Goal: Task Accomplishment & Management: Manage account settings

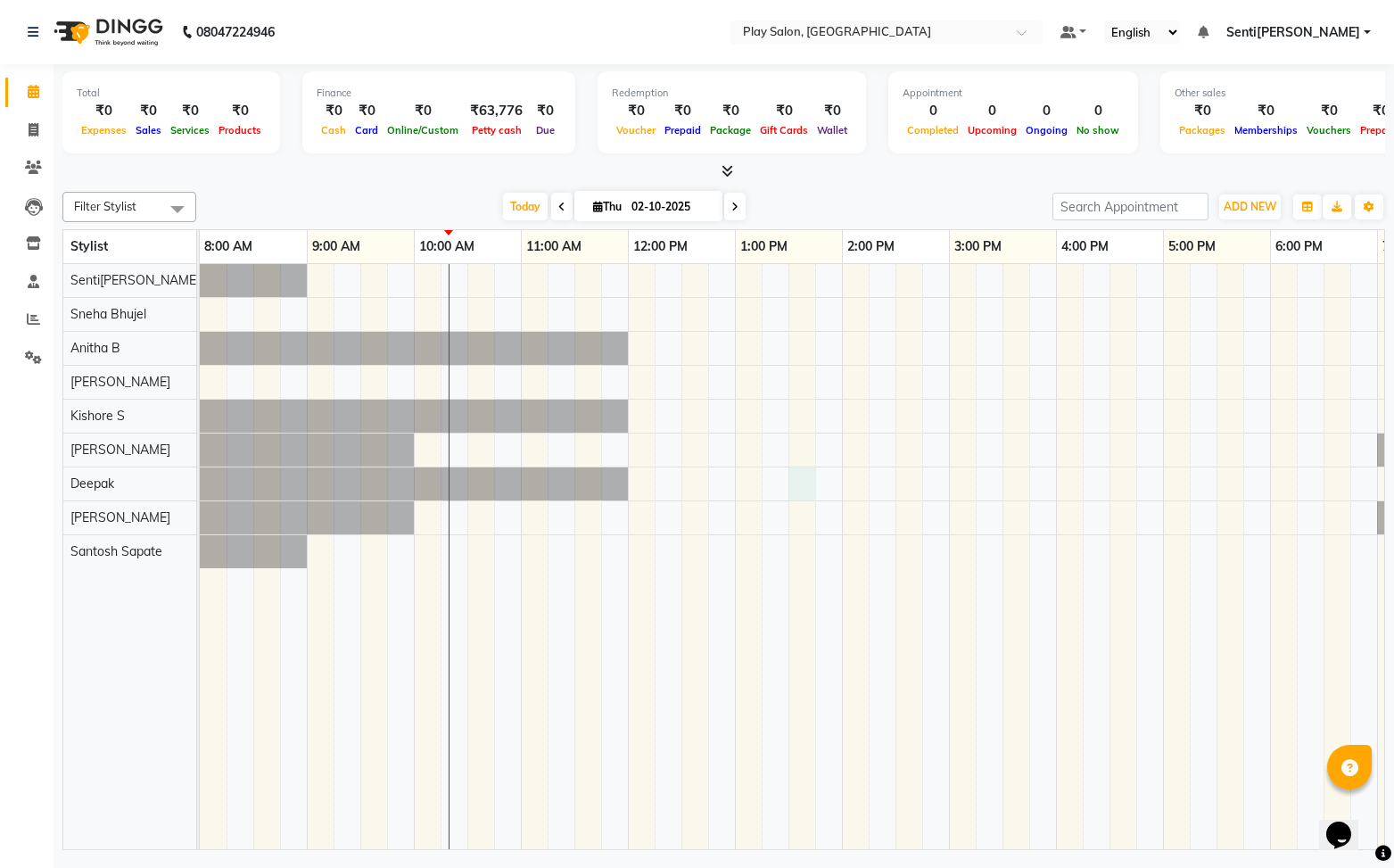
click at [811, 476] on div at bounding box center [896, 556] width 1391 height 586
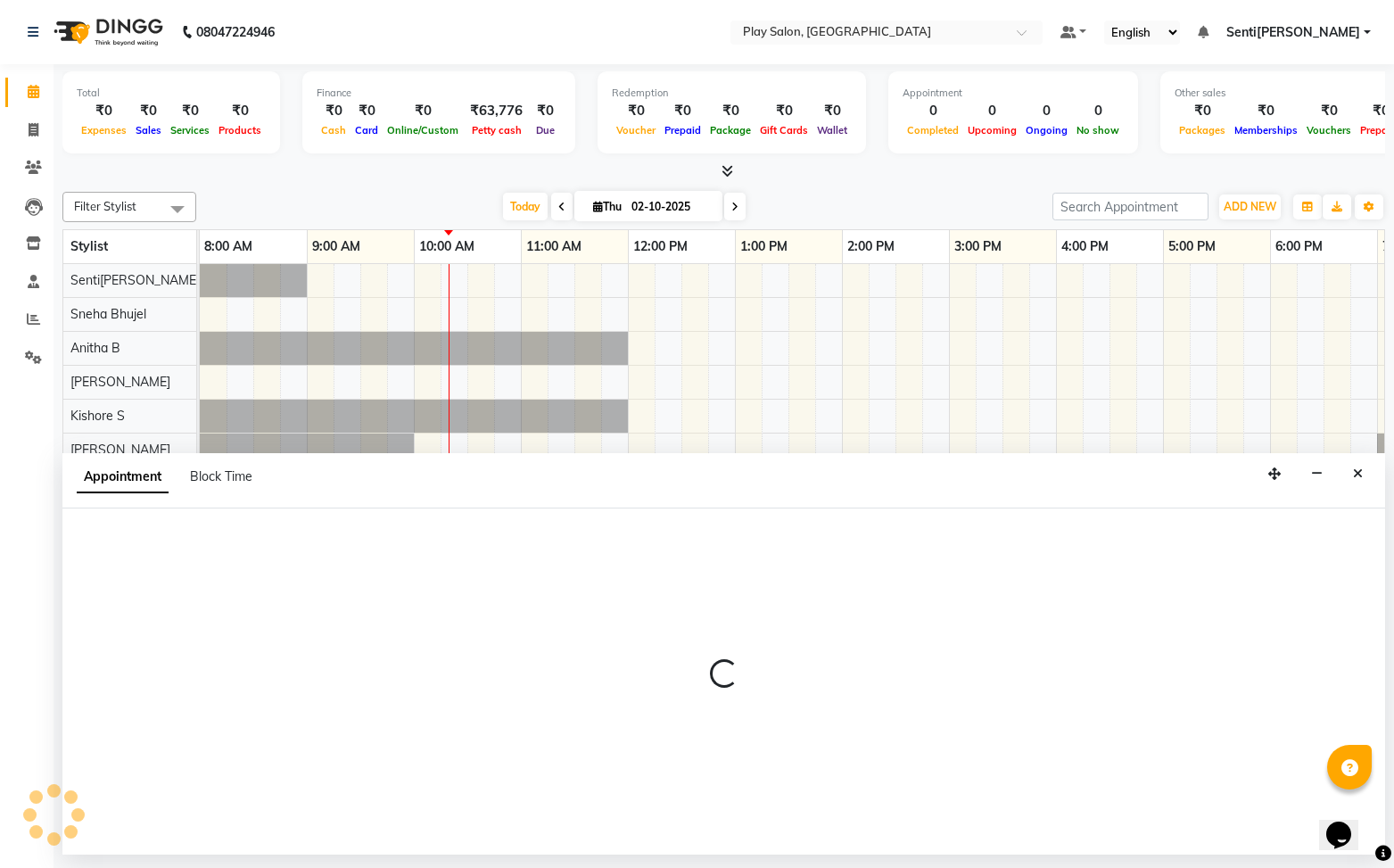
select select "91864"
select select "810"
select select "tentative"
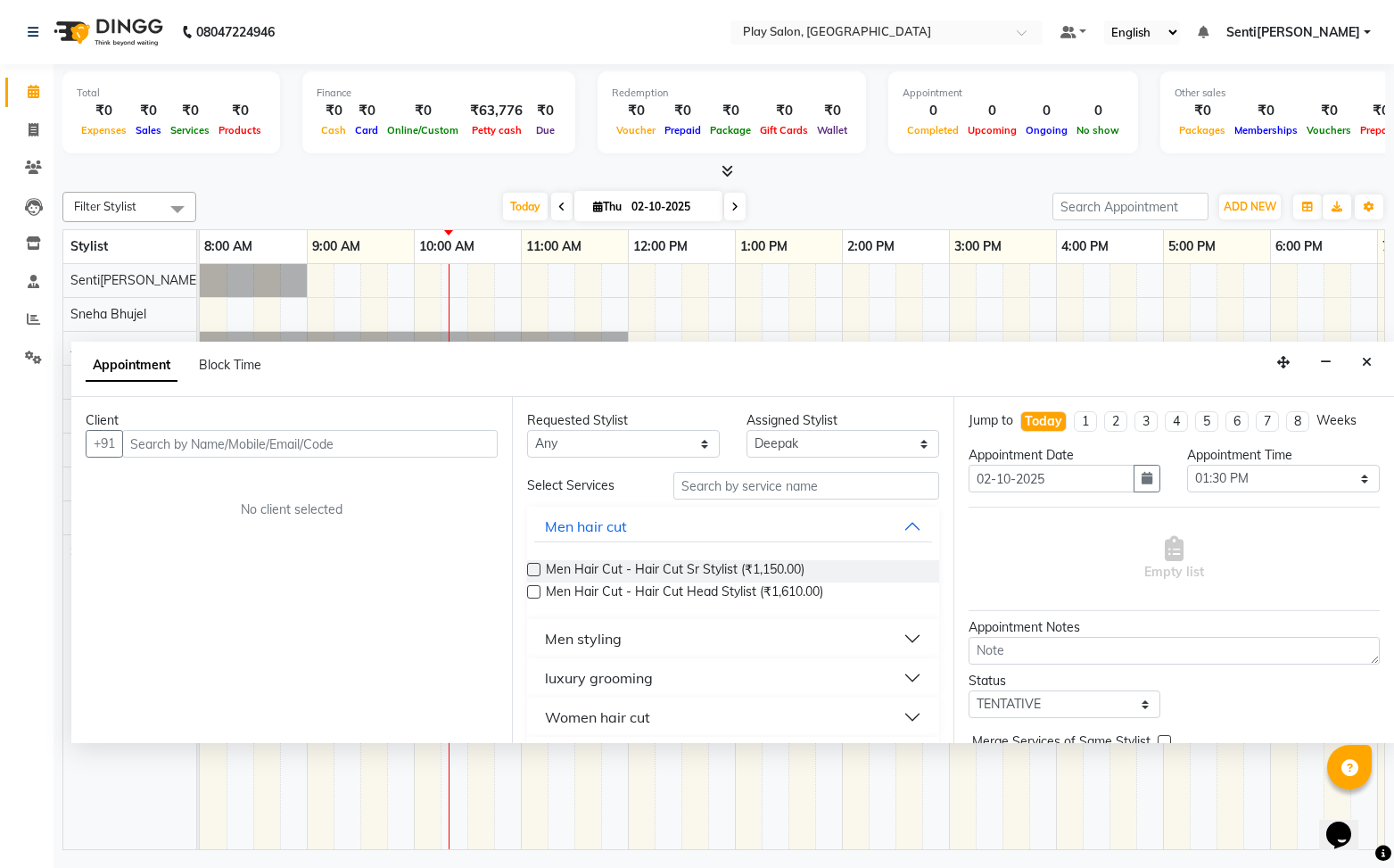
drag, startPoint x: 1274, startPoint y: 472, endPoint x: 379, endPoint y: 456, distance: 895.1
click at [1279, 360] on icon "button" at bounding box center [1284, 362] width 13 height 13
click at [357, 444] on input "text" at bounding box center [305, 444] width 376 height 27
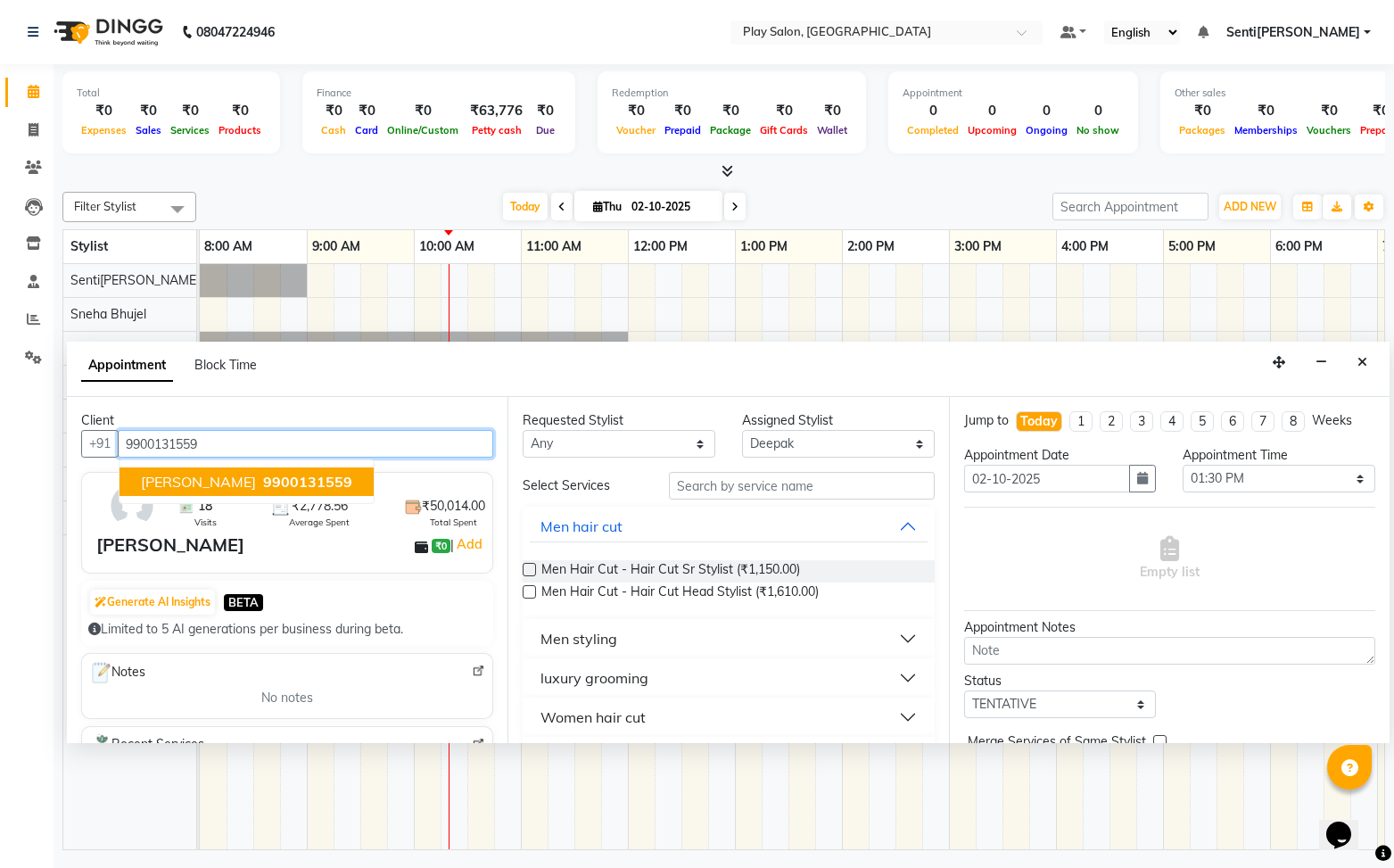
click at [292, 484] on span "9900131559" at bounding box center [307, 482] width 89 height 18
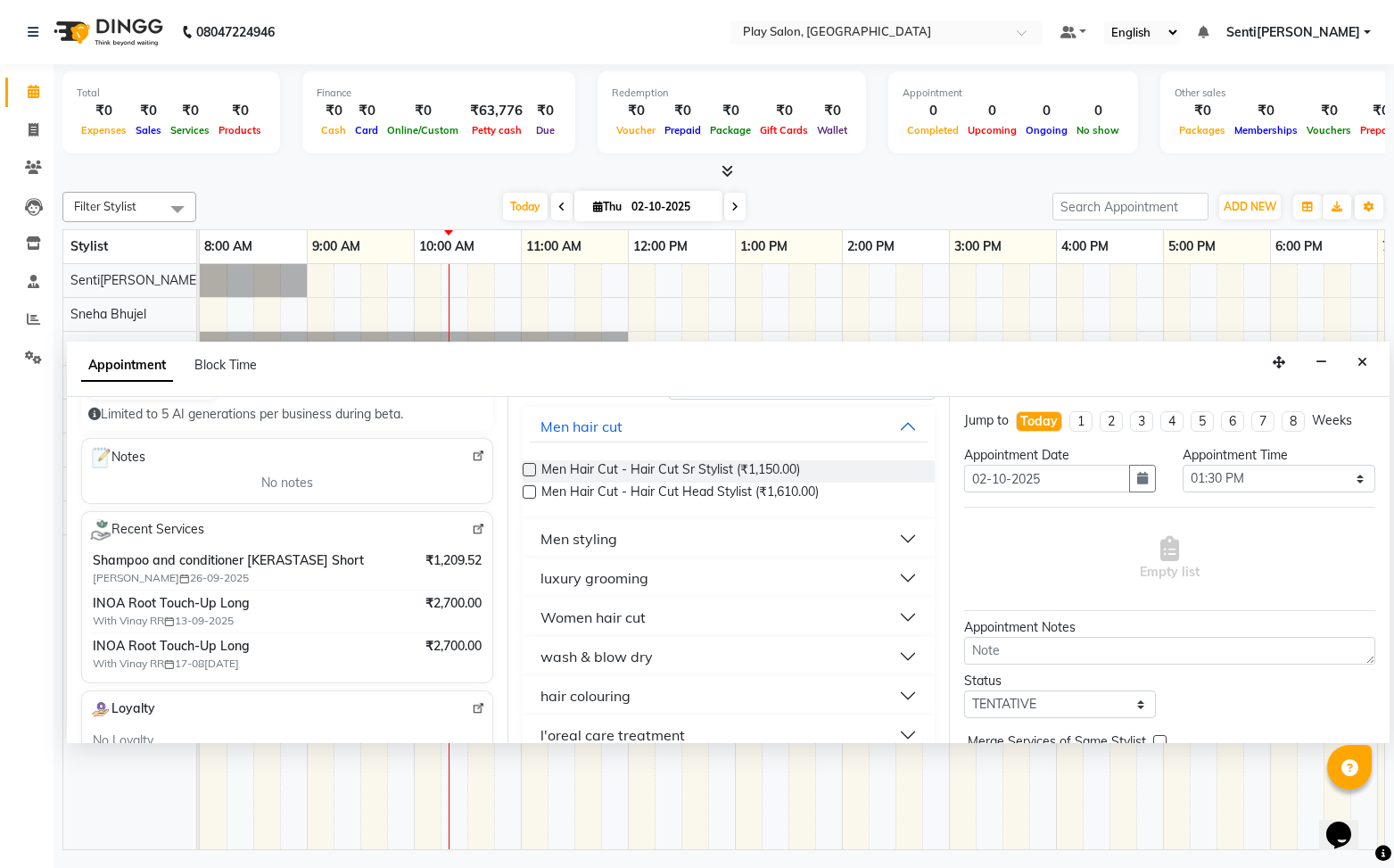
scroll to position [101, 0]
type input "9900131559"
click at [654, 667] on button "wash & blow dry" at bounding box center [728, 654] width 397 height 32
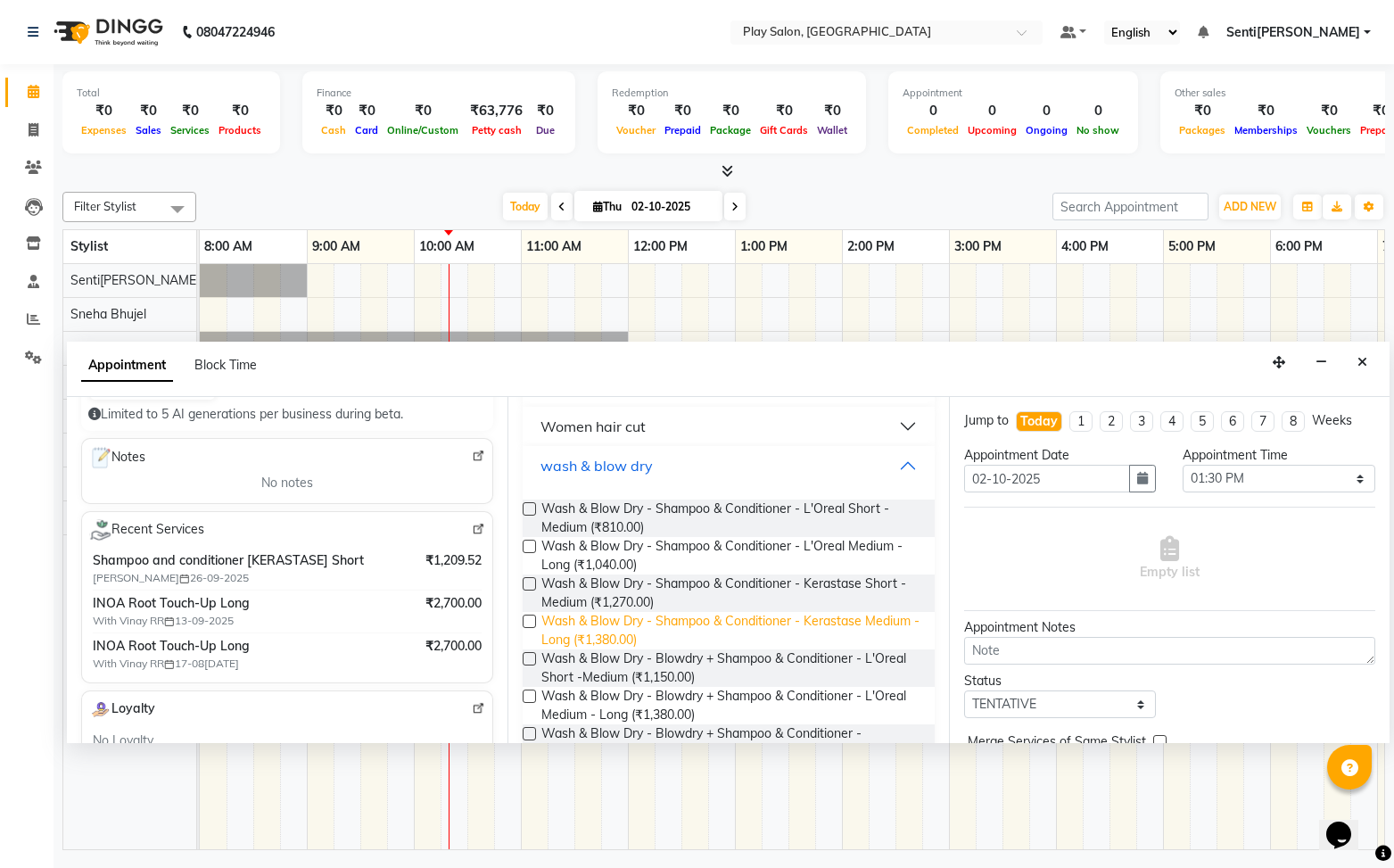
scroll to position [292, 0]
click at [530, 618] on label at bounding box center [529, 620] width 14 height 14
click at [530, 618] on input "checkbox" at bounding box center [528, 622] width 12 height 12
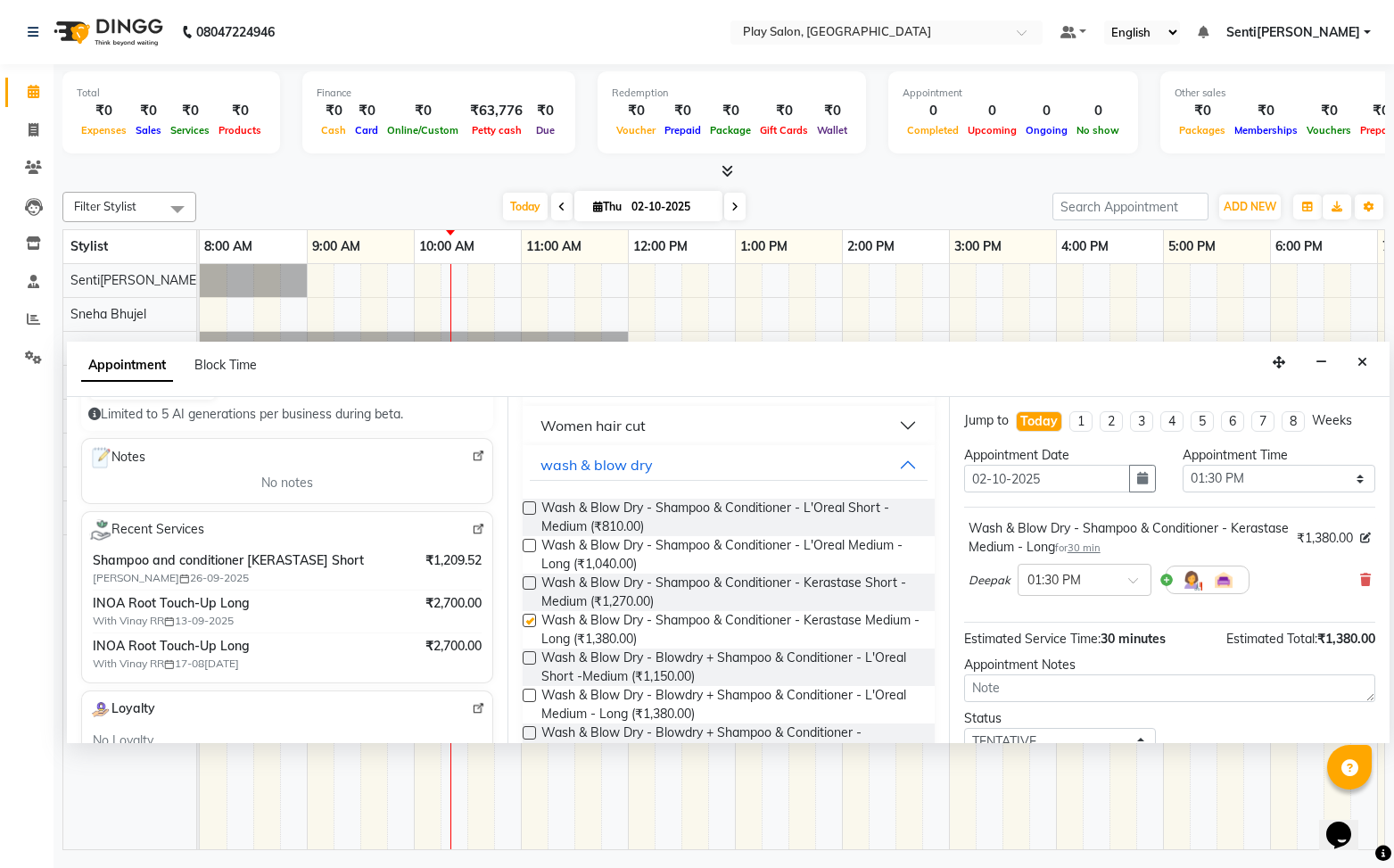
checkbox input "false"
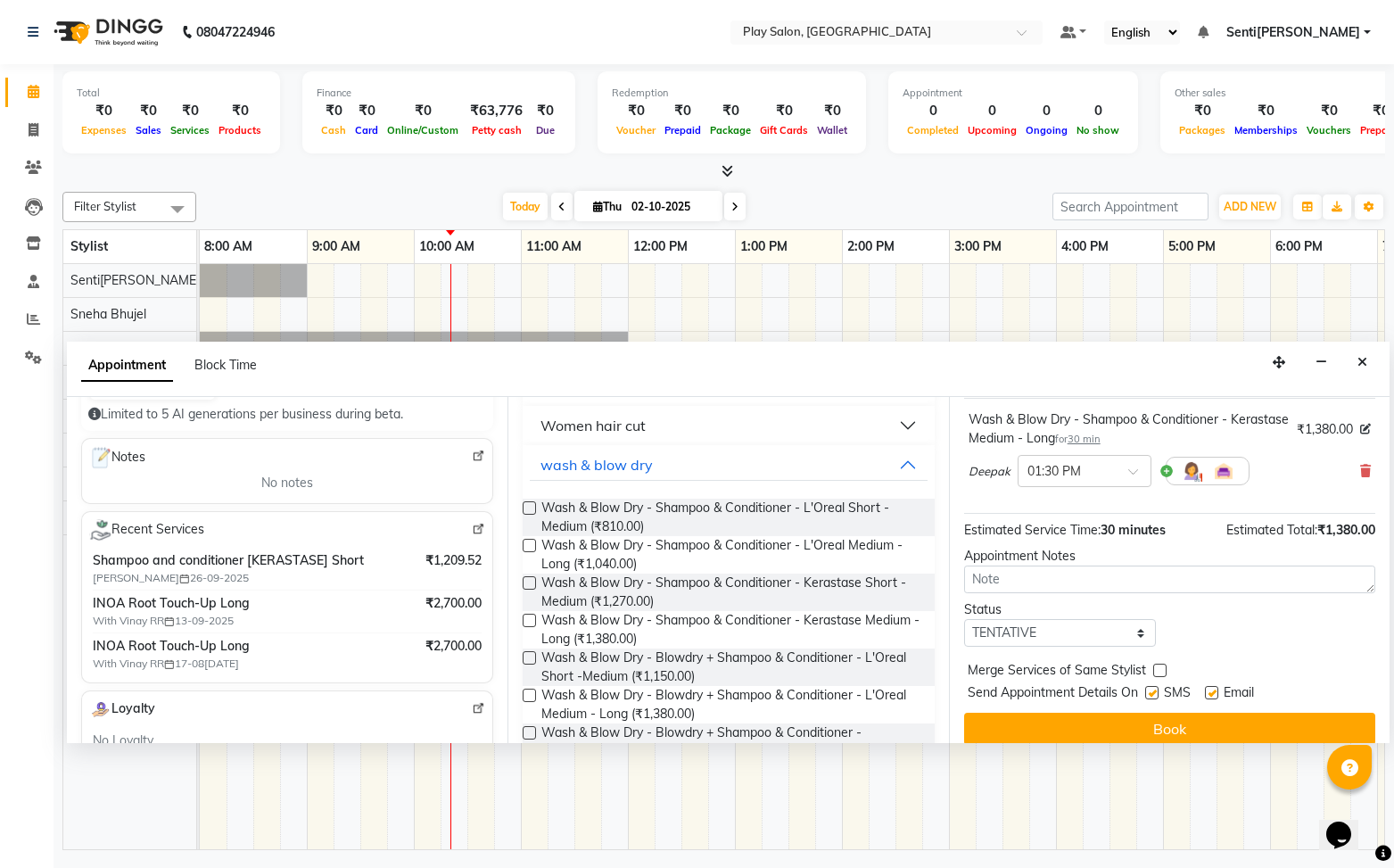
scroll to position [125, 0]
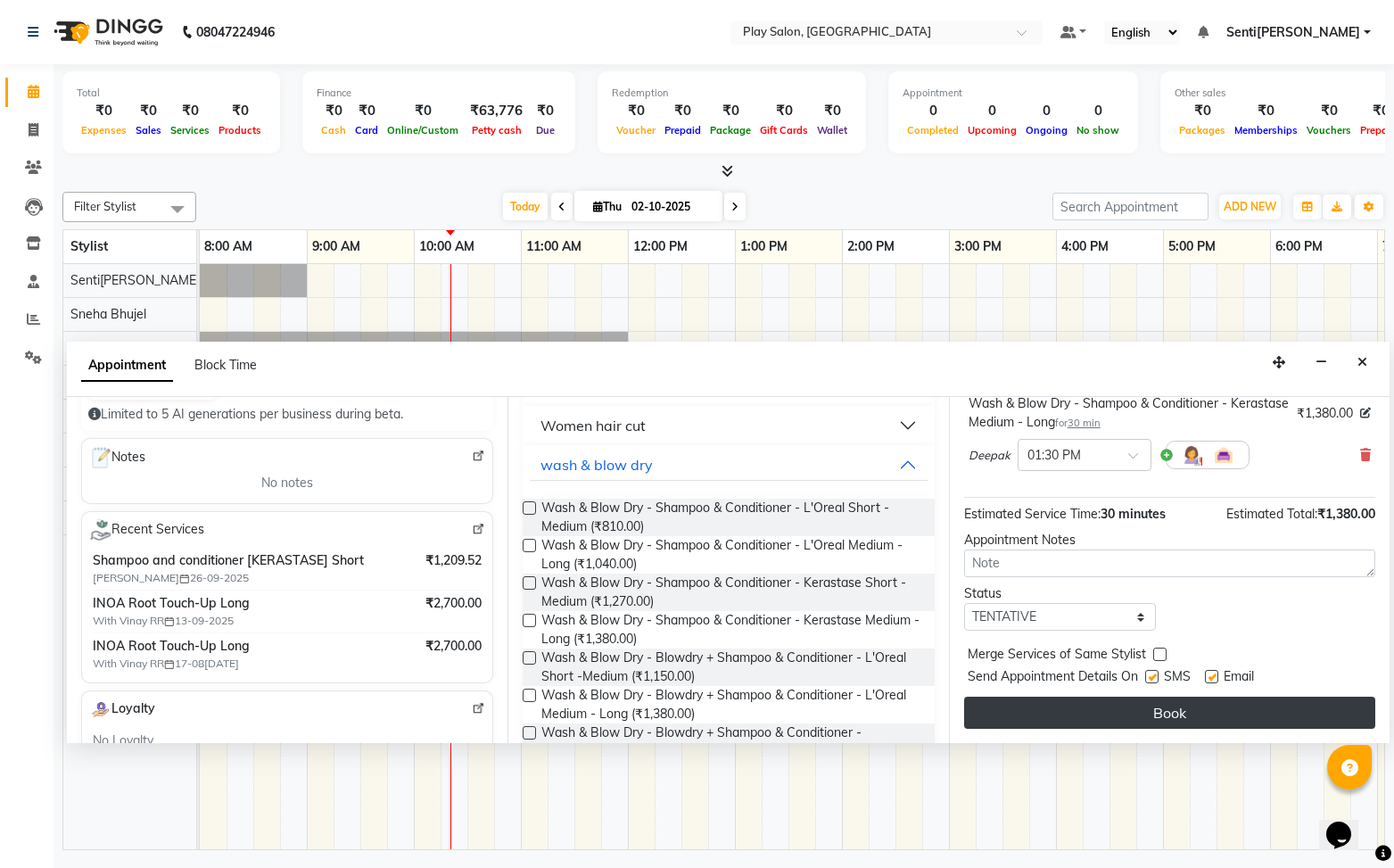
drag, startPoint x: 1150, startPoint y: 711, endPoint x: 1158, endPoint y: 702, distance: 12.0
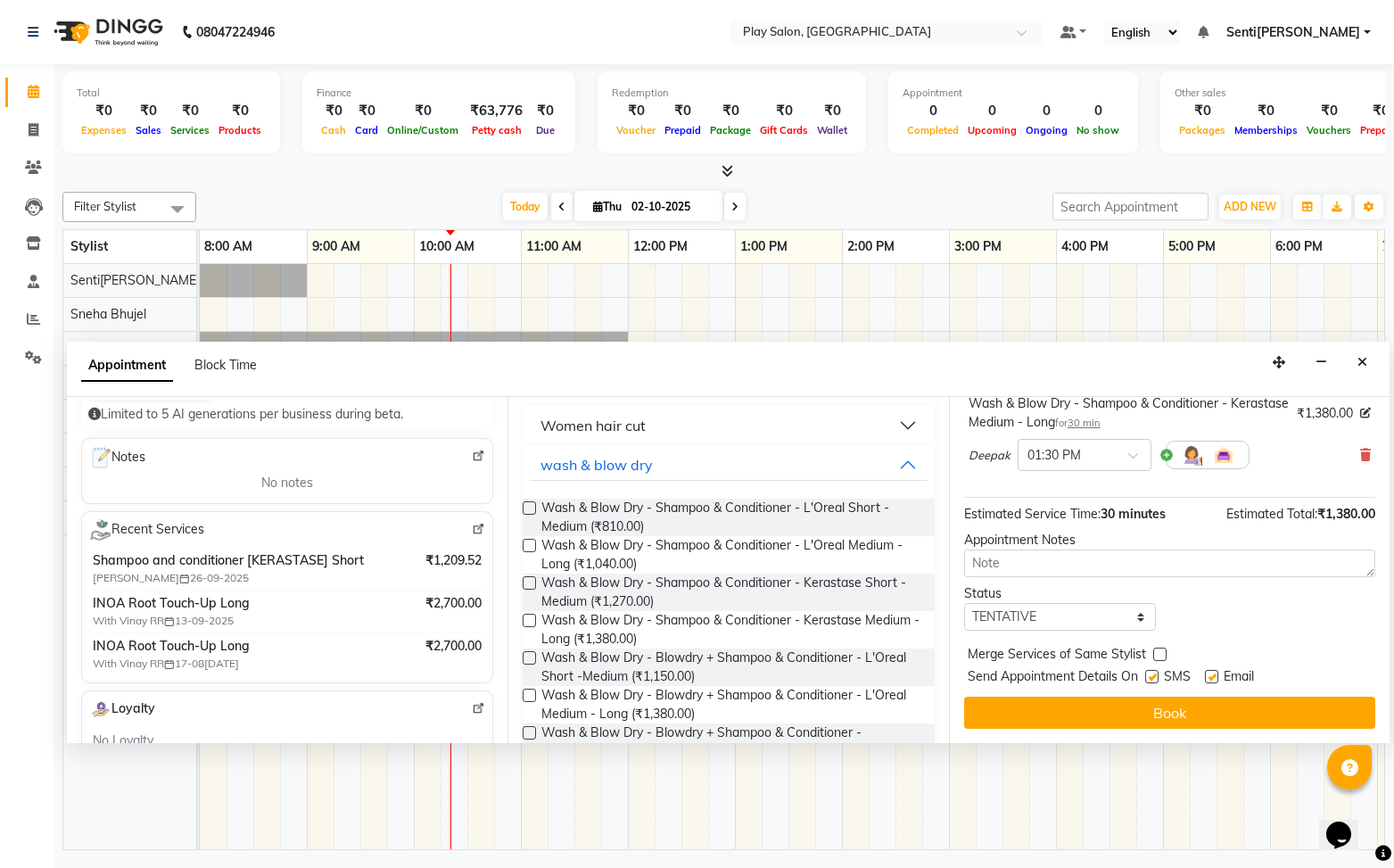
click at [1149, 711] on button "Book" at bounding box center [1170, 712] width 411 height 32
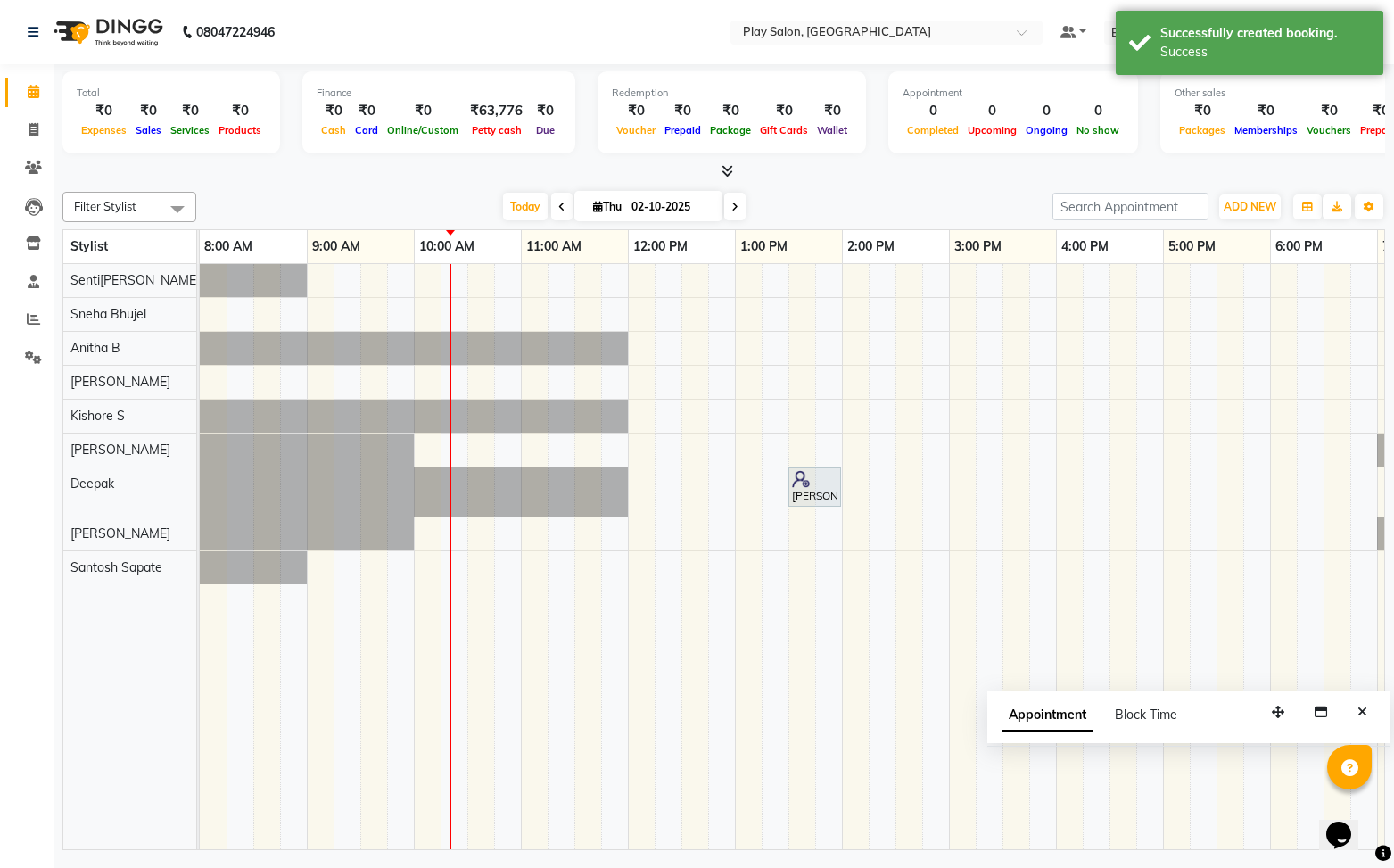
click at [1365, 715] on icon "Close" at bounding box center [1362, 712] width 10 height 13
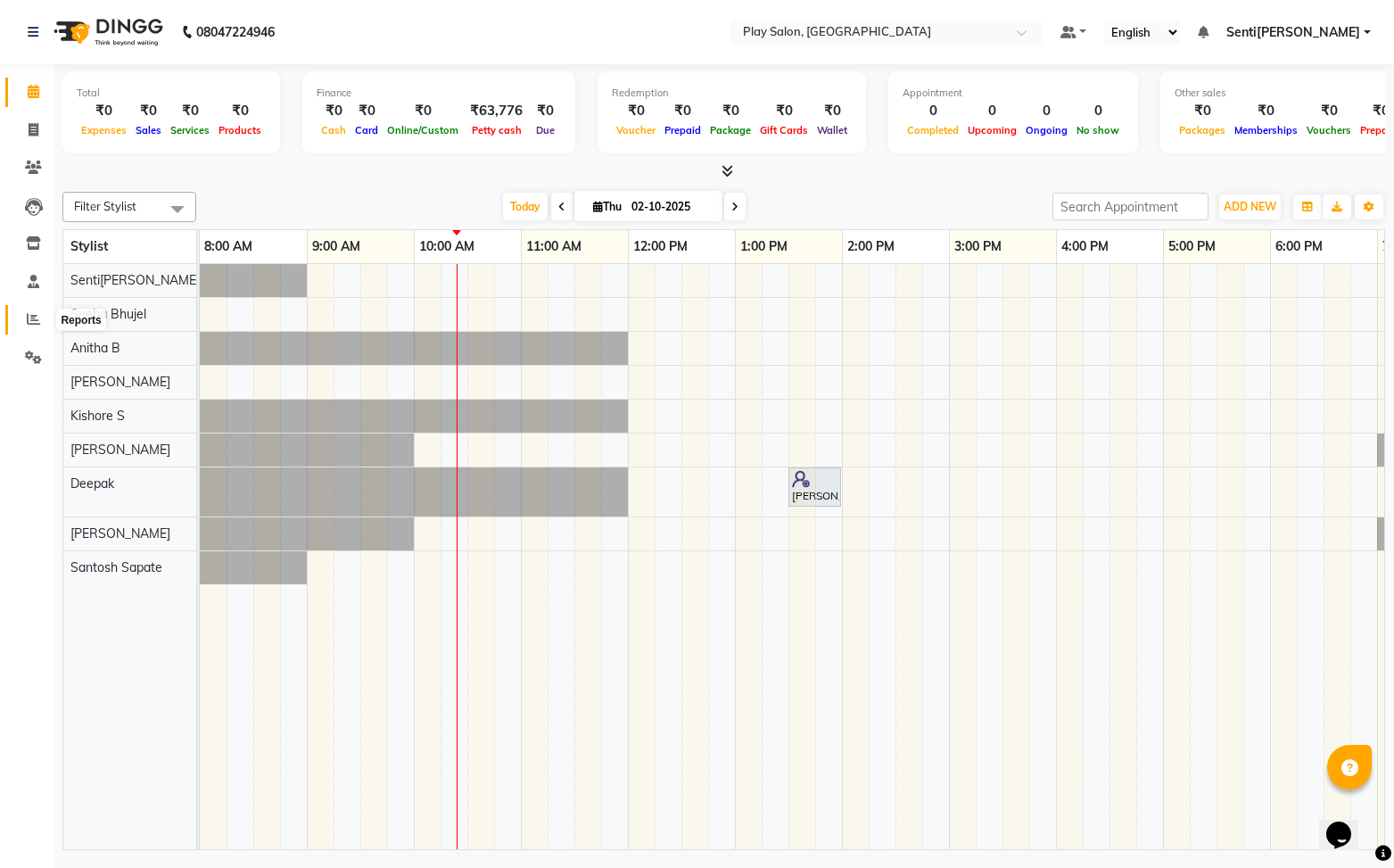
click at [26, 322] on icon at bounding box center [33, 318] width 14 height 14
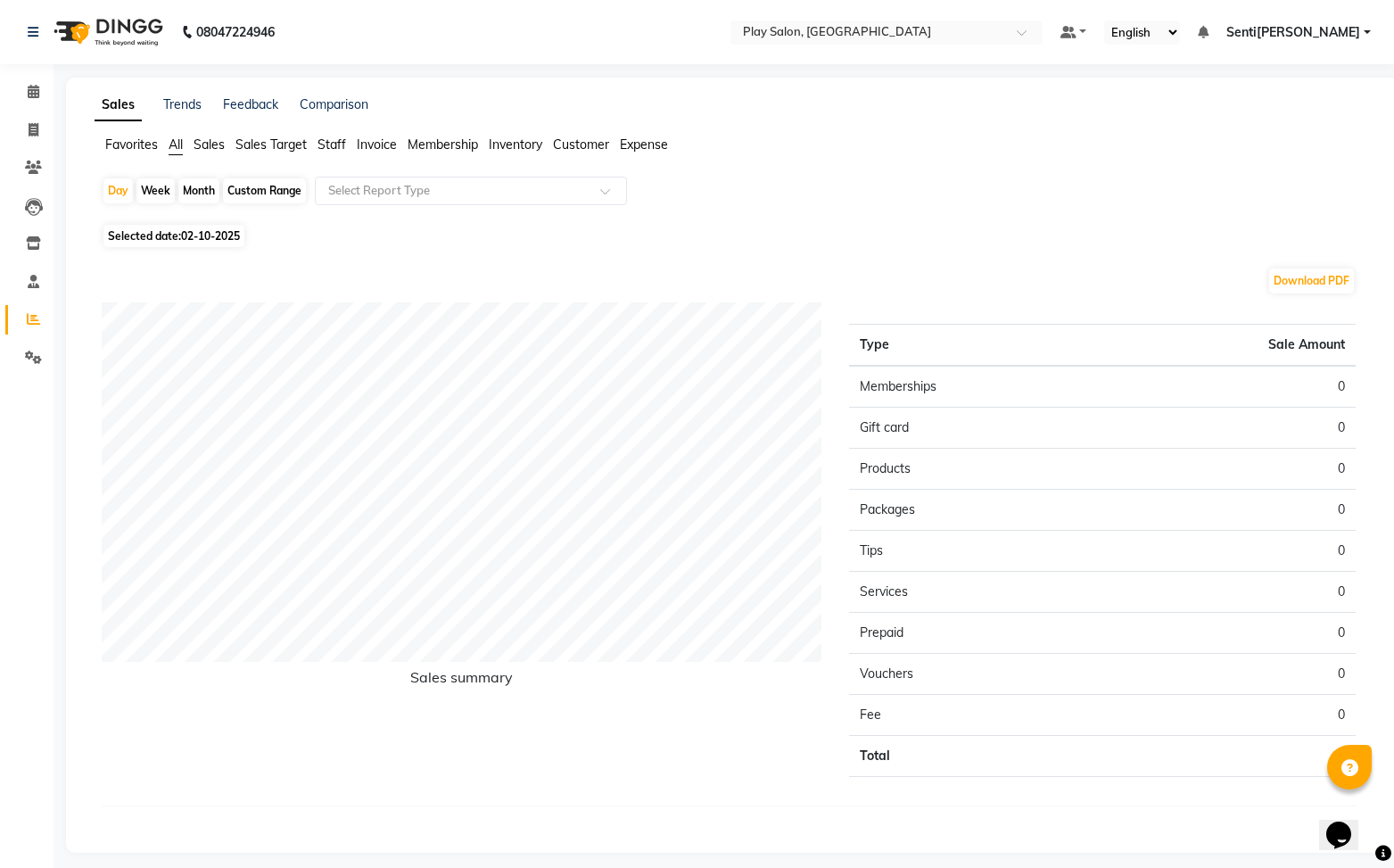
click at [171, 240] on span "Selected date: 02-10-2025" at bounding box center [174, 235] width 141 height 23
select select "10"
select select "2025"
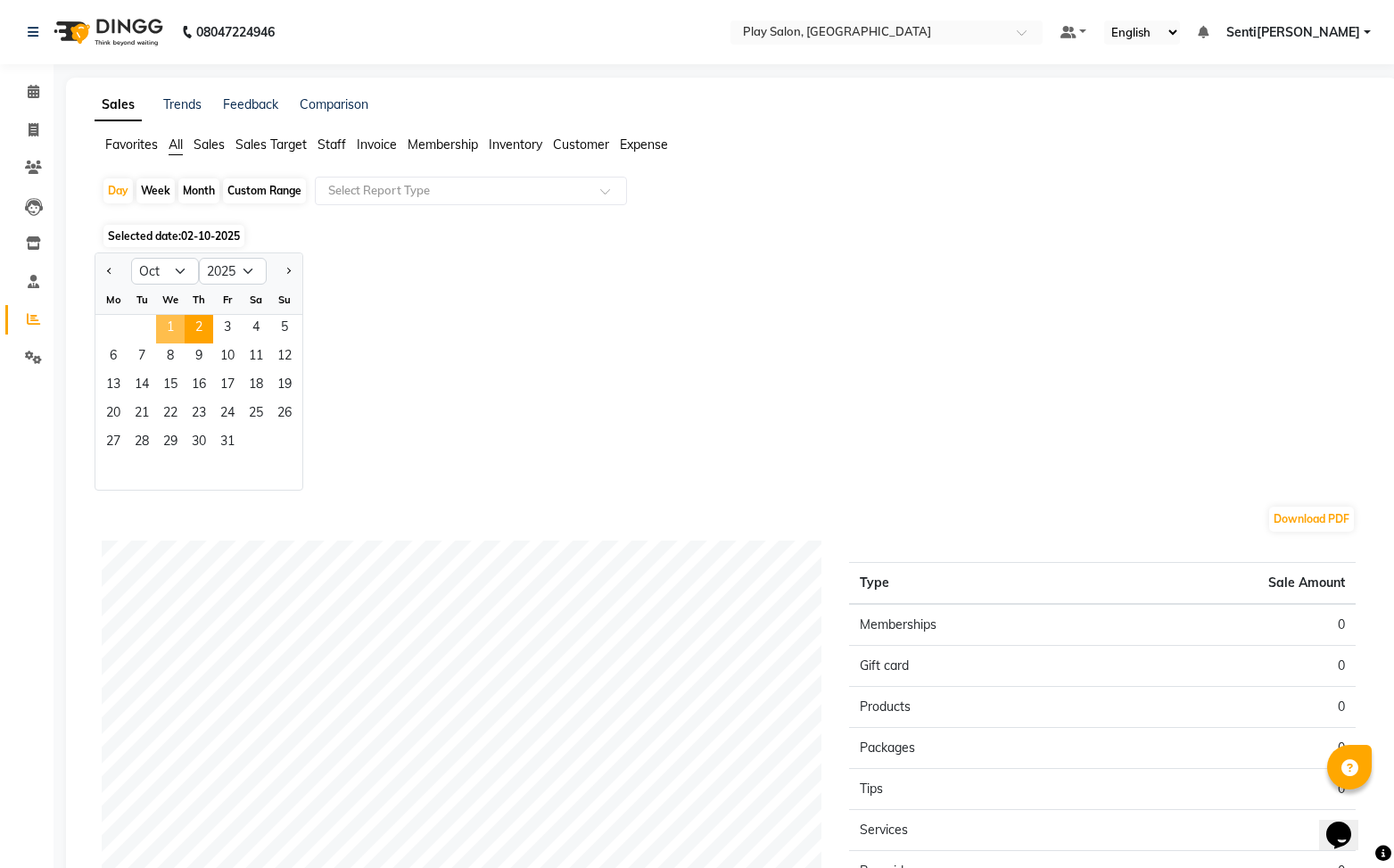
drag, startPoint x: 162, startPoint y: 324, endPoint x: 360, endPoint y: 230, distance: 219.2
click at [162, 324] on span "1" at bounding box center [170, 328] width 28 height 28
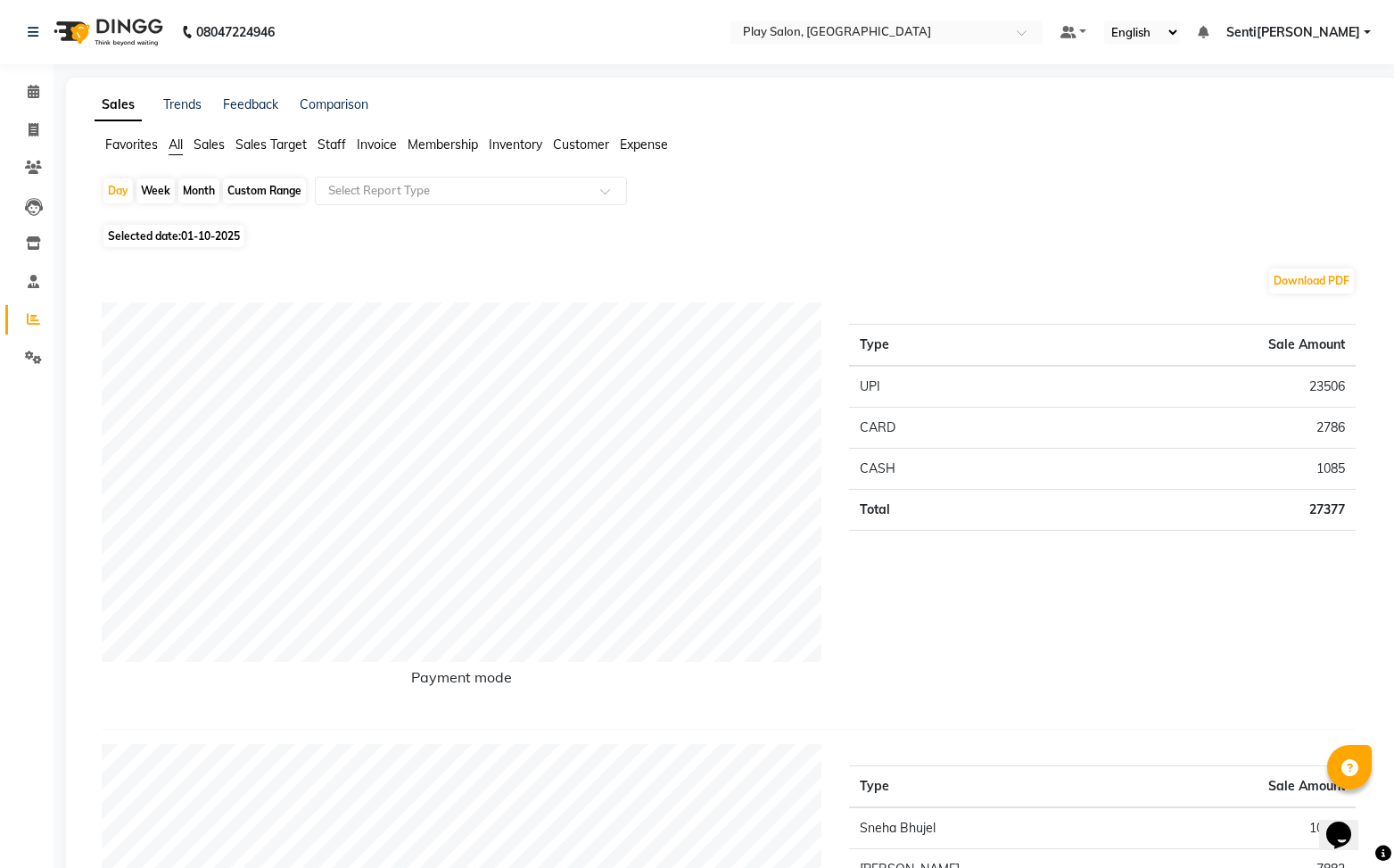
click at [223, 147] on span "Sales" at bounding box center [209, 145] width 31 height 16
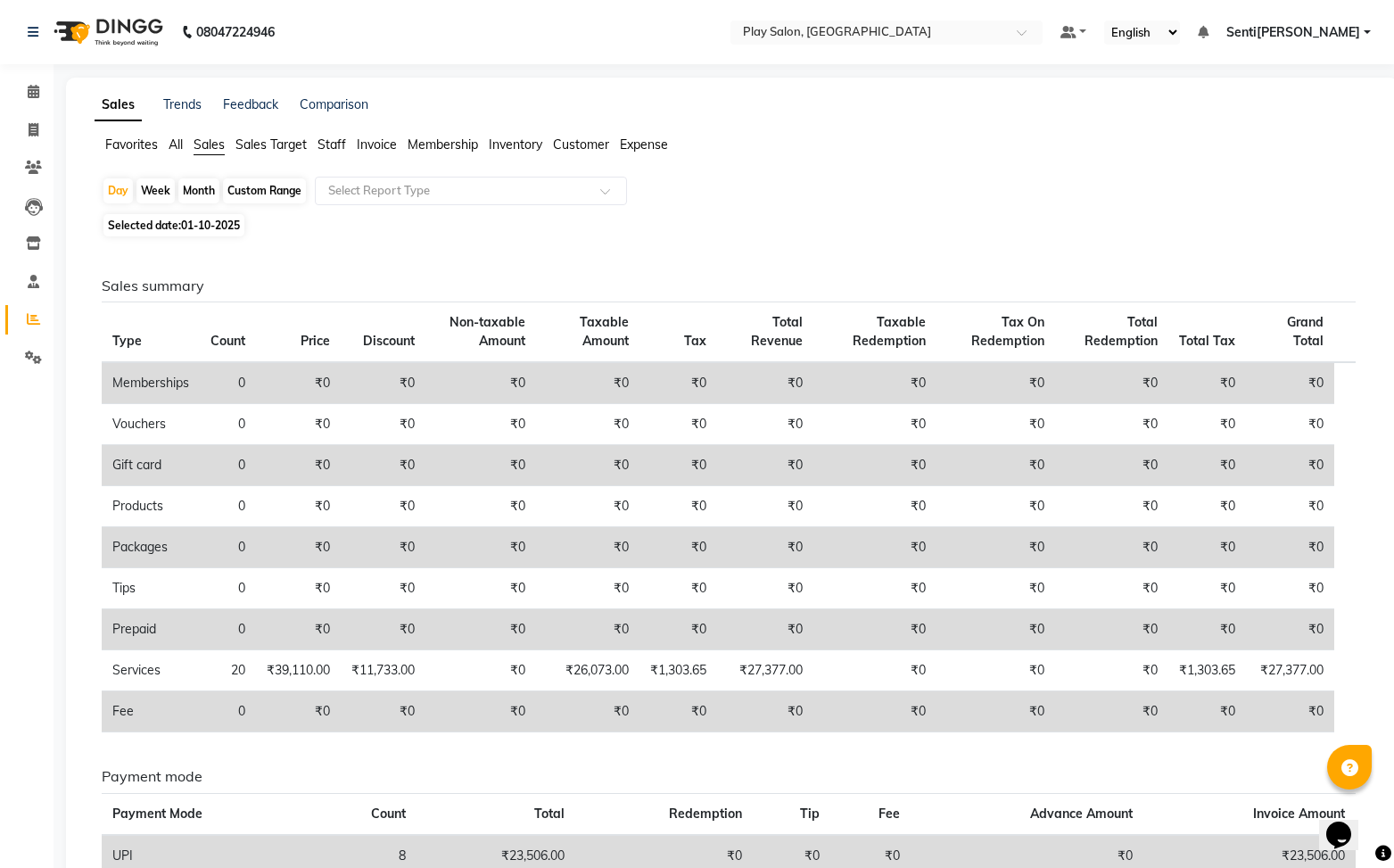
click at [331, 143] on span "Staff" at bounding box center [331, 145] width 28 height 16
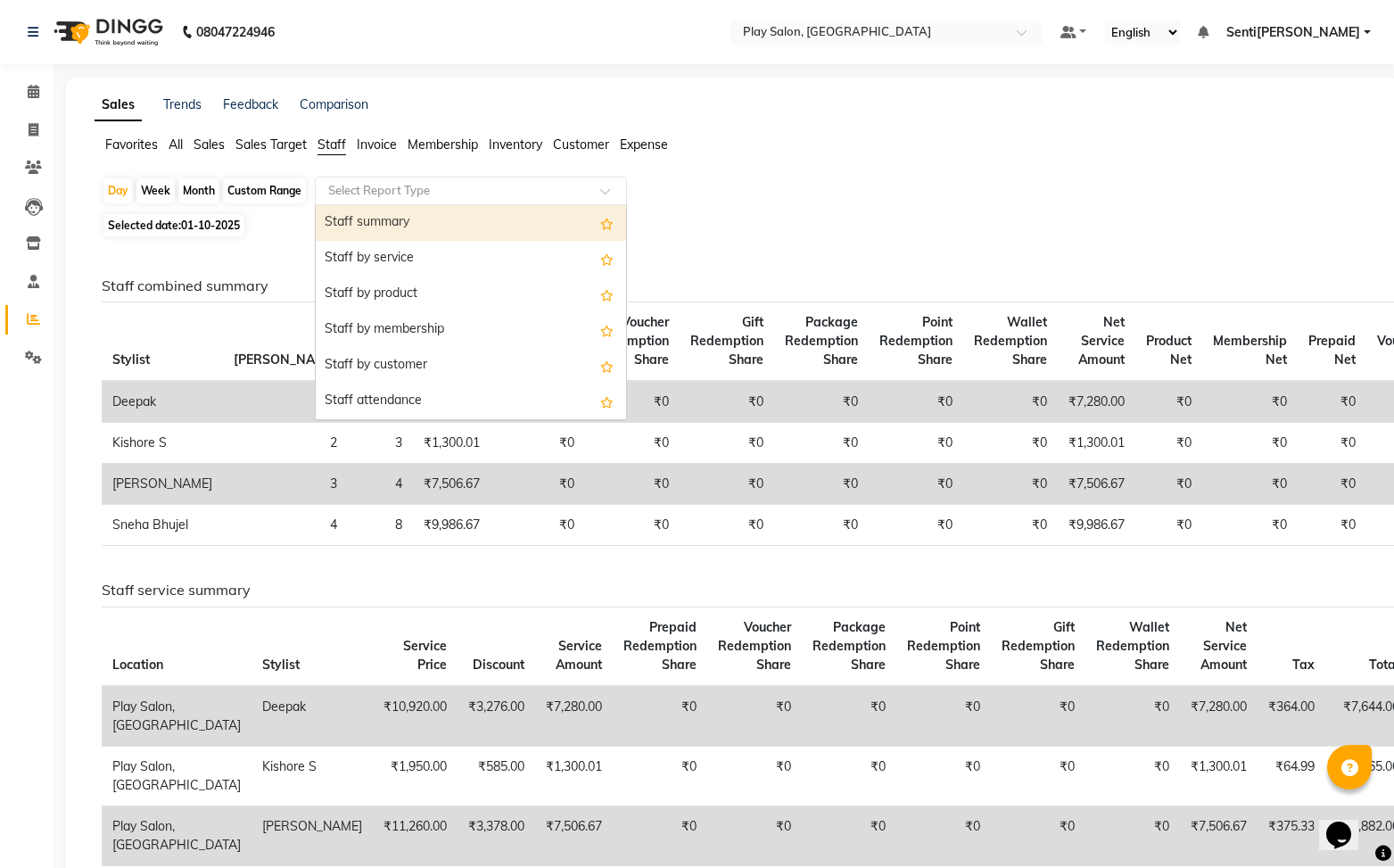
click at [416, 193] on input "text" at bounding box center [453, 191] width 257 height 18
drag, startPoint x: 386, startPoint y: 223, endPoint x: 614, endPoint y: 246, distance: 229.2
click at [386, 223] on div "Staff summary" at bounding box center [470, 223] width 310 height 35
select select "full_report"
select select "csv"
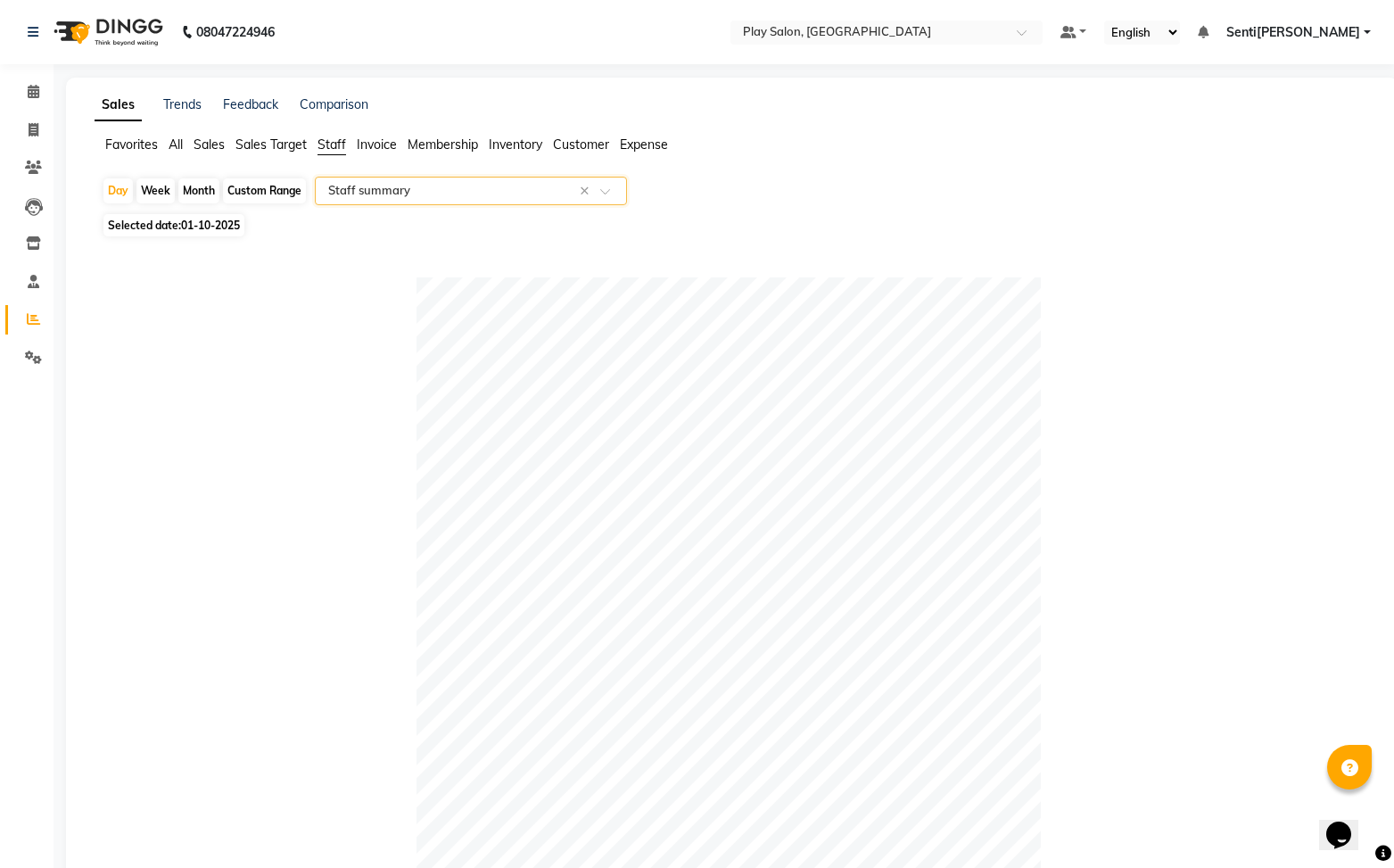
click at [208, 143] on span "Sales" at bounding box center [209, 145] width 31 height 16
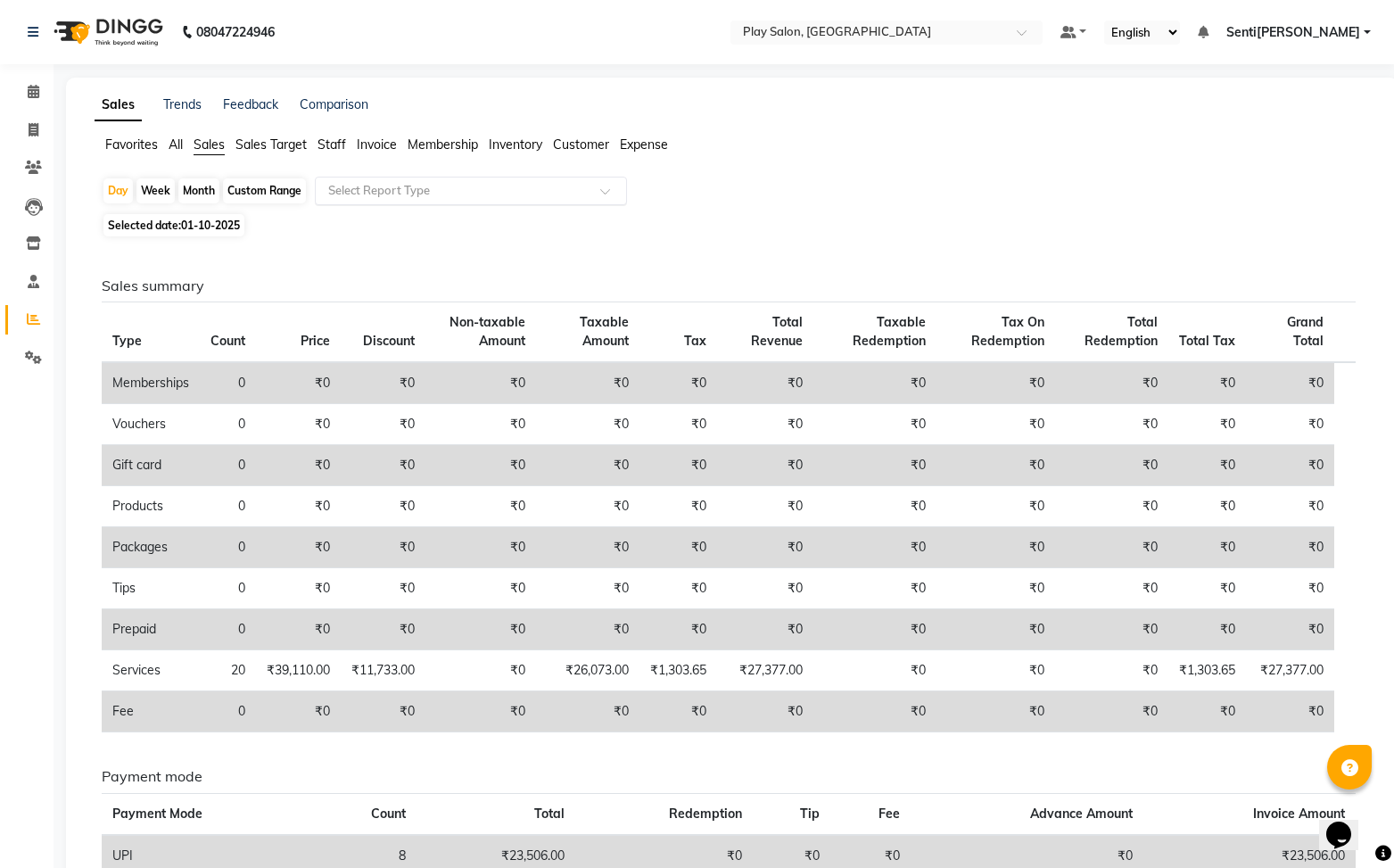
click at [455, 193] on input "text" at bounding box center [453, 191] width 257 height 18
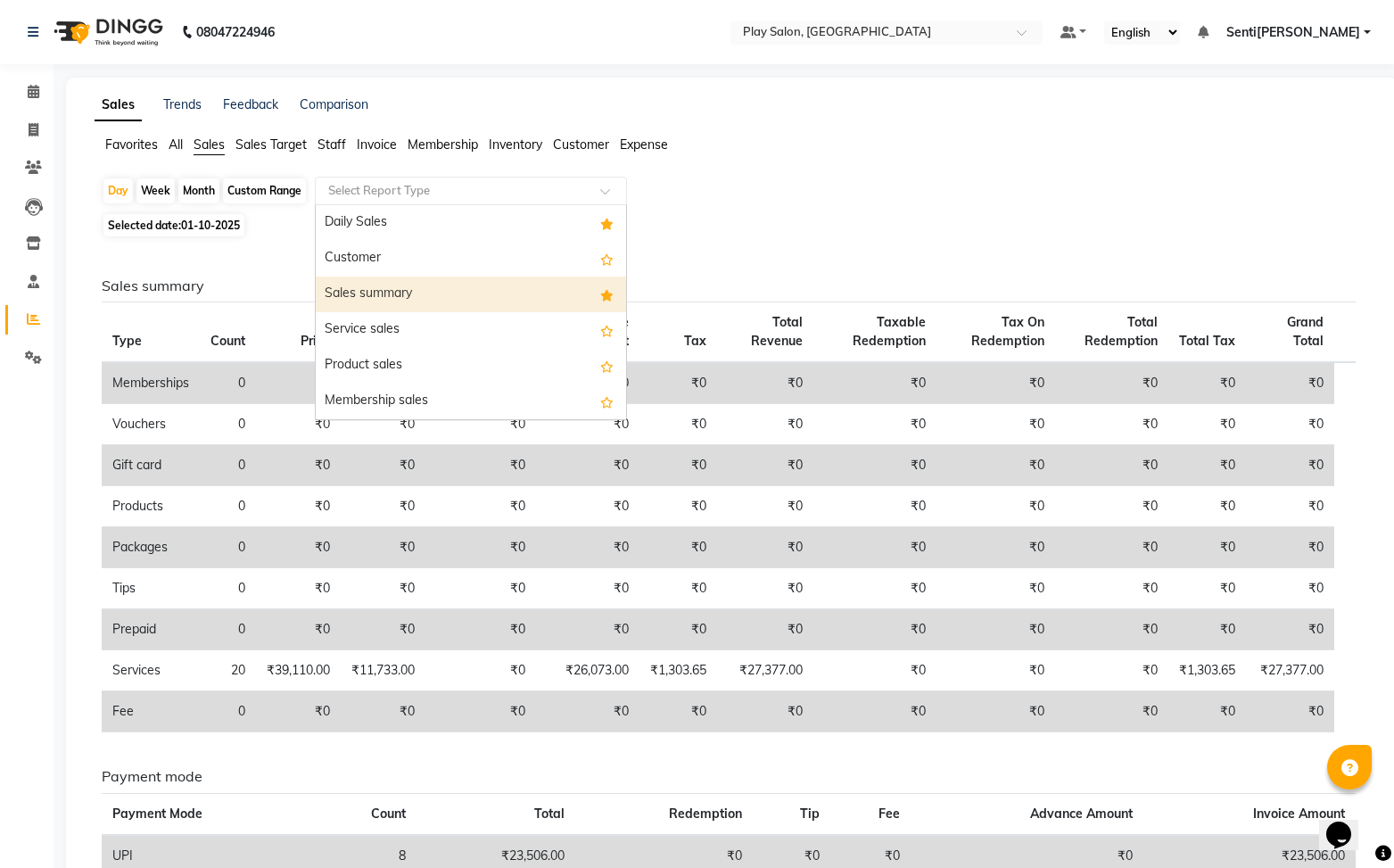
click at [447, 299] on div "Sales summary" at bounding box center [470, 294] width 310 height 35
select select "full_report"
select select "csv"
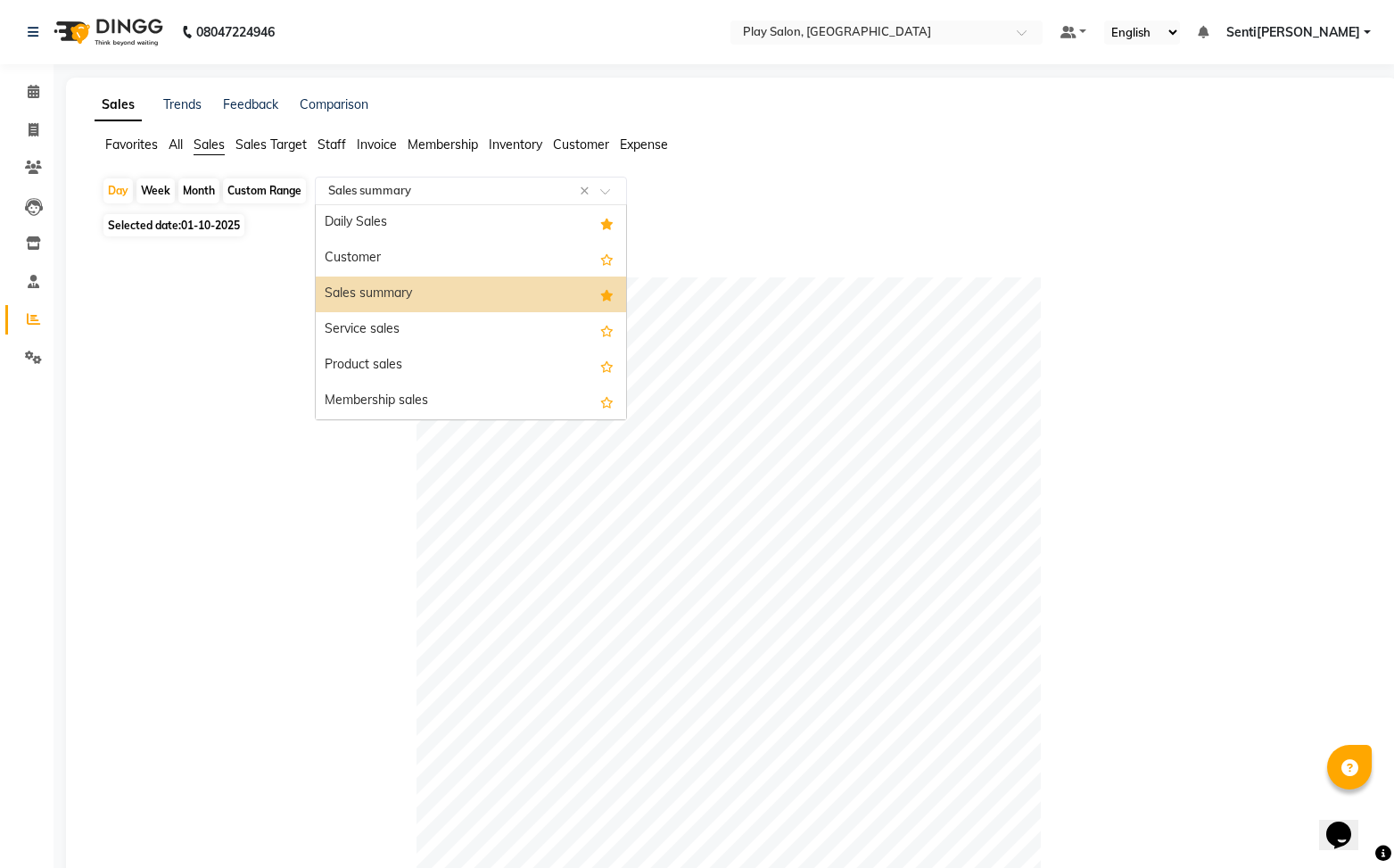
click at [482, 186] on input "text" at bounding box center [453, 191] width 257 height 18
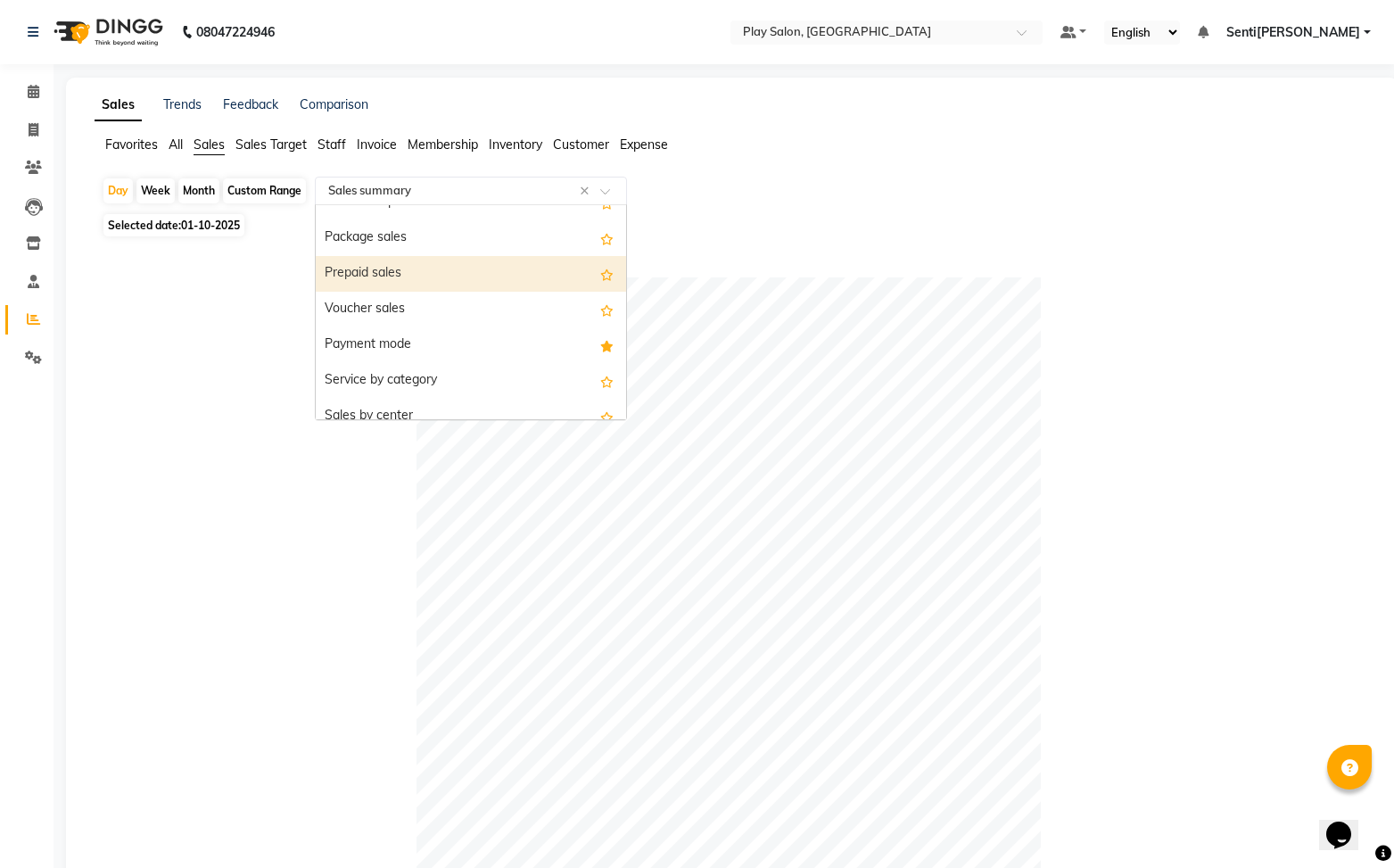
scroll to position [203, 0]
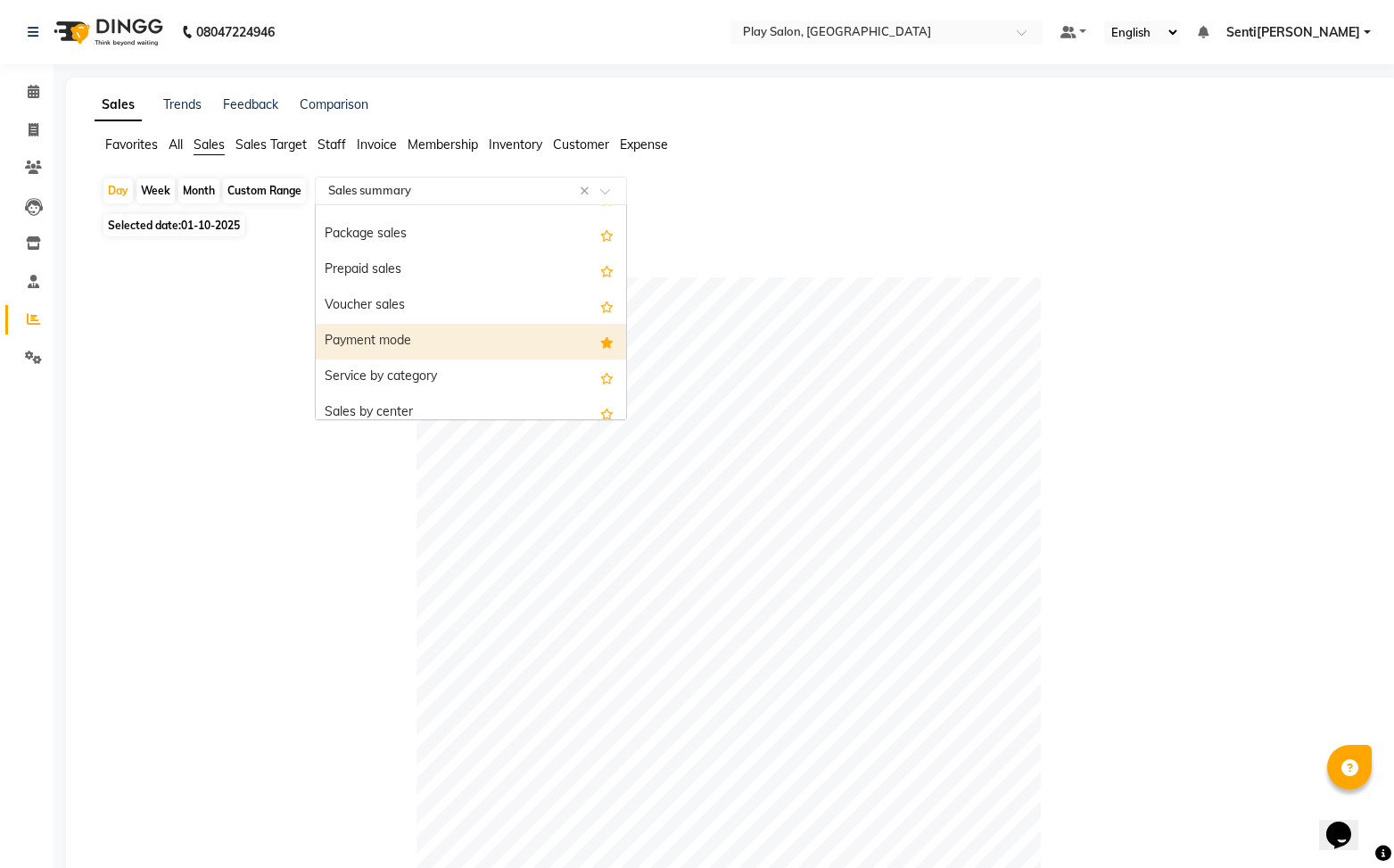
click at [400, 333] on div "Payment mode" at bounding box center [470, 341] width 310 height 35
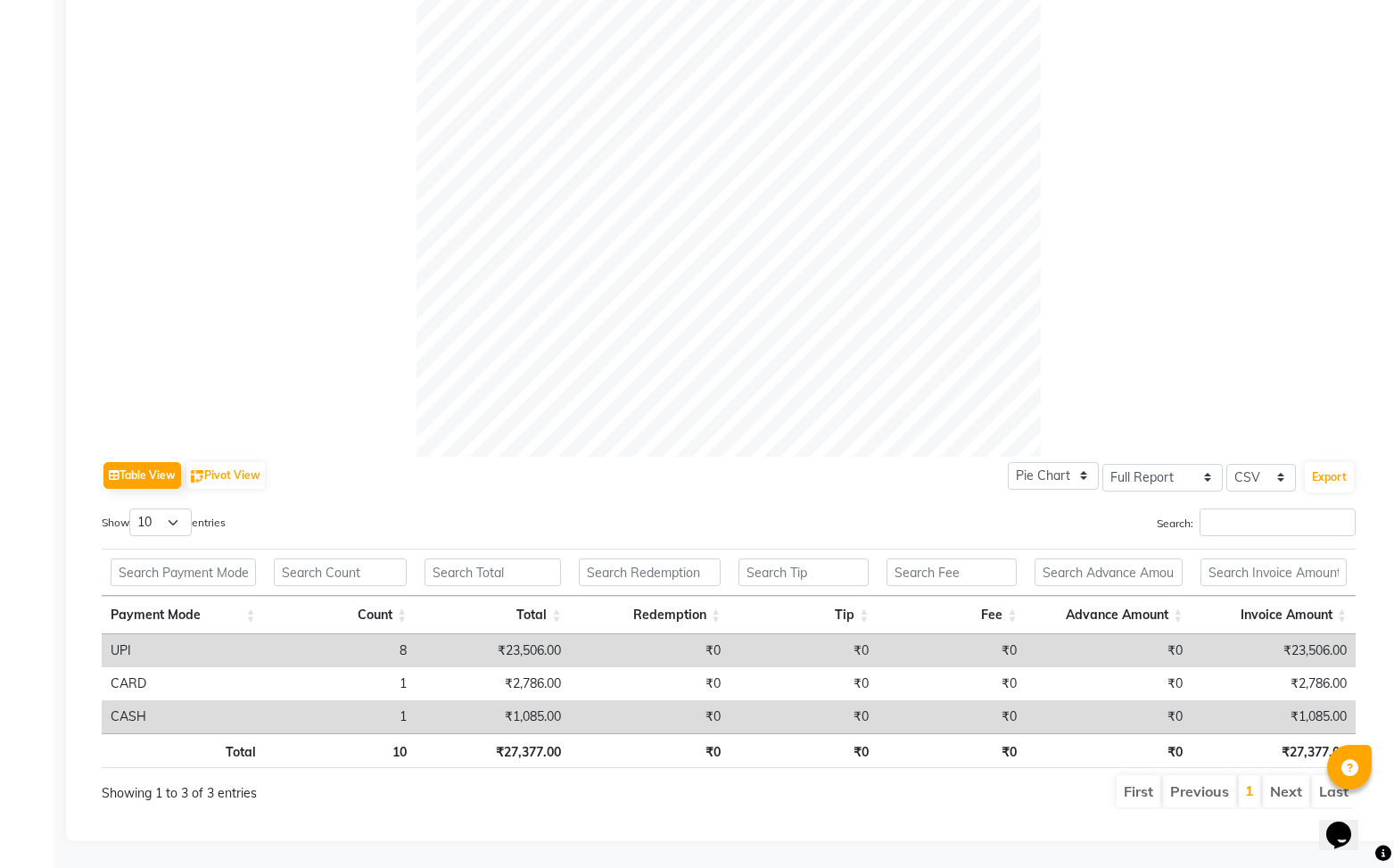
scroll to position [0, 0]
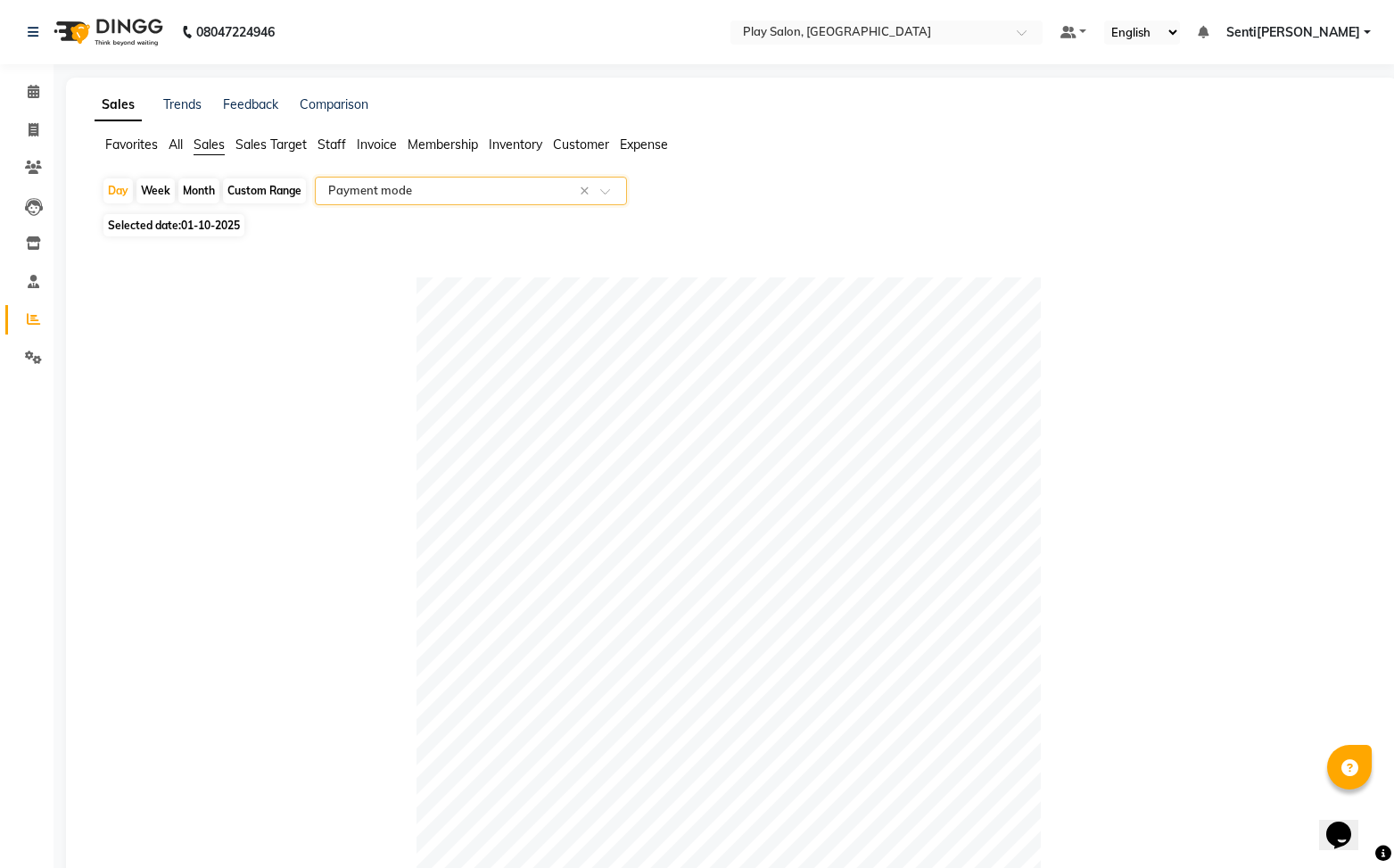
click at [458, 197] on input "text" at bounding box center [453, 191] width 257 height 18
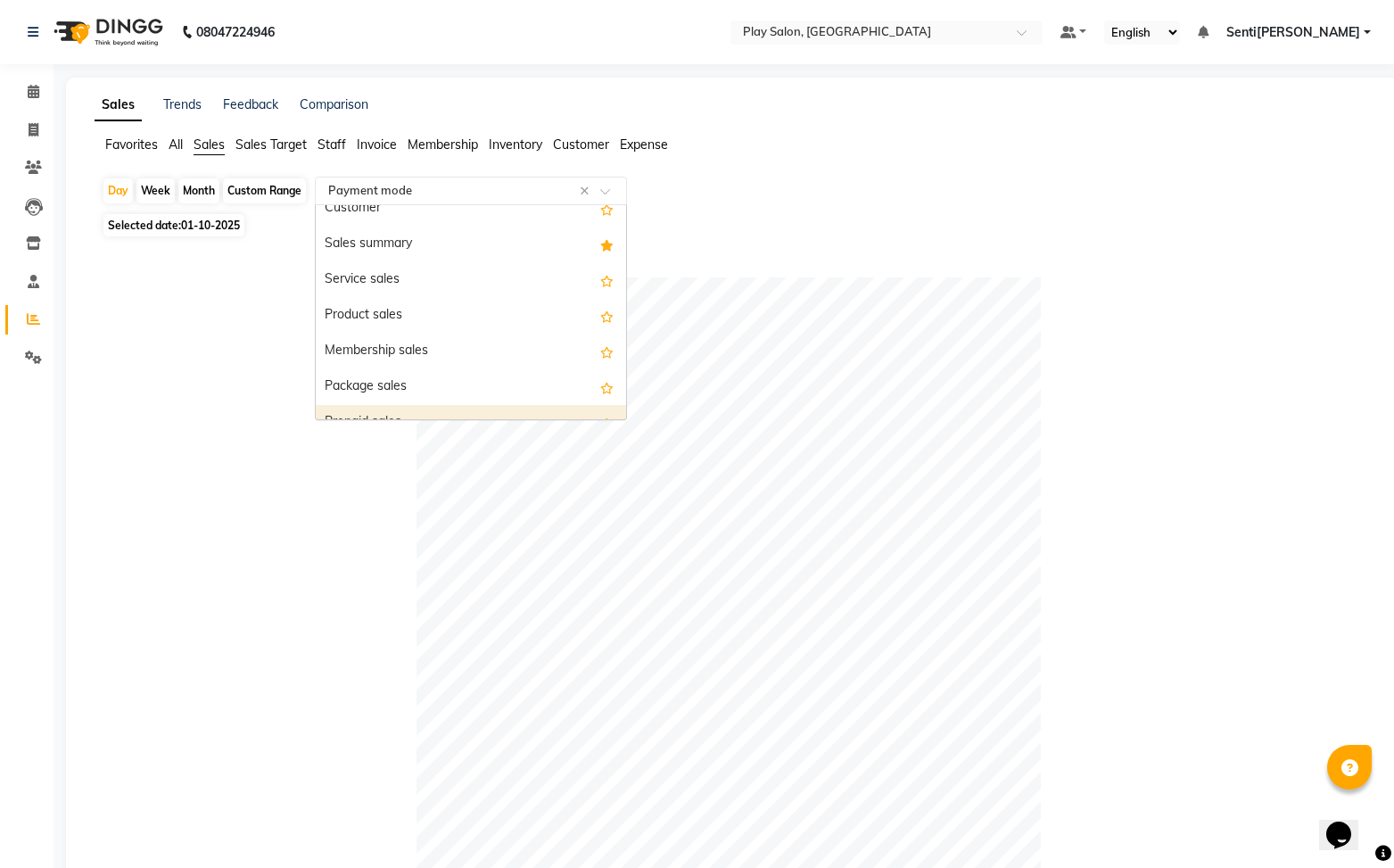
scroll to position [54, 0]
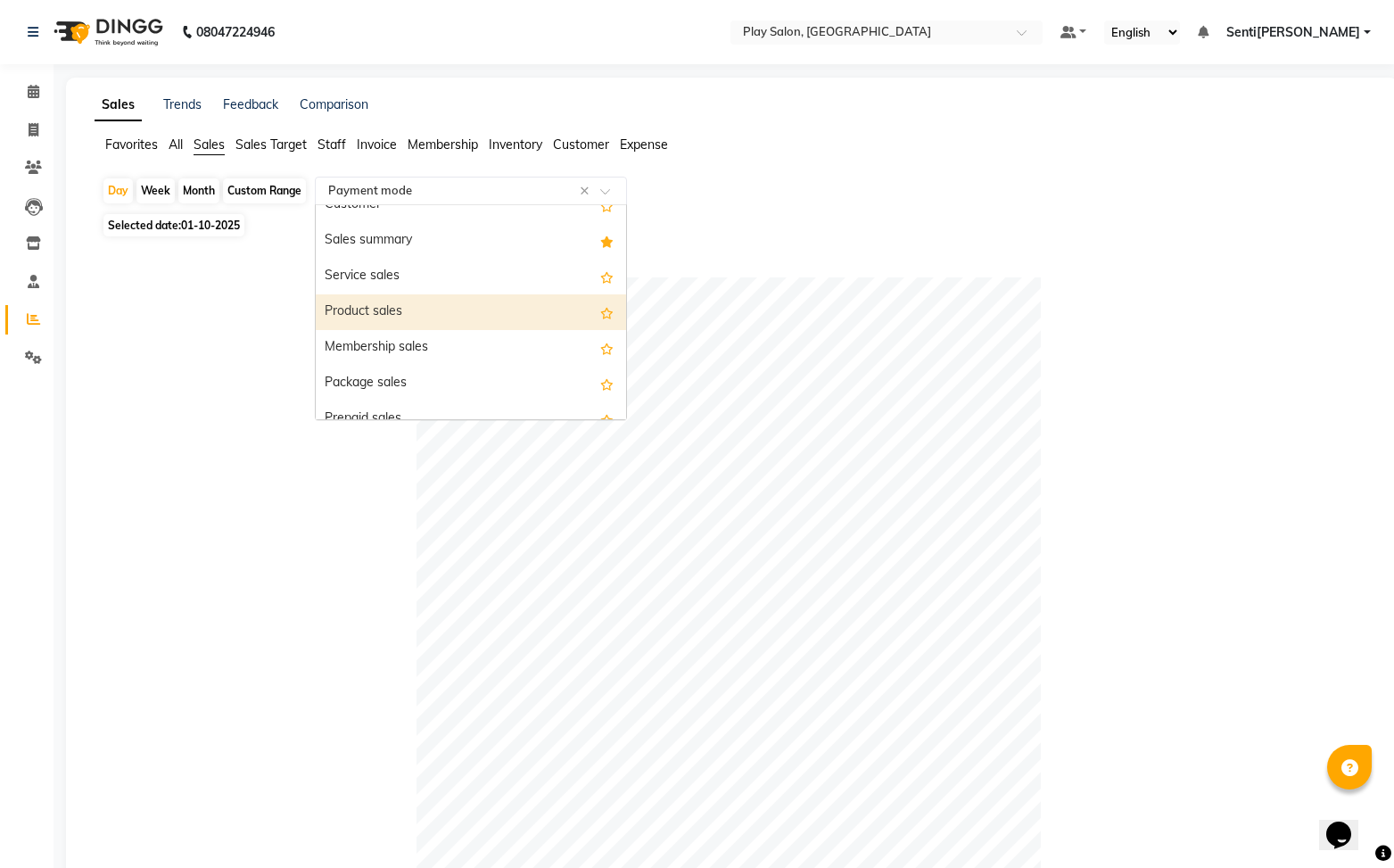
drag, startPoint x: 386, startPoint y: 305, endPoint x: 872, endPoint y: 352, distance: 488.3
click at [386, 305] on div "Product sales" at bounding box center [470, 312] width 310 height 35
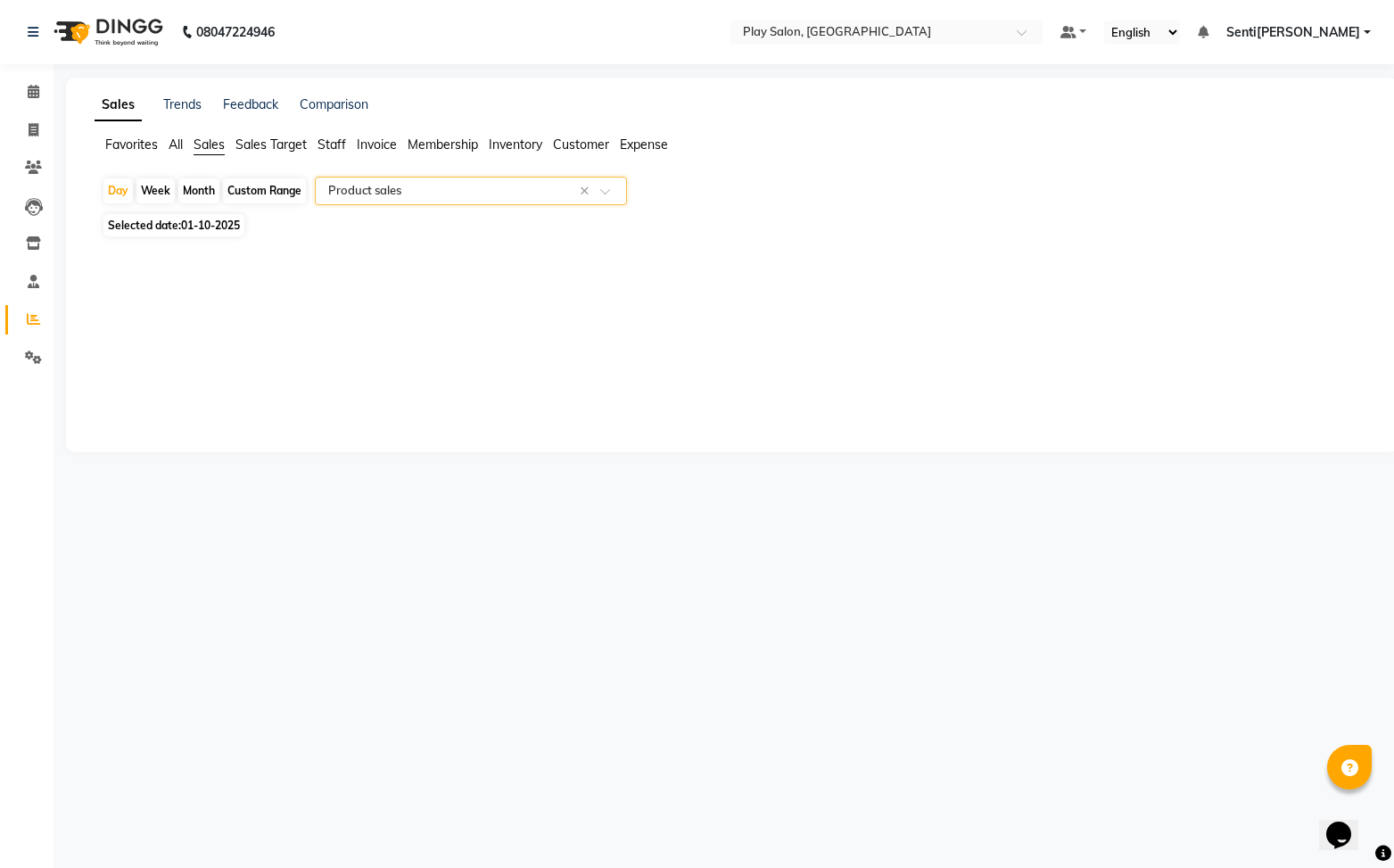
click at [332, 147] on span "Staff" at bounding box center [331, 145] width 28 height 16
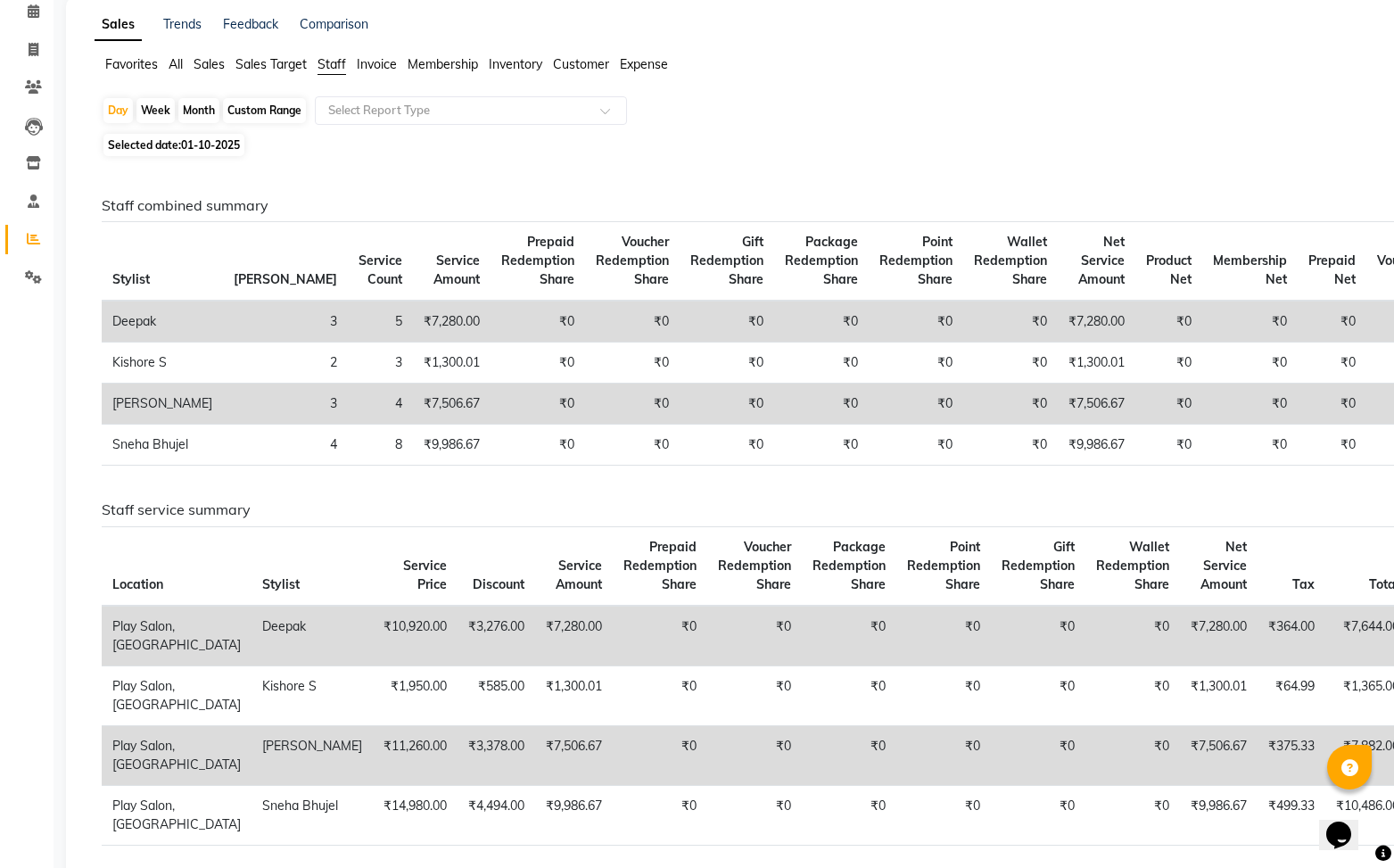
scroll to position [85, 0]
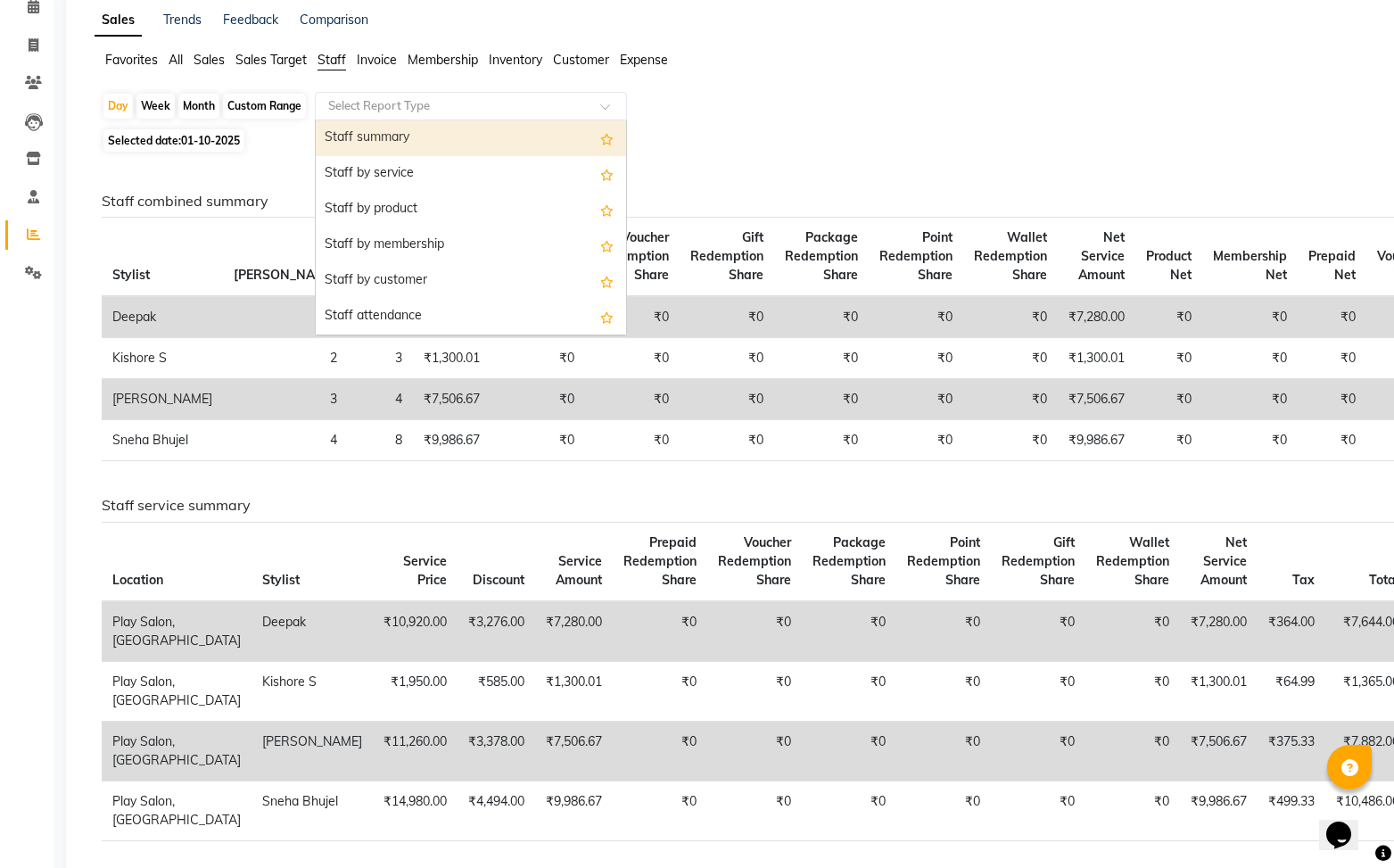
click at [410, 102] on input "text" at bounding box center [453, 106] width 257 height 18
click at [415, 134] on div "Staff summary" at bounding box center [470, 137] width 310 height 35
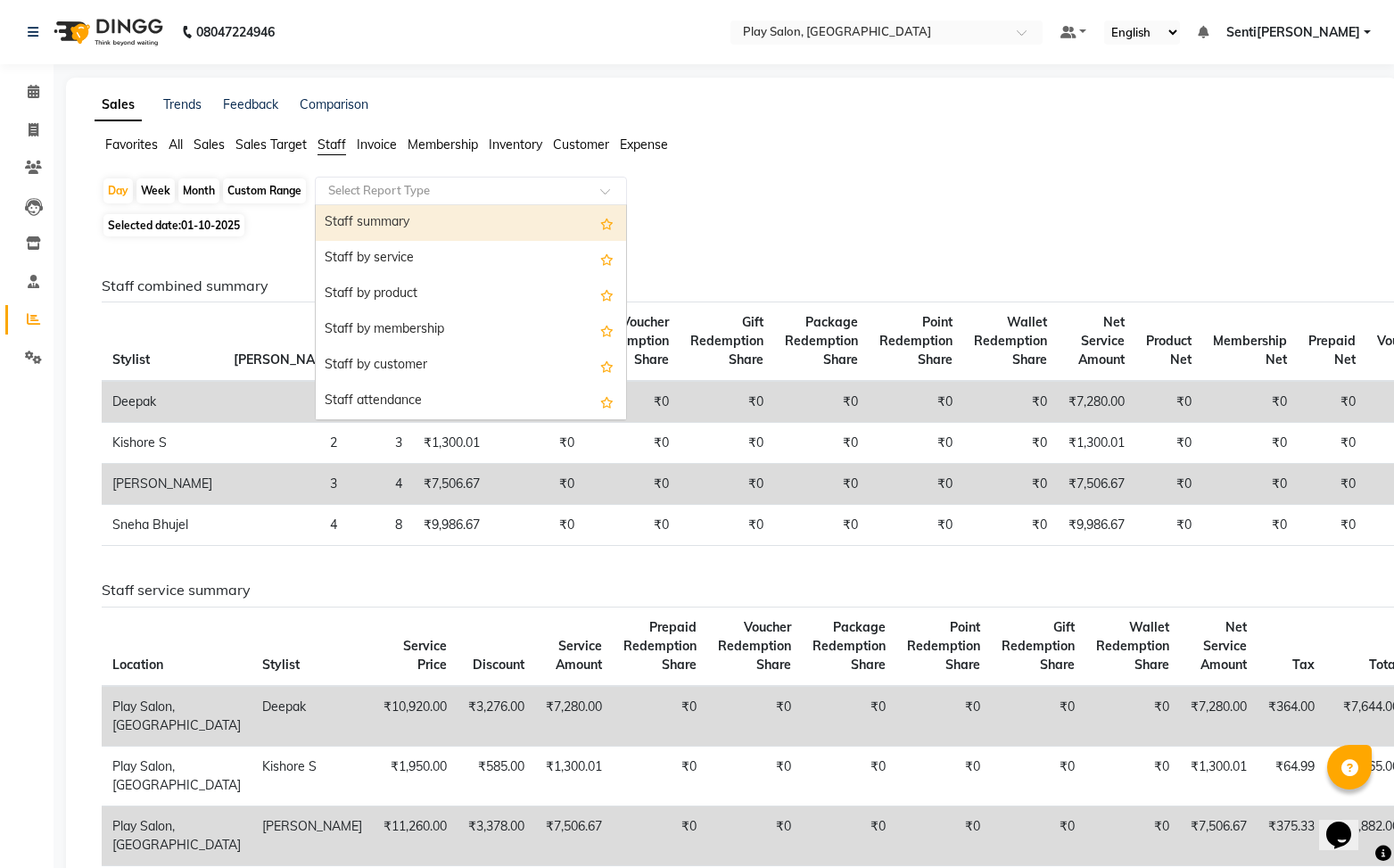
select select "full_report"
select select "csv"
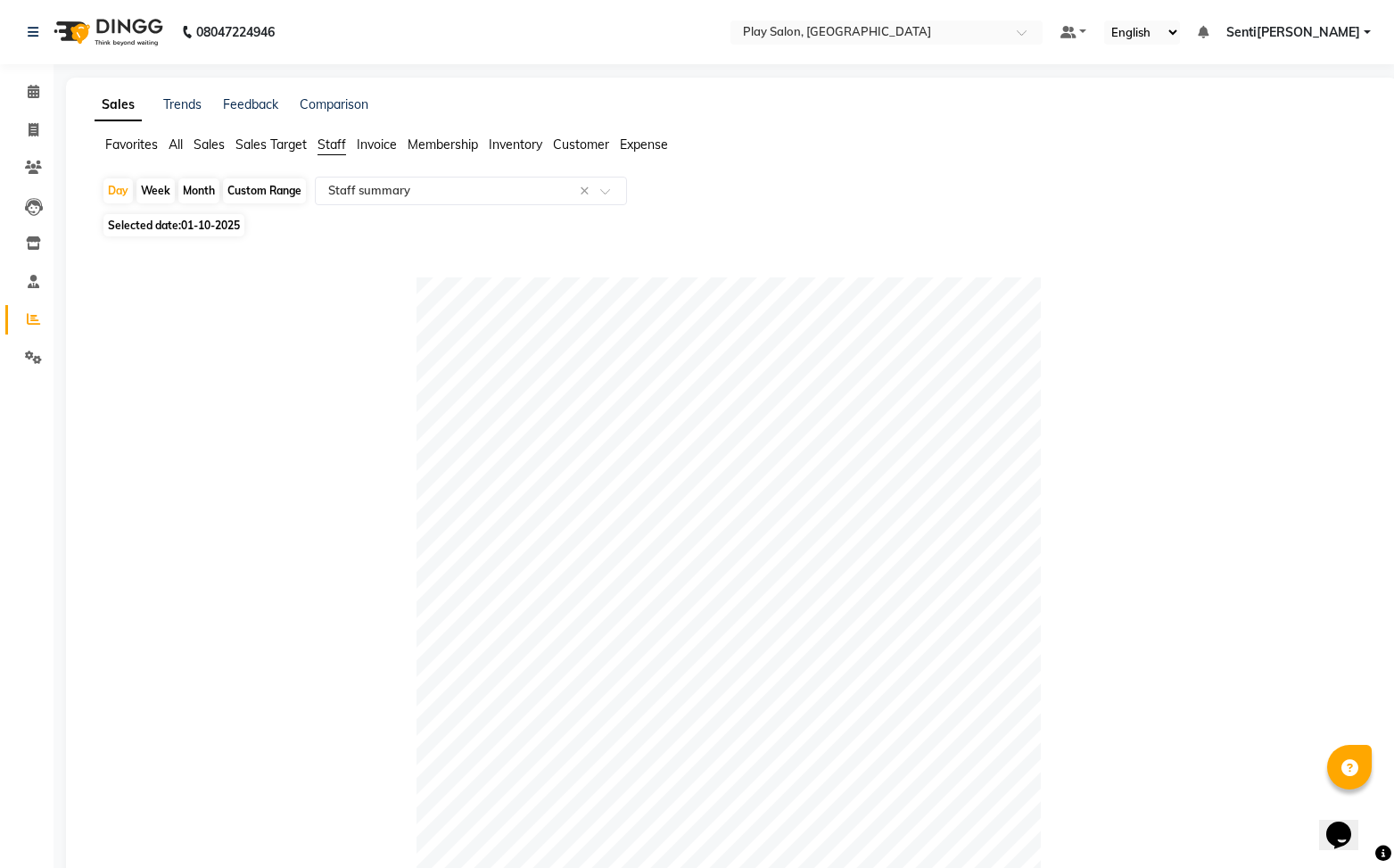
click at [222, 149] on span "Sales" at bounding box center [209, 145] width 31 height 16
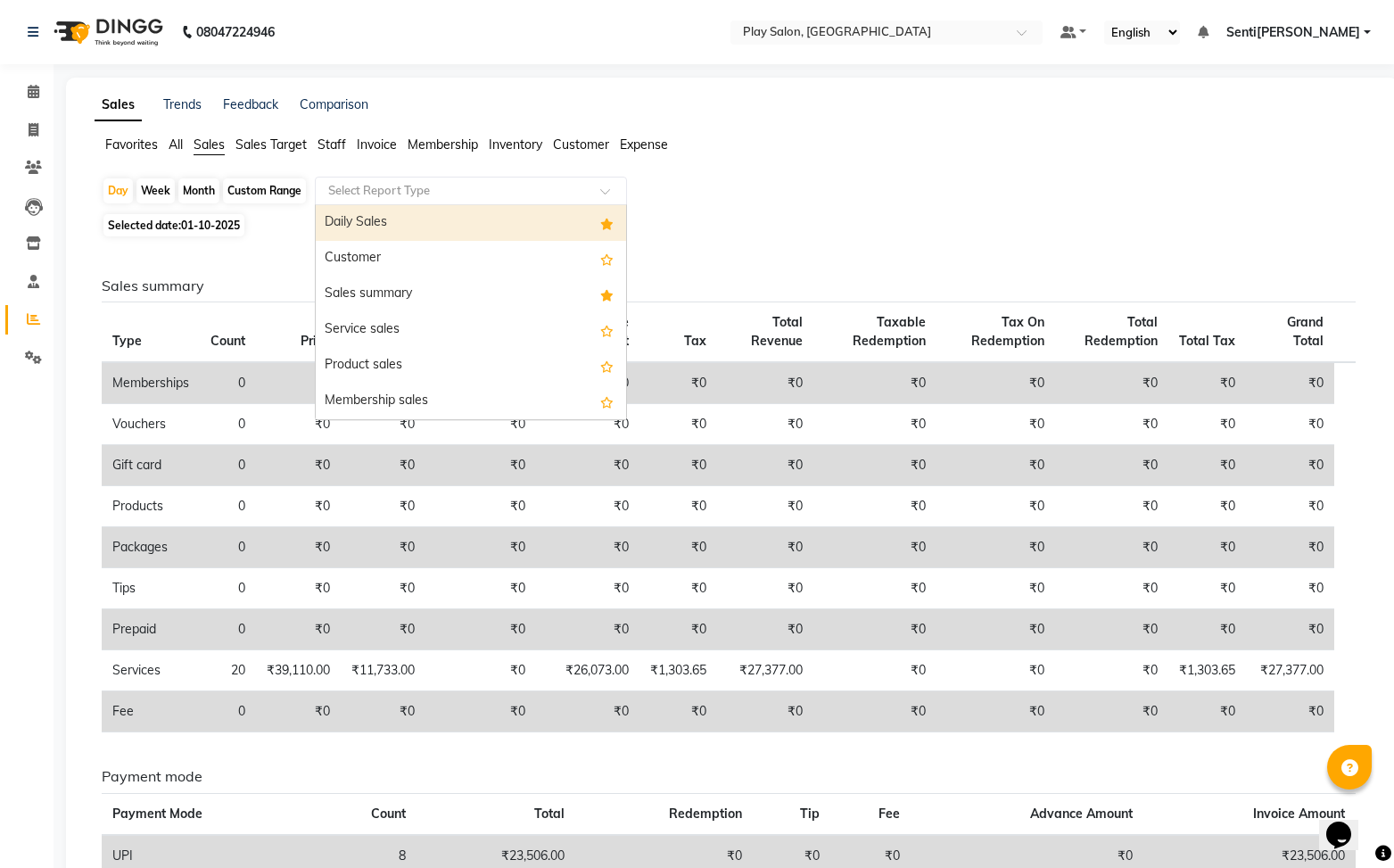
click at [377, 185] on input "text" at bounding box center [453, 191] width 257 height 18
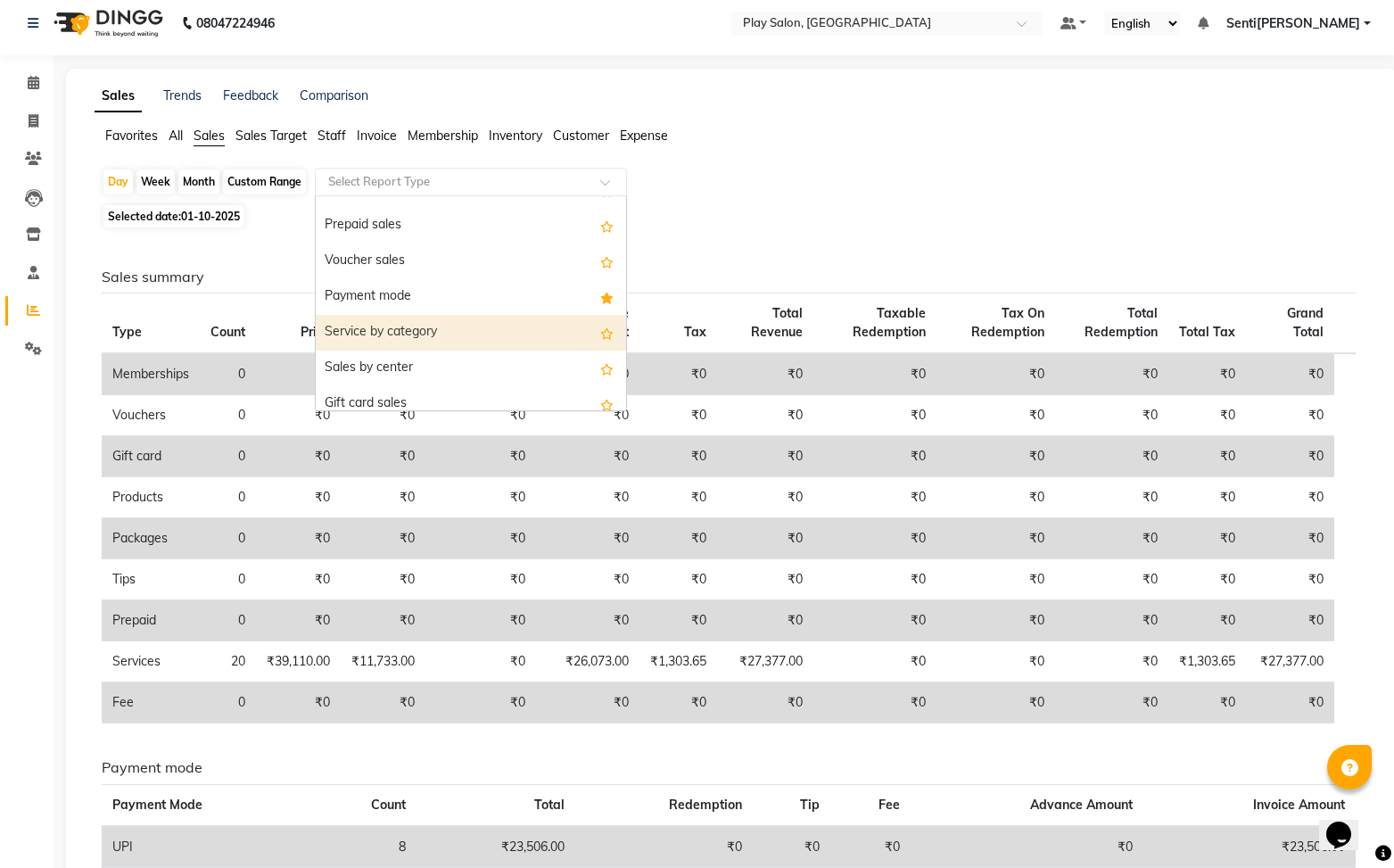
scroll to position [233, 0]
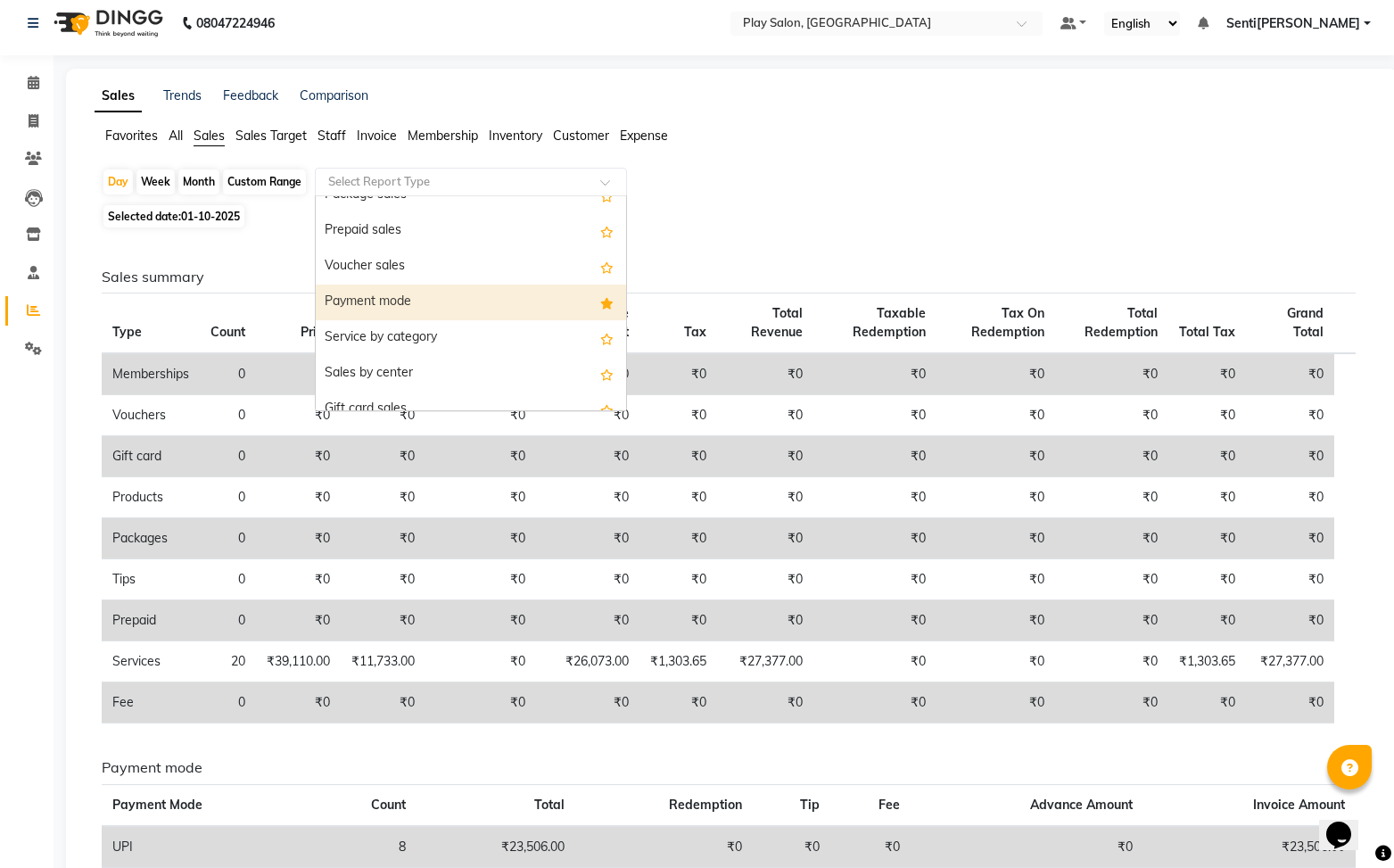
click at [387, 299] on div "Payment mode" at bounding box center [470, 302] width 310 height 35
select select "full_report"
select select "csv"
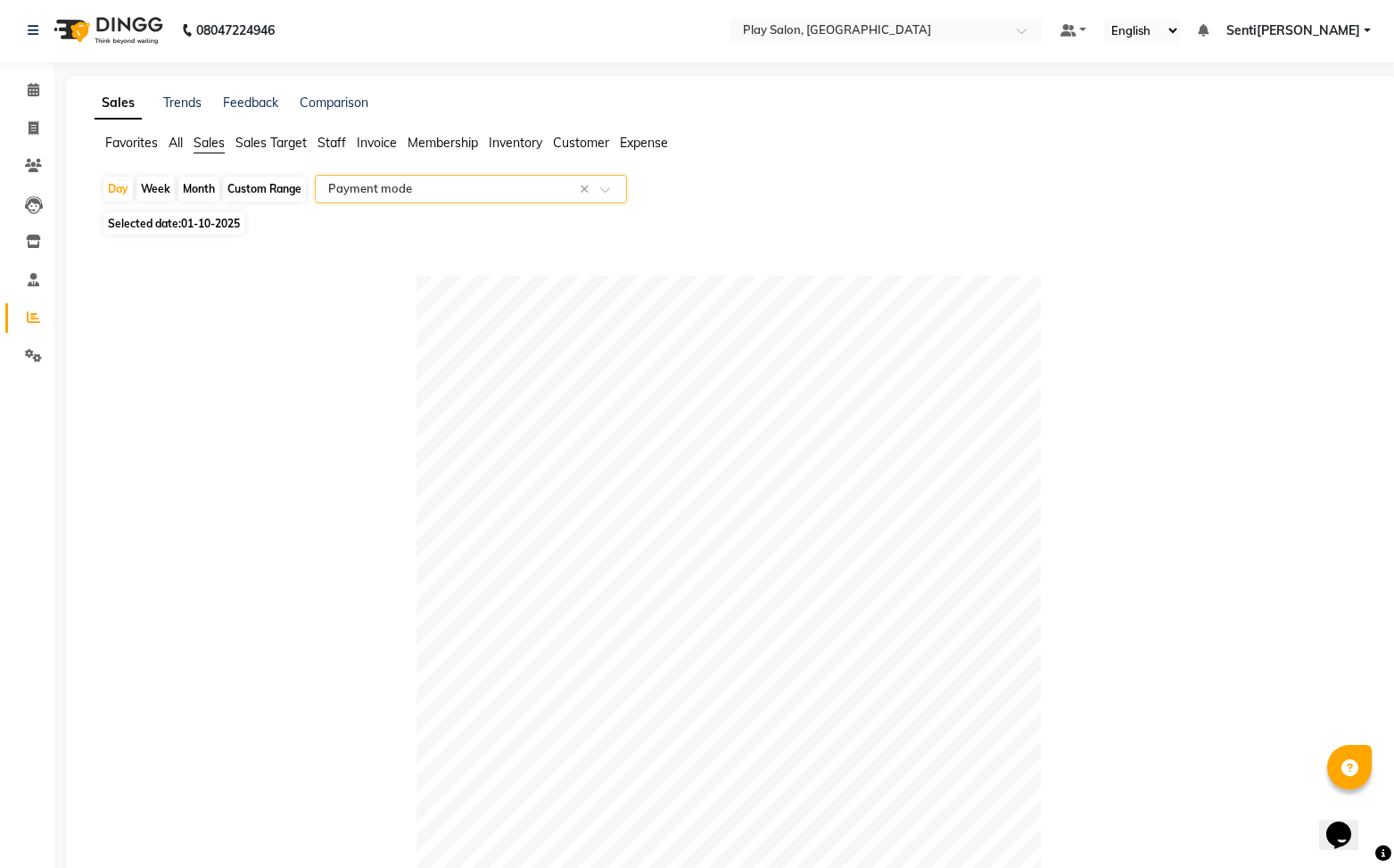
scroll to position [0, 0]
click at [36, 95] on icon at bounding box center [33, 91] width 12 height 14
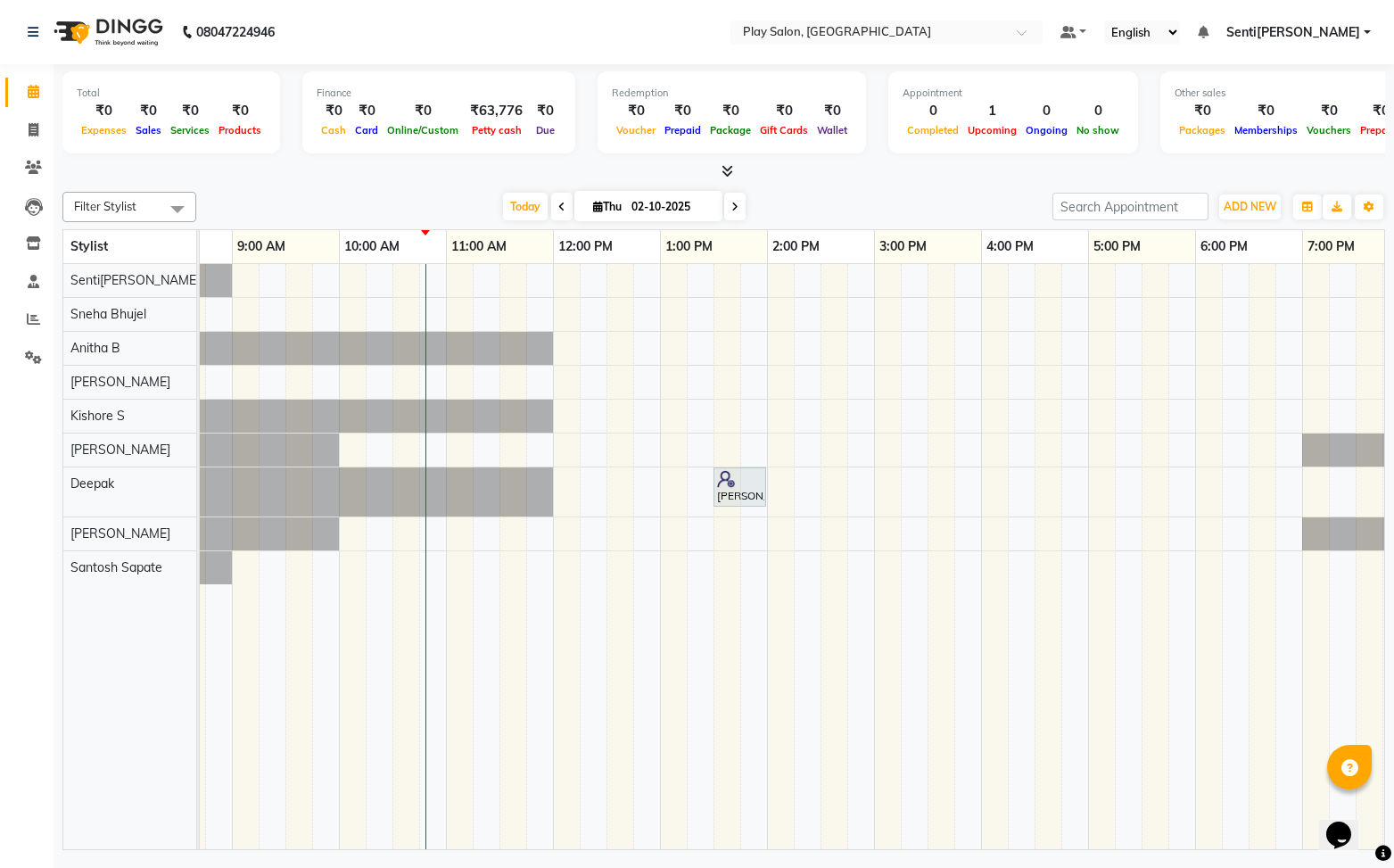
scroll to position [0, 85]
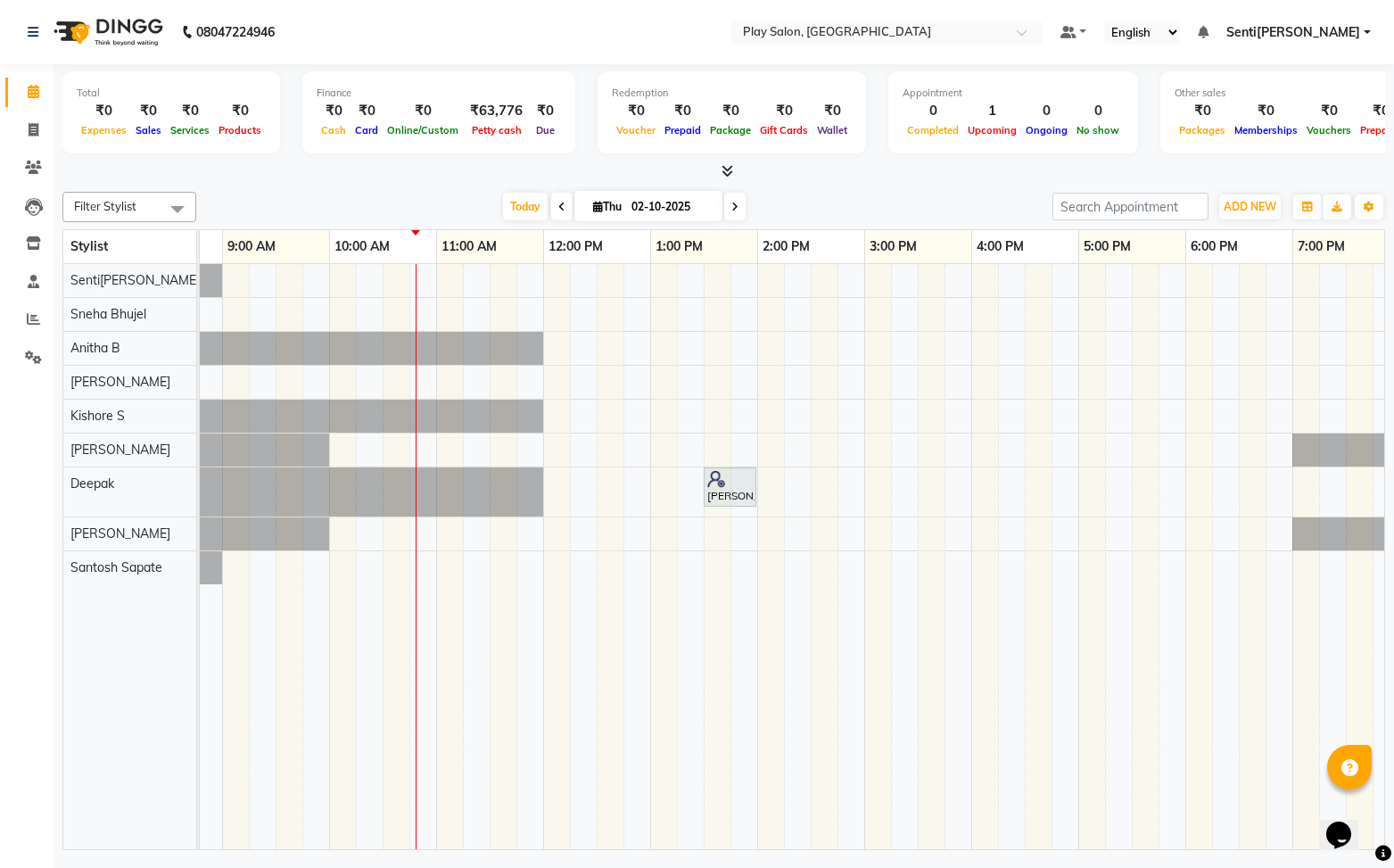
click at [1089, 441] on div "Sangitha Shetty, TK01, 01:30 PM-02:00 PM, Wash & Blow Dry - Shampoo & Condition…" at bounding box center [811, 556] width 1391 height 586
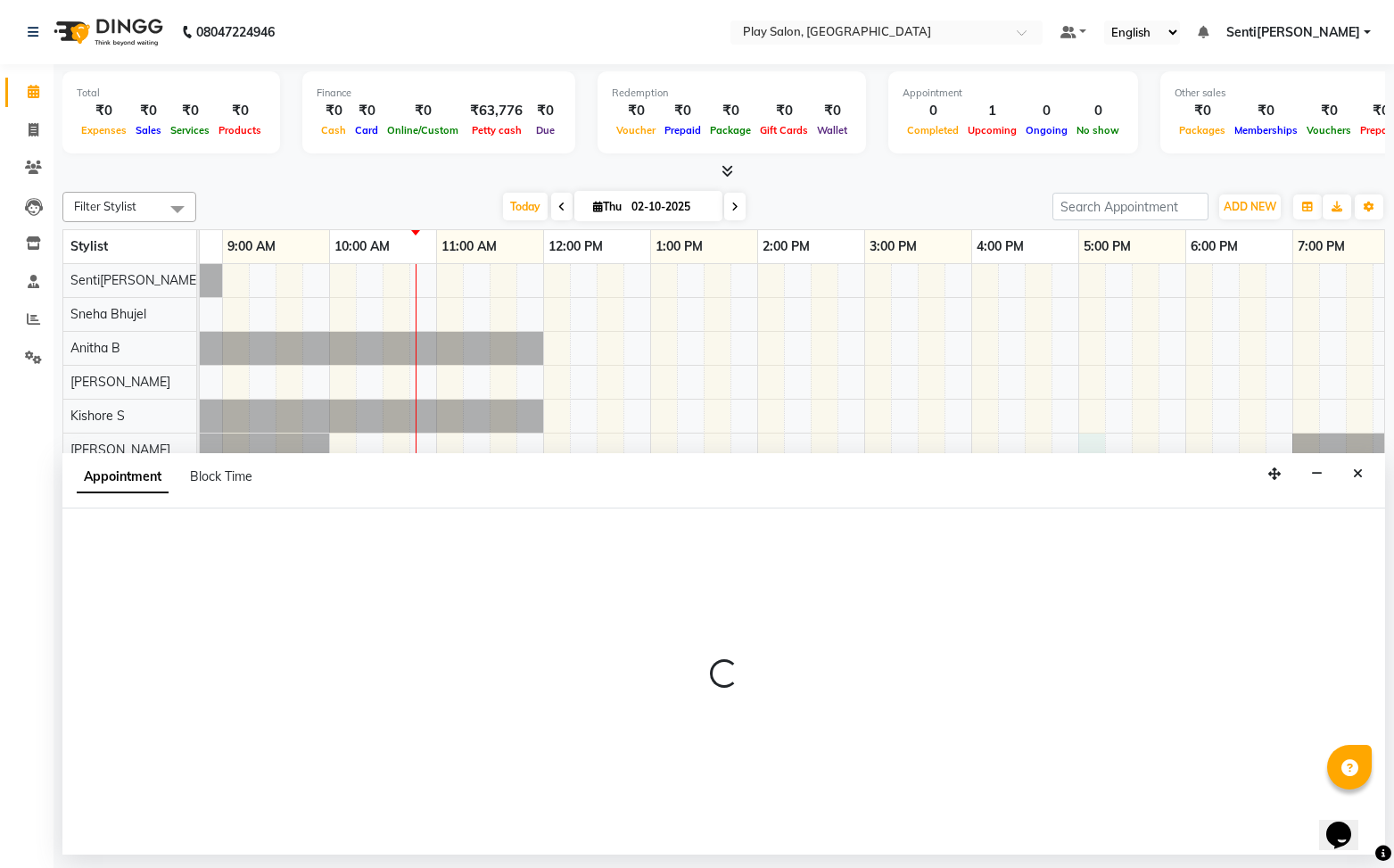
select select "91863"
select select "1020"
select select "tentative"
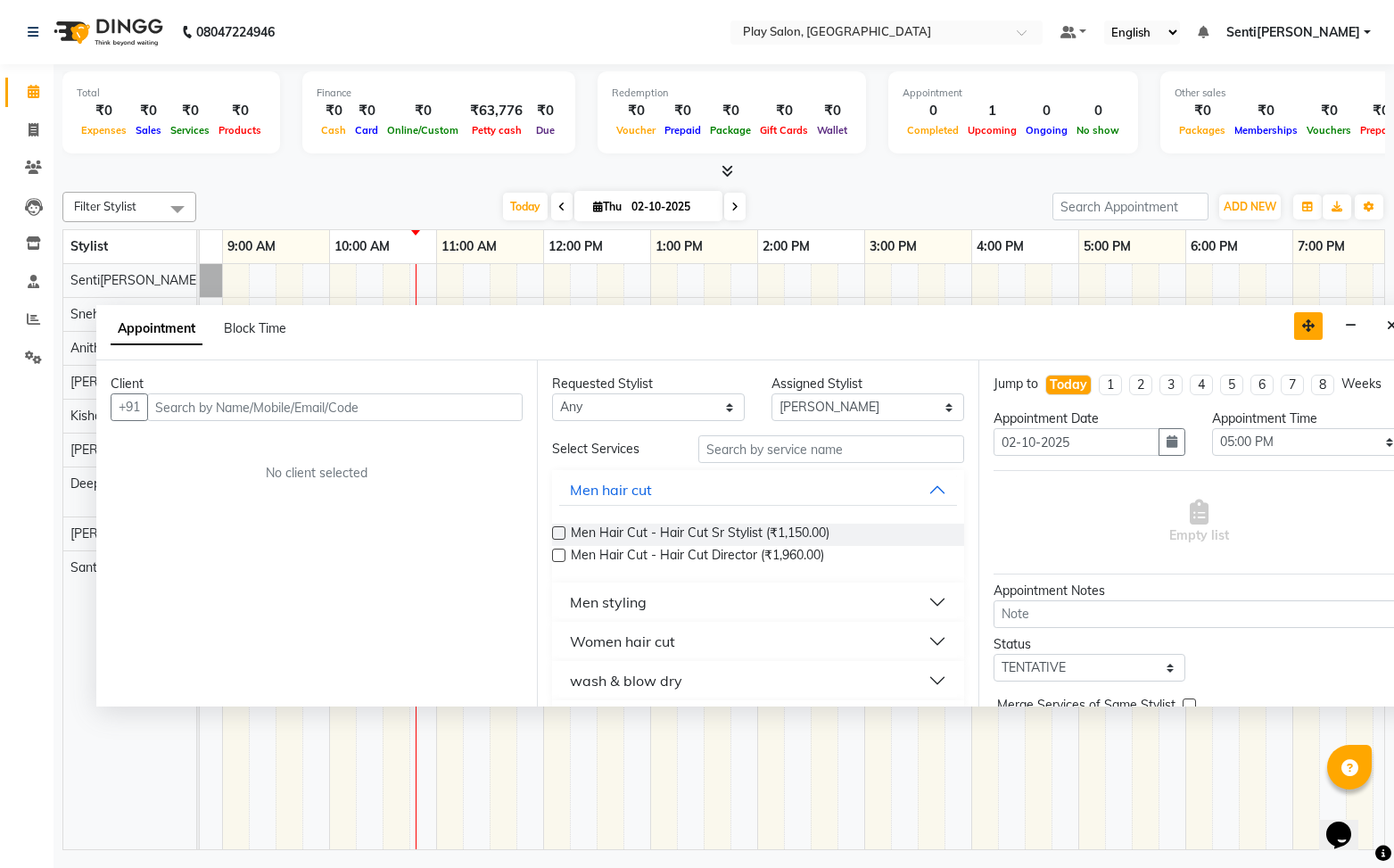
drag, startPoint x: 1278, startPoint y: 475, endPoint x: 1311, endPoint y: 327, distance: 151.6
click at [1311, 327] on icon "button" at bounding box center [1309, 325] width 13 height 13
click at [268, 404] on input "text" at bounding box center [335, 407] width 376 height 27
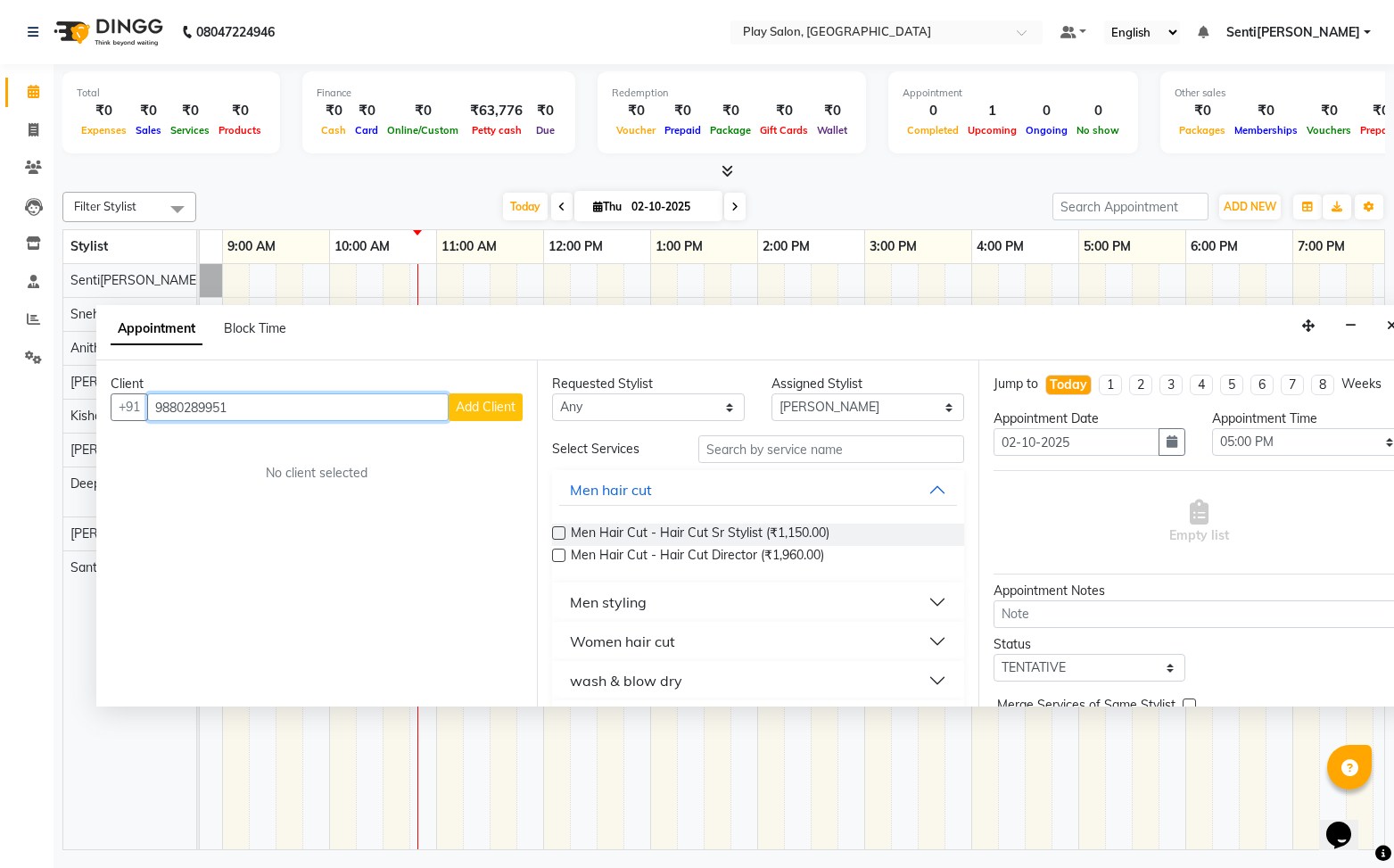
type input "9880289951"
click at [488, 408] on span "Add Client" at bounding box center [486, 407] width 60 height 16
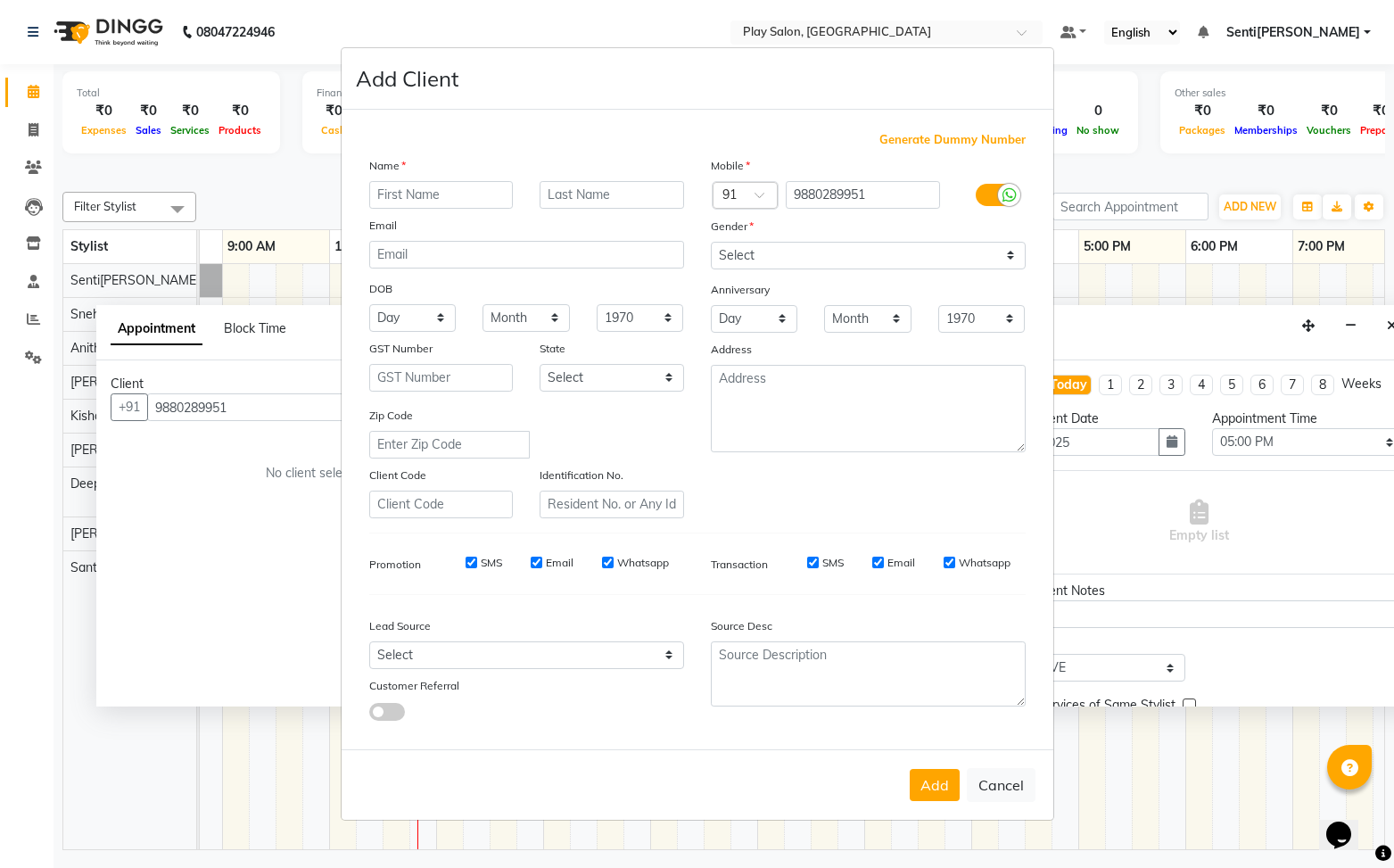
type input "H"
type input "Harini"
type input "K"
click at [796, 251] on select "Select Male Female Other Prefer Not To Say" at bounding box center [868, 255] width 315 height 27
select select "female"
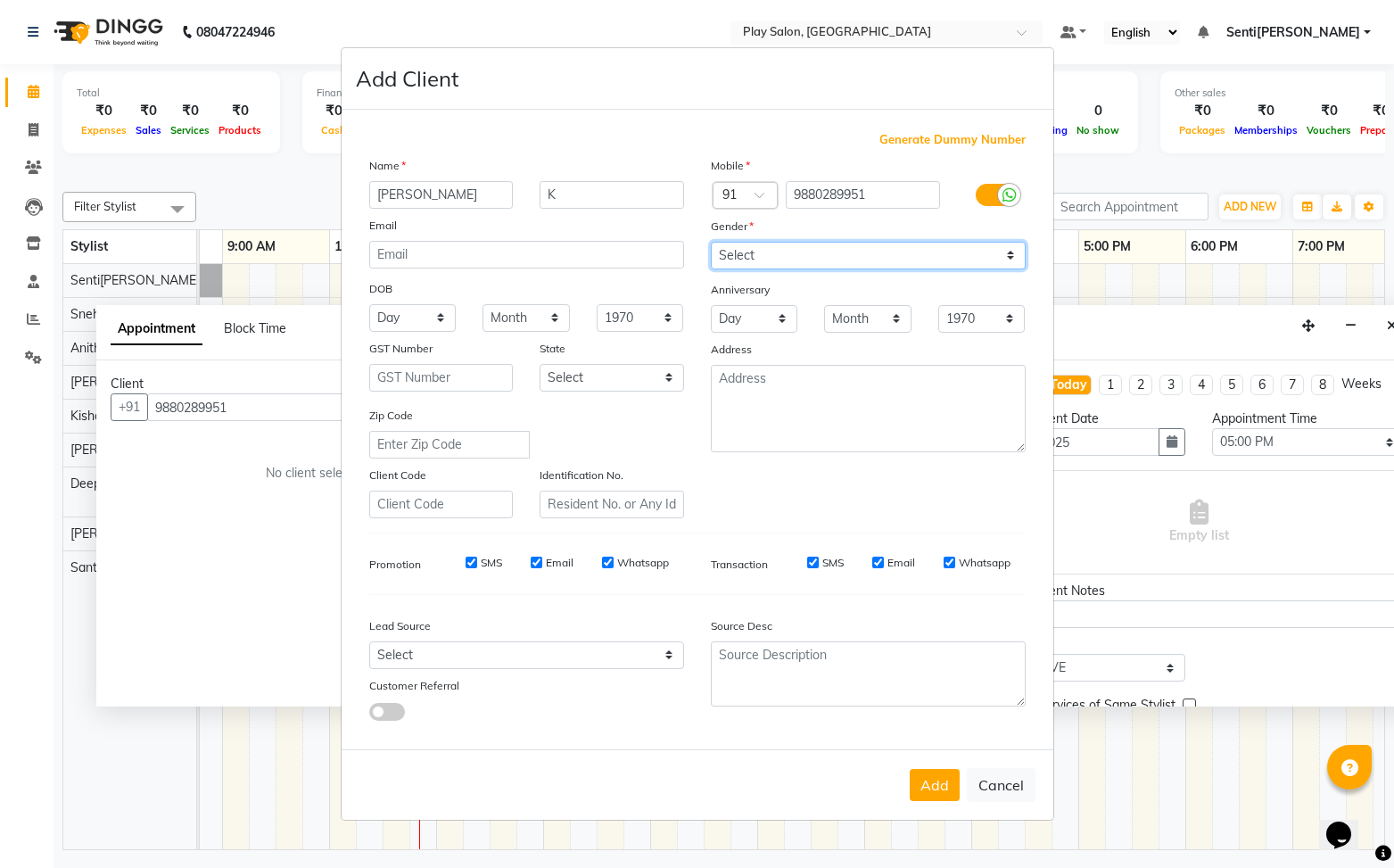
click at [711, 242] on select "Select Male Female Other Prefer Not To Say" at bounding box center [868, 255] width 315 height 27
drag, startPoint x: 933, startPoint y: 782, endPoint x: 923, endPoint y: 780, distance: 10.2
click at [931, 782] on button "Add" at bounding box center [935, 784] width 50 height 32
select select
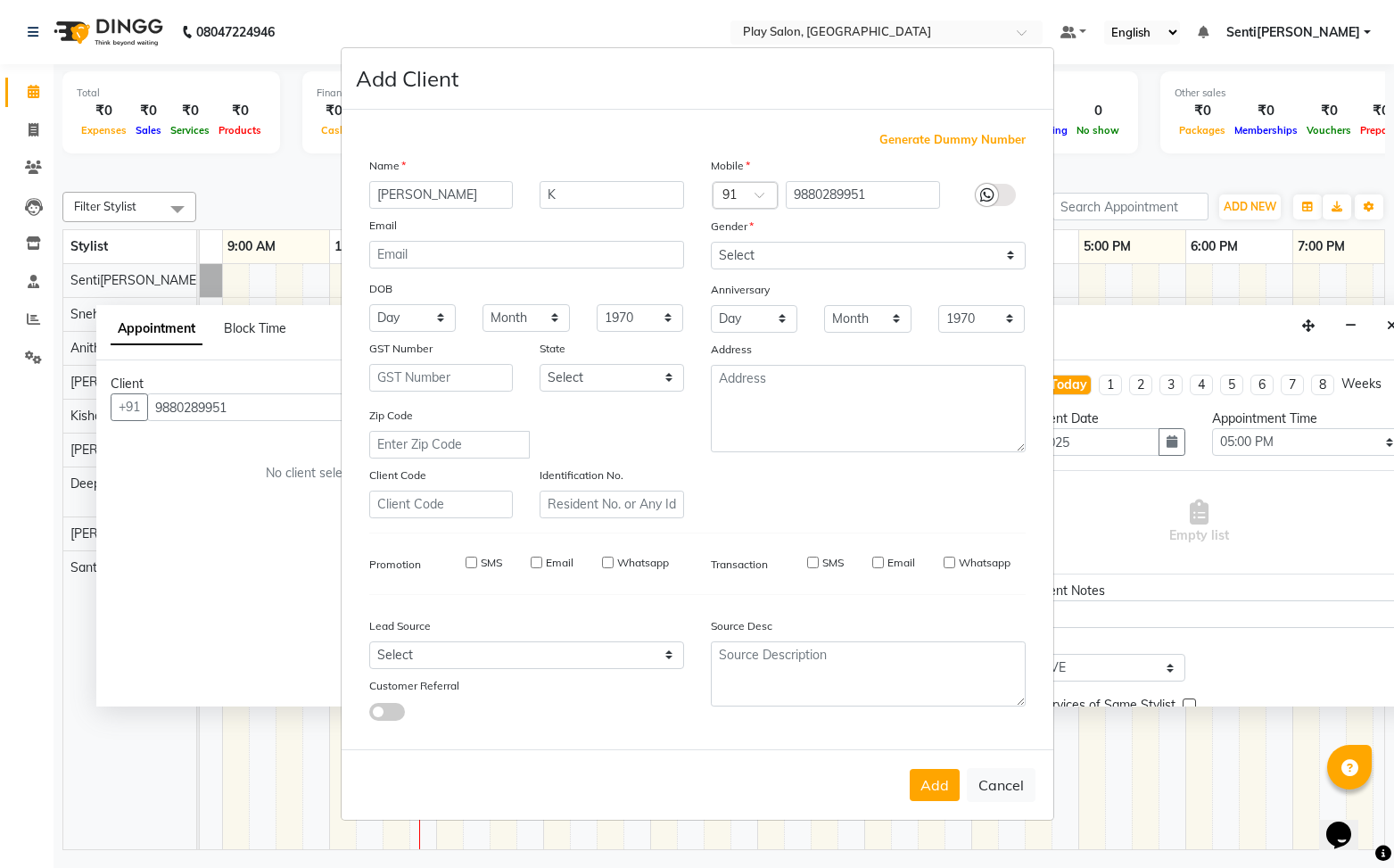
select select
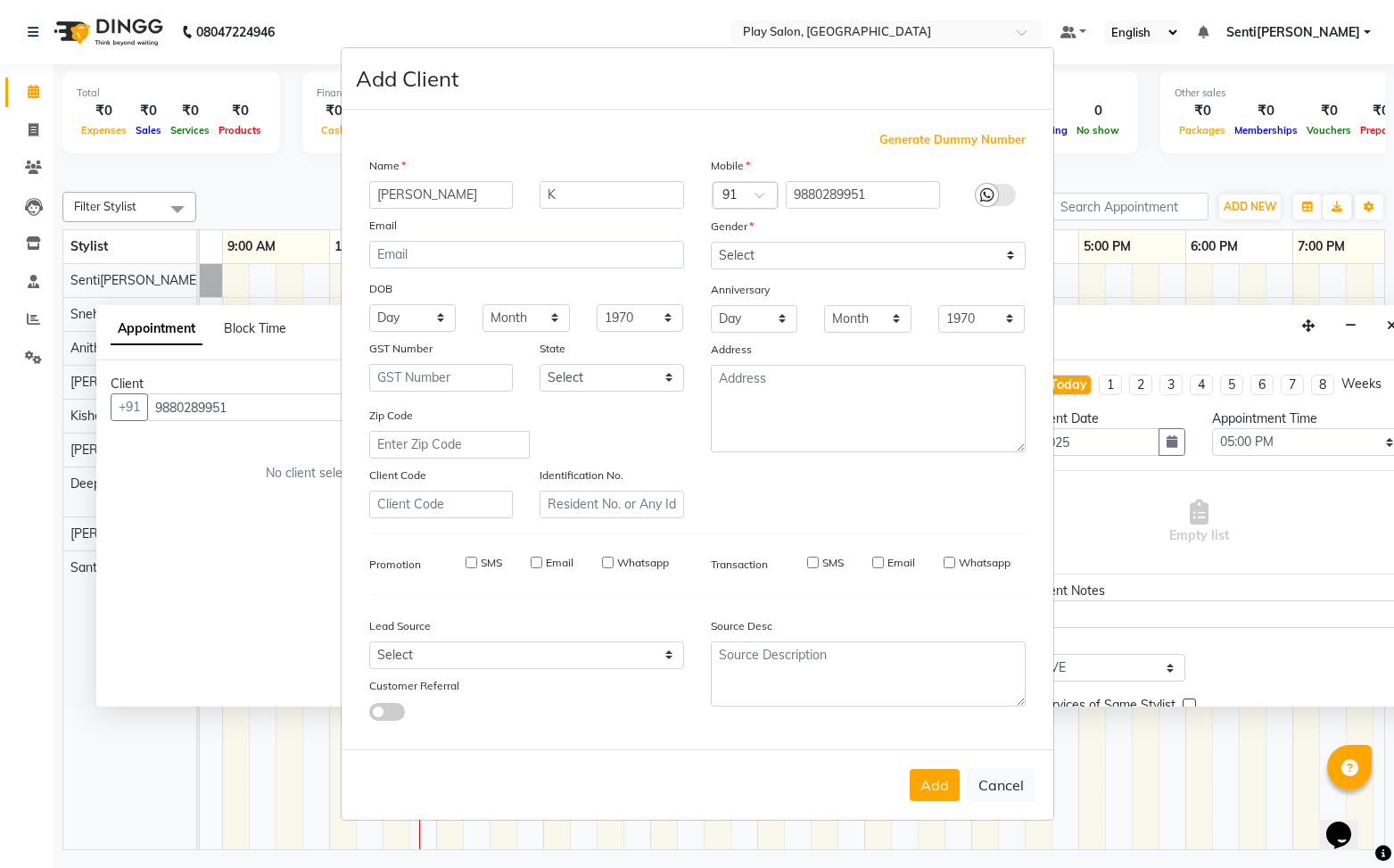
checkbox input "false"
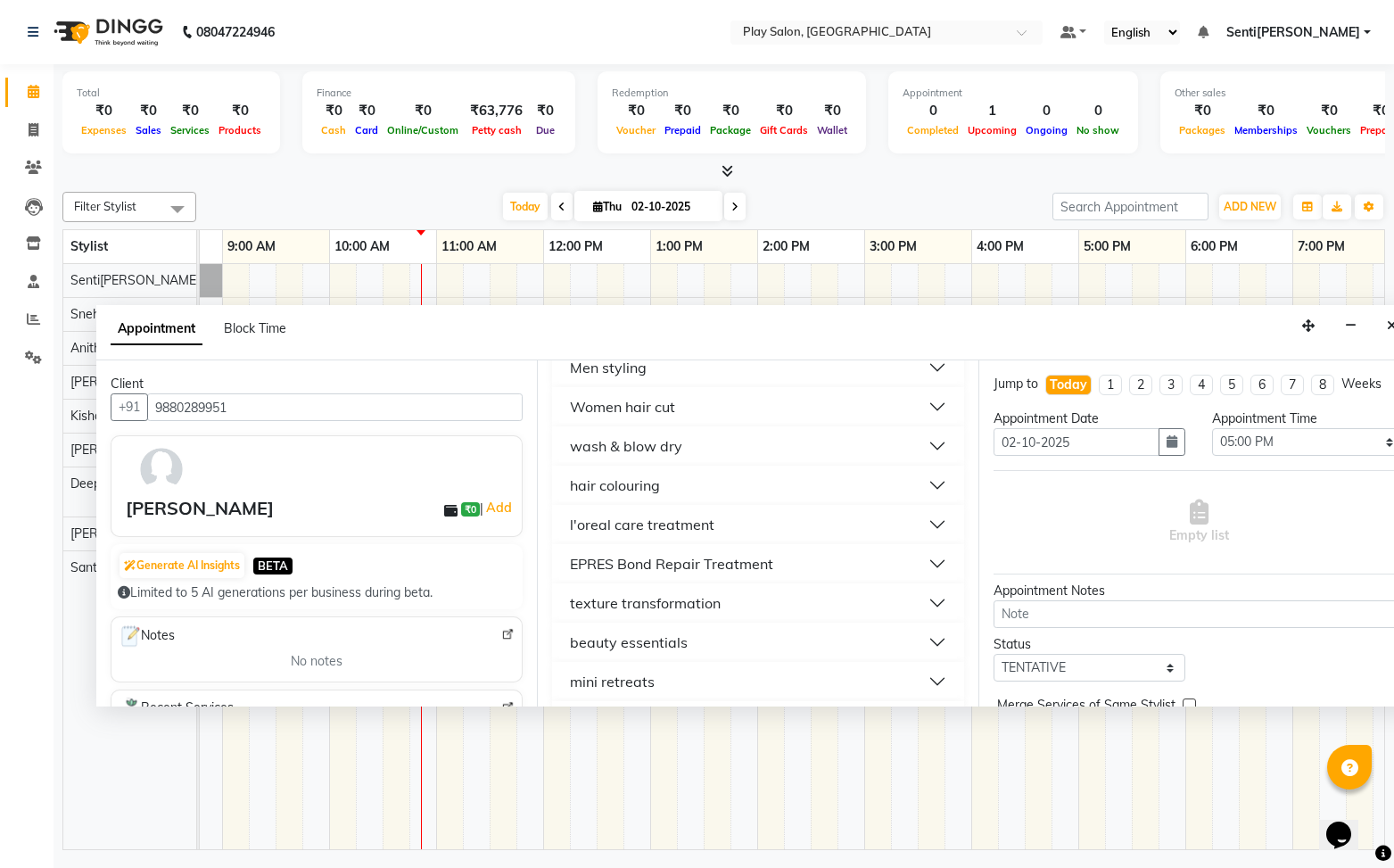
scroll to position [244, 0]
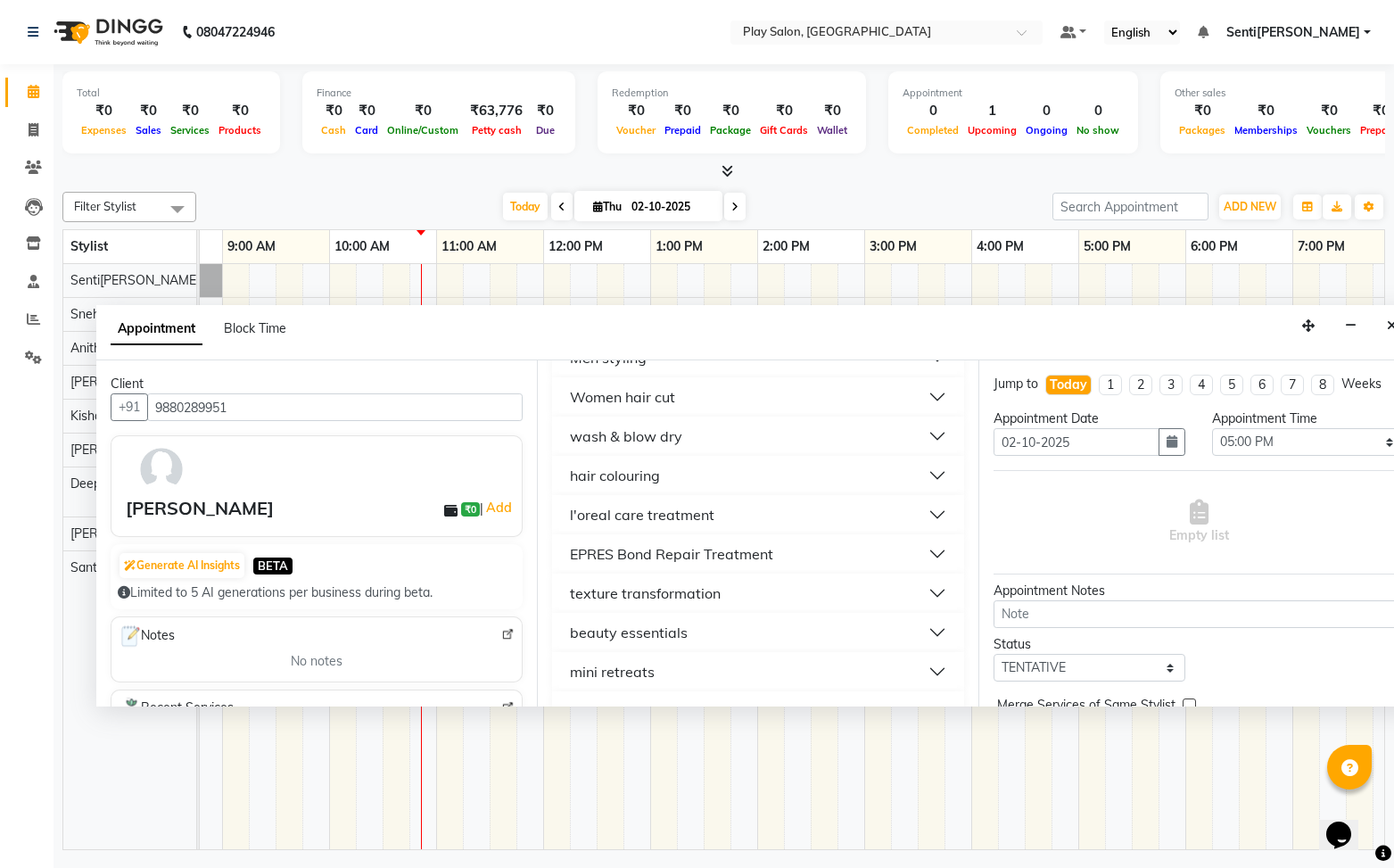
click at [731, 521] on button "l'oreal care treatment" at bounding box center [757, 514] width 397 height 32
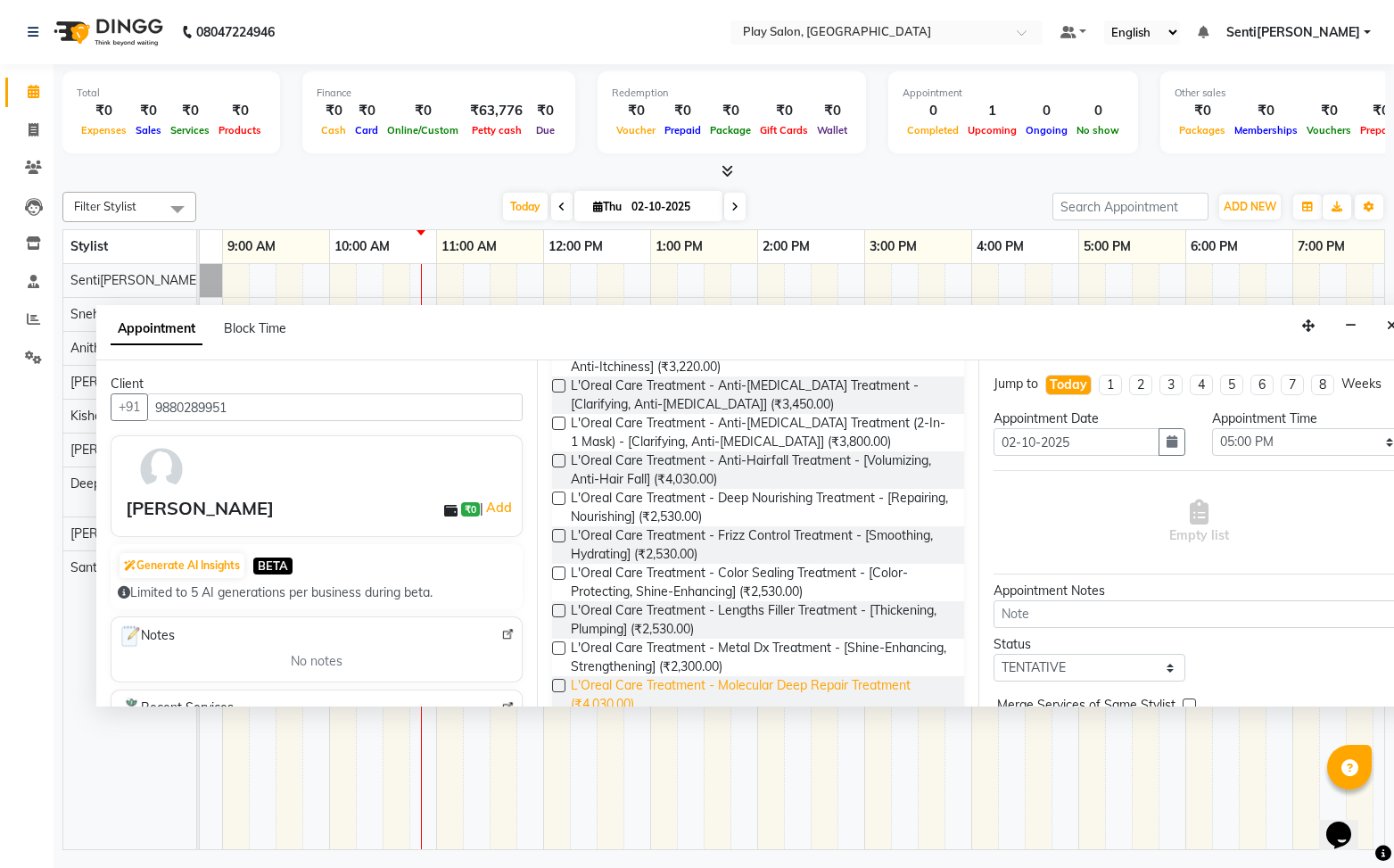
scroll to position [491, 0]
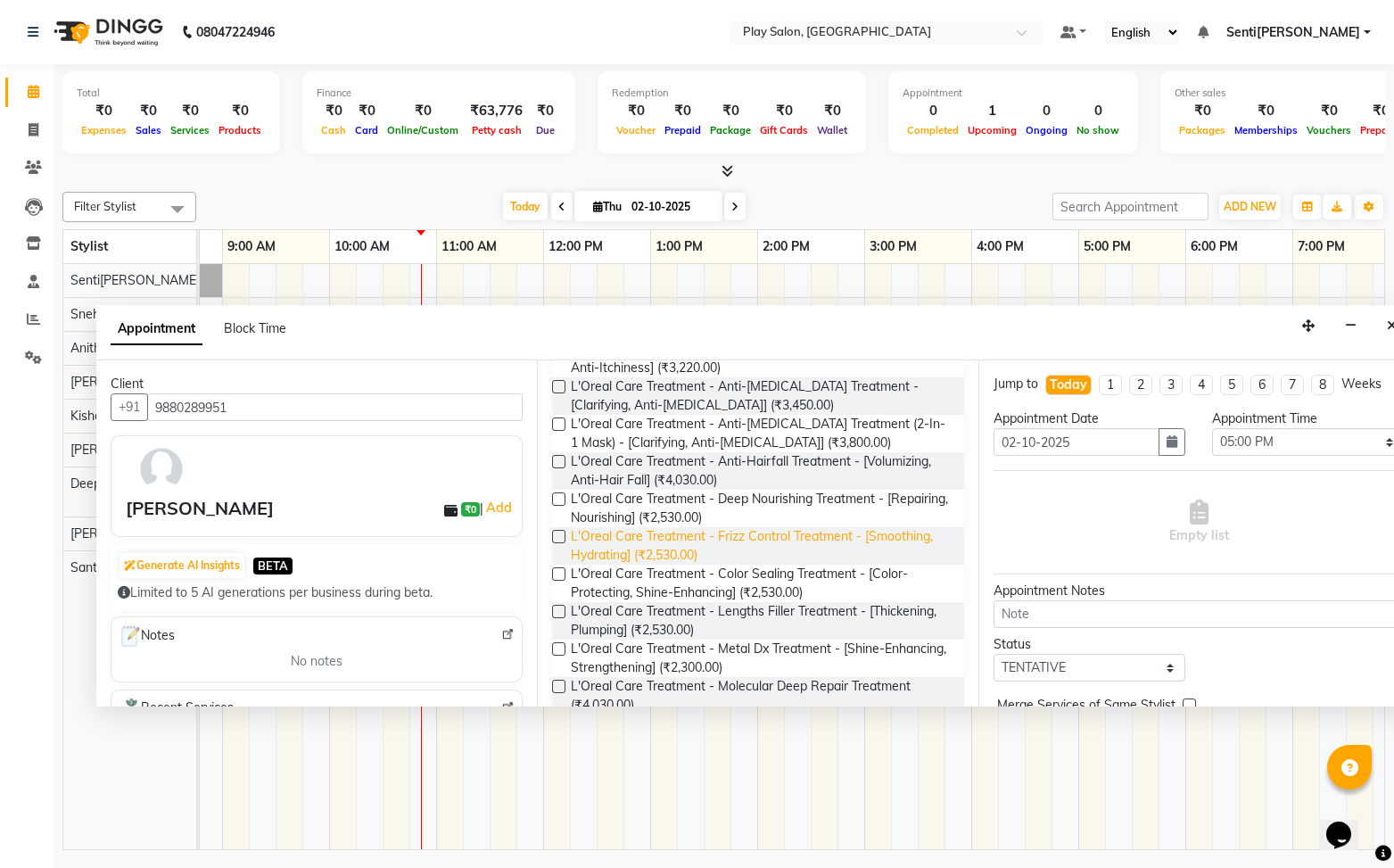
drag, startPoint x: 562, startPoint y: 501, endPoint x: 734, endPoint y: 539, distance: 176.1
click at [562, 501] on label at bounding box center [558, 499] width 14 height 14
click at [562, 501] on input "checkbox" at bounding box center [557, 500] width 12 height 12
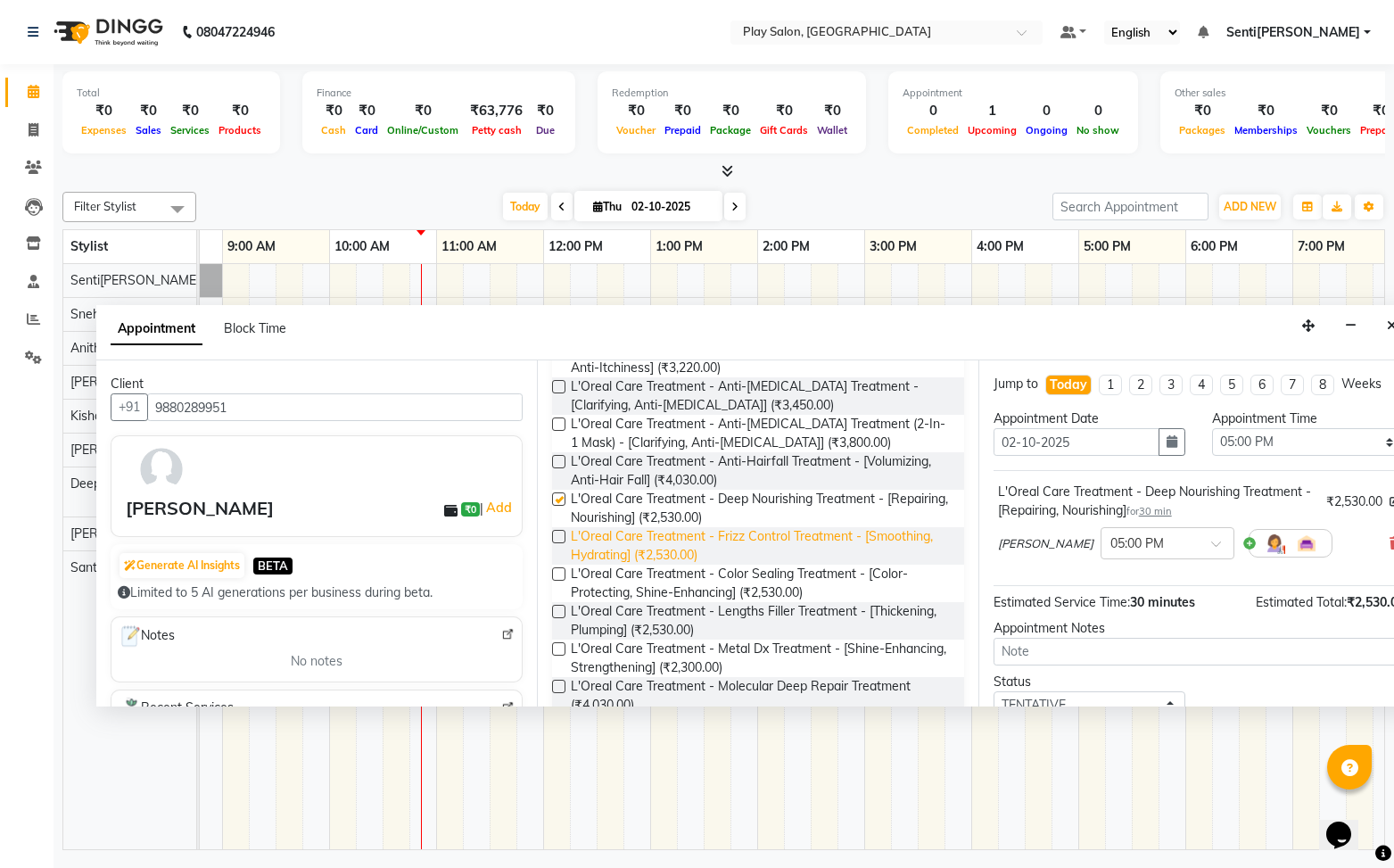
checkbox input "false"
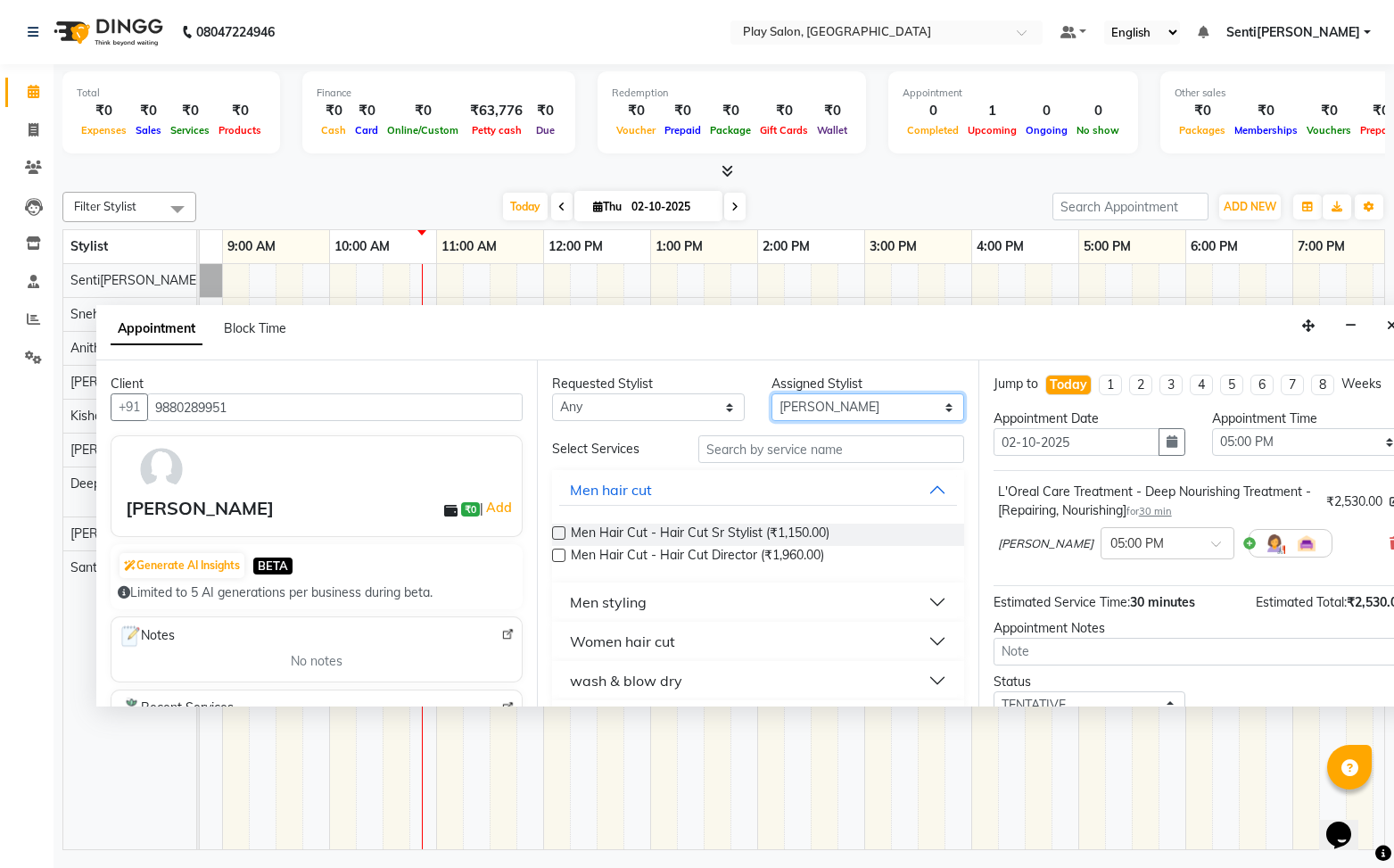
click at [867, 406] on select "Select [PERSON_NAME]k[PERSON_NAME] Na[PERSON_NAME]aj Rajesh M[PERSON_NAME]s[PER…" at bounding box center [868, 407] width 193 height 27
select select "91864"
click at [772, 394] on select "Select [PERSON_NAME]k[PERSON_NAME] Na[PERSON_NAME]aj Rajesh M[PERSON_NAME]s[PER…" at bounding box center [868, 407] width 193 height 27
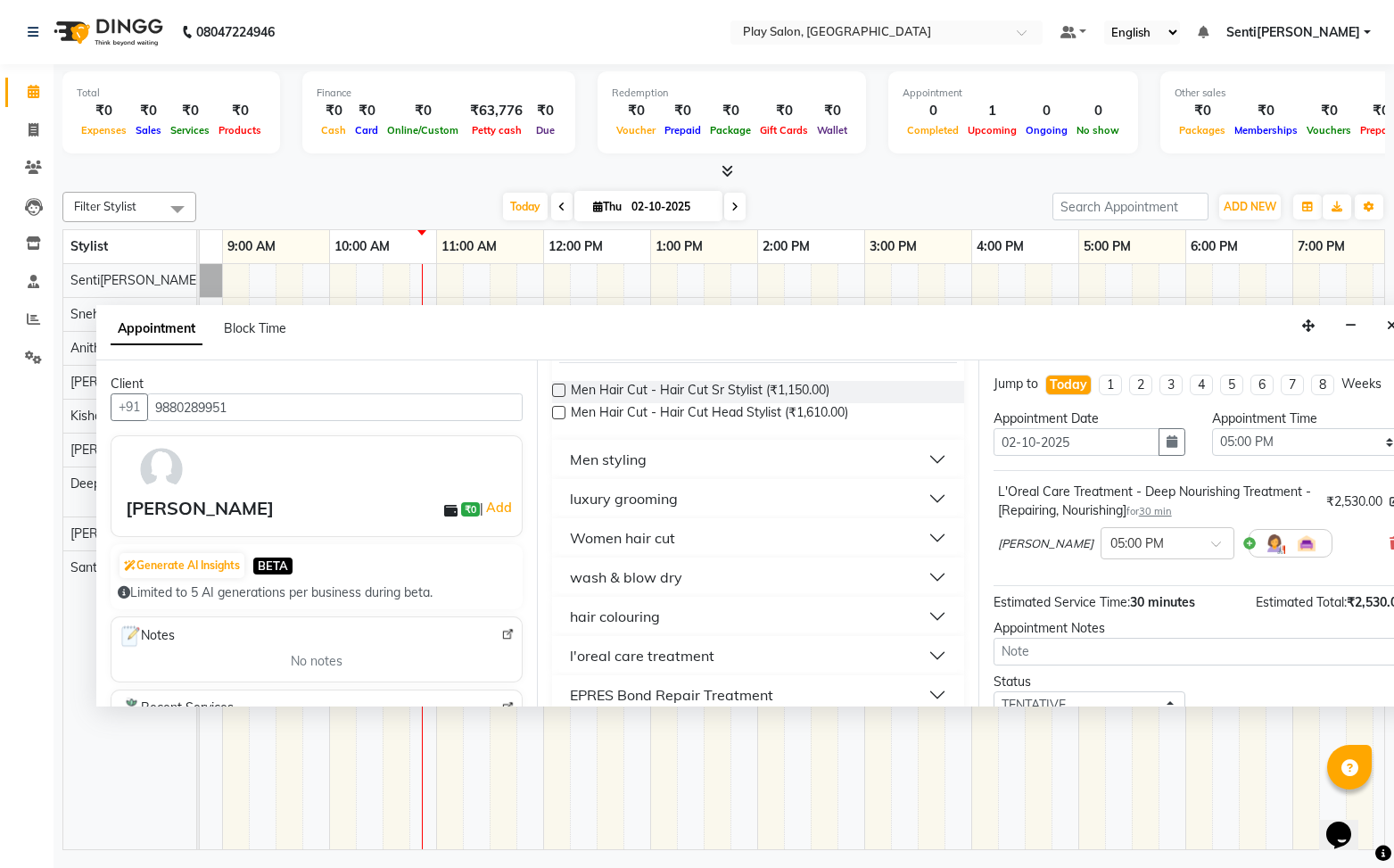
scroll to position [213, 0]
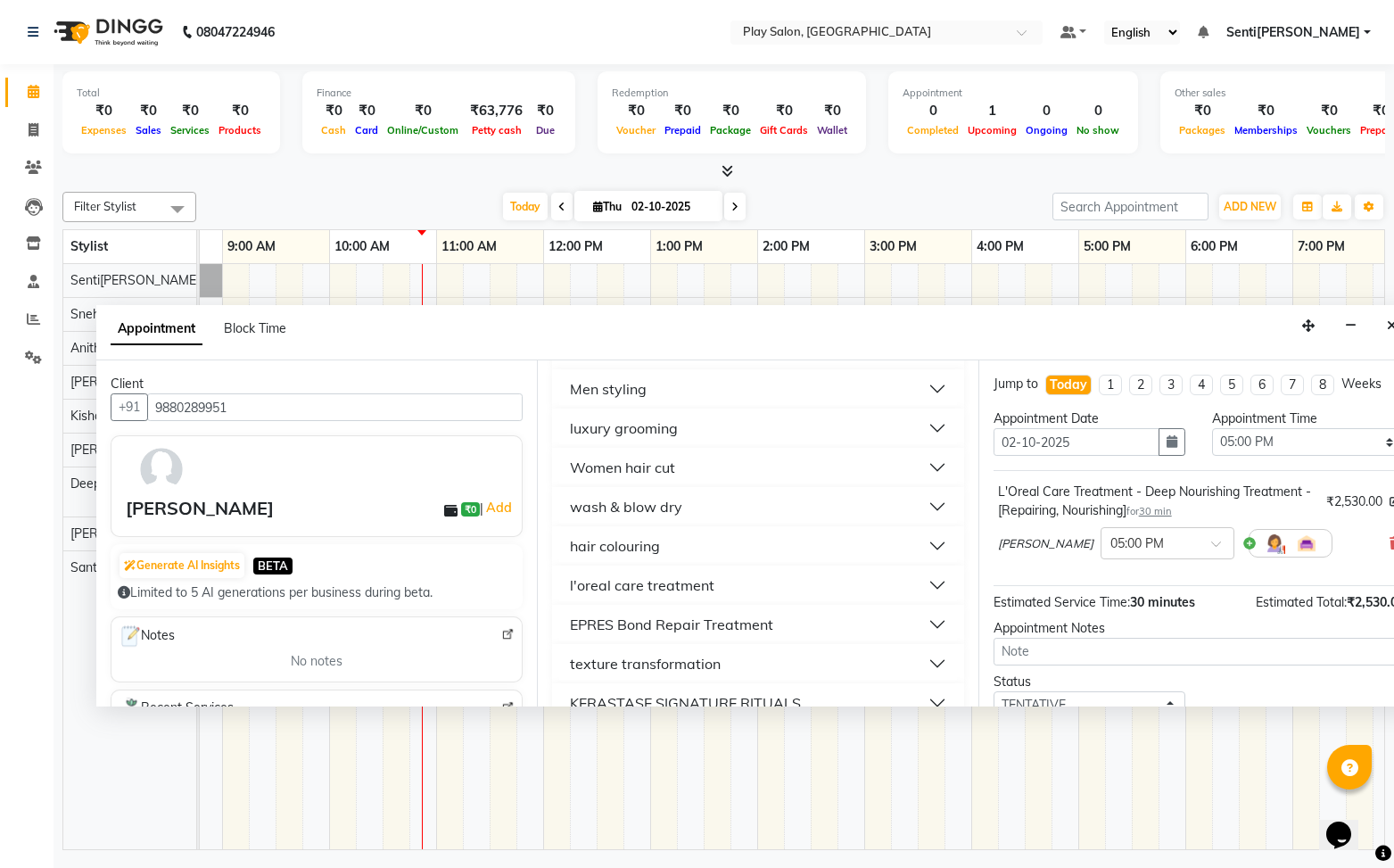
click at [687, 594] on div "l'oreal care treatment" at bounding box center [642, 585] width 145 height 22
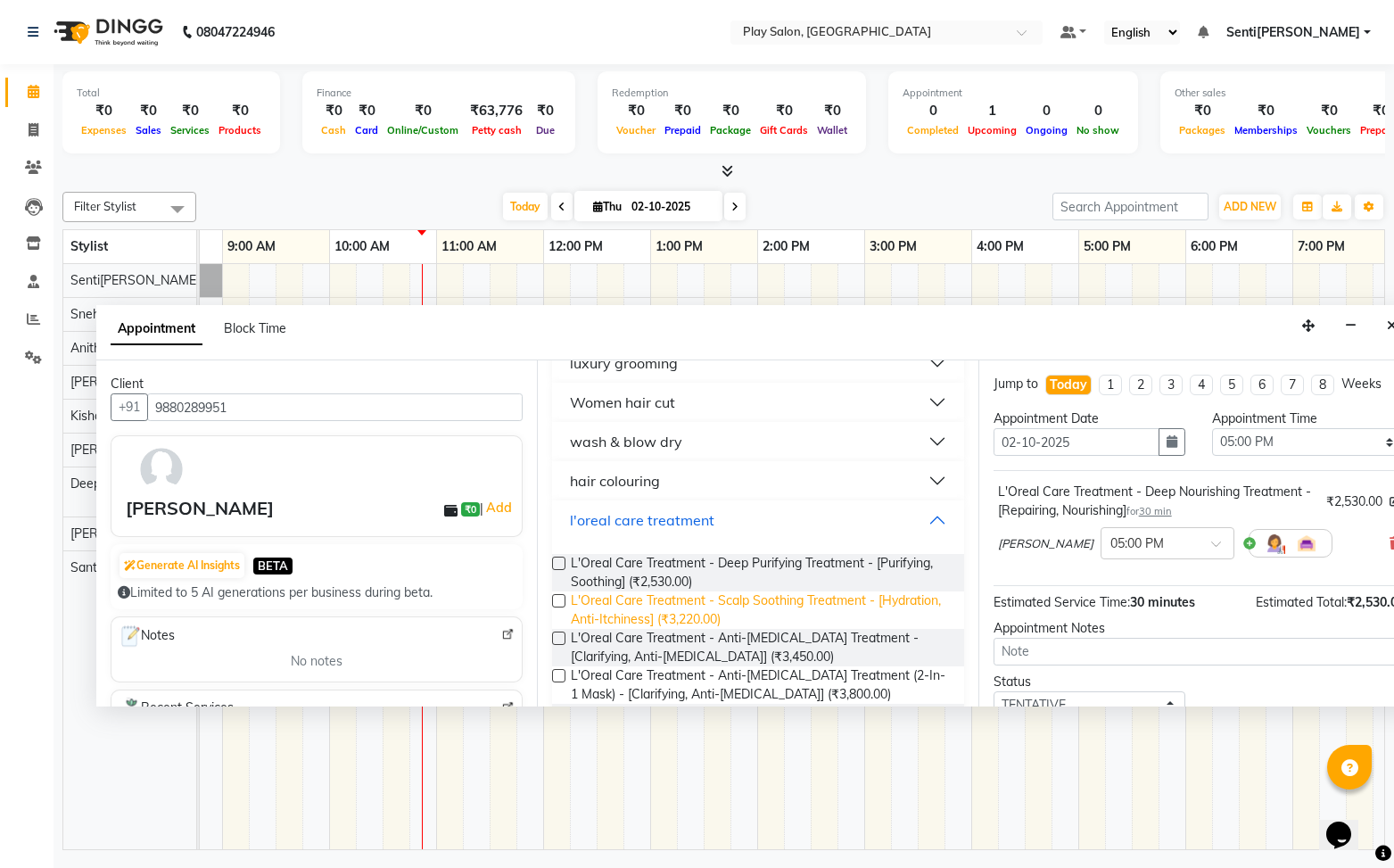
scroll to position [281, 0]
drag, startPoint x: 559, startPoint y: 560, endPoint x: 649, endPoint y: 540, distance: 92.2
click at [572, 558] on div "L'Oreal Care Treatment - Deep Purifying Treatment - [Purifying, Soothing] (₹2,5…" at bounding box center [757, 569] width 411 height 37
click at [683, 477] on button "hair colouring" at bounding box center [757, 477] width 397 height 32
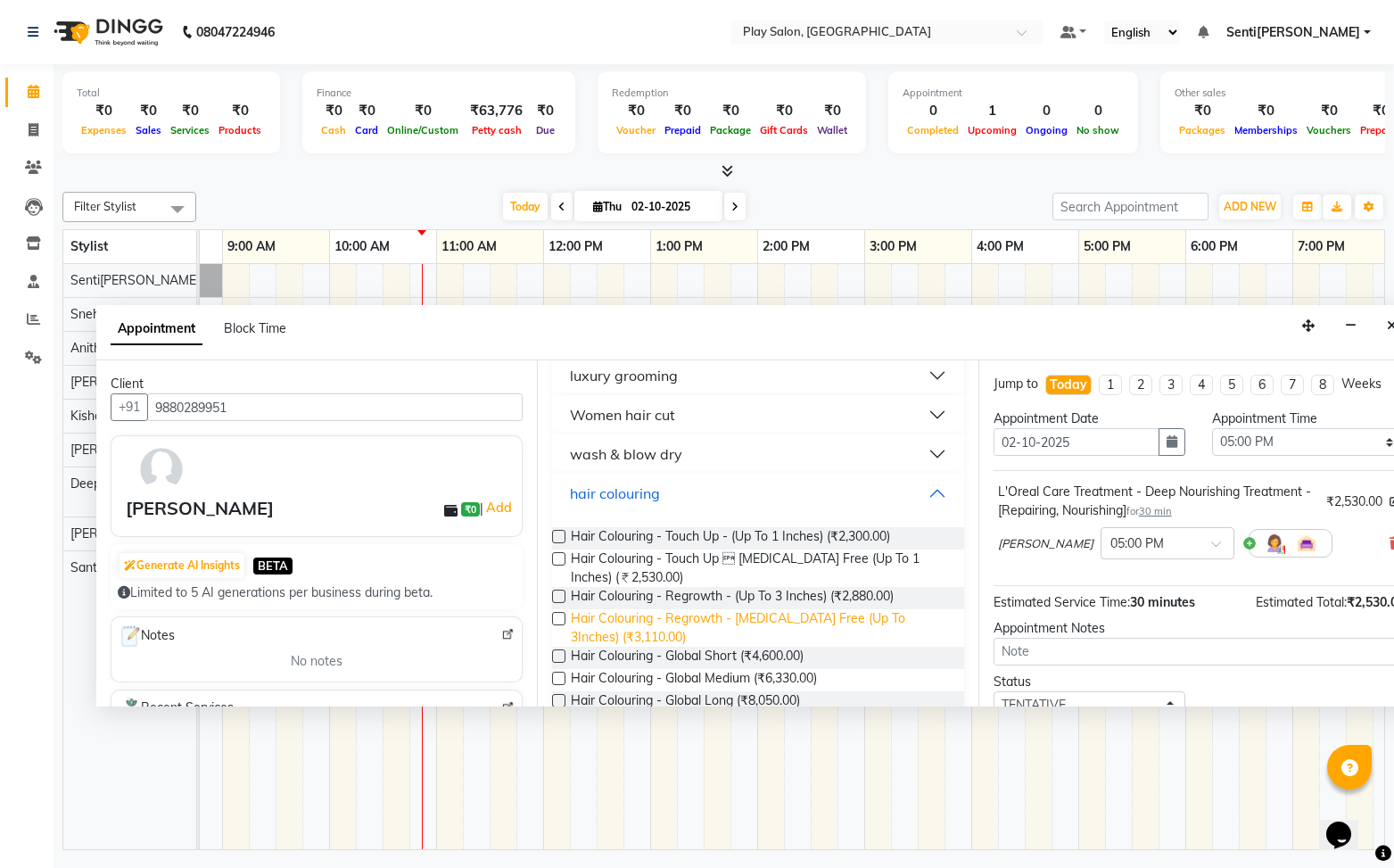
scroll to position [268, 0]
click at [562, 534] on label at bounding box center [558, 534] width 14 height 14
click at [562, 534] on input "checkbox" at bounding box center [557, 535] width 12 height 12
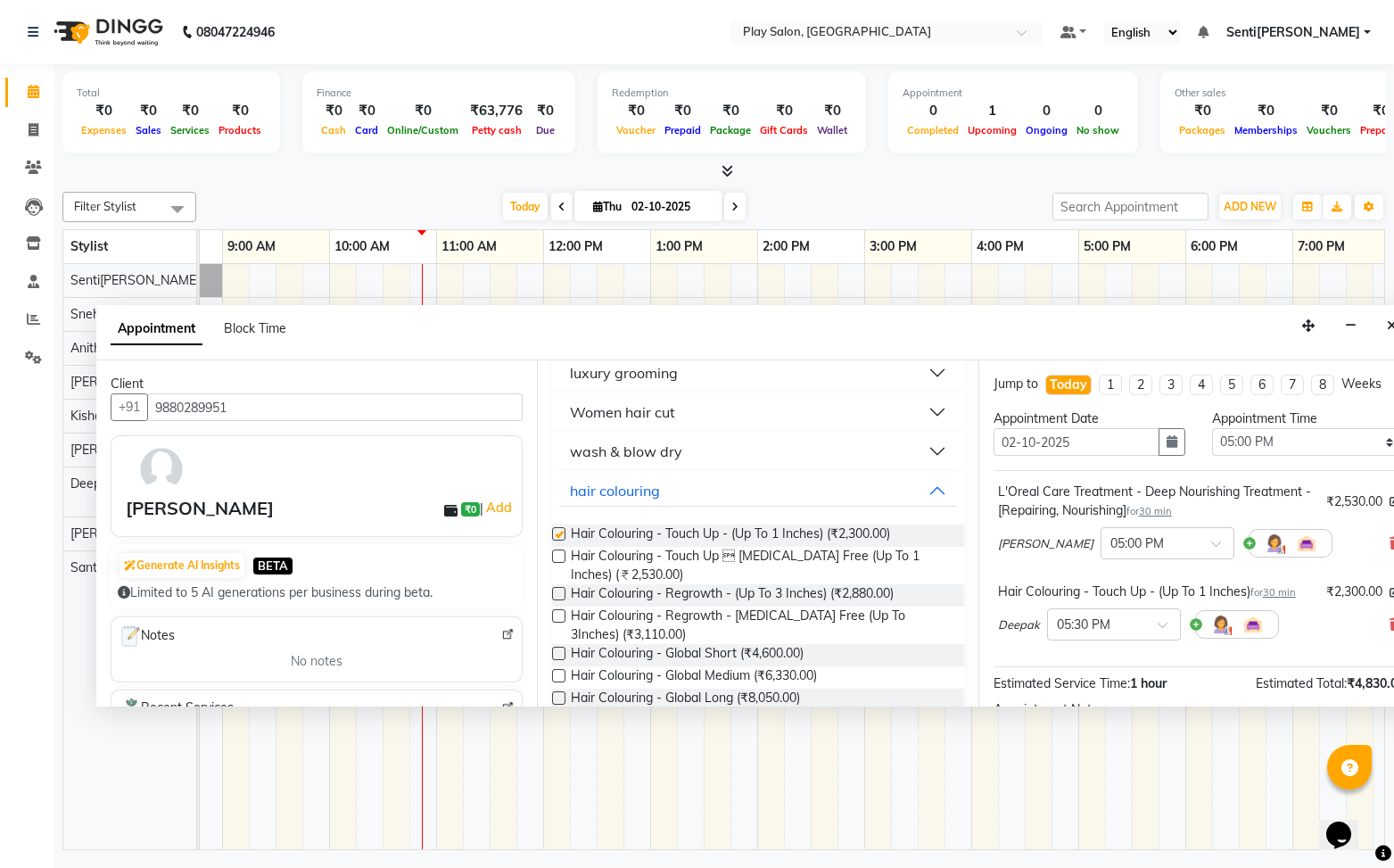
checkbox input "false"
click at [932, 490] on button "hair colouring" at bounding box center [757, 490] width 397 height 32
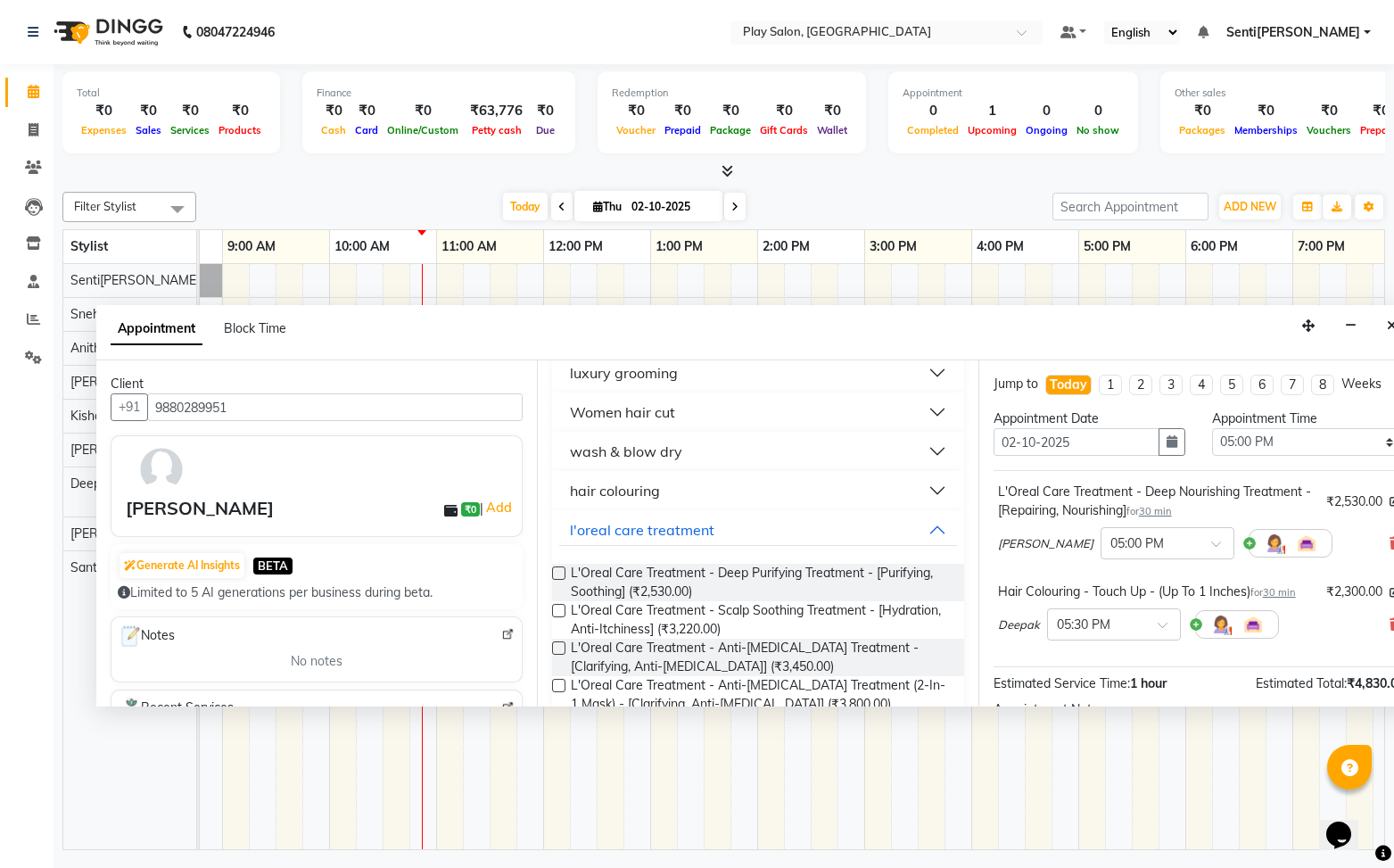
scroll to position [314, 0]
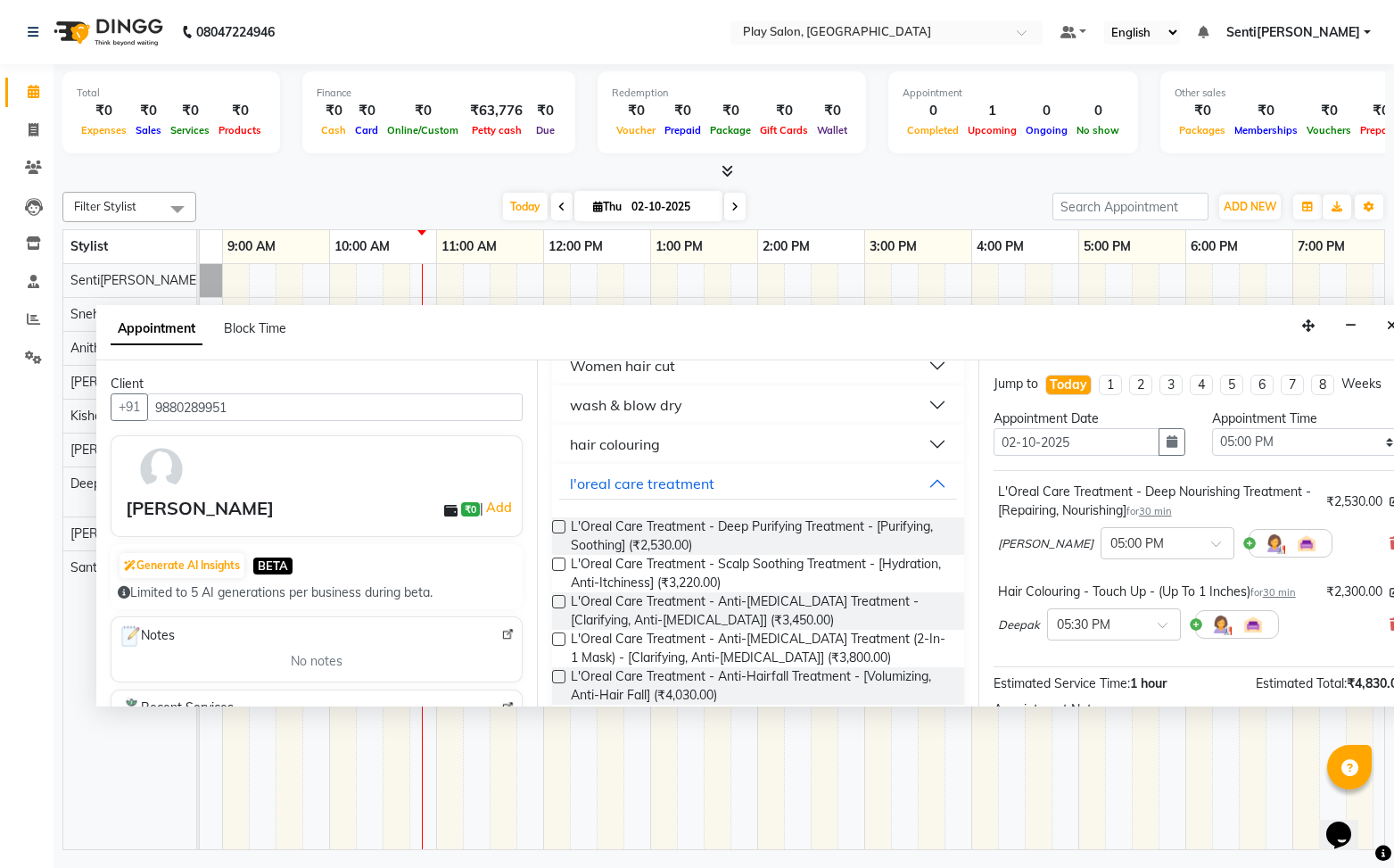
click at [557, 527] on label at bounding box center [558, 526] width 14 height 14
click at [557, 527] on input "checkbox" at bounding box center [557, 528] width 12 height 12
checkbox input "false"
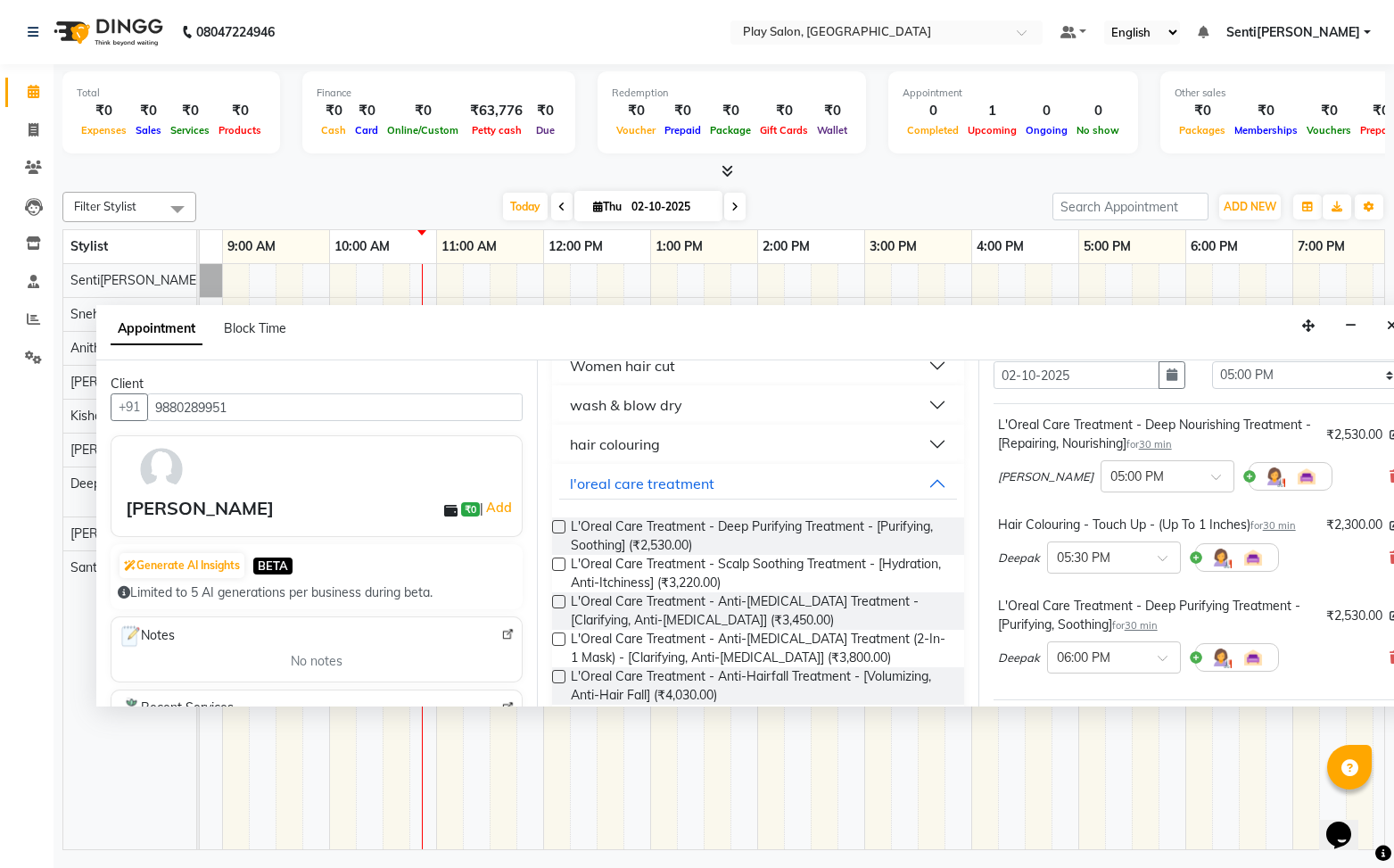
scroll to position [68, 0]
click at [1389, 556] on icon at bounding box center [1395, 556] width 11 height 13
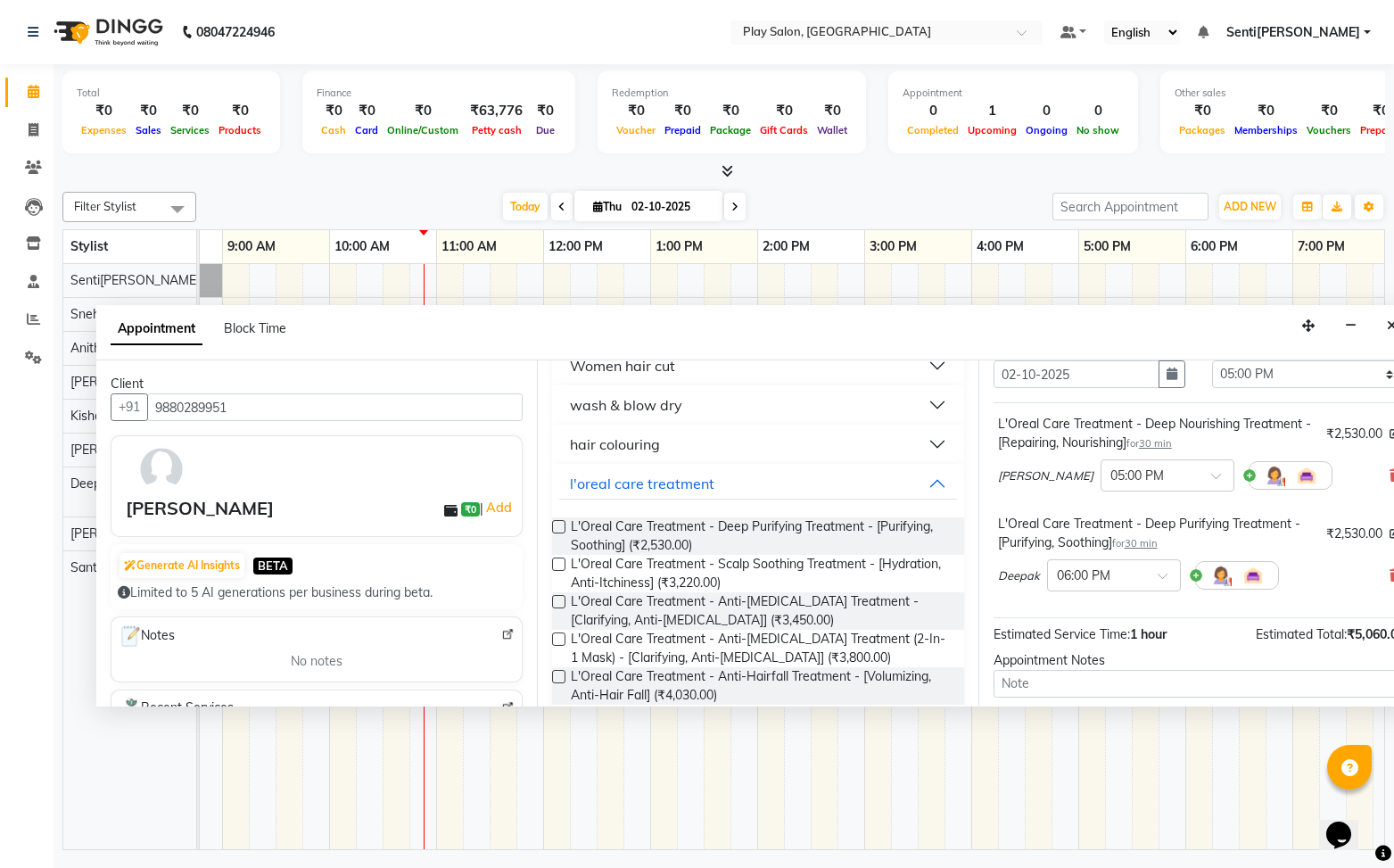
drag, startPoint x: 667, startPoint y: 450, endPoint x: 657, endPoint y: 463, distance: 16.4
click at [667, 450] on button "hair colouring" at bounding box center [757, 444] width 397 height 32
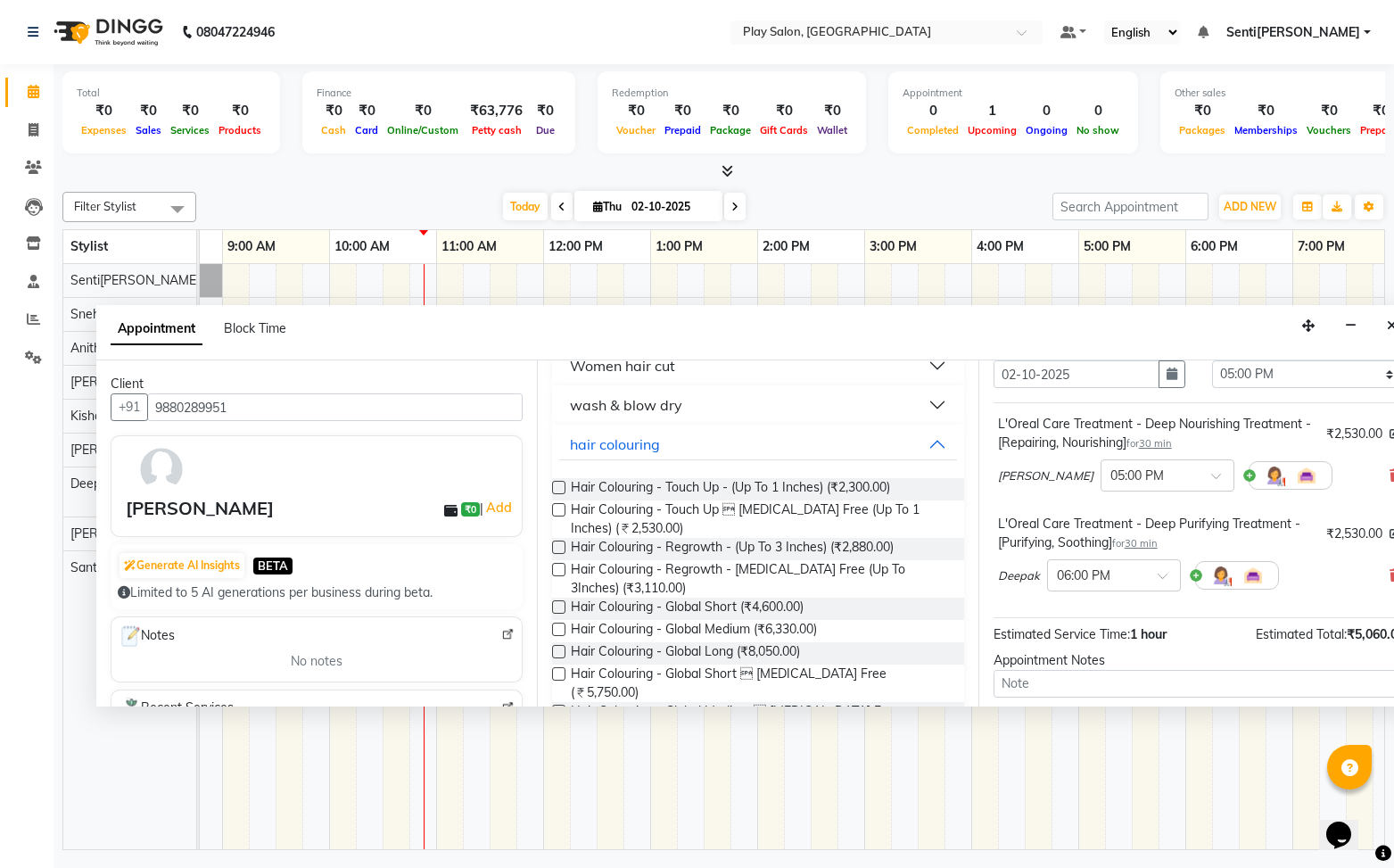
click at [556, 482] on label at bounding box center [558, 487] width 14 height 14
click at [556, 484] on input "checkbox" at bounding box center [557, 489] width 12 height 12
checkbox input "false"
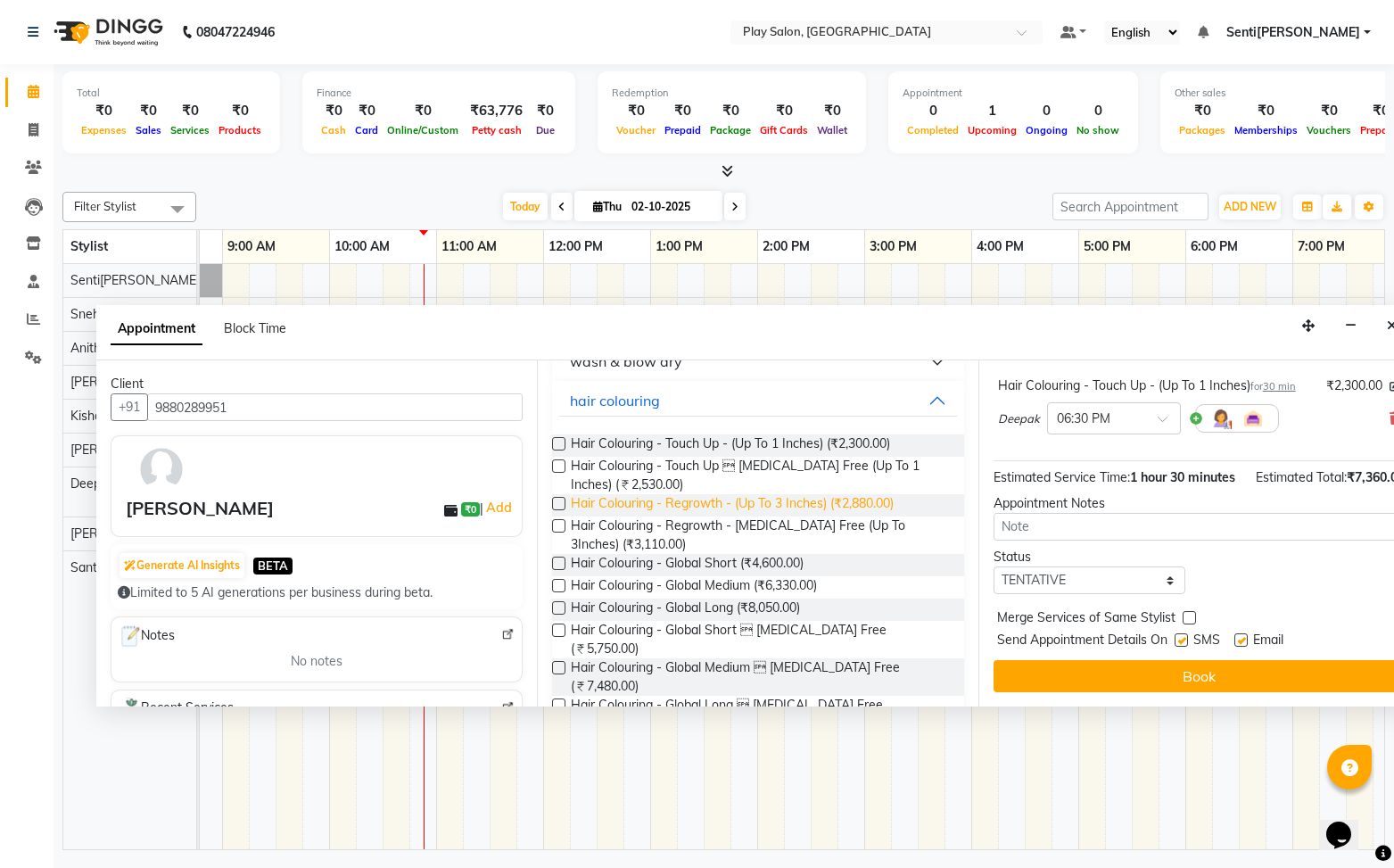
scroll to position [0, 0]
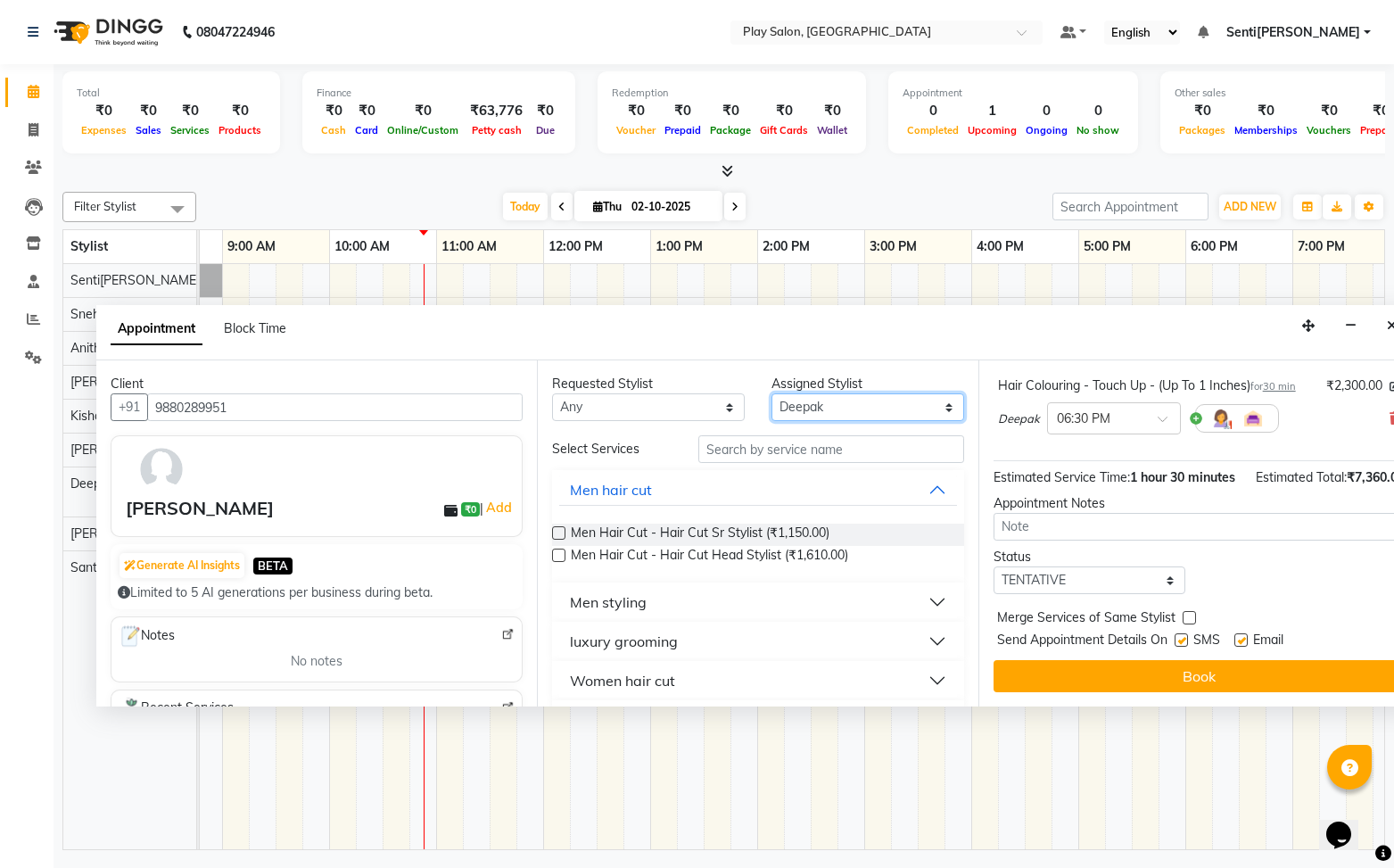
click at [844, 410] on select "Select [PERSON_NAME]k[PERSON_NAME] Na[PERSON_NAME]aj Rajesh M[PERSON_NAME]s[PER…" at bounding box center [868, 407] width 193 height 27
select select "91860"
click at [772, 394] on select "Select [PERSON_NAME]k[PERSON_NAME] Na[PERSON_NAME]aj Rajesh M[PERSON_NAME]s[PER…" at bounding box center [868, 407] width 193 height 27
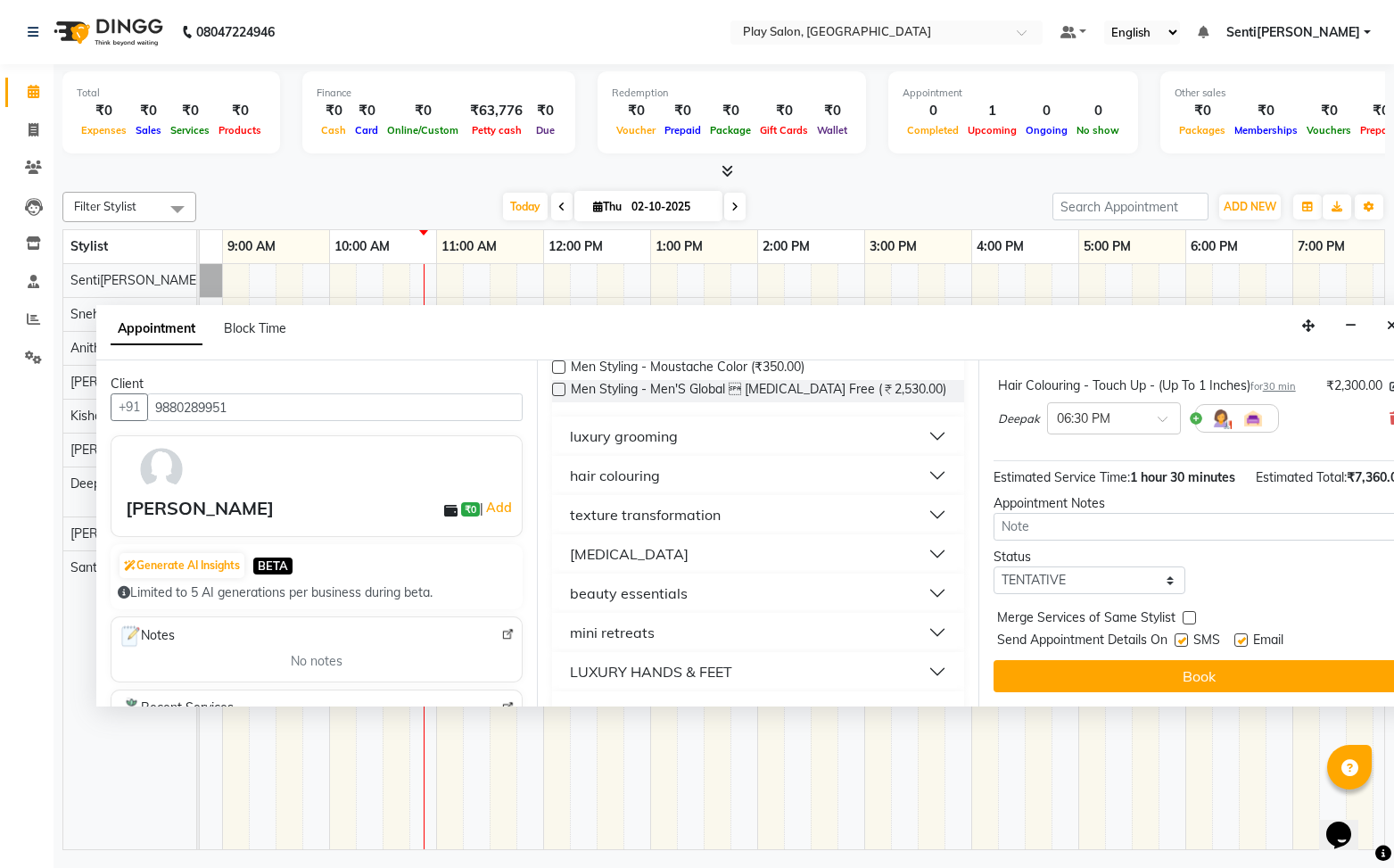
scroll to position [234, 0]
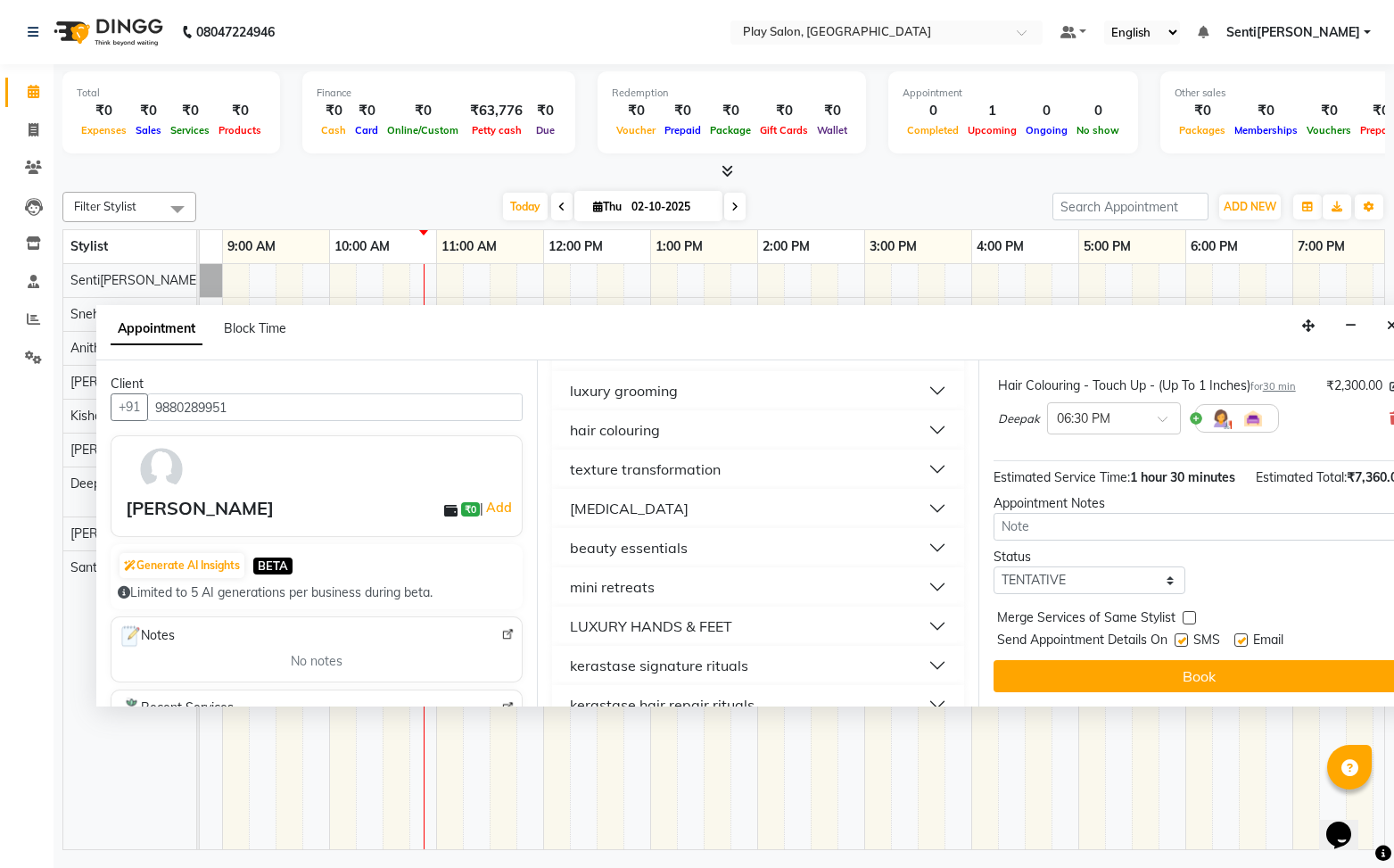
click at [687, 496] on button "[MEDICAL_DATA][PERSON_NAME]" at bounding box center [757, 508] width 397 height 32
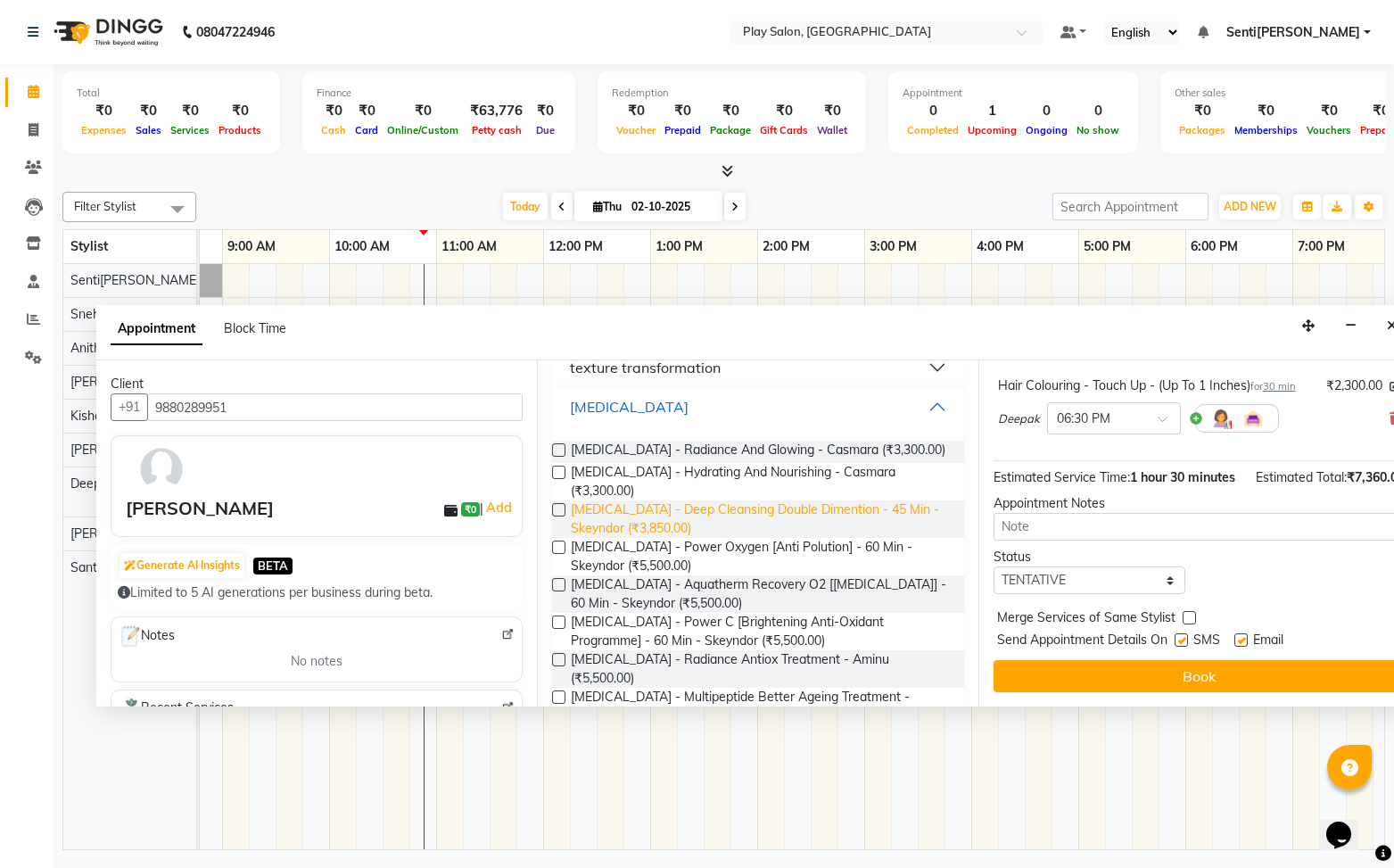
scroll to position [336, 0]
click at [562, 540] on label at bounding box center [558, 546] width 14 height 14
click at [562, 542] on input "checkbox" at bounding box center [557, 547] width 12 height 12
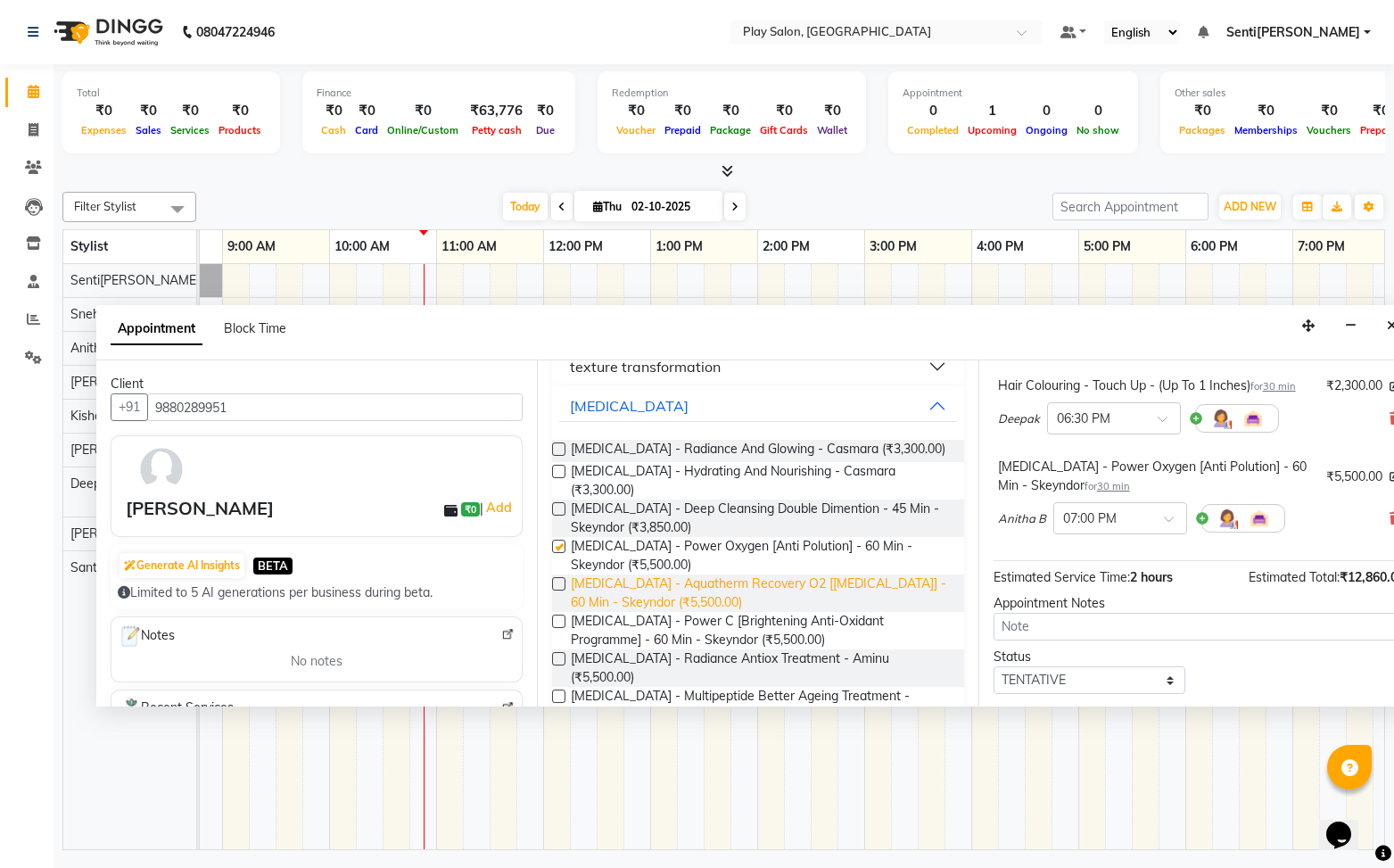
checkbox input "false"
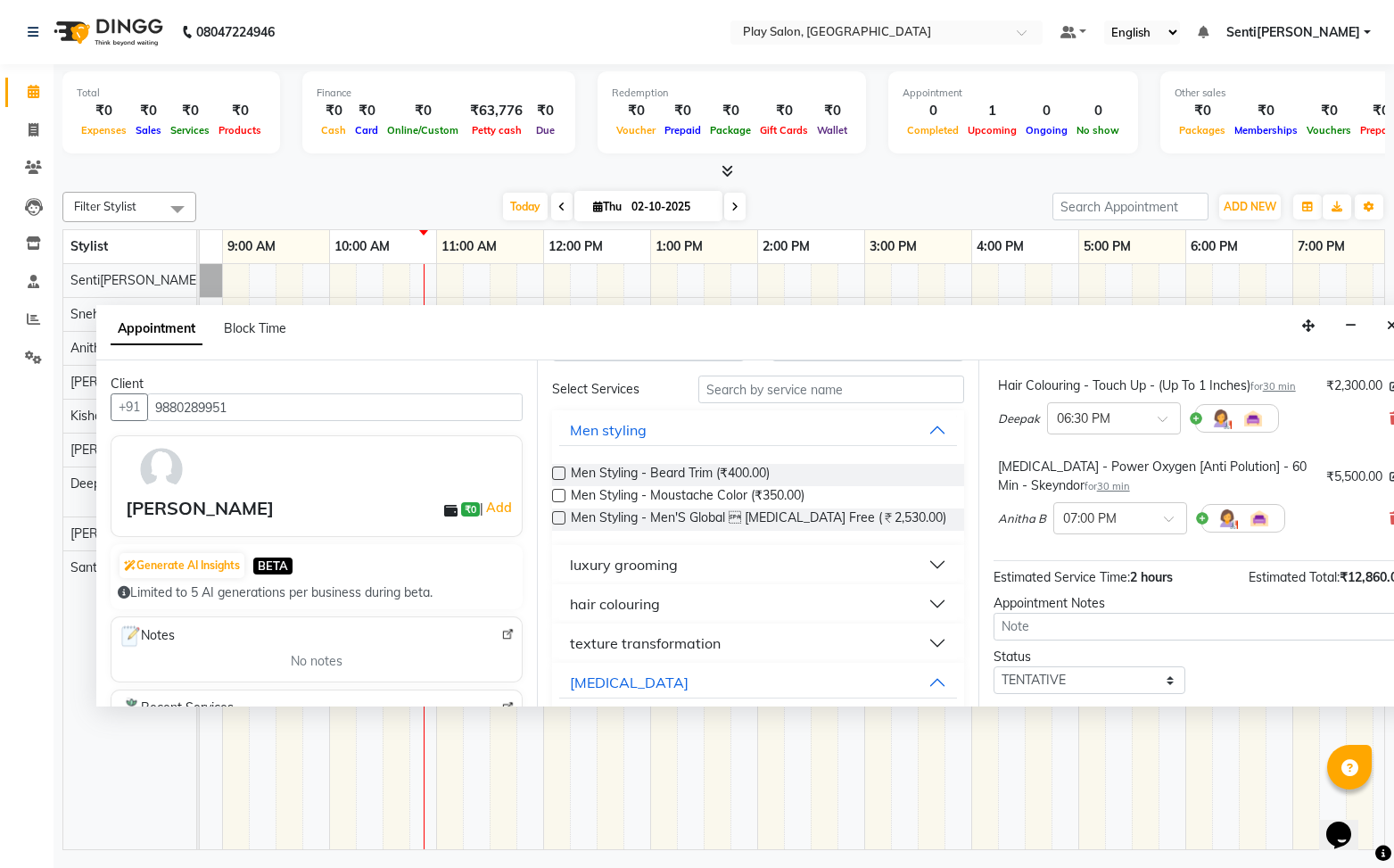
scroll to position [0, 0]
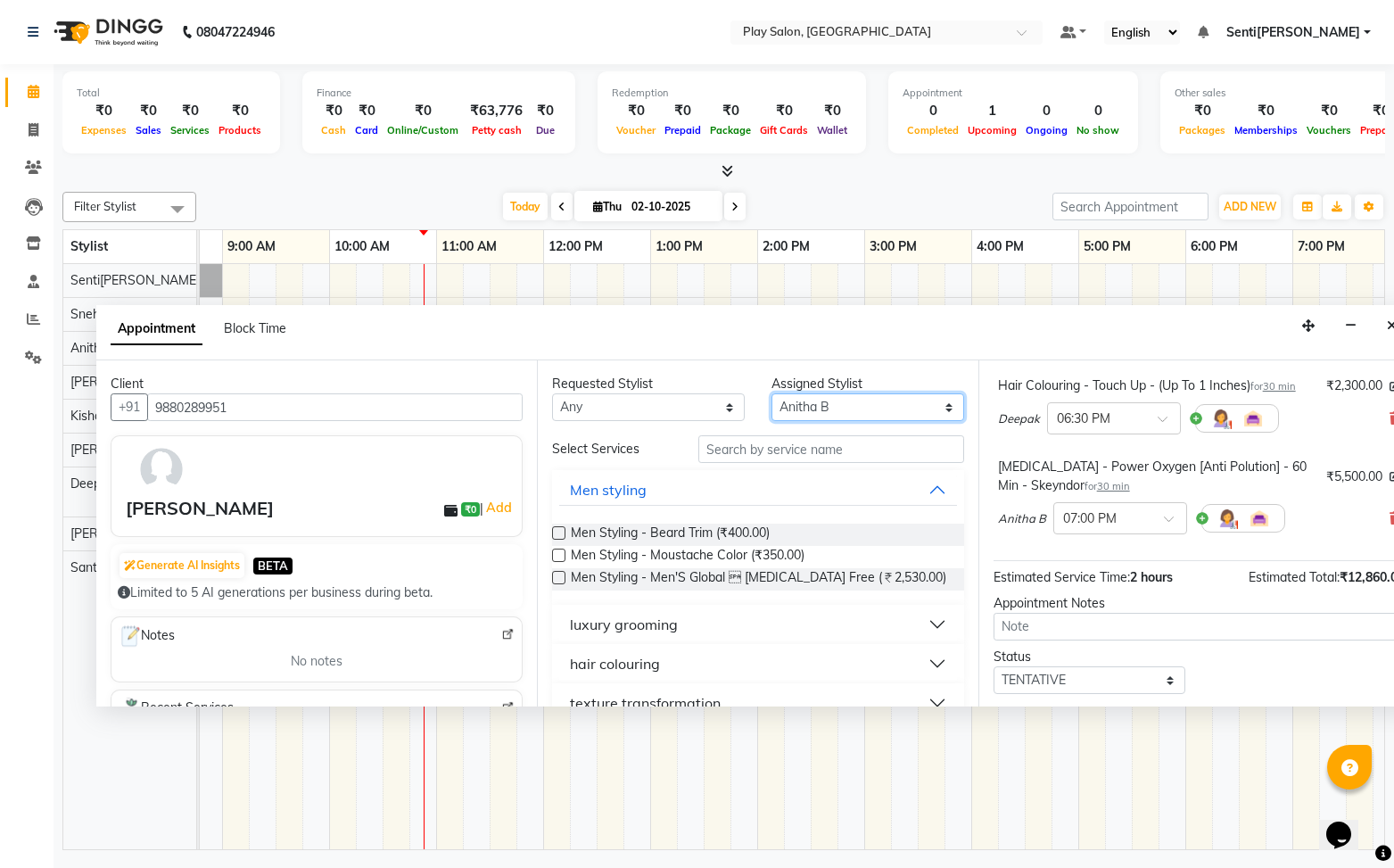
click at [849, 407] on select "Select [PERSON_NAME]k[PERSON_NAME] Na[PERSON_NAME]aj Rajesh M[PERSON_NAME]s[PER…" at bounding box center [868, 407] width 193 height 27
select select "91861"
click at [772, 394] on select "Select [PERSON_NAME]k[PERSON_NAME] Na[PERSON_NAME]aj Rajesh M[PERSON_NAME]s[PER…" at bounding box center [868, 407] width 193 height 27
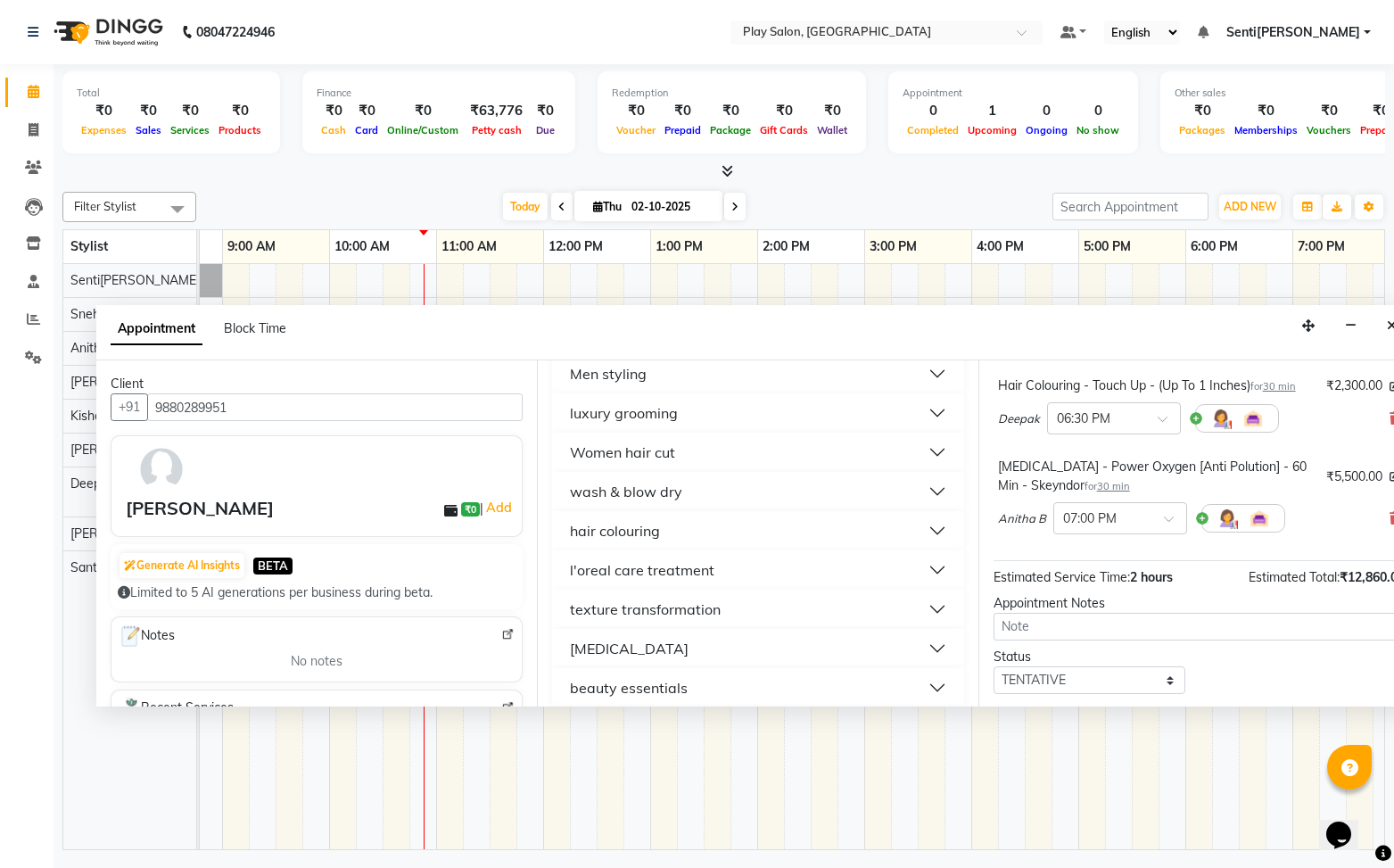
scroll to position [234, 0]
click at [723, 563] on button "l'oreal care treatment" at bounding box center [757, 564] width 397 height 32
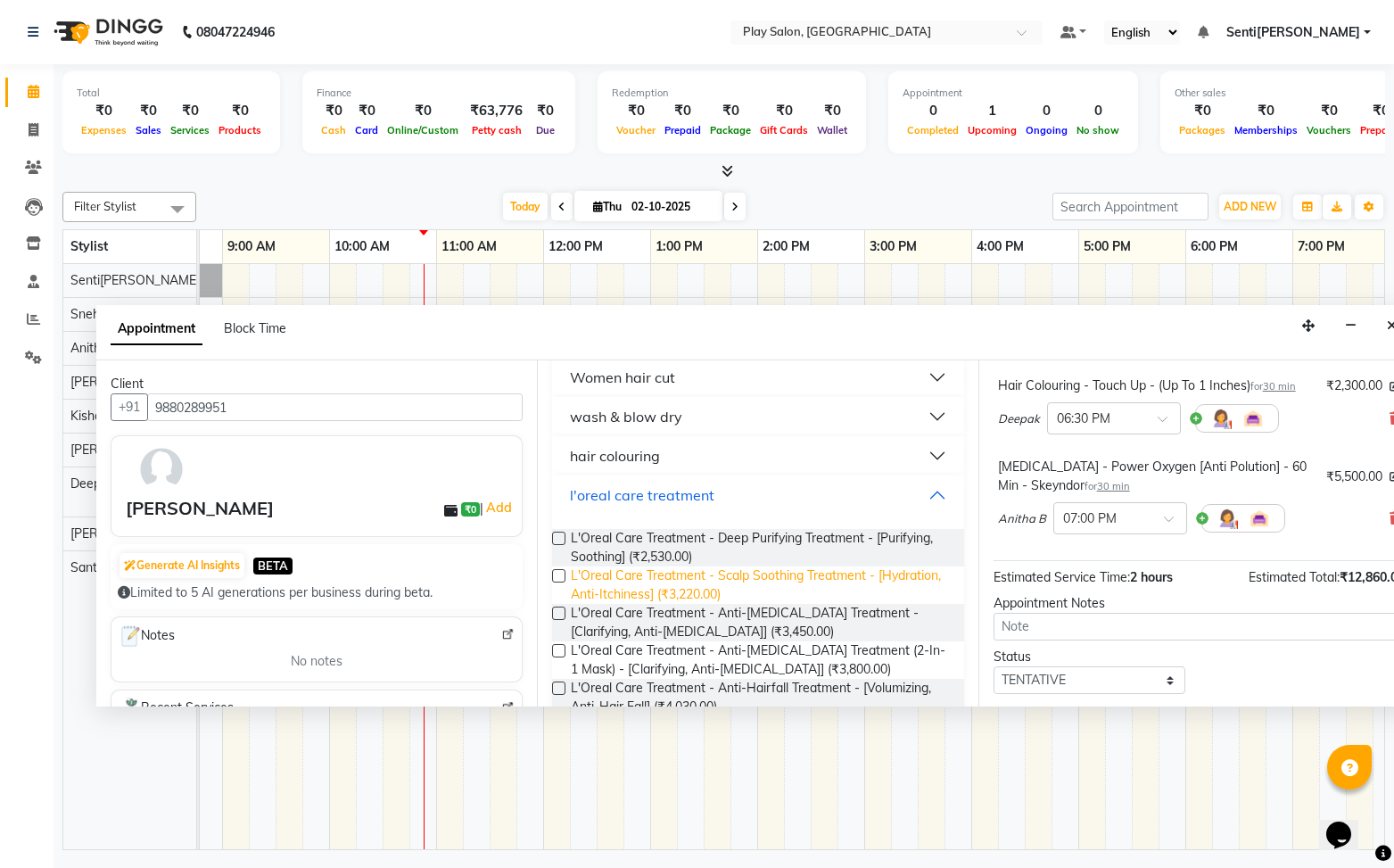
scroll to position [317, 0]
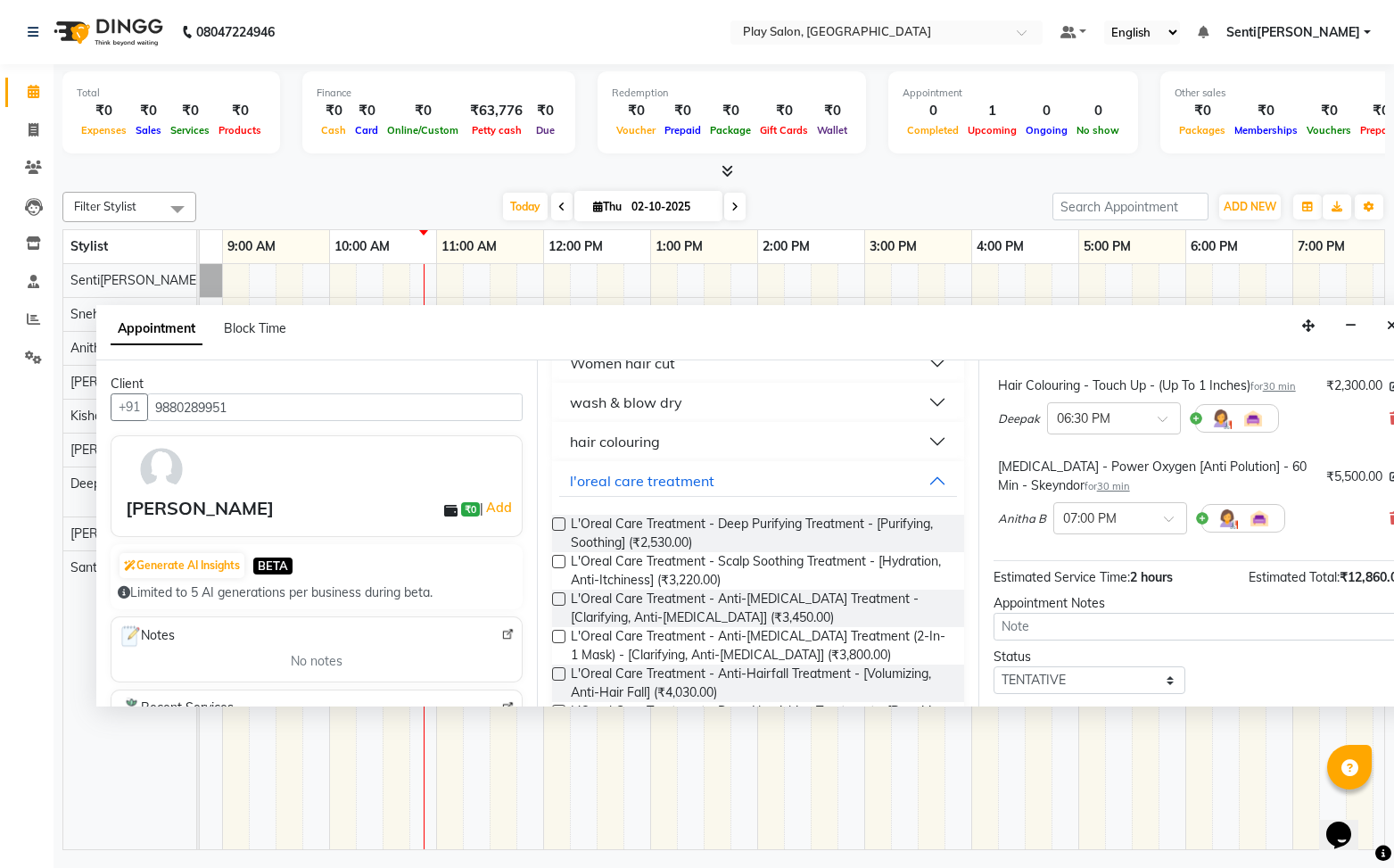
click at [564, 527] on label at bounding box center [558, 524] width 14 height 14
click at [564, 527] on input "checkbox" at bounding box center [557, 525] width 12 height 12
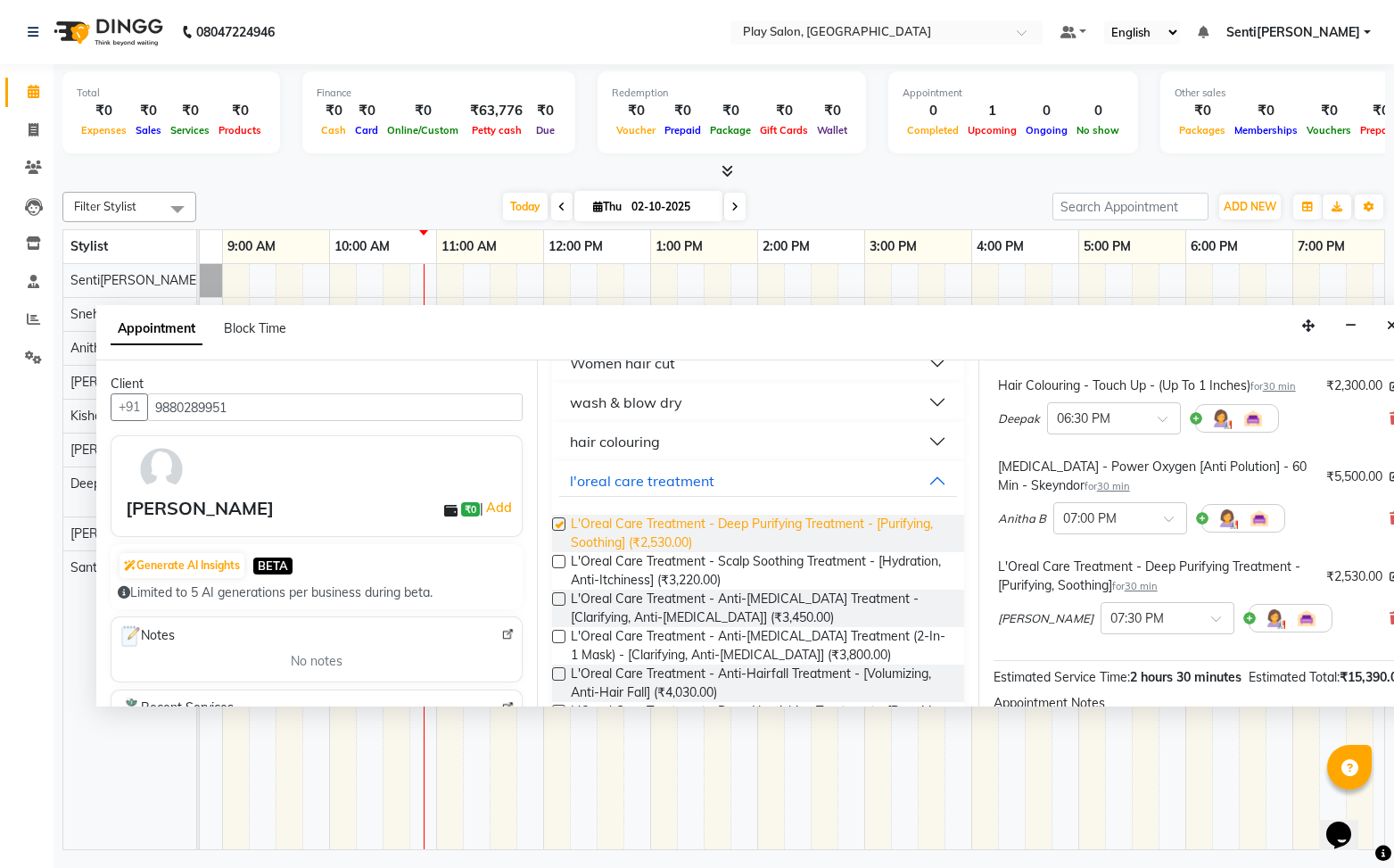
checkbox input "false"
drag, startPoint x: 938, startPoint y: 482, endPoint x: 924, endPoint y: 483, distance: 14.0
click at [938, 482] on button "l'oreal care treatment" at bounding box center [757, 480] width 397 height 32
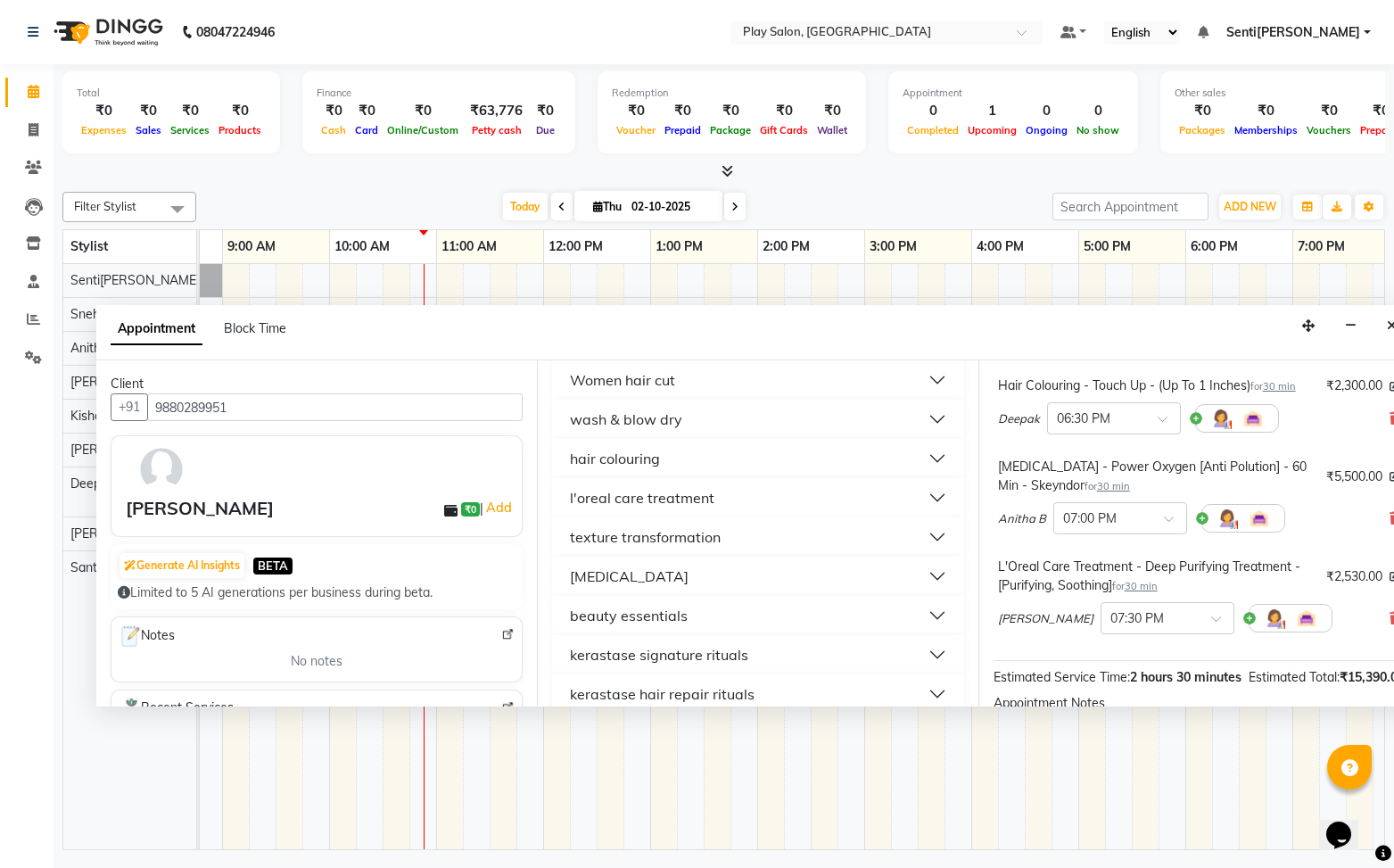
scroll to position [299, 0]
click at [682, 460] on button "hair colouring" at bounding box center [757, 460] width 397 height 32
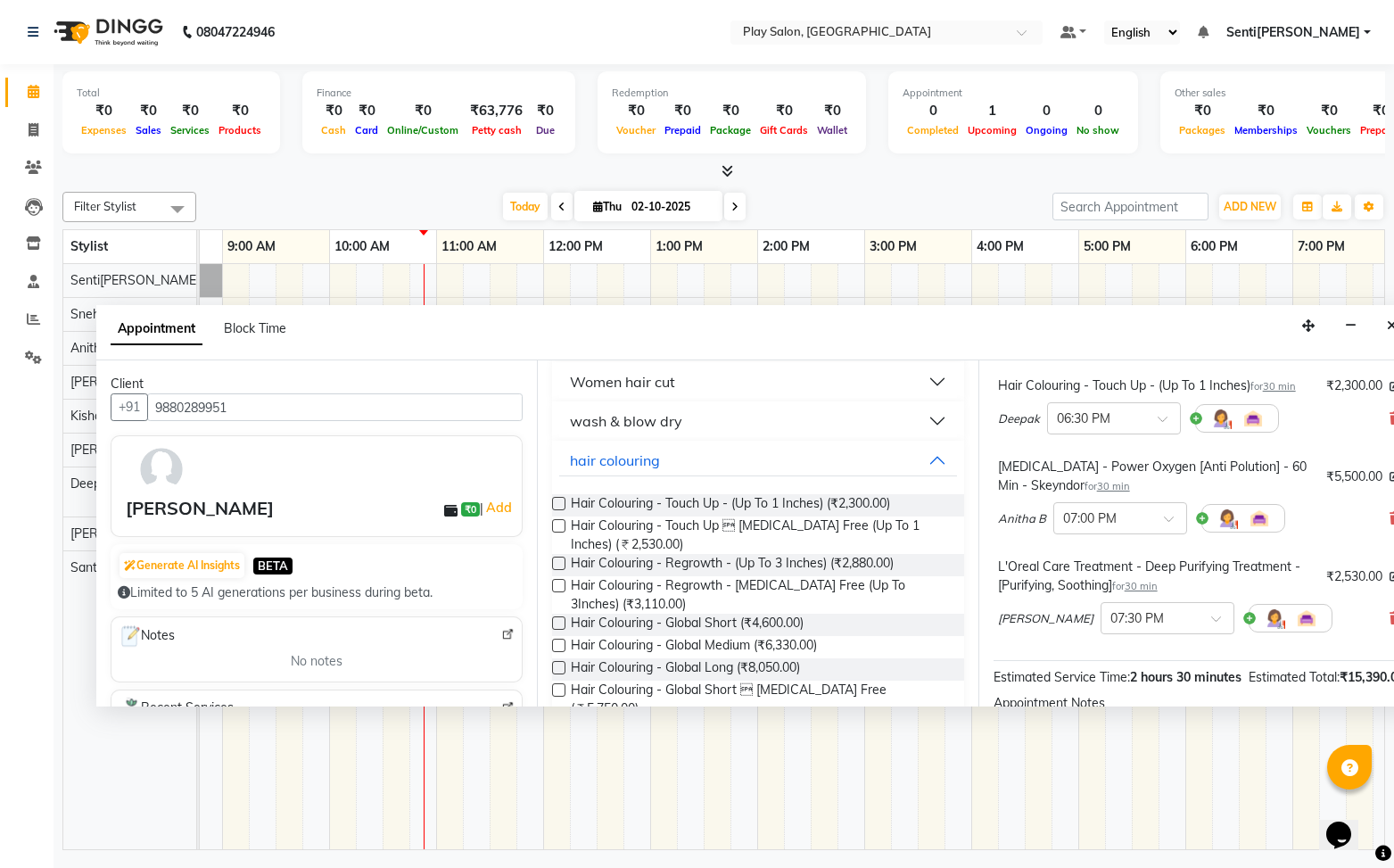
click at [560, 503] on label at bounding box center [558, 503] width 14 height 14
click at [560, 503] on input "checkbox" at bounding box center [557, 504] width 12 height 12
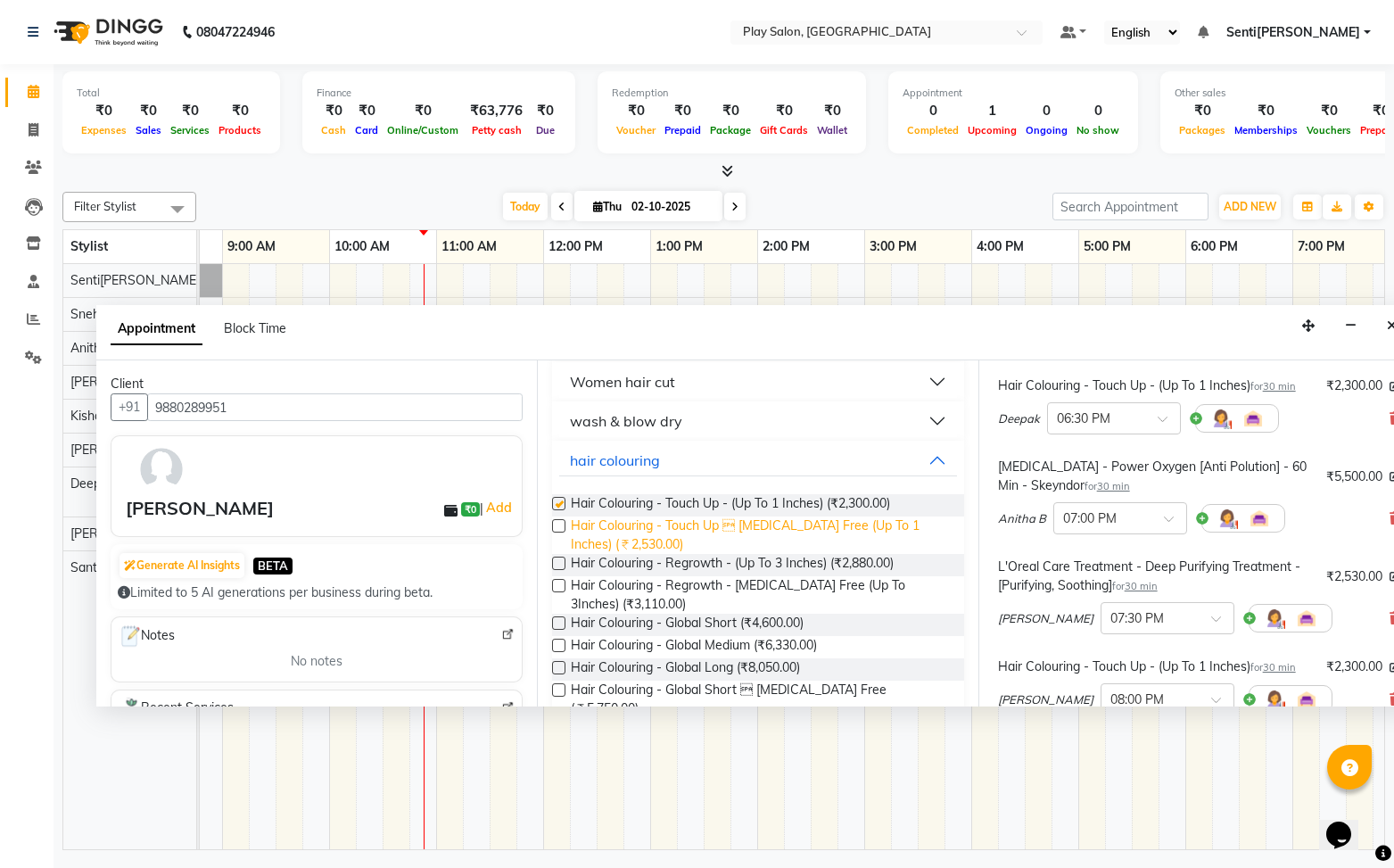
checkbox input "false"
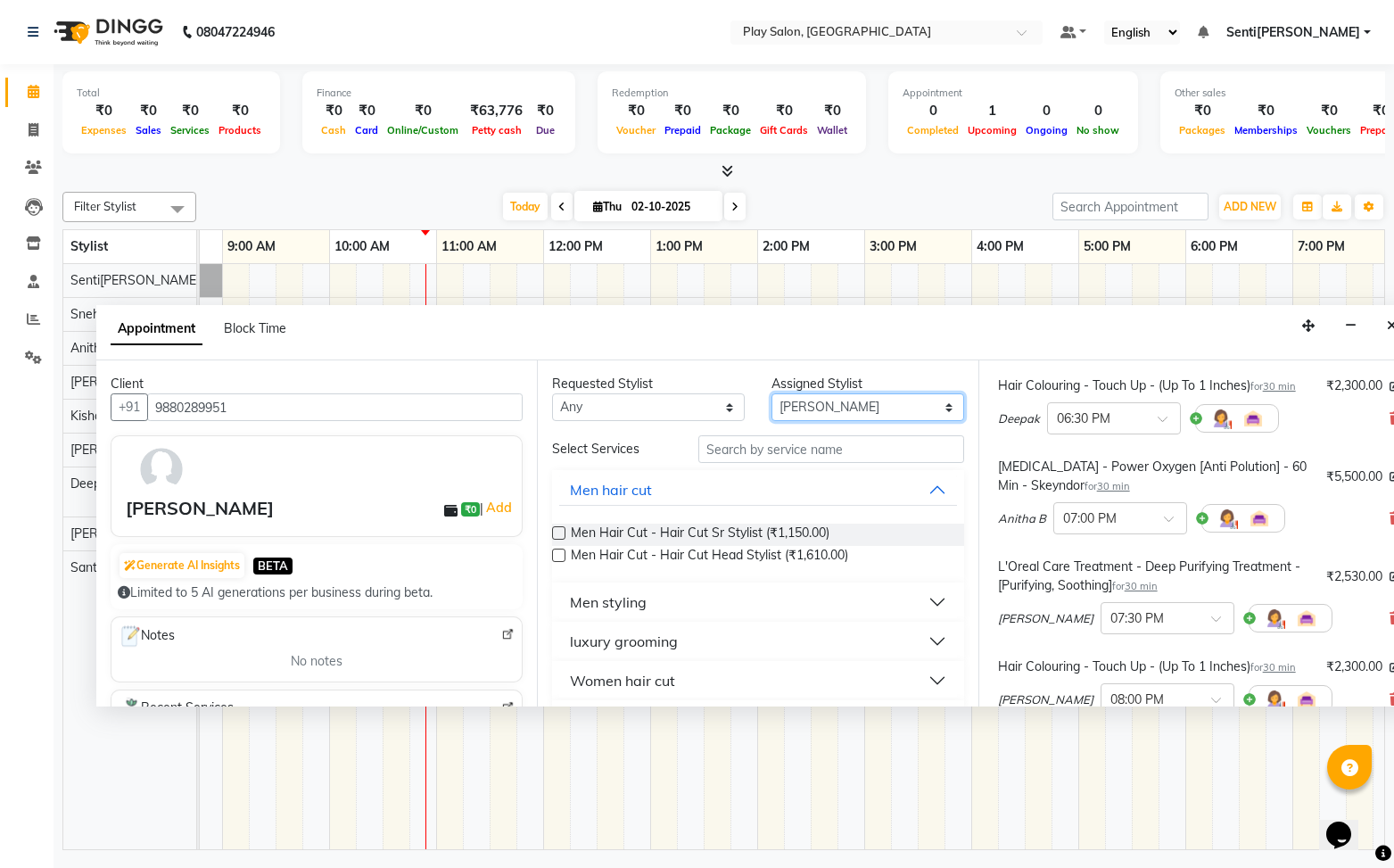
click at [847, 407] on select "Select [PERSON_NAME]k[PERSON_NAME] Na[PERSON_NAME]aj Rajesh M[PERSON_NAME]s[PER…" at bounding box center [868, 407] width 193 height 27
select select "91859"
click at [772, 394] on select "Select [PERSON_NAME]k[PERSON_NAME] Na[PERSON_NAME]aj Rajesh M[PERSON_NAME]s[PER…" at bounding box center [868, 407] width 193 height 27
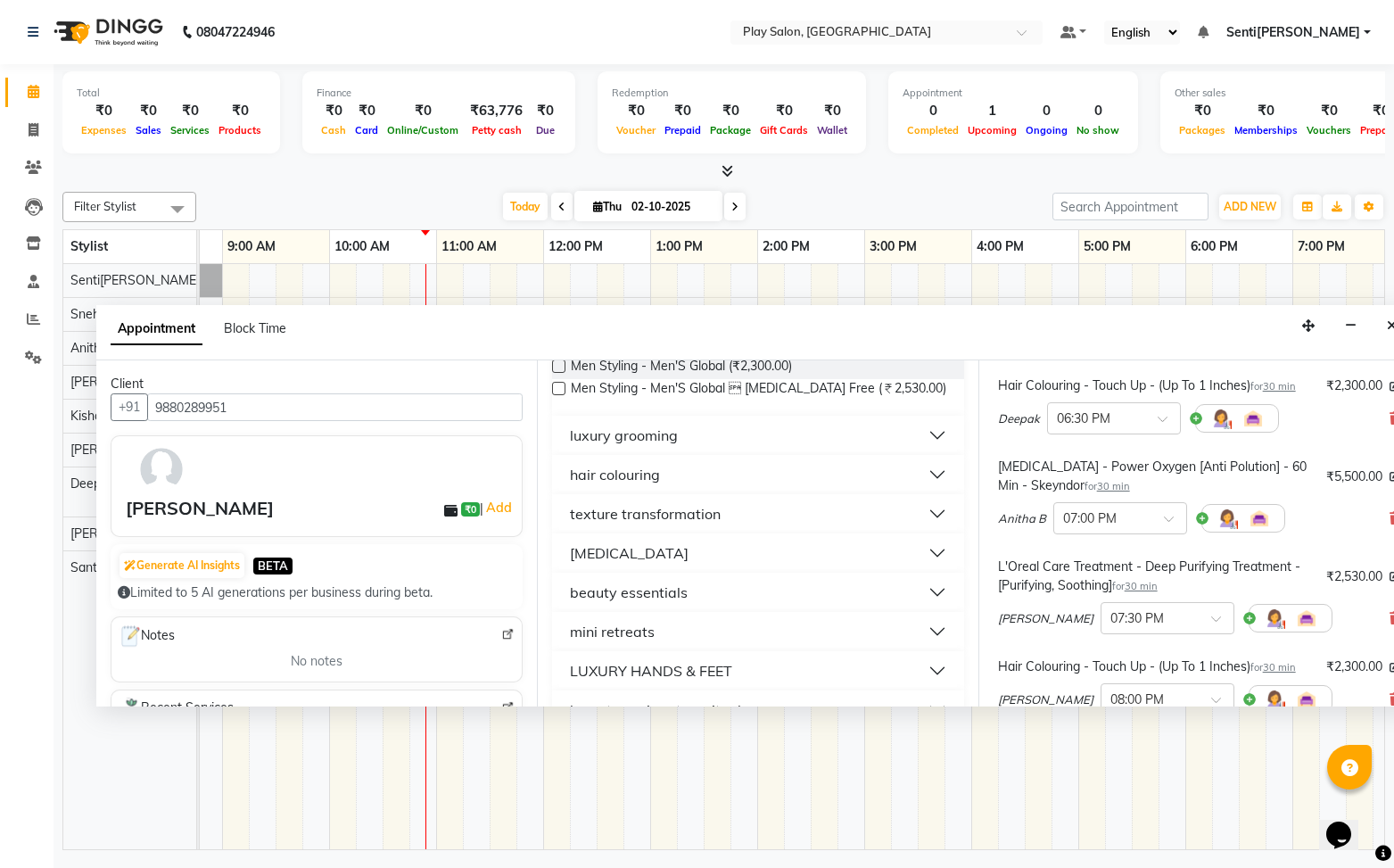
scroll to position [260, 0]
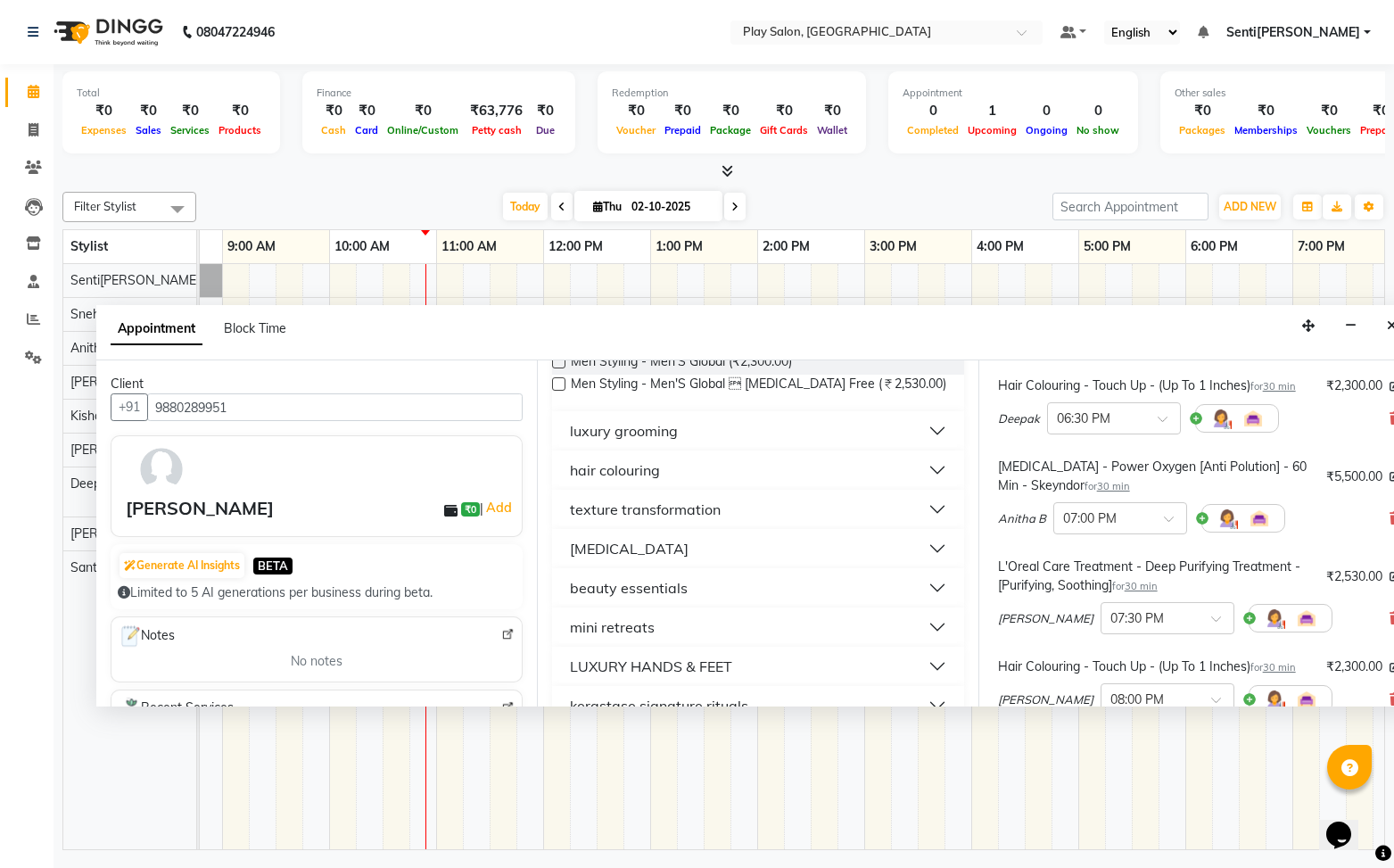
click at [641, 545] on button "[MEDICAL_DATA][PERSON_NAME]" at bounding box center [757, 548] width 397 height 32
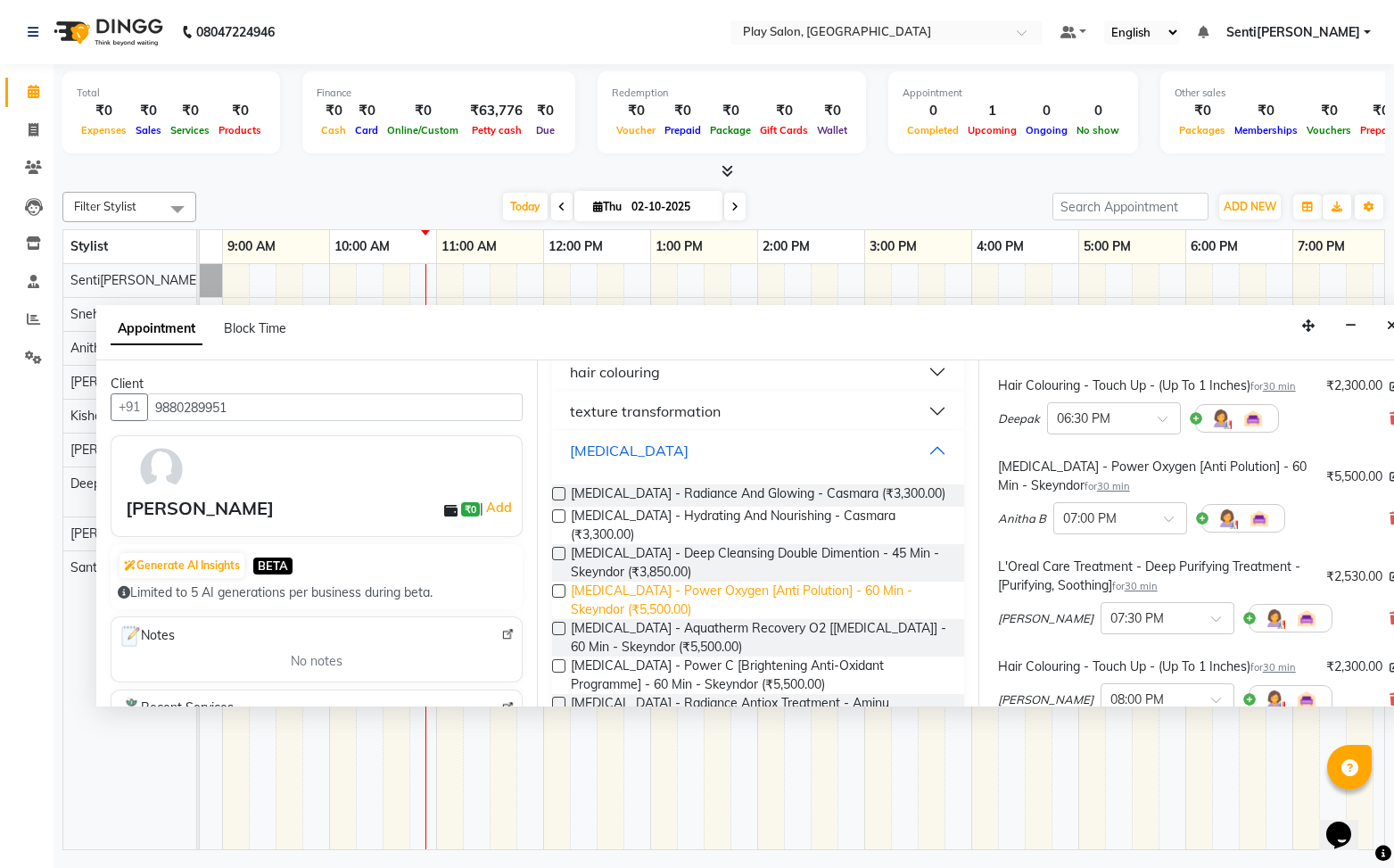
scroll to position [364, 0]
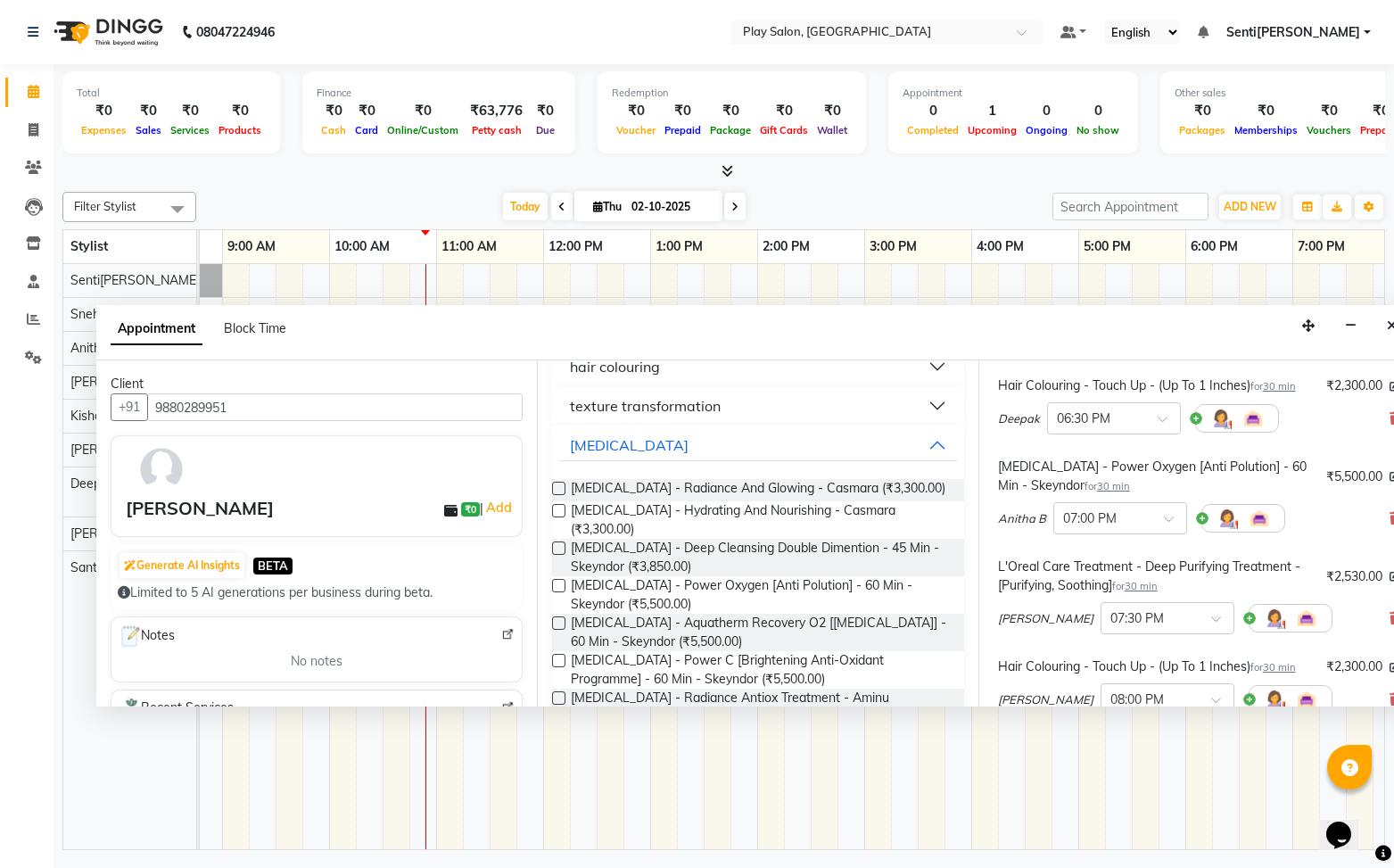
click at [560, 579] on label at bounding box center [558, 585] width 14 height 14
click at [560, 582] on input "checkbox" at bounding box center [557, 587] width 12 height 12
checkbox input "false"
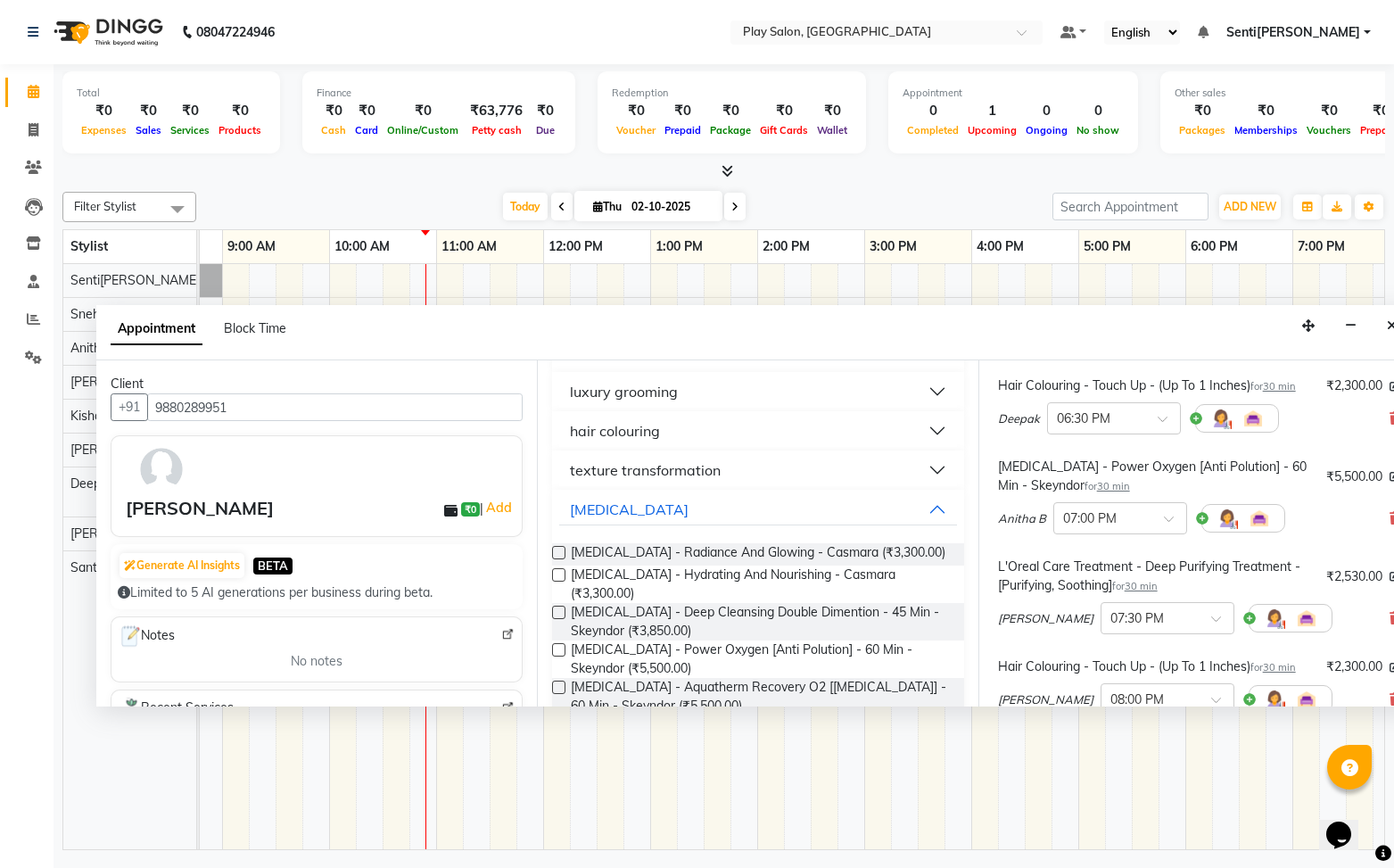
scroll to position [306, 0]
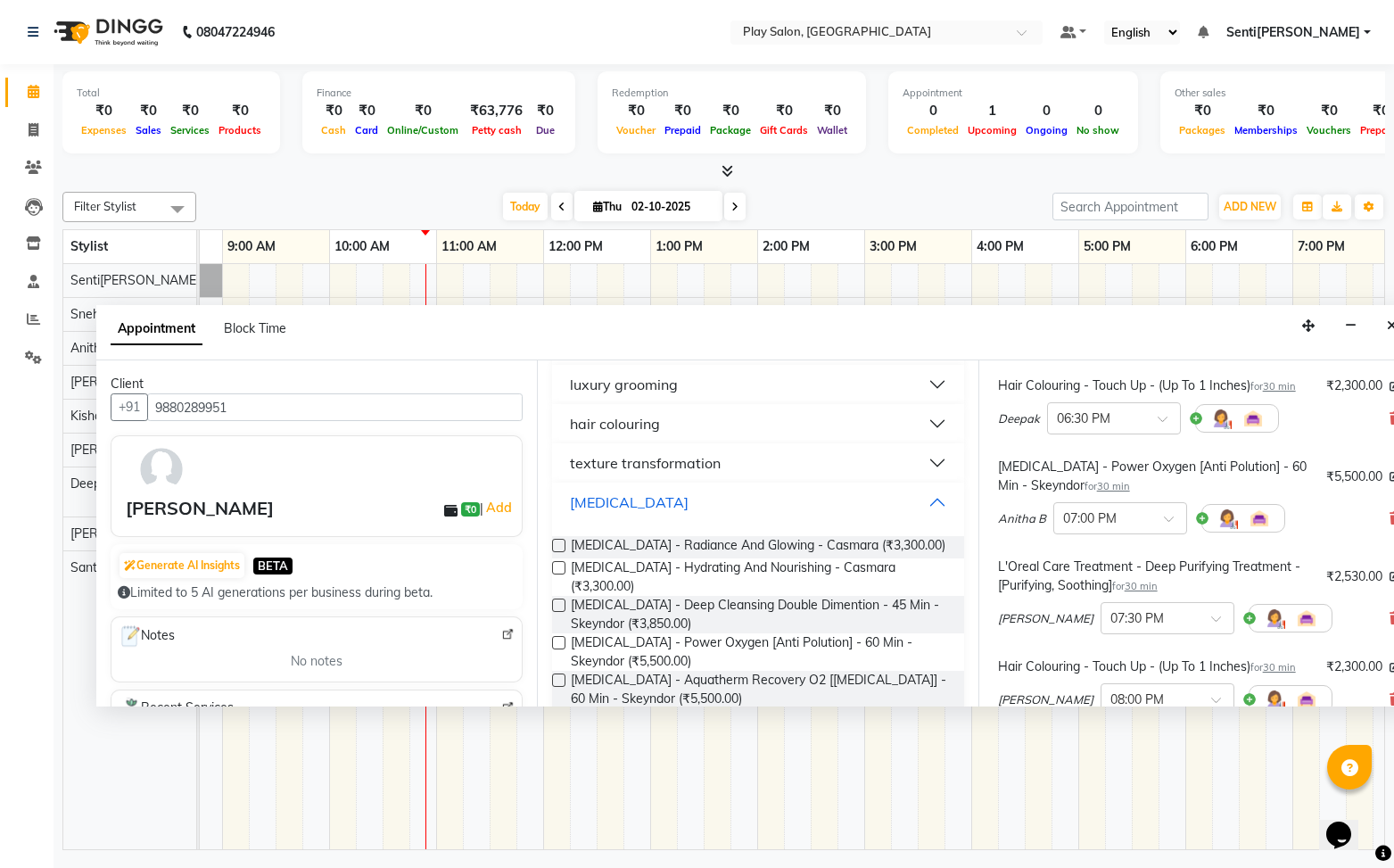
click at [914, 497] on button "[MEDICAL_DATA][PERSON_NAME]" at bounding box center [757, 502] width 397 height 32
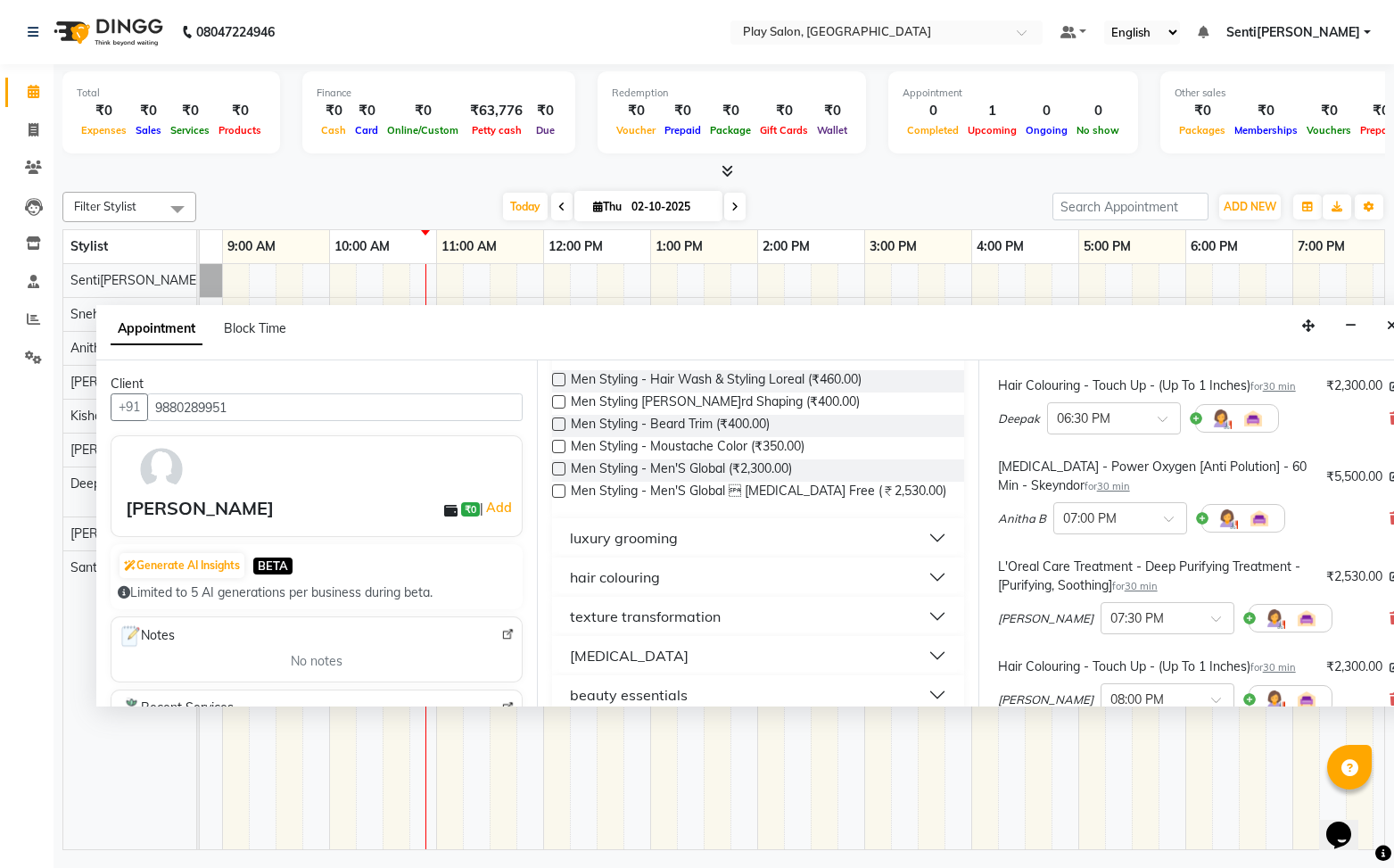
scroll to position [158, 0]
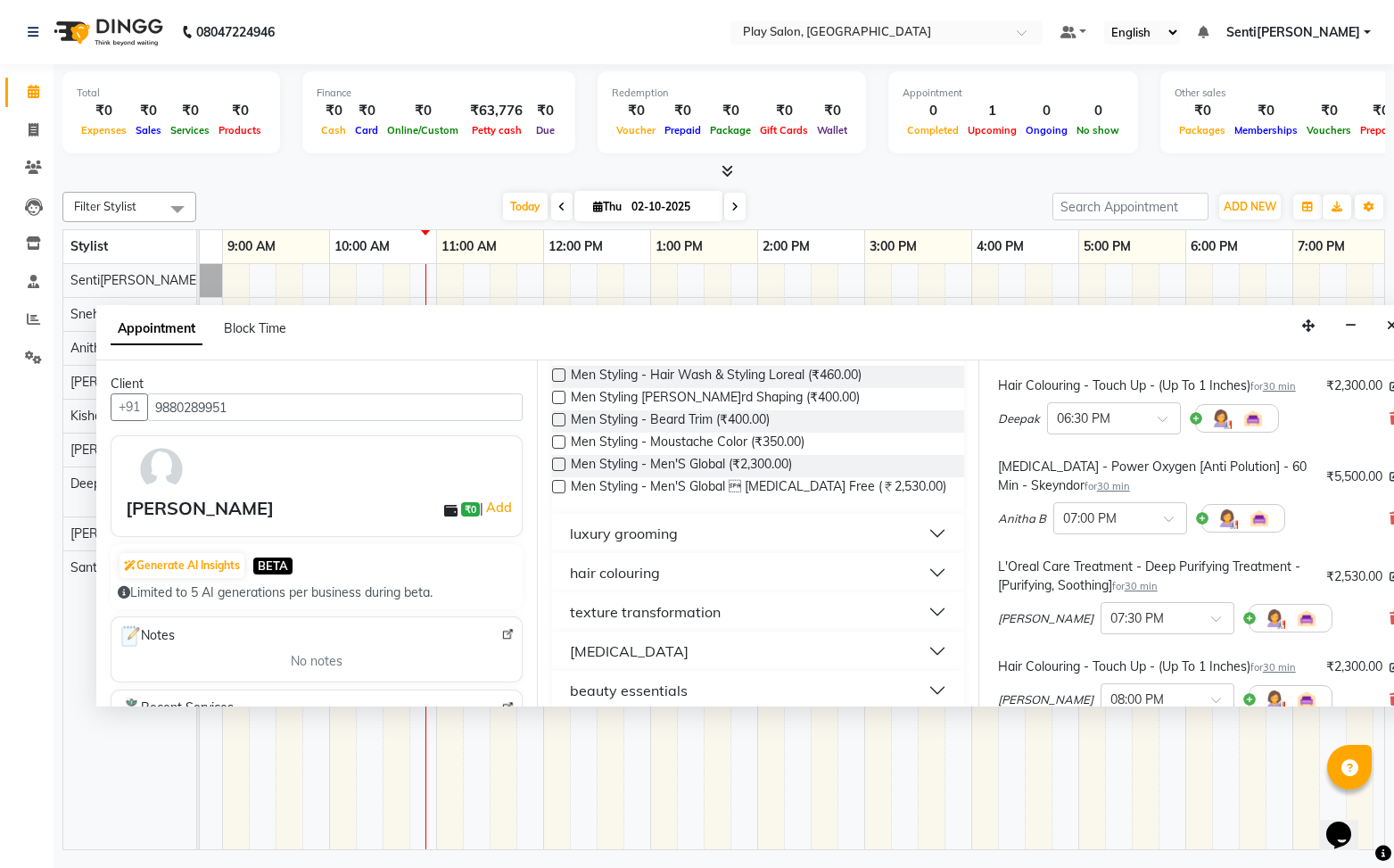
click at [745, 564] on button "hair colouring" at bounding box center [757, 572] width 397 height 32
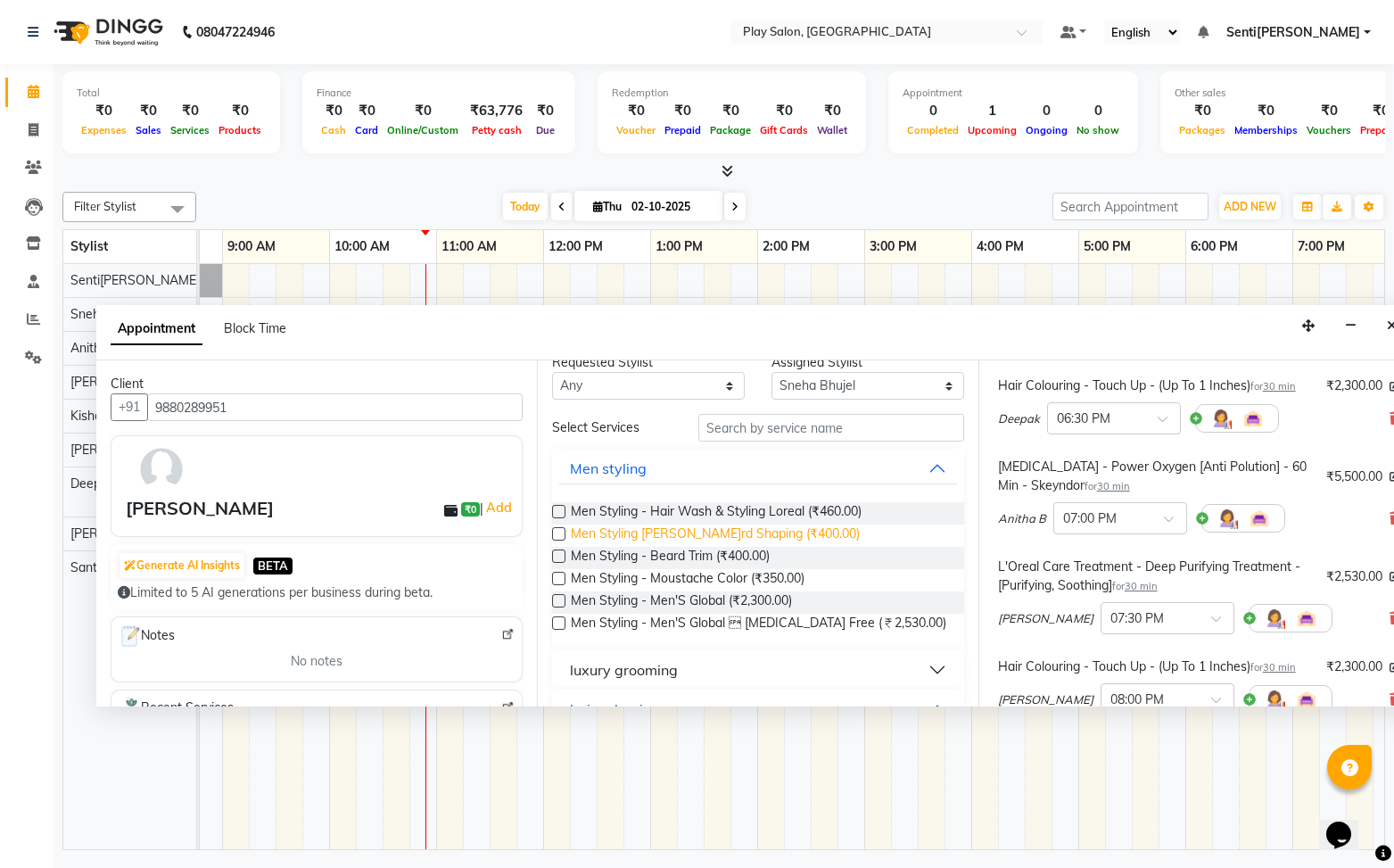
scroll to position [0, 0]
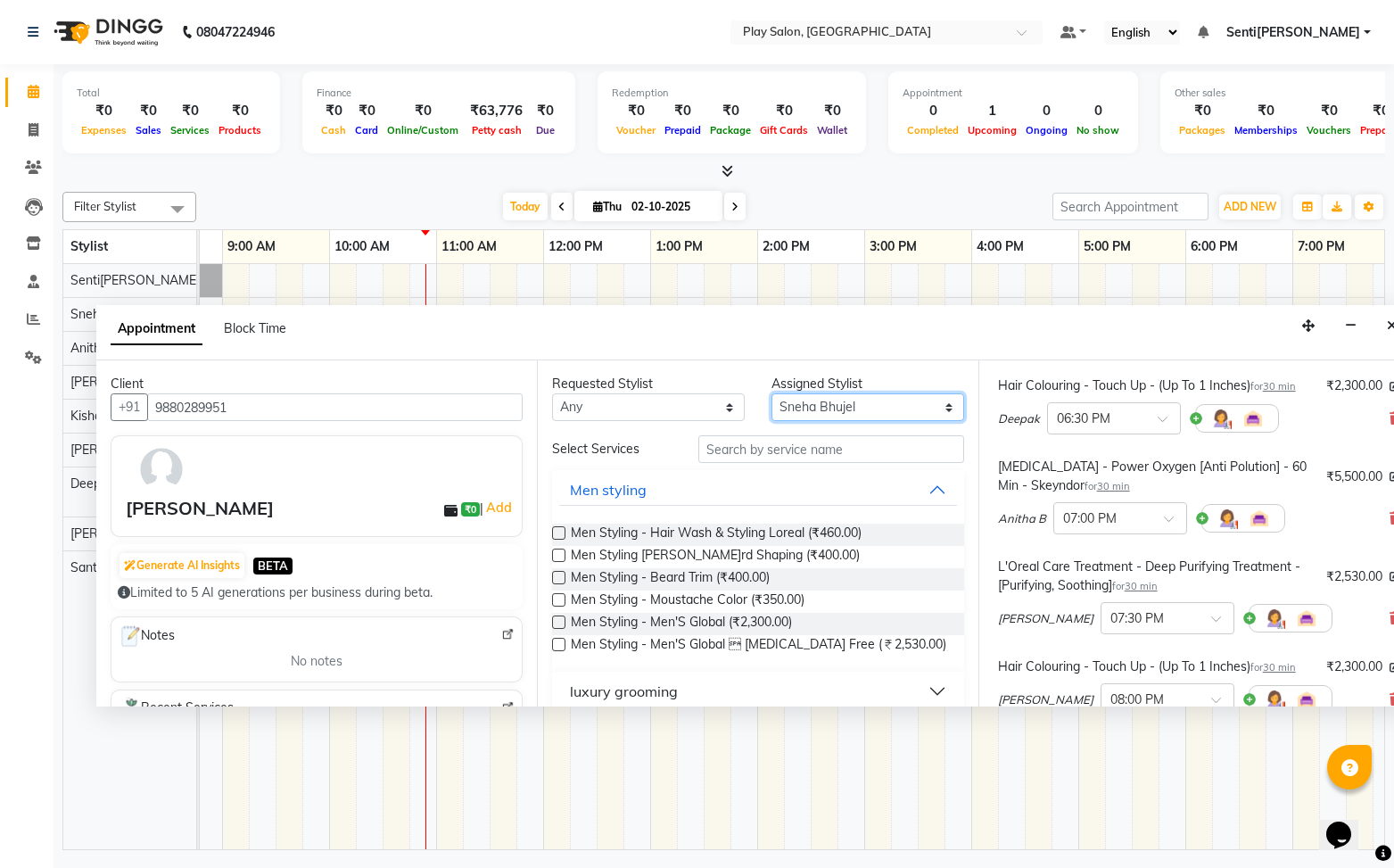
click at [861, 409] on select "Select [PERSON_NAME]k[PERSON_NAME] Na[PERSON_NAME]aj Rajesh M[PERSON_NAME]s[PER…" at bounding box center [868, 407] width 193 height 27
select select "91863"
click at [772, 394] on select "Select [PERSON_NAME]k[PERSON_NAME] Na[PERSON_NAME]aj Rajesh M[PERSON_NAME]s[PER…" at bounding box center [868, 407] width 193 height 27
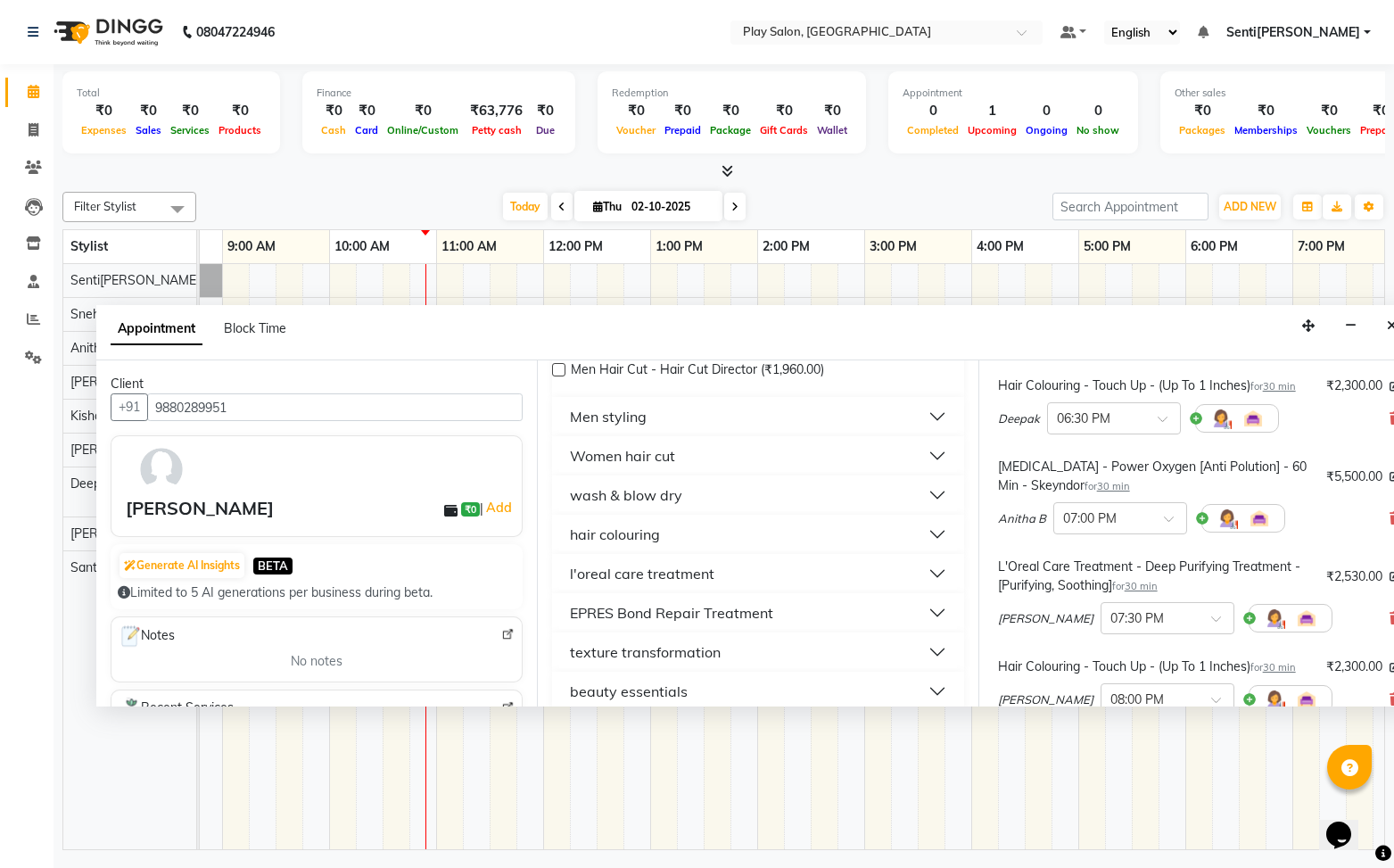
scroll to position [123, 0]
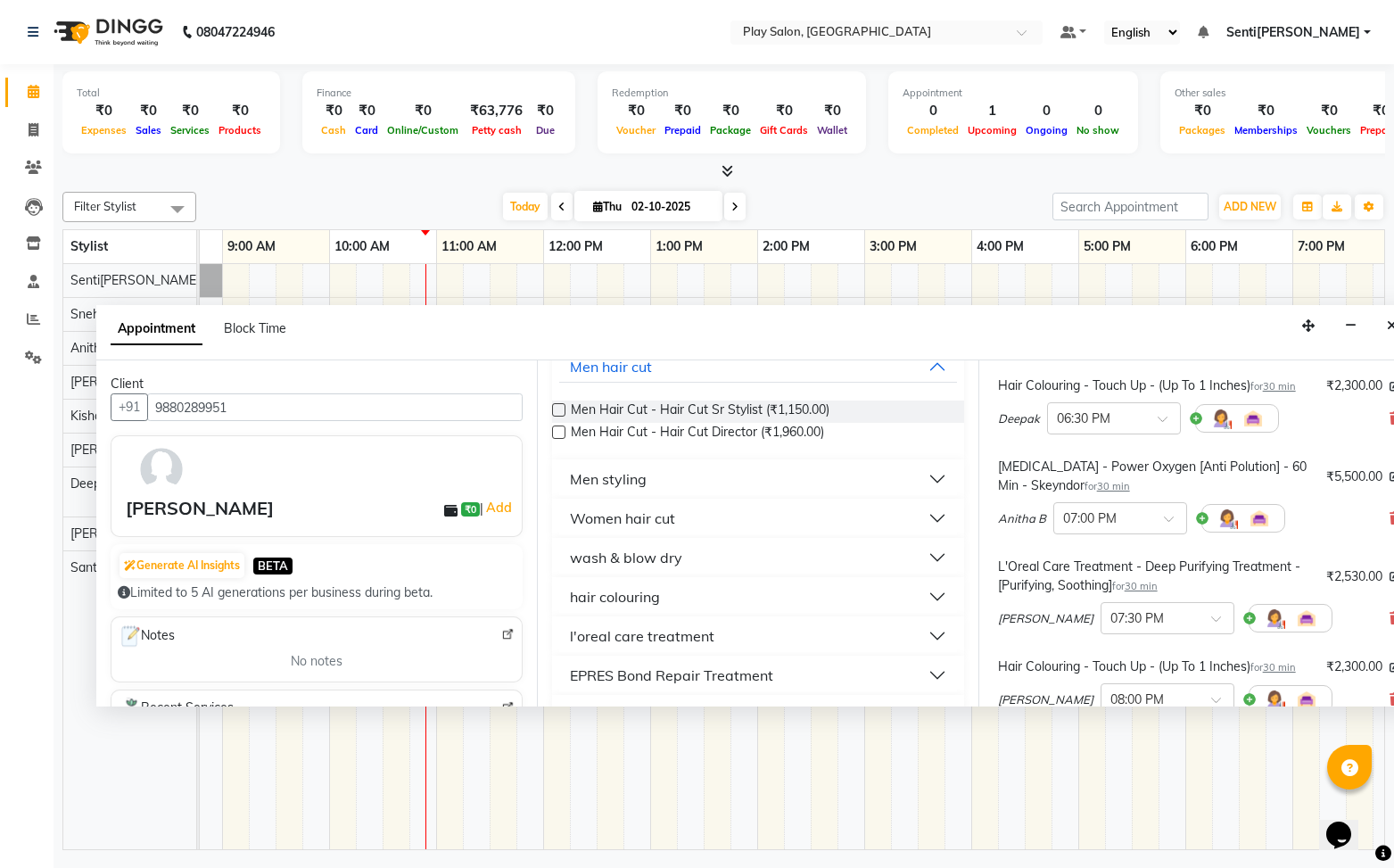
drag, startPoint x: 695, startPoint y: 592, endPoint x: 779, endPoint y: 599, distance: 84.3
click at [695, 592] on button "hair colouring" at bounding box center [757, 596] width 397 height 32
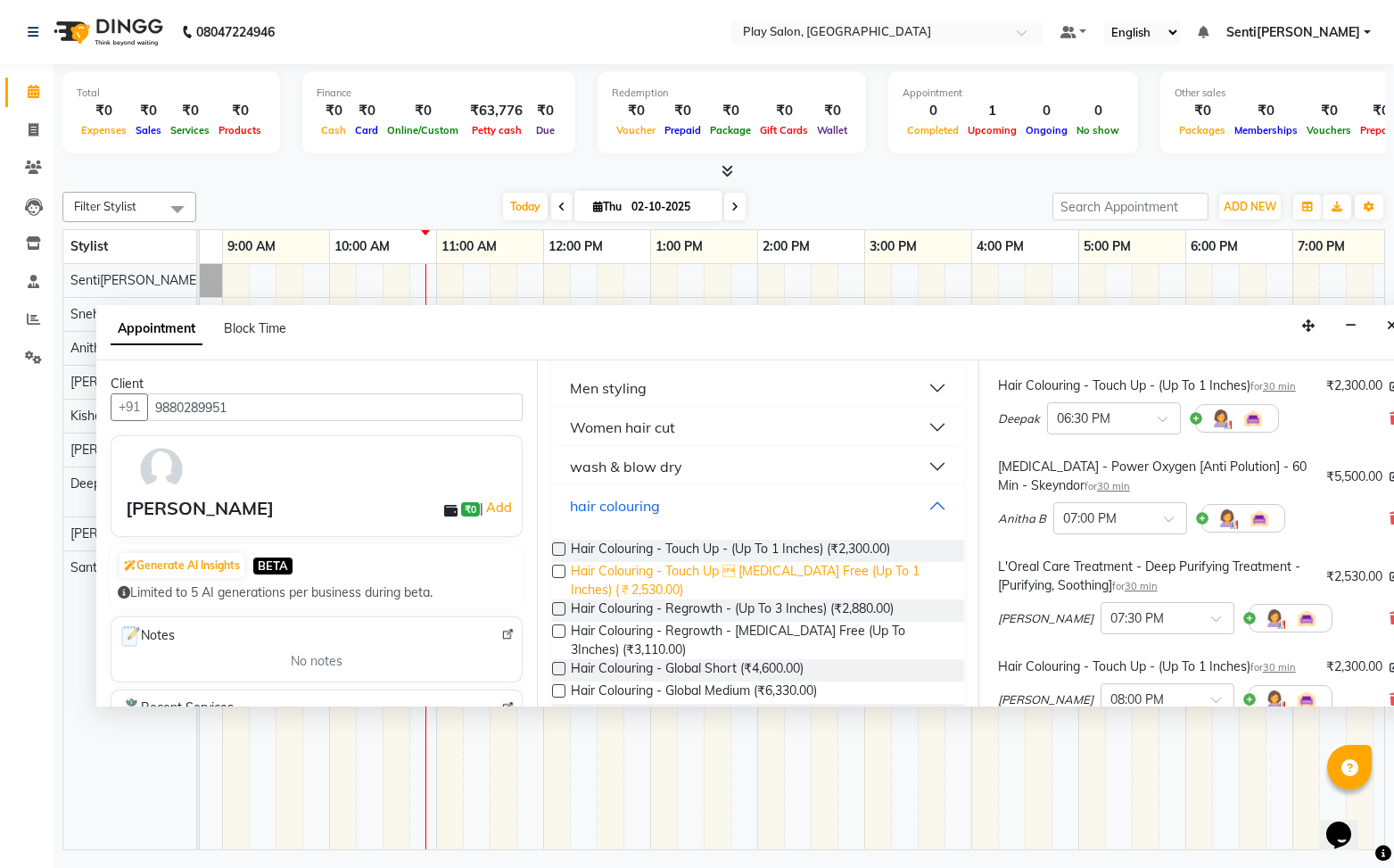
scroll to position [215, 0]
click at [561, 546] on label at bounding box center [558, 547] width 14 height 14
click at [561, 546] on input "checkbox" at bounding box center [557, 548] width 12 height 12
checkbox input "false"
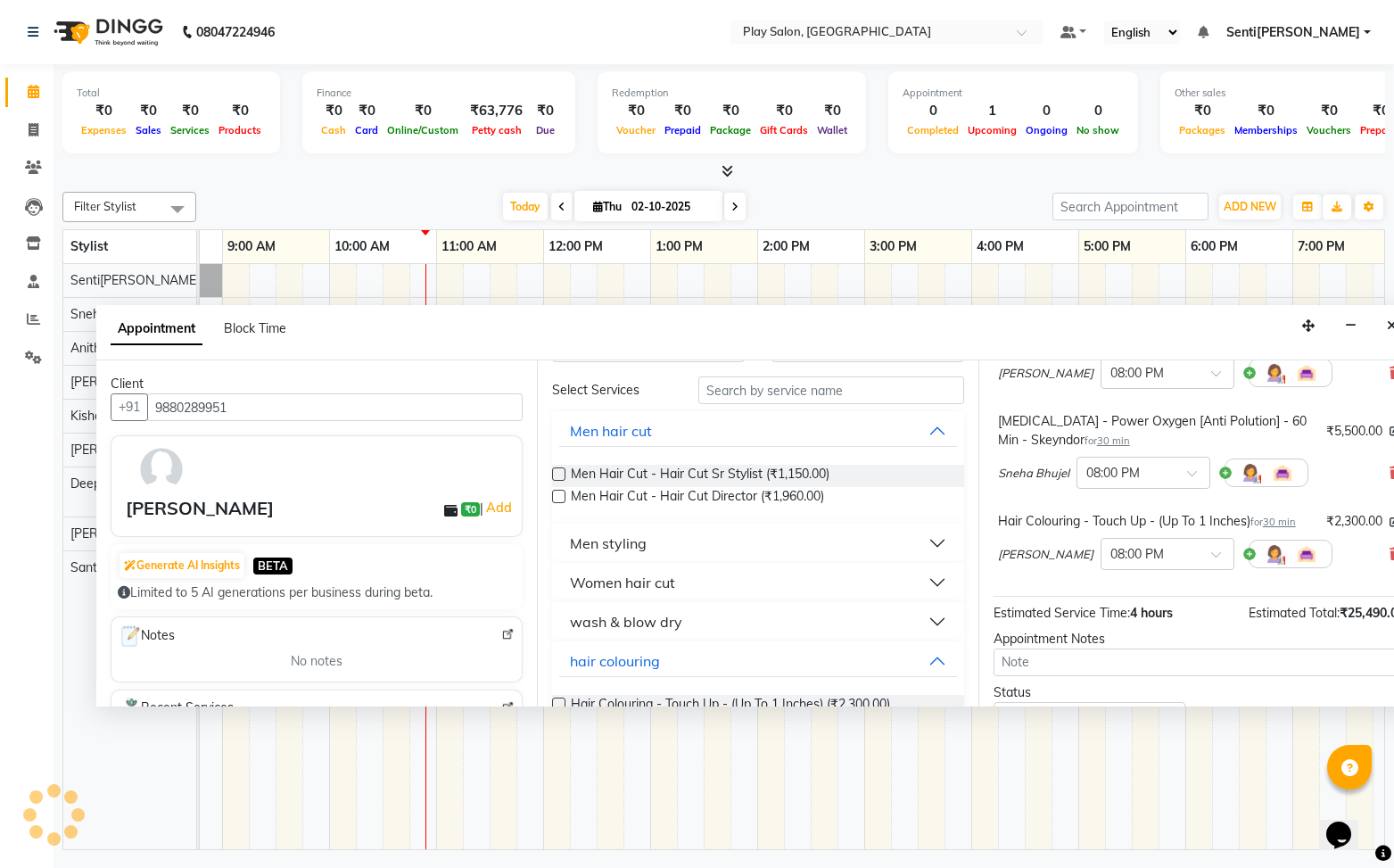
scroll to position [0, 0]
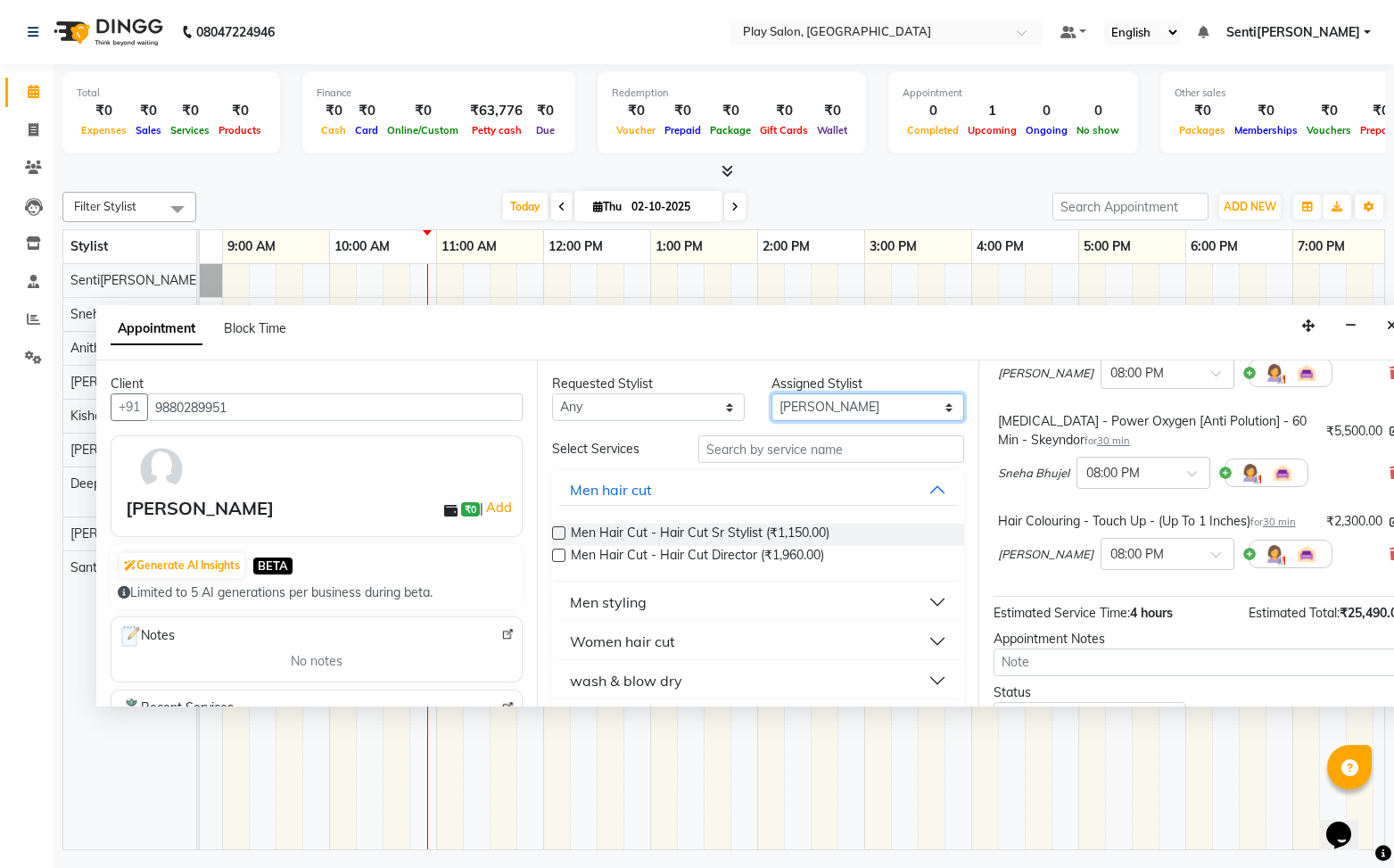
click at [889, 406] on select "Select [PERSON_NAME]k[PERSON_NAME] Na[PERSON_NAME]aj Rajesh M[PERSON_NAME]s[PER…" at bounding box center [868, 407] width 193 height 27
select select "91859"
click at [772, 394] on select "Select [PERSON_NAME]k[PERSON_NAME] Na[PERSON_NAME]aj Rajesh M[PERSON_NAME]s[PER…" at bounding box center [868, 407] width 193 height 27
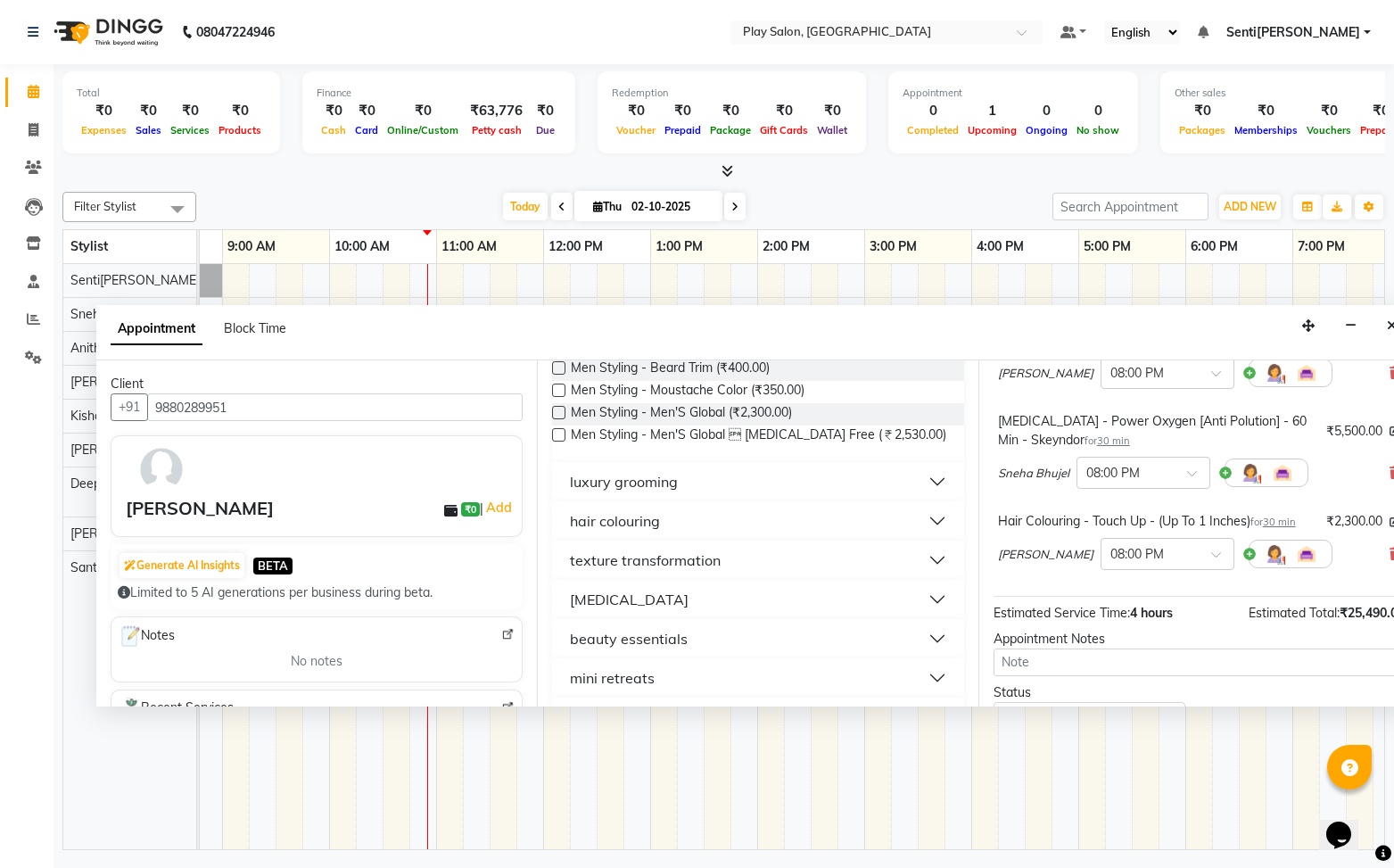
scroll to position [190, 0]
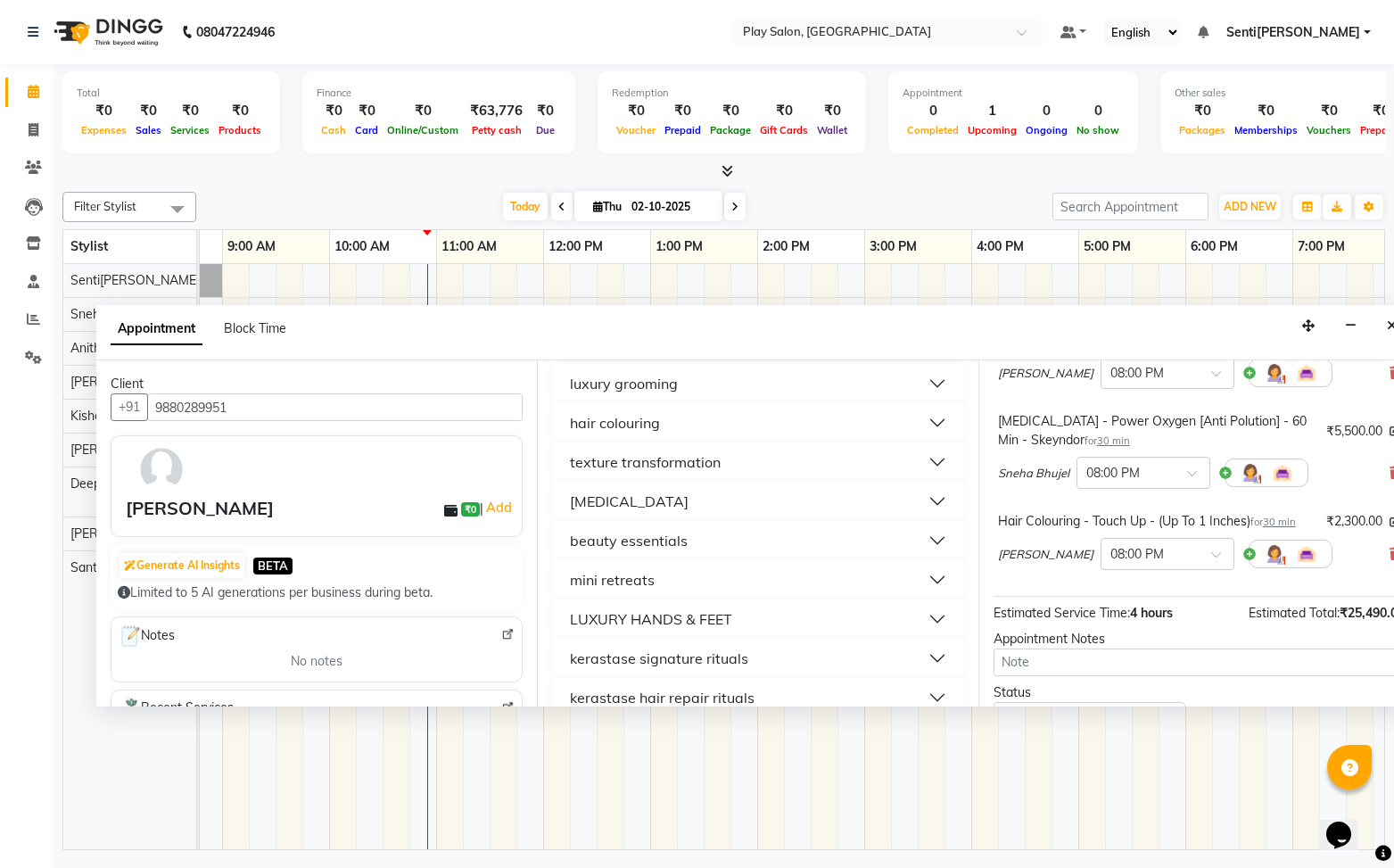
drag, startPoint x: 730, startPoint y: 584, endPoint x: 704, endPoint y: 597, distance: 29.1
click at [730, 584] on button "mini retreats" at bounding box center [757, 579] width 397 height 32
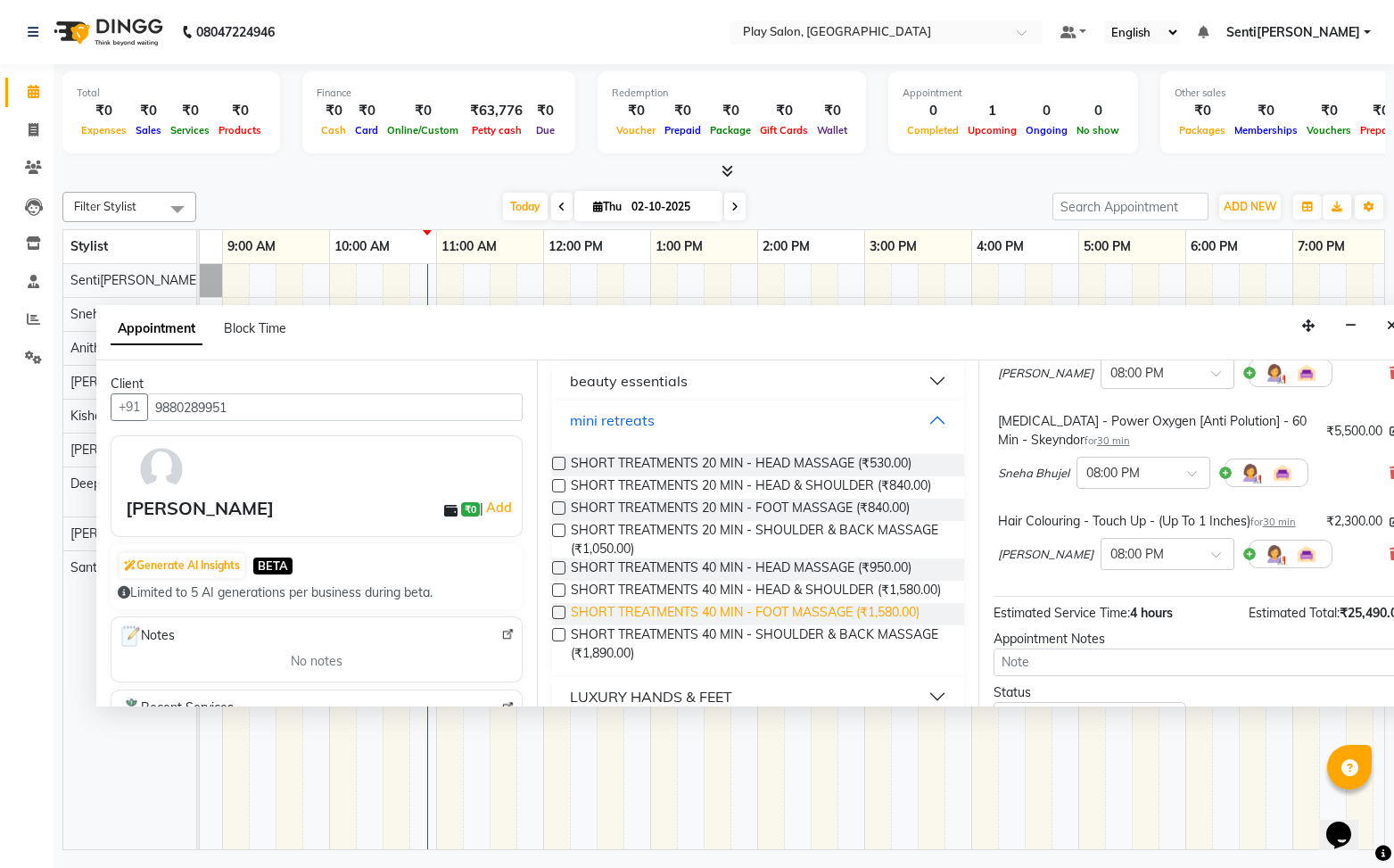
scroll to position [471, 0]
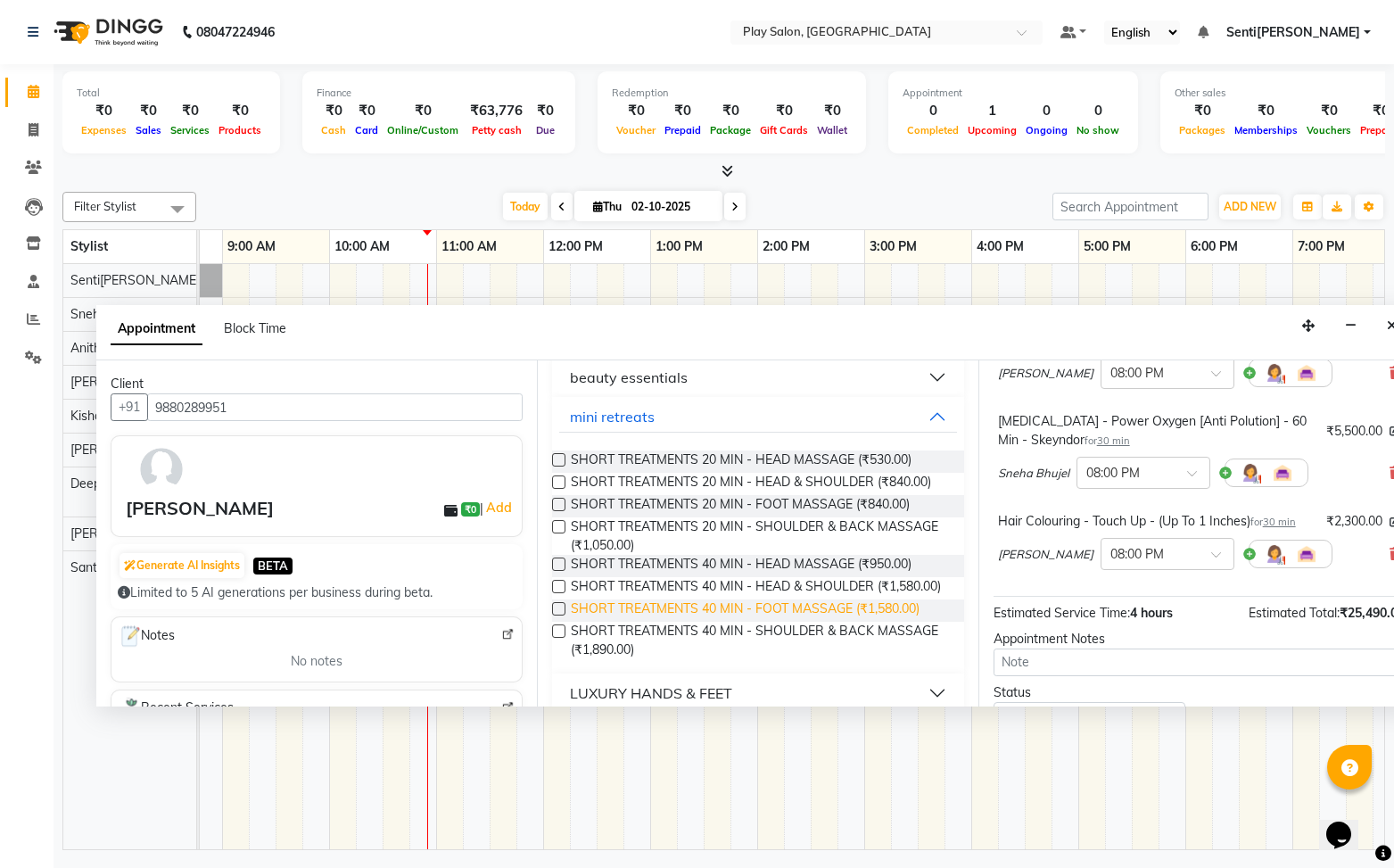
drag, startPoint x: 561, startPoint y: 609, endPoint x: 770, endPoint y: 609, distance: 209.0
click at [565, 609] on label at bounding box center [558, 608] width 14 height 14
click at [564, 609] on input "checkbox" at bounding box center [557, 610] width 12 height 12
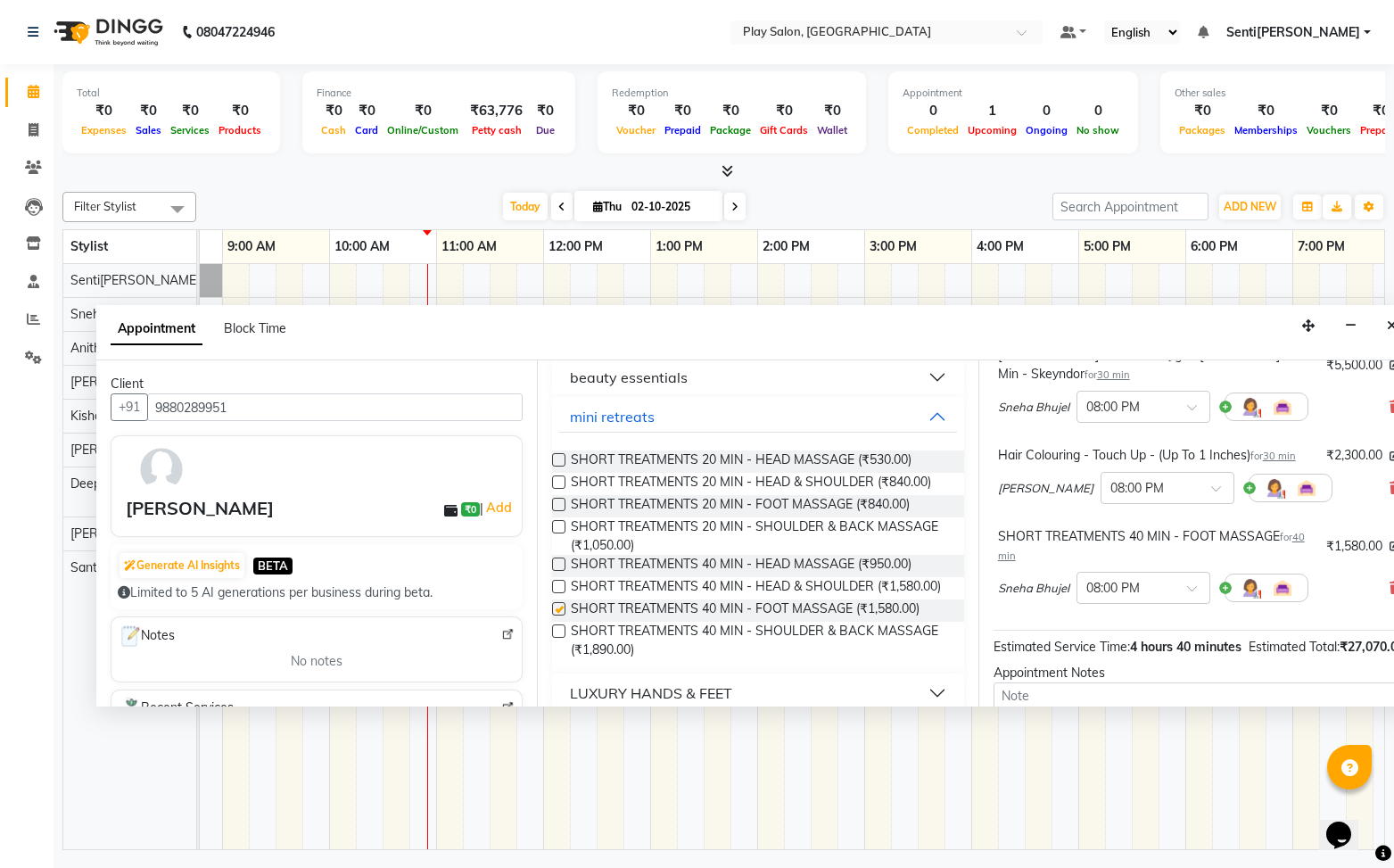
checkbox input "false"
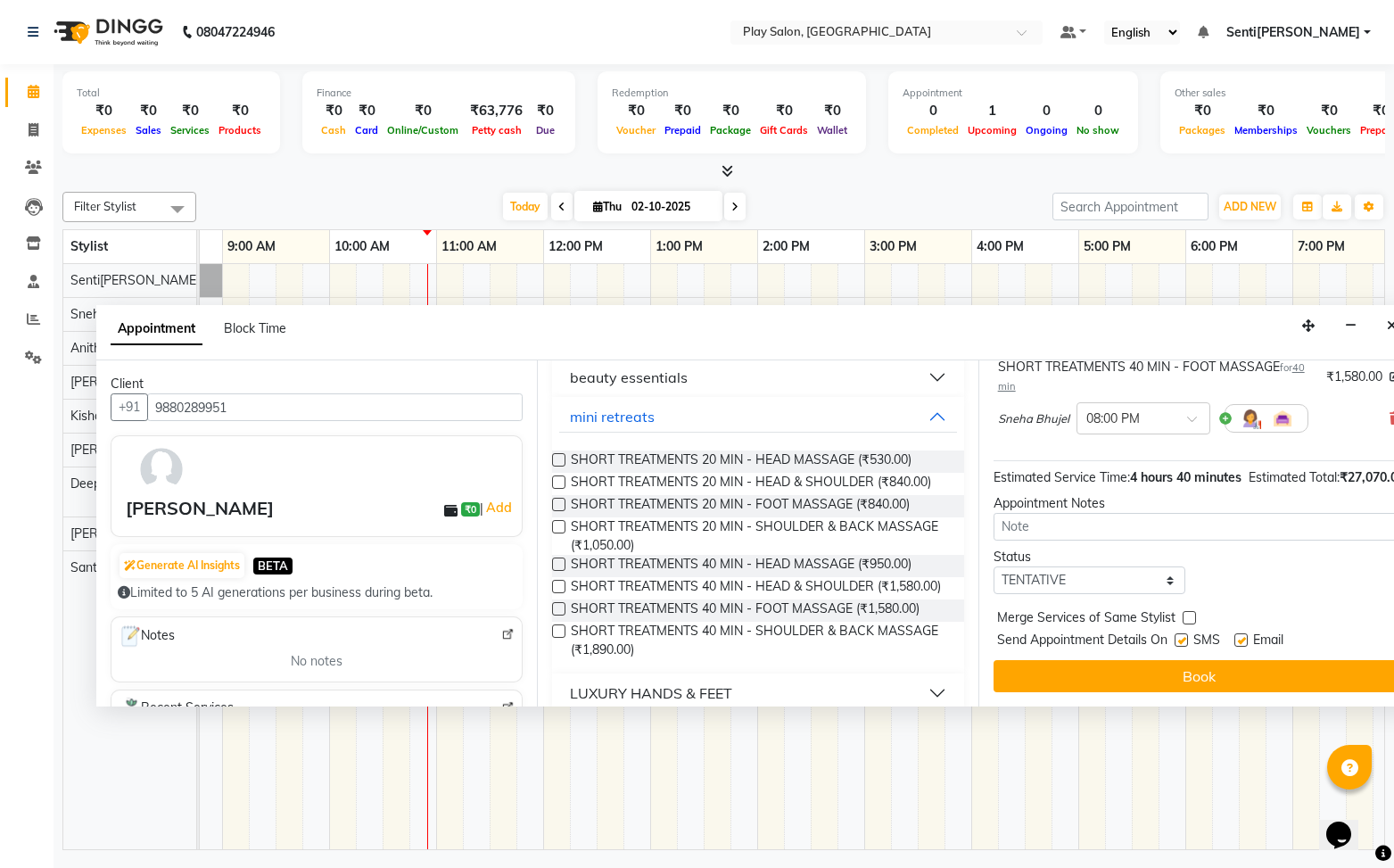
scroll to position [905, 0]
drag, startPoint x: 1201, startPoint y: 672, endPoint x: 1219, endPoint y: 665, distance: 19.3
click at [1200, 671] on button "Book" at bounding box center [1199, 675] width 411 height 32
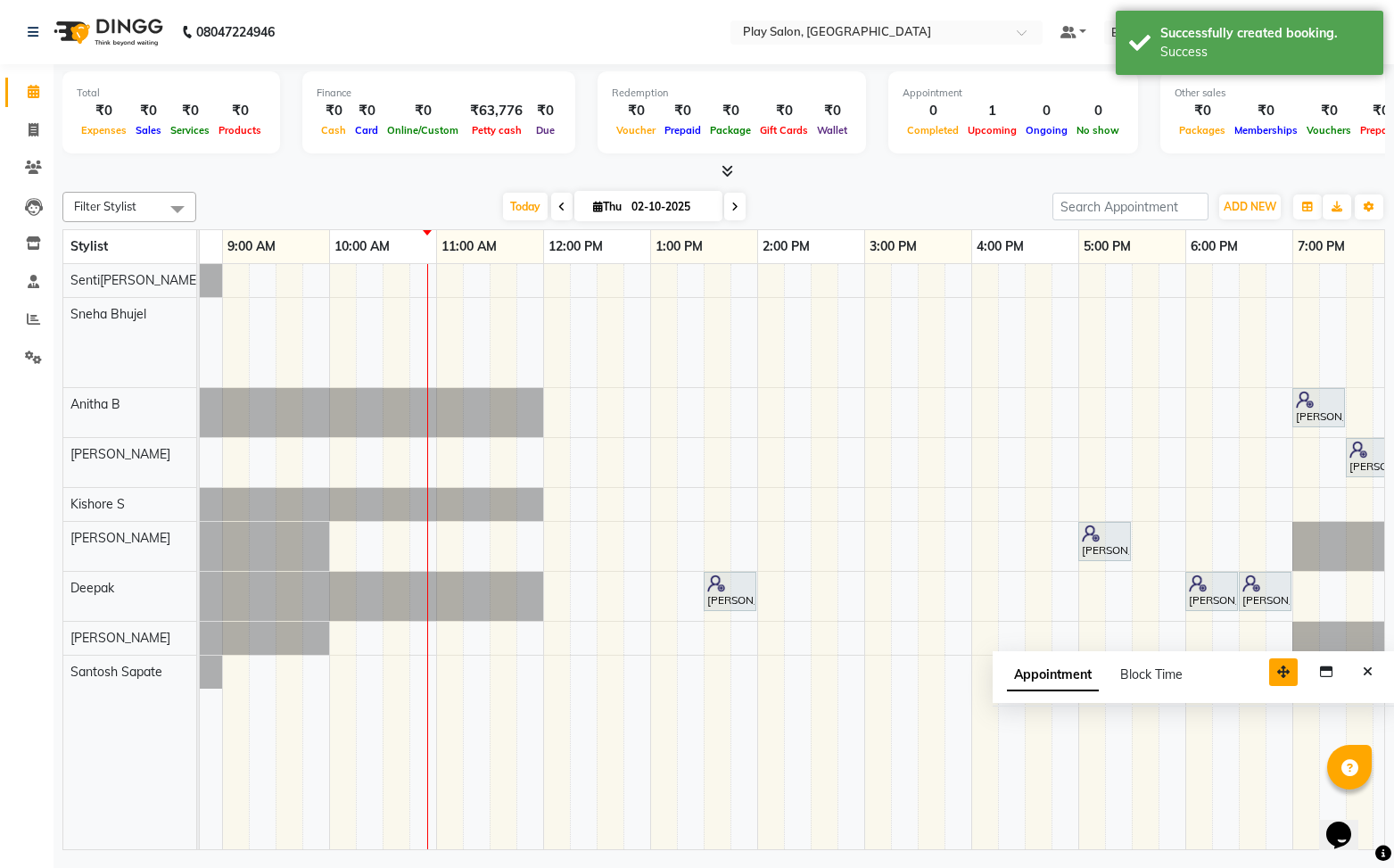
drag, startPoint x: 1306, startPoint y: 673, endPoint x: 1223, endPoint y: 655, distance: 84.9
click at [1278, 665] on icon "button" at bounding box center [1284, 672] width 13 height 13
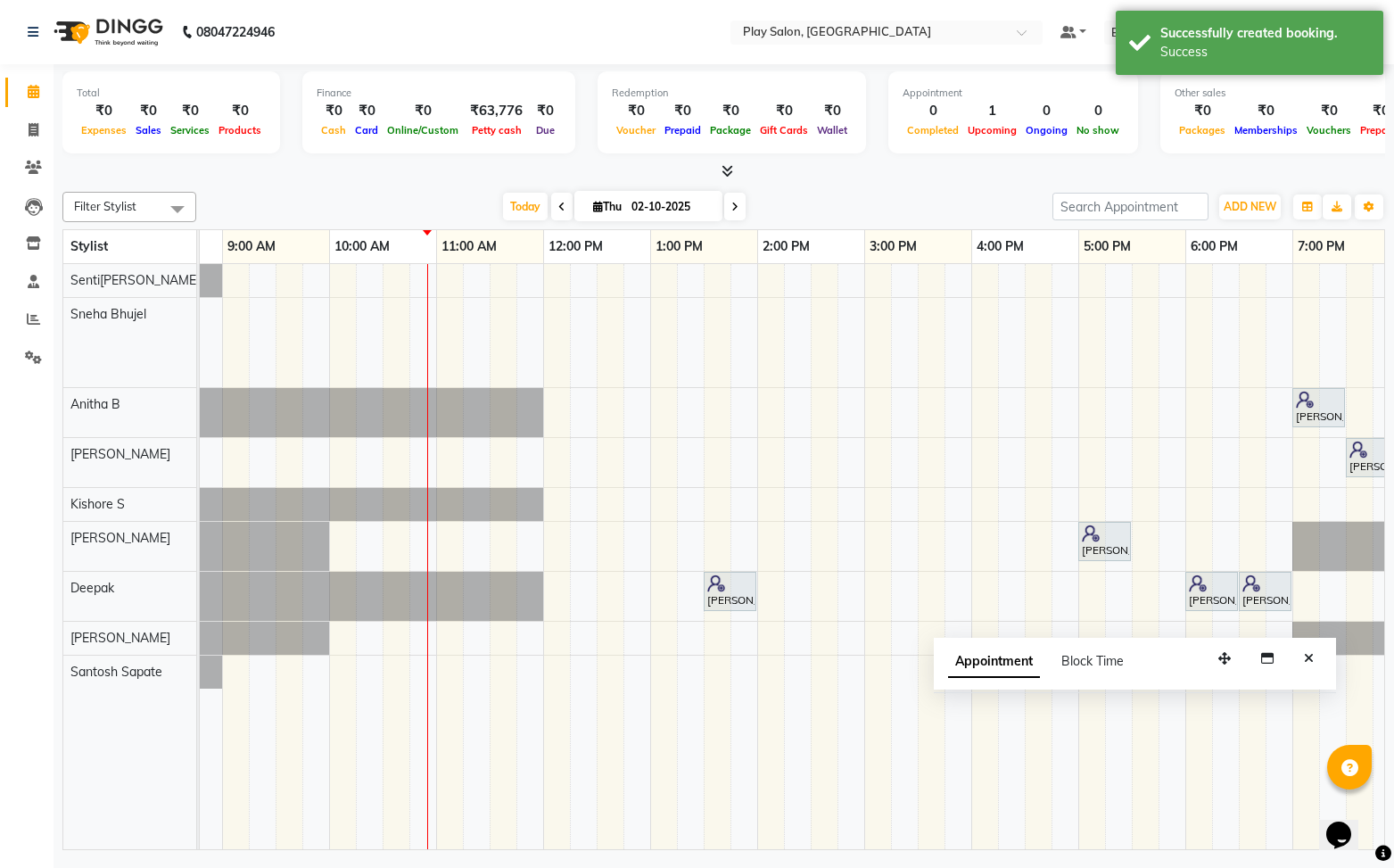
click at [1310, 658] on icon "Close" at bounding box center [1309, 658] width 10 height 13
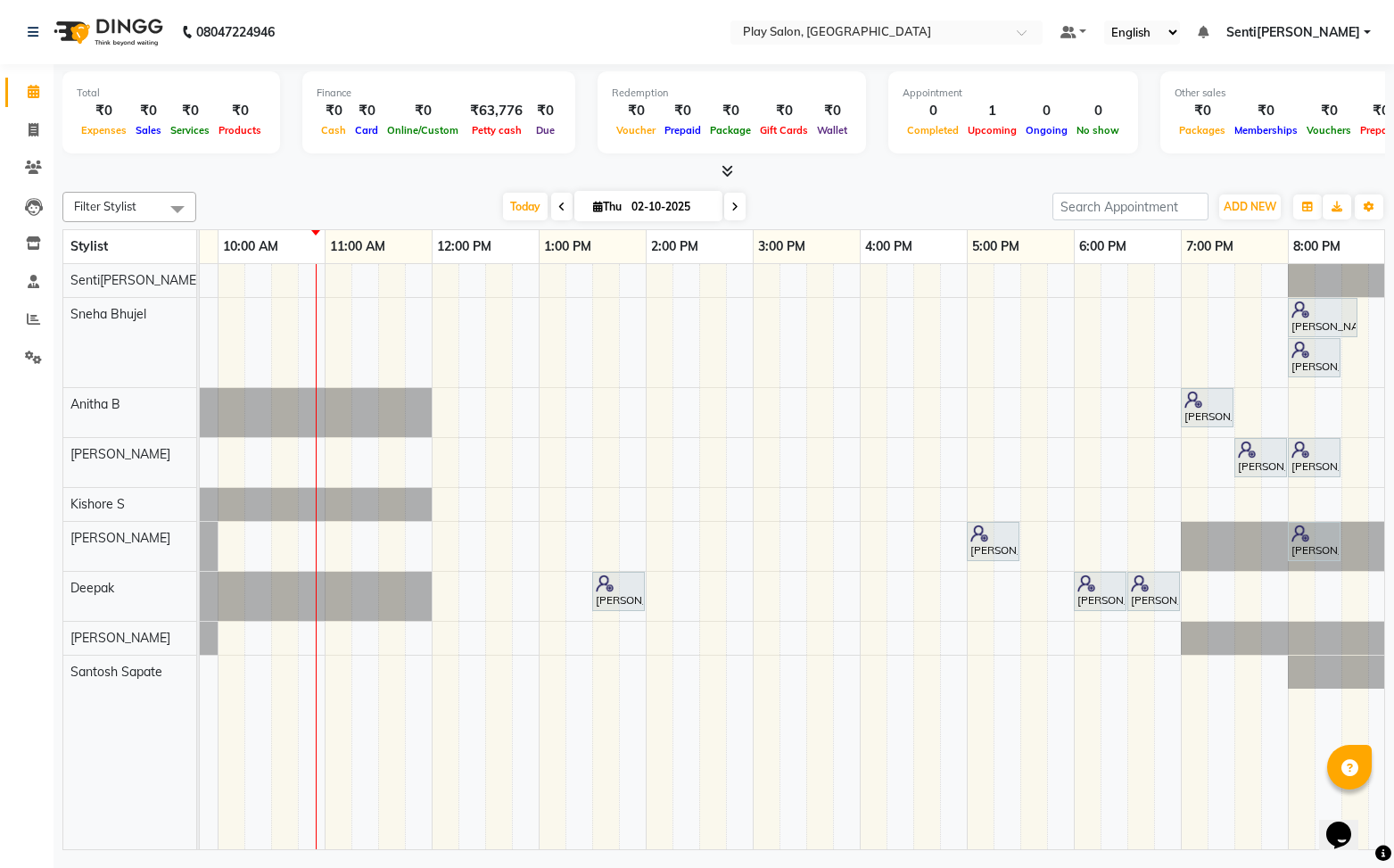
scroll to position [0, 207]
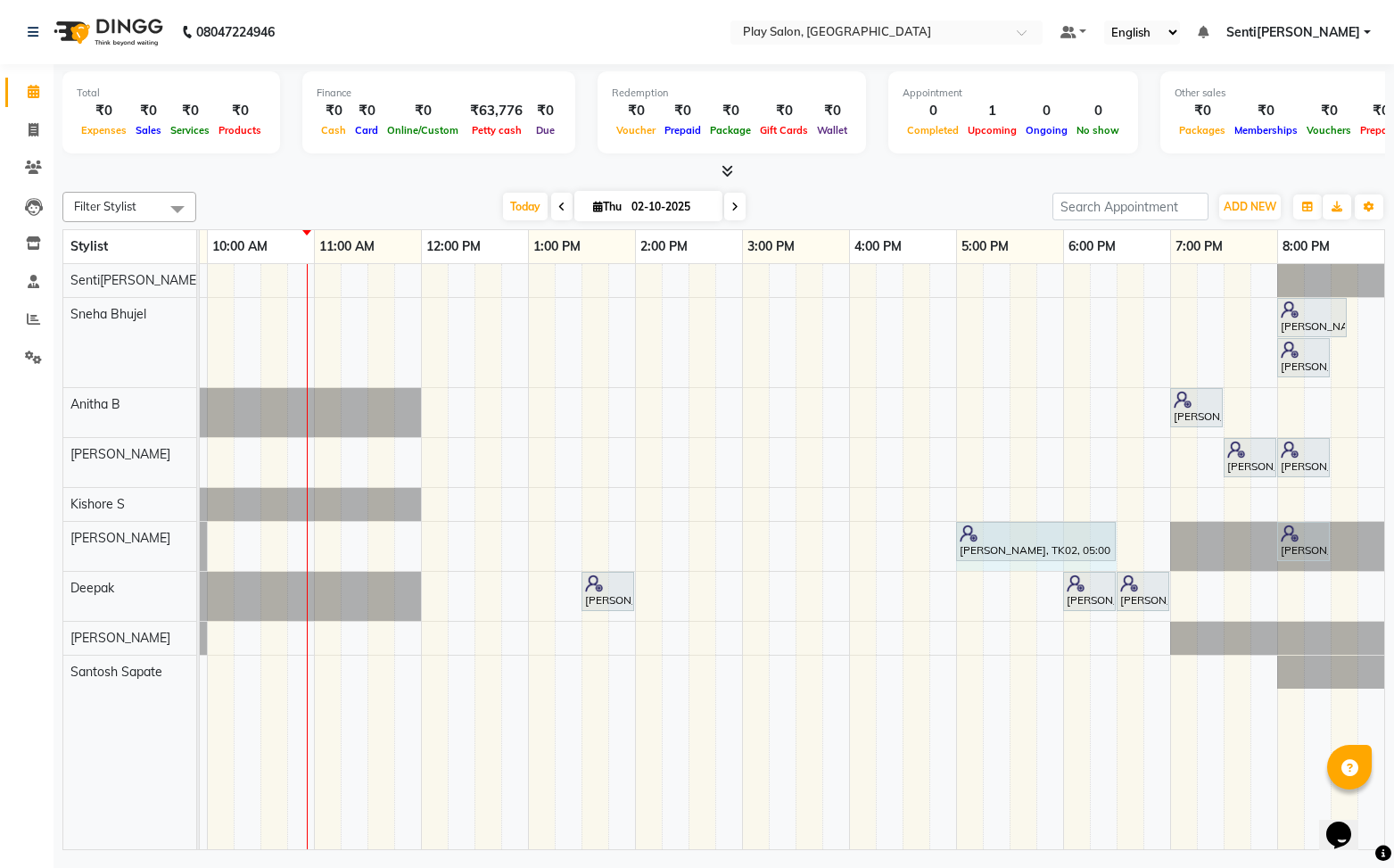
drag, startPoint x: 1007, startPoint y: 539, endPoint x: 1101, endPoint y: 534, distance: 94.1
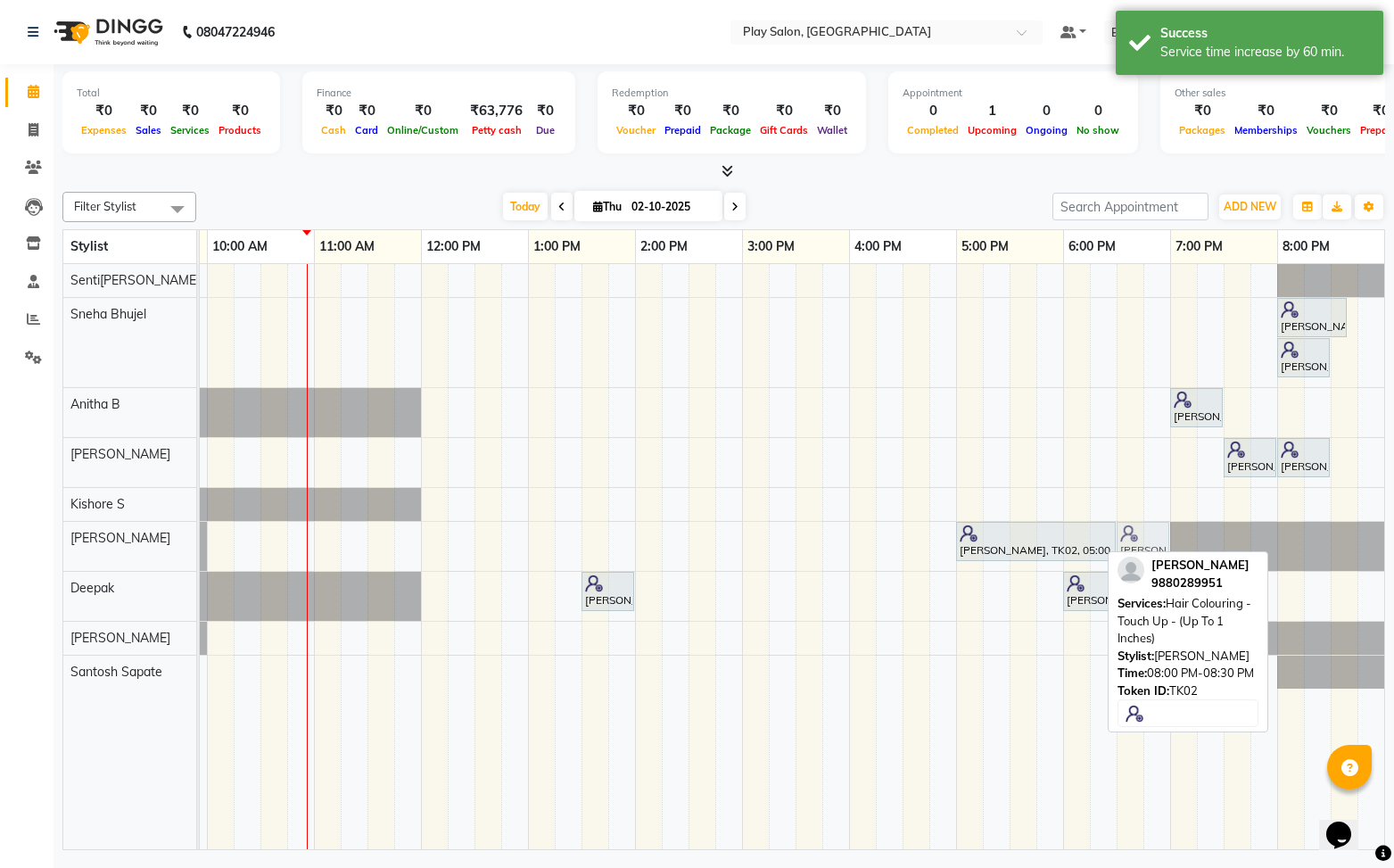
drag, startPoint x: 1307, startPoint y: 542, endPoint x: 1156, endPoint y: 524, distance: 152.1
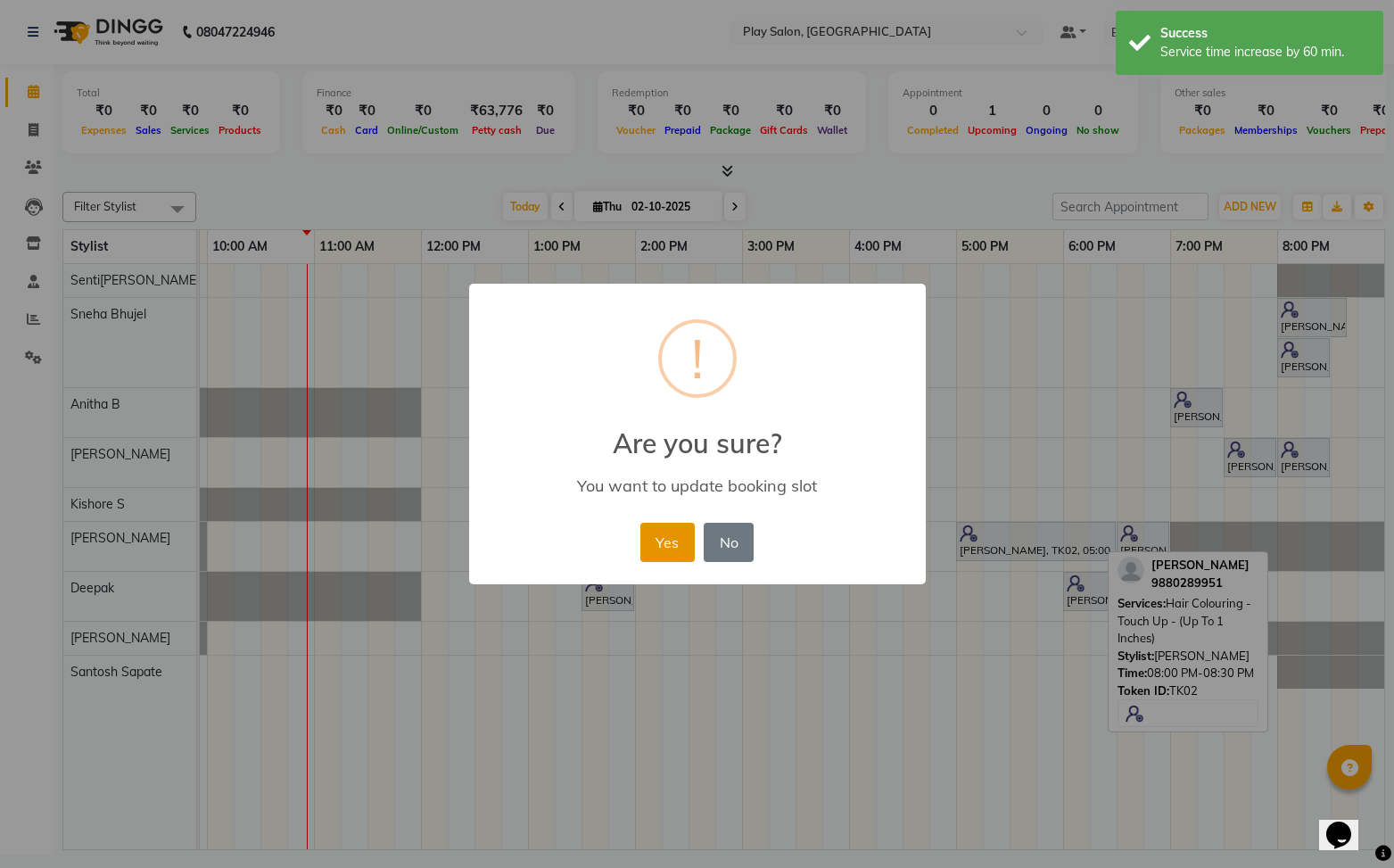
click at [659, 542] on button "Yes" at bounding box center [667, 542] width 55 height 39
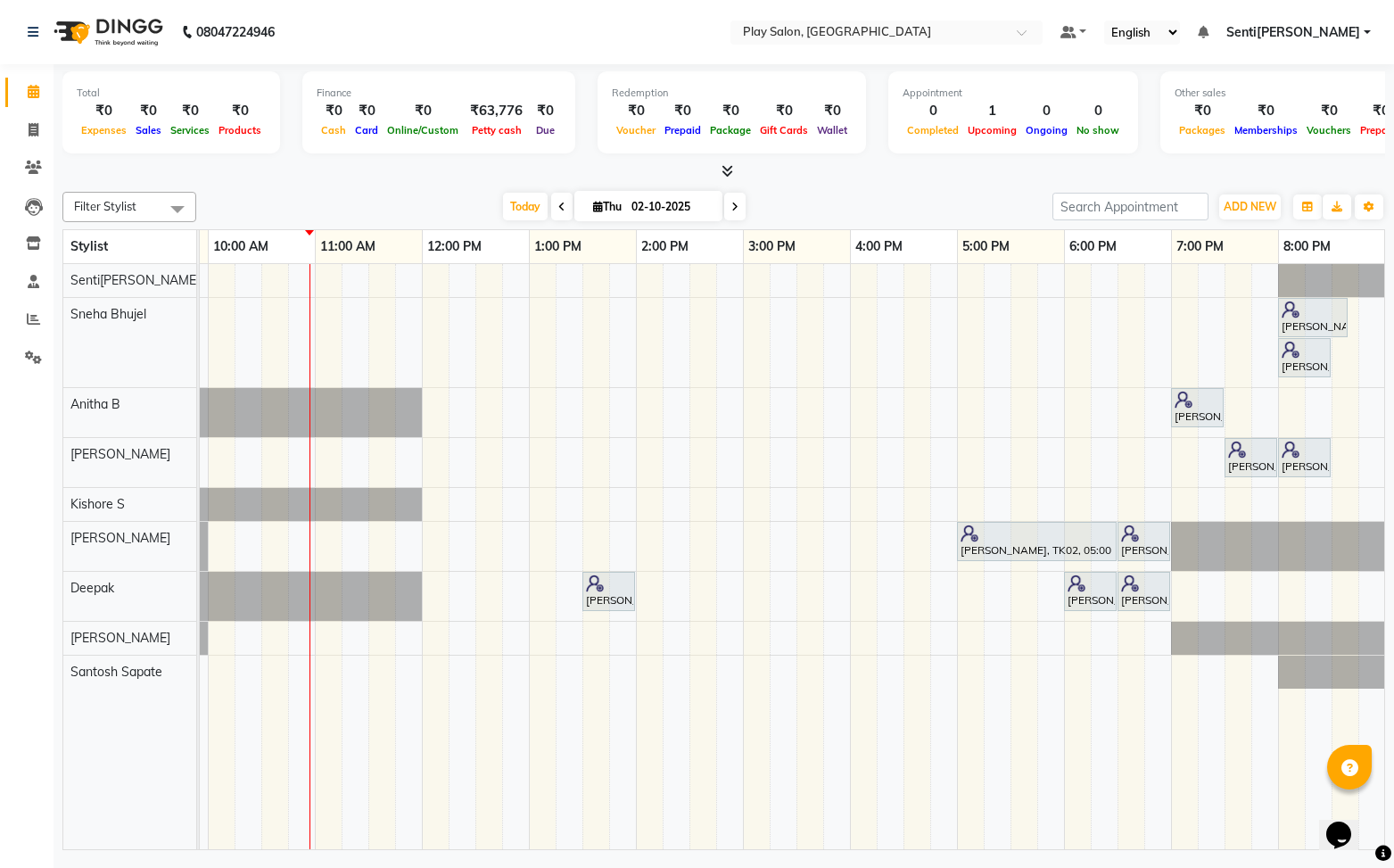
scroll to position [0, 195]
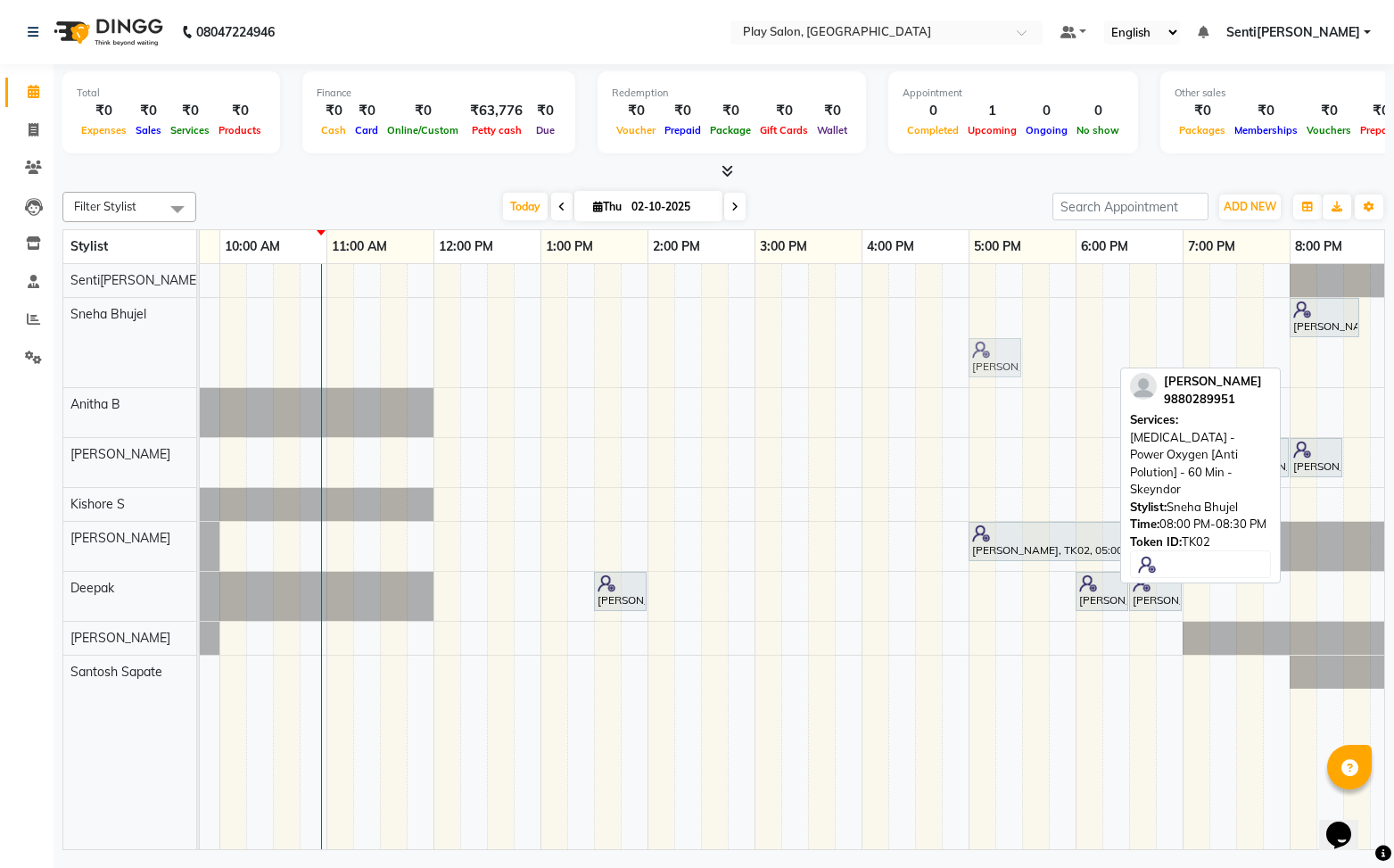
drag, startPoint x: 1311, startPoint y: 353, endPoint x: 988, endPoint y: 294, distance: 328.3
click at [992, 296] on div "Harini K, TK02, 08:00 PM-08:40 PM, SHORT TREATMENTS 40 MIN - FOOT MASSAGE Harin…" at bounding box center [701, 556] width 1391 height 586
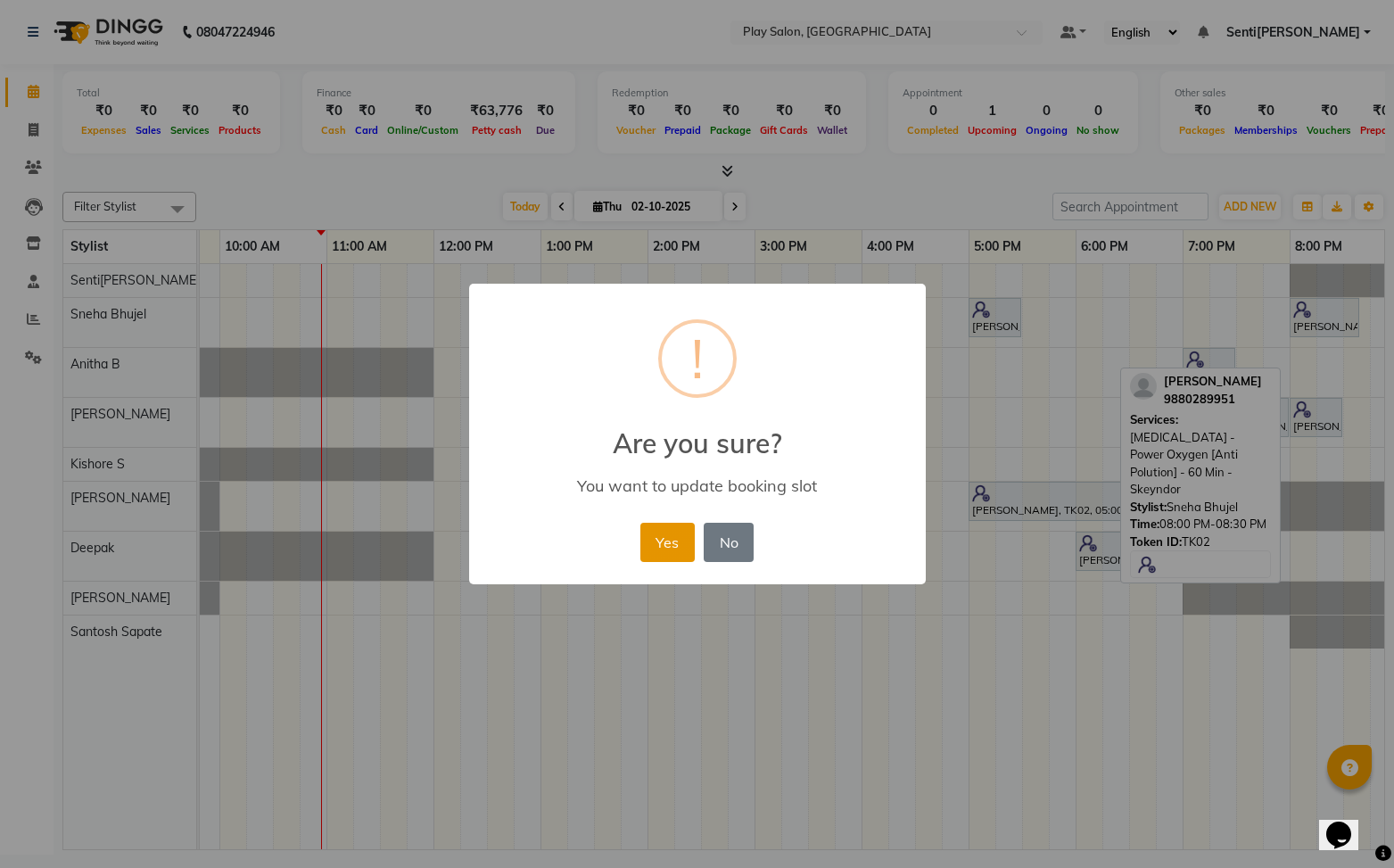
drag, startPoint x: 677, startPoint y: 545, endPoint x: 925, endPoint y: 433, distance: 272.1
click at [677, 545] on button "Yes" at bounding box center [667, 542] width 55 height 39
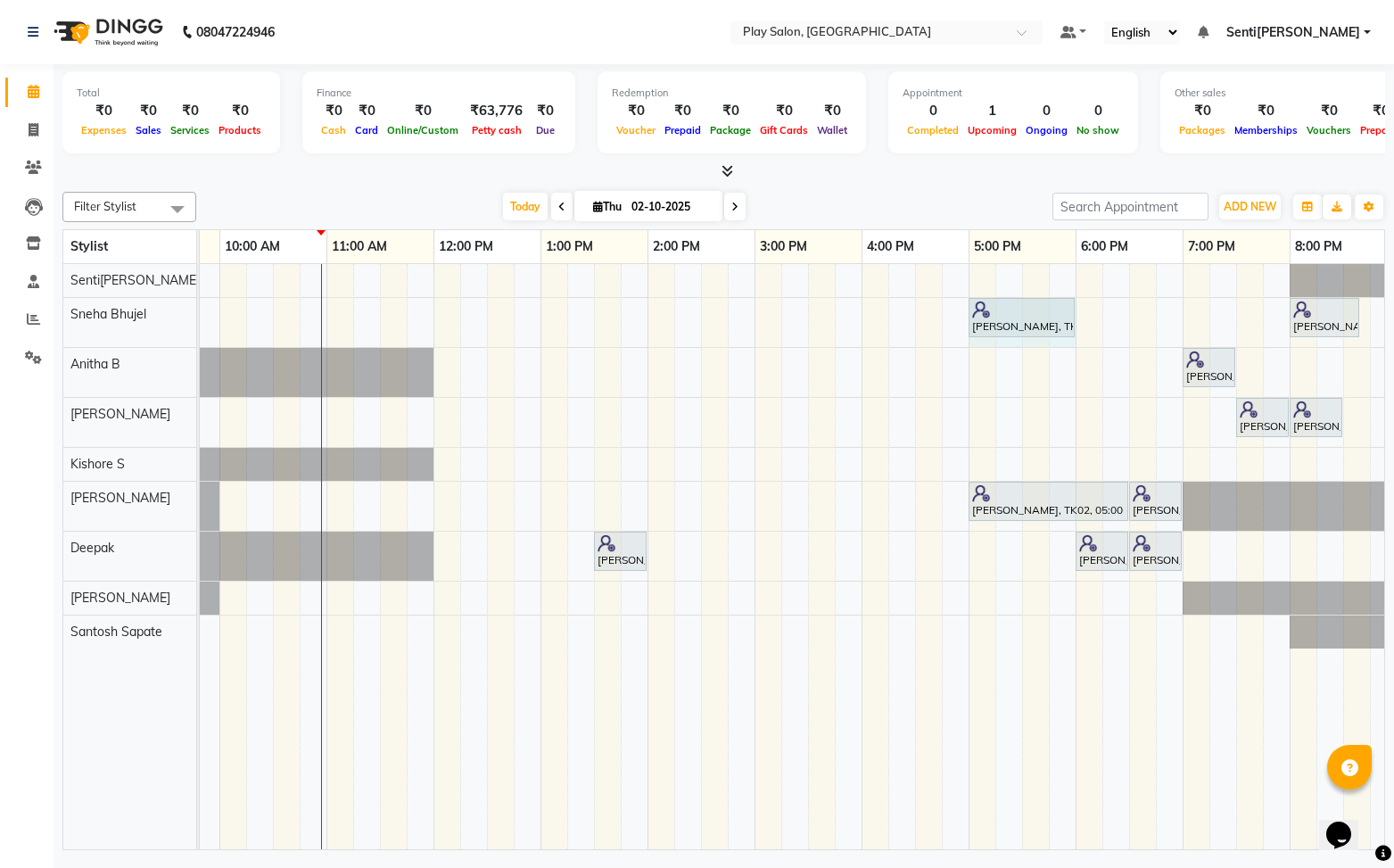
drag, startPoint x: 1020, startPoint y: 314, endPoint x: 1084, endPoint y: 299, distance: 65.7
click at [5, 313] on div "Harini K, TK02, 05:00 PM-05:30 PM, Skin Care - Power Oxygen [Anti Polution] - 6…" at bounding box center [5, 323] width 0 height 49
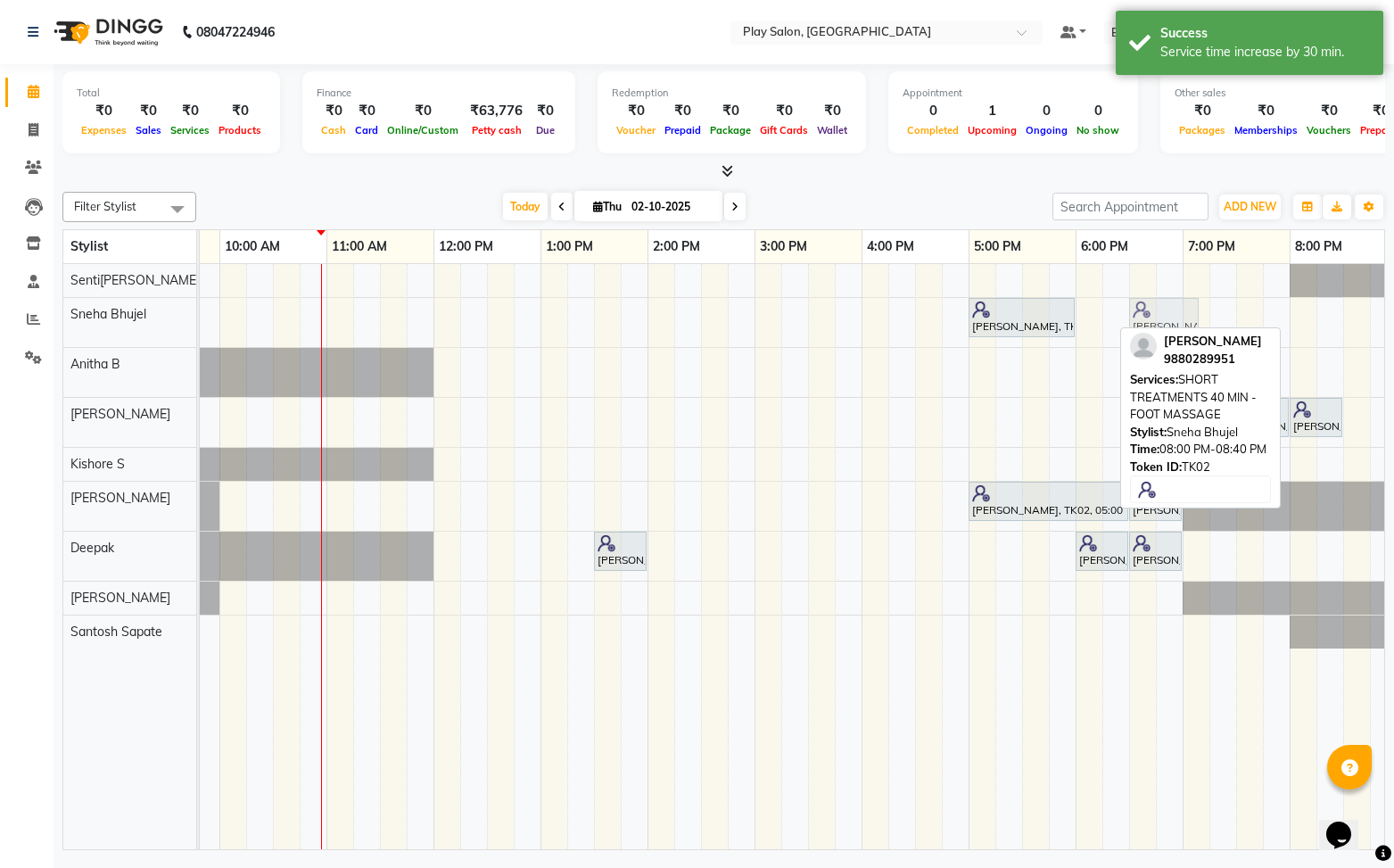
drag, startPoint x: 1335, startPoint y: 319, endPoint x: 1185, endPoint y: 308, distance: 150.4
click at [5, 308] on div "Harini K, TK02, 05:00 PM-06:00 PM, Skin Care - Power Oxygen [Anti Polution] - 6…" at bounding box center [5, 323] width 0 height 49
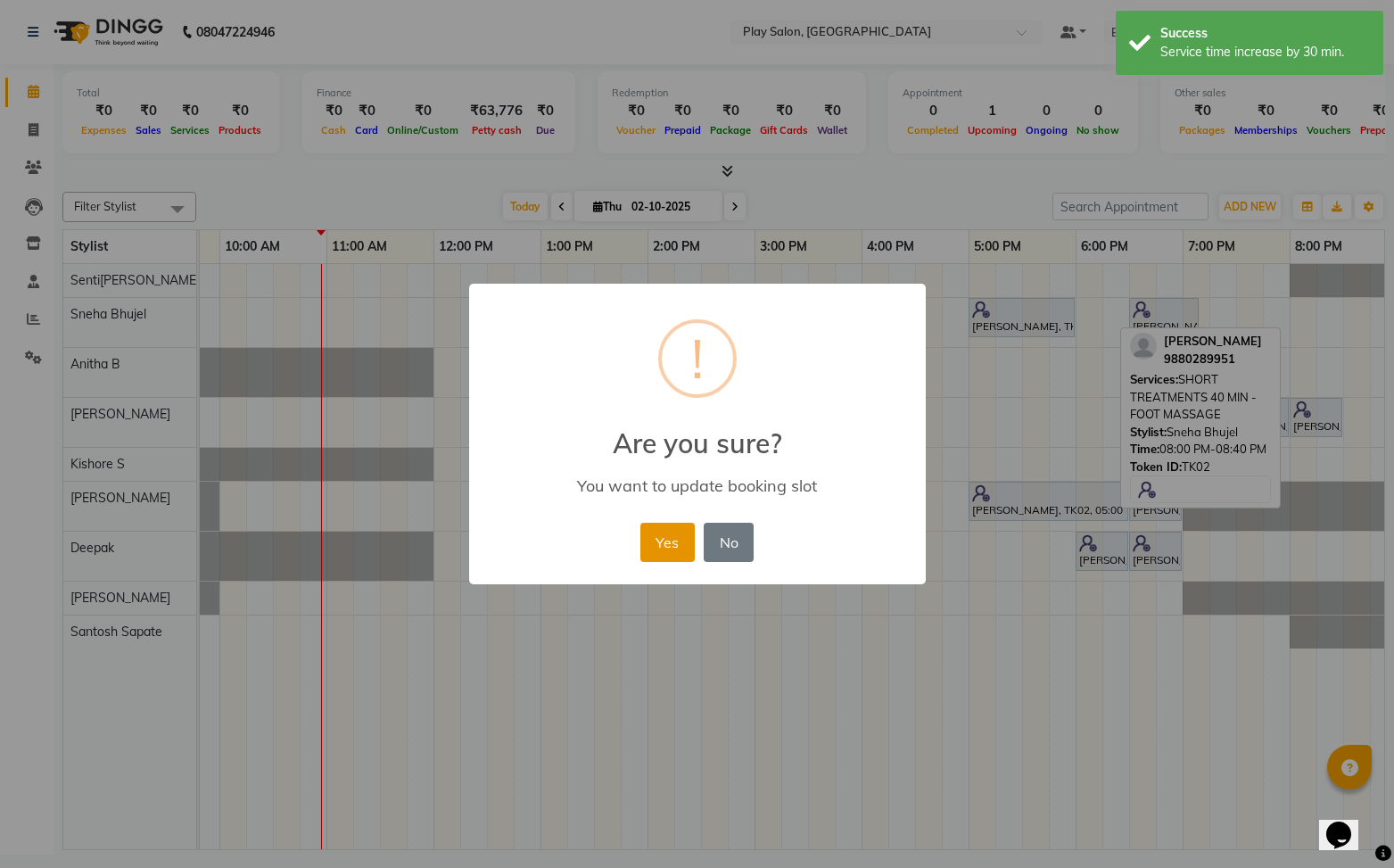
click at [668, 546] on button "Yes" at bounding box center [667, 542] width 55 height 39
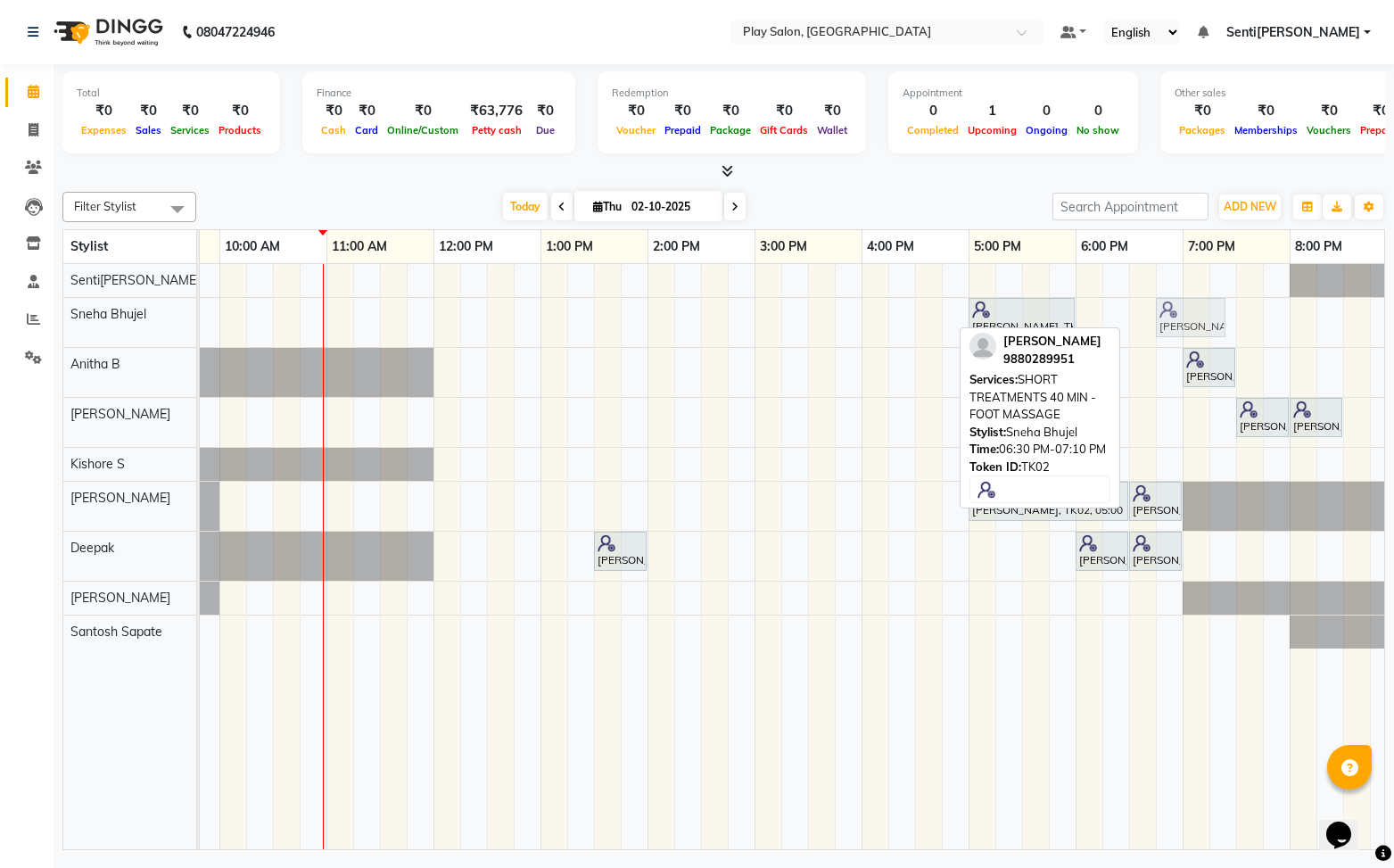
drag, startPoint x: 1173, startPoint y: 321, endPoint x: 1188, endPoint y: 321, distance: 15.0
click at [5, 321] on div "Harini K, TK02, 05:00 PM-06:00 PM, Skin Care - Power Oxygen [Anti Polution] - 6…" at bounding box center [5, 323] width 0 height 49
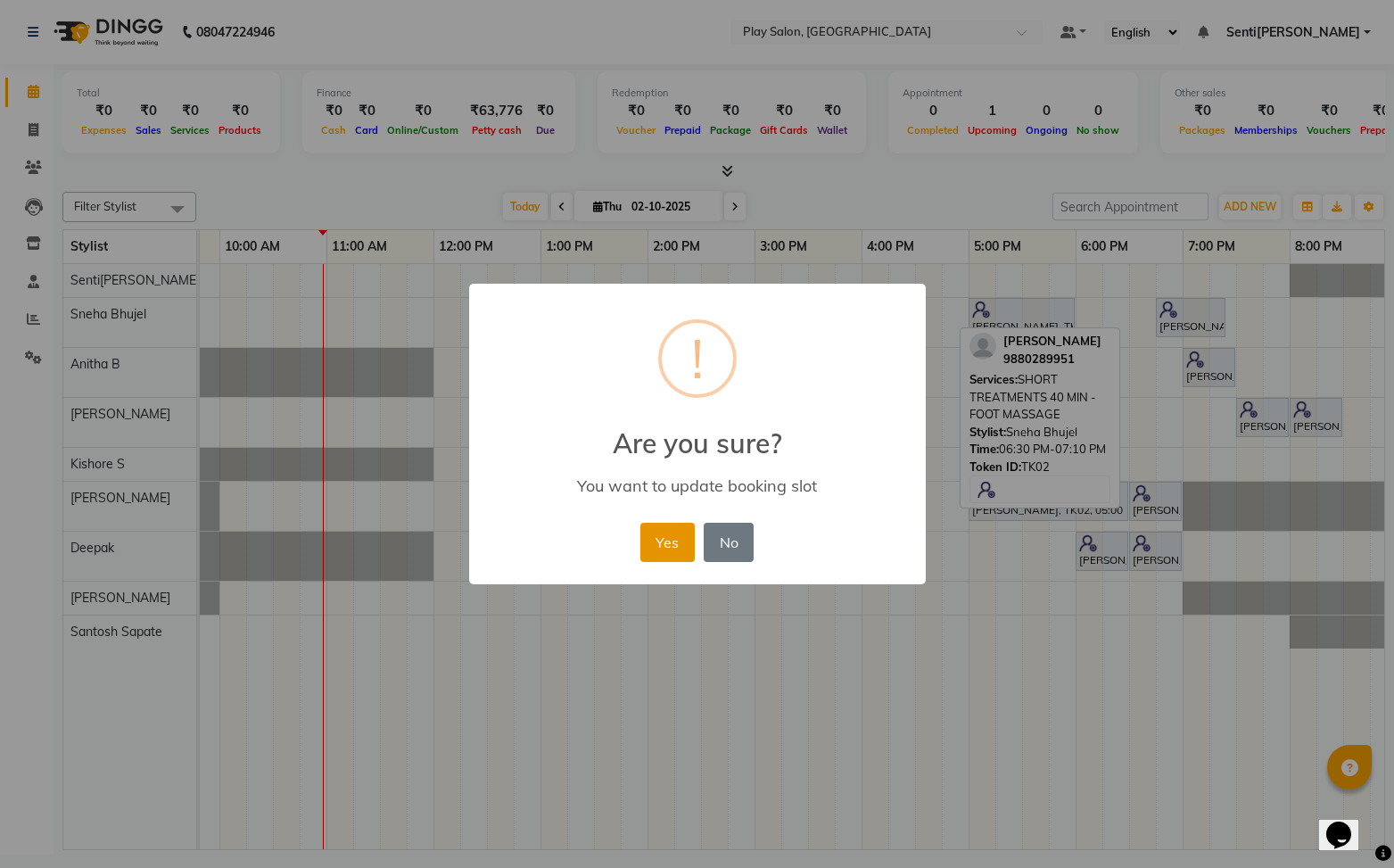
click at [660, 542] on button "Yes" at bounding box center [667, 542] width 55 height 39
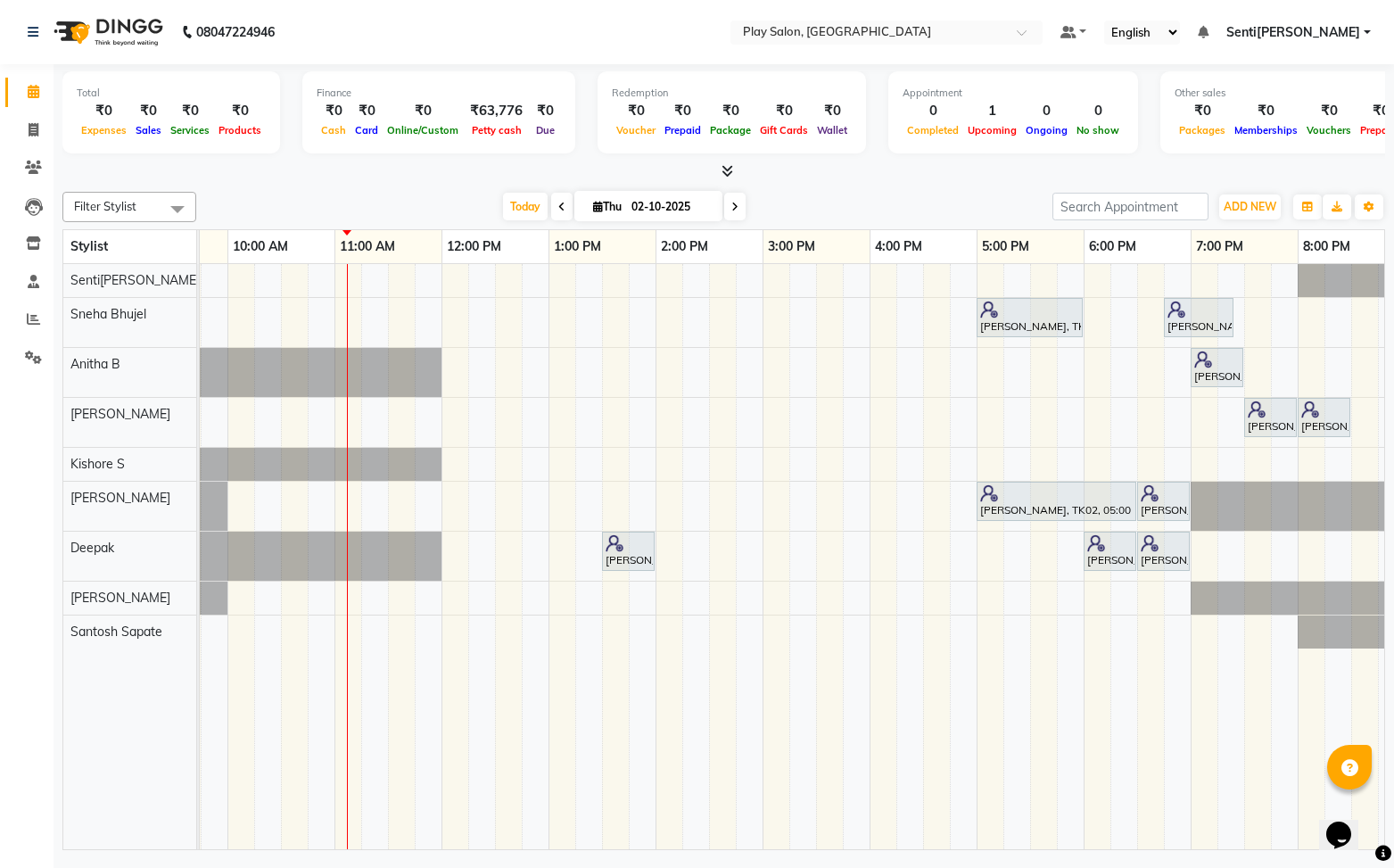
scroll to position [0, 186]
click at [287, 490] on div "Harini K, TK02, 05:00 PM-06:00 PM, Skin Care - Power Oxygen [Anti Polution] - 6…" at bounding box center [710, 556] width 1391 height 586
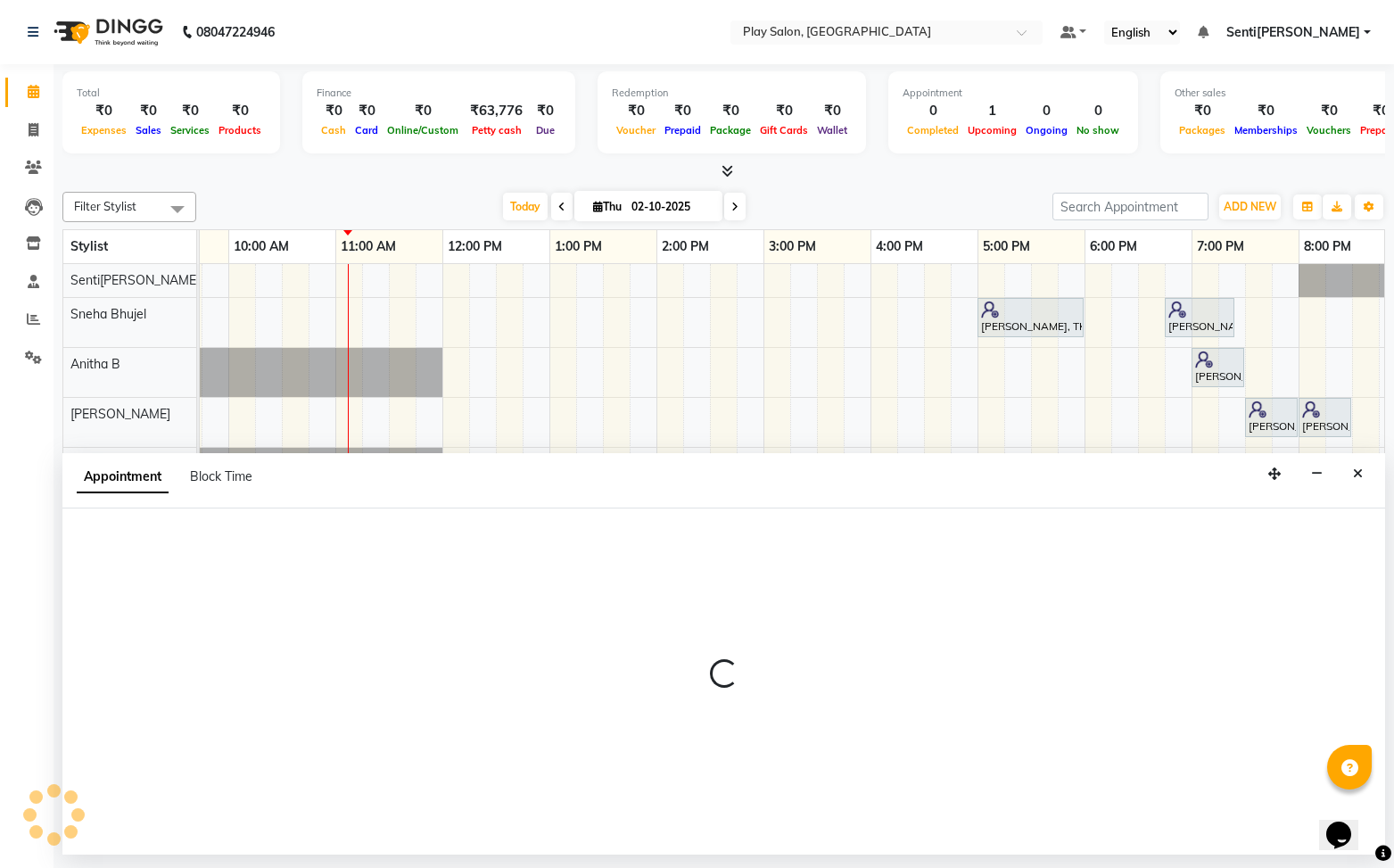
select select "91863"
select select "630"
select select "tentative"
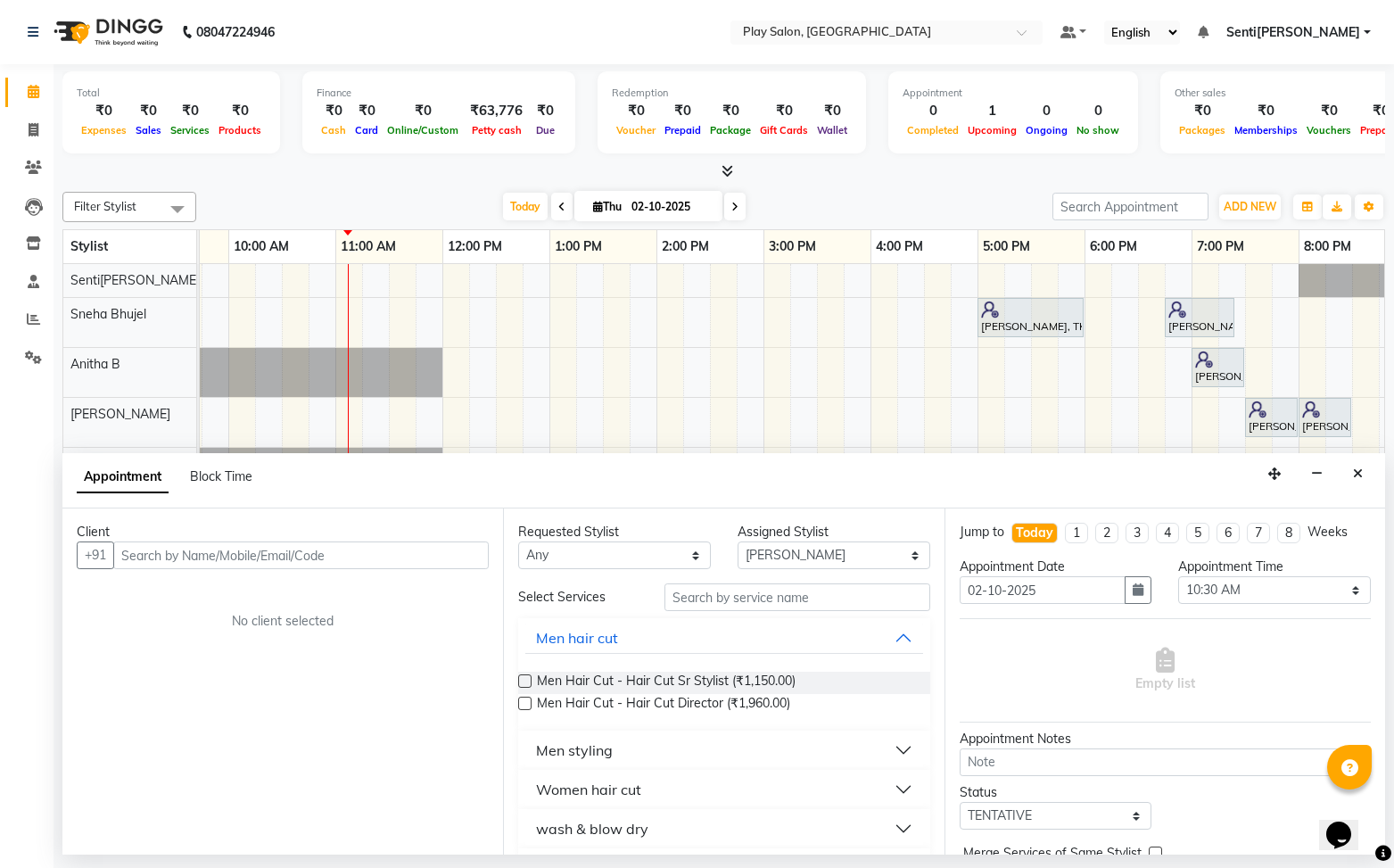
click at [258, 556] on input "text" at bounding box center [301, 554] width 376 height 27
type input "9880751888"
click at [452, 559] on span "Add Client" at bounding box center [452, 554] width 60 height 16
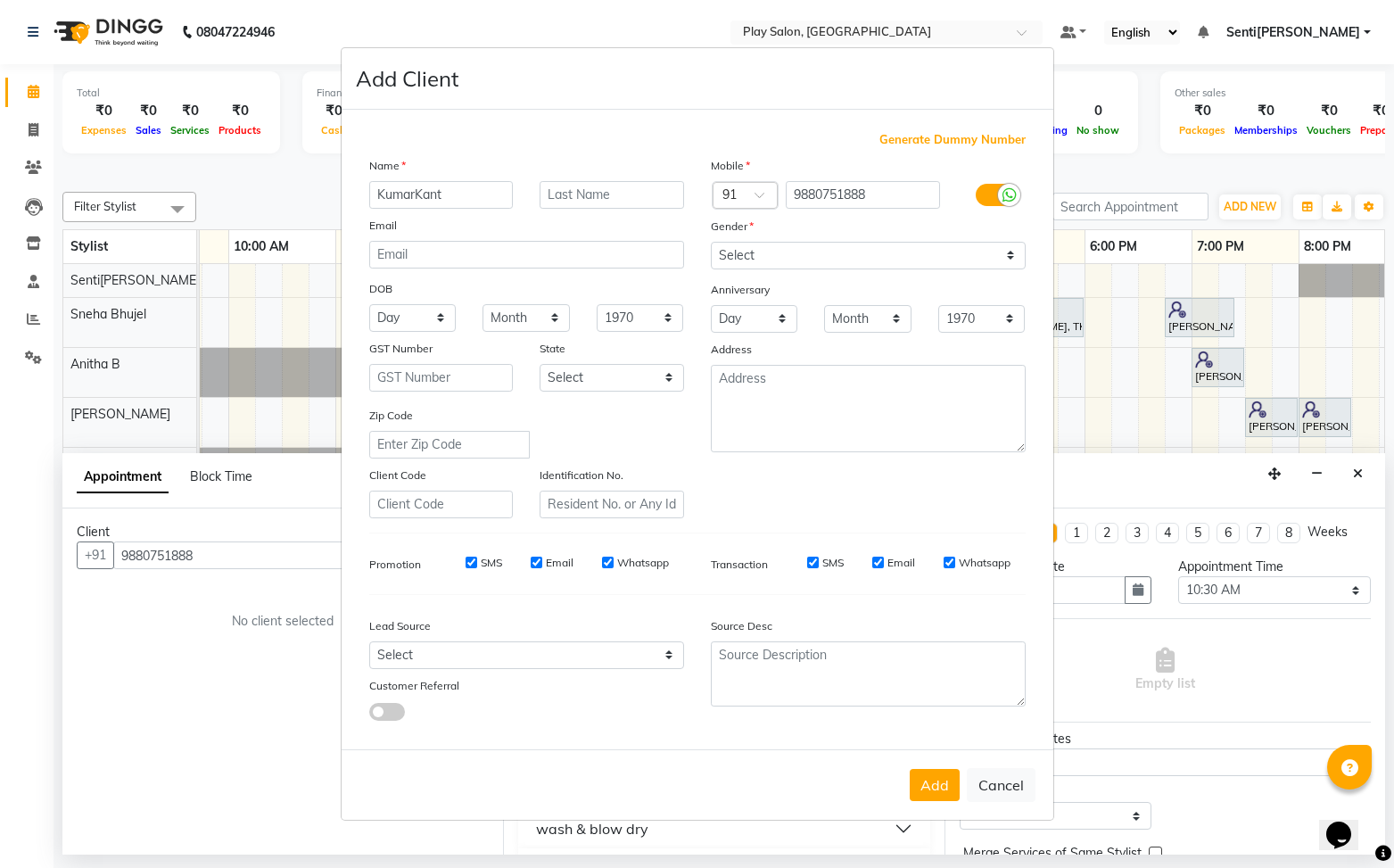
type input "KumarKant"
type input "Gowda"
click at [913, 255] on select "Select [DEMOGRAPHIC_DATA] [DEMOGRAPHIC_DATA] Other Prefer Not To Say" at bounding box center [868, 255] width 315 height 27
select select "male"
click at [711, 242] on select "Select [DEMOGRAPHIC_DATA] [DEMOGRAPHIC_DATA] Other Prefer Not To Say" at bounding box center [868, 255] width 315 height 27
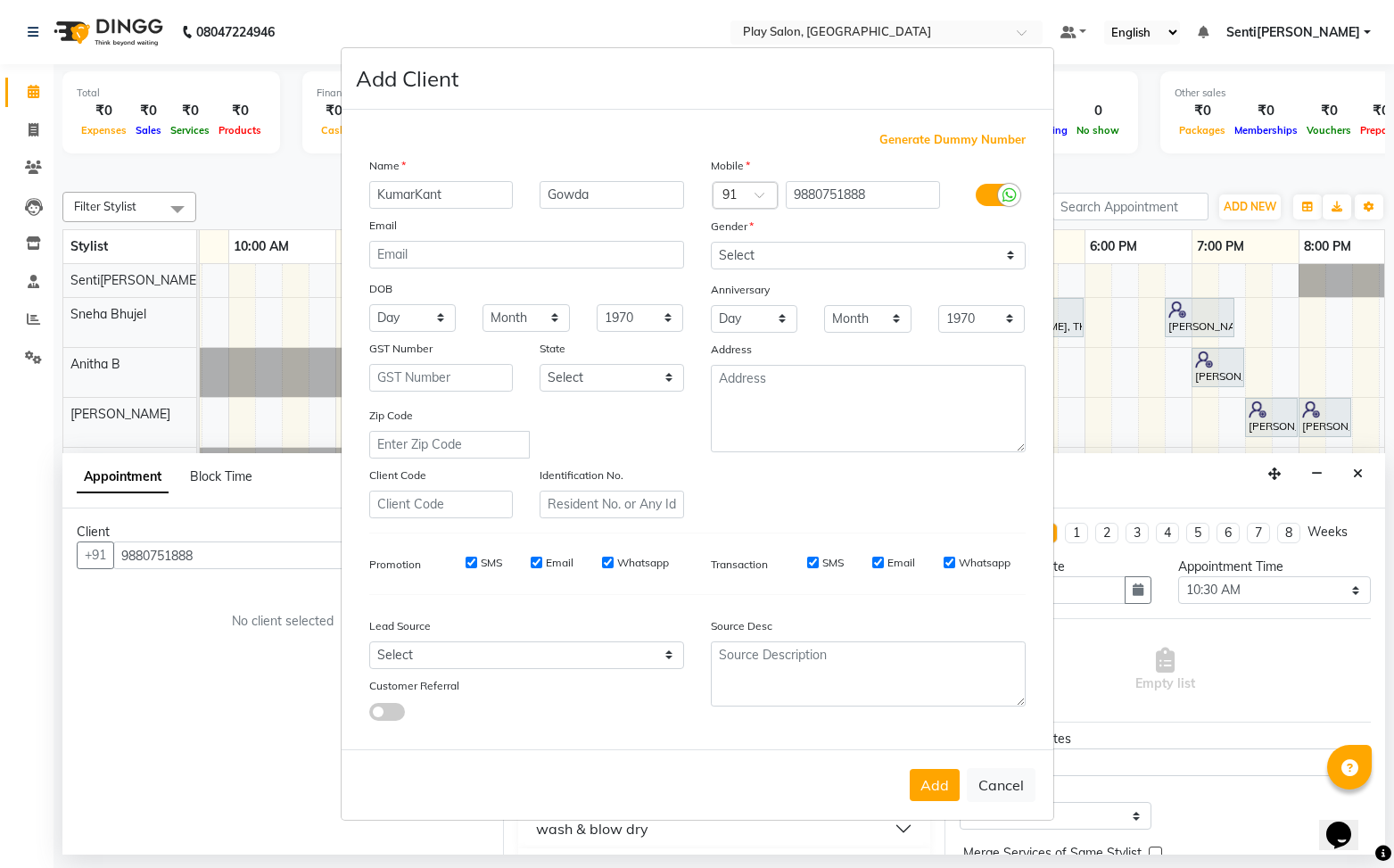
drag, startPoint x: 928, startPoint y: 784, endPoint x: 978, endPoint y: 737, distance: 68.6
click at [925, 782] on button "Add" at bounding box center [935, 784] width 50 height 32
select select
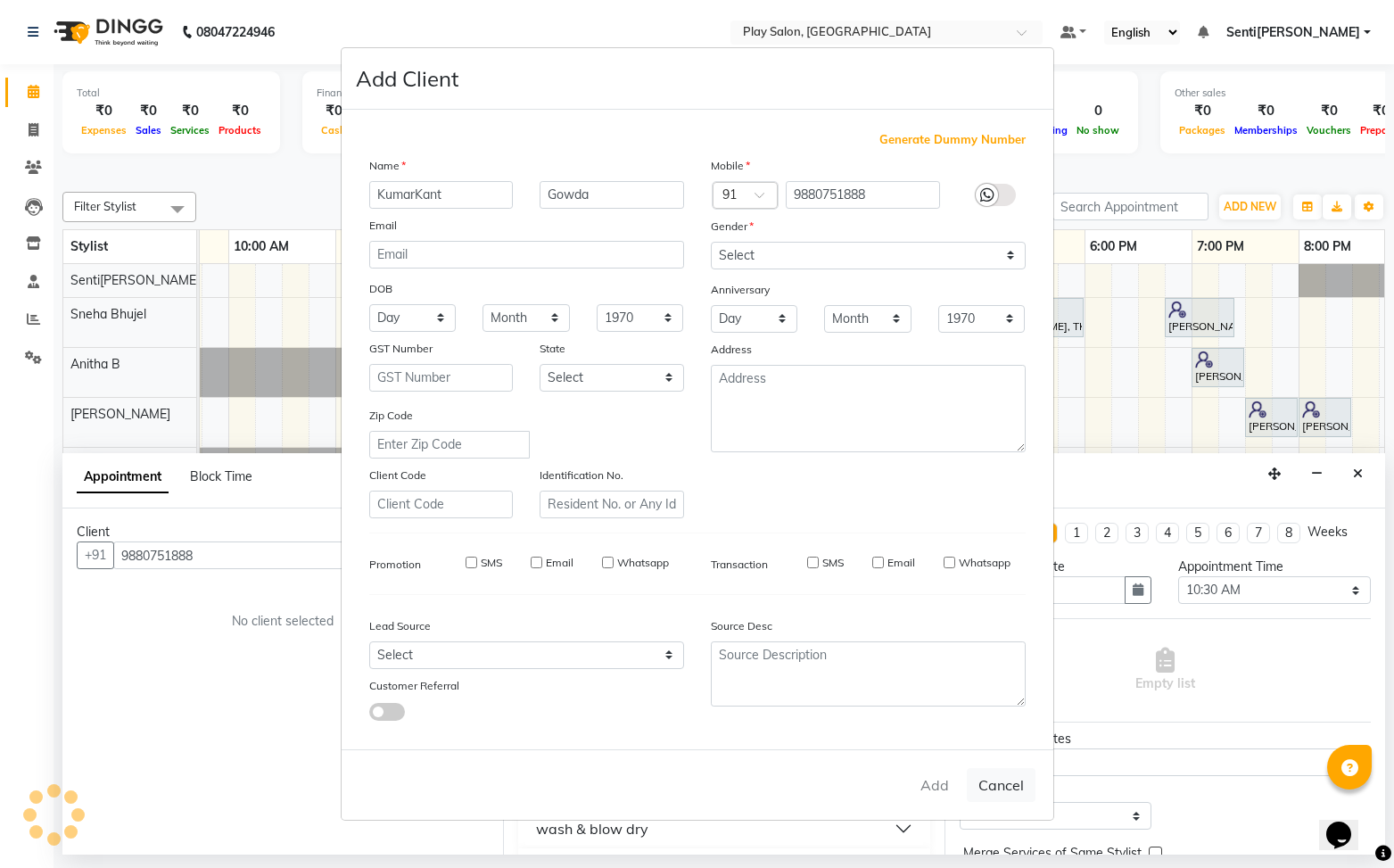
select select
checkbox input "false"
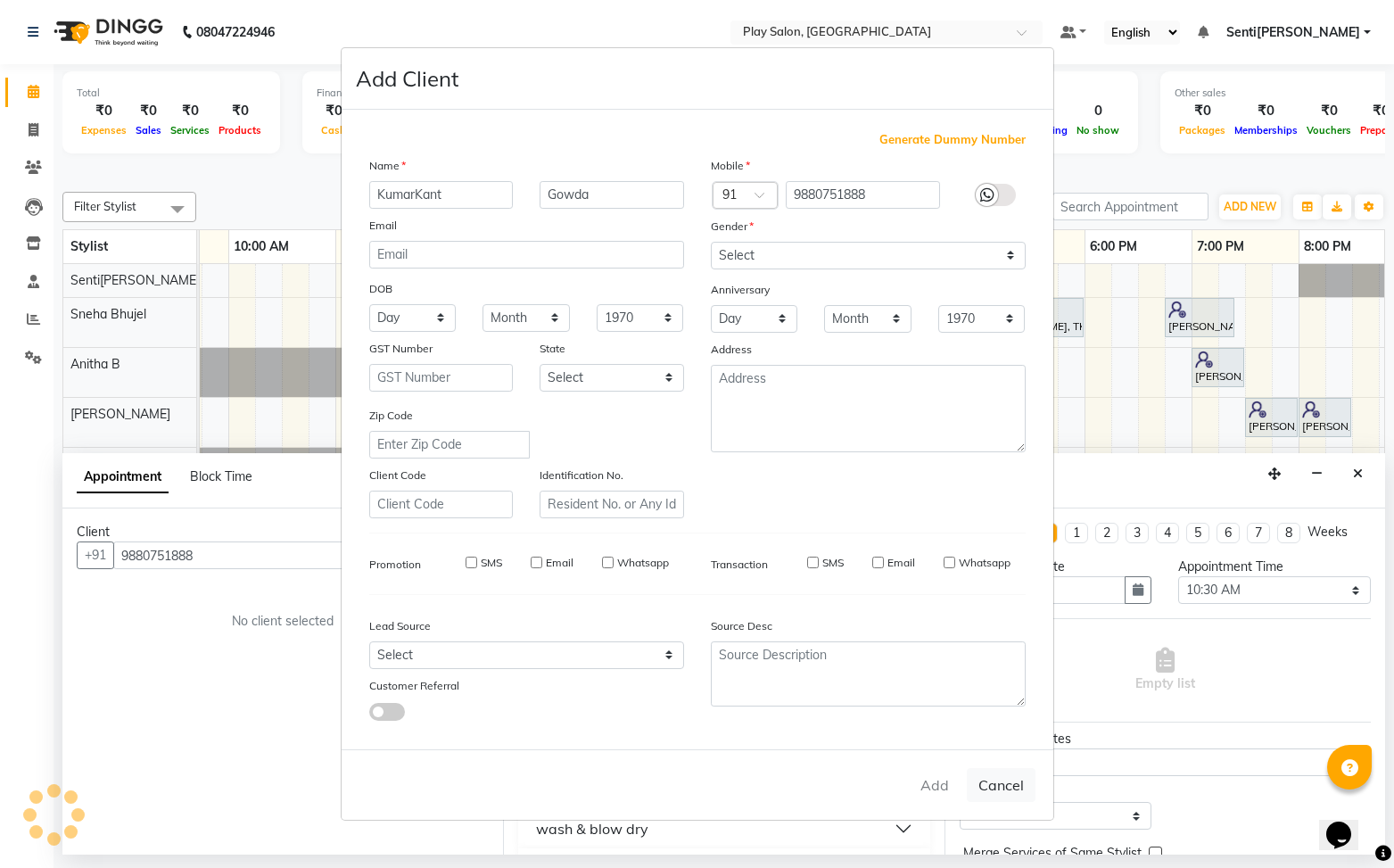
checkbox input "false"
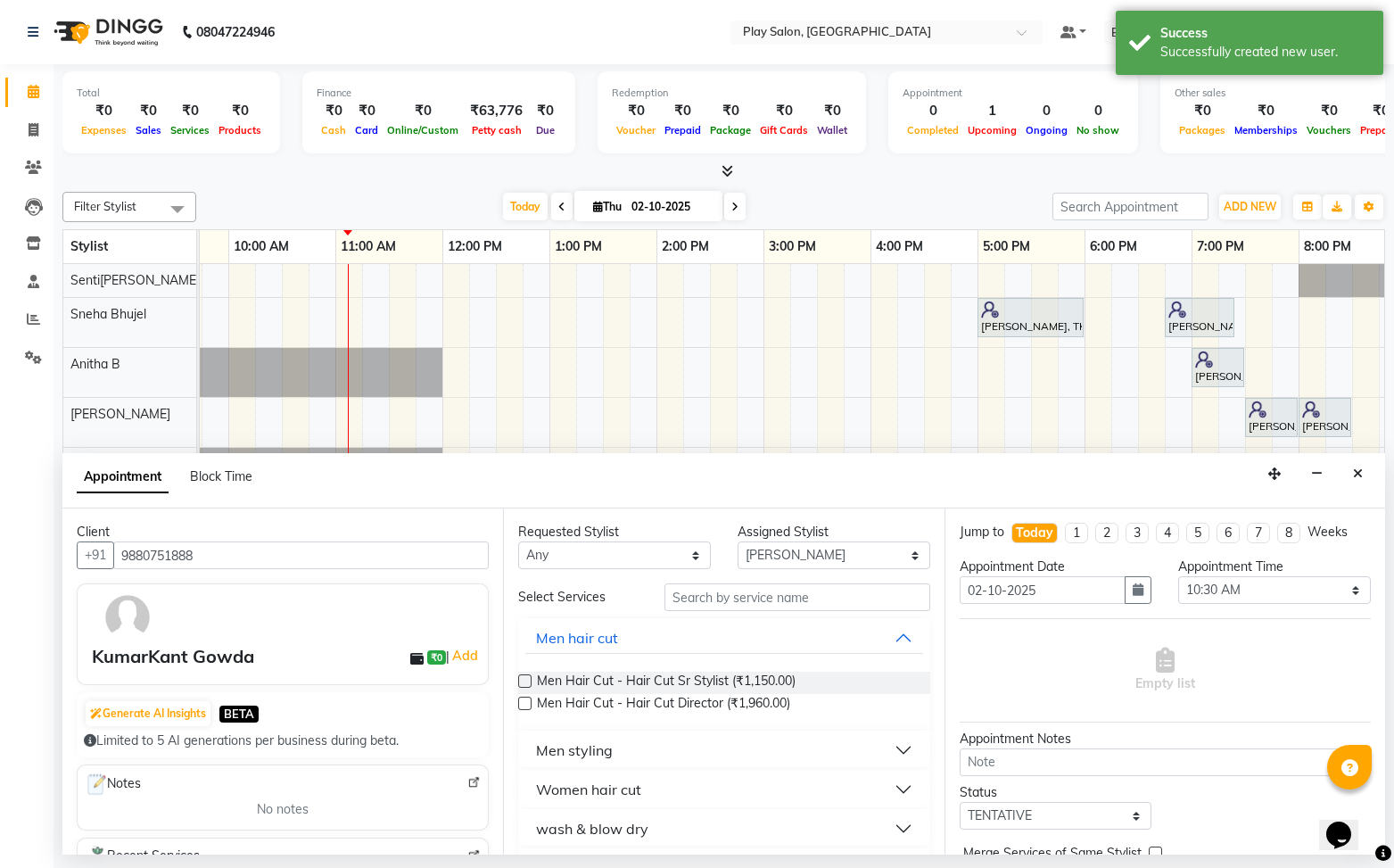
scroll to position [1, 0]
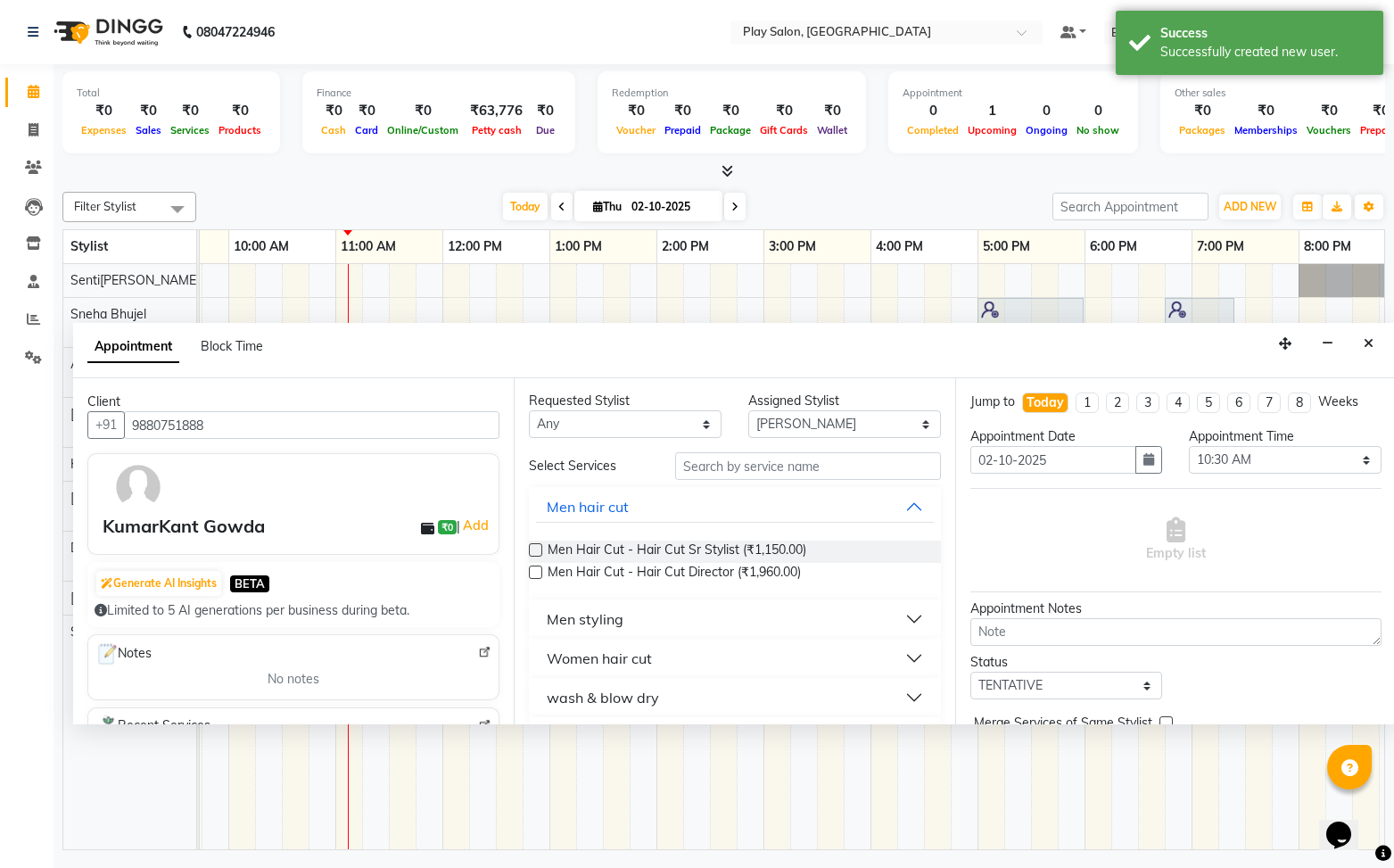
drag, startPoint x: 1276, startPoint y: 445, endPoint x: 1138, endPoint y: 396, distance: 146.4
click at [1279, 344] on icon "button" at bounding box center [1286, 344] width 13 height 13
drag, startPoint x: 726, startPoint y: 621, endPoint x: 711, endPoint y: 624, distance: 15.3
click at [726, 621] on button "Men styling" at bounding box center [732, 618] width 397 height 32
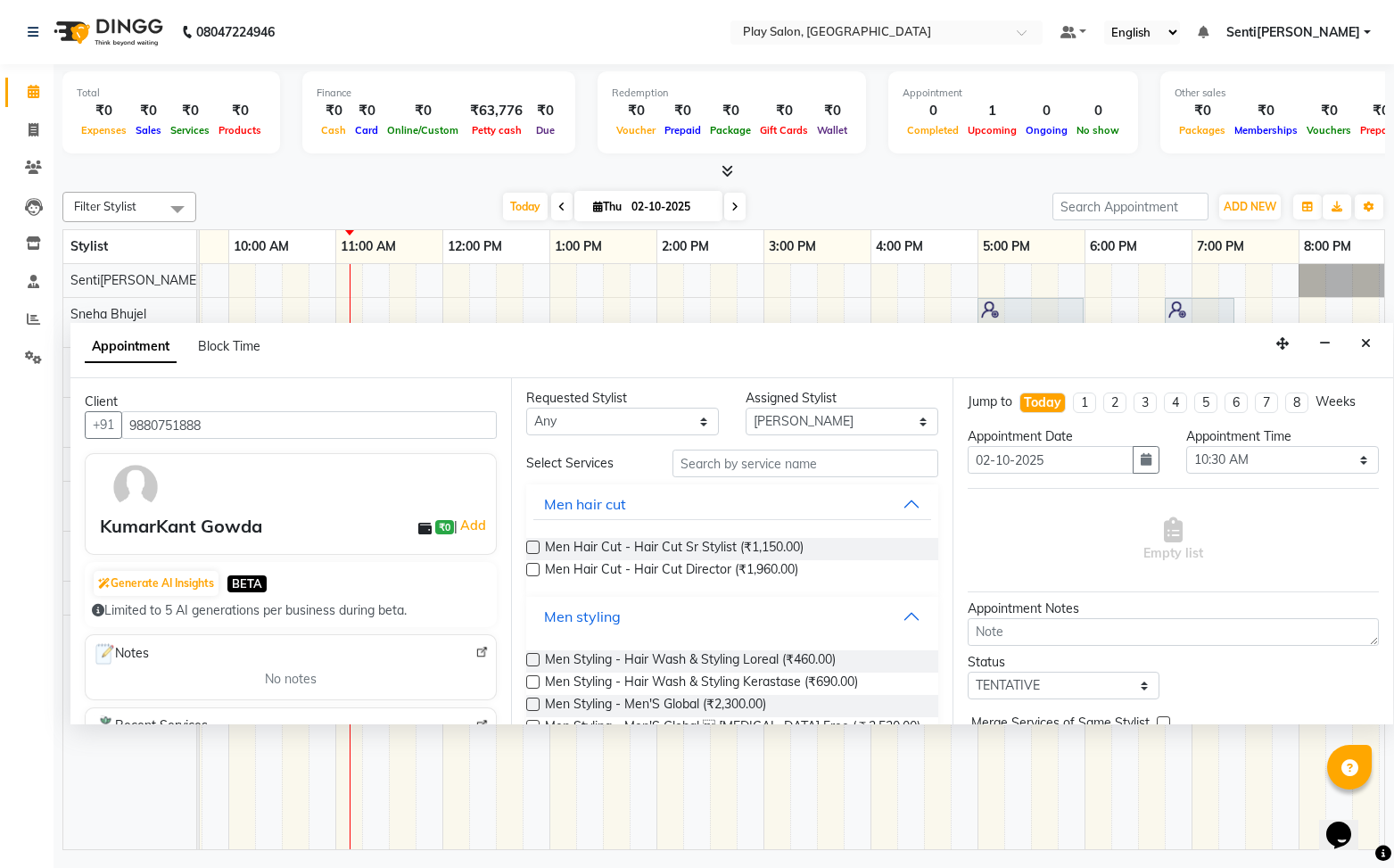
scroll to position [0, 0]
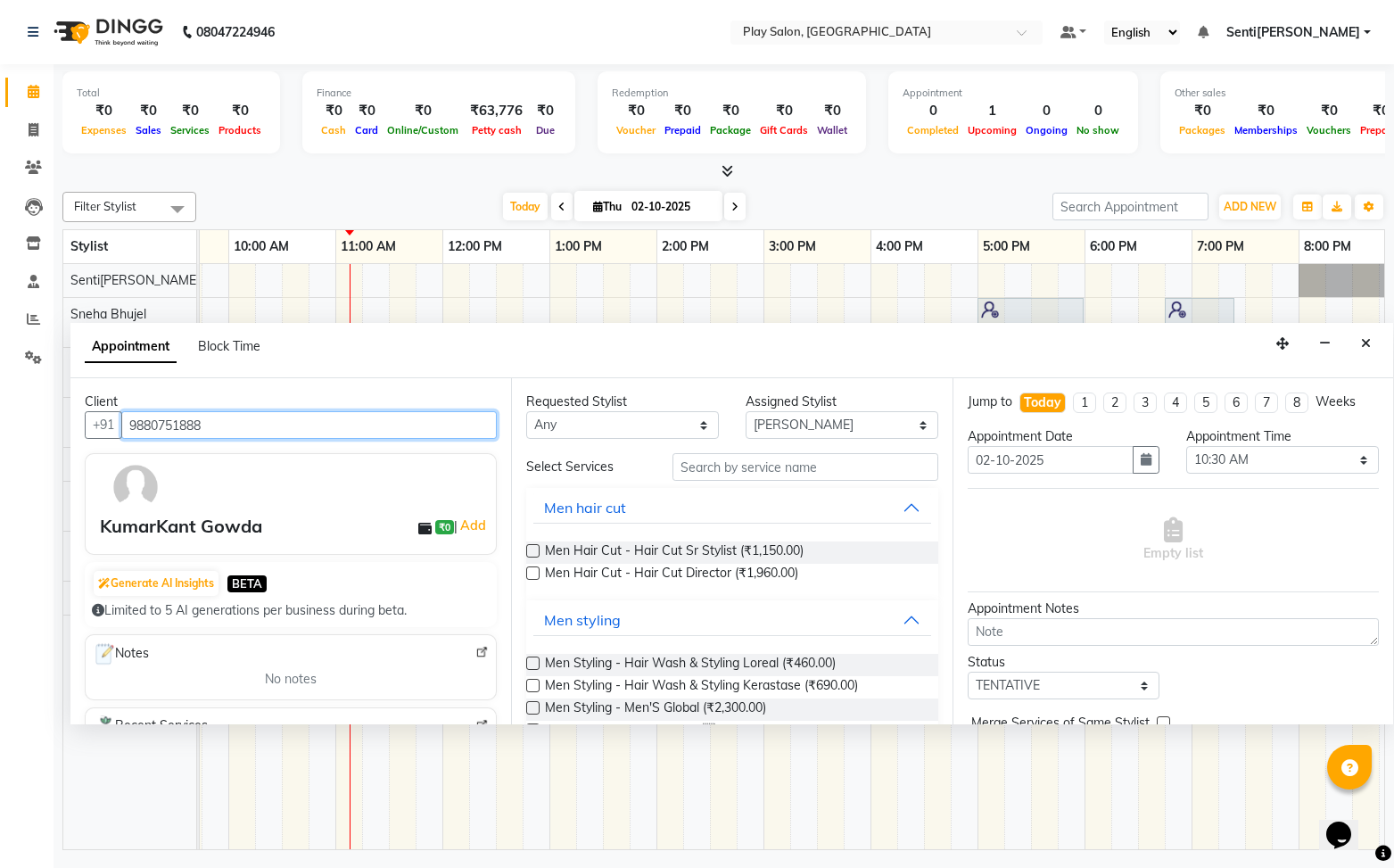
click at [185, 426] on input "9880751888" at bounding box center [308, 424] width 376 height 27
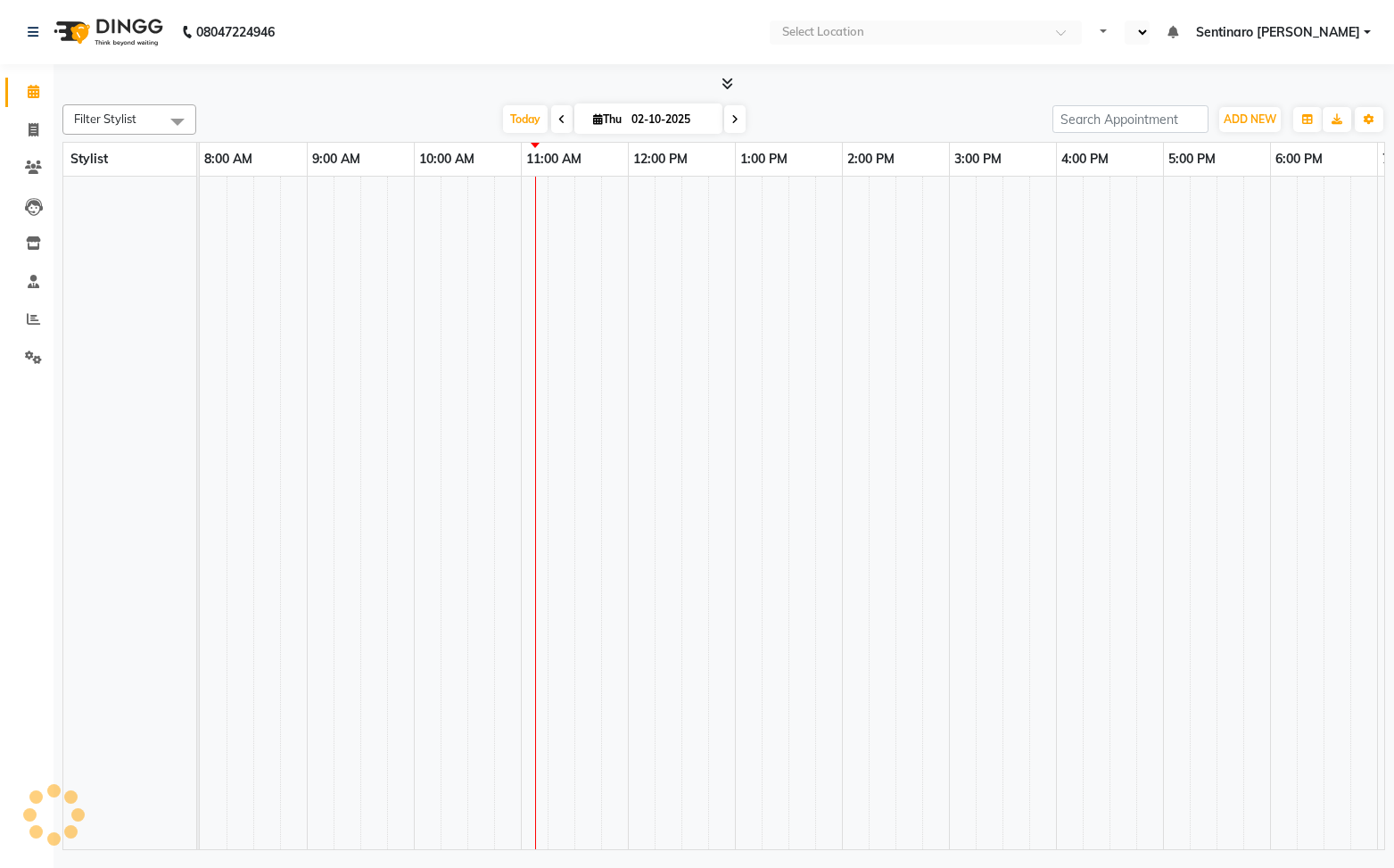
select select "en"
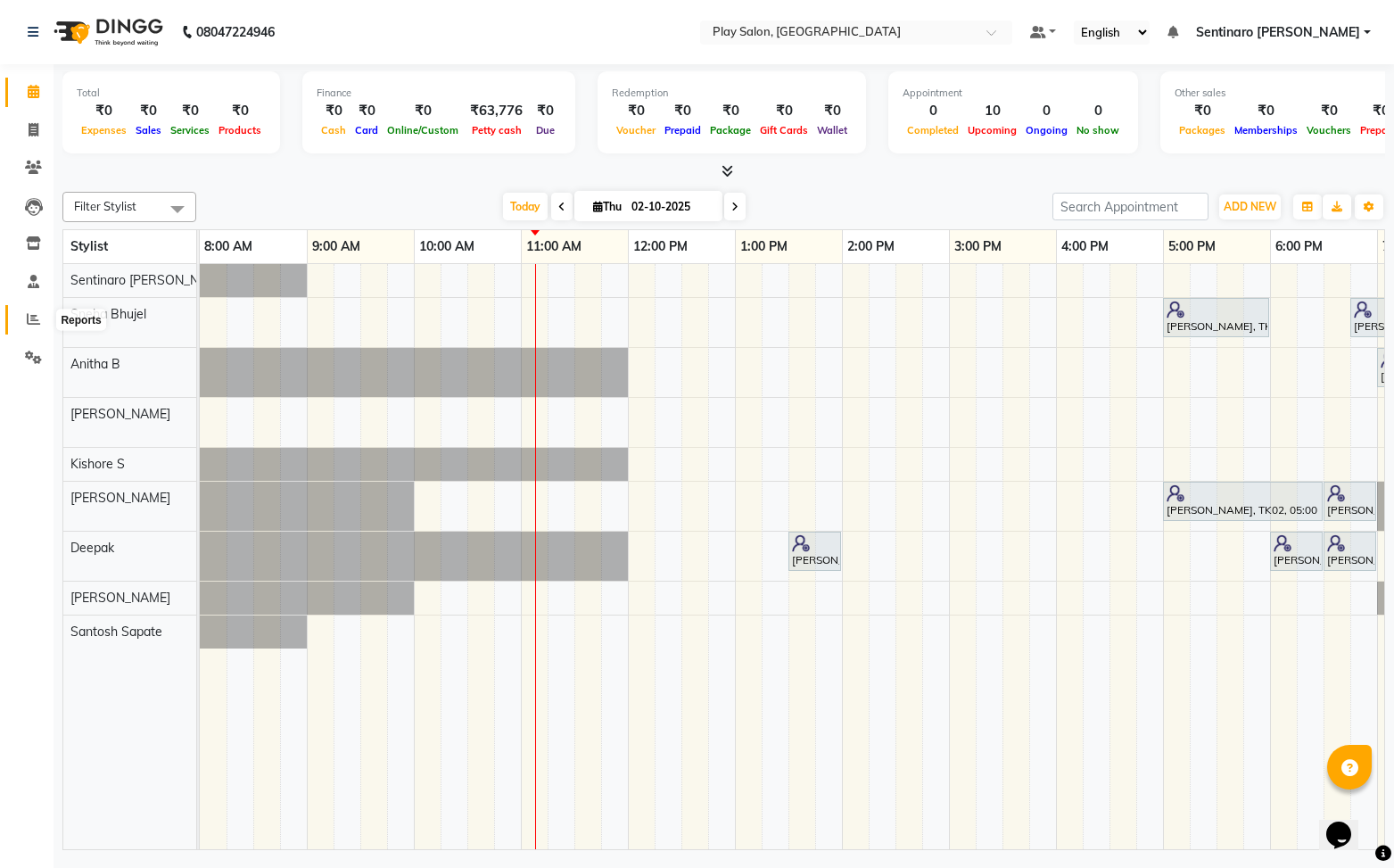
click at [28, 324] on icon at bounding box center [33, 318] width 14 height 14
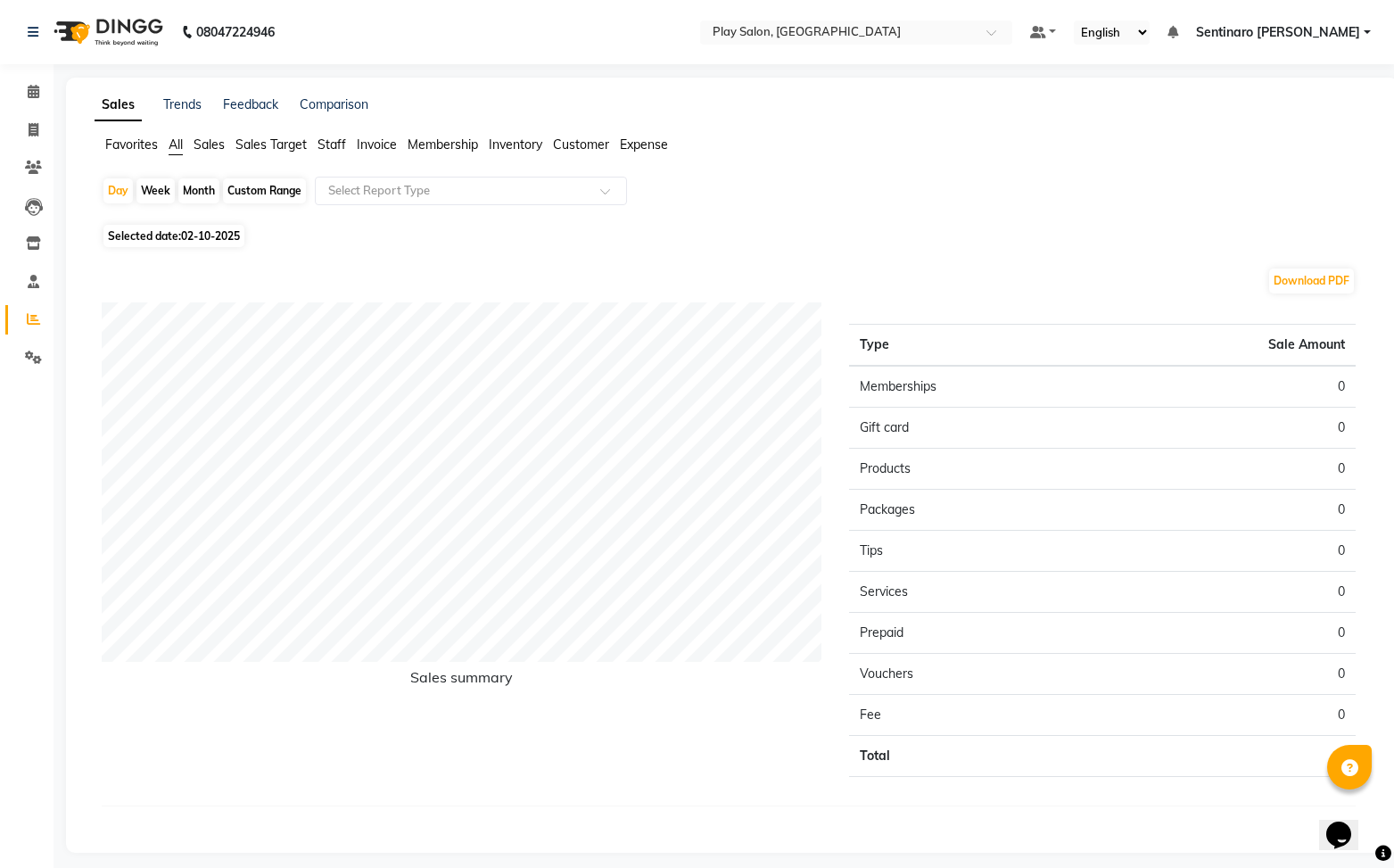
drag, startPoint x: 332, startPoint y: 147, endPoint x: 567, endPoint y: 294, distance: 277.2
click at [332, 147] on span "Staff" at bounding box center [331, 145] width 28 height 16
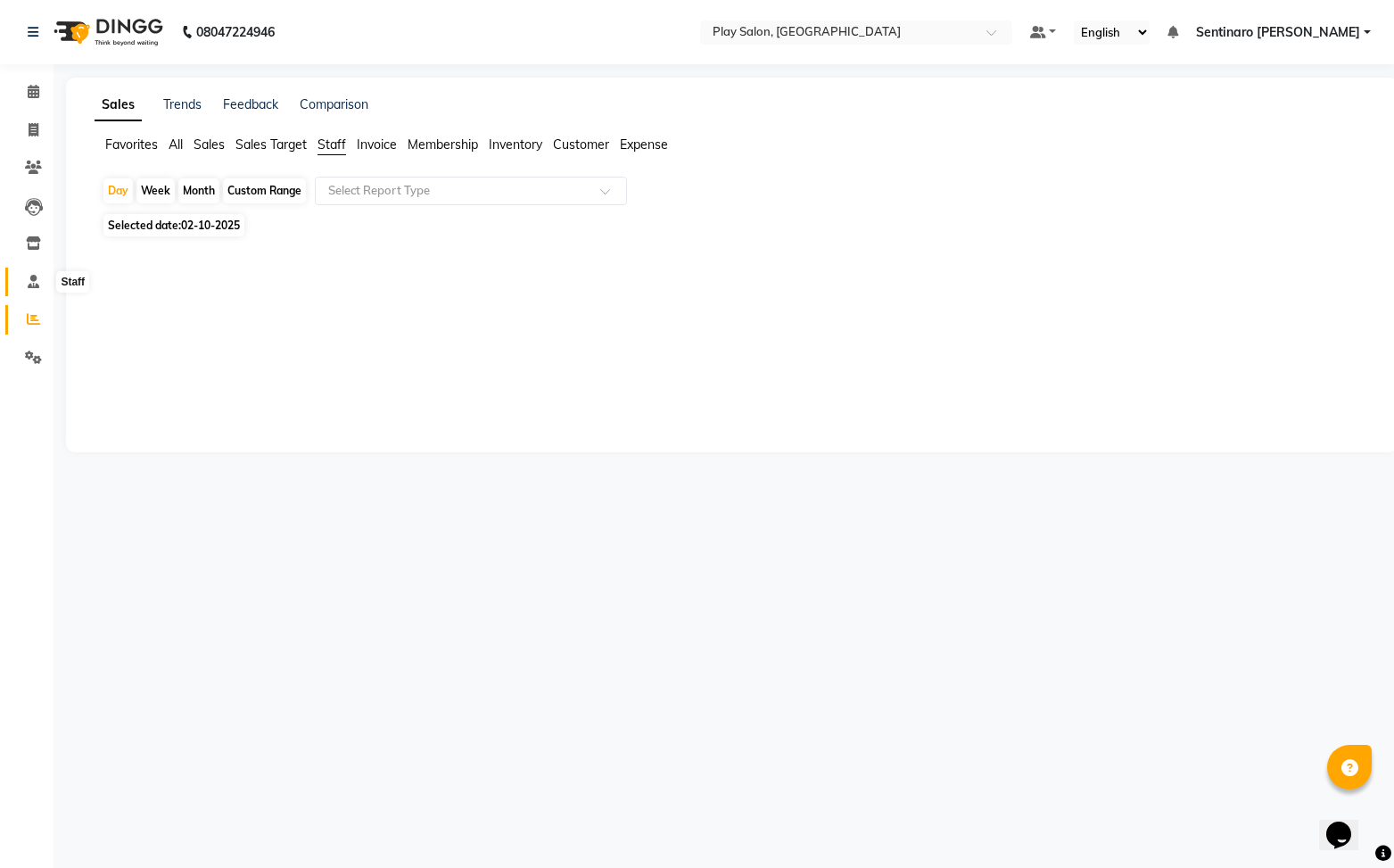
click at [35, 287] on icon at bounding box center [33, 281] width 12 height 14
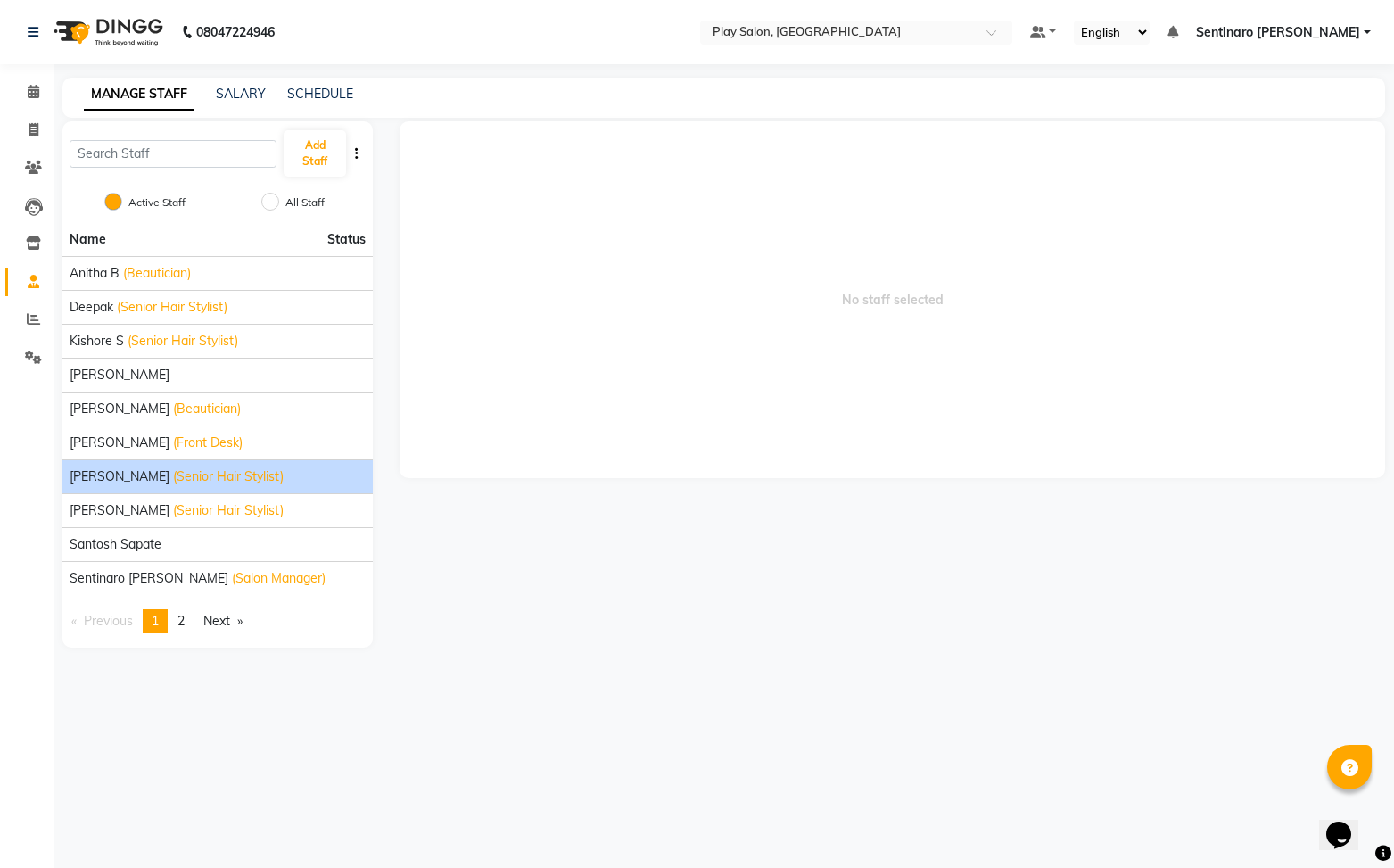
click at [84, 483] on span "[PERSON_NAME]" at bounding box center [120, 476] width 100 height 19
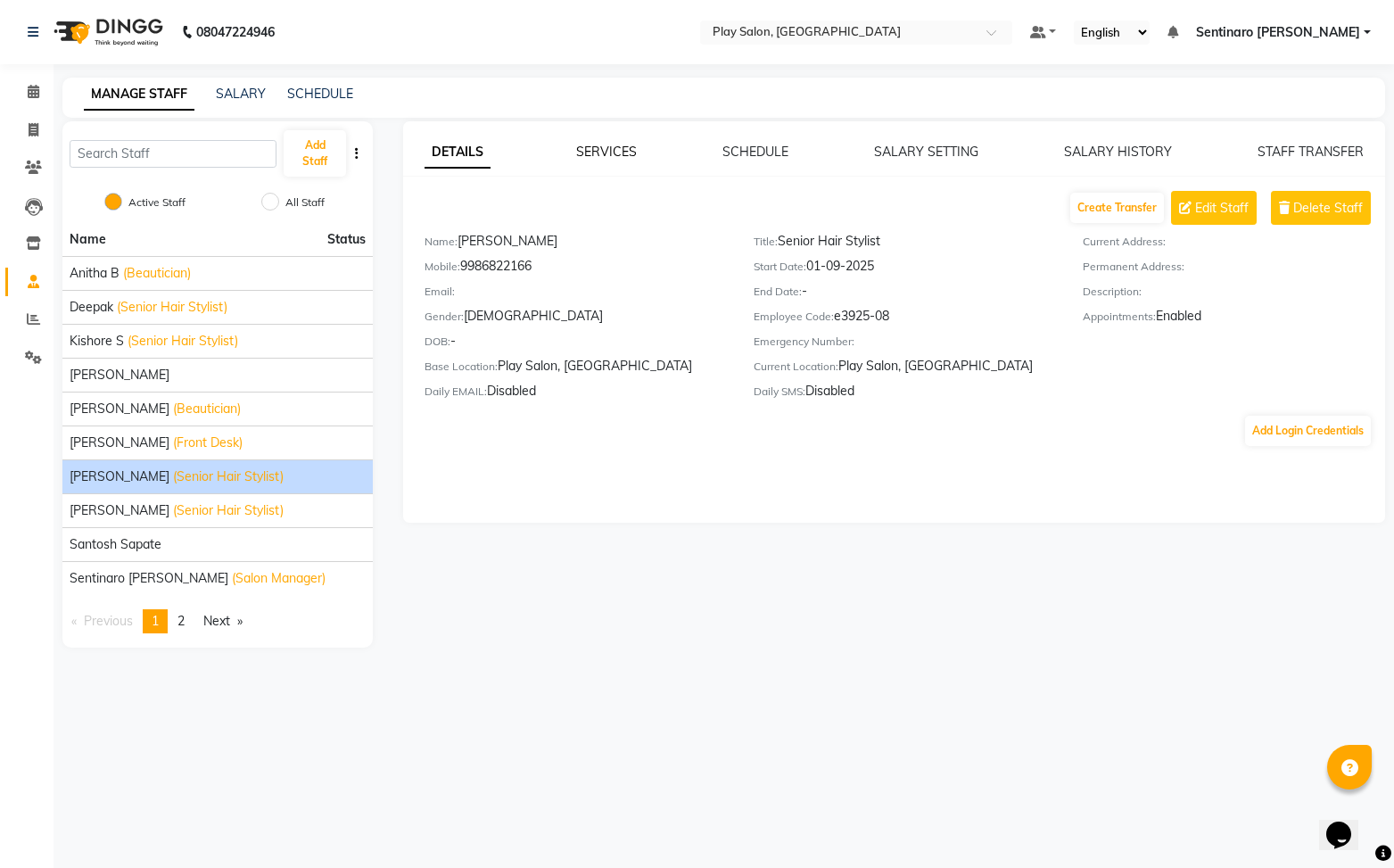
click at [625, 153] on link "SERVICES" at bounding box center [607, 152] width 61 height 16
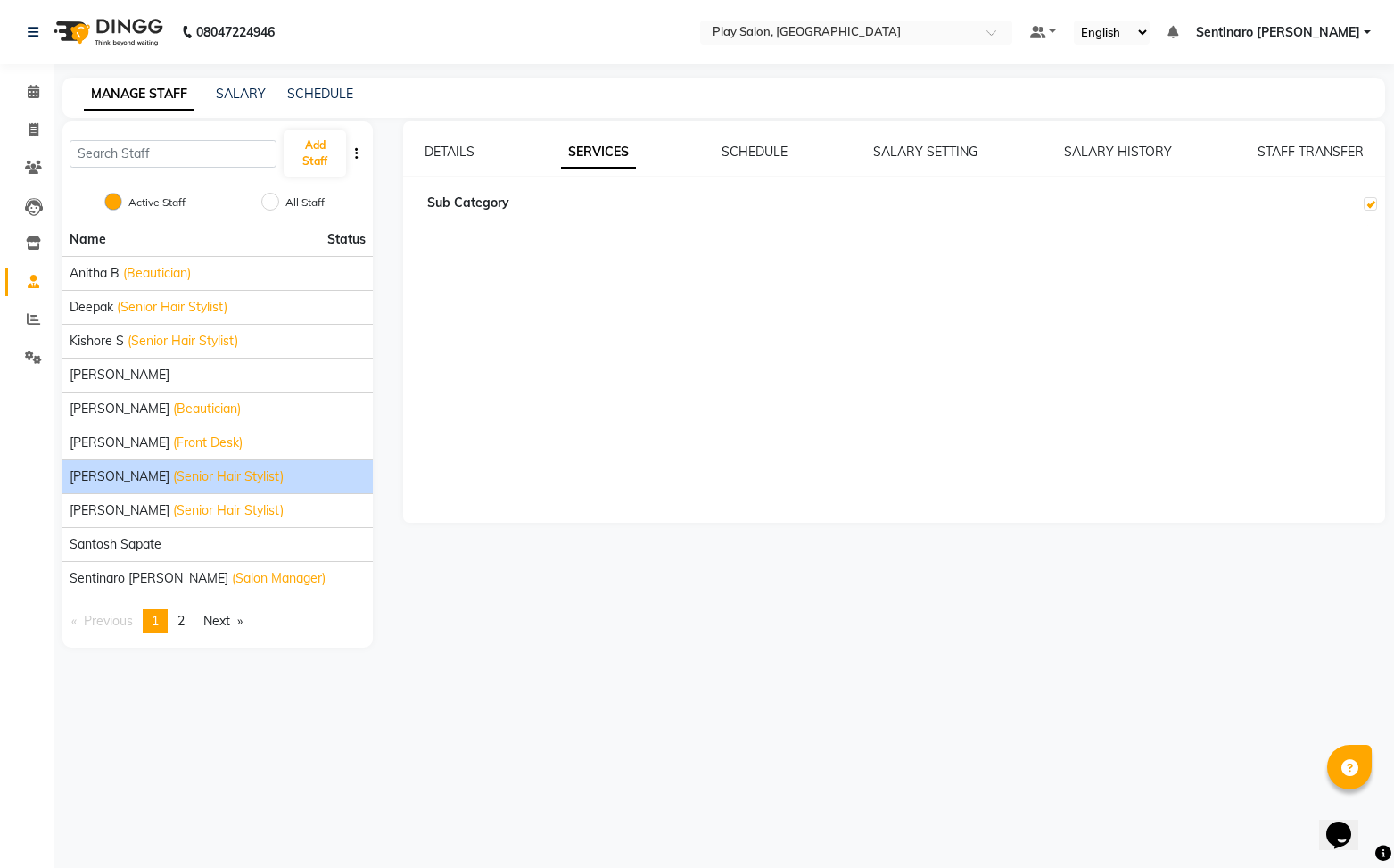
checkbox input "true"
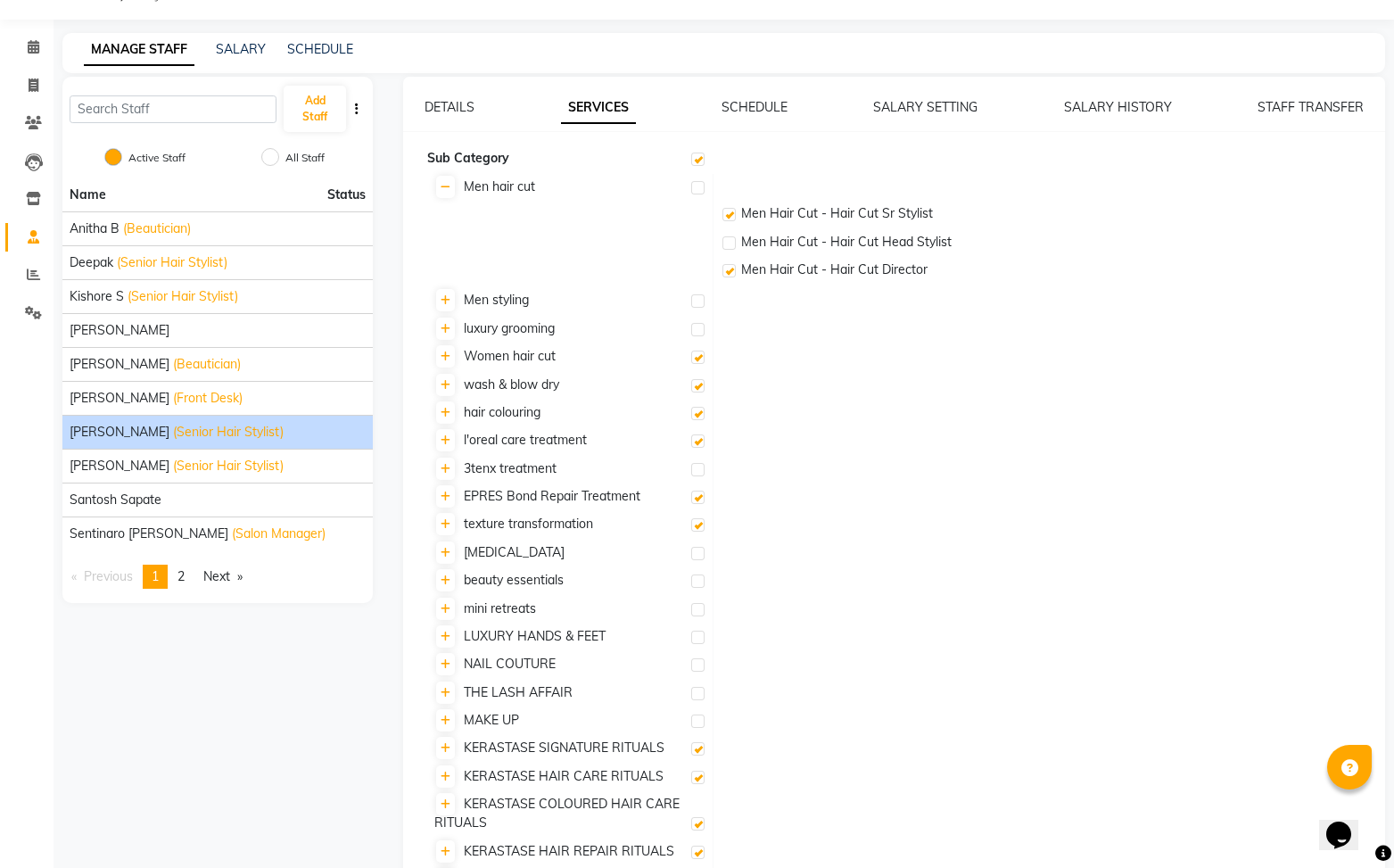
scroll to position [45, 0]
click at [448, 302] on icon at bounding box center [446, 300] width 10 height 11
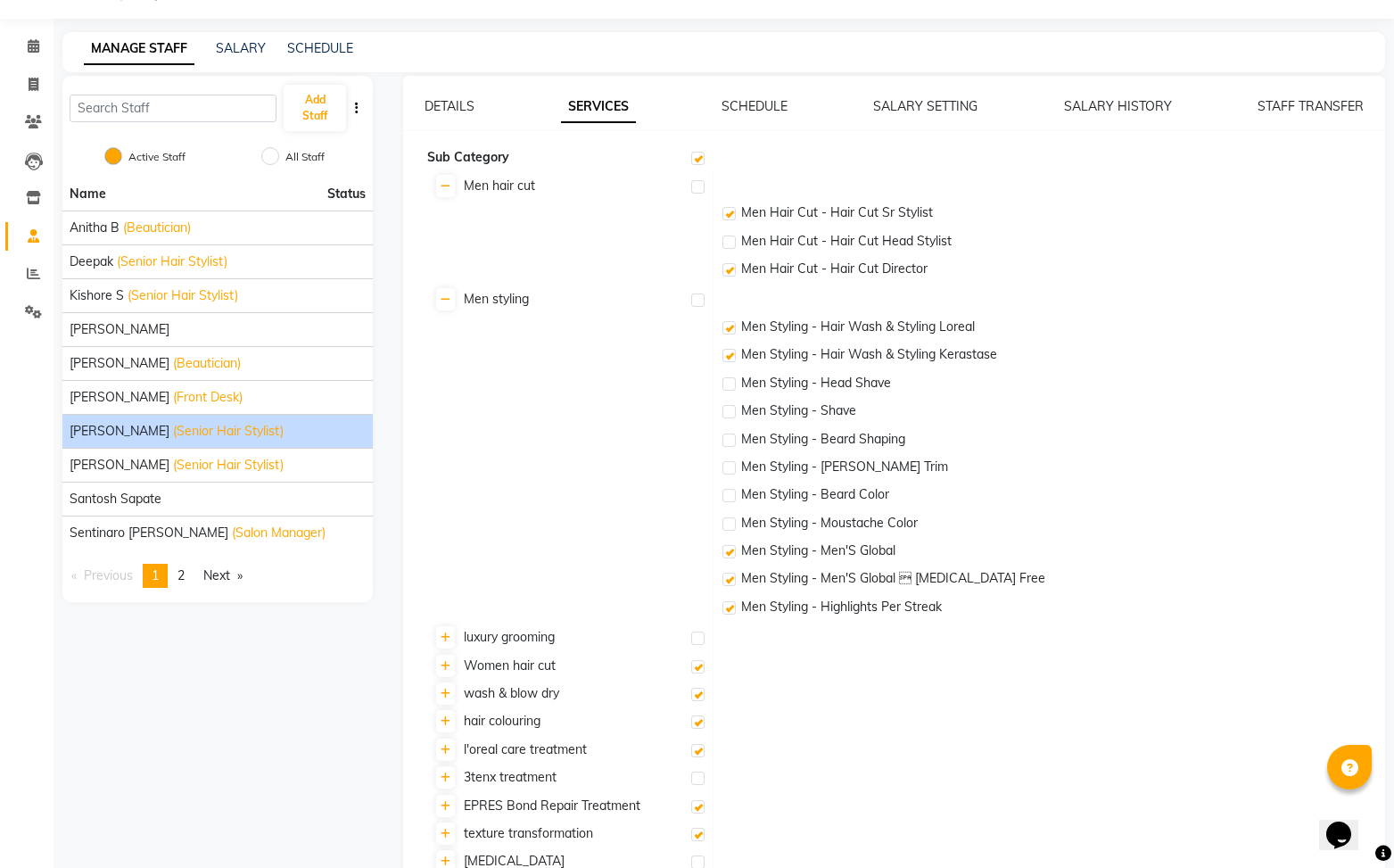
drag, startPoint x: 731, startPoint y: 494, endPoint x: 788, endPoint y: 500, distance: 57.3
click at [731, 494] on label at bounding box center [729, 495] width 14 height 14
click at [731, 494] on input "checkbox" at bounding box center [728, 496] width 12 height 12
checkbox input "true"
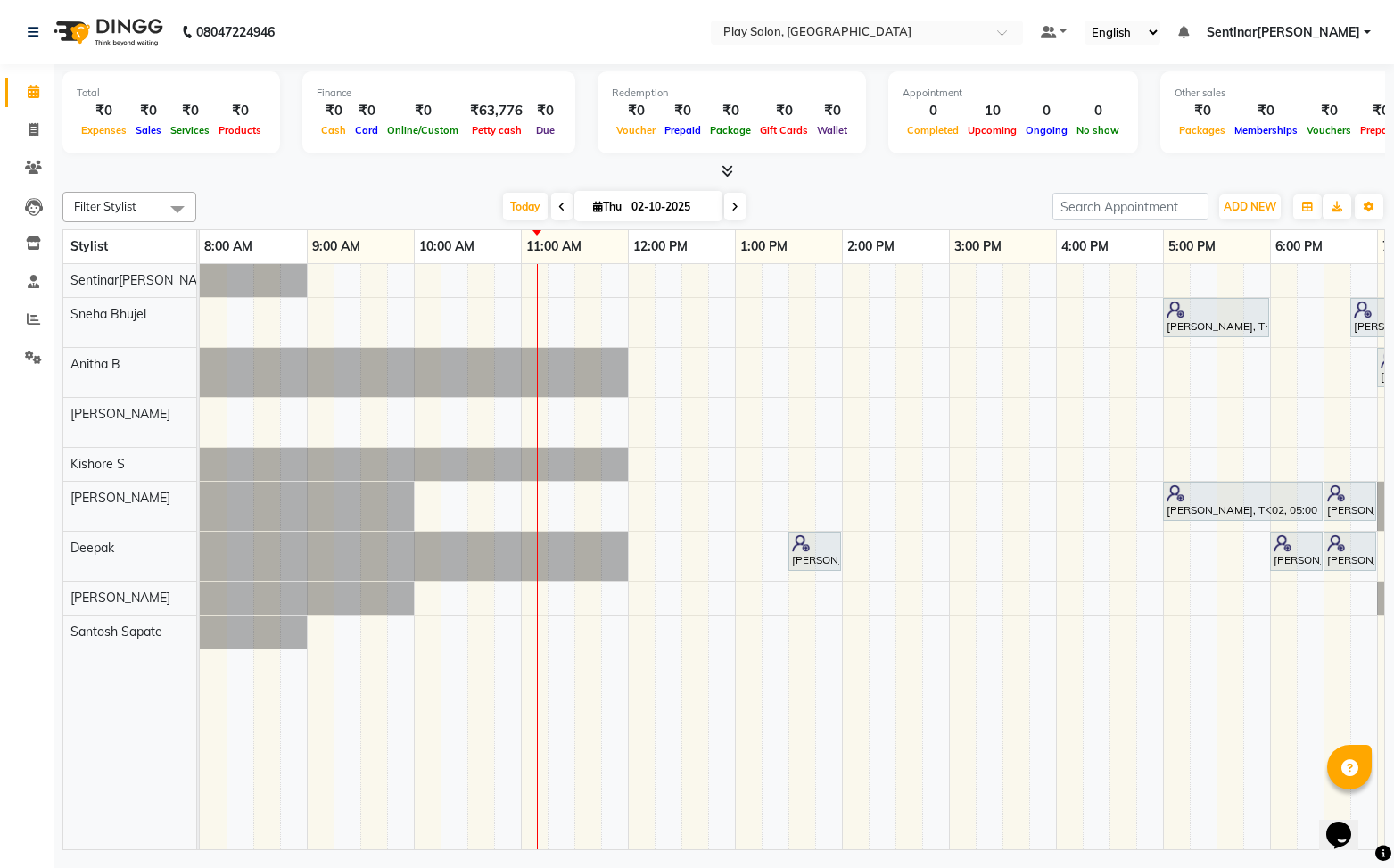
click at [494, 494] on div "Harini K, TK02, 05:00 PM-06:00 PM, Skin Care - Power Oxygen [Anti Polution] - 6…" at bounding box center [896, 556] width 1391 height 586
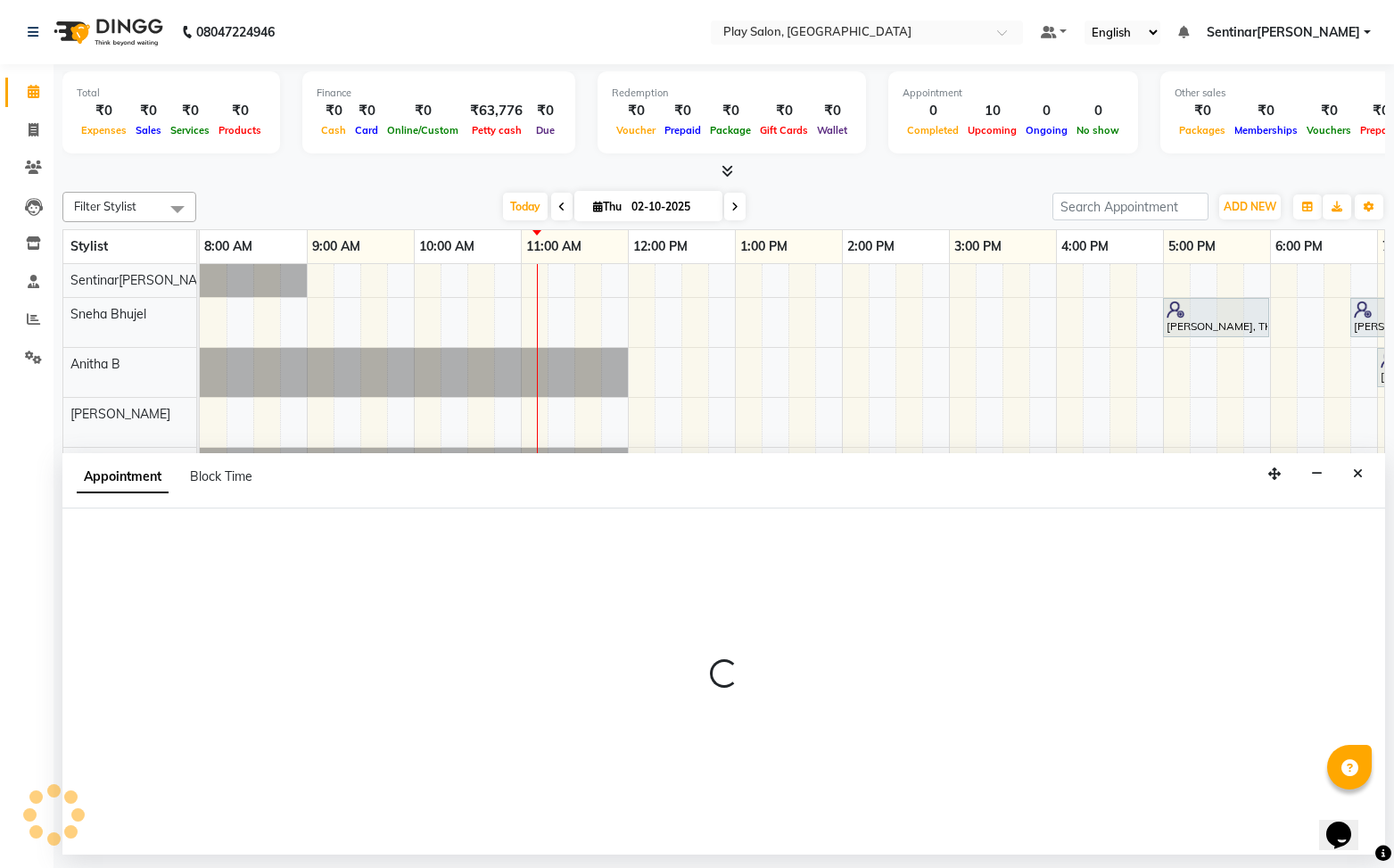
select select "91863"
select select "630"
select select "tentative"
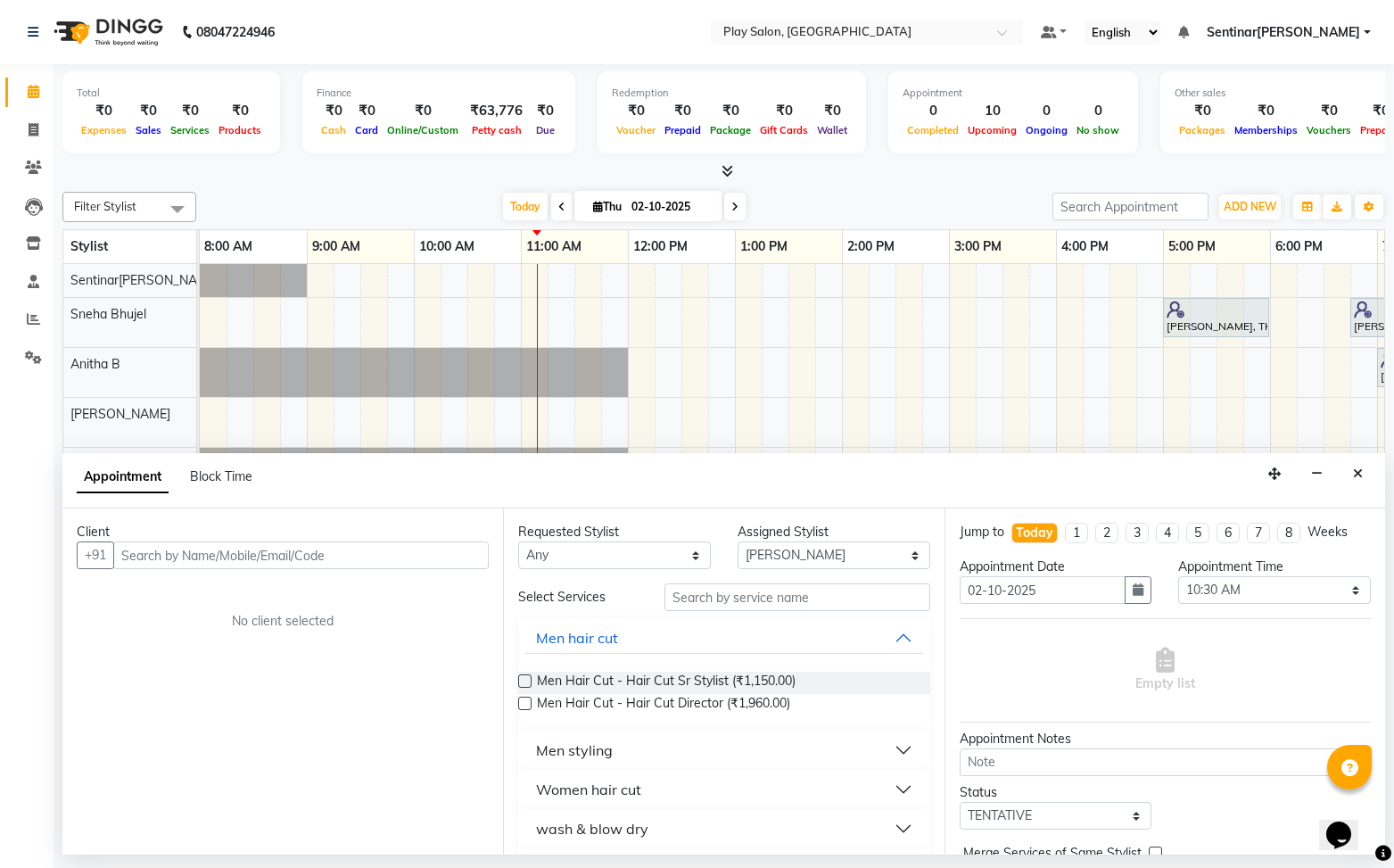
click at [268, 559] on input "text" at bounding box center [301, 554] width 376 height 27
click at [271, 556] on input "text" at bounding box center [301, 554] width 376 height 27
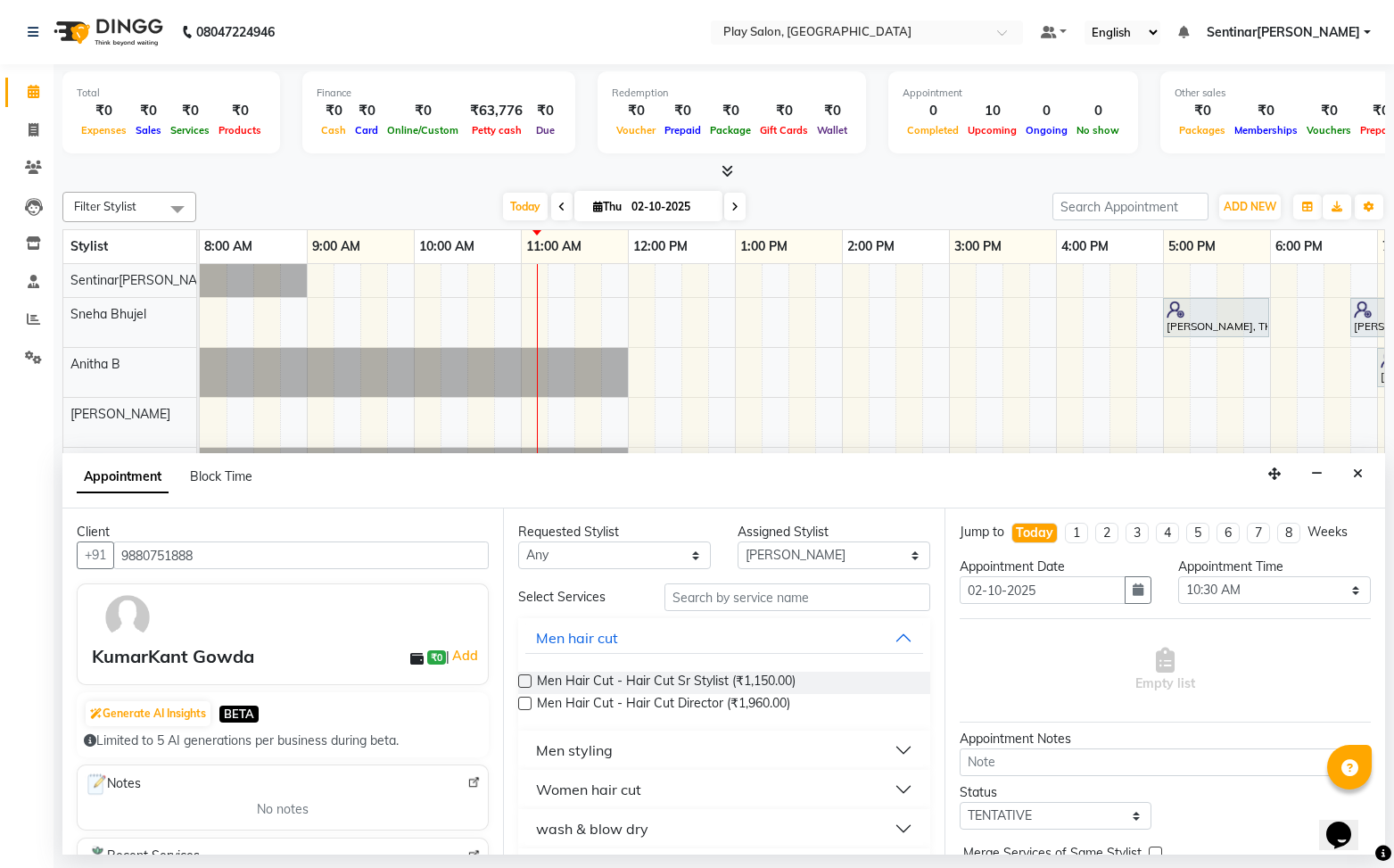
drag, startPoint x: 268, startPoint y: 556, endPoint x: 326, endPoint y: 644, distance: 105.4
click at [308, 639] on div "Client +91 9880751888 KumarKant Gowda ₹0 | Add Generate AI Insights BETA Limite…" at bounding box center [283, 681] width 441 height 346
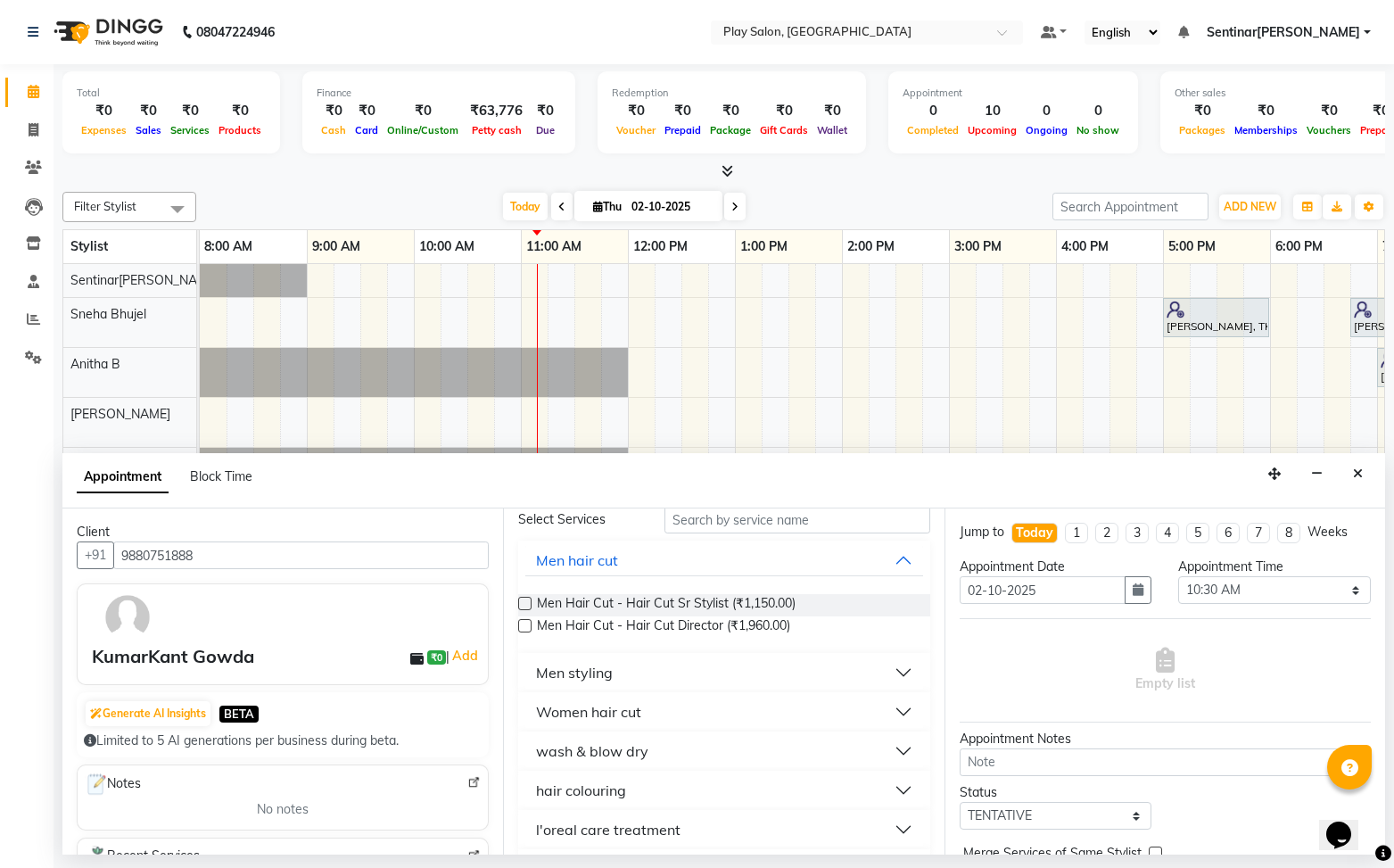
scroll to position [114, 0]
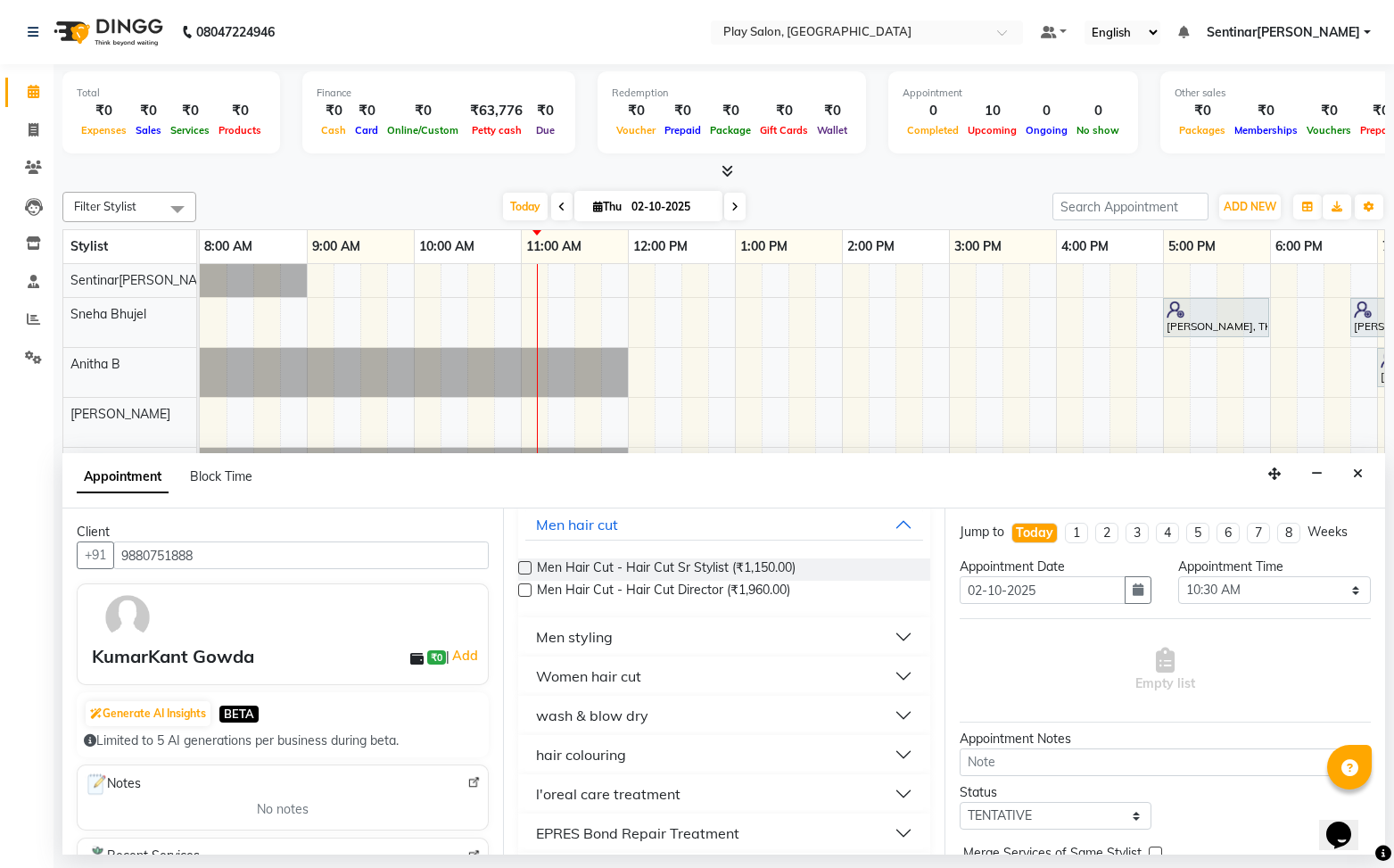
type input "9880751888"
drag, startPoint x: 707, startPoint y: 635, endPoint x: 706, endPoint y: 647, distance: 12.0
click at [707, 635] on button "Men styling" at bounding box center [724, 636] width 397 height 32
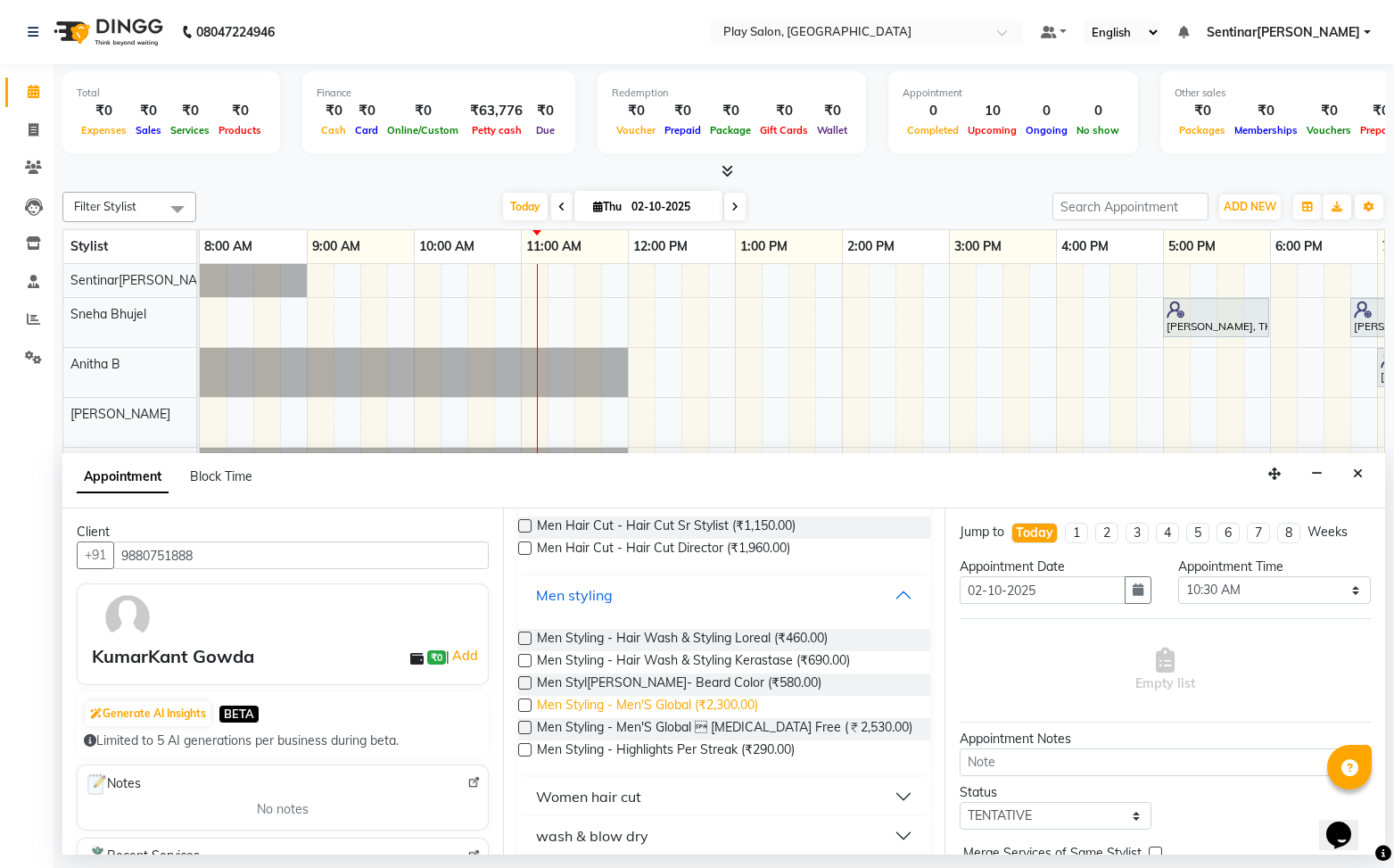
scroll to position [156, 0]
drag, startPoint x: 526, startPoint y: 683, endPoint x: 679, endPoint y: 696, distance: 153.6
click at [527, 683] on label at bounding box center [525, 682] width 14 height 14
click at [527, 683] on input "checkbox" at bounding box center [524, 683] width 12 height 12
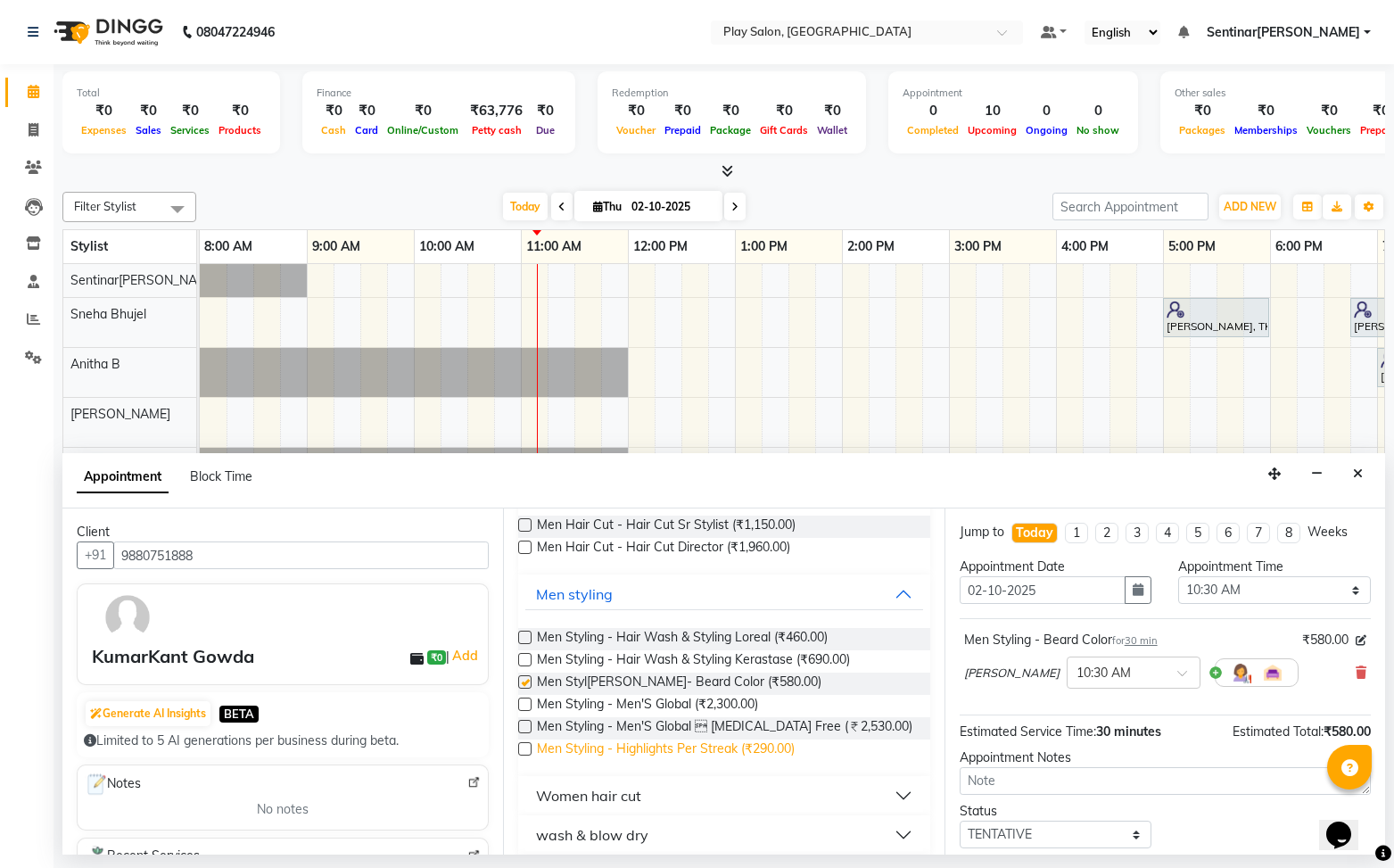
checkbox input "false"
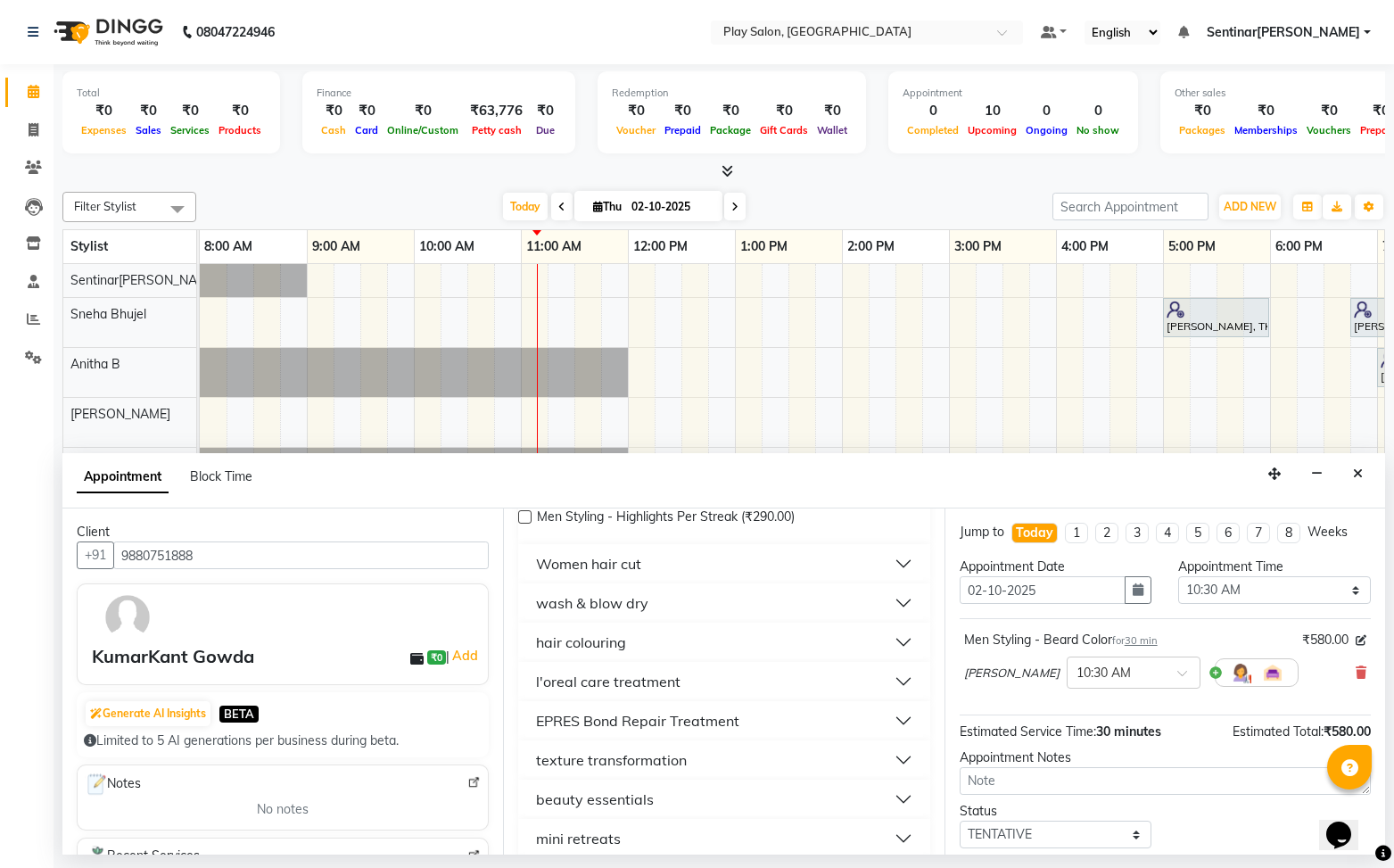
scroll to position [0, 0]
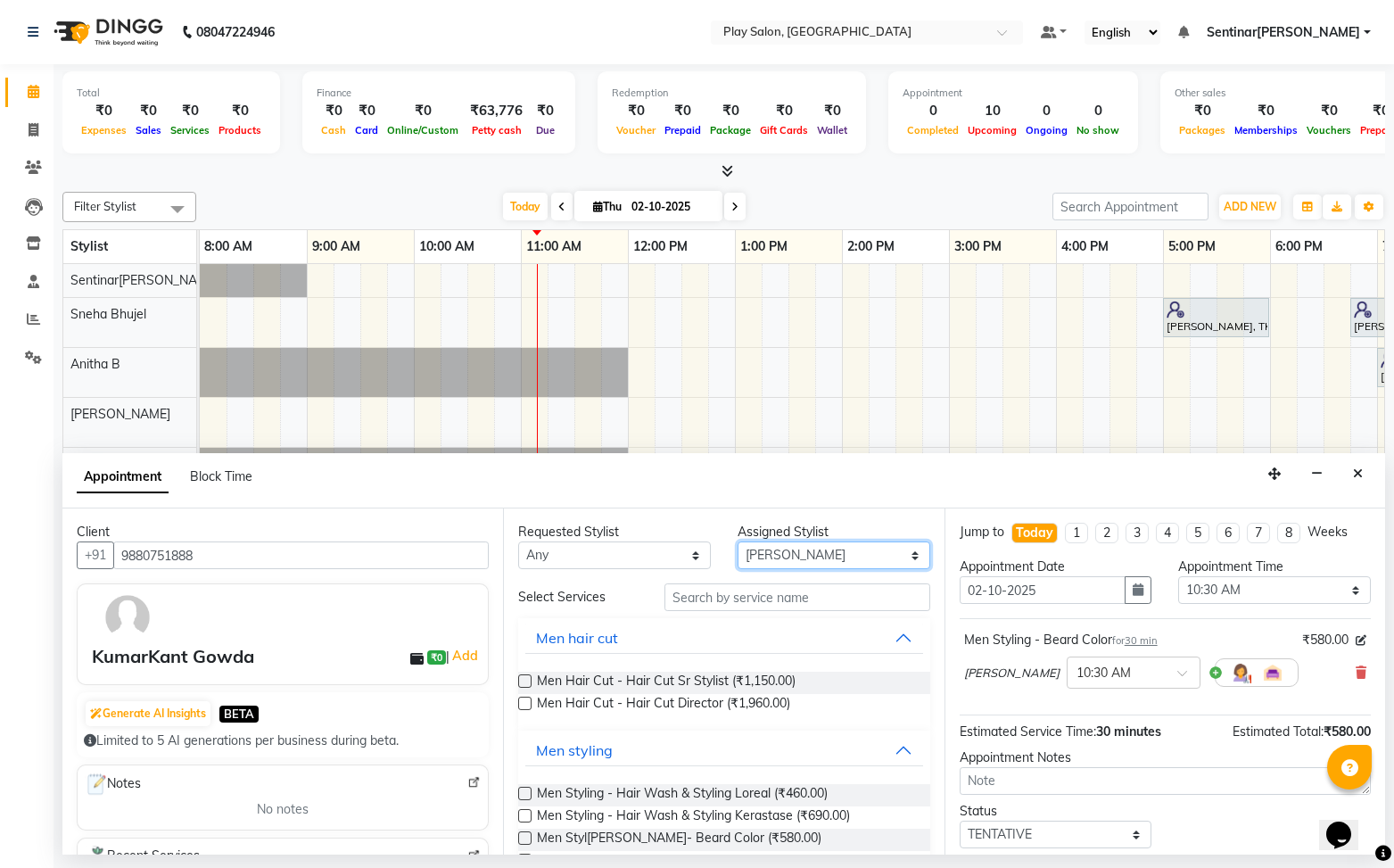
click at [788, 556] on select "Select Anitha B Deepak Kishore S Namrata Tamang Raj Rajesh M Santosh Sapate Sen…" at bounding box center [834, 554] width 193 height 27
select select "91860"
click at [737, 541] on select "Select Anitha B Deepak Kishore S Namrata Tamang Raj Rajesh M Santosh Sapate Sen…" at bounding box center [834, 554] width 193 height 27
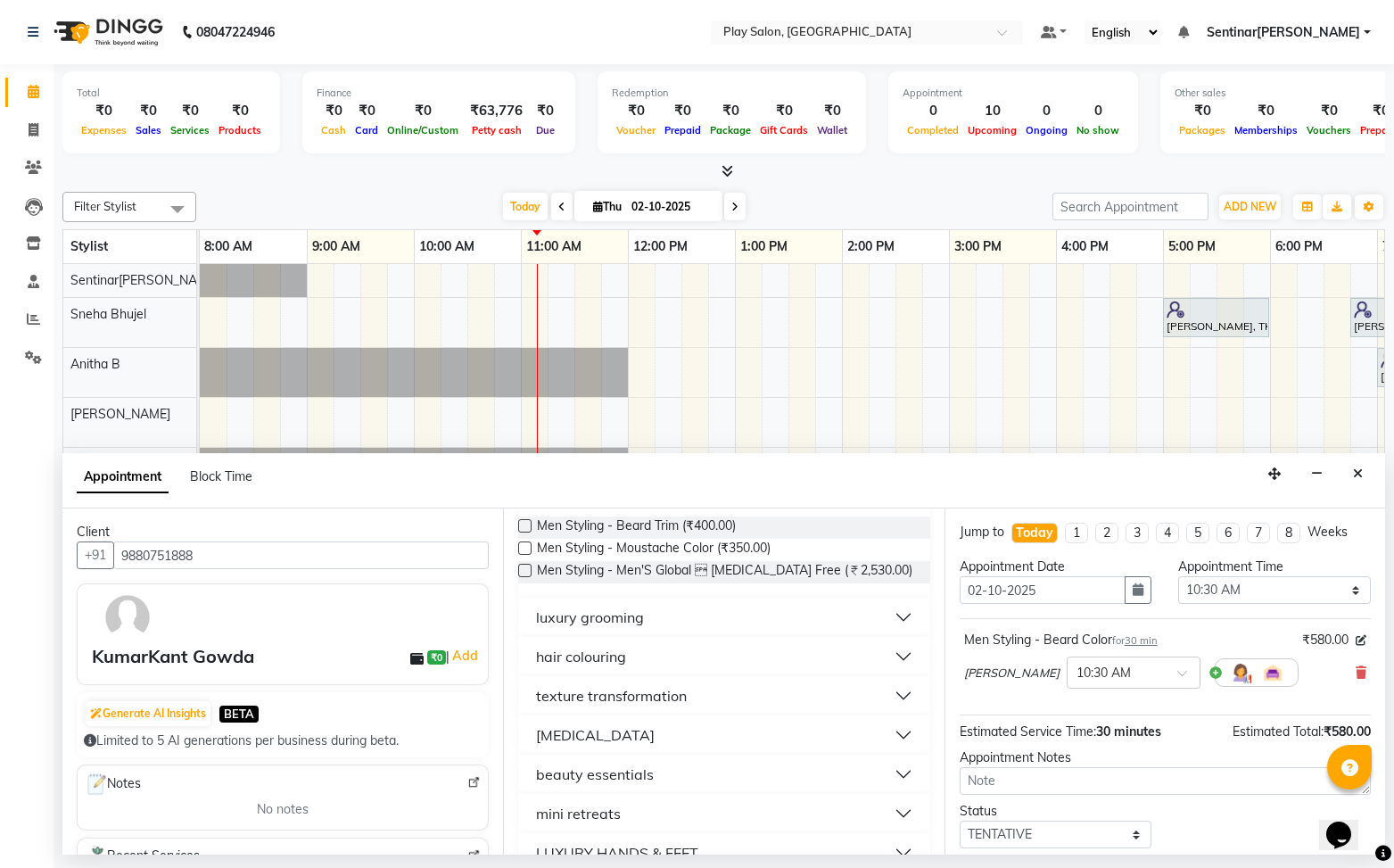
scroll to position [254, 0]
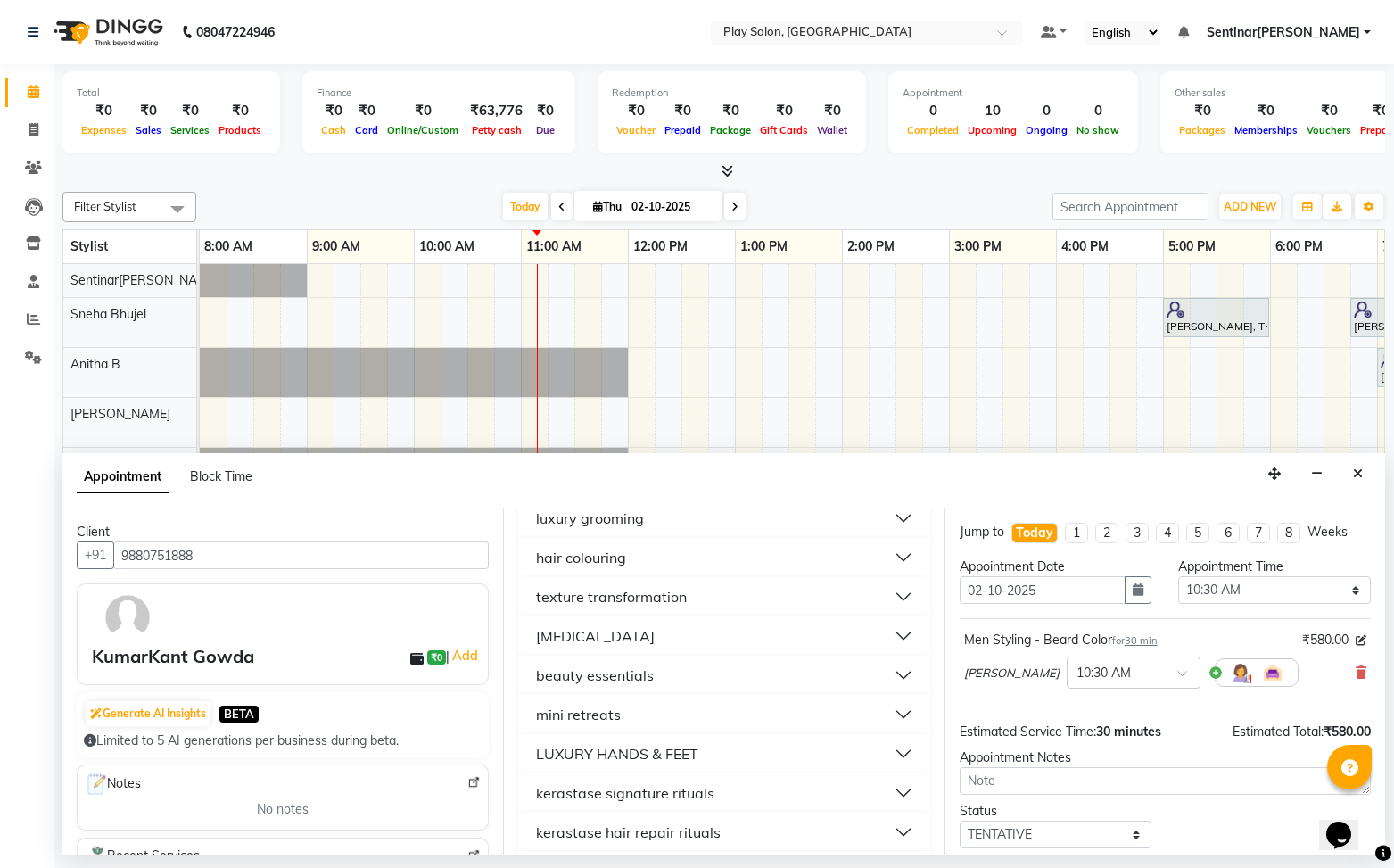
drag, startPoint x: 639, startPoint y: 712, endPoint x: 661, endPoint y: 713, distance: 22.0
click at [639, 712] on button "mini retreats" at bounding box center [724, 713] width 397 height 32
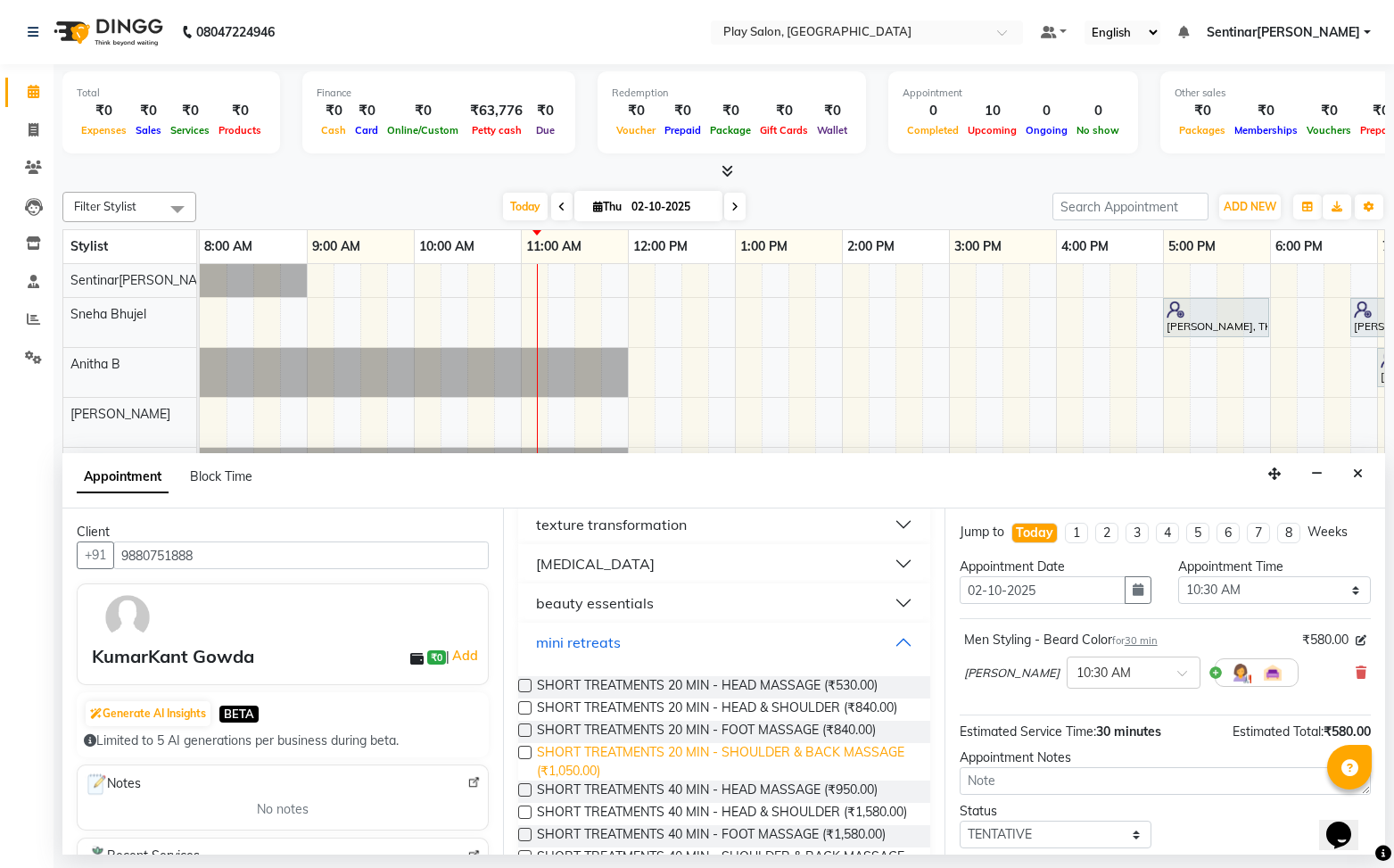
scroll to position [327, 0]
click at [525, 729] on label at bounding box center [525, 729] width 14 height 14
click at [525, 729] on input "checkbox" at bounding box center [524, 731] width 12 height 12
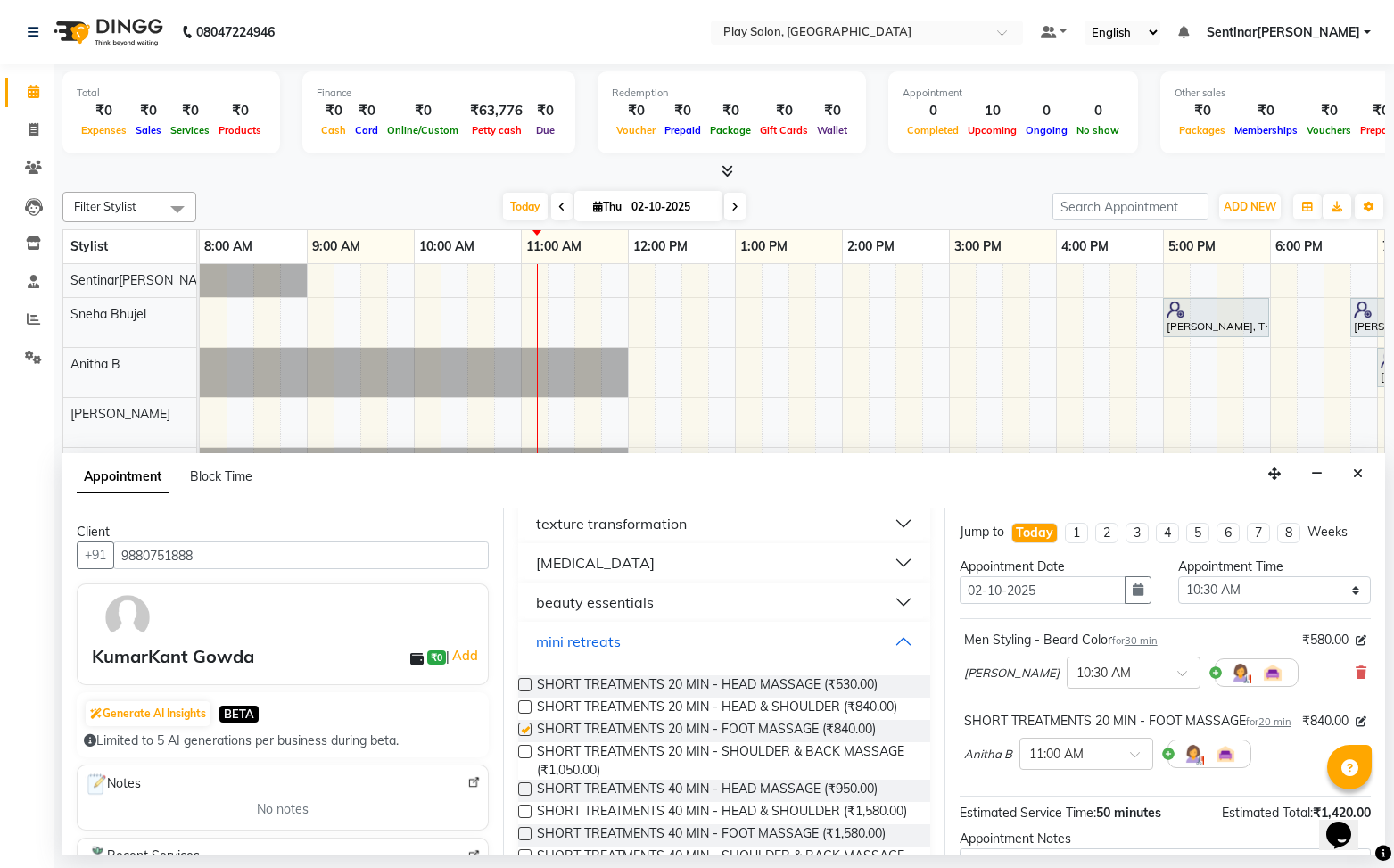
checkbox input "false"
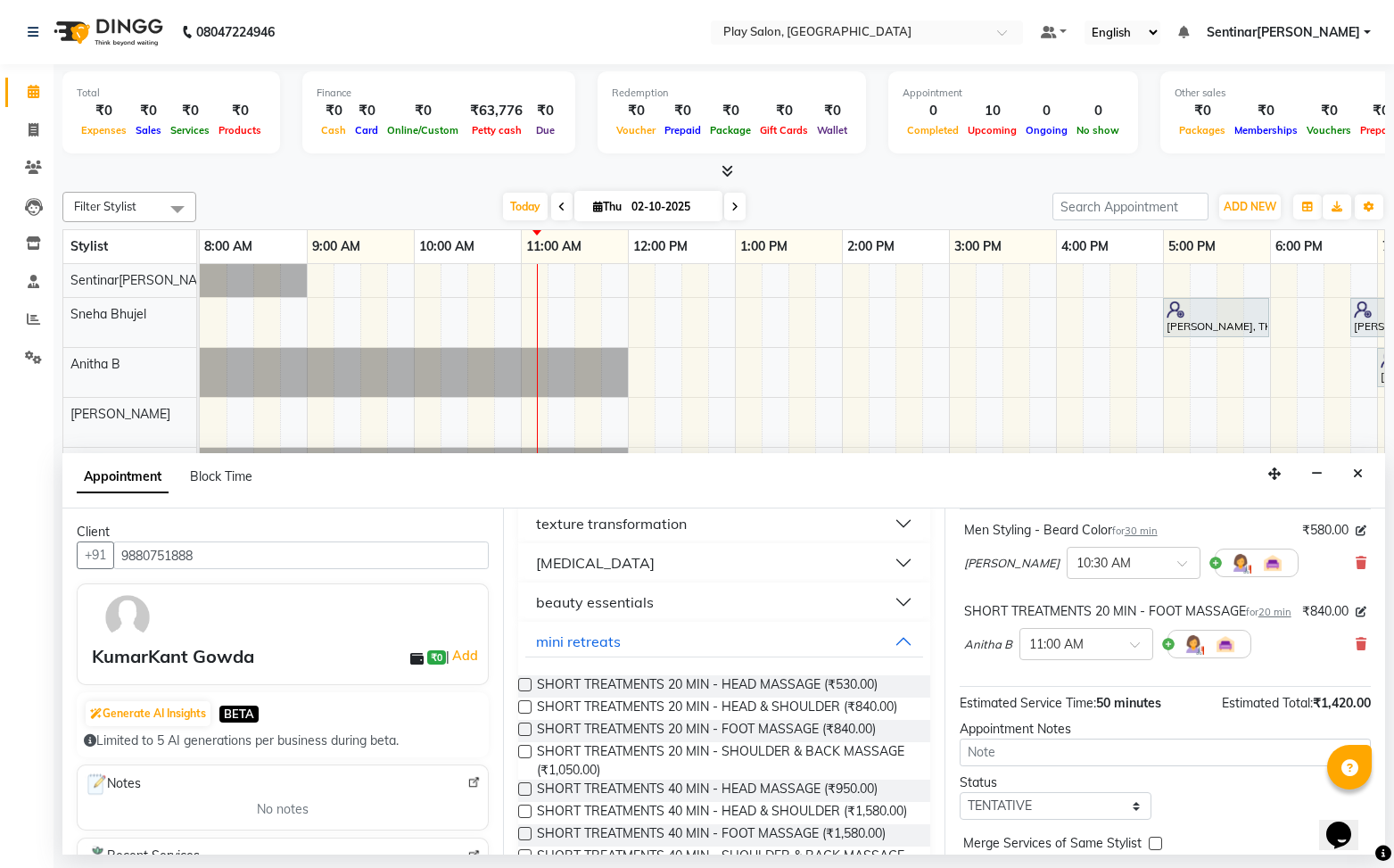
scroll to position [206, 0]
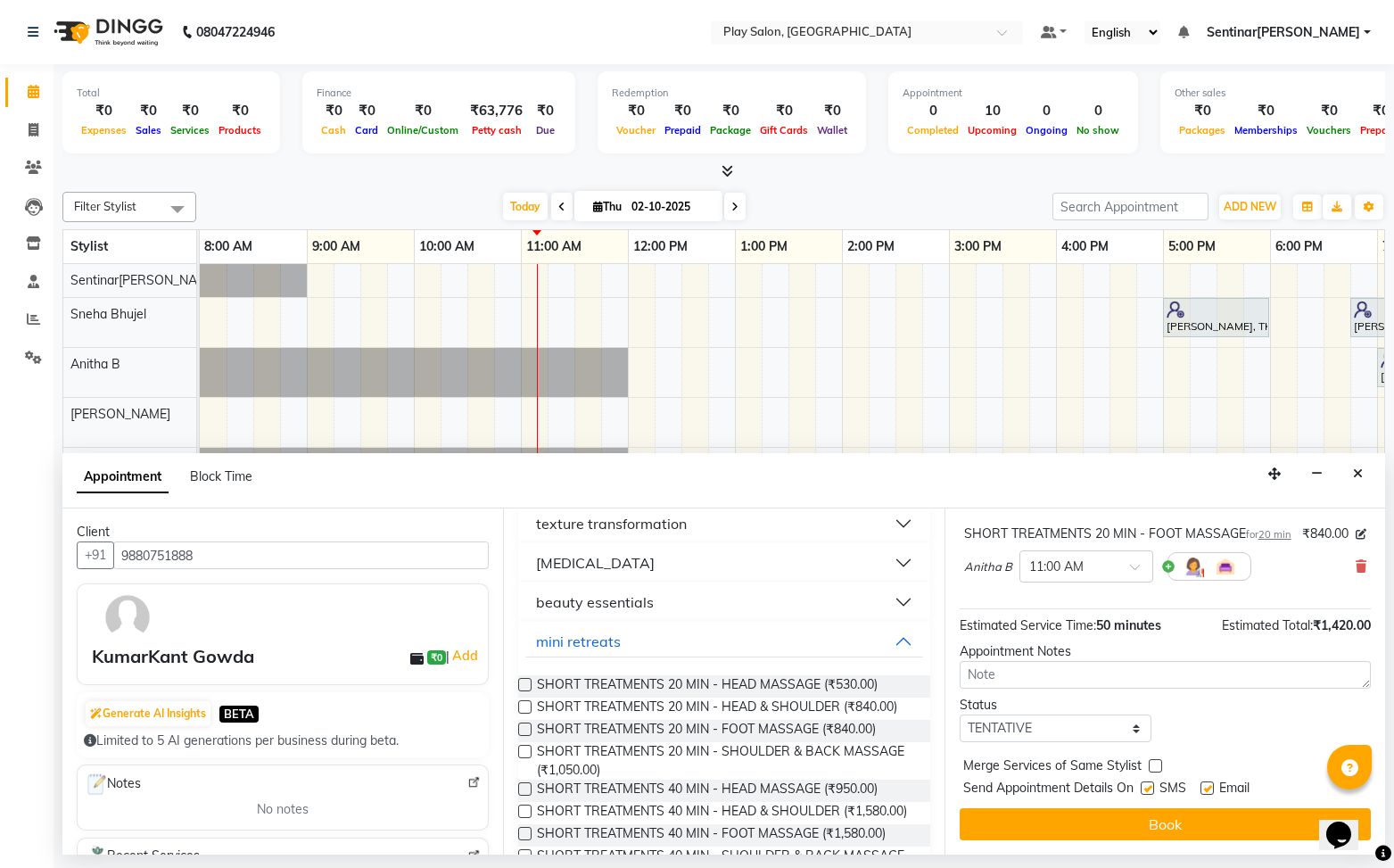
click at [1145, 822] on button "Book" at bounding box center [1166, 823] width 411 height 32
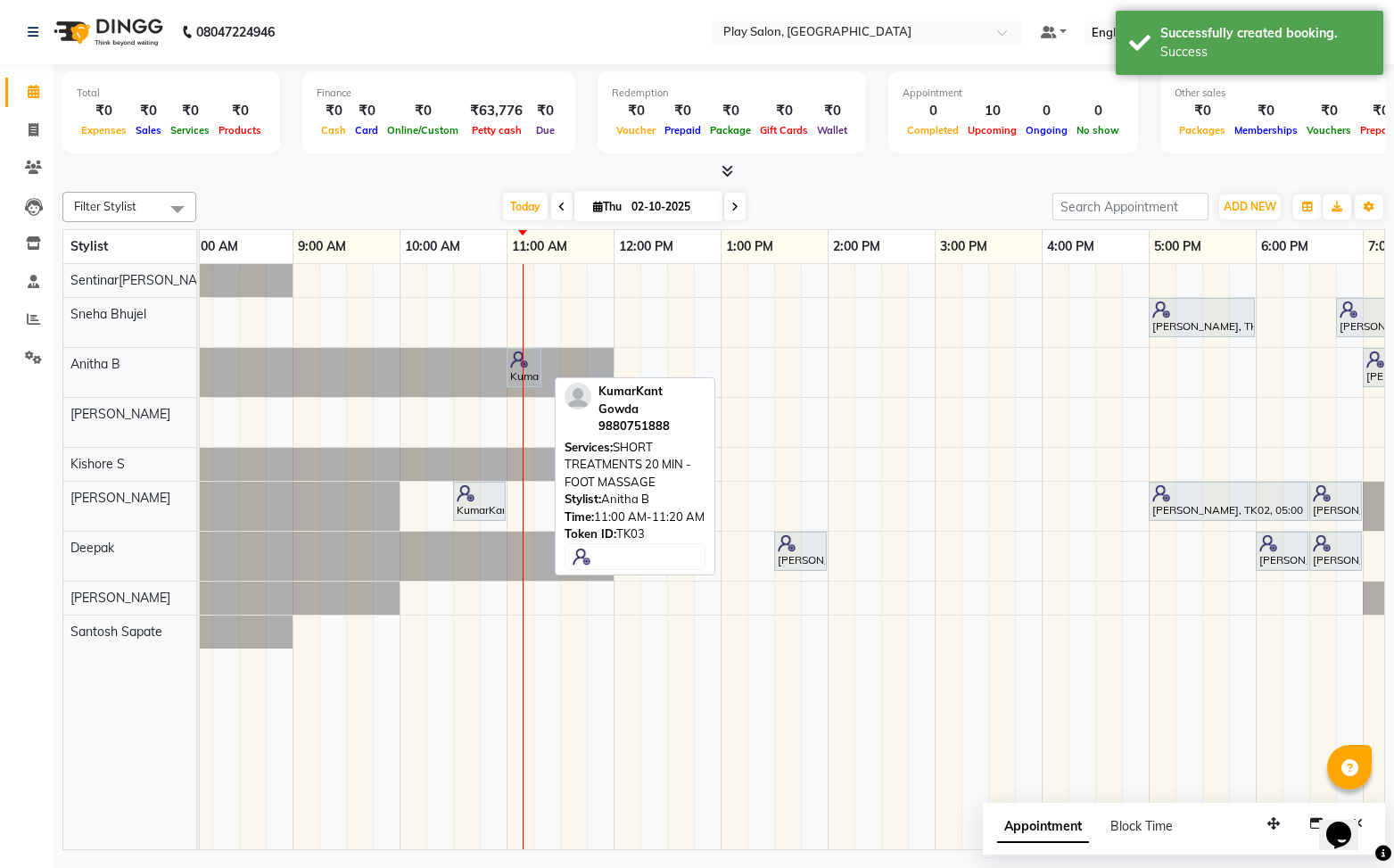
scroll to position [0, 19]
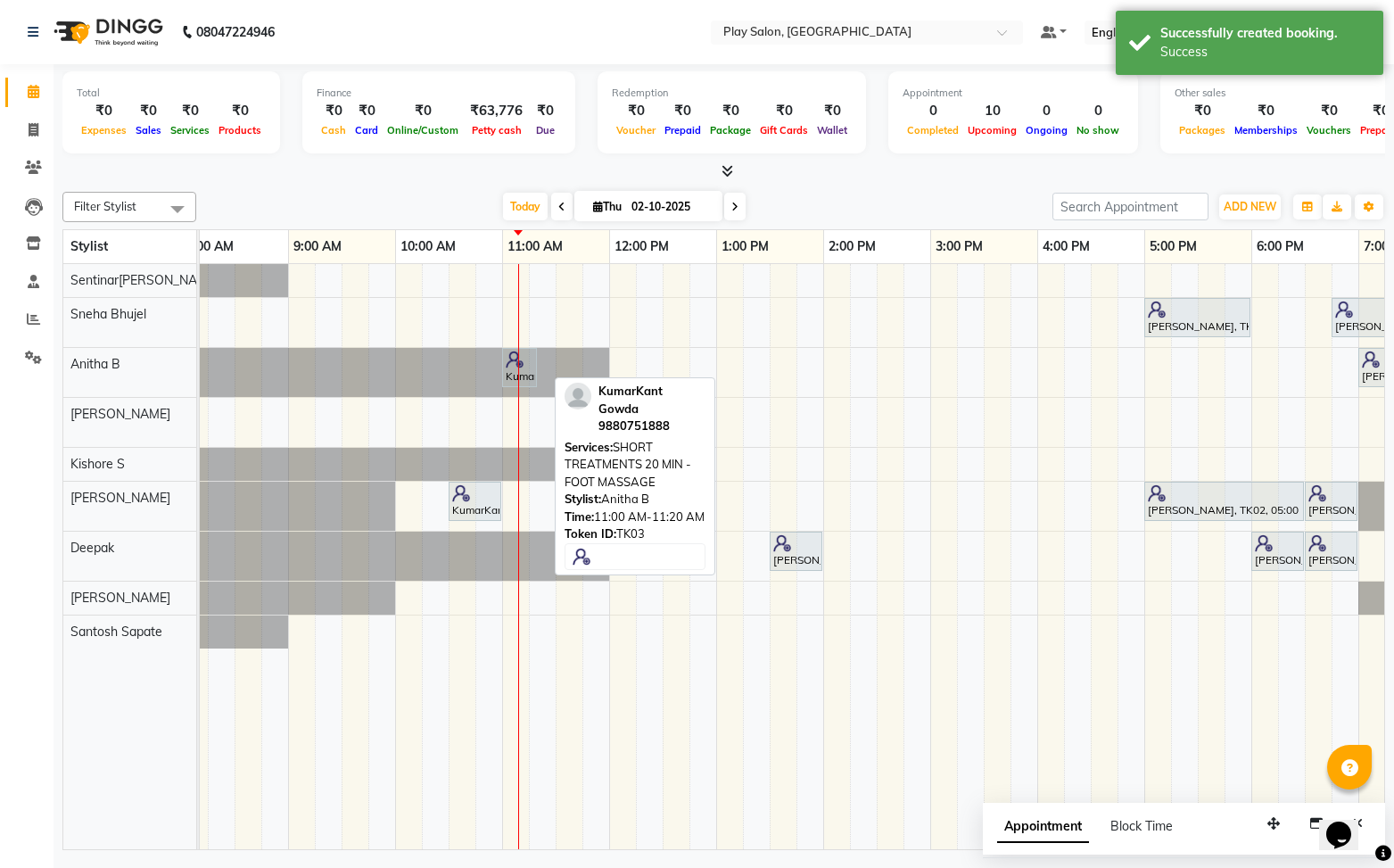
click at [530, 360] on div at bounding box center [519, 360] width 27 height 18
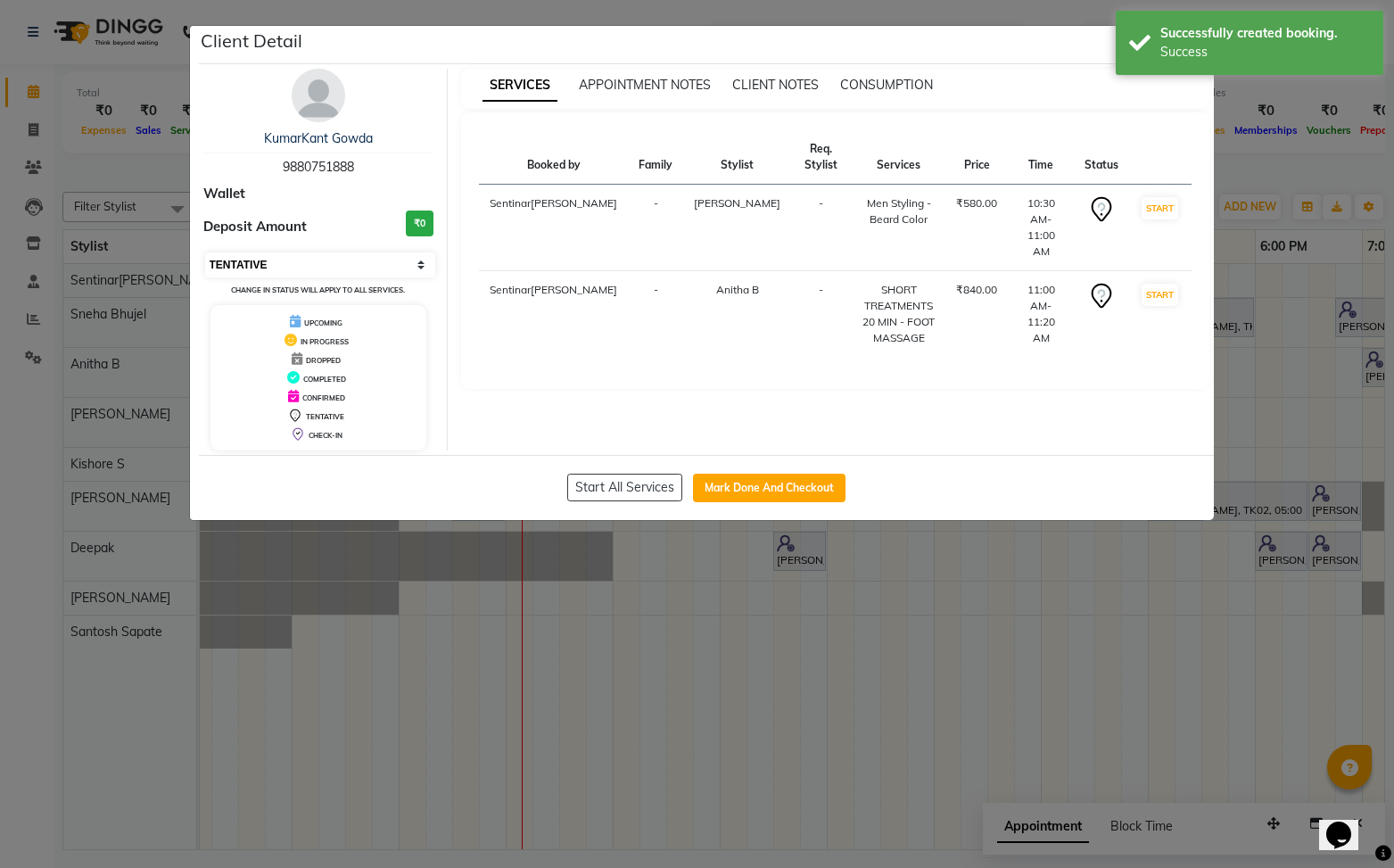
click at [297, 265] on select "Select IN SERVICE CONFIRMED TENTATIVE CHECK IN MARK DONE DROPPED UPCOMING" at bounding box center [321, 264] width 231 height 25
select select "5"
click at [206, 253] on select "Select IN SERVICE CONFIRMED TENTATIVE CHECK IN MARK DONE DROPPED UPCOMING" at bounding box center [321, 264] width 231 height 25
click at [1094, 41] on div "Client Detail" at bounding box center [707, 45] width 1015 height 38
click at [1393, 47] on html "08047224946 Select Location × Play Salon, Saharkarnagar Default Panel My Panel …" at bounding box center [697, 434] width 1394 height 868
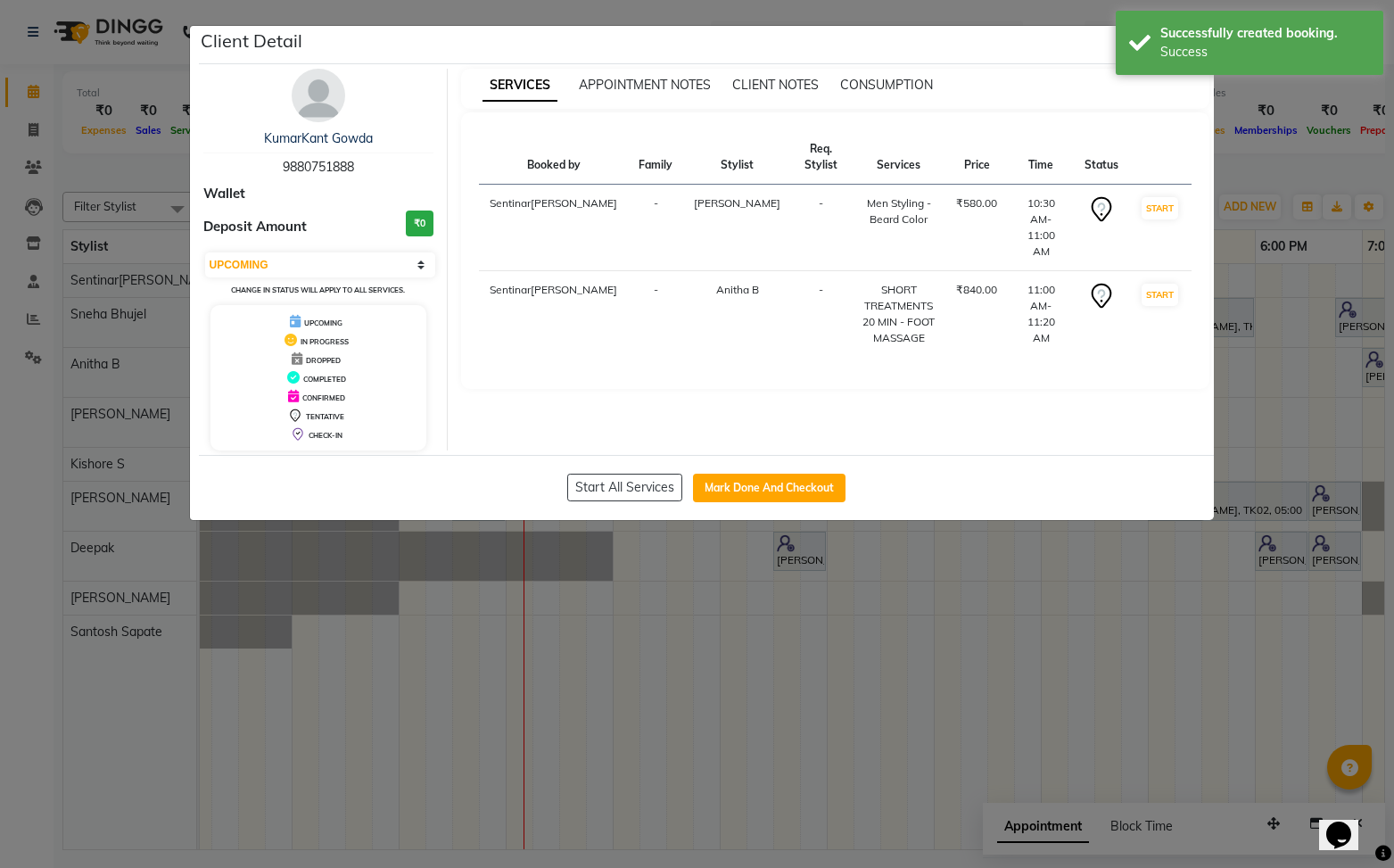
click at [1162, 95] on div "SERVICES APPOINTMENT NOTES CLIENT NOTES CONSUMPTION" at bounding box center [835, 89] width 748 height 40
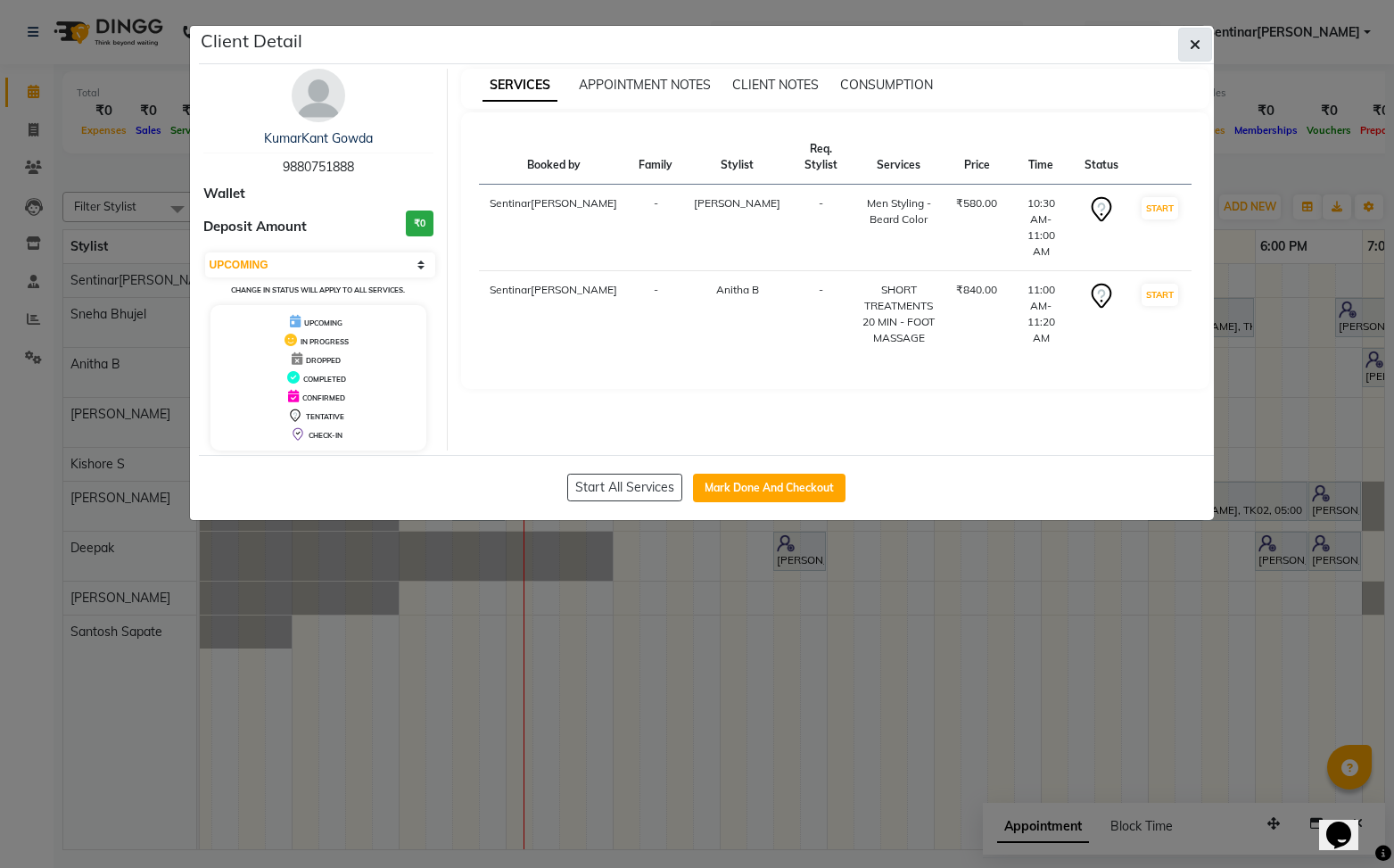
drag, startPoint x: 1190, startPoint y: 45, endPoint x: 777, endPoint y: 195, distance: 439.4
click at [1190, 45] on icon "button" at bounding box center [1196, 45] width 11 height 15
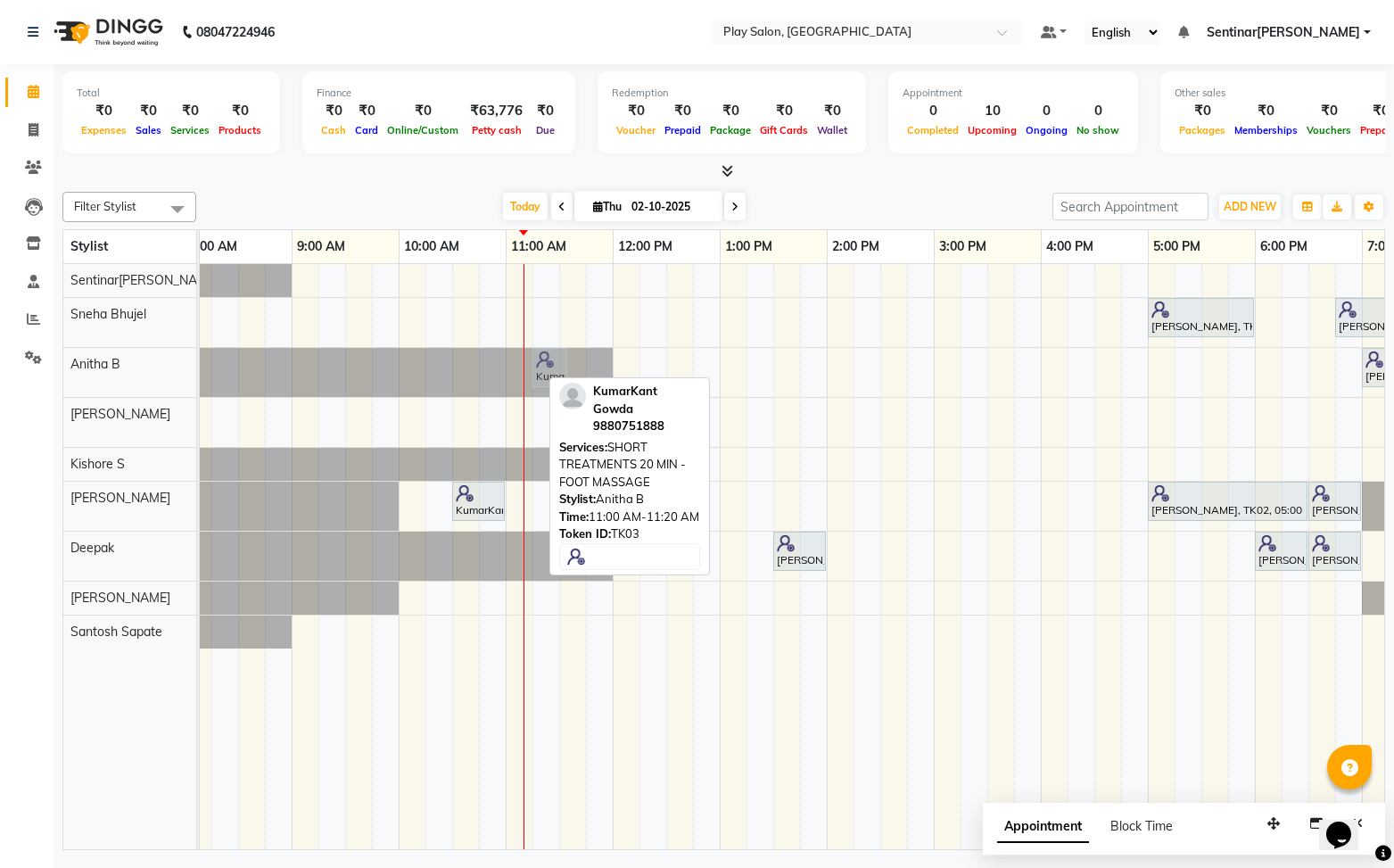
drag, startPoint x: 529, startPoint y: 367, endPoint x: 545, endPoint y: 368, distance: 16.0
click at [185, 368] on div "KumarKant Gowda, TK03, 11:00 AM-11:20 AM, SHORT TREATMENTS 20 MIN - FOOT MASSAG…" at bounding box center [185, 373] width 0 height 49
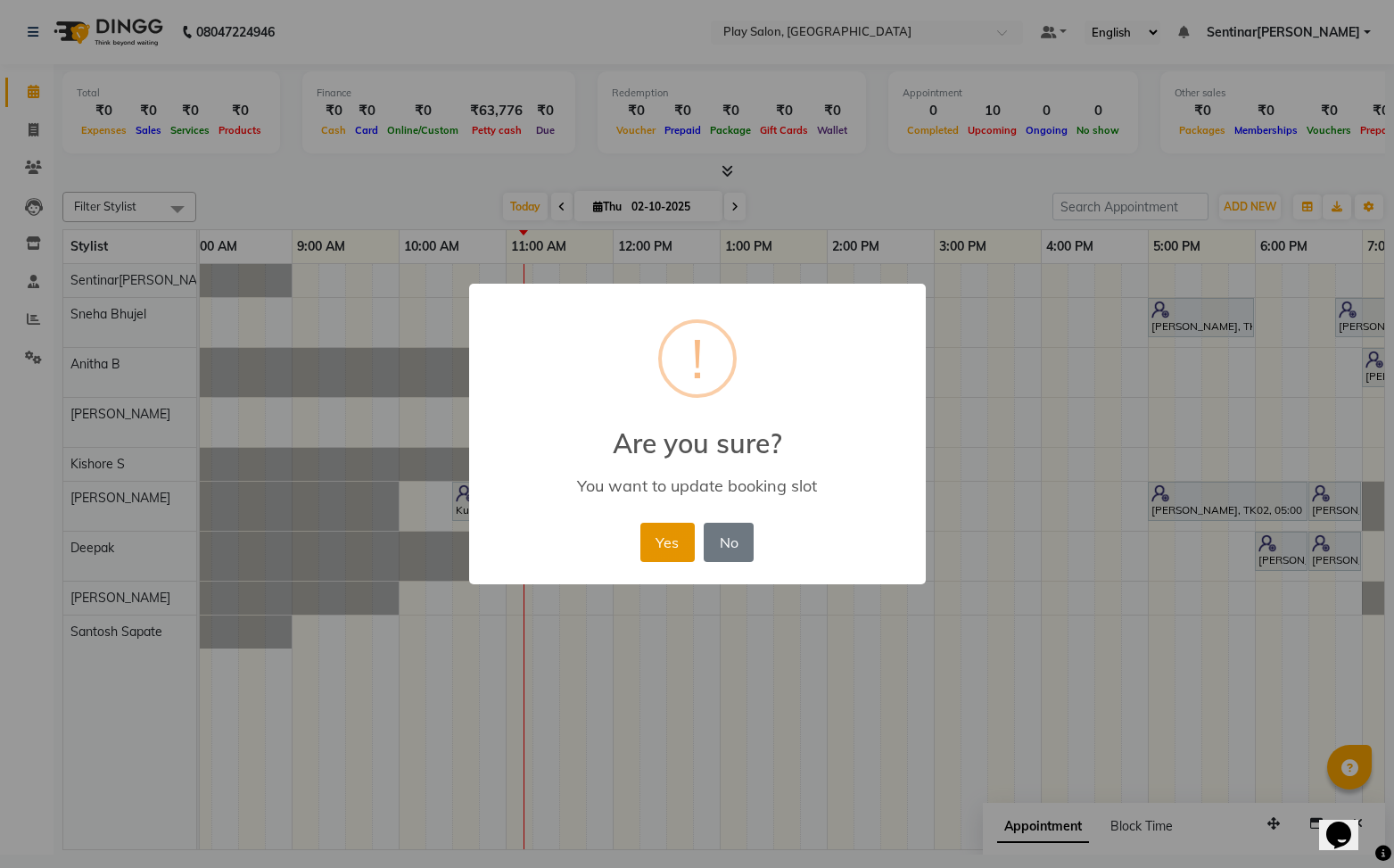
drag, startPoint x: 679, startPoint y: 553, endPoint x: 831, endPoint y: 565, distance: 152.5
click at [682, 551] on button "Yes" at bounding box center [667, 542] width 55 height 39
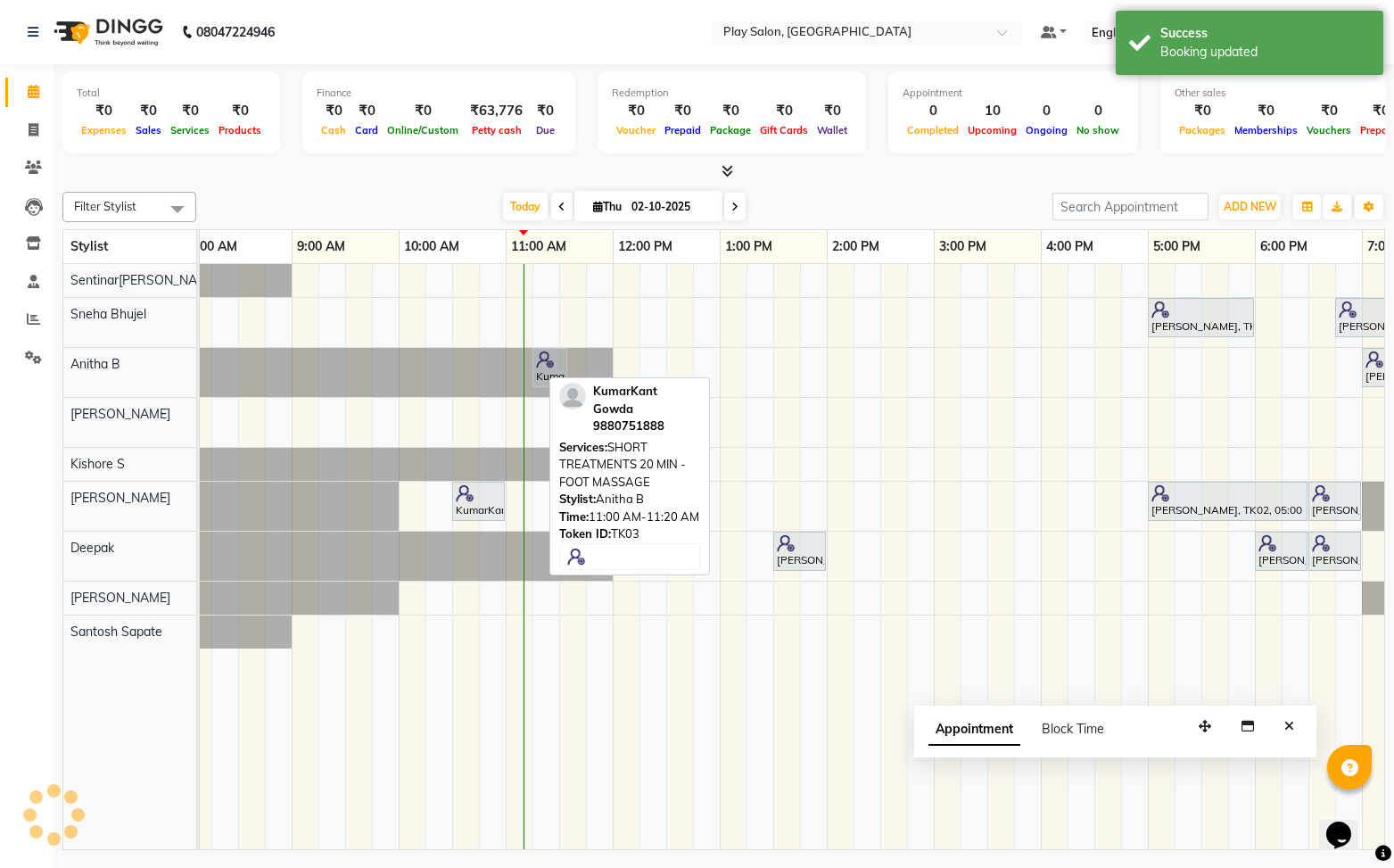
drag, startPoint x: 1279, startPoint y: 827, endPoint x: 1217, endPoint y: 723, distance: 121.1
click at [1199, 720] on icon "button" at bounding box center [1206, 726] width 13 height 13
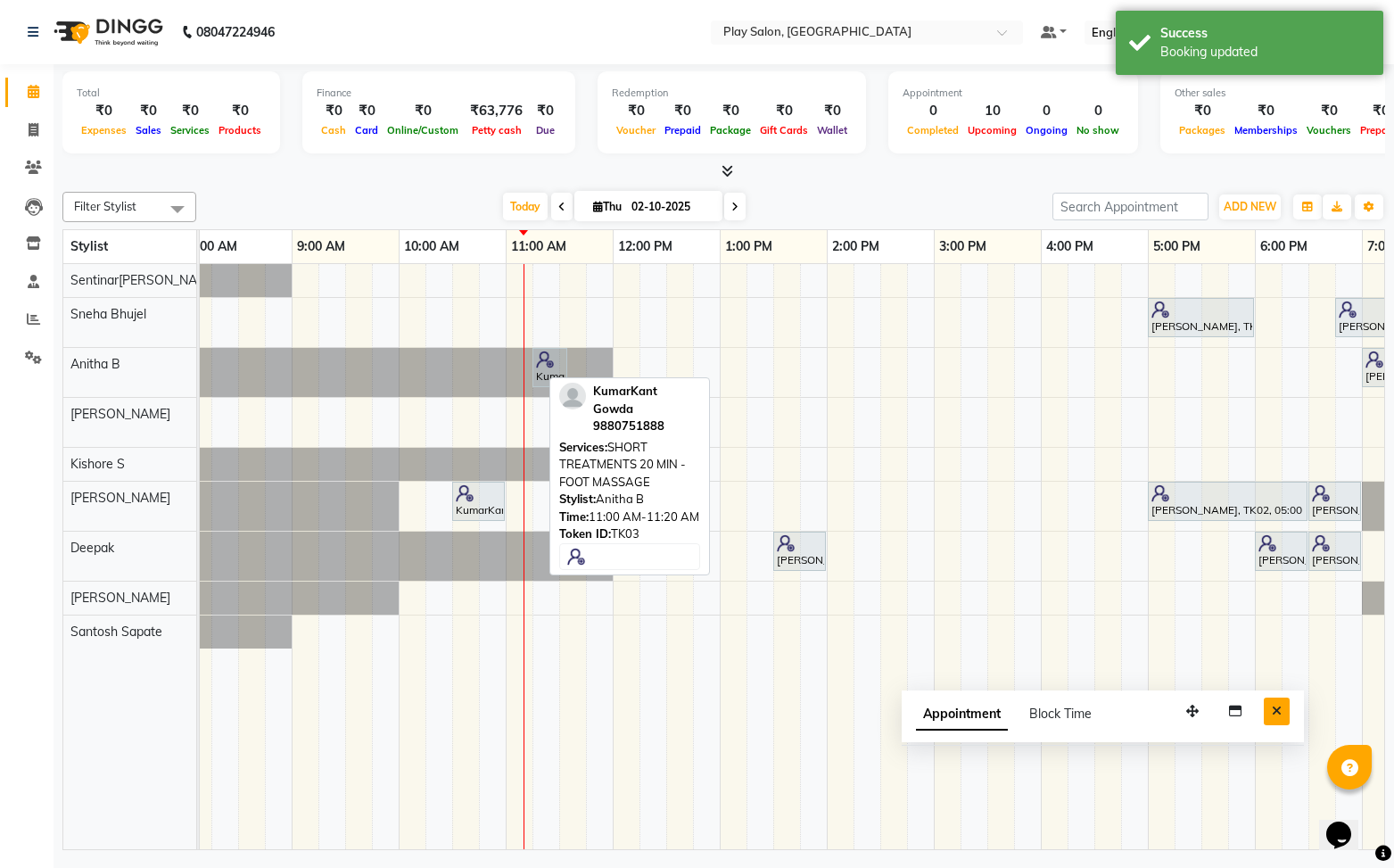
click at [1279, 712] on icon "Close" at bounding box center [1277, 711] width 10 height 13
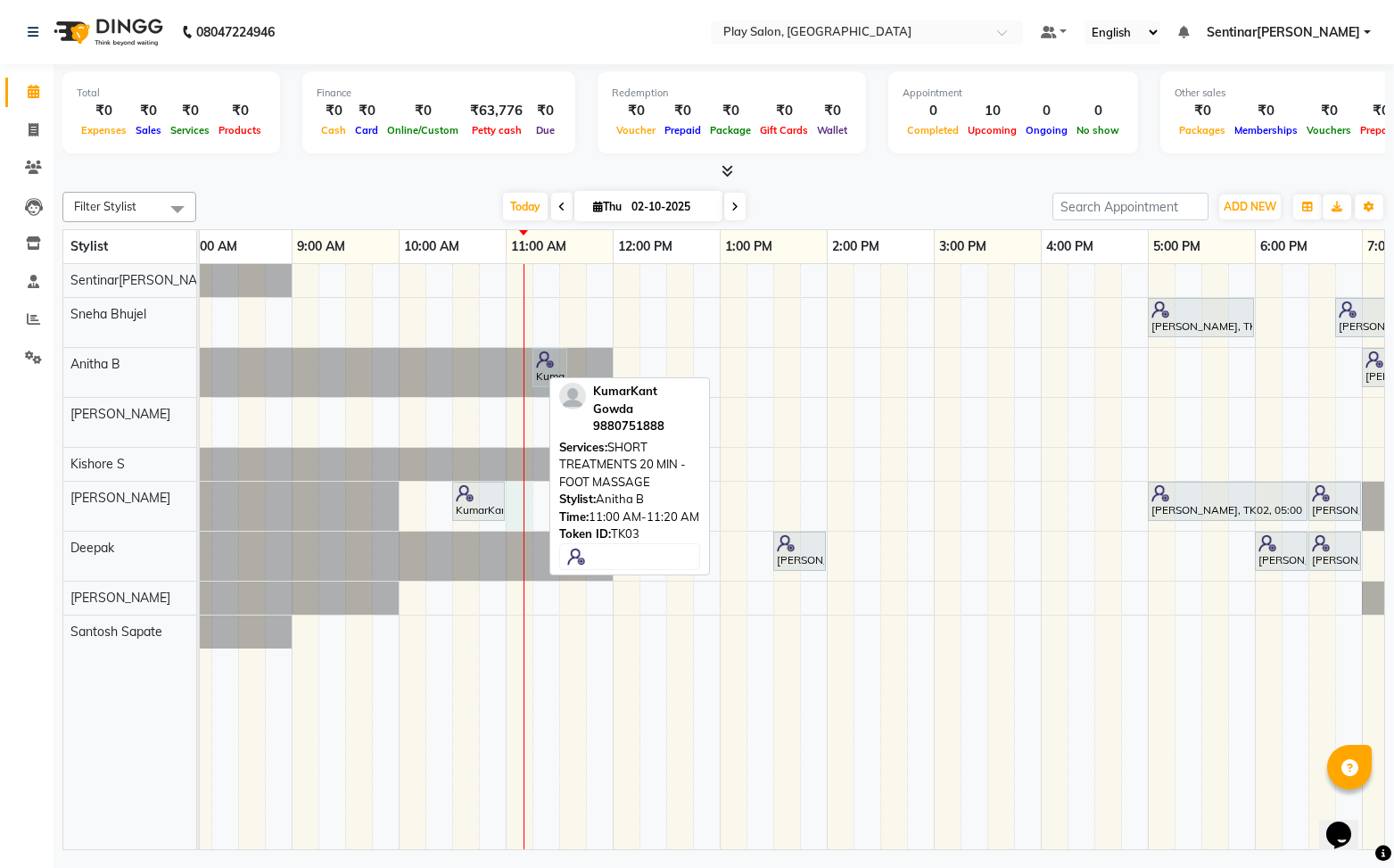
click at [528, 489] on div "Harini K, TK02, 05:00 PM-06:00 PM, Skin Care - Power Oxygen [Anti Polution] - 6…" at bounding box center [880, 556] width 1391 height 586
select select "91863"
select select "660"
select select "tentative"
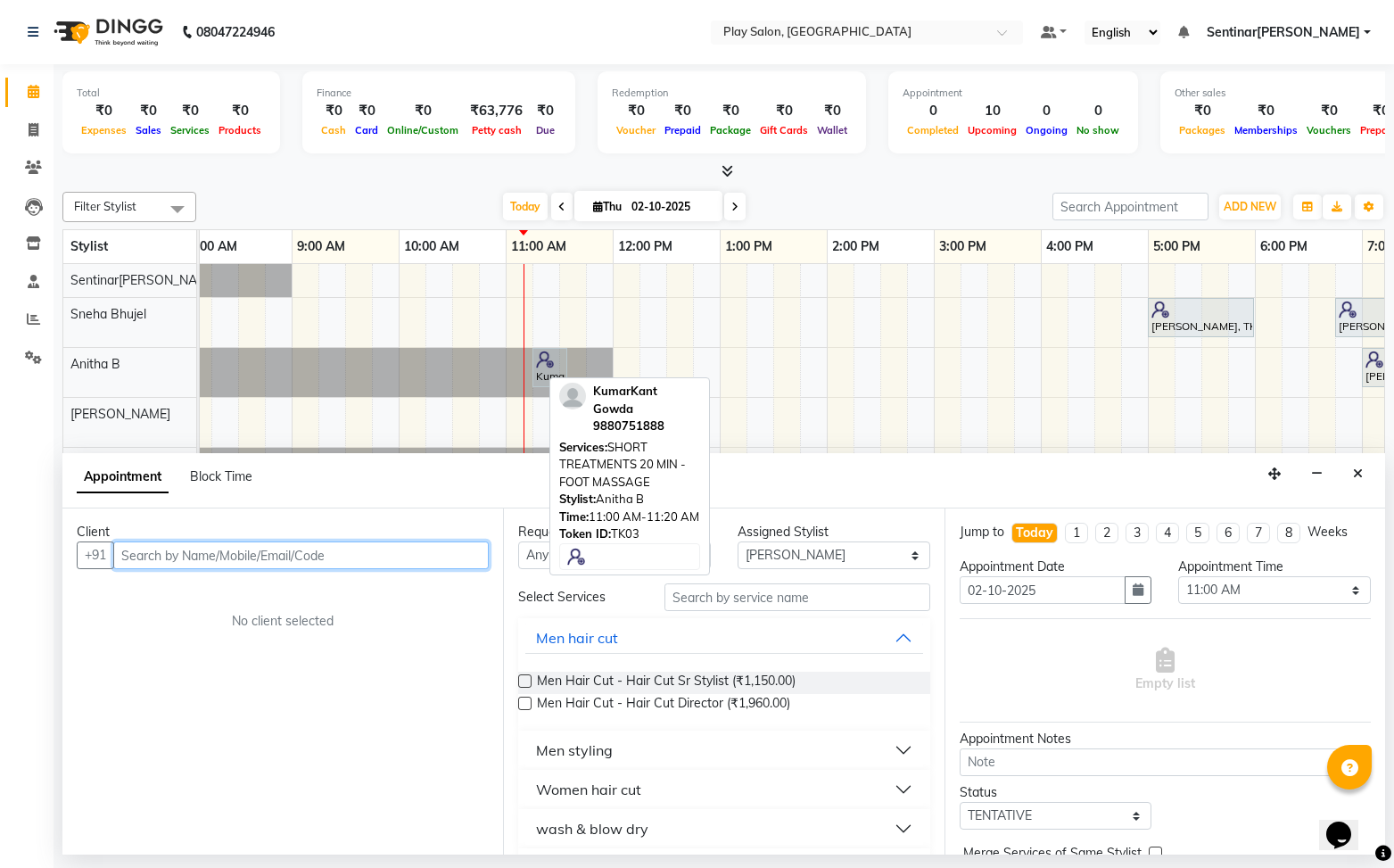
click at [275, 557] on input "text" at bounding box center [301, 554] width 376 height 27
type input "8904321300"
click at [460, 558] on span "Add Client" at bounding box center [452, 554] width 60 height 16
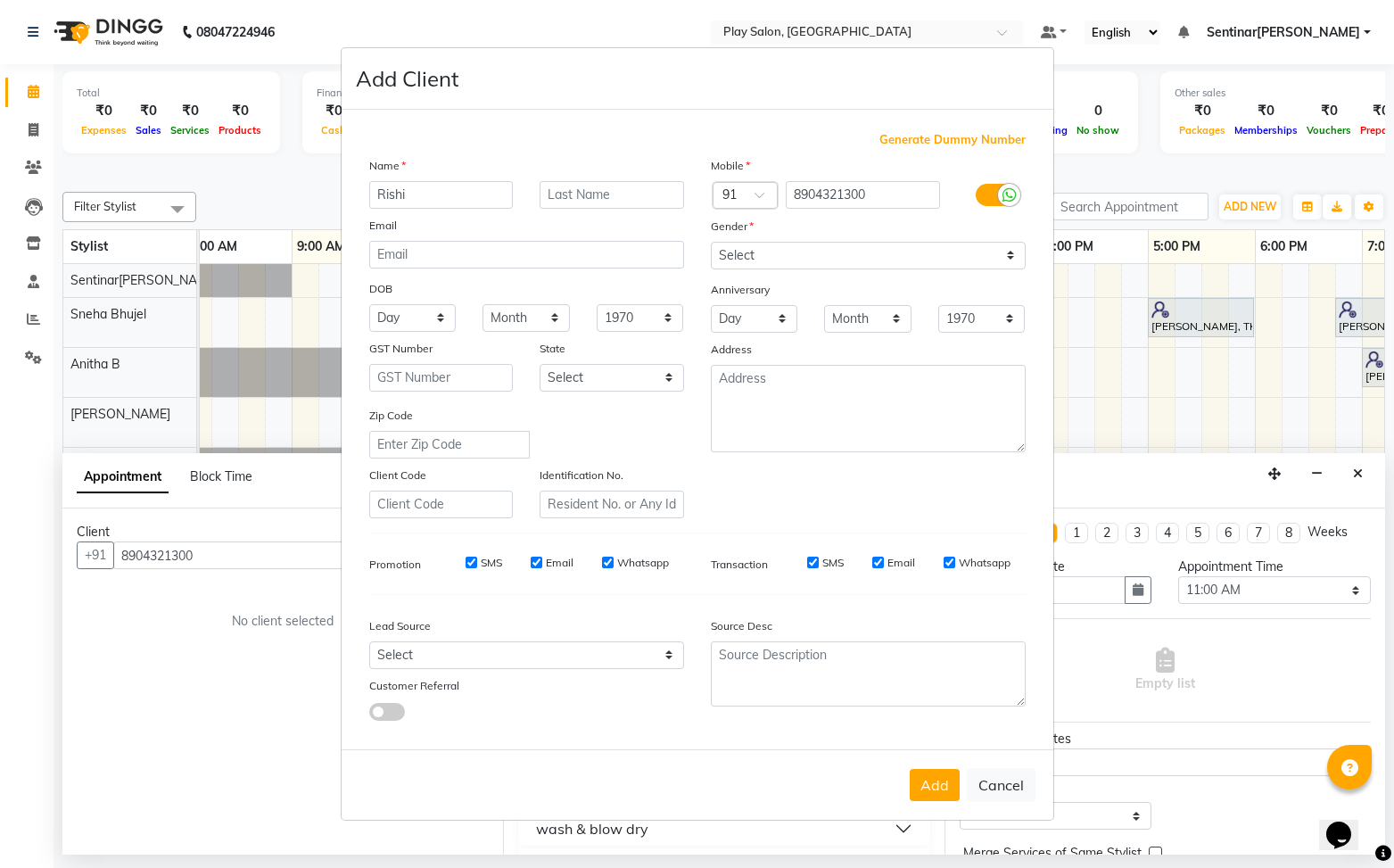
type input "Rishi"
type input "G"
click at [773, 253] on select "Select Male Female Other Prefer Not To Say" at bounding box center [868, 255] width 315 height 27
select select "male"
click at [711, 242] on select "Select Male Female Other Prefer Not To Say" at bounding box center [868, 255] width 315 height 27
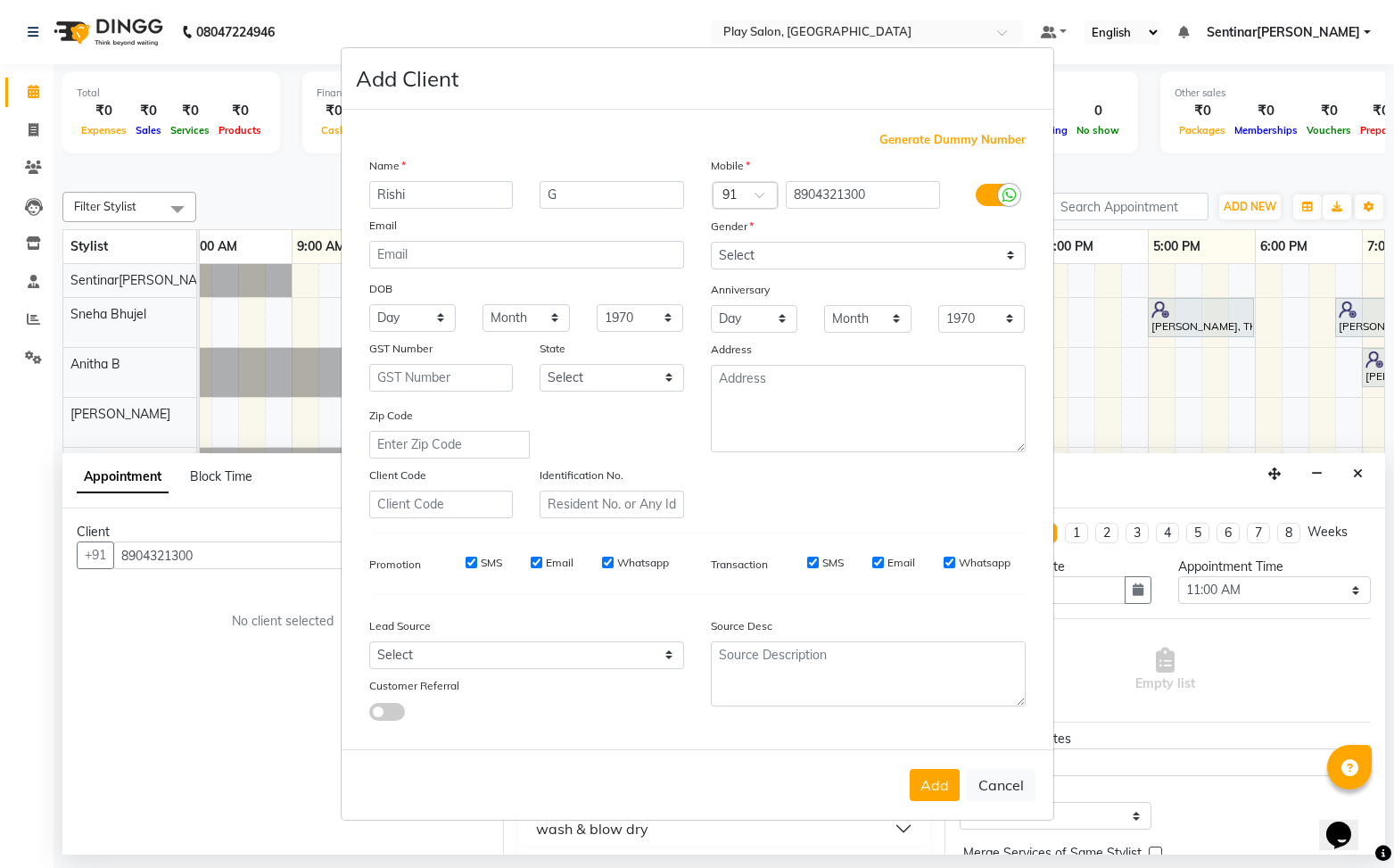
drag, startPoint x: 940, startPoint y: 787, endPoint x: 943, endPoint y: 777, distance: 10.4
click at [928, 783] on button "Add" at bounding box center [935, 784] width 50 height 32
select select
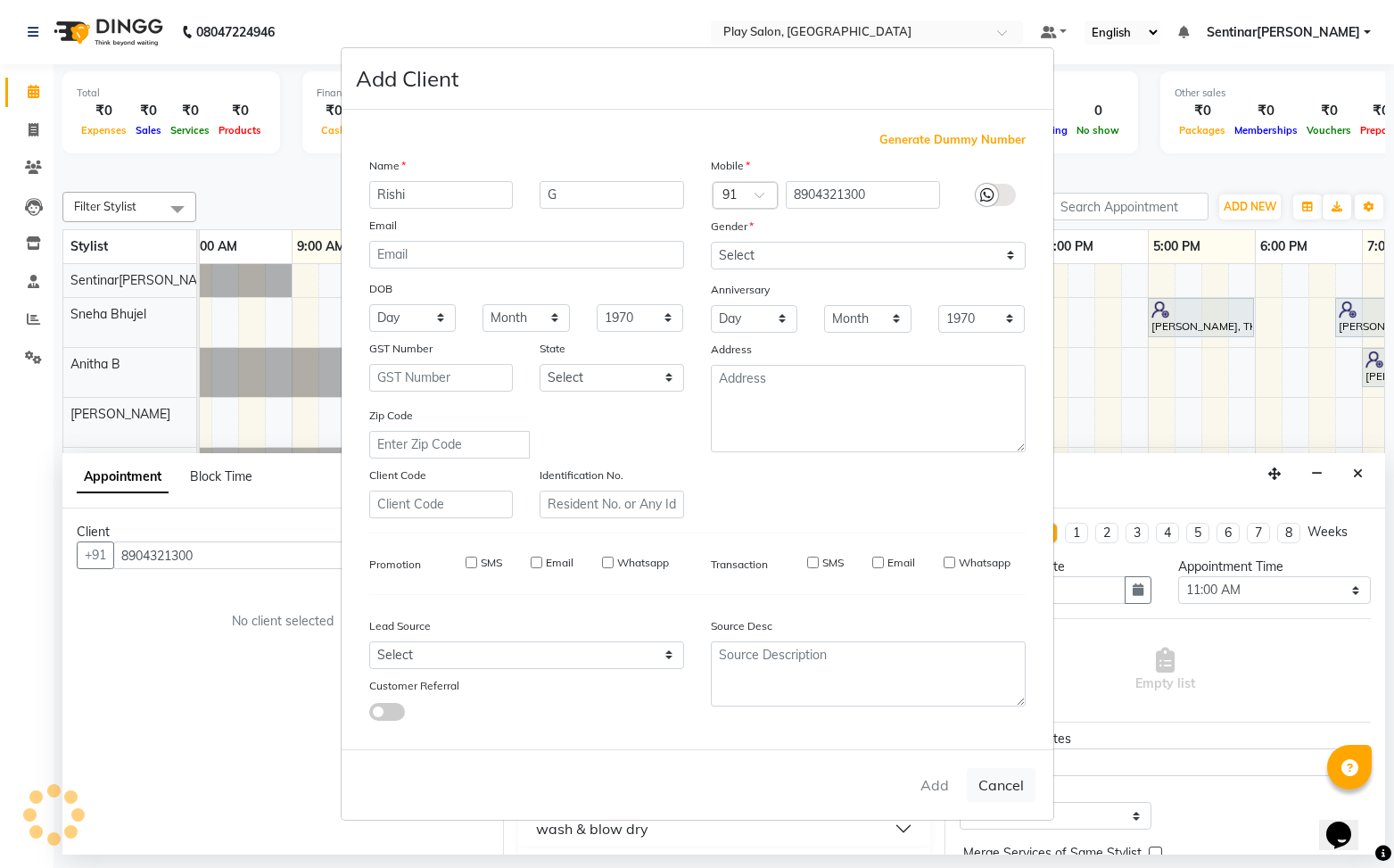
select select
checkbox input "false"
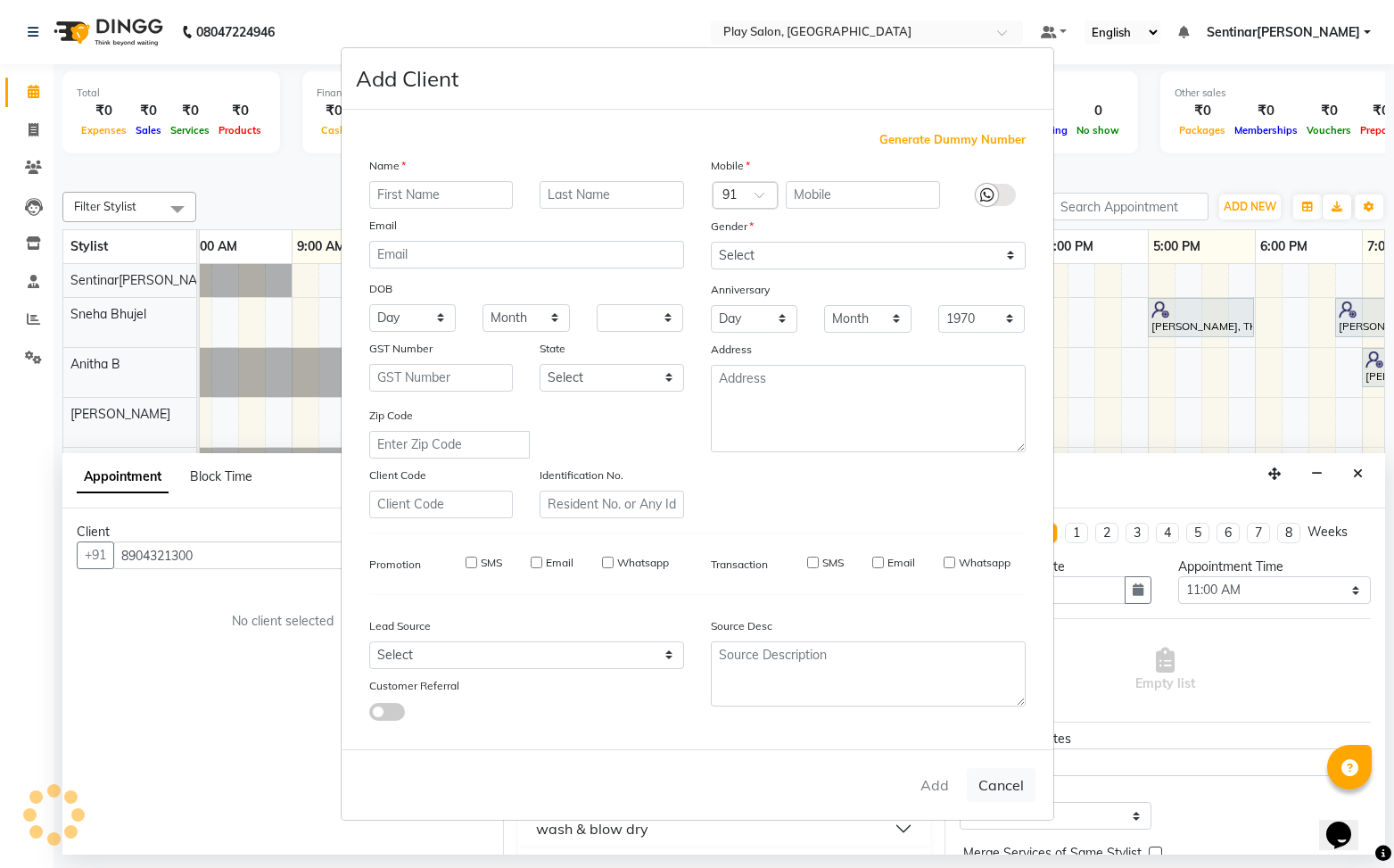
checkbox input "false"
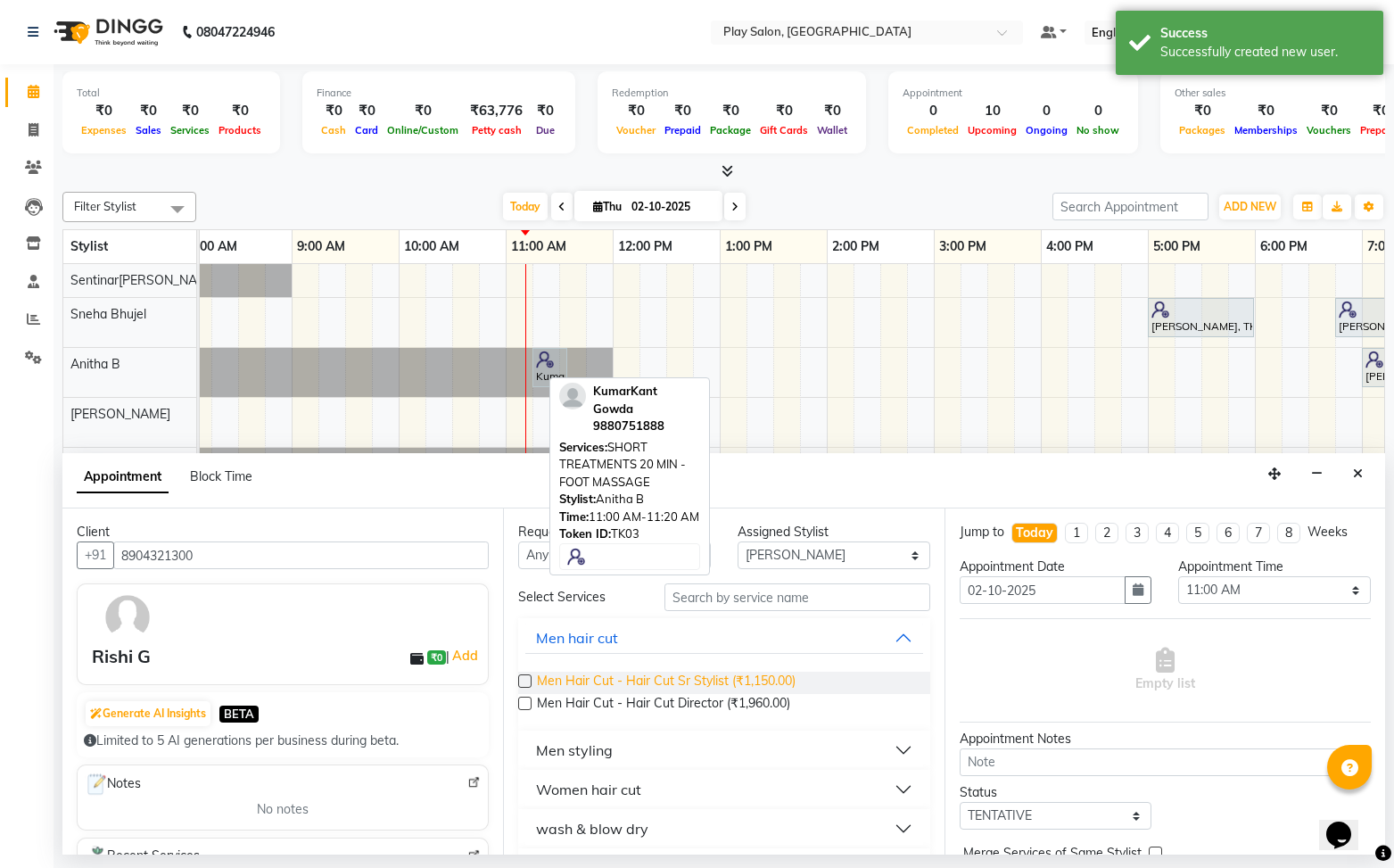
drag, startPoint x: 527, startPoint y: 703, endPoint x: 562, endPoint y: 683, distance: 40.3
click at [527, 703] on label at bounding box center [525, 703] width 14 height 14
click at [527, 703] on input "checkbox" at bounding box center [524, 704] width 12 height 12
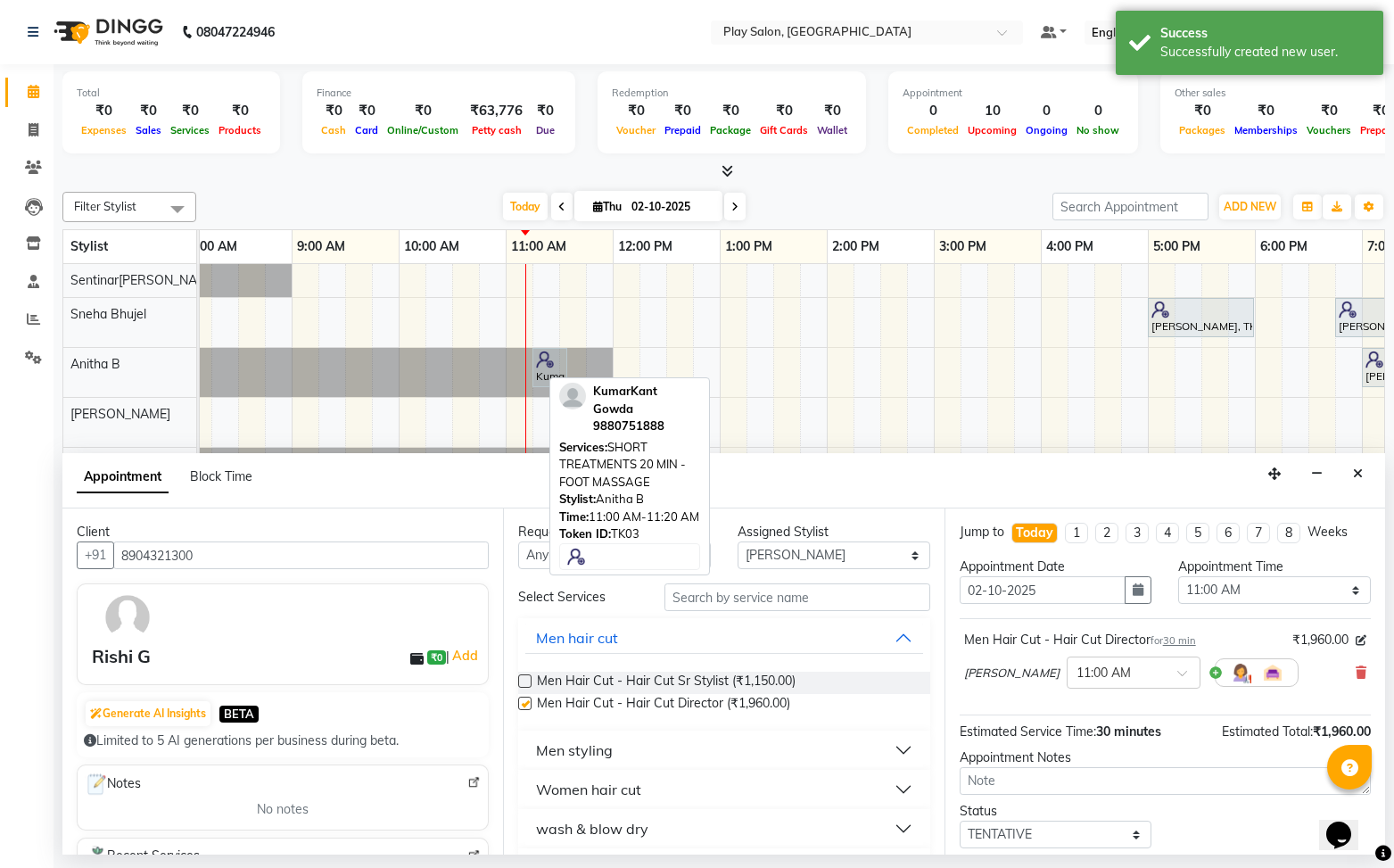
checkbox input "false"
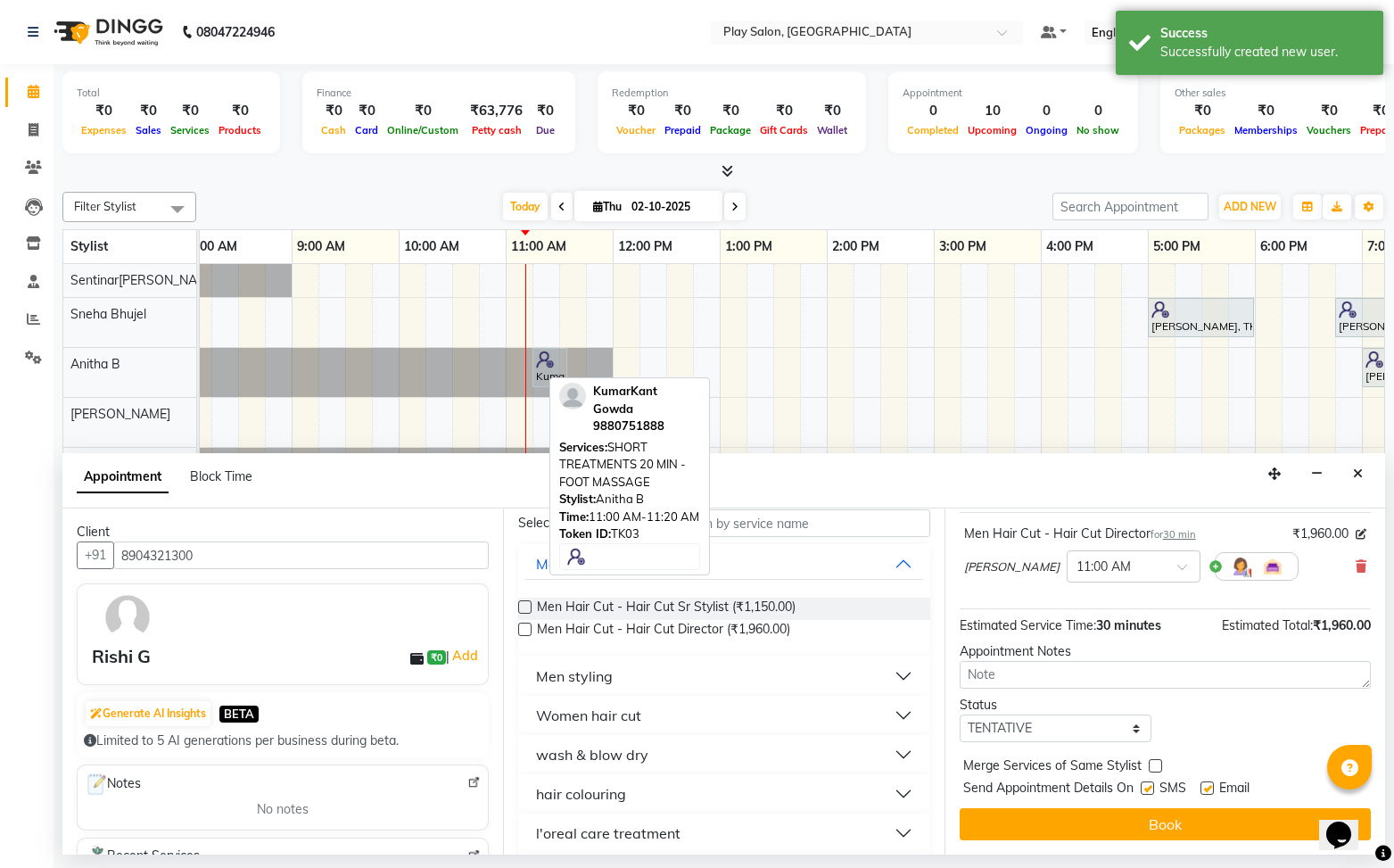
scroll to position [0, 0]
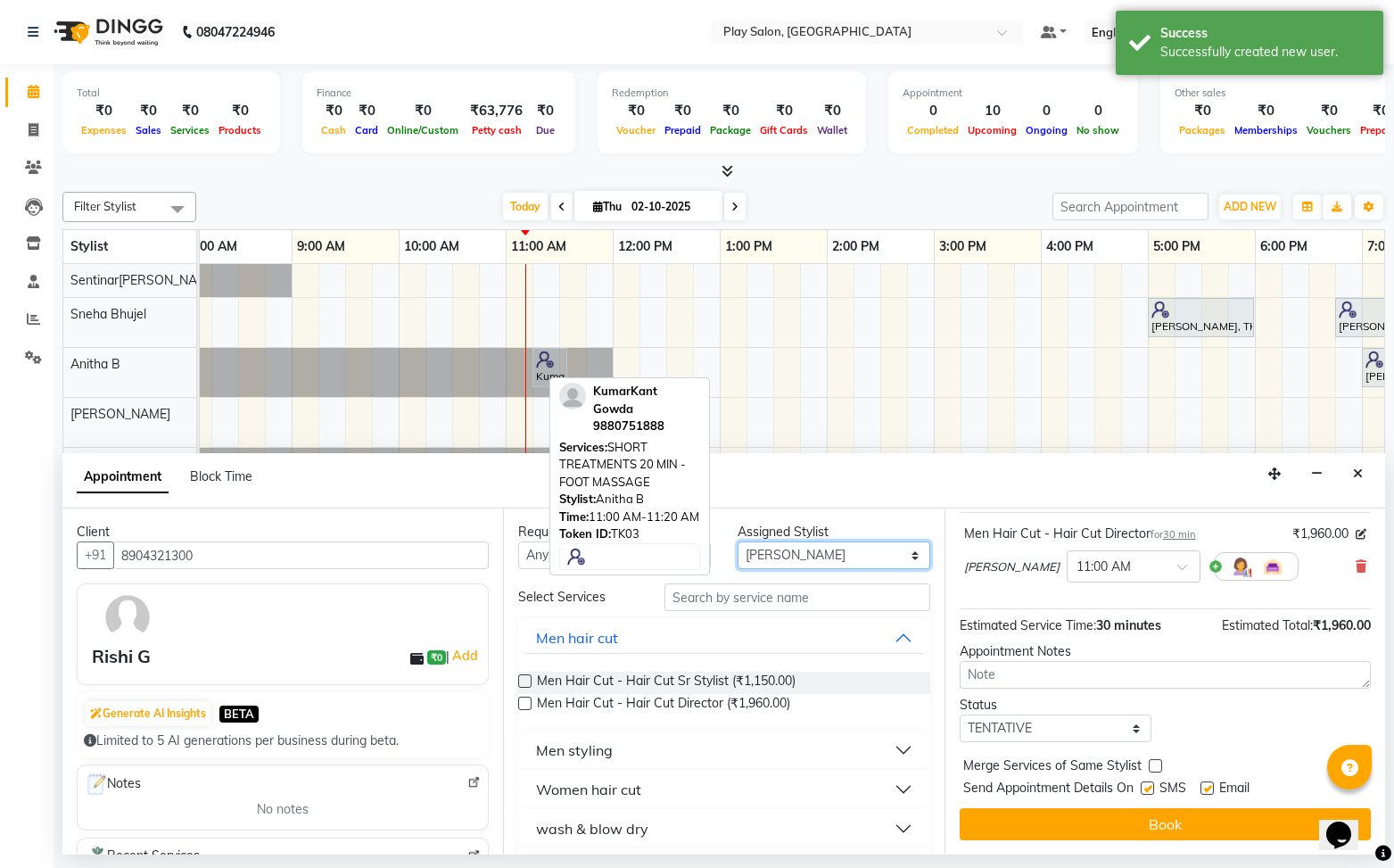
click at [805, 543] on select "Select Anitha B Deepak Kishore S Namrata Tamang Raj Rajesh M Santosh Sapate Sen…" at bounding box center [834, 554] width 193 height 27
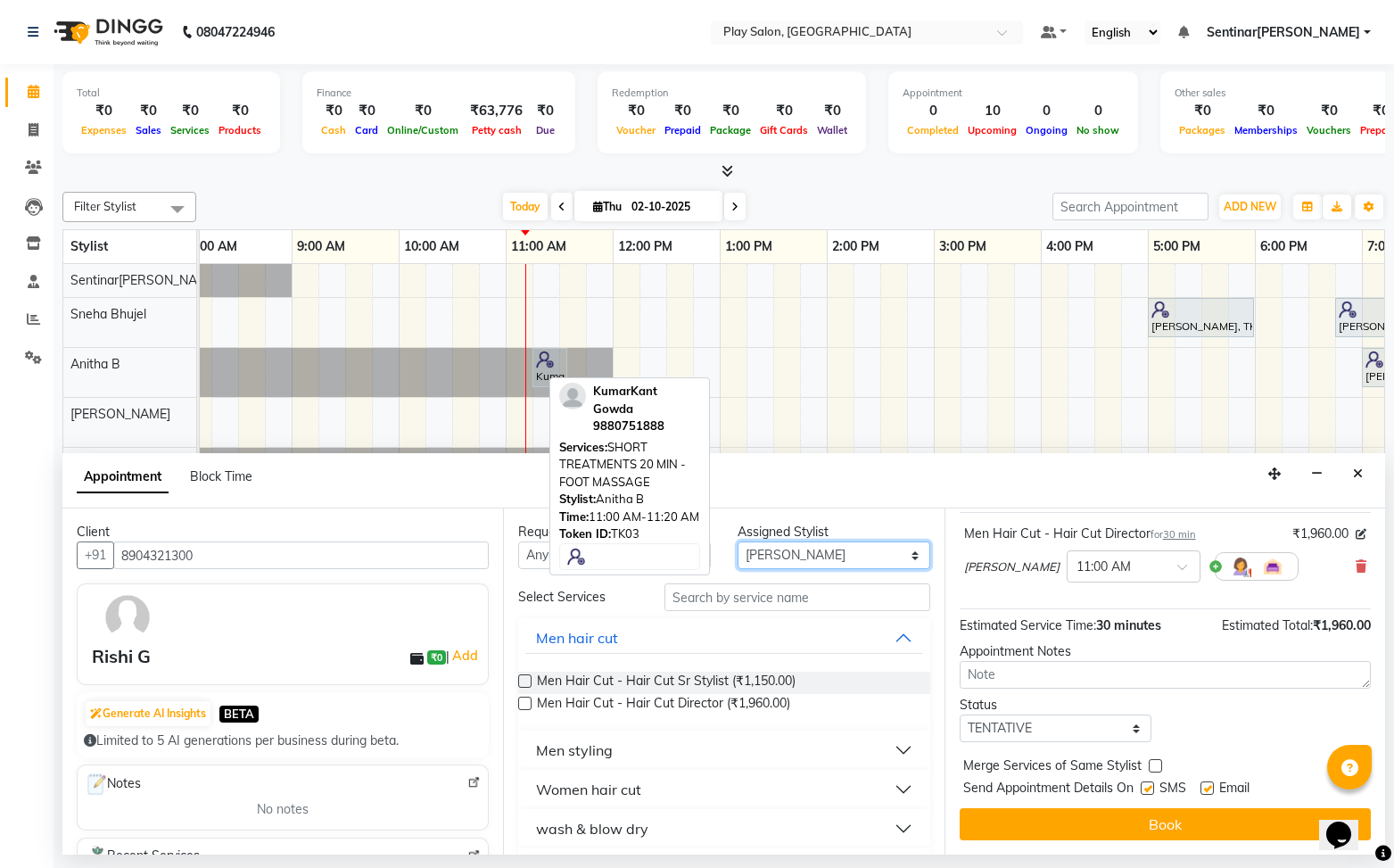
select select "91860"
click at [737, 541] on select "Select Anitha B Deepak Kishore S Namrata Tamang Raj Rajesh M Santosh Sapate Sen…" at bounding box center [834, 554] width 193 height 27
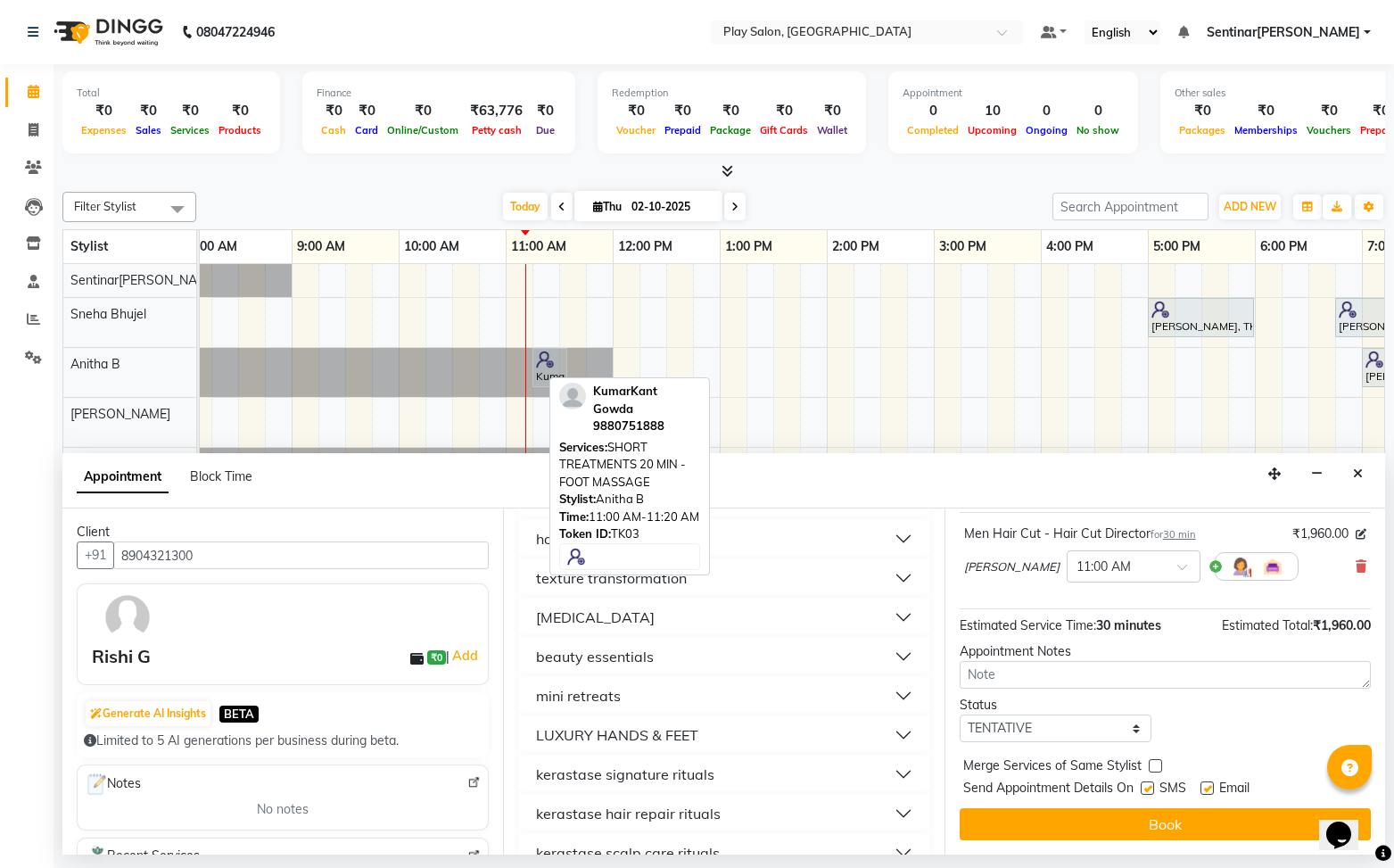
scroll to position [275, 0]
click at [679, 692] on button "mini retreats" at bounding box center [724, 693] width 397 height 32
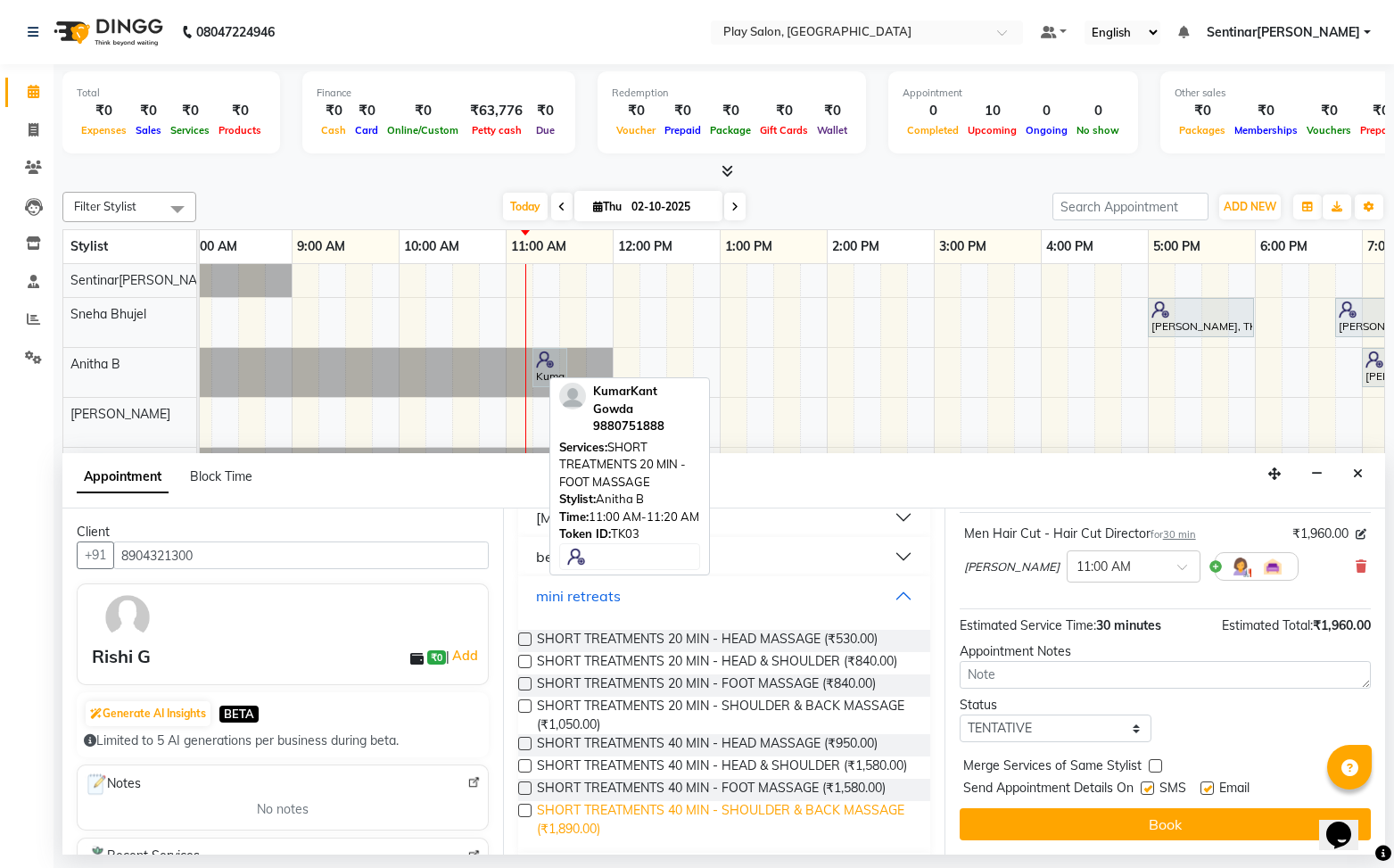
scroll to position [365, 0]
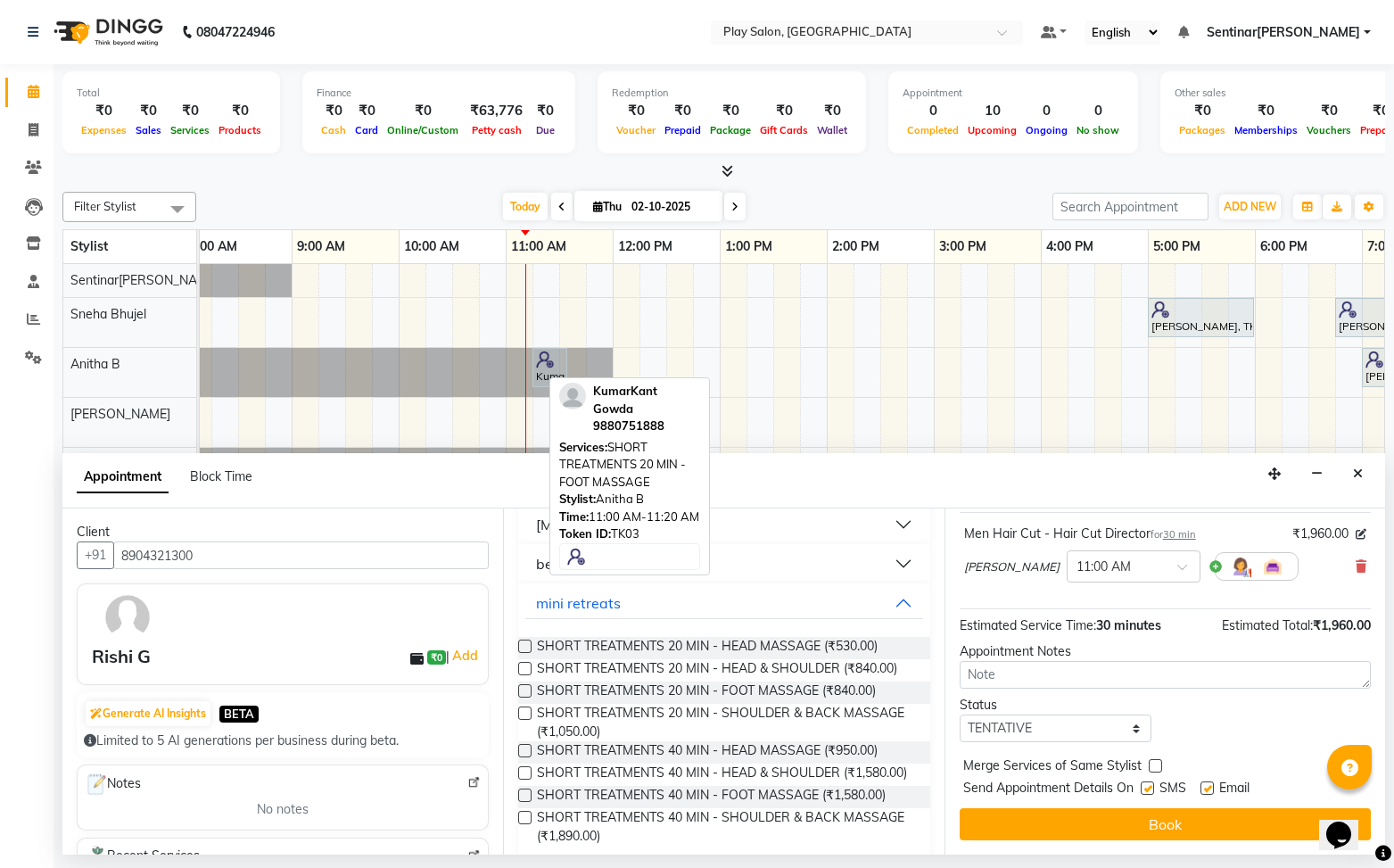
drag, startPoint x: 527, startPoint y: 647, endPoint x: 949, endPoint y: 753, distance: 435.1
click at [529, 647] on label at bounding box center [525, 645] width 14 height 14
click at [529, 647] on input "checkbox" at bounding box center [524, 647] width 12 height 12
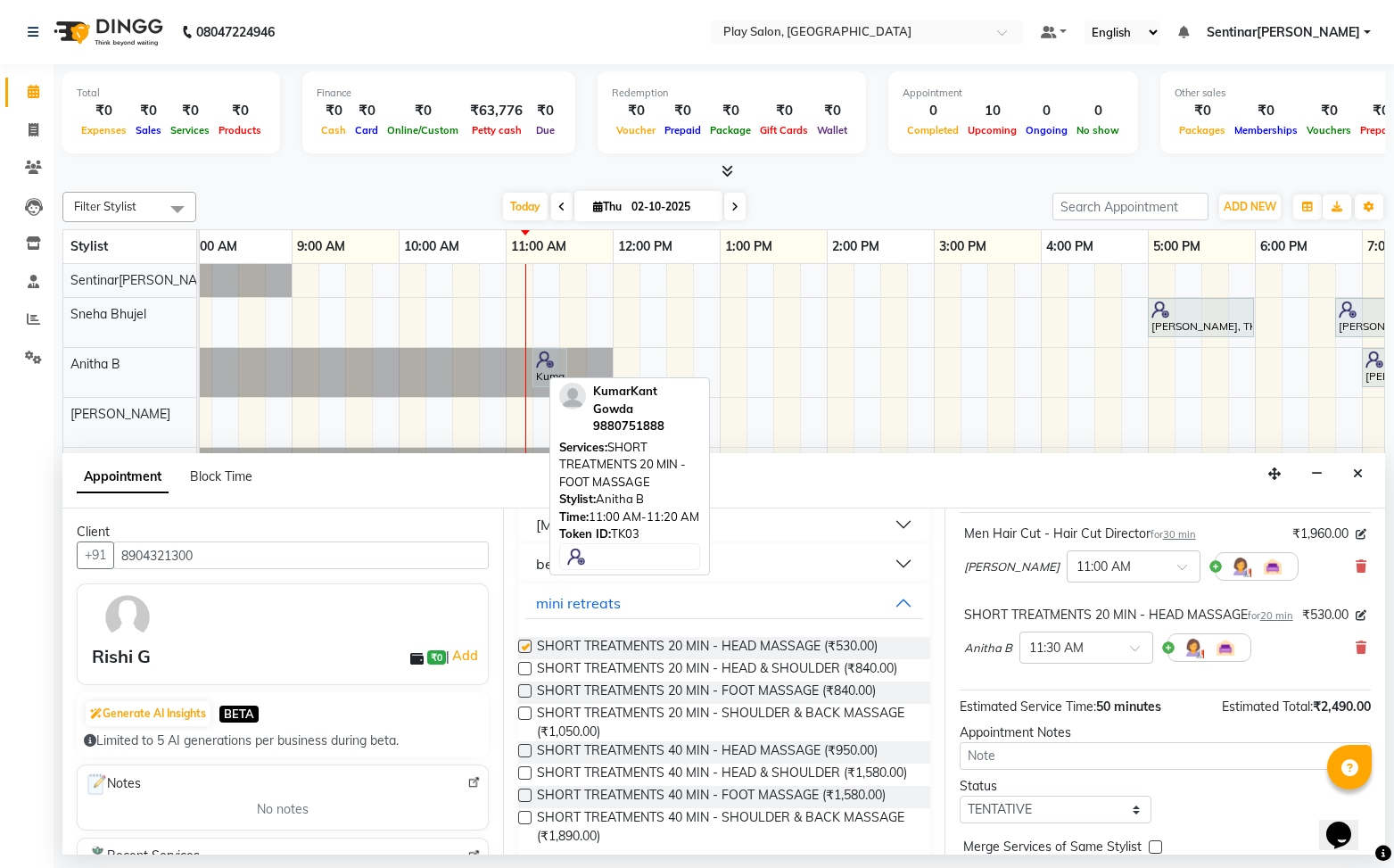
checkbox input "false"
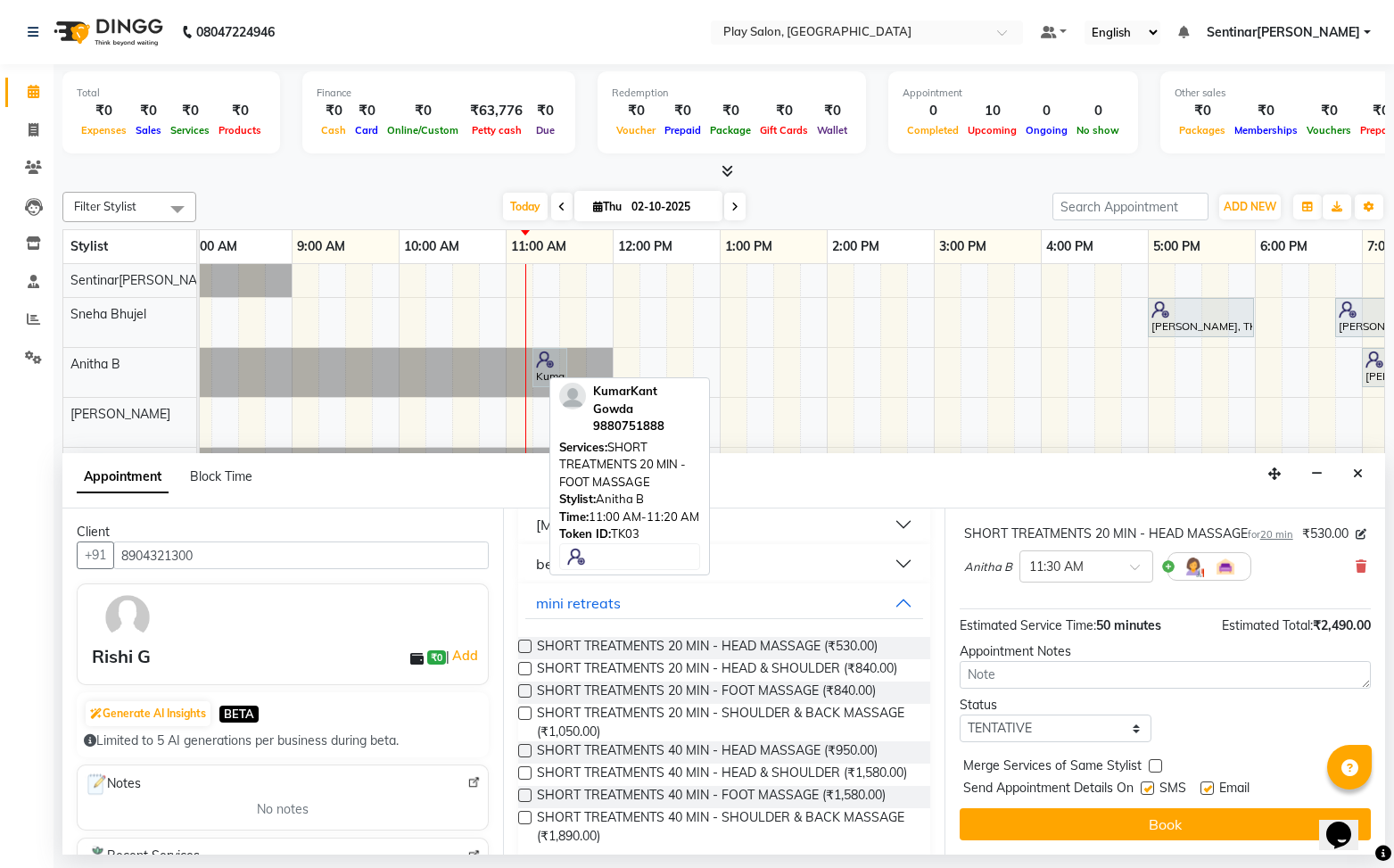
scroll to position [206, 0]
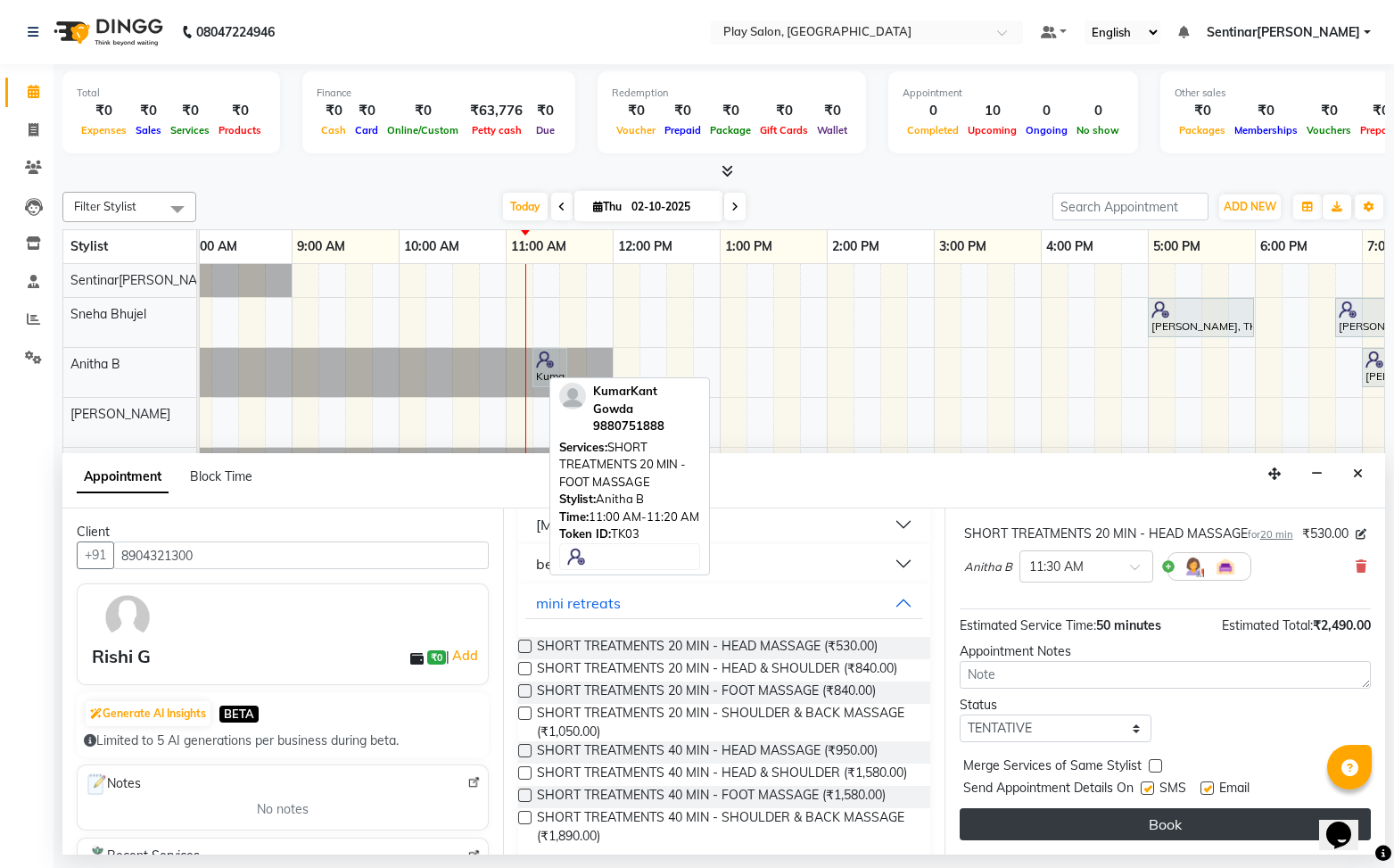
drag, startPoint x: 1183, startPoint y: 827, endPoint x: 1218, endPoint y: 824, distance: 35.1
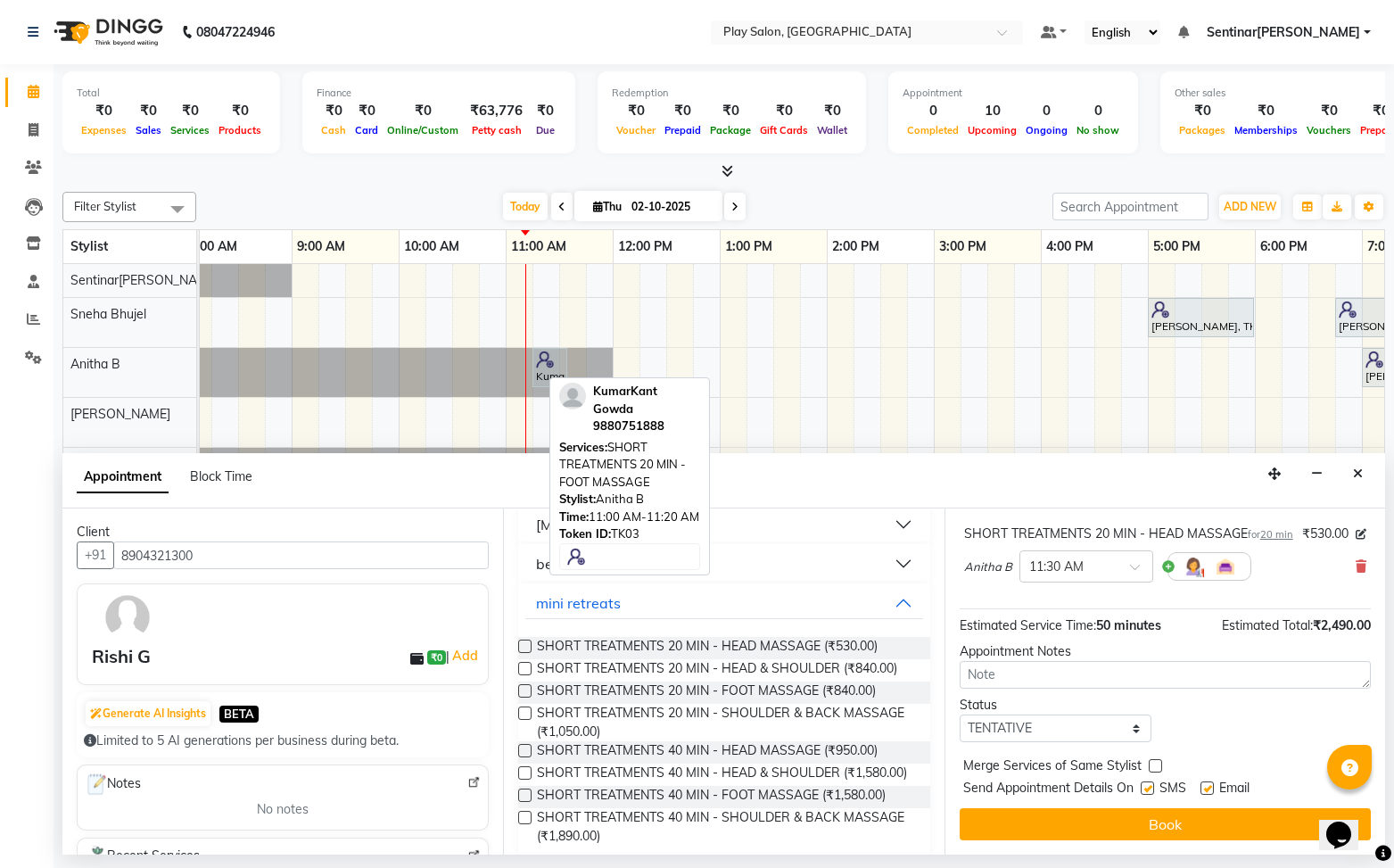
click at [1183, 827] on button "Book" at bounding box center [1166, 823] width 411 height 32
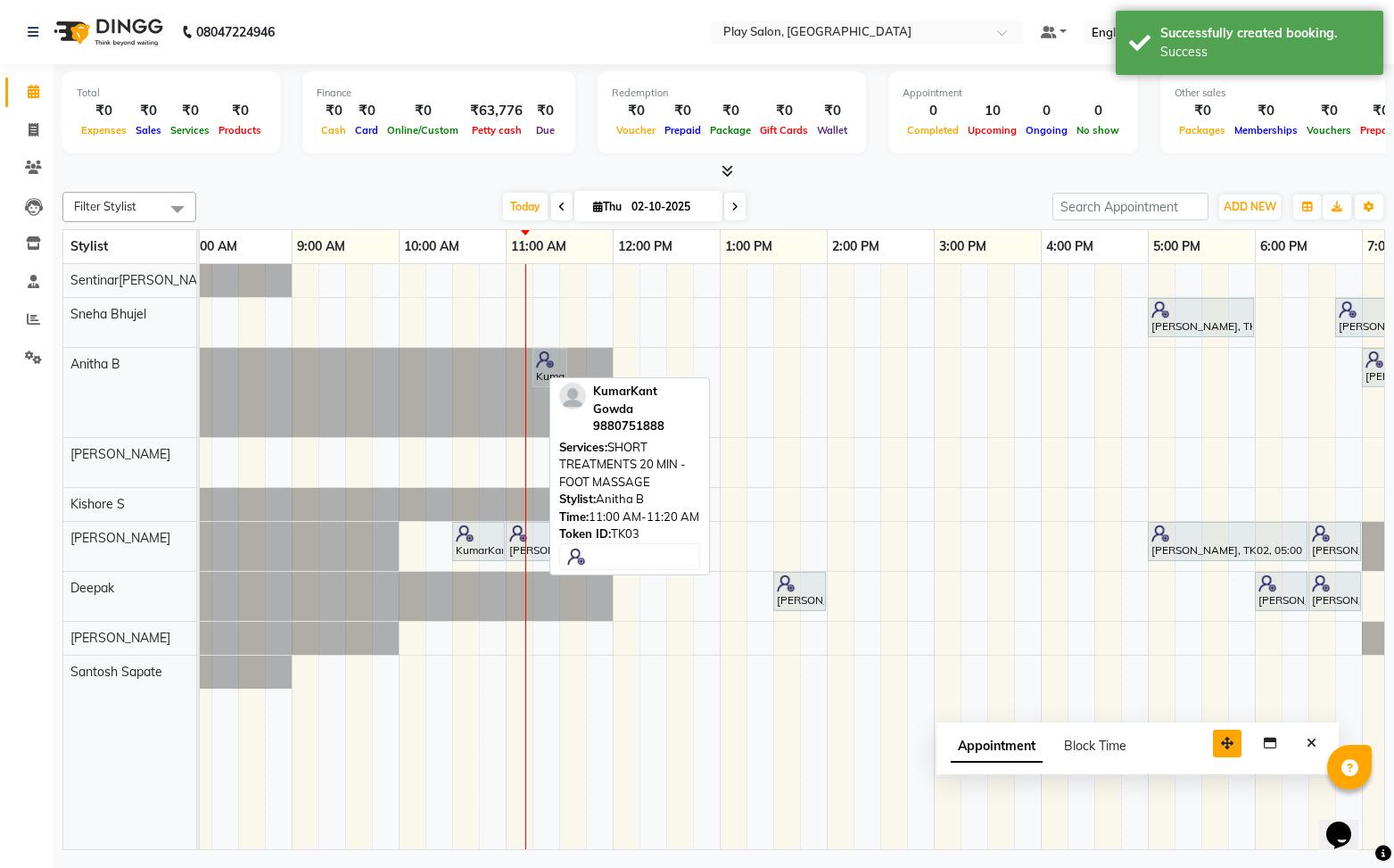
drag, startPoint x: 1272, startPoint y: 817, endPoint x: 1226, endPoint y: 736, distance: 93.2
click at [1226, 736] on icon "button" at bounding box center [1228, 743] width 13 height 13
drag, startPoint x: 1313, startPoint y: 746, endPoint x: 1265, endPoint y: 743, distance: 48.1
click at [1308, 746] on icon "Close" at bounding box center [1311, 743] width 10 height 13
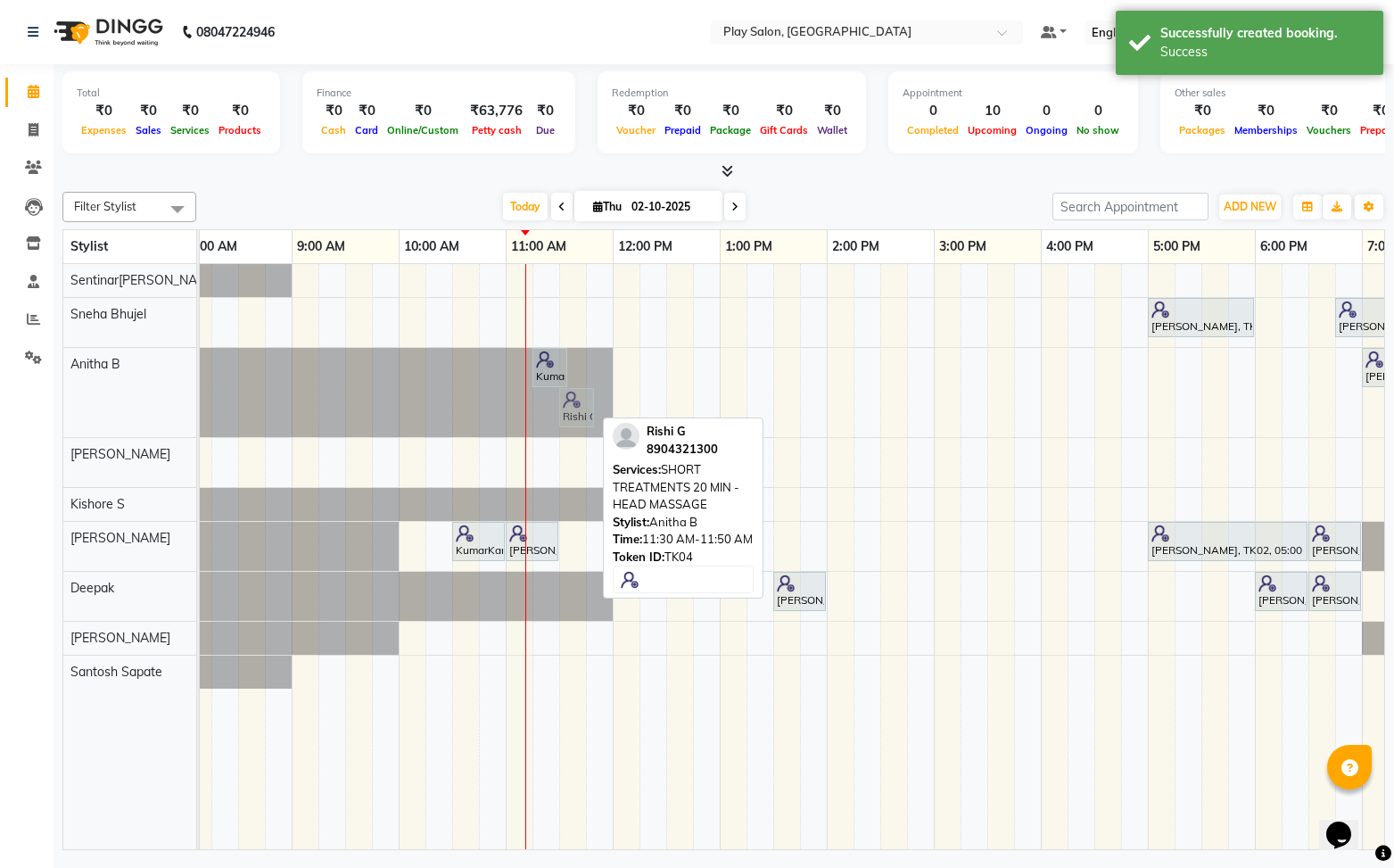
drag, startPoint x: 577, startPoint y: 413, endPoint x: 588, endPoint y: 382, distance: 32.9
click at [588, 382] on div "KumarKant Gowda, TK03, 11:15 AM-11:35 AM, SHORT TREATMENTS 20 MIN - FOOT MASSAG…" at bounding box center [880, 393] width 1391 height 89
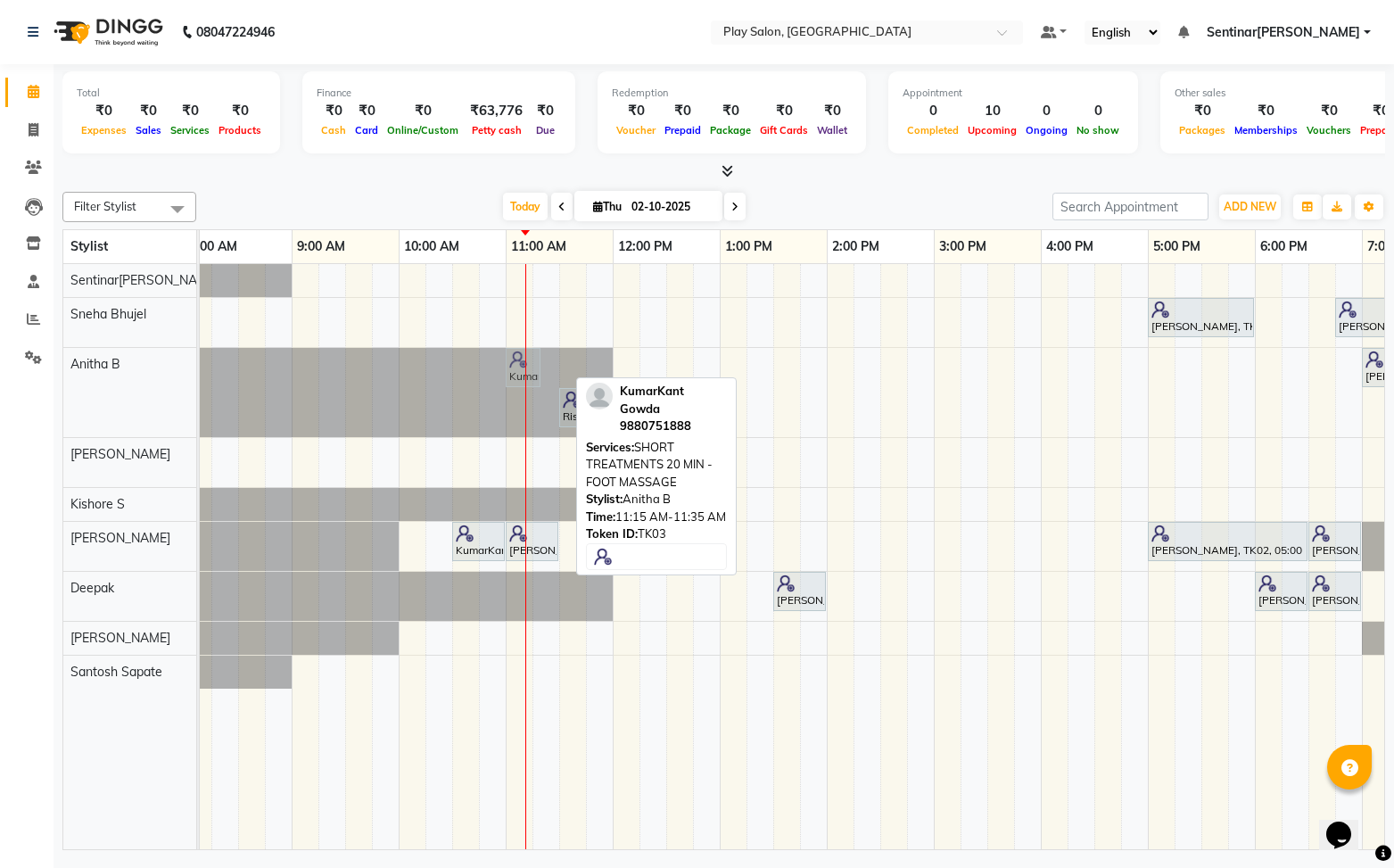
drag, startPoint x: 549, startPoint y: 366, endPoint x: 535, endPoint y: 365, distance: 14.0
click at [185, 365] on div "KumarKant Gowda, TK03, 11:15 AM-11:35 AM, SHORT TREATMENTS 20 MIN - FOOT MASSAG…" at bounding box center [185, 393] width 0 height 89
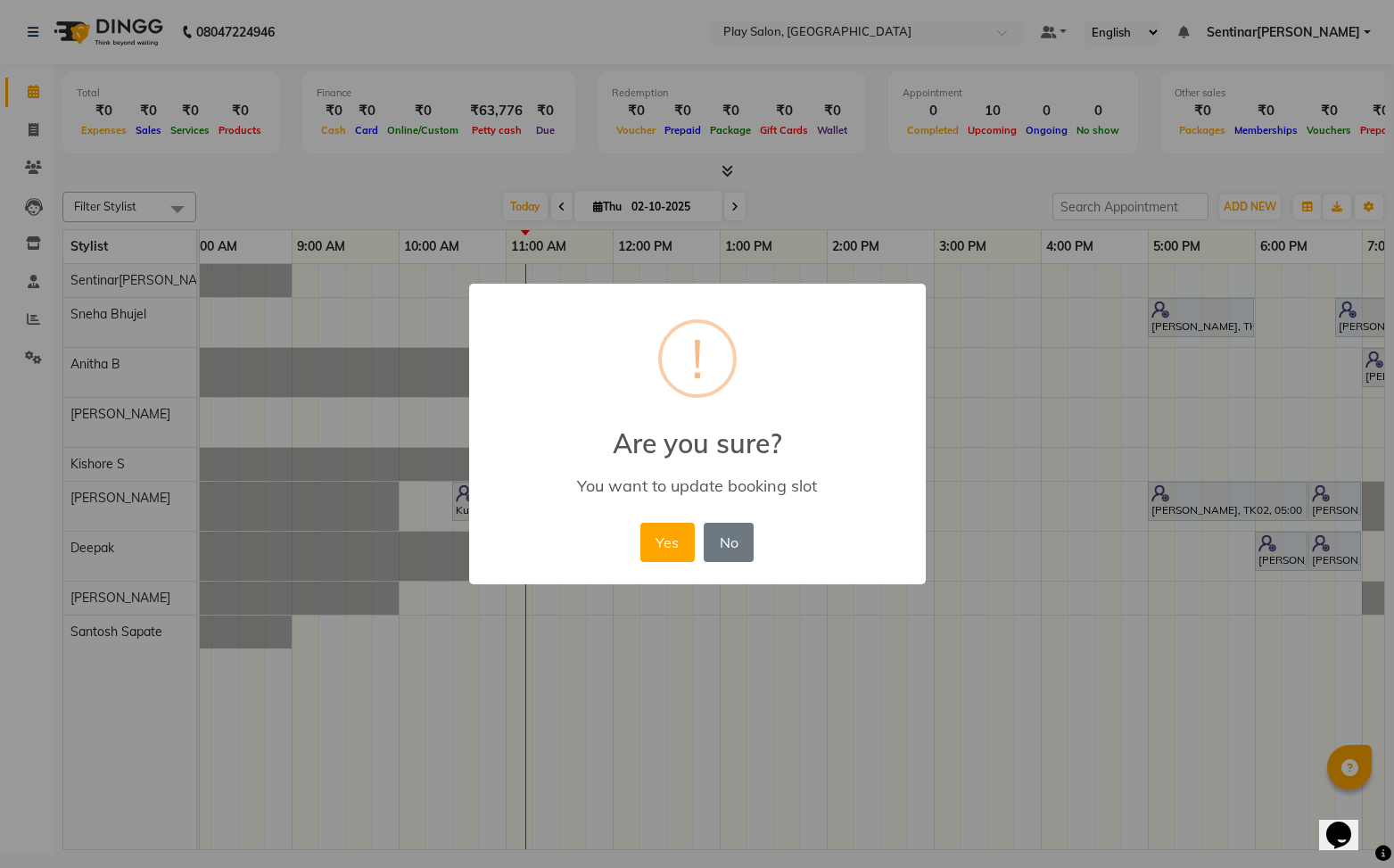
drag, startPoint x: 681, startPoint y: 538, endPoint x: 694, endPoint y: 487, distance: 52.6
click at [676, 533] on button "Yes" at bounding box center [667, 542] width 55 height 39
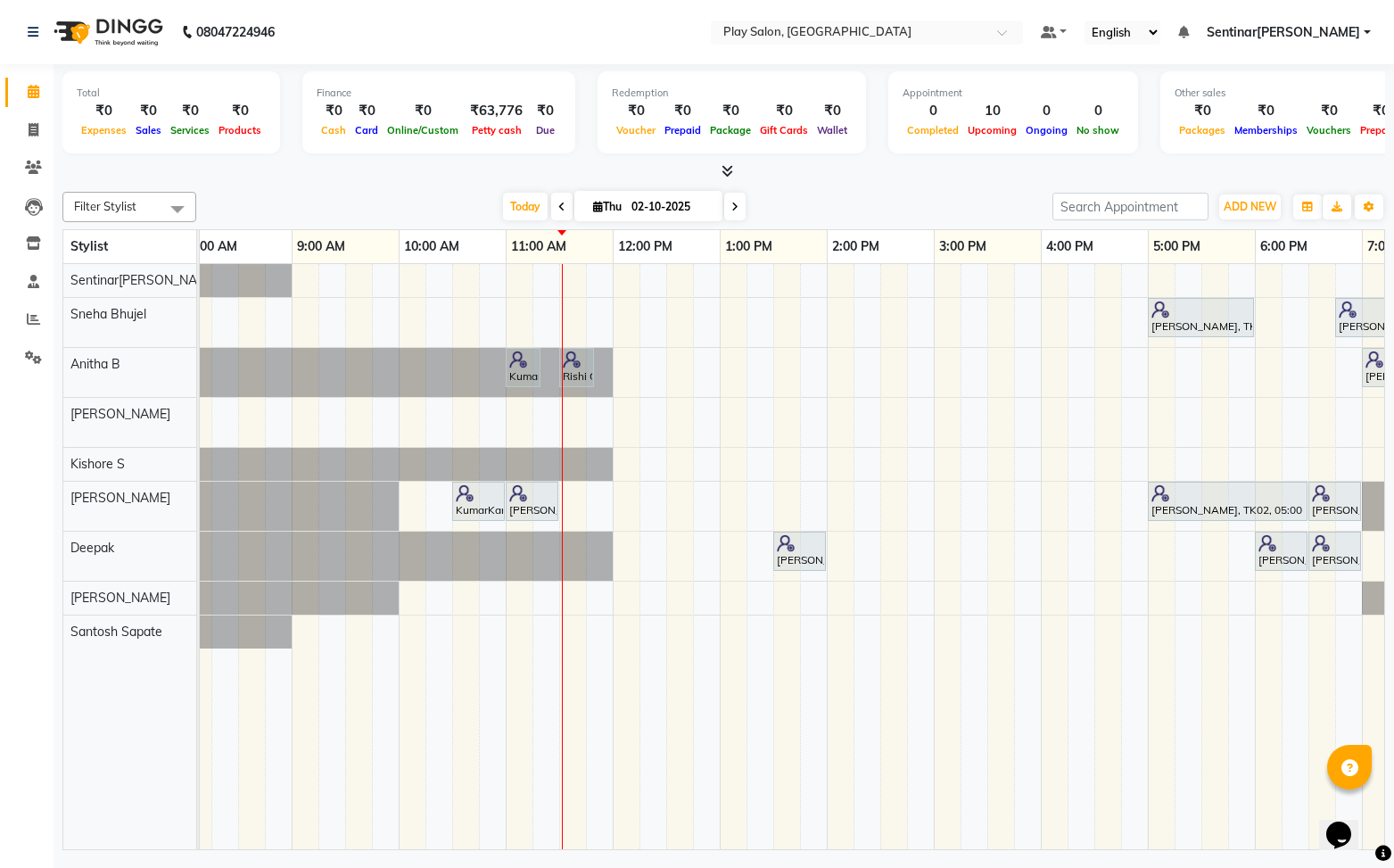
click at [633, 207] on input "02-10-2025" at bounding box center [671, 206] width 89 height 26
select select "10"
select select "2025"
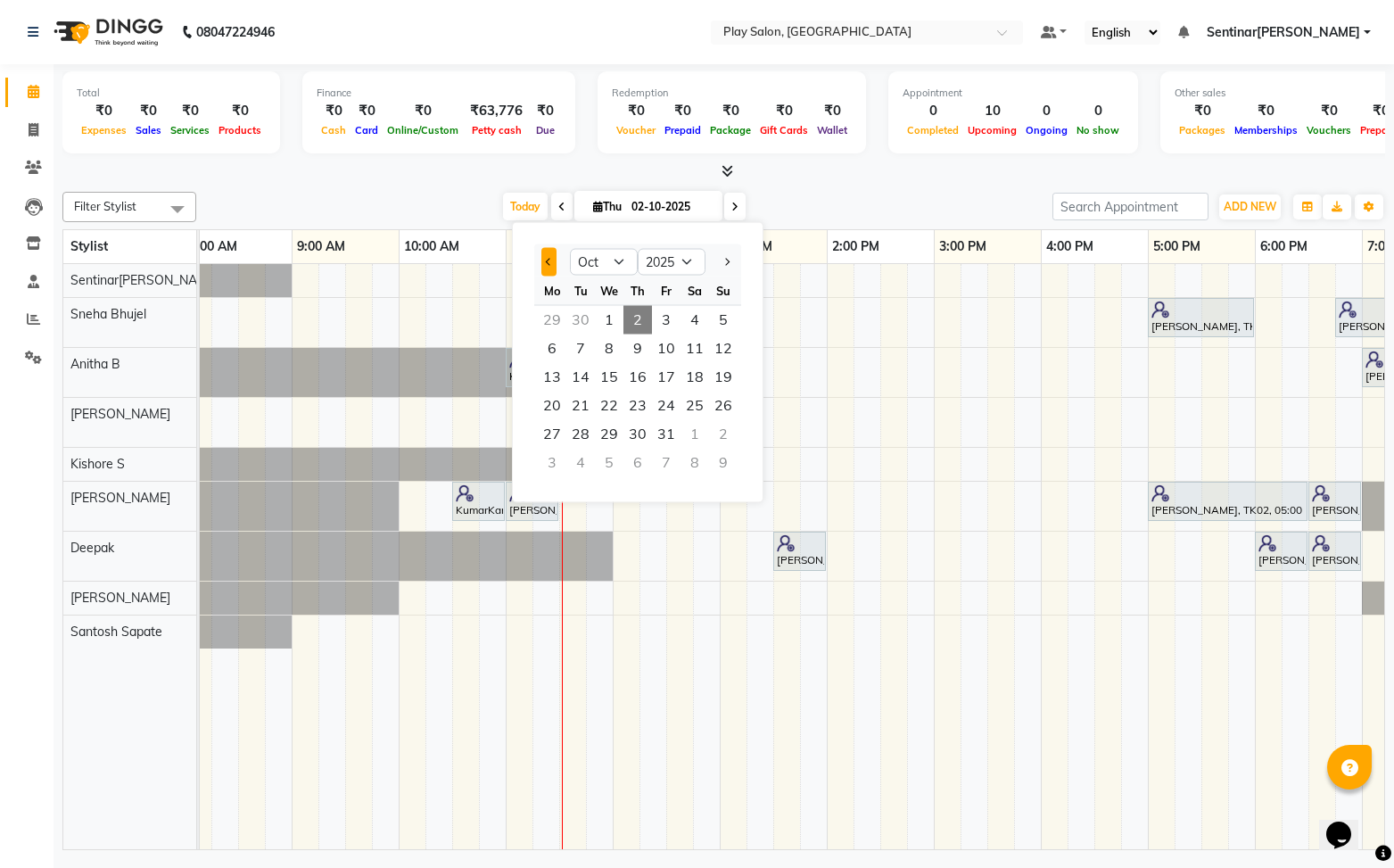
click at [552, 266] on button "Previous month" at bounding box center [548, 262] width 15 height 28
select select "9"
click at [646, 374] on span "18" at bounding box center [637, 376] width 28 height 28
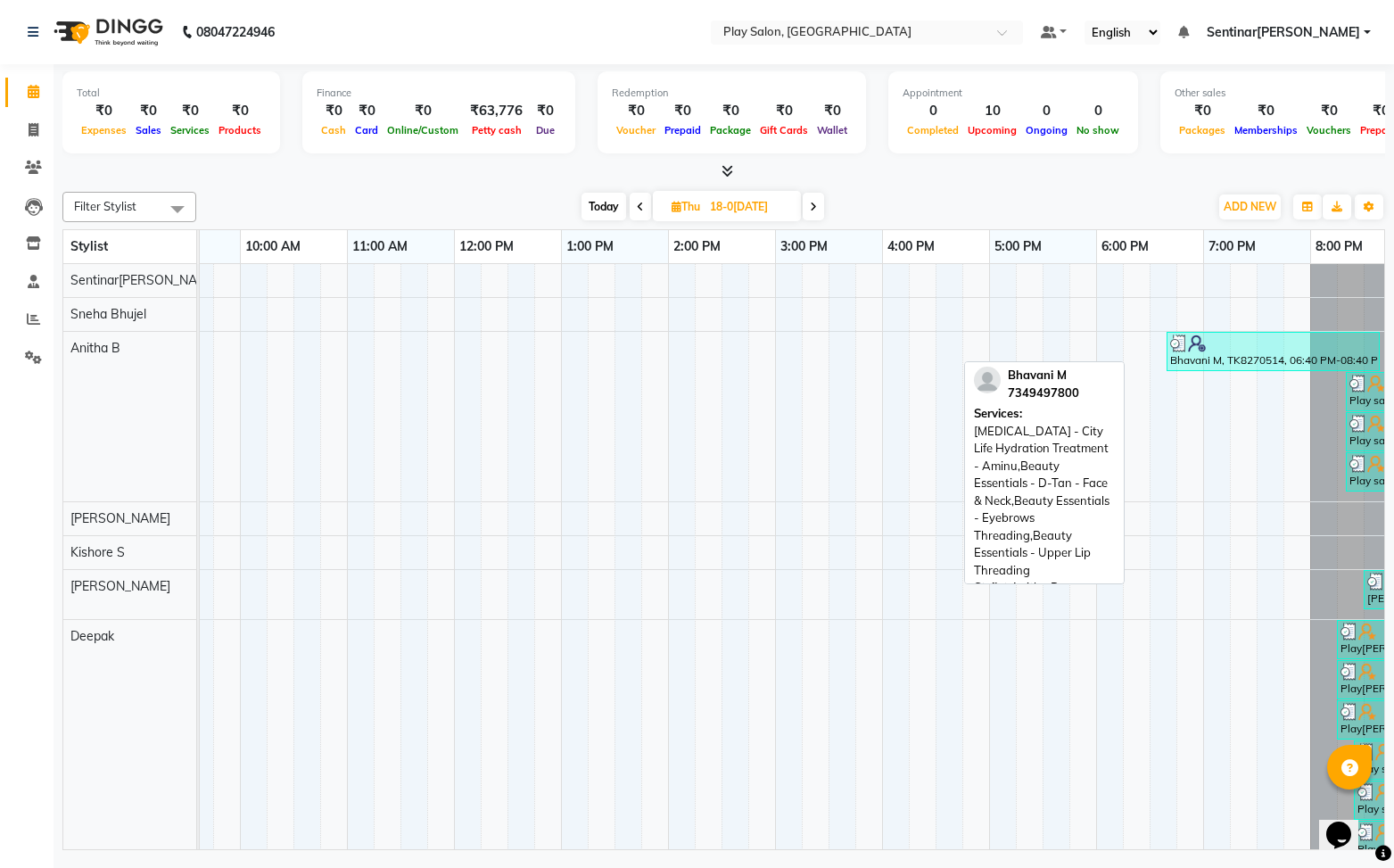
scroll to position [0, 172]
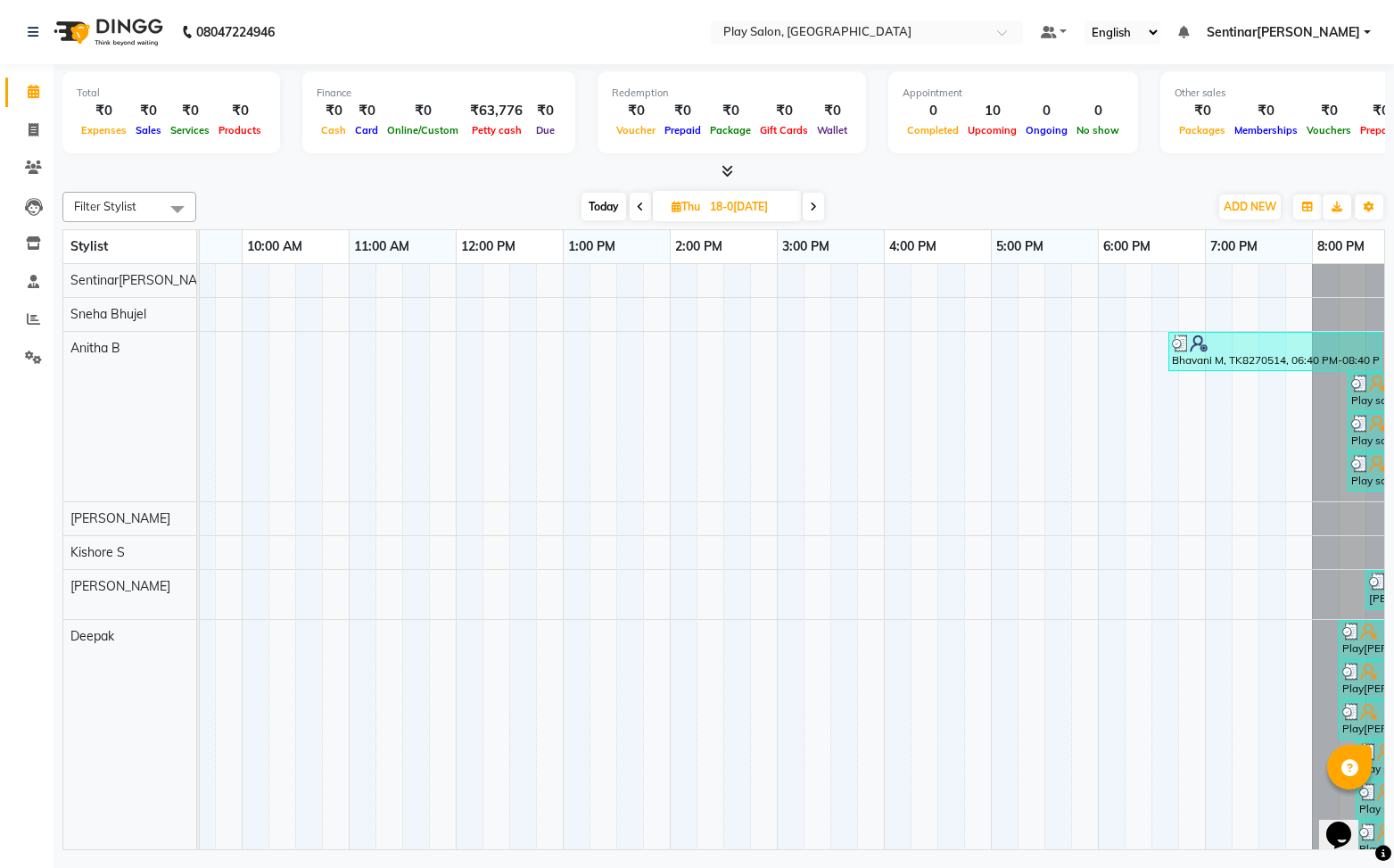
click at [607, 208] on span "Today" at bounding box center [604, 206] width 45 height 27
type input "02-10-2025"
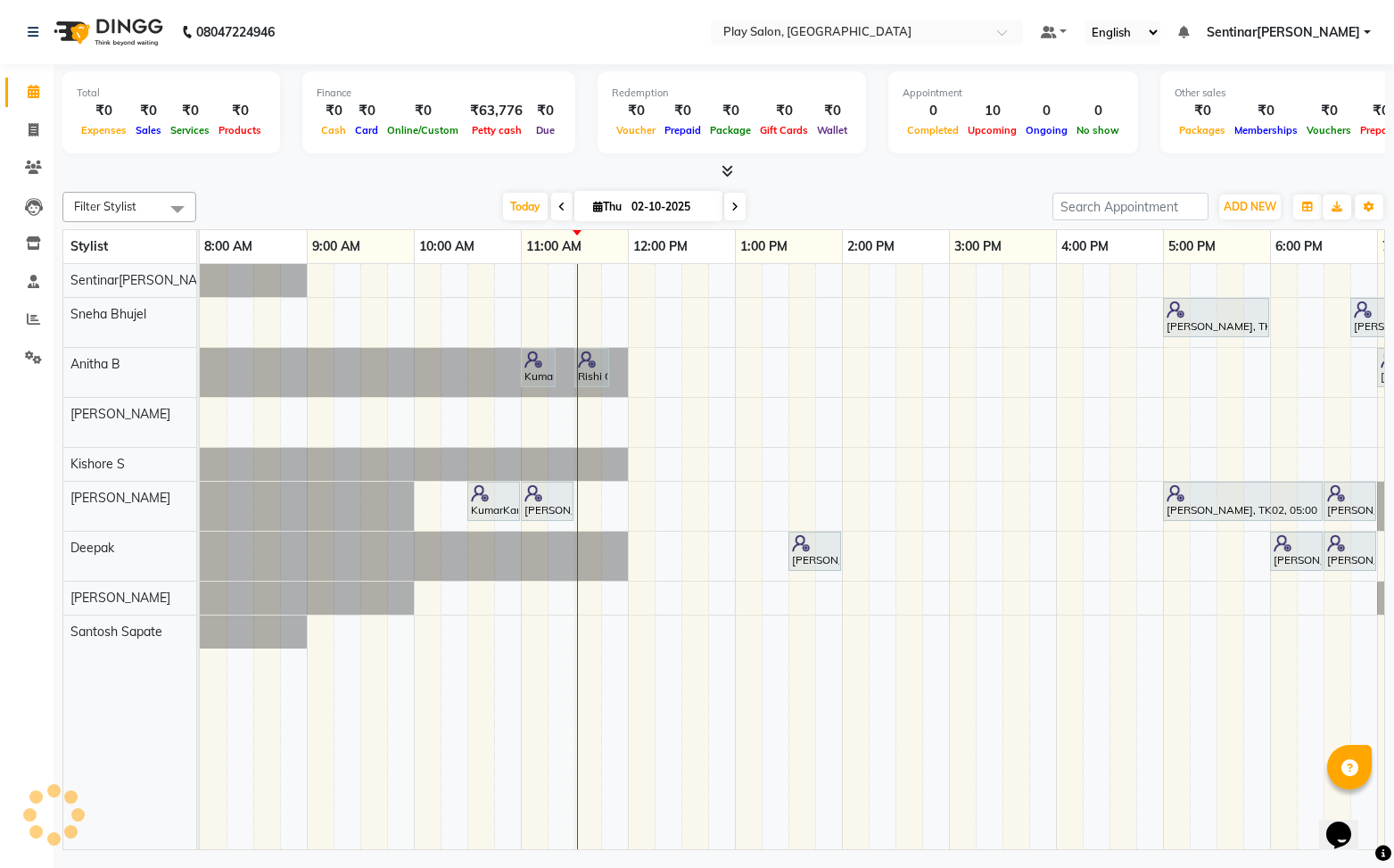
scroll to position [0, 207]
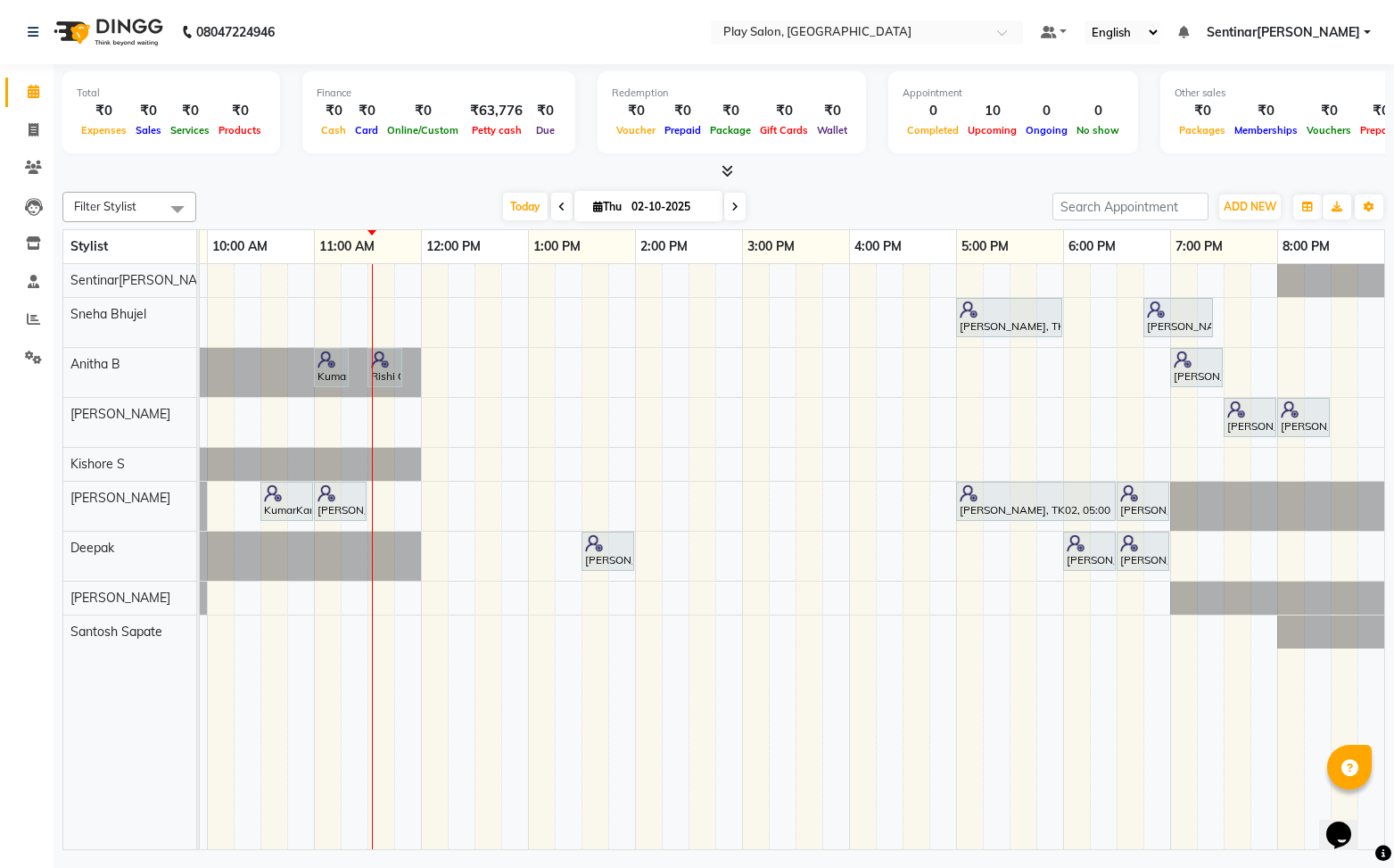
click at [659, 206] on input "02-10-2025" at bounding box center [671, 206] width 89 height 26
select select "10"
select select "2025"
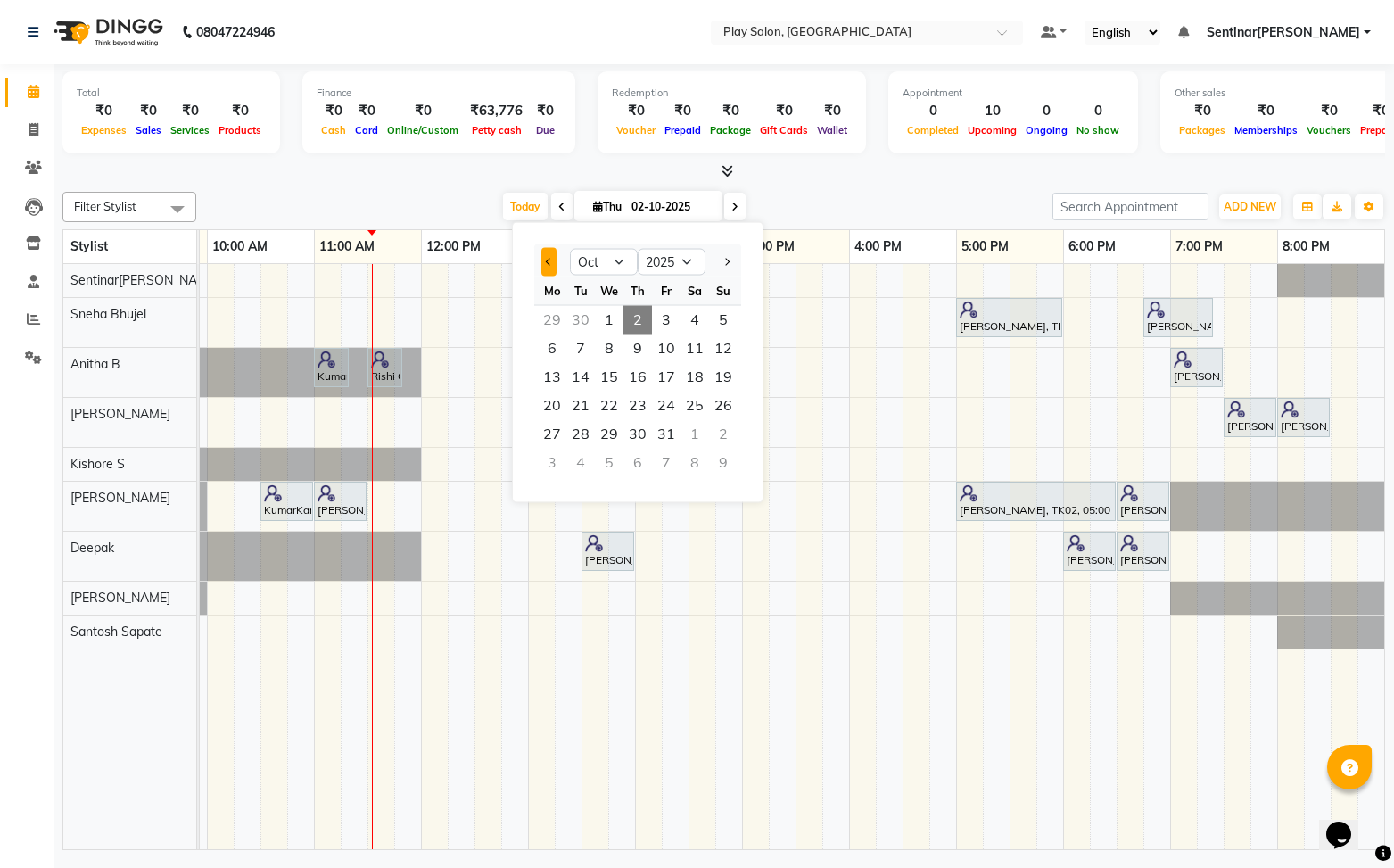
click at [547, 257] on button "Previous month" at bounding box center [548, 262] width 15 height 28
select select "9"
click at [641, 376] on span "18" at bounding box center [637, 376] width 28 height 28
type input "18-09-2025"
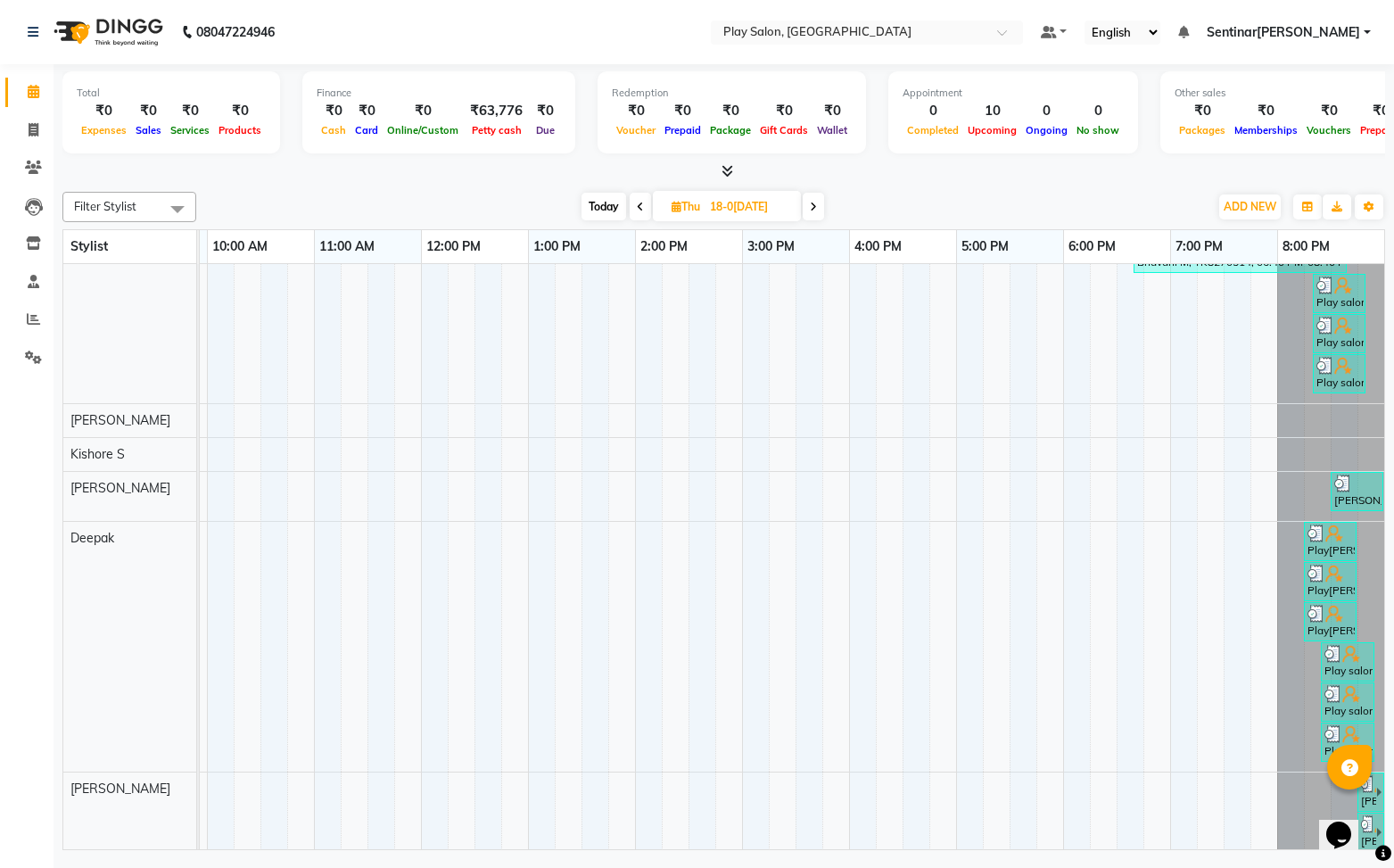
scroll to position [102, 0]
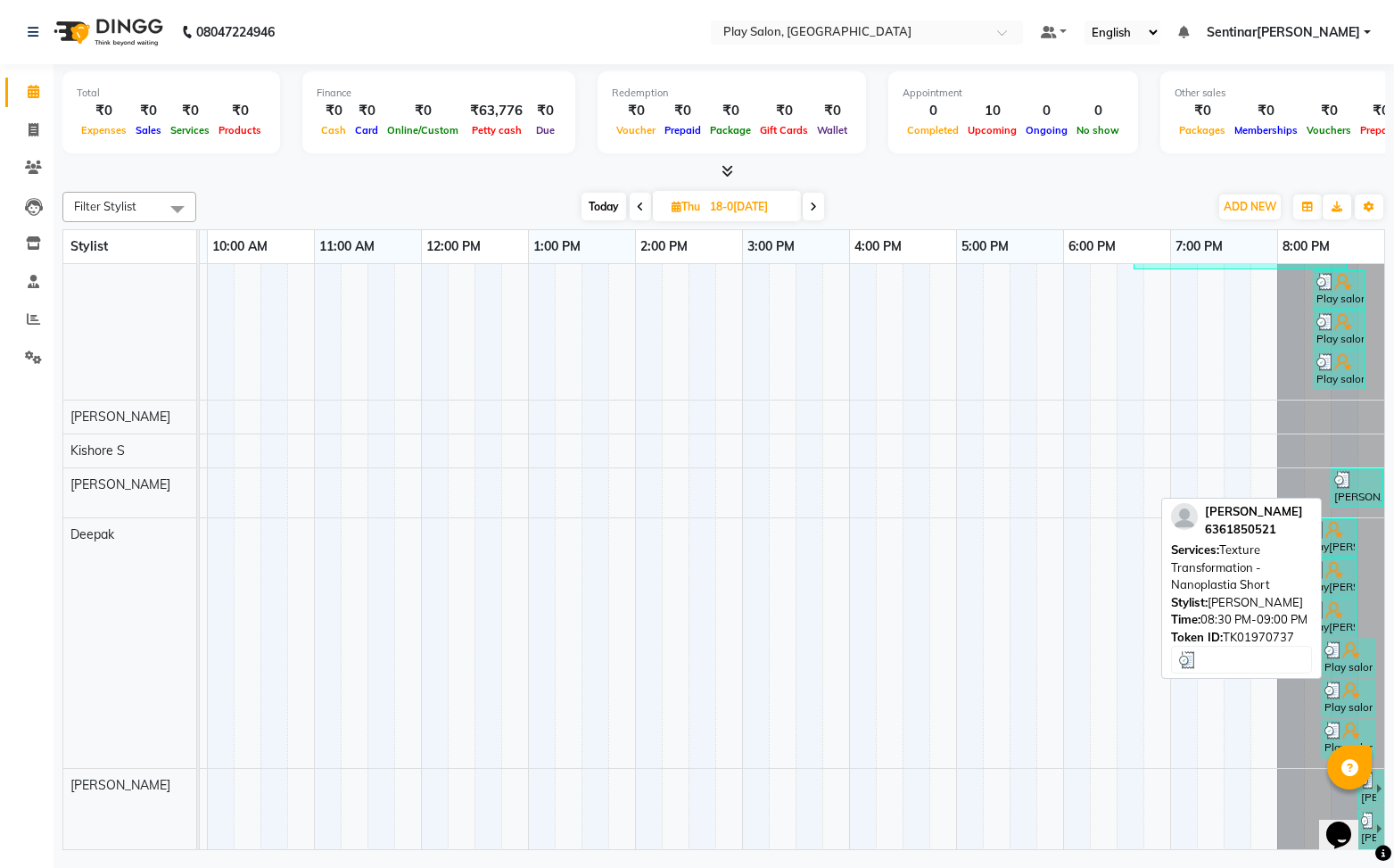
click at [1356, 485] on div at bounding box center [1358, 480] width 45 height 18
click at [1353, 484] on div at bounding box center [1358, 480] width 45 height 18
select select "3"
click at [1353, 488] on div "Megha M, TK1970737, 08:30 PM-09:00 PM, Texture Transformation - Nanoplastia Sho…" at bounding box center [1358, 487] width 49 height 34
select select "3"
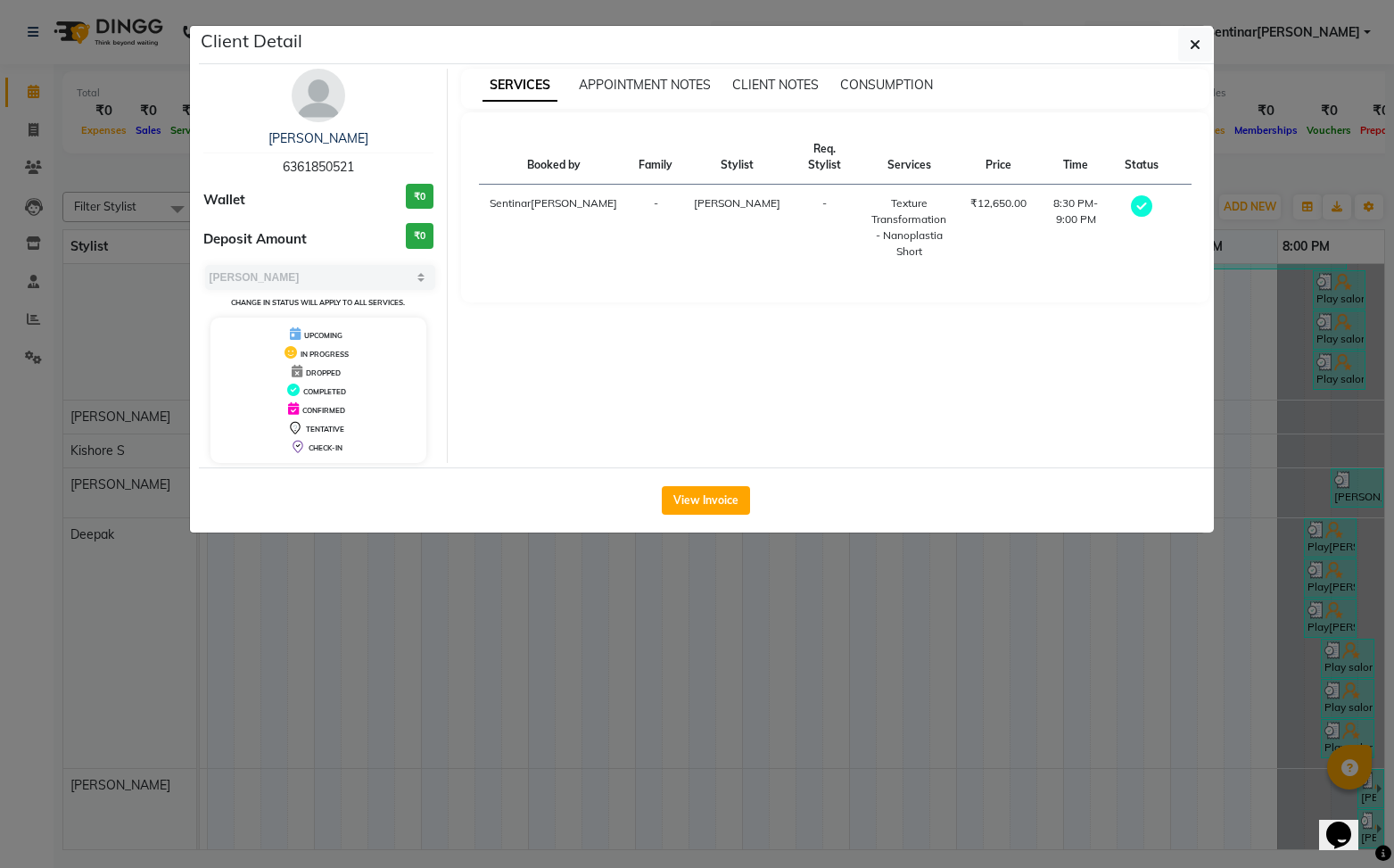
click at [326, 165] on span "6361850521" at bounding box center [318, 167] width 71 height 16
copy span "6361850521"
drag, startPoint x: 1188, startPoint y: 47, endPoint x: 1178, endPoint y: 95, distance: 49.0
click at [1188, 47] on button "button" at bounding box center [1195, 44] width 34 height 34
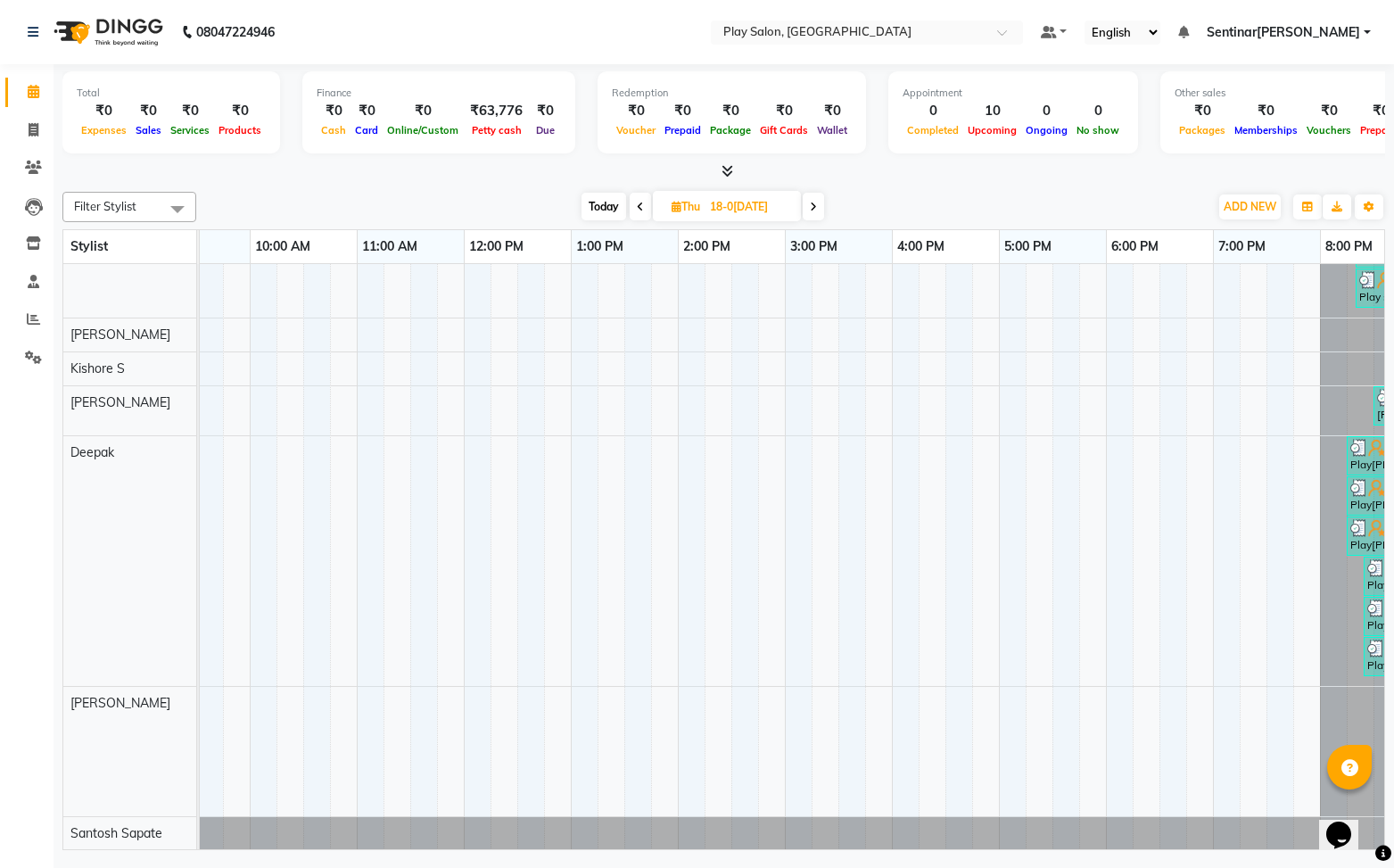
scroll to position [0, 207]
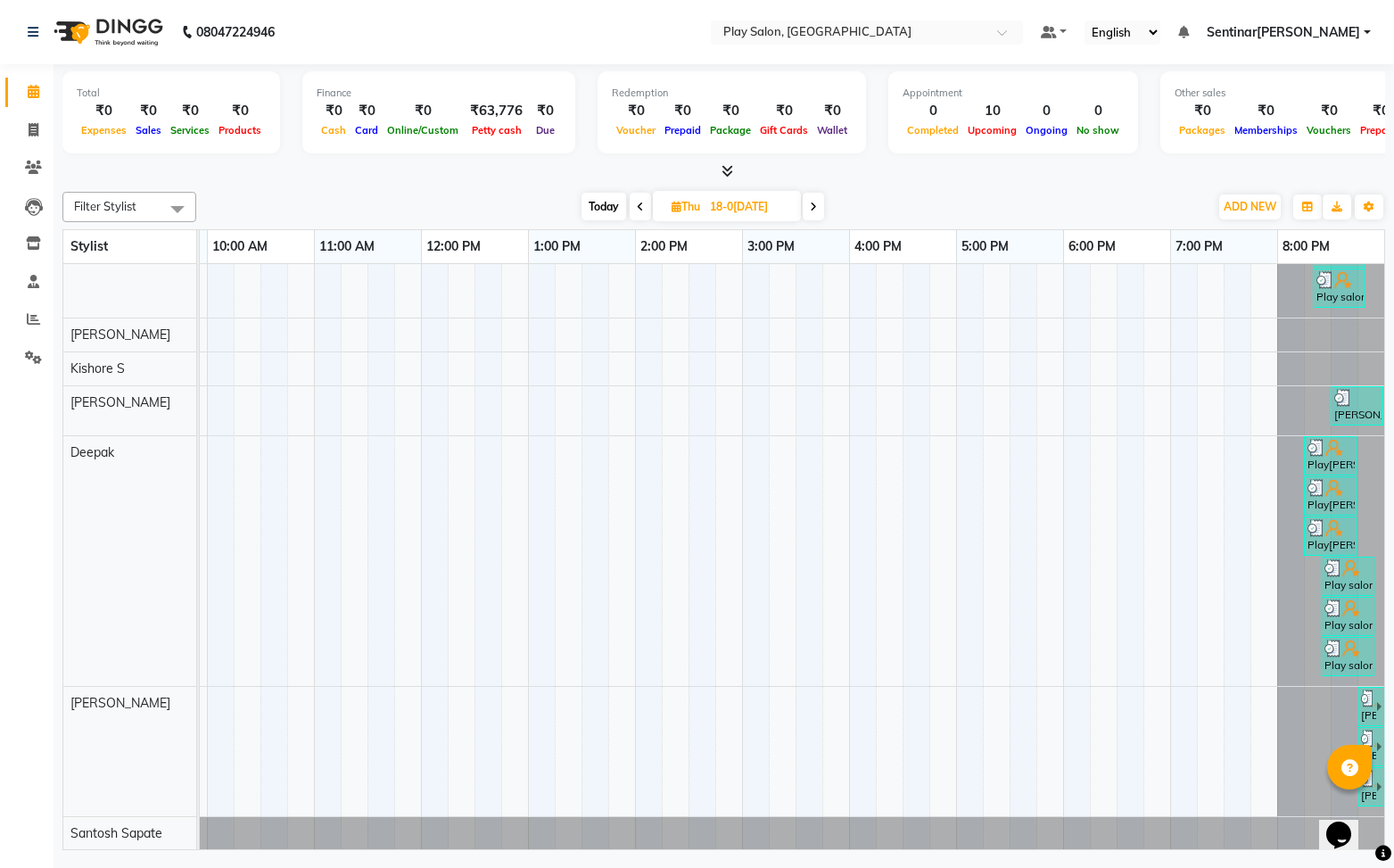
drag, startPoint x: 744, startPoint y: 207, endPoint x: 787, endPoint y: 218, distance: 44.4
click at [743, 207] on input "18-09-2025" at bounding box center [749, 206] width 89 height 26
select select "9"
select select "2025"
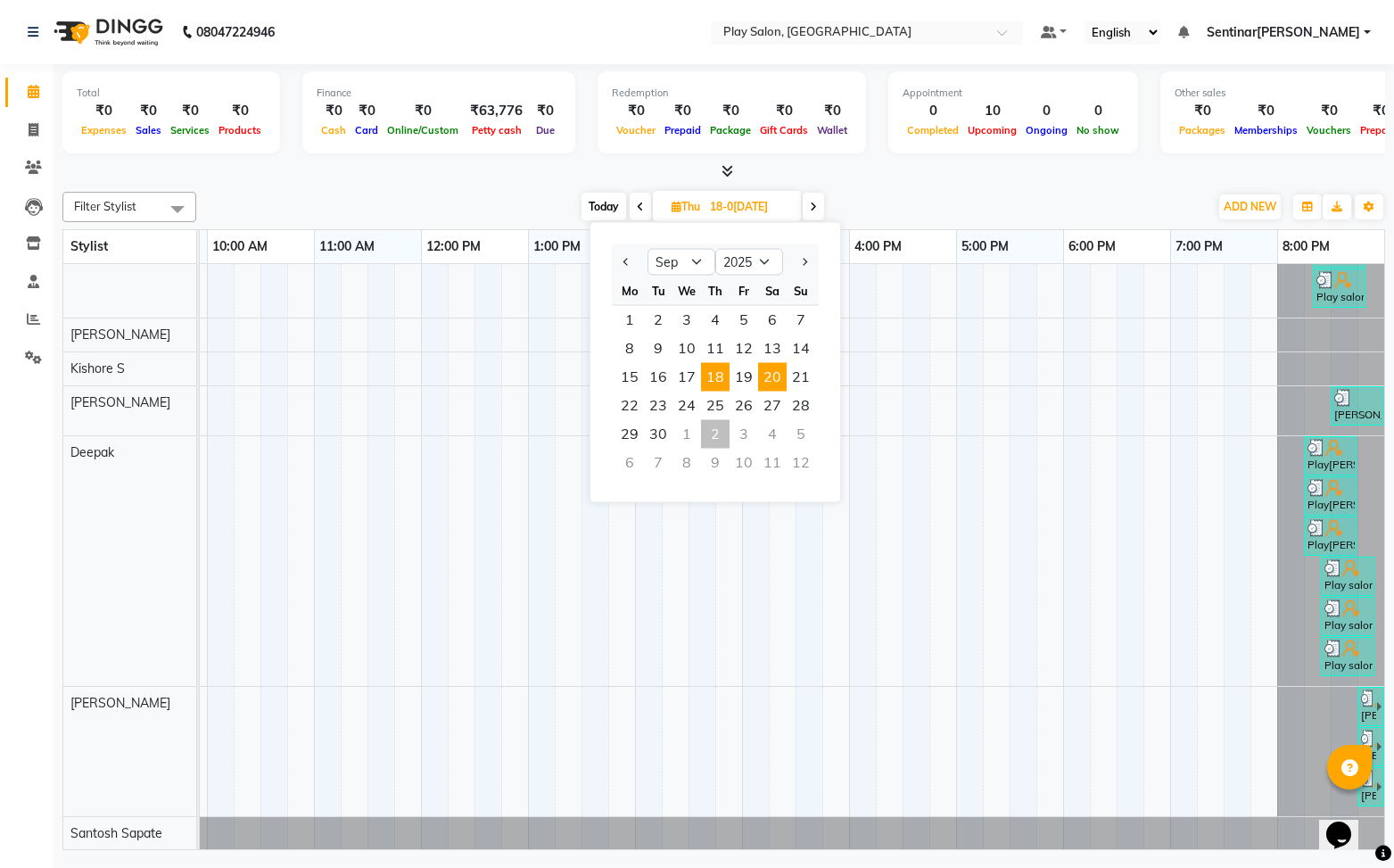
click at [767, 374] on span "20" at bounding box center [772, 376] width 28 height 28
type input "20-09-2025"
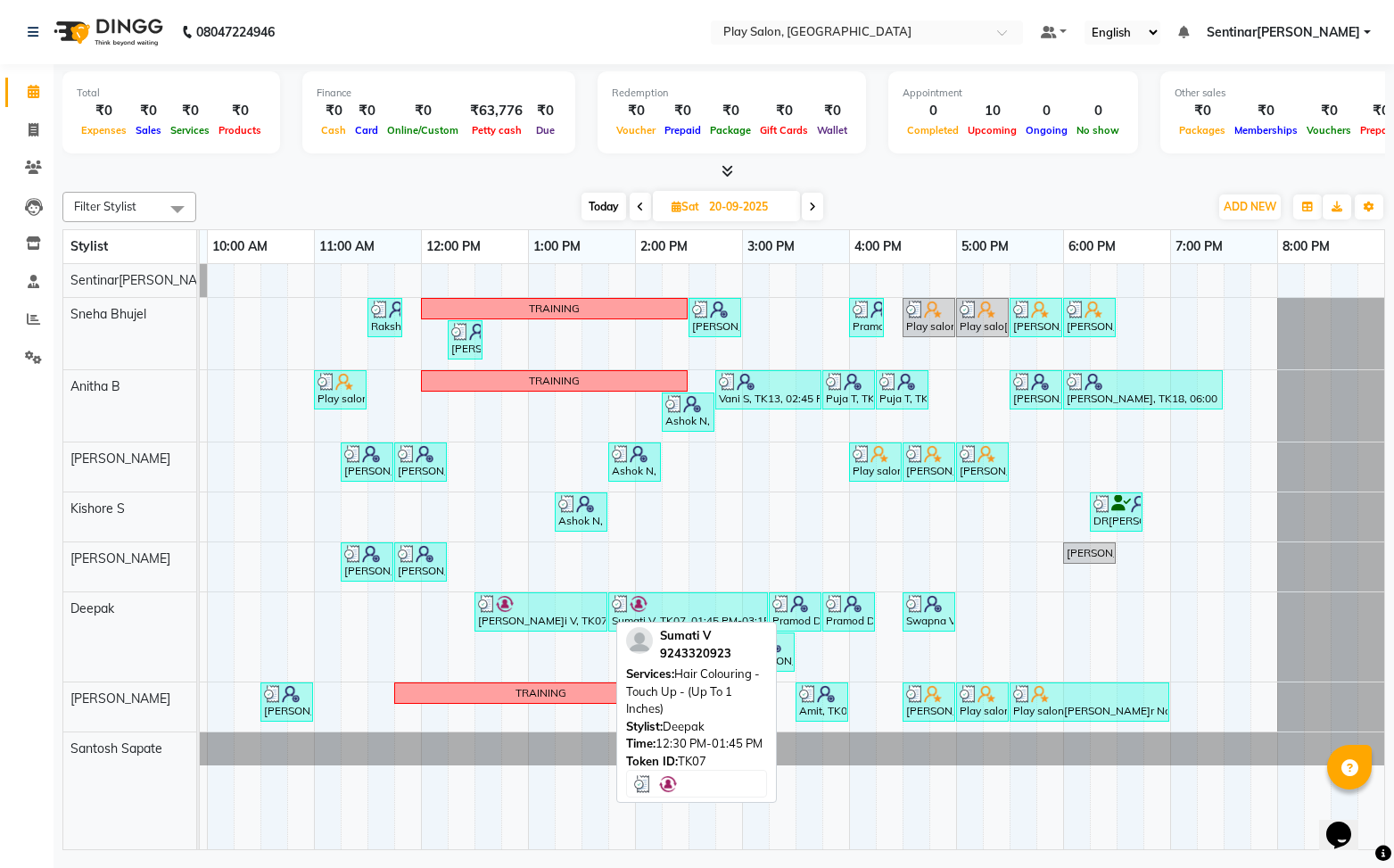
click at [546, 614] on div "Sumati V, TK07, 12:30 PM-01:45 PM, Hair Colouring - Touch Up - (Up To 1 Inches)" at bounding box center [541, 611] width 129 height 34
select select "3"
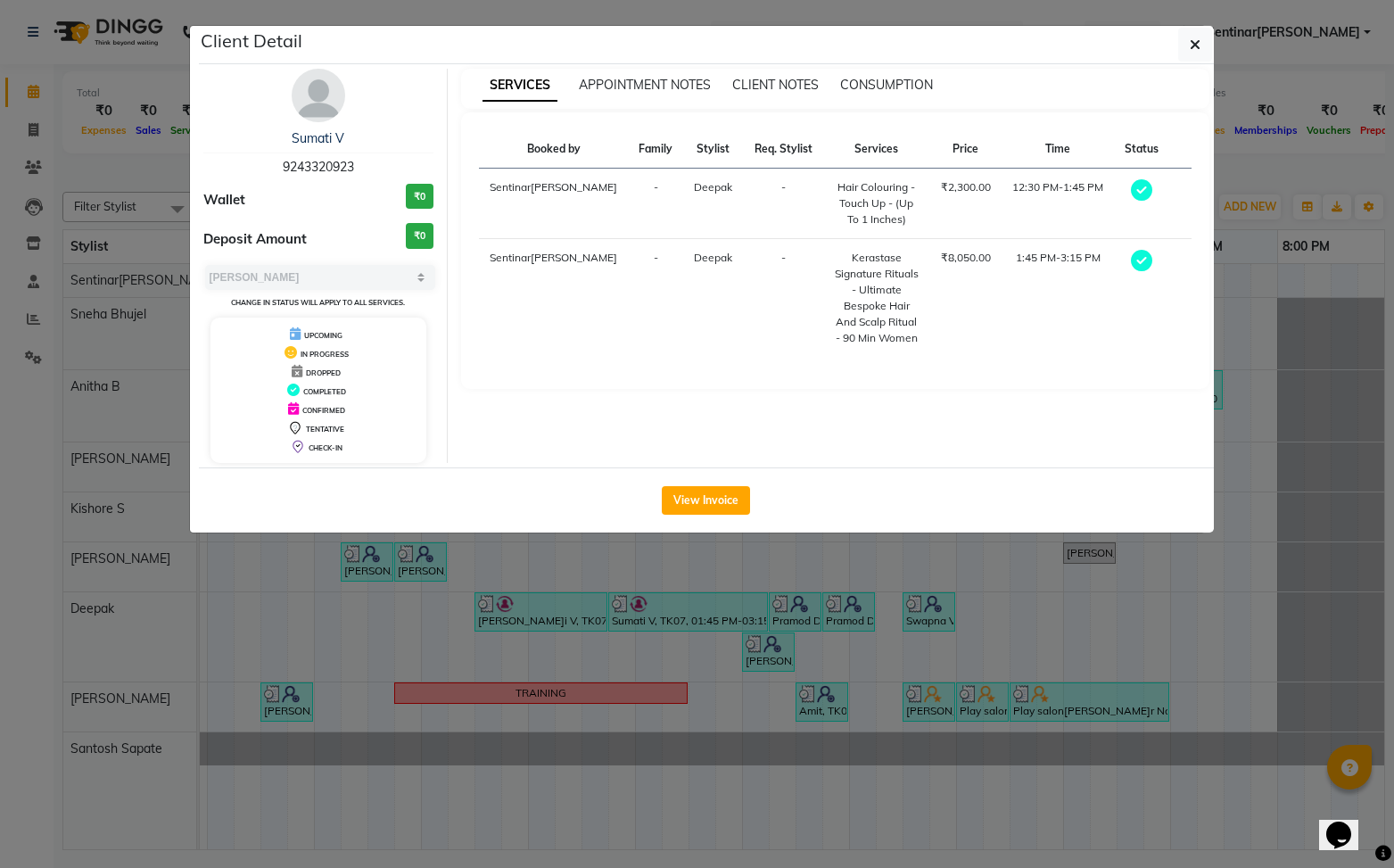
click at [324, 169] on span "9243320923" at bounding box center [318, 167] width 71 height 16
copy span "9243320923"
click at [1194, 45] on icon "button" at bounding box center [1196, 45] width 11 height 15
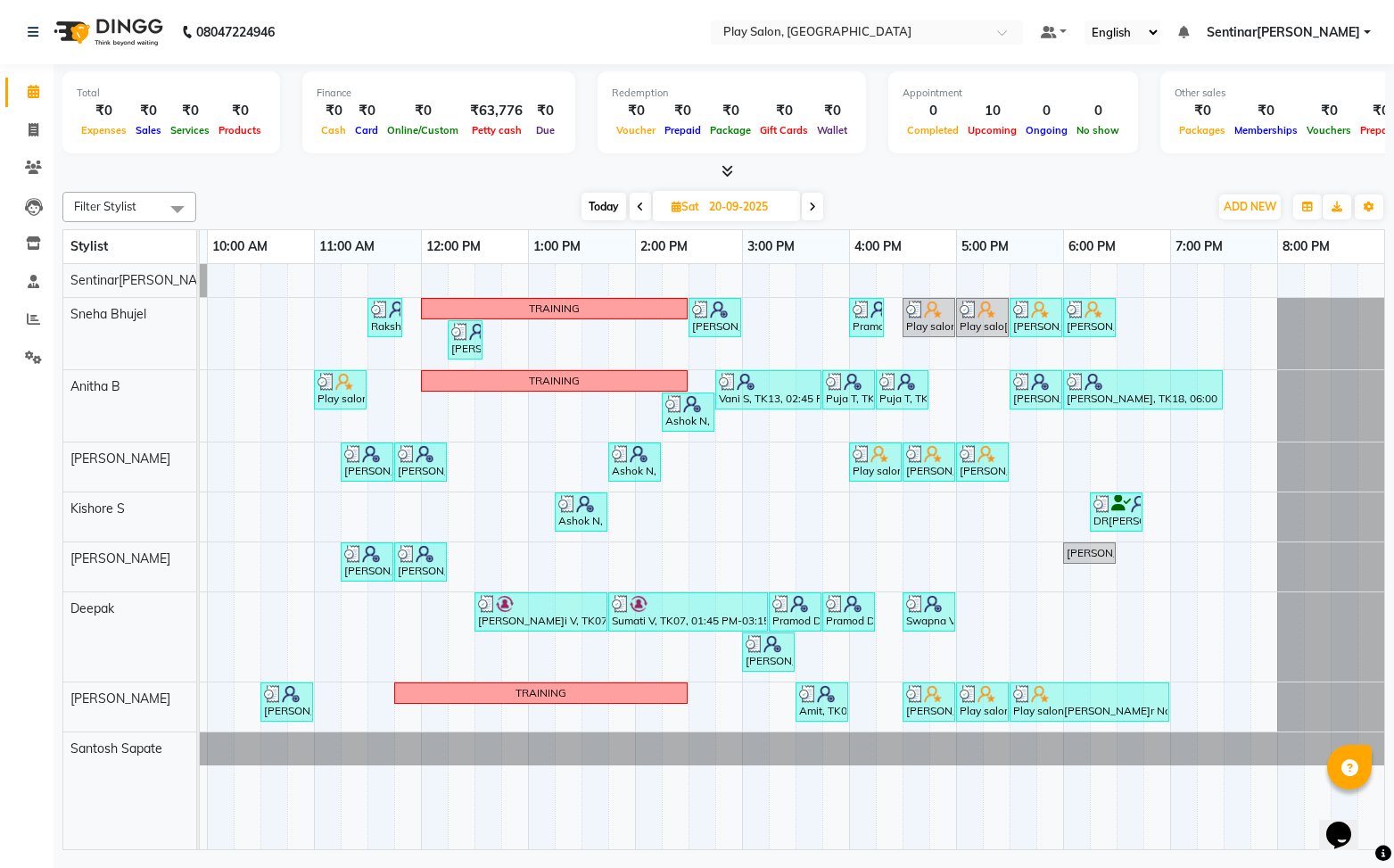
click at [727, 207] on input "20-09-2025" at bounding box center [748, 206] width 89 height 26
select select "9"
select select "2025"
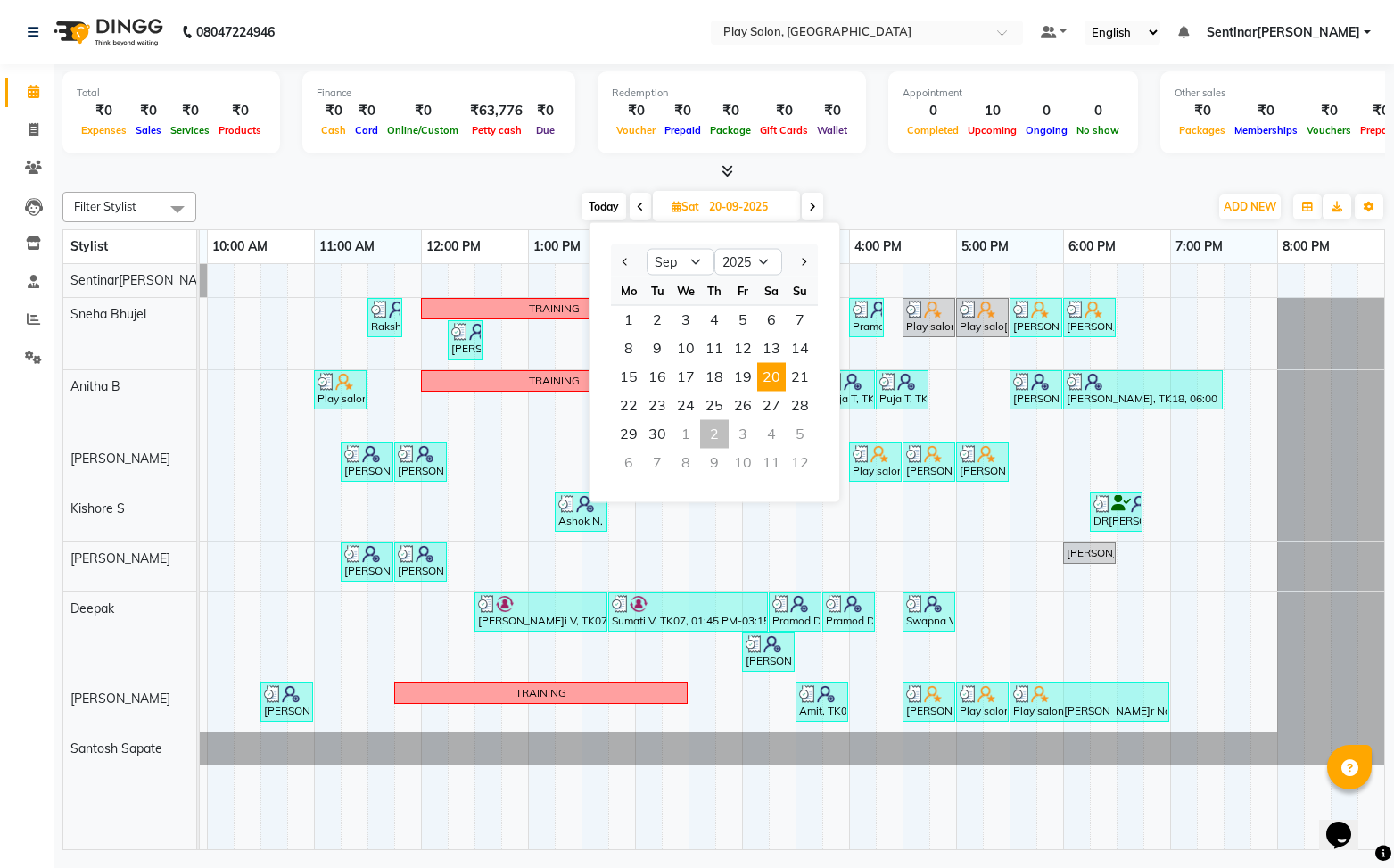
drag, startPoint x: 603, startPoint y: 206, endPoint x: 652, endPoint y: 224, distance: 52.2
click at [604, 206] on span "Today" at bounding box center [604, 206] width 45 height 27
type input "02-10-2025"
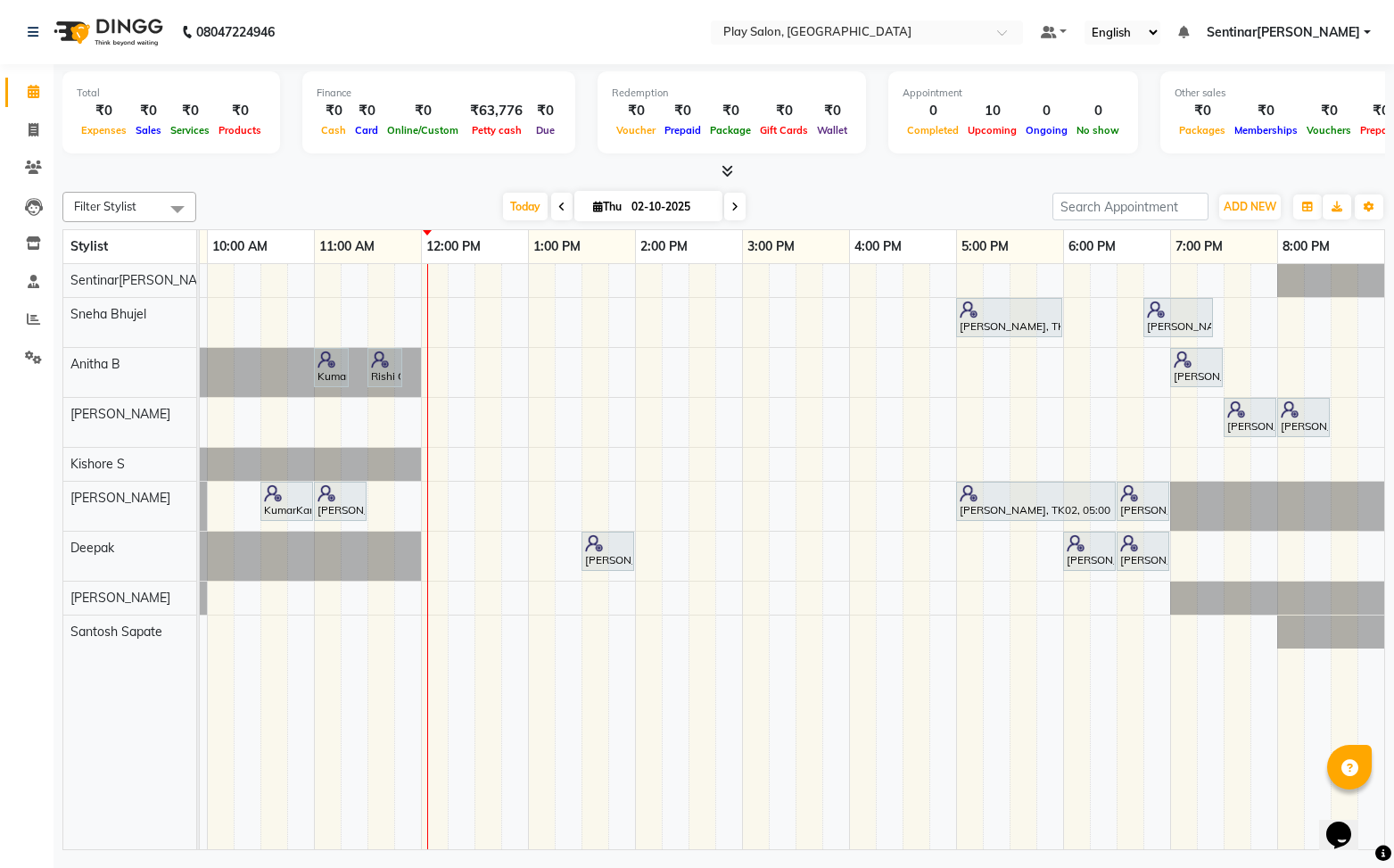
scroll to position [0, 5]
drag, startPoint x: 33, startPoint y: 280, endPoint x: 64, endPoint y: 275, distance: 31.4
click at [33, 280] on icon at bounding box center [33, 281] width 12 height 14
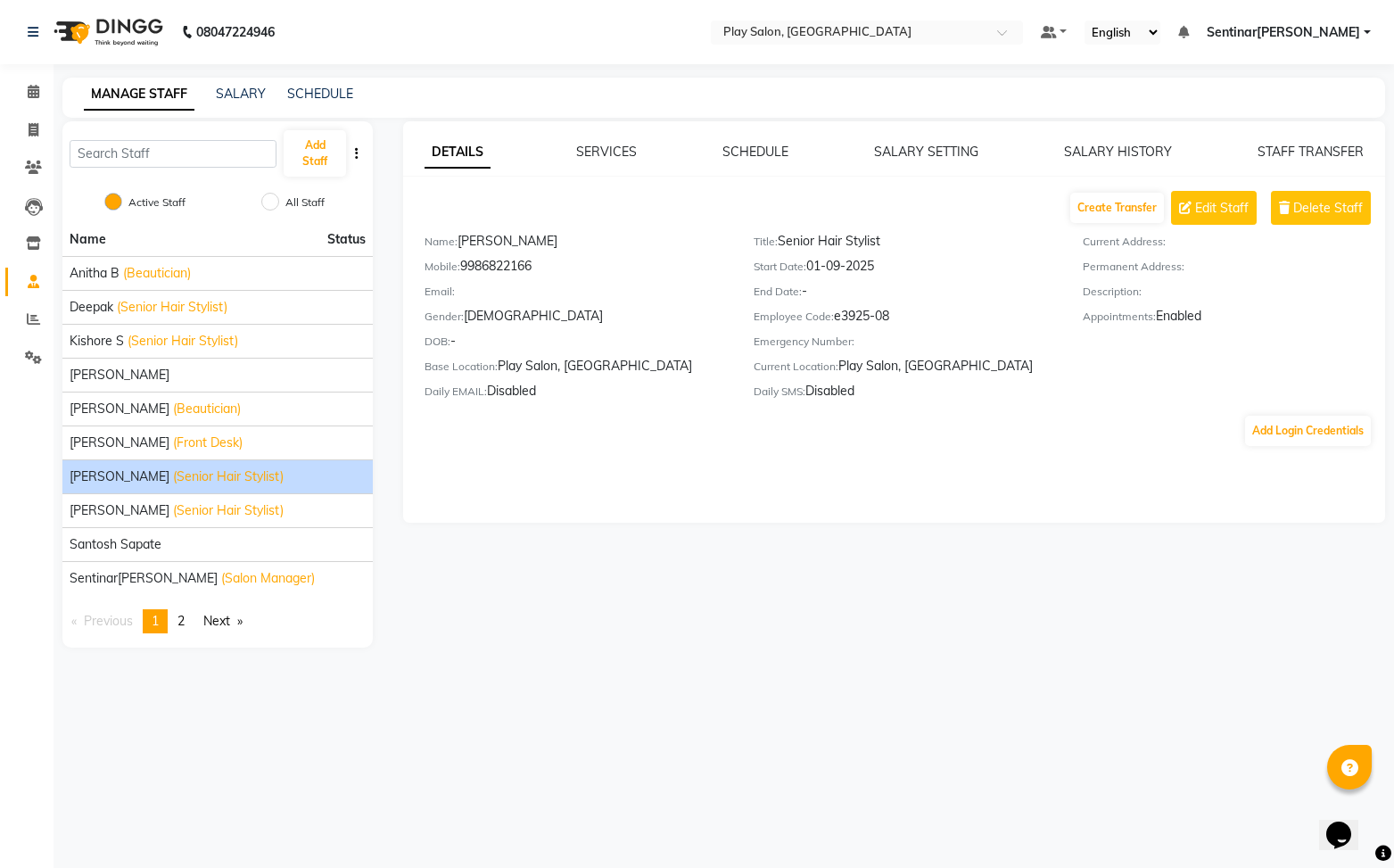
click at [84, 471] on span "[PERSON_NAME]" at bounding box center [120, 476] width 100 height 19
drag, startPoint x: 594, startPoint y: 143, endPoint x: 701, endPoint y: 213, distance: 127.9
click at [596, 145] on div "SERVICES" at bounding box center [607, 152] width 61 height 19
click at [627, 155] on link "SERVICES" at bounding box center [607, 152] width 61 height 16
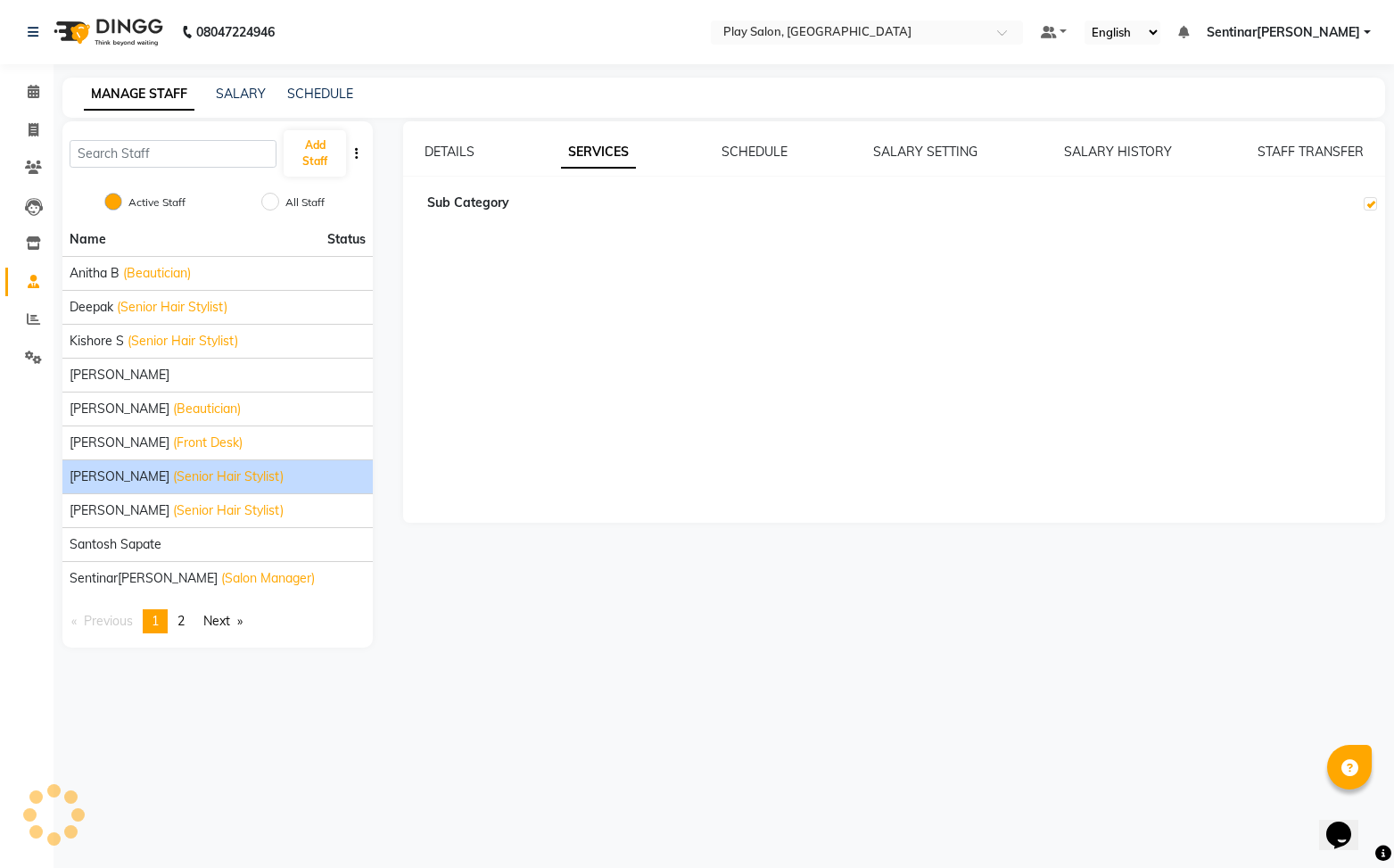
checkbox input "true"
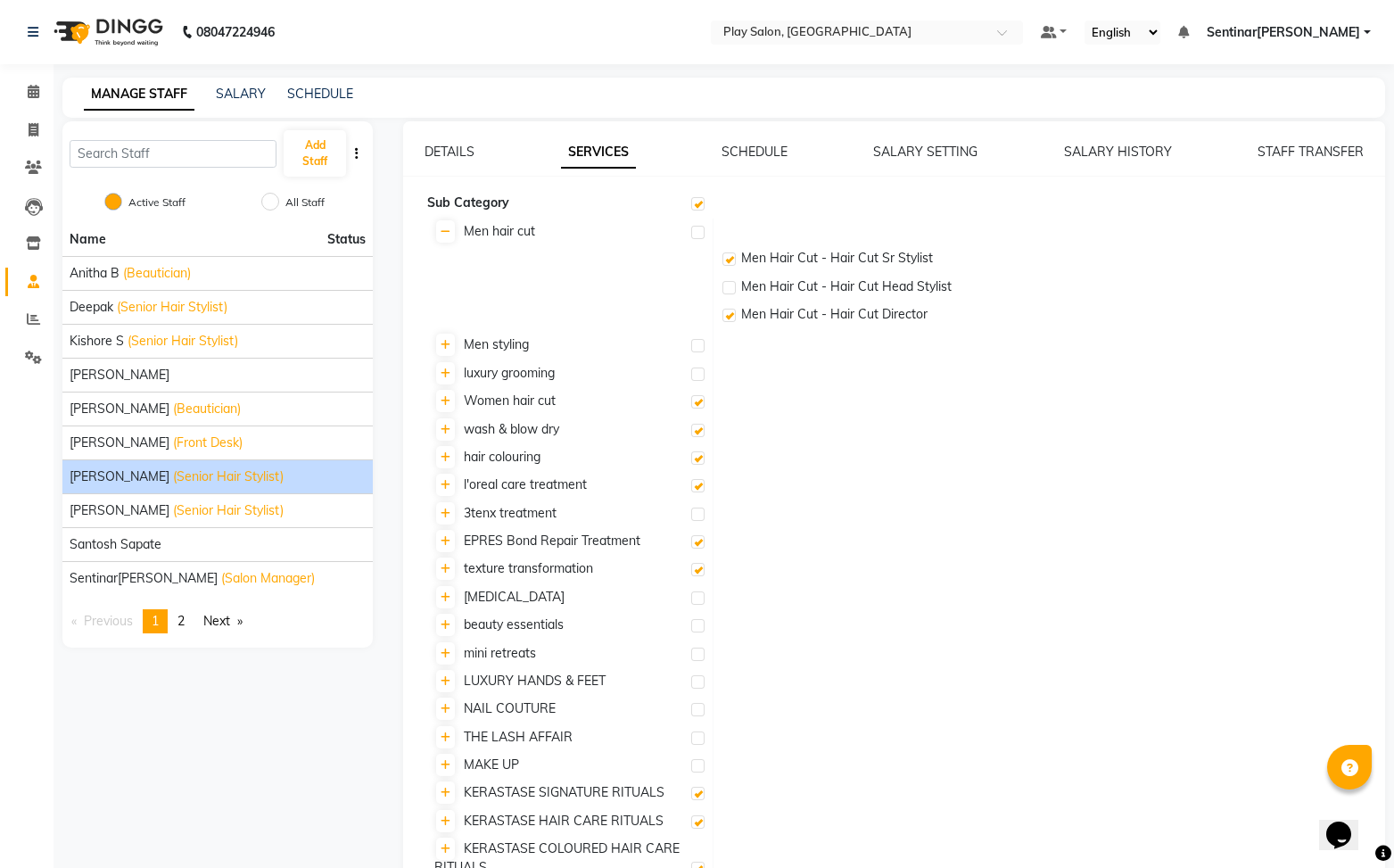
drag, startPoint x: 728, startPoint y: 285, endPoint x: 745, endPoint y: 285, distance: 17.0
click at [729, 284] on label at bounding box center [729, 287] width 14 height 14
click at [729, 284] on input "checkbox" at bounding box center [728, 288] width 12 height 12
checkbox input "true"
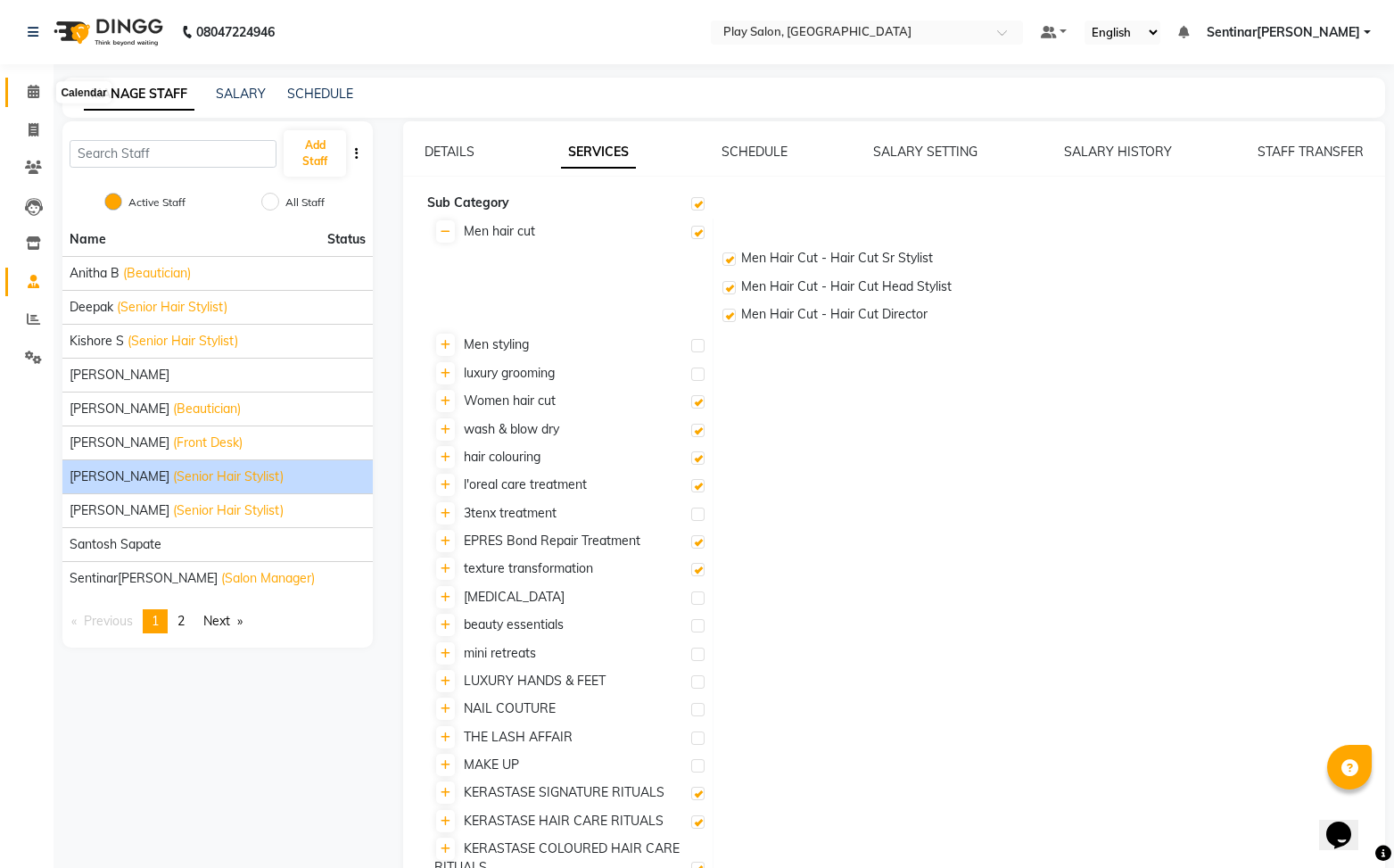
click at [38, 101] on span at bounding box center [34, 92] width 31 height 21
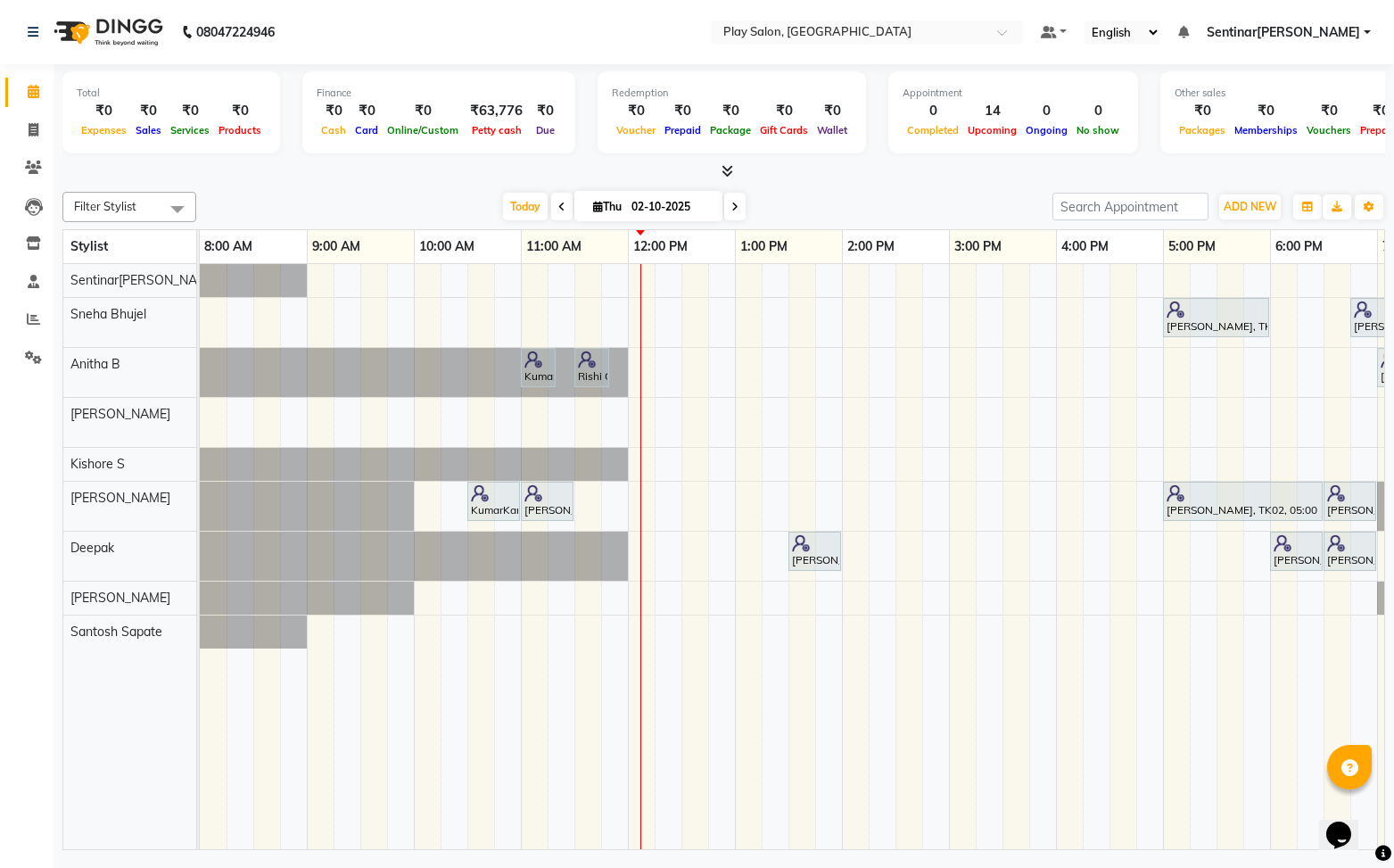
click at [636, 494] on div "Harini K, TK02, 05:00 PM-06:00 PM, Skin Care - Power Oxygen [Anti Polution] - 6…" at bounding box center [896, 556] width 1391 height 586
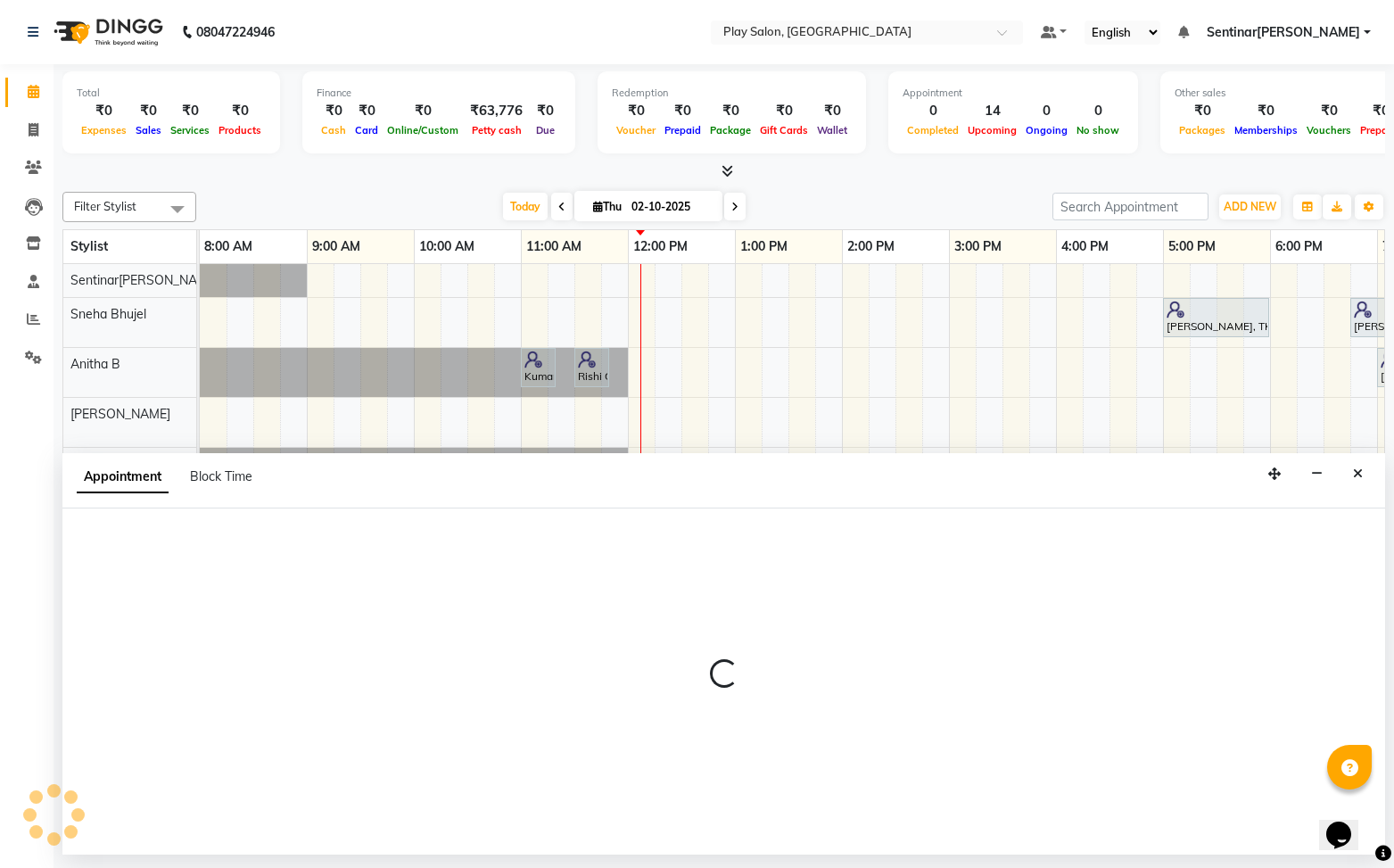
select select "91863"
select select "720"
select select "tentative"
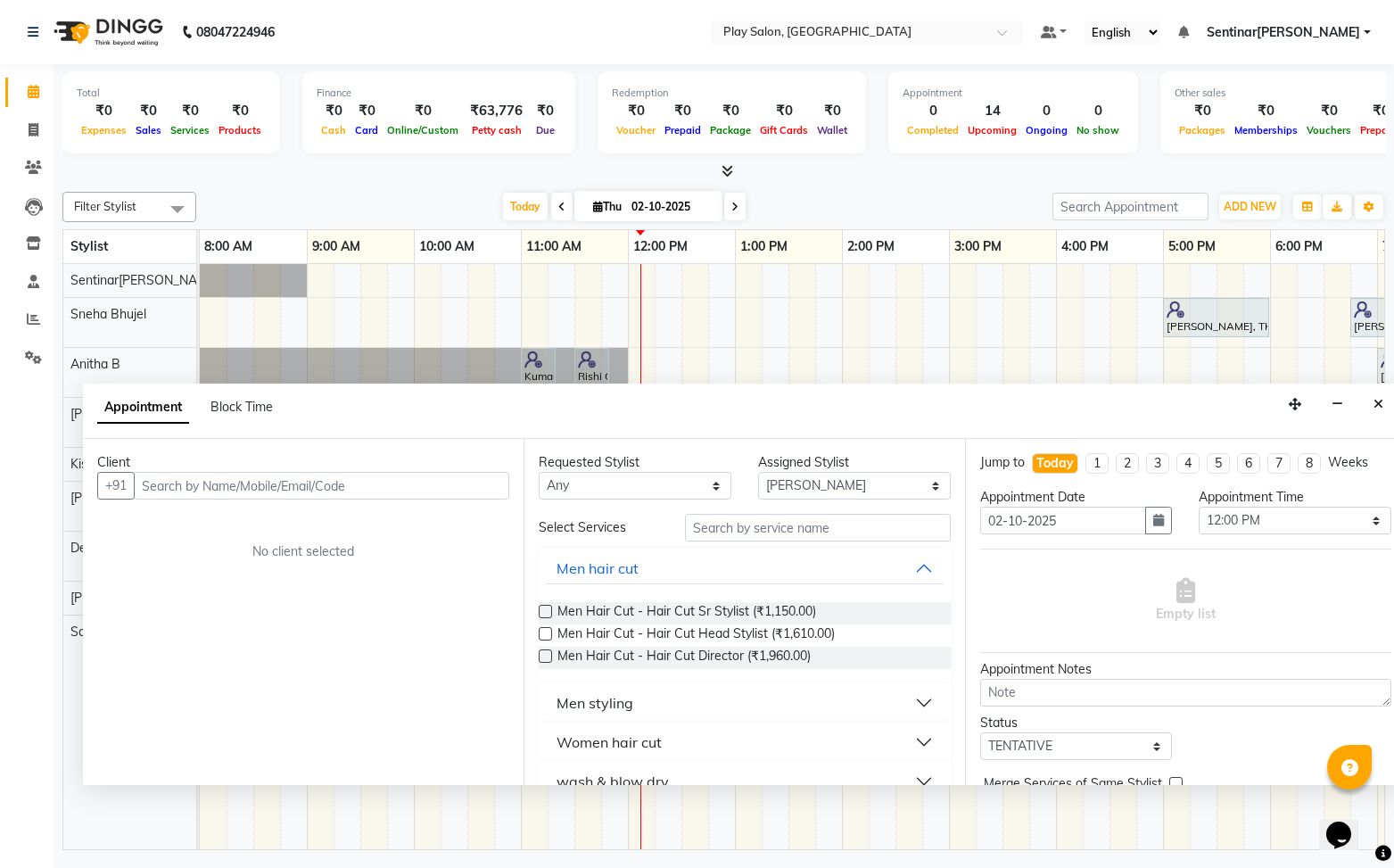
drag, startPoint x: 1290, startPoint y: 430, endPoint x: 1129, endPoint y: 406, distance: 162.8
click at [1295, 398] on icon "button" at bounding box center [1296, 404] width 13 height 13
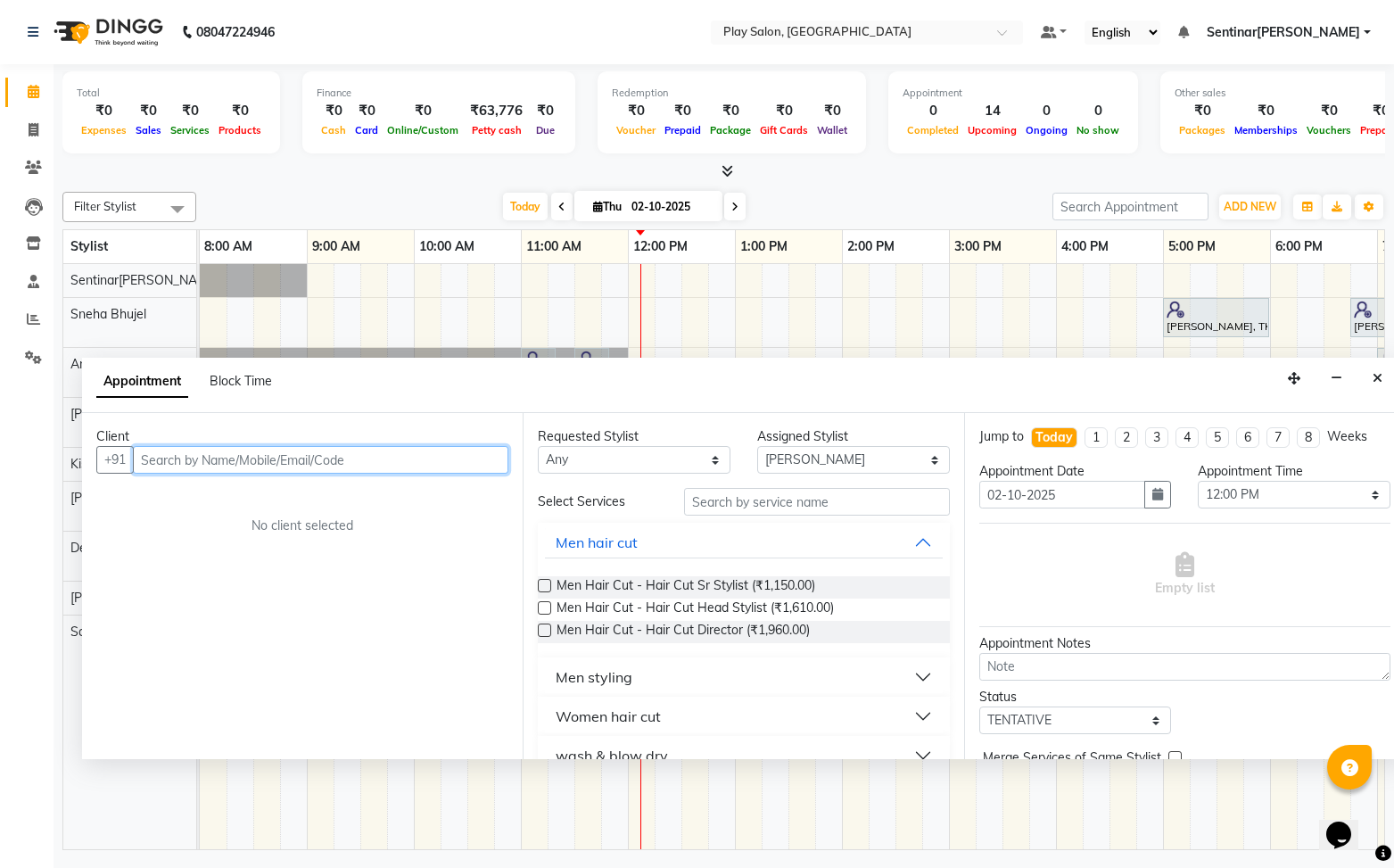
click at [386, 459] on input "text" at bounding box center [320, 460] width 376 height 27
type input "9008697000"
click at [466, 460] on span "Add Client" at bounding box center [472, 459] width 60 height 16
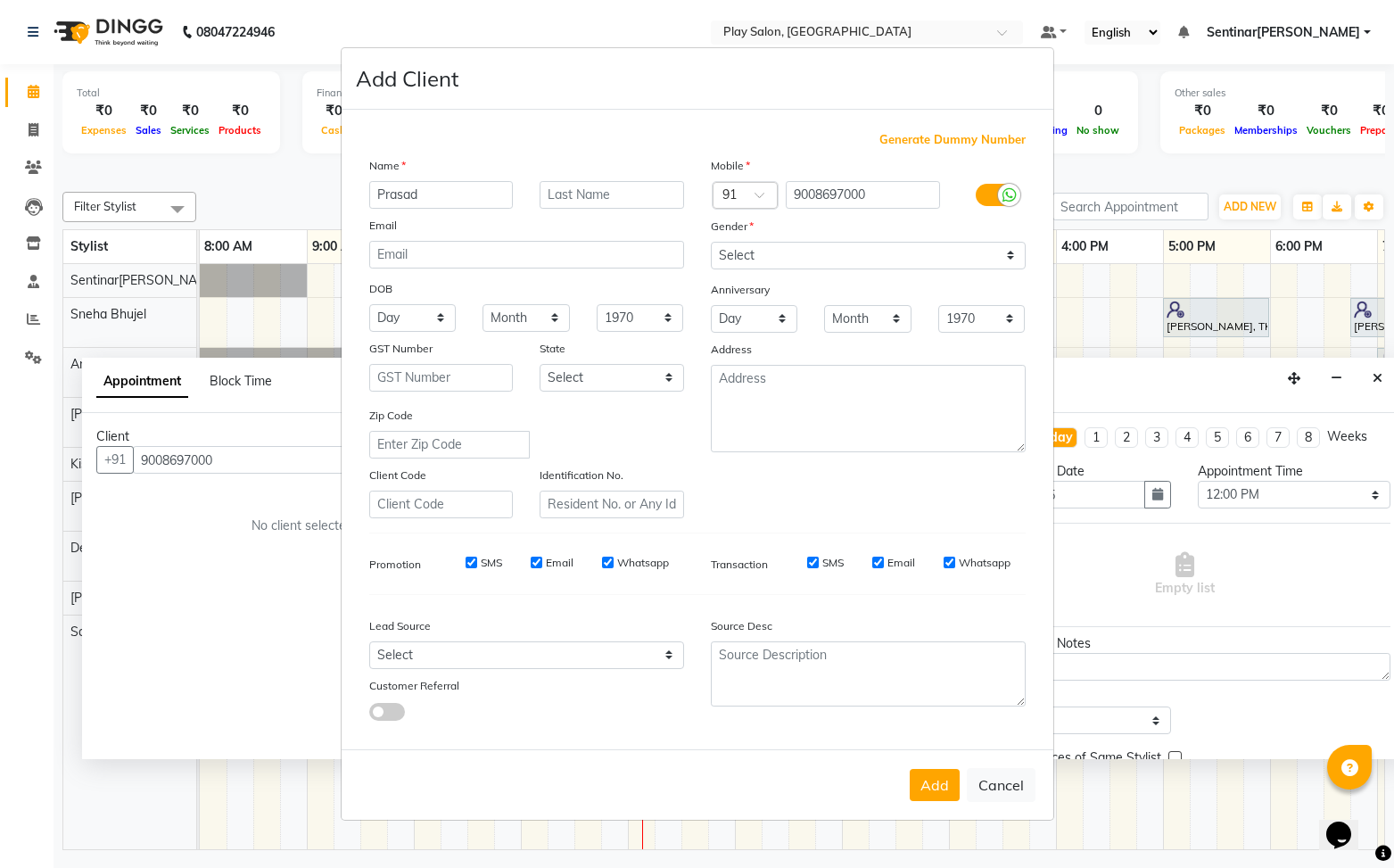
type input "Prasad"
type input "K"
click at [855, 259] on select "Select [DEMOGRAPHIC_DATA] [DEMOGRAPHIC_DATA] Other Prefer Not To Say" at bounding box center [868, 255] width 315 height 27
select select "male"
click at [711, 242] on select "Select [DEMOGRAPHIC_DATA] [DEMOGRAPHIC_DATA] Other Prefer Not To Say" at bounding box center [868, 255] width 315 height 27
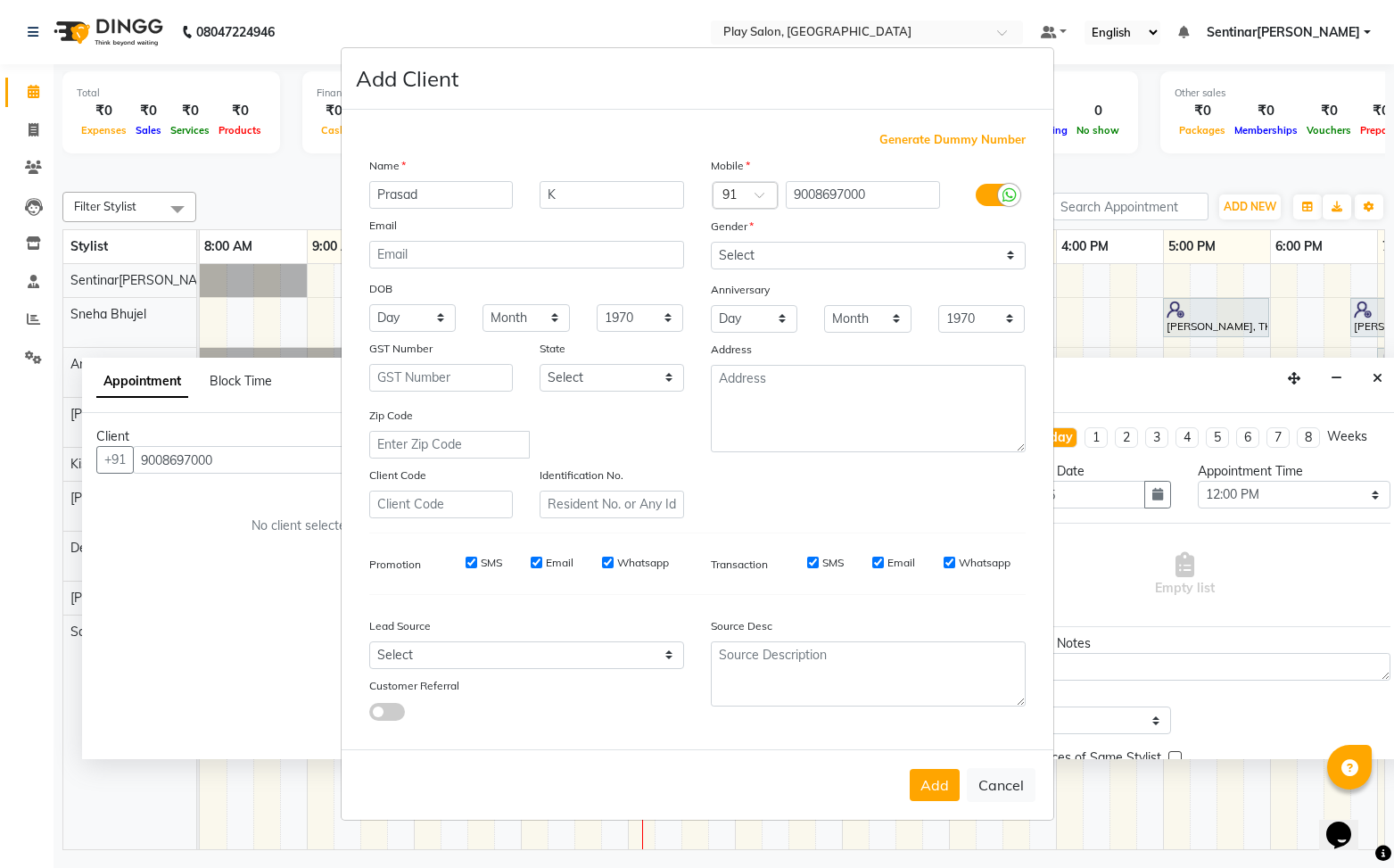
drag, startPoint x: 931, startPoint y: 776, endPoint x: 1033, endPoint y: 724, distance: 114.5
click at [933, 775] on button "Add" at bounding box center [935, 784] width 50 height 32
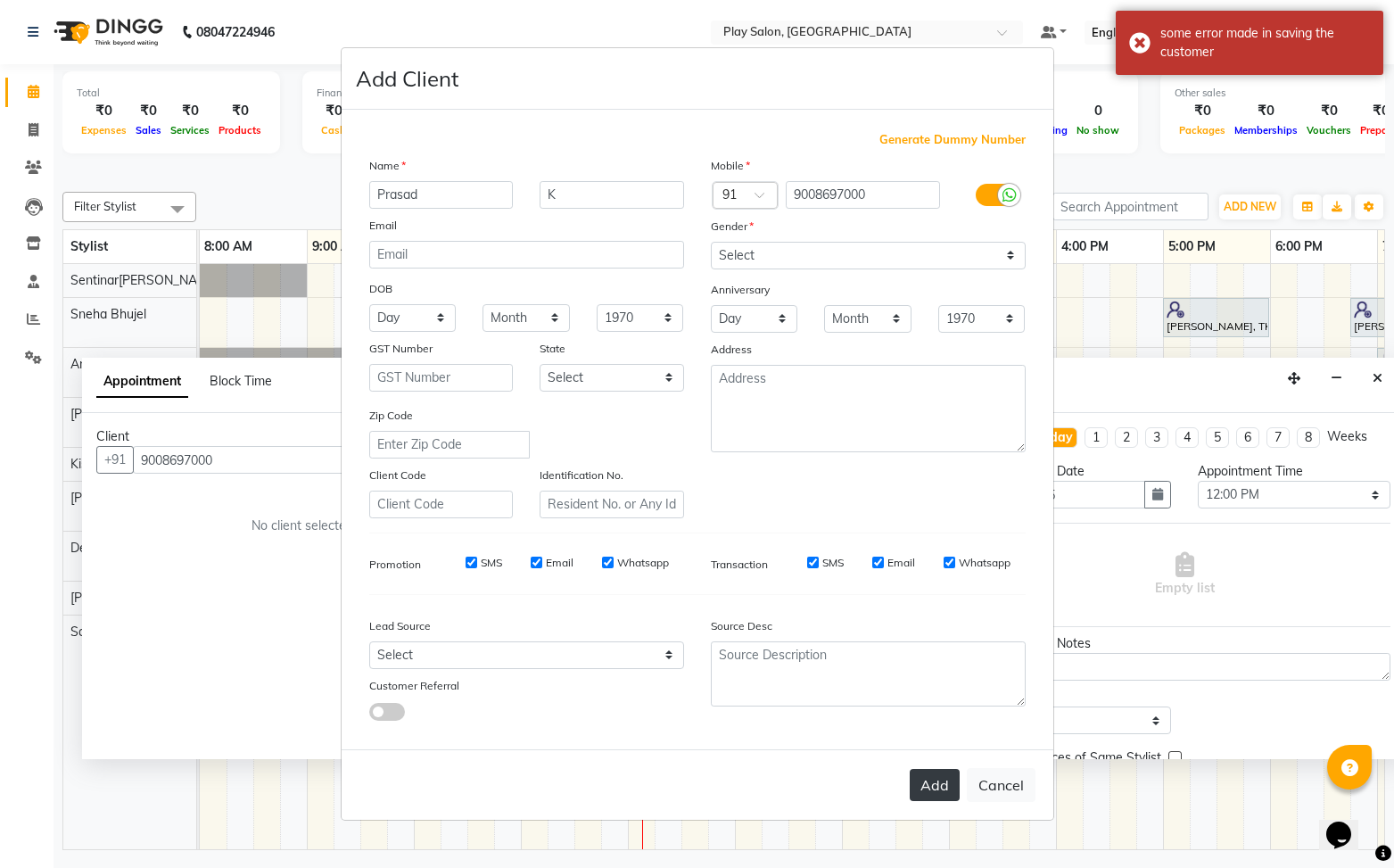
click at [936, 784] on button "Add" at bounding box center [935, 784] width 50 height 32
select select
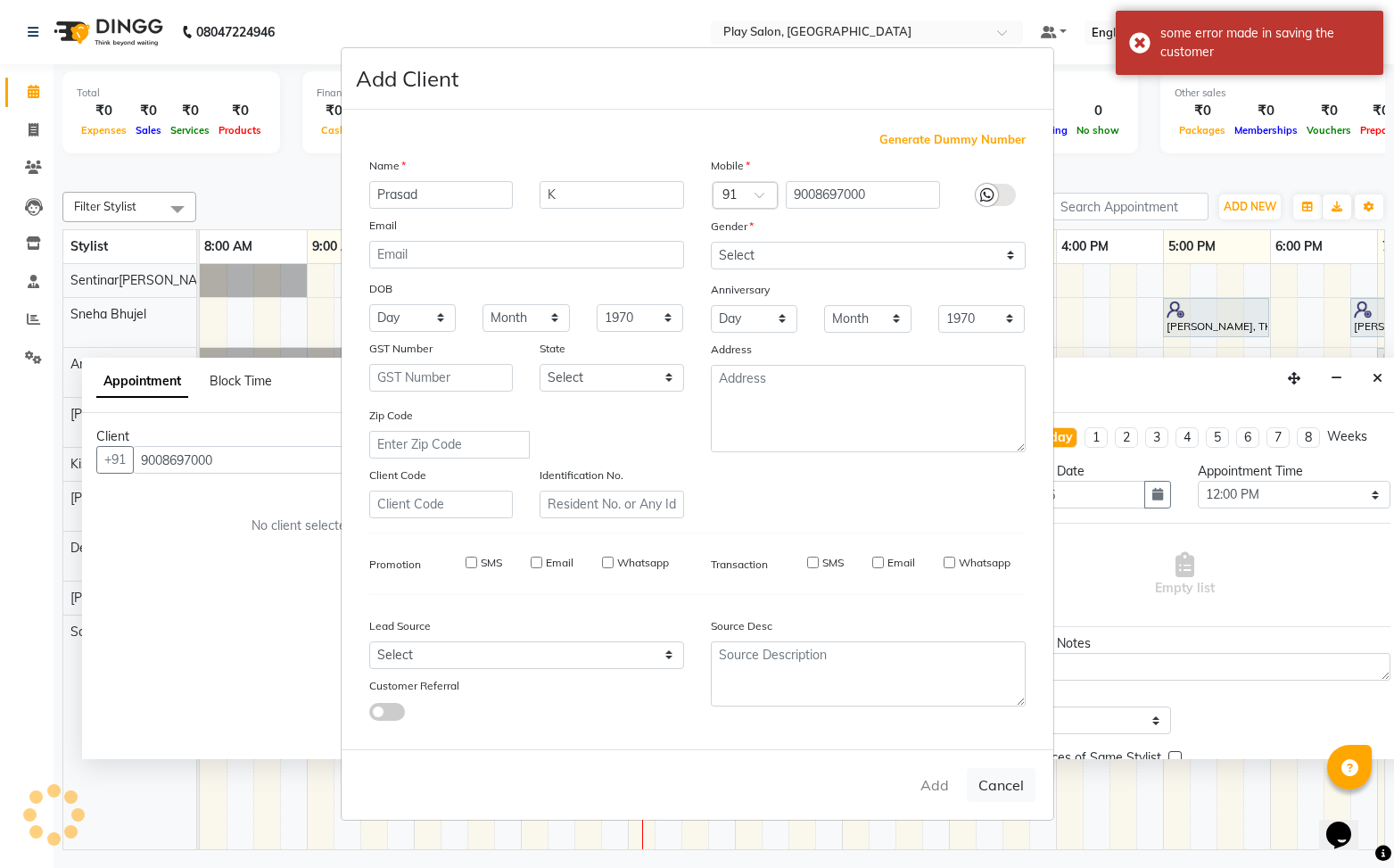
select select
checkbox input "false"
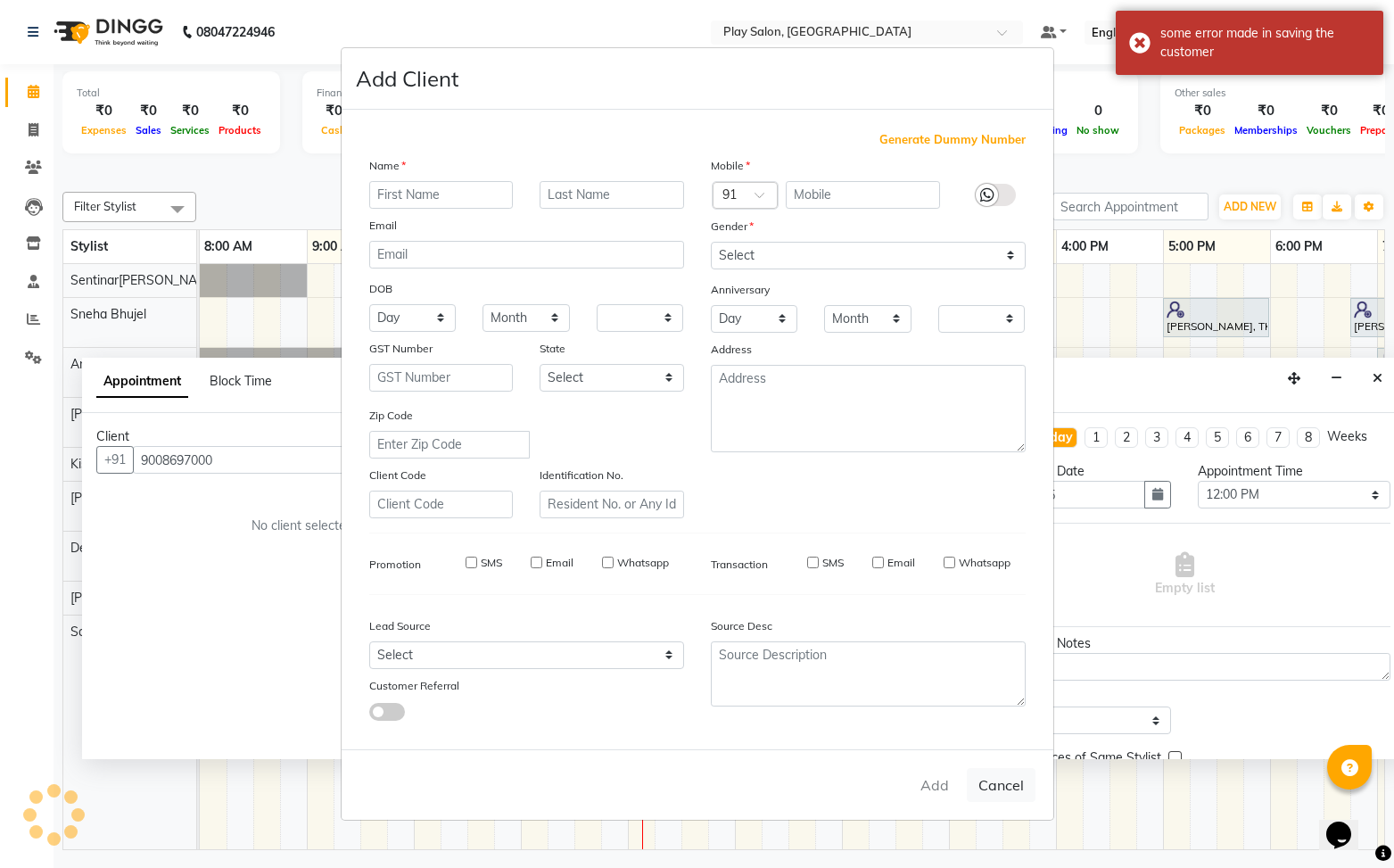
checkbox input "false"
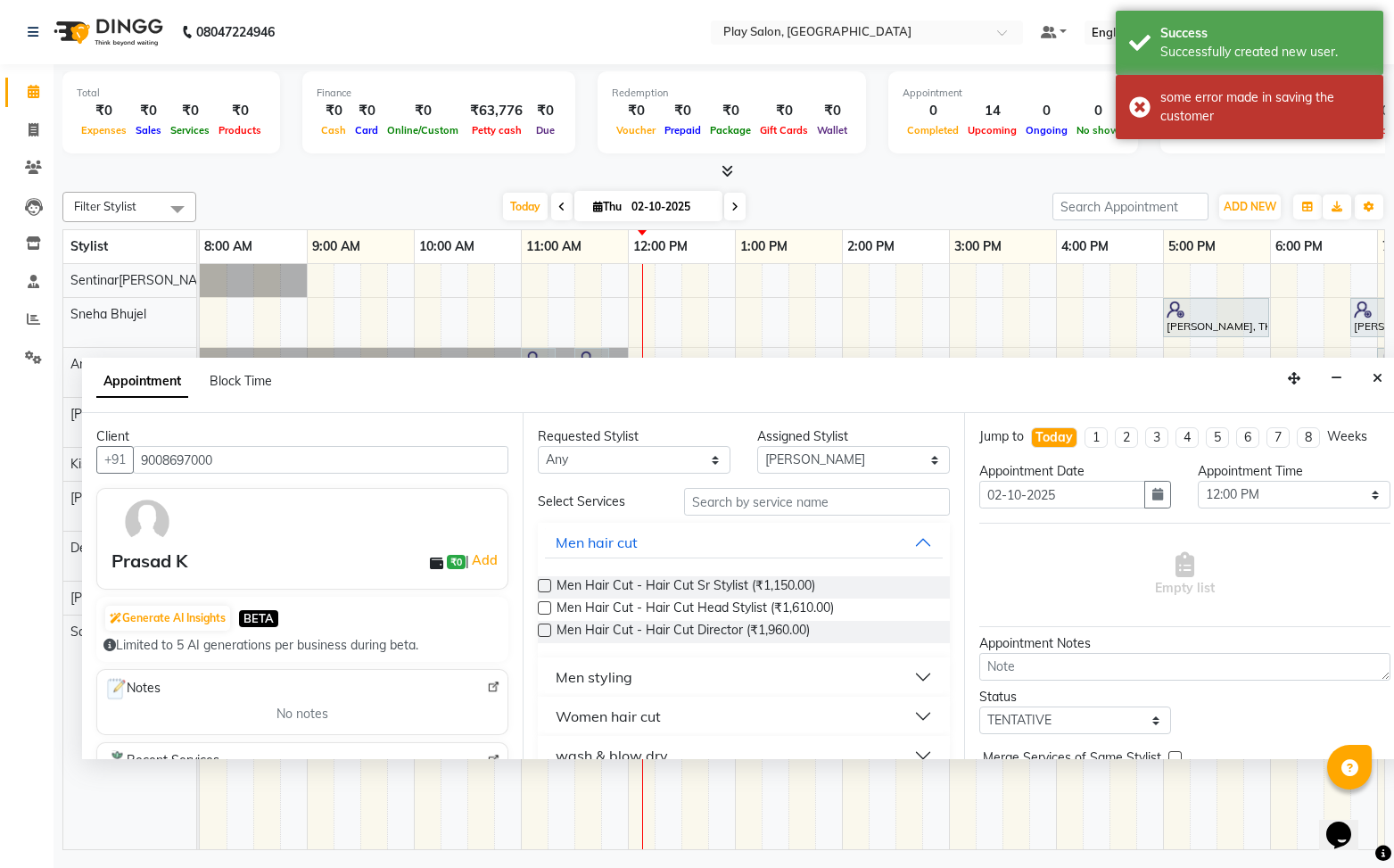
click at [545, 610] on label at bounding box center [545, 607] width 14 height 14
click at [545, 610] on input "checkbox" at bounding box center [544, 609] width 12 height 12
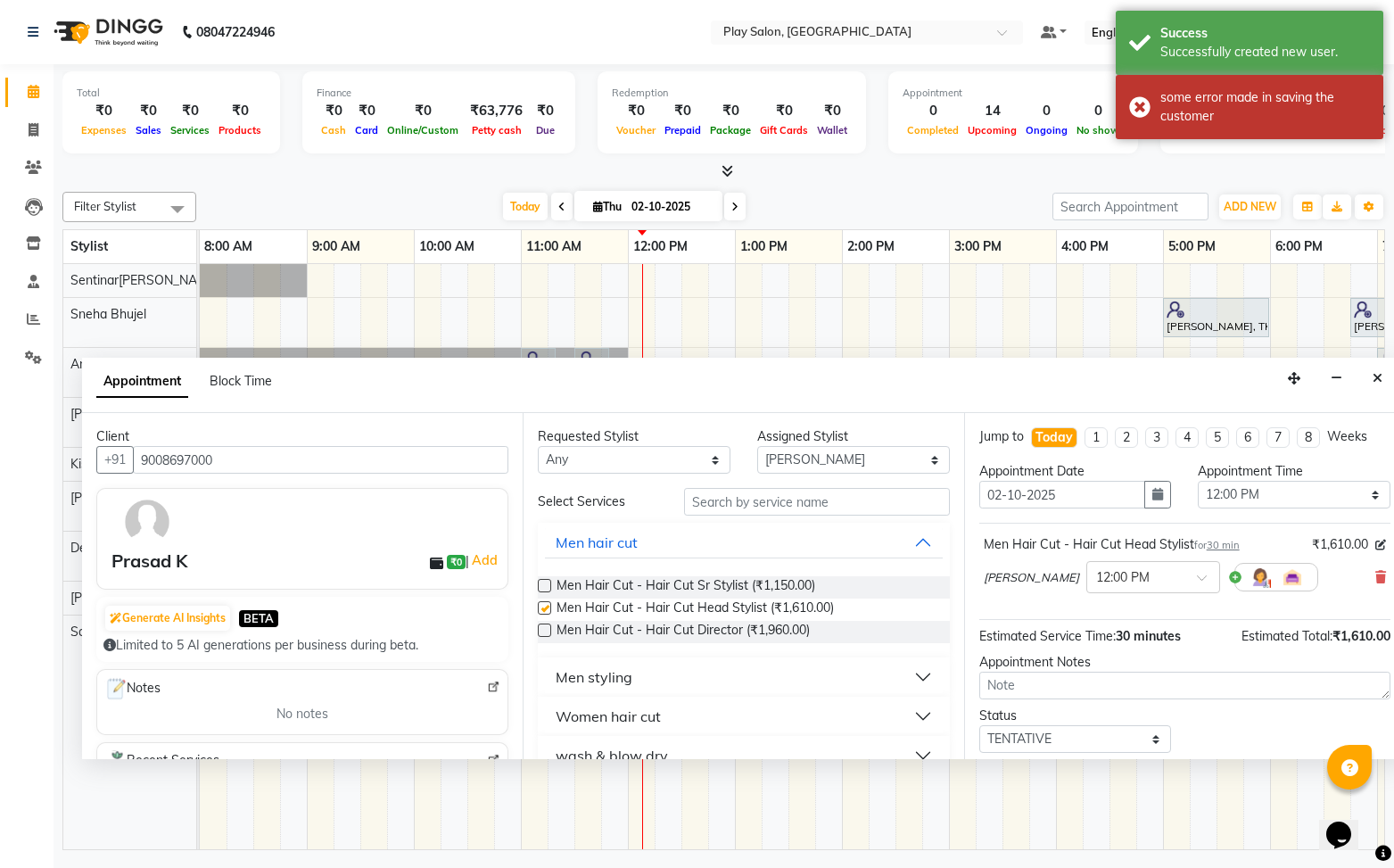
checkbox input "false"
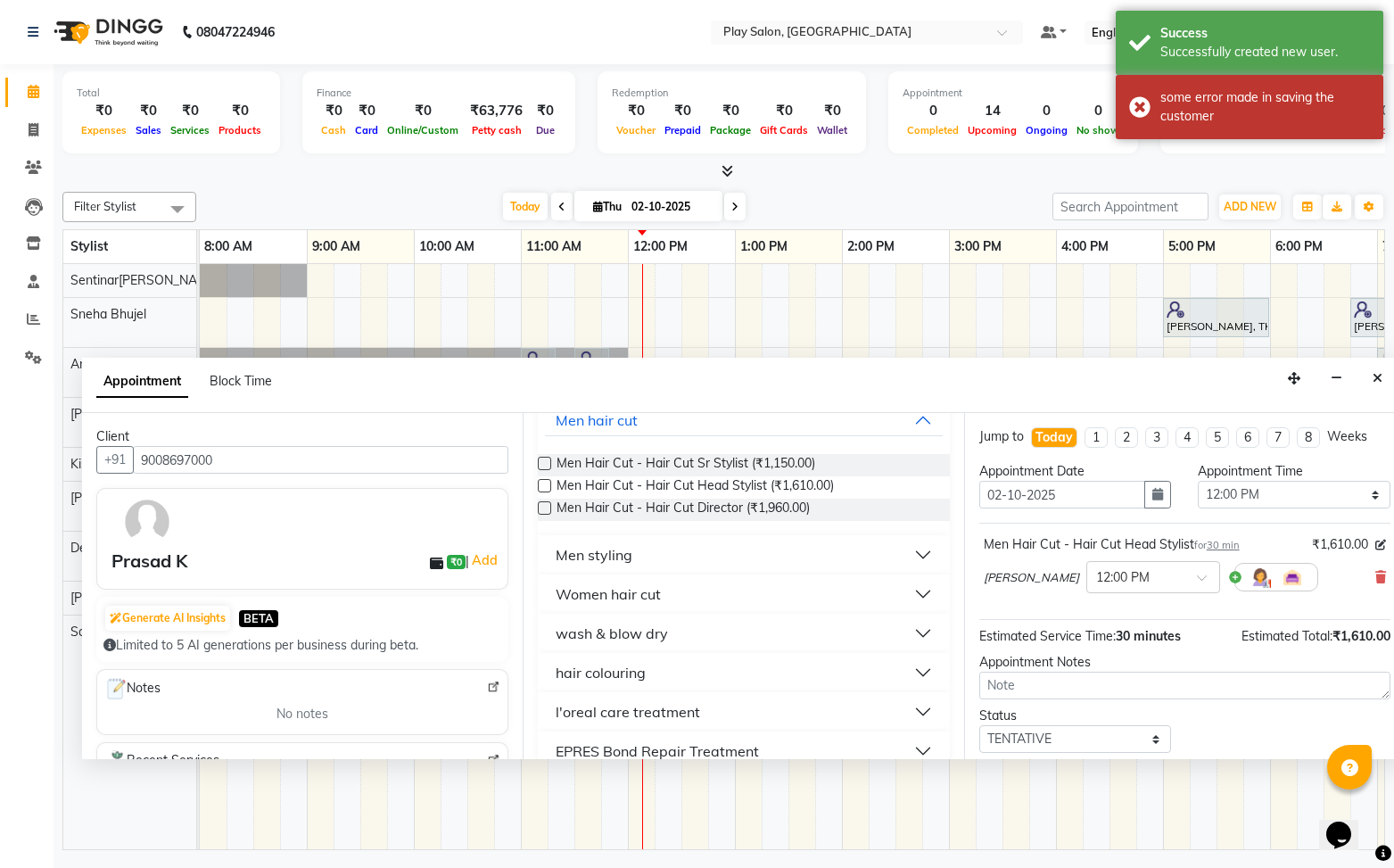
scroll to position [134, 0]
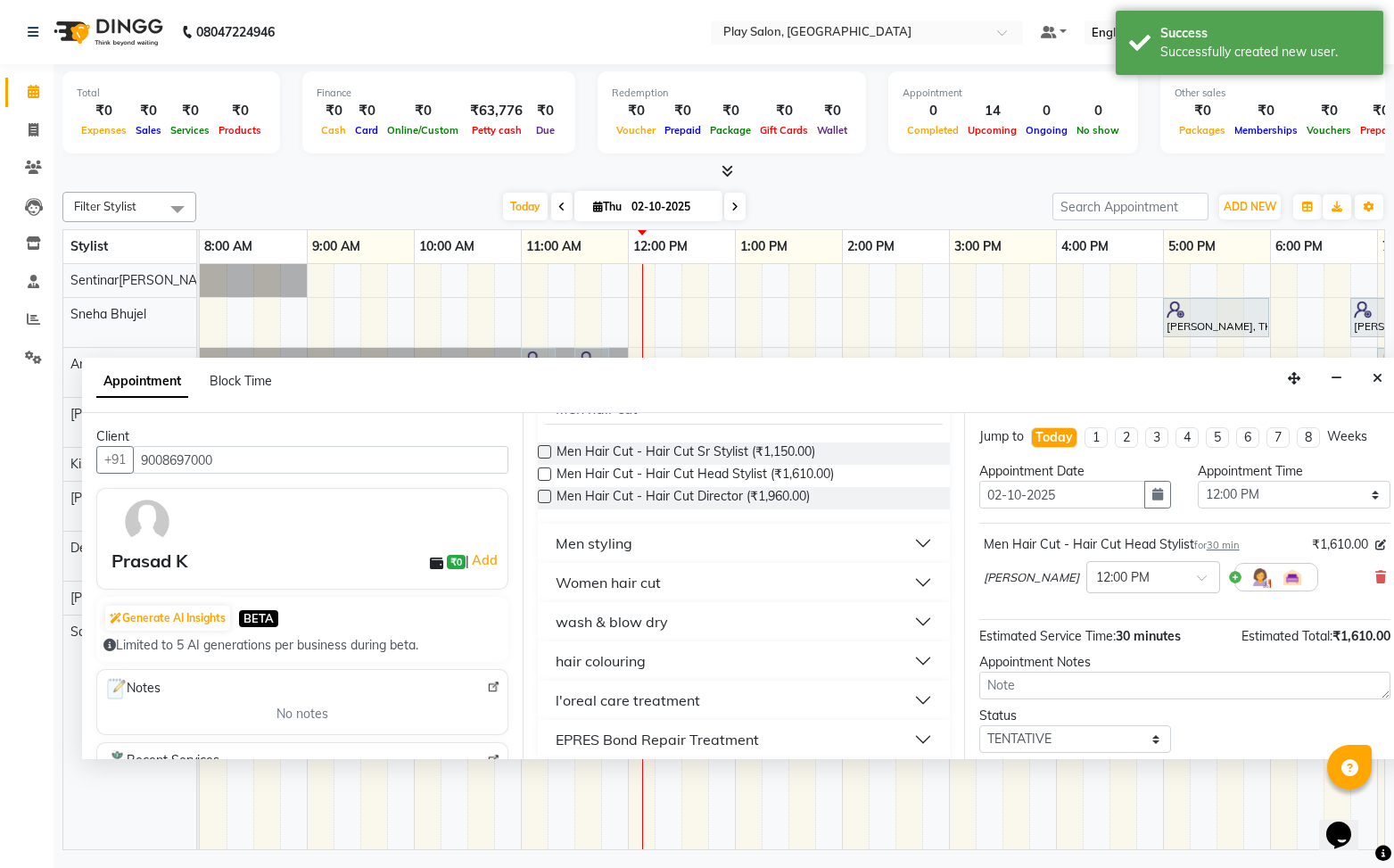
click at [692, 540] on button "Men styling" at bounding box center [743, 543] width 397 height 32
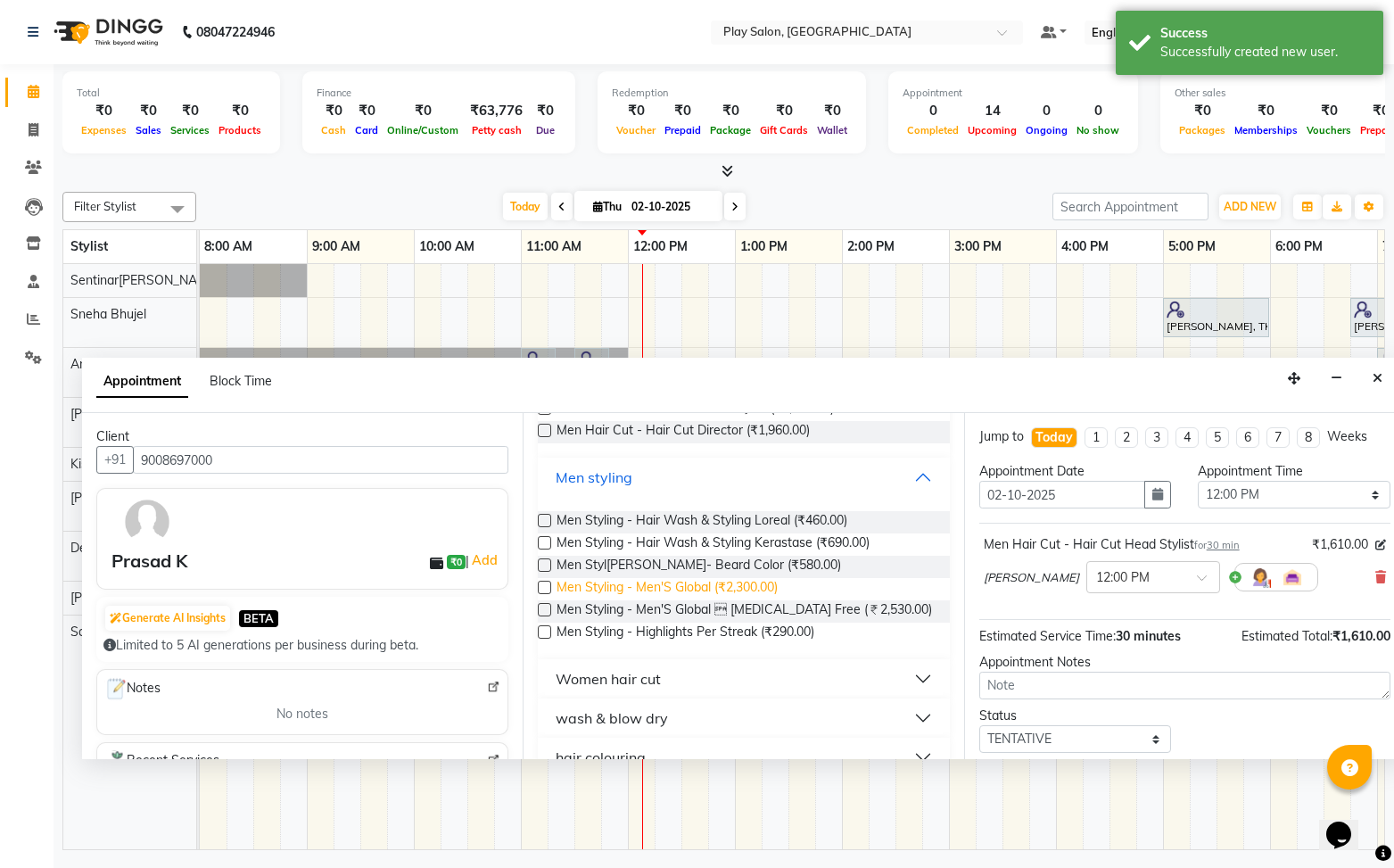
scroll to position [206, 0]
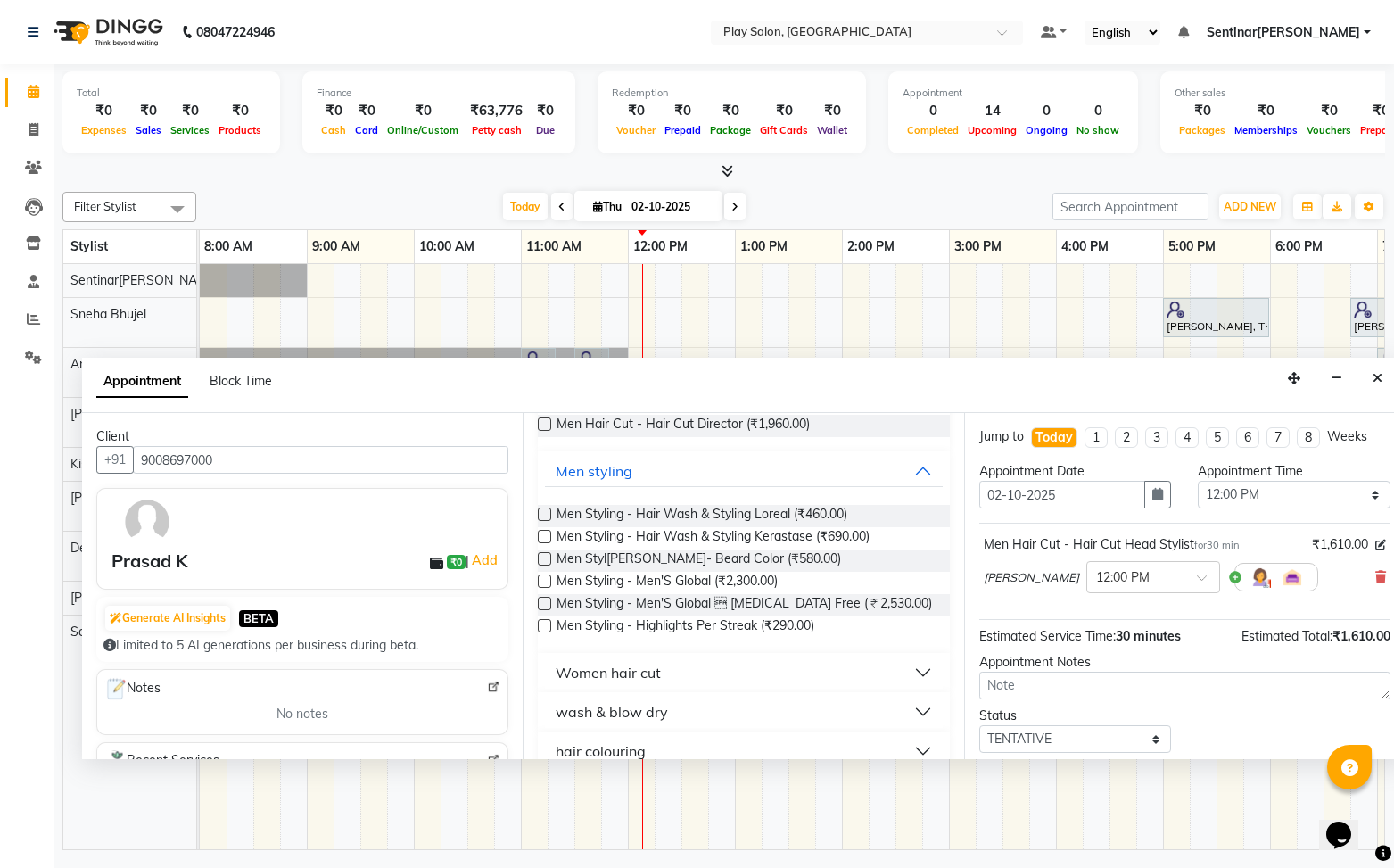
click at [547, 583] on label at bounding box center [545, 581] width 14 height 14
click at [547, 583] on input "checkbox" at bounding box center [544, 583] width 12 height 12
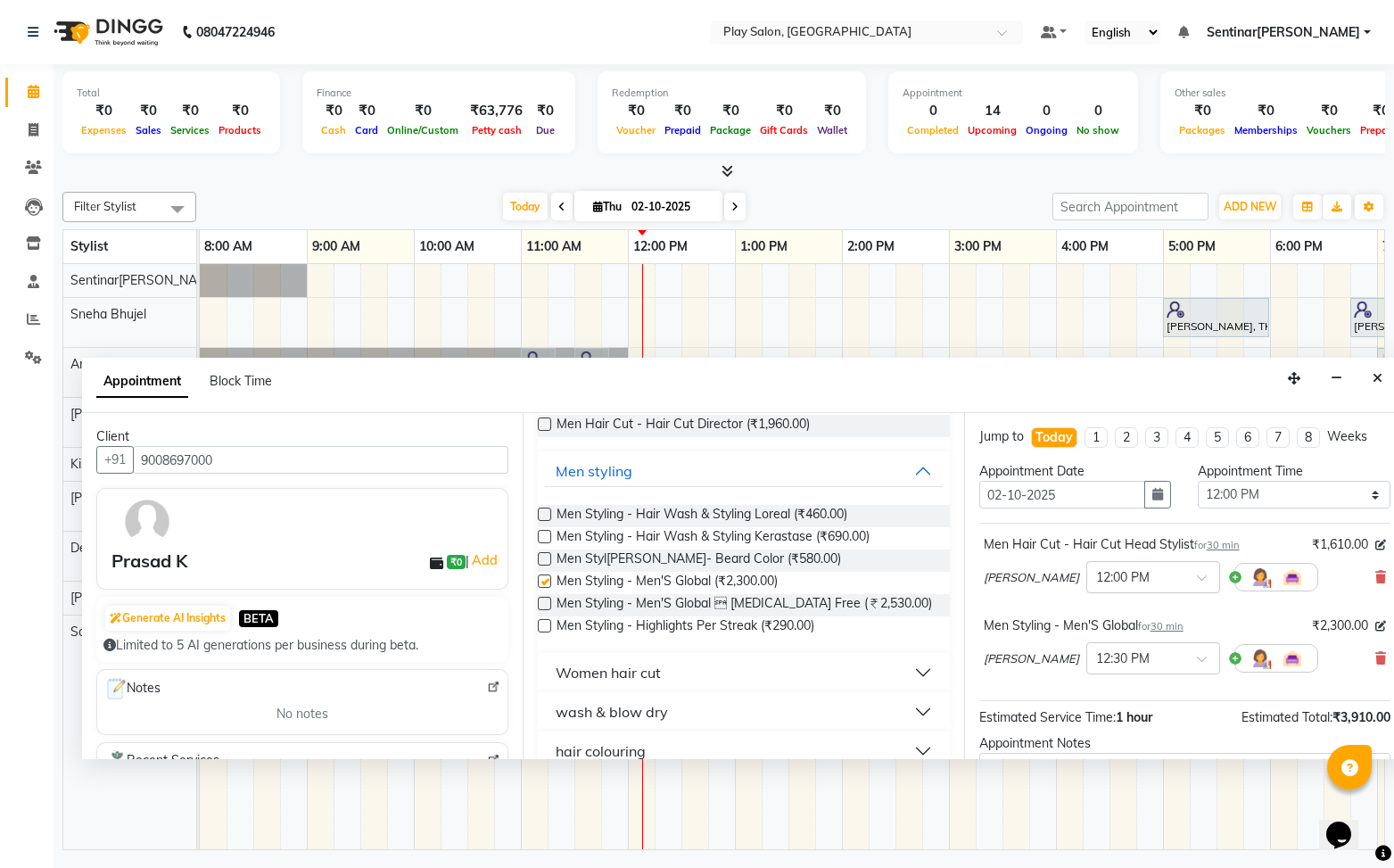
checkbox input "false"
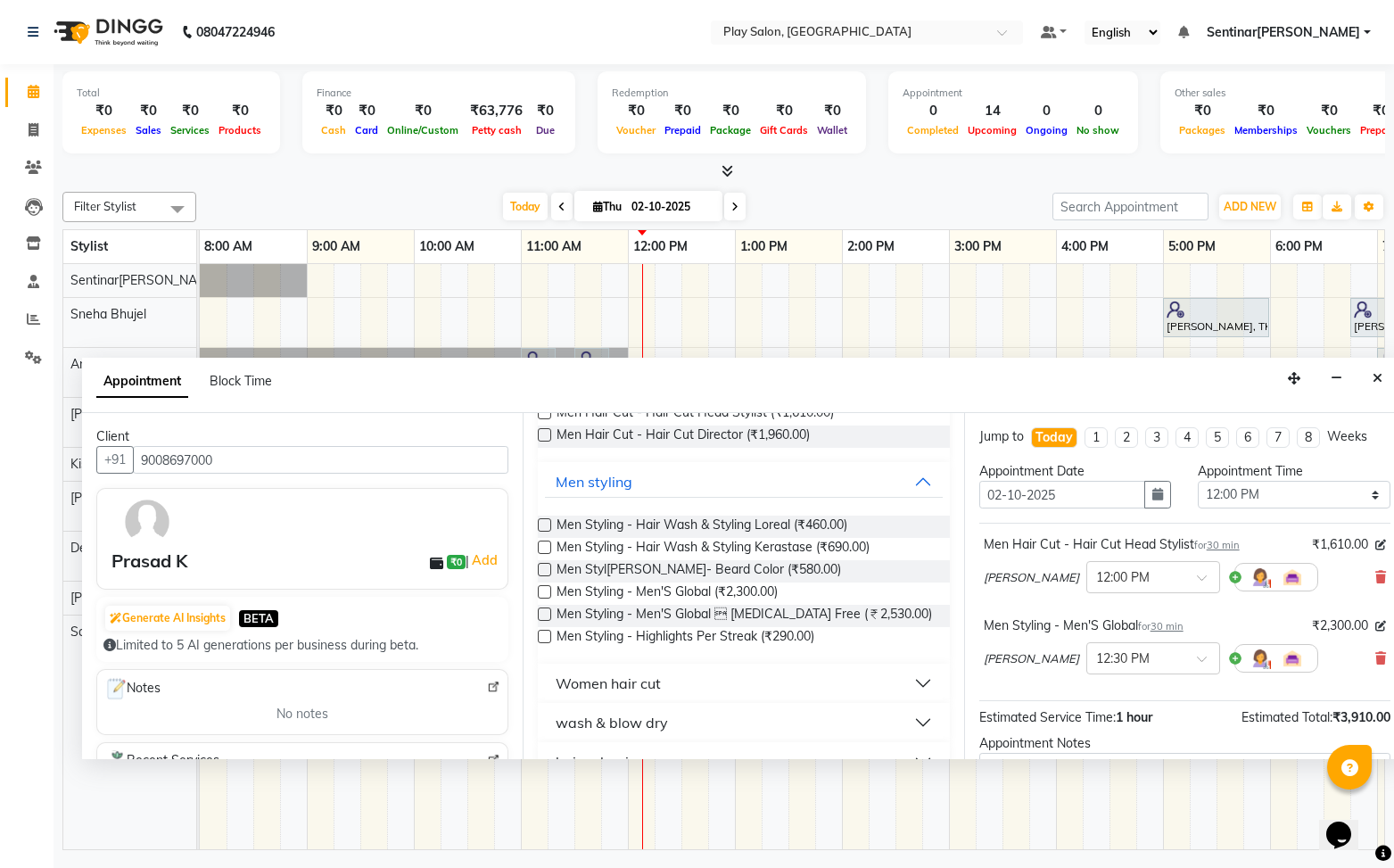
scroll to position [194, 0]
click at [916, 484] on button "Men styling" at bounding box center [743, 483] width 397 height 32
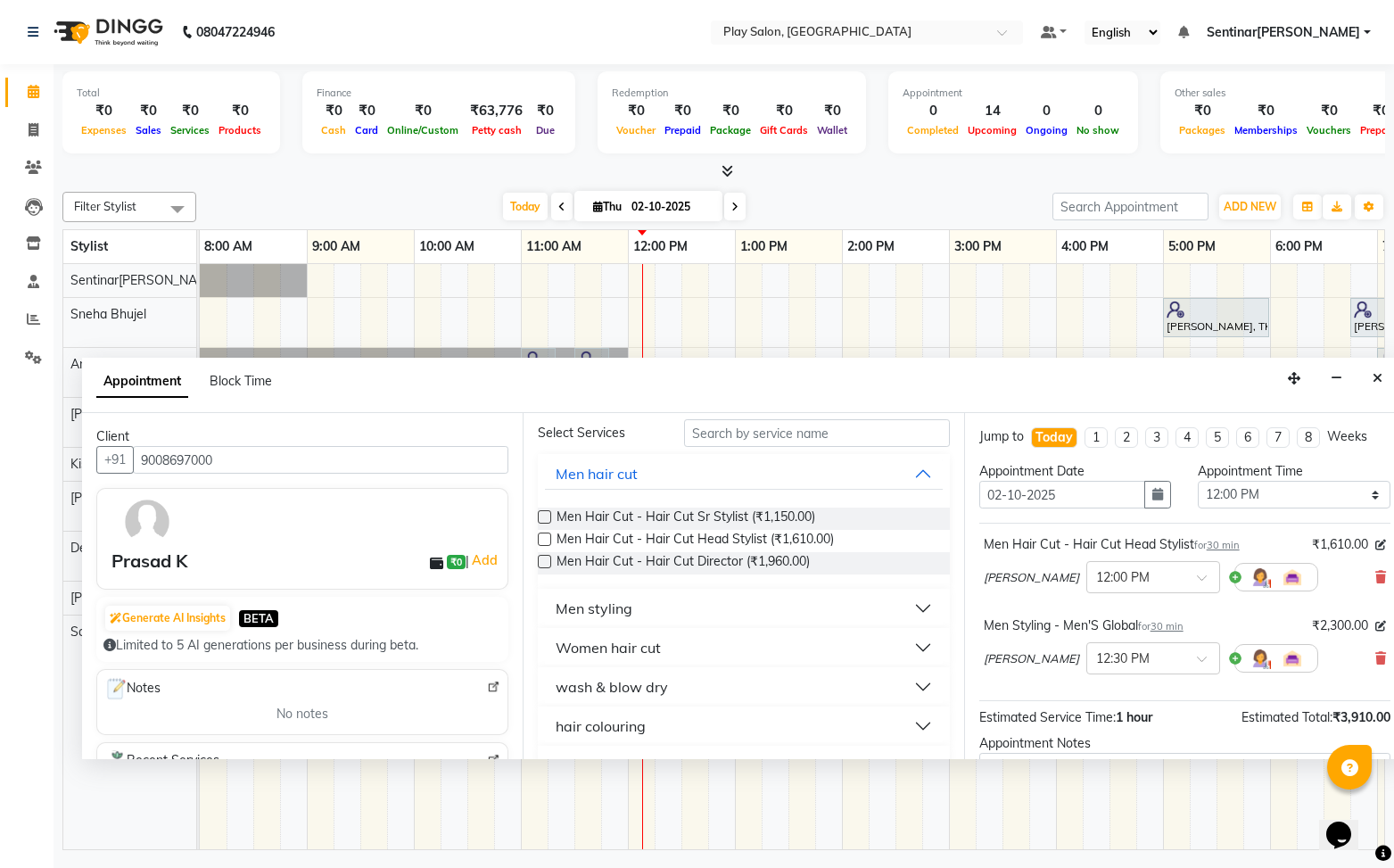
scroll to position [0, 0]
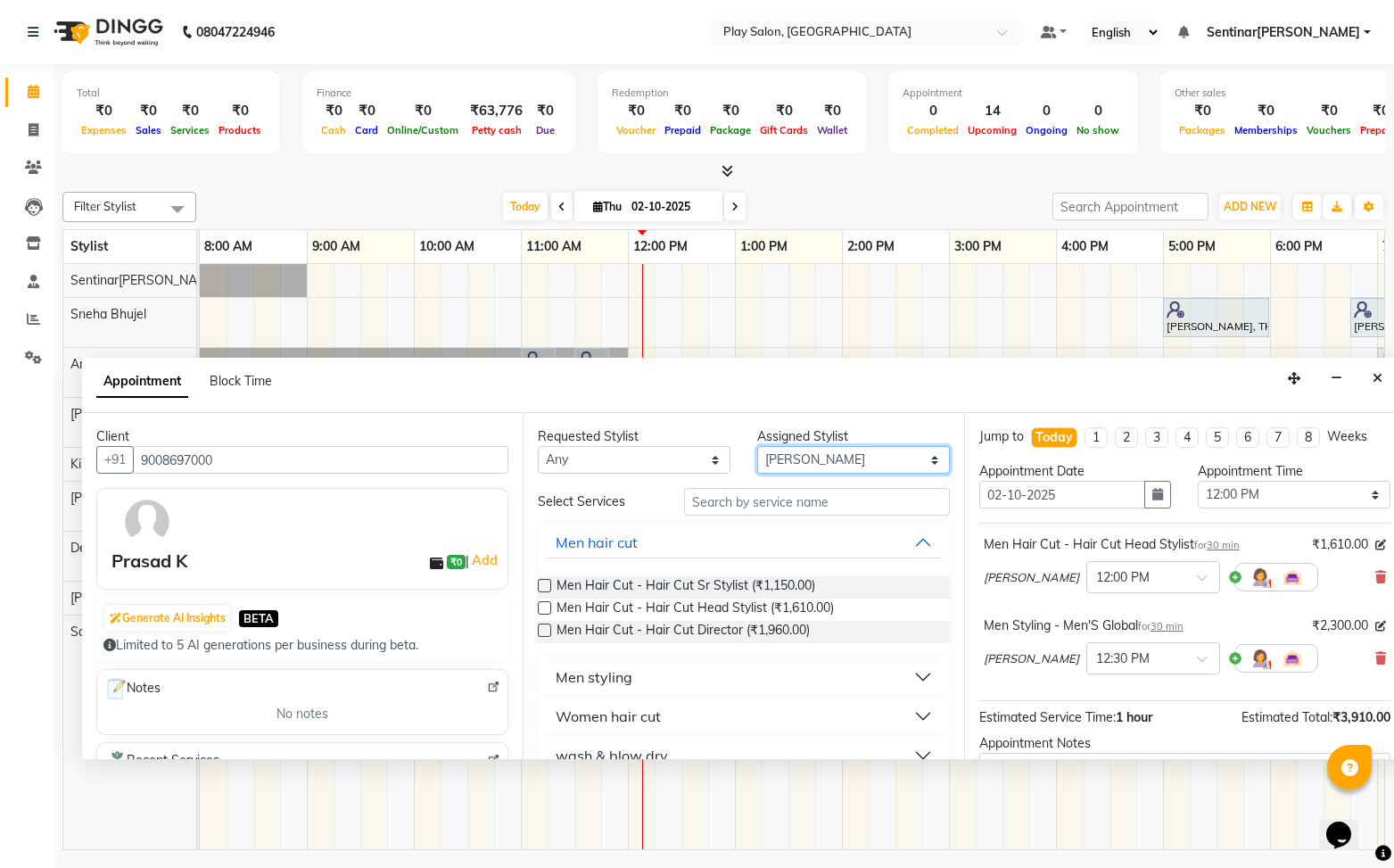
click at [830, 456] on select "Select [PERSON_NAME]k[PERSON_NAME] Na[PERSON_NAME]aj Rajesh M[PERSON_NAME]s[PER…" at bounding box center [854, 460] width 193 height 27
select select "91861"
click at [757, 446] on select "Select [PERSON_NAME]k[PERSON_NAME] Na[PERSON_NAME]aj Rajesh M[PERSON_NAME]s[PER…" at bounding box center [854, 460] width 193 height 27
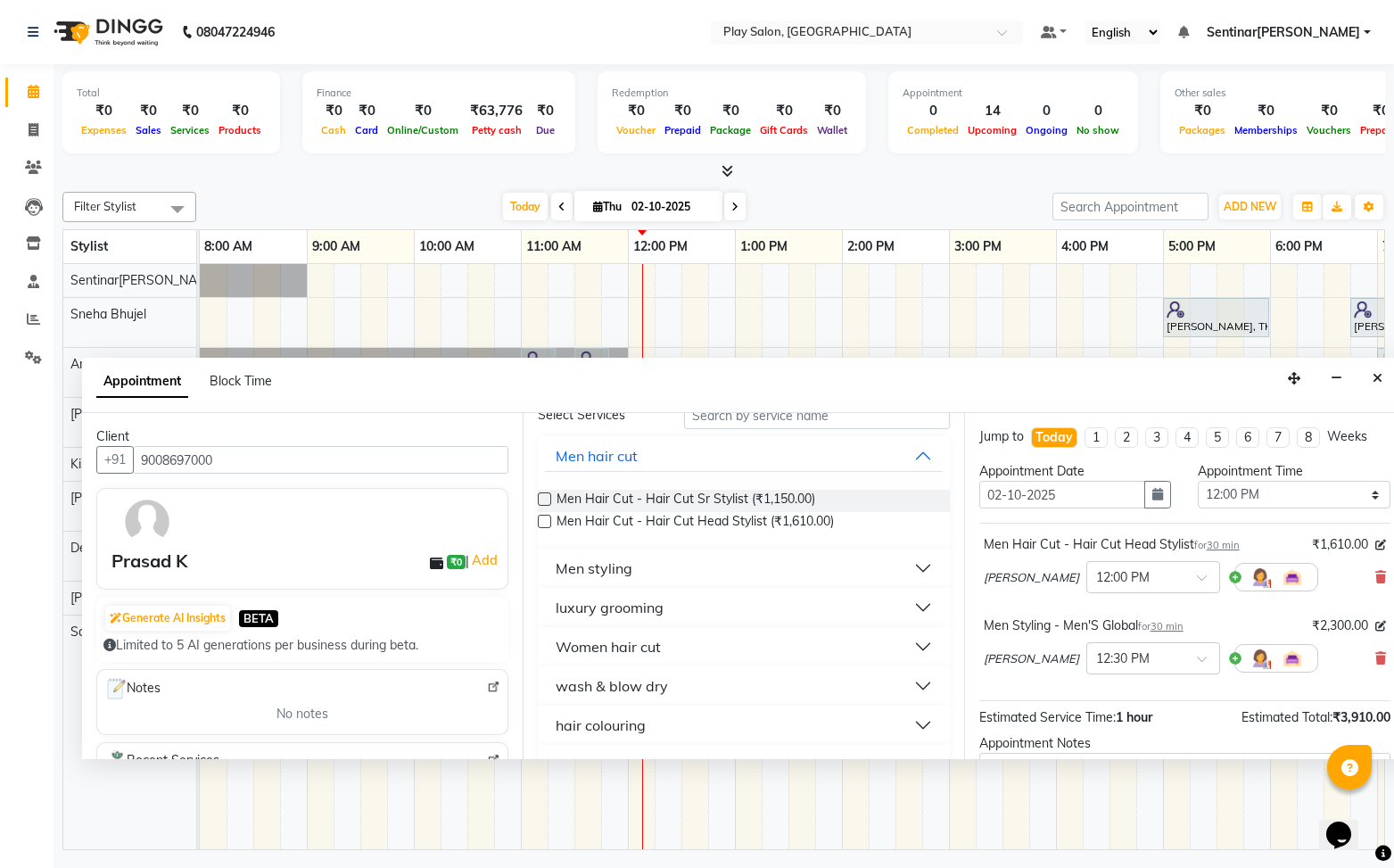
scroll to position [87, 0]
click at [837, 560] on button "Men styling" at bounding box center [743, 566] width 397 height 32
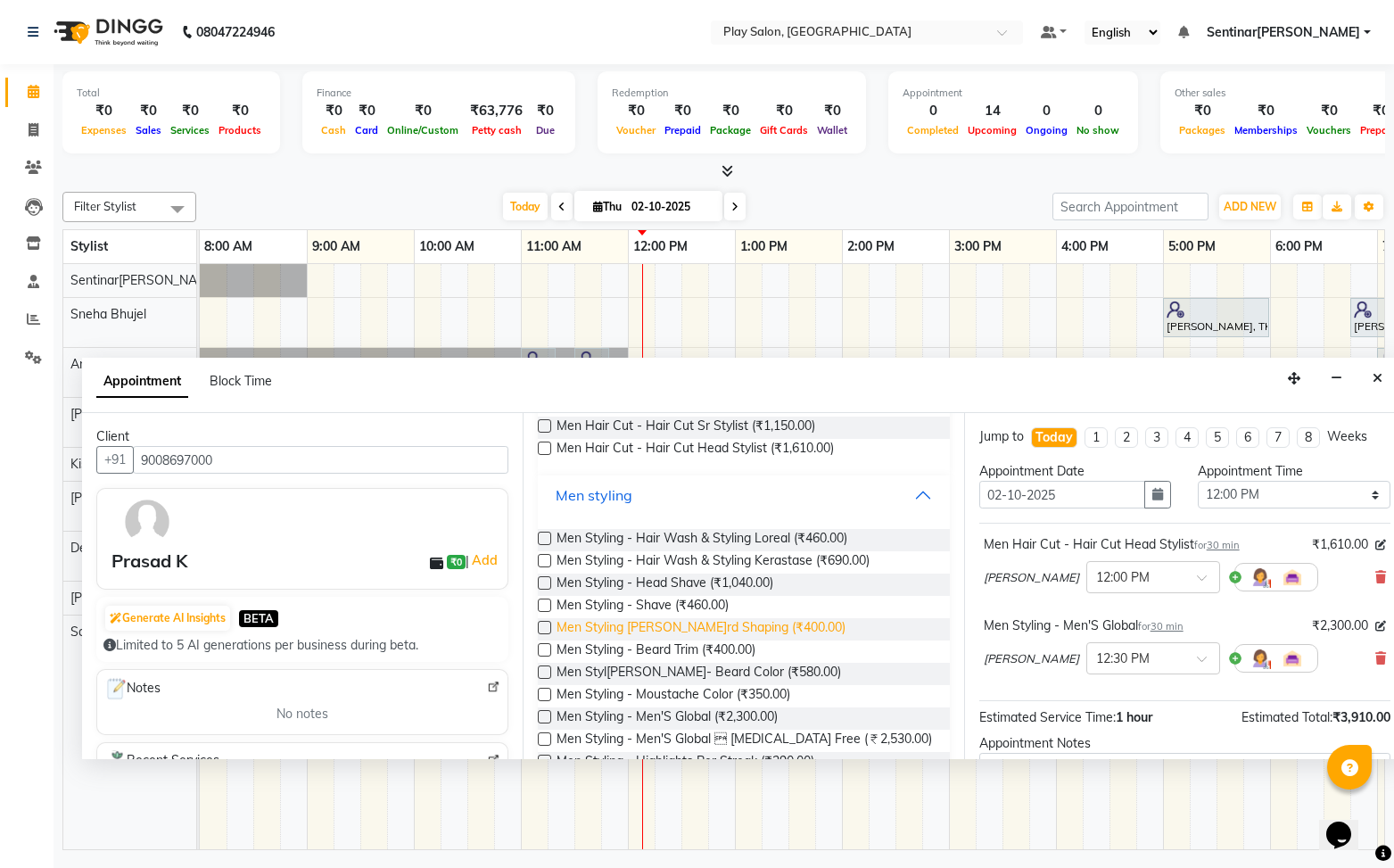
scroll to position [161, 0]
click at [546, 647] on label at bounding box center [545, 648] width 14 height 14
click at [546, 647] on input "checkbox" at bounding box center [544, 650] width 12 height 12
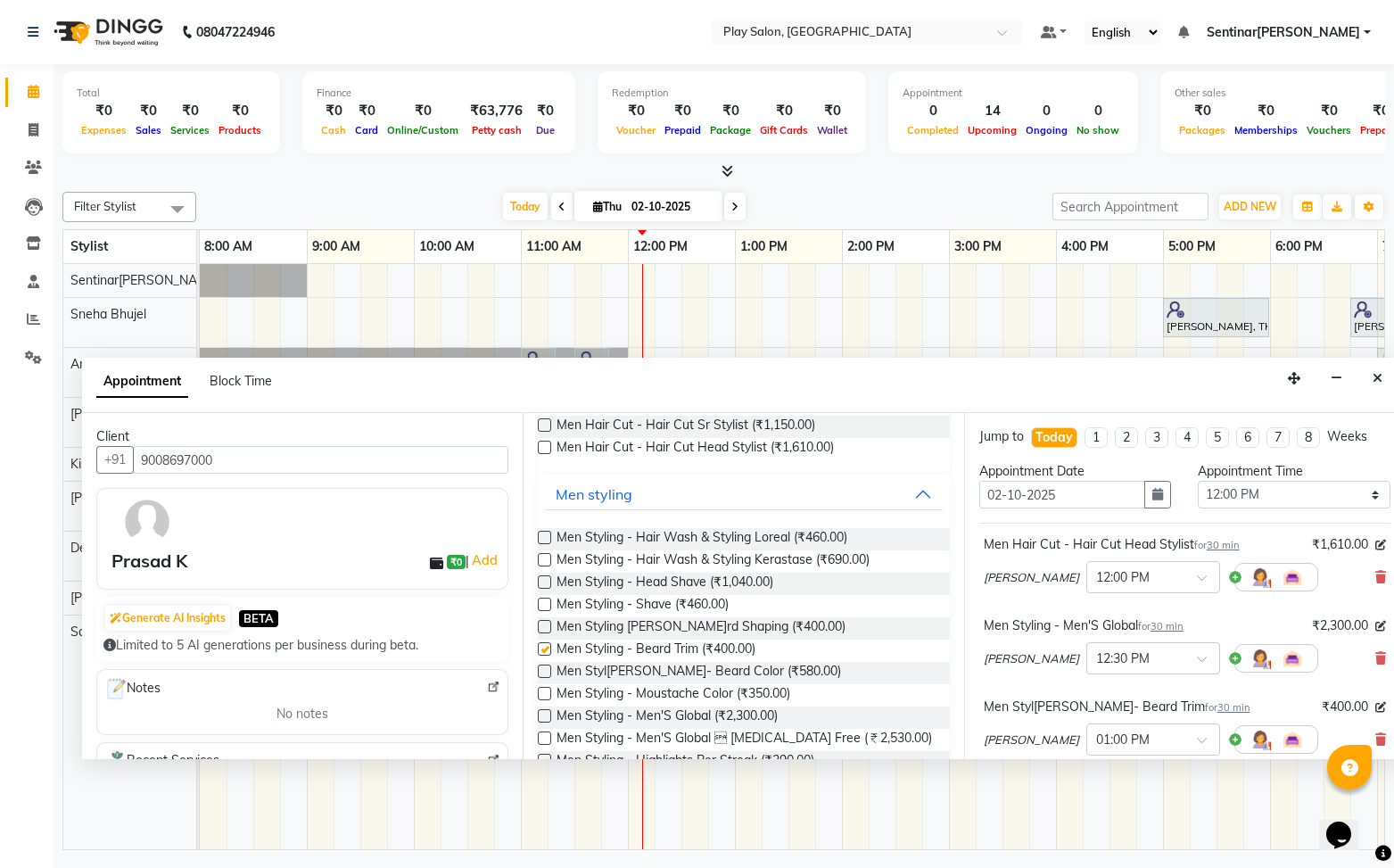
checkbox input "false"
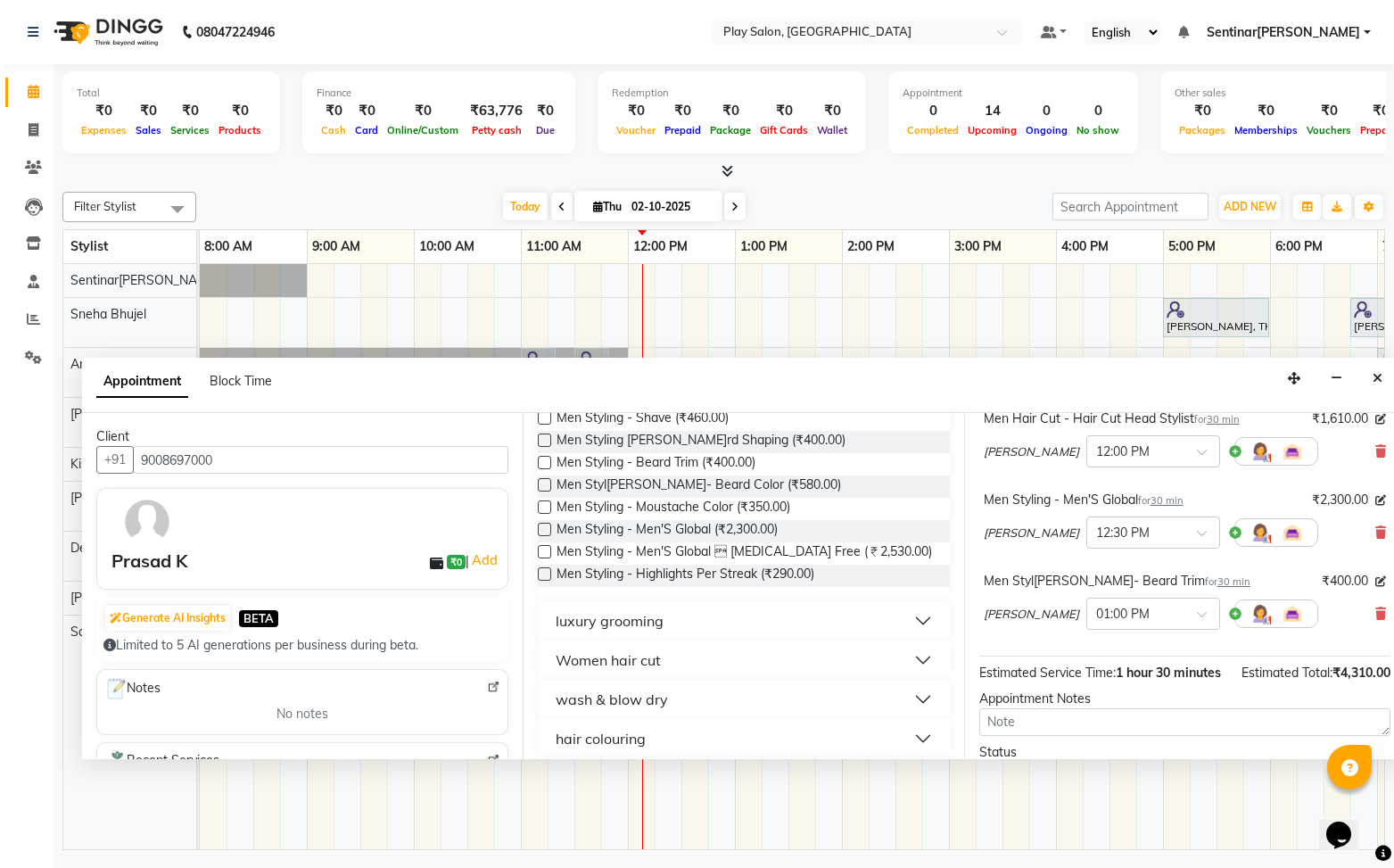
scroll to position [268, 0]
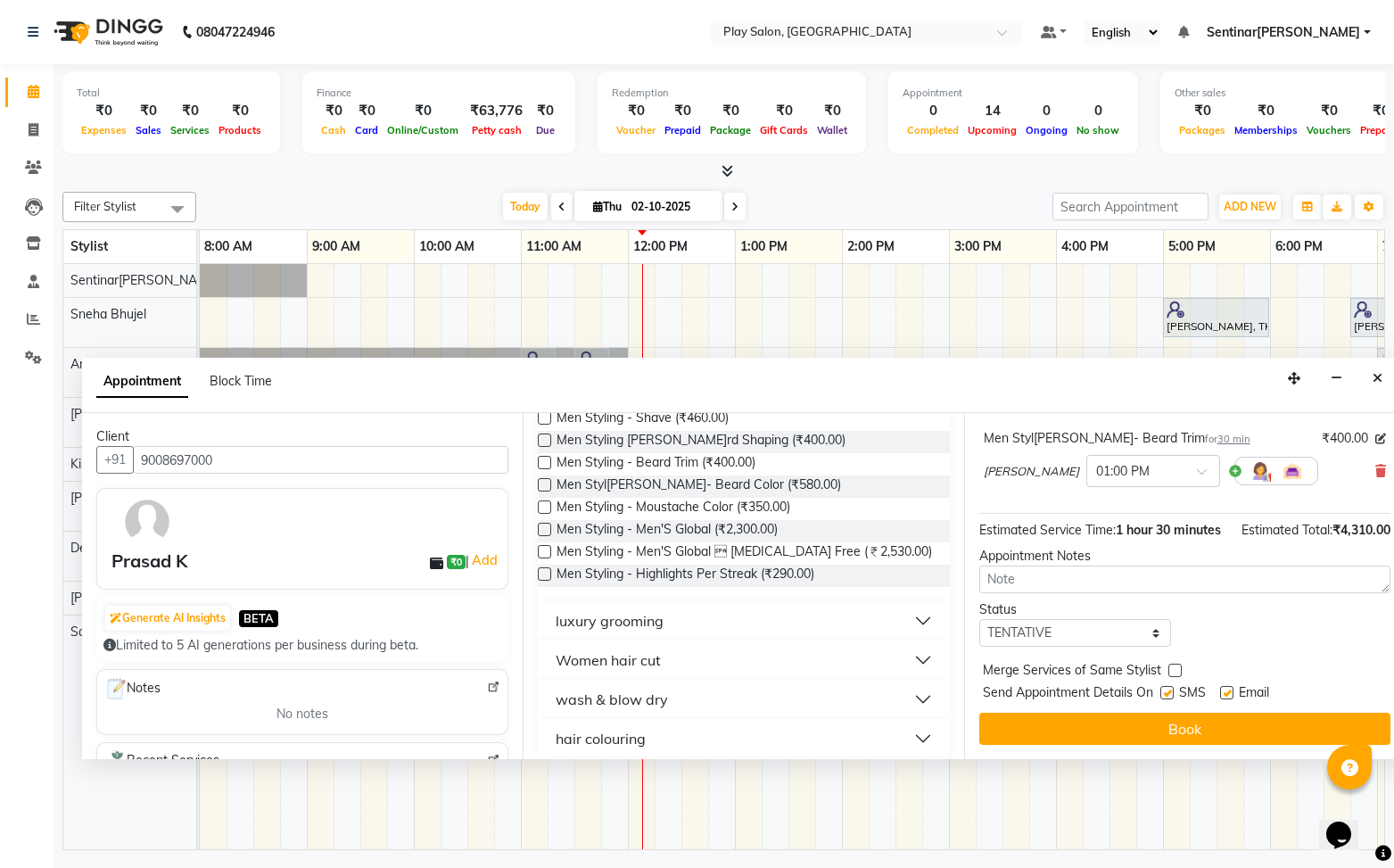
click at [1196, 728] on button "Book" at bounding box center [1185, 728] width 411 height 32
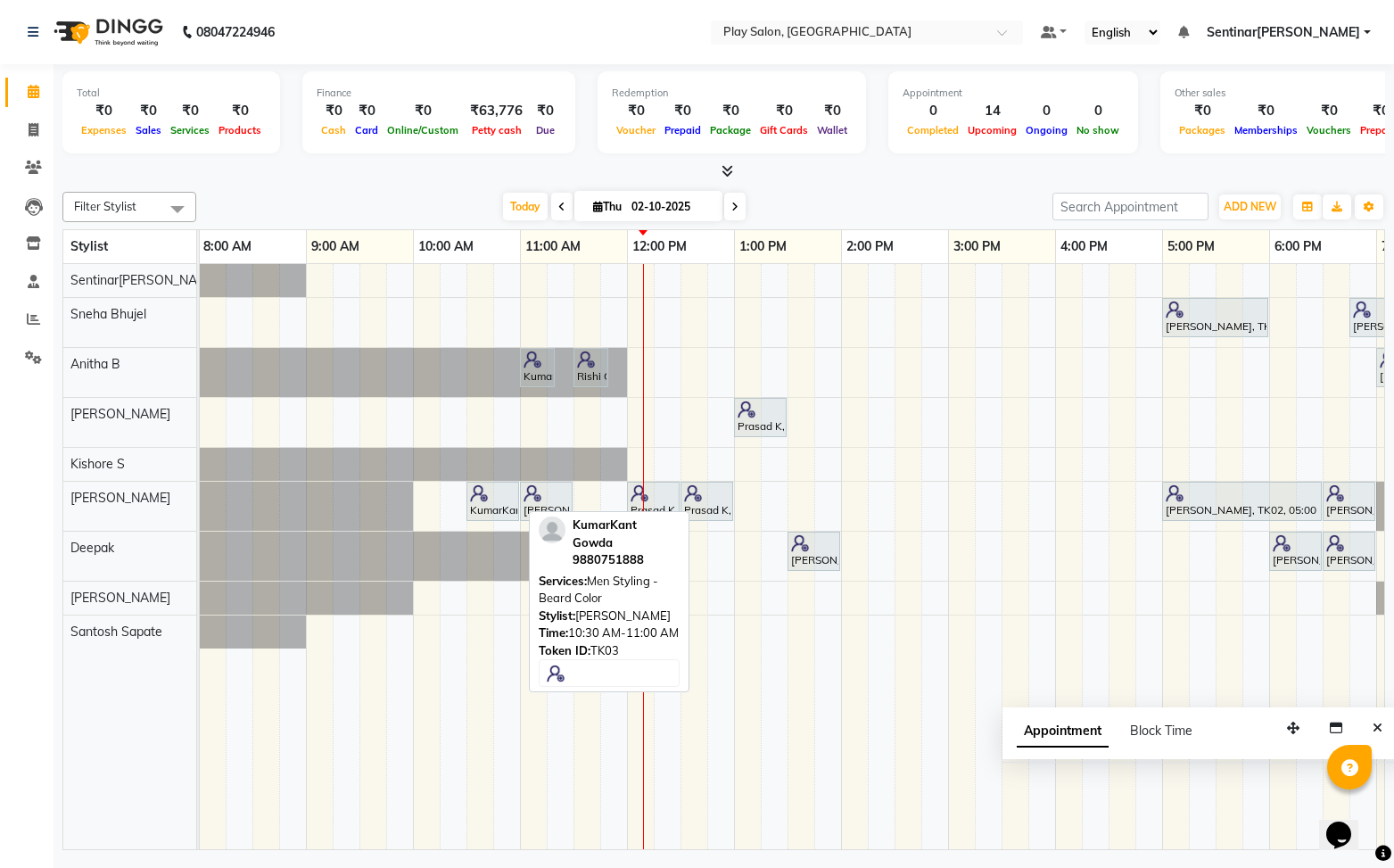
scroll to position [0, 4]
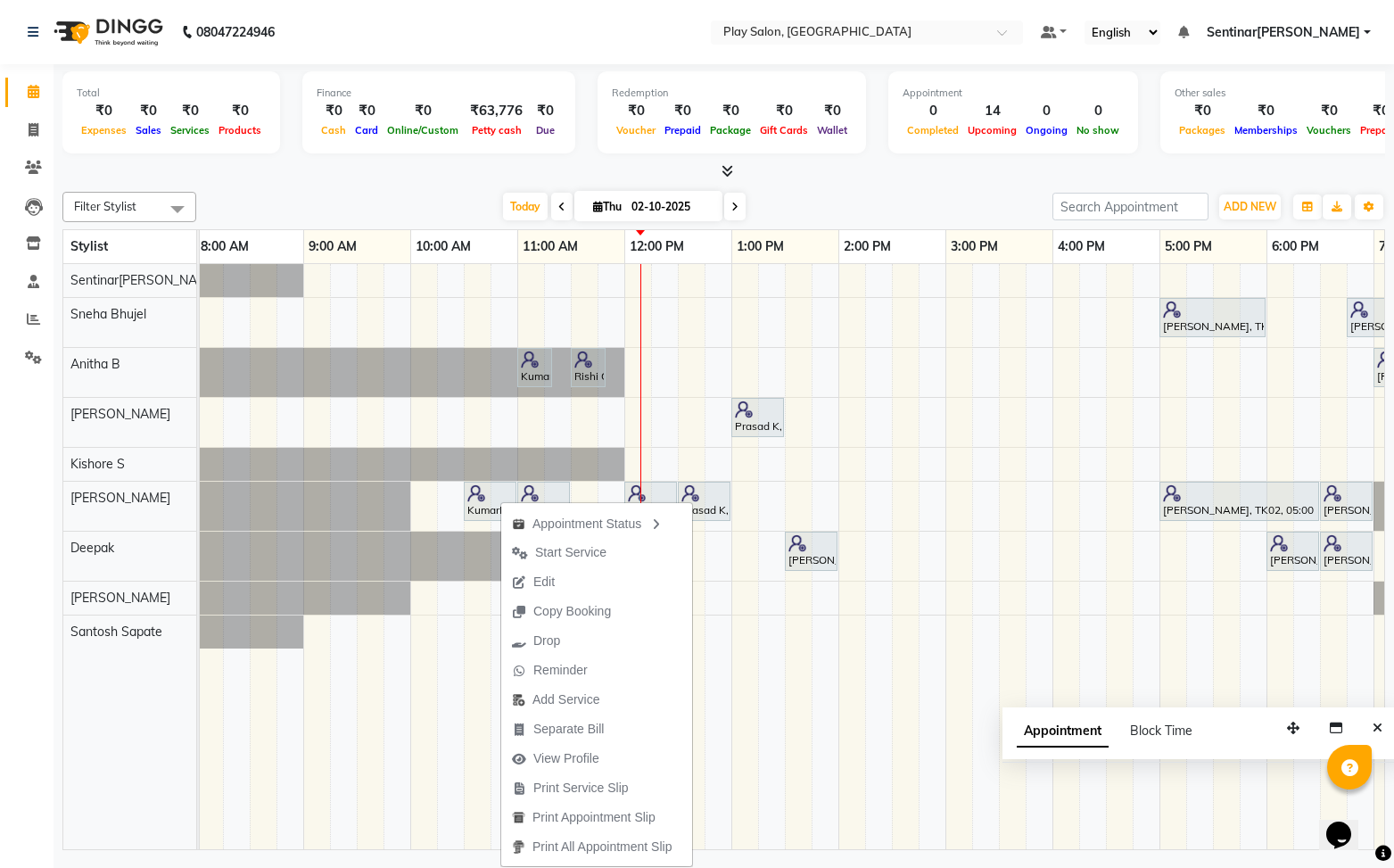
click at [557, 588] on span "Edit" at bounding box center [533, 582] width 65 height 29
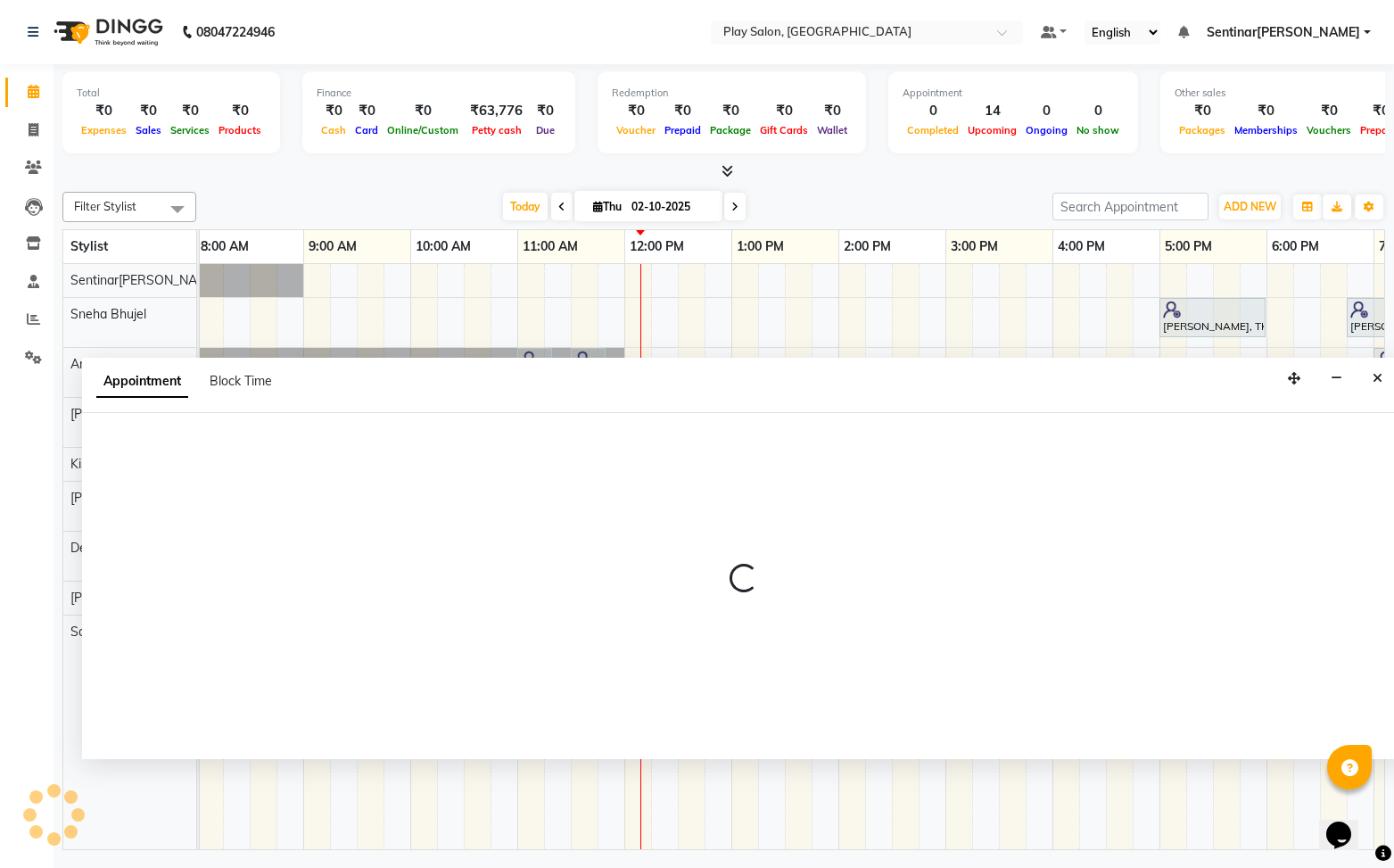
select select "tentative"
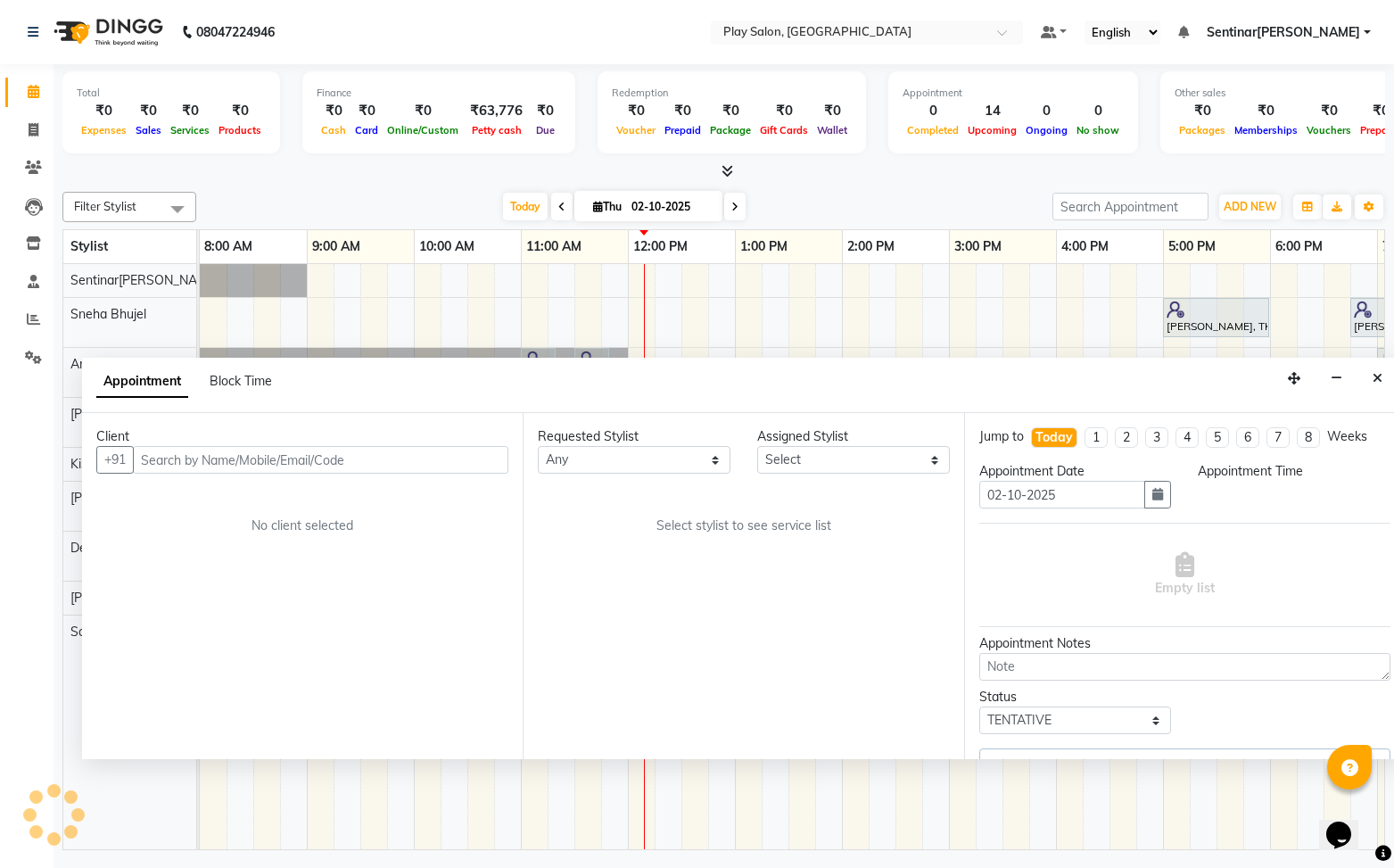
scroll to position [0, 207]
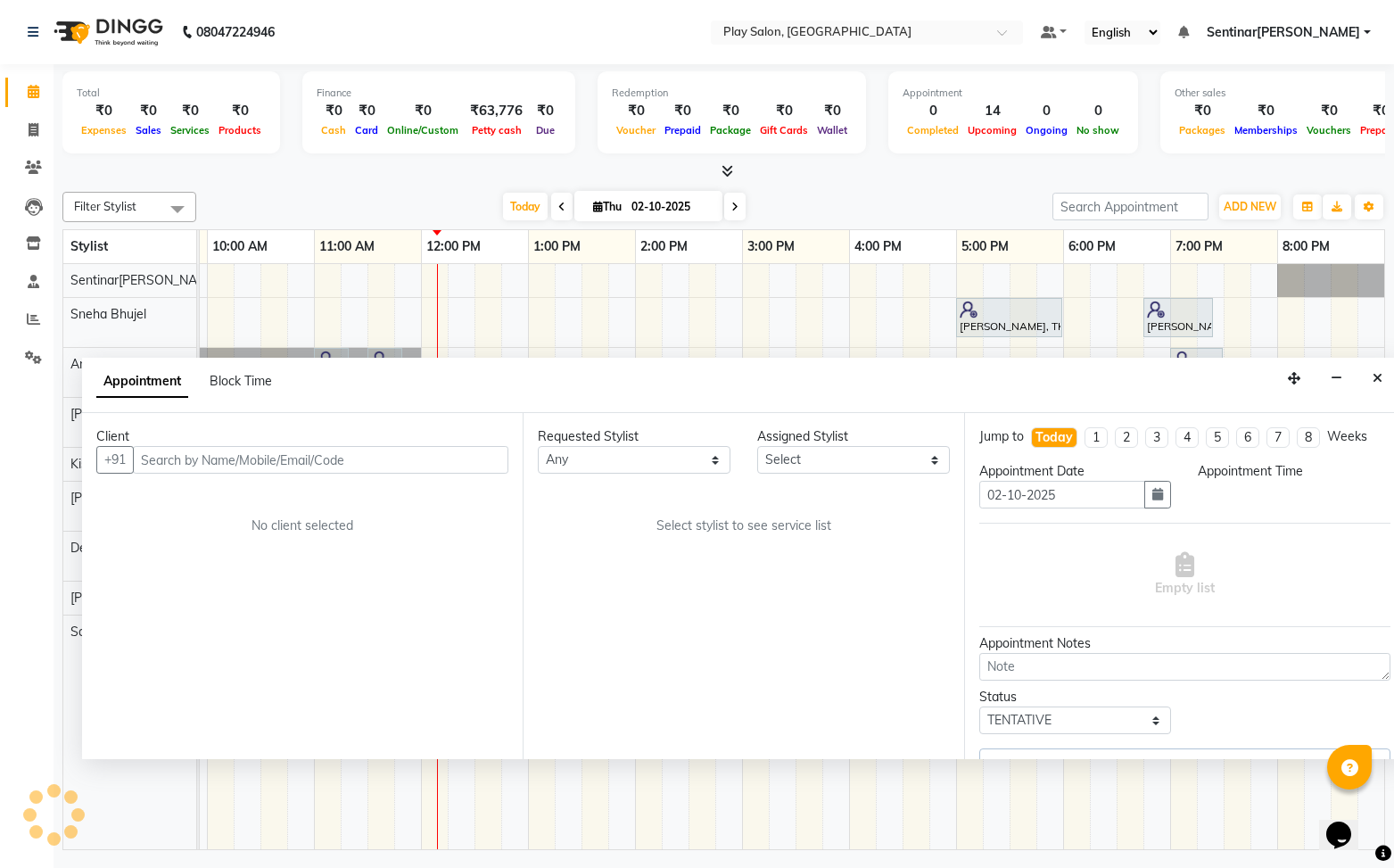
select select "91860"
select select "630"
select select "4501"
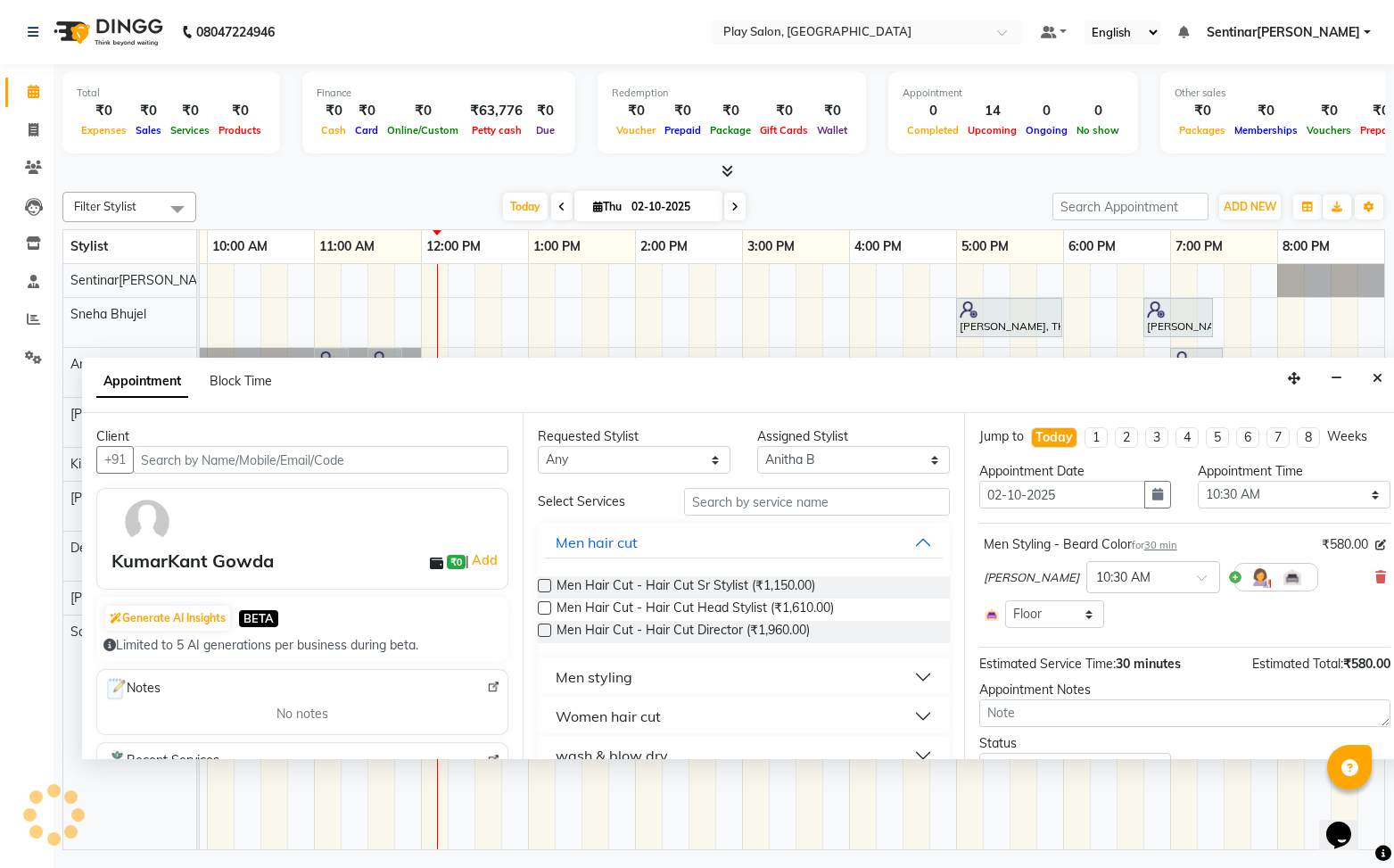
select select "4501"
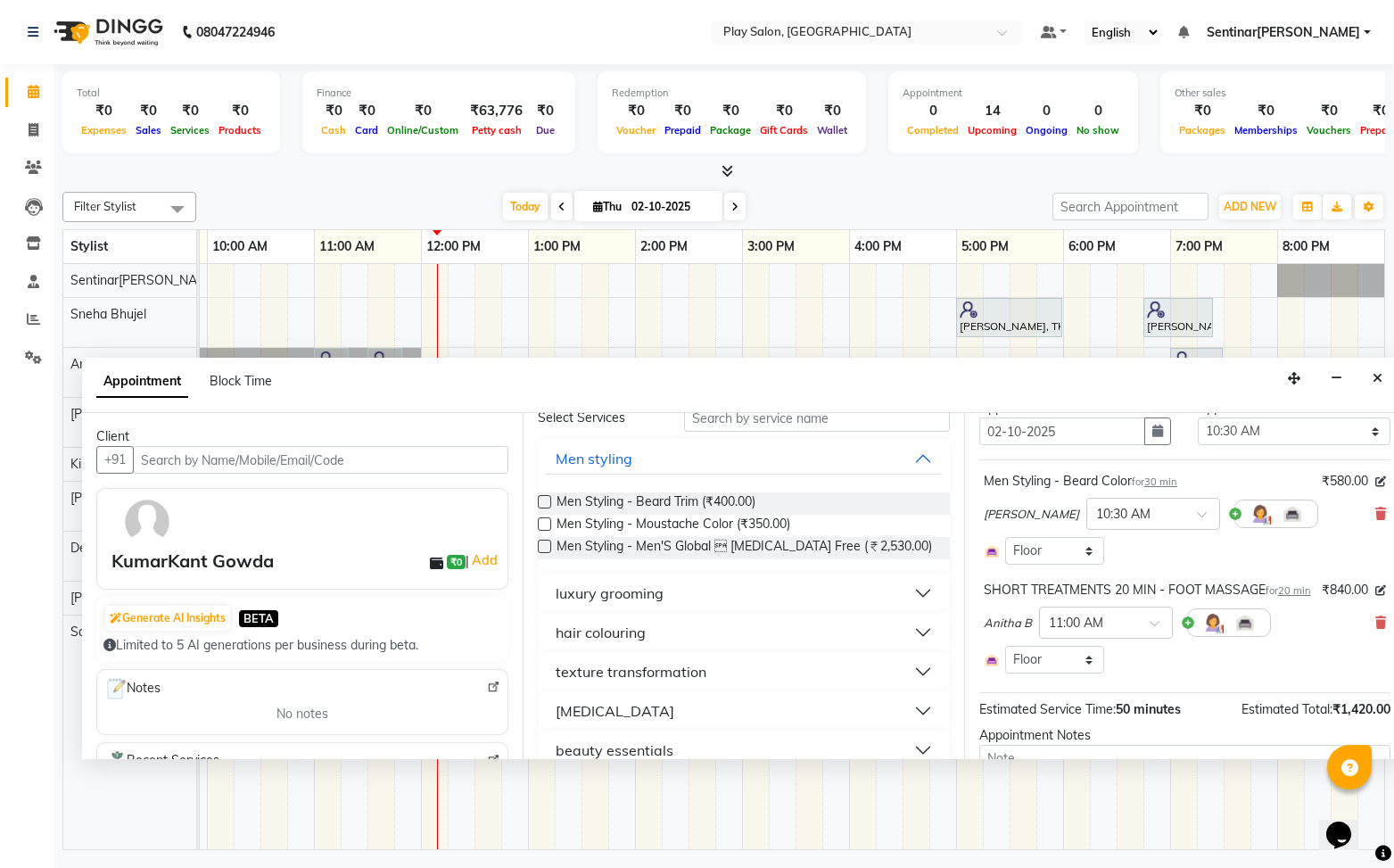
scroll to position [65, 0]
click at [1339, 480] on span "₹580.00" at bounding box center [1345, 480] width 46 height 19
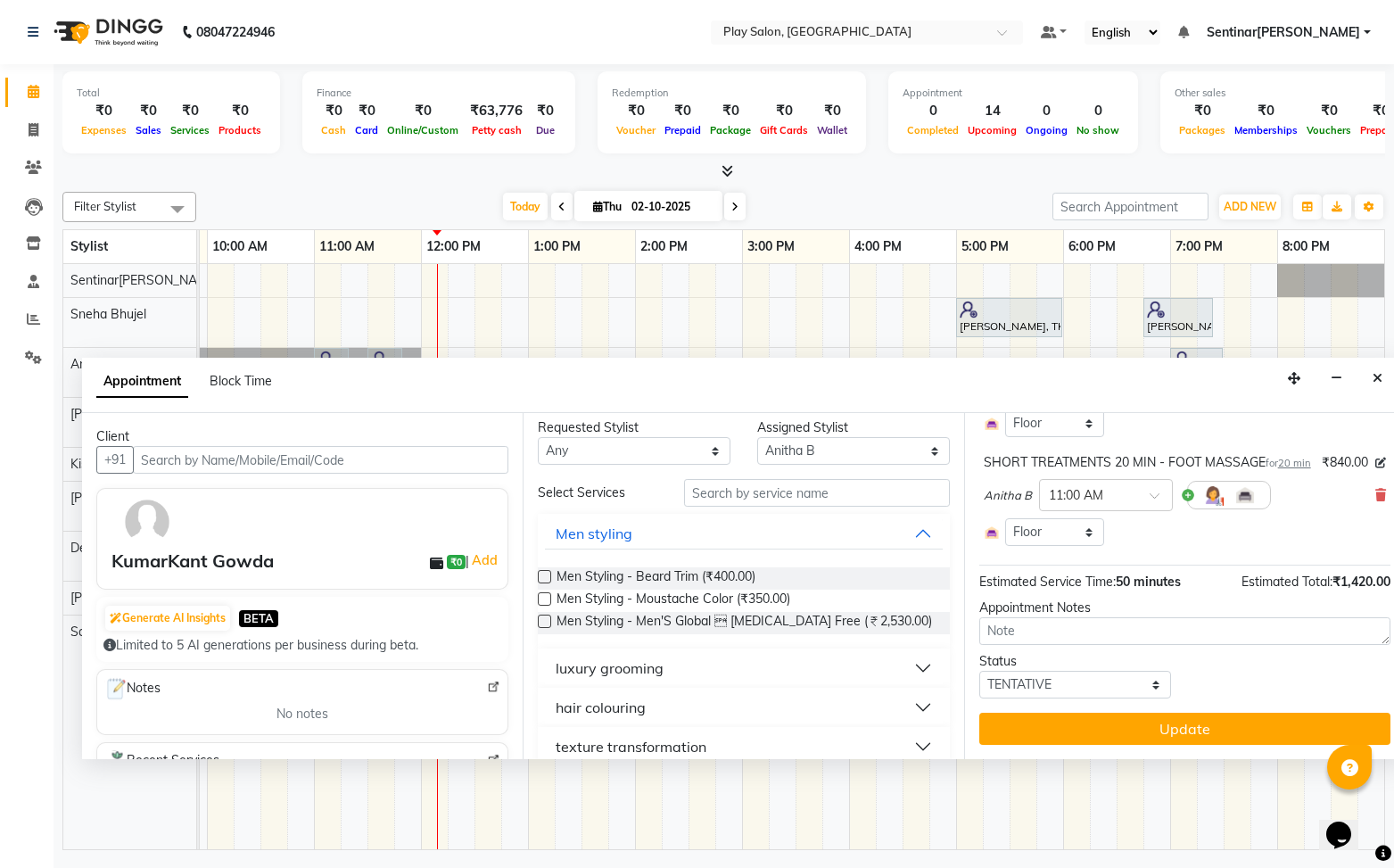
scroll to position [0, 0]
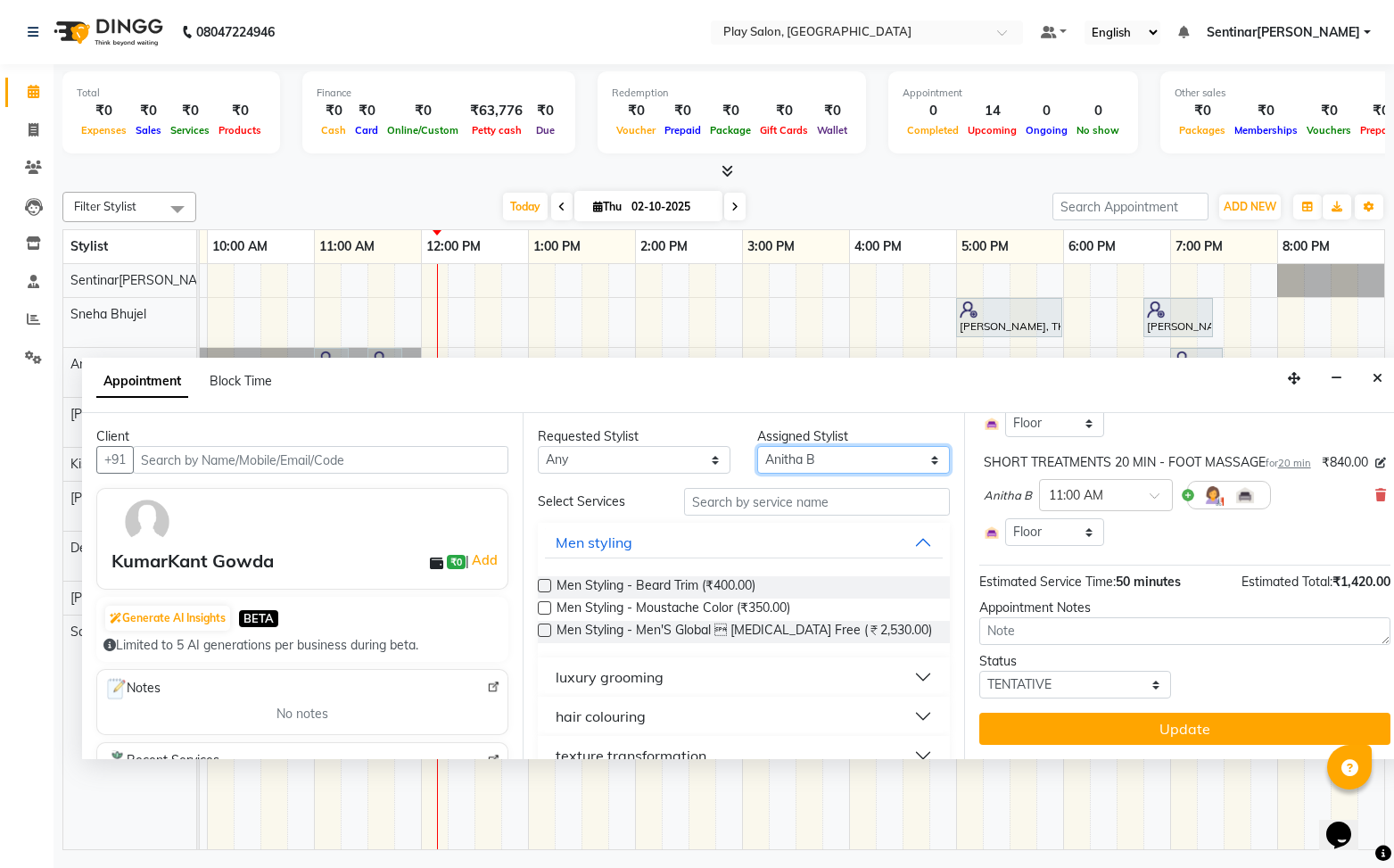
click at [858, 465] on select "Select [PERSON_NAME]k[PERSON_NAME] Na[PERSON_NAME]aj Rajesh M[PERSON_NAME]s[PER…" at bounding box center [854, 460] width 193 height 27
select select "91861"
click at [757, 446] on select "Select [PERSON_NAME]k[PERSON_NAME] Na[PERSON_NAME]aj Rajesh M[PERSON_NAME]s[PER…" at bounding box center [854, 460] width 193 height 27
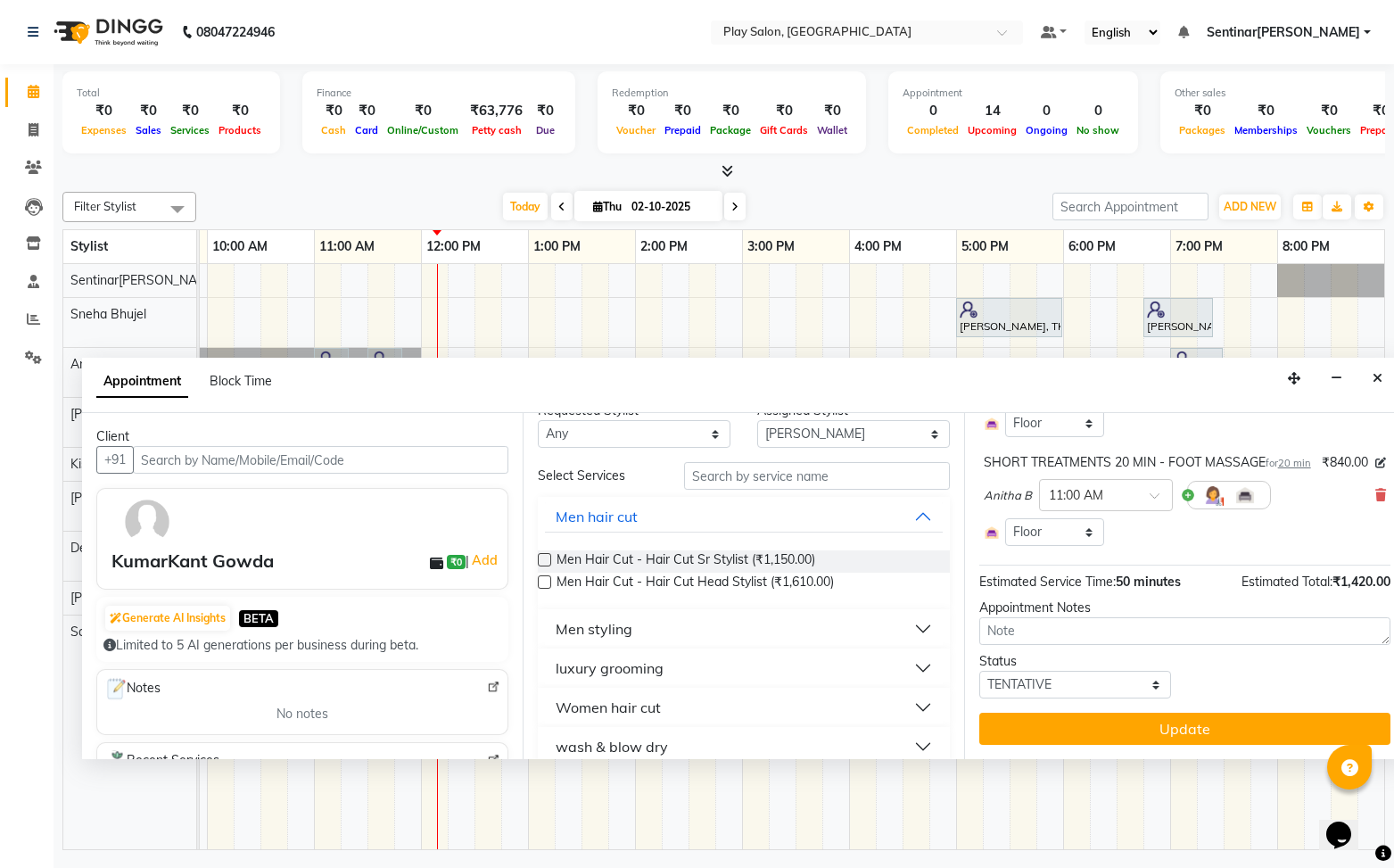
click at [637, 630] on button "Men styling" at bounding box center [743, 628] width 397 height 32
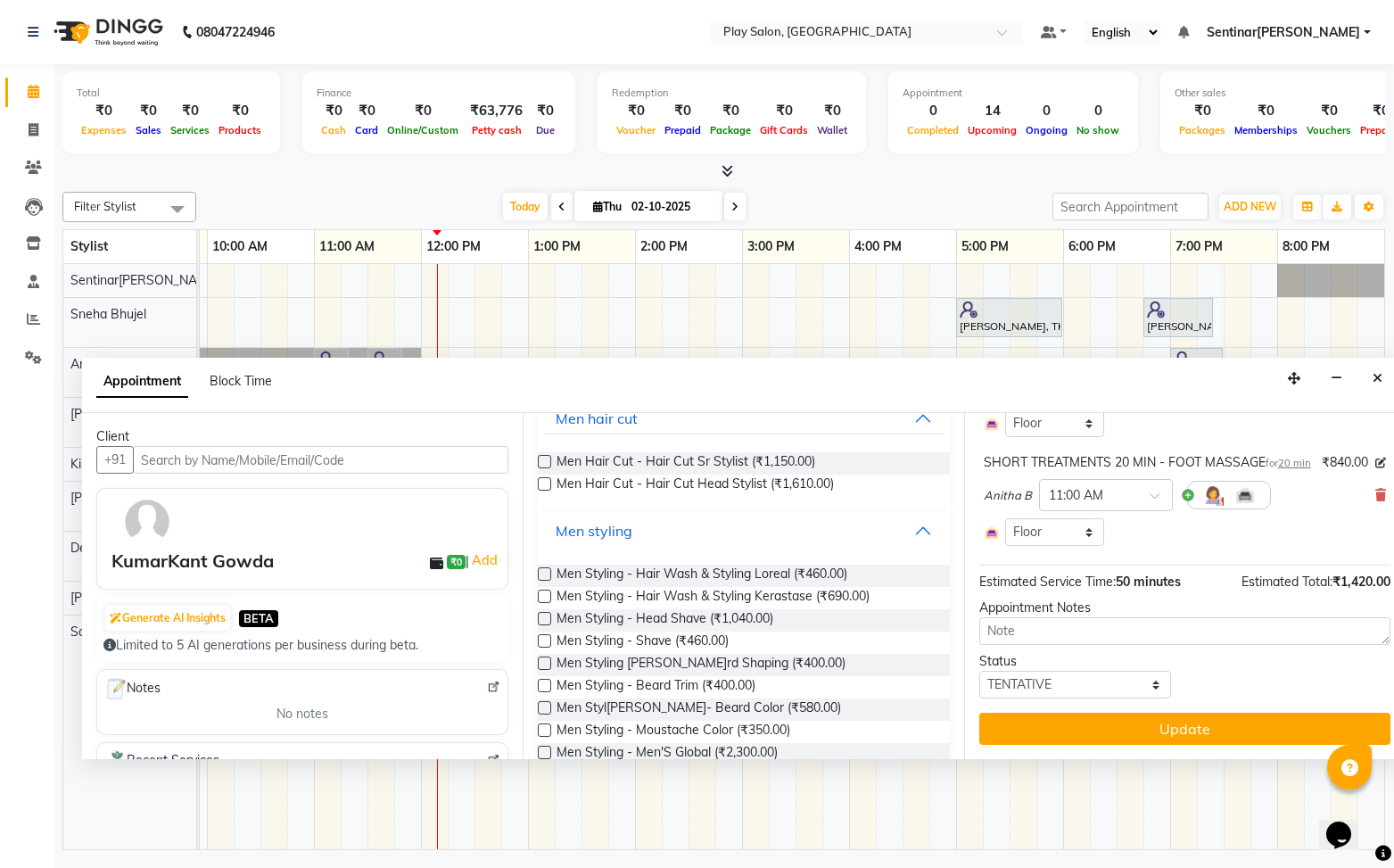
scroll to position [135, 0]
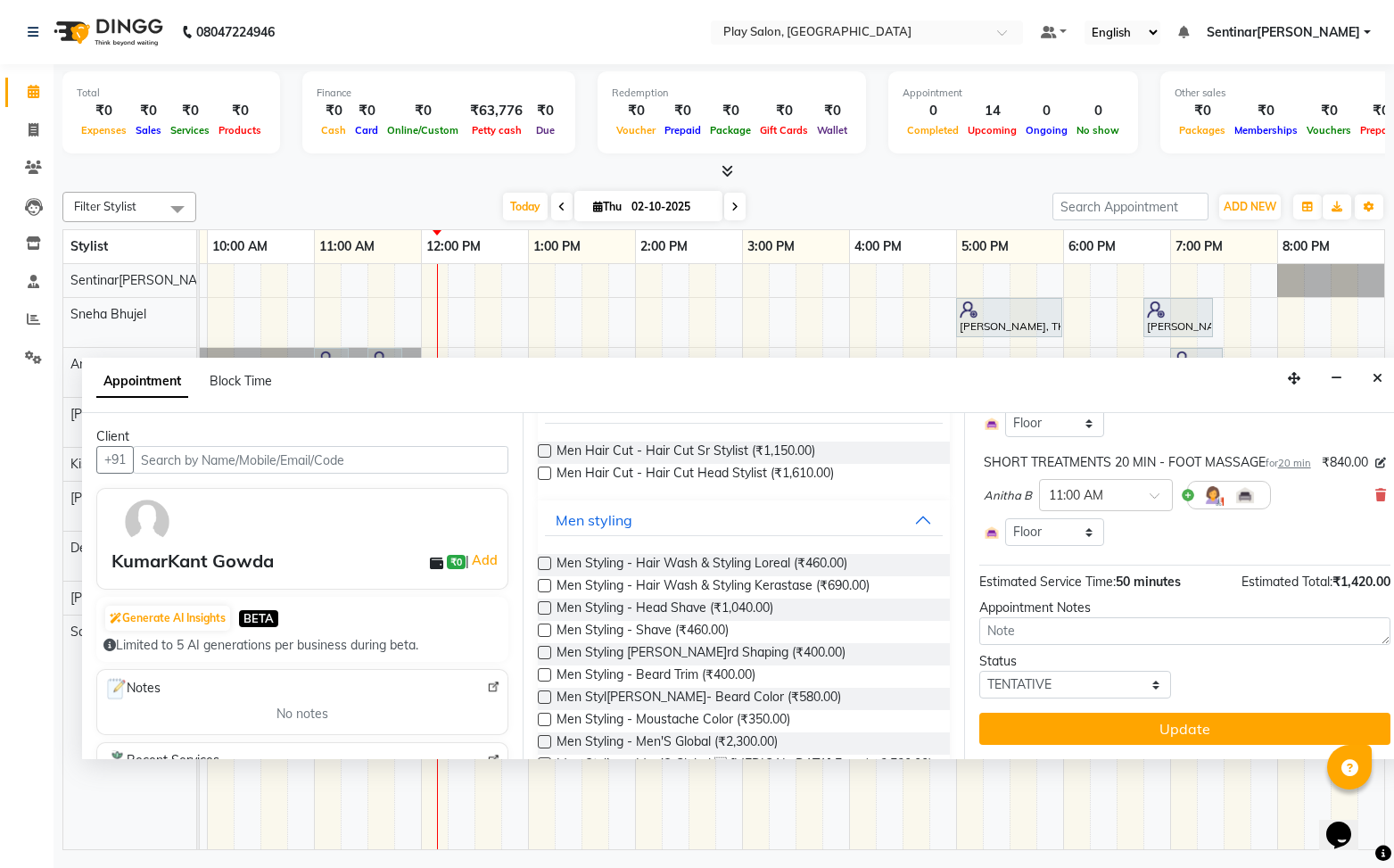
click at [547, 627] on label at bounding box center [545, 630] width 14 height 14
click at [547, 627] on input "checkbox" at bounding box center [544, 632] width 12 height 12
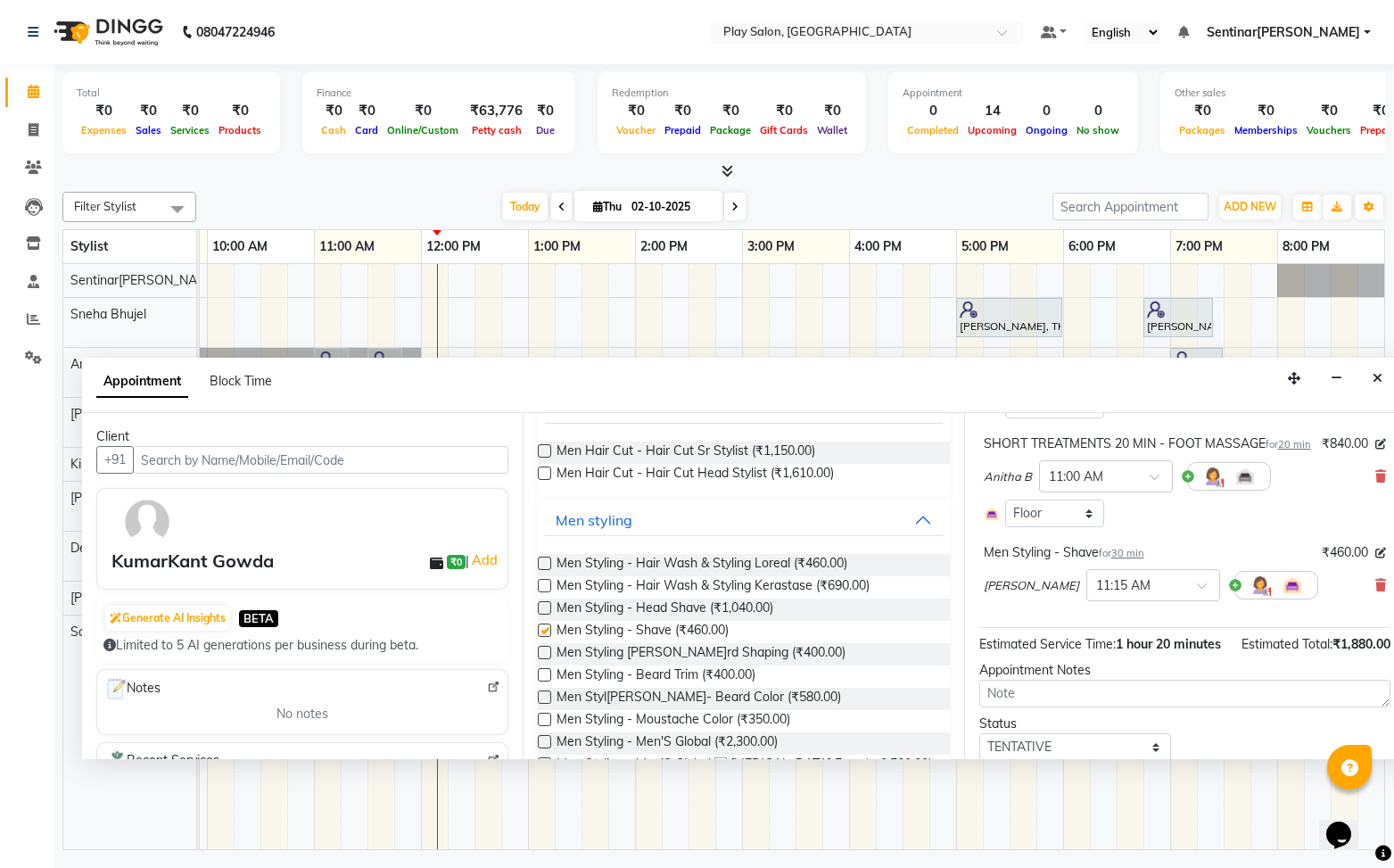
checkbox input "false"
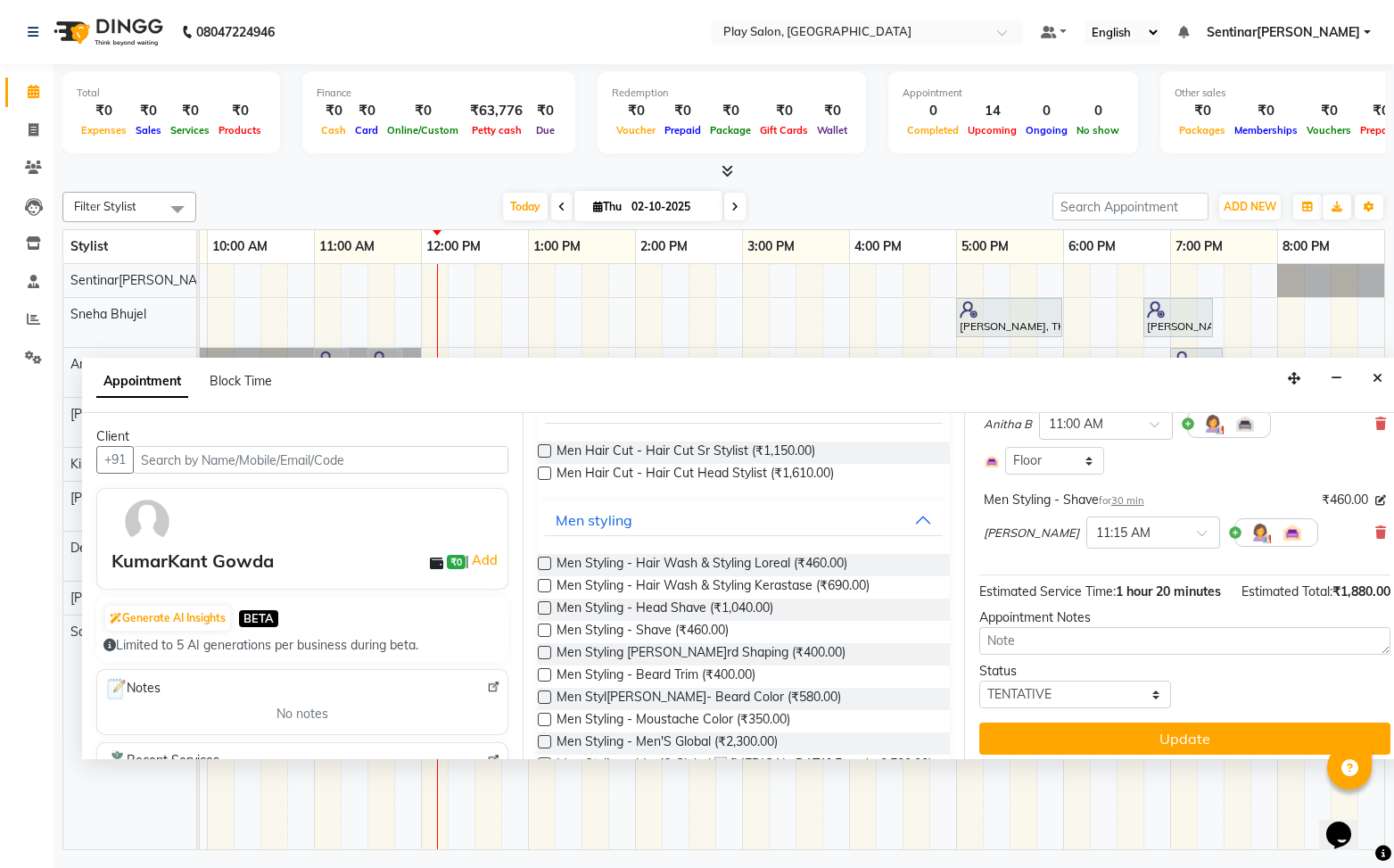
scroll to position [291, 0]
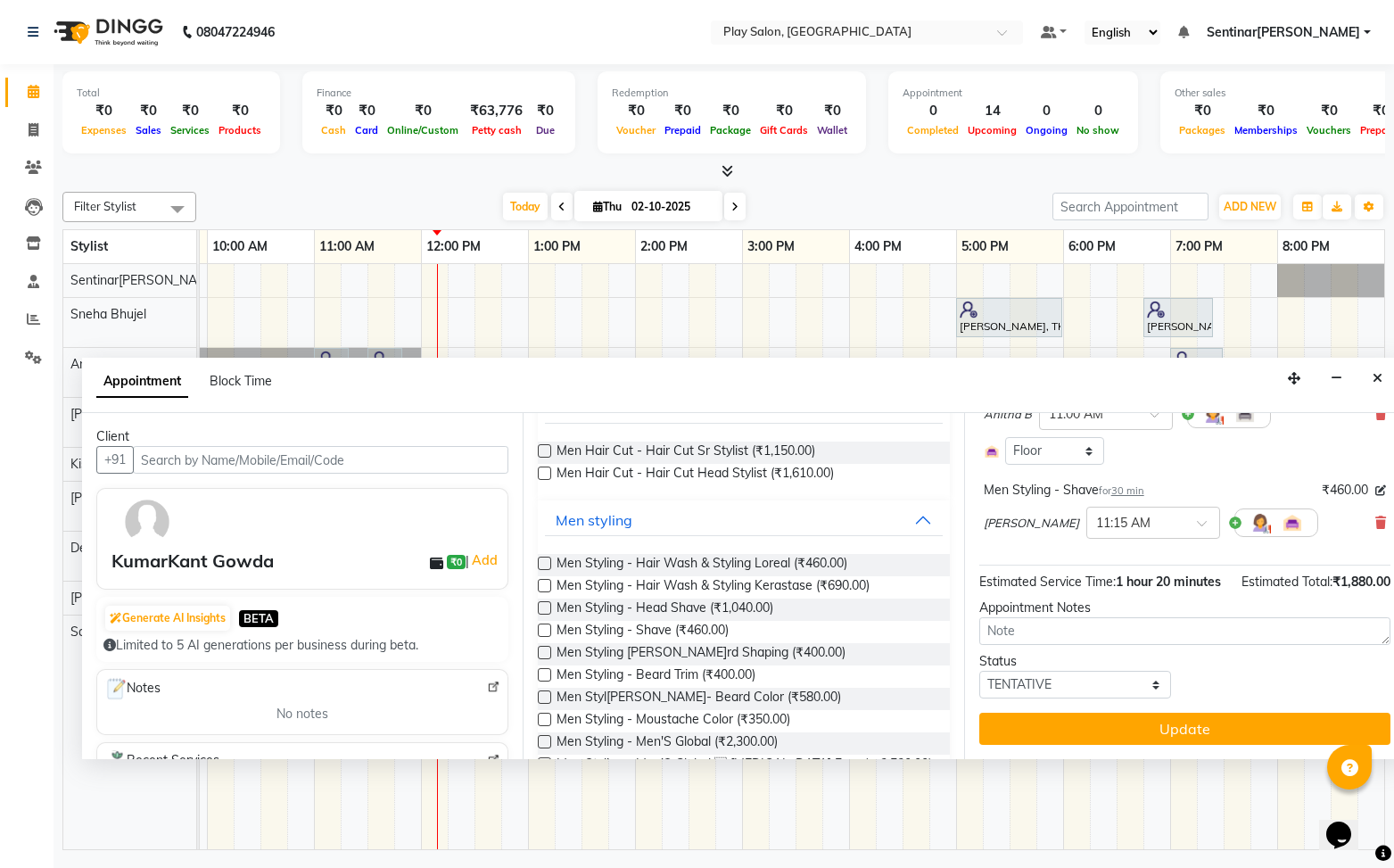
click at [1199, 732] on button "Update" at bounding box center [1185, 728] width 411 height 32
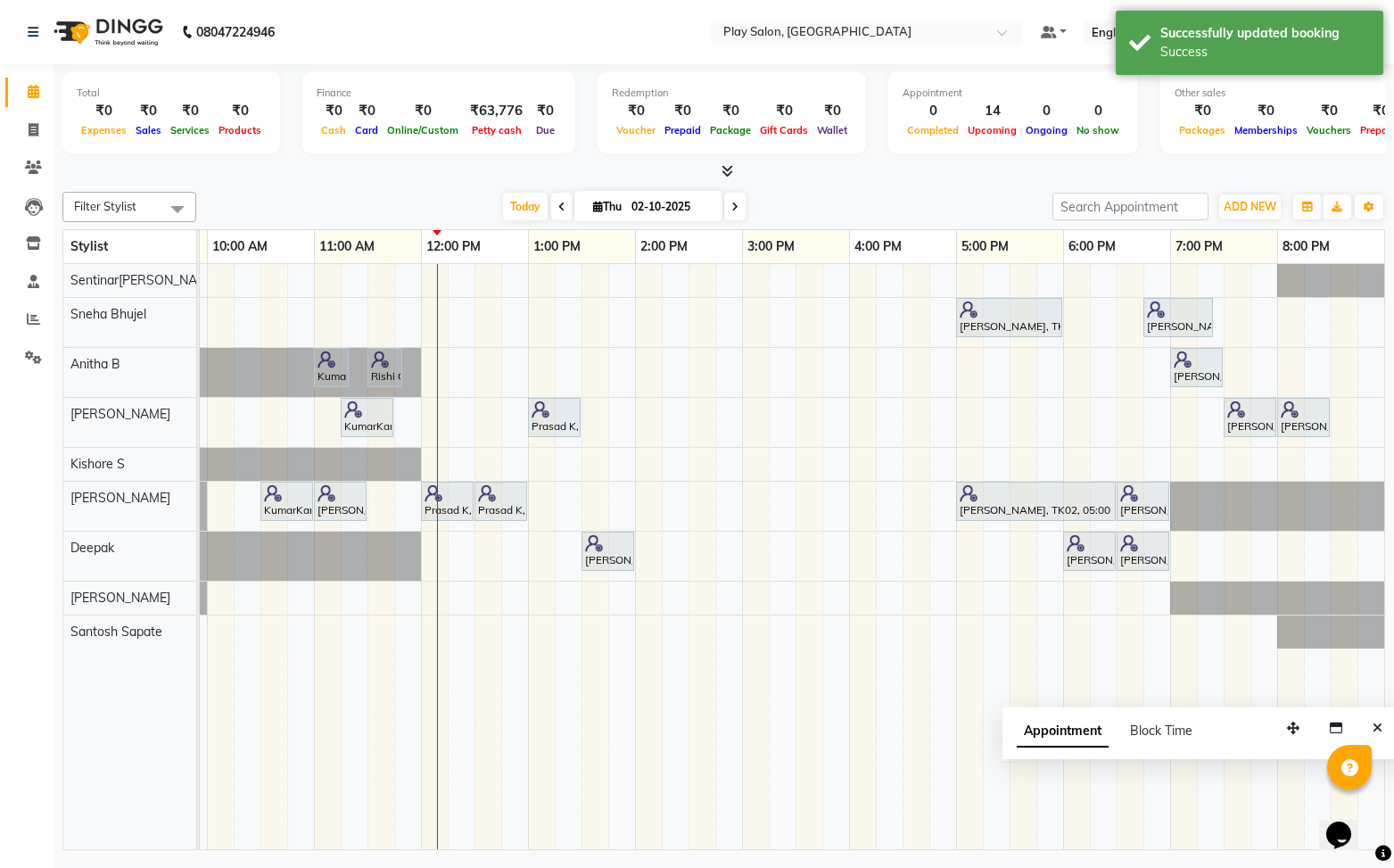
click at [1384, 730] on button "Close" at bounding box center [1378, 728] width 25 height 27
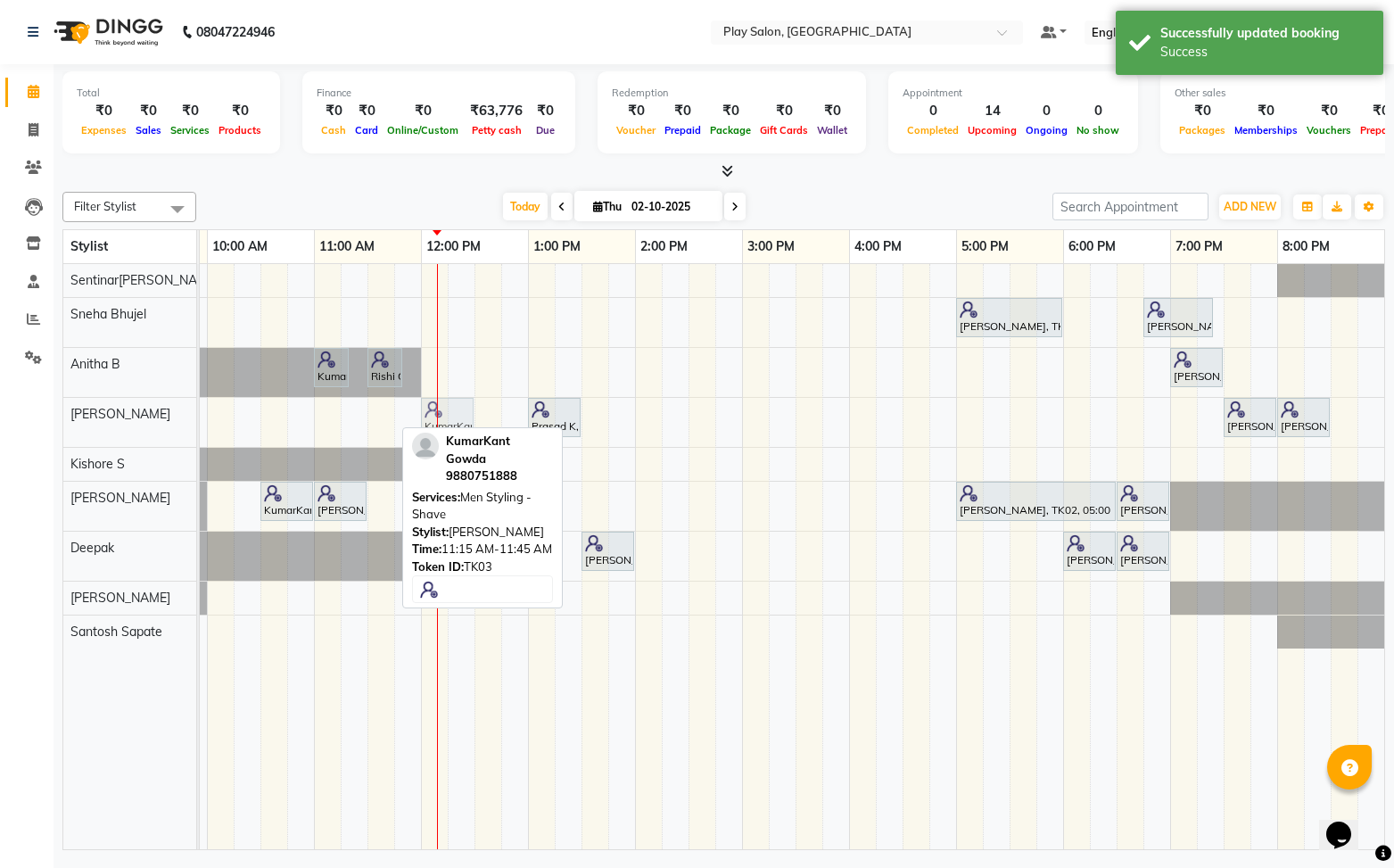
drag, startPoint x: 364, startPoint y: 417, endPoint x: 436, endPoint y: 416, distance: 72.0
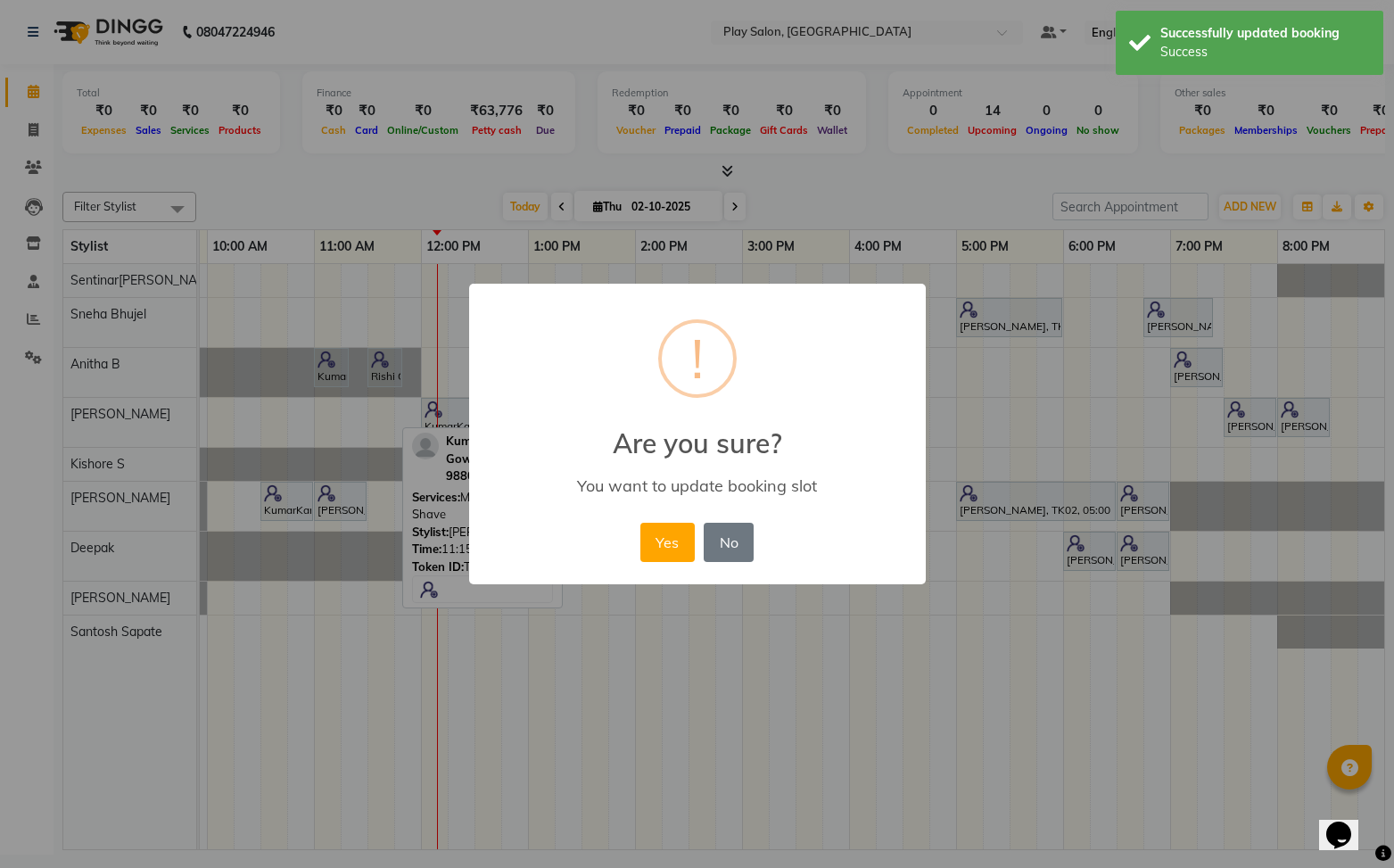
drag, startPoint x: 670, startPoint y: 535, endPoint x: 999, endPoint y: 541, distance: 329.1
click at [675, 534] on button "Yes" at bounding box center [667, 542] width 55 height 39
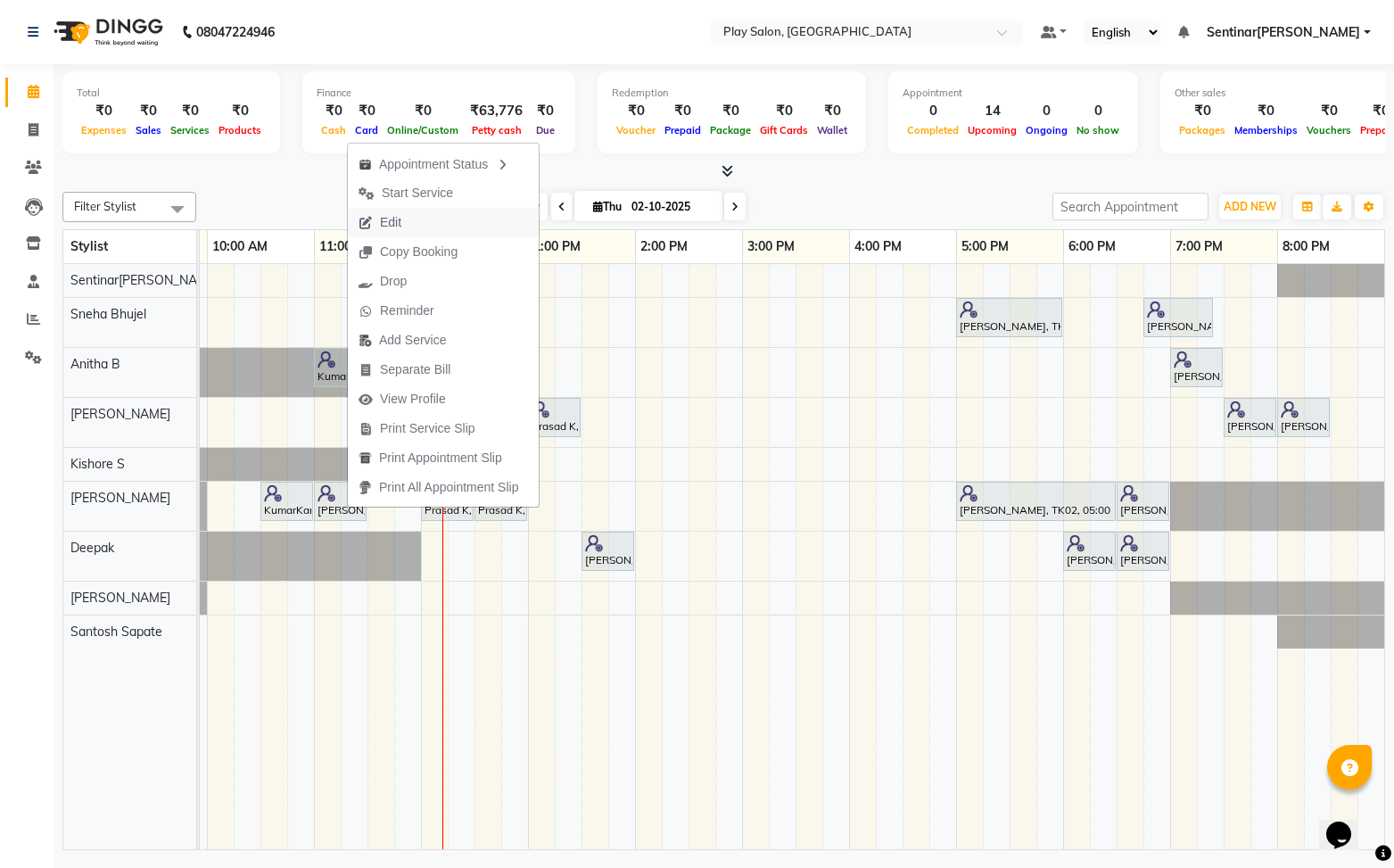
click at [393, 224] on span "Edit" at bounding box center [391, 222] width 22 height 19
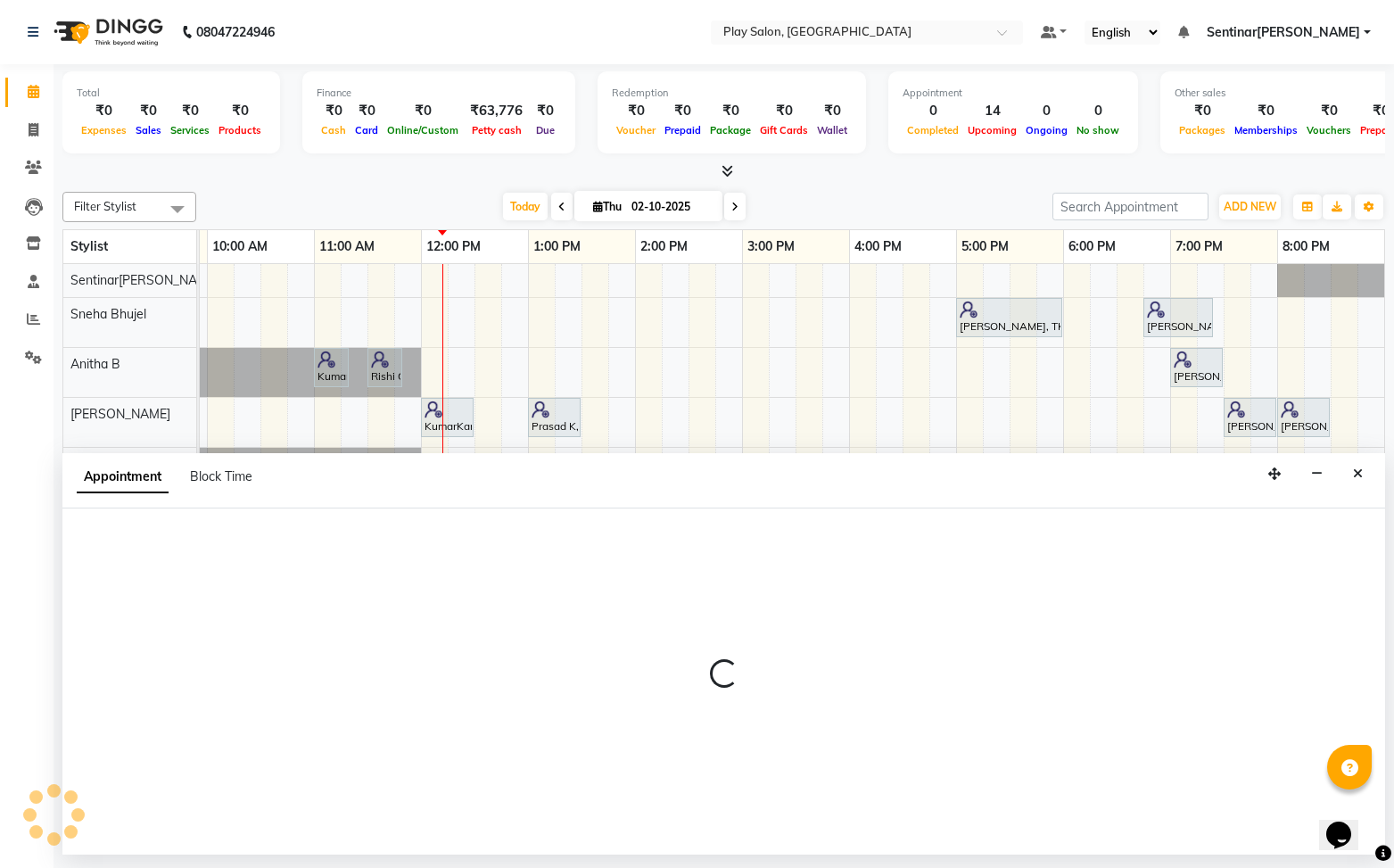
select select "tentative"
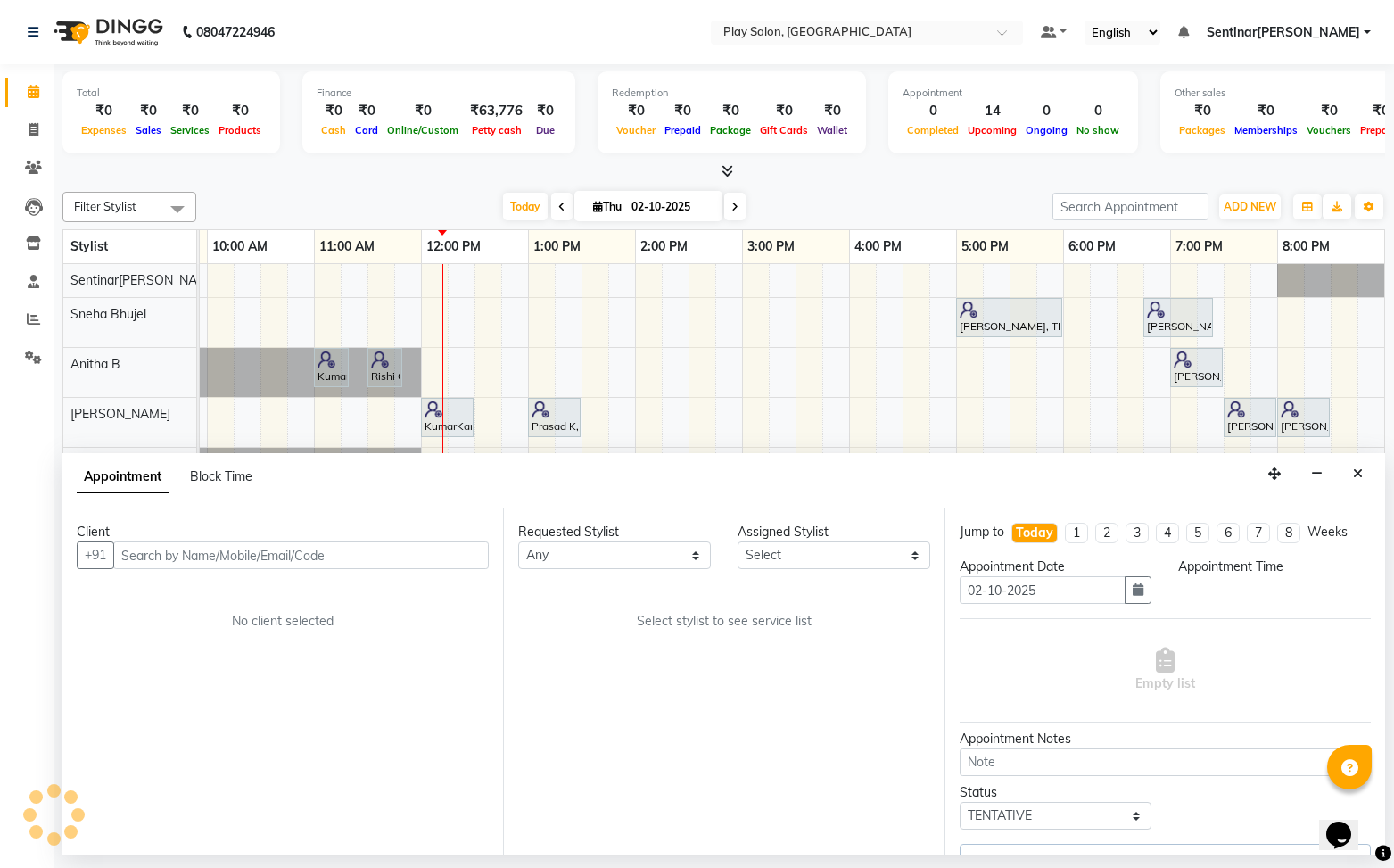
scroll to position [0, 207]
select select "91860"
select select "660"
select select "4501"
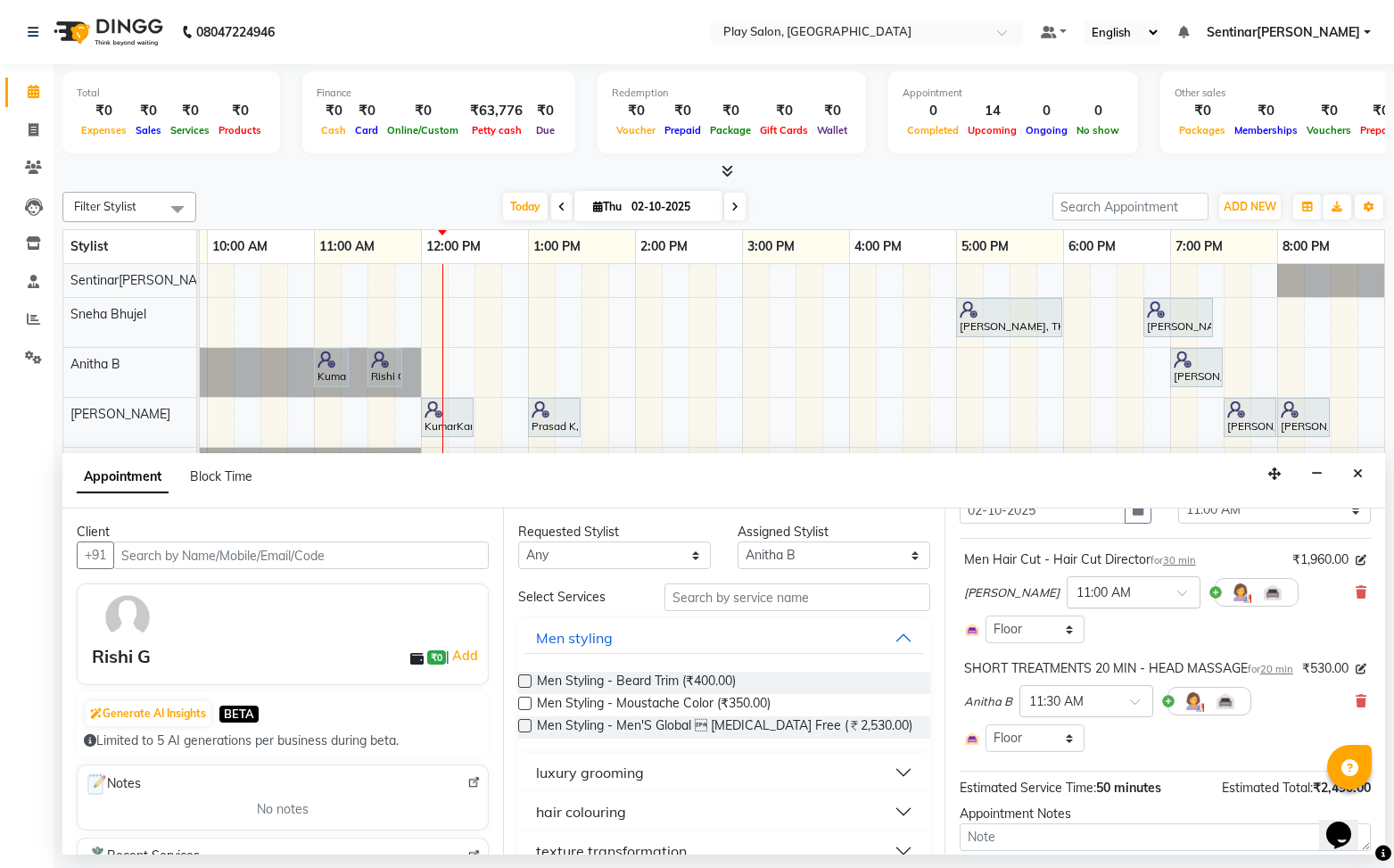
scroll to position [82, 0]
click at [1354, 472] on icon "Close" at bounding box center [1358, 474] width 10 height 13
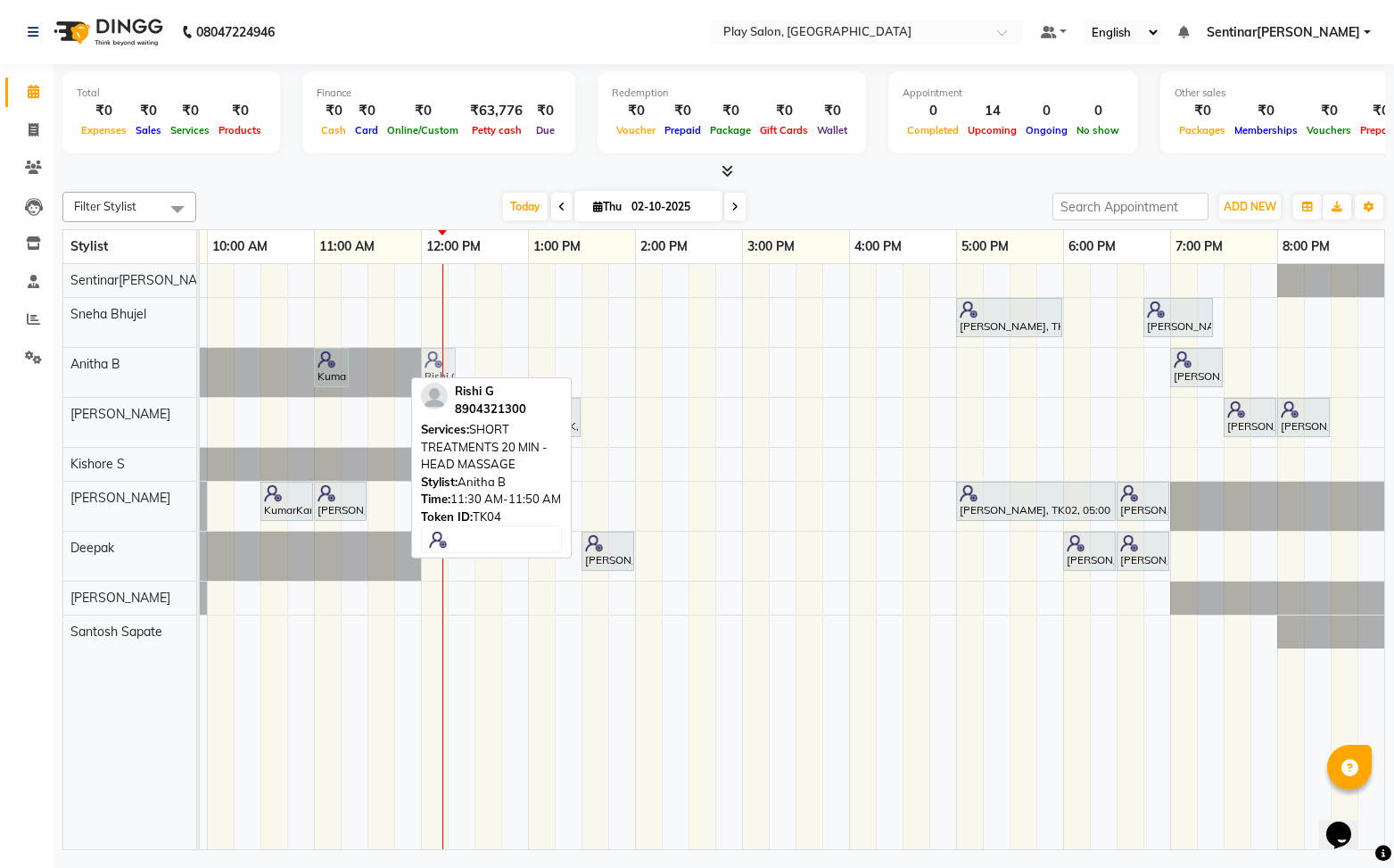
drag, startPoint x: 385, startPoint y: 367, endPoint x: 442, endPoint y: 366, distance: 57.0
click at [442, 366] on div "Harini K, TK02, 05:00 PM-06:00 PM, Skin Care - Power Oxygen [Anti Polution] - 6…" at bounding box center [688, 556] width 1391 height 586
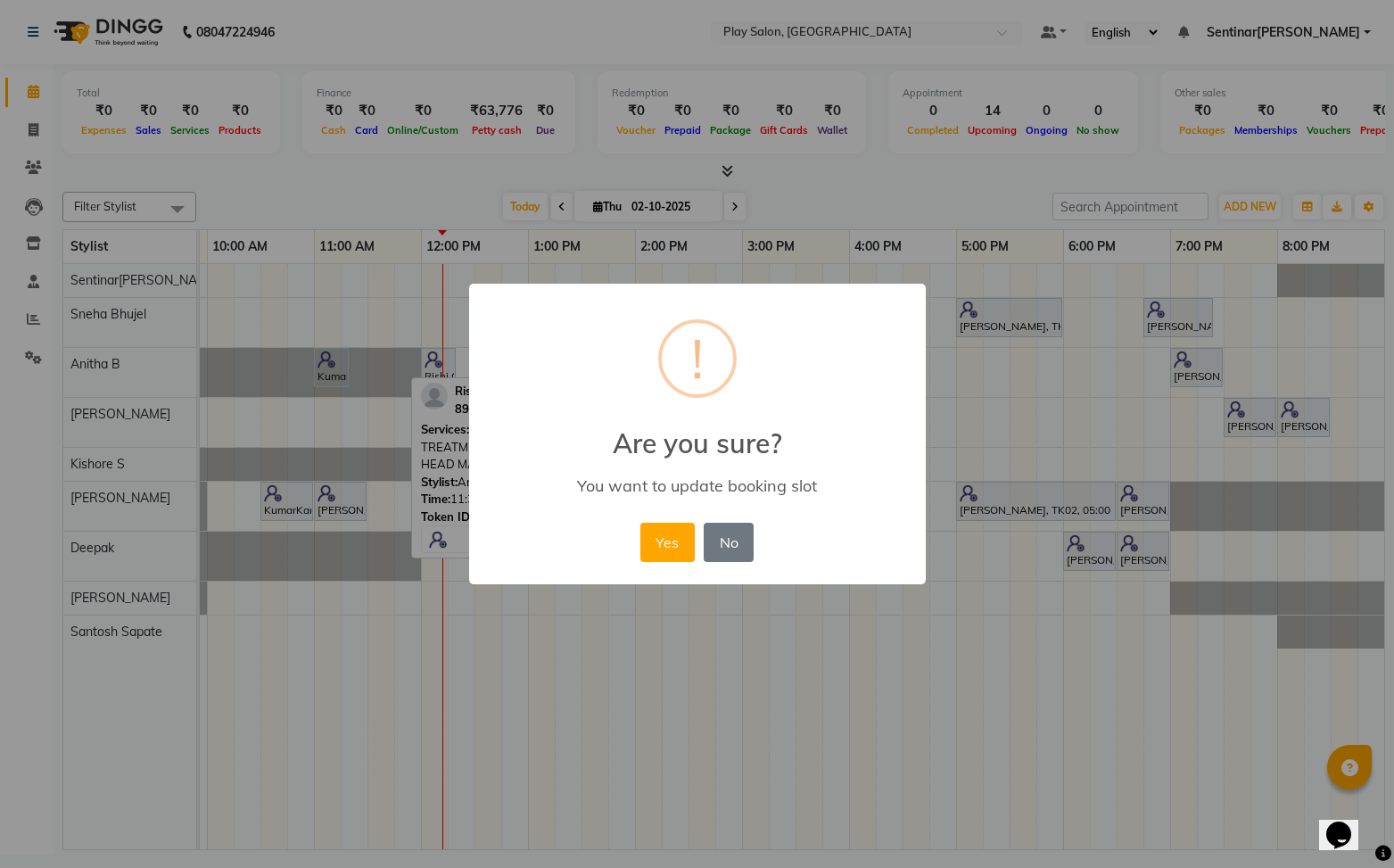
drag, startPoint x: 689, startPoint y: 545, endPoint x: 792, endPoint y: 517, distance: 106.7
click at [689, 545] on button "Yes" at bounding box center [667, 542] width 55 height 39
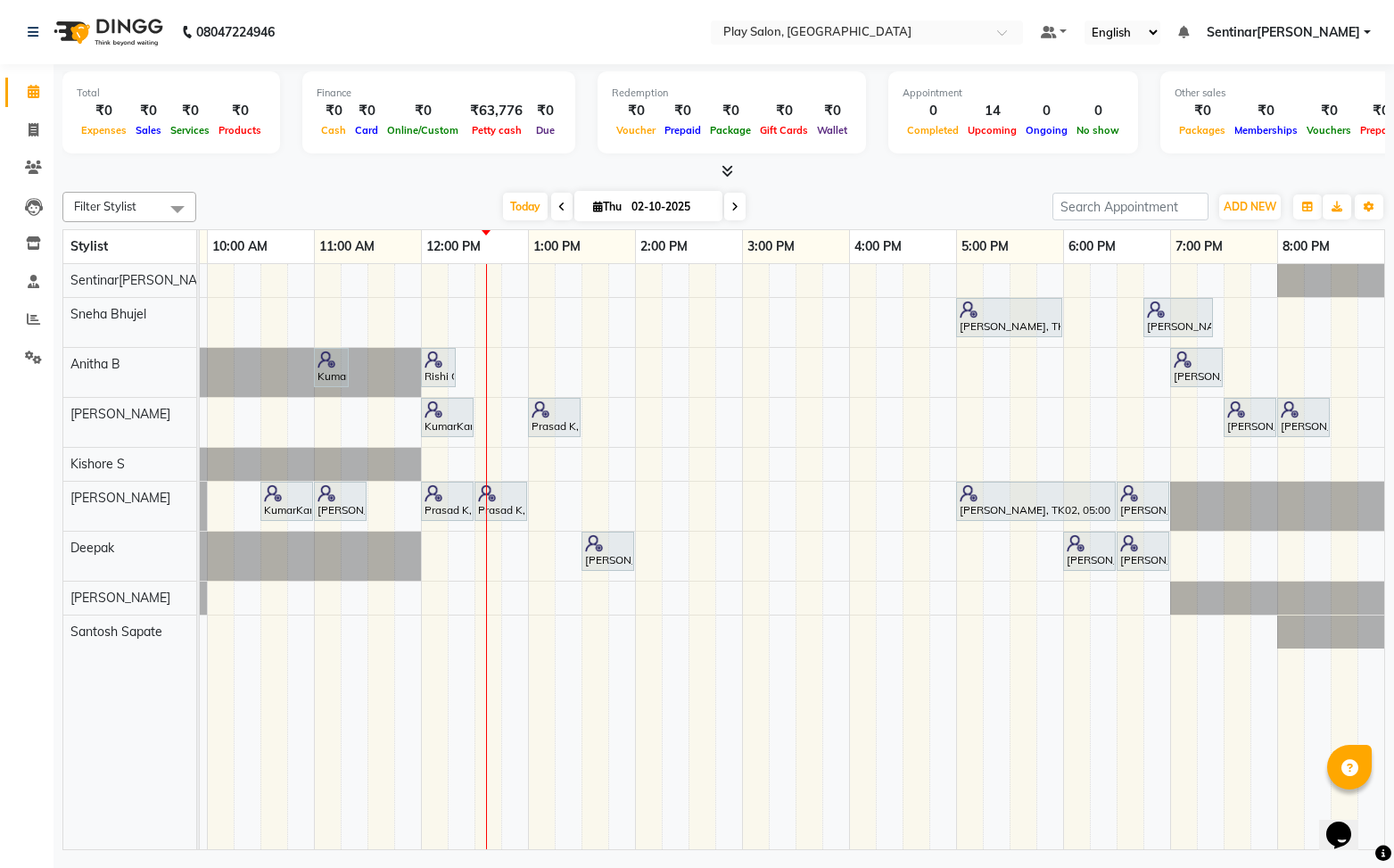
click at [477, 538] on div "Harini K, TK02, 05:00 PM-06:00 PM, Skin Care - Power Oxygen [Anti Polution] - 6…" at bounding box center [688, 556] width 1391 height 586
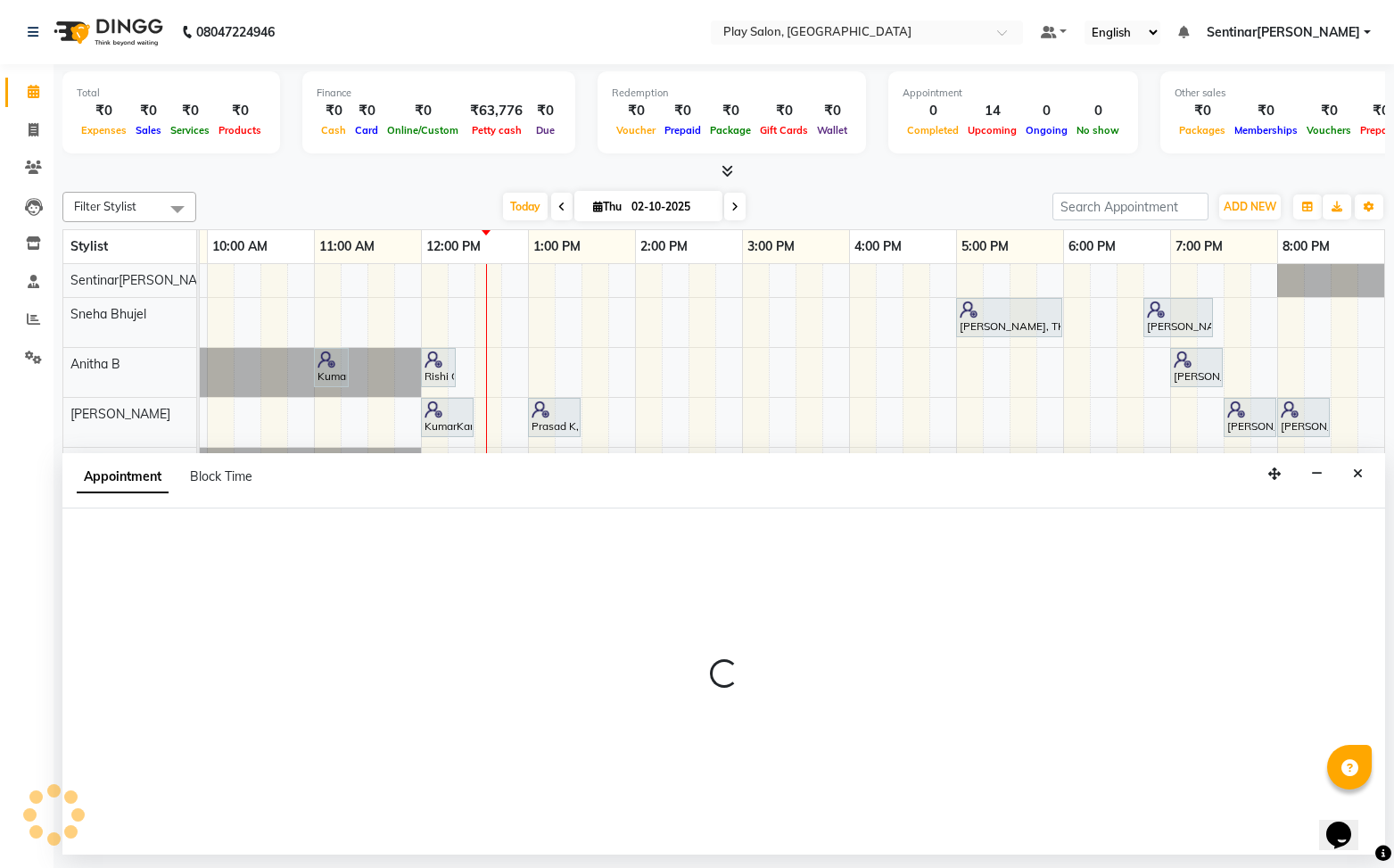
select select "91864"
select select "750"
select select "tentative"
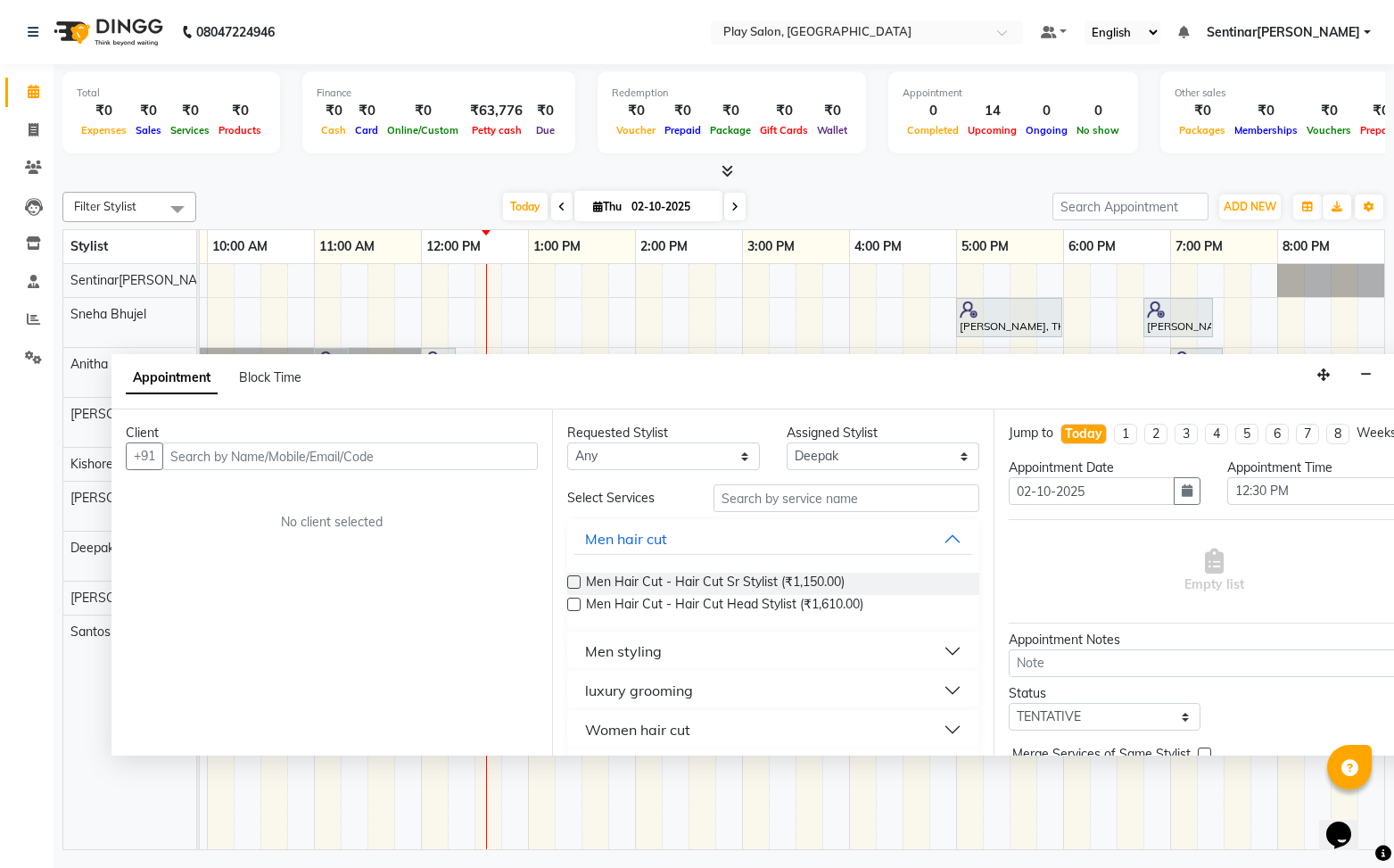
drag, startPoint x: 1268, startPoint y: 470, endPoint x: 1117, endPoint y: 408, distance: 163.2
click at [1317, 370] on button "button" at bounding box center [1323, 374] width 28 height 27
click at [312, 451] on input "text" at bounding box center [350, 455] width 376 height 27
type input "9916322331"
click at [516, 464] on button "Add Client" at bounding box center [500, 455] width 74 height 27
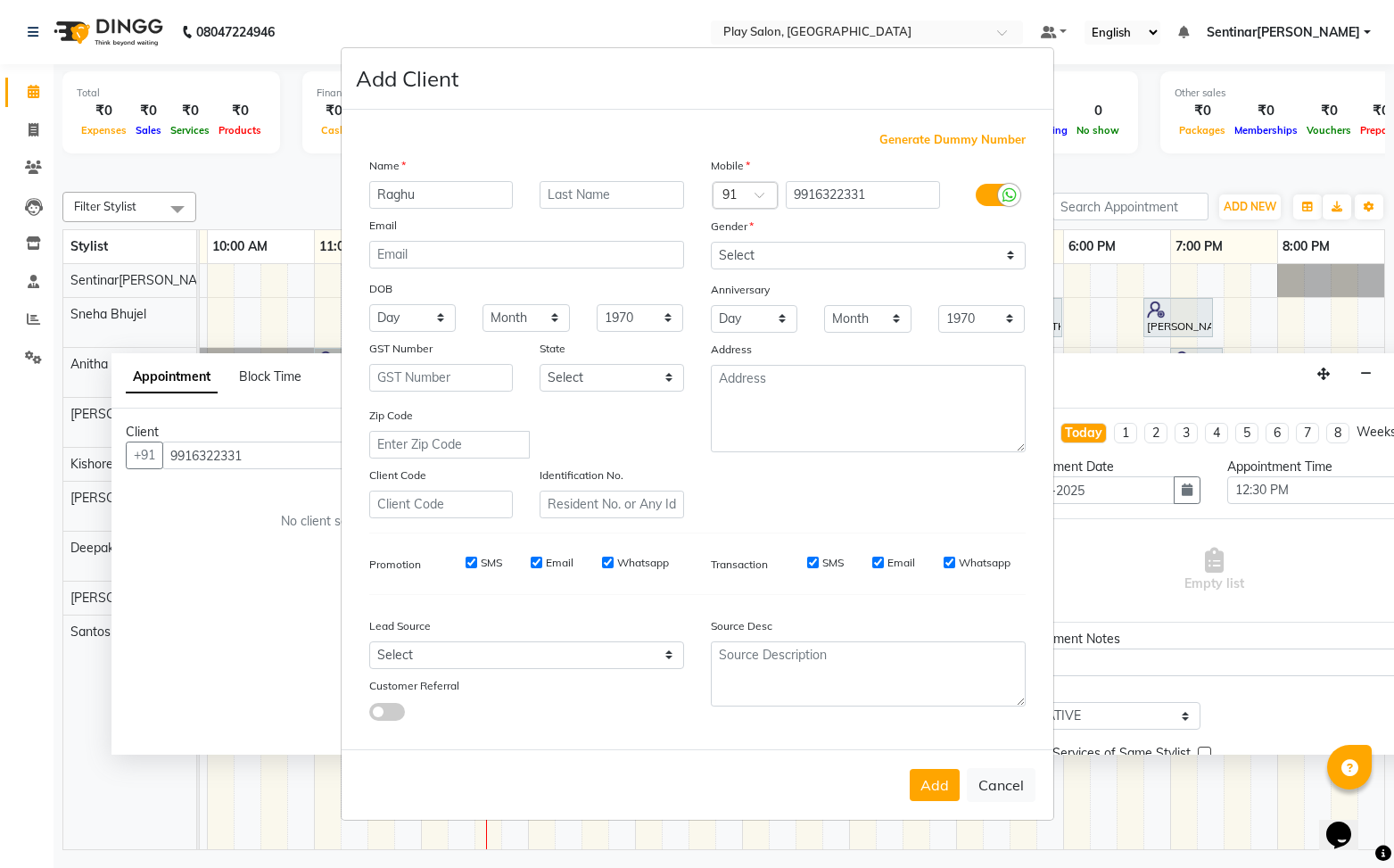
type input "Raghu"
type input "M"
click at [807, 255] on select "Select [DEMOGRAPHIC_DATA] [DEMOGRAPHIC_DATA] Other Prefer Not To Say" at bounding box center [868, 255] width 315 height 27
select select "male"
click at [711, 242] on select "Select [DEMOGRAPHIC_DATA] [DEMOGRAPHIC_DATA] Other Prefer Not To Say" at bounding box center [868, 255] width 315 height 27
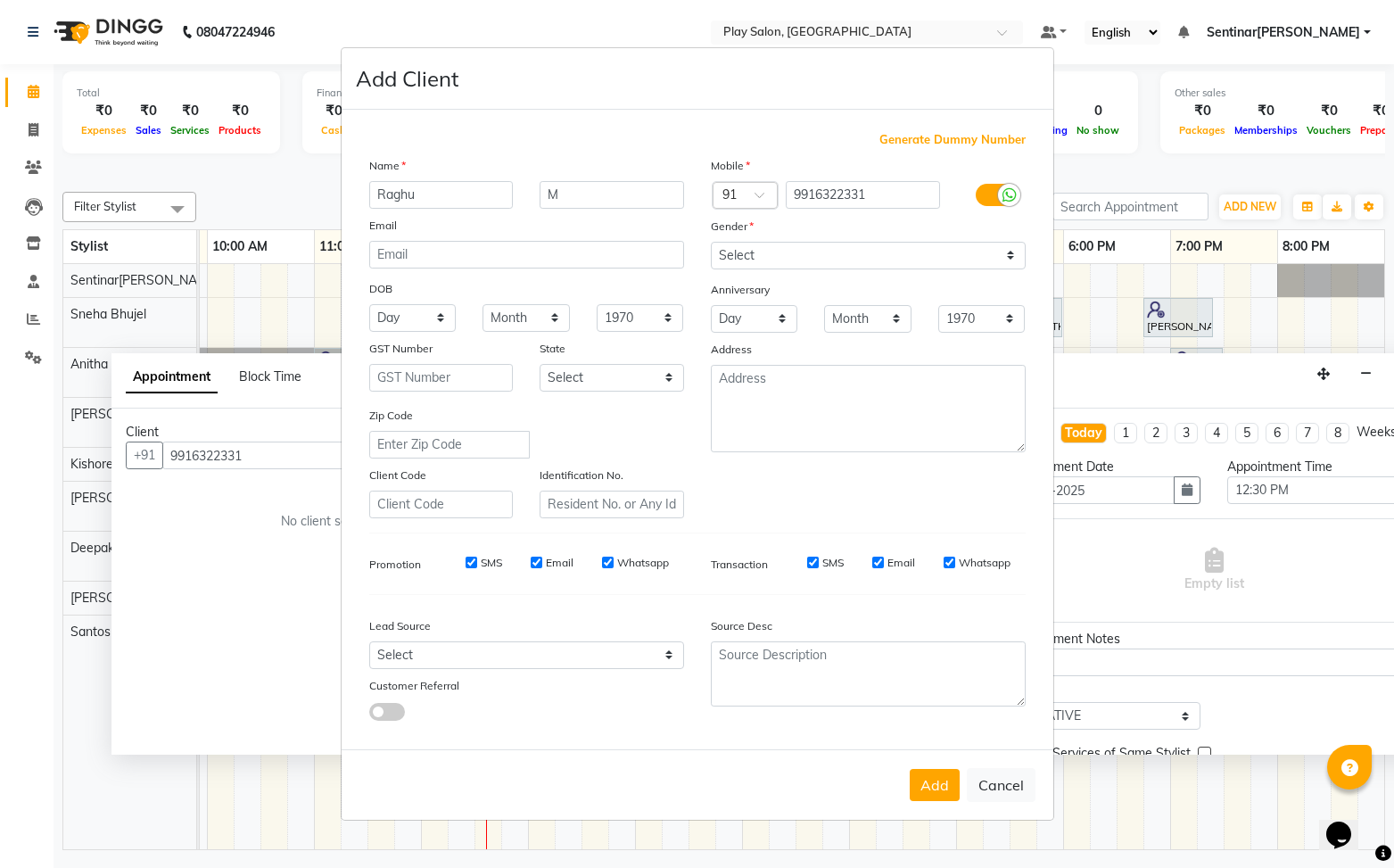
click at [927, 794] on button "Add" at bounding box center [935, 784] width 50 height 32
select select
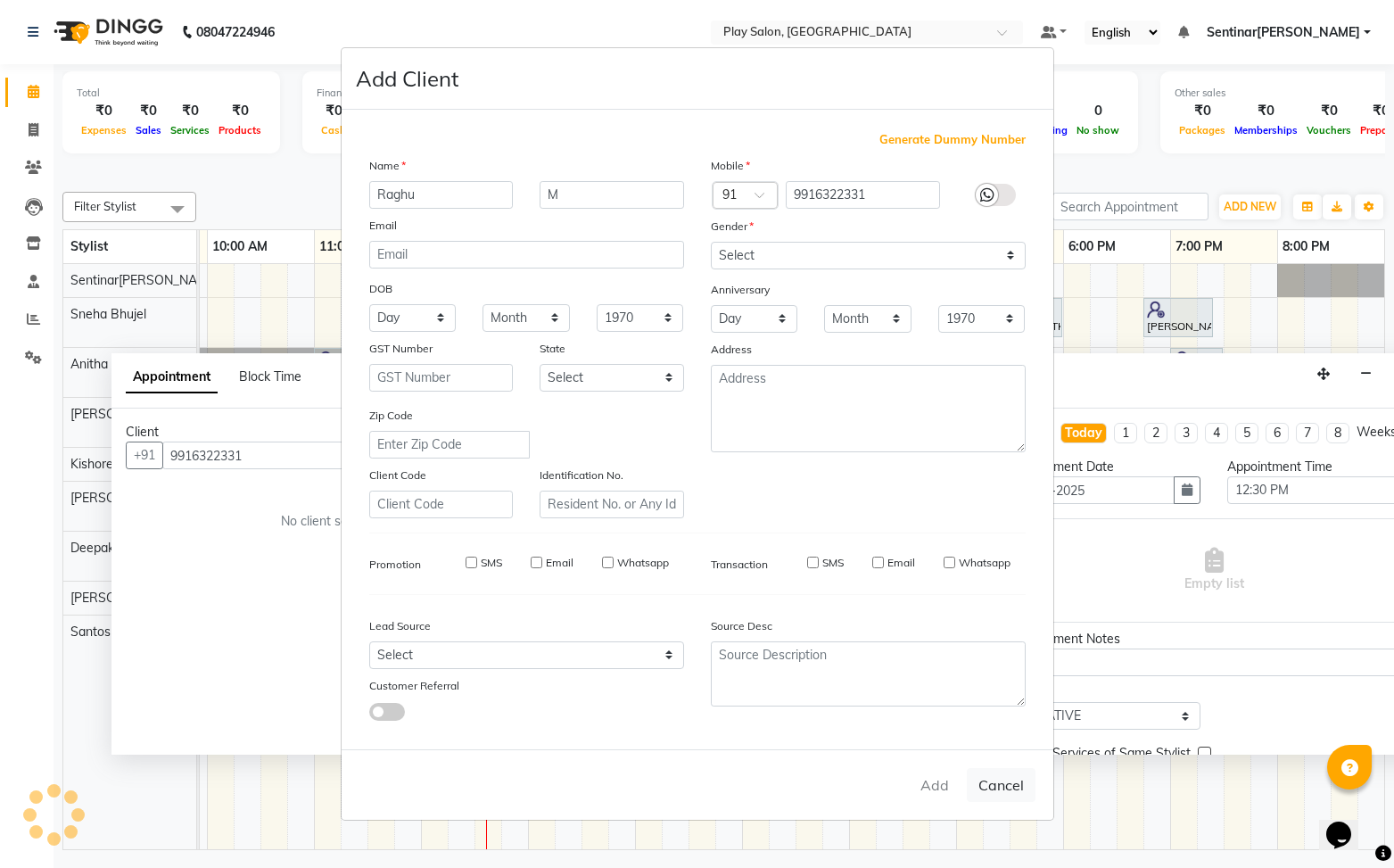
select select
checkbox input "false"
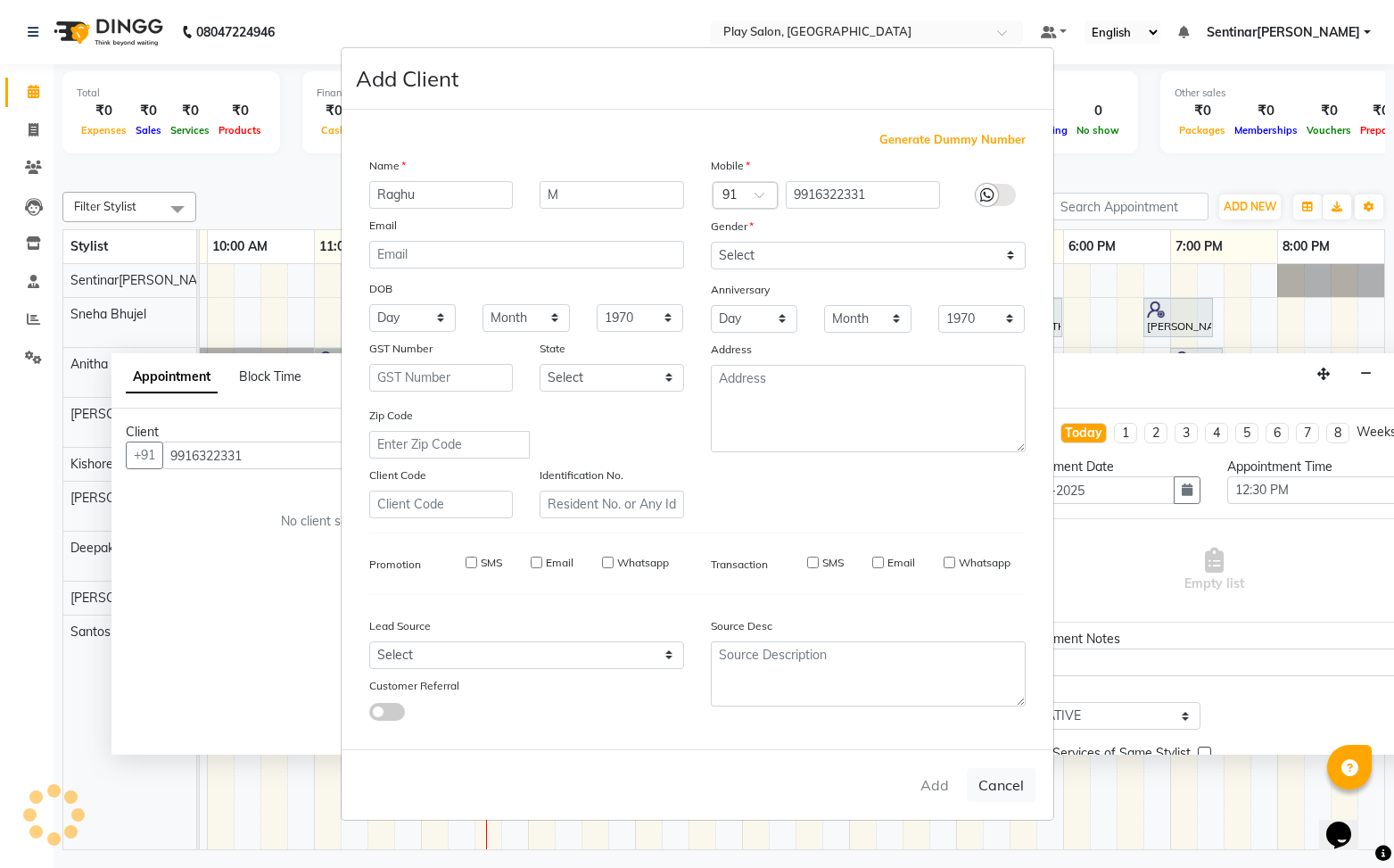
checkbox input "false"
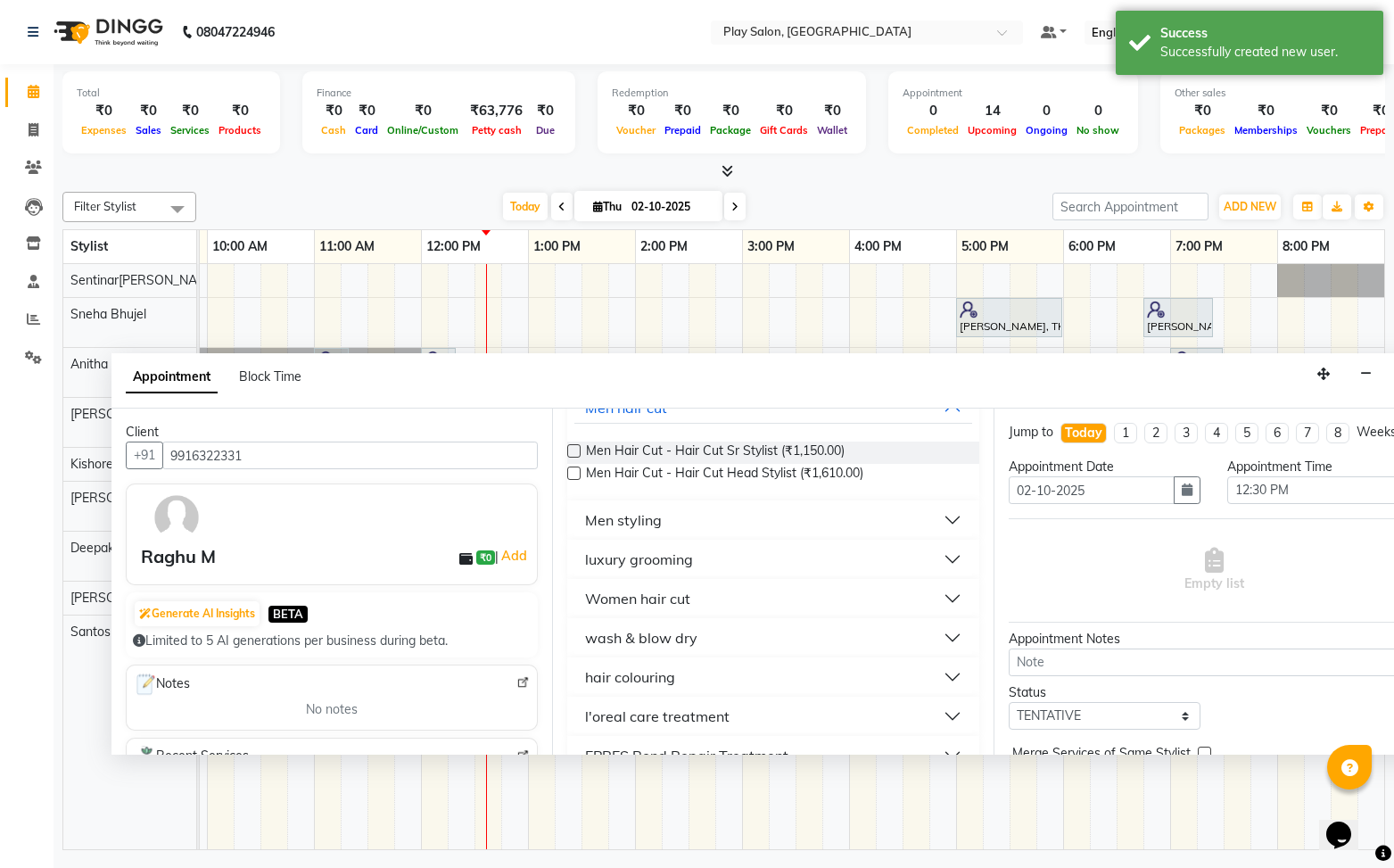
scroll to position [132, 0]
click at [703, 524] on button "Men styling" at bounding box center [773, 517] width 397 height 32
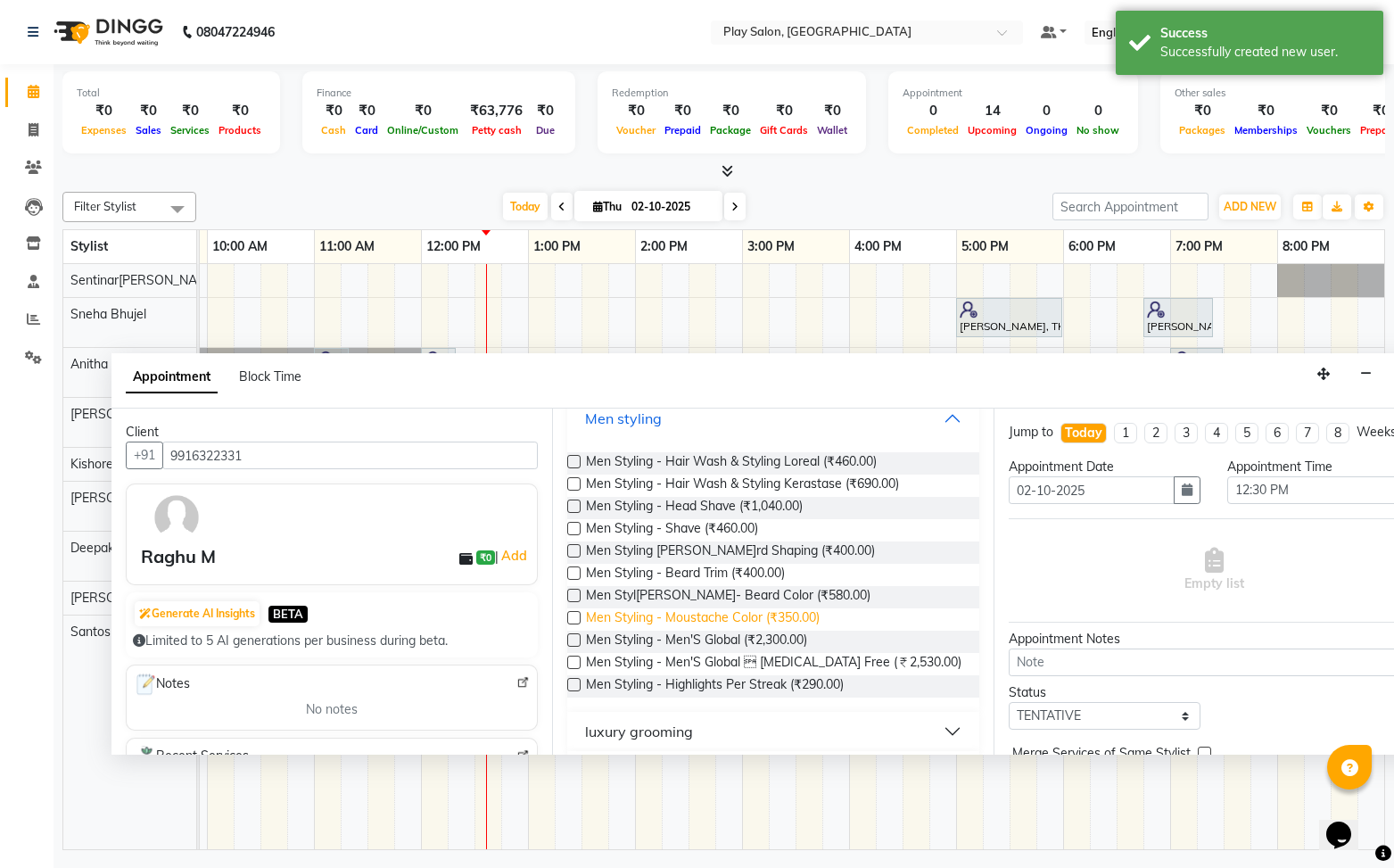
scroll to position [233, 0]
click at [573, 636] on label at bounding box center [574, 639] width 14 height 14
click at [573, 636] on input "checkbox" at bounding box center [573, 641] width 12 height 12
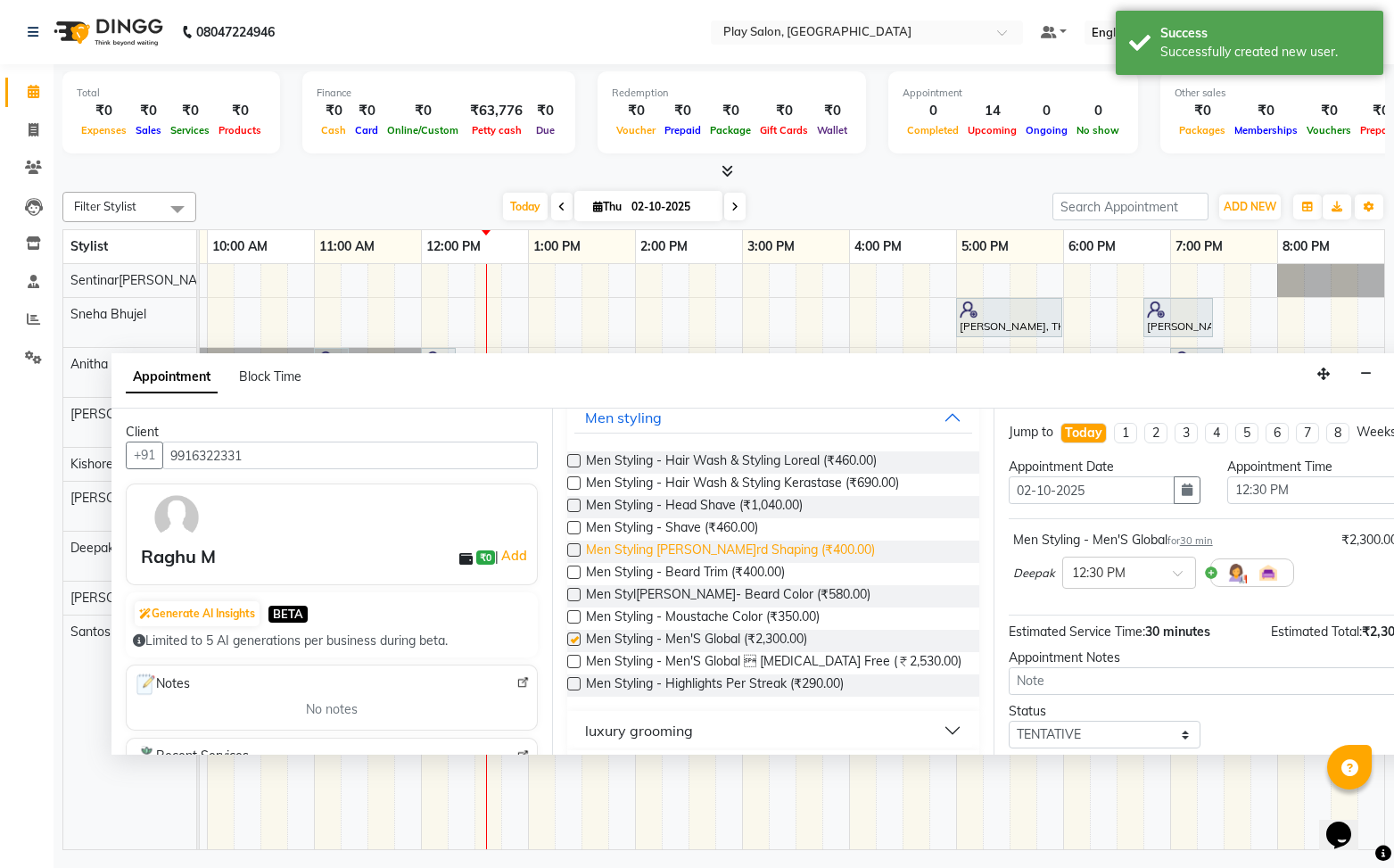
checkbox input "false"
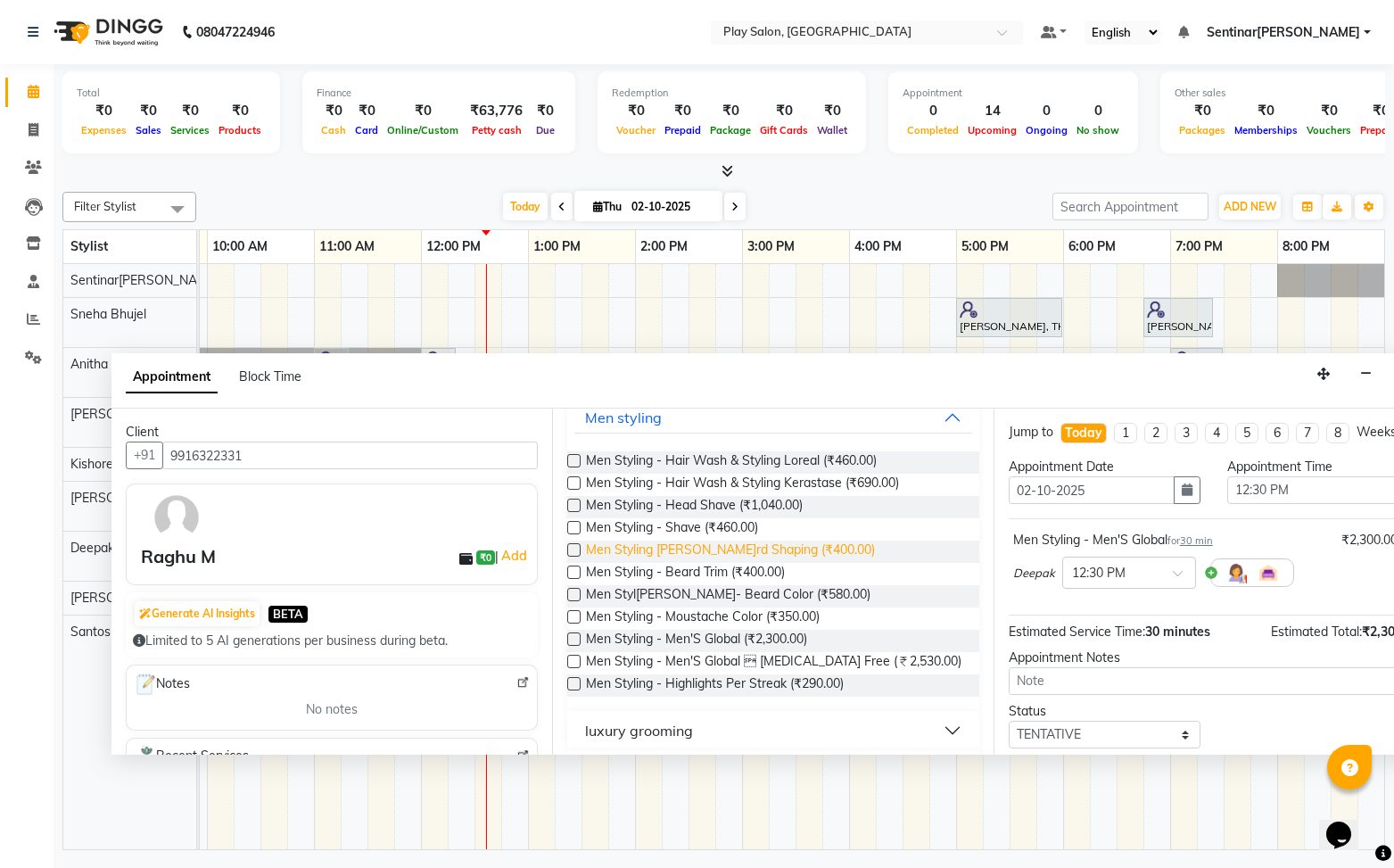
scroll to position [0, 0]
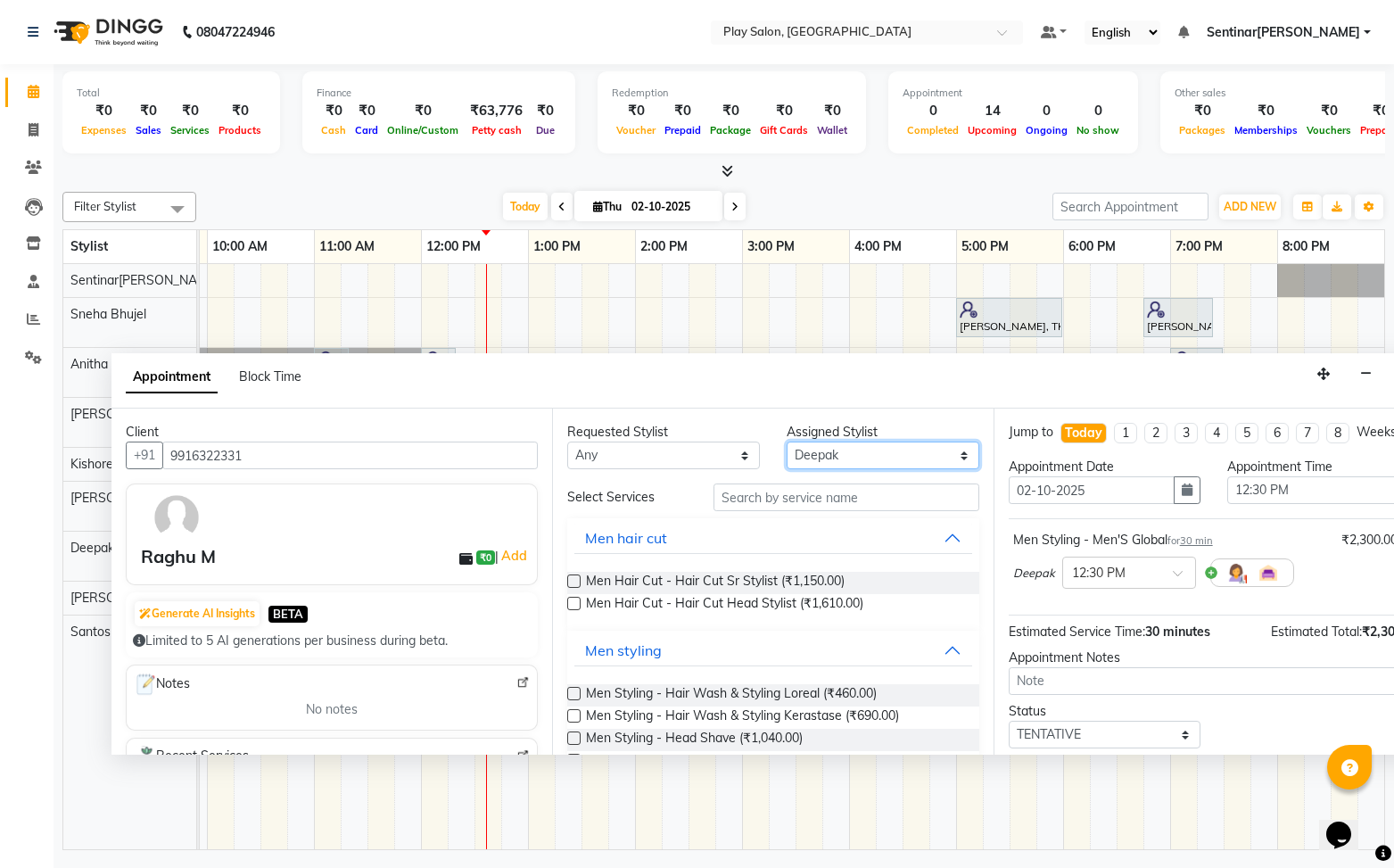
click at [873, 454] on select "Select Anitha B Deepak Kishore S Namrata Tamang Raj Rajesh M Santosh Sapate Sen…" at bounding box center [883, 455] width 193 height 27
select select "91861"
click at [787, 442] on select "Select Anitha B Deepak Kishore S Namrata Tamang Raj Rajesh M Santosh Sapate Sen…" at bounding box center [883, 455] width 193 height 27
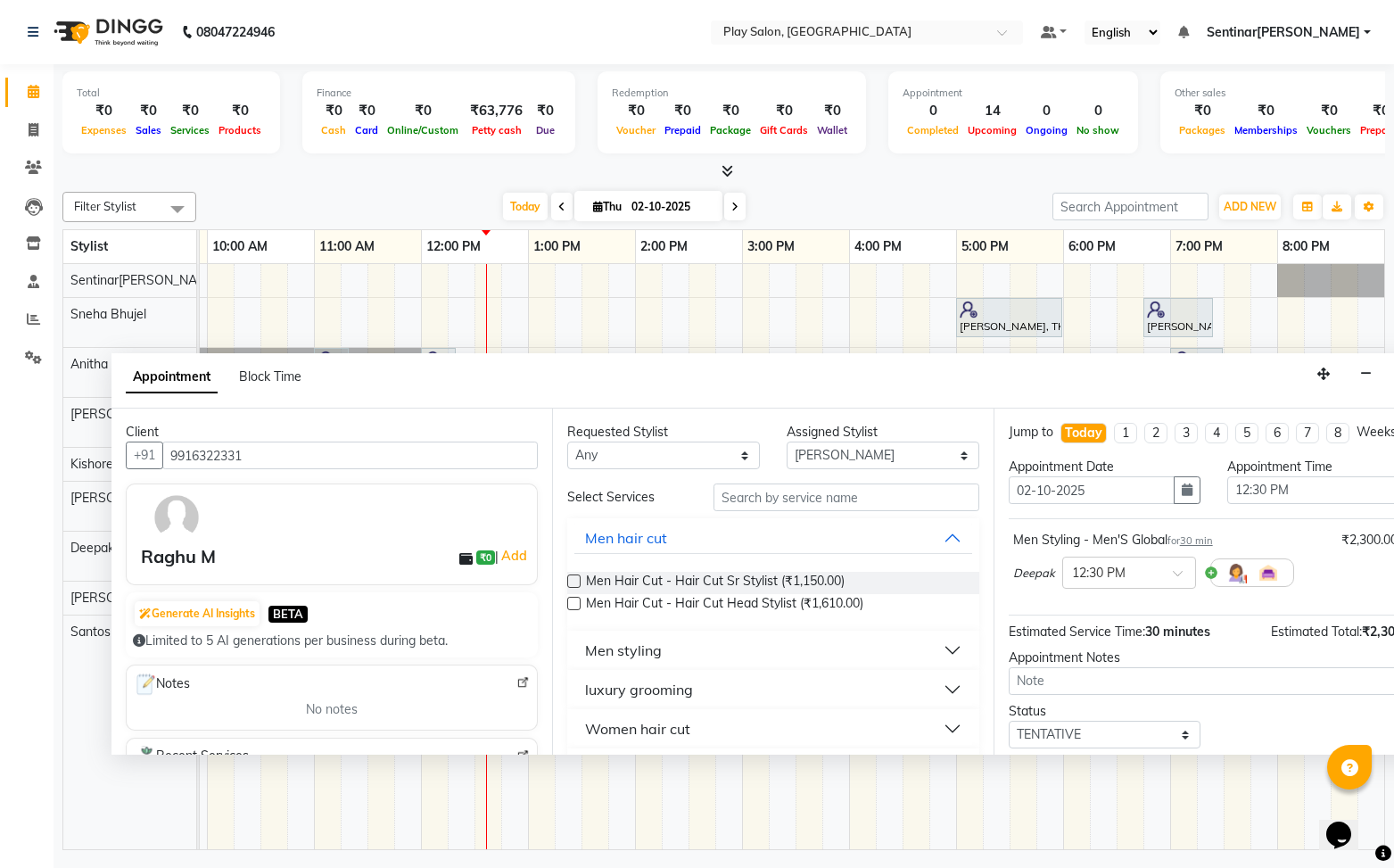
drag, startPoint x: 676, startPoint y: 646, endPoint x: 691, endPoint y: 639, distance: 16.6
click at [676, 646] on button "Men styling" at bounding box center [773, 650] width 397 height 32
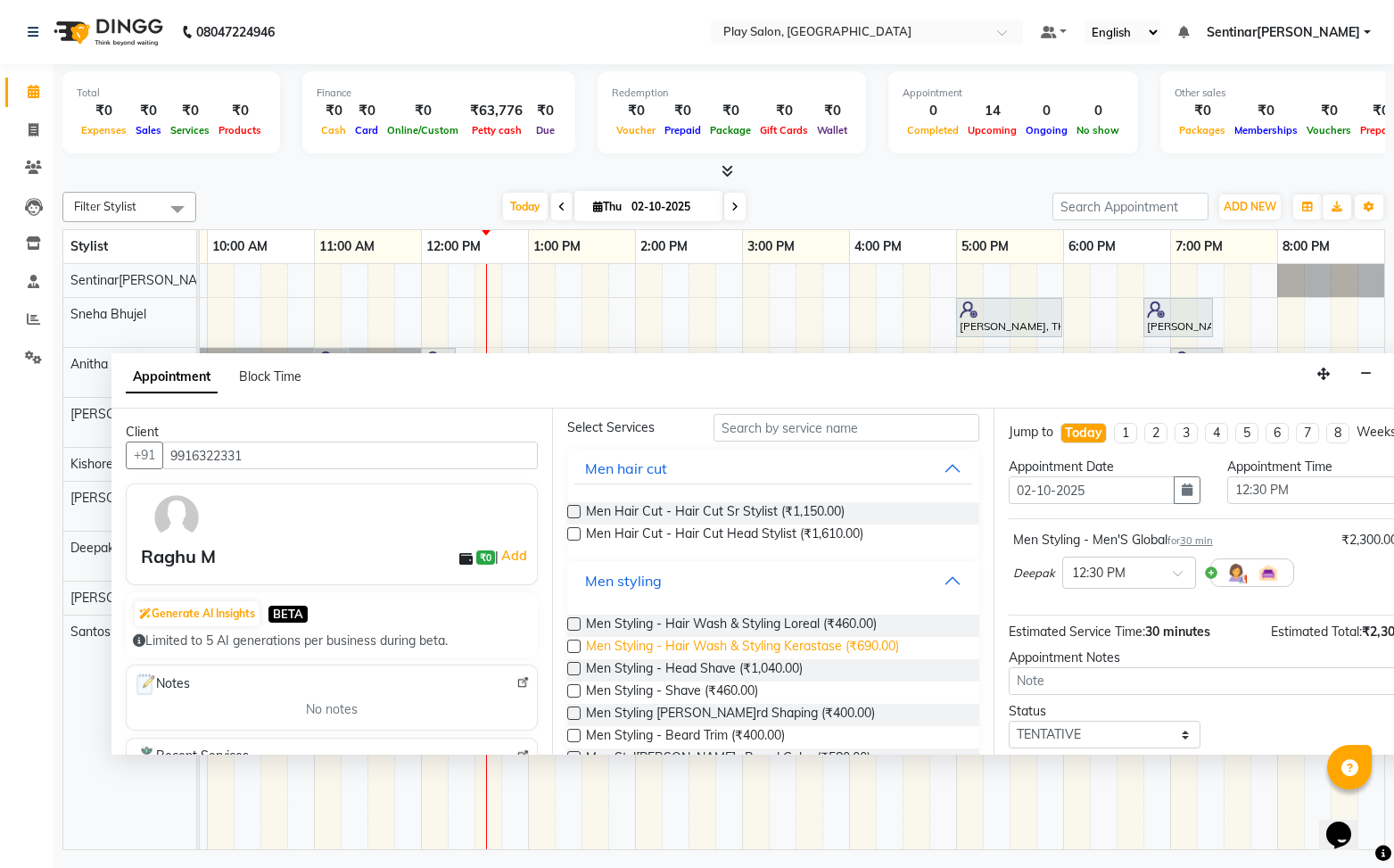
scroll to position [77, 0]
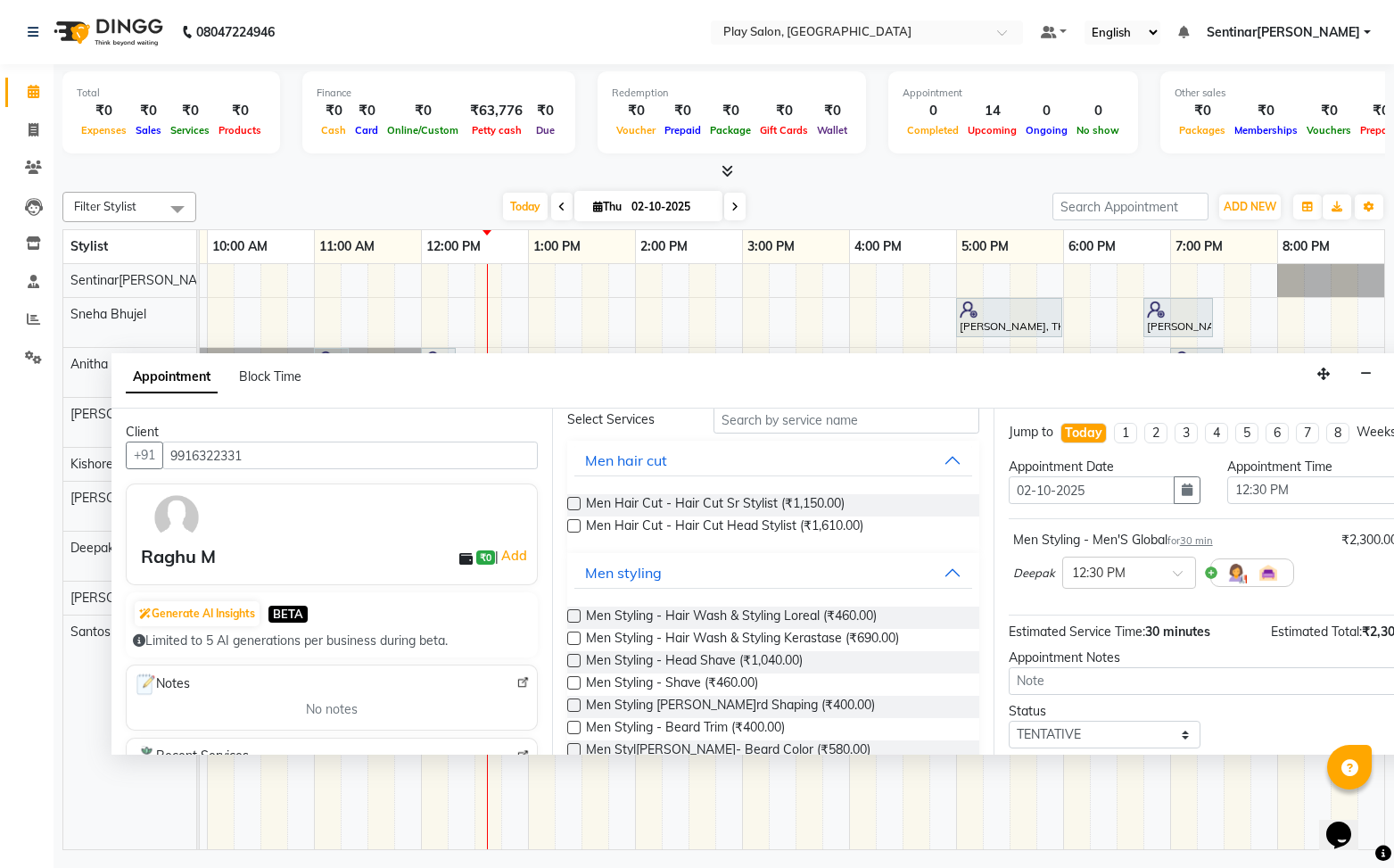
click at [572, 682] on label at bounding box center [574, 683] width 14 height 14
click at [572, 682] on input "checkbox" at bounding box center [573, 684] width 12 height 12
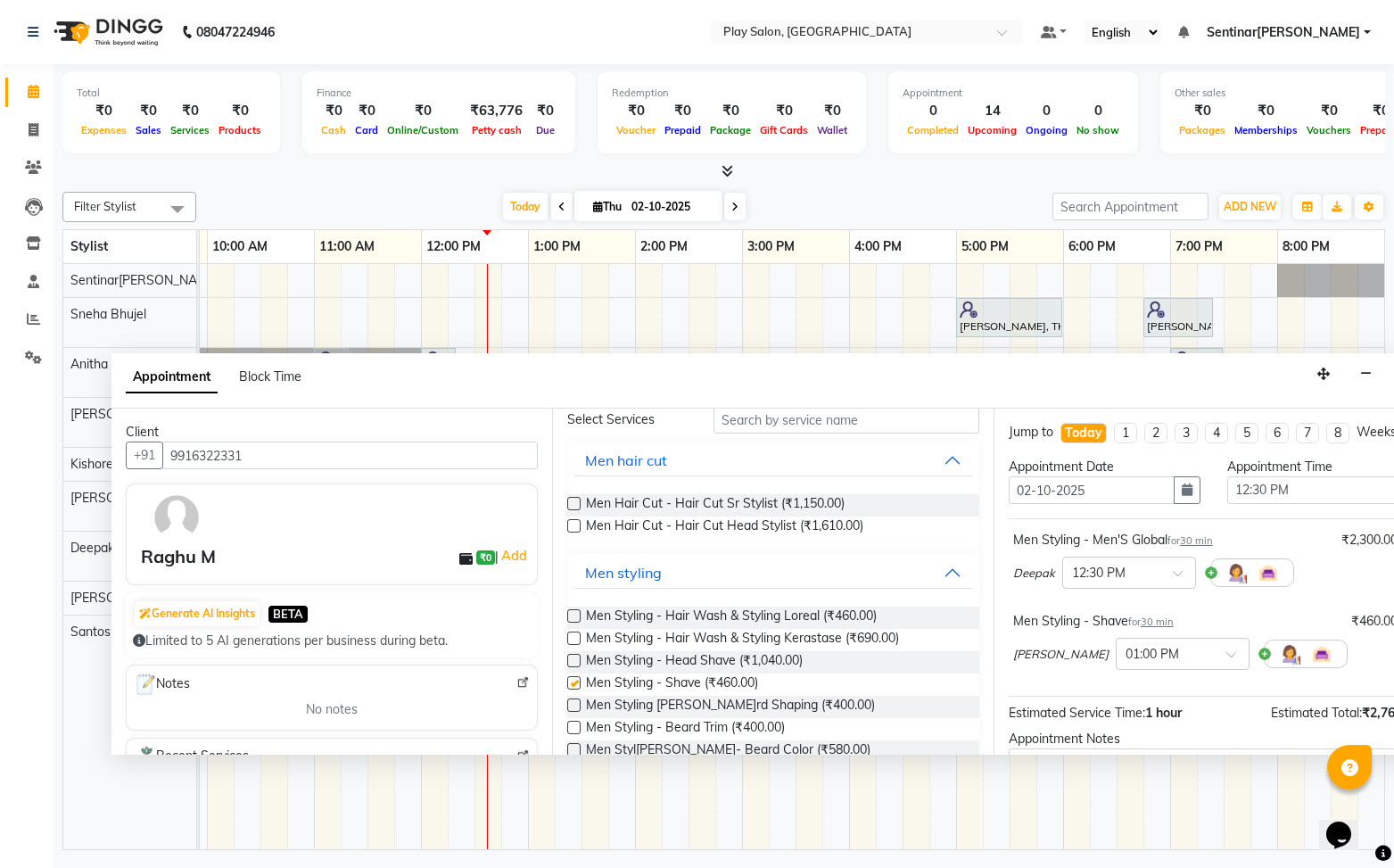
checkbox input "false"
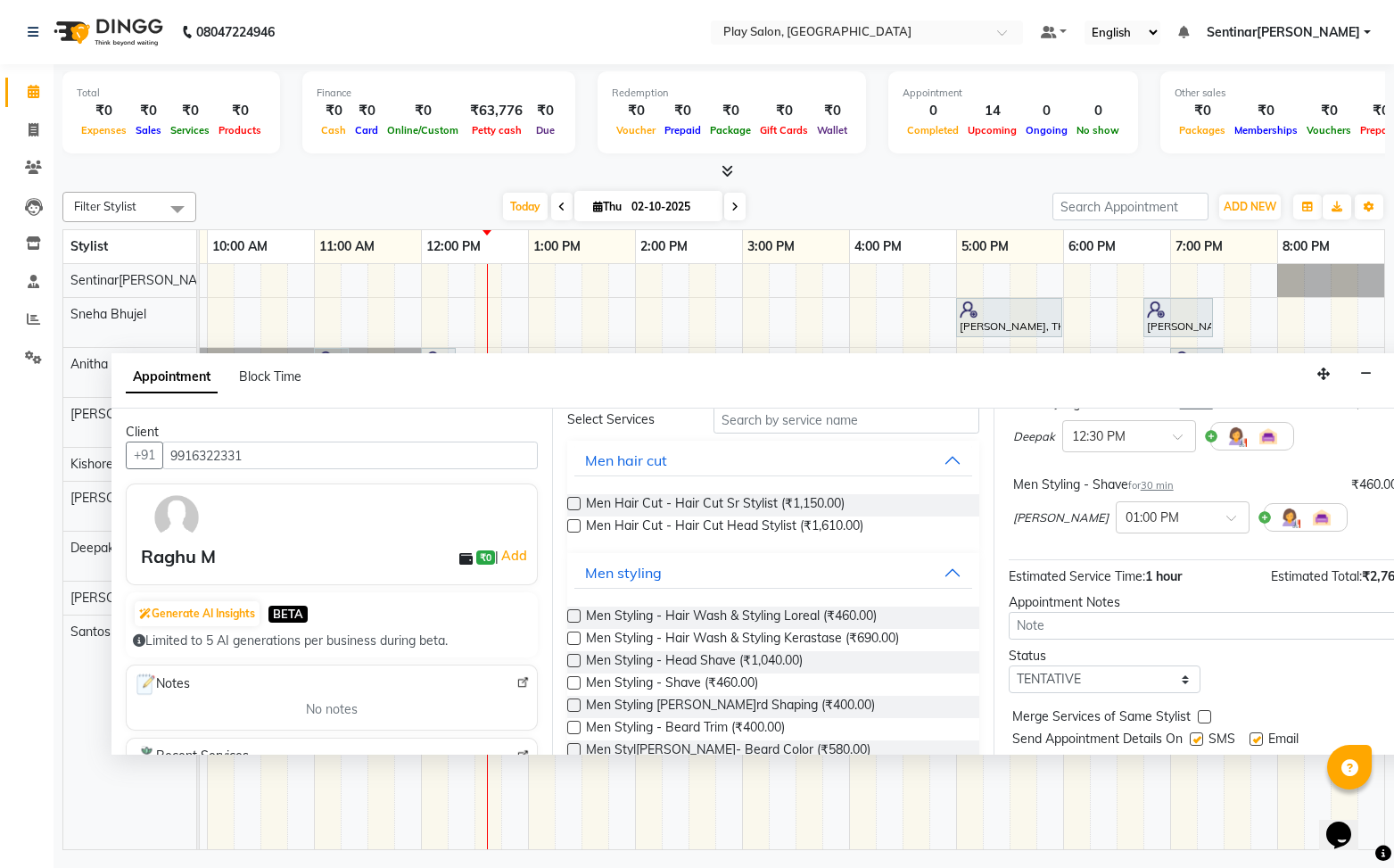
scroll to position [187, 0]
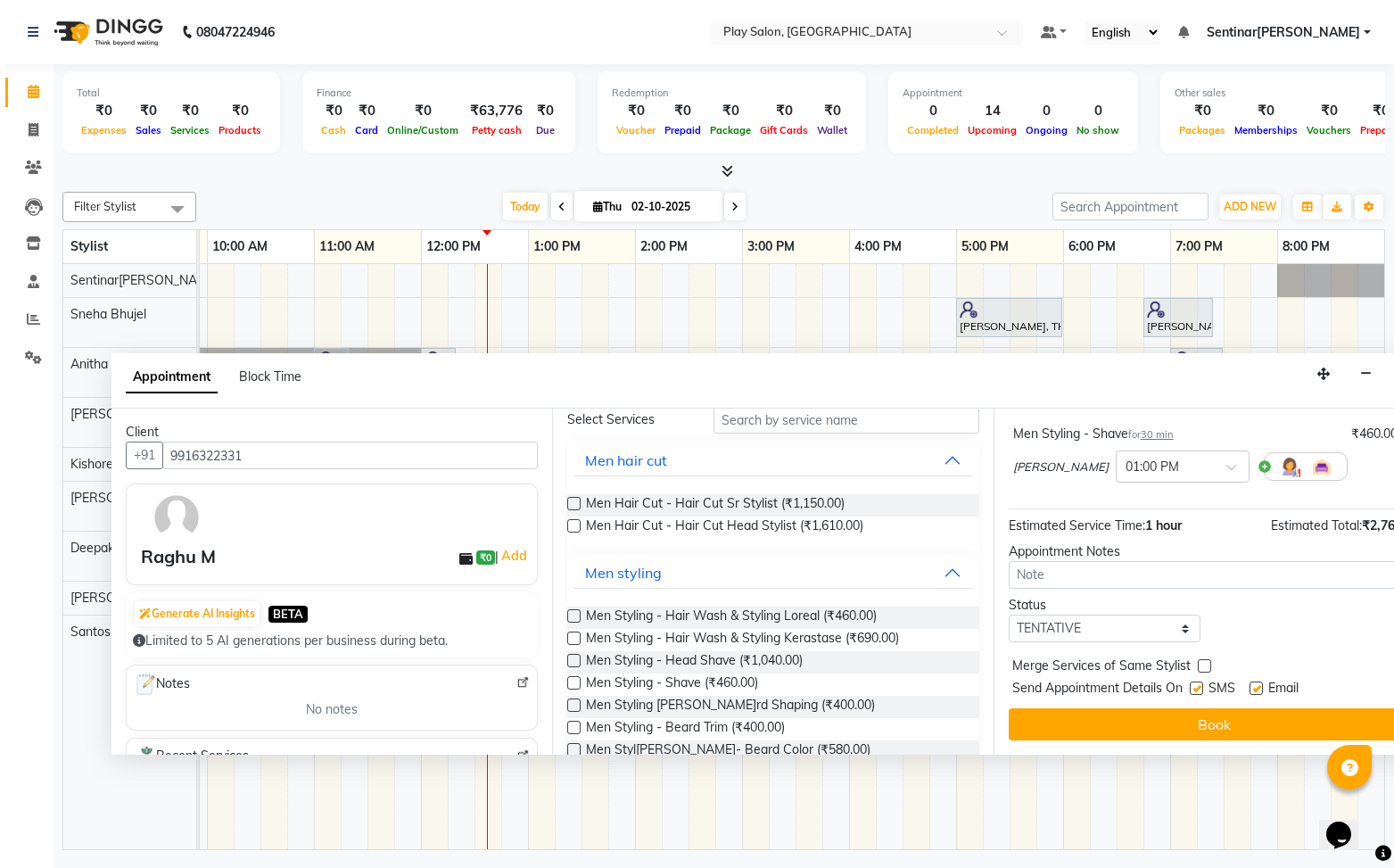
drag, startPoint x: 1221, startPoint y: 725, endPoint x: 1232, endPoint y: 716, distance: 14.2
click at [1220, 724] on button "Book" at bounding box center [1215, 723] width 411 height 32
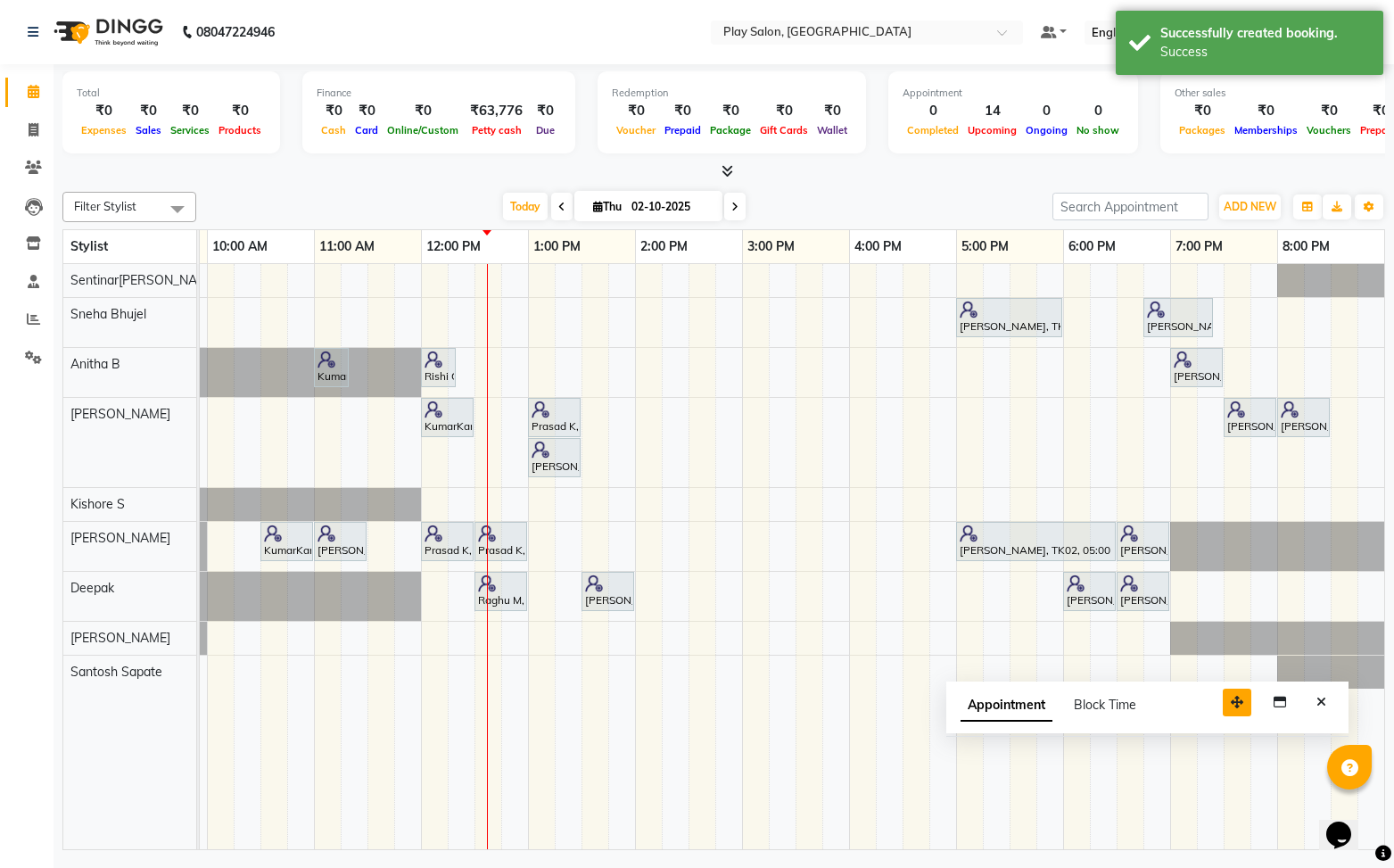
drag, startPoint x: 1322, startPoint y: 724, endPoint x: 1149, endPoint y: 683, distance: 177.8
click at [1231, 695] on icon "button" at bounding box center [1238, 702] width 13 height 13
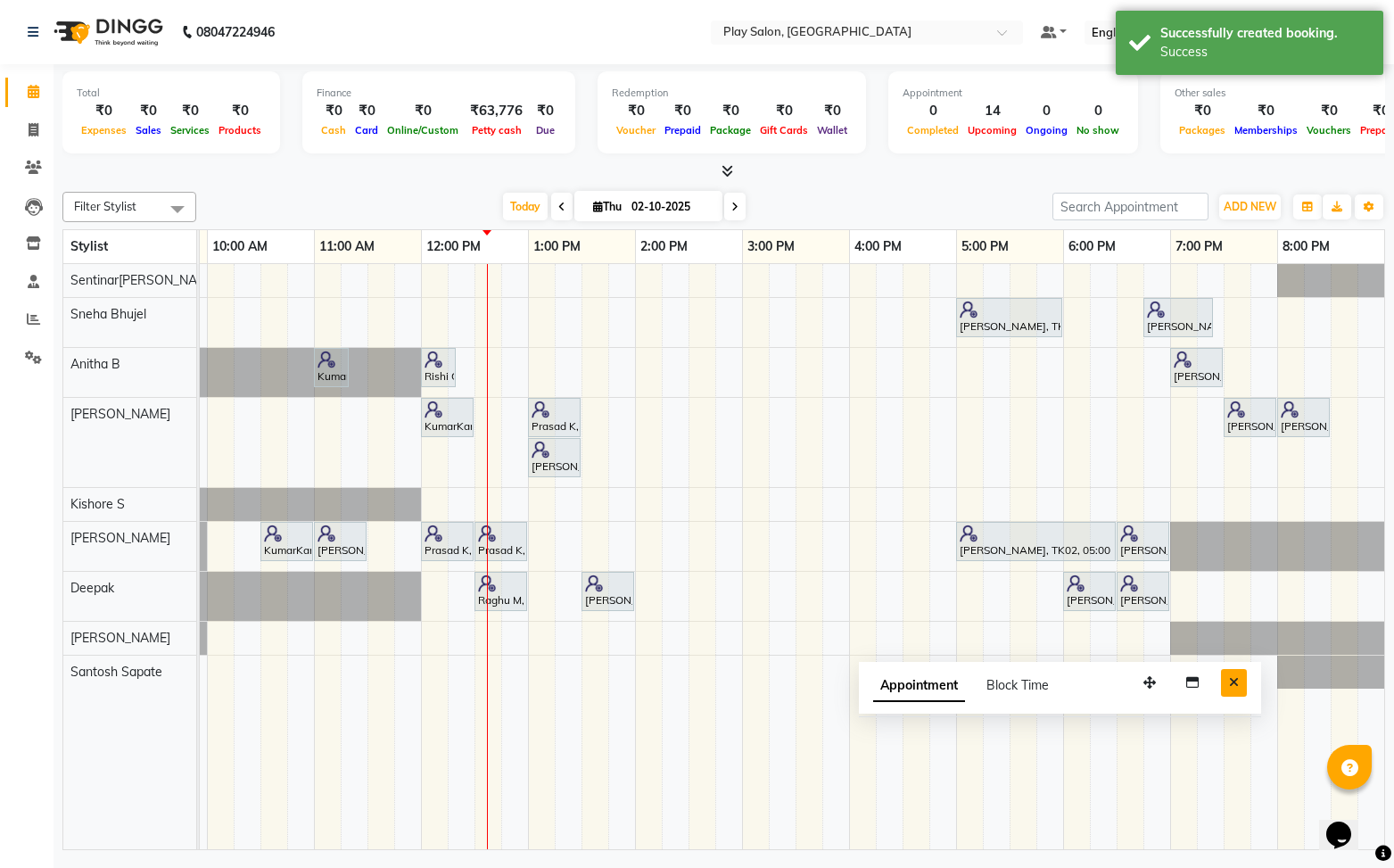
click at [1232, 686] on icon "Close" at bounding box center [1234, 683] width 10 height 13
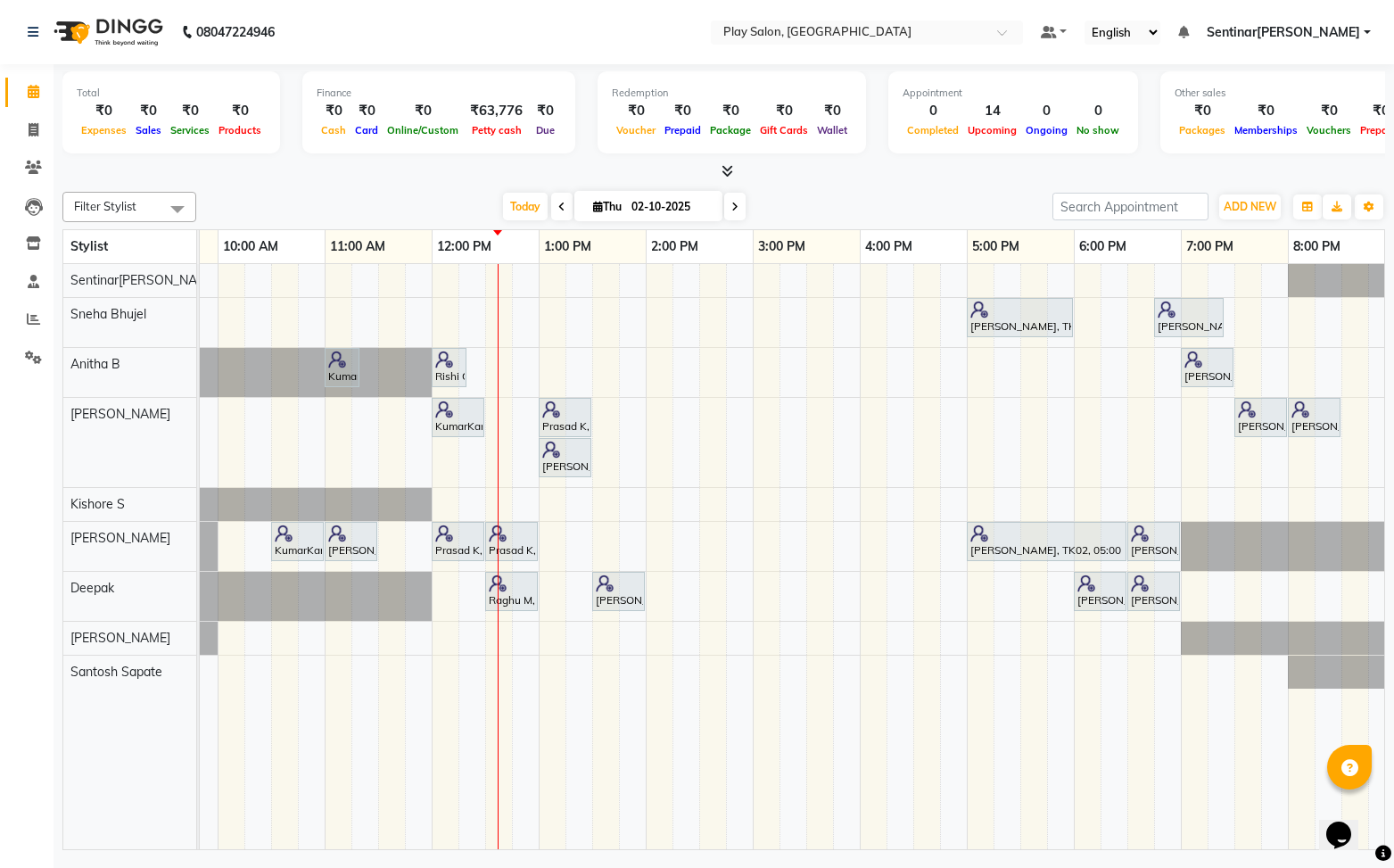
scroll to position [0, 204]
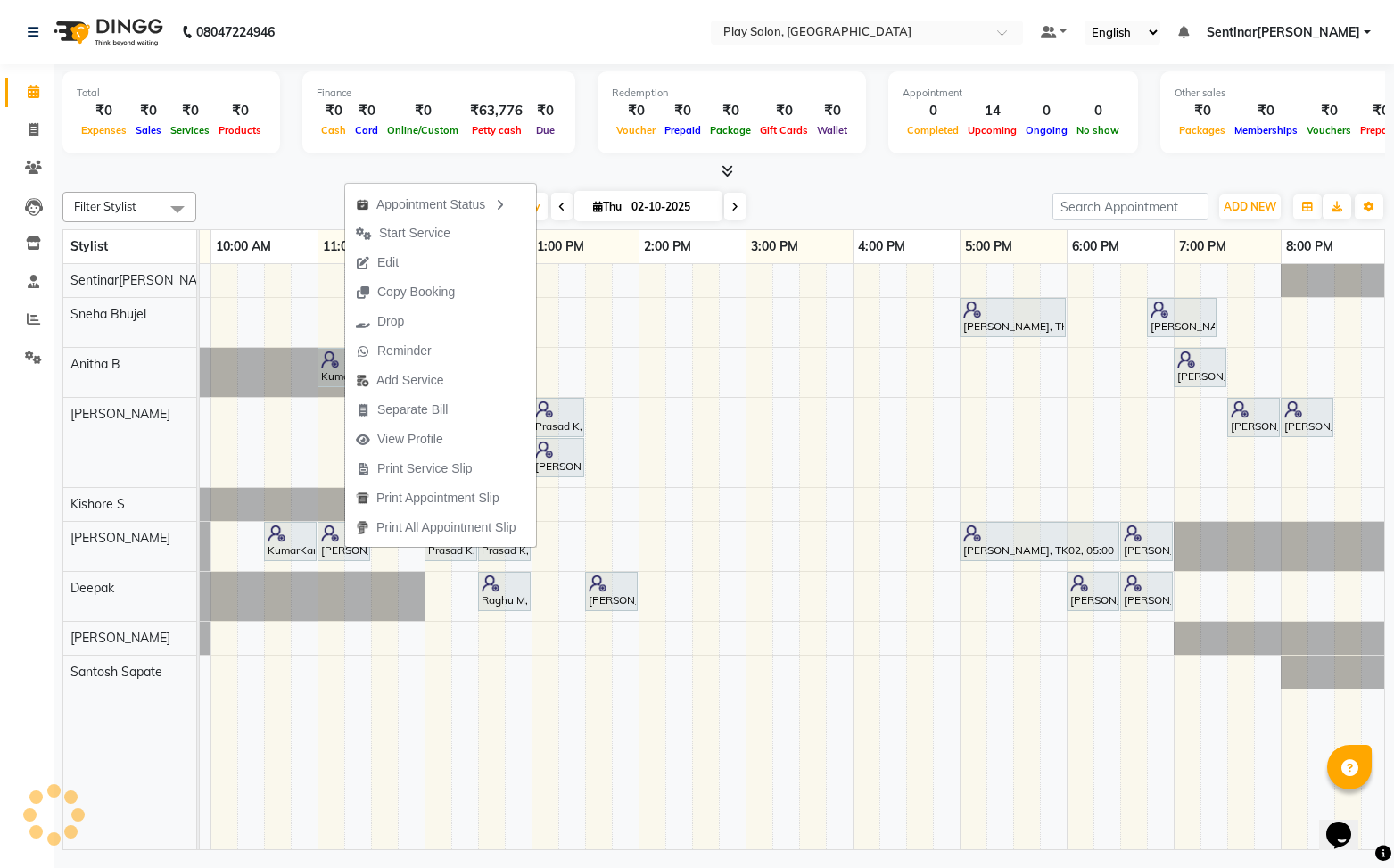
click at [400, 259] on span "Edit" at bounding box center [377, 263] width 65 height 29
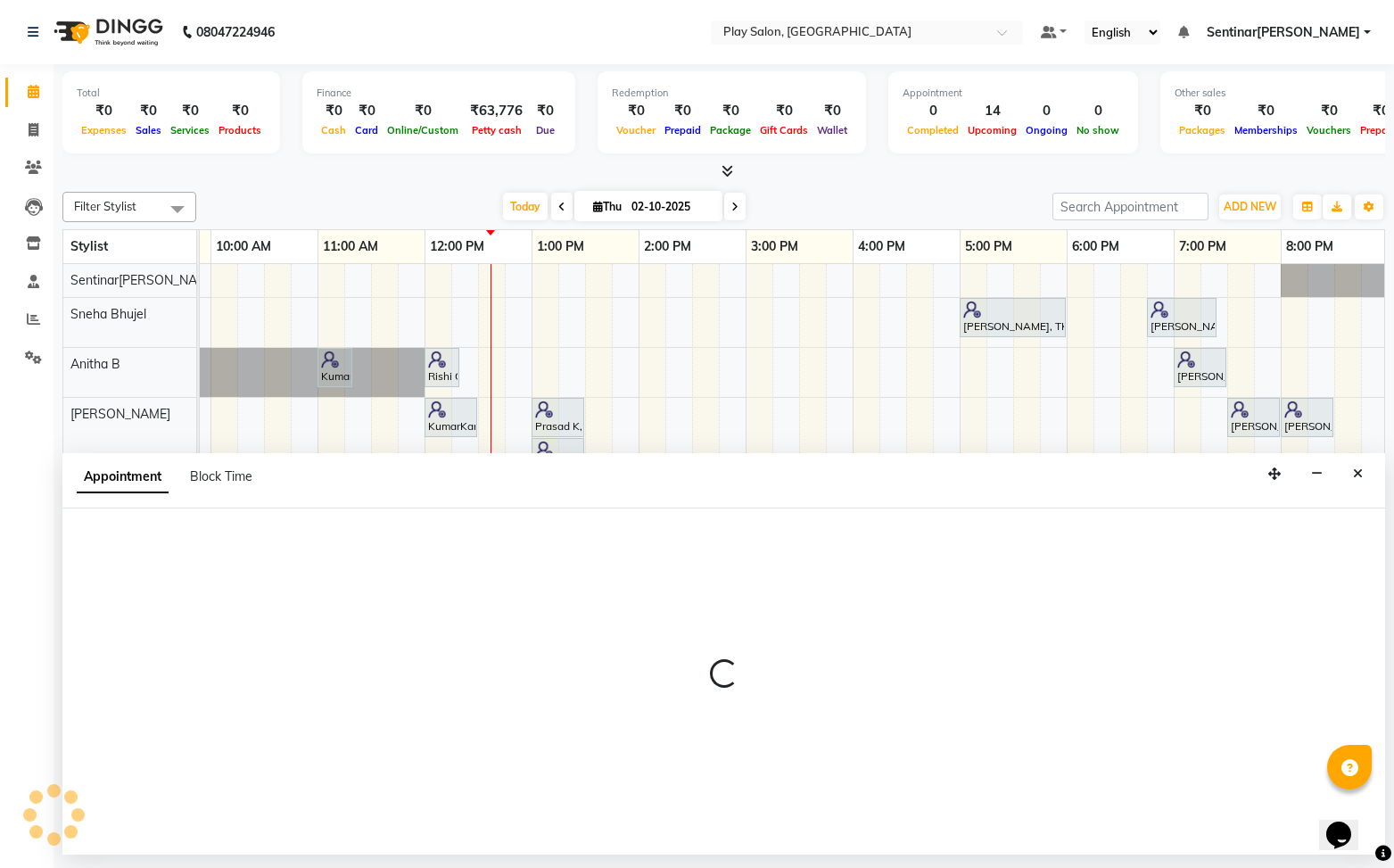
scroll to position [0, 0]
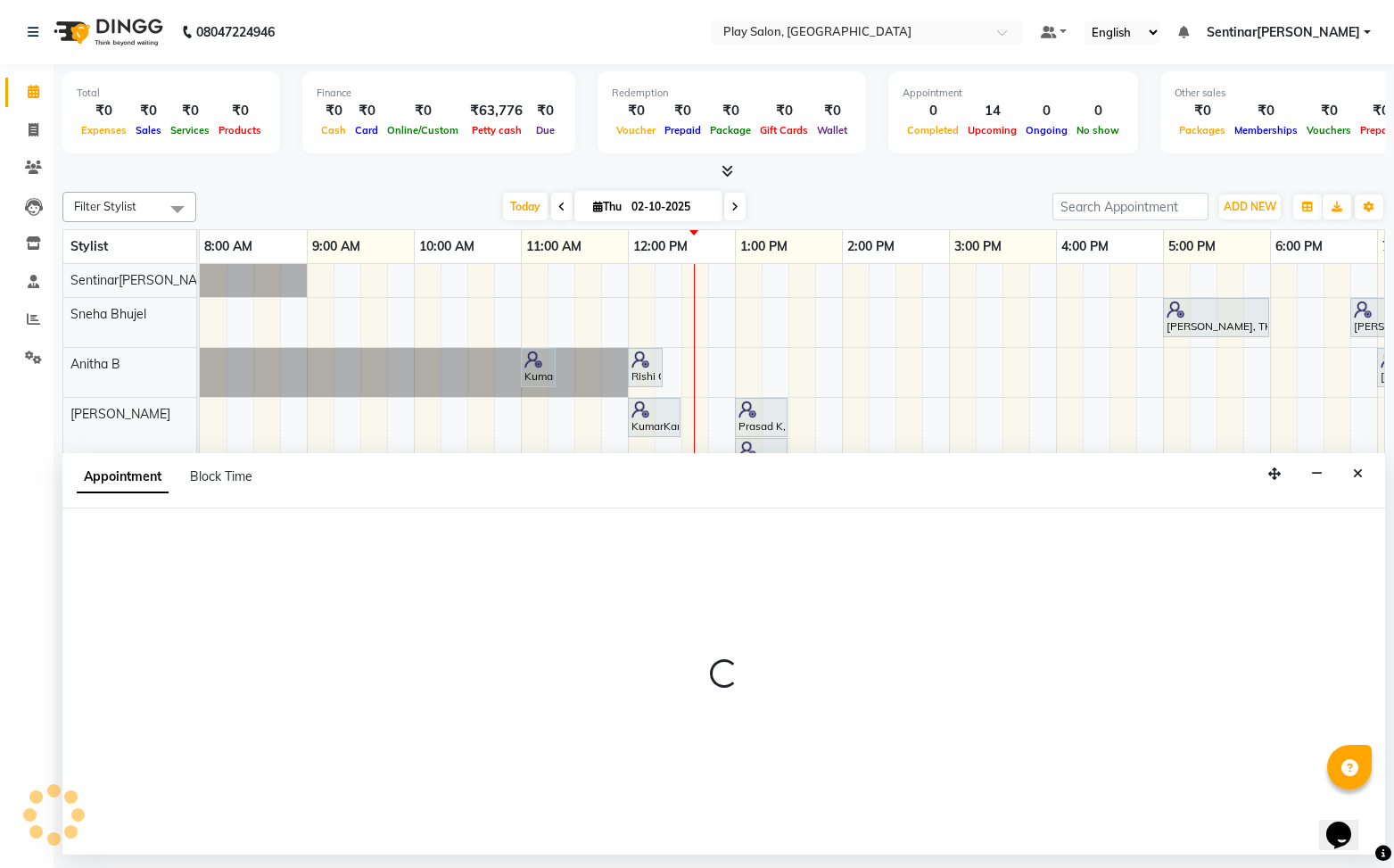
select select "660"
select select "tentative"
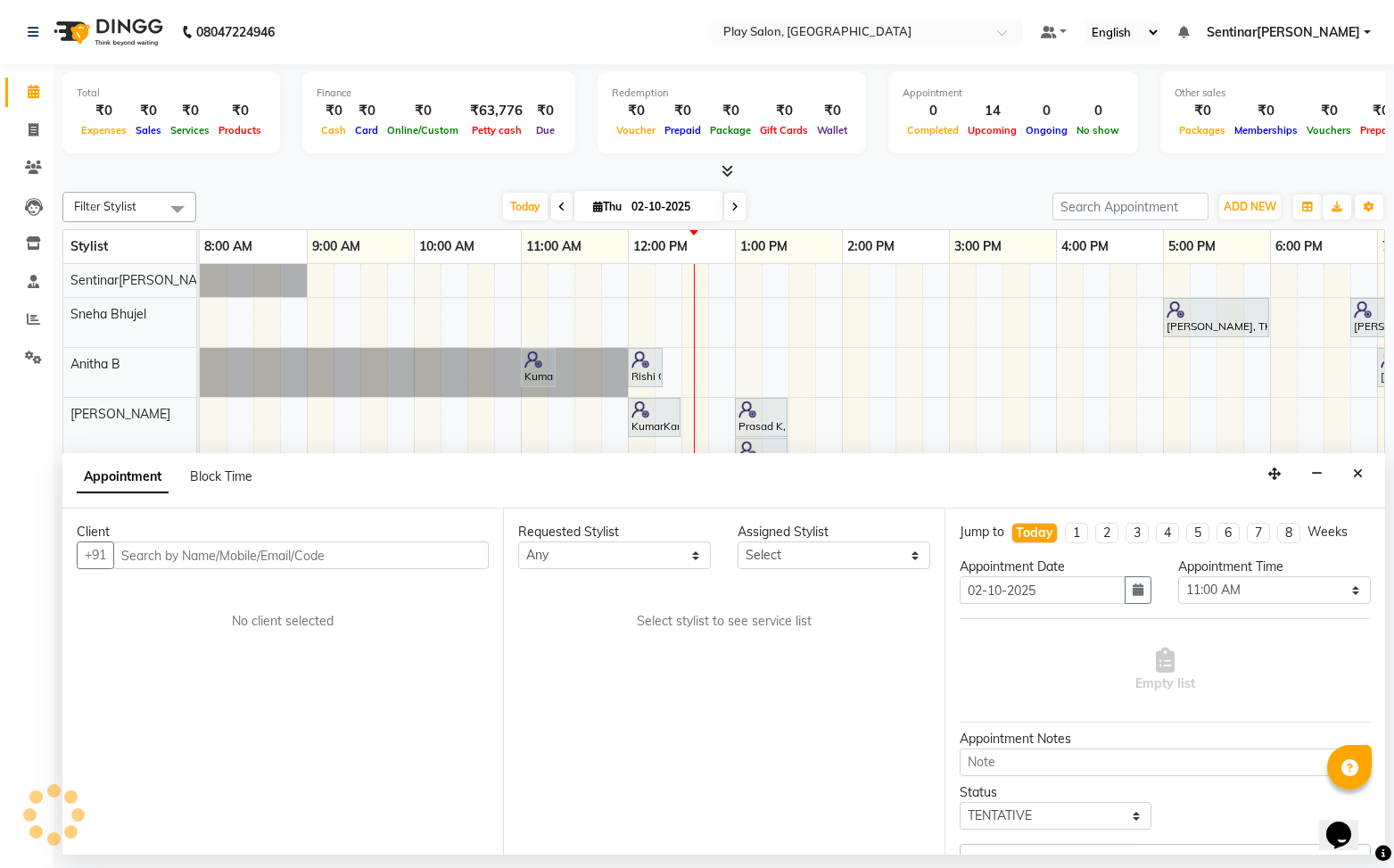
select select "91860"
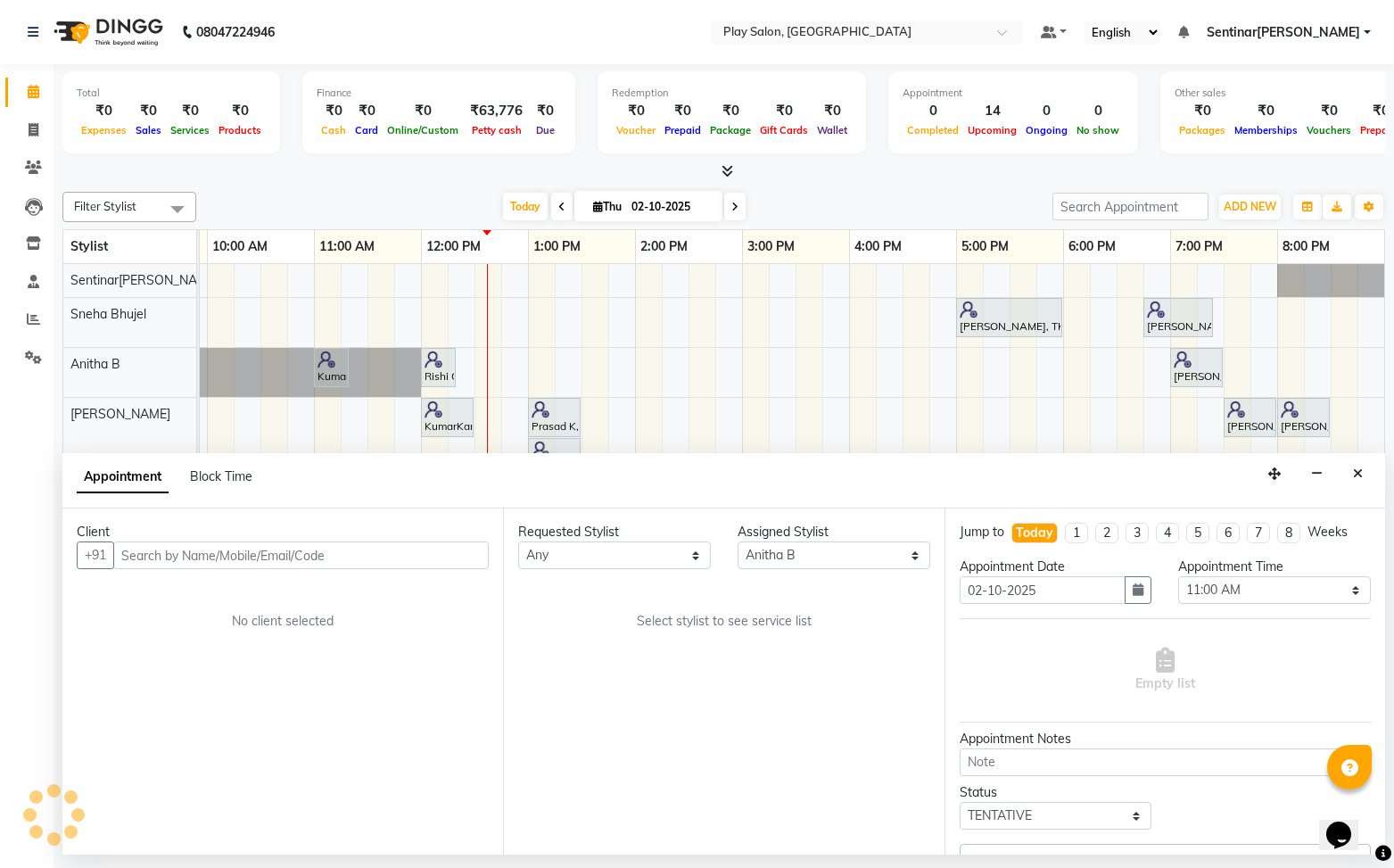
select select "4501"
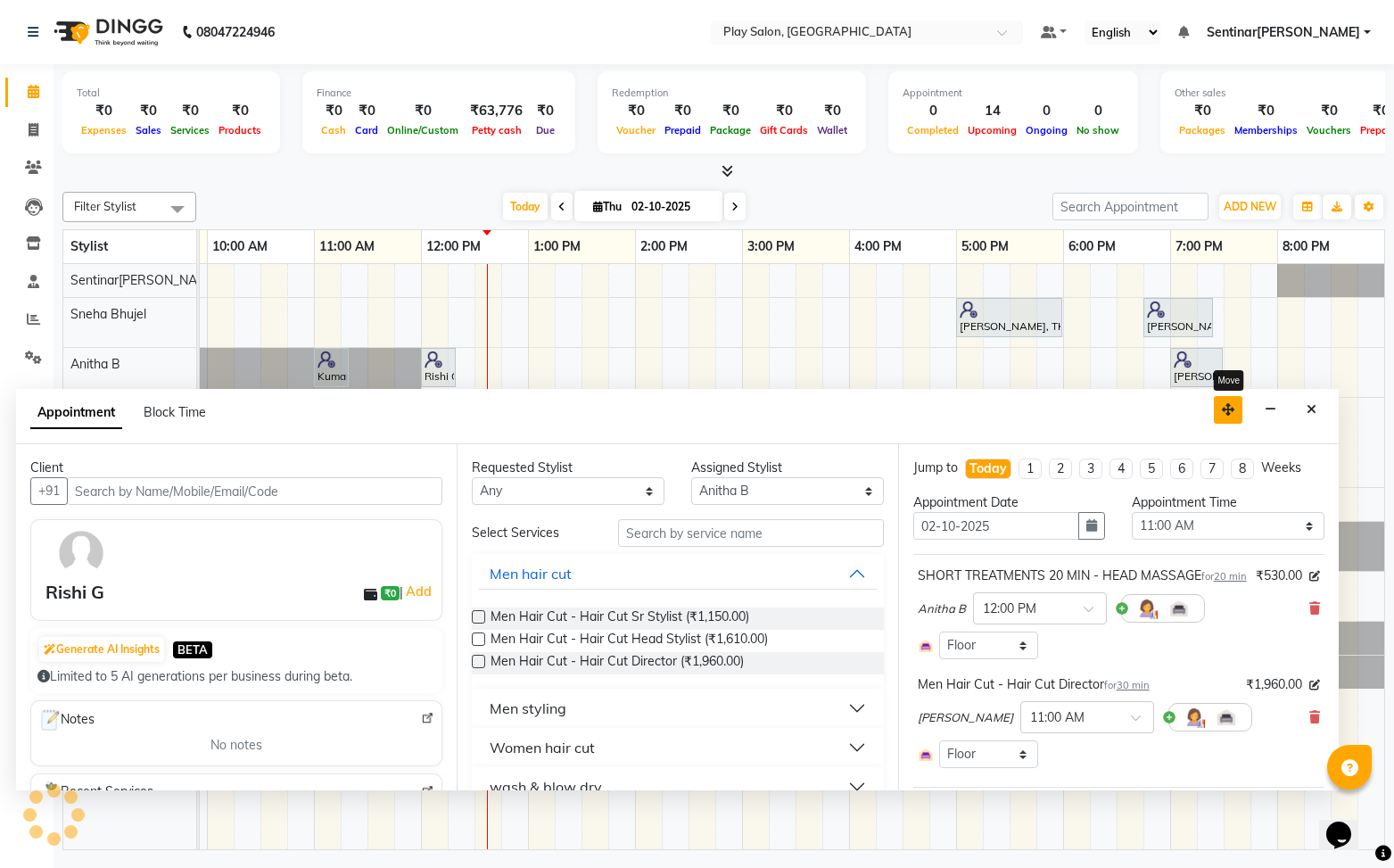
drag, startPoint x: 1284, startPoint y: 478, endPoint x: 1238, endPoint y: 414, distance: 78.8
click at [1238, 414] on button "button" at bounding box center [1228, 410] width 28 height 27
click at [630, 709] on button "Men styling" at bounding box center [677, 707] width 397 height 32
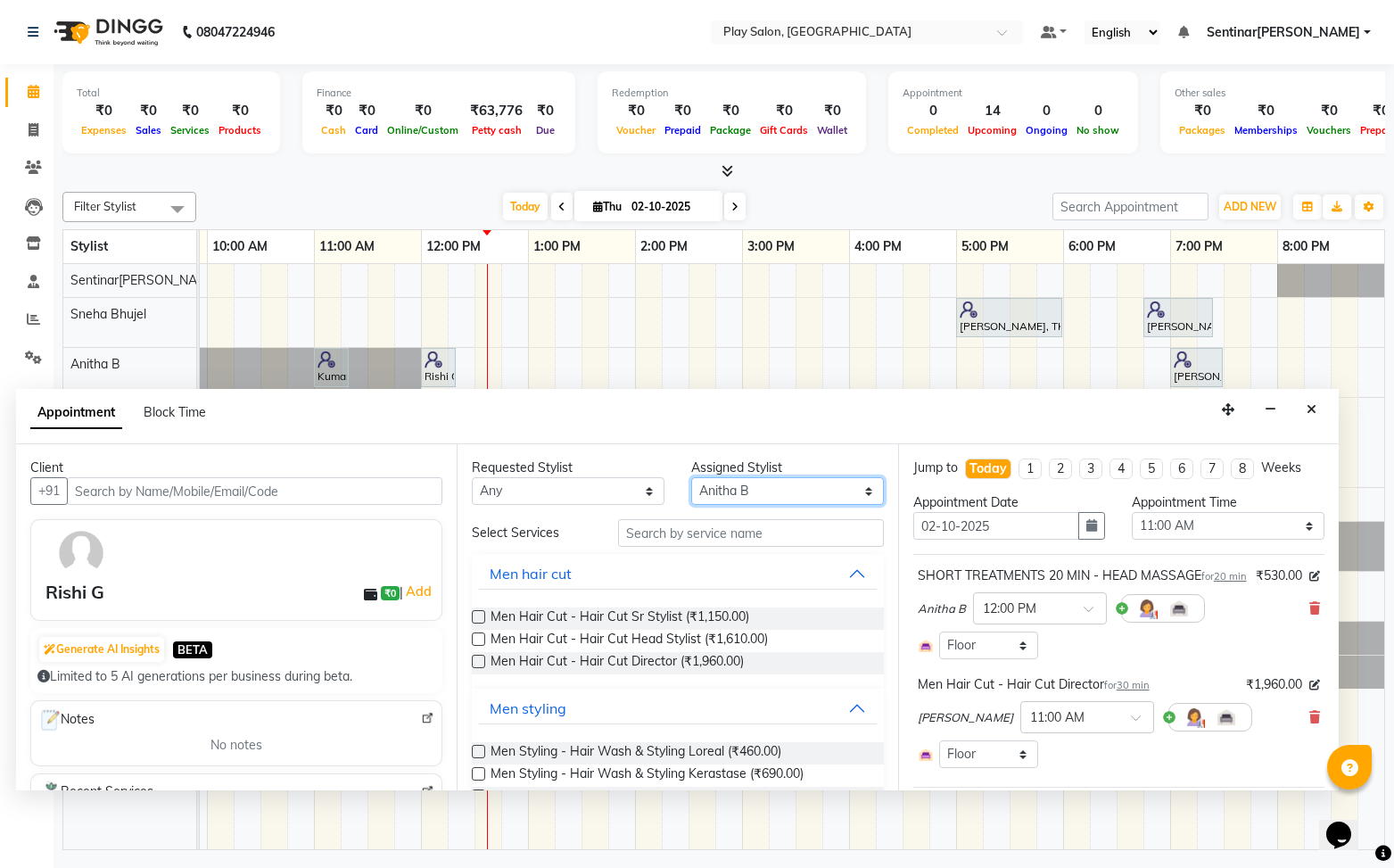
click at [773, 500] on select "Select [PERSON_NAME] B [PERSON_NAME] S [PERSON_NAME] [PERSON_NAME] M [PERSON_NA…" at bounding box center [787, 491] width 193 height 27
select select "91861"
click at [691, 477] on select "Select [PERSON_NAME] B [PERSON_NAME] S [PERSON_NAME] [PERSON_NAME] M [PERSON_NA…" at bounding box center [787, 491] width 193 height 27
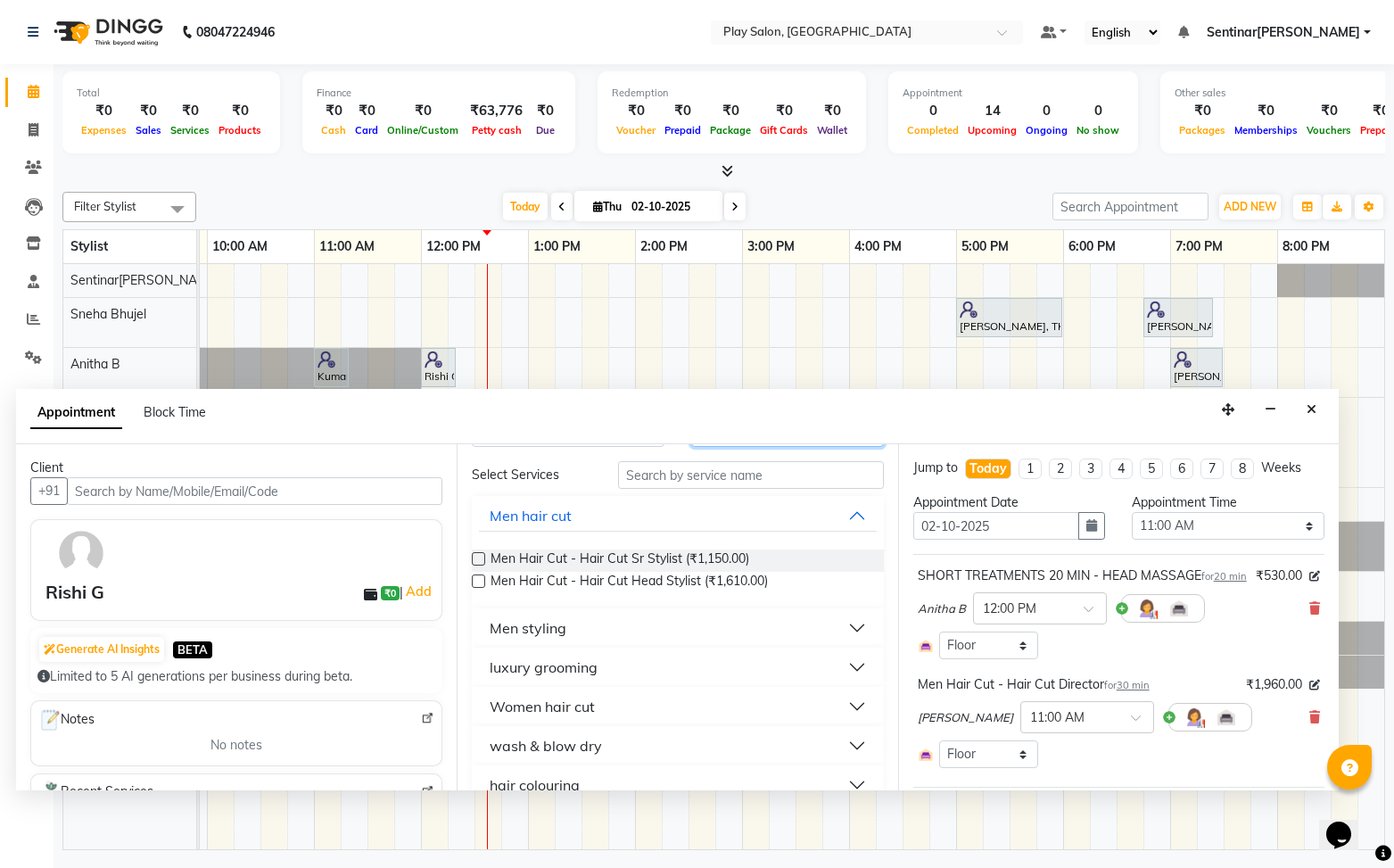
scroll to position [61, 0]
drag, startPoint x: 588, startPoint y: 633, endPoint x: 595, endPoint y: 643, distance: 12.2
click at [588, 633] on button "Men styling" at bounding box center [677, 624] width 397 height 32
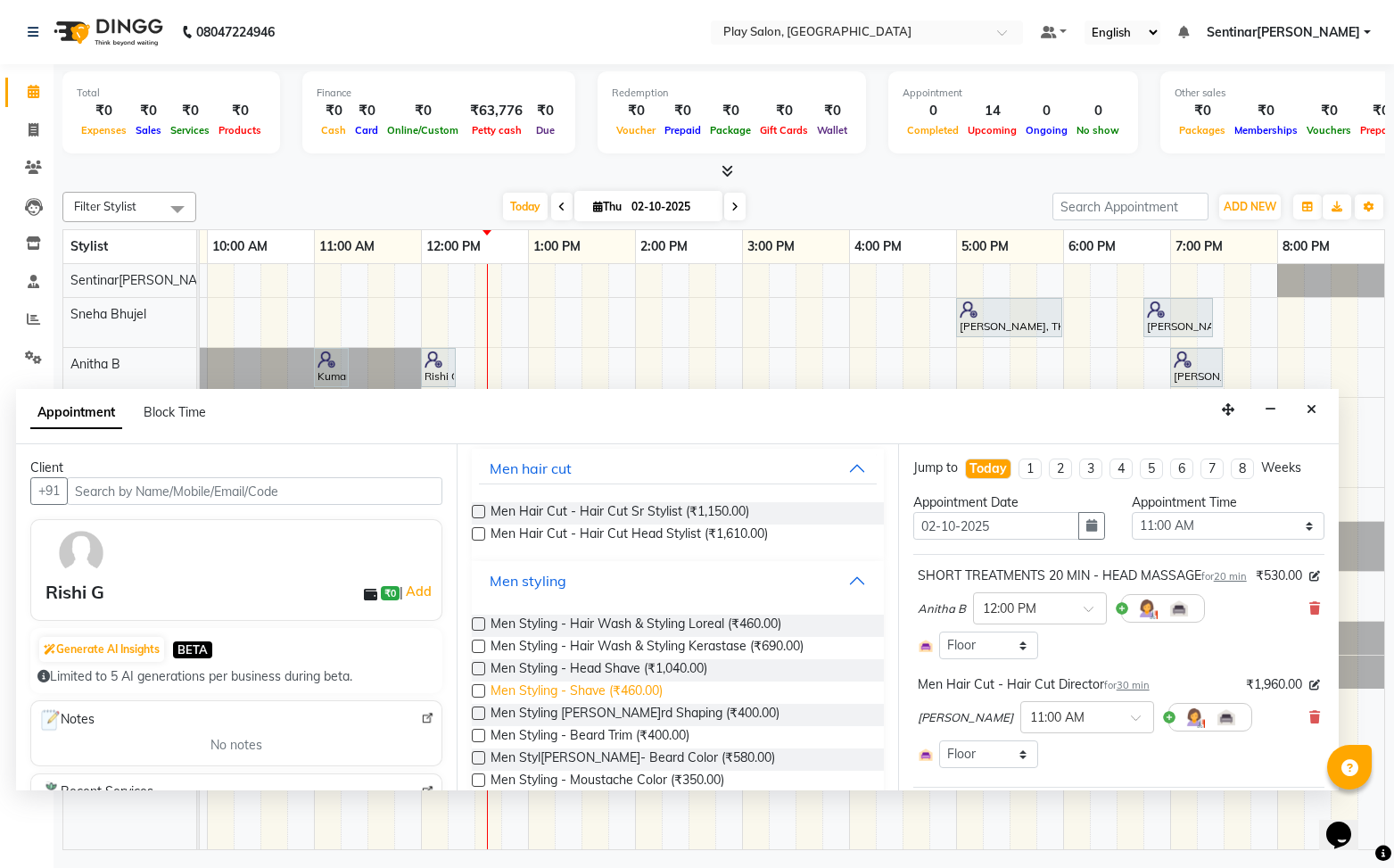
scroll to position [109, 0]
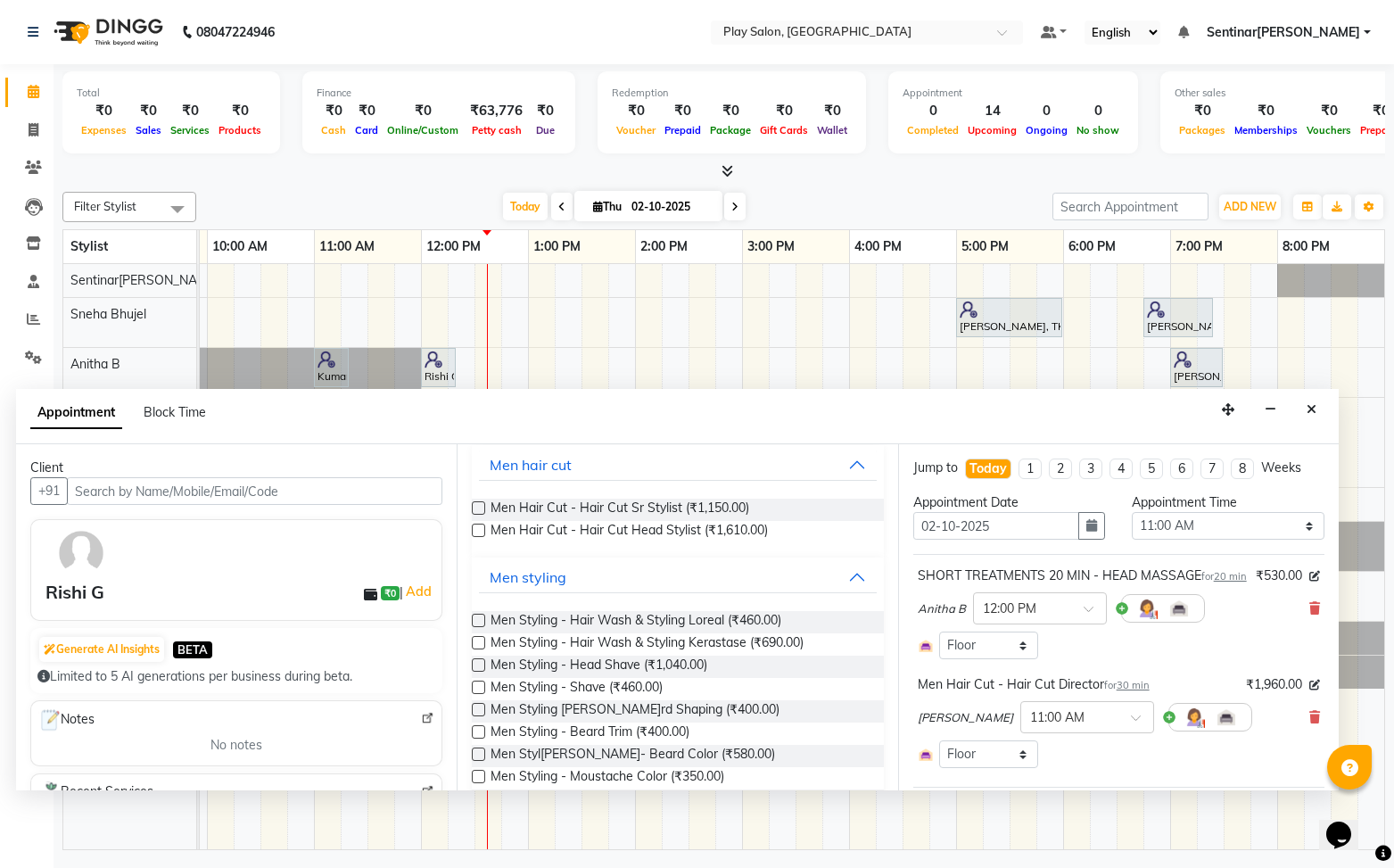
click at [478, 709] on label at bounding box center [478, 709] width 14 height 14
click at [478, 709] on input "checkbox" at bounding box center [477, 711] width 12 height 12
checkbox input "false"
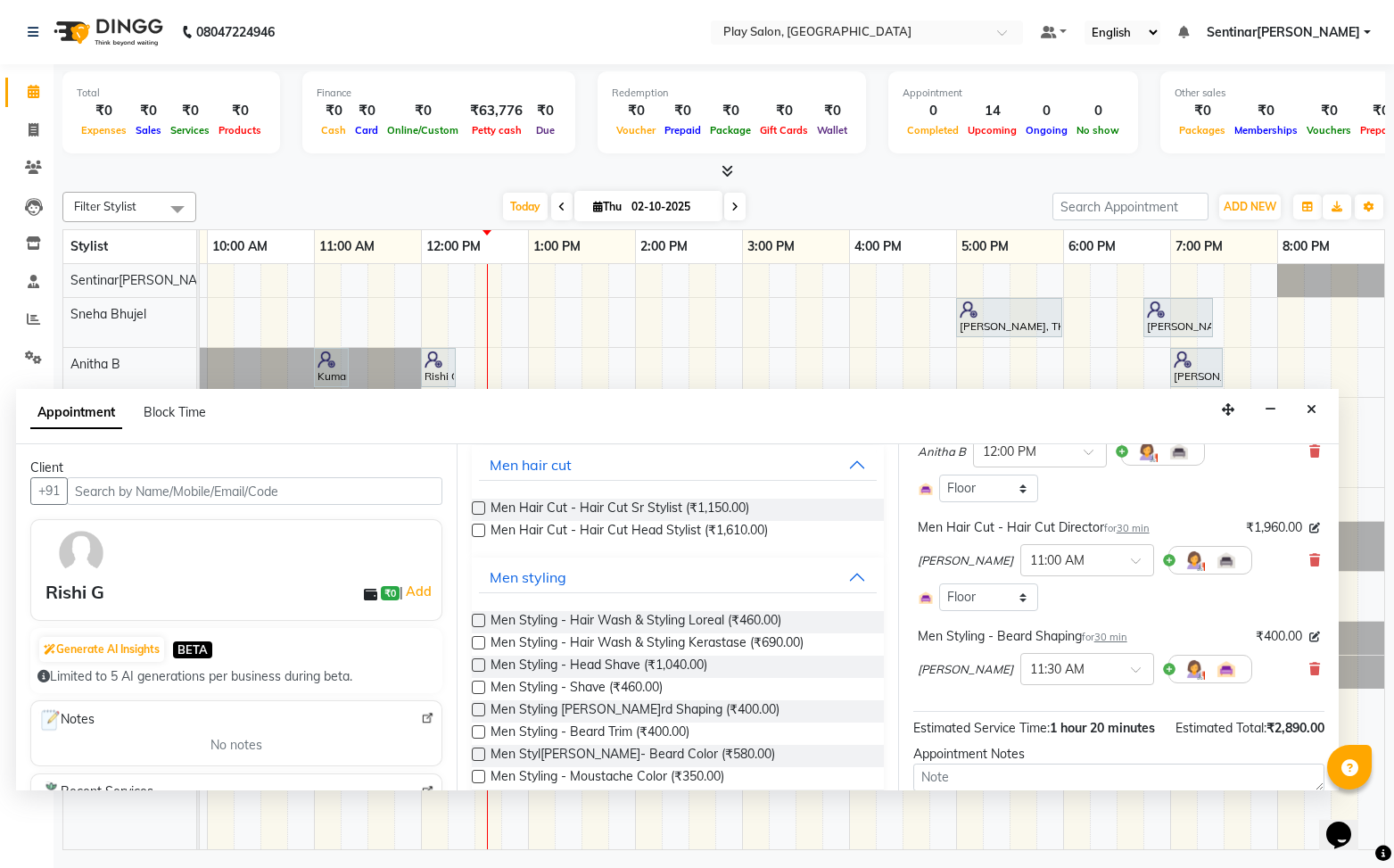
scroll to position [291, 0]
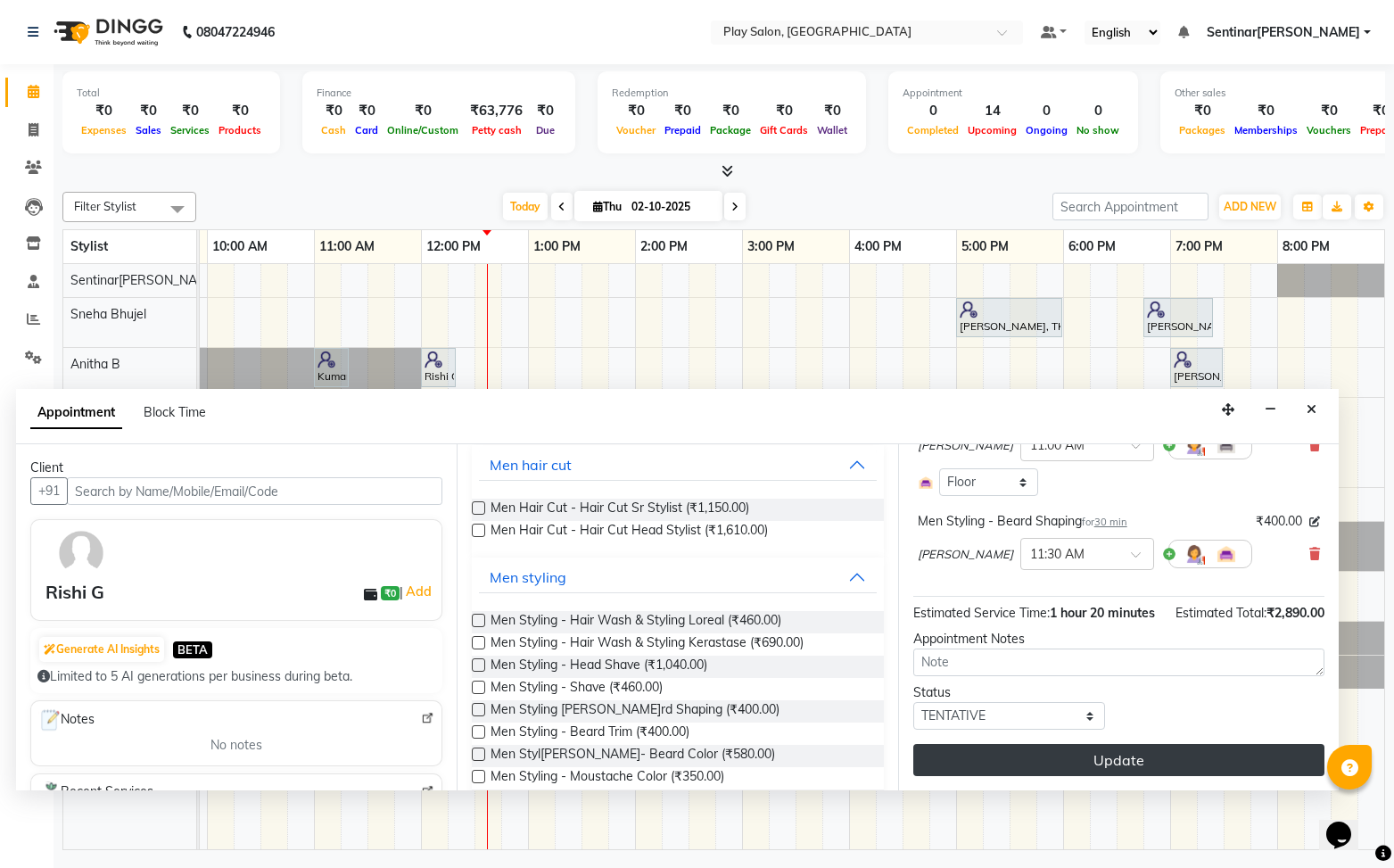
click at [1132, 757] on button "Update" at bounding box center [1119, 759] width 411 height 32
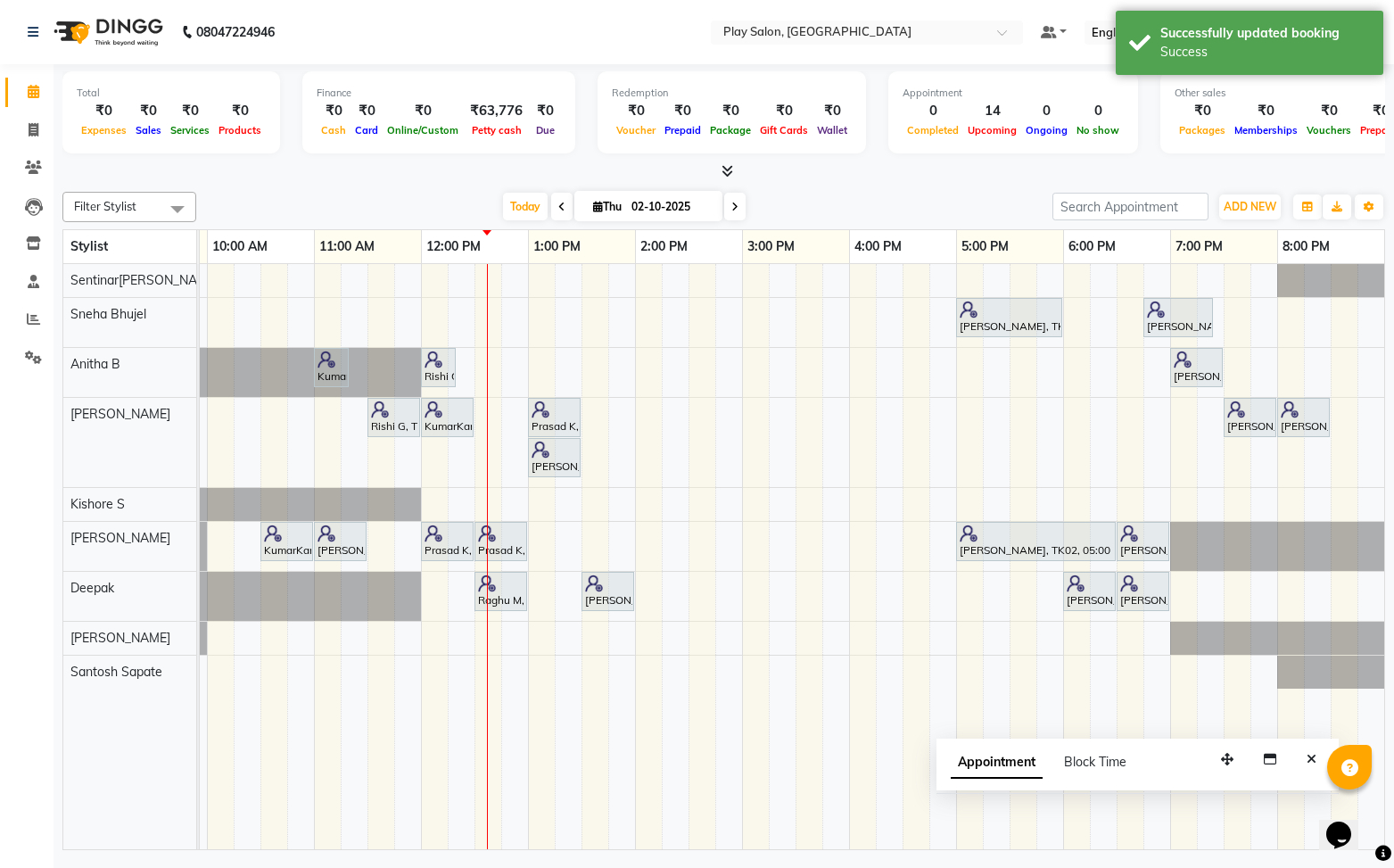
click at [1313, 761] on icon "Close" at bounding box center [1311, 759] width 10 height 13
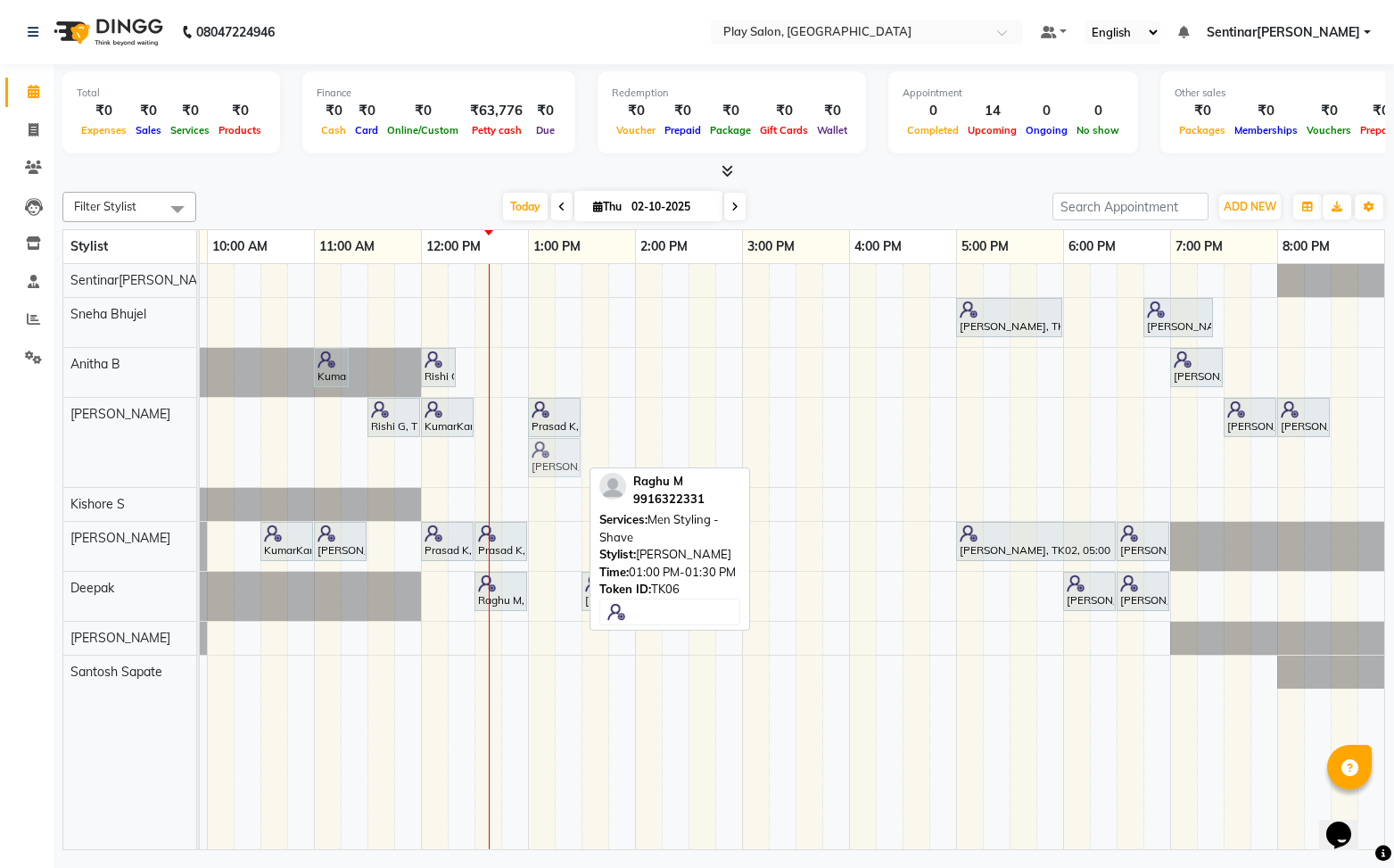
drag, startPoint x: 559, startPoint y: 464, endPoint x: 577, endPoint y: 464, distance: 18.0
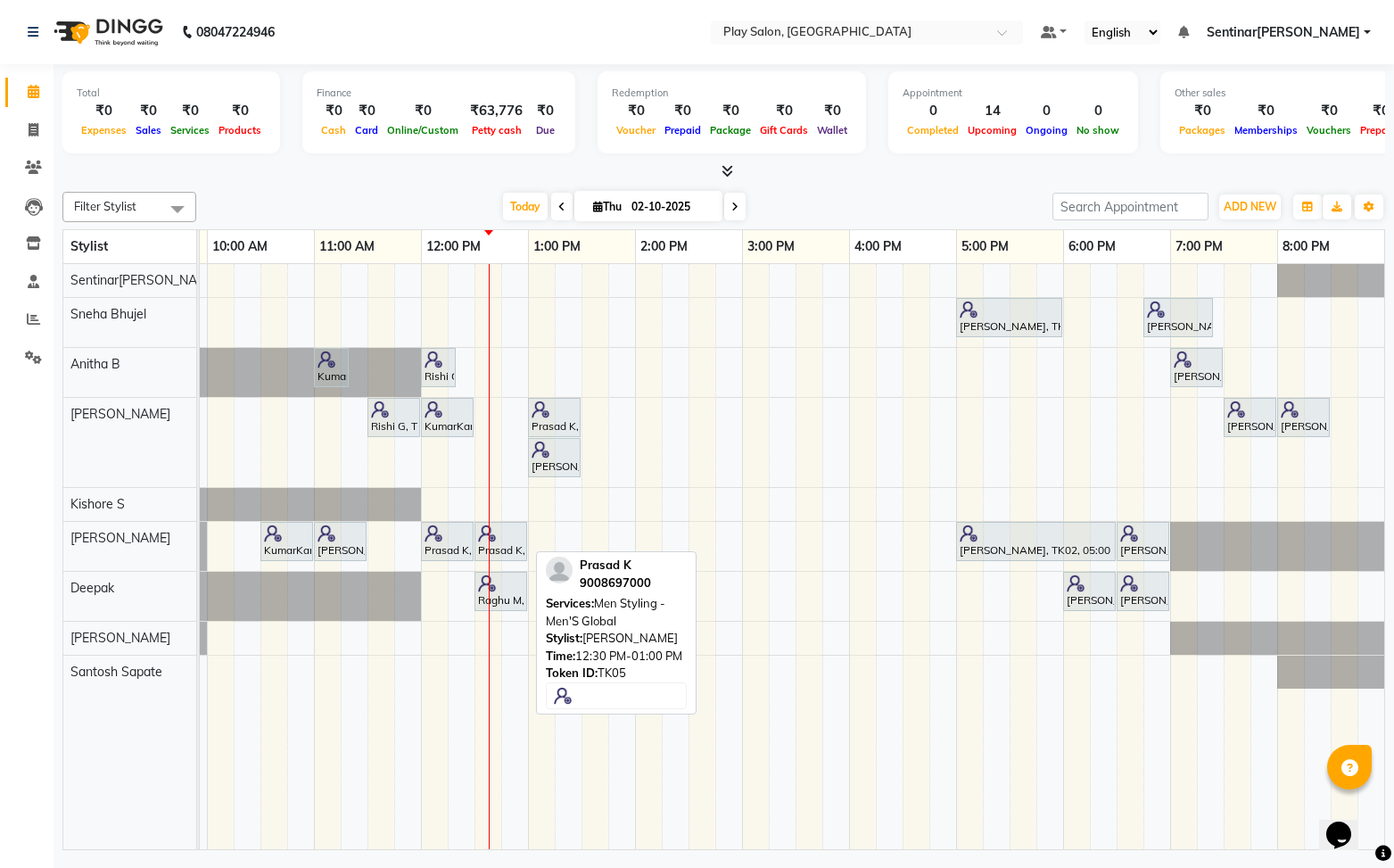
scroll to position [0, 206]
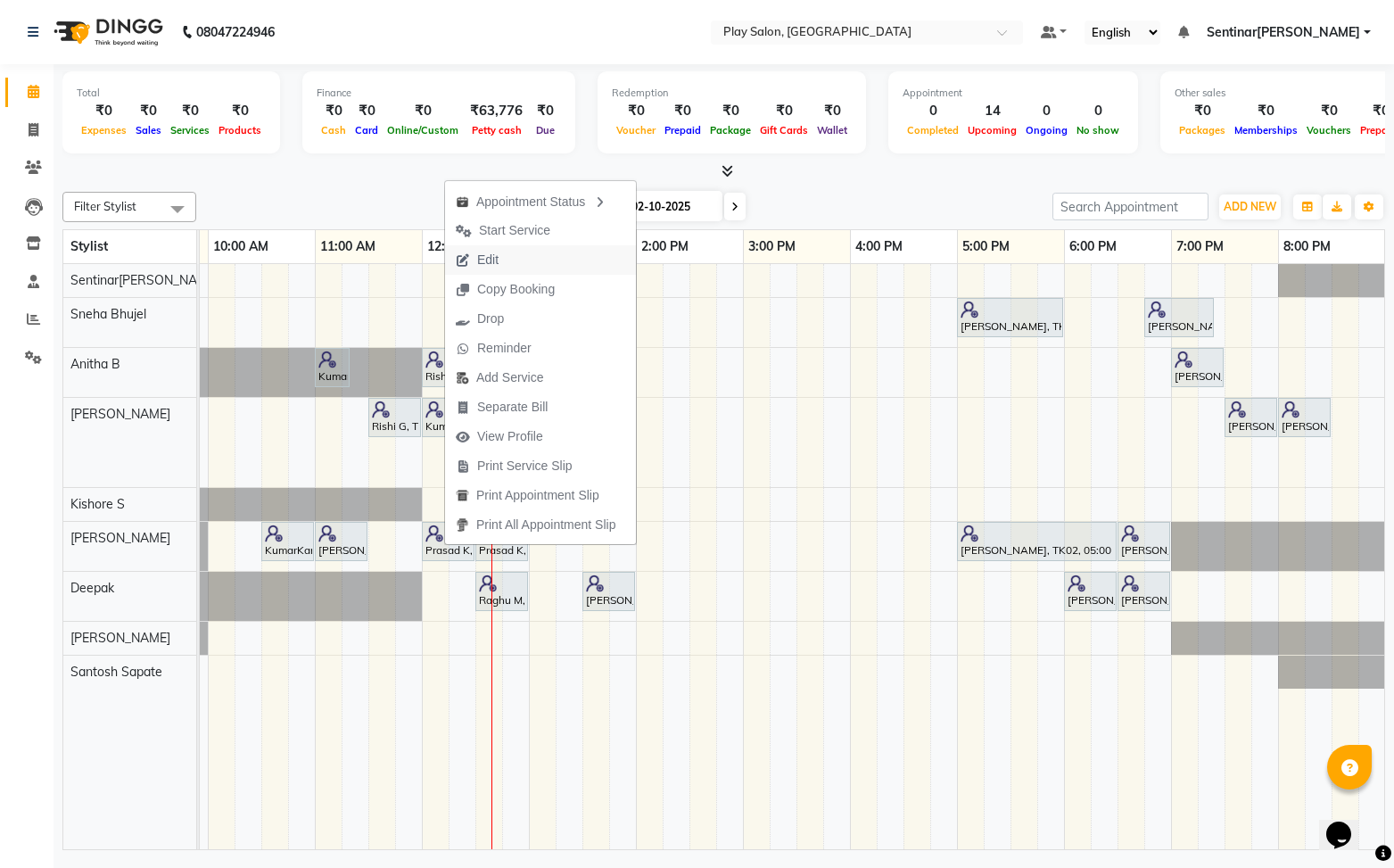
click at [496, 254] on span "Edit" at bounding box center [488, 260] width 22 height 19
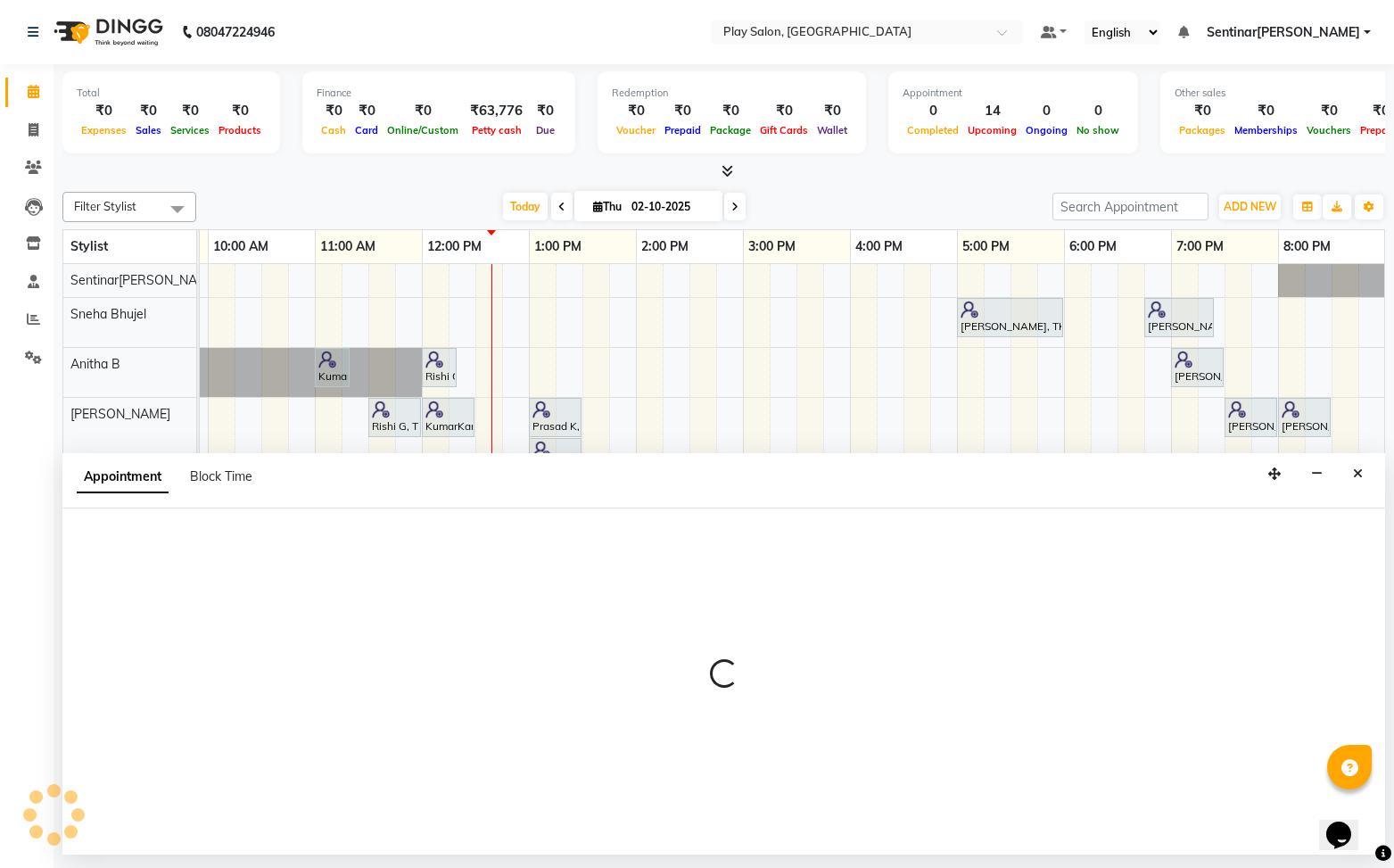
scroll to position [0, 207]
select select "720"
select select "tentative"
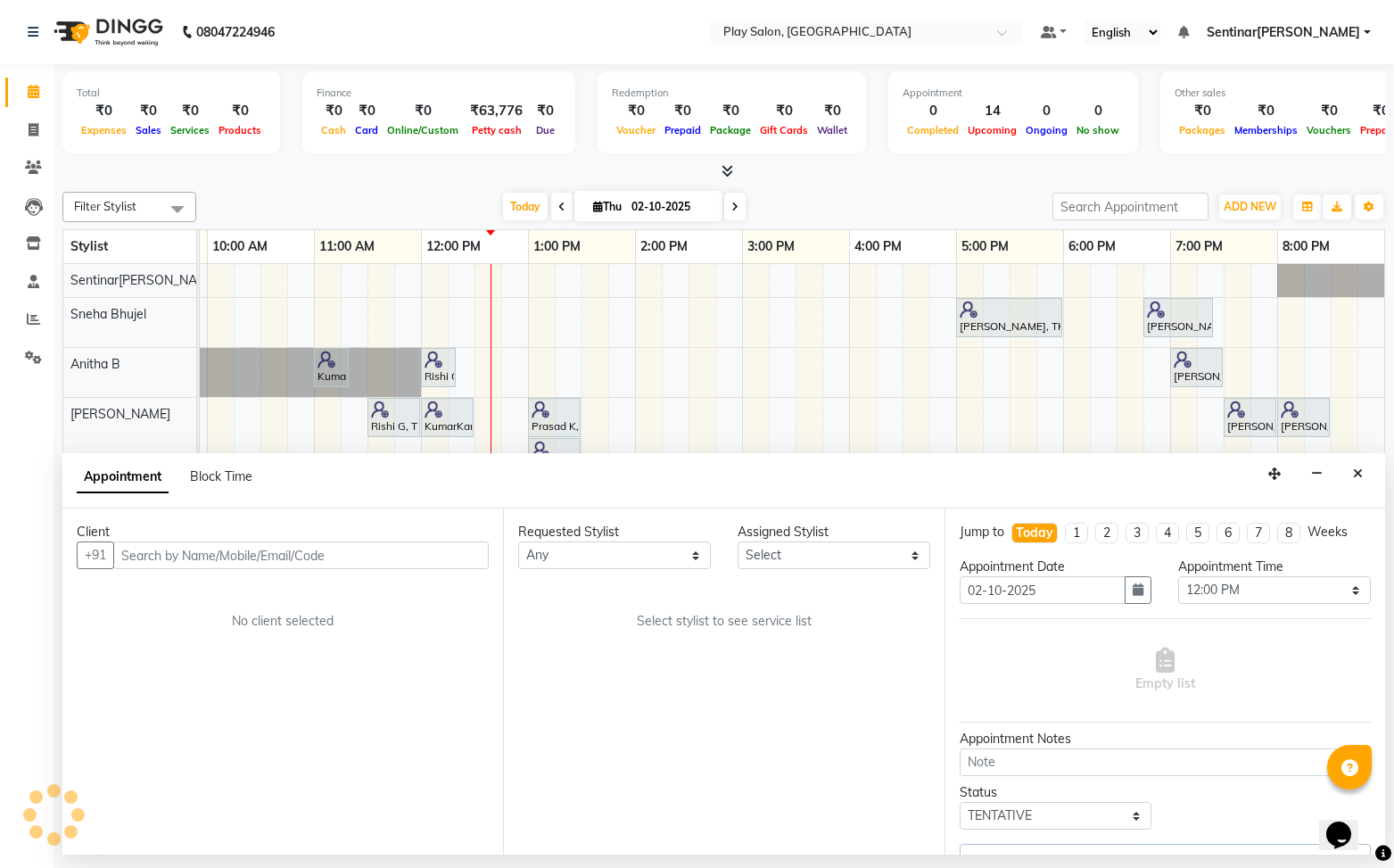
select select "91861"
select select "4501"
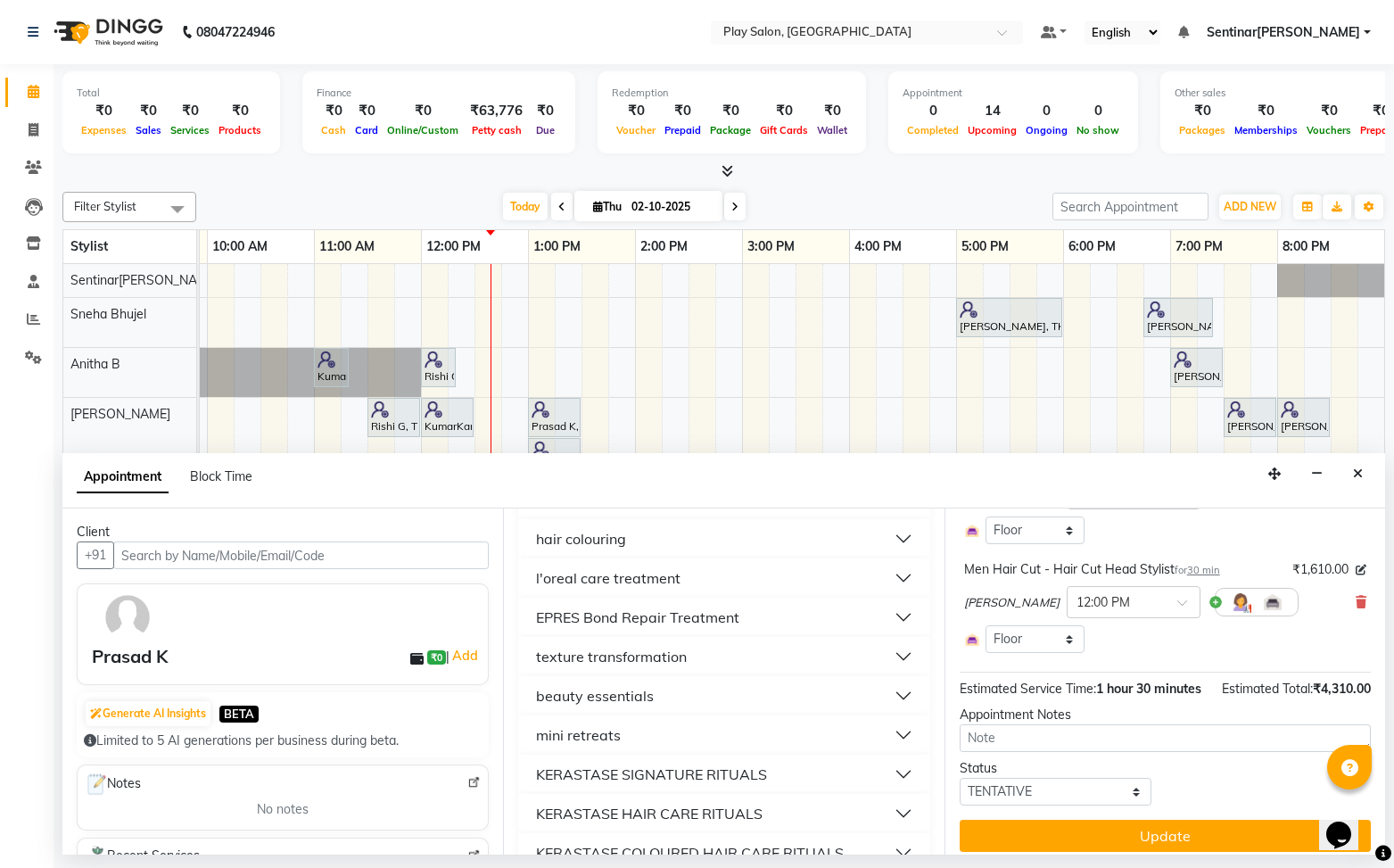
scroll to position [300, 0]
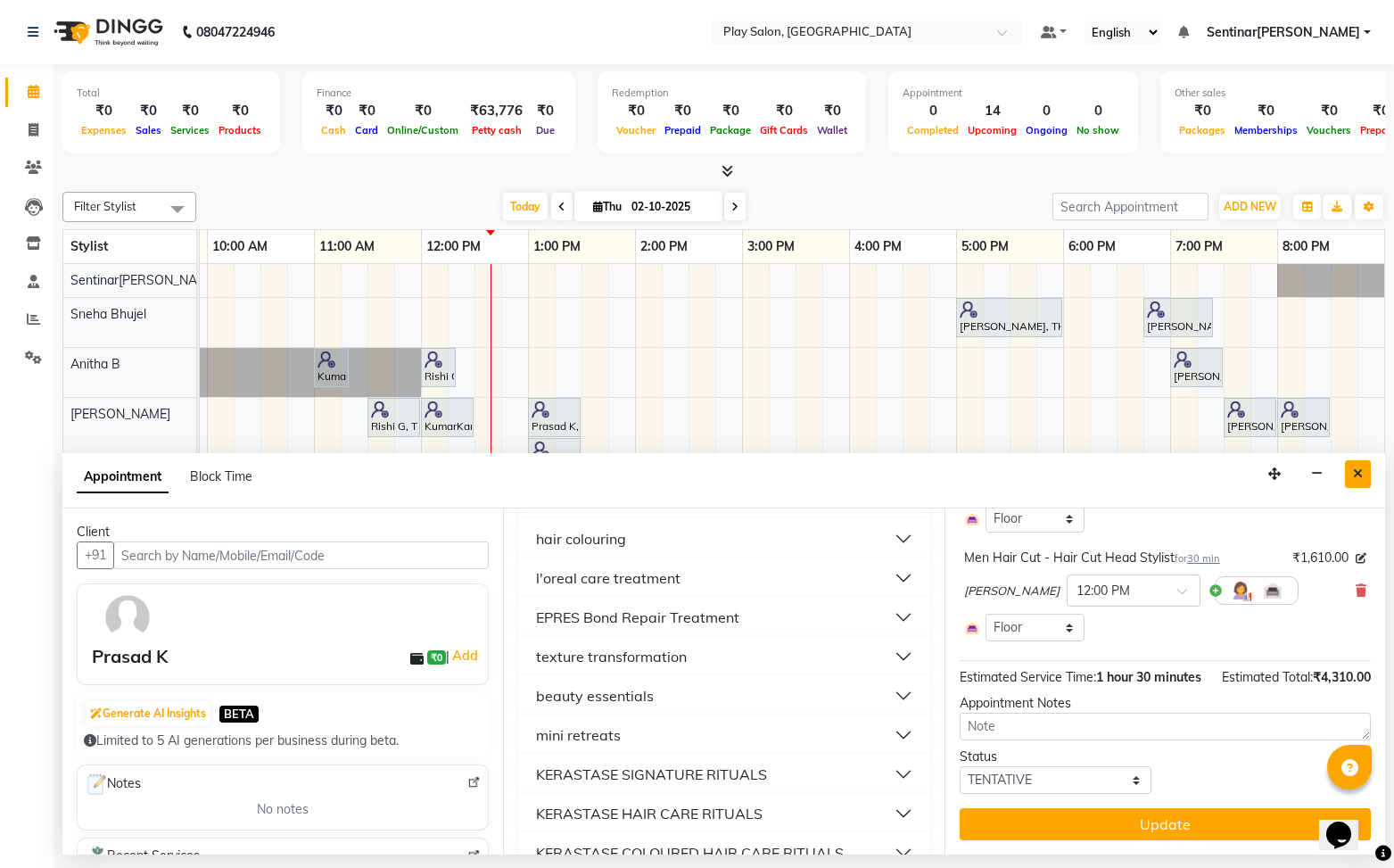
click at [1355, 475] on icon "Close" at bounding box center [1358, 474] width 10 height 13
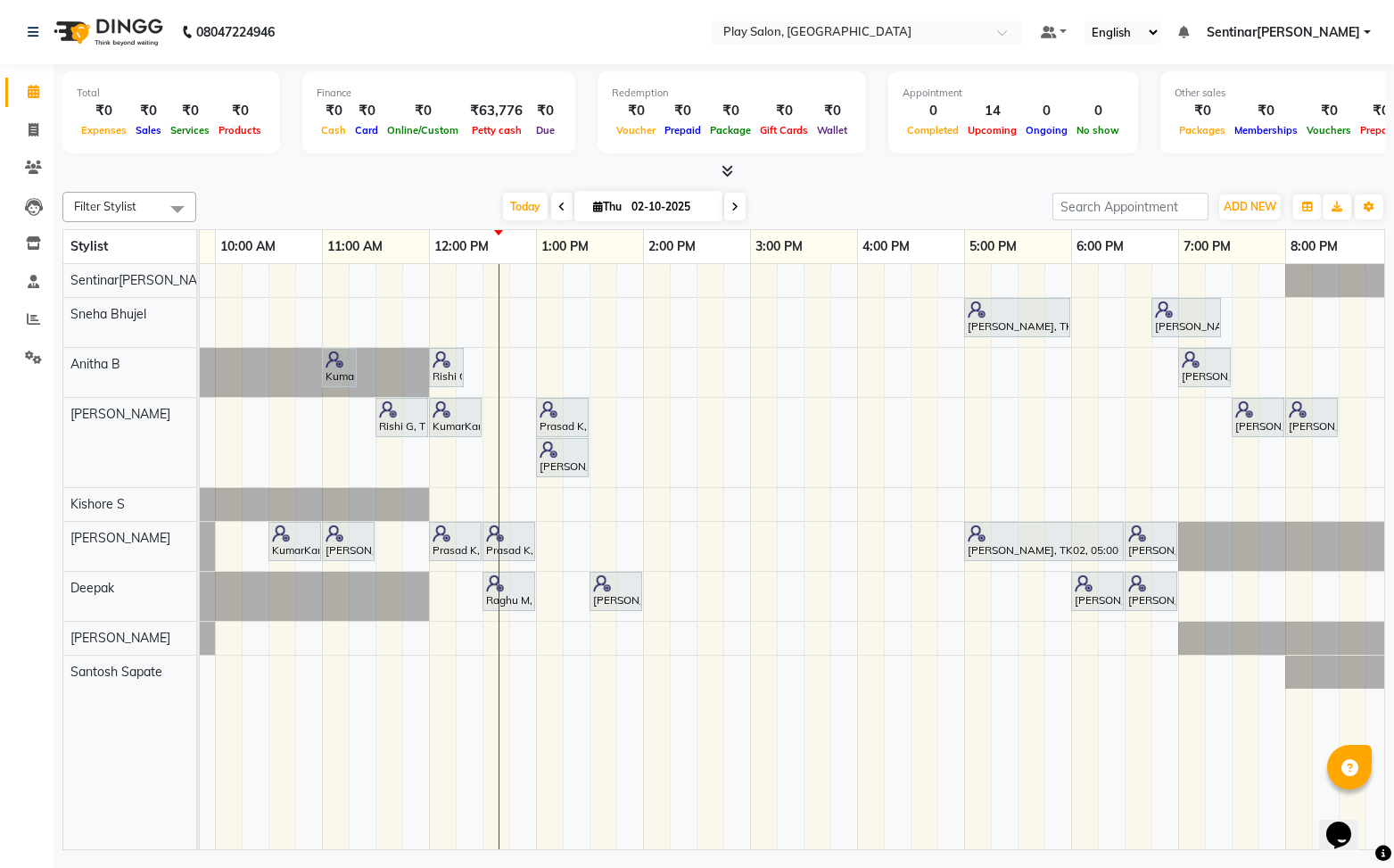
scroll to position [0, 198]
click at [540, 535] on div "Harini K, TK02, 05:00 PM-06:00 PM, Skin Care - Power Oxygen [Anti Polution] - 6…" at bounding box center [697, 556] width 1391 height 586
select select "91863"
select select "780"
select select "tentative"
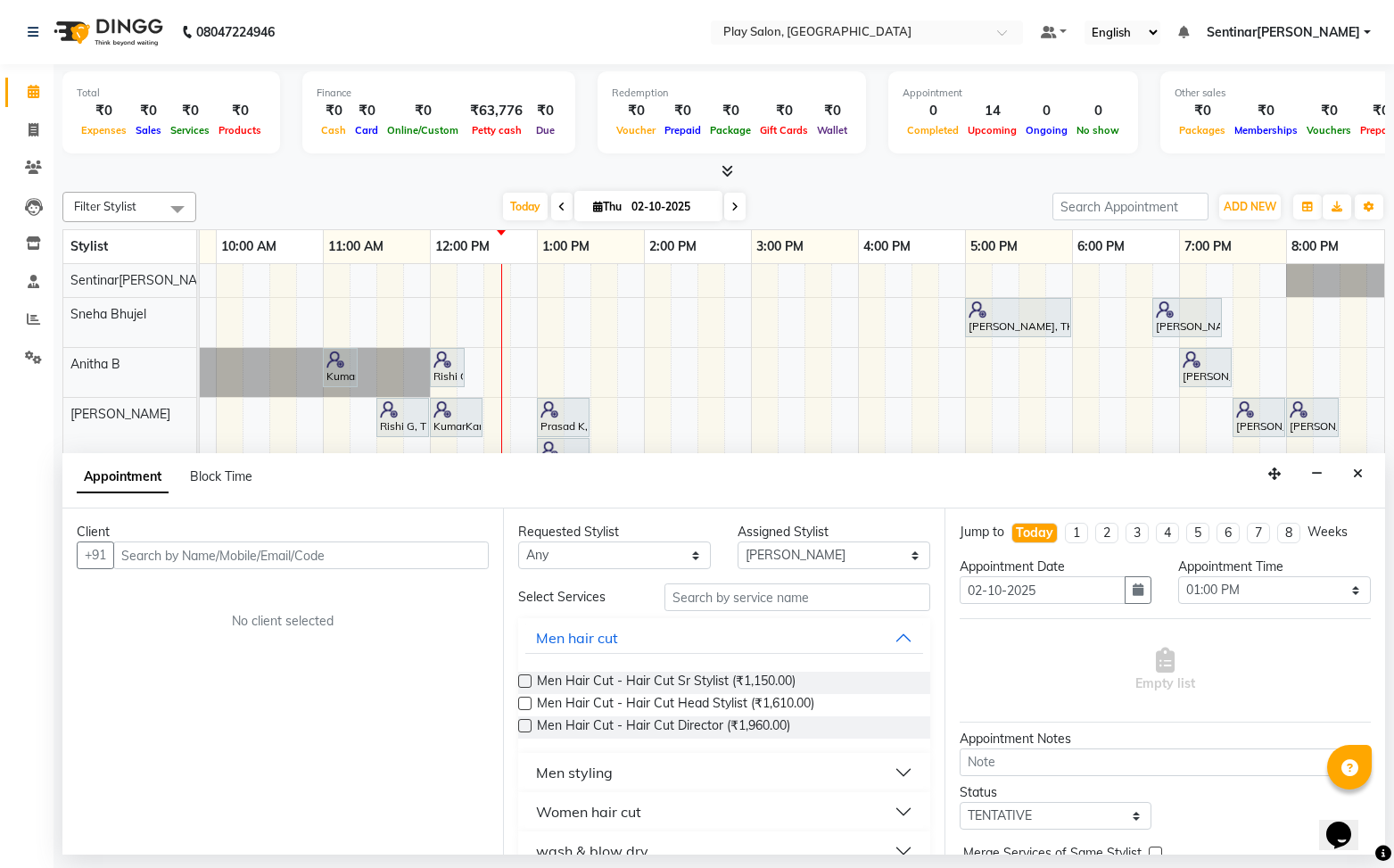
click at [386, 558] on input "text" at bounding box center [301, 554] width 376 height 27
type input "8618345300"
click at [480, 557] on span "Add Client" at bounding box center [452, 554] width 60 height 16
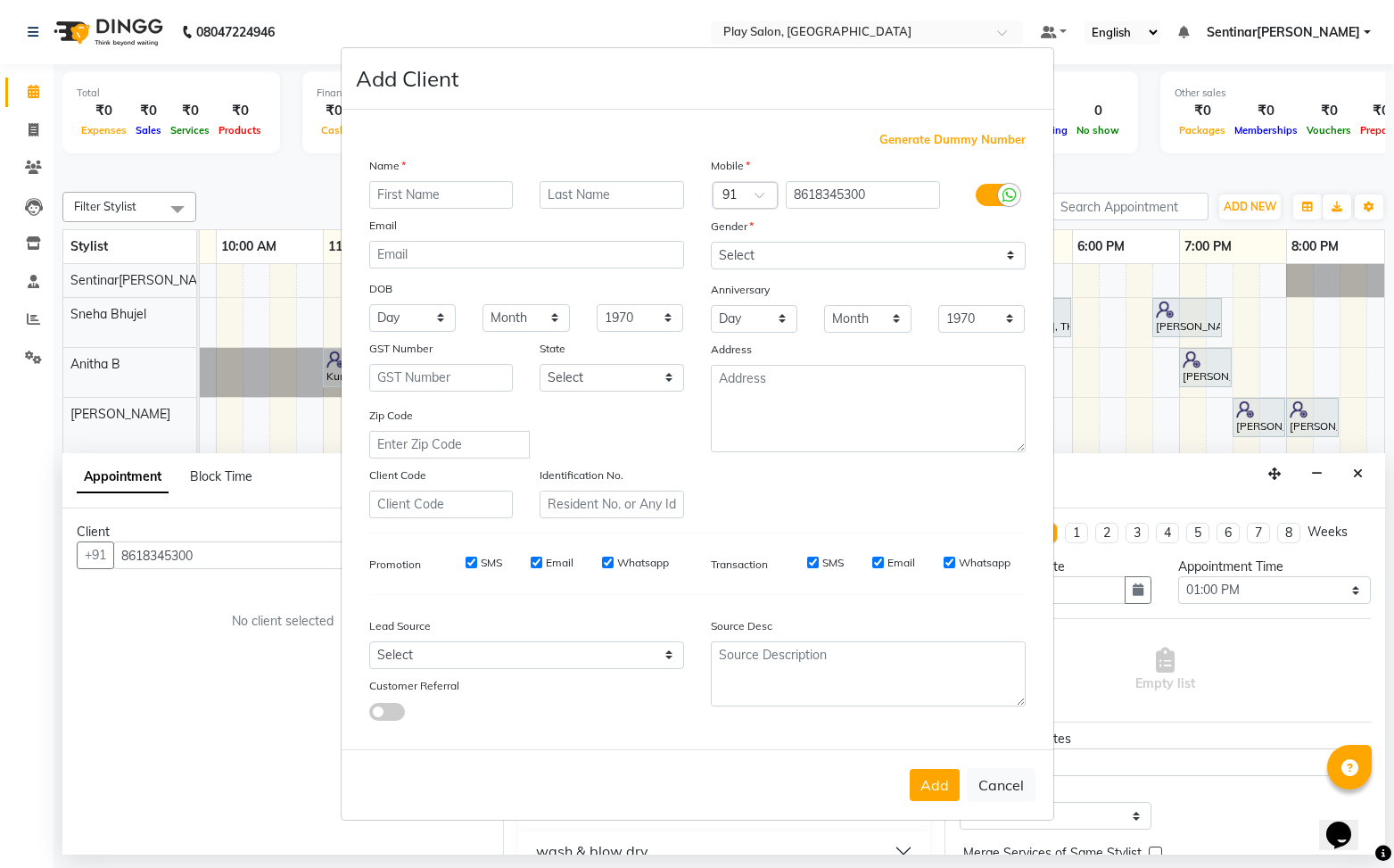
click at [422, 192] on input "text" at bounding box center [441, 195] width 145 height 27
type input "Susan"
click at [590, 196] on input "text" at bounding box center [612, 195] width 145 height 27
type input "S"
click at [794, 254] on select "Select [DEMOGRAPHIC_DATA] [DEMOGRAPHIC_DATA] Other Prefer Not To Say" at bounding box center [868, 255] width 315 height 27
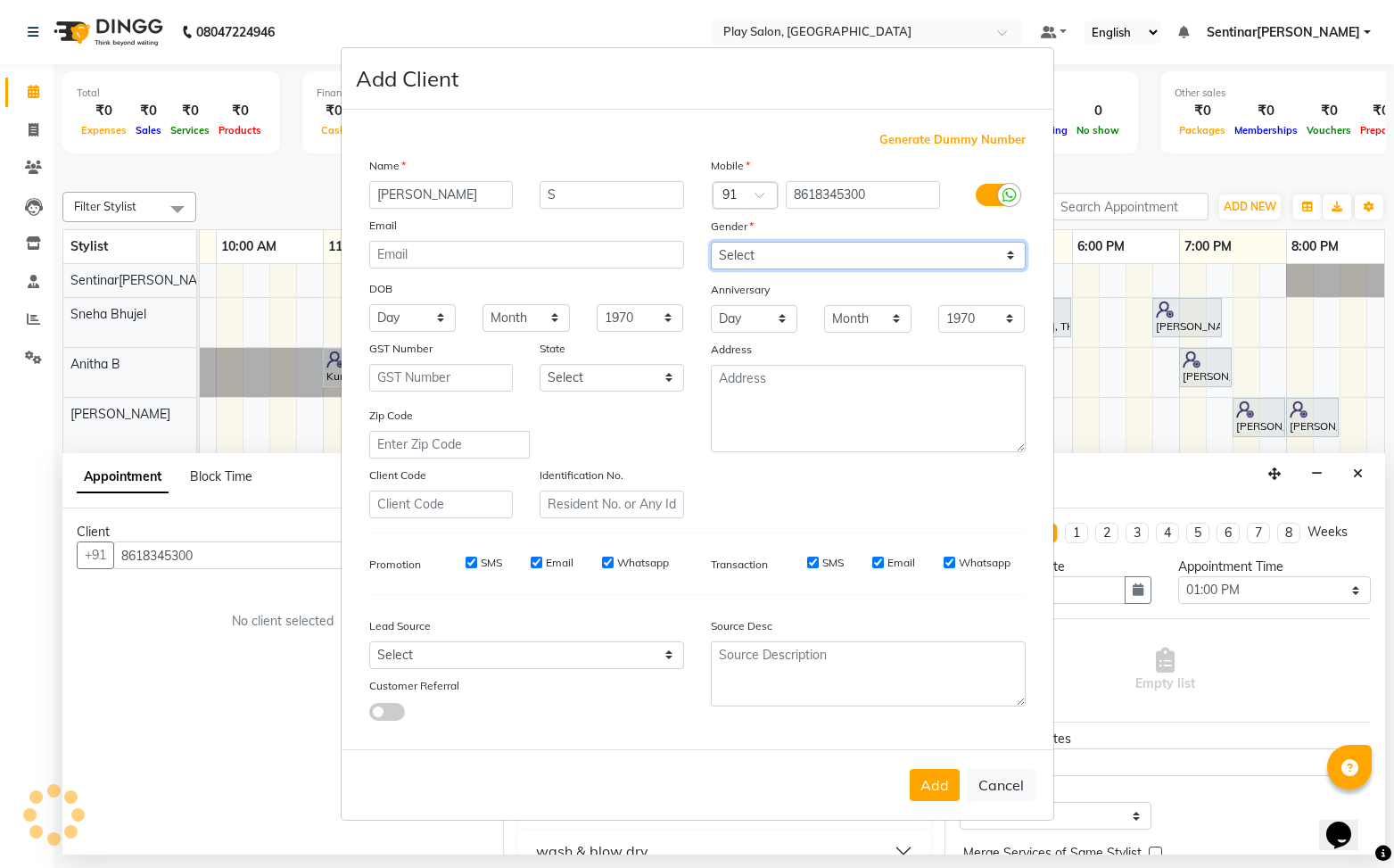
select select "[DEMOGRAPHIC_DATA]"
click at [711, 242] on select "Select [DEMOGRAPHIC_DATA] [DEMOGRAPHIC_DATA] Other Prefer Not To Say" at bounding box center [868, 255] width 315 height 27
click at [929, 786] on button "Add" at bounding box center [935, 784] width 50 height 32
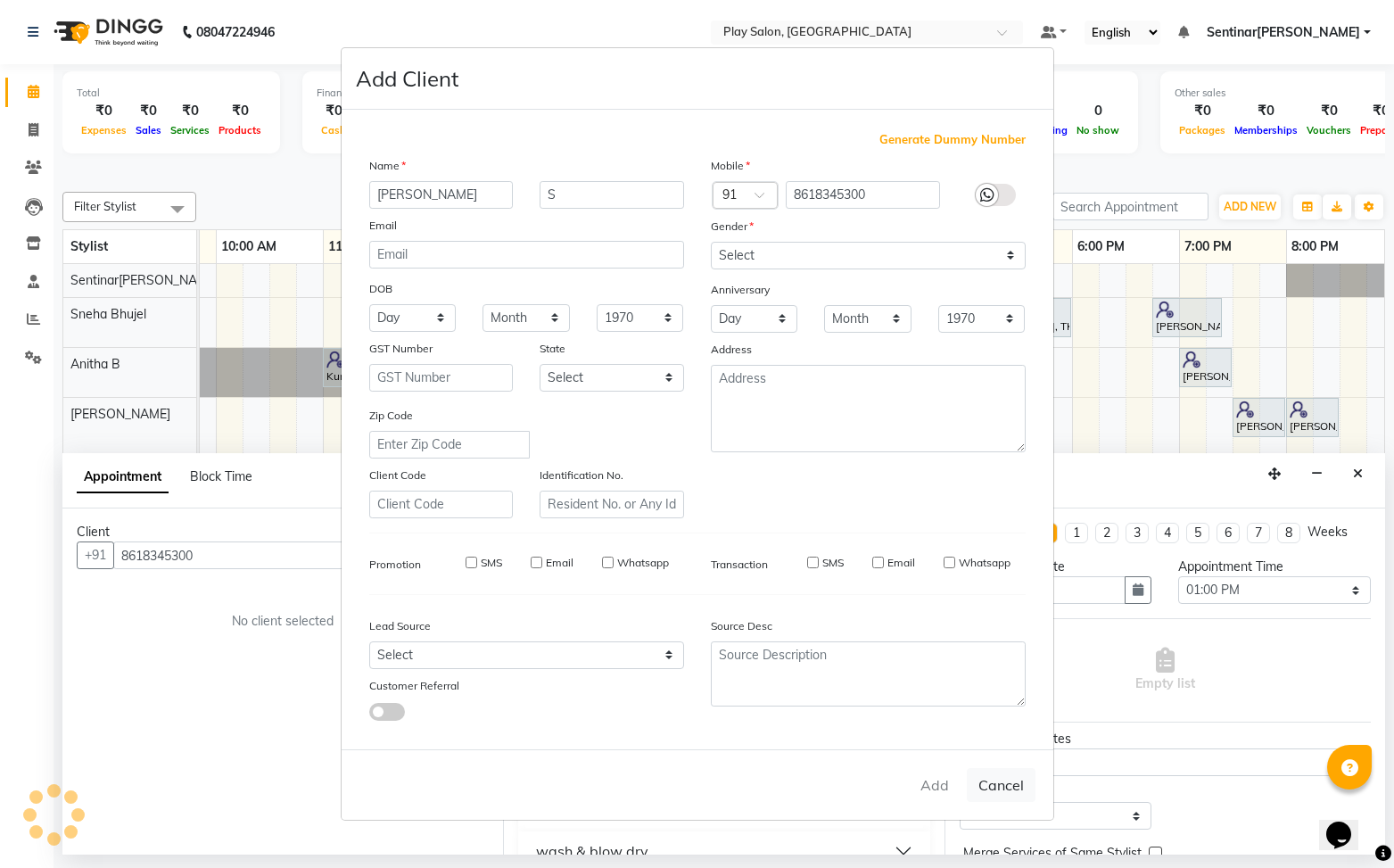
select select
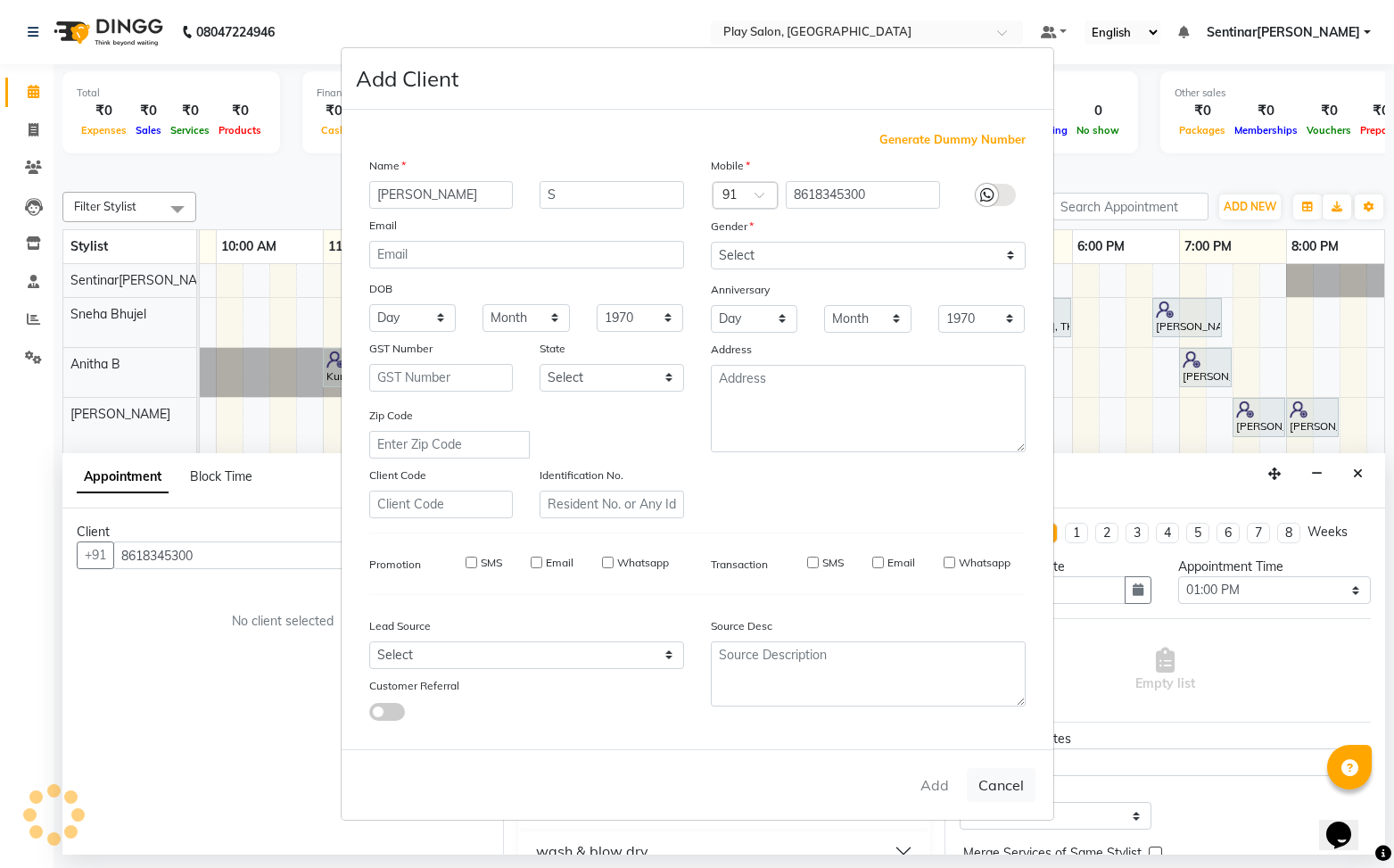
select select
checkbox input "false"
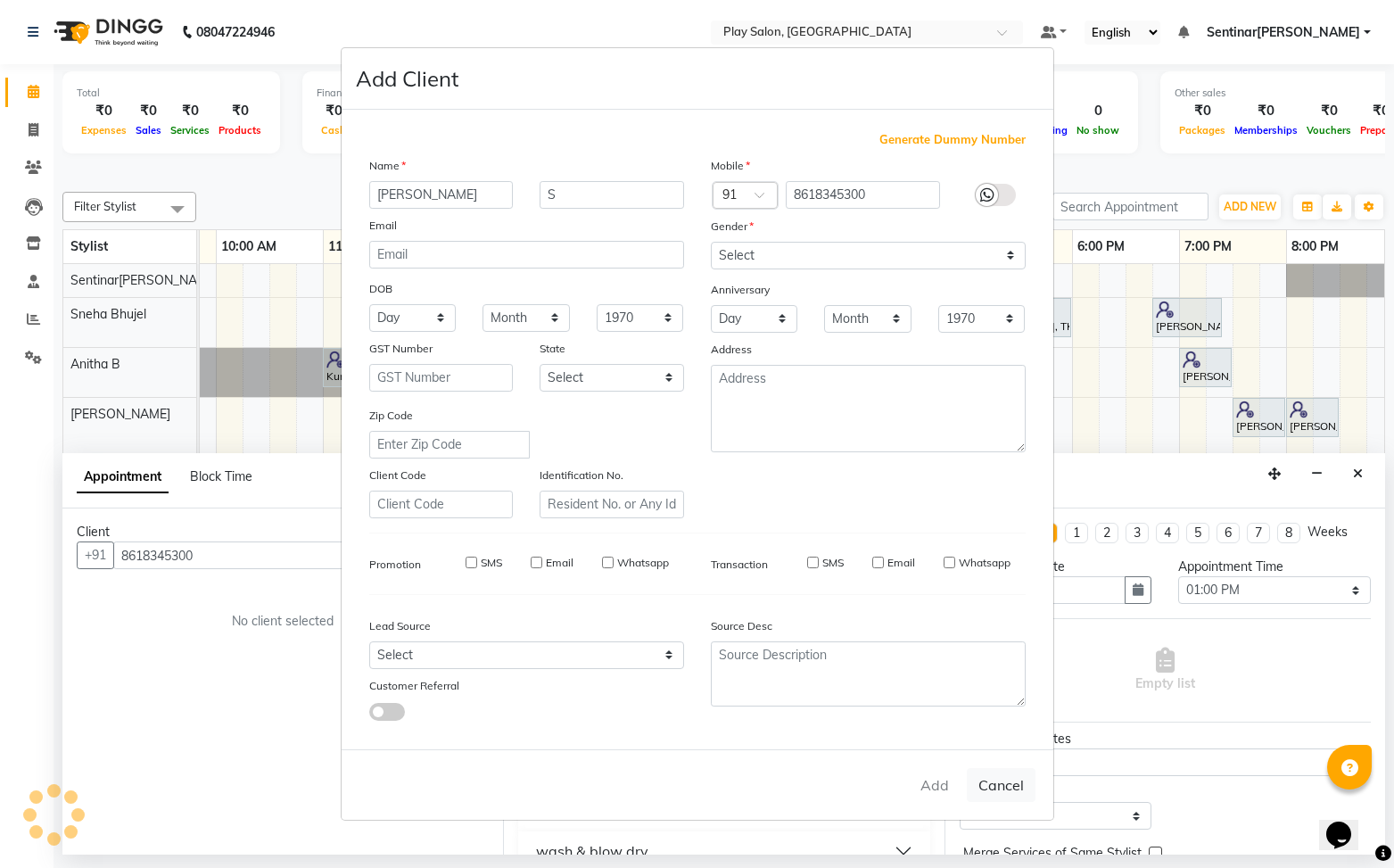
checkbox input "false"
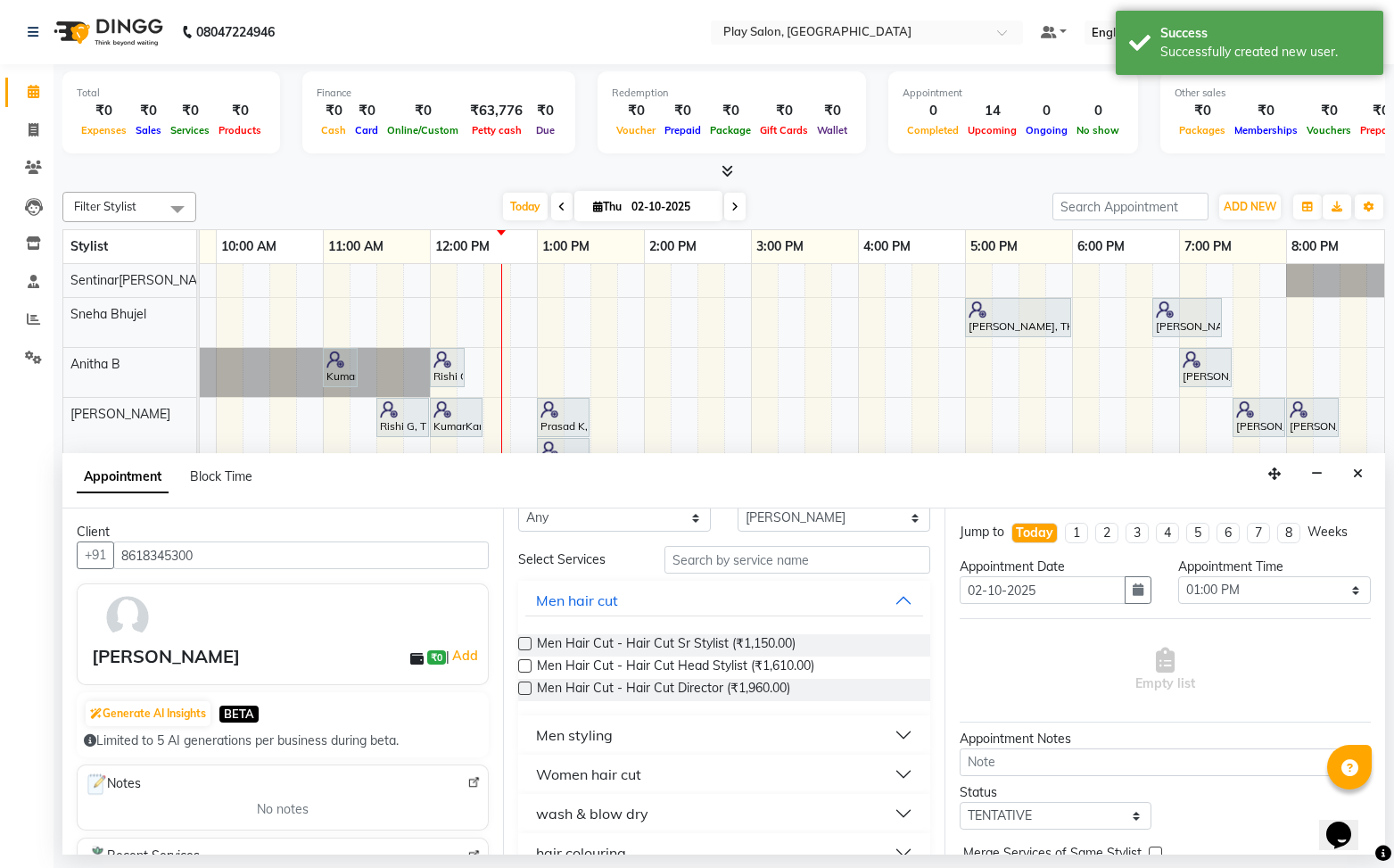
scroll to position [0, 0]
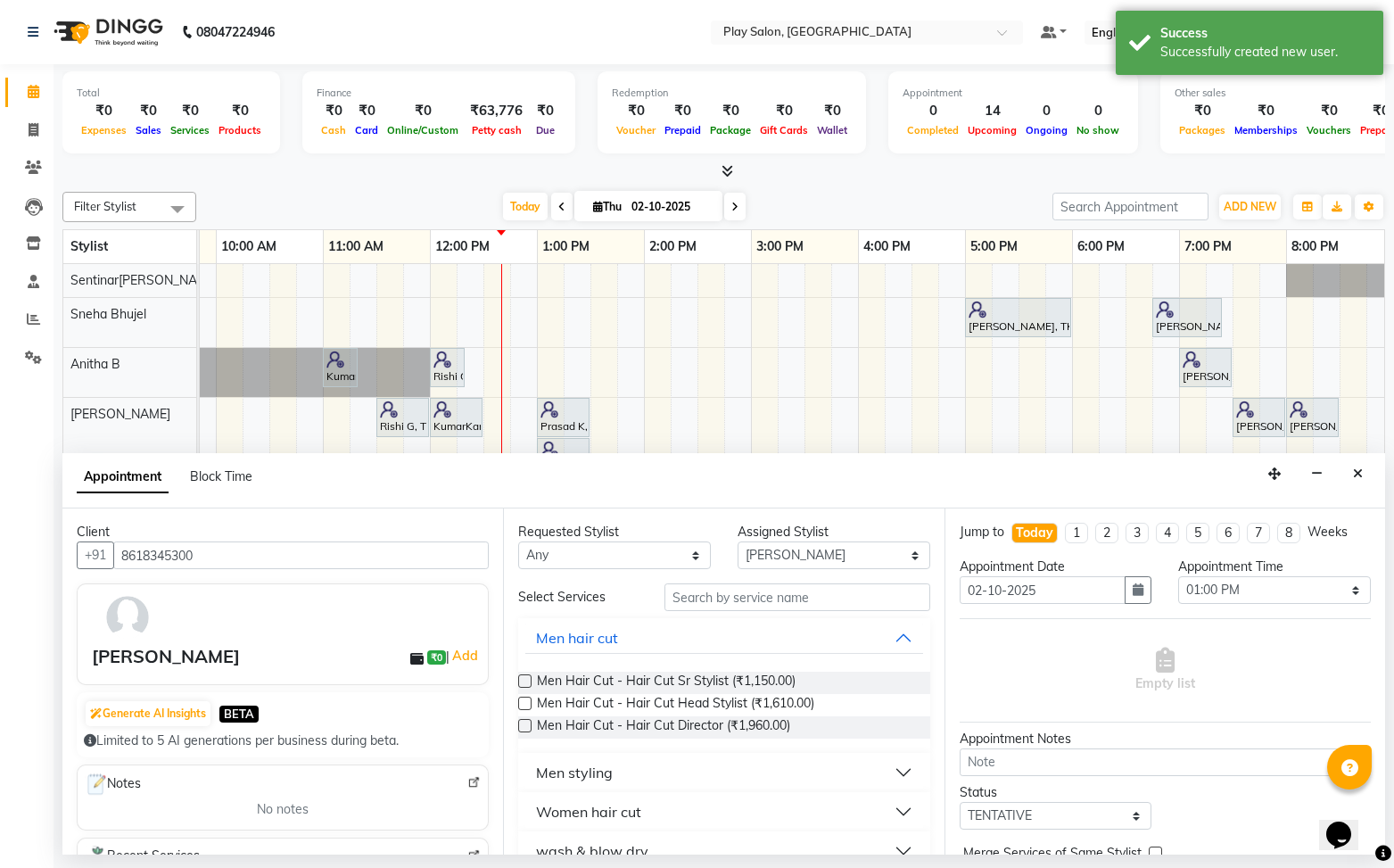
click at [524, 679] on label at bounding box center [525, 681] width 14 height 14
click at [524, 679] on input "checkbox" at bounding box center [524, 683] width 12 height 12
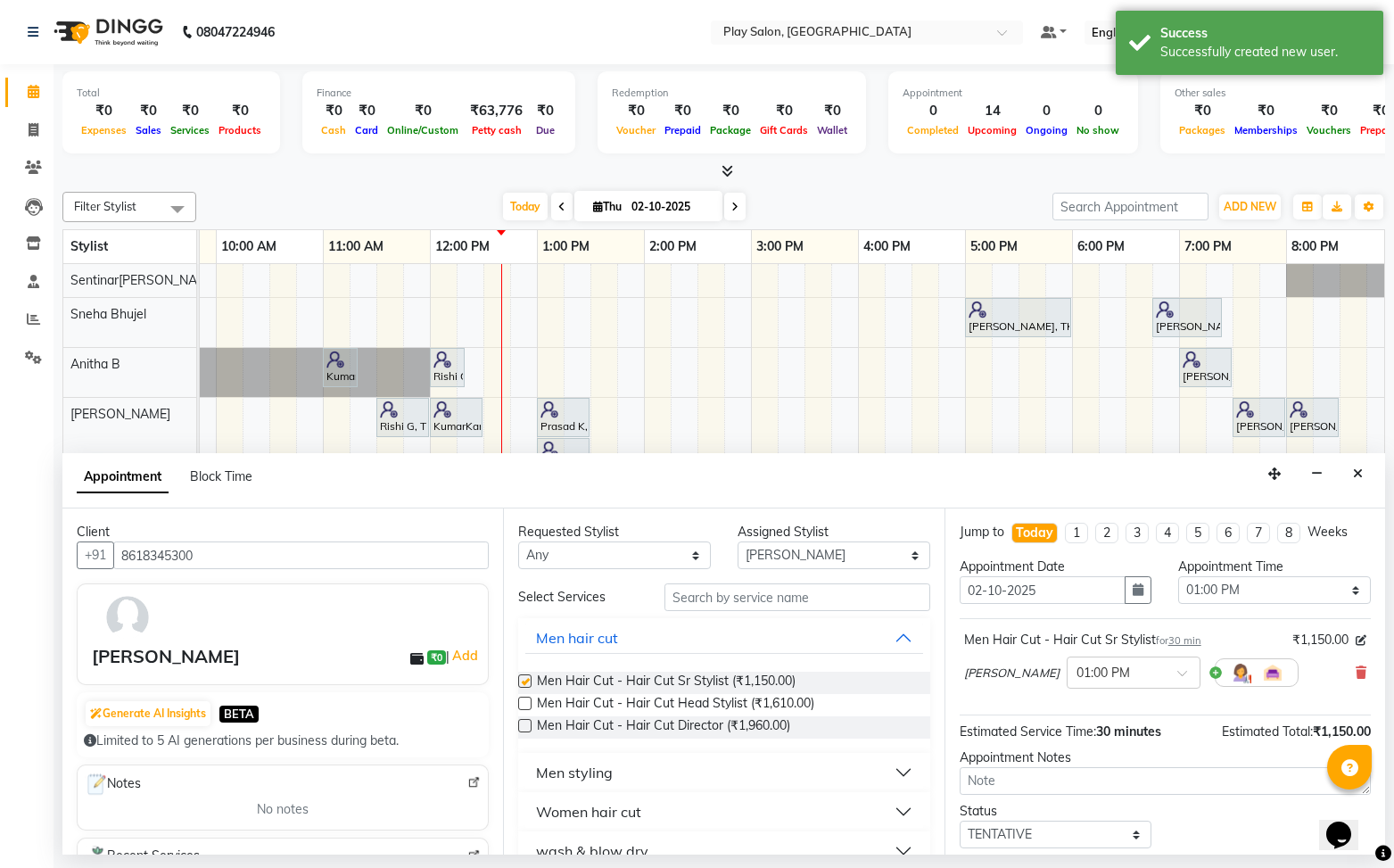
checkbox input "false"
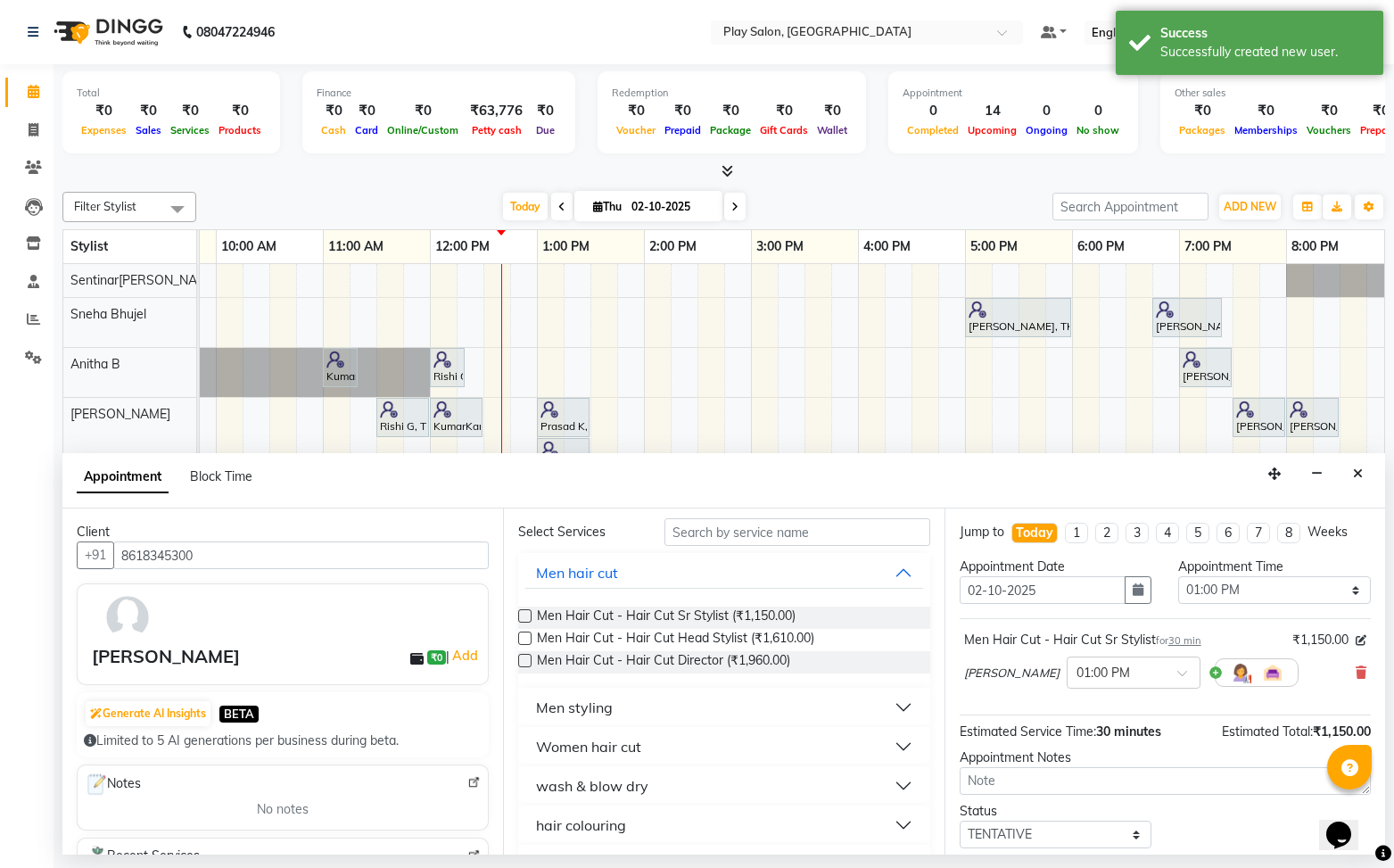
scroll to position [106, 0]
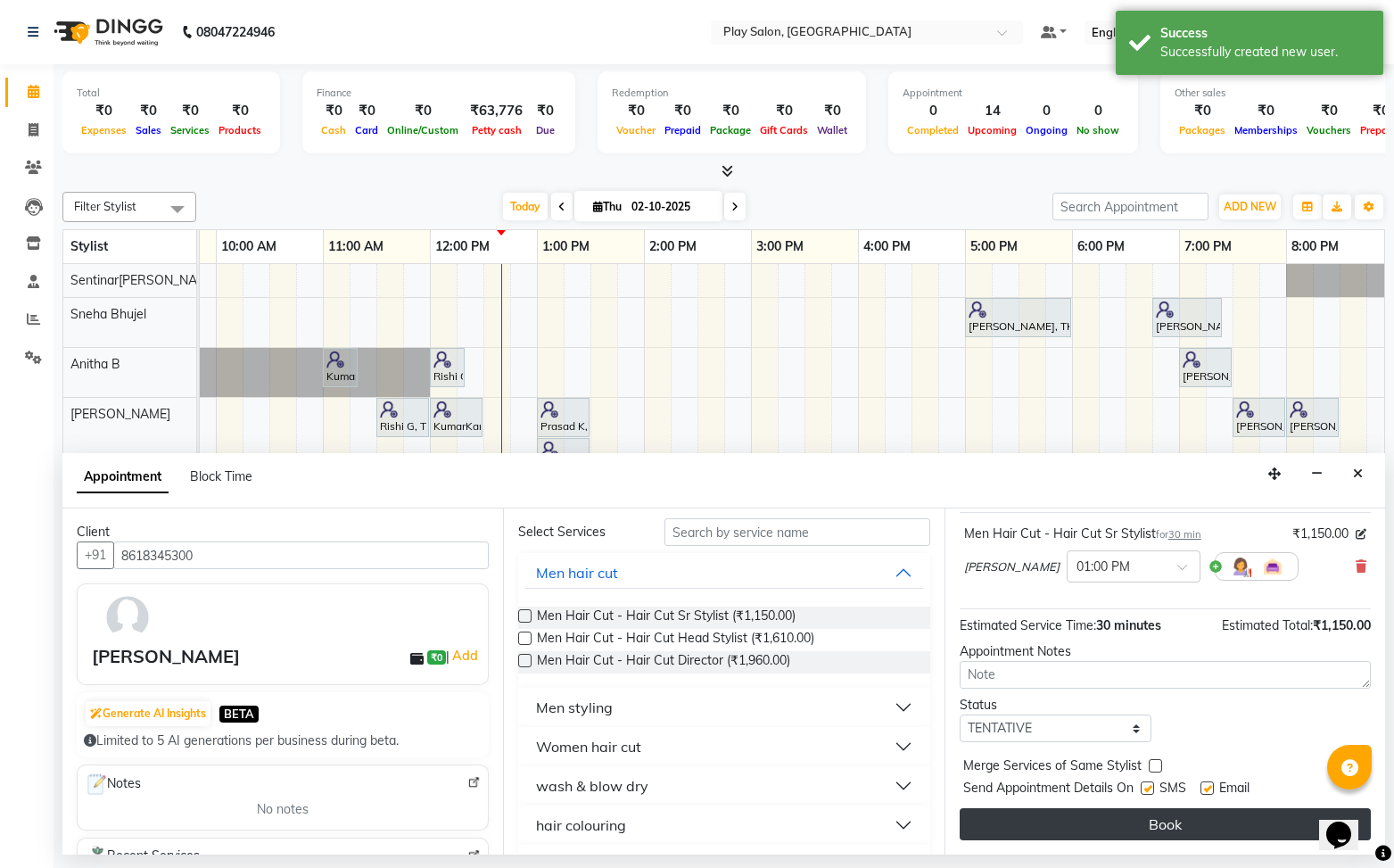
click at [1157, 817] on button "Book" at bounding box center [1166, 823] width 411 height 32
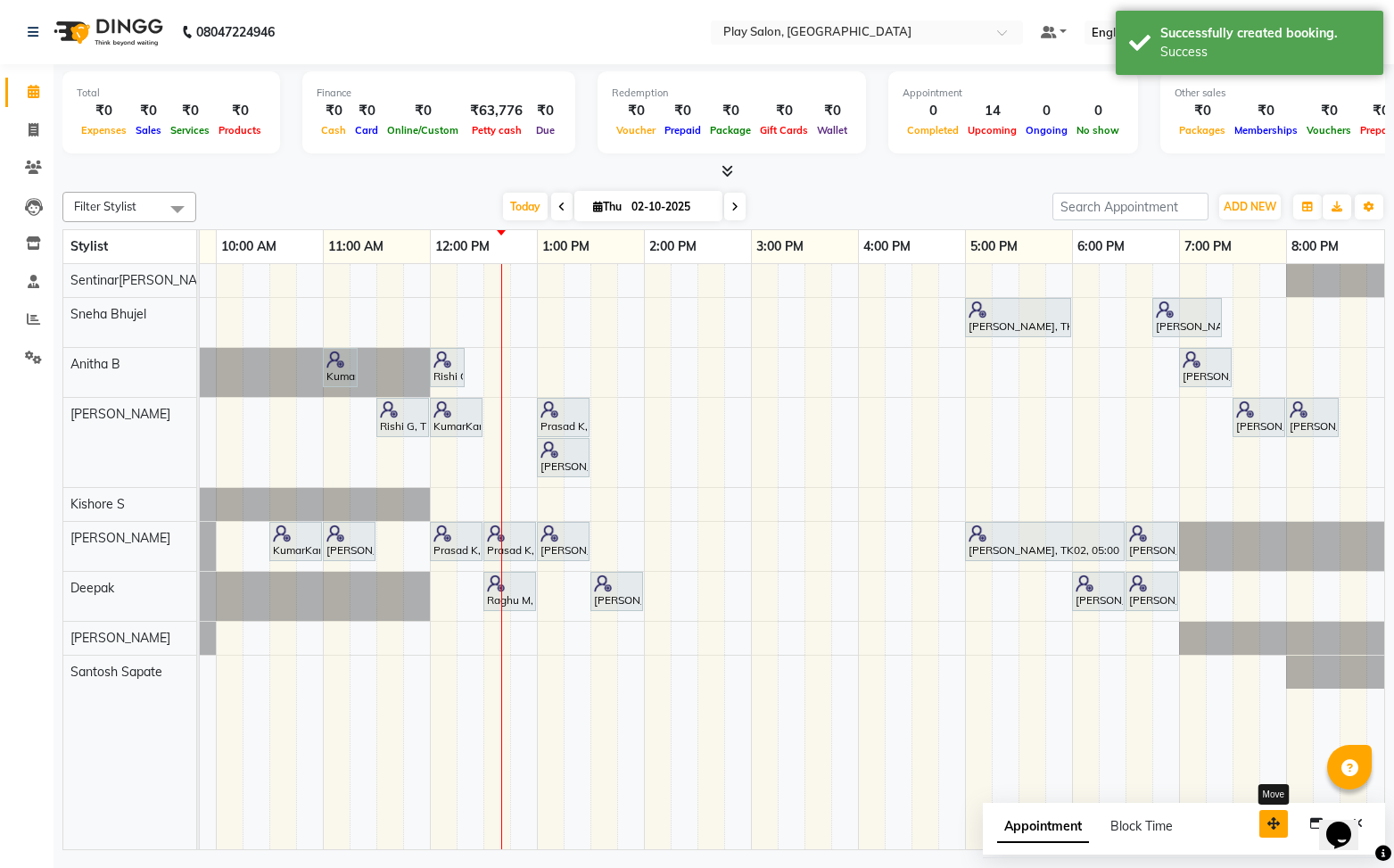
drag, startPoint x: 1264, startPoint y: 819, endPoint x: 1152, endPoint y: 753, distance: 130.0
click at [1268, 817] on icon "button" at bounding box center [1274, 823] width 13 height 13
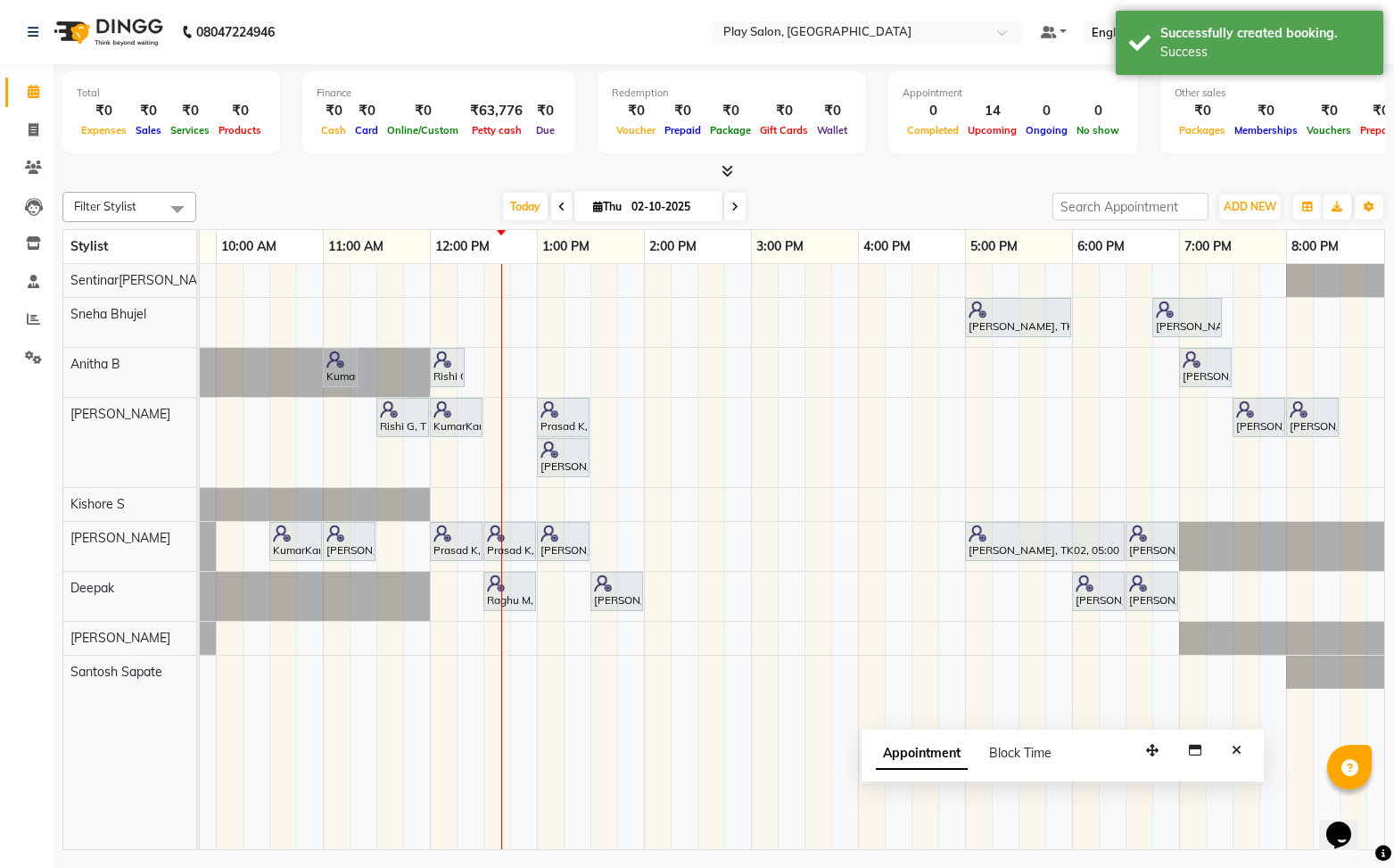
click at [1240, 753] on icon "Close" at bounding box center [1237, 750] width 10 height 13
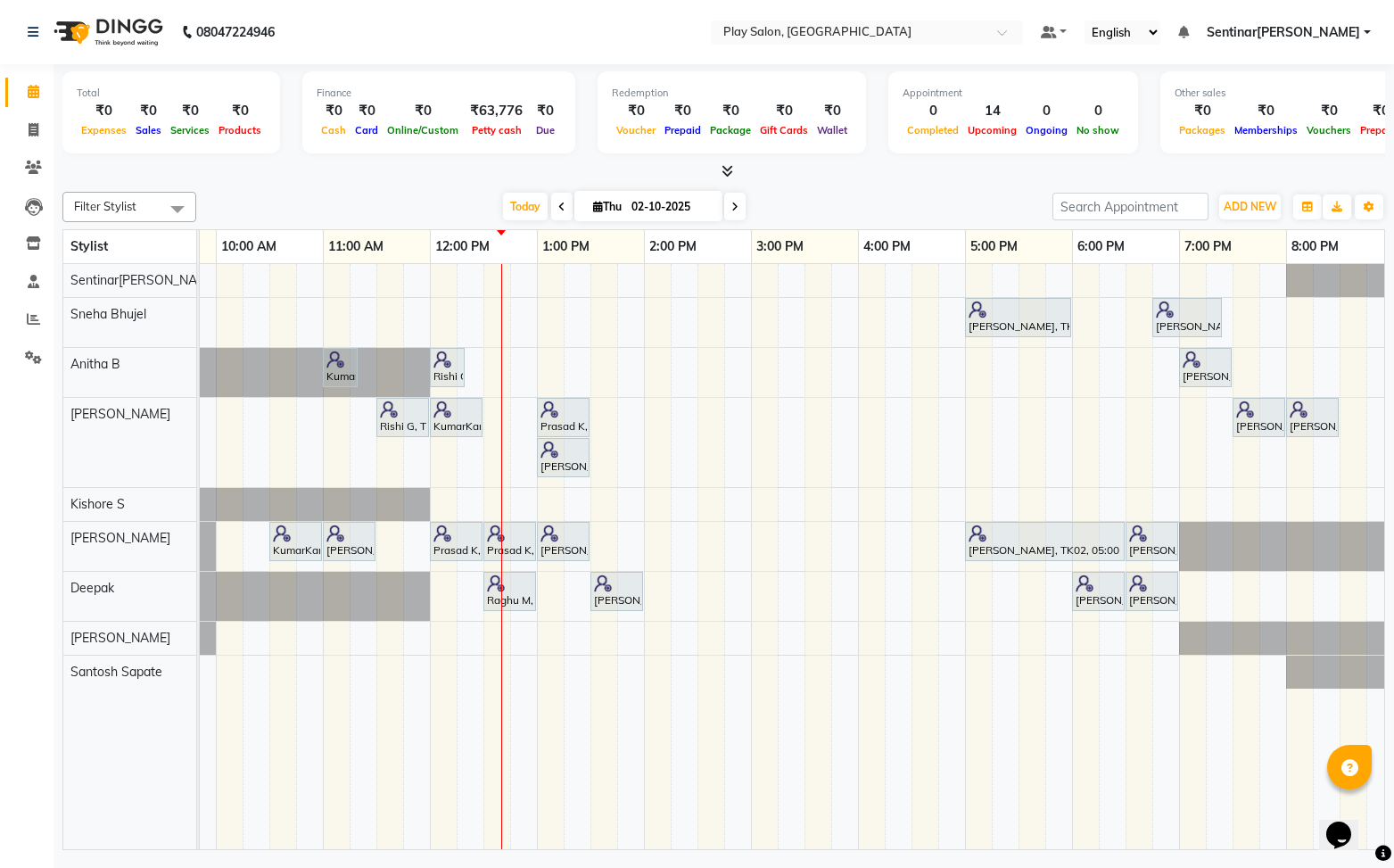
click at [458, 305] on div "Harini K, TK02, 05:00 PM-06:00 PM, Skin Care - Power Oxygen [Anti Polution] - 6…" at bounding box center [697, 556] width 1391 height 586
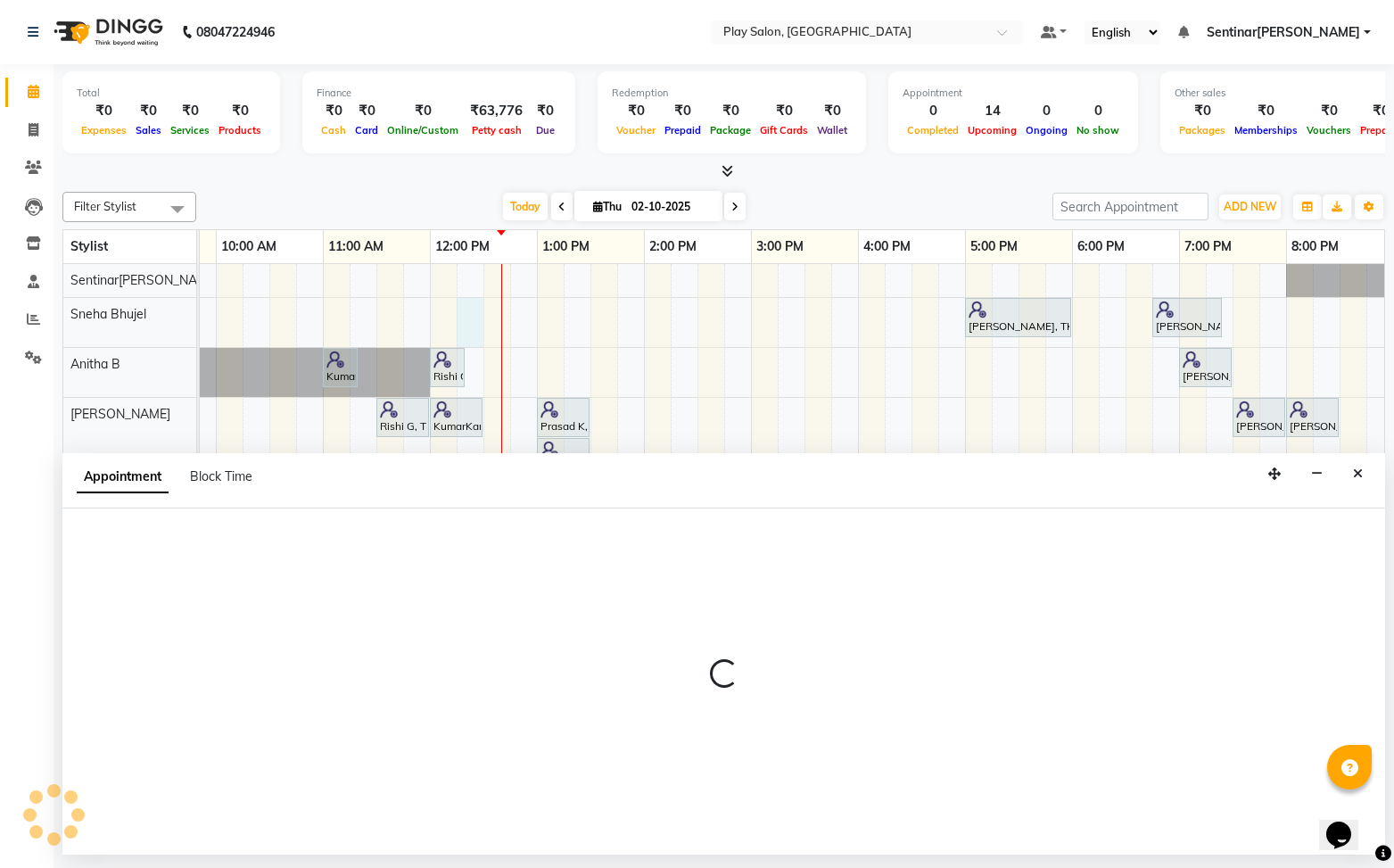
select select "91859"
select select "735"
select select "tentative"
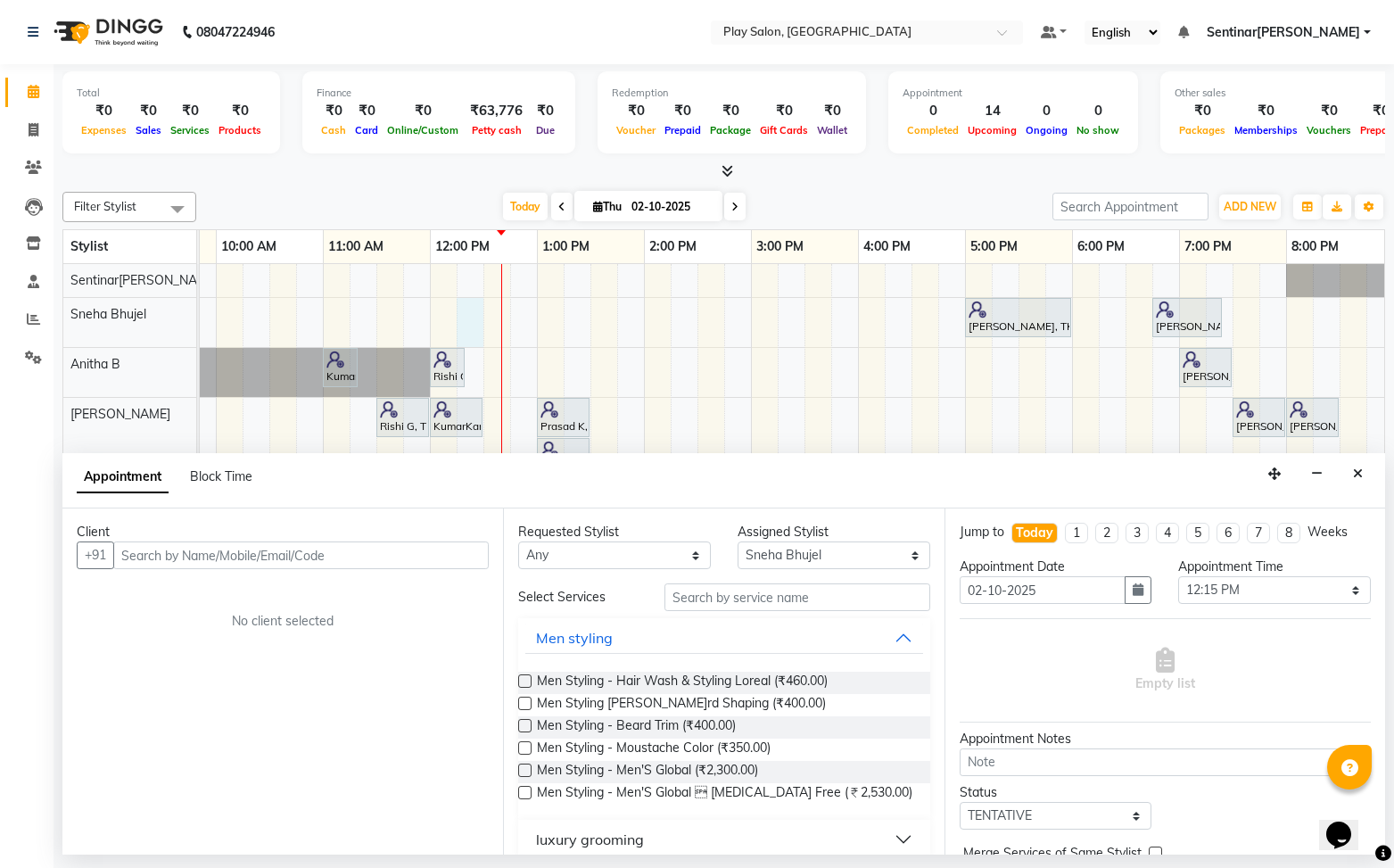
click at [311, 557] on input "text" at bounding box center [301, 554] width 376 height 27
type input "9513421444"
click at [437, 551] on span "Add Client" at bounding box center [452, 554] width 60 height 16
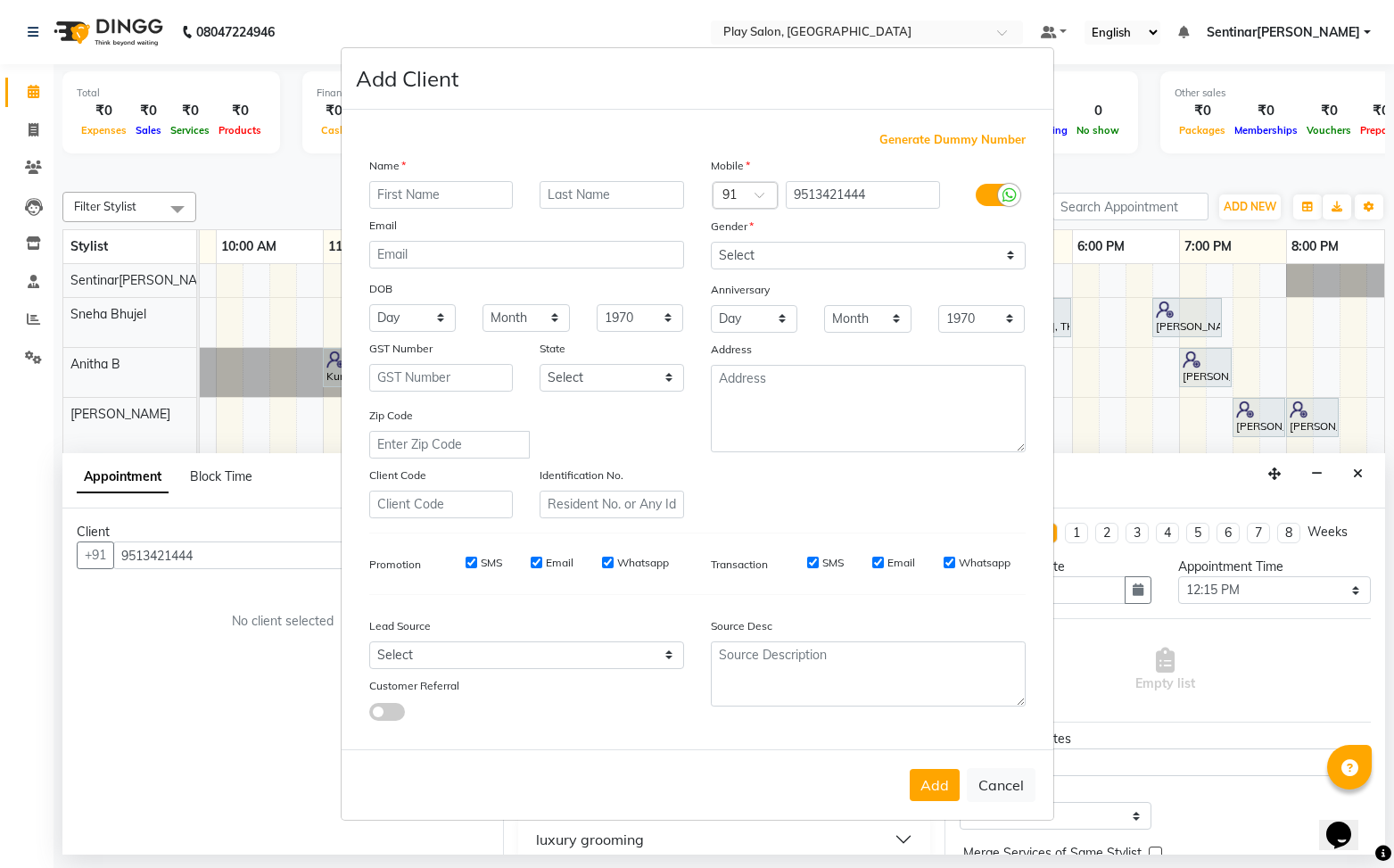
click at [447, 199] on input "text" at bounding box center [441, 195] width 145 height 27
type input "Sanju"
type input "Agarwal"
click at [841, 252] on select "Select [DEMOGRAPHIC_DATA] [DEMOGRAPHIC_DATA] Other Prefer Not To Say" at bounding box center [868, 255] width 315 height 27
select select "[DEMOGRAPHIC_DATA]"
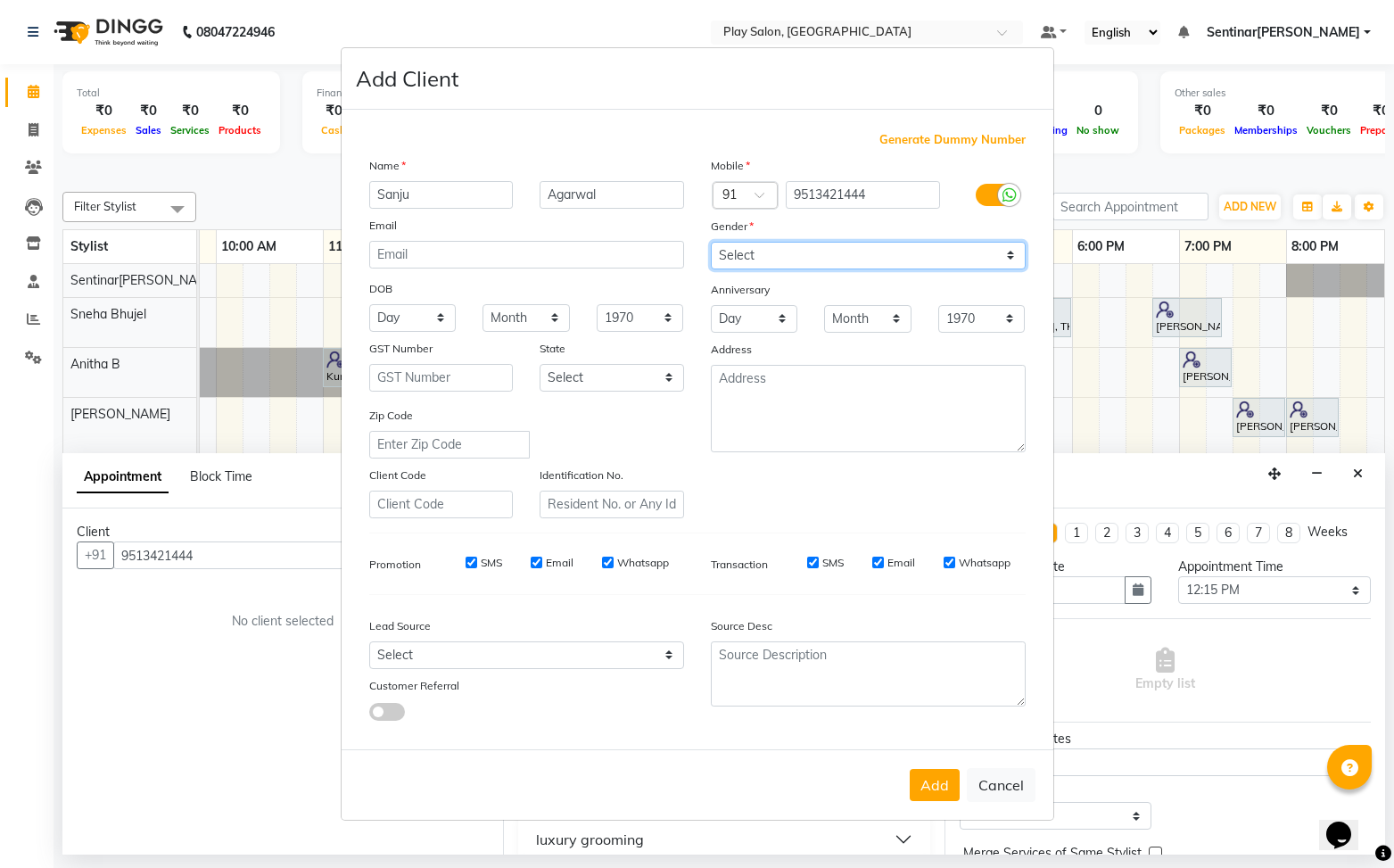
click at [711, 242] on select "Select [DEMOGRAPHIC_DATA] [DEMOGRAPHIC_DATA] Other Prefer Not To Say" at bounding box center [868, 255] width 315 height 27
drag, startPoint x: 943, startPoint y: 785, endPoint x: 1215, endPoint y: 708, distance: 282.7
click at [943, 785] on button "Add" at bounding box center [935, 784] width 50 height 32
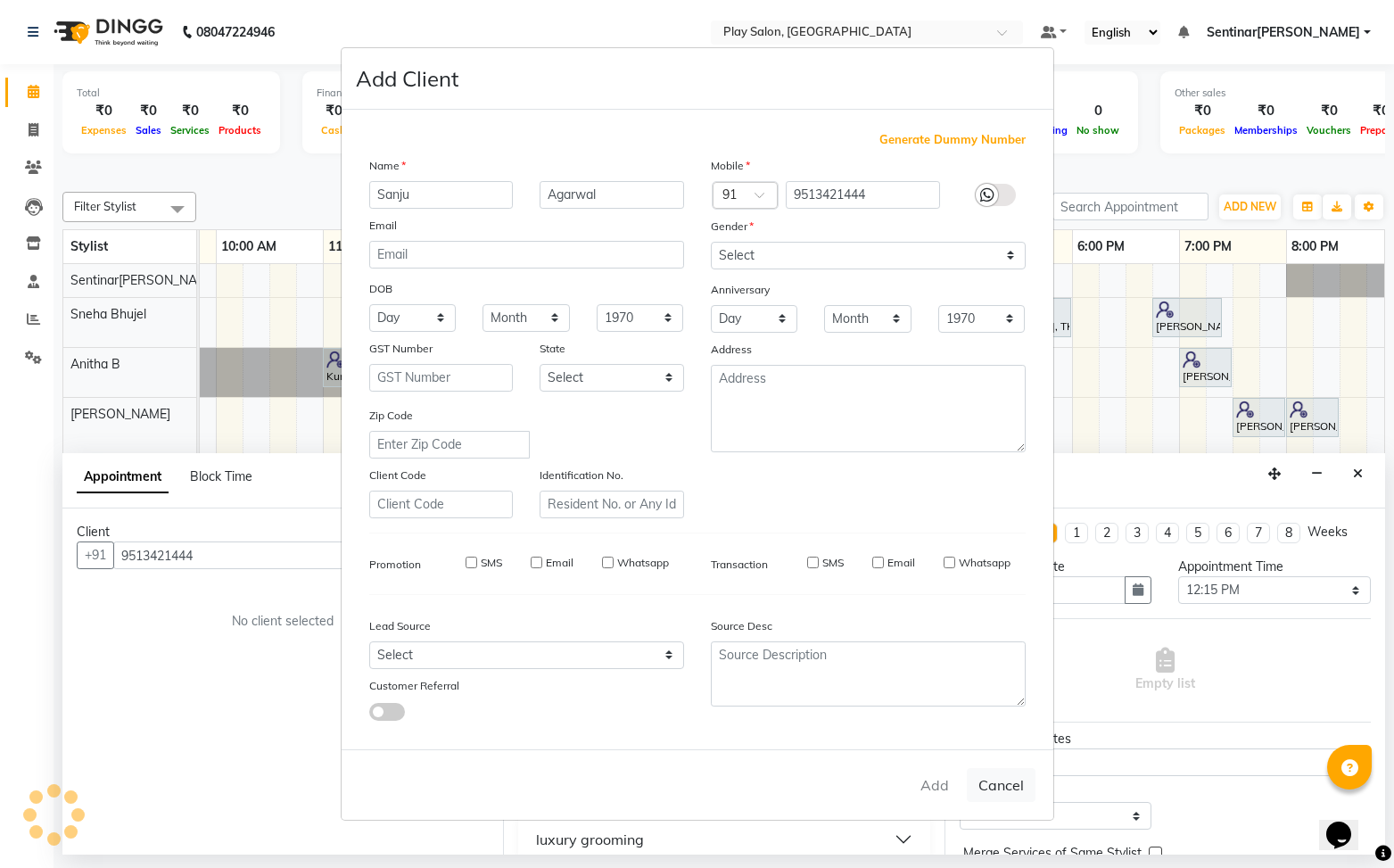
select select
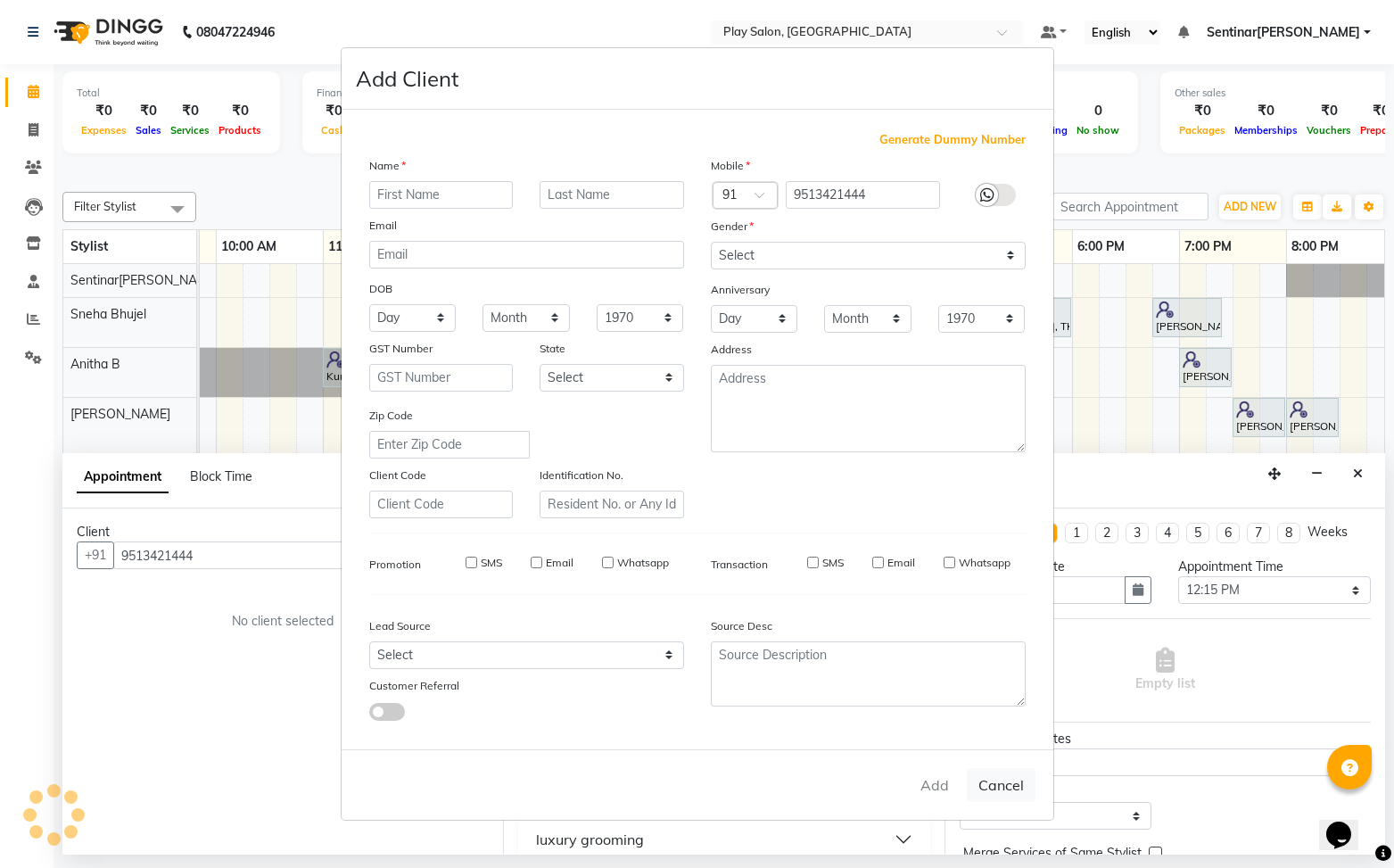
select select
checkbox input "false"
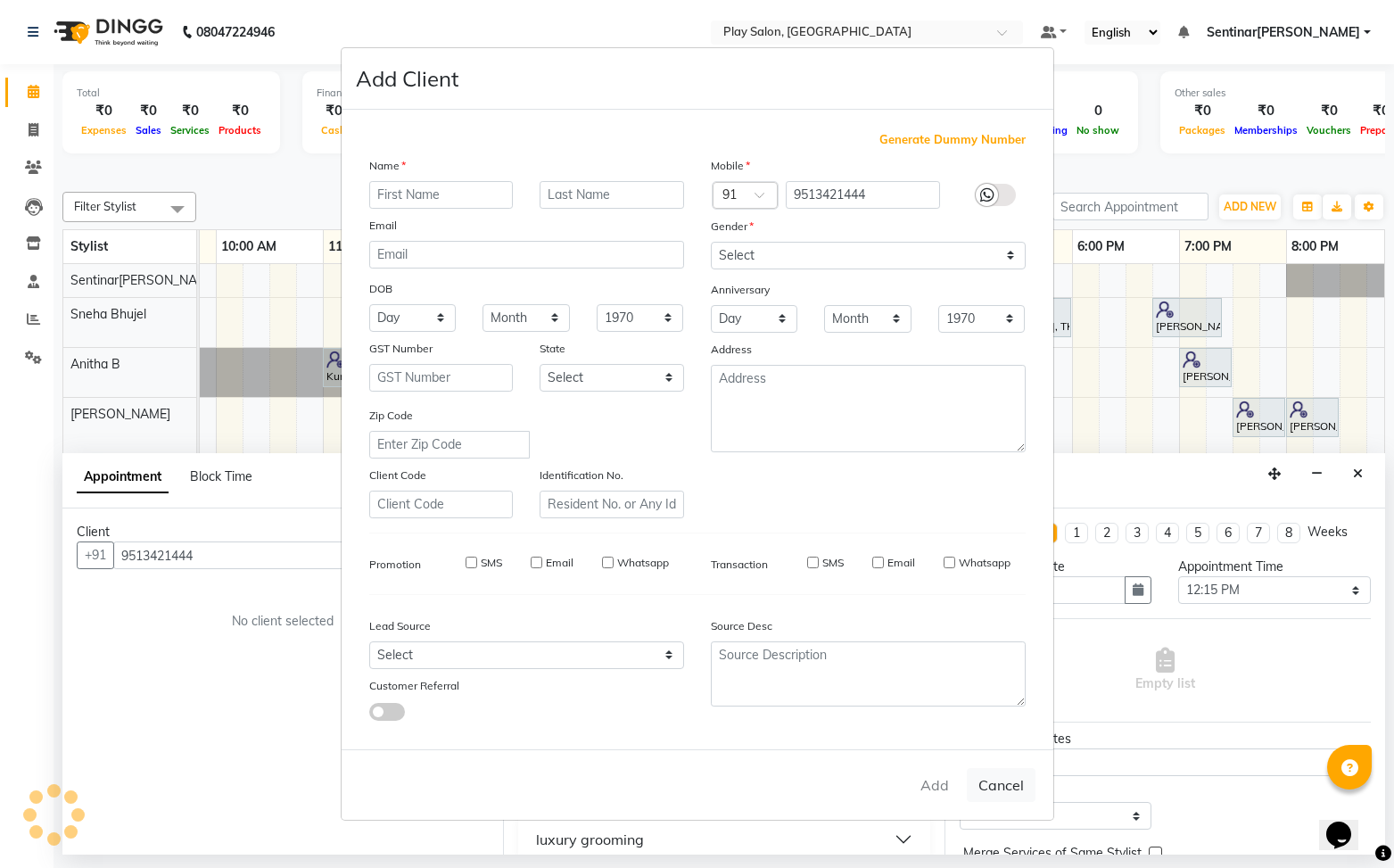
checkbox input "false"
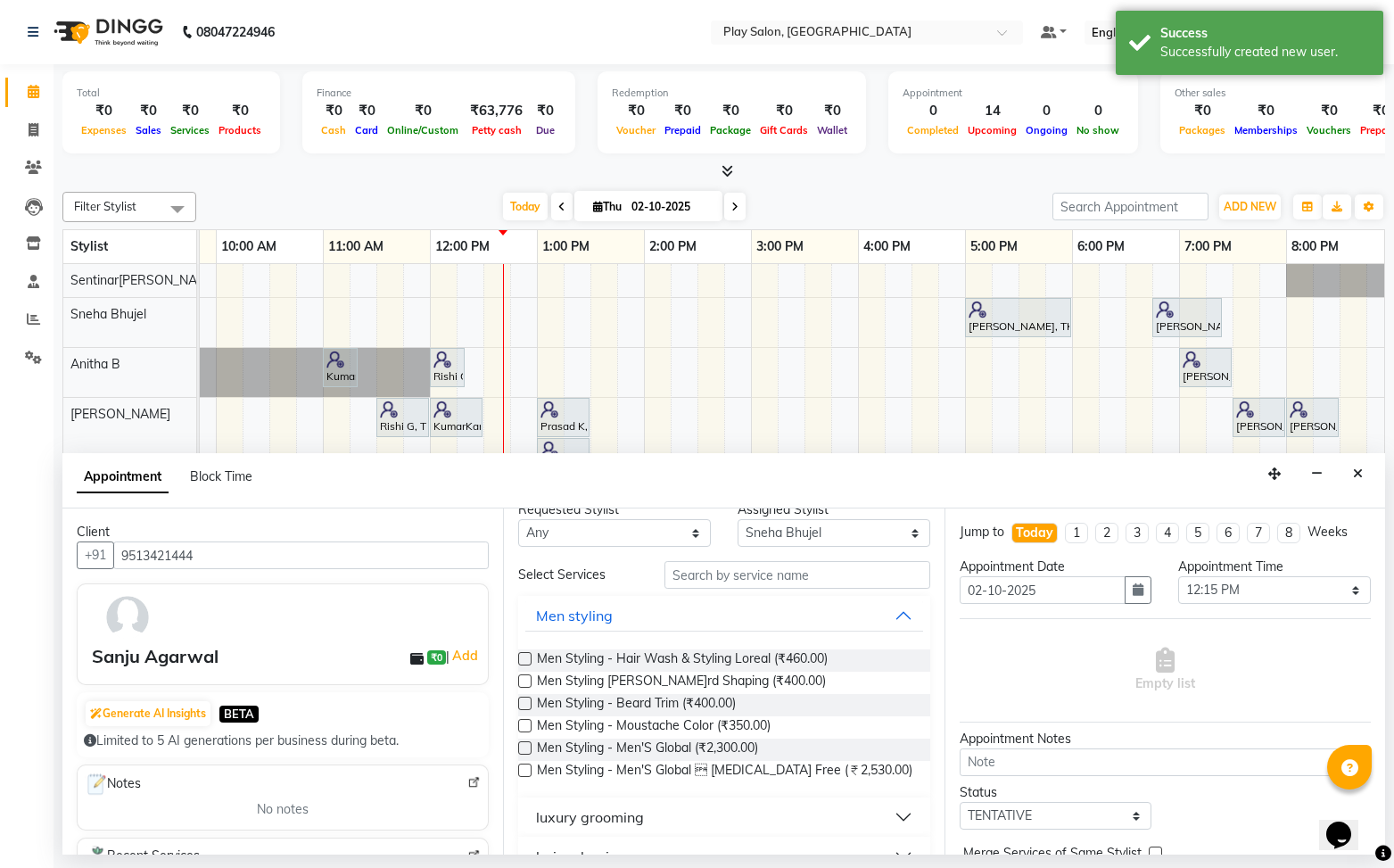
scroll to position [19, 0]
click at [905, 617] on button "Men styling" at bounding box center [724, 618] width 397 height 32
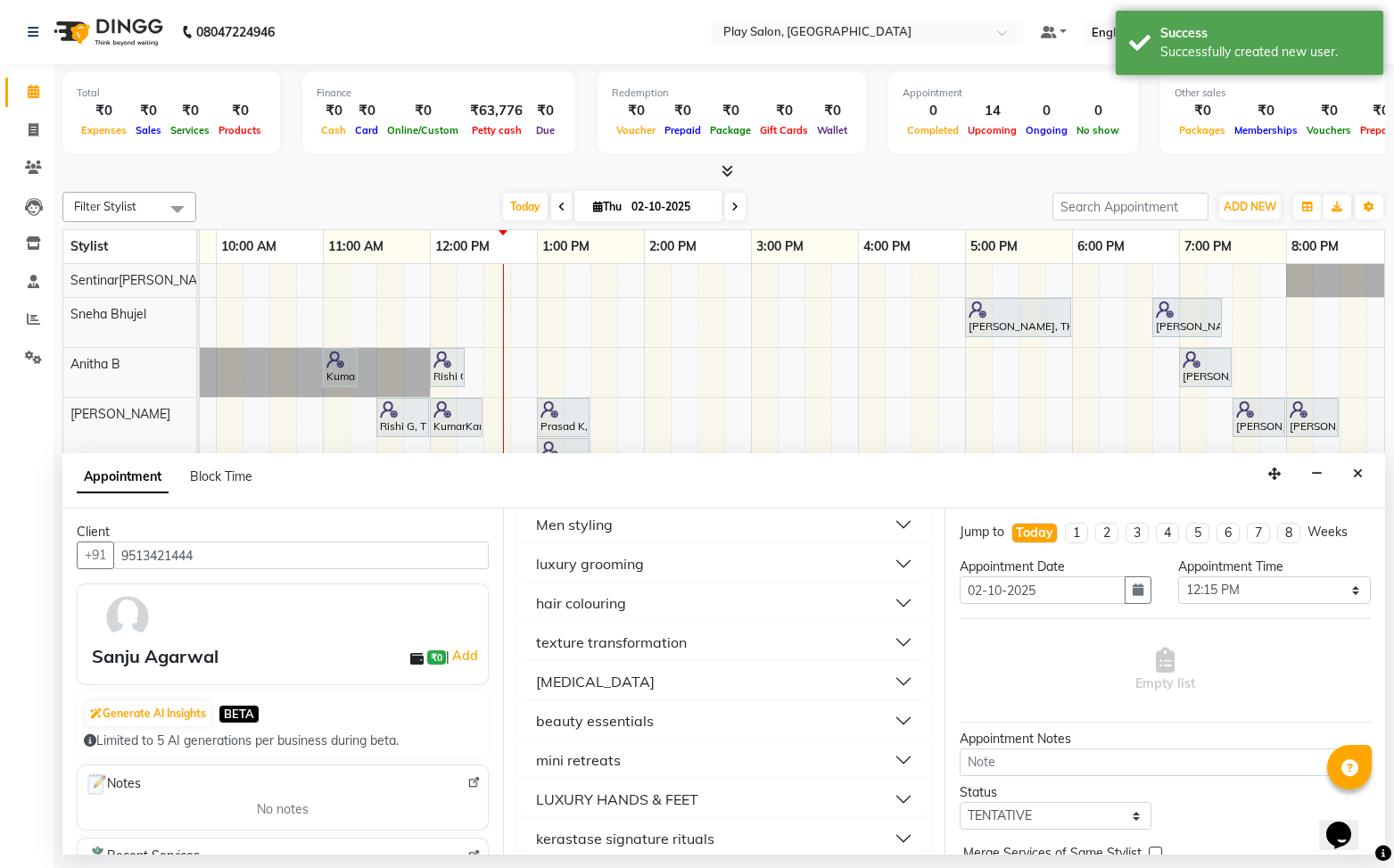
scroll to position [116, 0]
click at [673, 682] on button "[MEDICAL_DATA]" at bounding box center [724, 678] width 397 height 32
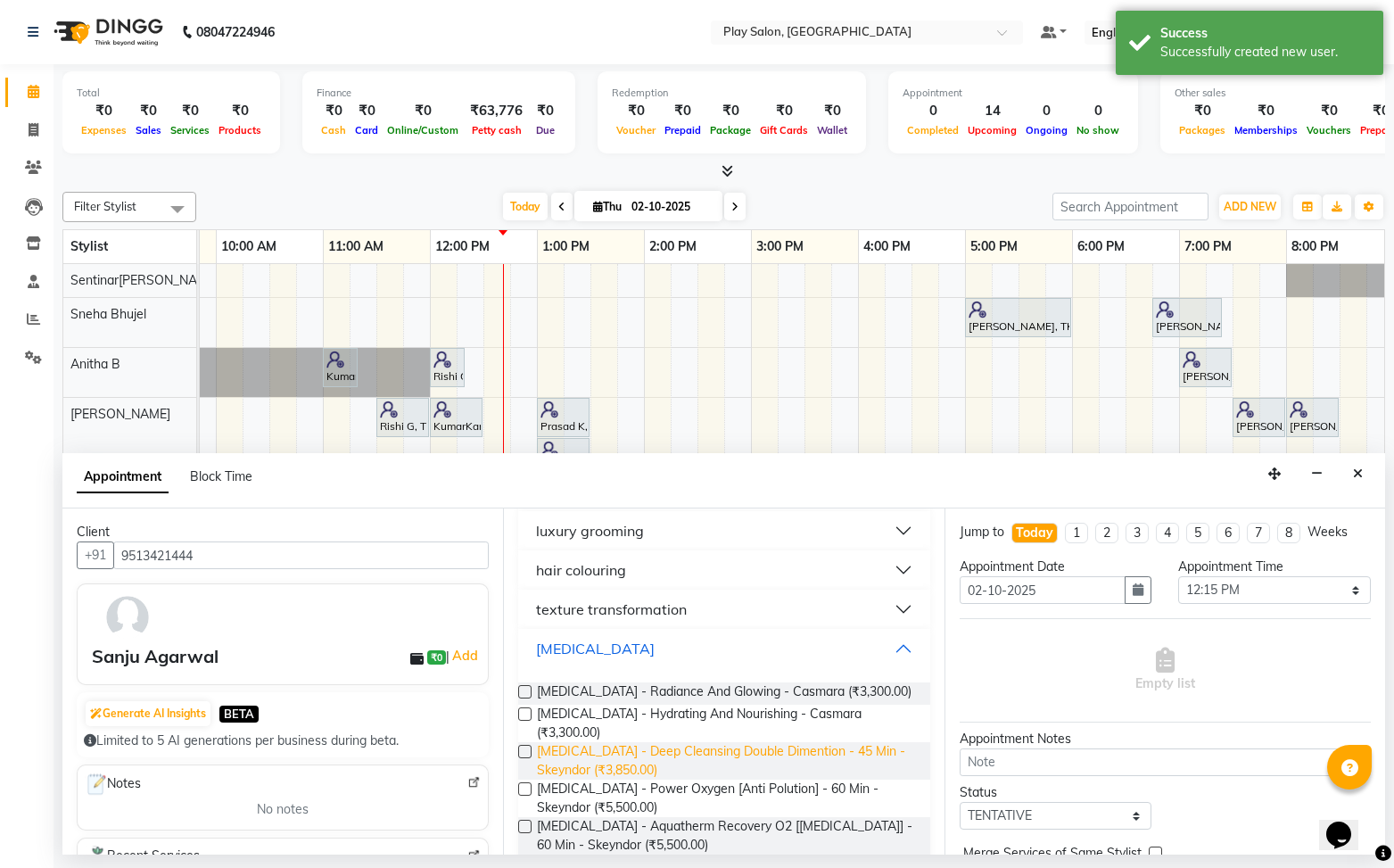
scroll to position [149, 0]
click at [530, 712] on label at bounding box center [525, 711] width 14 height 14
click at [530, 712] on input "checkbox" at bounding box center [524, 713] width 12 height 12
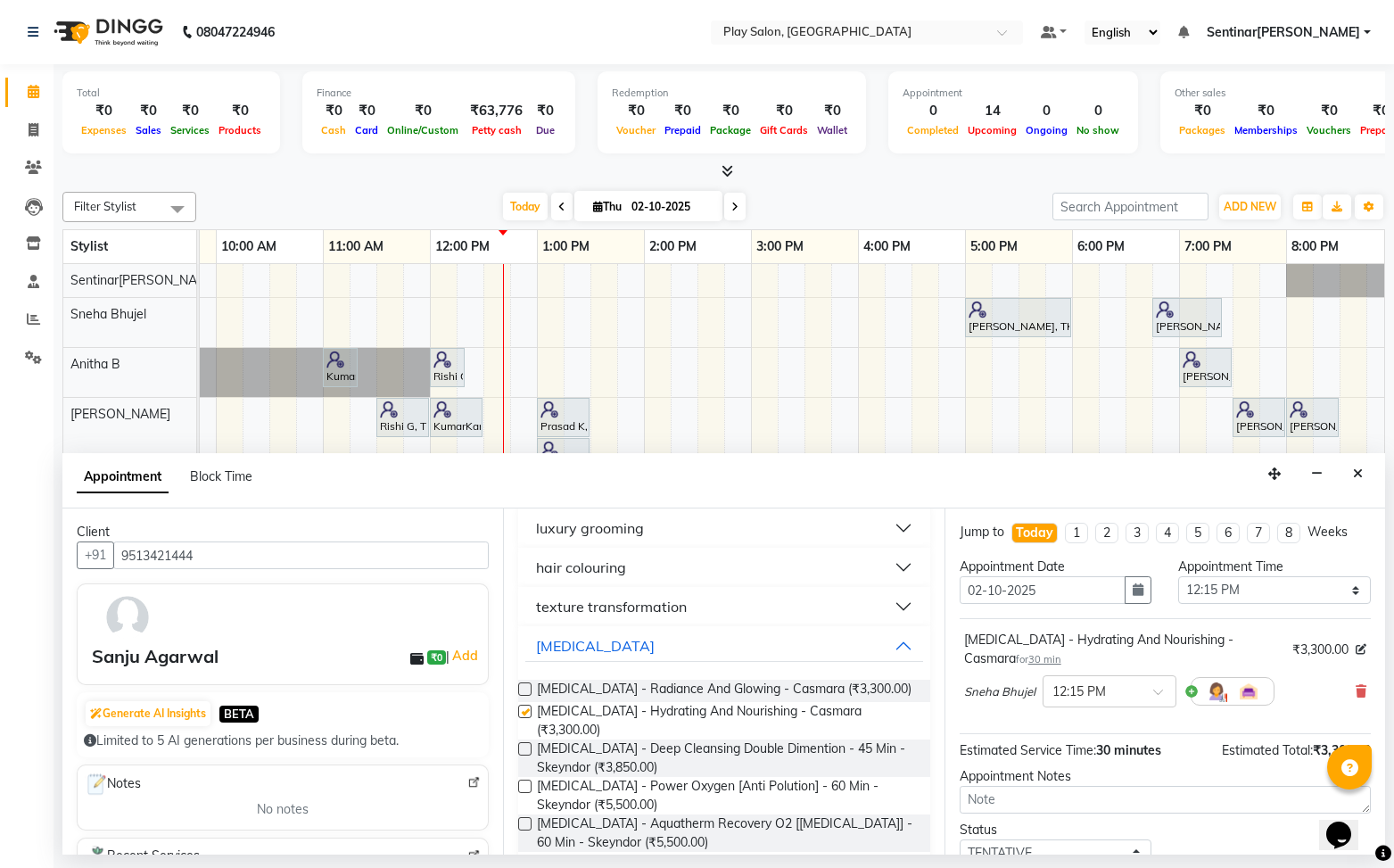
checkbox input "false"
click at [905, 647] on button "[MEDICAL_DATA]" at bounding box center [724, 645] width 397 height 32
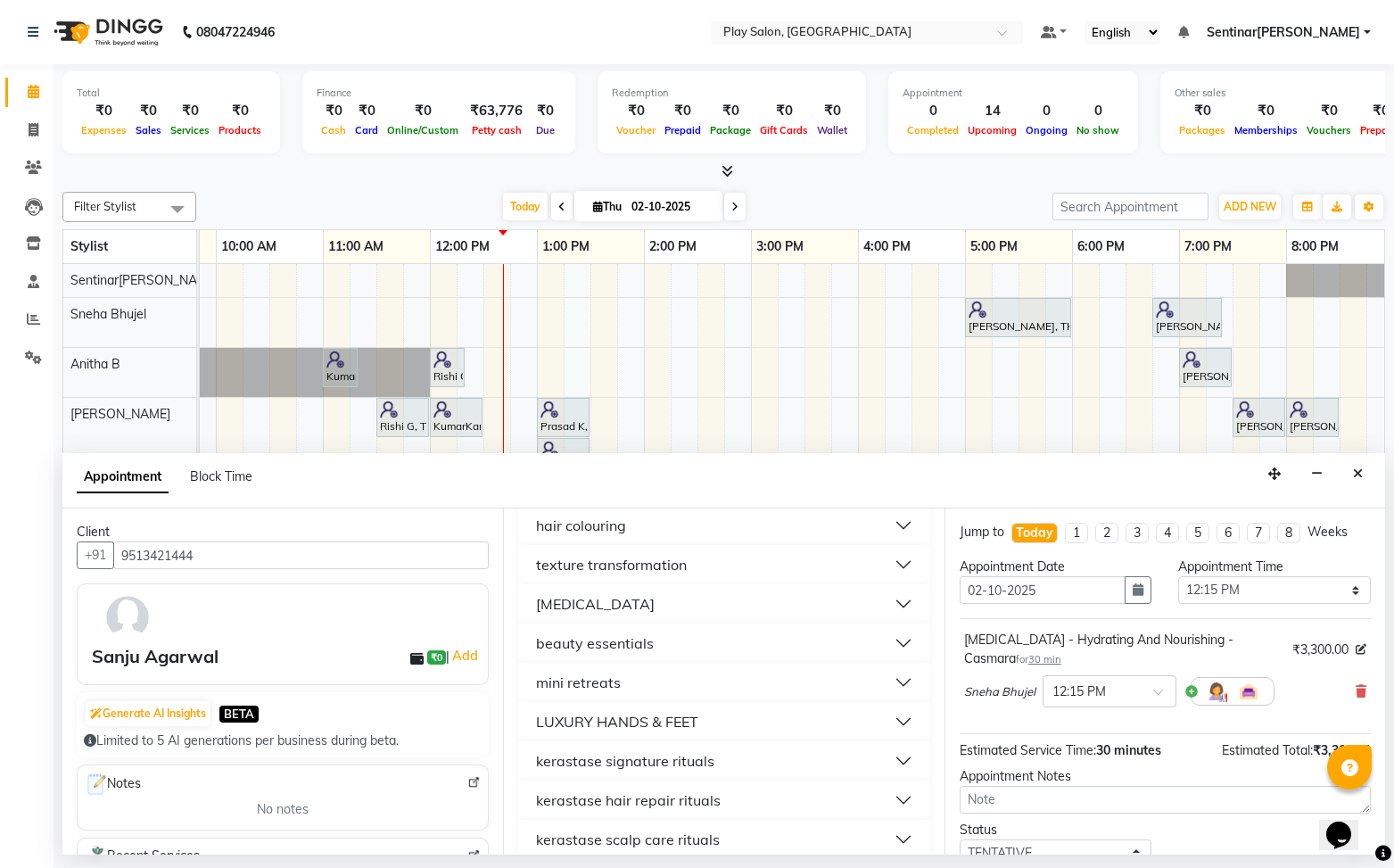
scroll to position [201, 0]
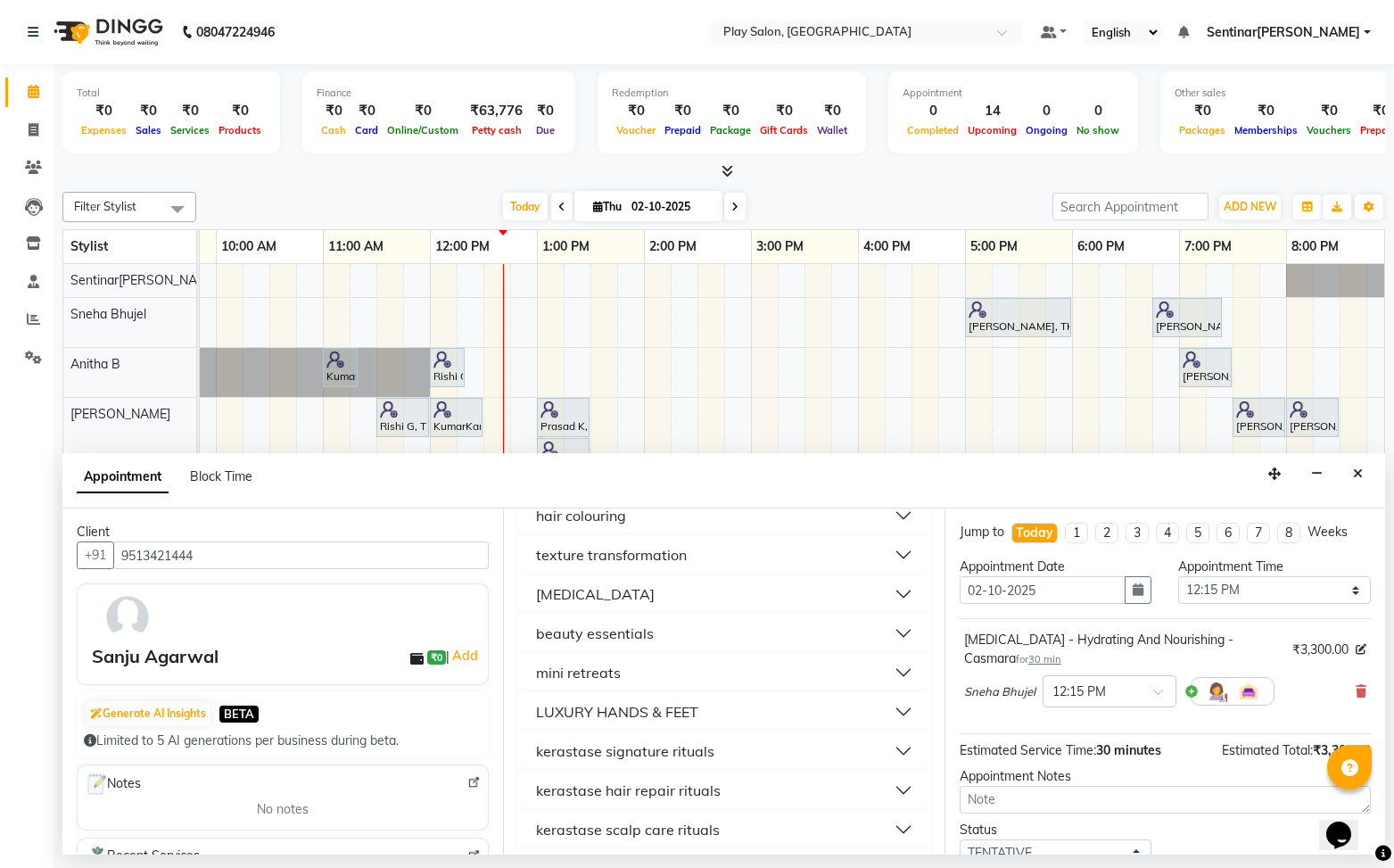
click at [757, 717] on button "LUXURY HANDS & FEET" at bounding box center [724, 711] width 397 height 32
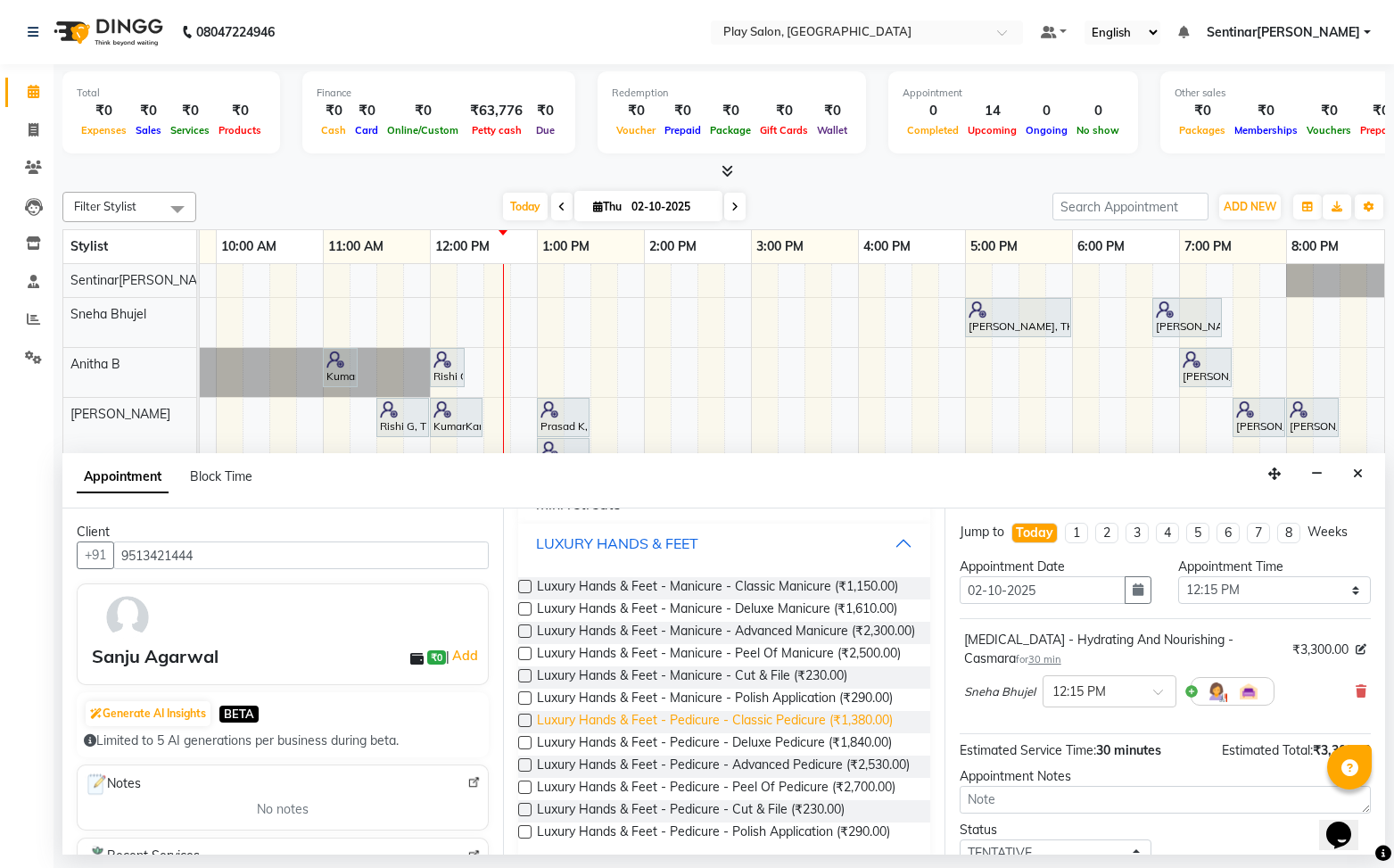
scroll to position [375, 0]
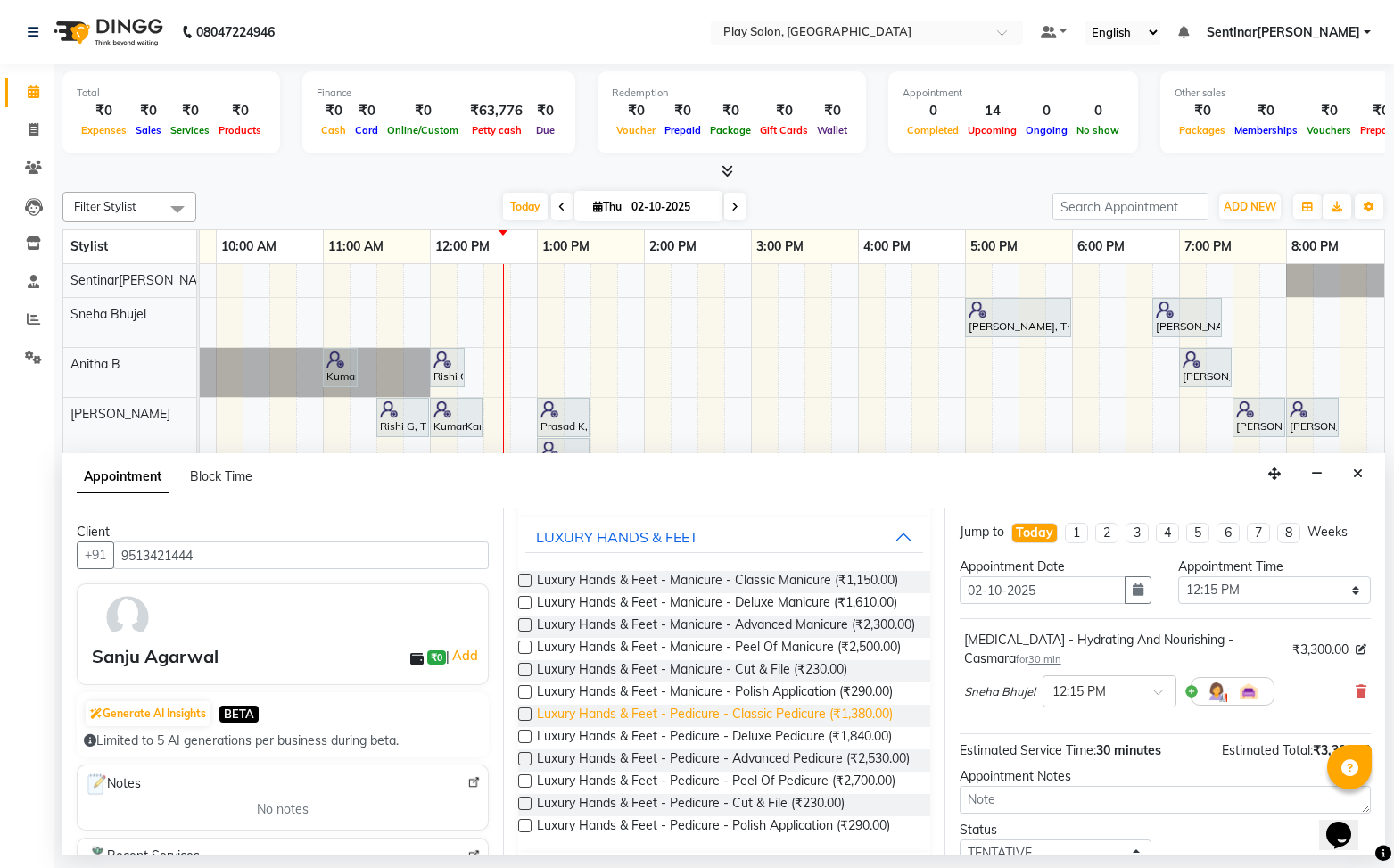
drag, startPoint x: 528, startPoint y: 728, endPoint x: 562, endPoint y: 727, distance: 34.0
click at [539, 727] on div "Luxury Hands & Feet - Pedicure - Classic Pedicure (₹1,380.00)" at bounding box center [724, 715] width 411 height 23
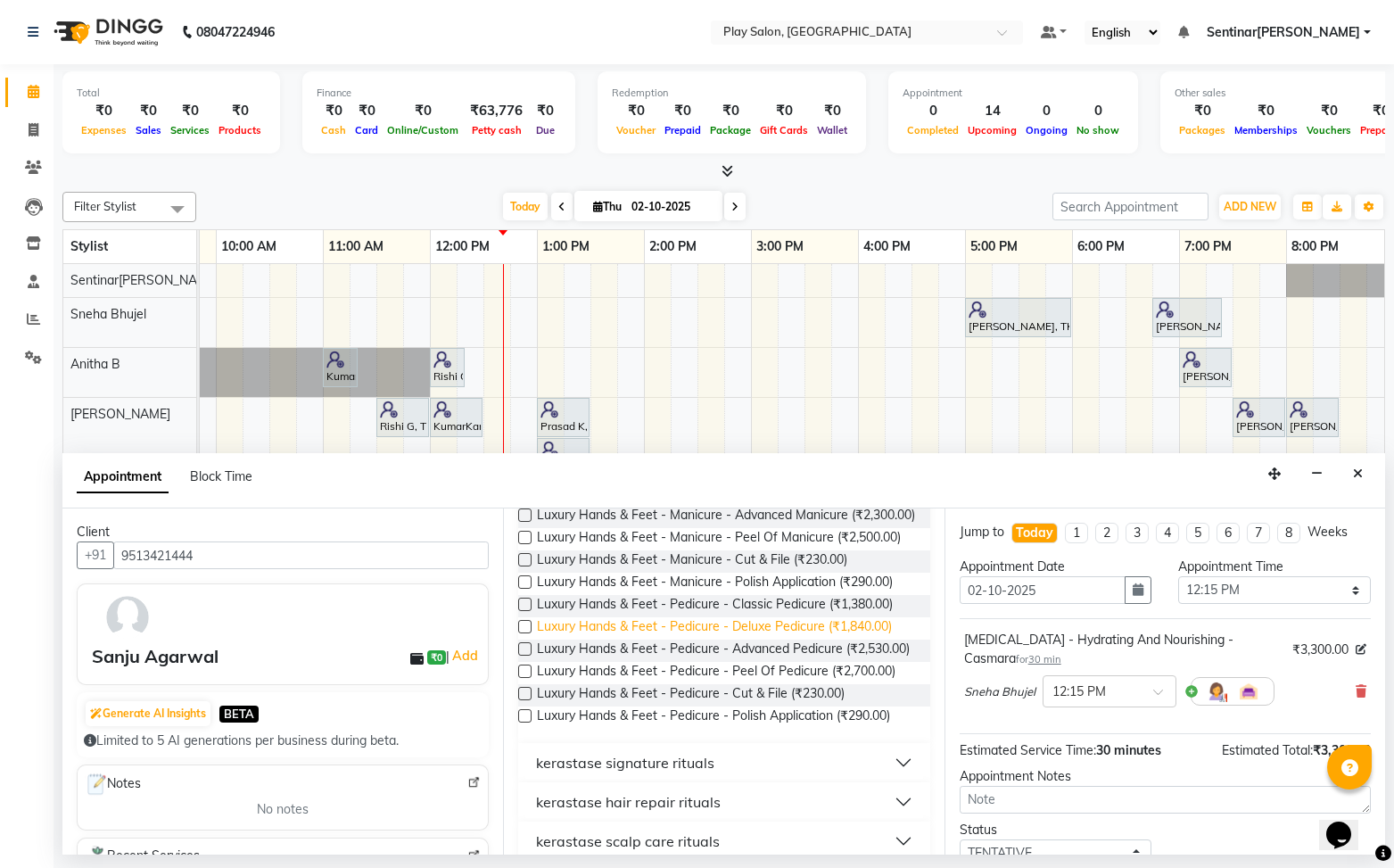
scroll to position [484, 0]
click at [526, 613] on label at bounding box center [525, 605] width 14 height 14
click at [526, 614] on input "checkbox" at bounding box center [524, 607] width 12 height 12
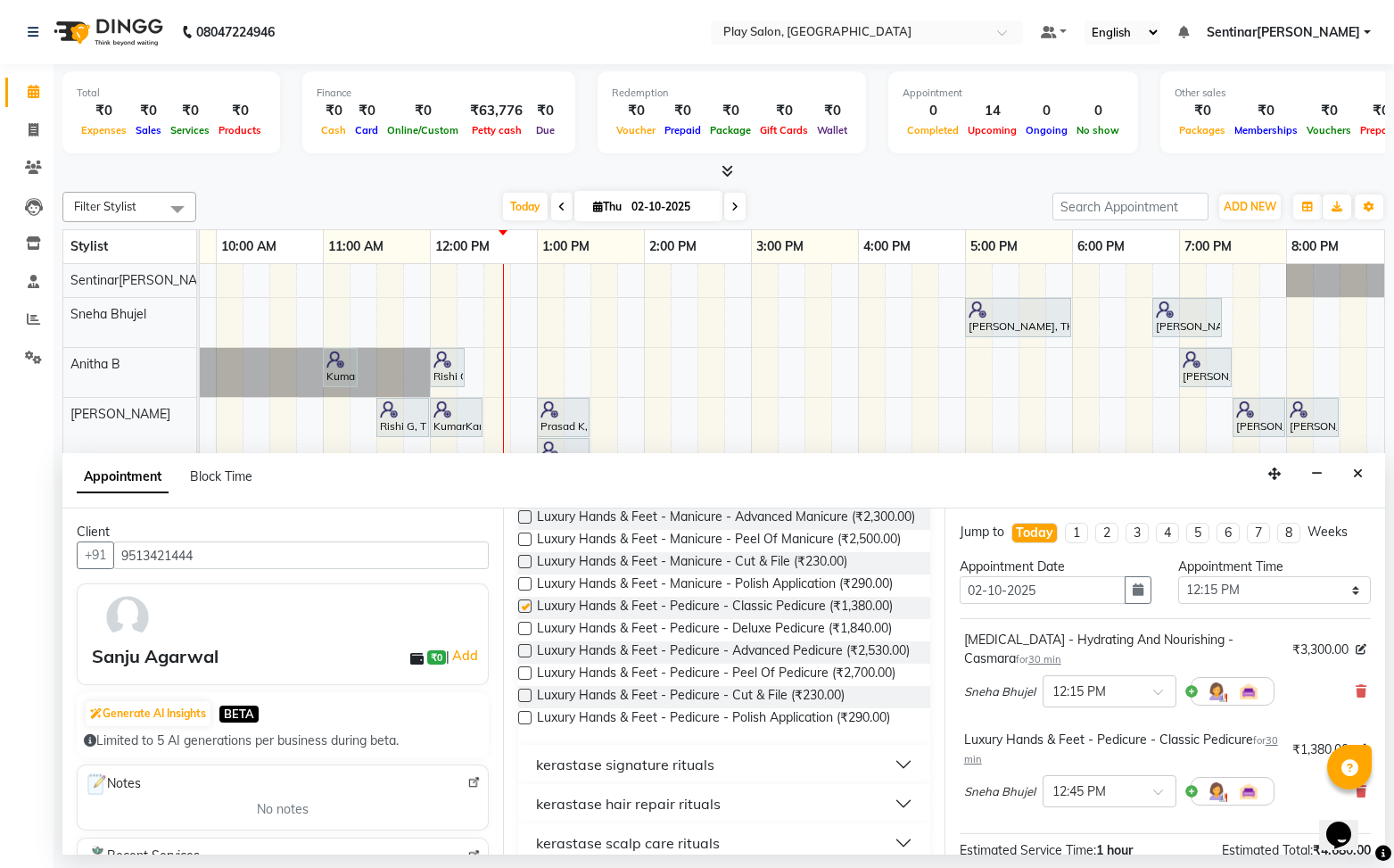
checkbox input "false"
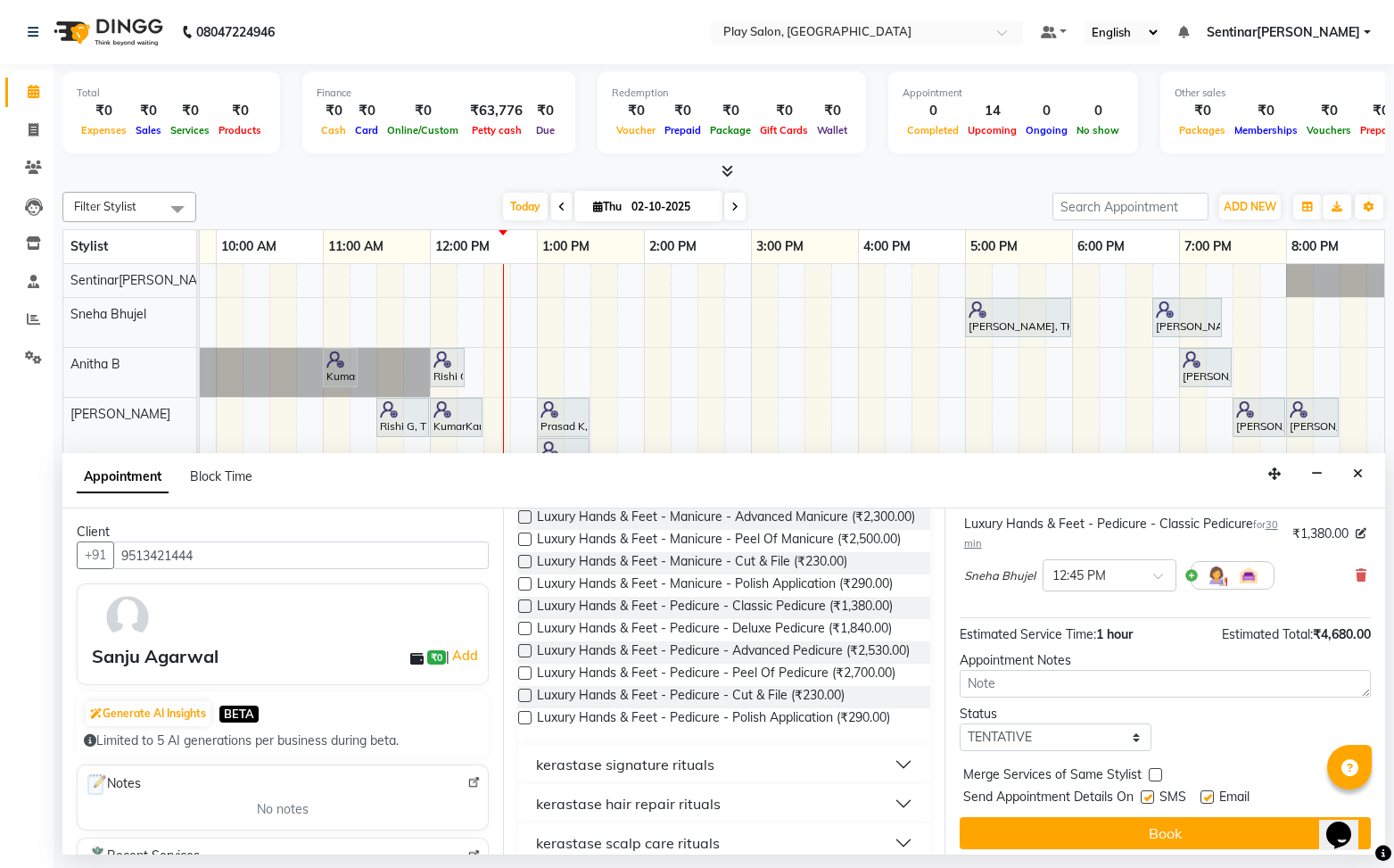
scroll to position [224, 0]
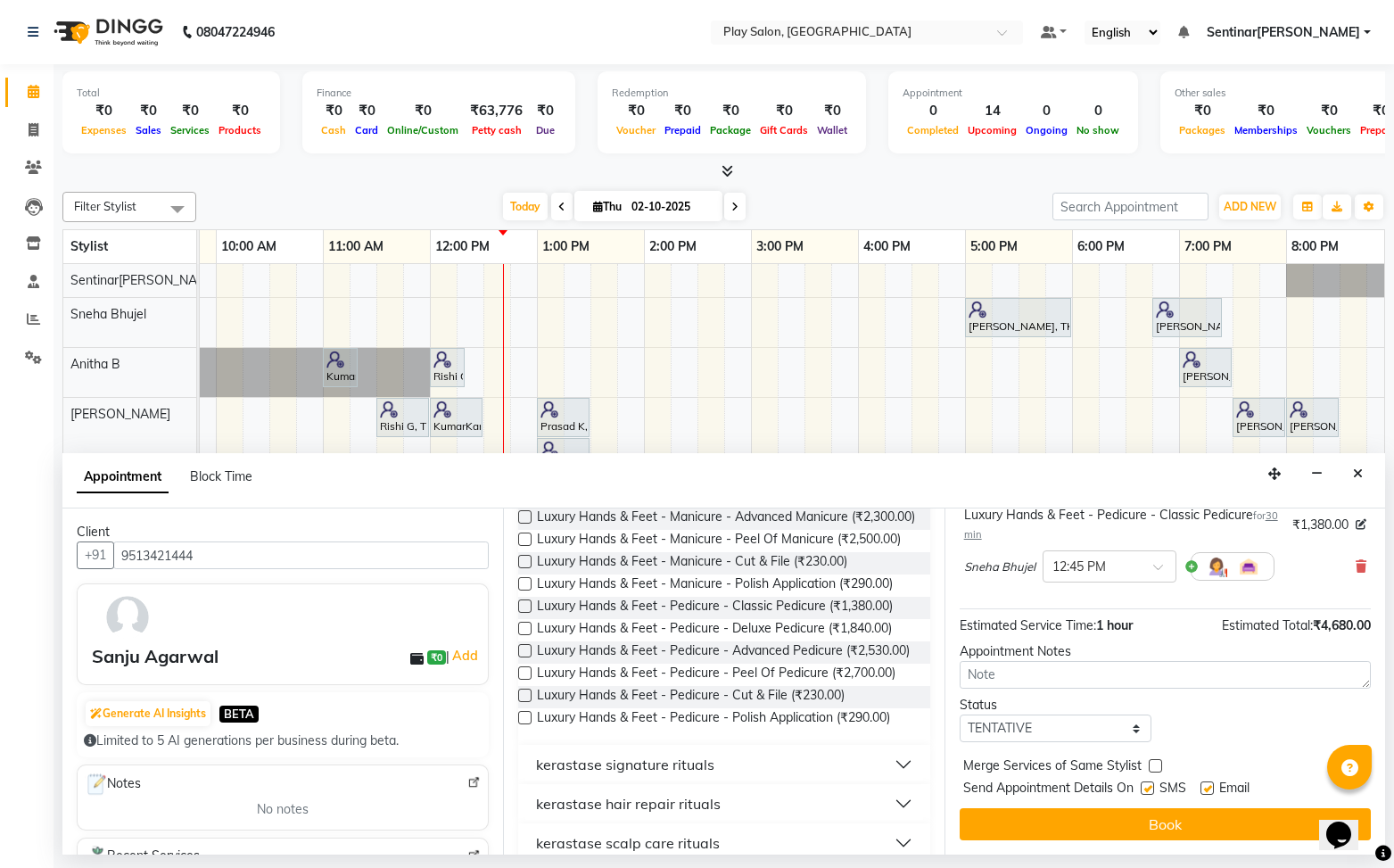
click at [1116, 818] on button "Book" at bounding box center [1166, 823] width 411 height 32
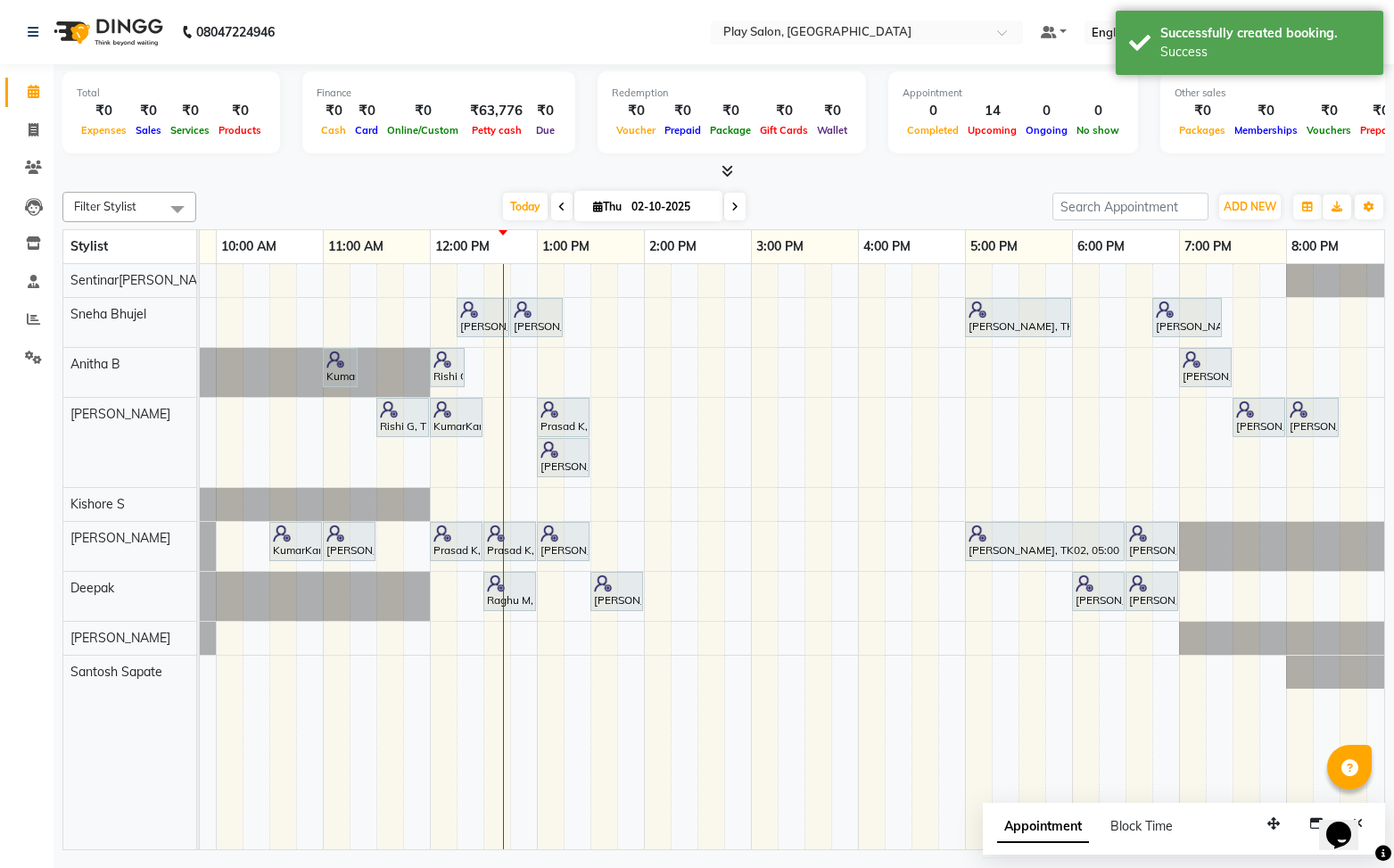
scroll to position [0, 197]
drag, startPoint x: 564, startPoint y: 319, endPoint x: 625, endPoint y: 319, distance: 61.0
click at [3, 319] on div "Sanju Agarwal, TK08, 12:15 PM-12:45 PM, Skin Care - Hydrating And Nourishing - …" at bounding box center [3, 323] width 0 height 49
click at [512, 358] on div "Sanju Agarwal, TK08, 12:15 PM-12:45 PM, Skin Care - Hydrating And Nourishing - …" at bounding box center [698, 556] width 1391 height 586
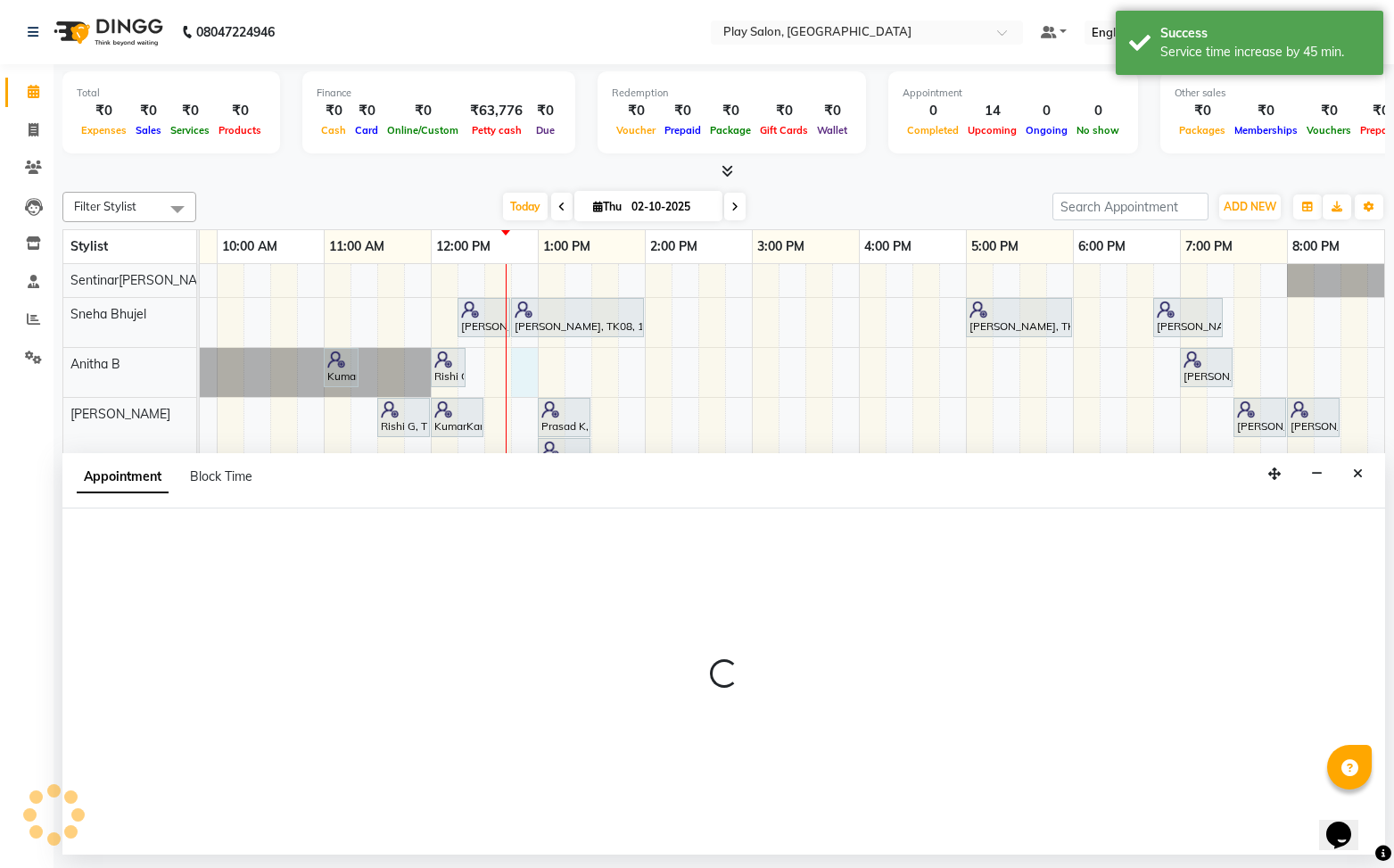
select select "91860"
select select "tentative"
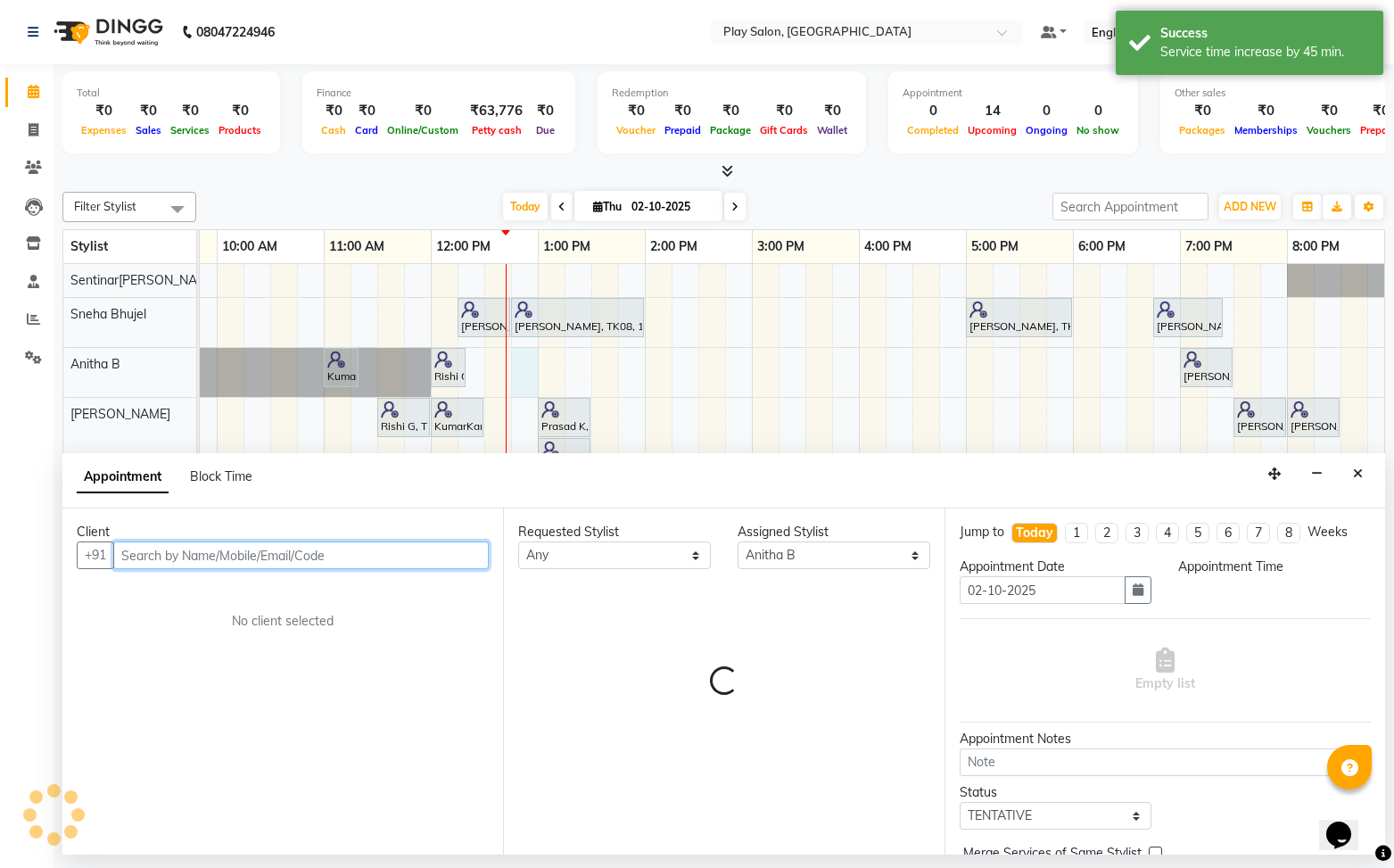
select select "765"
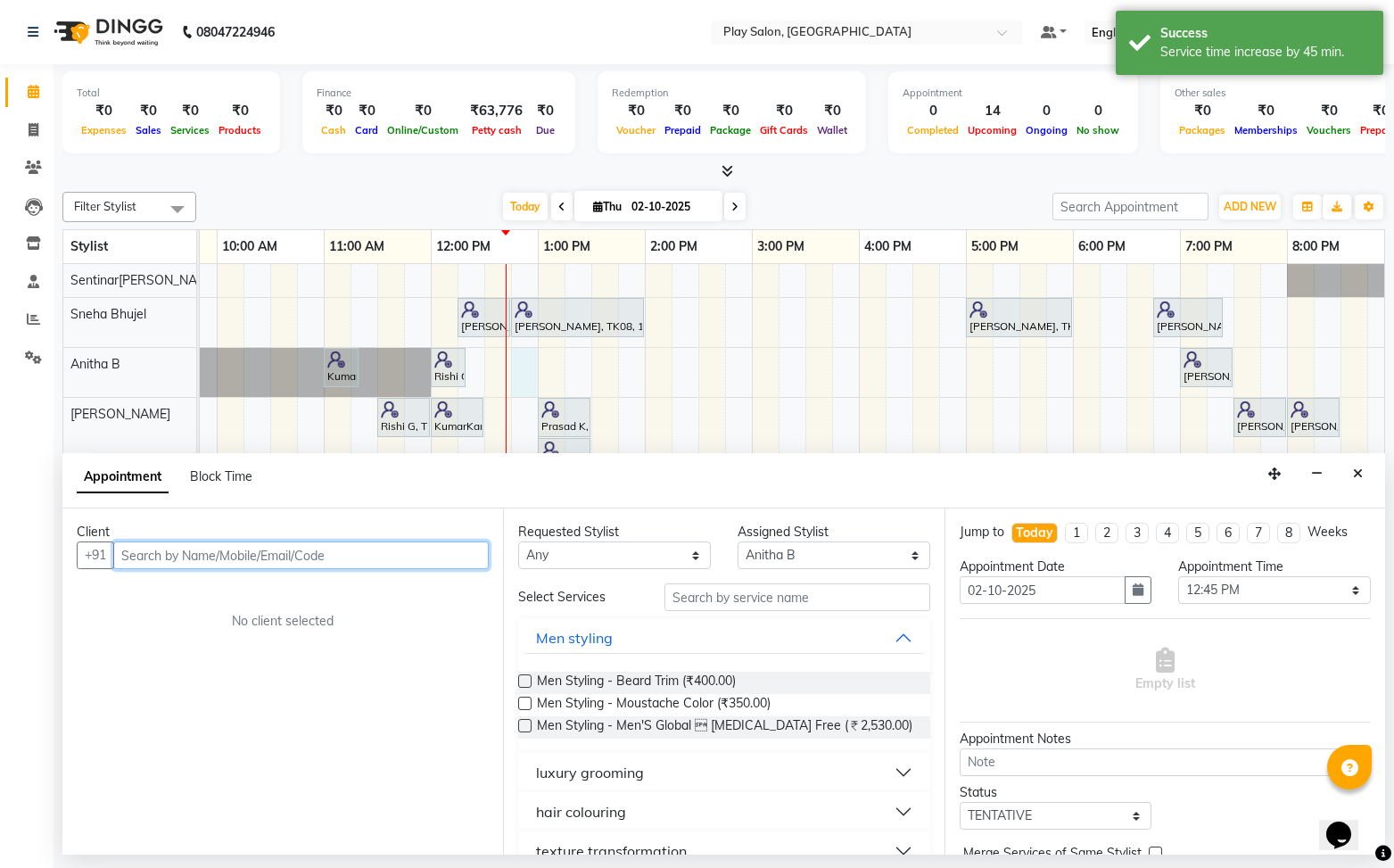
click at [222, 558] on input "text" at bounding box center [301, 554] width 376 height 27
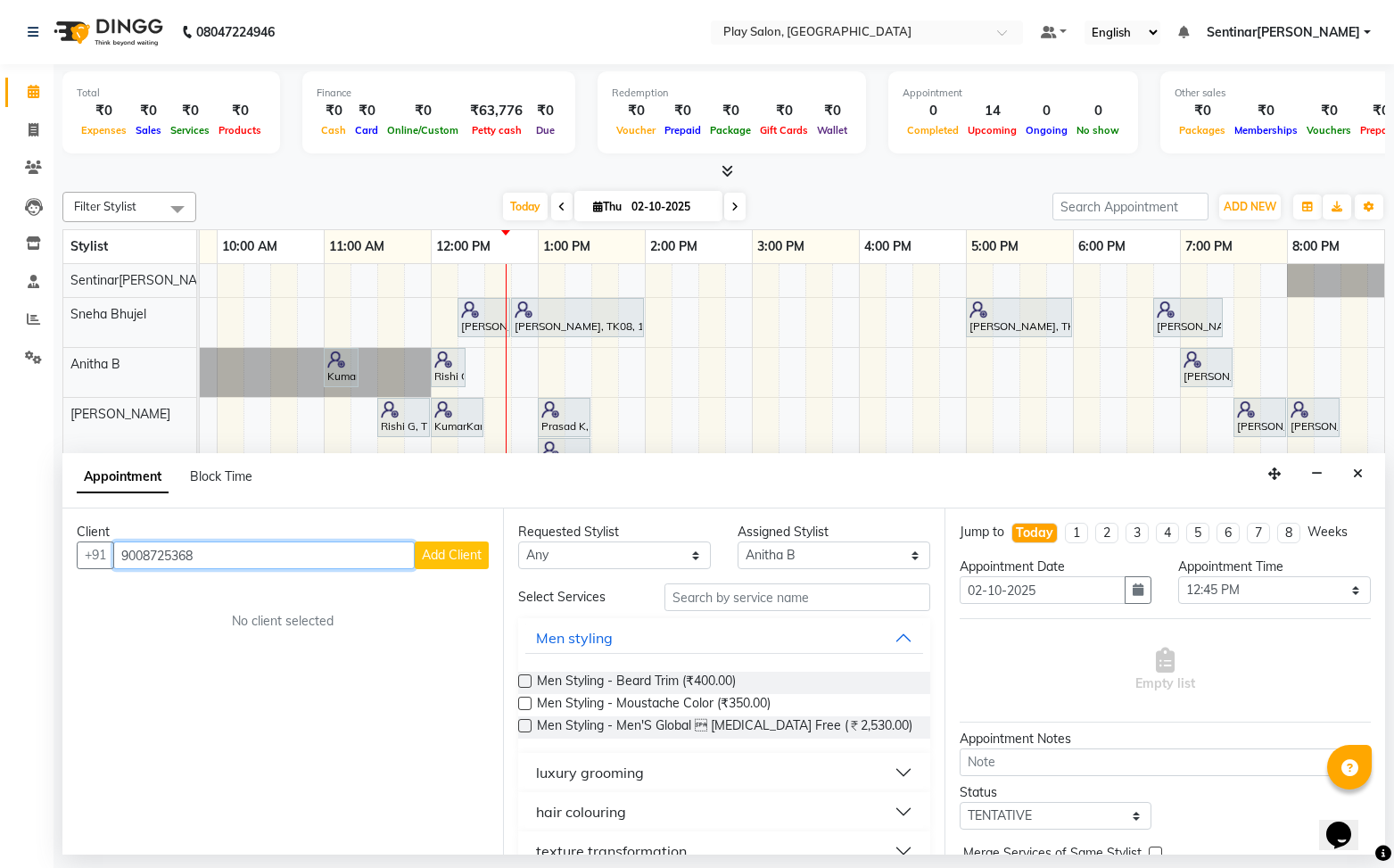
type input "9008725368"
click at [464, 554] on span "Add Client" at bounding box center [452, 554] width 60 height 16
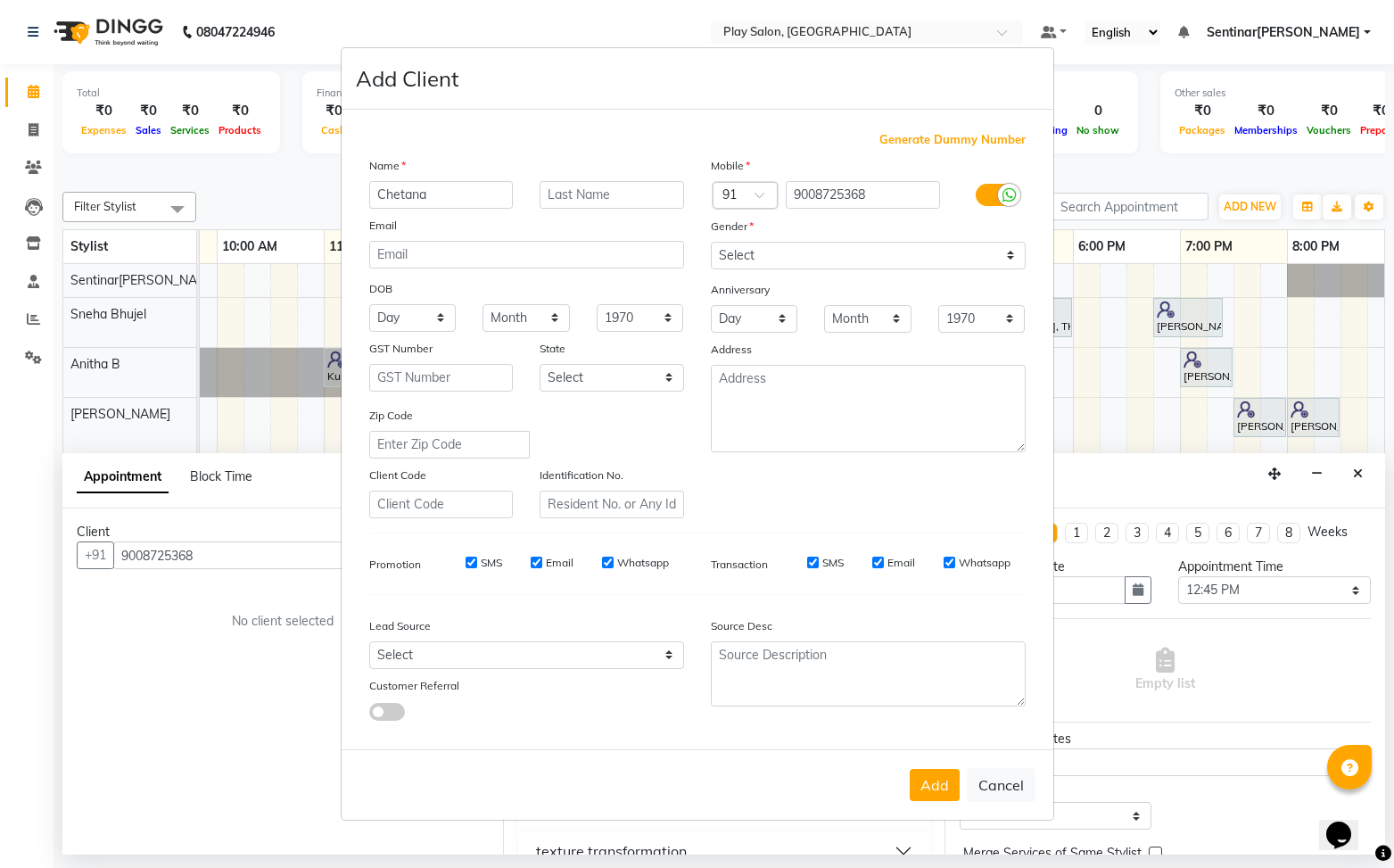
type input "Chetana"
click at [617, 196] on input "text" at bounding box center [612, 195] width 145 height 27
type input "S"
click at [846, 253] on select "Select [DEMOGRAPHIC_DATA] [DEMOGRAPHIC_DATA] Other Prefer Not To Say" at bounding box center [868, 255] width 315 height 27
select select "[DEMOGRAPHIC_DATA]"
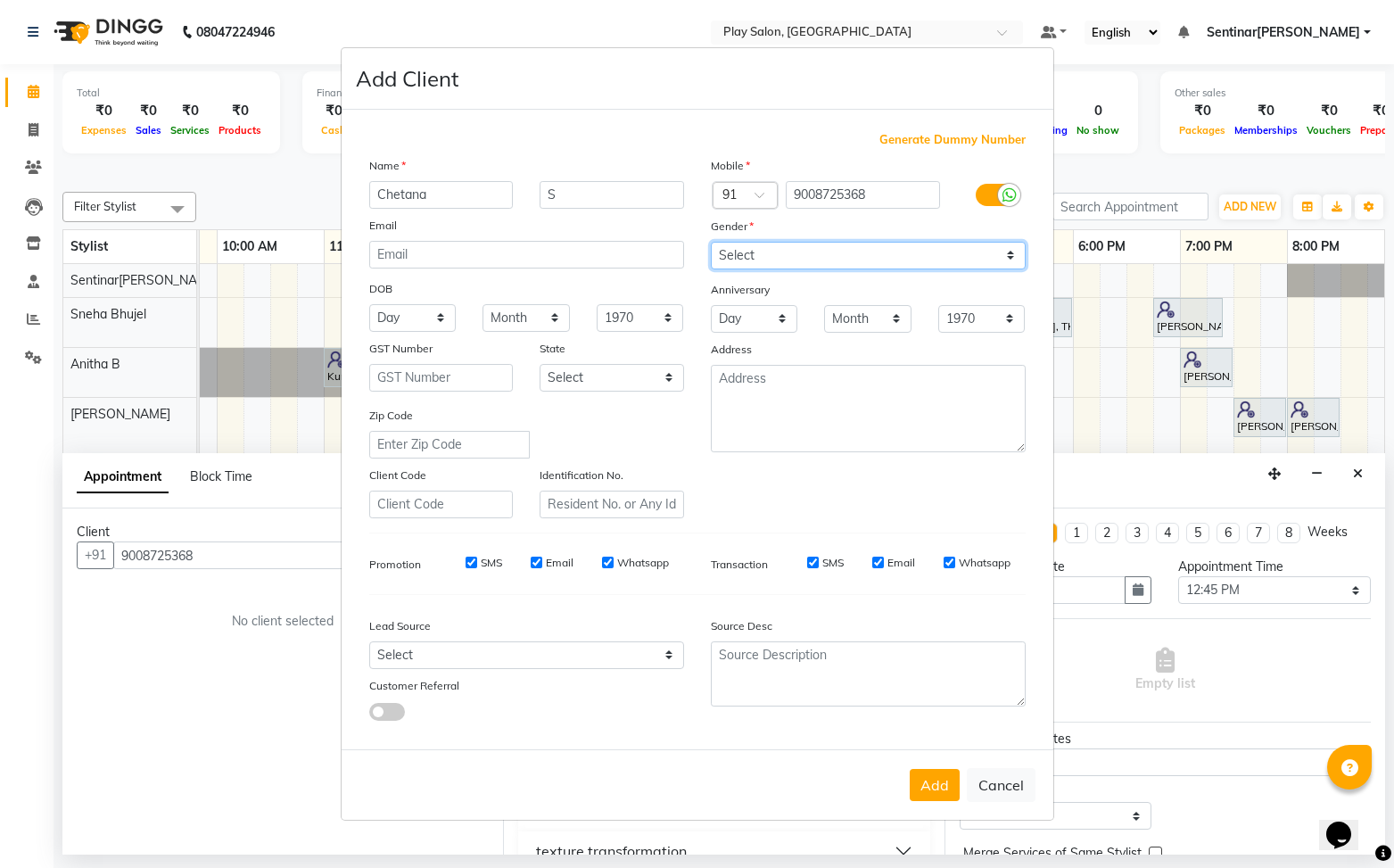
click at [711, 242] on select "Select [DEMOGRAPHIC_DATA] [DEMOGRAPHIC_DATA] Other Prefer Not To Say" at bounding box center [868, 255] width 315 height 27
click at [930, 792] on button "Add" at bounding box center [935, 784] width 50 height 32
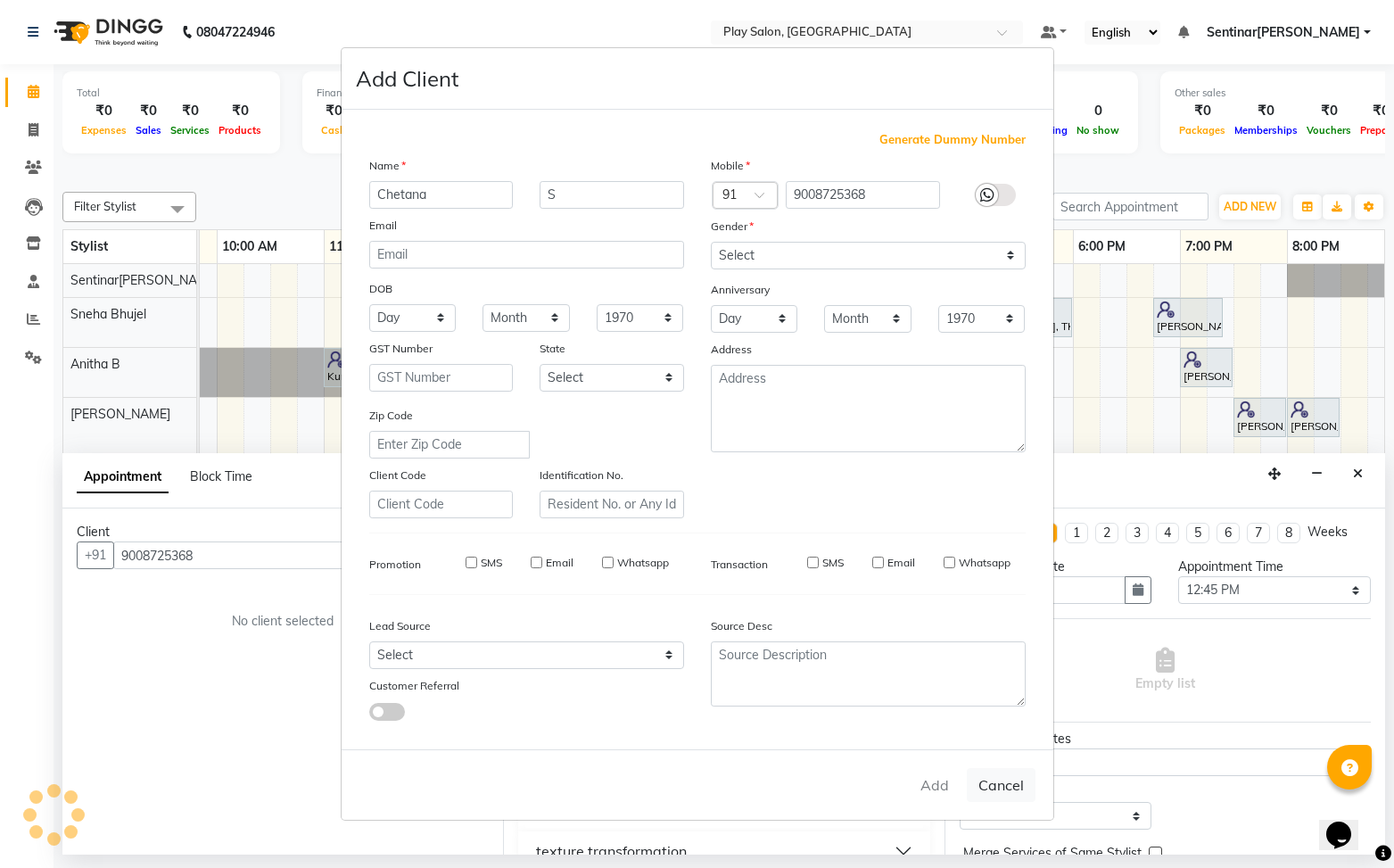
select select
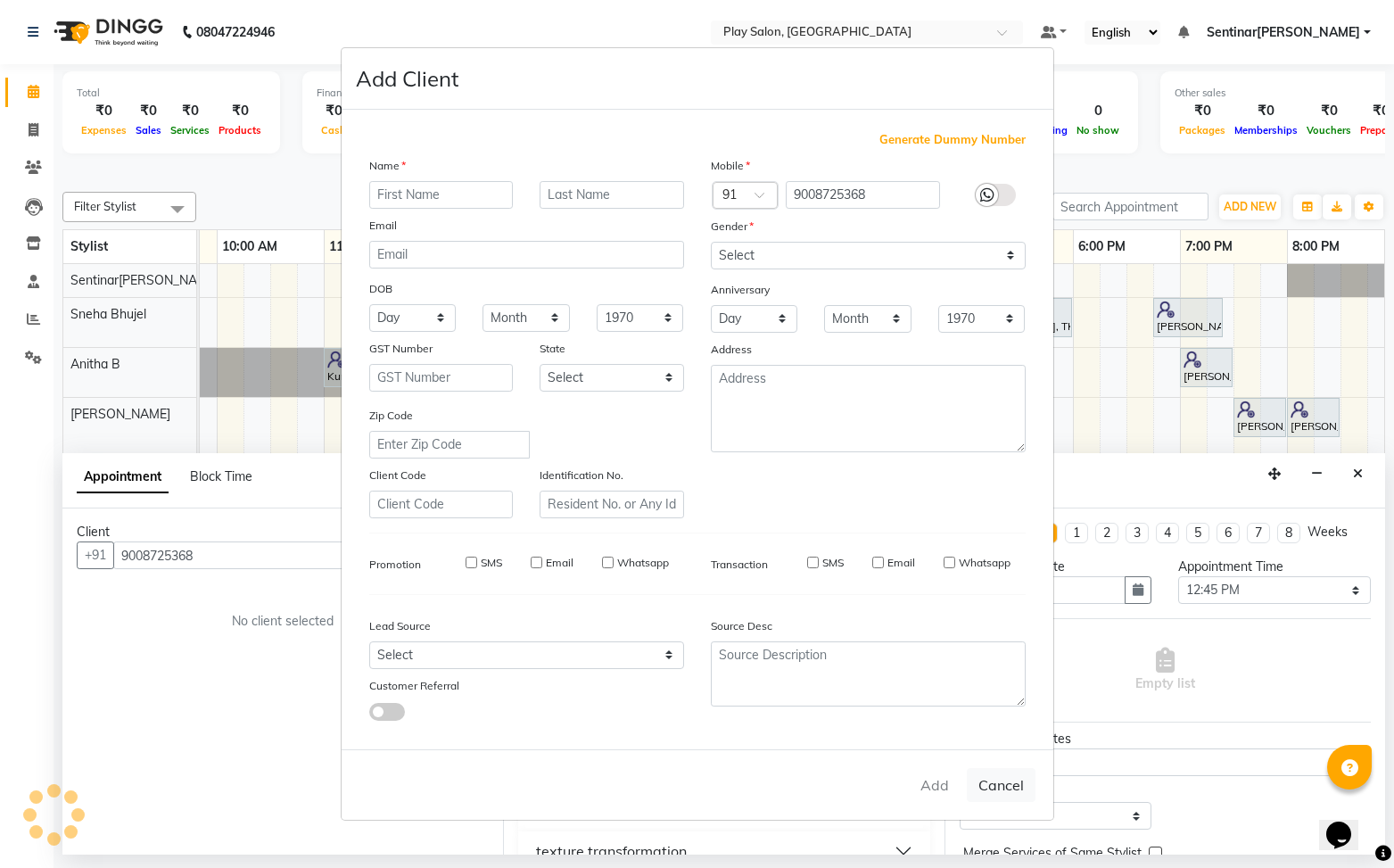
select select
checkbox input "false"
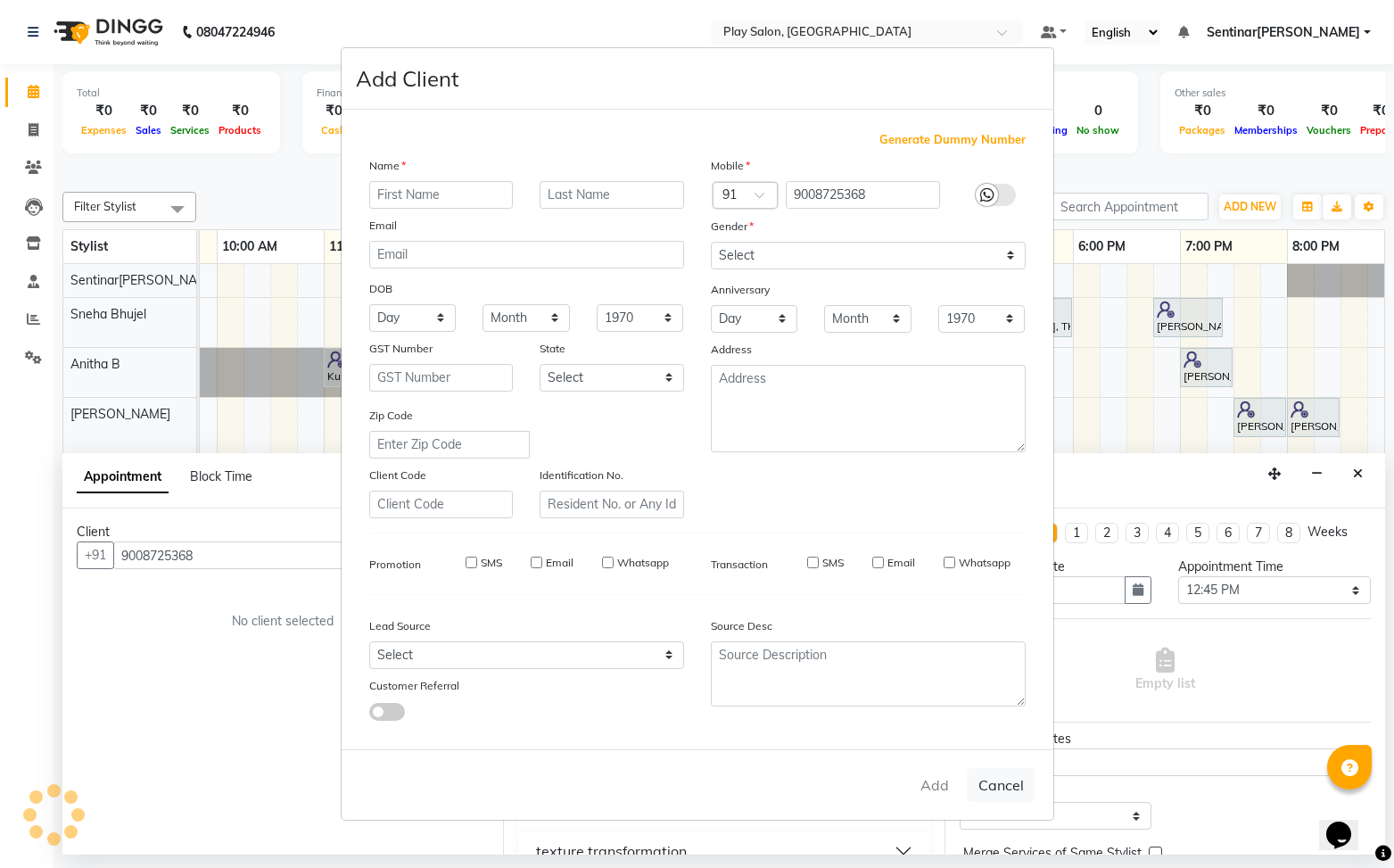
checkbox input "false"
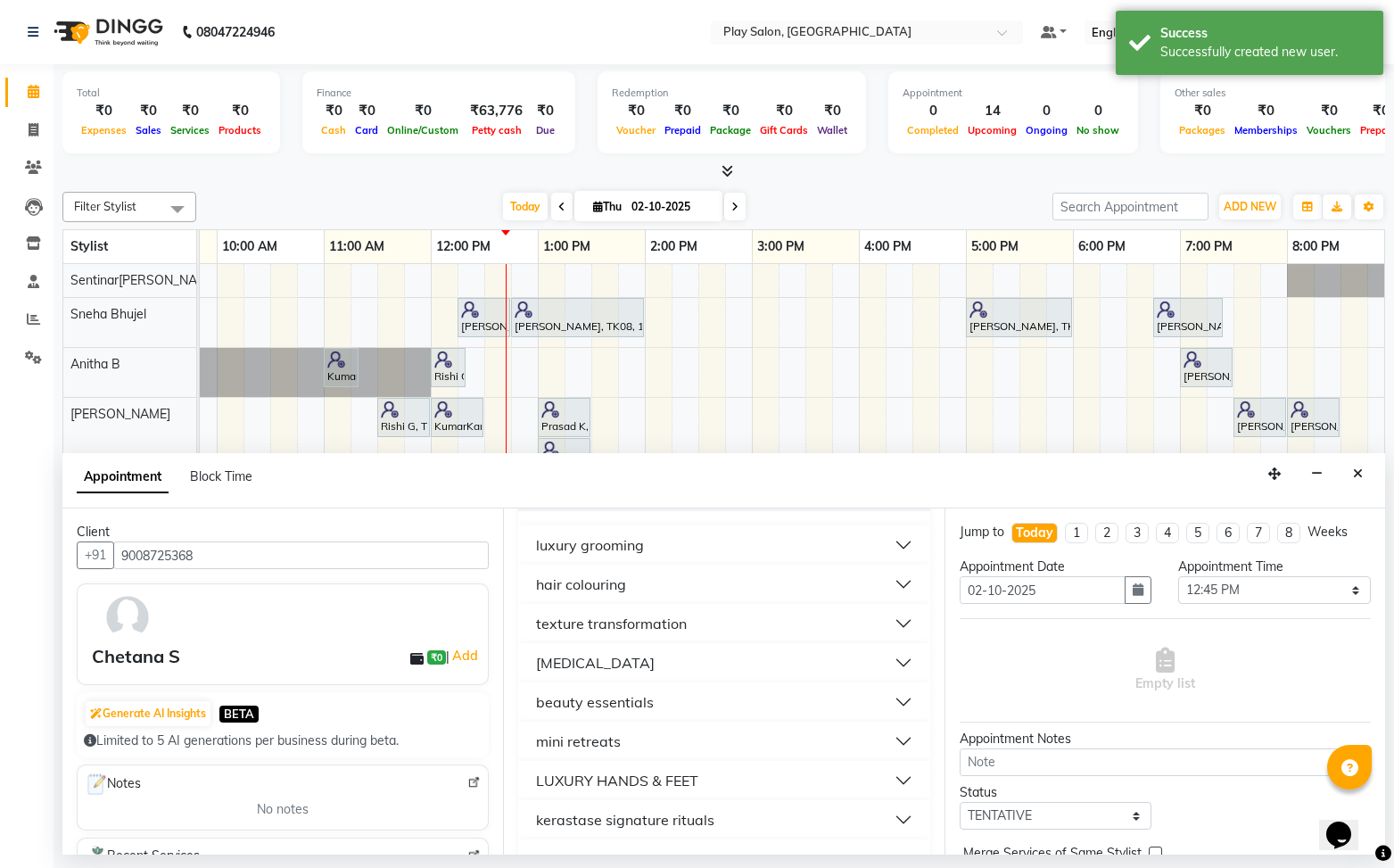
scroll to position [229, 0]
click at [868, 768] on button "LUXURY HANDS & FEET" at bounding box center [724, 778] width 397 height 32
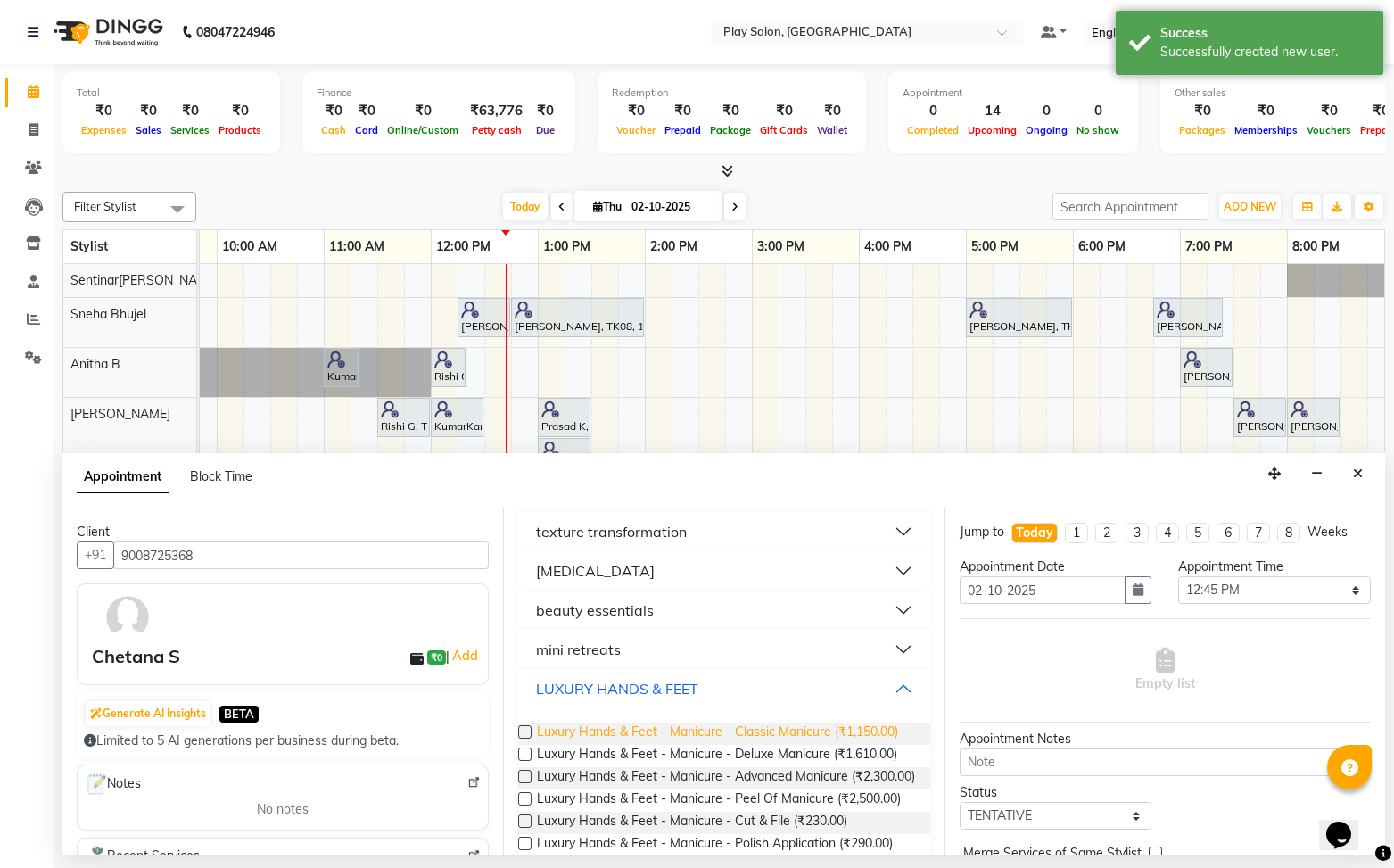
scroll to position [323, 0]
click at [528, 728] on label at bounding box center [525, 728] width 14 height 14
click at [528, 728] on input "checkbox" at bounding box center [524, 730] width 12 height 12
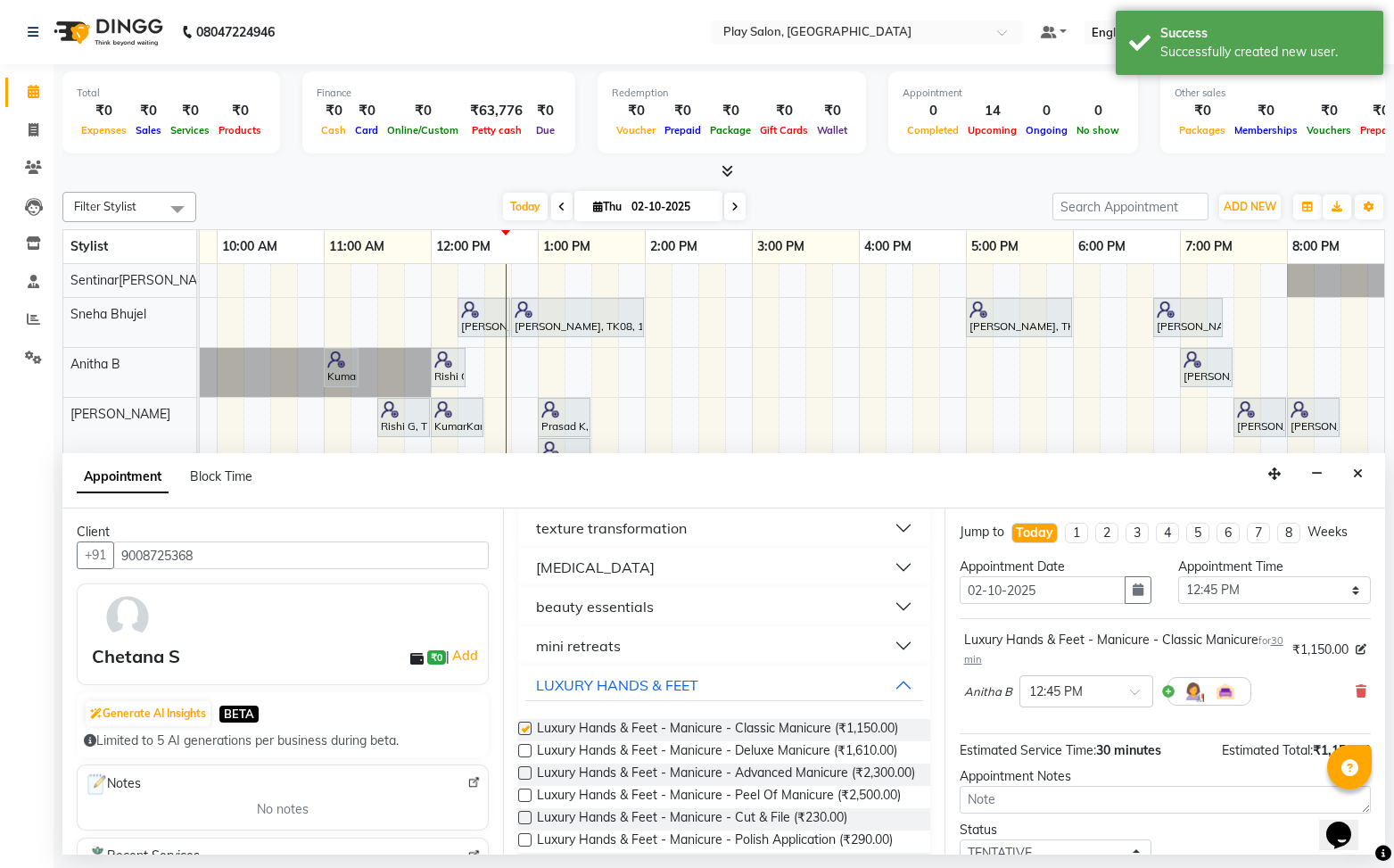
checkbox input "false"
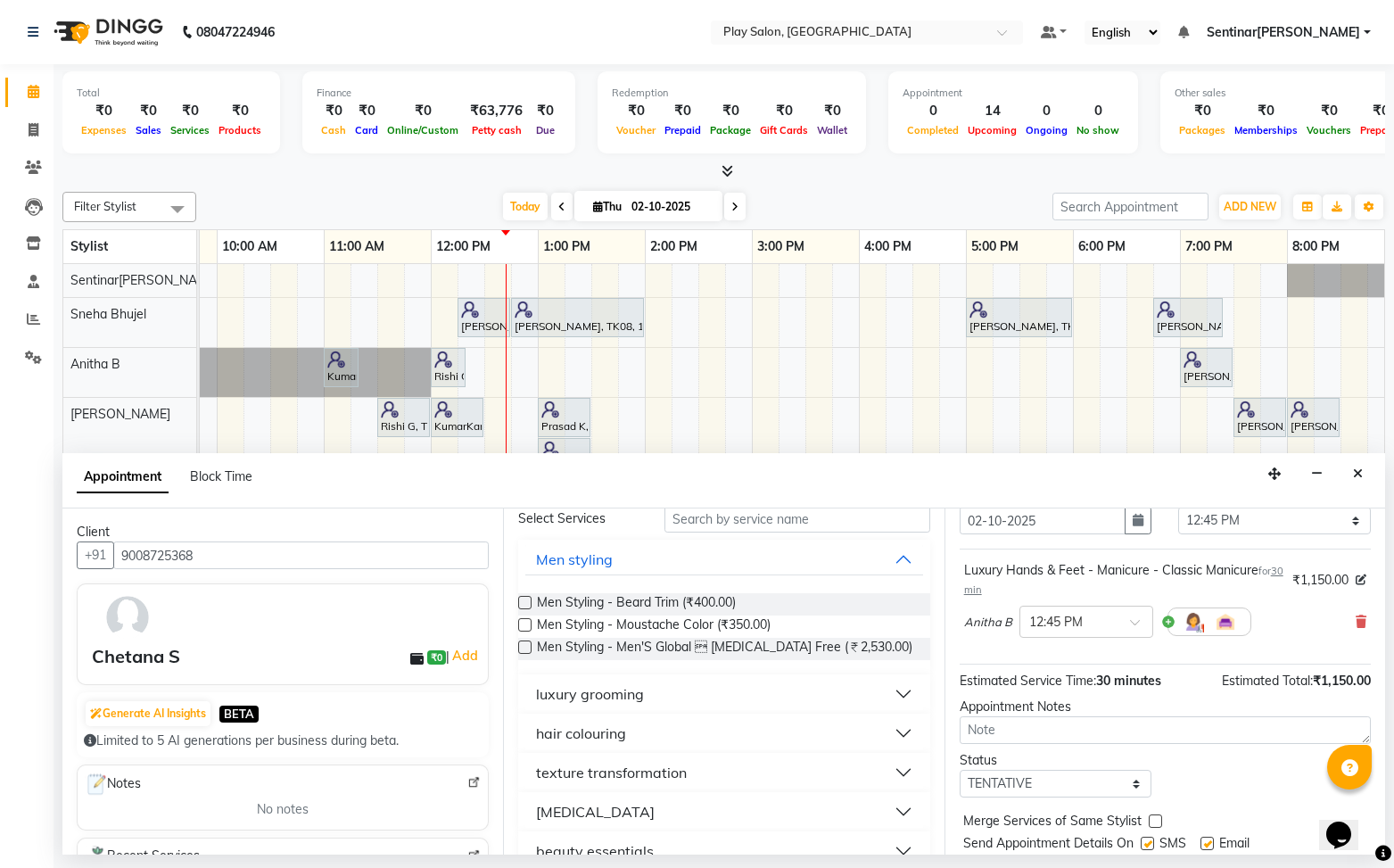
scroll to position [67, 0]
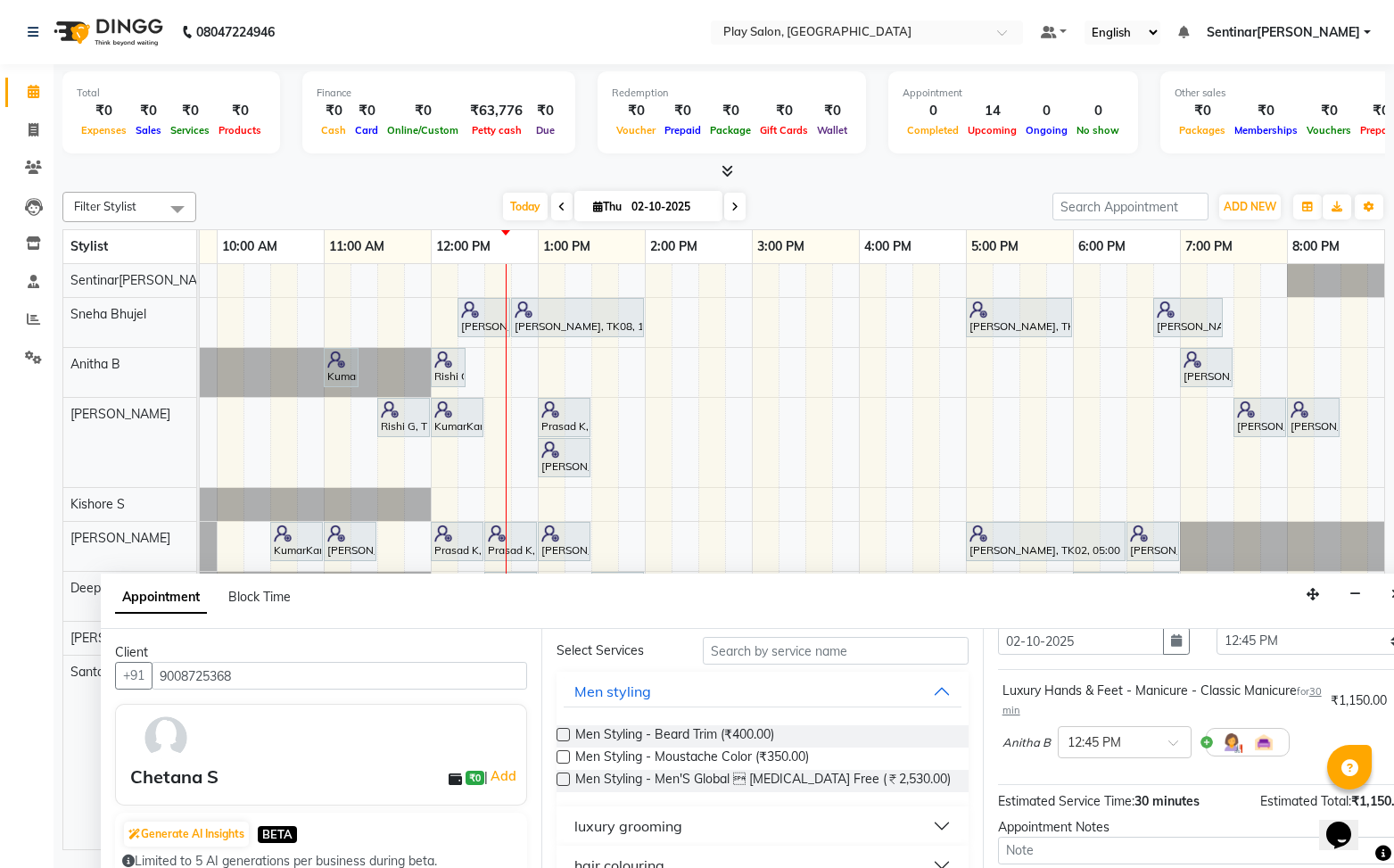
drag, startPoint x: 1278, startPoint y: 478, endPoint x: 1253, endPoint y: 551, distance: 77.2
click at [1315, 596] on icon "button" at bounding box center [1313, 594] width 13 height 13
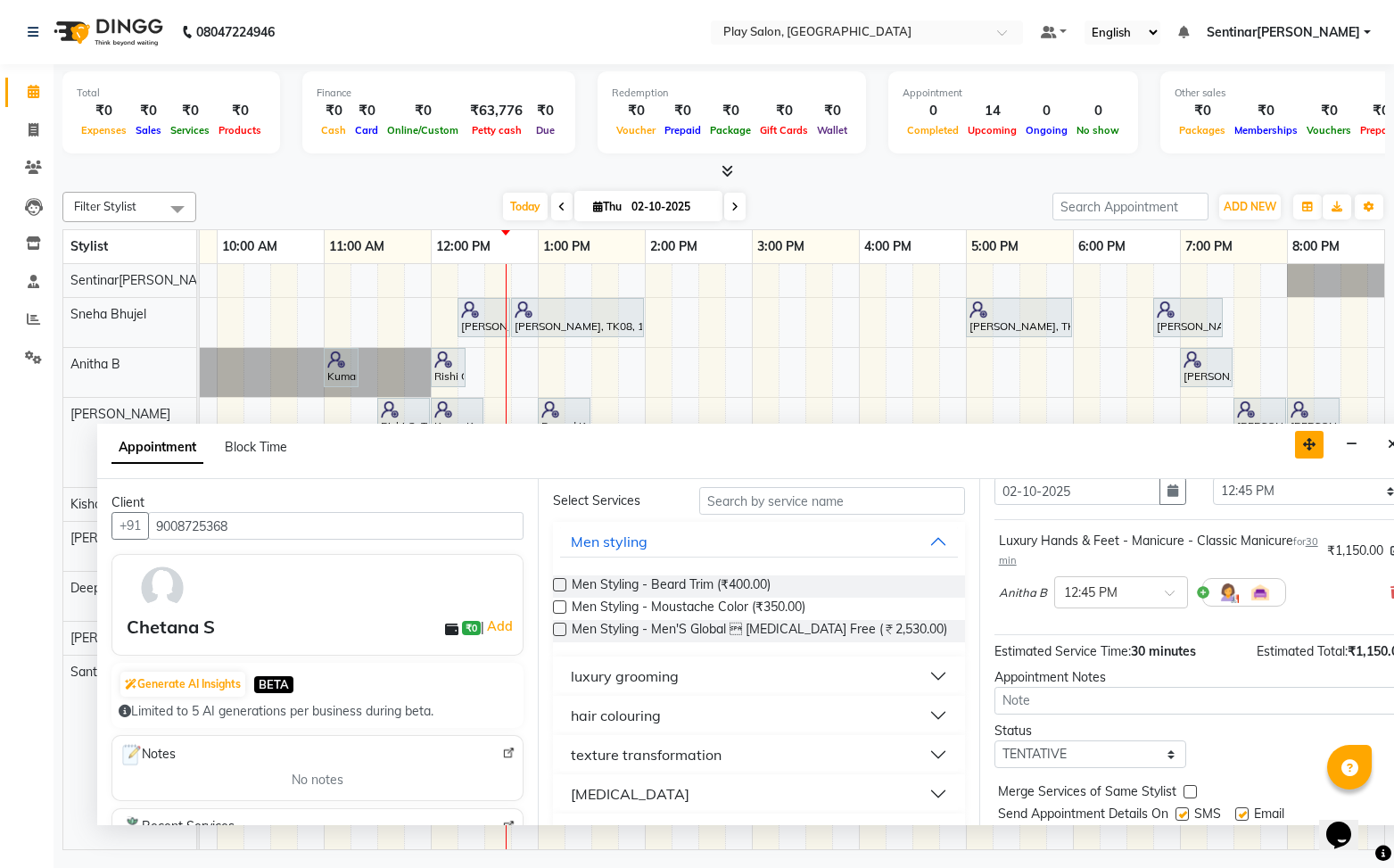
drag, startPoint x: 1314, startPoint y: 594, endPoint x: 1306, endPoint y: 406, distance: 188.2
click at [1309, 438] on icon "button" at bounding box center [1309, 444] width 13 height 13
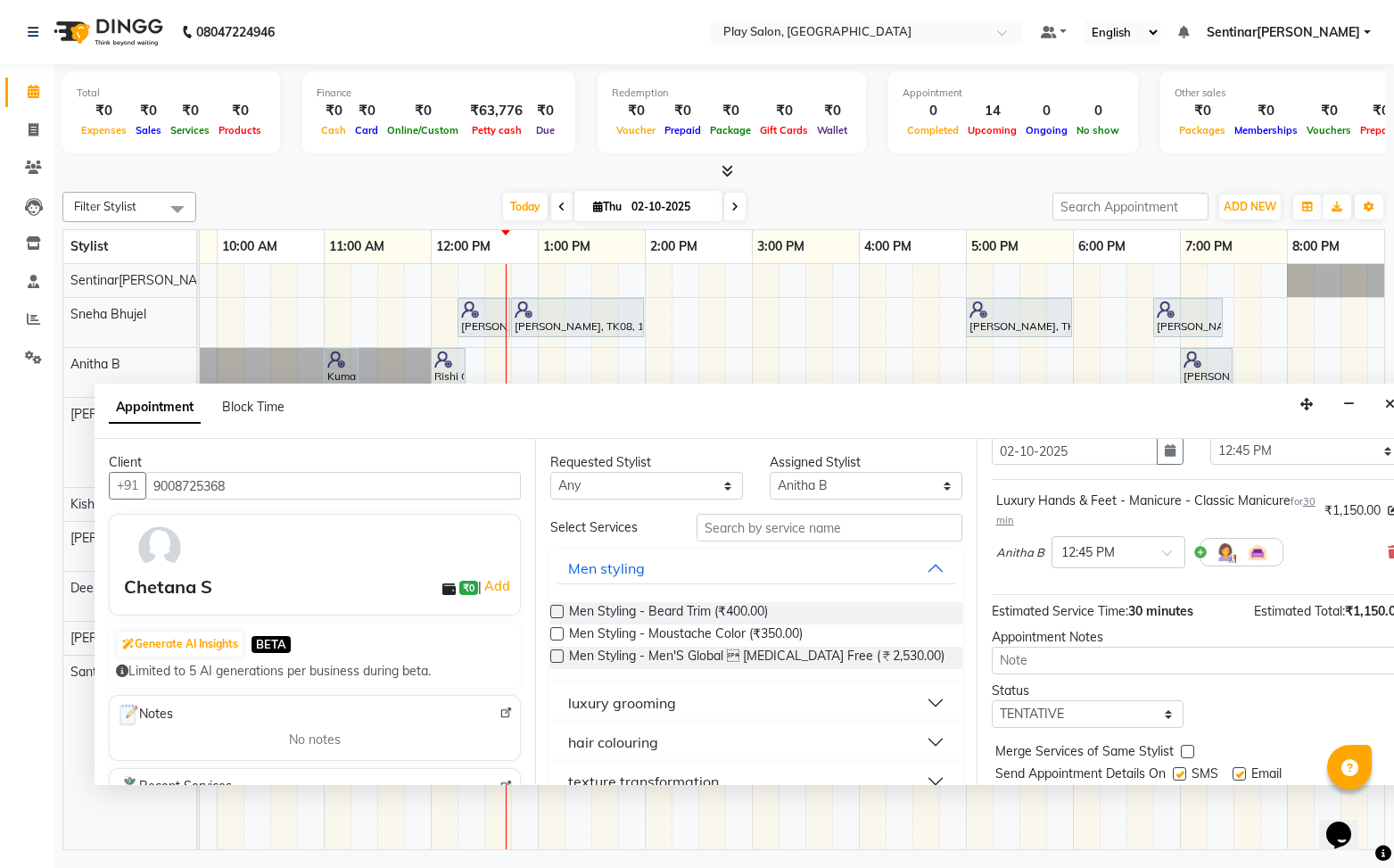
scroll to position [15, 0]
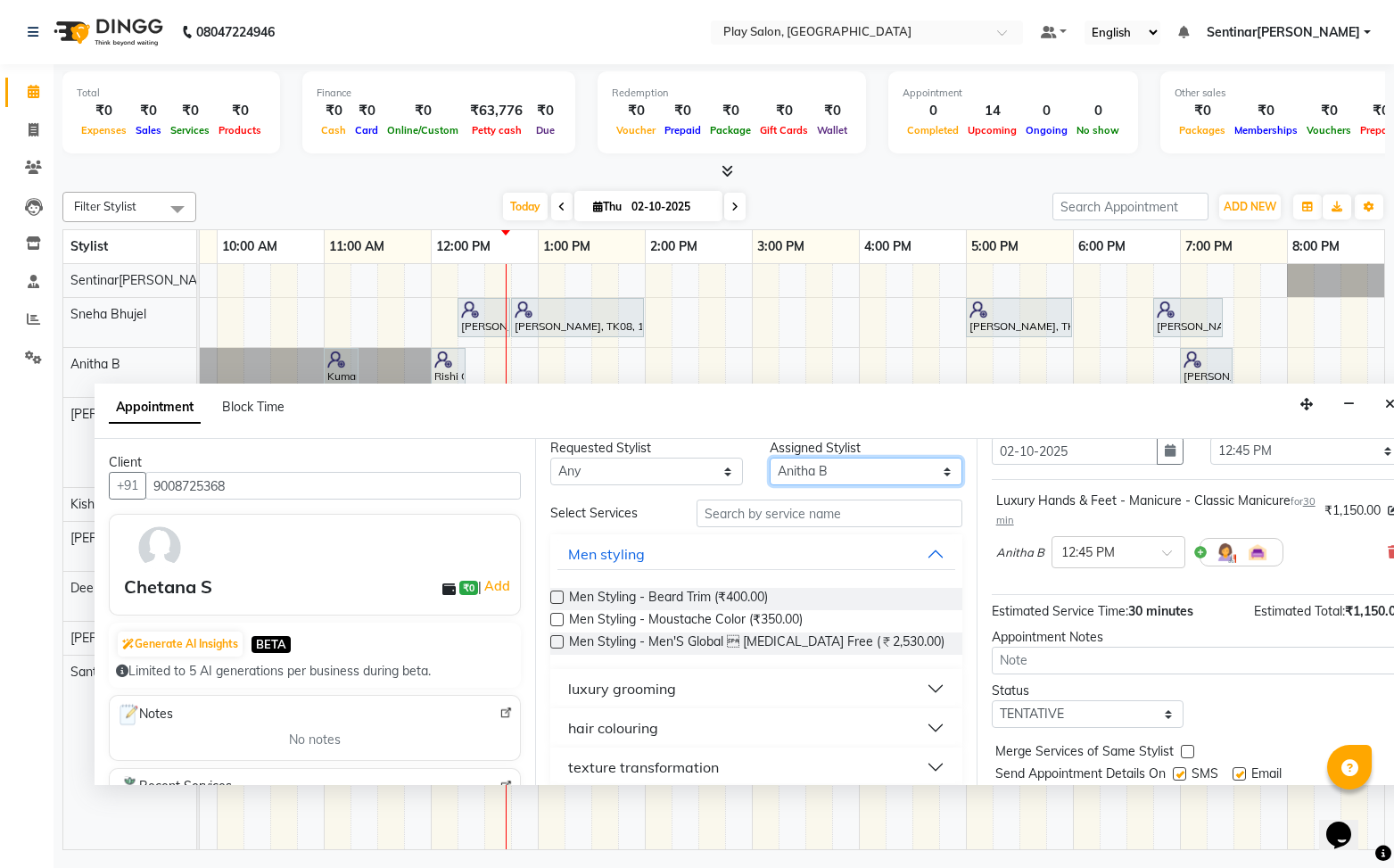
click at [862, 477] on select "Select [PERSON_NAME] B [PERSON_NAME] S [PERSON_NAME] [PERSON_NAME] M [PERSON_NA…" at bounding box center [867, 471] width 193 height 27
select select "91861"
click at [770, 472] on select "Select [PERSON_NAME] B [PERSON_NAME] S [PERSON_NAME] [PERSON_NAME] M [PERSON_NA…" at bounding box center [867, 471] width 193 height 27
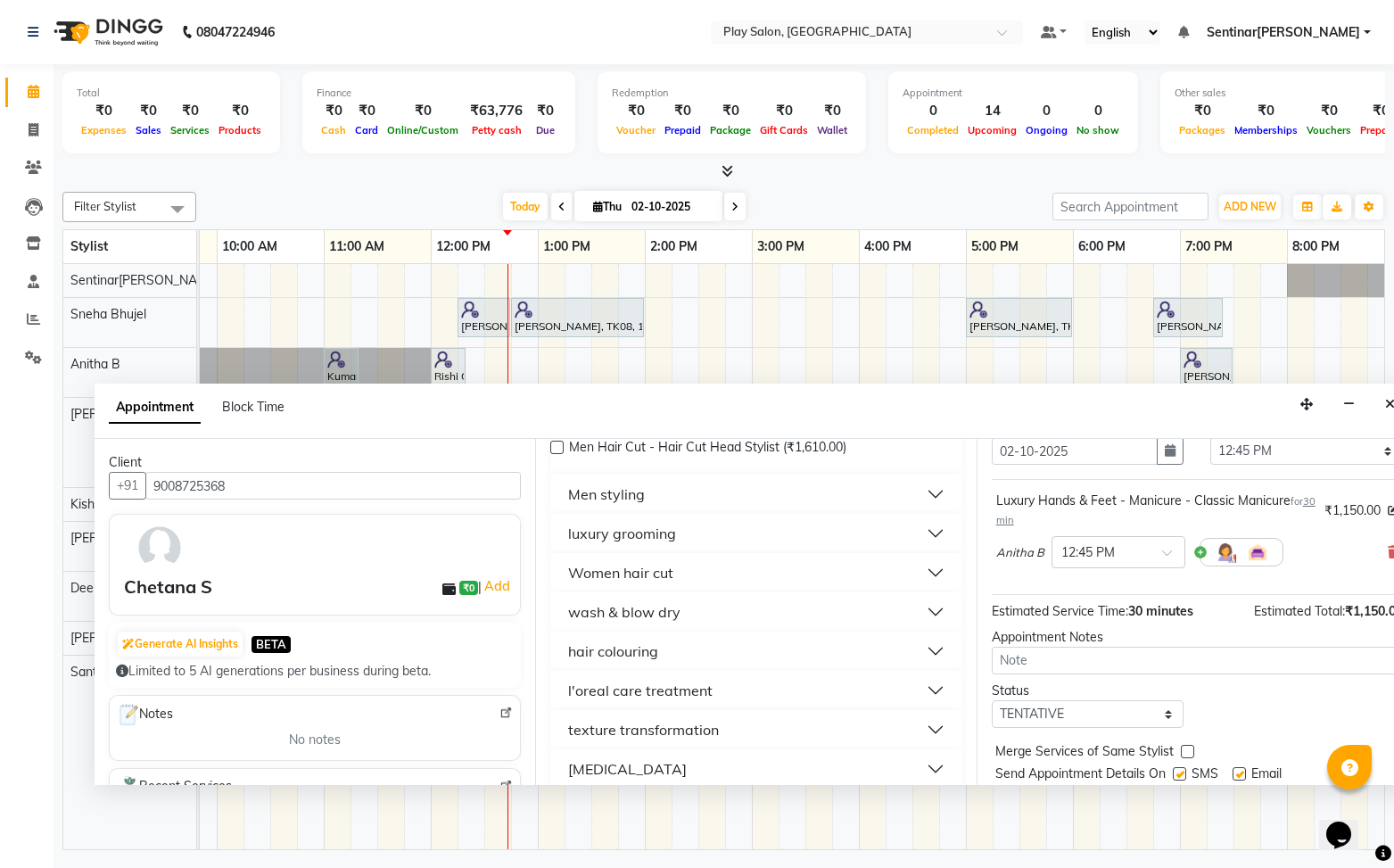
scroll to position [188, 0]
click at [698, 568] on button "Women hair cut" at bounding box center [756, 570] width 397 height 32
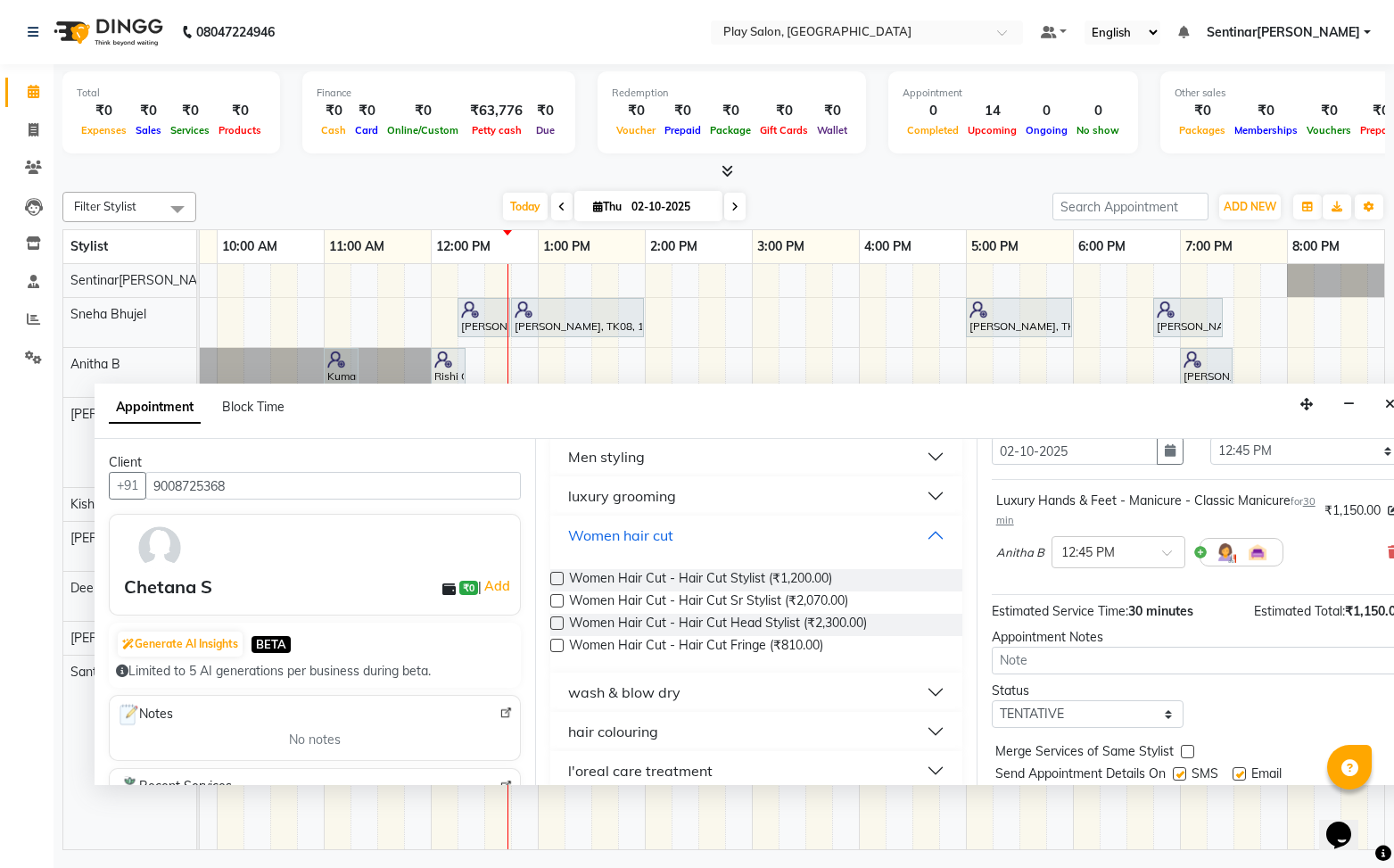
scroll to position [227, 0]
drag, startPoint x: 559, startPoint y: 619, endPoint x: 574, endPoint y: 621, distance: 15.1
click at [559, 619] on label at bounding box center [557, 619] width 14 height 14
click at [559, 619] on input "checkbox" at bounding box center [556, 621] width 12 height 12
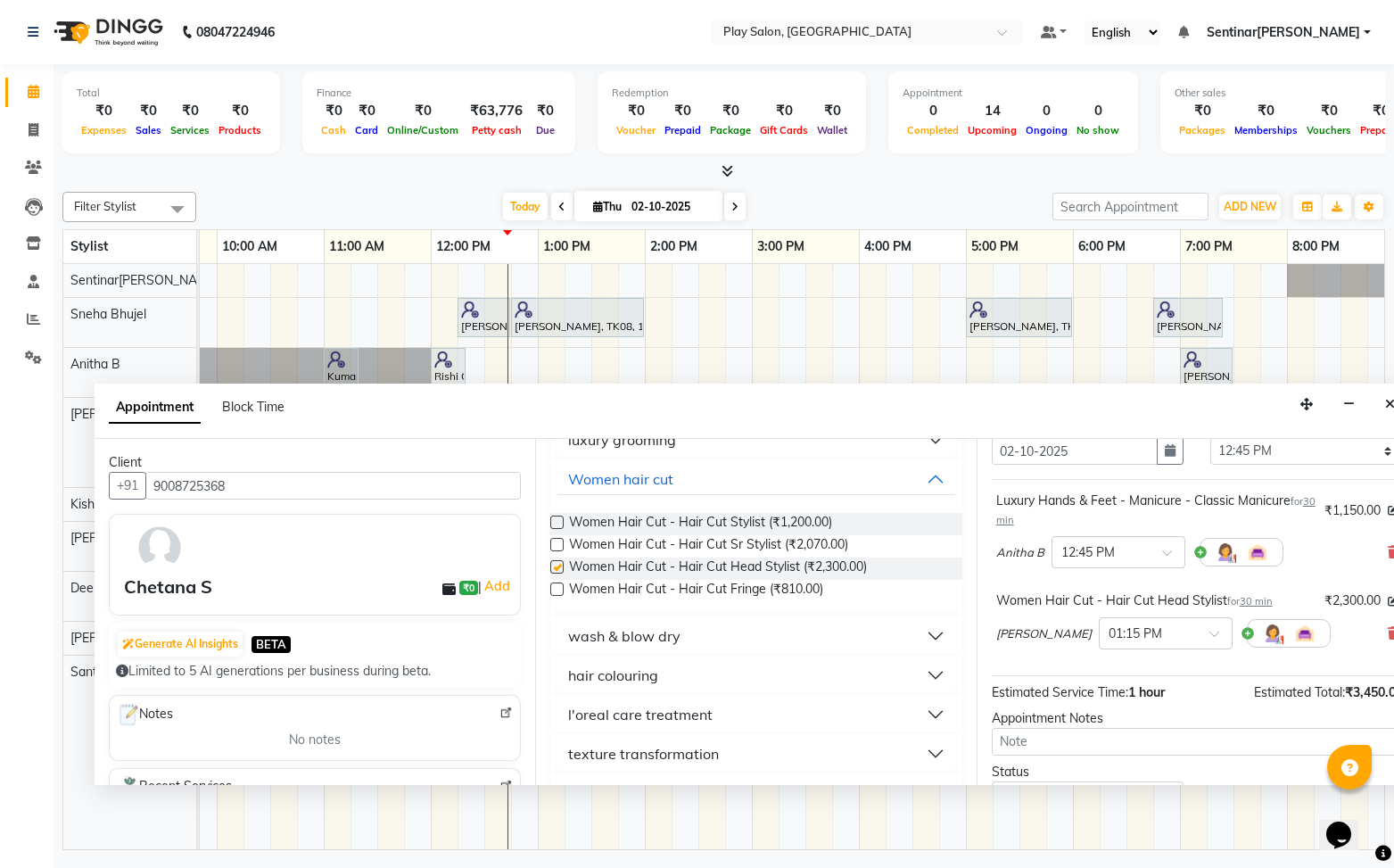
checkbox input "false"
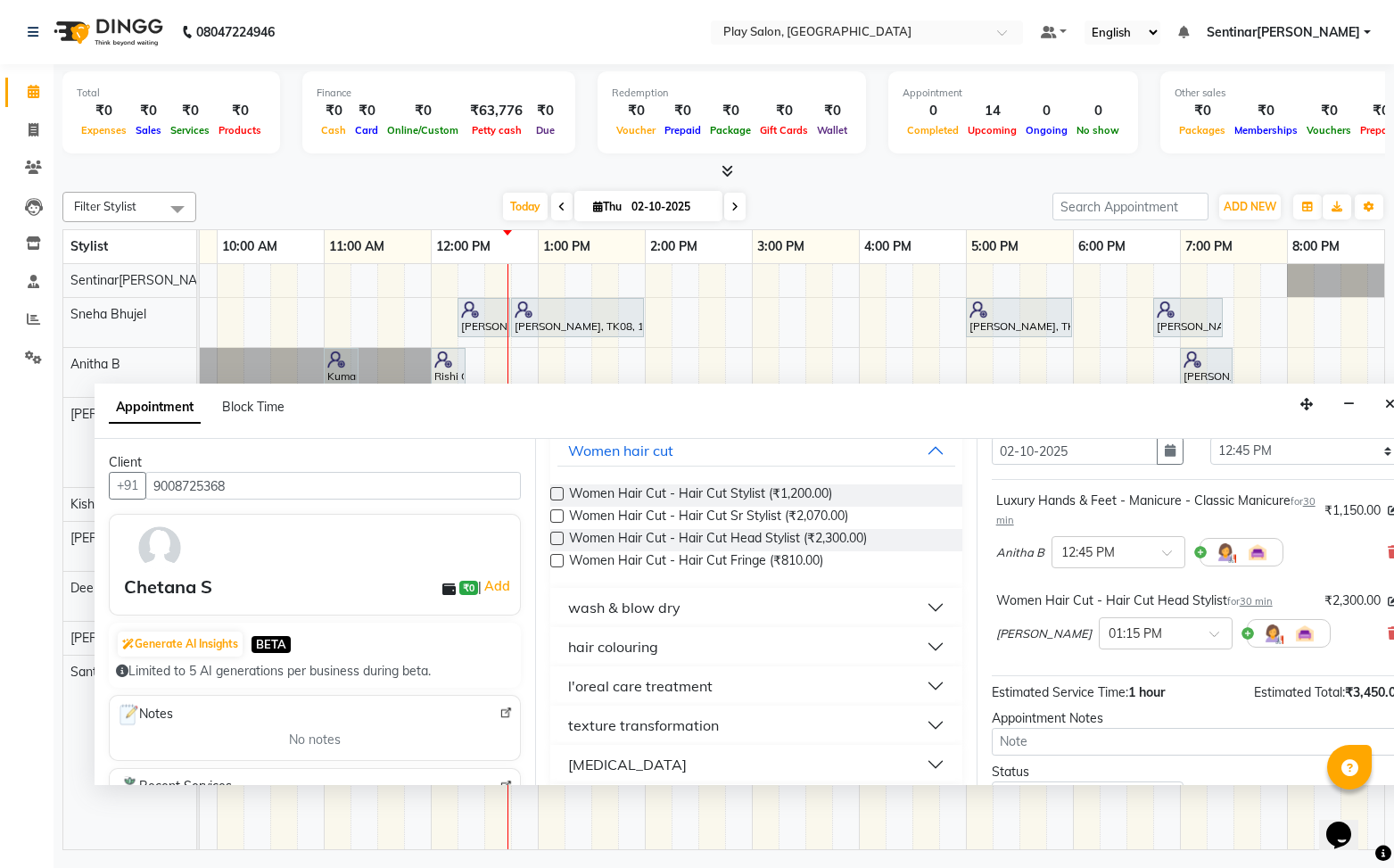
scroll to position [313, 0]
click at [705, 644] on button "hair colouring" at bounding box center [756, 642] width 397 height 32
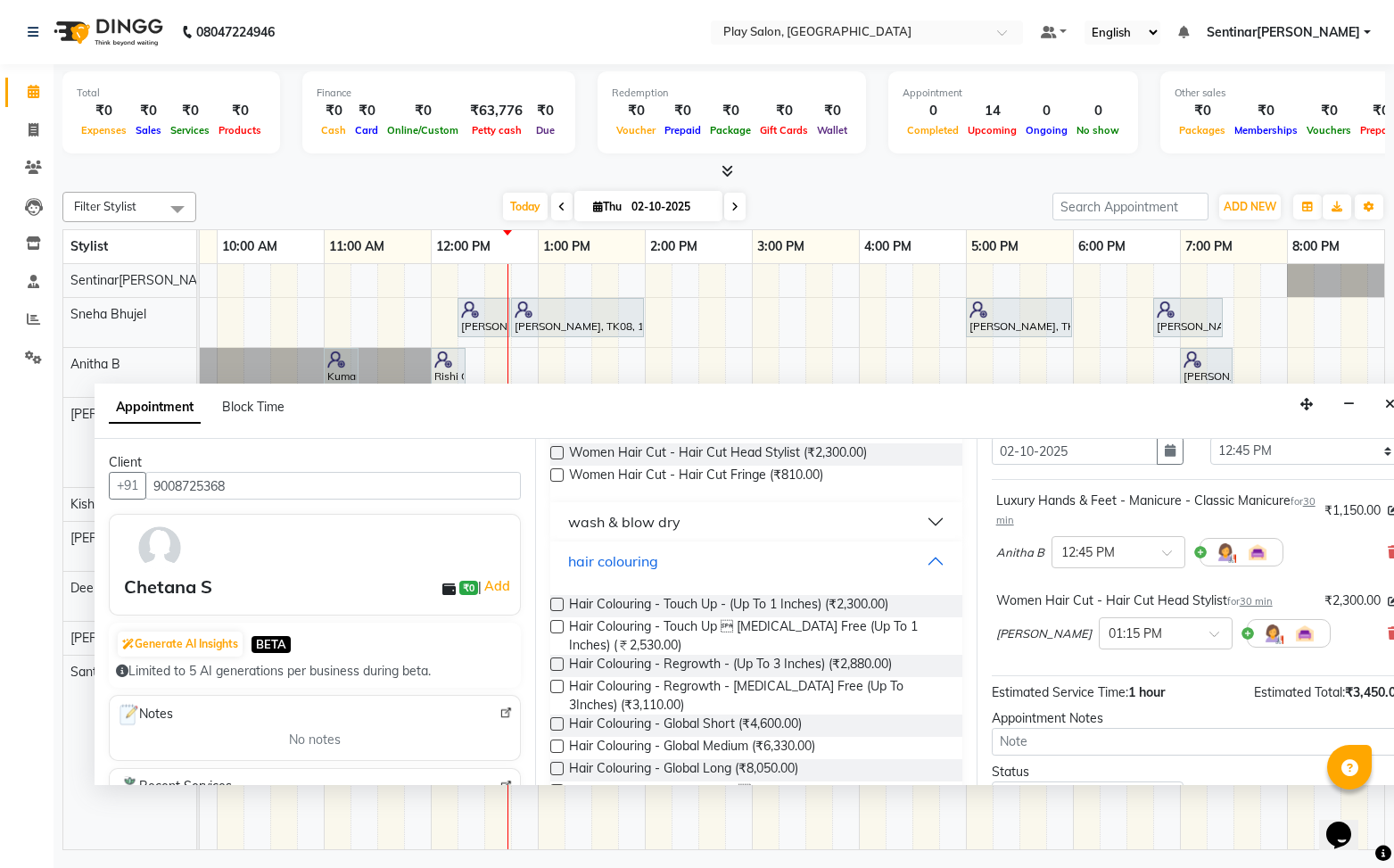
scroll to position [395, 0]
click at [557, 604] on label at bounding box center [557, 603] width 14 height 14
click at [557, 604] on input "checkbox" at bounding box center [556, 604] width 12 height 12
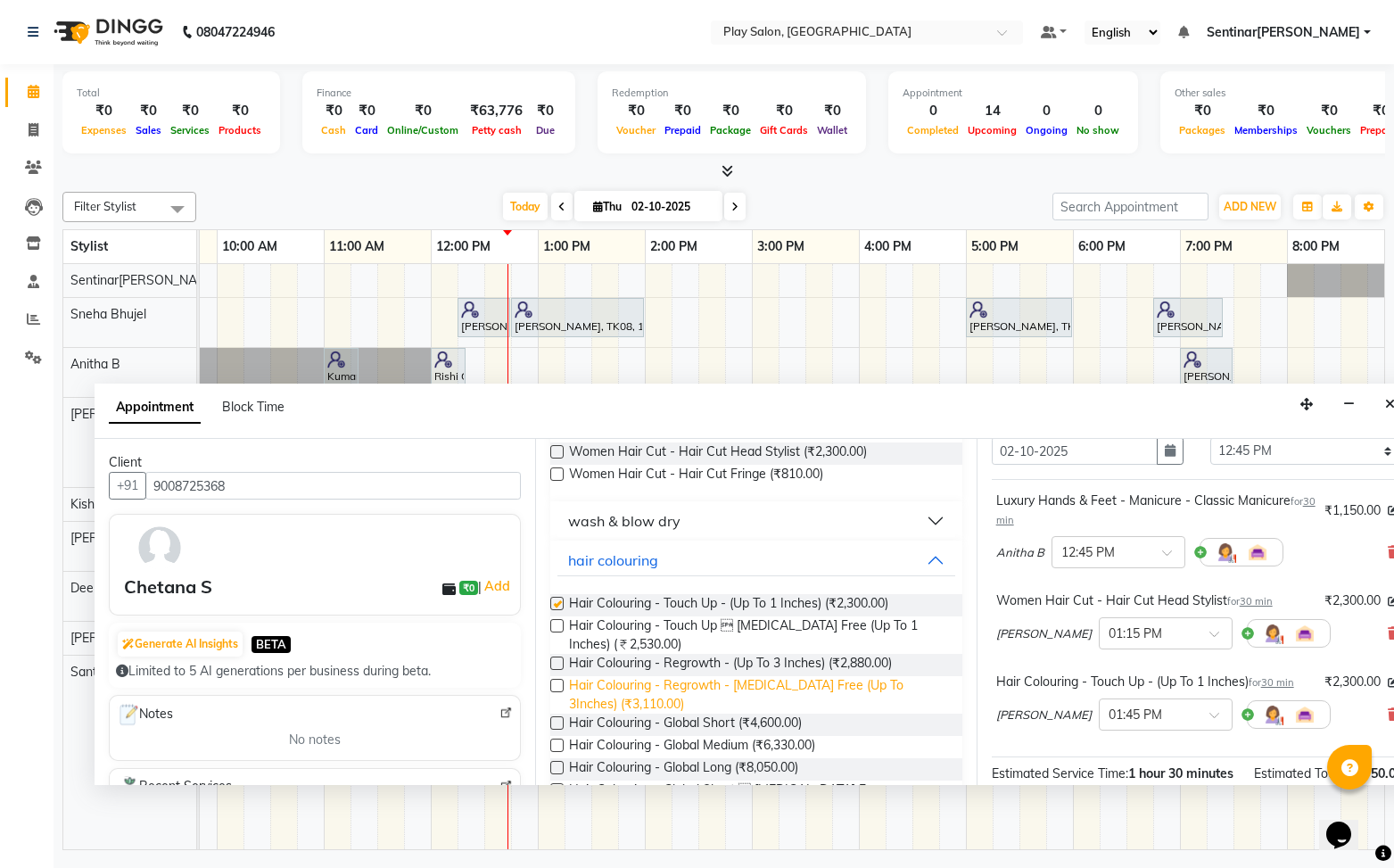
checkbox input "false"
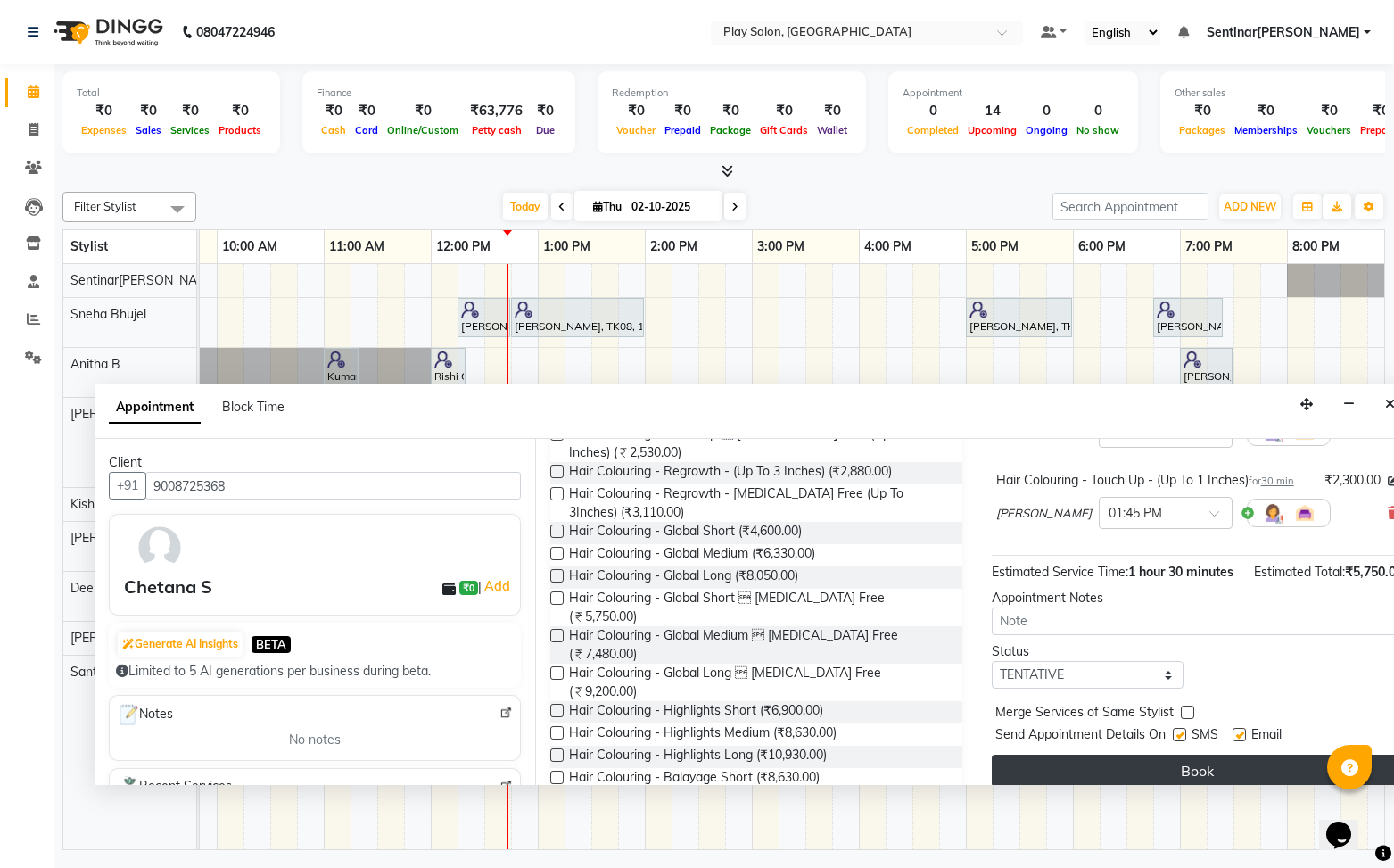
scroll to position [278, 0]
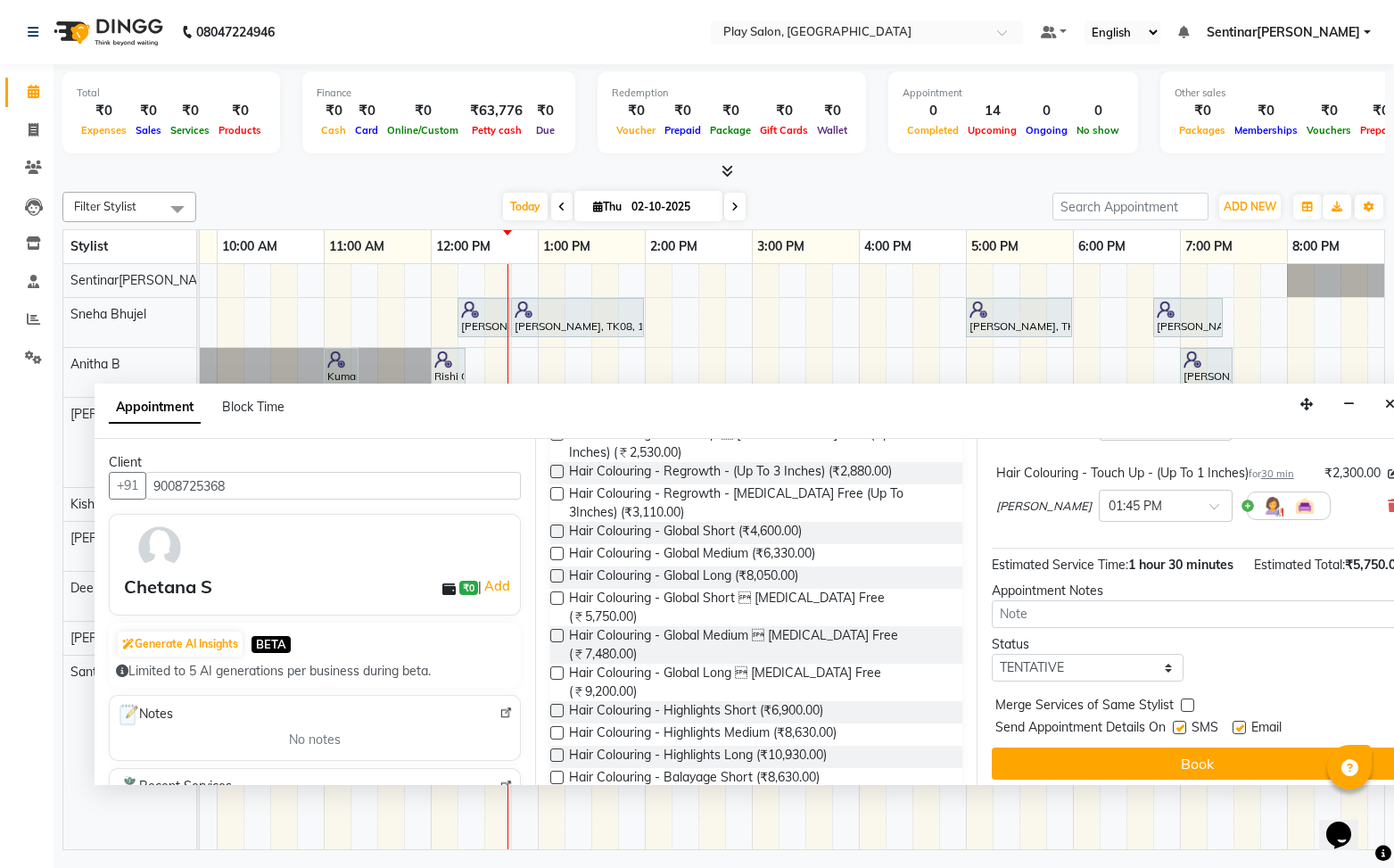
click at [1192, 763] on button "Book" at bounding box center [1198, 763] width 411 height 32
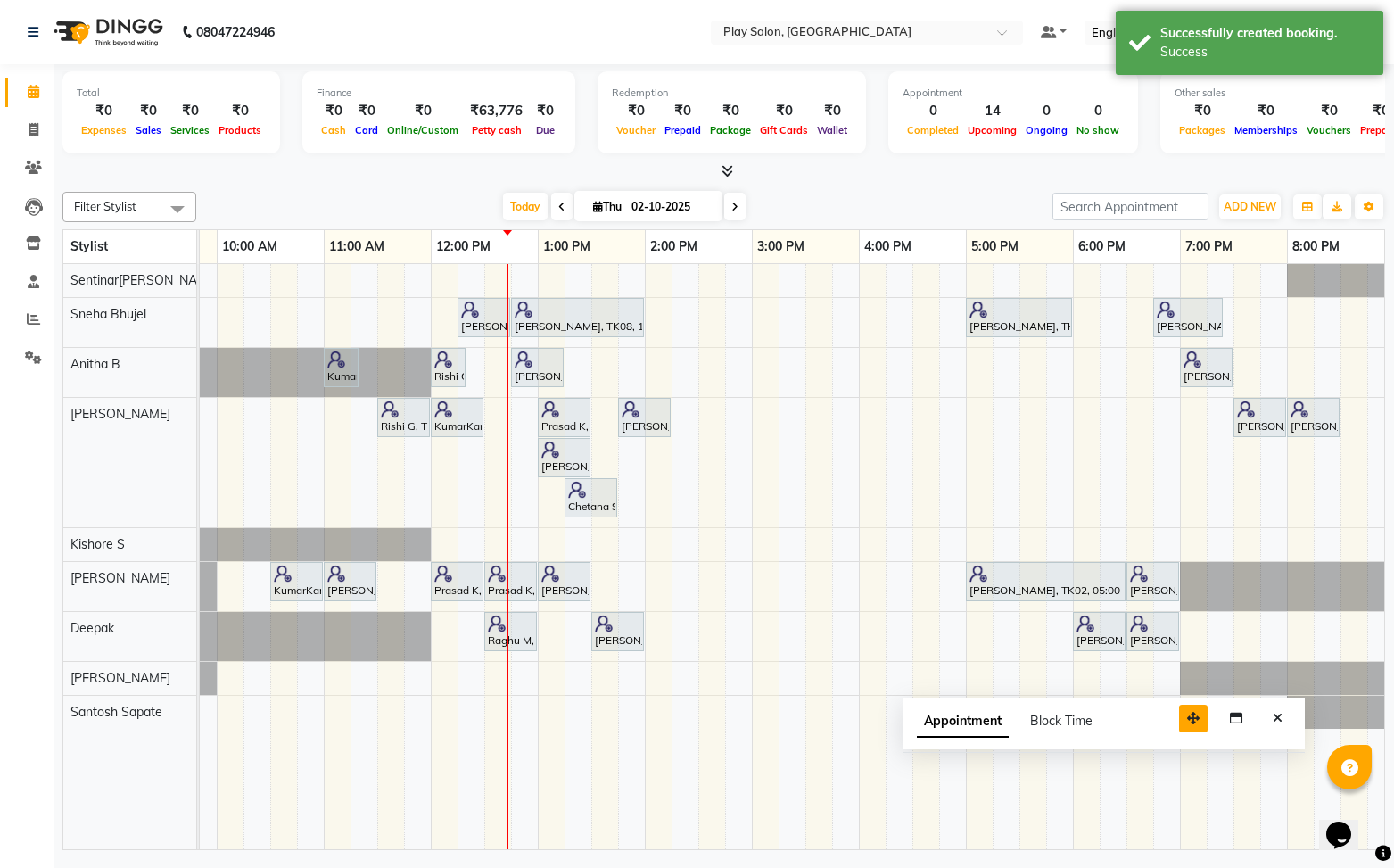
drag, startPoint x: 1311, startPoint y: 753, endPoint x: 1199, endPoint y: 718, distance: 117.3
click at [1199, 718] on icon "button" at bounding box center [1194, 718] width 13 height 13
click at [1285, 716] on button "Close" at bounding box center [1278, 718] width 25 height 27
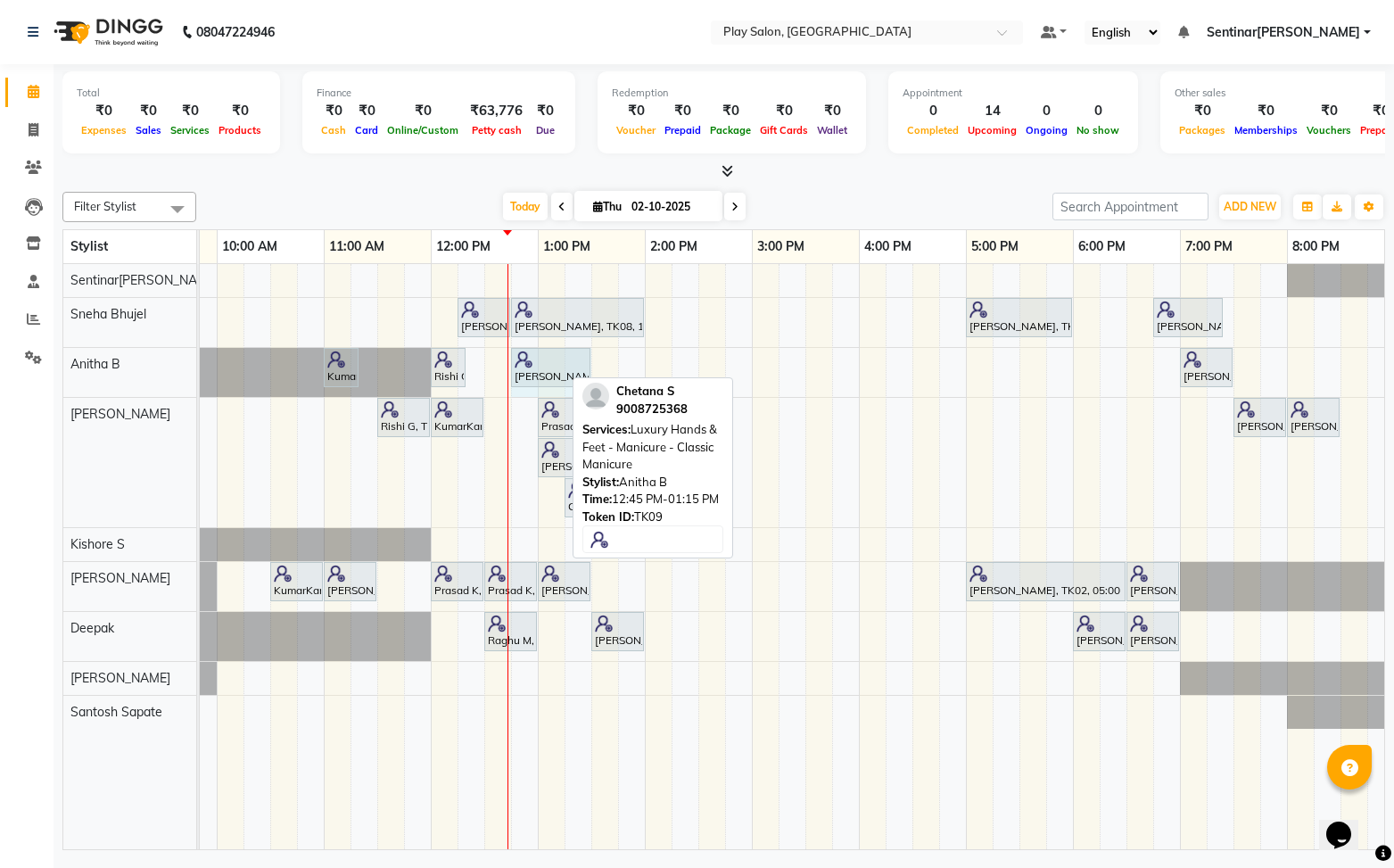
drag, startPoint x: 560, startPoint y: 364, endPoint x: 574, endPoint y: 364, distance: 14.0
click at [3, 364] on div "KumarKant Gowda, TK03, 11:00 AM-11:20 AM, SHORT TREATMENTS 20 MIN - FOOT MASSAG…" at bounding box center [3, 373] width 0 height 49
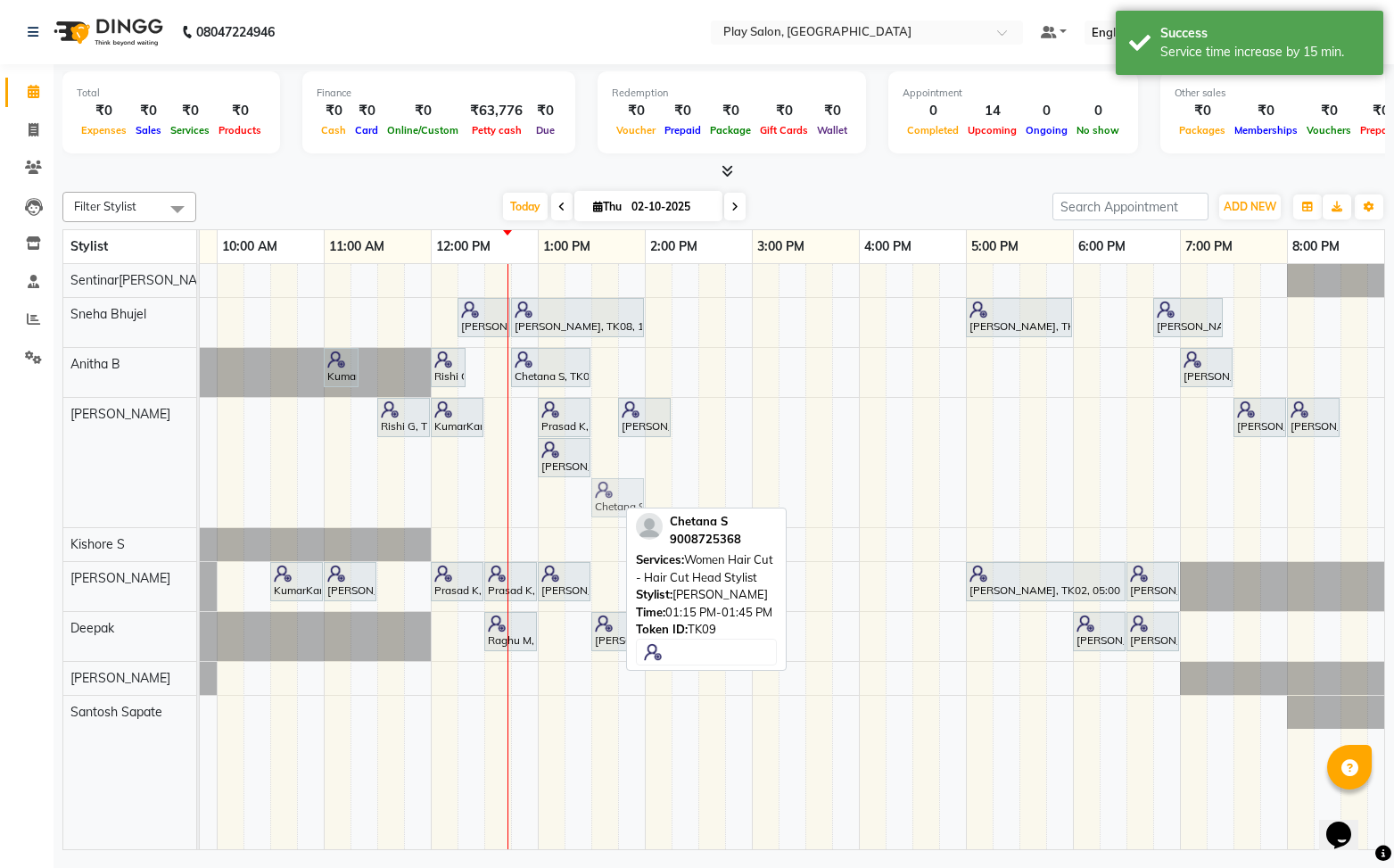
drag, startPoint x: 597, startPoint y: 492, endPoint x: 623, endPoint y: 415, distance: 81.3
click at [3, 416] on div "Rishi G, TK04, 11:30 AM-12:00 PM, Men Styling - Beard Shaping KumarKant Gowda, …" at bounding box center [3, 463] width 0 height 129
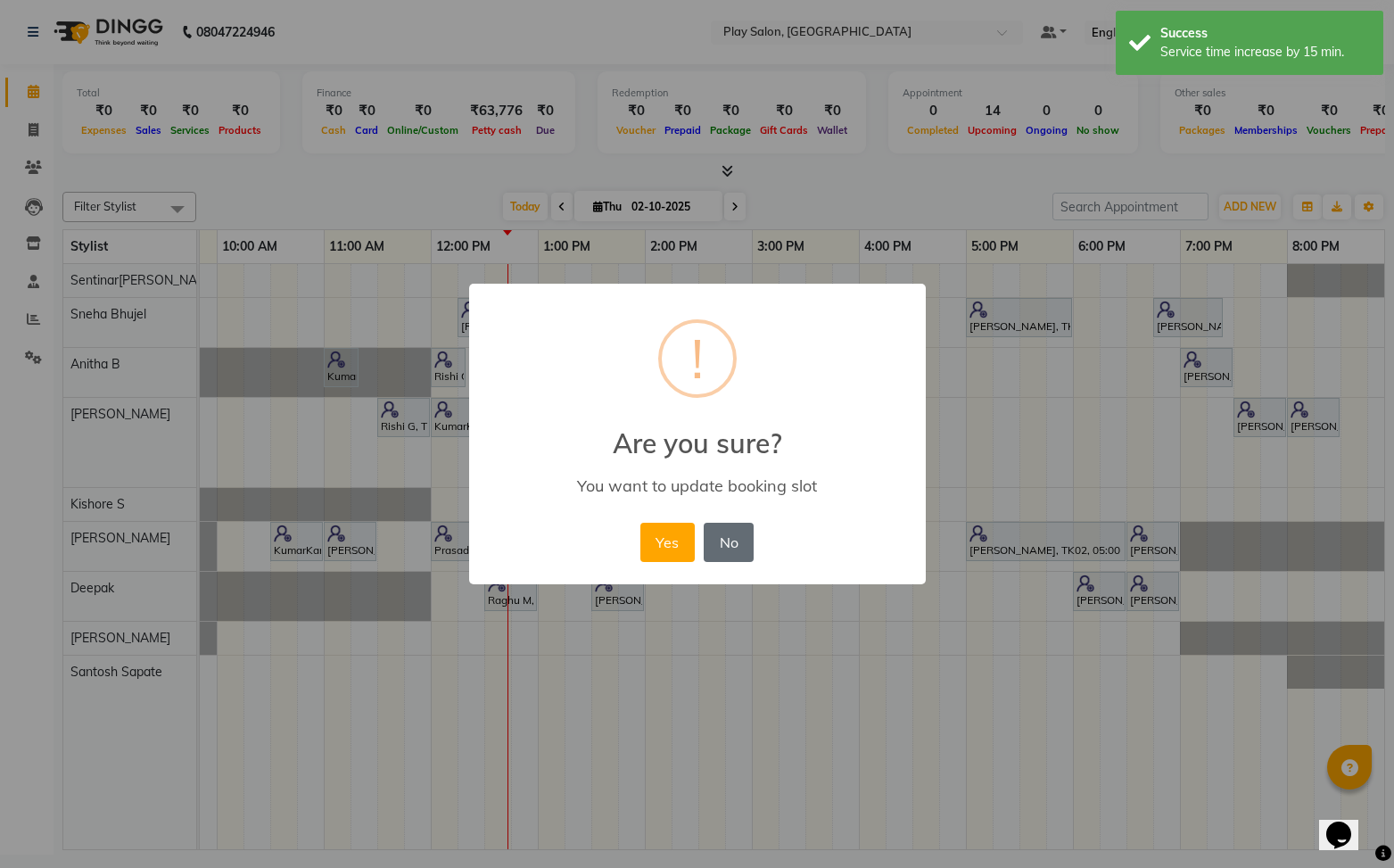
drag, startPoint x: 671, startPoint y: 544, endPoint x: 706, endPoint y: 533, distance: 36.7
click at [669, 541] on button "Yes" at bounding box center [667, 542] width 55 height 39
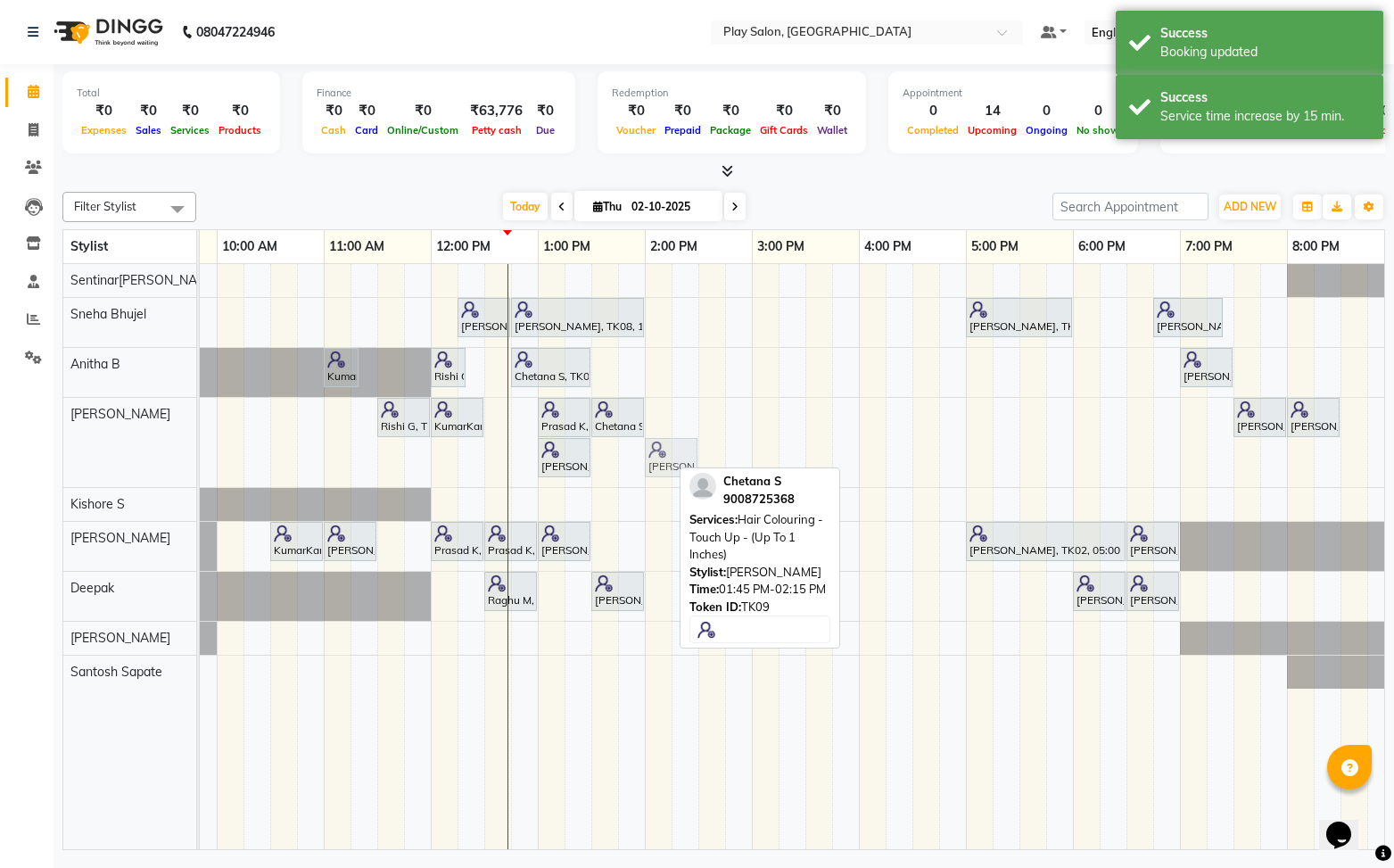
drag, startPoint x: 638, startPoint y: 460, endPoint x: 671, endPoint y: 444, distance: 36.7
click at [3, 444] on div "Rishi G, TK04, 11:30 AM-12:00 PM, Men Styling - Beard Shaping KumarKant Gowda, …" at bounding box center [3, 443] width 0 height 89
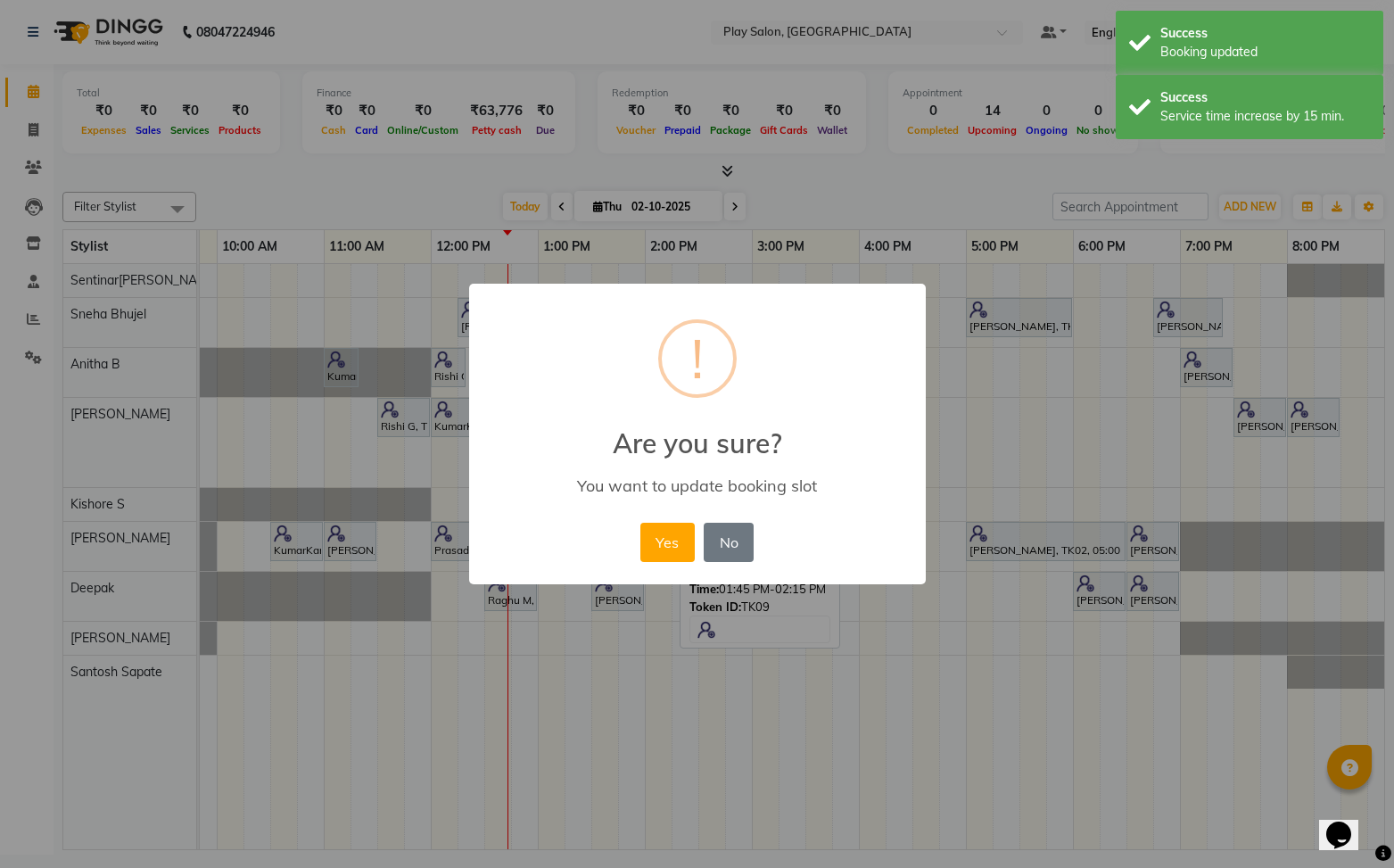
click at [662, 537] on button "Yes" at bounding box center [667, 542] width 55 height 39
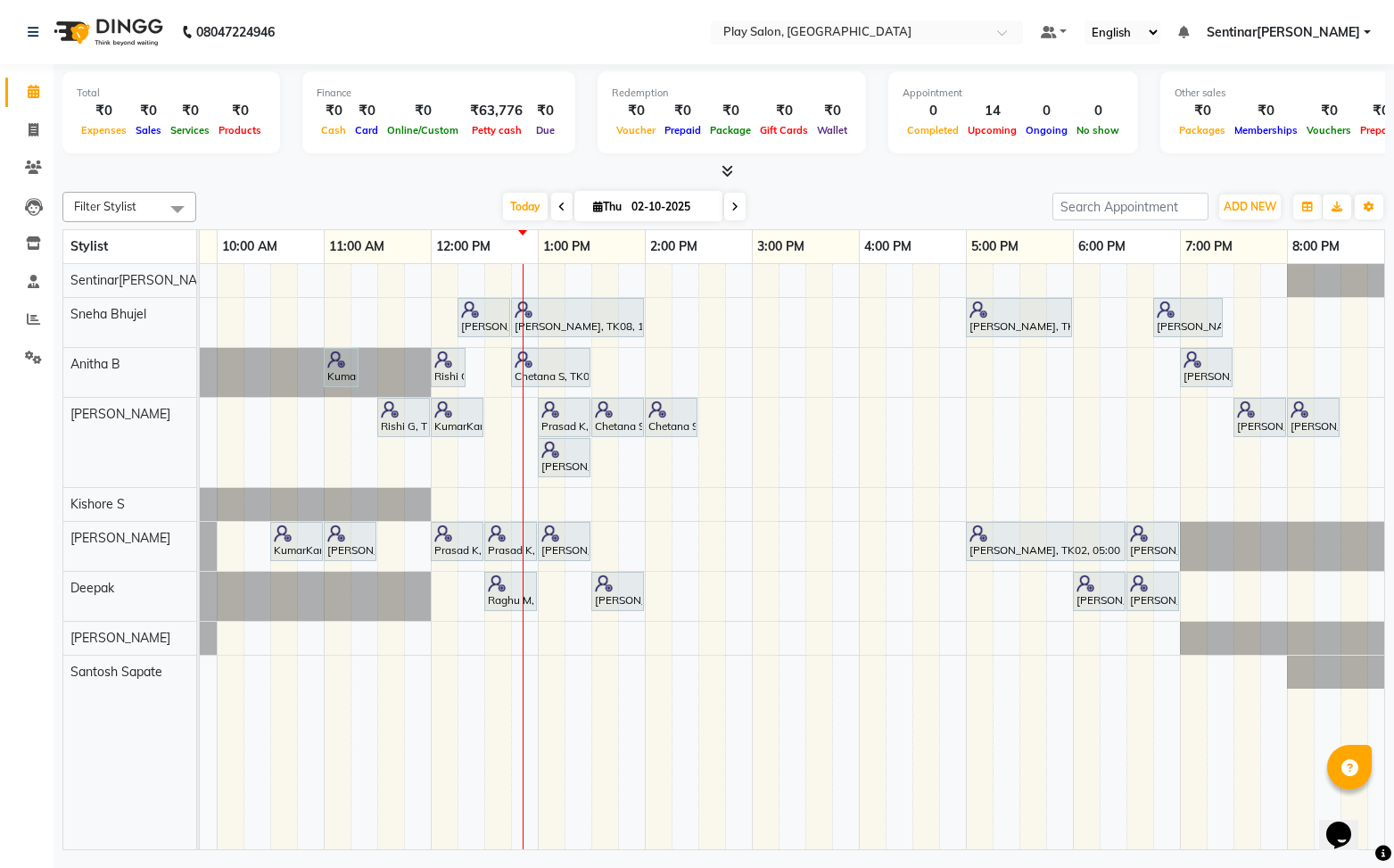
scroll to position [0, 196]
click at [729, 305] on div "Sanju Agarwal, TK08, 12:15 PM-12:45 PM, Skin Care - Hydrating And Nourishing - …" at bounding box center [699, 556] width 1391 height 586
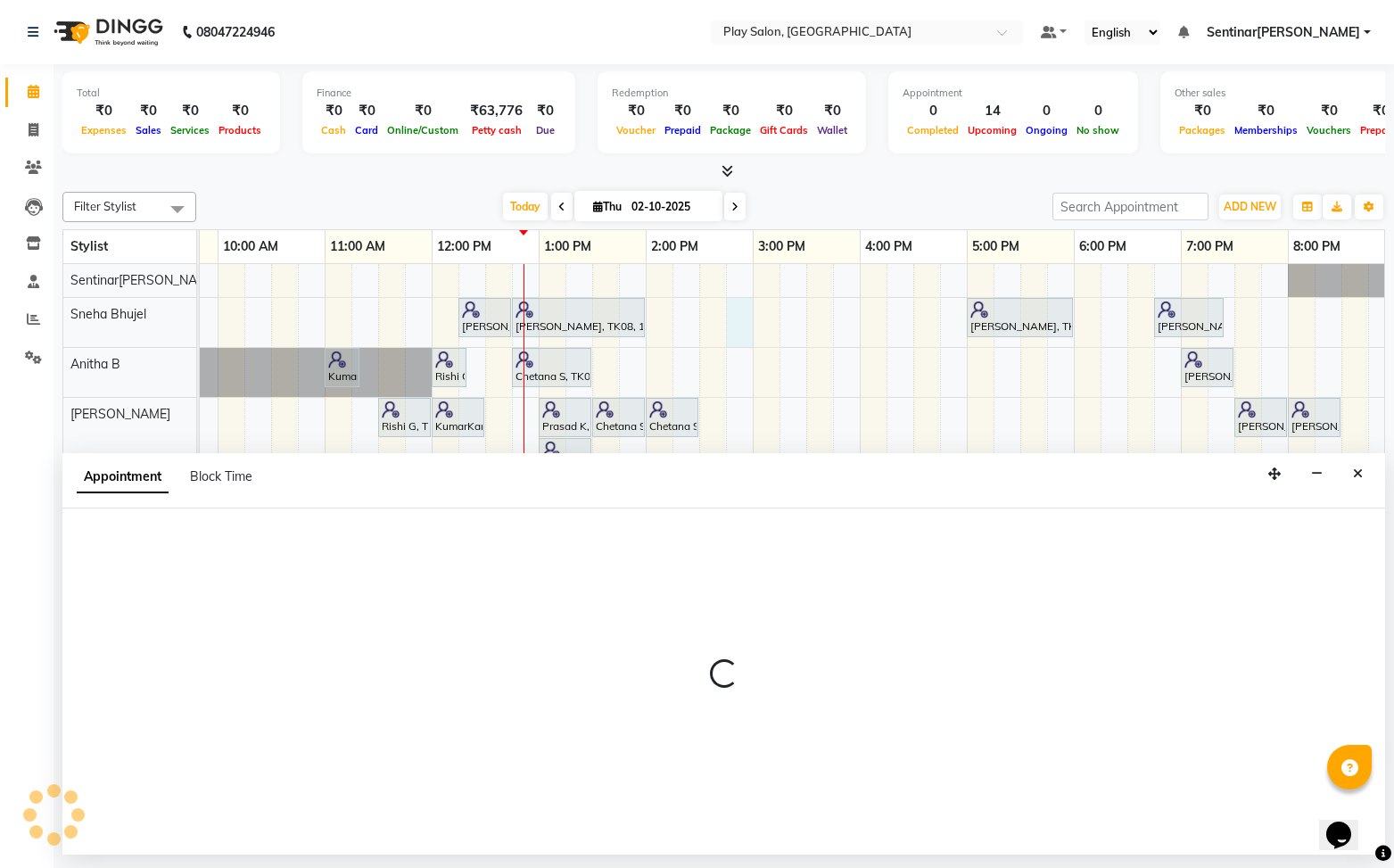
select select "91859"
select select "885"
select select "tentative"
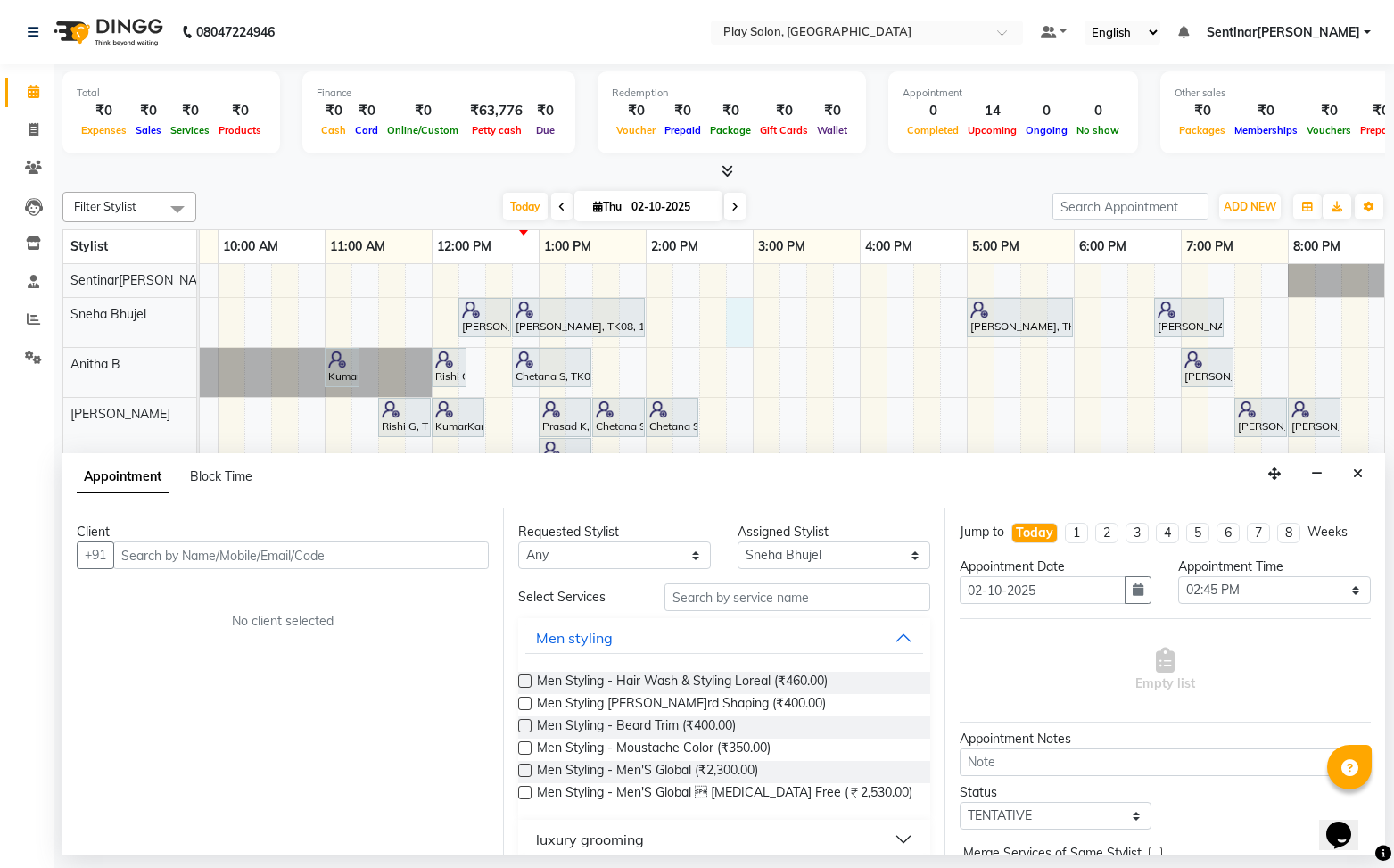
click at [298, 559] on input "text" at bounding box center [301, 554] width 376 height 27
type input "9902648893"
drag, startPoint x: 483, startPoint y: 559, endPoint x: 586, endPoint y: 546, distance: 103.8
click at [493, 555] on div "Client +91 9902648893 Add Client No client selected" at bounding box center [283, 681] width 441 height 346
click at [454, 559] on span "Add Client" at bounding box center [452, 554] width 60 height 16
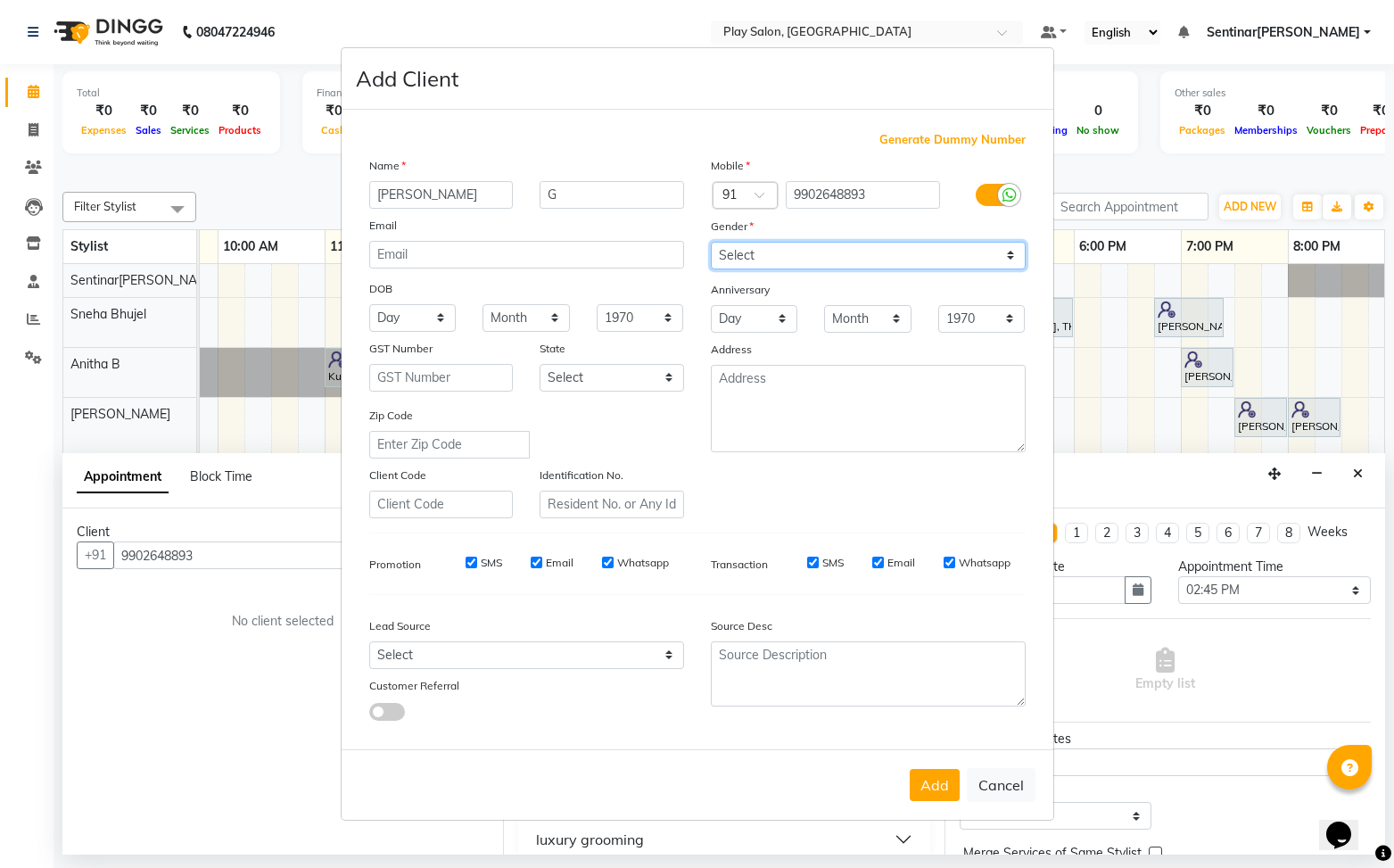
click at [778, 251] on select "Select [DEMOGRAPHIC_DATA] [DEMOGRAPHIC_DATA] Other Prefer Not To Say" at bounding box center [868, 255] width 315 height 27
click at [711, 242] on select "Select [DEMOGRAPHIC_DATA] [DEMOGRAPHIC_DATA] Other Prefer Not To Say" at bounding box center [868, 255] width 315 height 27
click at [948, 785] on button "Add" at bounding box center [935, 784] width 50 height 32
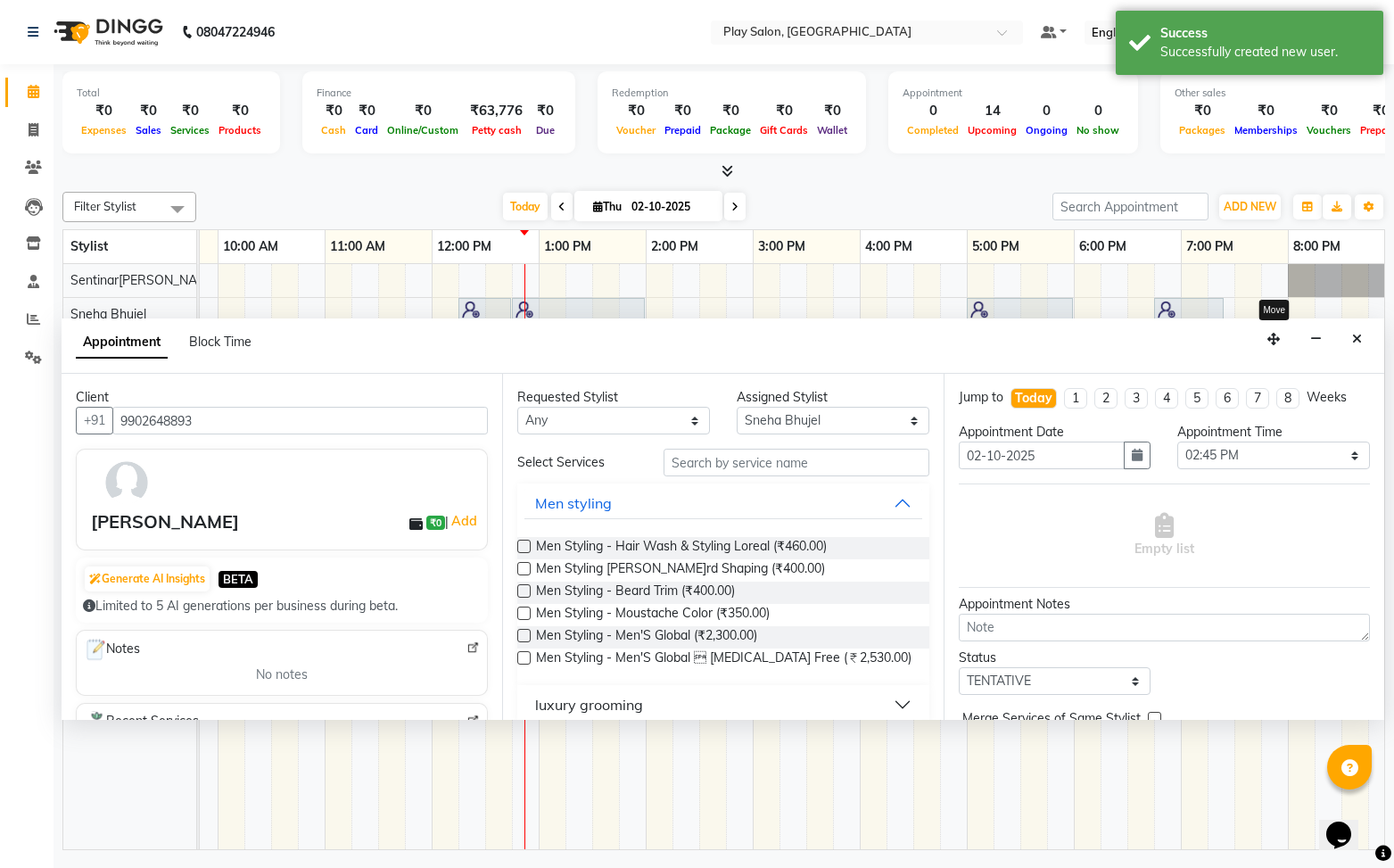
drag, startPoint x: 1283, startPoint y: 478, endPoint x: 927, endPoint y: 523, distance: 358.8
click at [1270, 345] on button "button" at bounding box center [1273, 339] width 28 height 27
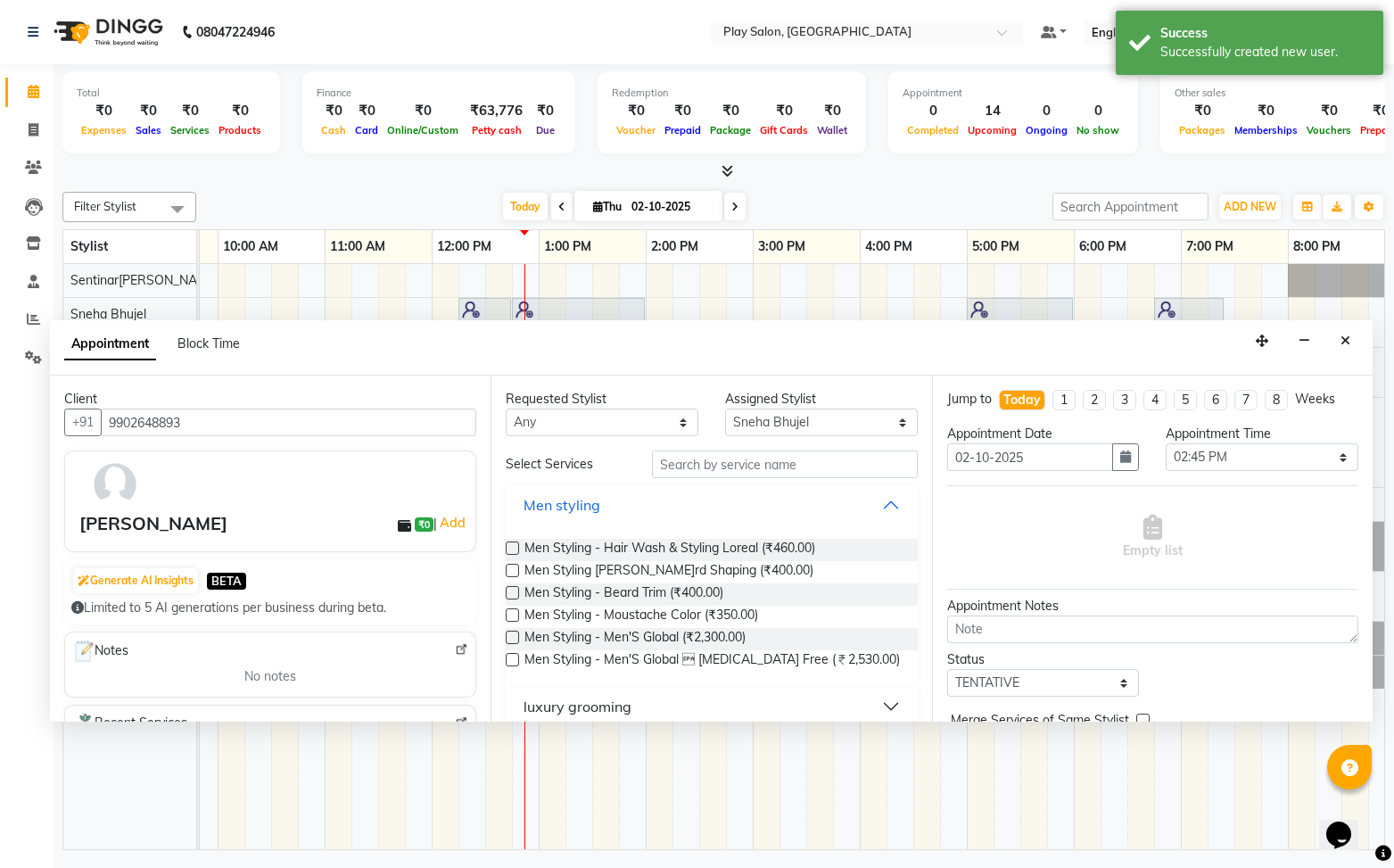
drag, startPoint x: 898, startPoint y: 503, endPoint x: 792, endPoint y: 594, distance: 139.7
click at [894, 503] on button "Men styling" at bounding box center [711, 504] width 397 height 32
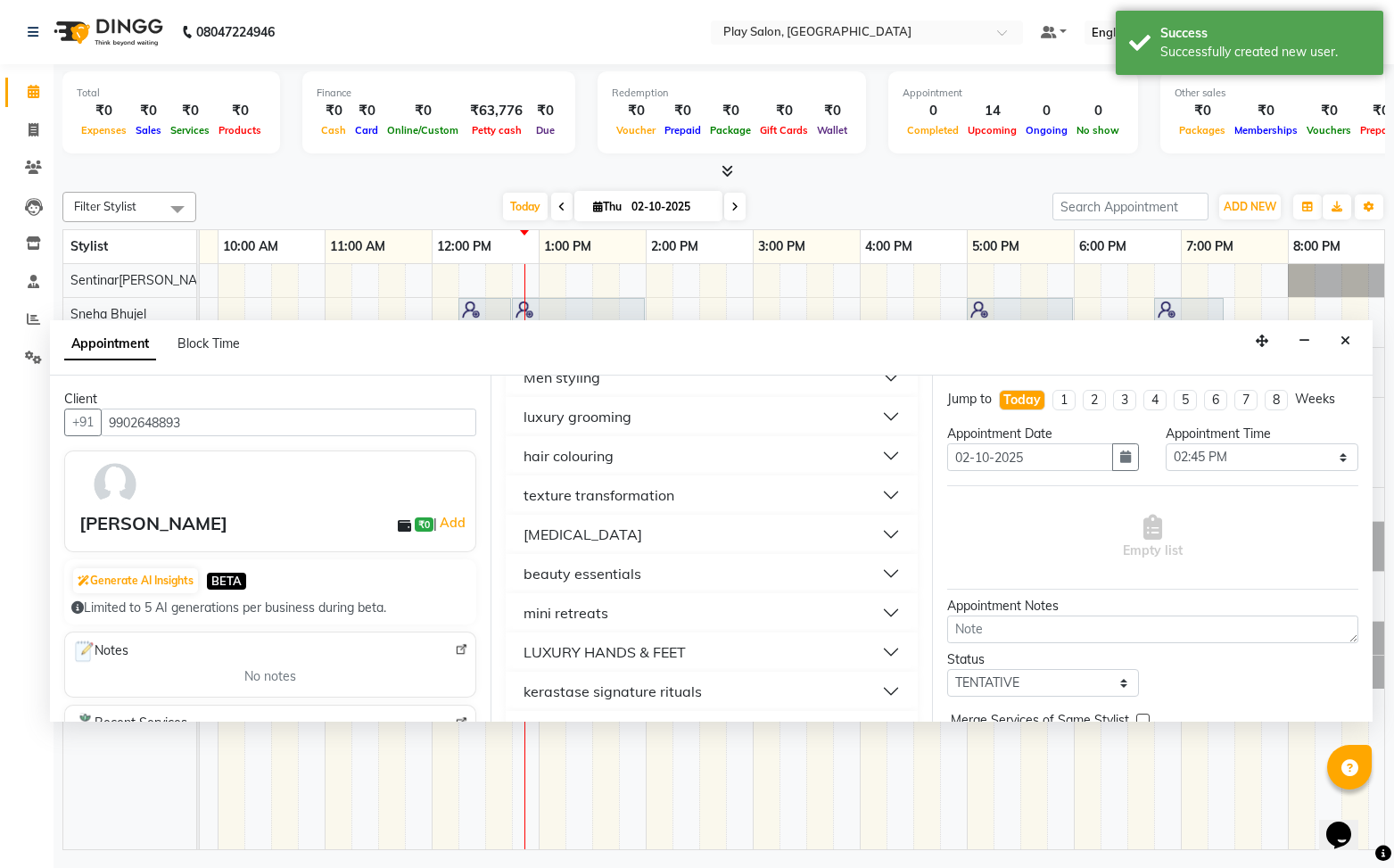
scroll to position [128, 0]
click at [754, 645] on button "LUXURY HANDS & FEET" at bounding box center [711, 651] width 397 height 32
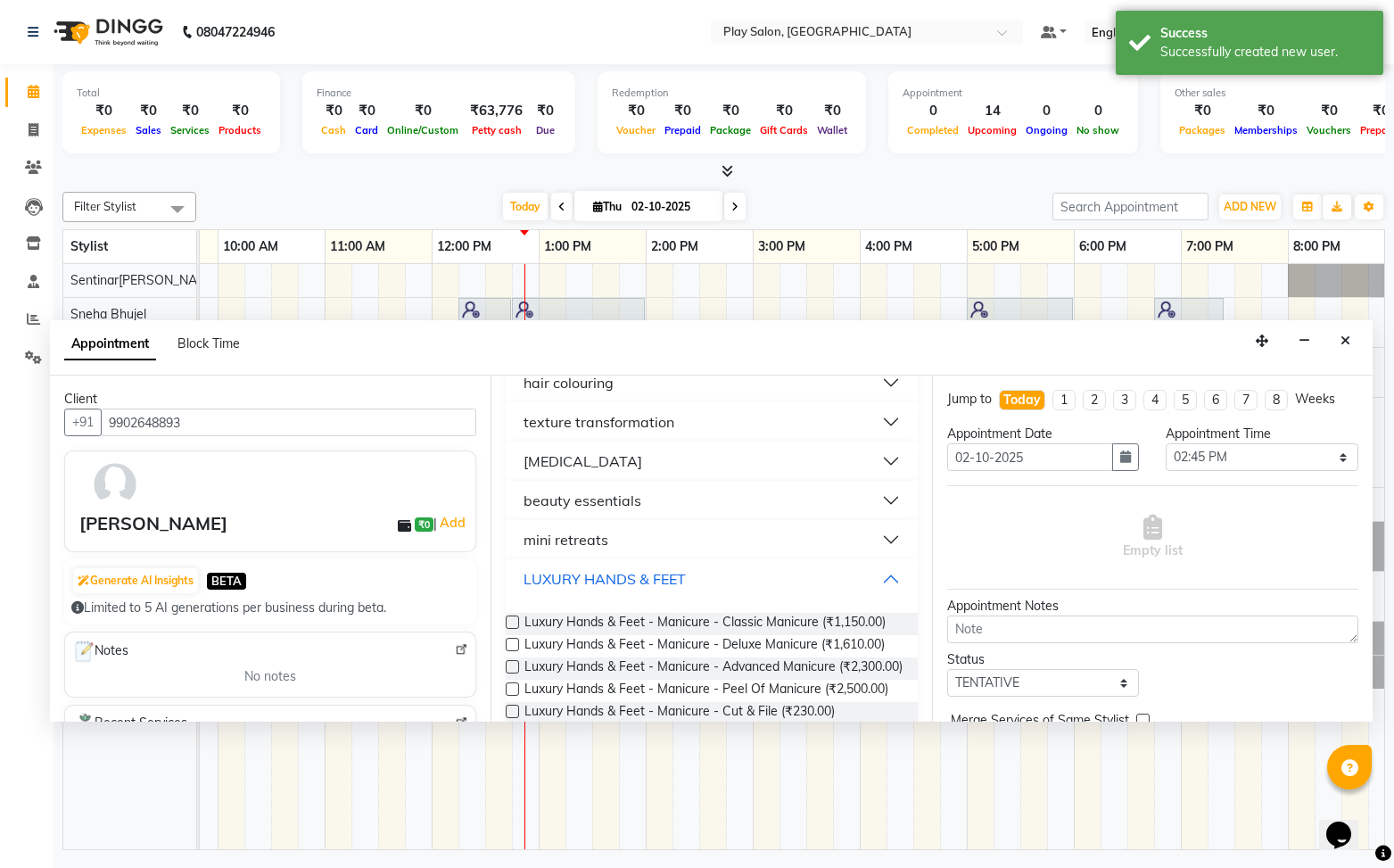
scroll to position [212, 0]
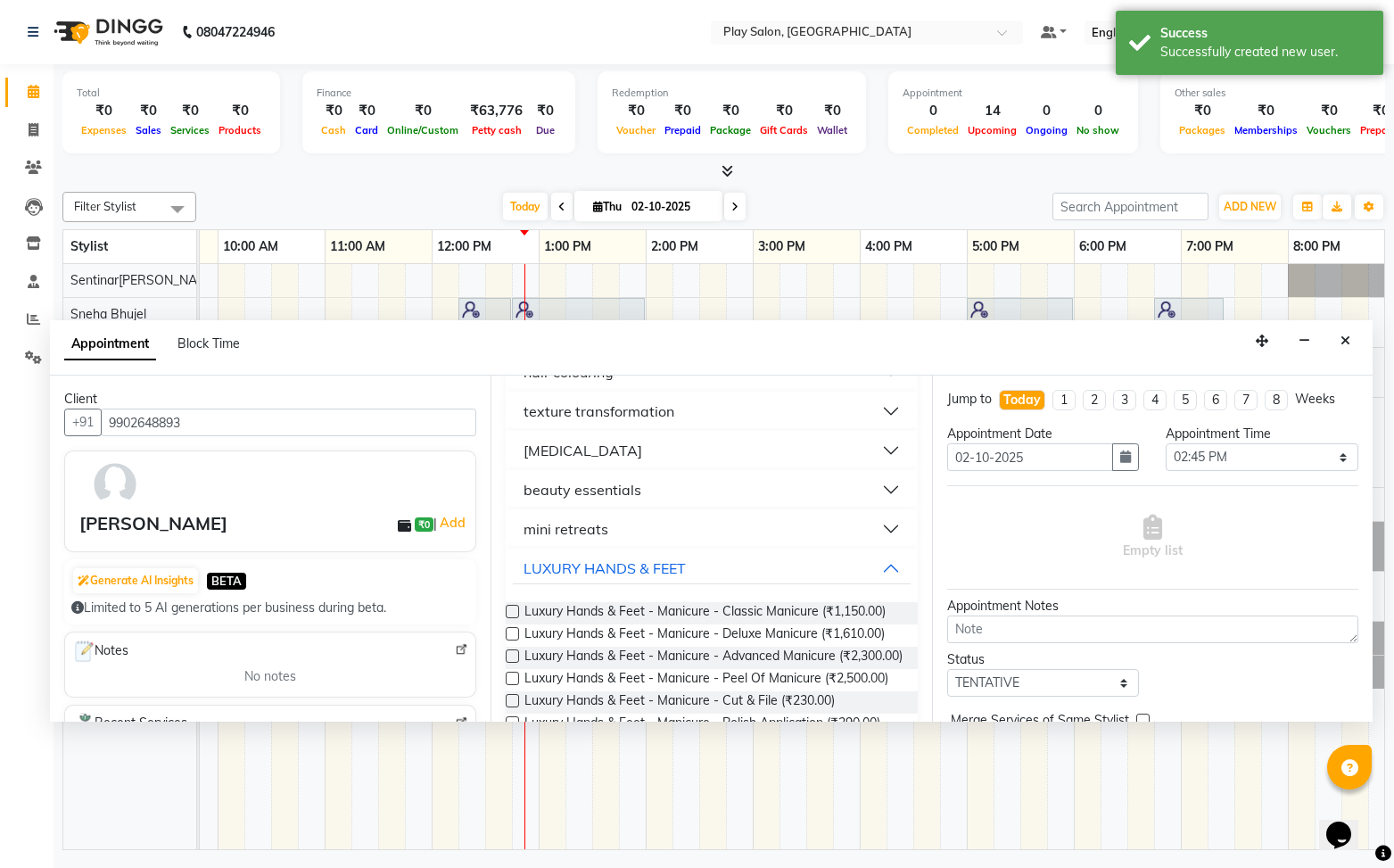
click at [517, 609] on label at bounding box center [512, 611] width 14 height 14
click at [517, 609] on input "checkbox" at bounding box center [511, 613] width 12 height 12
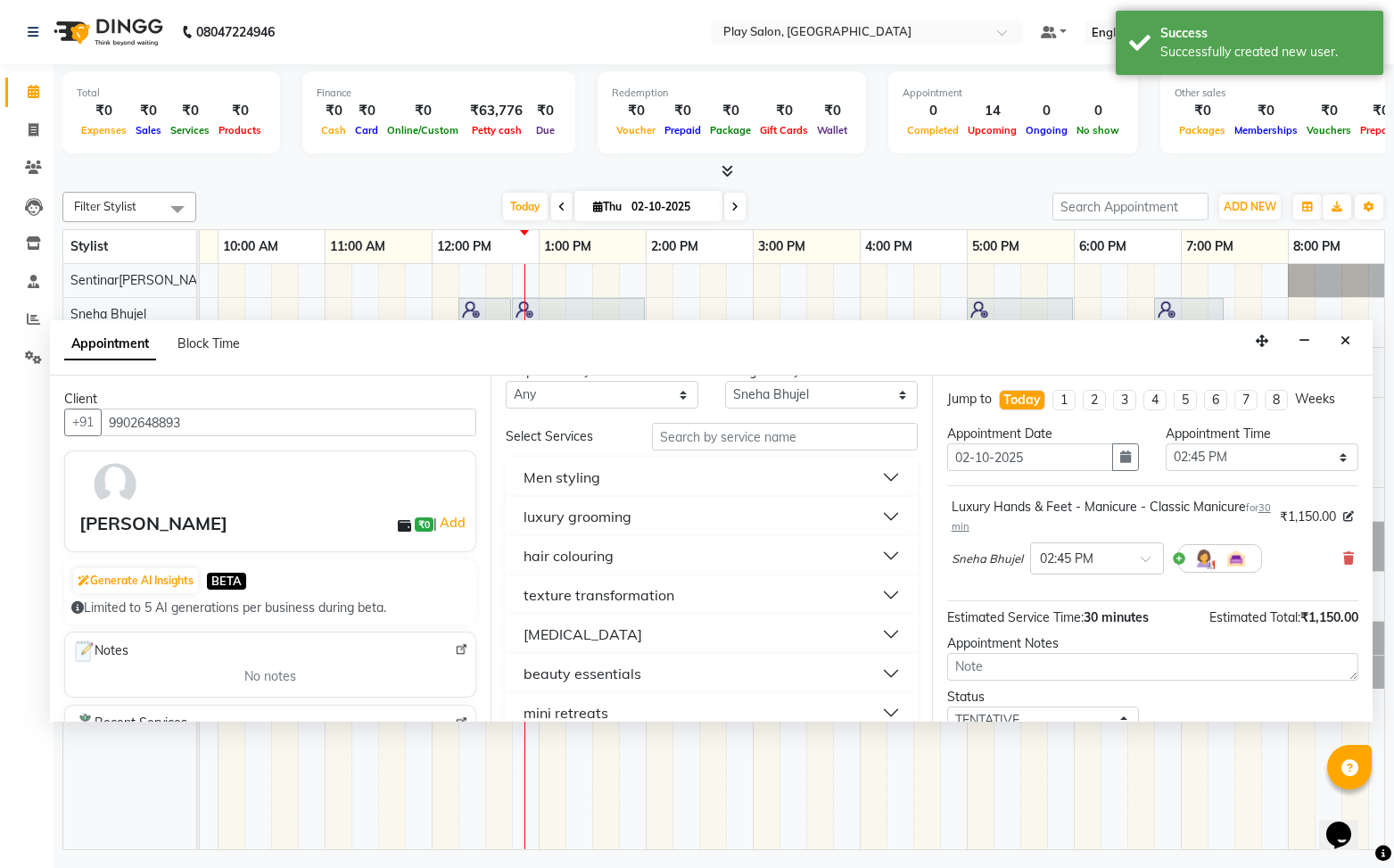
scroll to position [0, 0]
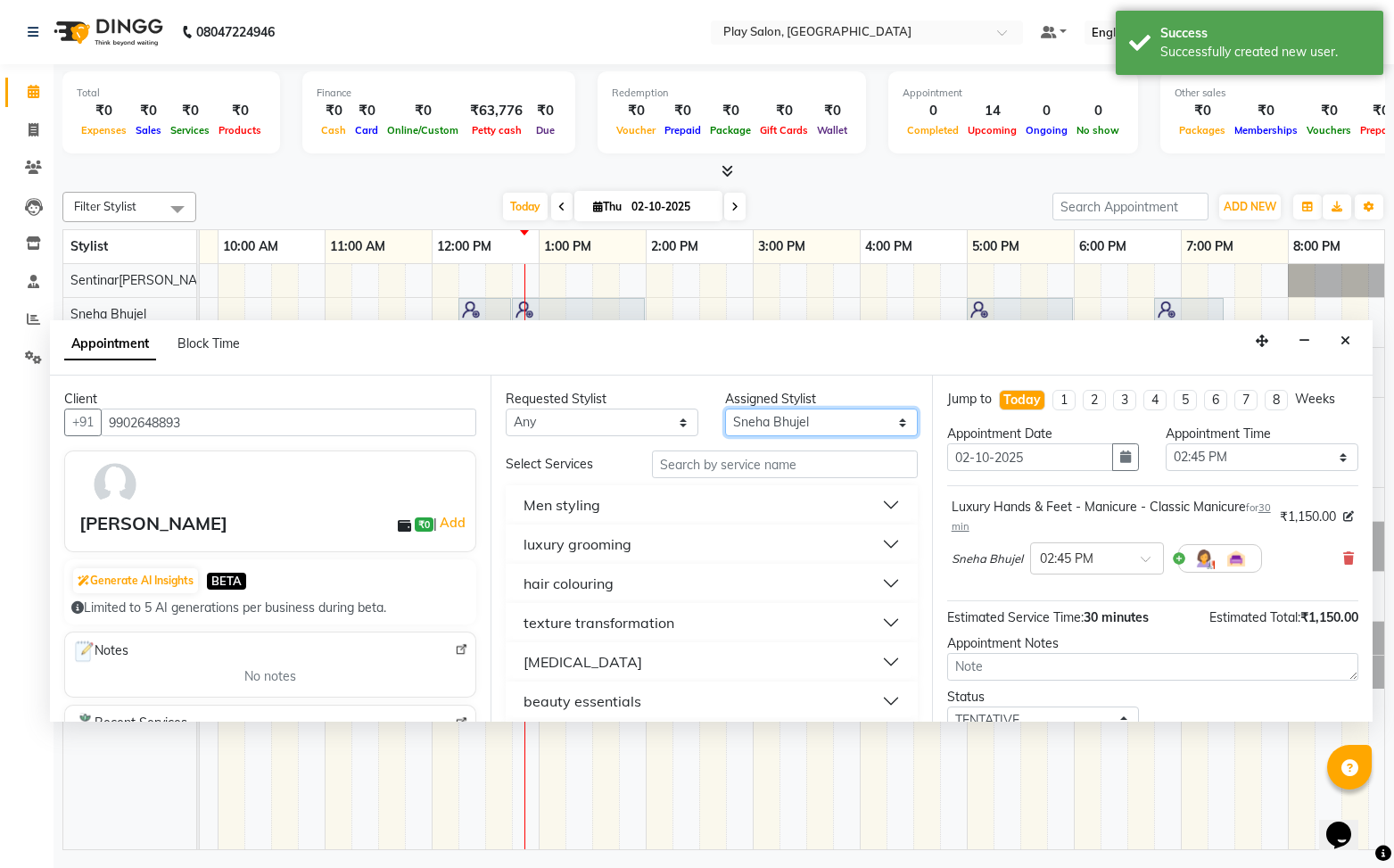
click at [817, 430] on select "Select [PERSON_NAME] B [PERSON_NAME] S [PERSON_NAME] [PERSON_NAME] M [PERSON_NA…" at bounding box center [822, 422] width 193 height 27
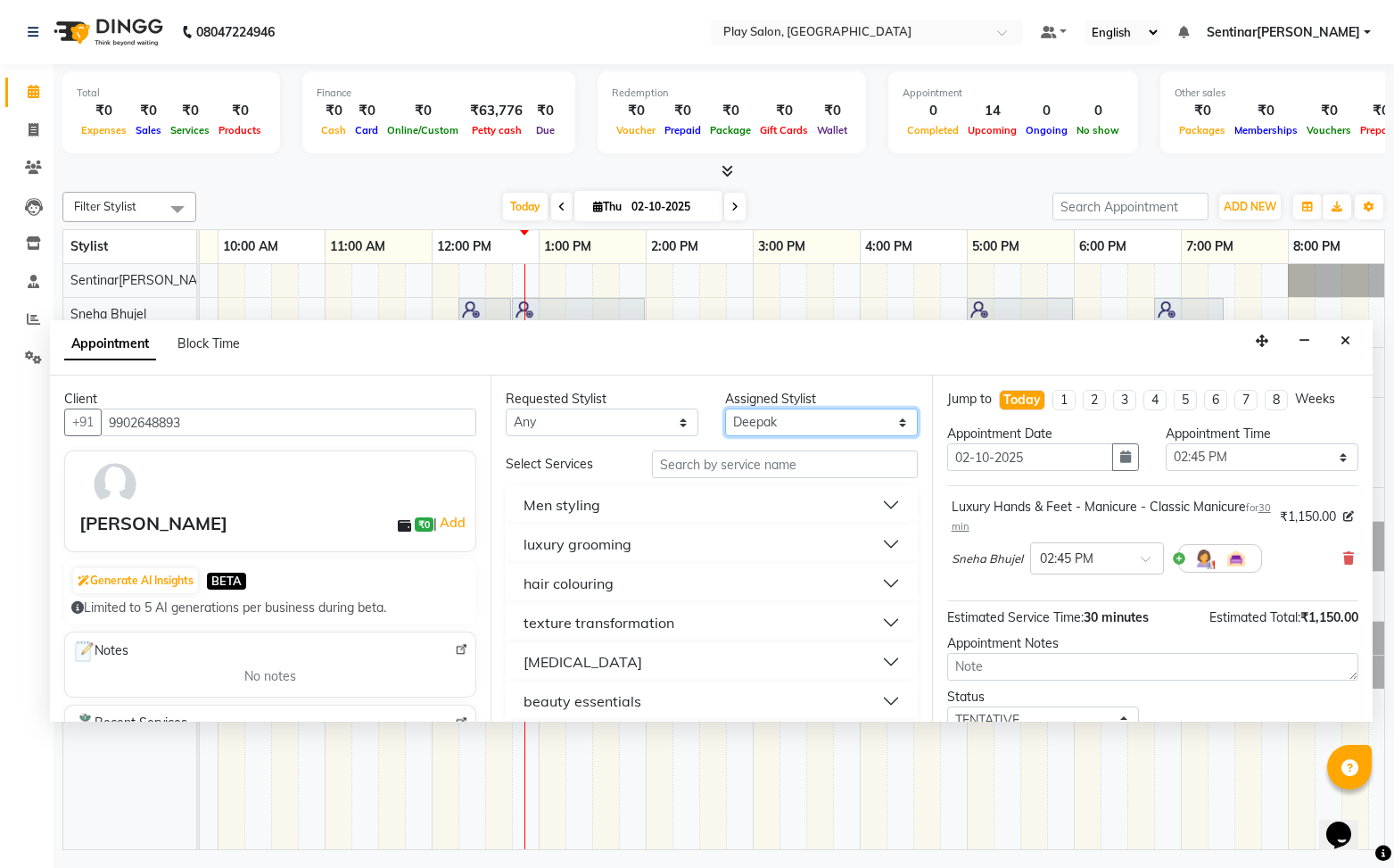
click at [726, 408] on select "Select [PERSON_NAME] B [PERSON_NAME] S [PERSON_NAME] [PERSON_NAME] M [PERSON_NA…" at bounding box center [822, 422] width 193 height 27
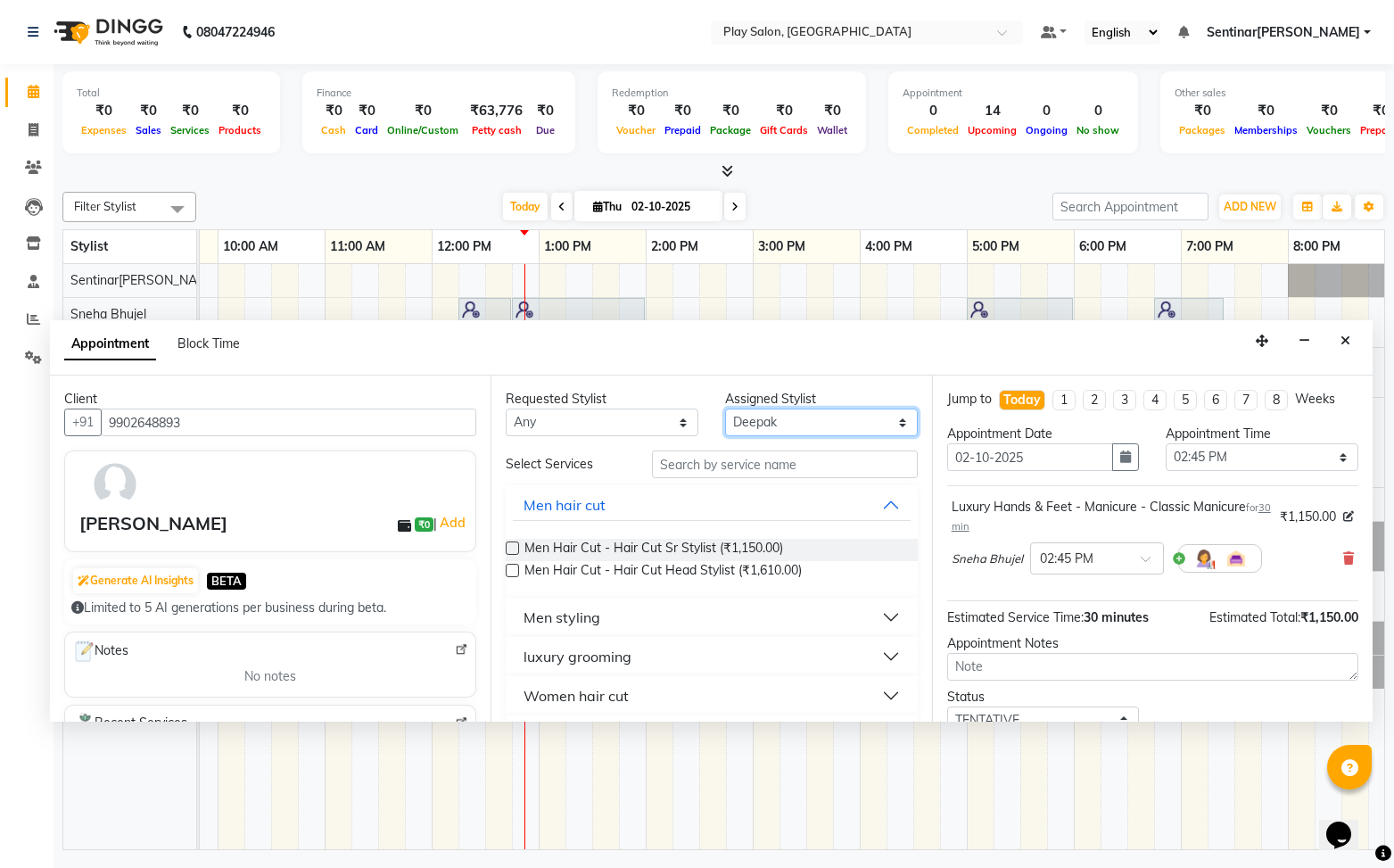
scroll to position [7, 0]
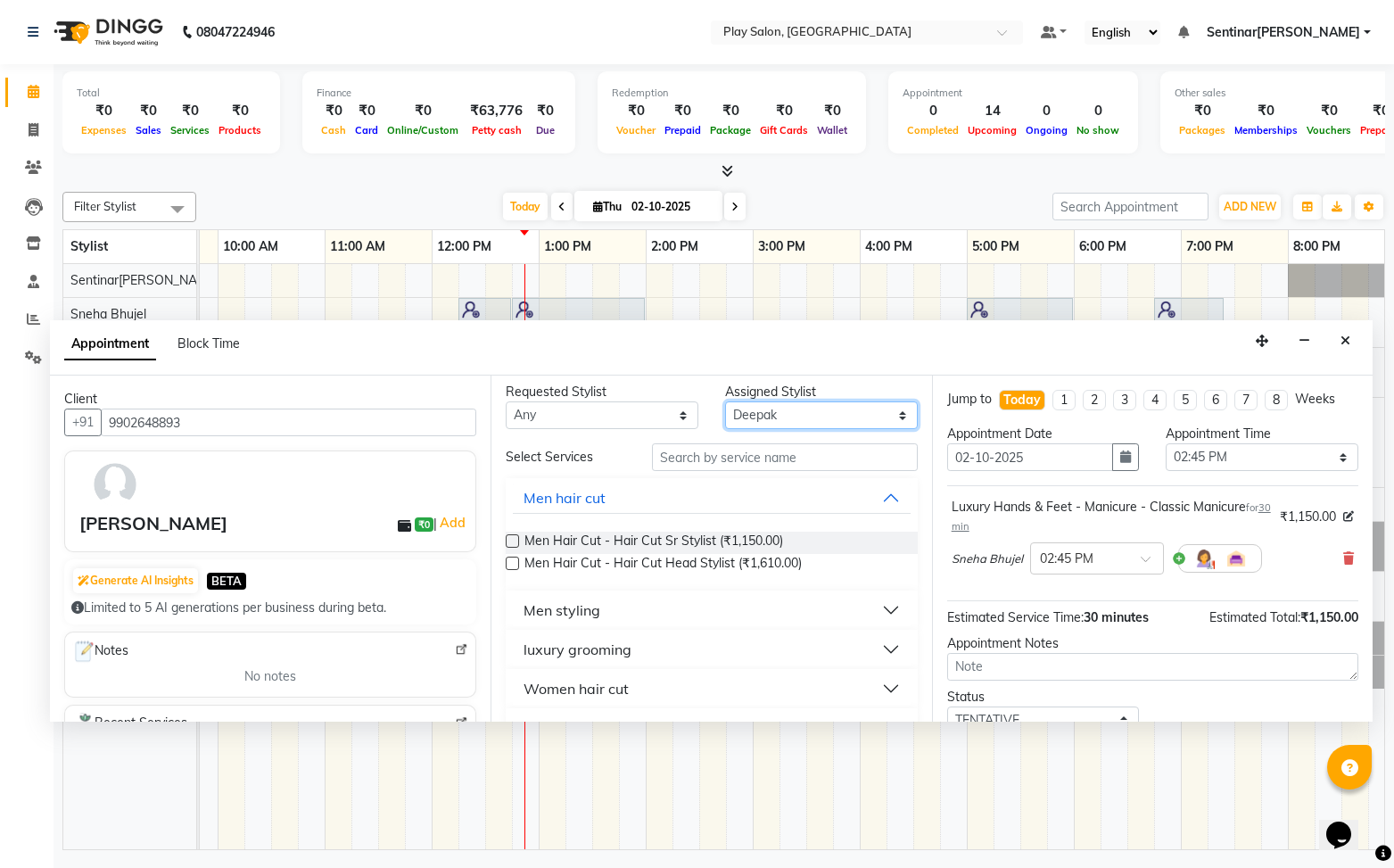
click at [815, 419] on select "Select [PERSON_NAME] B [PERSON_NAME] S [PERSON_NAME] [PERSON_NAME] M [PERSON_NA…" at bounding box center [822, 414] width 193 height 27
click at [726, 408] on select "Select [PERSON_NAME] B [PERSON_NAME] S [PERSON_NAME] [PERSON_NAME] M [PERSON_NA…" at bounding box center [822, 414] width 193 height 27
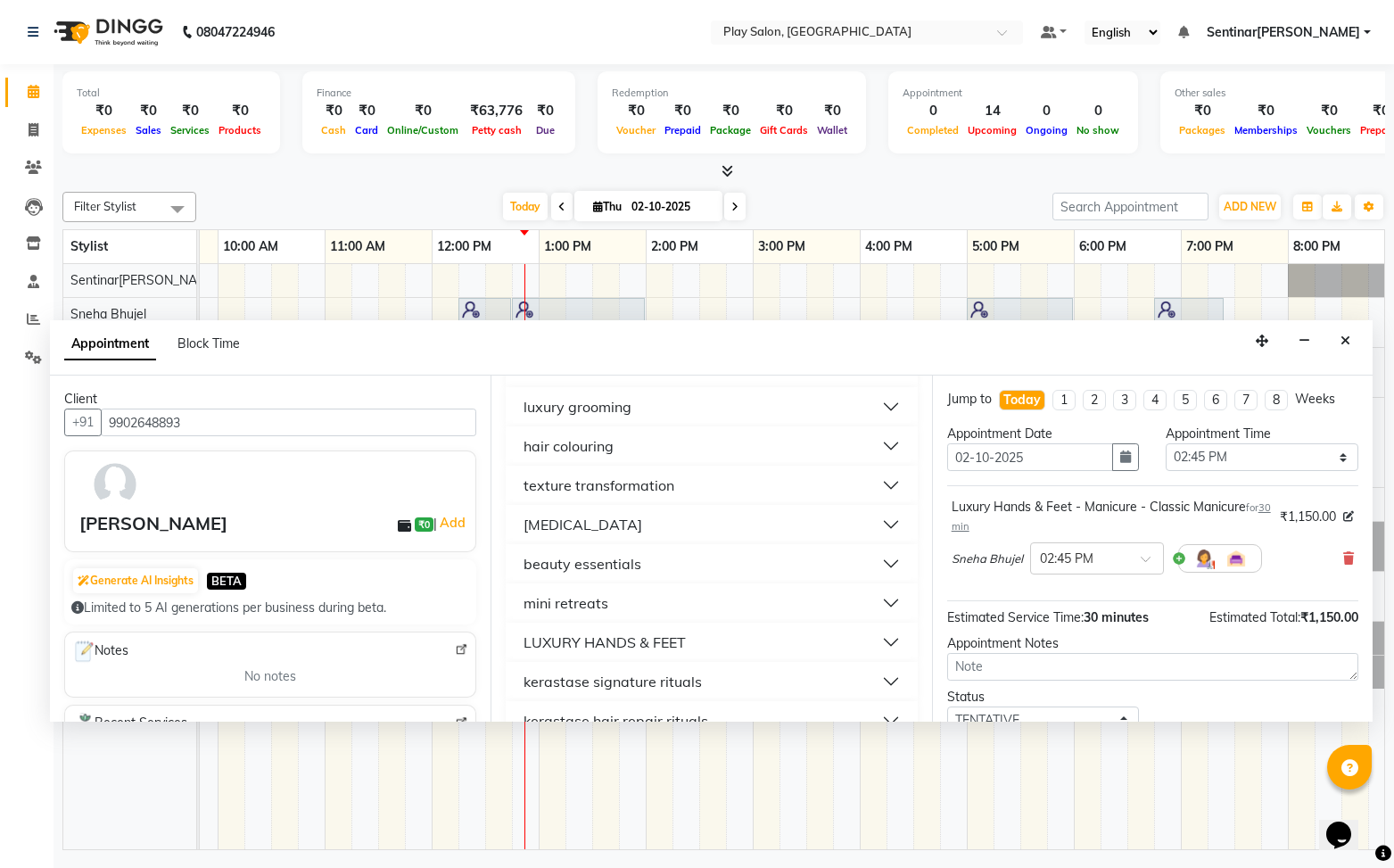
scroll to position [245, 0]
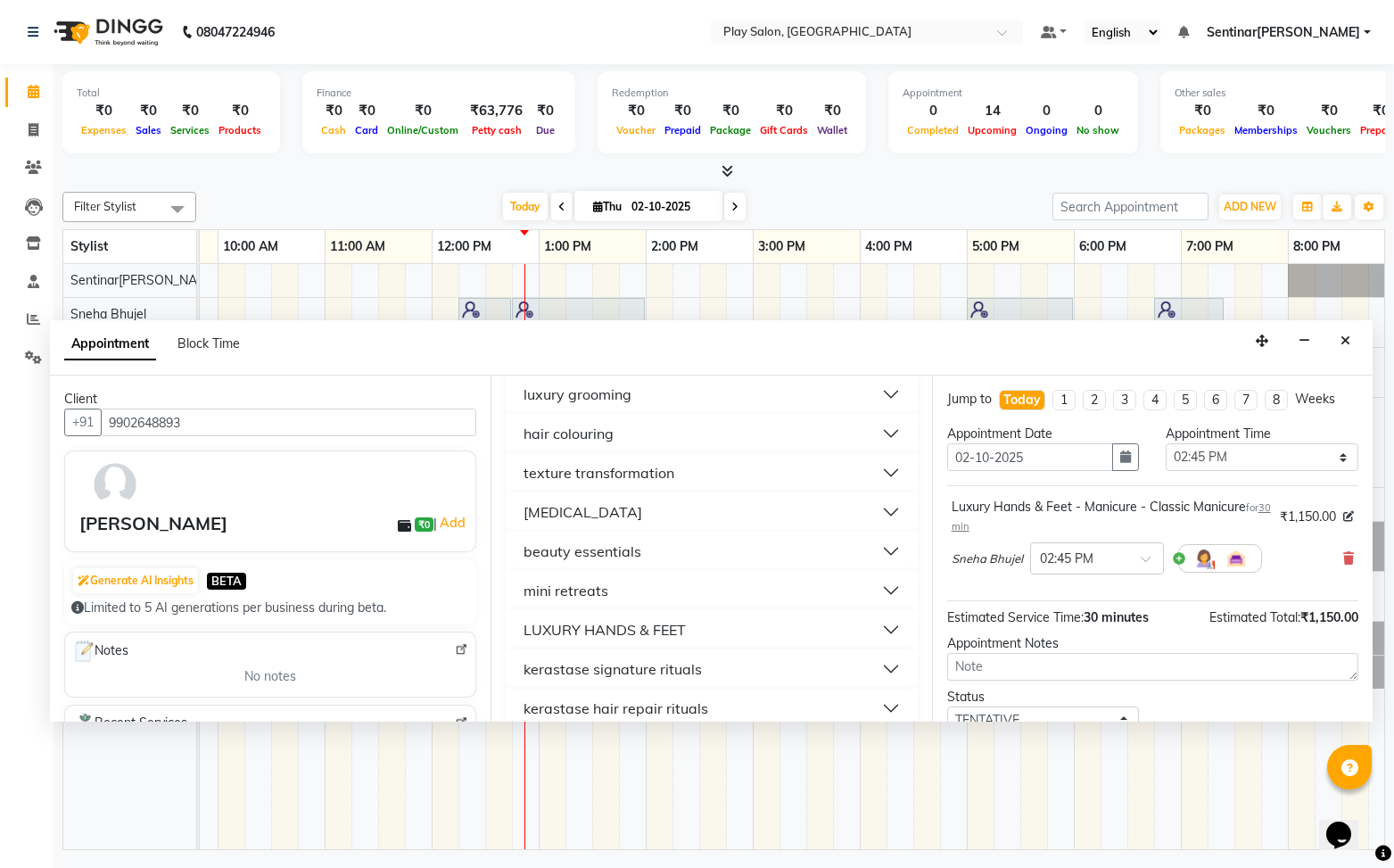
click at [821, 629] on button "LUXURY HANDS & FEET" at bounding box center [711, 629] width 397 height 32
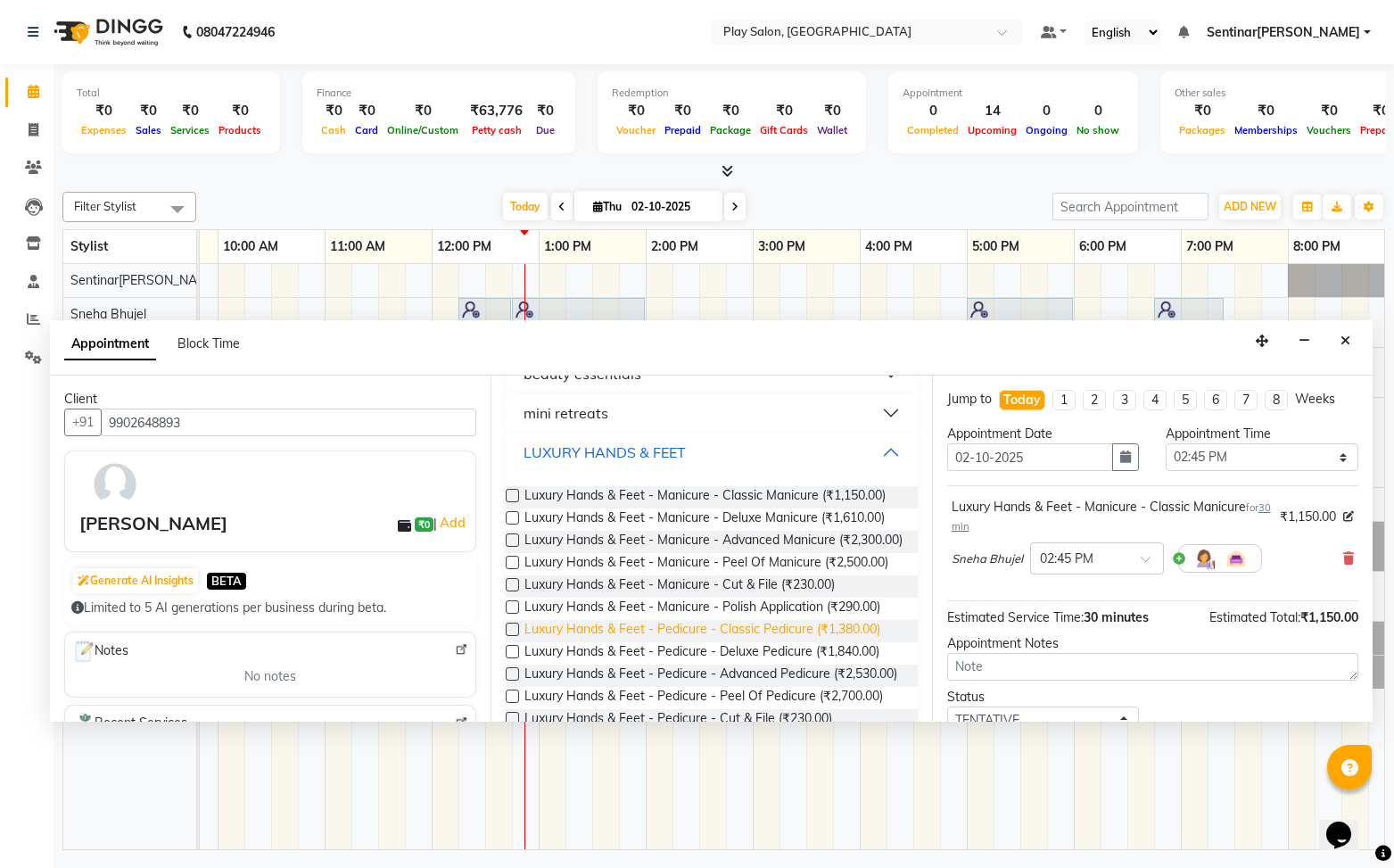
scroll to position [424, 0]
click at [512, 635] on label at bounding box center [512, 628] width 14 height 14
click at [512, 635] on input "checkbox" at bounding box center [511, 630] width 12 height 12
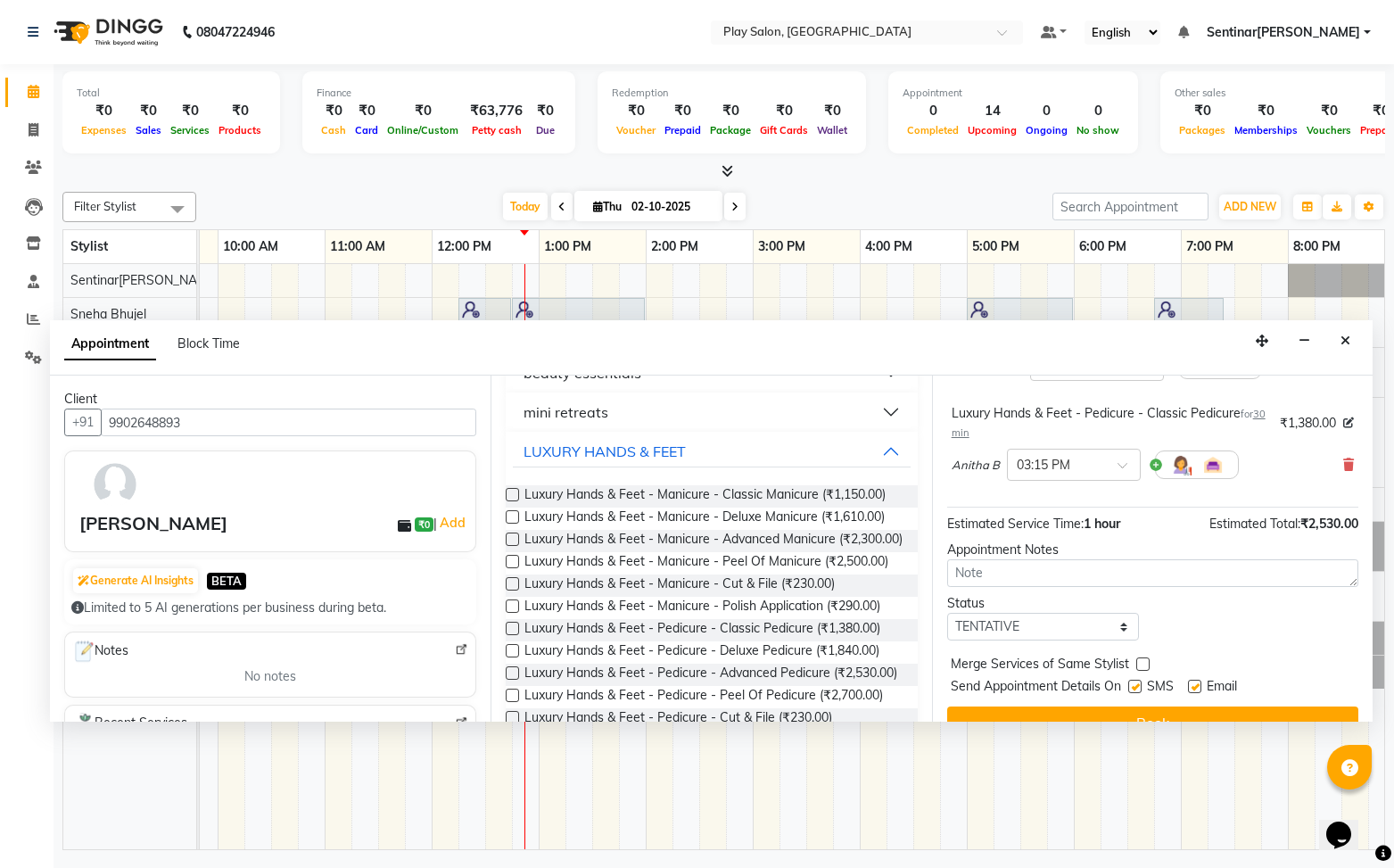
scroll to position [224, 0]
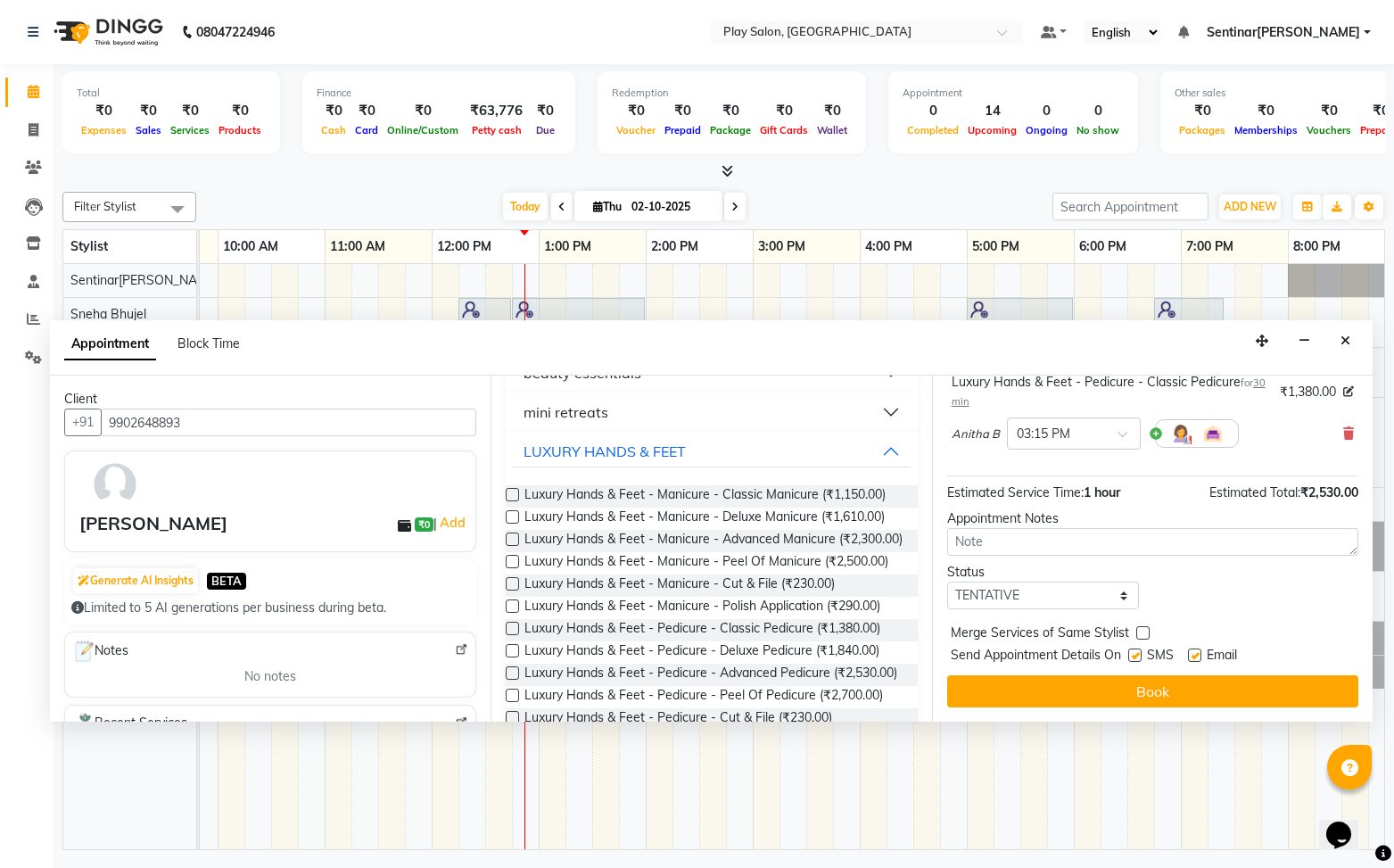
drag, startPoint x: 1177, startPoint y: 689, endPoint x: 1244, endPoint y: 683, distance: 67.3
click at [1177, 688] on button "Book" at bounding box center [1153, 691] width 411 height 32
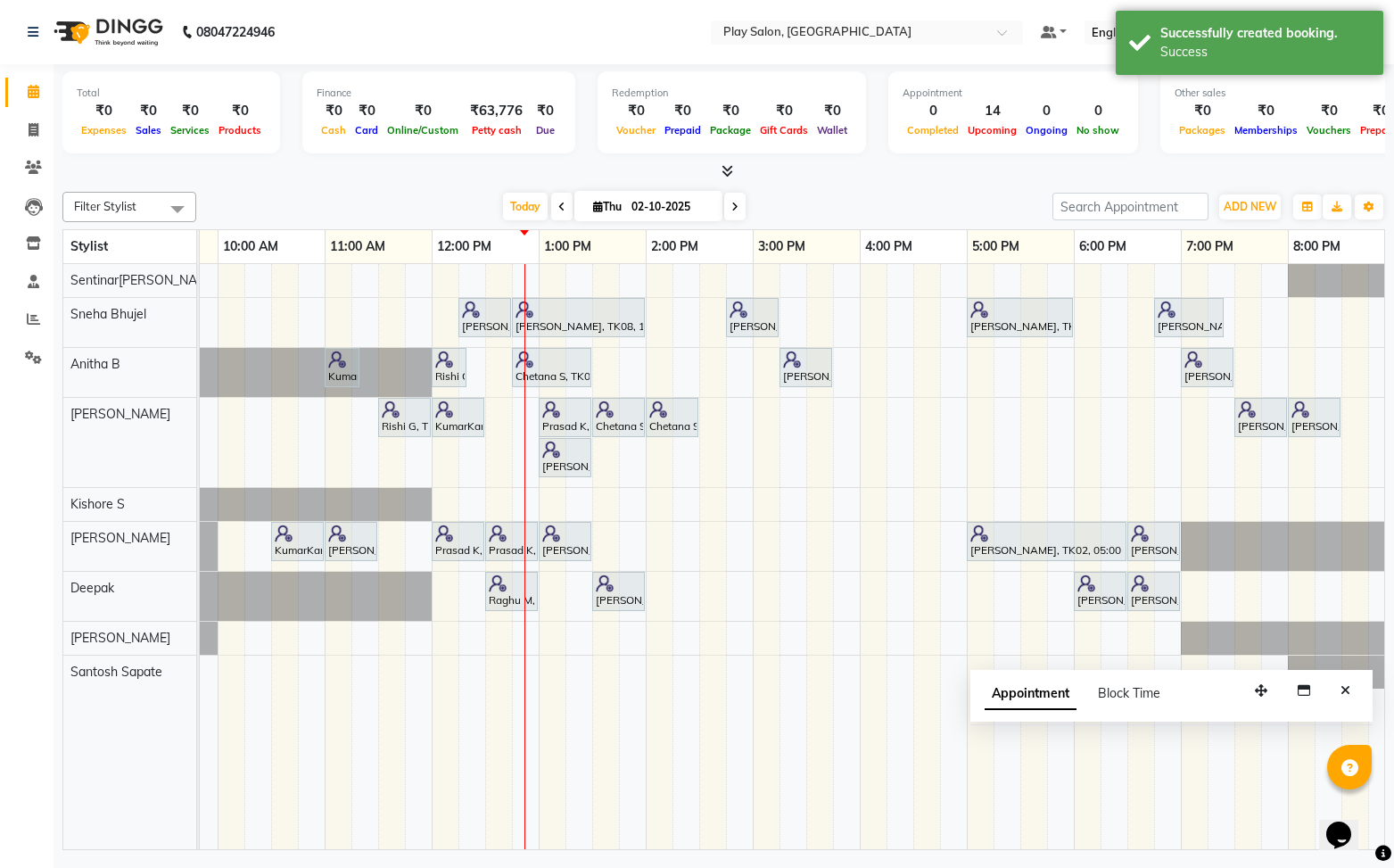
click at [1348, 690] on icon "Close" at bounding box center [1346, 690] width 10 height 13
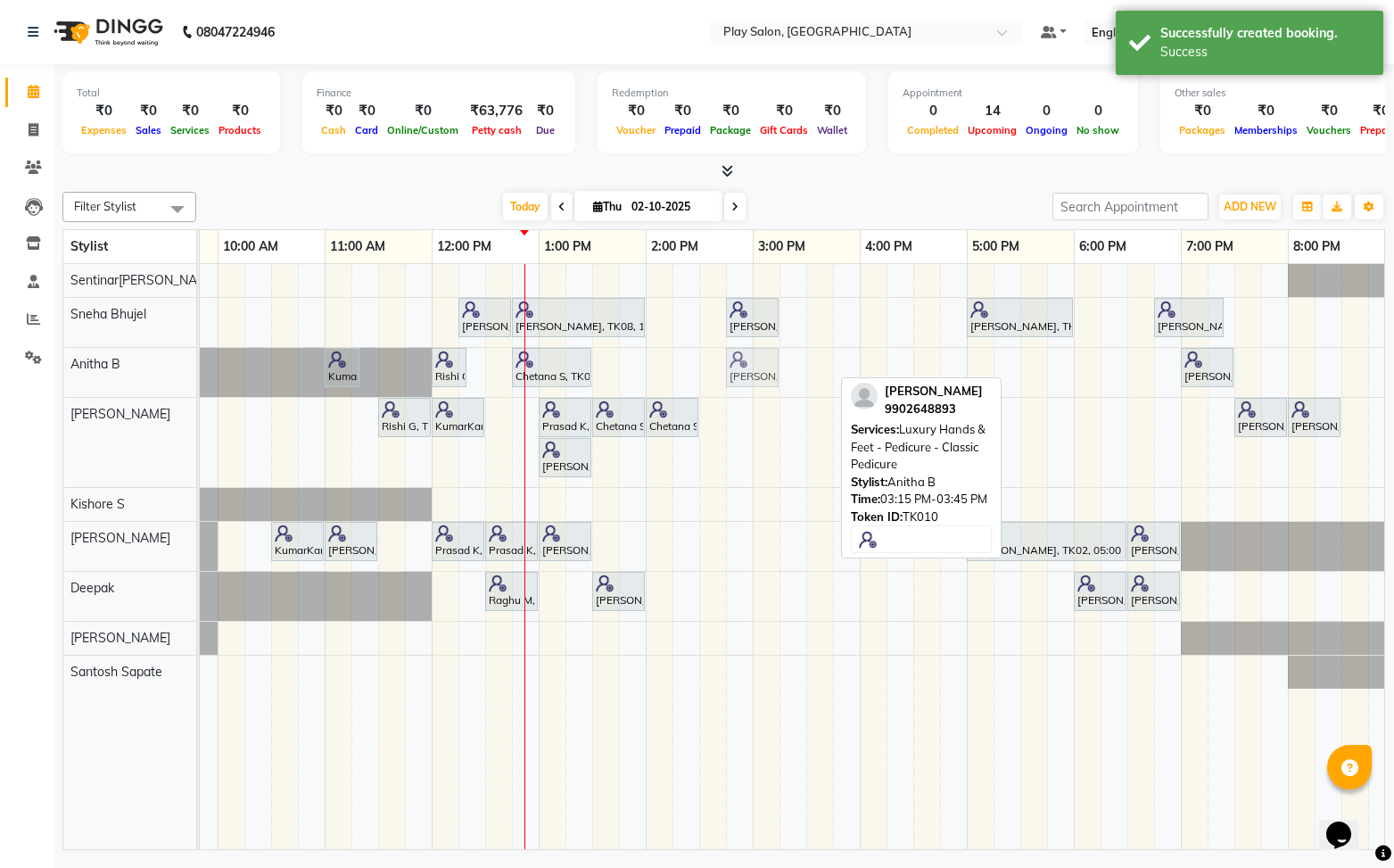
drag, startPoint x: 795, startPoint y: 364, endPoint x: 752, endPoint y: 367, distance: 43.1
click at [4, 367] on div "KumarKant Gowda, TK03, 11:00 AM-11:20 AM, SHORT TREATMENTS 20 MIN - FOOT MASSAG…" at bounding box center [4, 373] width 0 height 49
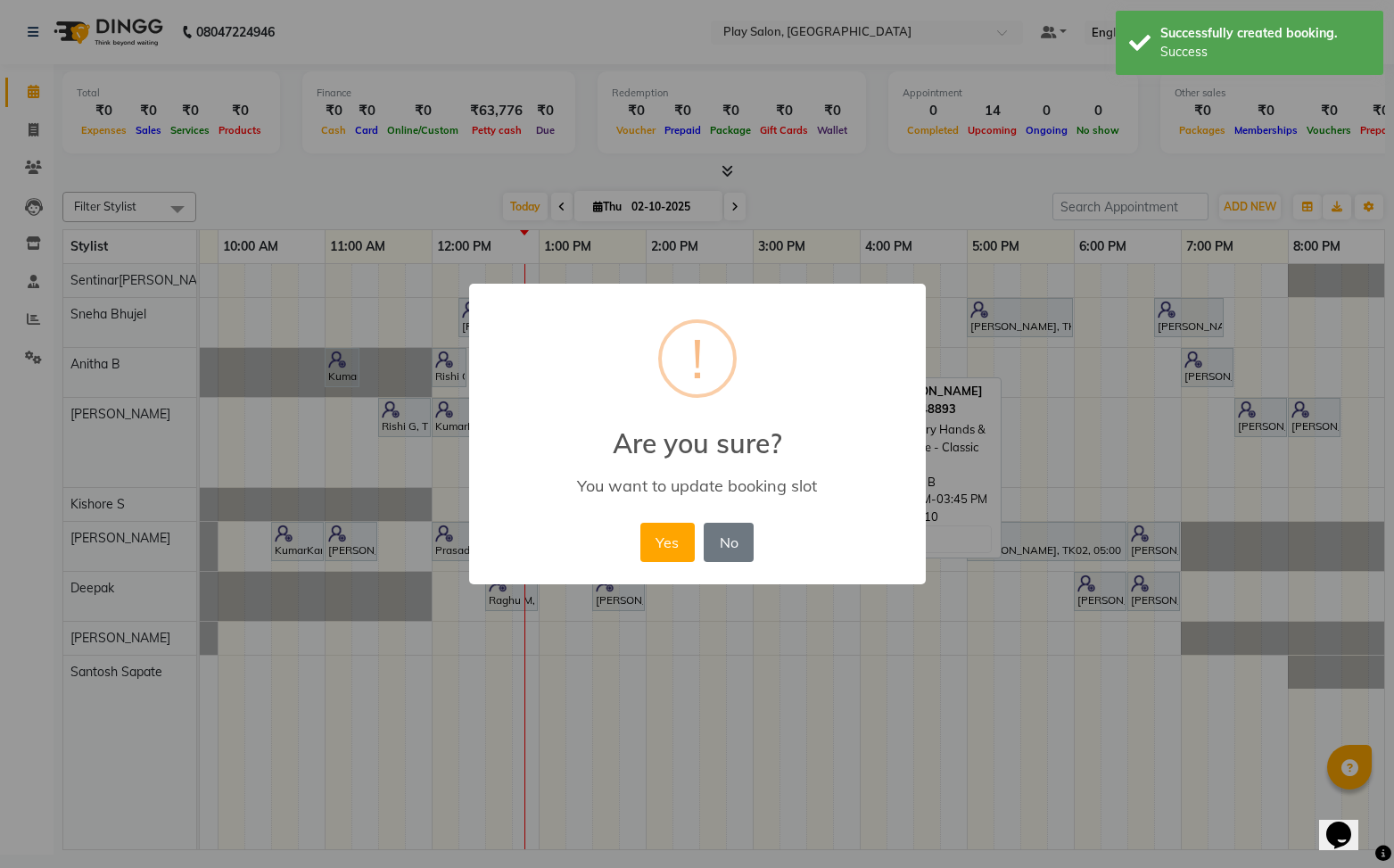
drag, startPoint x: 682, startPoint y: 551, endPoint x: 697, endPoint y: 529, distance: 26.6
click at [682, 548] on button "Yes" at bounding box center [667, 542] width 55 height 39
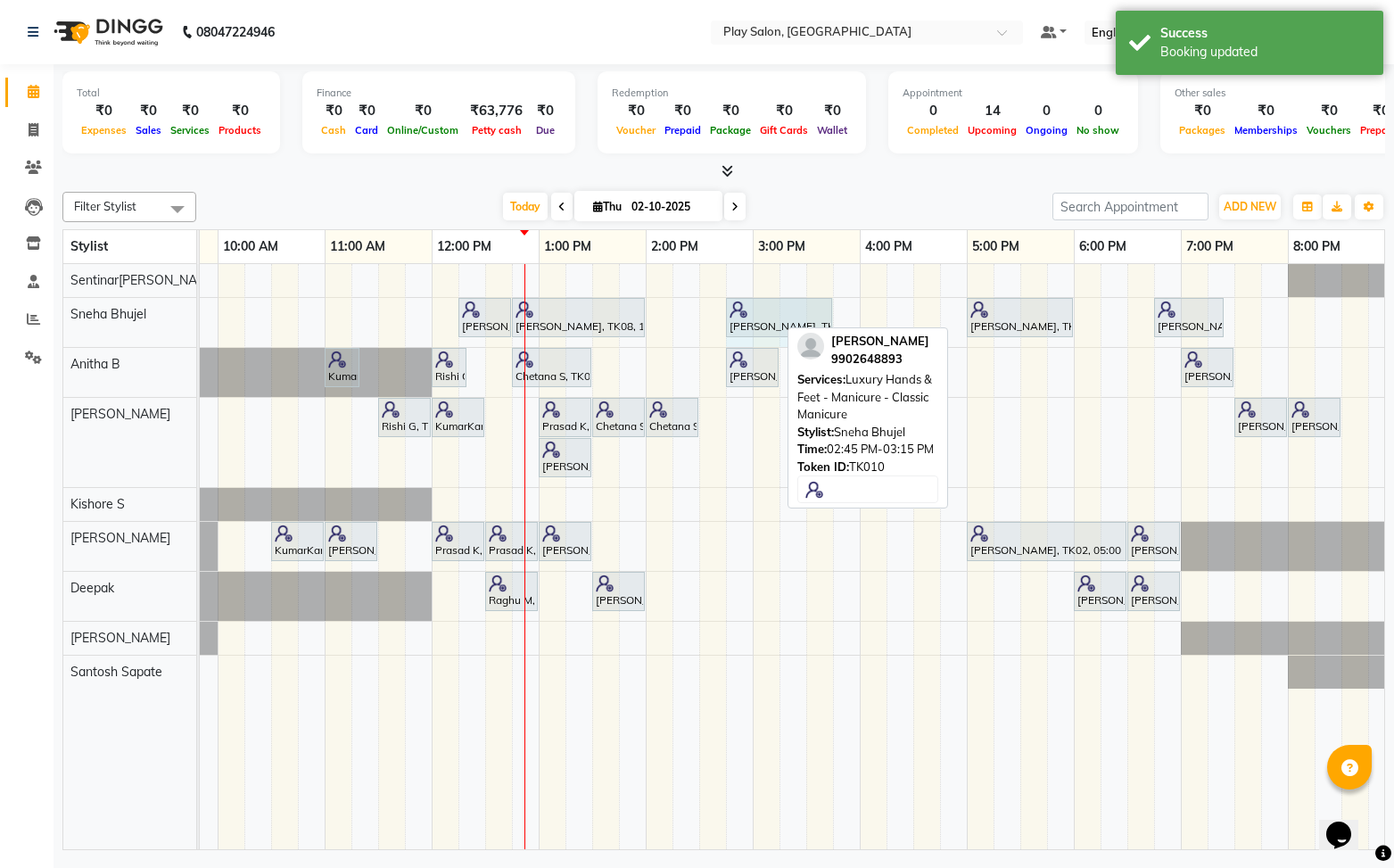
drag, startPoint x: 775, startPoint y: 315, endPoint x: 814, endPoint y: 315, distance: 39.0
click at [4, 315] on div "Sanju Agarwal, TK08, 12:15 PM-12:45 PM, Skin Care - Hydrating And Nourishing - …" at bounding box center [4, 323] width 0 height 49
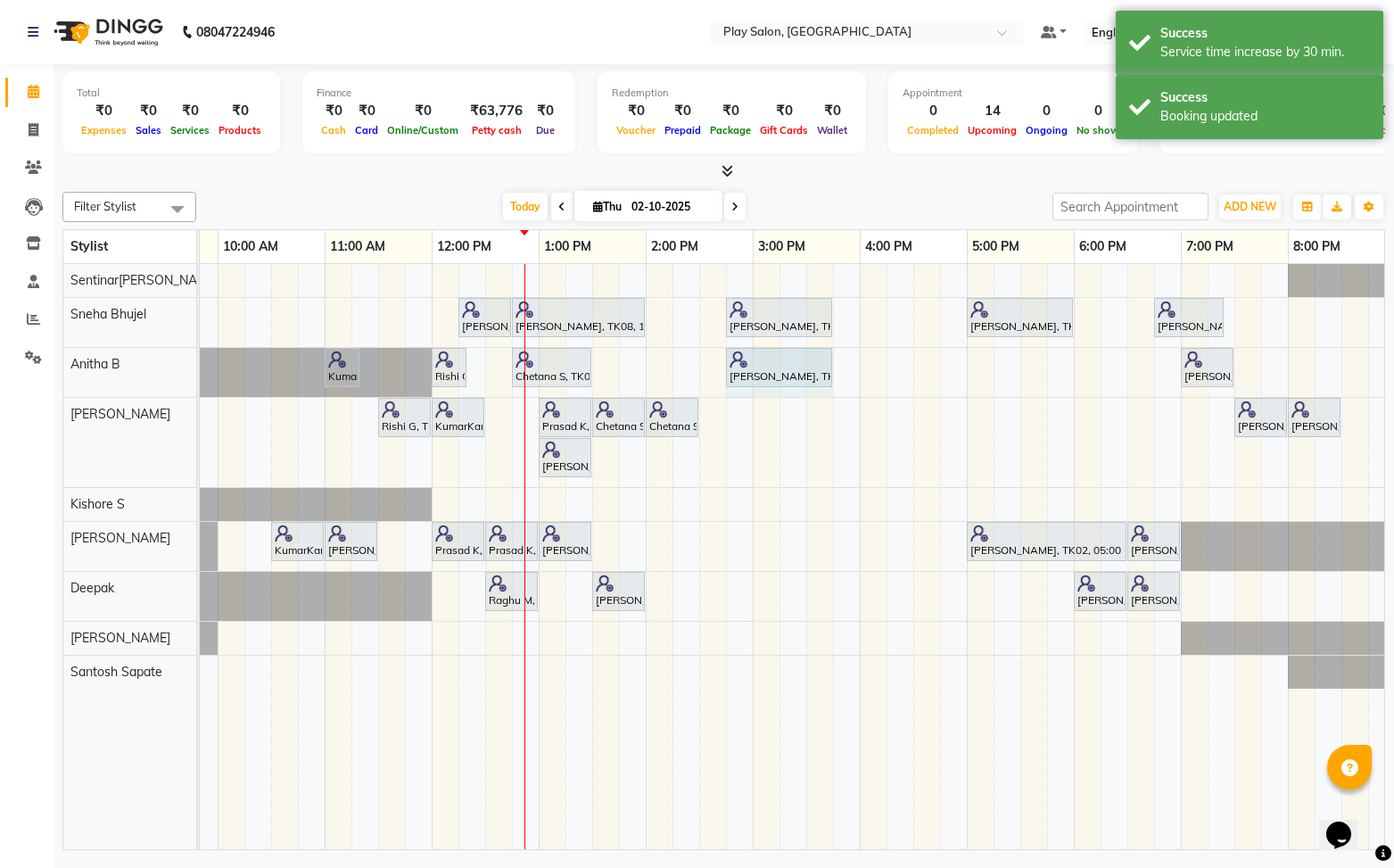
drag, startPoint x: 777, startPoint y: 371, endPoint x: 975, endPoint y: 417, distance: 203.3
click at [4, 371] on div "KumarKant Gowda, TK03, 11:00 AM-11:20 AM, SHORT TREATMENTS 20 MIN - FOOT MASSAG…" at bounding box center [4, 373] width 0 height 49
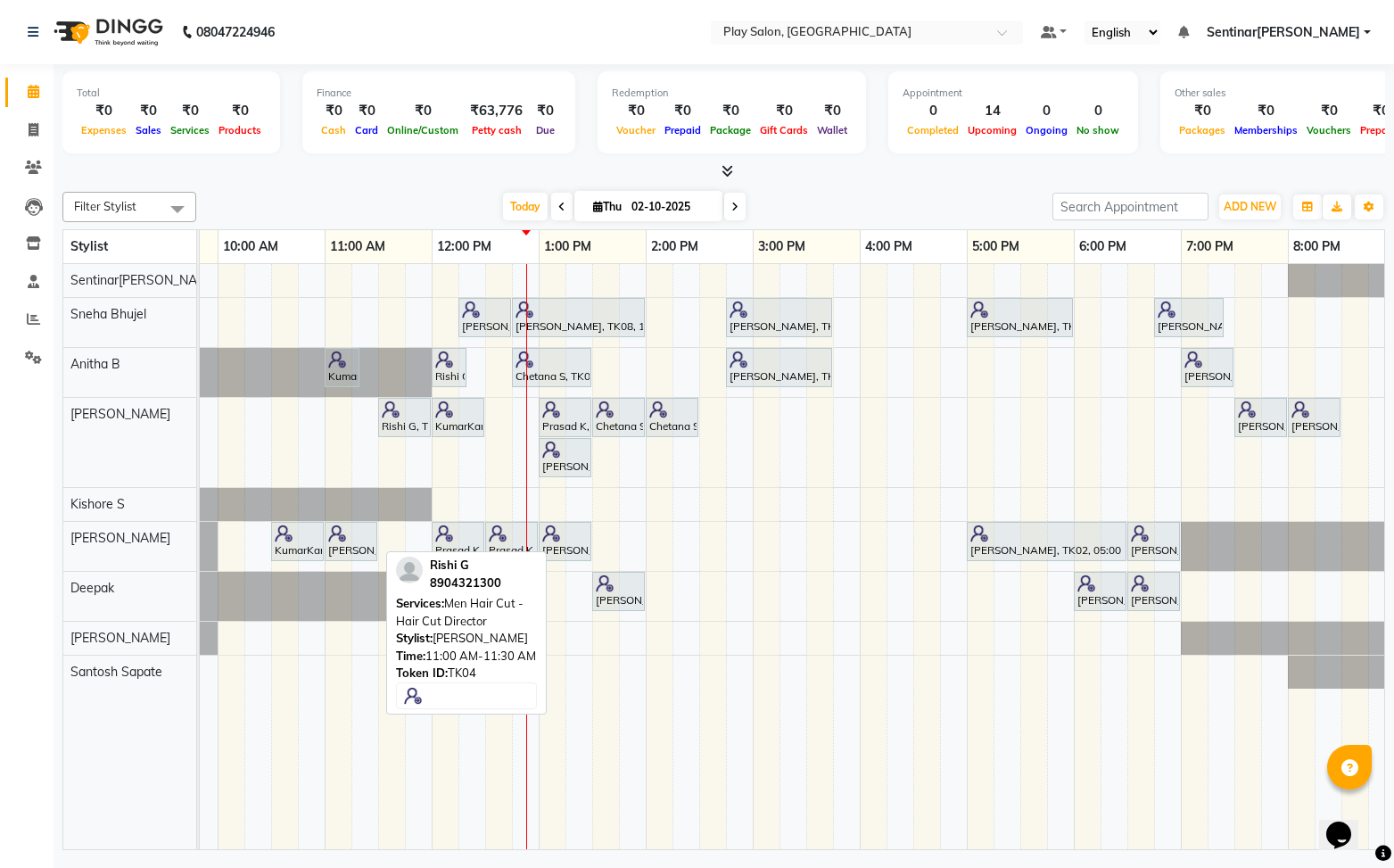
drag, startPoint x: 349, startPoint y: 546, endPoint x: 495, endPoint y: 452, distance: 173.6
click at [348, 544] on div "[PERSON_NAME], TK04, 11:00 AM-11:30 AM, Men Hair Cut - Hair Cut Director" at bounding box center [351, 541] width 49 height 34
click at [4, 528] on div "KumarKant Gowda, TK03, 10:30 AM-11:00 AM, Men Styling - Beard Color Rishi G, TK…" at bounding box center [4, 546] width 0 height 49
click at [358, 544] on div "[PERSON_NAME], TK04, 11:00 AM-11:30 AM, Men Hair Cut - Hair Cut Director" at bounding box center [351, 541] width 49 height 34
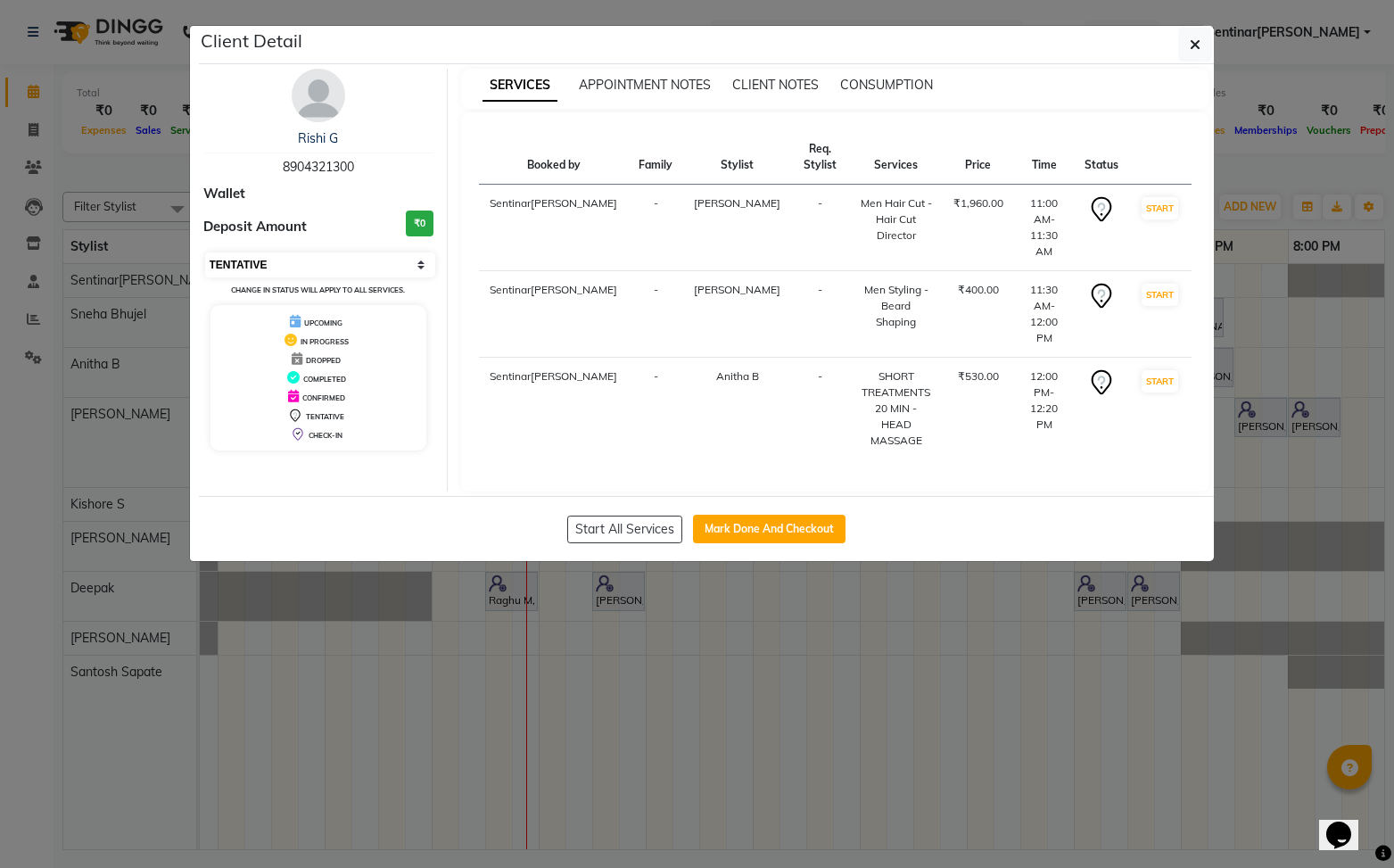
click at [334, 255] on select "Select IN SERVICE CONFIRMED TENTATIVE CHECK IN MARK DONE DROPPED UPCOMING" at bounding box center [321, 264] width 231 height 25
click at [206, 253] on select "Select IN SERVICE CONFIRMED TENTATIVE CHECK IN MARK DONE DROPPED UPCOMING" at bounding box center [321, 264] width 231 height 25
drag, startPoint x: 790, startPoint y: 489, endPoint x: 807, endPoint y: 482, distance: 18.4
click at [790, 514] on button "Mark Done And Checkout" at bounding box center [769, 528] width 153 height 28
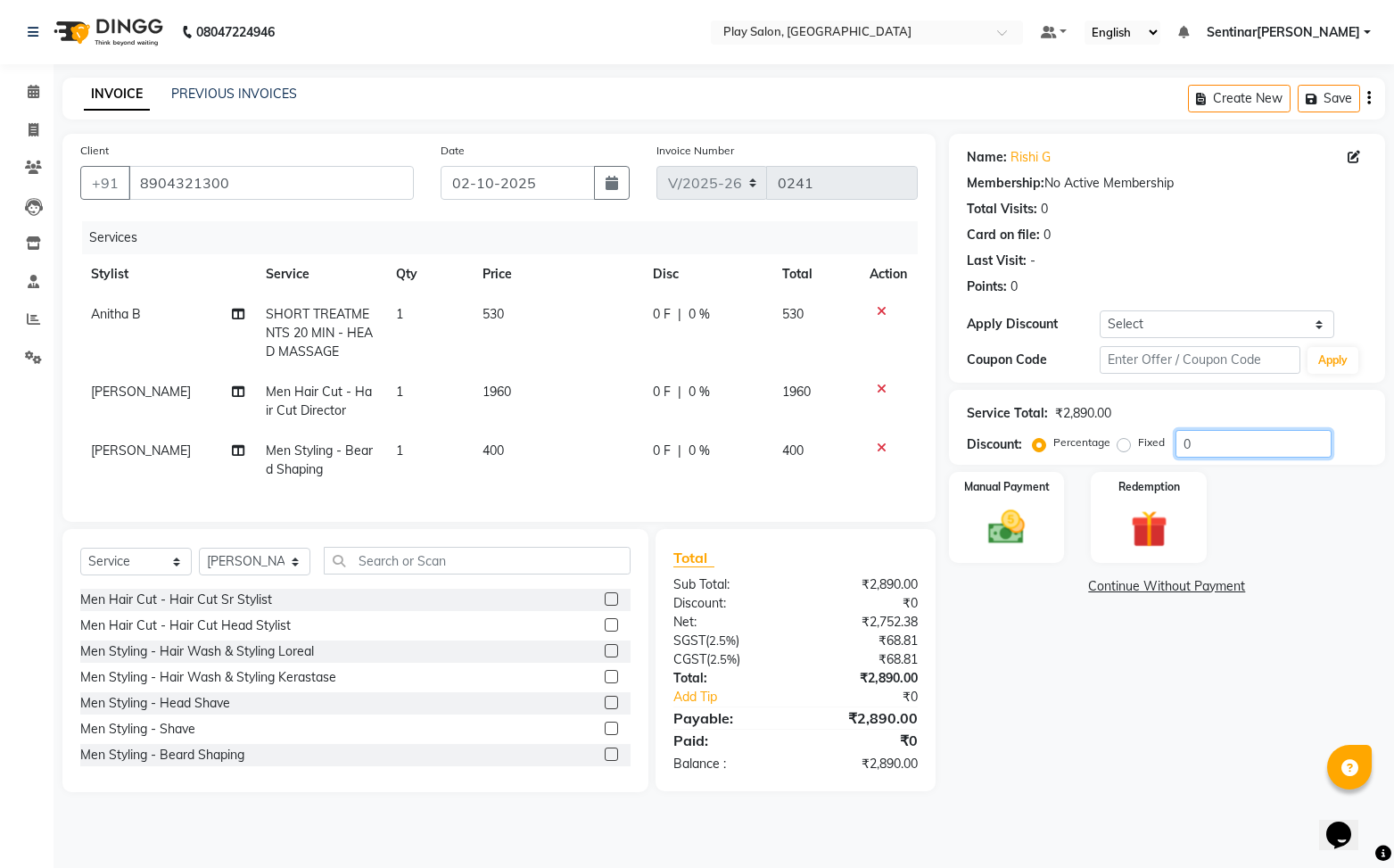
click at [1211, 446] on input "0" at bounding box center [1254, 444] width 156 height 27
click at [1036, 544] on img at bounding box center [1007, 526] width 63 height 45
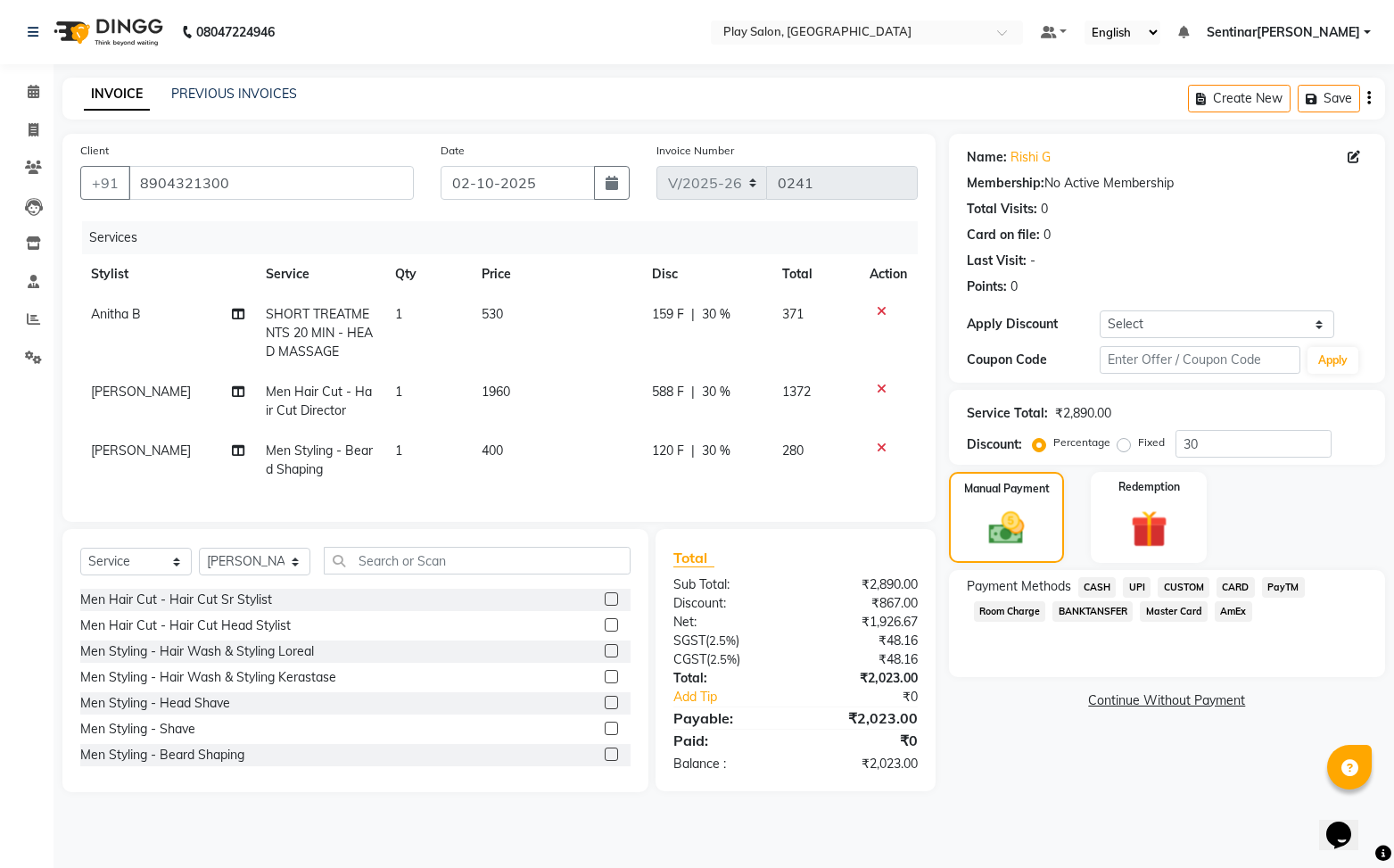
click at [1239, 590] on span "CARD" at bounding box center [1236, 587] width 38 height 21
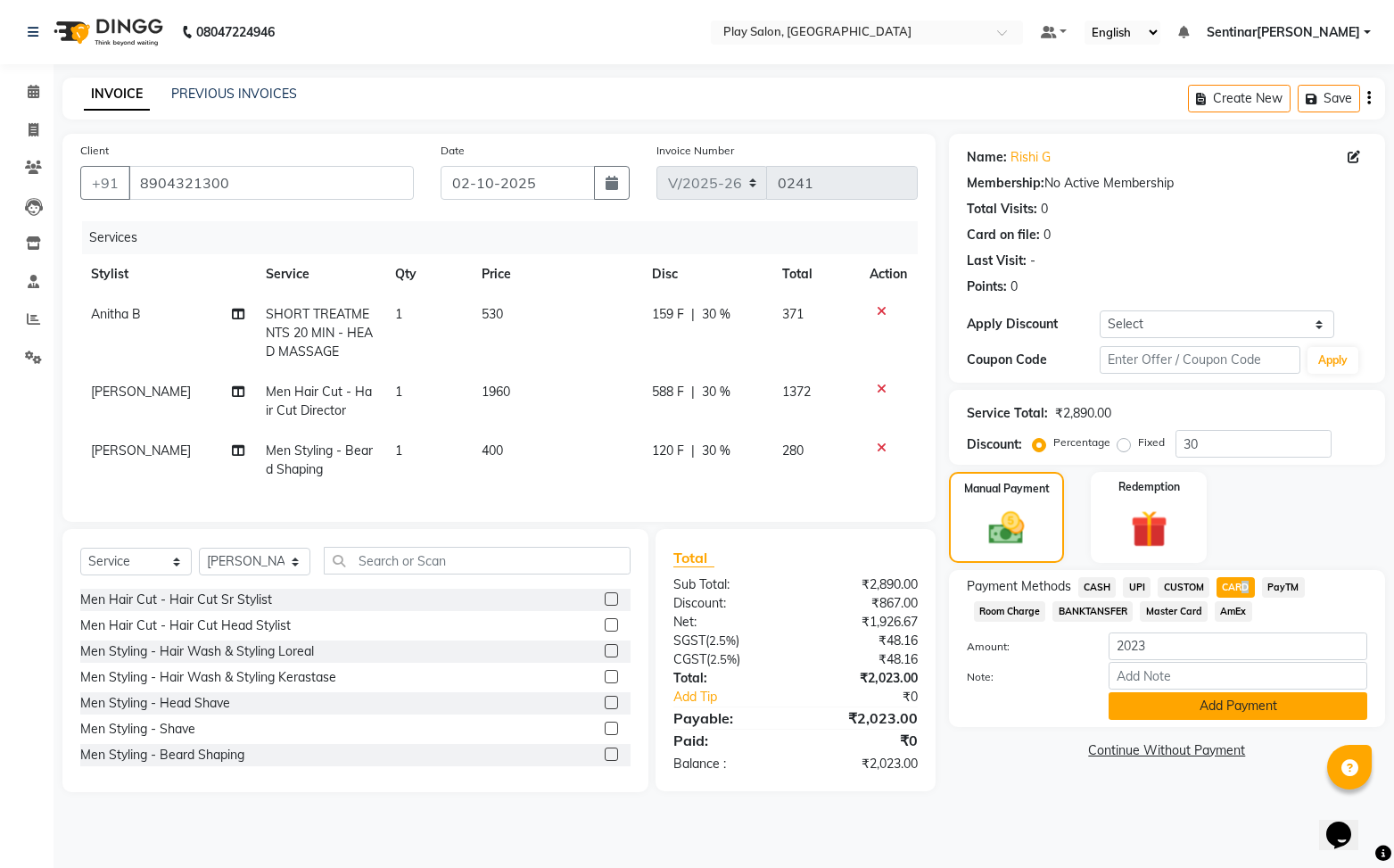
click at [1247, 707] on button "Add Payment" at bounding box center [1238, 705] width 259 height 27
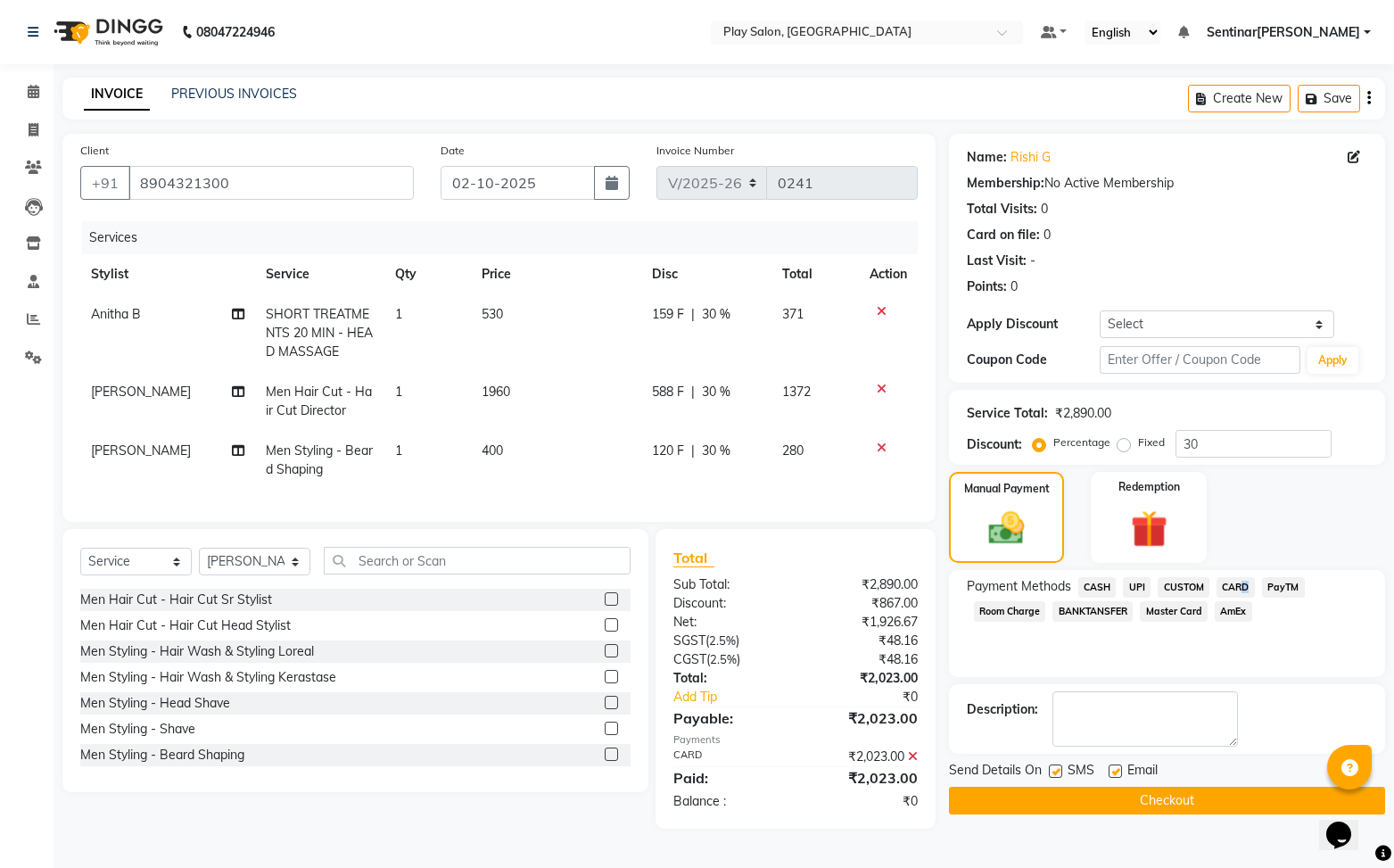
drag, startPoint x: 1202, startPoint y: 799, endPoint x: 1221, endPoint y: 788, distance: 22.0
click at [1202, 799] on button "Checkout" at bounding box center [1168, 800] width 436 height 27
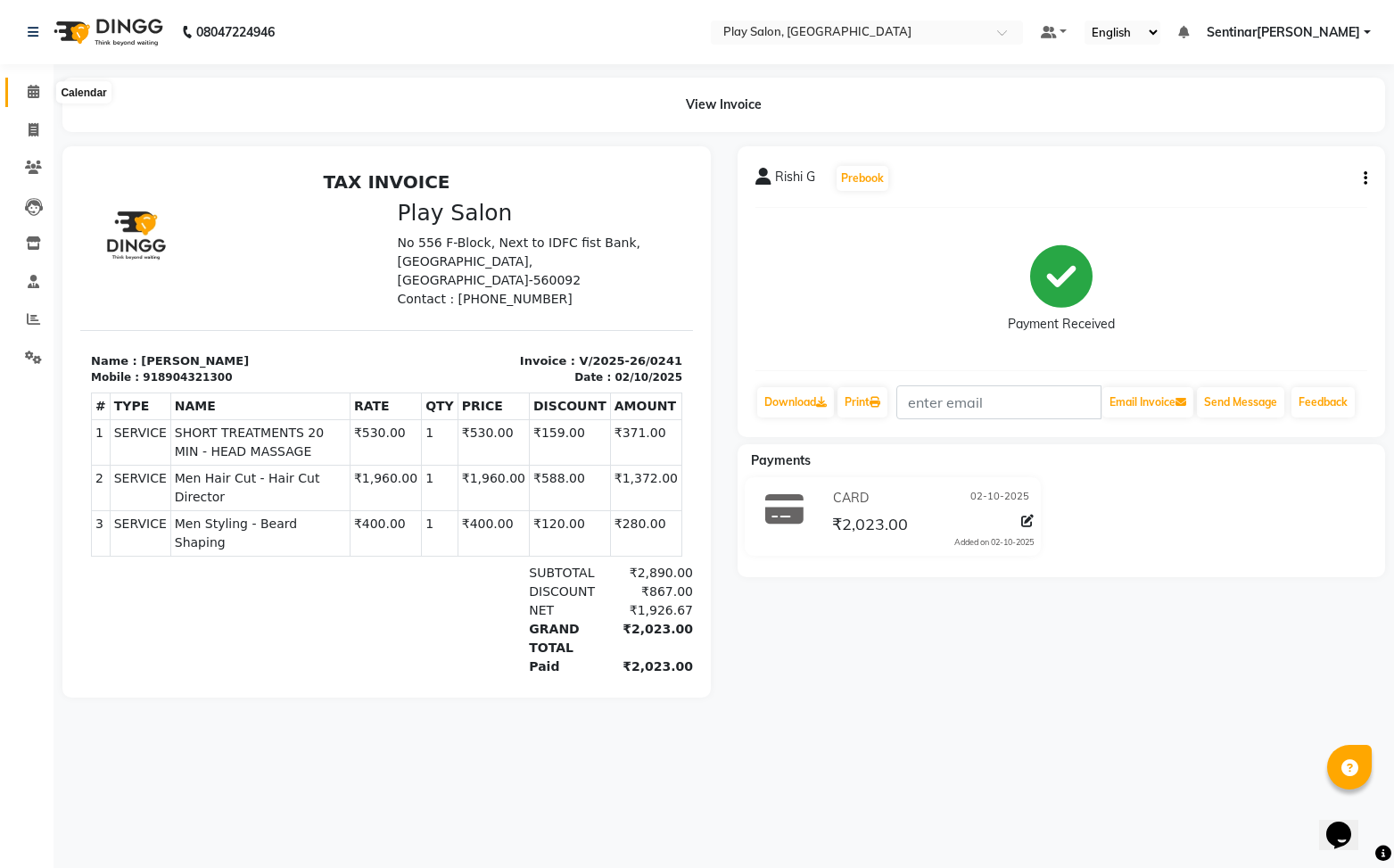
drag, startPoint x: 40, startPoint y: 97, endPoint x: 66, endPoint y: 104, distance: 26.9
click at [40, 97] on span at bounding box center [34, 92] width 31 height 21
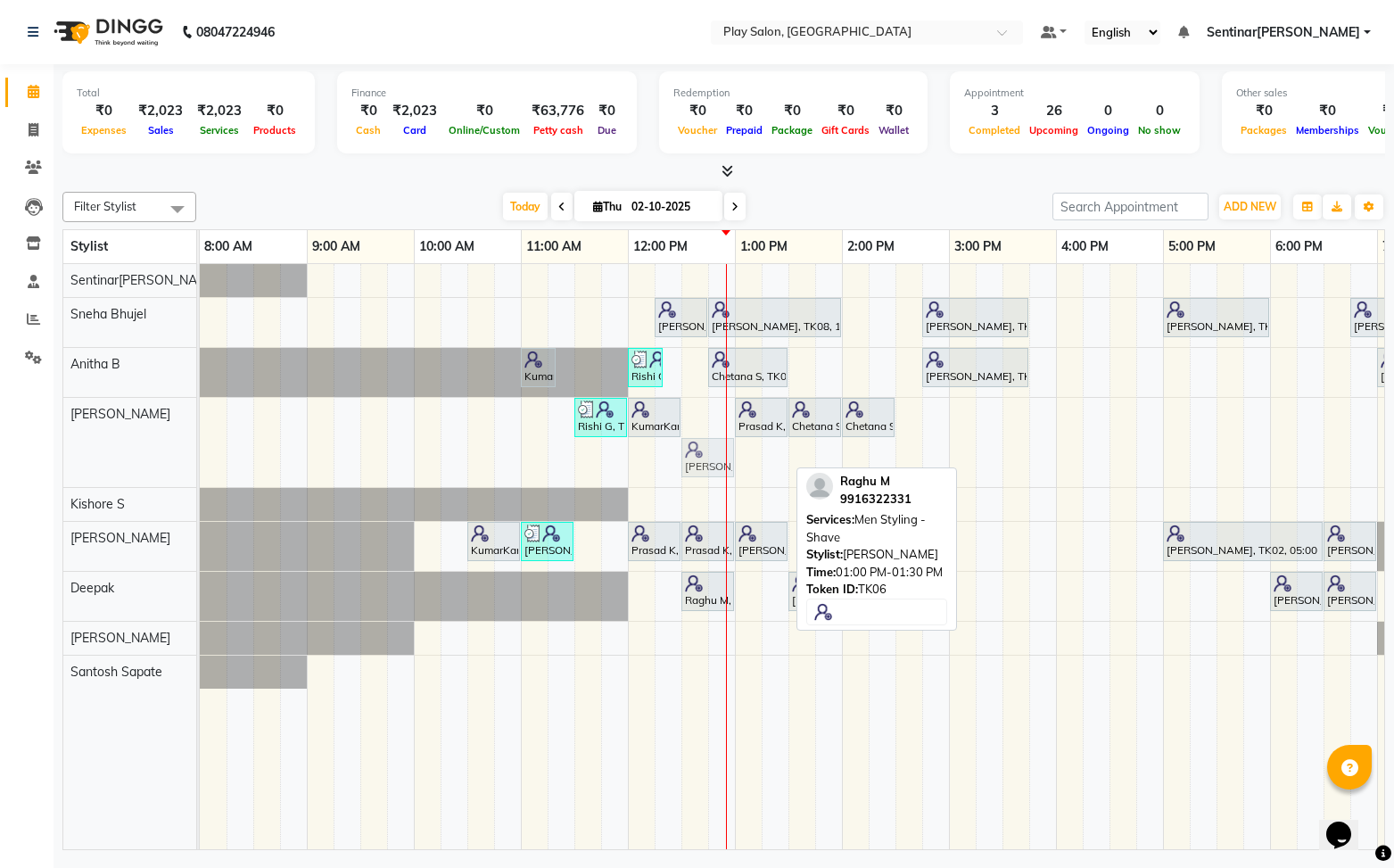
drag, startPoint x: 771, startPoint y: 464, endPoint x: 725, endPoint y: 442, distance: 51.0
click at [727, 443] on div "Sanju Agarwal, TK08, 12:15 PM-12:45 PM, Skin Care - Hydrating And Nourishing - …" at bounding box center [896, 556] width 1391 height 586
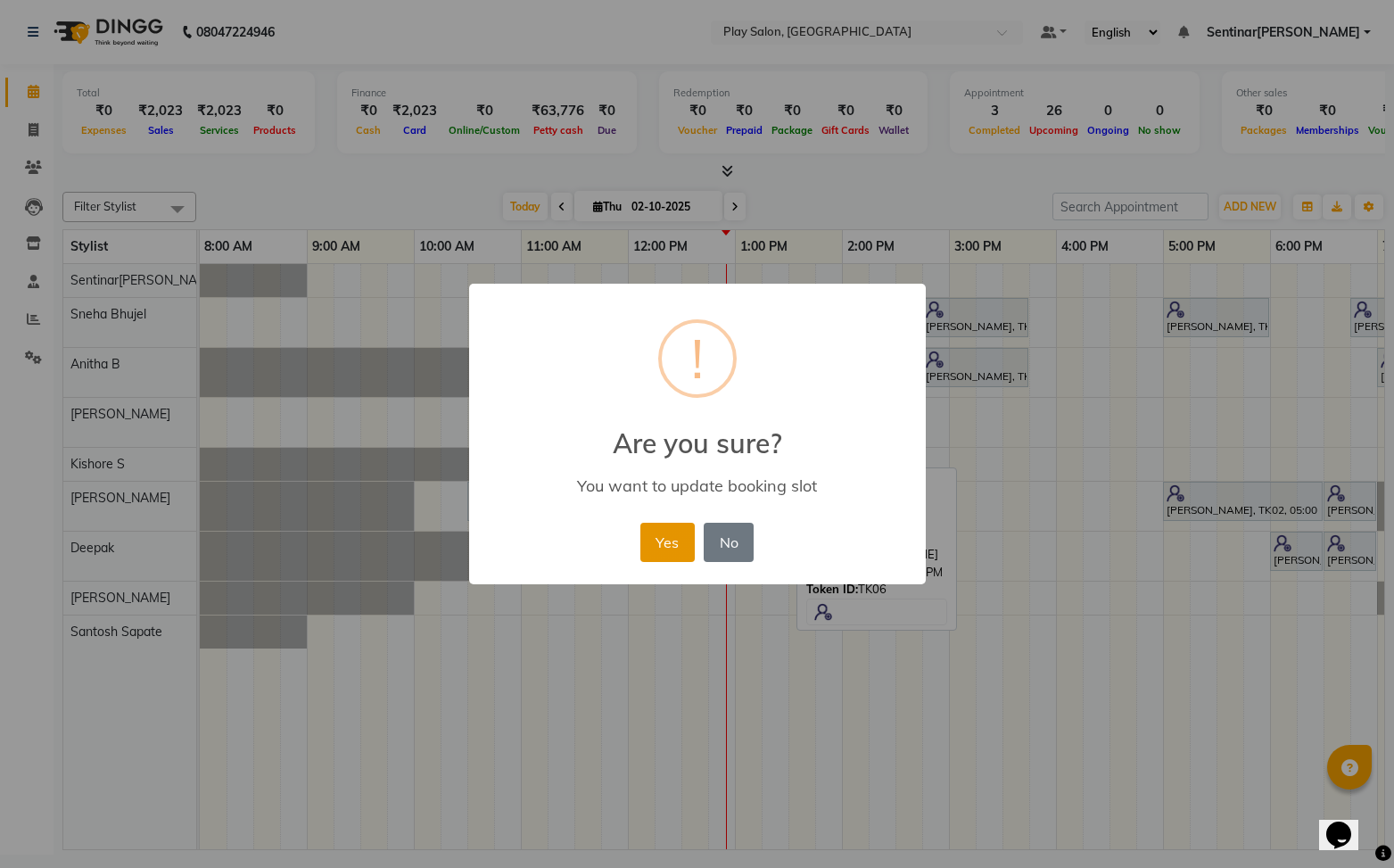
drag, startPoint x: 662, startPoint y: 547, endPoint x: 764, endPoint y: 468, distance: 129.0
click at [657, 544] on button "Yes" at bounding box center [667, 542] width 55 height 39
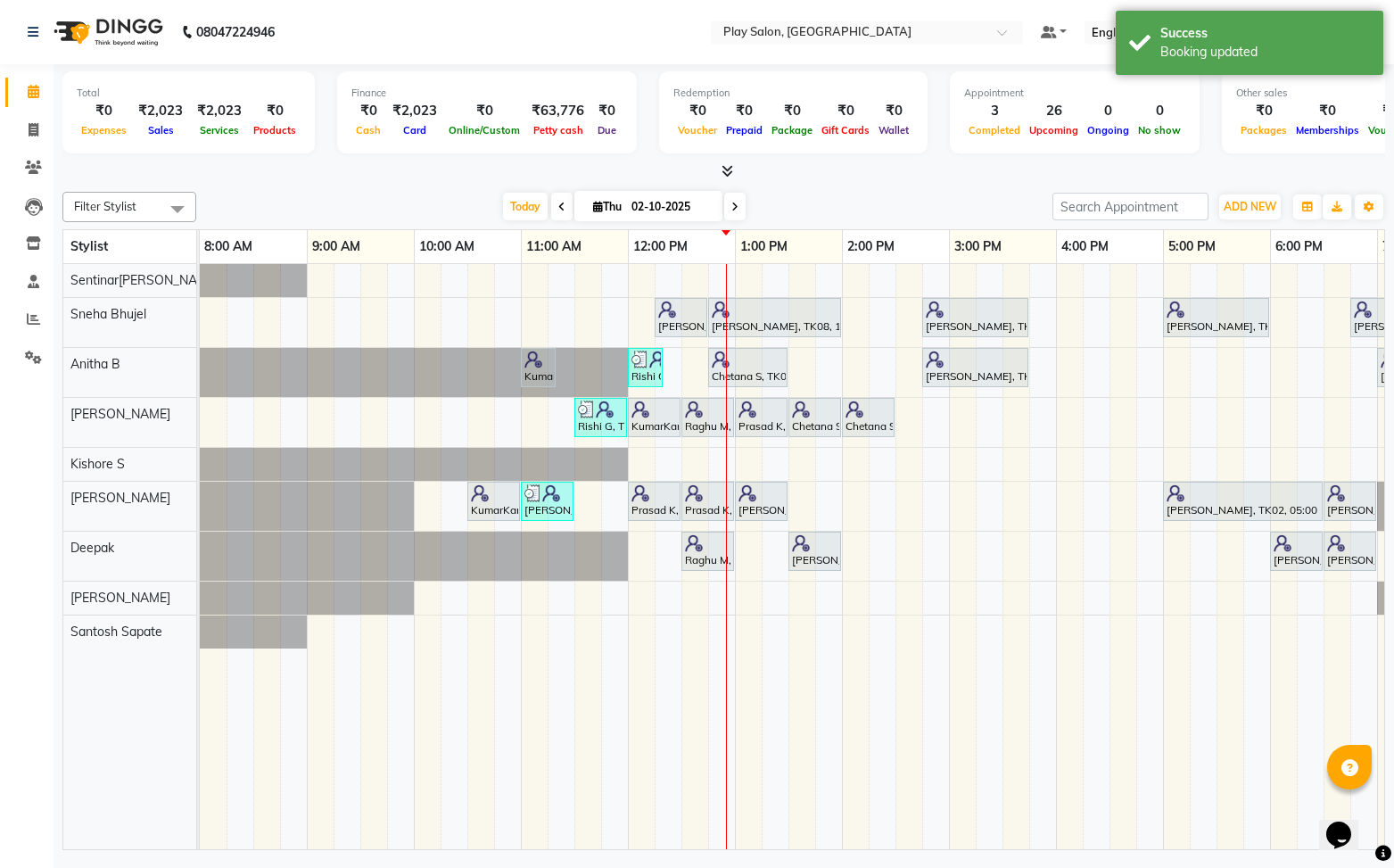
scroll to position [0, 1]
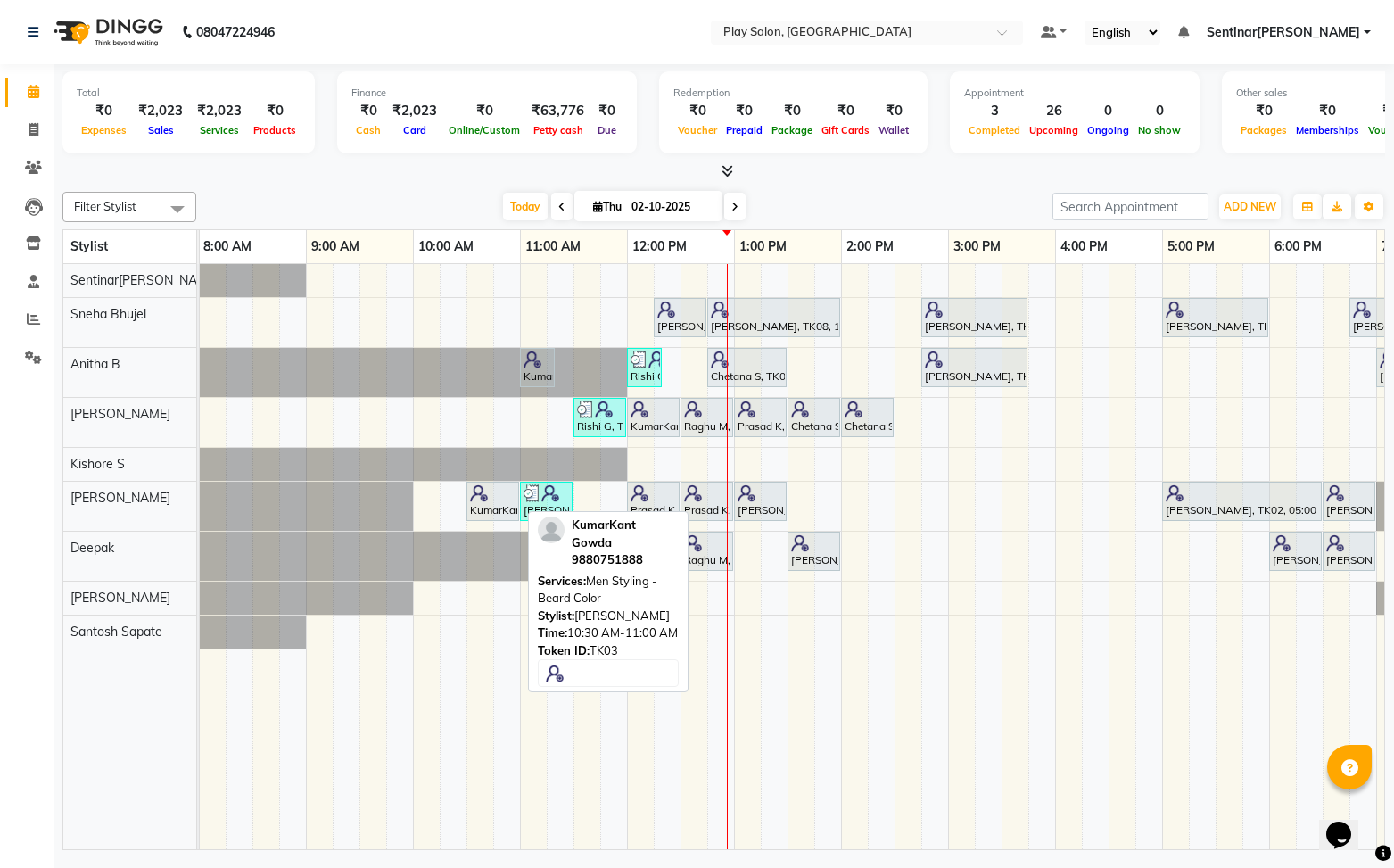
click at [494, 504] on div "KumarKant Gowda, TK03, 10:30 AM-11:00 AM, Men Sty[PERSON_NAME] - Beard Color" at bounding box center [493, 501] width 49 height 34
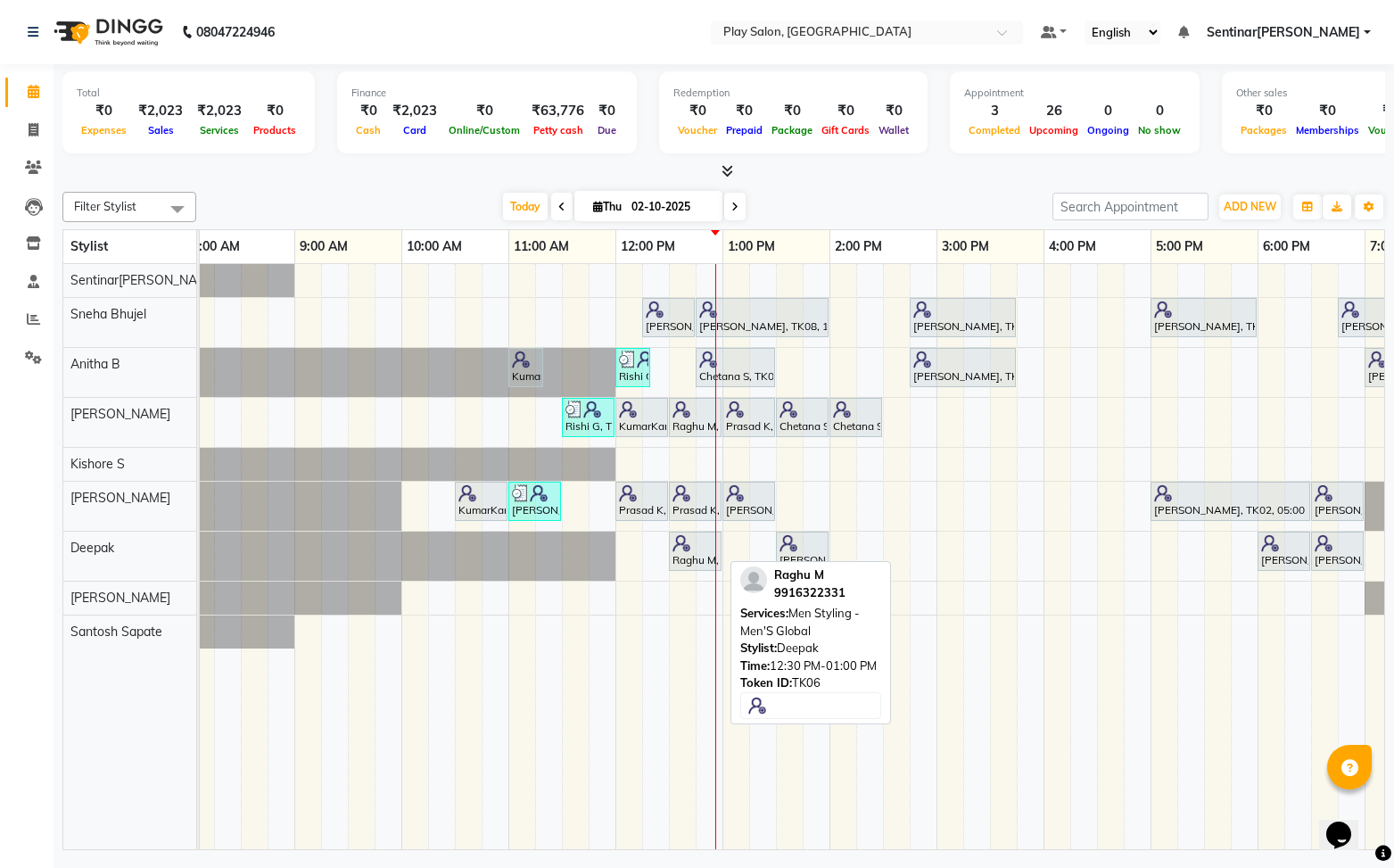
scroll to position [0, 20]
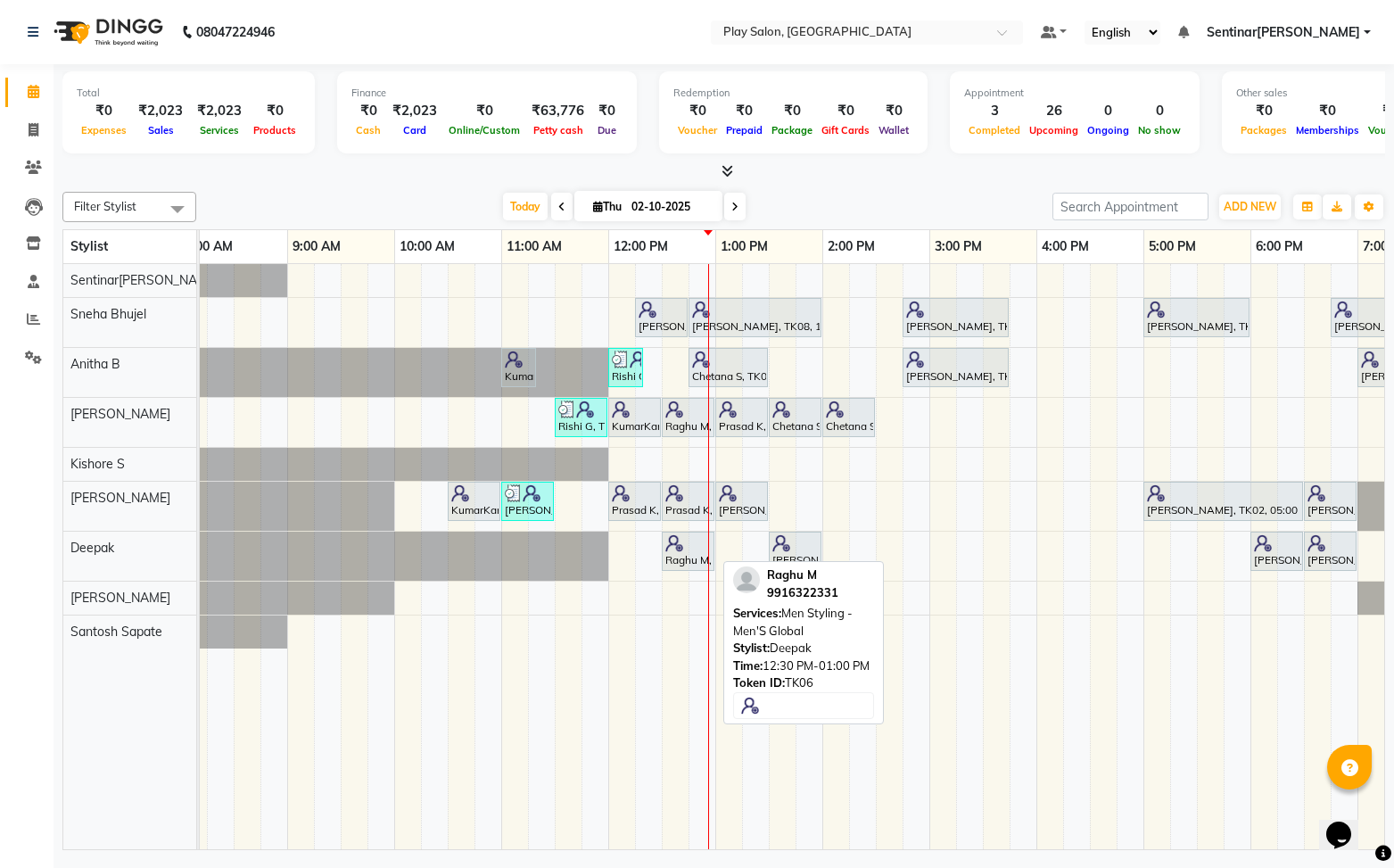
click at [684, 553] on div "Raghu M, TK06, 12:30 PM-01:00 PM, Men Styling - Men'S Global" at bounding box center [688, 551] width 49 height 34
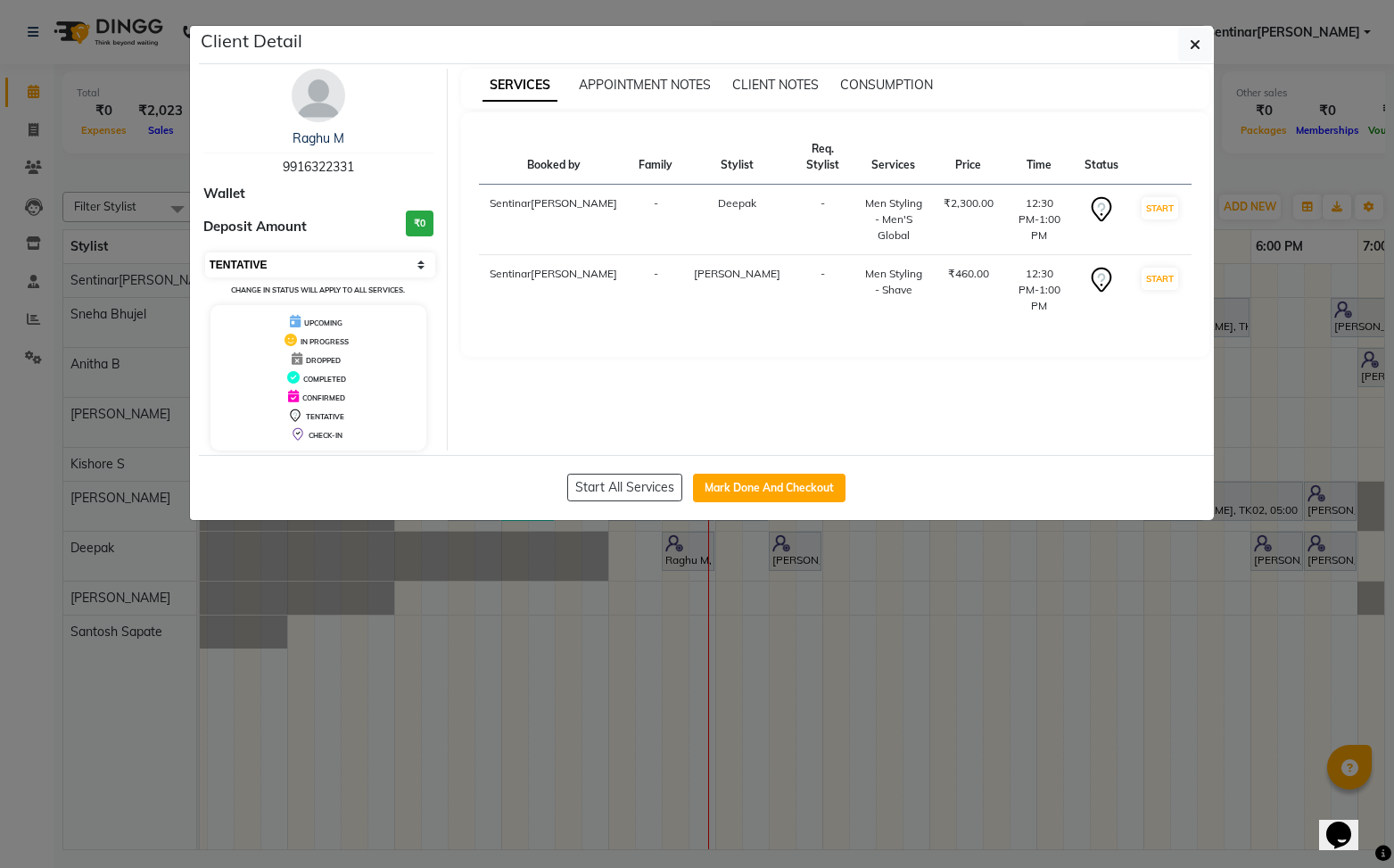
click at [353, 254] on select "Select IN SERVICE CONFIRMED TENTATIVE CHECK IN MARK DONE DROPPED UPCOMING" at bounding box center [321, 264] width 231 height 25
click at [206, 253] on select "Select IN SERVICE CONFIRMED TENTATIVE CHECK IN MARK DONE DROPPED UPCOMING" at bounding box center [321, 264] width 231 height 25
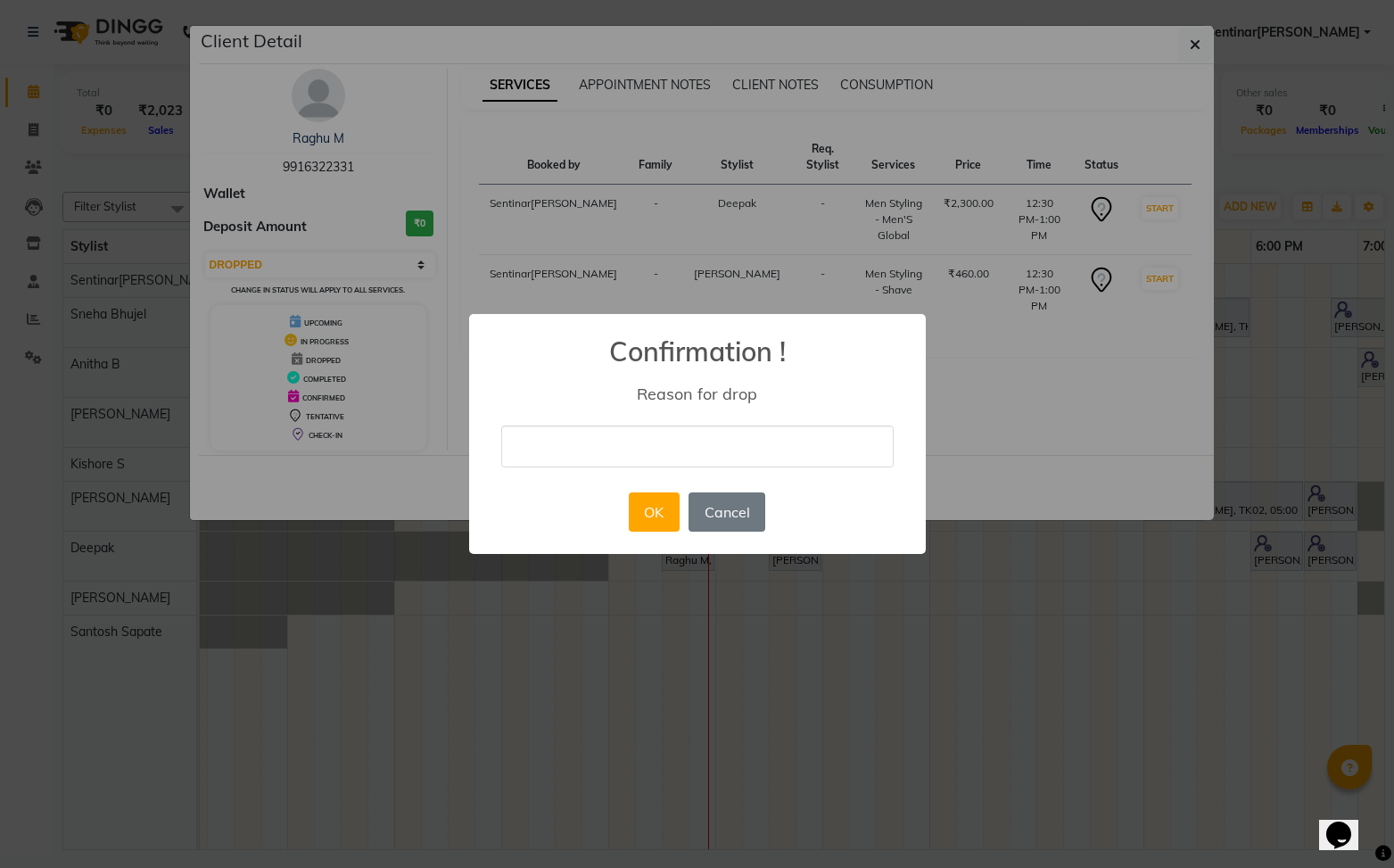
drag, startPoint x: 733, startPoint y: 506, endPoint x: 568, endPoint y: 397, distance: 197.8
click at [725, 504] on button "Cancel" at bounding box center [727, 512] width 76 height 39
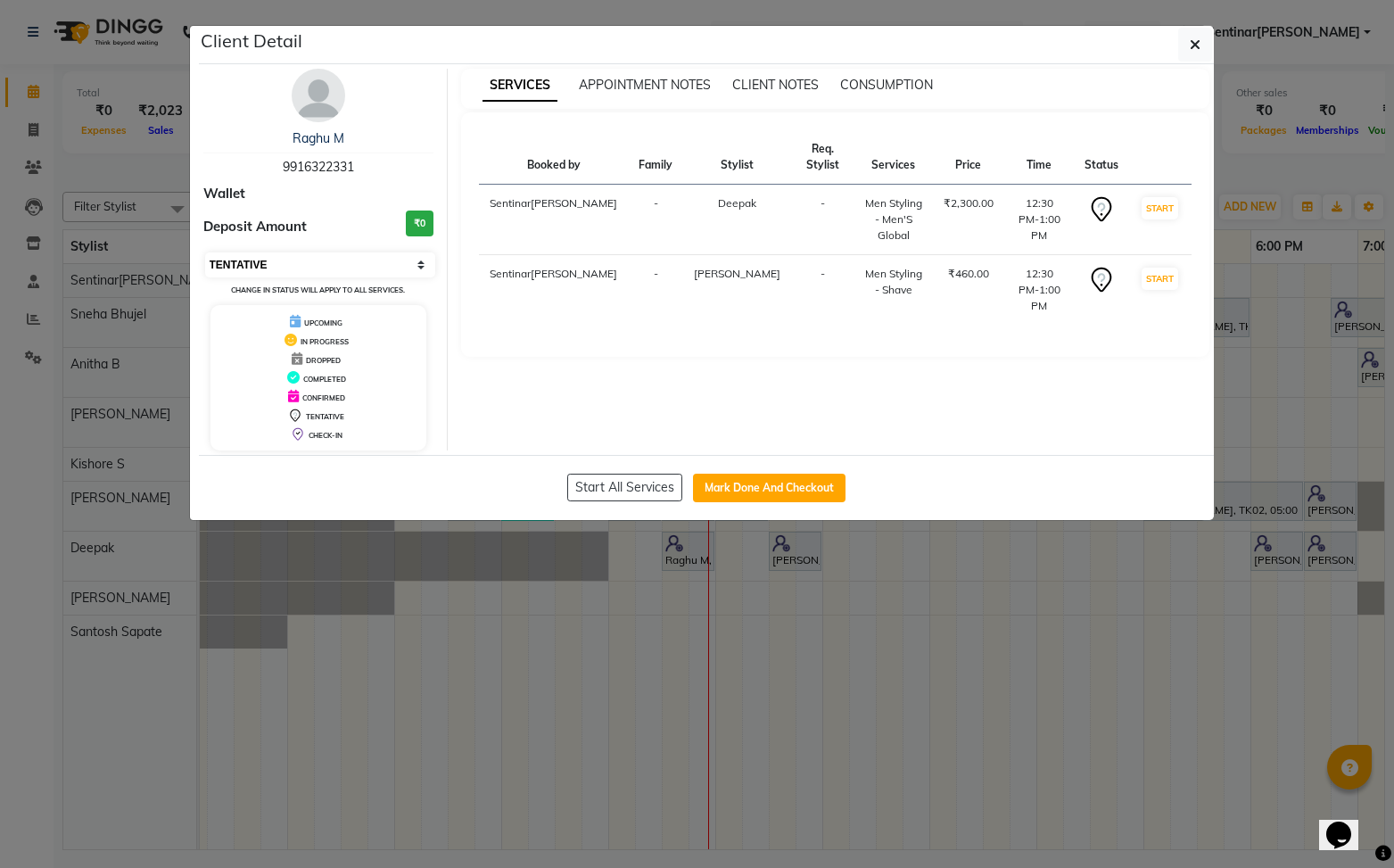
click at [299, 274] on select "Select IN SERVICE CONFIRMED TENTATIVE CHECK IN MARK DONE DROPPED UPCOMING" at bounding box center [321, 264] width 231 height 25
click at [206, 253] on select "Select IN SERVICE CONFIRMED TENTATIVE CHECK IN MARK DONE DROPPED UPCOMING" at bounding box center [321, 264] width 231 height 25
click at [761, 494] on button "Mark Done And Checkout" at bounding box center [769, 487] width 153 height 28
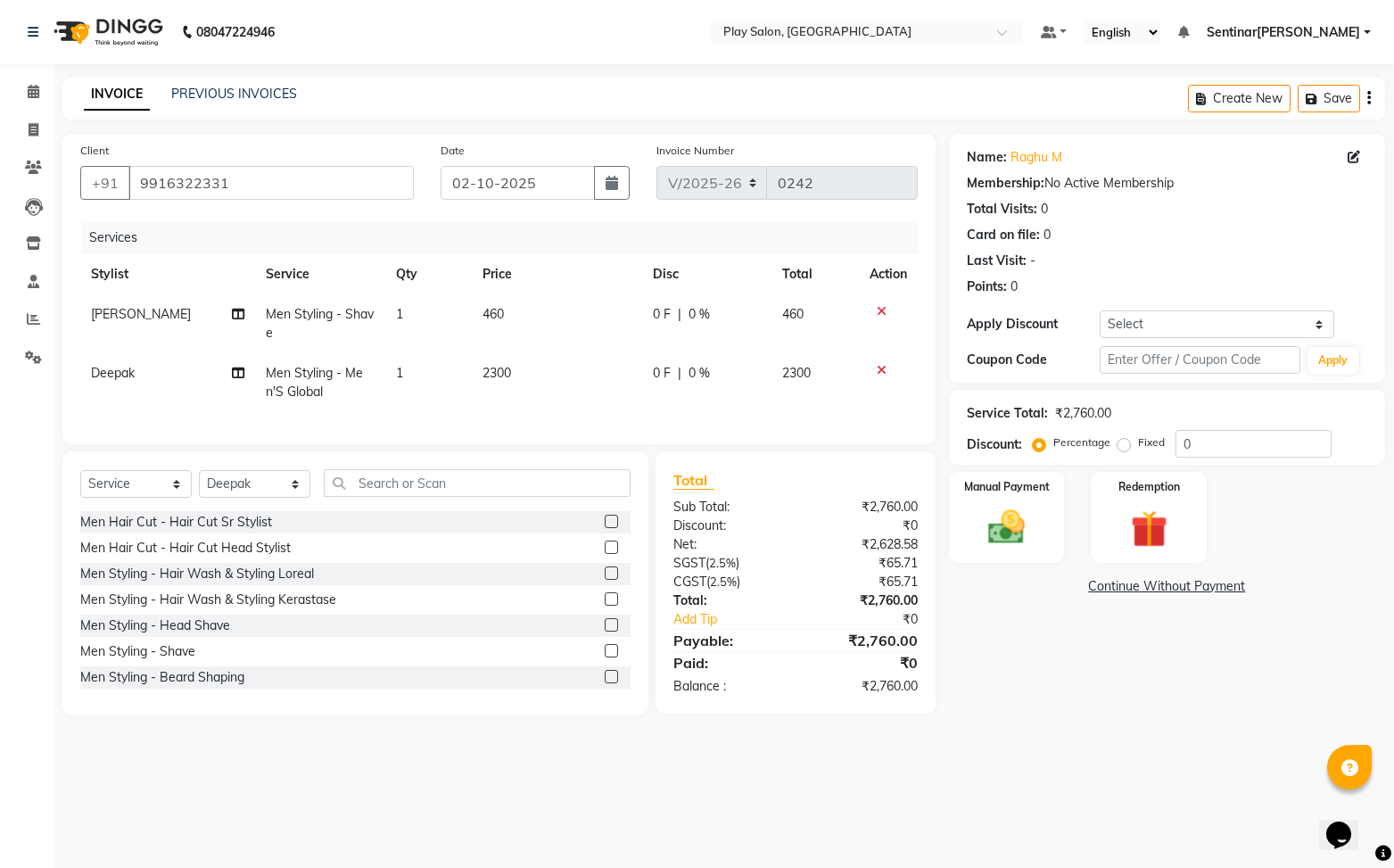
click at [493, 374] on span "2300" at bounding box center [496, 373] width 28 height 16
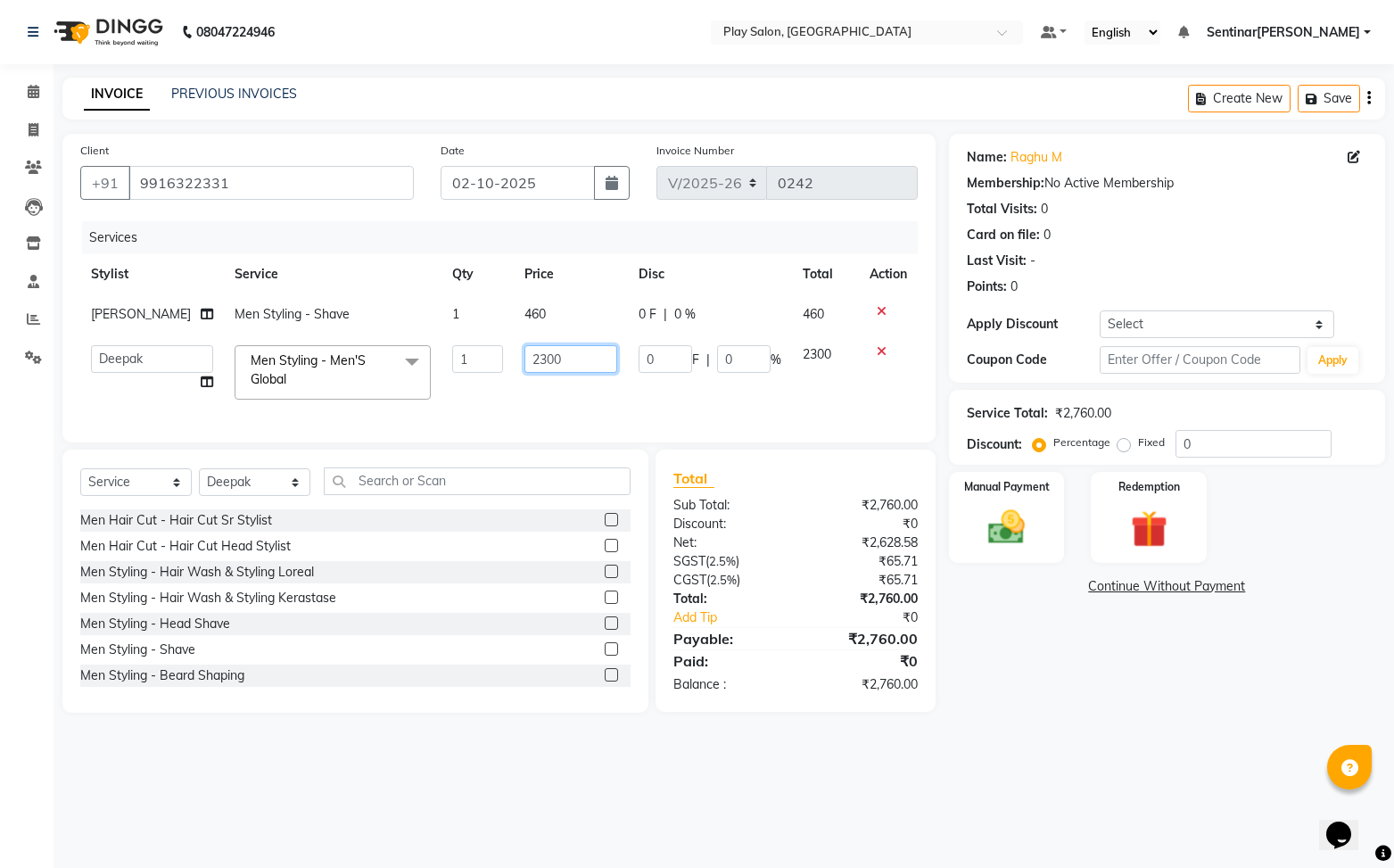
drag, startPoint x: 561, startPoint y: 359, endPoint x: 495, endPoint y: 359, distance: 66.0
click at [514, 359] on td "2300" at bounding box center [571, 372] width 115 height 75
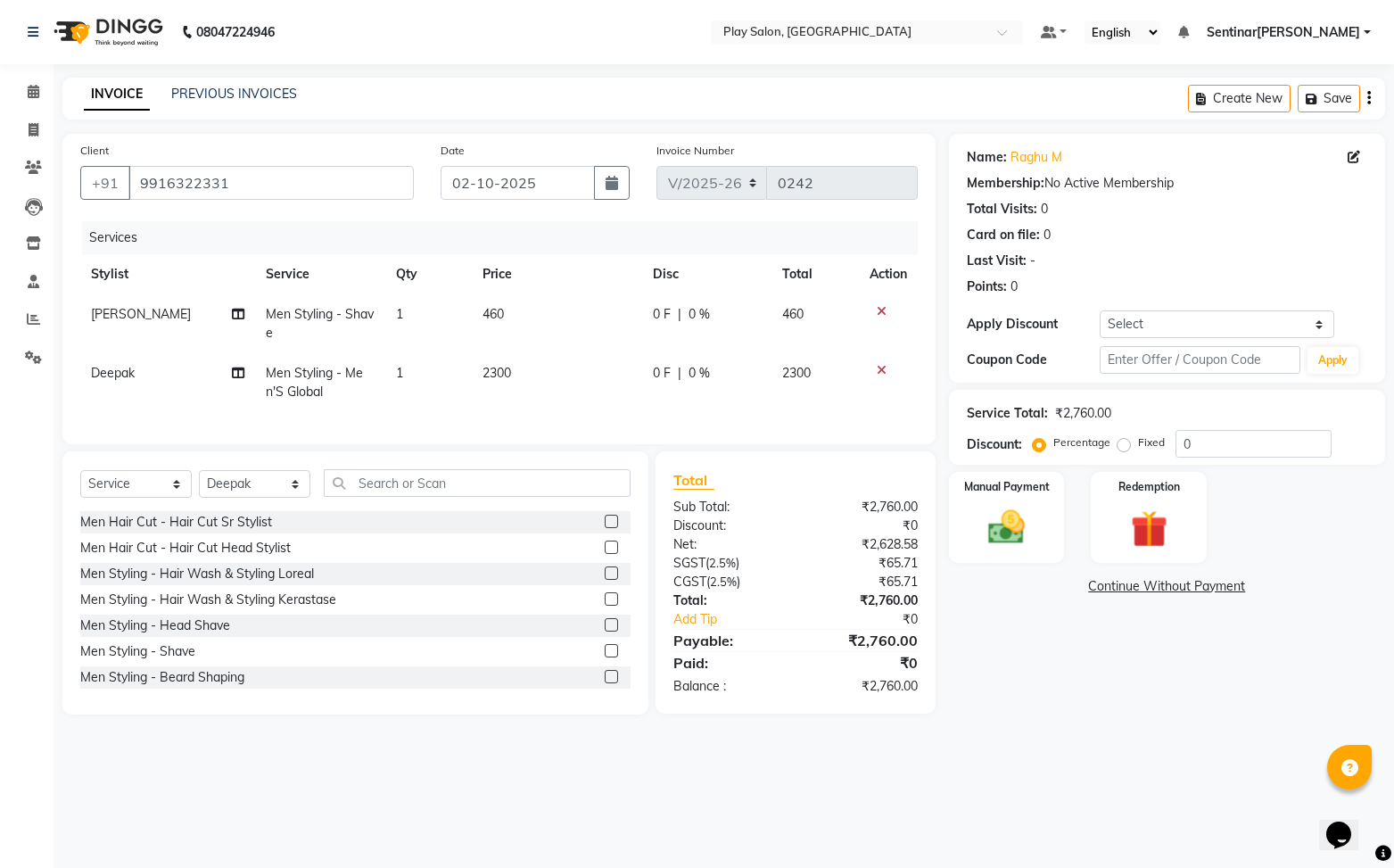
click at [326, 371] on span "Men Styling - Men'S Global" at bounding box center [314, 382] width 97 height 35
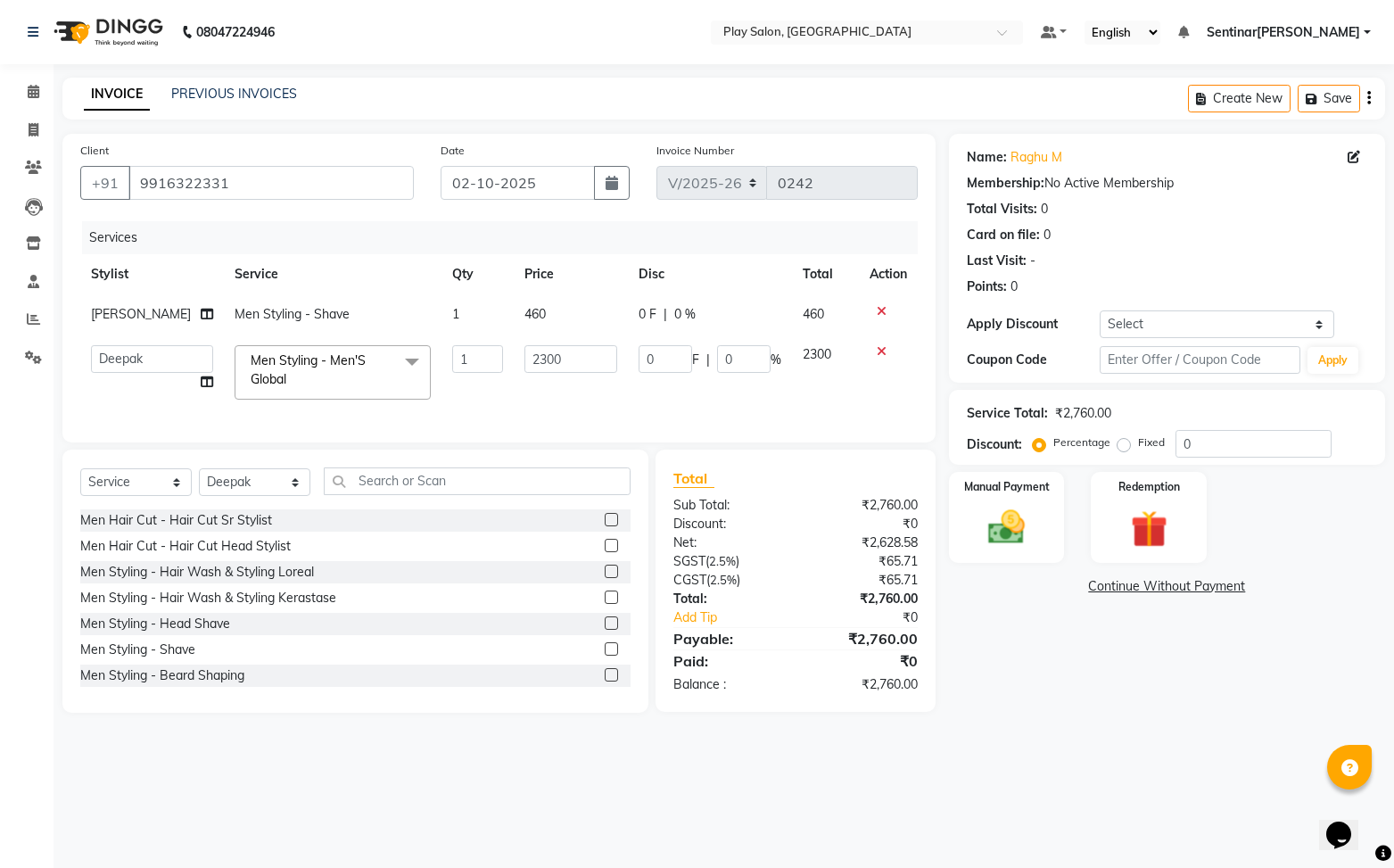
click at [397, 372] on span at bounding box center [412, 362] width 35 height 34
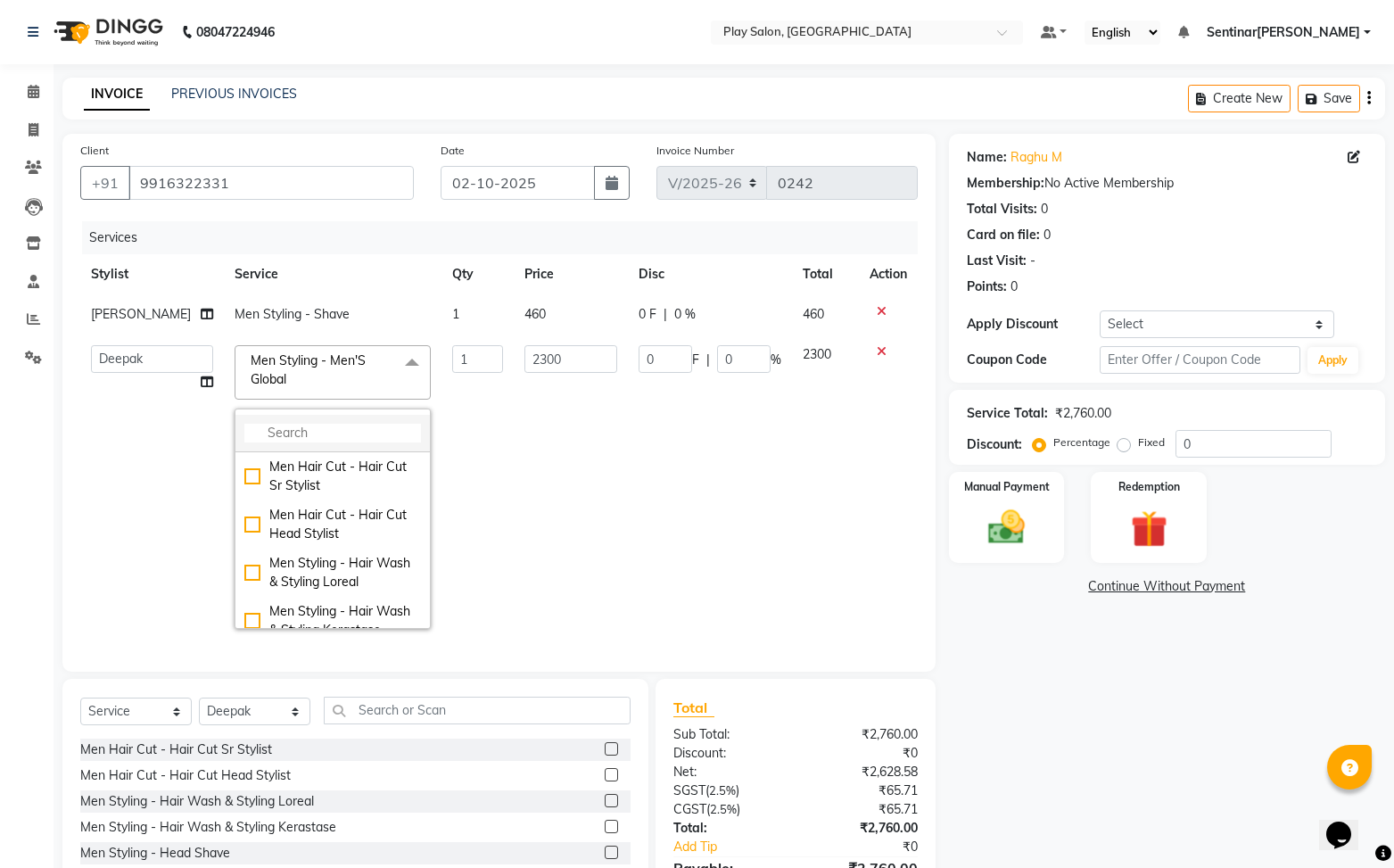
click at [315, 429] on input "multiselect-search" at bounding box center [333, 433] width 176 height 19
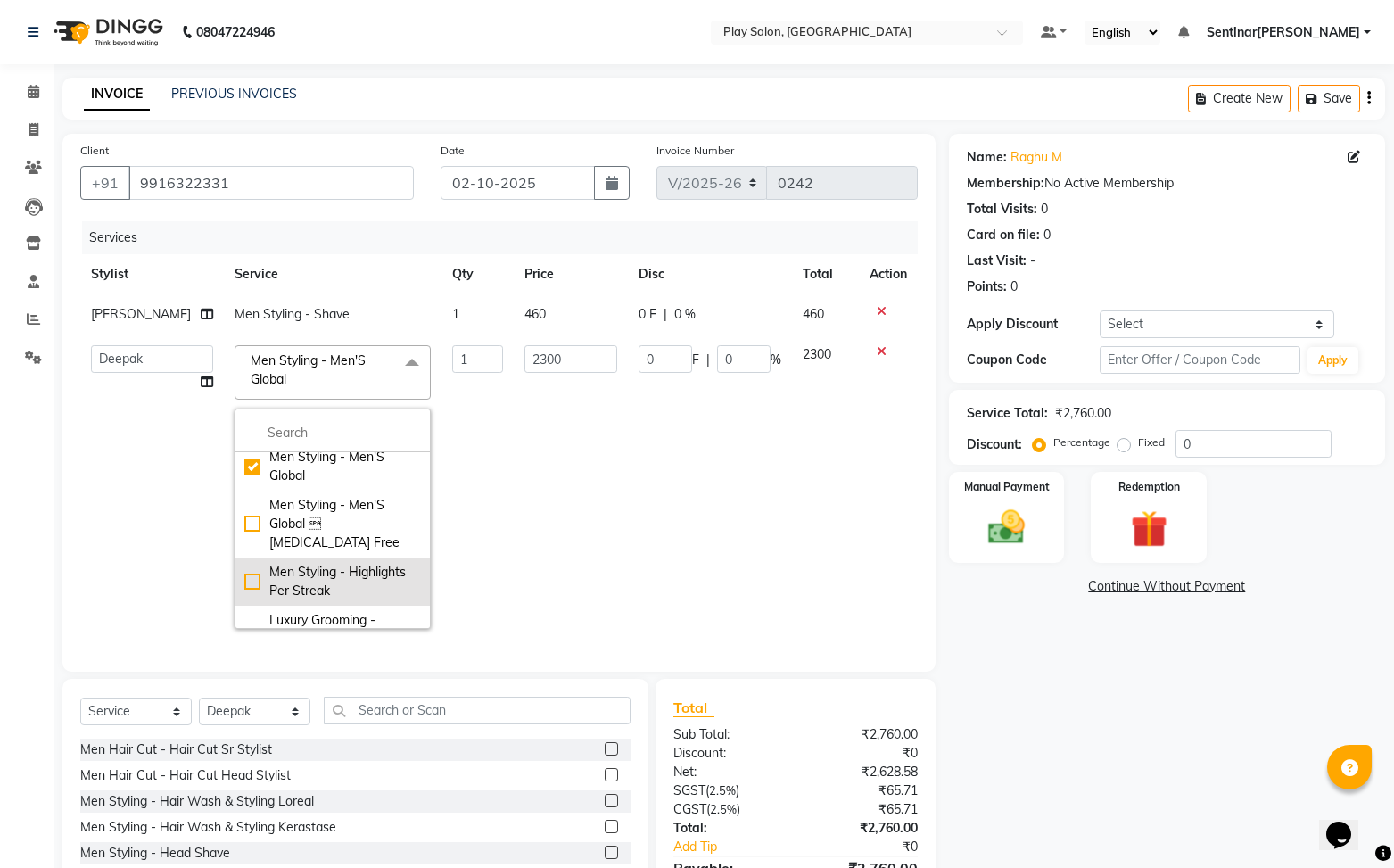
scroll to position [454, 0]
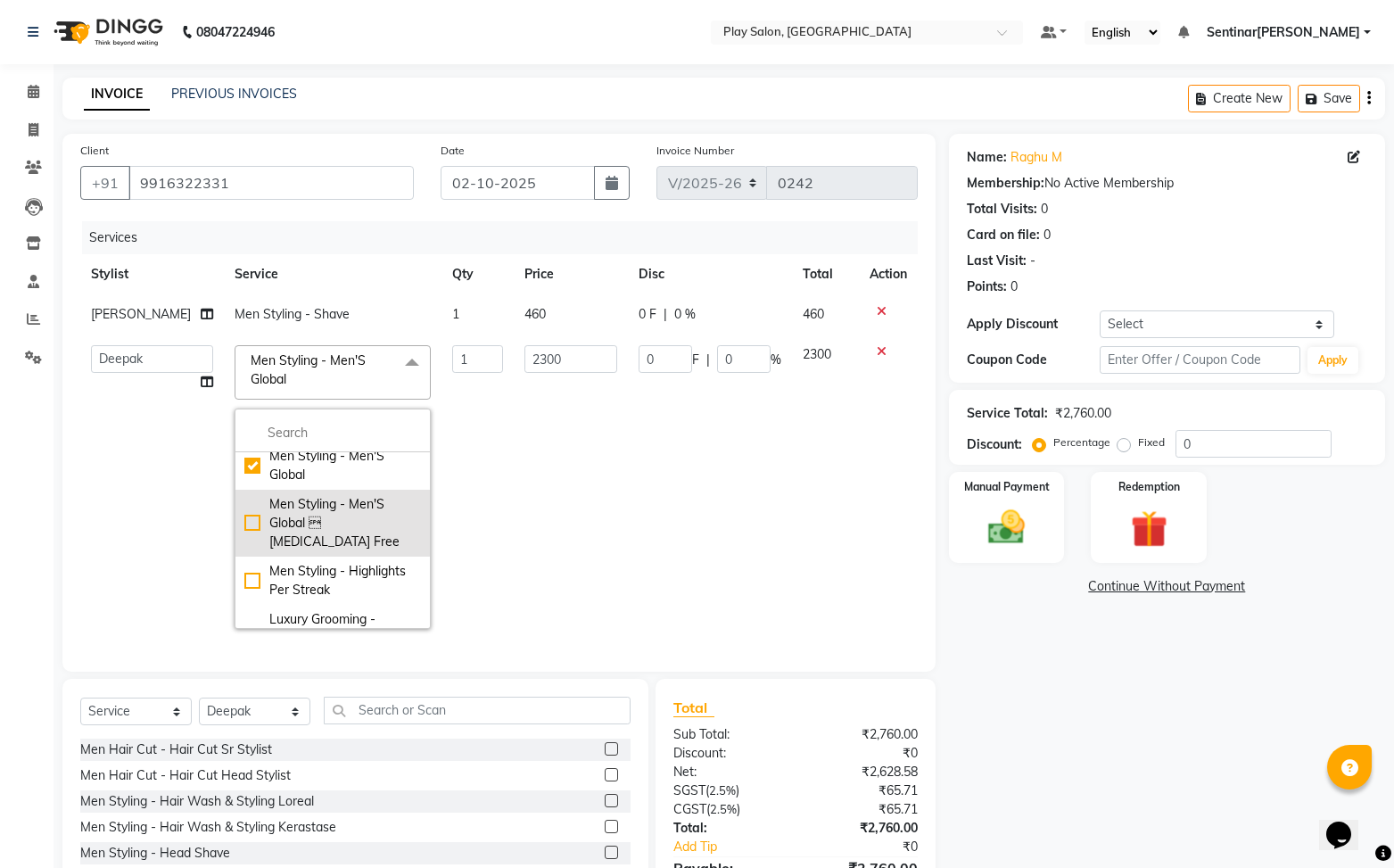
click at [245, 494] on div "Men Styling - Men'S Global  [MEDICAL_DATA] Free" at bounding box center [333, 523] width 176 height 56
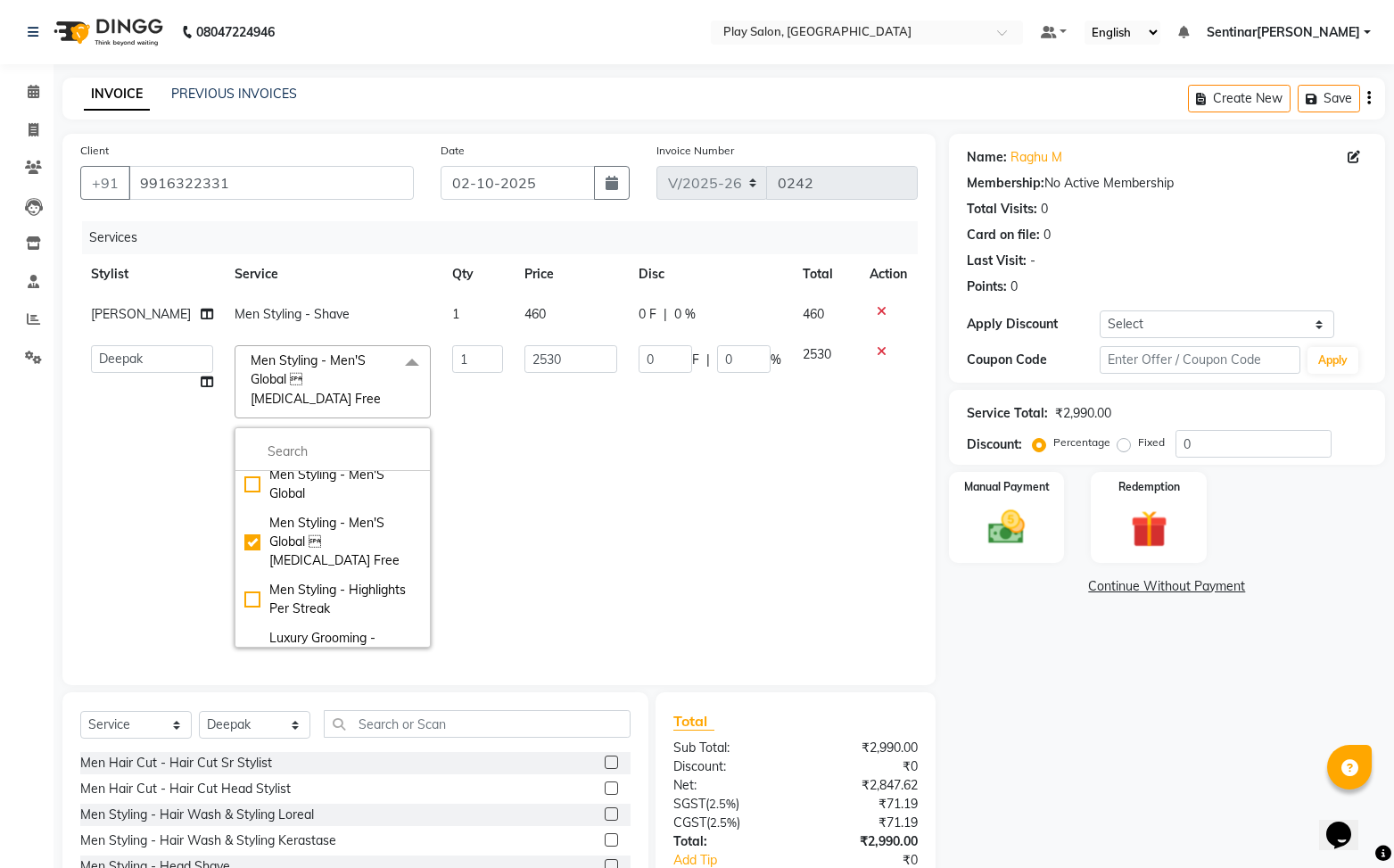
click at [835, 498] on td "2530" at bounding box center [825, 496] width 66 height 324
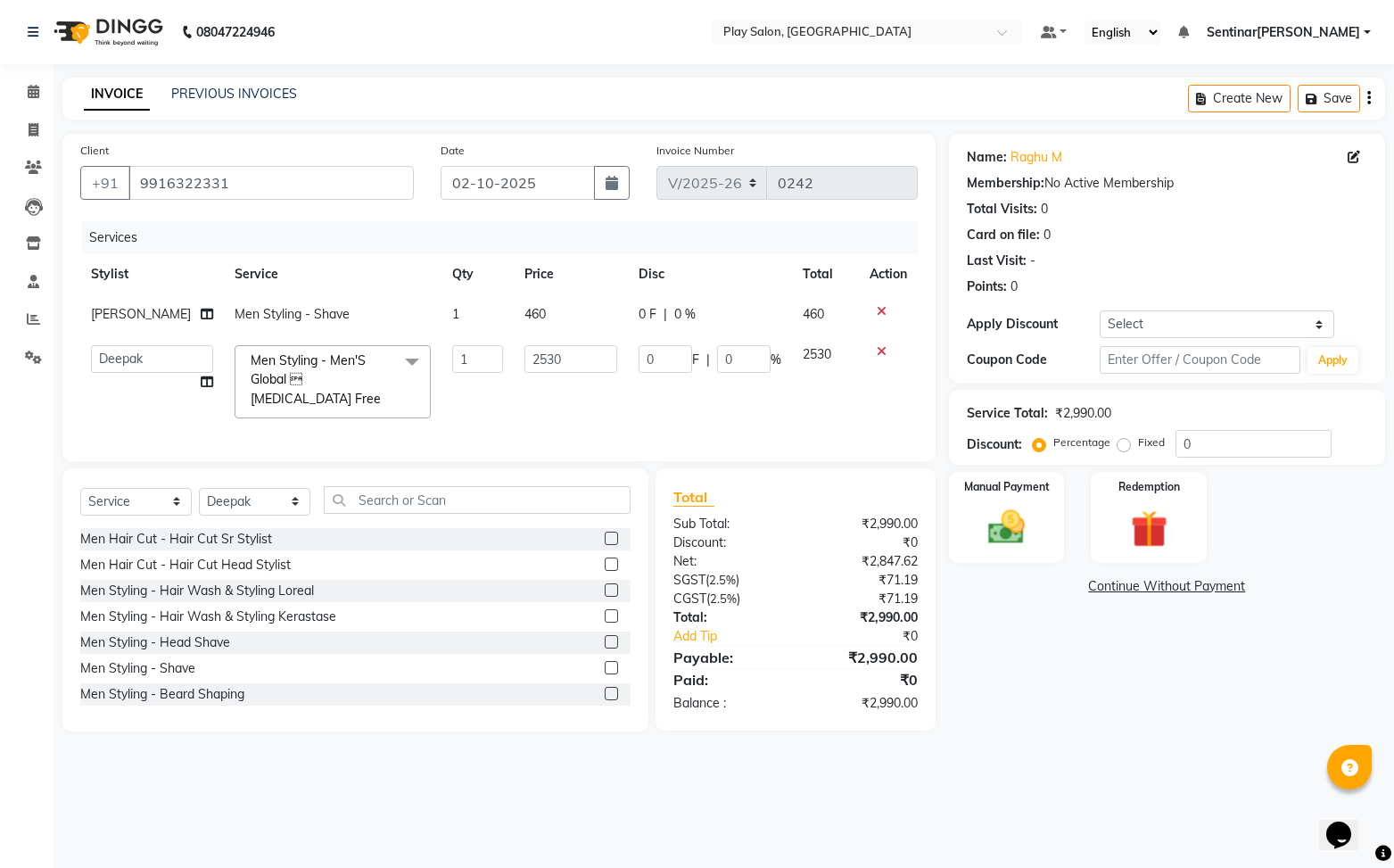
click at [1079, 723] on div "Name: Raghu M Membership: No Active Membership Total Visits: 0 Card on file: 0 …" at bounding box center [1174, 432] width 449 height 597
click at [34, 95] on icon at bounding box center [33, 91] width 12 height 14
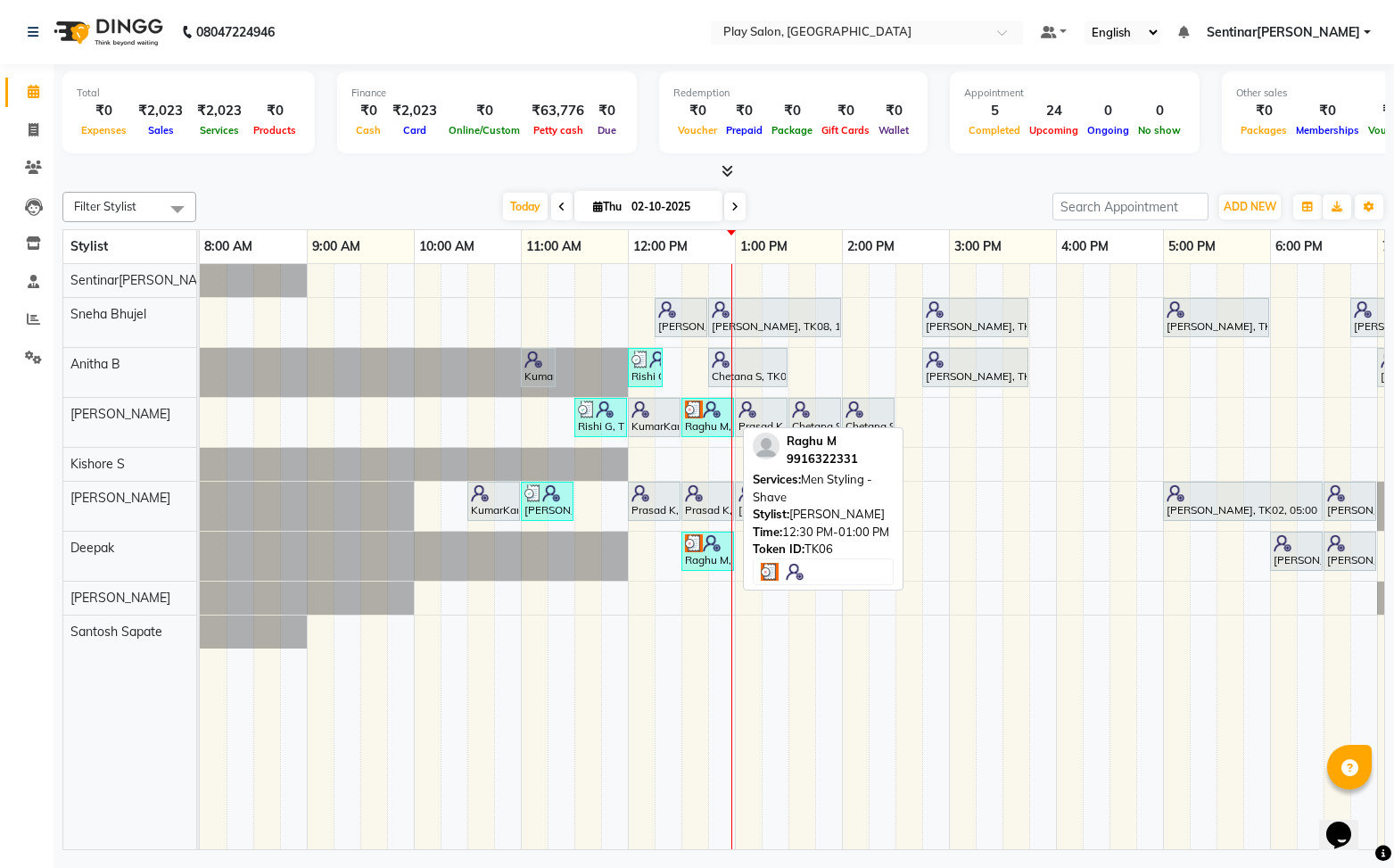
click at [688, 406] on img at bounding box center [694, 409] width 18 height 18
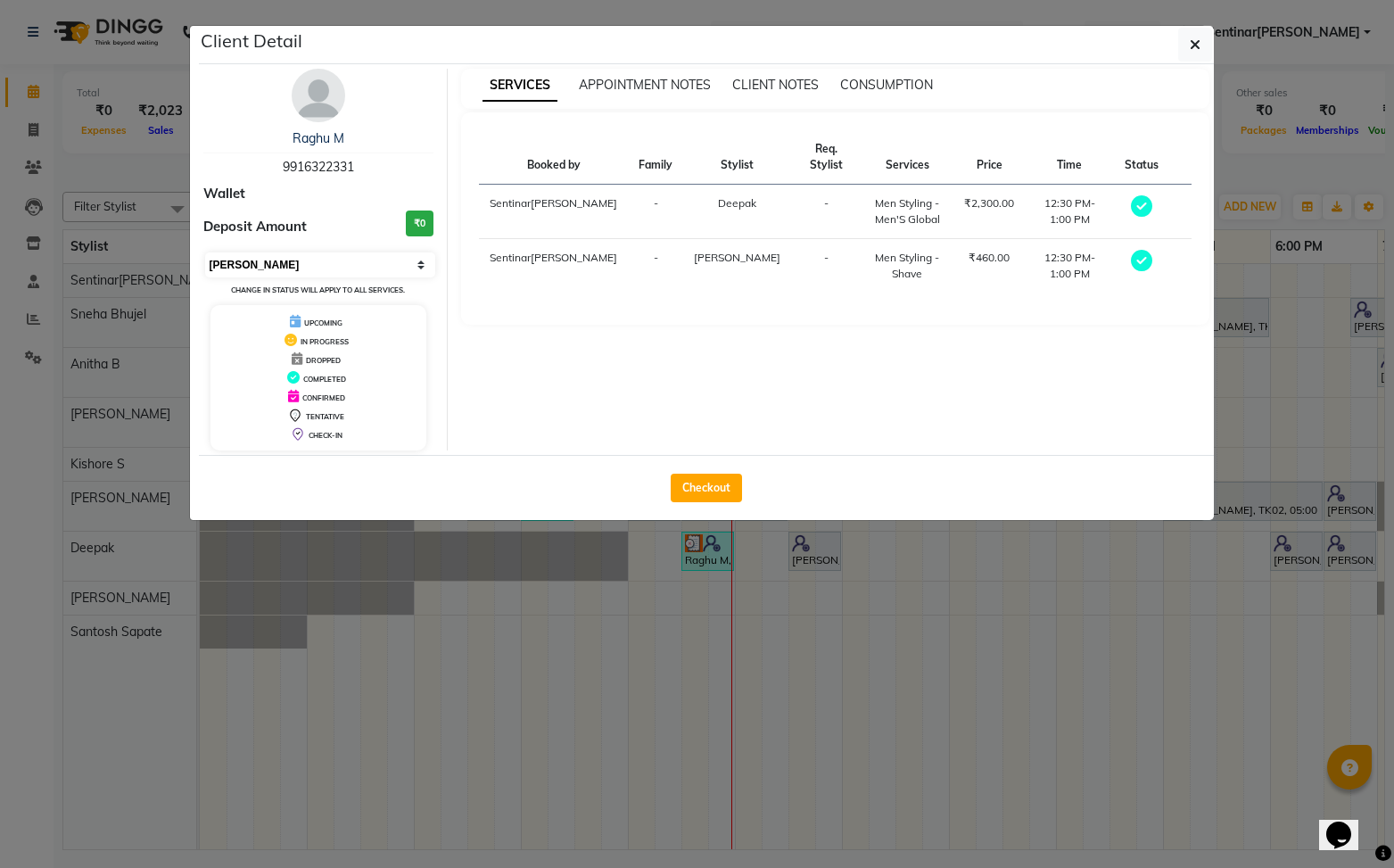
click at [367, 263] on select "Select MARK DONE UPCOMING" at bounding box center [321, 264] width 231 height 25
click at [206, 253] on select "Select MARK DONE UPCOMING" at bounding box center [321, 264] width 231 height 25
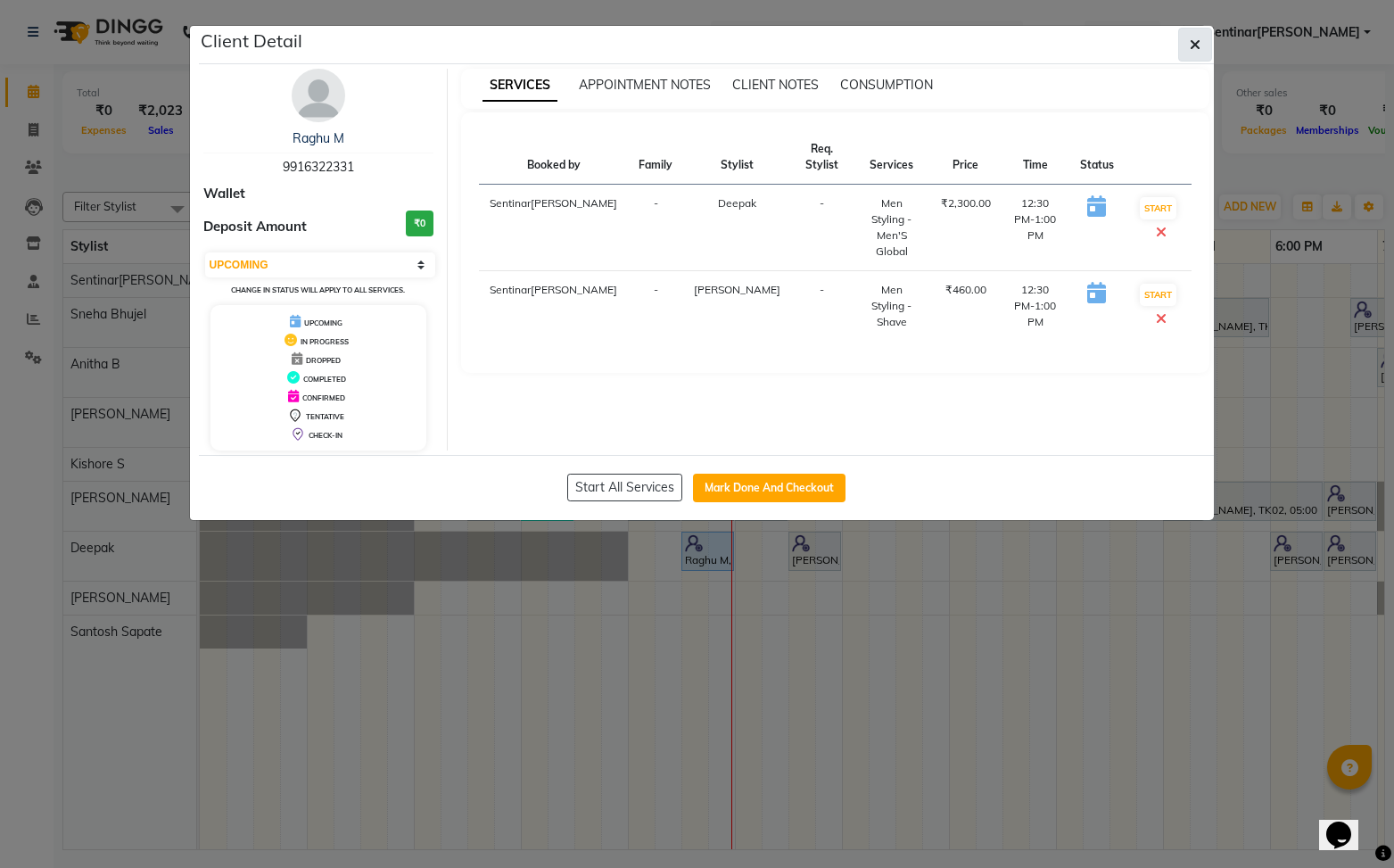
click at [1193, 49] on icon "button" at bounding box center [1196, 45] width 11 height 15
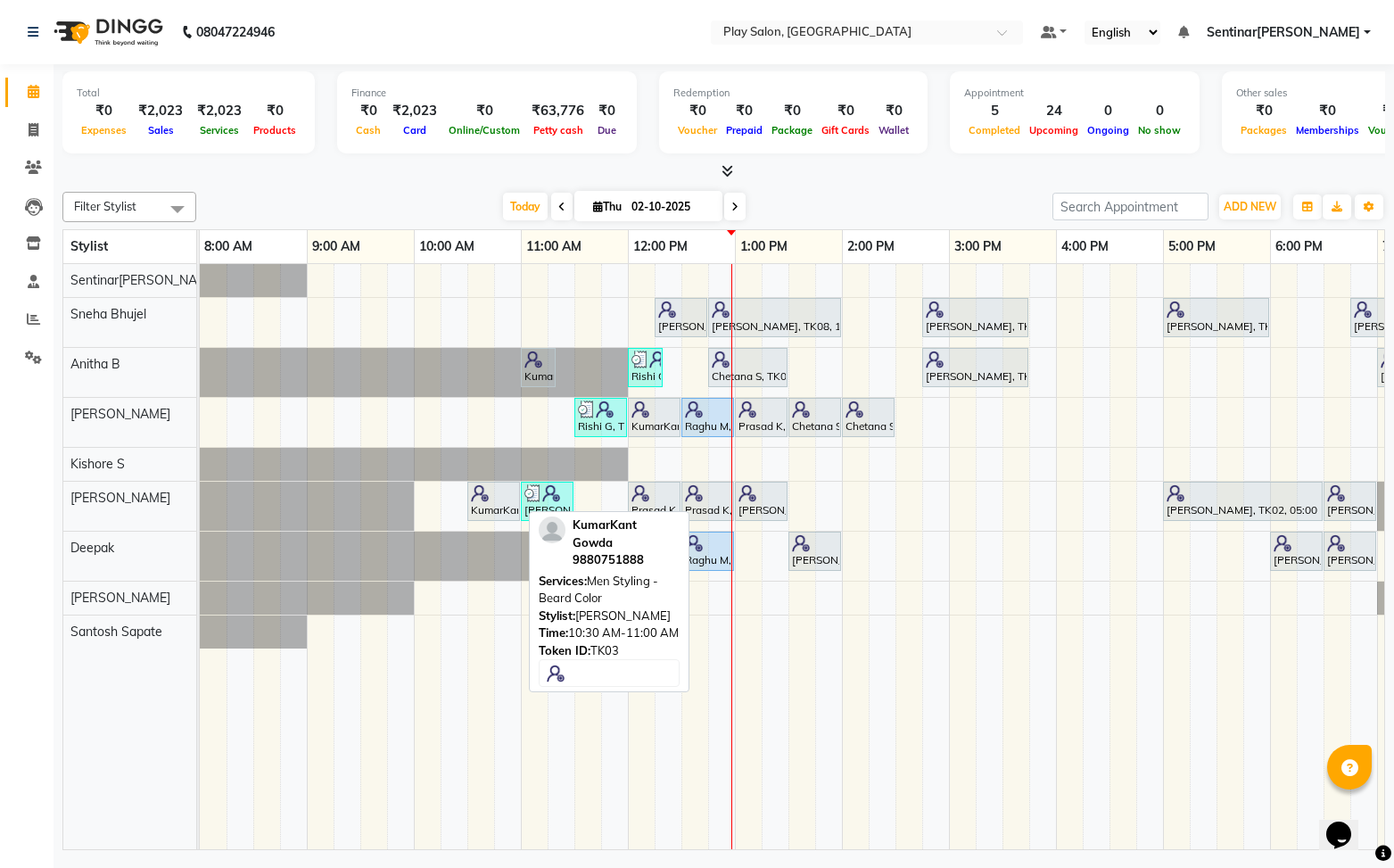
click at [494, 508] on div "KumarKant Gowda, TK03, 10:30 AM-11:00 AM, Men Sty[PERSON_NAME] - Beard Color" at bounding box center [494, 501] width 49 height 34
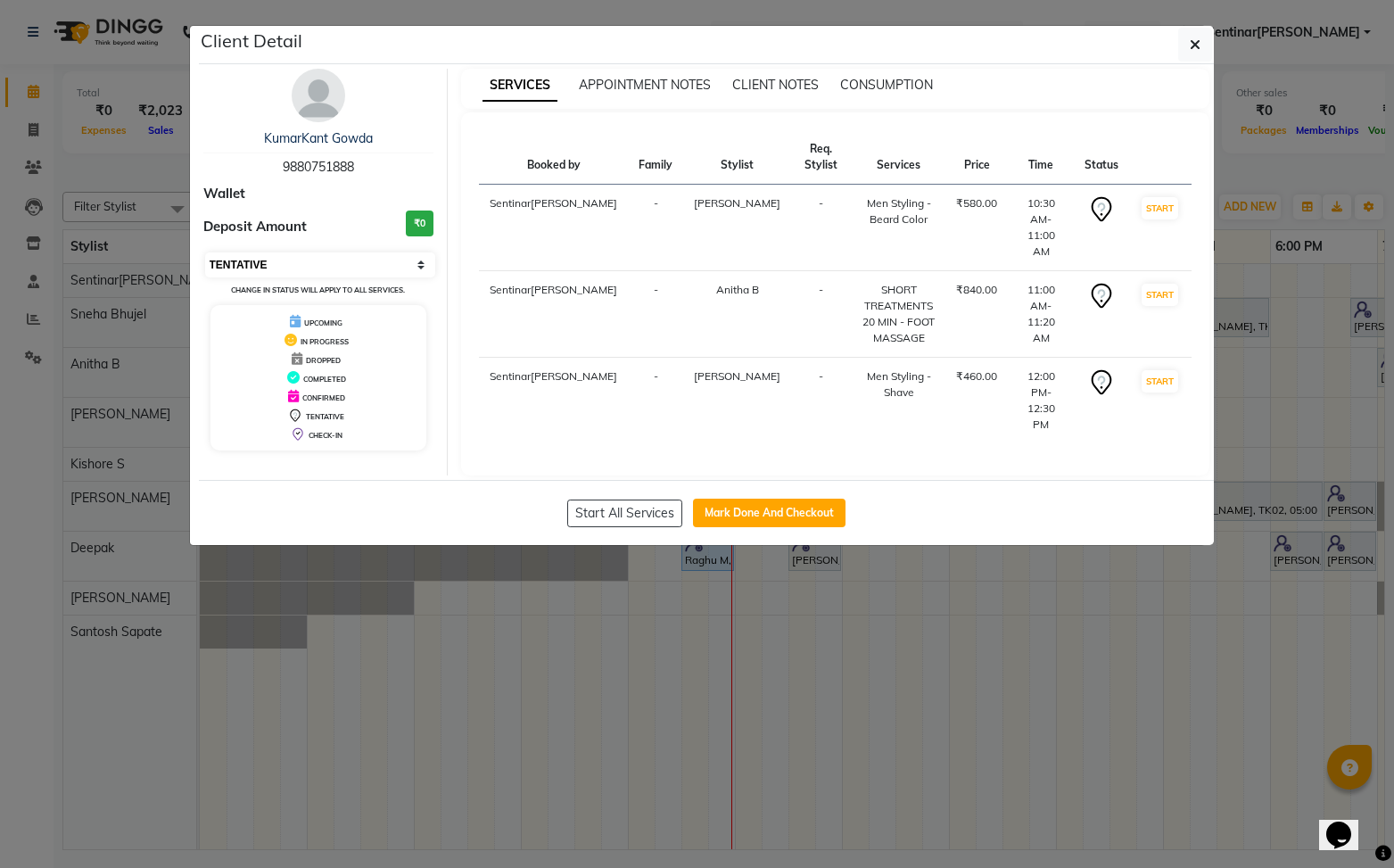
click at [386, 269] on select "Select IN SERVICE CONFIRMED TENTATIVE CHECK IN MARK DONE DROPPED UPCOMING" at bounding box center [321, 264] width 231 height 25
click at [206, 253] on select "Select IN SERVICE CONFIRMED TENTATIVE CHECK IN MARK DONE DROPPED UPCOMING" at bounding box center [321, 264] width 231 height 25
click at [764, 498] on button "Mark Done And Checkout" at bounding box center [769, 512] width 153 height 28
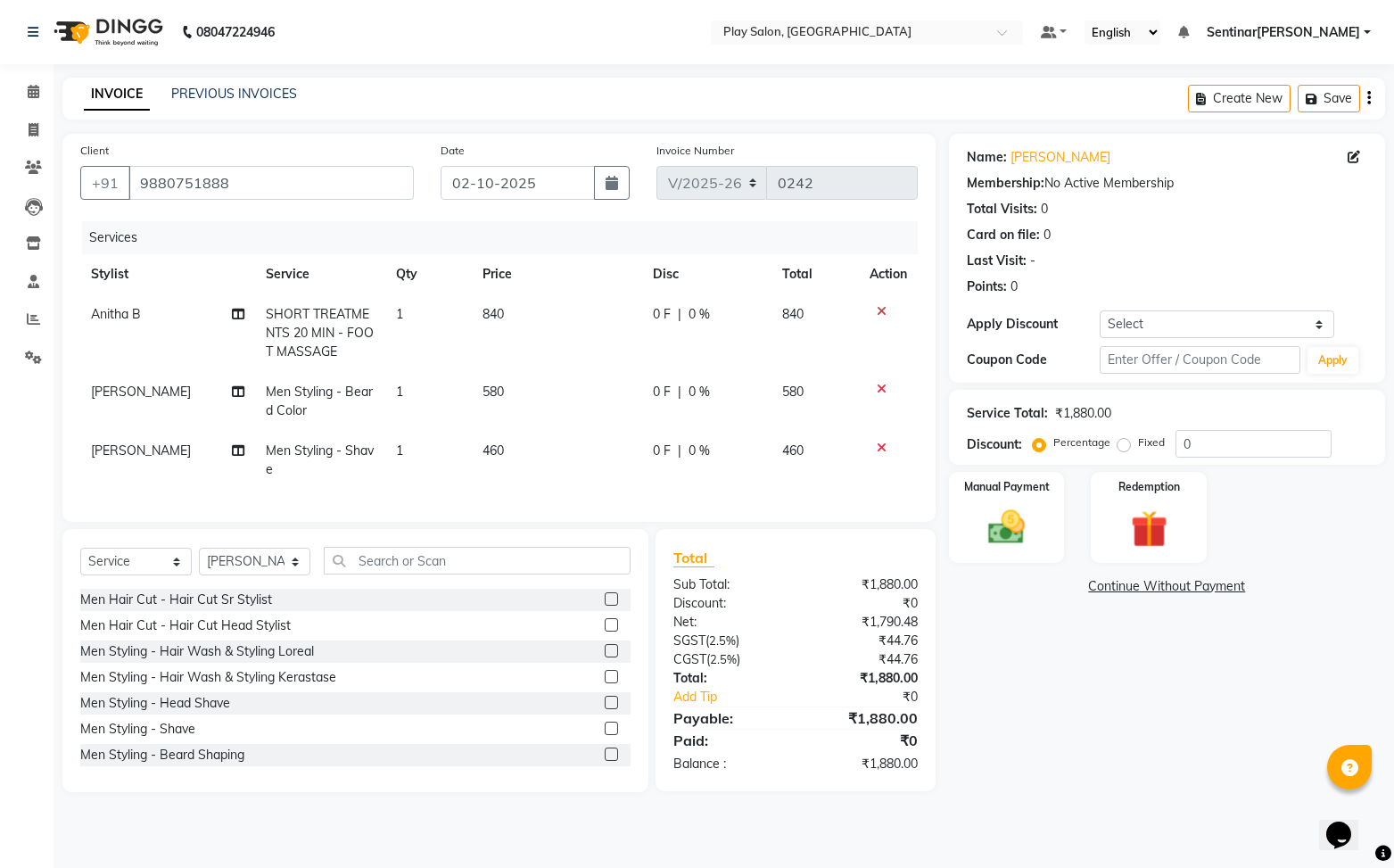
click at [497, 395] on span "580" at bounding box center [494, 392] width 22 height 16
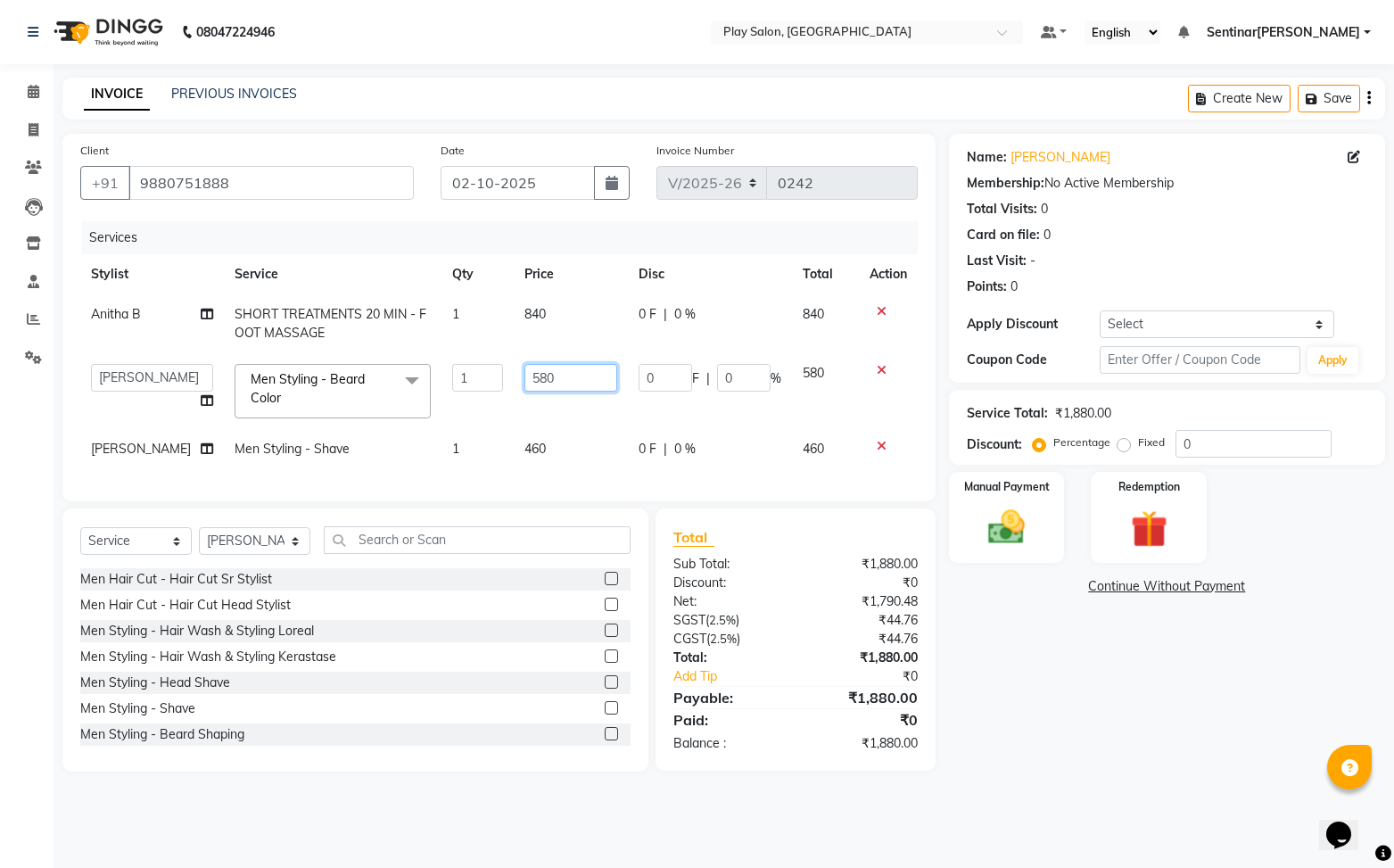
drag, startPoint x: 557, startPoint y: 380, endPoint x: 486, endPoint y: 380, distance: 71.0
click at [486, 380] on tr "Anitha B Deepak Kishore S Leena Sheth Namrata Tamang Pawan Thakur Raj Rajesh M …" at bounding box center [498, 390] width 837 height 75
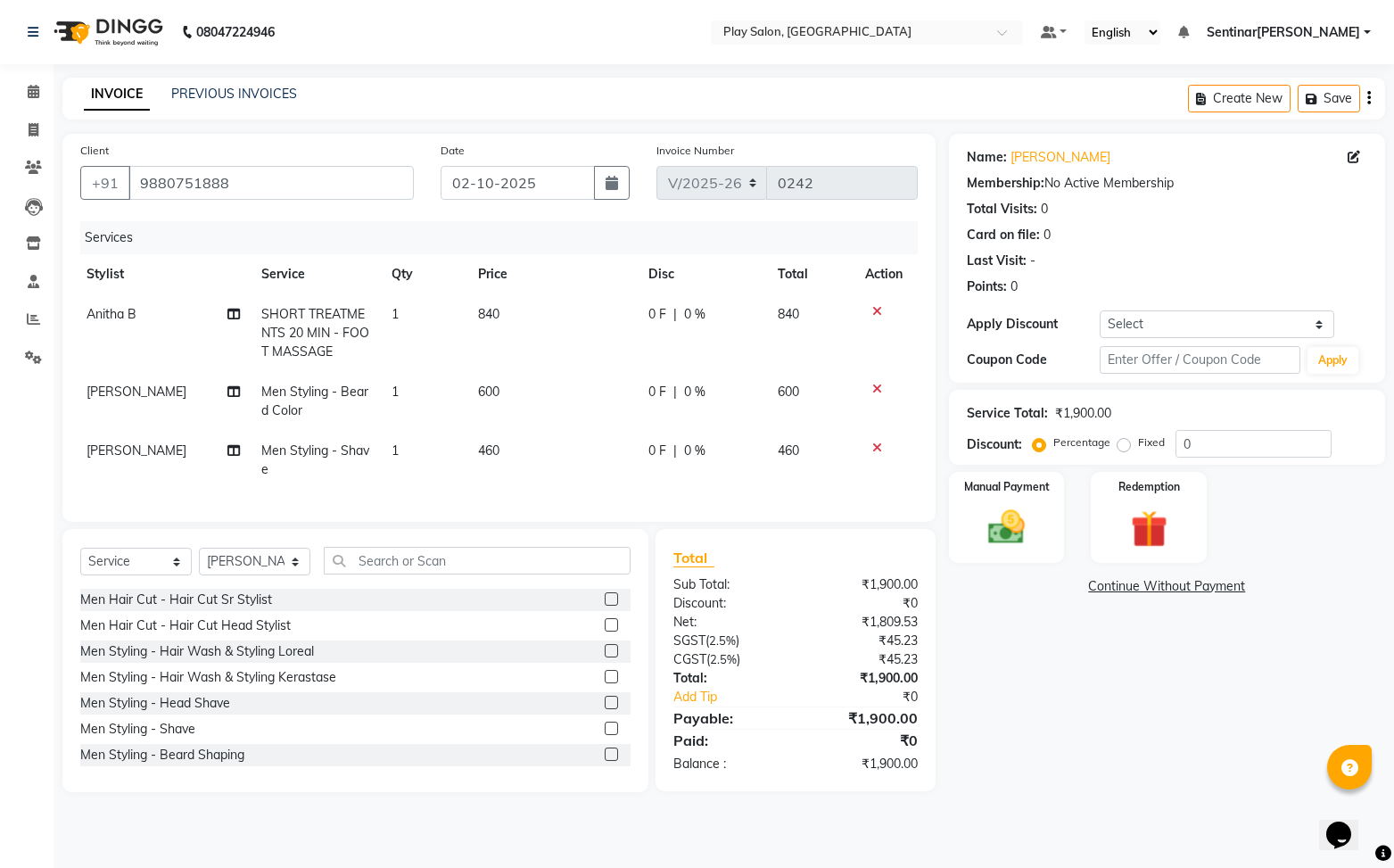
click at [520, 447] on td "460" at bounding box center [553, 460] width 171 height 59
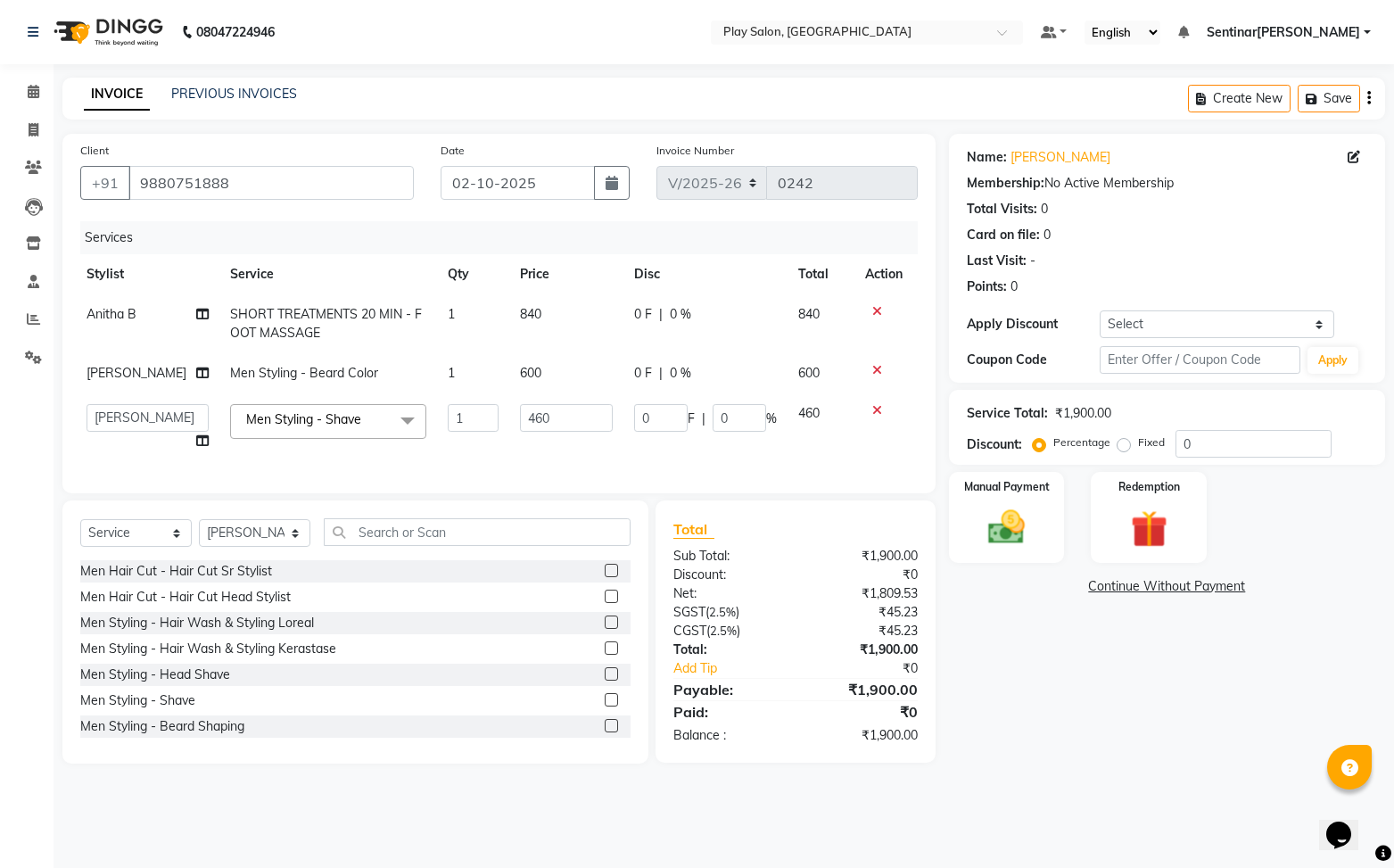
scroll to position [0, 5]
click at [1044, 712] on div "Name: Kumarkant Gowda Membership: No Active Membership Total Visits: 0 Card on …" at bounding box center [1174, 448] width 449 height 630
click at [1063, 744] on div "Name: Kumarkant Gowda Membership: No Active Membership Total Visits: 0 Card on …" at bounding box center [1174, 448] width 449 height 630
click at [1243, 444] on input "0" at bounding box center [1254, 444] width 156 height 27
click at [1029, 554] on div "Manual Payment" at bounding box center [1007, 517] width 120 height 95
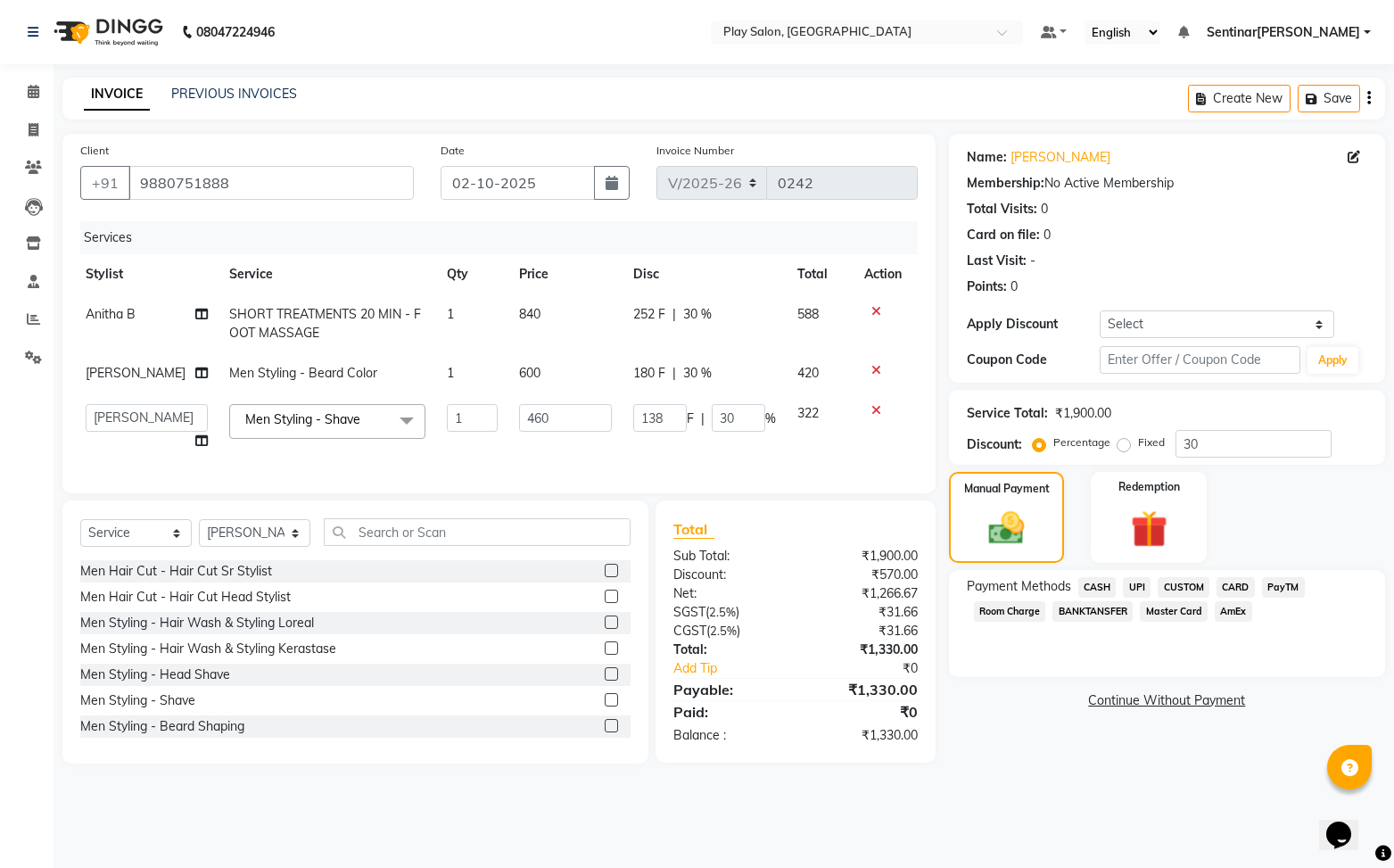
click at [1097, 584] on span "CASH" at bounding box center [1098, 587] width 38 height 21
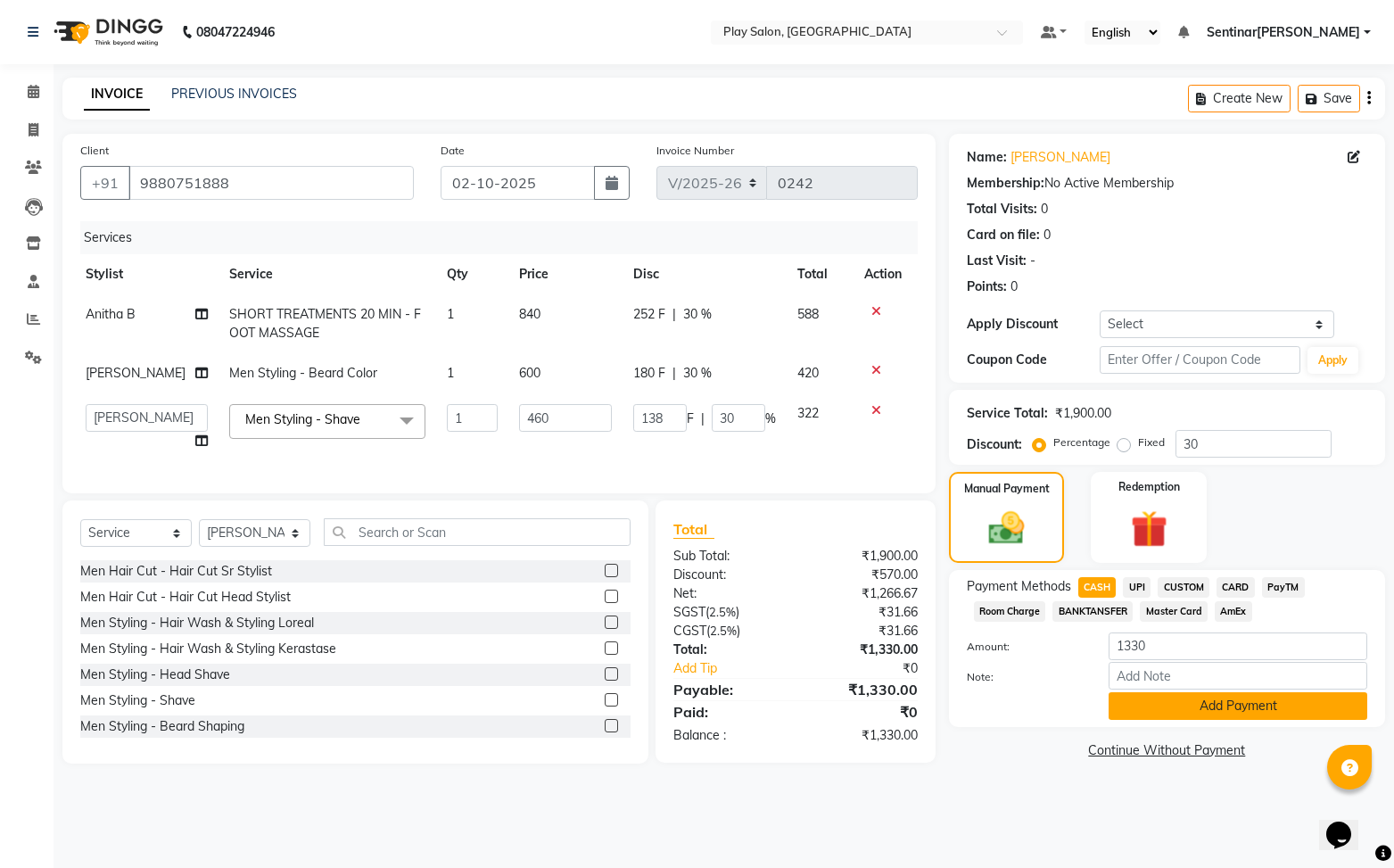
click at [1194, 703] on button "Add Payment" at bounding box center [1238, 705] width 259 height 27
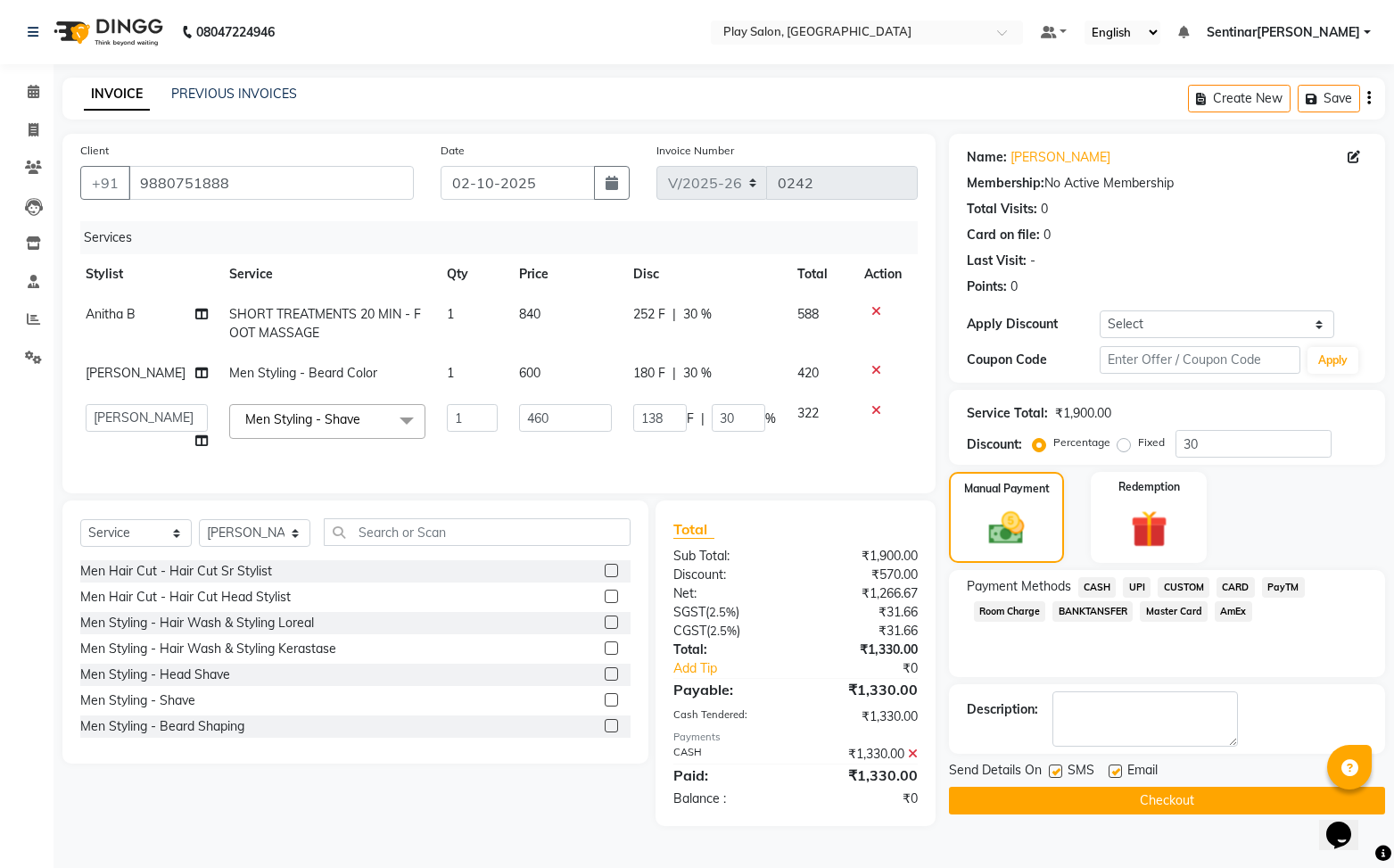
click at [1172, 801] on button "Checkout" at bounding box center [1168, 800] width 436 height 27
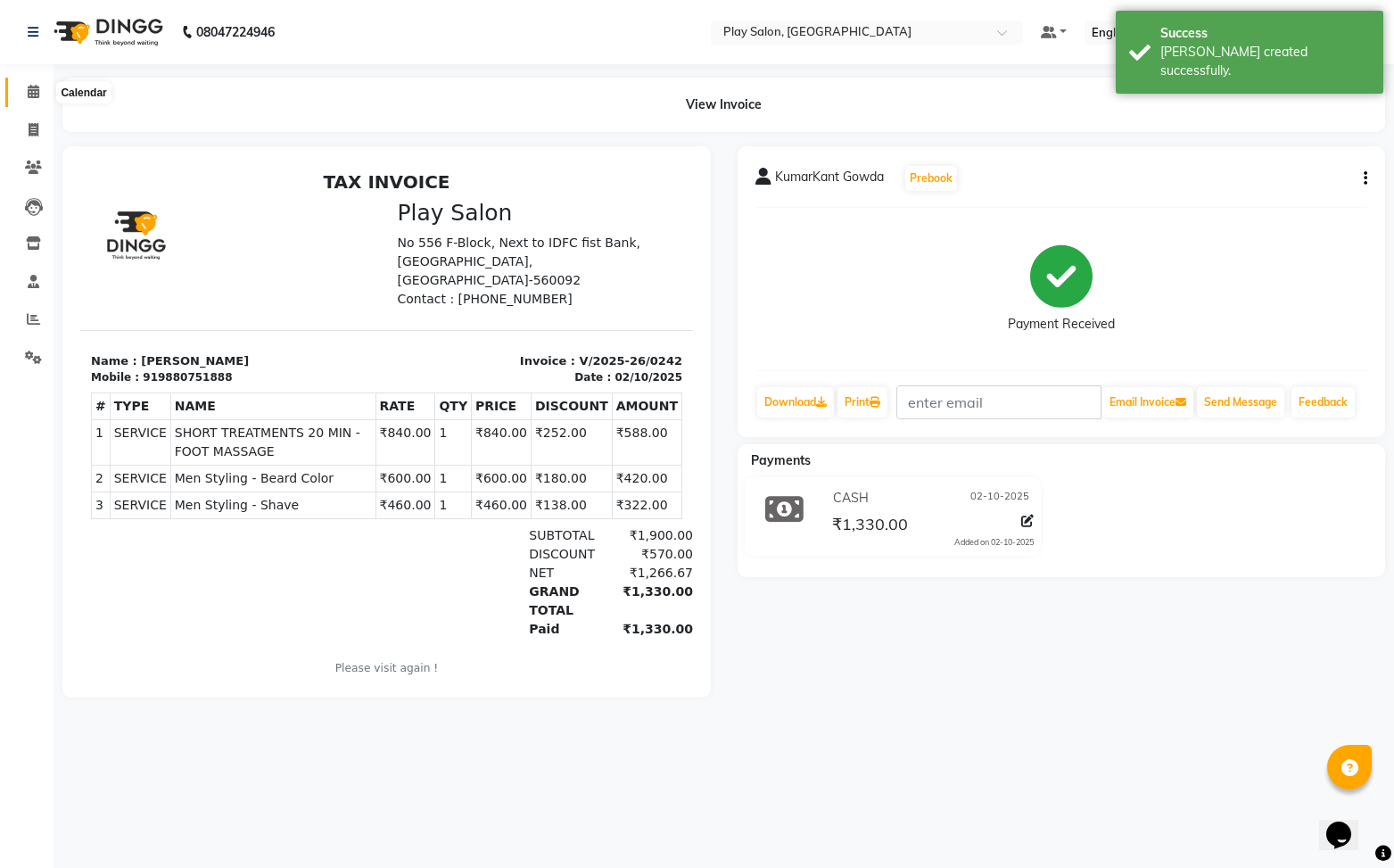
click at [35, 93] on icon at bounding box center [33, 91] width 12 height 14
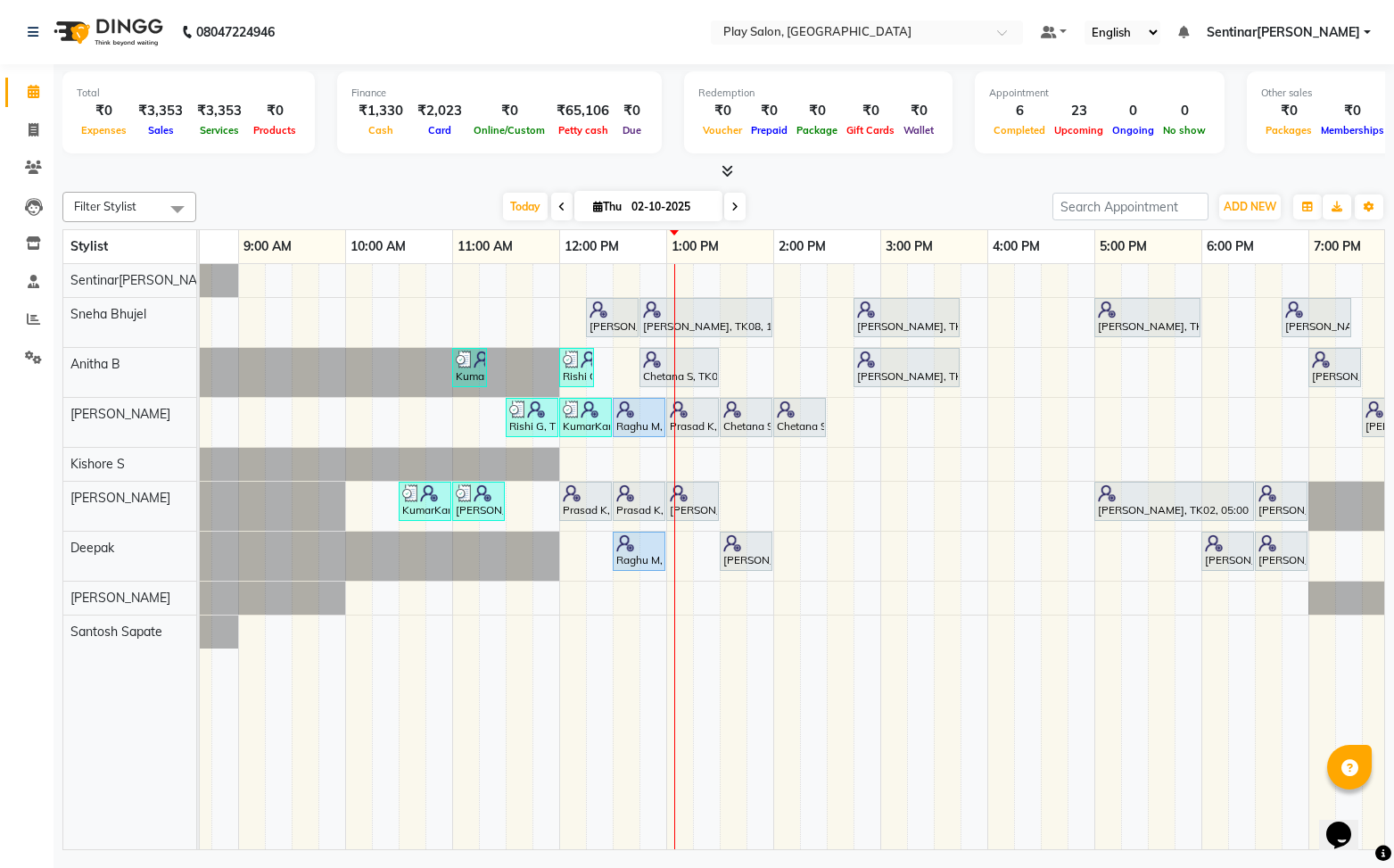
scroll to position [0, 74]
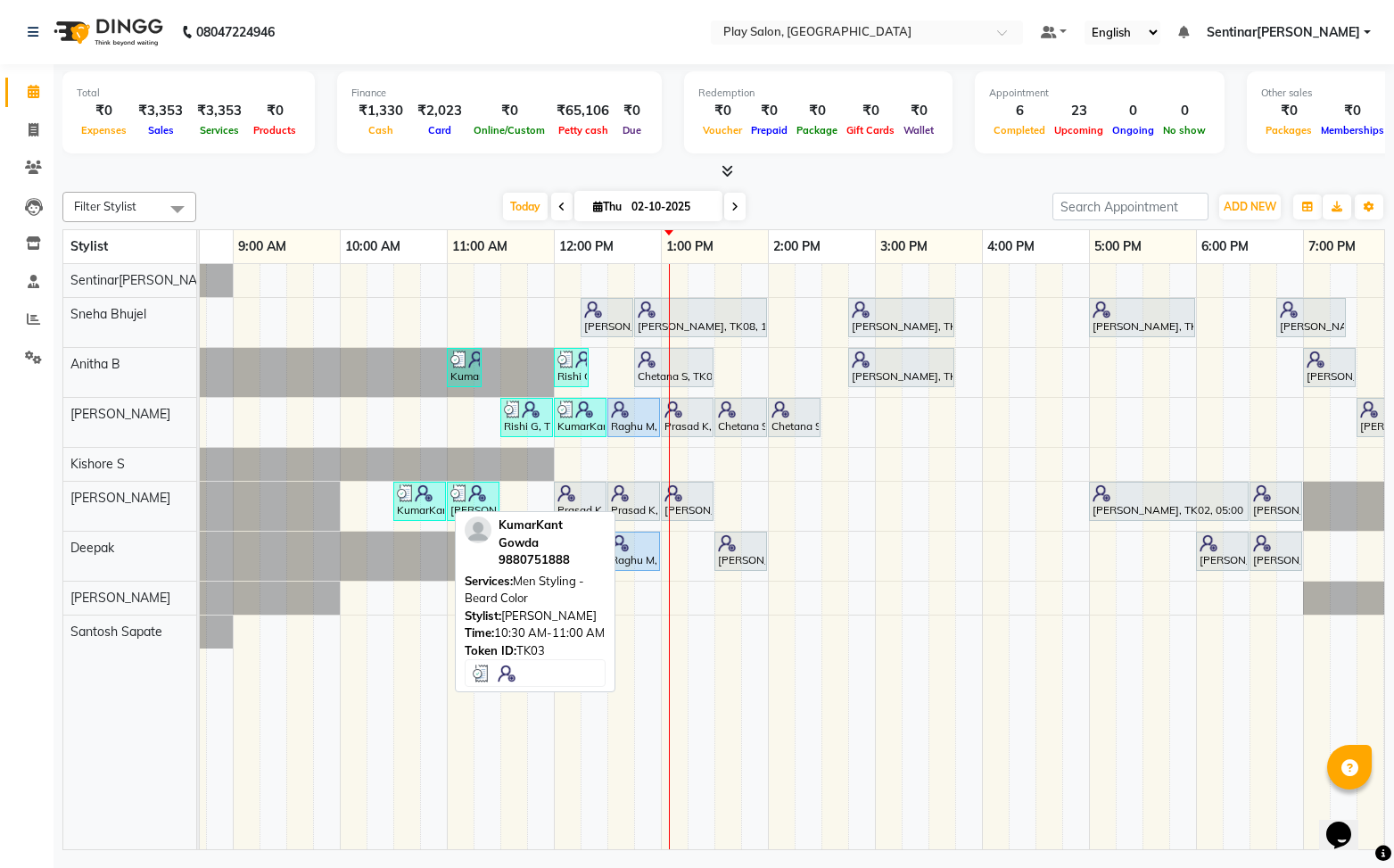
click at [419, 513] on div "KumarKant Gowda, TK03, 10:30 AM-11:00 AM, Men Sty[PERSON_NAME] - Beard Color" at bounding box center [420, 501] width 49 height 34
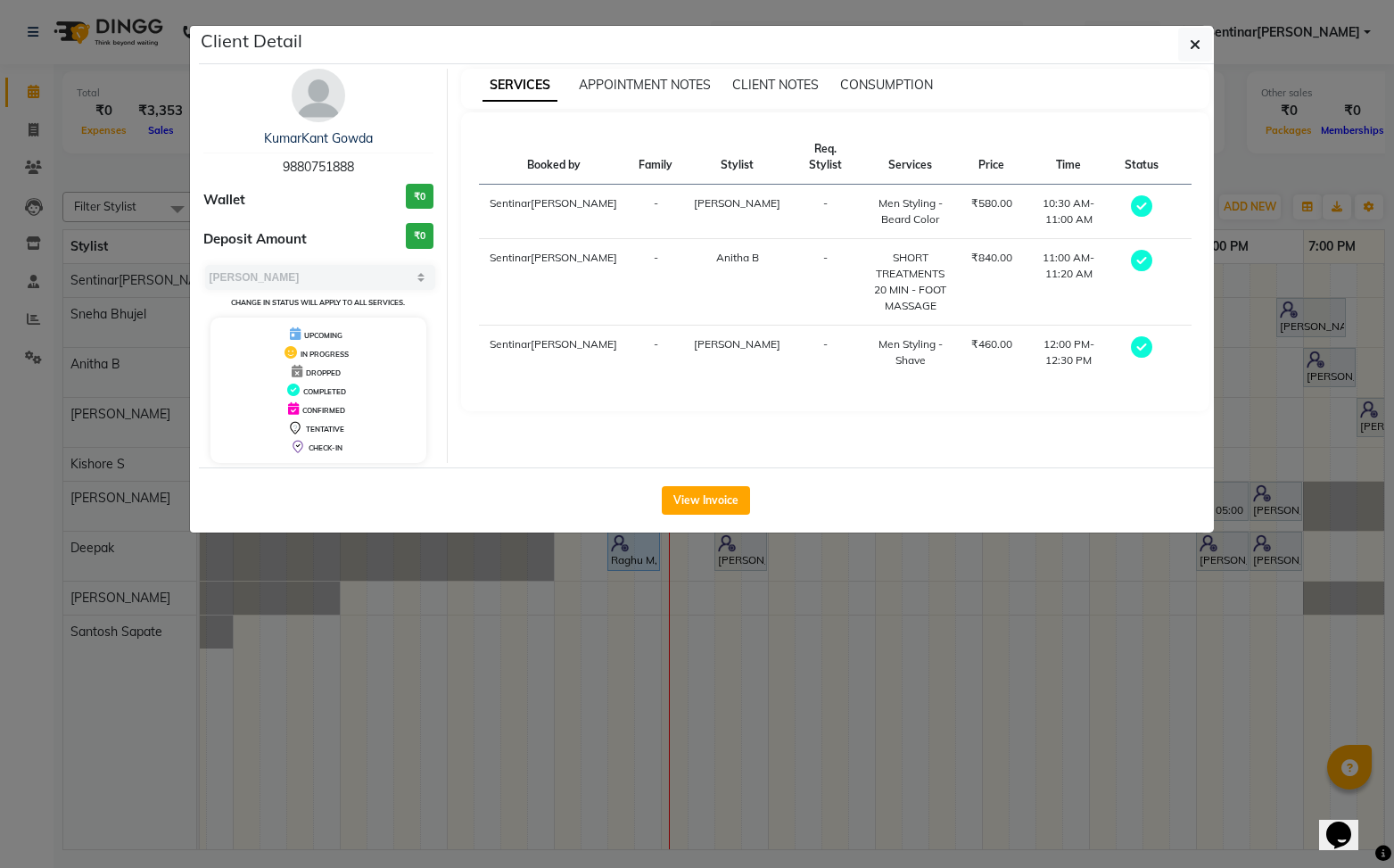
drag, startPoint x: 697, startPoint y: 499, endPoint x: 837, endPoint y: 499, distance: 140.0
click at [697, 499] on button "View Invoice" at bounding box center [706, 500] width 88 height 28
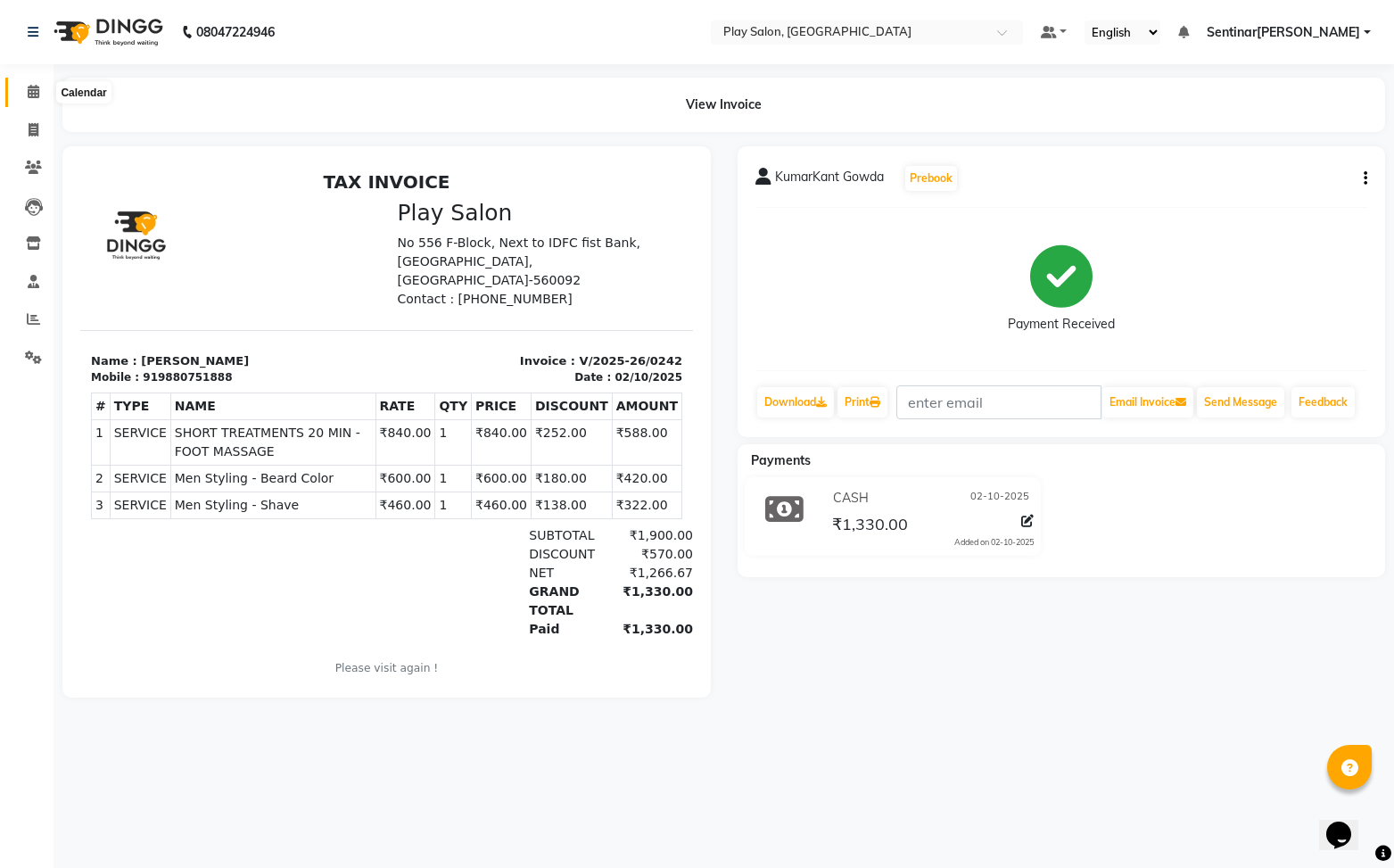
click at [38, 95] on icon at bounding box center [33, 91] width 12 height 14
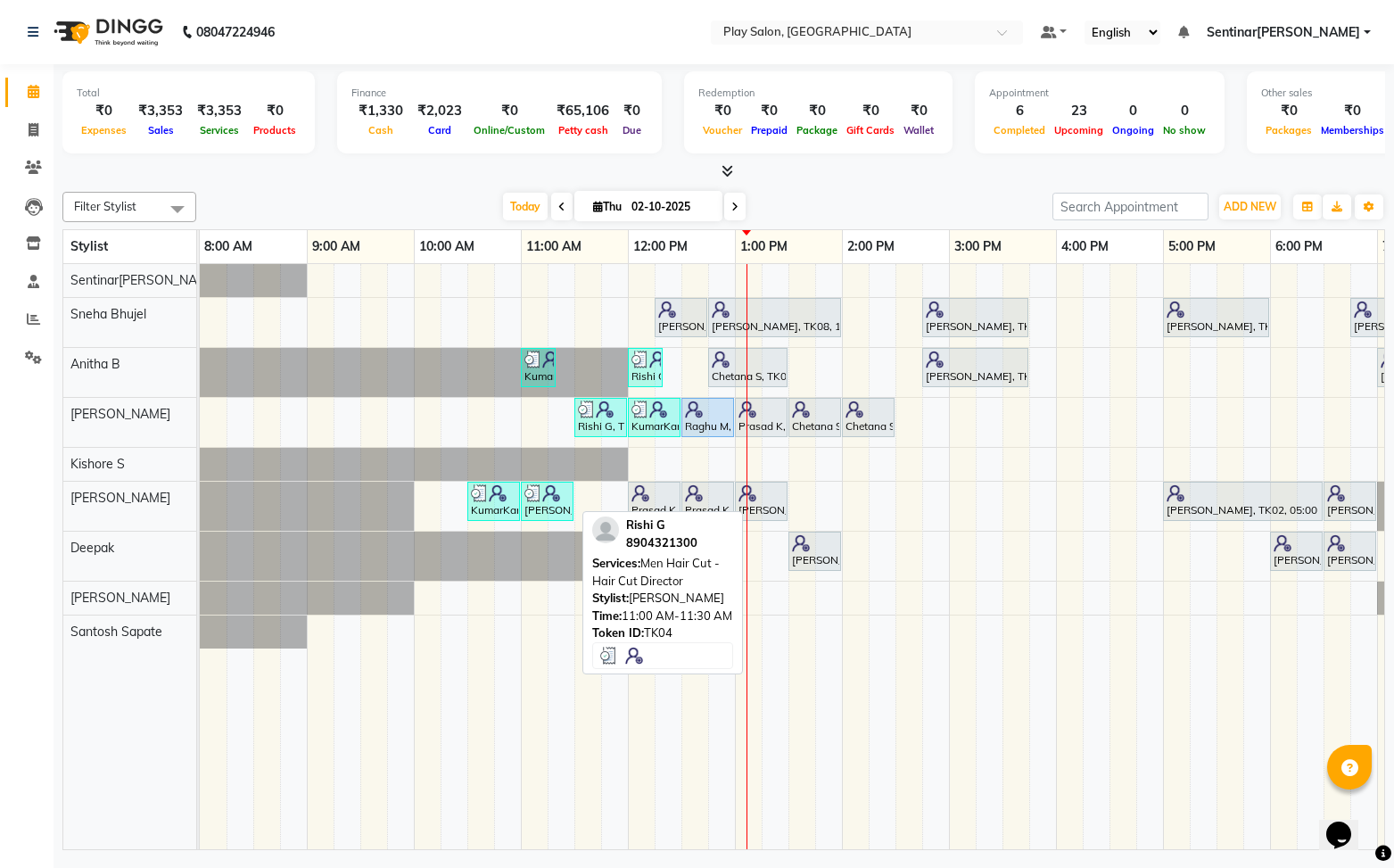
click at [545, 515] on div "[PERSON_NAME], TK04, 11:00 AM-11:30 AM, Men Hair Cut - Hair Cut Director" at bounding box center [547, 501] width 49 height 34
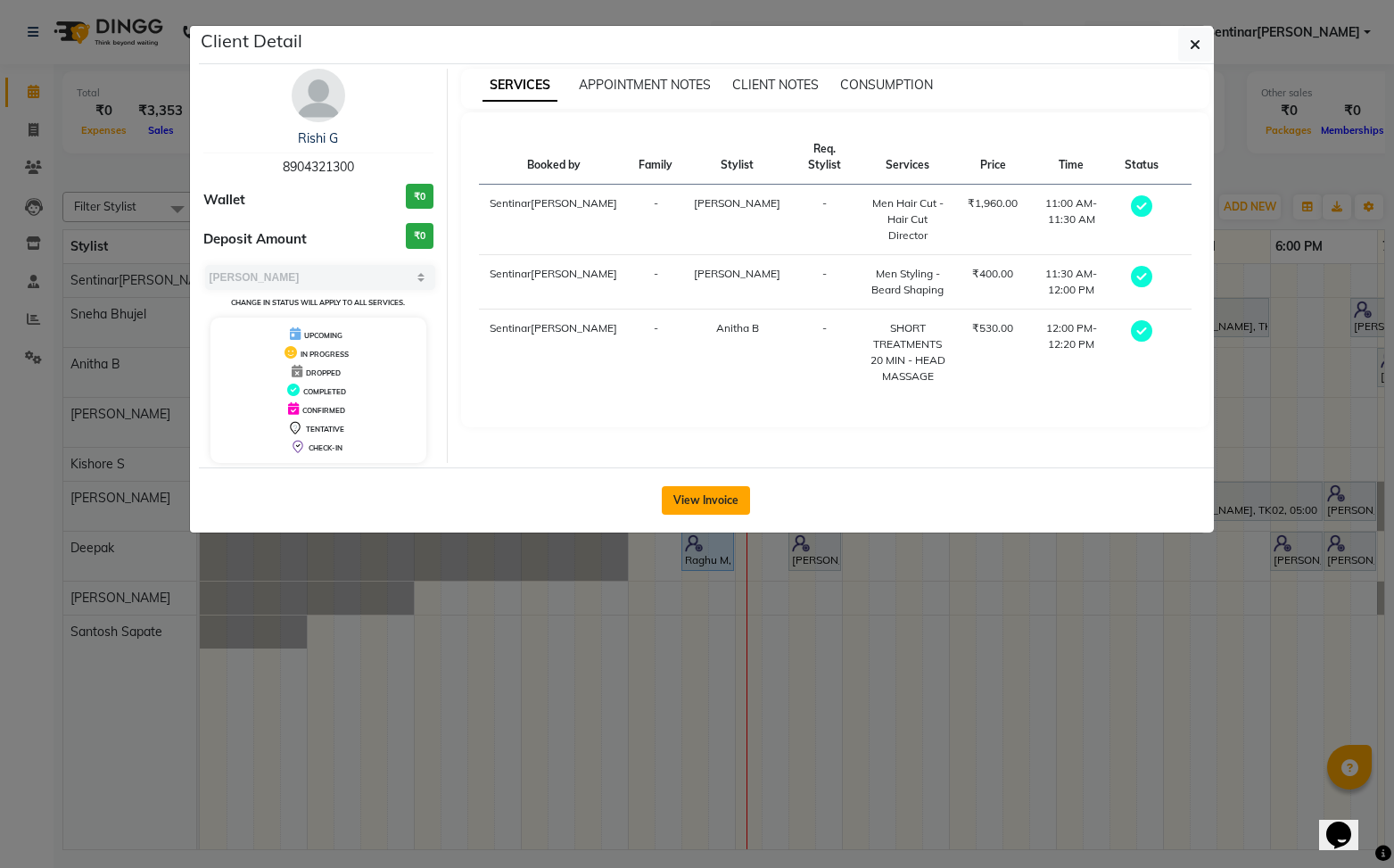
drag, startPoint x: 717, startPoint y: 494, endPoint x: 749, endPoint y: 484, distance: 33.5
click at [717, 494] on button "View Invoice" at bounding box center [706, 500] width 88 height 28
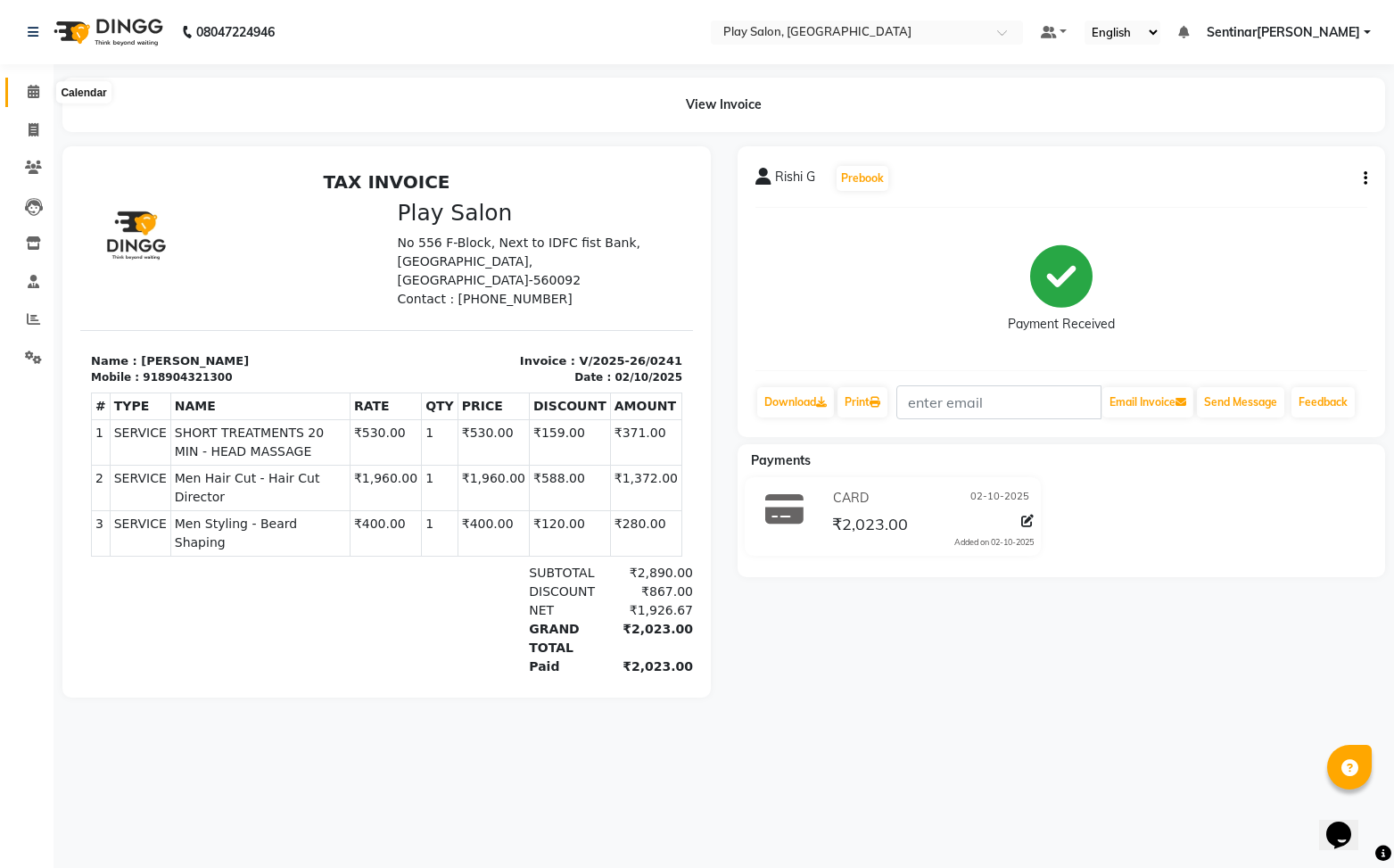
click at [35, 97] on icon at bounding box center [33, 91] width 12 height 14
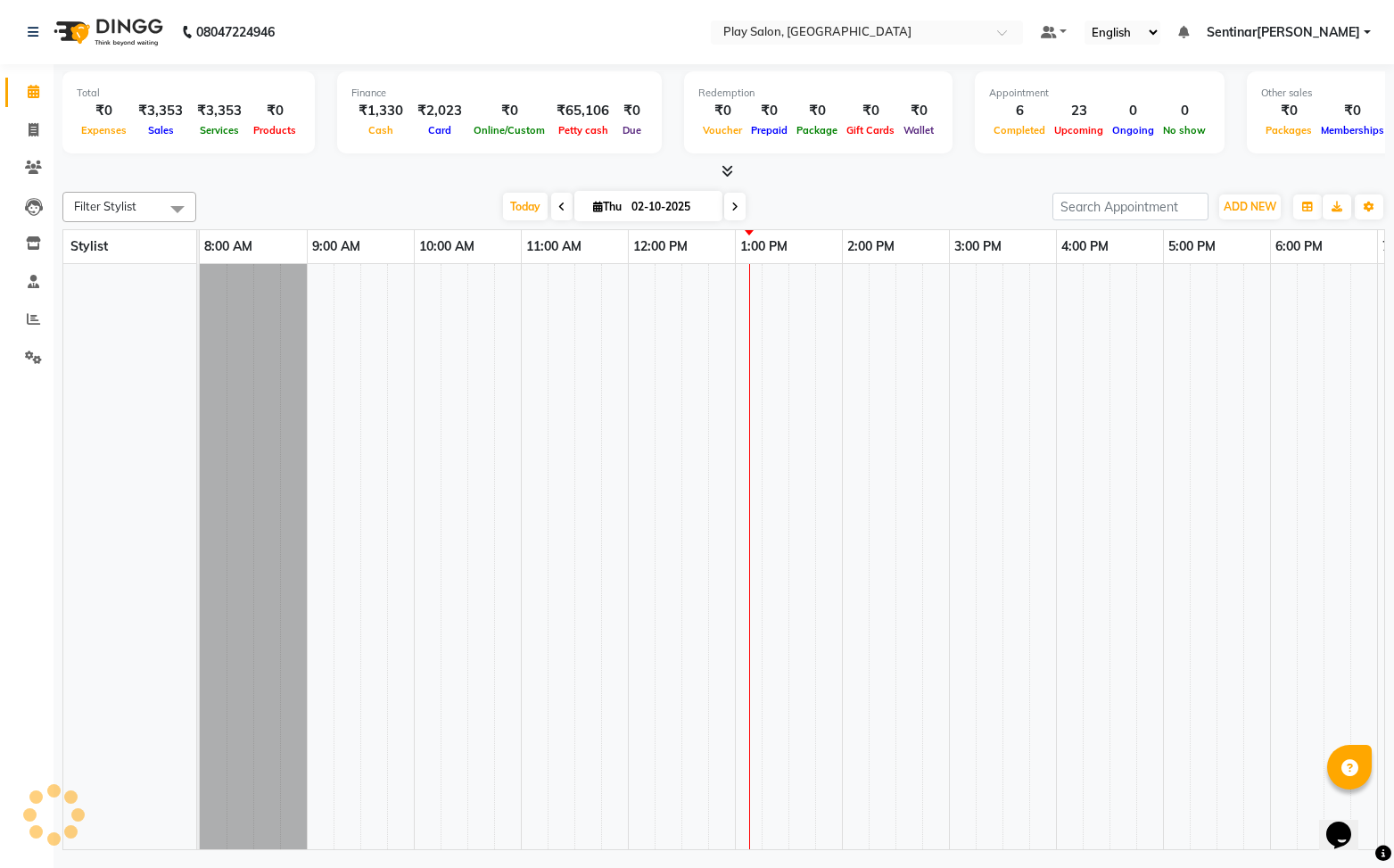
scroll to position [0, 207]
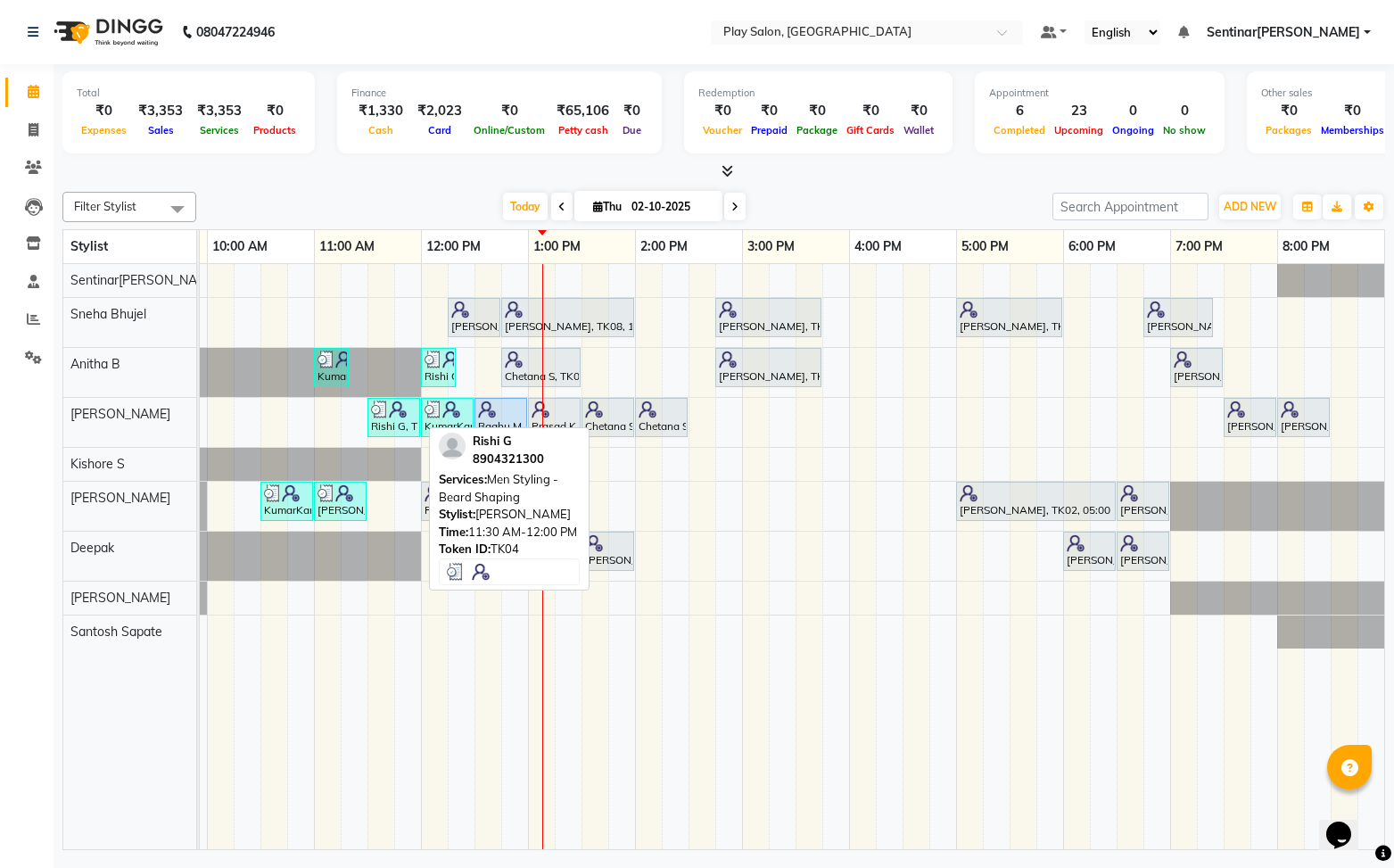
click at [384, 419] on div "Rishi G, TK04, 11:30 AM-12:00 PM, Men Styling - [PERSON_NAME] Shaping" at bounding box center [394, 416] width 49 height 34
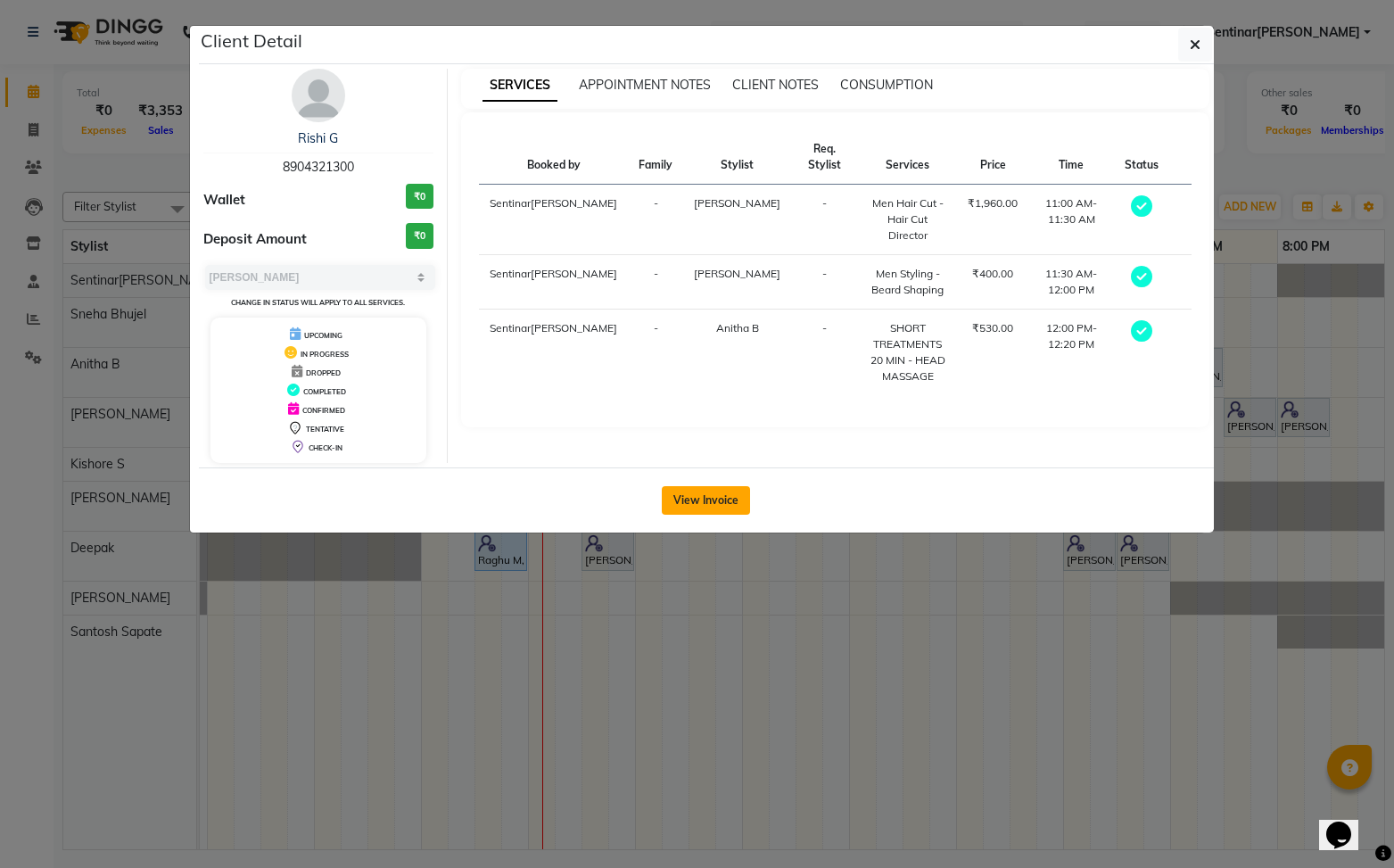
click at [716, 502] on button "View Invoice" at bounding box center [706, 500] width 88 height 28
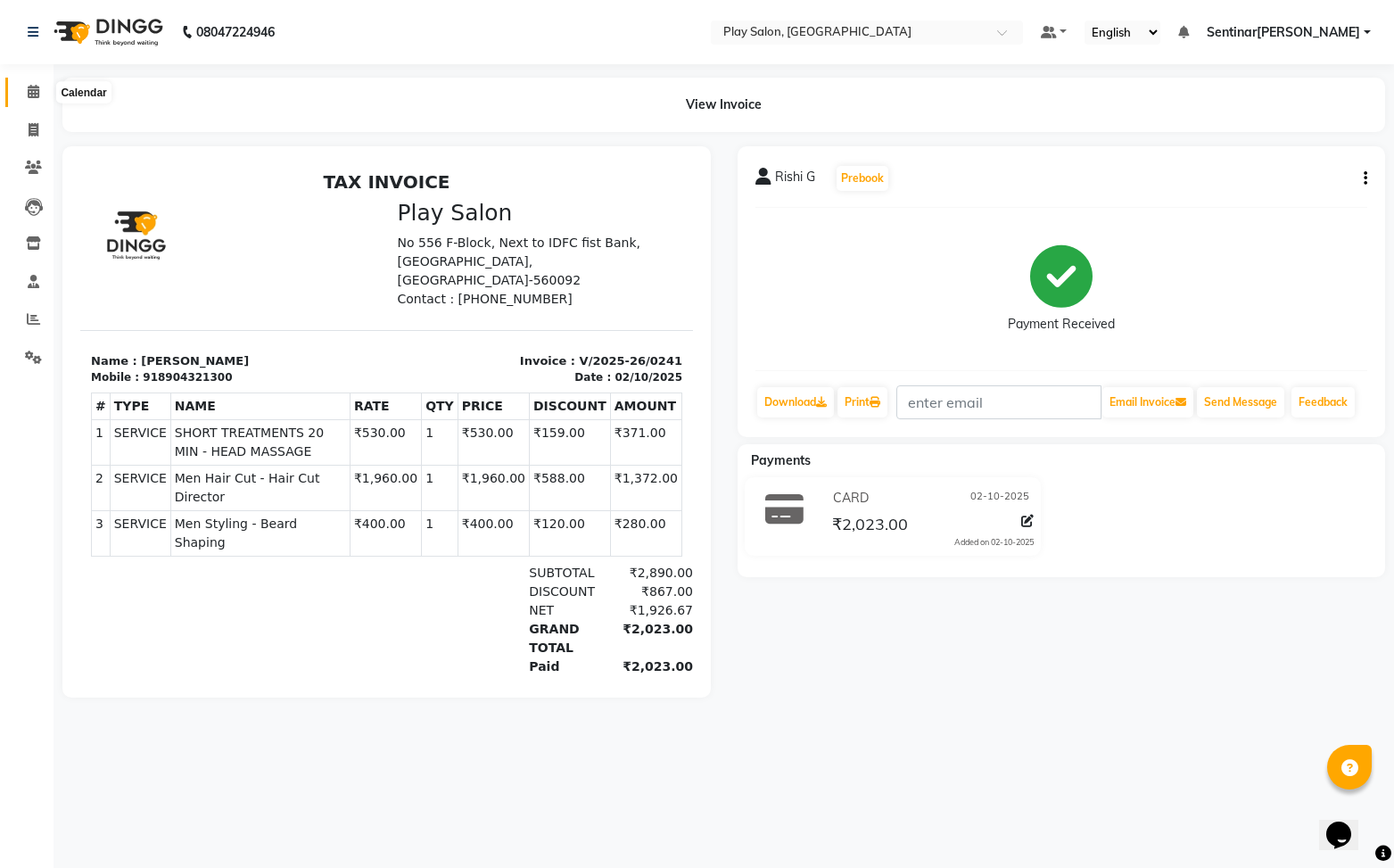
click at [30, 98] on icon at bounding box center [33, 91] width 12 height 14
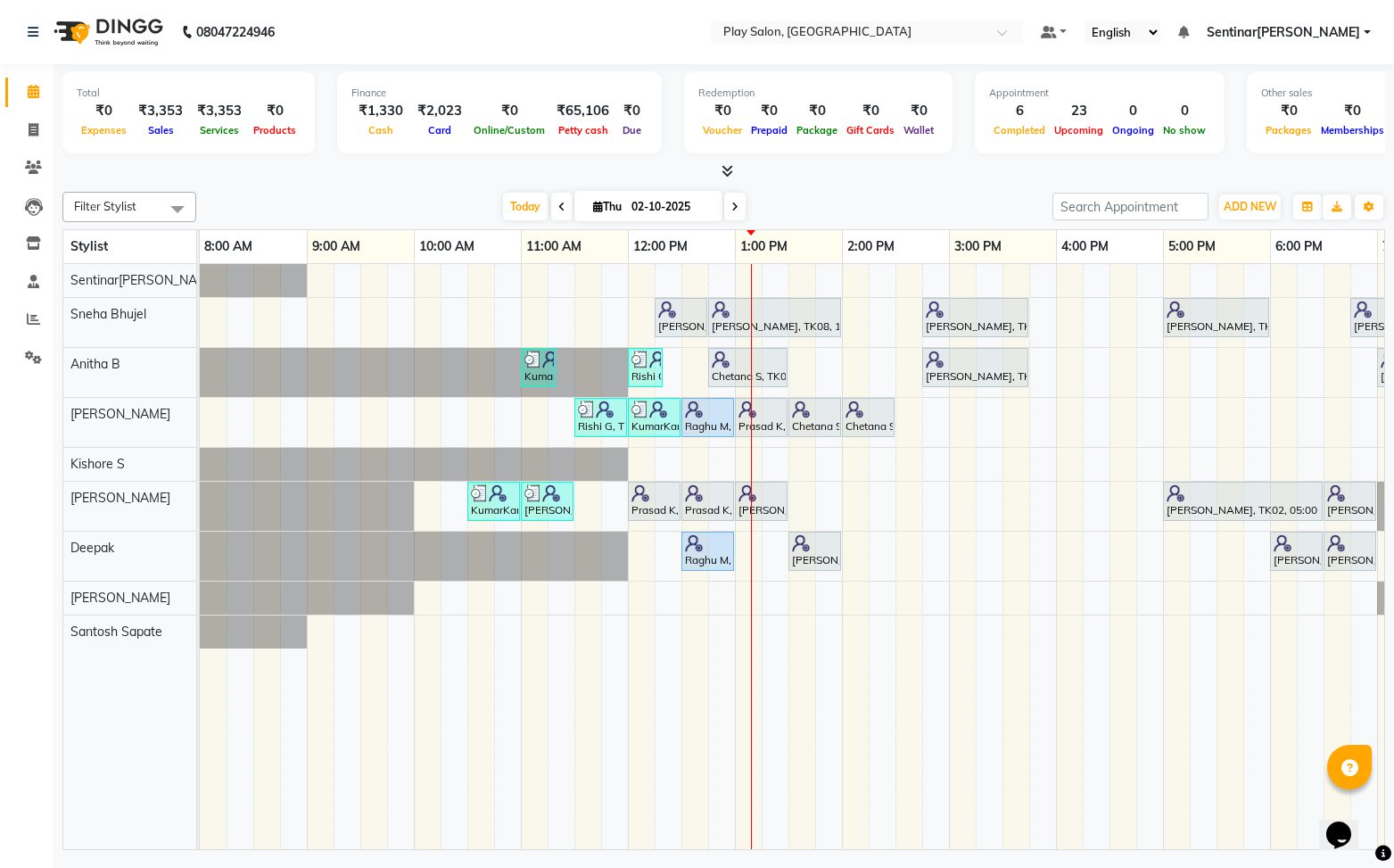
scroll to position [0, 5]
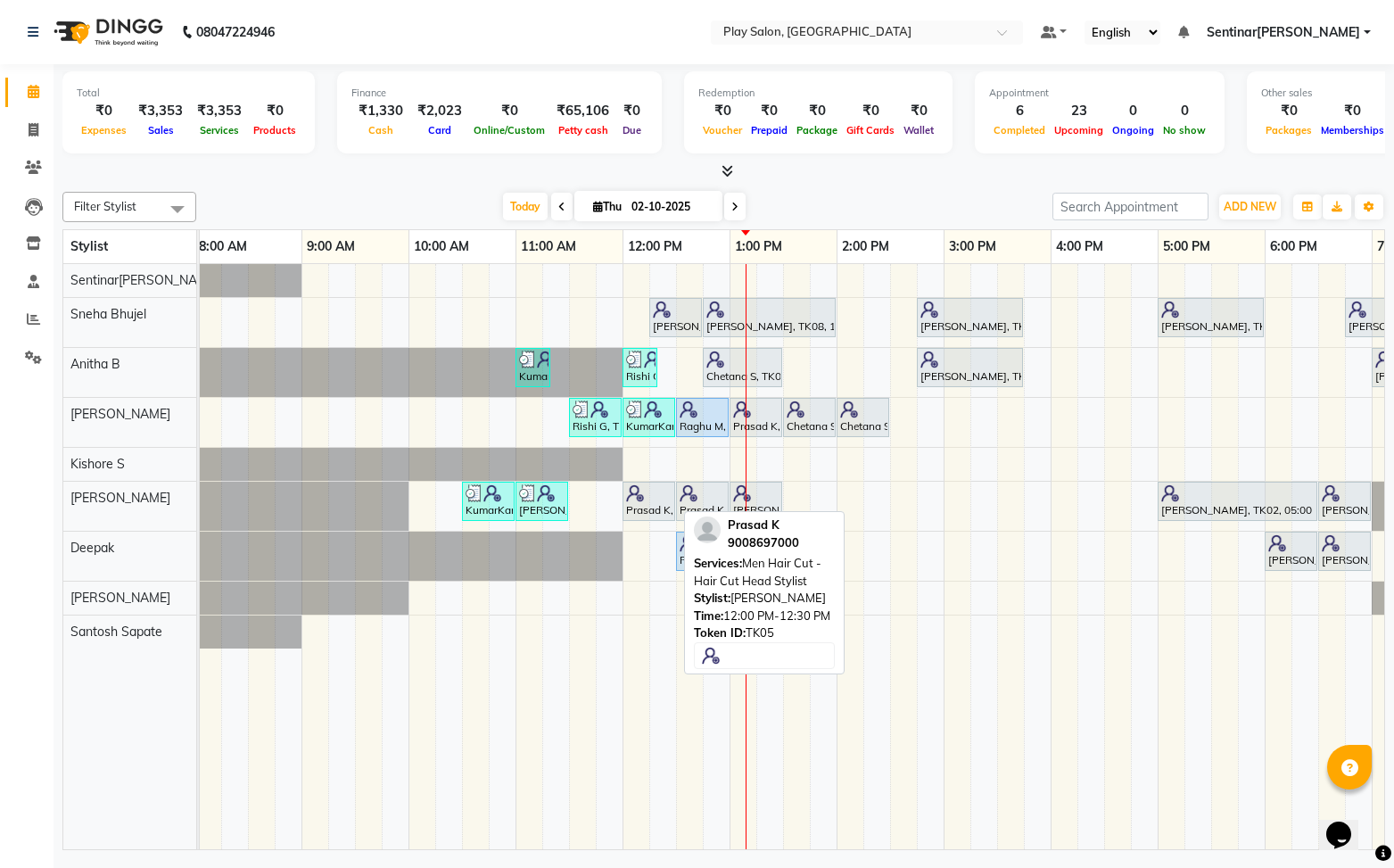
click at [652, 504] on div "Prasad K, TK05, 12:00 PM-12:30 PM, Men Hair Cut - Hair Cut Head Stylist" at bounding box center [649, 501] width 49 height 34
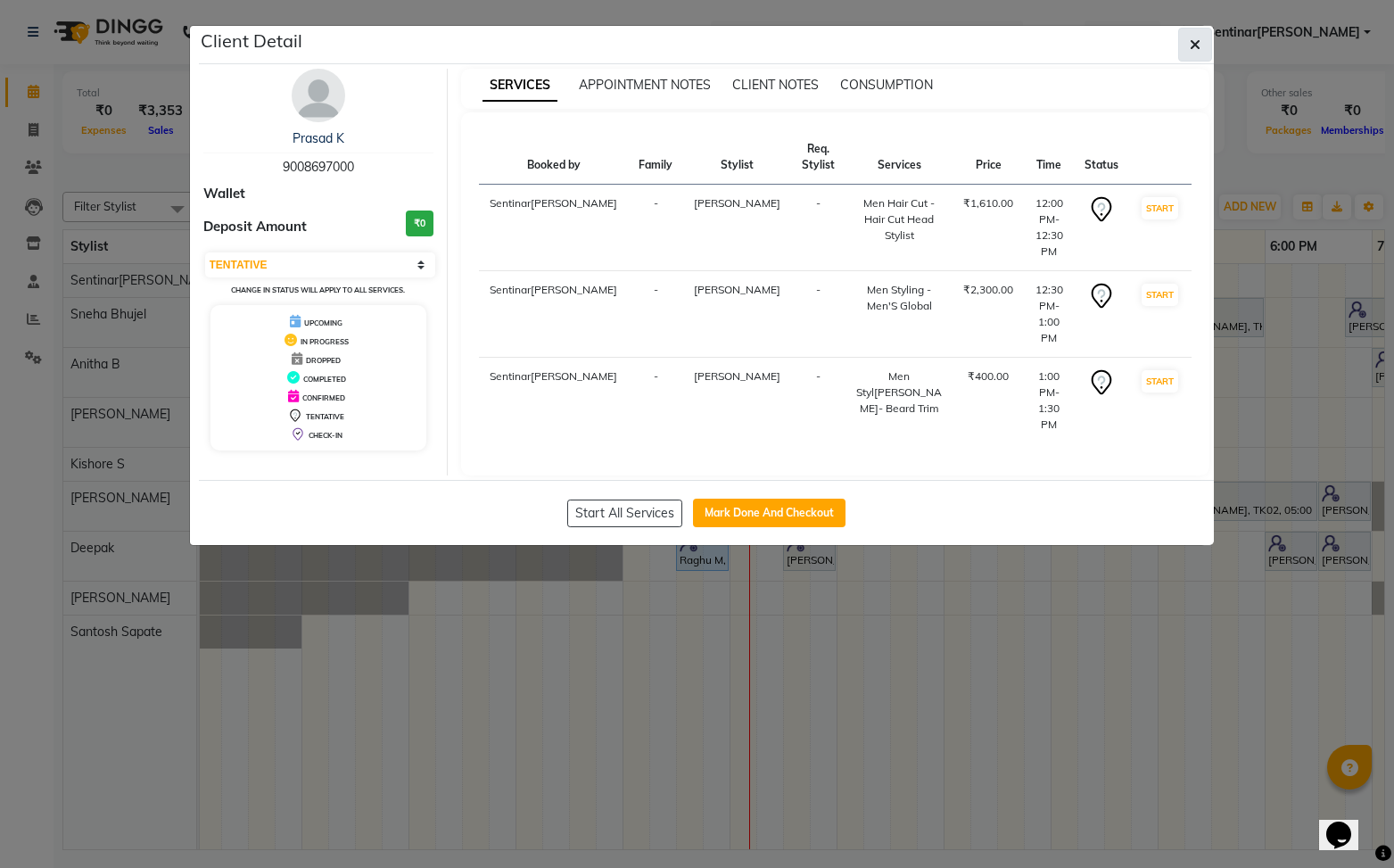
click at [1198, 51] on icon "button" at bounding box center [1196, 45] width 11 height 15
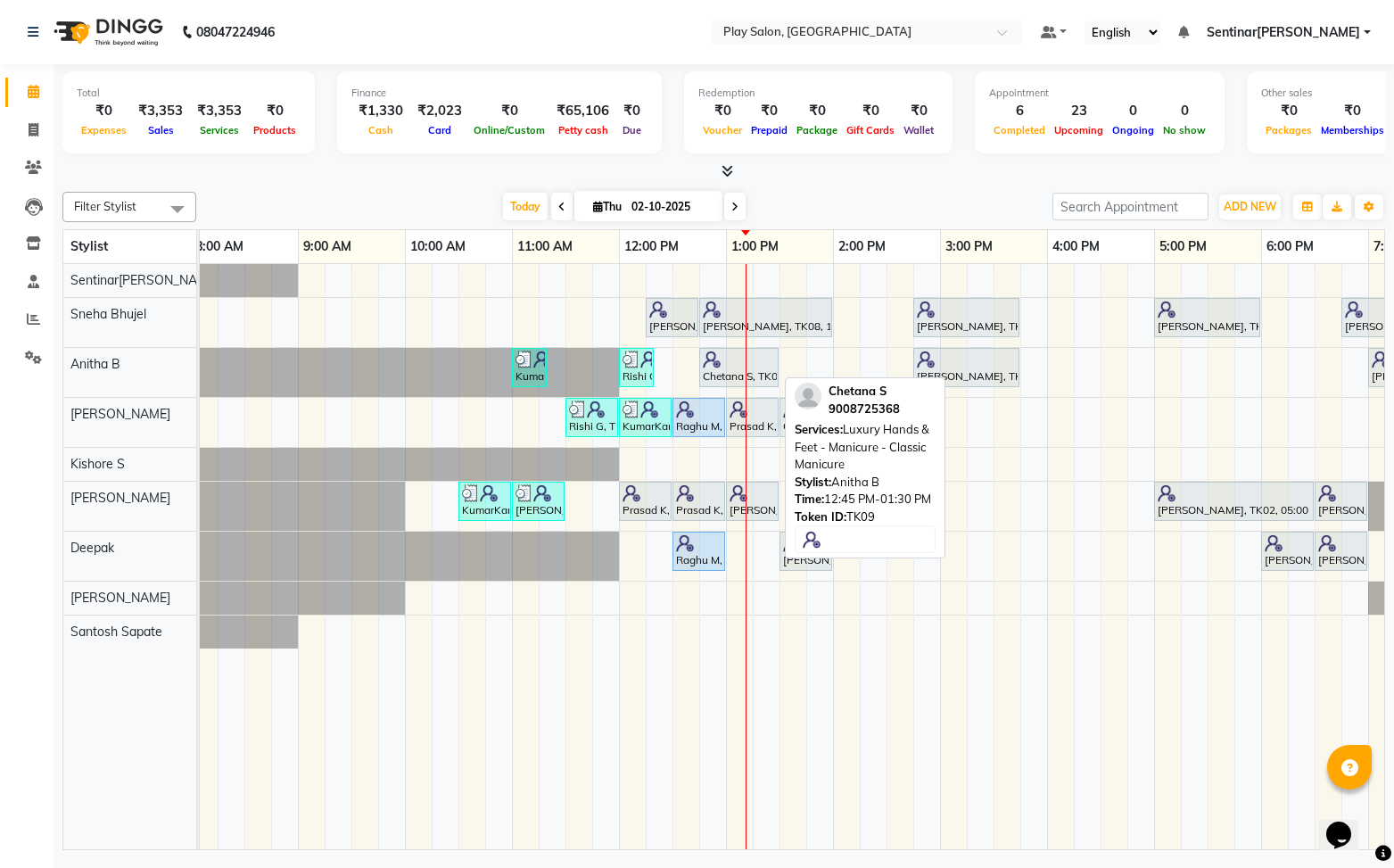
scroll to position [0, 5]
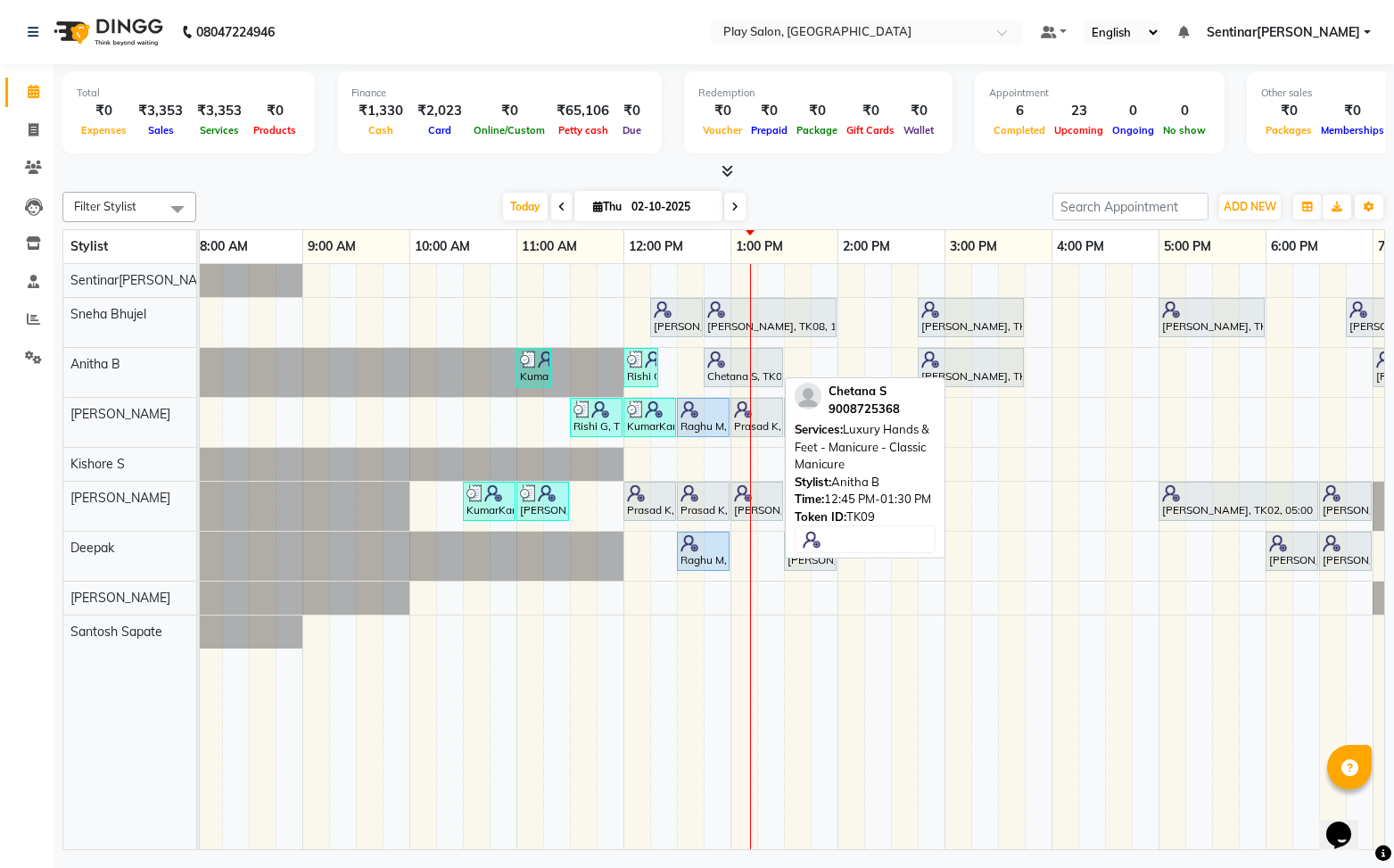
click at [720, 367] on div "Chetana S, TK09, 12:45 PM-01:30 PM, Luxury Hands & Feet - Manicure - Classic Ma…" at bounding box center [743, 367] width 75 height 34
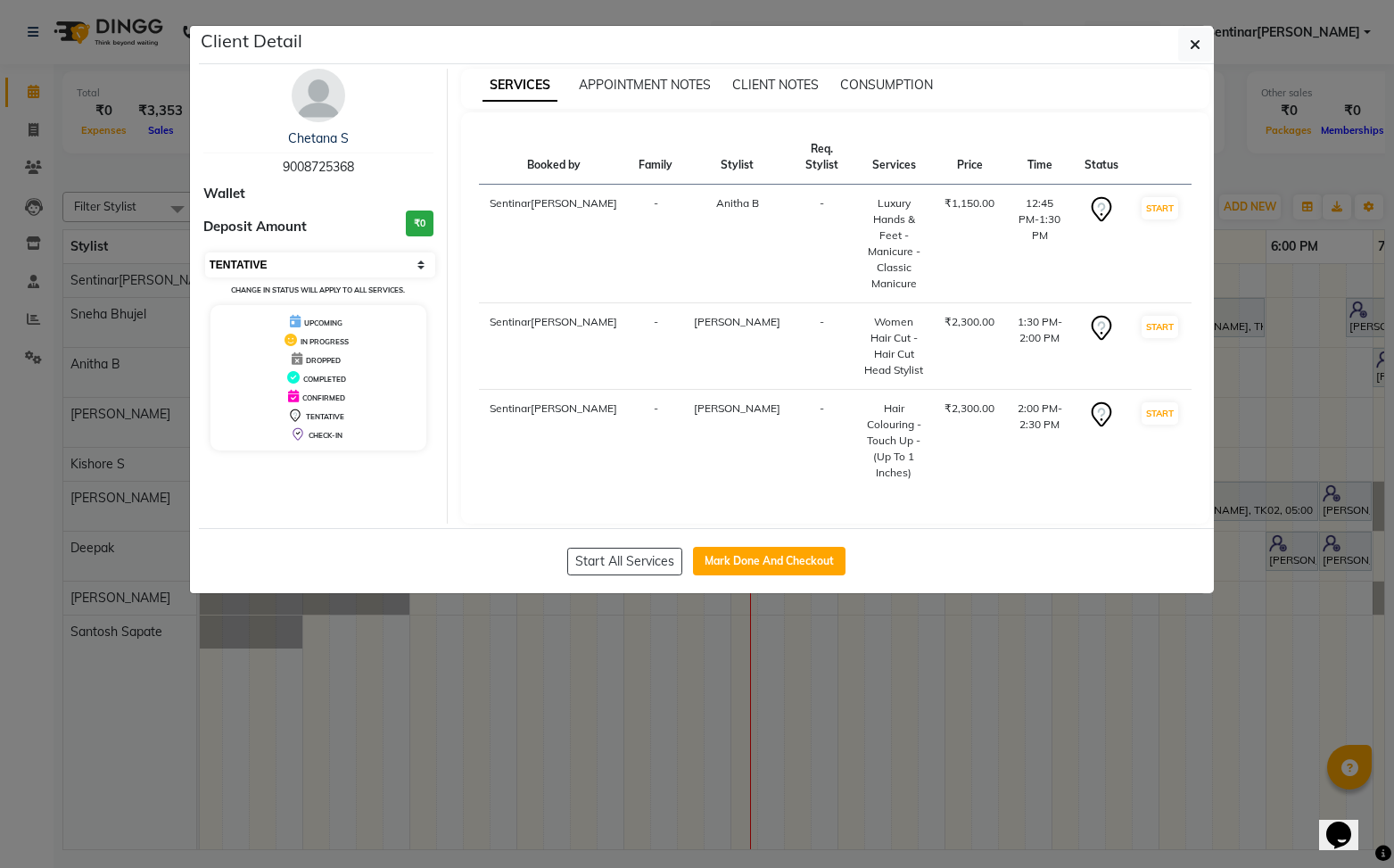
click at [370, 271] on select "Select IN SERVICE CONFIRMED TENTATIVE CHECK IN MARK DONE DROPPED UPCOMING" at bounding box center [321, 264] width 231 height 25
drag, startPoint x: 1196, startPoint y: 42, endPoint x: 918, endPoint y: 345, distance: 411.2
click at [1195, 43] on icon "button" at bounding box center [1196, 45] width 11 height 15
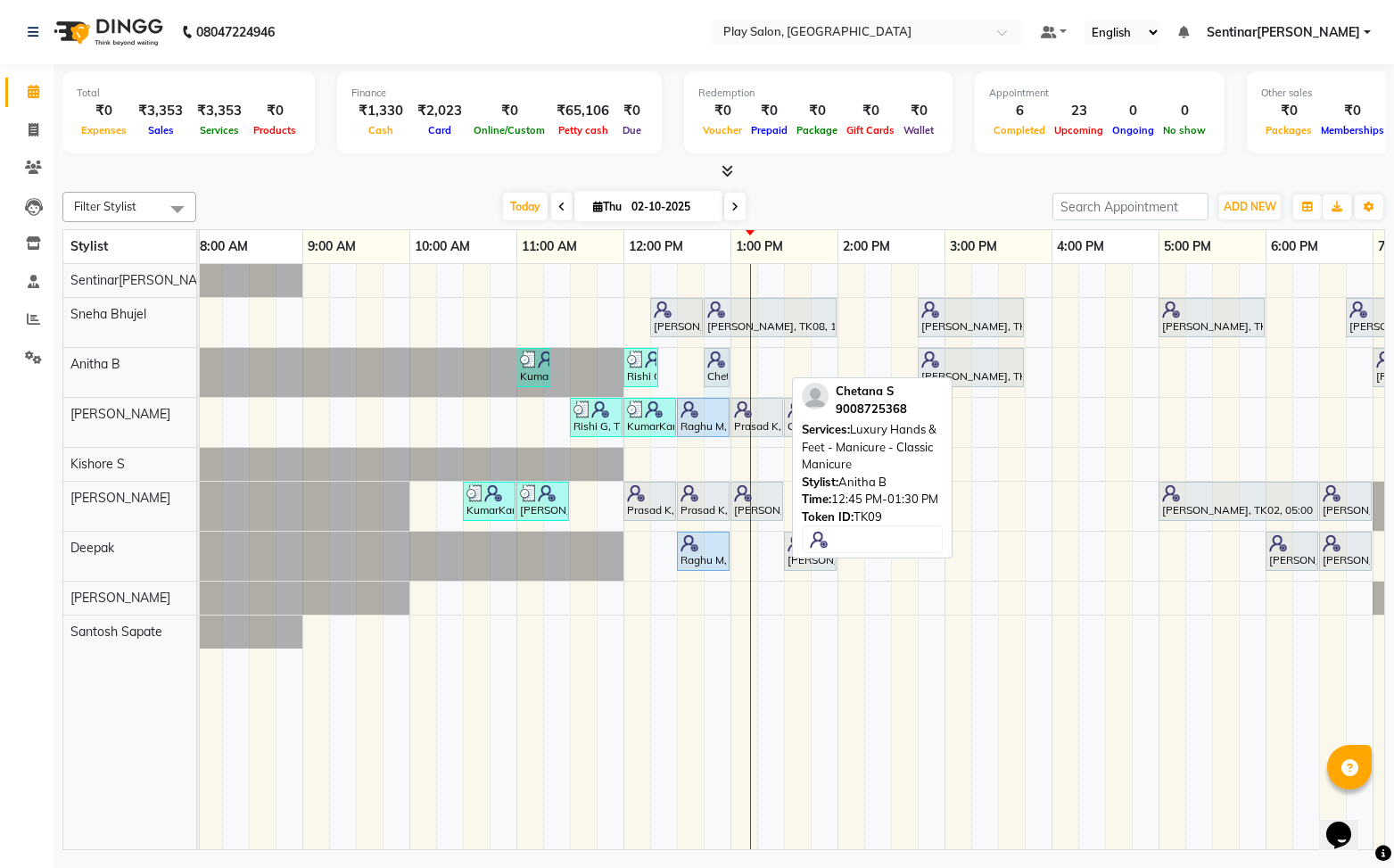
drag, startPoint x: 778, startPoint y: 369, endPoint x: 709, endPoint y: 365, distance: 69.1
click at [196, 365] on div "KumarKant Gowda, TK03, 11:00 AM-11:20 AM, SHORT TREATMENTS 20 MIN - FOOT MASSAG…" at bounding box center [196, 373] width 0 height 49
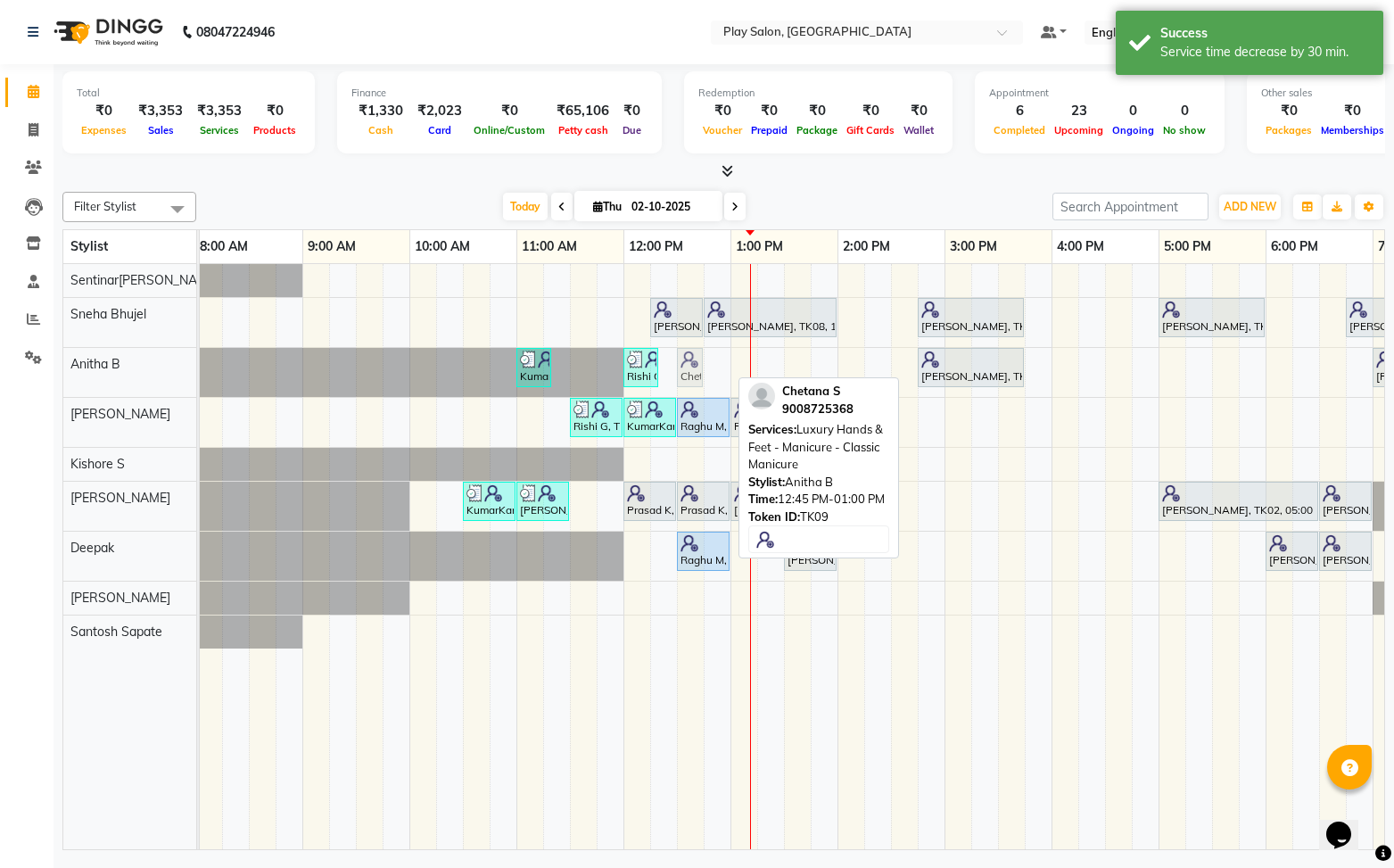
drag, startPoint x: 719, startPoint y: 372, endPoint x: 690, endPoint y: 368, distance: 29.3
click at [196, 368] on div "KumarKant Gowda, TK03, 11:00 AM-11:20 AM, SHORT TREATMENTS 20 MIN - FOOT MASSAG…" at bounding box center [196, 373] width 0 height 49
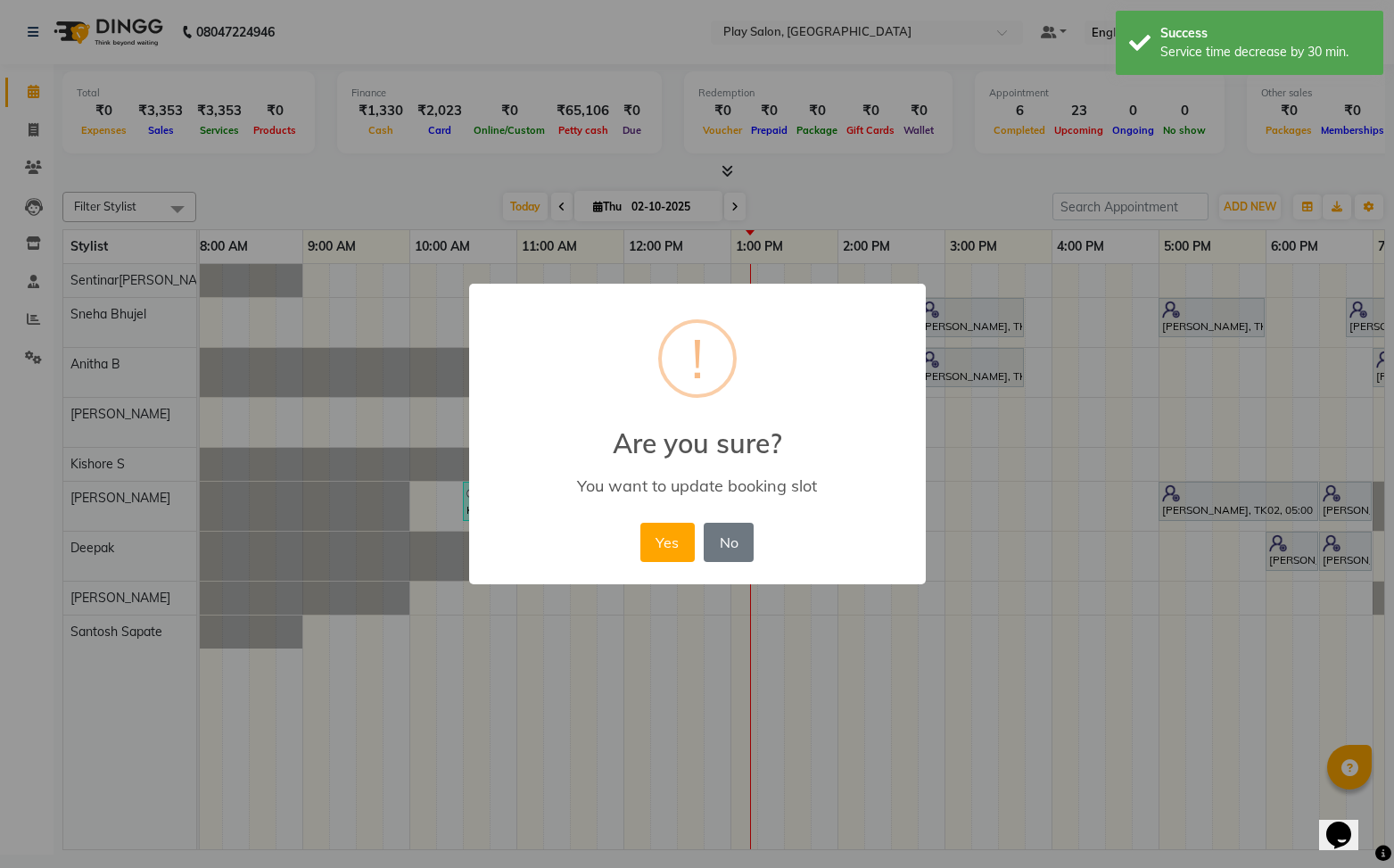
drag, startPoint x: 679, startPoint y: 551, endPoint x: 701, endPoint y: 514, distance: 43.0
click at [679, 551] on button "Yes" at bounding box center [667, 542] width 55 height 39
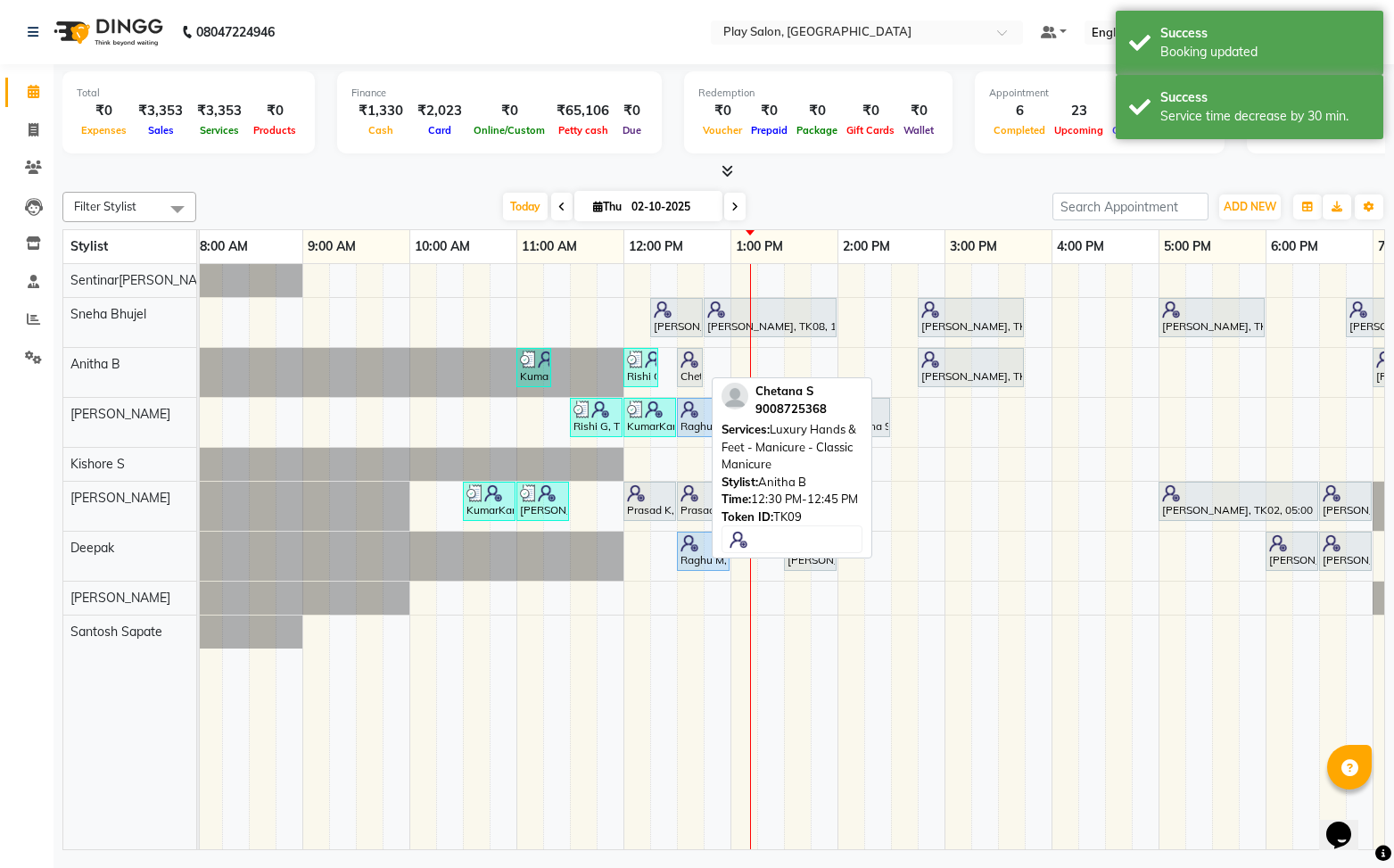
click at [688, 367] on div "Chetana S, TK09, 12:30 PM-12:45 PM, Luxury Hands & Feet - Manicure - Classic Ma…" at bounding box center [690, 367] width 23 height 34
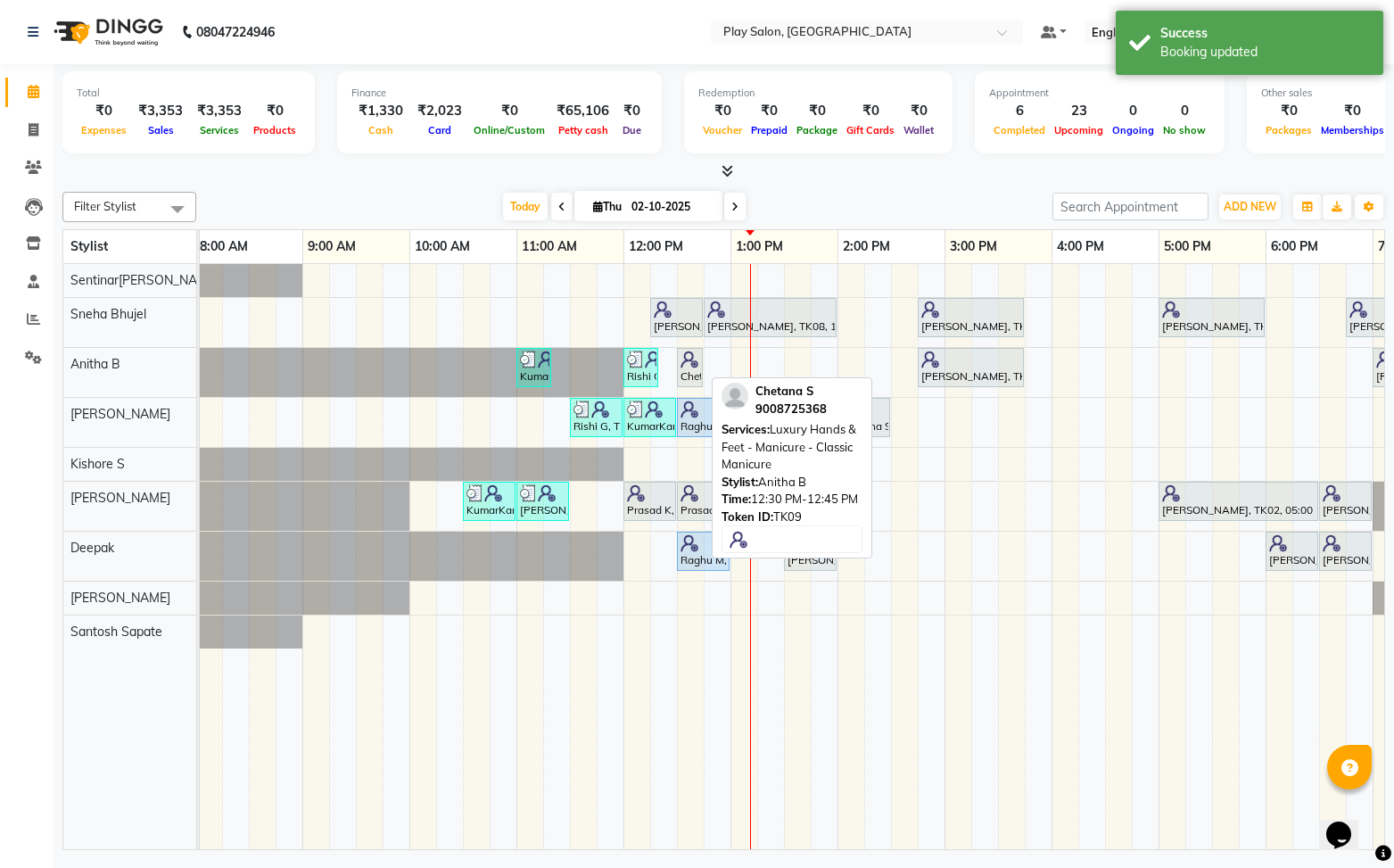
click at [688, 367] on div "Chetana S, TK09, 12:30 PM-12:45 PM, Luxury Hands & Feet - Manicure - Classic Ma…" at bounding box center [690, 367] width 23 height 34
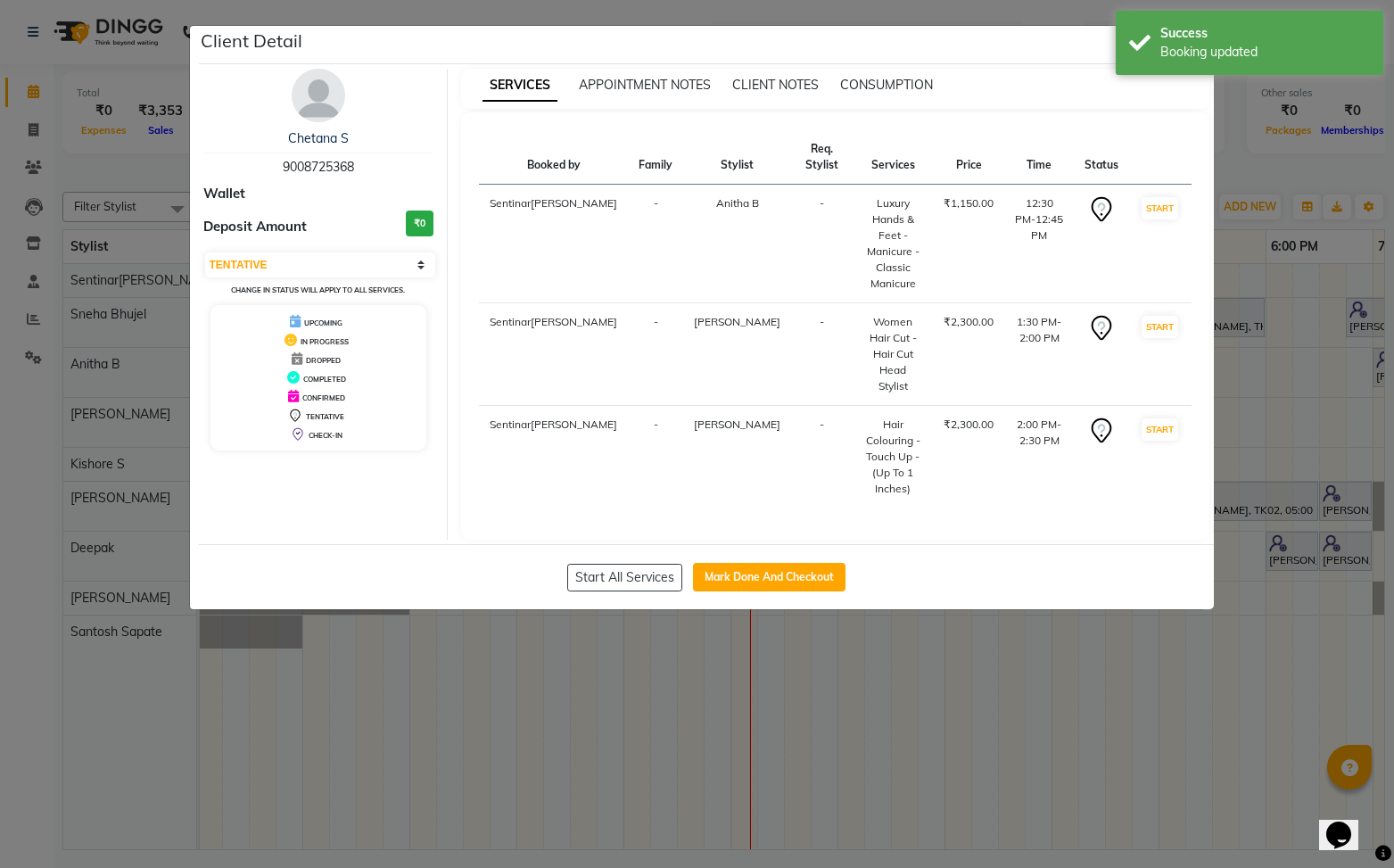
click at [1170, 147] on th at bounding box center [1160, 157] width 62 height 55
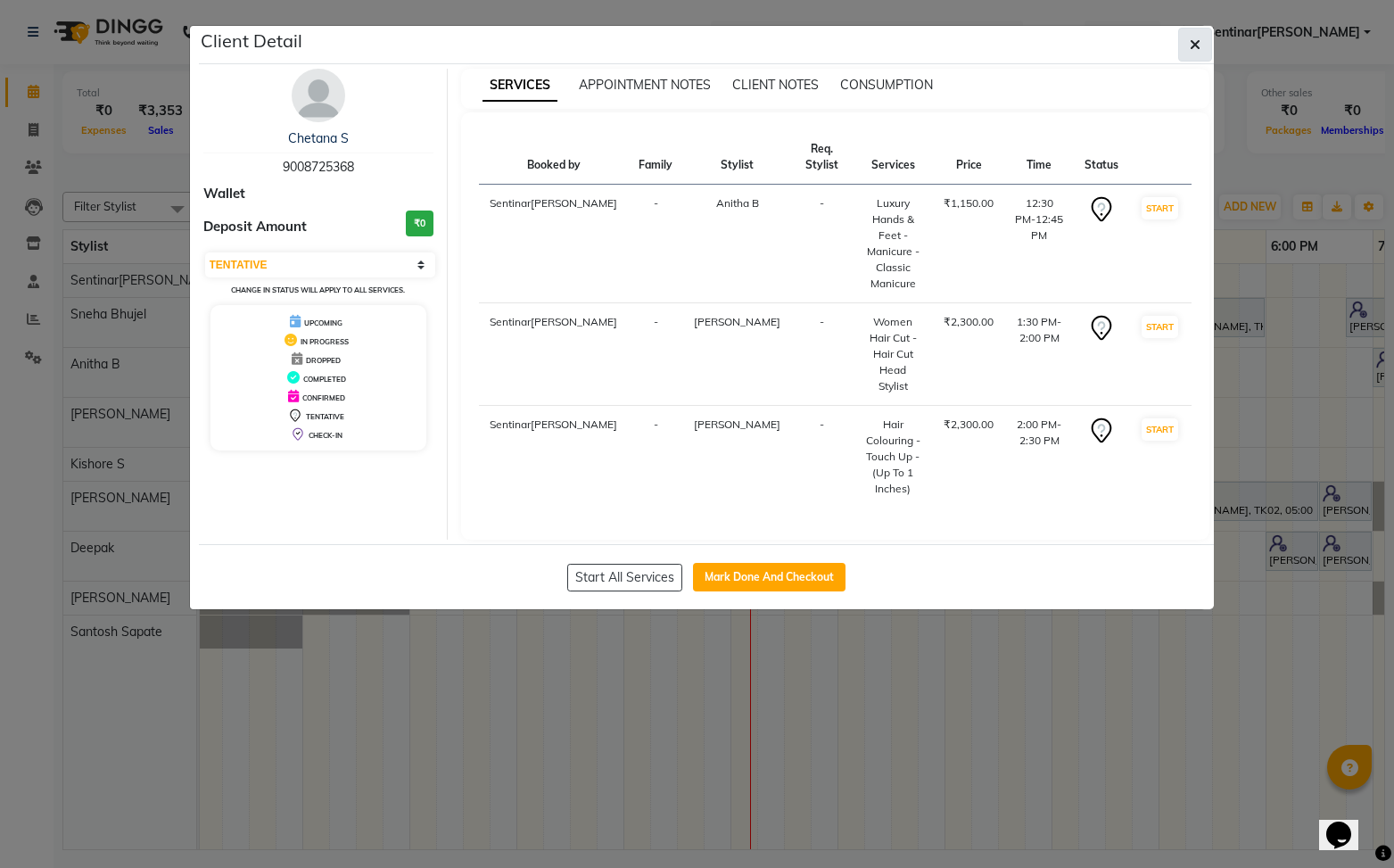
click at [1190, 41] on icon "button" at bounding box center [1196, 45] width 11 height 15
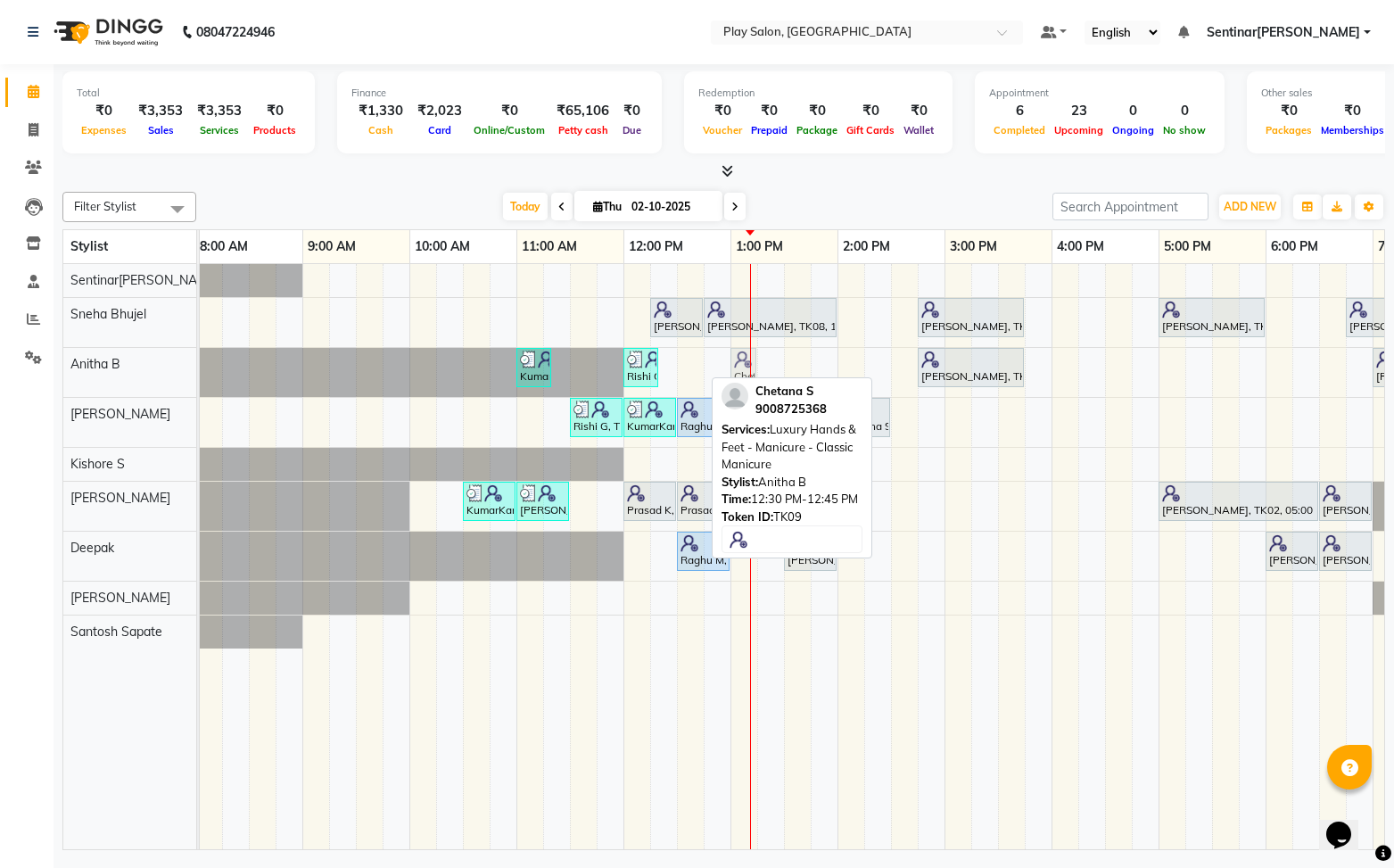
drag, startPoint x: 692, startPoint y: 367, endPoint x: 739, endPoint y: 369, distance: 47.0
click at [196, 369] on div "KumarKant Gowda, TK03, 11:00 AM-11:20 AM, SHORT TREATMENTS 20 MIN - FOOT MASSAG…" at bounding box center [196, 373] width 0 height 49
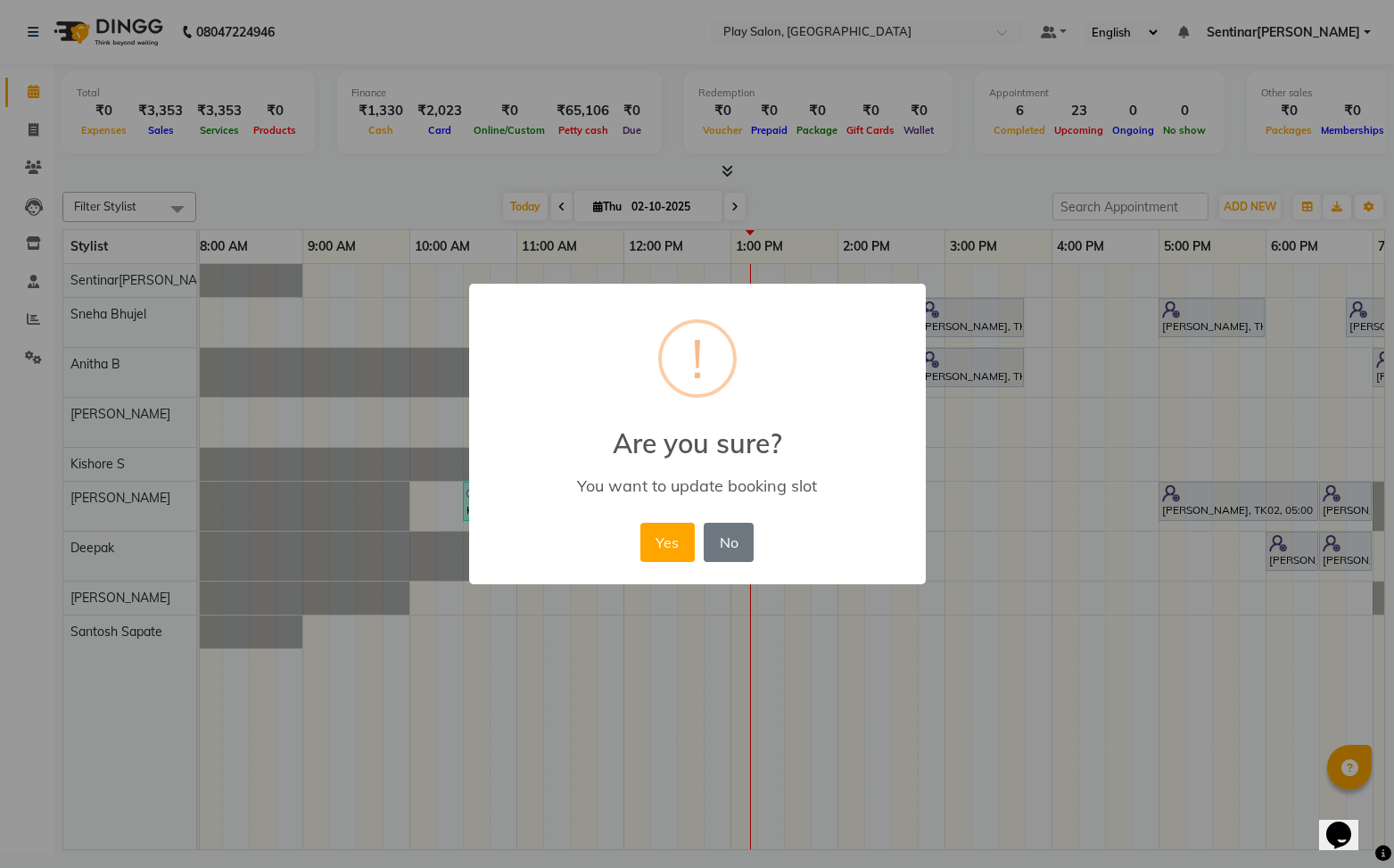
drag, startPoint x: 669, startPoint y: 538, endPoint x: 756, endPoint y: 461, distance: 116.2
click at [668, 537] on button "Yes" at bounding box center [667, 542] width 55 height 39
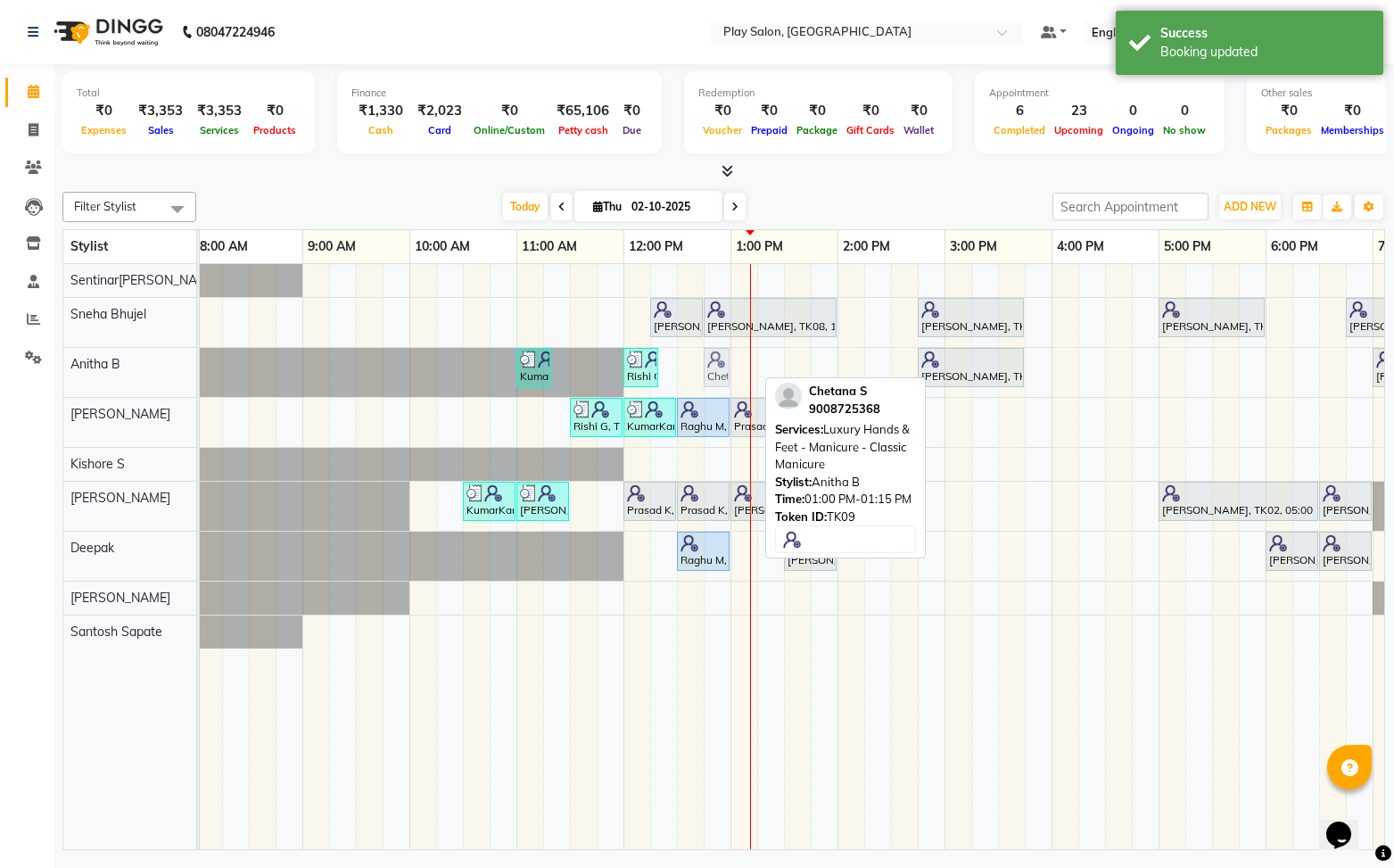
drag, startPoint x: 743, startPoint y: 358, endPoint x: 729, endPoint y: 358, distance: 14.0
click at [196, 358] on div "KumarKant Gowda, TK03, 11:00 AM-11:20 AM, SHORT TREATMENTS 20 MIN - FOOT MASSAG…" at bounding box center [196, 373] width 0 height 49
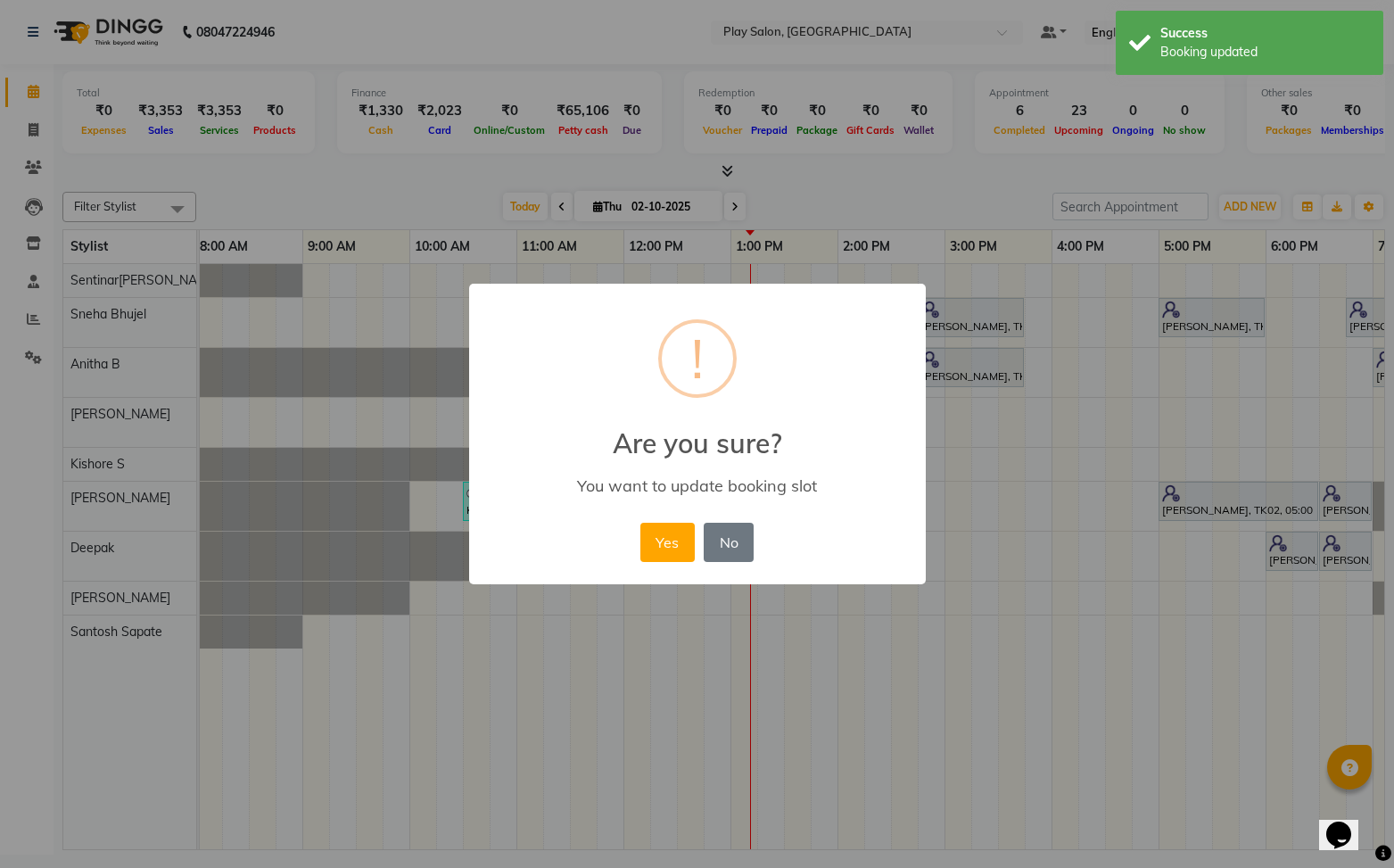
drag, startPoint x: 670, startPoint y: 534, endPoint x: 687, endPoint y: 509, distance: 30.2
click at [670, 534] on button "Yes" at bounding box center [667, 542] width 55 height 39
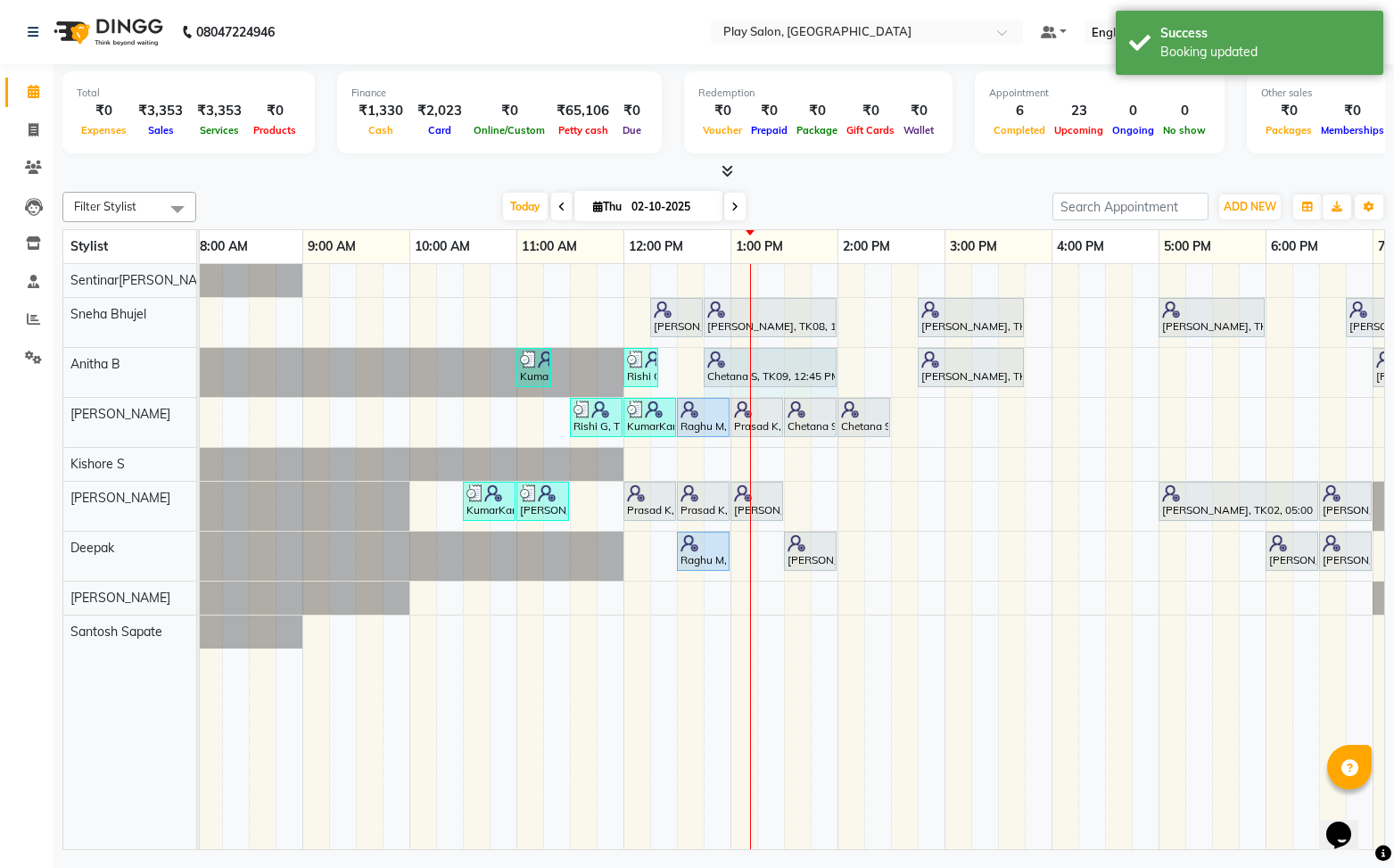
drag, startPoint x: 727, startPoint y: 364, endPoint x: 827, endPoint y: 367, distance: 100.0
click at [196, 367] on div "KumarKant Gowda, TK03, 11:00 AM-11:20 AM, SHORT TREATMENTS 20 MIN - FOOT MASSAG…" at bounding box center [196, 373] width 0 height 49
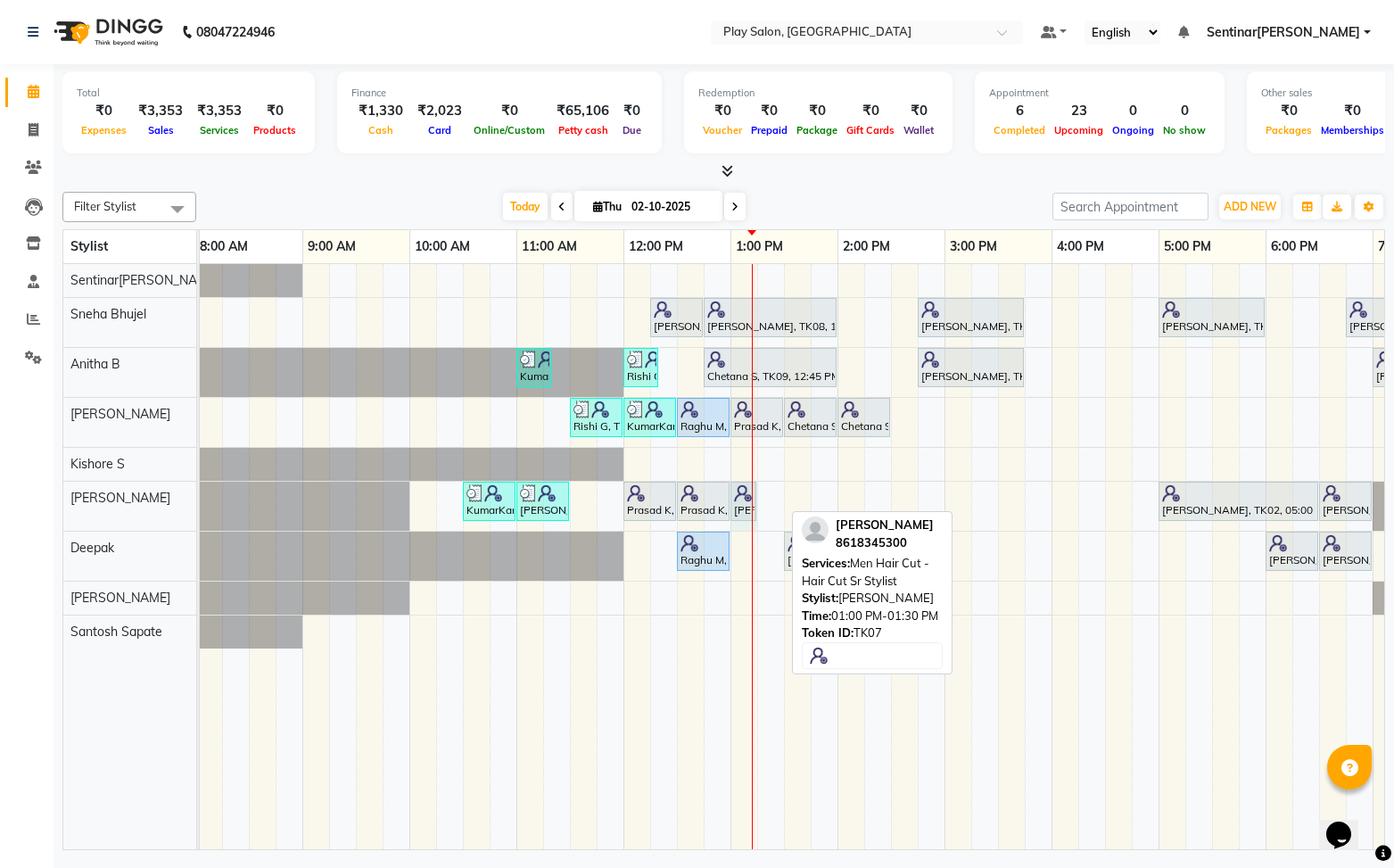
drag, startPoint x: 779, startPoint y: 504, endPoint x: 819, endPoint y: 499, distance: 40.3
click at [196, 503] on div "KumarKant Gowda, TK03, 10:30 AM-11:00 AM, Men Styling - Beard Color Rishi G, TK…" at bounding box center [196, 506] width 0 height 49
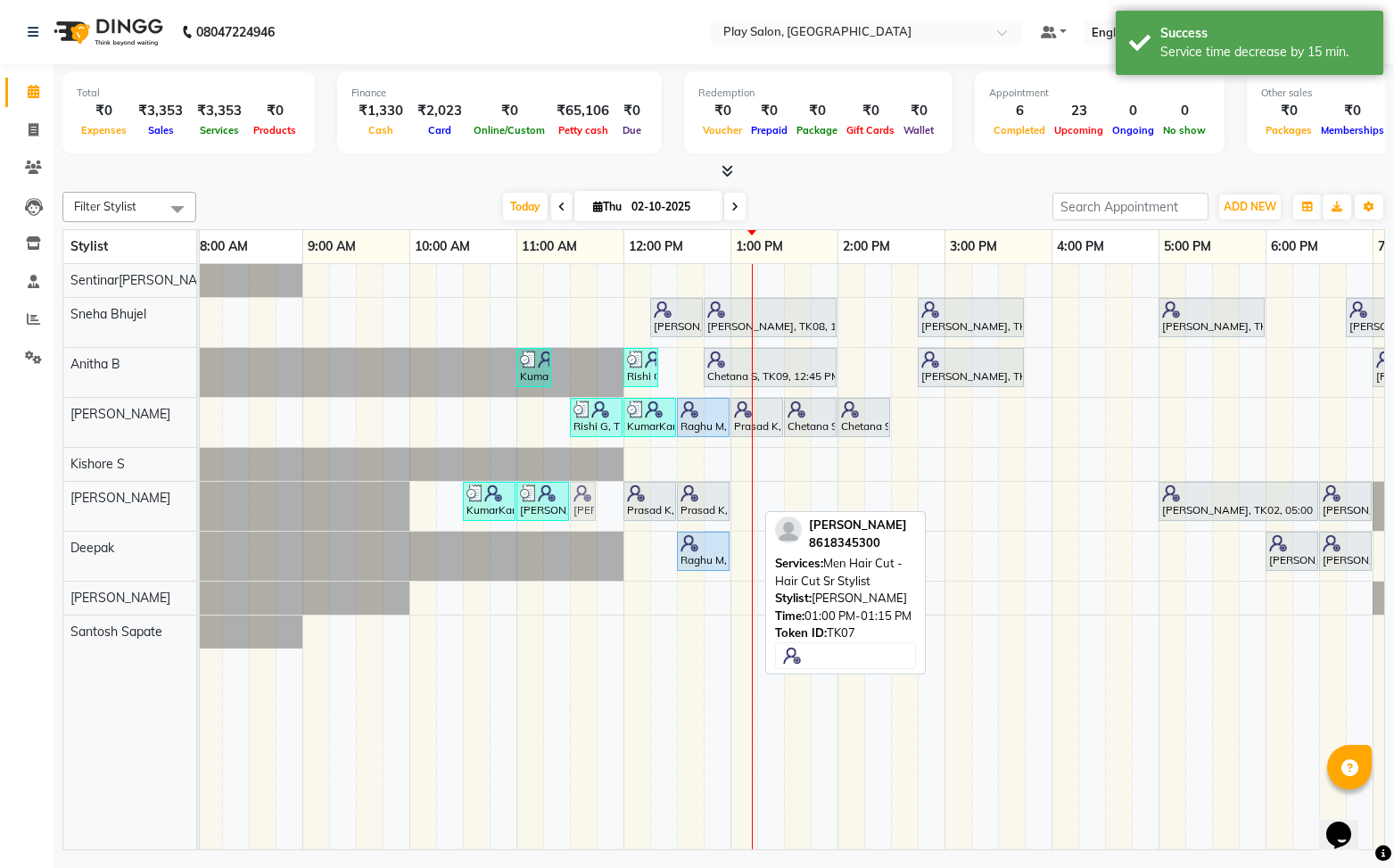
drag, startPoint x: 747, startPoint y: 497, endPoint x: 596, endPoint y: 505, distance: 151.2
click at [196, 505] on div "KumarKant Gowda, TK03, 10:30 AM-11:00 AM, Men Styling - Beard Color Rishi G, TK…" at bounding box center [196, 506] width 0 height 49
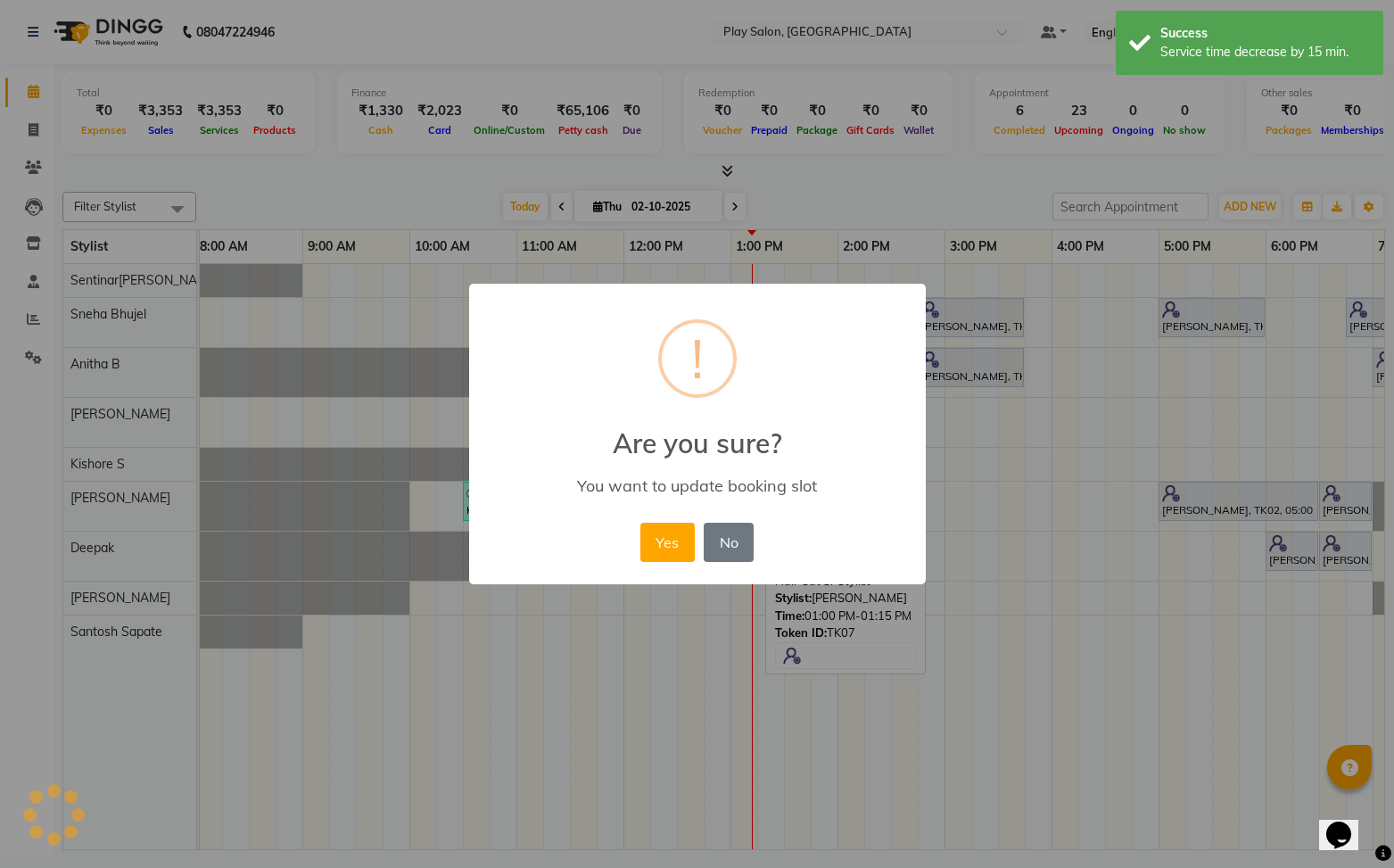
drag, startPoint x: 676, startPoint y: 548, endPoint x: 890, endPoint y: 523, distance: 215.5
click at [689, 541] on button "Yes" at bounding box center [667, 542] width 55 height 39
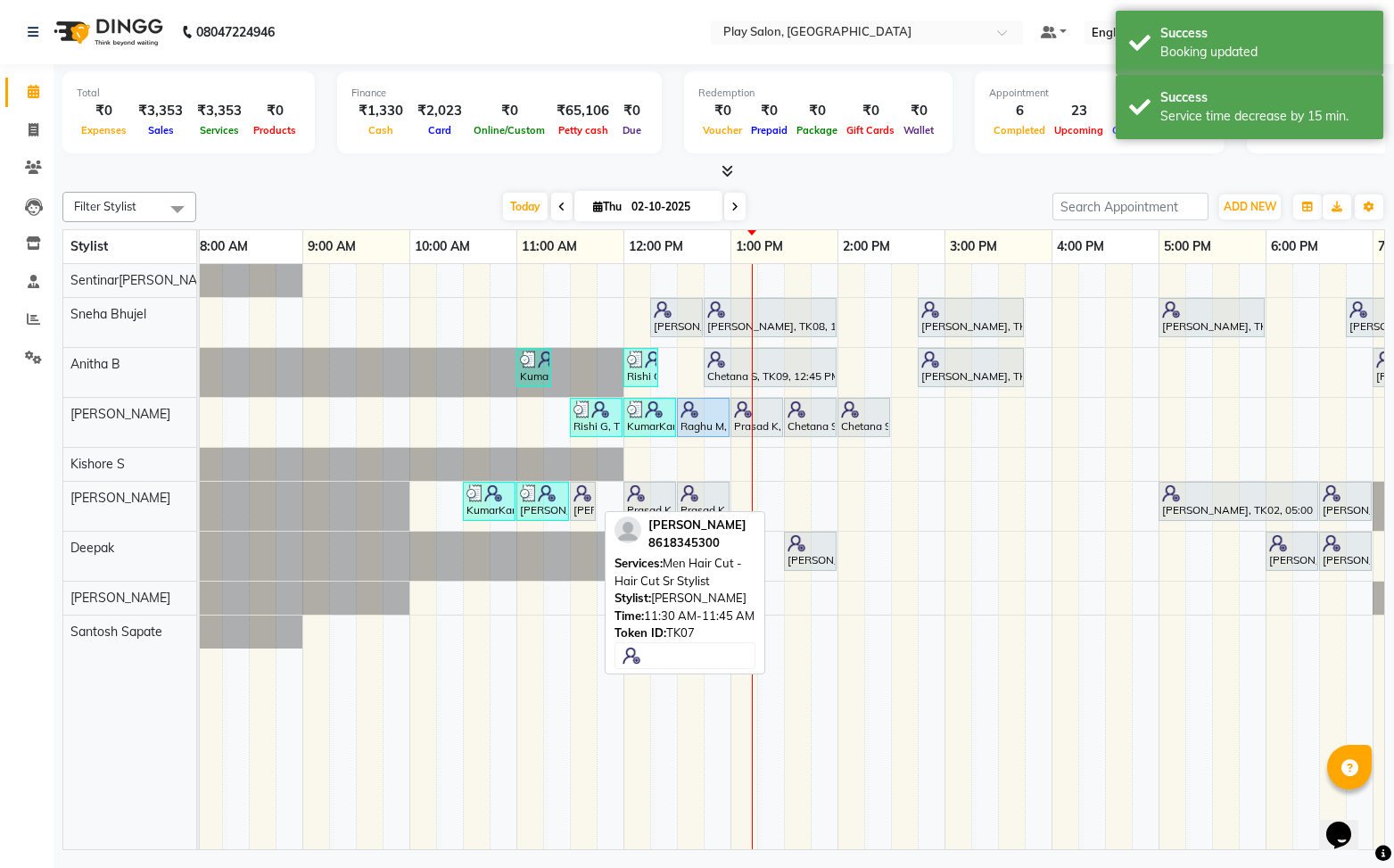
click at [590, 502] on div "[PERSON_NAME], TK07, 11:30 AM-11:45 AM, Men Hair Cut - Hair Cut Sr Stylist" at bounding box center [583, 501] width 23 height 34
click at [587, 502] on div "[PERSON_NAME], TK07, 11:30 AM-11:45 AM, Men Hair Cut - Hair Cut Sr Stylist" at bounding box center [582, 501] width 23 height 34
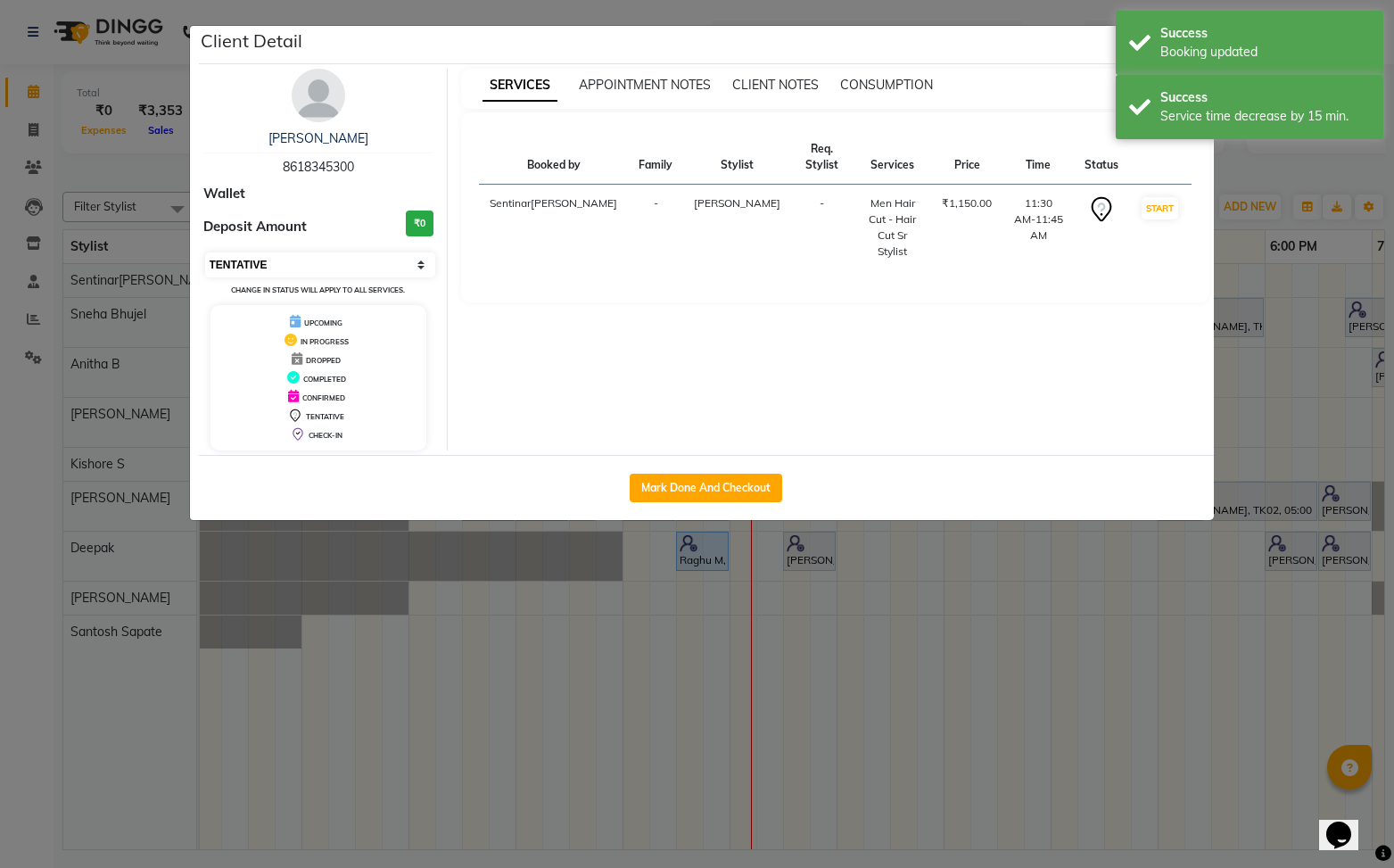
click at [413, 264] on select "Select IN SERVICE CONFIRMED TENTATIVE CHECK IN MARK DONE DROPPED UPCOMING" at bounding box center [321, 264] width 231 height 25
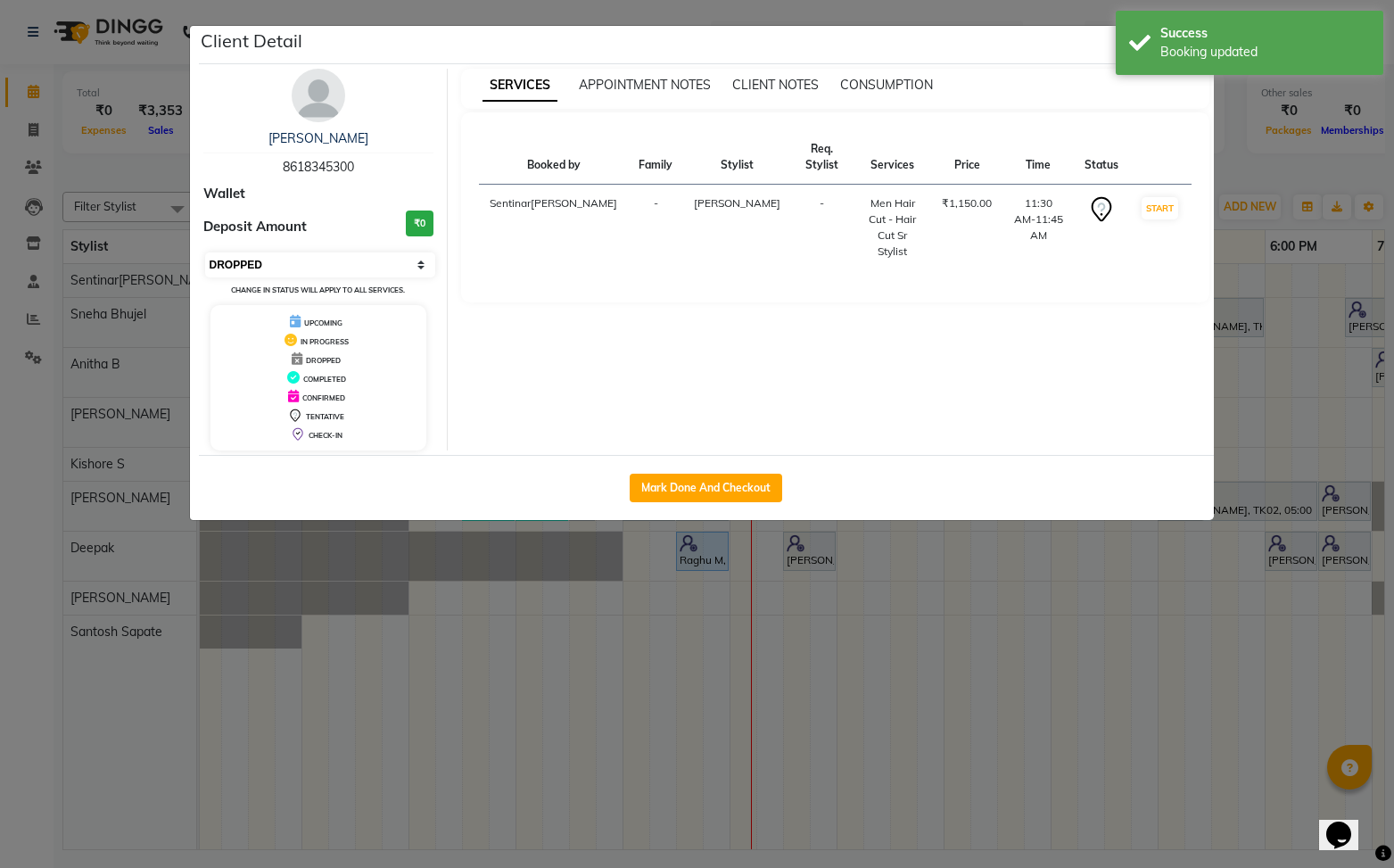
click at [206, 253] on select "Select IN SERVICE CONFIRMED TENTATIVE CHECK IN MARK DONE DROPPED UPCOMING" at bounding box center [321, 264] width 231 height 25
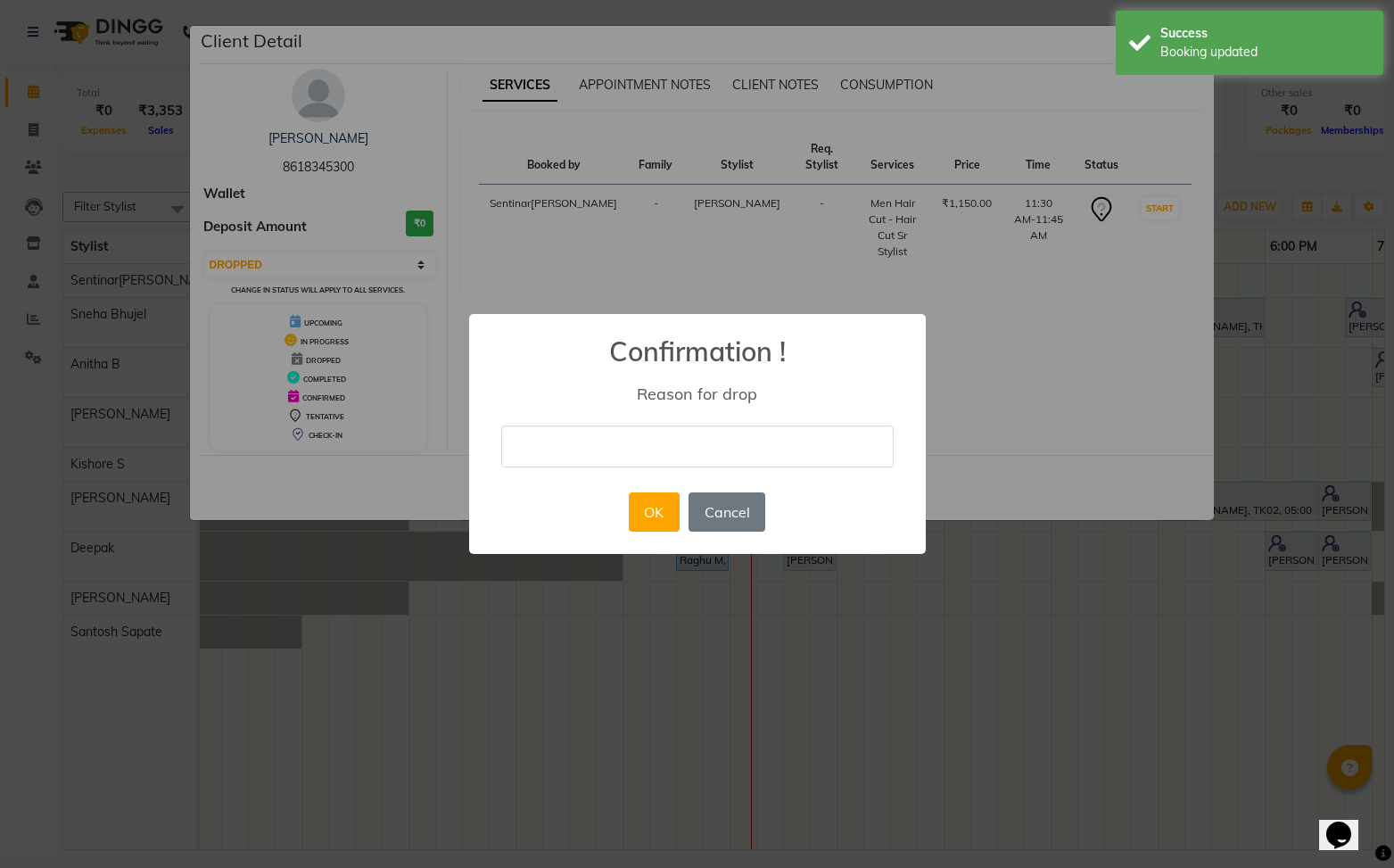
click at [652, 454] on input "text" at bounding box center [697, 446] width 393 height 42
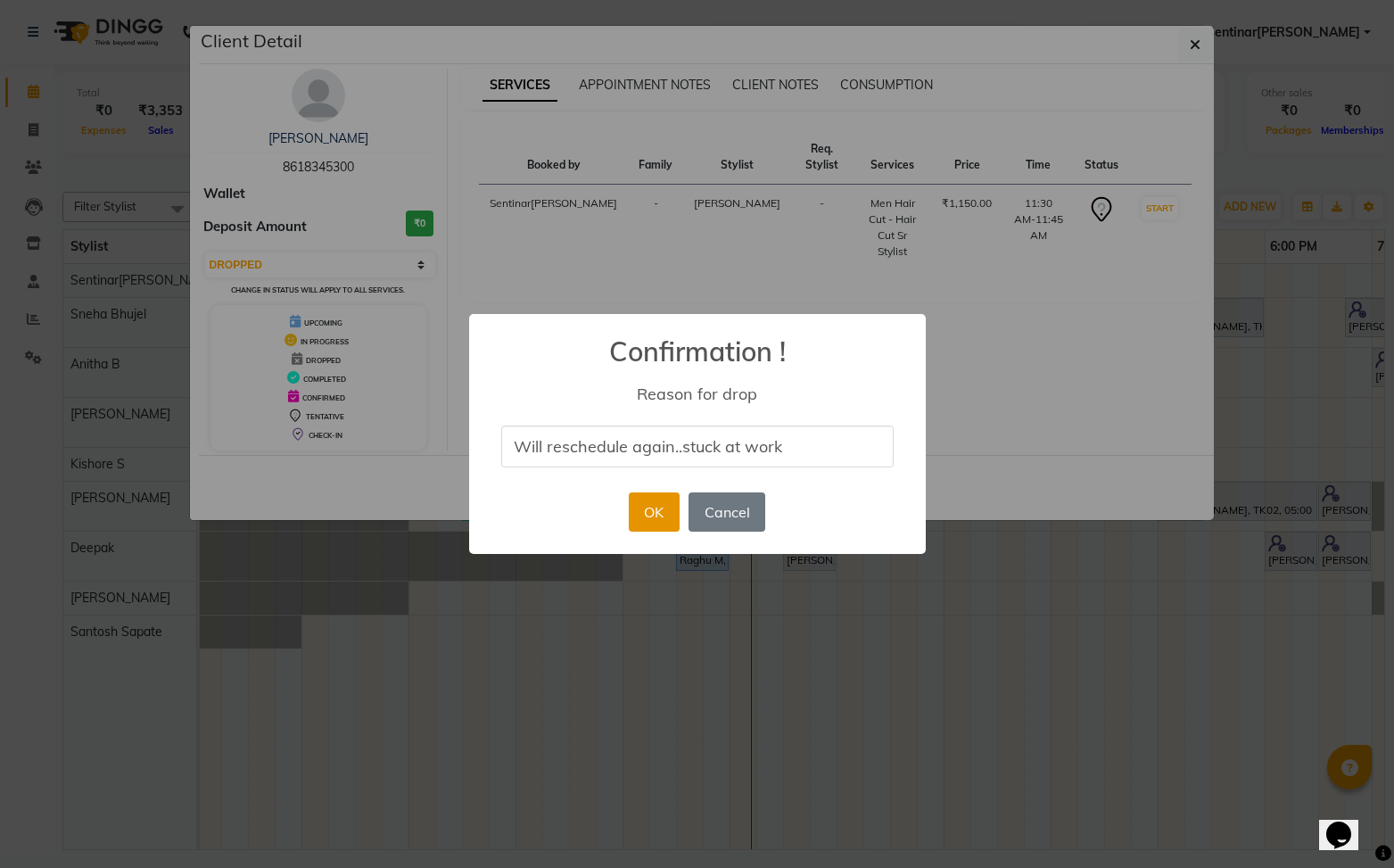
click at [646, 511] on button "OK" at bounding box center [655, 512] width 51 height 39
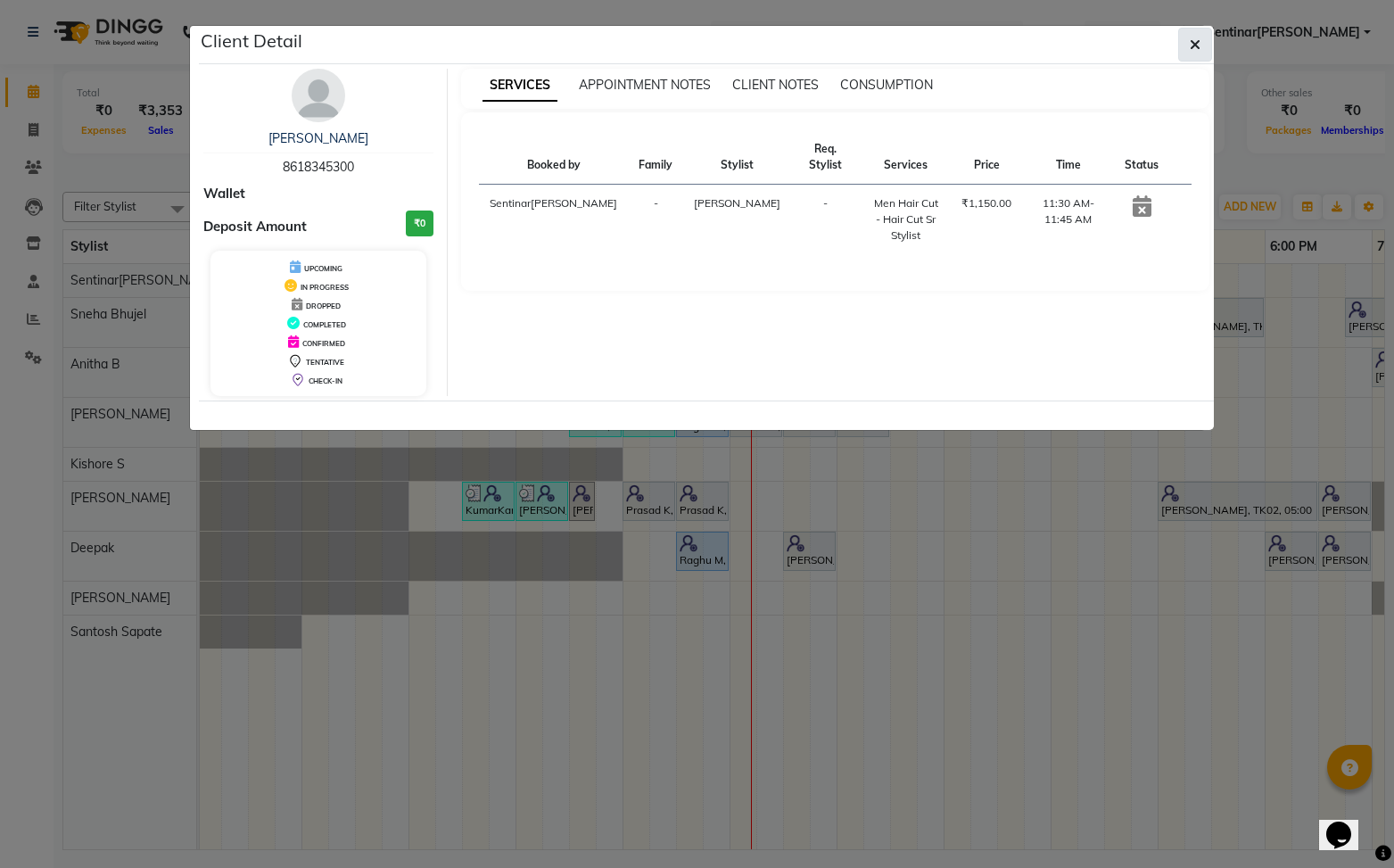
click at [1199, 48] on icon "button" at bounding box center [1196, 45] width 11 height 15
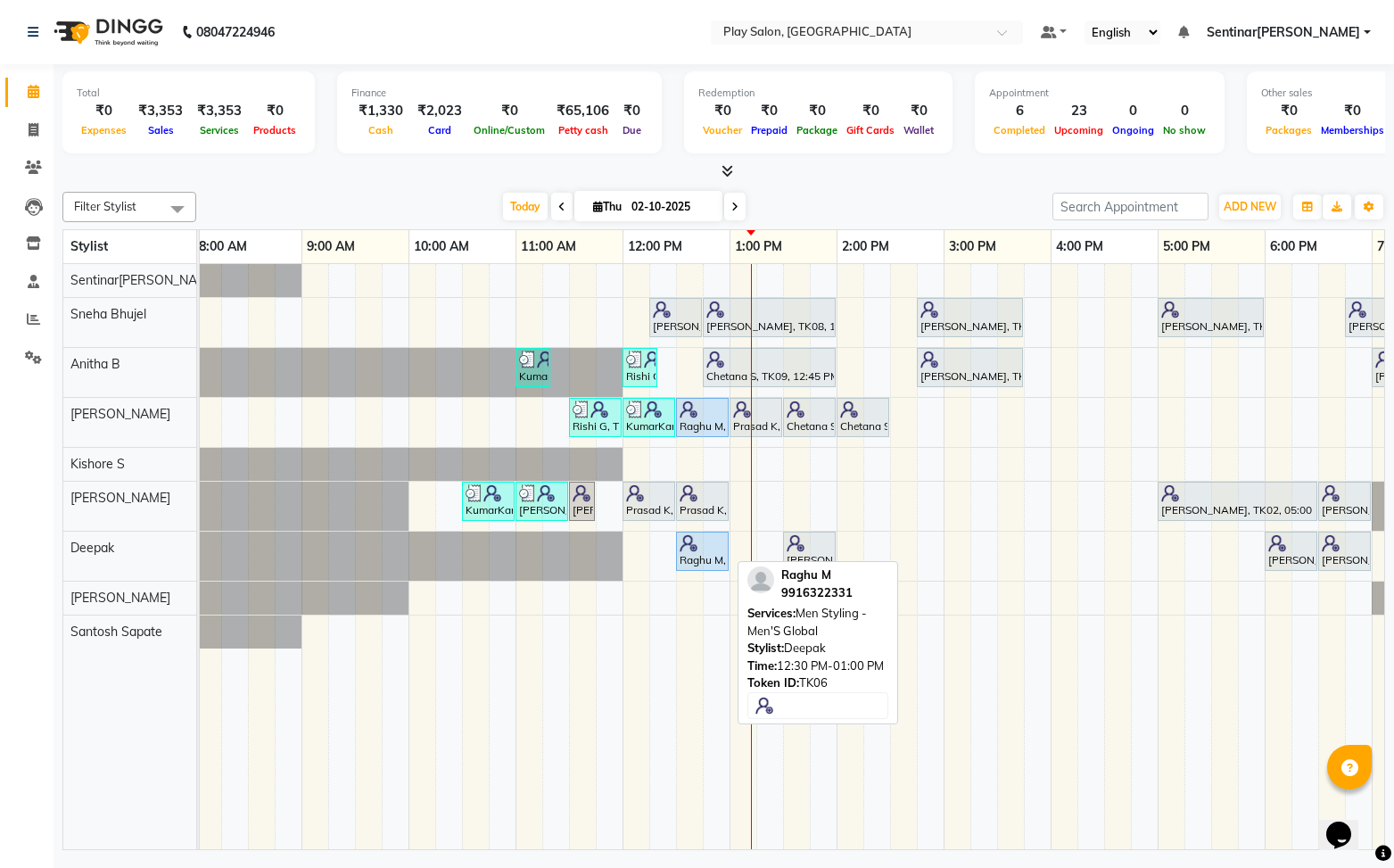
click at [701, 559] on div "Raghu M, TK06, 12:30 PM-01:00 PM, Men Styling - Men'S Global" at bounding box center [703, 551] width 49 height 34
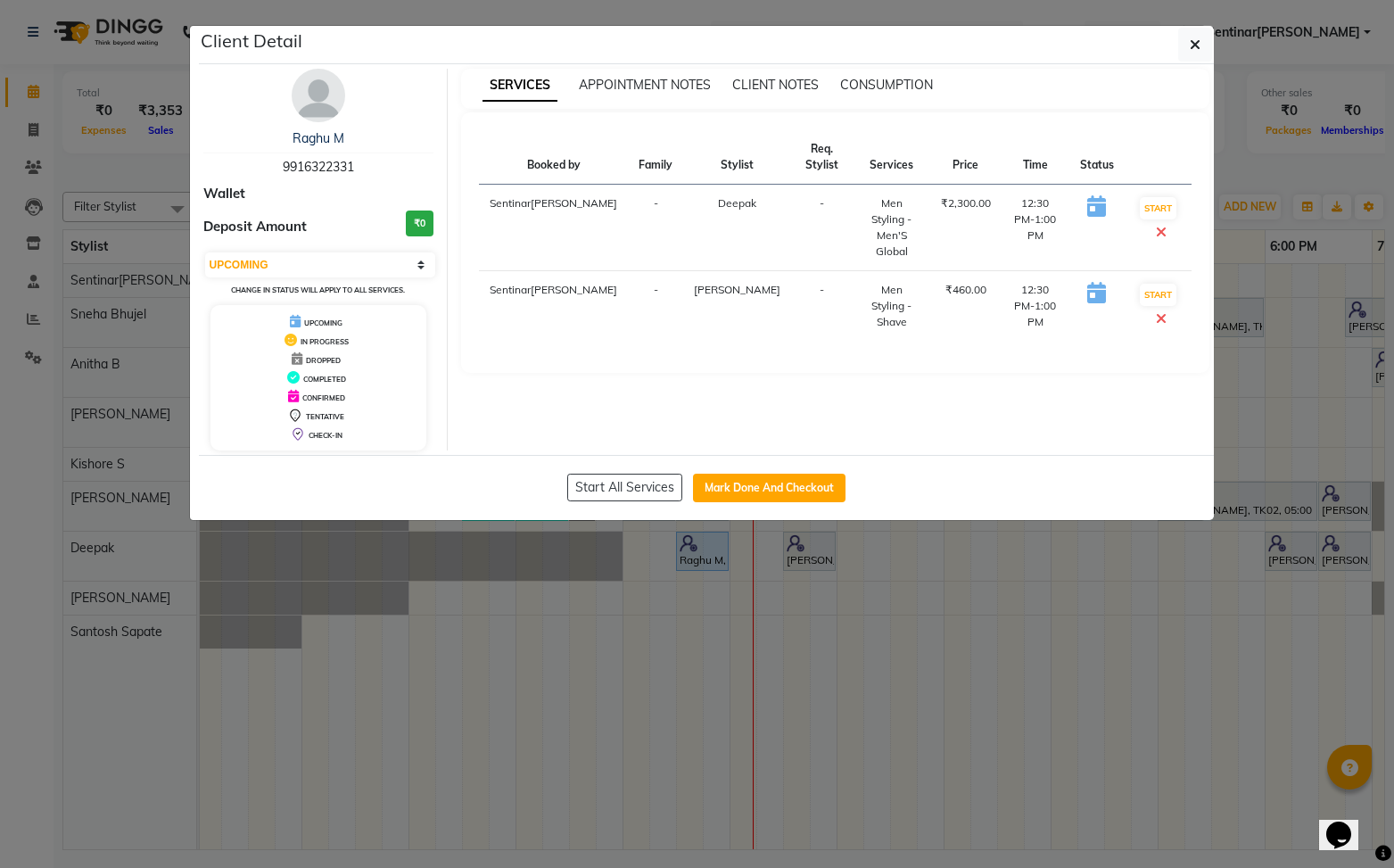
drag, startPoint x: 1194, startPoint y: 45, endPoint x: 1090, endPoint y: 35, distance: 104.5
click at [1192, 45] on icon "button" at bounding box center [1196, 45] width 11 height 15
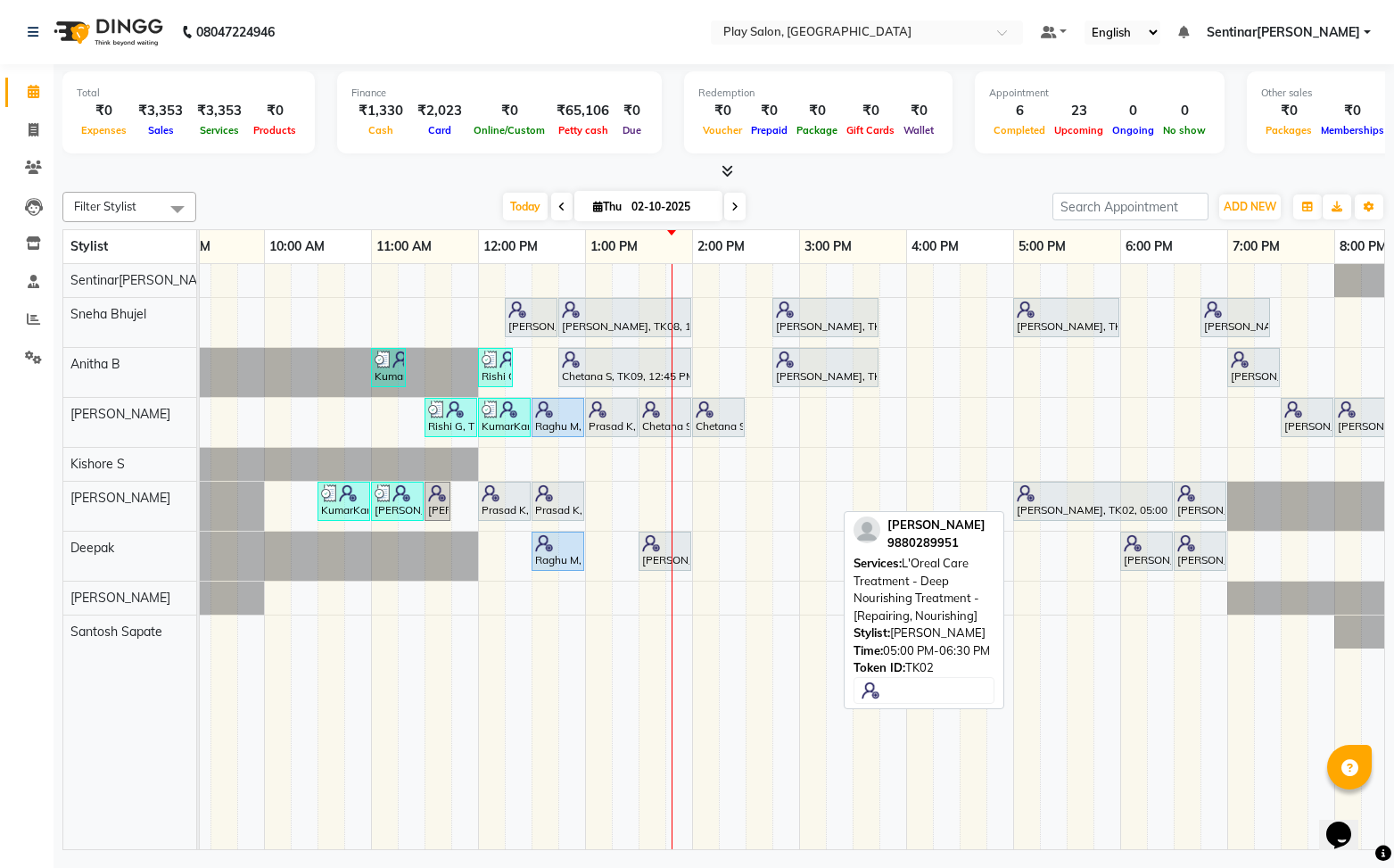
scroll to position [0, 149]
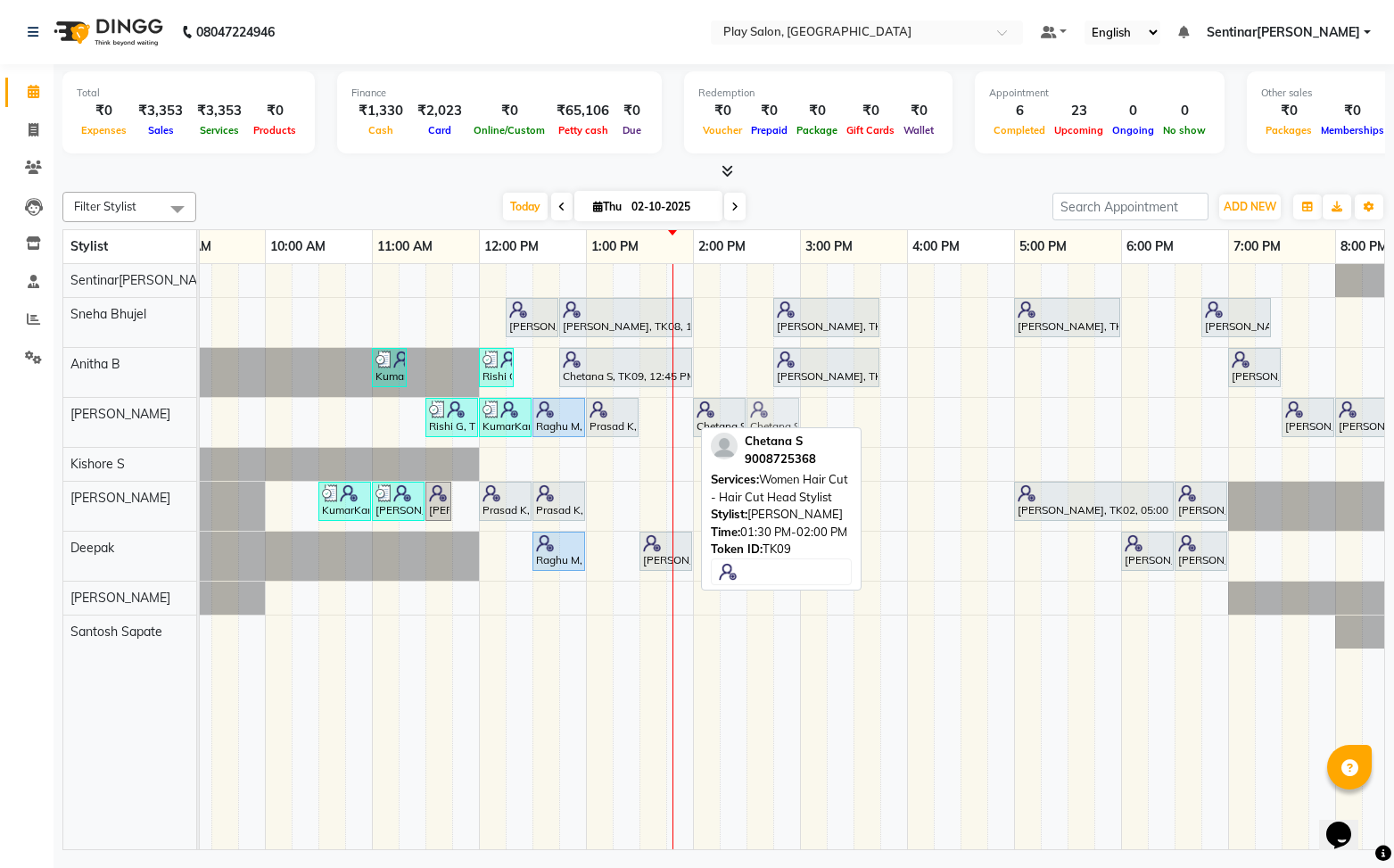
drag, startPoint x: 663, startPoint y: 416, endPoint x: 779, endPoint y: 417, distance: 116.0
click at [51, 417] on div "Rishi G, TK04, 11:30 AM-12:00 PM, Men Styling - Beard Shaping KumarKant Gowda, …" at bounding box center [51, 423] width 0 height 49
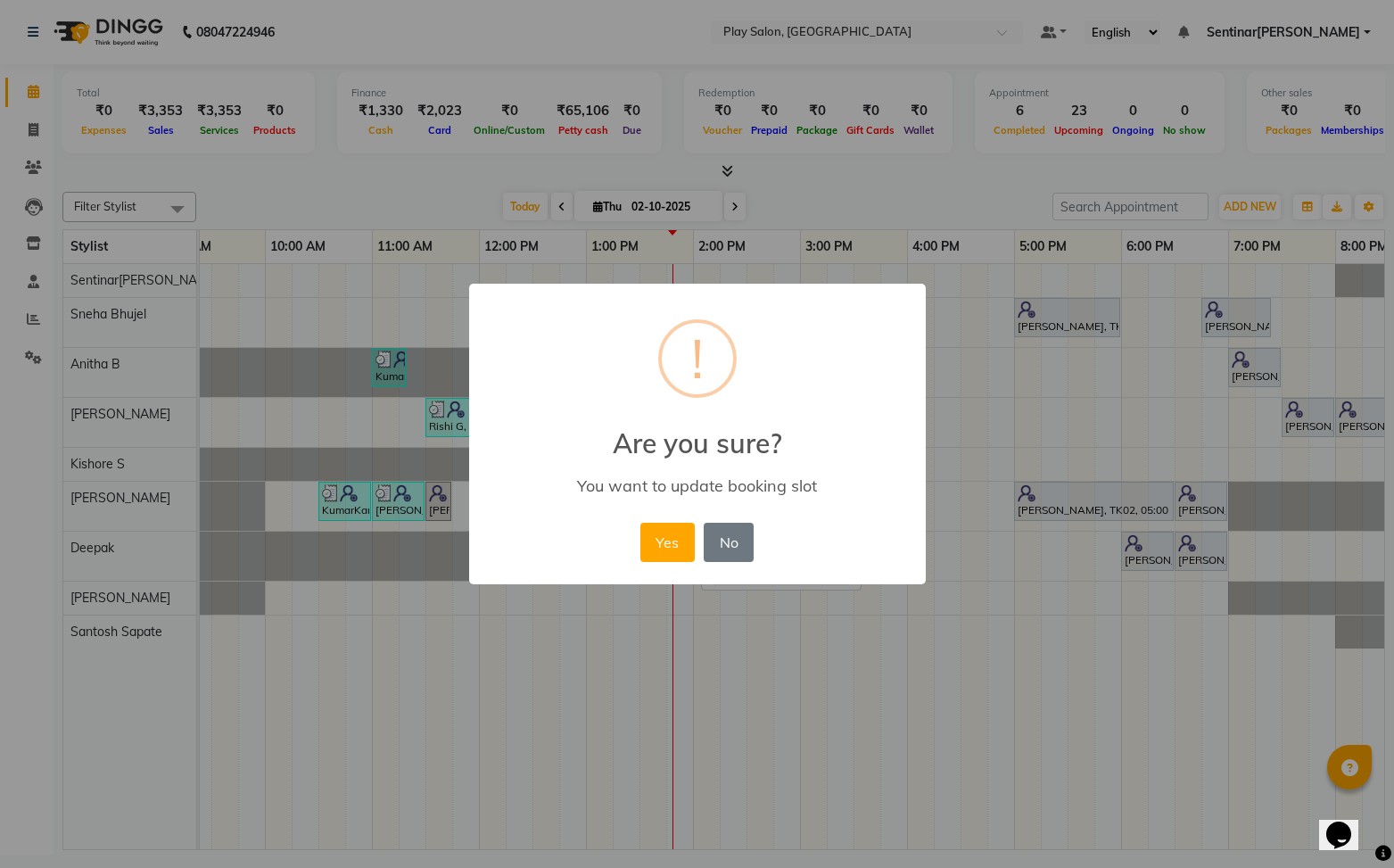
drag, startPoint x: 684, startPoint y: 540, endPoint x: 1134, endPoint y: 561, distance: 450.5
click at [701, 538] on div "Yes No No" at bounding box center [697, 542] width 122 height 48
drag, startPoint x: 679, startPoint y: 538, endPoint x: 729, endPoint y: 526, distance: 51.4
click at [683, 536] on button "Yes" at bounding box center [667, 542] width 55 height 39
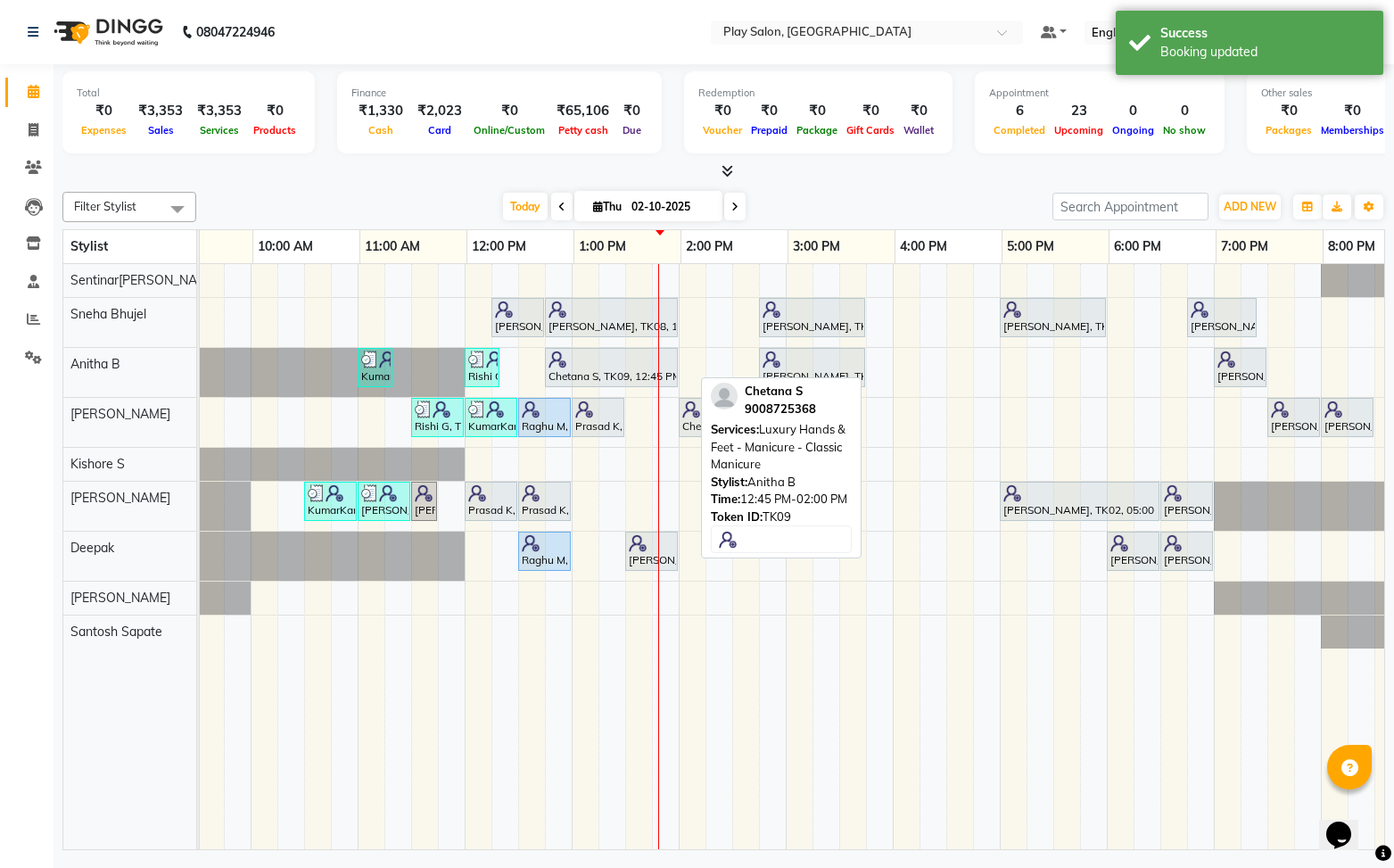
scroll to position [0, 165]
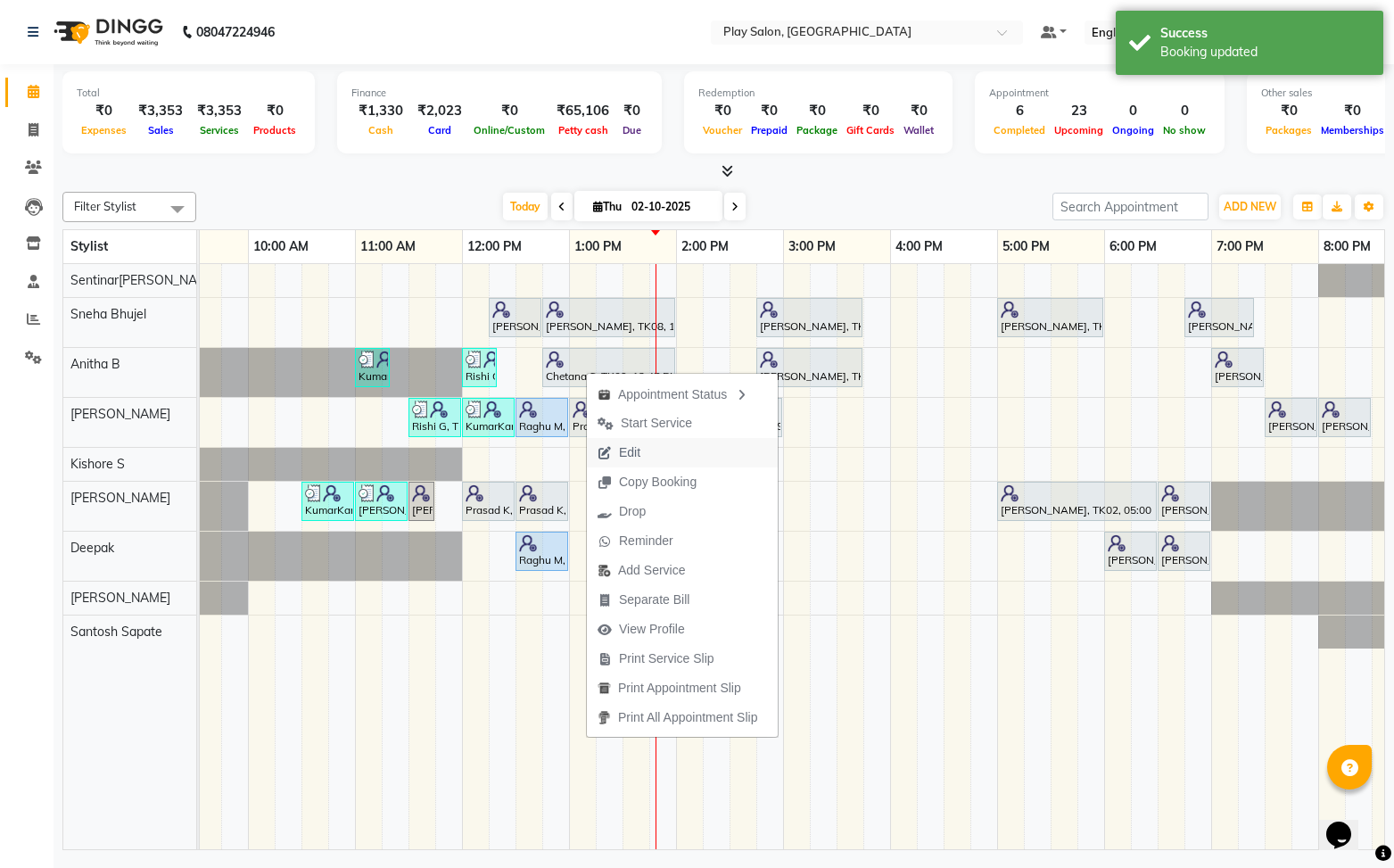
click at [636, 459] on span "Edit" at bounding box center [630, 453] width 22 height 19
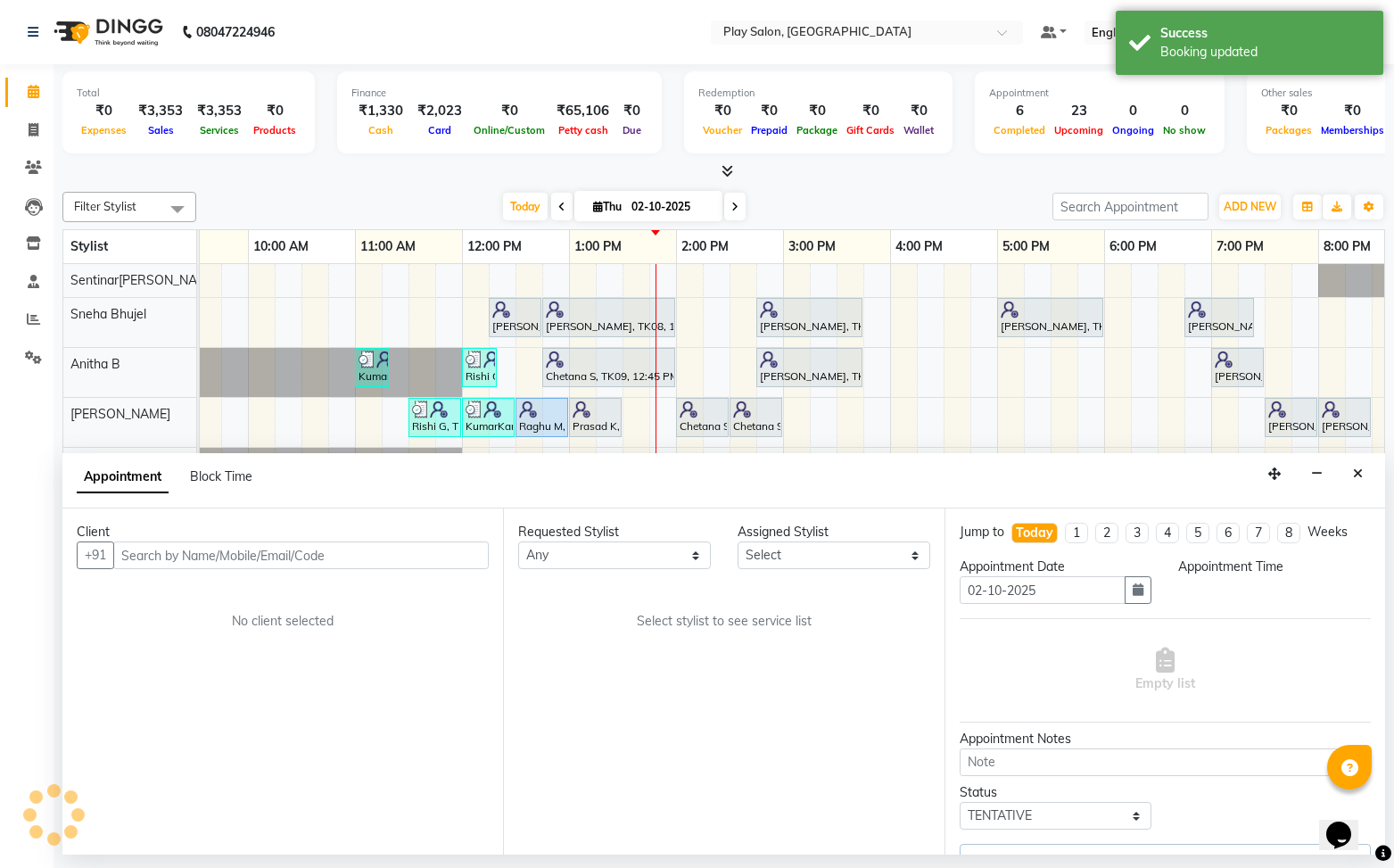
scroll to position [0, 207]
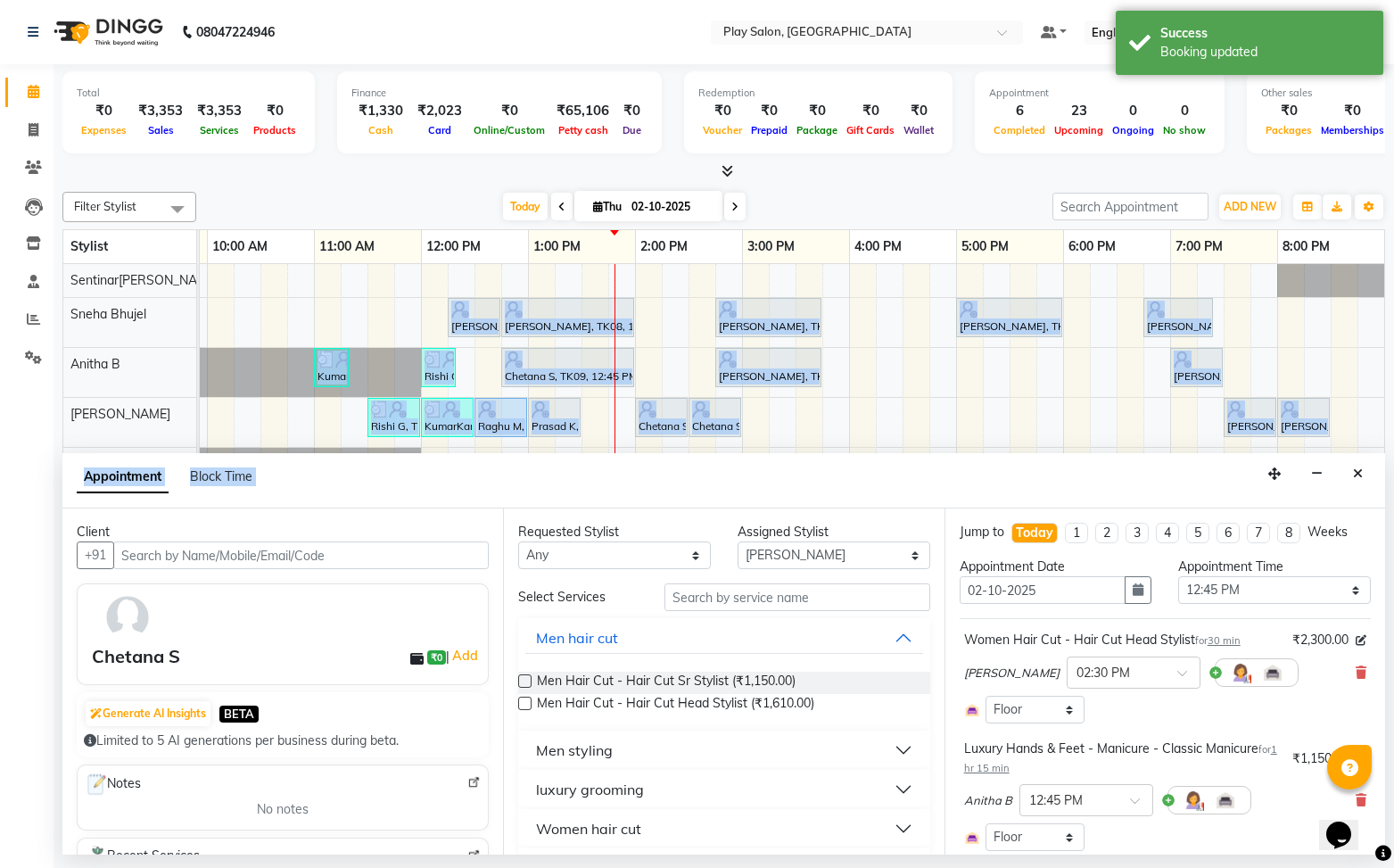
drag, startPoint x: 841, startPoint y: 486, endPoint x: 938, endPoint y: 269, distance: 237.7
click at [928, 263] on div "Filter Stylist Select All Anitha B Deepak Kishore S Namrata Tamang Raj Rajesh M…" at bounding box center [724, 517] width 1323 height 665
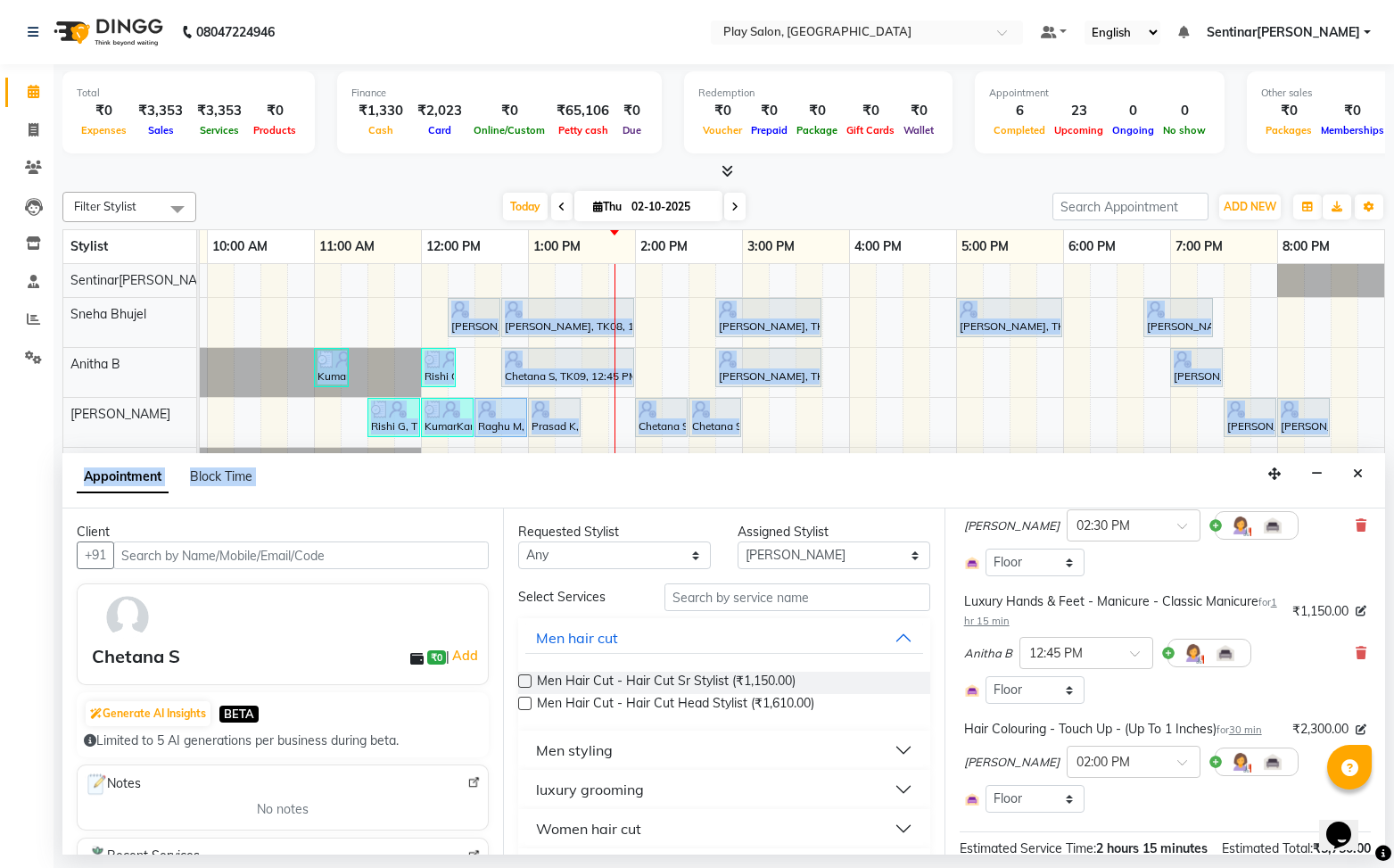
scroll to position [149, 0]
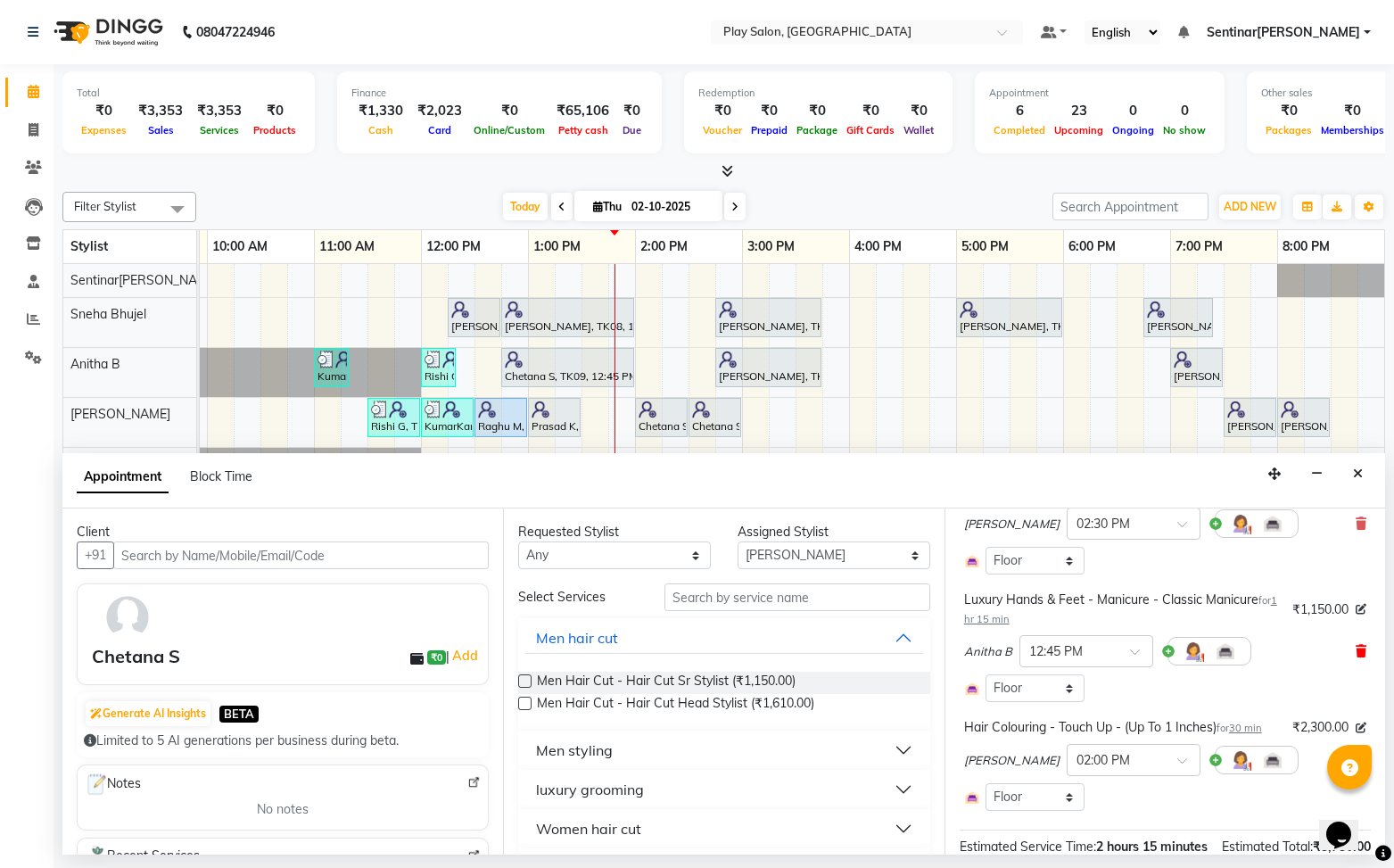
click at [1365, 651] on icon at bounding box center [1361, 651] width 11 height 13
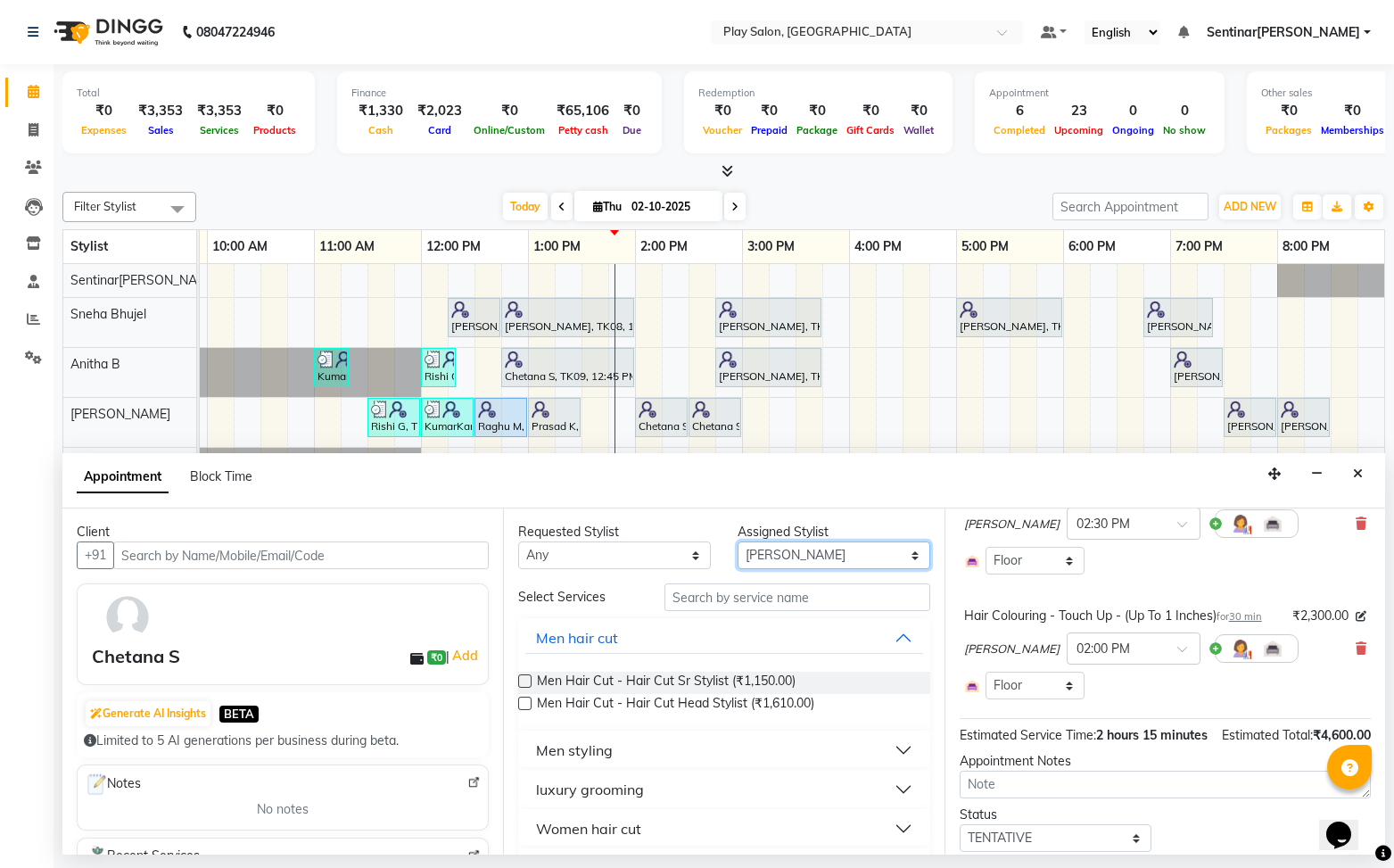
click at [868, 547] on select "Select [PERSON_NAME] B [PERSON_NAME] S [PERSON_NAME] [PERSON_NAME] M [PERSON_NA…" at bounding box center [834, 554] width 193 height 27
click at [737, 541] on select "Select [PERSON_NAME] B [PERSON_NAME] S [PERSON_NAME] [PERSON_NAME] M [PERSON_NA…" at bounding box center [834, 554] width 193 height 27
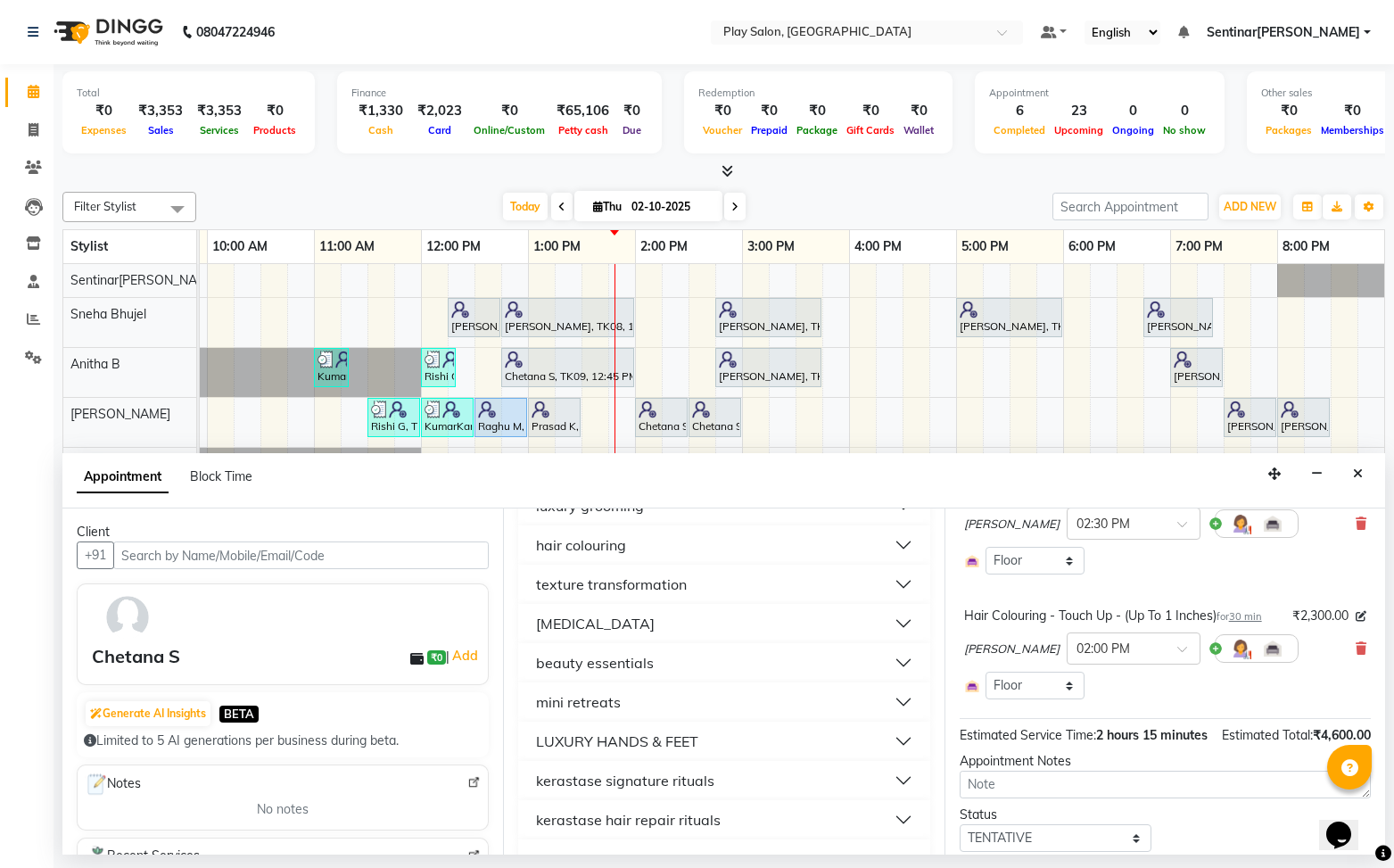
scroll to position [269, 0]
click at [726, 745] on button "LUXURY HANDS & FEET" at bounding box center [724, 738] width 397 height 32
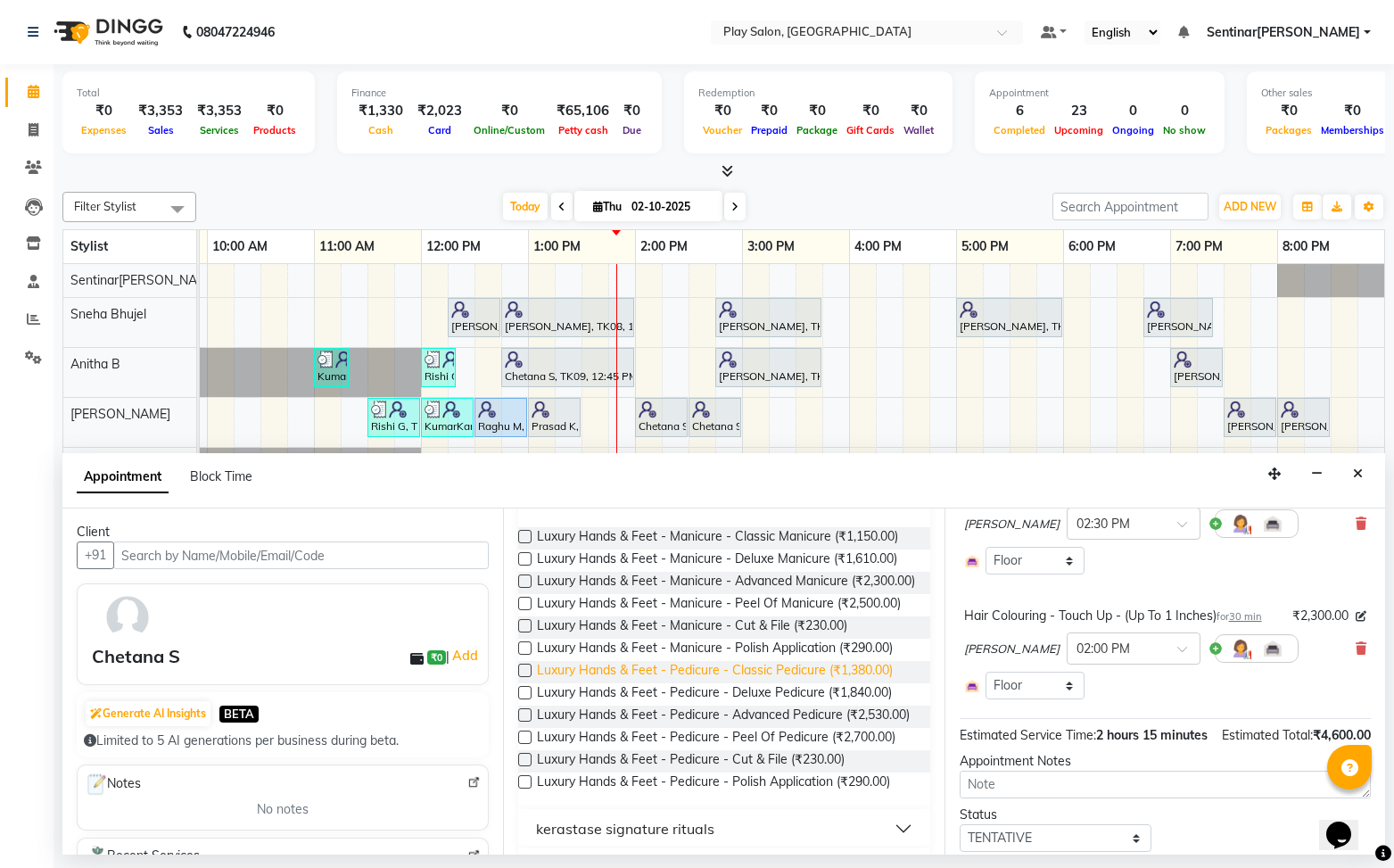
scroll to position [517, 0]
click at [526, 719] on label at bounding box center [525, 712] width 14 height 14
click at [526, 720] on input "checkbox" at bounding box center [524, 713] width 12 height 12
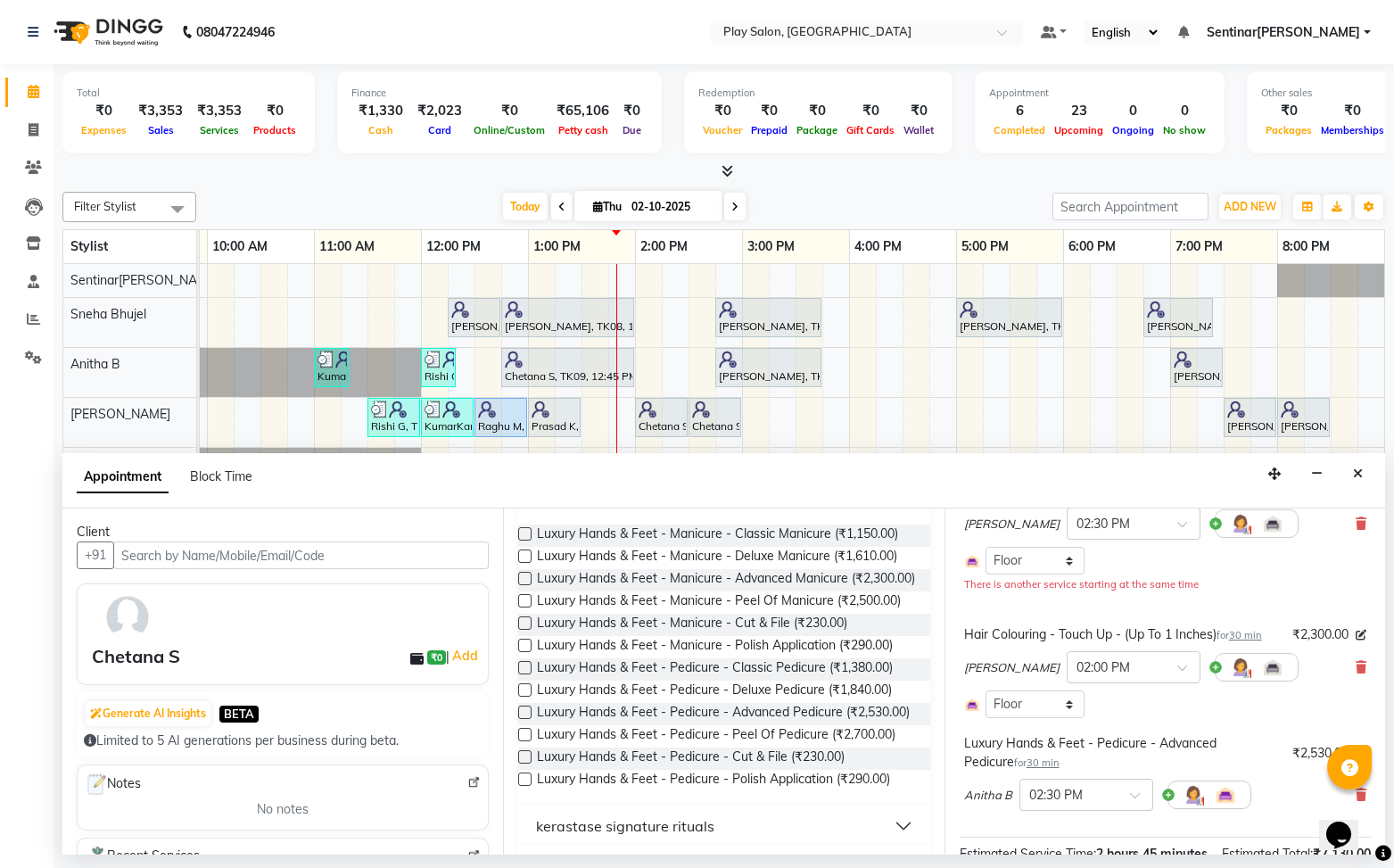
scroll to position [325, 0]
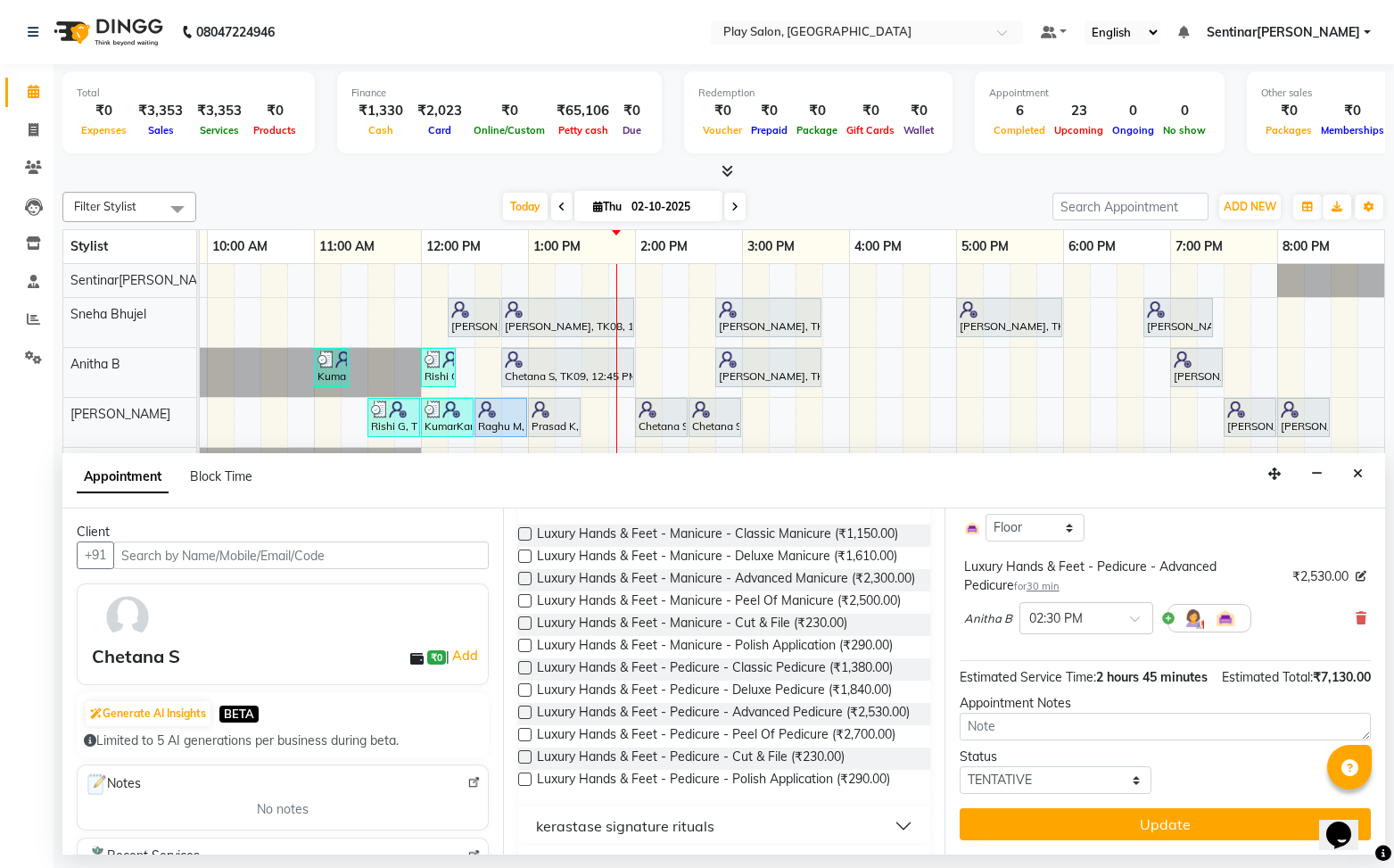
click at [1172, 823] on button "Update" at bounding box center [1166, 823] width 411 height 32
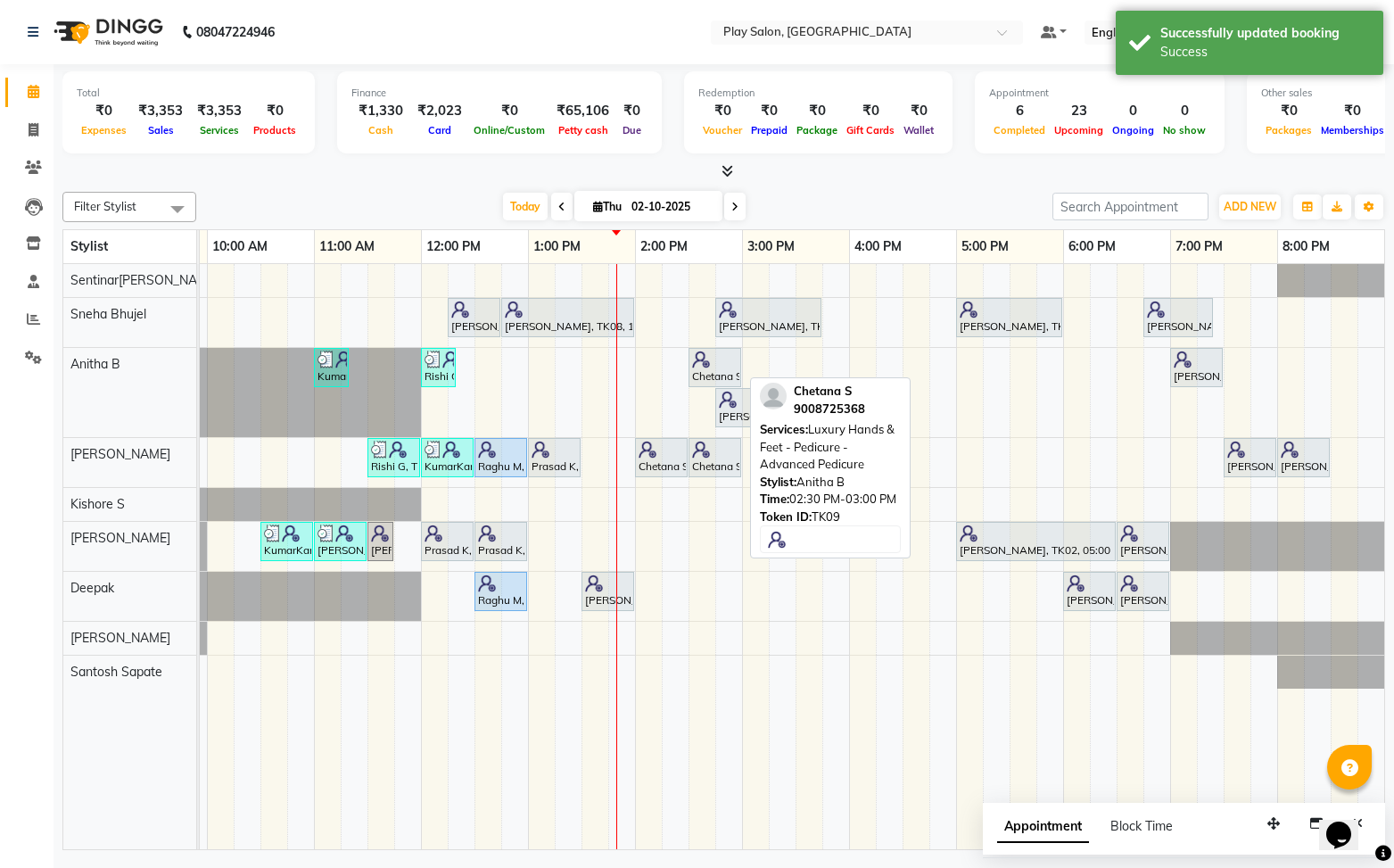
scroll to position [0, 206]
drag, startPoint x: 716, startPoint y: 370, endPoint x: 638, endPoint y: 364, distance: 78.2
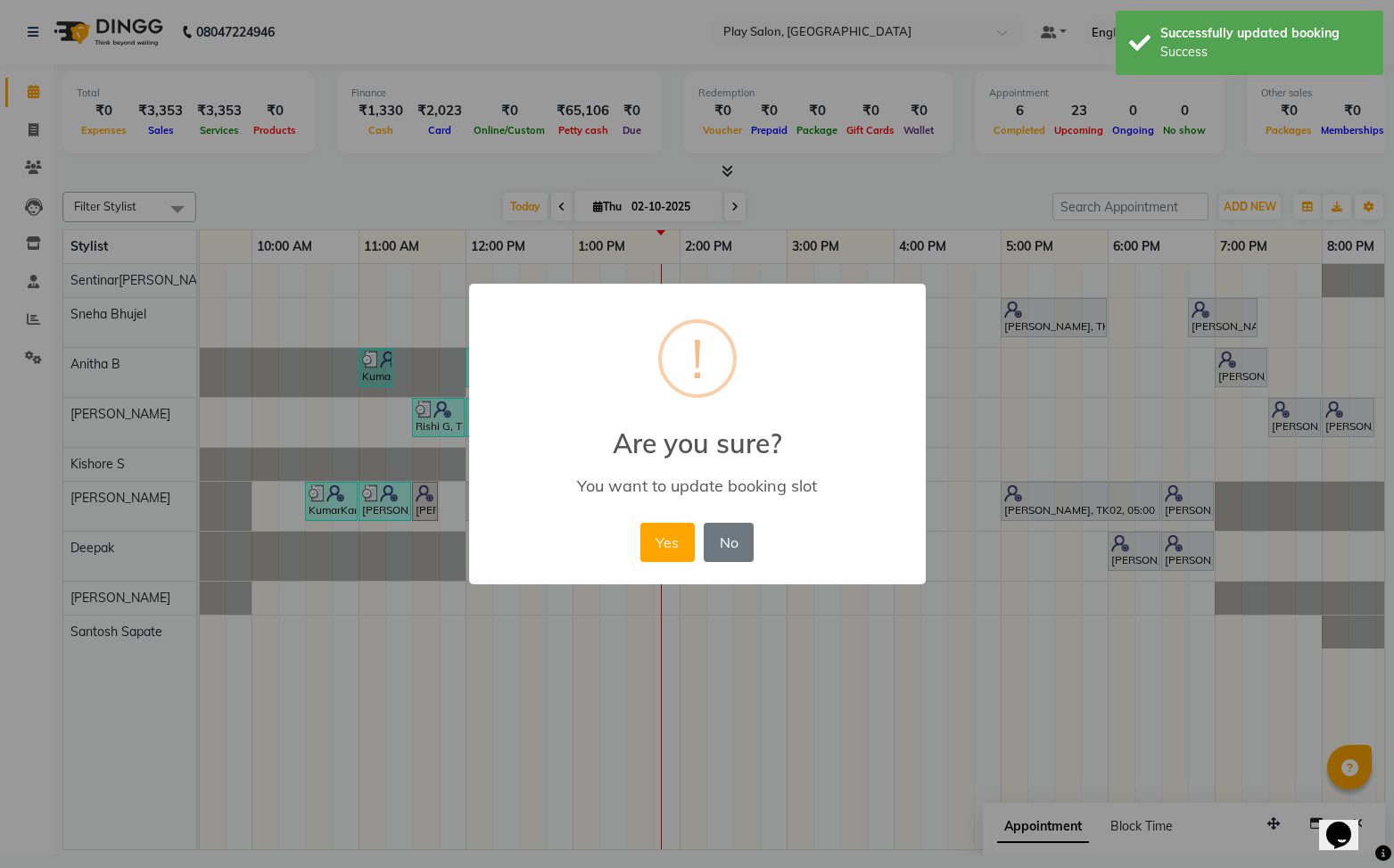
scroll to position [0, 159]
drag, startPoint x: 677, startPoint y: 545, endPoint x: 695, endPoint y: 468, distance: 79.1
click at [676, 545] on button "Yes" at bounding box center [667, 542] width 55 height 39
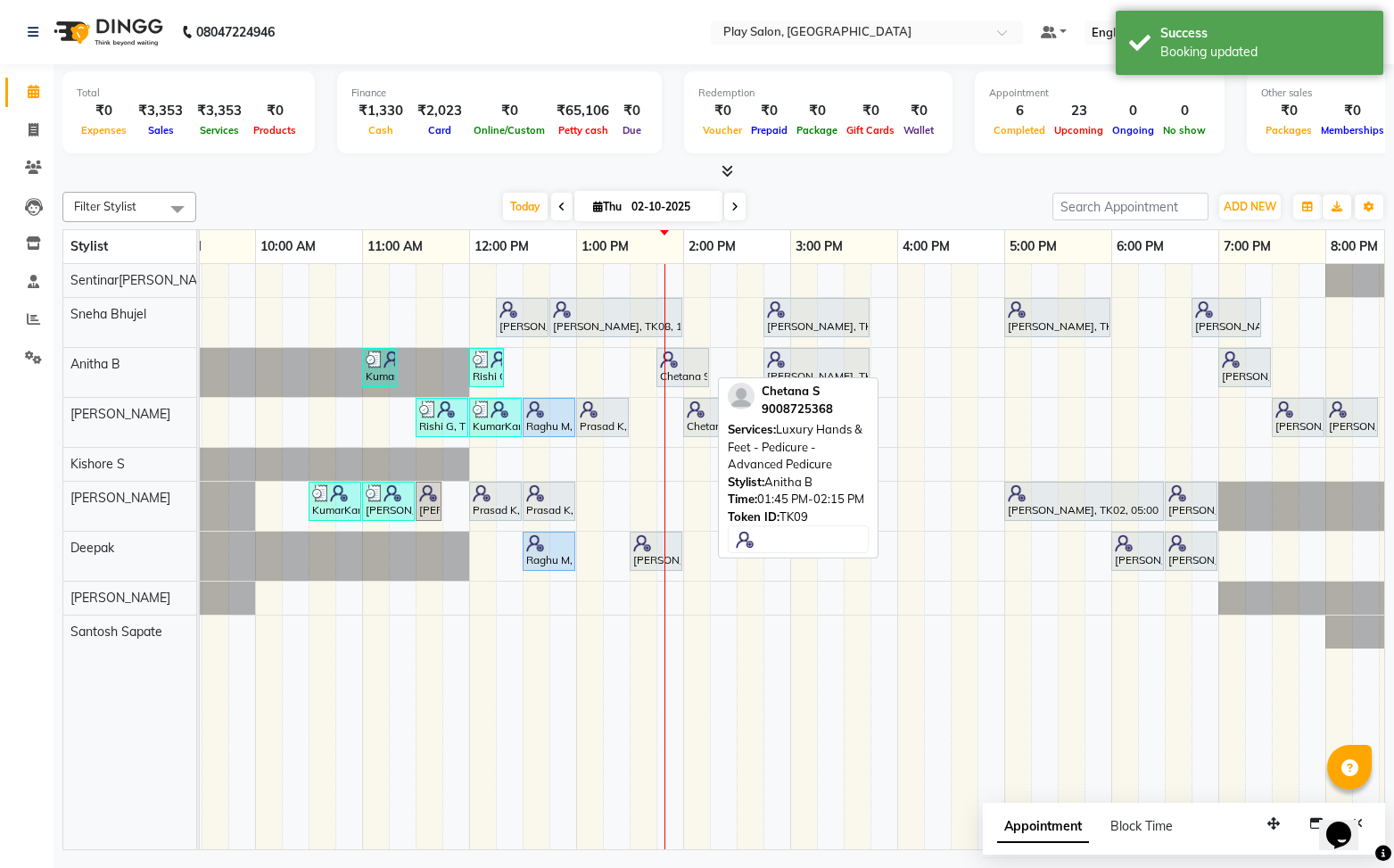
scroll to position [0, 0]
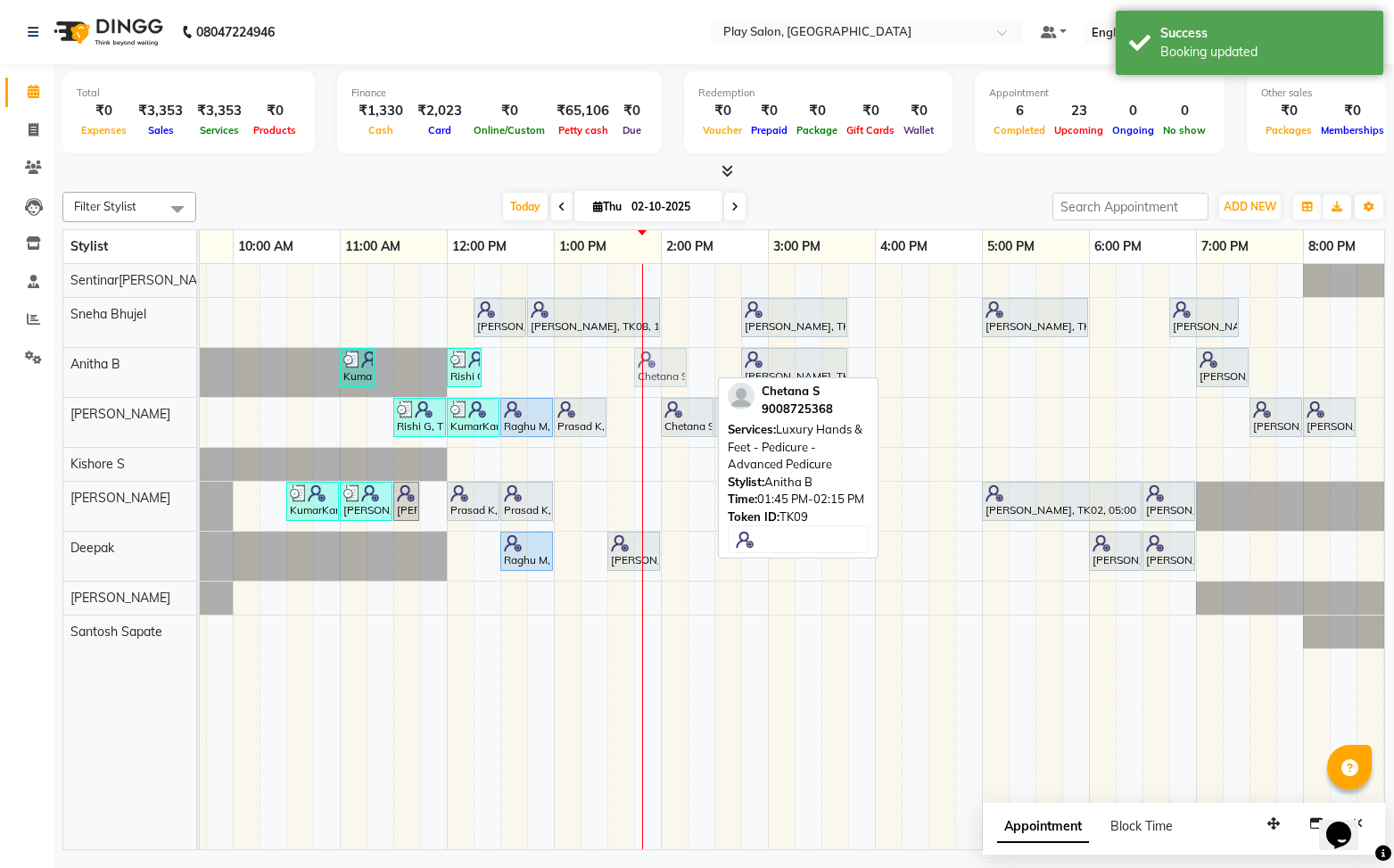
drag, startPoint x: 687, startPoint y: 365, endPoint x: 670, endPoint y: 364, distance: 17.0
click at [19, 364] on div "KumarKant Gowda, TK03, 11:00 AM-11:20 AM, SHORT TREATMENTS 20 MIN - FOOT MASSAG…" at bounding box center [19, 373] width 0 height 49
drag, startPoint x: 670, startPoint y: 364, endPoint x: 633, endPoint y: 364, distance: 37.0
click at [19, 364] on div "KumarKant Gowda, TK03, 11:00 AM-11:20 AM, SHORT TREATMENTS 20 MIN - FOOT MASSAG…" at bounding box center [19, 373] width 0 height 49
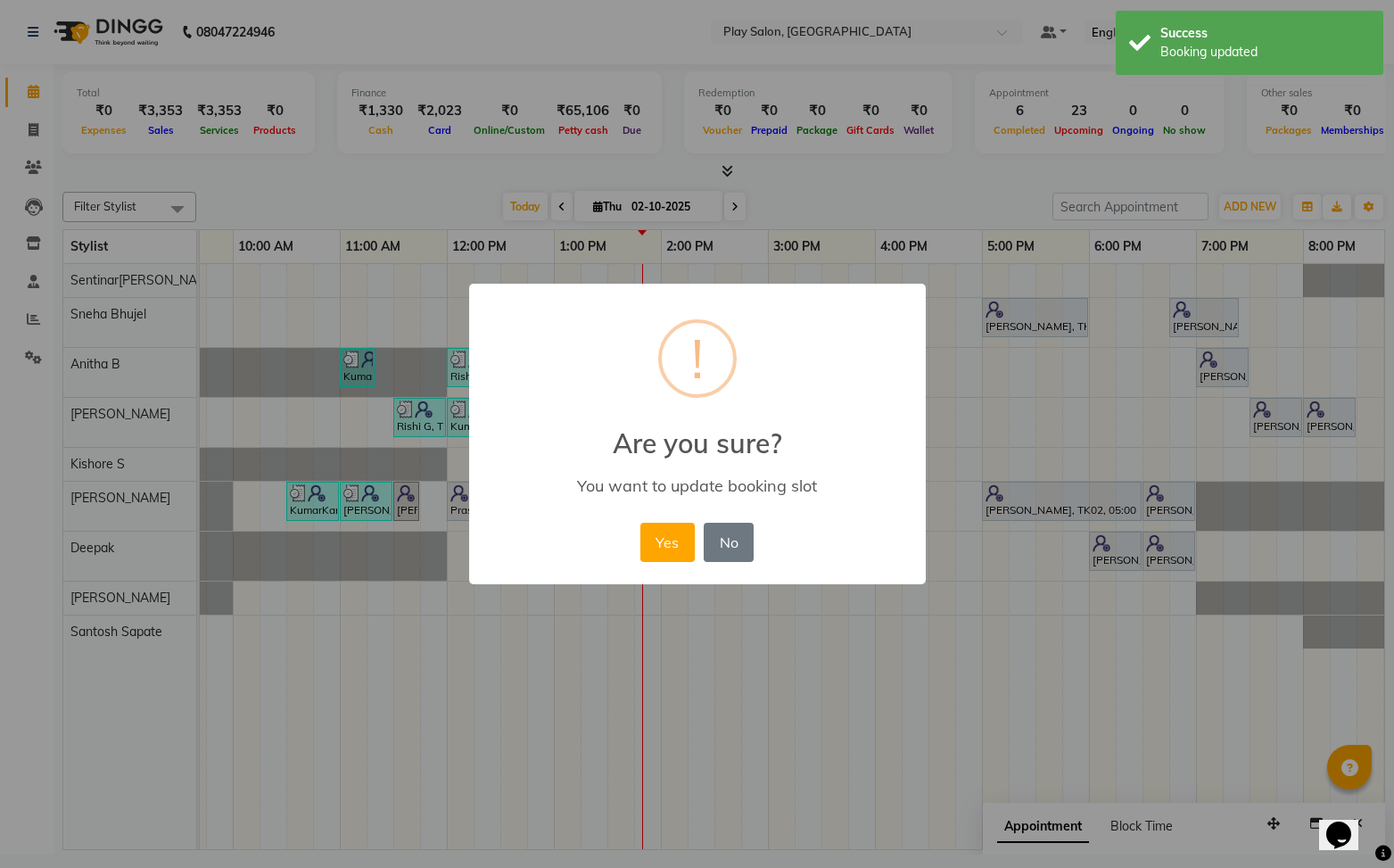
click at [663, 549] on button "Yes" at bounding box center [667, 542] width 55 height 39
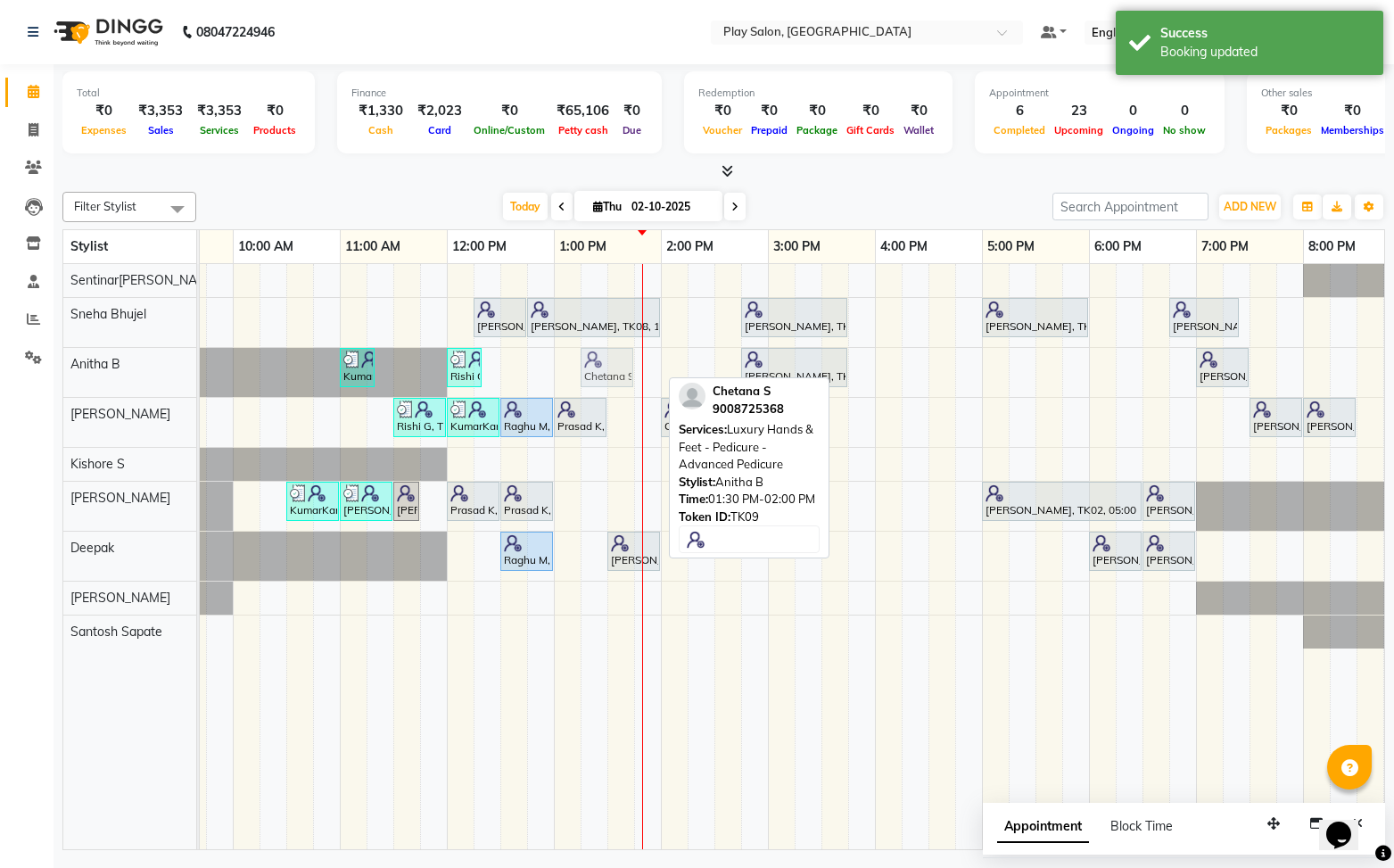
drag, startPoint x: 620, startPoint y: 364, endPoint x: 603, endPoint y: 362, distance: 17.1
click at [19, 362] on div "KumarKant Gowda, TK03, 11:00 AM-11:20 AM, SHORT TREATMENTS 20 MIN - FOOT MASSAG…" at bounding box center [19, 373] width 0 height 49
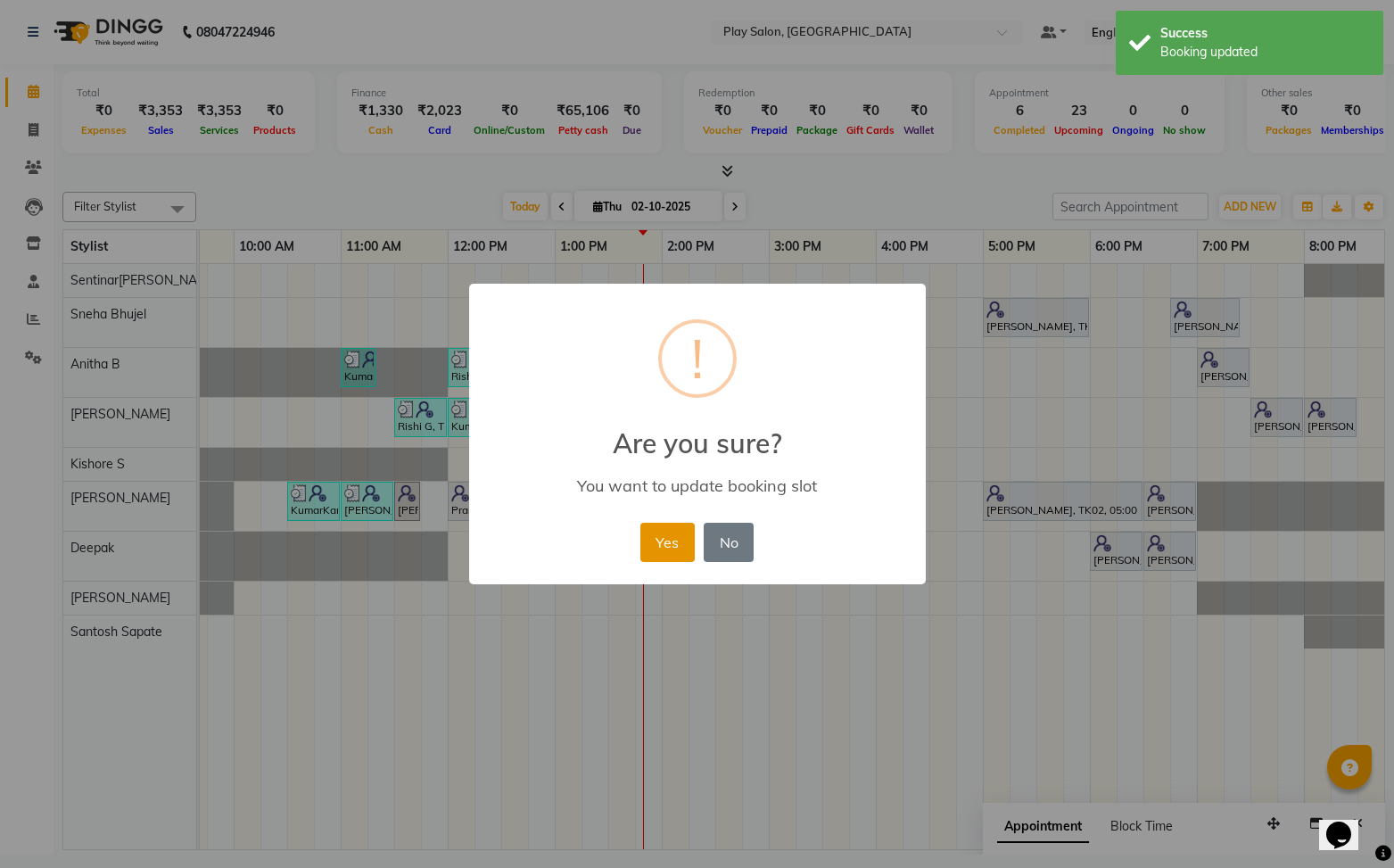
drag, startPoint x: 675, startPoint y: 540, endPoint x: 681, endPoint y: 530, distance: 11.7
click at [677, 537] on button "Yes" at bounding box center [667, 542] width 55 height 39
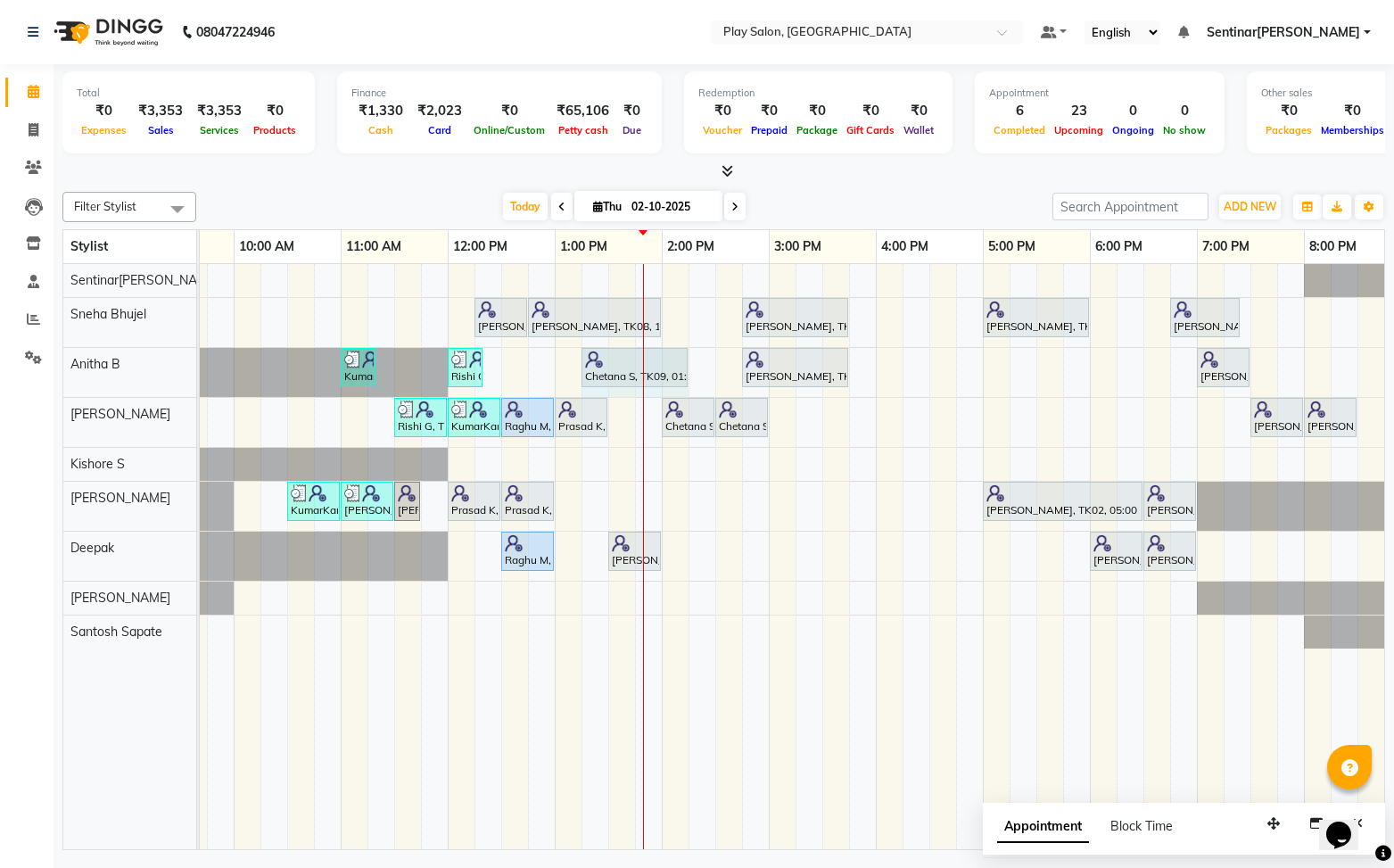
drag, startPoint x: 633, startPoint y: 363, endPoint x: 689, endPoint y: 364, distance: 56.0
click at [20, 364] on div "KumarKant Gowda, TK03, 11:00 AM-11:20 AM, SHORT TREATMENTS 20 MIN - FOOT MASSAG…" at bounding box center [20, 373] width 0 height 49
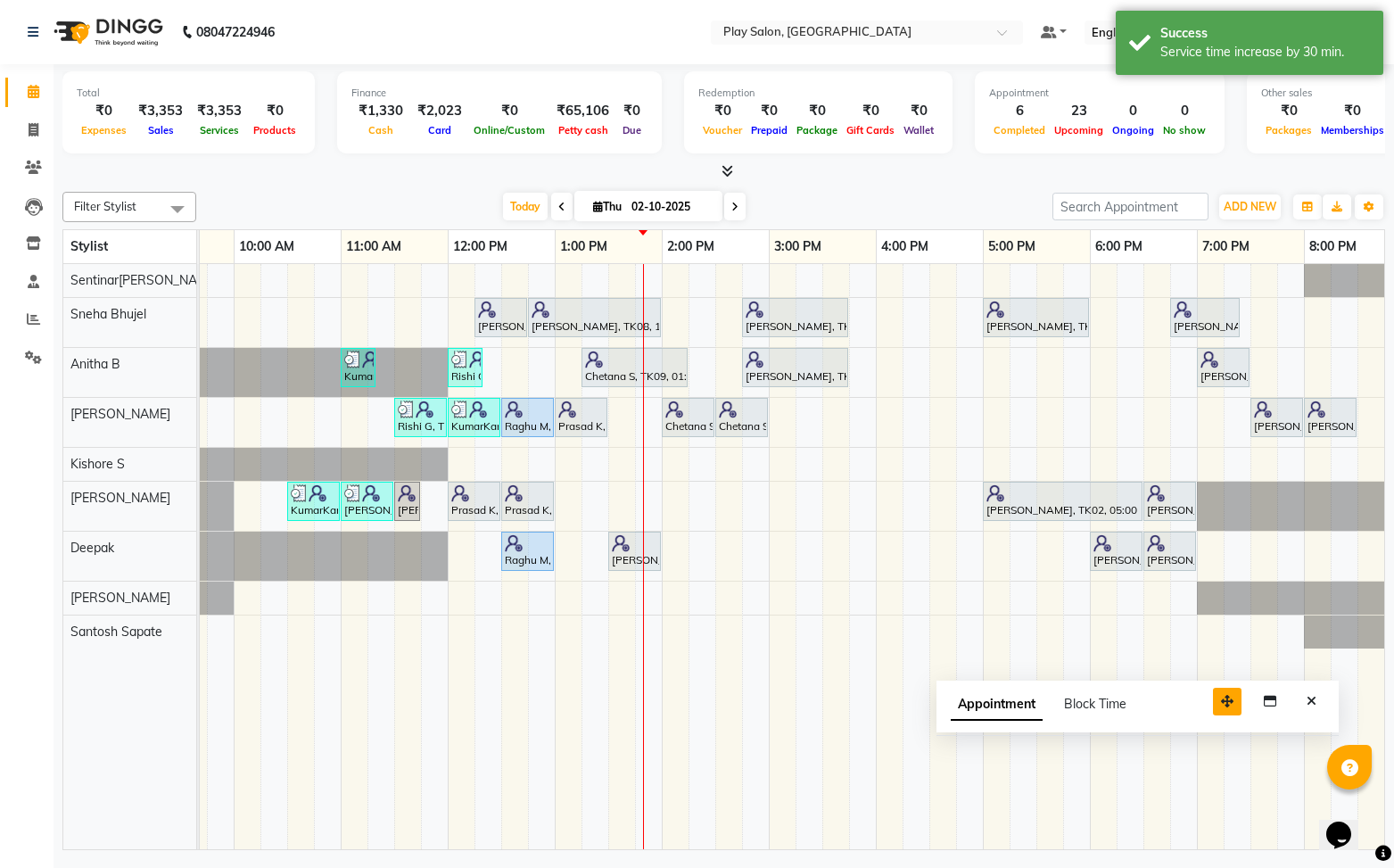
drag, startPoint x: 1276, startPoint y: 806, endPoint x: 1241, endPoint y: 693, distance: 118.3
click at [1233, 694] on icon "button" at bounding box center [1228, 701] width 13 height 13
click at [1319, 702] on button "Close" at bounding box center [1313, 701] width 25 height 27
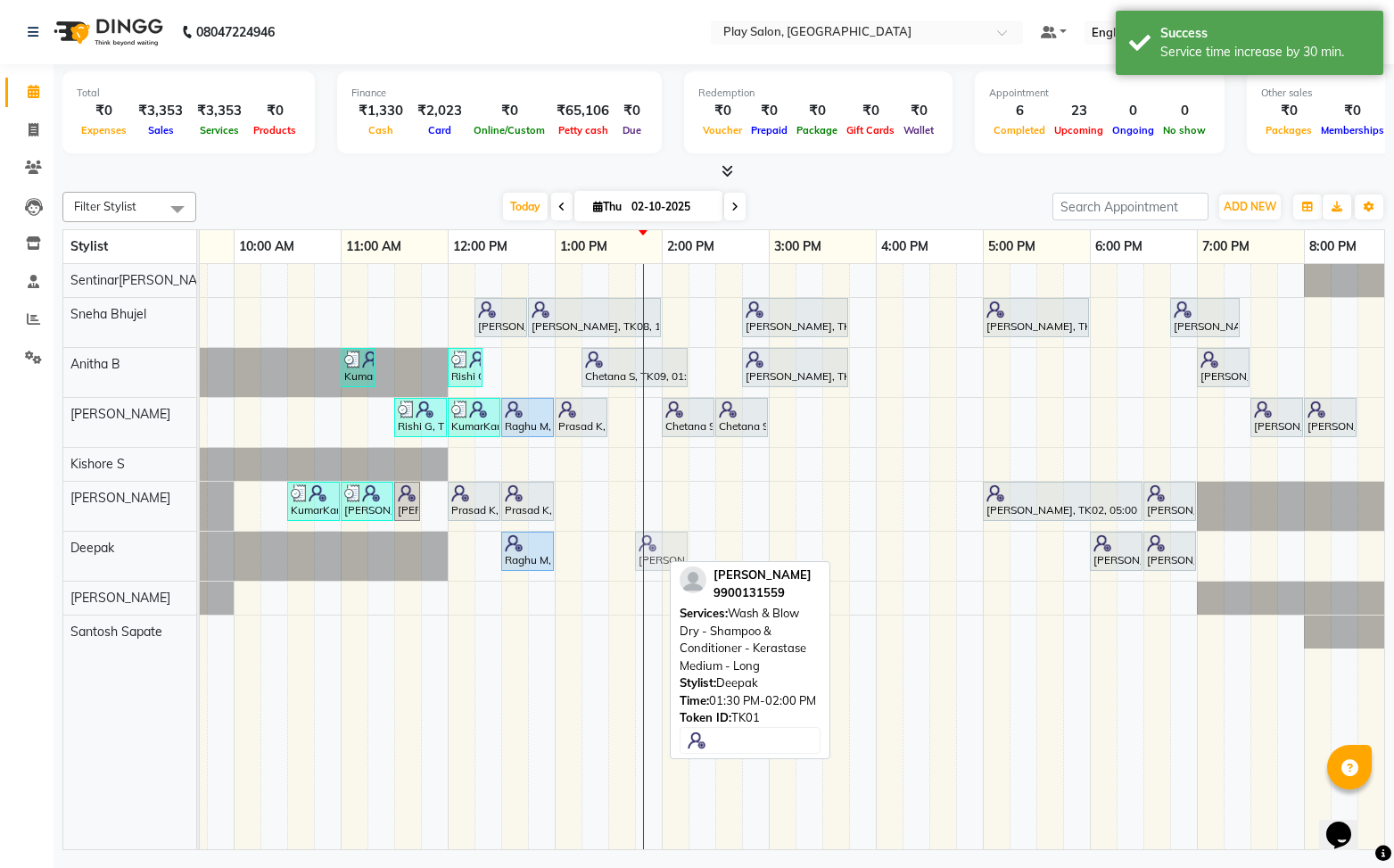
drag, startPoint x: 625, startPoint y: 543, endPoint x: 640, endPoint y: 544, distance: 15.0
click at [20, 544] on div "Raghu M, TK06, 12:30 PM-01:00 PM, Men Styling - Men'S Global Sangitha Shetty, T…" at bounding box center [20, 556] width 0 height 49
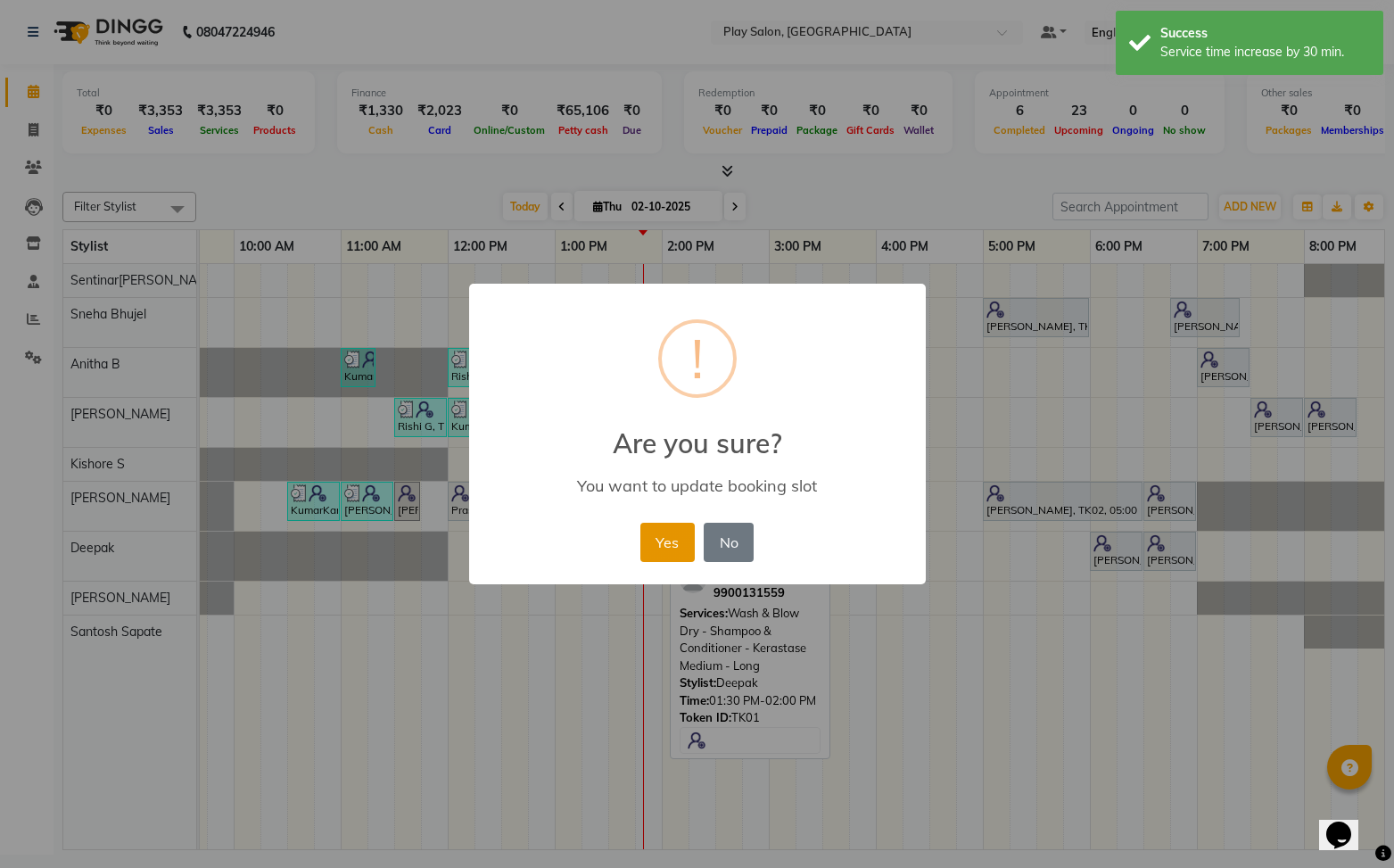
click at [657, 540] on button "Yes" at bounding box center [667, 542] width 55 height 39
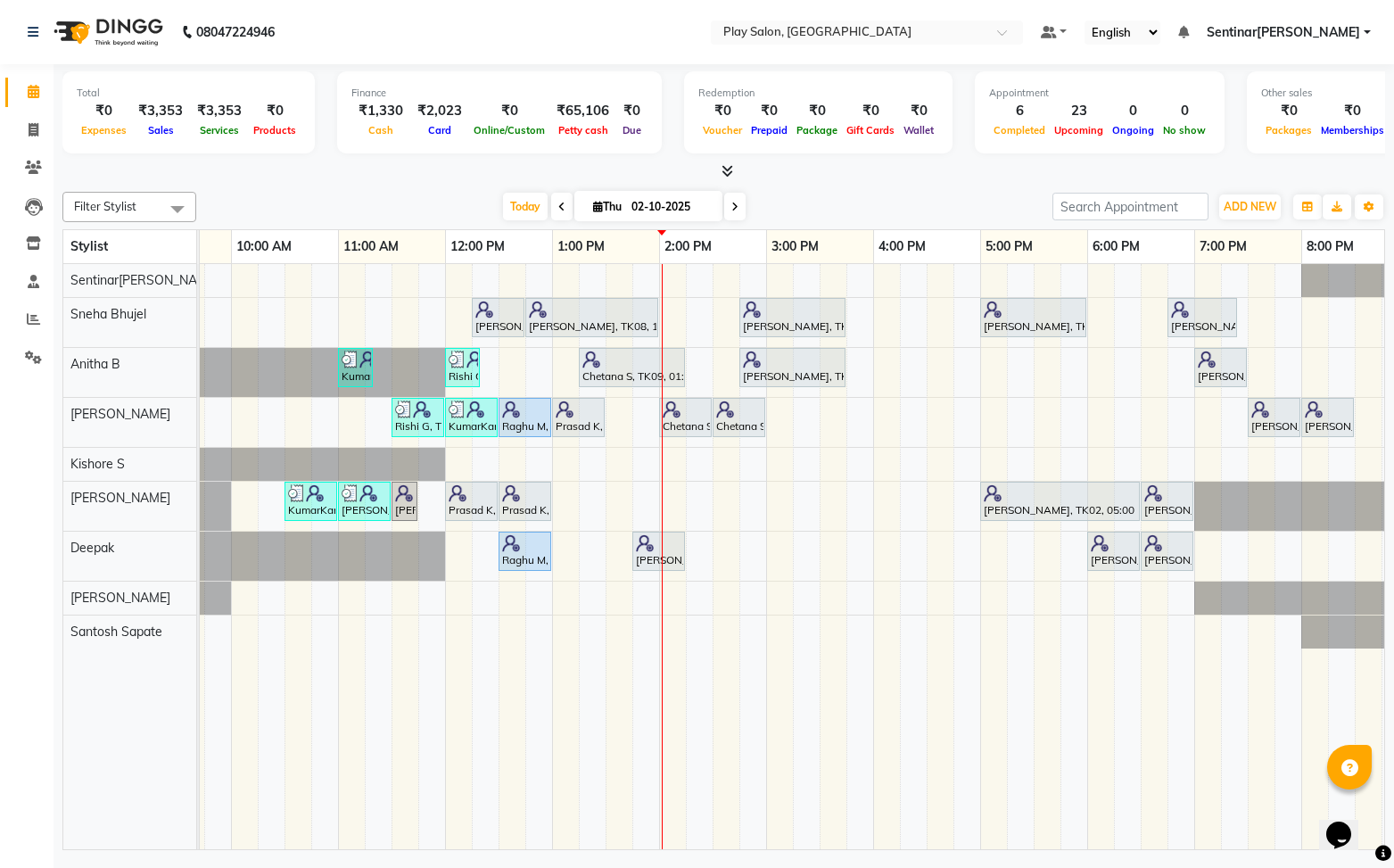
scroll to position [0, 182]
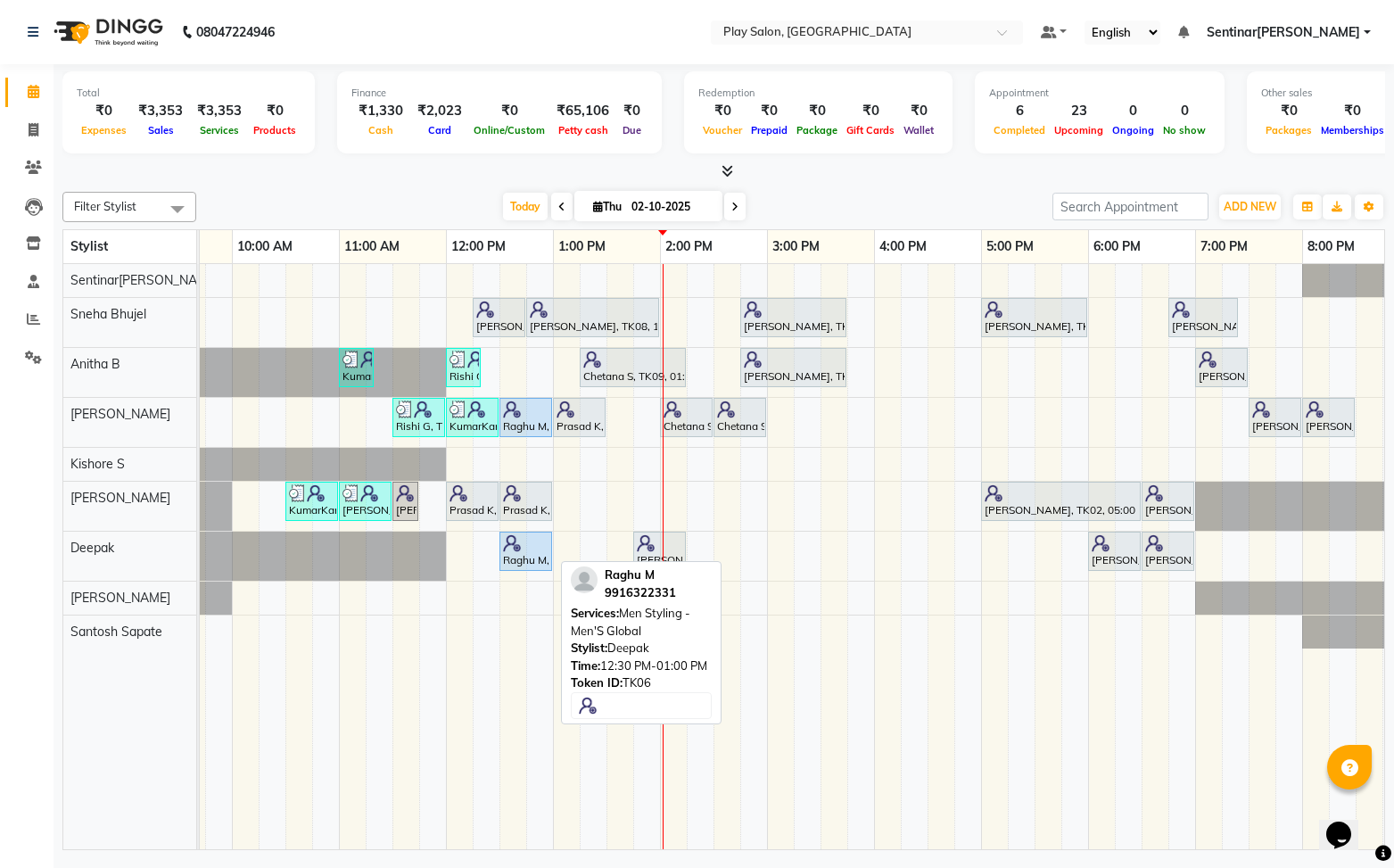
click at [530, 564] on div "Raghu M, TK06, 12:30 PM-01:00 PM, Men Styling - Men'S Global" at bounding box center [526, 551] width 49 height 34
click at [519, 551] on div "Raghu M, TK06, 12:30 PM-01:00 PM, Men Styling - Men'S Global" at bounding box center [523, 551] width 49 height 34
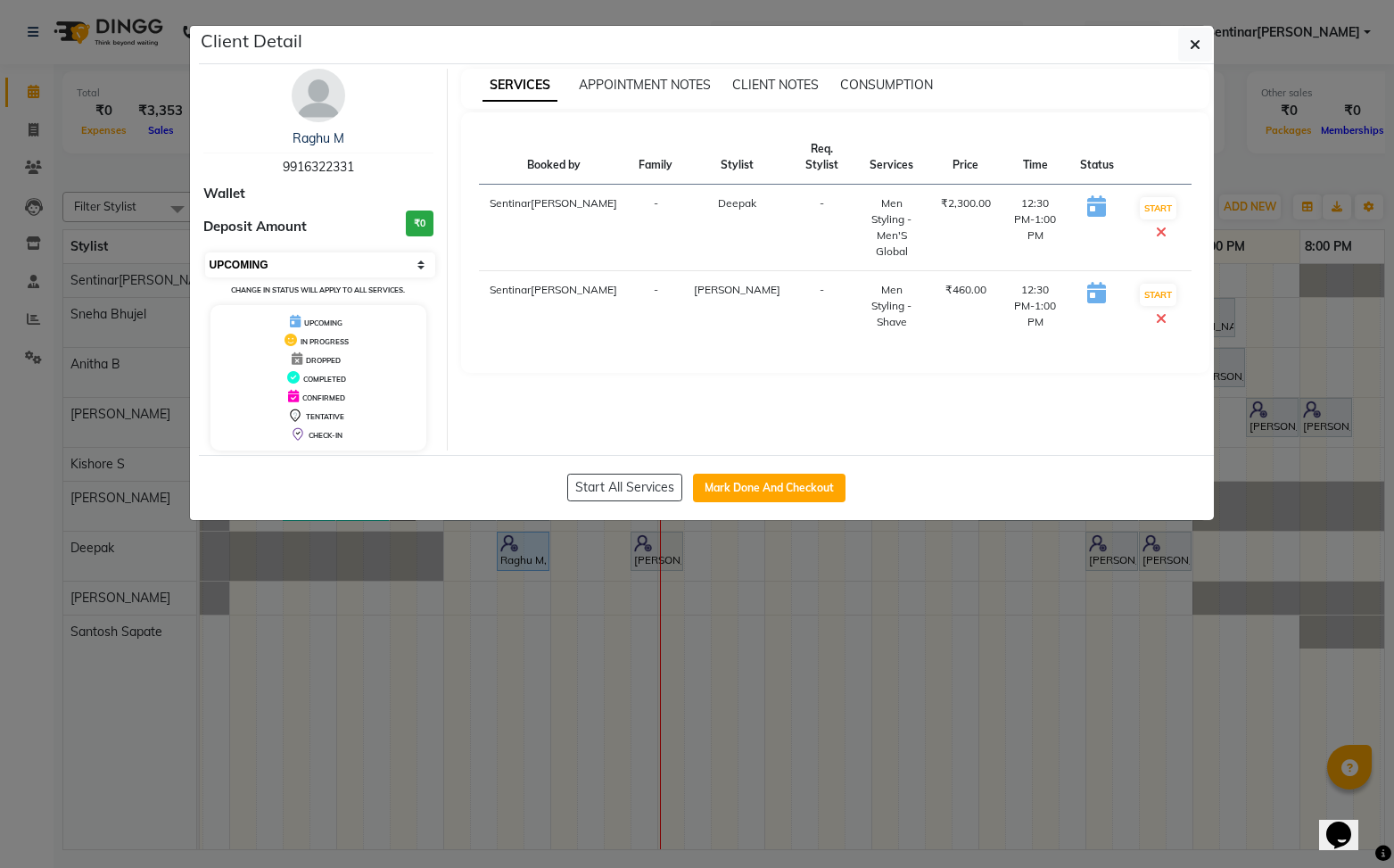
click at [396, 264] on select "Select IN SERVICE CONFIRMED TENTATIVE CHECK IN MARK DONE DROPPED UPCOMING" at bounding box center [321, 264] width 231 height 25
click at [798, 493] on button "Mark Done And Checkout" at bounding box center [769, 487] width 153 height 28
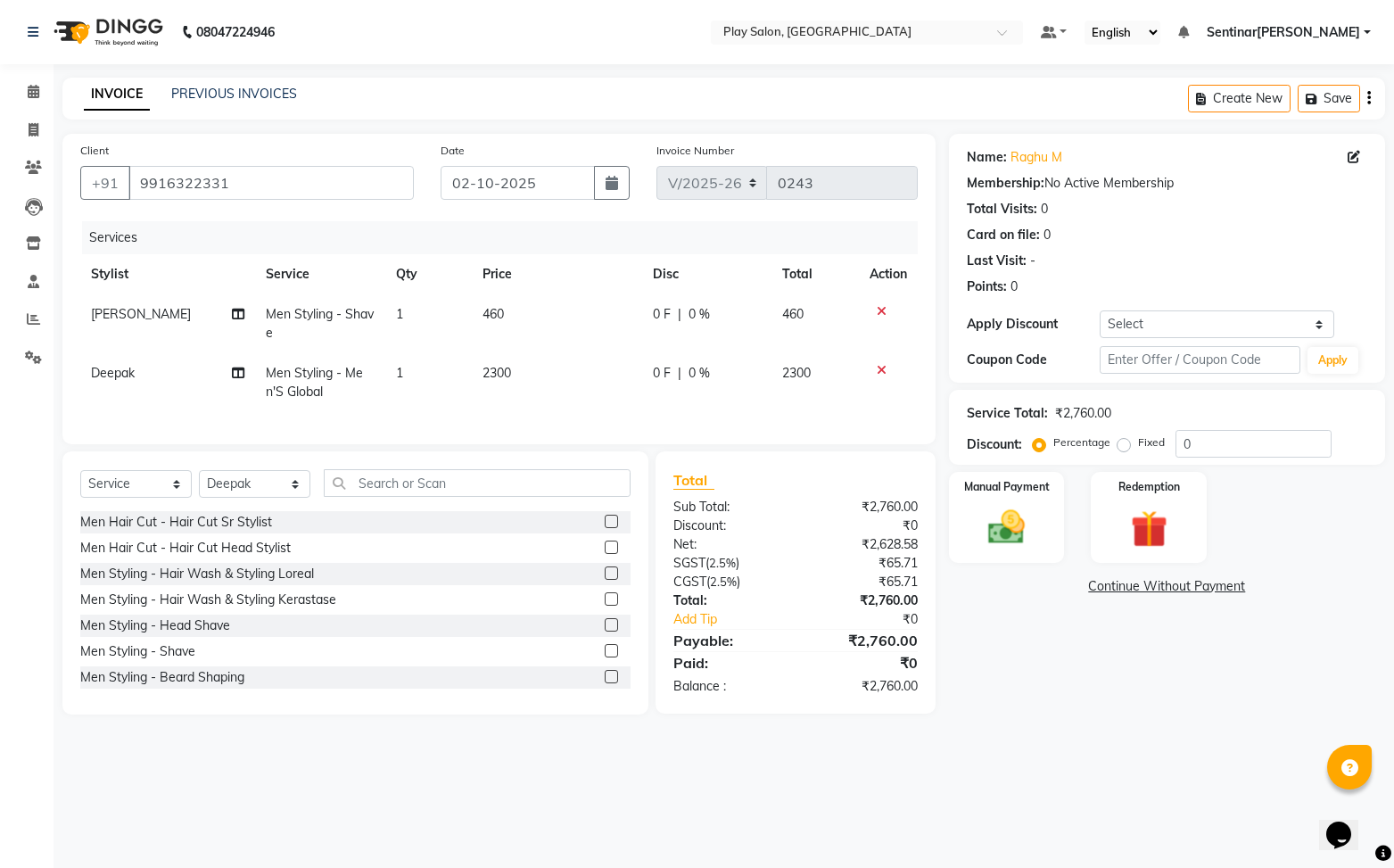
click at [317, 379] on span "Men Styling - Men'S Global" at bounding box center [314, 382] width 97 height 35
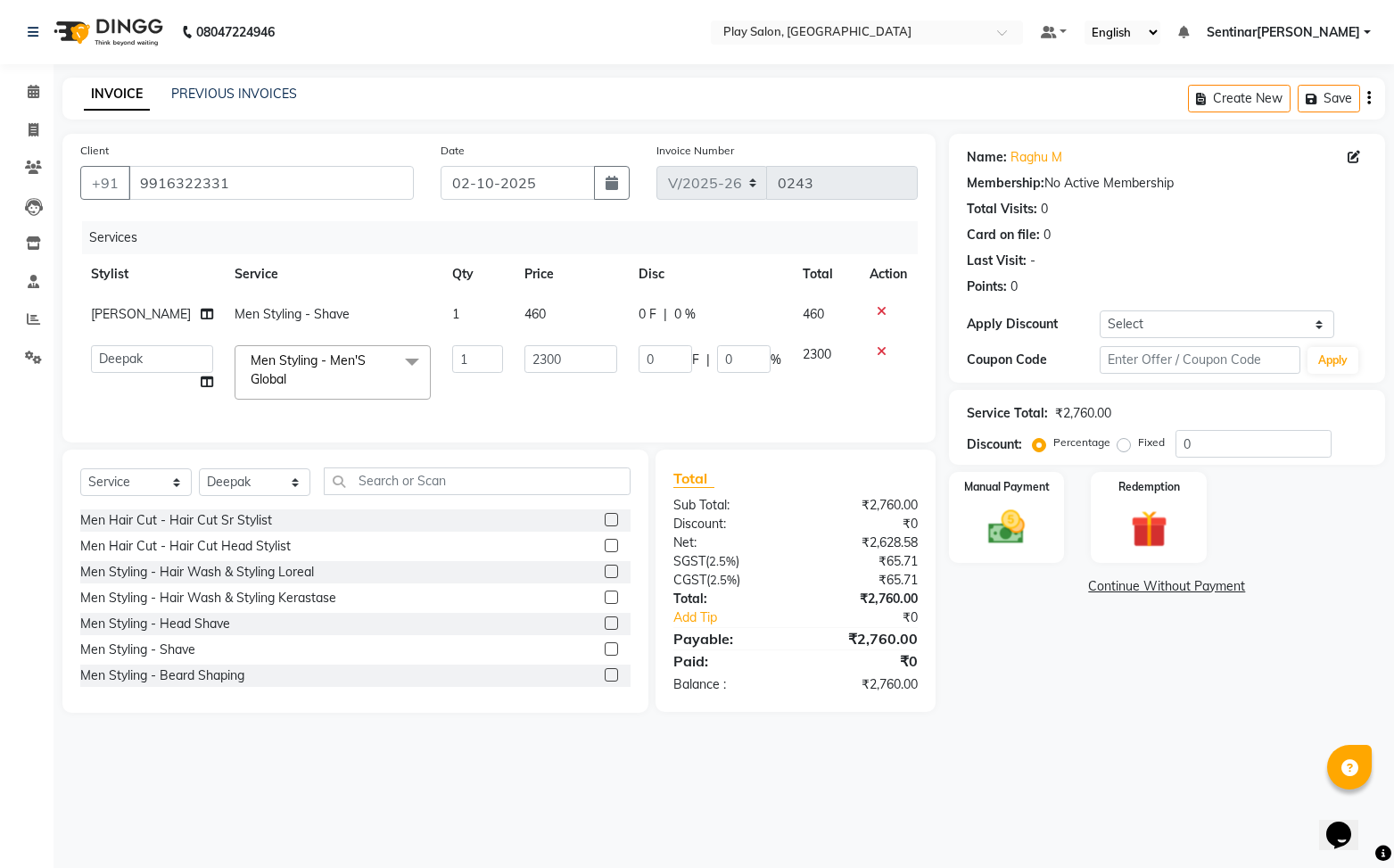
click at [395, 364] on span at bounding box center [412, 362] width 35 height 34
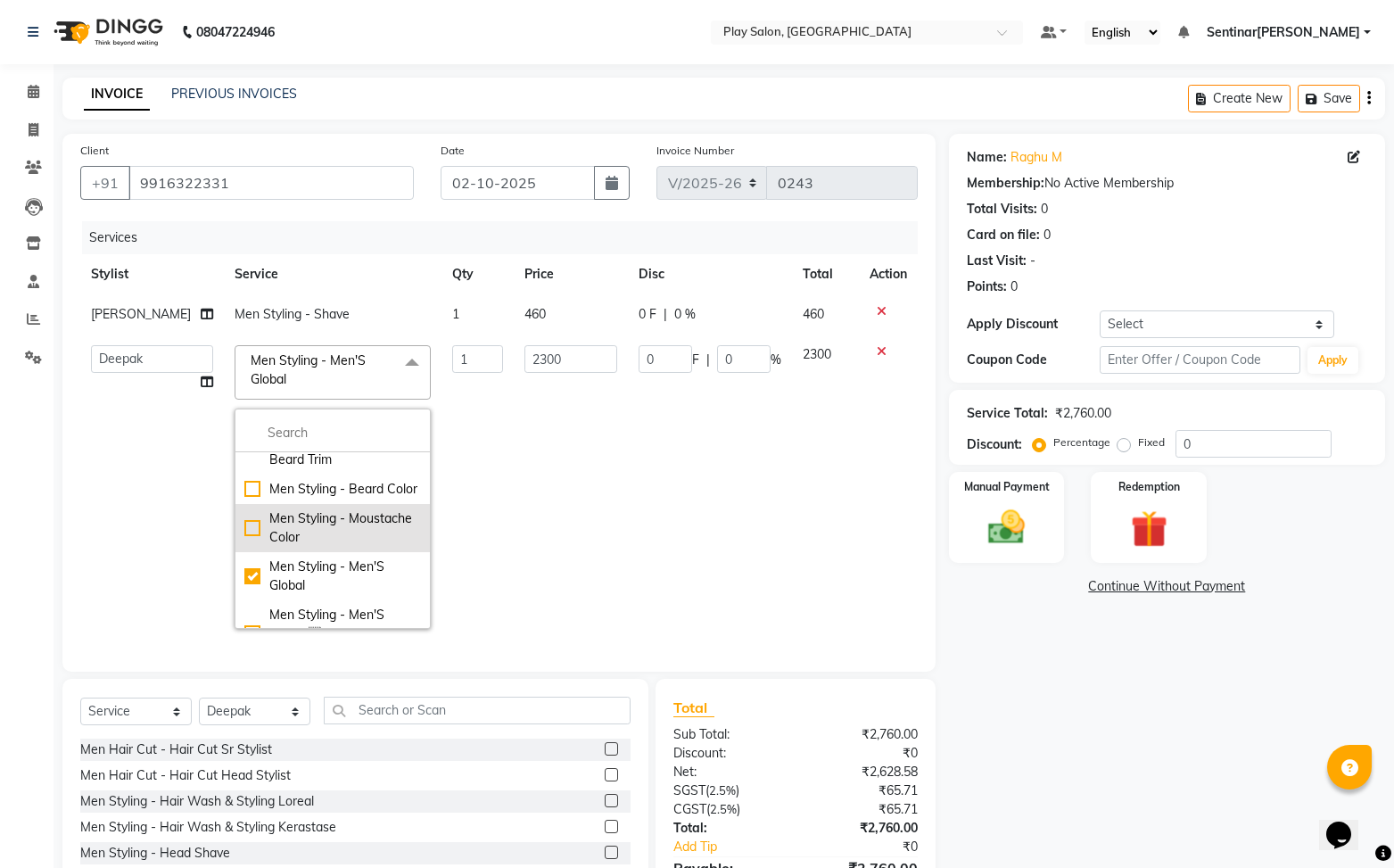
scroll to position [369, 0]
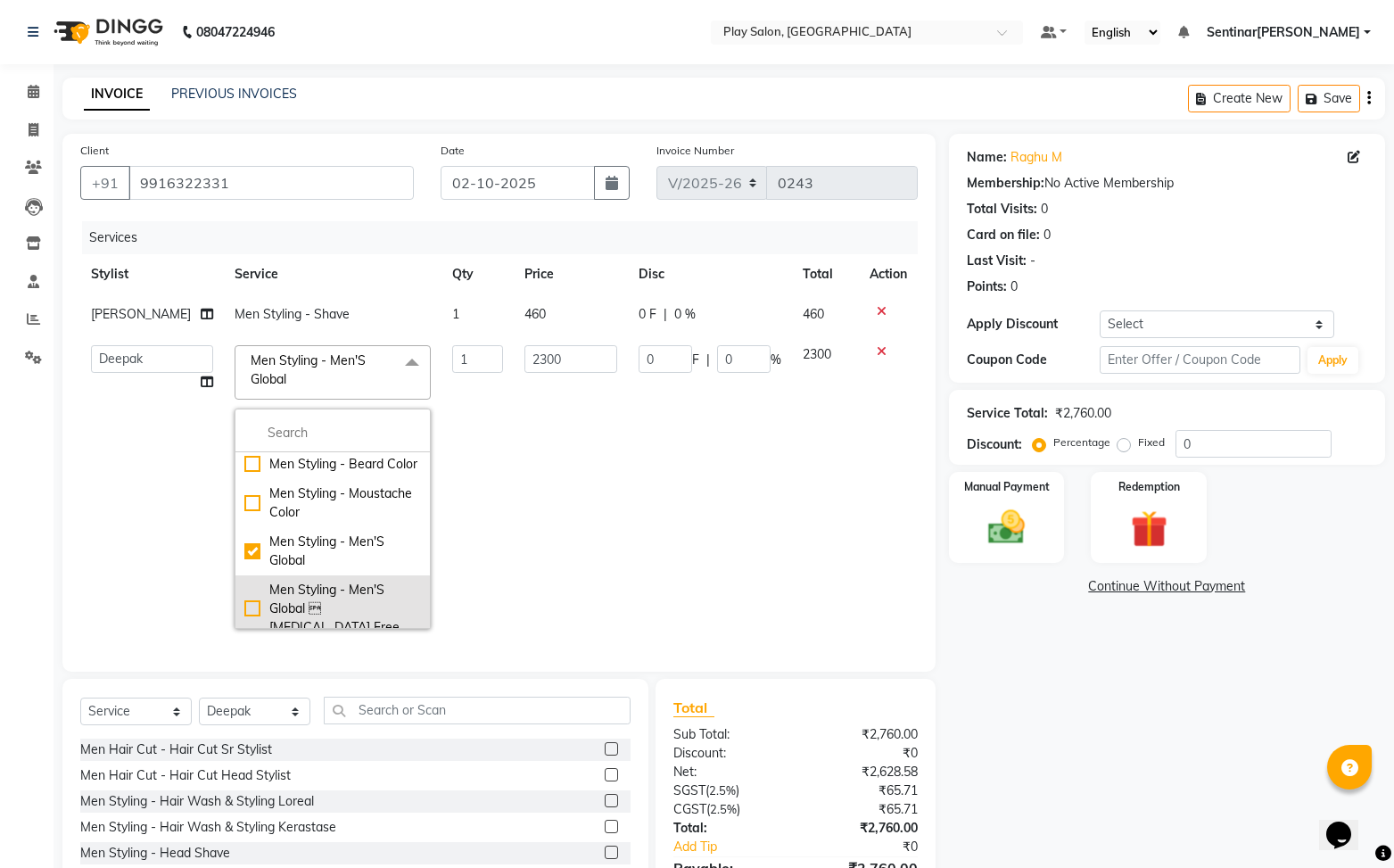
click at [245, 581] on div "Men Styling - Men'S Global  [MEDICAL_DATA] Free" at bounding box center [333, 609] width 176 height 56
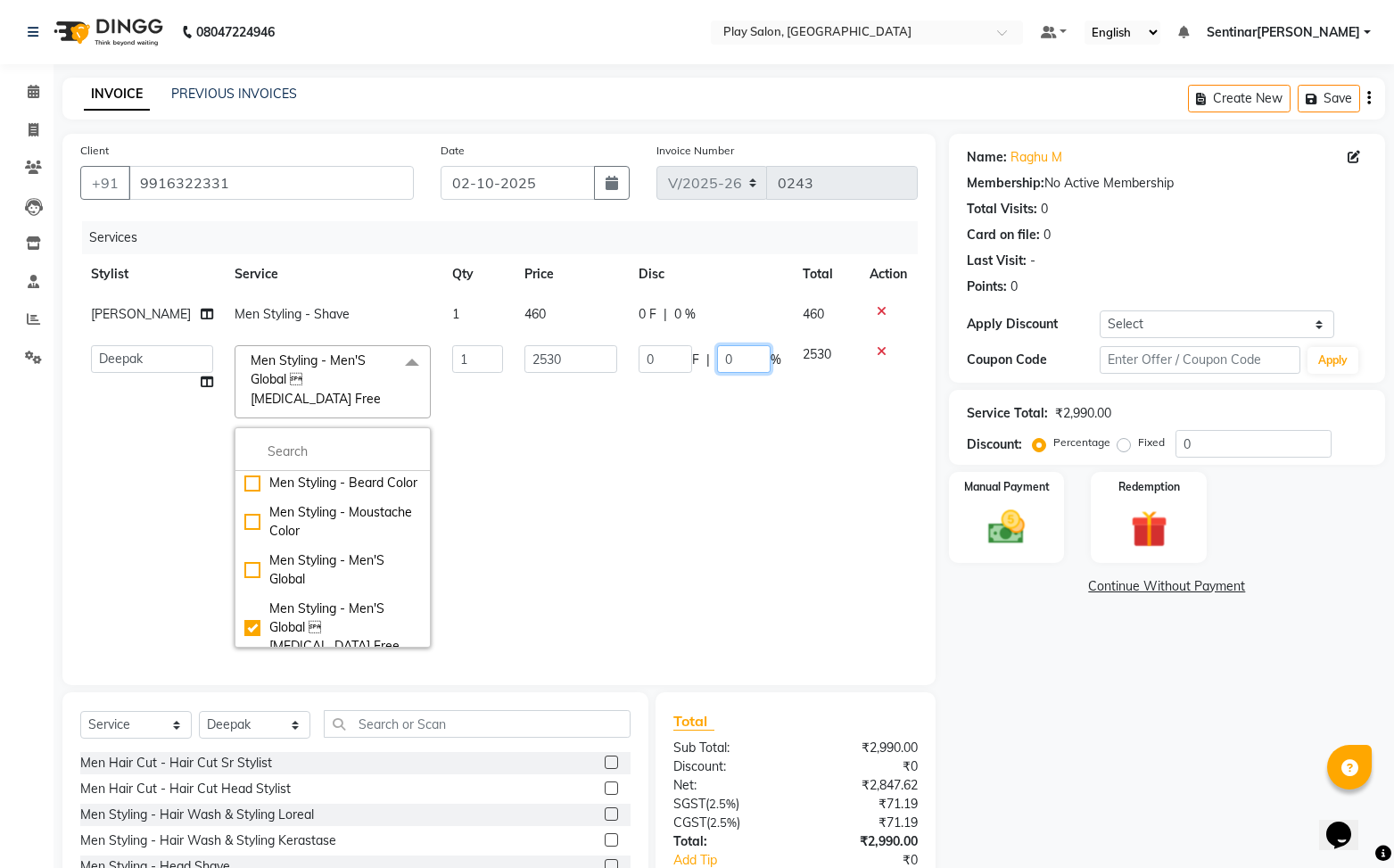
drag, startPoint x: 766, startPoint y: 469, endPoint x: 789, endPoint y: 477, distance: 24.4
click at [767, 469] on td "0 F | 0 %" at bounding box center [710, 496] width 165 height 324
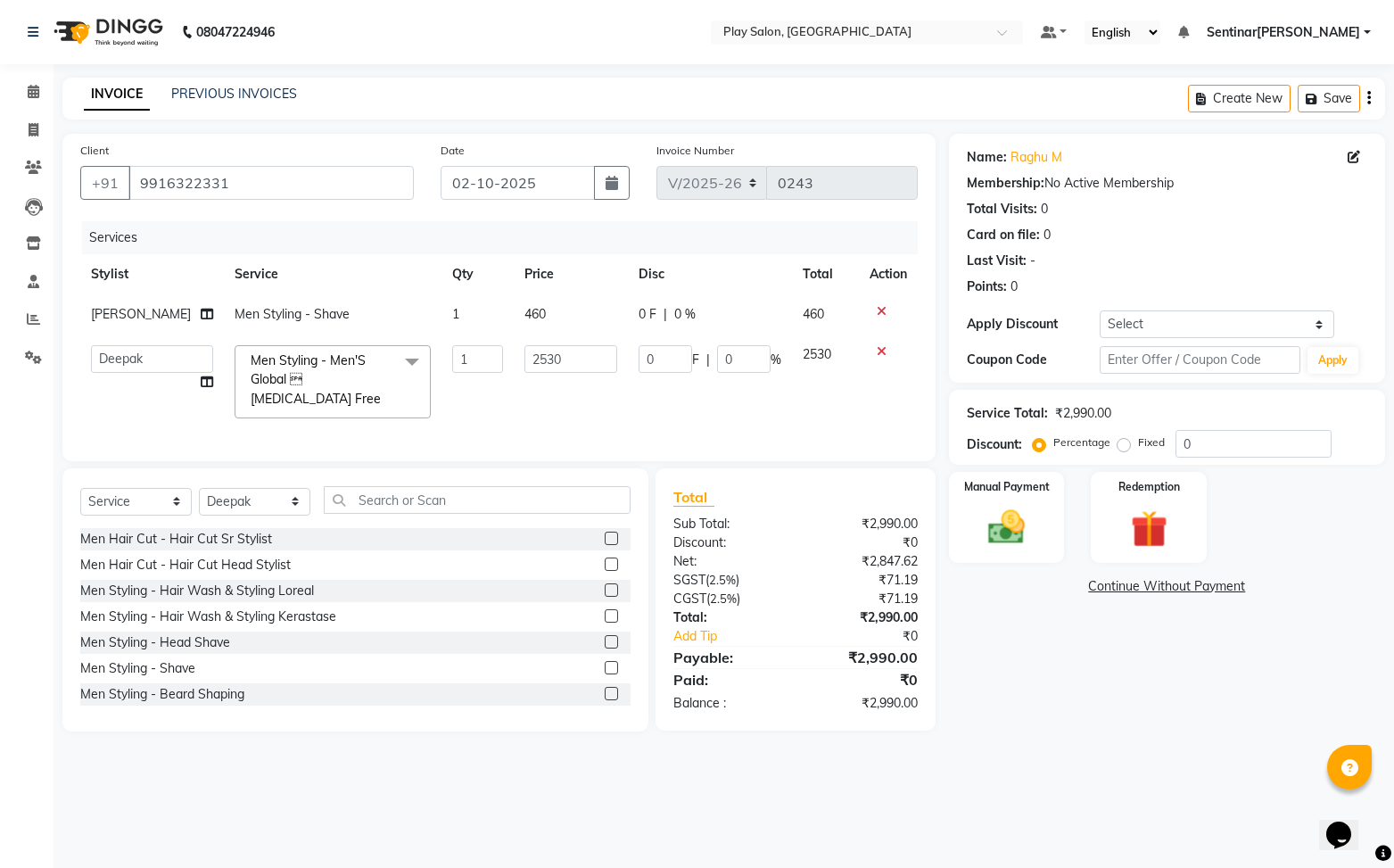
click at [1235, 753] on main "INVOICE PREVIOUS INVOICES Create New Save Client +91 9916322331 Date 02-10-2025…" at bounding box center [724, 417] width 1341 height 681
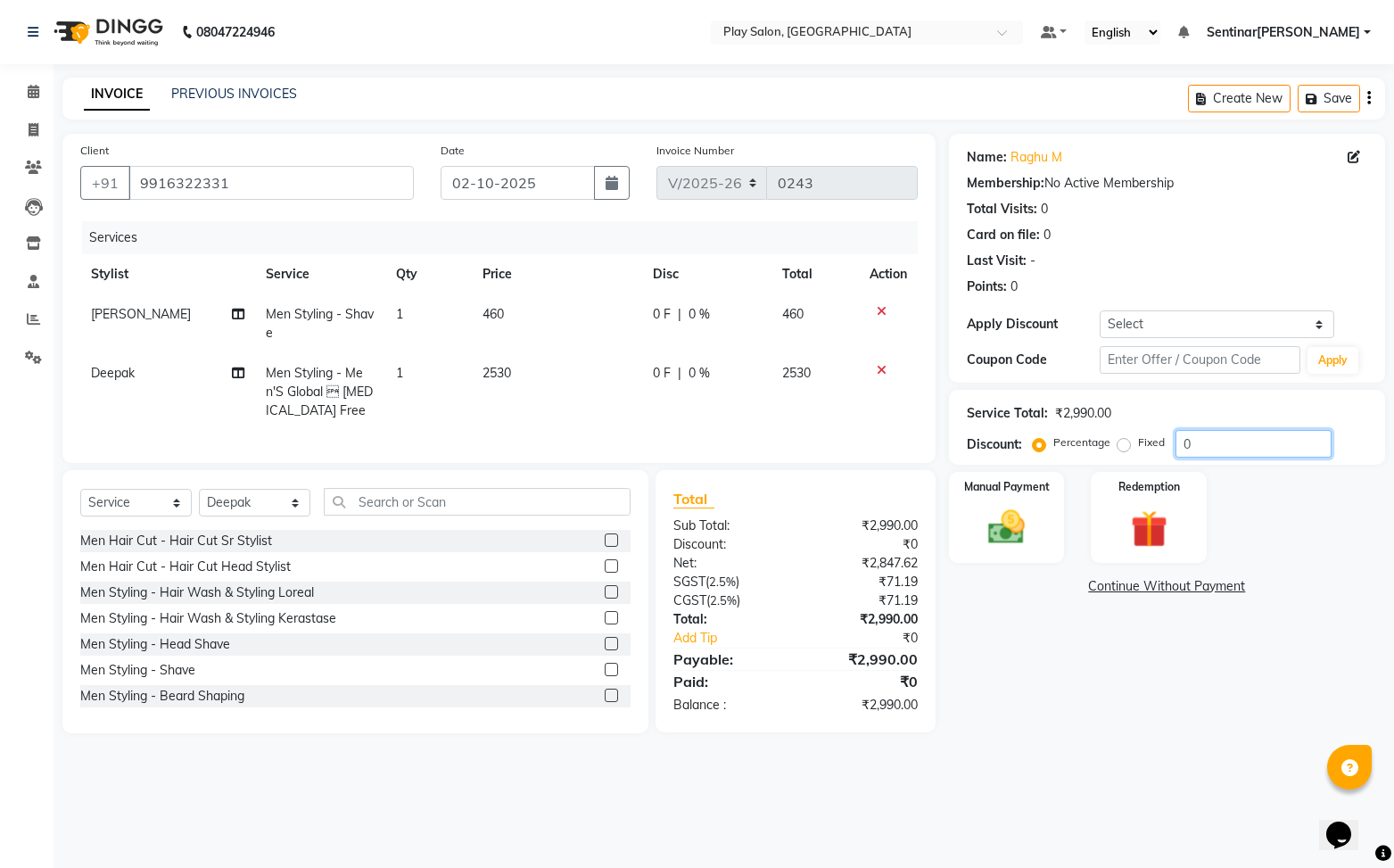
click at [1208, 444] on input "0" at bounding box center [1254, 444] width 156 height 27
click at [1043, 548] on div "Manual Payment" at bounding box center [1007, 517] width 120 height 95
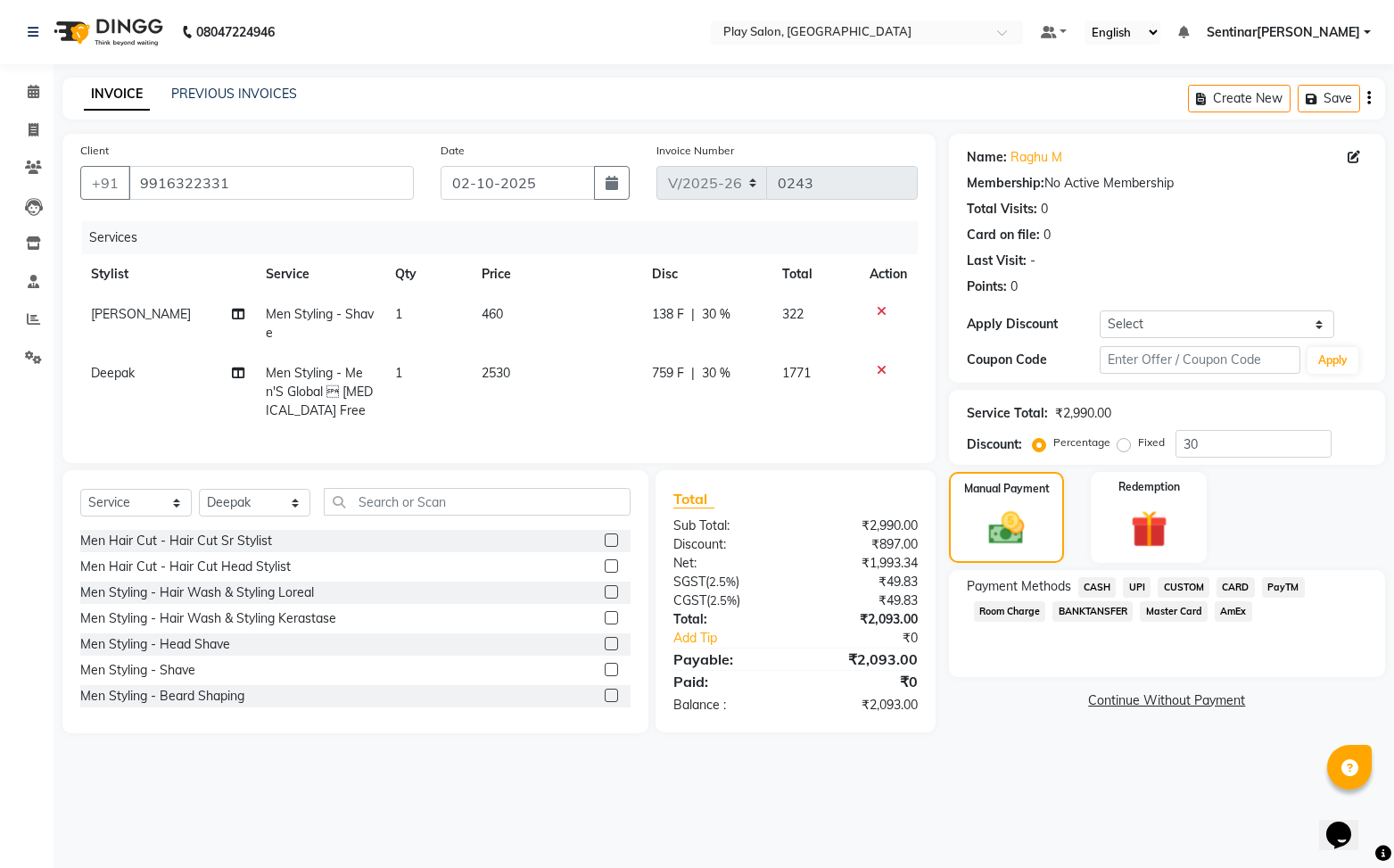
click at [1133, 588] on span "UPI" at bounding box center [1137, 587] width 27 height 21
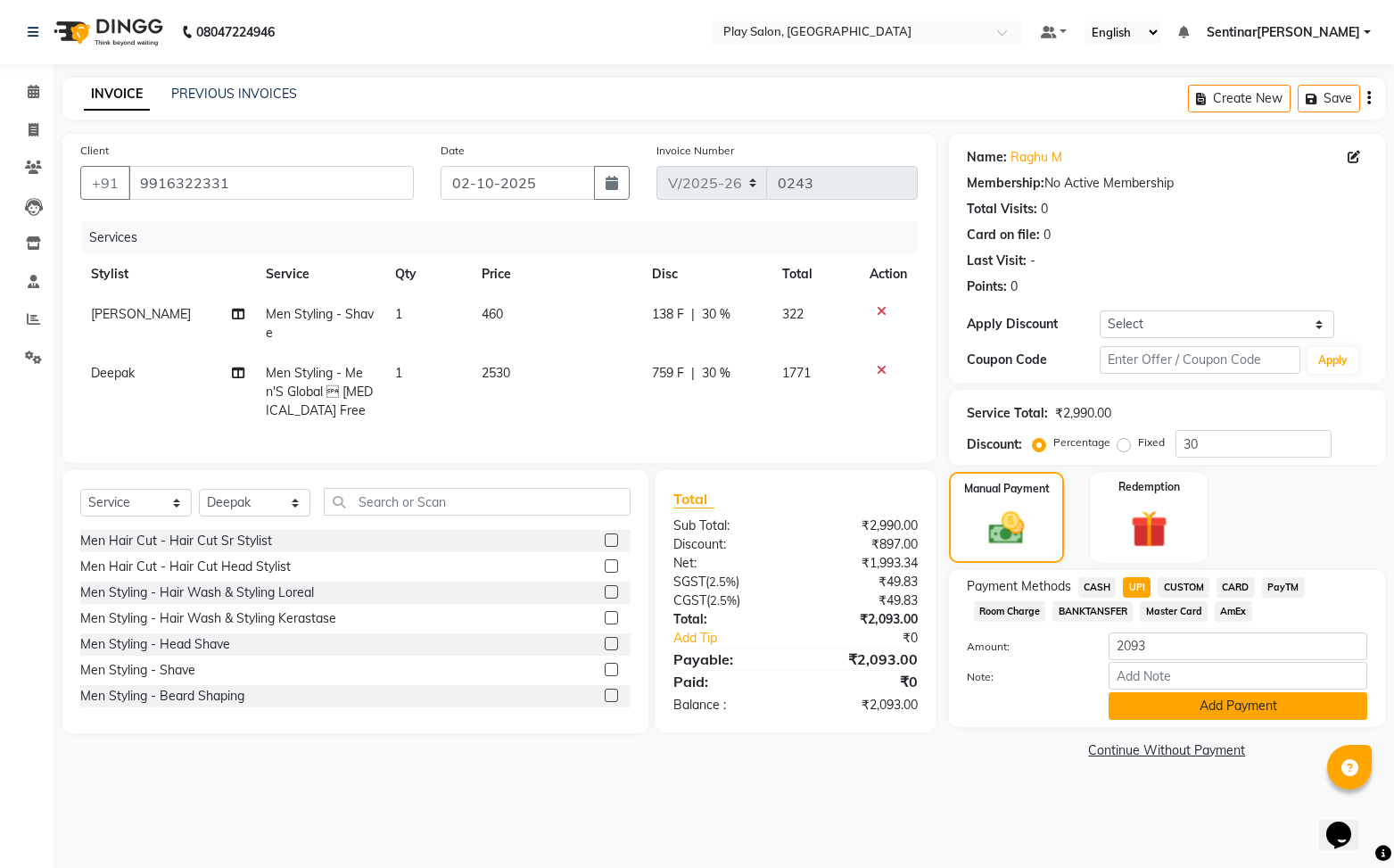
click at [1200, 708] on button "Add Payment" at bounding box center [1238, 705] width 259 height 27
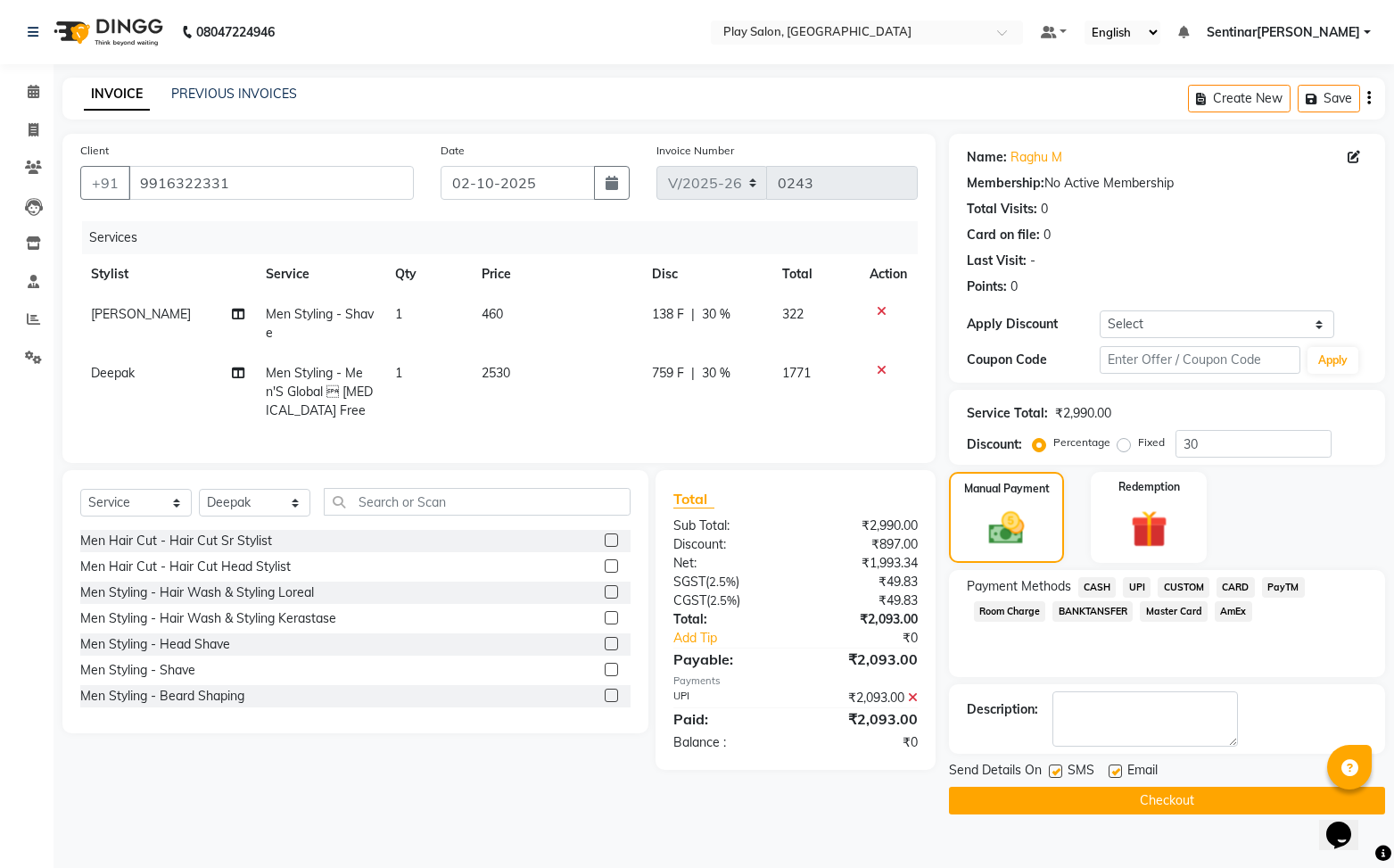
click at [1199, 801] on button "Checkout" at bounding box center [1168, 800] width 436 height 27
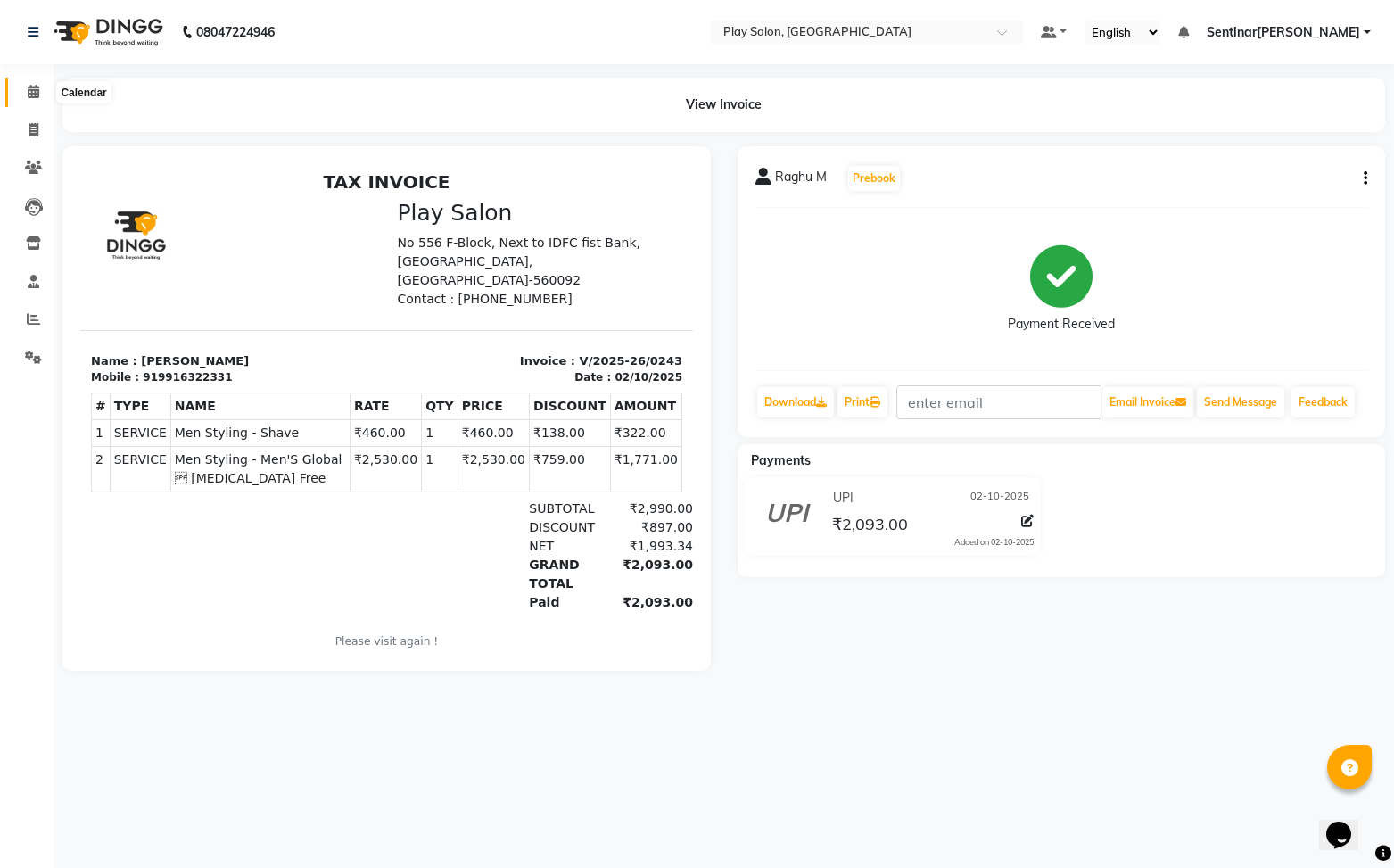
click at [34, 96] on icon at bounding box center [33, 91] width 12 height 14
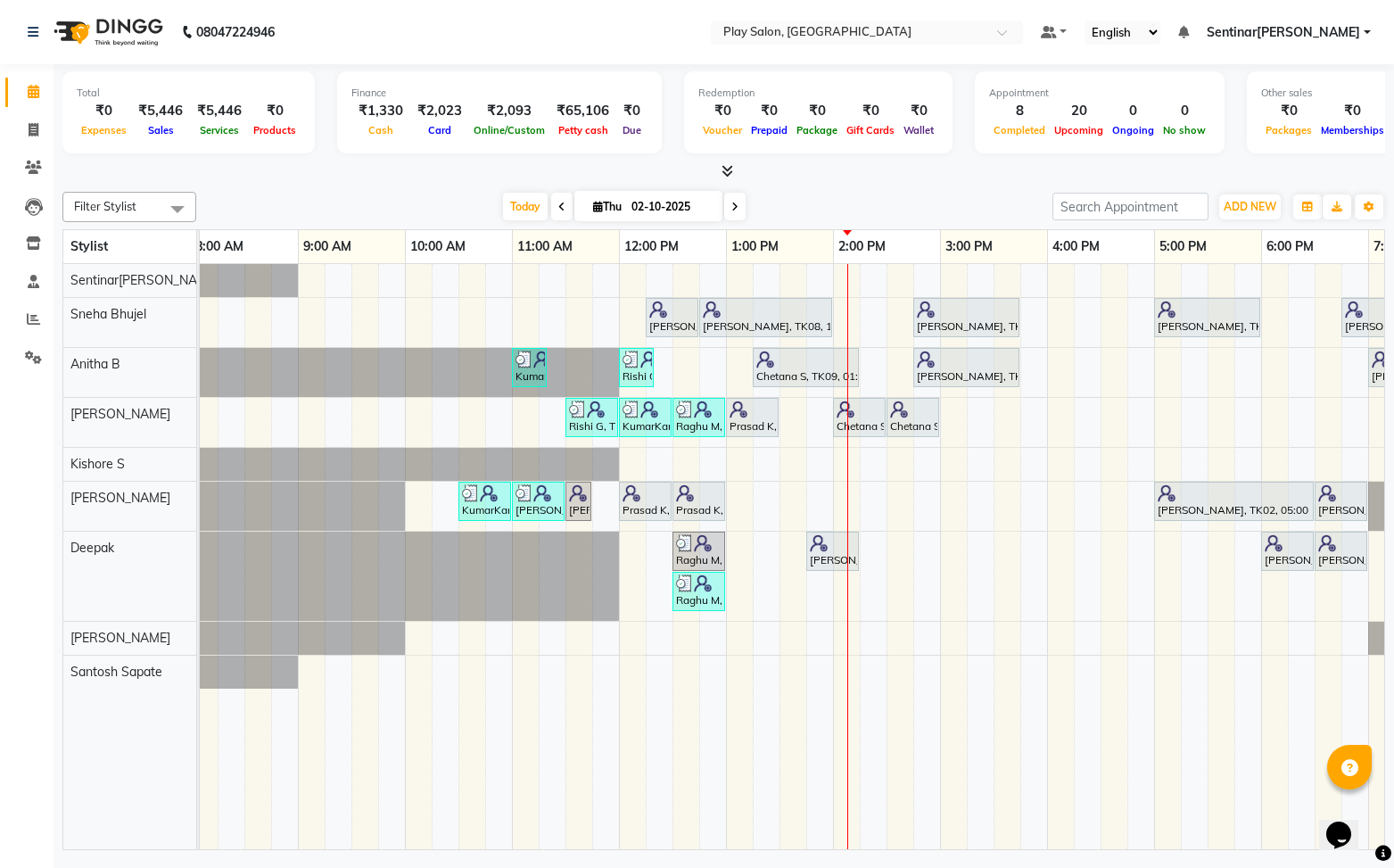
scroll to position [0, 13]
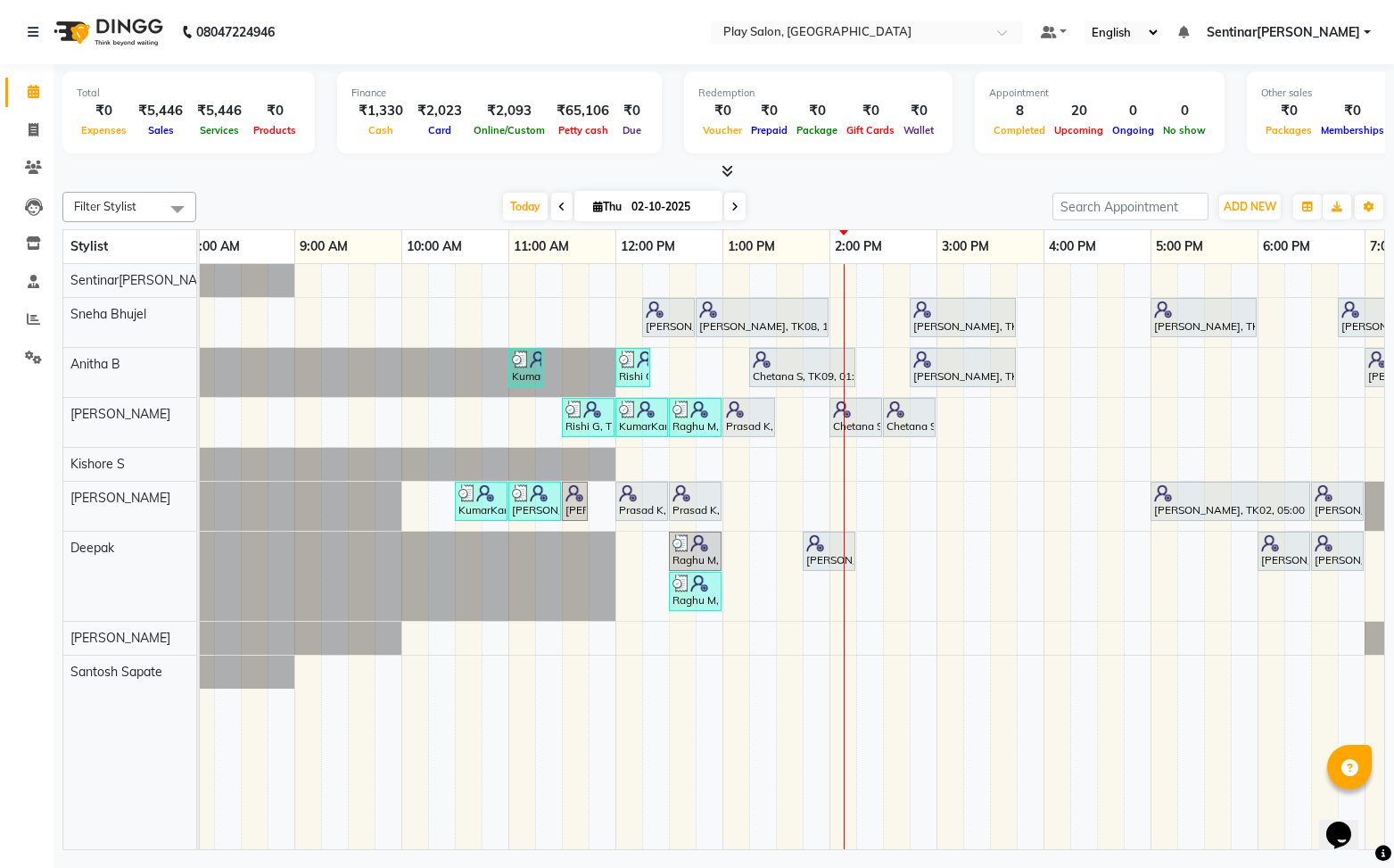
drag, startPoint x: 707, startPoint y: 555, endPoint x: 737, endPoint y: 553, distance: 30.1
click at [743, 554] on div "Sanju Agarwal, TK08, 12:15 PM-12:45 PM, Skin Care - Hydrating And Nourishing - …" at bounding box center [883, 556] width 1391 height 586
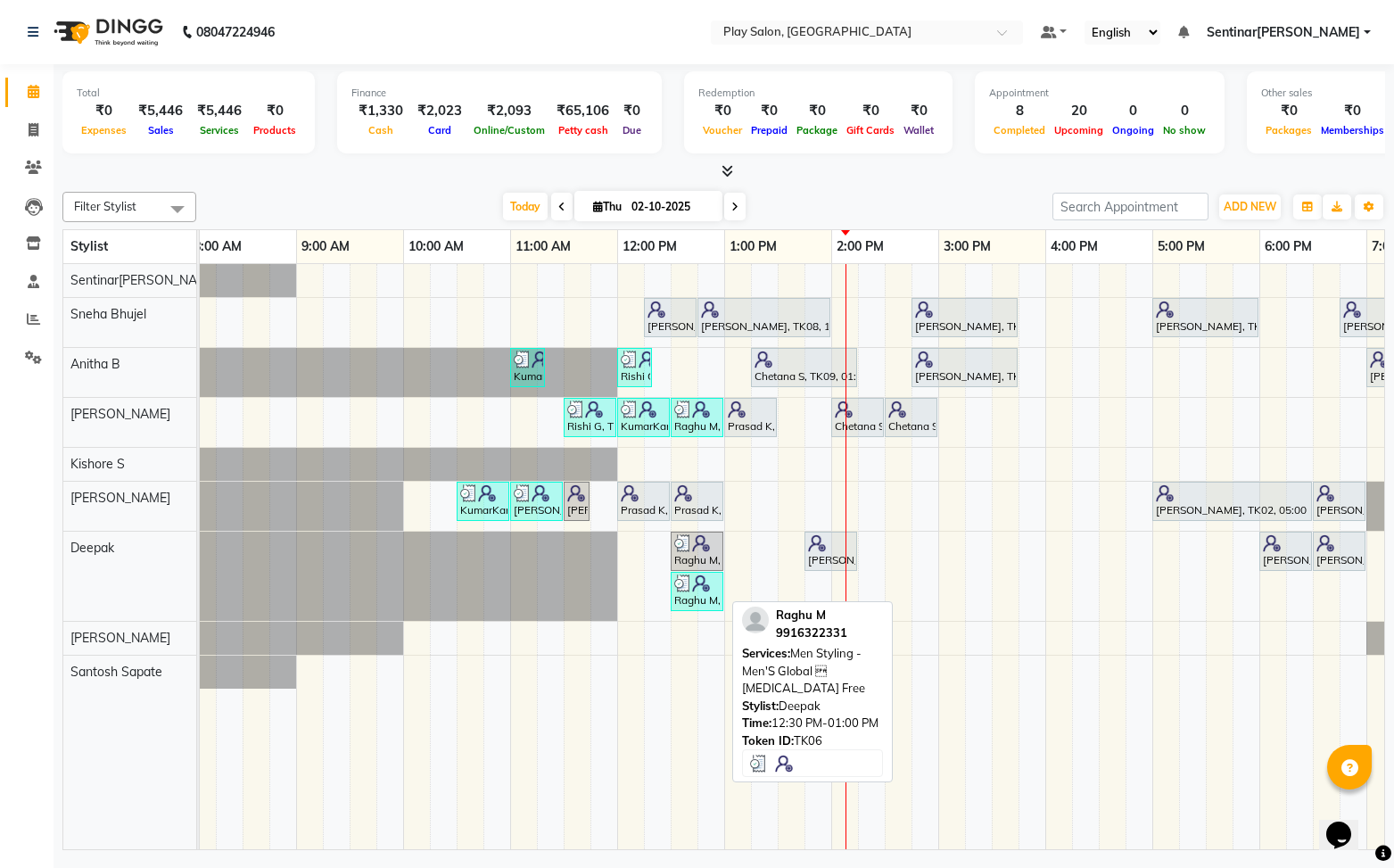
scroll to position [0, 0]
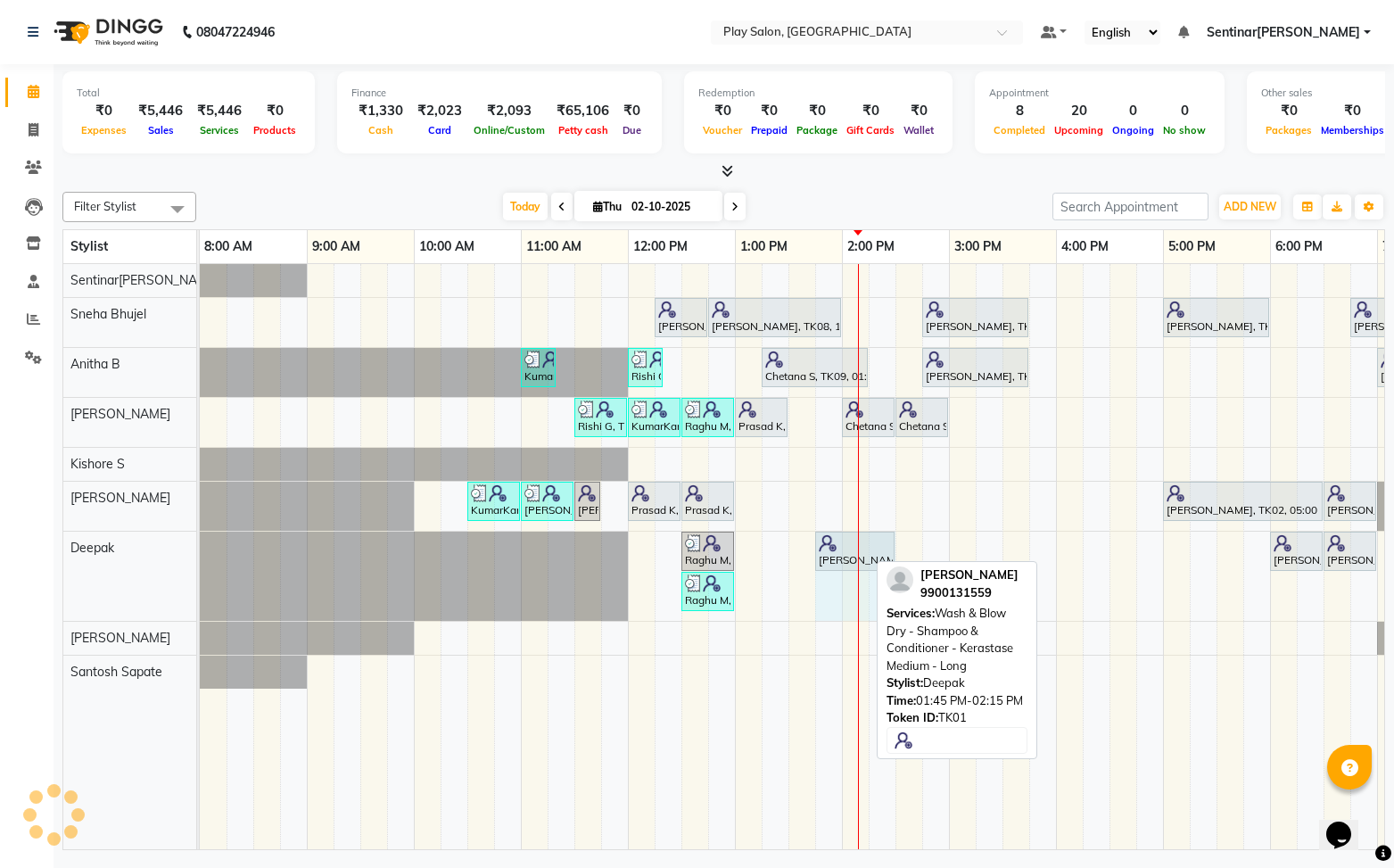
drag, startPoint x: 866, startPoint y: 552, endPoint x: 883, endPoint y: 547, distance: 17.7
click at [200, 547] on div "Raghu M, TK06, 12:30 PM-01:00 PM, Men Styling - Men'S Global Sangitha Shetty, T…" at bounding box center [200, 576] width 0 height 89
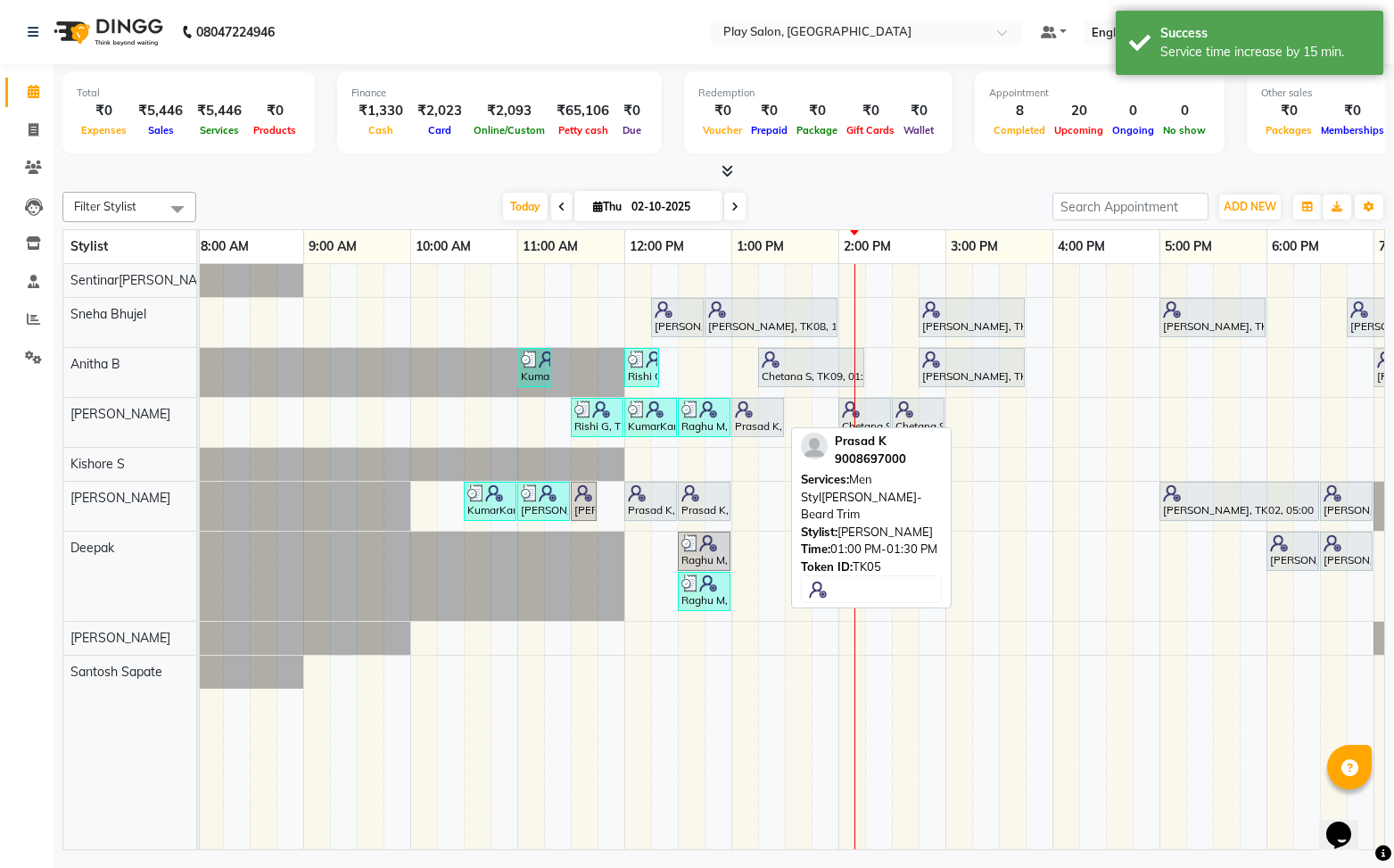
scroll to position [0, 11]
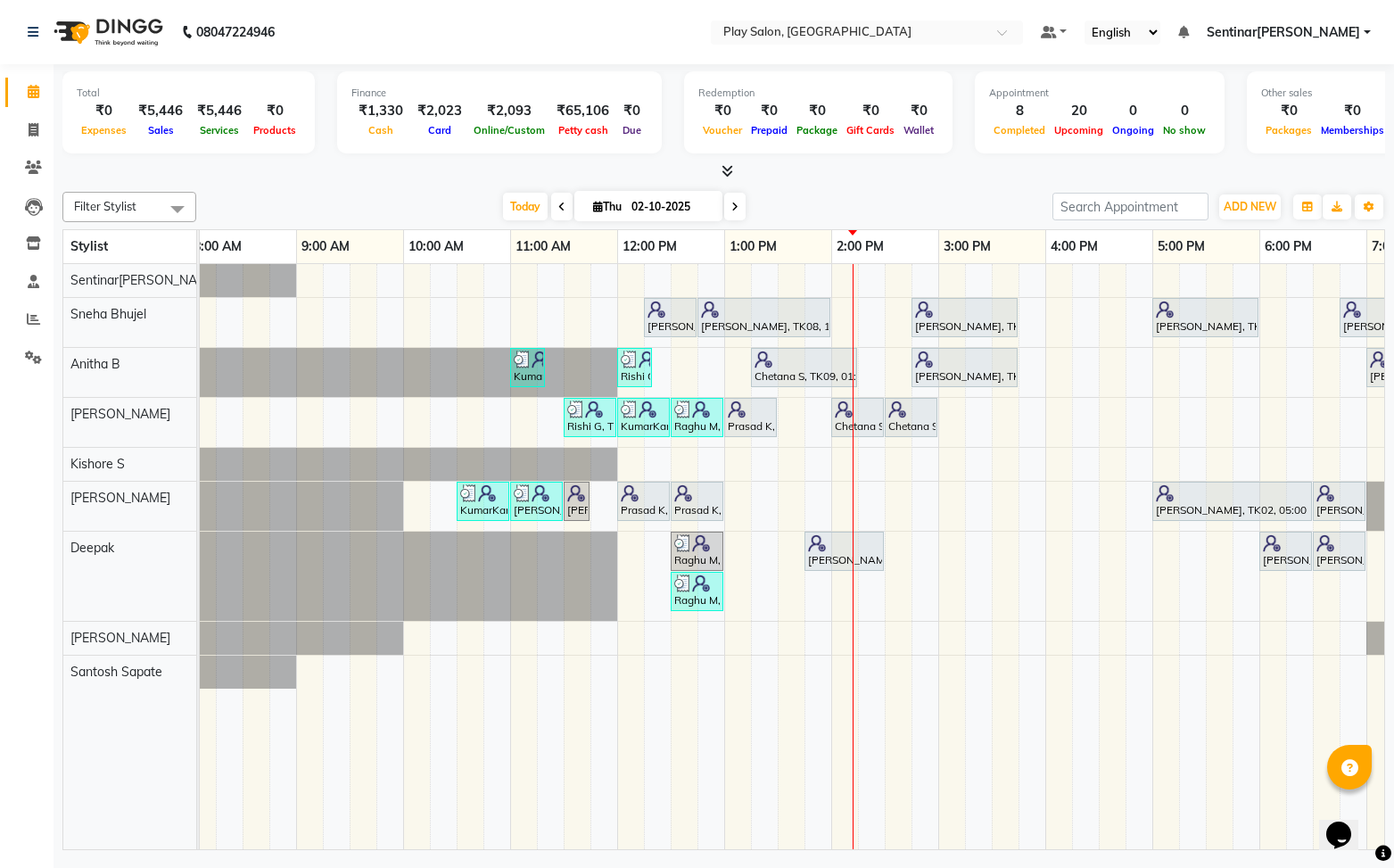
drag, startPoint x: 623, startPoint y: 208, endPoint x: 611, endPoint y: 208, distance: 12.0
click at [622, 208] on span "Thu" at bounding box center [607, 206] width 37 height 14
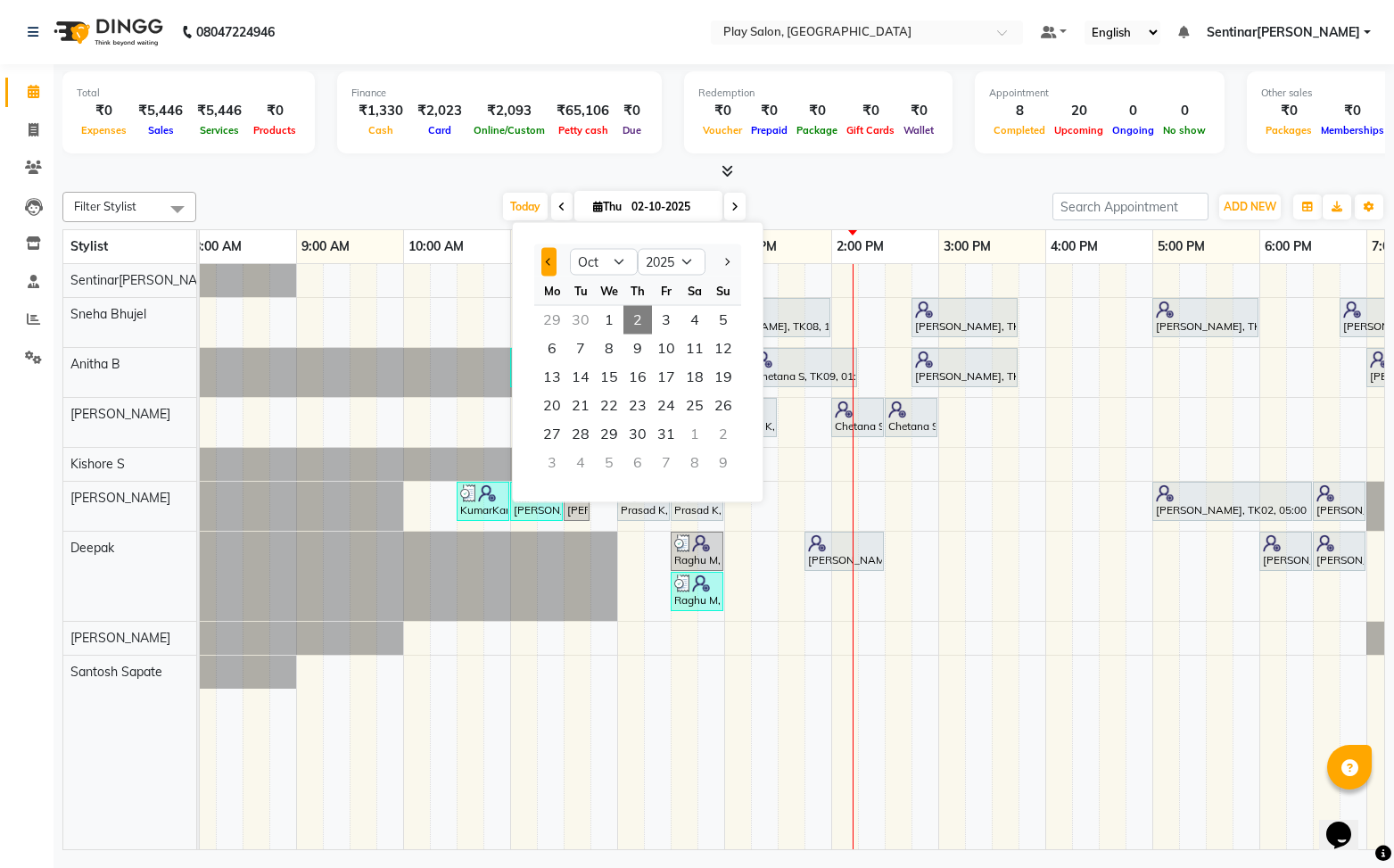
click at [555, 266] on button "Previous month" at bounding box center [548, 262] width 15 height 28
click at [581, 433] on span "30" at bounding box center [580, 434] width 28 height 28
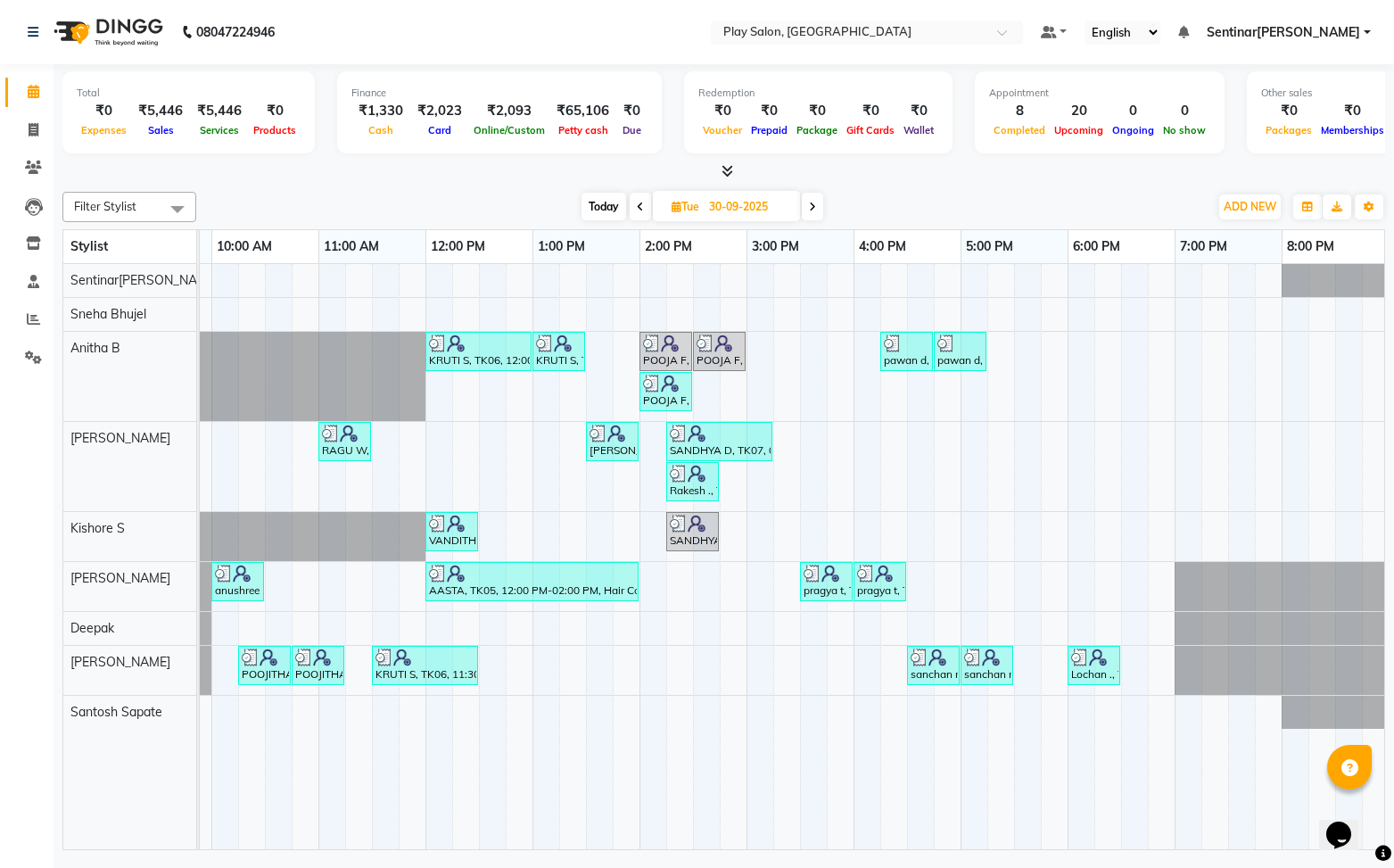
scroll to position [0, 201]
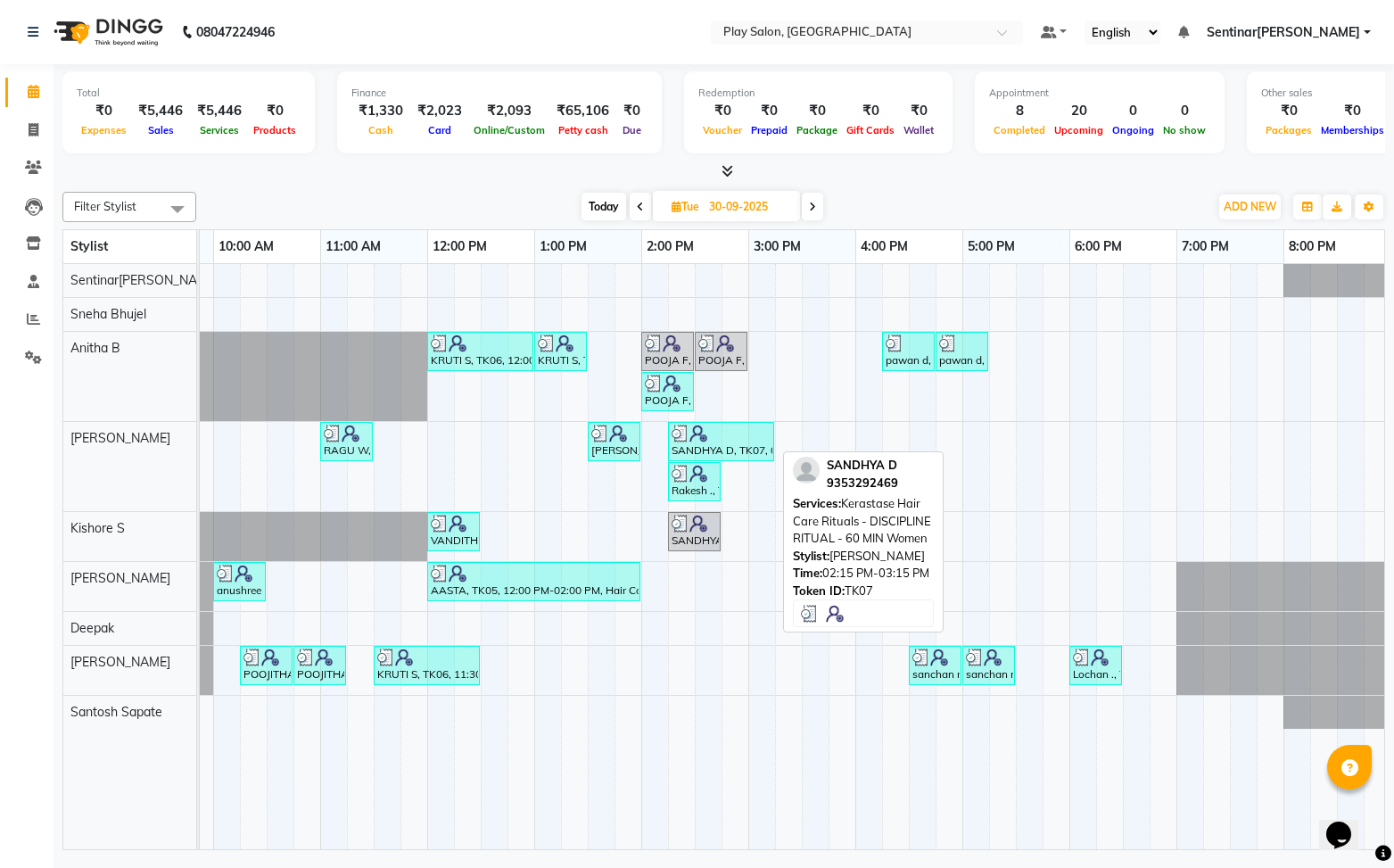
click at [743, 447] on div "SANDHYA D, TK07, 02:15 PM-03:15 PM, Kerastase Hair Care Rituals - DISCIPLINE RI…" at bounding box center [721, 441] width 103 height 34
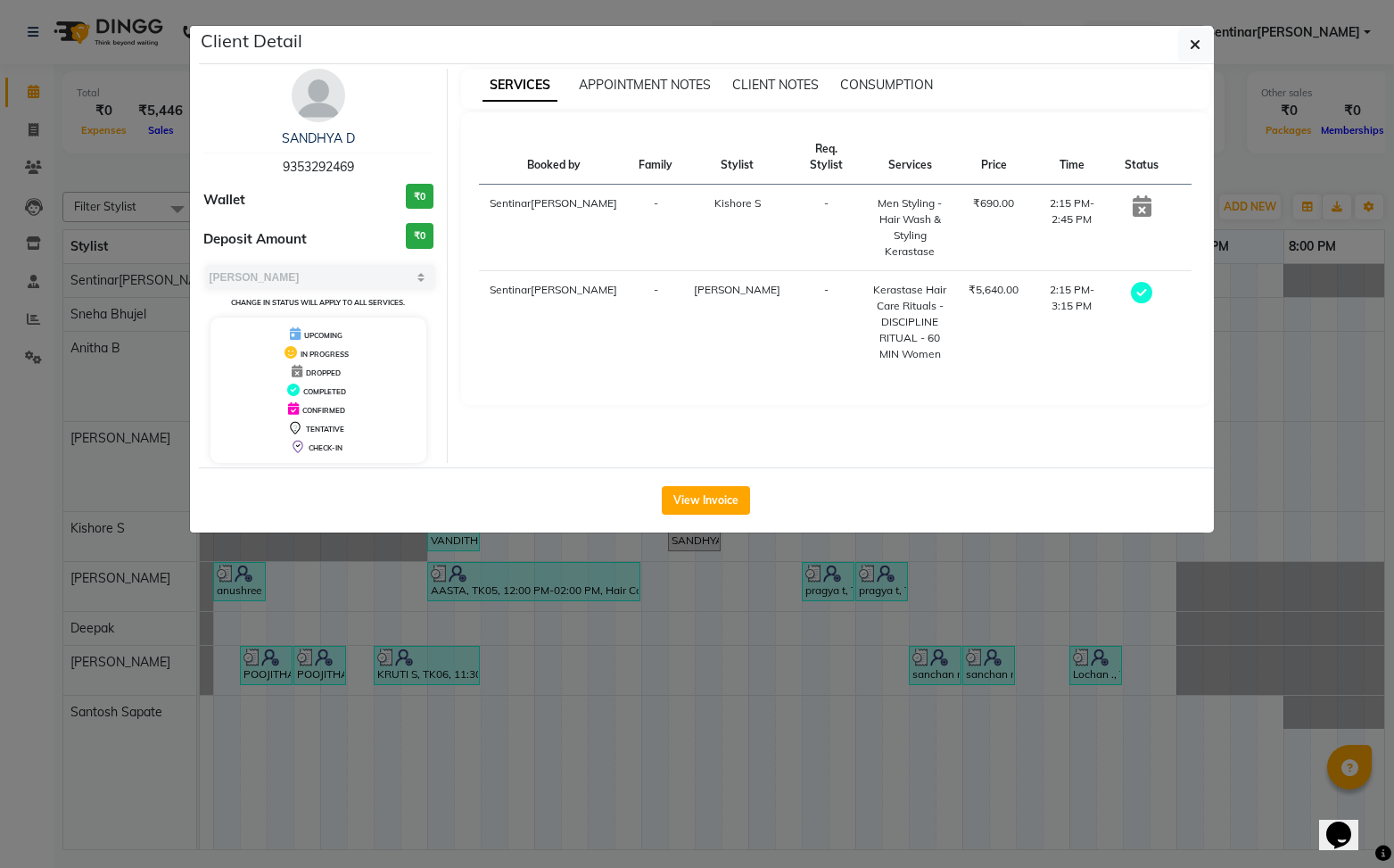
drag, startPoint x: 714, startPoint y: 494, endPoint x: 1008, endPoint y: 392, distance: 311.2
click at [712, 490] on button "View Invoice" at bounding box center [706, 500] width 88 height 28
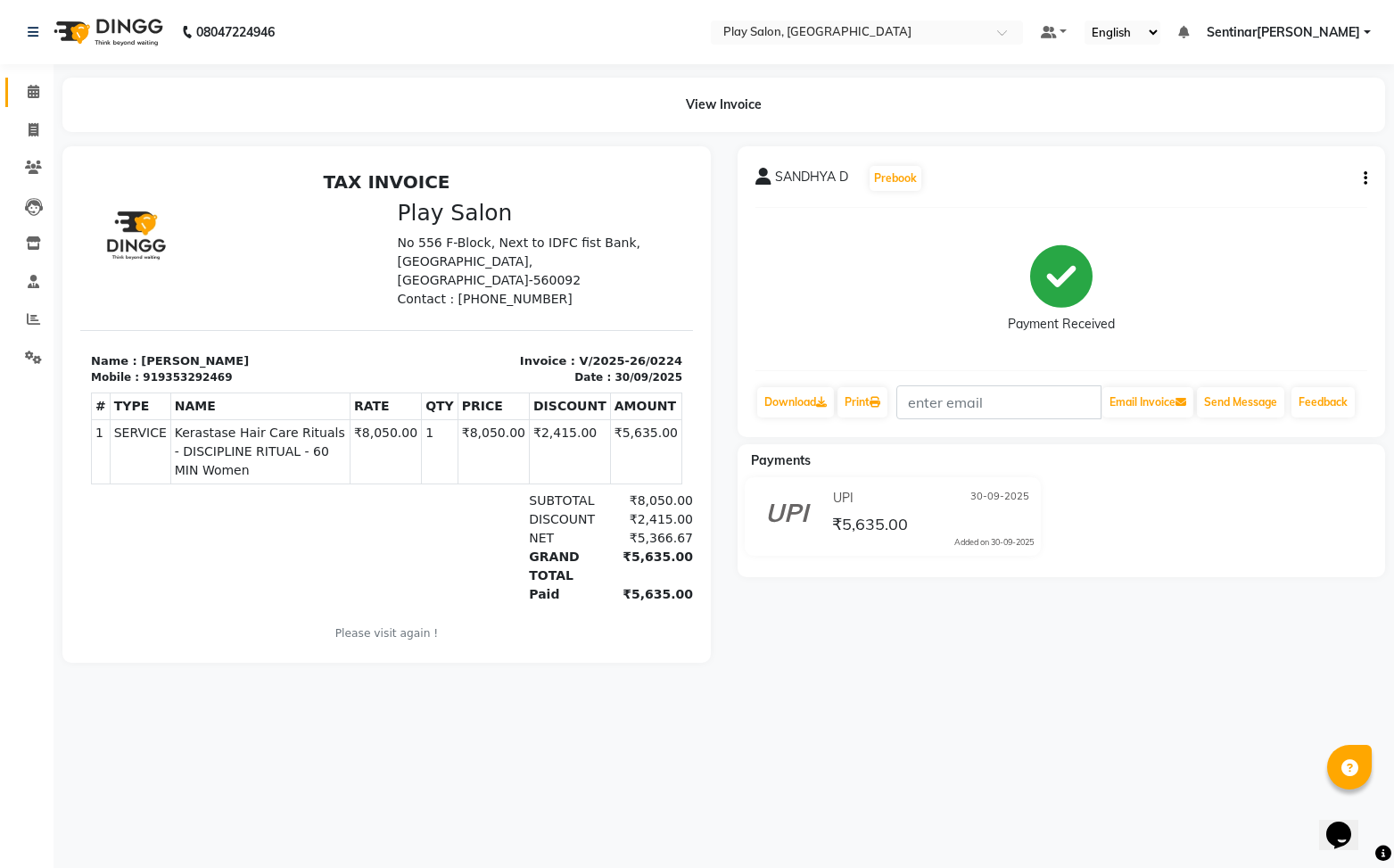
click at [35, 100] on span at bounding box center [34, 92] width 31 height 21
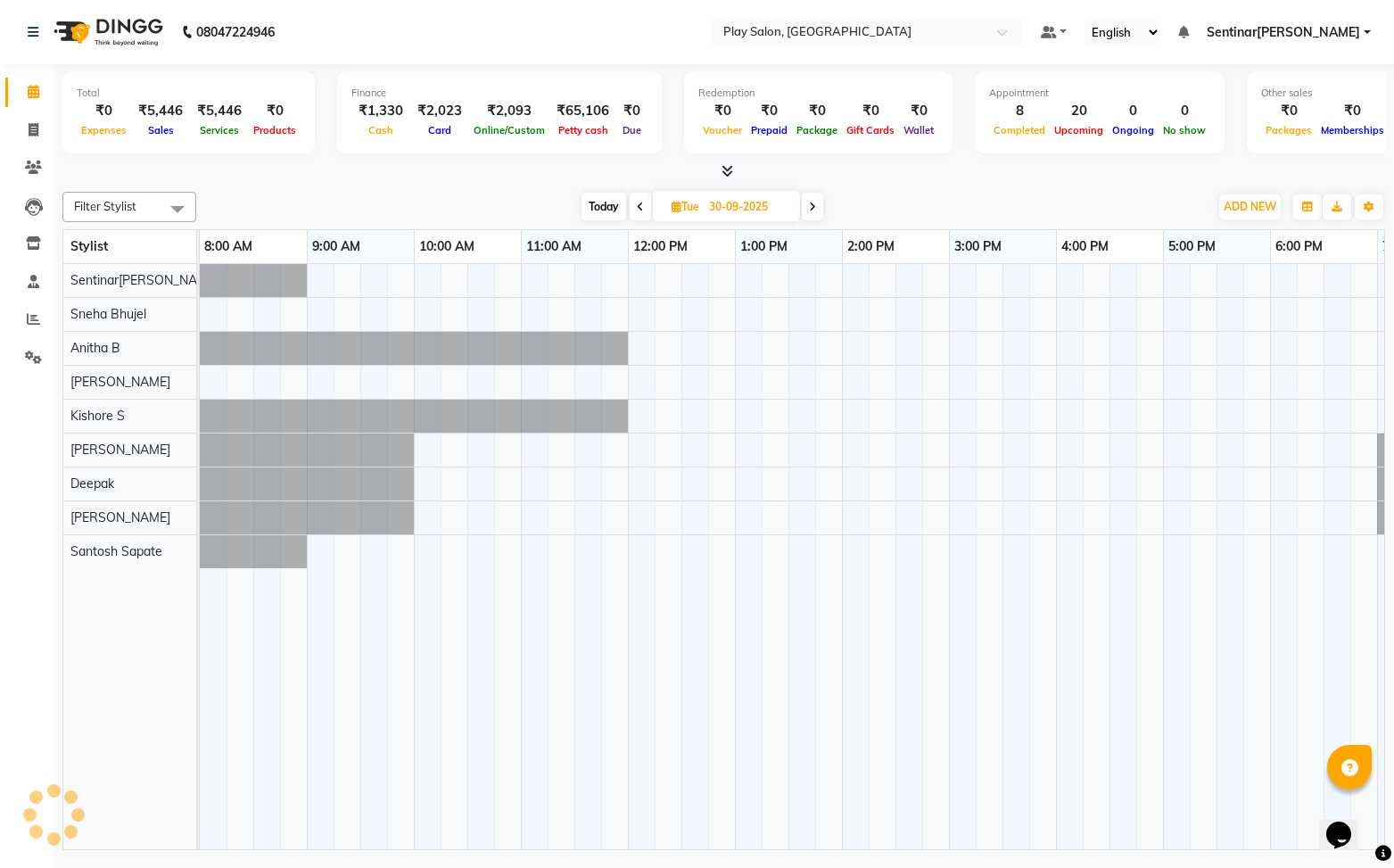
scroll to position [0, 207]
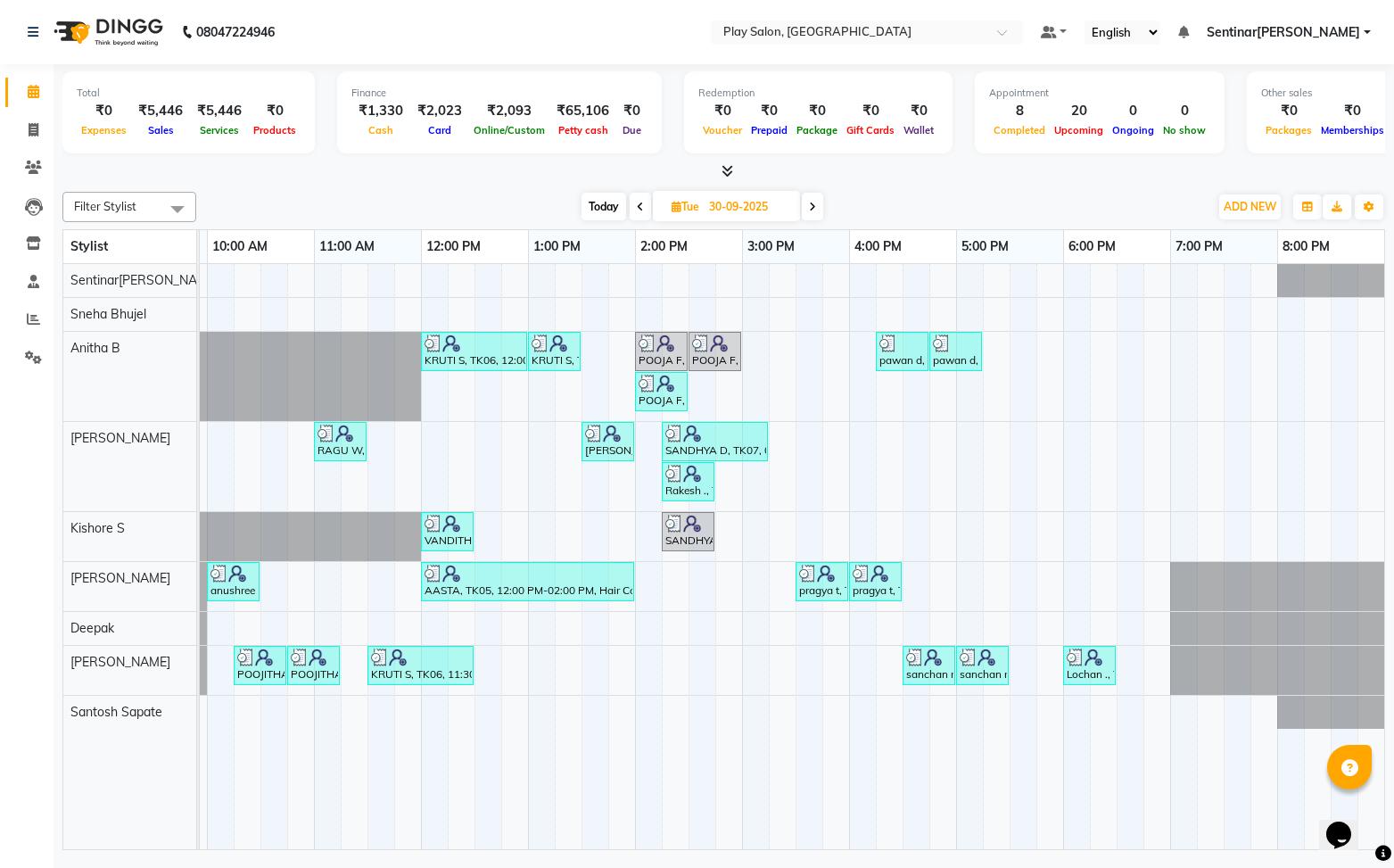
click at [737, 206] on input "30-09-2025" at bounding box center [748, 206] width 89 height 26
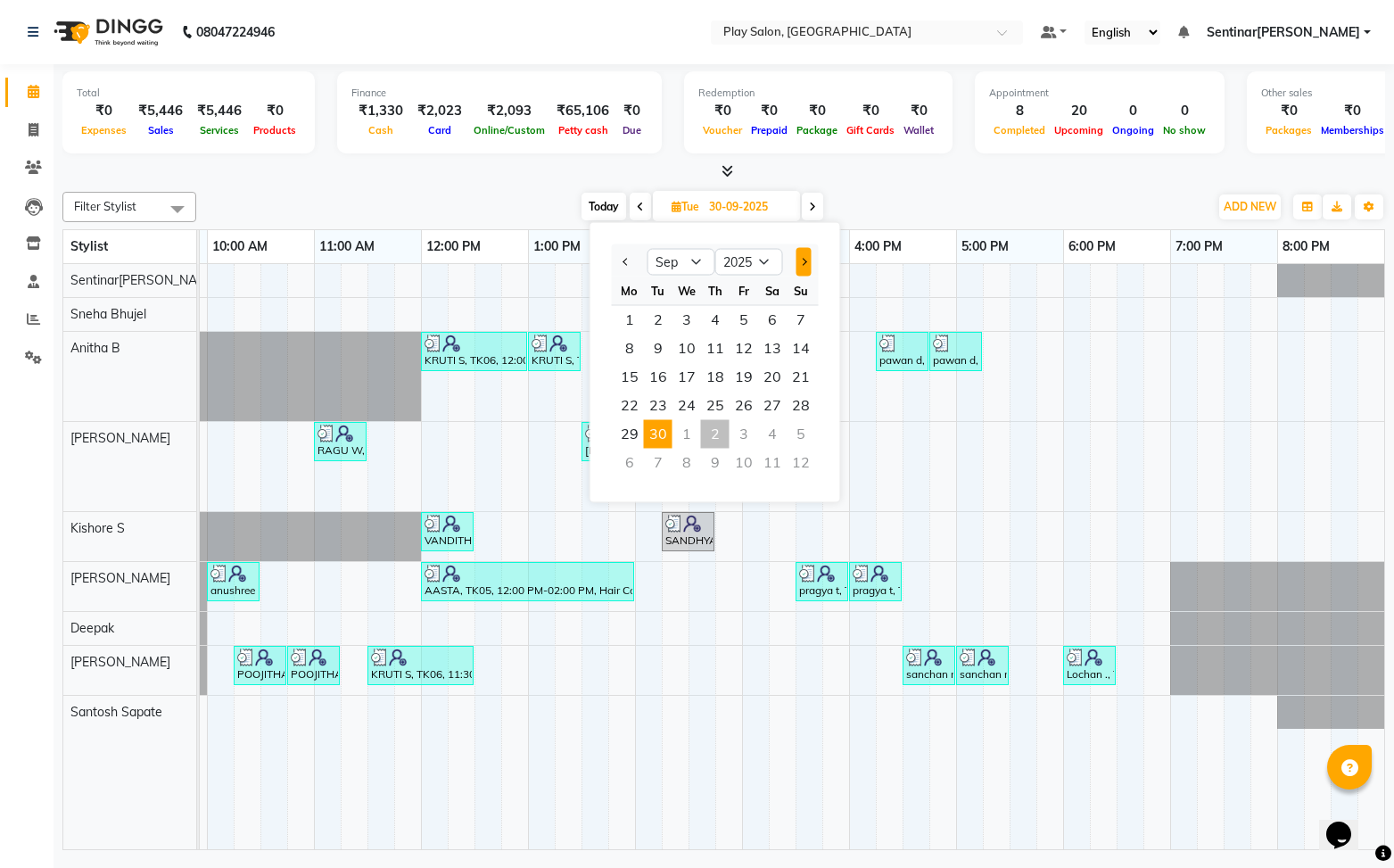
click at [801, 264] on button "Next month" at bounding box center [803, 262] width 15 height 28
click at [611, 209] on span "Today" at bounding box center [604, 206] width 45 height 27
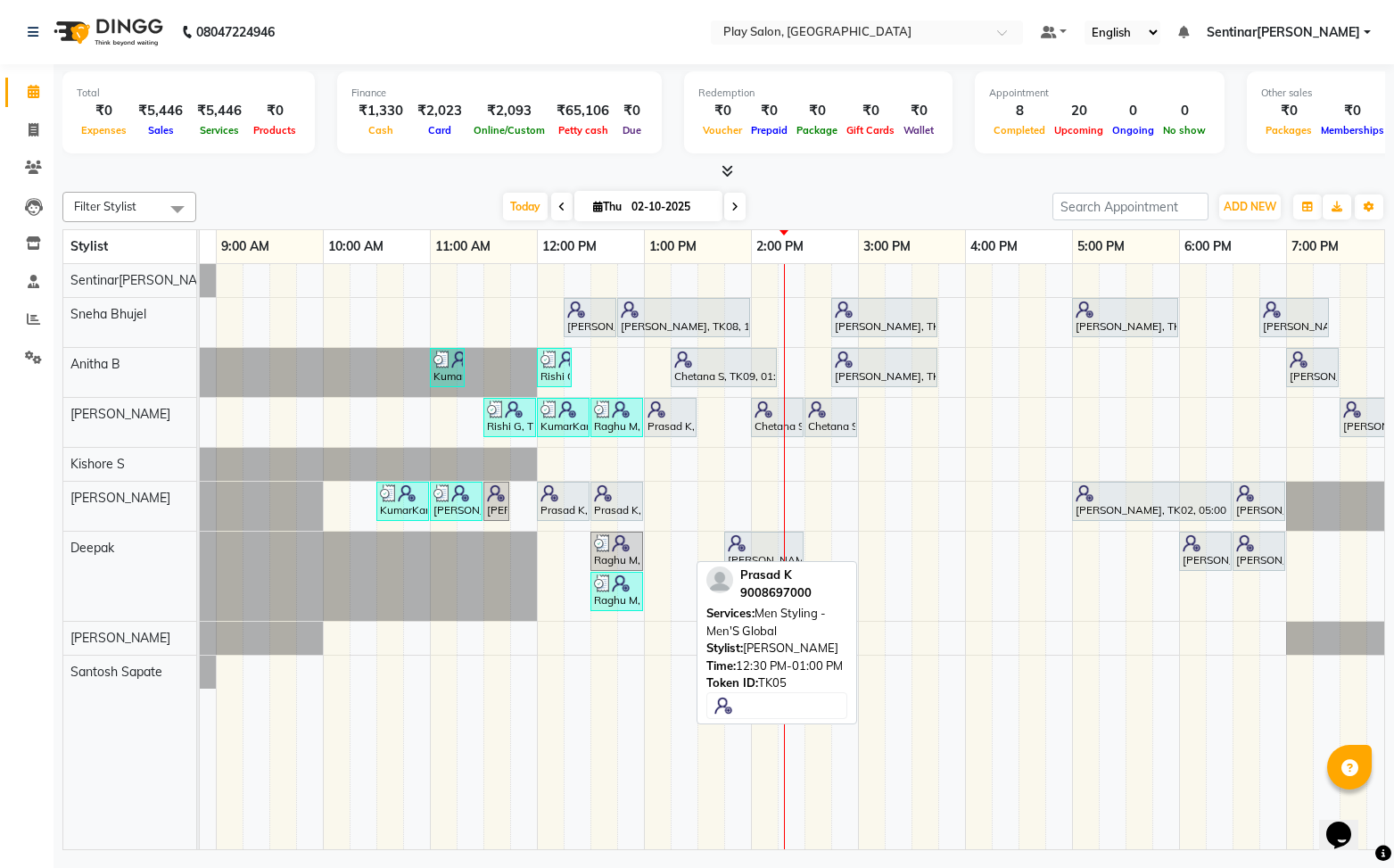
scroll to position [0, 88]
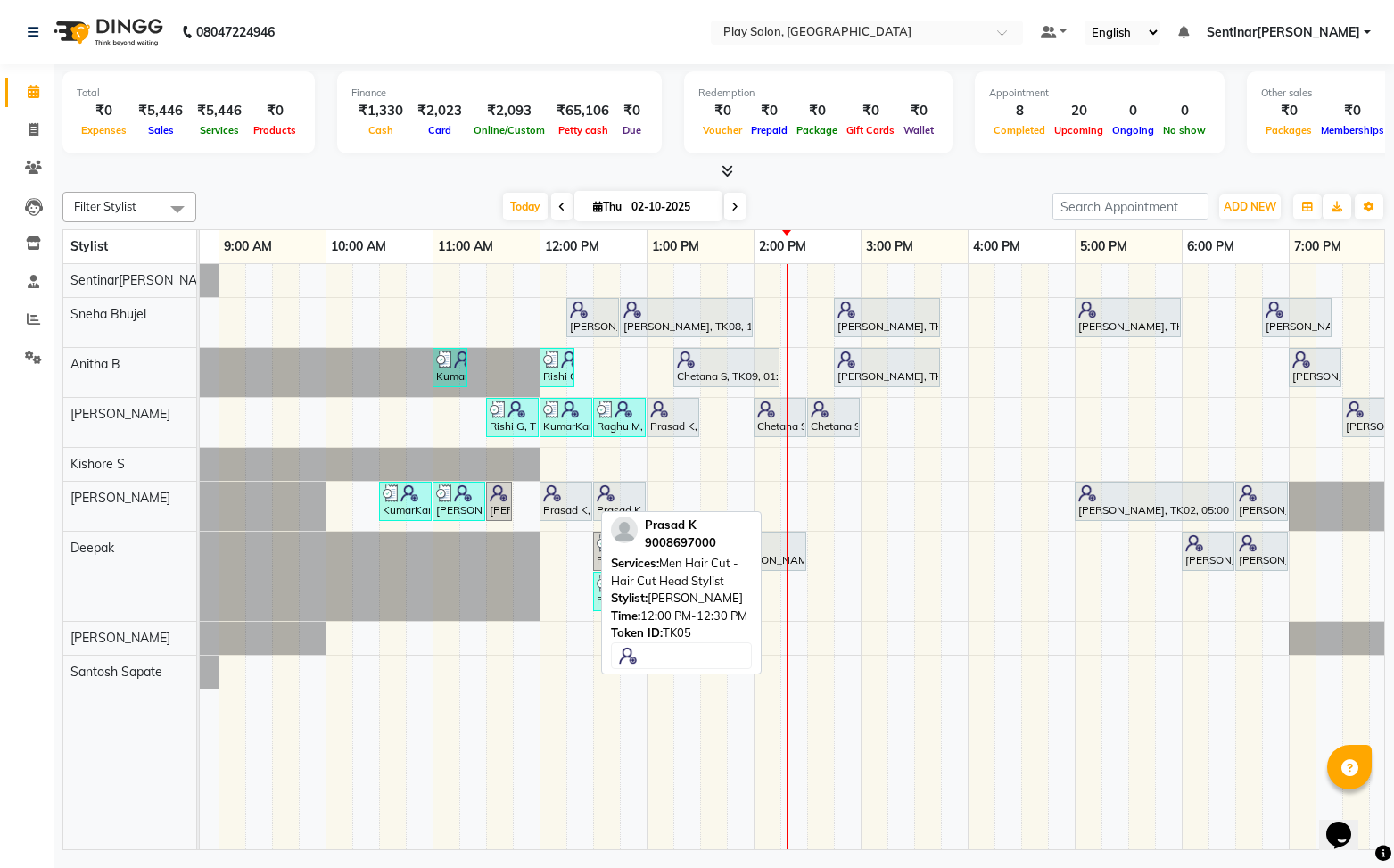
click at [566, 505] on div "Prasad K, TK05, 12:00 PM-12:30 PM, Men Hair Cut - Hair Cut Head Stylist" at bounding box center [566, 501] width 49 height 34
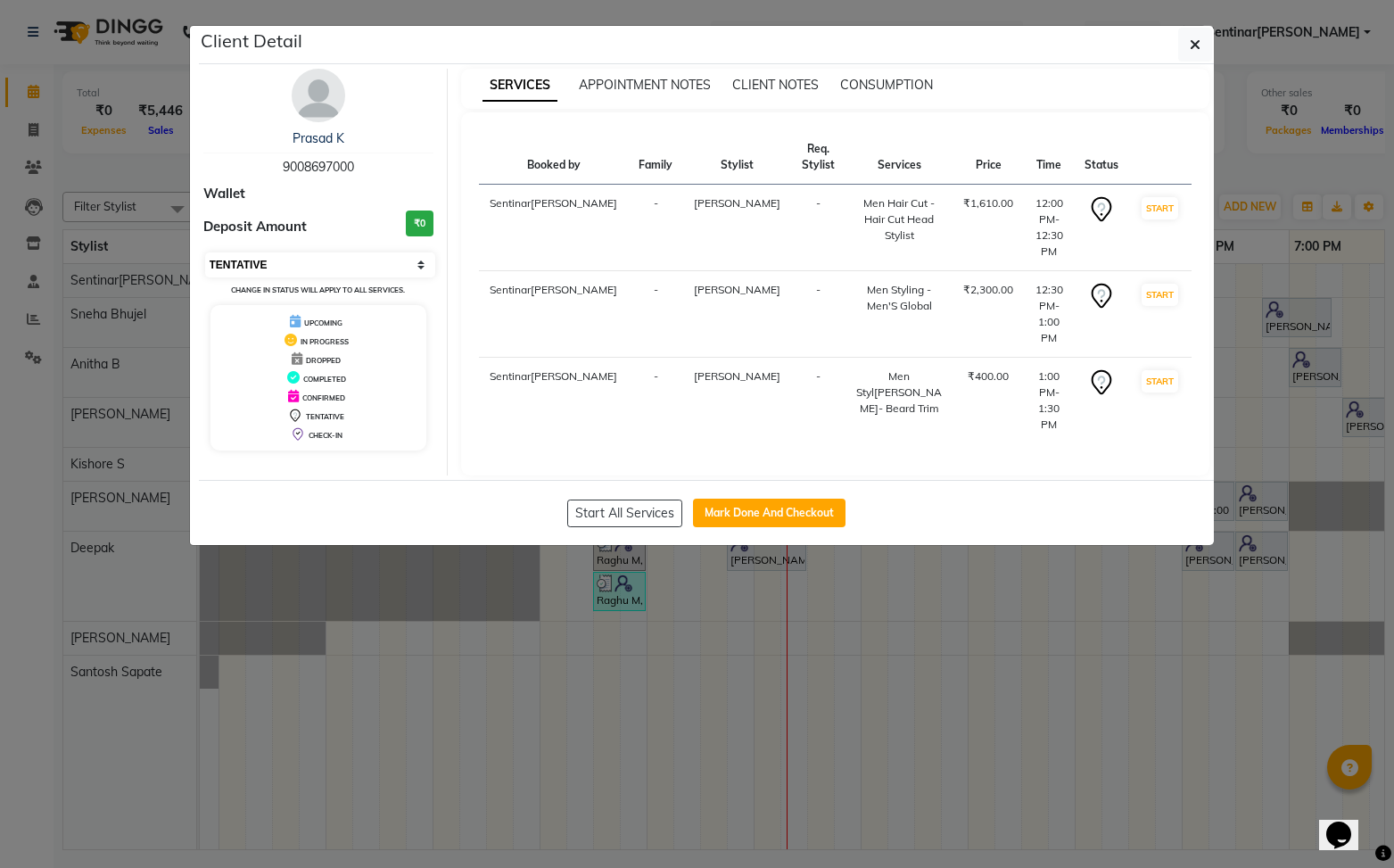
click at [418, 266] on select "Select IN SERVICE CONFIRMED TENTATIVE CHECK IN MARK DONE DROPPED UPCOMING" at bounding box center [321, 264] width 231 height 25
click at [206, 253] on select "Select IN SERVICE CONFIRMED TENTATIVE CHECK IN MARK DONE DROPPED UPCOMING" at bounding box center [321, 264] width 231 height 25
click at [789, 498] on button "Mark Done And Checkout" at bounding box center [769, 512] width 153 height 28
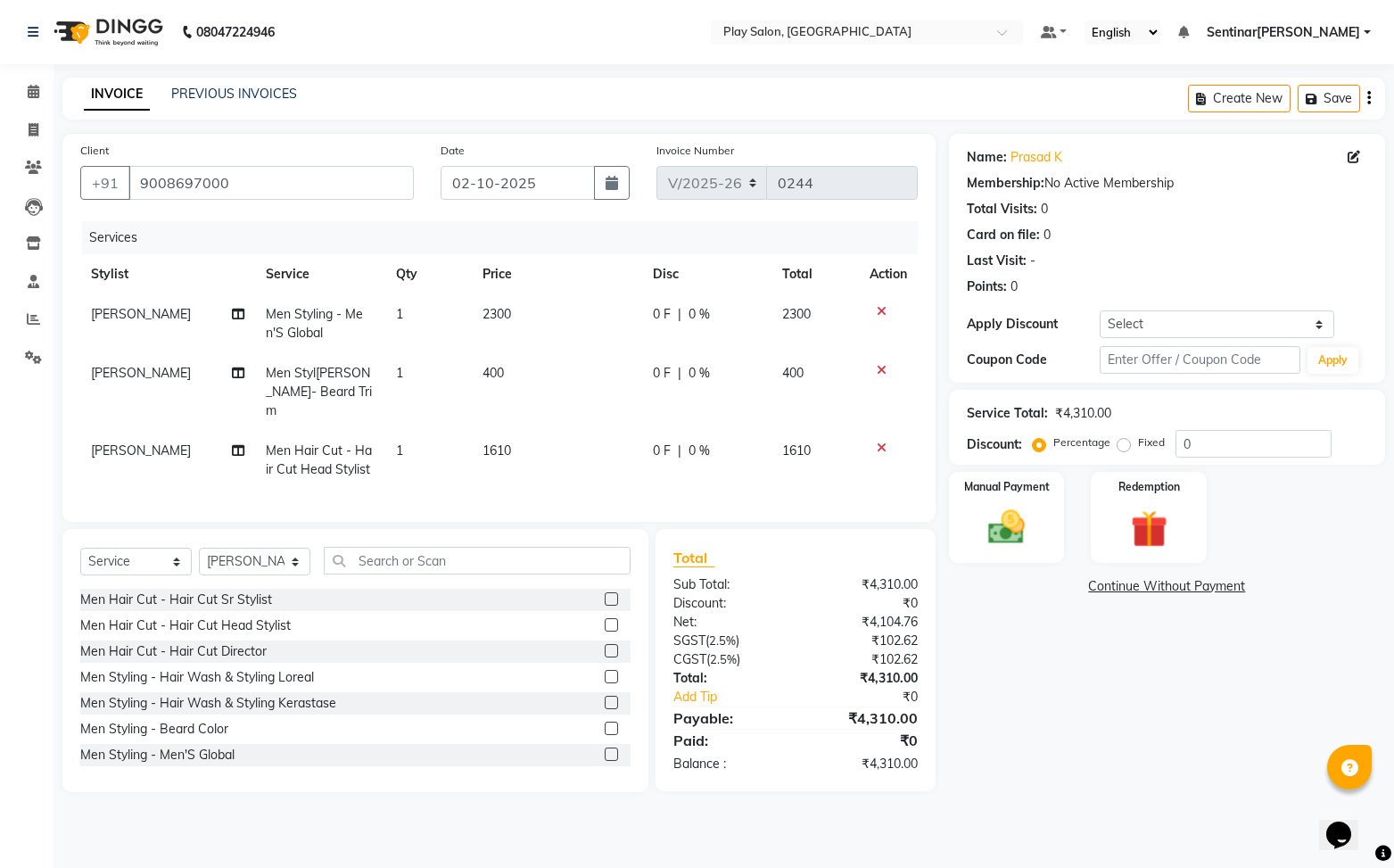
click at [315, 310] on span "Men Styling - Men'S Global" at bounding box center [314, 323] width 97 height 35
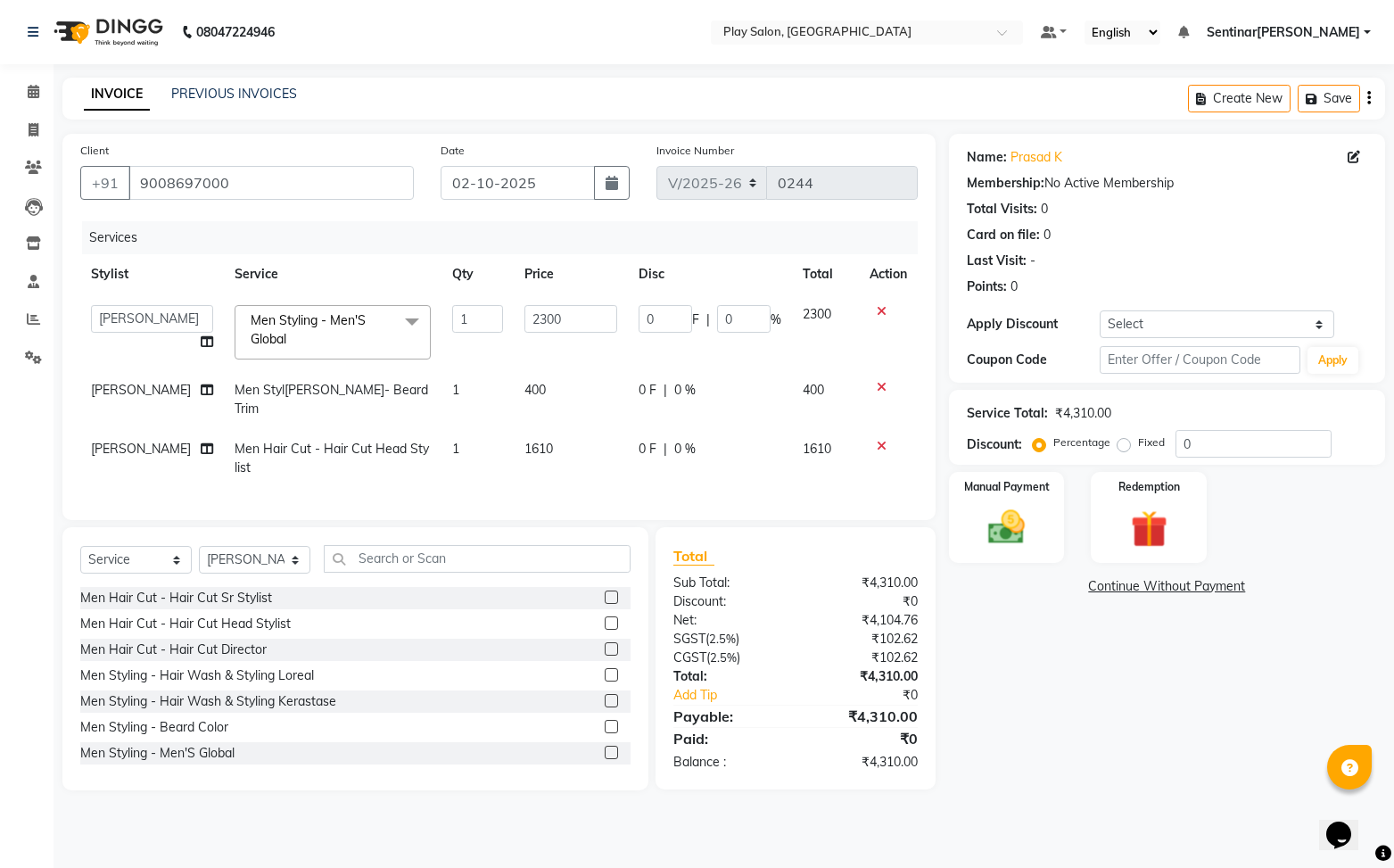
click at [395, 328] on span at bounding box center [412, 322] width 35 height 34
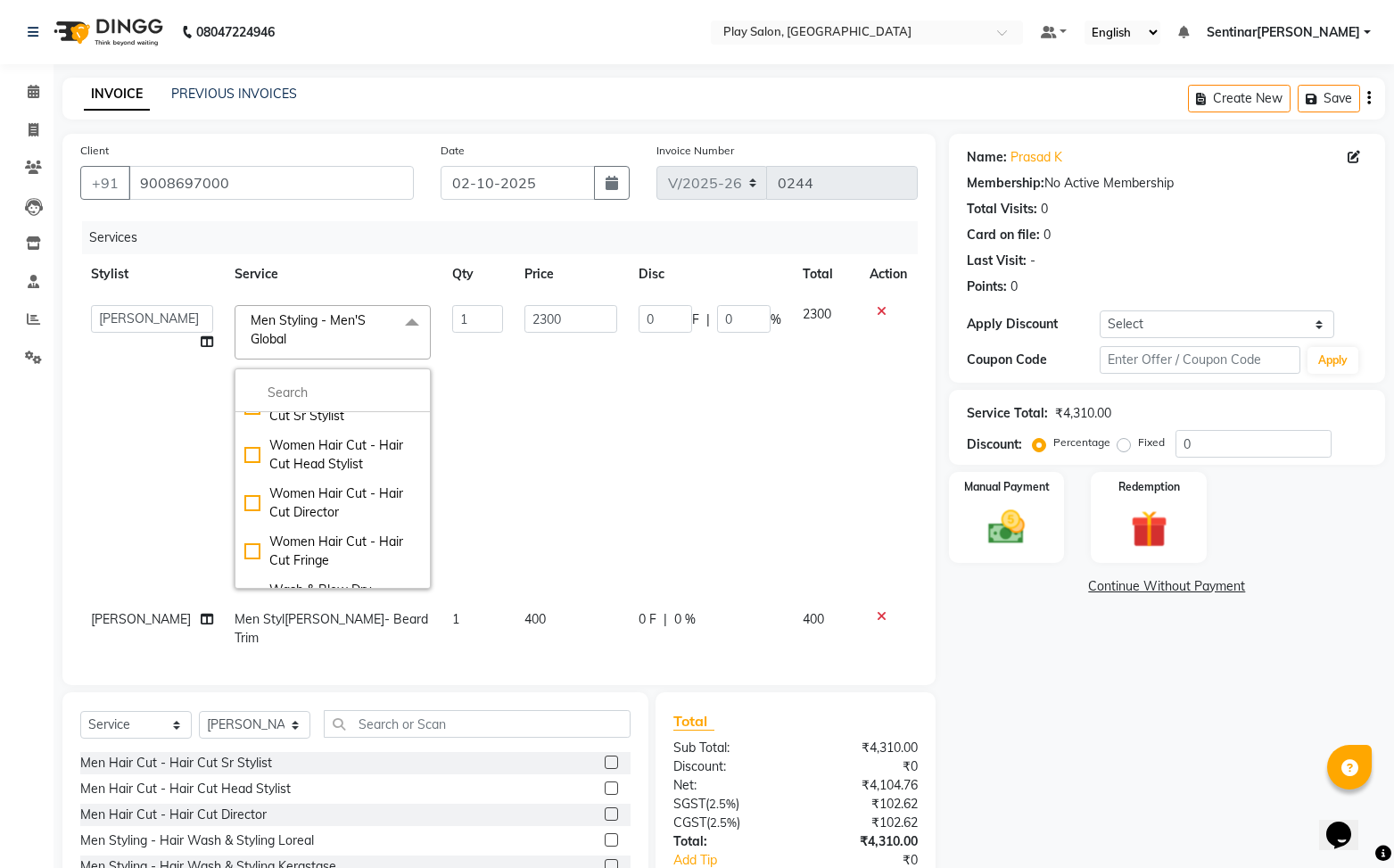
scroll to position [514, 0]
click at [305, 395] on input "multiselect-search" at bounding box center [333, 393] width 176 height 19
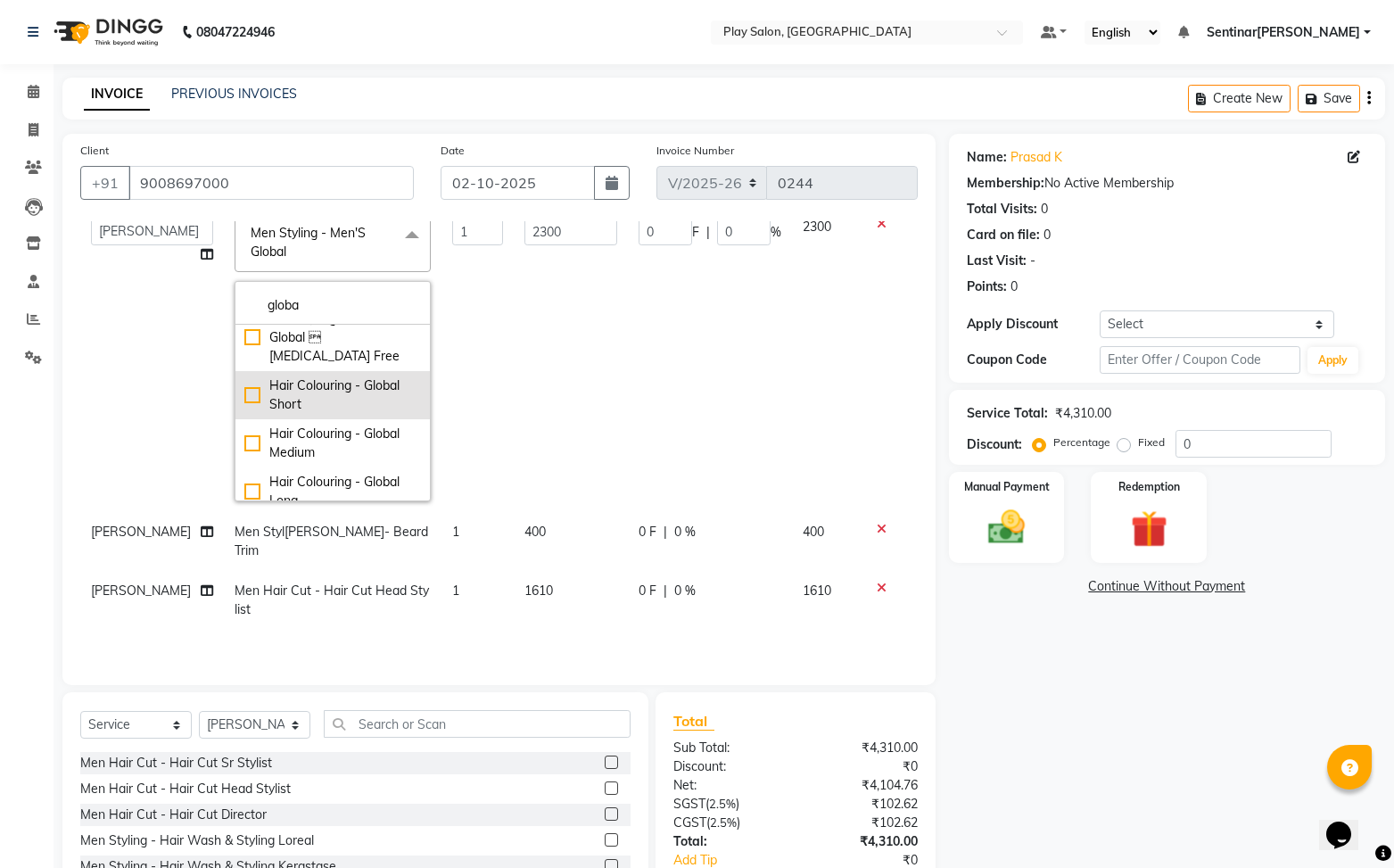
scroll to position [71, 0]
drag, startPoint x: 231, startPoint y: 372, endPoint x: 319, endPoint y: 375, distance: 88.1
click at [245, 374] on div "Hair Colouring - Global Short" at bounding box center [333, 393] width 176 height 37
click at [662, 397] on td "0 F | 0 %" at bounding box center [710, 360] width 165 height 305
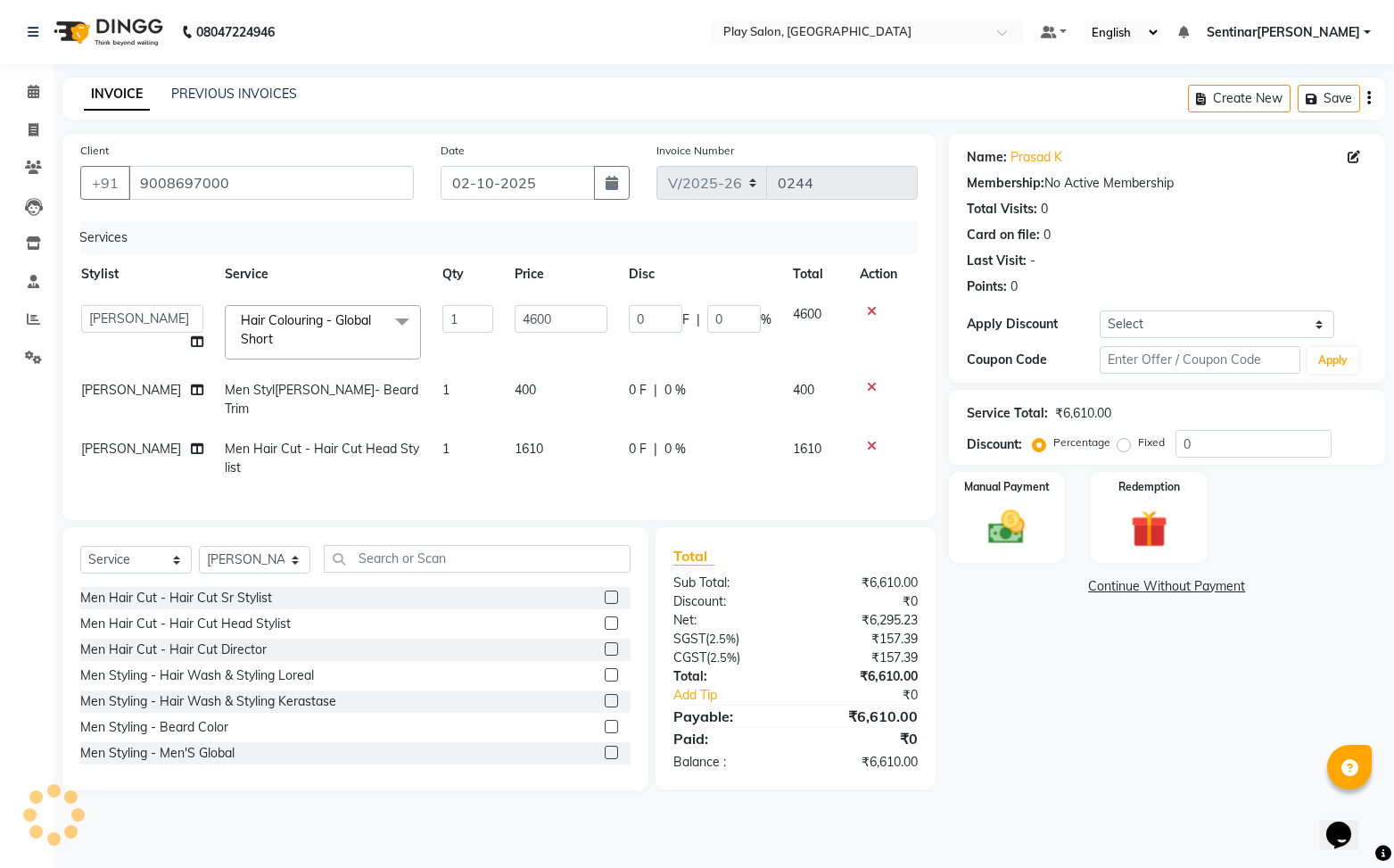
scroll to position [0, 12]
click at [383, 321] on span at bounding box center [400, 322] width 35 height 34
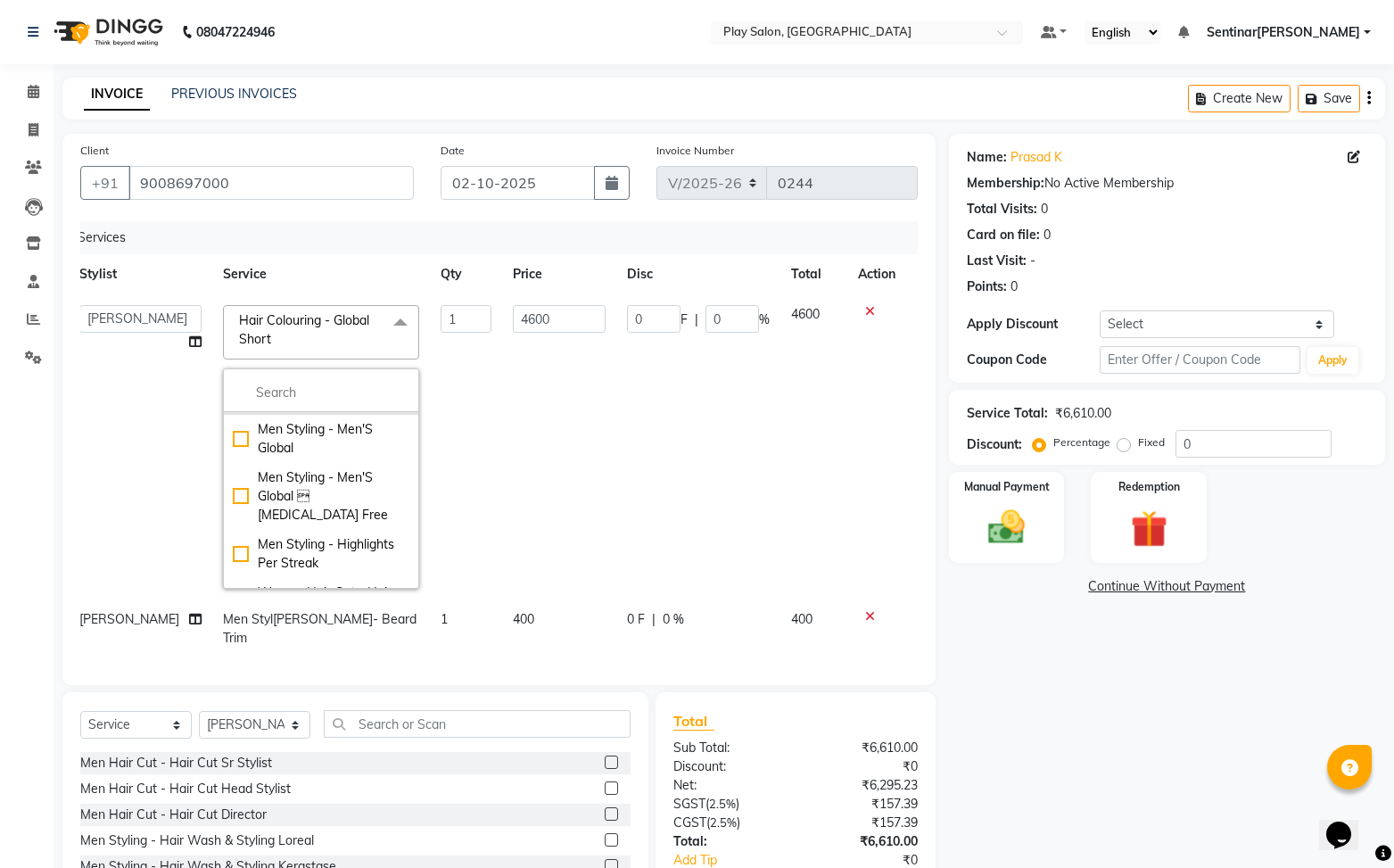
scroll to position [270, 0]
click at [302, 396] on input "multiselect-search" at bounding box center [321, 393] width 176 height 19
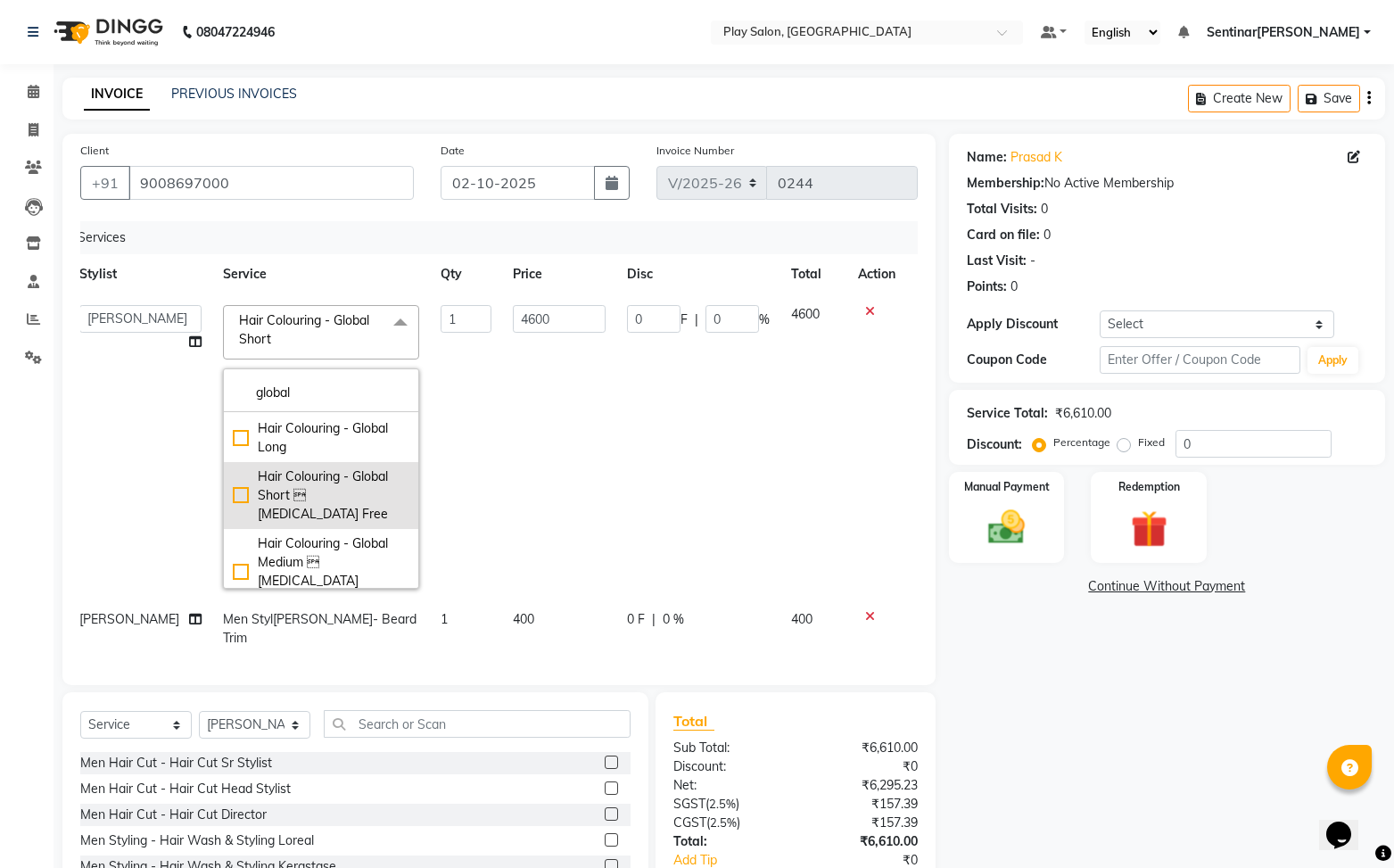
click at [233, 467] on div "Hair Colouring - Global Short  [MEDICAL_DATA] Free" at bounding box center [321, 495] width 176 height 56
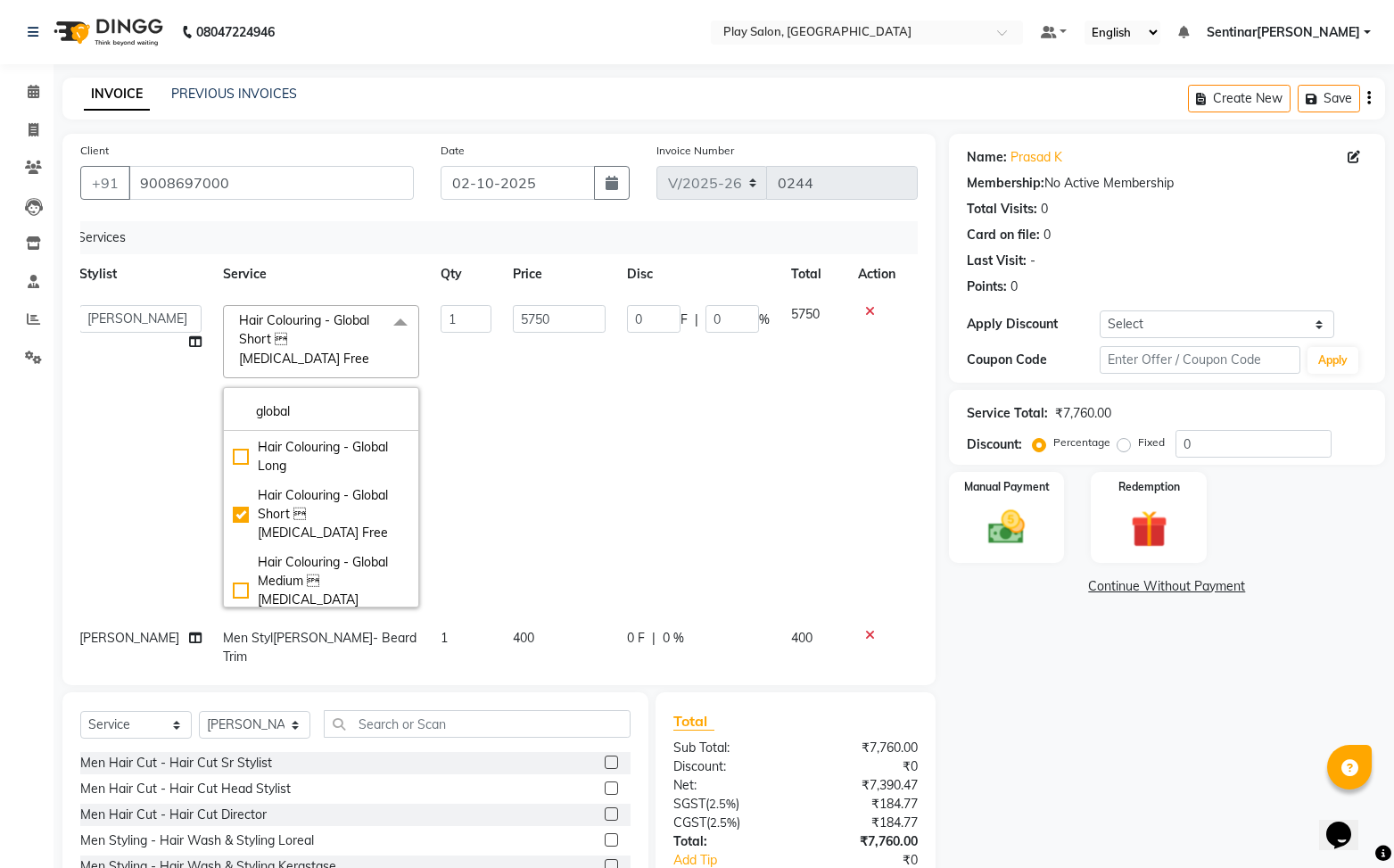
click at [1043, 696] on div "Name: Prasad K Membership: No Active Membership Total Visits: 0 Card on file: 0…" at bounding box center [1174, 544] width 449 height 822
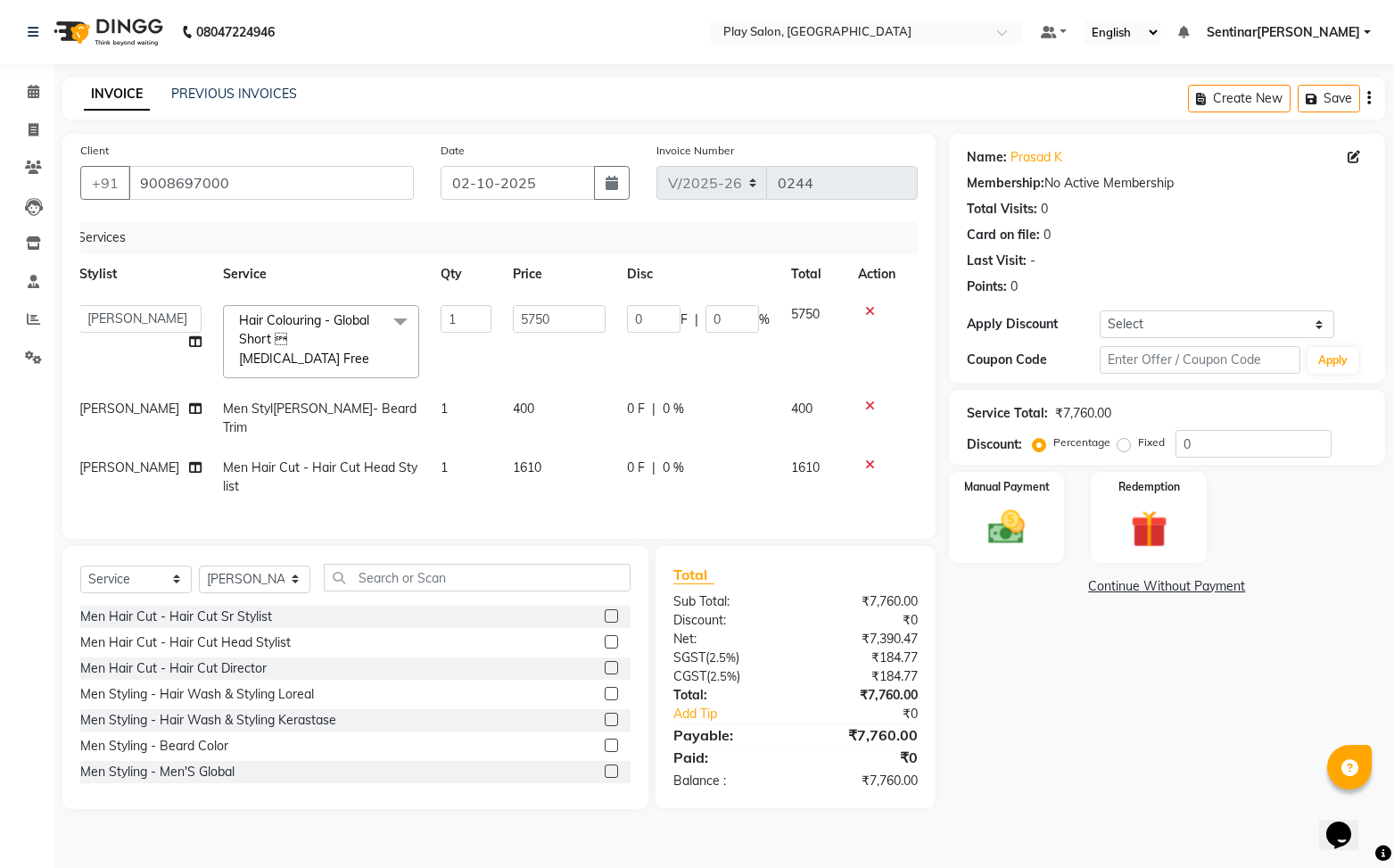
click at [867, 400] on icon at bounding box center [870, 406] width 10 height 13
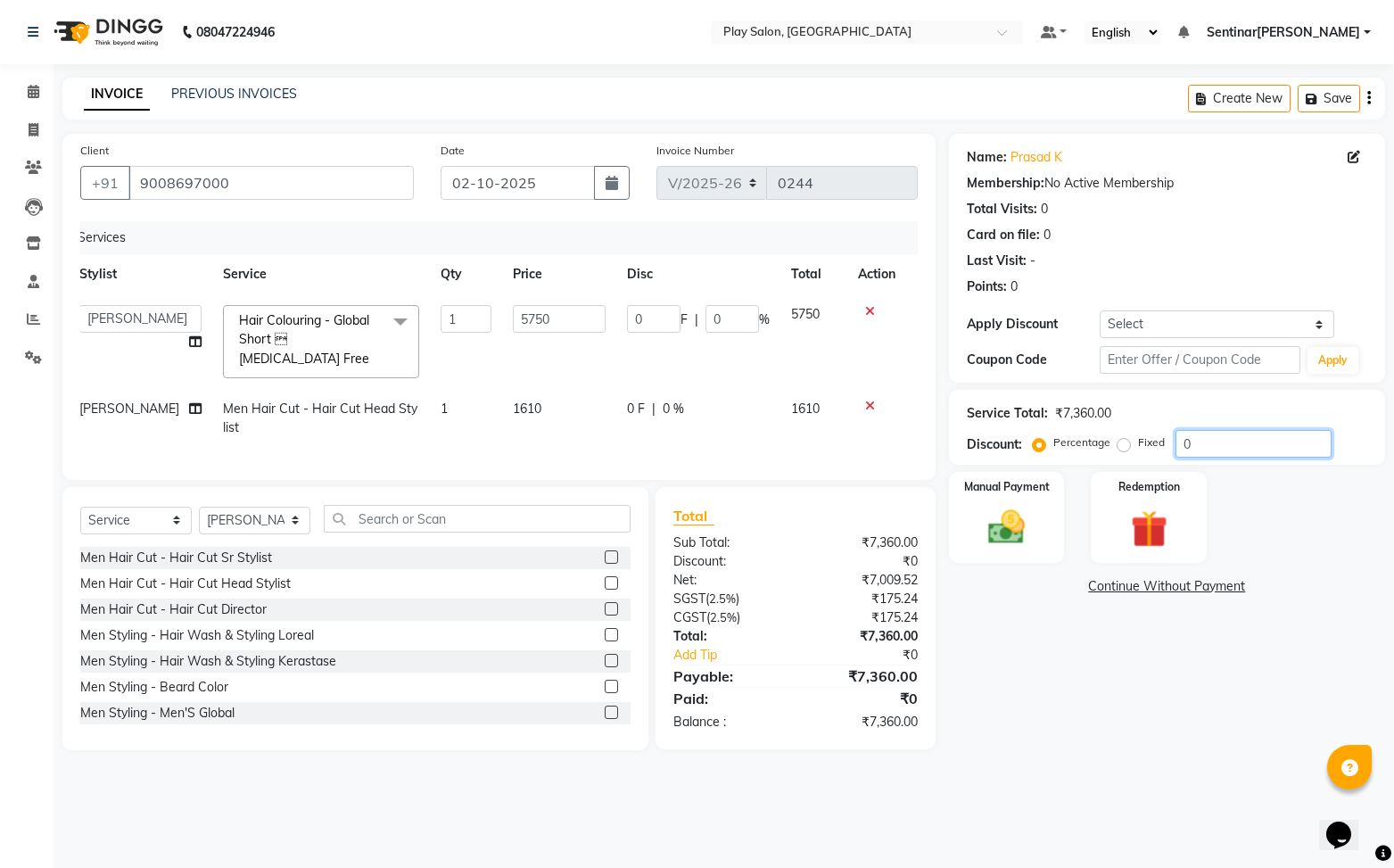
click at [1211, 446] on input "0" at bounding box center [1254, 444] width 156 height 27
click at [1032, 545] on img at bounding box center [1007, 526] width 63 height 45
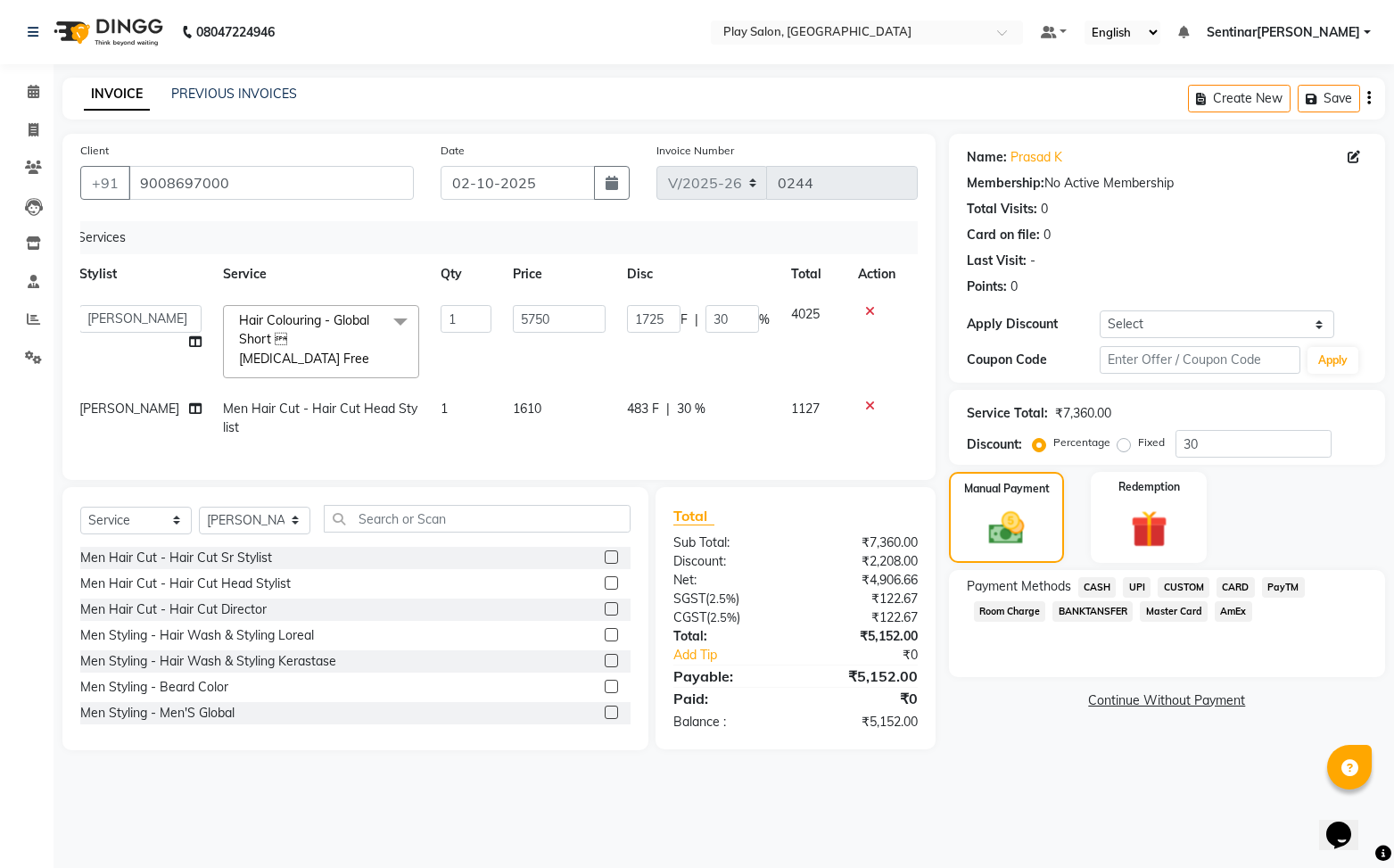
drag, startPoint x: 1141, startPoint y: 588, endPoint x: 1158, endPoint y: 606, distance: 24.8
click at [1140, 588] on span "UPI" at bounding box center [1137, 587] width 27 height 21
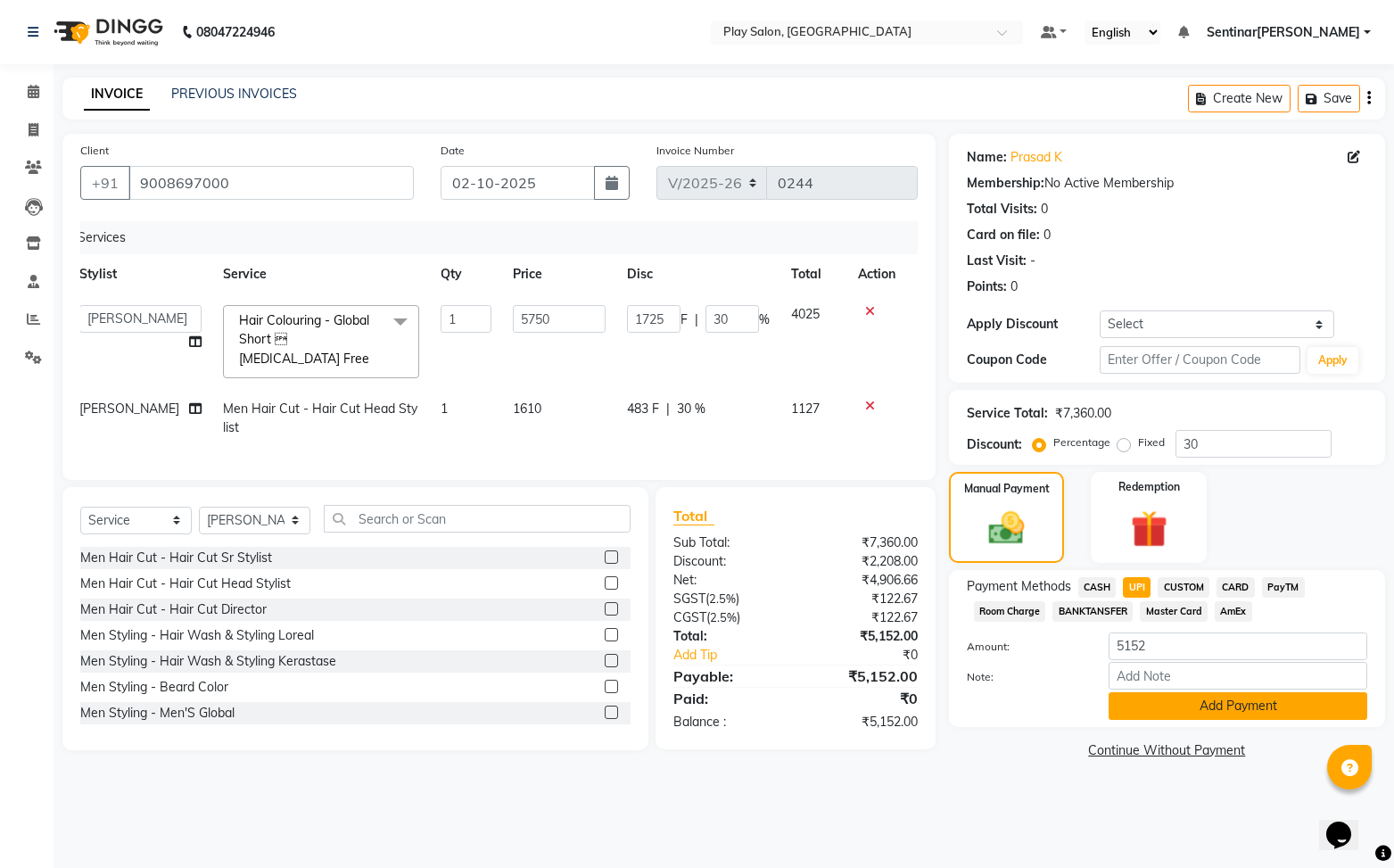
click at [1194, 707] on button "Add Payment" at bounding box center [1238, 705] width 259 height 27
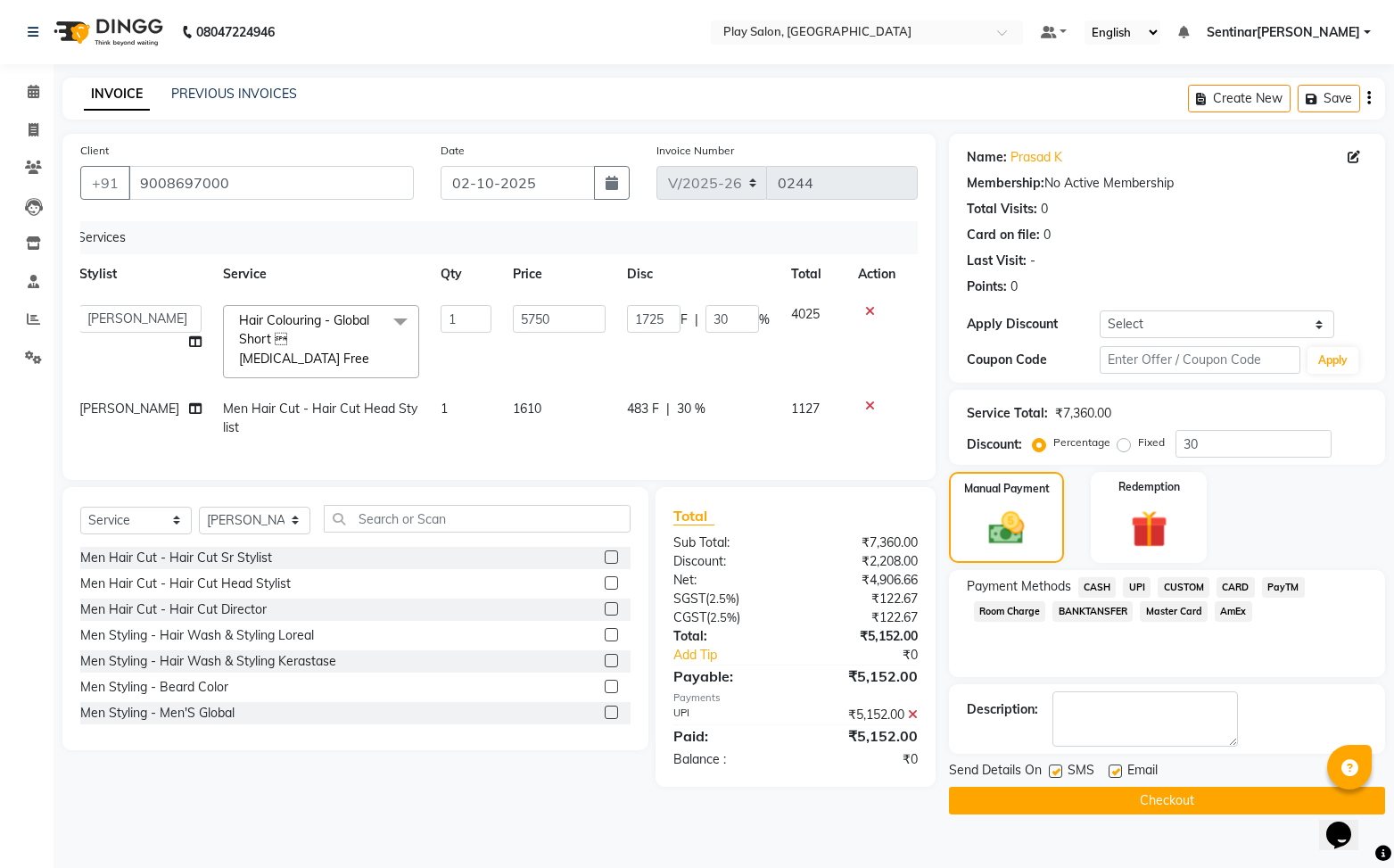
click at [1171, 803] on button "Checkout" at bounding box center [1168, 800] width 436 height 27
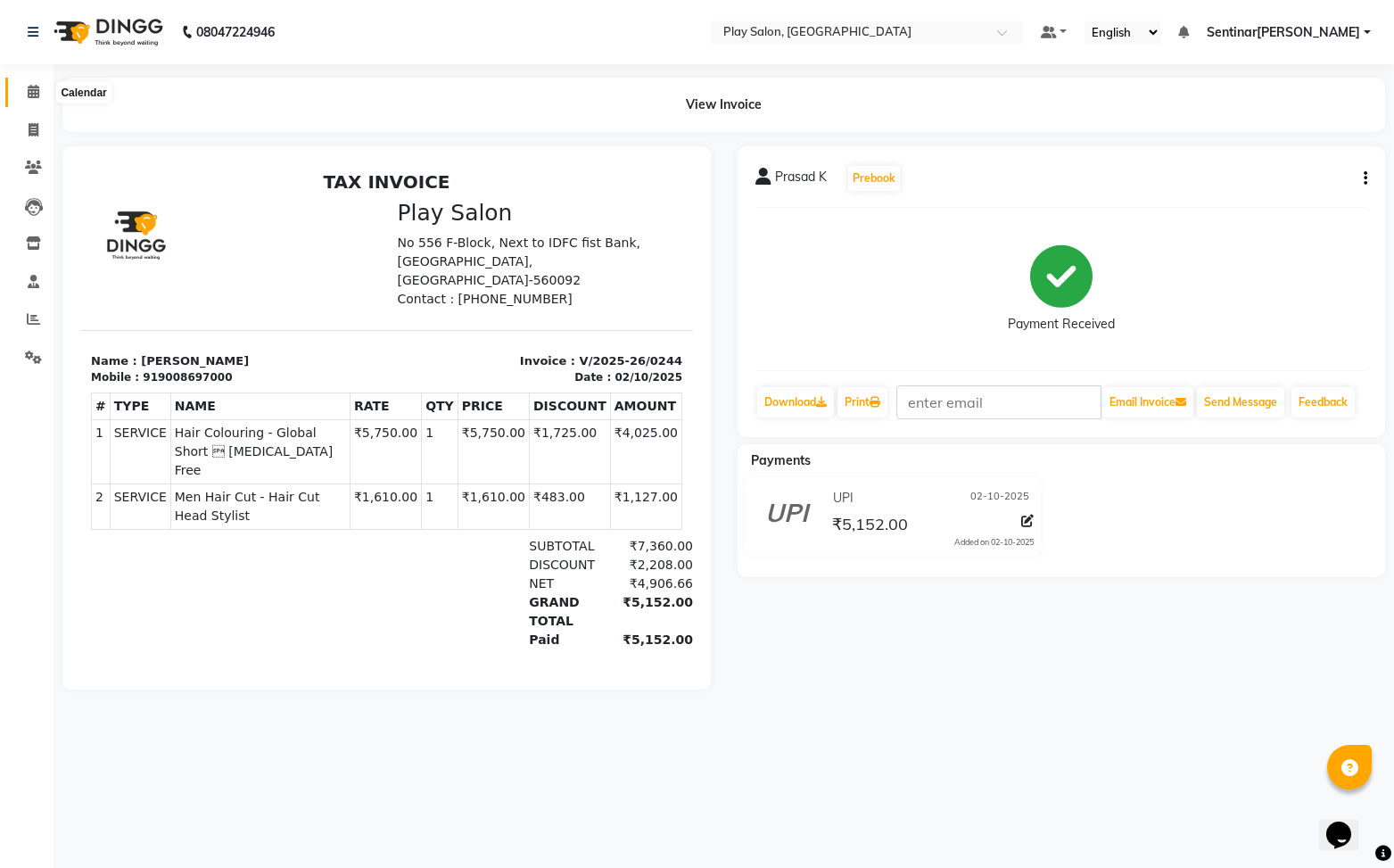
click at [33, 97] on icon at bounding box center [33, 91] width 12 height 14
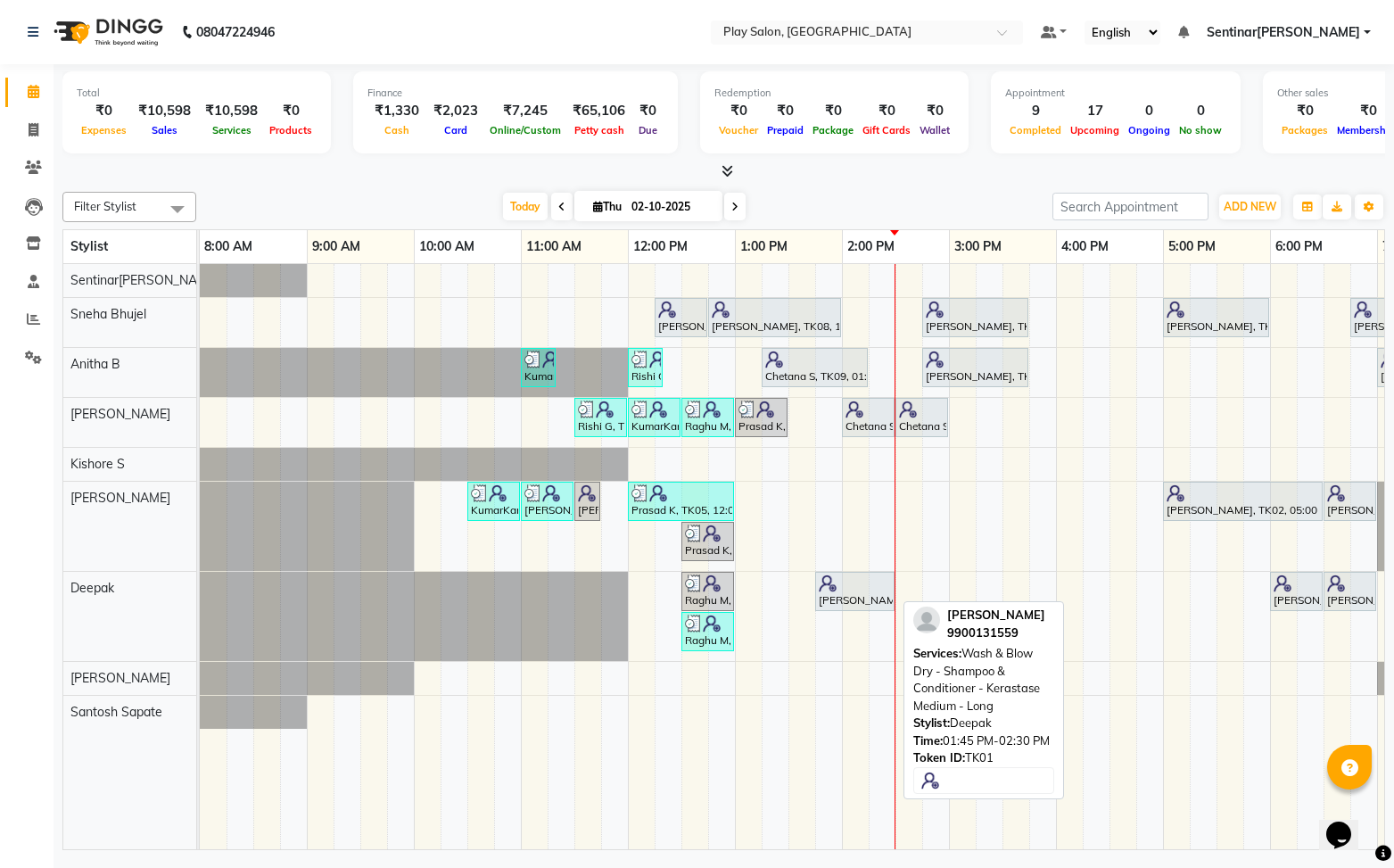
click at [853, 591] on div "[PERSON_NAME], TK01, 01:45 PM-02:30 PM, Wash & Blow Dry - Shampoo & Conditioner…" at bounding box center [855, 591] width 75 height 34
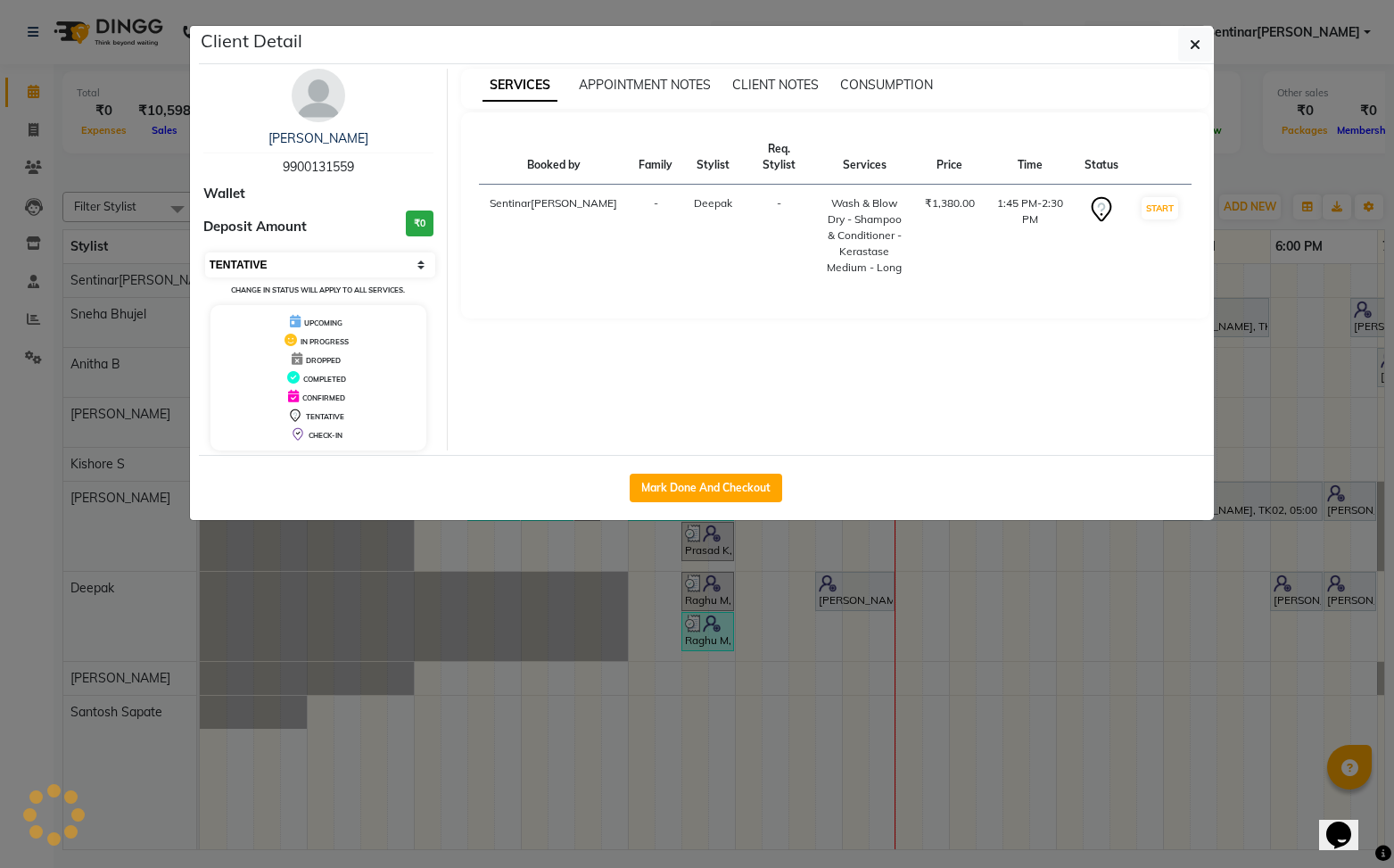
click at [398, 267] on select "Select IN SERVICE CONFIRMED TENTATIVE CHECK IN MARK DONE DROPPED UPCOMING" at bounding box center [321, 264] width 231 height 25
click at [206, 253] on select "Select IN SERVICE CONFIRMED TENTATIVE CHECK IN MARK DONE DROPPED UPCOMING" at bounding box center [321, 264] width 231 height 25
drag, startPoint x: 720, startPoint y: 489, endPoint x: 747, endPoint y: 476, distance: 30.0
click at [724, 484] on button "Mark Done And Checkout" at bounding box center [707, 487] width 153 height 28
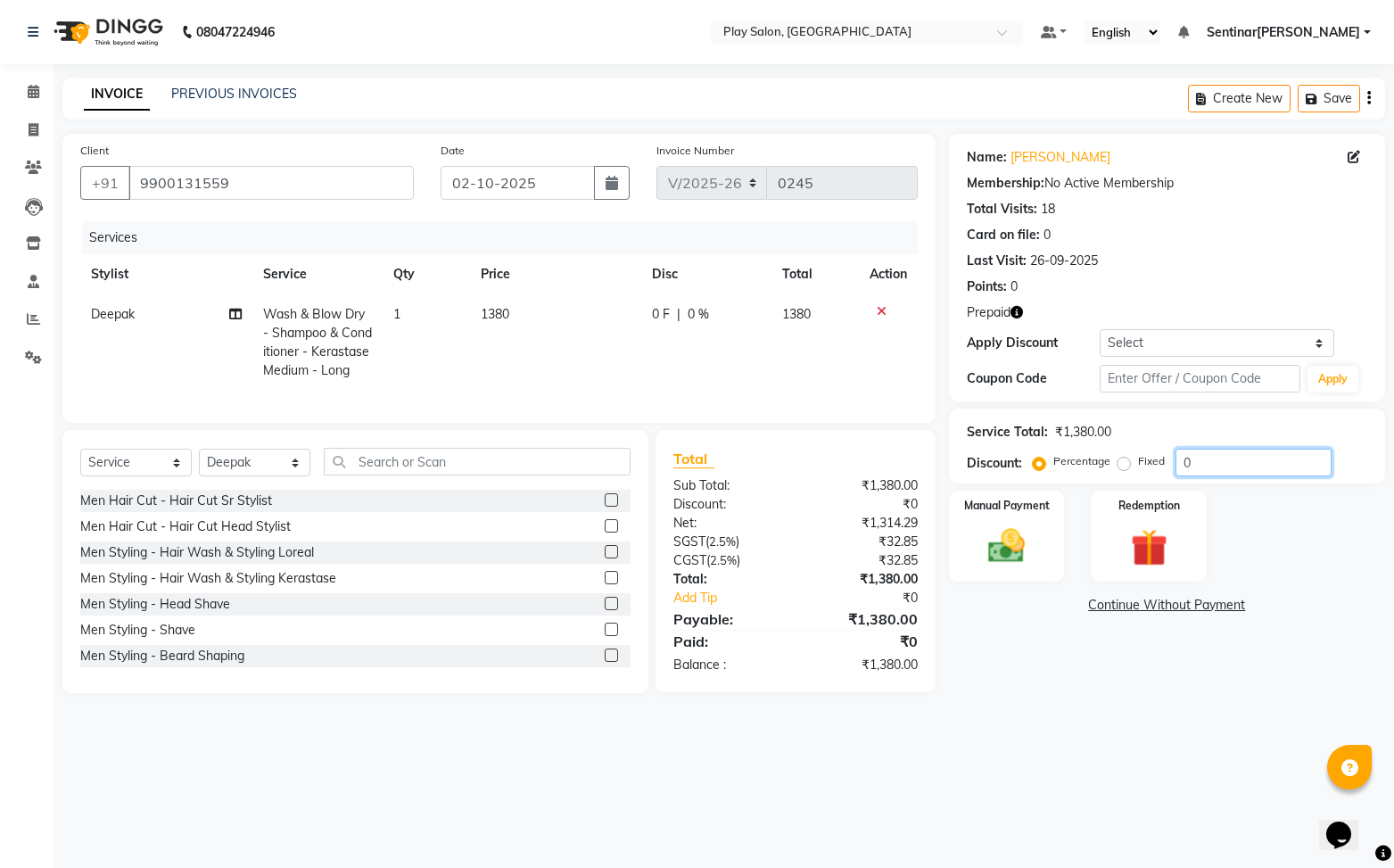
click at [1216, 462] on input "0" at bounding box center [1254, 462] width 156 height 27
click at [1039, 571] on div "Manual Payment" at bounding box center [1007, 536] width 120 height 95
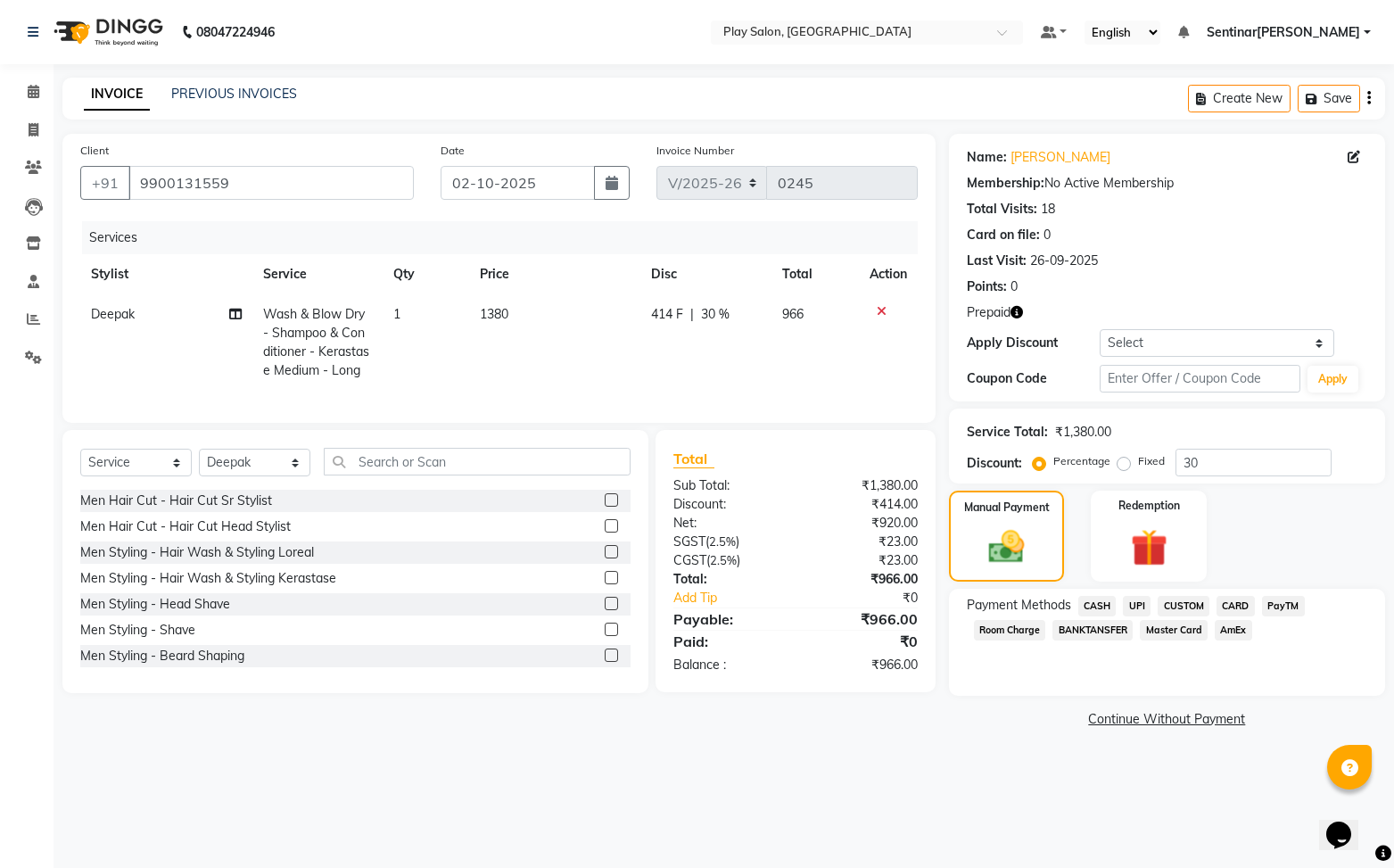
click at [1231, 607] on span "CARD" at bounding box center [1236, 605] width 38 height 21
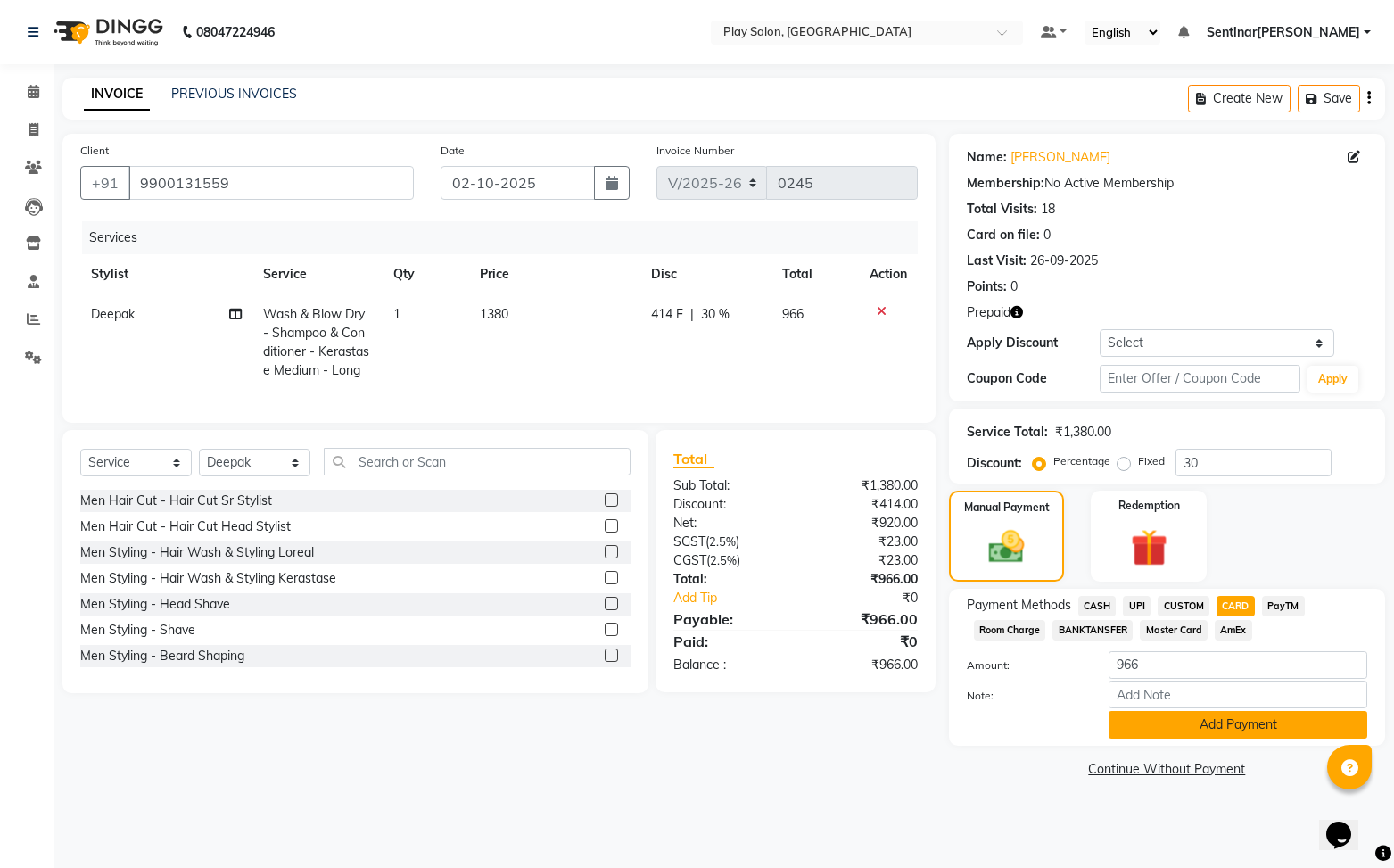
click at [1226, 729] on button "Add Payment" at bounding box center [1238, 724] width 259 height 27
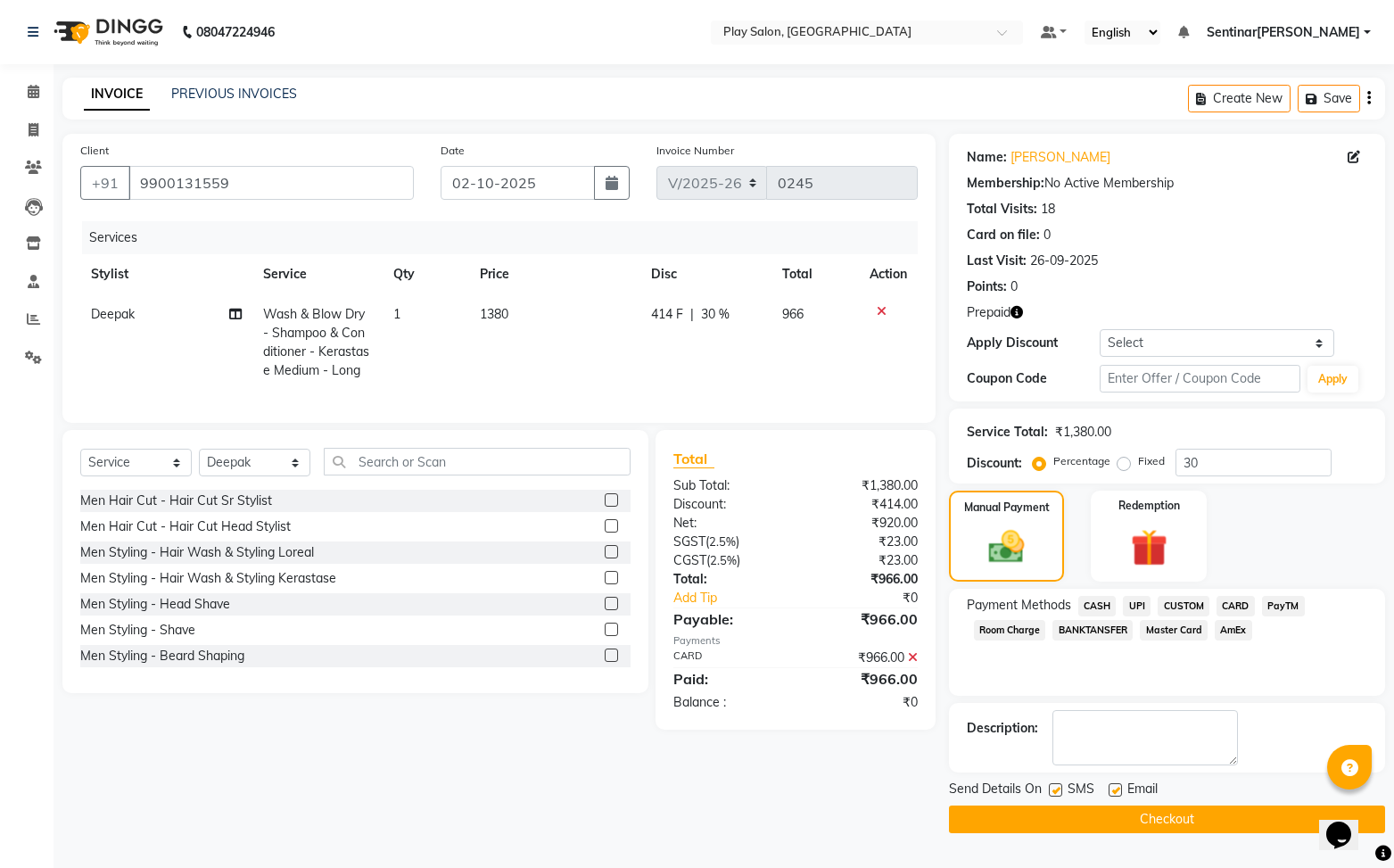
click at [1158, 818] on button "Checkout" at bounding box center [1168, 819] width 436 height 27
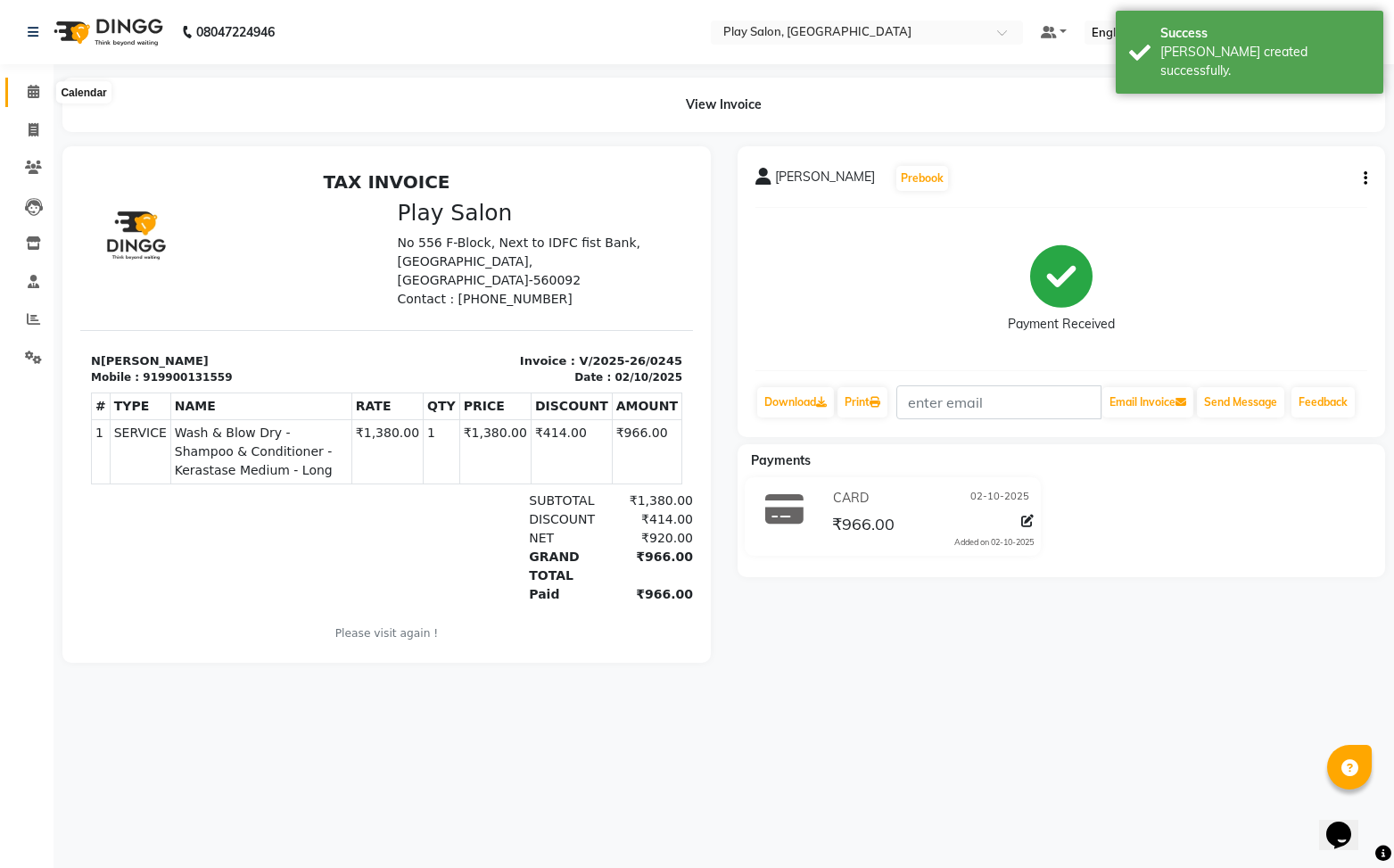
click at [32, 93] on icon at bounding box center [33, 91] width 12 height 14
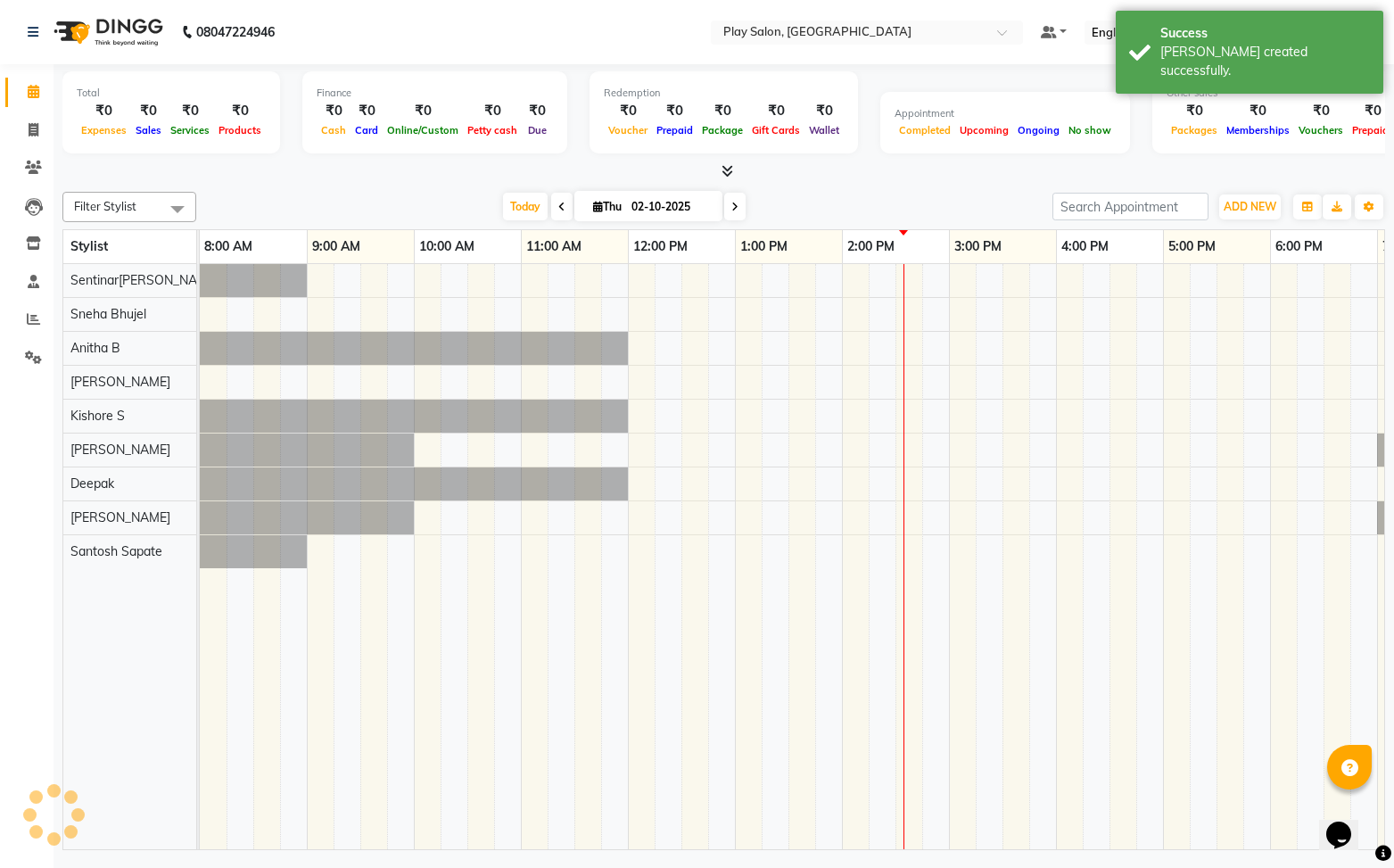
scroll to position [0, 207]
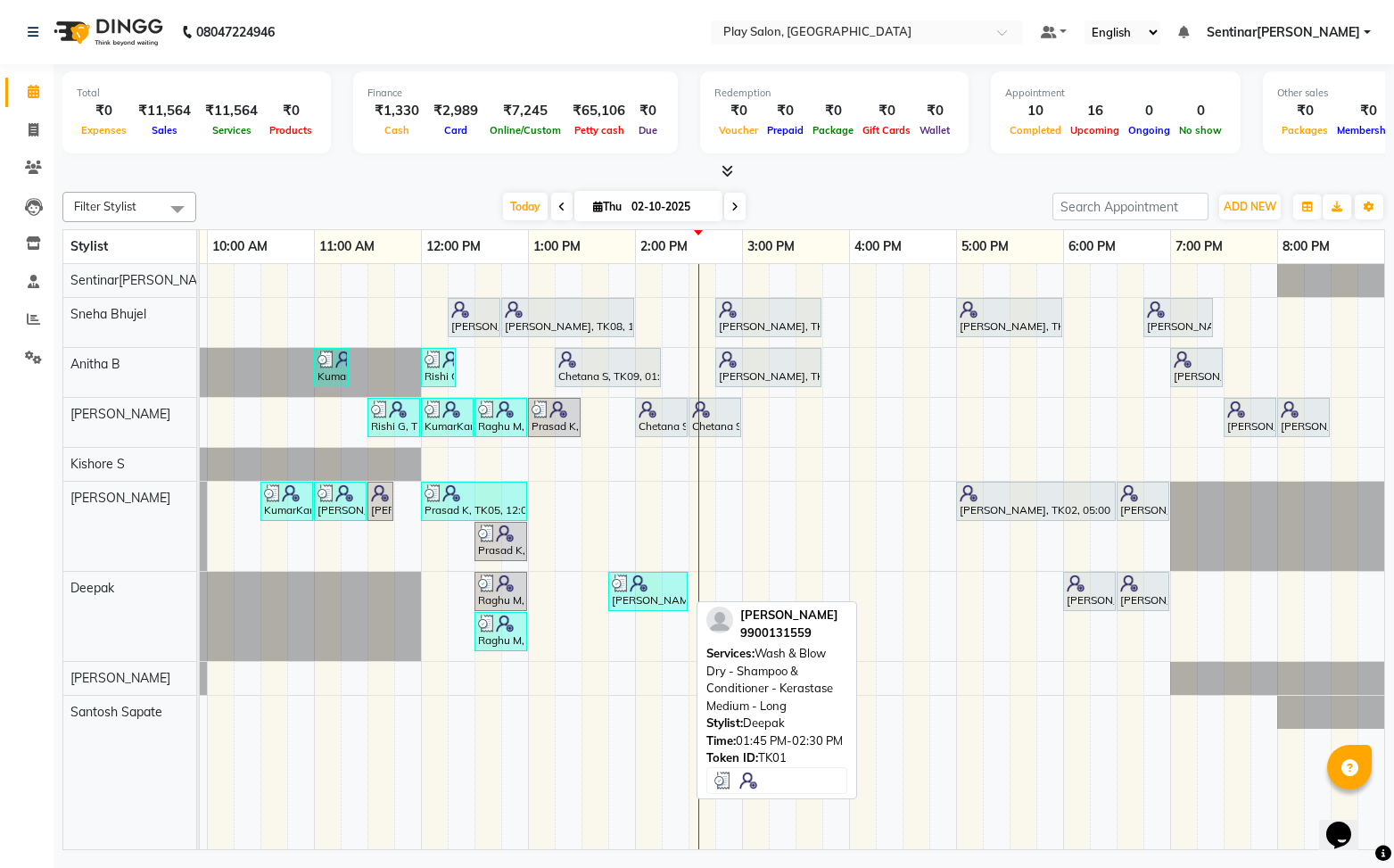
click at [666, 590] on div at bounding box center [647, 584] width 72 height 18
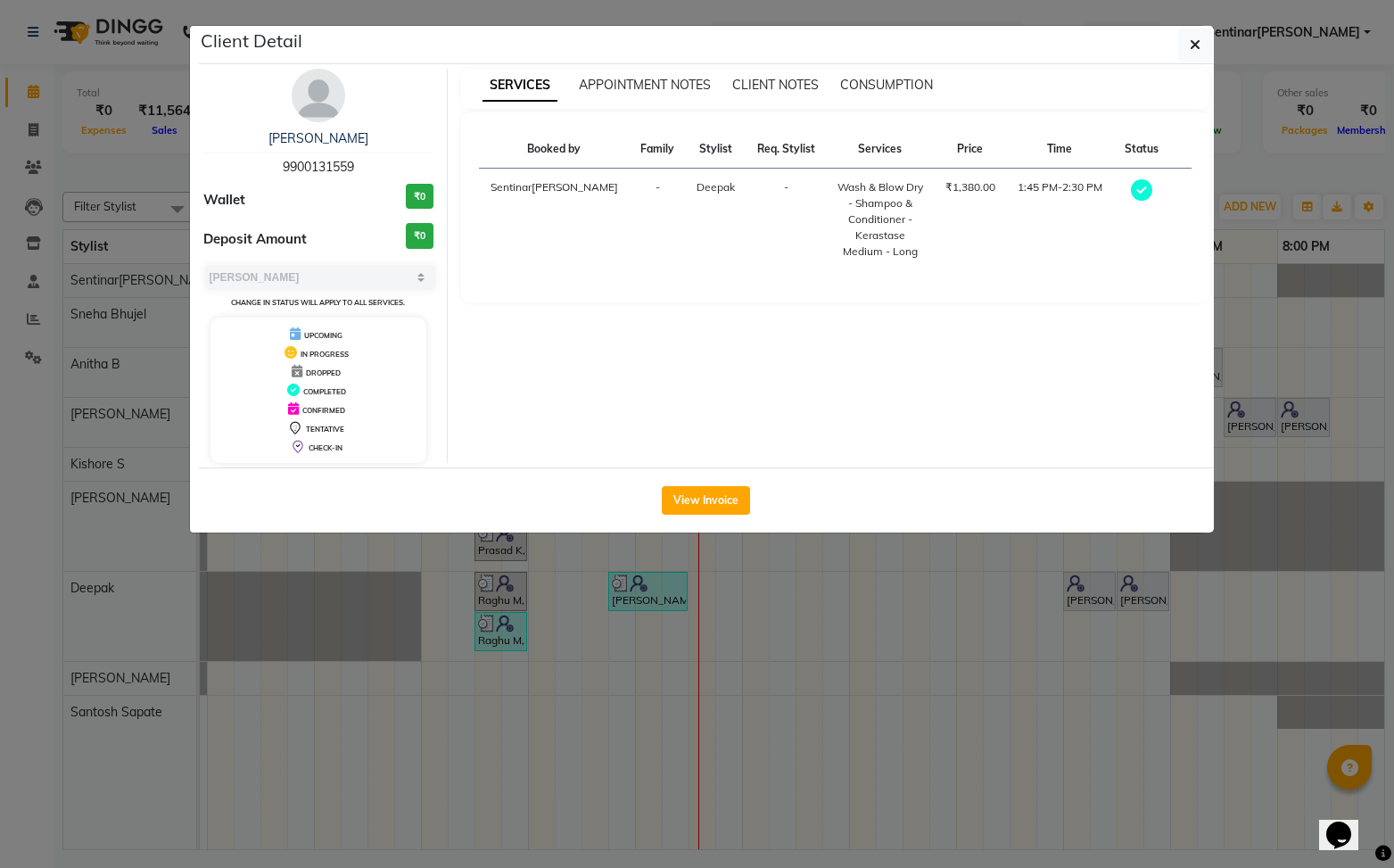
drag, startPoint x: 714, startPoint y: 500, endPoint x: 752, endPoint y: 491, distance: 39.1
click at [717, 498] on button "View Invoice" at bounding box center [706, 500] width 88 height 28
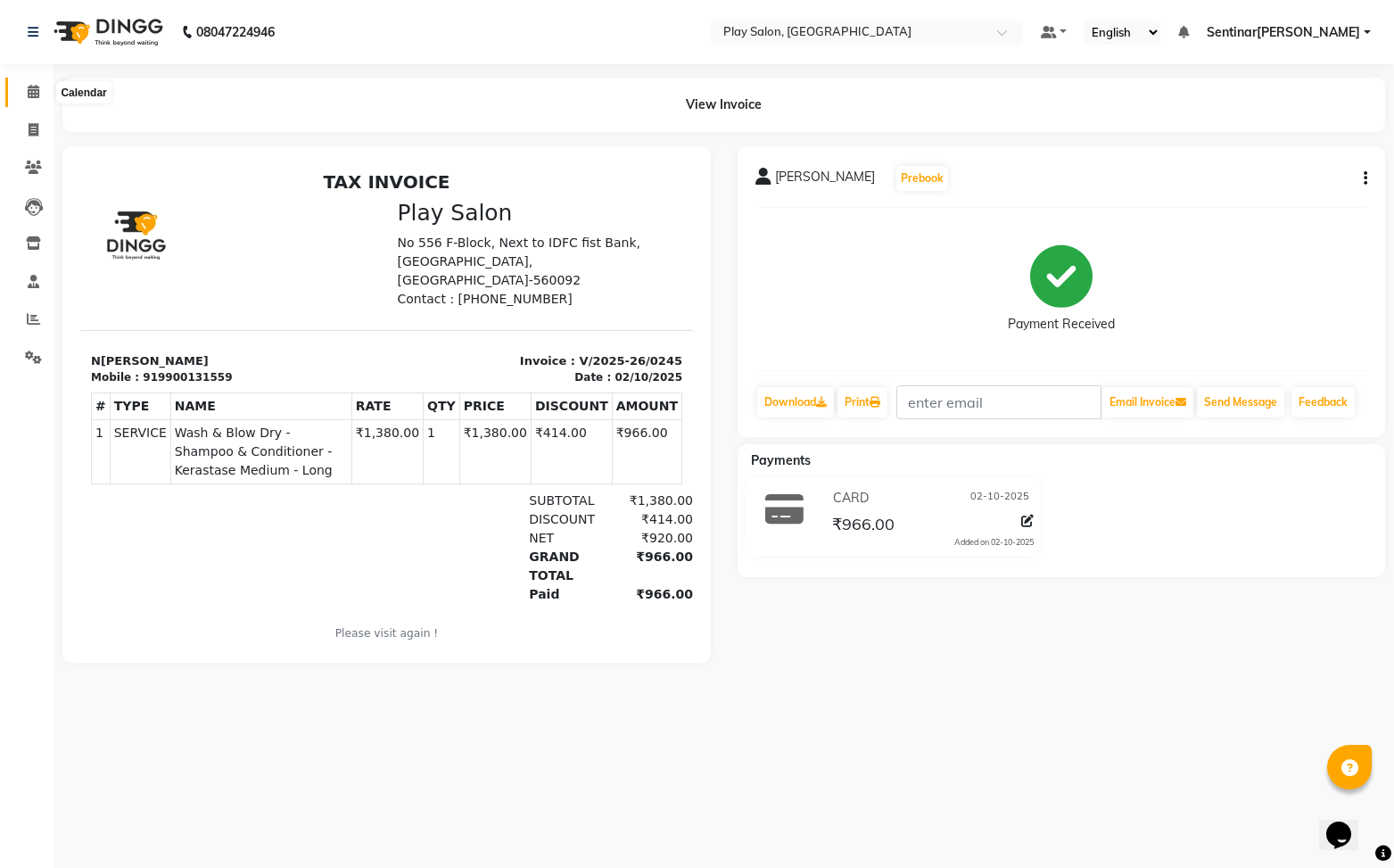
click at [35, 93] on icon at bounding box center [33, 91] width 12 height 14
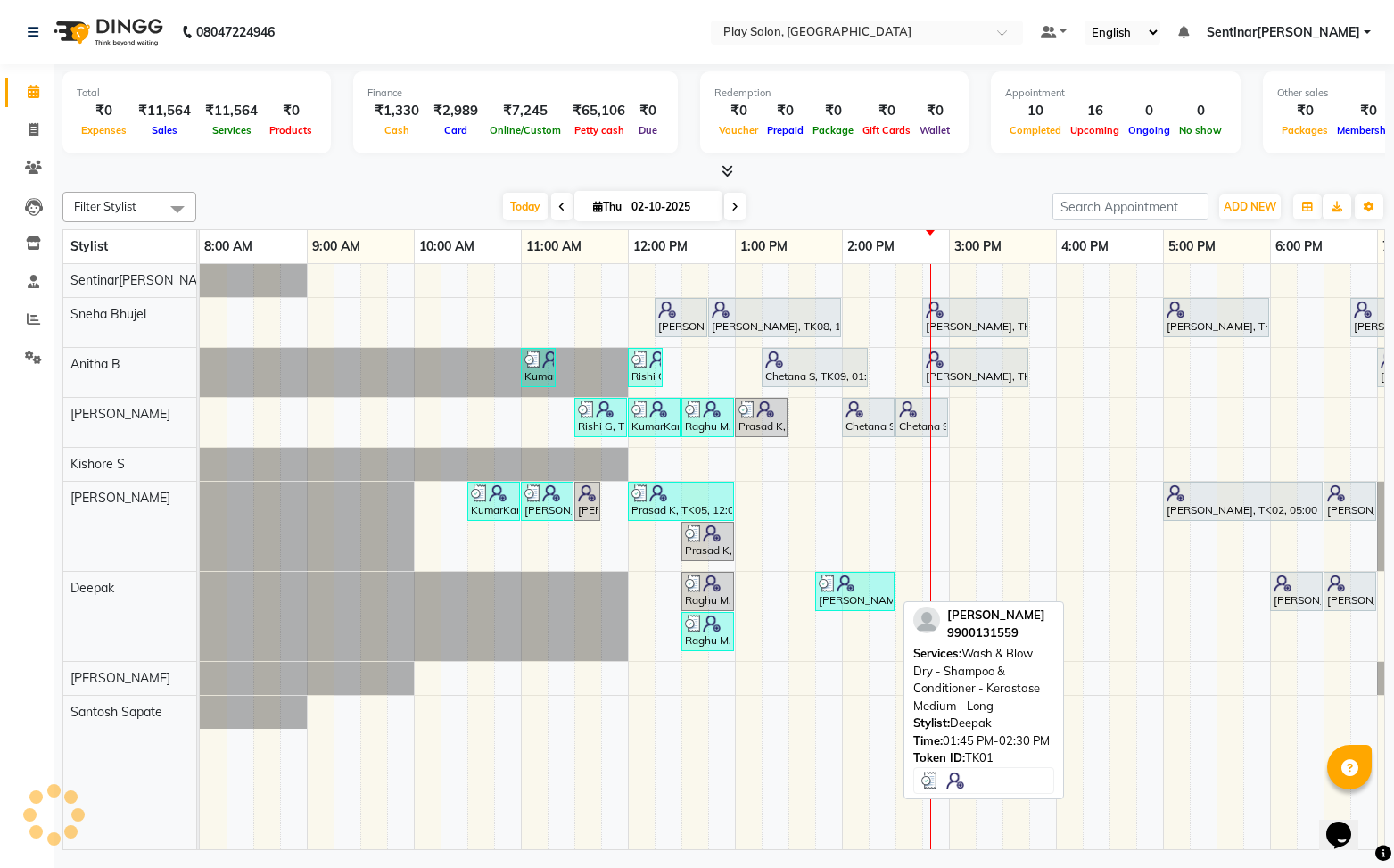
click at [854, 588] on img at bounding box center [846, 584] width 18 height 18
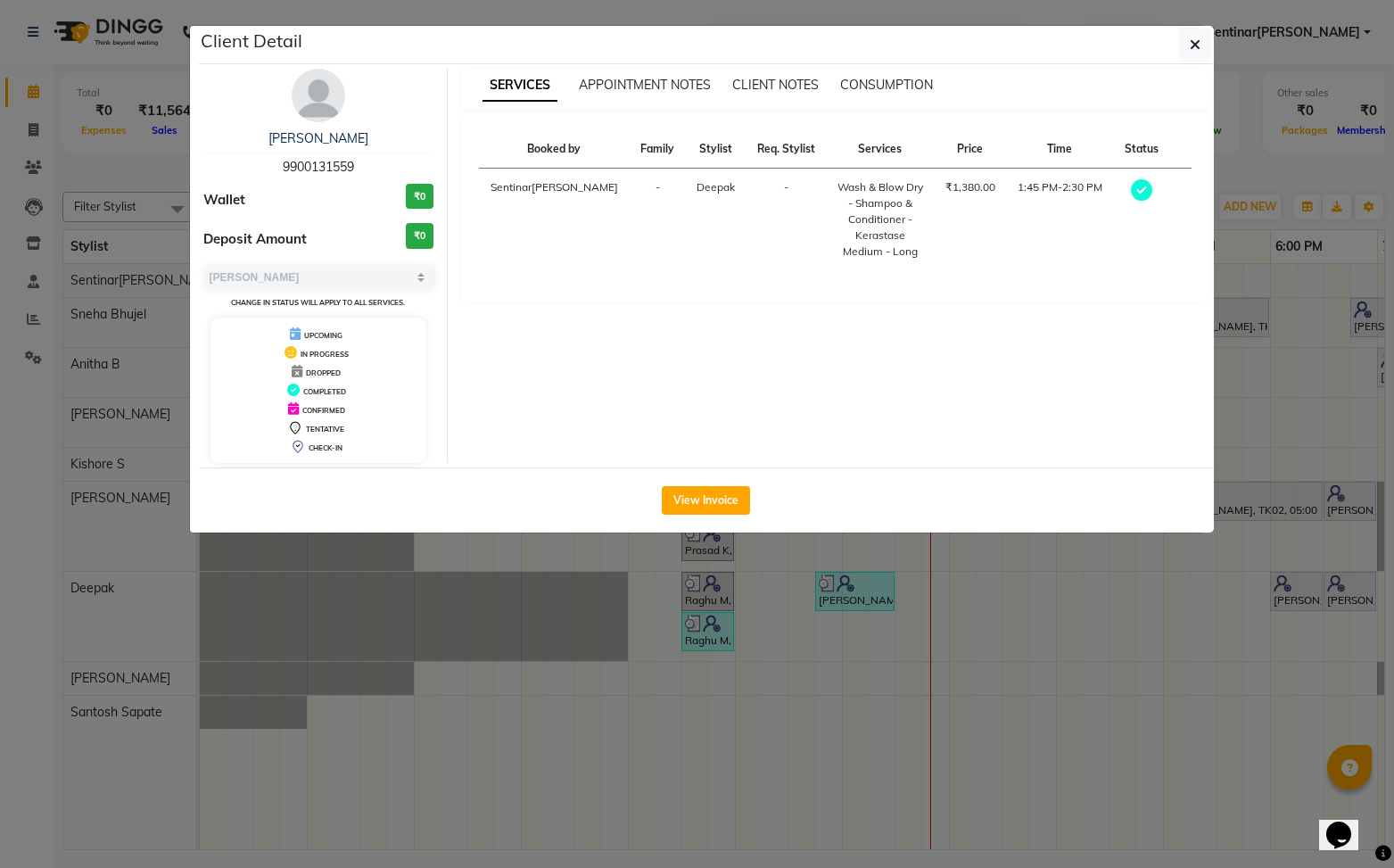
drag, startPoint x: 711, startPoint y: 506, endPoint x: 1107, endPoint y: 535, distance: 397.1
click at [711, 505] on button "View Invoice" at bounding box center [706, 500] width 88 height 28
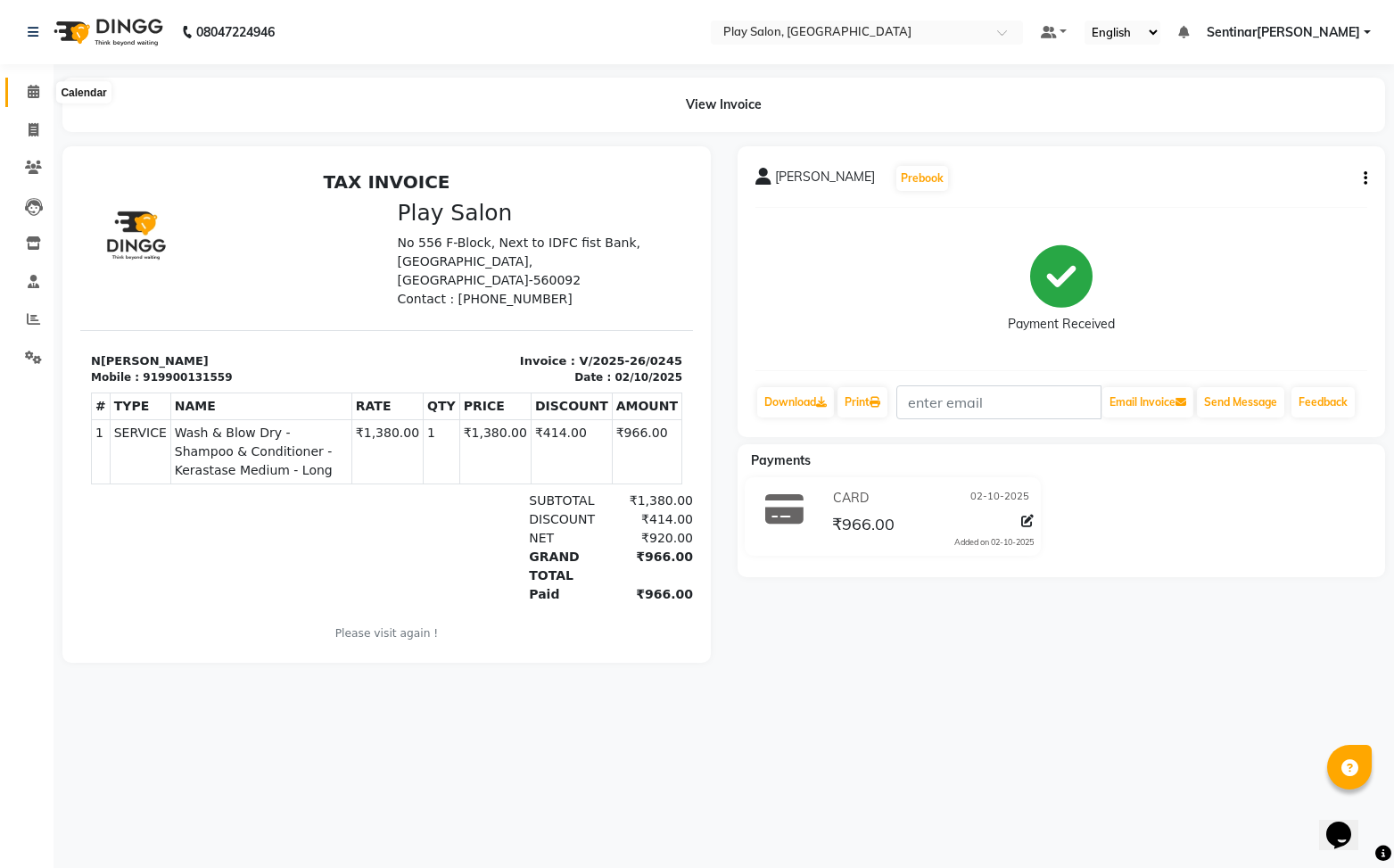
click at [40, 91] on span at bounding box center [34, 92] width 31 height 21
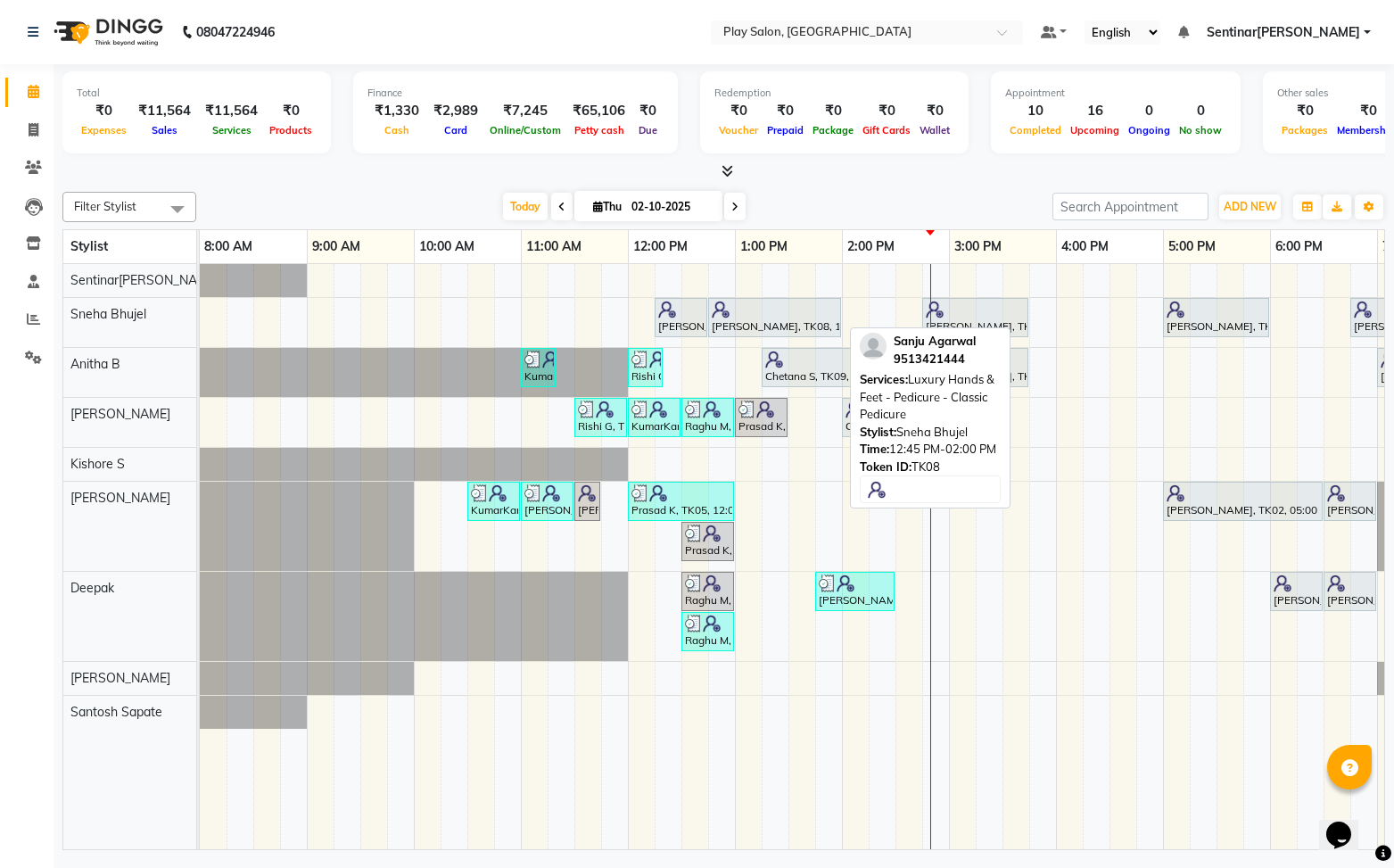
click at [765, 316] on div "[PERSON_NAME], TK08, 12:45 PM-02:00 PM, Luxury Hands & Feet - Pedicure - Classi…" at bounding box center [775, 317] width 129 height 34
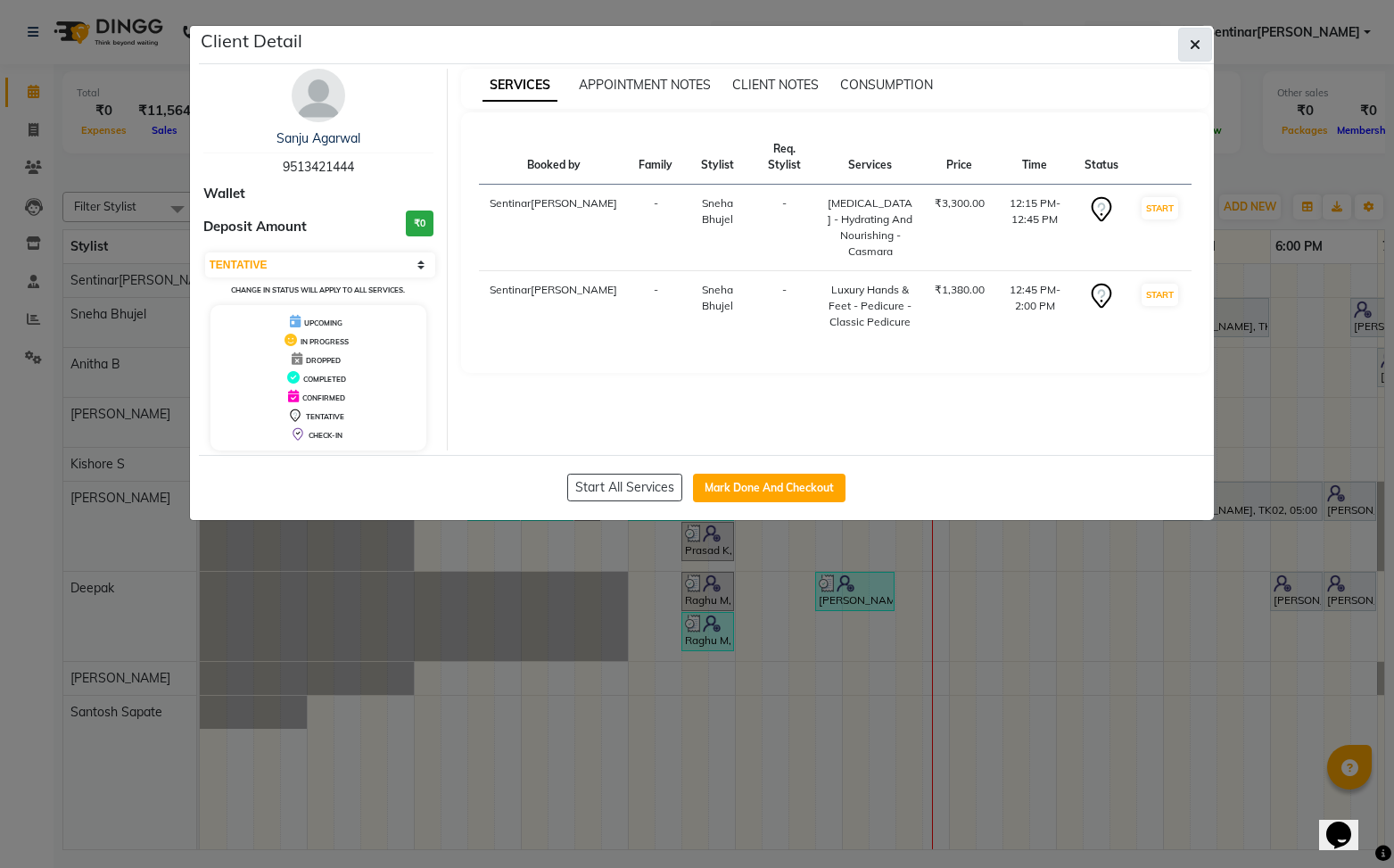
click at [1202, 51] on button "button" at bounding box center [1195, 44] width 34 height 34
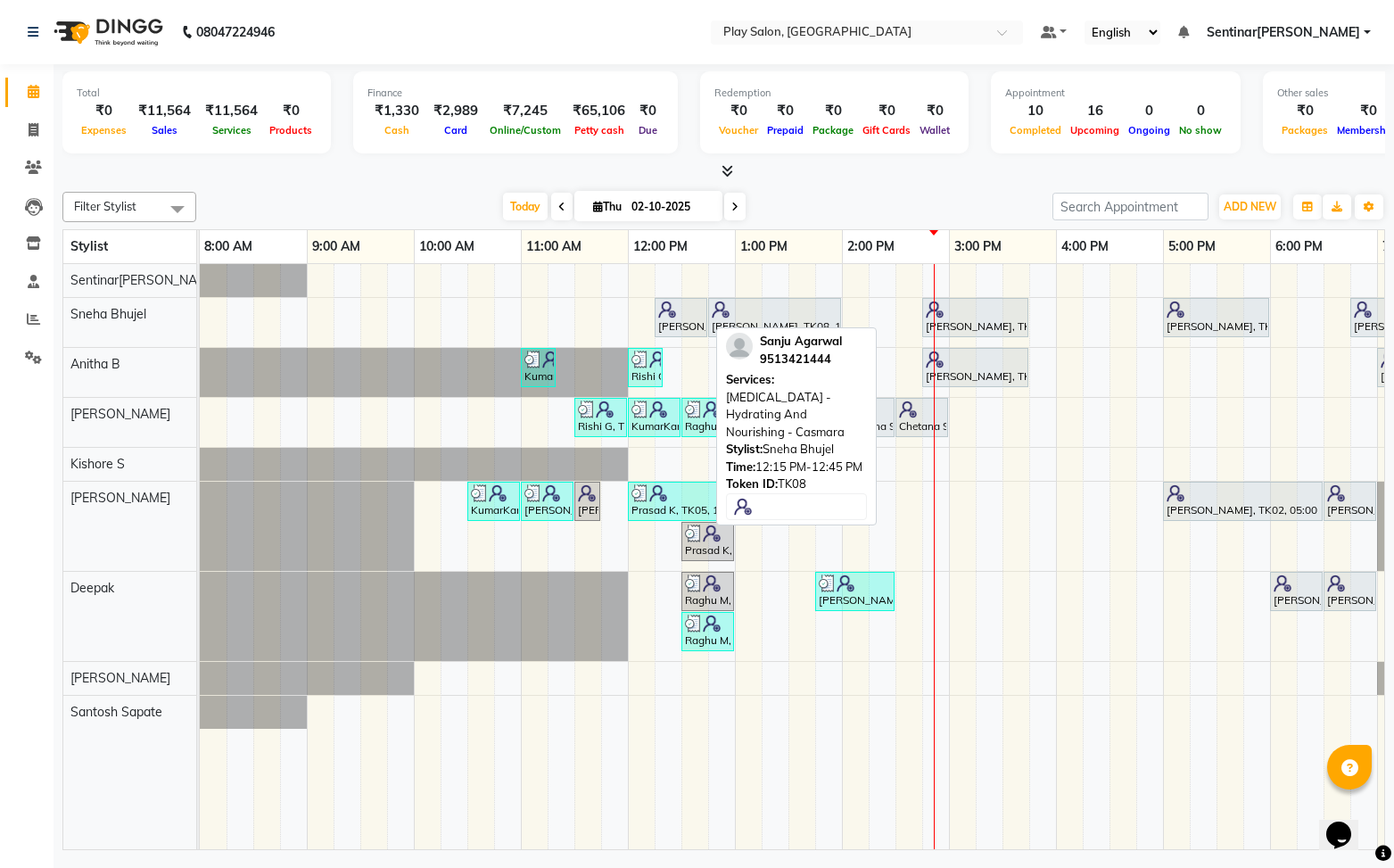
click at [685, 319] on div "[PERSON_NAME], TK08, 12:15 PM-12:45 PM, [MEDICAL_DATA] - Hydrating And Nourishi…" at bounding box center [681, 317] width 49 height 34
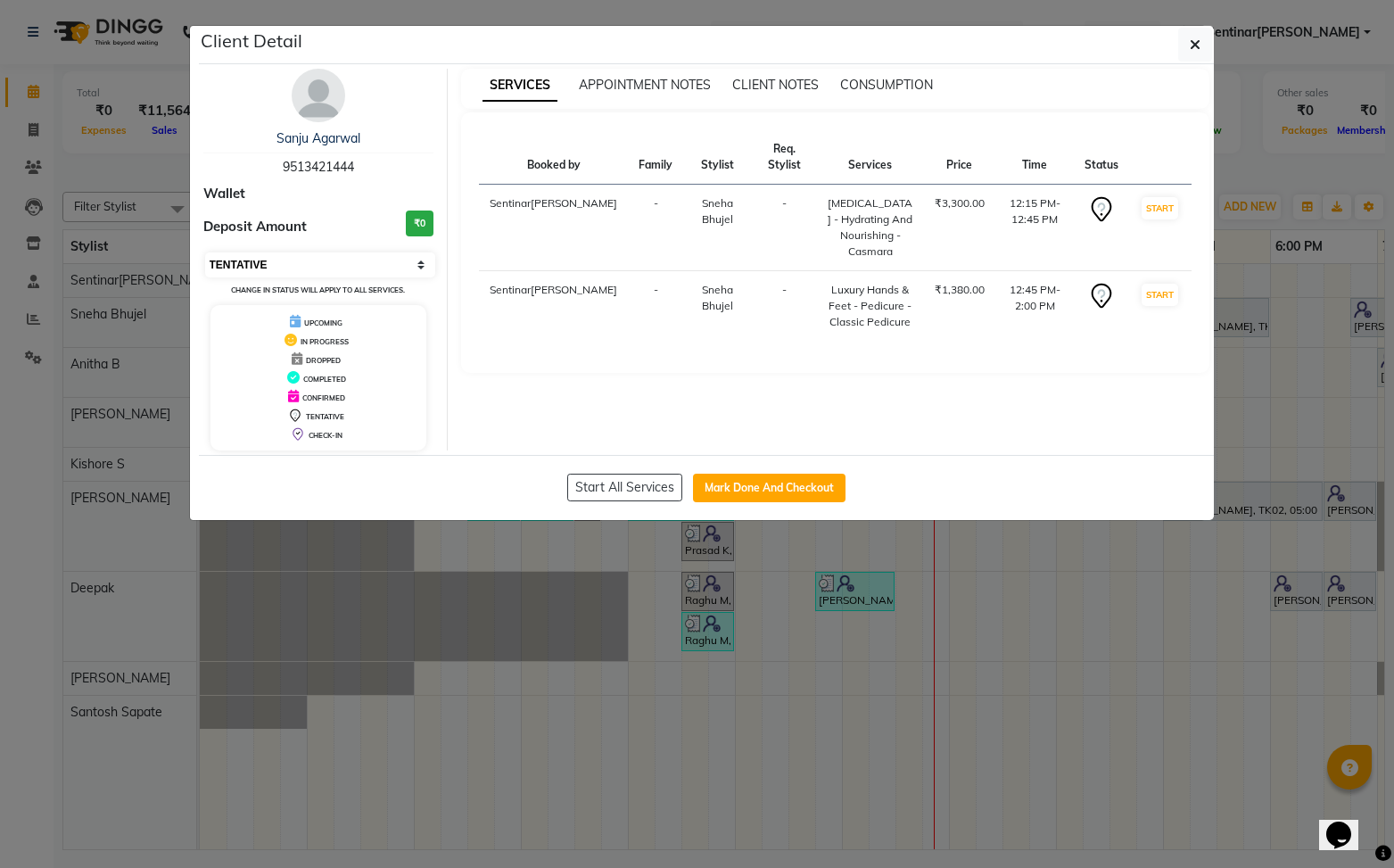
click at [357, 262] on select "Select IN SERVICE CONFIRMED TENTATIVE CHECK IN MARK DONE DROPPED UPCOMING" at bounding box center [321, 264] width 231 height 25
click at [206, 253] on select "Select IN SERVICE CONFIRMED TENTATIVE CHECK IN MARK DONE DROPPED UPCOMING" at bounding box center [321, 264] width 231 height 25
drag, startPoint x: 801, startPoint y: 486, endPoint x: 889, endPoint y: 415, distance: 113.1
click at [798, 484] on button "Mark Done And Checkout" at bounding box center [769, 487] width 153 height 28
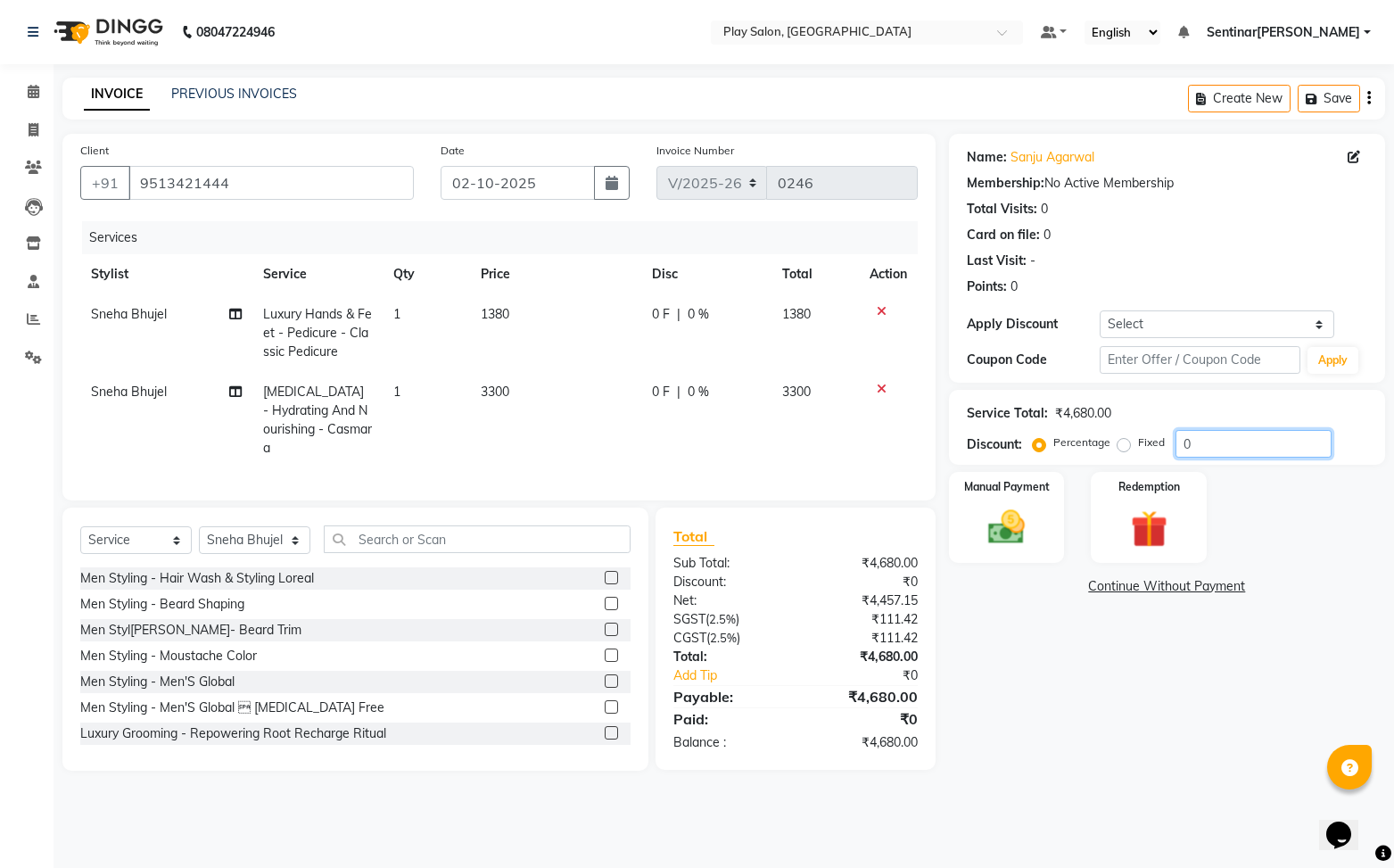
click at [1207, 447] on input "0" at bounding box center [1254, 444] width 156 height 27
click at [1033, 553] on div "Manual Payment" at bounding box center [1007, 517] width 120 height 95
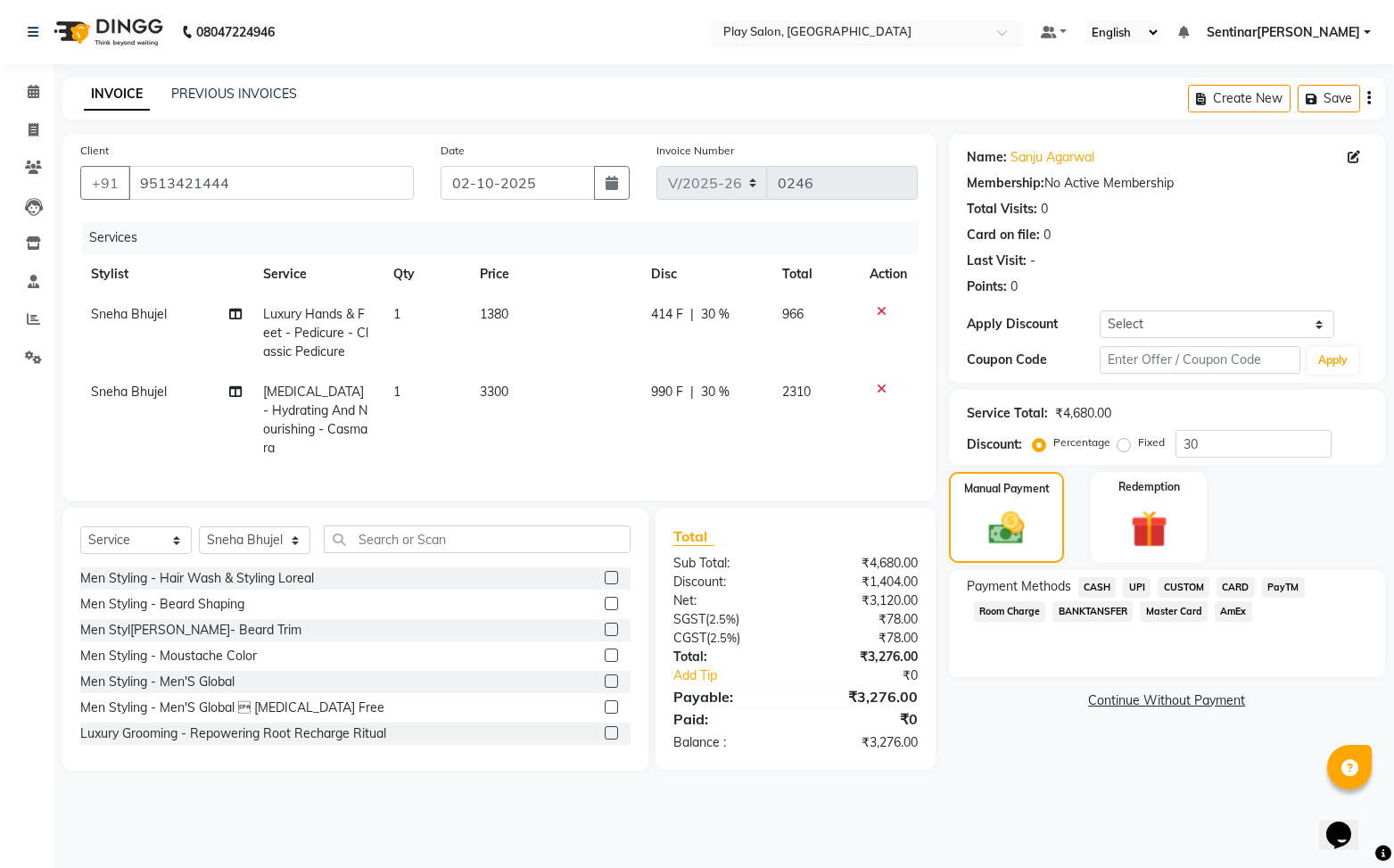
drag, startPoint x: 1100, startPoint y: 584, endPoint x: 1174, endPoint y: 624, distance: 84.1
click at [1100, 584] on span "CASH" at bounding box center [1098, 587] width 38 height 21
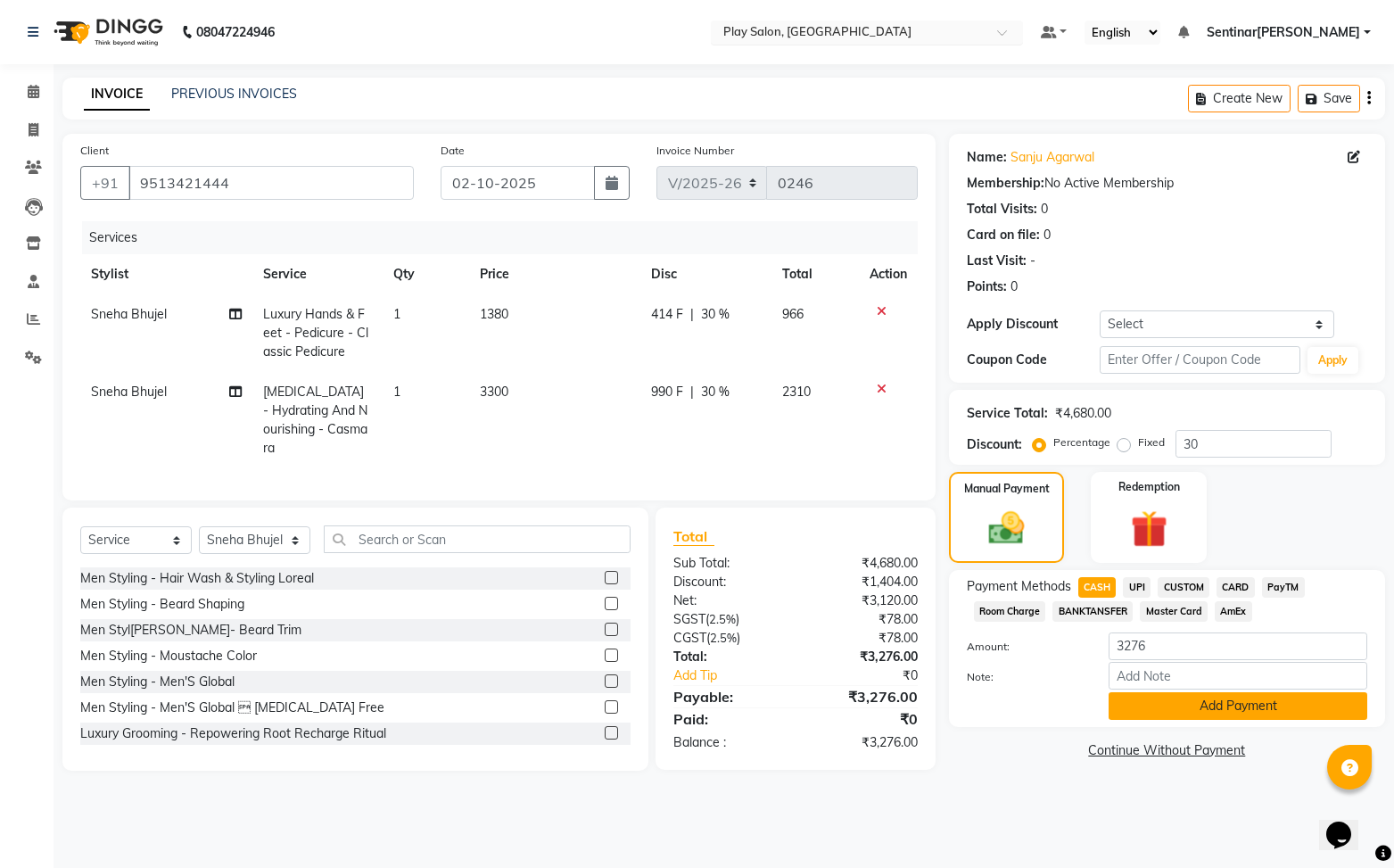
click at [1186, 711] on button "Add Payment" at bounding box center [1238, 705] width 259 height 27
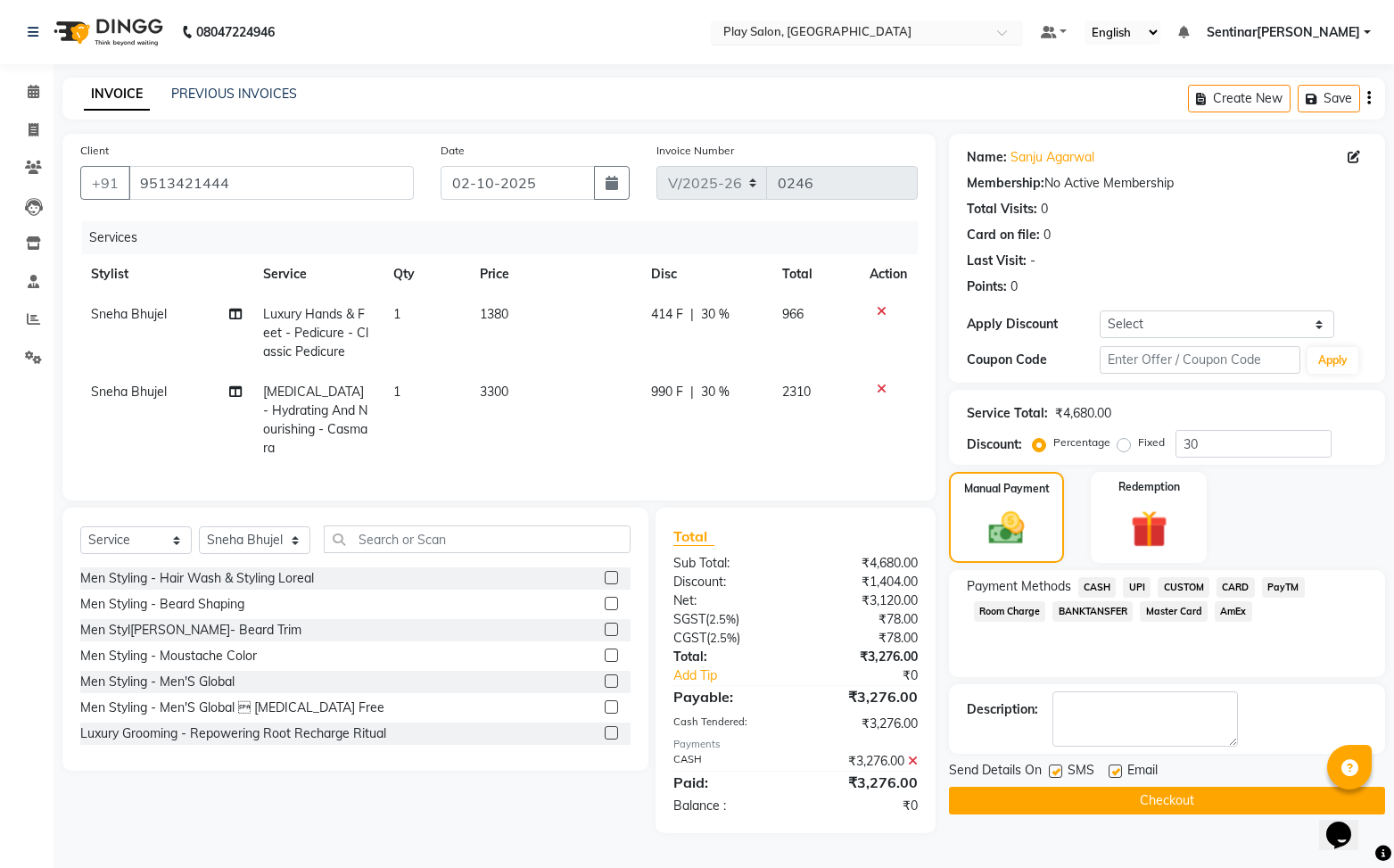
click at [1158, 803] on button "Checkout" at bounding box center [1168, 800] width 436 height 27
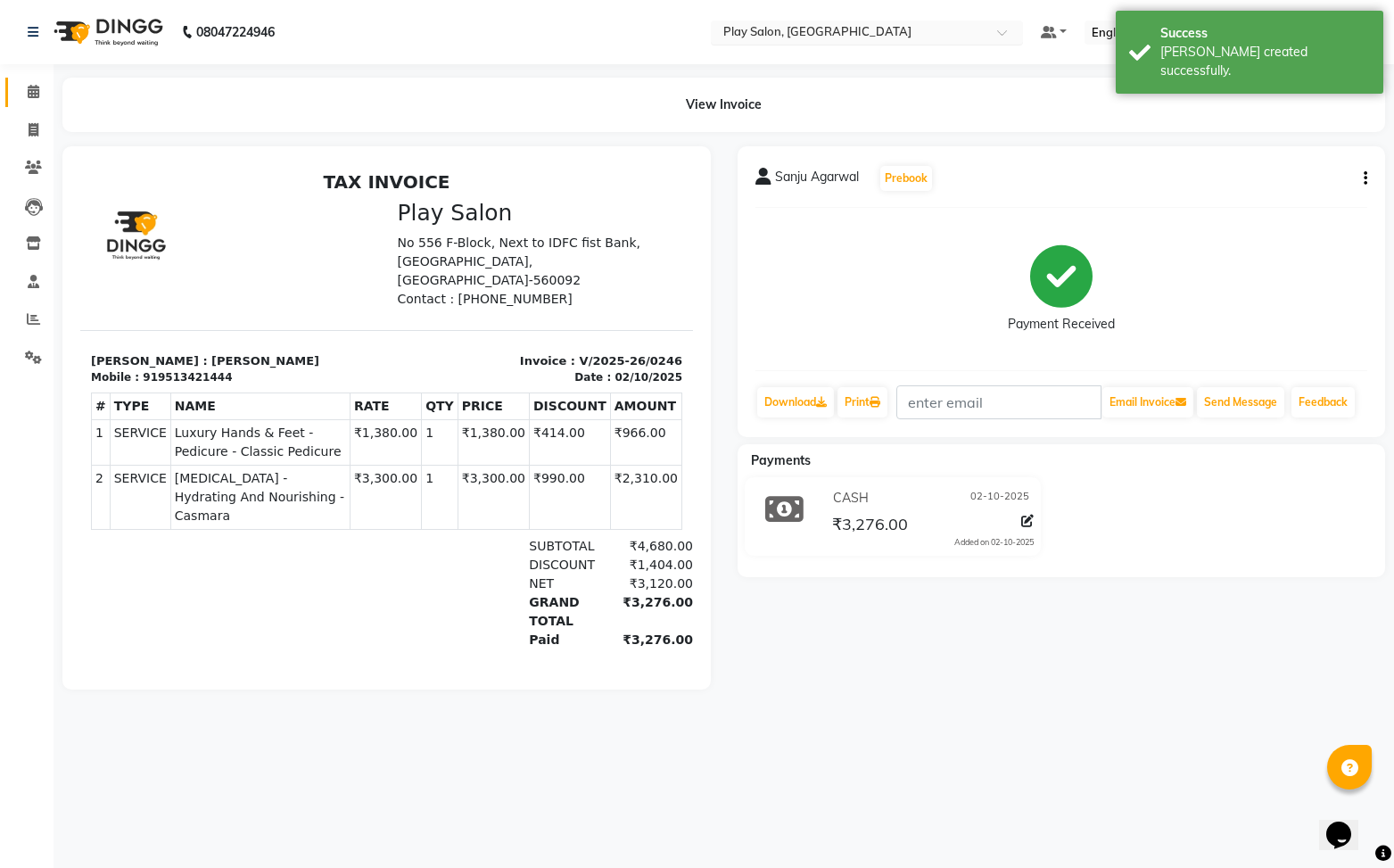
click at [42, 106] on link "Calendar" at bounding box center [26, 92] width 43 height 29
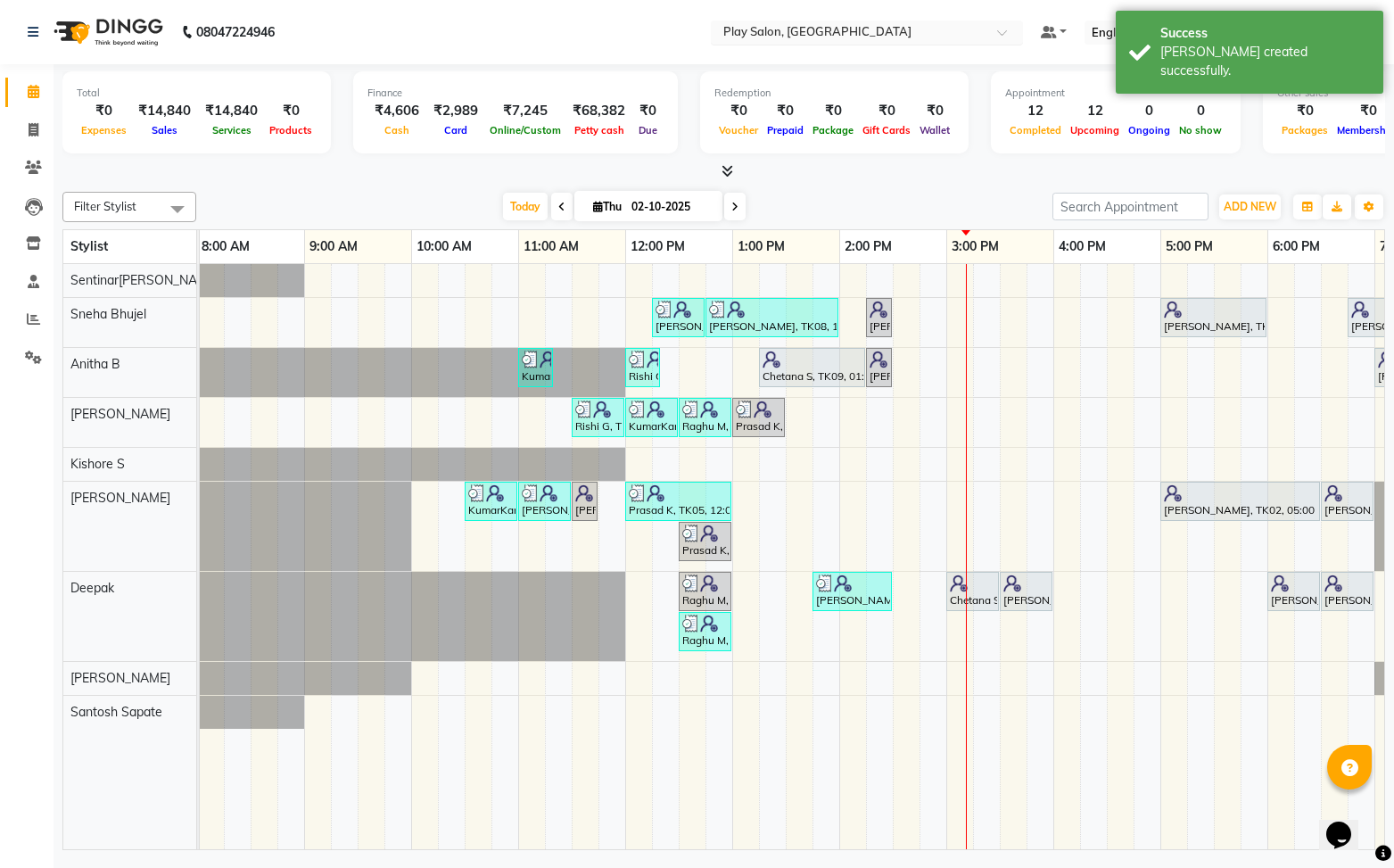
scroll to position [0, 1]
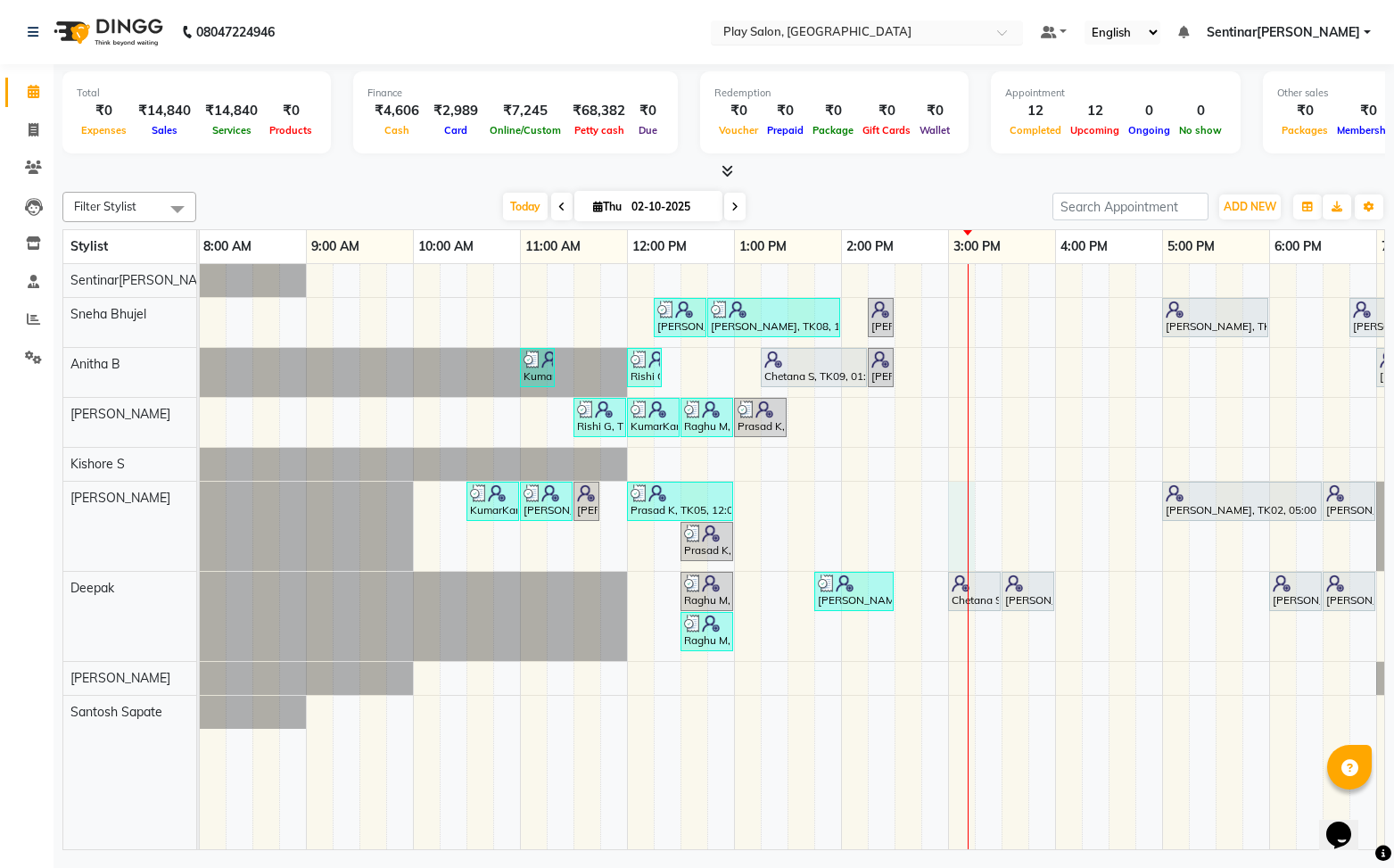
click at [956, 490] on div "Sanju Agarwal, TK08, 12:15 PM-12:45 PM, Skin Care - Hydrating And Nourishing - …" at bounding box center [895, 556] width 1391 height 586
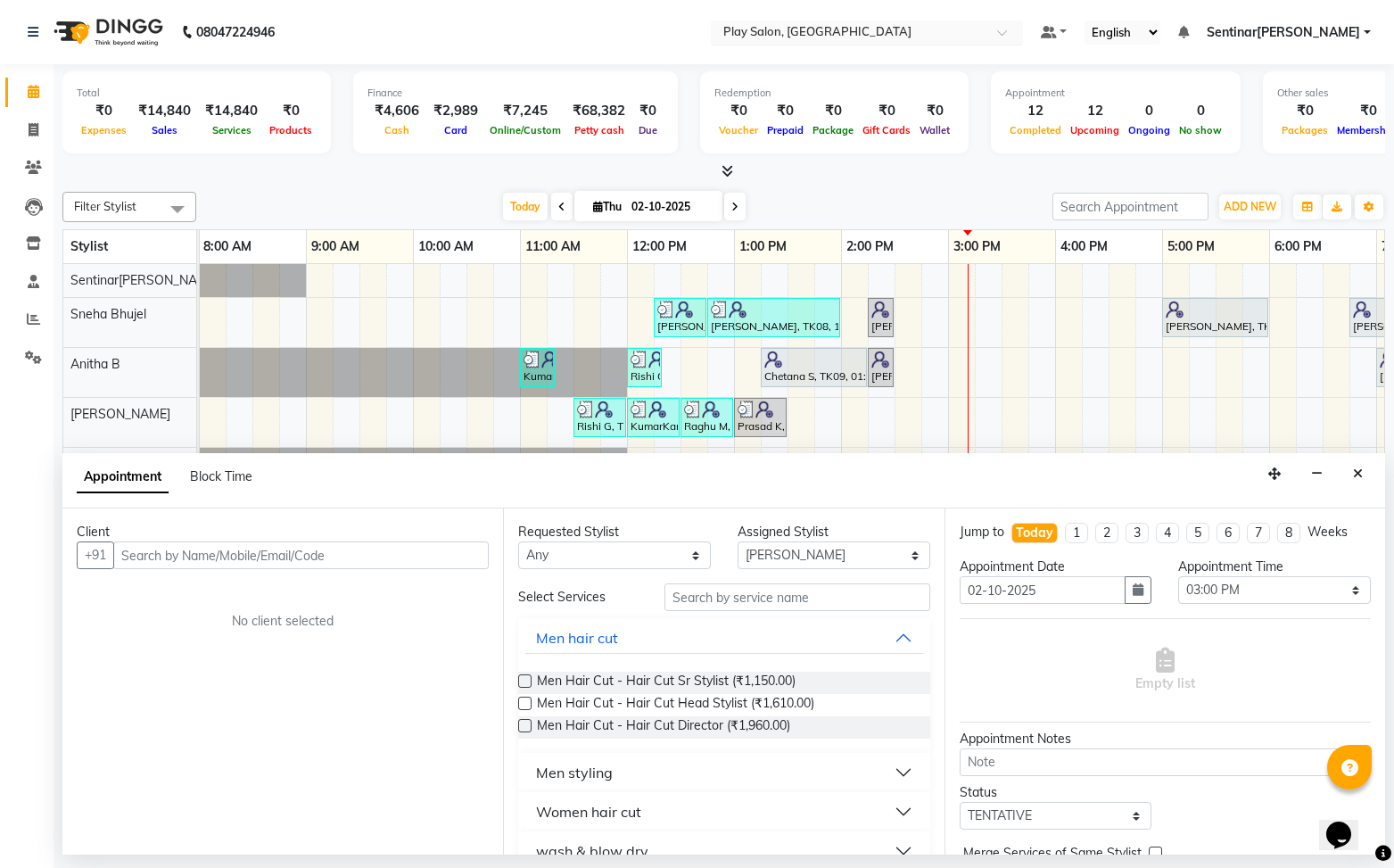
click at [326, 558] on input "text" at bounding box center [301, 554] width 376 height 27
click at [464, 563] on button "Add Client" at bounding box center [451, 554] width 74 height 27
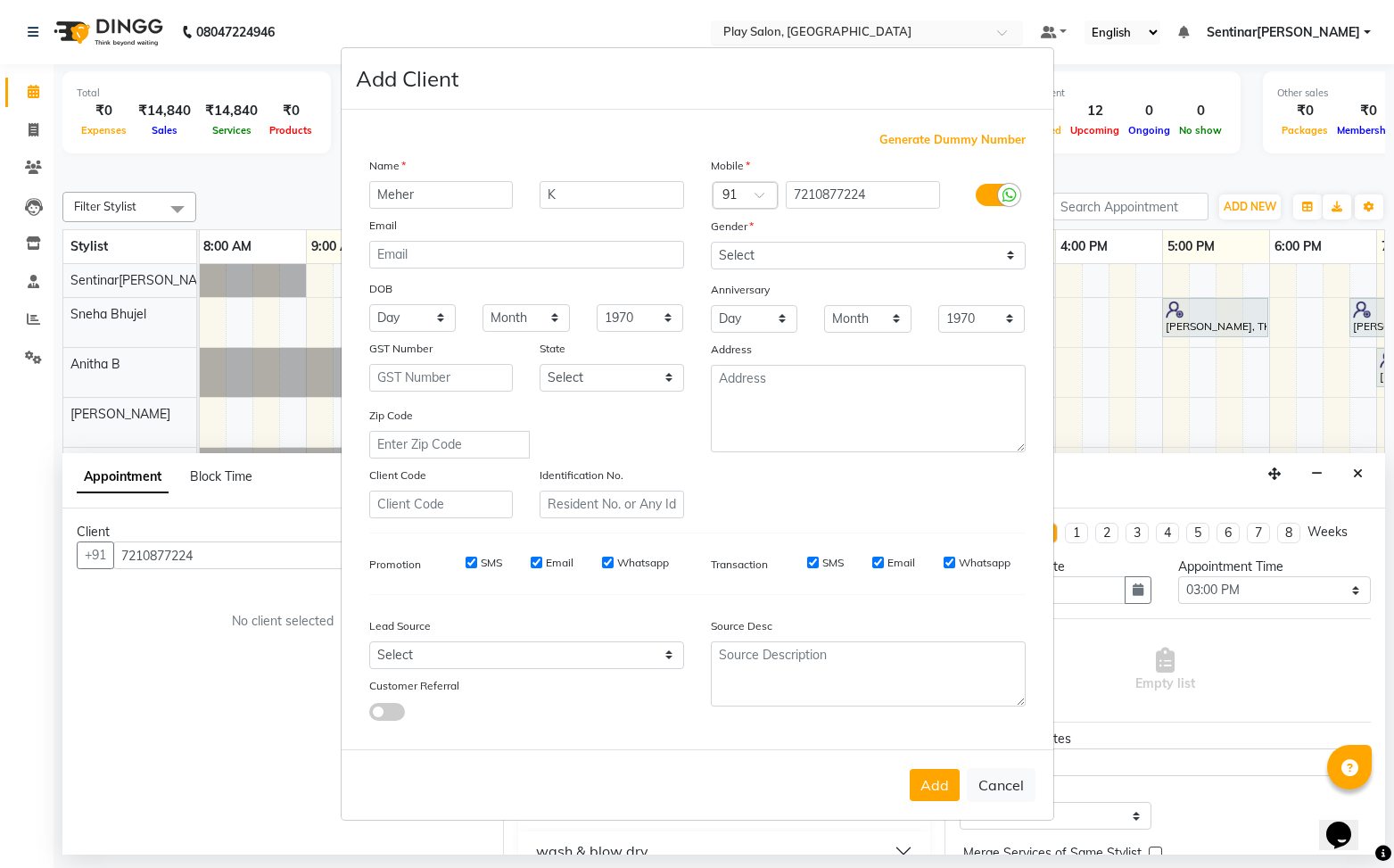
drag, startPoint x: 926, startPoint y: 783, endPoint x: 950, endPoint y: 750, distance: 40.8
click at [925, 783] on button "Add" at bounding box center [935, 784] width 50 height 32
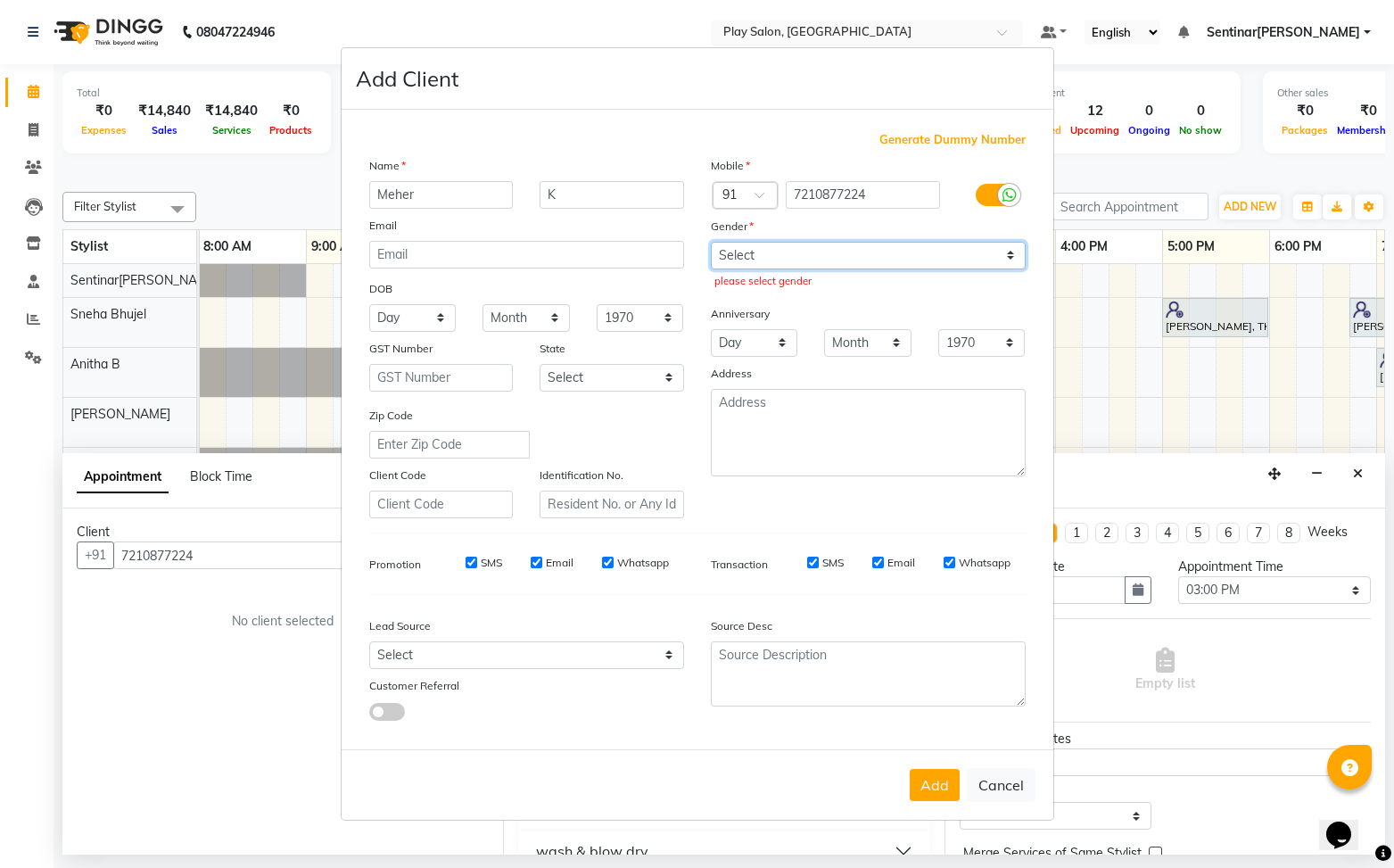
click at [795, 257] on select "Select [DEMOGRAPHIC_DATA] [DEMOGRAPHIC_DATA] Other Prefer Not To Say" at bounding box center [868, 255] width 315 height 27
click at [711, 242] on select "Select [DEMOGRAPHIC_DATA] [DEMOGRAPHIC_DATA] Other Prefer Not To Say" at bounding box center [868, 255] width 315 height 27
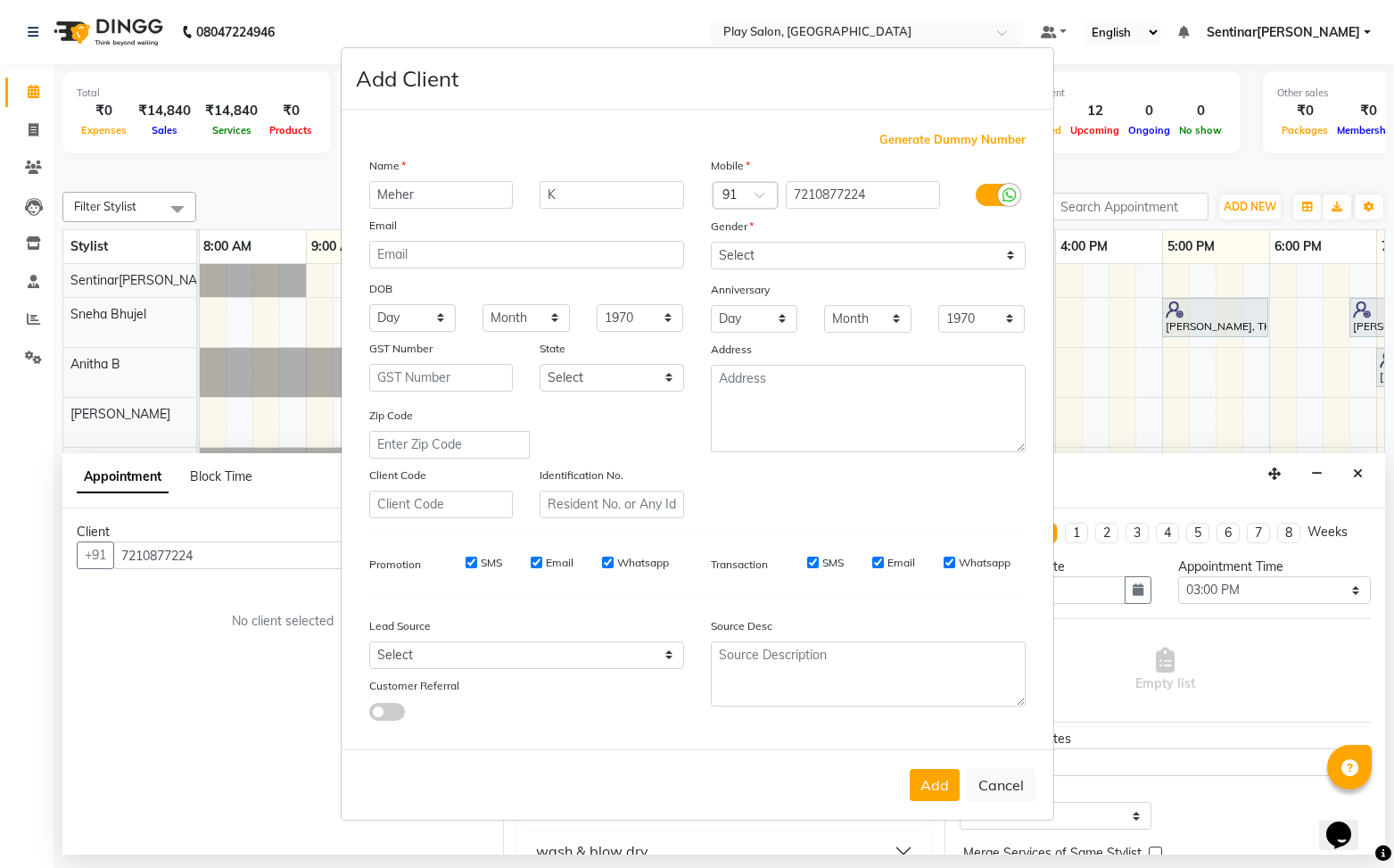
click at [946, 788] on button "Add" at bounding box center [935, 784] width 50 height 32
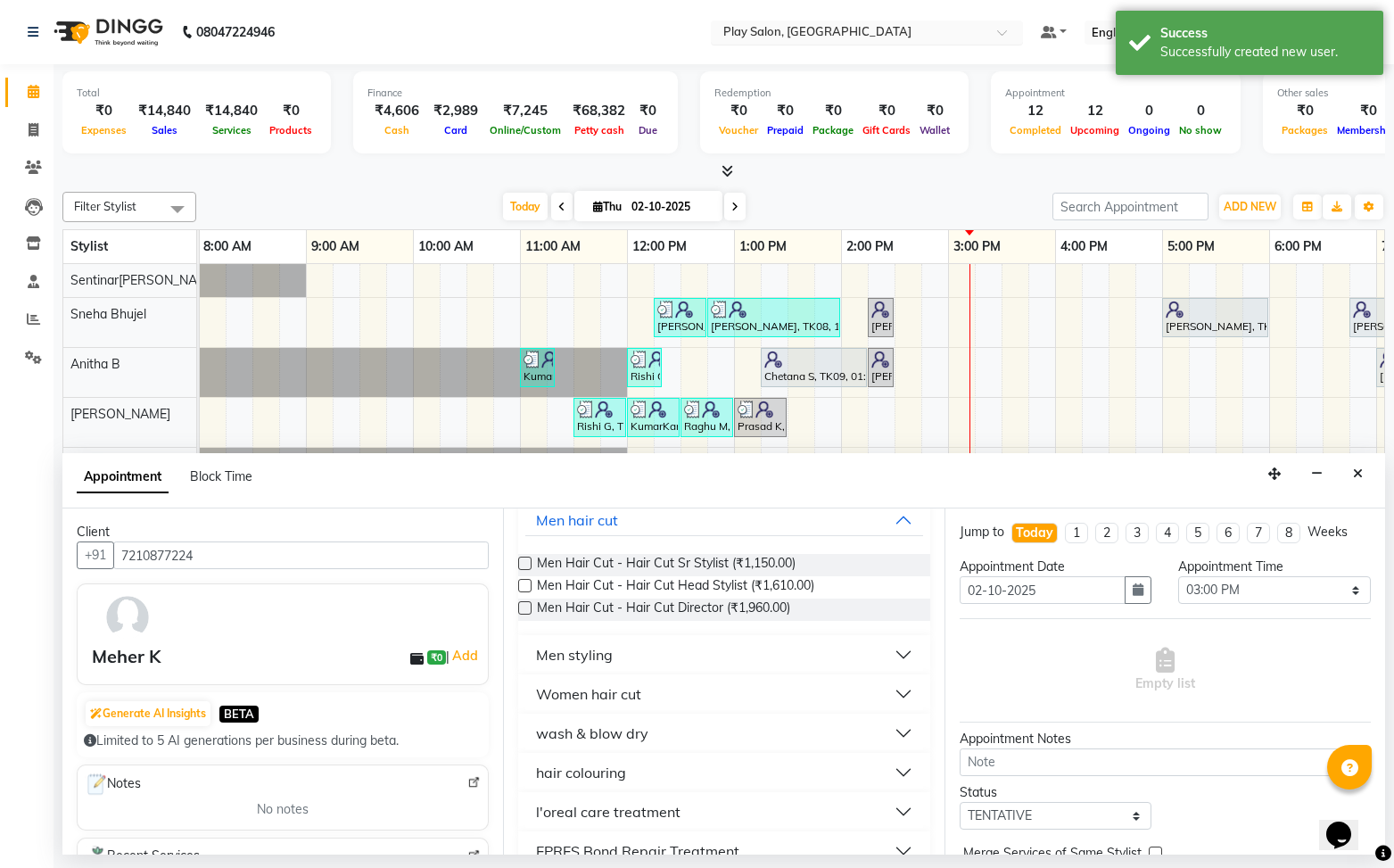
scroll to position [122, 0]
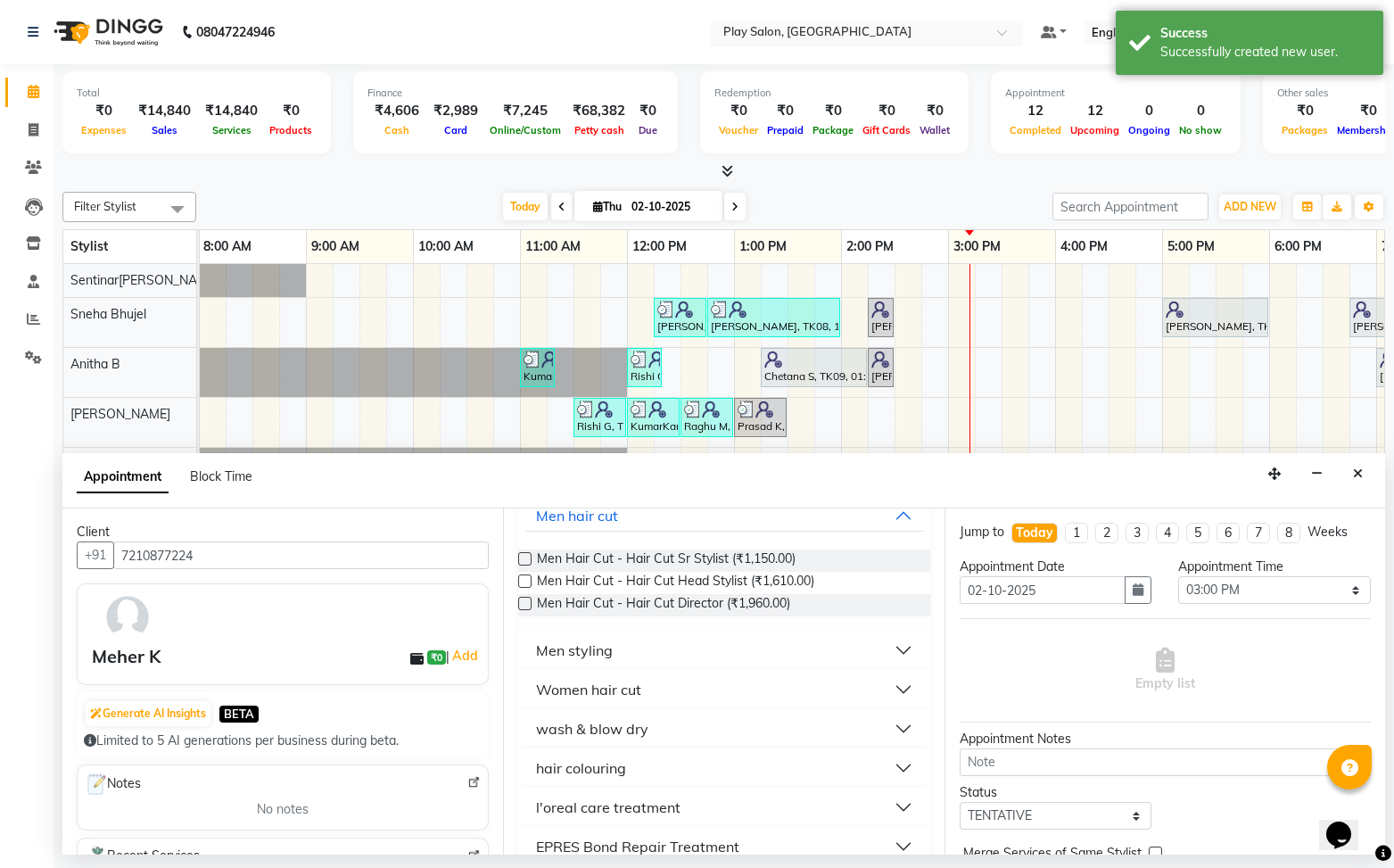
drag, startPoint x: 682, startPoint y: 731, endPoint x: 710, endPoint y: 743, distance: 30.5
click at [682, 731] on button "wash & blow dry" at bounding box center [724, 728] width 397 height 32
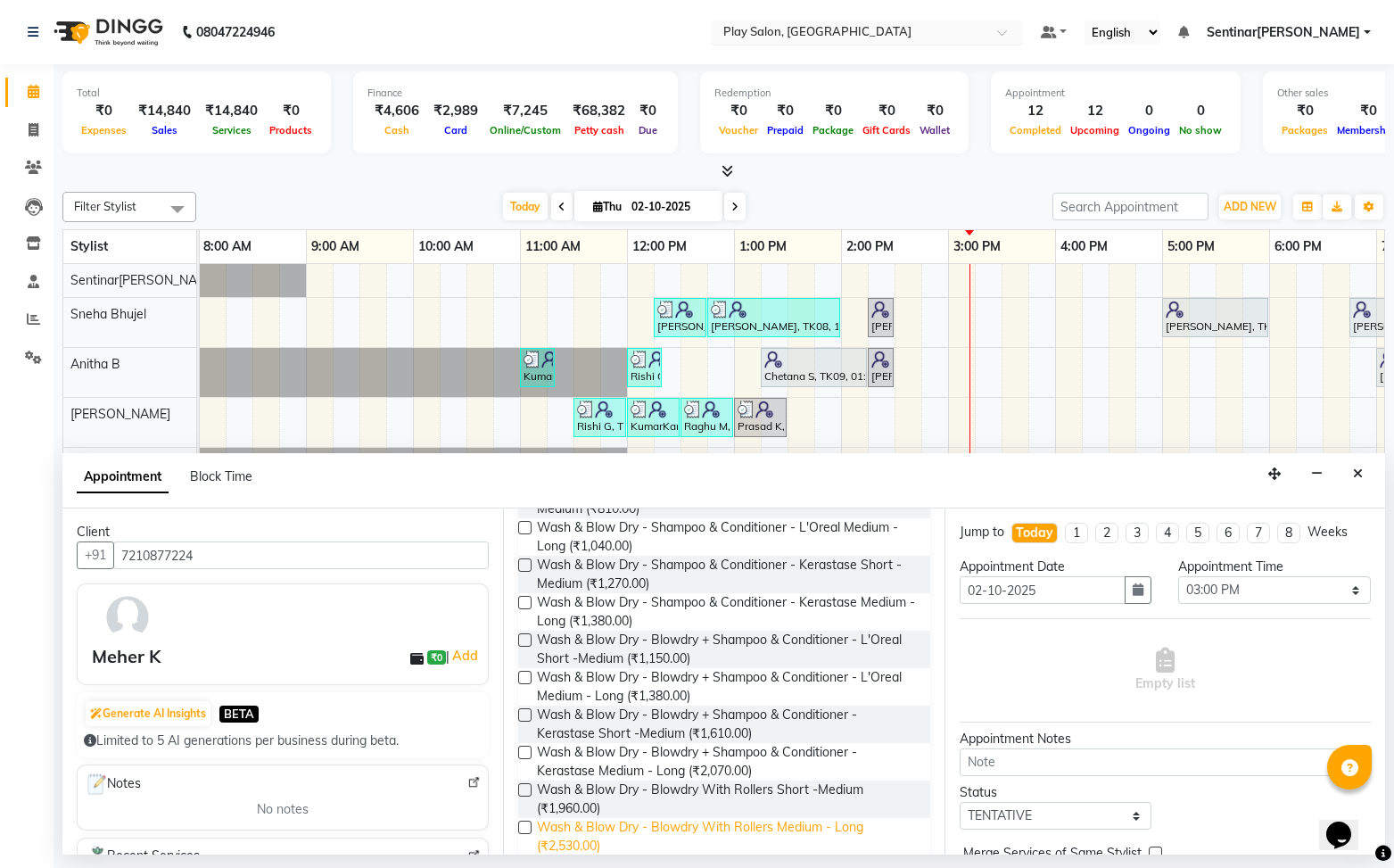
scroll to position [396, 0]
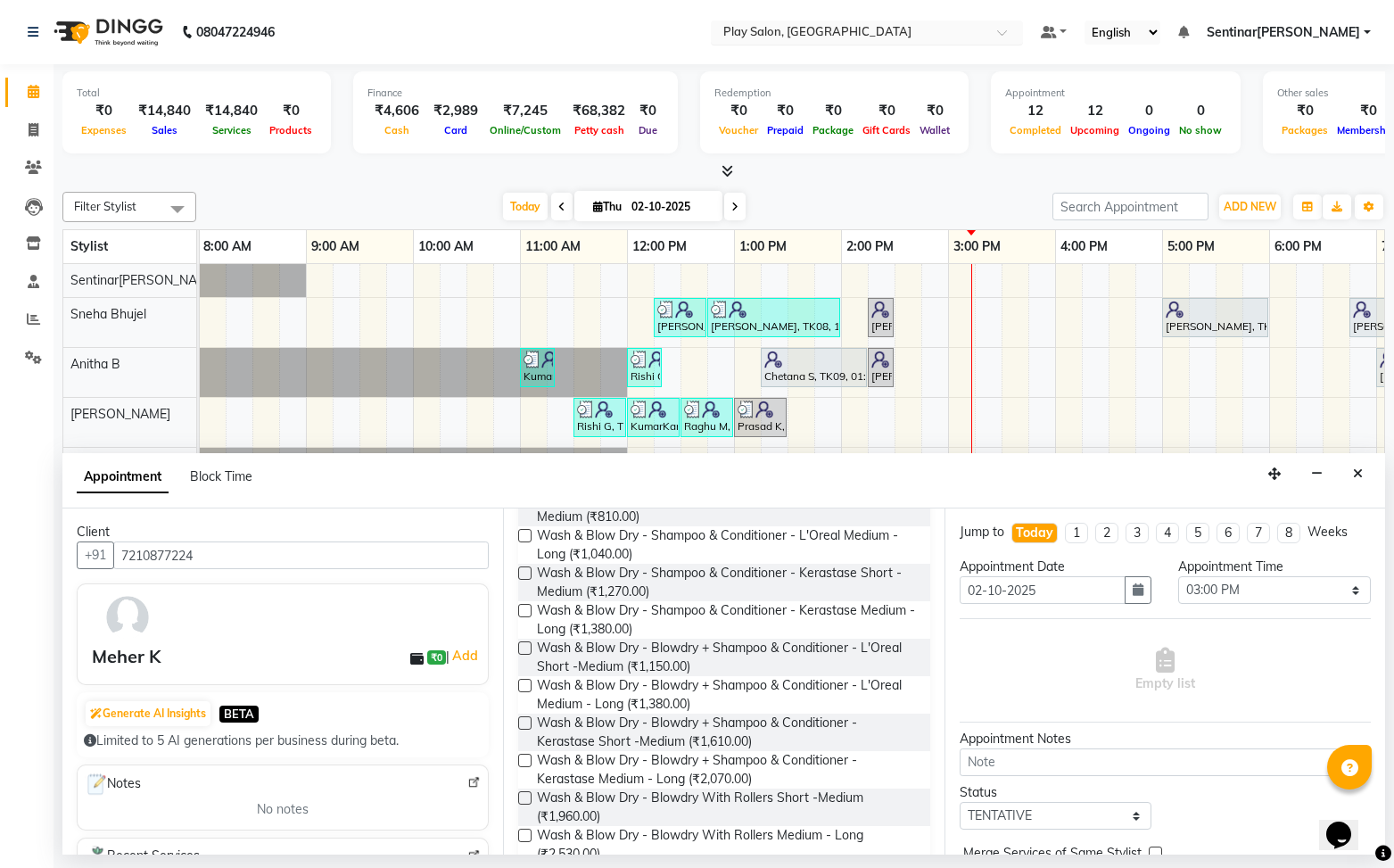
click at [527, 761] on label at bounding box center [525, 760] width 14 height 14
click at [527, 761] on input "checkbox" at bounding box center [524, 762] width 12 height 12
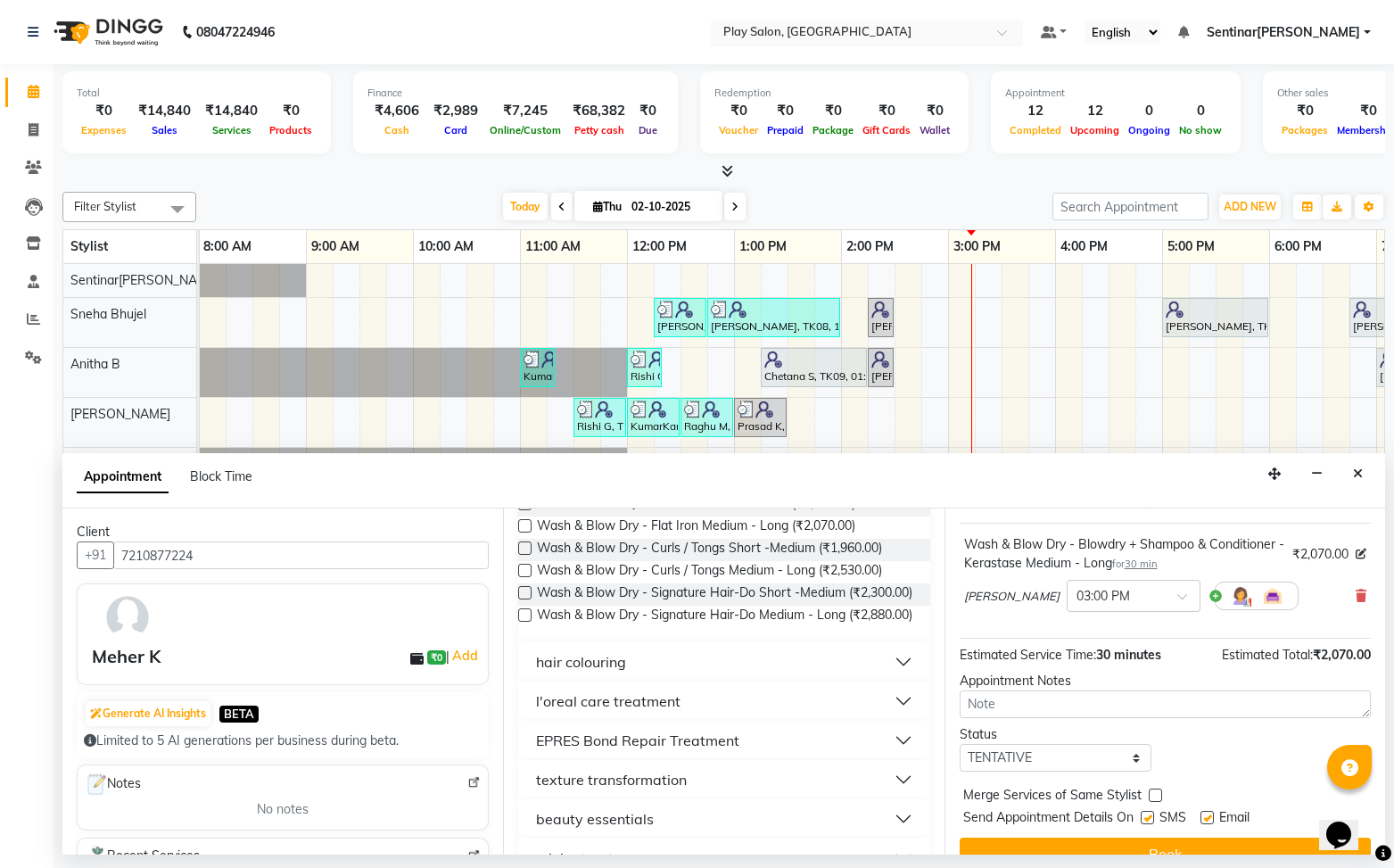
scroll to position [125, 0]
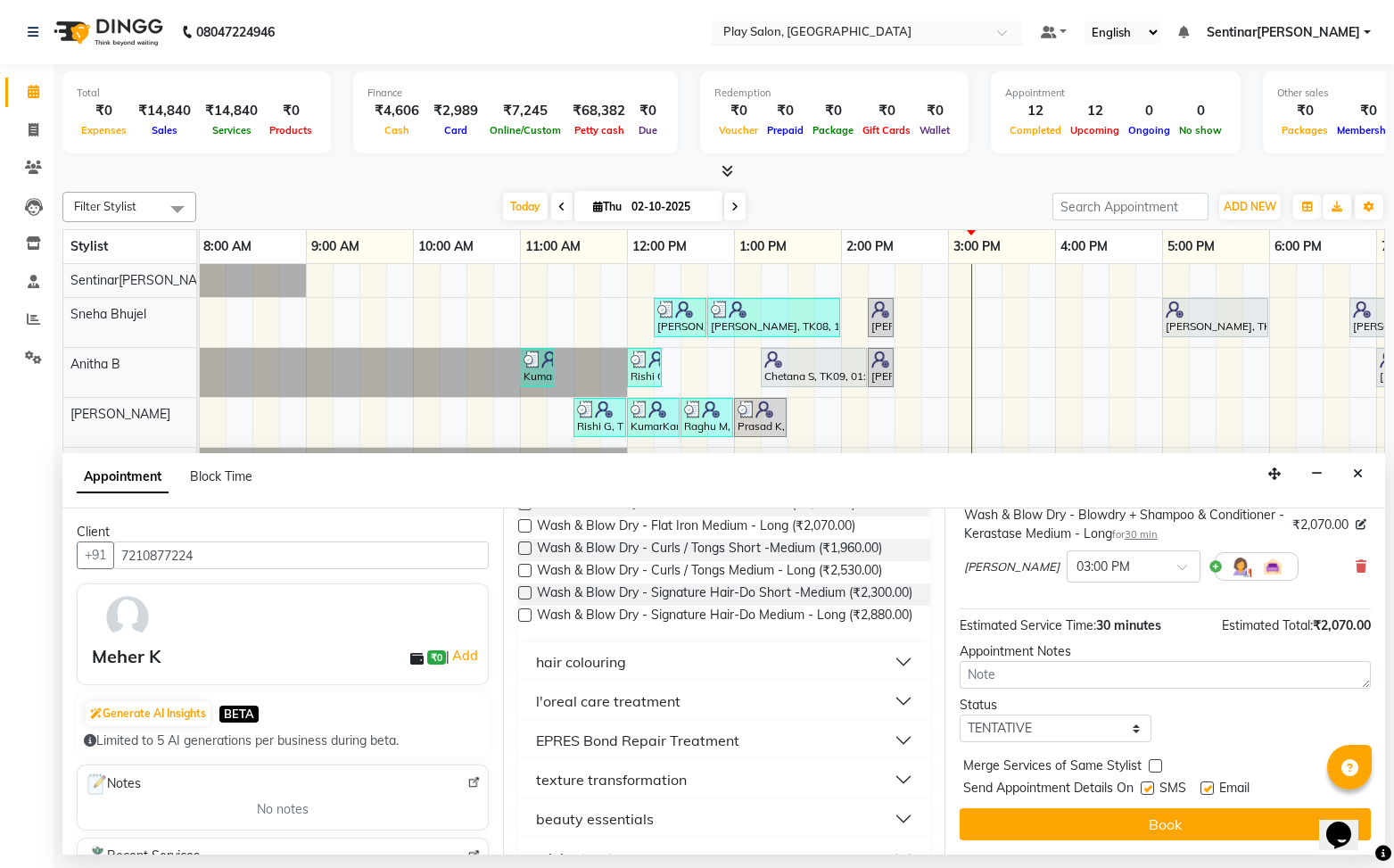
click at [1165, 824] on button "Book" at bounding box center [1166, 823] width 411 height 32
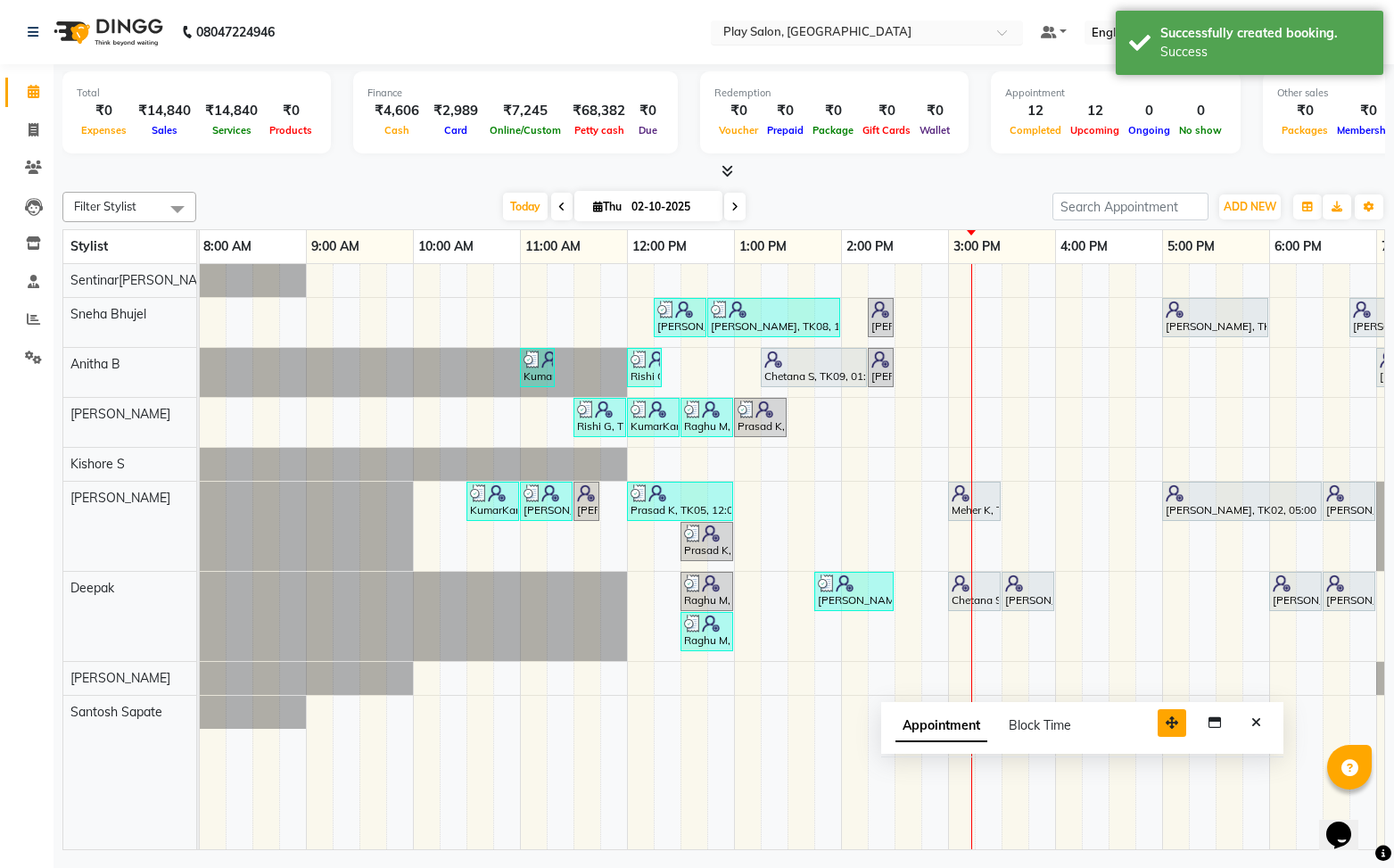
drag, startPoint x: 1274, startPoint y: 823, endPoint x: 1172, endPoint y: 722, distance: 143.5
click at [1172, 722] on icon "button" at bounding box center [1172, 723] width 13 height 13
drag, startPoint x: 1260, startPoint y: 724, endPoint x: 1252, endPoint y: 720, distance: 8.9
click at [1260, 724] on icon "Close" at bounding box center [1256, 723] width 10 height 13
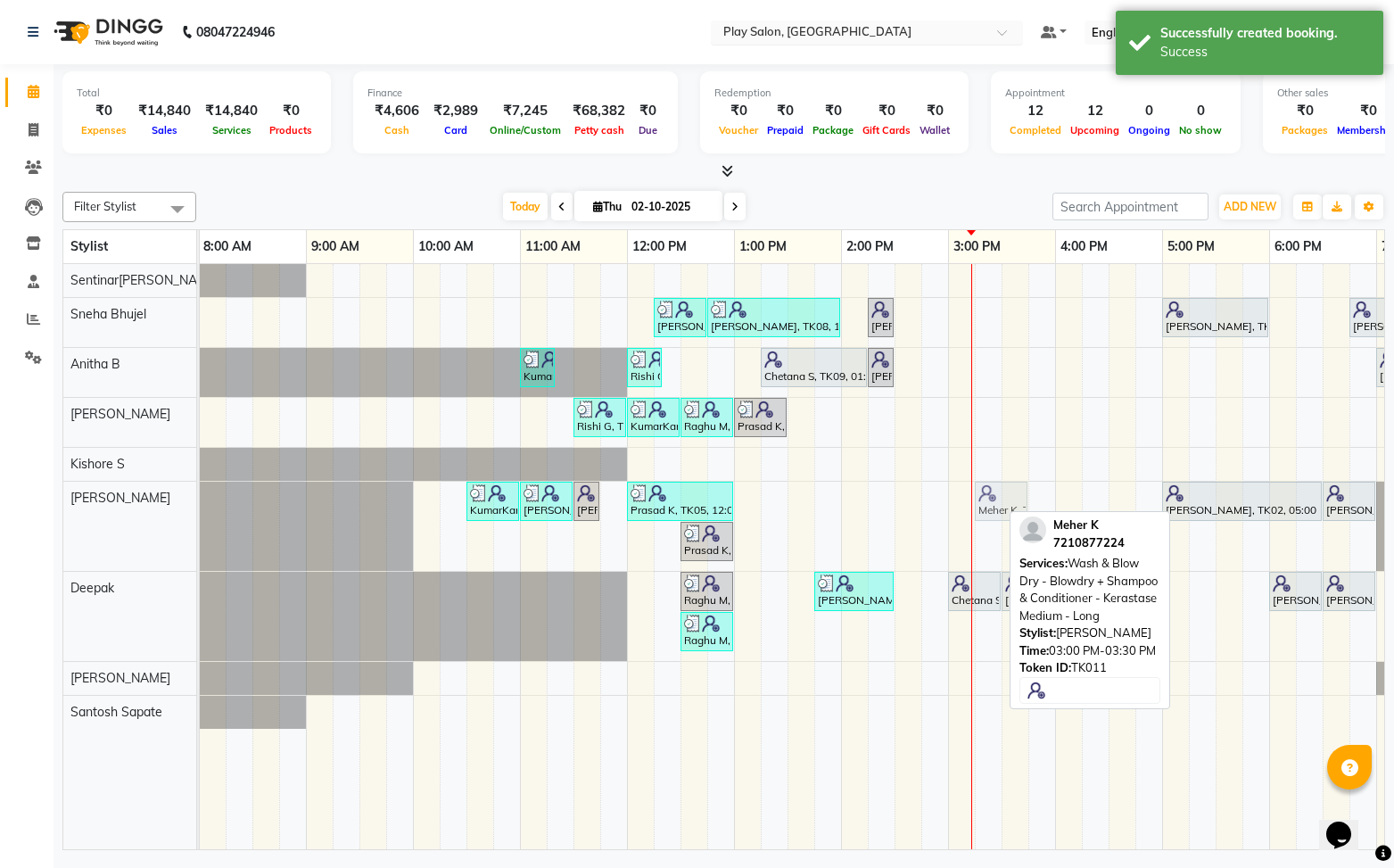
drag, startPoint x: 983, startPoint y: 500, endPoint x: 1007, endPoint y: 500, distance: 24.0
click at [199, 500] on div "KumarKant Gowda, TK03, 10:30 AM-11:00 AM, Men Styling - Beard Color Rishi G, TK…" at bounding box center [199, 526] width 0 height 89
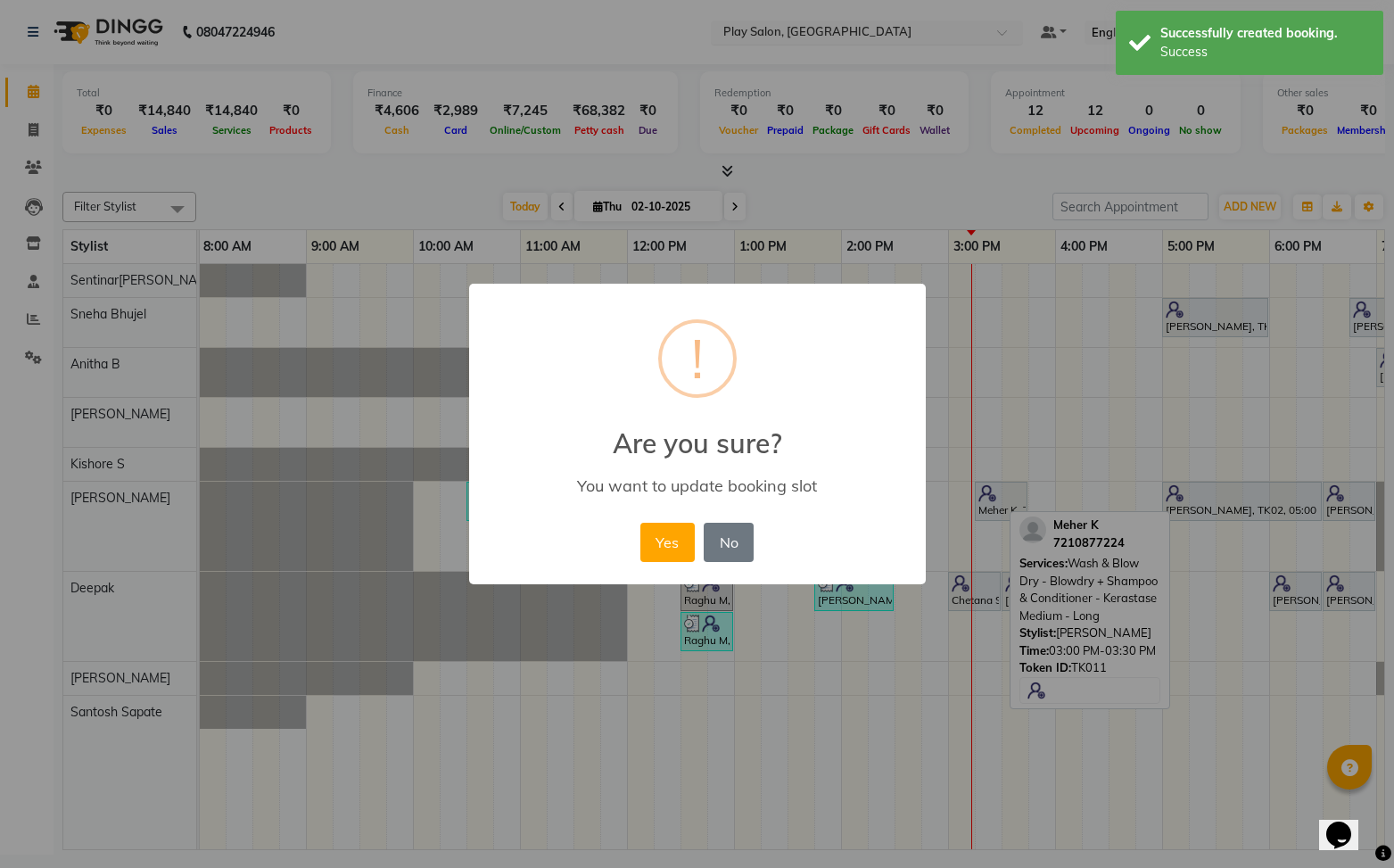
drag, startPoint x: 683, startPoint y: 541, endPoint x: 779, endPoint y: 538, distance: 96.0
click at [683, 541] on button "Yes" at bounding box center [667, 542] width 55 height 39
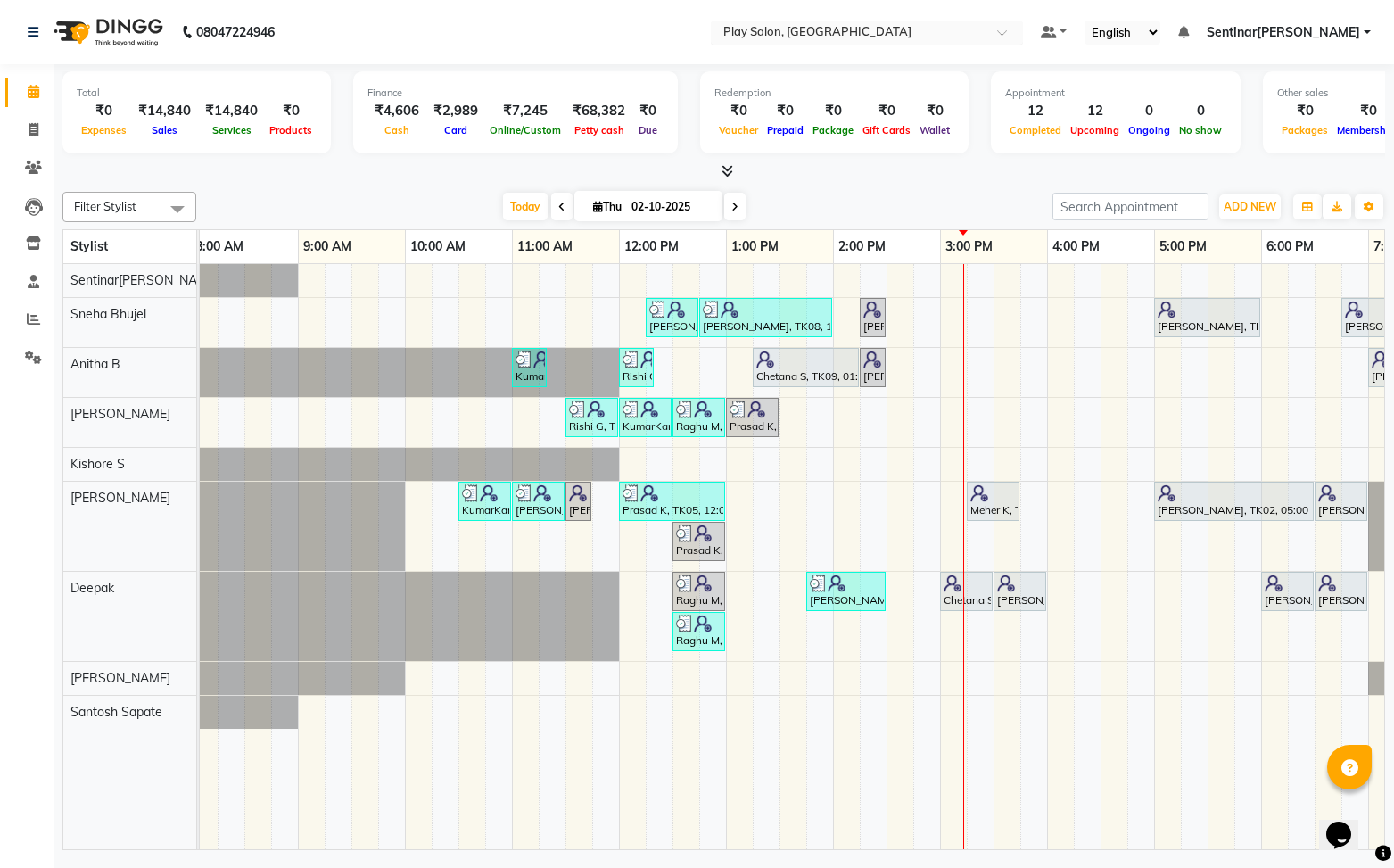
scroll to position [0, 0]
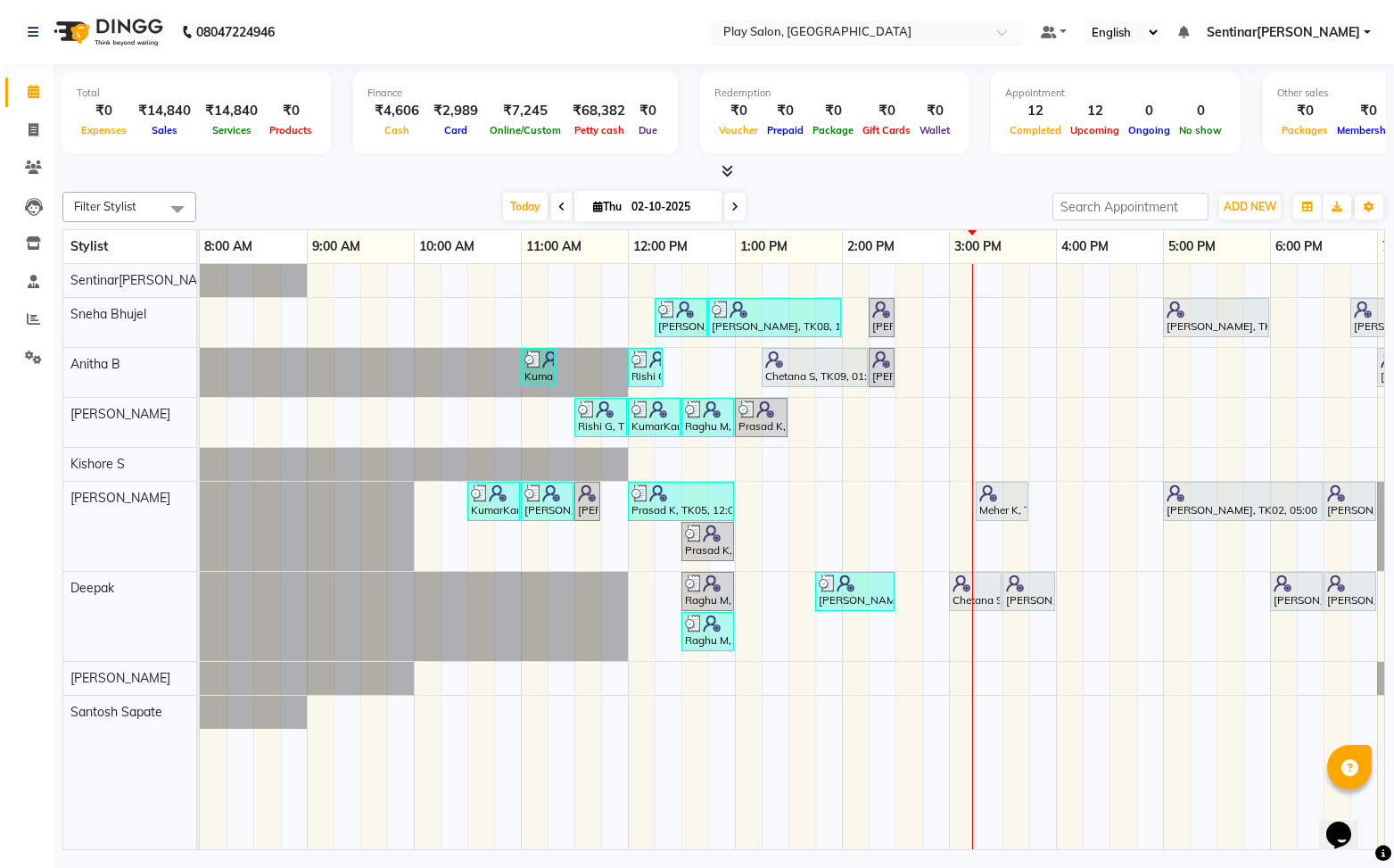
click at [1000, 352] on div "Sanju Agarwal, TK08, 12:15 PM-12:45 PM, Skin Care - Hydrating And Nourishing - …" at bounding box center [896, 556] width 1391 height 586
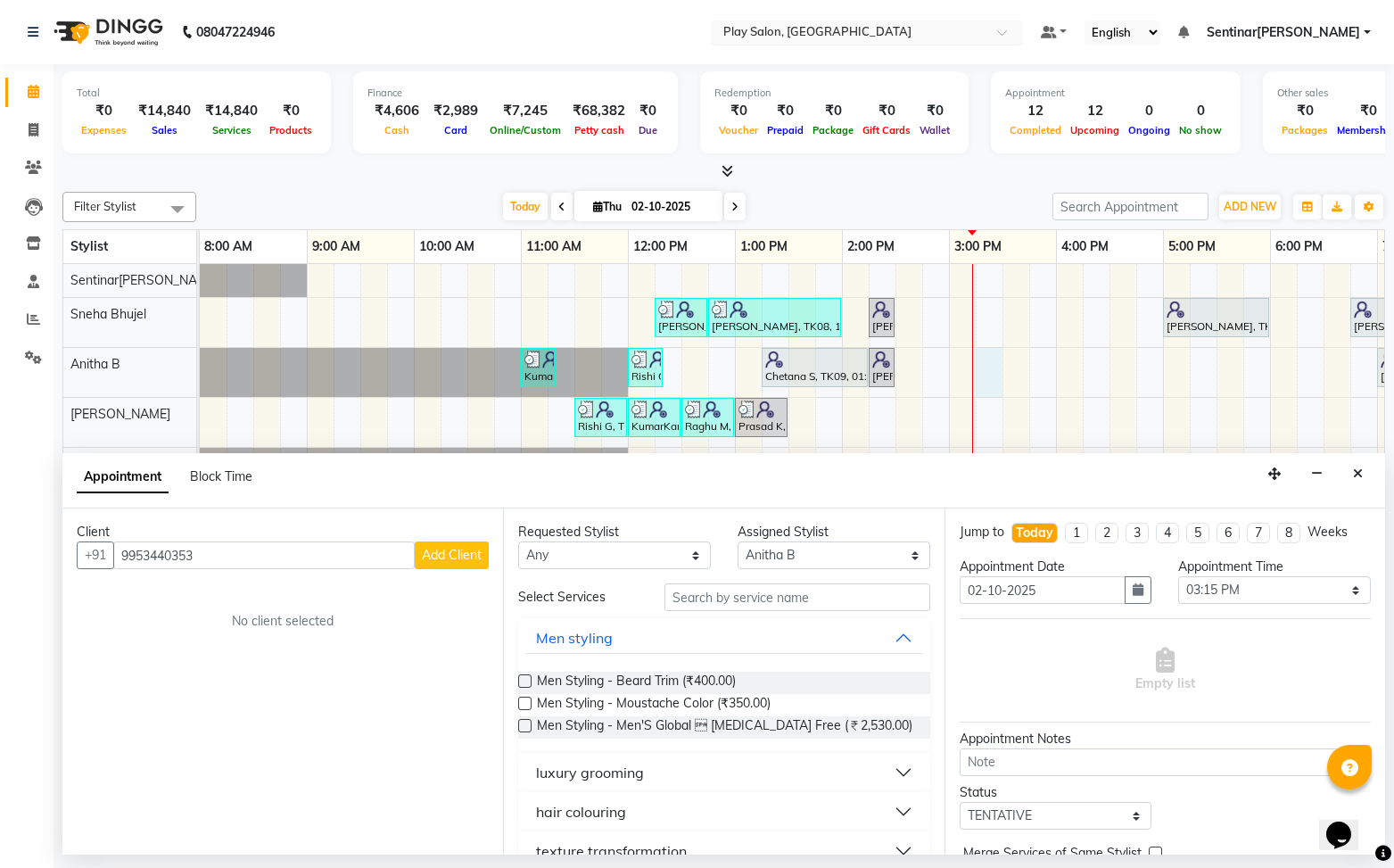
click at [466, 557] on span "Add Client" at bounding box center [452, 554] width 60 height 16
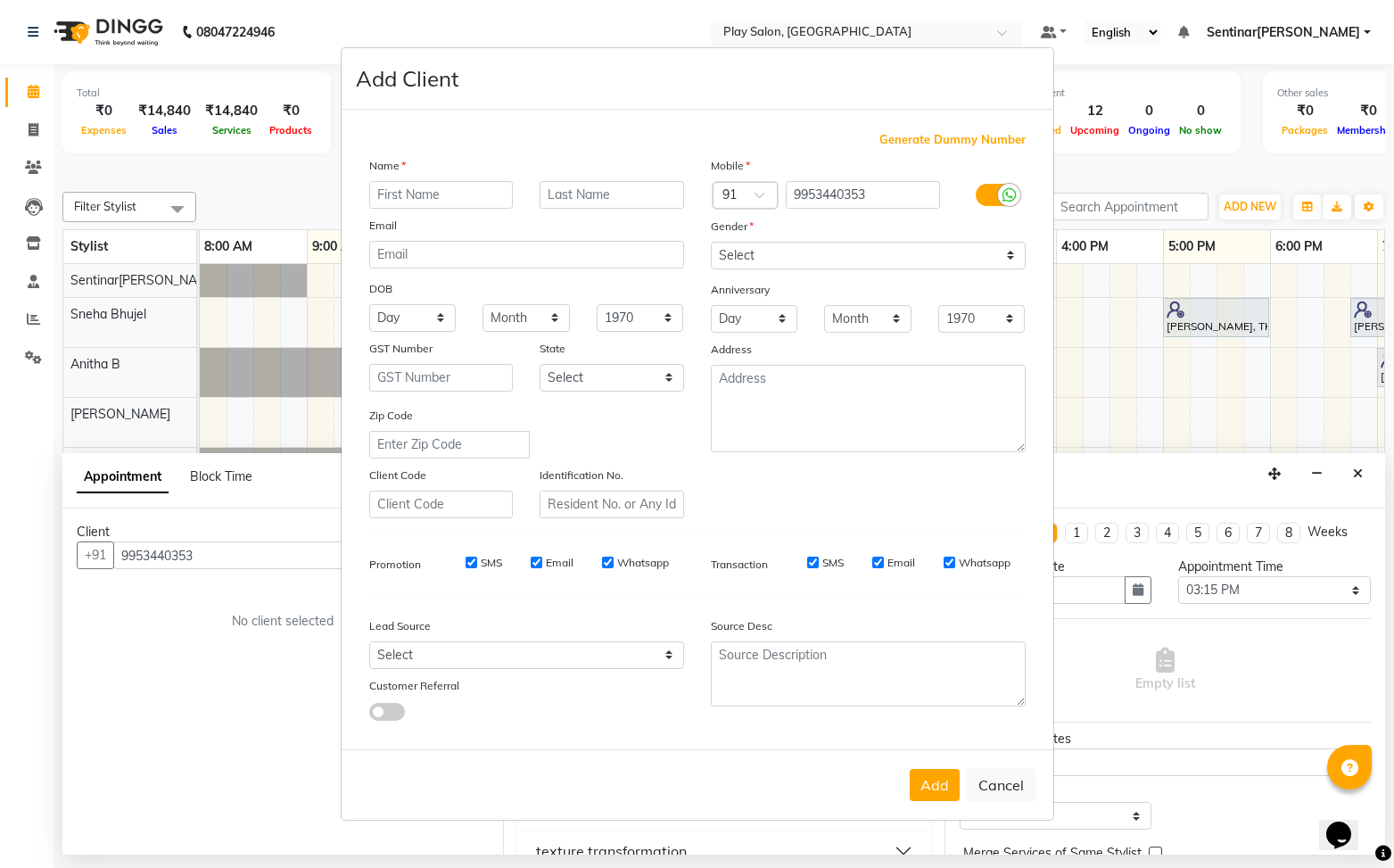
click at [469, 196] on input "text" at bounding box center [441, 195] width 145 height 27
click at [792, 254] on select "Select [DEMOGRAPHIC_DATA] [DEMOGRAPHIC_DATA] Other Prefer Not To Say" at bounding box center [868, 255] width 315 height 27
click at [711, 242] on select "Select [DEMOGRAPHIC_DATA] [DEMOGRAPHIC_DATA] Other Prefer Not To Say" at bounding box center [868, 255] width 315 height 27
drag, startPoint x: 924, startPoint y: 783, endPoint x: 916, endPoint y: 779, distance: 8.9
click at [923, 783] on button "Add" at bounding box center [935, 784] width 50 height 32
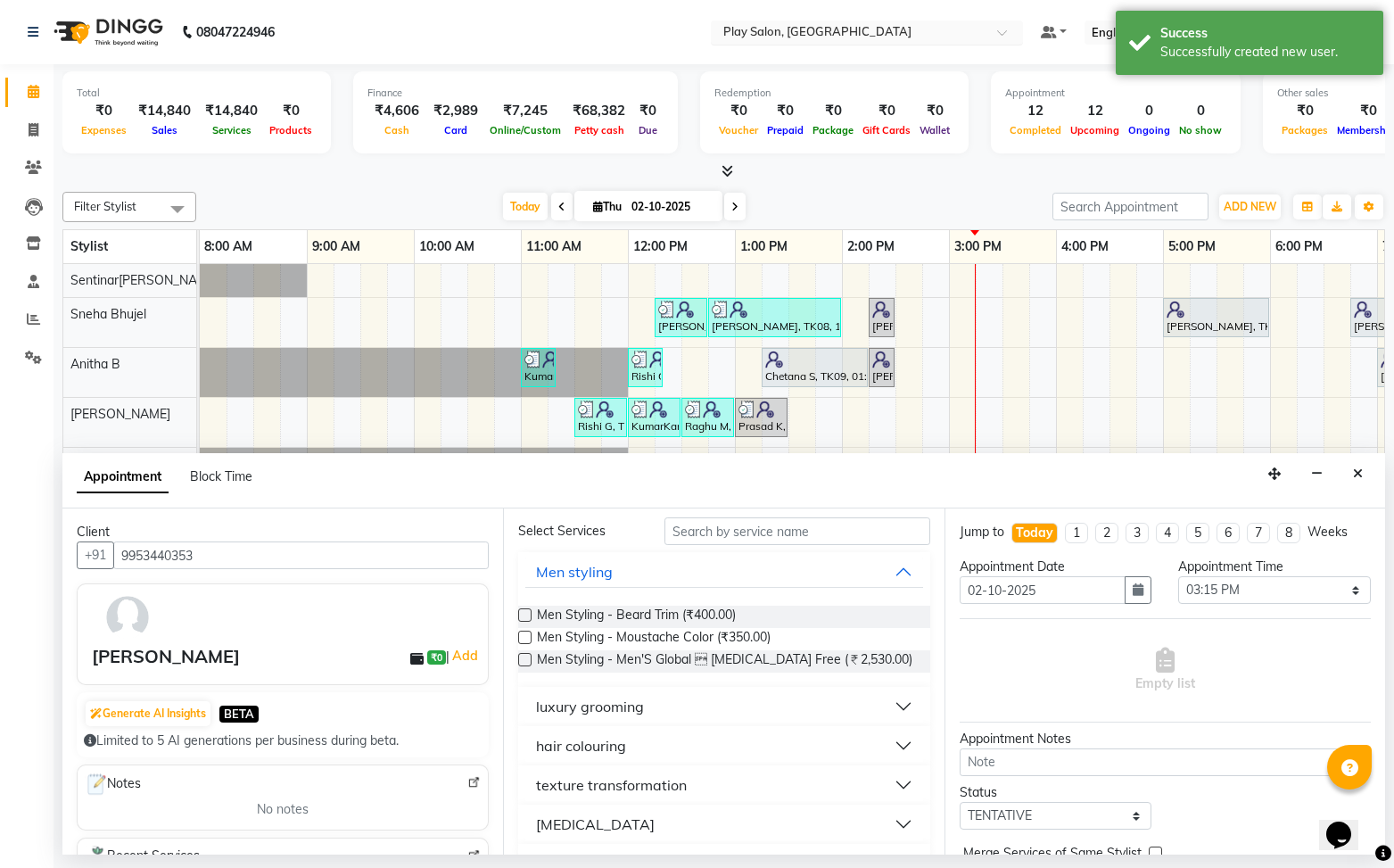
scroll to position [77, 0]
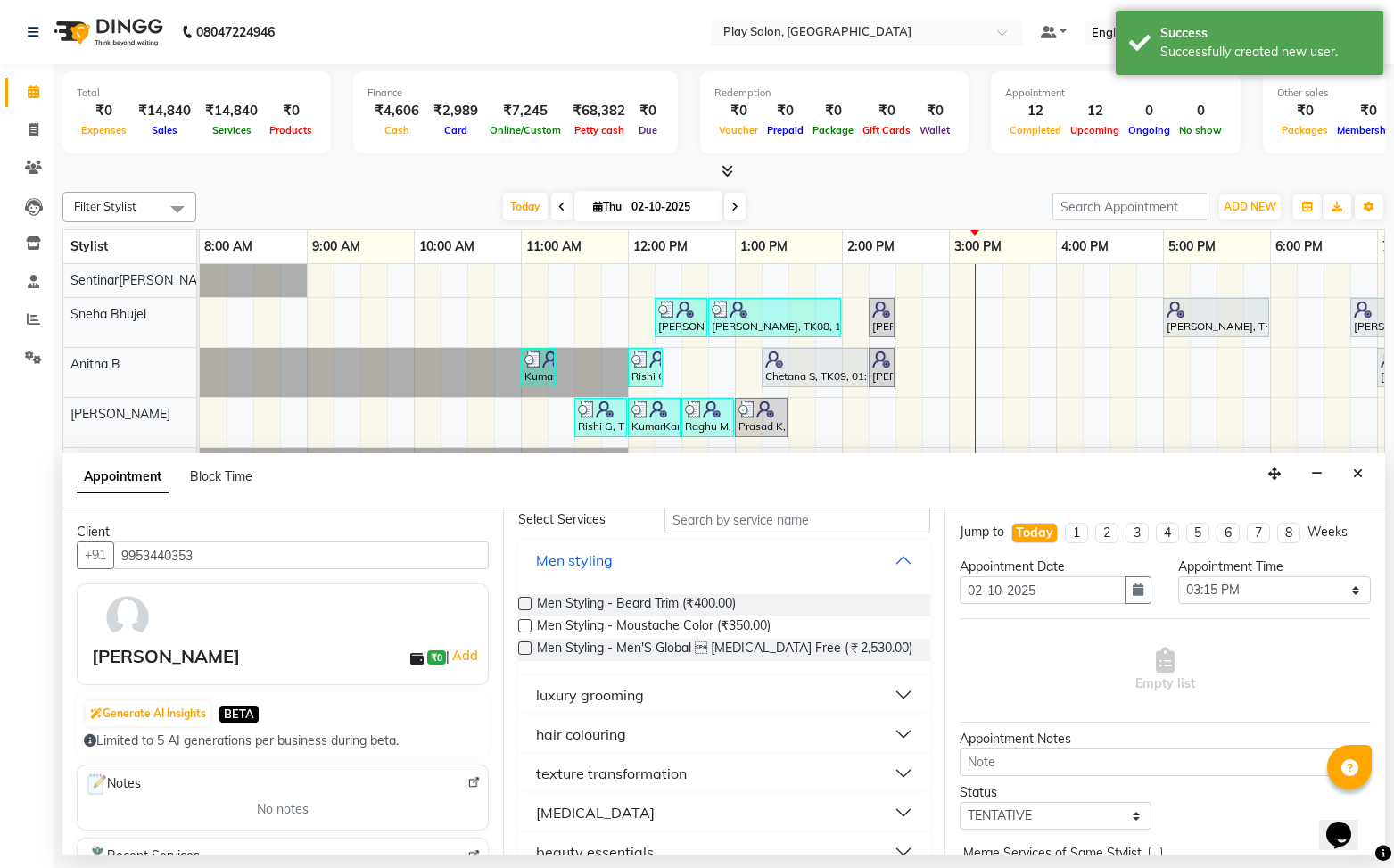
drag, startPoint x: 904, startPoint y: 549, endPoint x: 893, endPoint y: 627, distance: 78.8
click at [904, 549] on button "Men styling" at bounding box center [724, 559] width 397 height 32
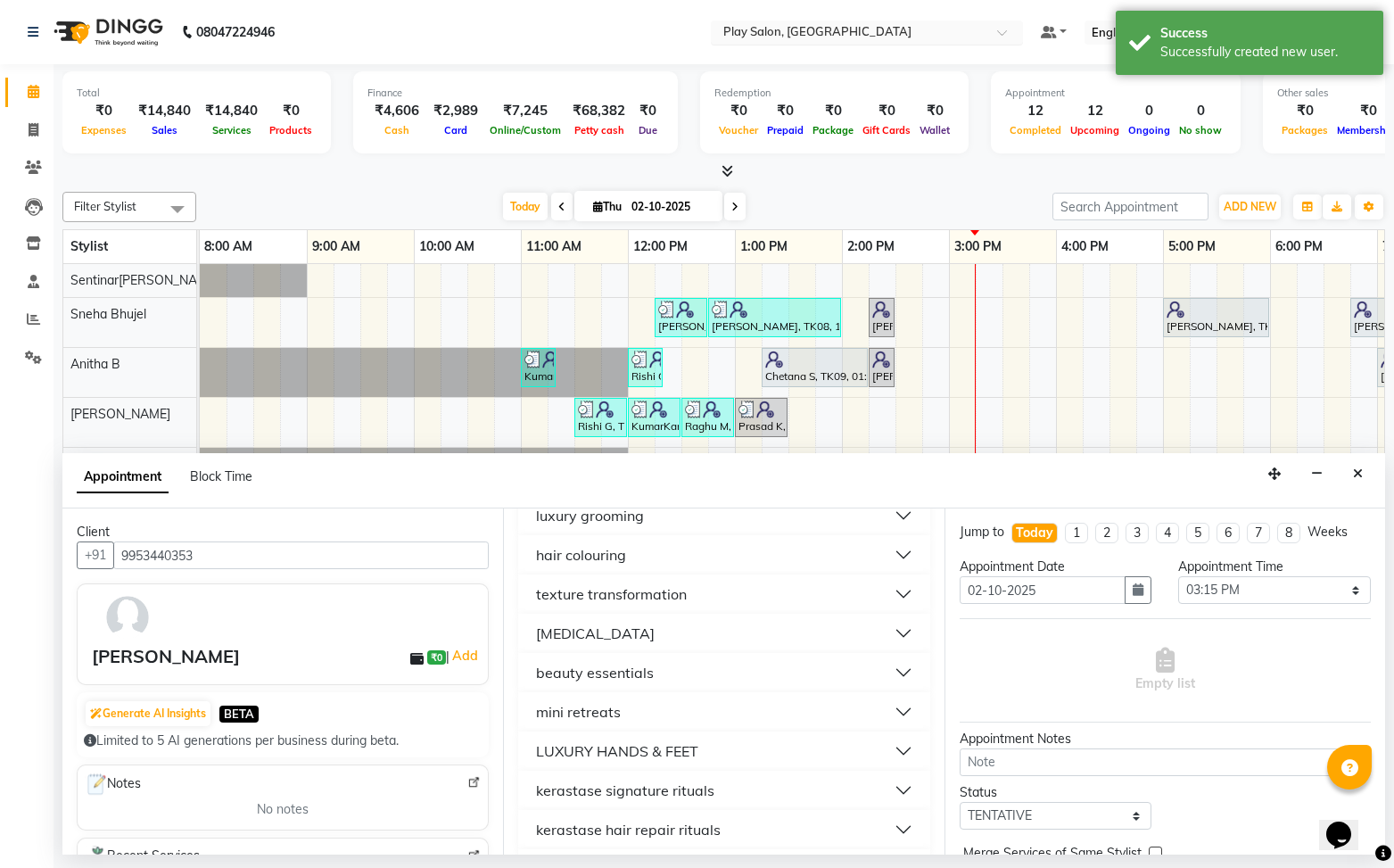
scroll to position [165, 0]
drag, startPoint x: 889, startPoint y: 660, endPoint x: 856, endPoint y: 670, distance: 34.5
click at [888, 660] on button "beauty essentials" at bounding box center [724, 668] width 397 height 32
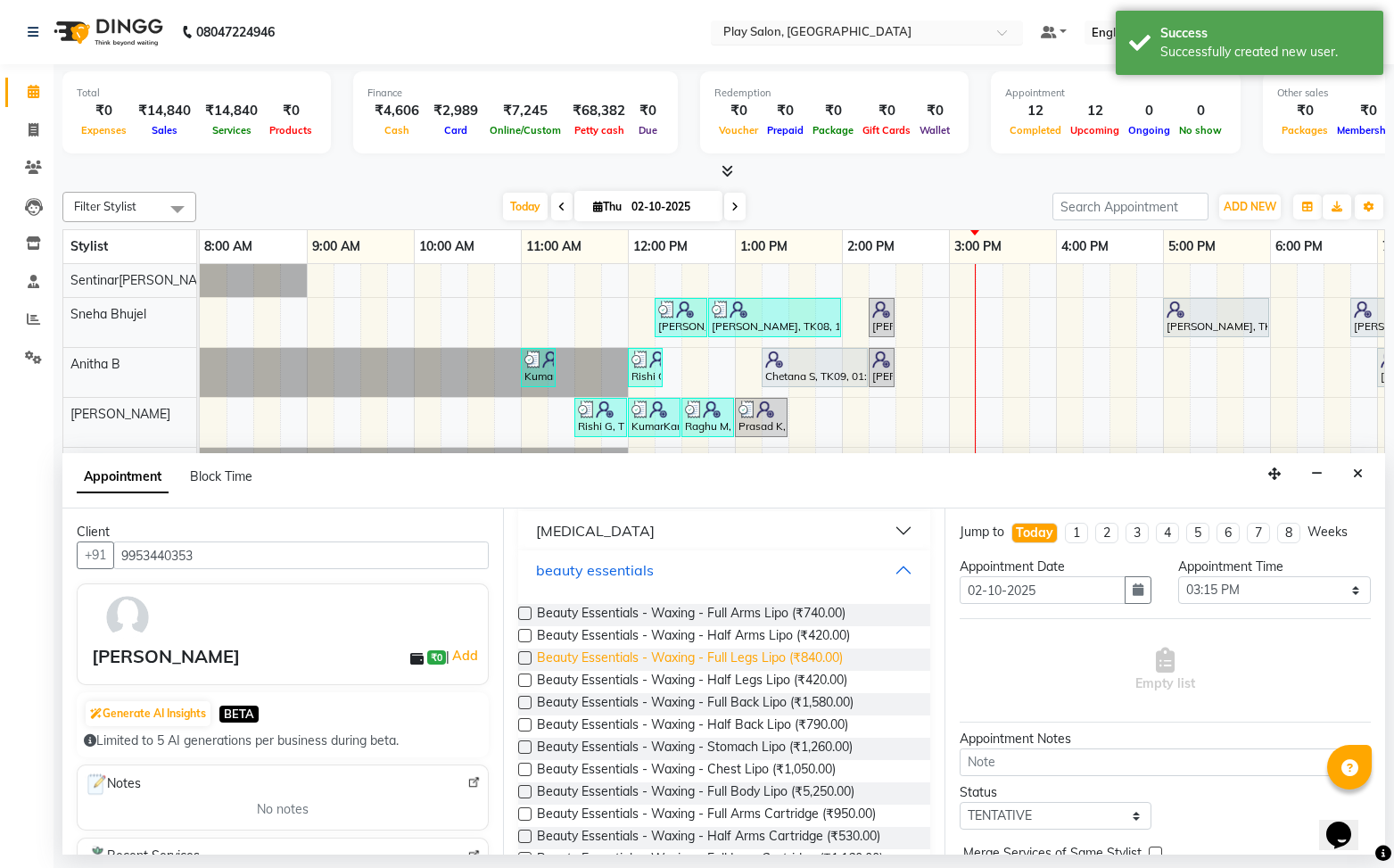
scroll to position [267, 0]
click at [522, 607] on label at bounding box center [525, 609] width 14 height 14
click at [522, 607] on input "checkbox" at bounding box center [524, 611] width 12 height 12
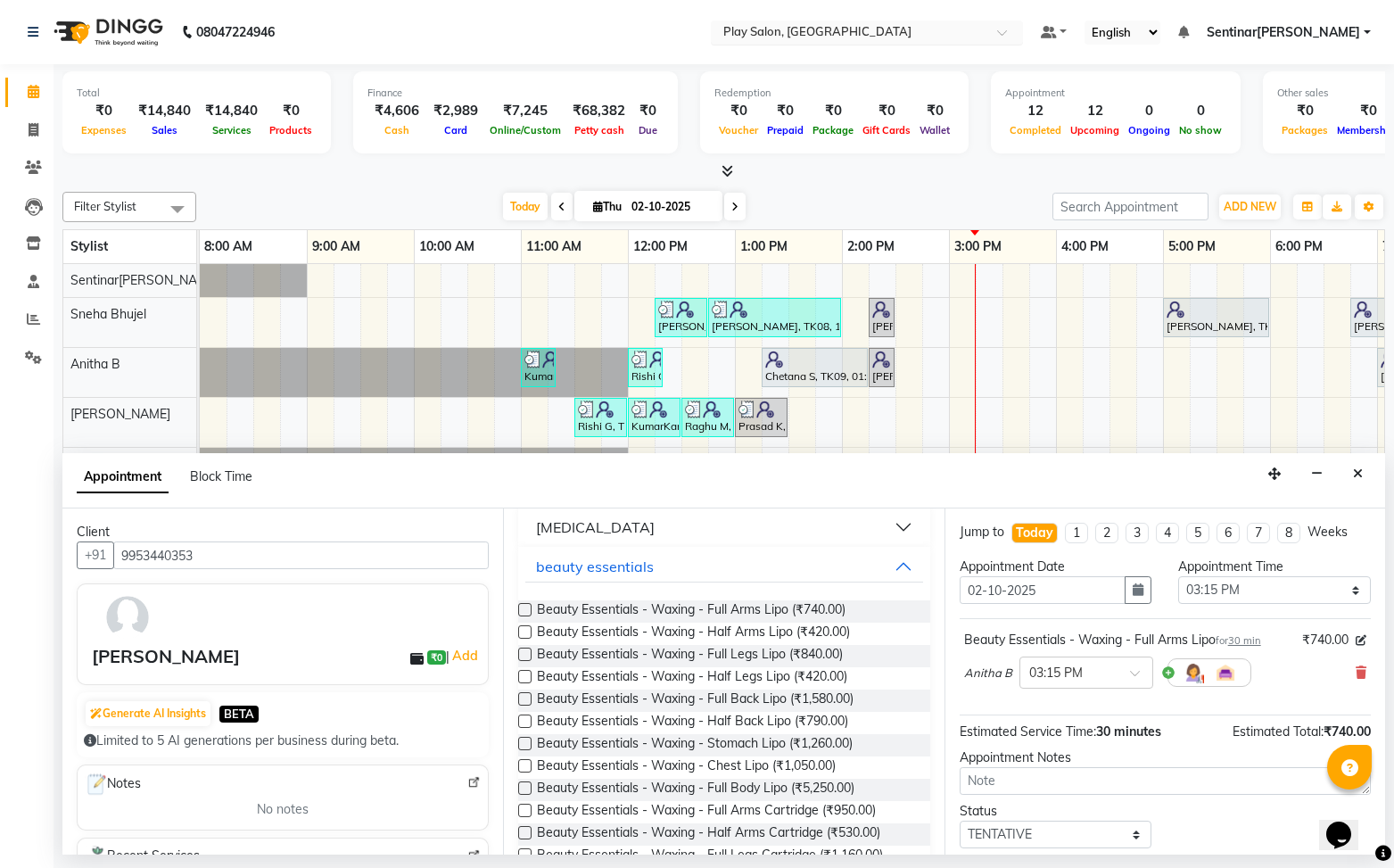
click at [527, 653] on label at bounding box center [525, 653] width 14 height 14
click at [527, 653] on input "checkbox" at bounding box center [524, 655] width 12 height 12
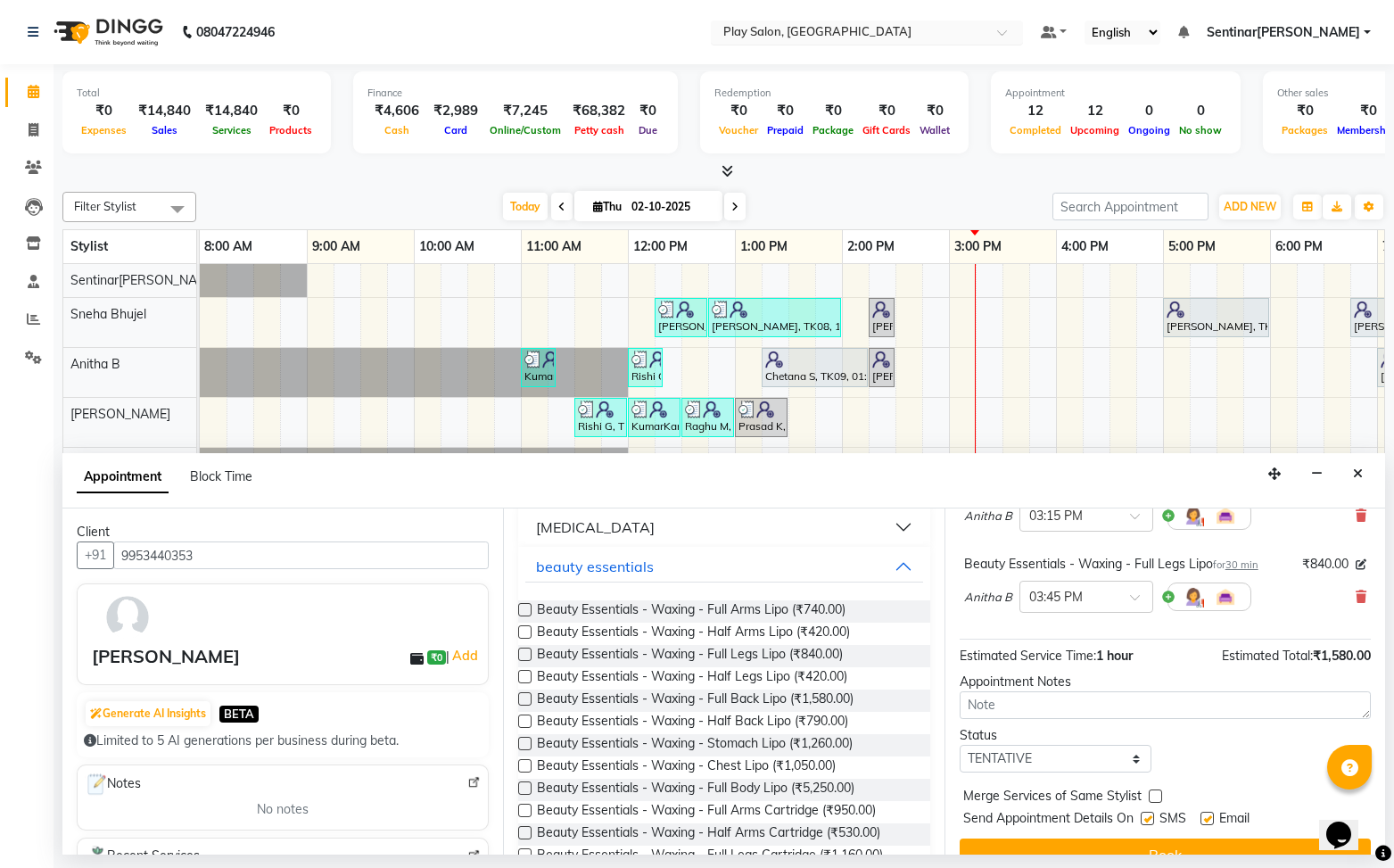
scroll to position [187, 0]
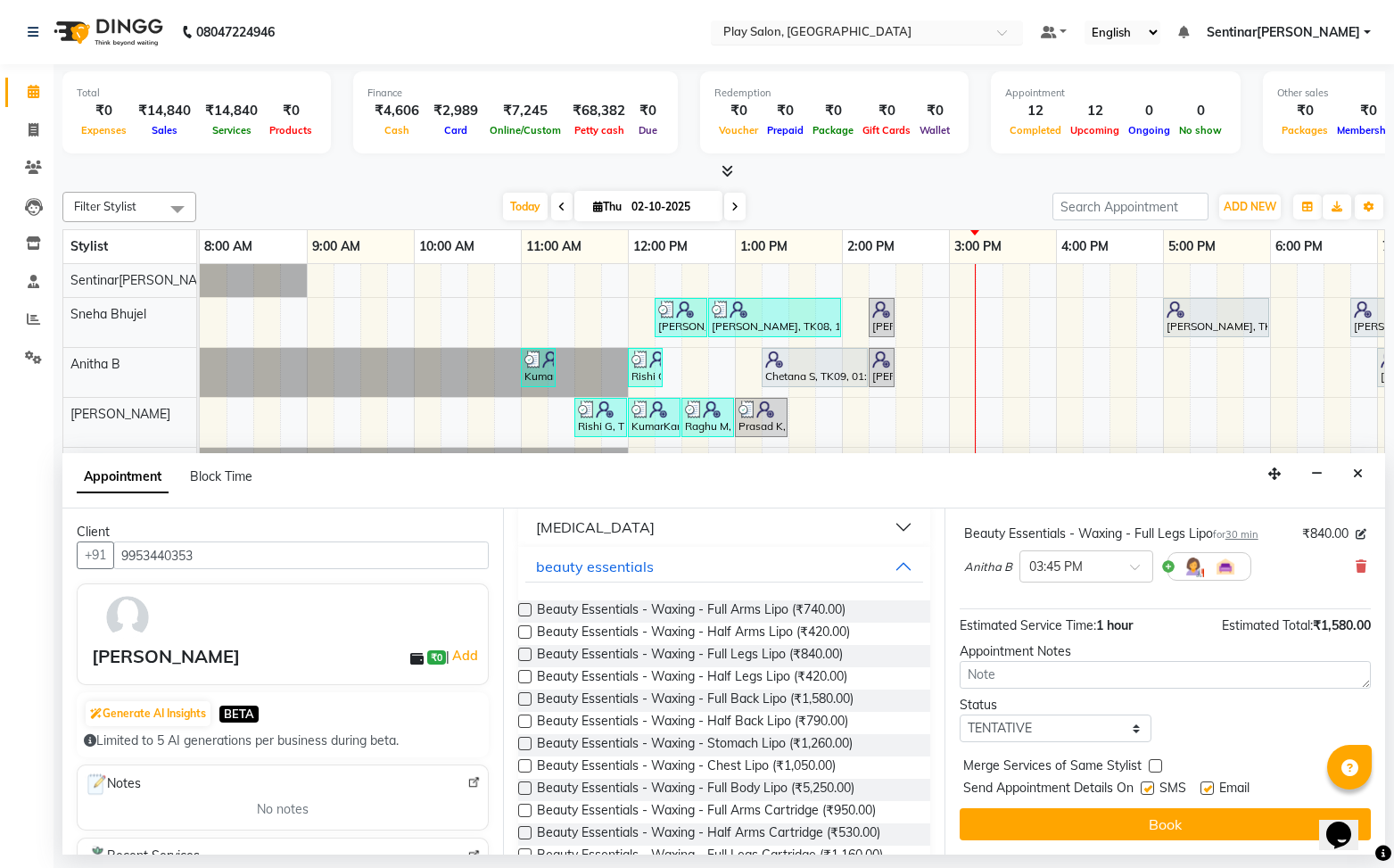
drag, startPoint x: 1198, startPoint y: 822, endPoint x: 1204, endPoint y: 798, distance: 24.7
click at [1198, 822] on button "Book" at bounding box center [1166, 823] width 411 height 32
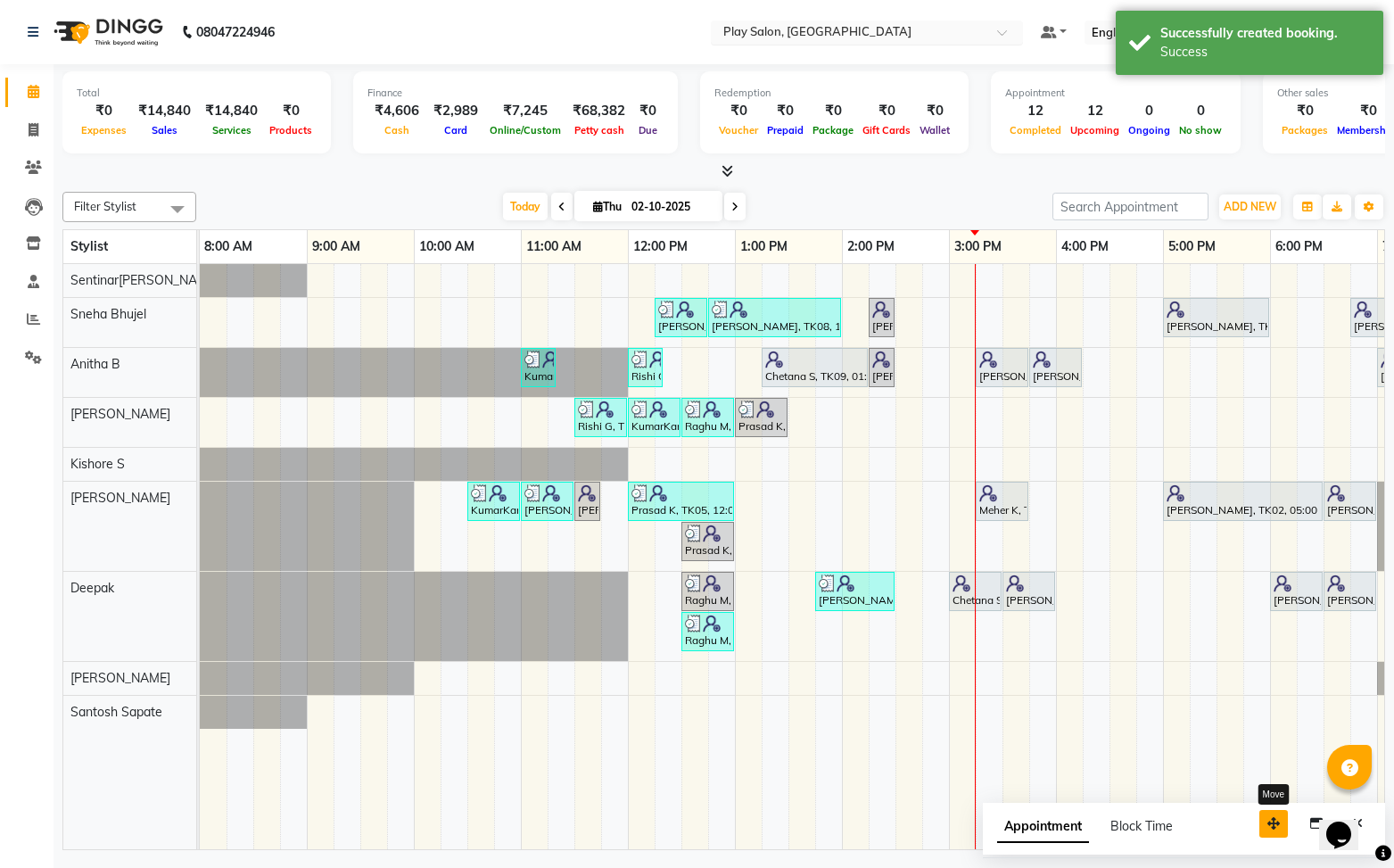
drag, startPoint x: 1280, startPoint y: 825, endPoint x: 1160, endPoint y: 736, distance: 149.4
click at [1259, 810] on button "button" at bounding box center [1273, 823] width 28 height 27
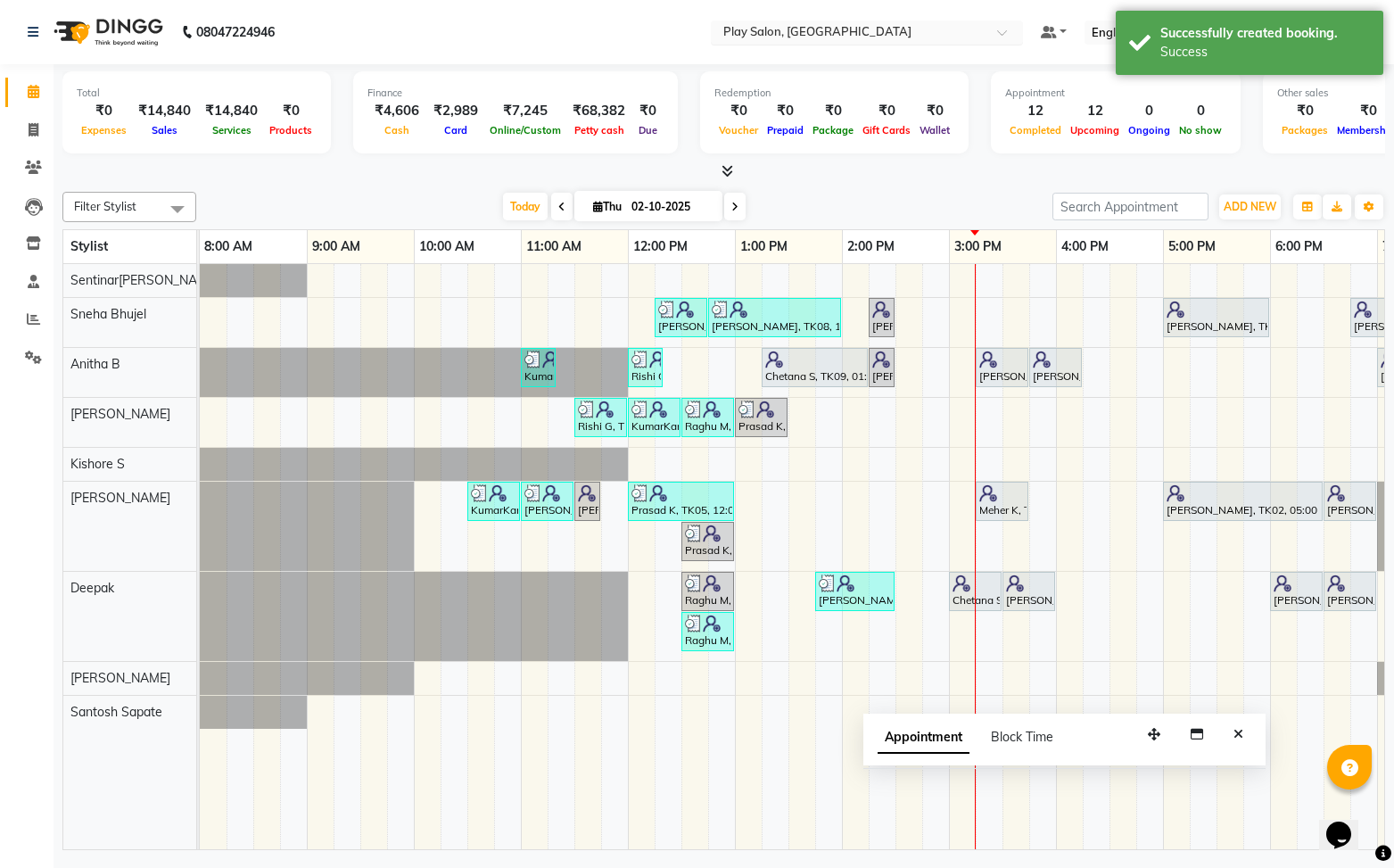
drag, startPoint x: 1247, startPoint y: 738, endPoint x: 1388, endPoint y: 720, distance: 142.1
click at [1249, 735] on button "Close" at bounding box center [1239, 734] width 25 height 27
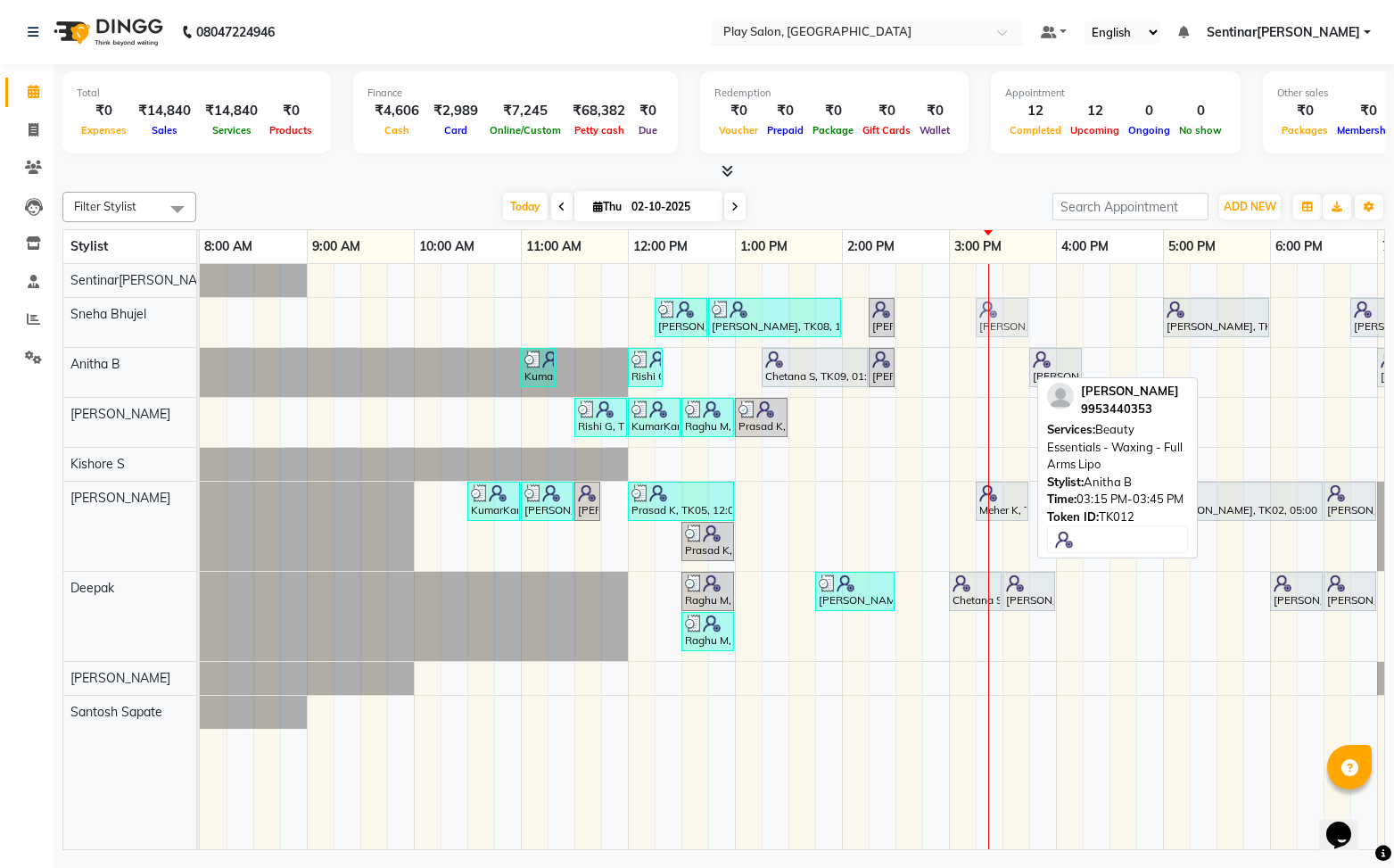
drag, startPoint x: 1006, startPoint y: 365, endPoint x: 1008, endPoint y: 336, distance: 29.1
click at [1009, 337] on div "Sanju Agarwal, TK08, 12:15 PM-12:45 PM, Skin Care - Hydrating And Nourishing - …" at bounding box center [896, 556] width 1391 height 586
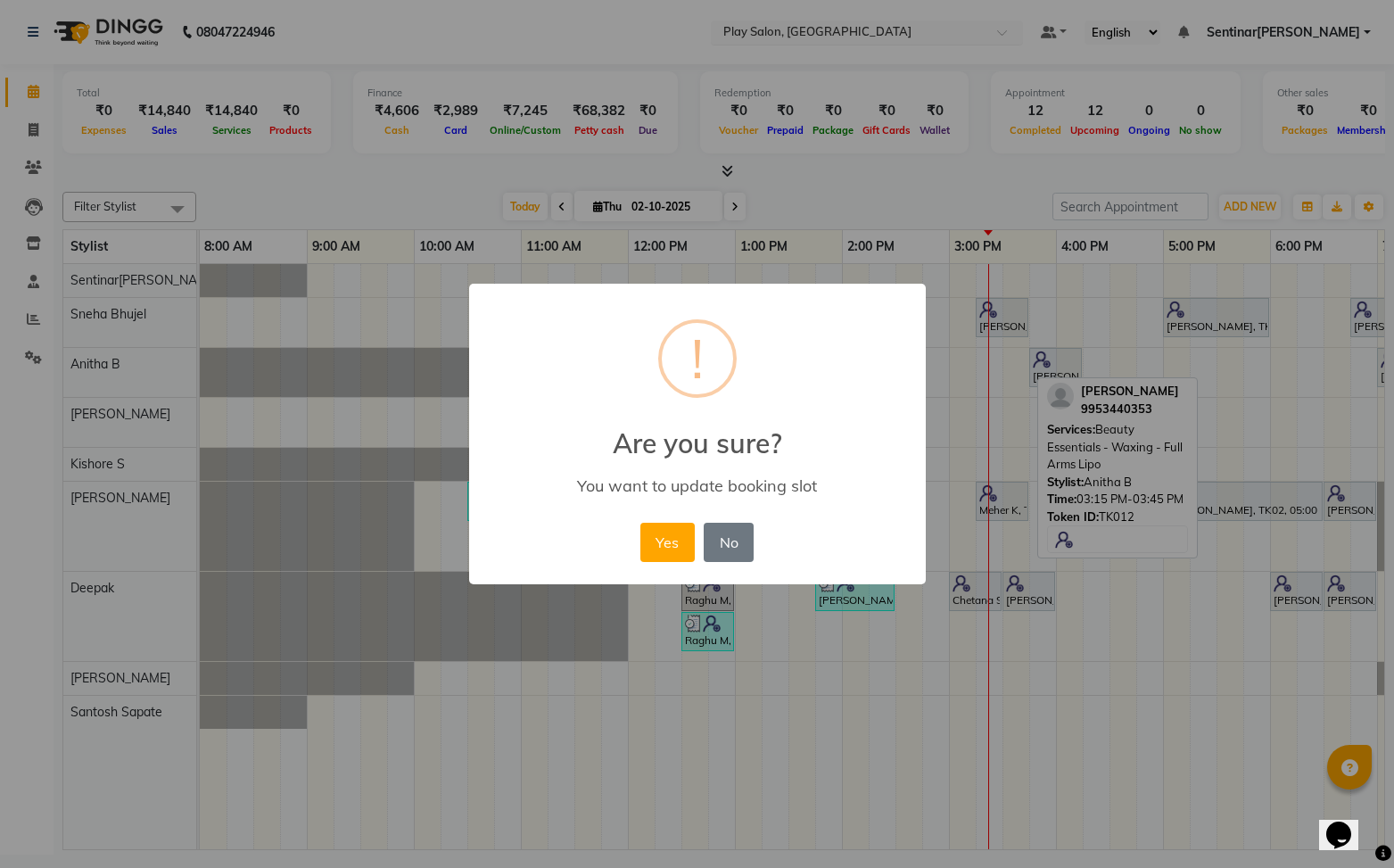
drag, startPoint x: 648, startPoint y: 548, endPoint x: 715, endPoint y: 457, distance: 113.0
click at [652, 543] on button "Yes" at bounding box center [667, 542] width 55 height 39
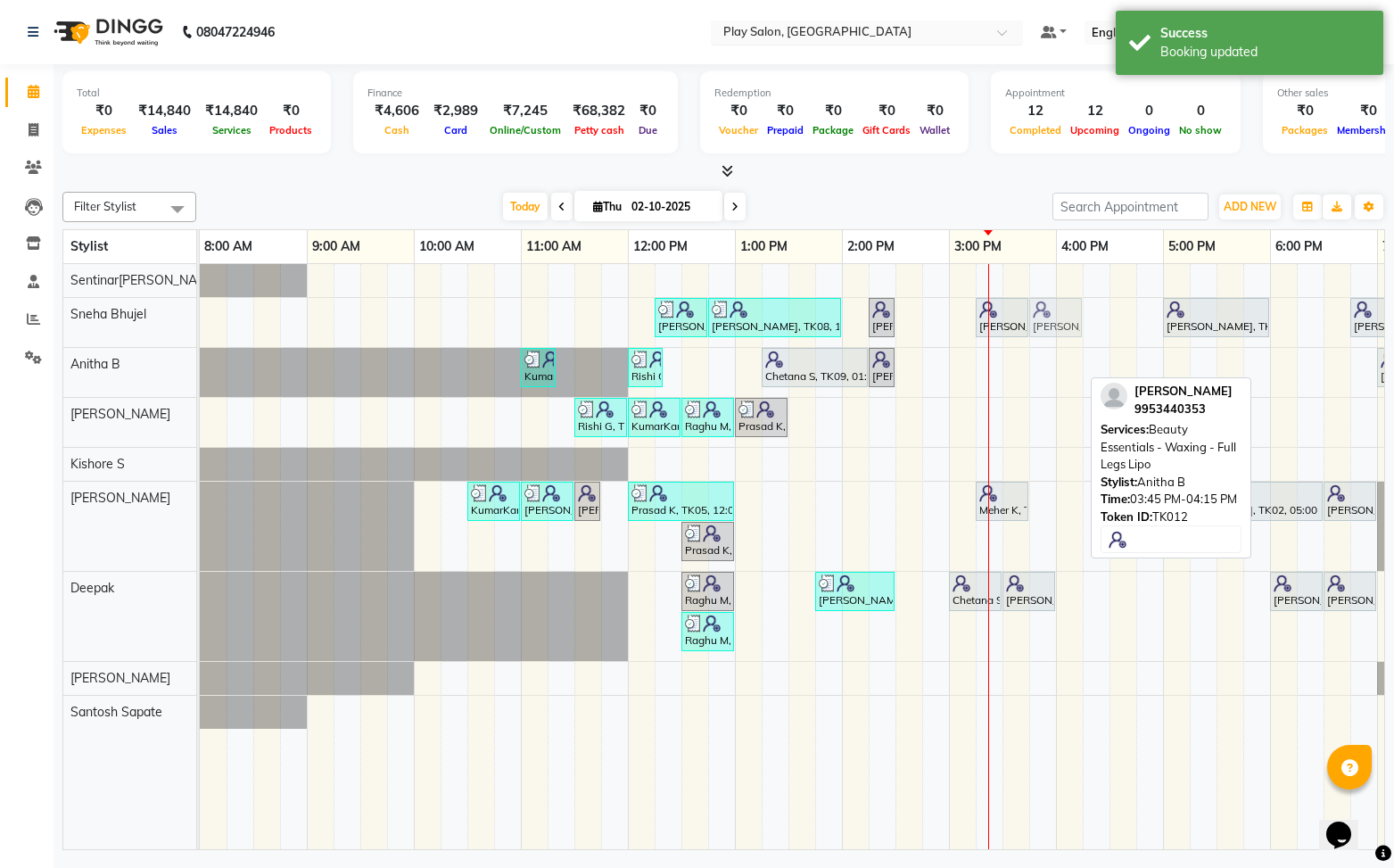
drag, startPoint x: 1047, startPoint y: 358, endPoint x: 1053, endPoint y: 339, distance: 19.9
click at [1053, 338] on div "Sanju Agarwal, TK08, 12:15 PM-12:45 PM, Skin Care - Hydrating And Nourishing - …" at bounding box center [896, 556] width 1391 height 586
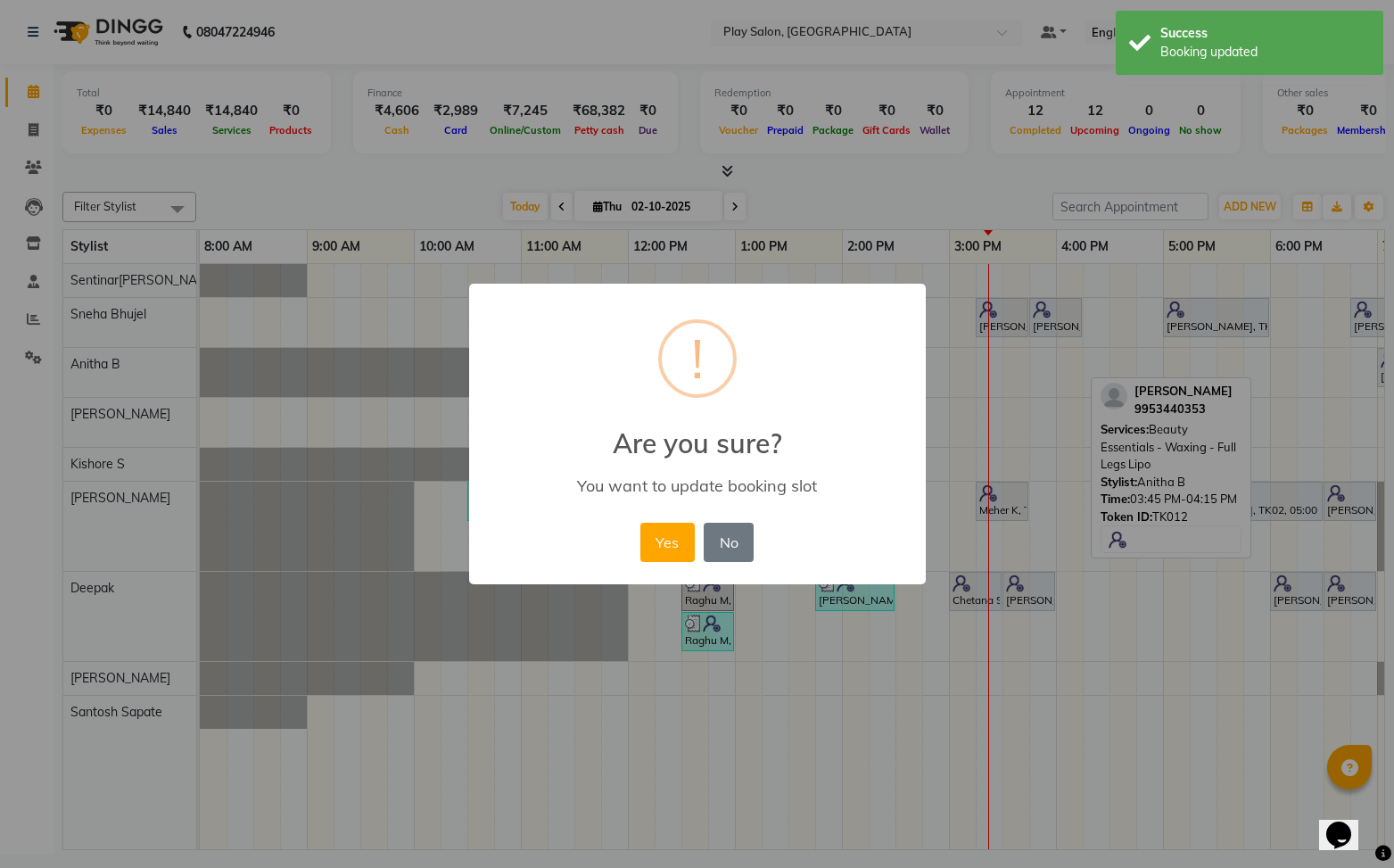
drag, startPoint x: 667, startPoint y: 540, endPoint x: 759, endPoint y: 509, distance: 97.1
click at [682, 528] on button "Yes" at bounding box center [667, 542] width 55 height 39
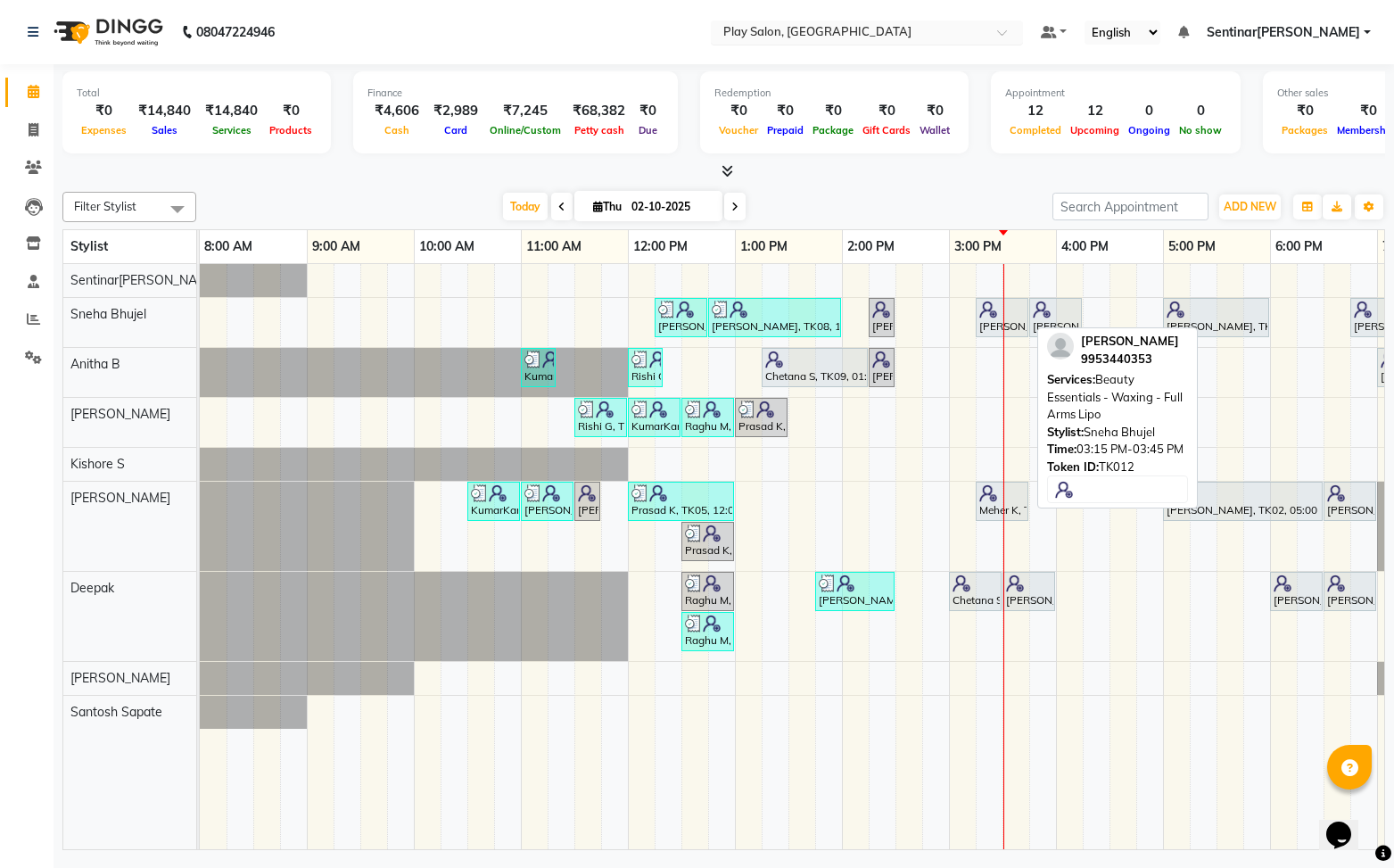
click at [1011, 324] on div "[PERSON_NAME], TK12, 03:15 PM-03:45 PM, Beauty Essentials - Waxing - Full Arms …" at bounding box center [1002, 317] width 49 height 34
click at [1028, 317] on div at bounding box center [1028, 317] width 7 height 37
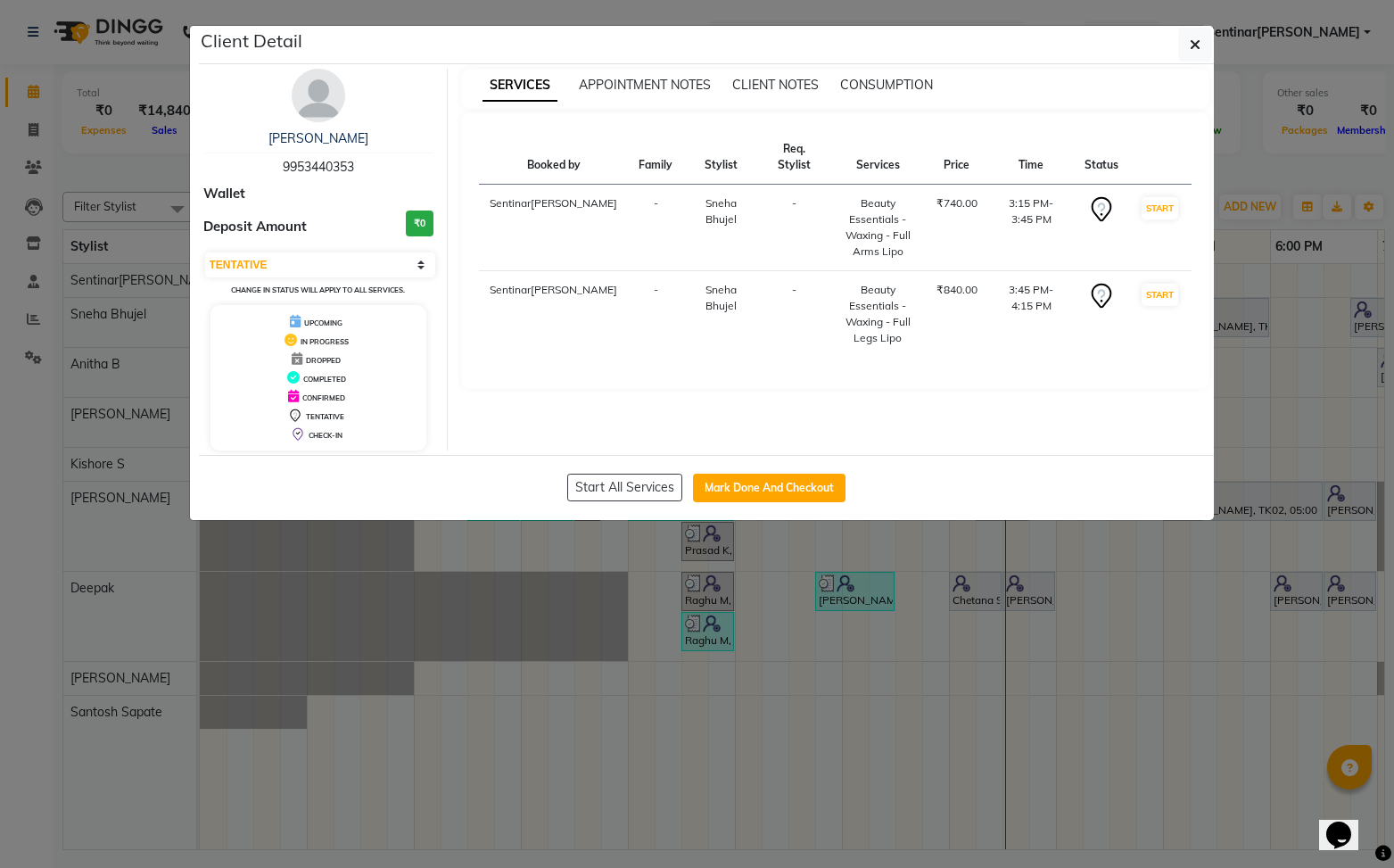
drag, startPoint x: 1199, startPoint y: 52, endPoint x: 1193, endPoint y: 85, distance: 33.5
click at [1199, 52] on span "button" at bounding box center [1196, 45] width 11 height 18
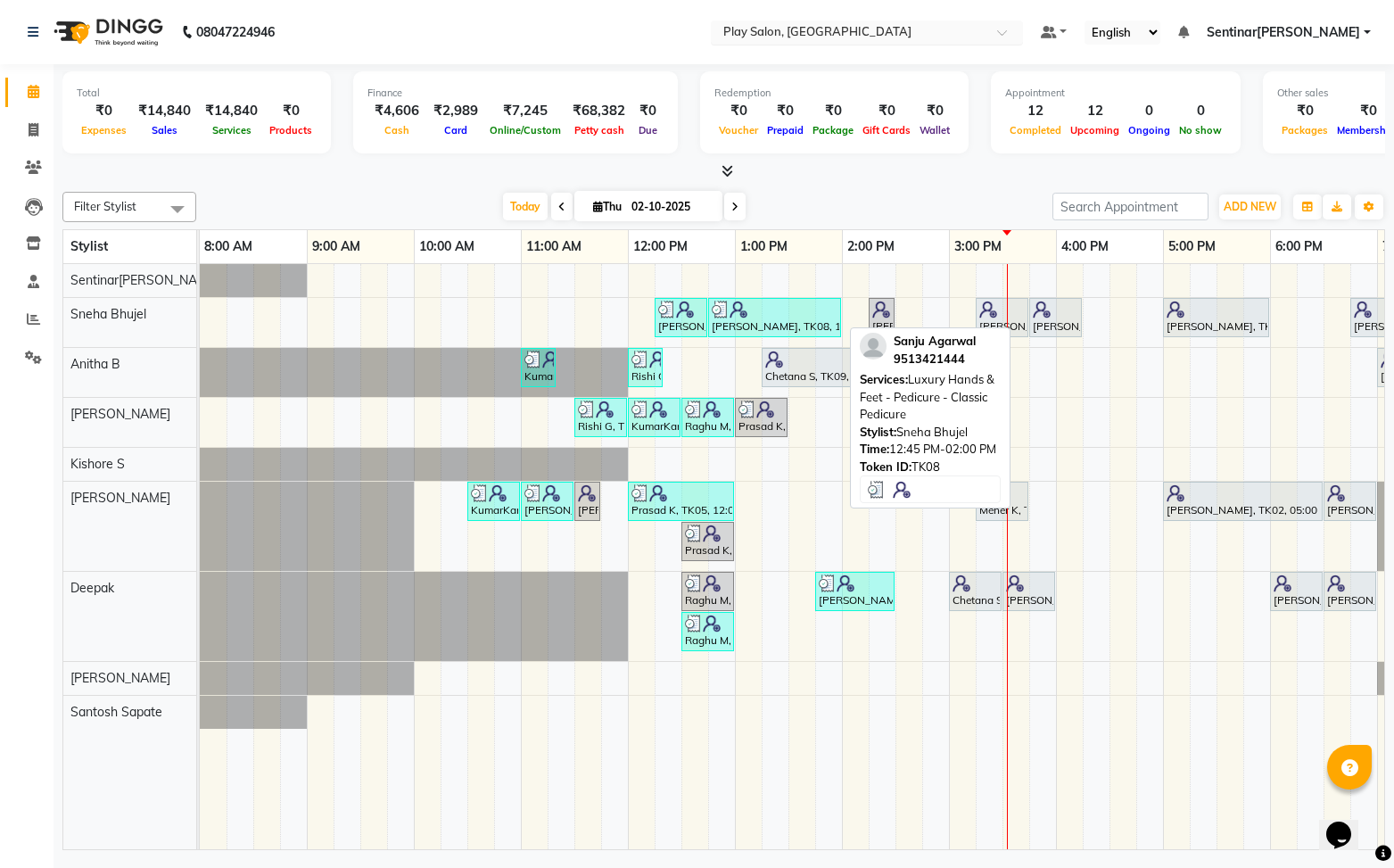
click at [708, 319] on link "[PERSON_NAME], TK08, 12:45 PM-02:00 PM, Luxury Hands & Feet - Pedicure - Classi…" at bounding box center [775, 317] width 133 height 39
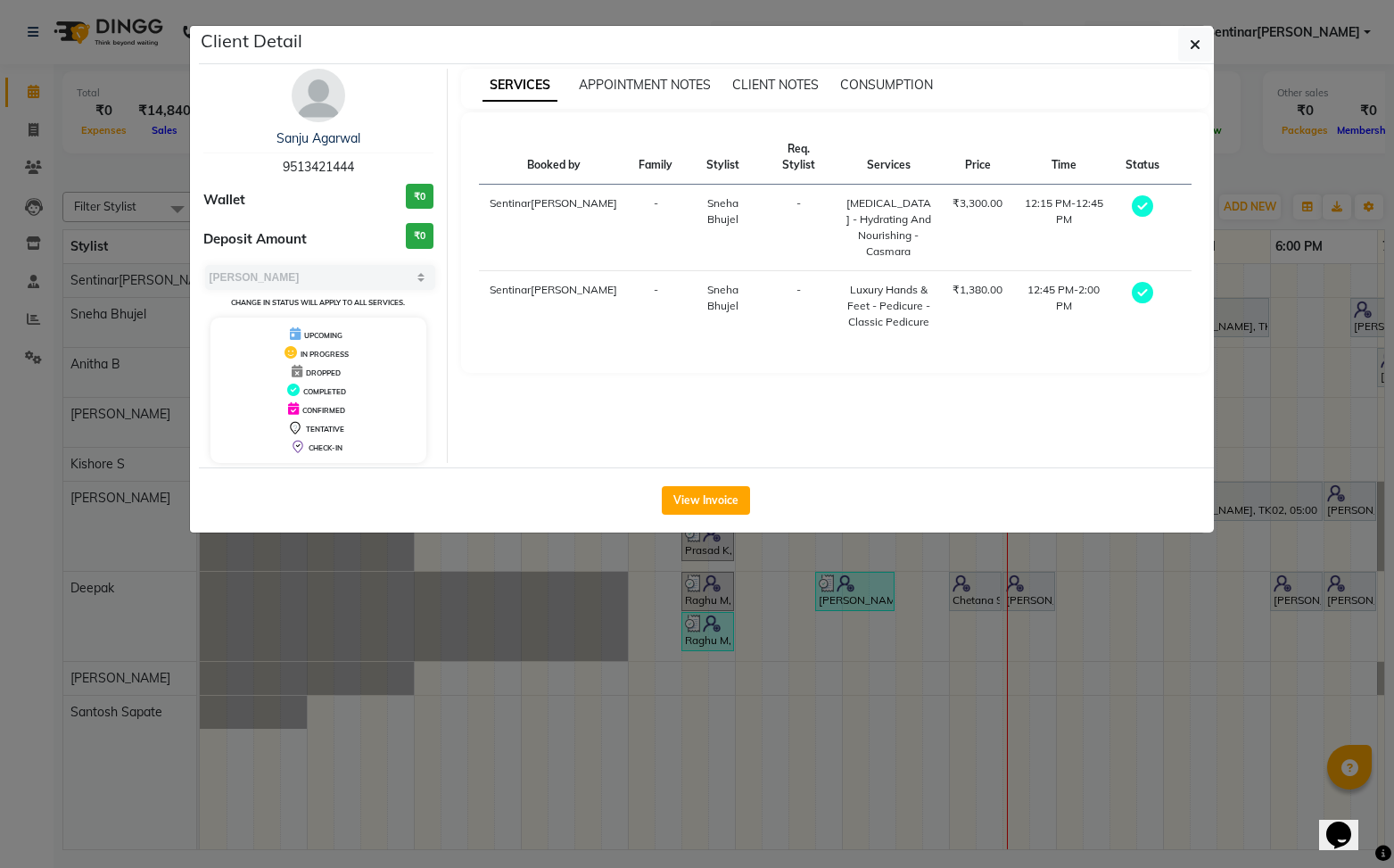
drag, startPoint x: 718, startPoint y: 504, endPoint x: 821, endPoint y: 497, distance: 103.2
click at [718, 504] on button "View Invoice" at bounding box center [706, 500] width 88 height 28
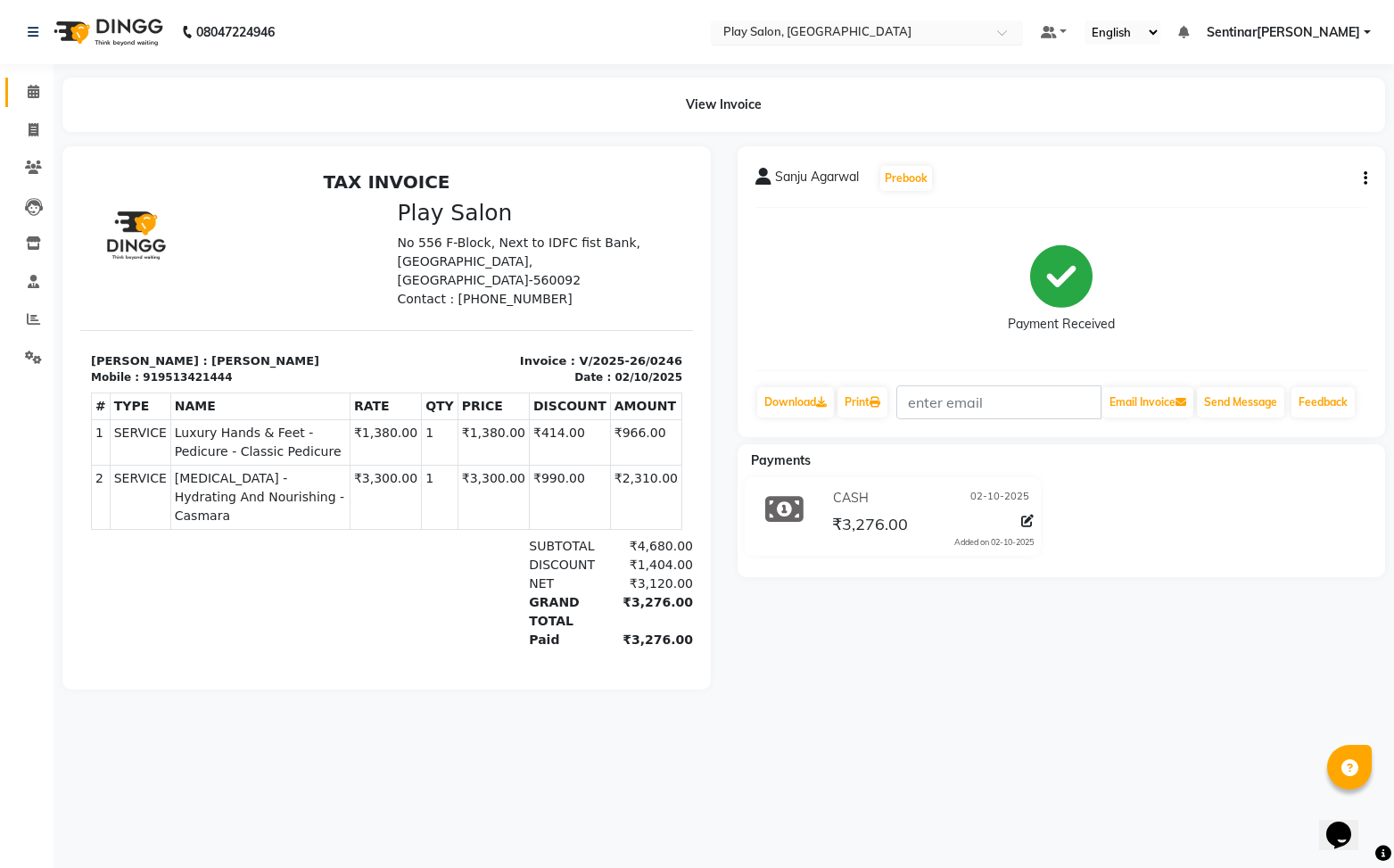
click at [19, 85] on span at bounding box center [34, 92] width 31 height 21
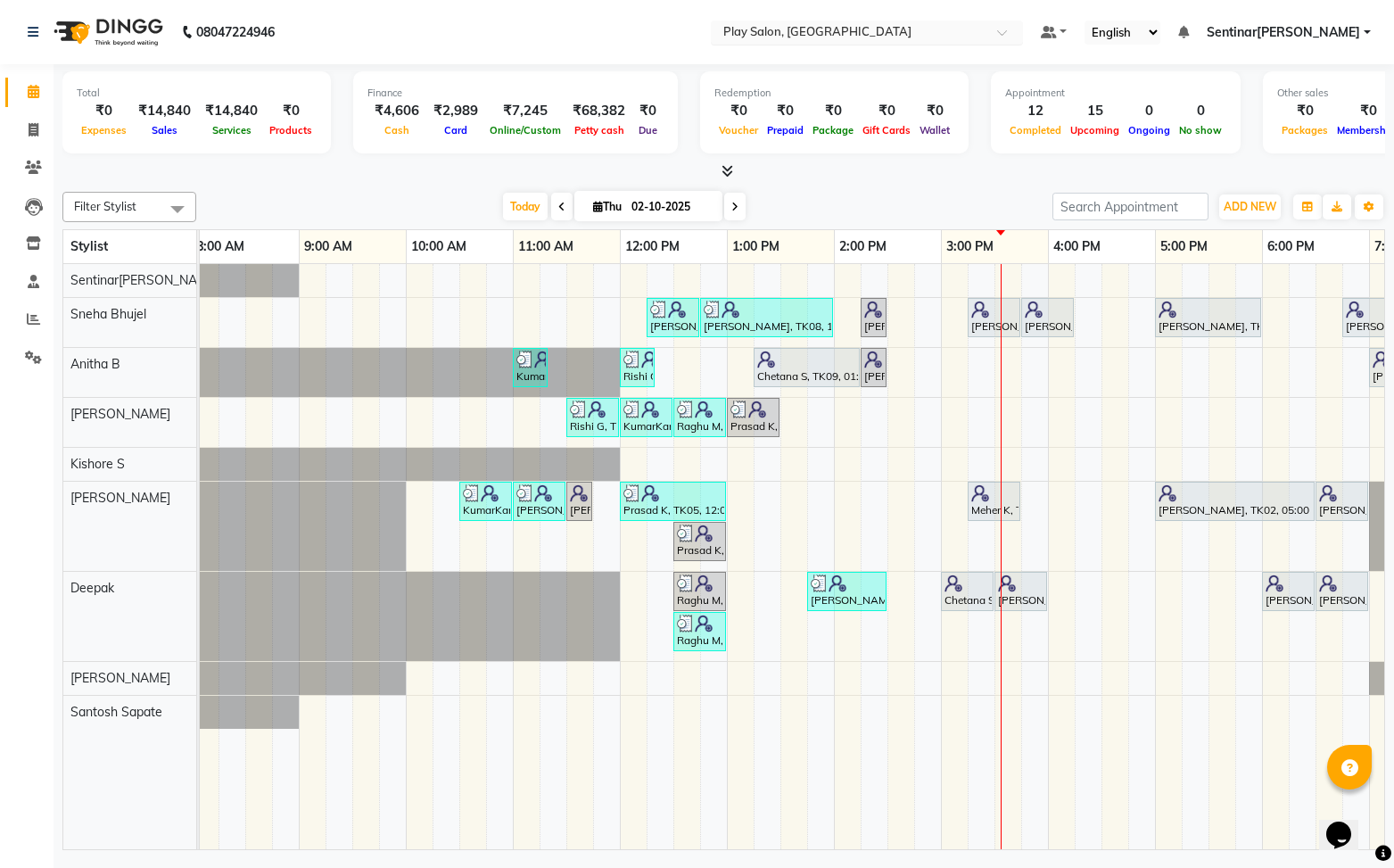
scroll to position [0, 3]
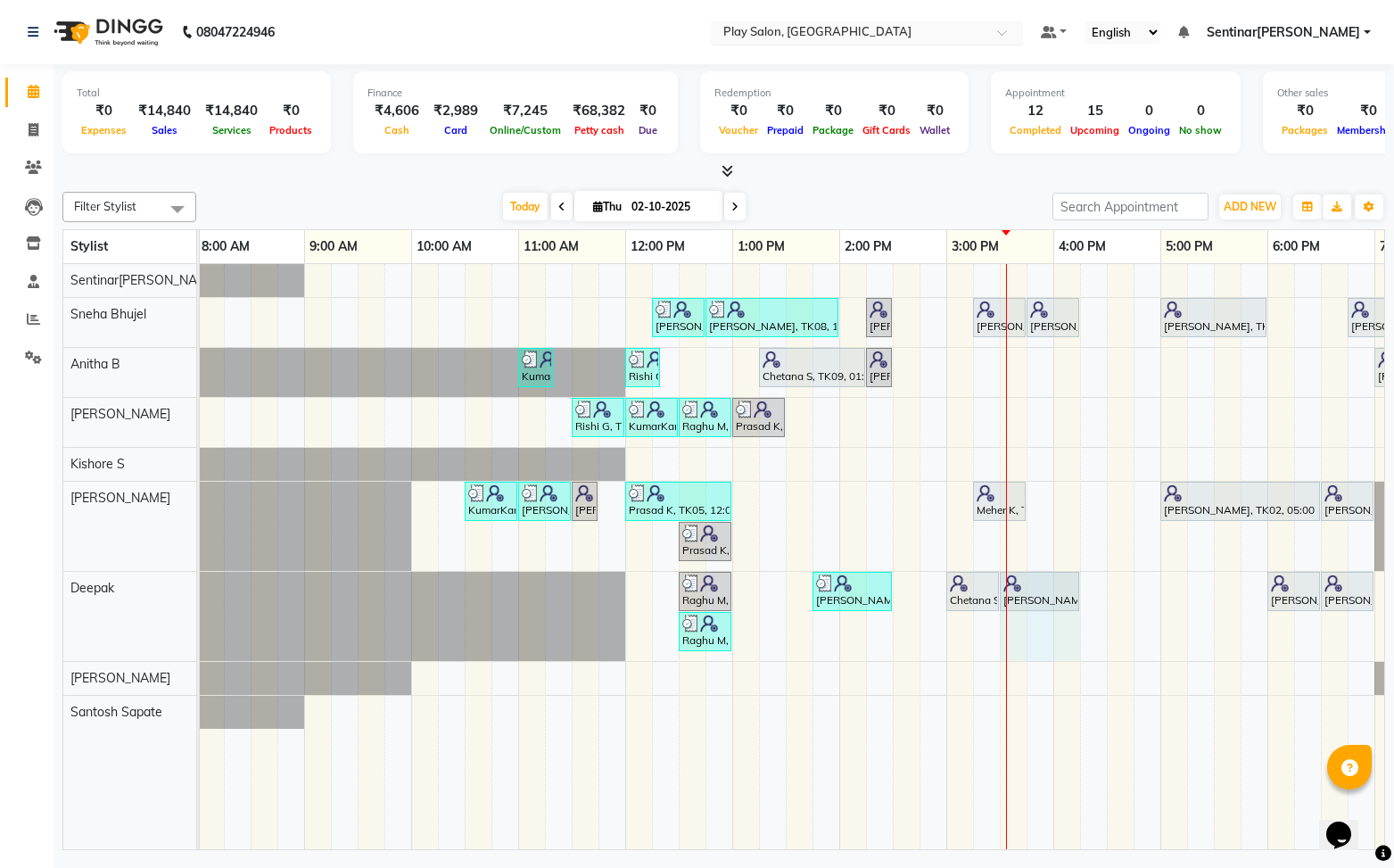
drag, startPoint x: 1051, startPoint y: 589, endPoint x: 1062, endPoint y: 587, distance: 11.2
click at [197, 587] on div "Raghu M, TK06, 12:30 PM-01:00 PM, Men Styling - Men'S Global Sangitha Shetty, T…" at bounding box center [197, 616] width 0 height 89
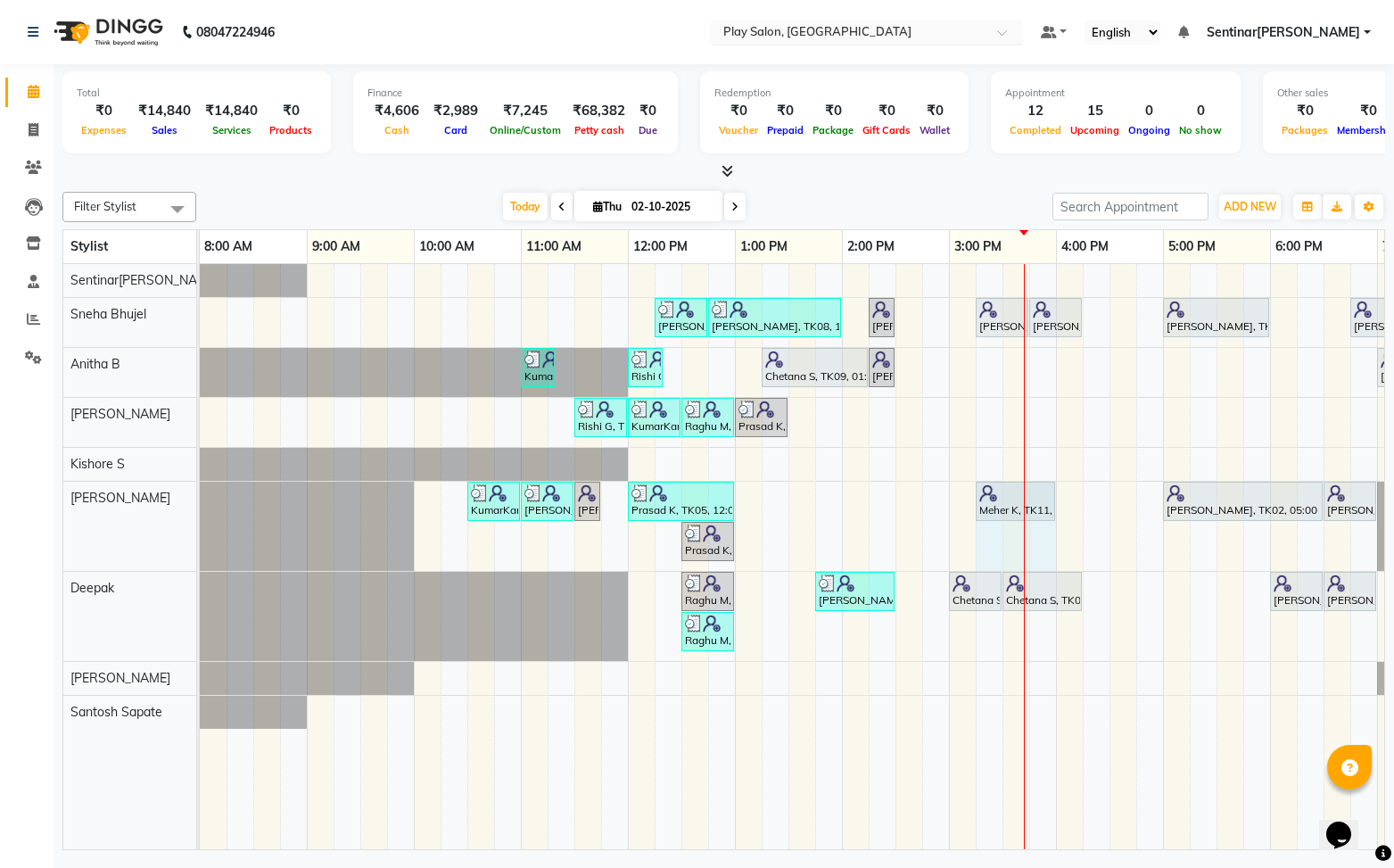
click at [200, 502] on div "KumarKant Gowda, TK03, 10:30 AM-11:00 AM, Men Styling - Beard Color Rishi G, TK…" at bounding box center [200, 526] width 0 height 89
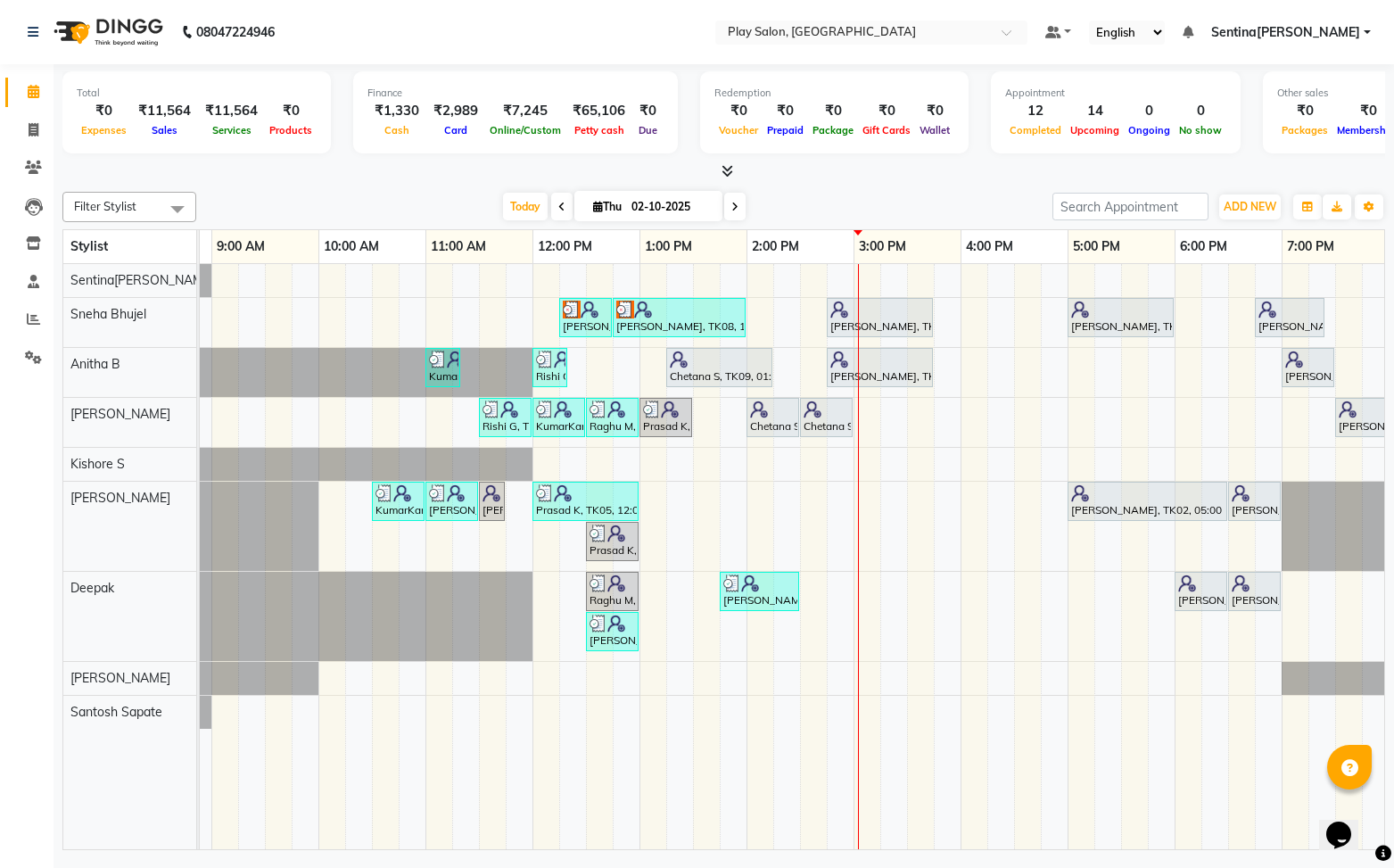
scroll to position [0, 84]
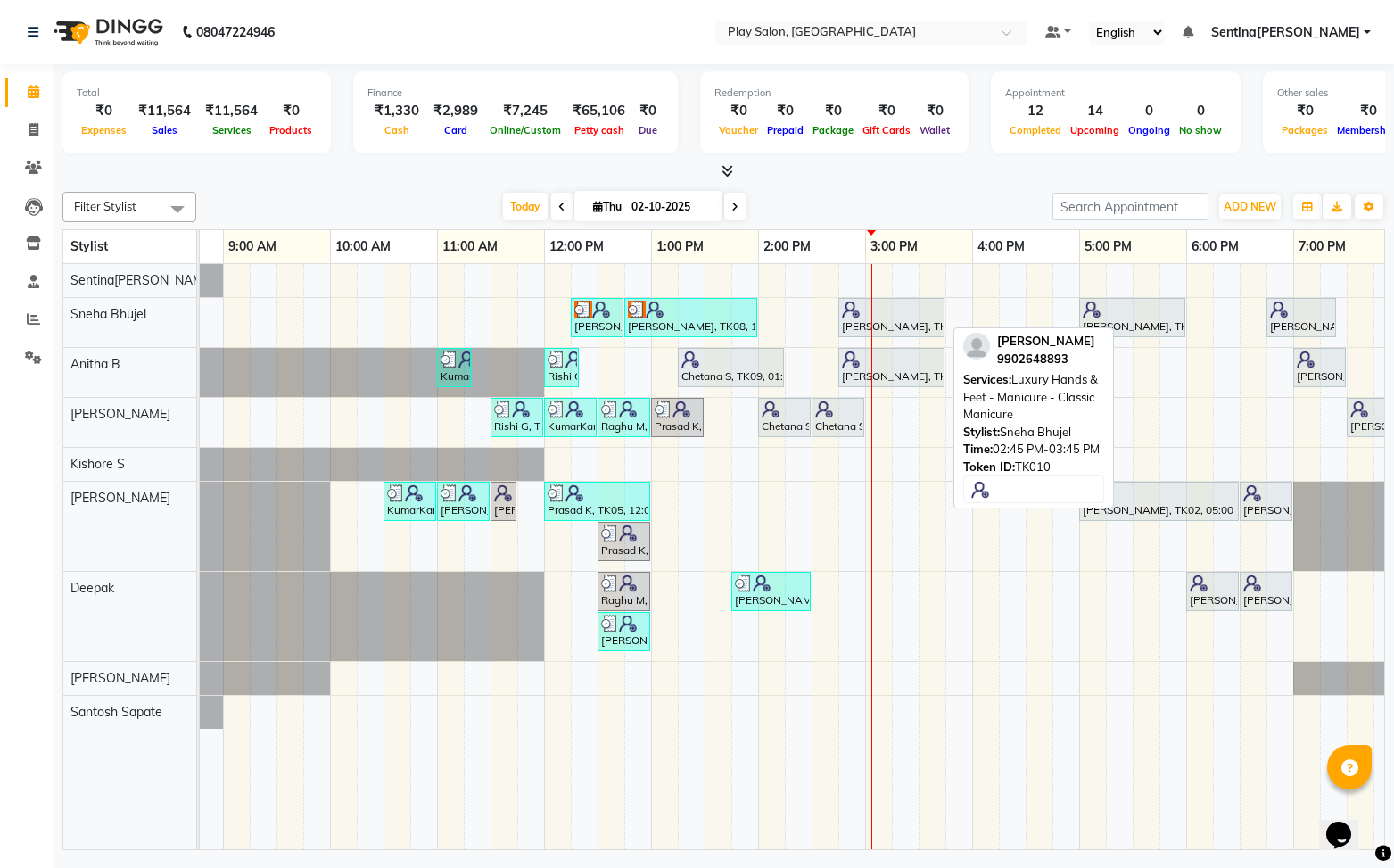
drag, startPoint x: 946, startPoint y: 320, endPoint x: 841, endPoint y: 315, distance: 105.1
click at [841, 315] on link "[PERSON_NAME], TK10, 02:45 PM-03:45 PM, Luxury Hands & Feet - Manicure - Classi…" at bounding box center [891, 317] width 106 height 39
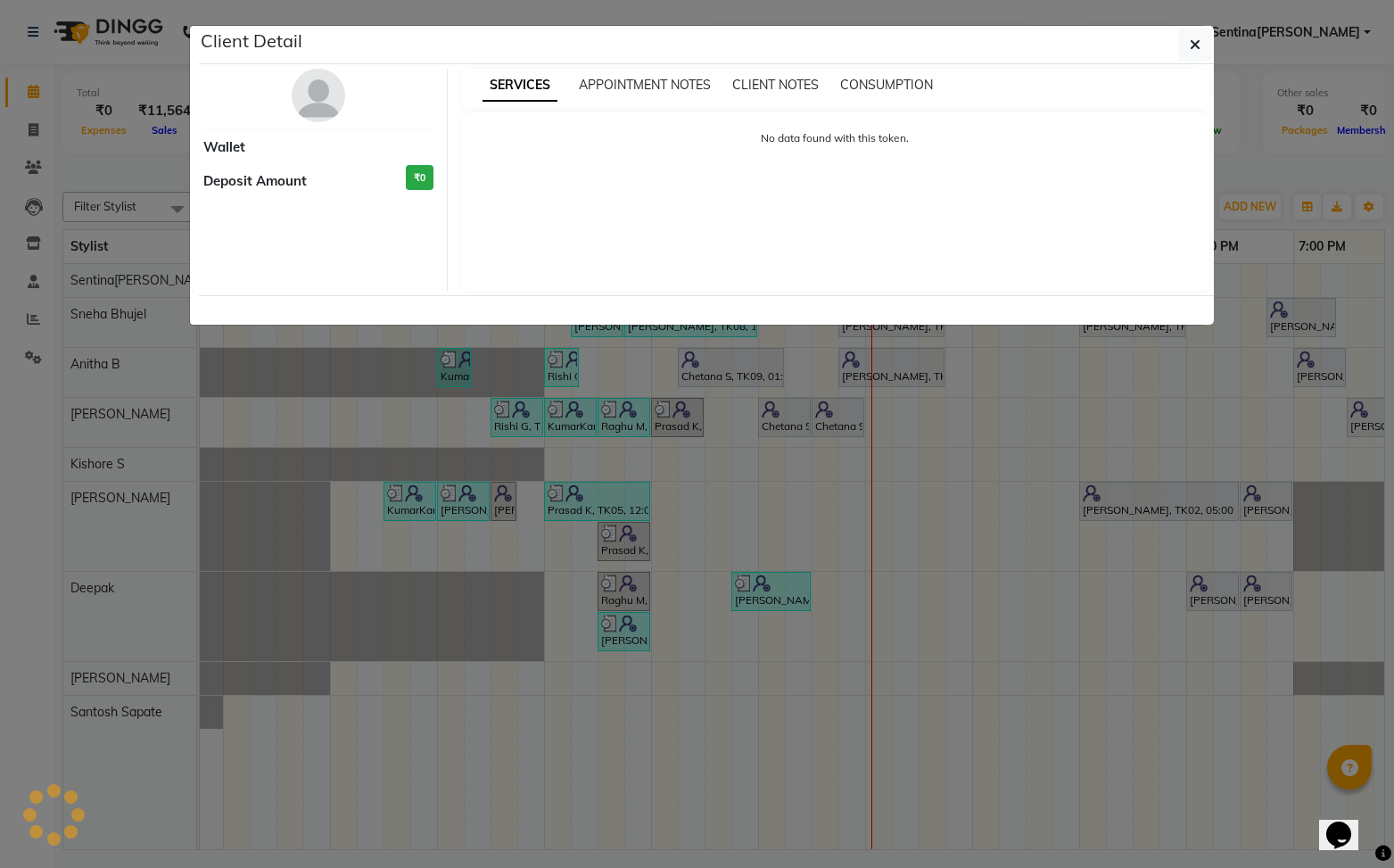
select select "7"
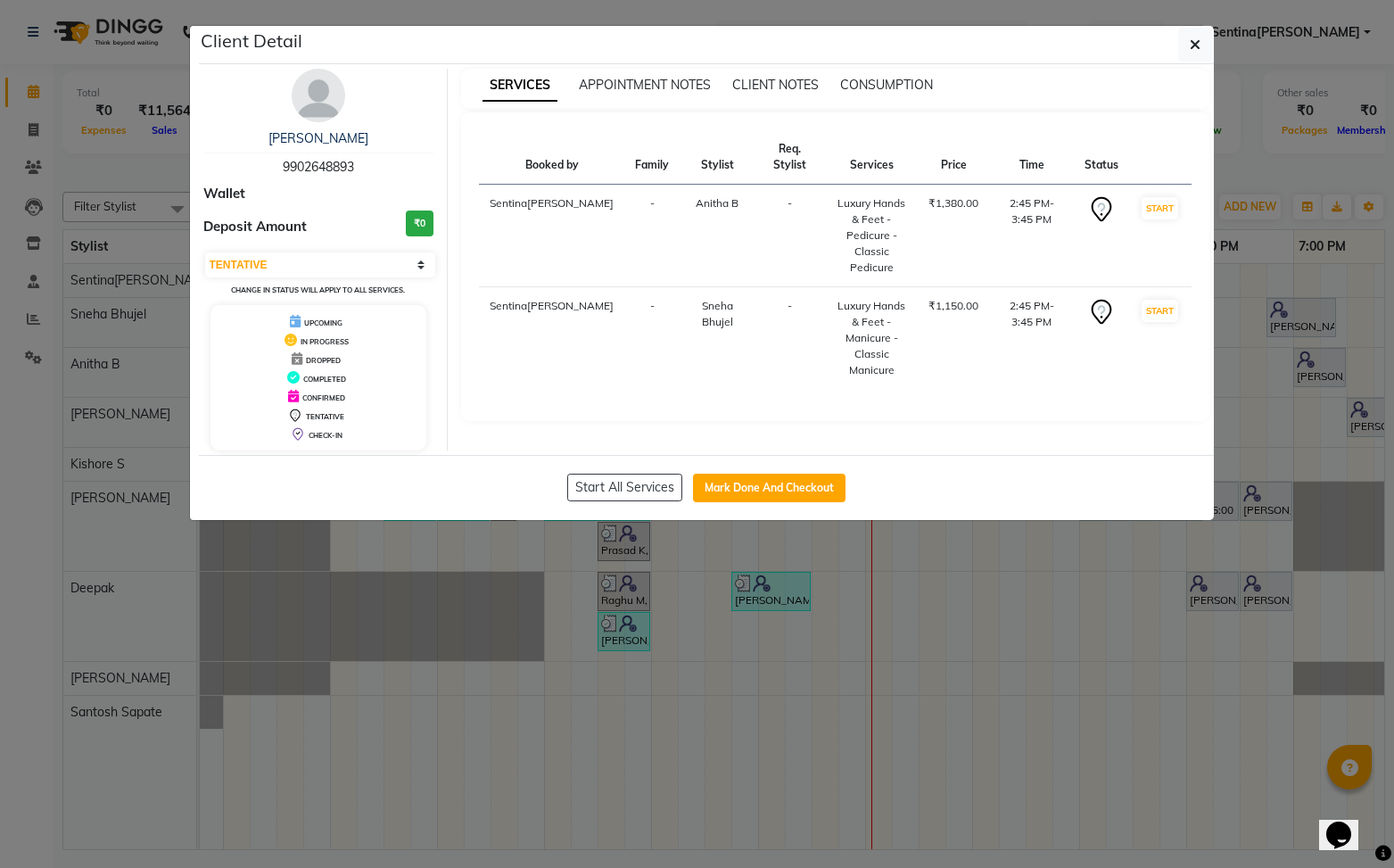
drag, startPoint x: 1199, startPoint y: 48, endPoint x: 1019, endPoint y: 249, distance: 269.8
click at [1199, 49] on button "button" at bounding box center [1195, 44] width 34 height 34
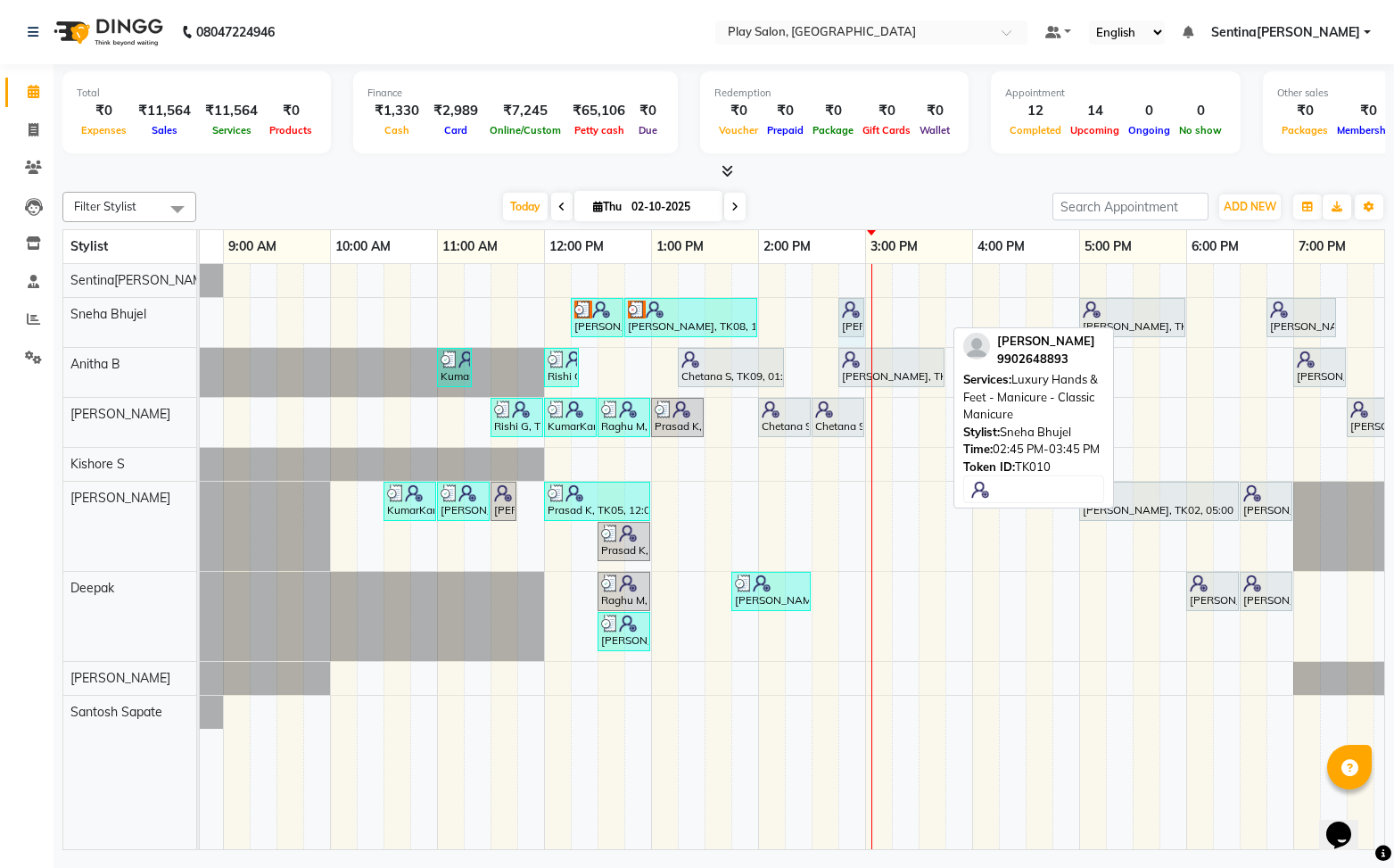
drag, startPoint x: 944, startPoint y: 319, endPoint x: 862, endPoint y: 314, distance: 82.2
click at [116, 316] on div "Sanju Agarwal, TK08, 12:15 PM-12:45 PM, Skin Care - Hydrating And Nourishing - …" at bounding box center [116, 323] width 0 height 49
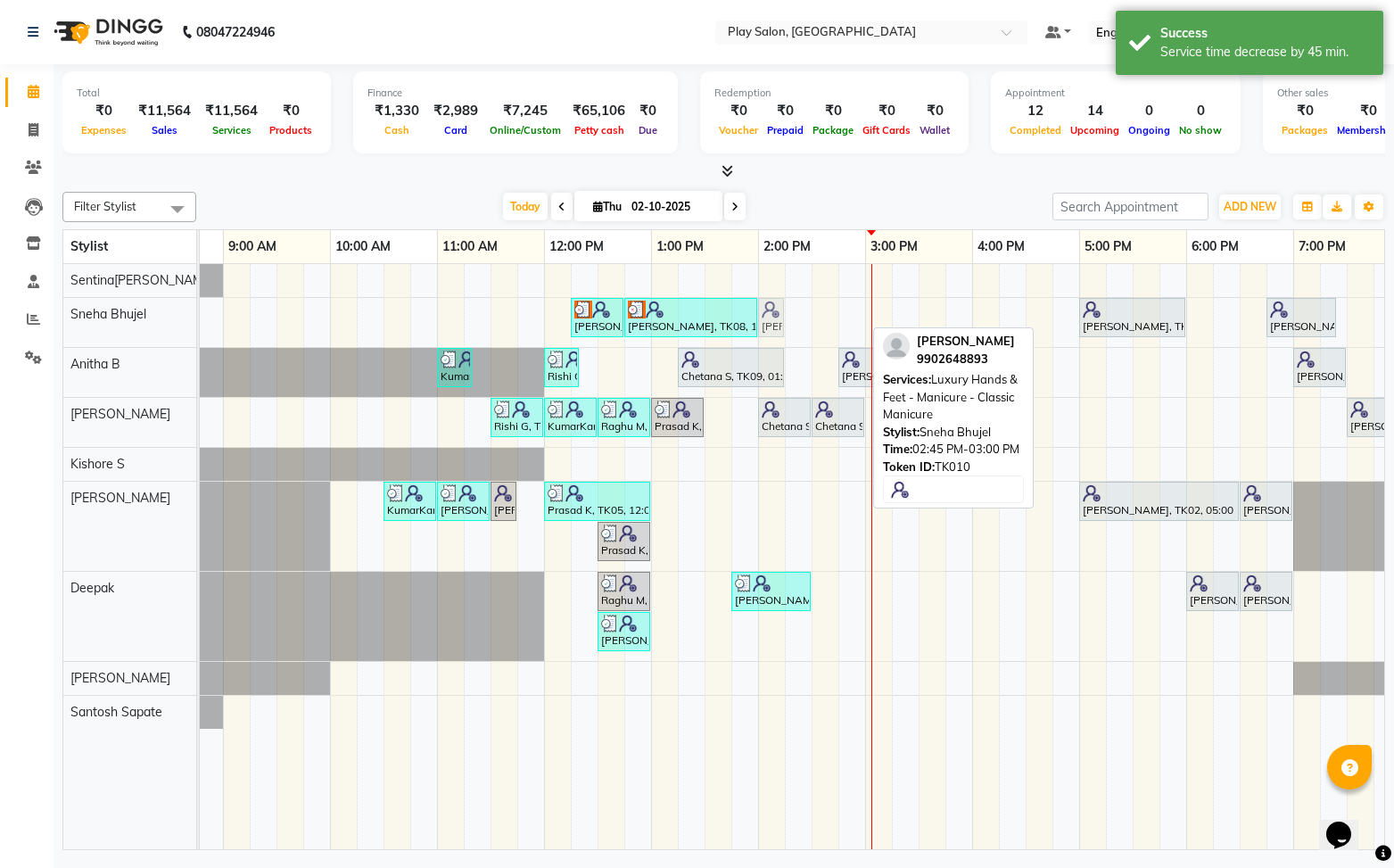
drag, startPoint x: 856, startPoint y: 315, endPoint x: 790, endPoint y: 308, distance: 66.4
click at [116, 308] on div "Sanju Agarwal, TK08, 12:15 PM-12:45 PM, Skin Care - Hydrating And Nourishing - …" at bounding box center [116, 323] width 0 height 49
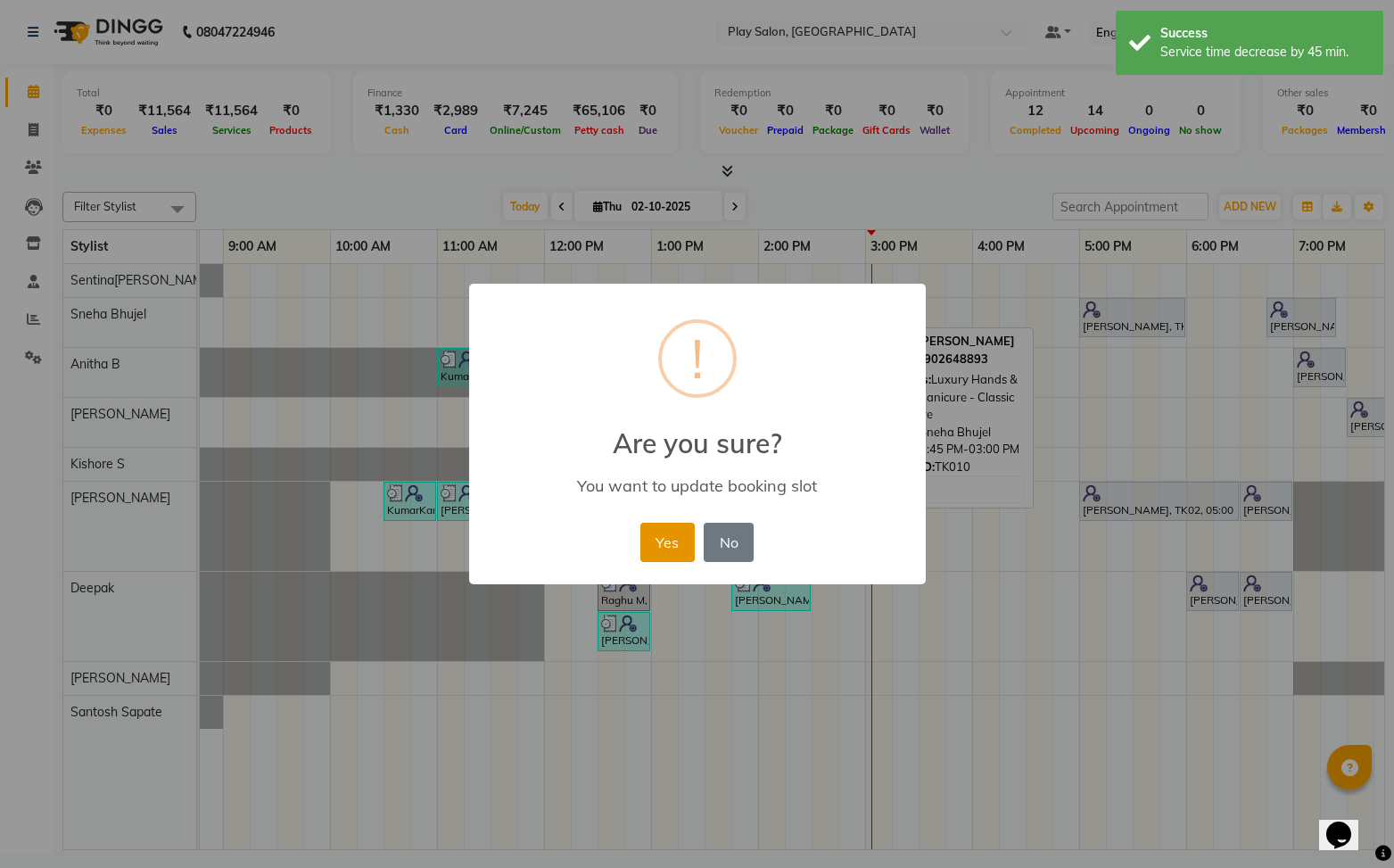
click at [662, 547] on button "Yes" at bounding box center [667, 542] width 55 height 39
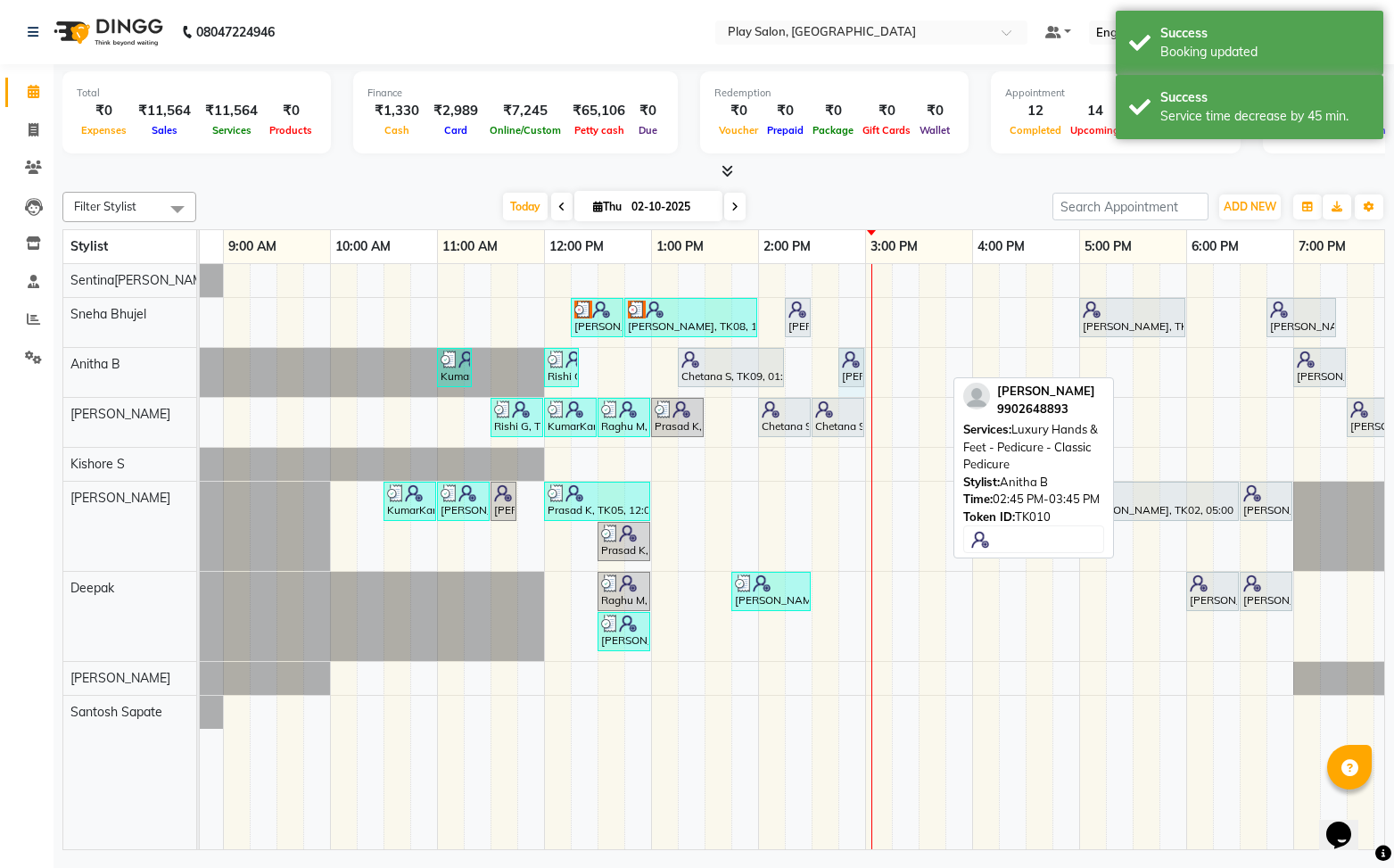
drag, startPoint x: 941, startPoint y: 371, endPoint x: 1028, endPoint y: 357, distance: 88.1
click at [116, 364] on div "KumarKant Gowda, TK03, 11:00 AM-11:20 AM, SHORT TREATMENTS 20 MIN - FOOT MASSAG…" at bounding box center [116, 373] width 0 height 49
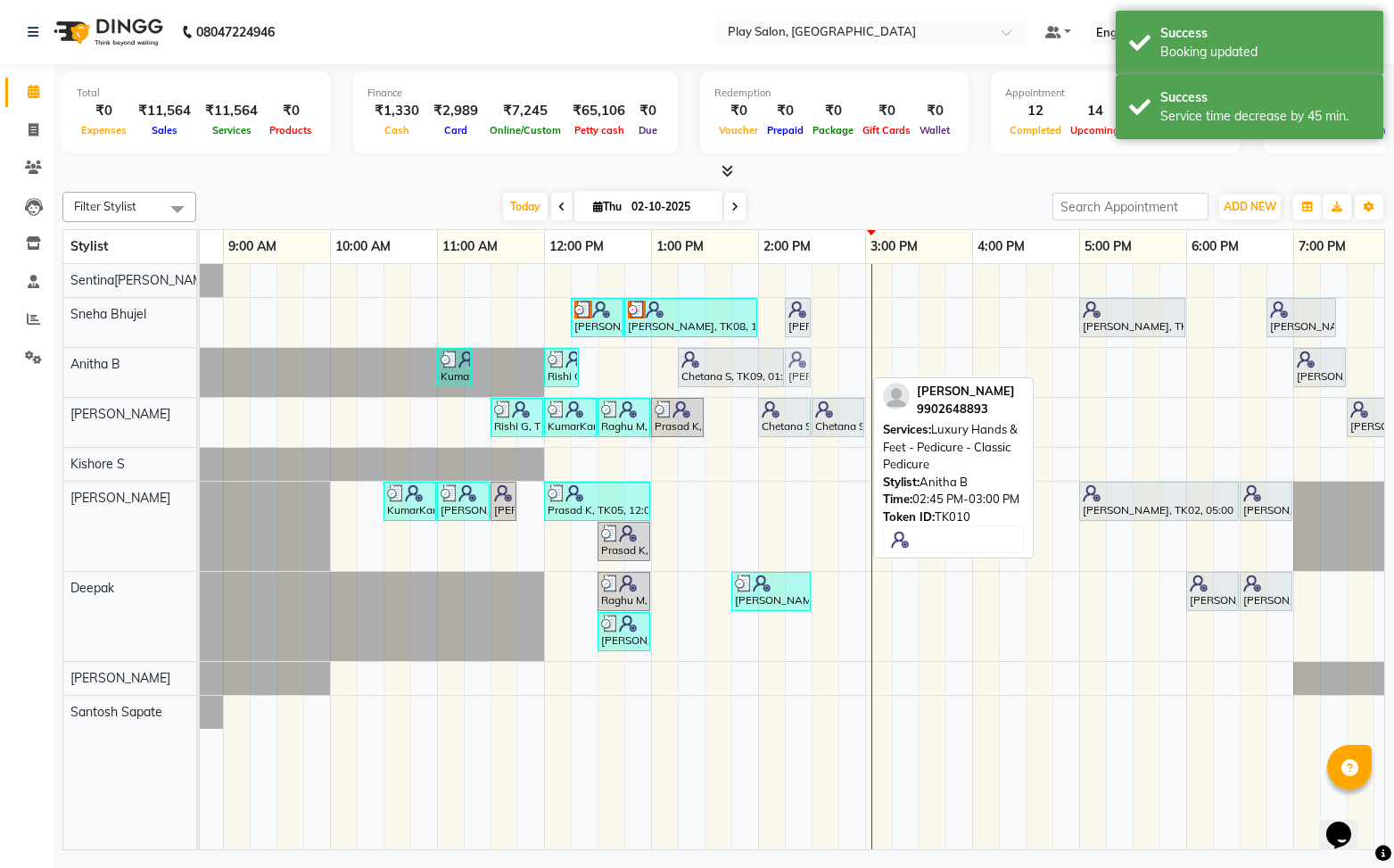
drag, startPoint x: 849, startPoint y: 366, endPoint x: 802, endPoint y: 364, distance: 47.0
click at [116, 365] on div "KumarKant Gowda, TK03, 11:00 AM-11:20 AM, SHORT TREATMENTS 20 MIN - FOOT MASSAG…" at bounding box center [116, 373] width 0 height 49
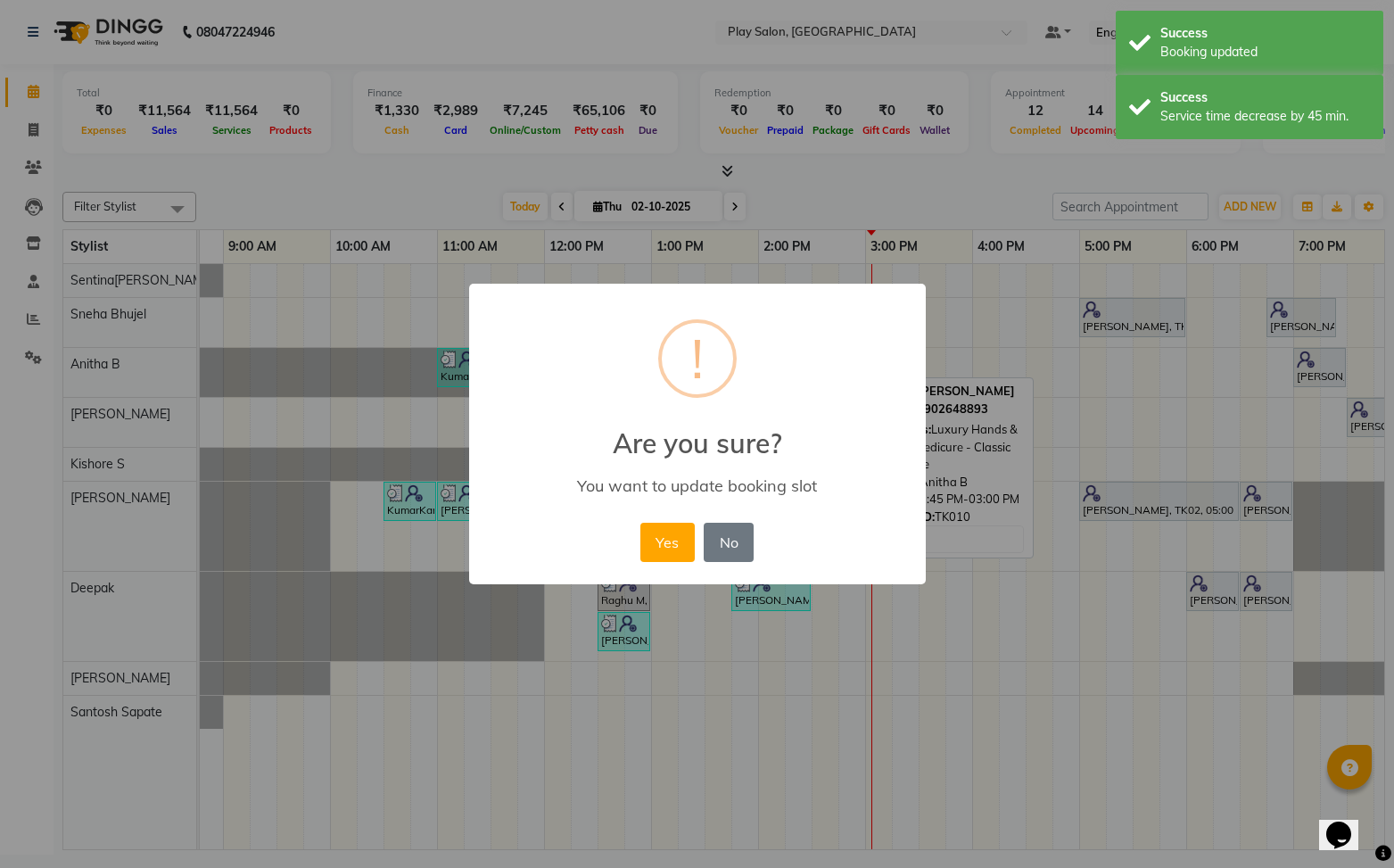
drag, startPoint x: 657, startPoint y: 543, endPoint x: 919, endPoint y: 435, distance: 283.4
click at [656, 541] on button "Yes" at bounding box center [667, 542] width 55 height 39
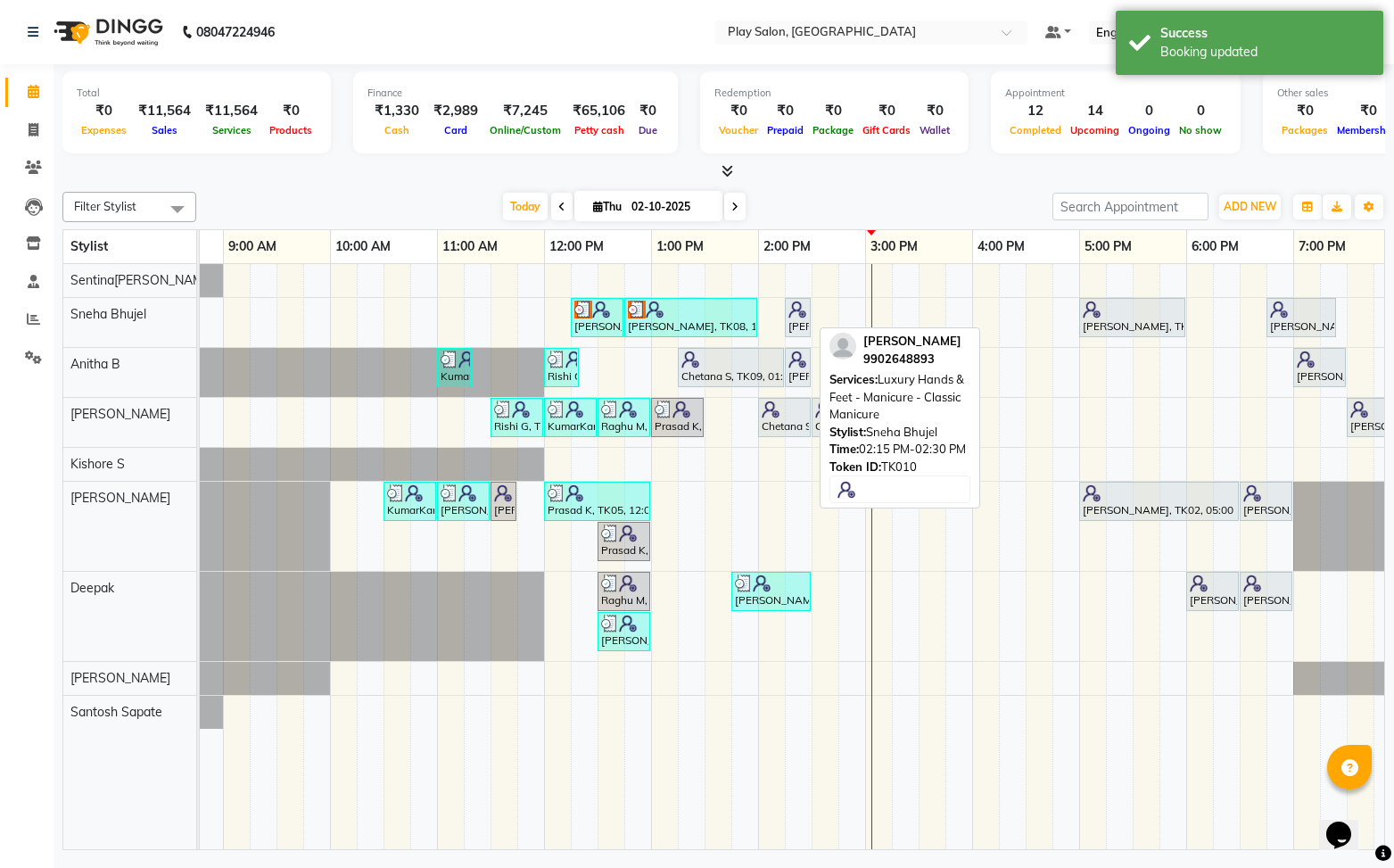
click at [797, 321] on div "[PERSON_NAME], TK10, 02:15 PM-02:30 PM, Luxury Hands & Feet - Manicure - Classi…" at bounding box center [797, 317] width 23 height 34
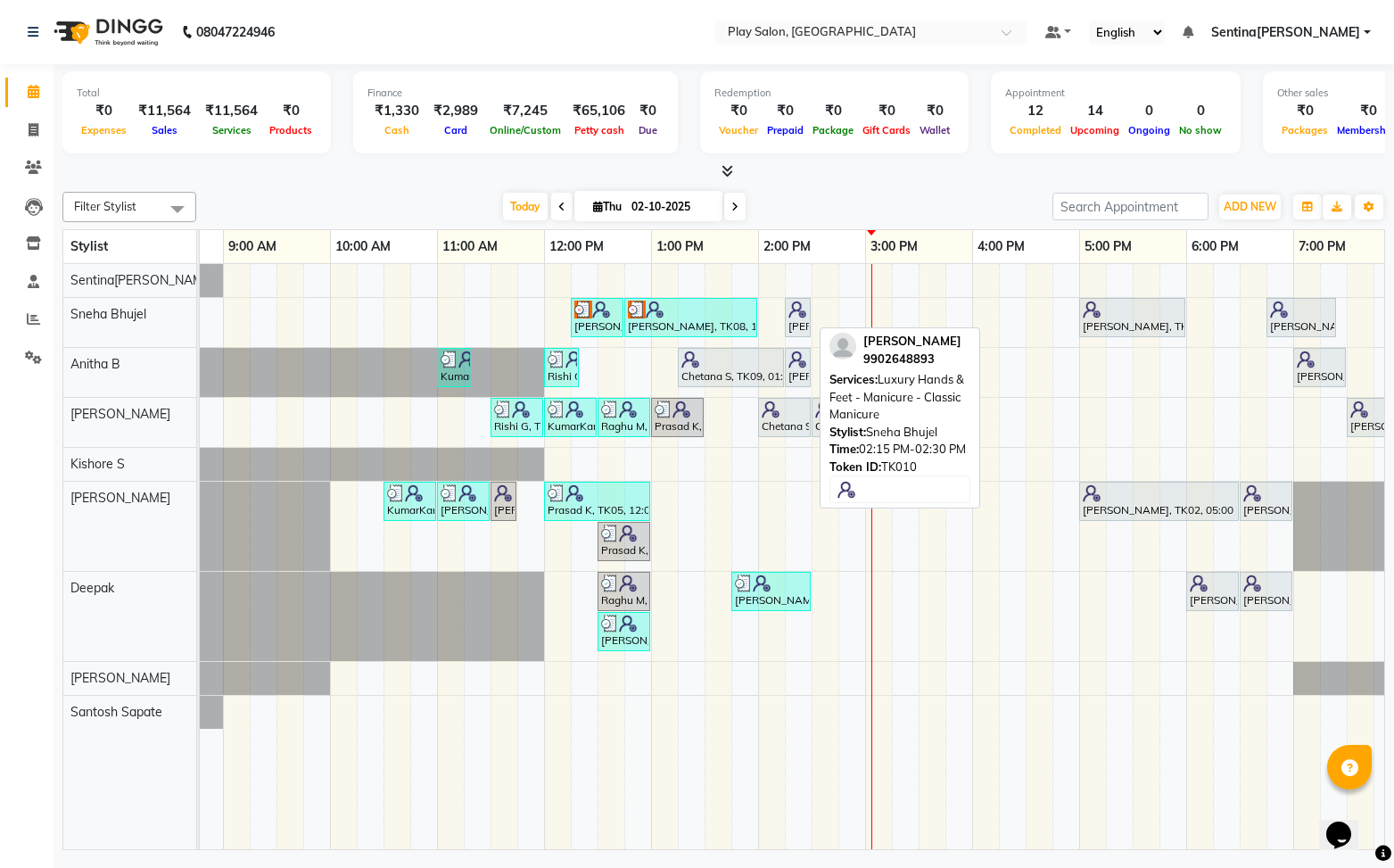
click at [794, 314] on img at bounding box center [797, 310] width 18 height 18
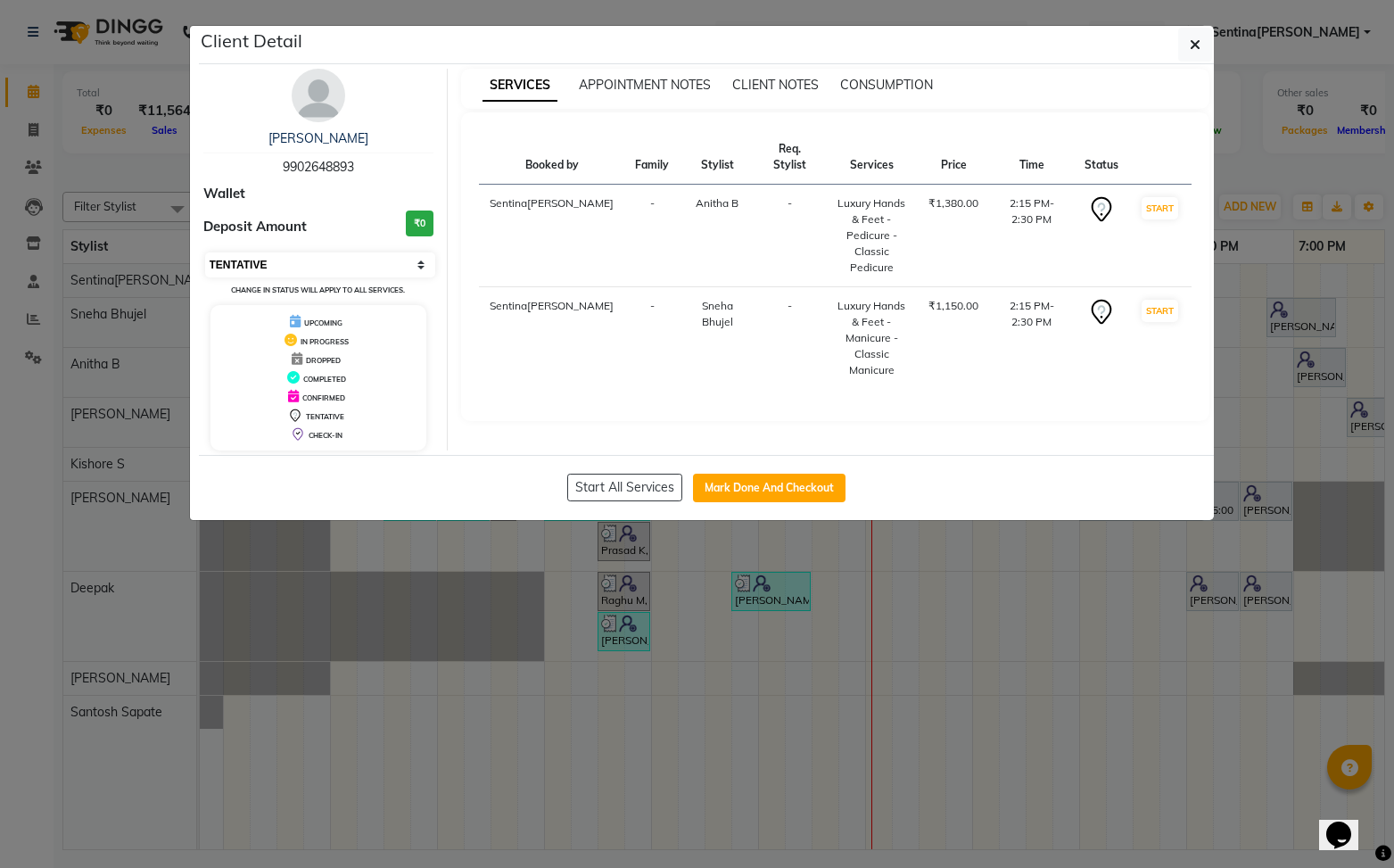
click at [390, 264] on select "Select IN SERVICE CONFIRMED TENTATIVE CHECK IN MARK DONE DROPPED UPCOMING" at bounding box center [321, 264] width 231 height 25
select select "2"
click at [206, 253] on select "Select IN SERVICE CONFIRMED TENTATIVE CHECK IN MARK DONE DROPPED UPCOMING" at bounding box center [321, 264] width 231 height 25
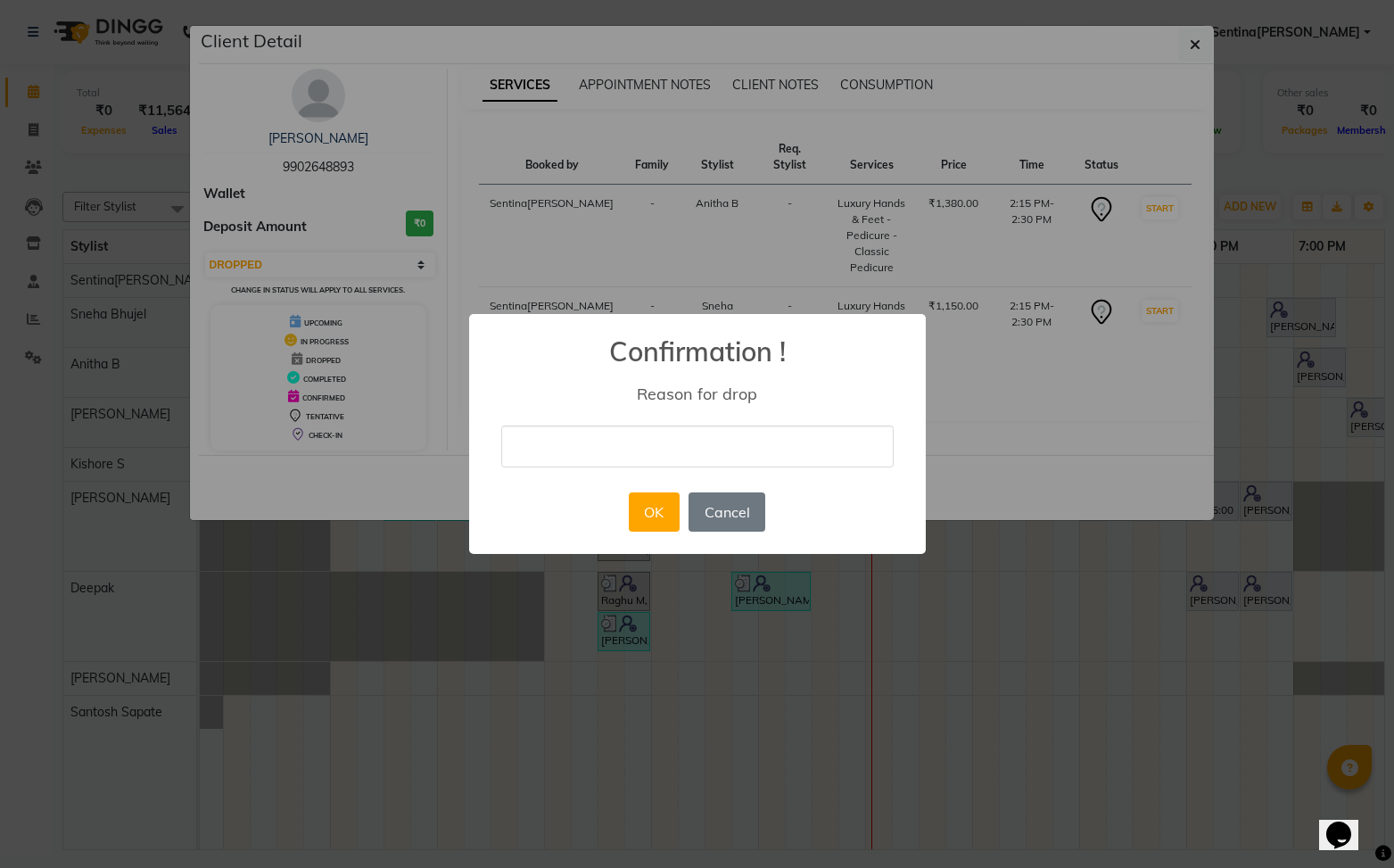
click at [670, 441] on input "text" at bounding box center [697, 446] width 393 height 42
type input "Will reschedule again..stuck at work"
click at [644, 511] on button "OK" at bounding box center [655, 512] width 51 height 39
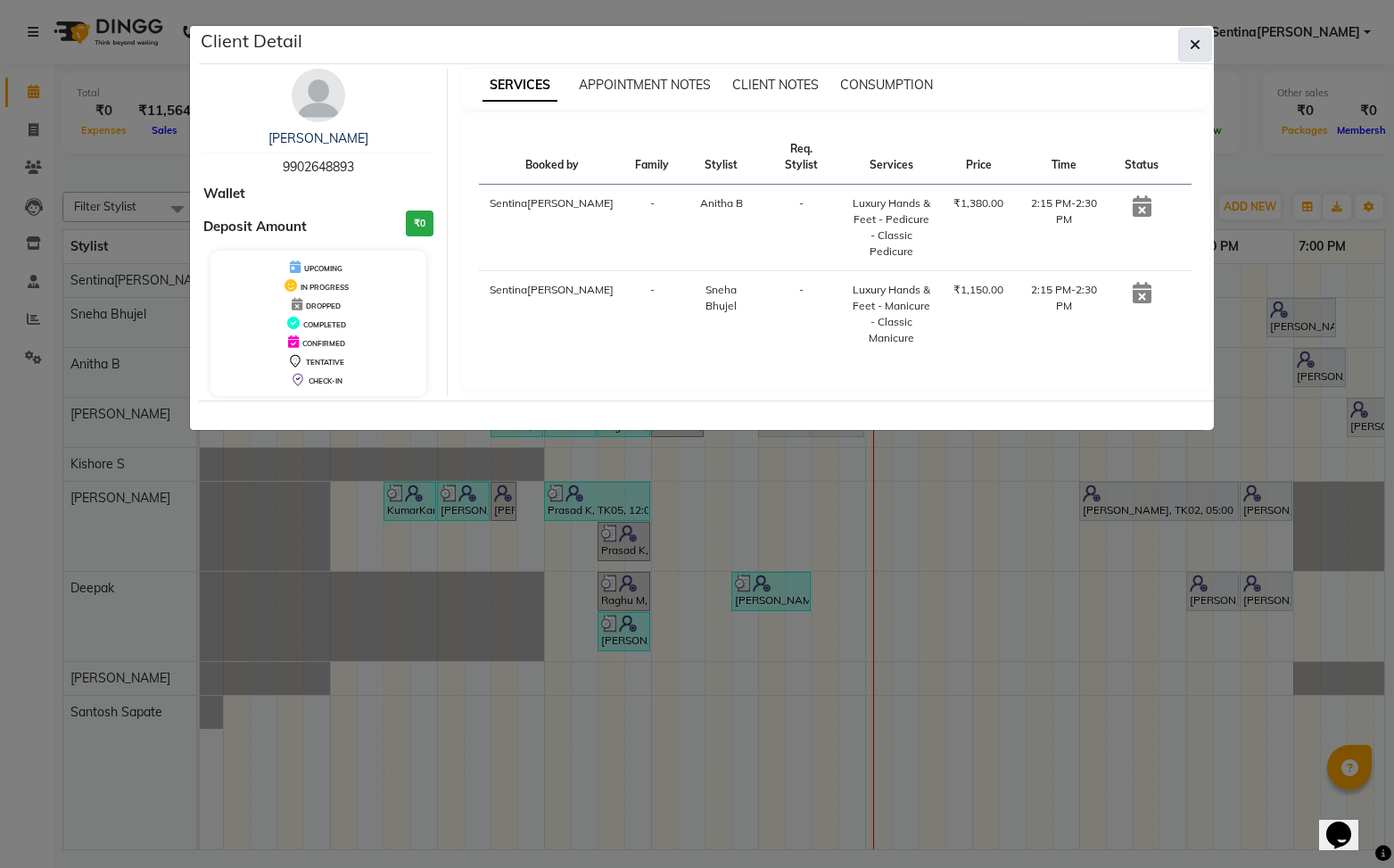
click at [1195, 45] on icon "button" at bounding box center [1196, 45] width 11 height 15
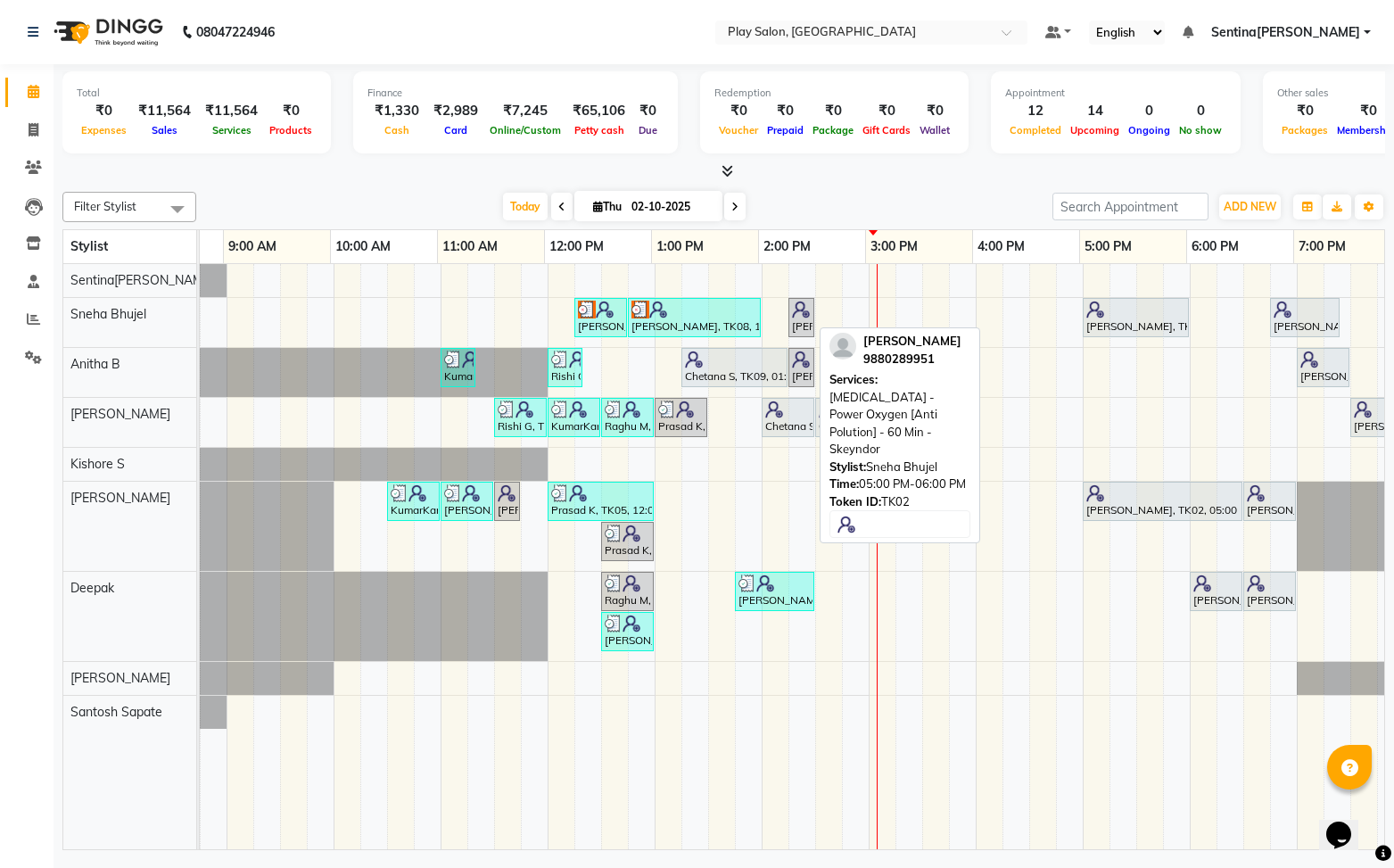
scroll to position [0, 80]
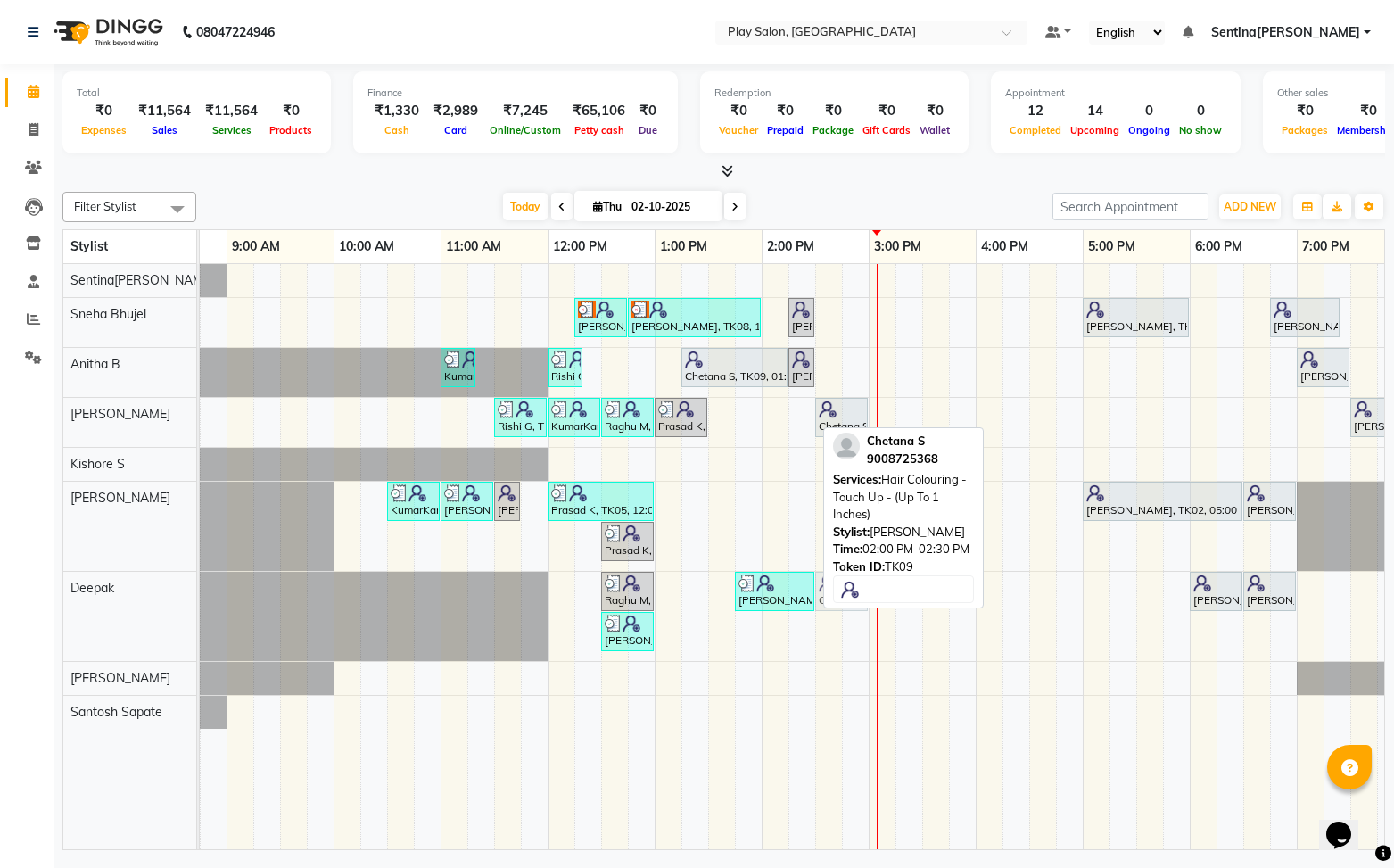
drag, startPoint x: 787, startPoint y: 421, endPoint x: 829, endPoint y: 574, distance: 158.7
click at [830, 575] on div "Filter Stylist Select All Anitha B Deepak Kishore S Namrata Tamang Raj Rajesh M…" at bounding box center [724, 517] width 1323 height 665
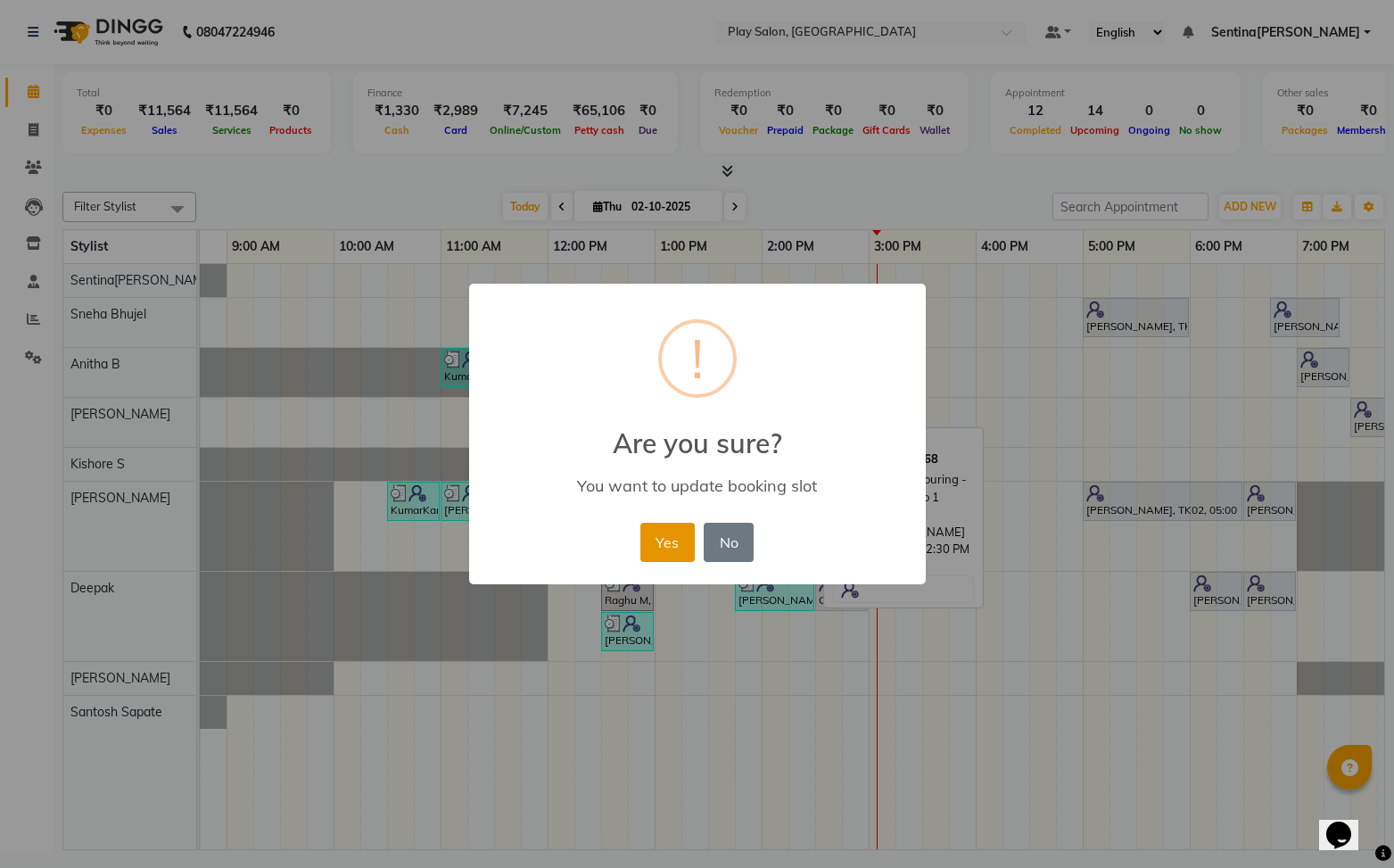
click at [660, 527] on button "Yes" at bounding box center [667, 542] width 55 height 39
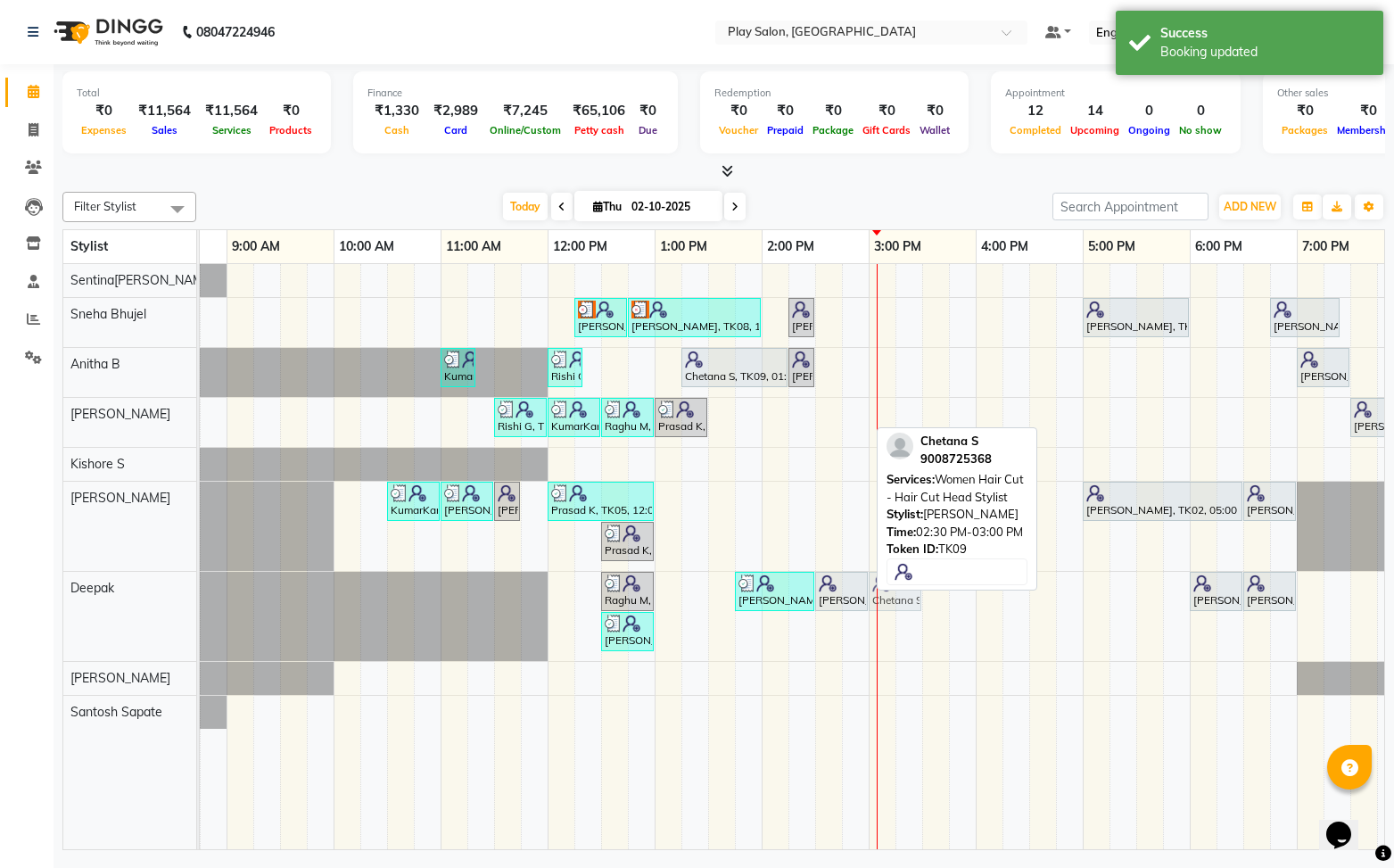
drag, startPoint x: 840, startPoint y: 413, endPoint x: 899, endPoint y: 592, distance: 188.5
click at [896, 596] on tbody "Sanju Agarwal, TK08, 12:15 PM-12:45 PM, Skin Care - Hydrating And Nourishing - …" at bounding box center [815, 495] width 1391 height 464
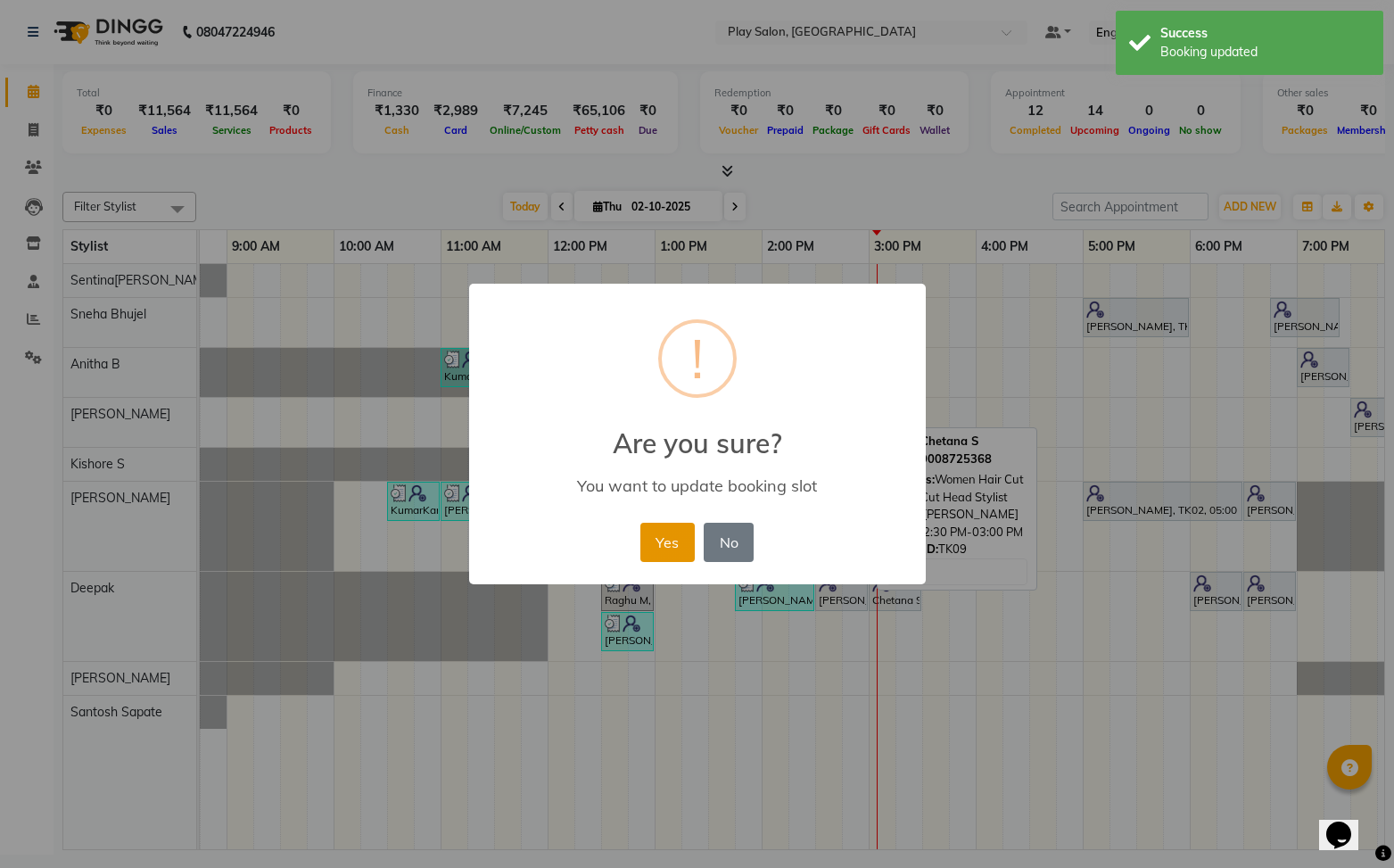
click at [682, 539] on button "Yes" at bounding box center [667, 542] width 55 height 39
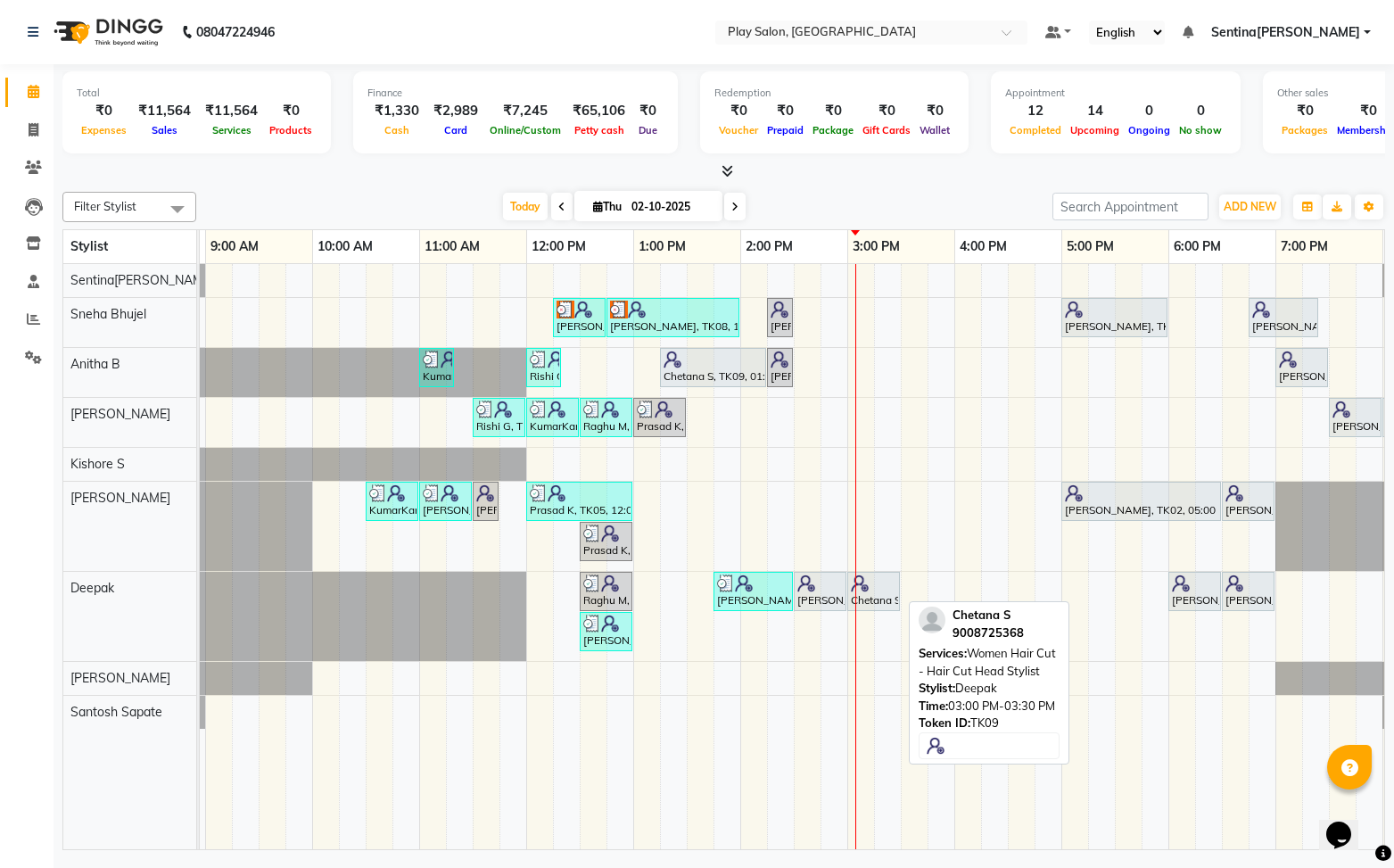
scroll to position [0, 95]
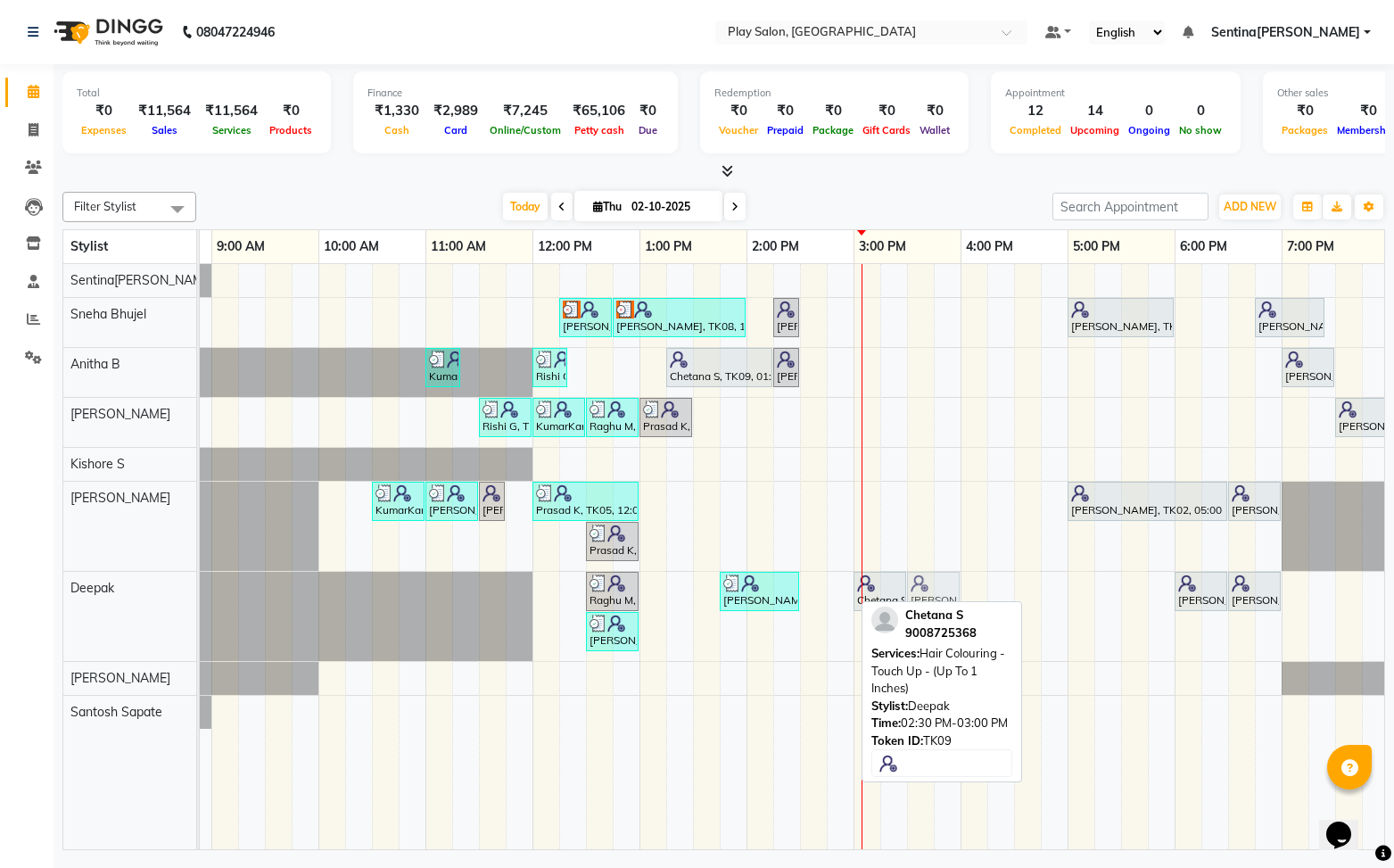
drag, startPoint x: 816, startPoint y: 594, endPoint x: 928, endPoint y: 587, distance: 112.2
click at [105, 587] on div "Raghu M, TK06, 12:30 PM-01:00 PM, Men Styling - Men'S Global Sangitha Shetty, T…" at bounding box center [105, 616] width 0 height 89
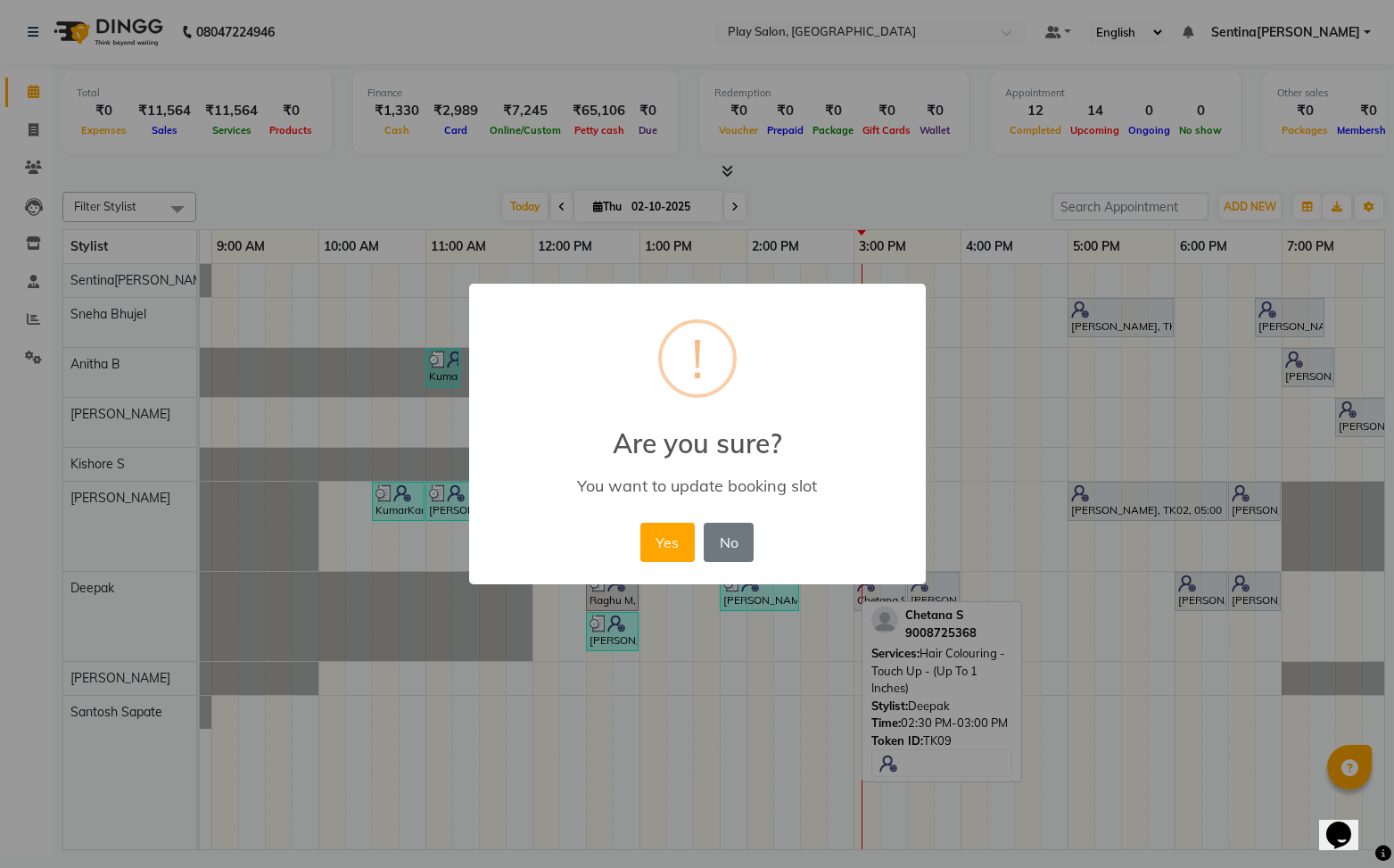
drag, startPoint x: 667, startPoint y: 545, endPoint x: 846, endPoint y: 503, distance: 183.9
click at [667, 545] on button "Yes" at bounding box center [667, 542] width 55 height 39
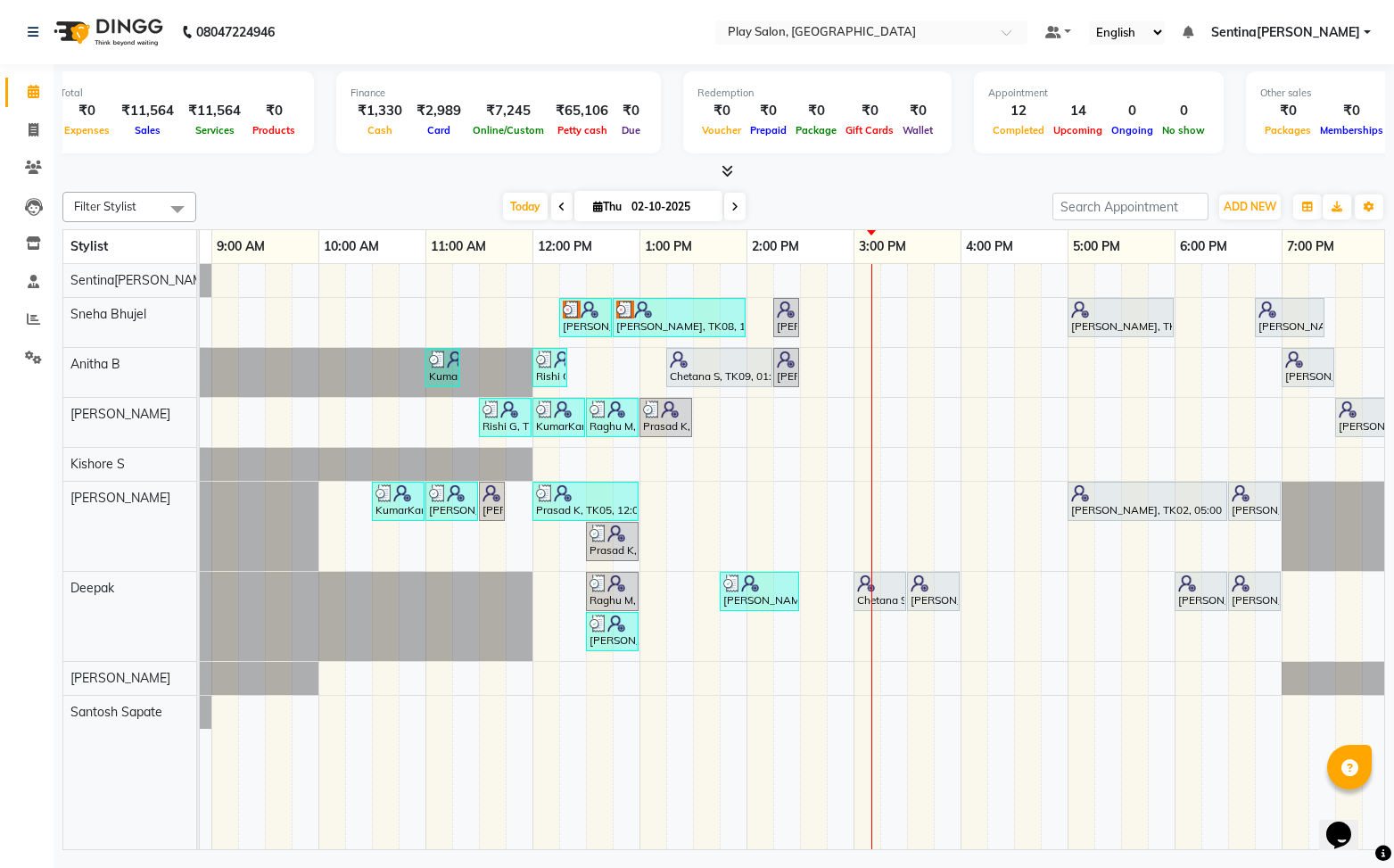
scroll to position [0, 22]
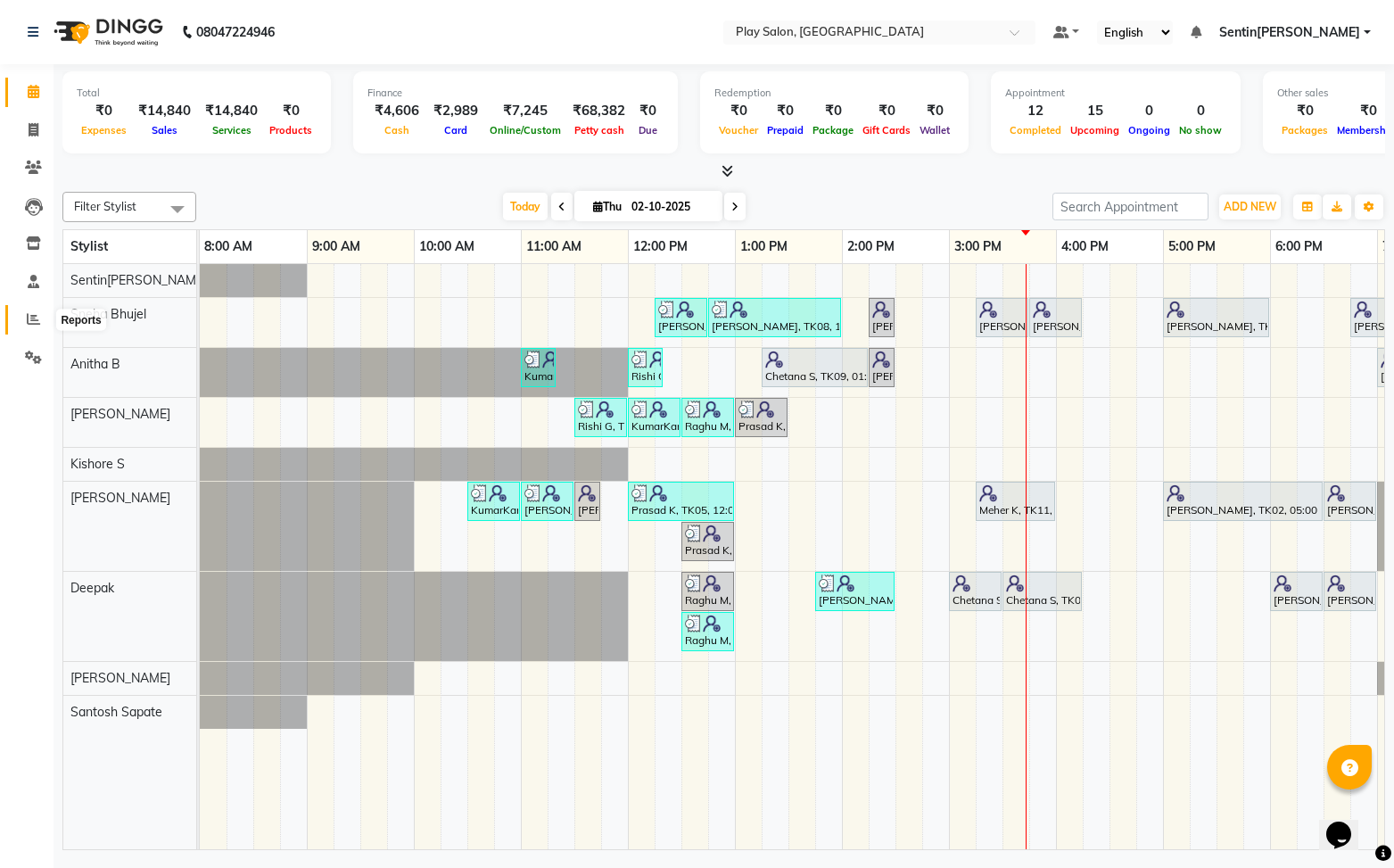
click at [36, 314] on icon at bounding box center [33, 318] width 14 height 14
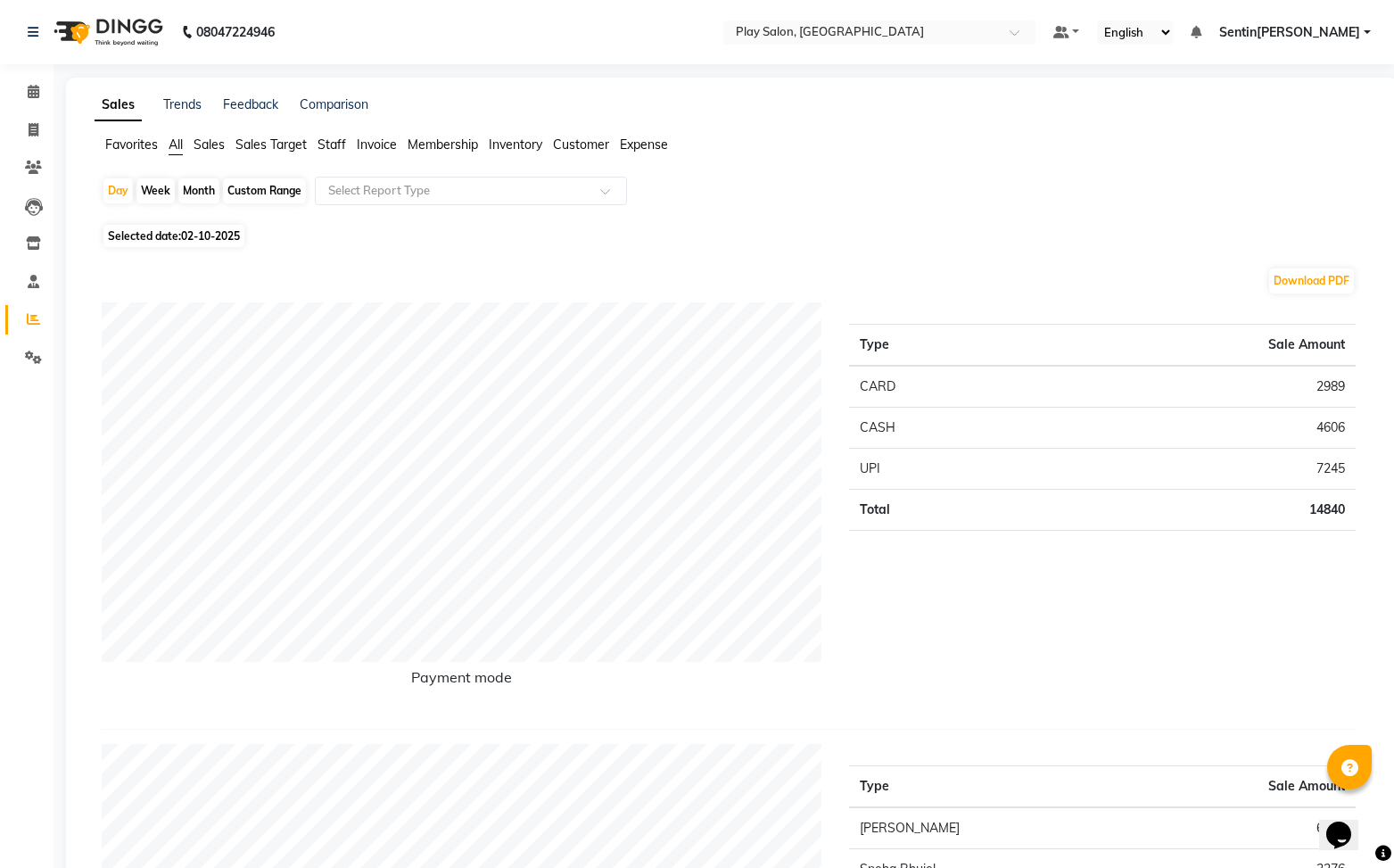
click at [212, 145] on span "Sales" at bounding box center [209, 145] width 31 height 16
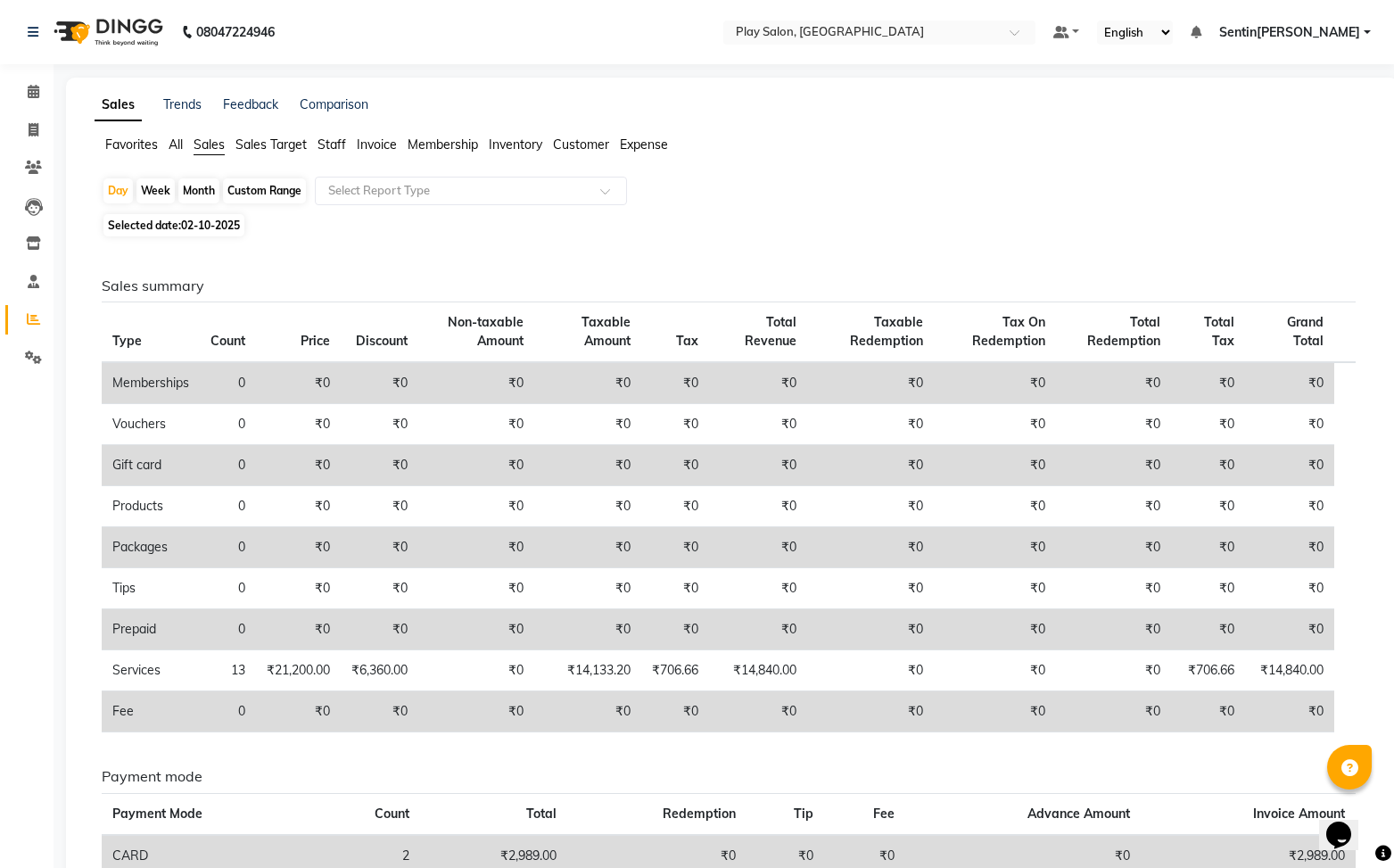
scroll to position [6, 0]
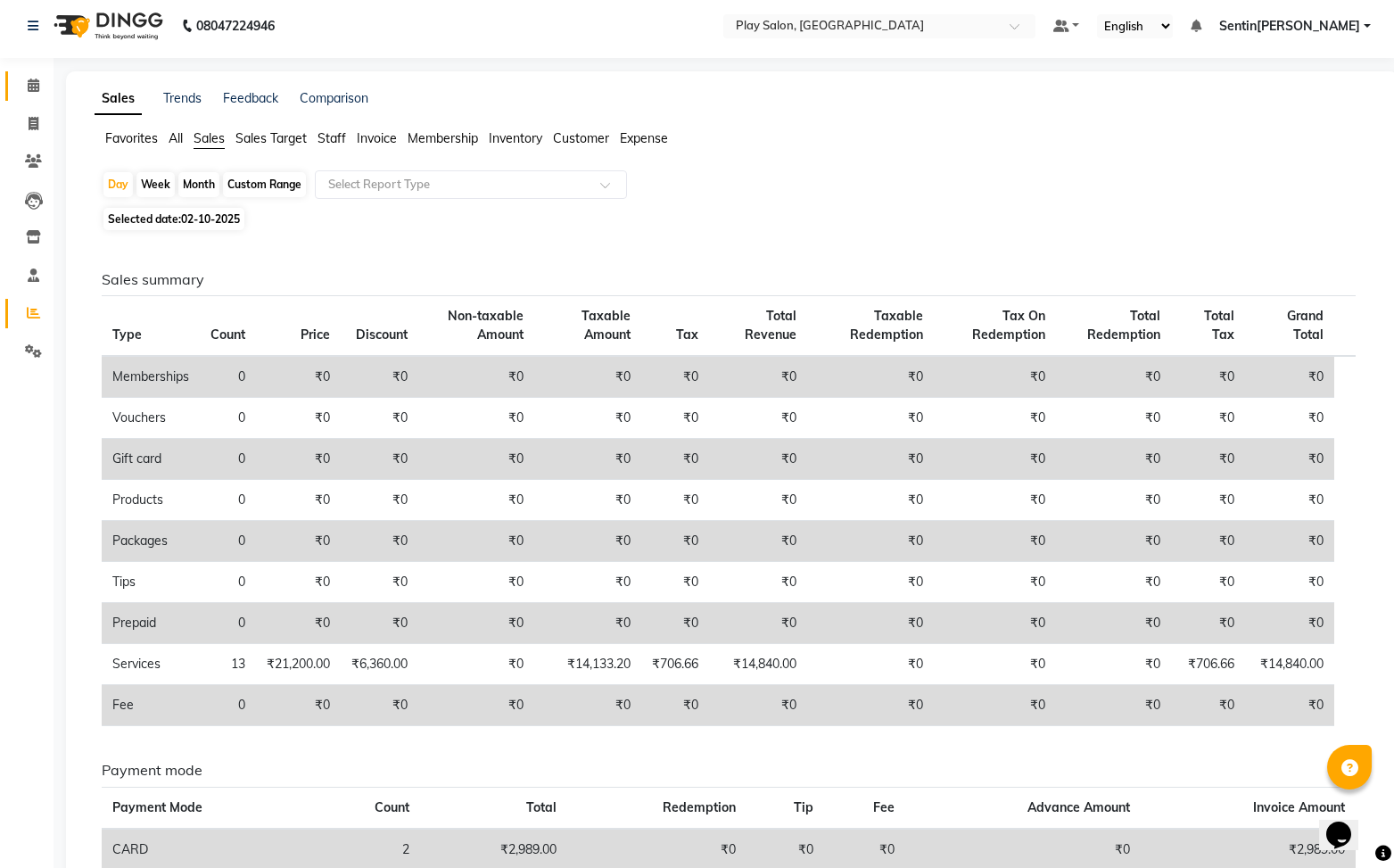
click at [35, 88] on icon at bounding box center [33, 85] width 12 height 14
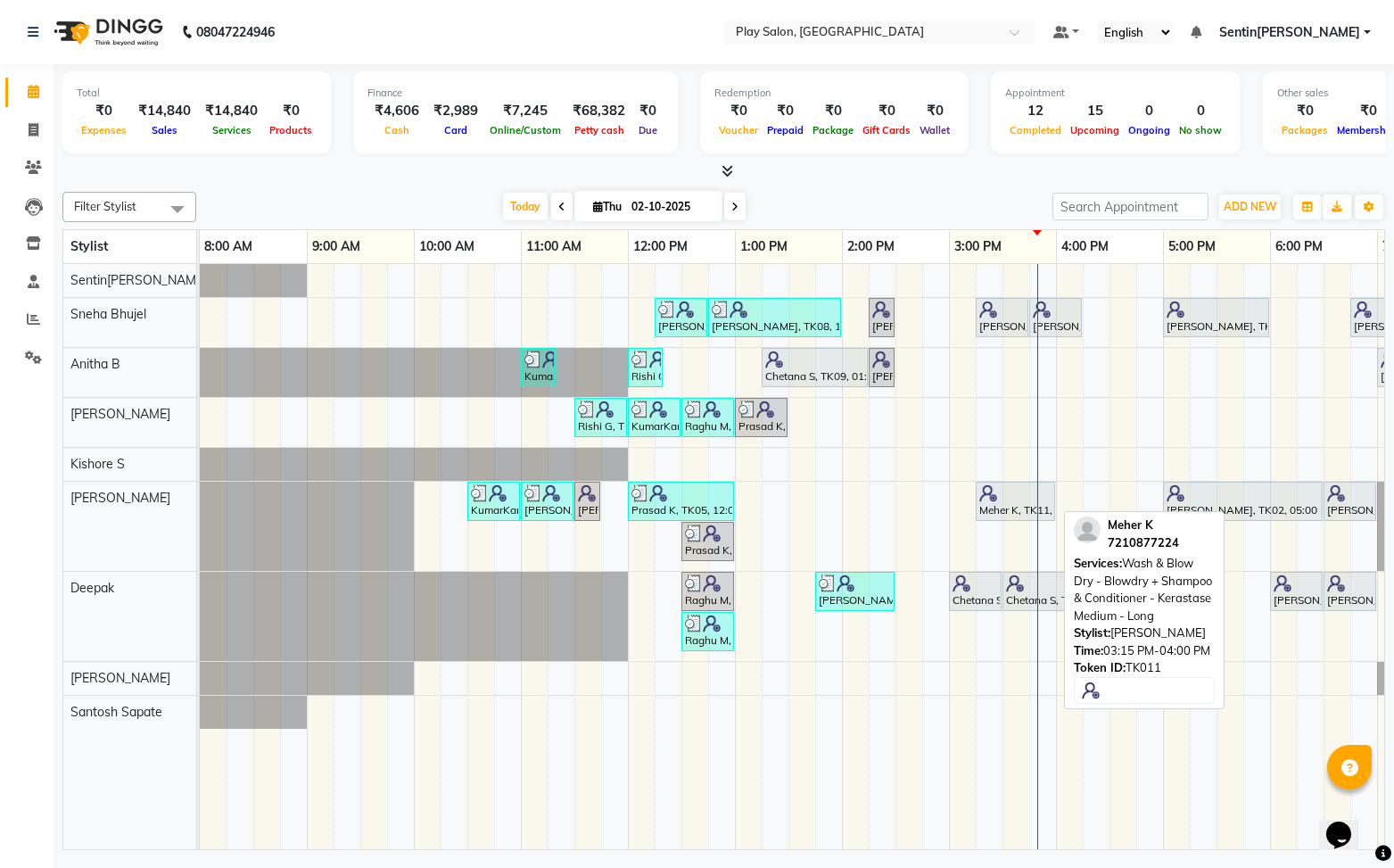
click at [1008, 503] on div "Meher K, TK11, 03:15 PM-04:00 PM, Wash & Blow Dry - Blowdry + Shampoo & Conditi…" at bounding box center [1015, 501] width 75 height 34
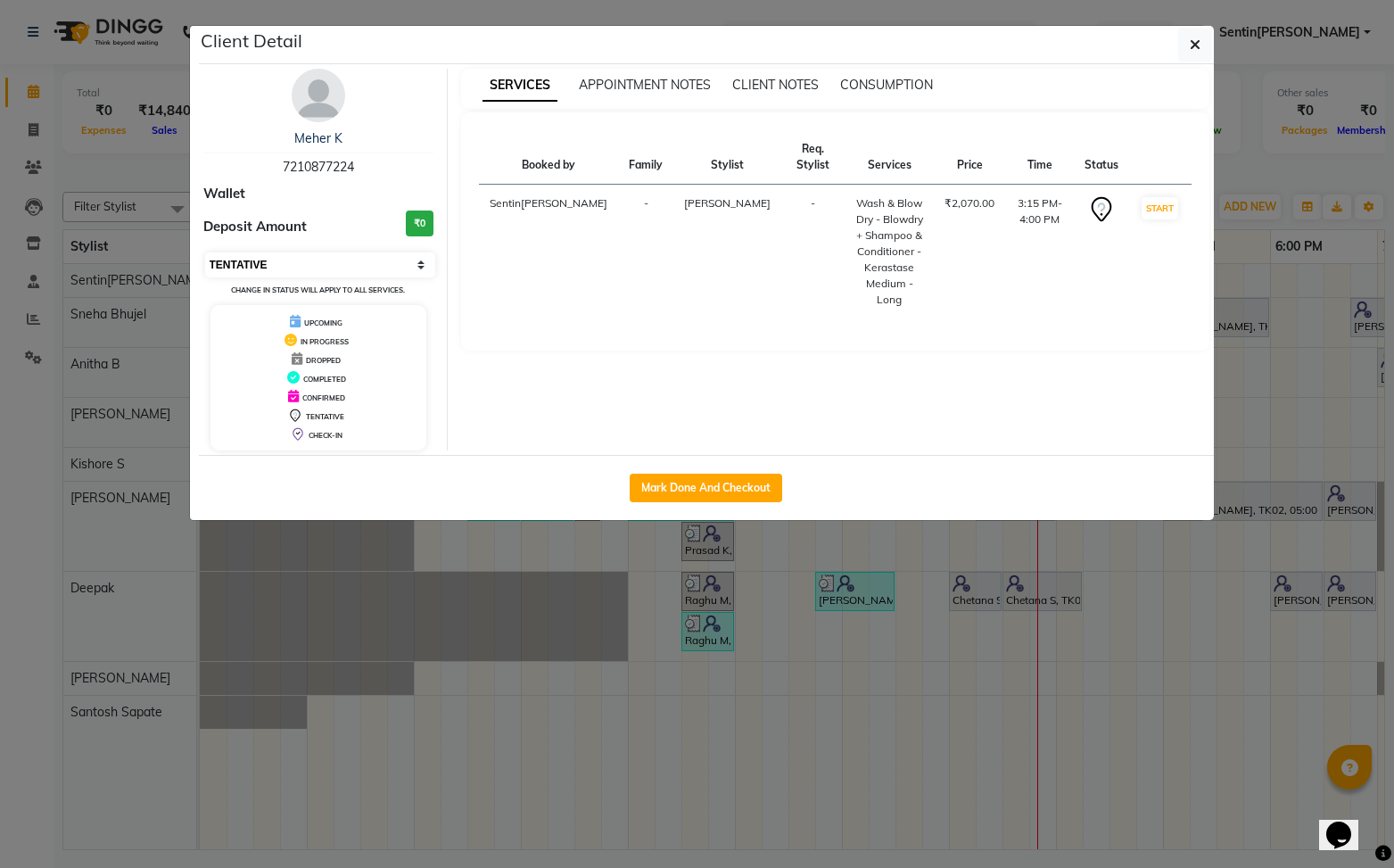
click at [316, 256] on select "Select IN SERVICE CONFIRMED TENTATIVE CHECK IN MARK DONE DROPPED UPCOMING" at bounding box center [321, 264] width 231 height 25
select select "5"
click at [206, 253] on select "Select IN SERVICE CONFIRMED TENTATIVE CHECK IN MARK DONE DROPPED UPCOMING" at bounding box center [321, 264] width 231 height 25
click at [692, 487] on button "Mark Done And Checkout" at bounding box center [707, 487] width 153 height 28
select select "service"
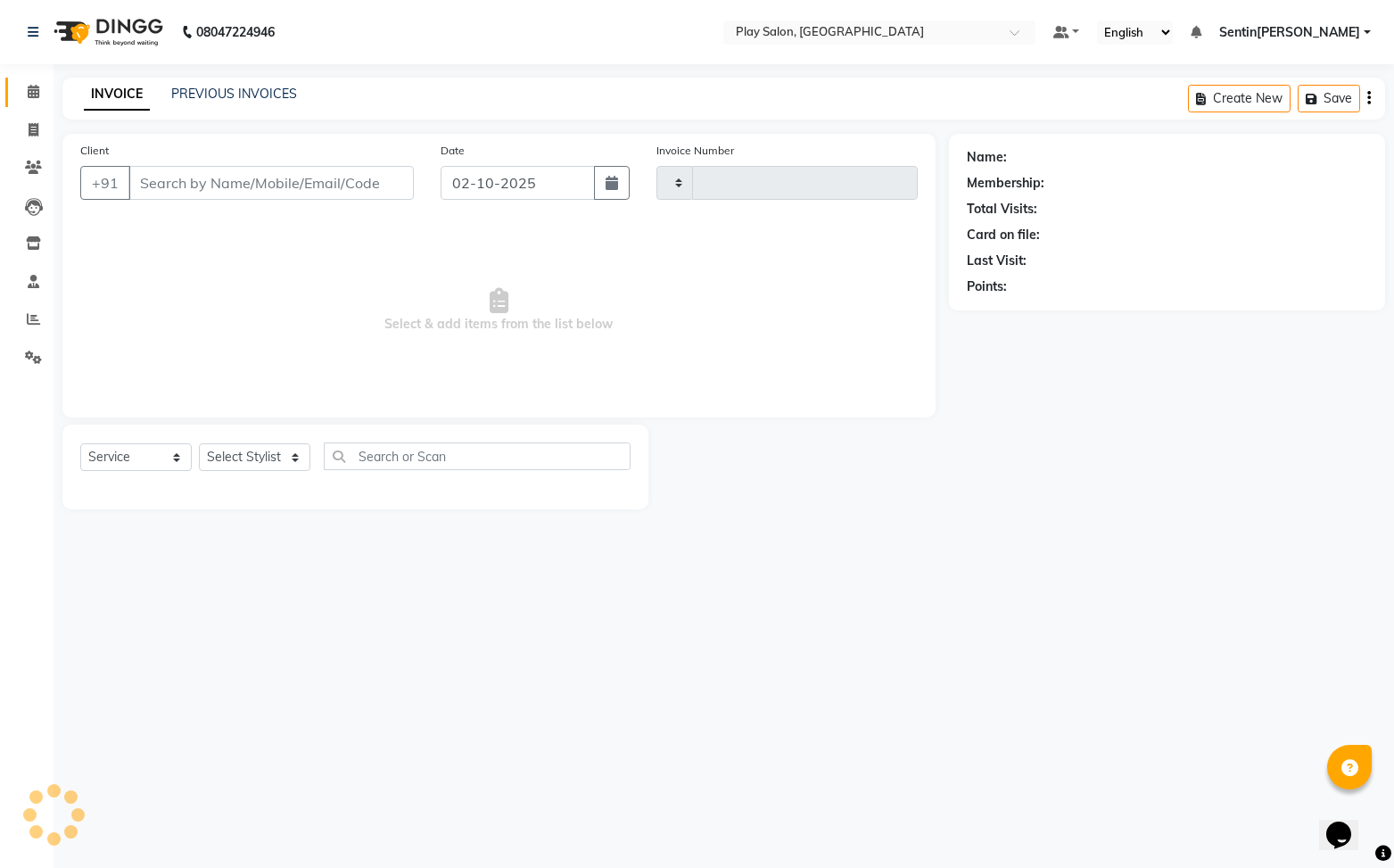
type input "0247"
select select "3"
select select "8961"
type input "7210877224"
select select "91863"
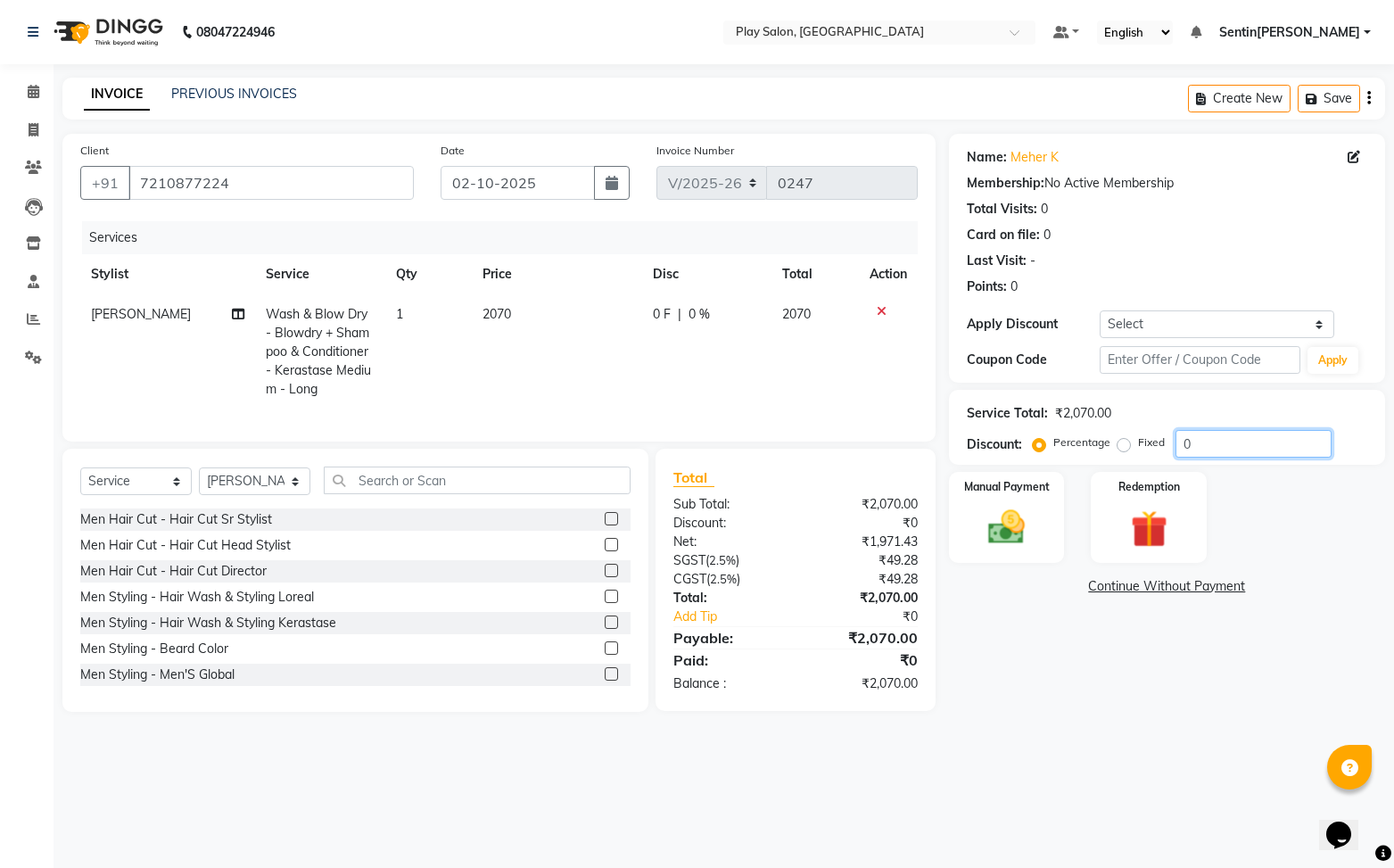
click at [1215, 447] on input "0" at bounding box center [1254, 444] width 156 height 27
type input "30"
click at [1027, 537] on img at bounding box center [1007, 526] width 63 height 45
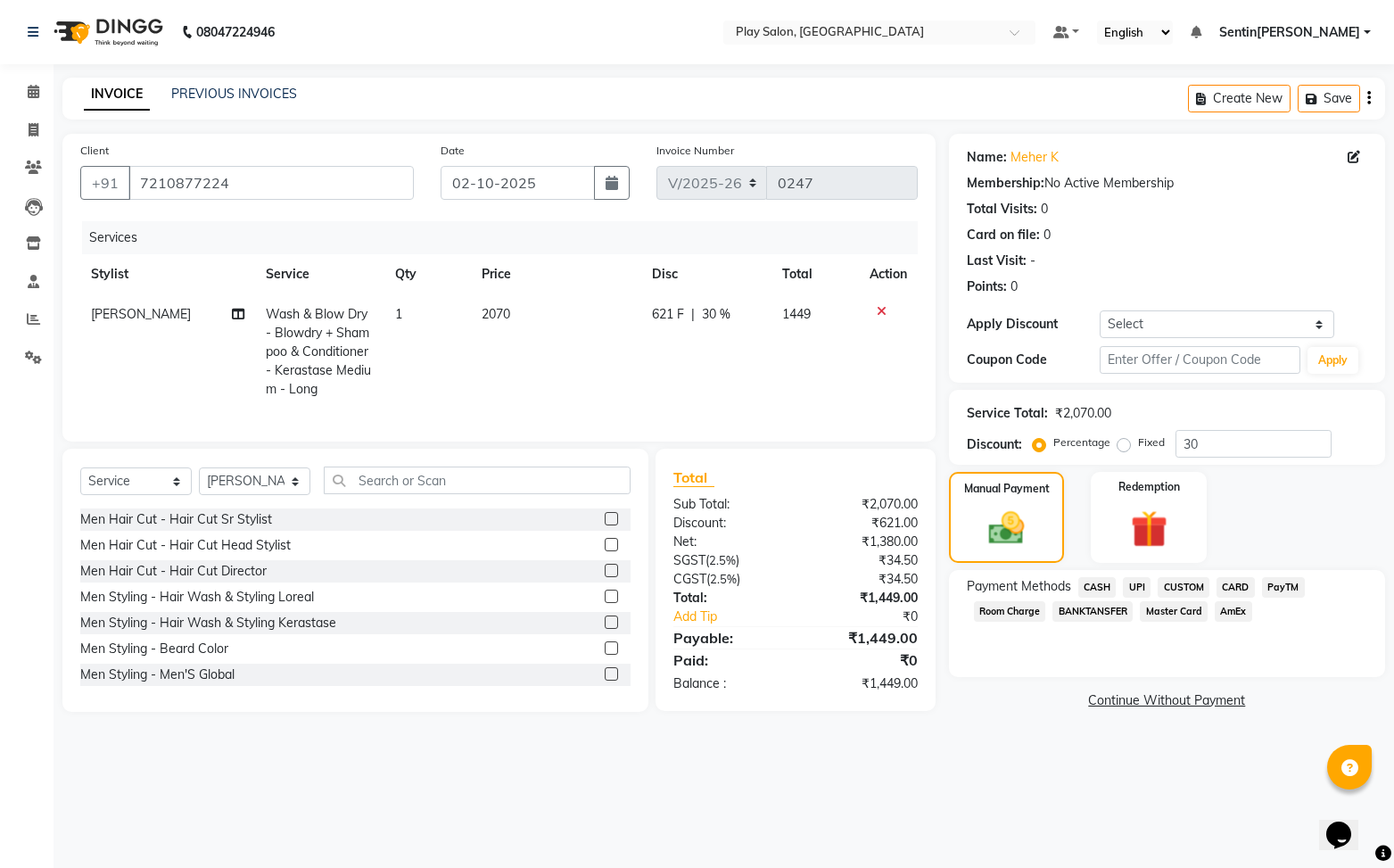
click at [1138, 586] on span "UPI" at bounding box center [1137, 587] width 27 height 21
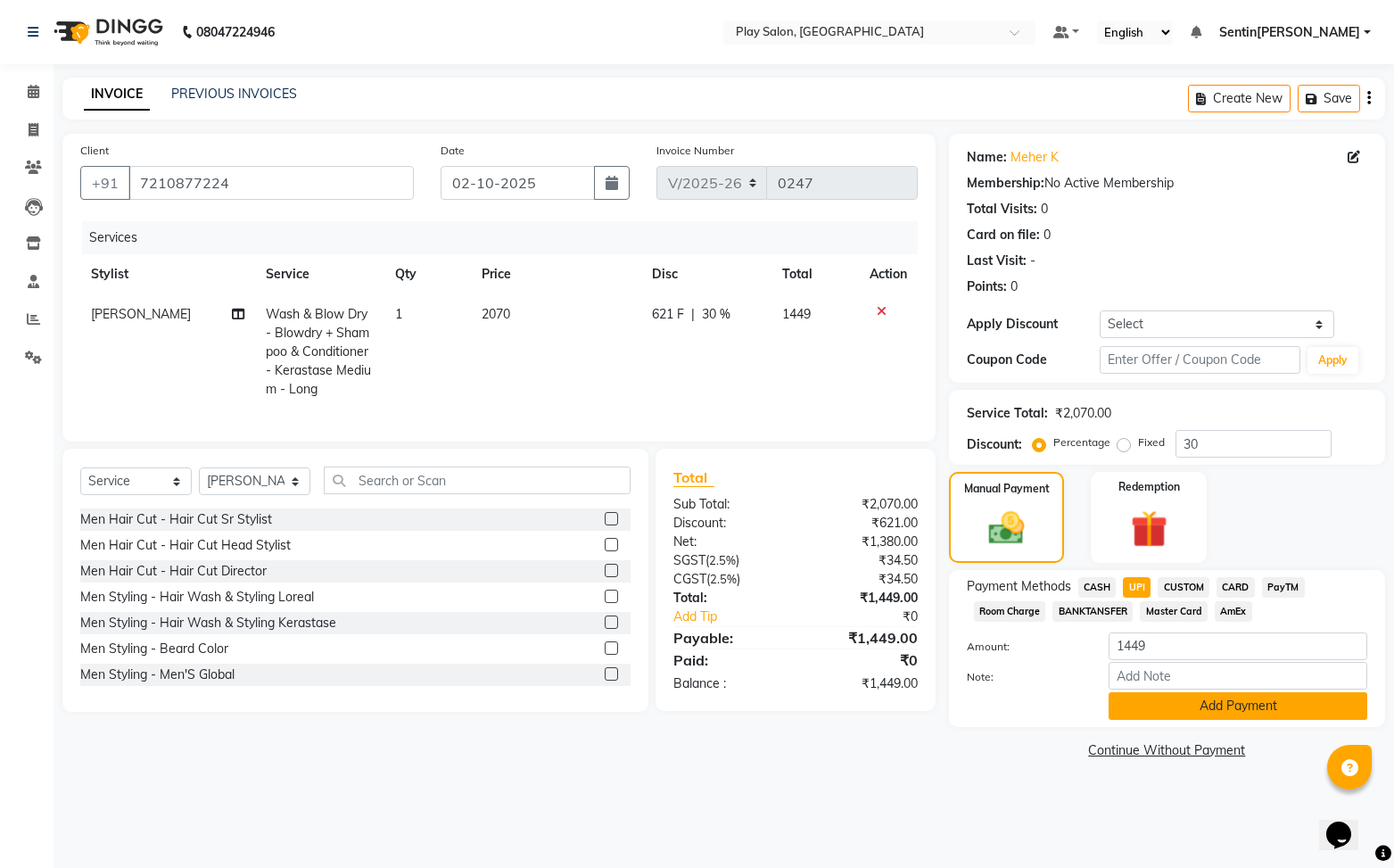
click at [1232, 710] on button "Add Payment" at bounding box center [1238, 705] width 259 height 27
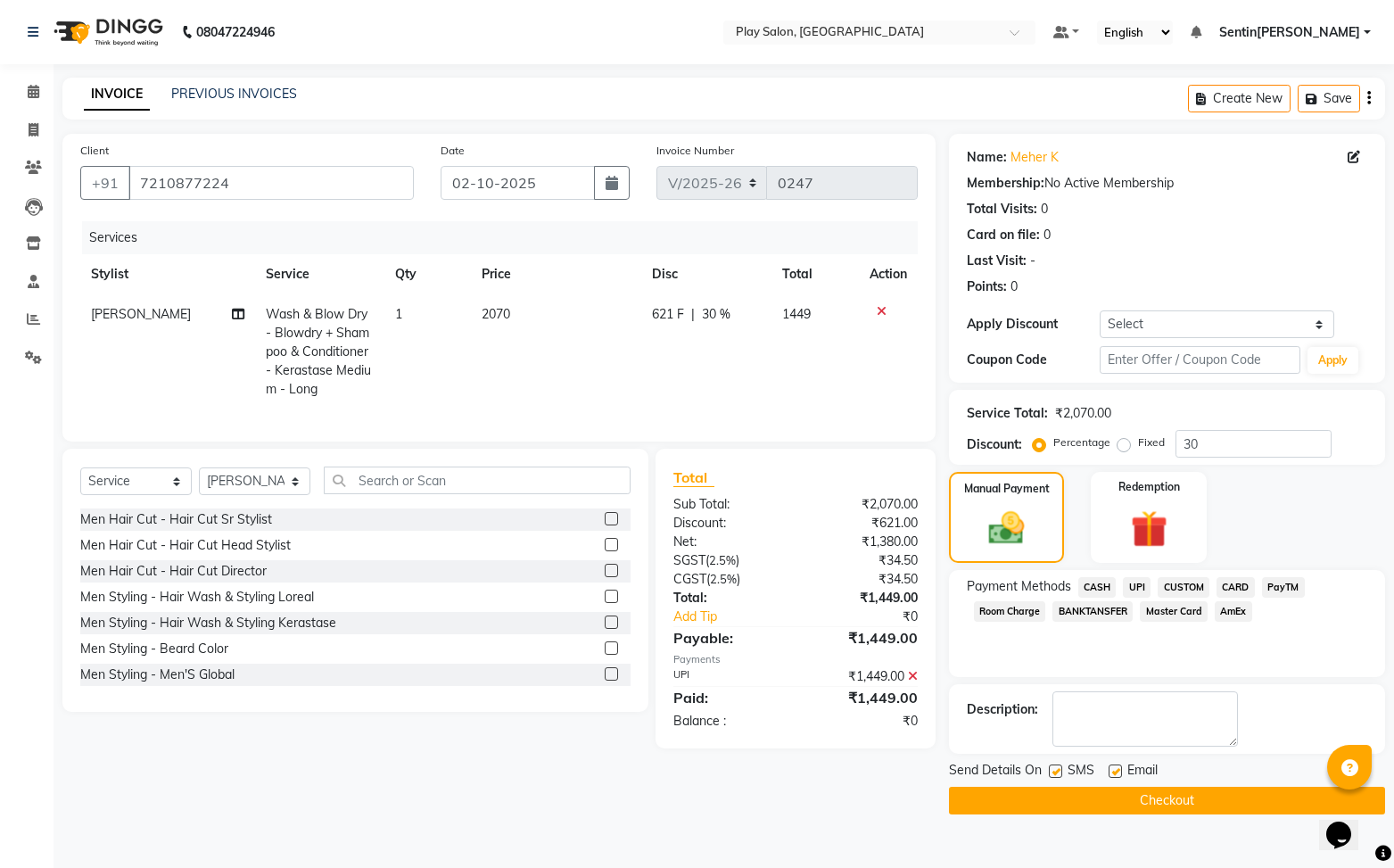
click at [1133, 803] on button "Checkout" at bounding box center [1168, 800] width 436 height 27
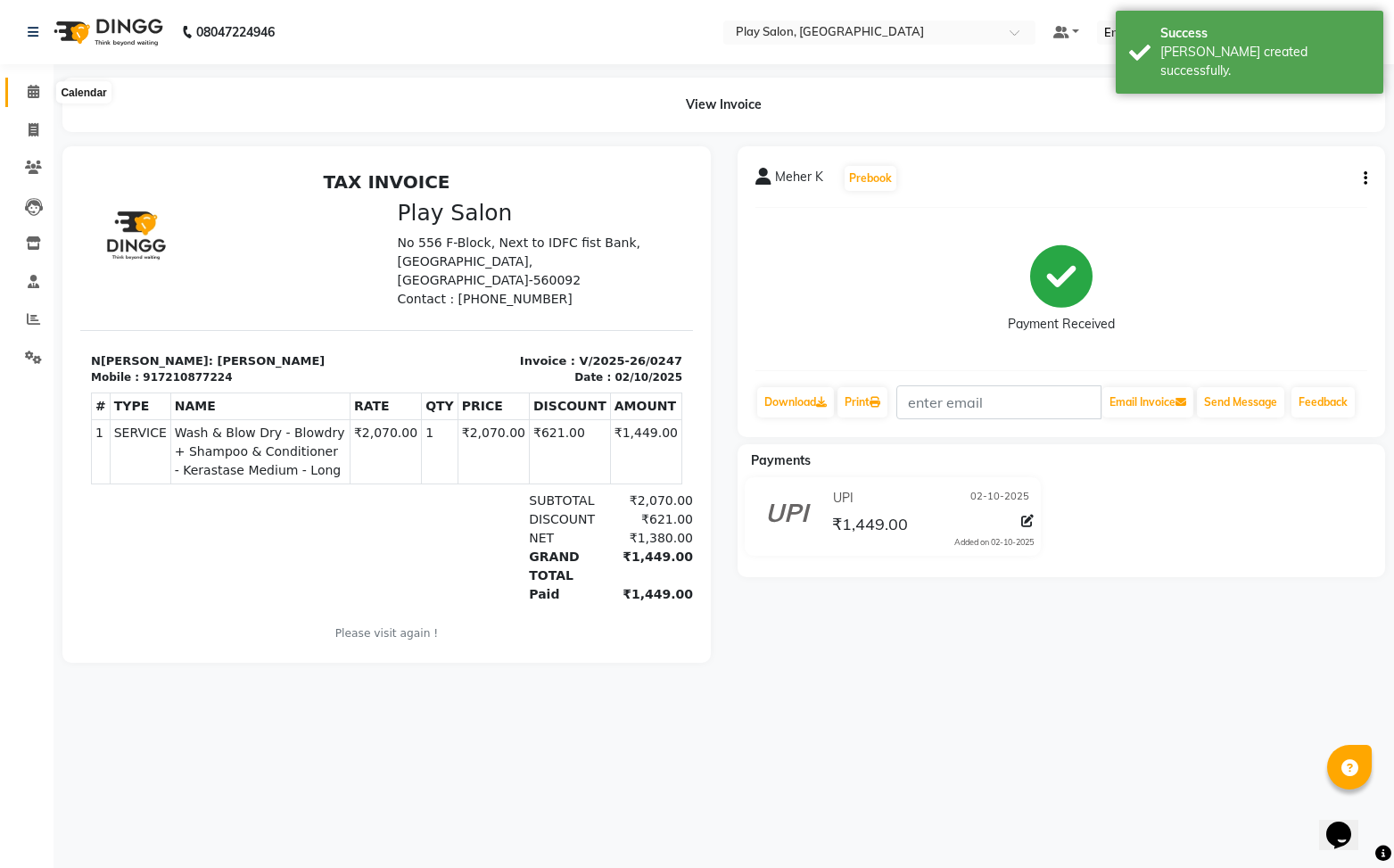
click at [43, 98] on span at bounding box center [34, 92] width 31 height 21
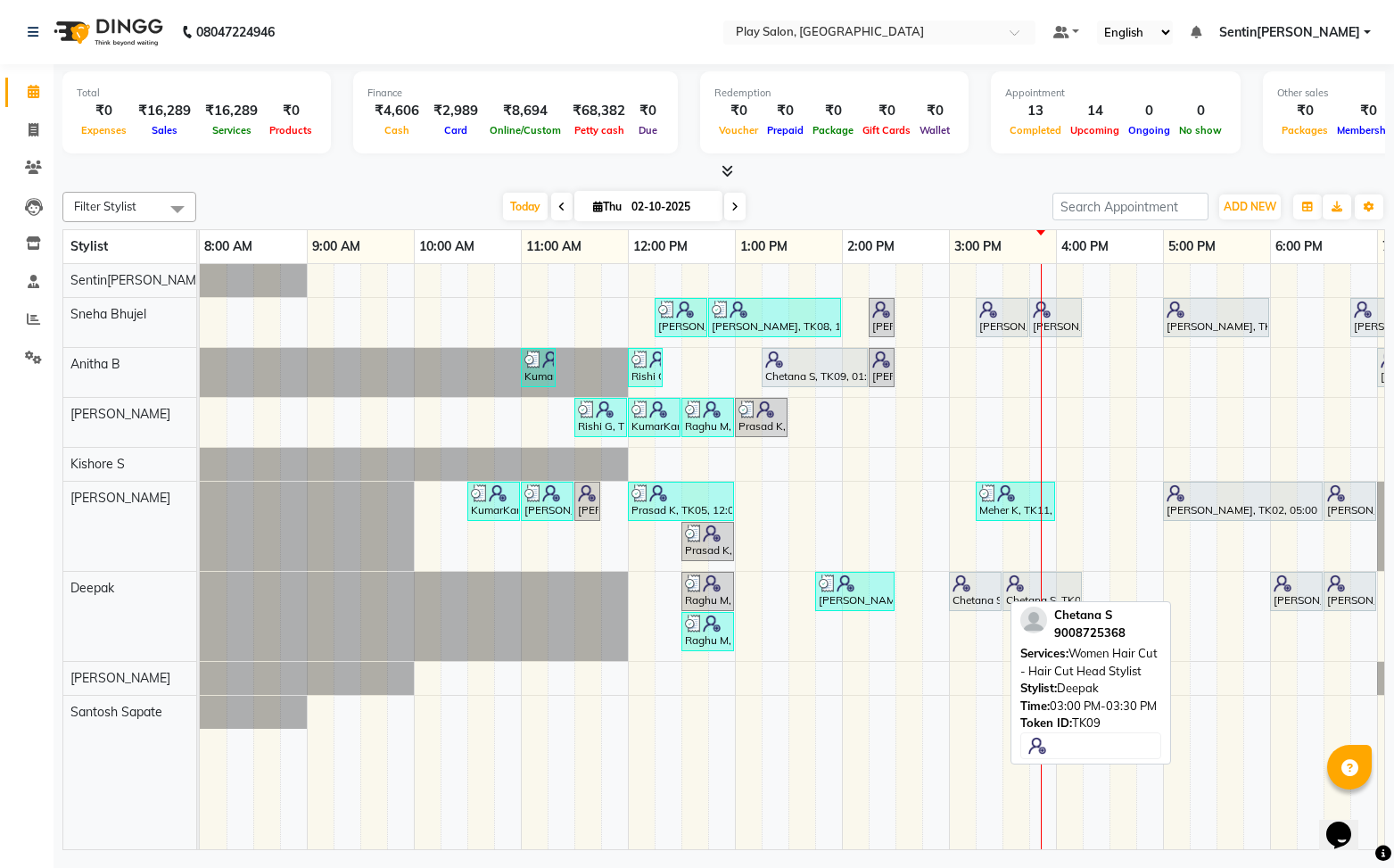
click at [967, 583] on img at bounding box center [962, 584] width 18 height 18
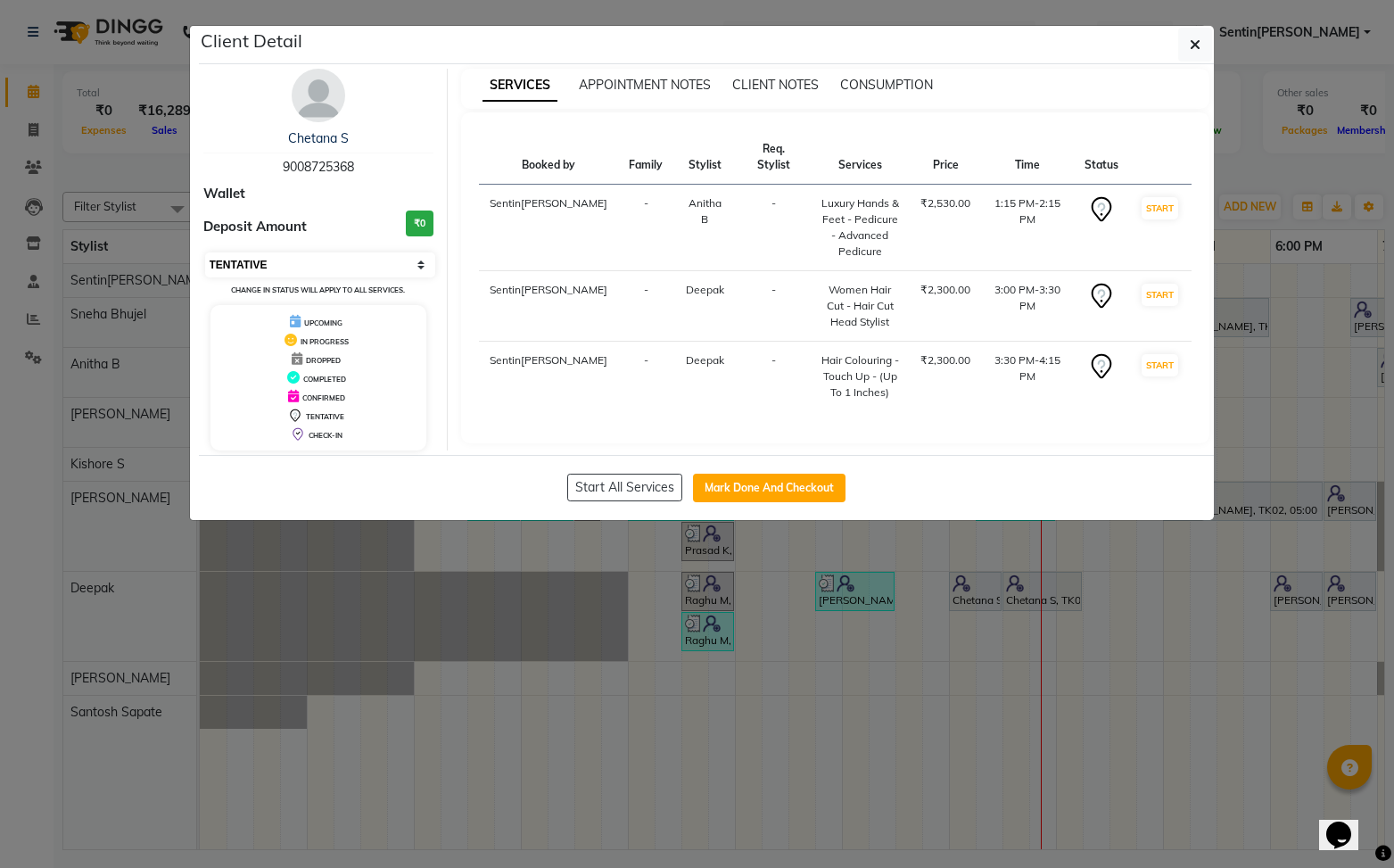
click at [359, 266] on select "Select IN SERVICE CONFIRMED TENTATIVE CHECK IN MARK DONE DROPPED UPCOMING" at bounding box center [321, 264] width 231 height 25
select select "5"
click at [206, 253] on select "Select IN SERVICE CONFIRMED TENTATIVE CHECK IN MARK DONE DROPPED UPCOMING" at bounding box center [321, 264] width 231 height 25
drag, startPoint x: 1191, startPoint y: 53, endPoint x: 1109, endPoint y: 261, distance: 223.6
click at [1190, 54] on button "button" at bounding box center [1195, 44] width 34 height 34
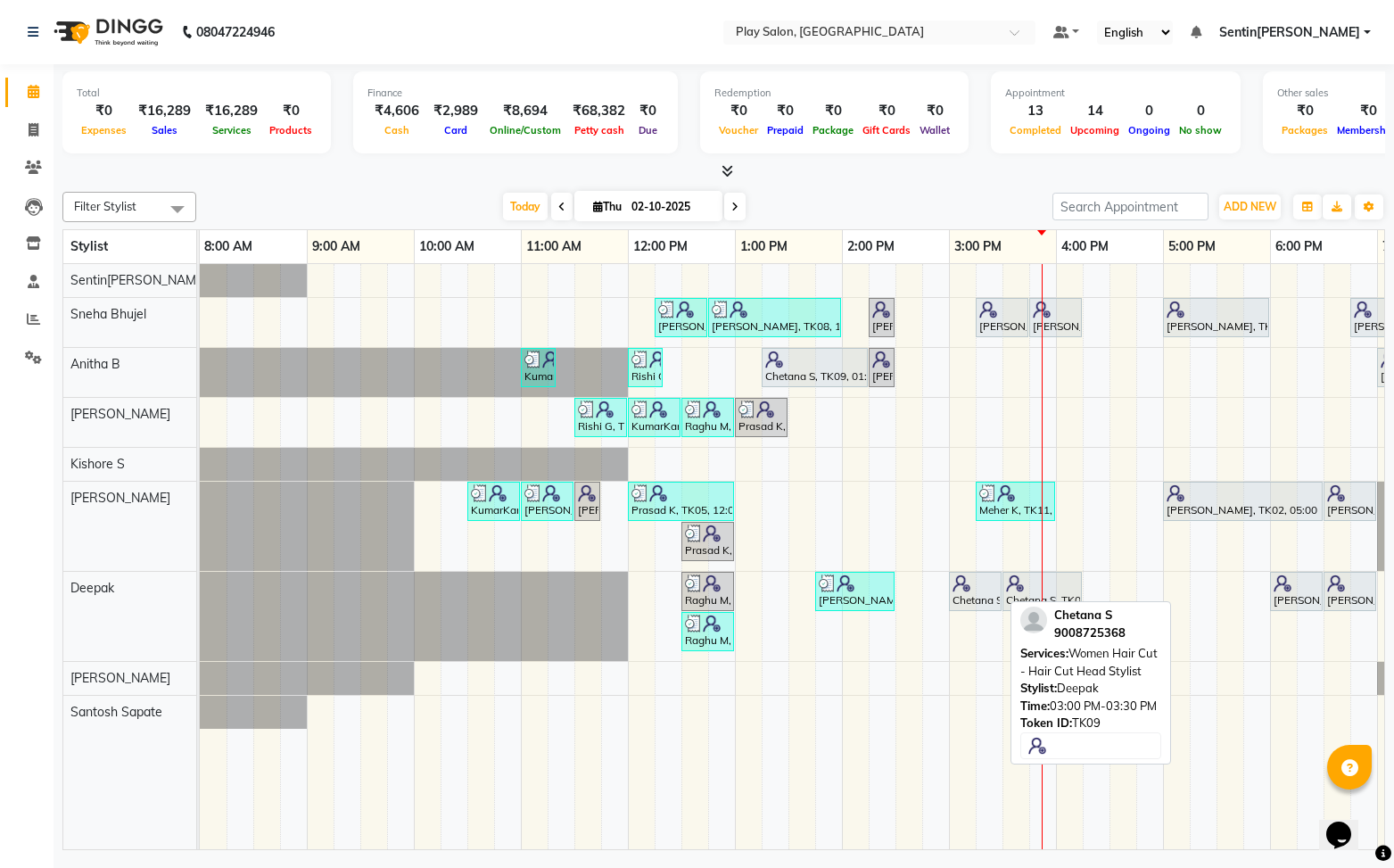
click at [969, 597] on div "Chetana S, TK09, 03:00 PM-03:30 PM, Women Hair Cut - Hair Cut Head Stylist" at bounding box center [976, 591] width 49 height 34
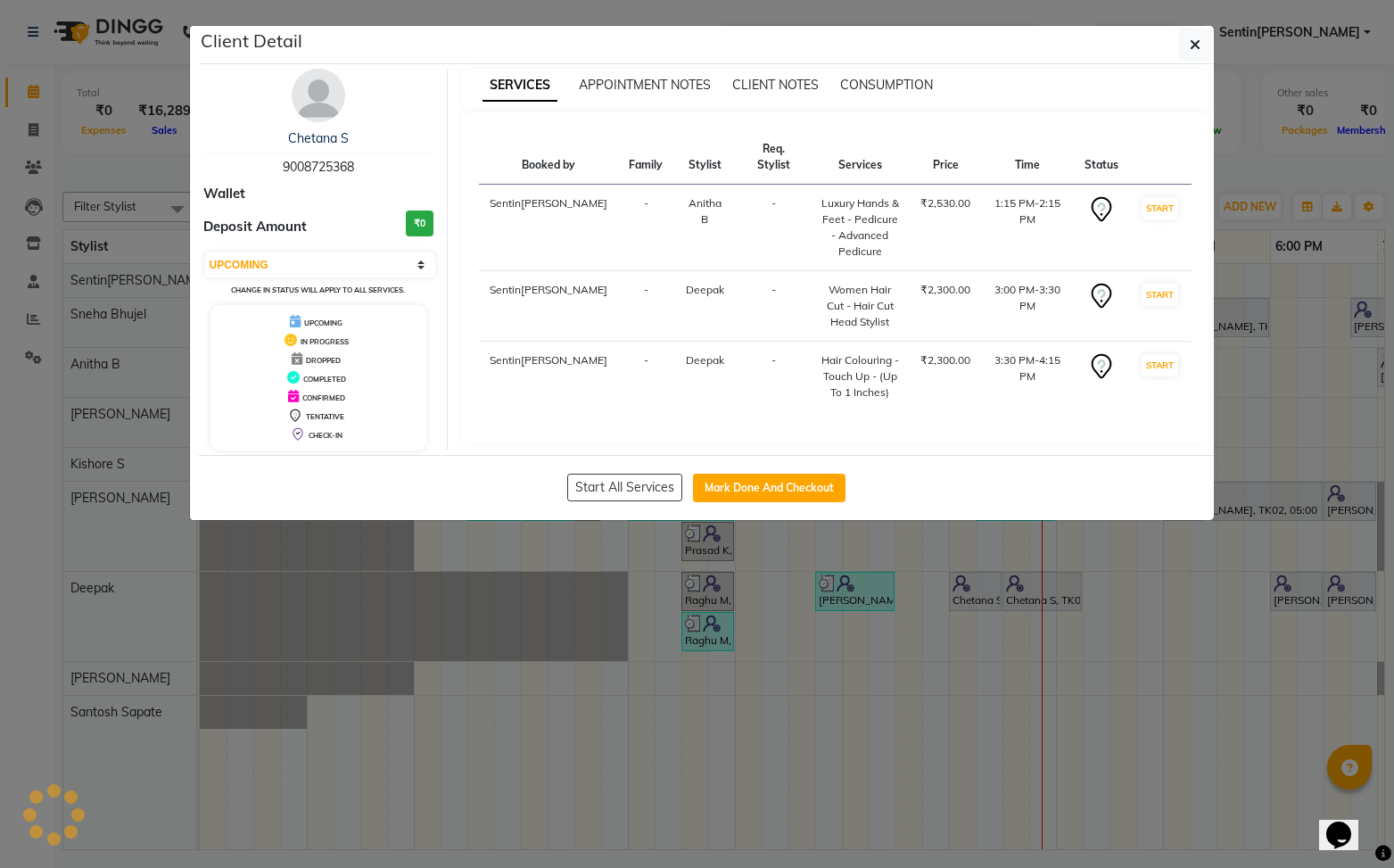
select select "7"
drag, startPoint x: 1200, startPoint y: 42, endPoint x: 1192, endPoint y: 209, distance: 167.2
click at [1200, 43] on button "button" at bounding box center [1195, 44] width 34 height 34
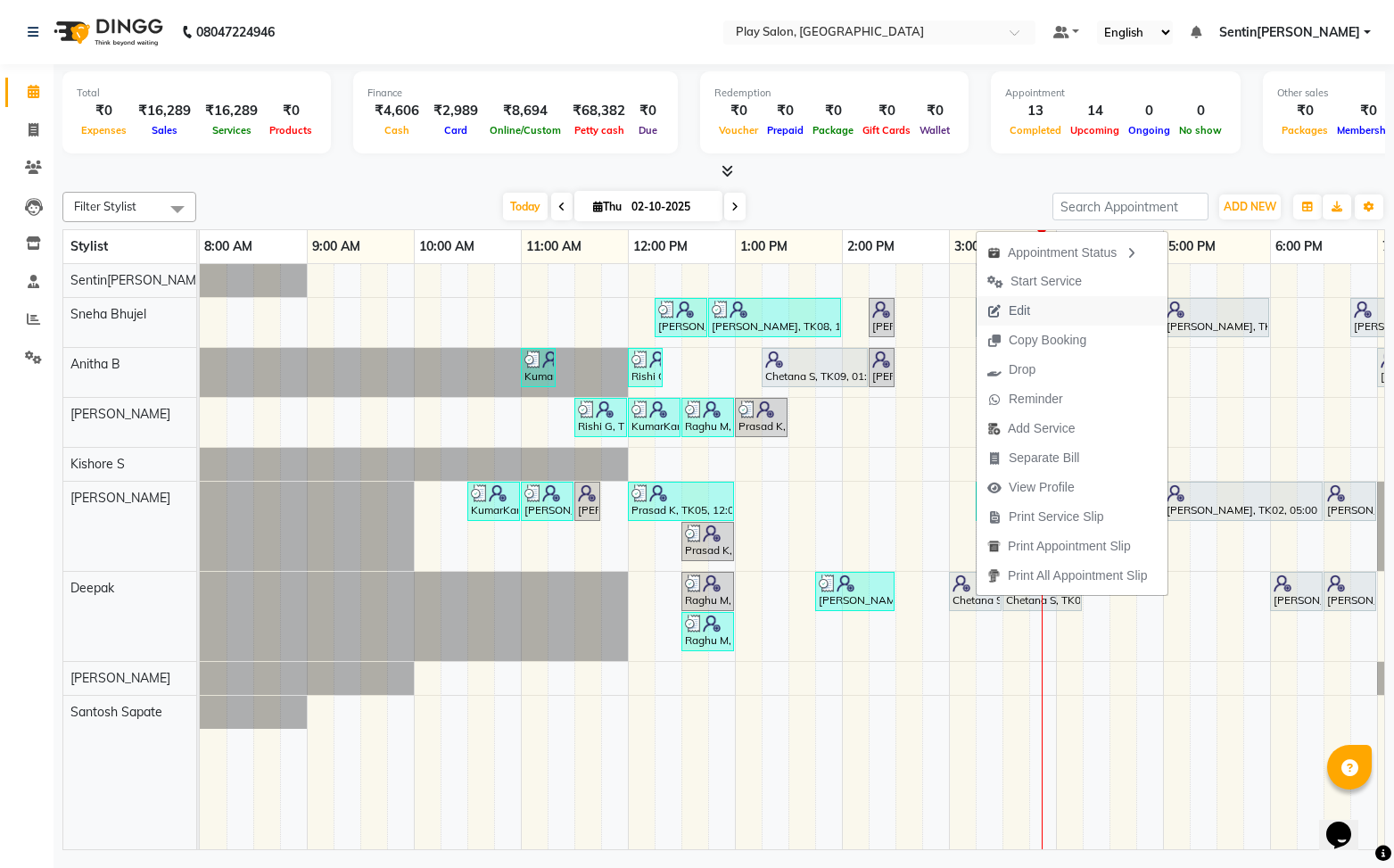
click at [1025, 311] on span "Edit" at bounding box center [1020, 311] width 22 height 19
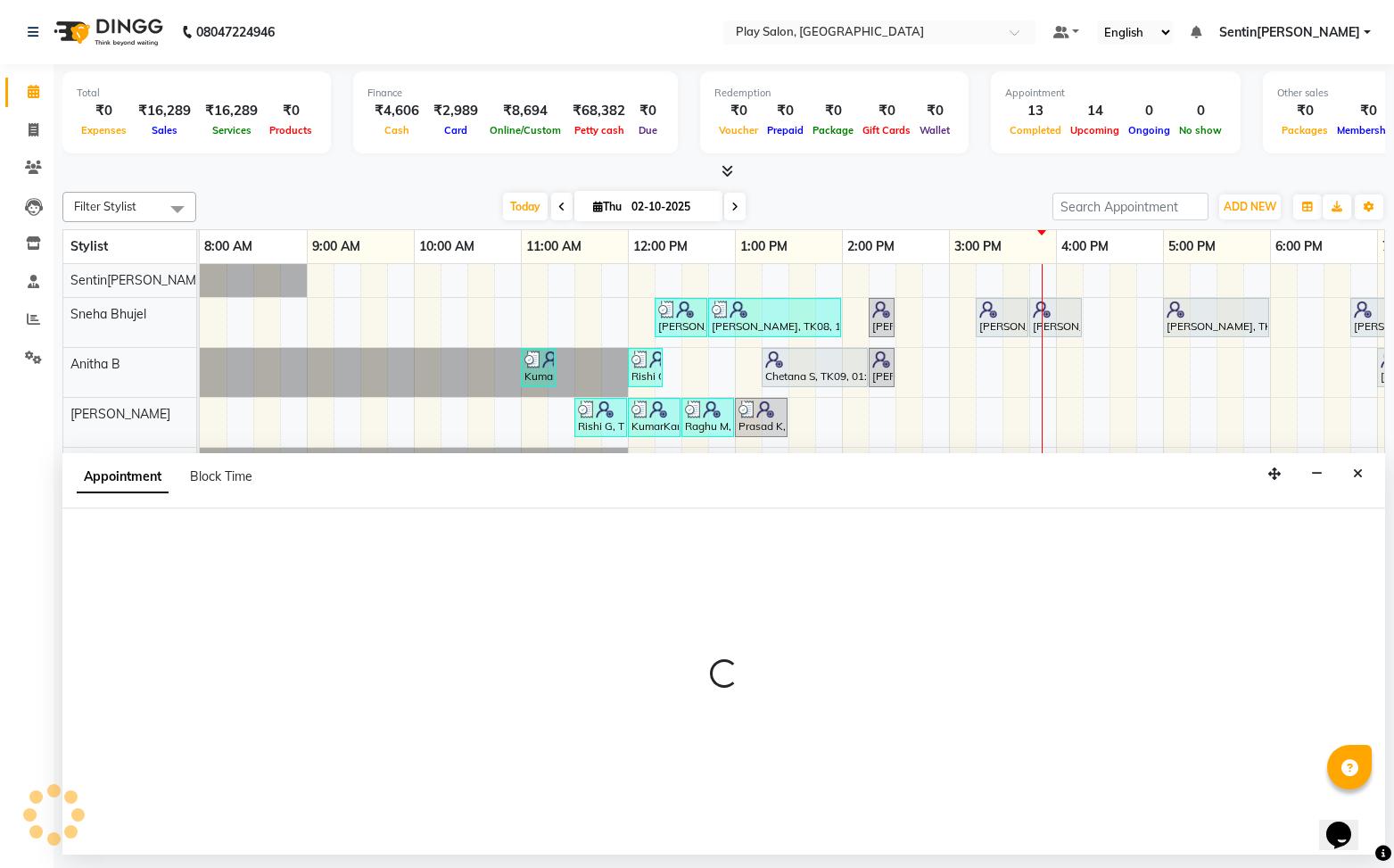
select select "tentative"
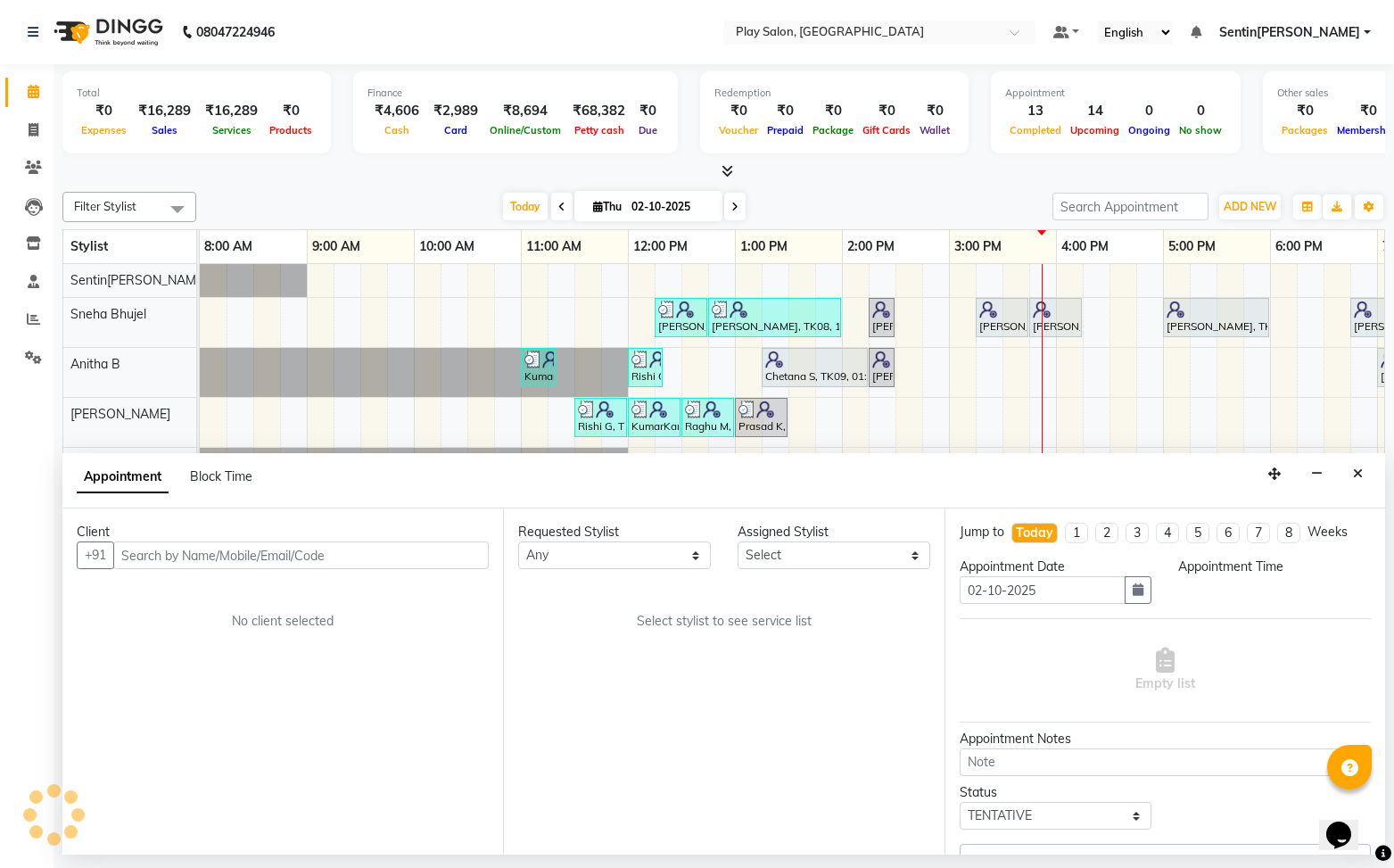
scroll to position [0, 207]
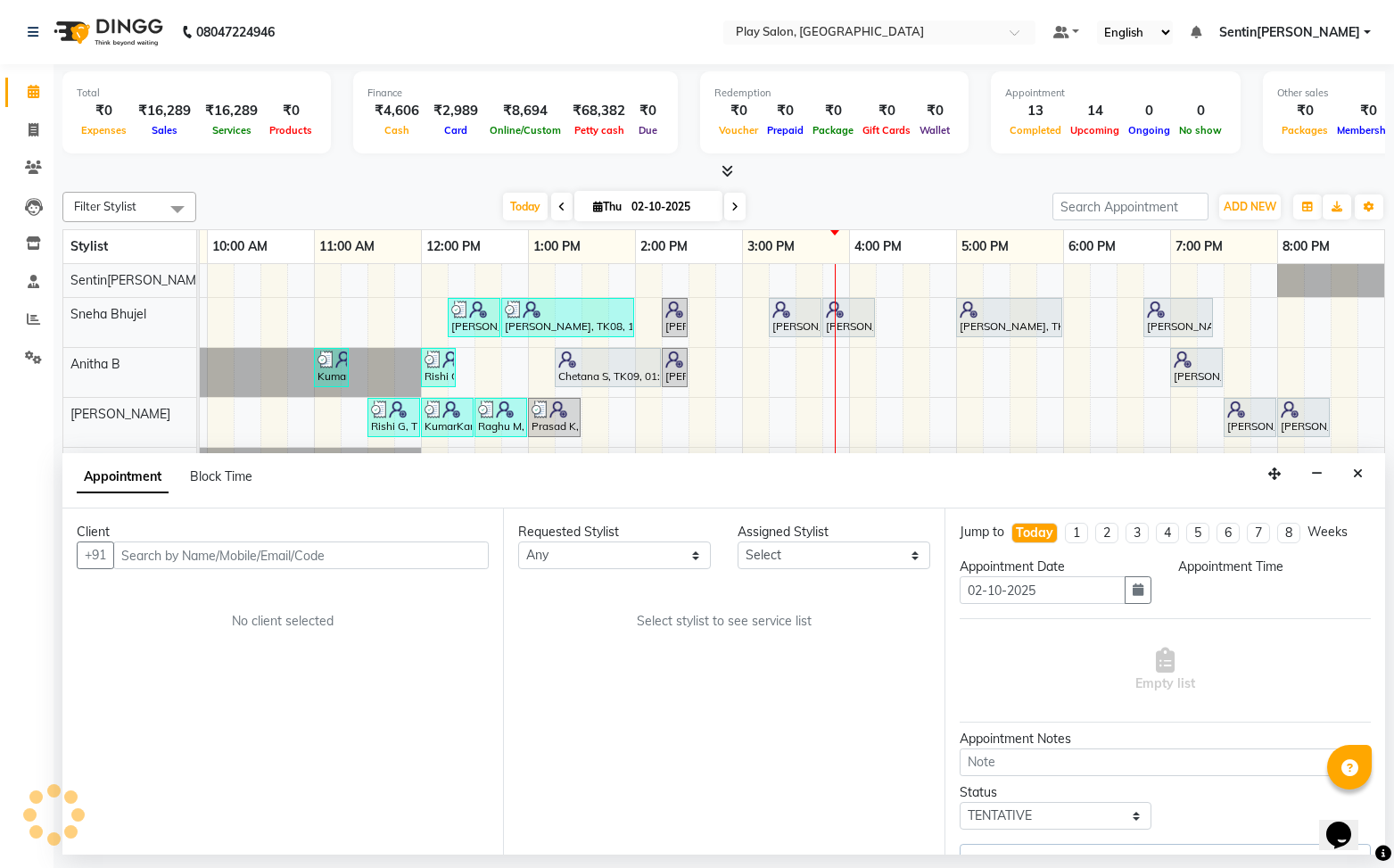
select select "91864"
select select "795"
select select "4501"
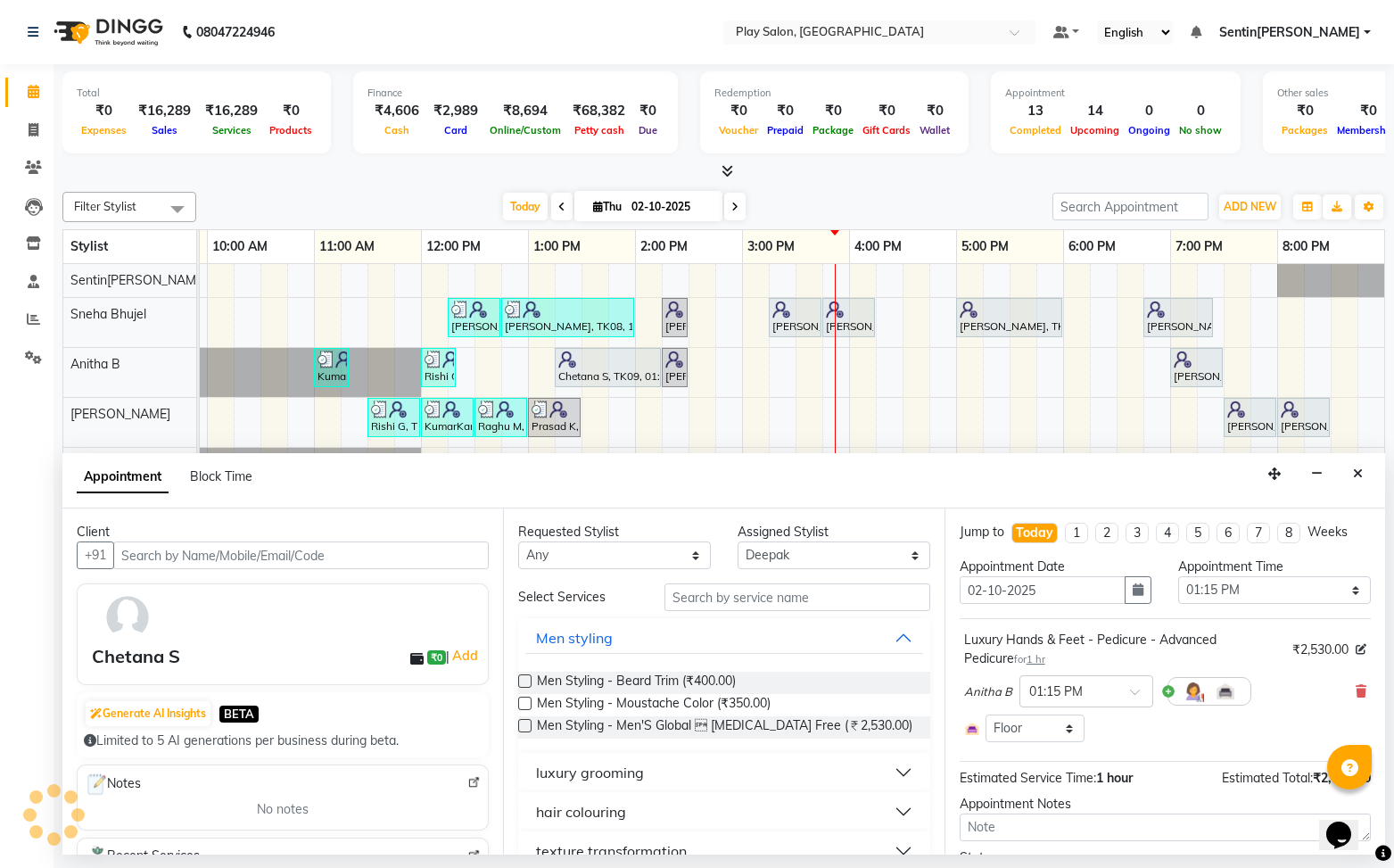
select select "4501"
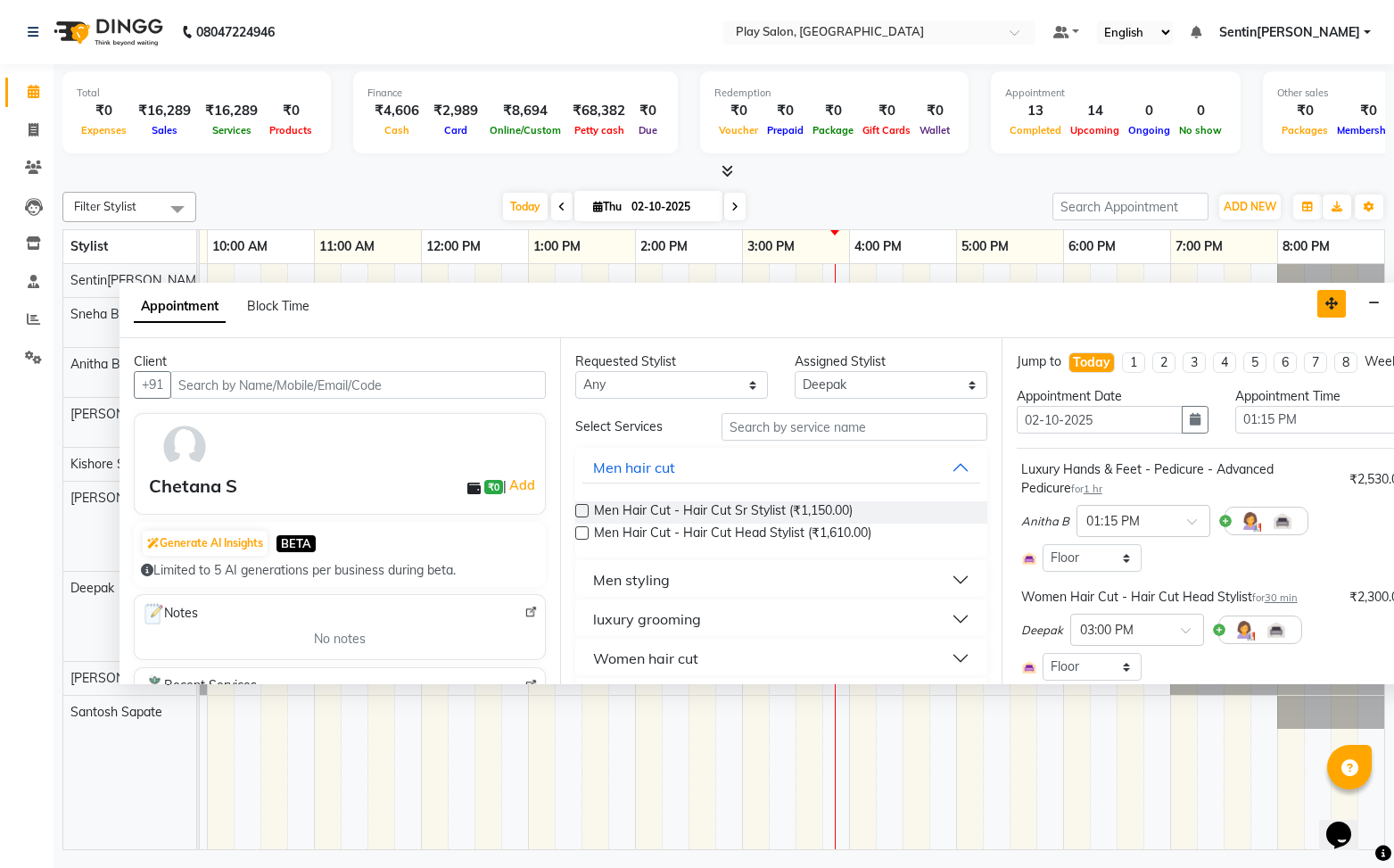
drag, startPoint x: 1276, startPoint y: 479, endPoint x: 1179, endPoint y: 393, distance: 129.6
click at [1333, 308] on icon "button" at bounding box center [1332, 304] width 13 height 13
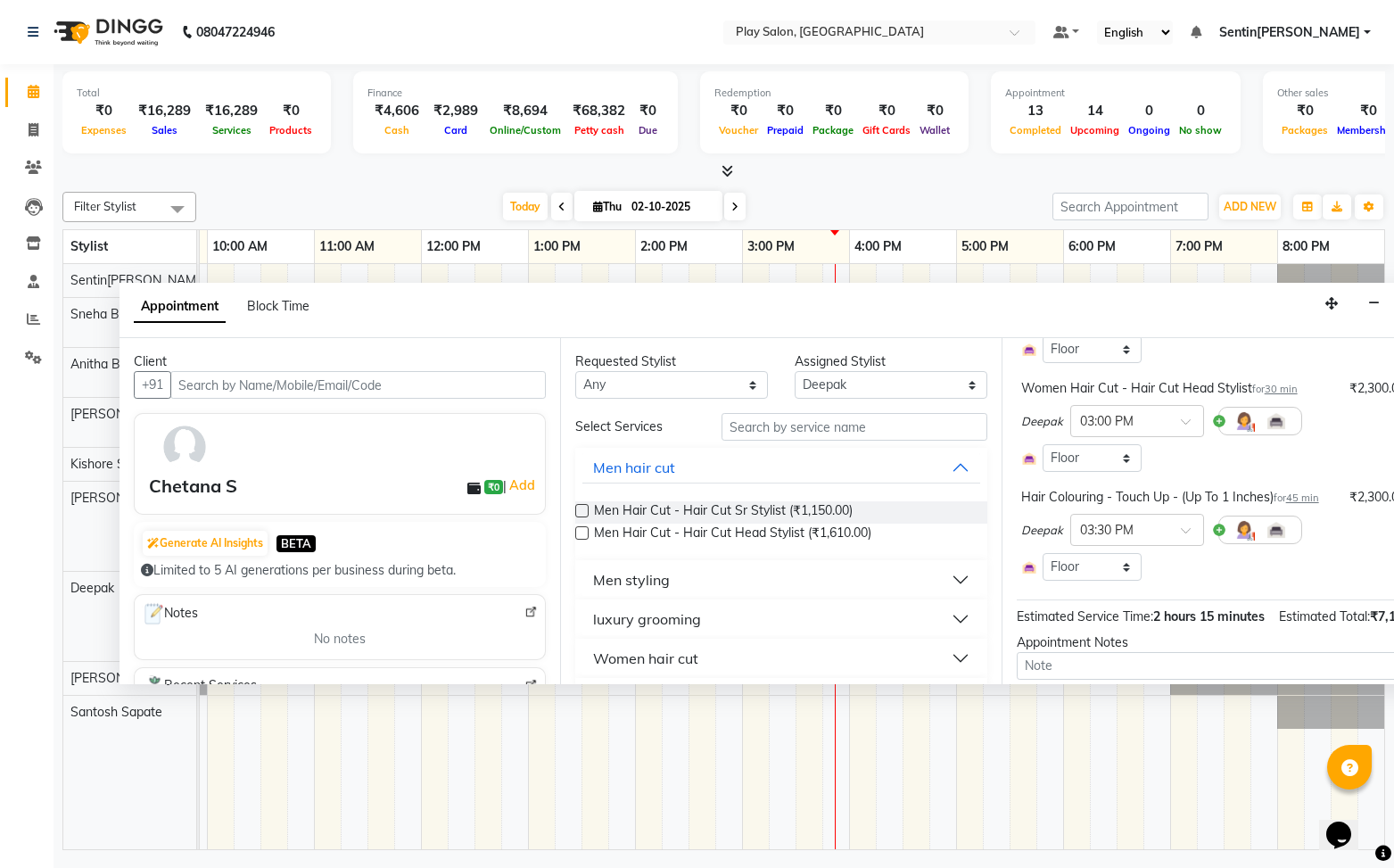
scroll to position [211, 0]
click at [1371, 532] on div "Deepak × 03:30 PM" at bounding box center [1222, 527] width 402 height 46
click at [1344, 555] on div "Select Room Floor" at bounding box center [1222, 564] width 402 height 27
click at [1339, 517] on div "Deepak × 03:30 PM" at bounding box center [1222, 527] width 402 height 46
click at [1146, 493] on div "Hair Colouring - Touch Up - (Up To 1 Inches) for 45 min" at bounding box center [1170, 495] width 298 height 19
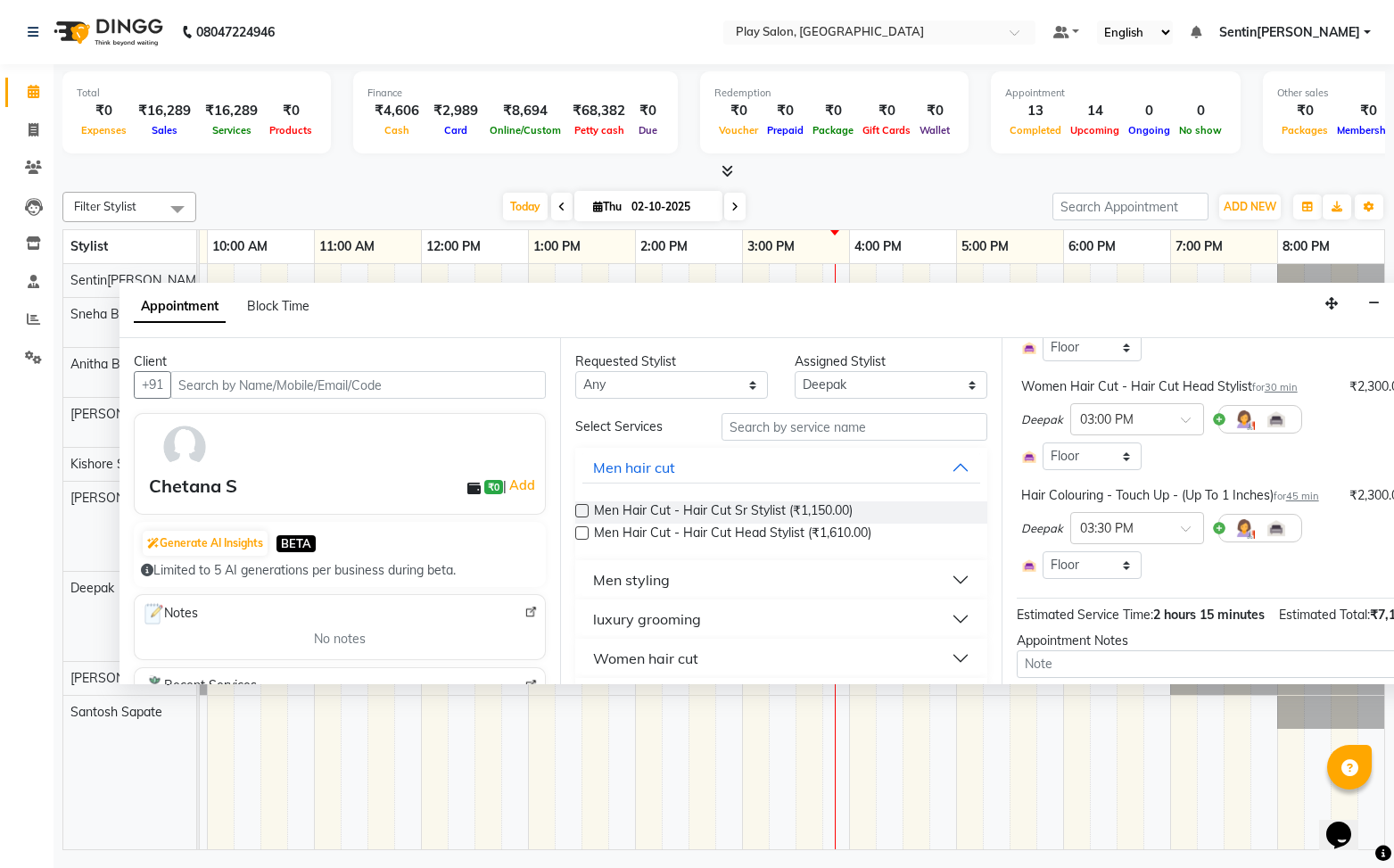
click at [1365, 496] on span "₹2,300.00" at bounding box center [1378, 495] width 56 height 19
click at [1387, 496] on span "₹2,300.00" at bounding box center [1378, 495] width 56 height 19
click at [1386, 495] on span "₹2,300.00" at bounding box center [1378, 495] width 56 height 19
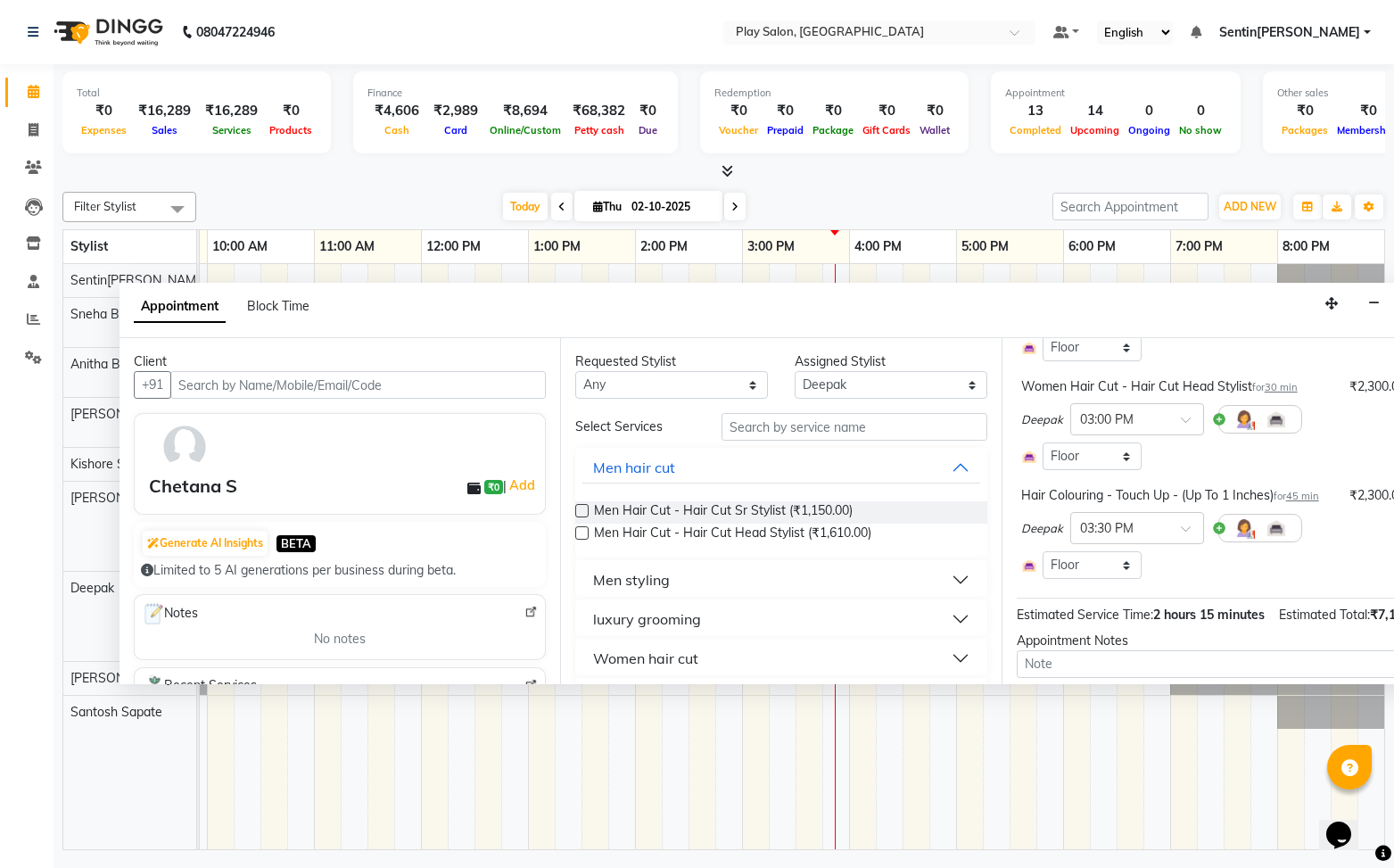
drag, startPoint x: 1349, startPoint y: 618, endPoint x: 1340, endPoint y: 615, distance: 9.5
click at [1349, 618] on span "Estimated Total:" at bounding box center [1325, 614] width 91 height 16
click at [1318, 586] on div "Luxury Hands & Feet - Pedicure - Advanced Pedicure for 1 hr ₹2,530.00 Anitha B …" at bounding box center [1222, 417] width 411 height 361
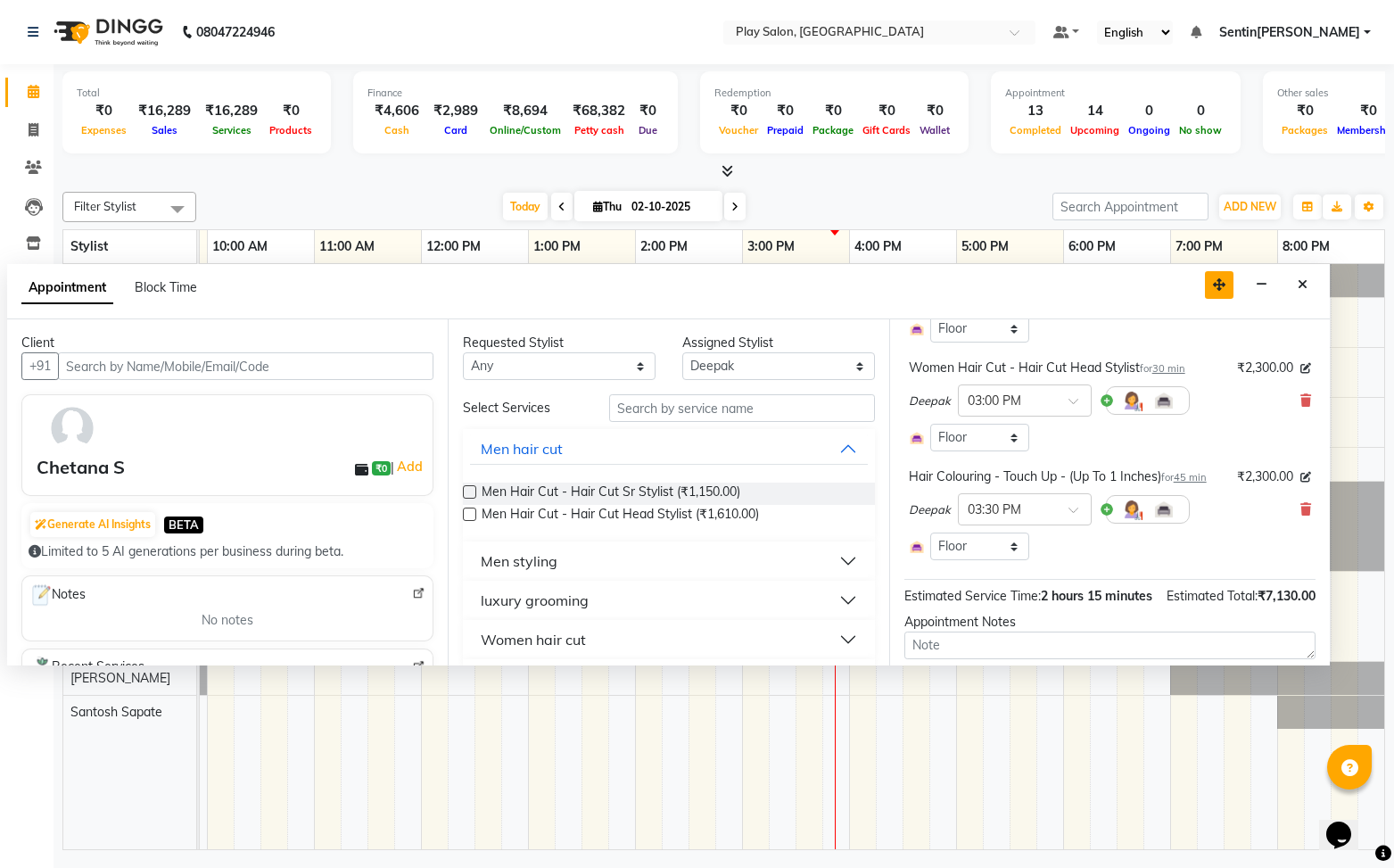
drag, startPoint x: 1337, startPoint y: 305, endPoint x: 1224, endPoint y: 287, distance: 114.4
click at [1224, 287] on icon "button" at bounding box center [1219, 284] width 13 height 13
click at [1309, 512] on icon at bounding box center [1306, 509] width 11 height 13
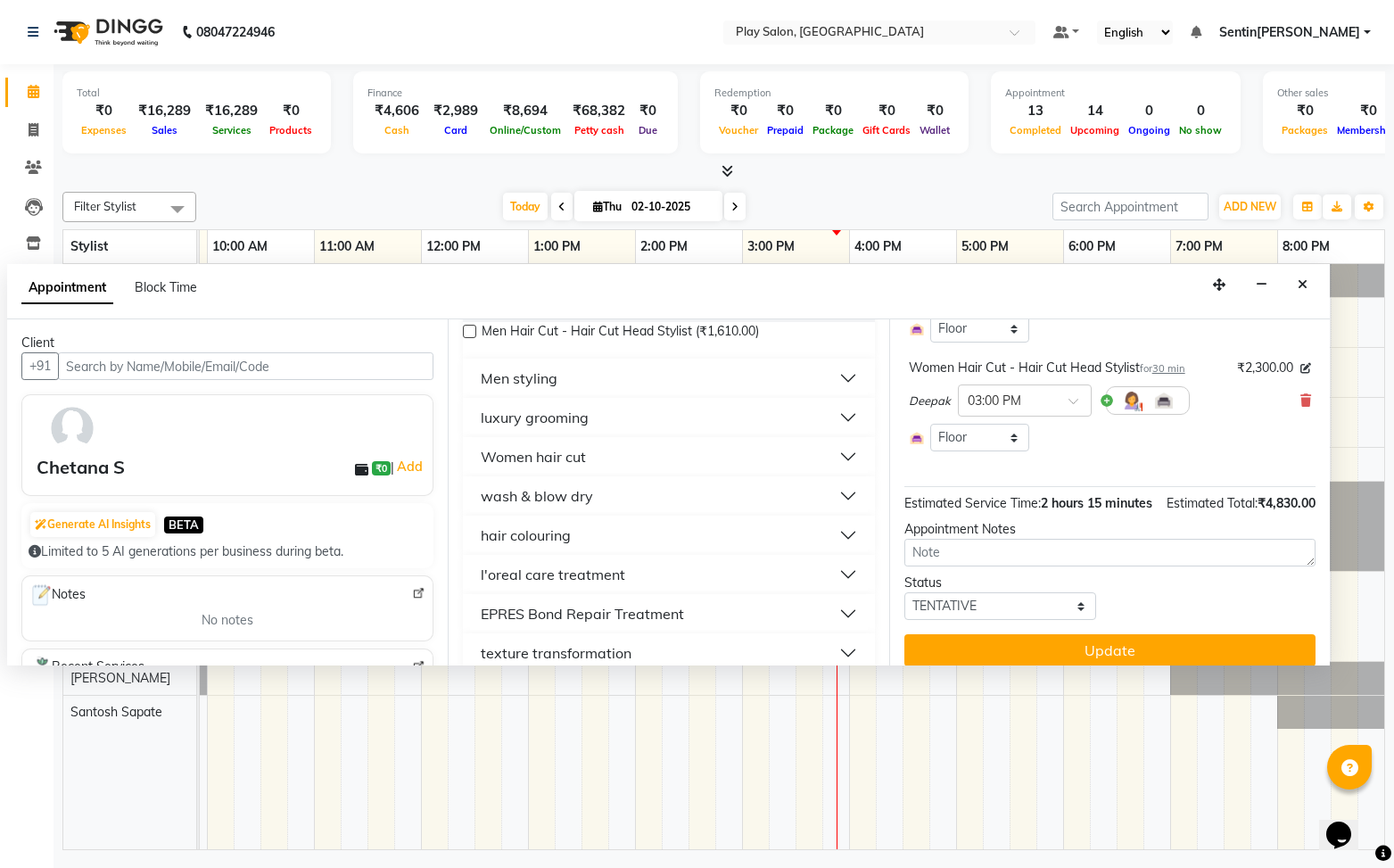
scroll to position [184, 0]
click at [607, 534] on button "hair colouring" at bounding box center [668, 534] width 397 height 32
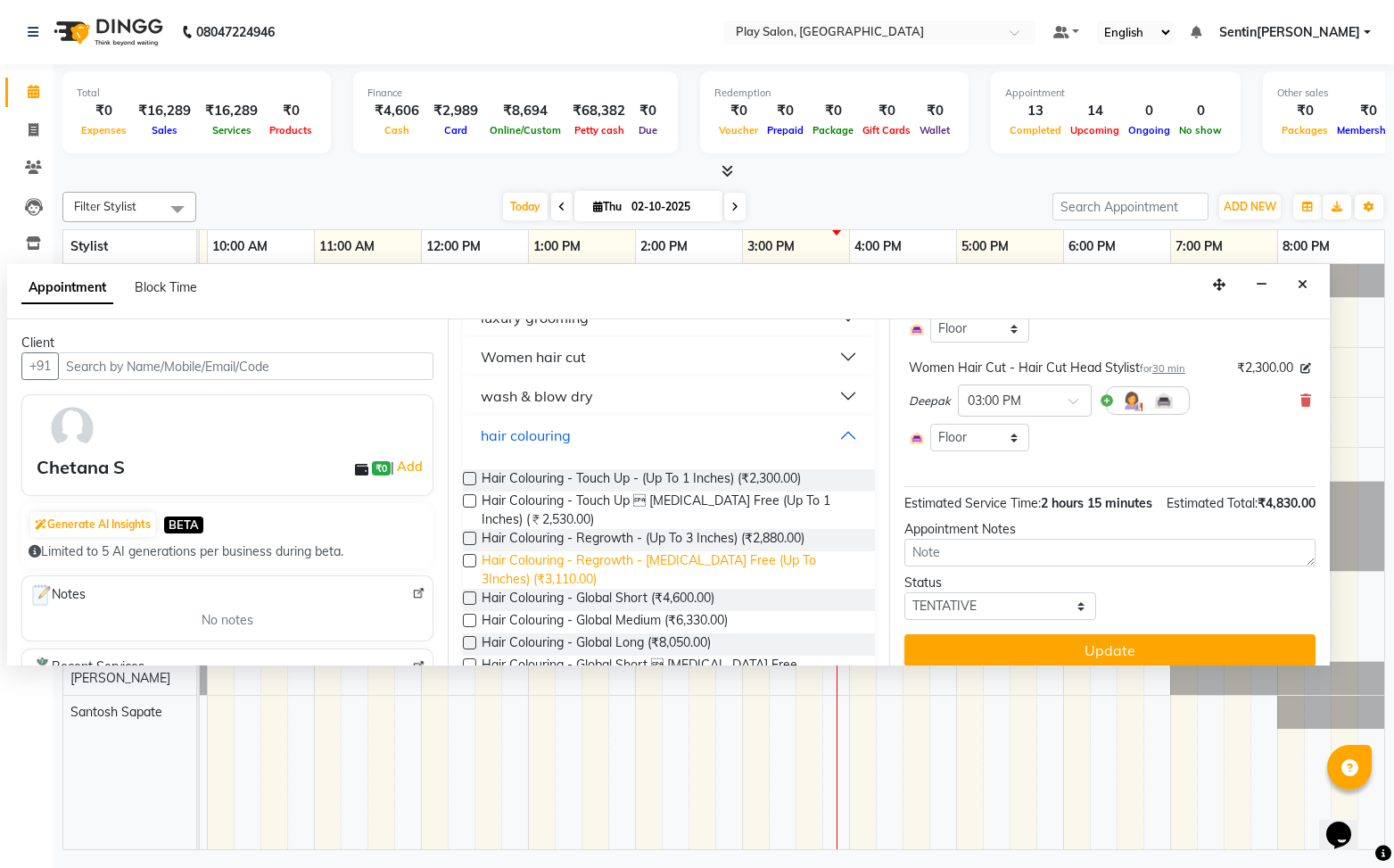
scroll to position [284, 0]
click at [471, 499] on label at bounding box center [469, 500] width 14 height 14
click at [471, 499] on input "checkbox" at bounding box center [468, 501] width 12 height 12
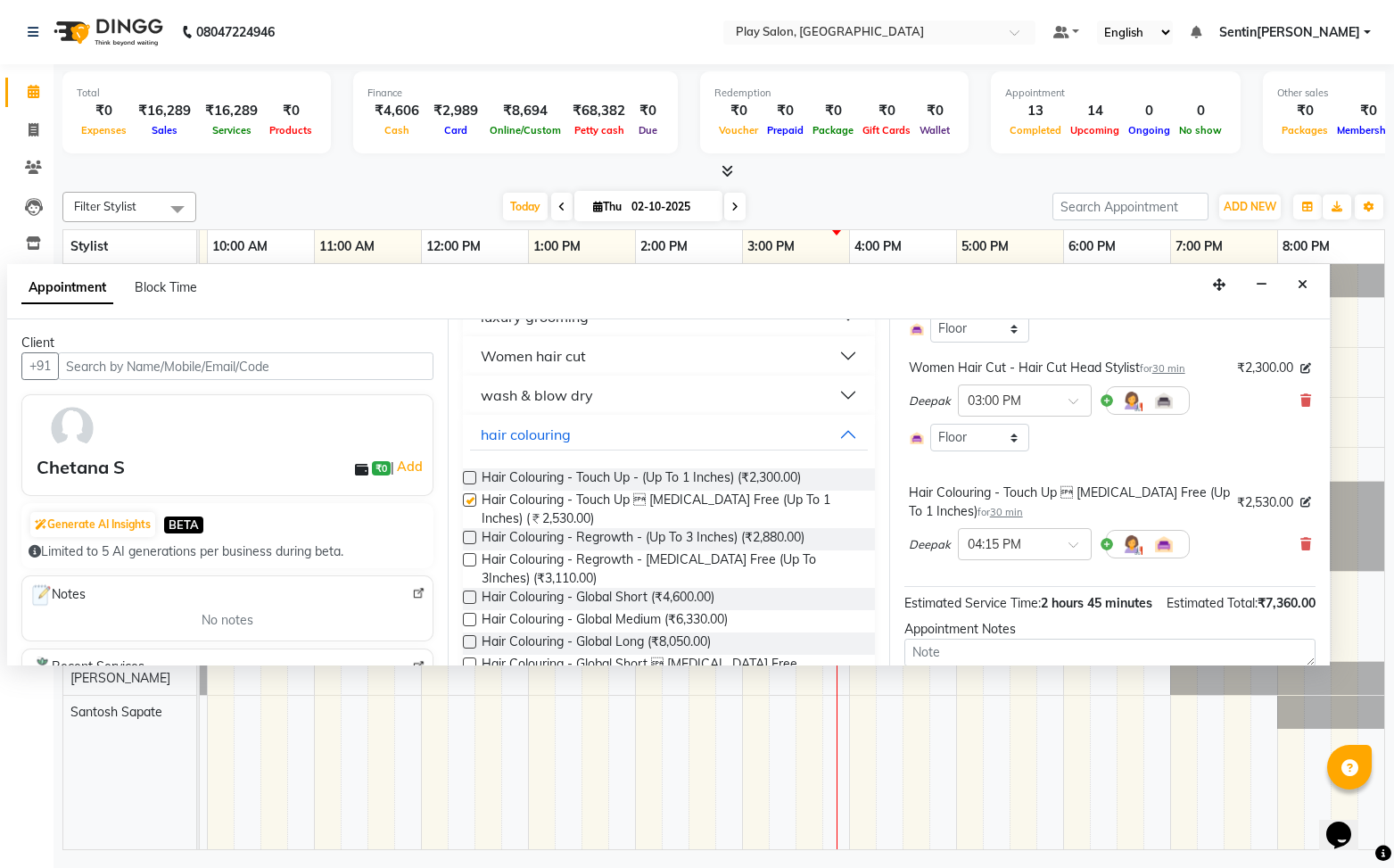
checkbox input "false"
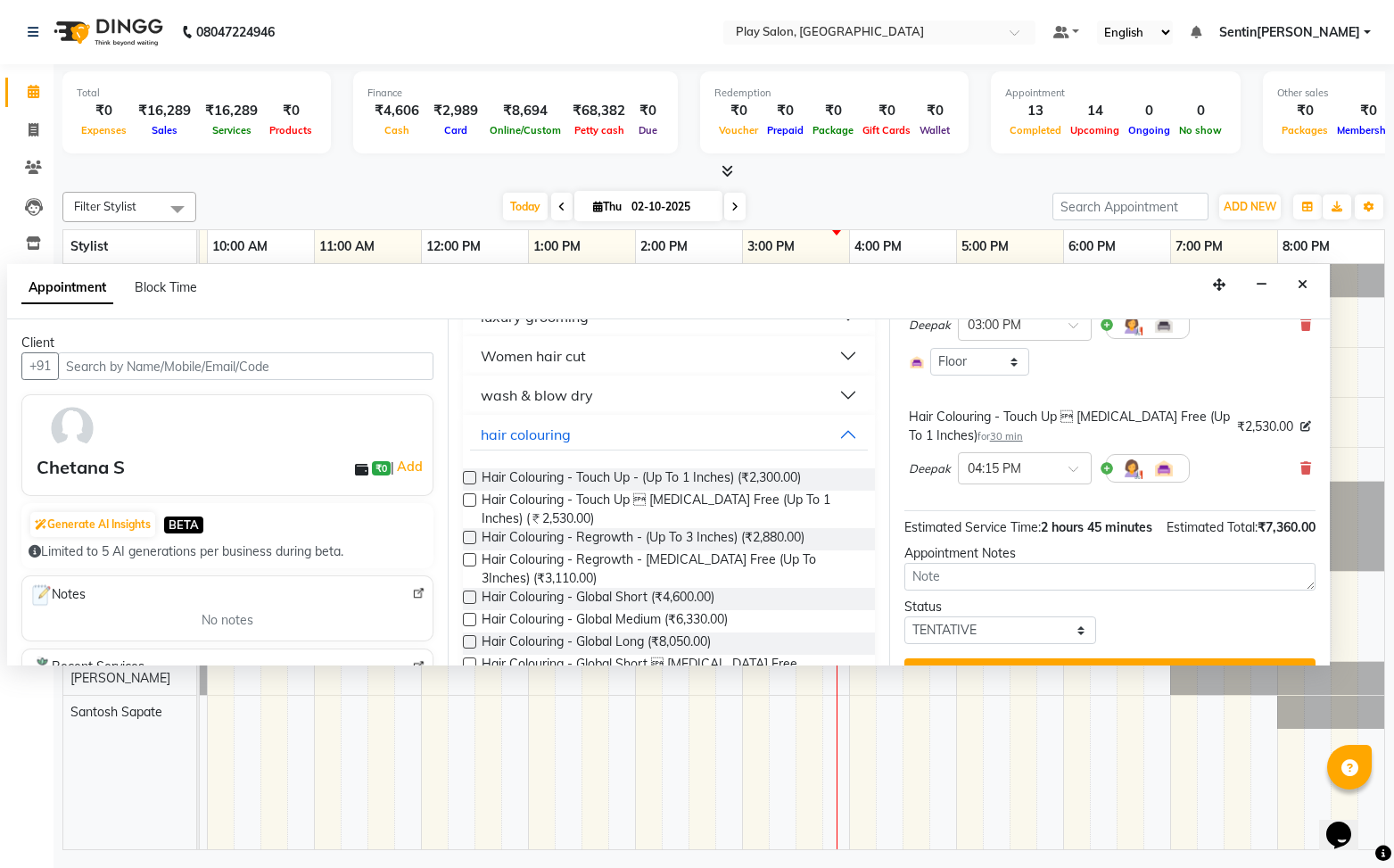
scroll to position [325, 0]
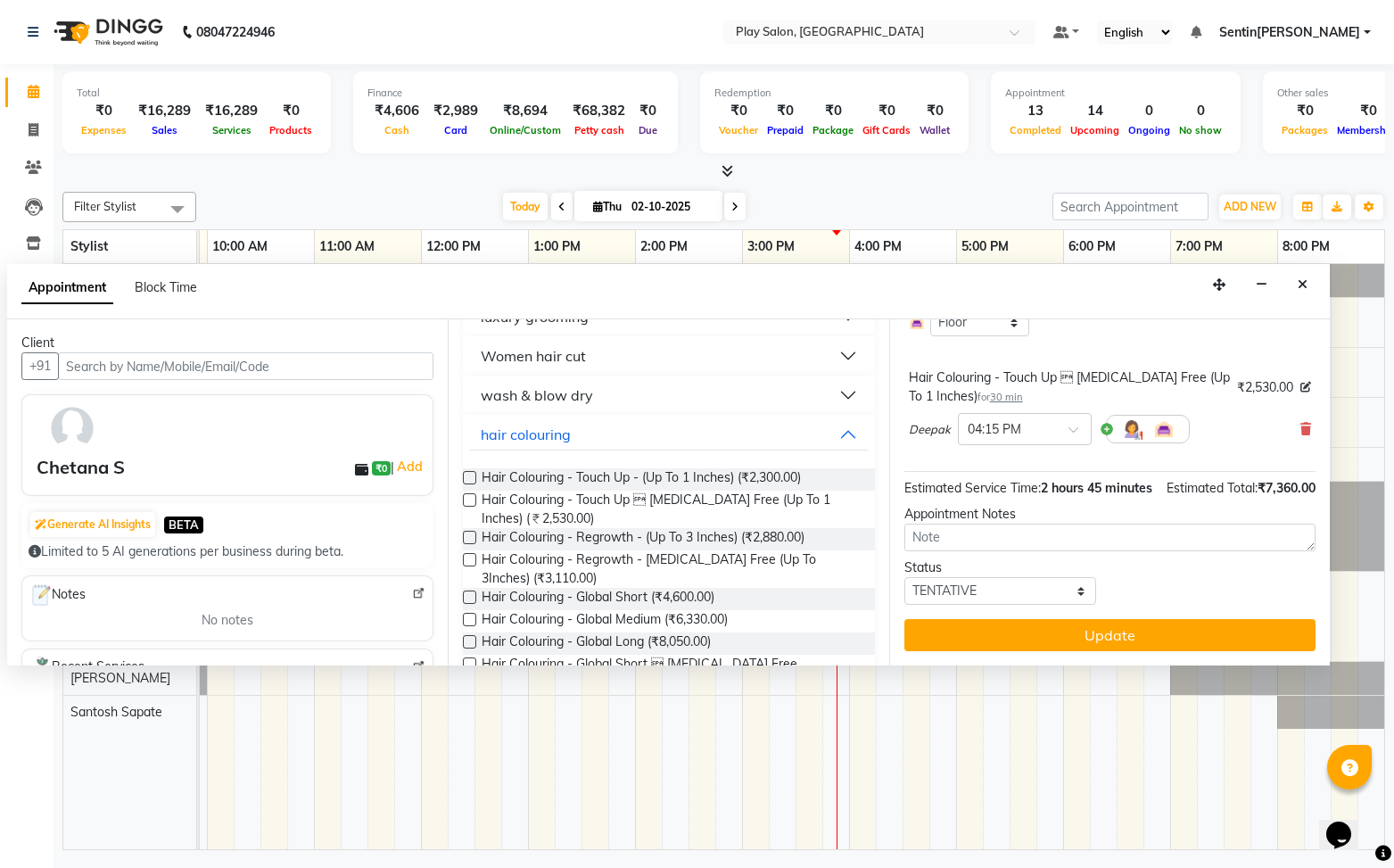
click at [1107, 639] on button "Update" at bounding box center [1110, 634] width 411 height 32
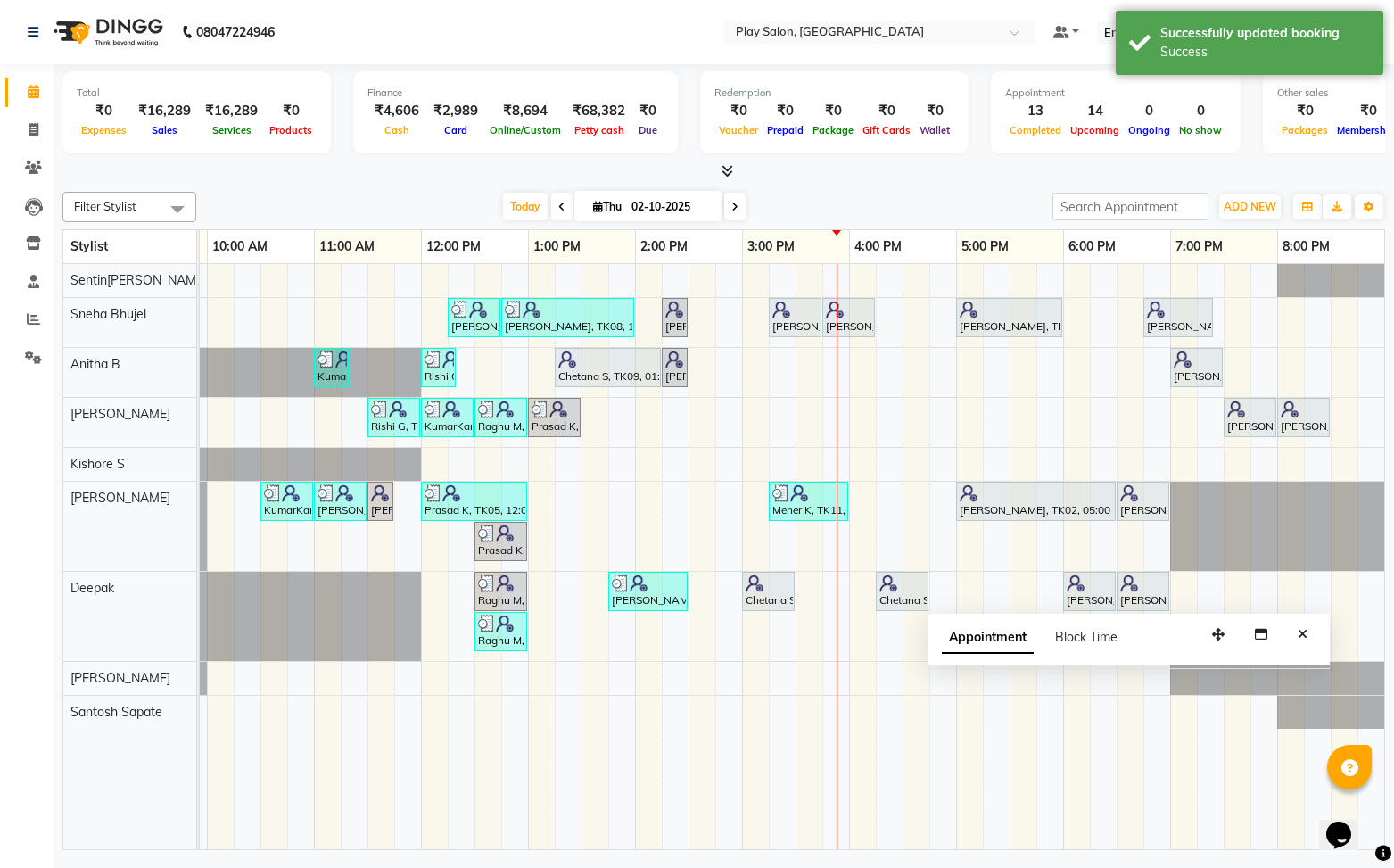
drag, startPoint x: 1304, startPoint y: 631, endPoint x: 1174, endPoint y: 559, distance: 148.6
click at [1303, 631] on icon "Close" at bounding box center [1302, 634] width 10 height 13
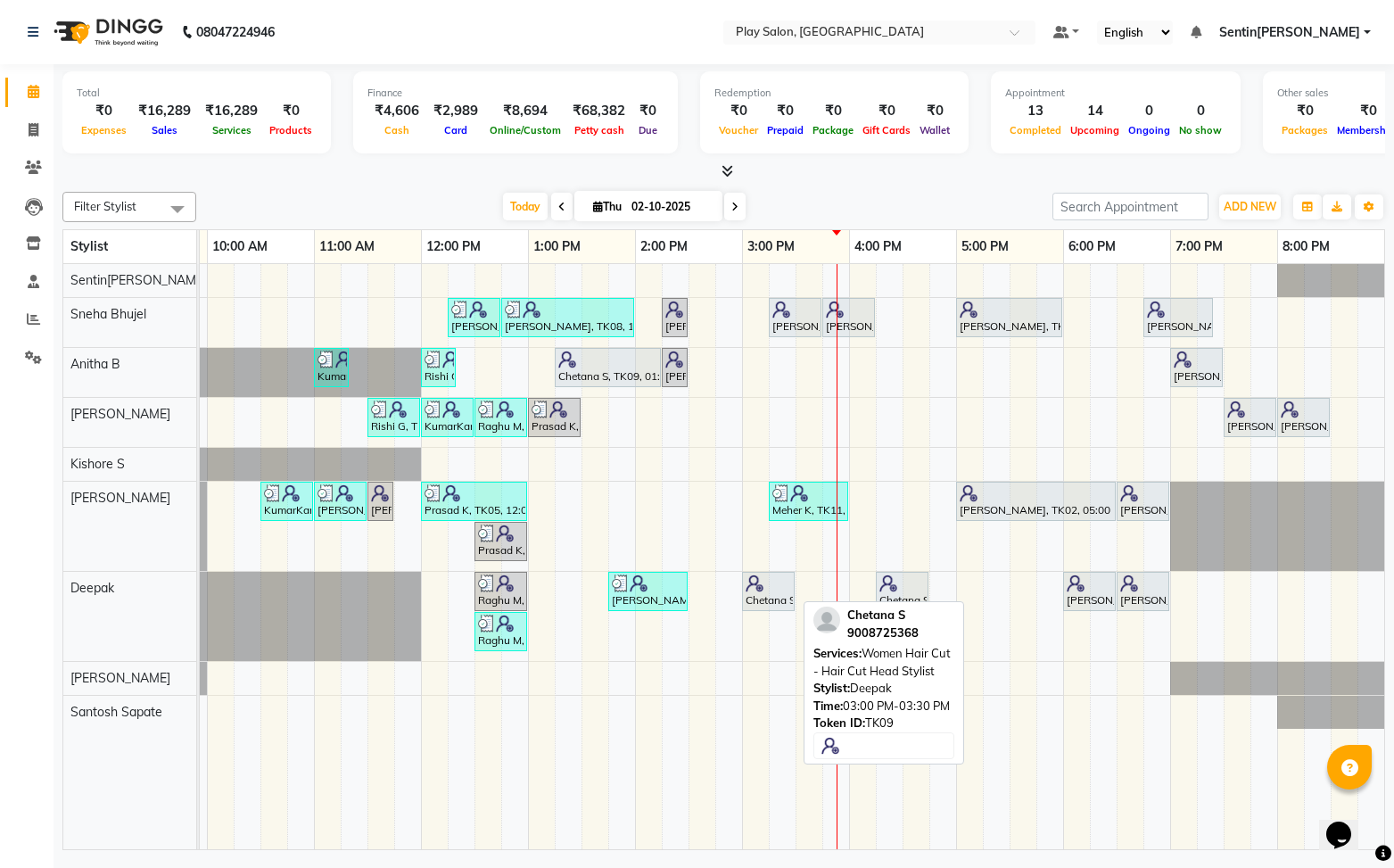
scroll to position [0, 206]
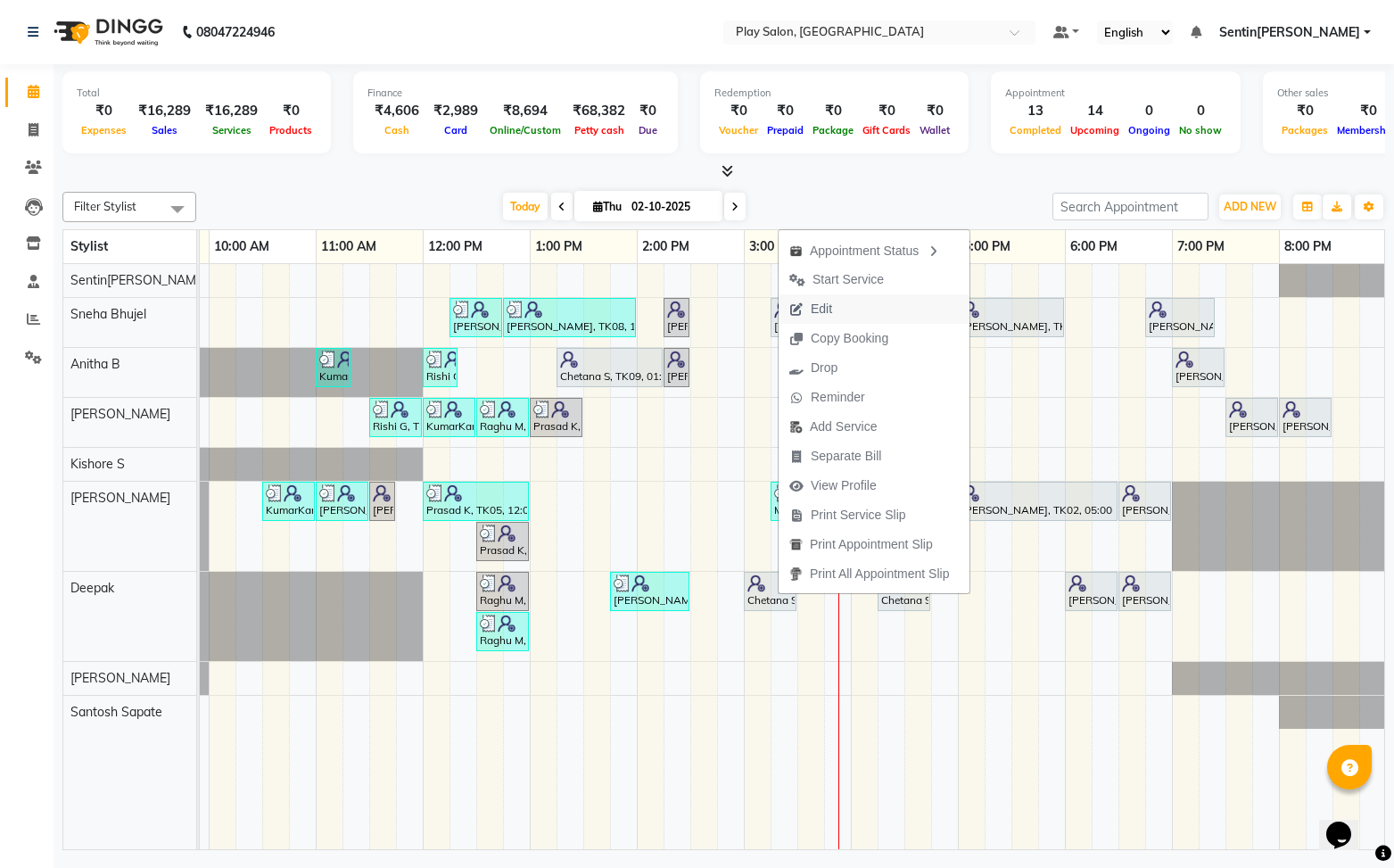
click at [855, 304] on button "Edit" at bounding box center [874, 309] width 191 height 29
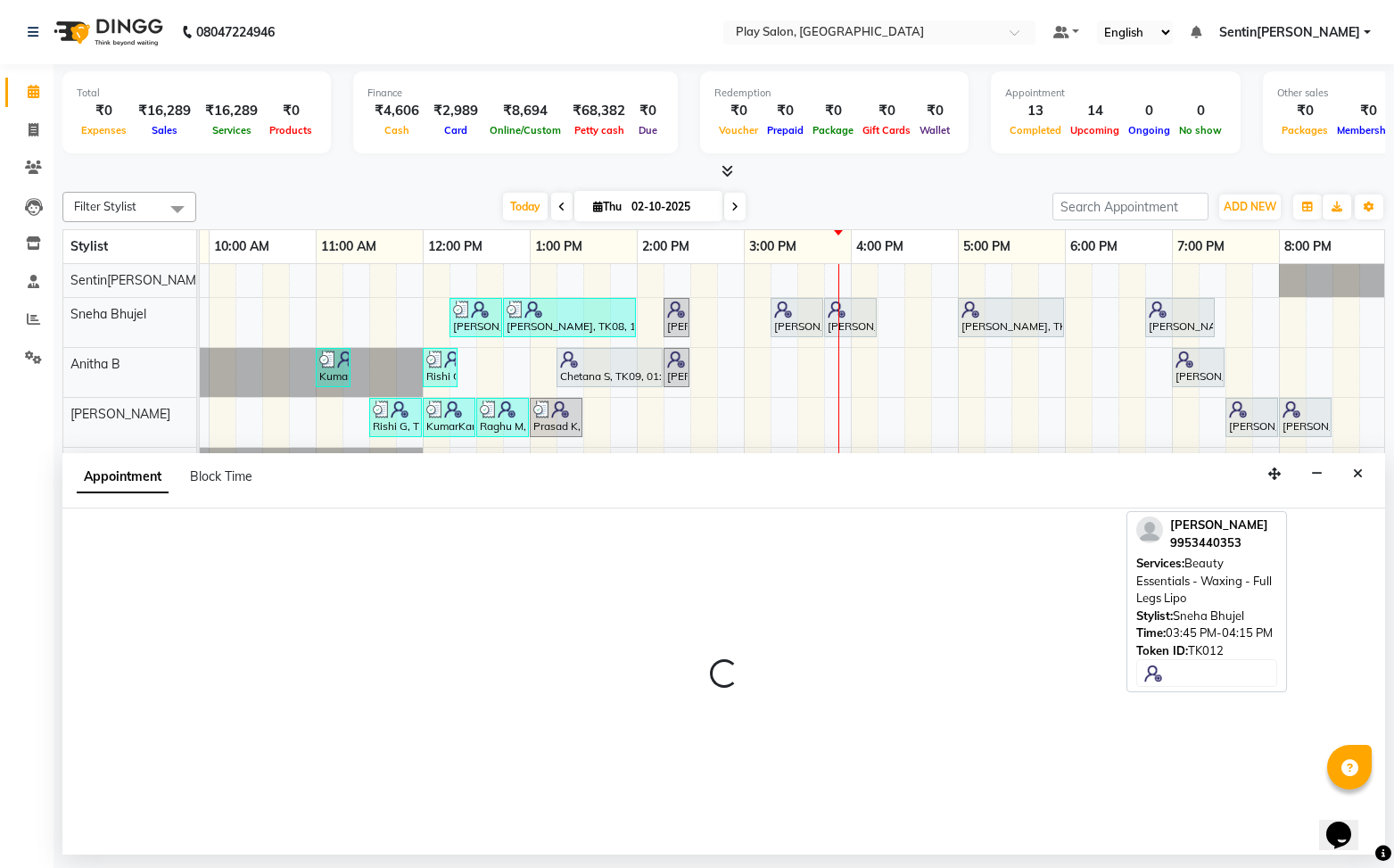
scroll to position [0, 205]
select select "tentative"
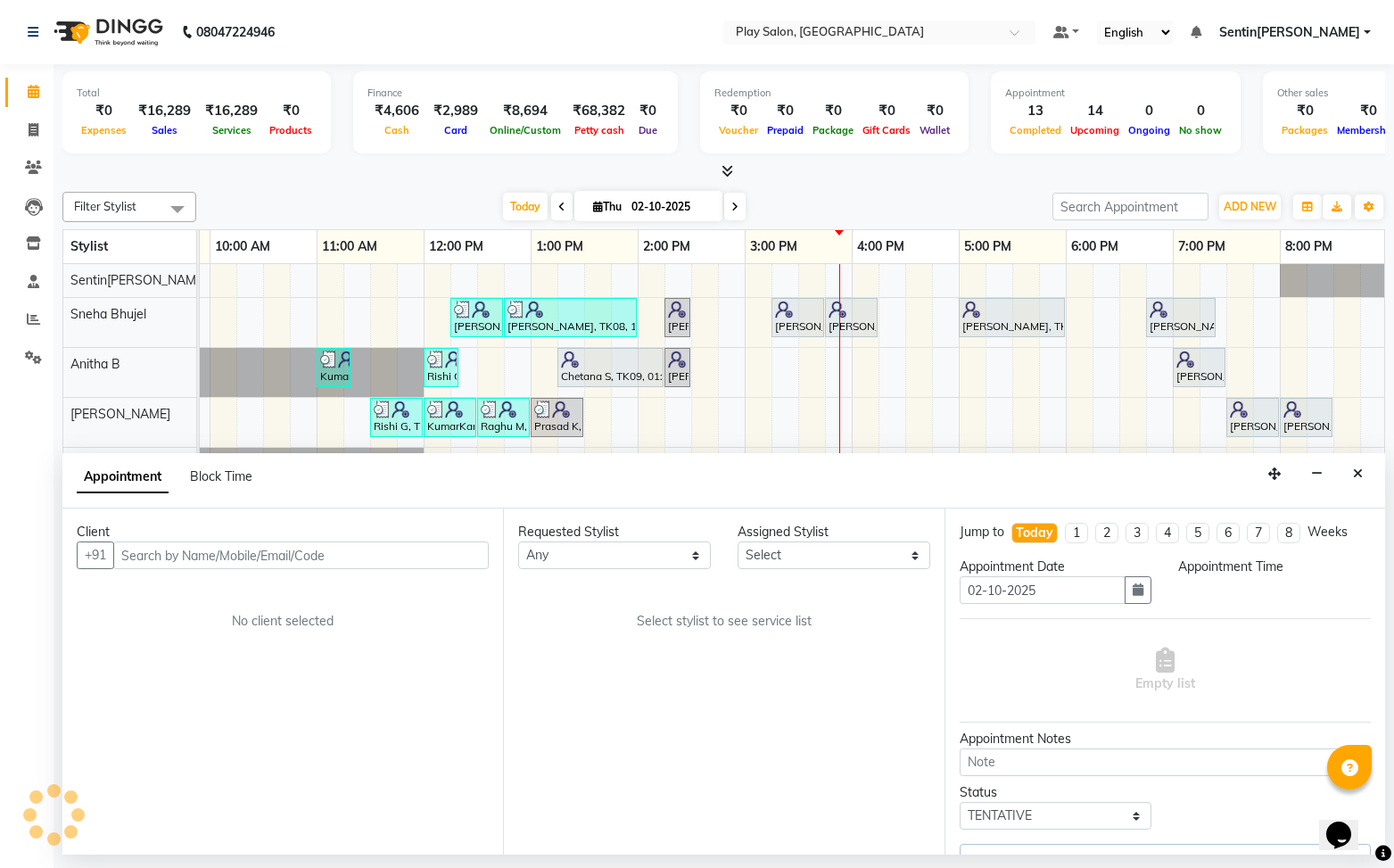
scroll to position [0, 207]
select select "795"
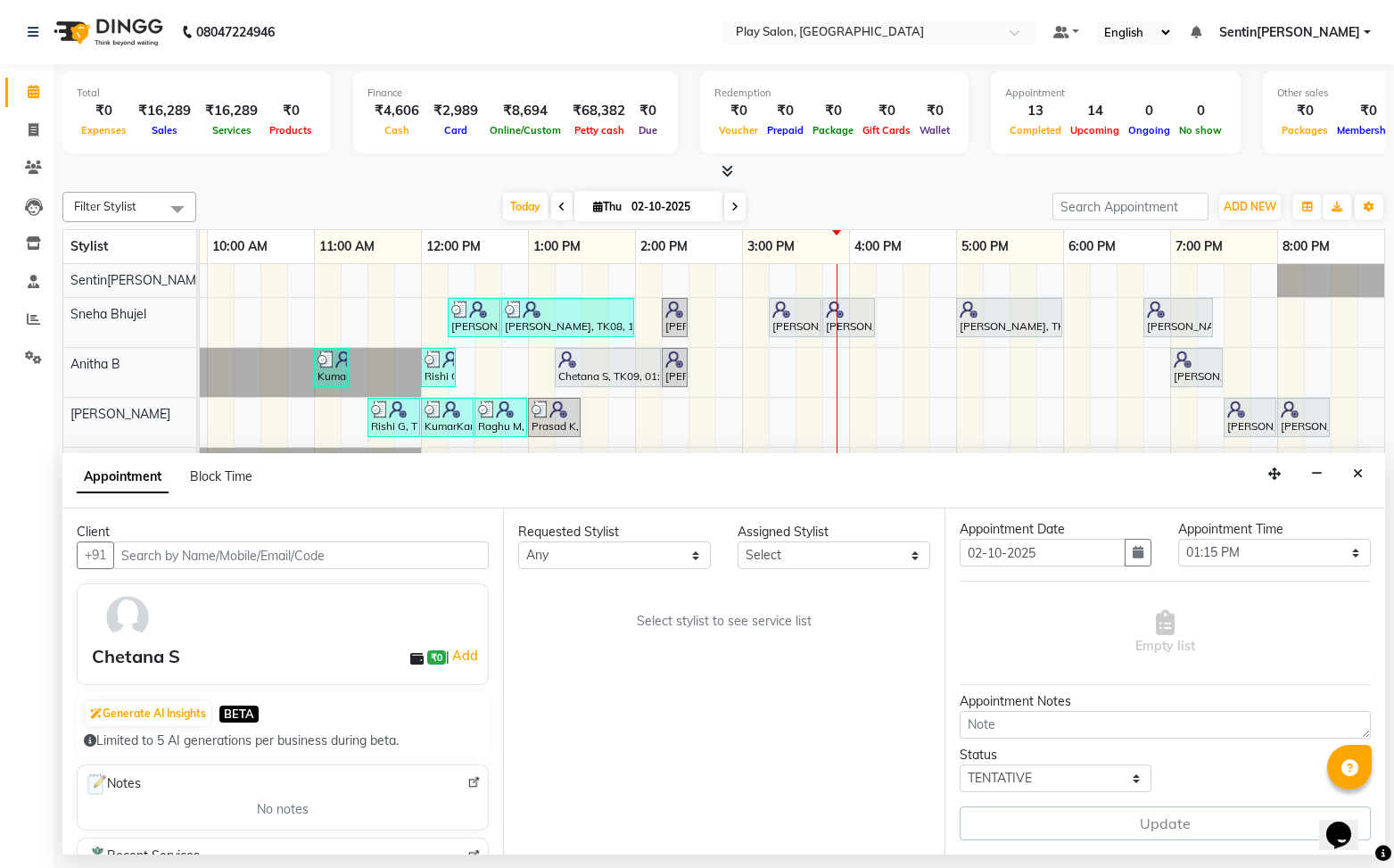
select select "91864"
select select "4501"
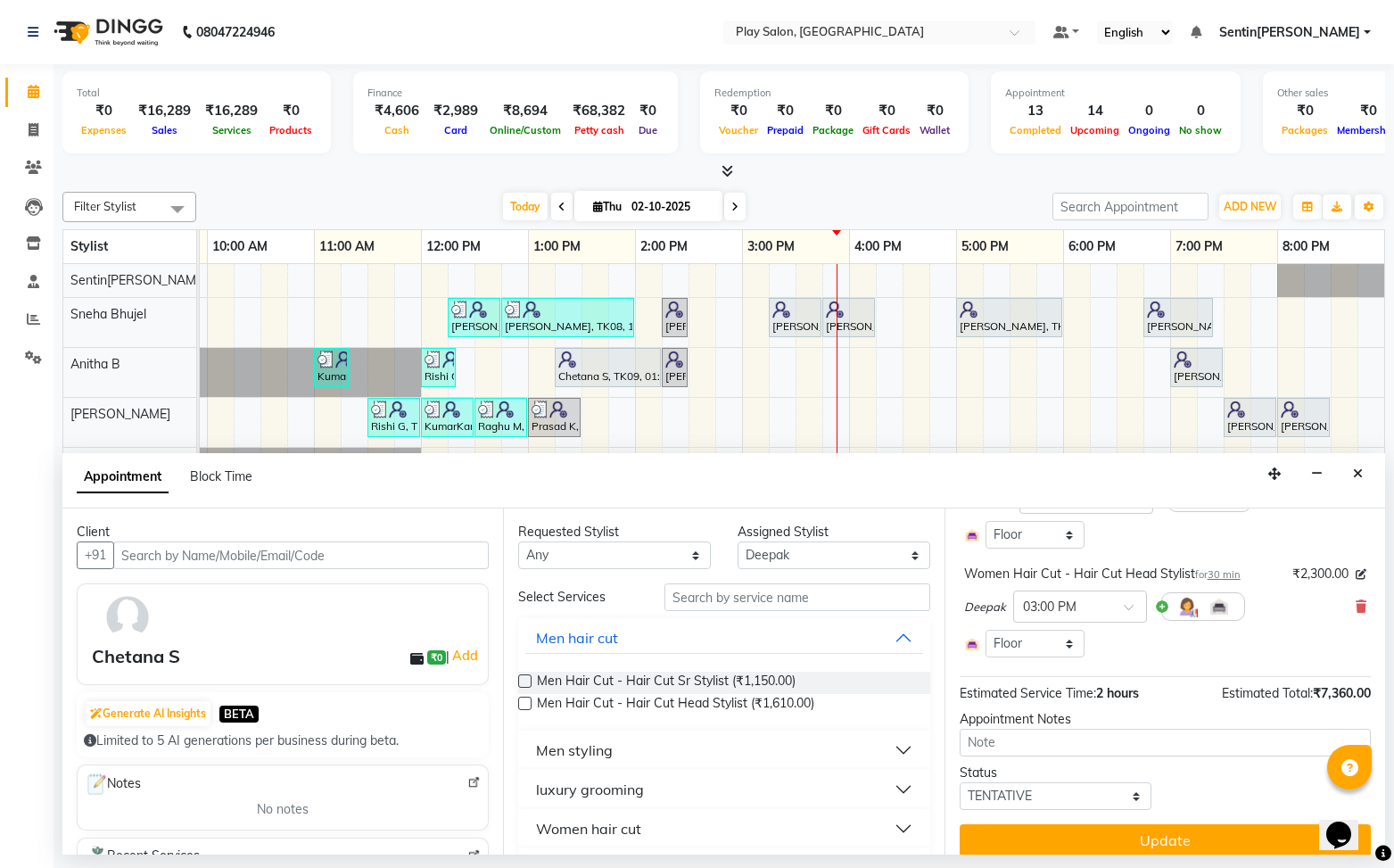
scroll to position [322, 0]
click at [1367, 478] on button "Close" at bounding box center [1358, 474] width 25 height 27
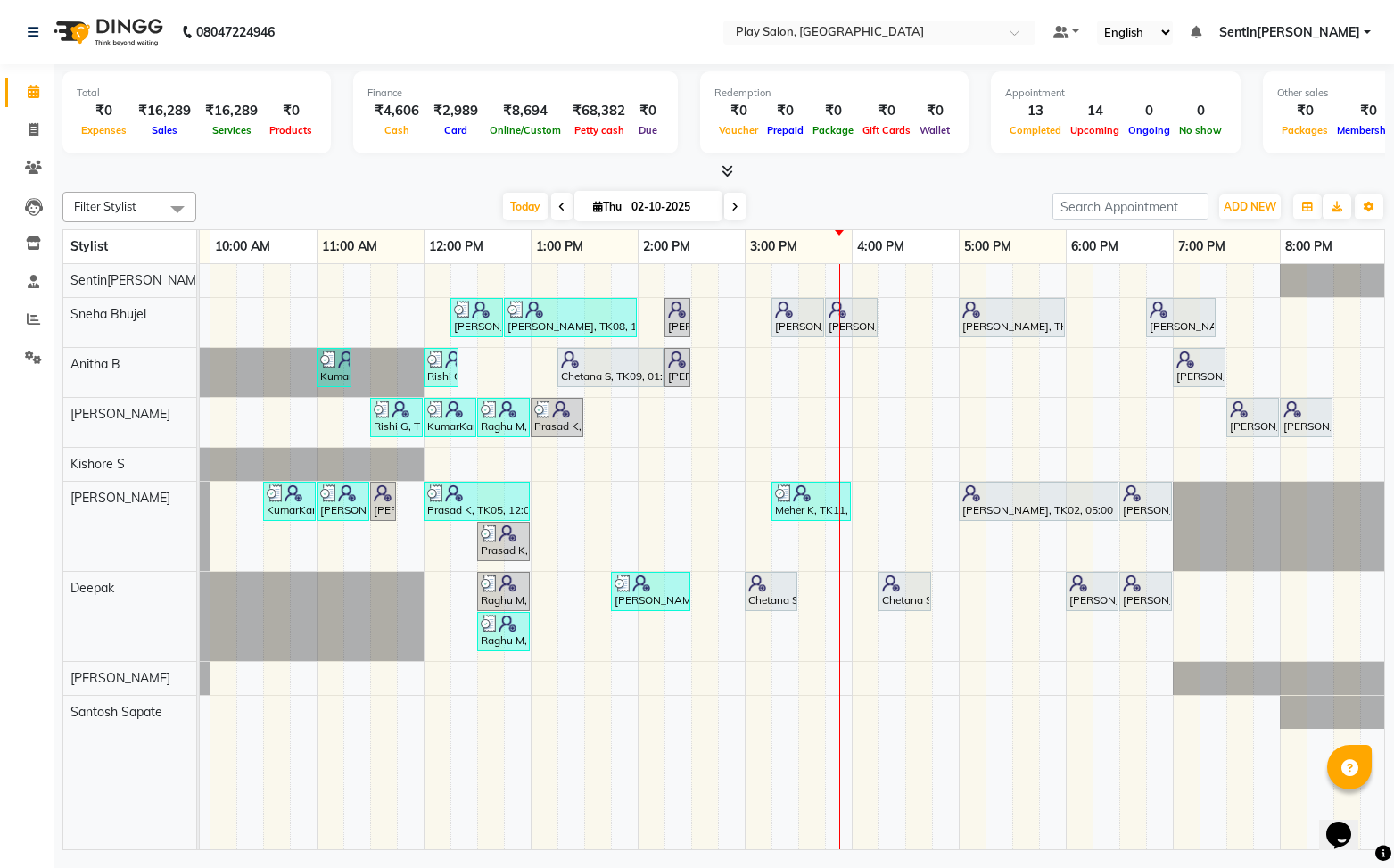
scroll to position [0, 198]
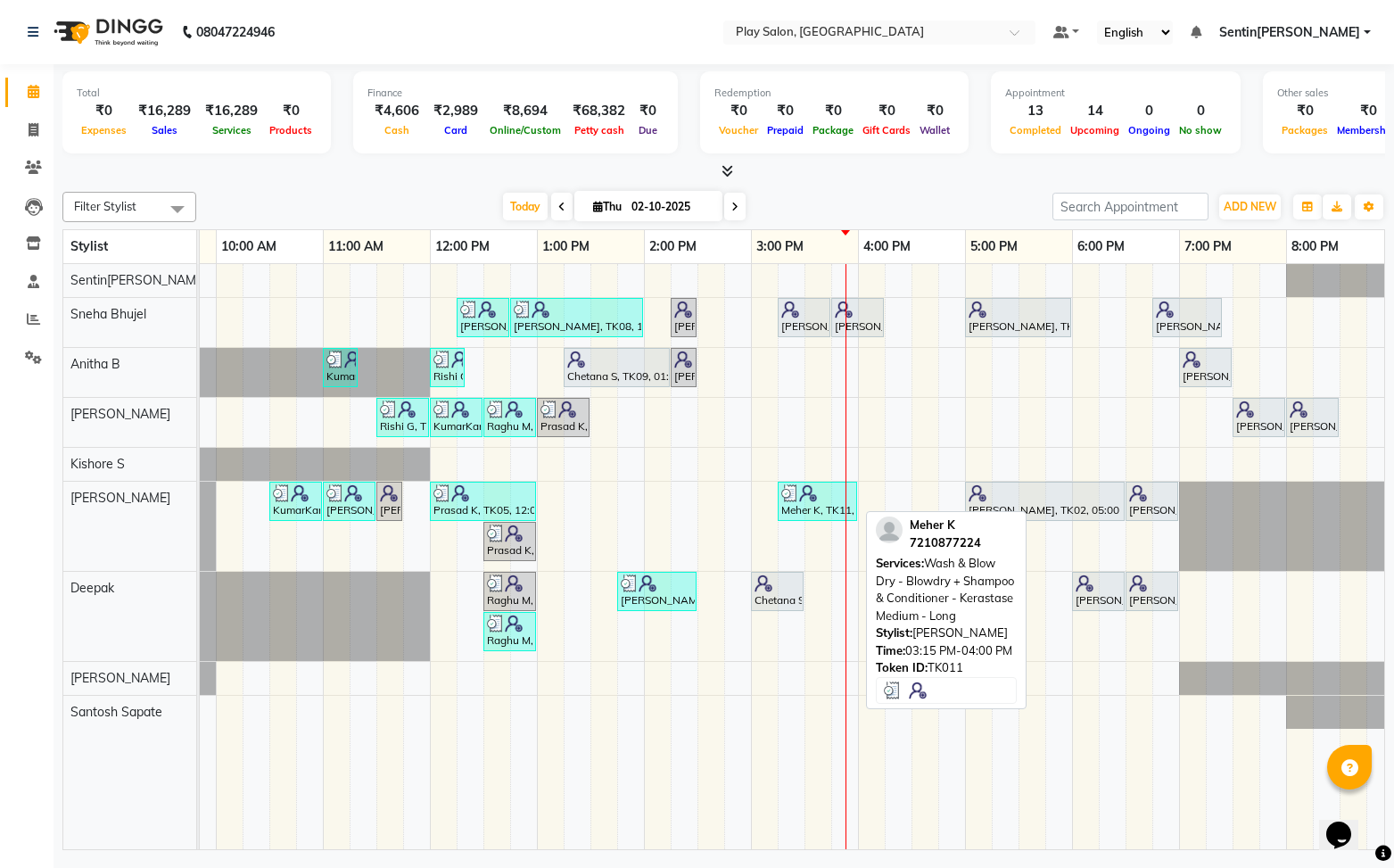
click at [809, 504] on div "Meher K, TK11, 03:15 PM-04:00 PM, Wash & Blow Dry - Blowdry + Shampoo & Conditi…" at bounding box center [817, 501] width 75 height 34
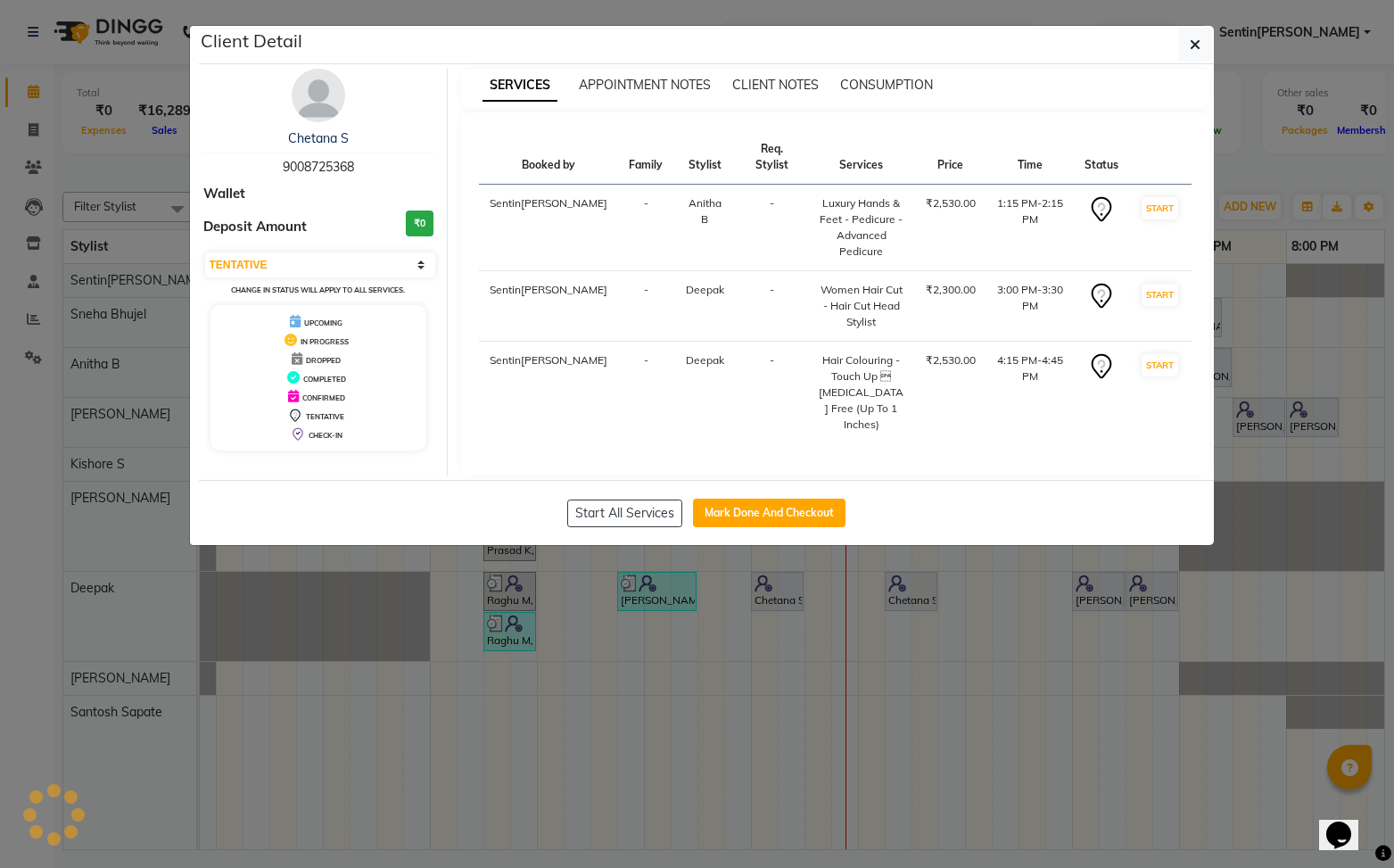
select select "3"
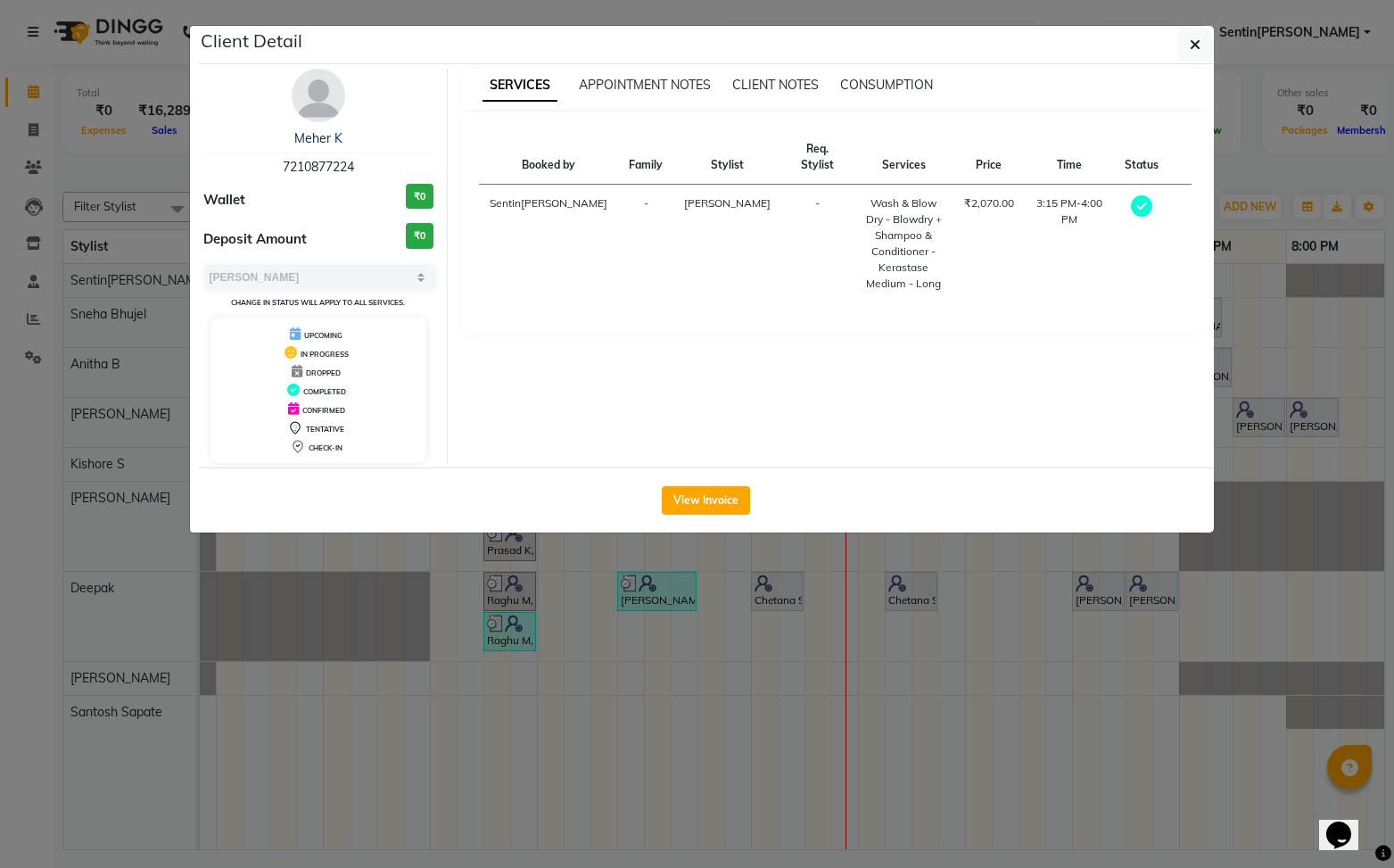
drag, startPoint x: 707, startPoint y: 502, endPoint x: 1266, endPoint y: 523, distance: 559.4
click at [788, 502] on div "View Invoice" at bounding box center [707, 500] width 1015 height 65
click at [1203, 41] on button "button" at bounding box center [1195, 44] width 34 height 34
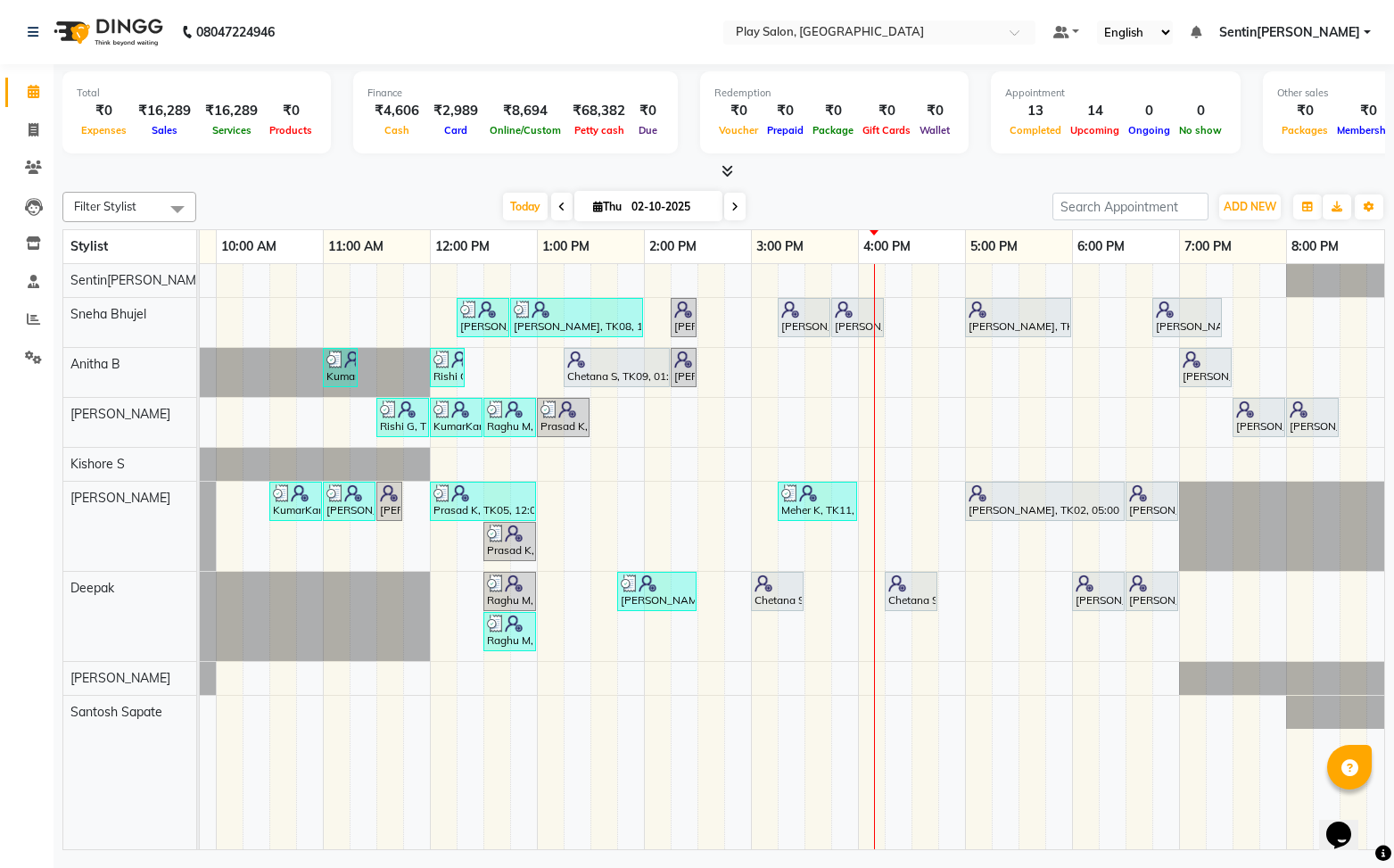
scroll to position [0, 192]
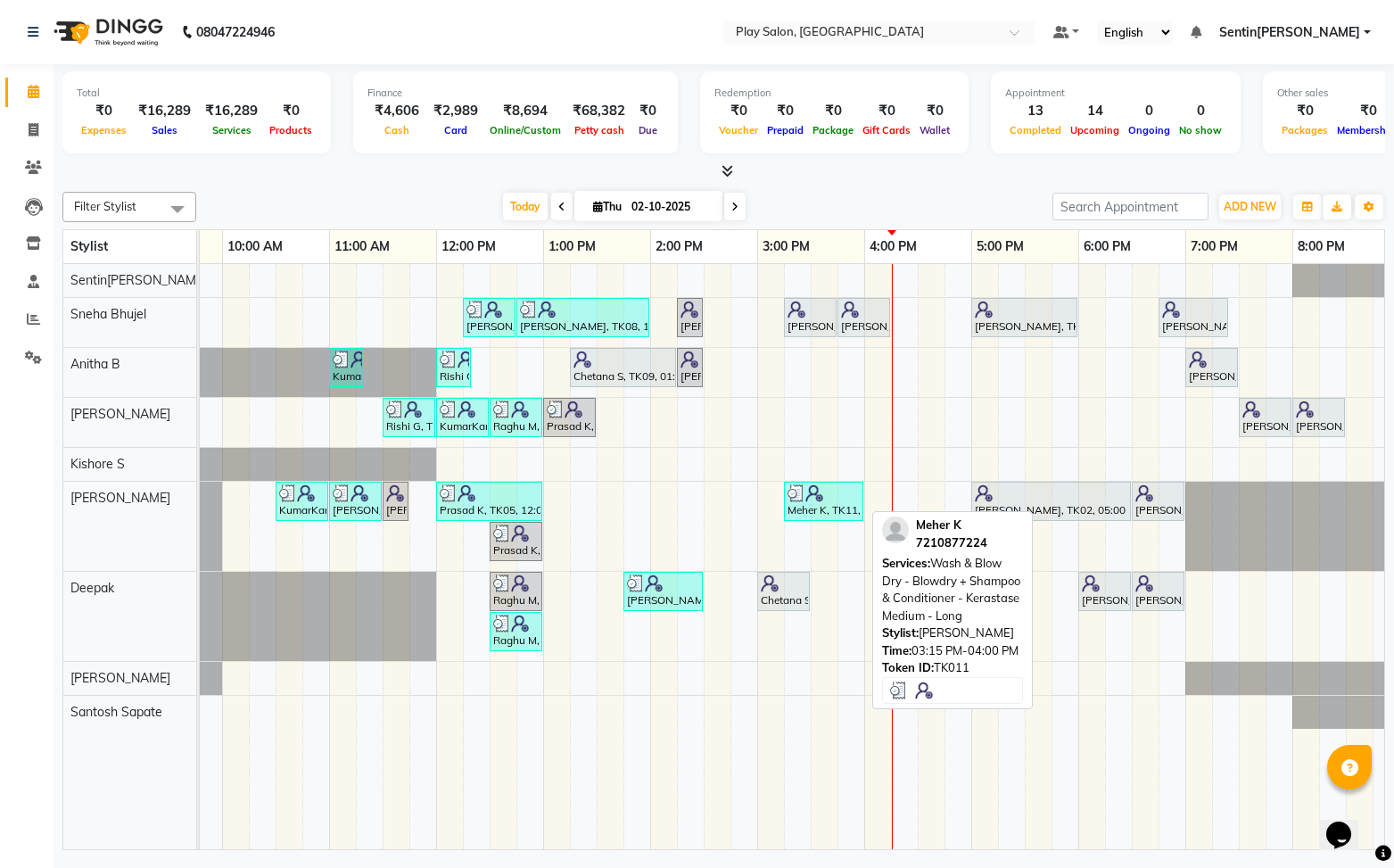
click at [834, 507] on div "Meher K, TK11, 03:15 PM-04:00 PM, Wash & Blow Dry - Blowdry + Shampoo & Conditi…" at bounding box center [823, 501] width 75 height 34
select select "3"
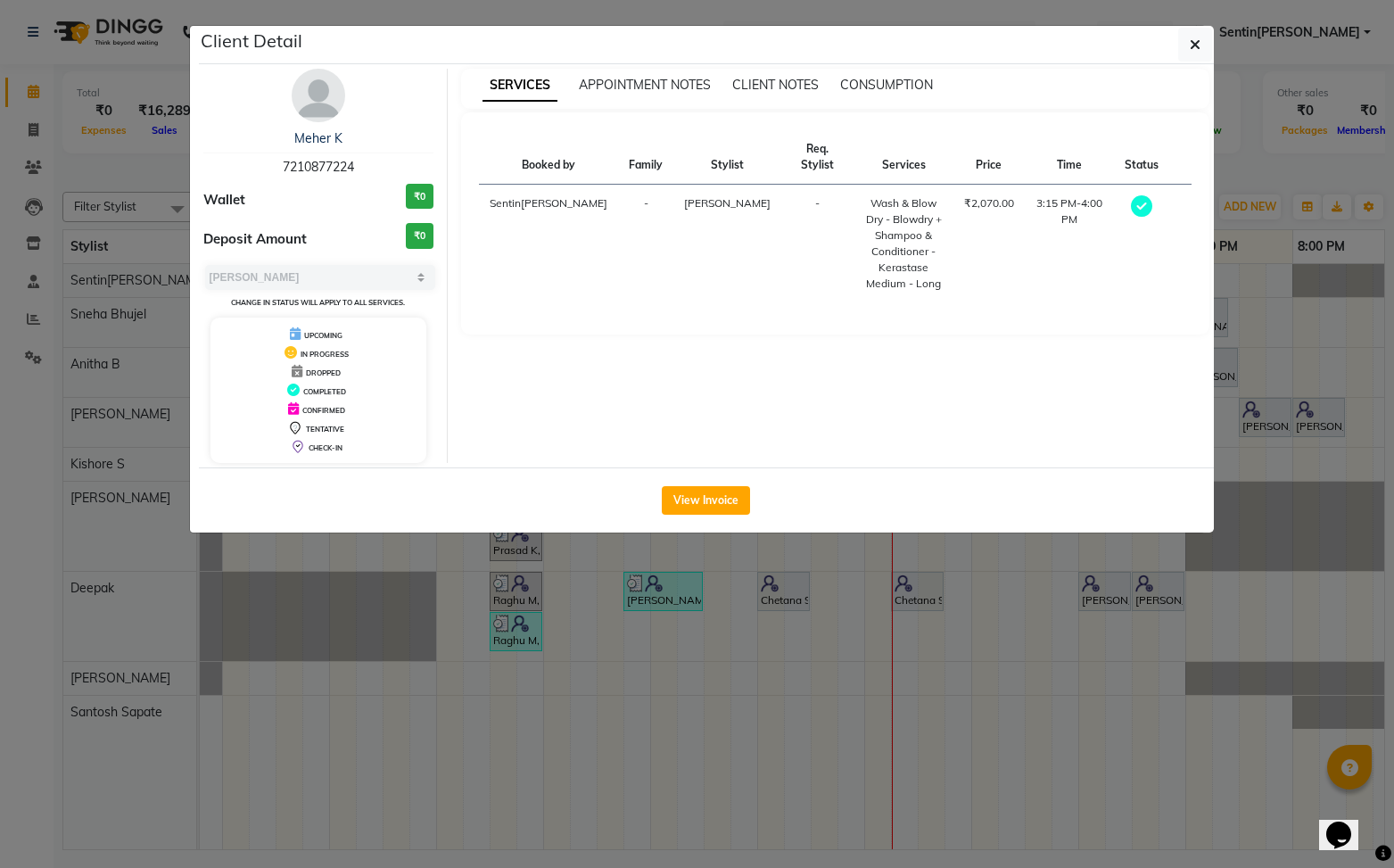
drag, startPoint x: 734, startPoint y: 499, endPoint x: 852, endPoint y: 472, distance: 121.0
click at [749, 496] on button "View Invoice" at bounding box center [706, 500] width 88 height 28
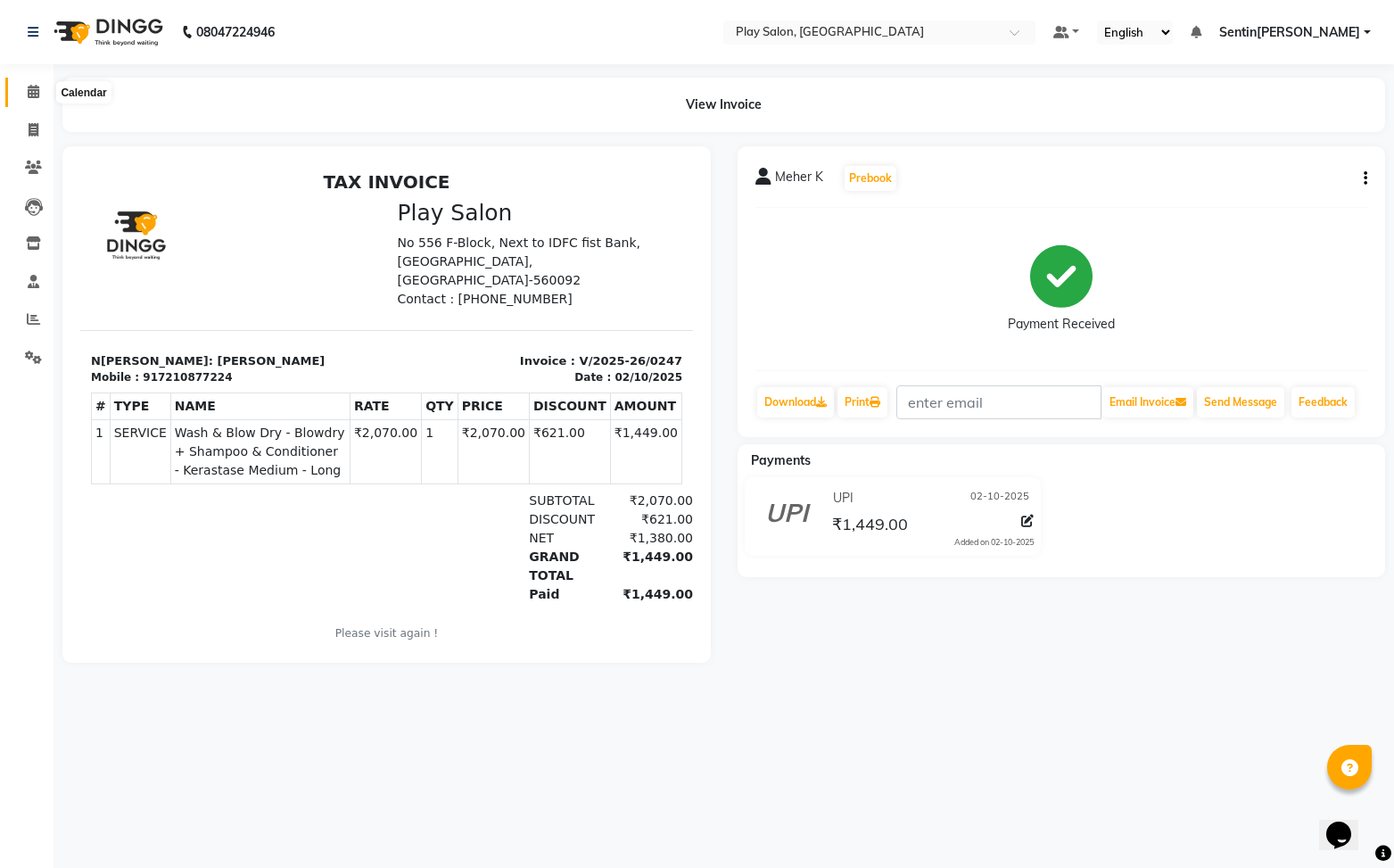
click at [36, 94] on icon at bounding box center [33, 91] width 12 height 14
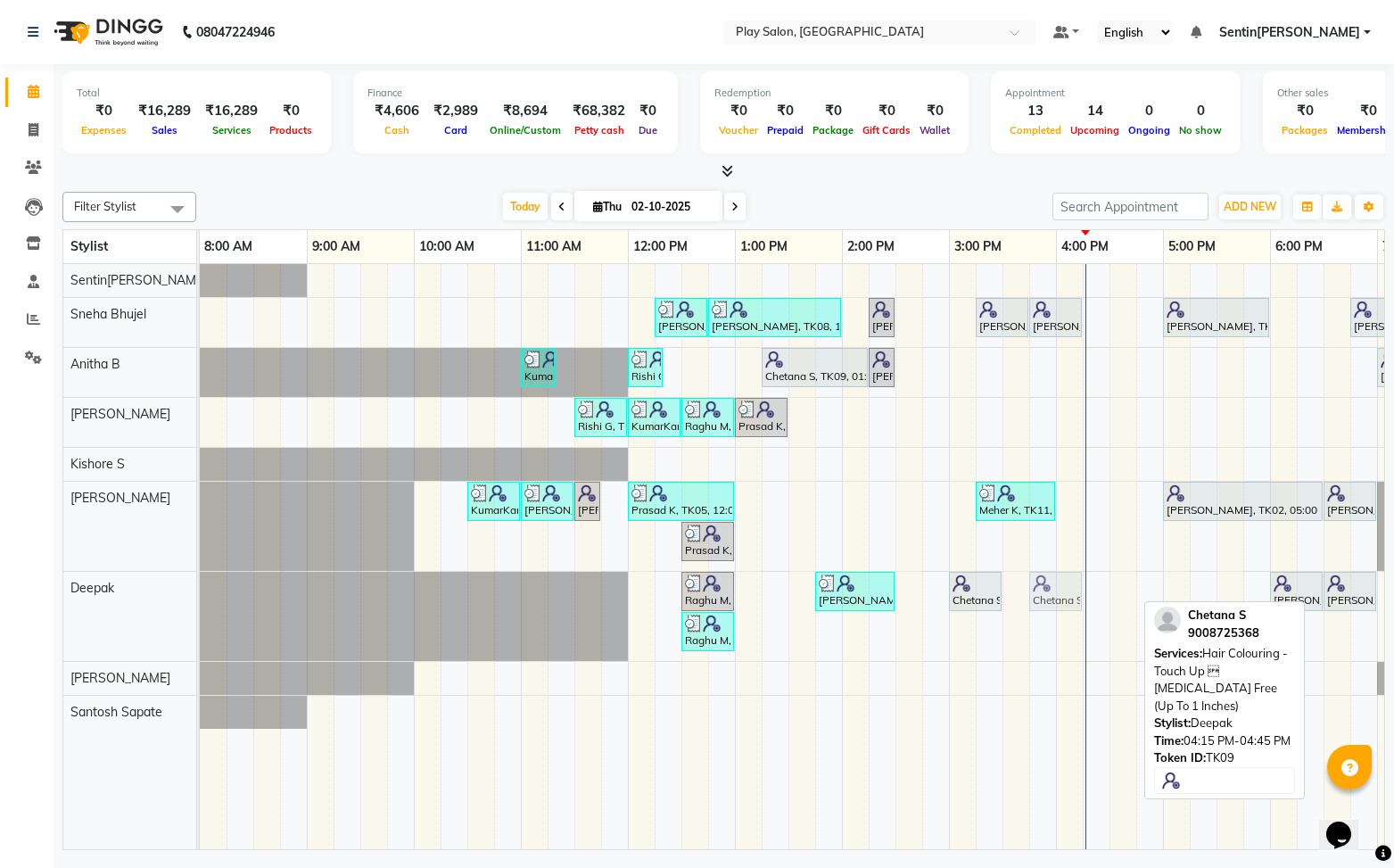
drag, startPoint x: 1106, startPoint y: 587, endPoint x: 1056, endPoint y: 594, distance: 50.5
click at [200, 594] on div "Raghu M, TK06, 12:30 PM-01:00 PM, Men Styling - Men'S Global Sangitha Shetty, T…" at bounding box center [200, 616] width 0 height 89
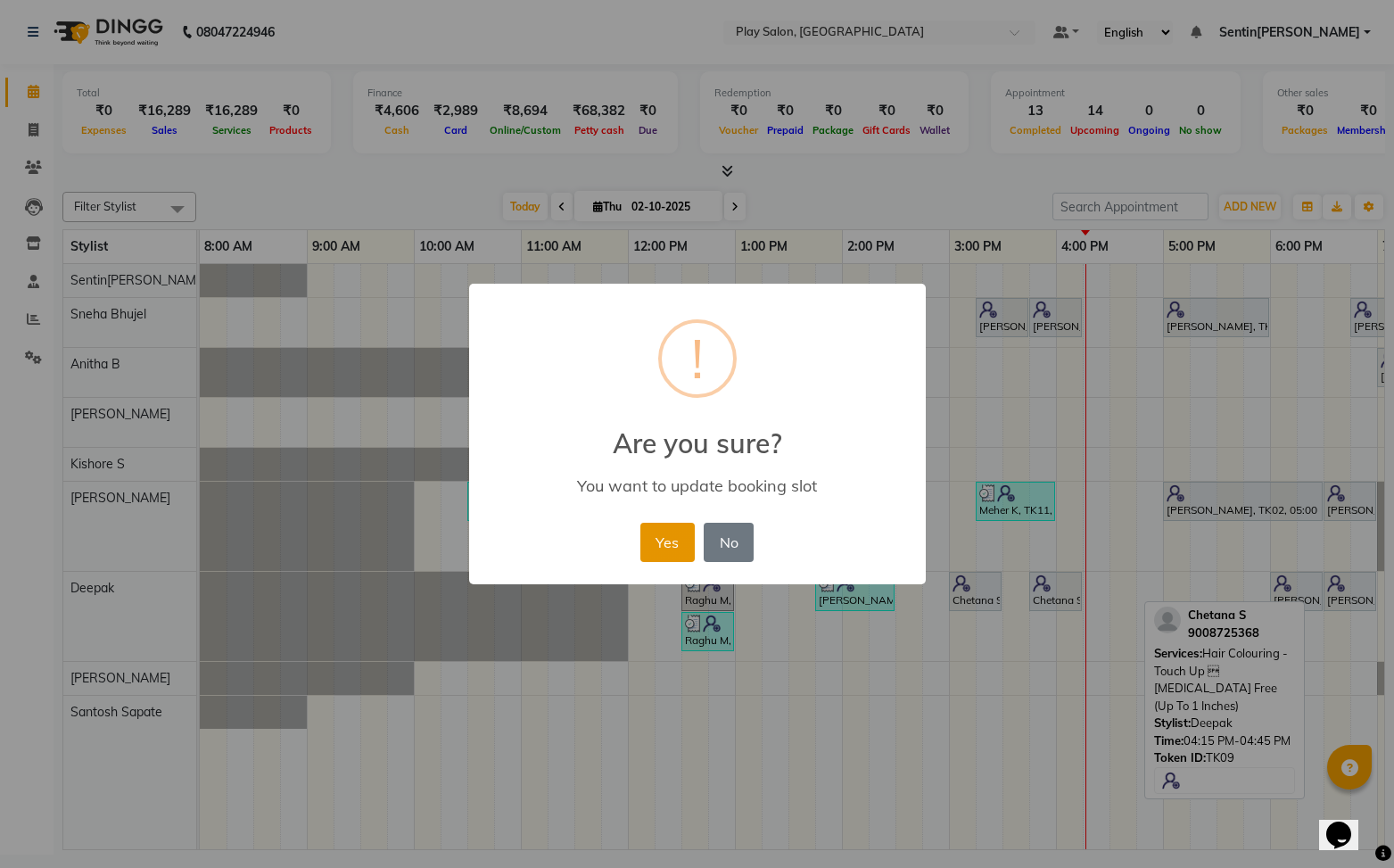
click at [671, 541] on button "Yes" at bounding box center [667, 542] width 55 height 39
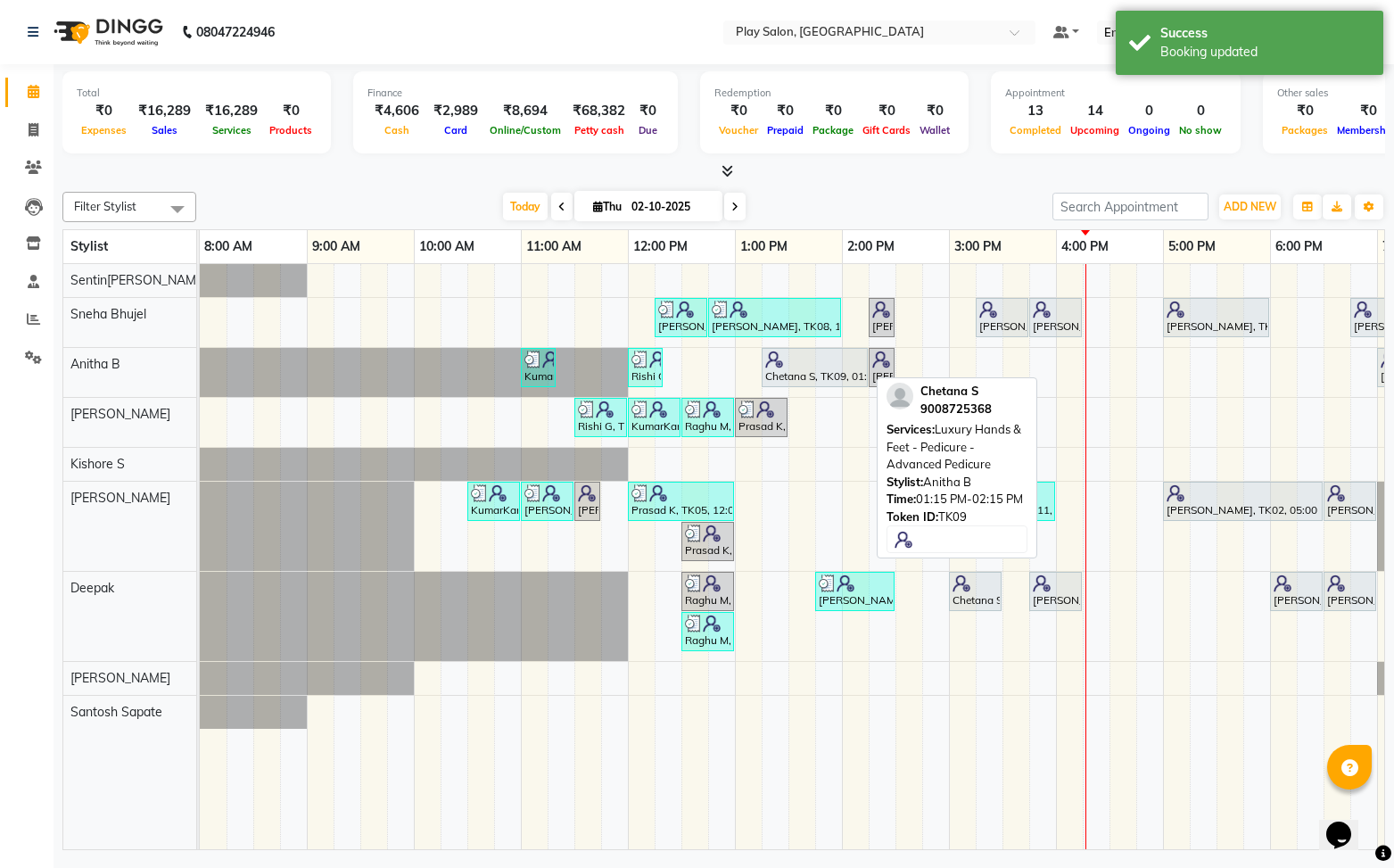
click at [817, 363] on div at bounding box center [815, 360] width 99 height 18
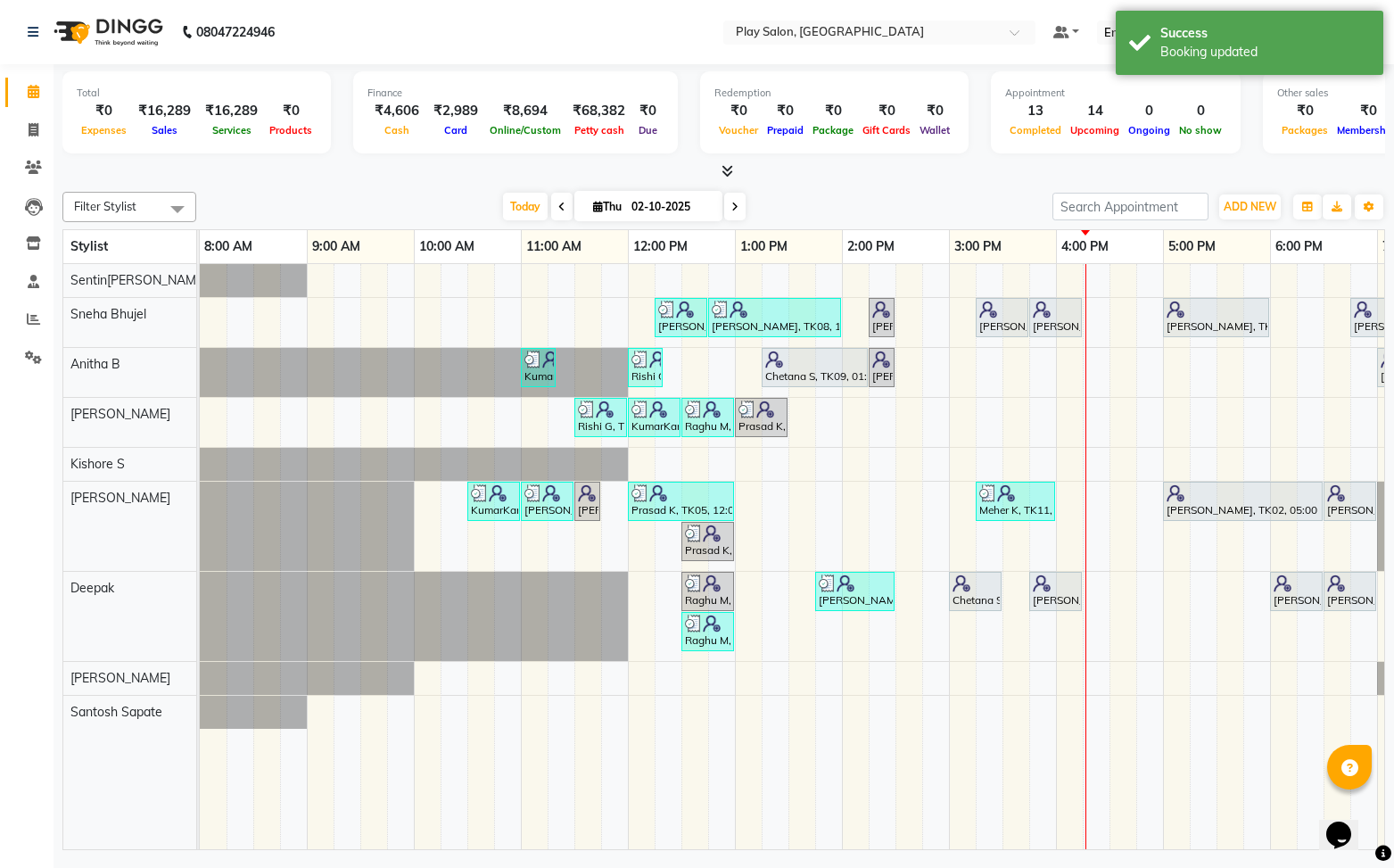
click at [823, 374] on div "Chetana S, TK09, 01:15 PM-02:15 PM, Luxury Hands & Feet - Pedicure - Advanced P…" at bounding box center [815, 367] width 103 height 34
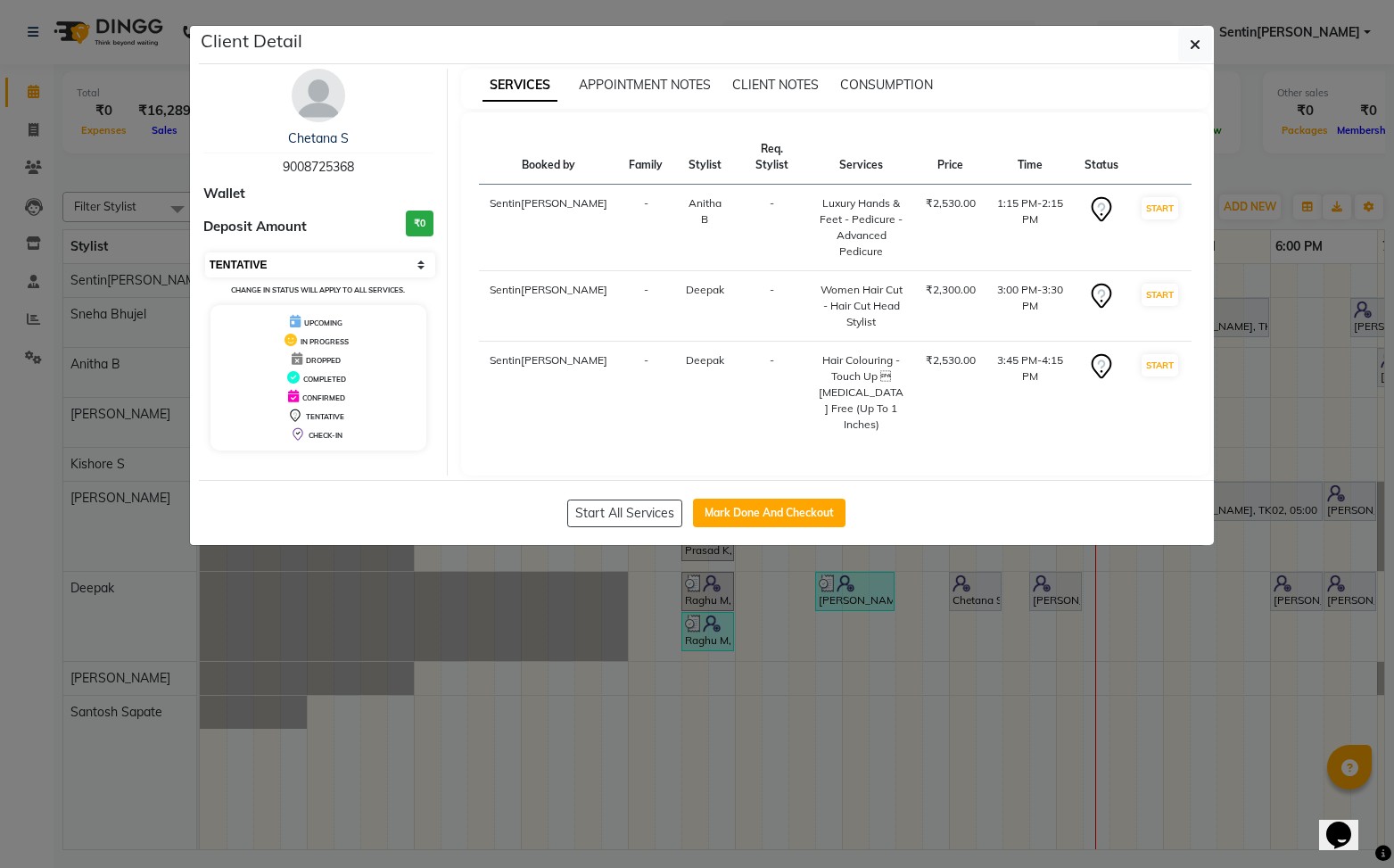
click at [400, 264] on select "Select IN SERVICE CONFIRMED TENTATIVE CHECK IN MARK DONE DROPPED UPCOMING" at bounding box center [321, 264] width 231 height 25
select select "5"
click at [206, 253] on select "Select IN SERVICE CONFIRMED TENTATIVE CHECK IN MARK DONE DROPPED UPCOMING" at bounding box center [321, 264] width 231 height 25
drag, startPoint x: 757, startPoint y: 486, endPoint x: 1208, endPoint y: 512, distance: 451.7
click at [762, 498] on button "Mark Done And Checkout" at bounding box center [769, 512] width 153 height 28
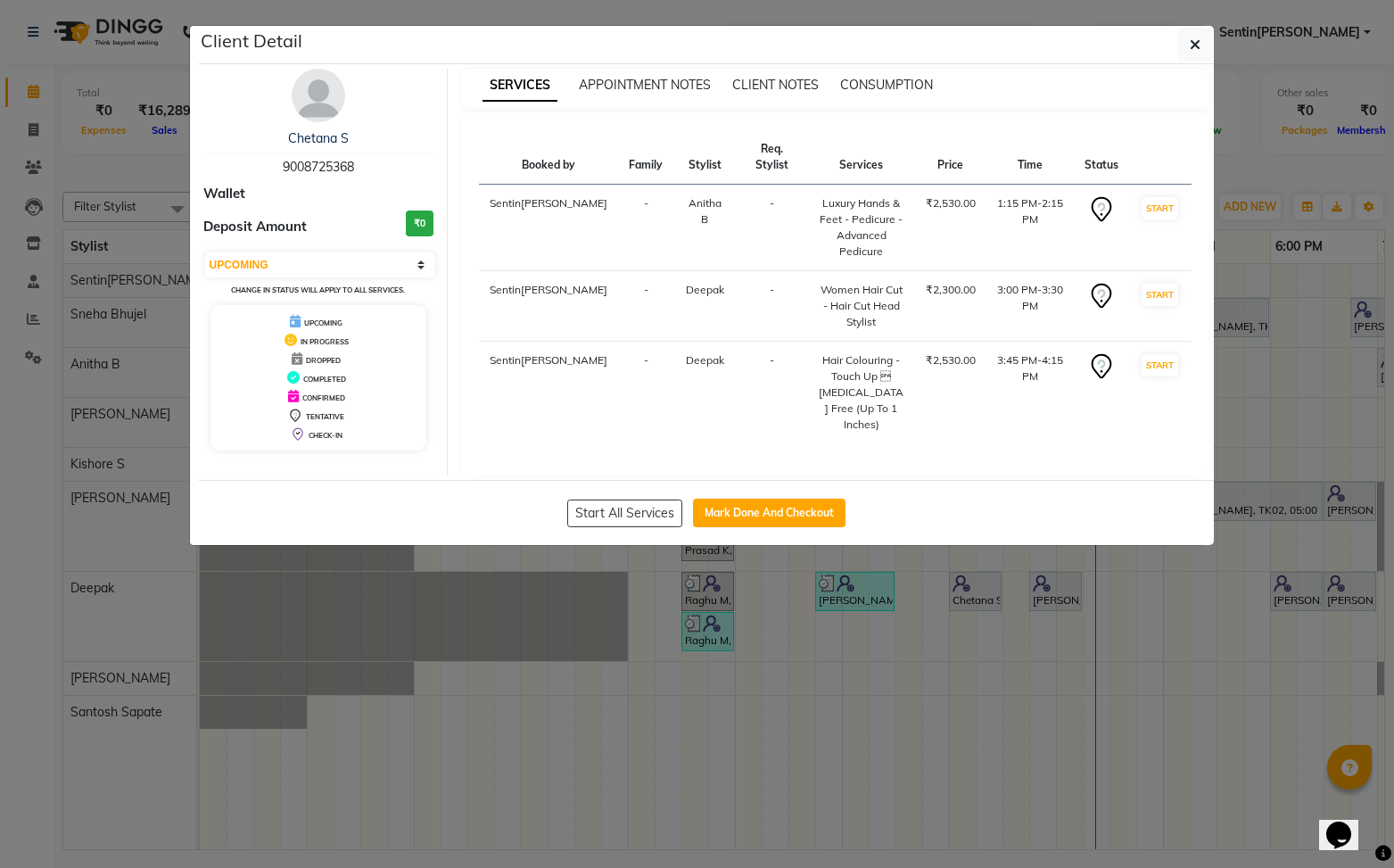
select select "8961"
select select "service"
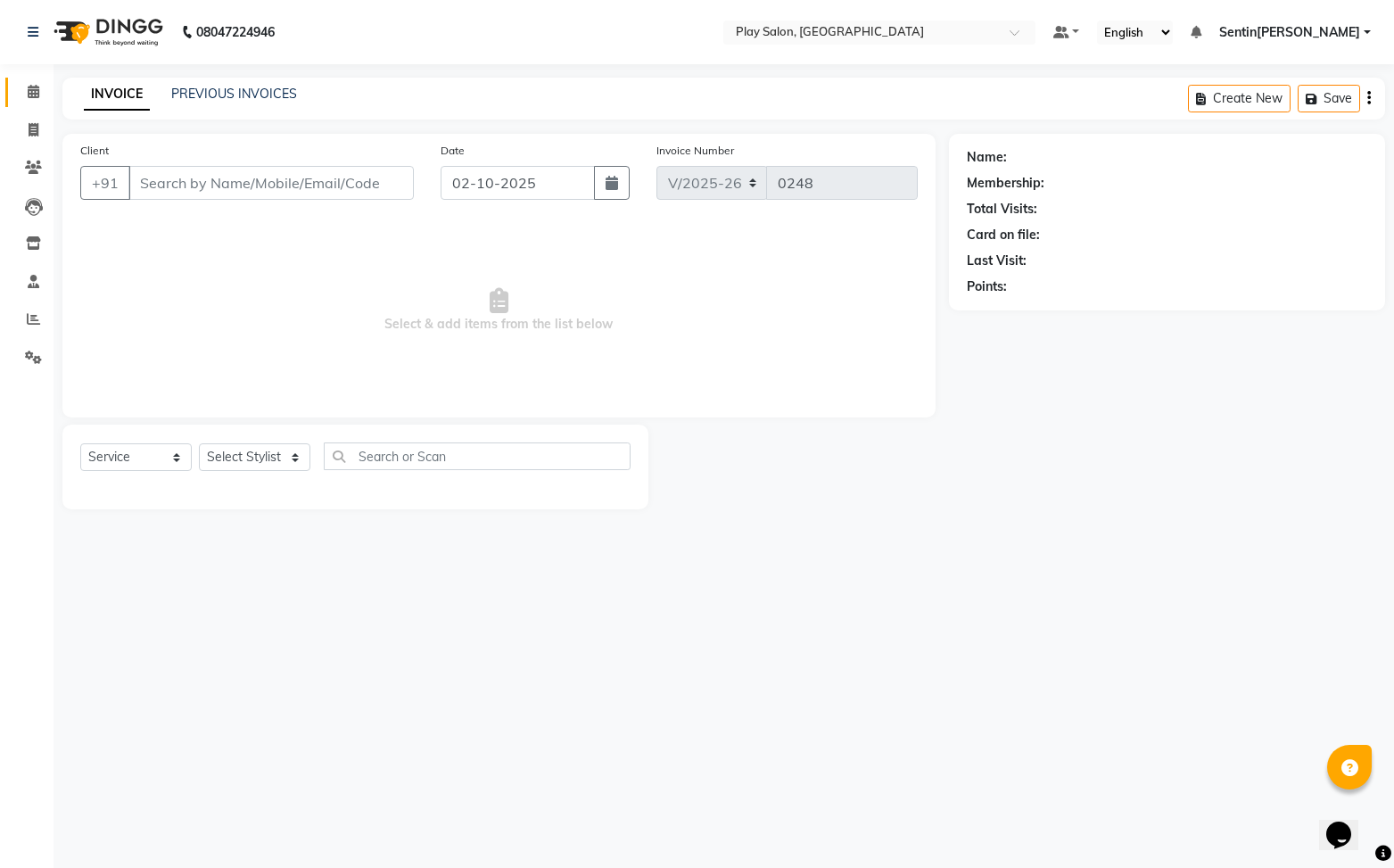
type input "9008725368"
select select "91864"
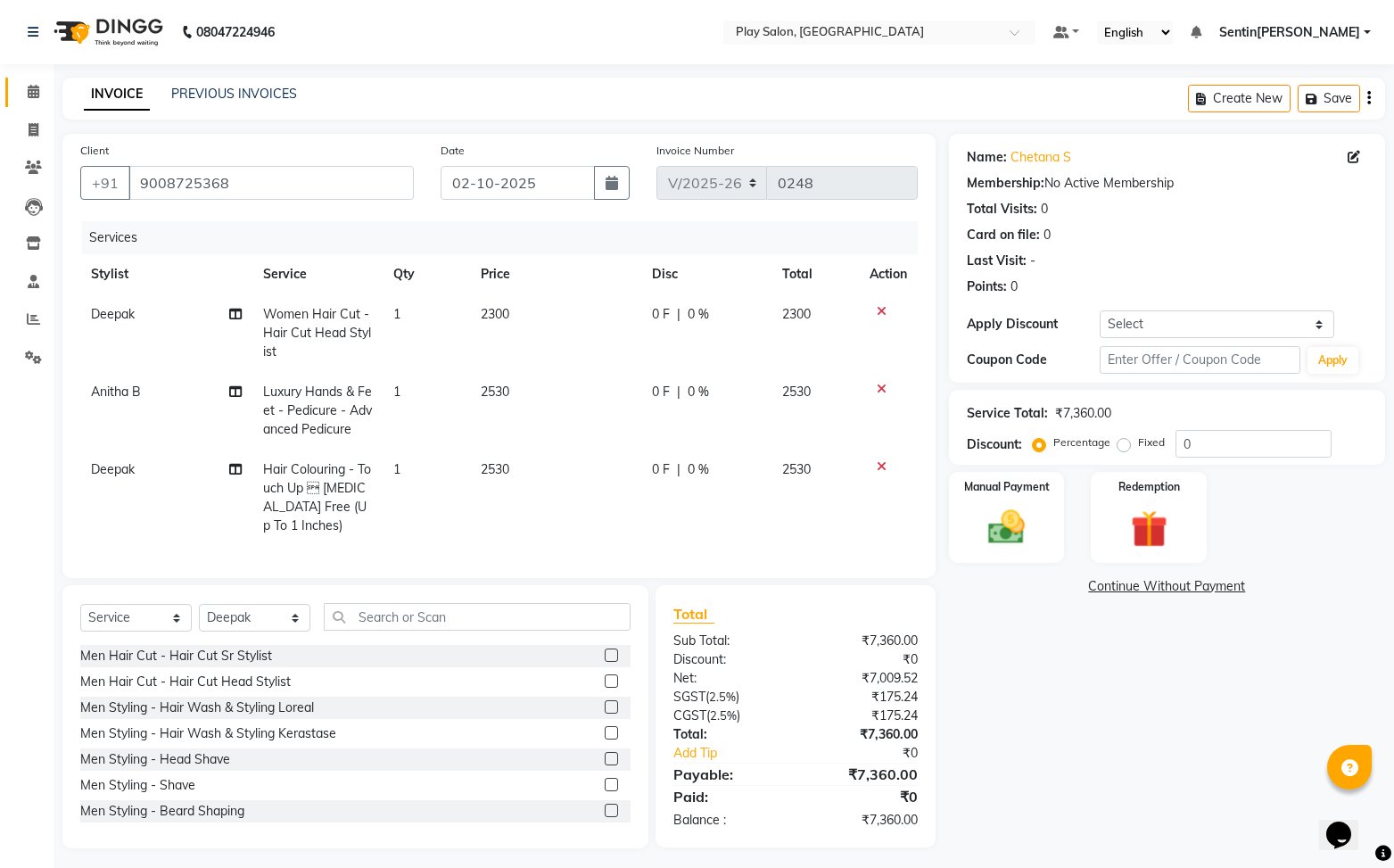
scroll to position [7, 0]
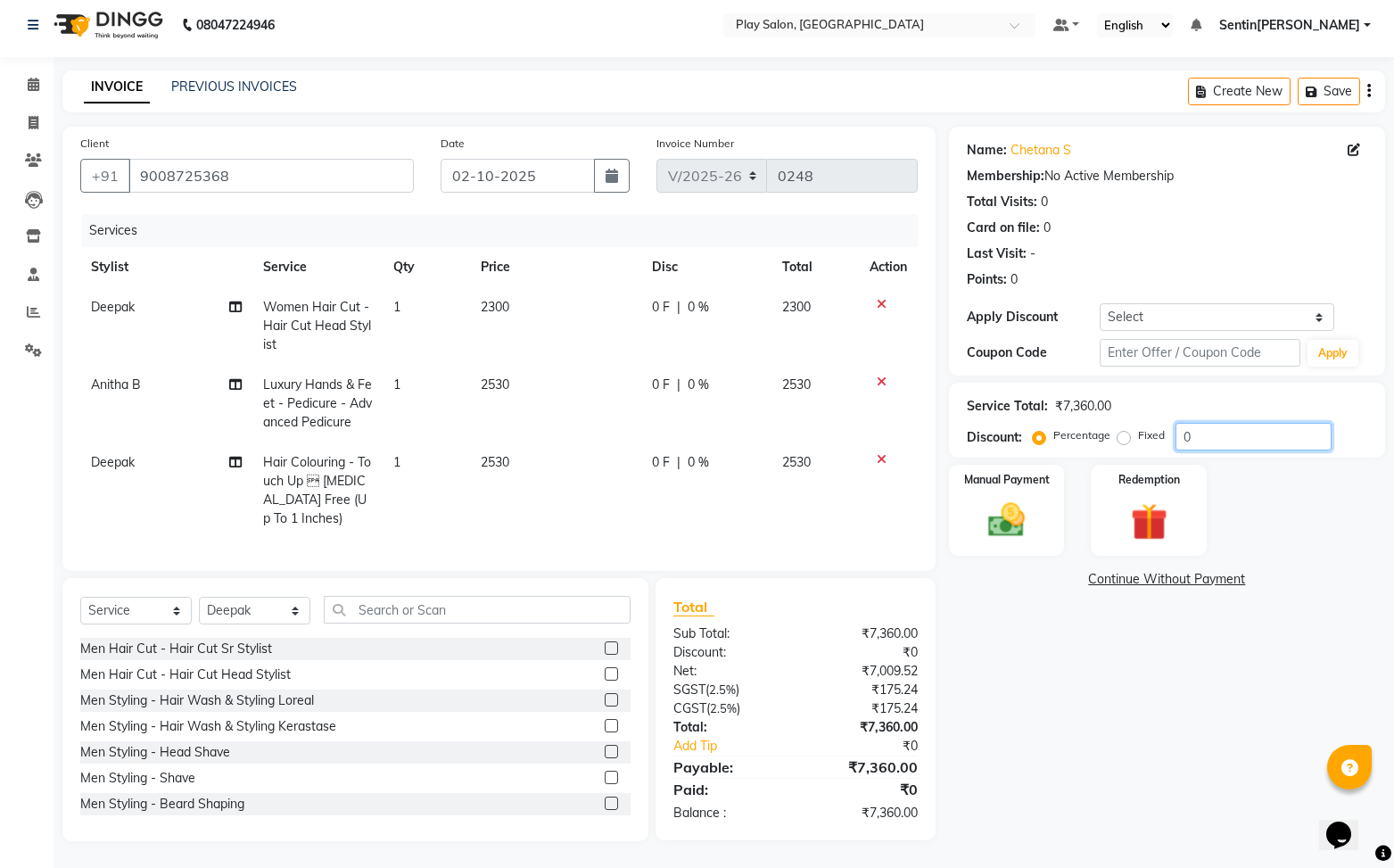
click at [1220, 441] on input "0" at bounding box center [1254, 436] width 156 height 27
type input "30"
click at [126, 608] on select "Select Service Product Membership Package Voucher Prepaid Gift Card" at bounding box center [135, 611] width 112 height 27
select select "product"
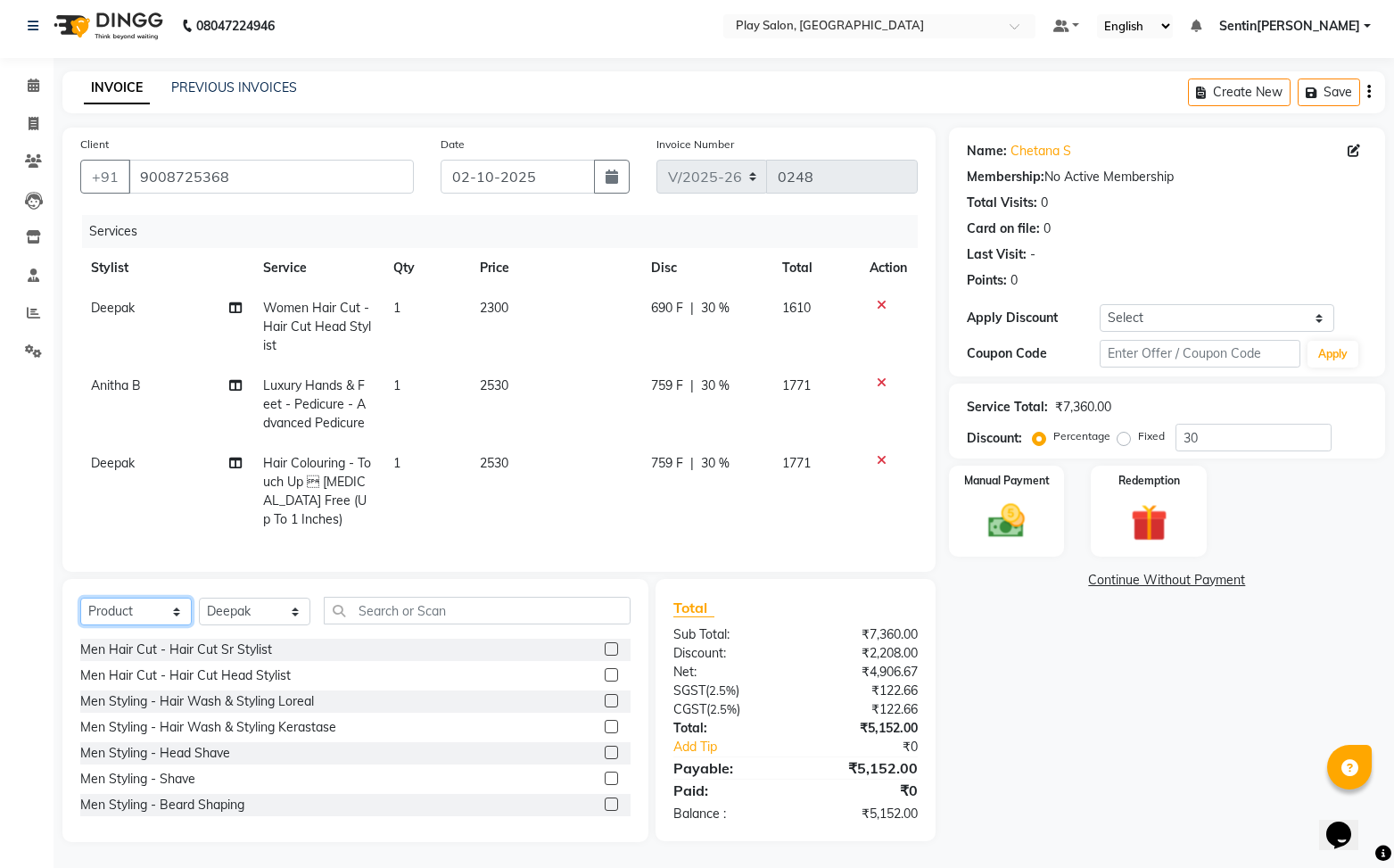
click at [80, 597] on select "Select Service Product Membership Package Voucher Prepaid Gift Card" at bounding box center [135, 611] width 112 height 27
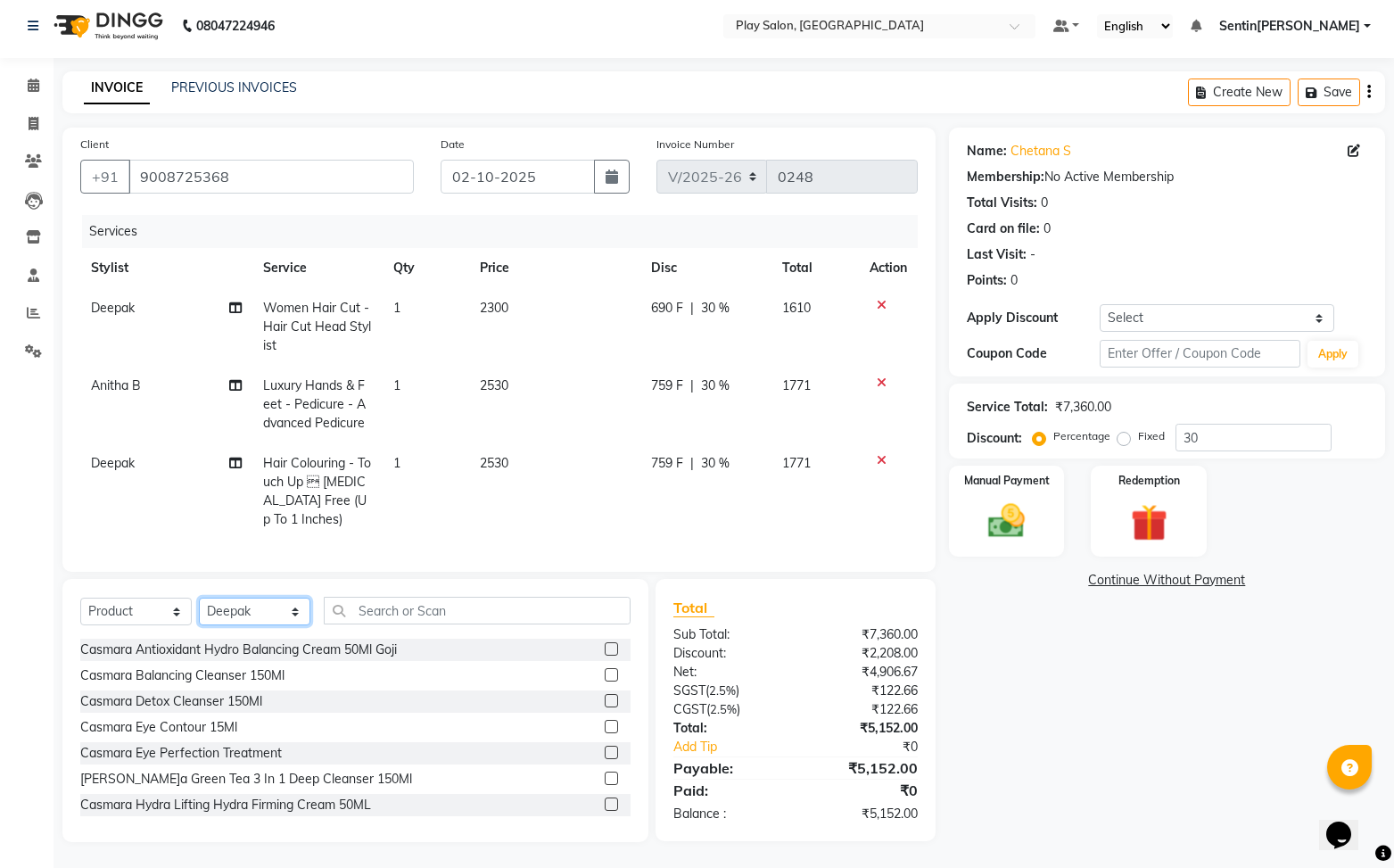
click at [246, 614] on select "Select St[PERSON_NAME]Anitha B [PERSON_NAME] [PERSON_NAME]T[PERSON_NAME]T[PERSO…" at bounding box center [255, 611] width 112 height 27
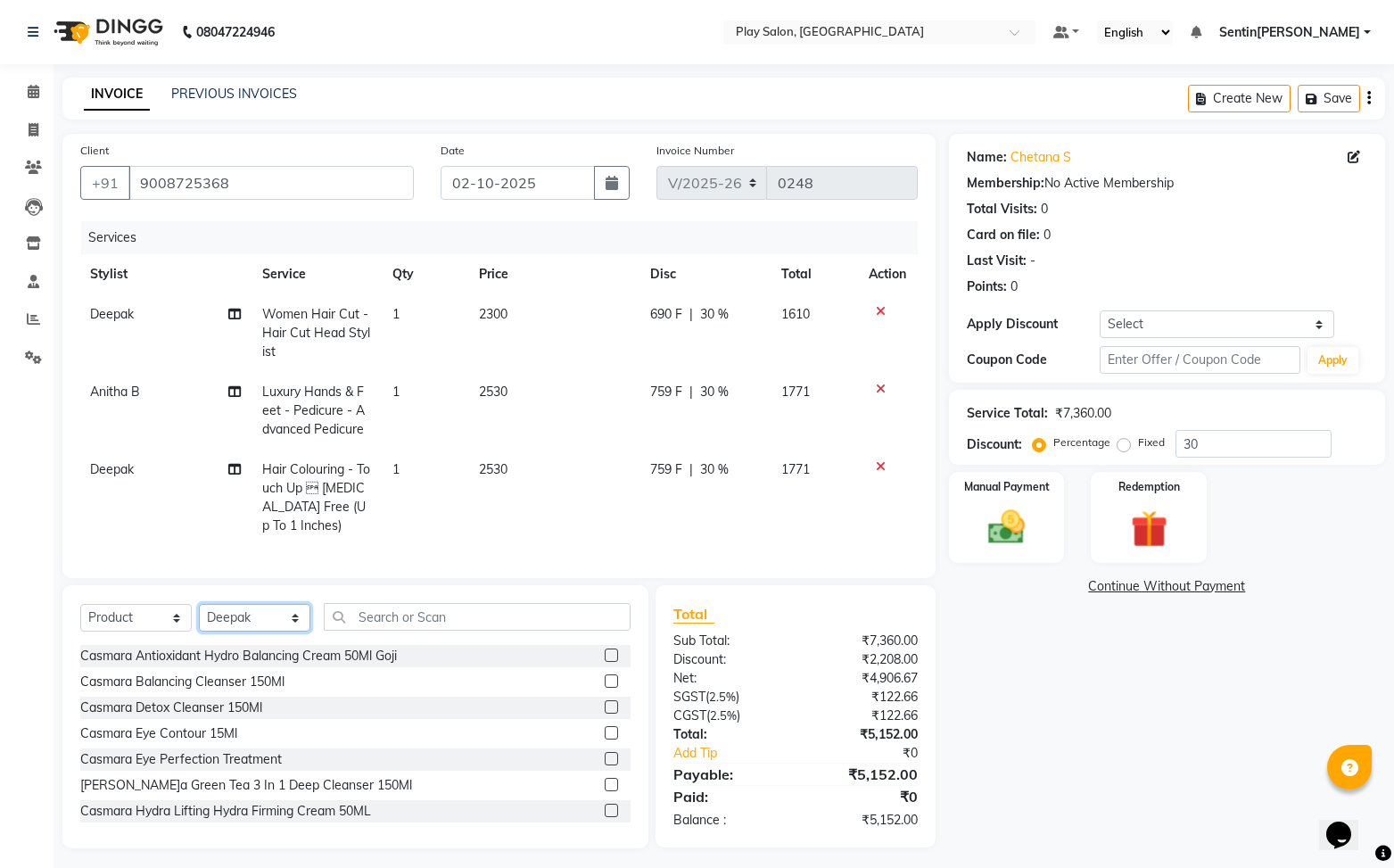
click at [265, 610] on select "Select St[PERSON_NAME]Anitha B [PERSON_NAME] [PERSON_NAME]T[PERSON_NAME]T[PERSO…" at bounding box center [255, 617] width 112 height 27
select select "91738"
click at [199, 604] on select "Select St[PERSON_NAME]Anitha B [PERSON_NAME] [PERSON_NAME]T[PERSON_NAME]T[PERSO…" at bounding box center [255, 617] width 112 height 27
click at [423, 615] on input "text" at bounding box center [476, 616] width 306 height 27
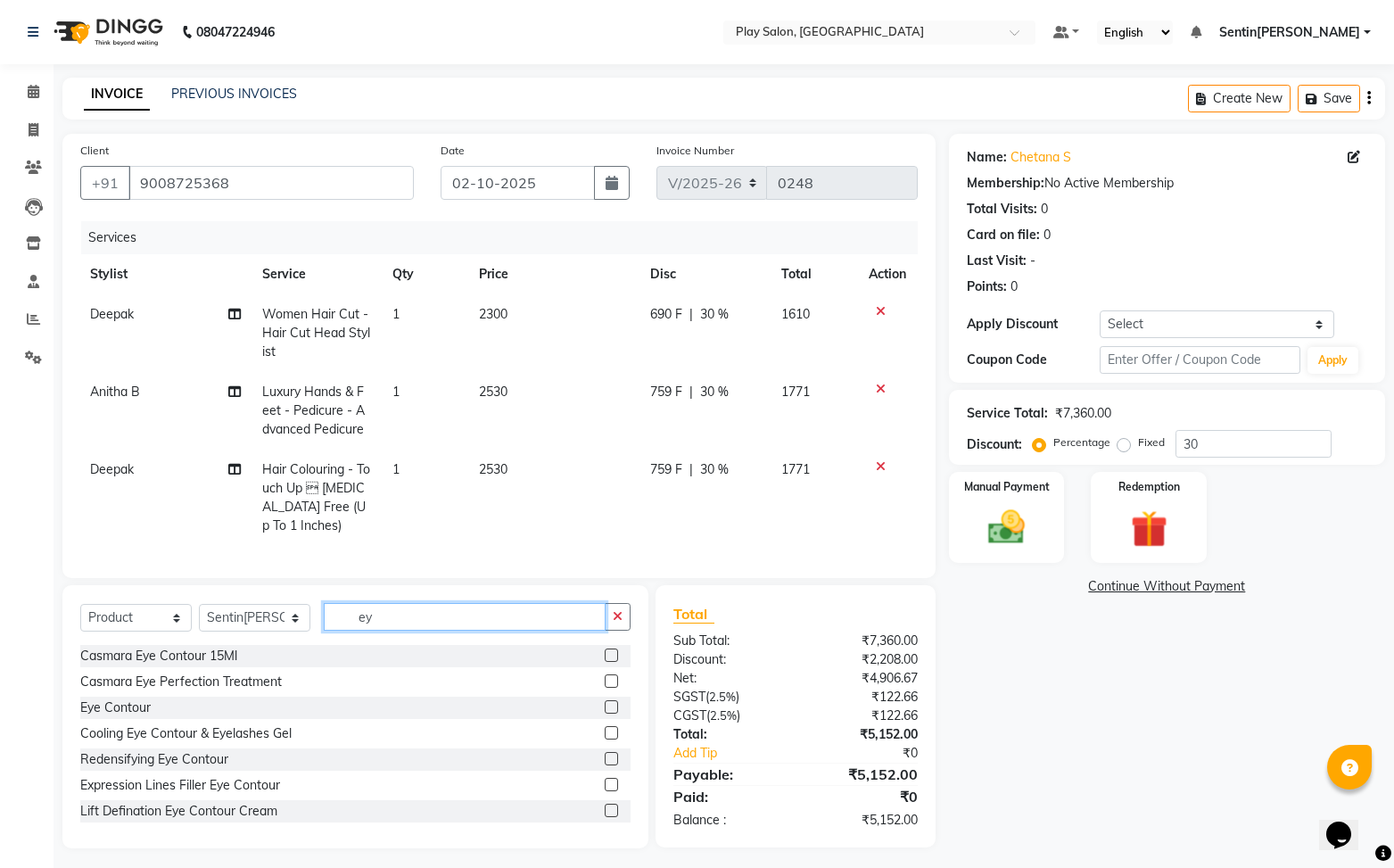
type input "e"
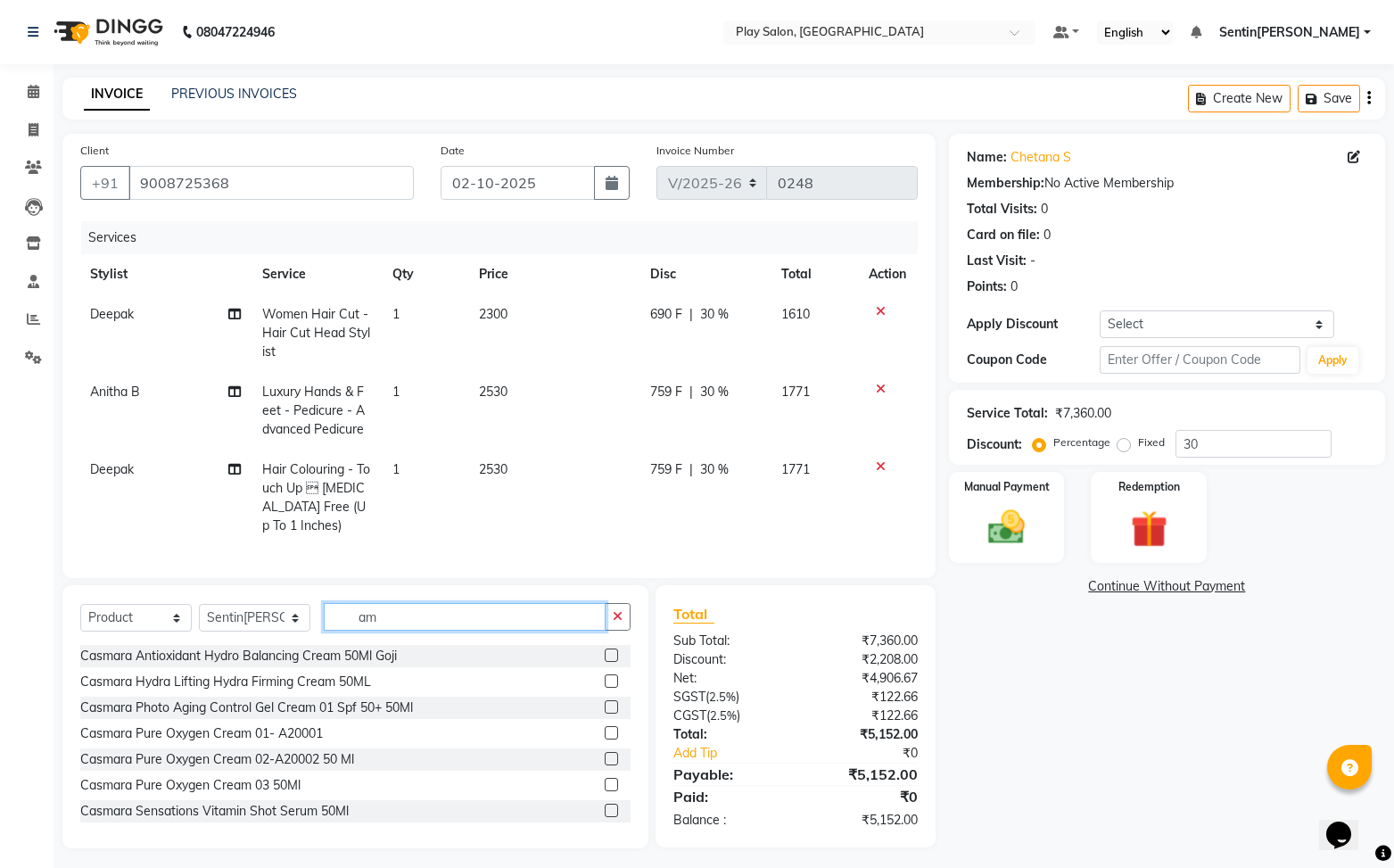
type input "a"
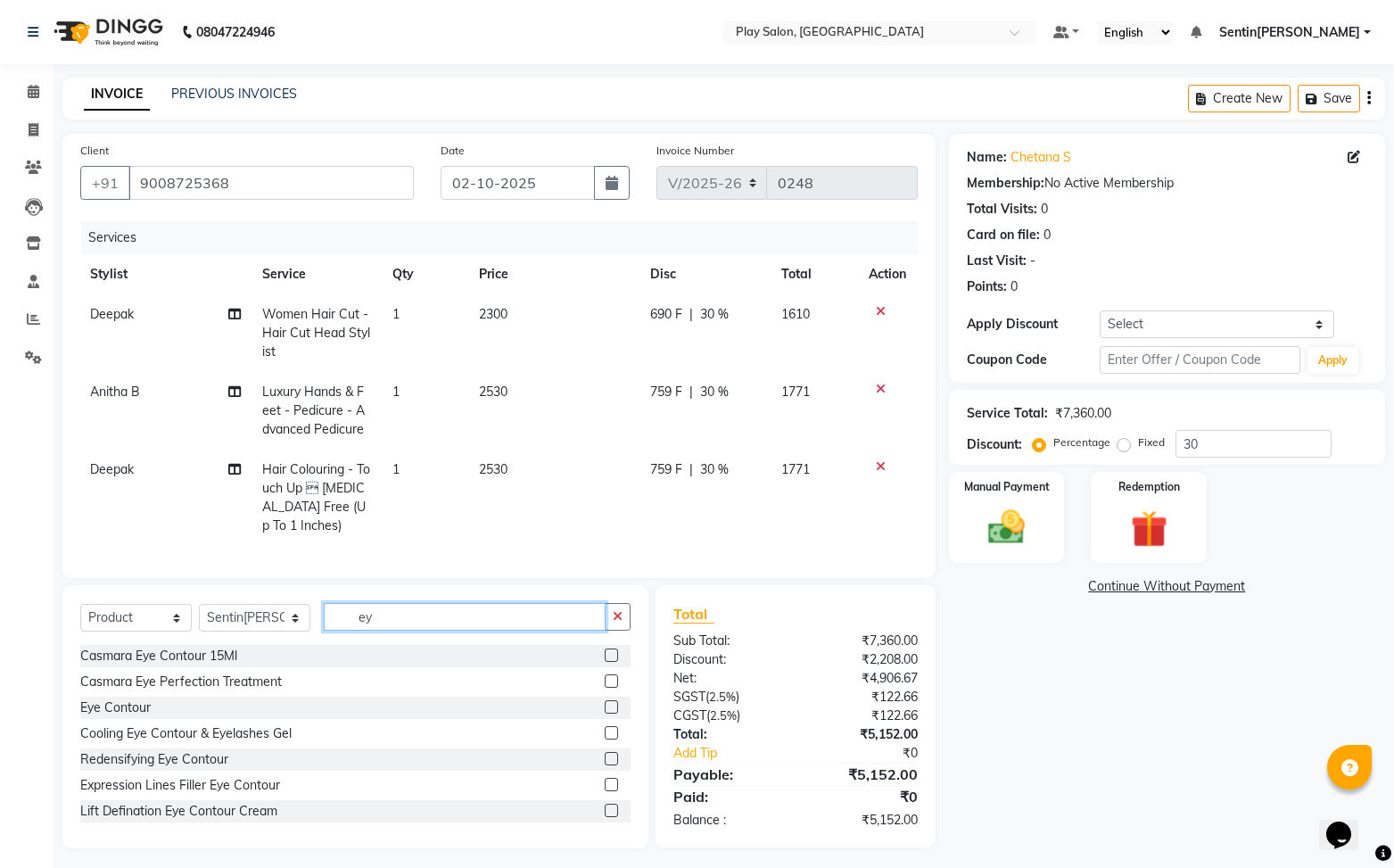
scroll to position [7, 0]
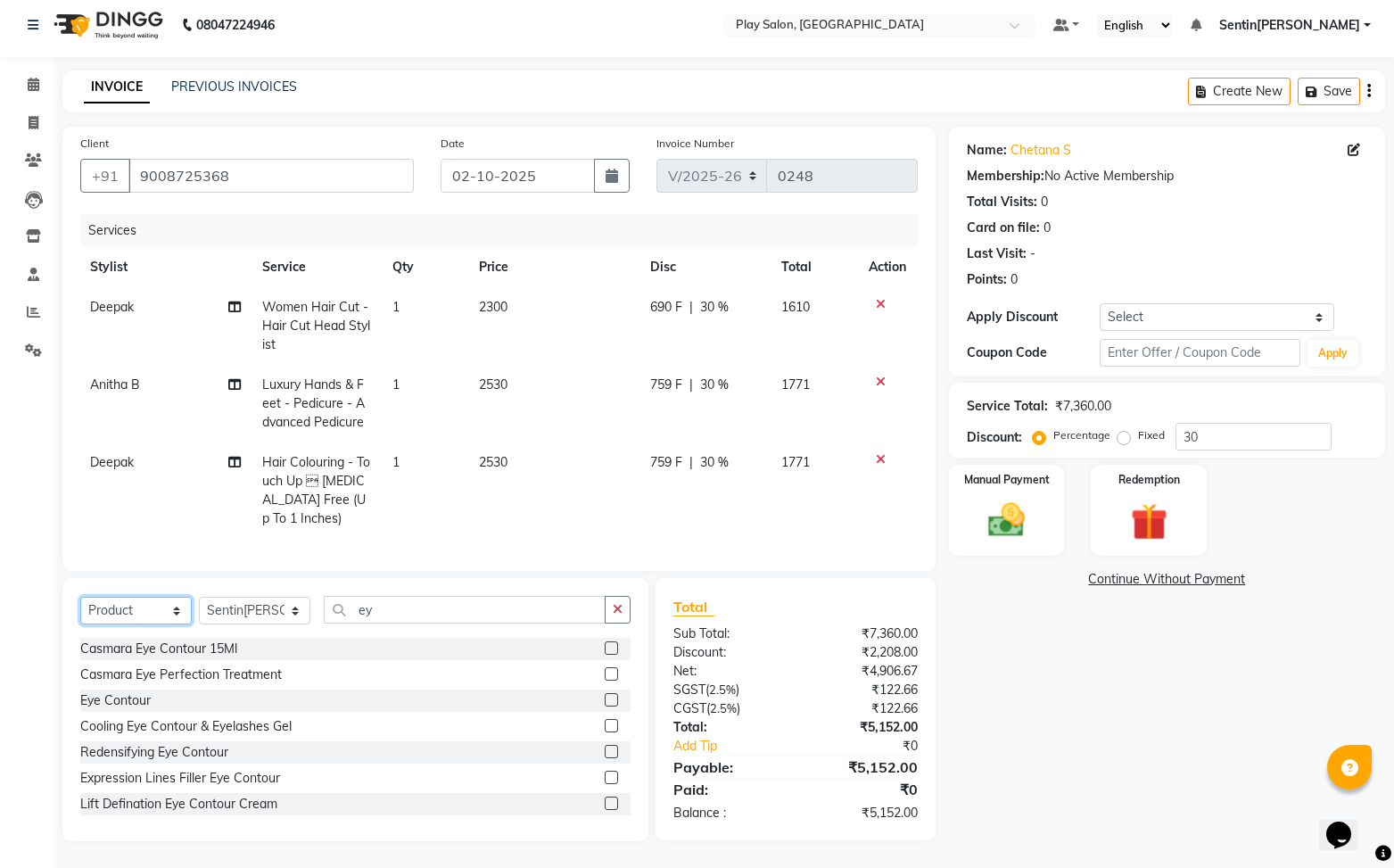
click at [145, 616] on select "Select Service Product Membership Package Voucher Prepaid Gift Card" at bounding box center [135, 610] width 112 height 27
click at [80, 596] on select "Select Service Product Membership Package Voucher Prepaid Gift Card" at bounding box center [135, 610] width 112 height 27
click at [422, 610] on input "ey" at bounding box center [465, 609] width 282 height 27
type input "e"
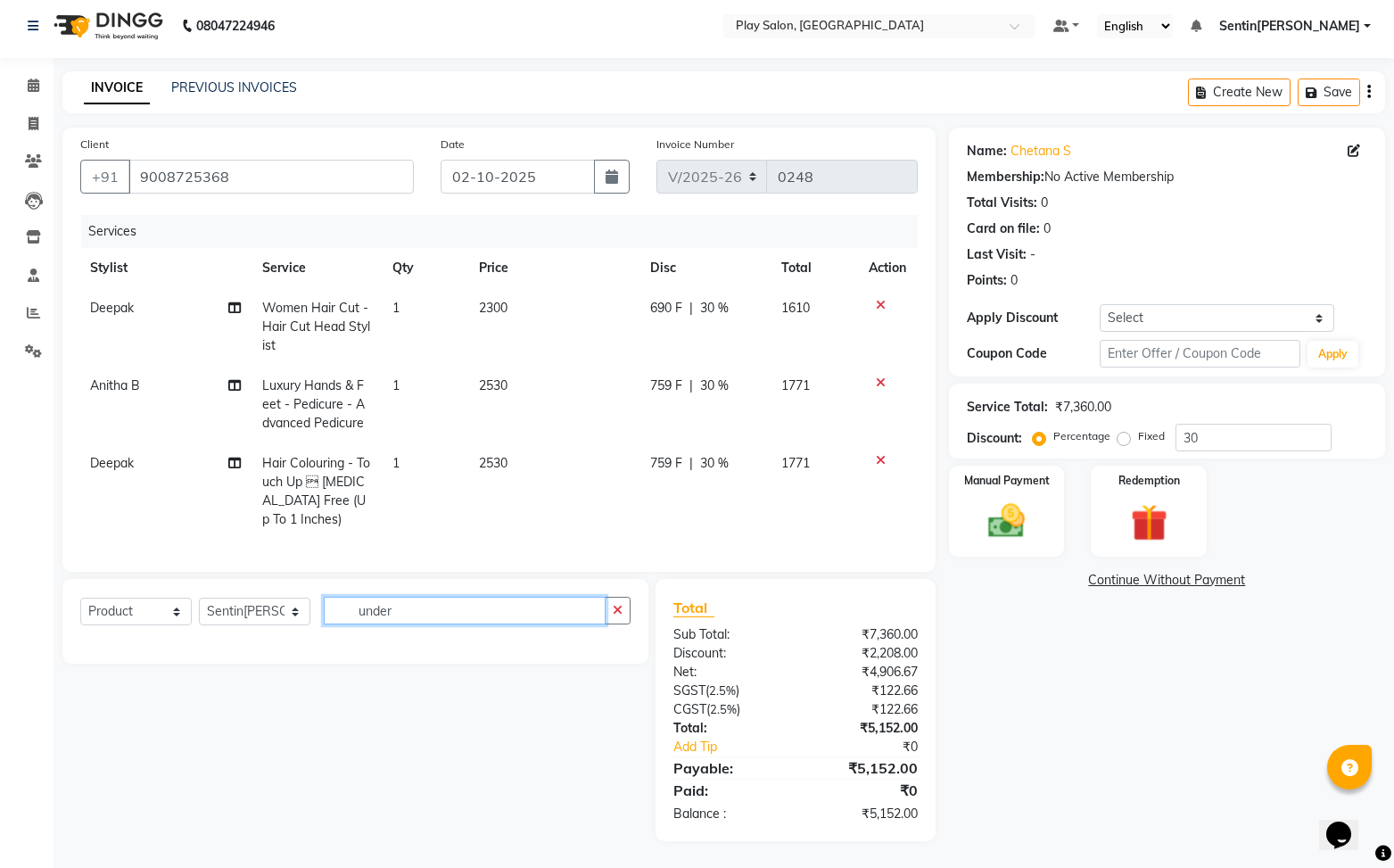
scroll to position [6, 0]
type input "u"
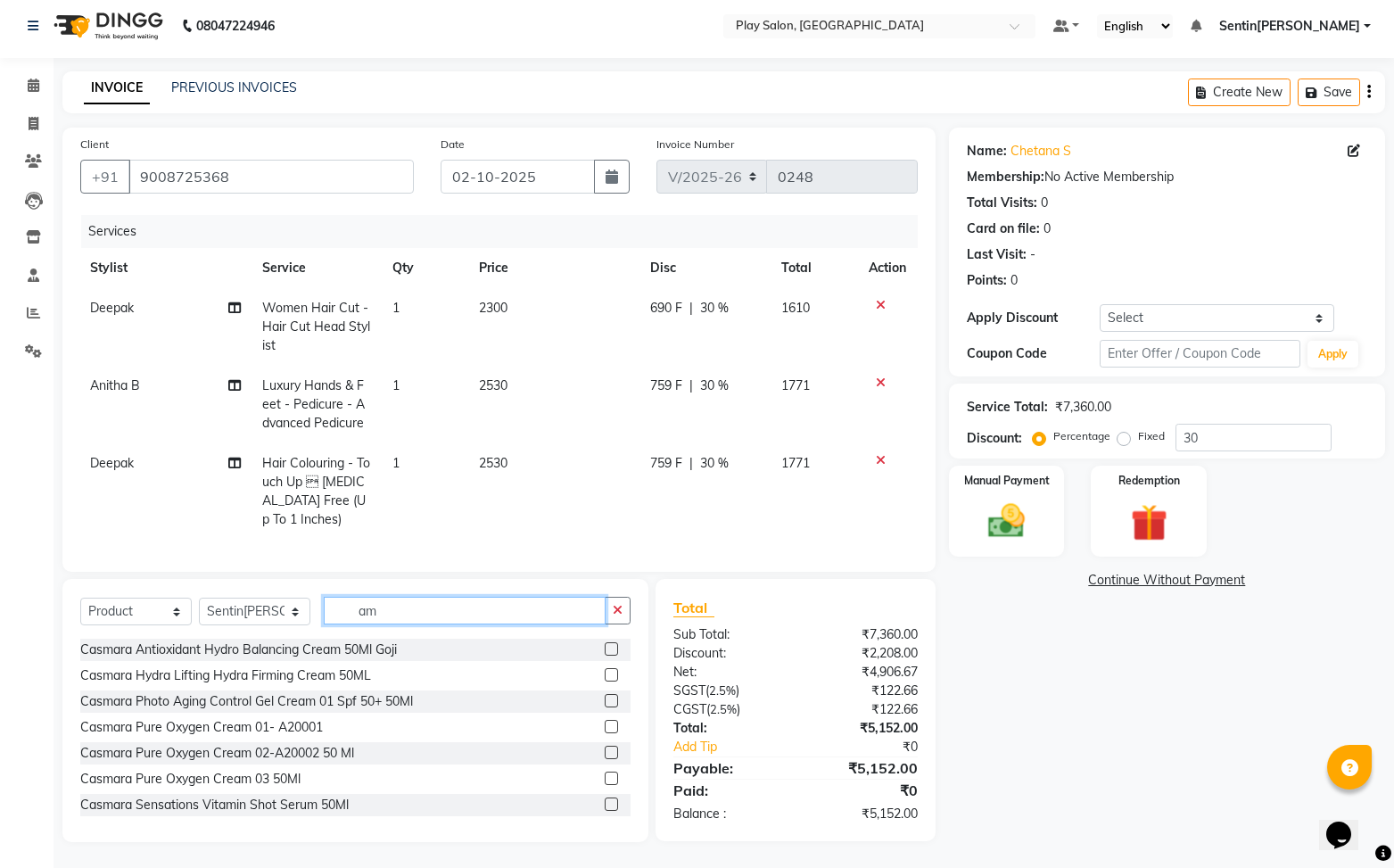
type input "a"
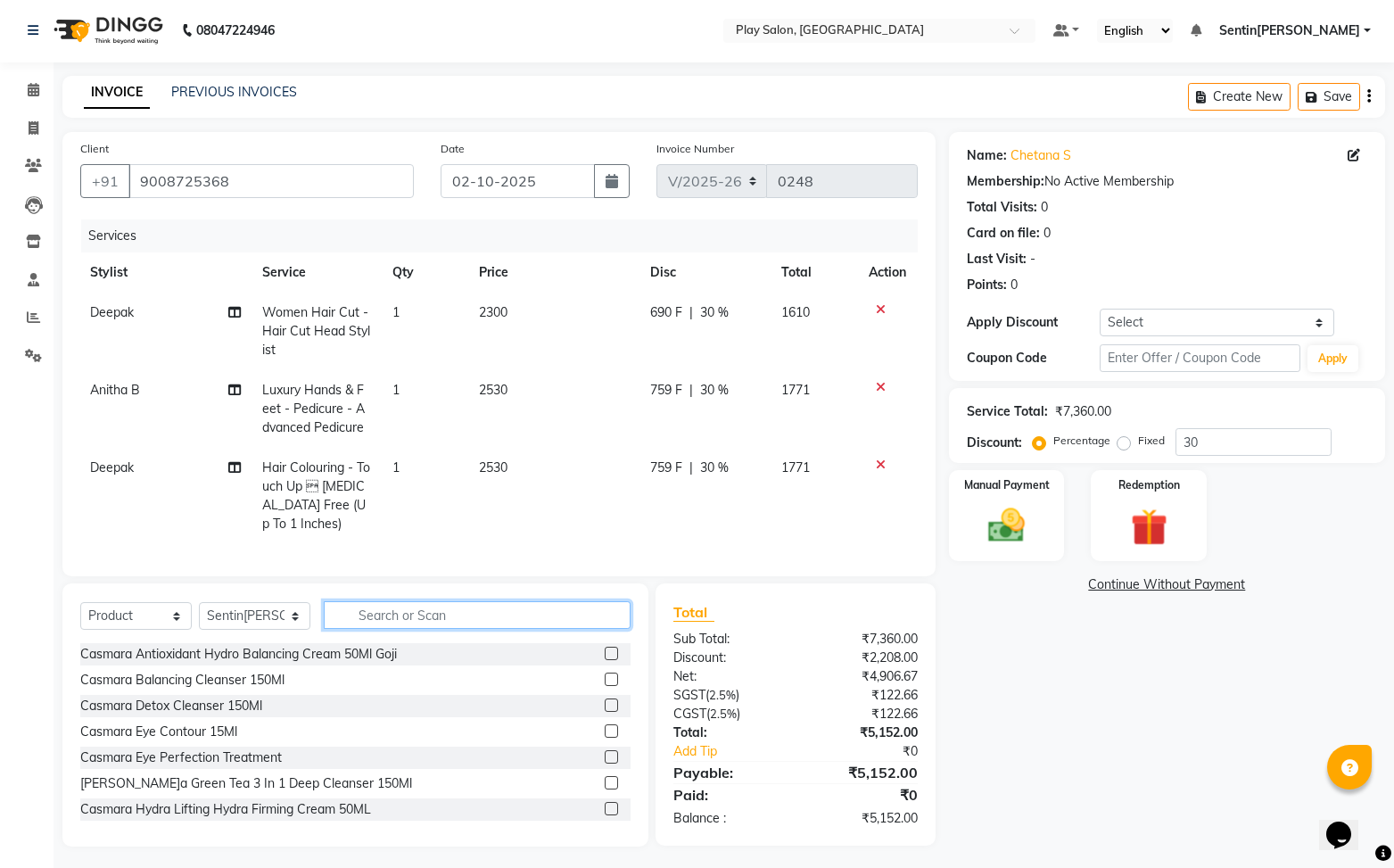
scroll to position [7, 0]
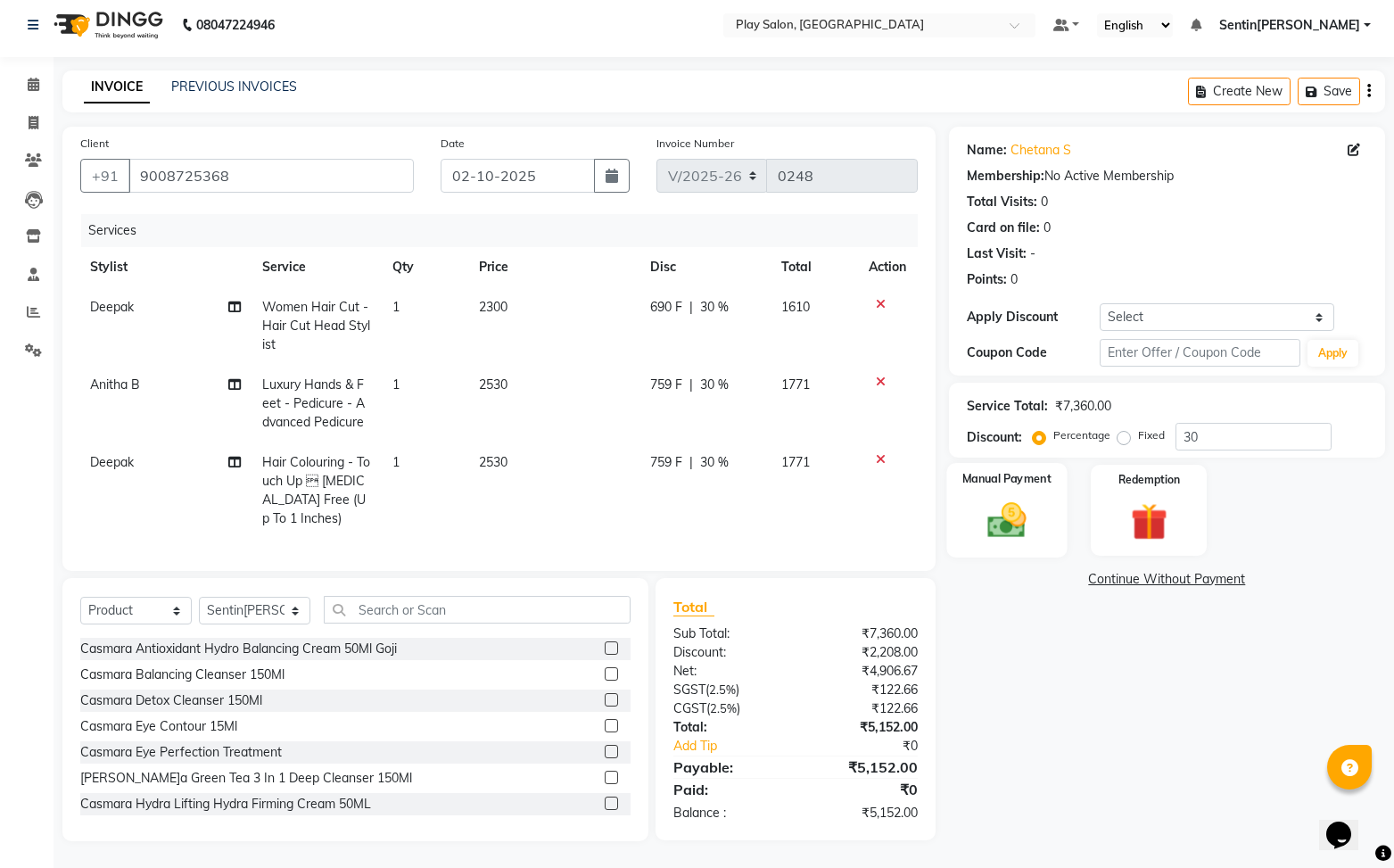
click at [1042, 524] on div "Manual Payment" at bounding box center [1007, 510] width 120 height 95
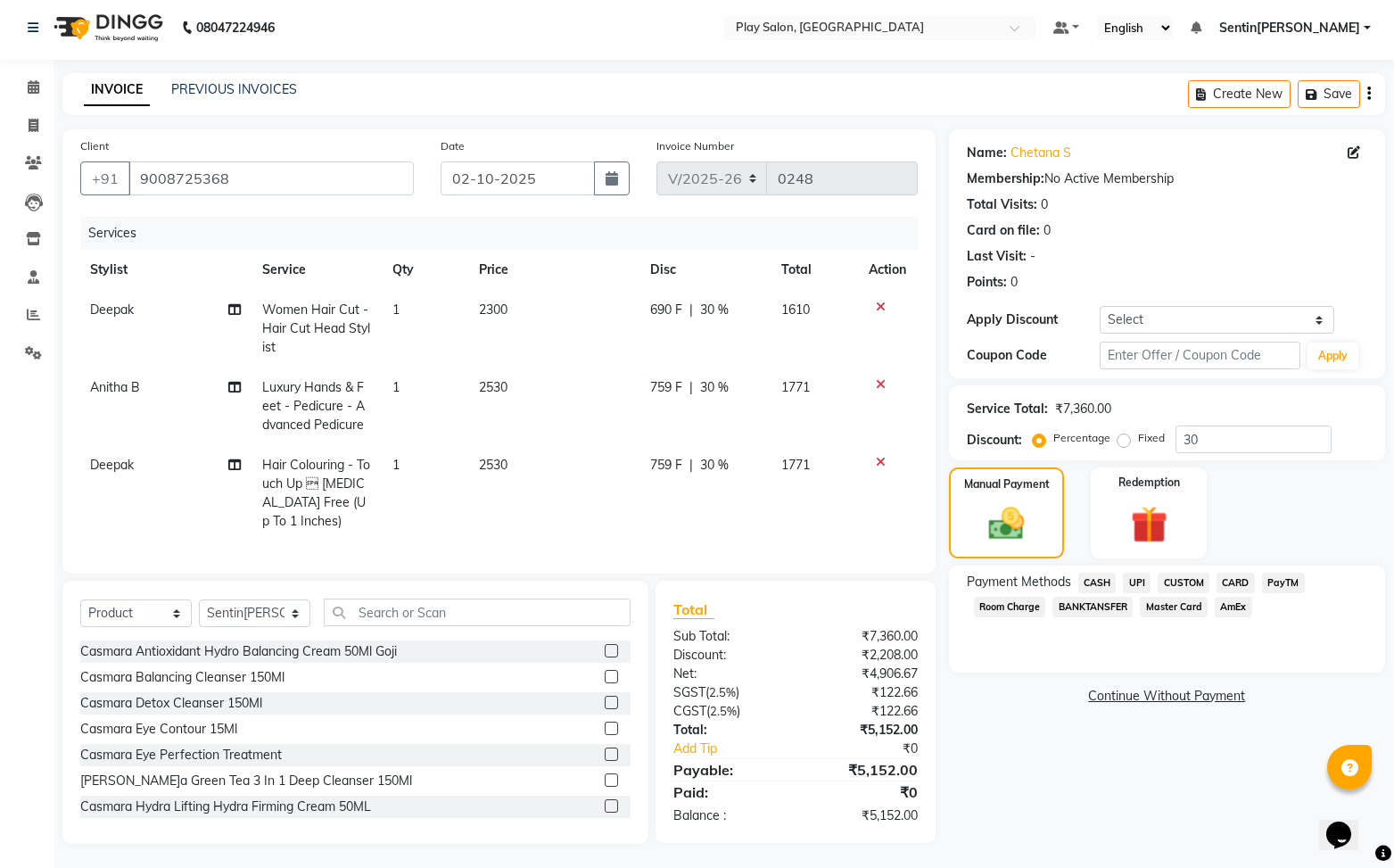
scroll to position [4, 0]
click at [1138, 580] on span "UPI" at bounding box center [1137, 584] width 27 height 21
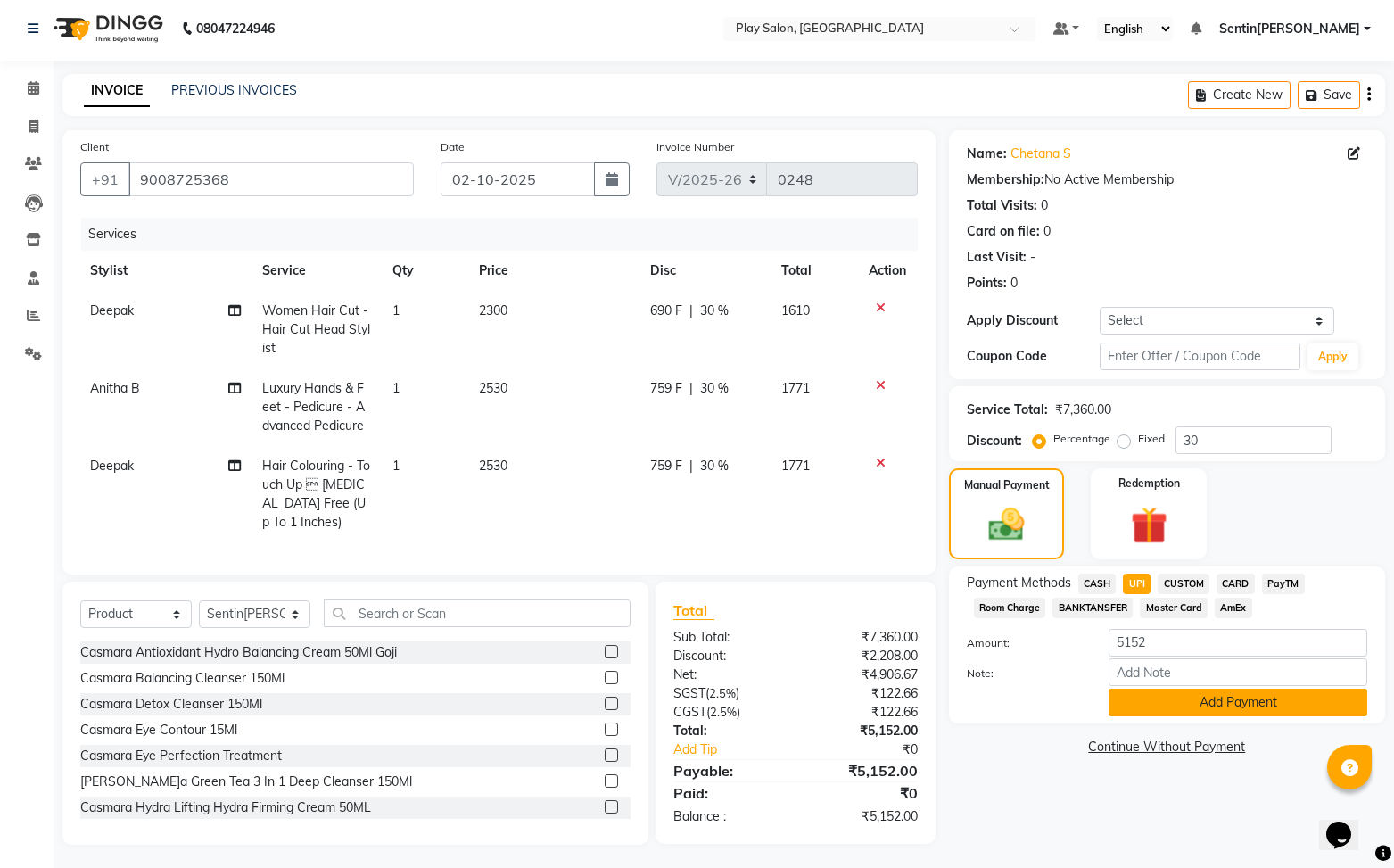
click at [1223, 706] on button "Add Payment" at bounding box center [1238, 702] width 259 height 27
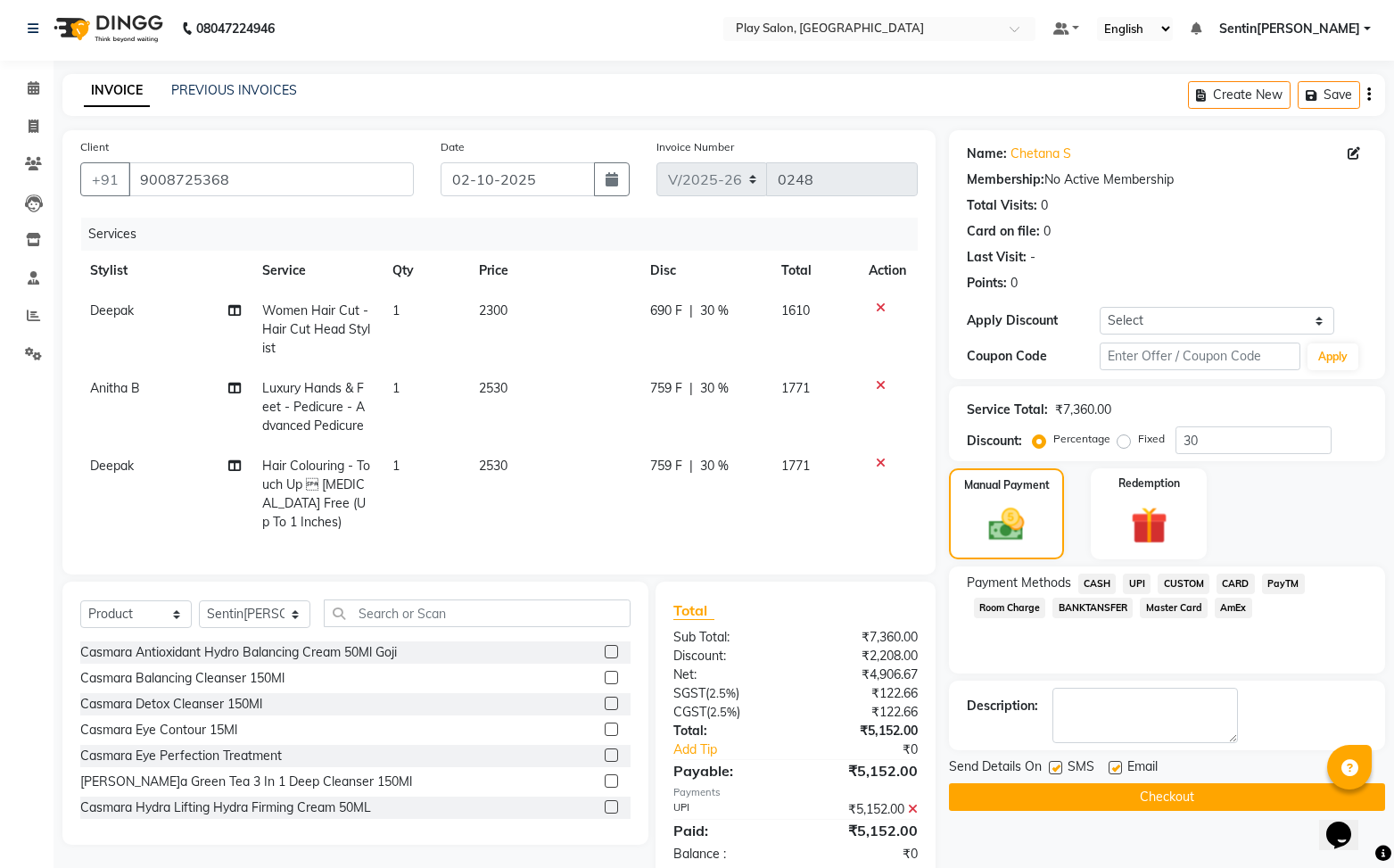
drag, startPoint x: 1139, startPoint y: 797, endPoint x: 1176, endPoint y: 788, distance: 38.1
click at [1148, 796] on button "Checkout" at bounding box center [1168, 796] width 436 height 27
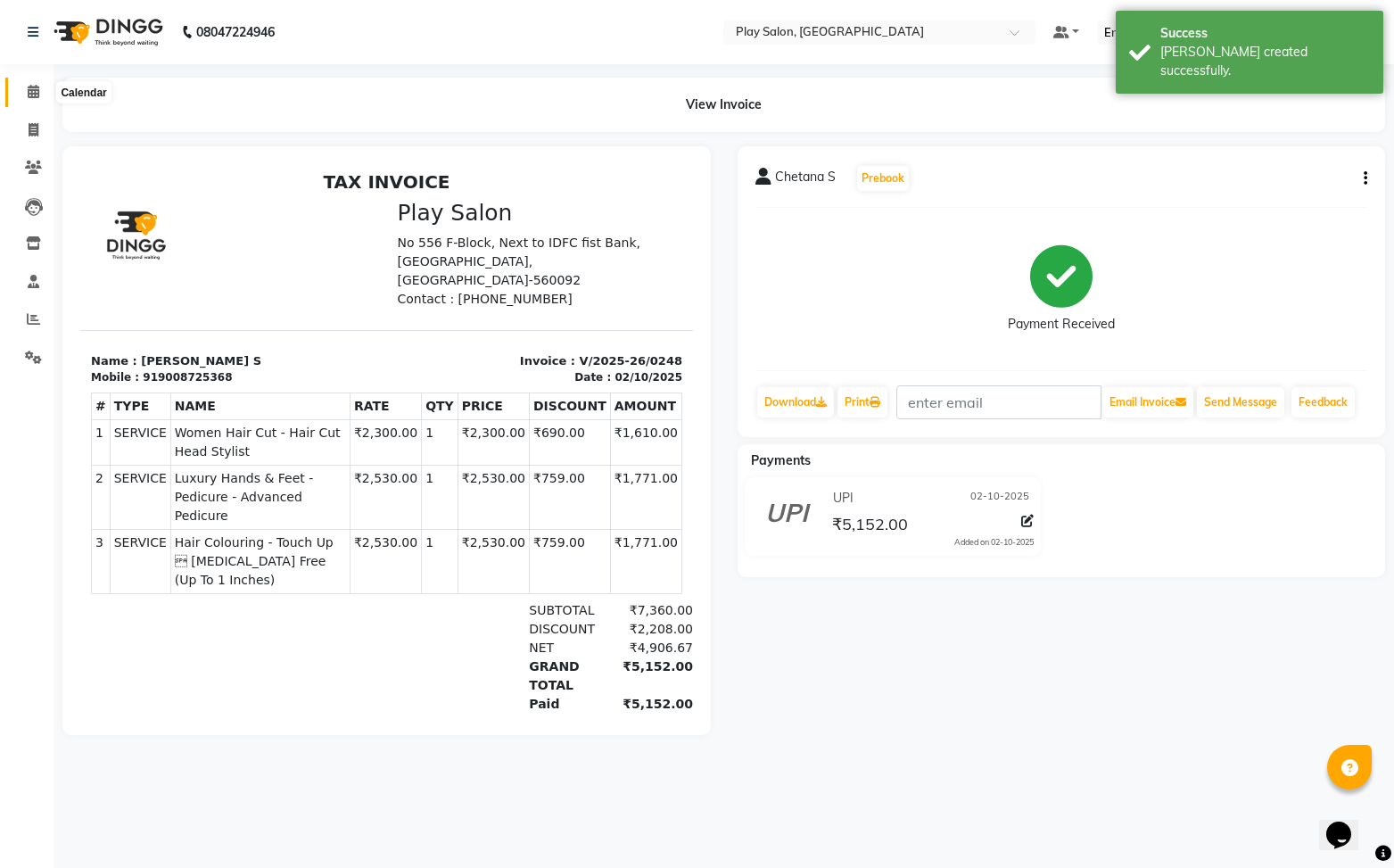
click at [34, 89] on icon at bounding box center [33, 91] width 12 height 14
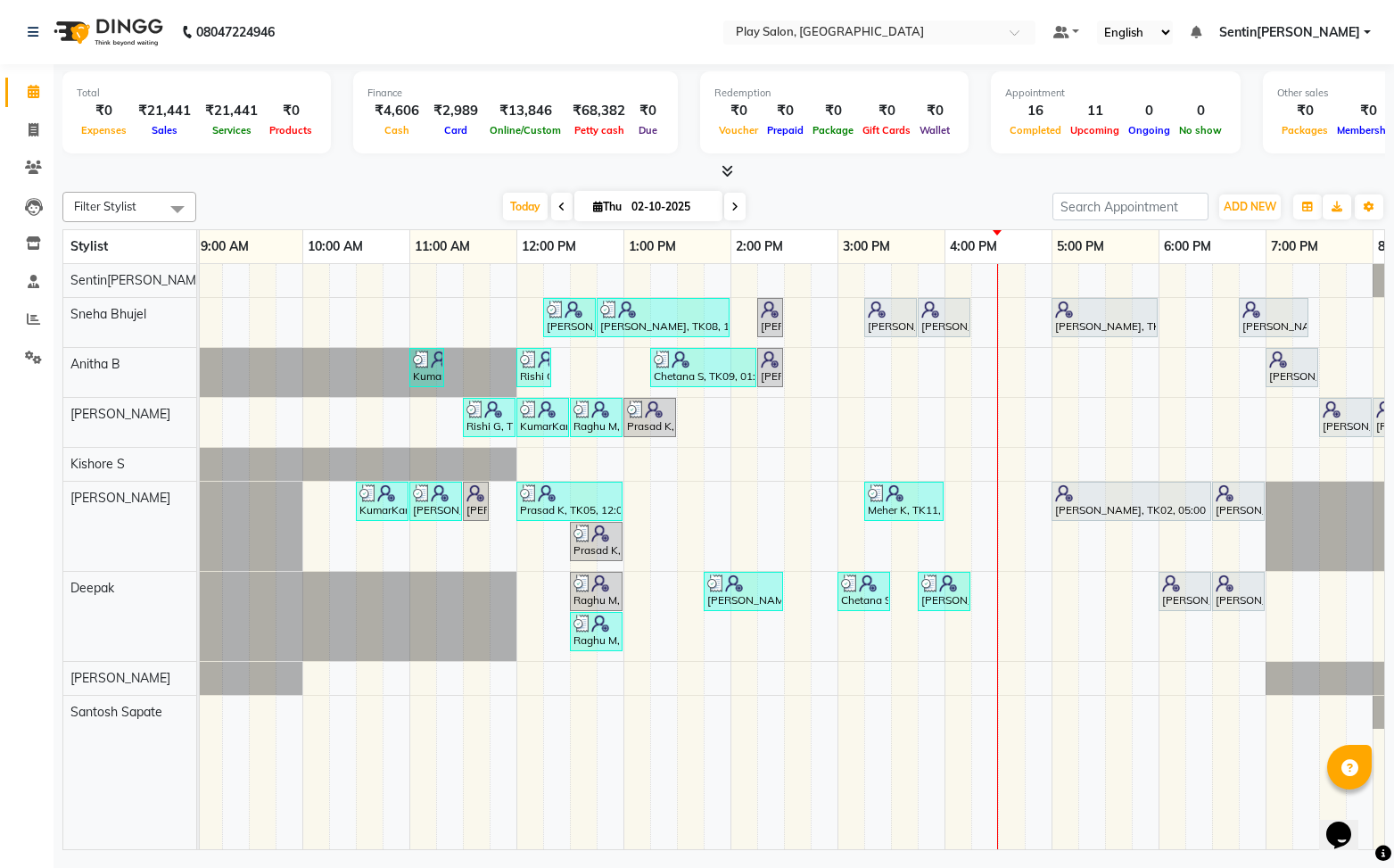
scroll to position [0, 79]
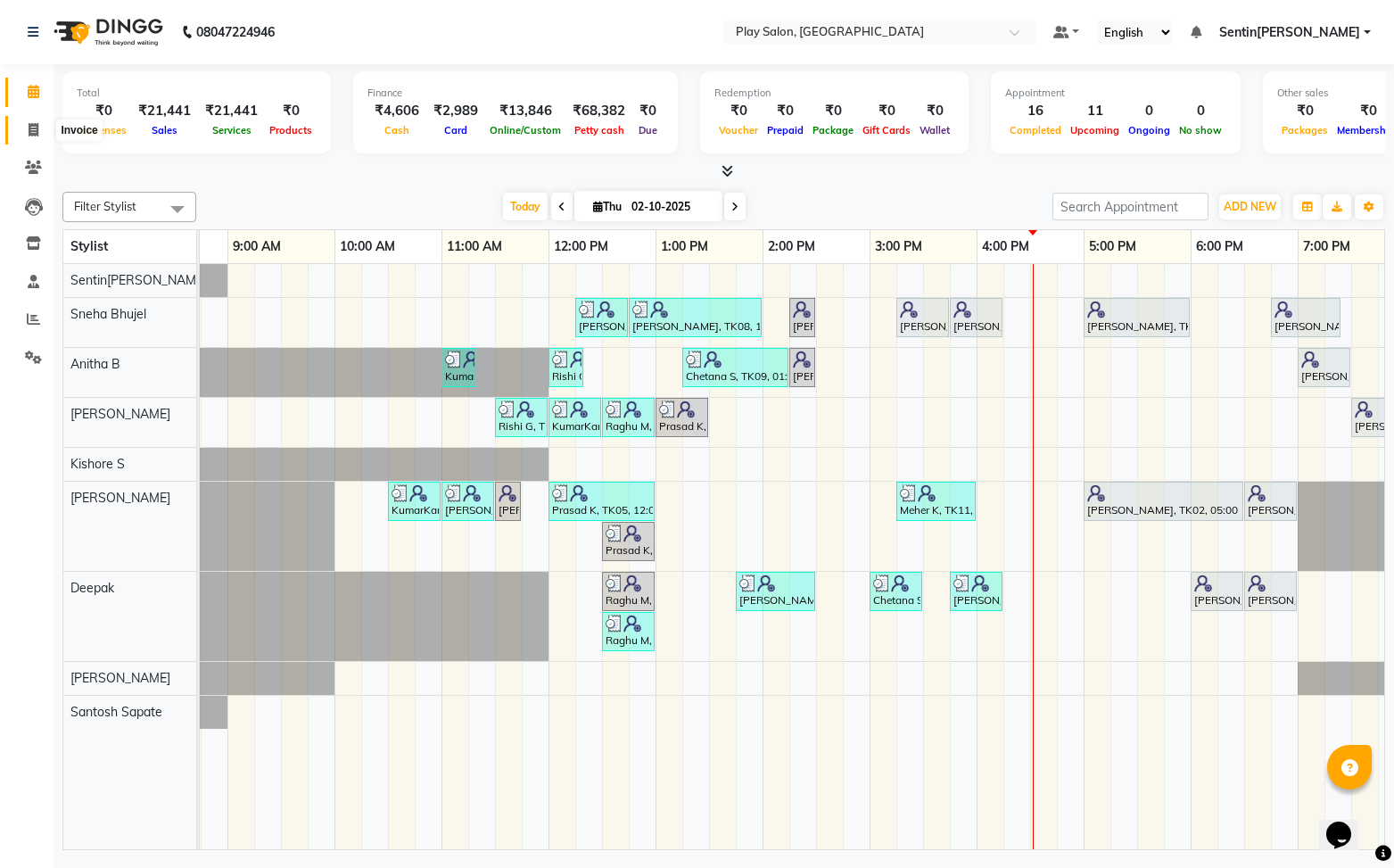
click at [36, 129] on icon at bounding box center [33, 129] width 10 height 14
select select "service"
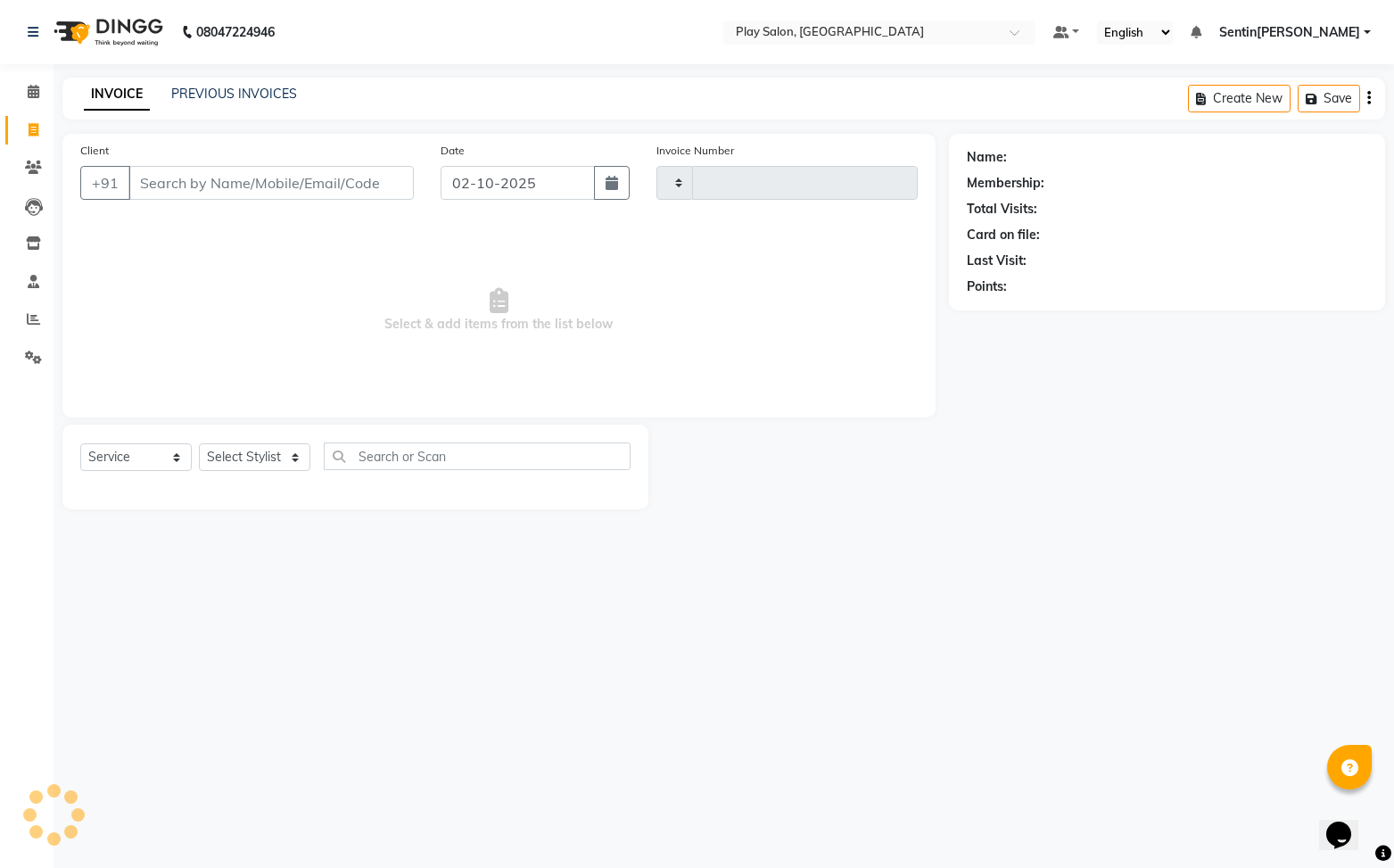
type input "0249"
select select "8961"
click at [120, 454] on select "Select Service Product Membership Package Voucher Prepaid Gift Card" at bounding box center [135, 457] width 112 height 27
select select "product"
click at [80, 444] on select "Select Service Product Membership Package Voucher Prepaid Gift Card" at bounding box center [135, 457] width 112 height 27
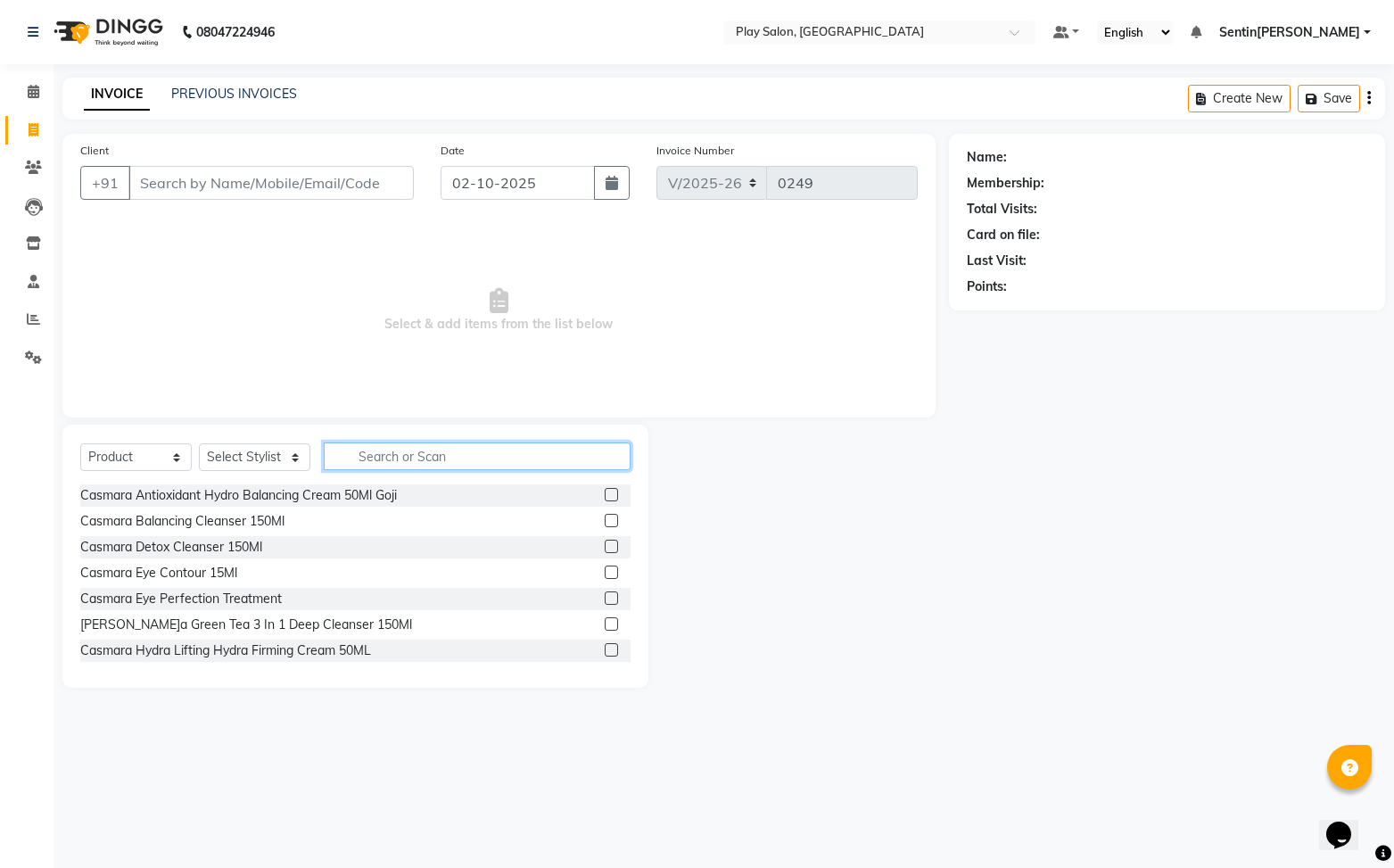
click at [422, 454] on input "text" at bounding box center [476, 456] width 306 height 27
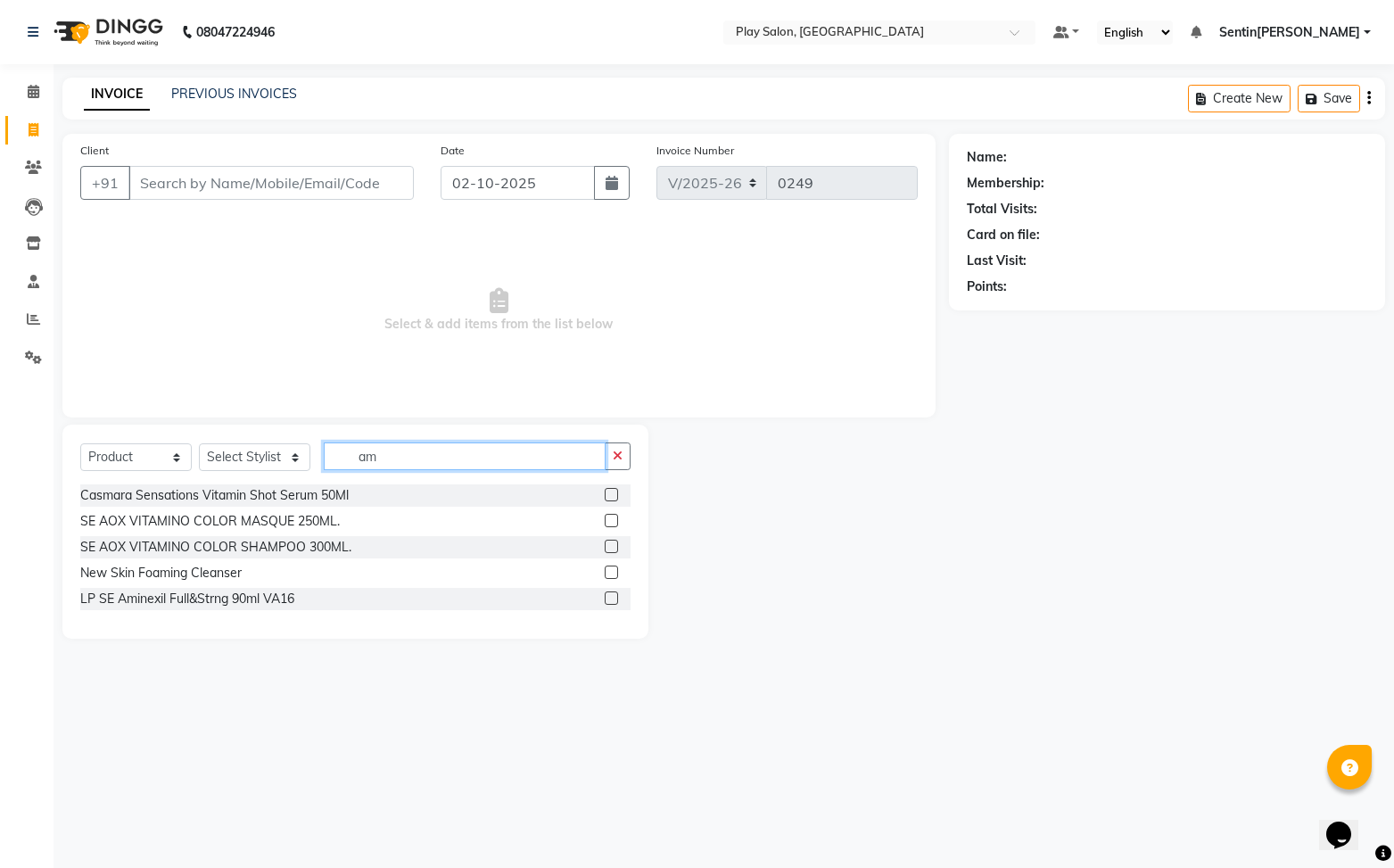
type input "a"
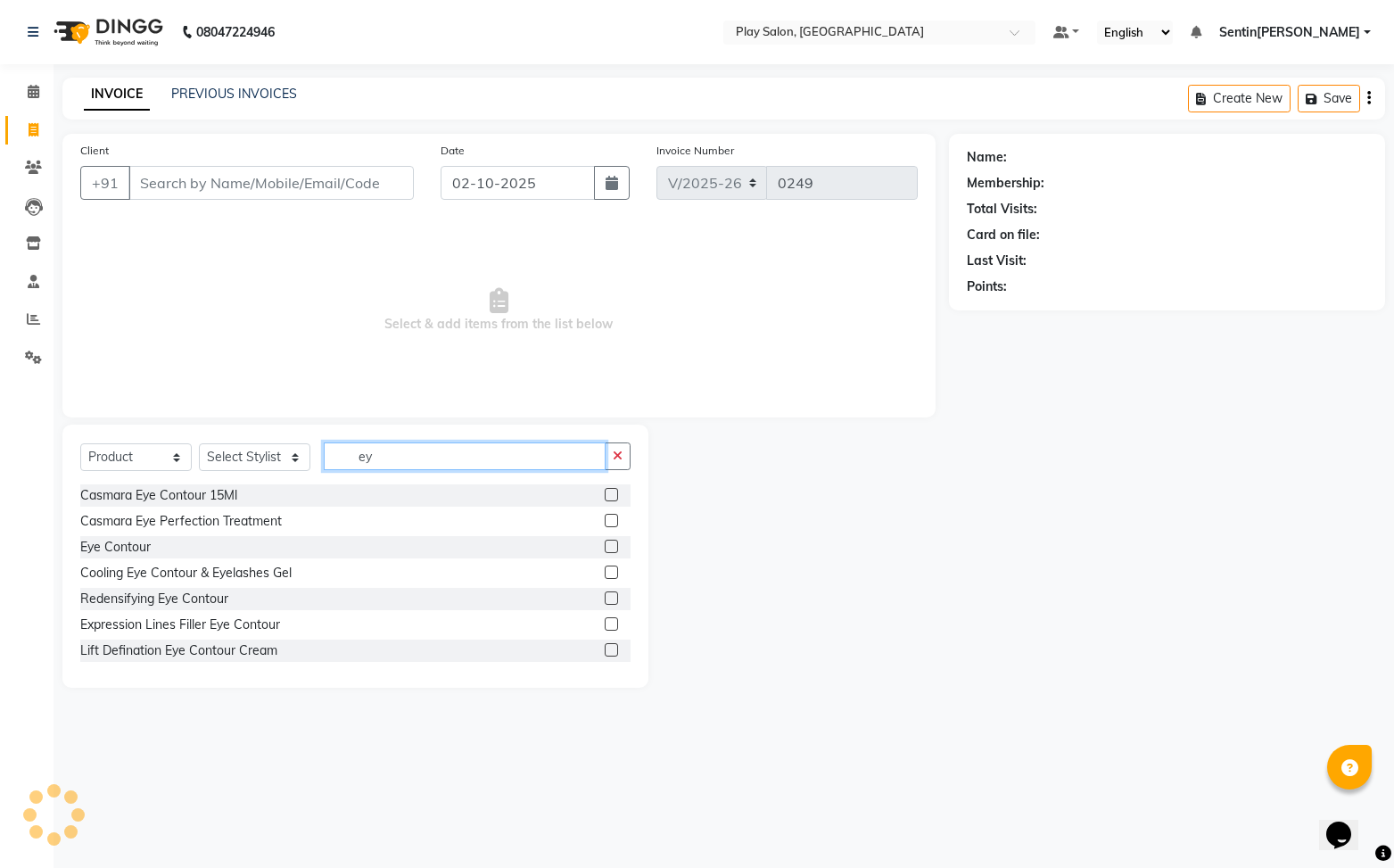
type input "e"
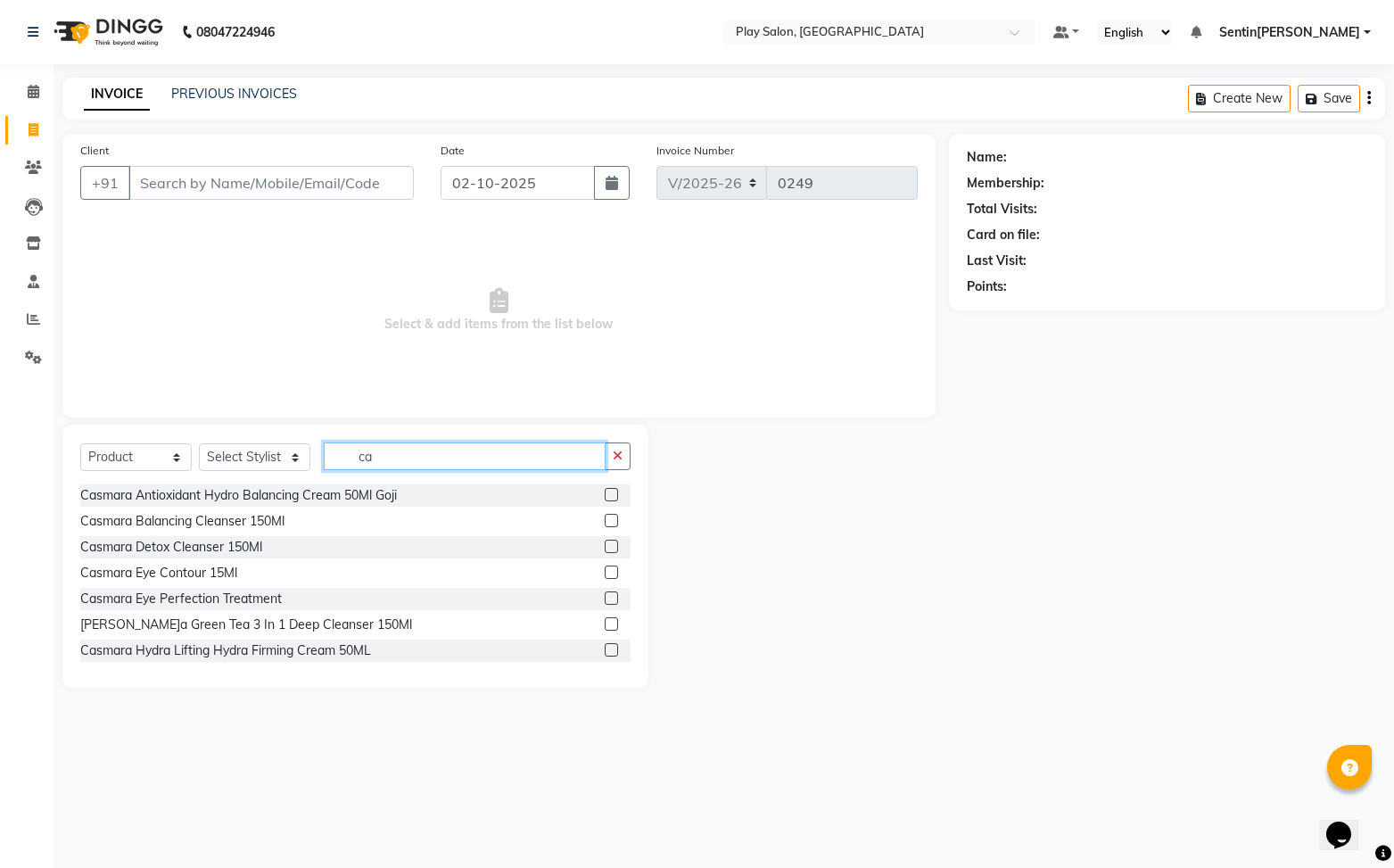
type input "c"
type input "e"
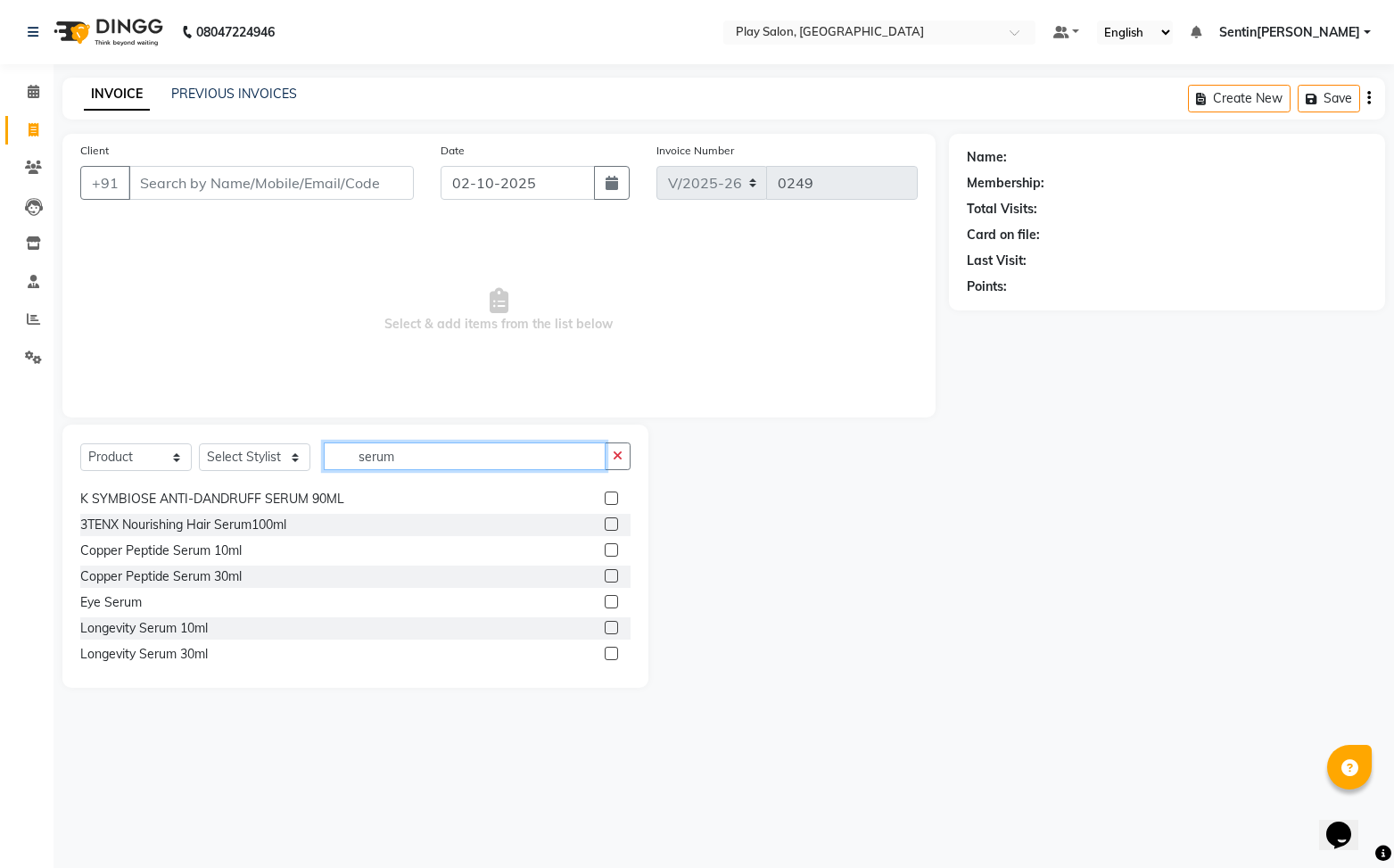
scroll to position [490, 0]
type input "serum"
click at [611, 597] on label at bounding box center [611, 599] width 14 height 14
click at [611, 597] on input "checkbox" at bounding box center [610, 600] width 12 height 12
checkbox input "false"
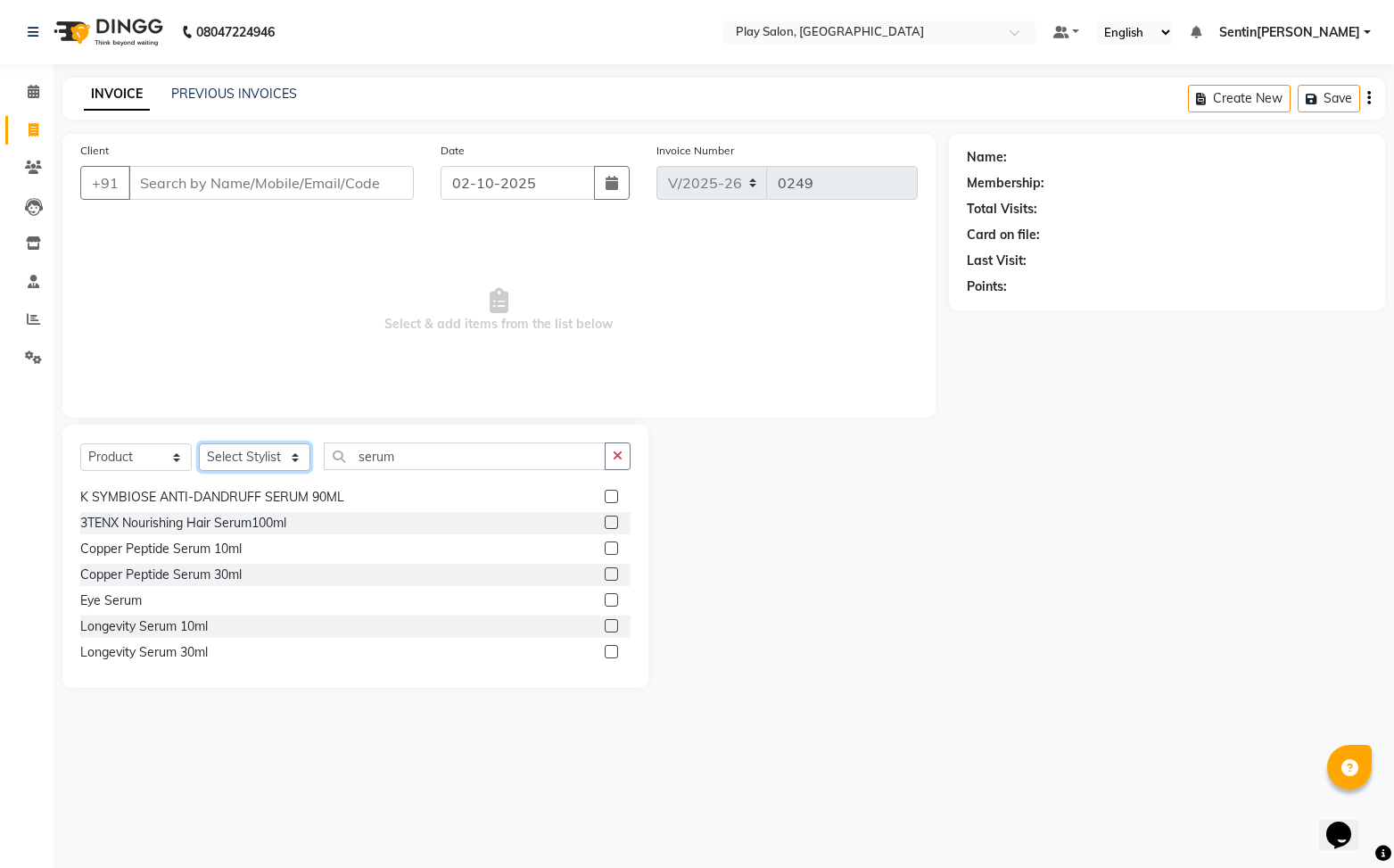
click at [261, 465] on select "Select St[PERSON_NAME]Anitha B [PERSON_NAME] [PERSON_NAME]T[PERSON_NAME]T[PERSO…" at bounding box center [255, 457] width 112 height 27
select select "91738"
click at [199, 444] on select "Select St[PERSON_NAME]Anitha B [PERSON_NAME] [PERSON_NAME]T[PERSON_NAME]T[PERSO…" at bounding box center [255, 457] width 112 height 27
click at [612, 597] on label at bounding box center [611, 599] width 14 height 14
click at [612, 597] on input "checkbox" at bounding box center [610, 600] width 12 height 12
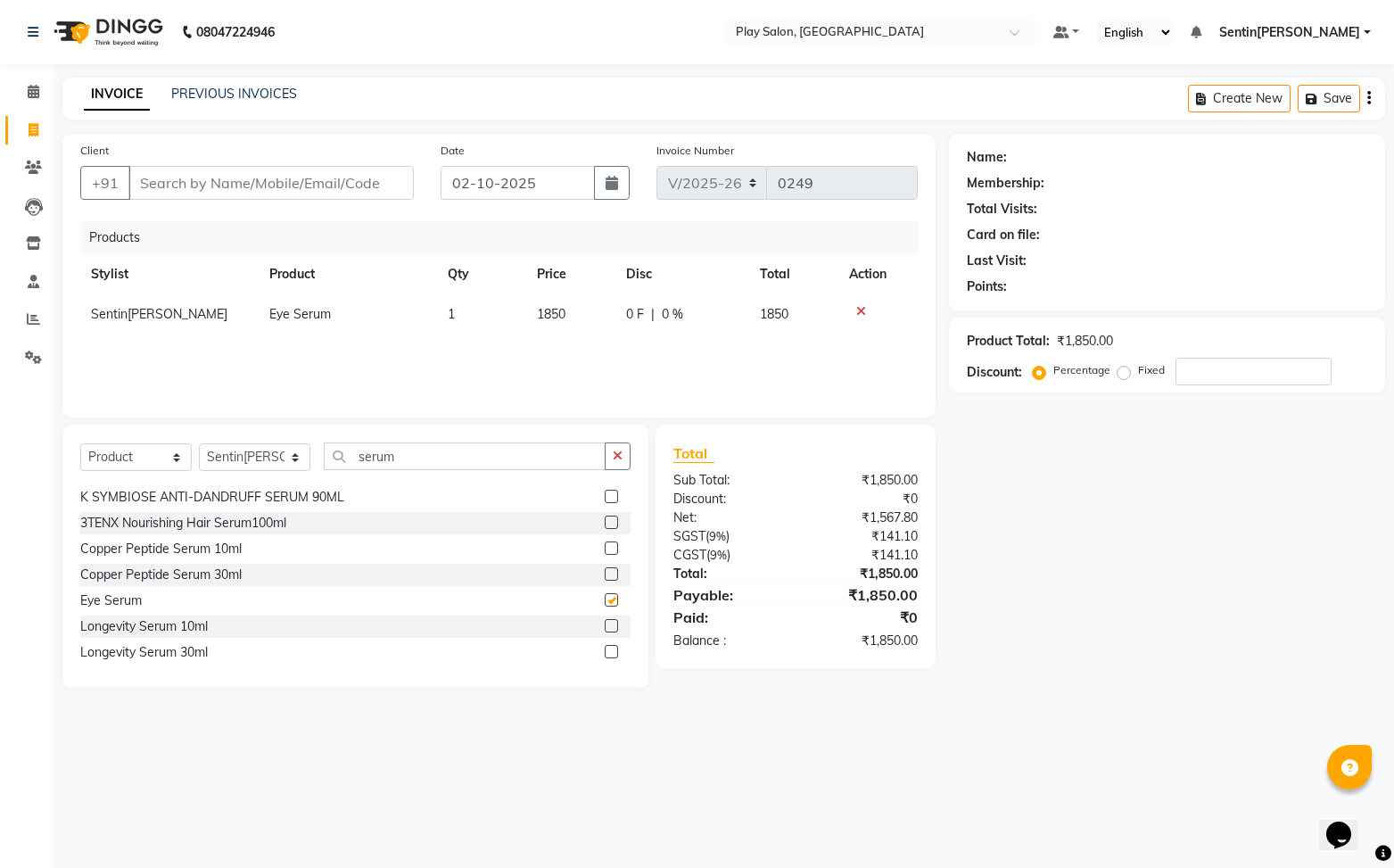
checkbox input "false"
click at [861, 313] on icon at bounding box center [861, 312] width 10 height 13
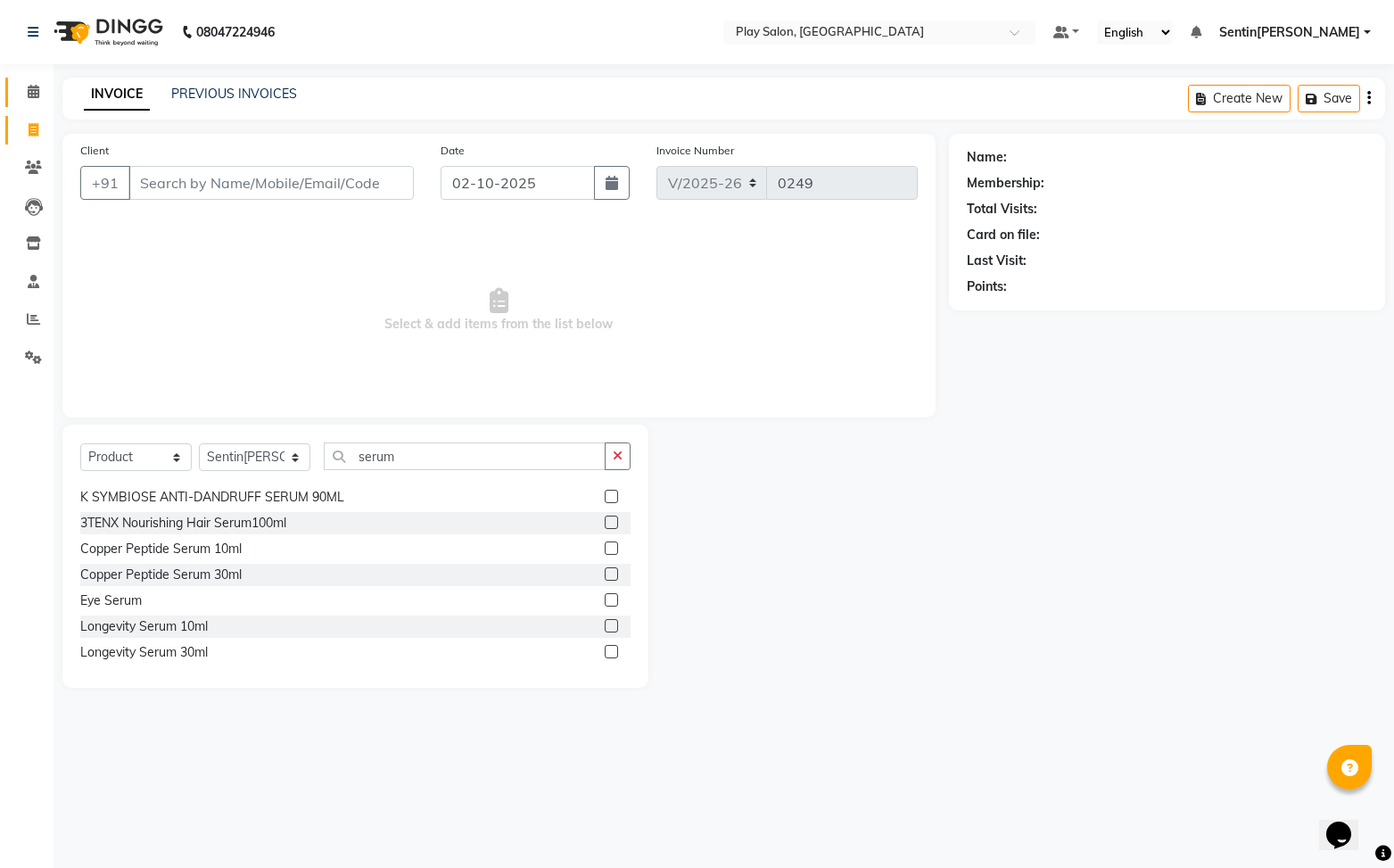
click at [38, 95] on icon at bounding box center [33, 91] width 12 height 14
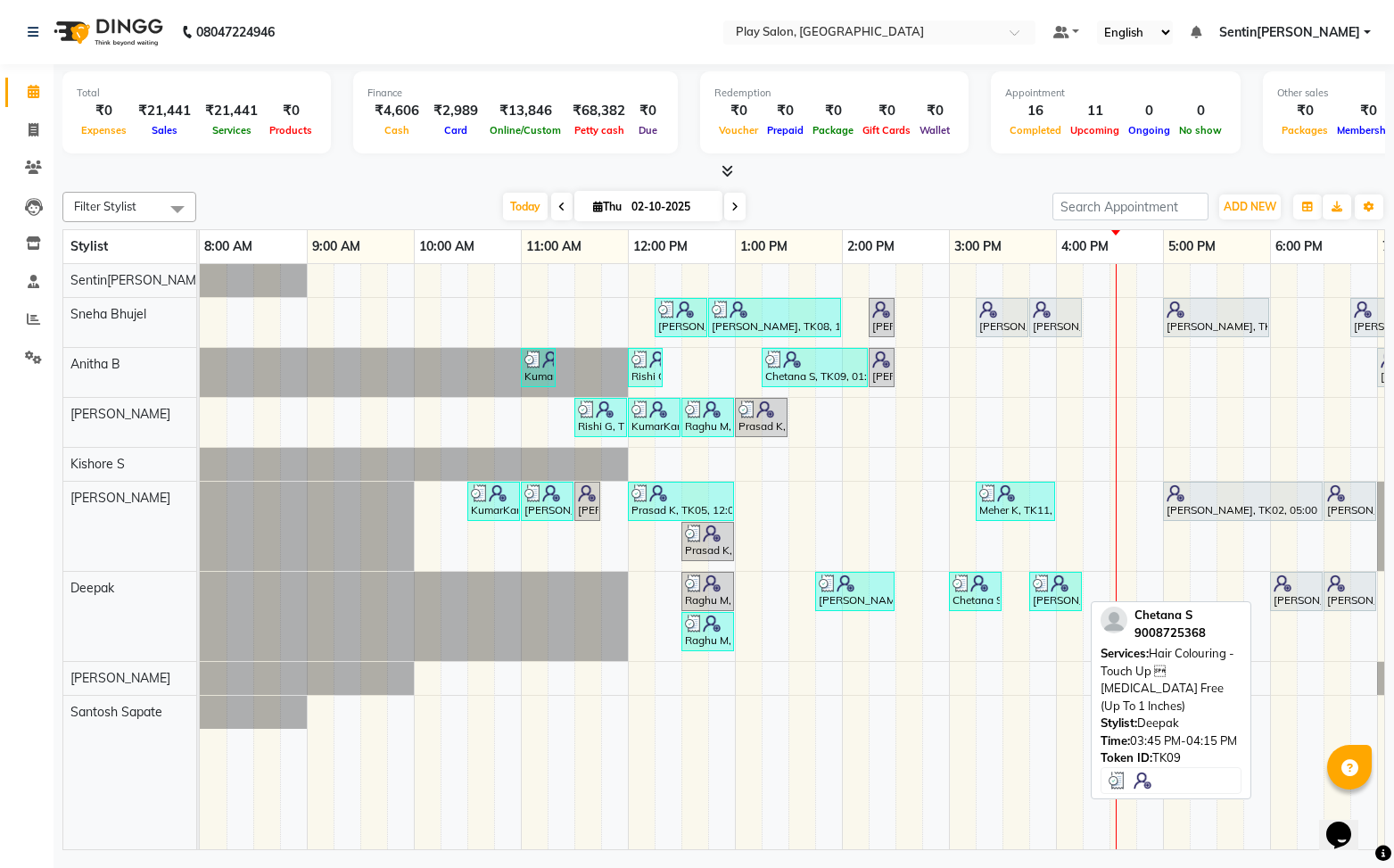
click at [1054, 593] on div "[PERSON_NAME]ana S, TK09, 03:45 PM-04:15 PM, Hair Colouring - Touch Up  [MEDIC…" at bounding box center [1056, 591] width 49 height 34
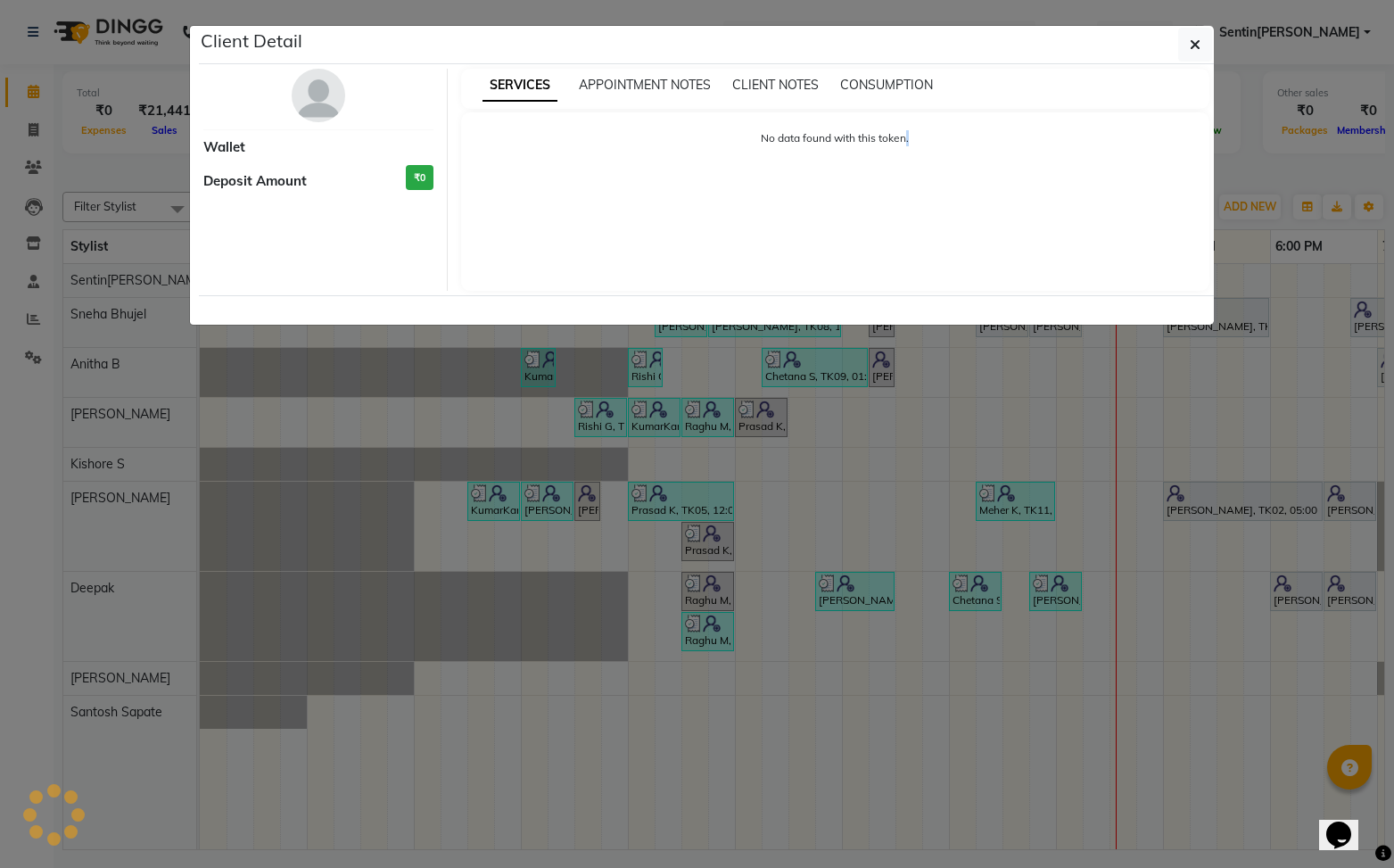
click at [1054, 593] on ngb-modal-window "Client Detail Wallet Deposit Amount ₹0 SERVICES APPOINTMENT NOTES CLIENT NOTES …" at bounding box center [697, 434] width 1394 height 868
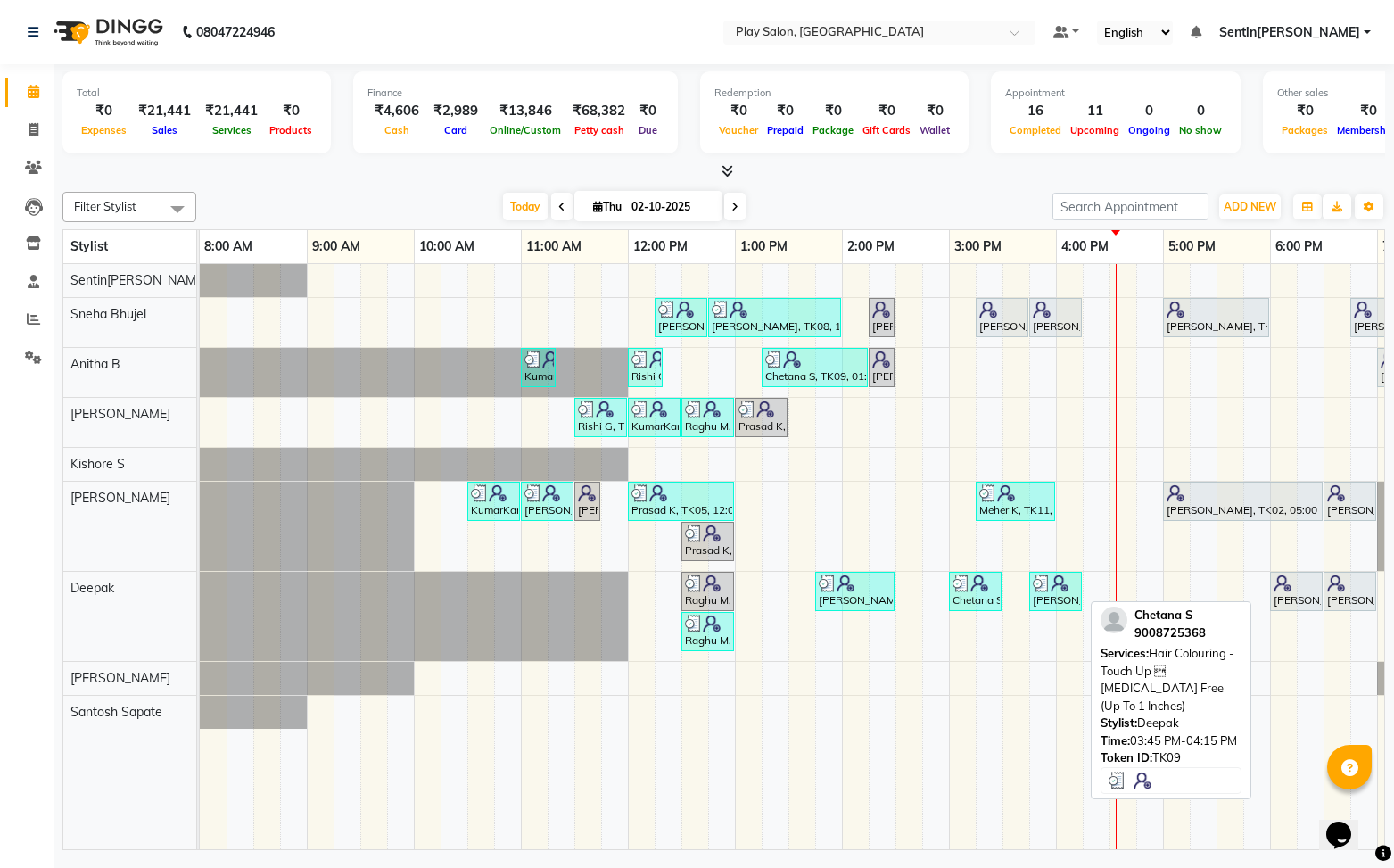
click at [1036, 594] on div "[PERSON_NAME]ana S, TK09, 03:45 PM-04:15 PM, Hair Colouring - Touch Up  [MEDIC…" at bounding box center [1056, 591] width 49 height 34
select select "3"
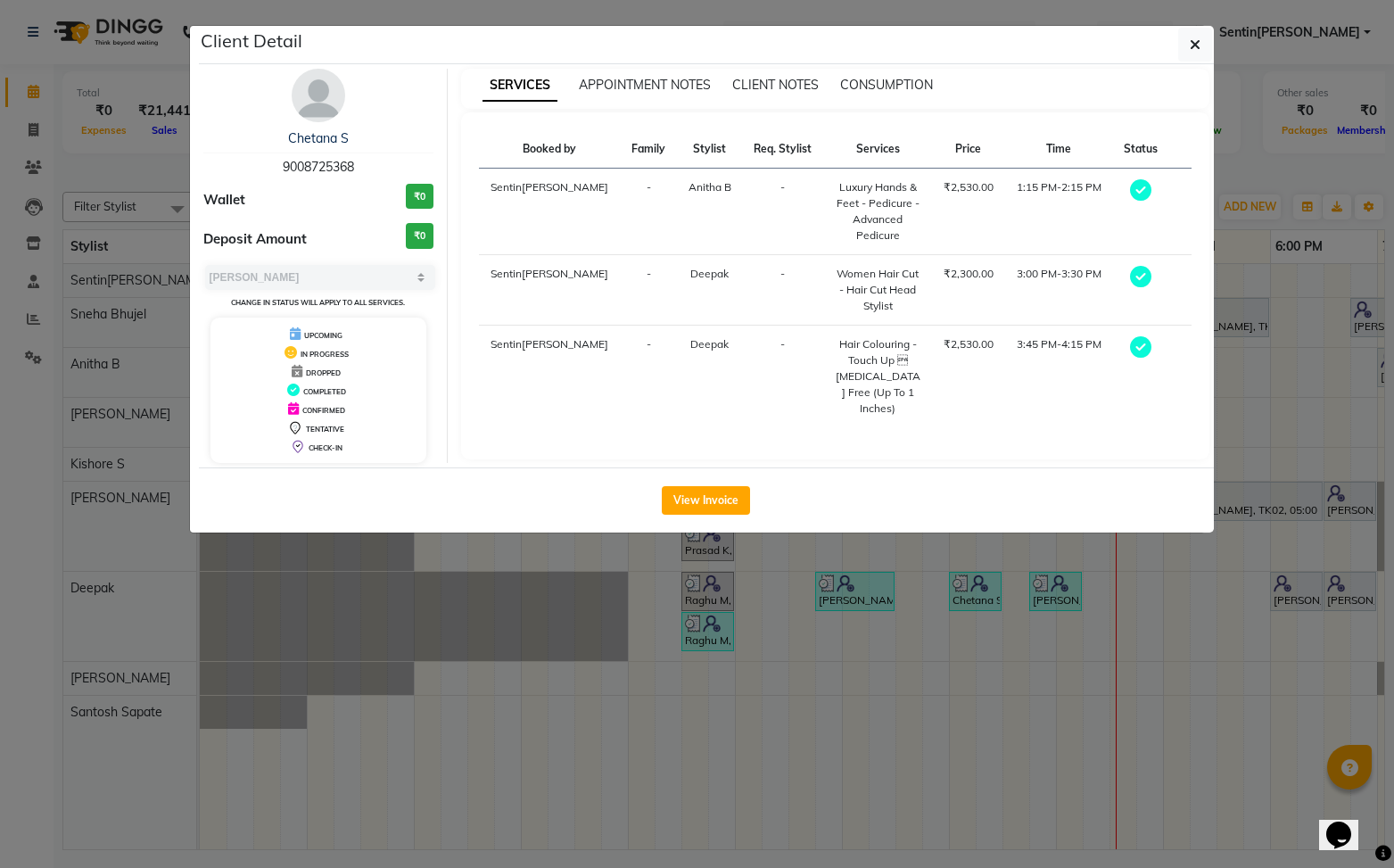
click at [323, 162] on span "9008725368" at bounding box center [318, 167] width 71 height 16
copy span "9008725368"
click at [1191, 49] on icon "button" at bounding box center [1196, 45] width 11 height 15
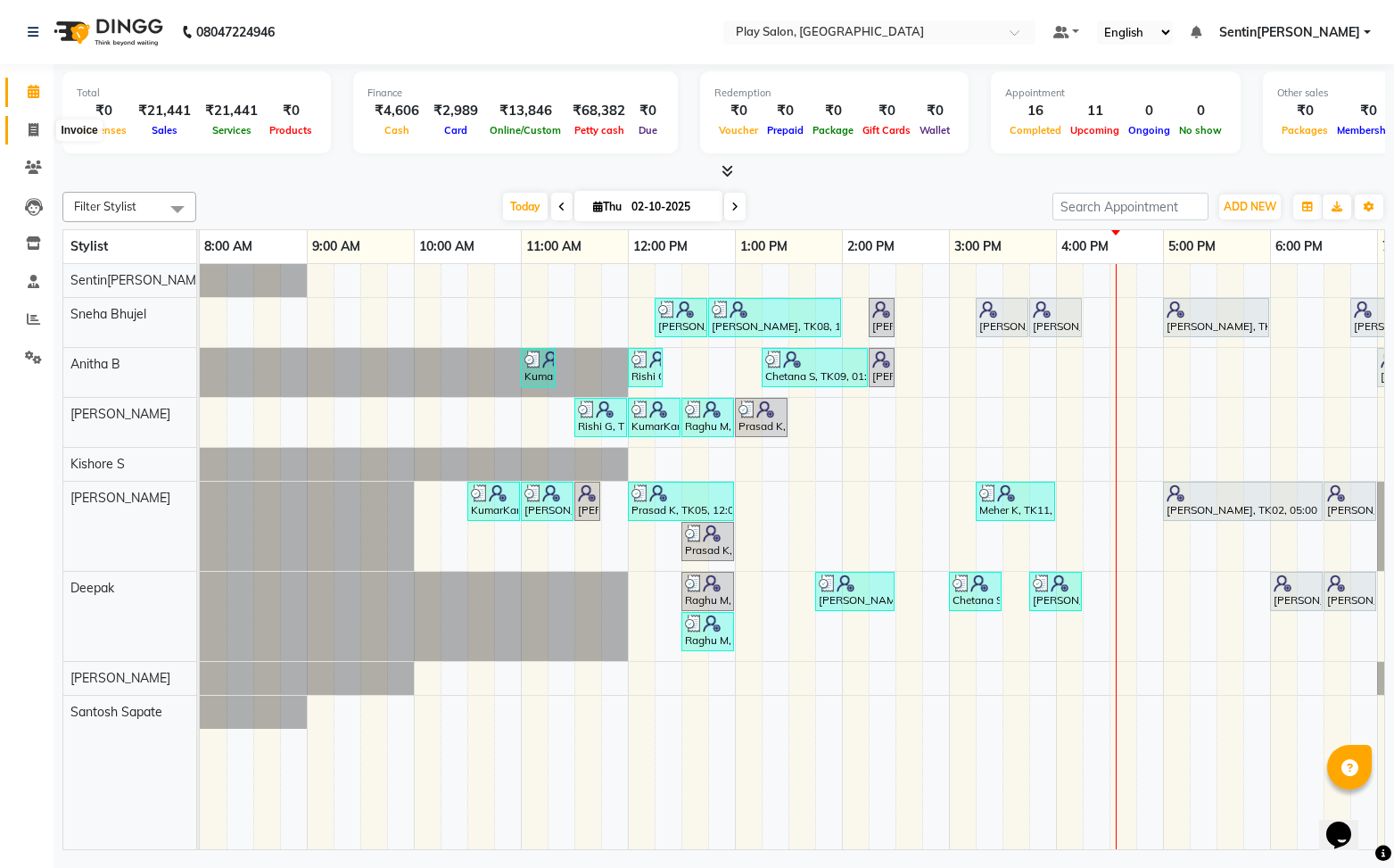
click at [35, 137] on span at bounding box center [34, 130] width 31 height 21
select select "8961"
select select "service"
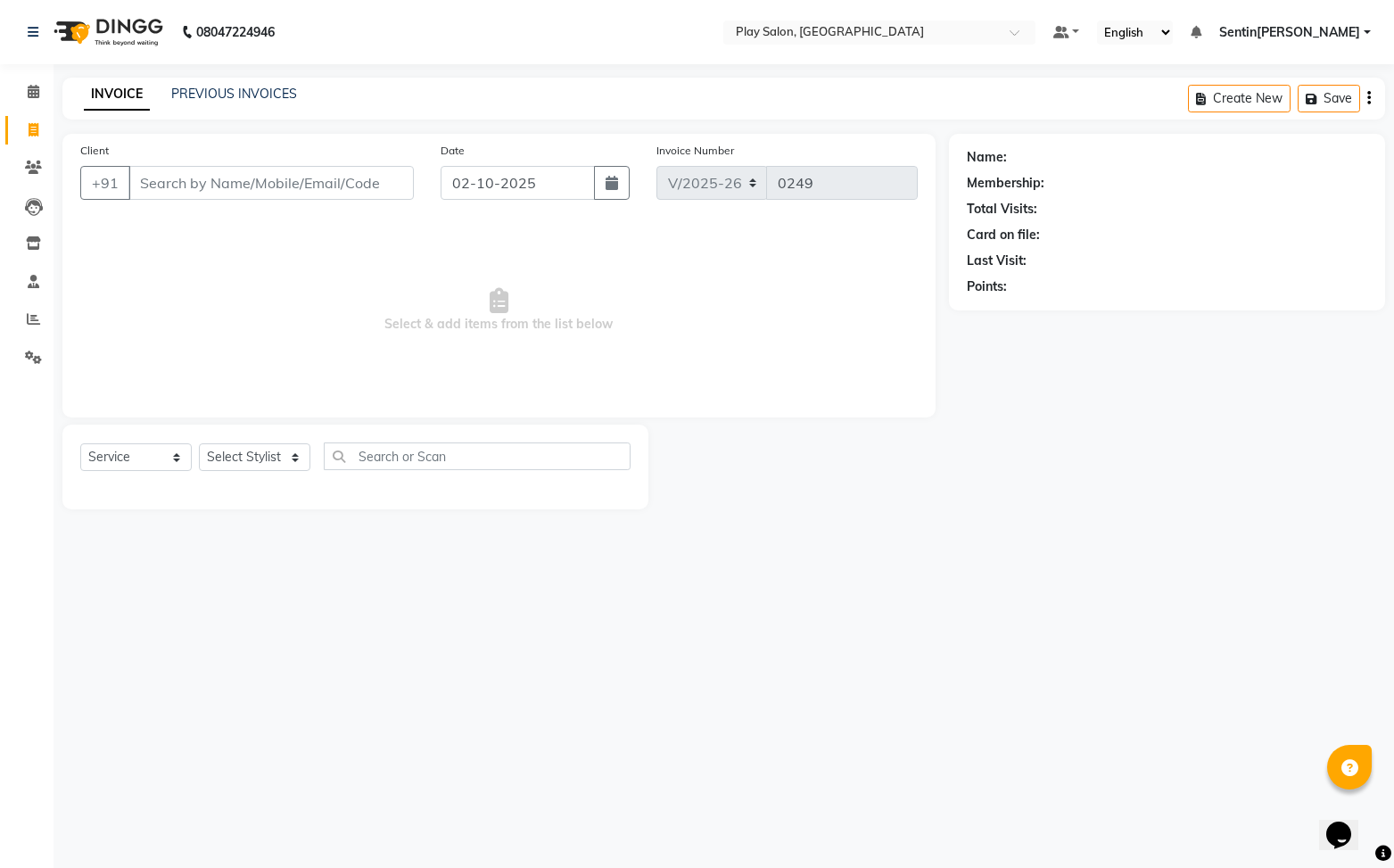
click at [258, 189] on input "Client" at bounding box center [271, 182] width 286 height 34
type input "9008725368"
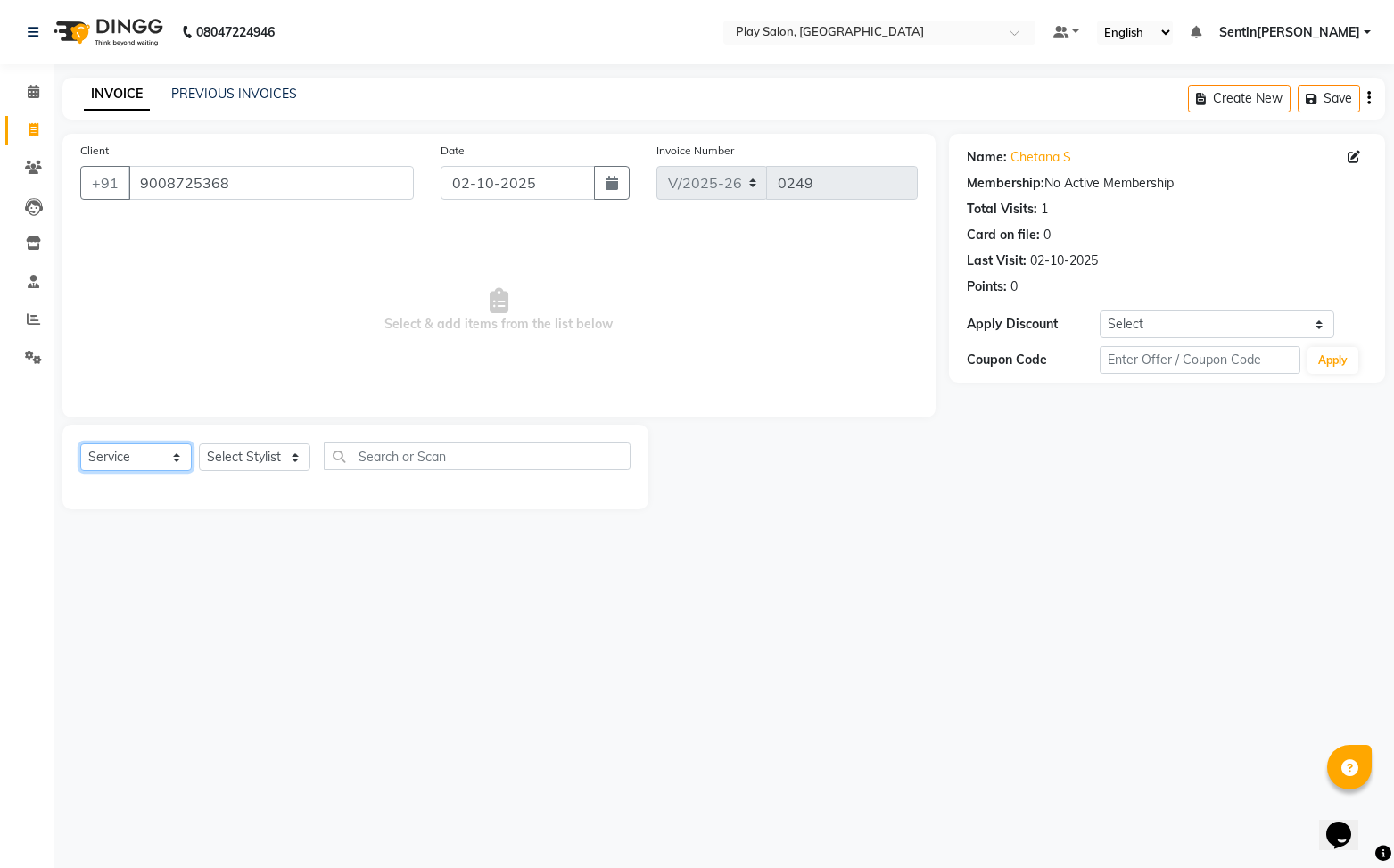
click at [149, 460] on select "Select Service Product Membership Package Voucher Prepaid Gift Card" at bounding box center [135, 457] width 112 height 27
select select "product"
click at [80, 444] on select "Select Service Product Membership Package Voucher Prepaid Gift Card" at bounding box center [135, 457] width 112 height 27
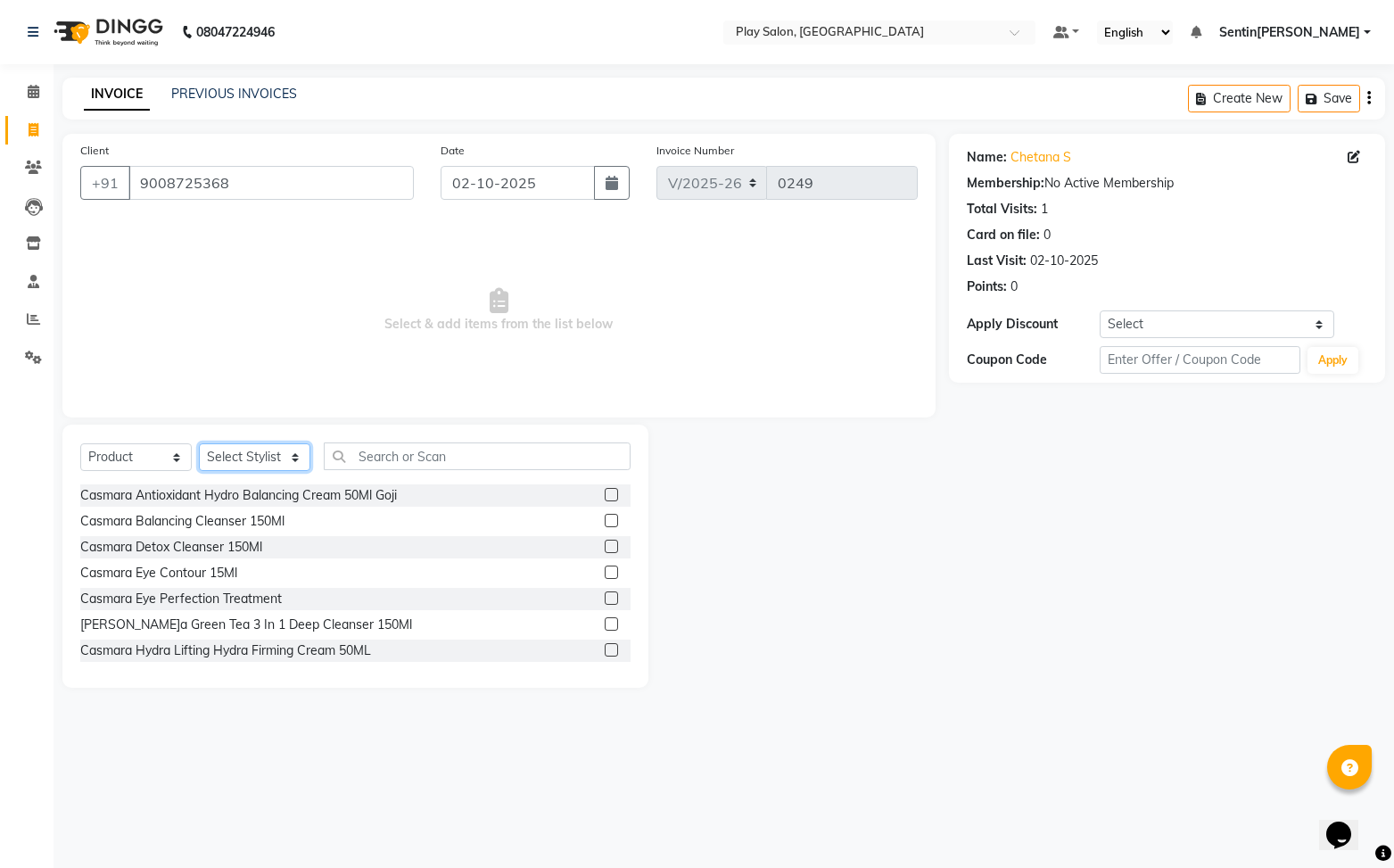
click at [251, 456] on select "Select St[PERSON_NAME]Anitha B [PERSON_NAME] [PERSON_NAME]T[PERSON_NAME]T[PERSO…" at bounding box center [255, 457] width 112 height 27
select select "91738"
click at [199, 444] on select "Select St[PERSON_NAME]Anitha B [PERSON_NAME] [PERSON_NAME]T[PERSON_NAME]T[PERSO…" at bounding box center [255, 457] width 112 height 27
click at [382, 456] on input "text" at bounding box center [476, 456] width 306 height 27
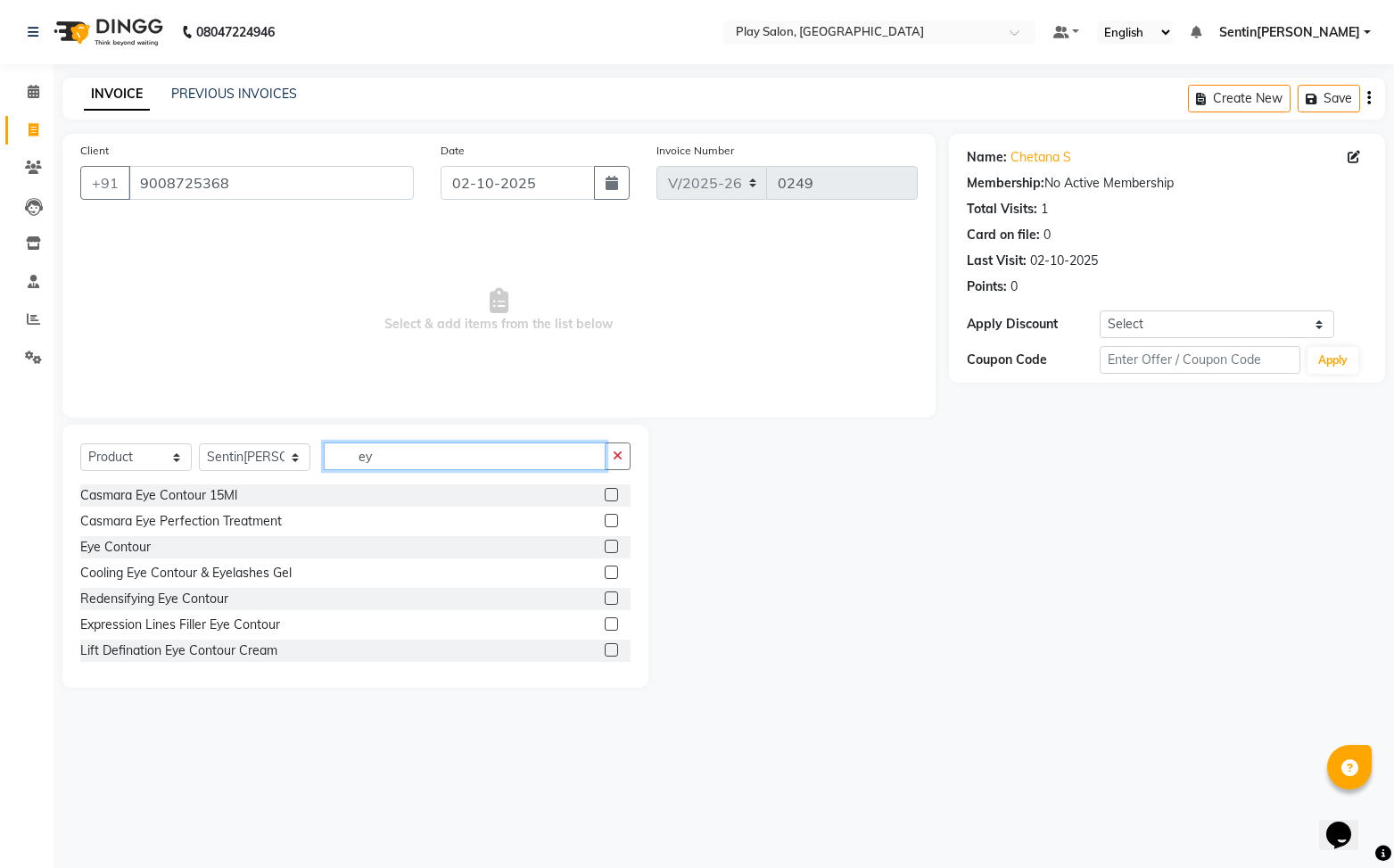
type input "e"
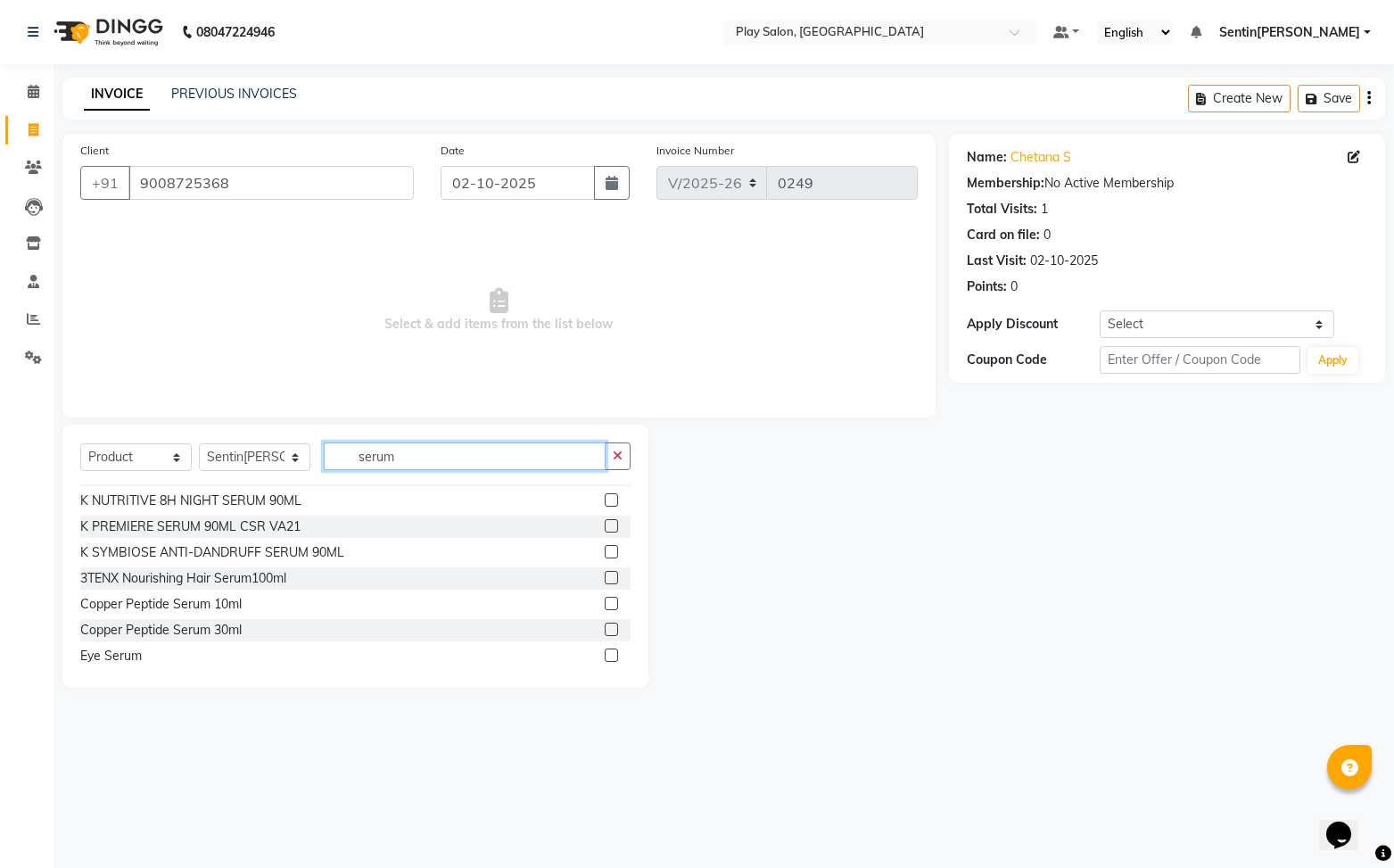
scroll to position [494, 0]
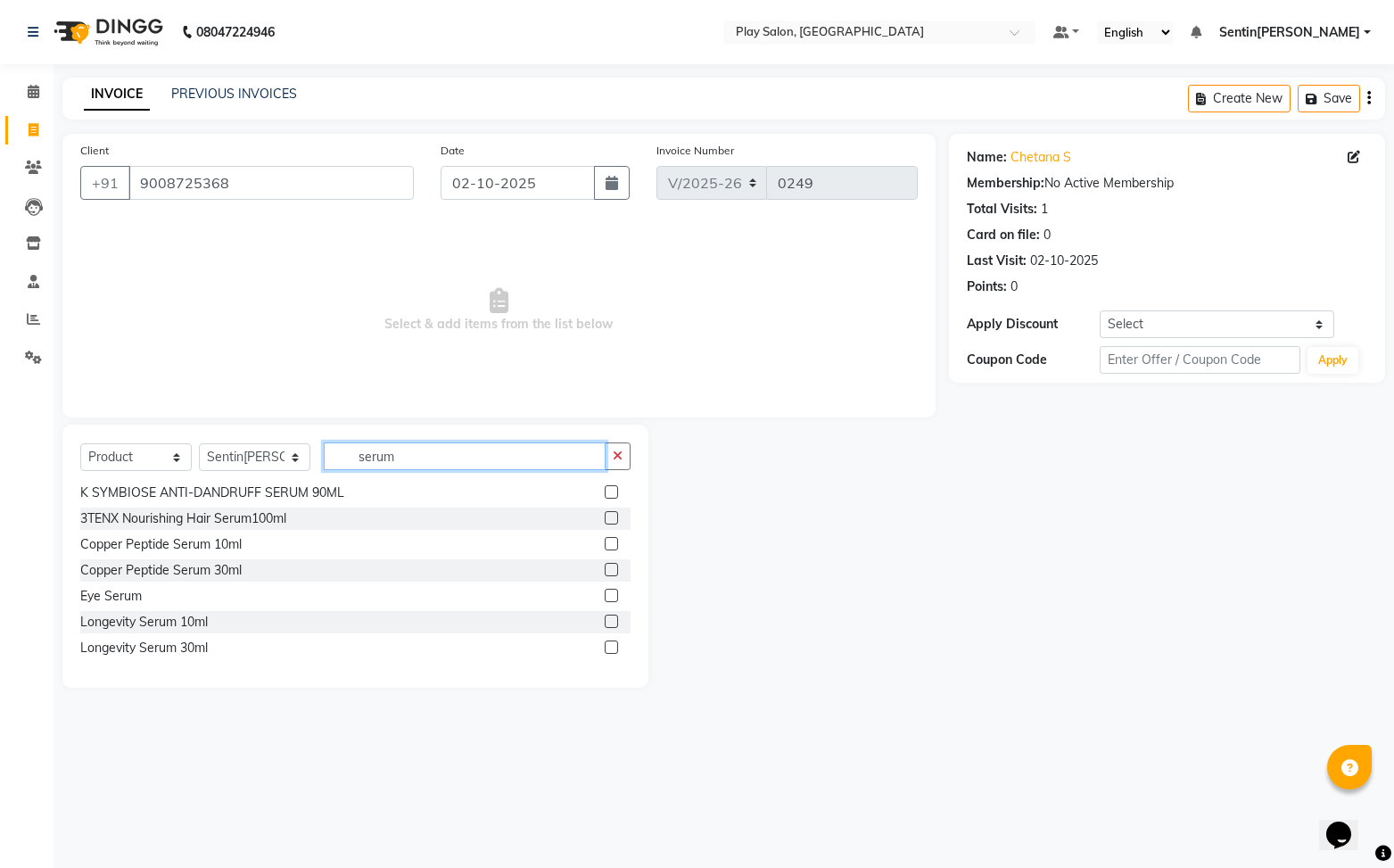
type input "serum"
click at [612, 595] on label at bounding box center [611, 594] width 14 height 14
click at [612, 595] on input "checkbox" at bounding box center [610, 595] width 12 height 12
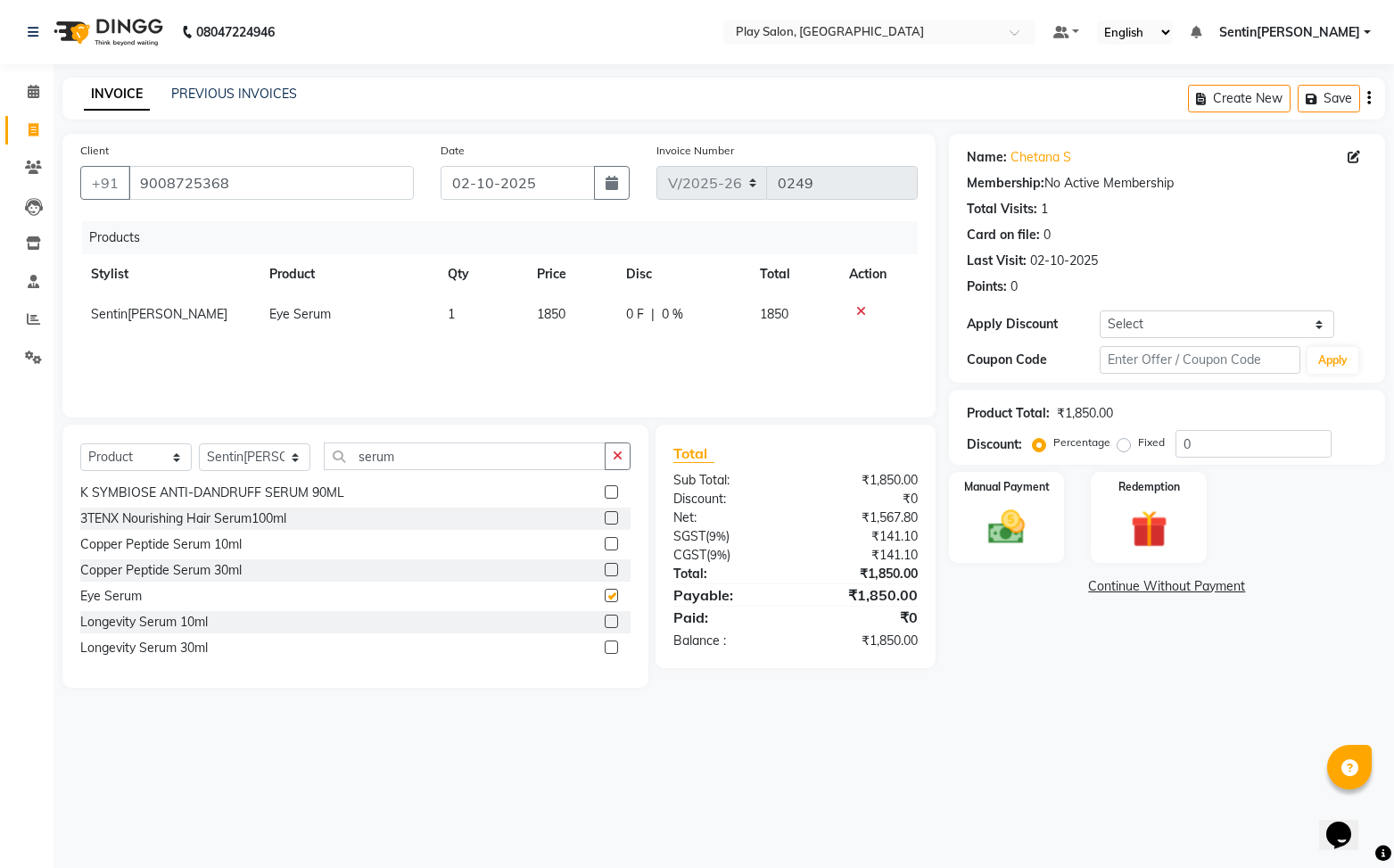
checkbox input "false"
click at [1028, 544] on img at bounding box center [1007, 526] width 63 height 45
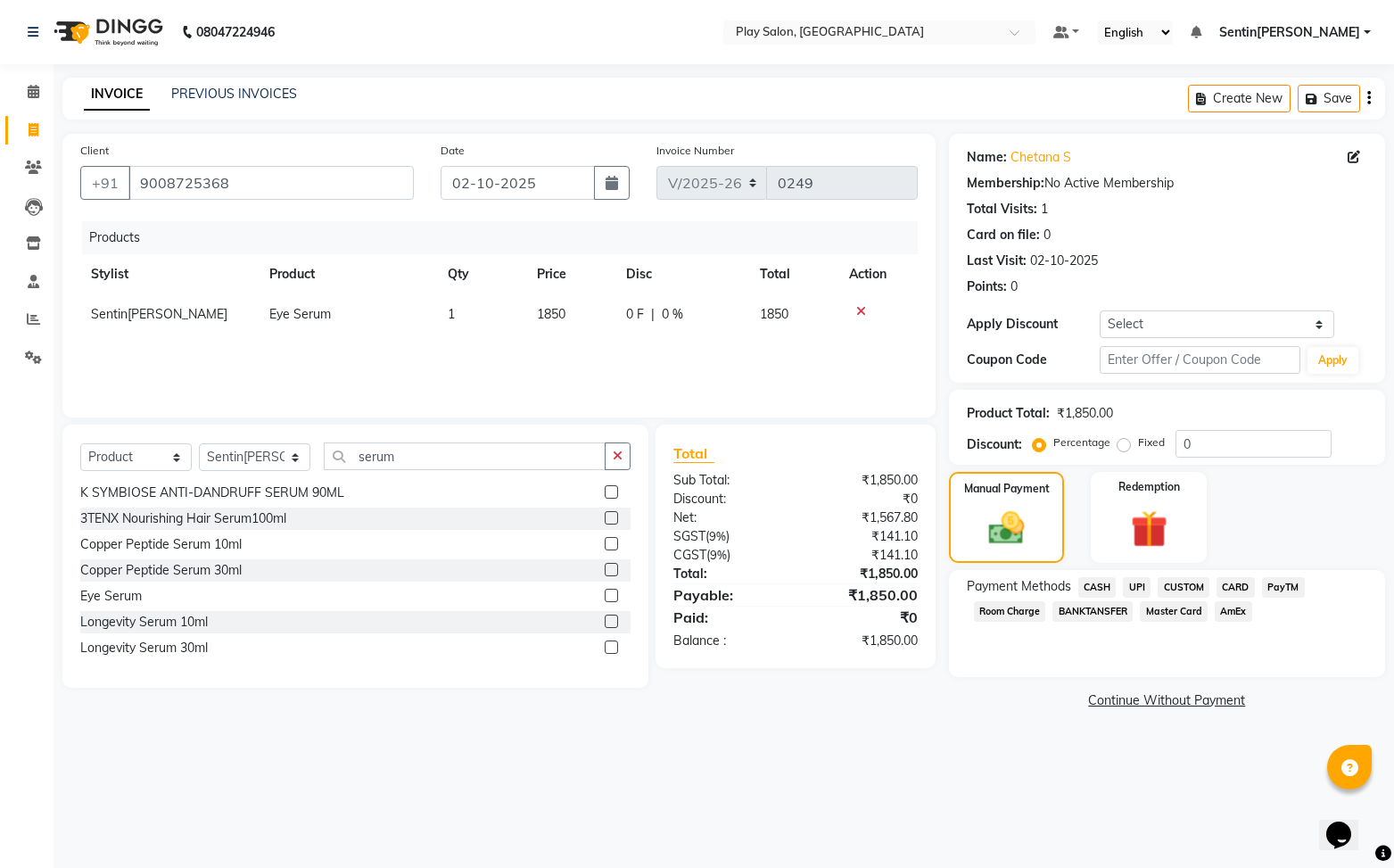
click at [1137, 588] on span "UPI" at bounding box center [1137, 587] width 27 height 21
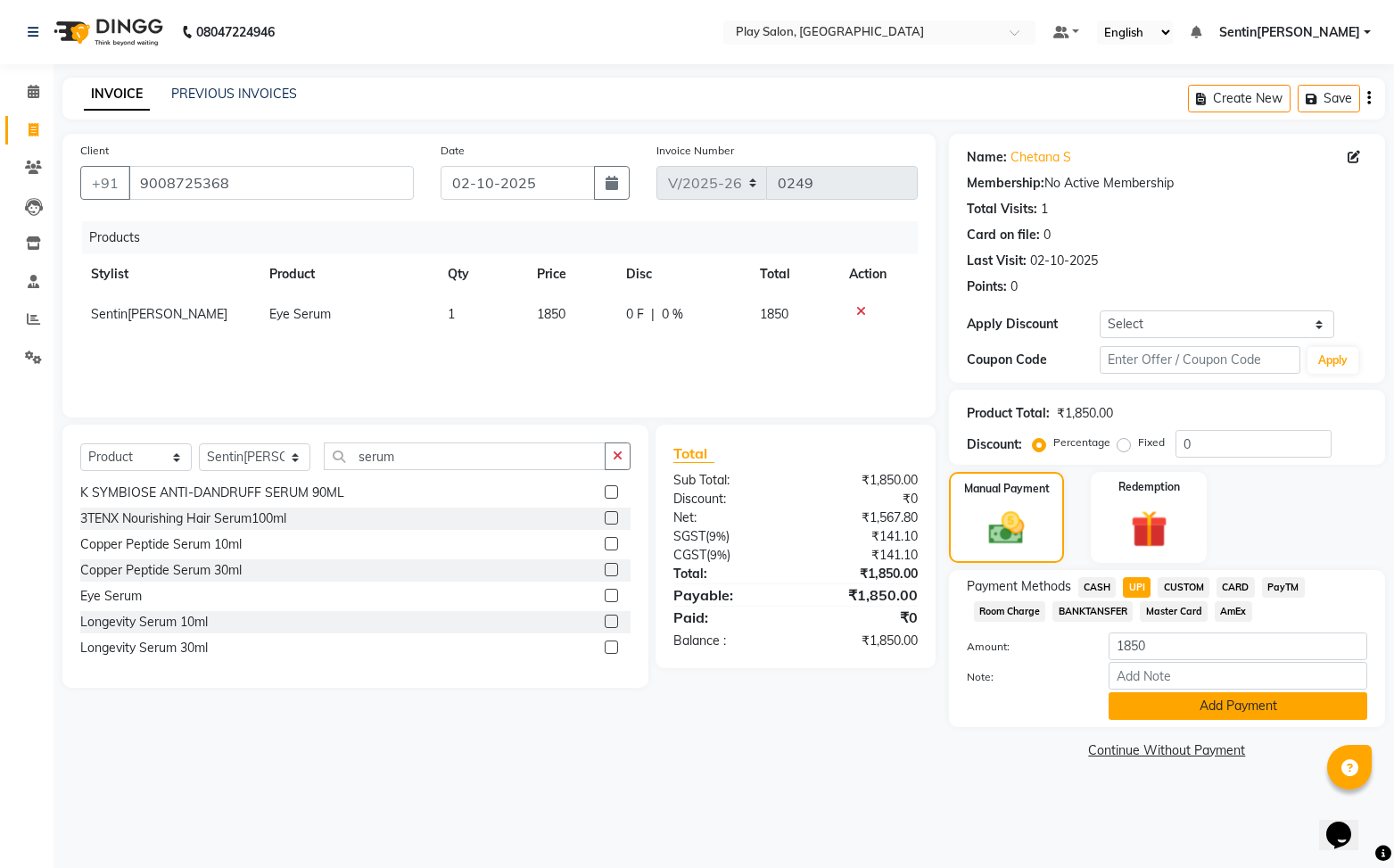
click at [1188, 712] on button "Add Payment" at bounding box center [1238, 705] width 259 height 27
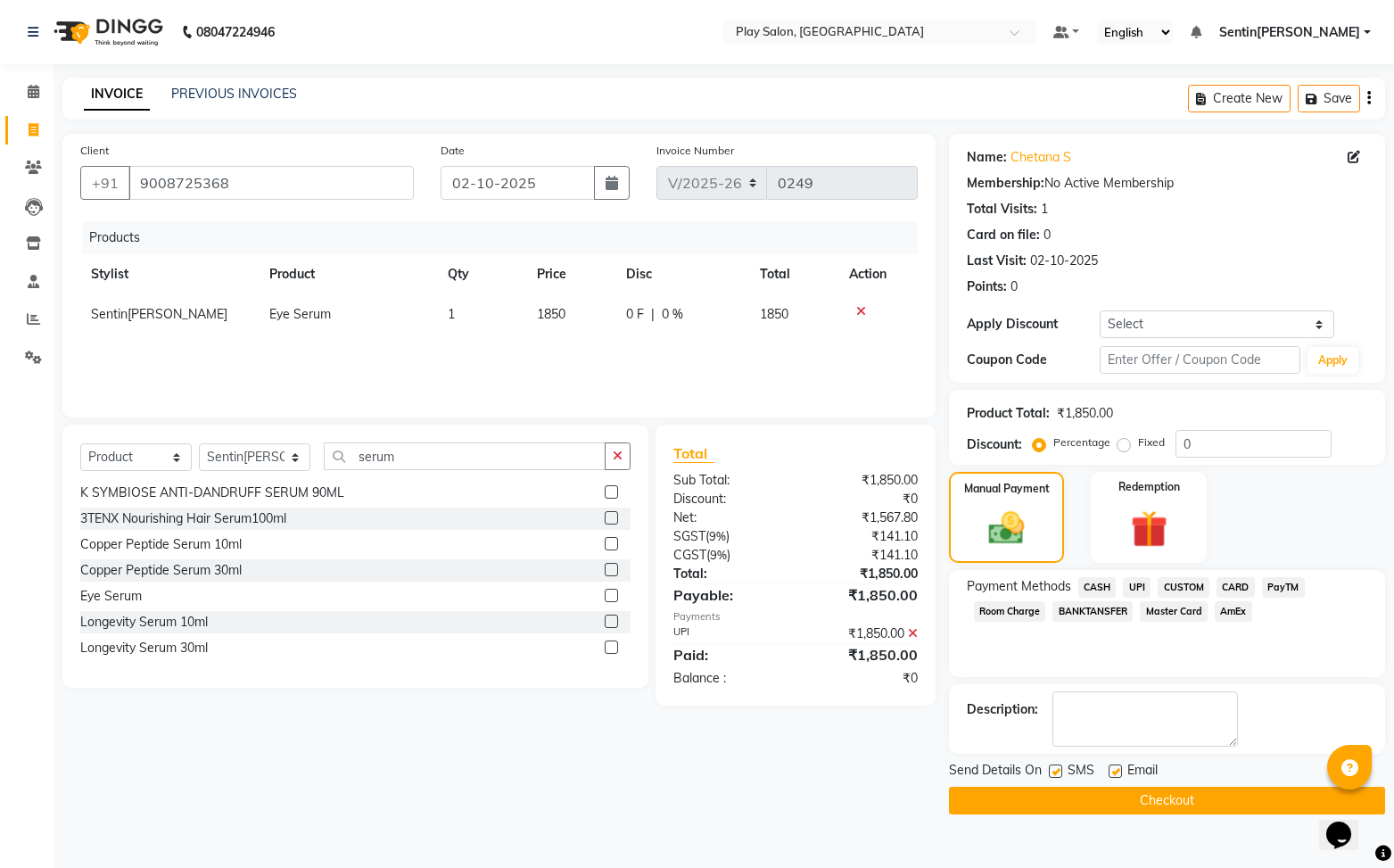
click at [1190, 805] on button "Checkout" at bounding box center [1168, 800] width 436 height 27
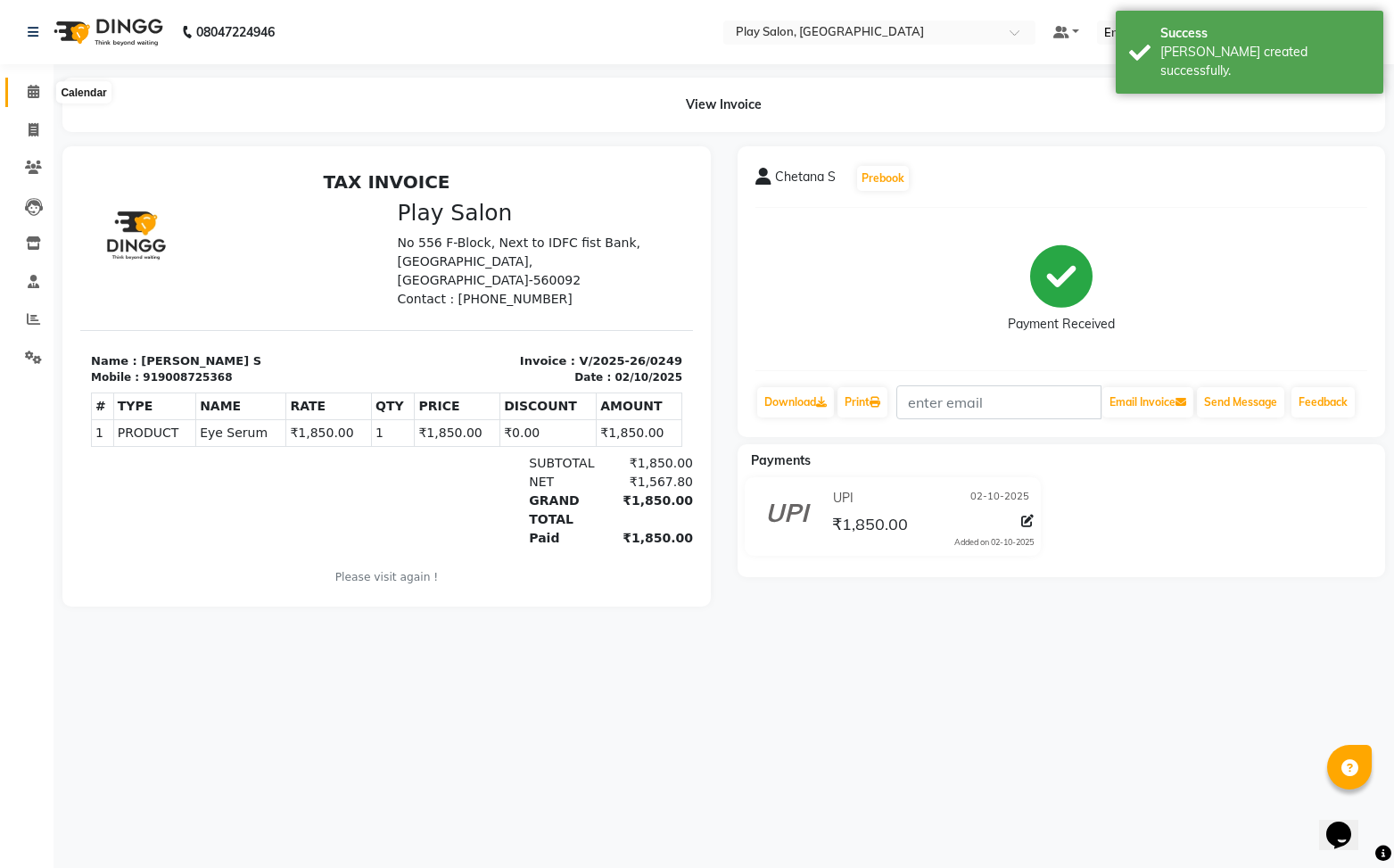
click at [25, 95] on span at bounding box center [34, 92] width 31 height 21
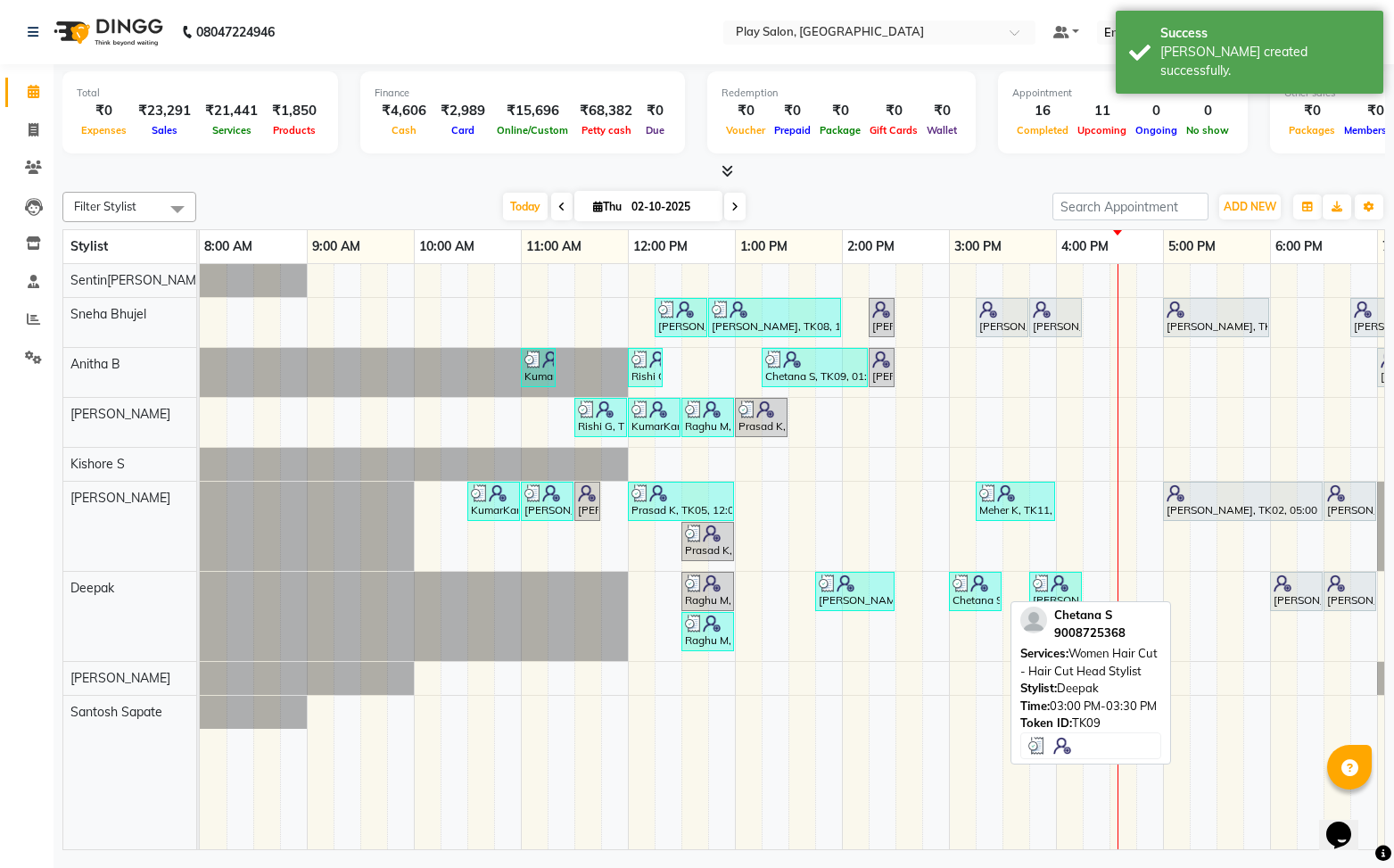
click at [975, 598] on div "Chetana S, TK09, 03:00 PM-03:30 PM, Women Hair Cut - Hair Cut Head Stylist" at bounding box center [976, 591] width 49 height 34
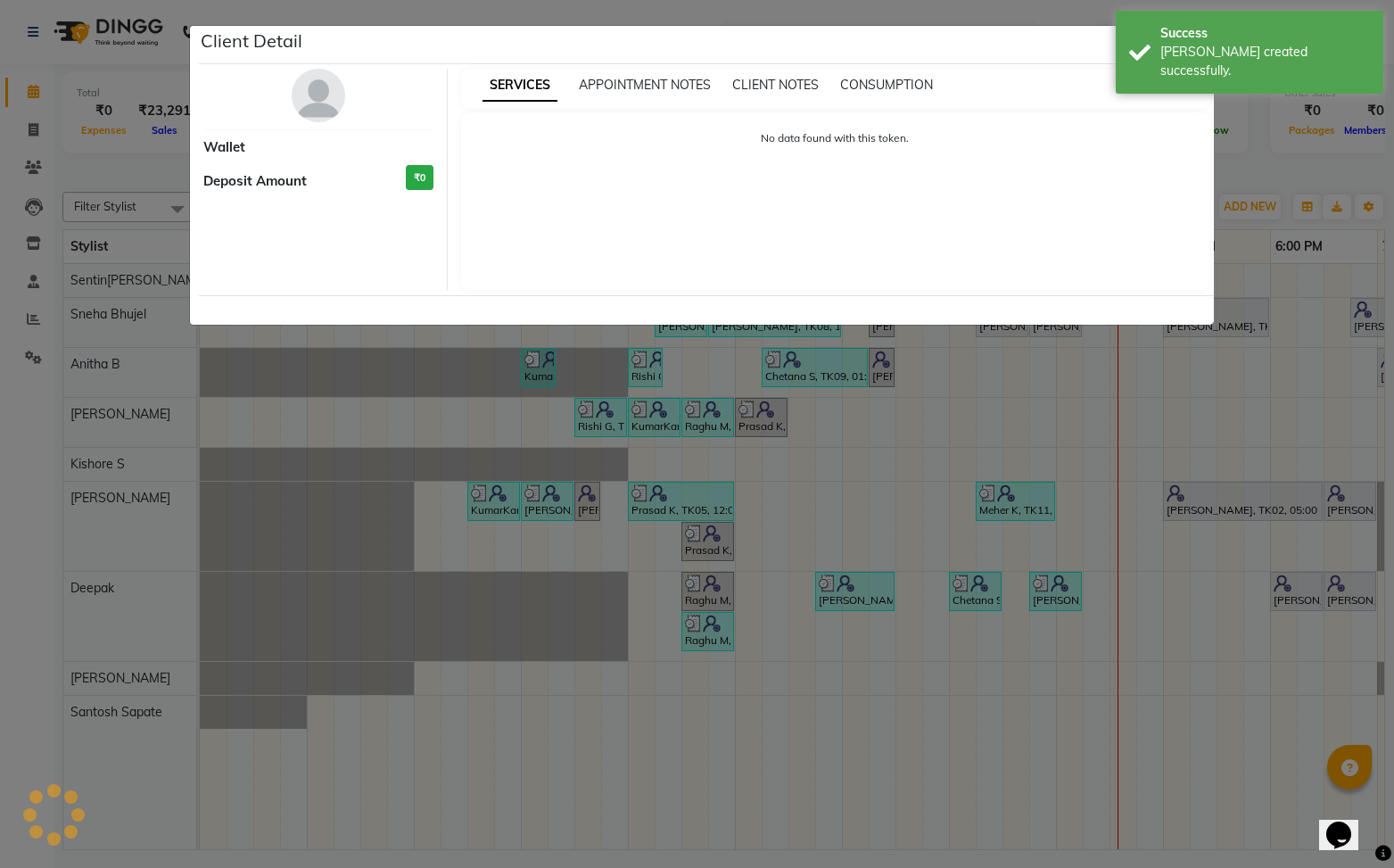
select select "3"
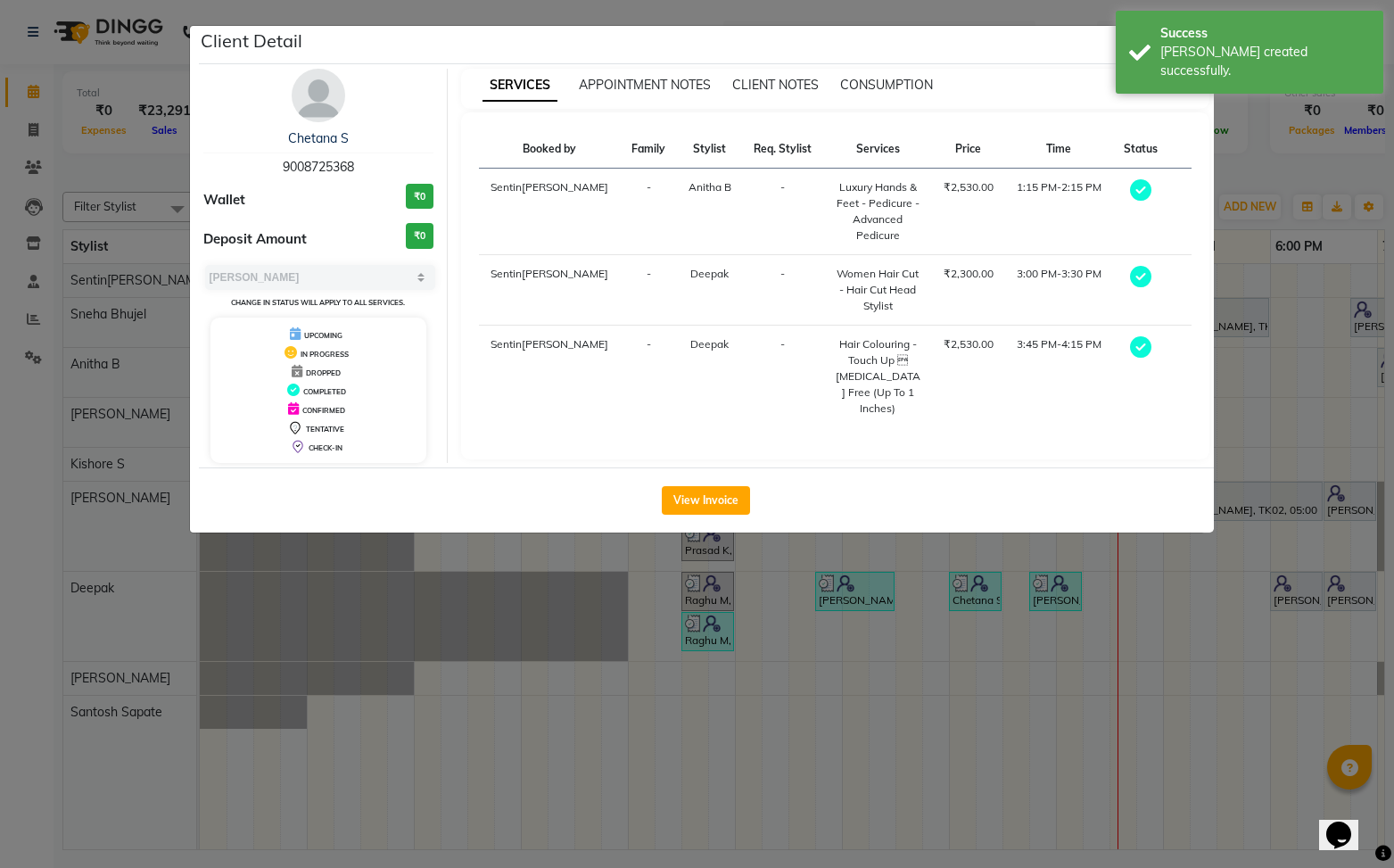
drag, startPoint x: 711, startPoint y: 511, endPoint x: 907, endPoint y: 517, distance: 196.1
click at [712, 511] on button "View Invoice" at bounding box center [706, 500] width 88 height 28
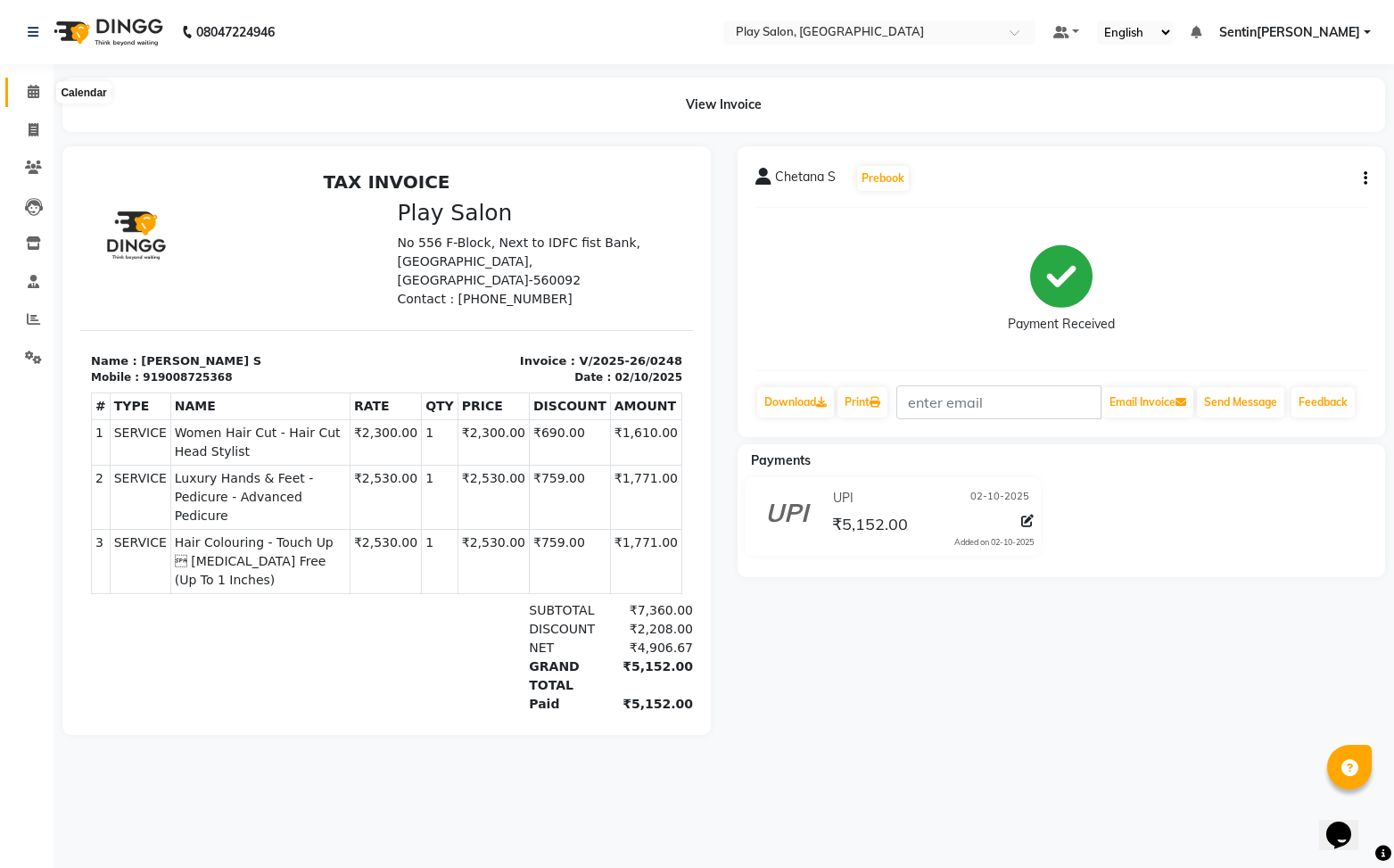
click at [30, 94] on icon at bounding box center [33, 91] width 12 height 14
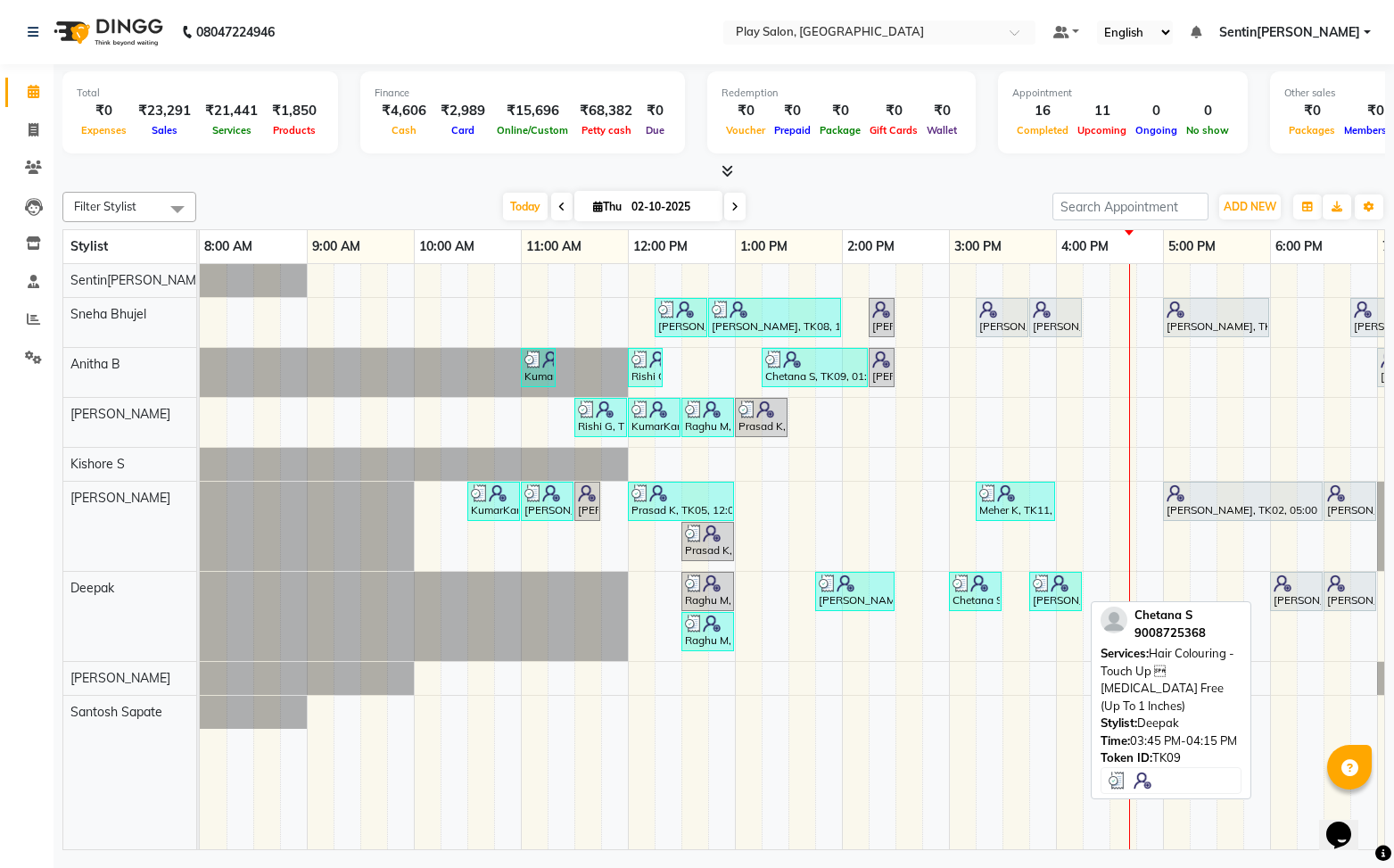
click at [1065, 588] on img at bounding box center [1060, 584] width 18 height 18
select select "3"
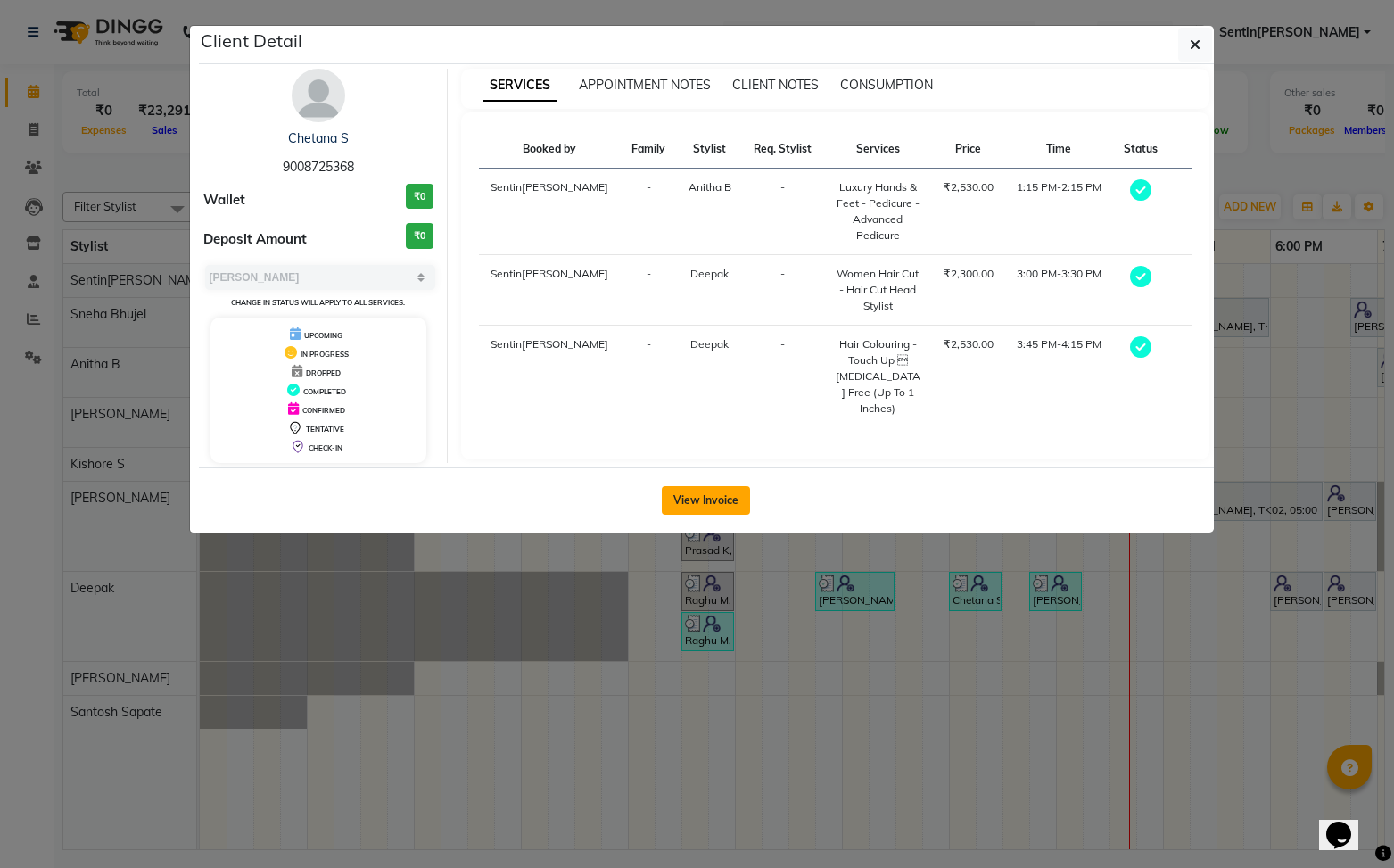
drag, startPoint x: 730, startPoint y: 500, endPoint x: 1087, endPoint y: 511, distance: 357.2
click at [737, 498] on button "View Invoice" at bounding box center [706, 500] width 88 height 28
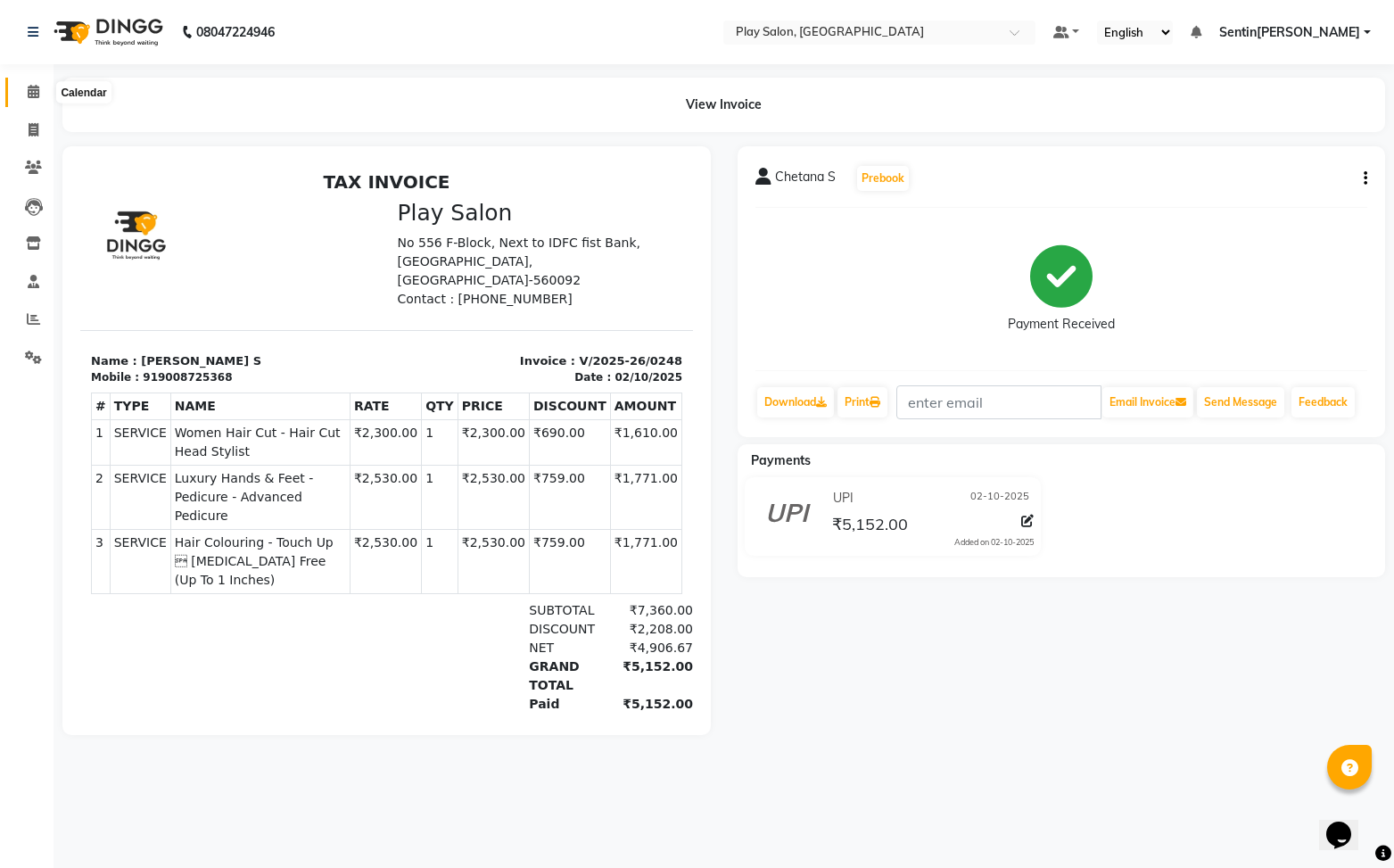
click at [35, 91] on icon at bounding box center [33, 91] width 12 height 14
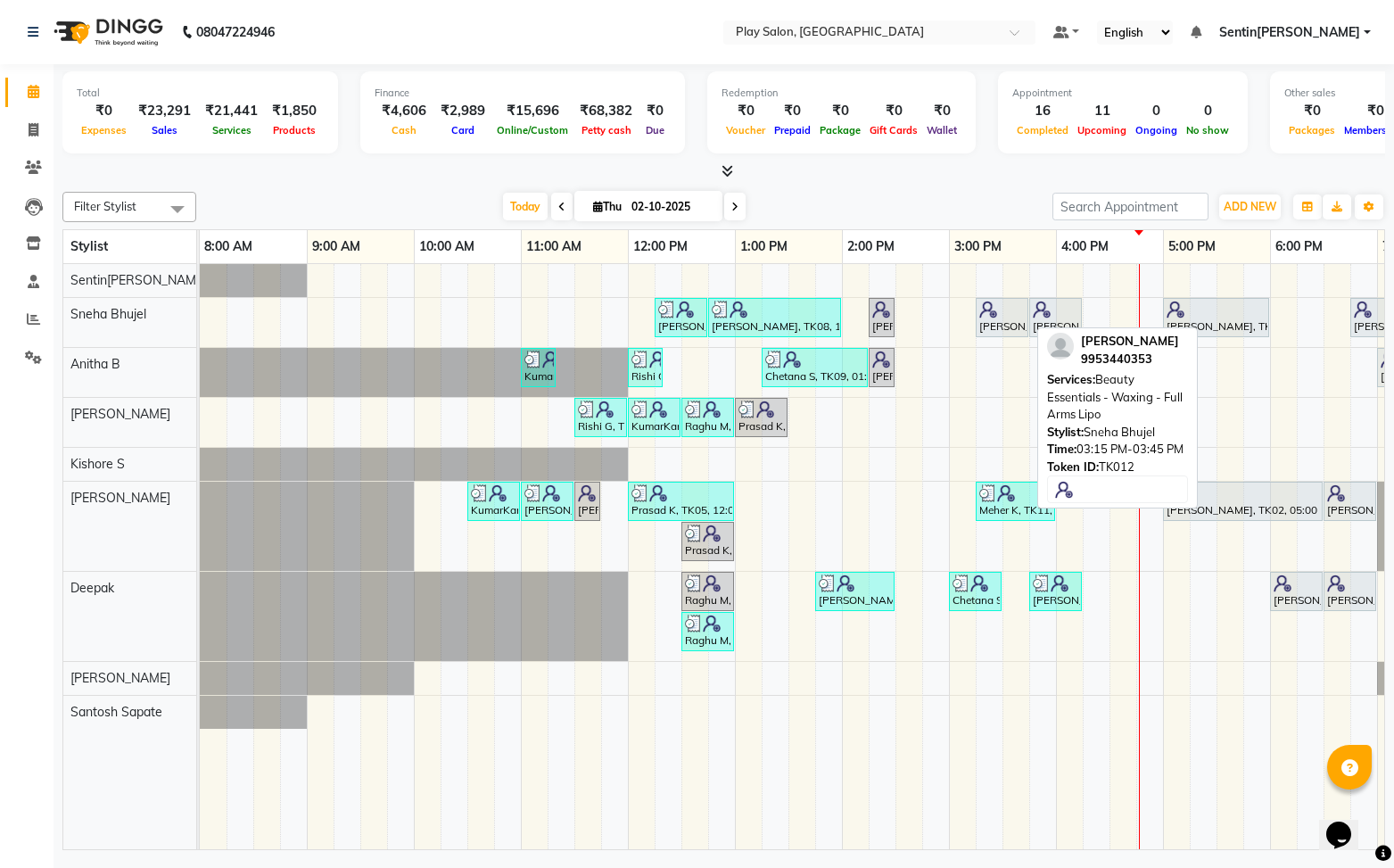
click at [1007, 323] on div "[PERSON_NAME], TK12, 03:15 PM-03:45 PM, Beauty Essentials - Waxing - Full Arms …" at bounding box center [1002, 317] width 49 height 34
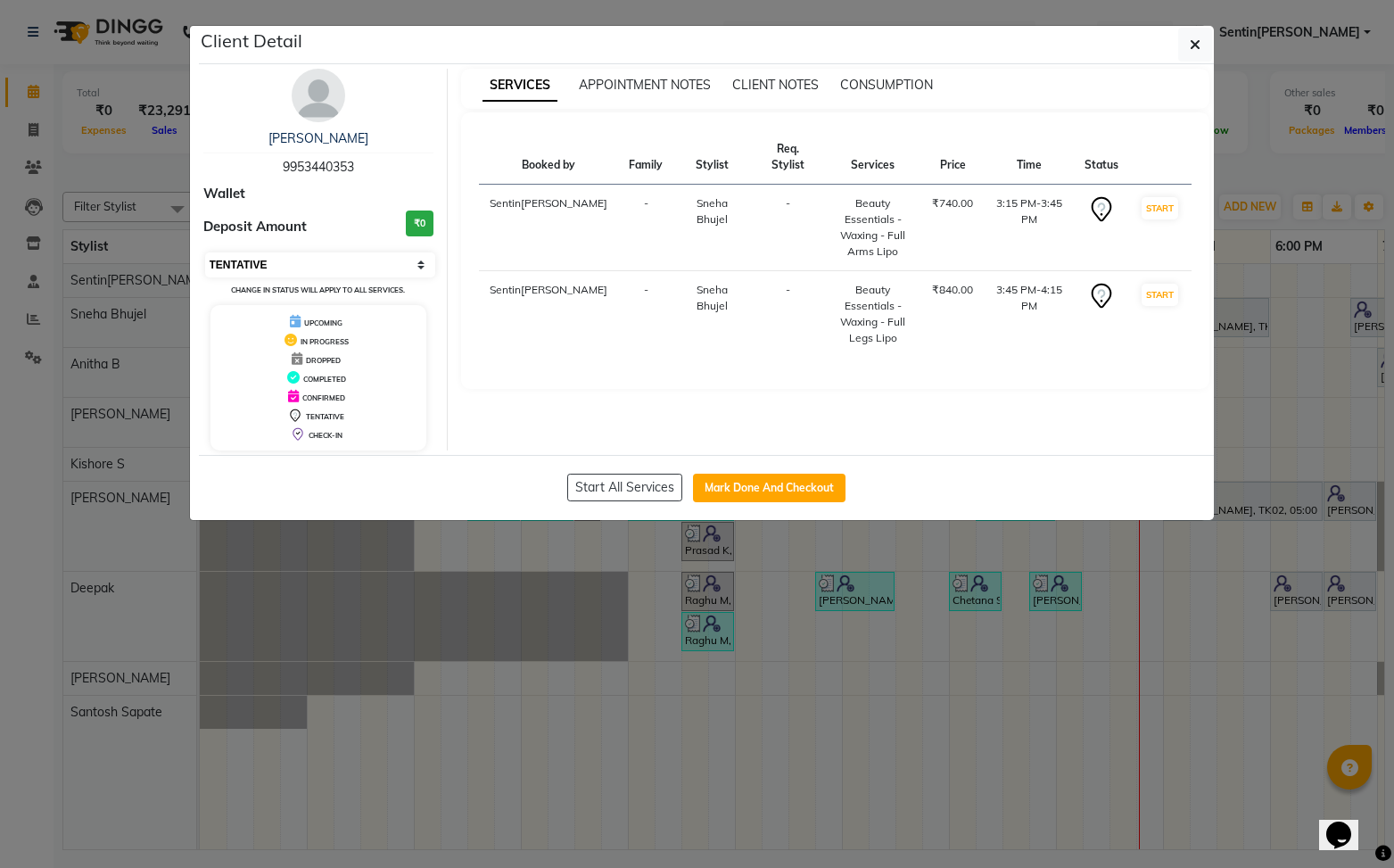
click at [404, 268] on select "Select IN SERVICE CONFIRMED TENTATIVE CHECK IN MARK DONE DROPPED UPCOMING" at bounding box center [321, 264] width 231 height 25
select select "5"
click at [206, 253] on select "Select IN SERVICE CONFIRMED TENTATIVE CHECK IN MARK DONE DROPPED UPCOMING" at bounding box center [321, 264] width 231 height 25
click at [772, 495] on button "Mark Done And Checkout" at bounding box center [769, 487] width 153 height 28
select select "8961"
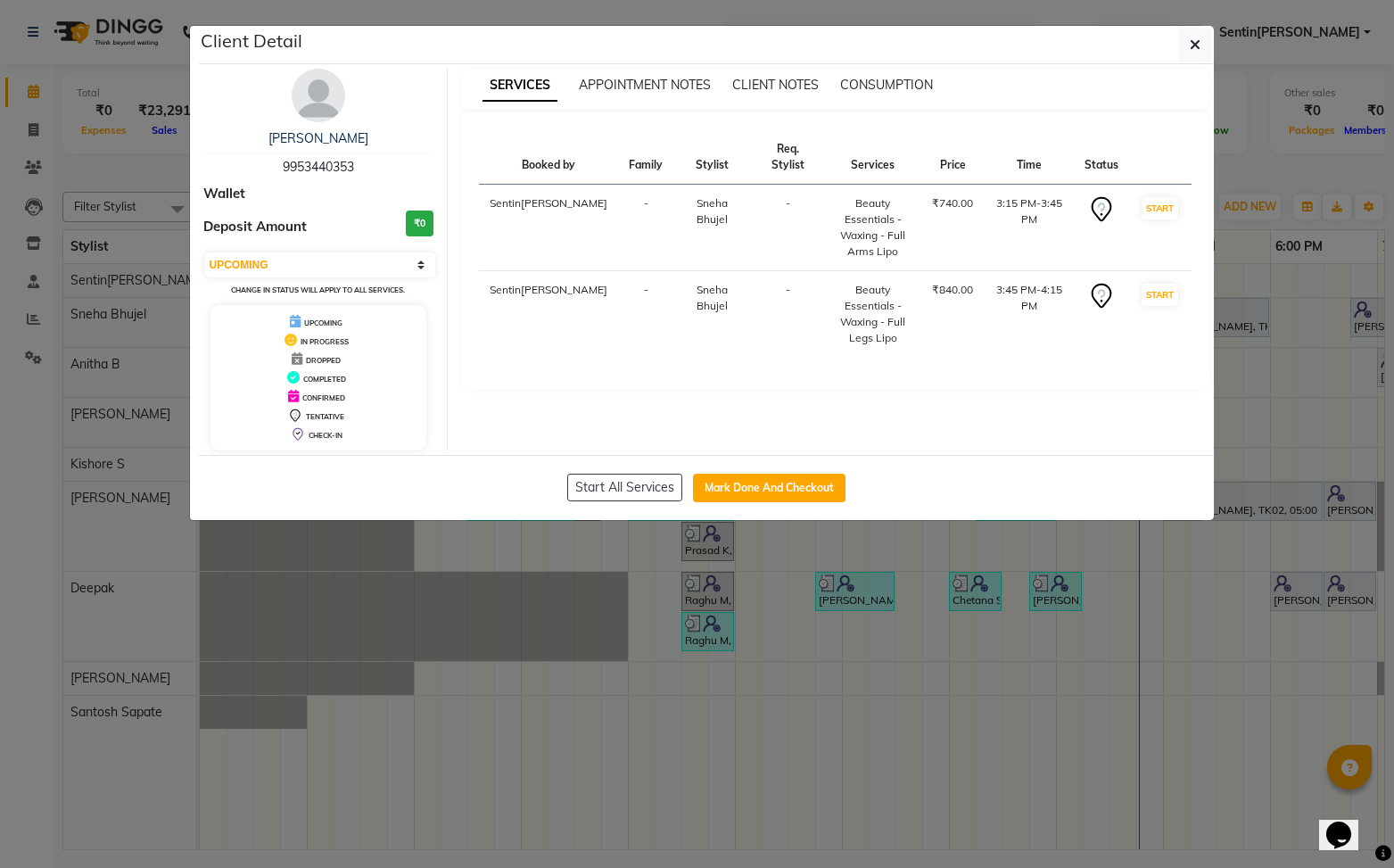
select select "service"
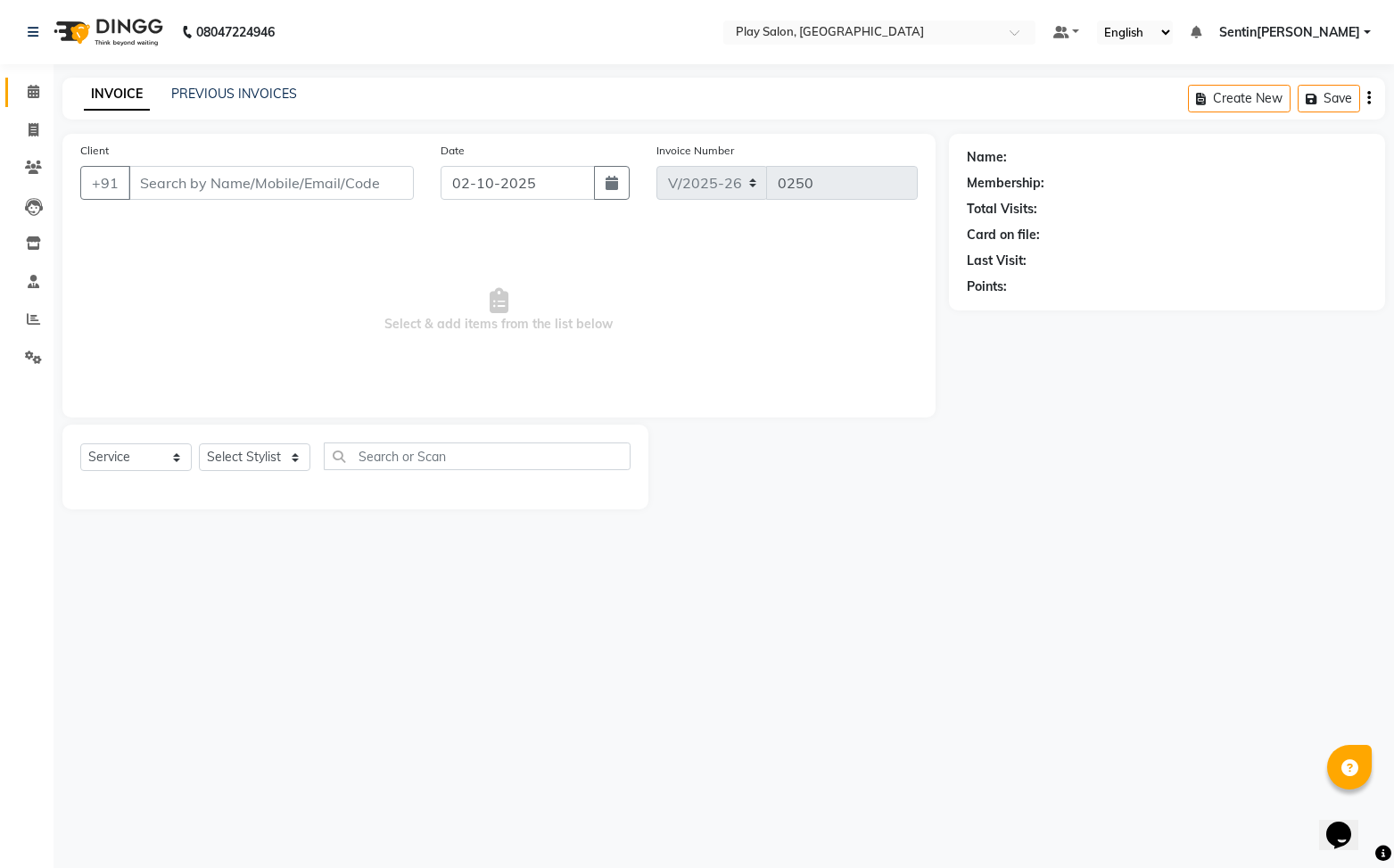
type input "9953440353"
select select "91859"
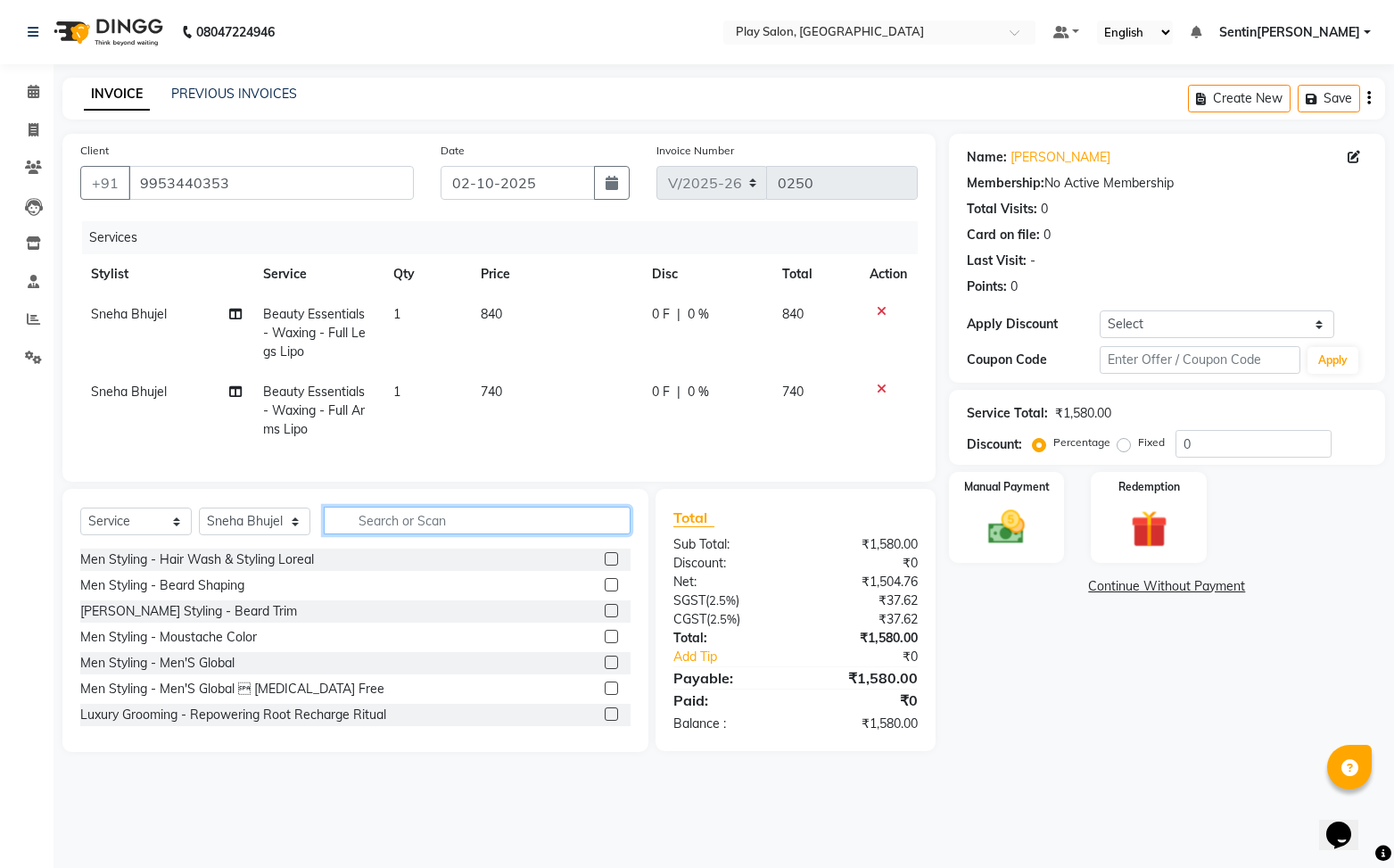
click at [386, 523] on input "text" at bounding box center [476, 520] width 306 height 27
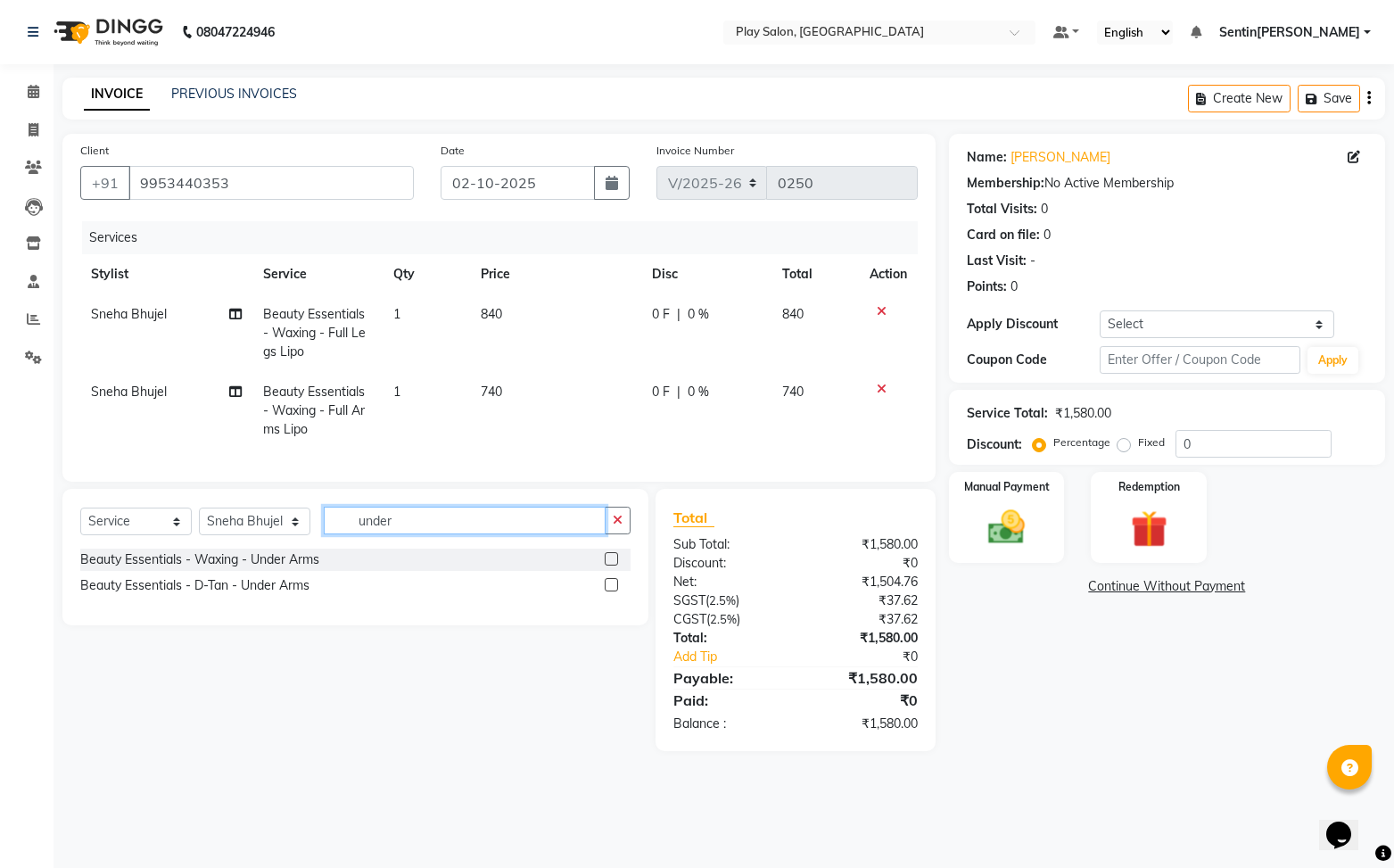
type input "under"
click at [611, 558] on label at bounding box center [611, 558] width 14 height 14
click at [611, 558] on input "checkbox" at bounding box center [610, 559] width 12 height 12
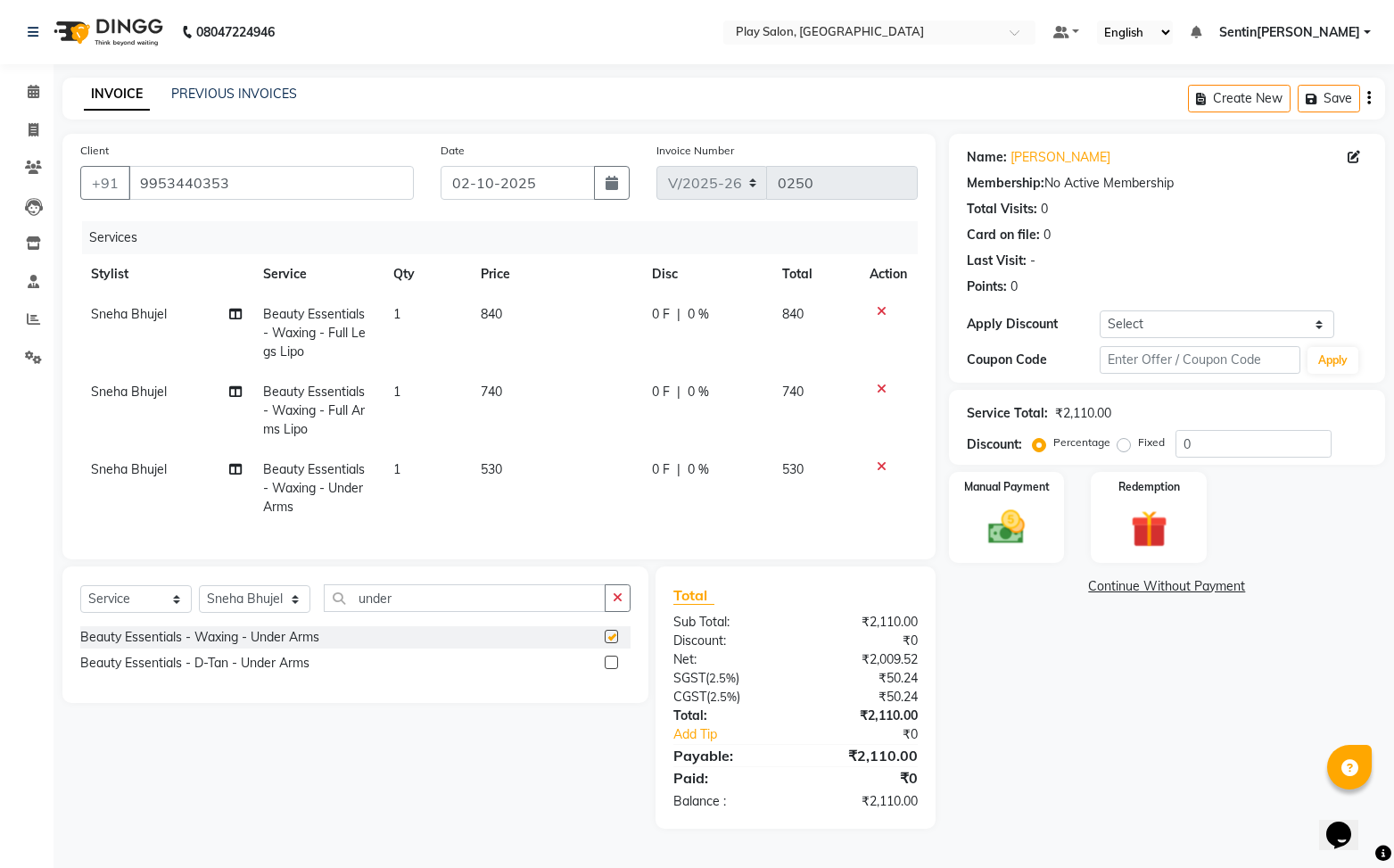
checkbox input "false"
click at [417, 603] on input "under" at bounding box center [465, 598] width 282 height 27
type input "u"
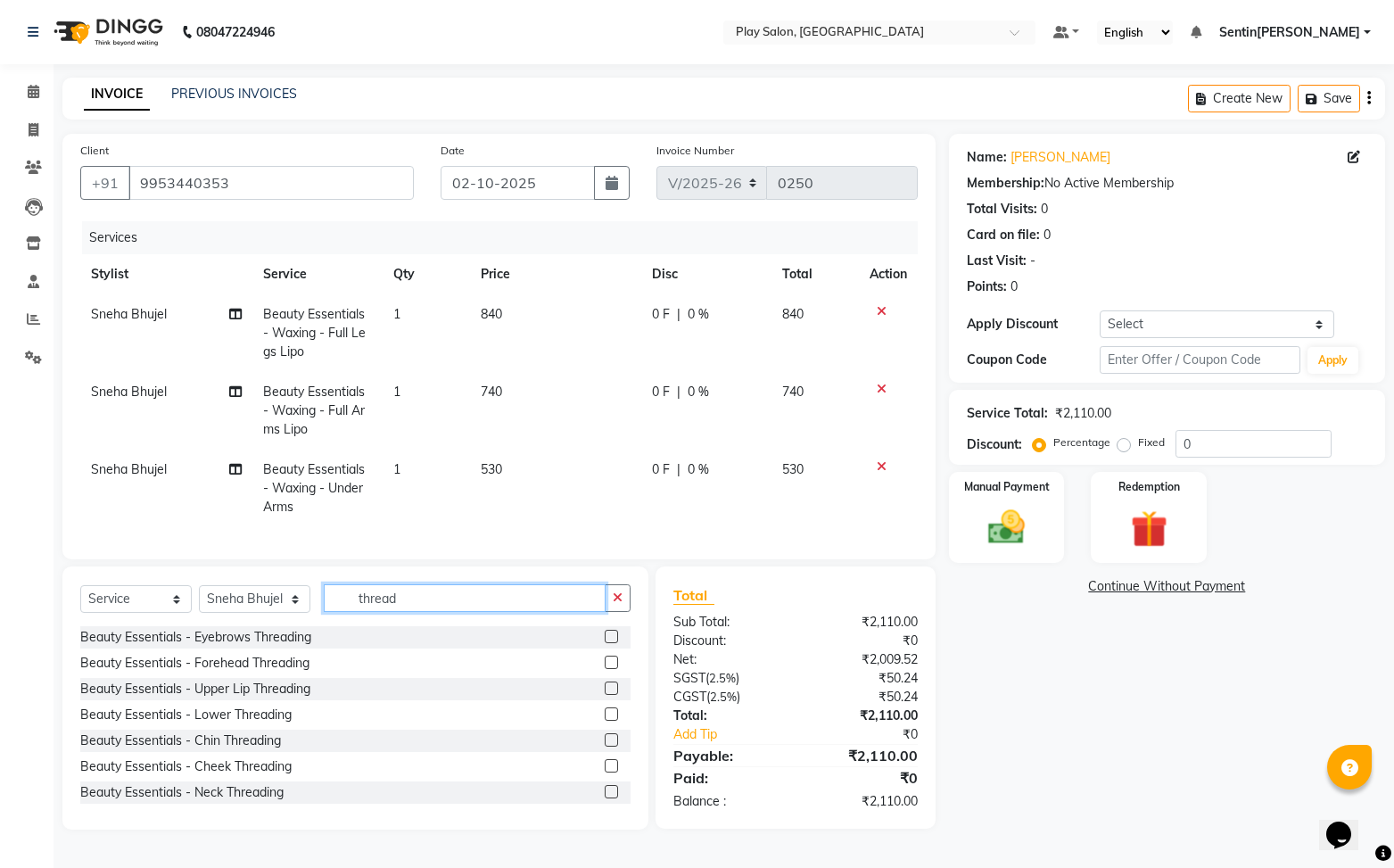
type input "thread"
click at [615, 634] on label at bounding box center [611, 636] width 14 height 14
click at [615, 634] on input "checkbox" at bounding box center [610, 637] width 12 height 12
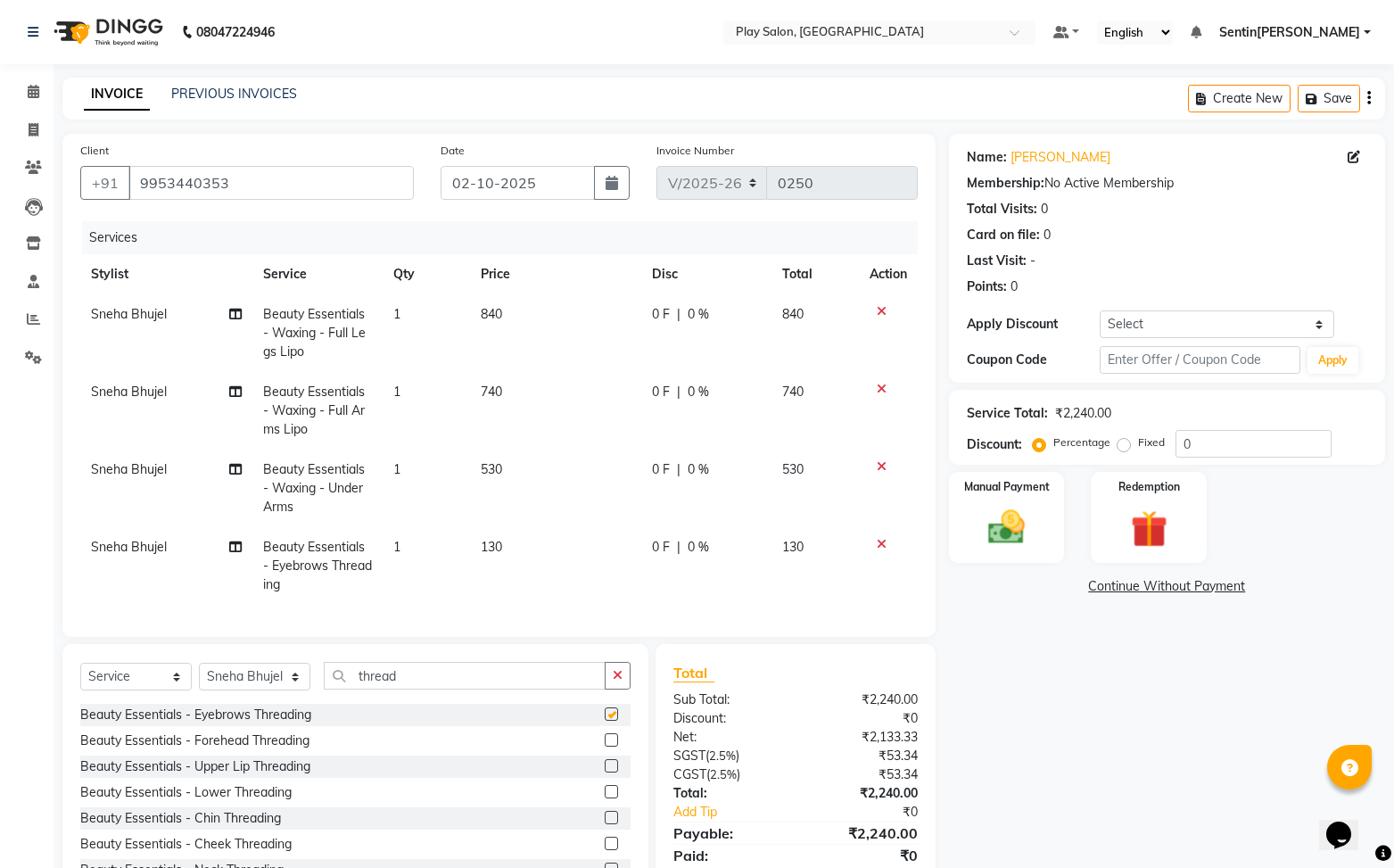
checkbox input "false"
click at [611, 763] on label at bounding box center [611, 765] width 14 height 14
click at [611, 763] on input "checkbox" at bounding box center [610, 766] width 12 height 12
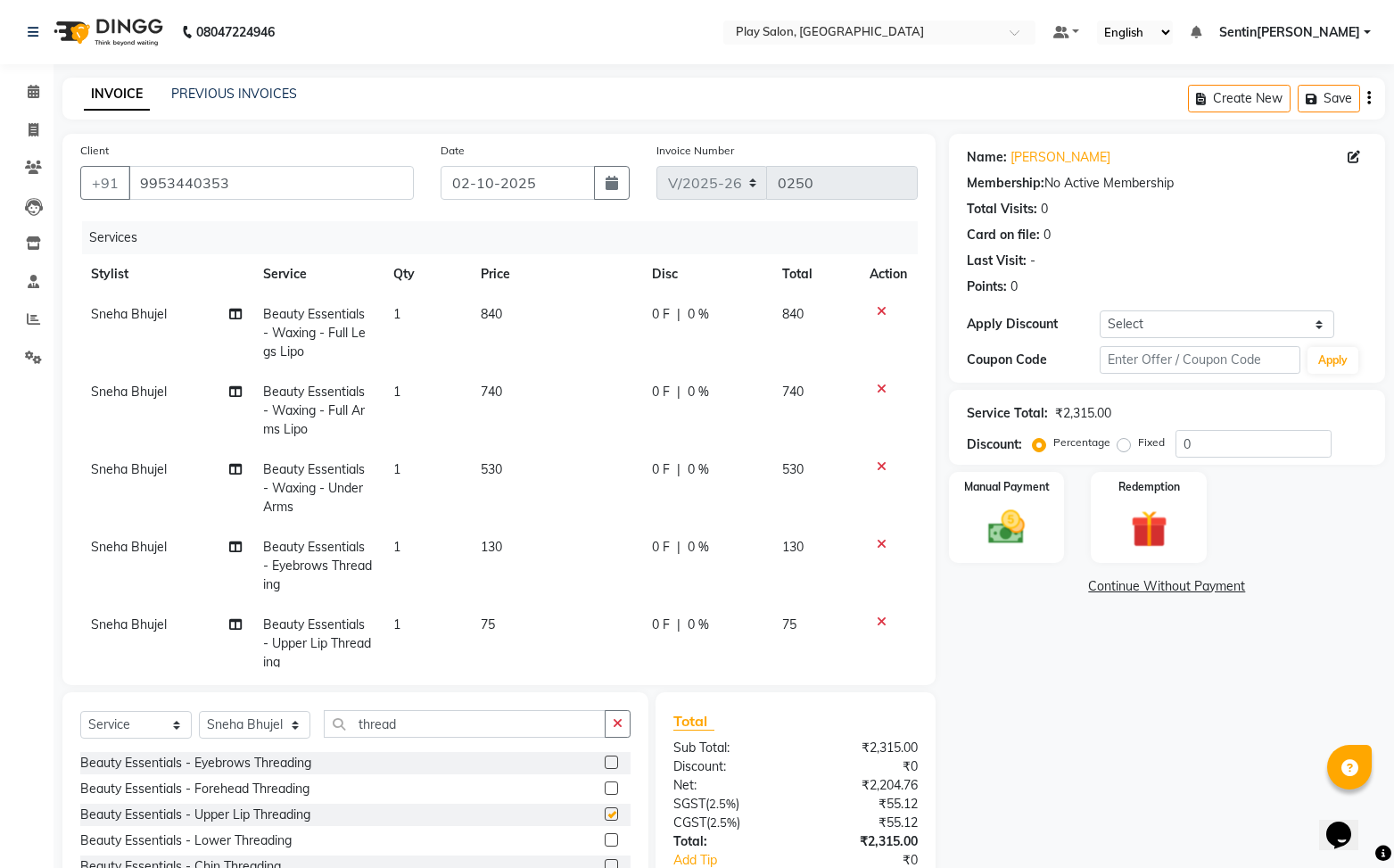
checkbox input "false"
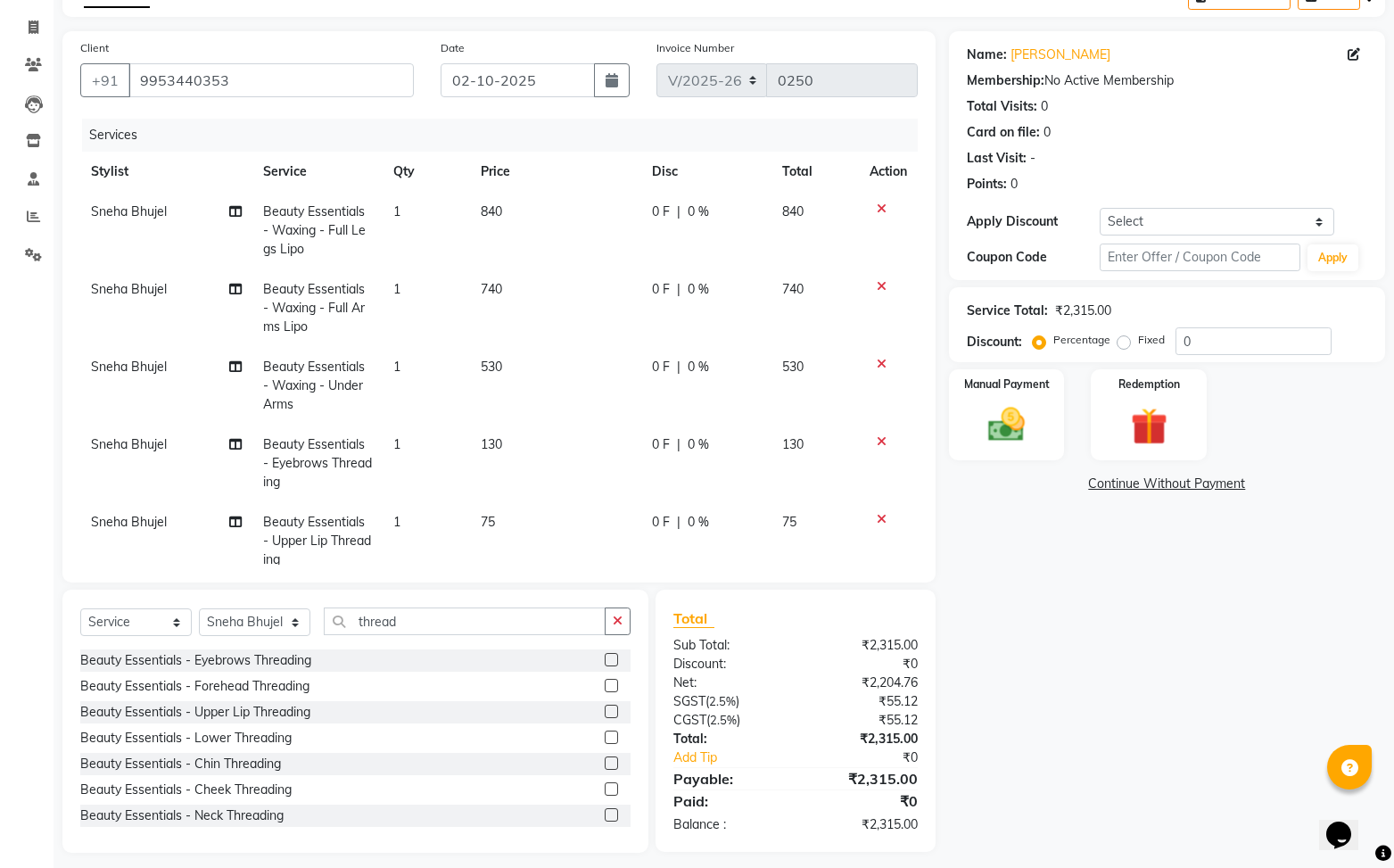
scroll to position [105, 0]
click at [1225, 342] on input "0" at bounding box center [1254, 340] width 156 height 27
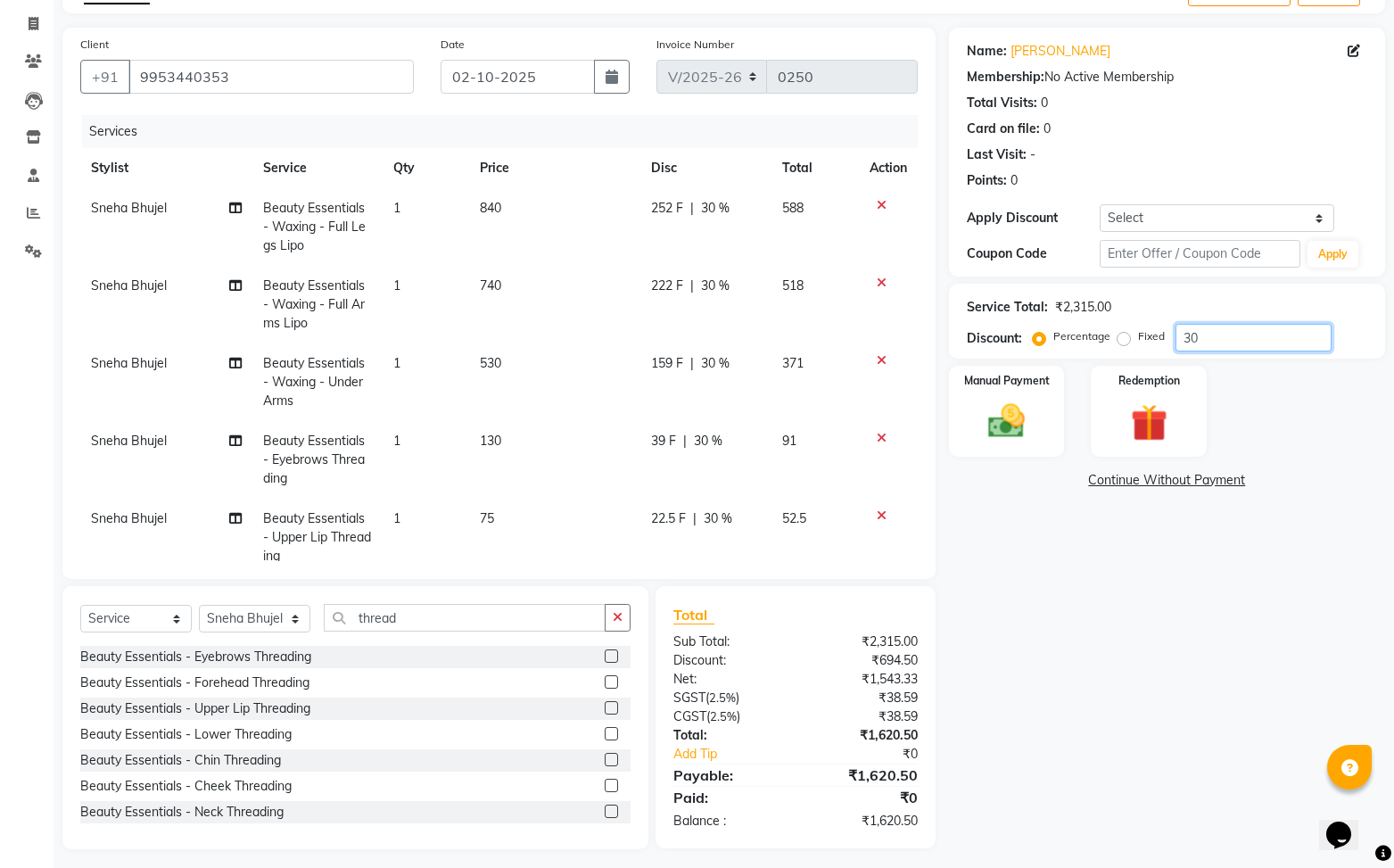
type input "30"
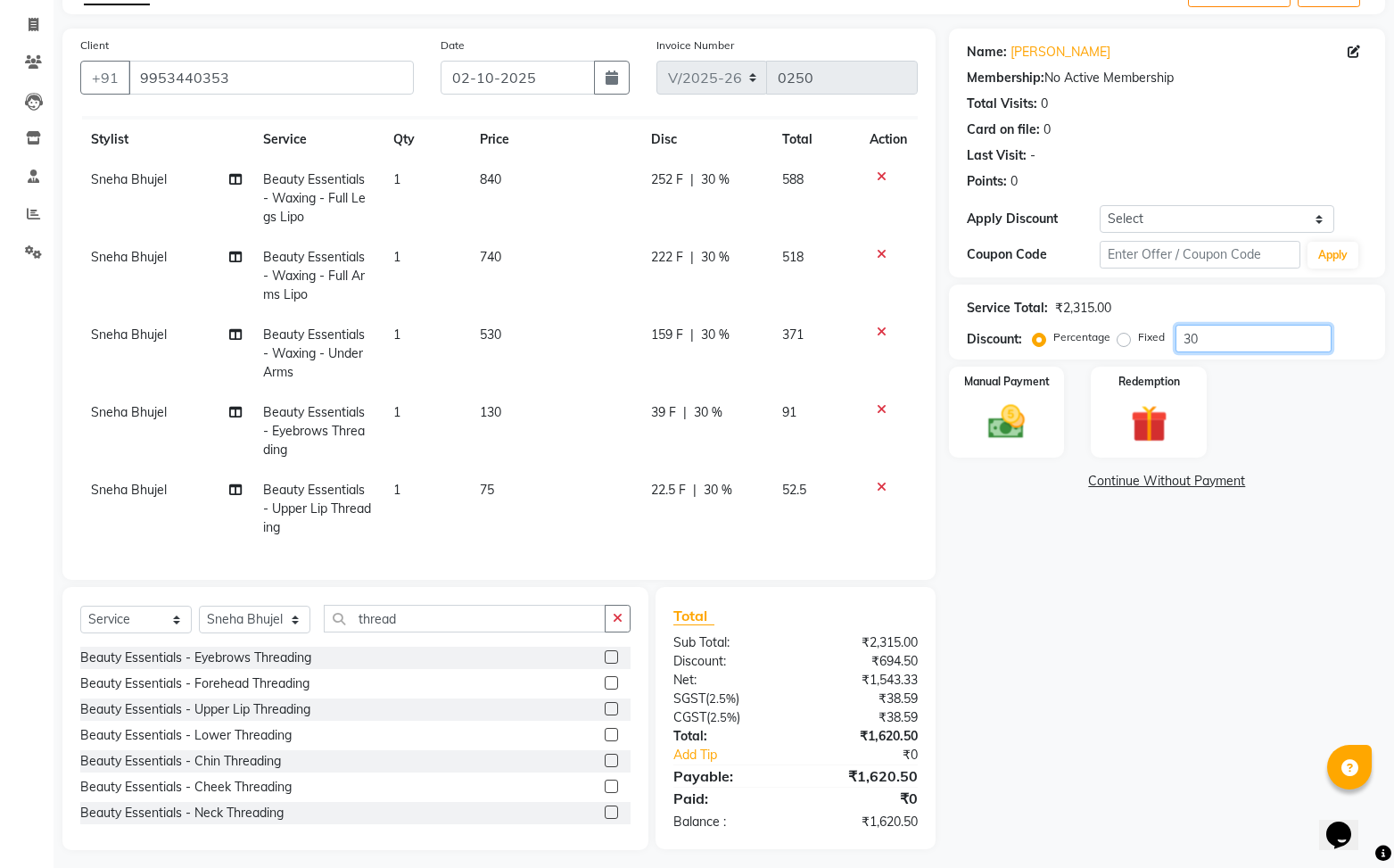
scroll to position [115, 0]
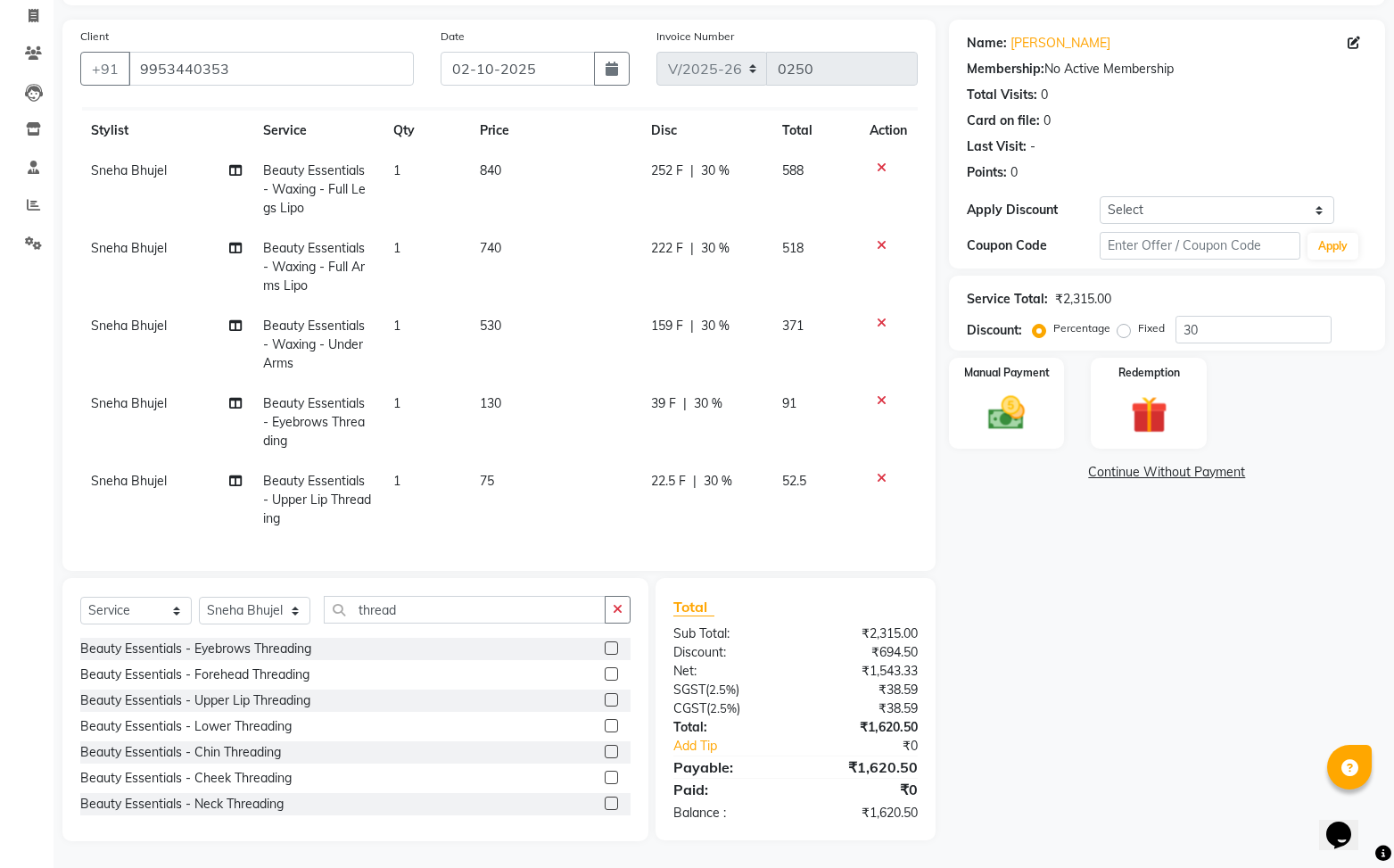
drag, startPoint x: 1040, startPoint y: 424, endPoint x: 1060, endPoint y: 454, distance: 36.1
click at [1040, 424] on div "Manual Payment" at bounding box center [1008, 403] width 116 height 91
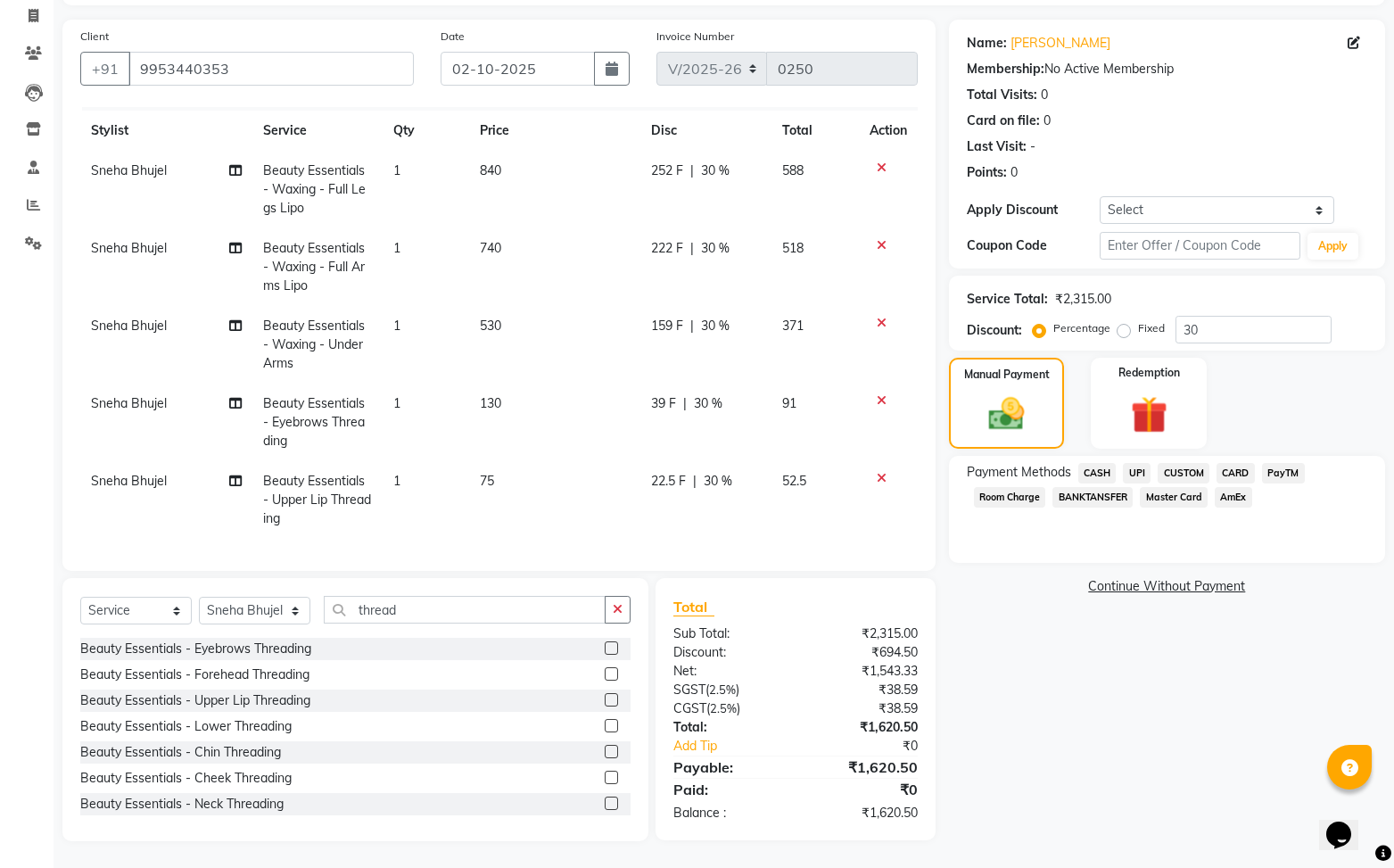
click at [1137, 474] on span "UPI" at bounding box center [1137, 473] width 27 height 21
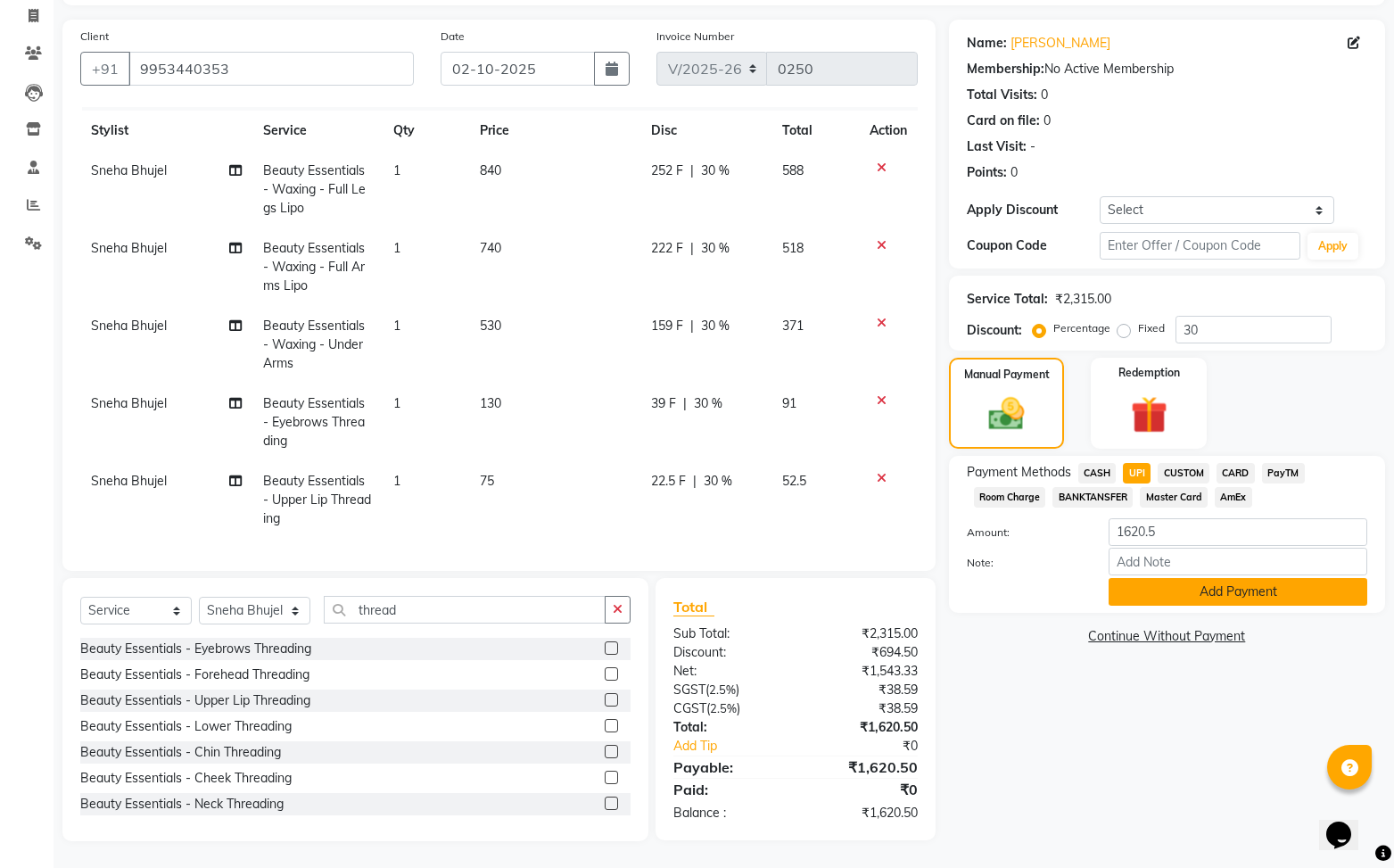
click at [1148, 591] on button "Add Payment" at bounding box center [1238, 592] width 259 height 27
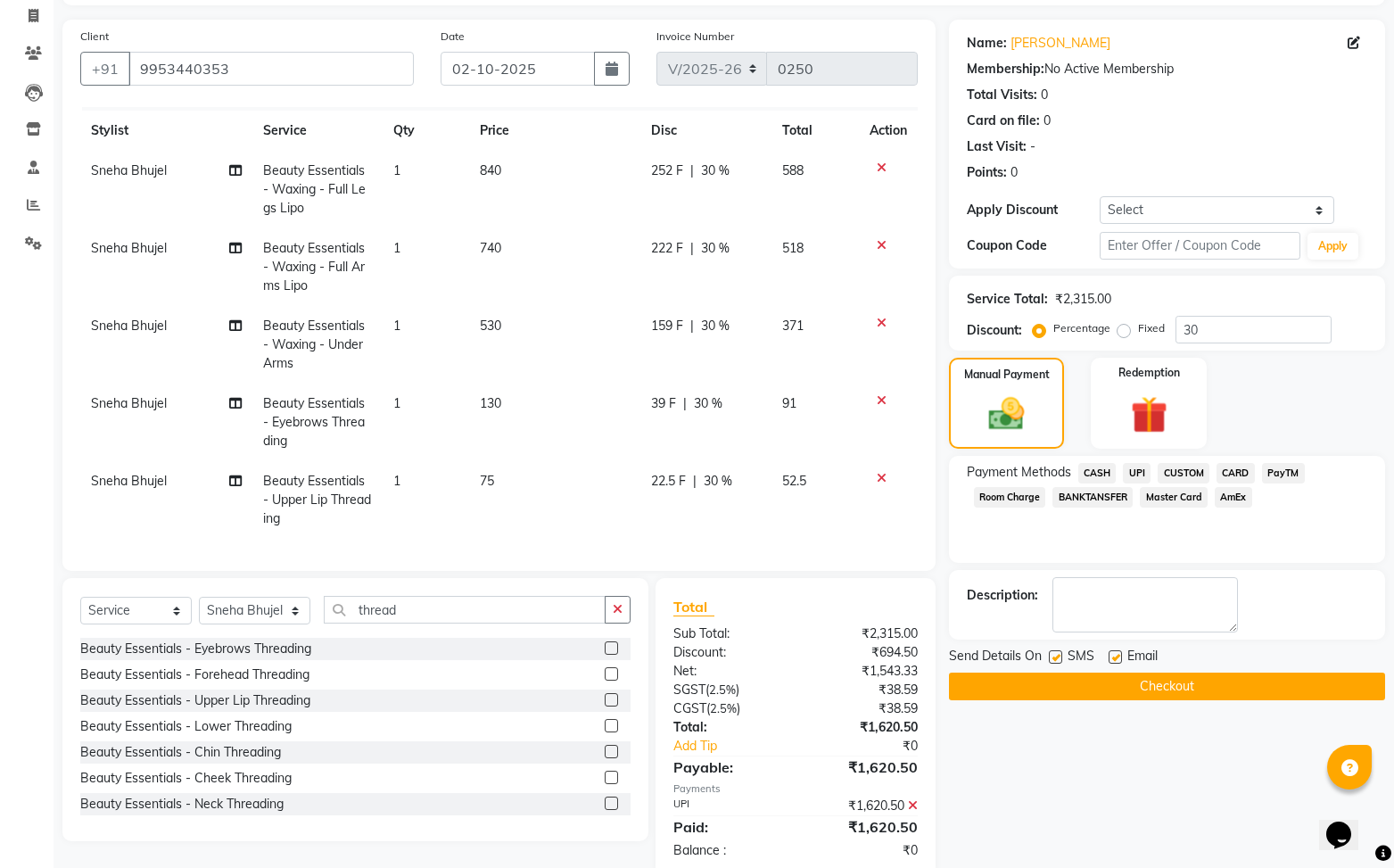
click at [1118, 681] on button "Checkout" at bounding box center [1168, 686] width 436 height 27
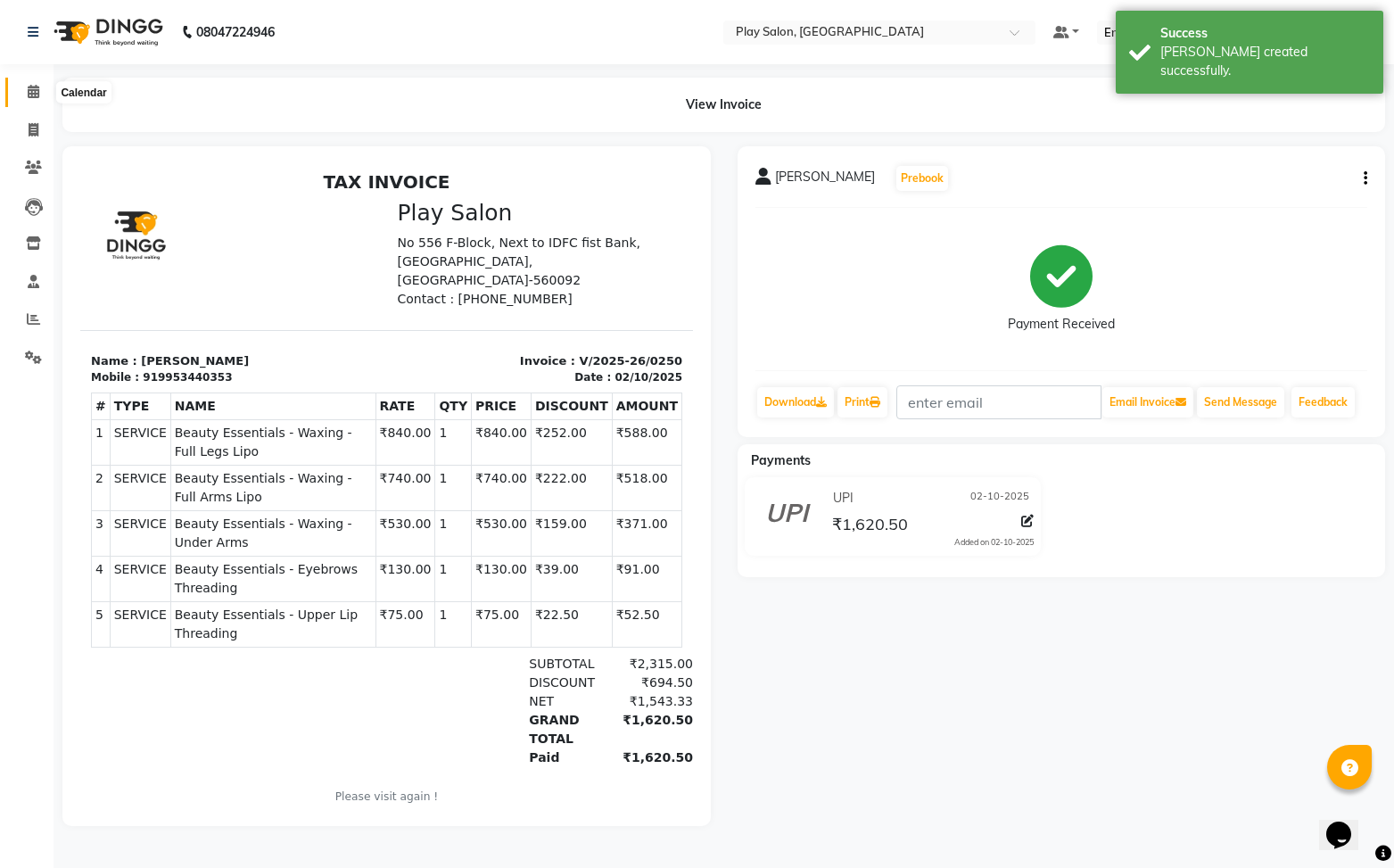
click at [35, 98] on span at bounding box center [34, 92] width 31 height 21
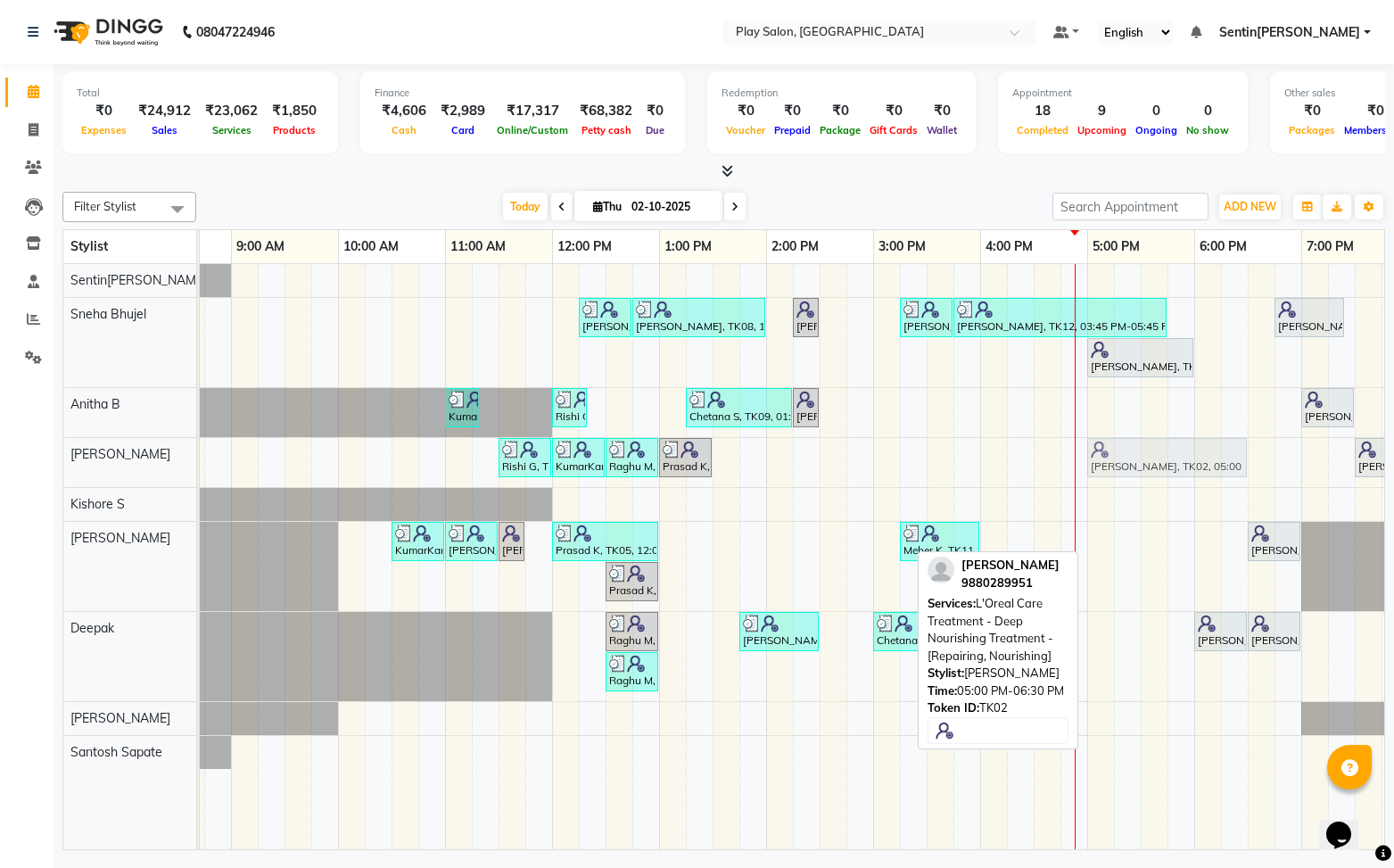
drag, startPoint x: 1139, startPoint y: 539, endPoint x: 1144, endPoint y: 478, distance: 61.2
click at [1144, 478] on div "Sanju Agarwal, TK08, 12:15 PM-12:45 PM, Skin Care - Hydrating And Nourishing - …" at bounding box center [819, 556] width 1391 height 586
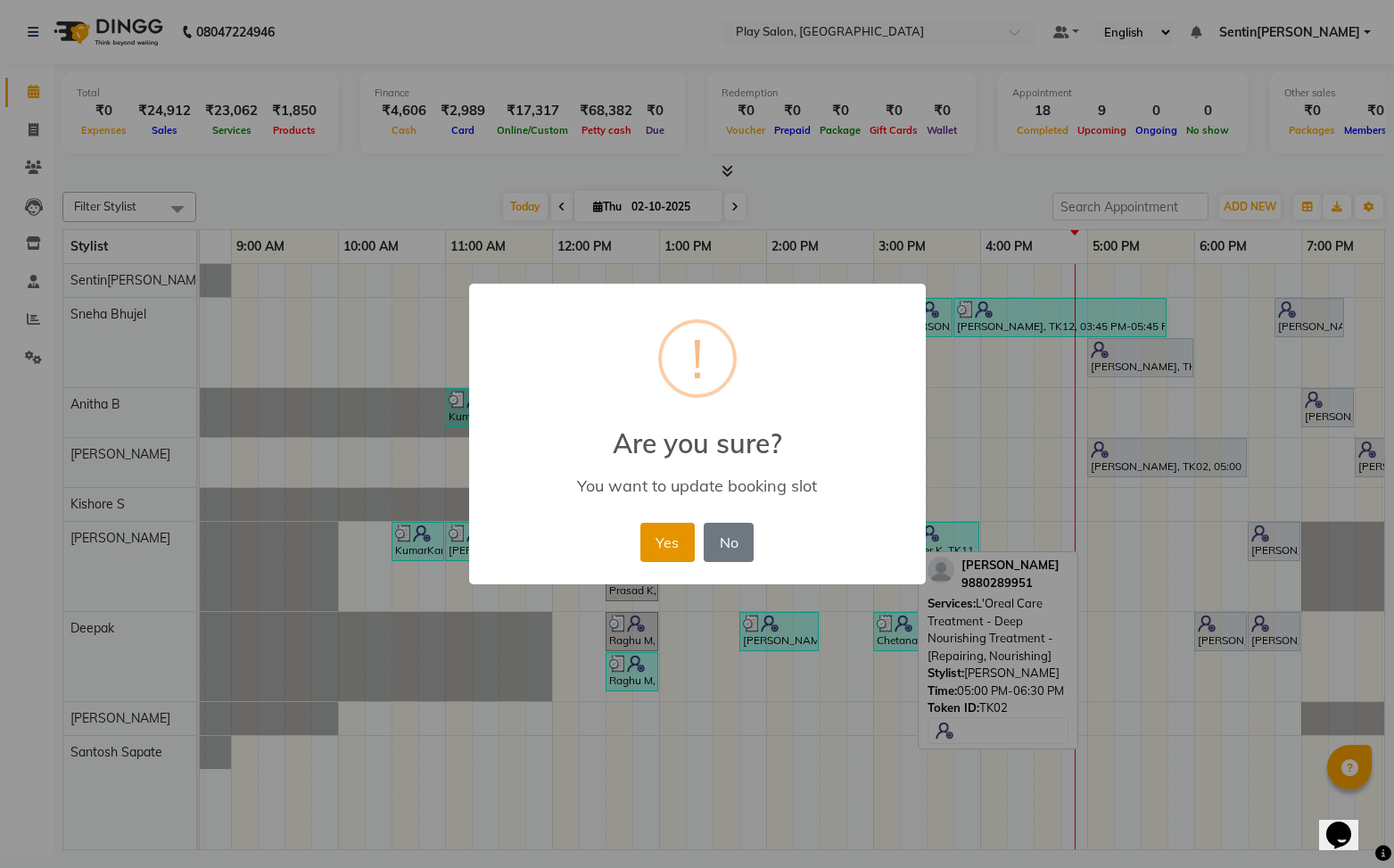
click at [674, 537] on button "Yes" at bounding box center [667, 542] width 55 height 39
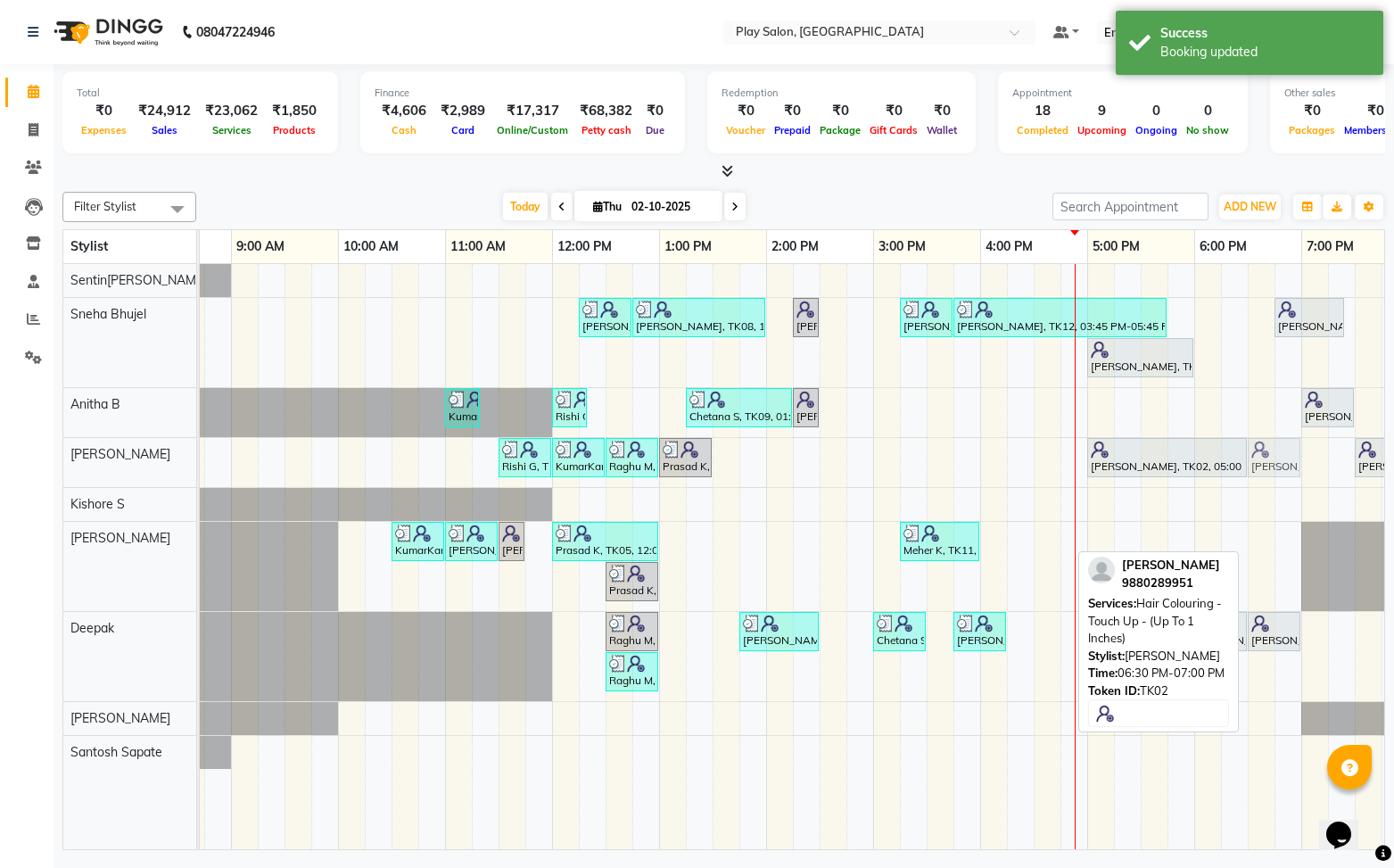
drag, startPoint x: 1279, startPoint y: 548, endPoint x: 1287, endPoint y: 484, distance: 64.5
click at [1287, 484] on div "Sanju Agarwal, TK08, 12:15 PM-12:45 PM, Skin Care - Hydrating And Nourishing - …" at bounding box center [819, 556] width 1391 height 586
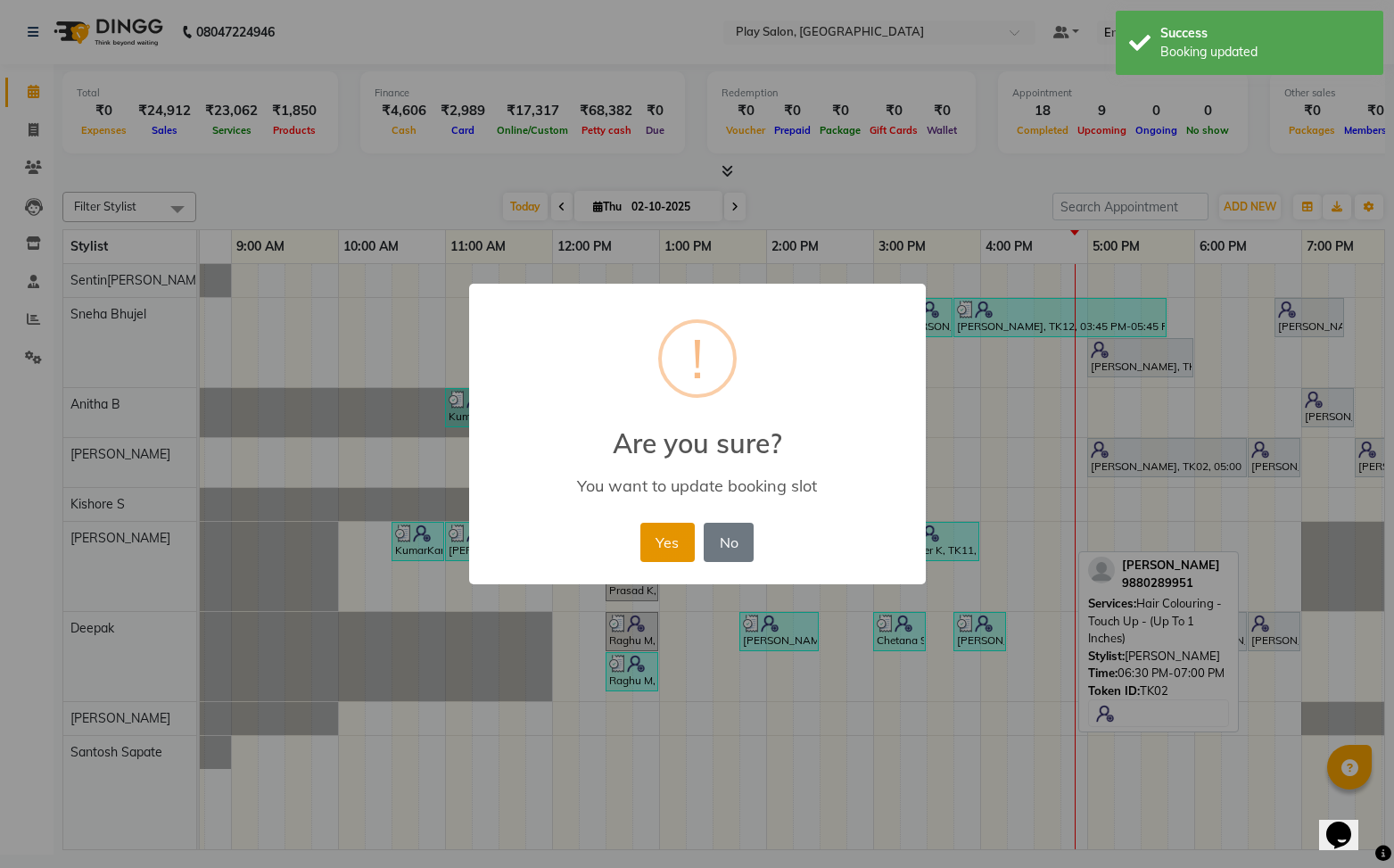
click at [669, 542] on button "Yes" at bounding box center [667, 542] width 55 height 39
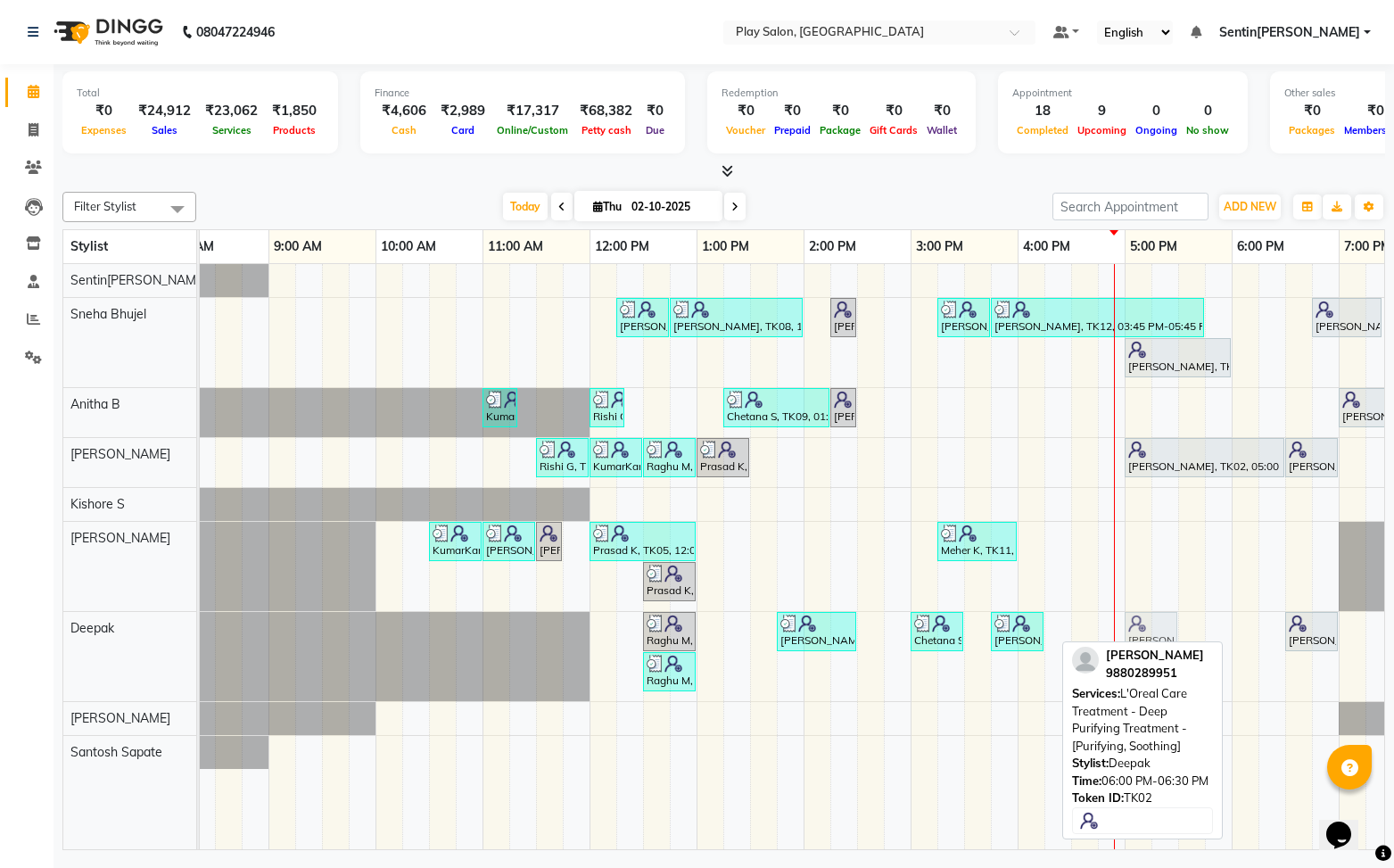
drag, startPoint x: 1244, startPoint y: 634, endPoint x: 1153, endPoint y: 634, distance: 91.0
click at [162, 636] on div "Raghu M, TK06, 12:30 PM-01:00 PM, Men Styling - Men'S Global Sangitha Shetty, T…" at bounding box center [162, 656] width 0 height 89
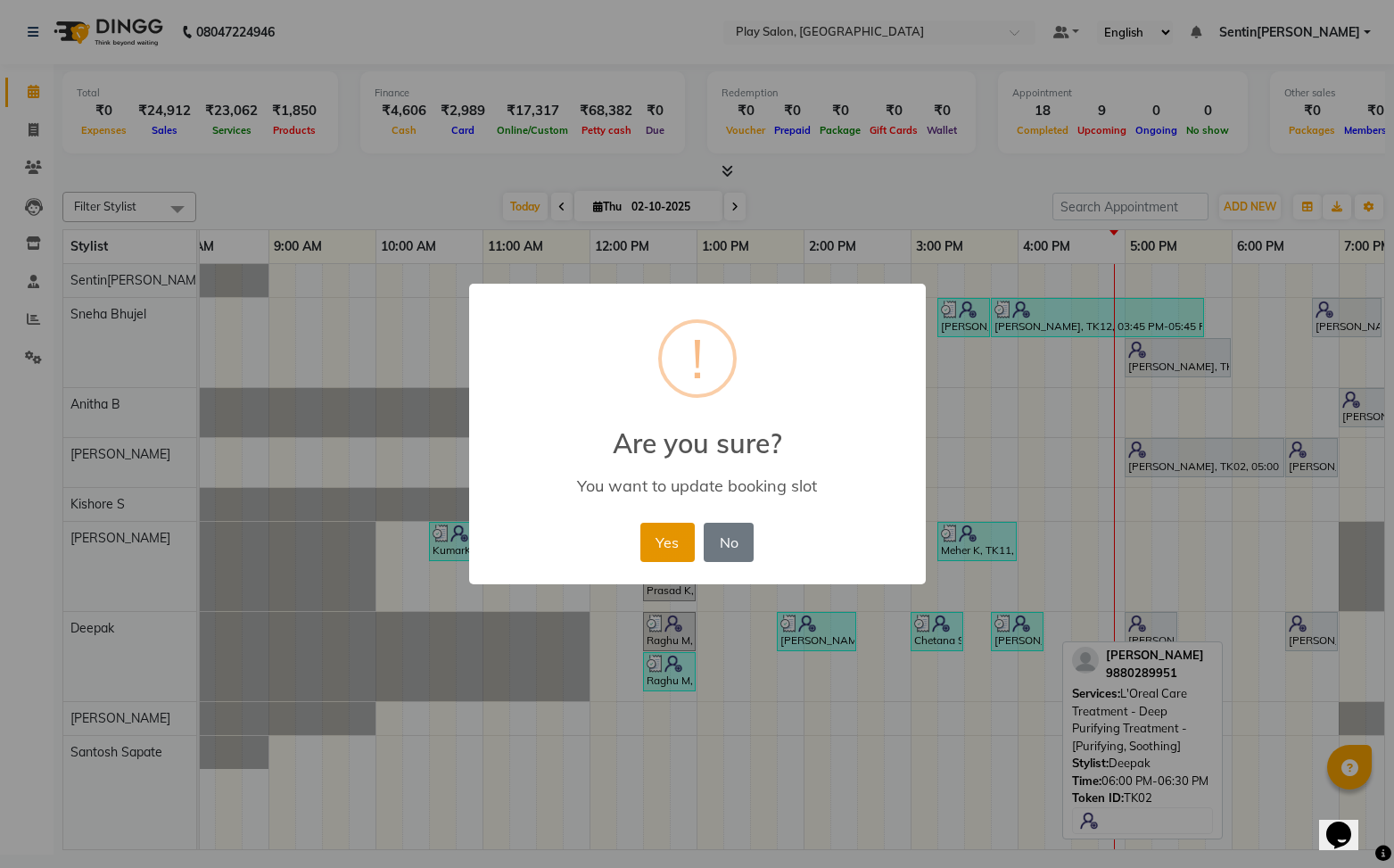
click at [644, 544] on button "Yes" at bounding box center [667, 542] width 55 height 39
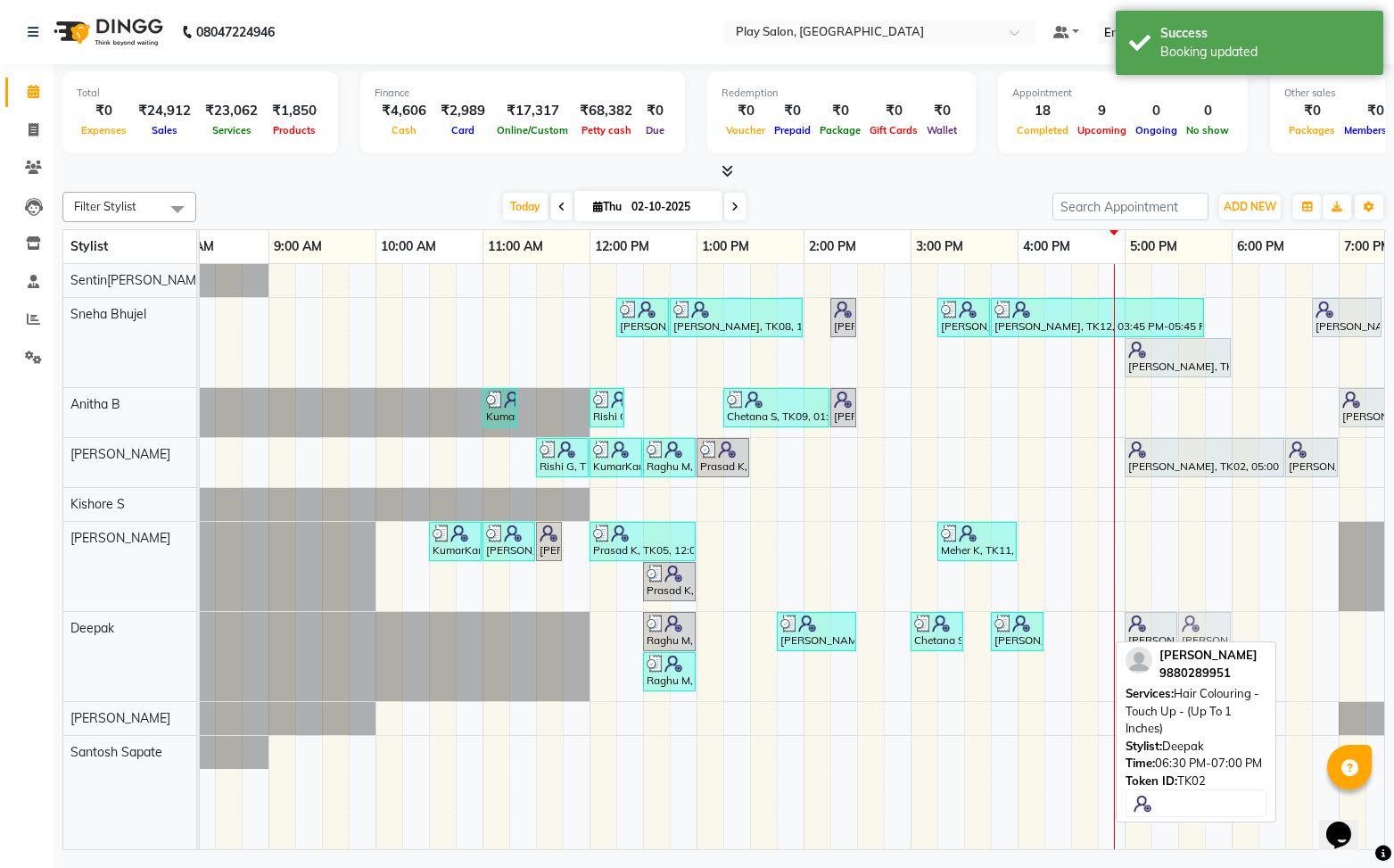
drag, startPoint x: 1311, startPoint y: 629, endPoint x: 1217, endPoint y: 633, distance: 94.1
click at [162, 634] on div "Raghu M, TK06, 12:30 PM-01:00 PM, Men Styling - Men'S Global Sangitha Shetty, T…" at bounding box center [162, 656] width 0 height 89
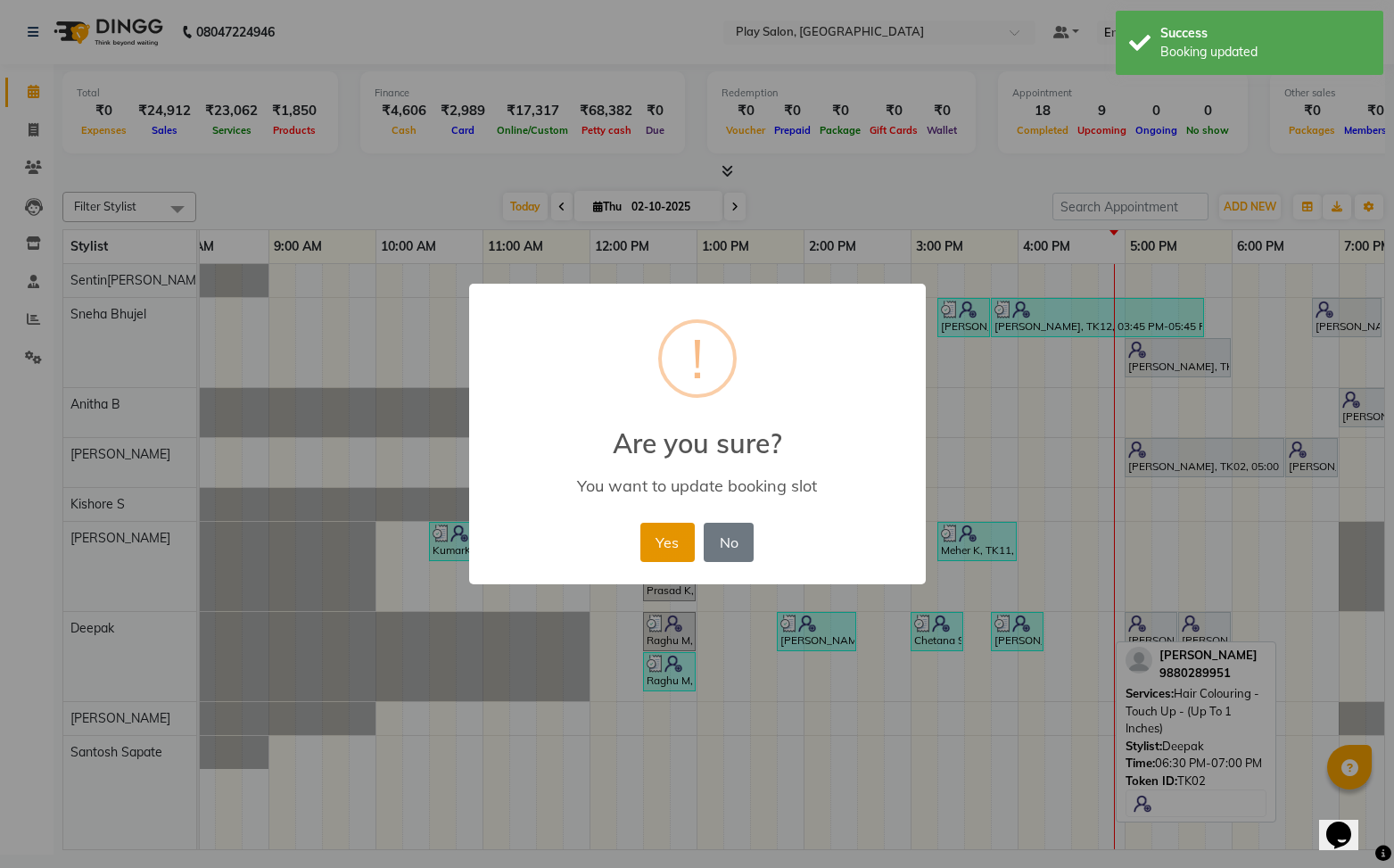
click at [660, 540] on button "Yes" at bounding box center [667, 542] width 55 height 39
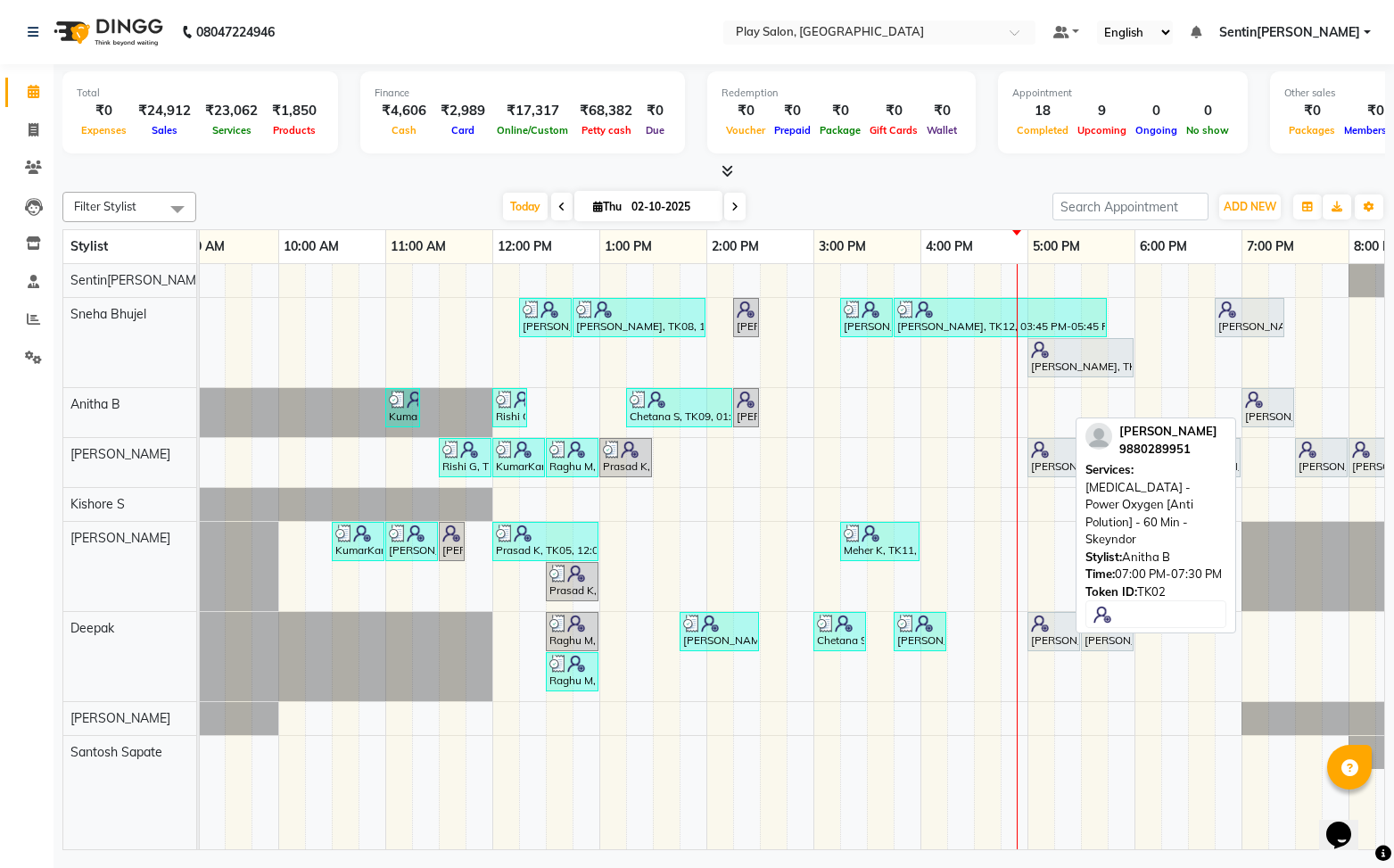
scroll to position [0, 137]
drag, startPoint x: 1268, startPoint y: 412, endPoint x: 1063, endPoint y: 400, distance: 205.4
click at [63, 400] on div "KumarKant Gowda, TK03, 11:00 AM-11:20 AM, SHORT TREATMENTS 20 MIN - FOOT MASSAG…" at bounding box center [63, 413] width 0 height 49
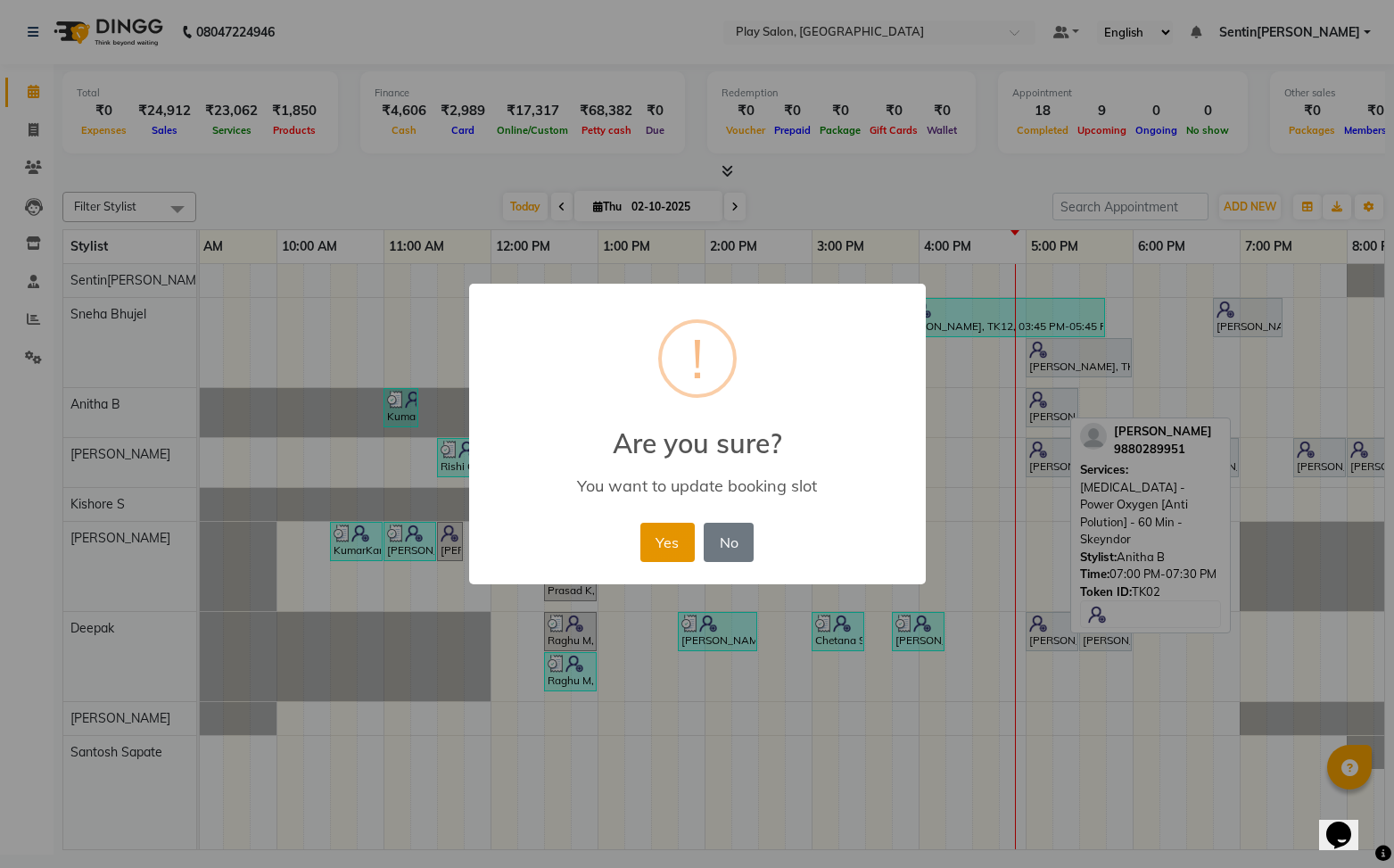
click at [667, 542] on button "Yes" at bounding box center [667, 542] width 55 height 39
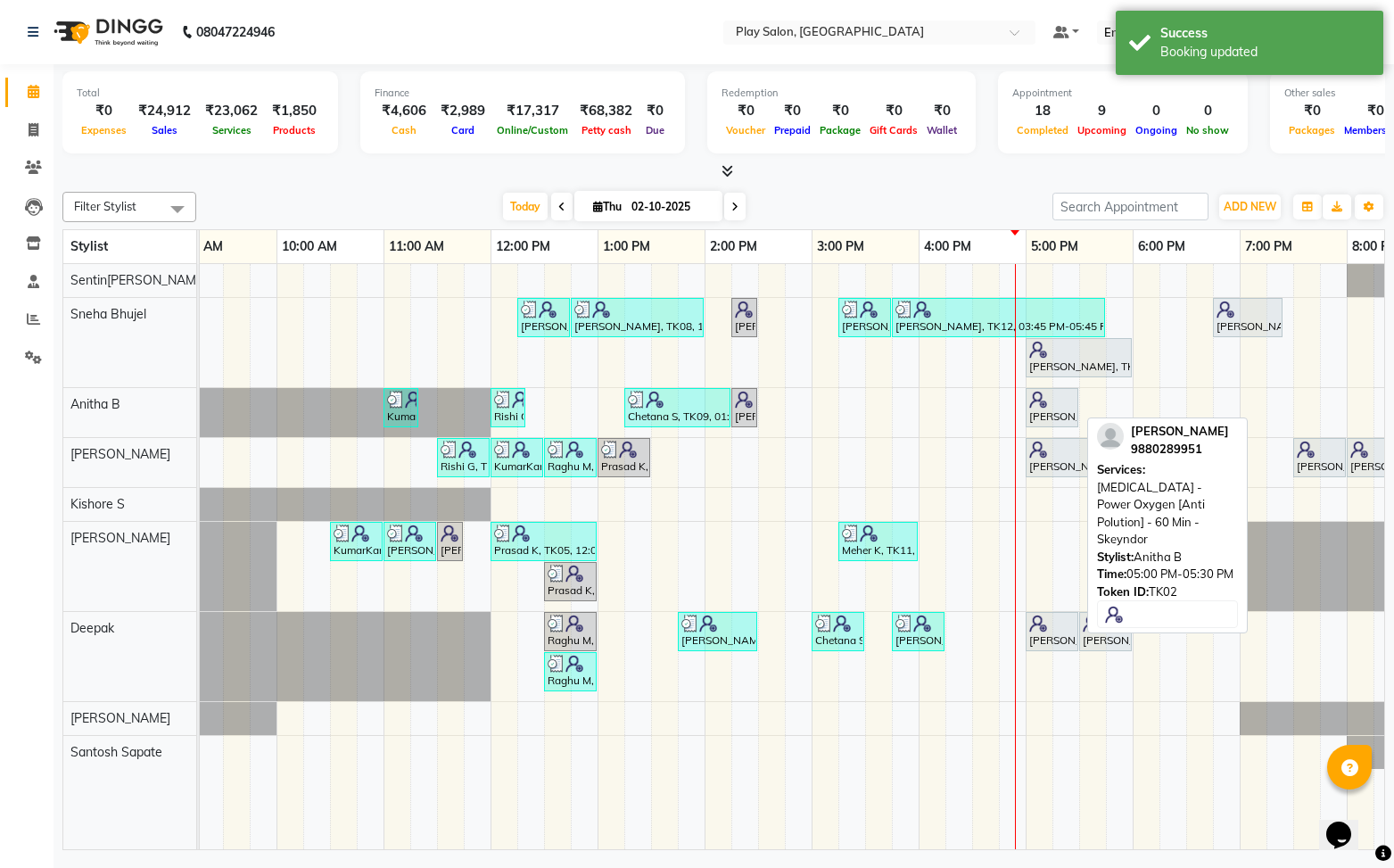
scroll to position [0, 119]
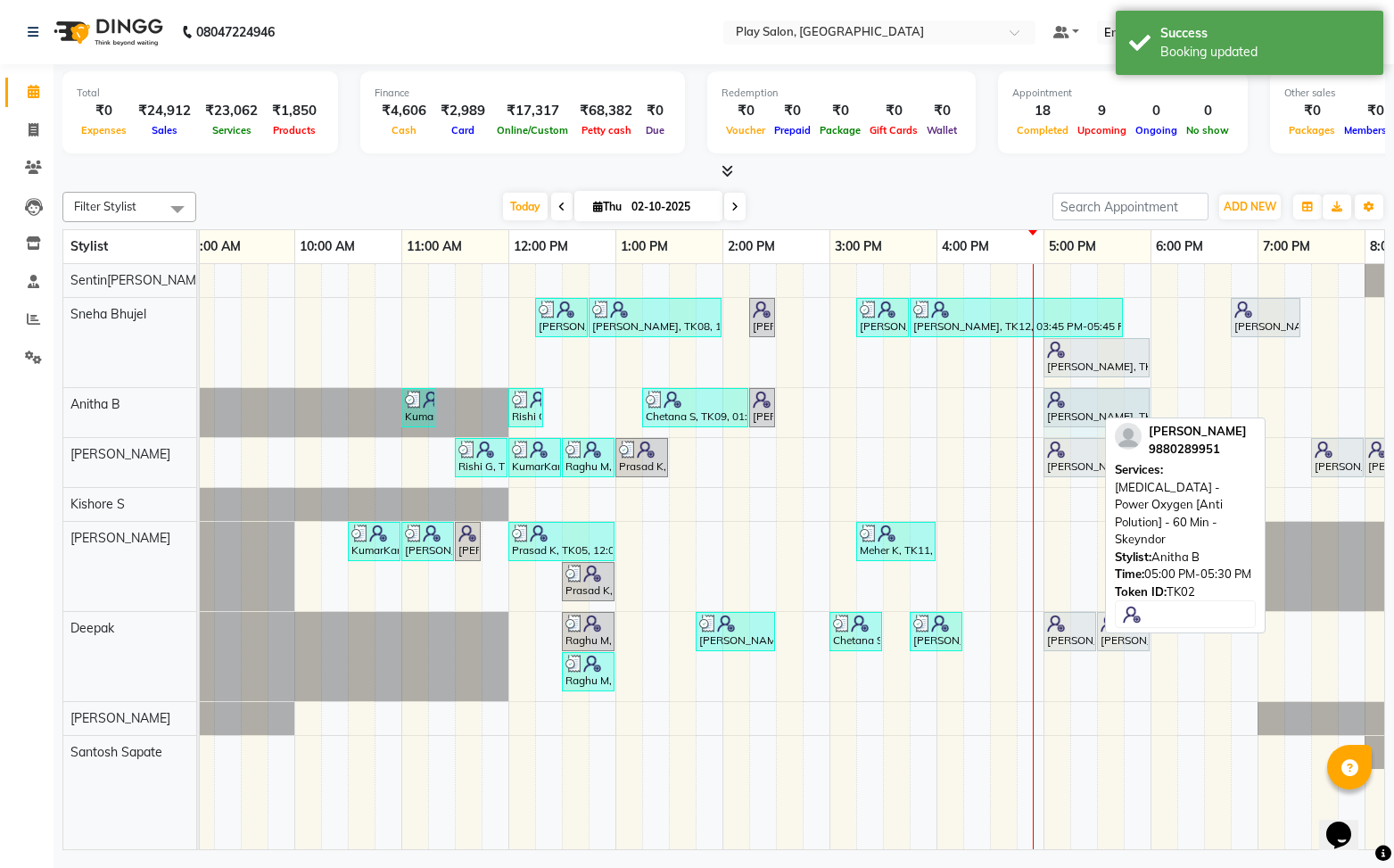
drag, startPoint x: 1094, startPoint y: 406, endPoint x: 1198, endPoint y: 390, distance: 105.2
click at [80, 404] on div "KumarKant Gowda, TK03, 11:00 AM-11:20 AM, SHORT TREATMENTS 20 MIN - FOOT MASSAG…" at bounding box center [80, 413] width 0 height 49
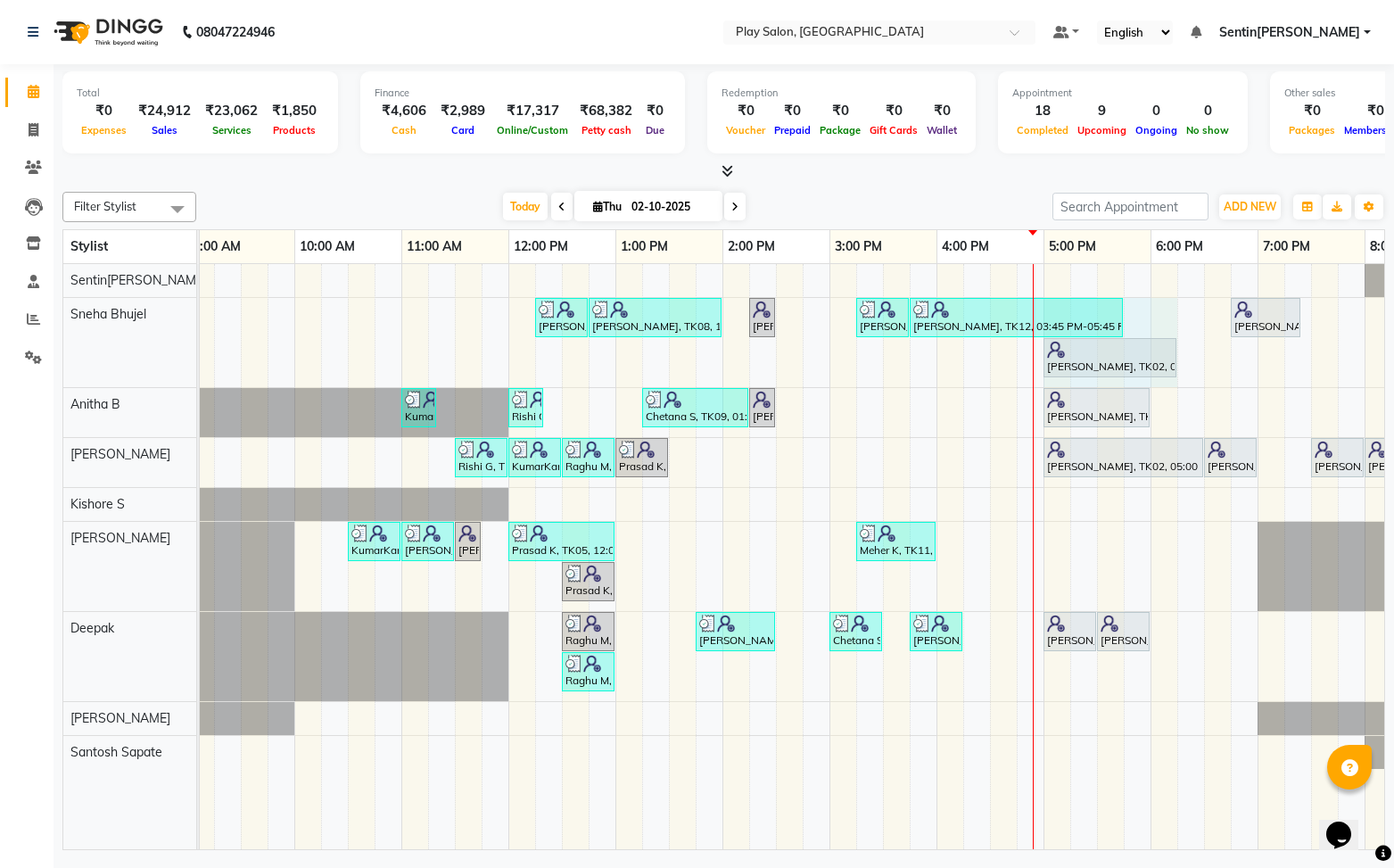
drag, startPoint x: 1148, startPoint y: 366, endPoint x: 1165, endPoint y: 364, distance: 17.1
click at [80, 364] on div "Sanju Agarwal, TK08, 12:15 PM-12:45 PM, Skin Care - Hydrating And Nourishing - …" at bounding box center [80, 343] width 0 height 89
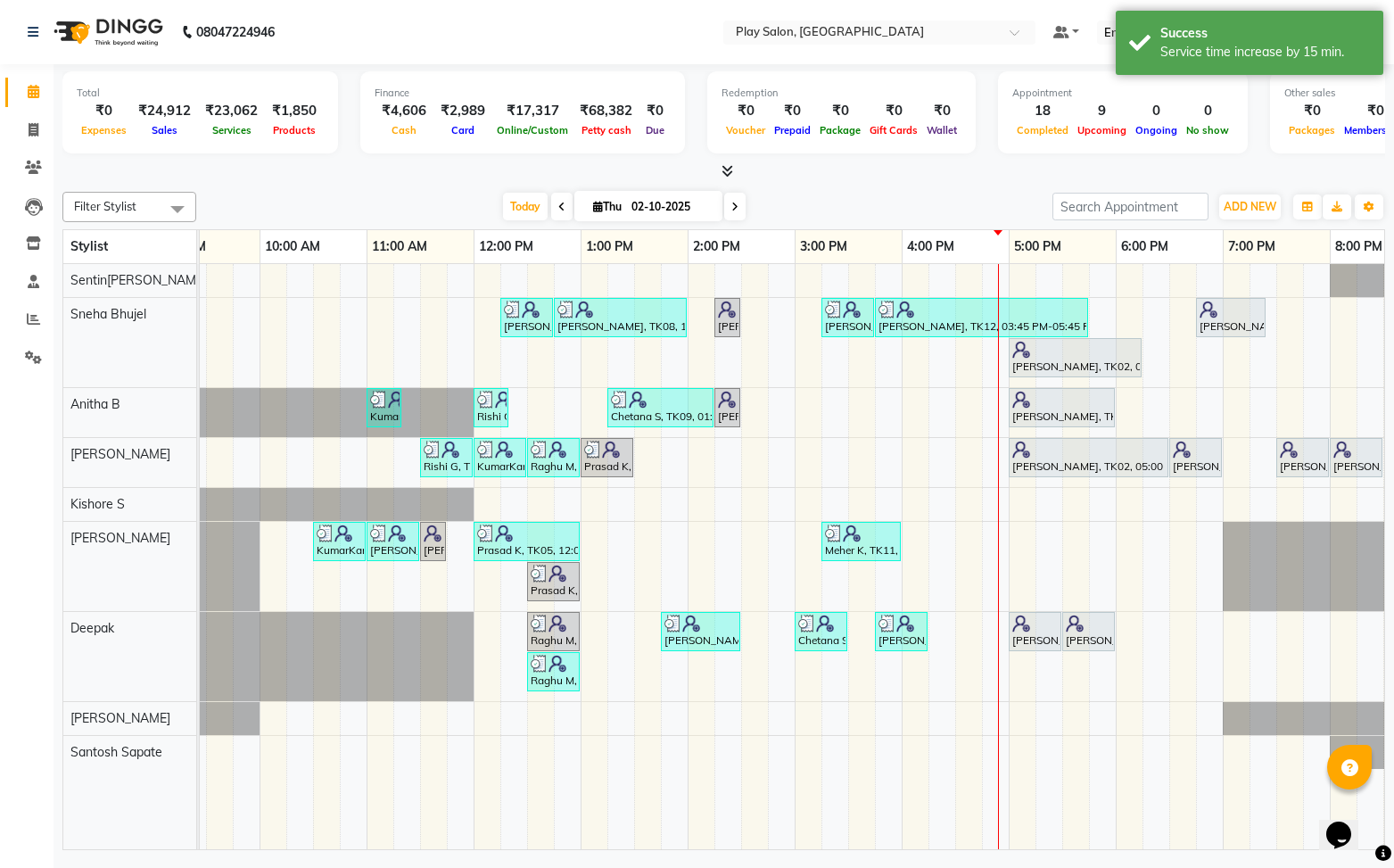
scroll to position [0, 190]
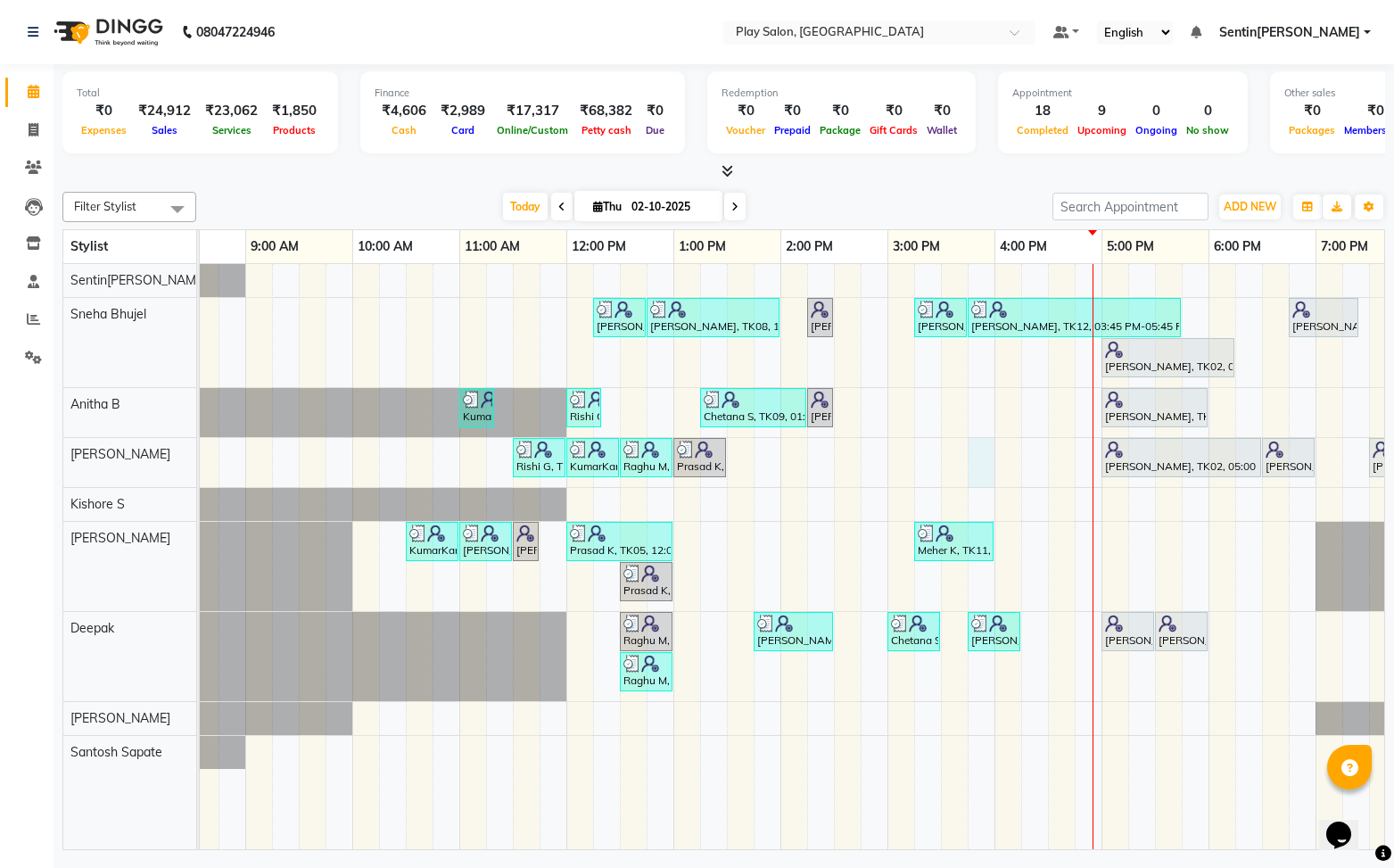
click at [976, 445] on div "Sanju Agarwal, TK08, 12:15 PM-12:45 PM, Skin Care - Hydrating And Nourishing - …" at bounding box center [834, 556] width 1391 height 586
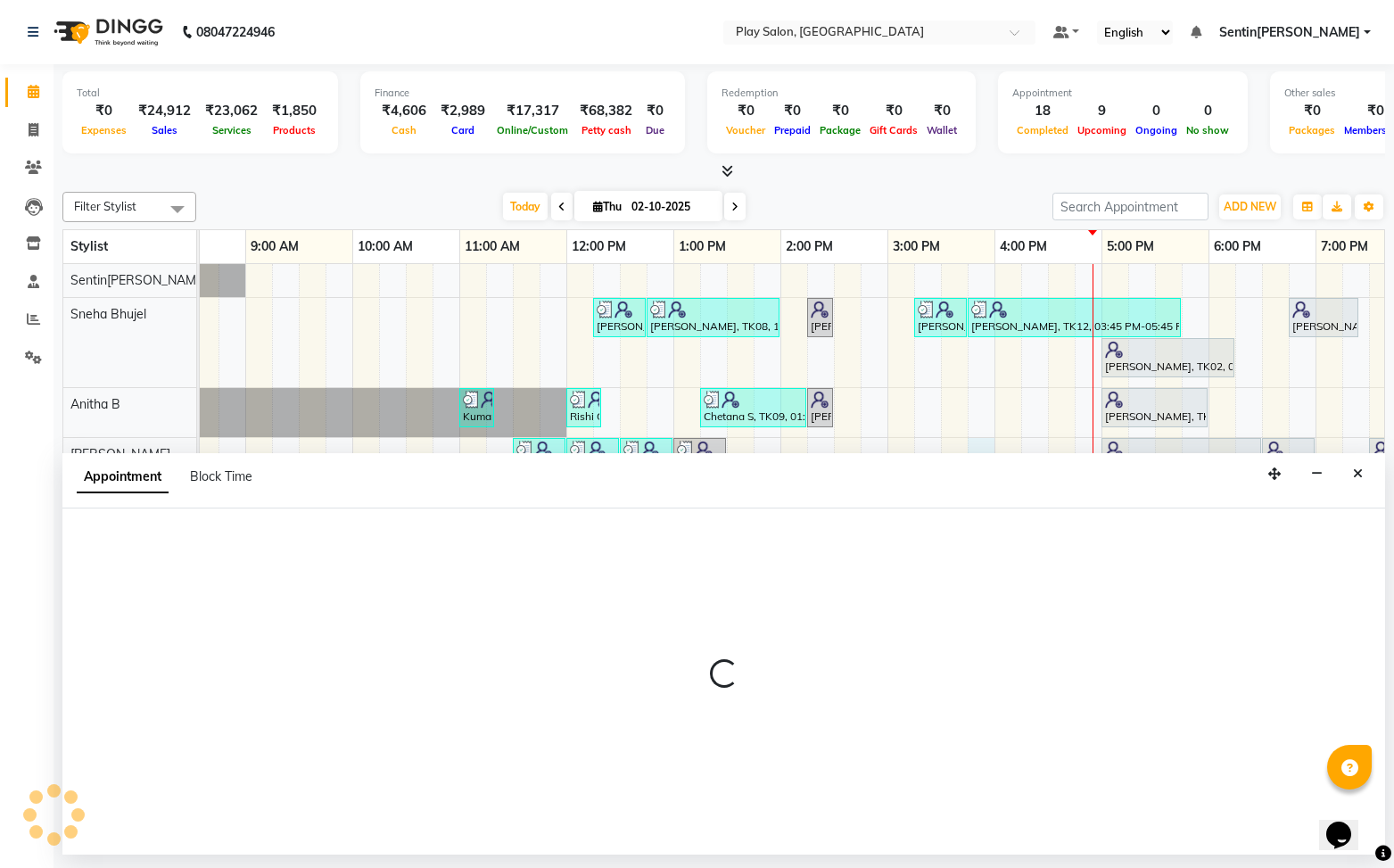
select select "91861"
select select "945"
select select "tentative"
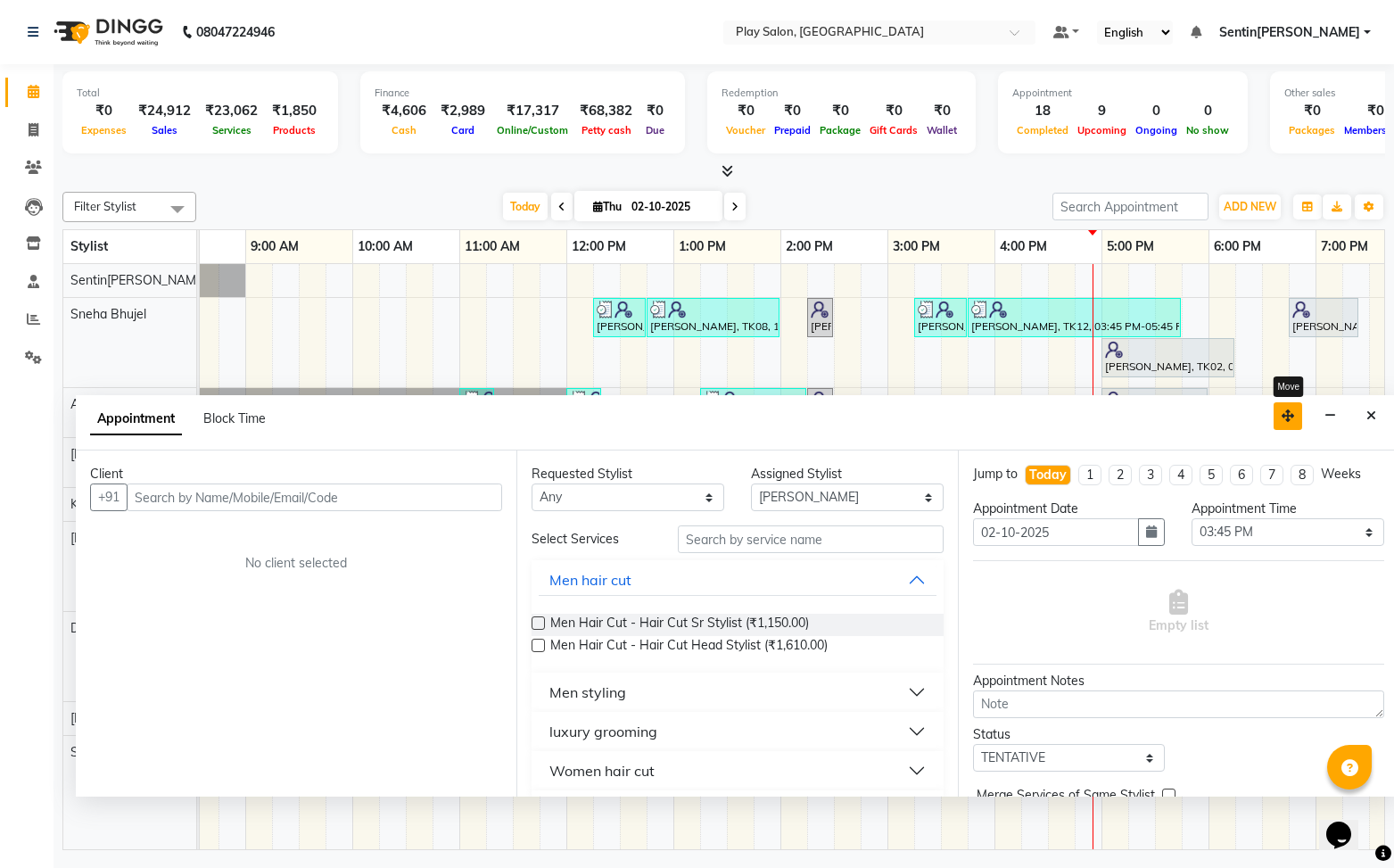
drag, startPoint x: 1268, startPoint y: 474, endPoint x: 1281, endPoint y: 411, distance: 64.3
click at [1281, 411] on button "button" at bounding box center [1288, 415] width 28 height 27
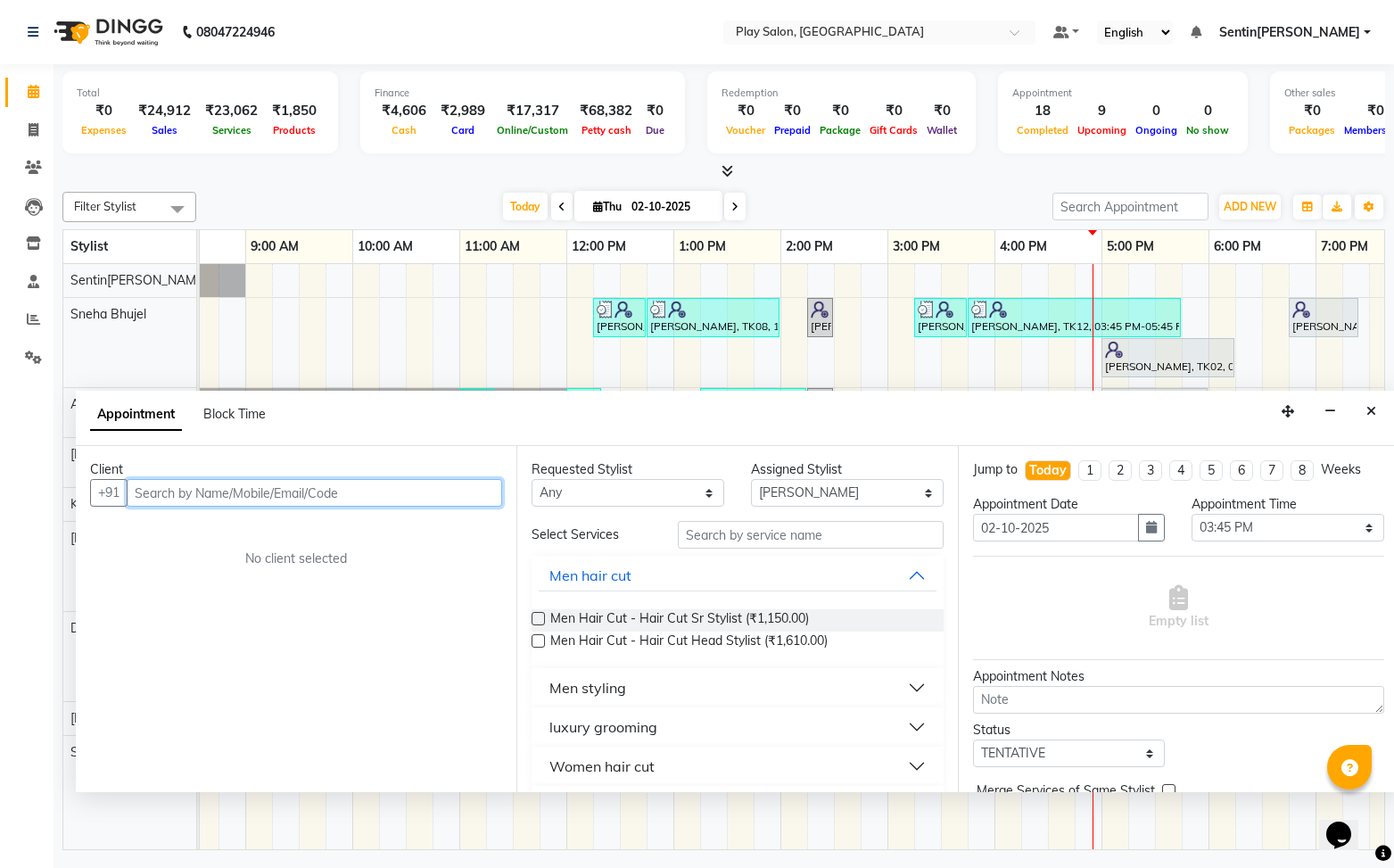
click at [267, 488] on input "text" at bounding box center [314, 493] width 376 height 27
type input "9553284657"
click at [474, 493] on span "Add Client" at bounding box center [466, 493] width 60 height 16
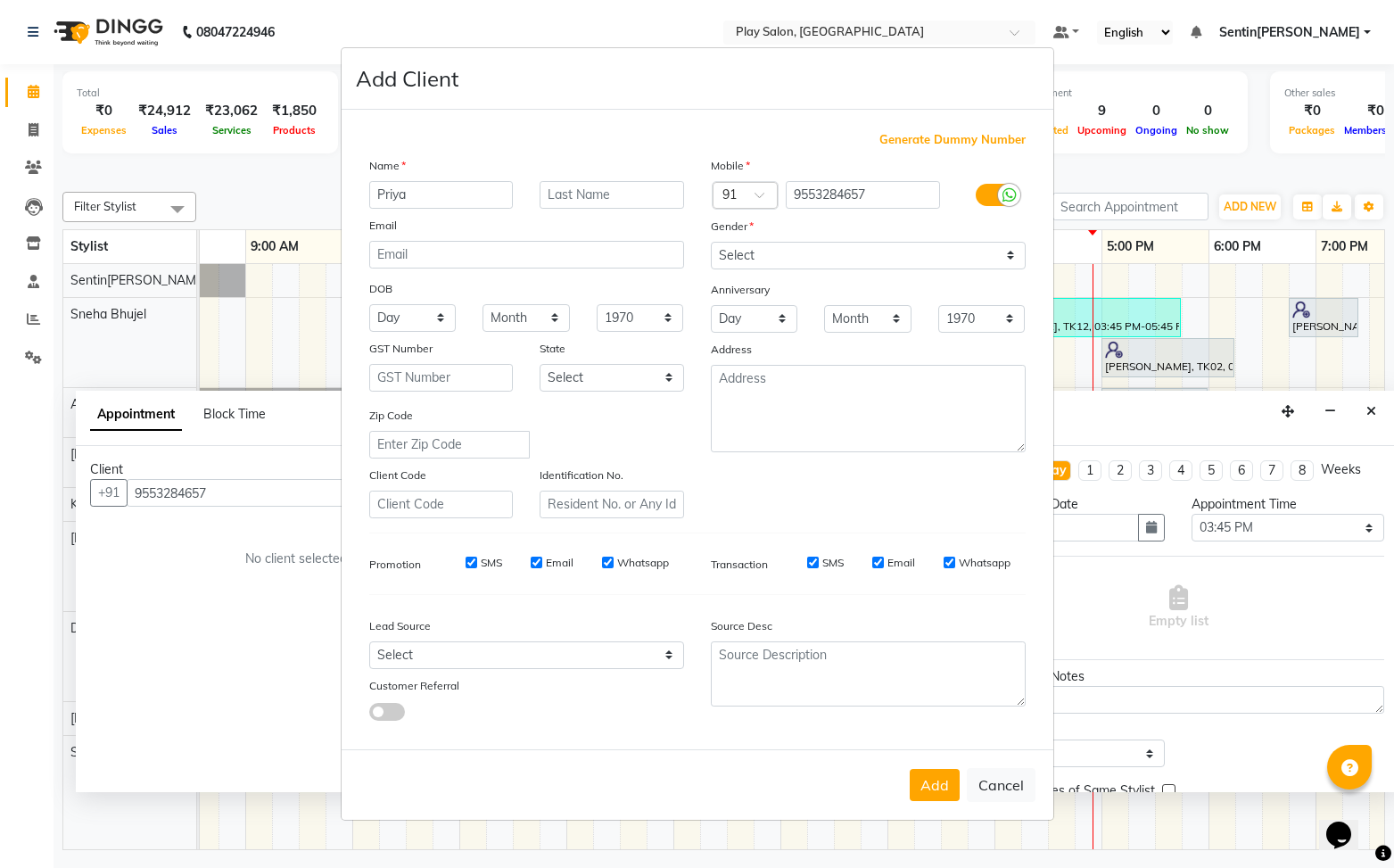
type input "Priya"
click at [638, 197] on input "text" at bounding box center [612, 195] width 145 height 27
type input "K"
click at [829, 256] on select "Select [DEMOGRAPHIC_DATA] [DEMOGRAPHIC_DATA] Other Prefer Not To Say" at bounding box center [868, 255] width 315 height 27
select select "[DEMOGRAPHIC_DATA]"
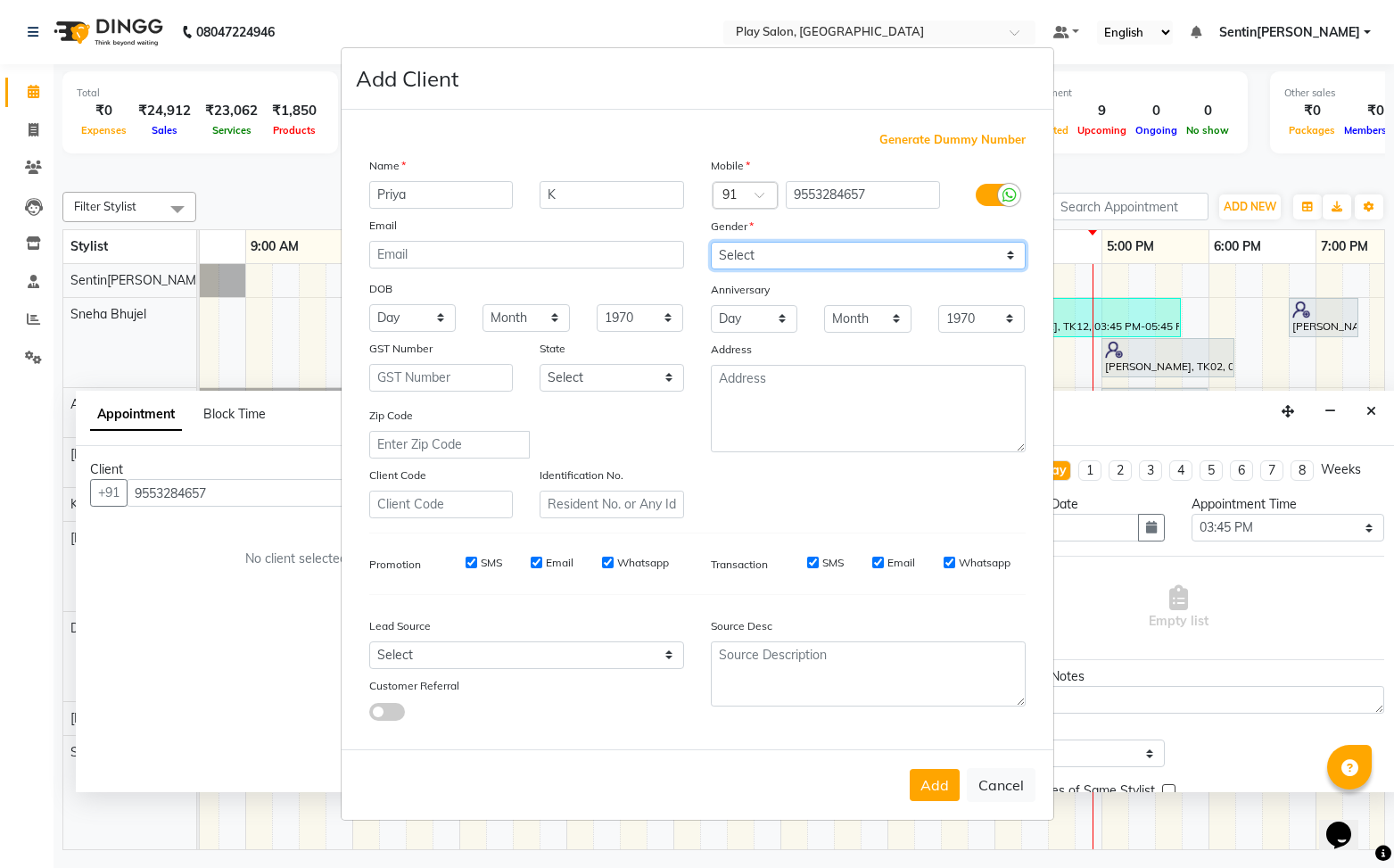
click at [711, 242] on select "Select [DEMOGRAPHIC_DATA] [DEMOGRAPHIC_DATA] Other Prefer Not To Say" at bounding box center [868, 255] width 315 height 27
drag, startPoint x: 943, startPoint y: 786, endPoint x: 1143, endPoint y: 592, distance: 278.6
click at [943, 786] on button "Add" at bounding box center [935, 784] width 50 height 32
select select
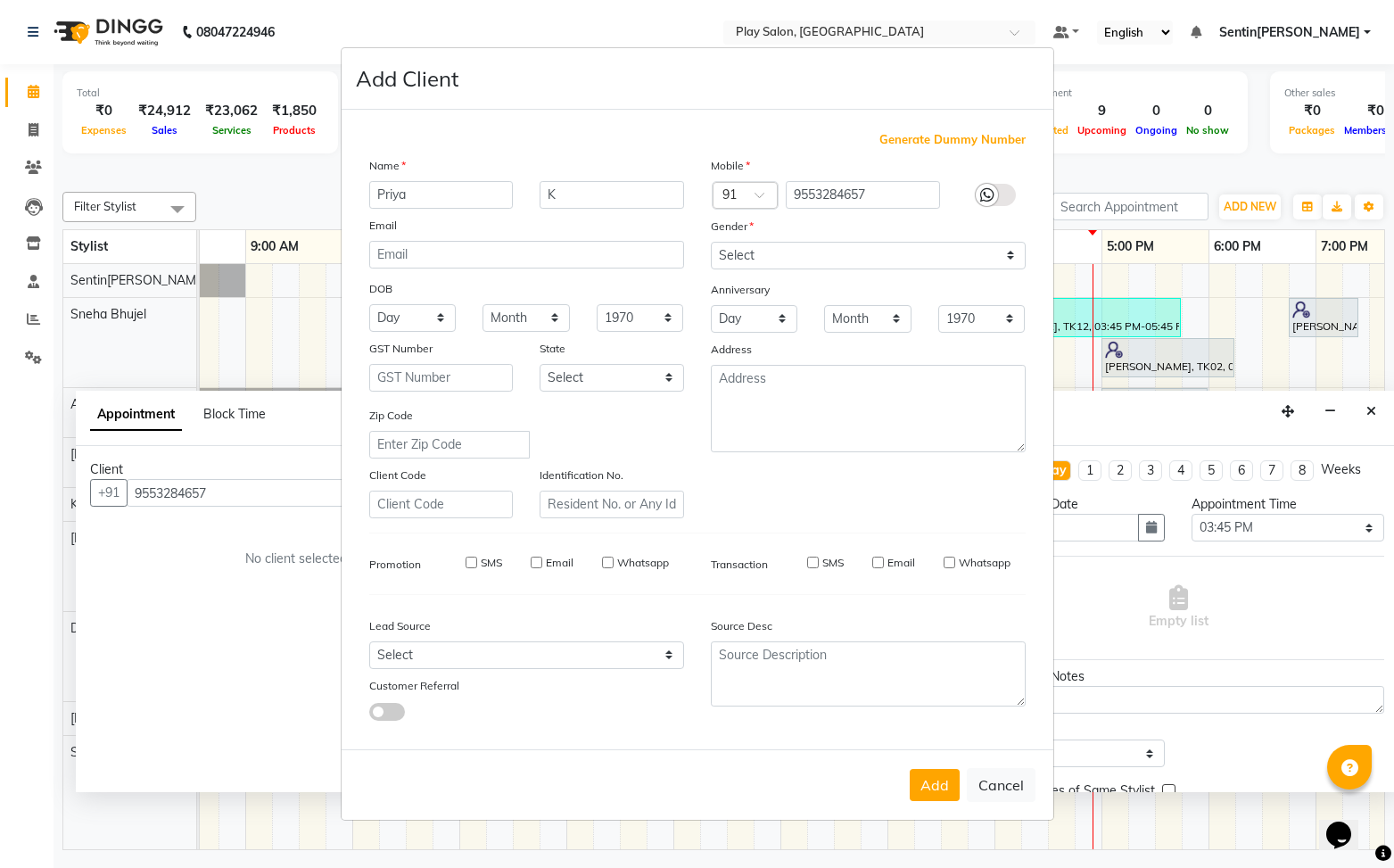
select select
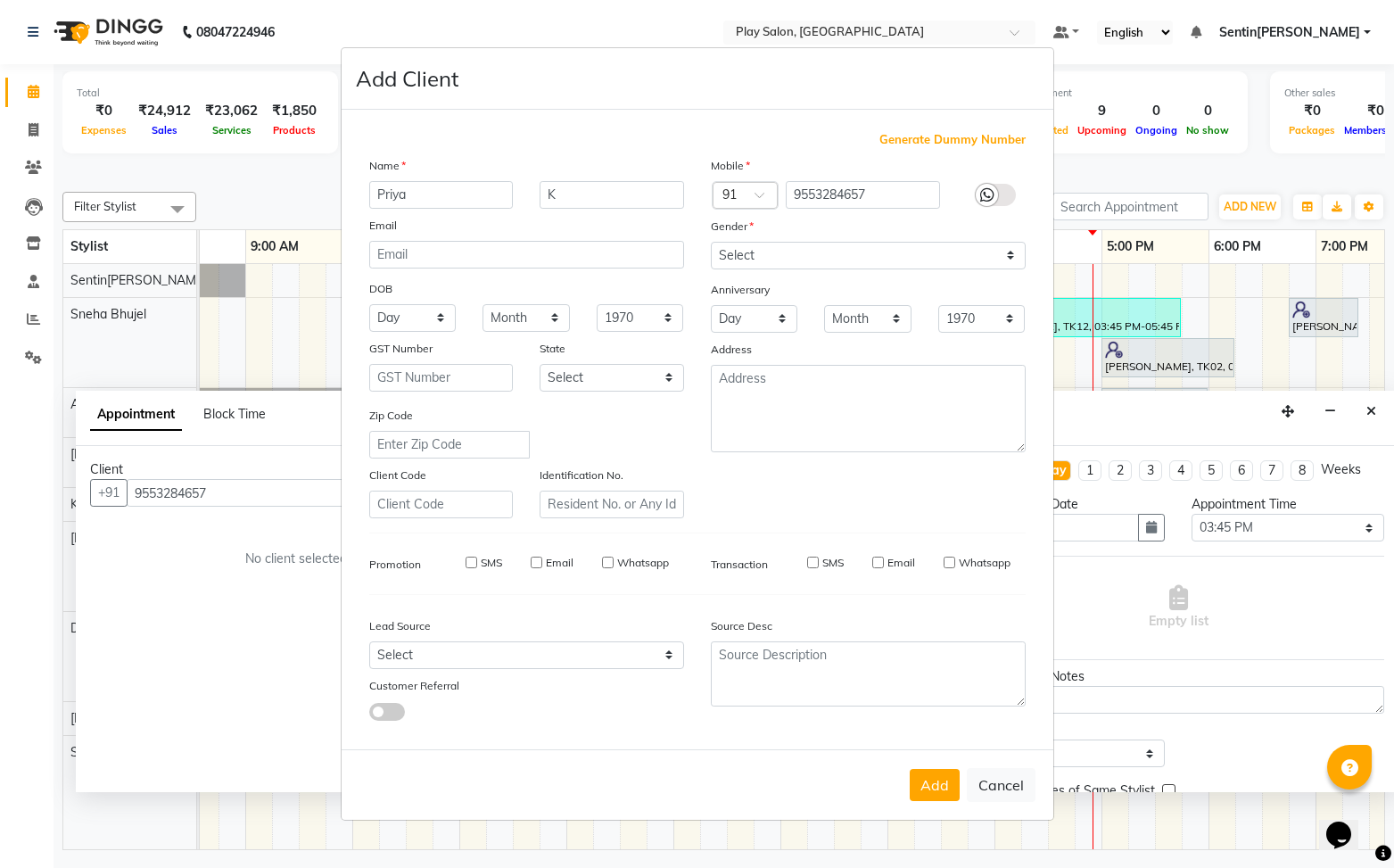
checkbox input "false"
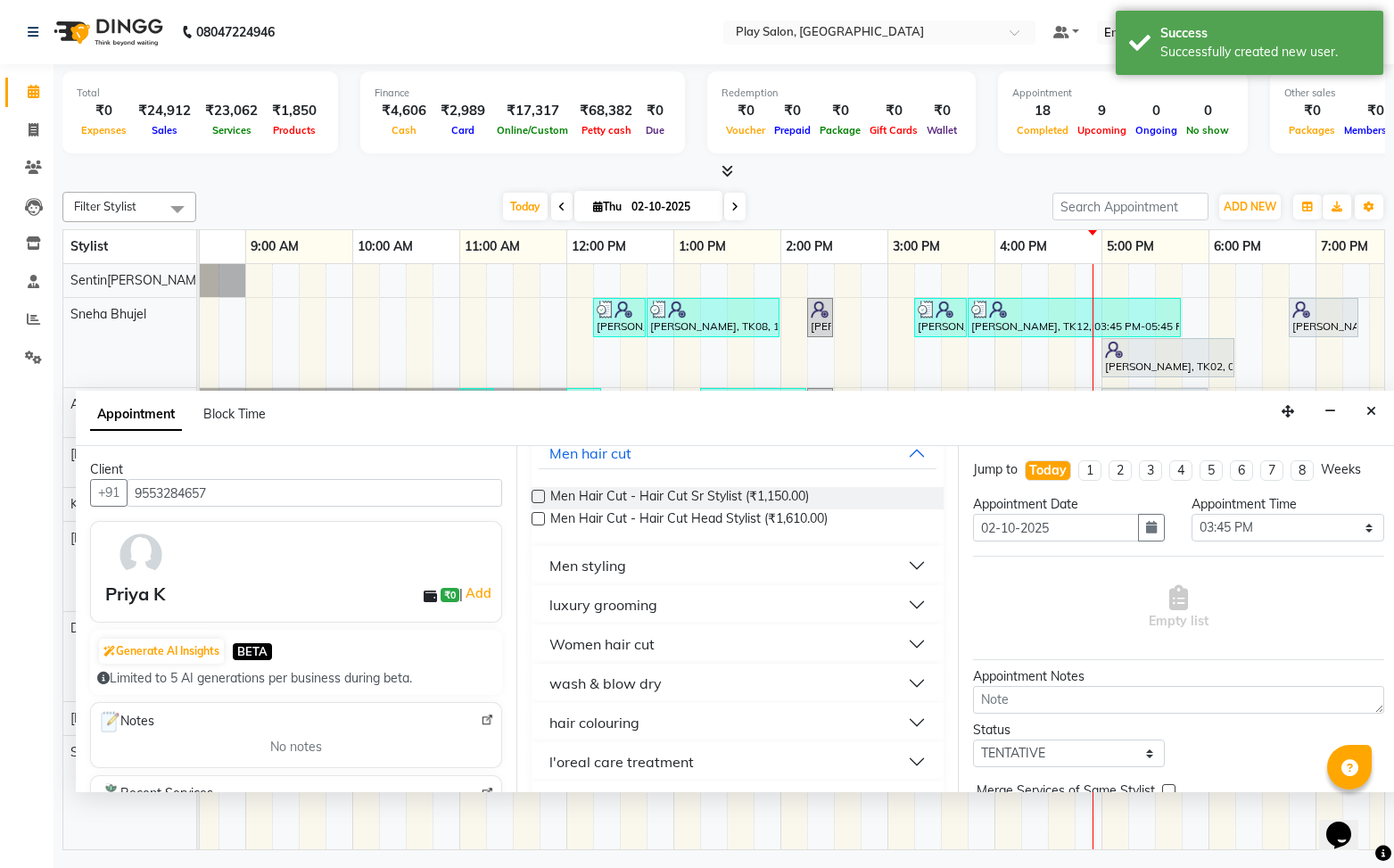
scroll to position [124, 0]
click at [713, 721] on button "hair colouring" at bounding box center [737, 720] width 397 height 32
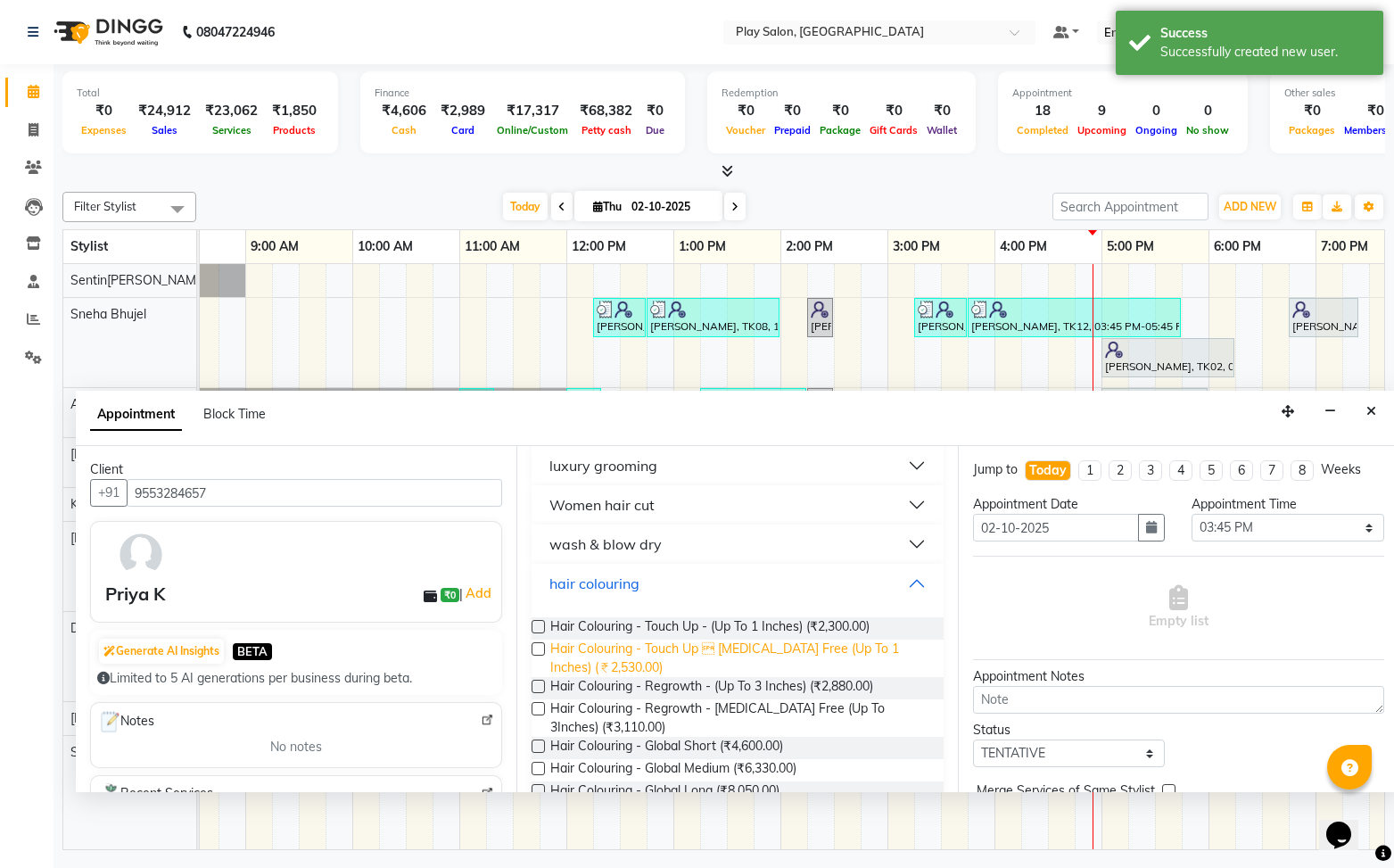
scroll to position [281, 0]
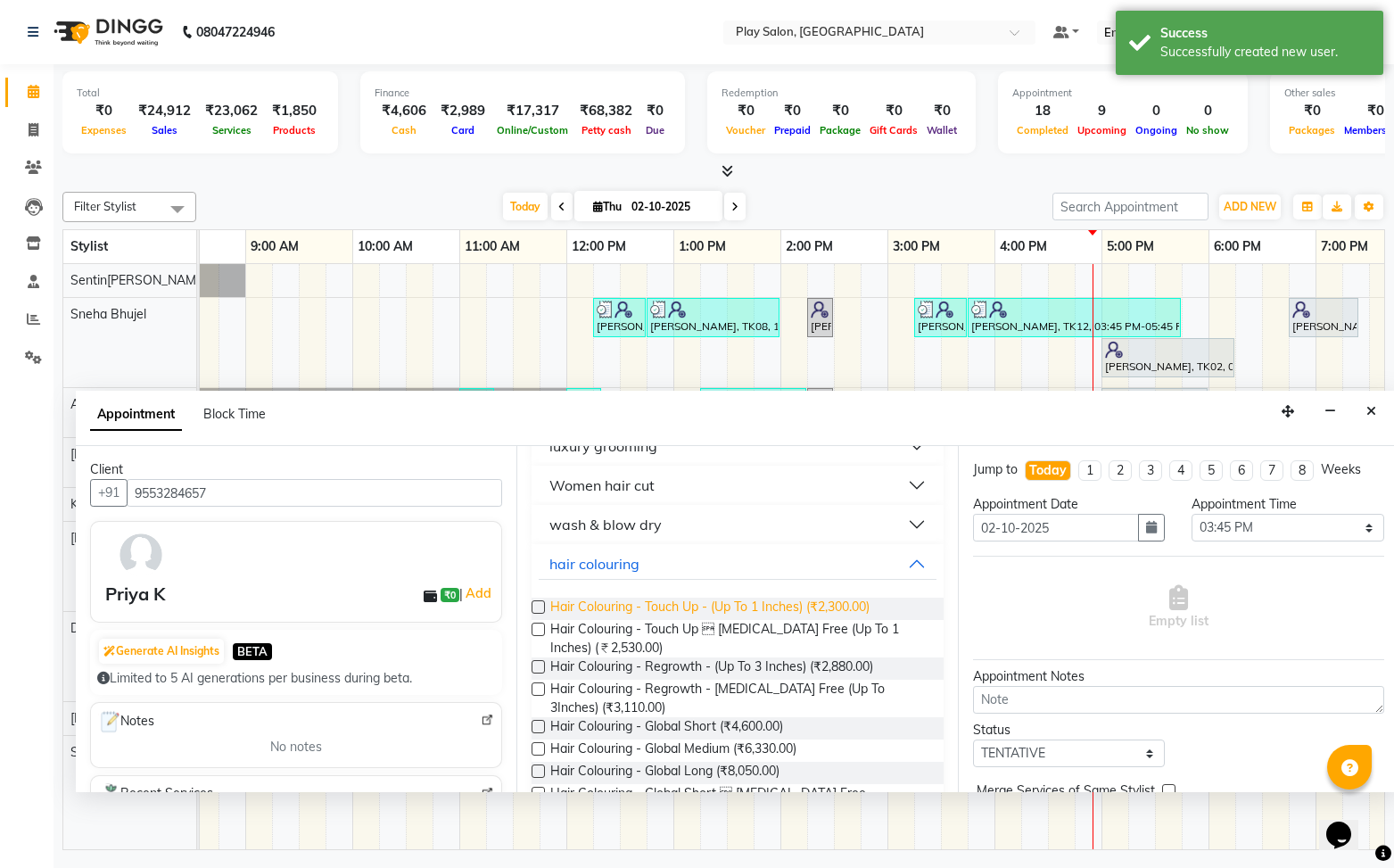
drag, startPoint x: 541, startPoint y: 604, endPoint x: 617, endPoint y: 607, distance: 76.1
click at [541, 604] on label at bounding box center [538, 606] width 14 height 14
click at [541, 604] on input "checkbox" at bounding box center [537, 608] width 12 height 12
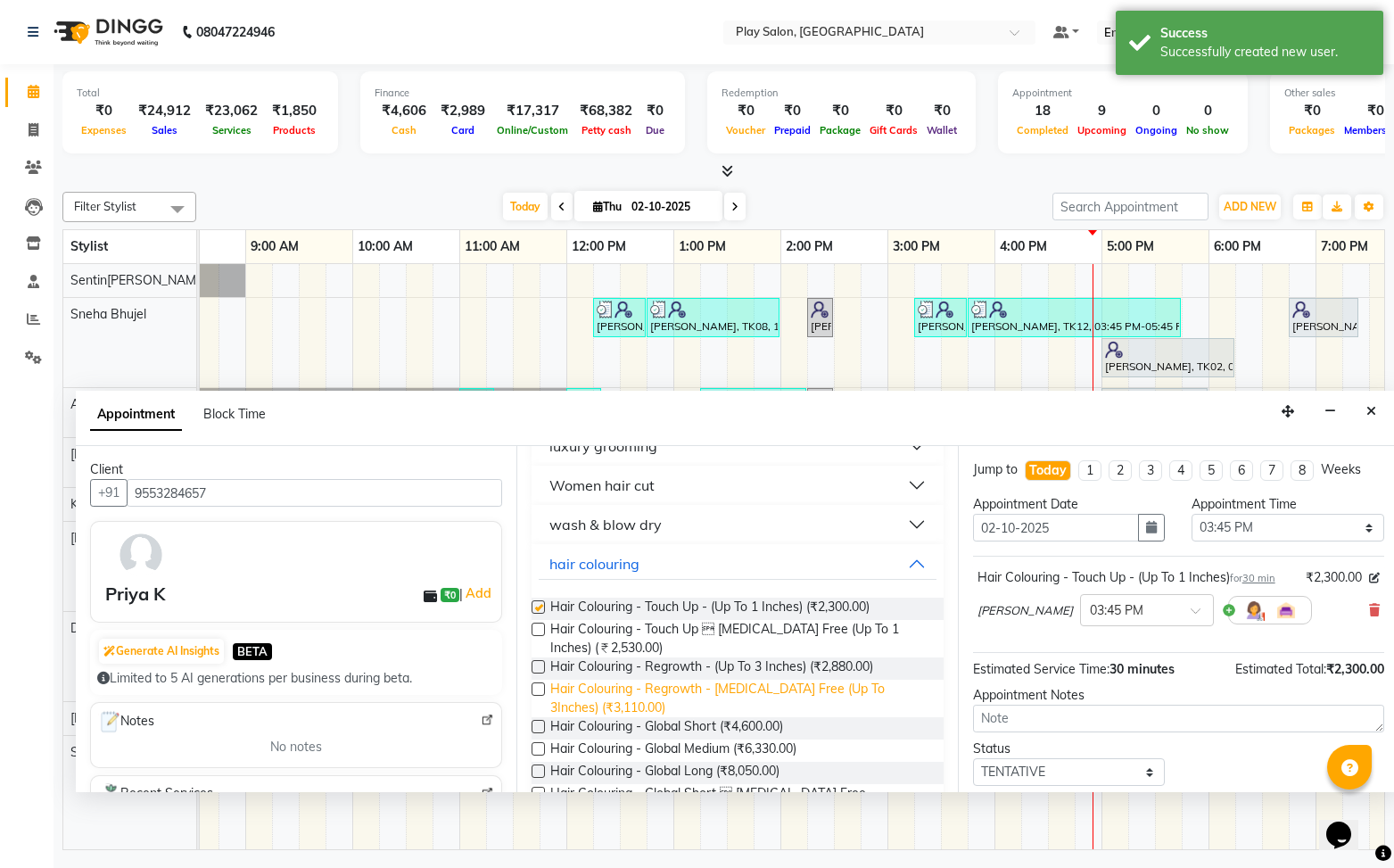
checkbox input "false"
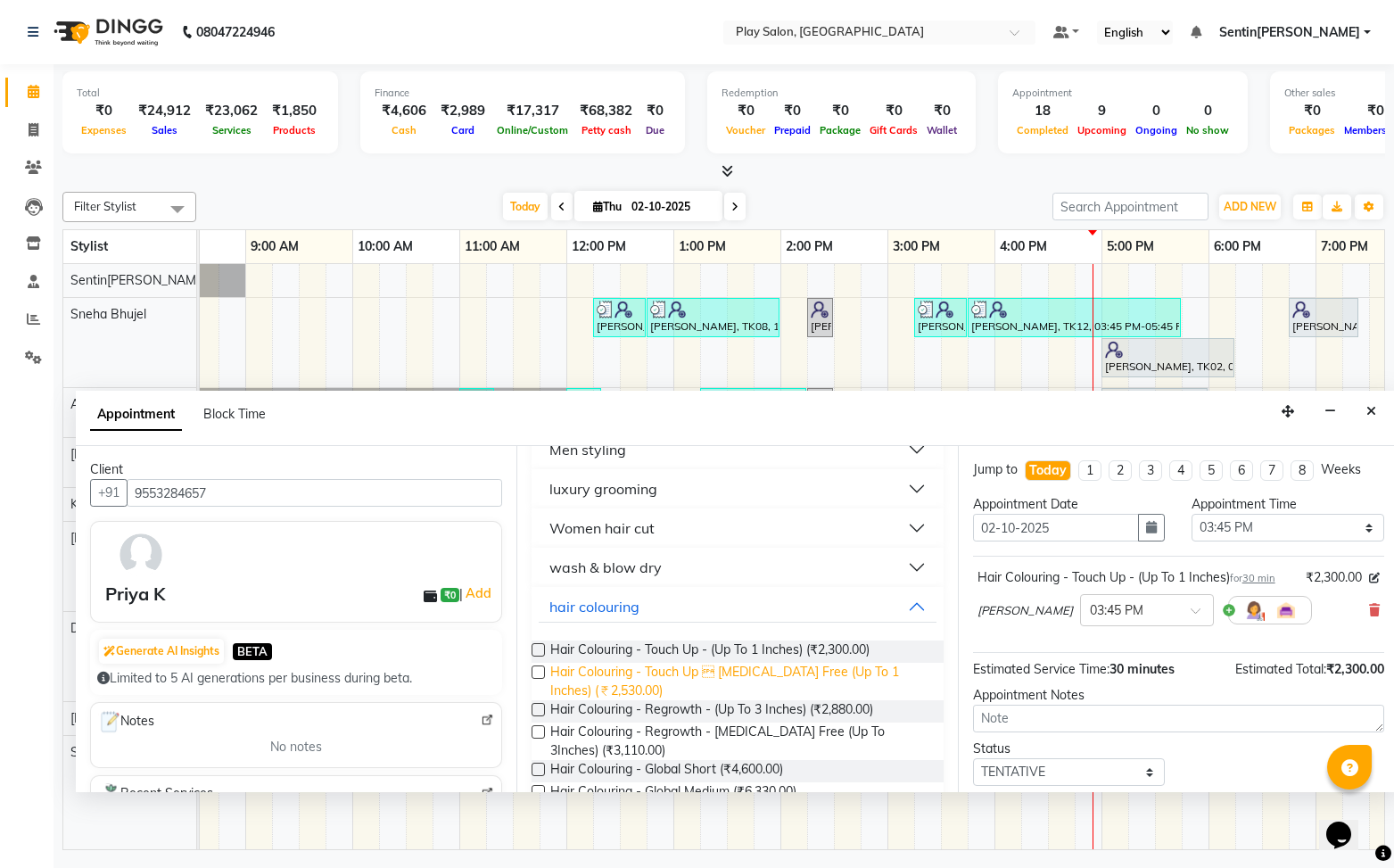
scroll to position [240, 0]
click at [915, 608] on button "hair colouring" at bounding box center [737, 604] width 397 height 32
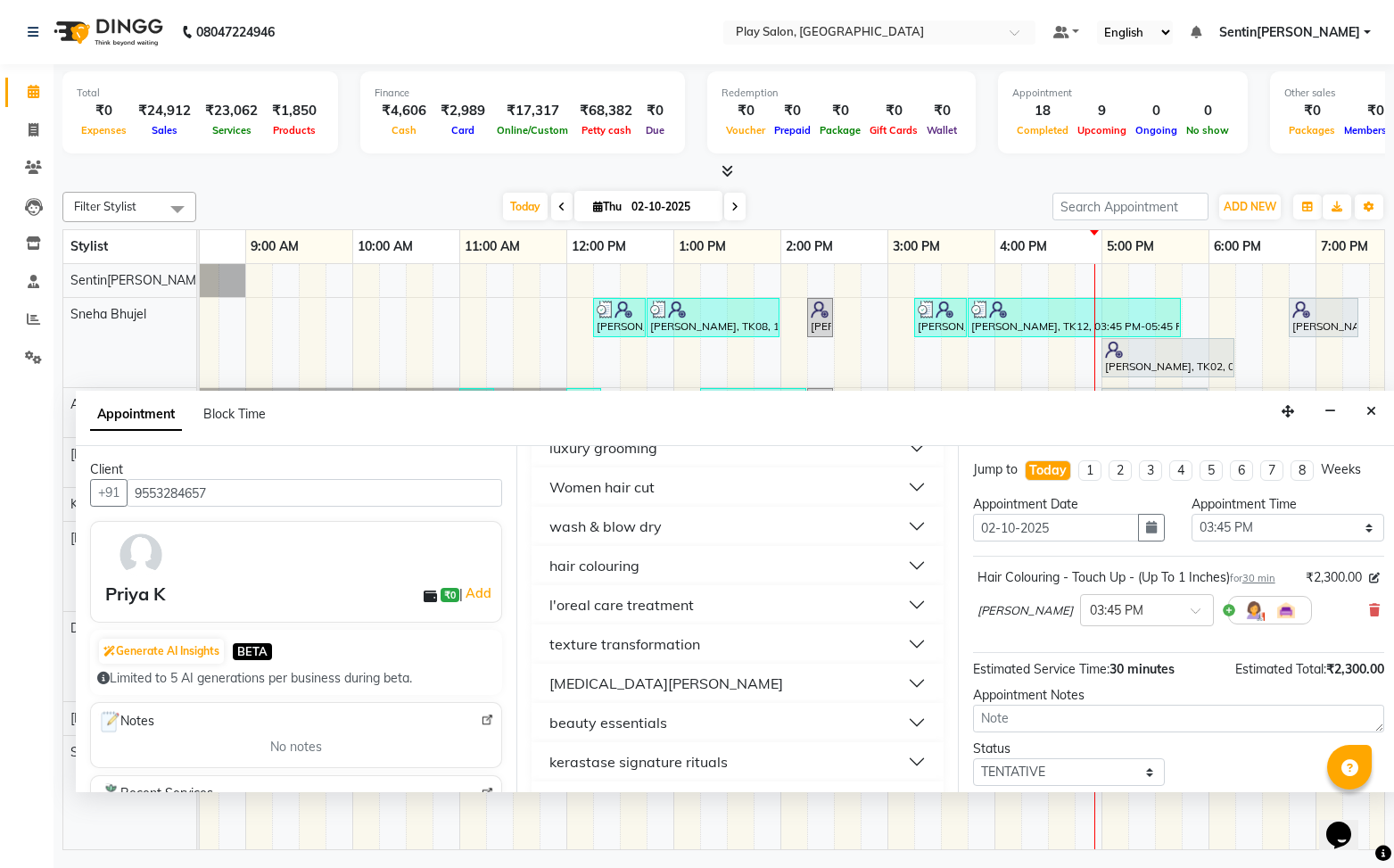
scroll to position [0, 0]
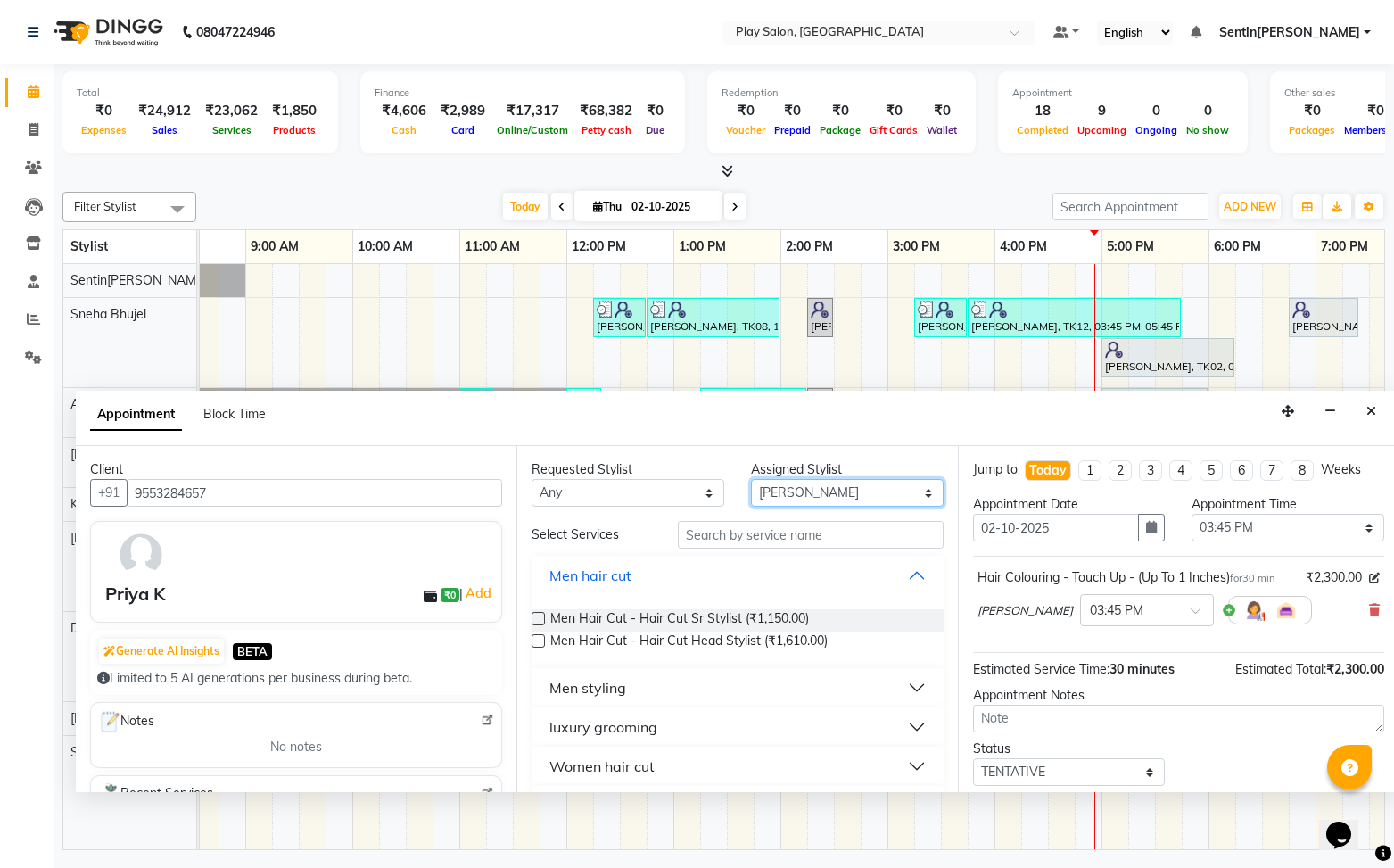
click at [868, 492] on select "Select [PERSON_NAME] B [PERSON_NAME] S [PERSON_NAME] [PERSON_NAME] M [PERSON_NA…" at bounding box center [847, 493] width 193 height 27
select select "91860"
click at [751, 479] on select "Select [PERSON_NAME] B [PERSON_NAME] S [PERSON_NAME] [PERSON_NAME] M [PERSON_NA…" at bounding box center [847, 493] width 193 height 27
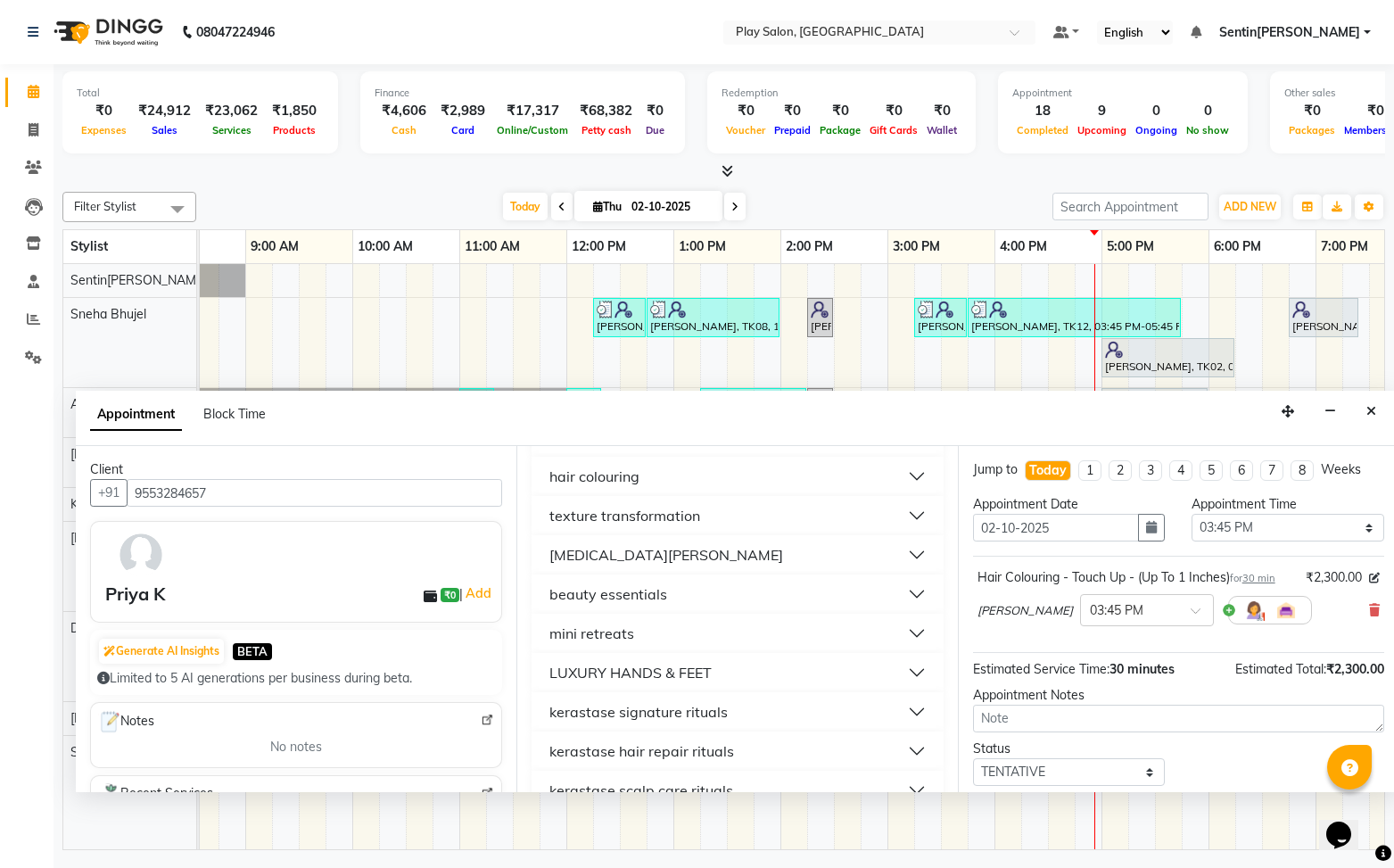
scroll to position [279, 0]
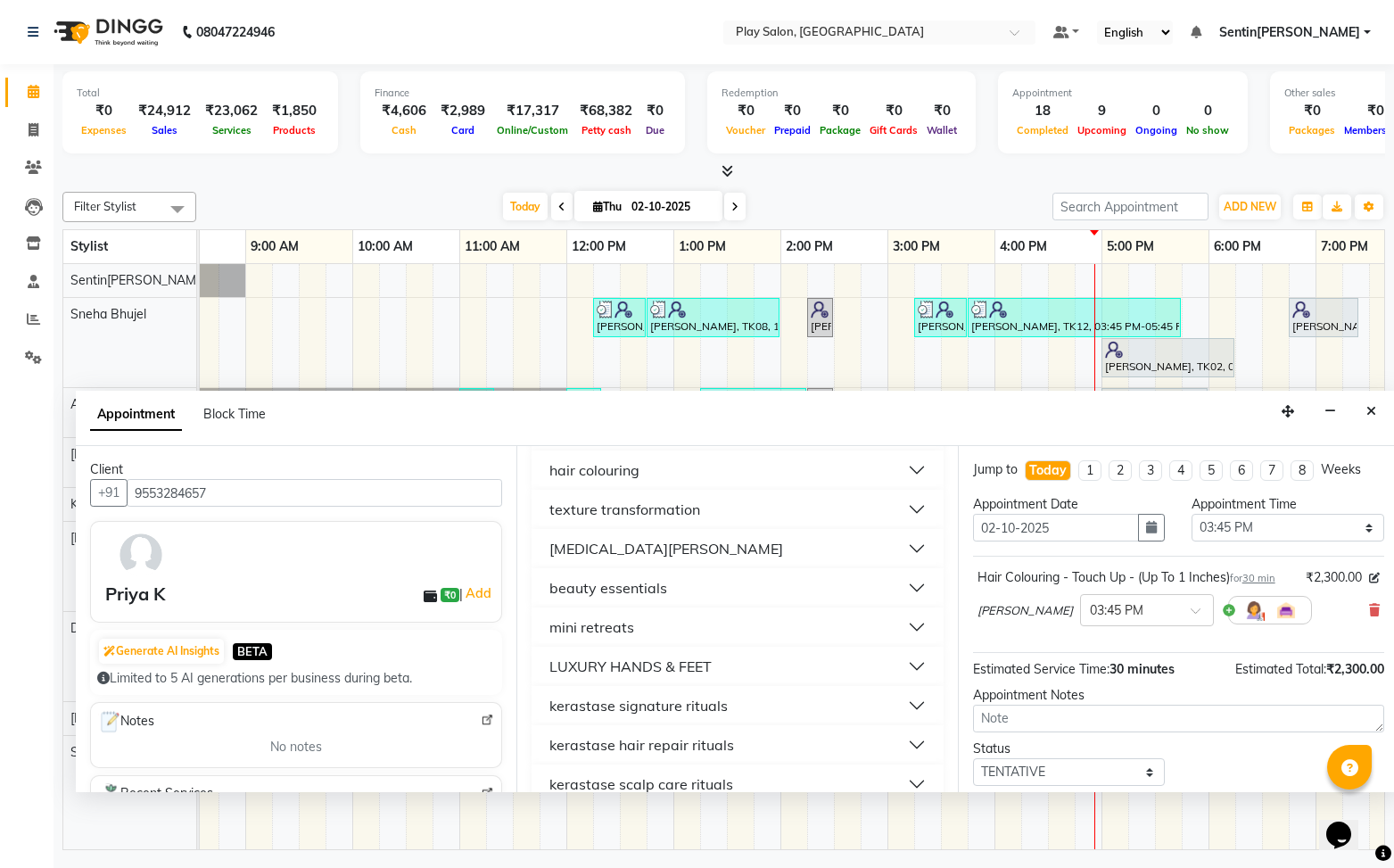
click at [750, 665] on button "LUXURY HANDS & FEET" at bounding box center [737, 665] width 397 height 32
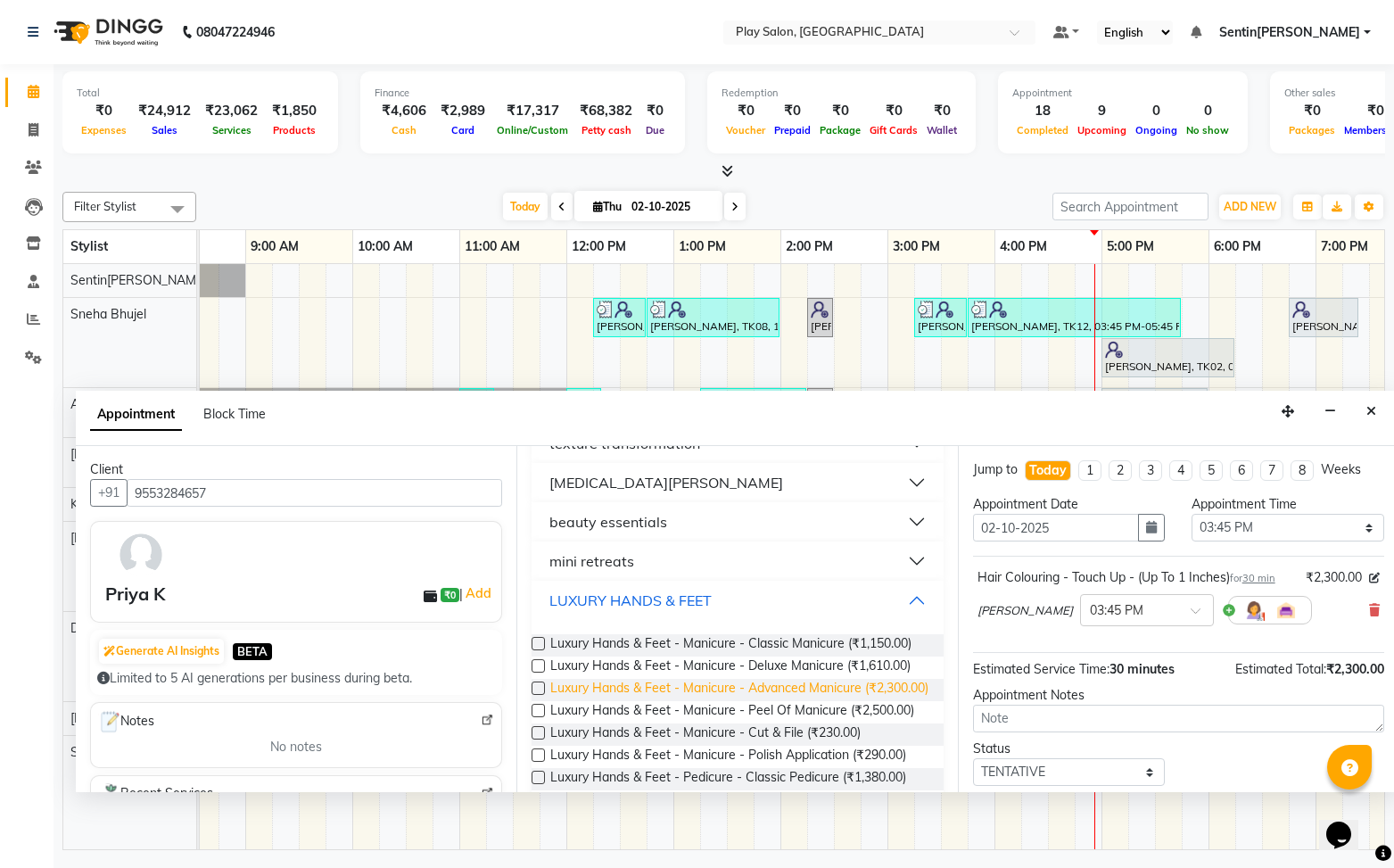
scroll to position [384, 0]
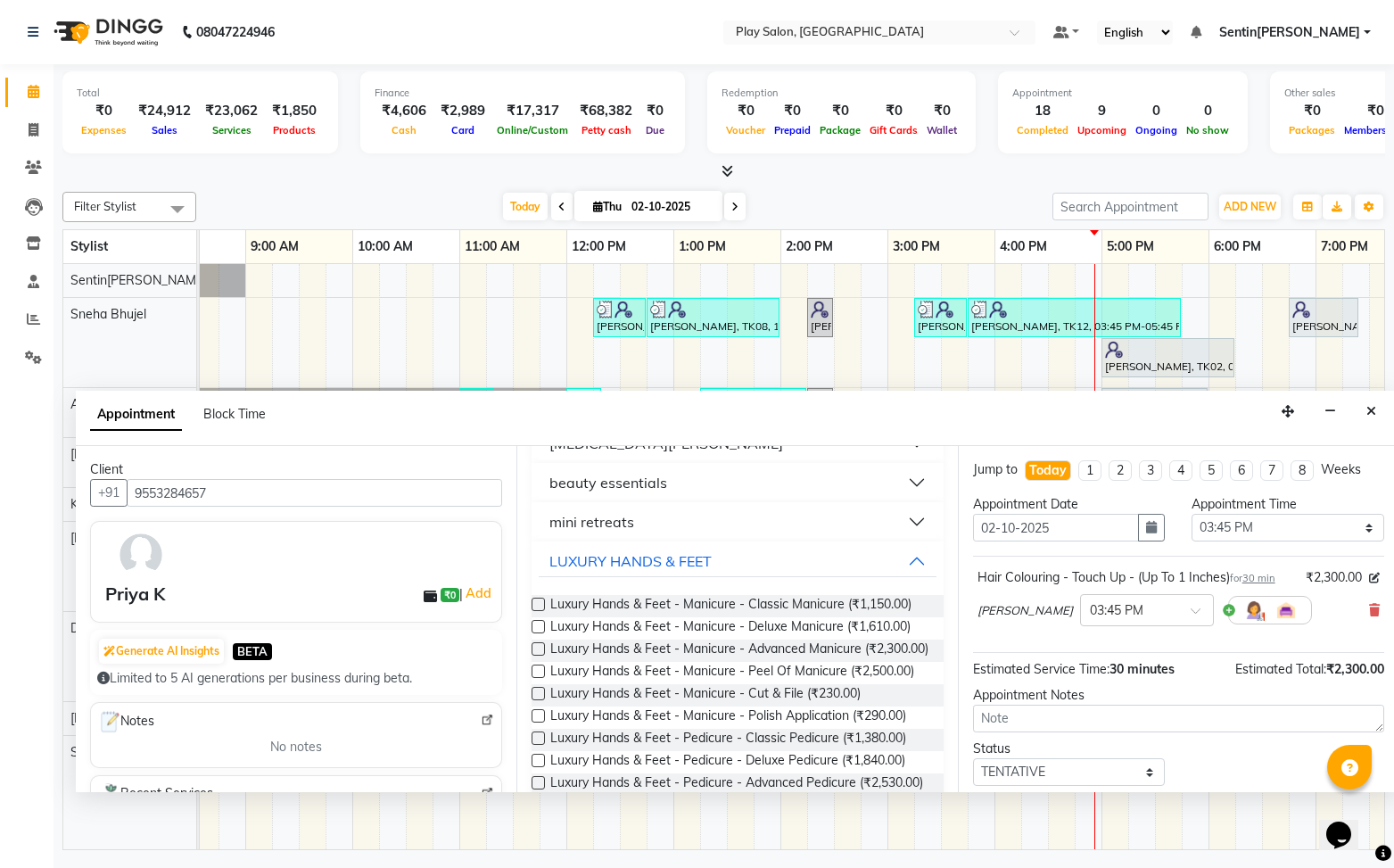
click at [543, 627] on label at bounding box center [538, 626] width 14 height 14
click at [543, 627] on input "checkbox" at bounding box center [537, 628] width 12 height 12
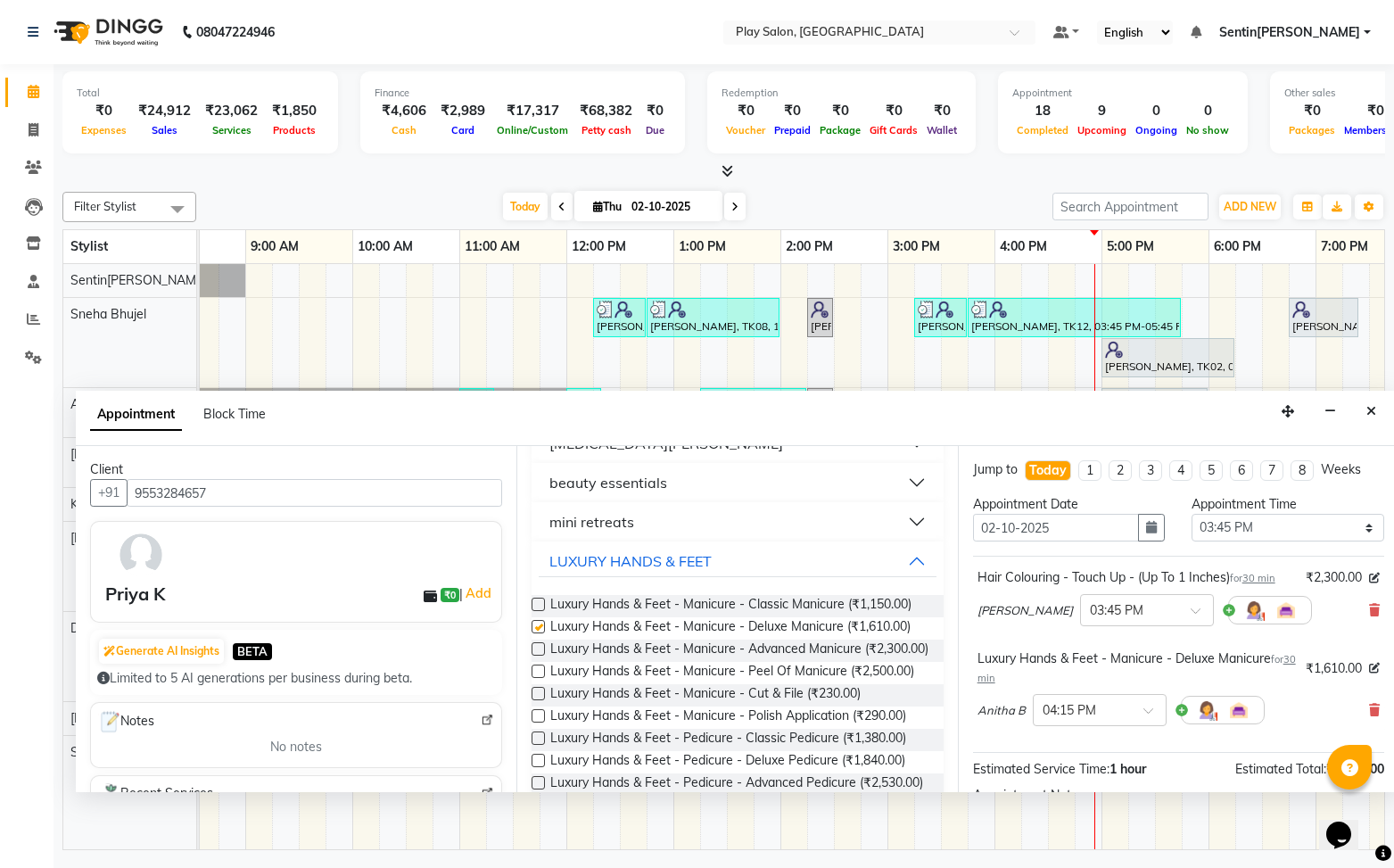
checkbox input "false"
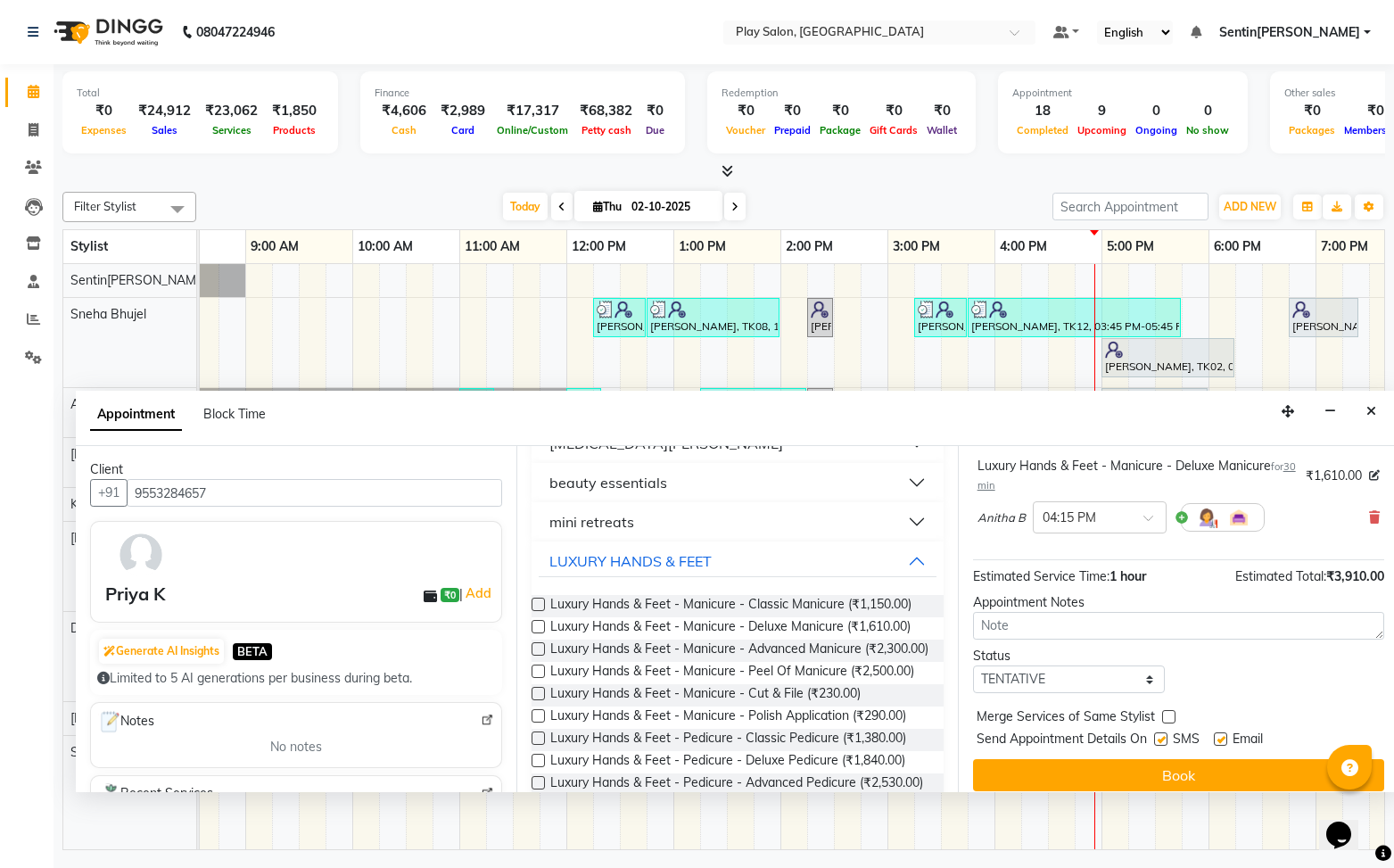
scroll to position [206, 0]
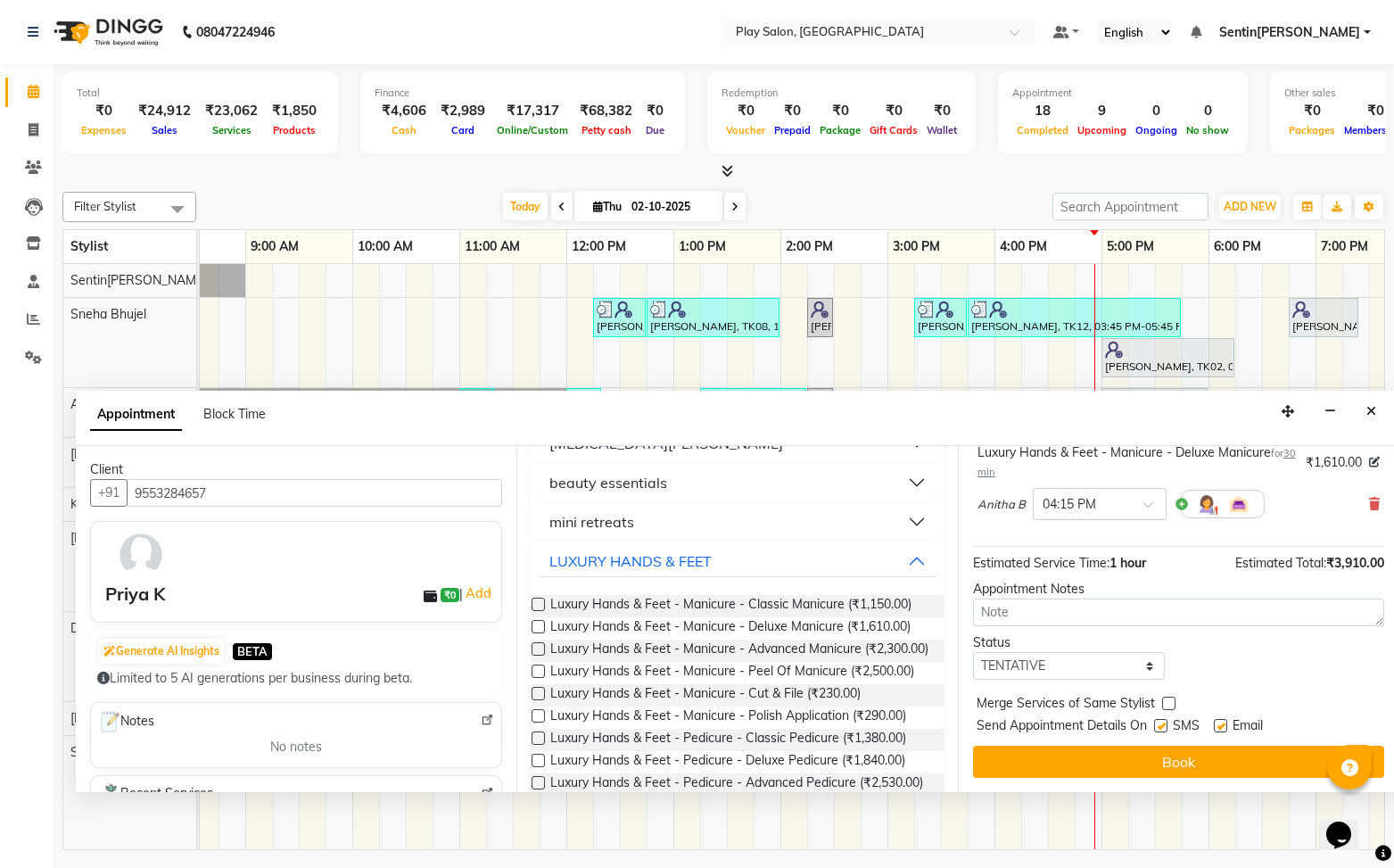
click at [1078, 762] on button "Book" at bounding box center [1178, 761] width 411 height 32
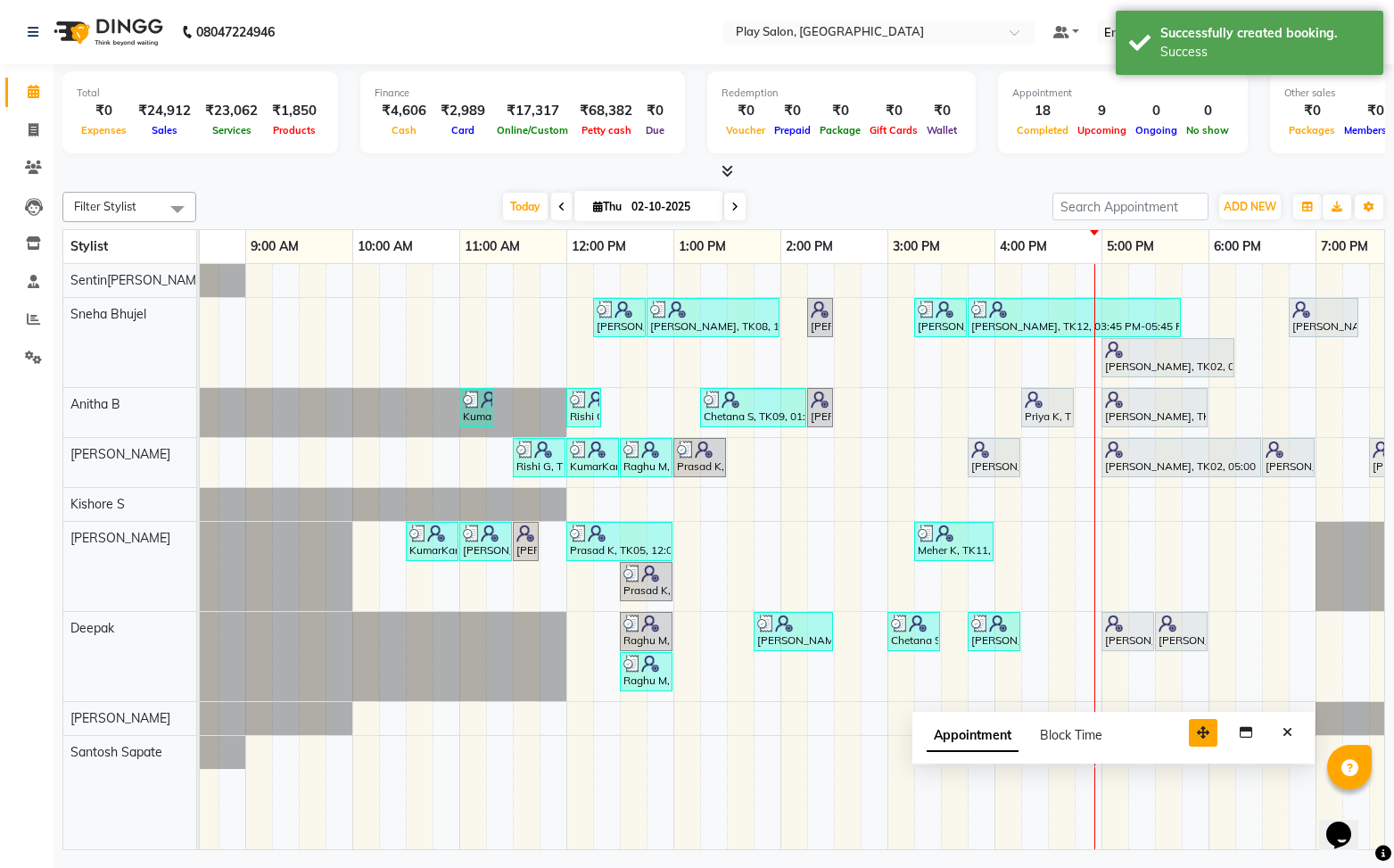
drag, startPoint x: 1291, startPoint y: 760, endPoint x: 1158, endPoint y: 720, distance: 138.9
click at [1198, 726] on icon "button" at bounding box center [1204, 733] width 13 height 13
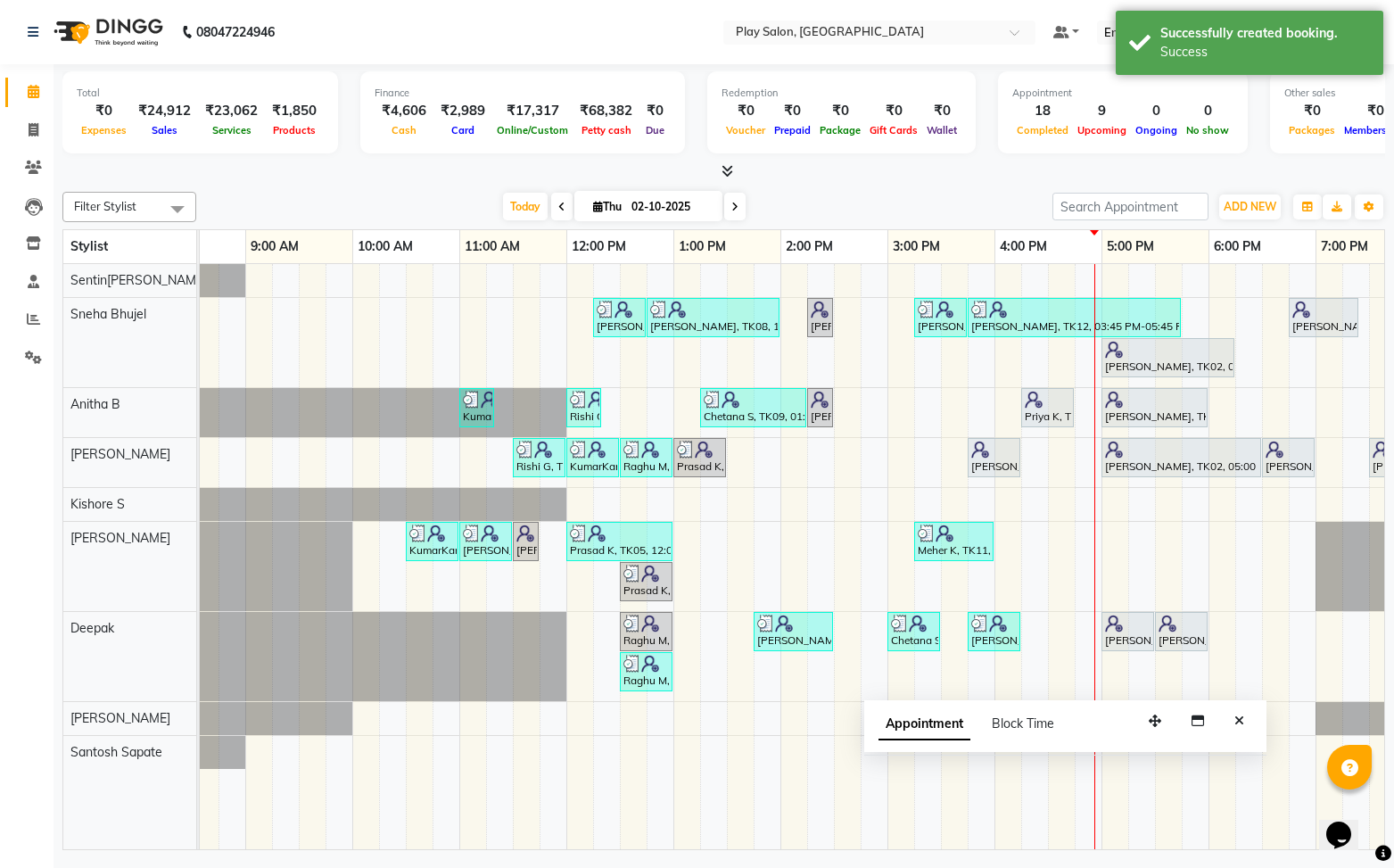
click at [1239, 723] on icon "Close" at bounding box center [1239, 721] width 10 height 13
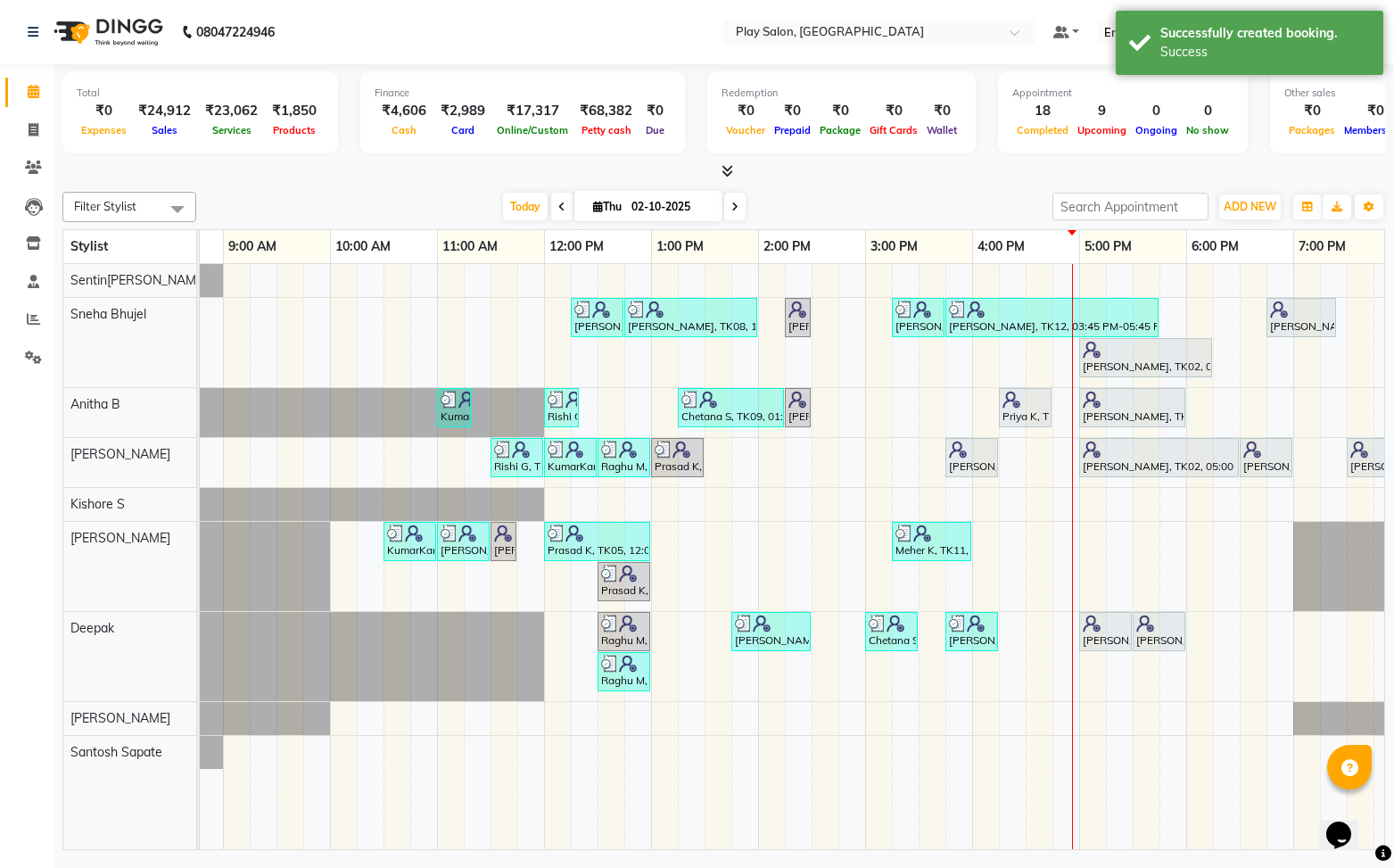
scroll to position [0, 89]
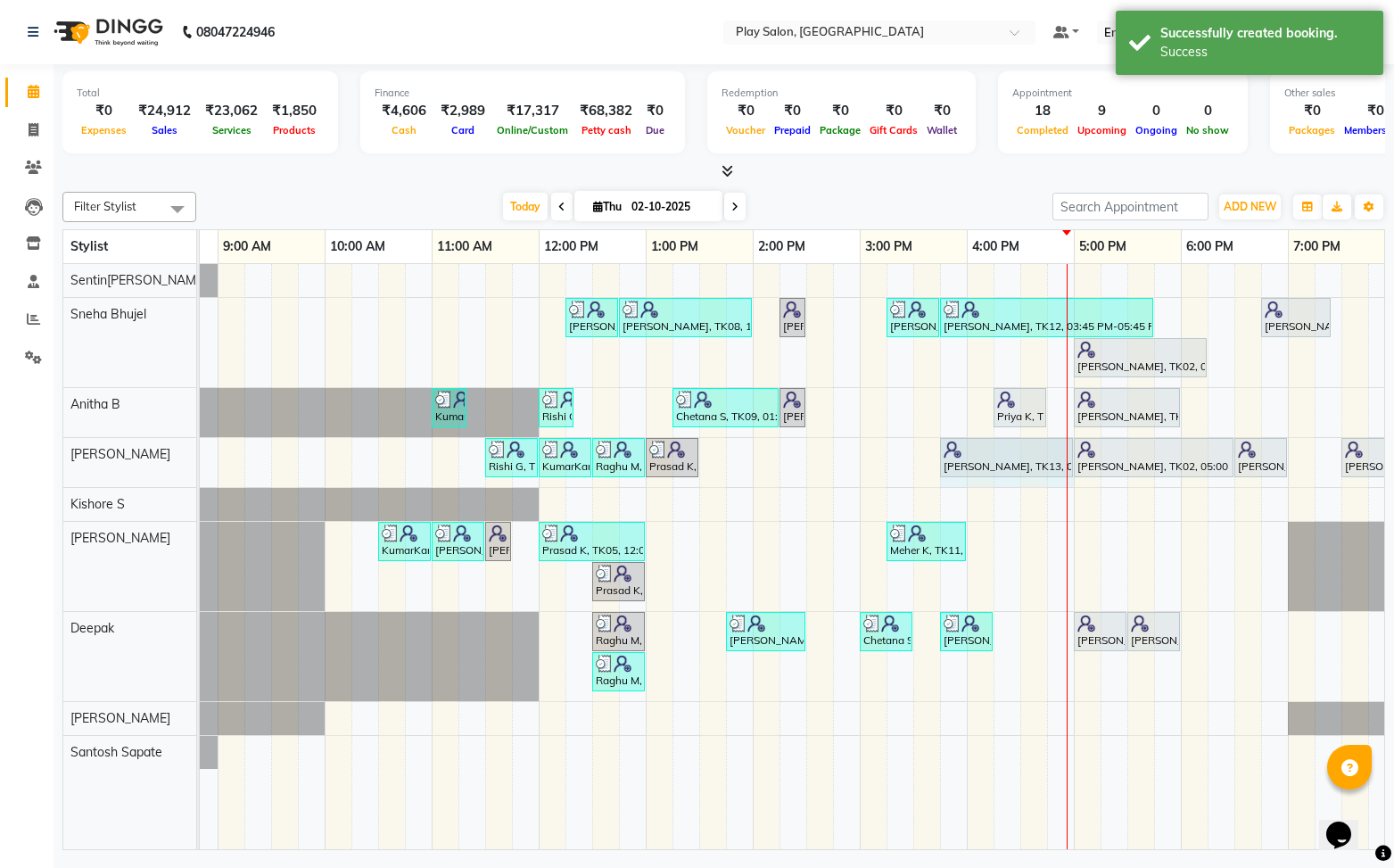
drag, startPoint x: 991, startPoint y: 456, endPoint x: 1017, endPoint y: 454, distance: 26.1
click at [111, 454] on div "Rishi G, TK04, 11:30 AM-12:00 PM, Men Styling - Beard Shaping KumarKant Gowda, …" at bounding box center [111, 463] width 0 height 49
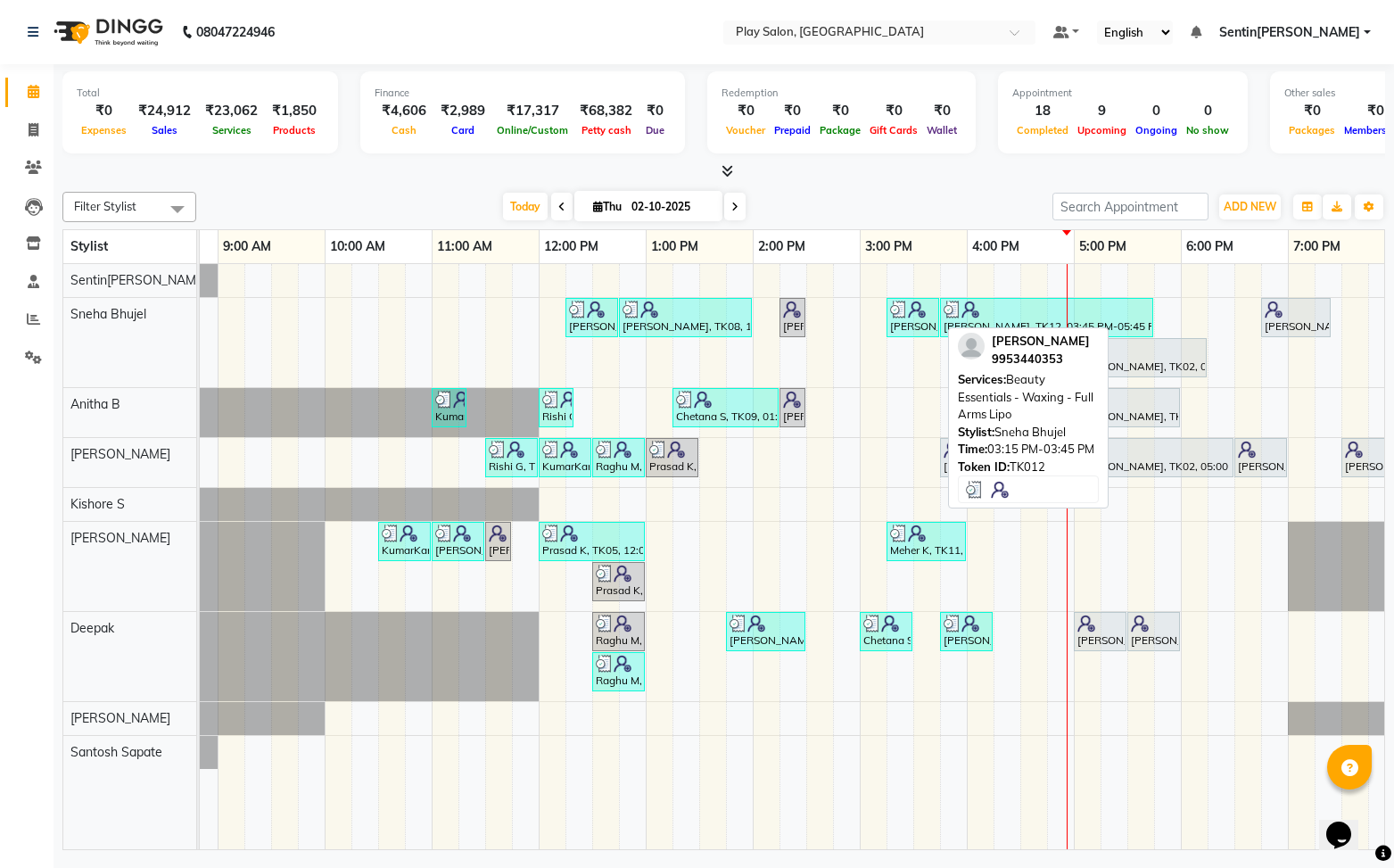
click at [919, 323] on div "[PERSON_NAME], TK12, 03:15 PM-03:45 PM, Beauty Essentials - Waxing - Full Arms …" at bounding box center [913, 317] width 49 height 34
click at [935, 320] on div "[PERSON_NAME], TK12, 03:15 PM-03:45 PM, Beauty Essentials - Waxing - Full Arms …" at bounding box center [913, 317] width 49 height 34
select select "3"
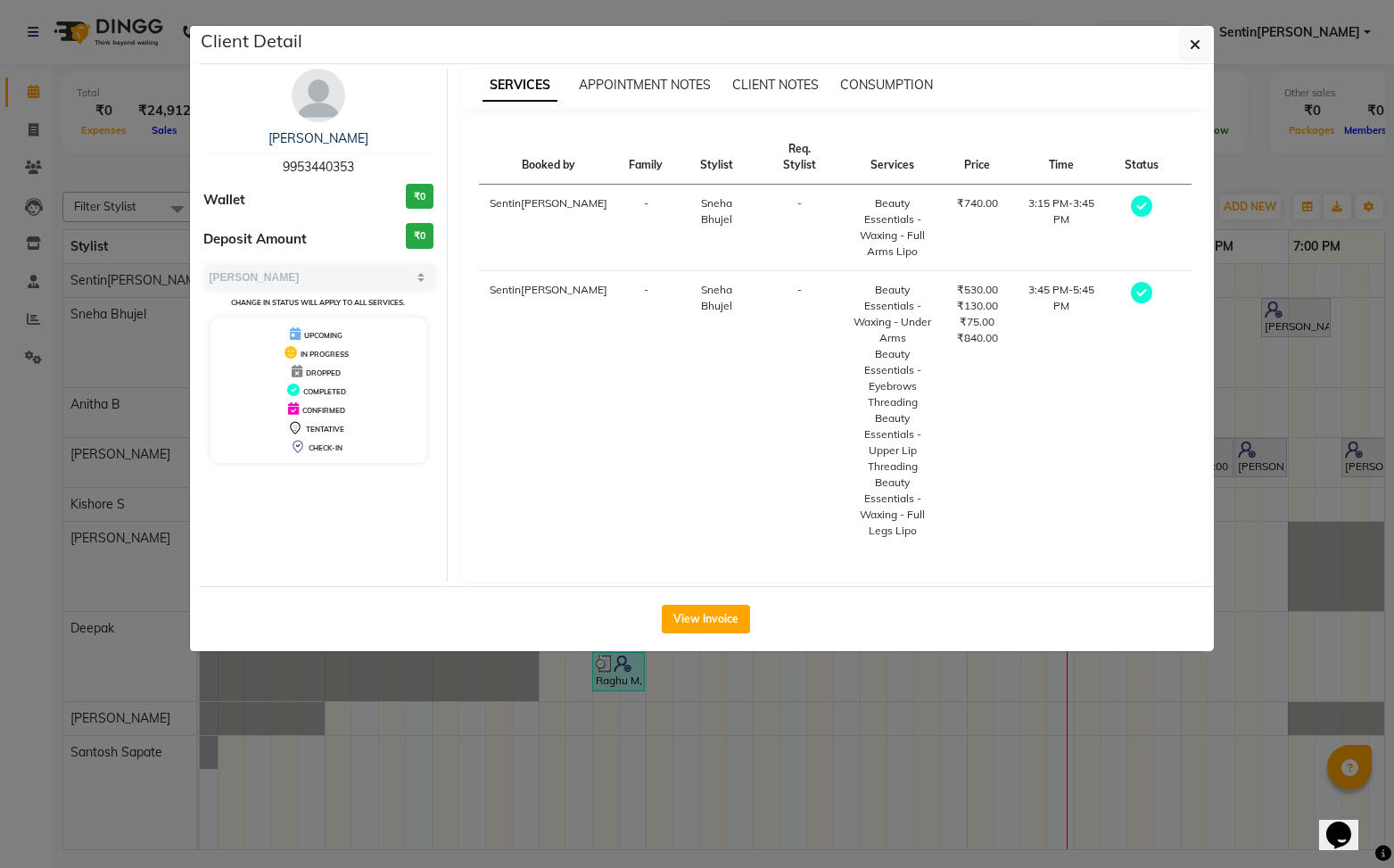
drag, startPoint x: 710, startPoint y: 523, endPoint x: 843, endPoint y: 521, distance: 133.0
click at [717, 604] on button "View Invoice" at bounding box center [706, 618] width 88 height 28
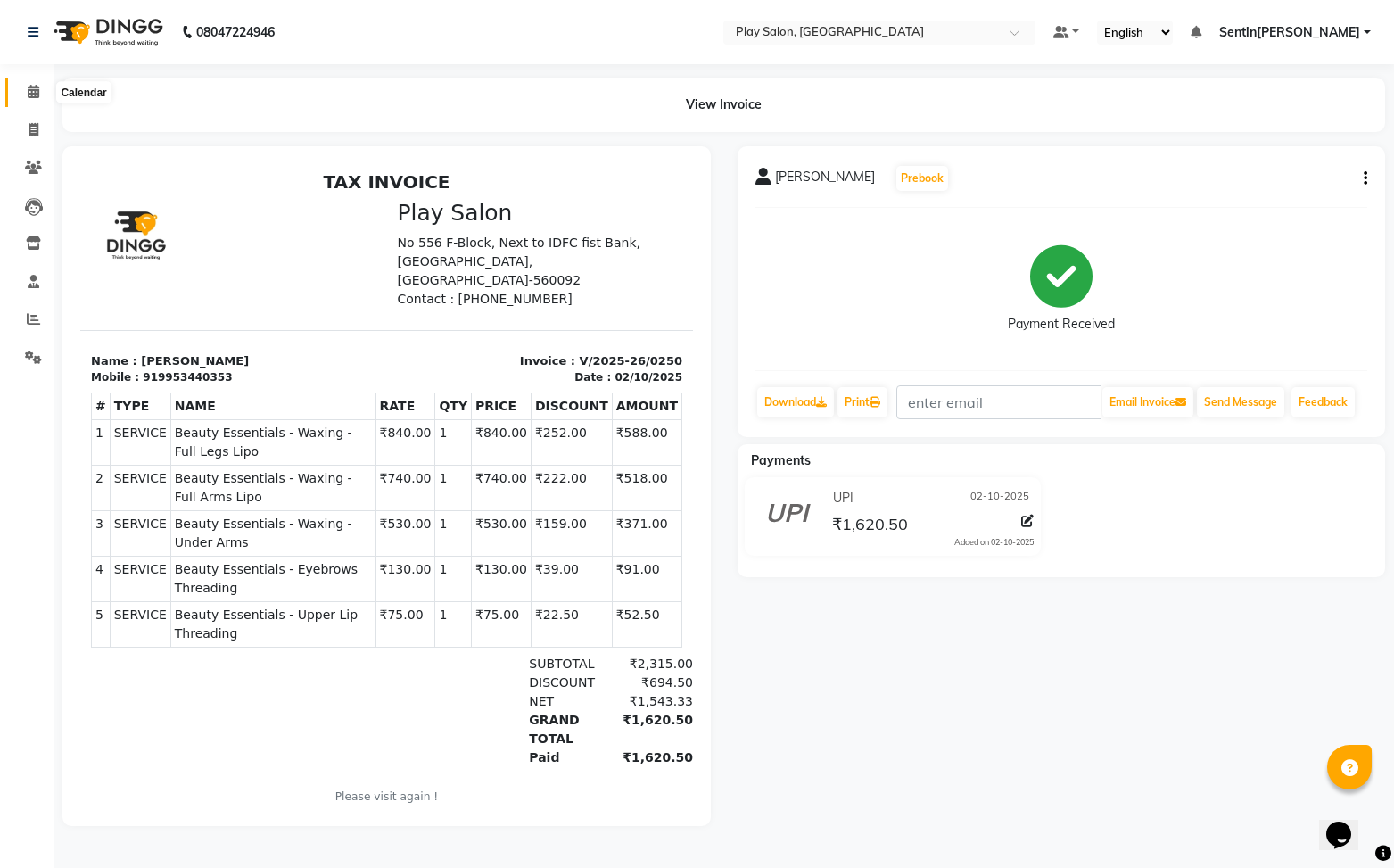
click at [33, 86] on icon at bounding box center [33, 91] width 12 height 14
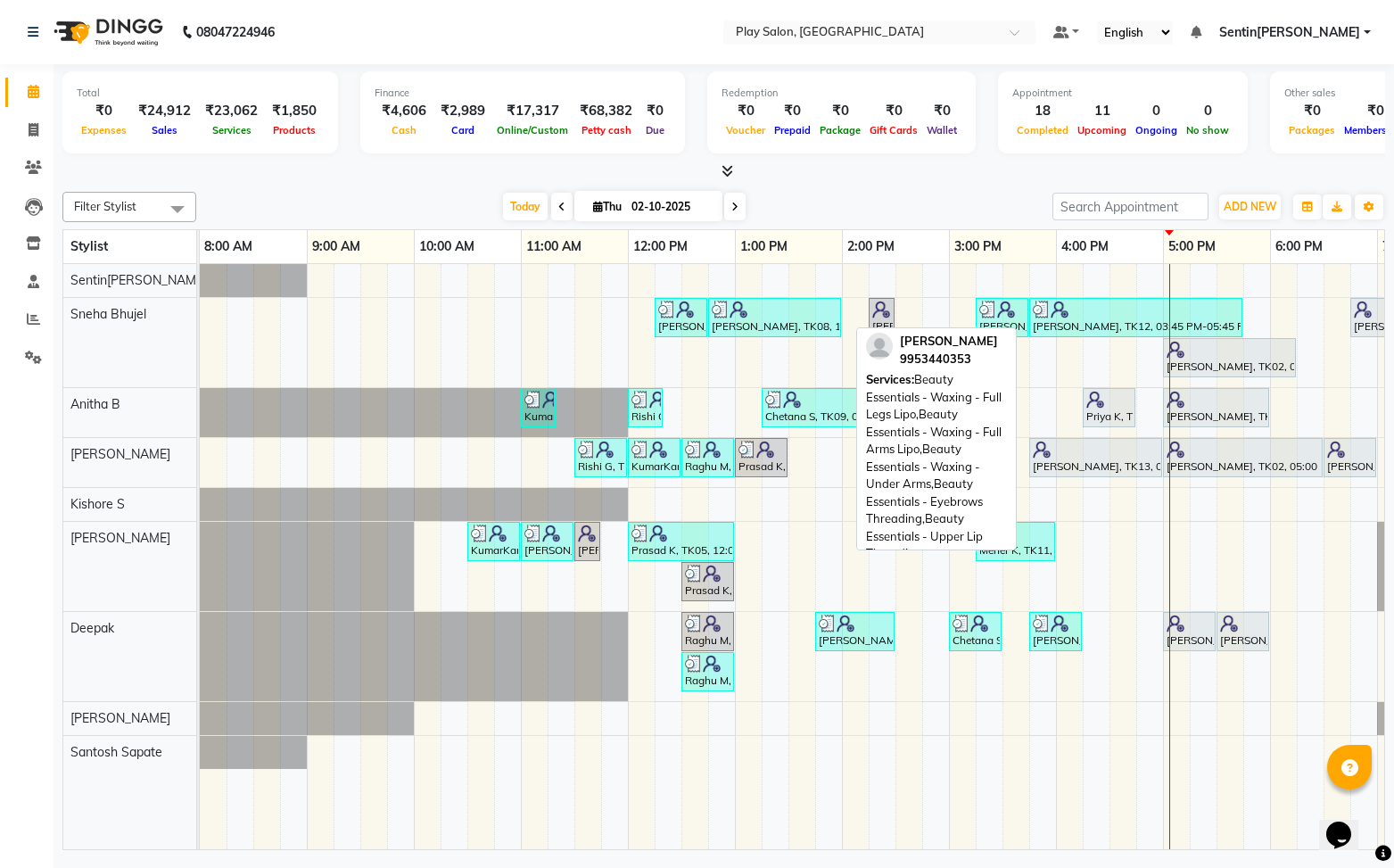
click at [1097, 325] on div "[PERSON_NAME], TK12, 03:45 PM-05:45 PM, Beauty Essentials - Waxing - Full Legs …" at bounding box center [1136, 317] width 210 height 34
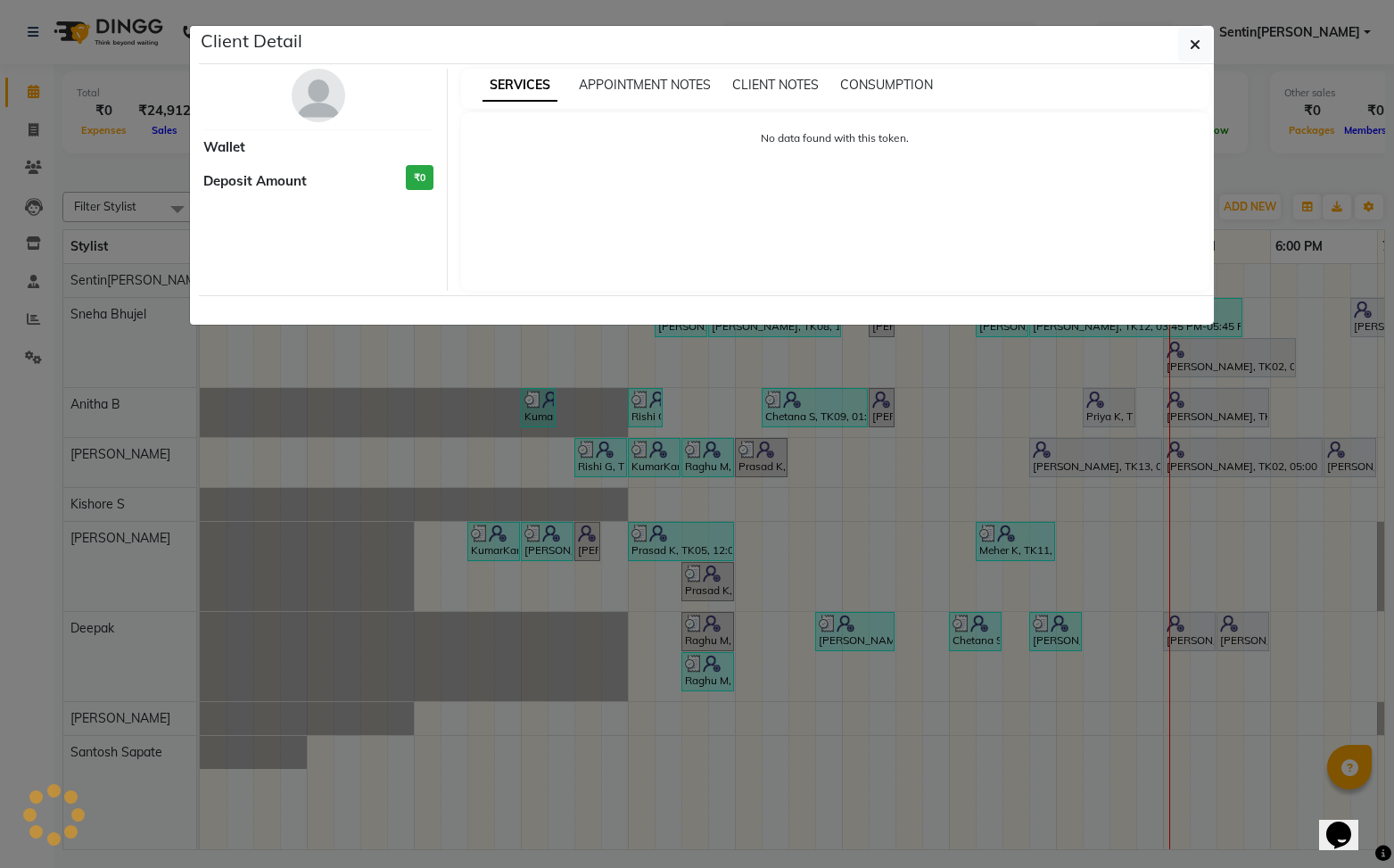
select select "3"
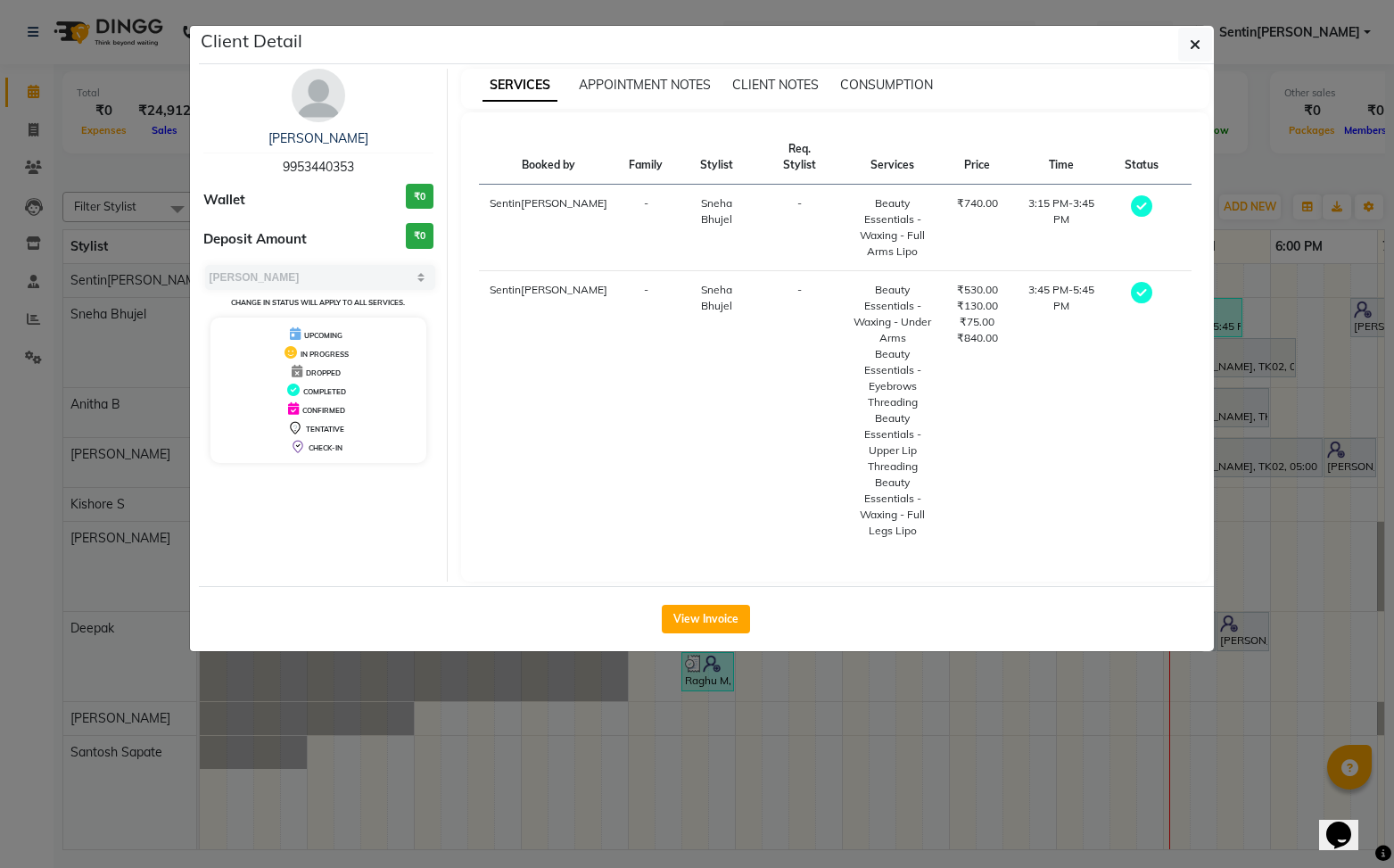
drag, startPoint x: 710, startPoint y: 522, endPoint x: 1103, endPoint y: 482, distance: 395.0
click at [712, 604] on button "View Invoice" at bounding box center [706, 618] width 88 height 28
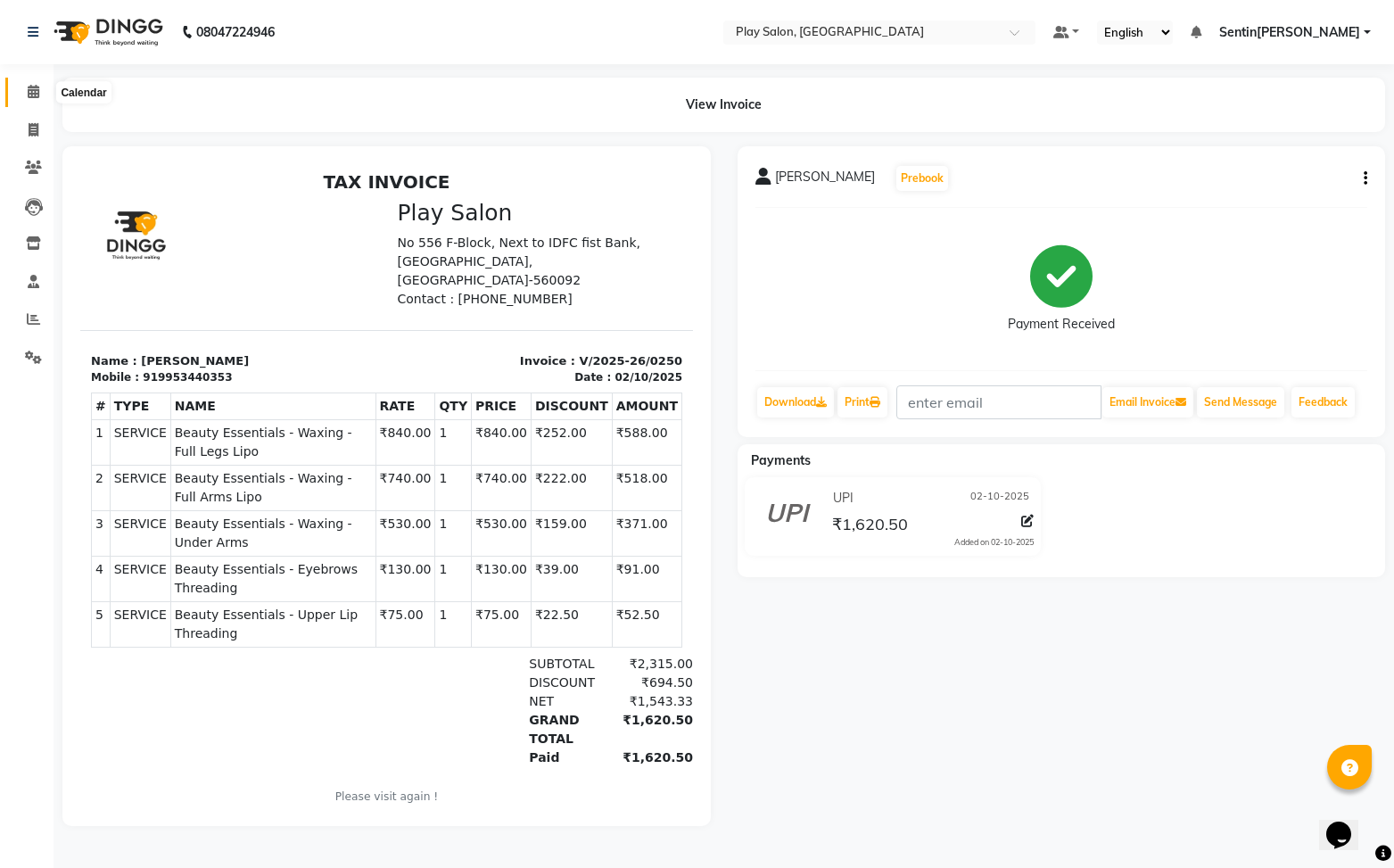
click at [27, 91] on span at bounding box center [34, 92] width 31 height 21
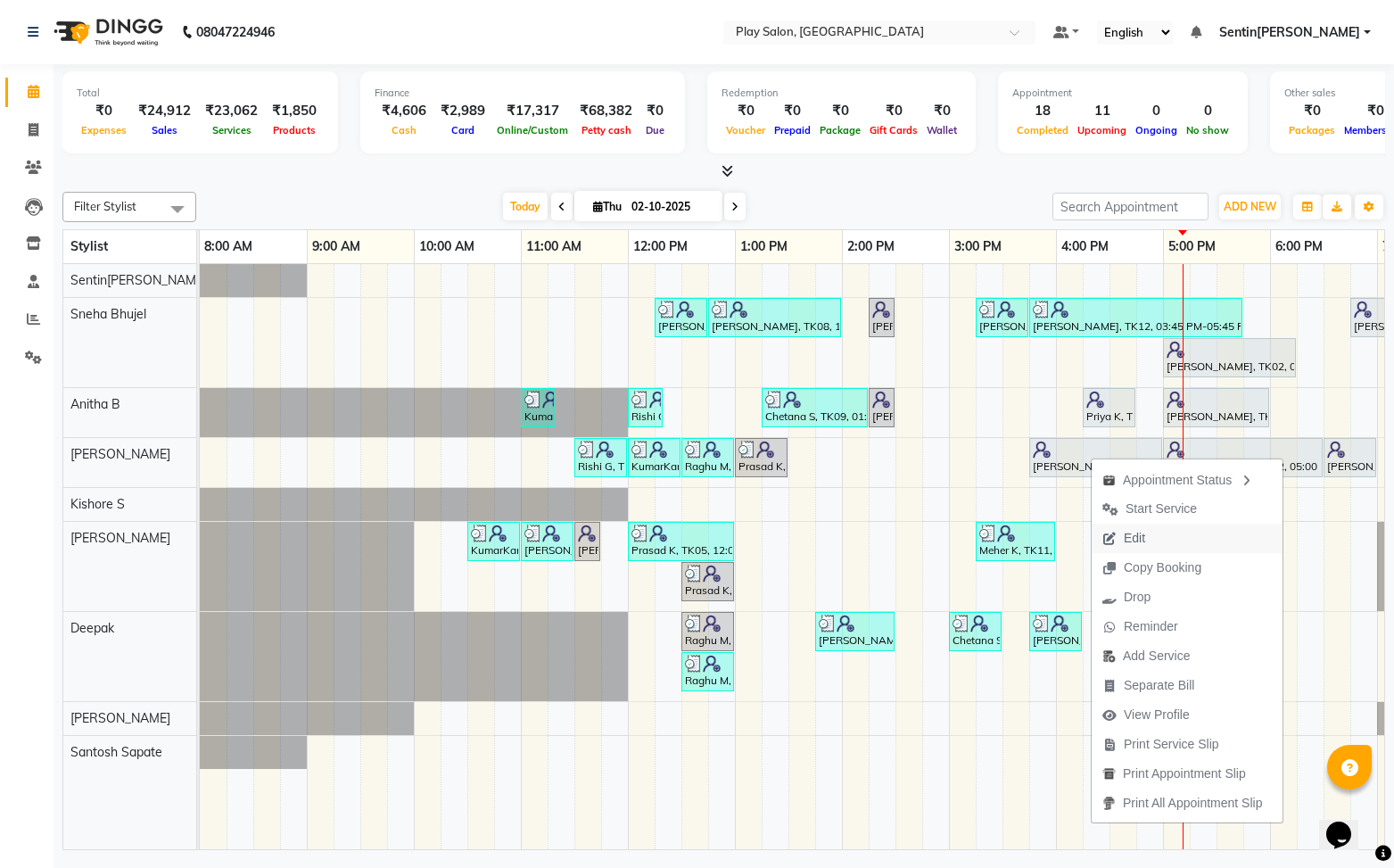
click at [1162, 538] on button "Edit" at bounding box center [1188, 538] width 191 height 29
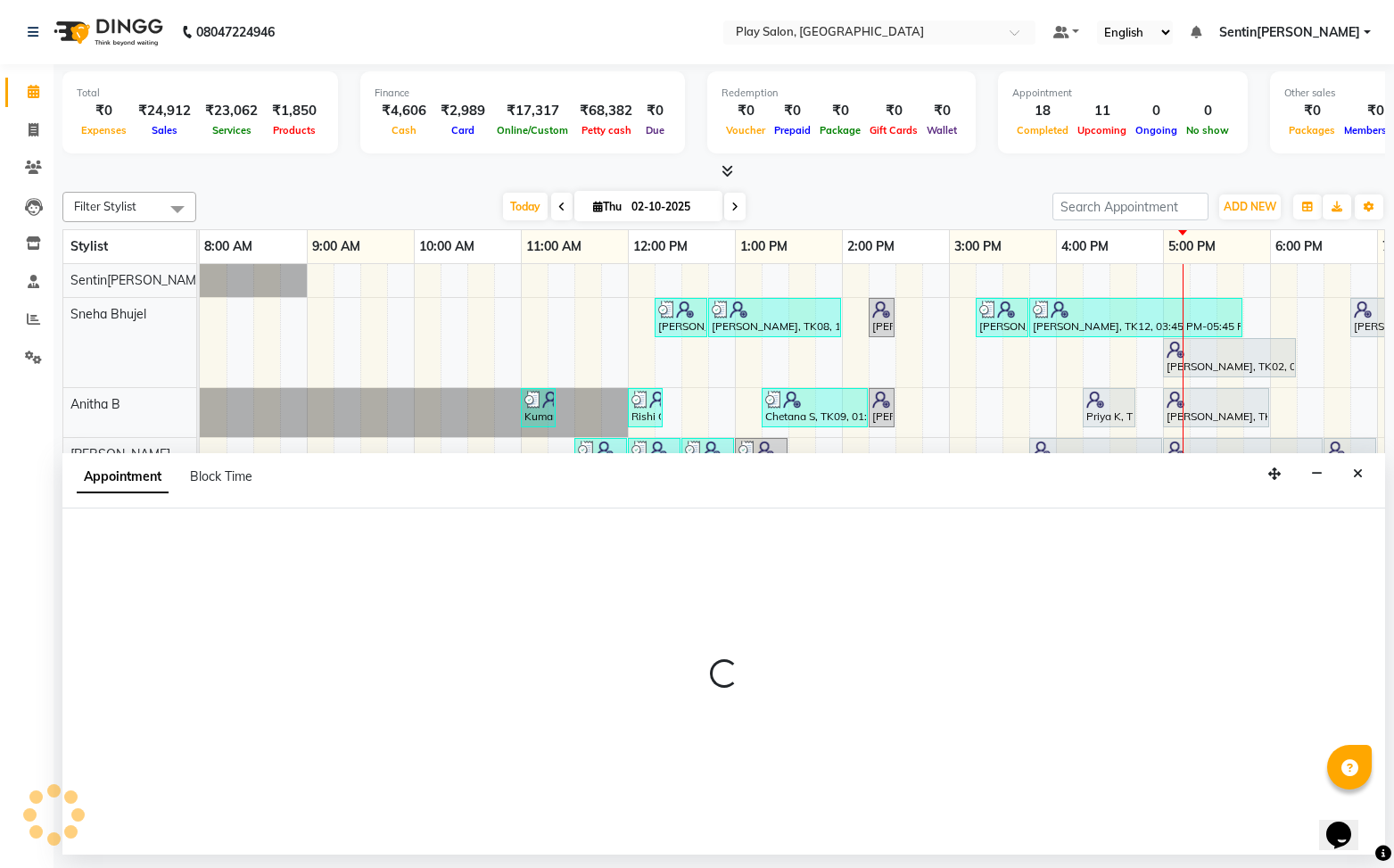
select select "tentative"
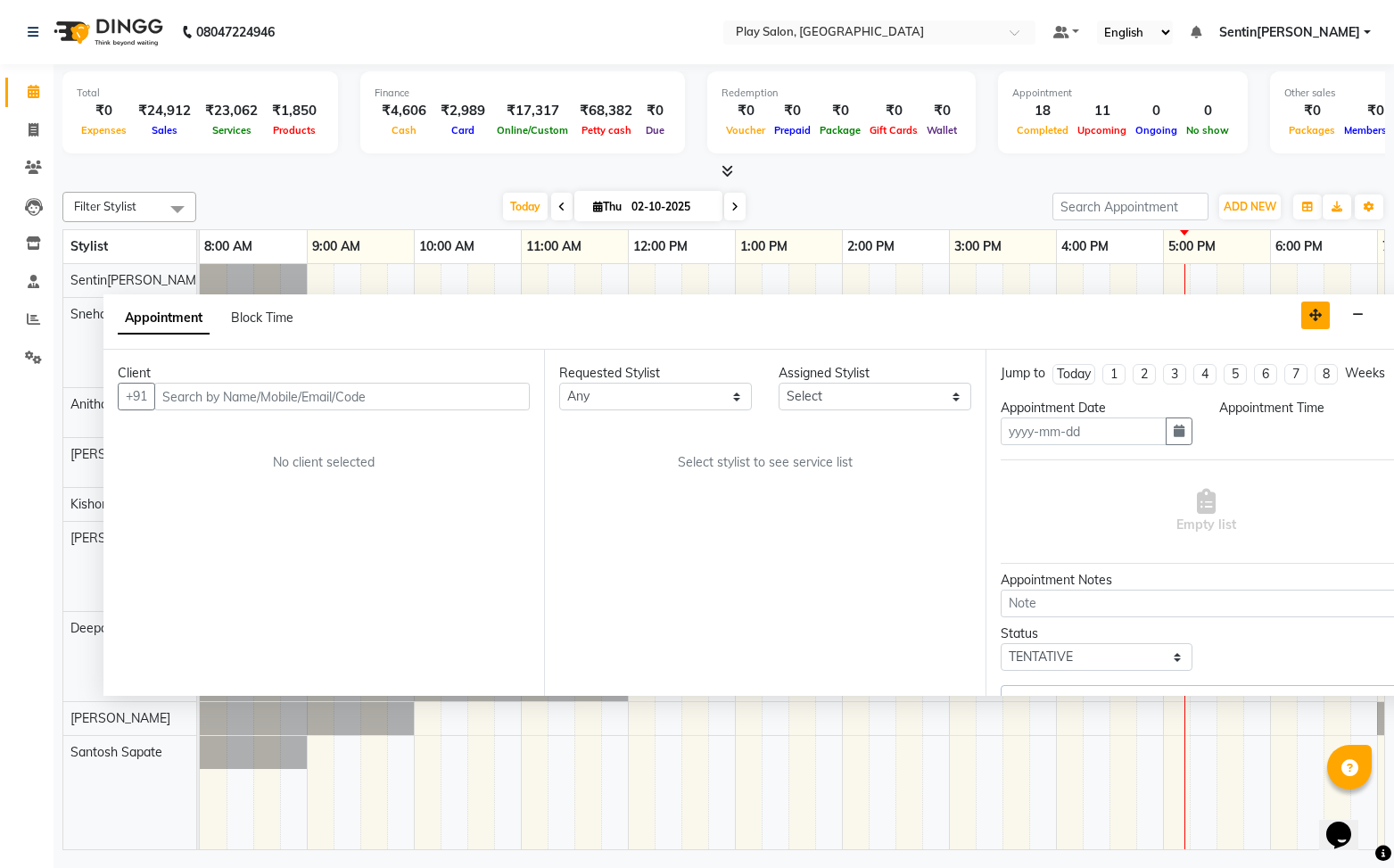
drag, startPoint x: 1276, startPoint y: 469, endPoint x: 1312, endPoint y: 329, distance: 144.6
click at [1317, 309] on icon "button" at bounding box center [1316, 314] width 13 height 13
type input "02-10-2025"
select select "945"
select select "91860"
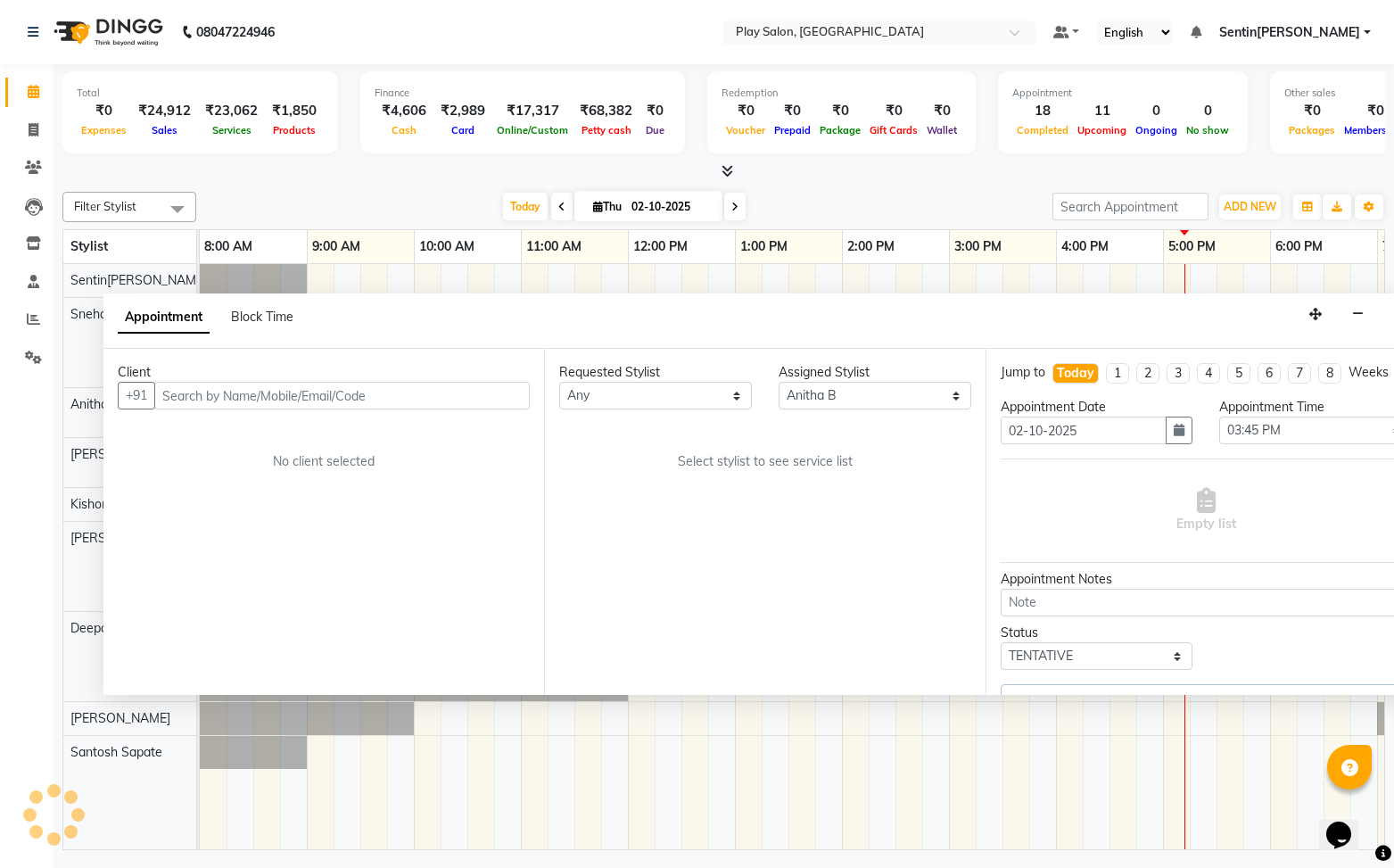
scroll to position [0, 207]
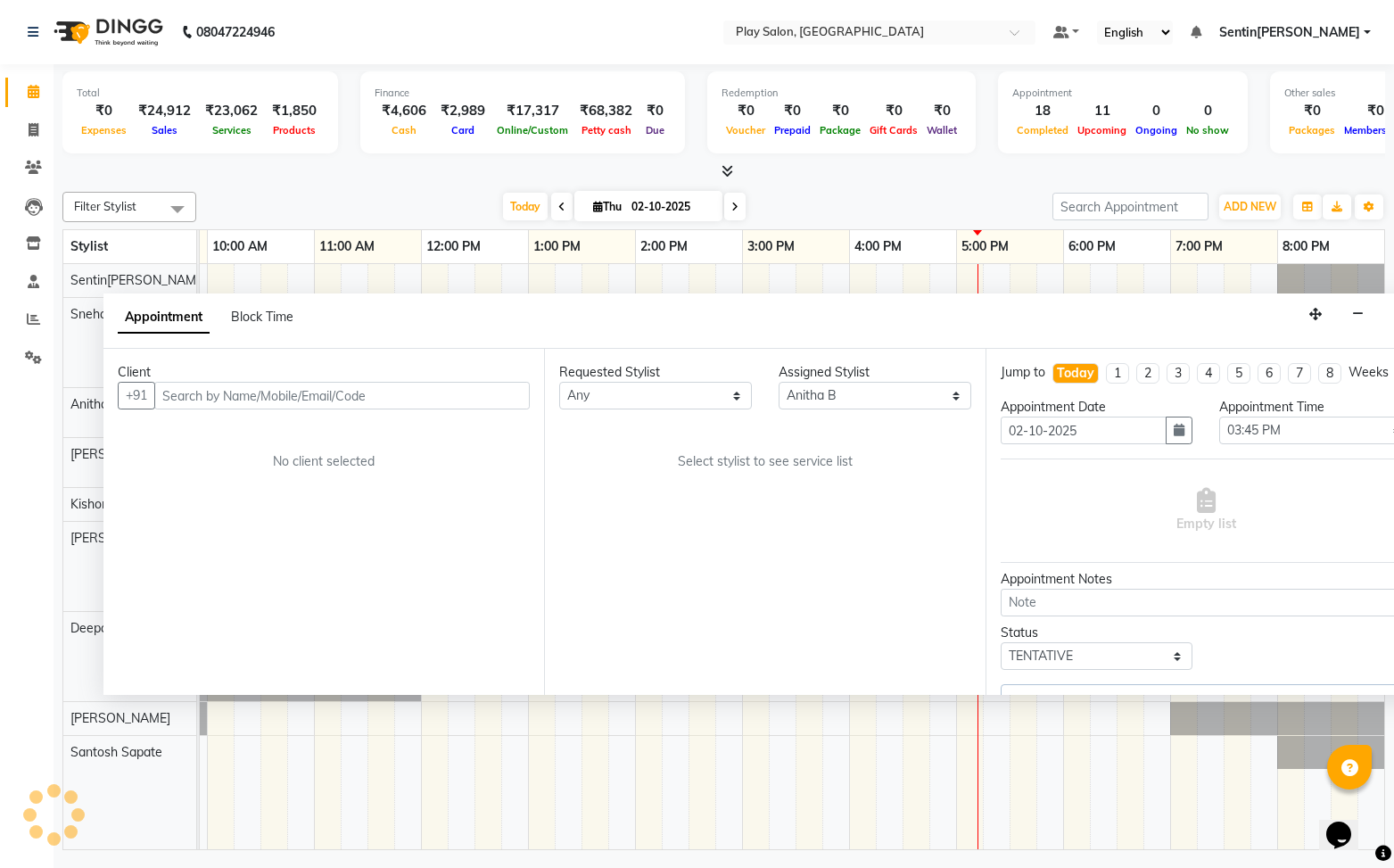
select select "4501"
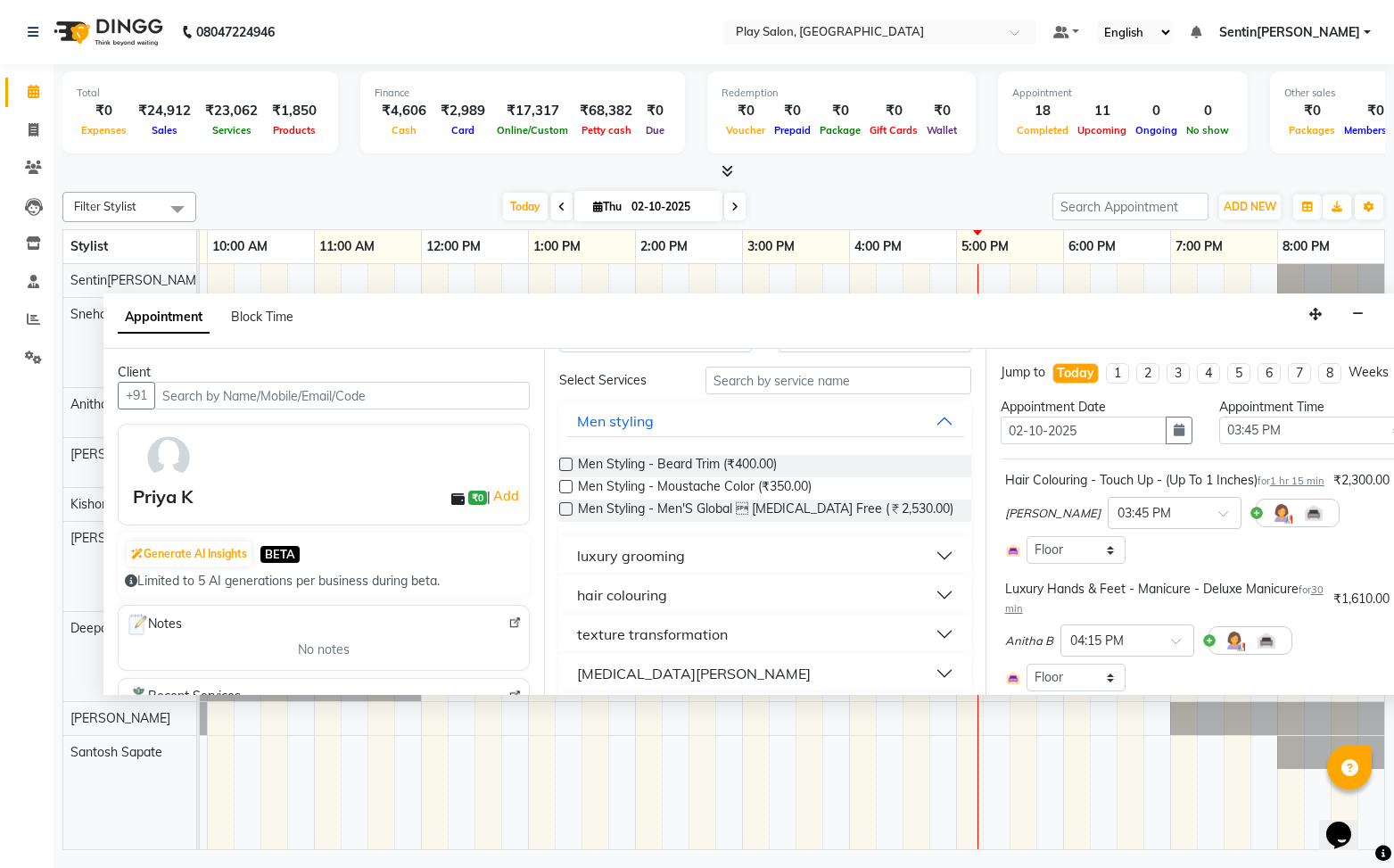
scroll to position [0, 0]
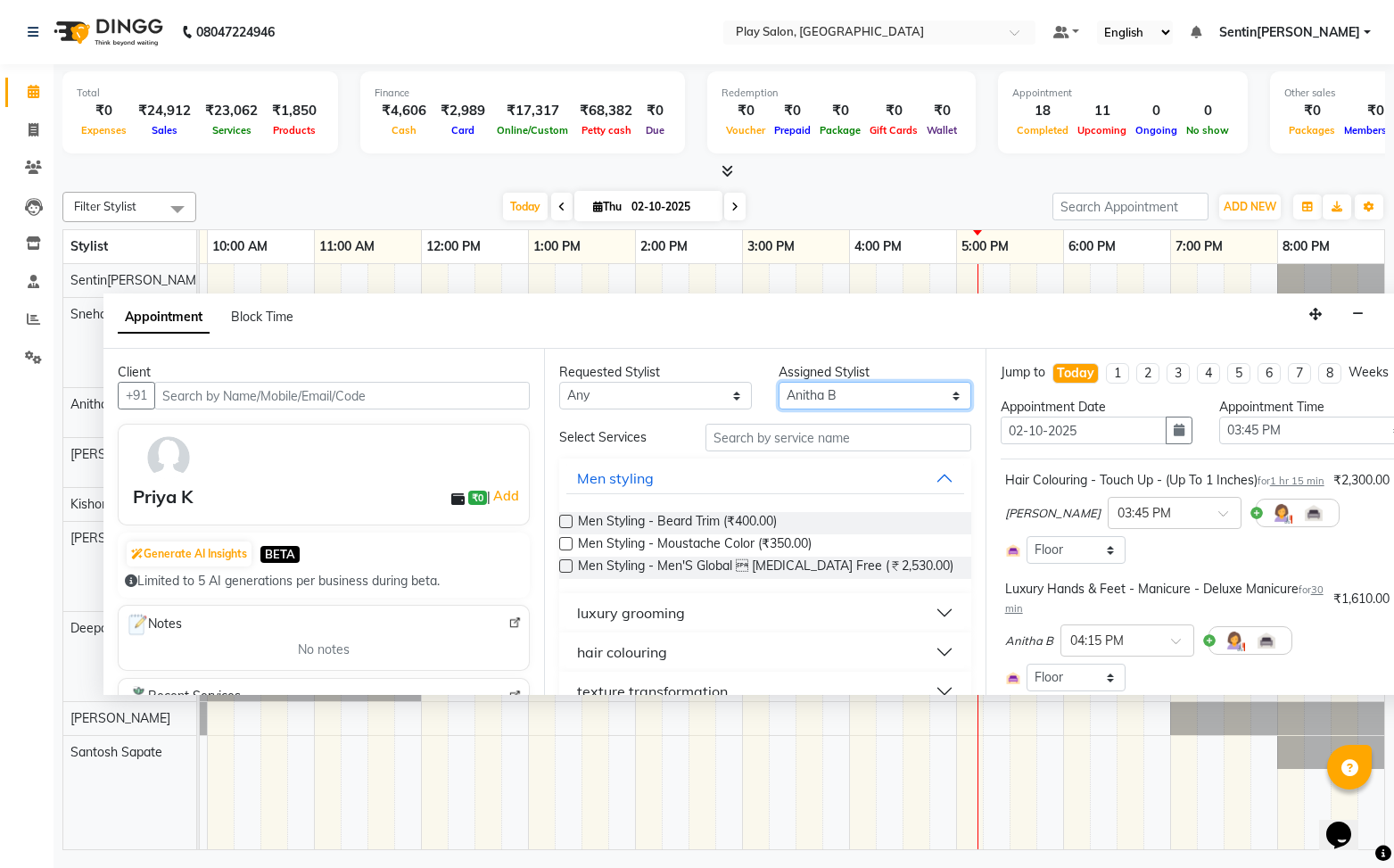
click at [886, 386] on select "Select [PERSON_NAME] B [PERSON_NAME] S [PERSON_NAME] [PERSON_NAME] M [PERSON_NA…" at bounding box center [875, 395] width 193 height 27
select select "91861"
click at [778, 382] on select "Select [PERSON_NAME] B [PERSON_NAME] S [PERSON_NAME] [PERSON_NAME] M [PERSON_NA…" at bounding box center [875, 395] width 193 height 27
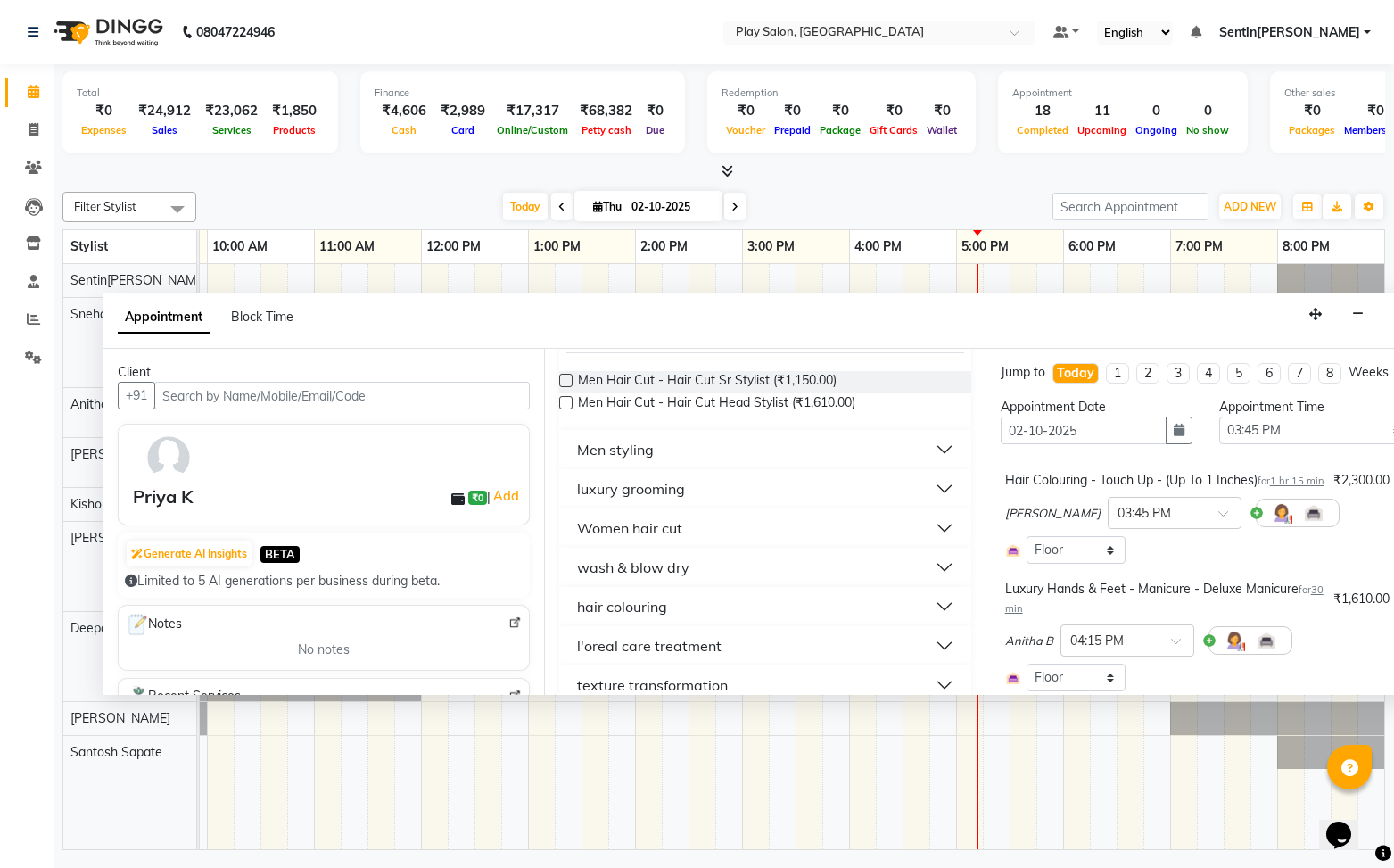
scroll to position [143, 0]
drag, startPoint x: 682, startPoint y: 567, endPoint x: 796, endPoint y: 582, distance: 115.0
click at [684, 567] on div "wash & blow dry" at bounding box center [634, 565] width 113 height 22
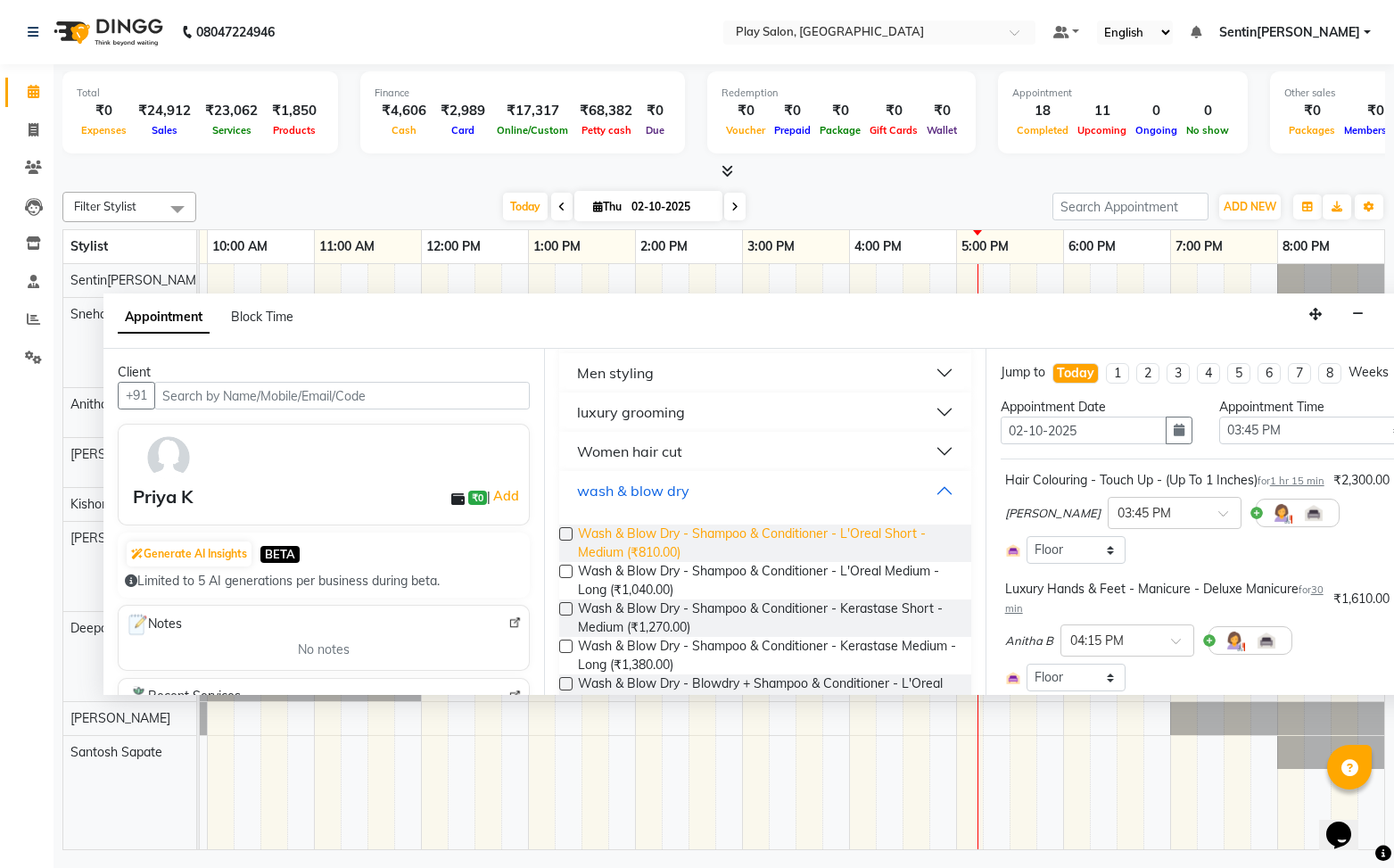
scroll to position [218, 0]
click at [567, 531] on label at bounding box center [566, 533] width 14 height 14
click at [567, 531] on input "checkbox" at bounding box center [565, 534] width 12 height 12
checkbox input "false"
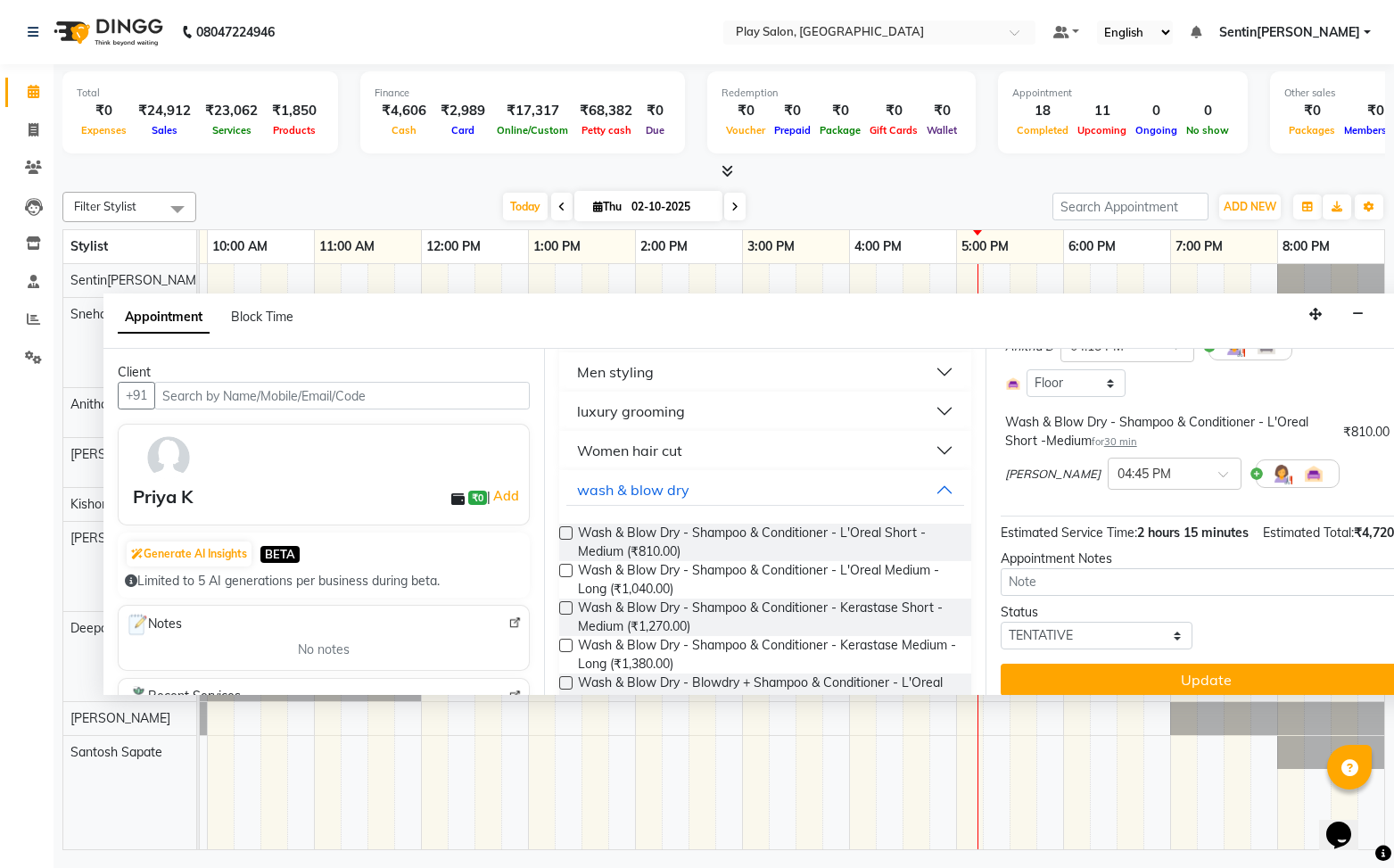
scroll to position [328, 0]
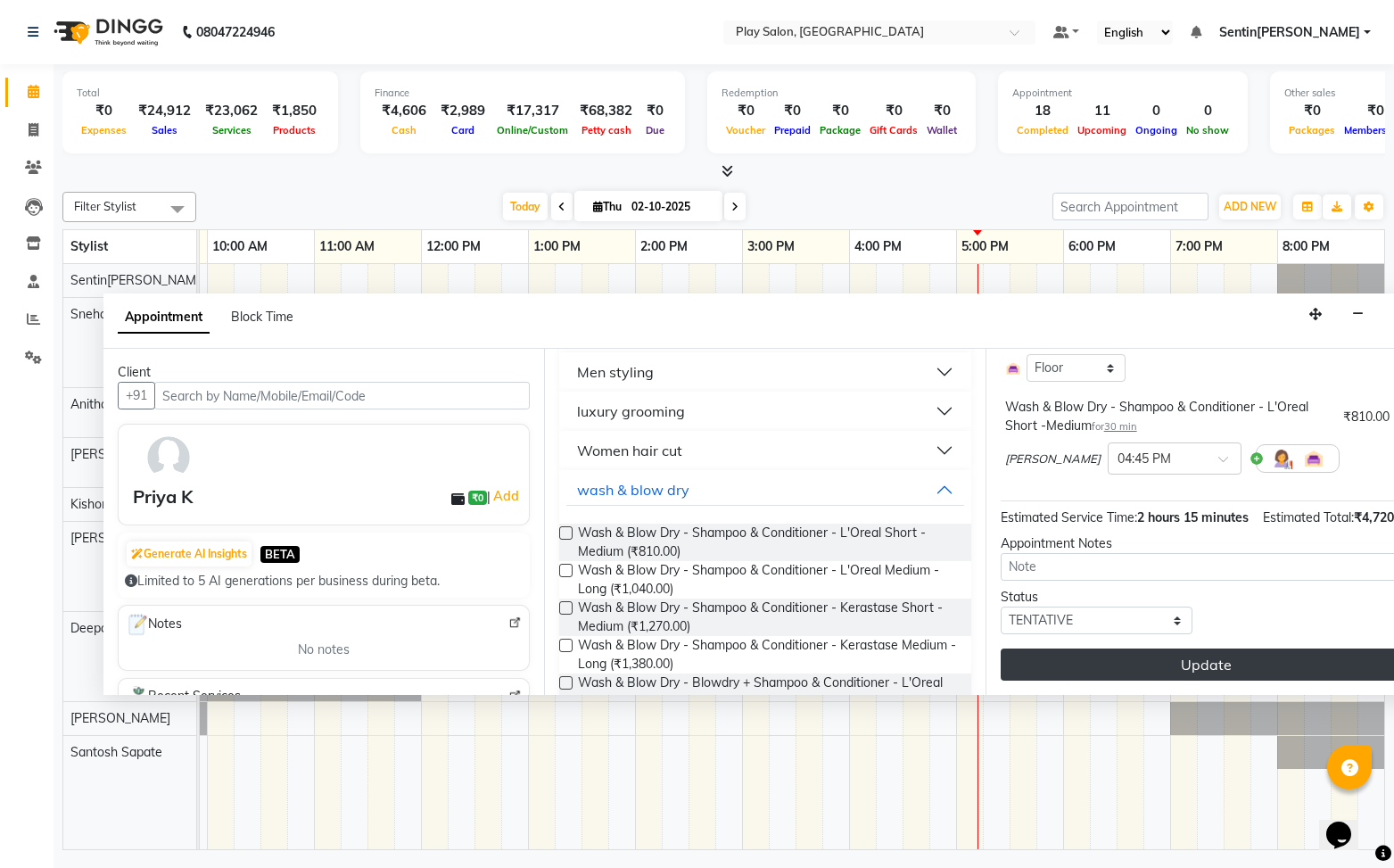
click at [1155, 667] on button "Update" at bounding box center [1207, 663] width 411 height 32
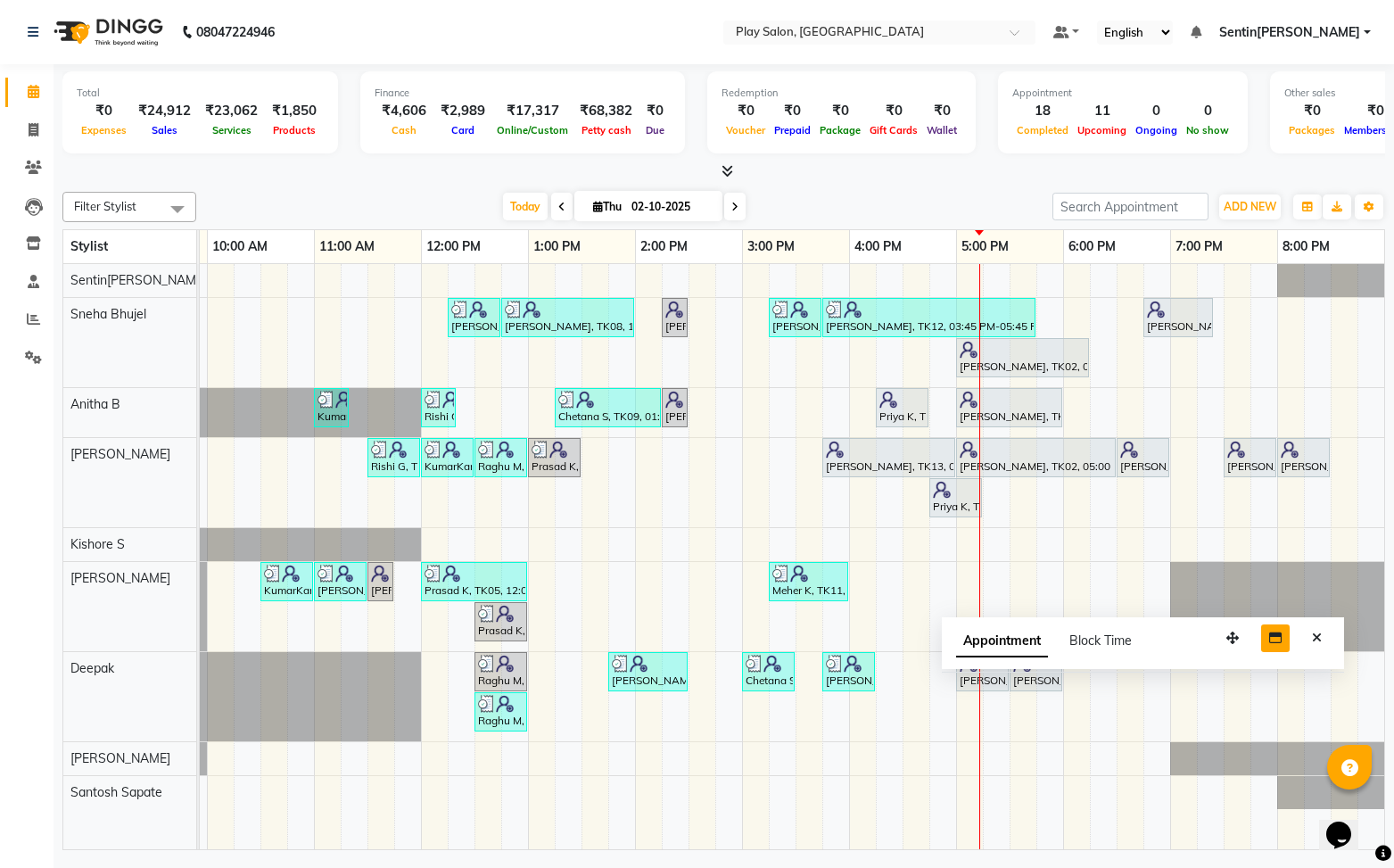
drag, startPoint x: 1317, startPoint y: 659, endPoint x: 1289, endPoint y: 634, distance: 37.5
click at [1235, 634] on icon "button" at bounding box center [1233, 638] width 13 height 13
click at [1318, 637] on icon "Close" at bounding box center [1317, 638] width 10 height 13
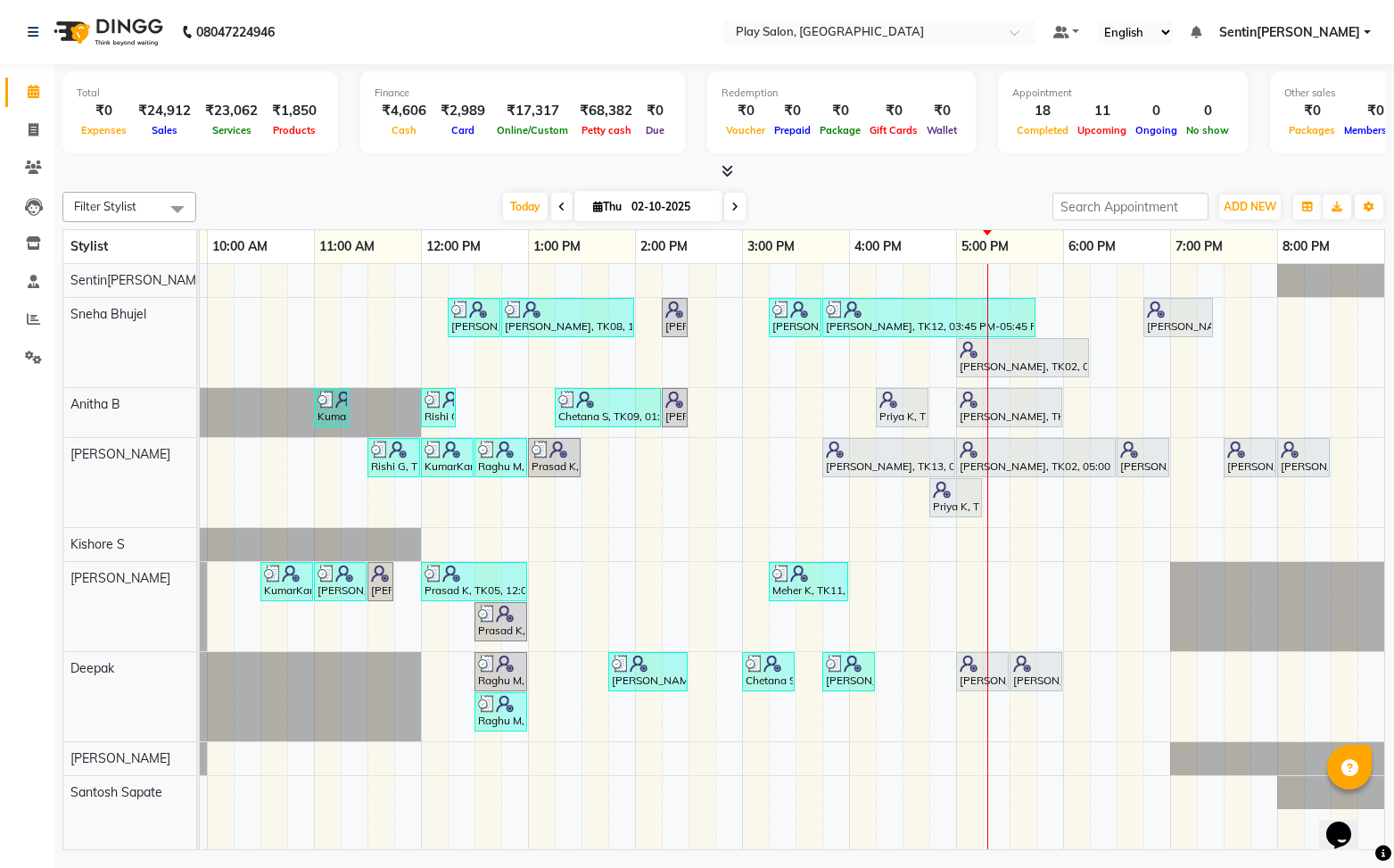
scroll to position [0, 206]
click at [1036, 582] on div "Sanju Agarwal, TK08, 12:15 PM-12:45 PM, Skin Care - Hydrating And Nourishing - …" at bounding box center [689, 556] width 1391 height 586
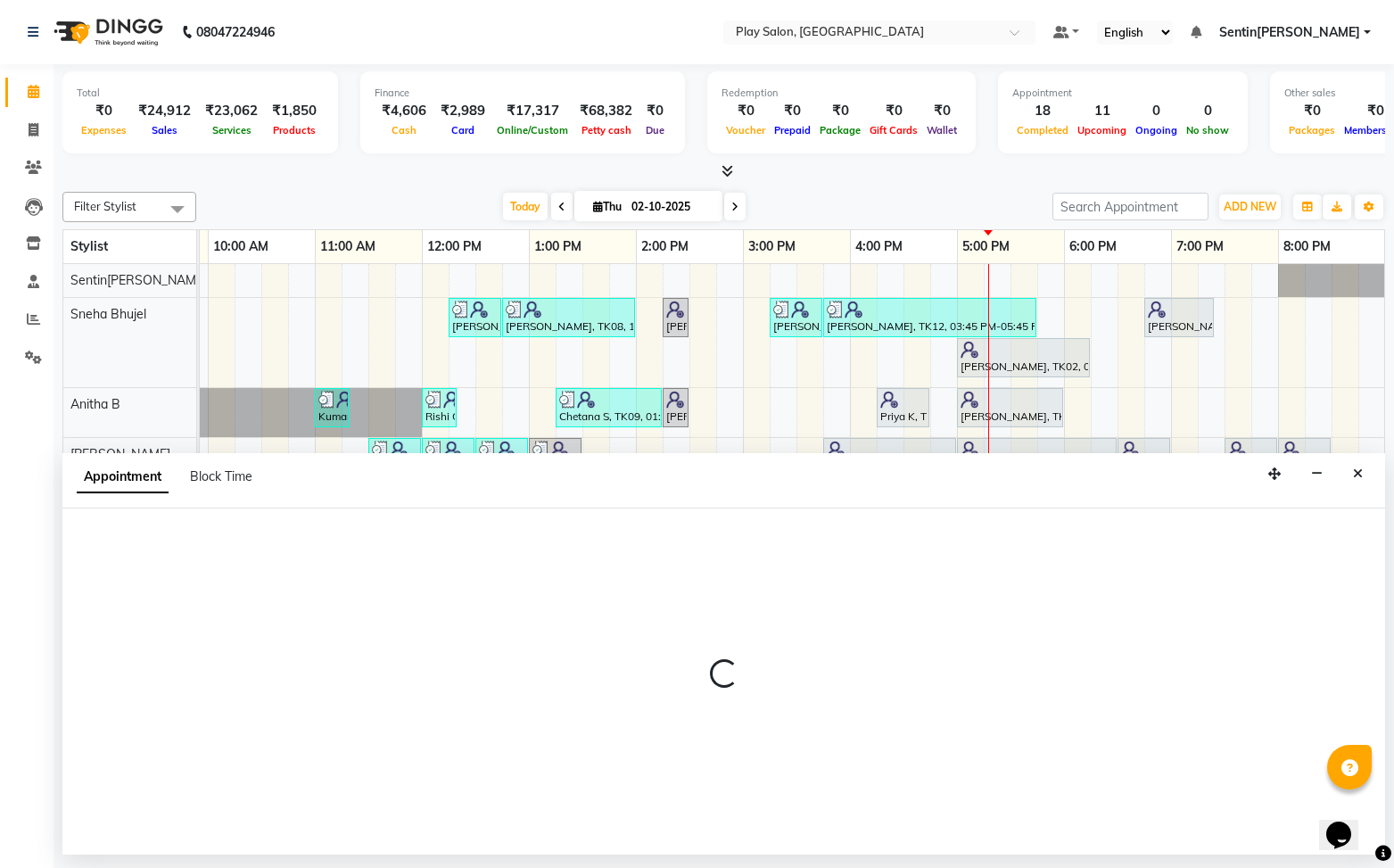
select select "91863"
select select "1050"
select select "tentative"
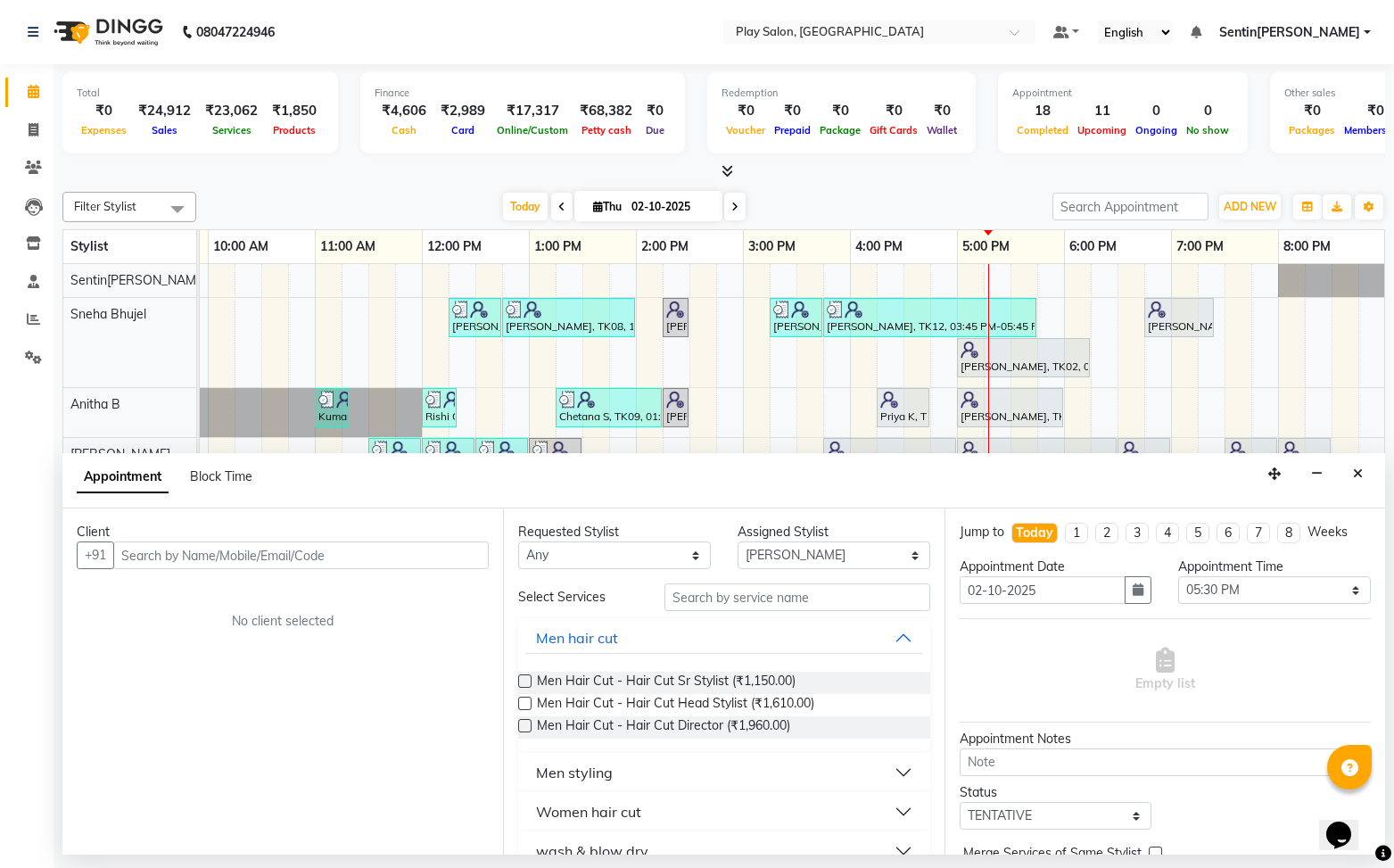
click at [1011, 176] on div at bounding box center [724, 172] width 1323 height 19
click at [1359, 475] on icon "Close" at bounding box center [1358, 474] width 10 height 13
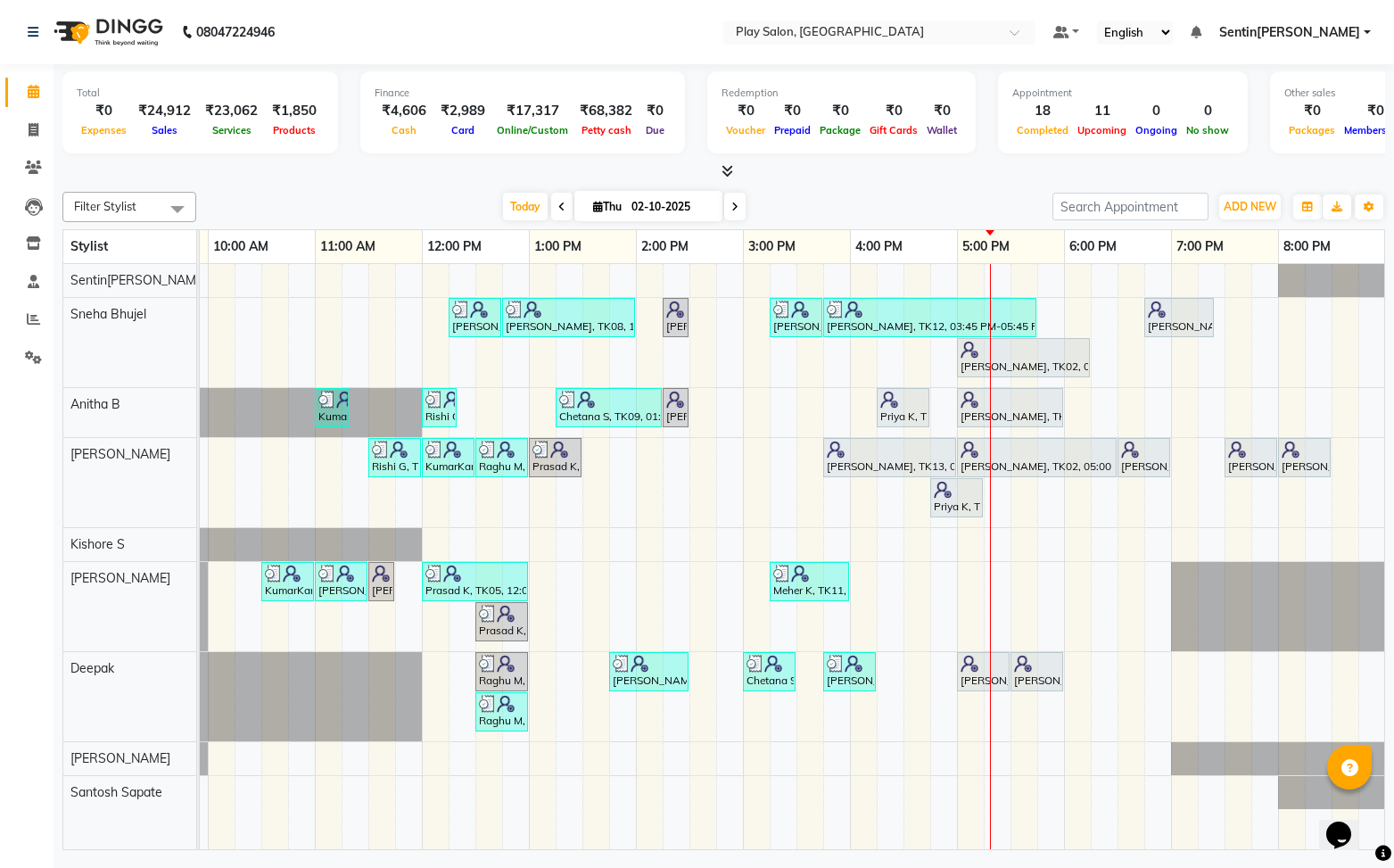
click at [935, 176] on div at bounding box center [724, 172] width 1323 height 19
click at [125, 243] on div "Stylist" at bounding box center [130, 246] width 133 height 33
click at [164, 817] on div "Sentinaro George Sneha Bhujel Anitha B Rajesh M Kishore S Raj Deepak Namrata Ta…" at bounding box center [130, 556] width 133 height 586
click at [152, 808] on div "Sentinaro George Sneha Bhujel Anitha B Rajesh M Kishore S Raj Deepak Namrata Ta…" at bounding box center [130, 556] width 133 height 586
click at [241, 175] on div at bounding box center [724, 172] width 1323 height 19
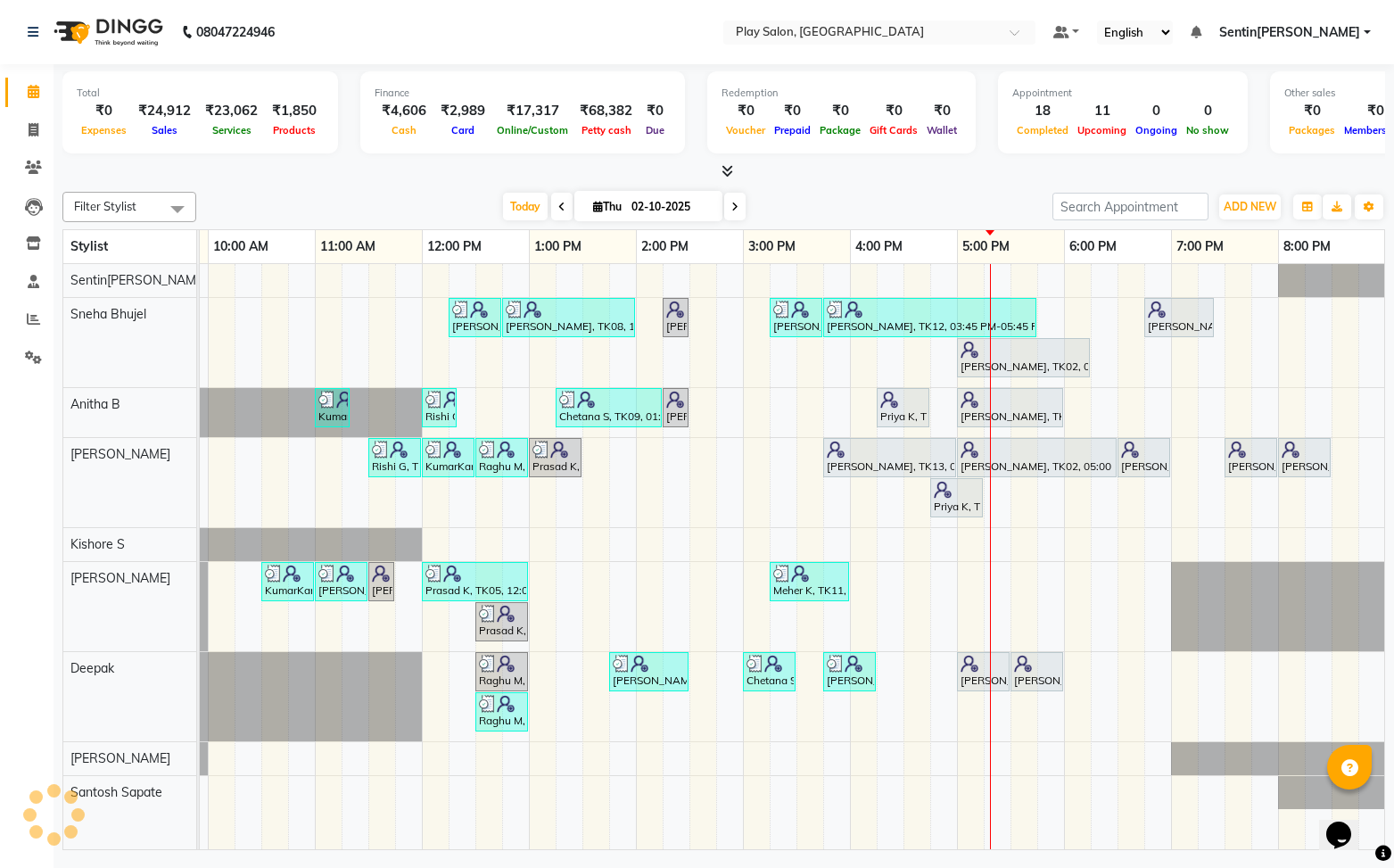
click at [605, 47] on nav "08047224946 Select Location × Play Salon, Saharkarnagar Default Panel My Panel …" at bounding box center [697, 32] width 1394 height 65
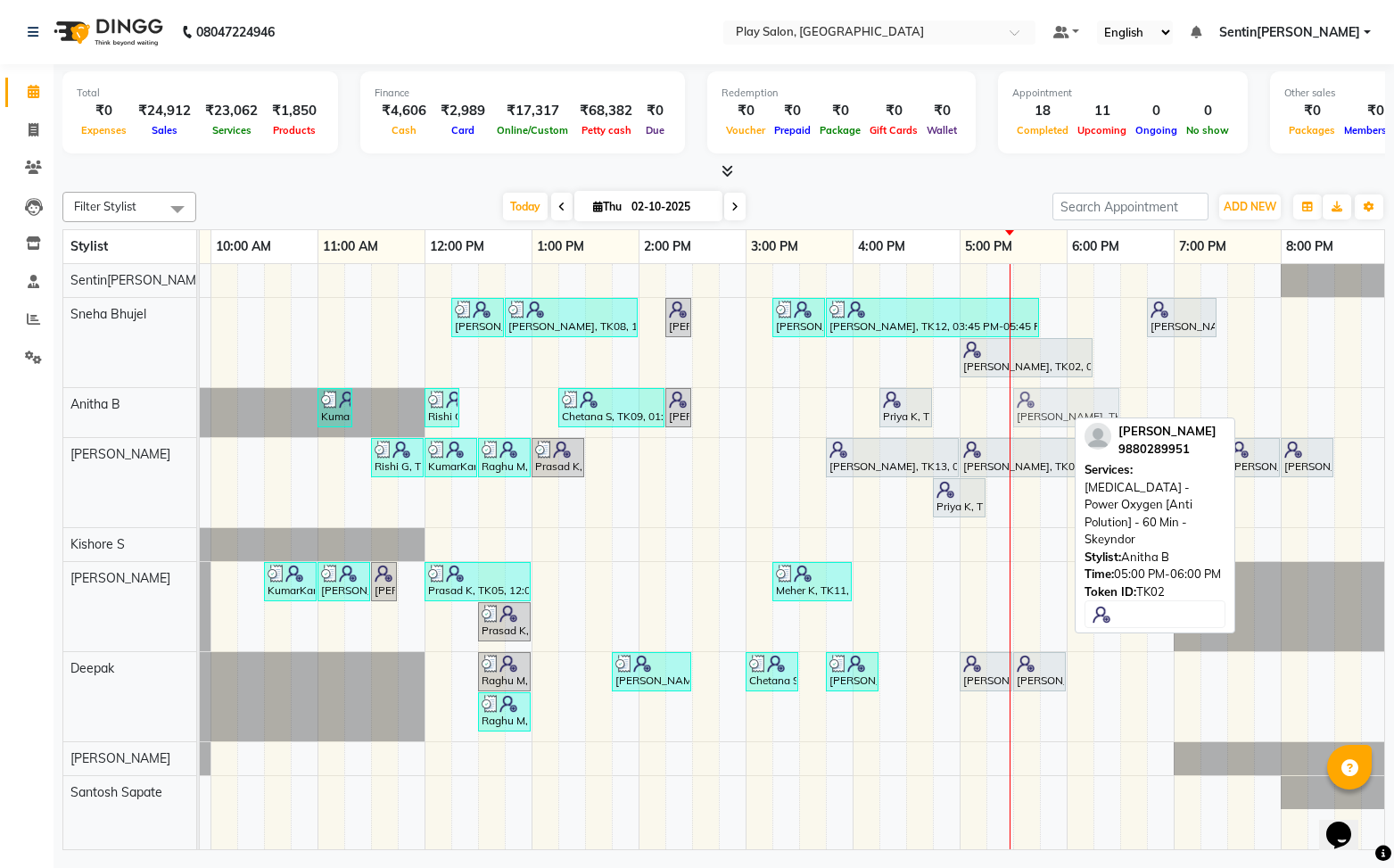
drag, startPoint x: 1024, startPoint y: 404, endPoint x: 1069, endPoint y: 406, distance: 45.0
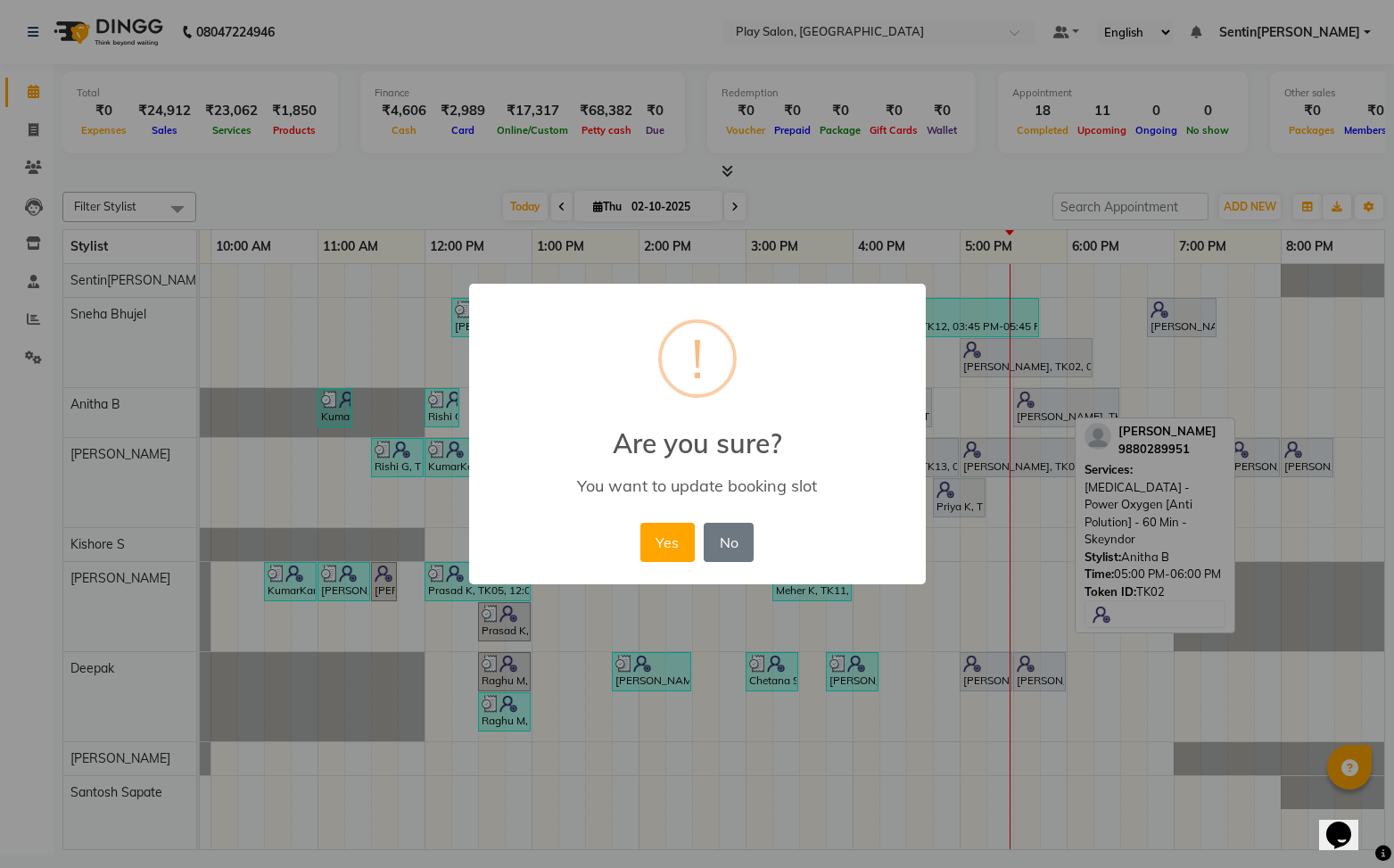
click at [667, 524] on button "Yes" at bounding box center [667, 542] width 55 height 39
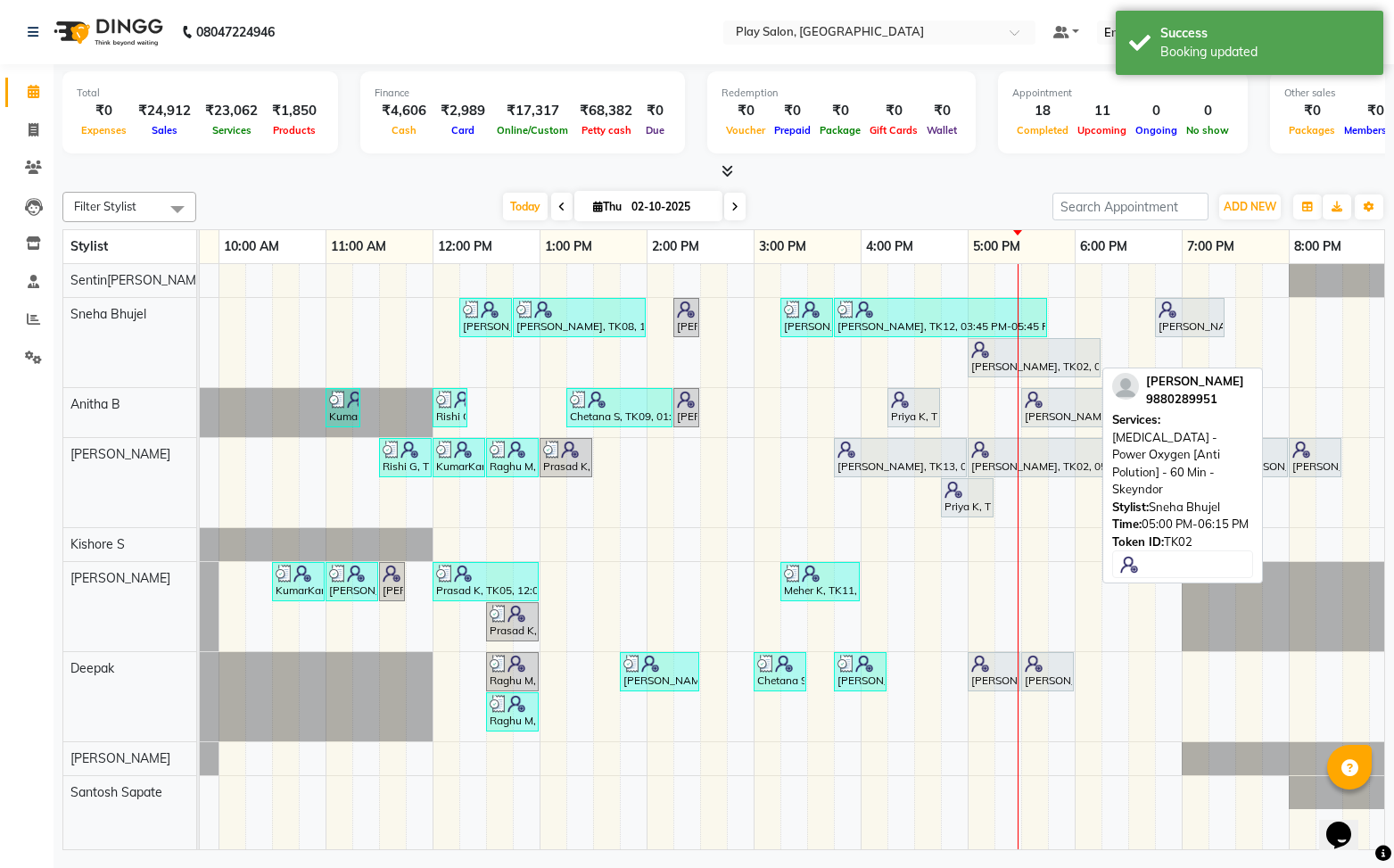
scroll to position [0, 201]
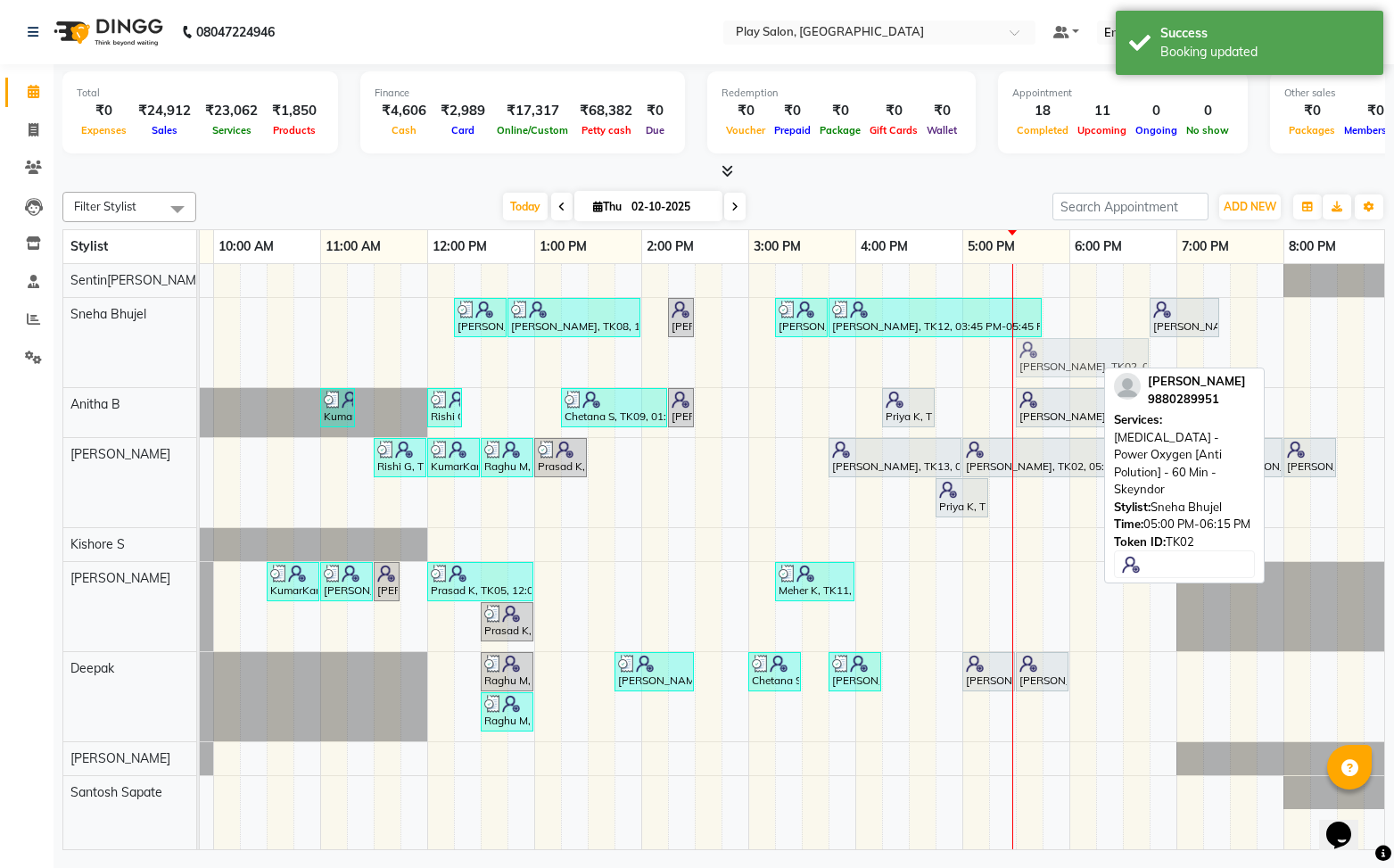
drag, startPoint x: 1040, startPoint y: 360, endPoint x: 1085, endPoint y: 360, distance: 45.0
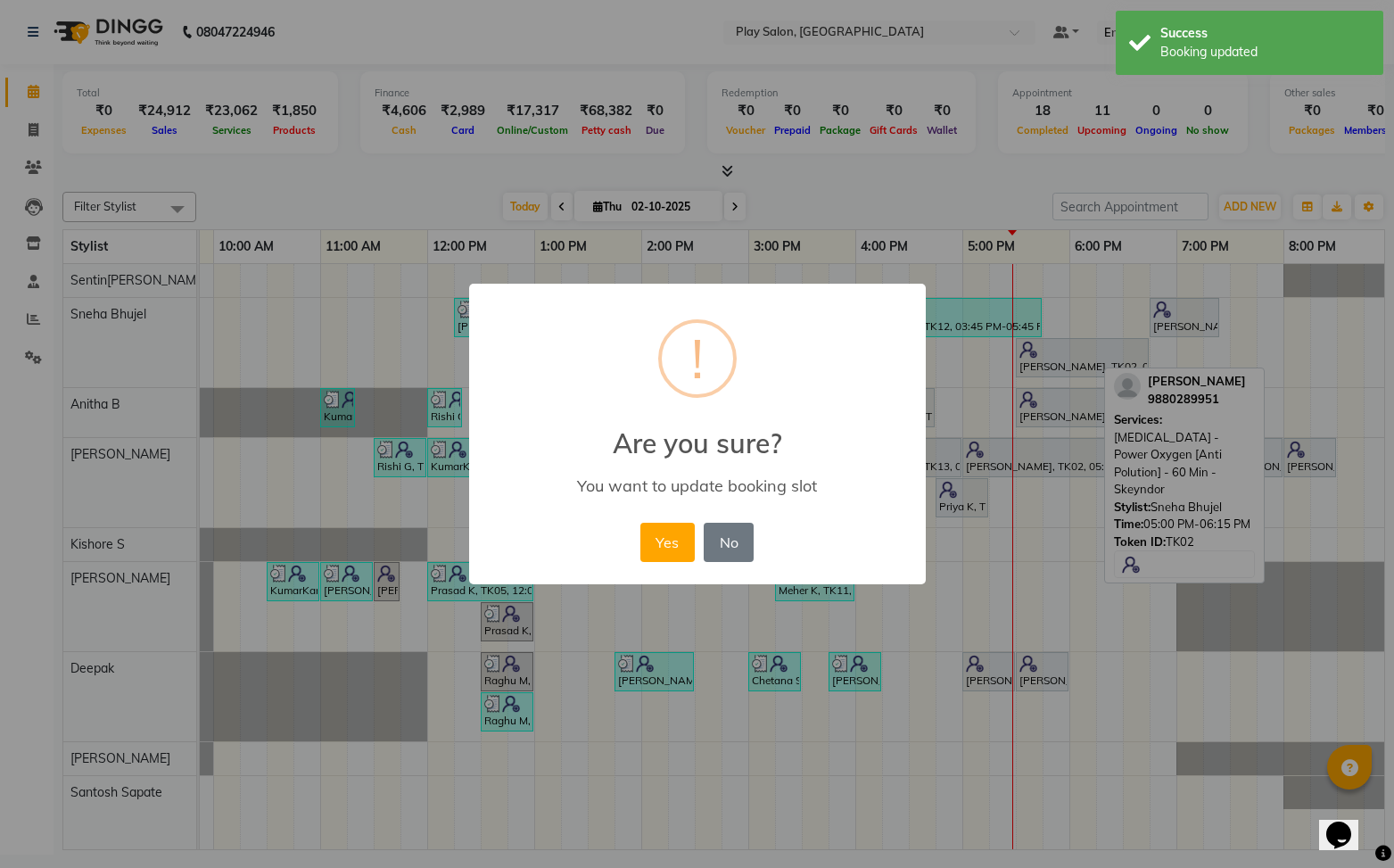
drag, startPoint x: 668, startPoint y: 541, endPoint x: 795, endPoint y: 423, distance: 173.4
click at [669, 540] on button "Yes" at bounding box center [667, 542] width 55 height 39
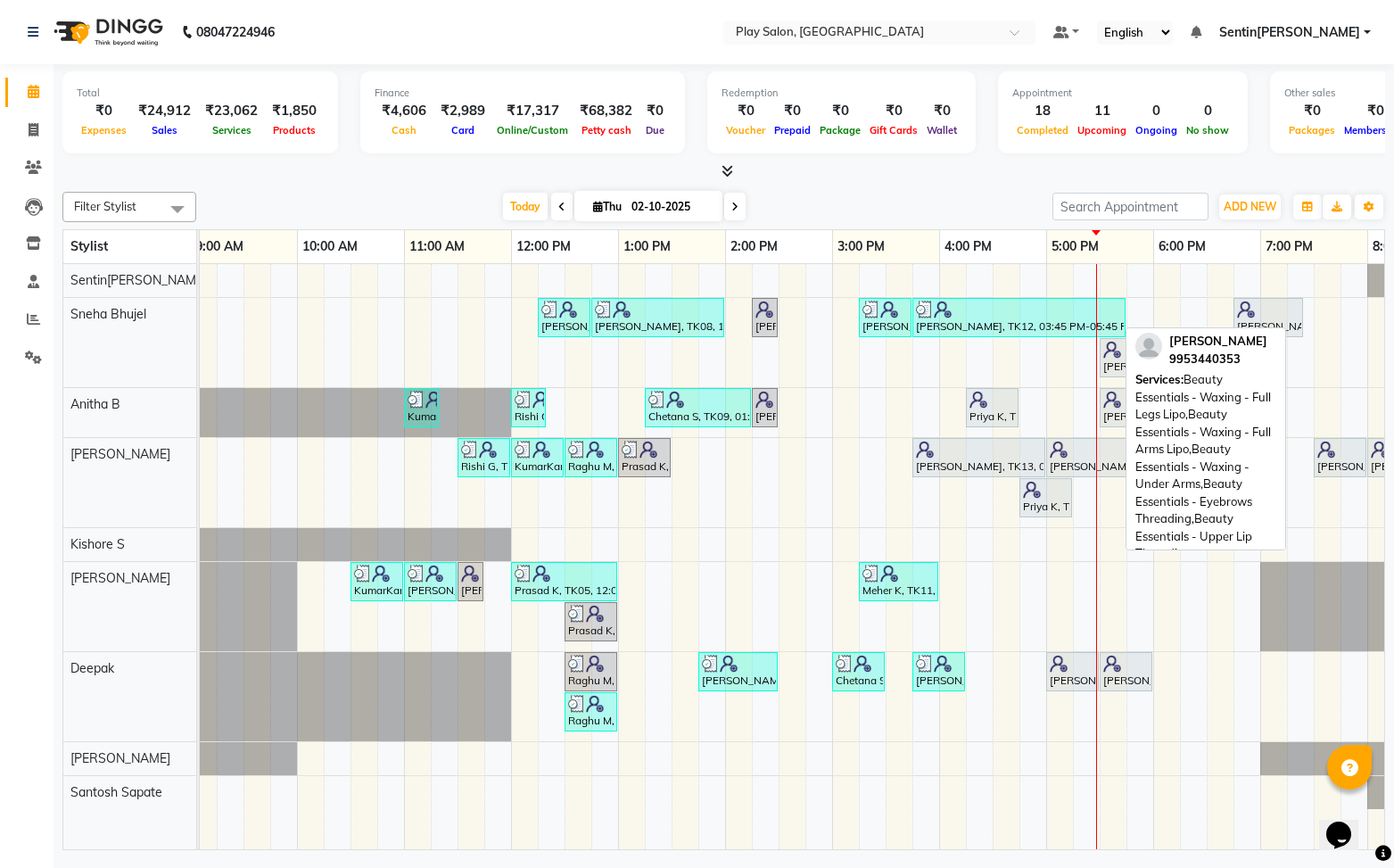
scroll to position [0, 116]
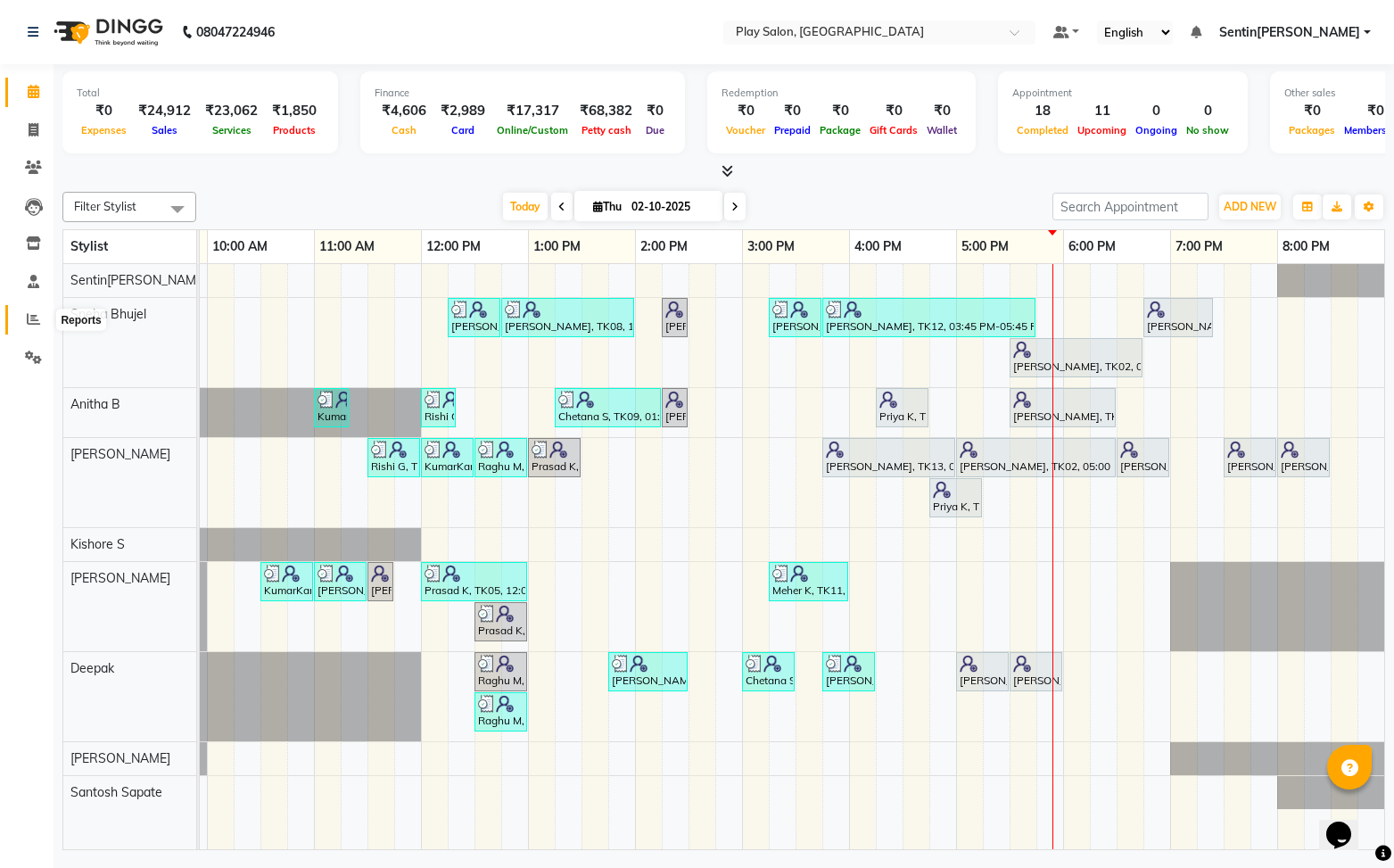
click at [37, 325] on span at bounding box center [34, 319] width 31 height 21
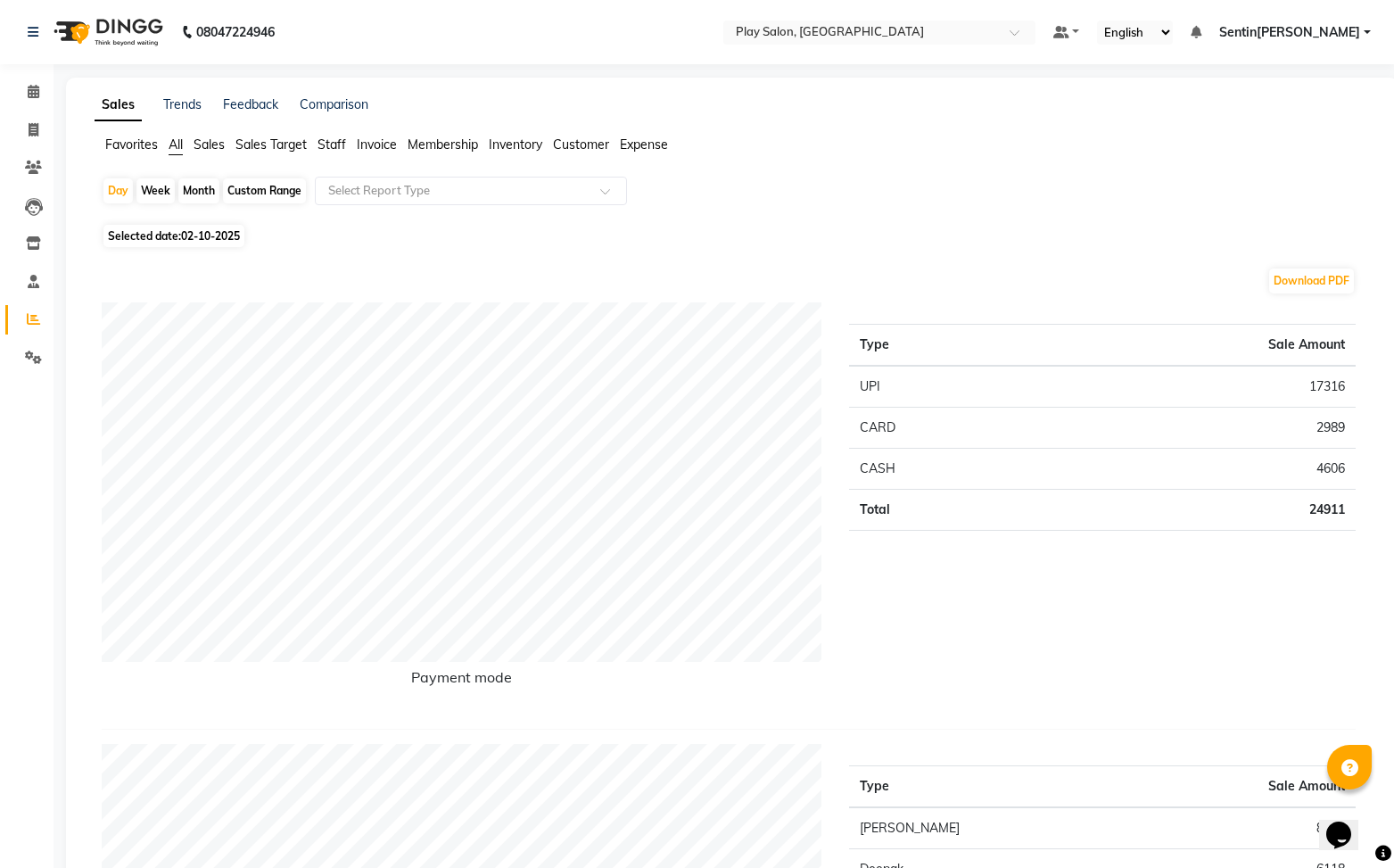
click at [333, 138] on span "Staff" at bounding box center [331, 145] width 28 height 16
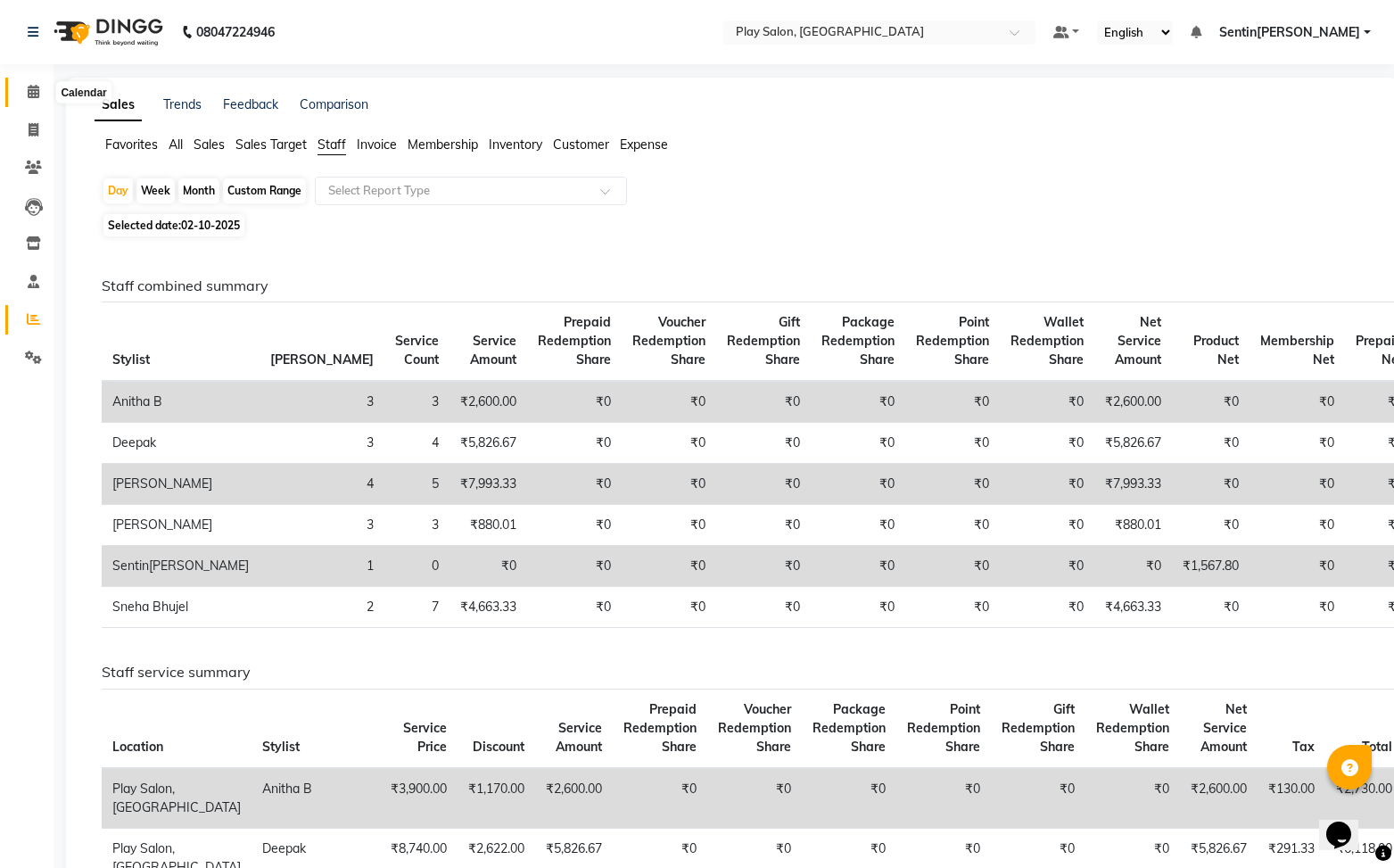
click at [35, 96] on icon at bounding box center [33, 91] width 12 height 14
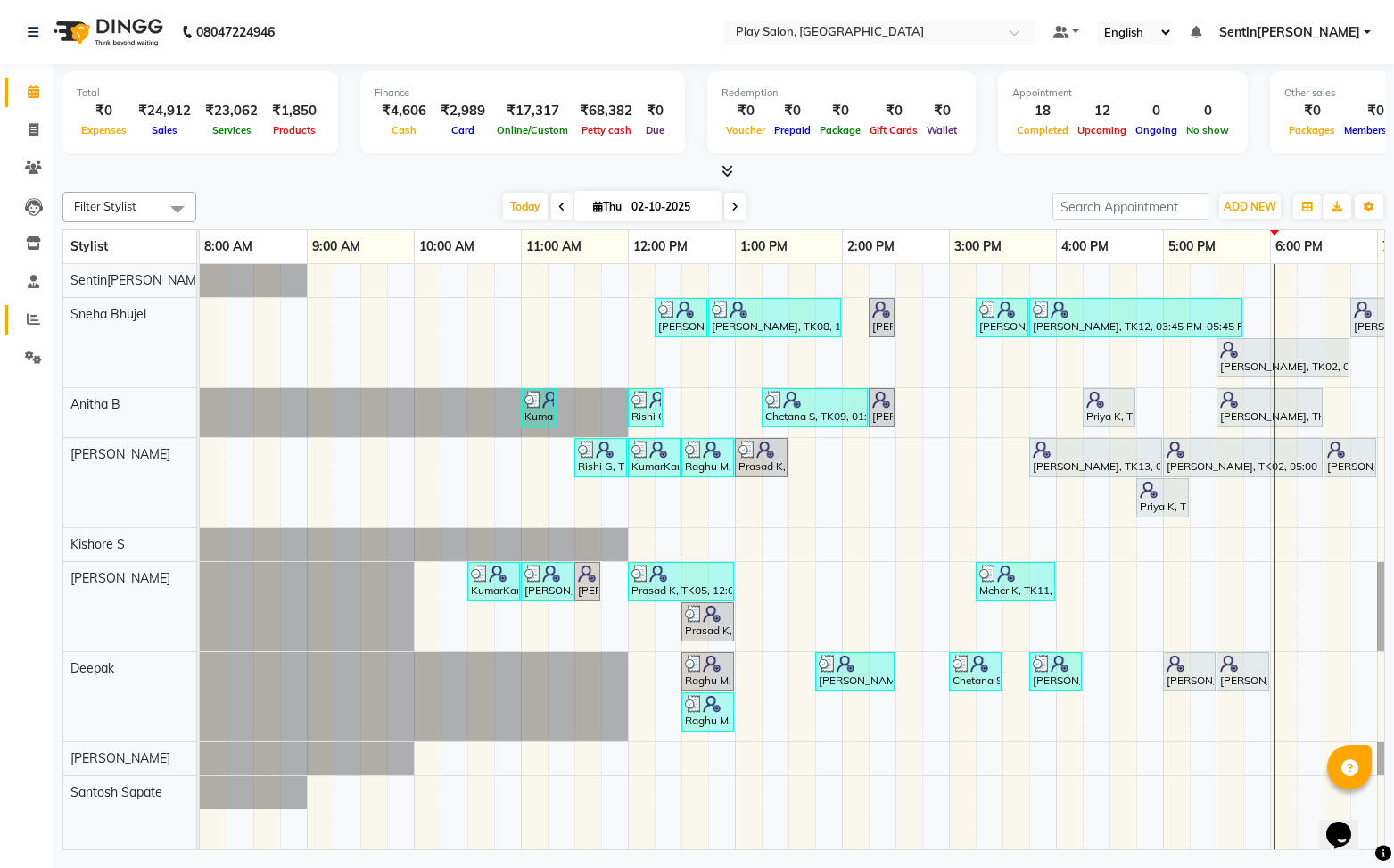
click at [39, 315] on icon at bounding box center [33, 318] width 14 height 14
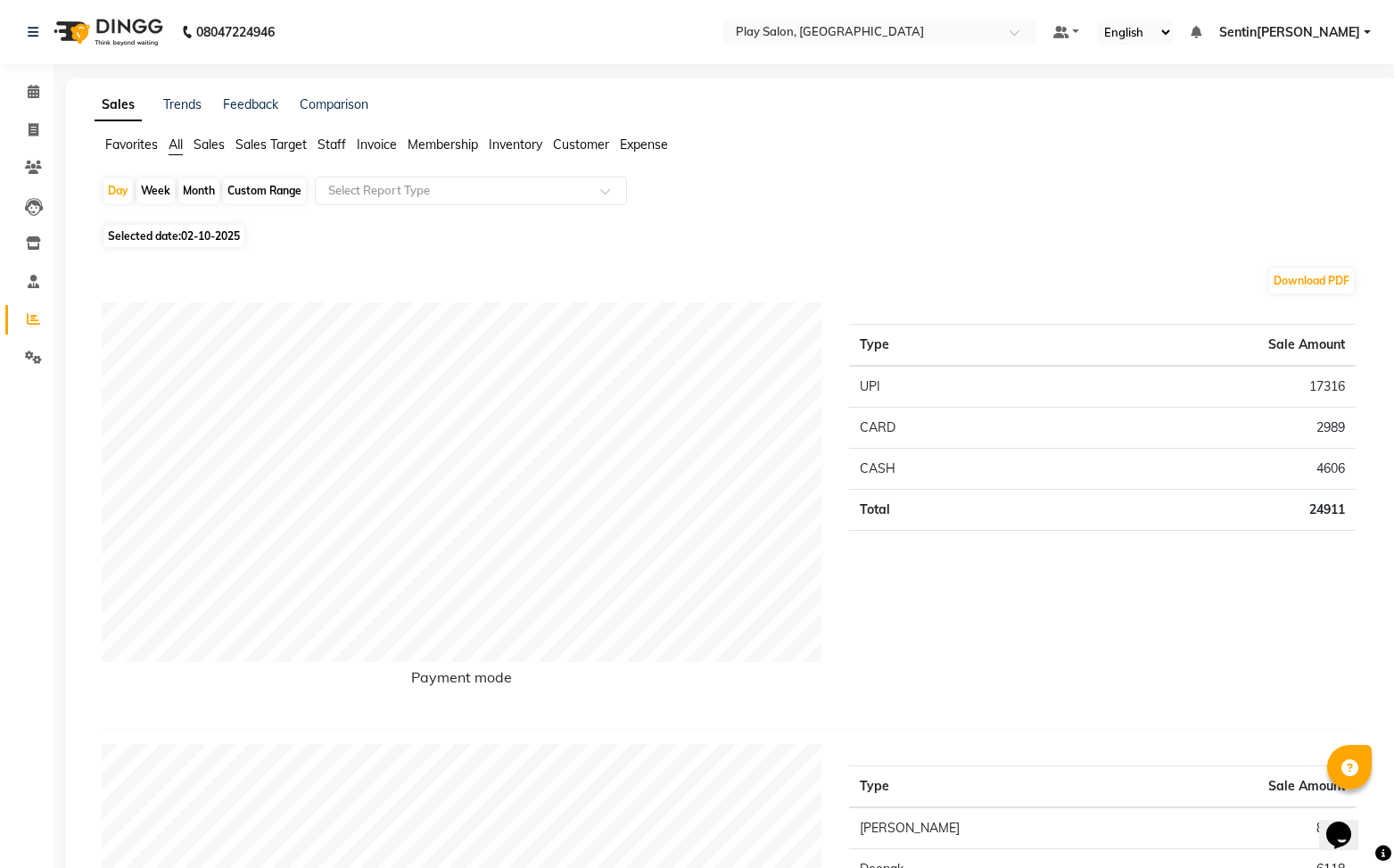
click at [335, 149] on span "Staff" at bounding box center [331, 145] width 28 height 16
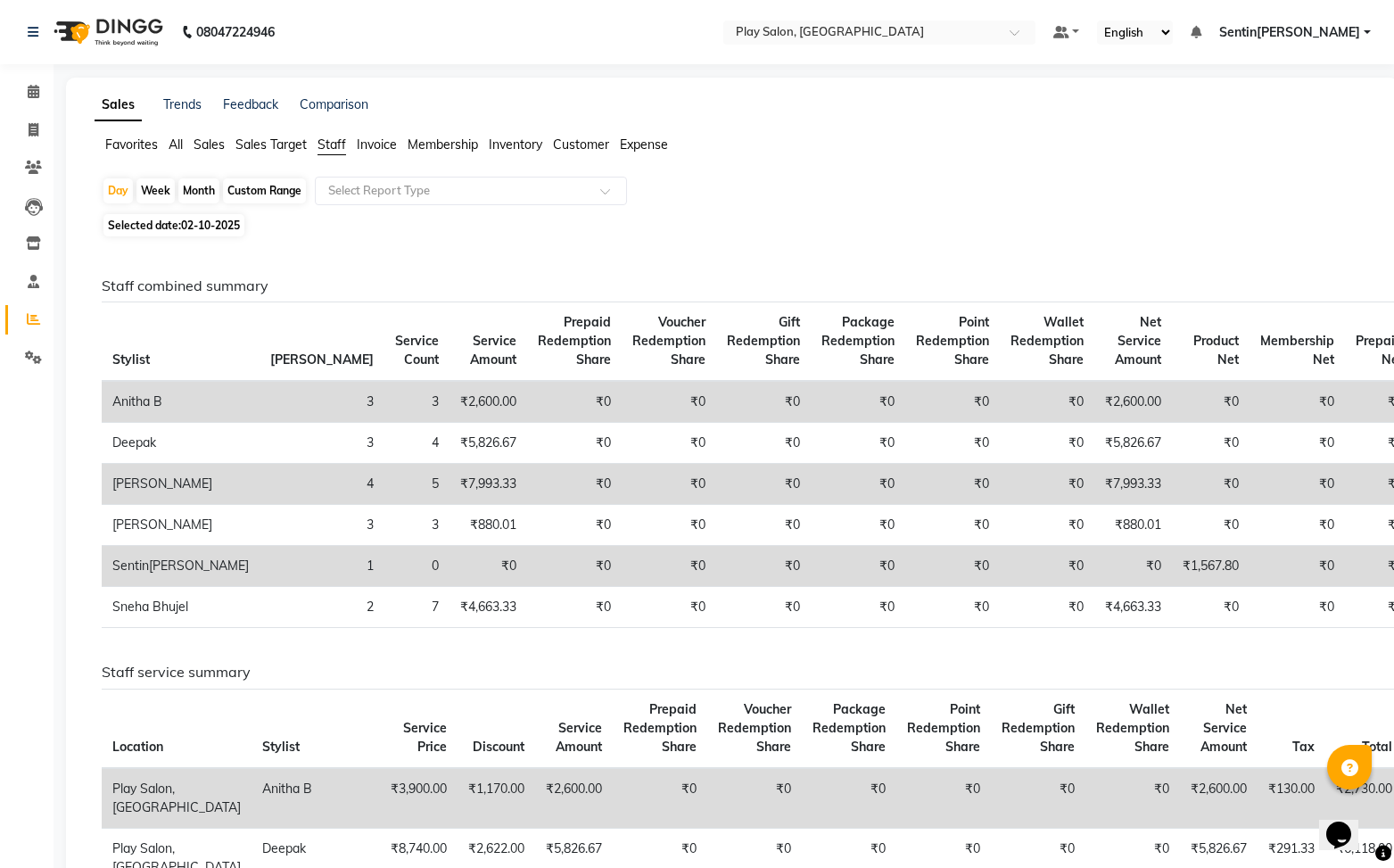
click at [193, 190] on div "Month" at bounding box center [198, 190] width 41 height 25
select select "10"
select select "2025"
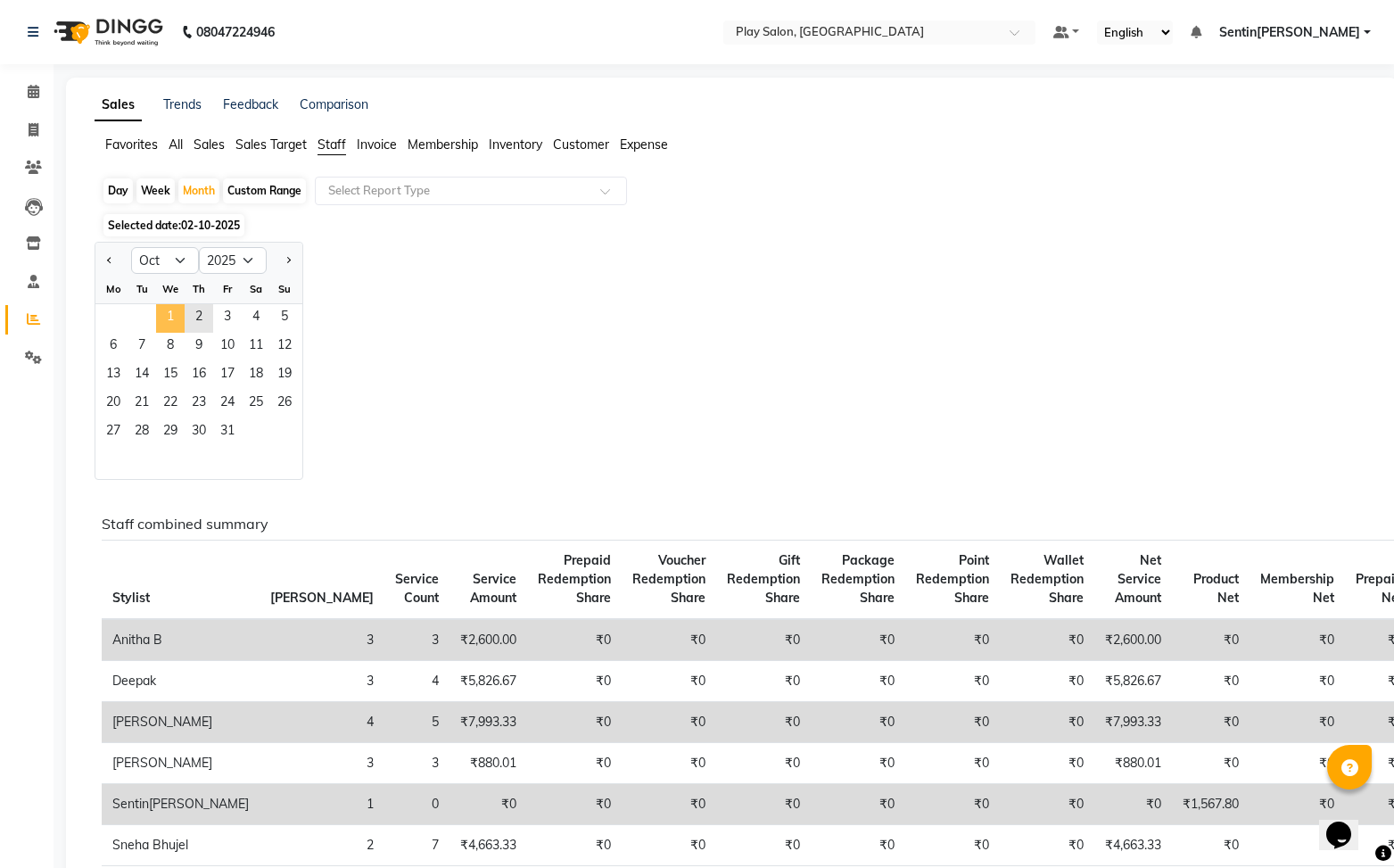
click at [165, 323] on span "1" at bounding box center [170, 318] width 28 height 28
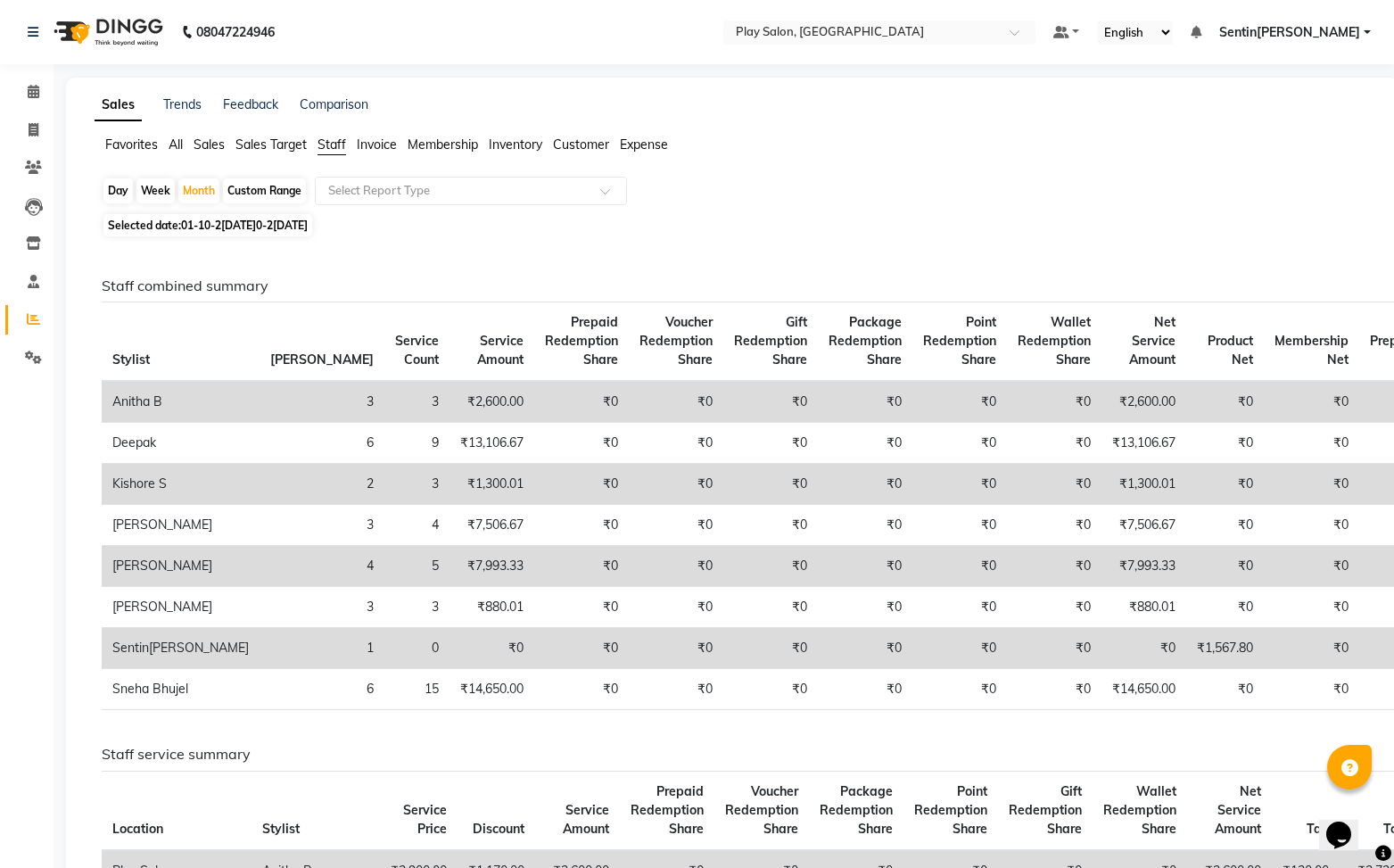
click at [124, 195] on div "Day" at bounding box center [118, 190] width 29 height 25
select select "10"
select select "2025"
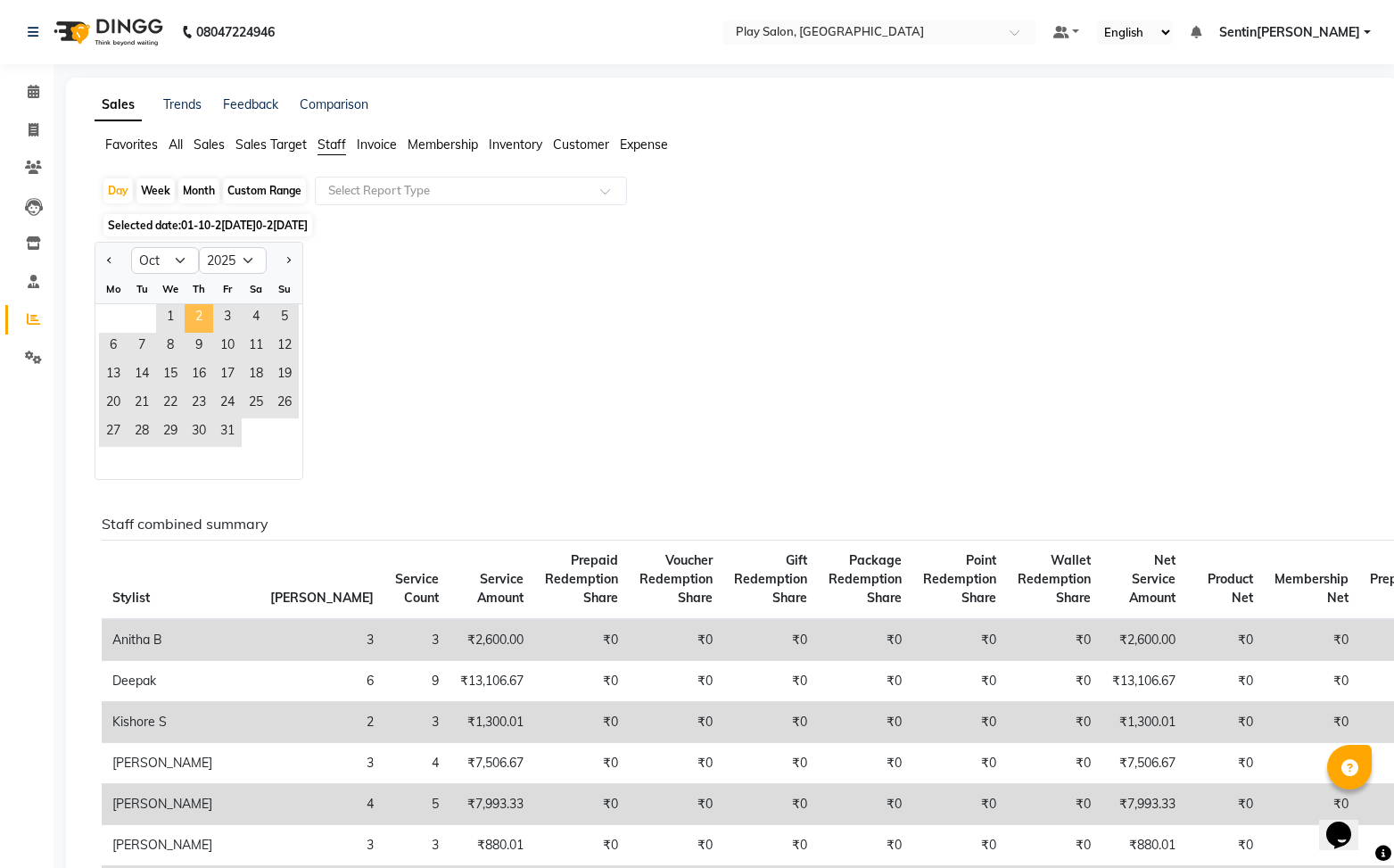
click at [197, 309] on span "2" at bounding box center [198, 318] width 28 height 28
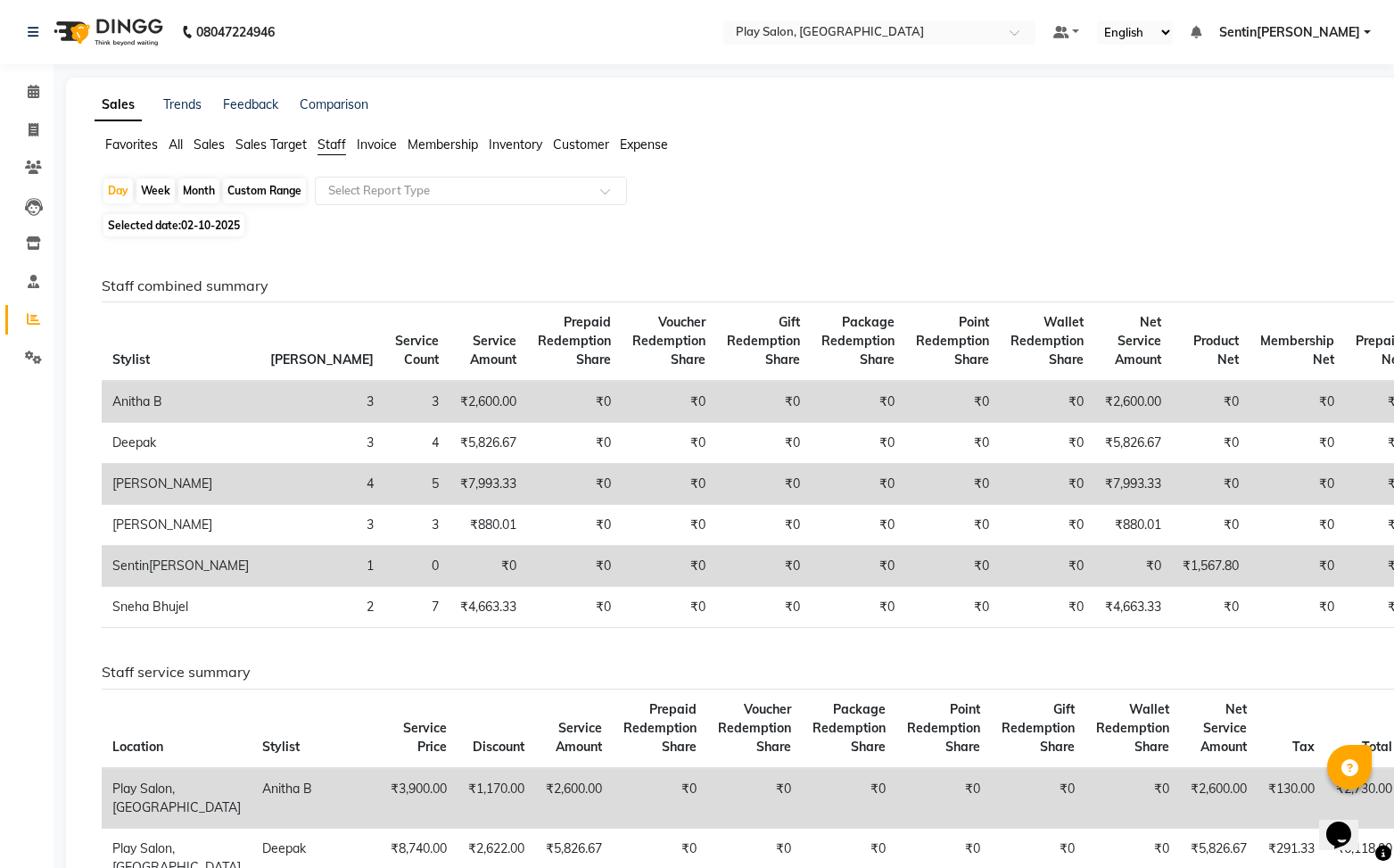
click at [216, 144] on span "Sales" at bounding box center [209, 145] width 31 height 16
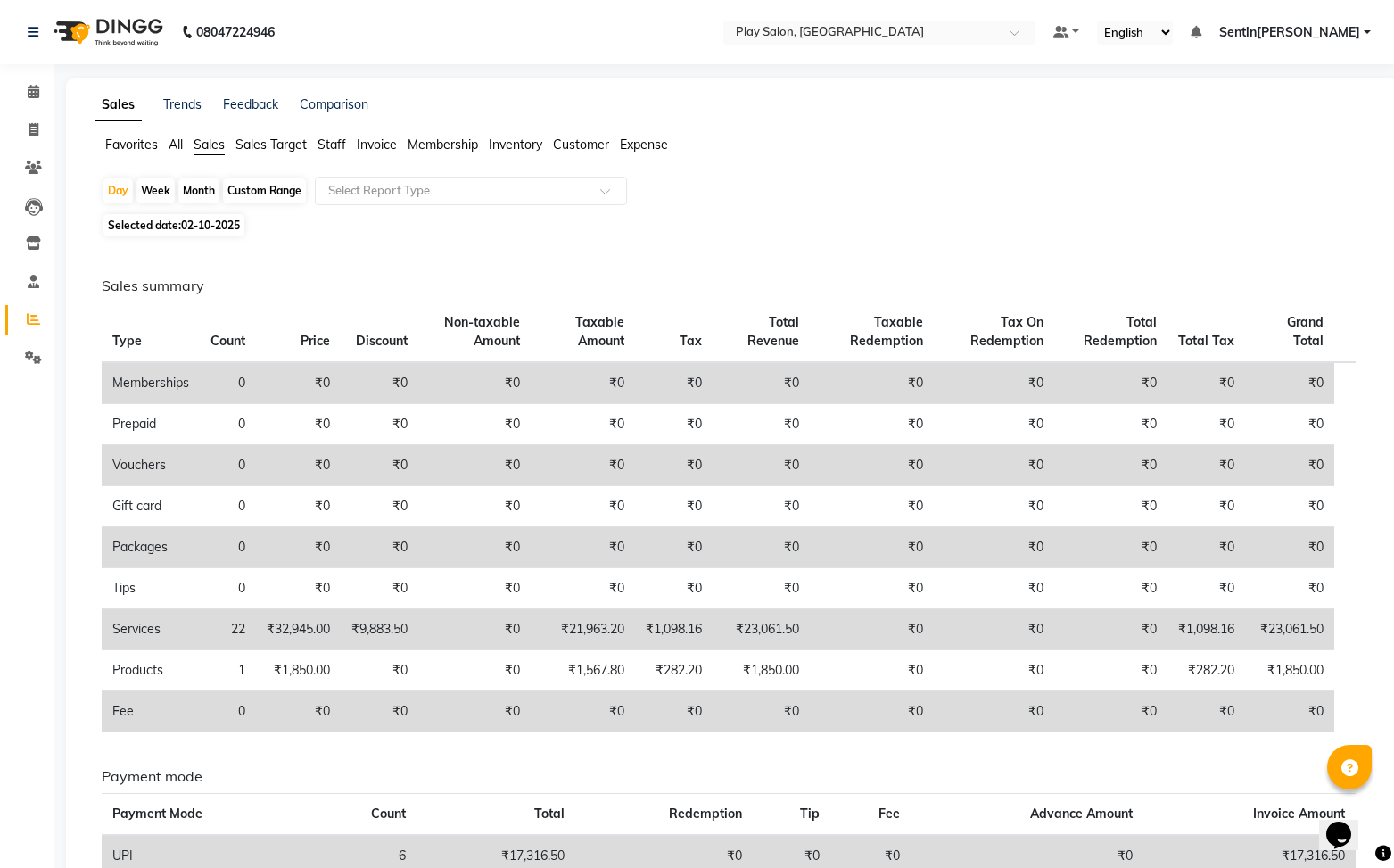
scroll to position [1, 0]
click at [173, 144] on span "All" at bounding box center [176, 144] width 15 height 16
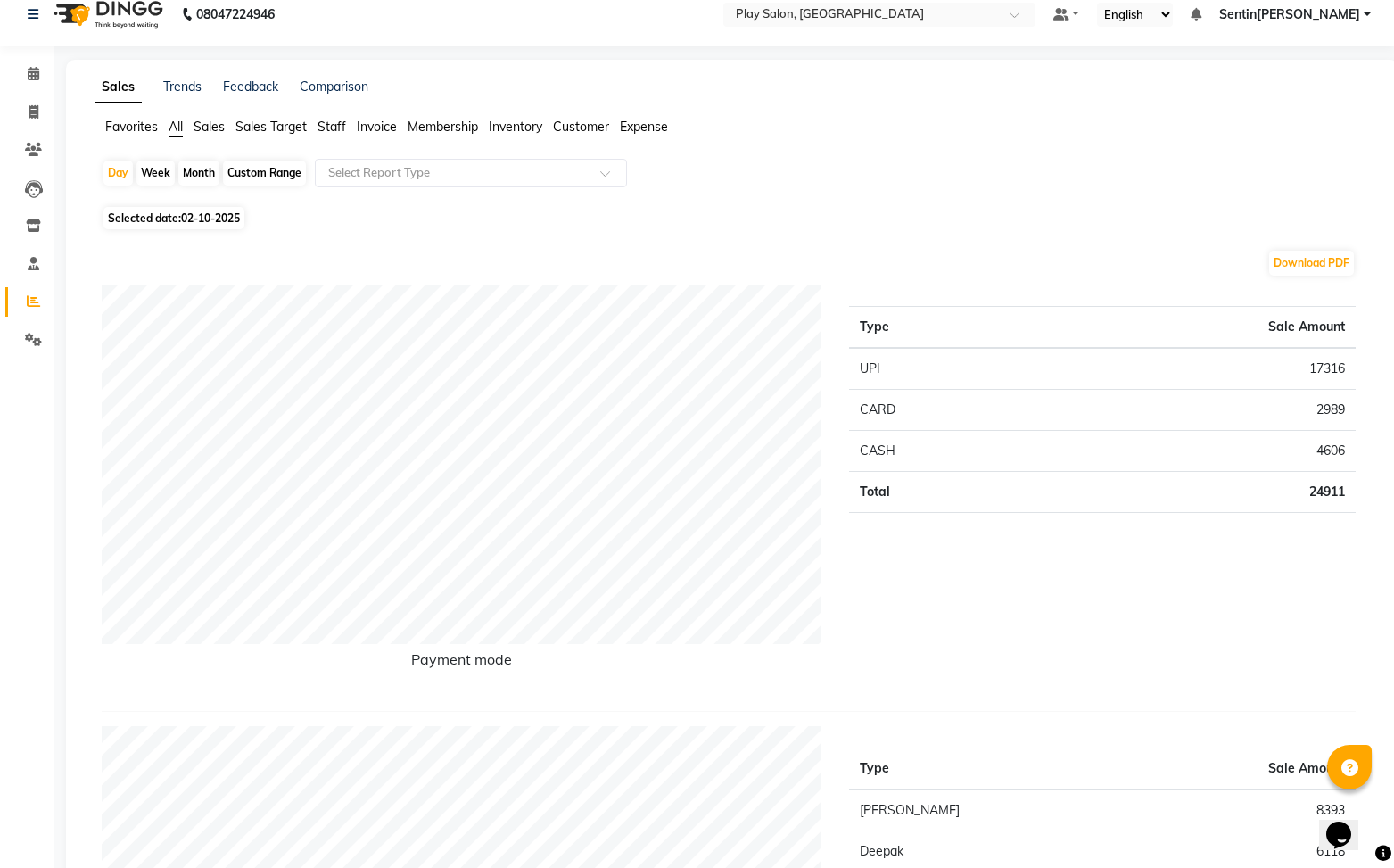
scroll to position [0, 0]
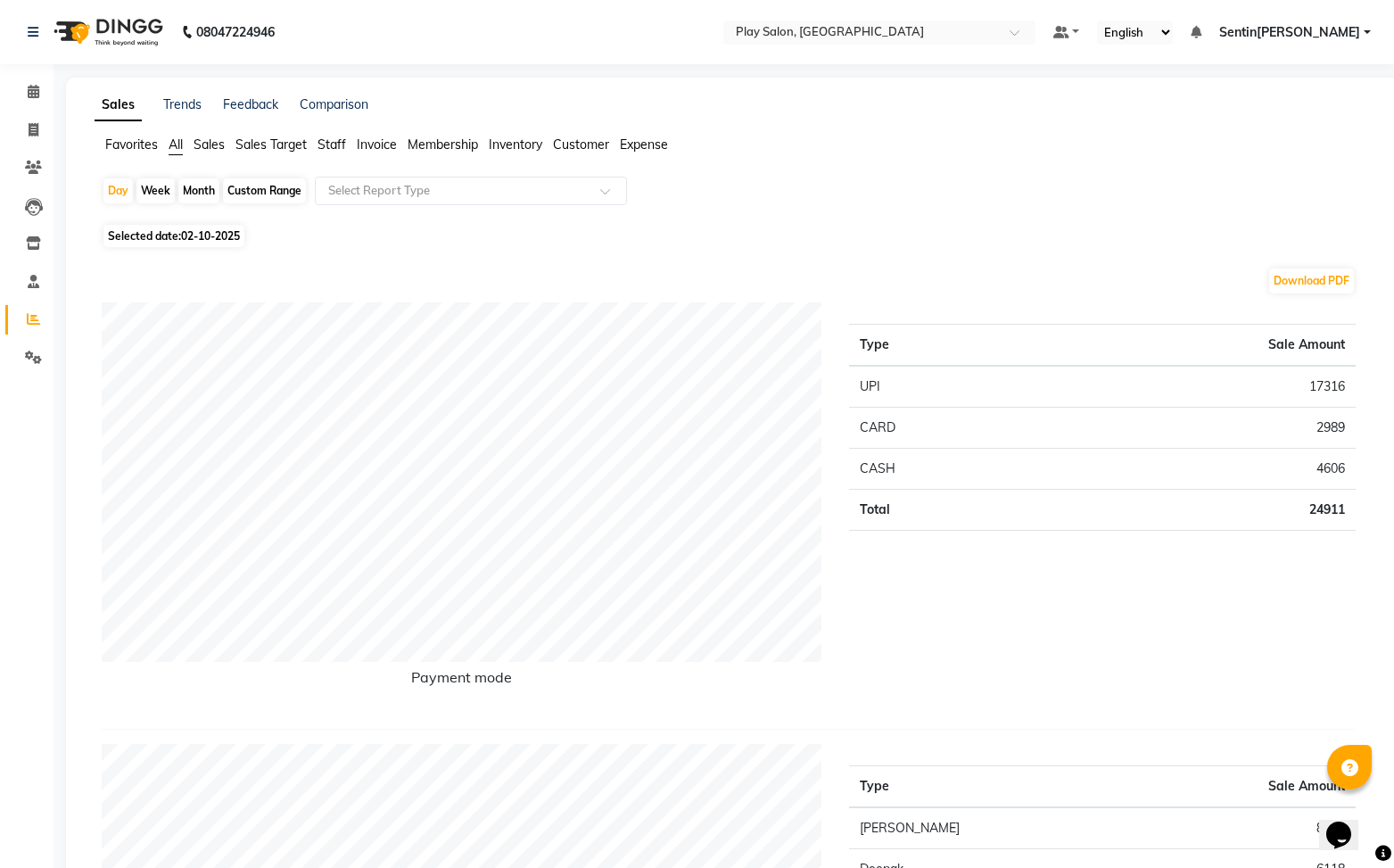
click at [146, 141] on span "Favorites" at bounding box center [132, 145] width 53 height 16
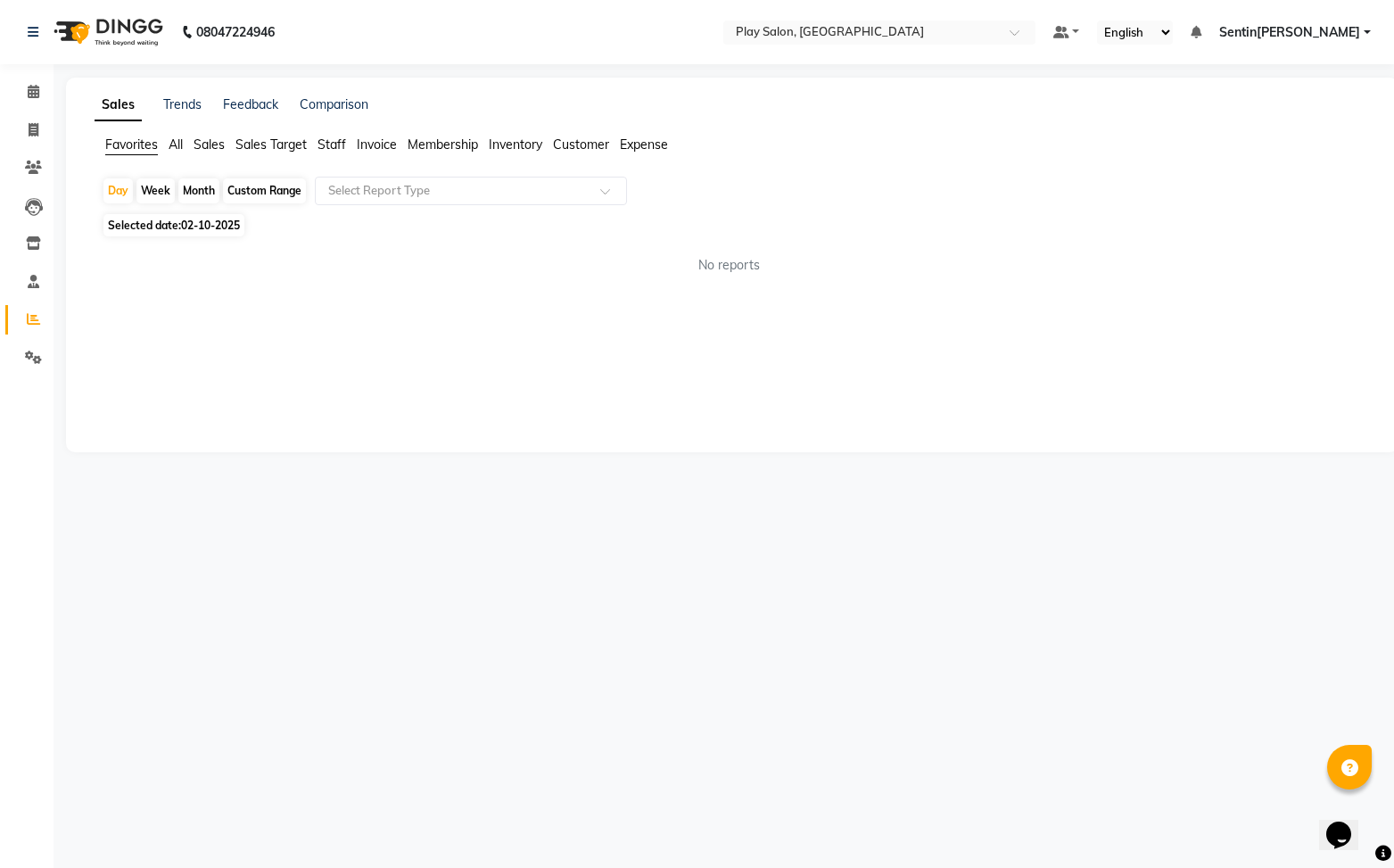
click at [339, 149] on span "Staff" at bounding box center [331, 145] width 28 height 16
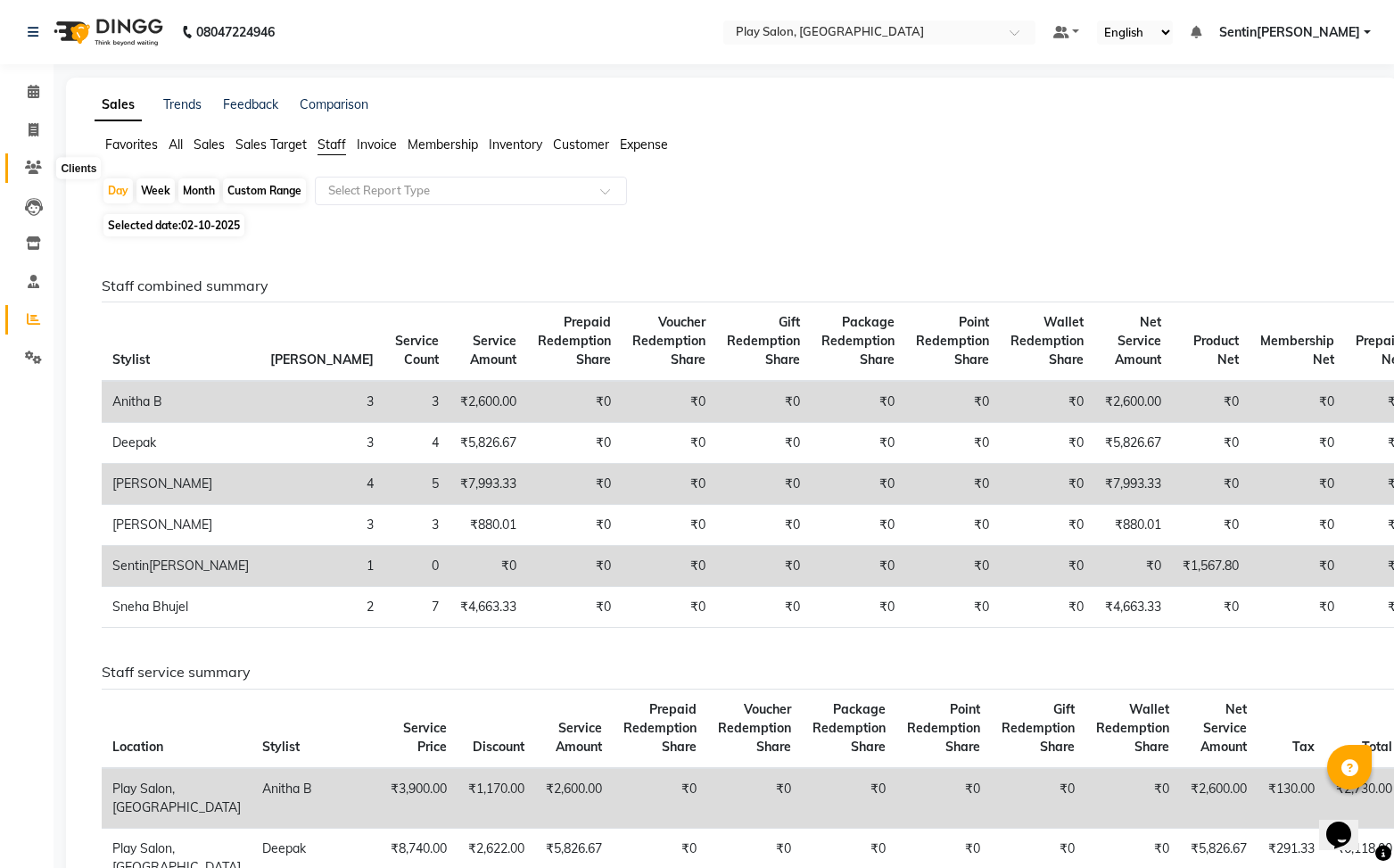
click at [35, 172] on icon at bounding box center [33, 167] width 17 height 14
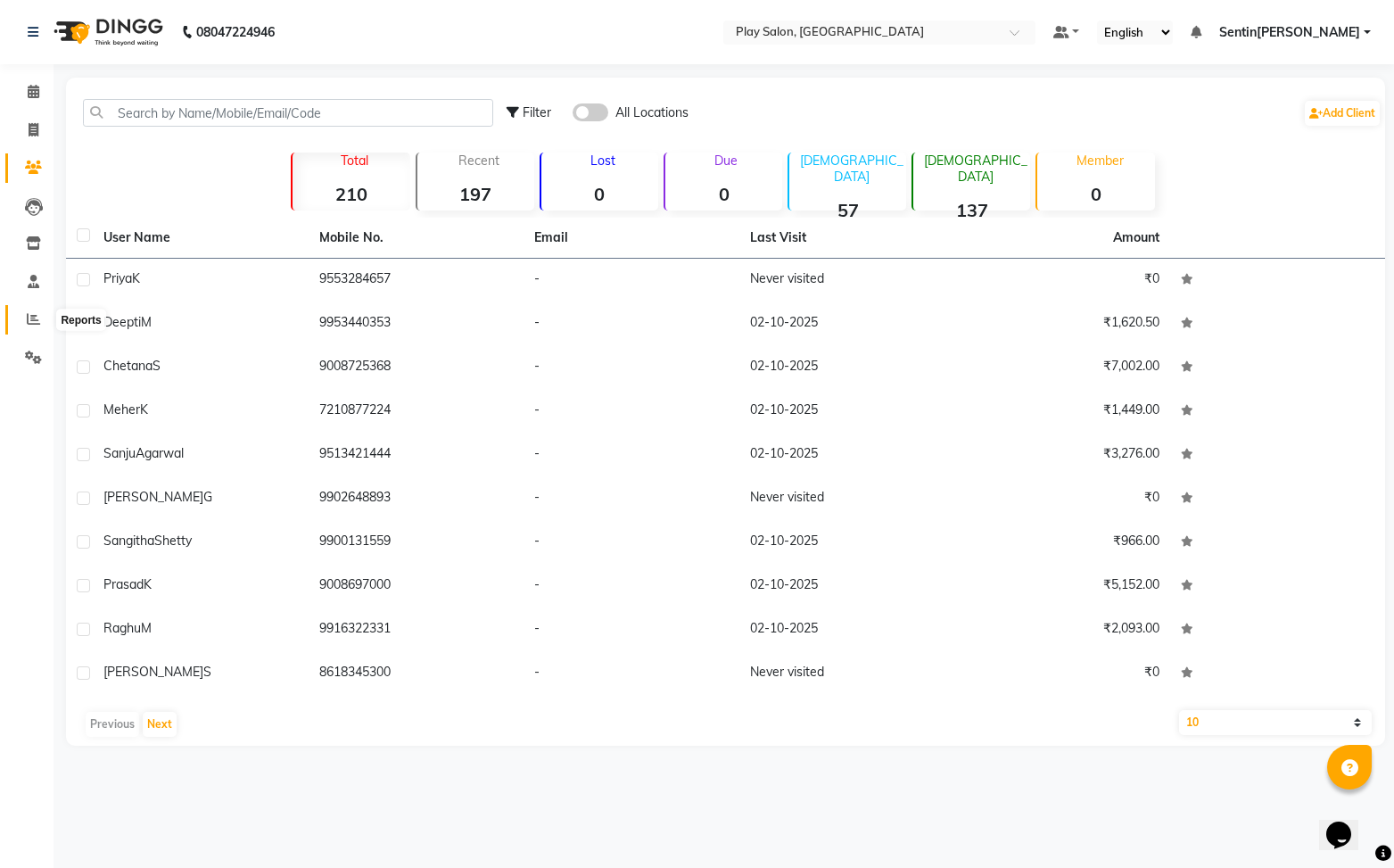
click at [32, 316] on icon at bounding box center [33, 318] width 14 height 14
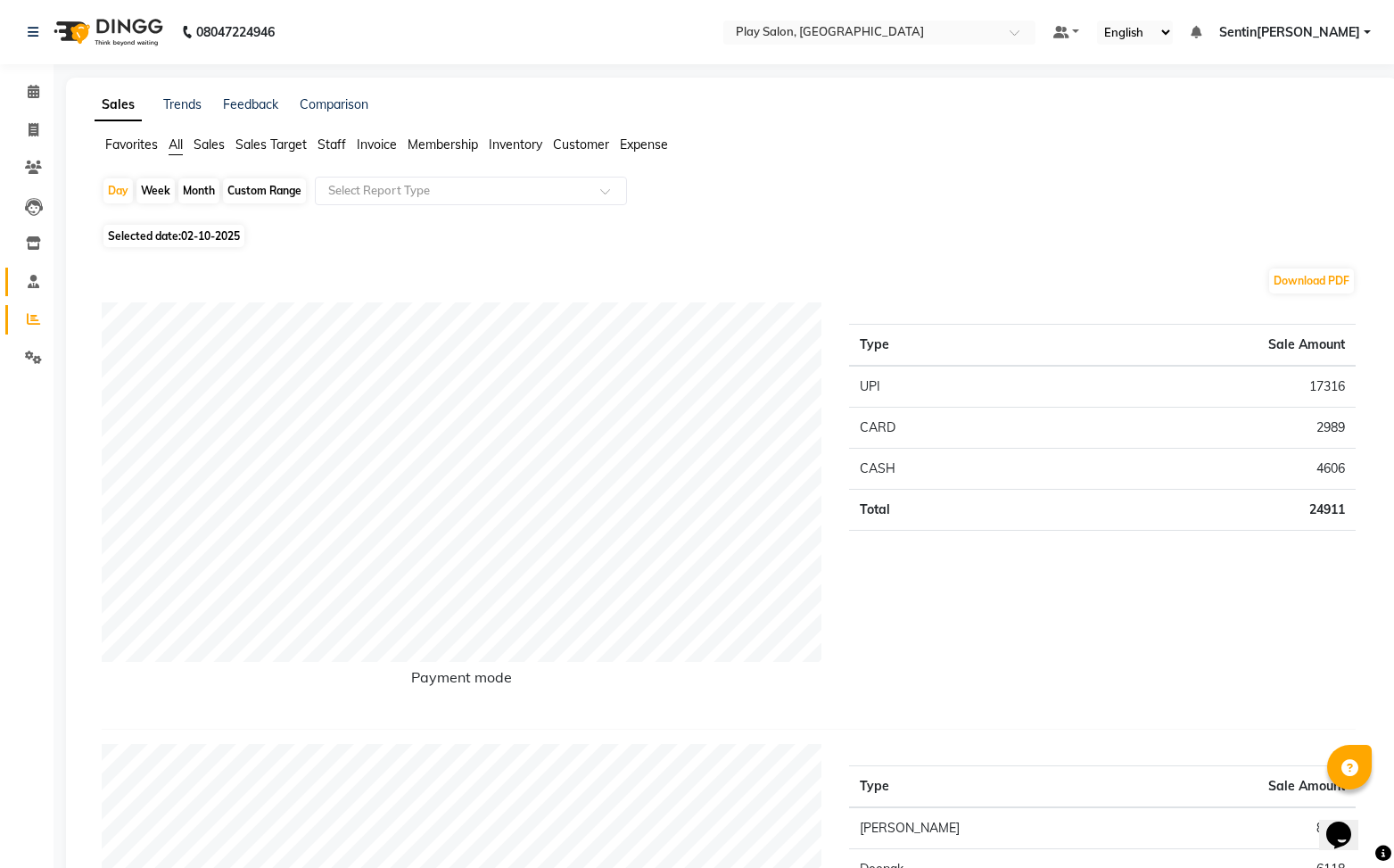
click at [39, 281] on span at bounding box center [34, 282] width 31 height 21
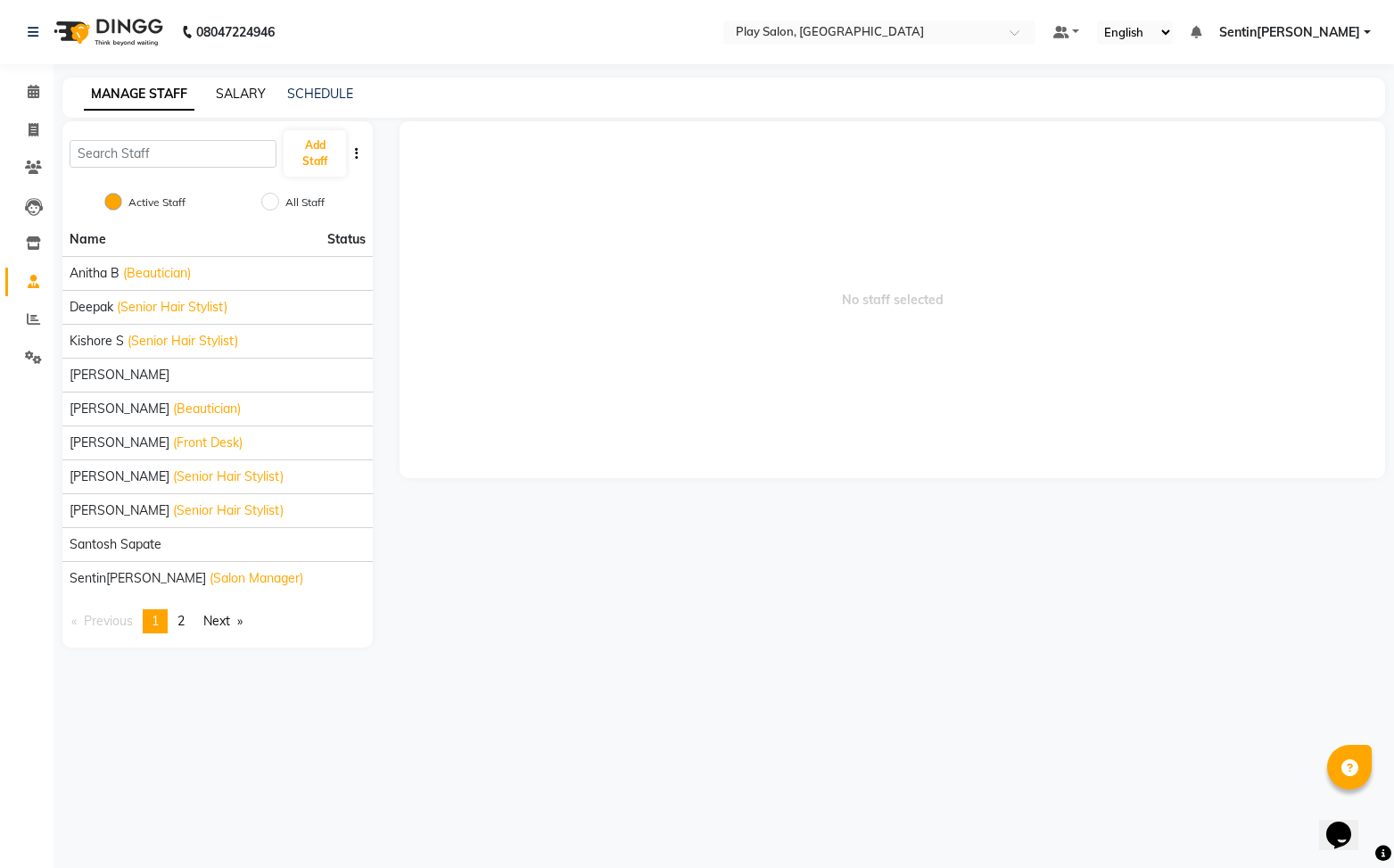
click at [227, 88] on link "SALARY" at bounding box center [240, 94] width 50 height 16
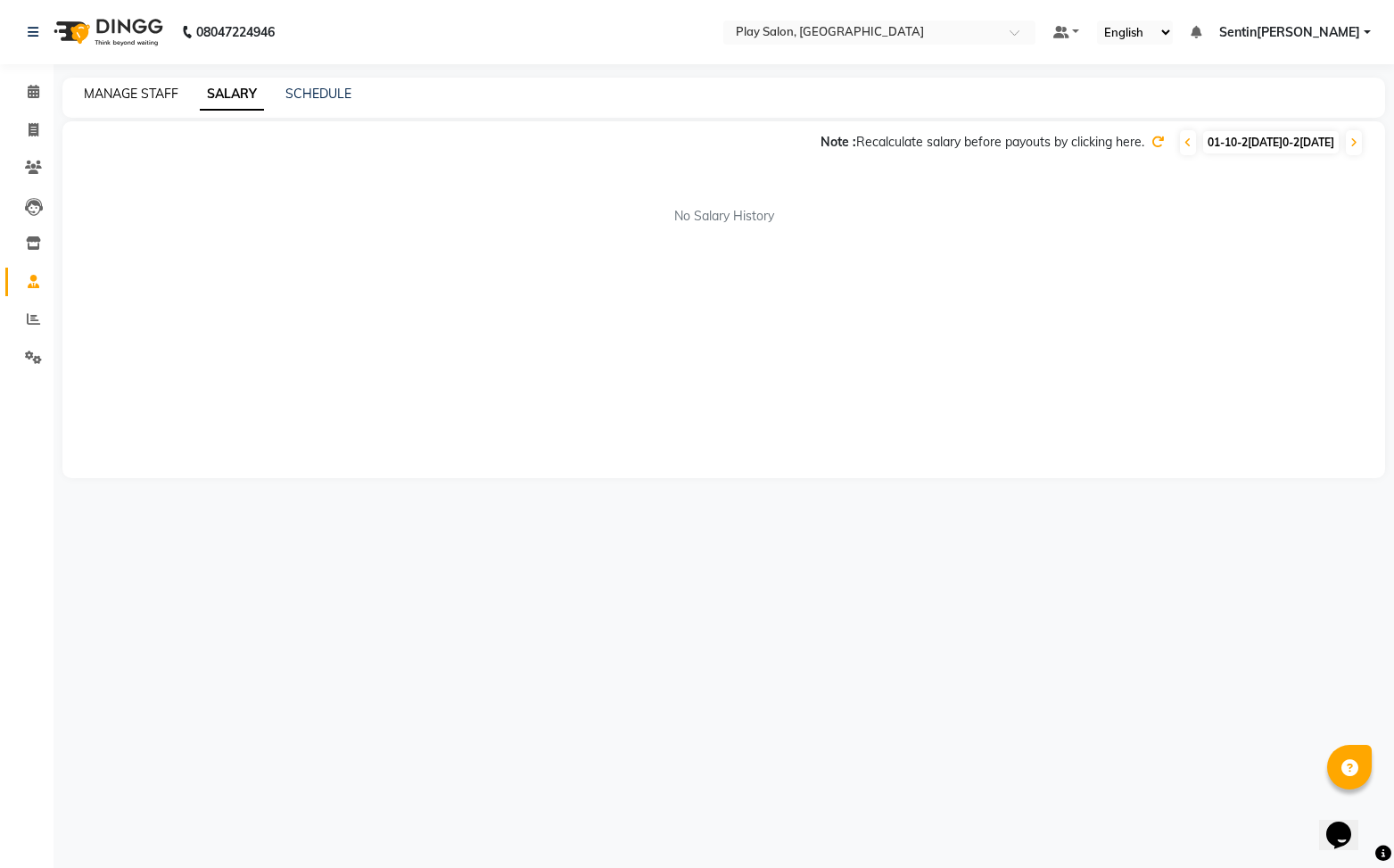
click at [155, 91] on link "MANAGE STAFF" at bounding box center [131, 94] width 95 height 16
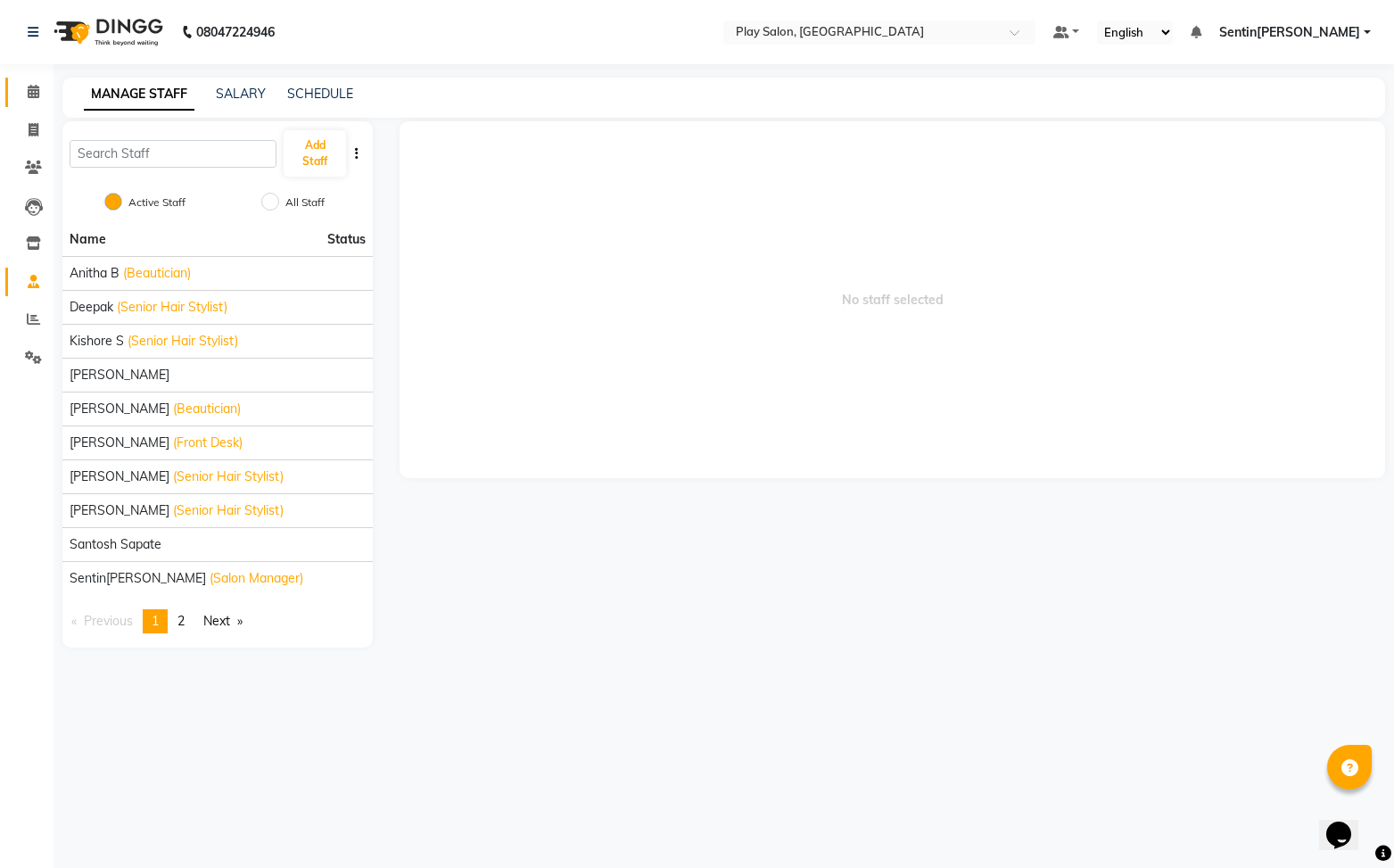
click at [23, 105] on link "Calendar" at bounding box center [26, 92] width 43 height 29
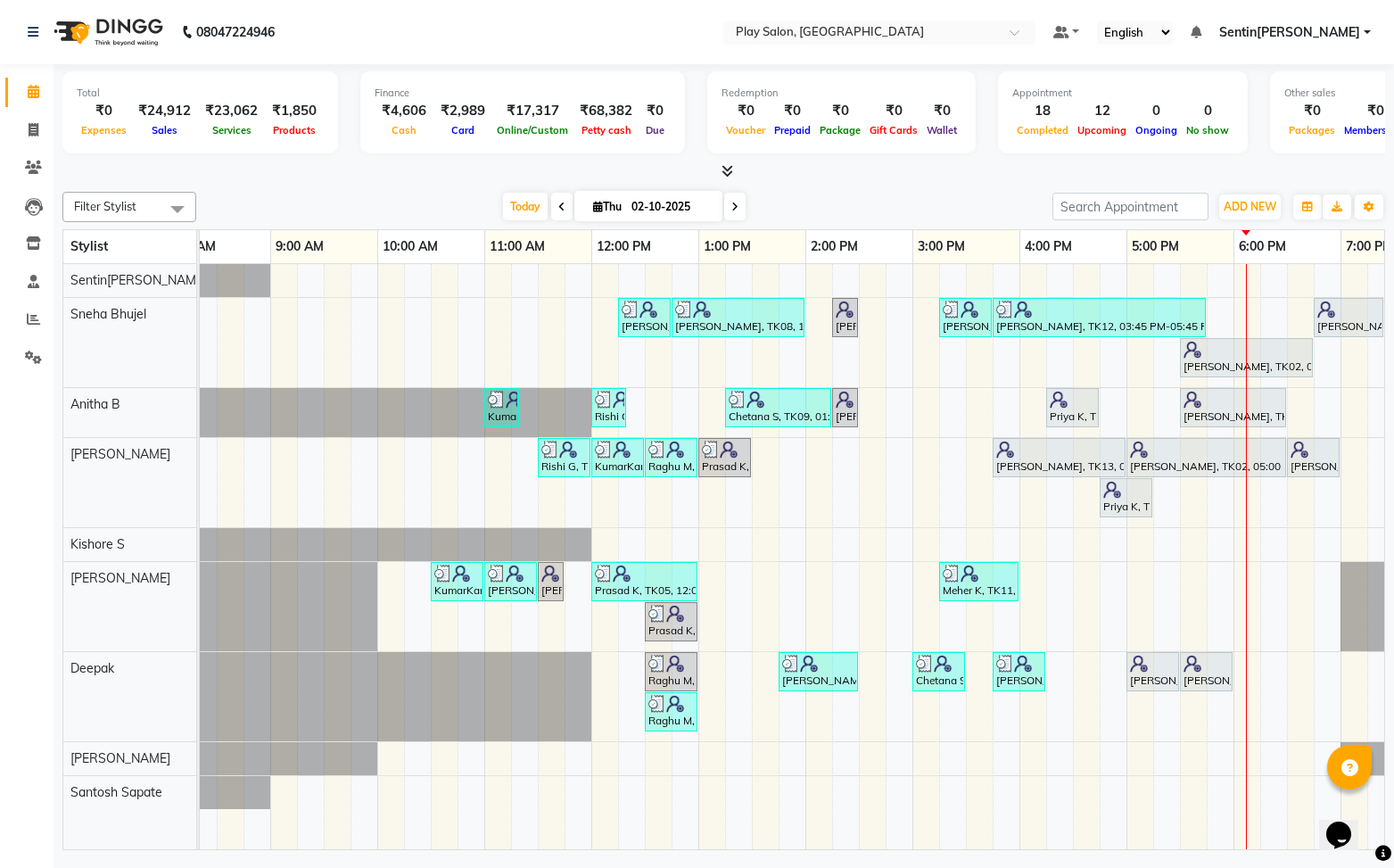
scroll to position [0, 37]
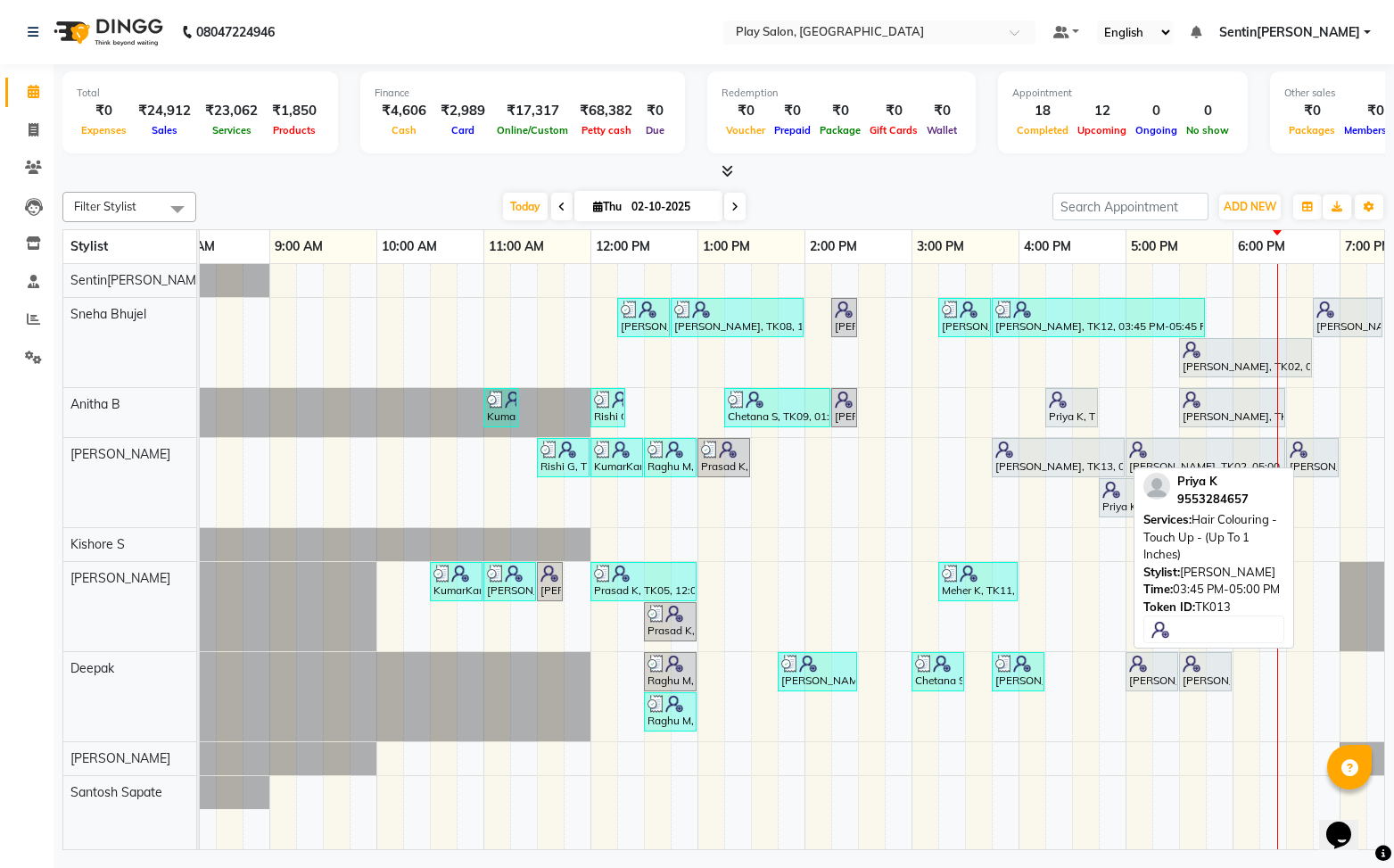
click at [1007, 461] on div "[PERSON_NAME], TK13, 03:45 PM-05:00 PM, Hair Colouring - Touch Up - (Up To 1 In…" at bounding box center [1058, 457] width 129 height 34
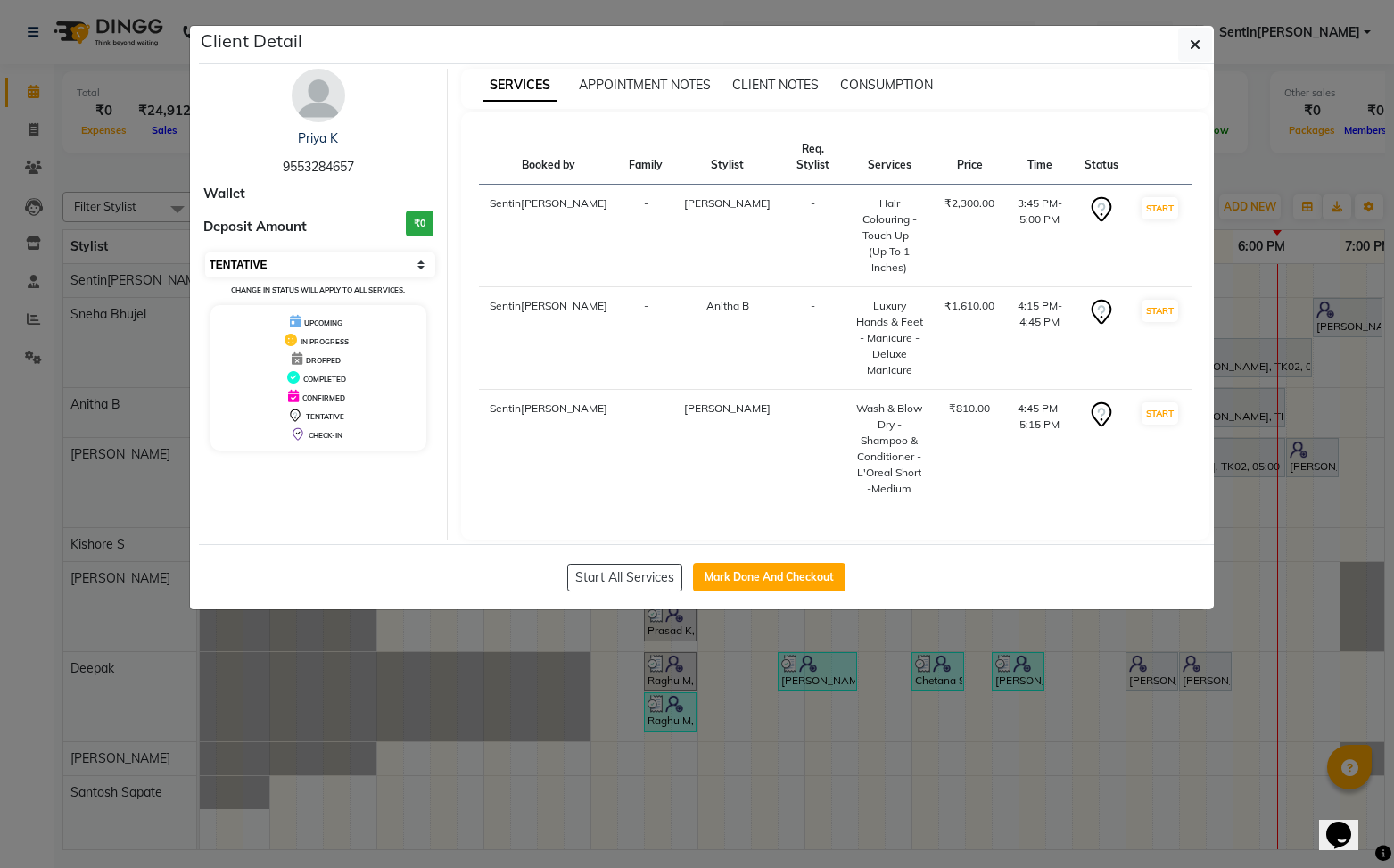
click at [345, 266] on select "Select IN SERVICE CONFIRMED TENTATIVE CHECK IN MARK DONE DROPPED UPCOMING" at bounding box center [321, 264] width 231 height 25
select select "5"
click at [206, 253] on select "Select IN SERVICE CONFIRMED TENTATIVE CHECK IN MARK DONE DROPPED UPCOMING" at bounding box center [321, 264] width 231 height 25
drag, startPoint x: 798, startPoint y: 487, endPoint x: 873, endPoint y: 469, distance: 77.1
click at [798, 563] on button "Mark Done And Checkout" at bounding box center [769, 576] width 153 height 28
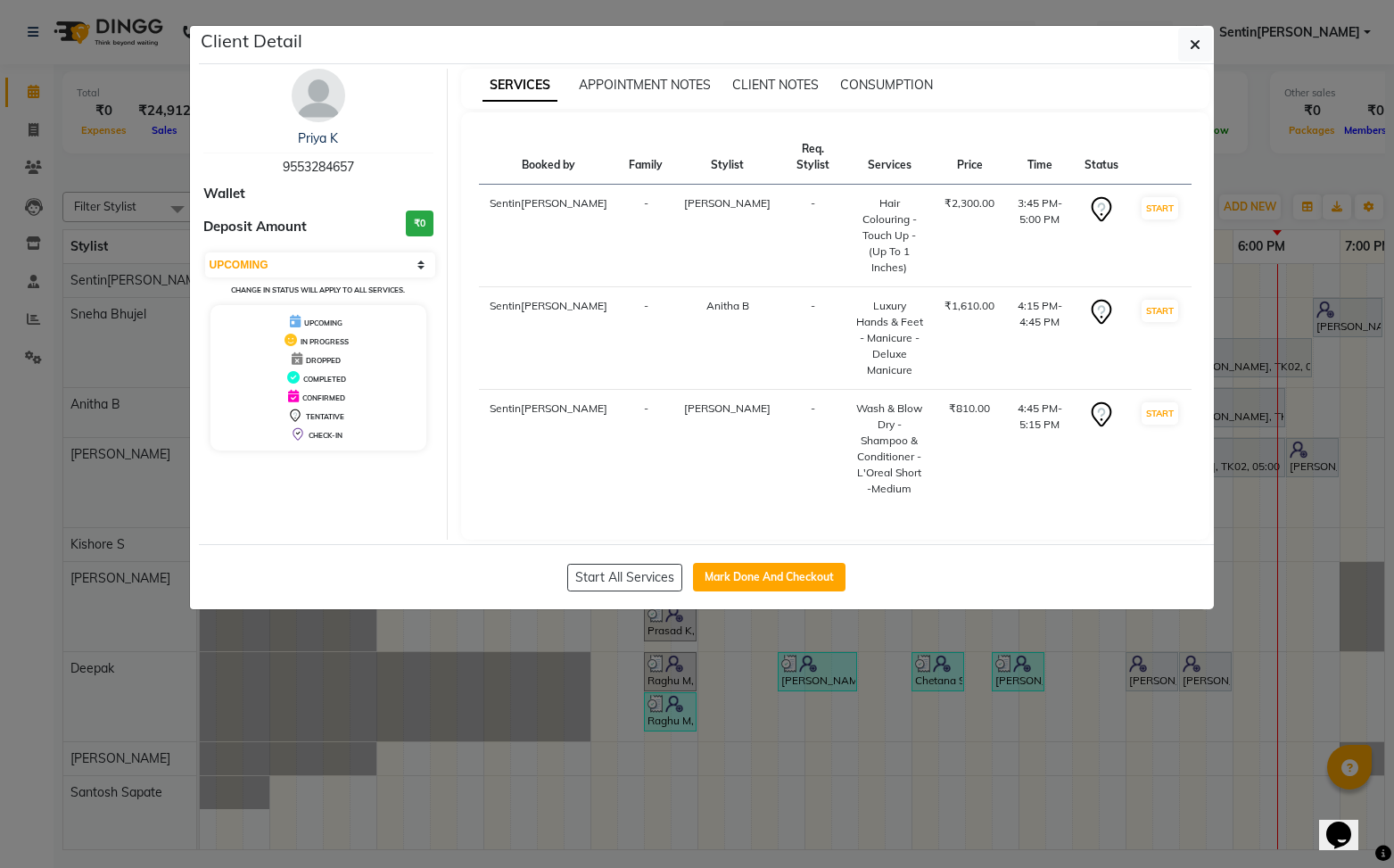
select select "service"
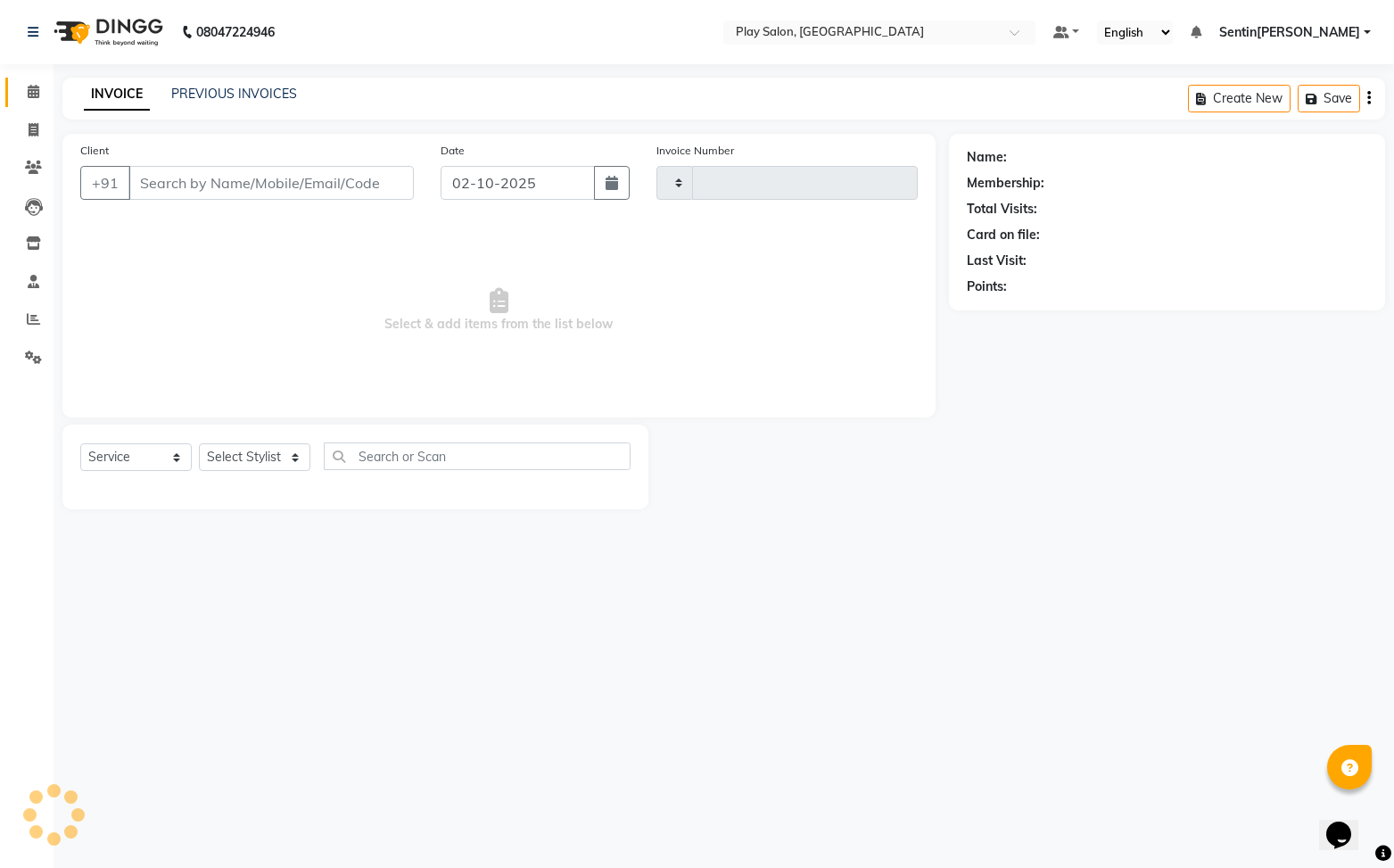
type input "0251"
select select "8961"
type input "9553284657"
select select "91861"
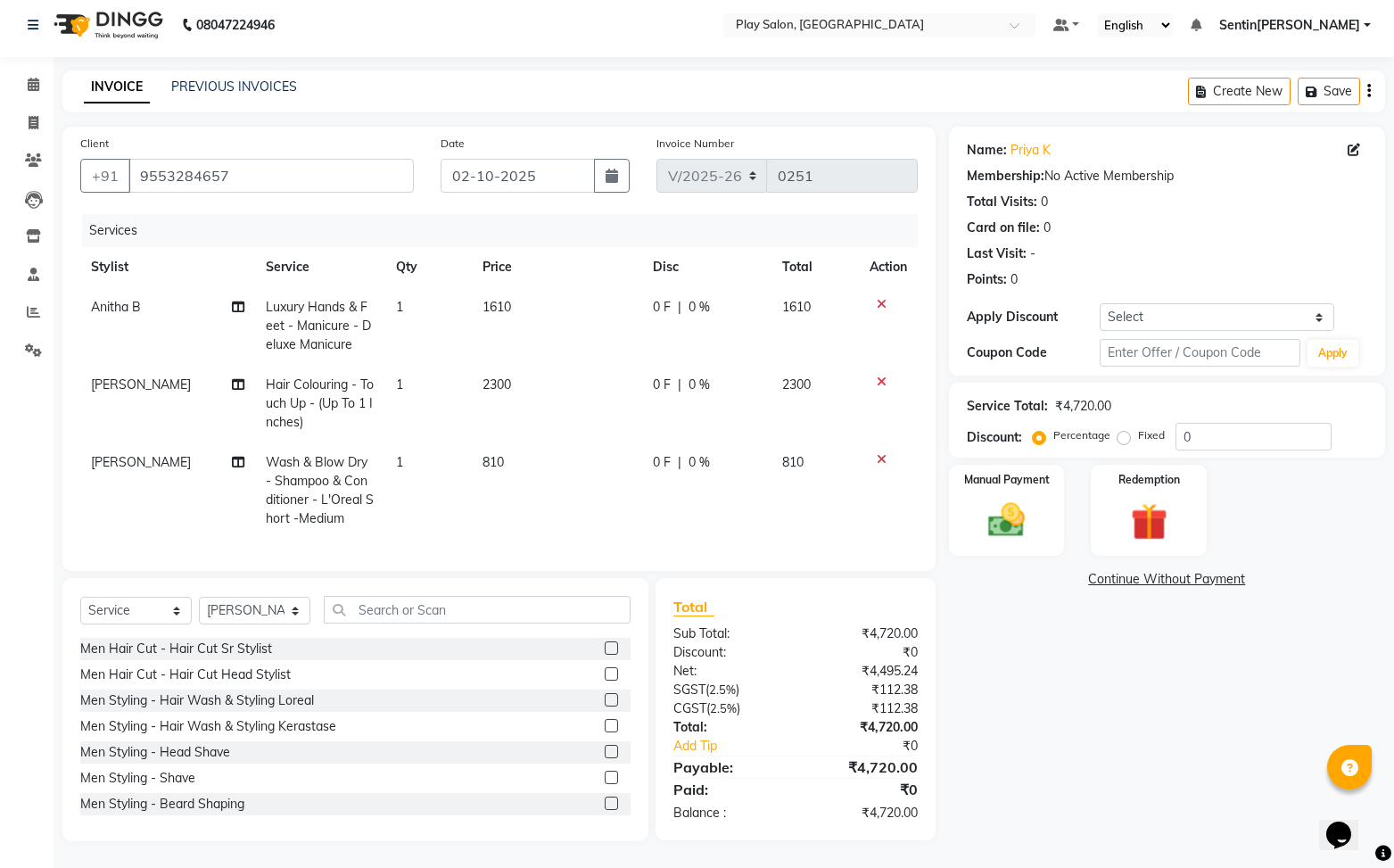
click at [874, 454] on div at bounding box center [888, 459] width 37 height 13
click at [881, 457] on icon at bounding box center [881, 459] width 10 height 13
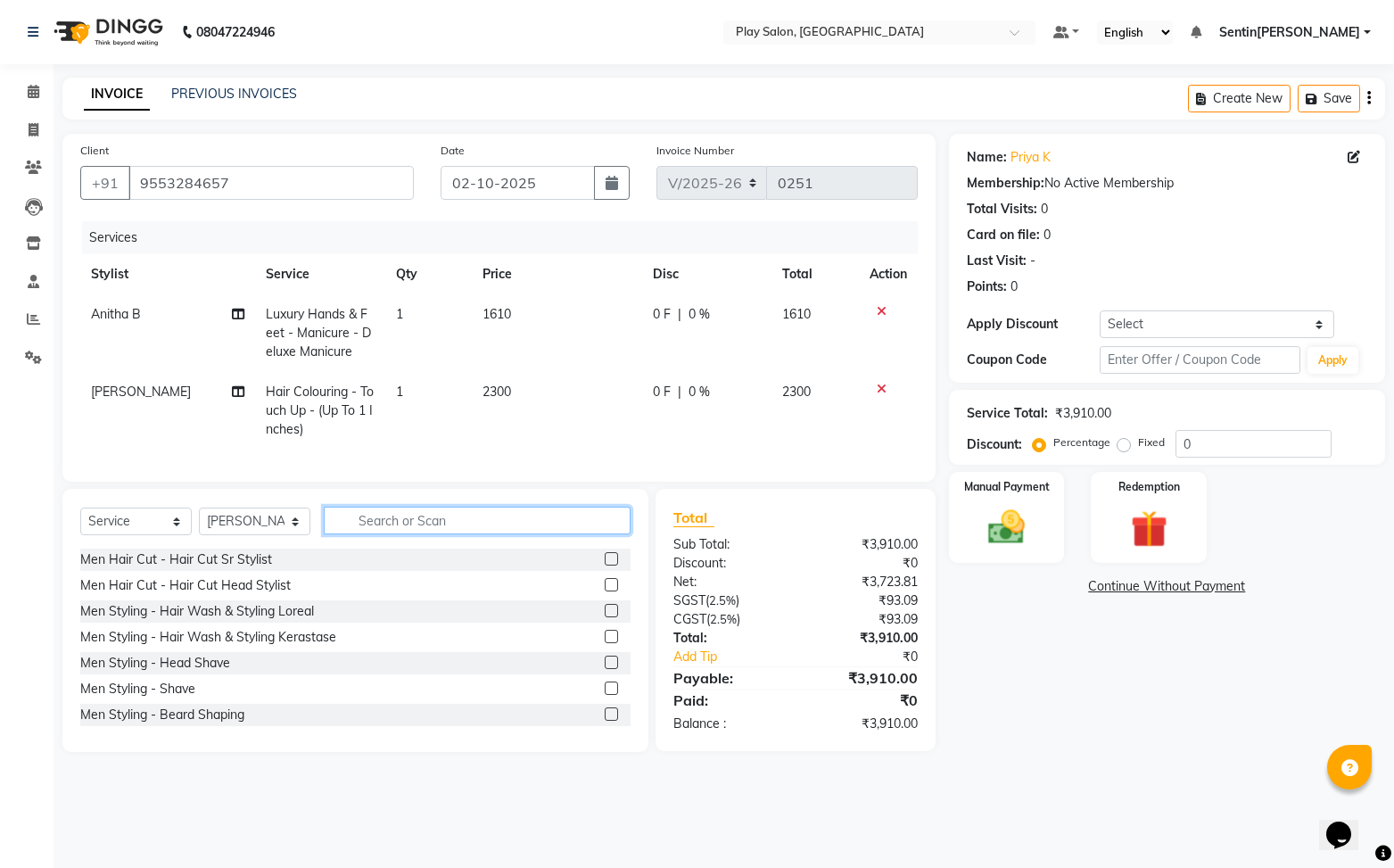
click at [406, 522] on input "text" at bounding box center [476, 520] width 306 height 27
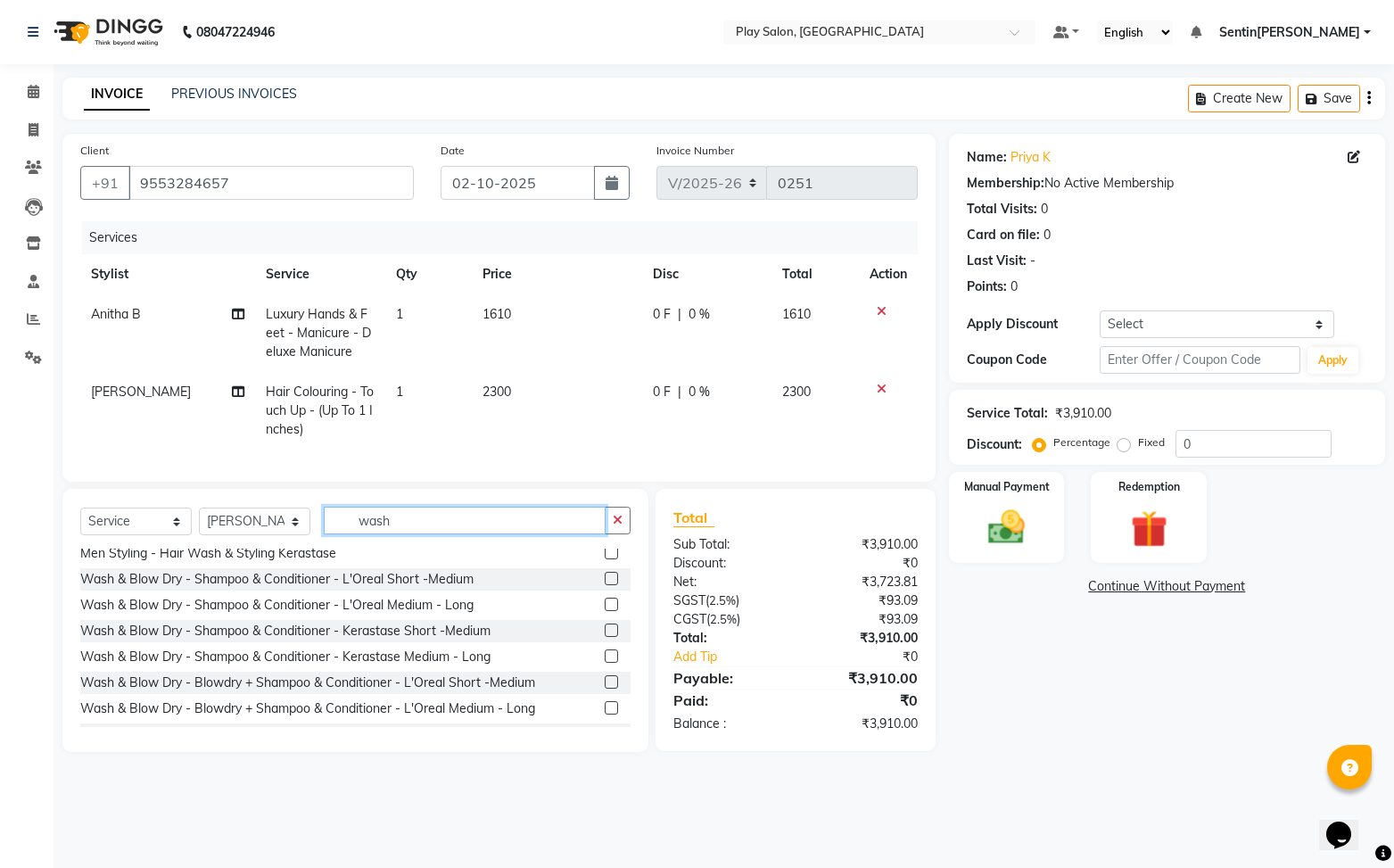
scroll to position [33, 0]
type input "wash"
click at [610, 575] on label at bounding box center [611, 577] width 14 height 14
click at [610, 575] on input "checkbox" at bounding box center [610, 578] width 12 height 12
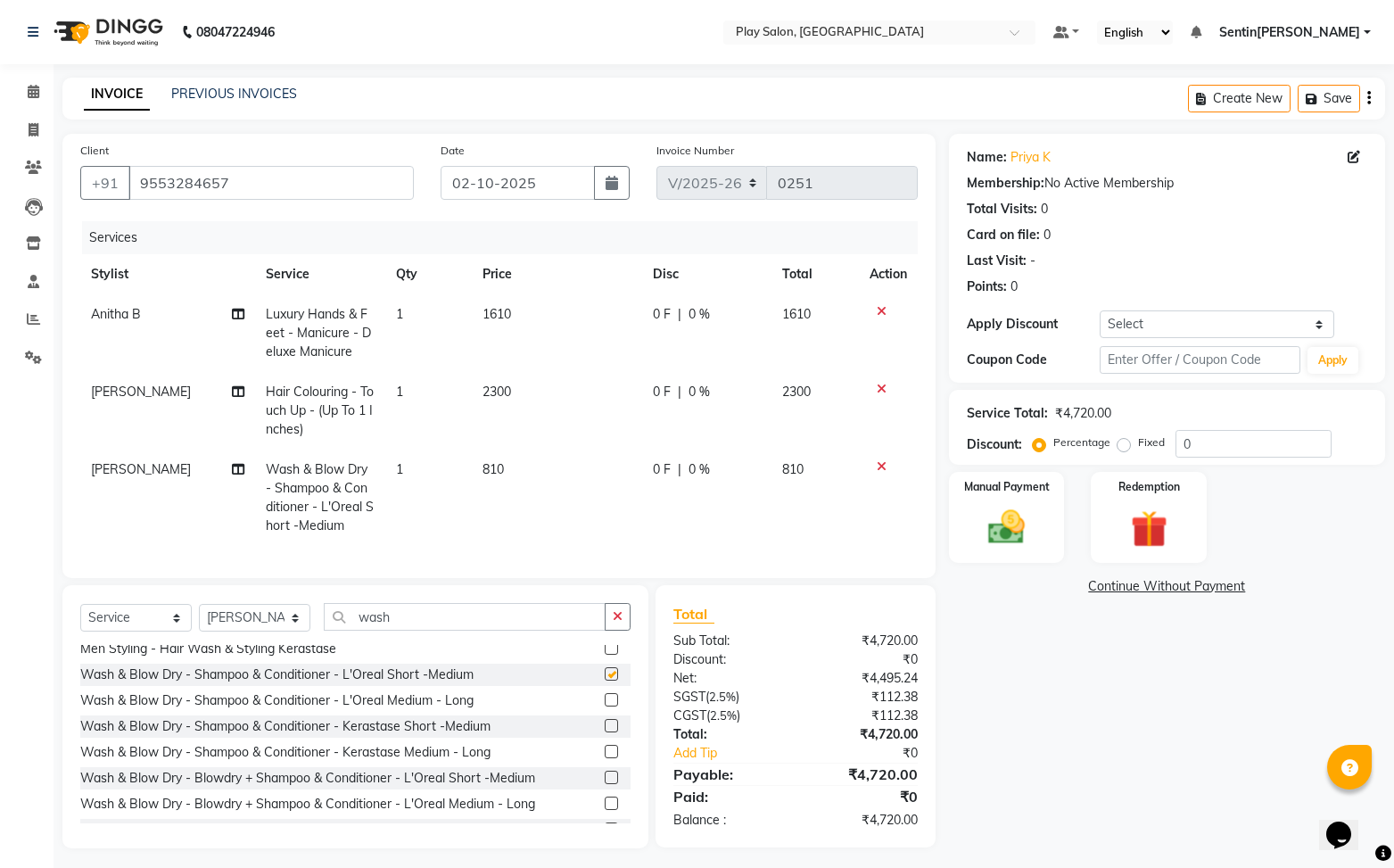
checkbox input "false"
click at [495, 469] on span "810" at bounding box center [494, 469] width 22 height 16
select select "91861"
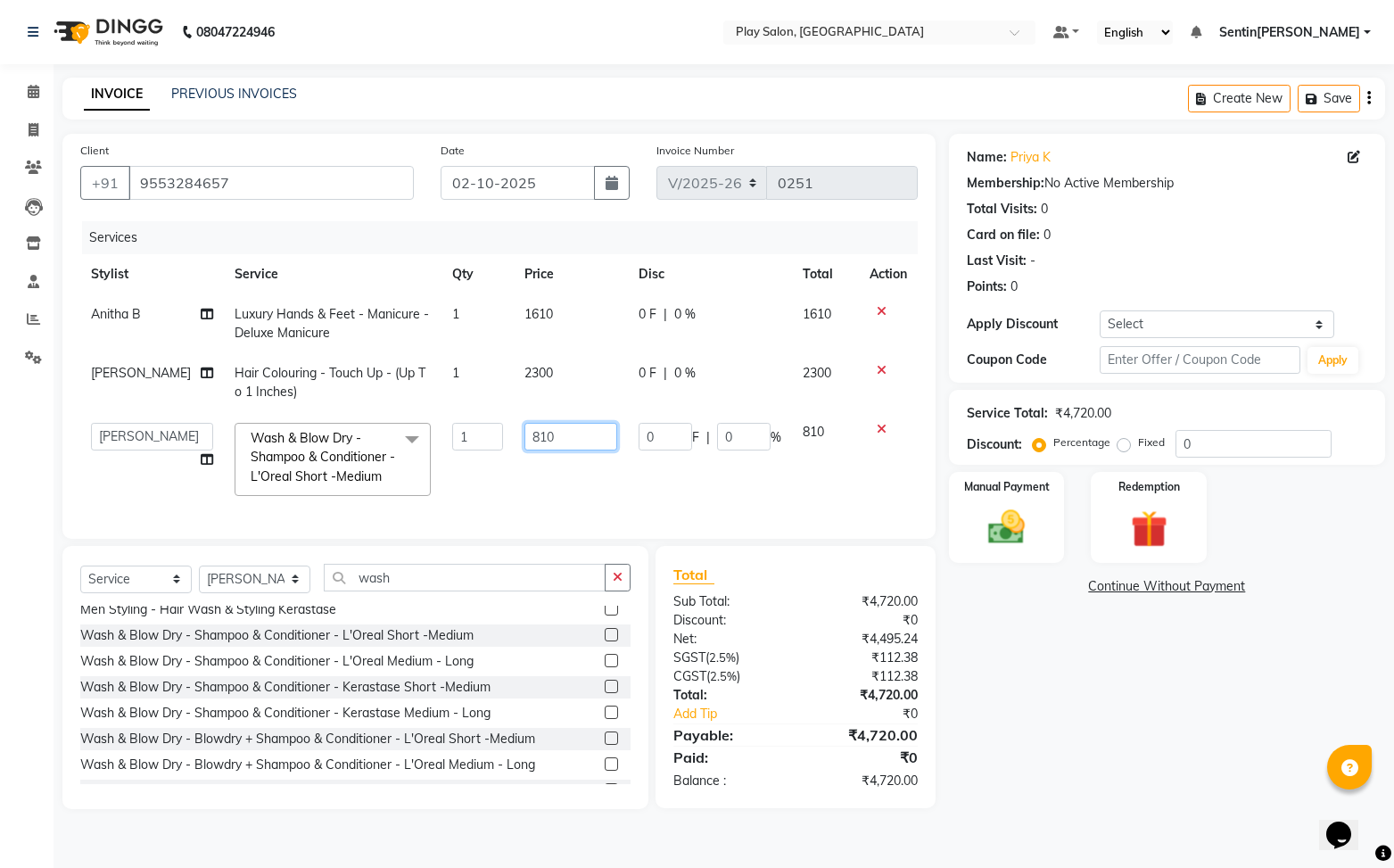
drag, startPoint x: 547, startPoint y: 427, endPoint x: 494, endPoint y: 429, distance: 53.0
click at [494, 429] on tr "Anitha B Deepak Kishore S Leena Sheth Namrata Tamang Pawan Thakur Raj Rajesh M …" at bounding box center [498, 459] width 837 height 95
click at [541, 439] on input "810" at bounding box center [571, 436] width 94 height 27
type input "8"
type input "1150"
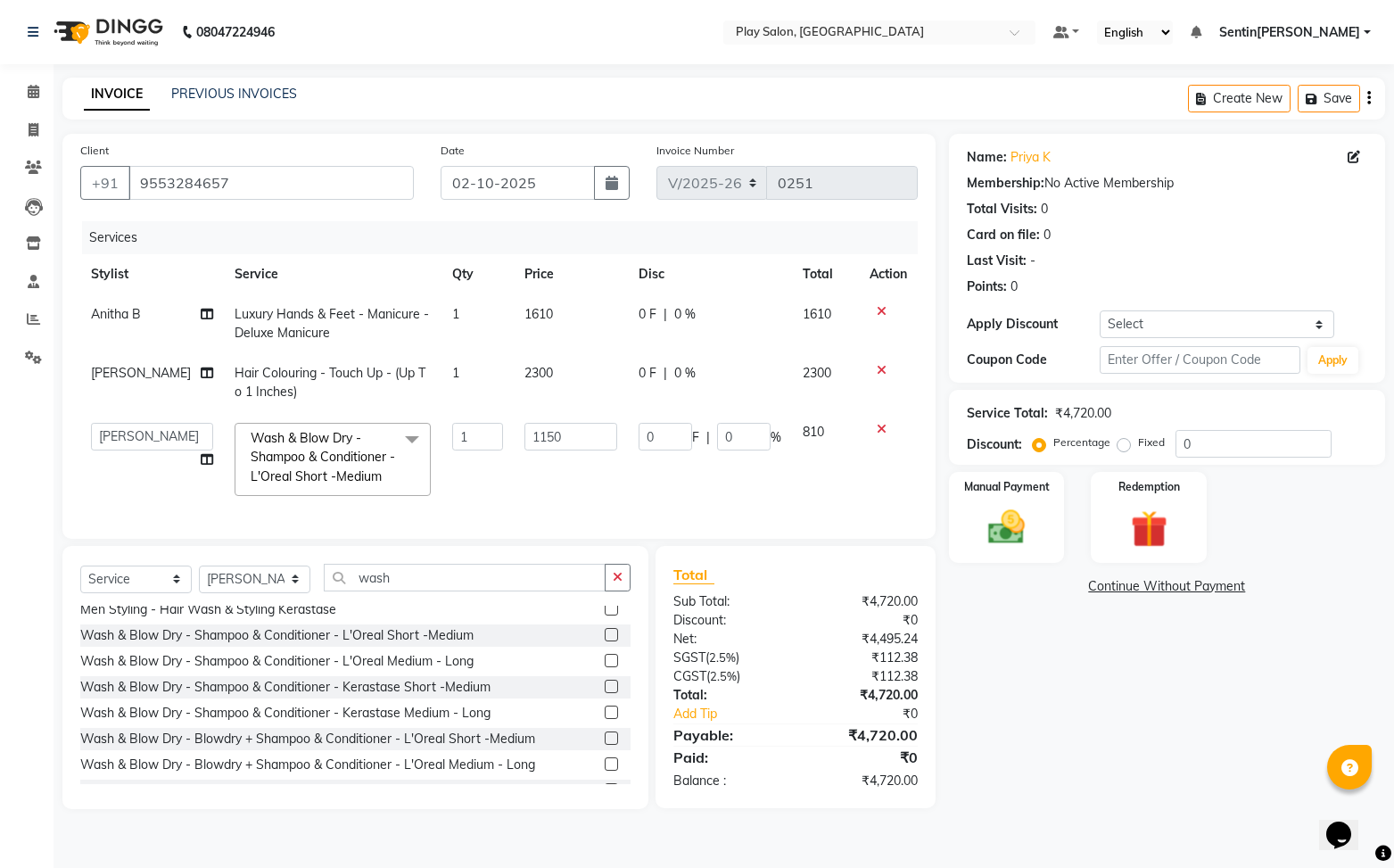
click at [736, 504] on td "0 F | 0 %" at bounding box center [710, 459] width 165 height 95
select select "91861"
click at [1111, 793] on div "Name: Priya K Membership: No Active Membership Total Visits: 0 Card on file: 0 …" at bounding box center [1174, 471] width 449 height 675
click at [1077, 767] on div "Name: Priya K Membership: No Active Membership Total Visits: 0 Card on file: 0 …" at bounding box center [1174, 471] width 449 height 675
click at [818, 486] on td "1150" at bounding box center [825, 459] width 66 height 95
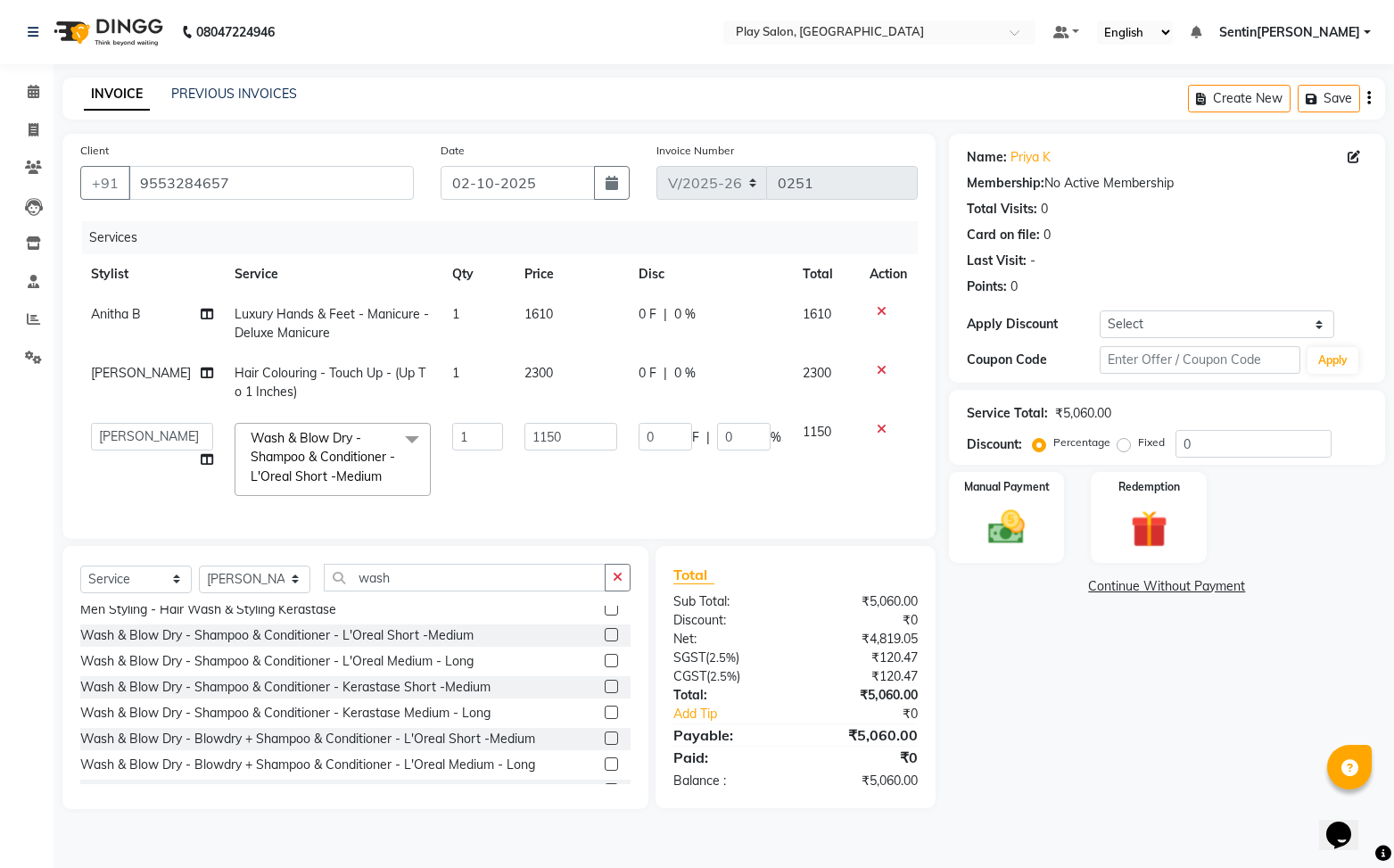
click at [1095, 718] on div "Name: Priya K Membership: No Active Membership Total Visits: 0 Card on file: 0 …" at bounding box center [1174, 471] width 449 height 675
click at [1053, 693] on div "Name: Priya K Membership: No Active Membership Total Visits: 0 Card on file: 0 …" at bounding box center [1174, 471] width 449 height 675
click at [285, 320] on span "Luxury Hands & Feet - Manicure - Deluxe Manicure" at bounding box center [332, 323] width 195 height 35
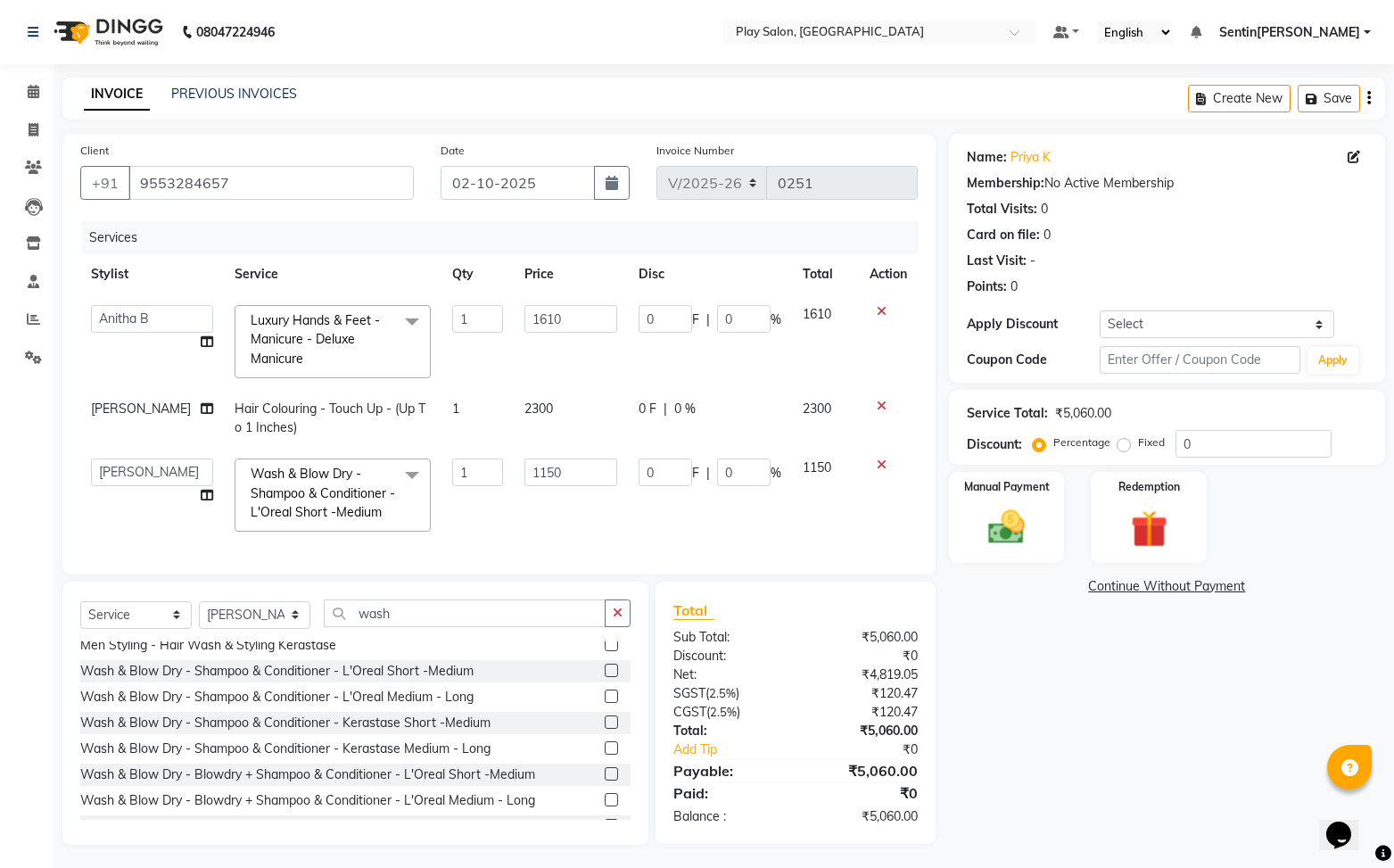
click at [395, 323] on span at bounding box center [412, 322] width 35 height 34
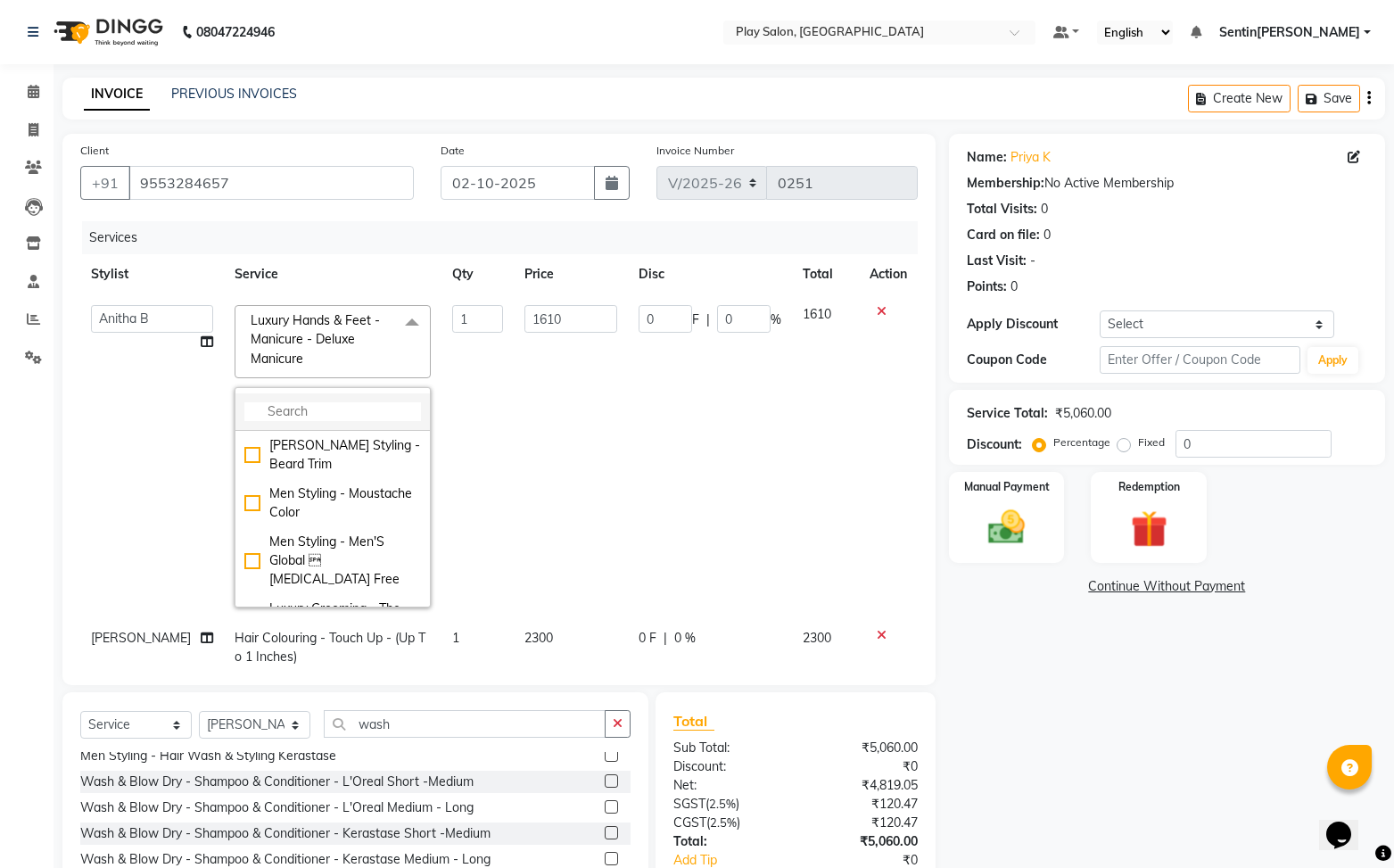
click at [306, 414] on input "multiselect-search" at bounding box center [333, 411] width 176 height 19
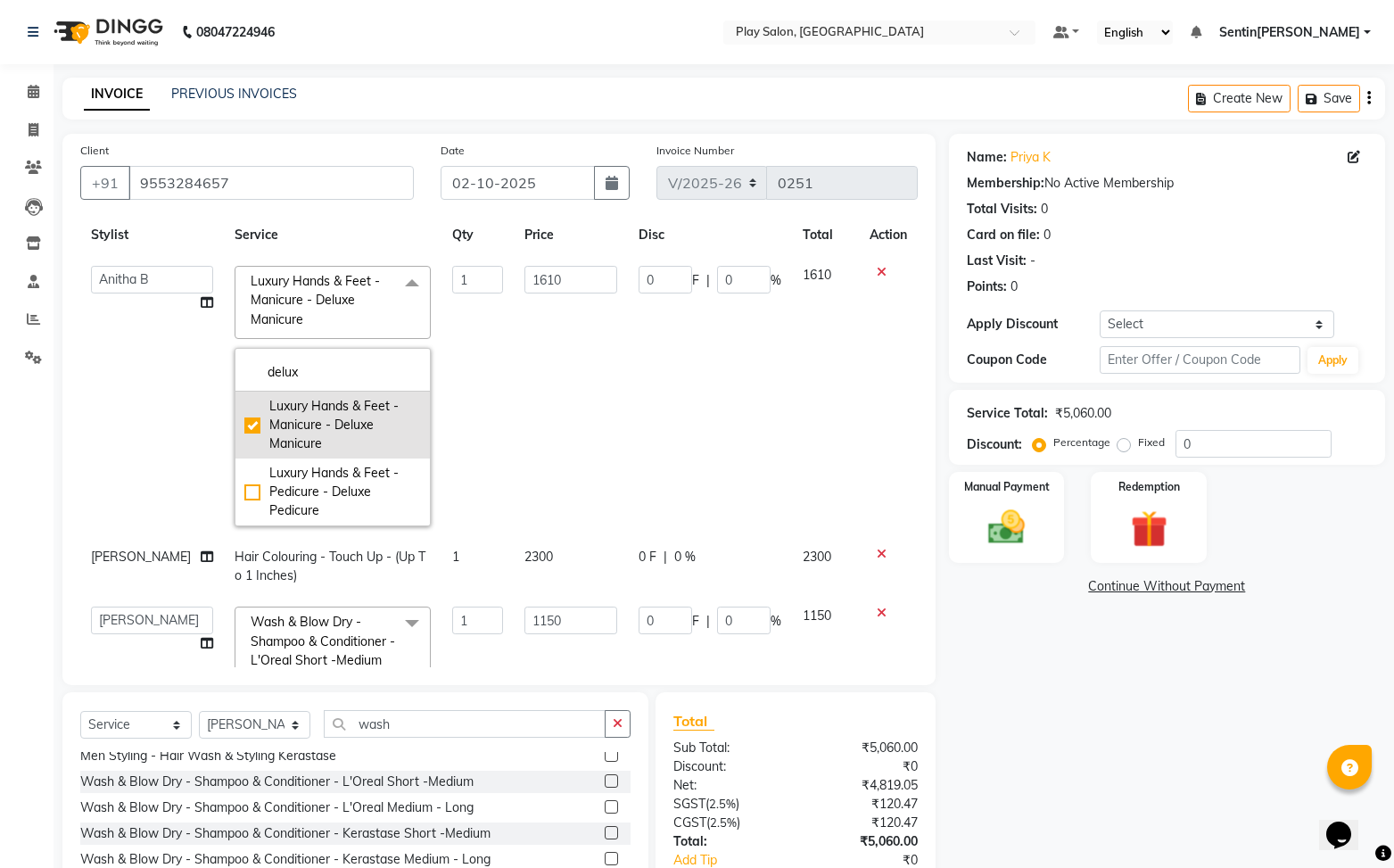
scroll to position [76, 0]
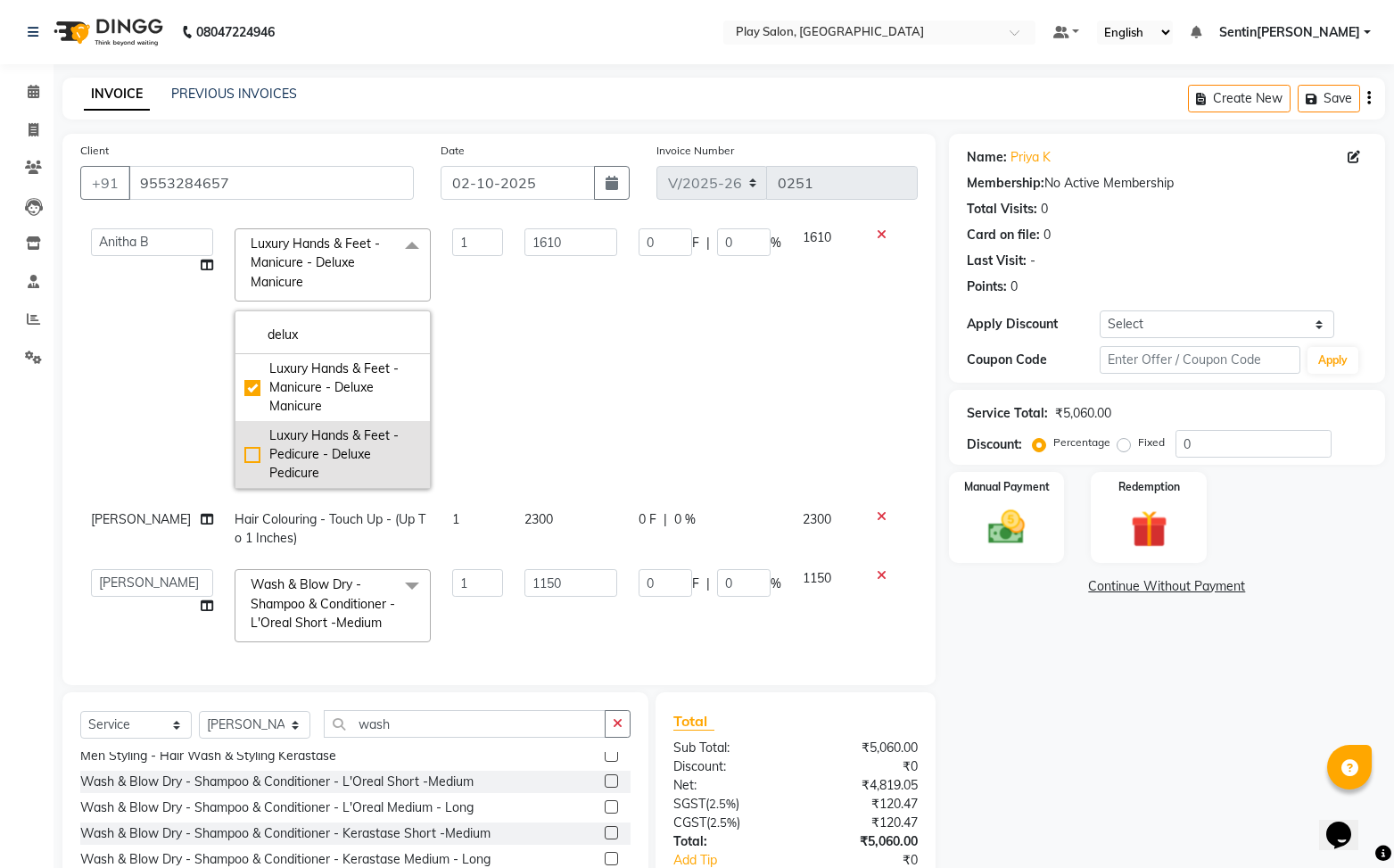
type input "delux"
click at [245, 453] on div "Luxury Hands & Feet - Pedicure - Deluxe Pedicure" at bounding box center [333, 454] width 176 height 56
checkbox input "false"
checkbox input "true"
type input "1840"
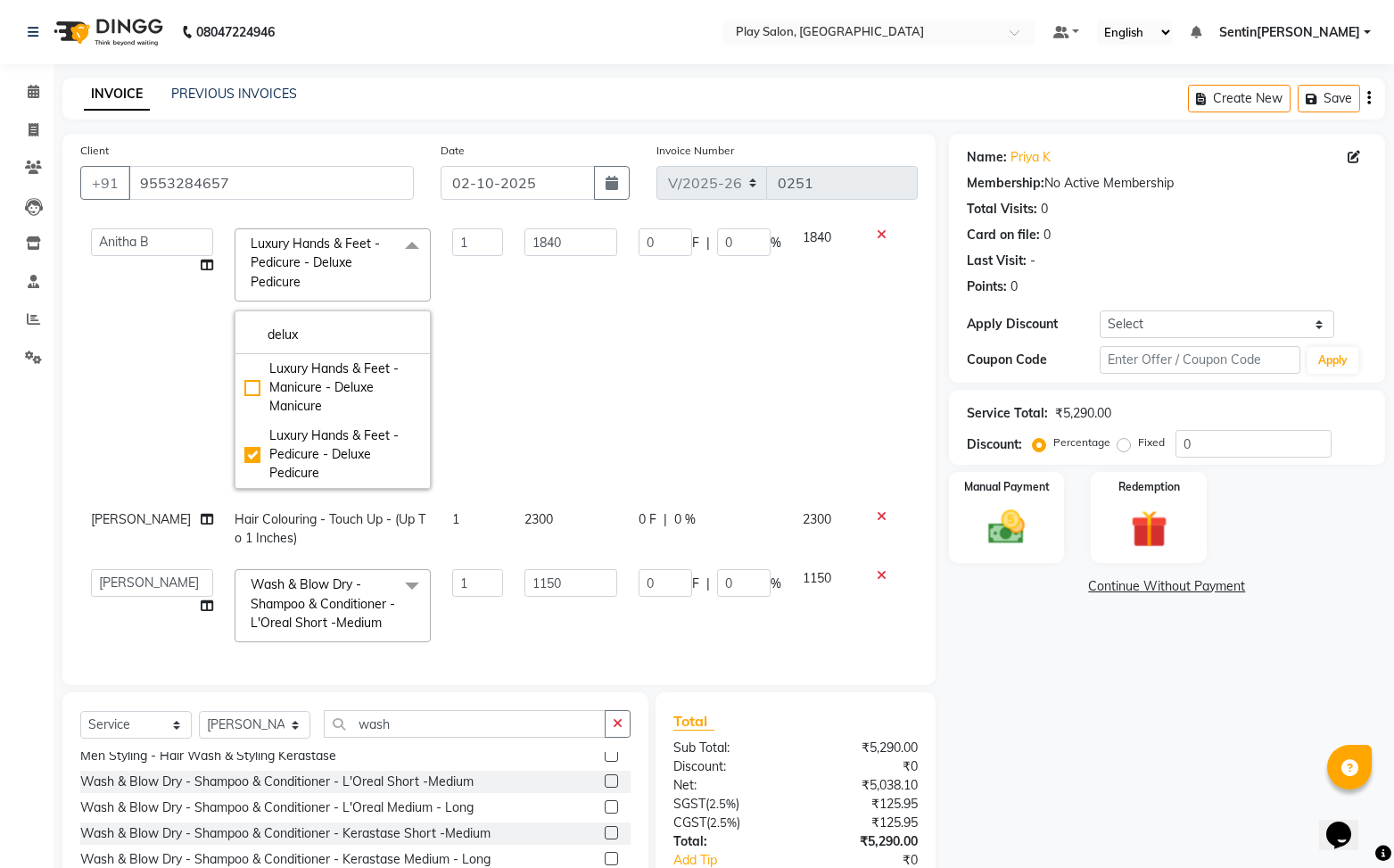
click at [761, 374] on td "0 F | 0 %" at bounding box center [710, 358] width 165 height 282
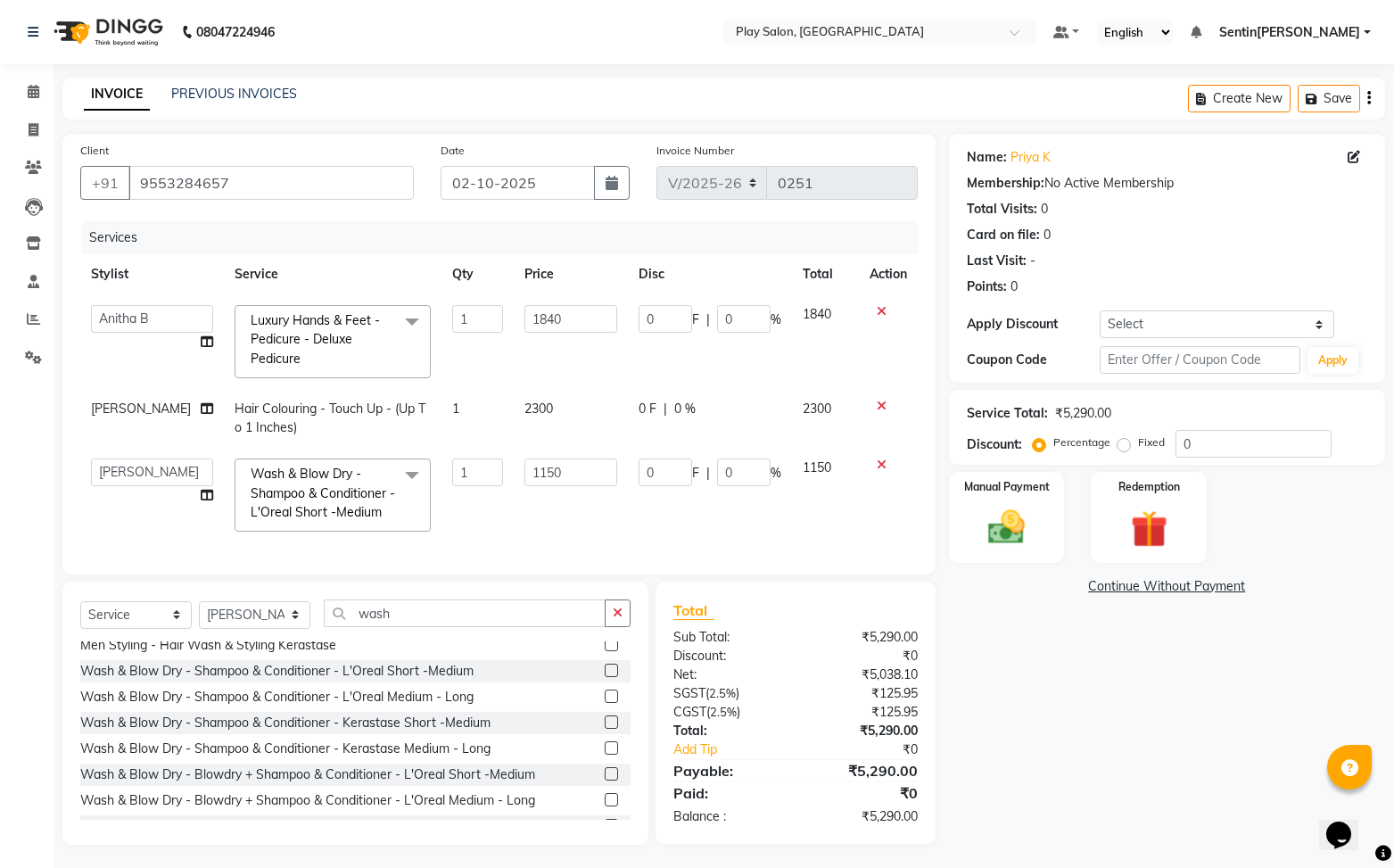
scroll to position [0, 0]
click at [1175, 856] on main "INVOICE PREVIOUS INVOICES Create New Save Client +91 9553284657 Date 02-10-2025…" at bounding box center [724, 474] width 1341 height 793
click at [1209, 448] on input "0" at bounding box center [1254, 444] width 156 height 27
type input "3"
type input "34.5"
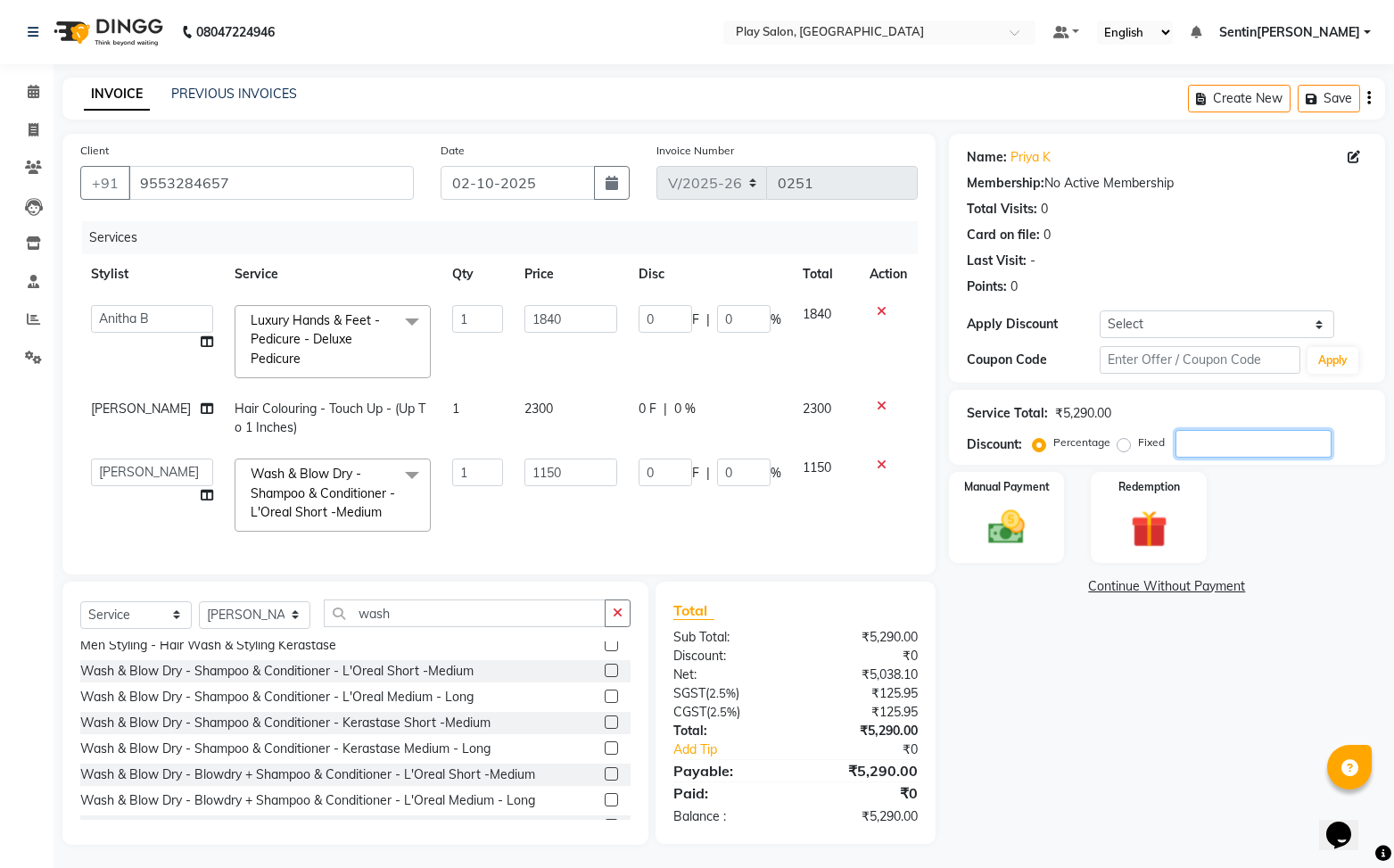
type input "3"
type input "55.2"
type input "3"
type input "30"
type input "345"
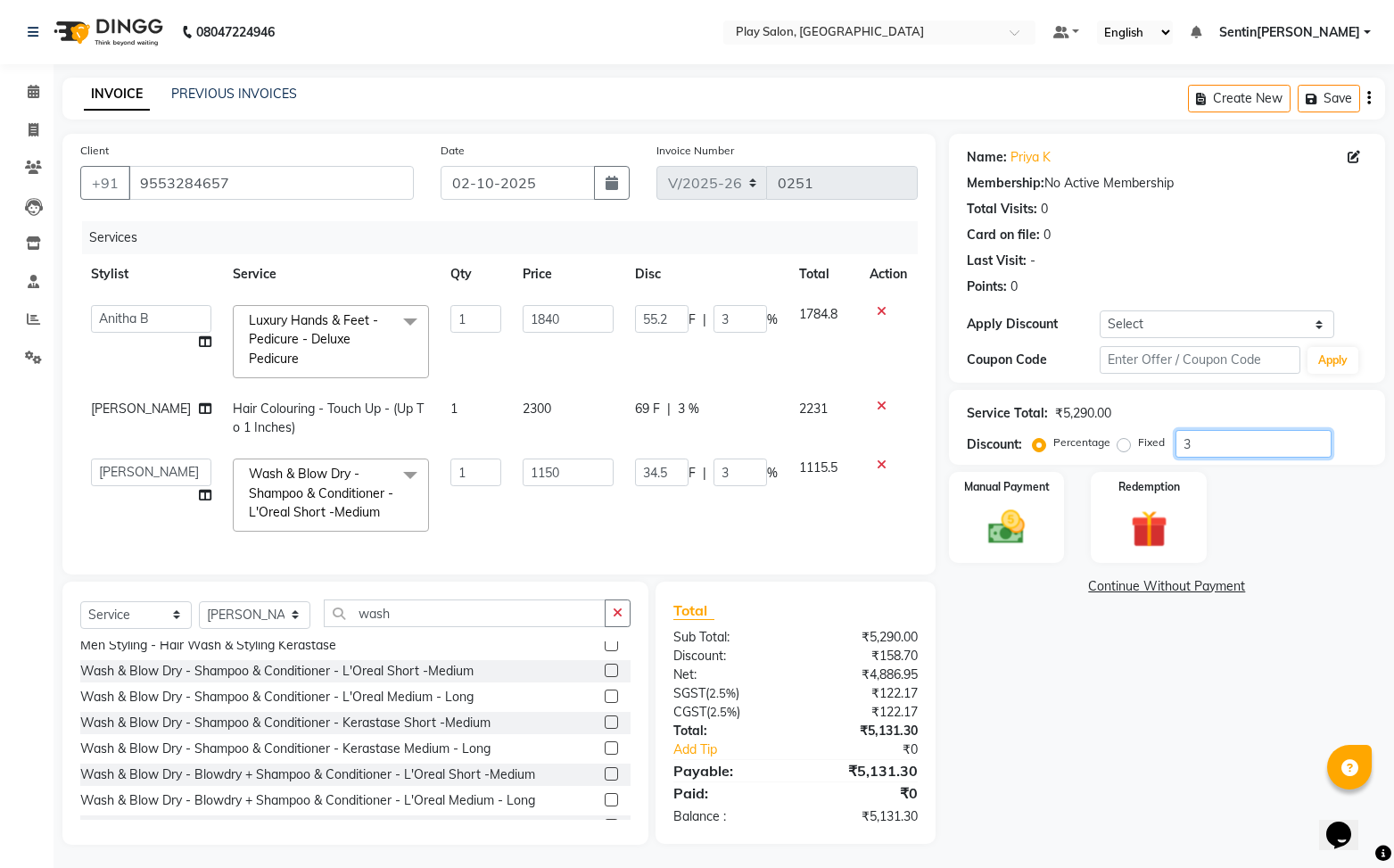
type input "30"
type input "552"
type input "30"
click at [1040, 538] on div "Manual Payment" at bounding box center [1007, 517] width 120 height 95
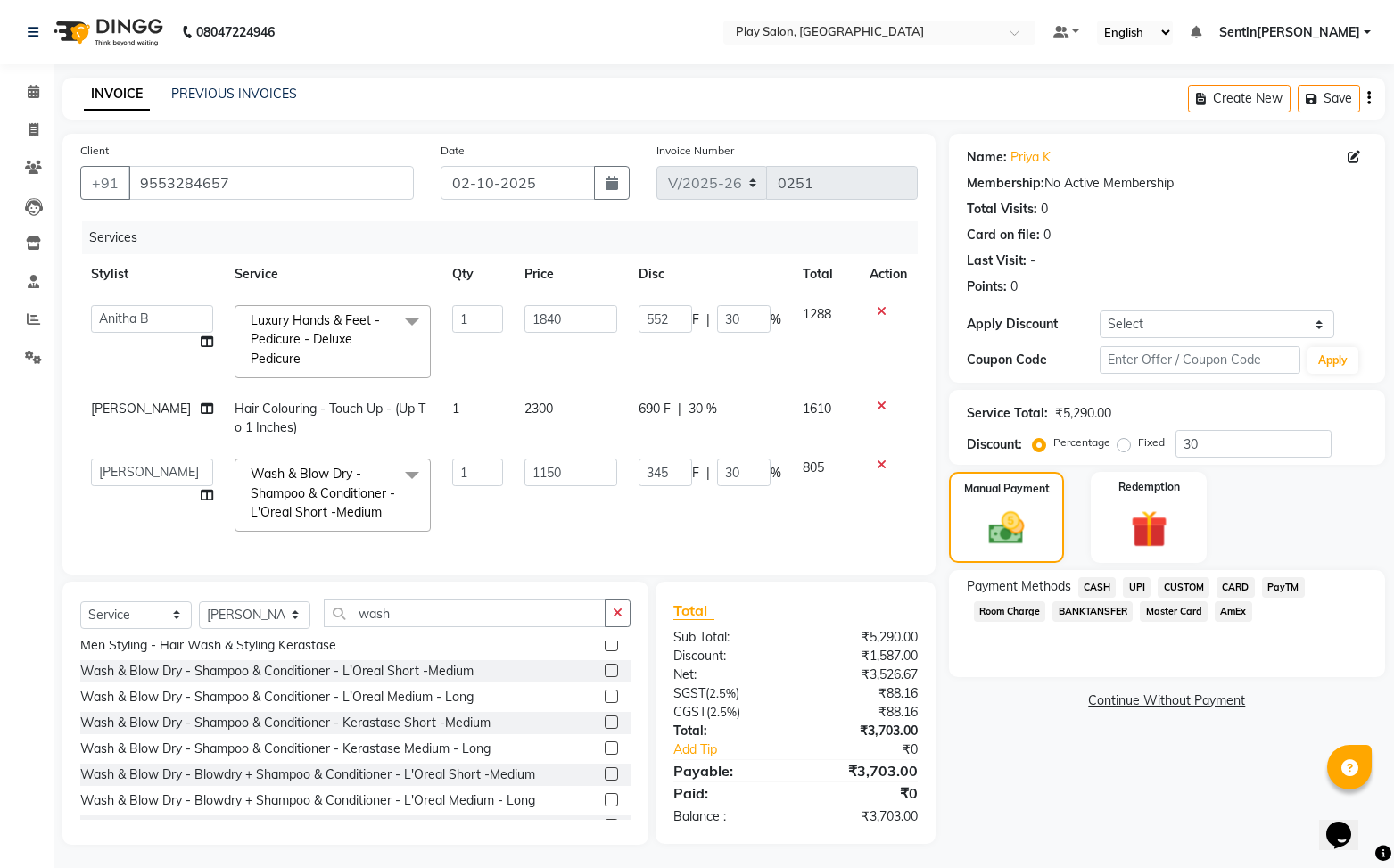
click at [1236, 588] on span "CARD" at bounding box center [1236, 587] width 38 height 21
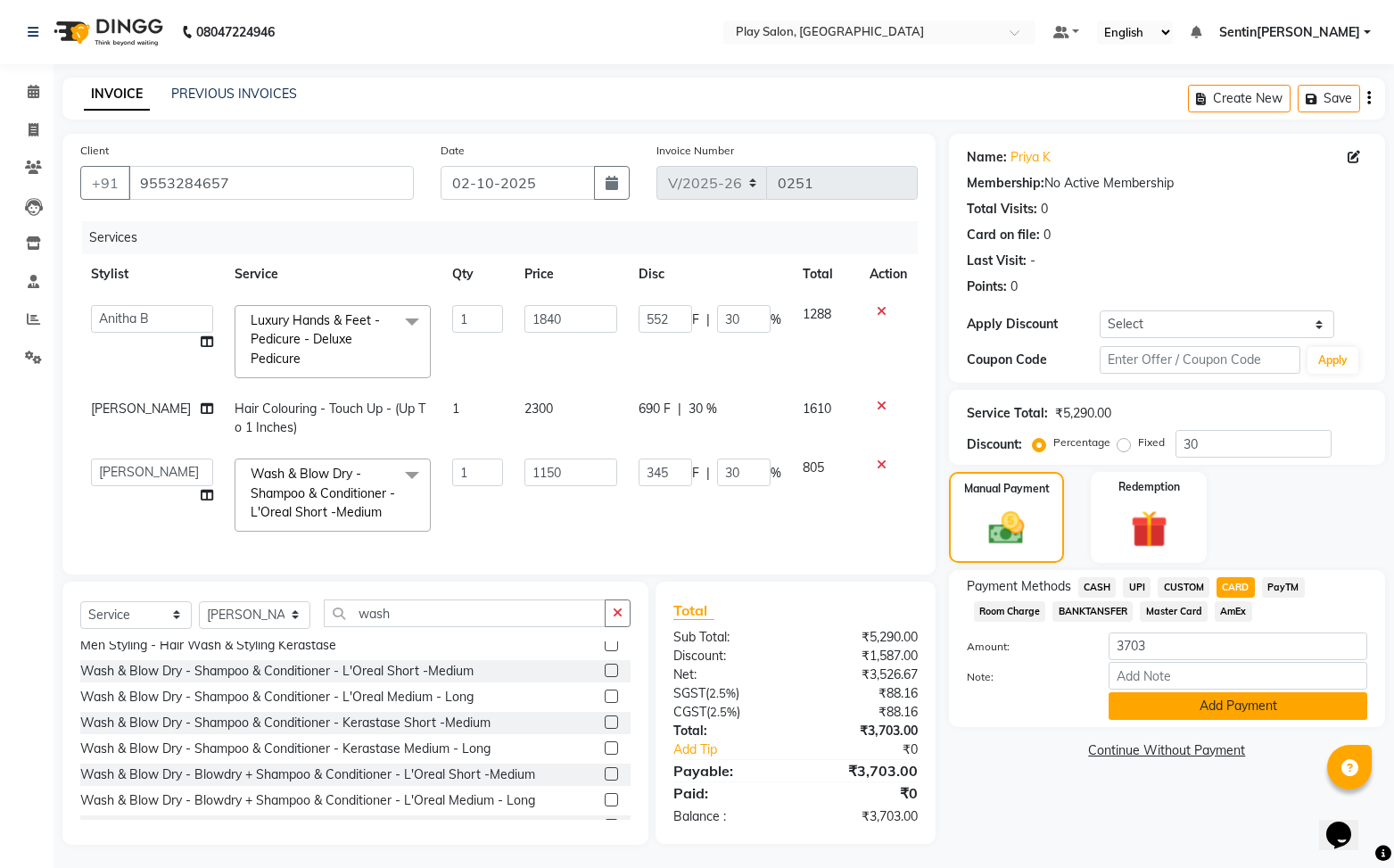
click at [1259, 707] on button "Add Payment" at bounding box center [1238, 705] width 259 height 27
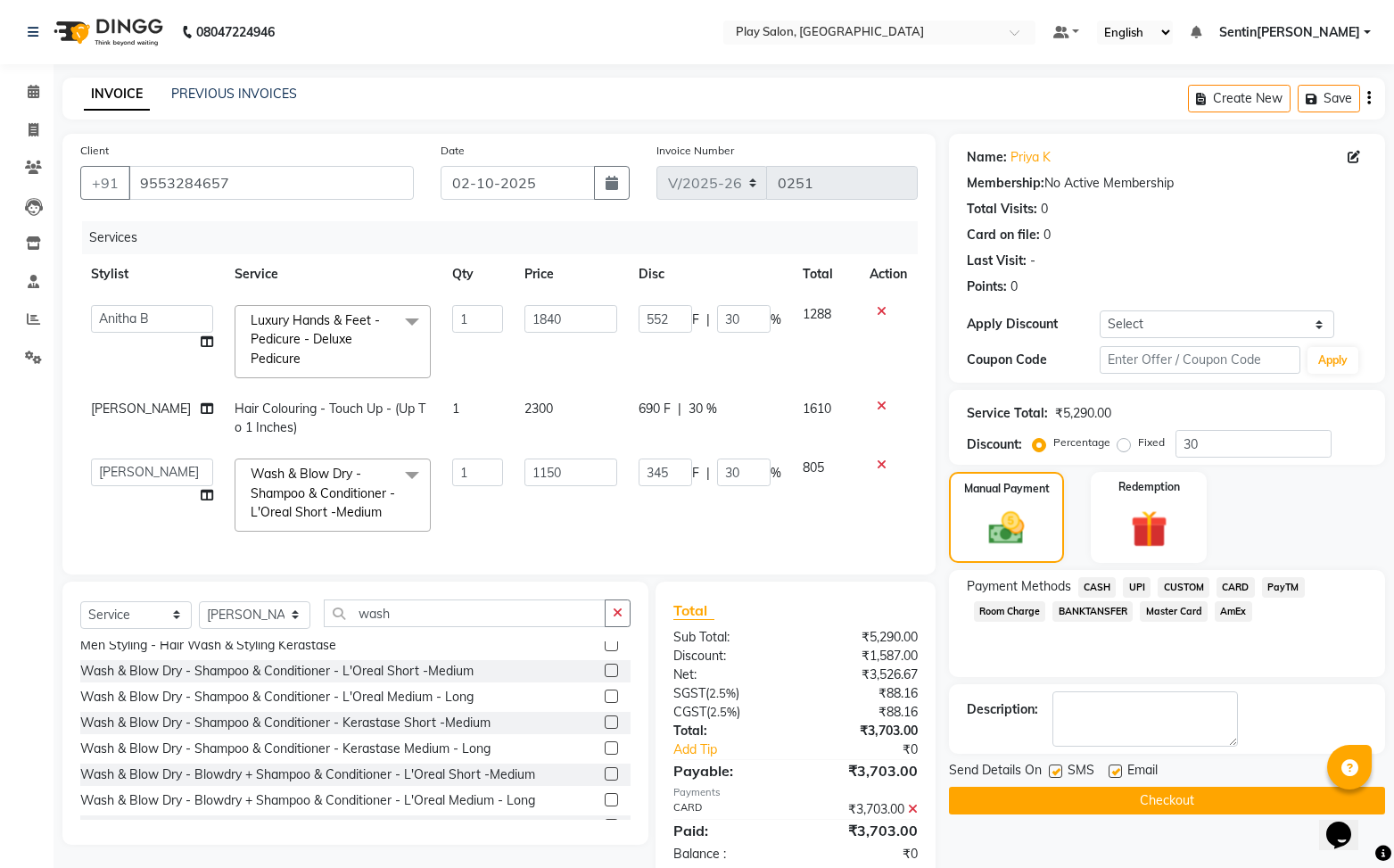
click at [1187, 801] on button "Checkout" at bounding box center [1168, 800] width 436 height 27
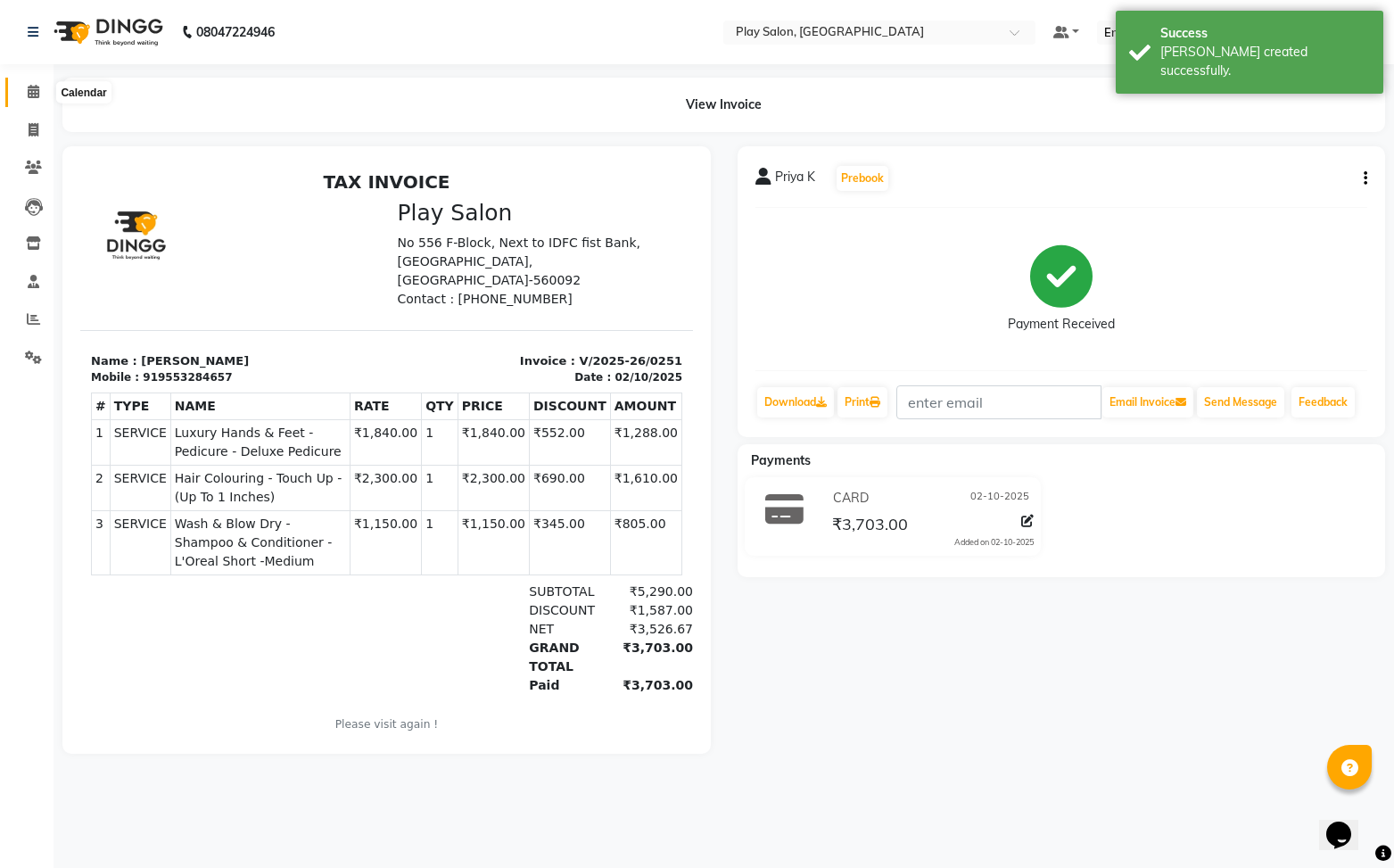
click at [35, 94] on icon at bounding box center [33, 91] width 12 height 14
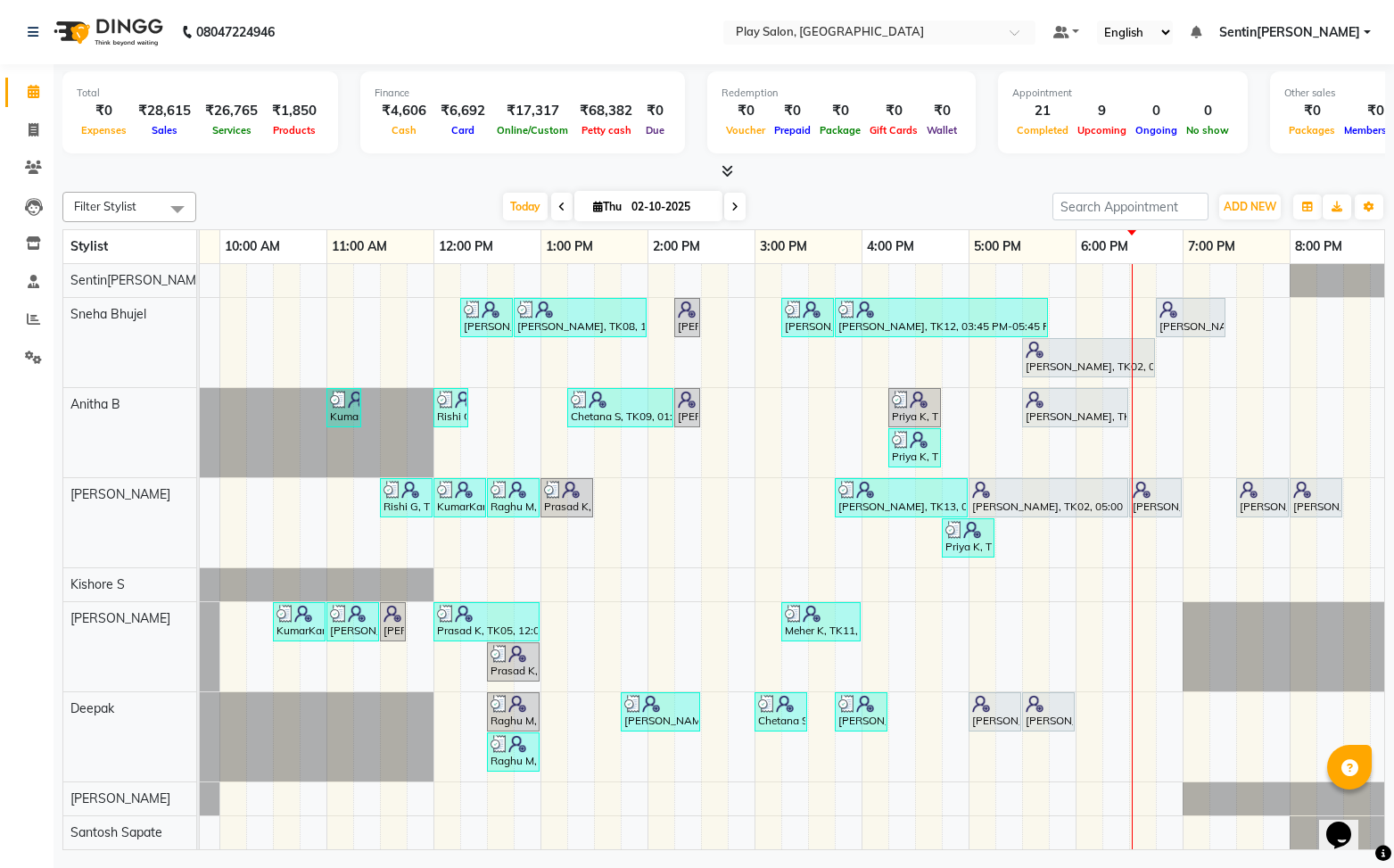
scroll to position [0, 207]
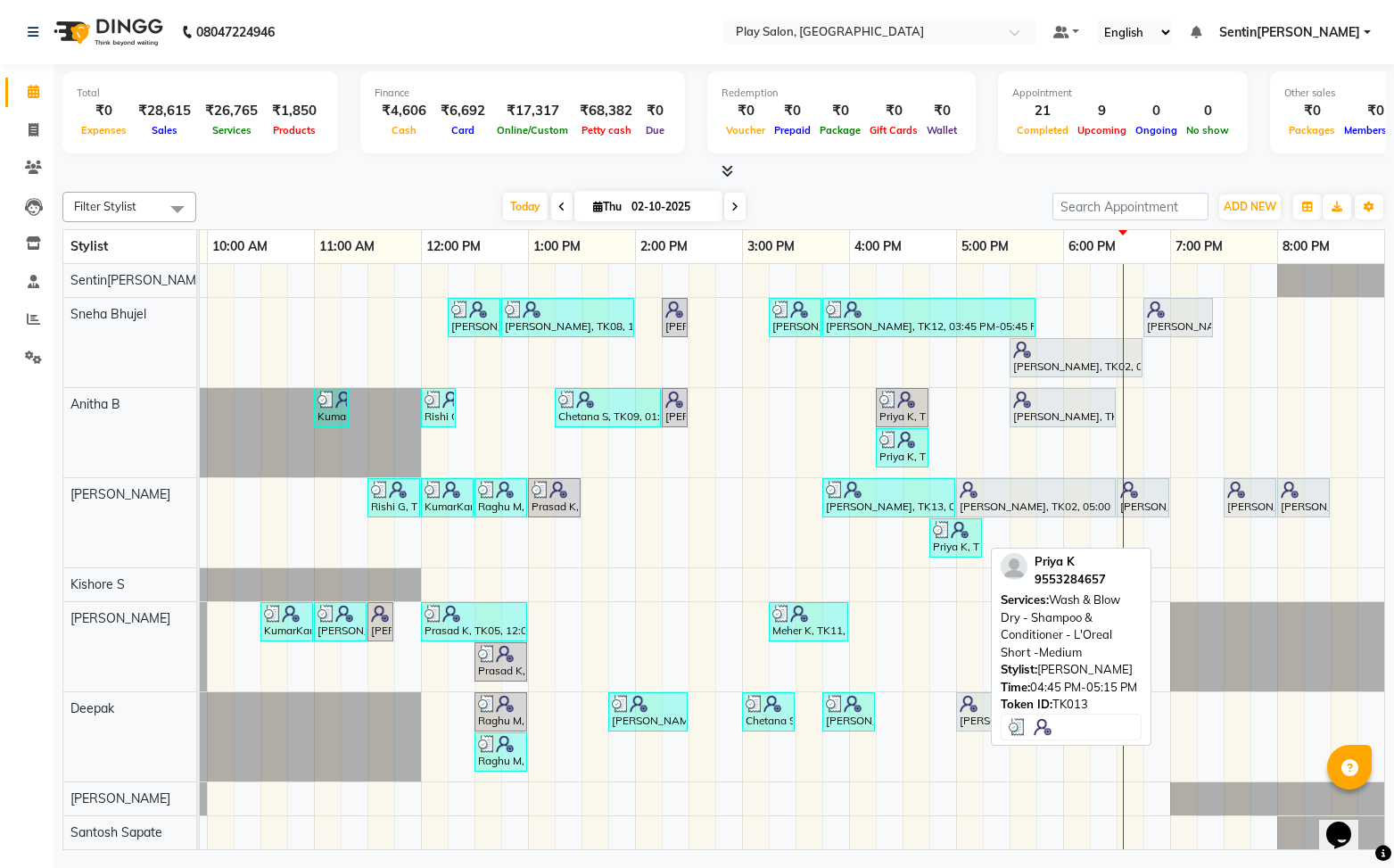
click at [961, 547] on div "Priya K, TK13, 04:45 PM-05:15 PM, Wash & Blow Dry - Shampoo & Conditioner - L'O…" at bounding box center [956, 537] width 49 height 34
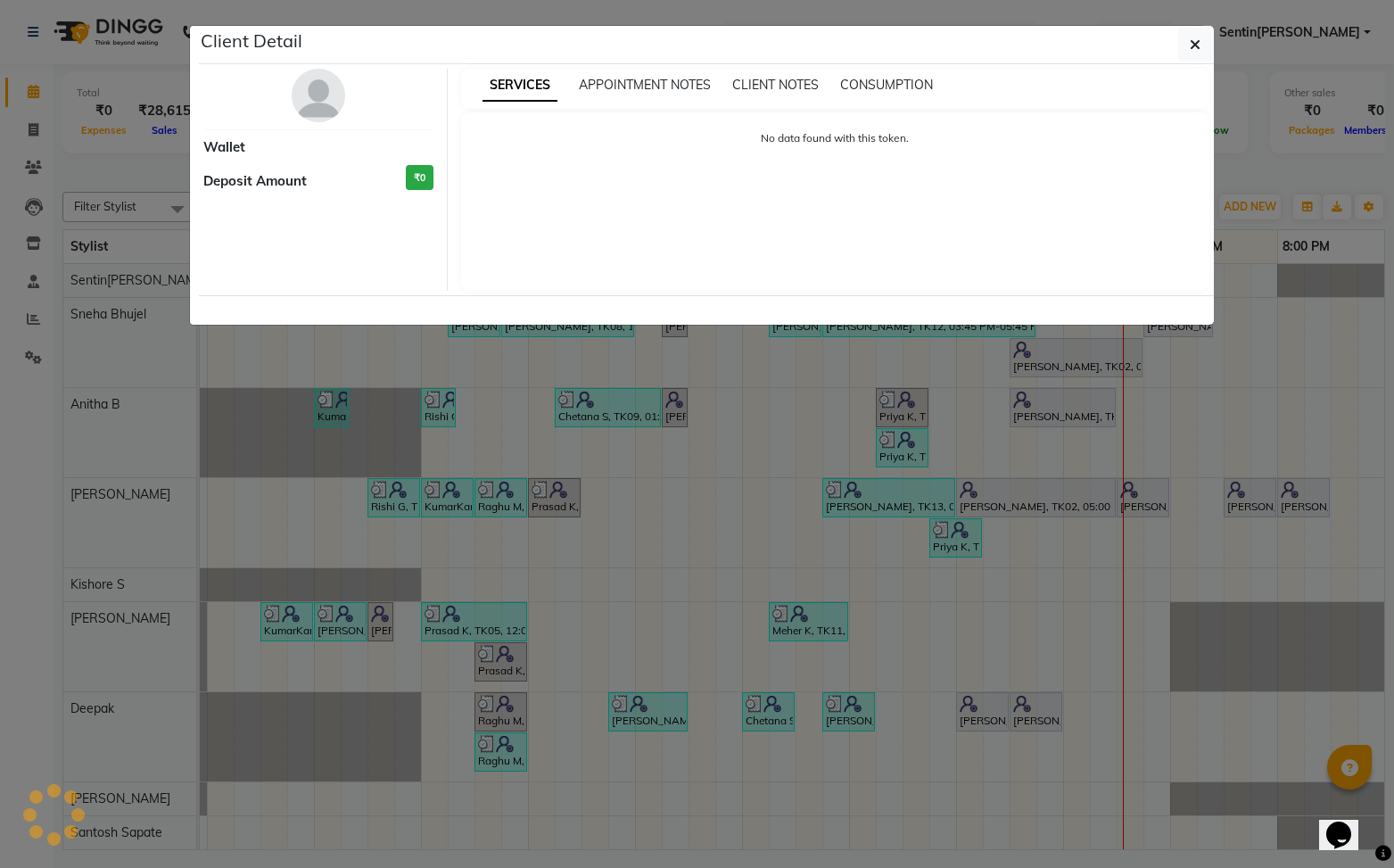
select select "3"
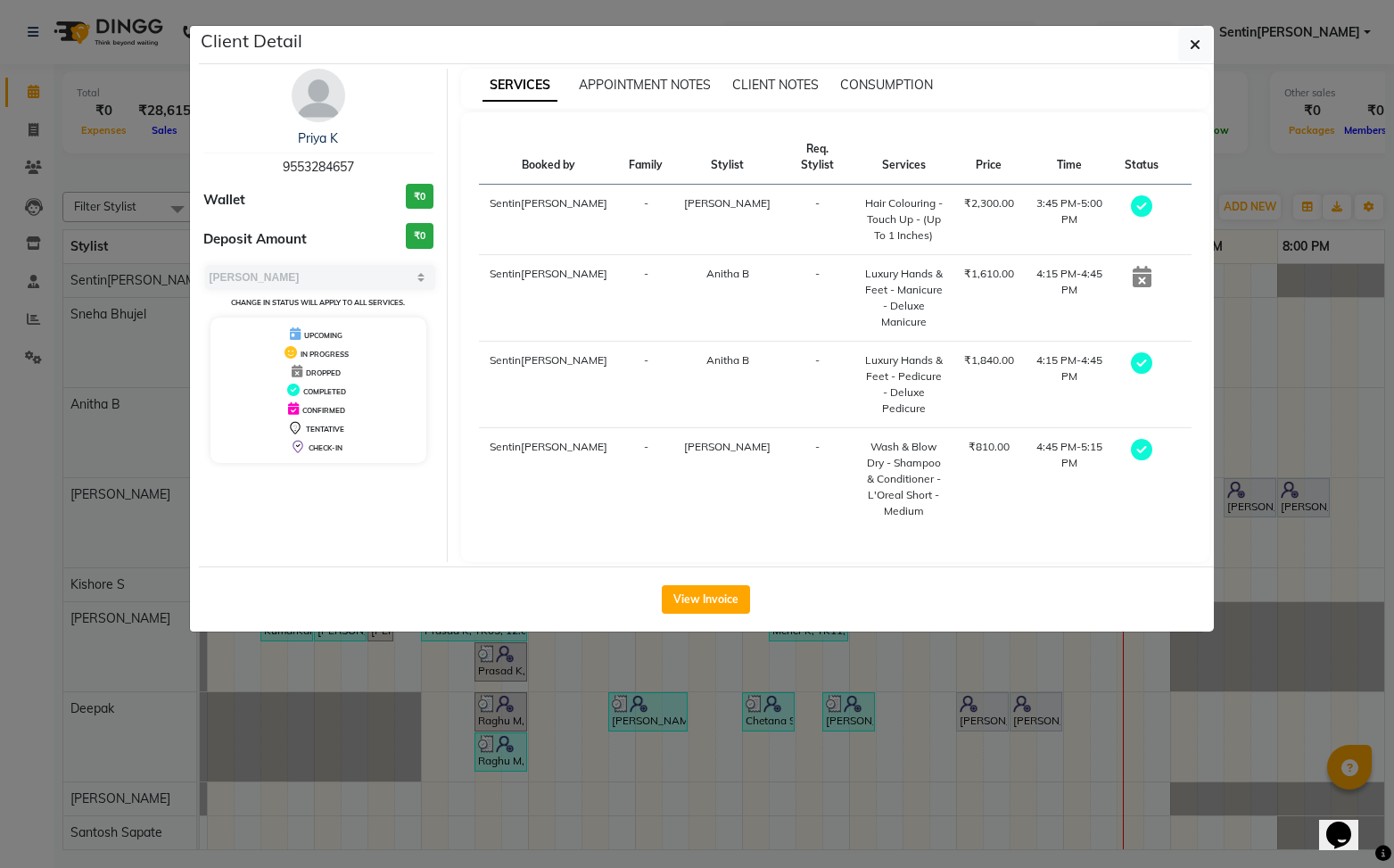
drag, startPoint x: 675, startPoint y: 551, endPoint x: 888, endPoint y: 409, distance: 256.0
click at [697, 585] on button "View Invoice" at bounding box center [706, 599] width 88 height 28
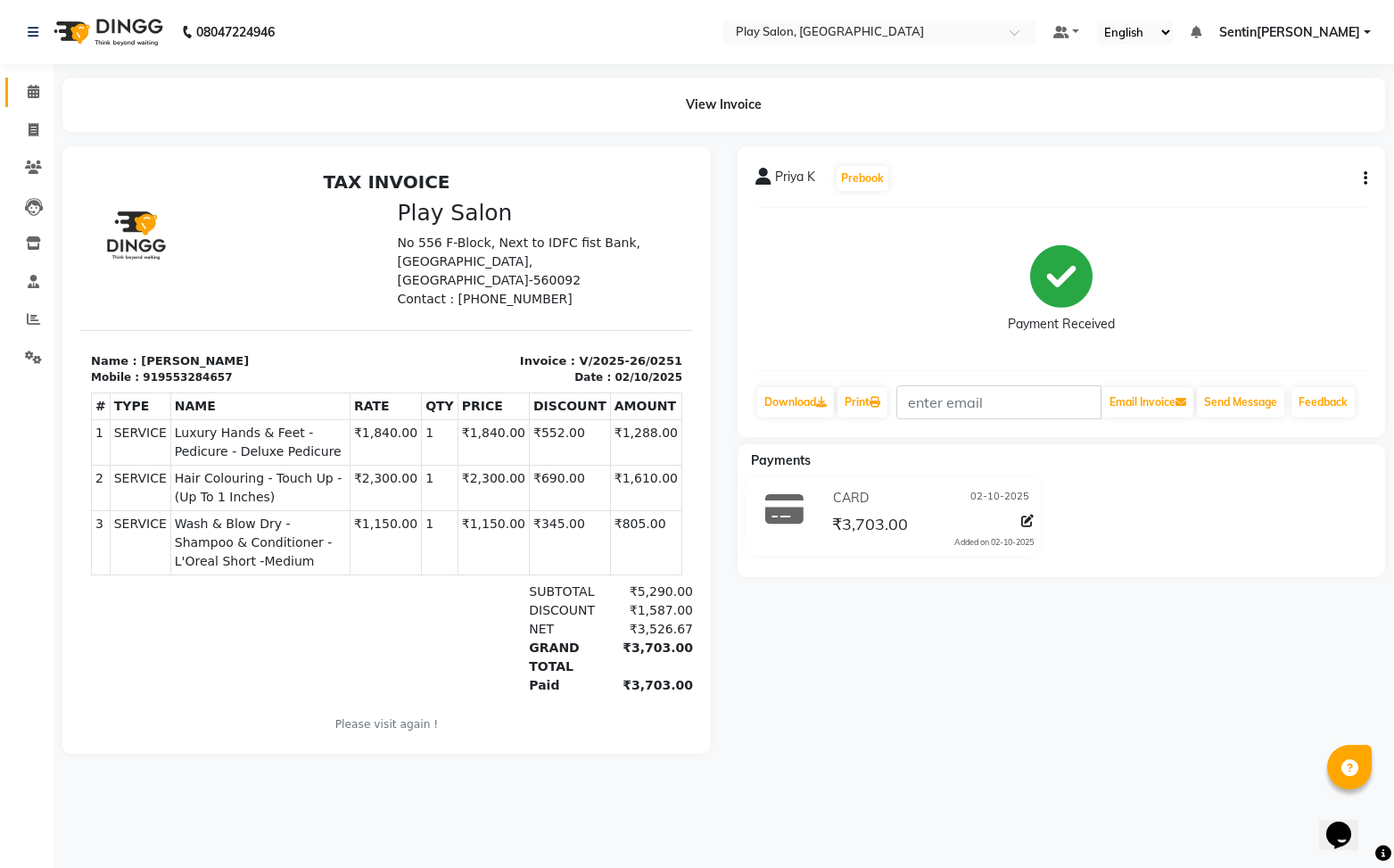
scroll to position [13, 0]
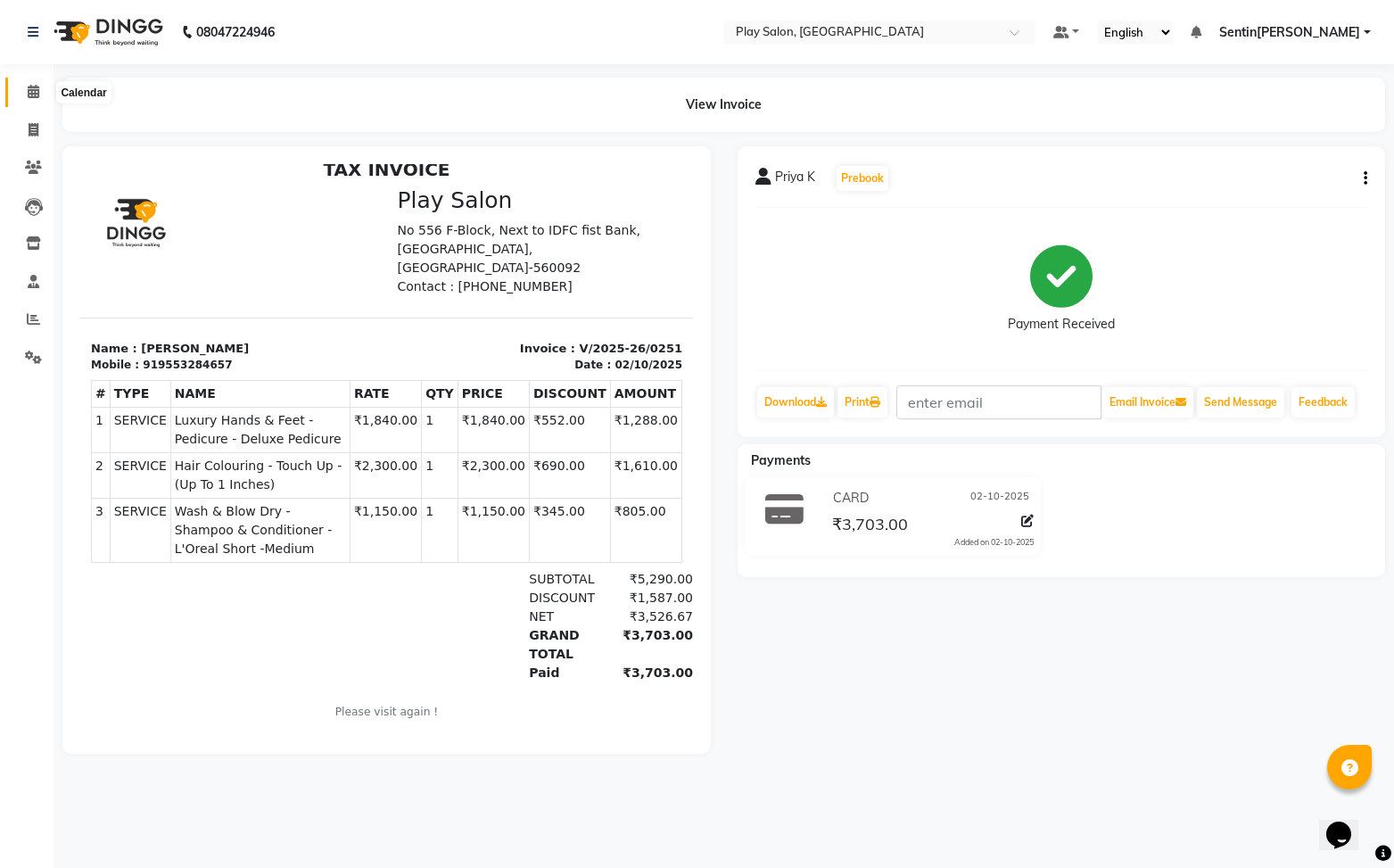
click at [32, 86] on icon at bounding box center [33, 91] width 12 height 14
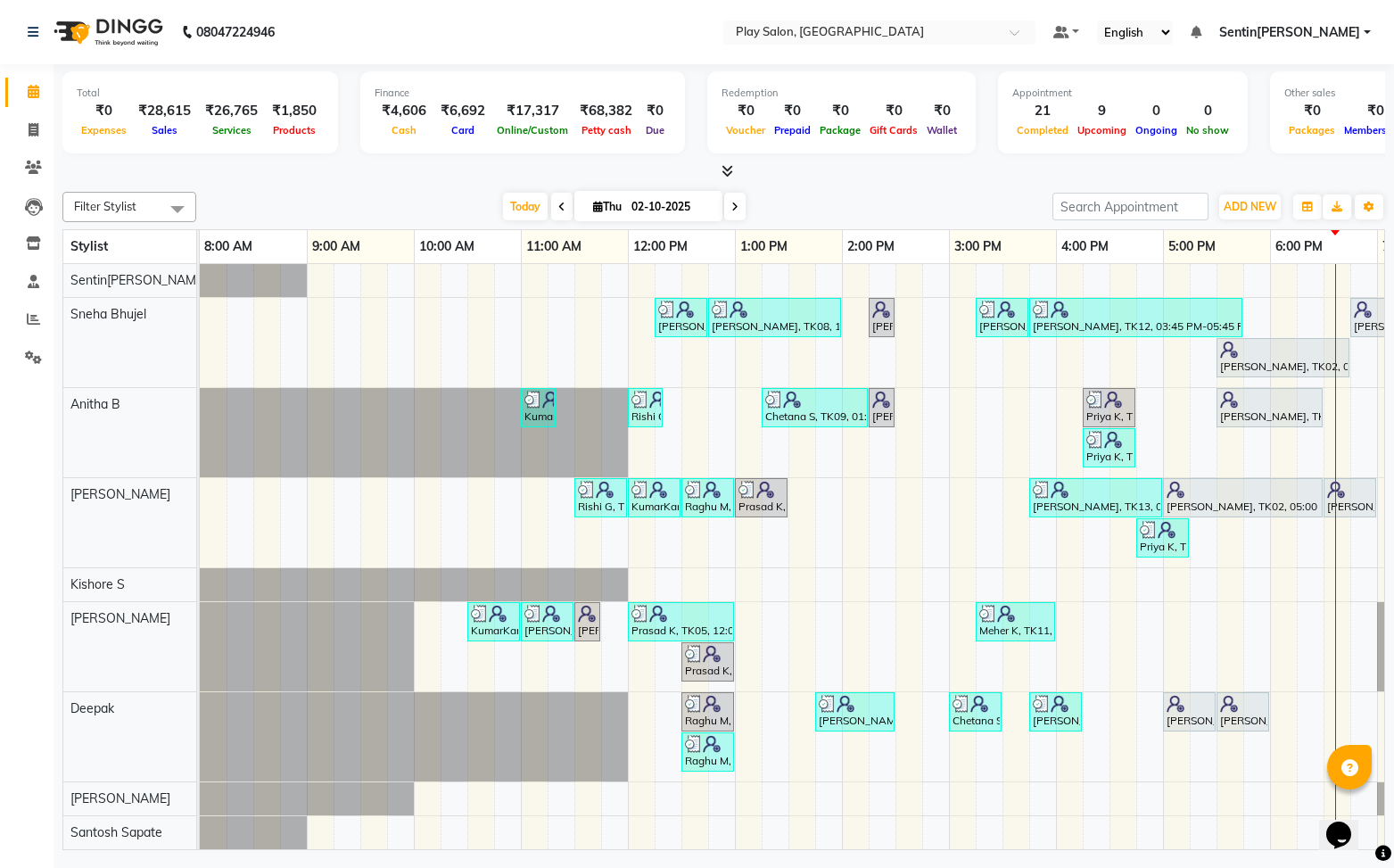
click at [613, 207] on span "Thu" at bounding box center [607, 206] width 37 height 14
select select "10"
select select "2025"
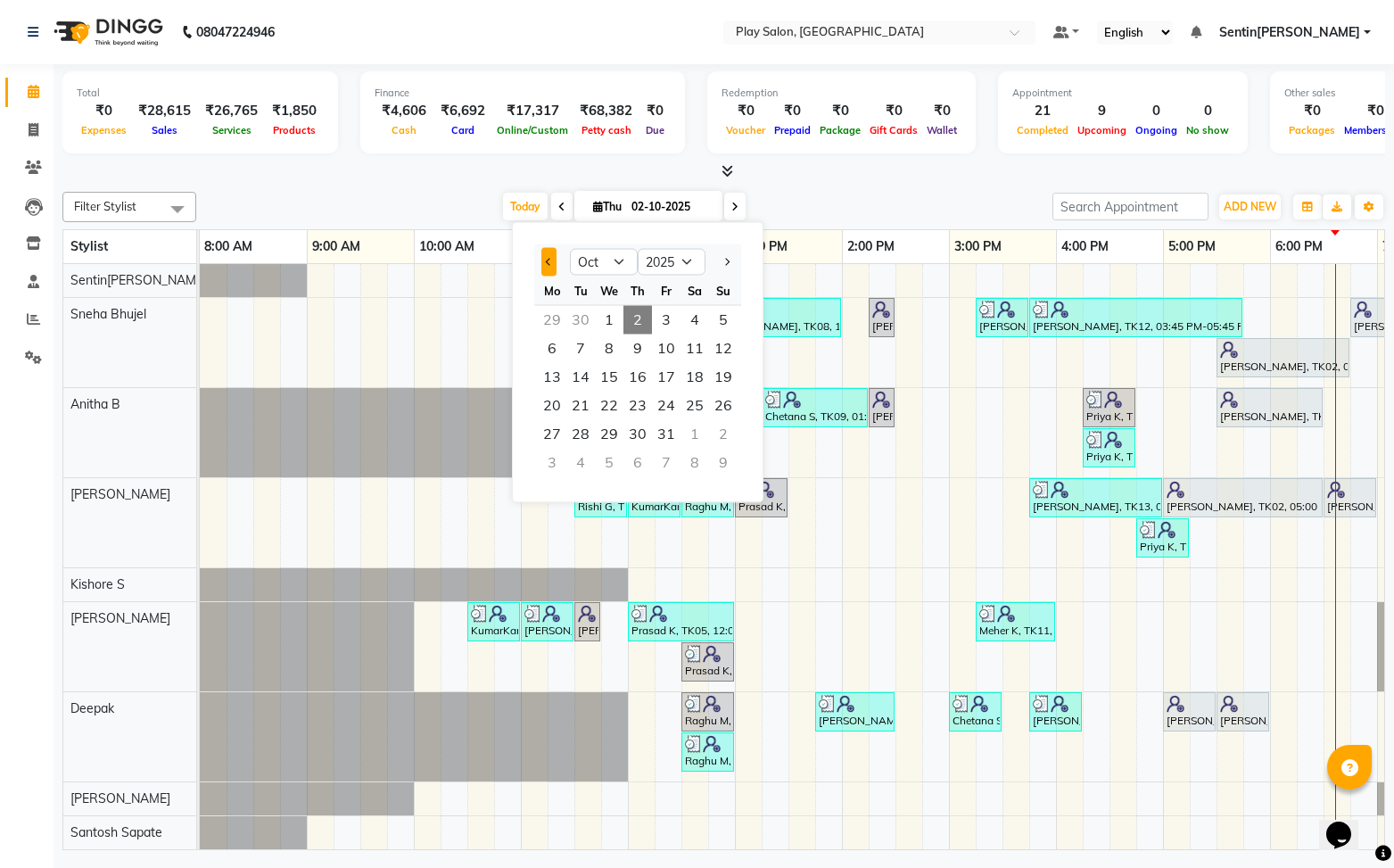
click at [548, 272] on button "Previous month" at bounding box center [548, 262] width 15 height 28
select select "9"
click at [584, 373] on span "16" at bounding box center [580, 376] width 28 height 28
type input "16-09-2025"
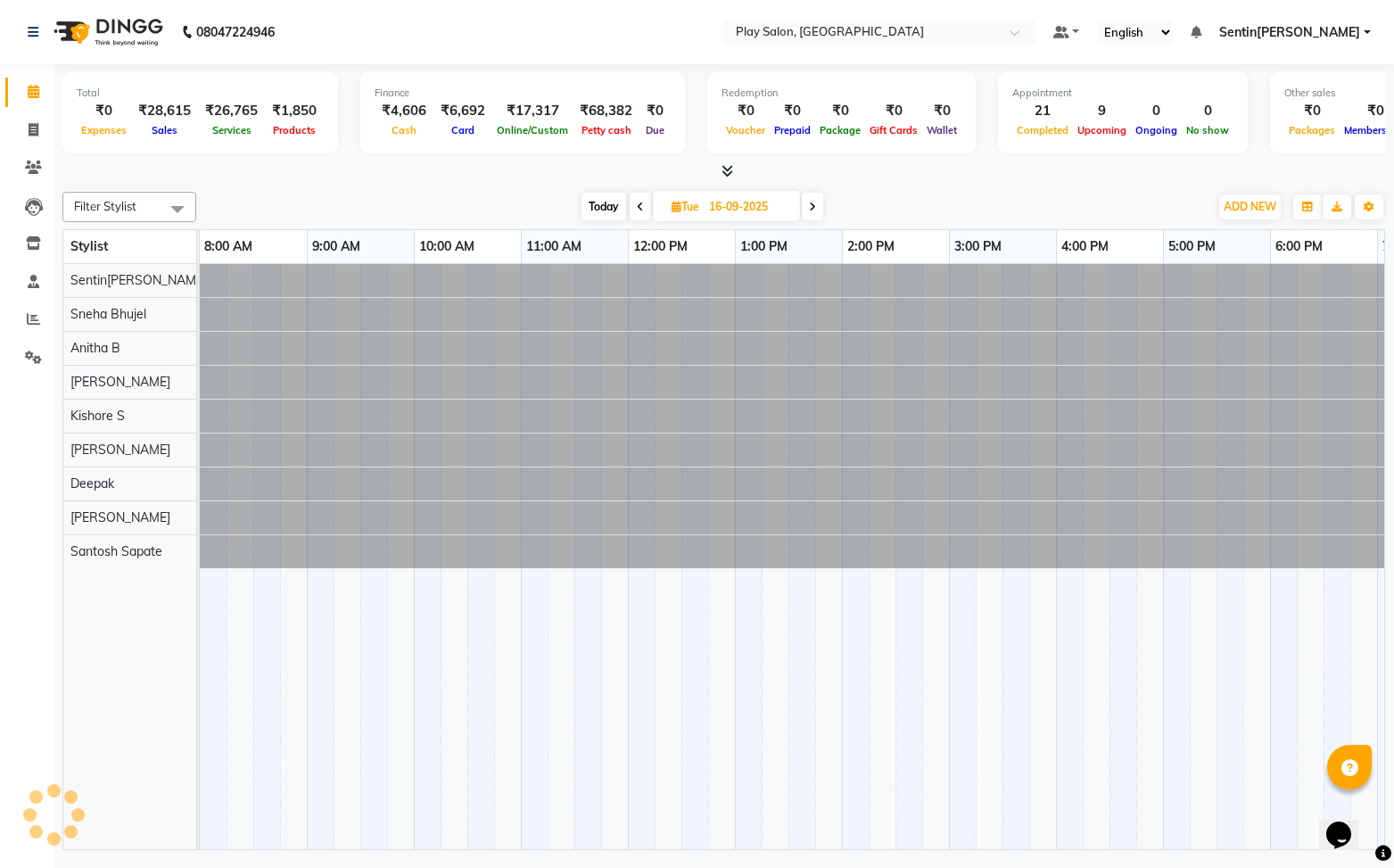
scroll to position [0, 207]
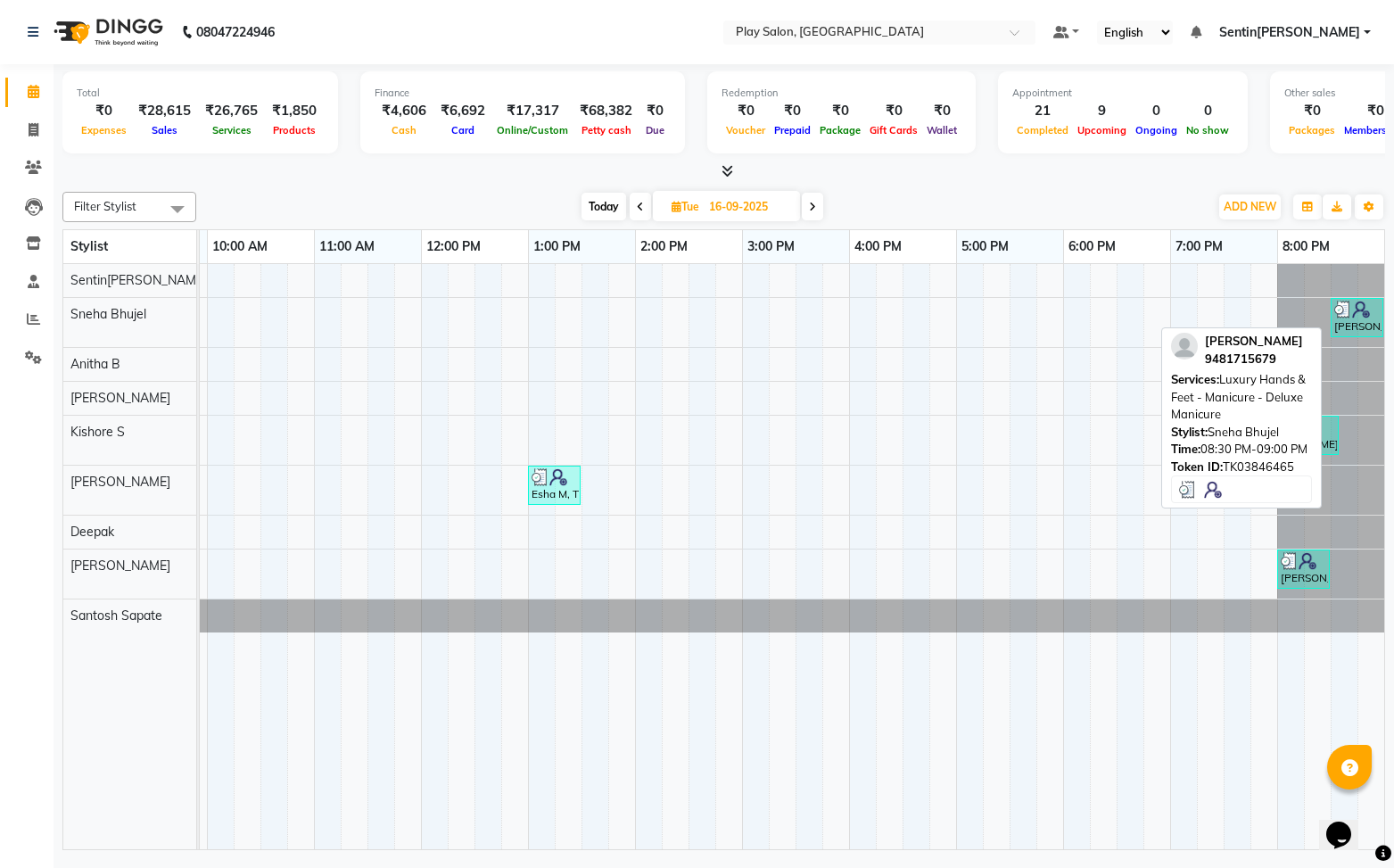
click at [1359, 321] on div "Asha Junaid, TK3846465, 08:30 PM-09:00 PM, Luxury Hands & Feet - Manicure - Del…" at bounding box center [1358, 317] width 49 height 34
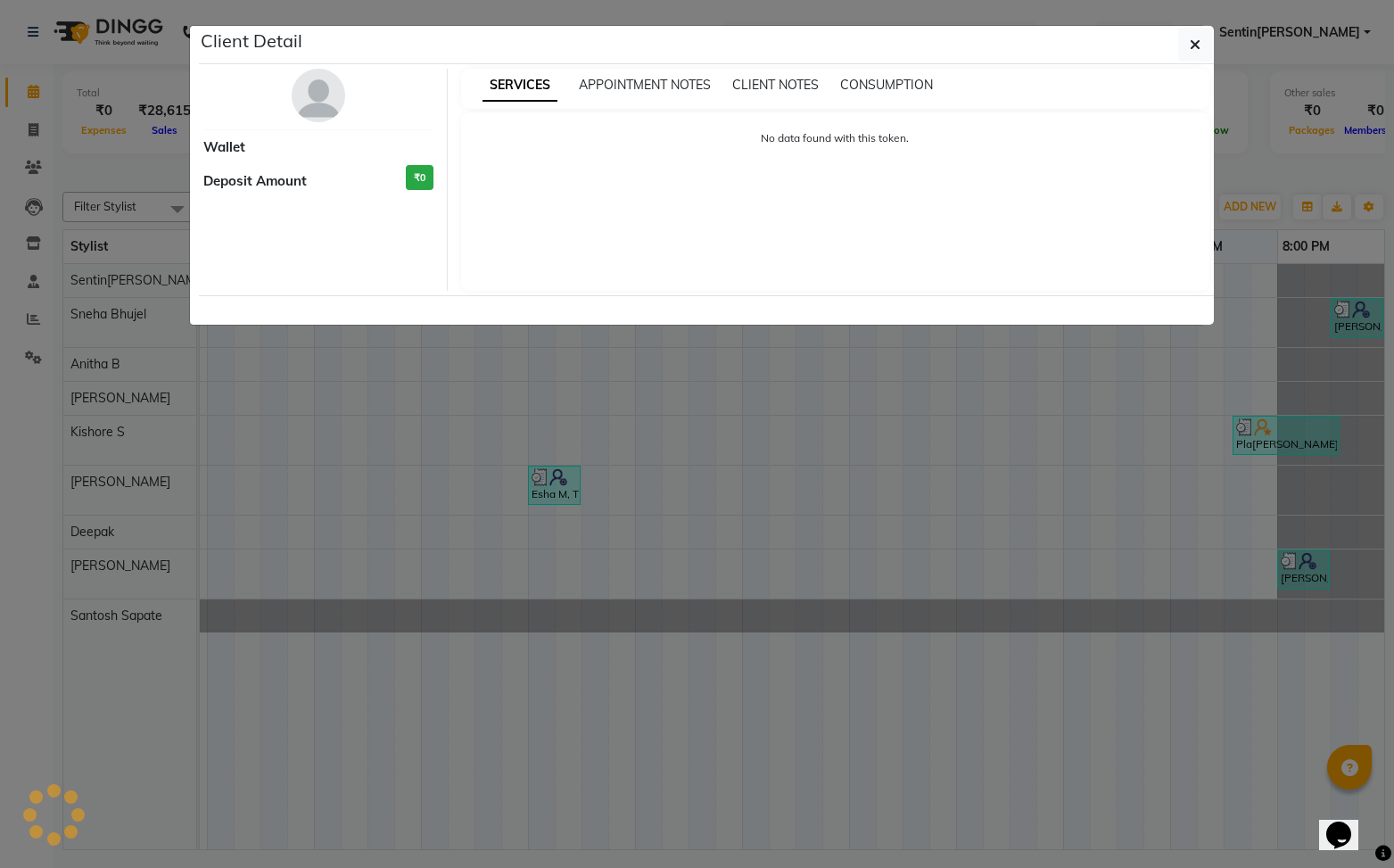
scroll to position [0, 206]
select select "3"
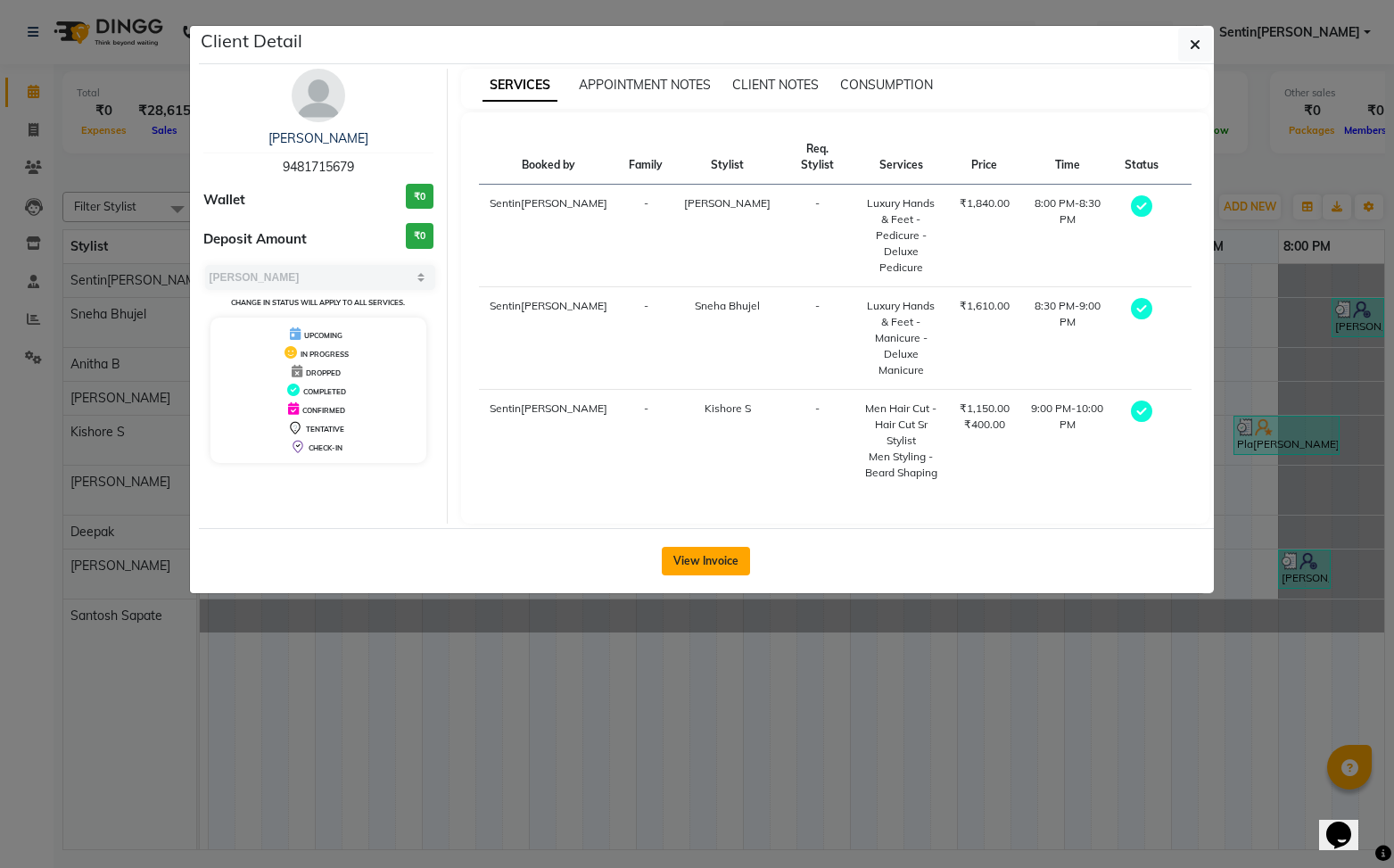
click at [711, 546] on button "View Invoice" at bounding box center [706, 560] width 88 height 28
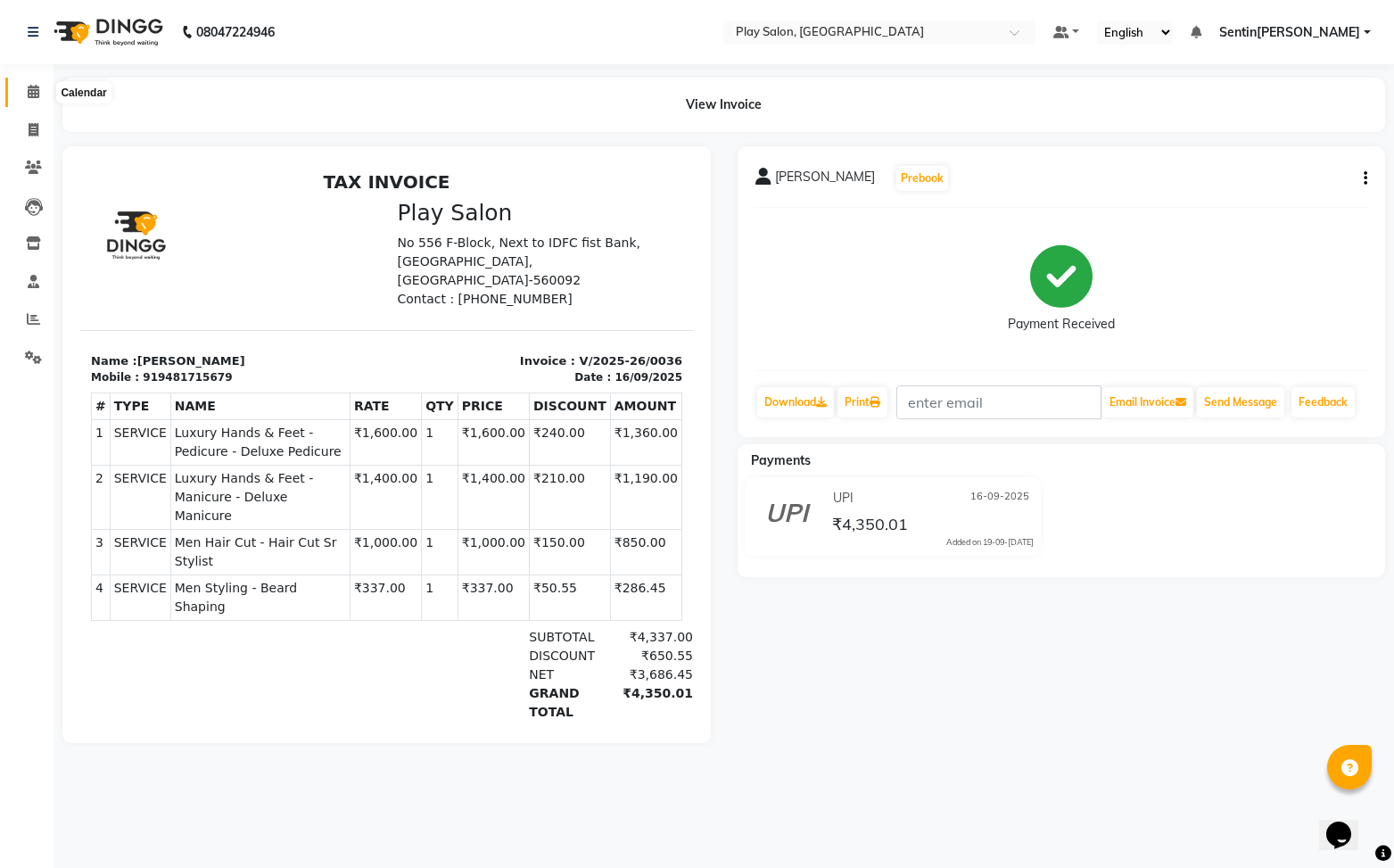
click at [32, 98] on icon at bounding box center [33, 91] width 12 height 14
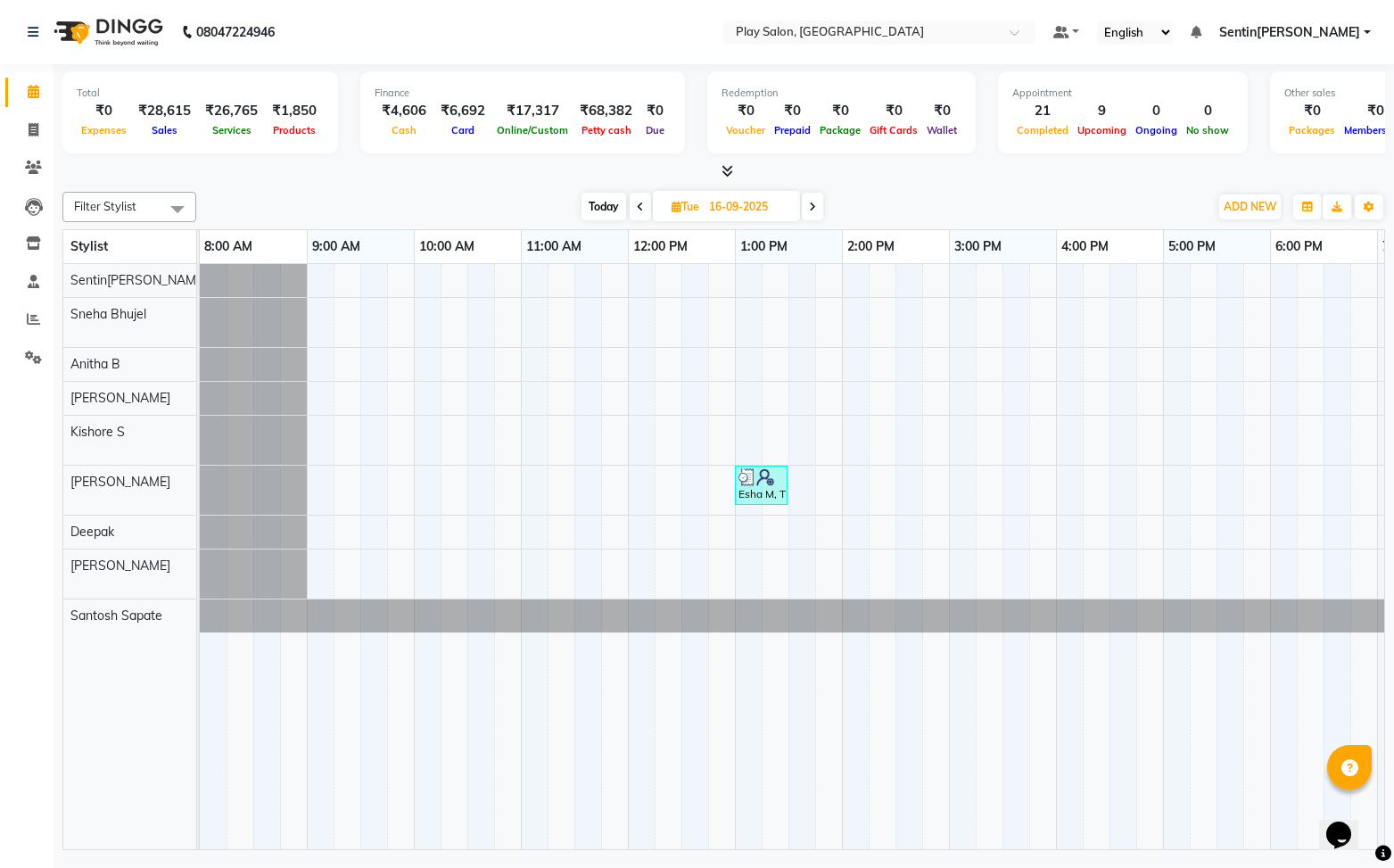
drag, startPoint x: 604, startPoint y: 209, endPoint x: 626, endPoint y: 213, distance: 22.4
click at [611, 210] on span "Today" at bounding box center [604, 206] width 45 height 27
type input "02-10-2025"
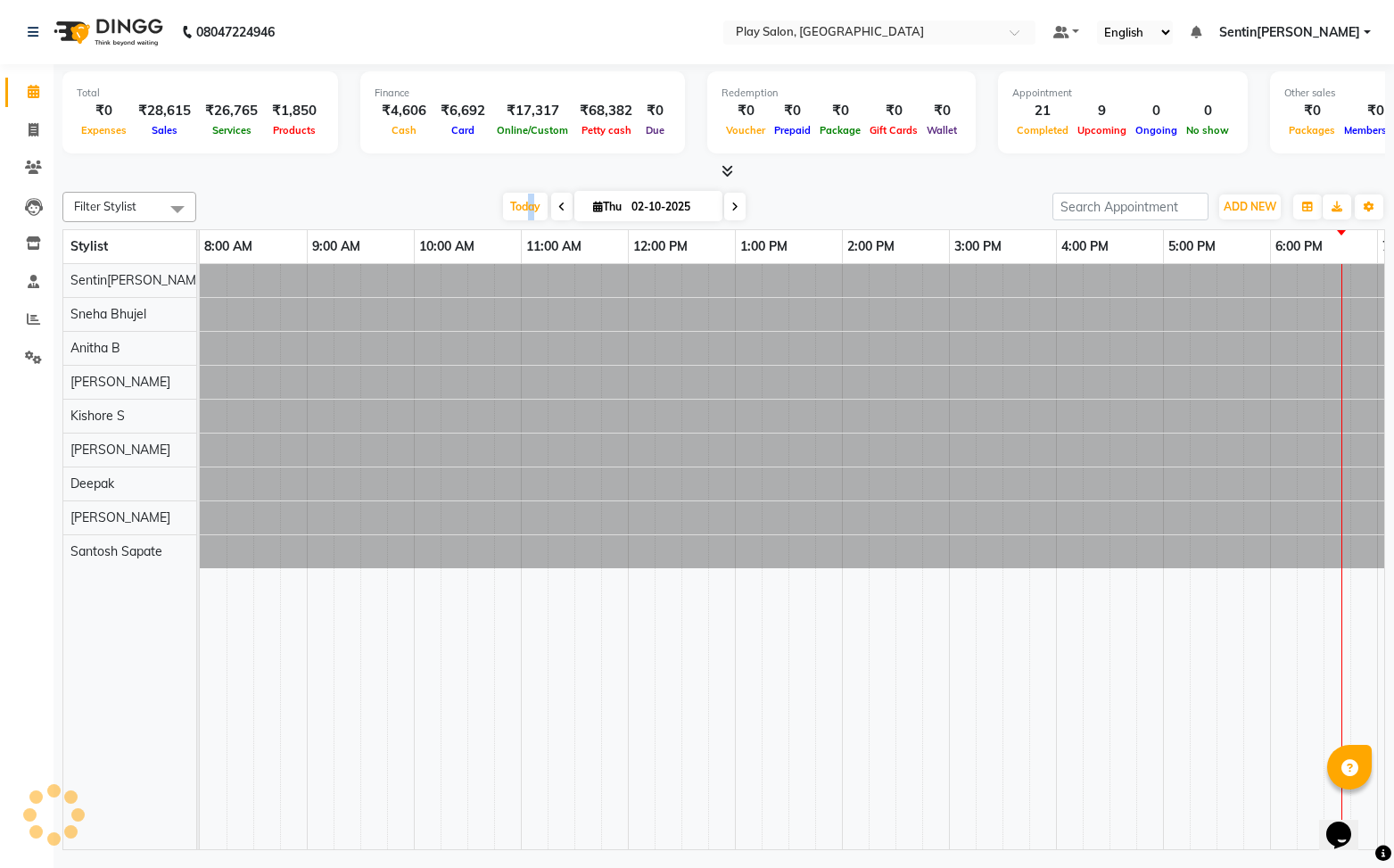
scroll to position [0, 207]
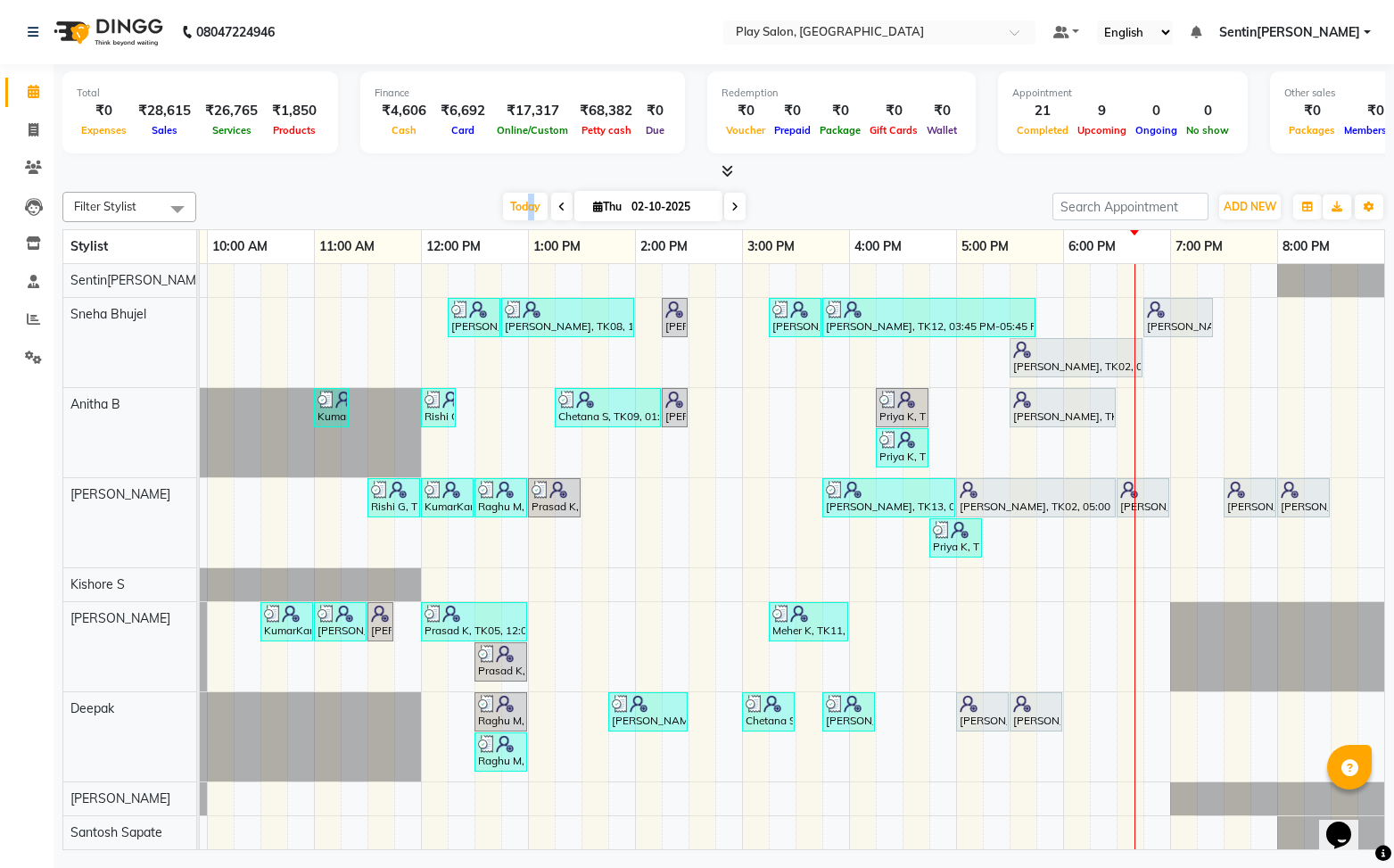
click at [1342, 318] on td at bounding box center [1344, 556] width 26 height 586
click at [1340, 311] on td at bounding box center [1344, 556] width 26 height 586
click at [1251, 208] on span "ADD NEW" at bounding box center [1250, 206] width 53 height 14
click at [1214, 240] on button "Add Appointment" at bounding box center [1209, 240] width 141 height 24
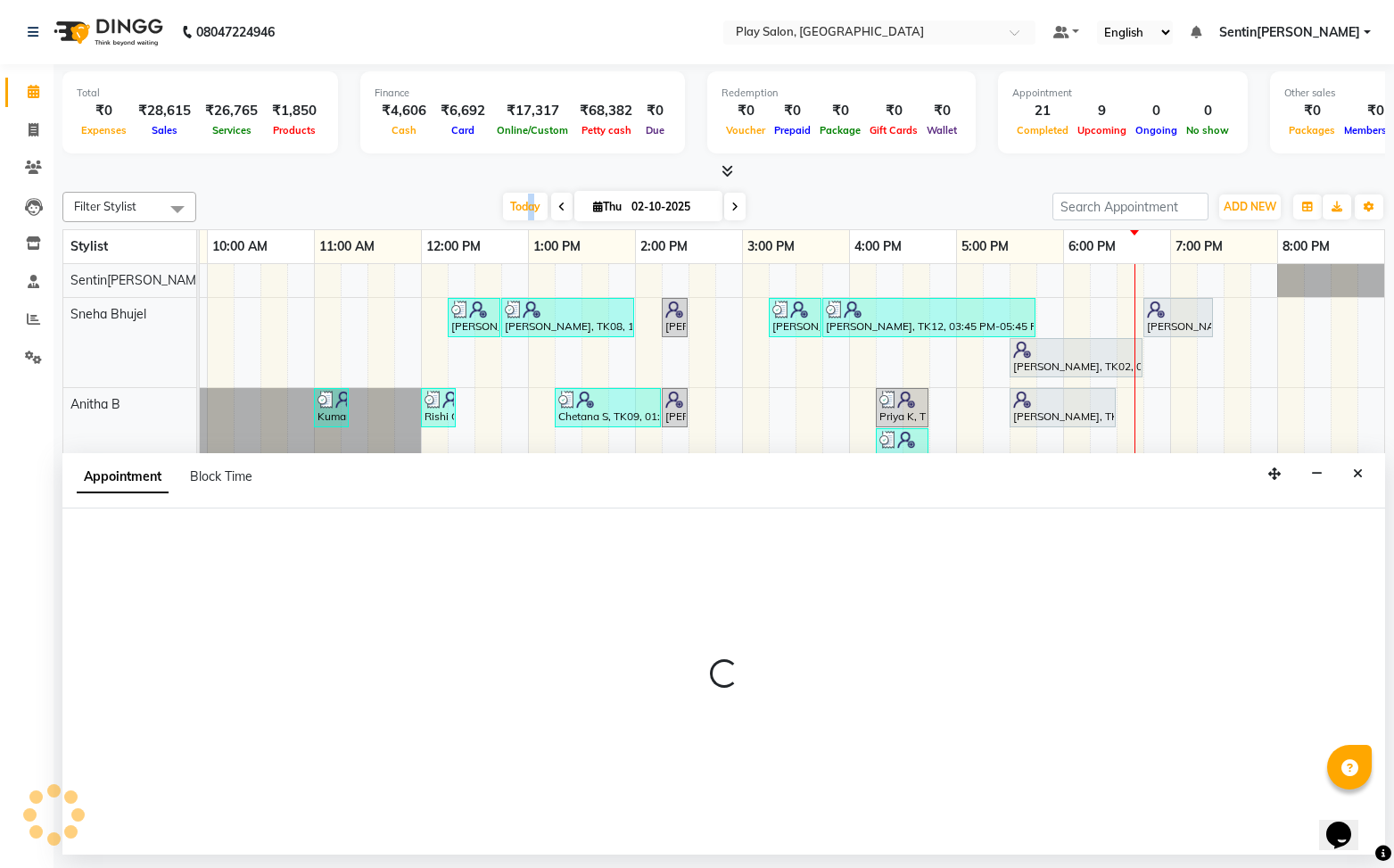
select select "540"
select select "tentative"
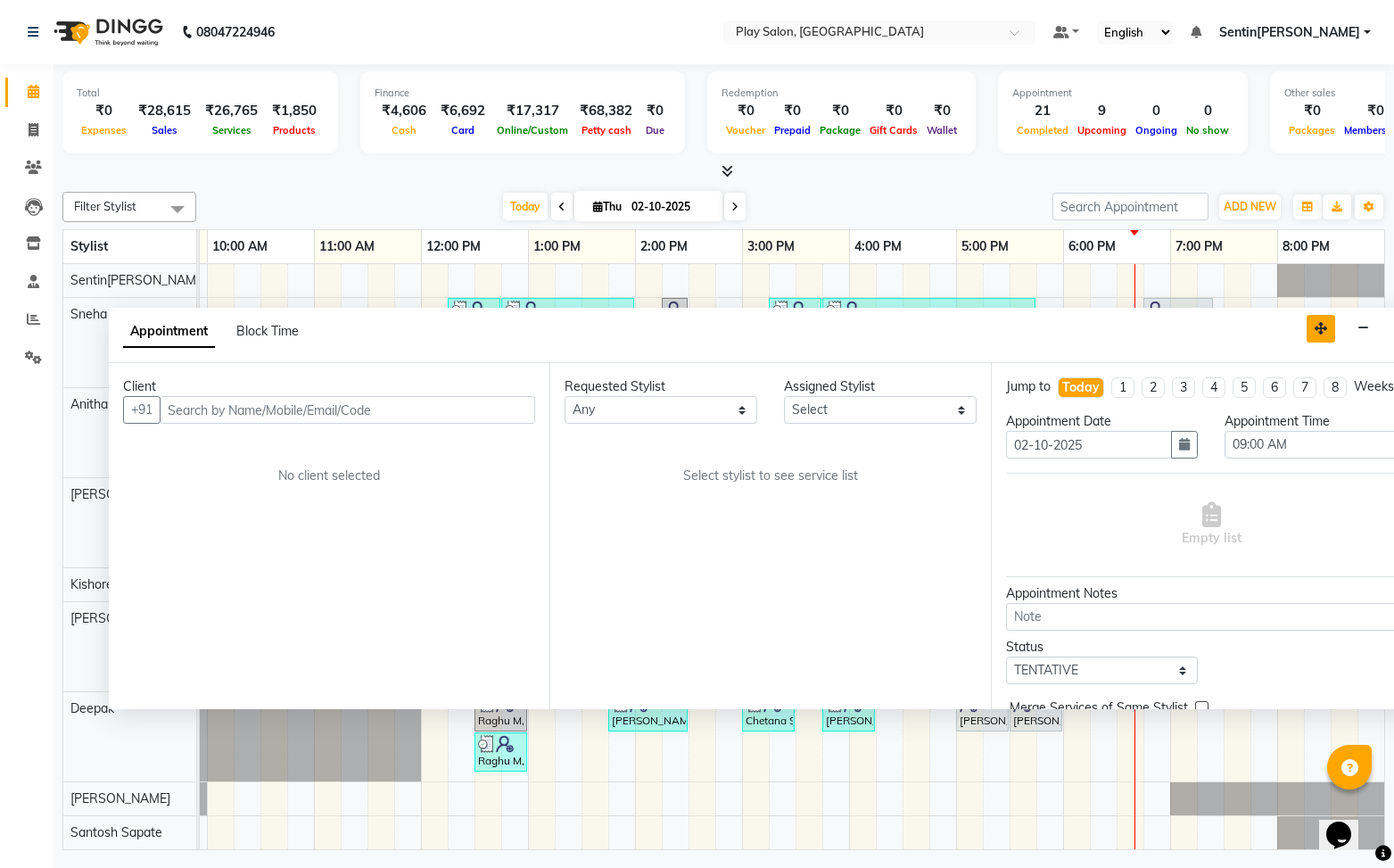
drag, startPoint x: 1277, startPoint y: 476, endPoint x: 1318, endPoint y: 330, distance: 151.6
click at [1322, 330] on icon "button" at bounding box center [1321, 328] width 13 height 13
click at [453, 407] on input "text" at bounding box center [346, 409] width 376 height 27
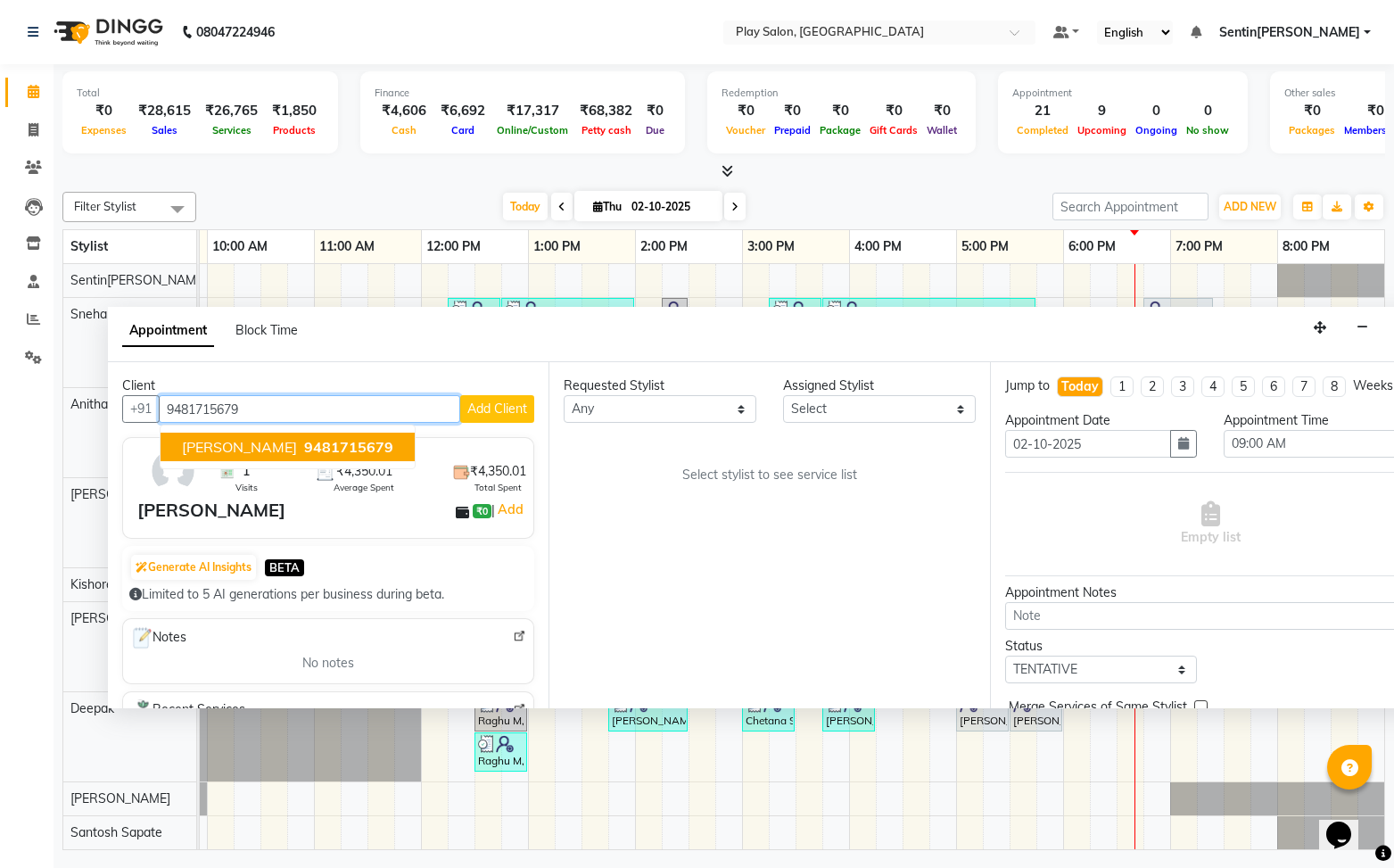
drag, startPoint x: 321, startPoint y: 450, endPoint x: 536, endPoint y: 468, distance: 215.8
click at [321, 450] on span "9481715679" at bounding box center [349, 447] width 89 height 18
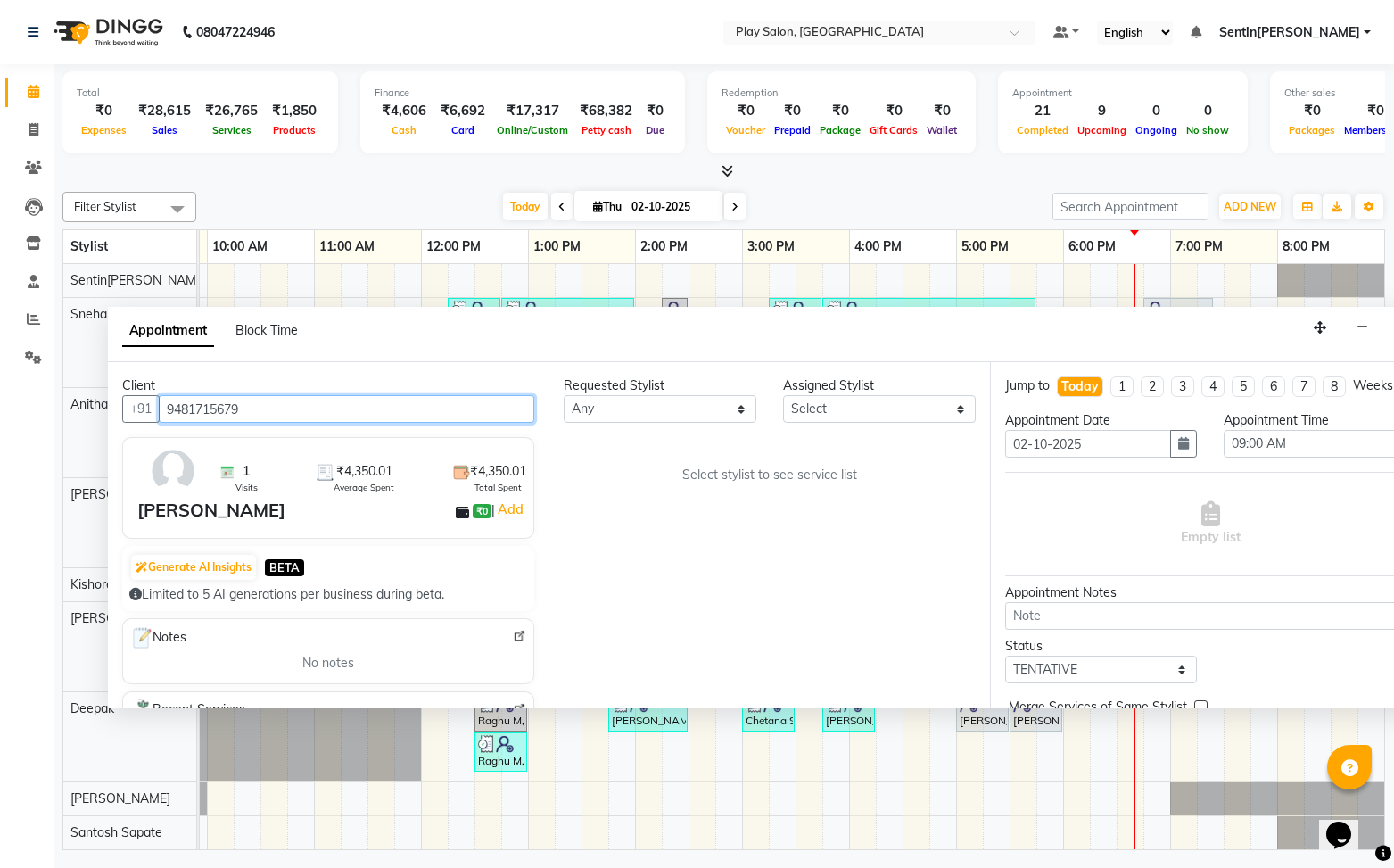
type input "9481715679"
click at [881, 398] on select "Select [PERSON_NAME] B [PERSON_NAME] S [PERSON_NAME] [PERSON_NAME] M [PERSON_NA…" at bounding box center [879, 409] width 193 height 27
select select "91859"
click at [783, 395] on select "Select [PERSON_NAME] B [PERSON_NAME] S [PERSON_NAME] [PERSON_NAME] M [PERSON_NA…" at bounding box center [879, 409] width 193 height 27
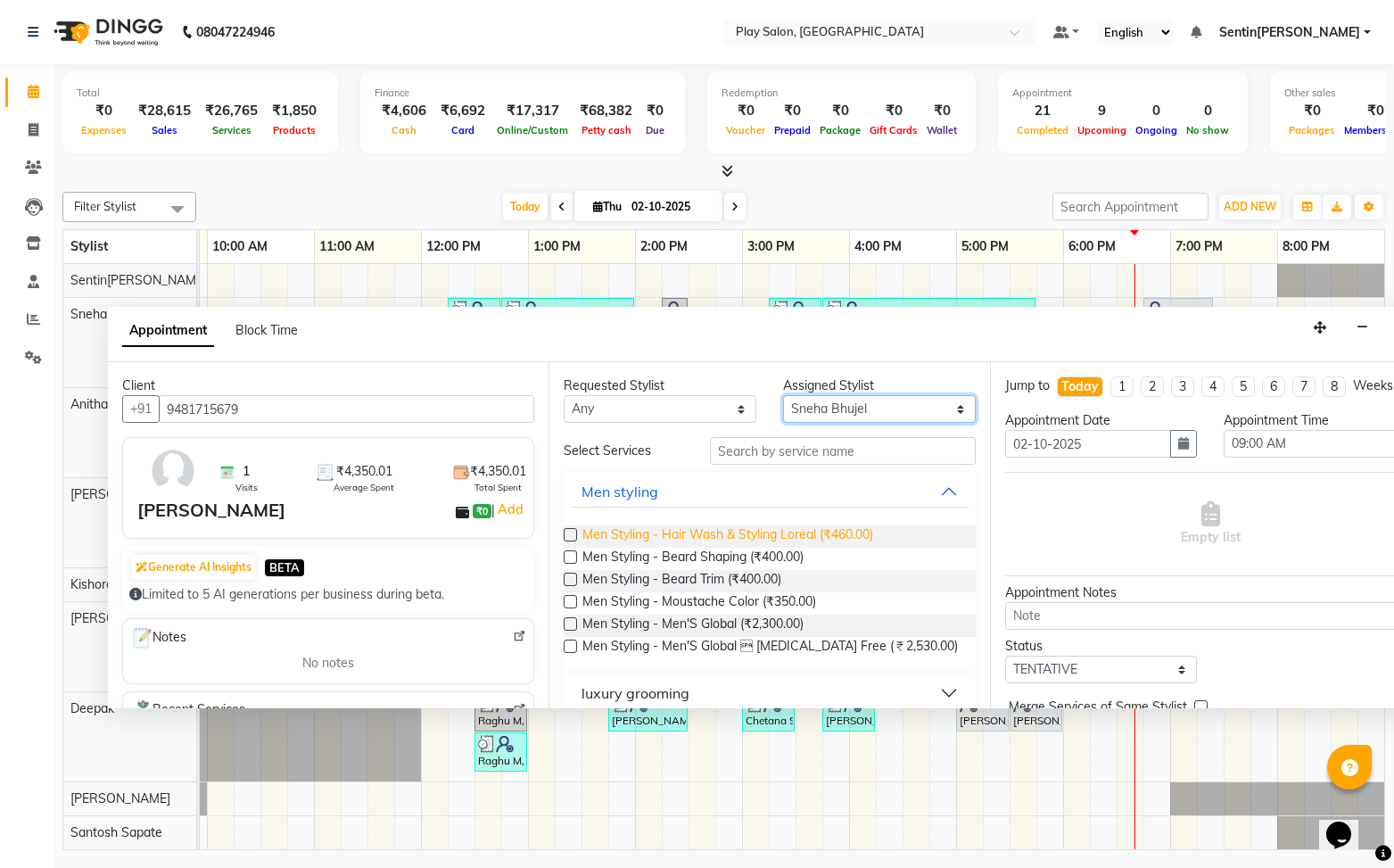
scroll to position [26, 0]
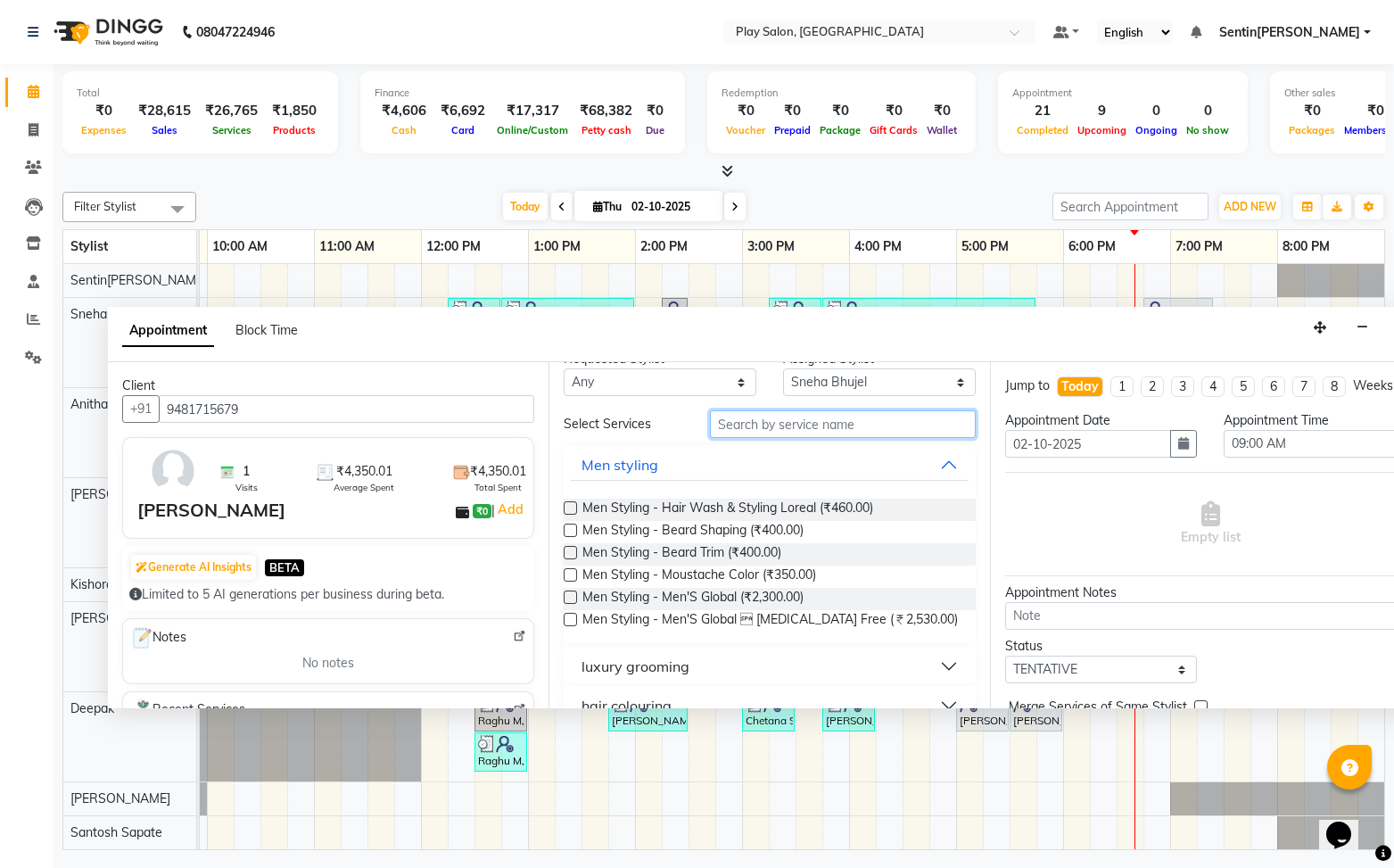
click at [834, 430] on input "text" at bounding box center [843, 424] width 266 height 27
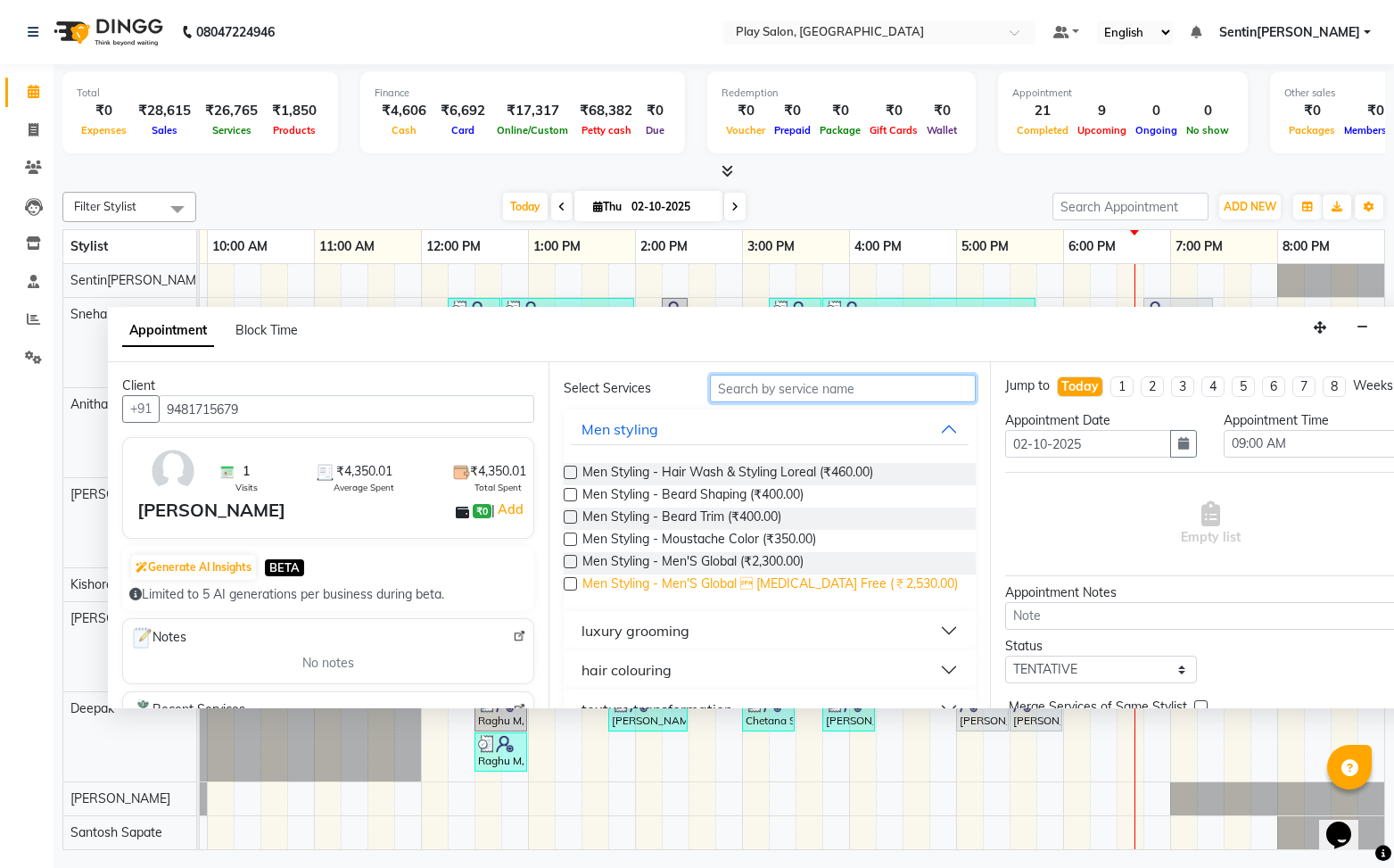
scroll to position [66, 0]
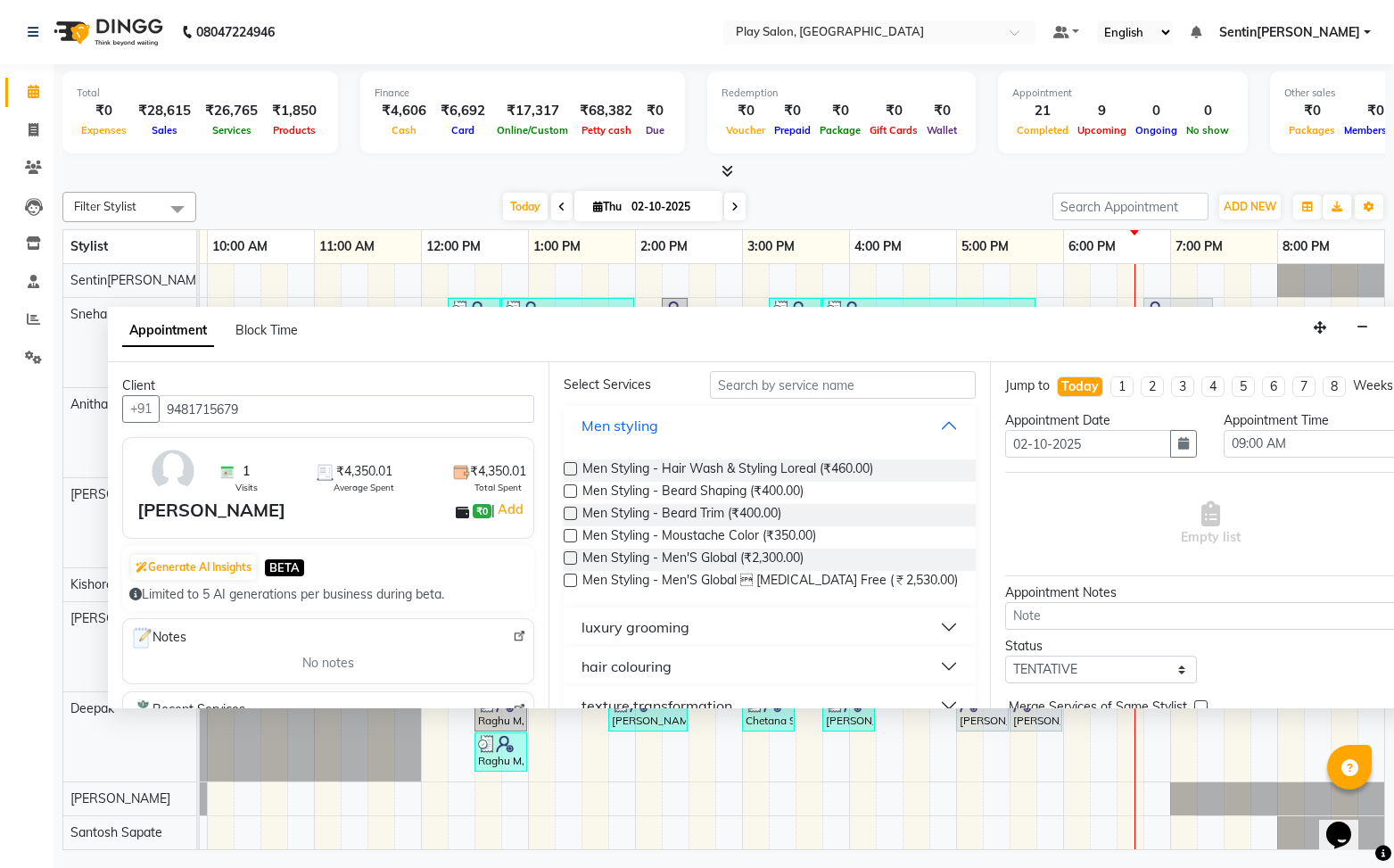
click at [949, 431] on button "Men styling" at bounding box center [769, 424] width 397 height 32
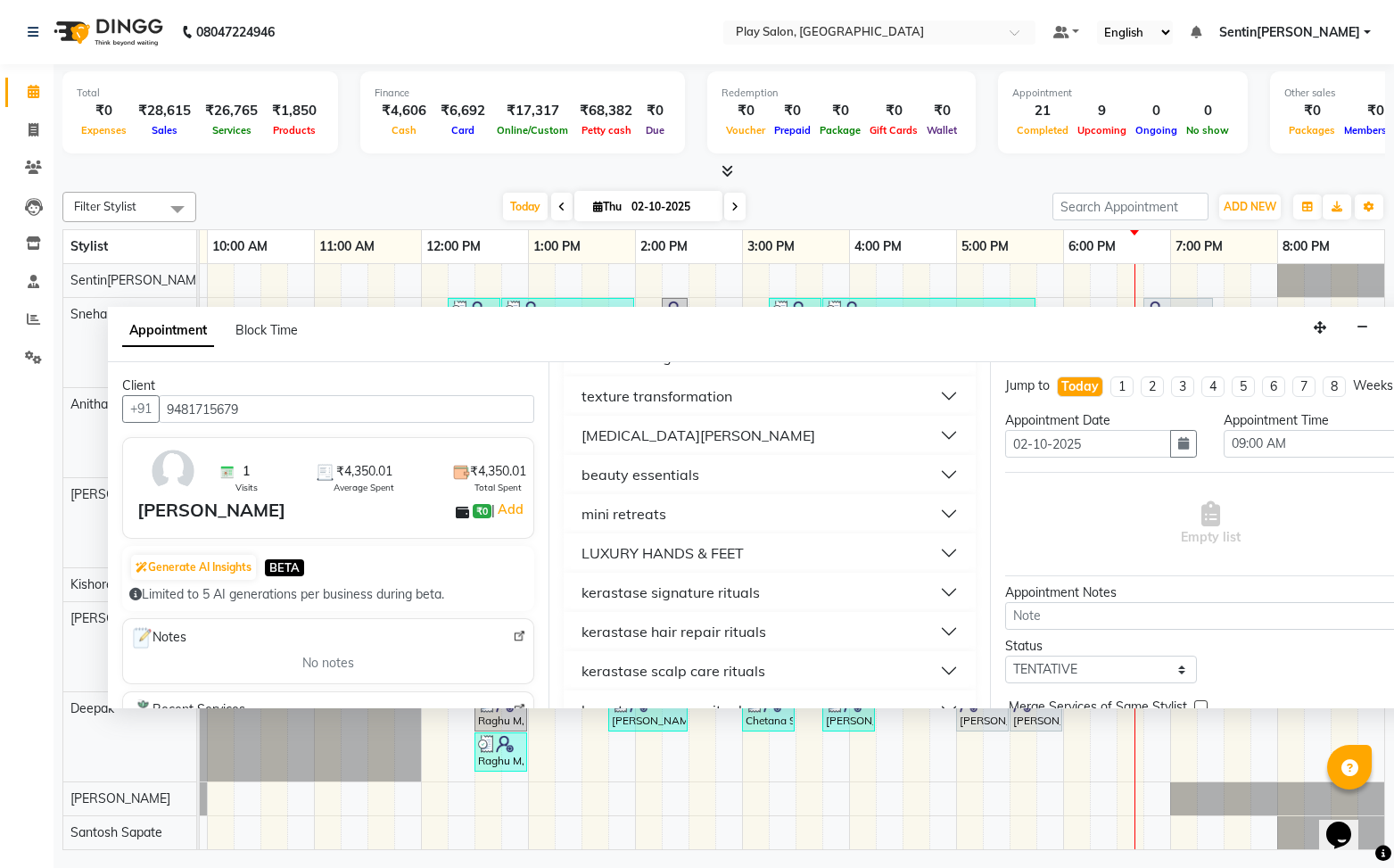
scroll to position [215, 0]
click at [751, 548] on button "LUXURY HANDS & FEET" at bounding box center [769, 551] width 397 height 32
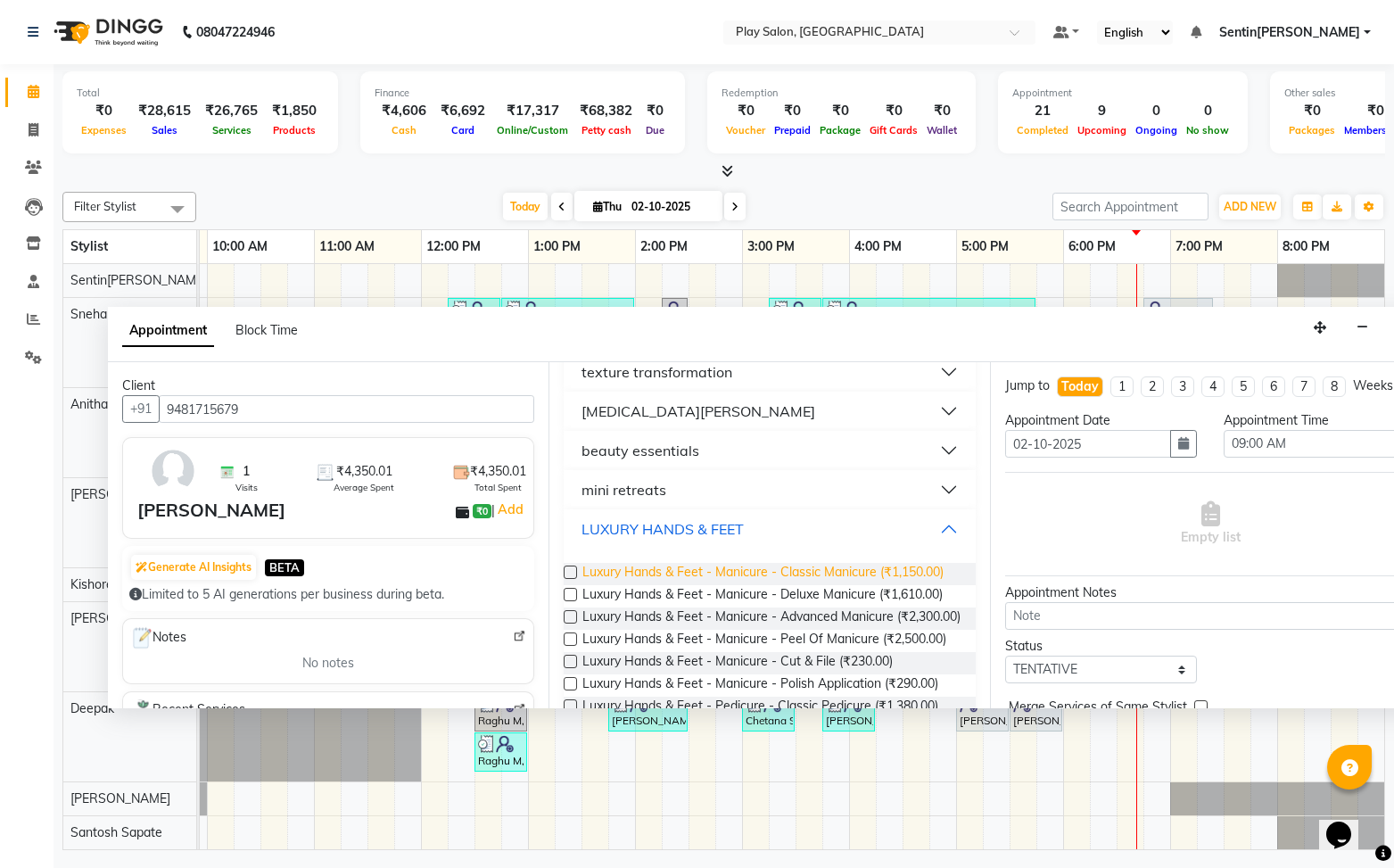
scroll to position [244, 0]
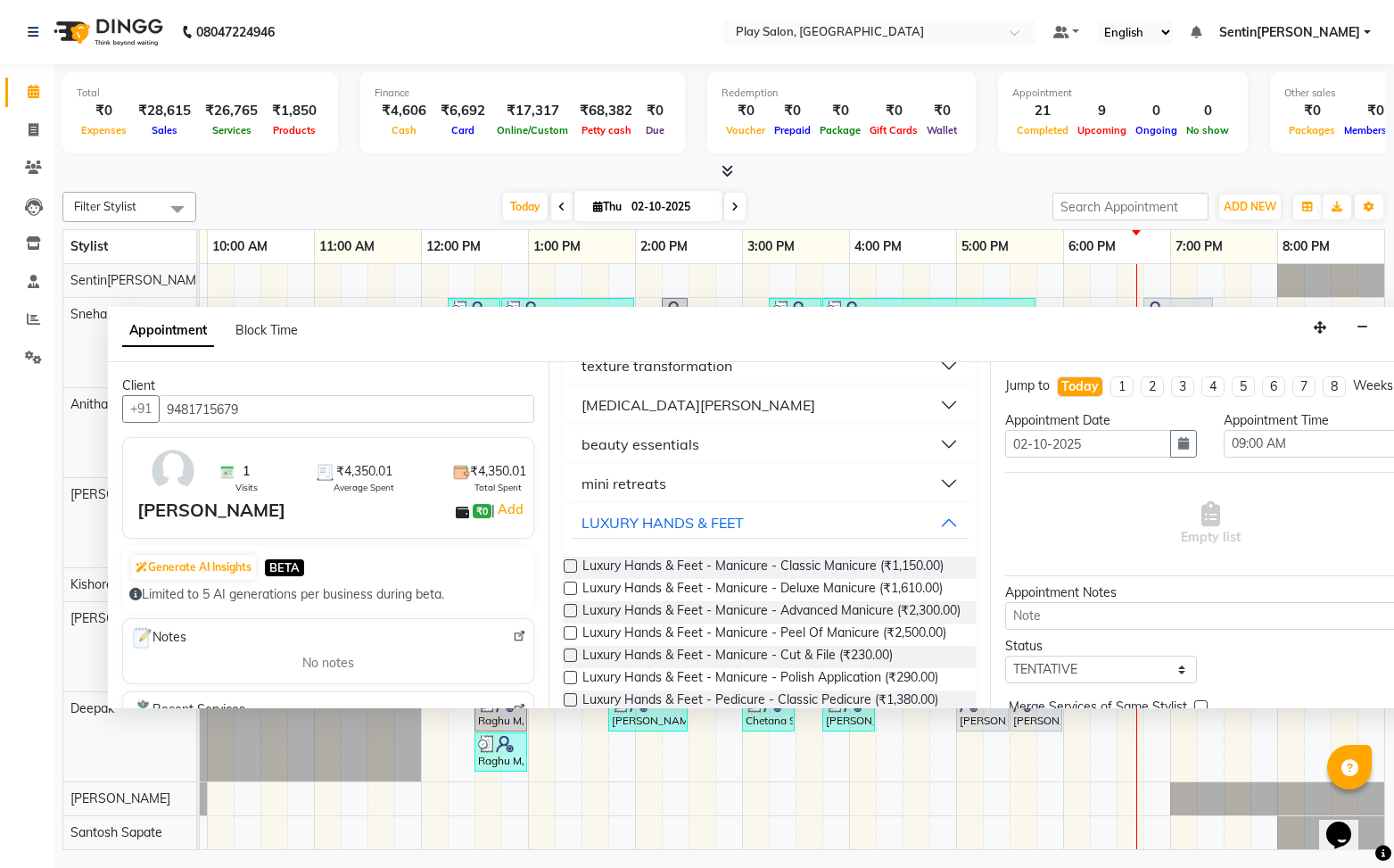
click at [581, 564] on div "Luxury Hands & Feet - Manicure - Classic Manicure (₹1,150.00)" at bounding box center [769, 567] width 411 height 23
click at [573, 564] on label at bounding box center [570, 565] width 14 height 14
click at [573, 564] on input "checkbox" at bounding box center [569, 567] width 12 height 12
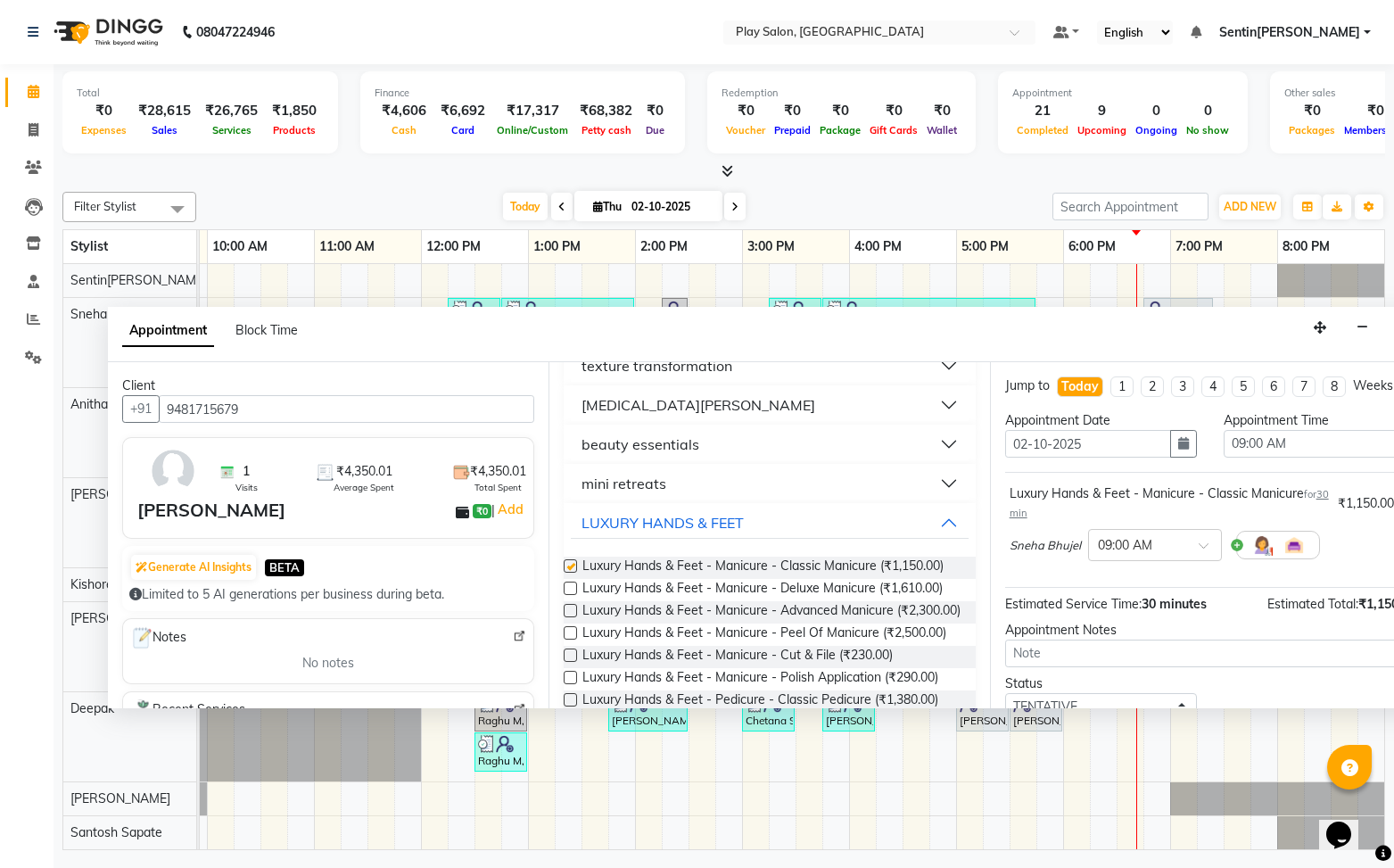
checkbox input "false"
click at [1192, 548] on div at bounding box center [1155, 544] width 132 height 19
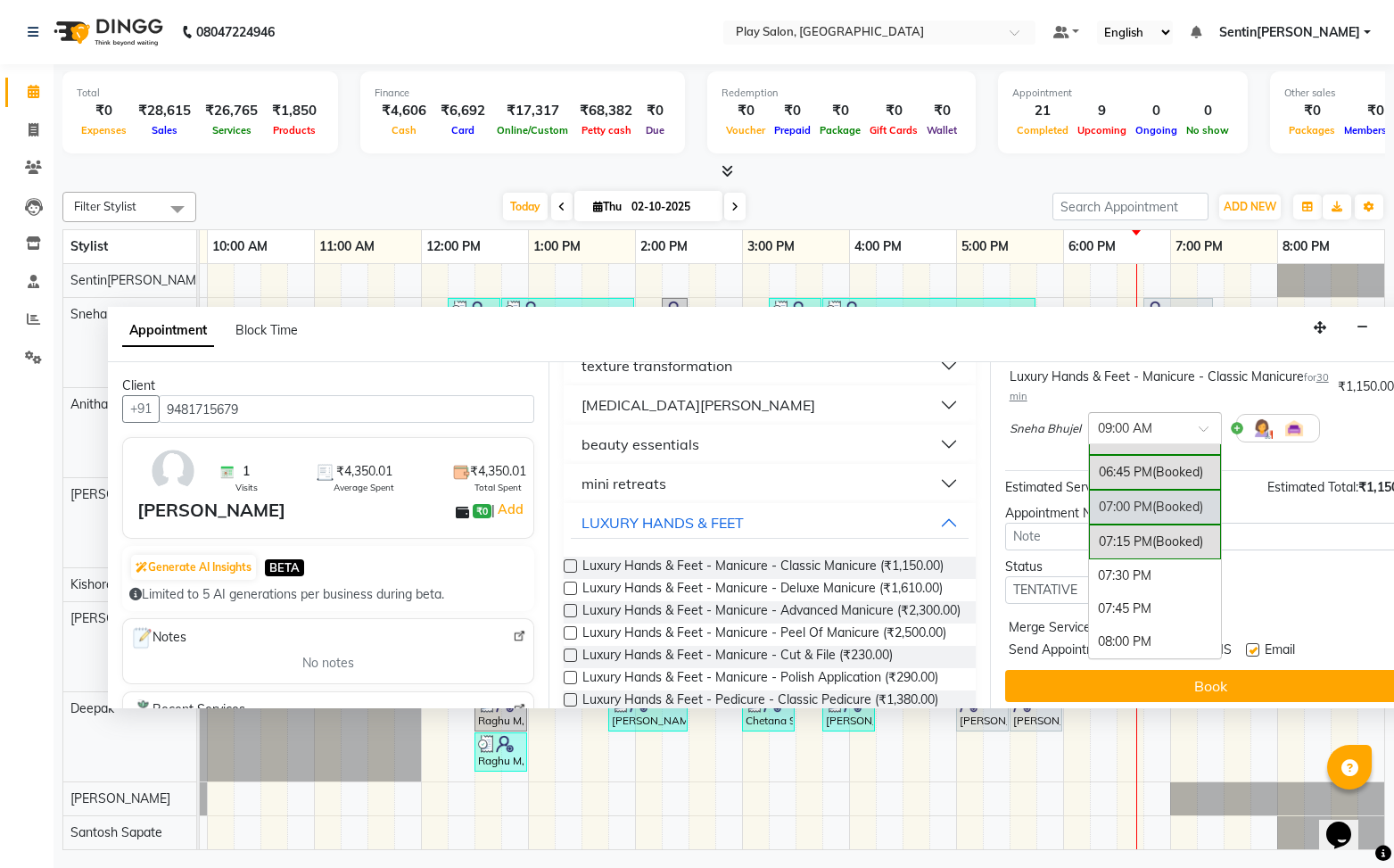
scroll to position [125, 0]
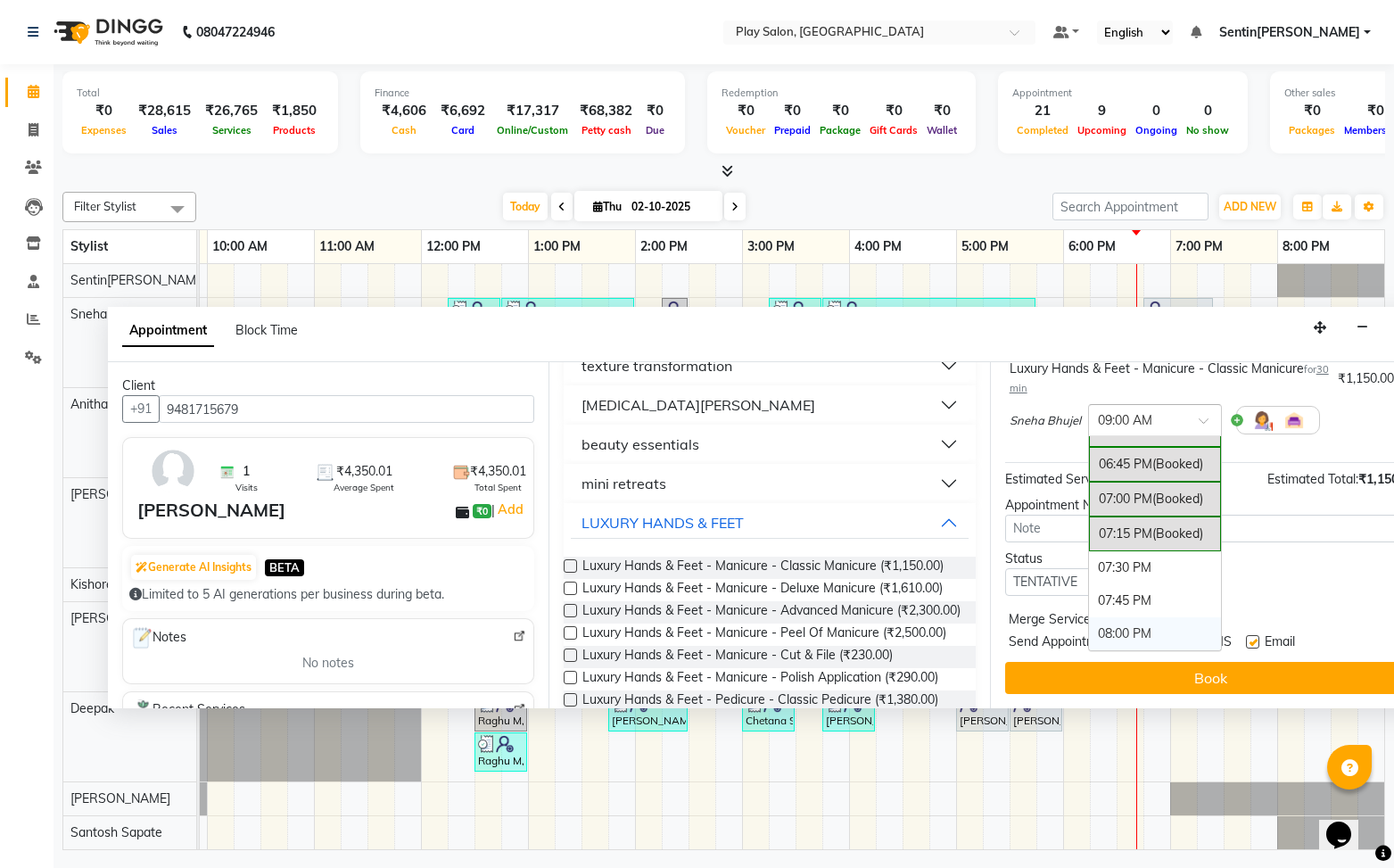
click at [1136, 628] on div "08:00 PM" at bounding box center [1155, 634] width 132 height 33
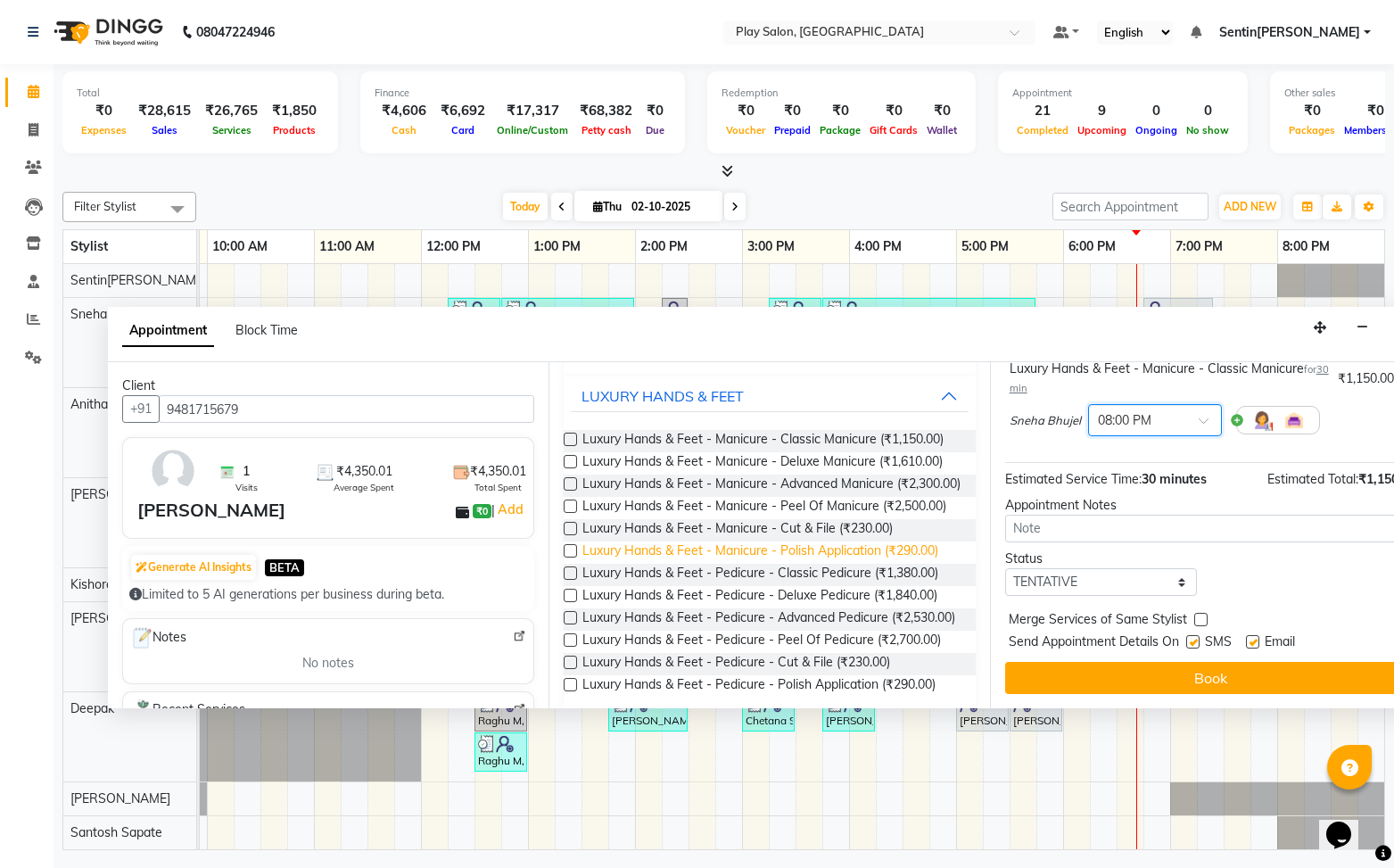
scroll to position [371, 0]
click at [573, 579] on label at bounding box center [570, 572] width 14 height 14
click at [573, 580] on input "checkbox" at bounding box center [569, 574] width 12 height 12
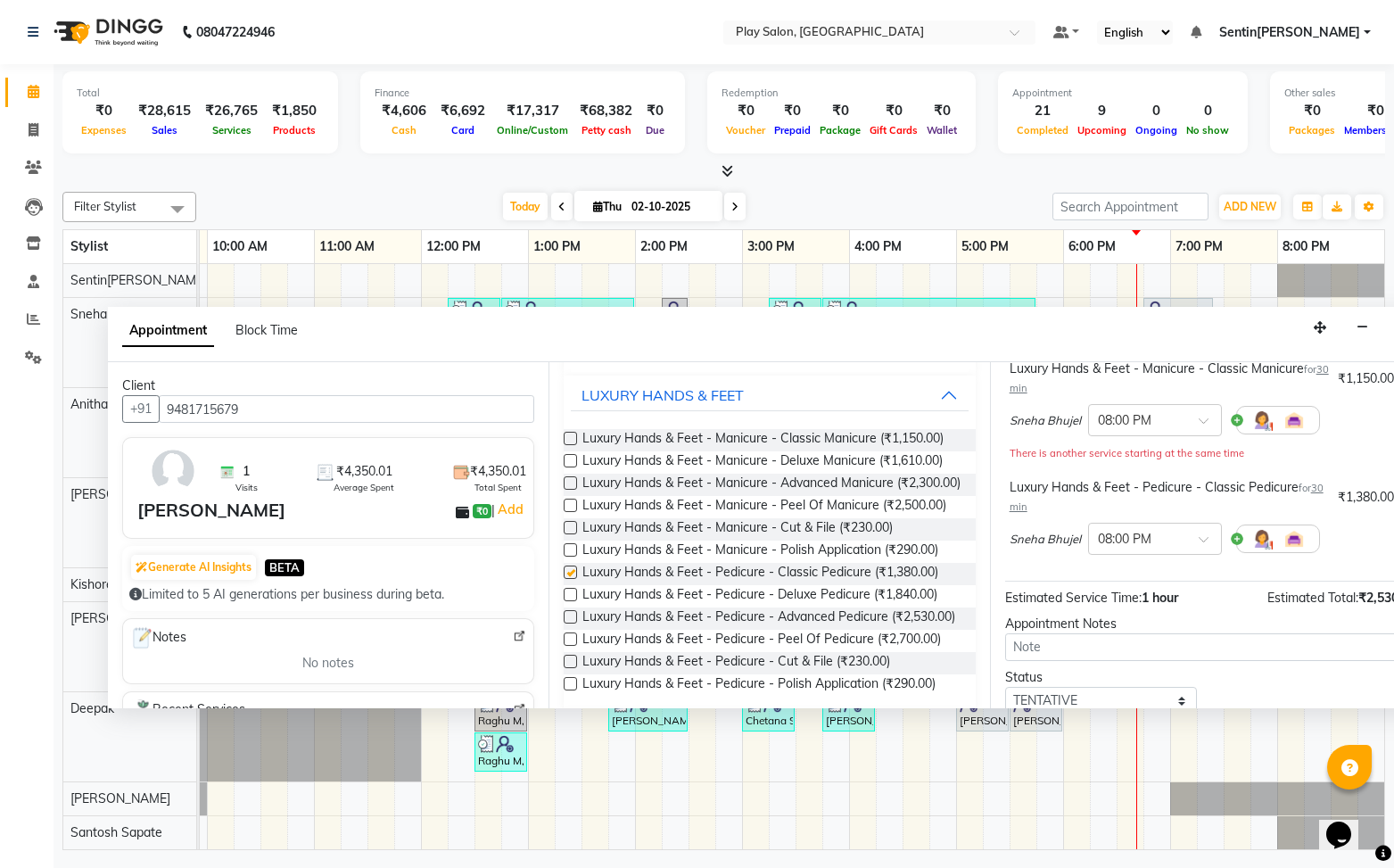
checkbox input "false"
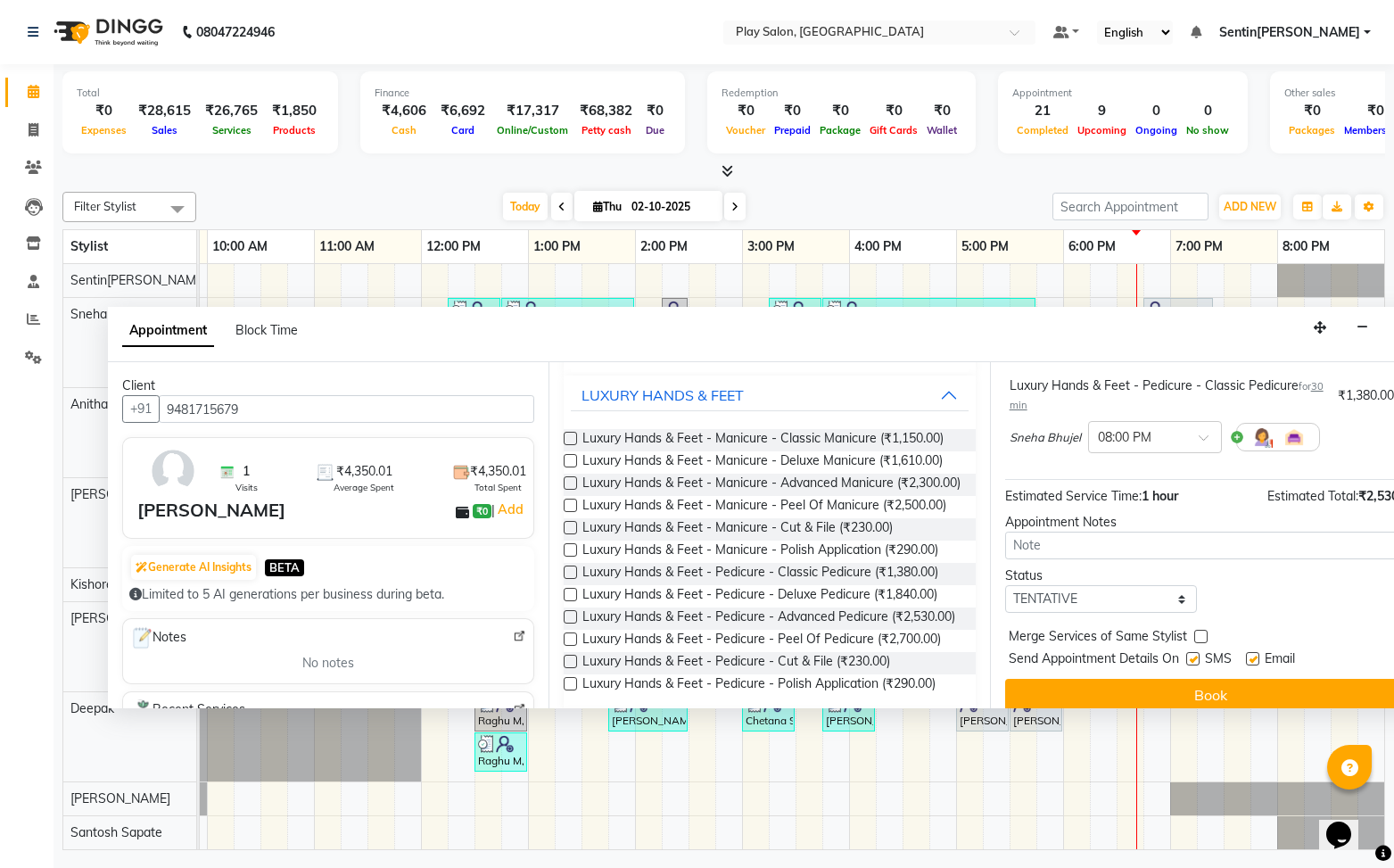
scroll to position [237, 0]
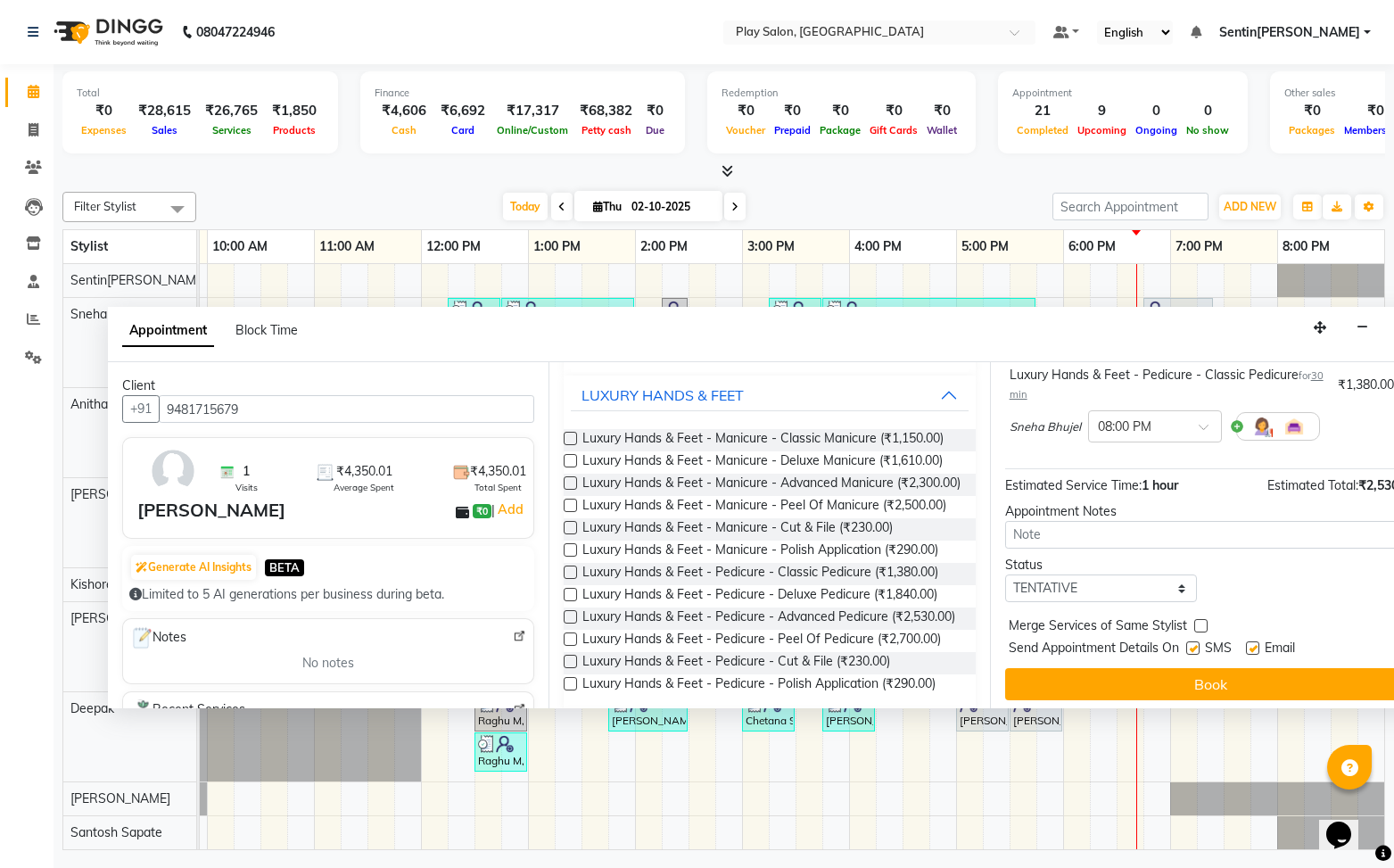
click at [1210, 684] on button "Book" at bounding box center [1211, 683] width 411 height 32
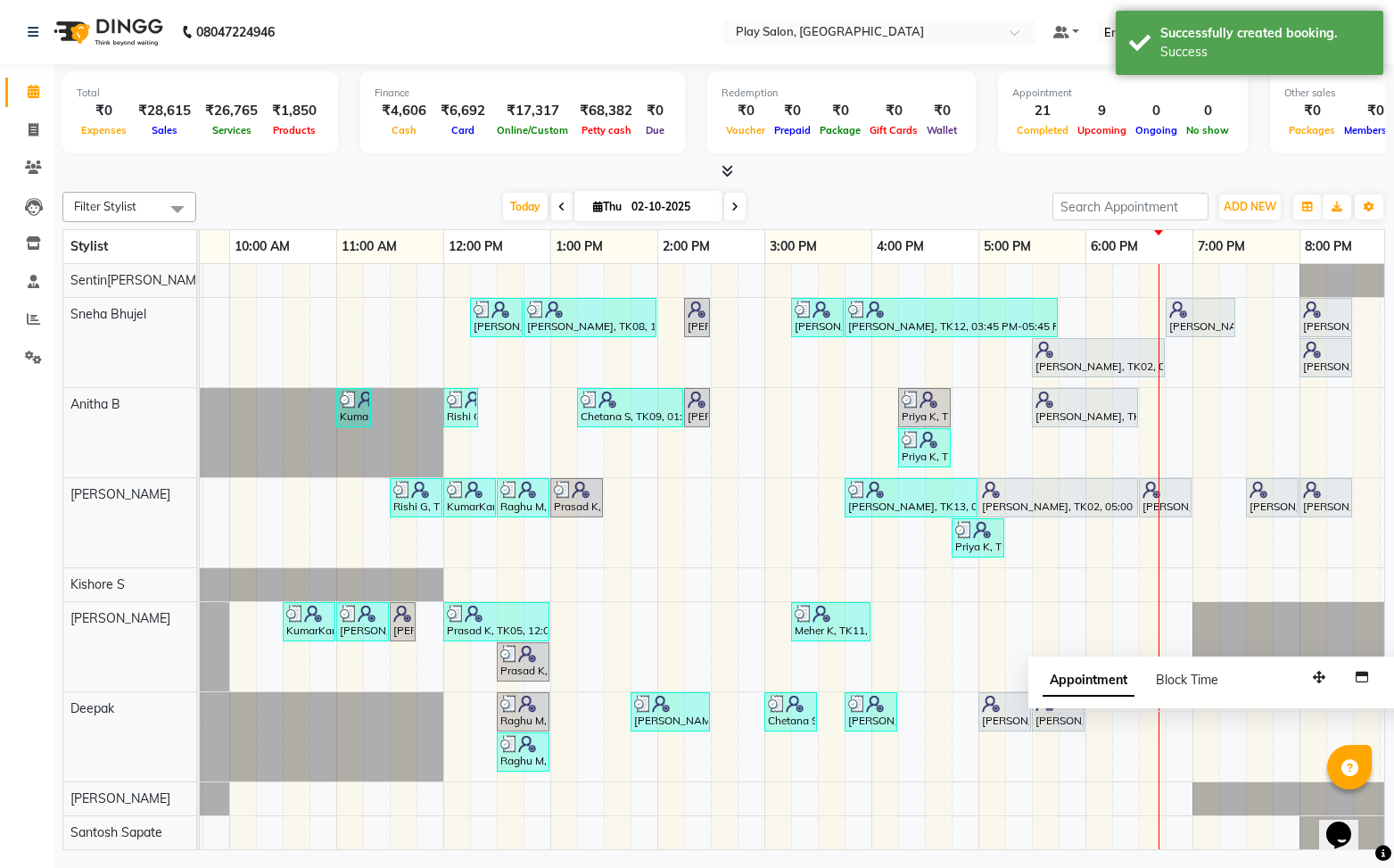
scroll to position [0, 175]
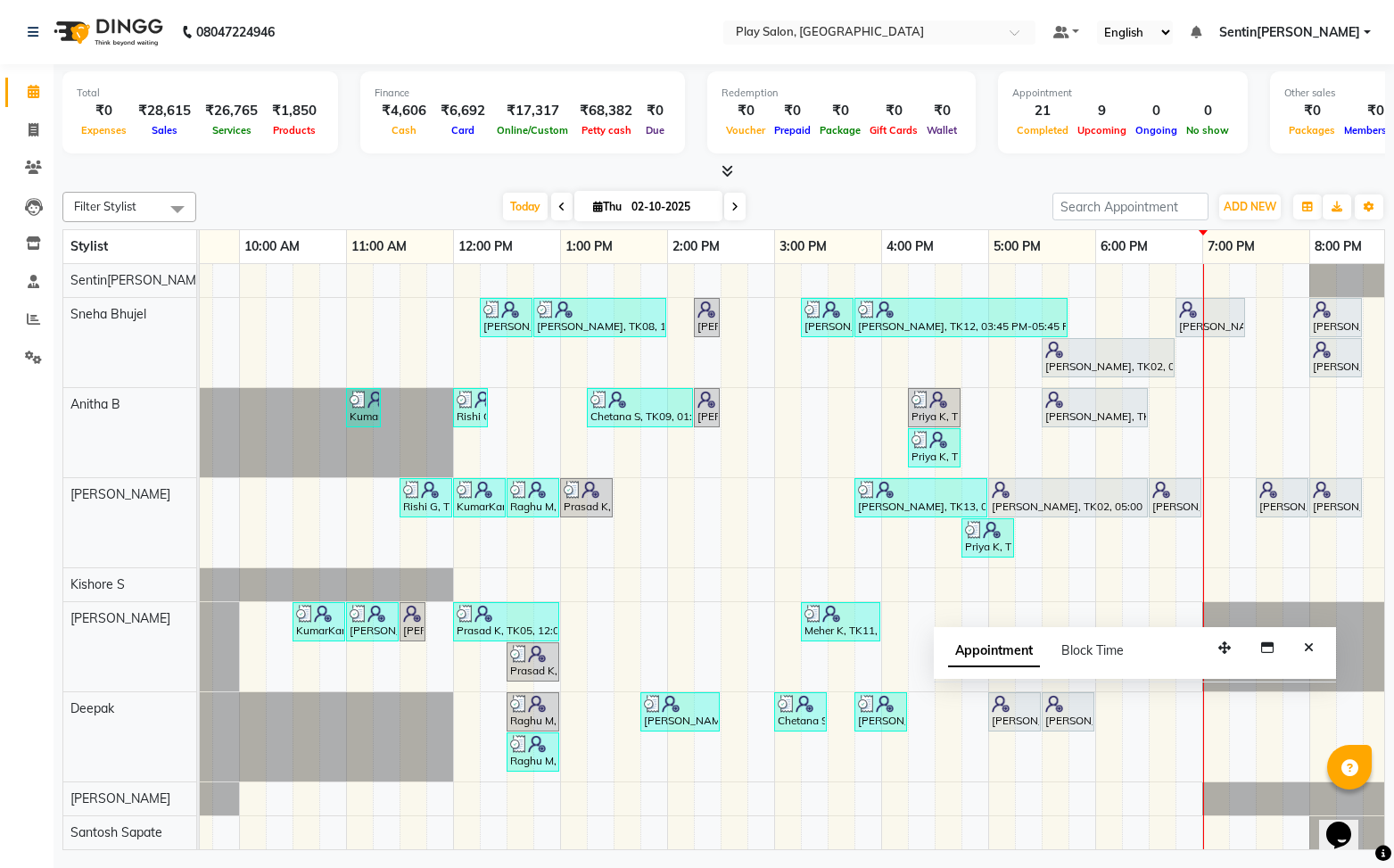
drag, startPoint x: 1321, startPoint y: 675, endPoint x: 1325, endPoint y: 631, distance: 44.2
click at [1229, 644] on icon "button" at bounding box center [1225, 647] width 13 height 13
drag, startPoint x: 1315, startPoint y: 645, endPoint x: 1190, endPoint y: 578, distance: 141.8
click at [1313, 644] on icon "Close" at bounding box center [1310, 646] width 10 height 13
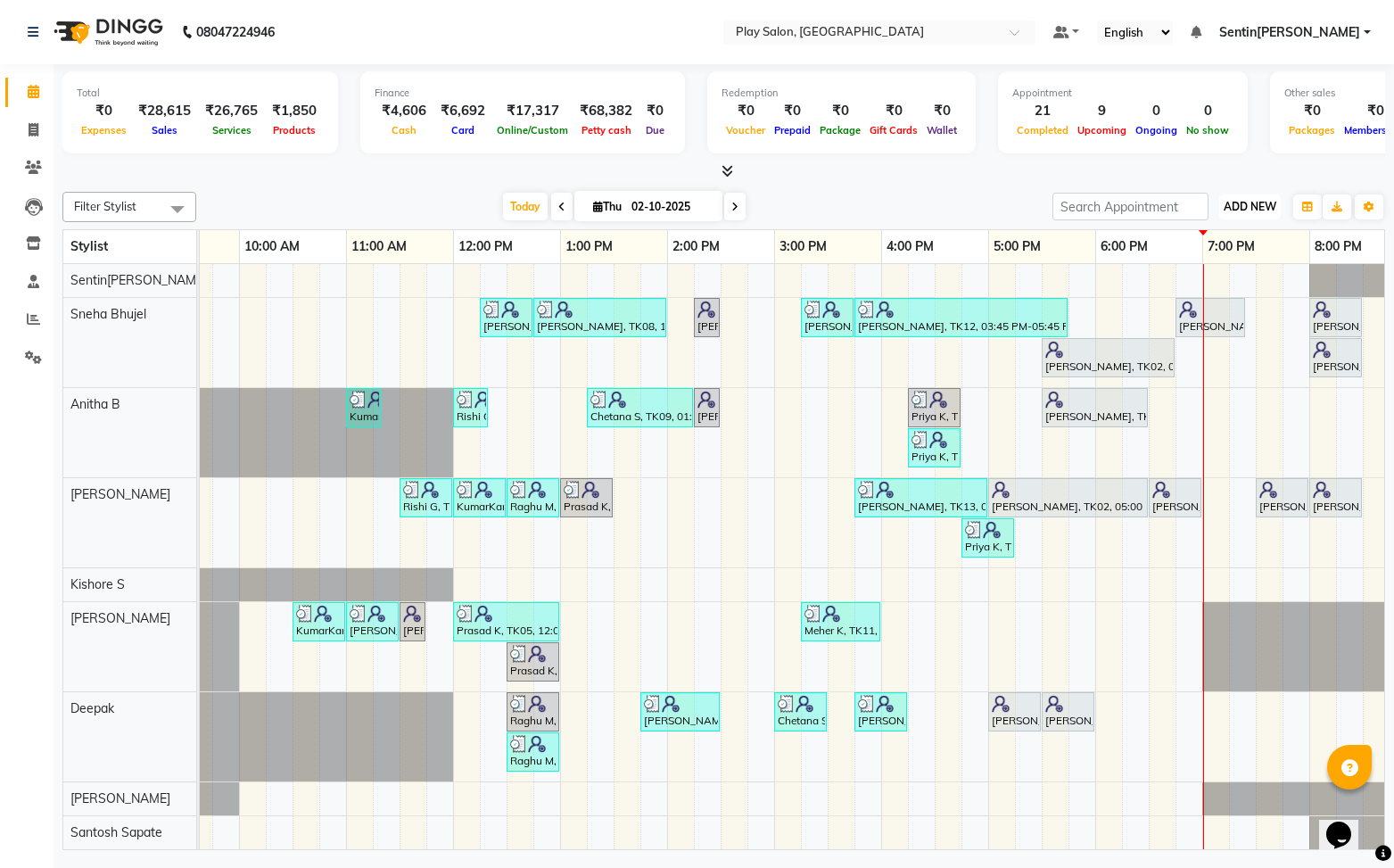
click at [1249, 211] on span "ADD NEW" at bounding box center [1250, 206] width 53 height 14
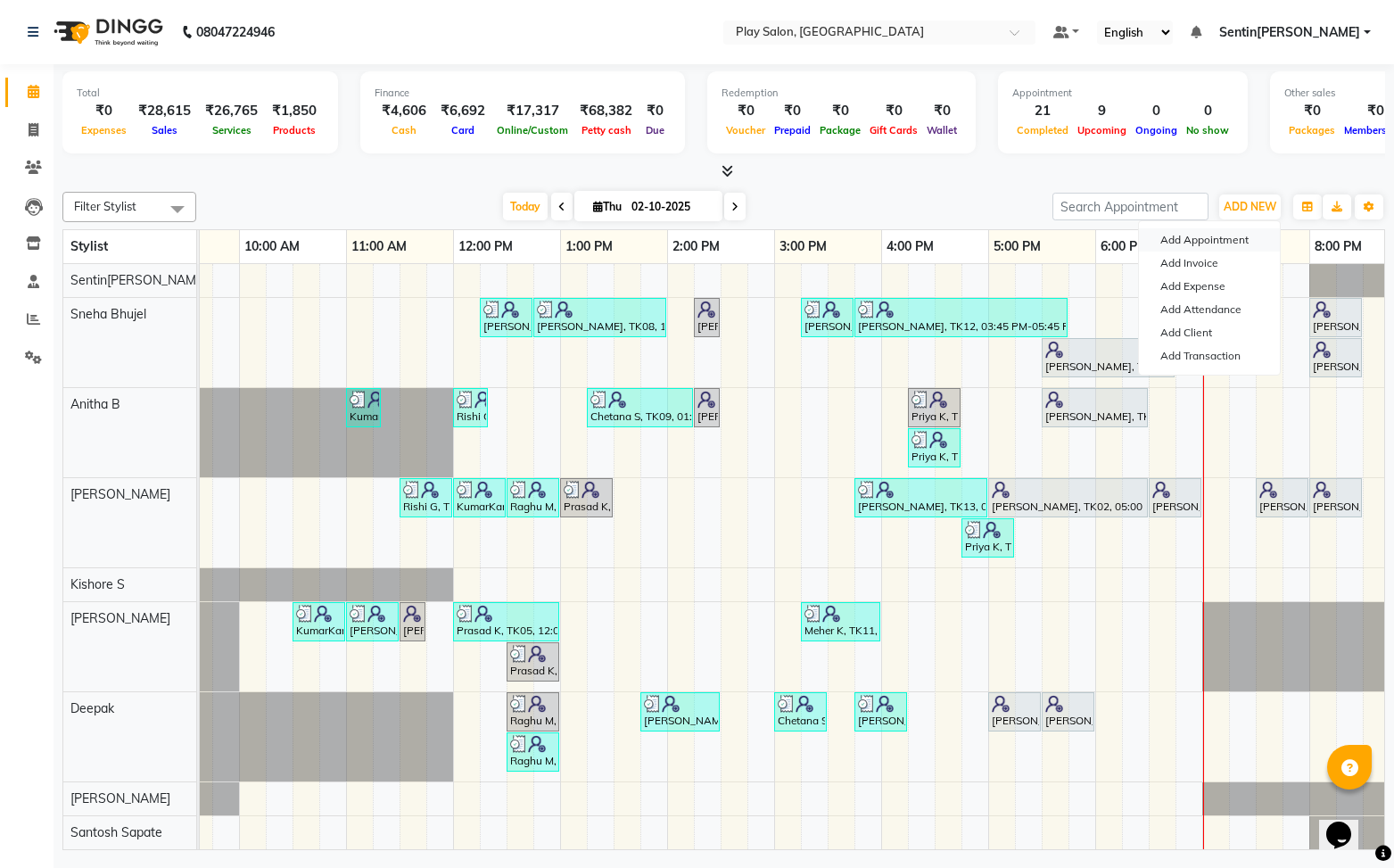
drag, startPoint x: 1222, startPoint y: 240, endPoint x: 1284, endPoint y: 245, distance: 62.2
click at [1225, 234] on button "Add Appointment" at bounding box center [1209, 240] width 141 height 24
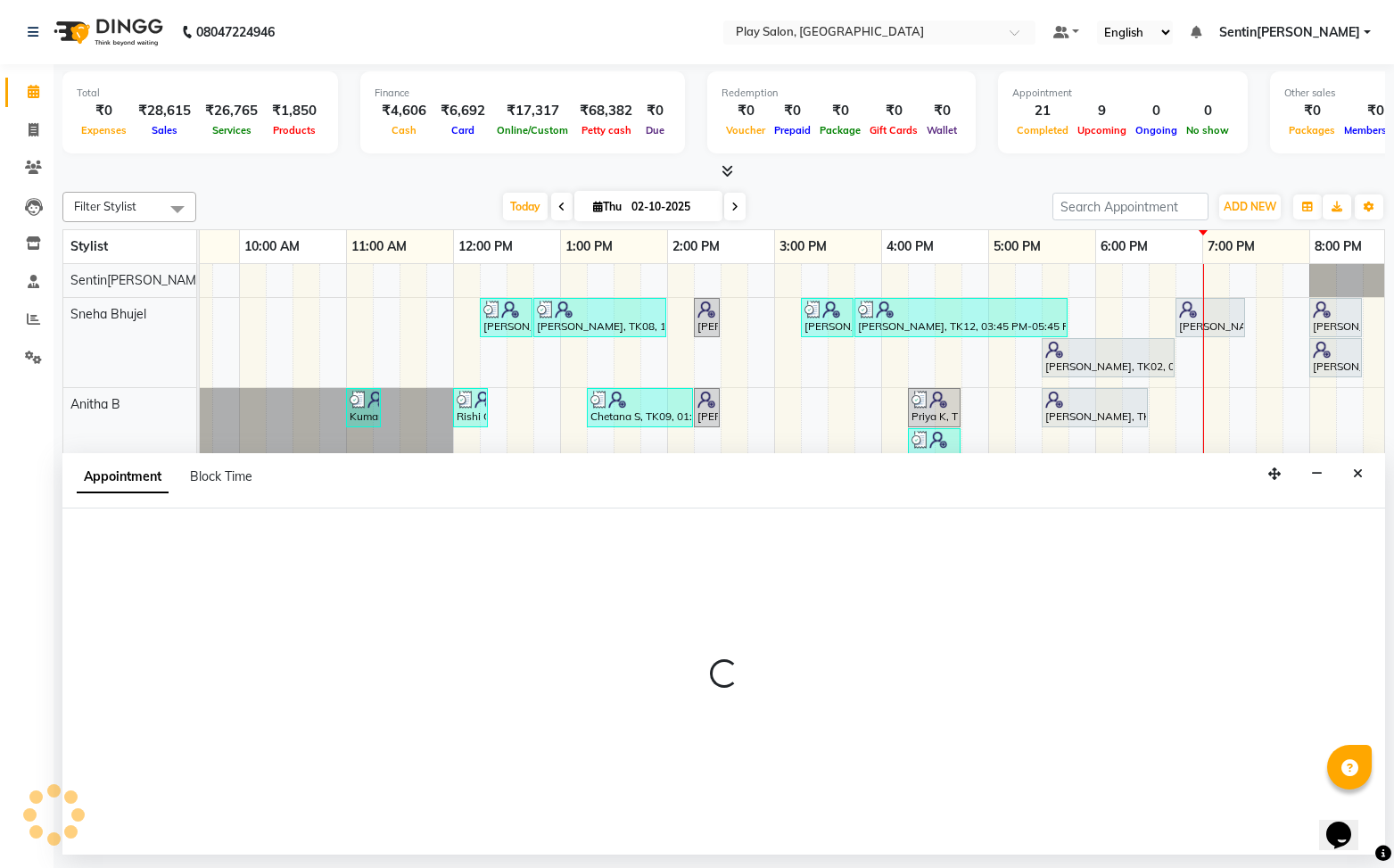
select select "540"
select select "tentative"
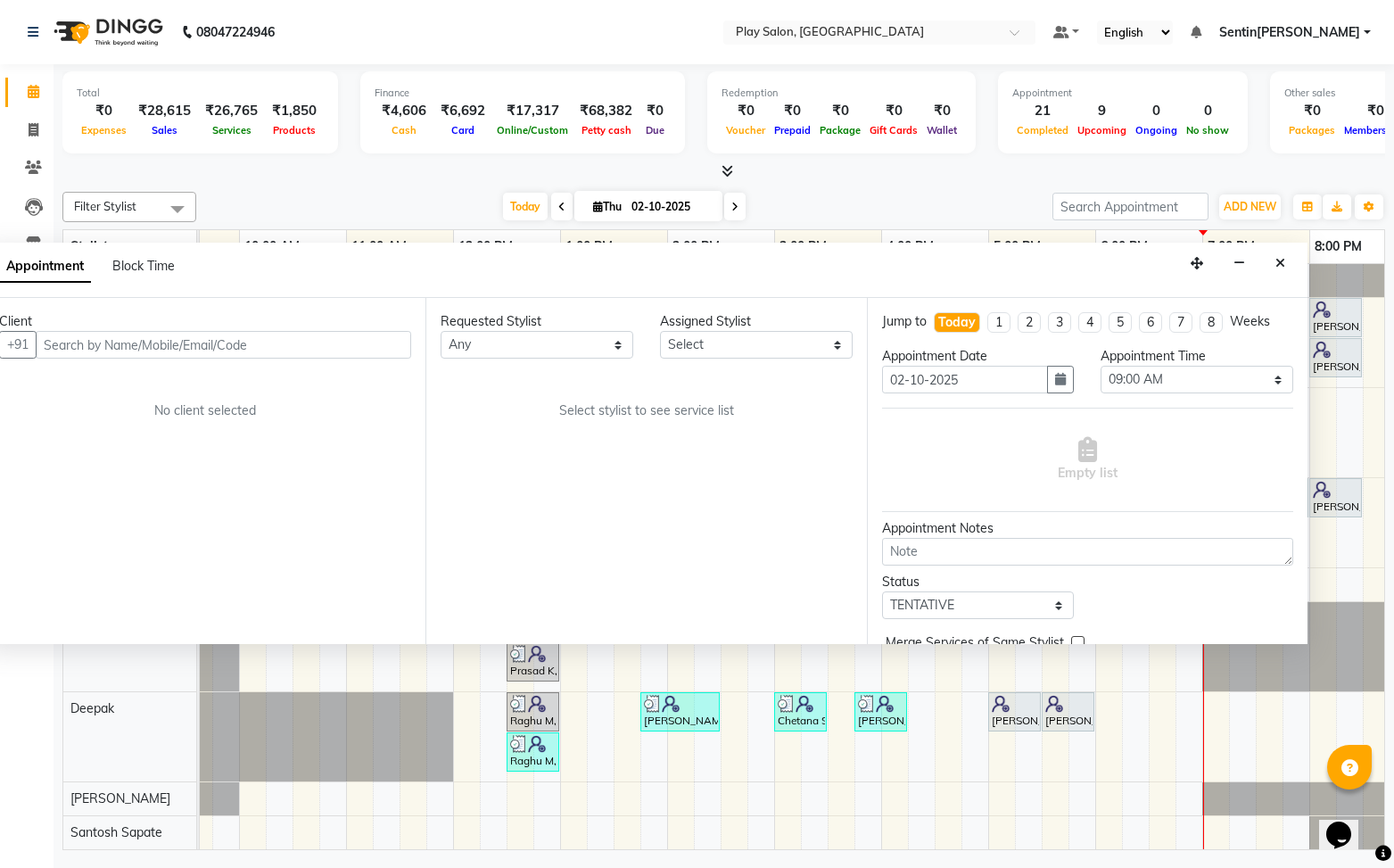
drag, startPoint x: 1273, startPoint y: 469, endPoint x: 991, endPoint y: 363, distance: 301.3
click at [1197, 263] on icon "button" at bounding box center [1198, 264] width 13 height 13
drag, startPoint x: 219, startPoint y: 348, endPoint x: 279, endPoint y: 368, distance: 63.2
click at [223, 348] on input "text" at bounding box center [223, 344] width 376 height 27
click at [220, 347] on input "text" at bounding box center [223, 344] width 376 height 27
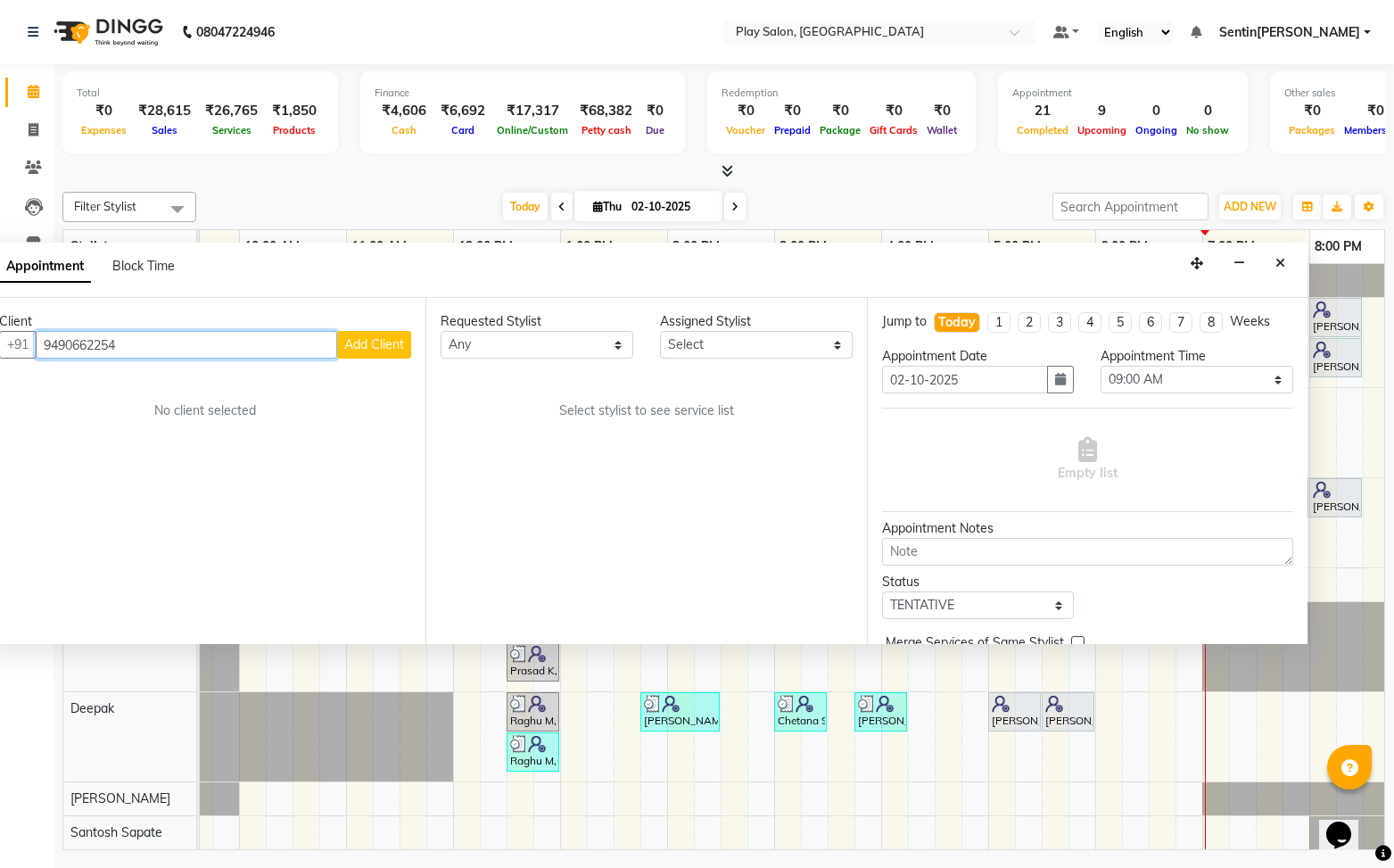
type input "9490662254"
click at [370, 352] on span "Add Client" at bounding box center [375, 344] width 60 height 16
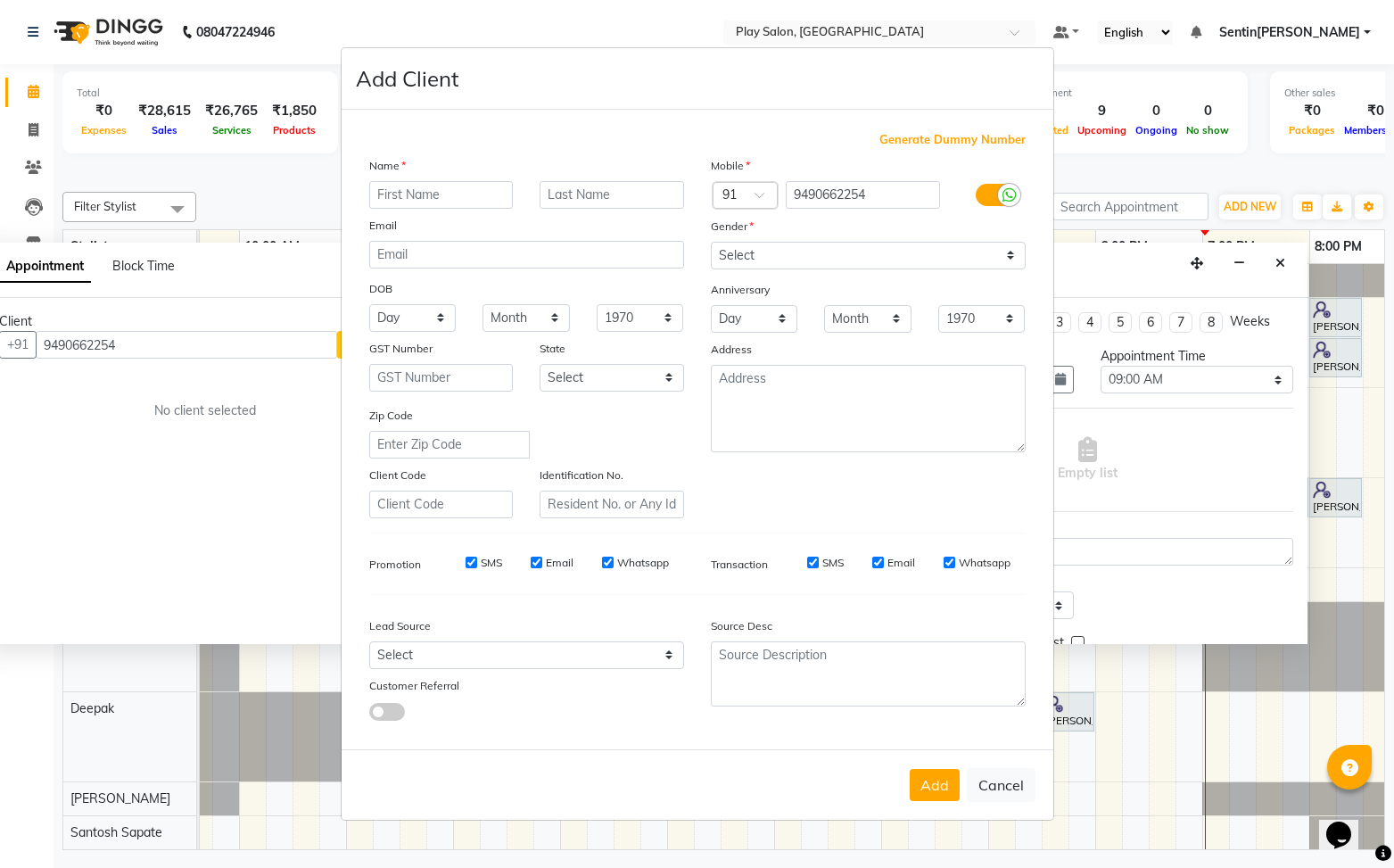
click at [425, 199] on input "text" at bounding box center [441, 195] width 145 height 27
type input "Radhika"
click at [757, 251] on select "Select [DEMOGRAPHIC_DATA] [DEMOGRAPHIC_DATA] Other Prefer Not To Say" at bounding box center [868, 255] width 315 height 27
select select "[DEMOGRAPHIC_DATA]"
click at [711, 242] on select "Select [DEMOGRAPHIC_DATA] [DEMOGRAPHIC_DATA] Other Prefer Not To Say" at bounding box center [868, 255] width 315 height 27
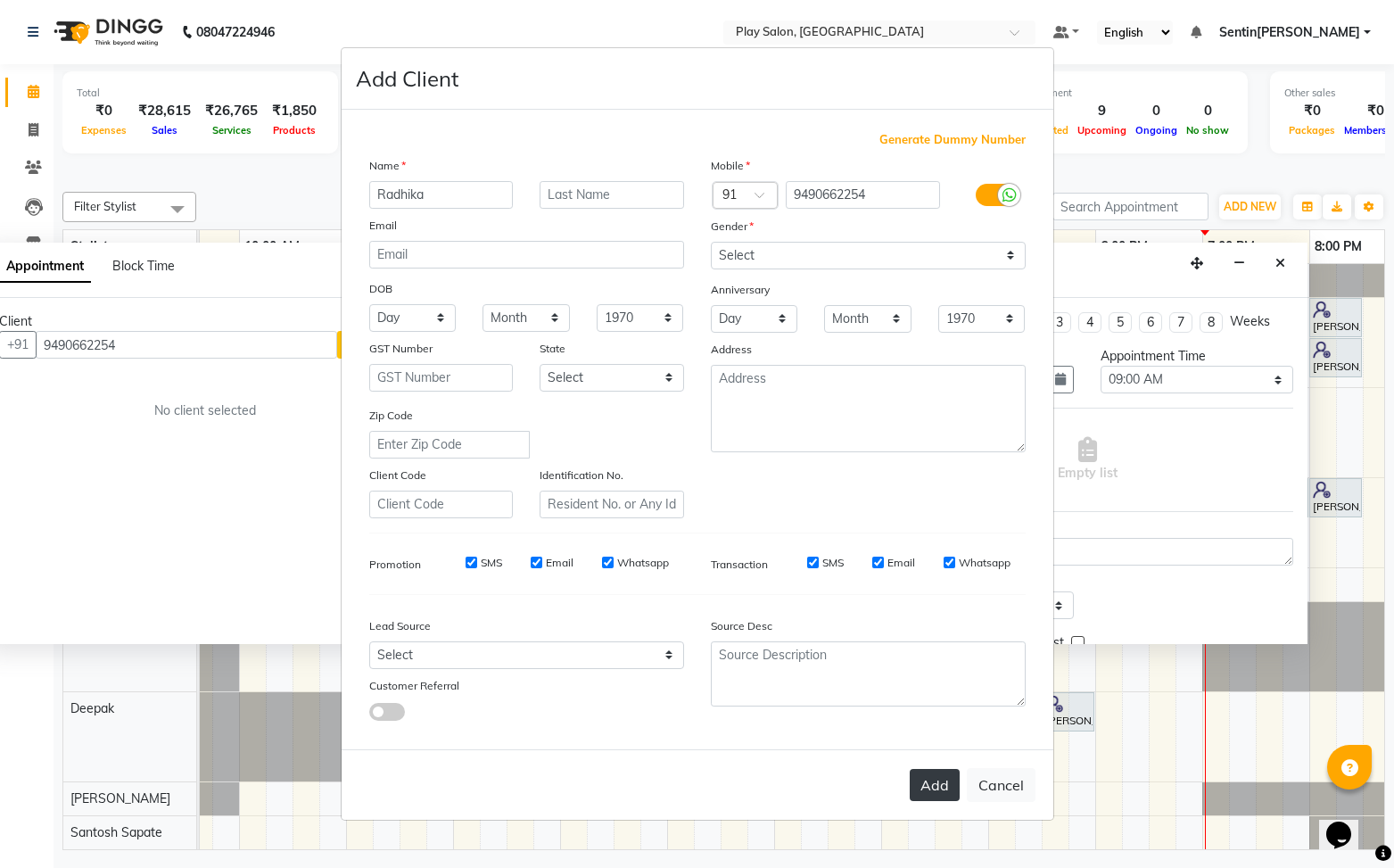
click at [922, 792] on button "Add" at bounding box center [935, 784] width 50 height 32
select select
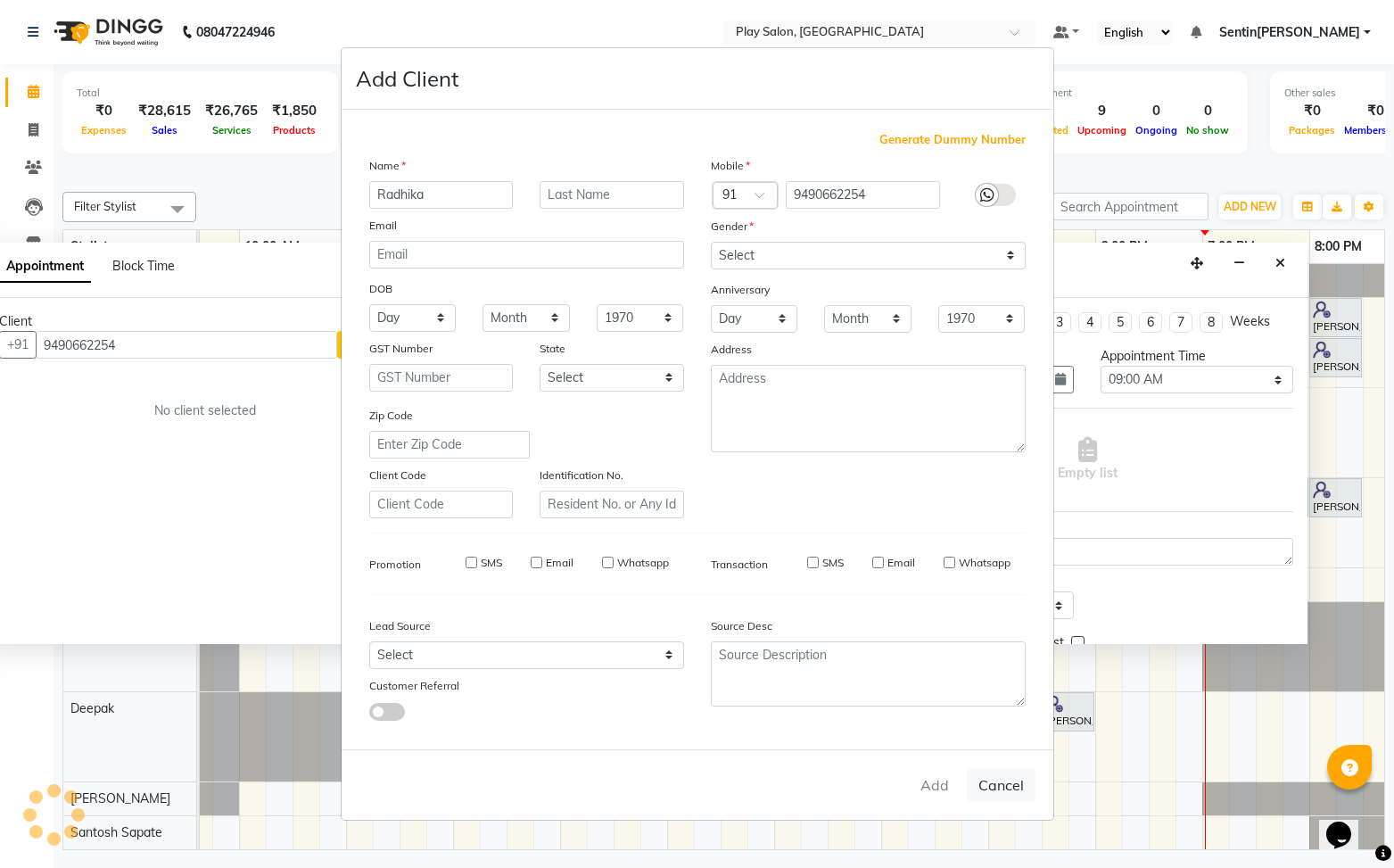
select select
checkbox input "false"
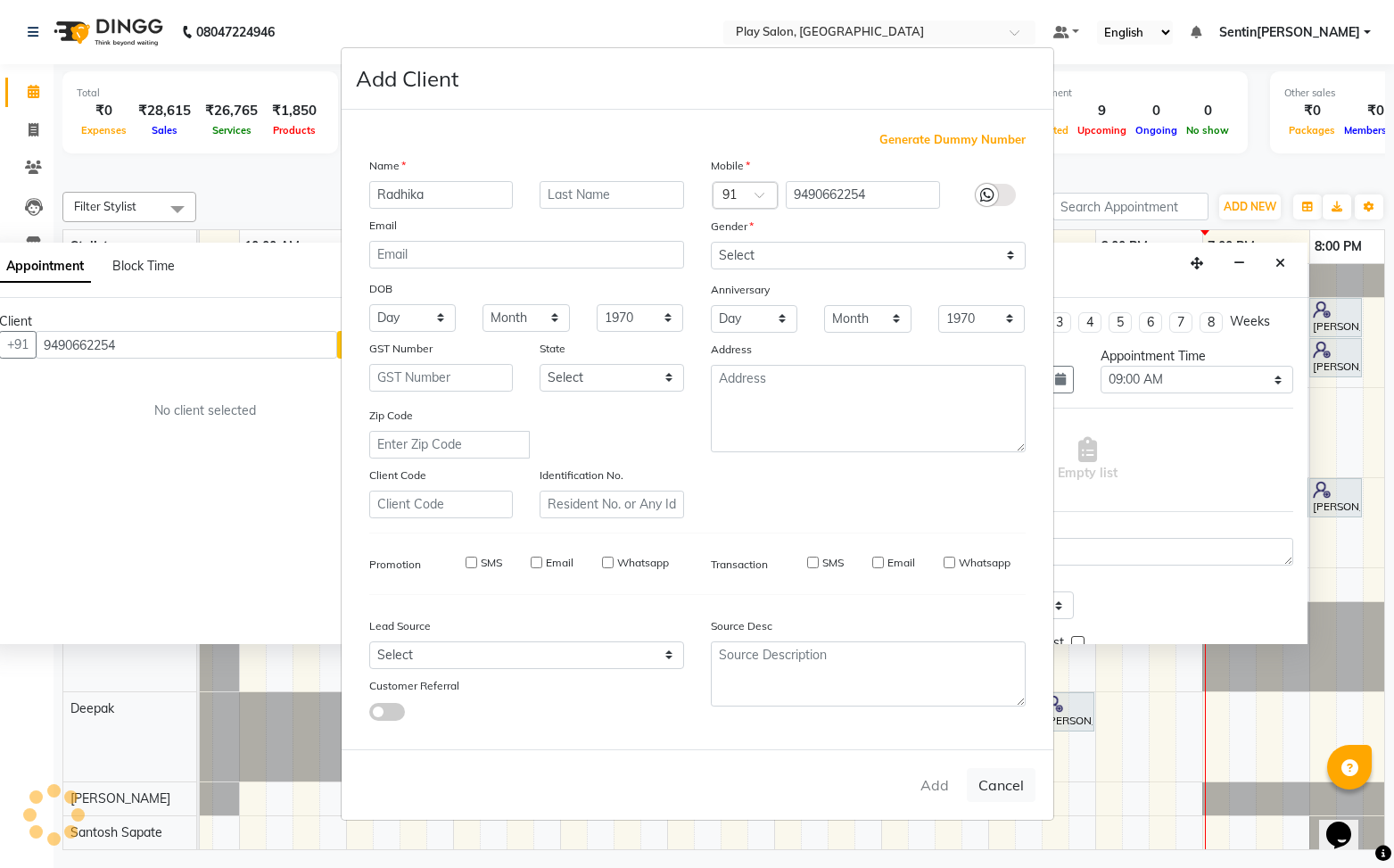
checkbox input "false"
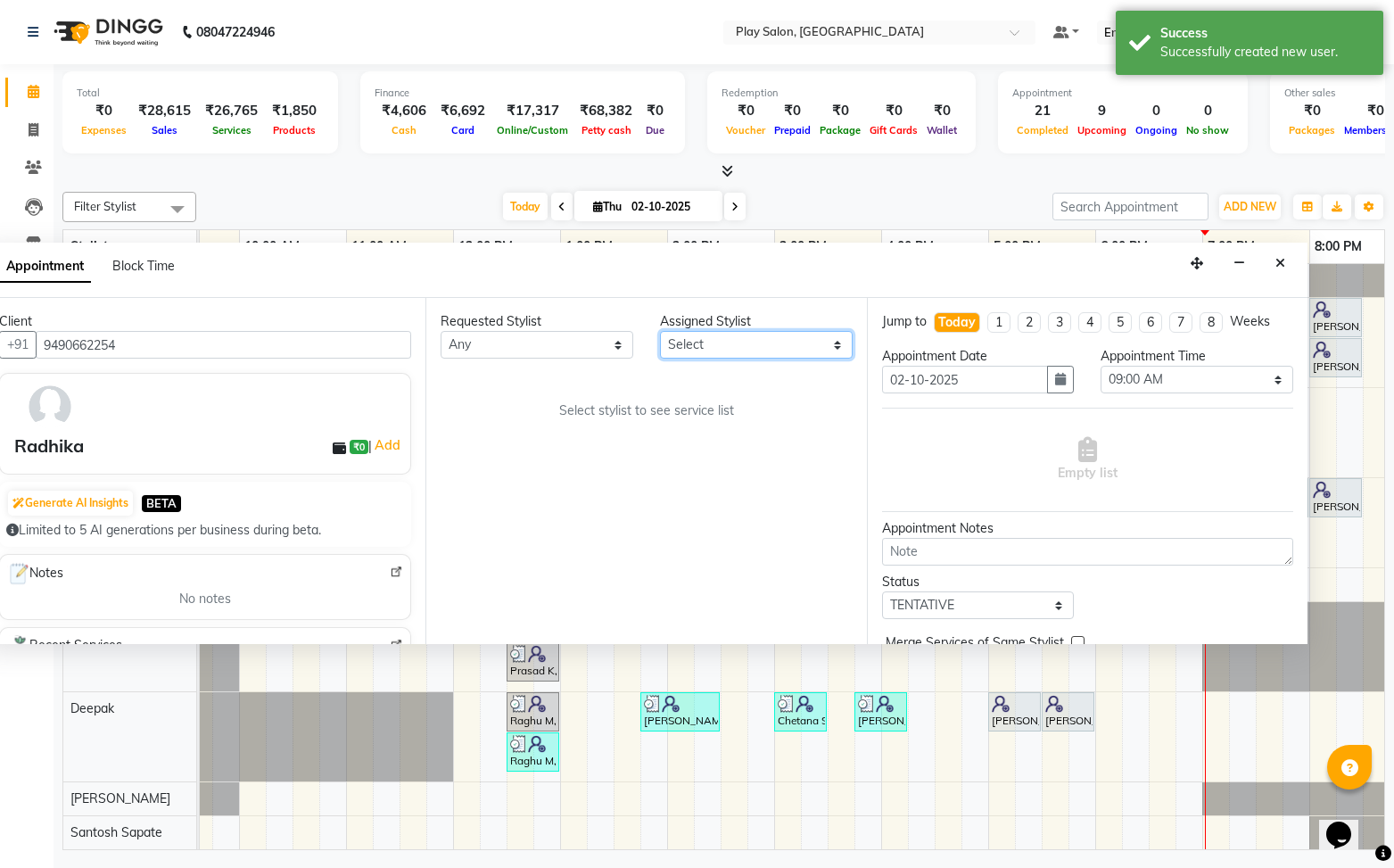
click at [716, 347] on select "Select [PERSON_NAME] B [PERSON_NAME] S [PERSON_NAME] [PERSON_NAME] M [PERSON_NA…" at bounding box center [757, 344] width 193 height 27
select select "91860"
click at [660, 331] on select "Select [PERSON_NAME] B [PERSON_NAME] S [PERSON_NAME] [PERSON_NAME] M [PERSON_NA…" at bounding box center [757, 344] width 193 height 27
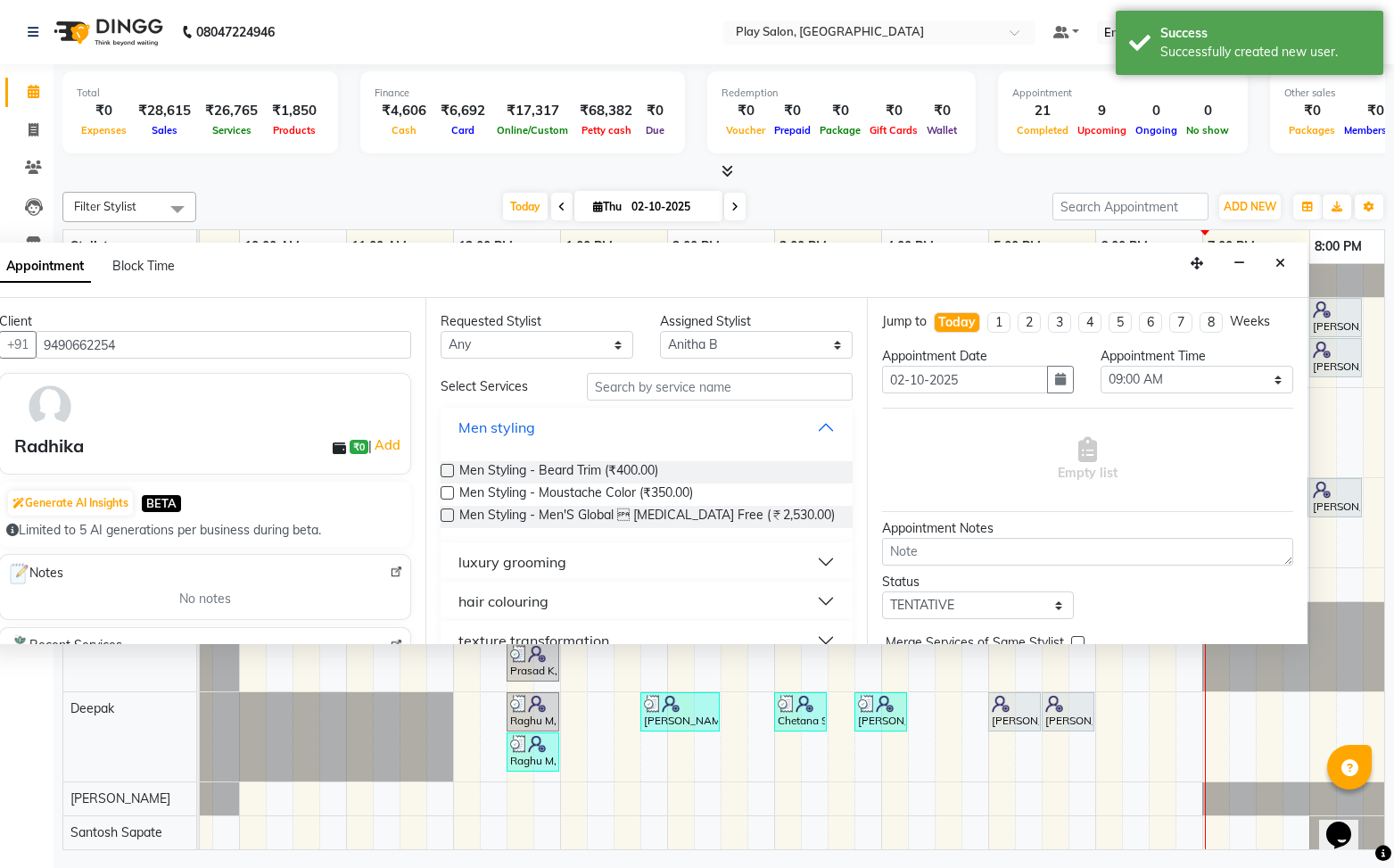
drag, startPoint x: 822, startPoint y: 426, endPoint x: 777, endPoint y: 460, distance: 56.4
click at [821, 426] on button "Men styling" at bounding box center [646, 426] width 397 height 32
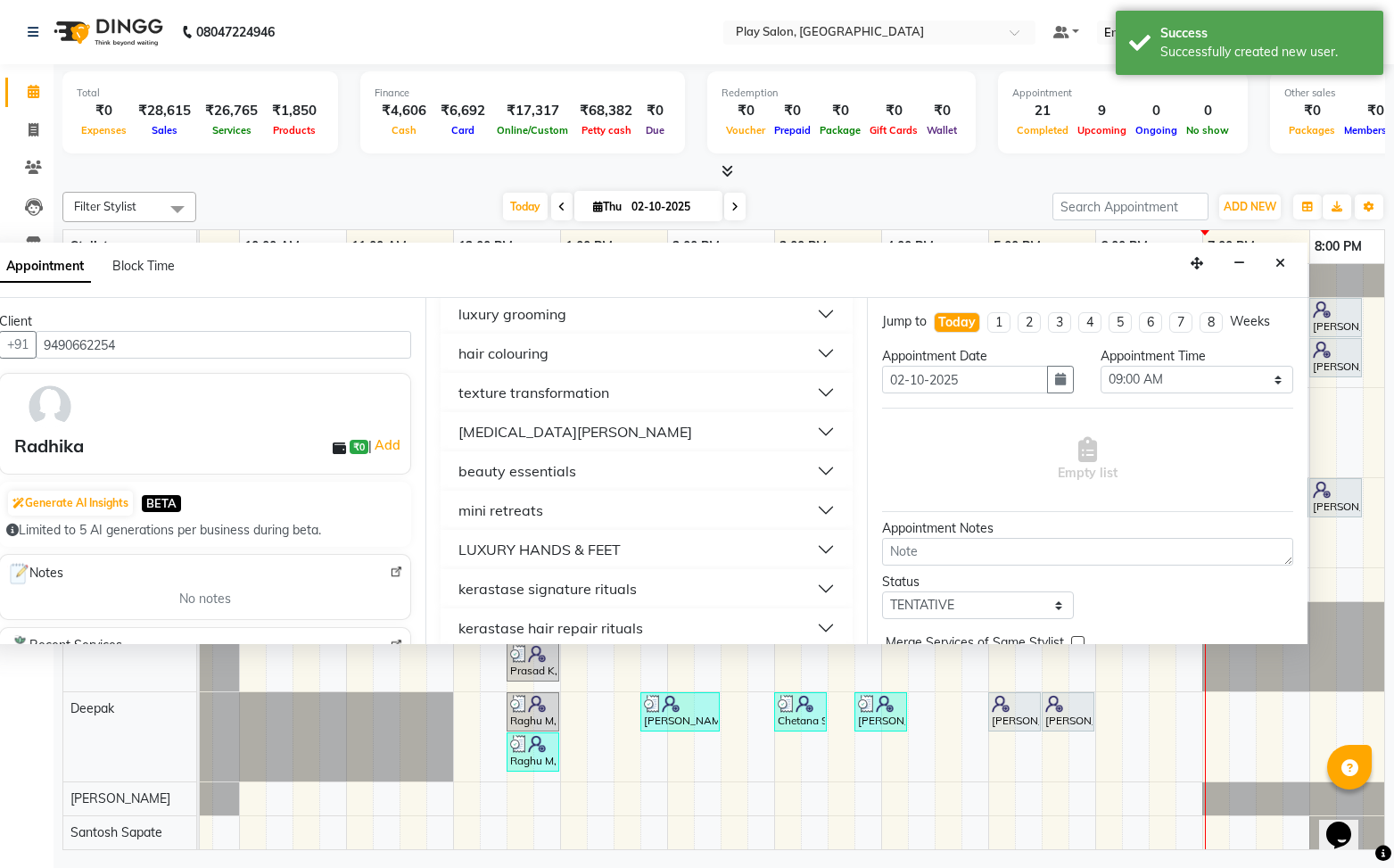
scroll to position [154, 0]
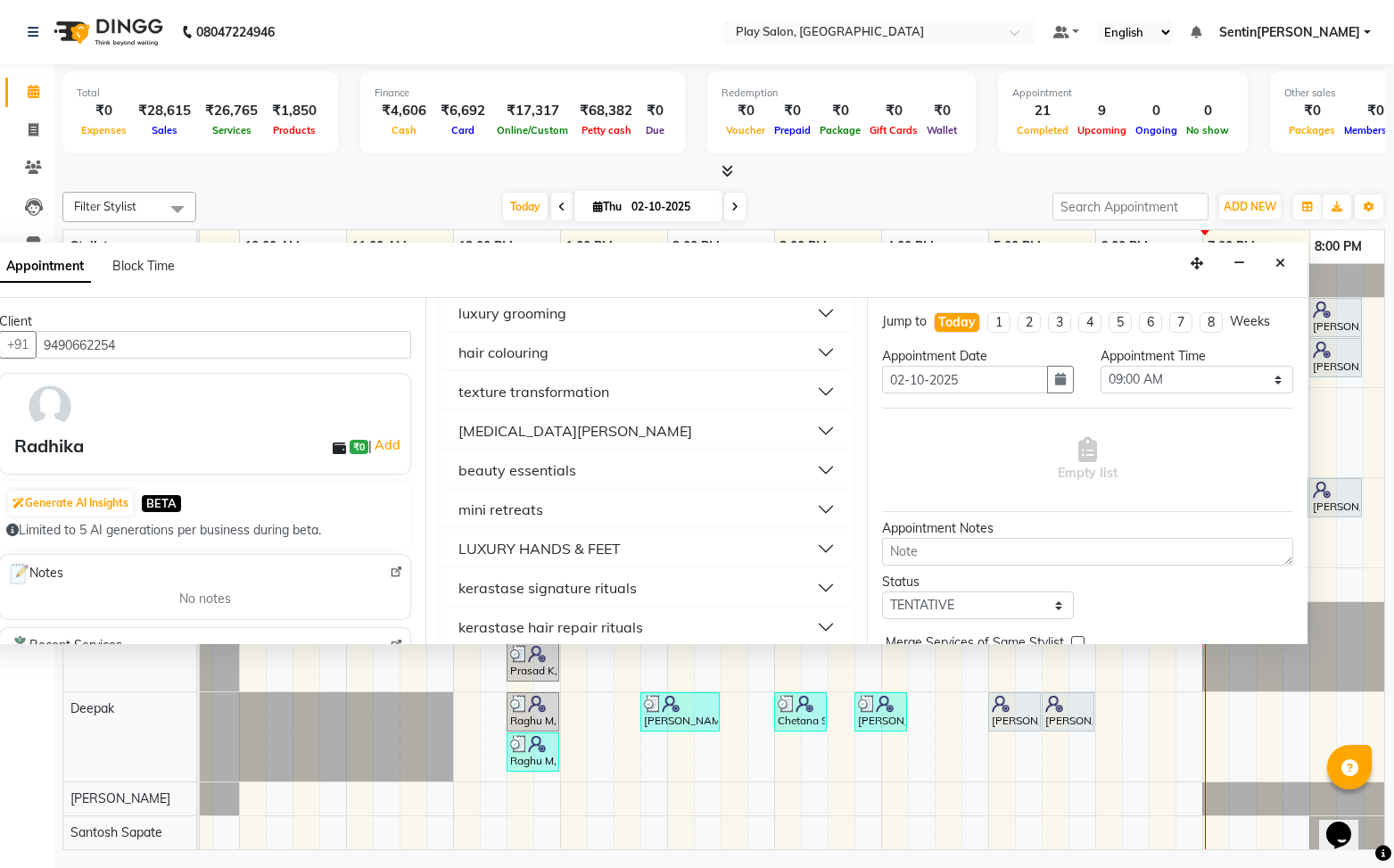
click at [810, 471] on button "beauty essentials" at bounding box center [646, 469] width 397 height 32
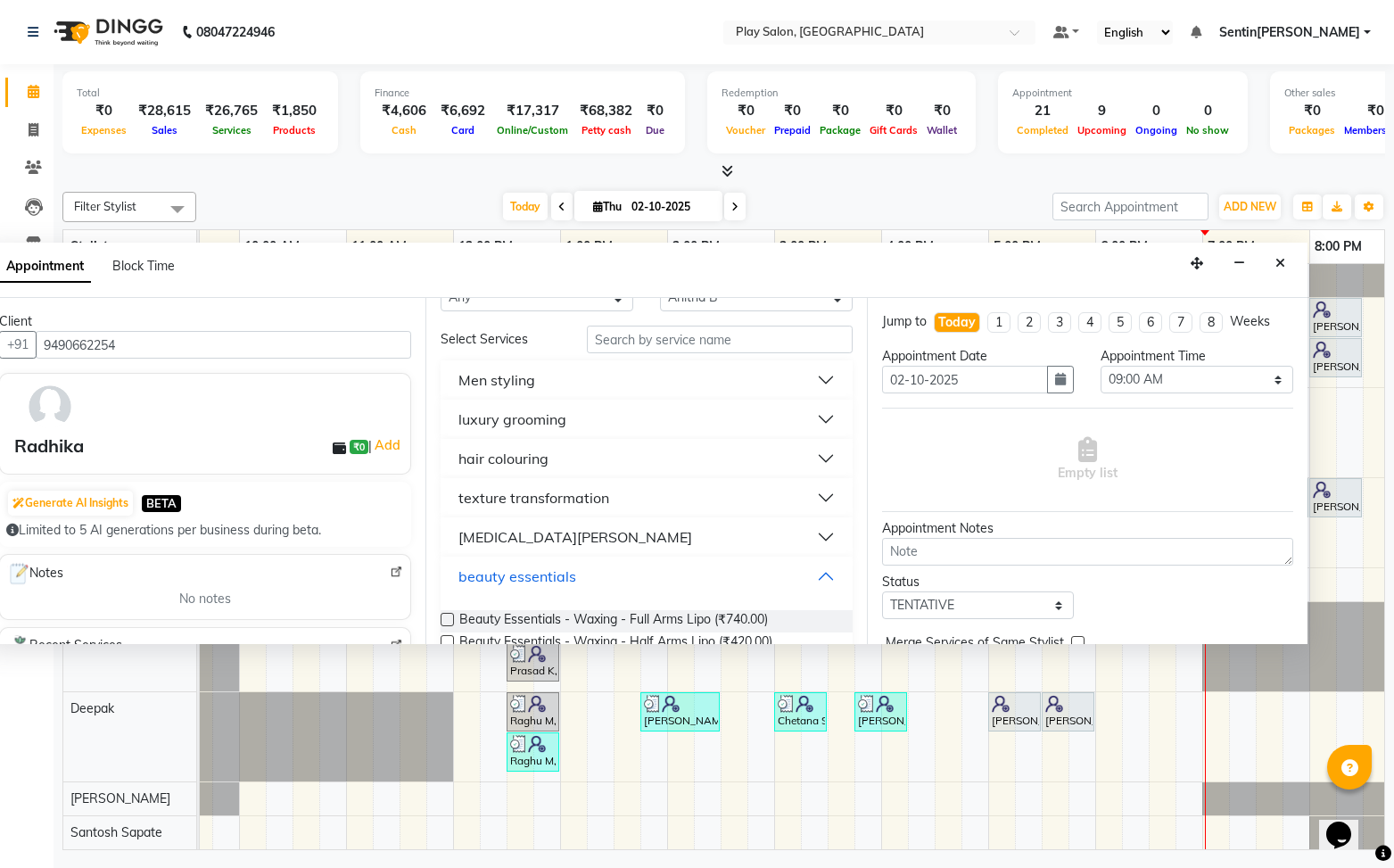
scroll to position [0, 0]
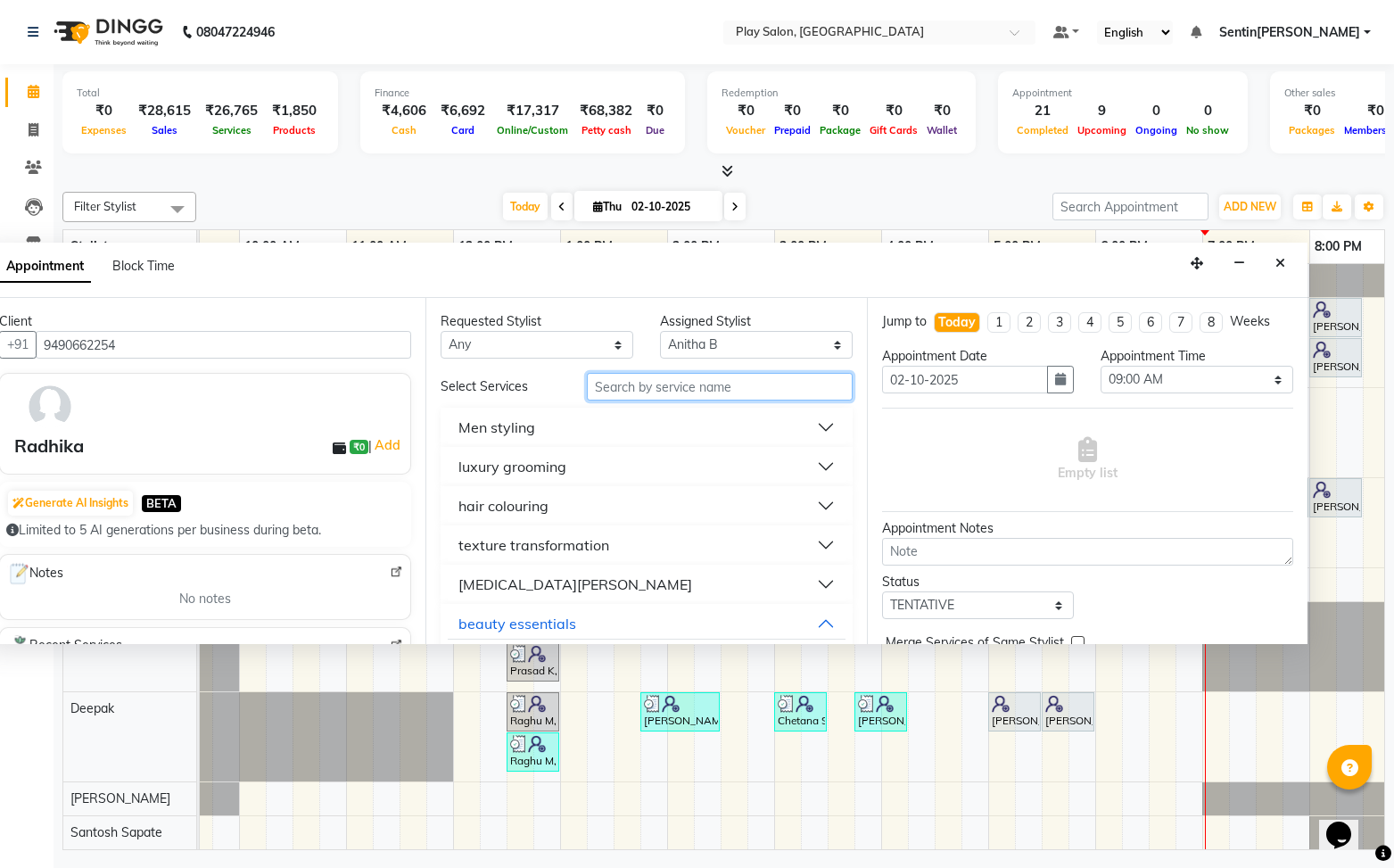
click at [680, 386] on input "text" at bounding box center [720, 386] width 266 height 27
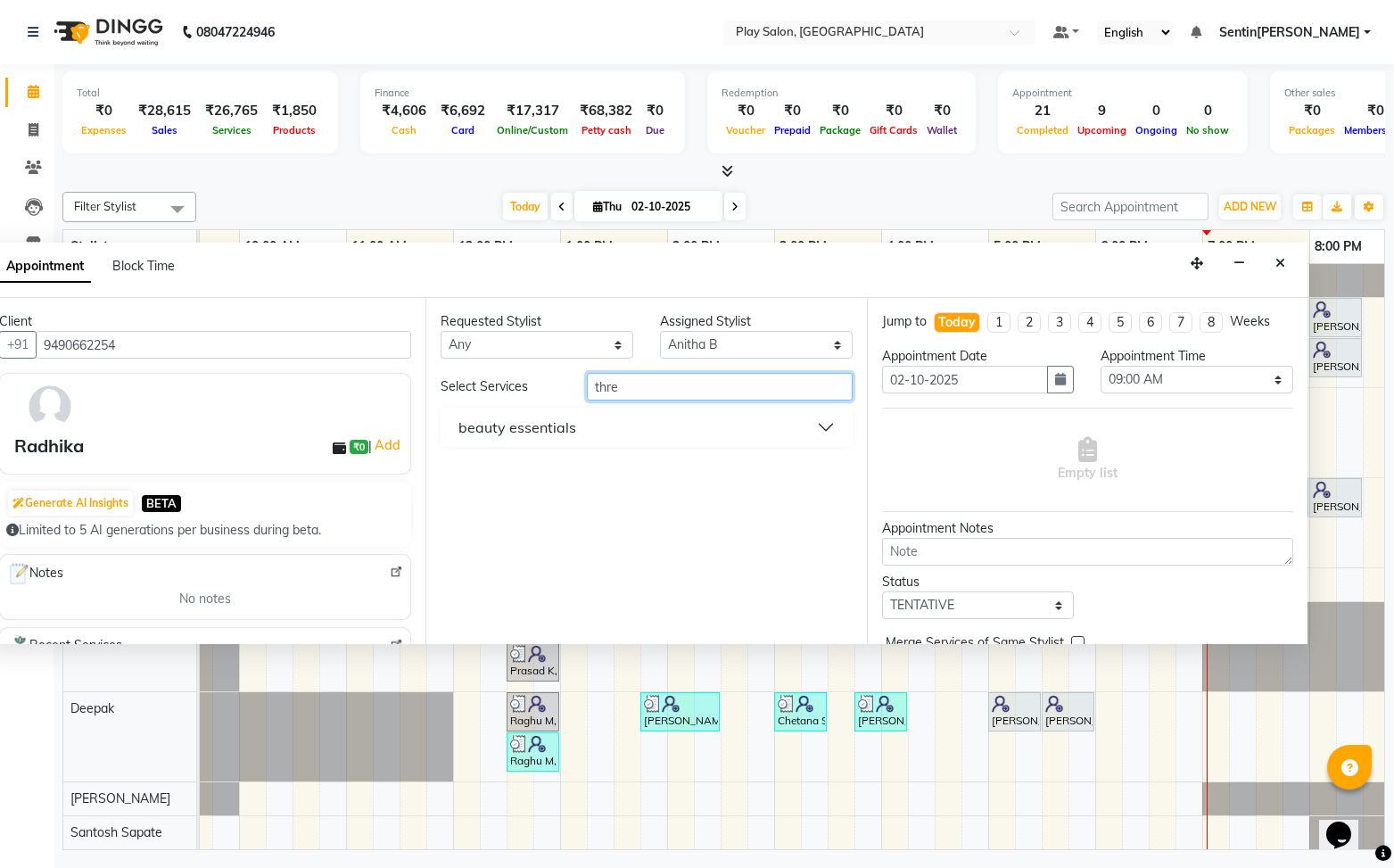
type input "thre"
drag, startPoint x: 828, startPoint y: 426, endPoint x: 769, endPoint y: 406, distance: 62.3
click at [824, 424] on button "beauty essentials" at bounding box center [646, 426] width 397 height 32
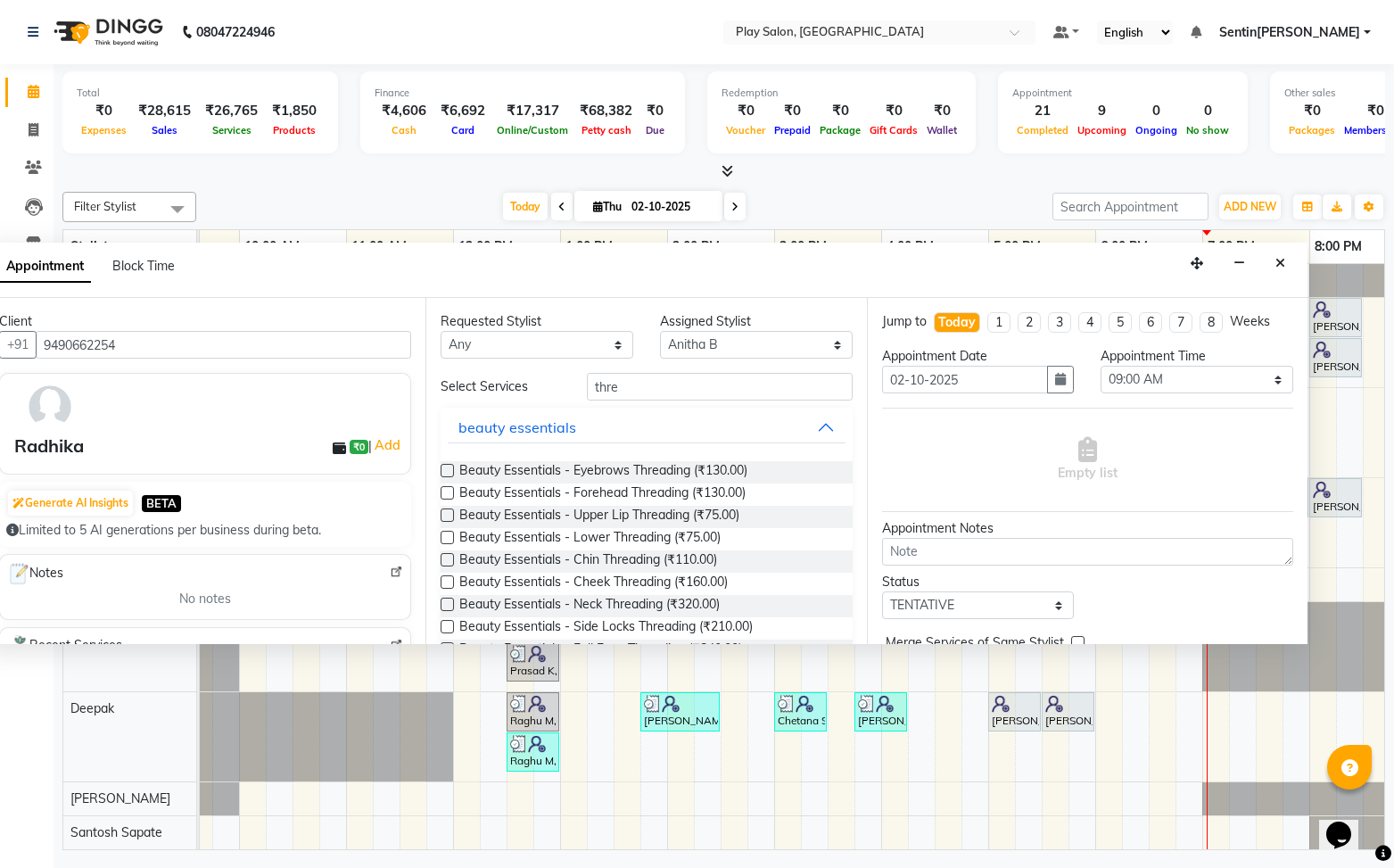
click at [449, 473] on label at bounding box center [447, 470] width 14 height 14
click at [449, 473] on input "checkbox" at bounding box center [446, 472] width 12 height 12
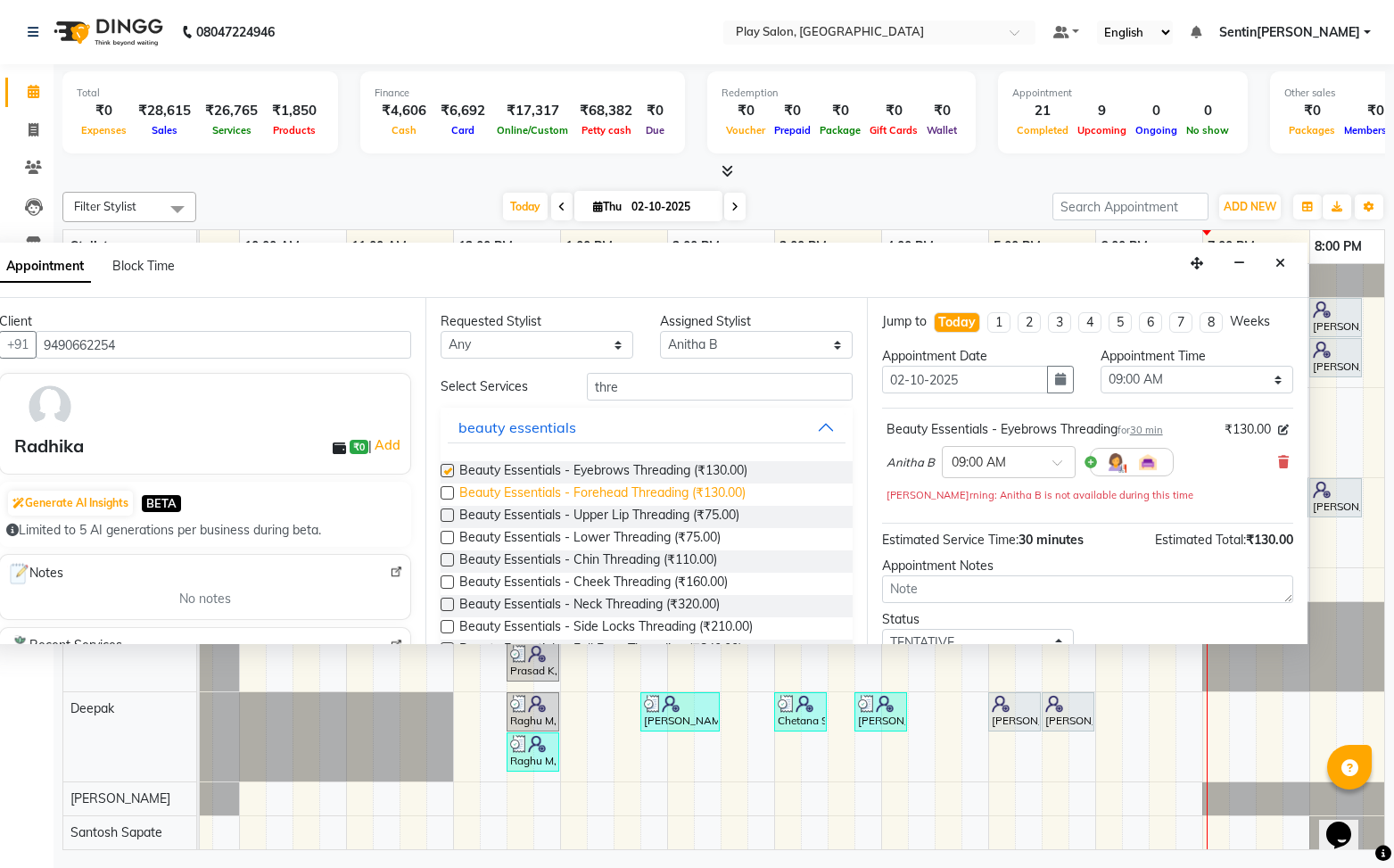
checkbox input "false"
click at [447, 556] on label at bounding box center [447, 559] width 14 height 14
click at [447, 556] on input "checkbox" at bounding box center [446, 561] width 12 height 12
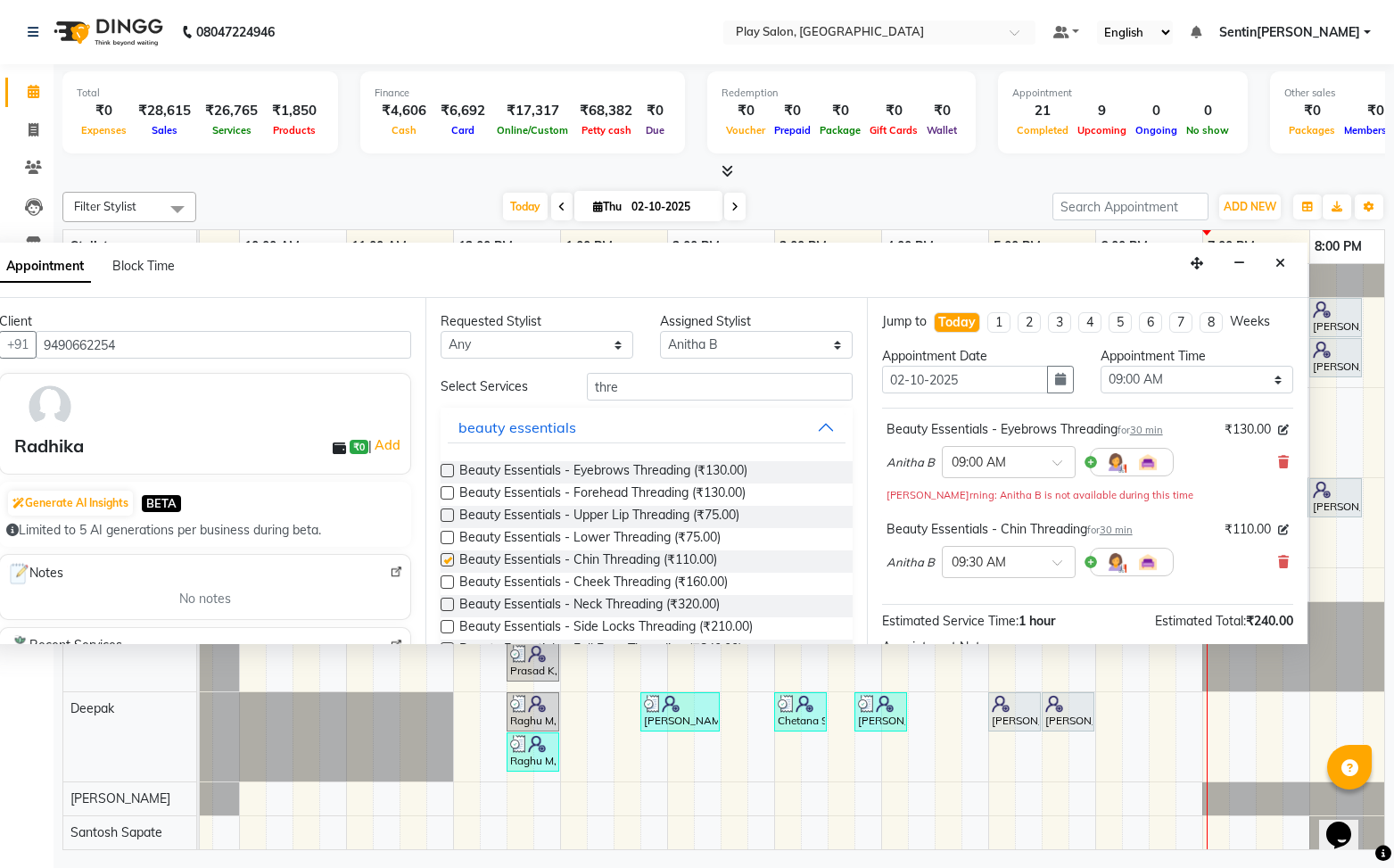
checkbox input "false"
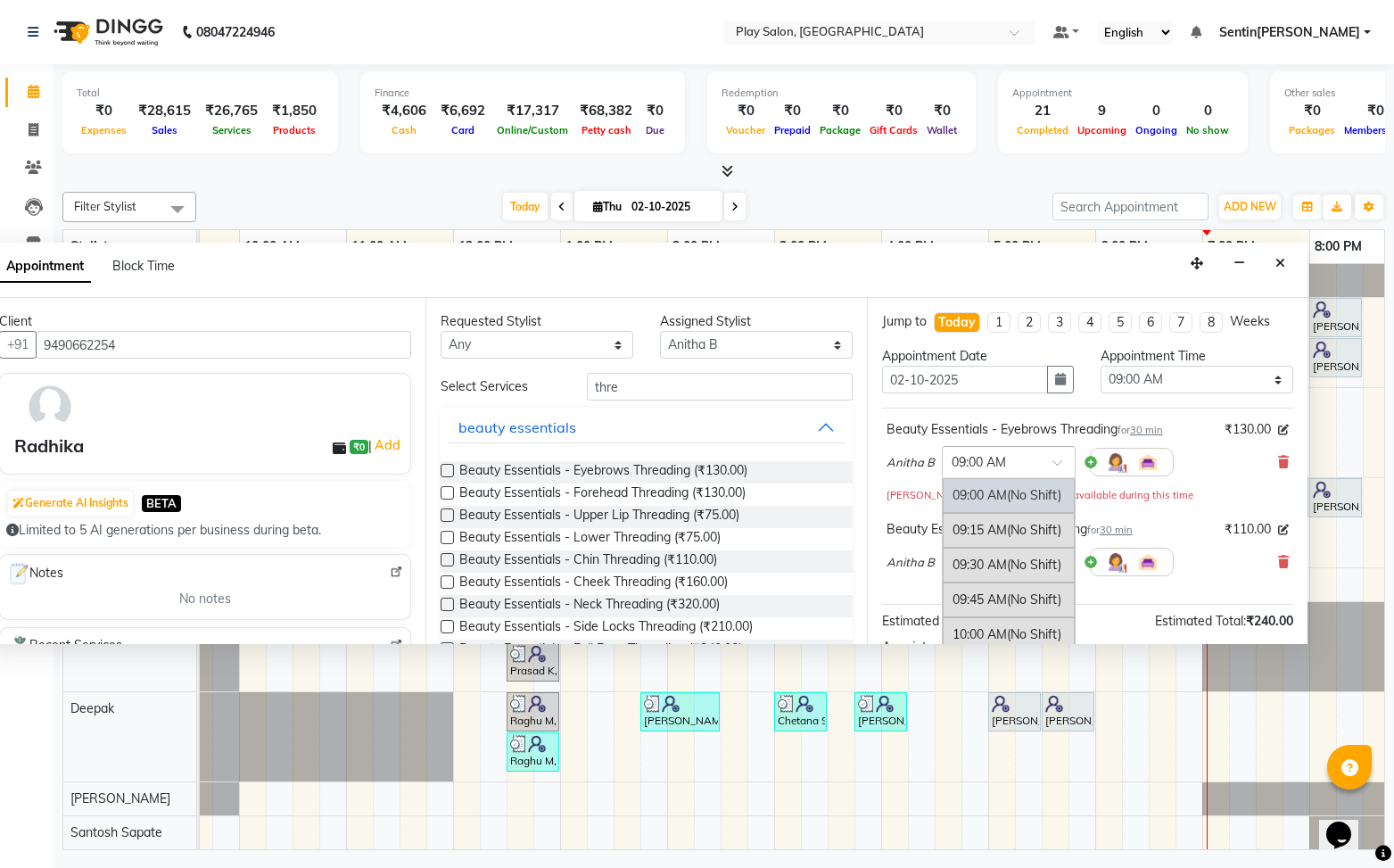
click at [1055, 466] on span at bounding box center [1064, 467] width 23 height 19
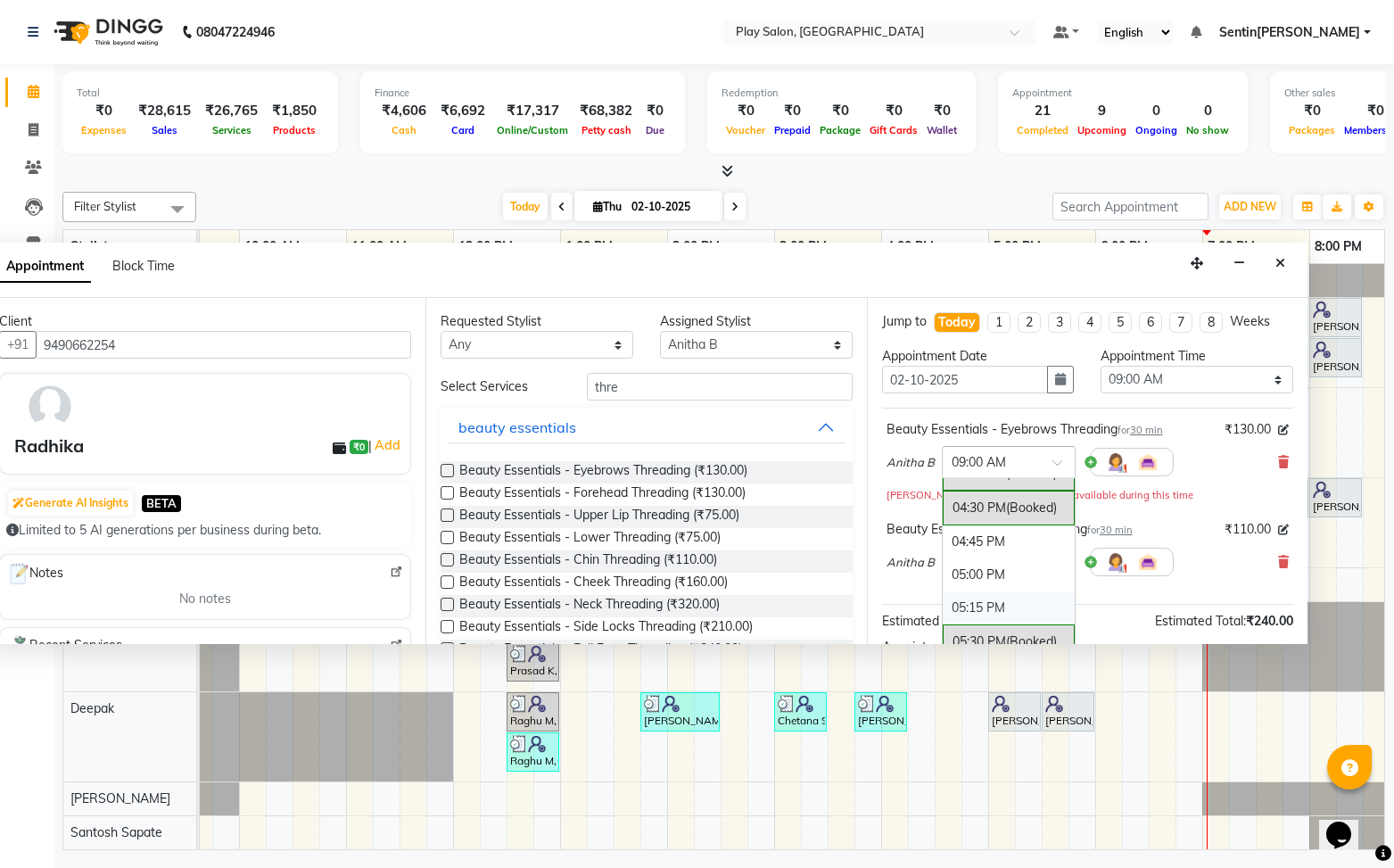
scroll to position [1016, 0]
click at [986, 533] on div "04:45 PM" at bounding box center [1008, 536] width 132 height 33
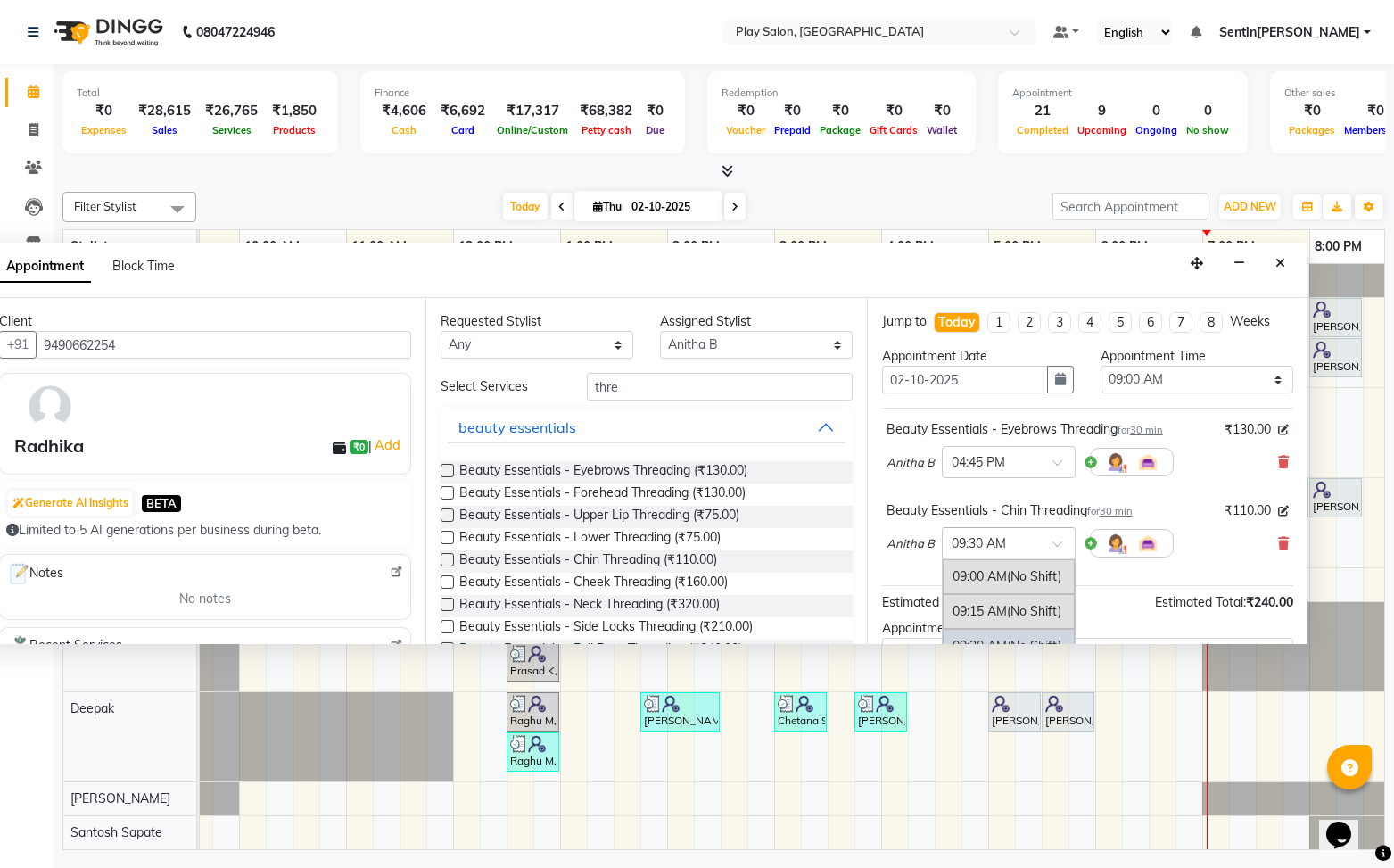
click at [1035, 545] on div at bounding box center [1008, 542] width 132 height 19
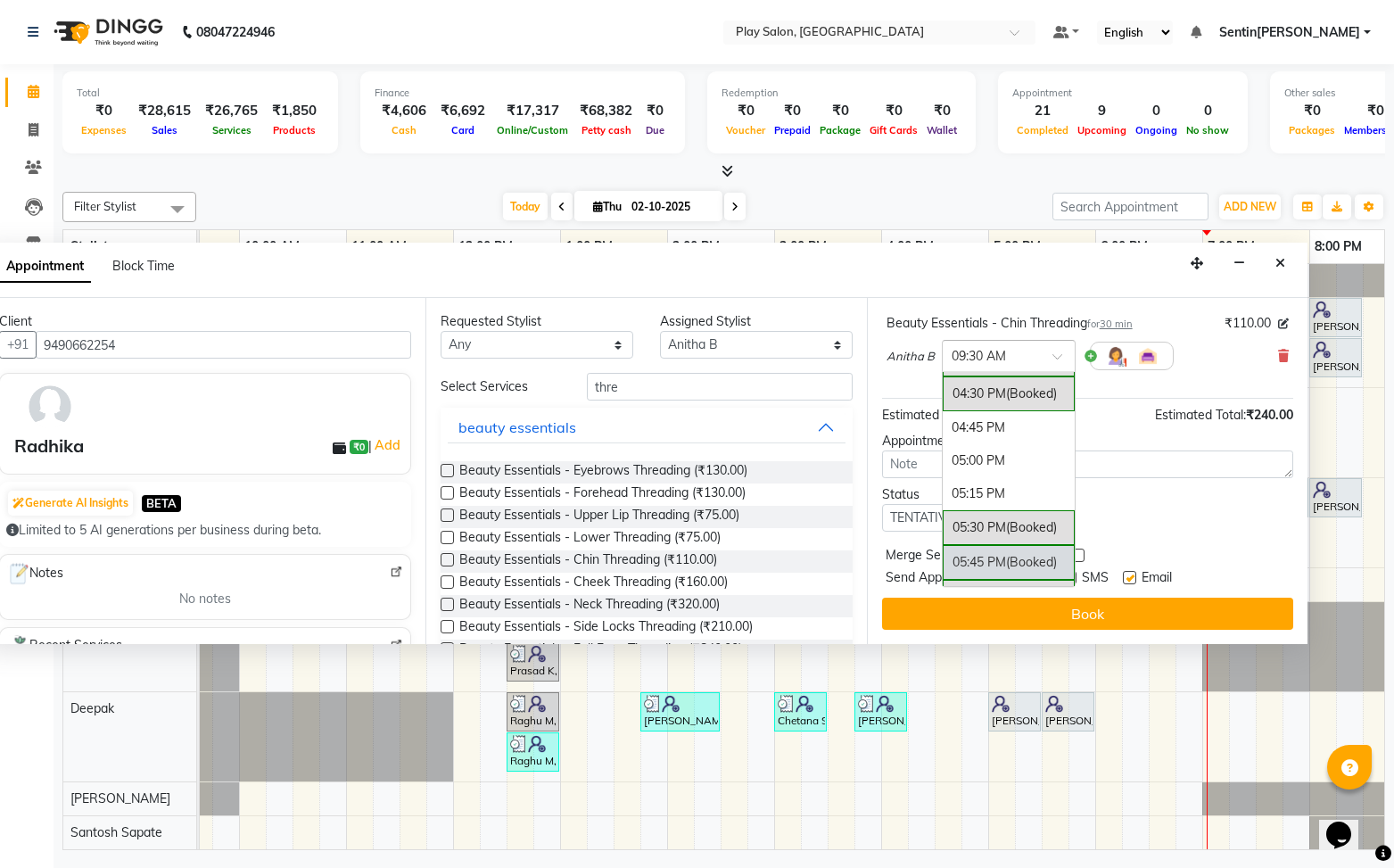
scroll to position [1021, 0]
click at [972, 453] on div "05:00 PM" at bounding box center [1008, 459] width 132 height 33
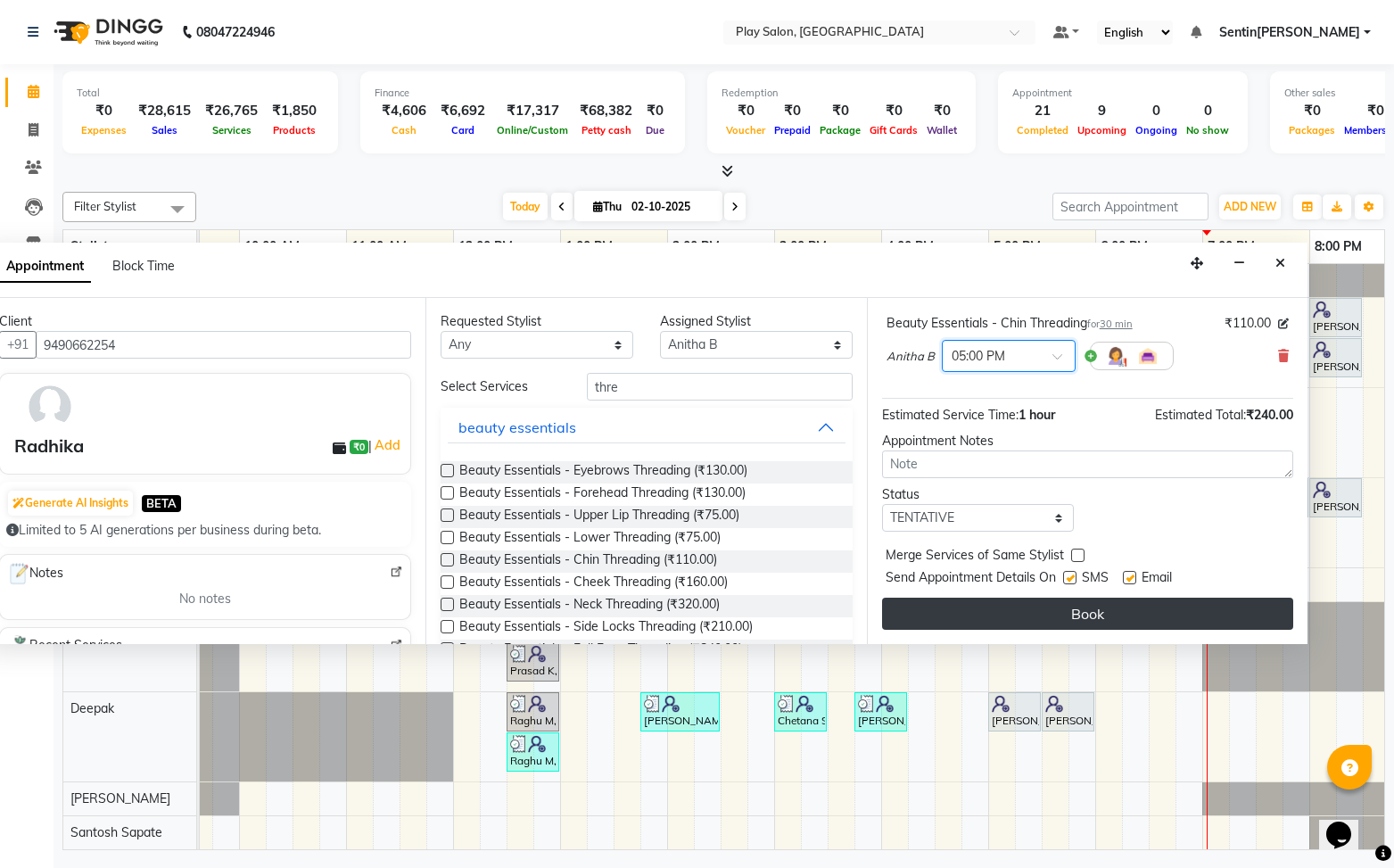
click at [1087, 617] on button "Book" at bounding box center [1088, 613] width 411 height 32
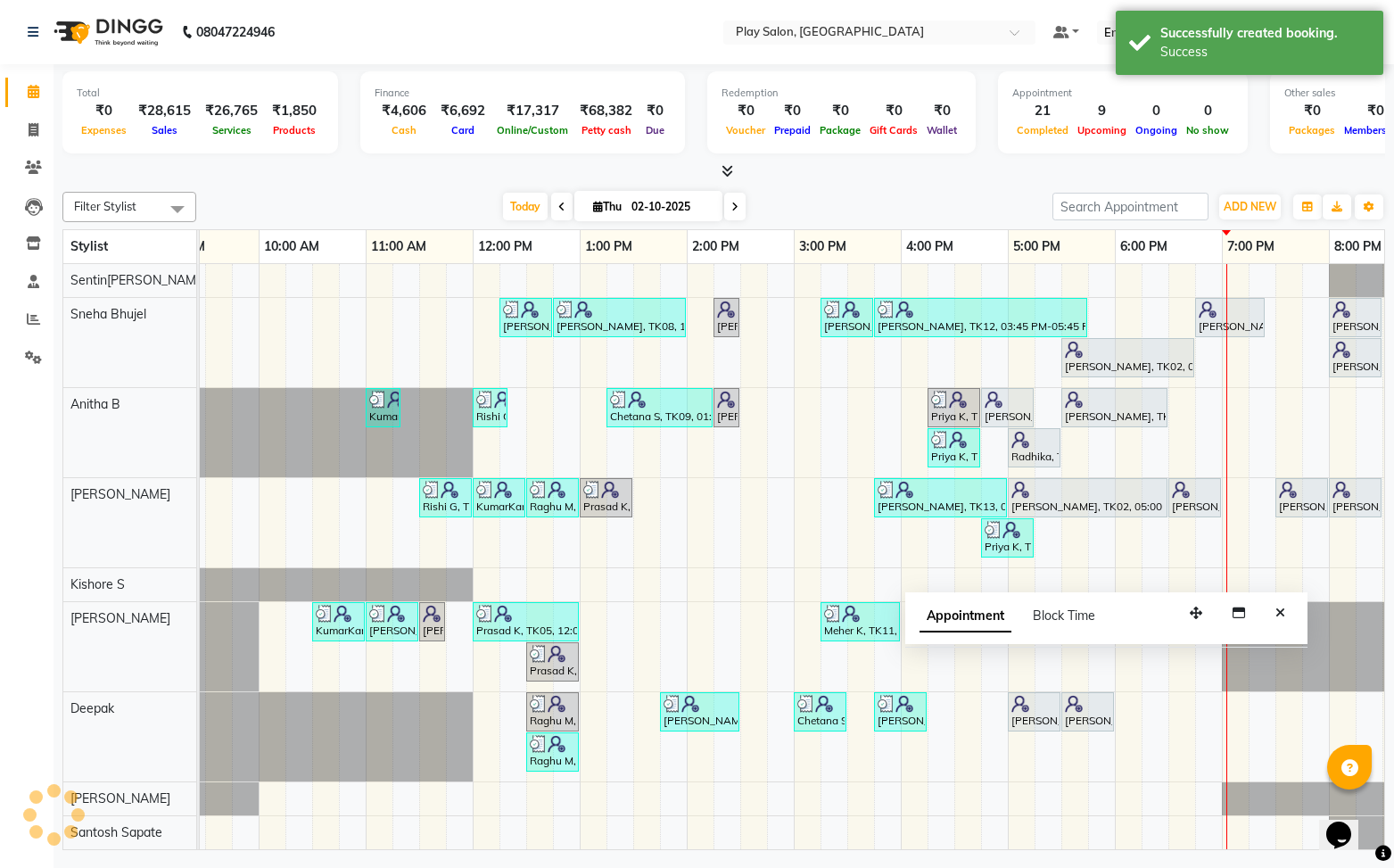
scroll to position [0, 138]
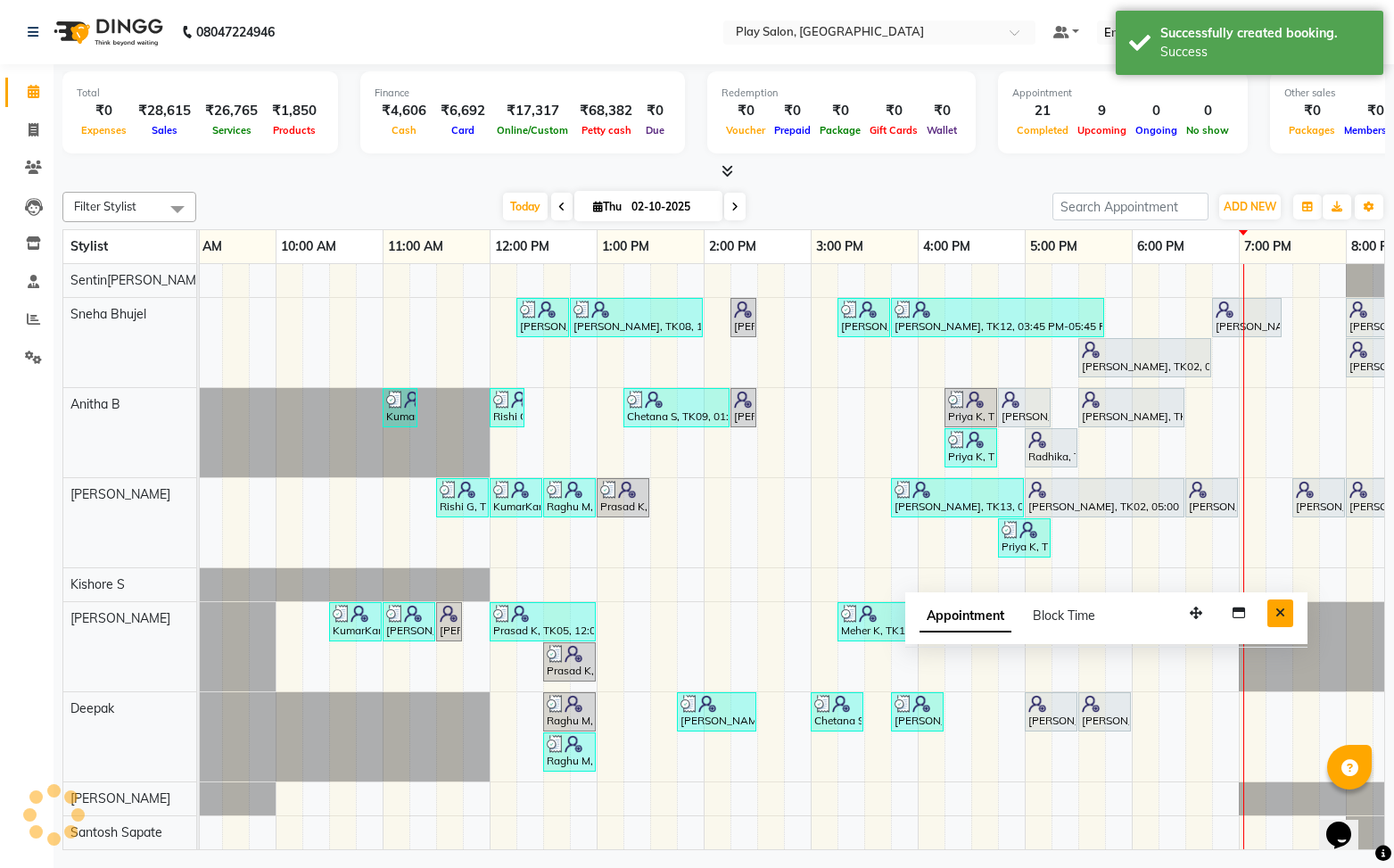
click at [1279, 610] on icon "Close" at bounding box center [1280, 613] width 10 height 13
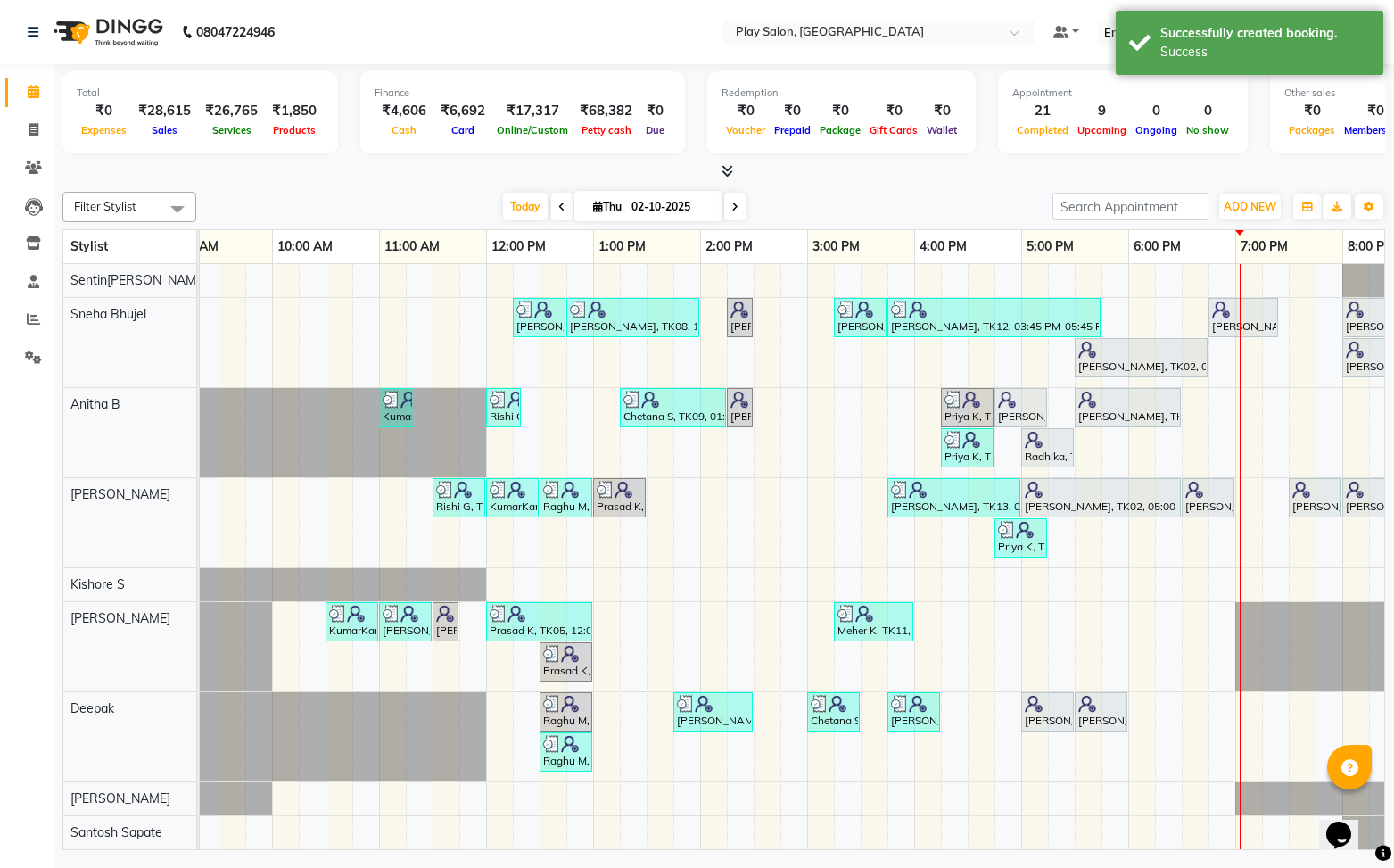
scroll to position [0, 141]
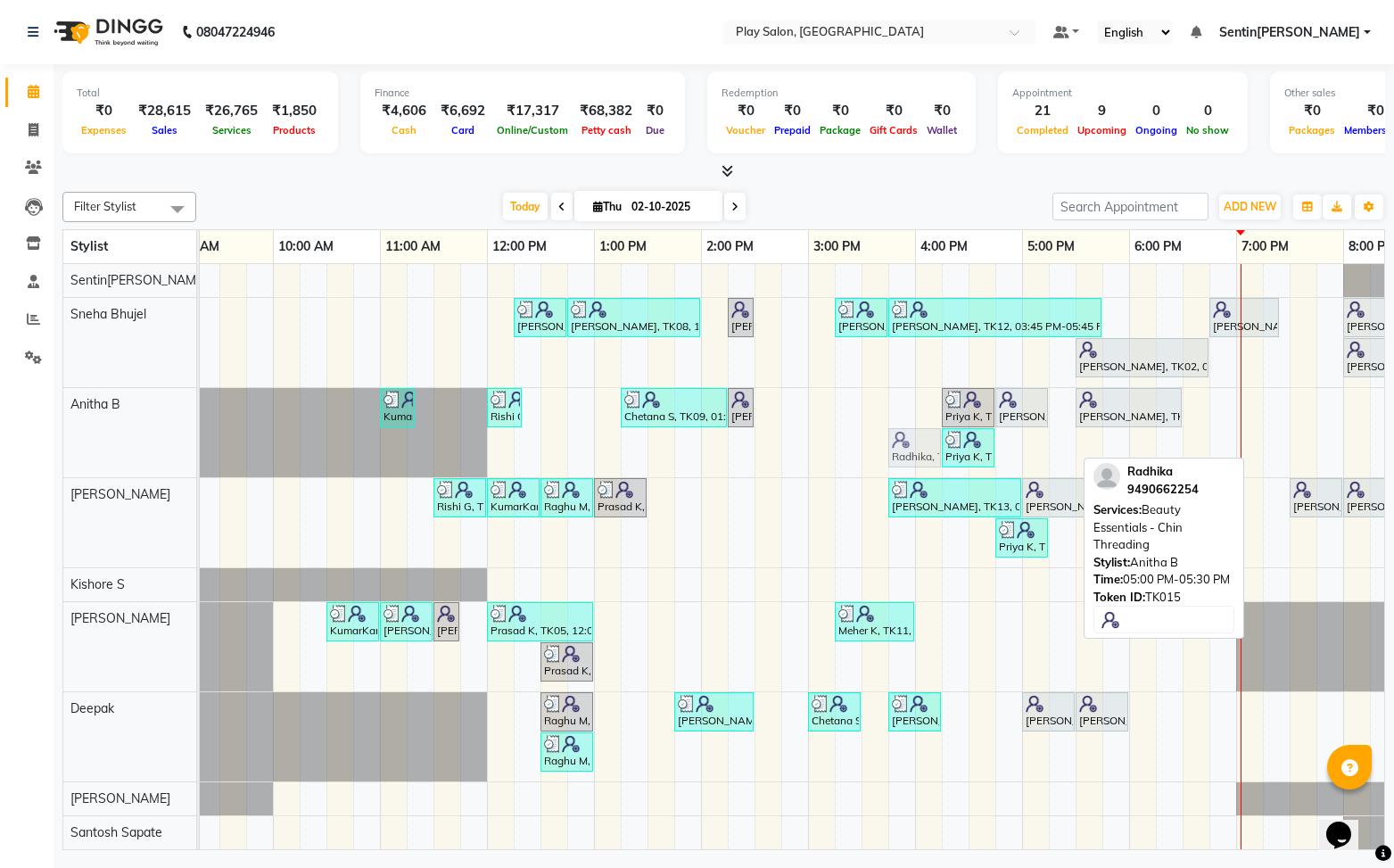
drag, startPoint x: 1041, startPoint y: 448, endPoint x: 908, endPoint y: 411, distance: 138.1
click at [908, 411] on div "[PERSON_NAME]arwal, TK08, 12:15 PM-12:45 PM, [MEDICAL_DATA] - Hydrating And Nou…" at bounding box center [755, 556] width 1391 height 586
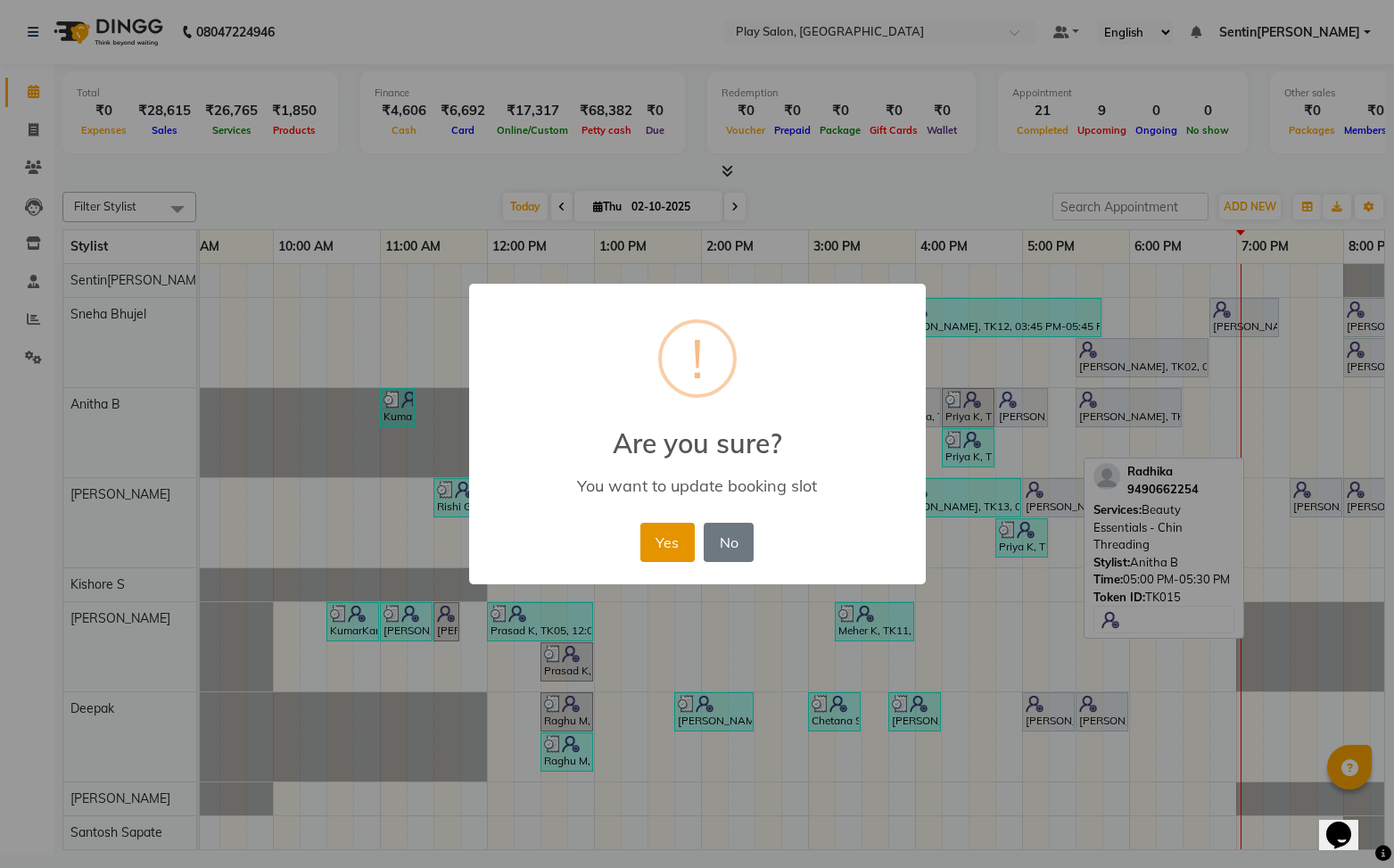
drag, startPoint x: 659, startPoint y: 535, endPoint x: 659, endPoint y: 522, distance: 13.0
click at [657, 533] on button "Yes" at bounding box center [667, 542] width 55 height 39
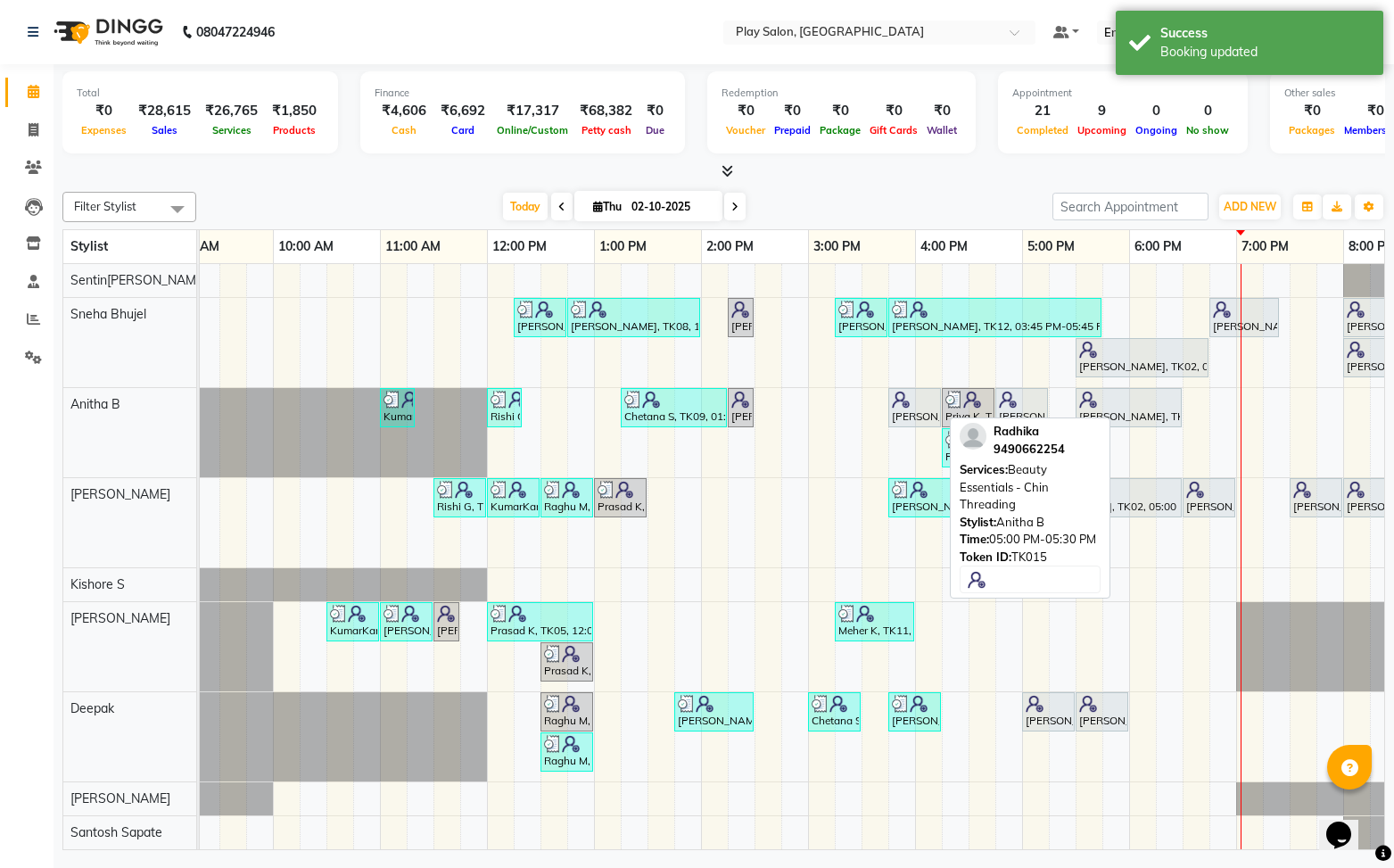
drag, startPoint x: 908, startPoint y: 413, endPoint x: 899, endPoint y: 411, distance: 9.2
click at [906, 412] on div "[PERSON_NAME], TK15, 03:45 PM-04:15 PM, Beauty Essentials - Chin Threading" at bounding box center [915, 407] width 49 height 34
click at [923, 413] on div "[PERSON_NAME], TK15, 03:45 PM-04:15 PM, Beauty Essentials - Chin Threading" at bounding box center [915, 407] width 49 height 34
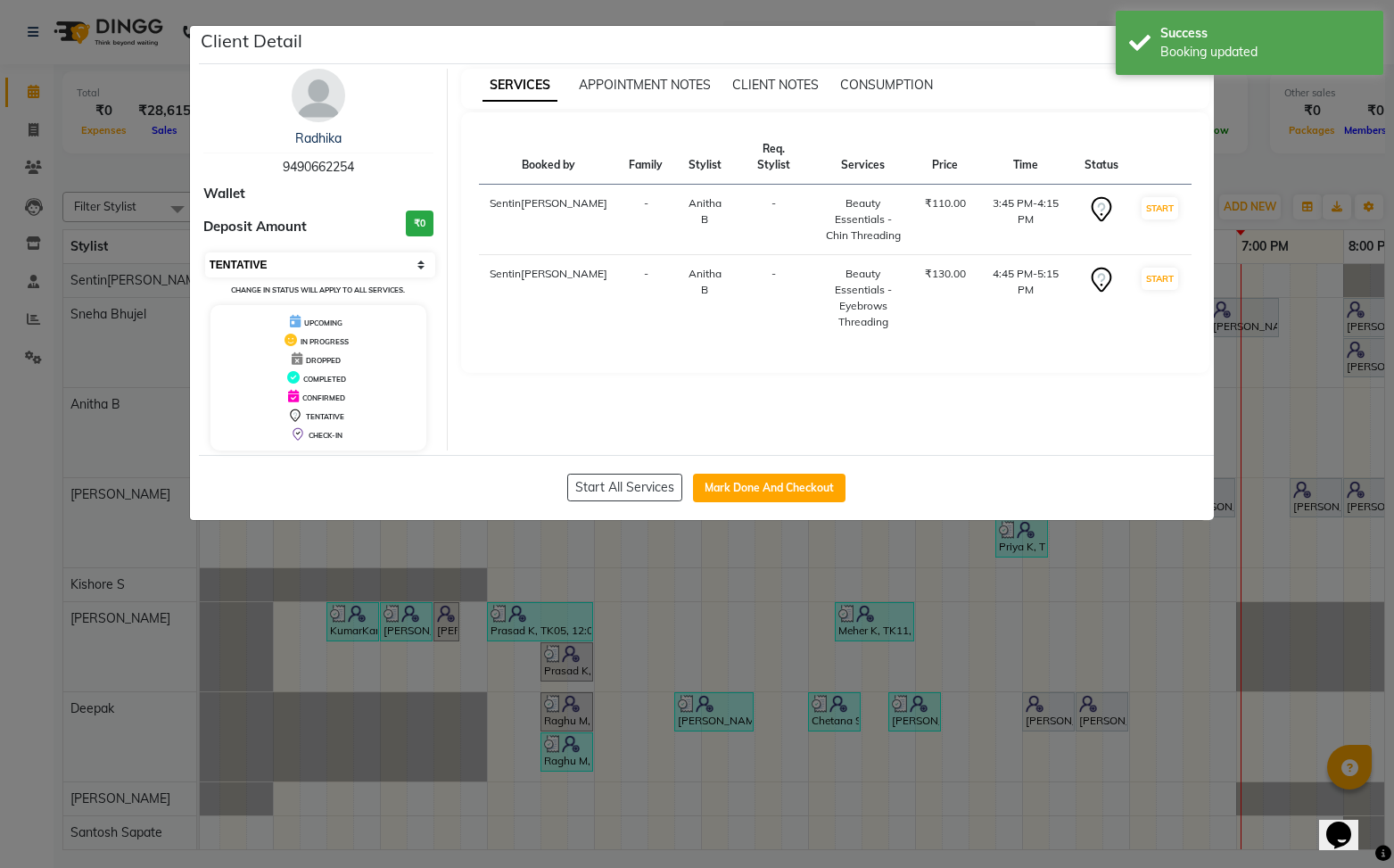
click at [402, 260] on select "Select IN SERVICE CONFIRMED TENTATIVE CHECK IN MARK DONE DROPPED UPCOMING" at bounding box center [321, 264] width 231 height 25
select select "5"
click at [206, 253] on select "Select IN SERVICE CONFIRMED TENTATIVE CHECK IN MARK DONE DROPPED UPCOMING" at bounding box center [321, 264] width 231 height 25
drag, startPoint x: 768, startPoint y: 486, endPoint x: 747, endPoint y: 480, distance: 21.8
click at [767, 486] on button "Mark Done And Checkout" at bounding box center [769, 487] width 153 height 28
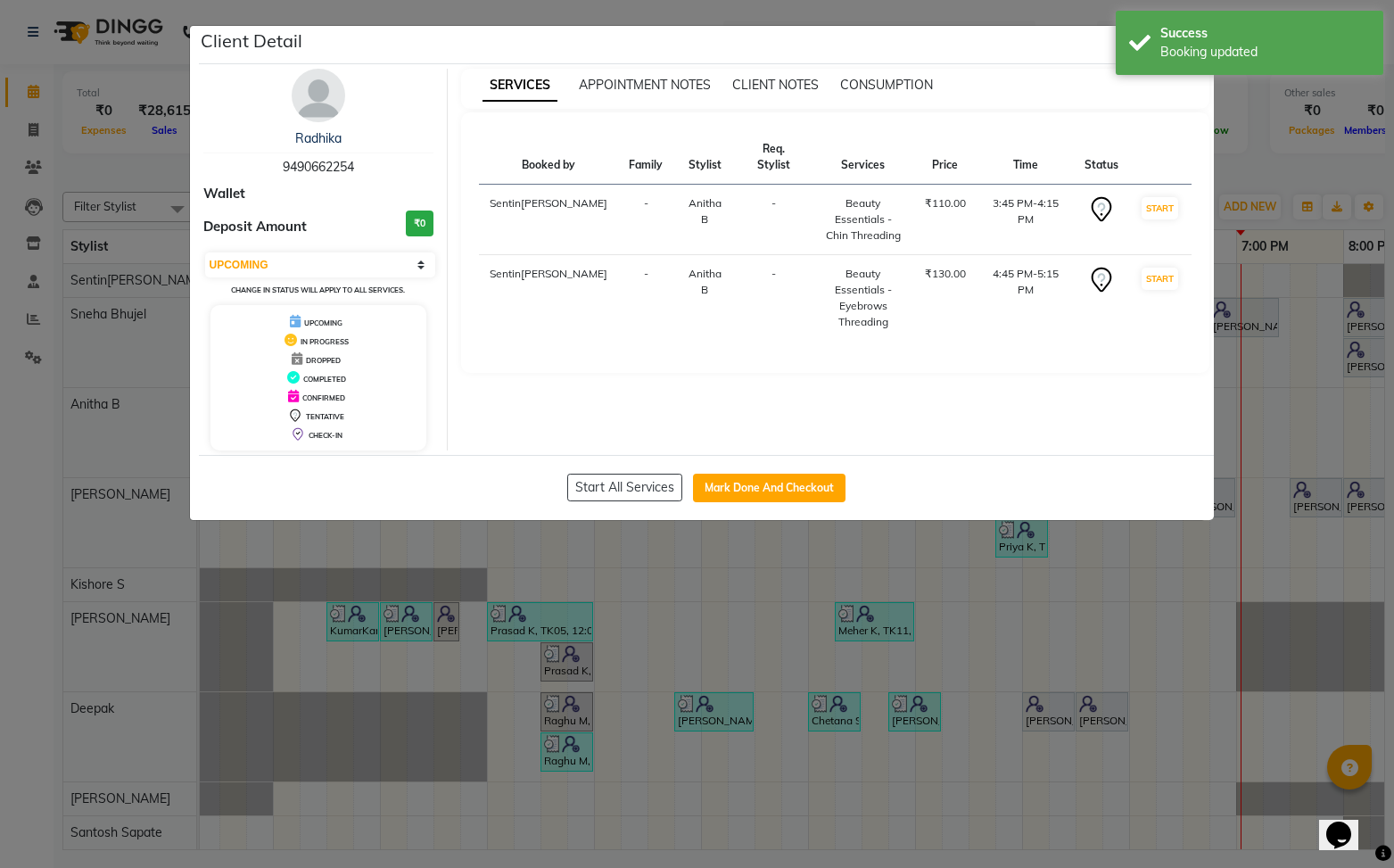
select select "8961"
select select "service"
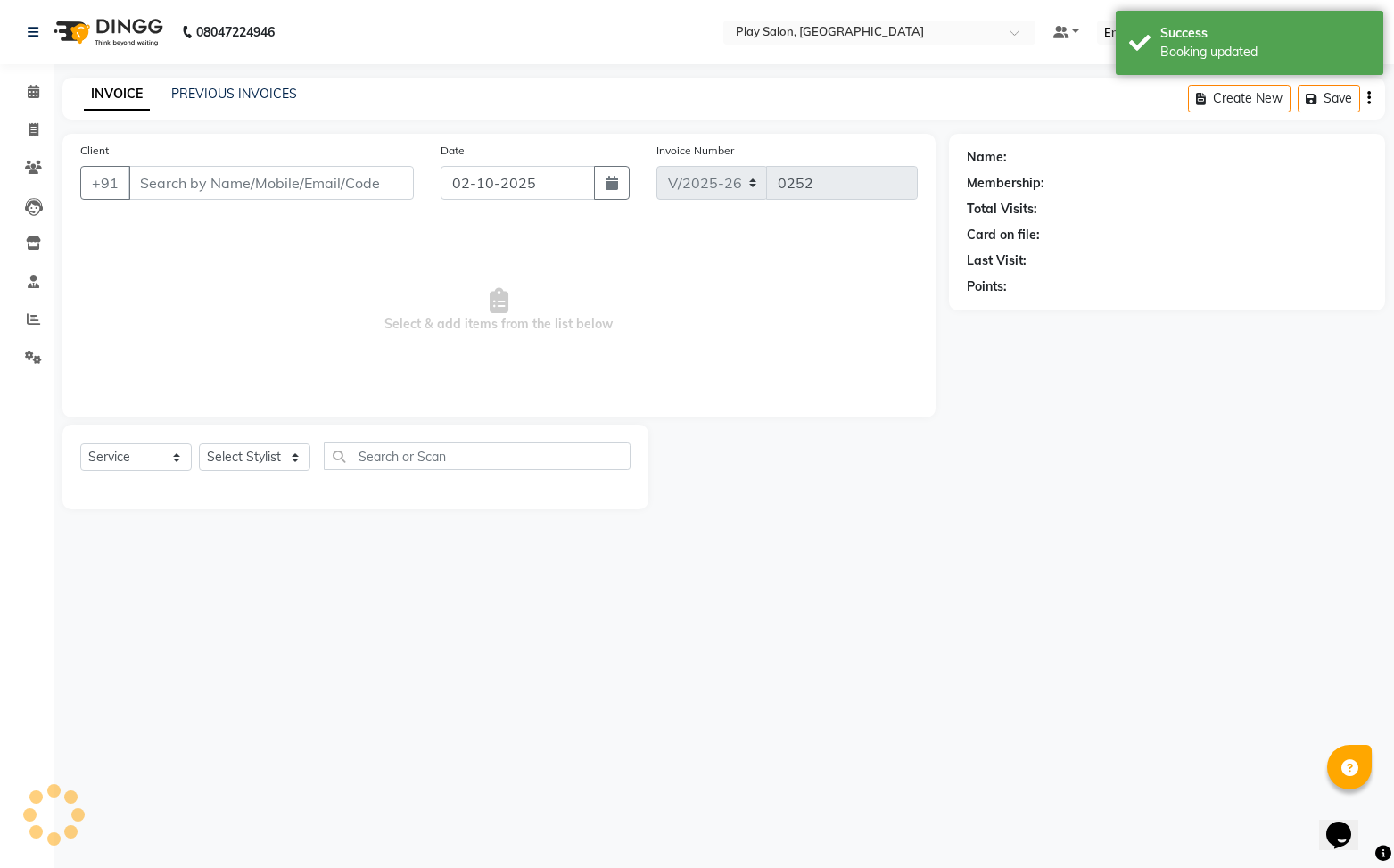
type input "9490662254"
select select "91860"
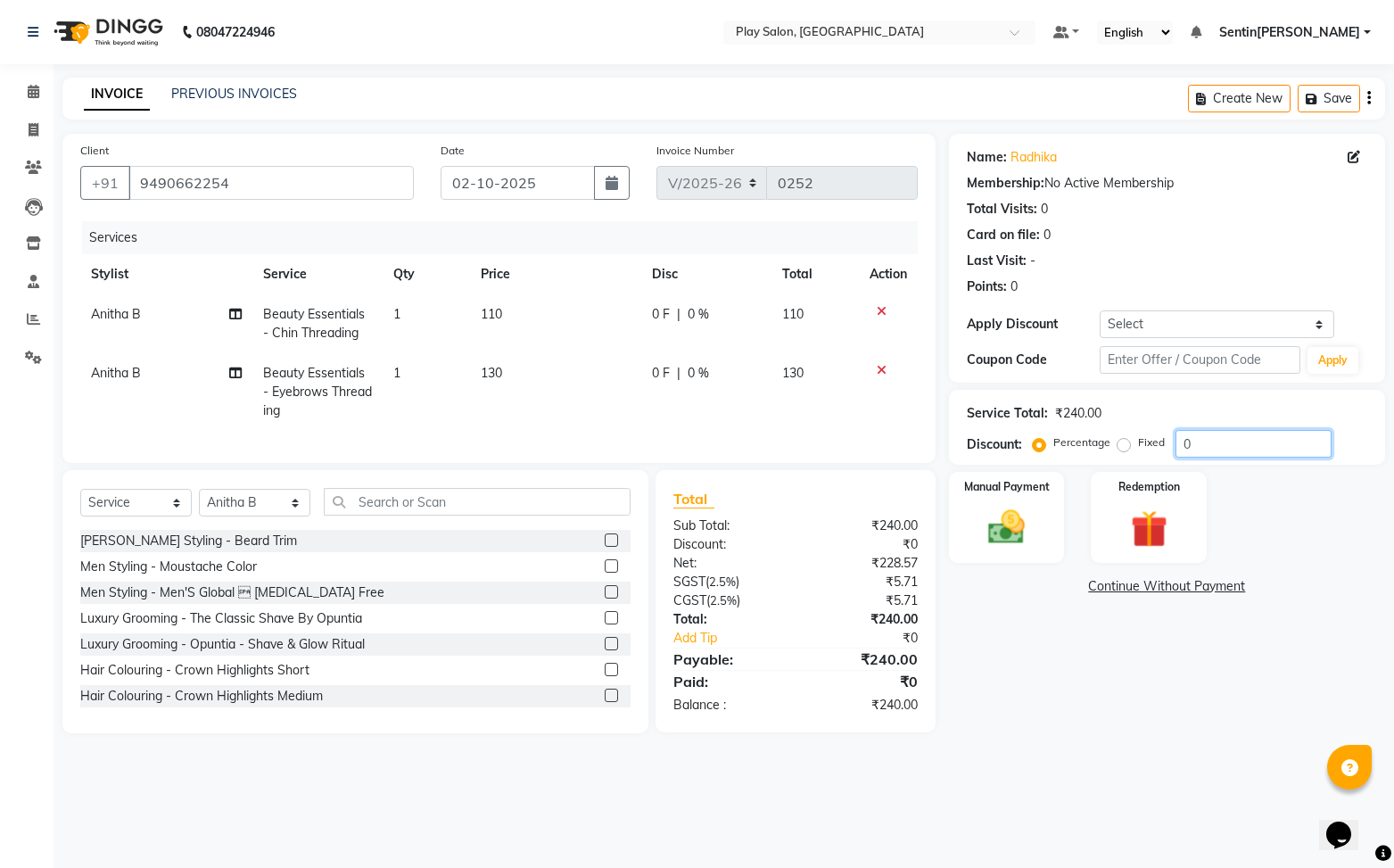
click at [1198, 449] on input "0" at bounding box center [1254, 444] width 156 height 27
type input "30"
click at [1060, 544] on div "Manual Payment" at bounding box center [1007, 517] width 120 height 95
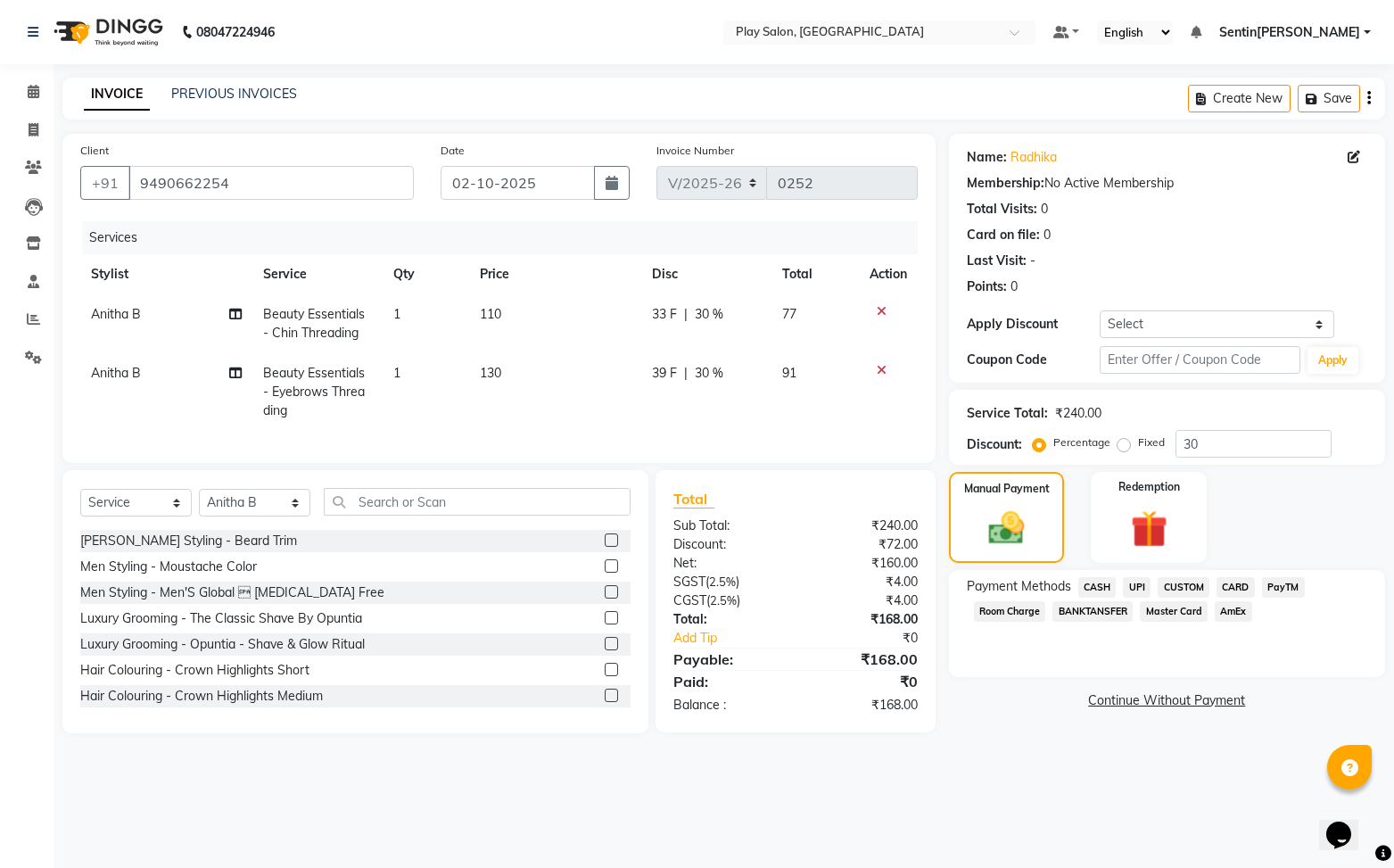
click at [1136, 588] on span "UPI" at bounding box center [1137, 587] width 27 height 21
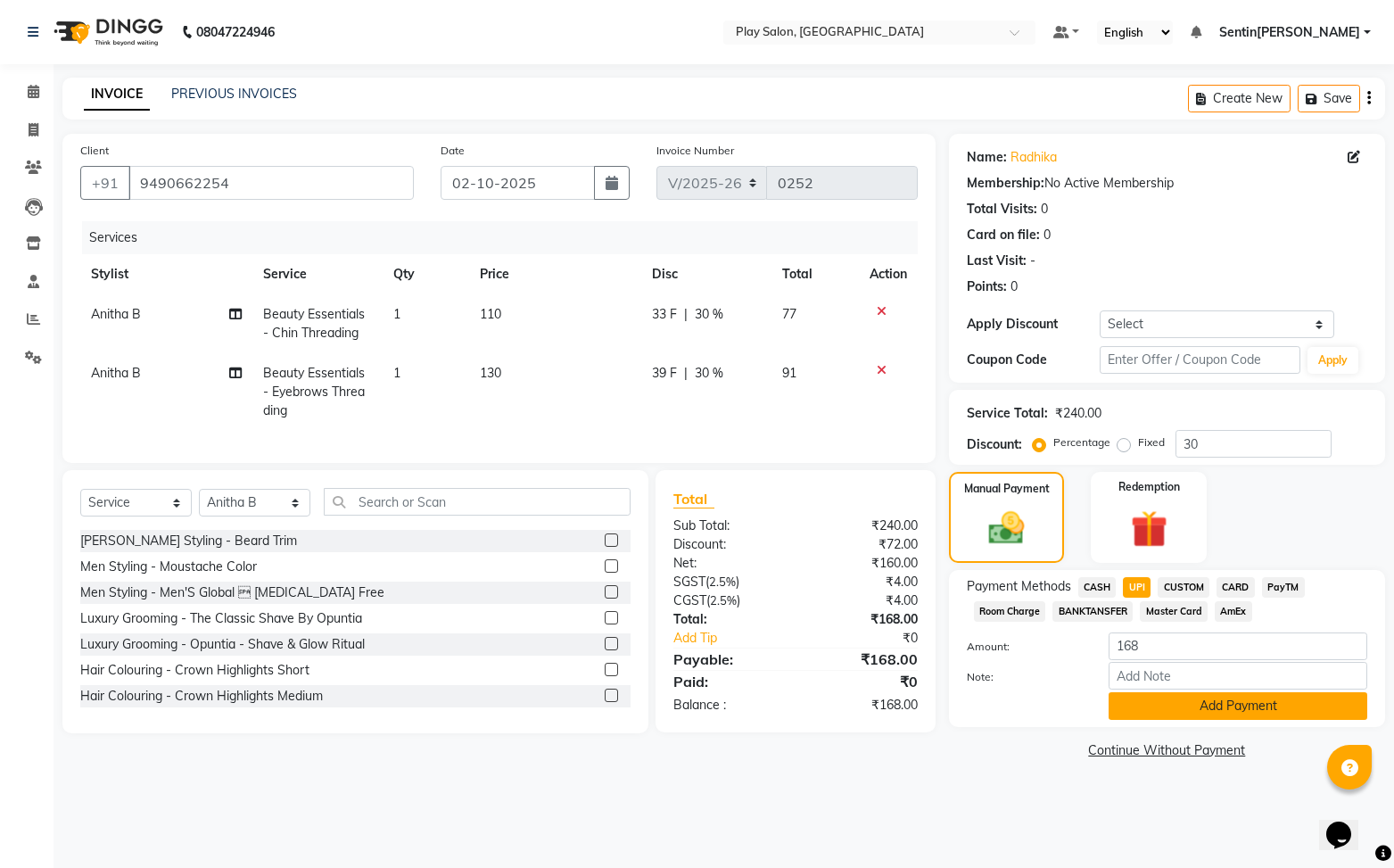
click at [1203, 707] on button "Add Payment" at bounding box center [1238, 705] width 259 height 27
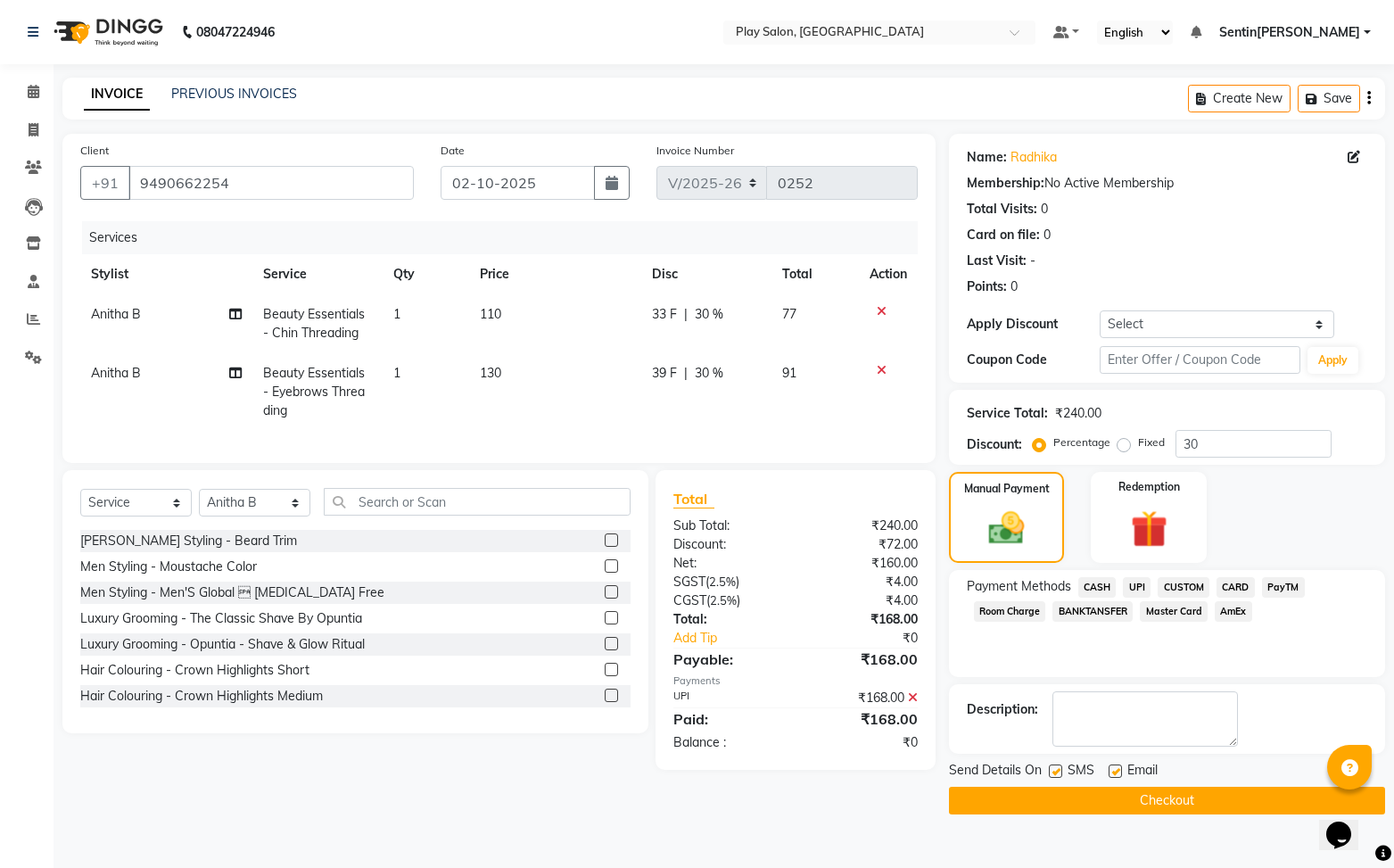
click at [1161, 794] on button "Checkout" at bounding box center [1168, 800] width 436 height 27
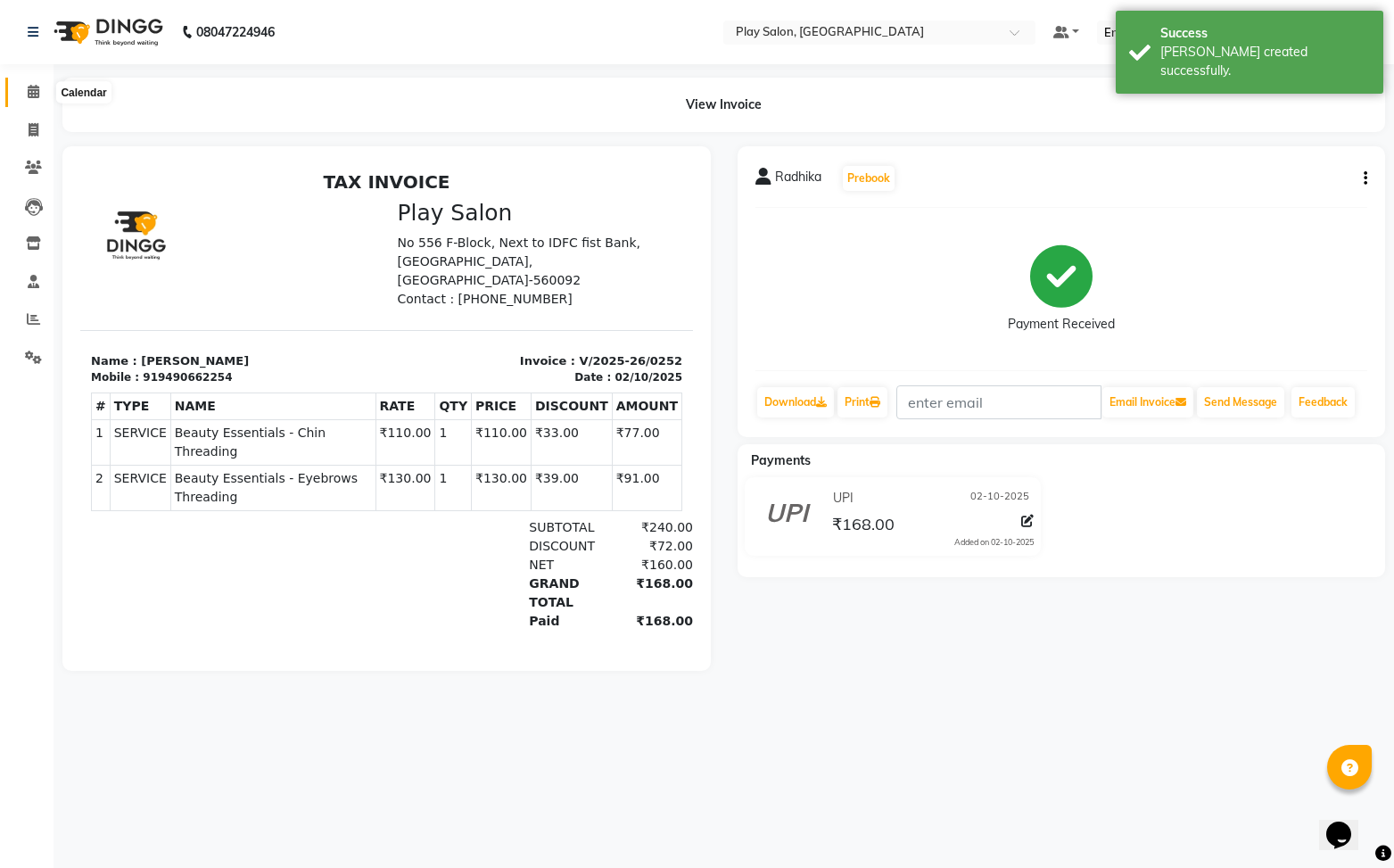
click at [32, 95] on icon at bounding box center [33, 91] width 12 height 14
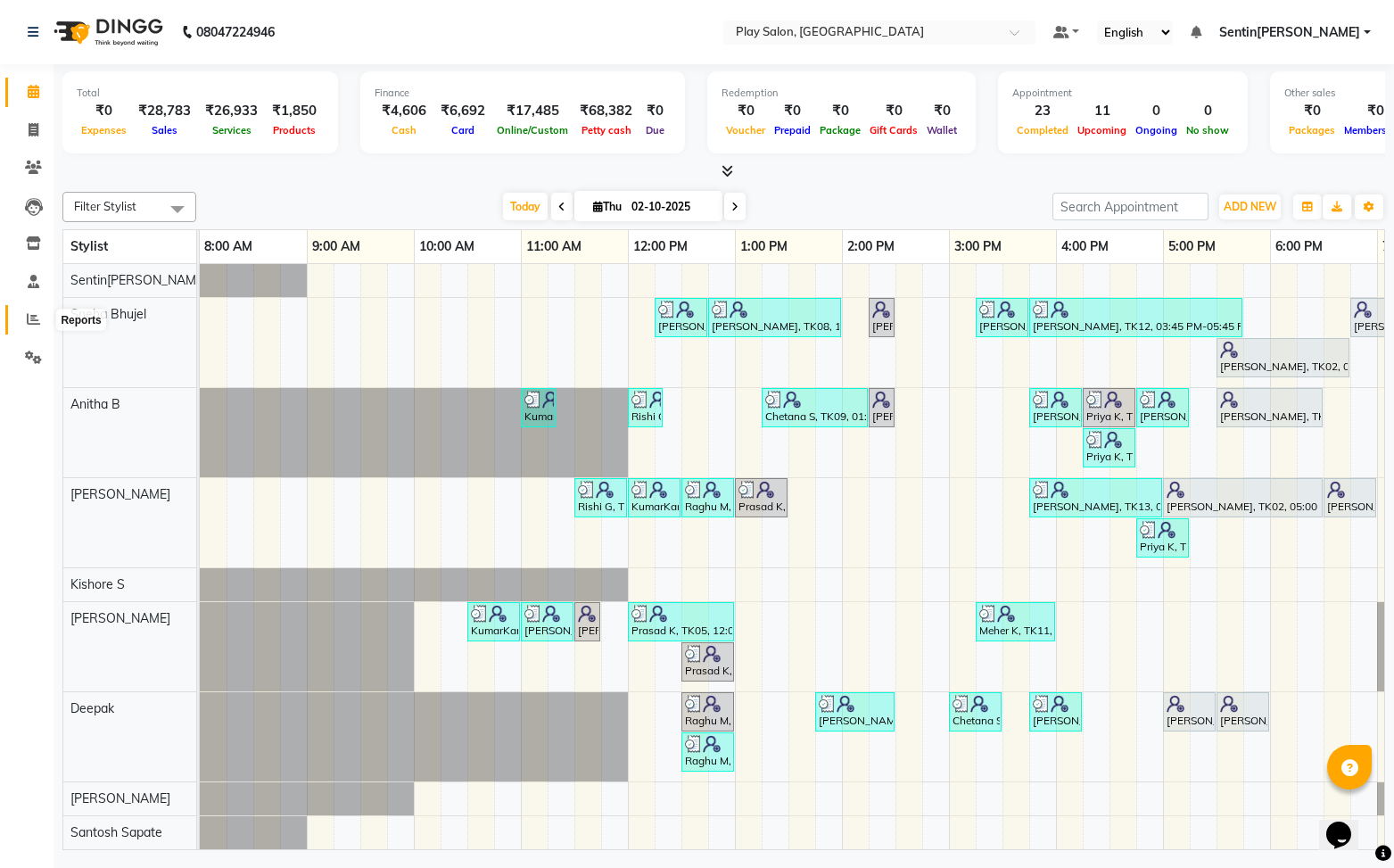
drag, startPoint x: 26, startPoint y: 322, endPoint x: 62, endPoint y: 305, distance: 39.8
click at [26, 322] on icon at bounding box center [33, 318] width 14 height 14
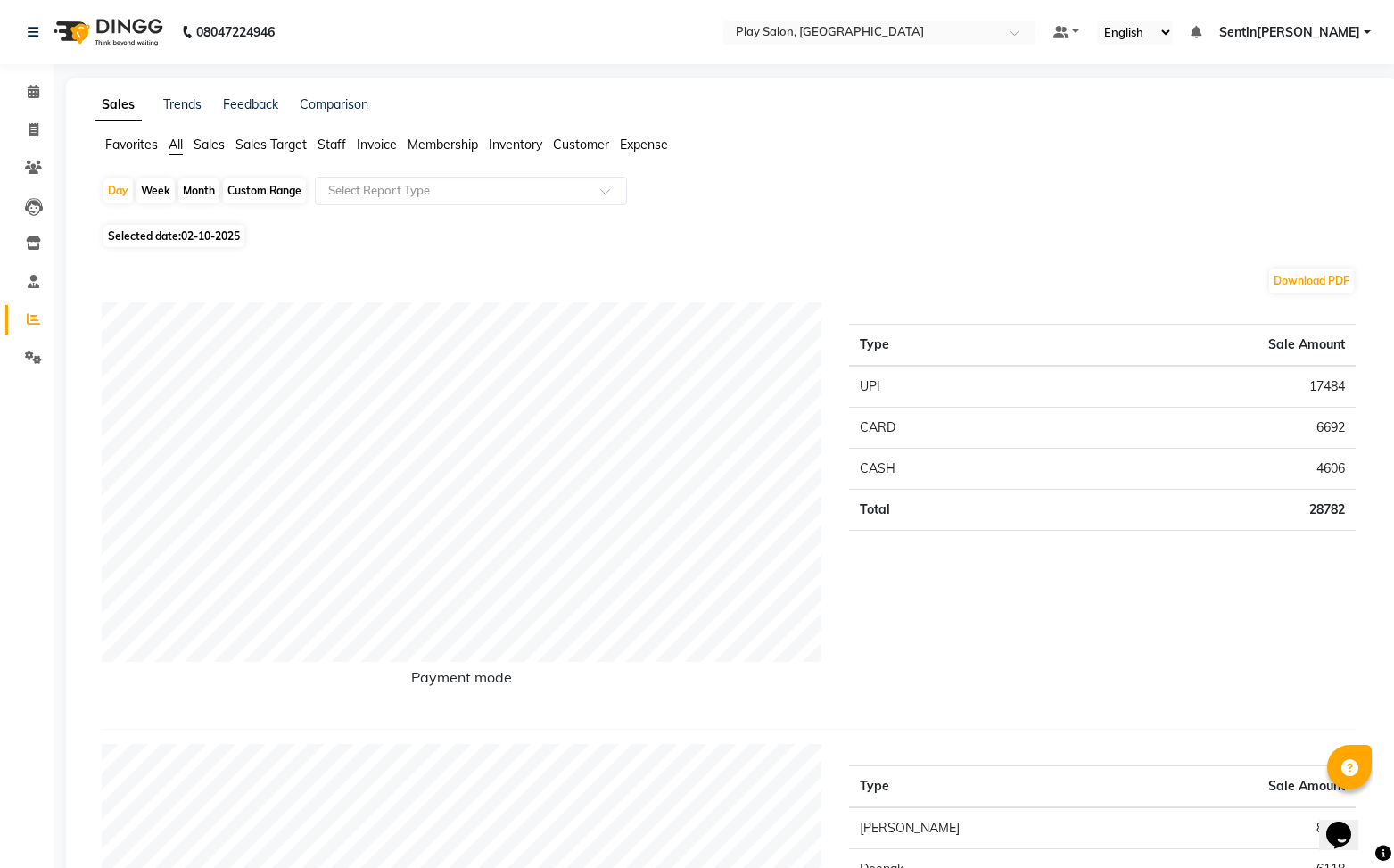
click at [336, 141] on span "Staff" at bounding box center [331, 145] width 28 height 16
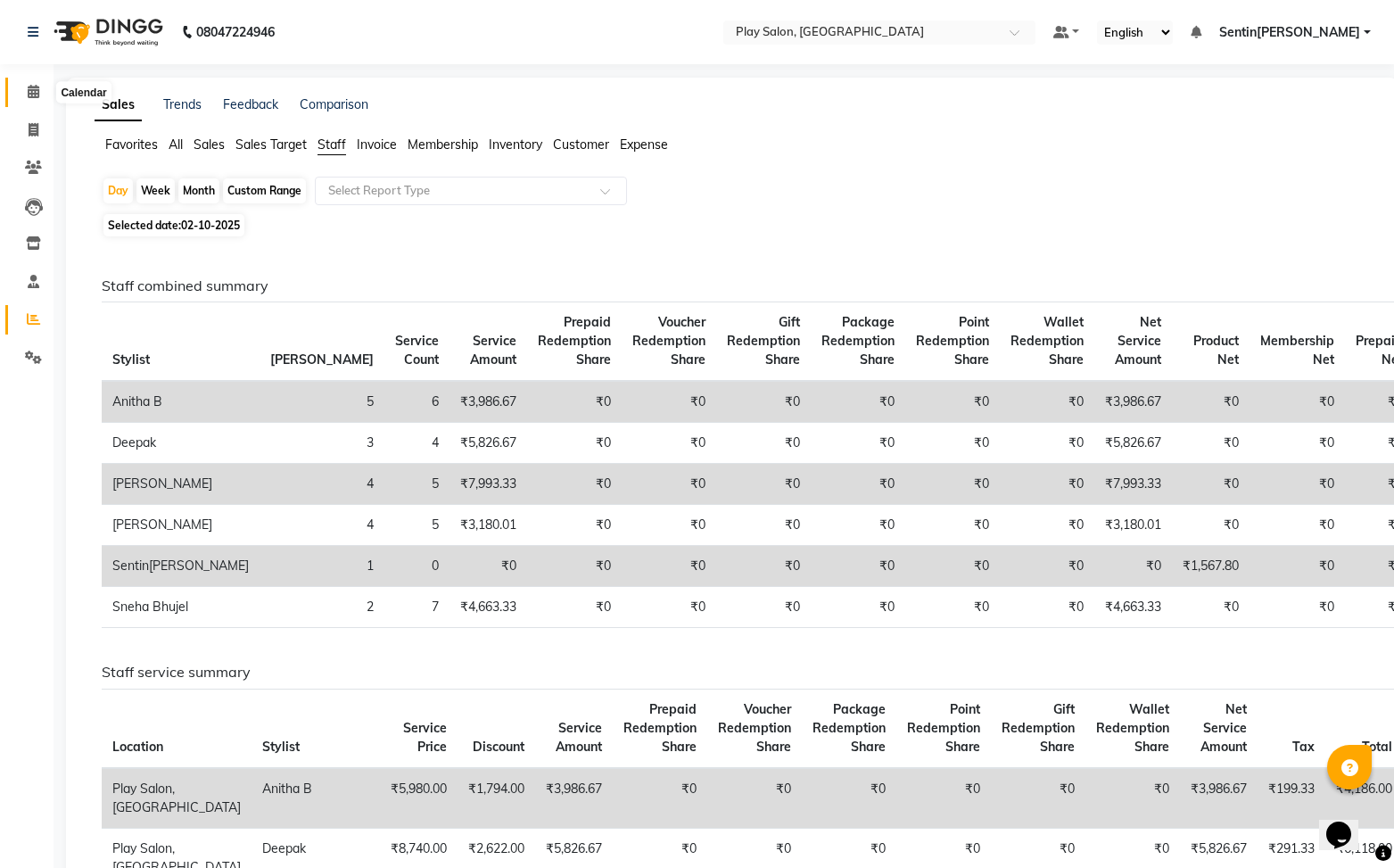
click at [38, 91] on icon at bounding box center [33, 91] width 12 height 14
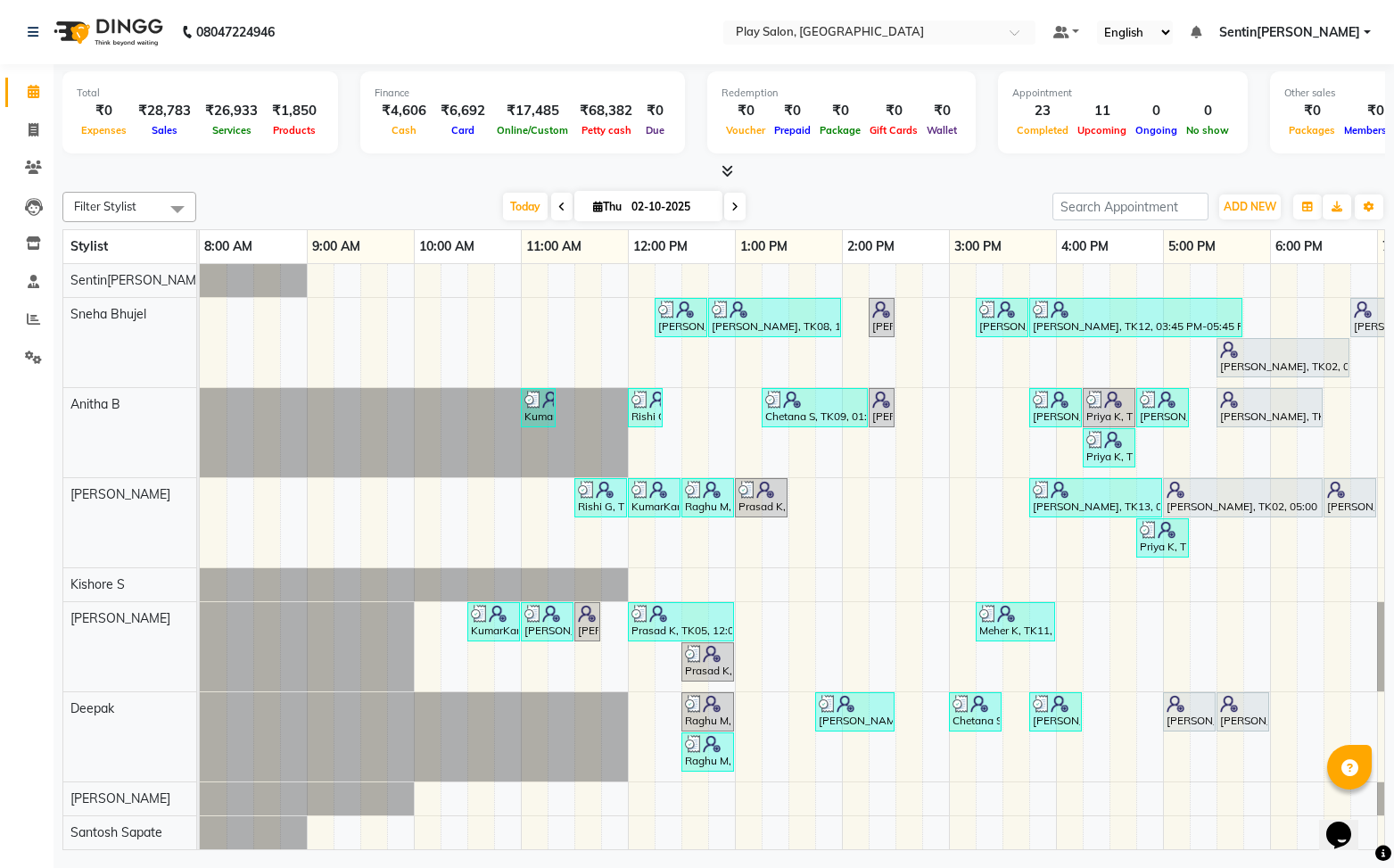
click at [284, 194] on div "Today Thu 02-10-2025" at bounding box center [625, 206] width 838 height 26
click at [28, 323] on icon at bounding box center [33, 318] width 14 height 14
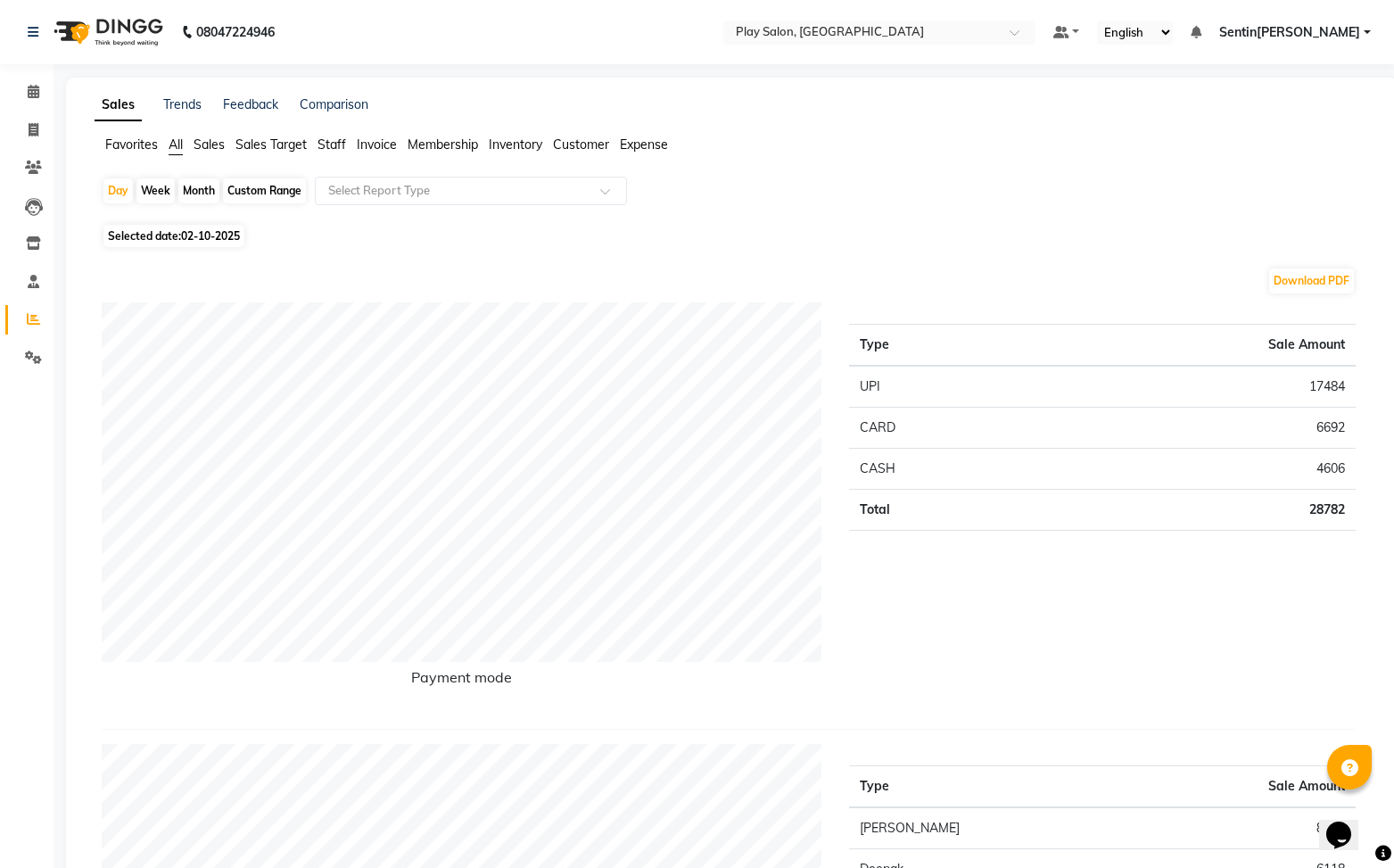
click at [326, 145] on span "Staff" at bounding box center [331, 145] width 28 height 16
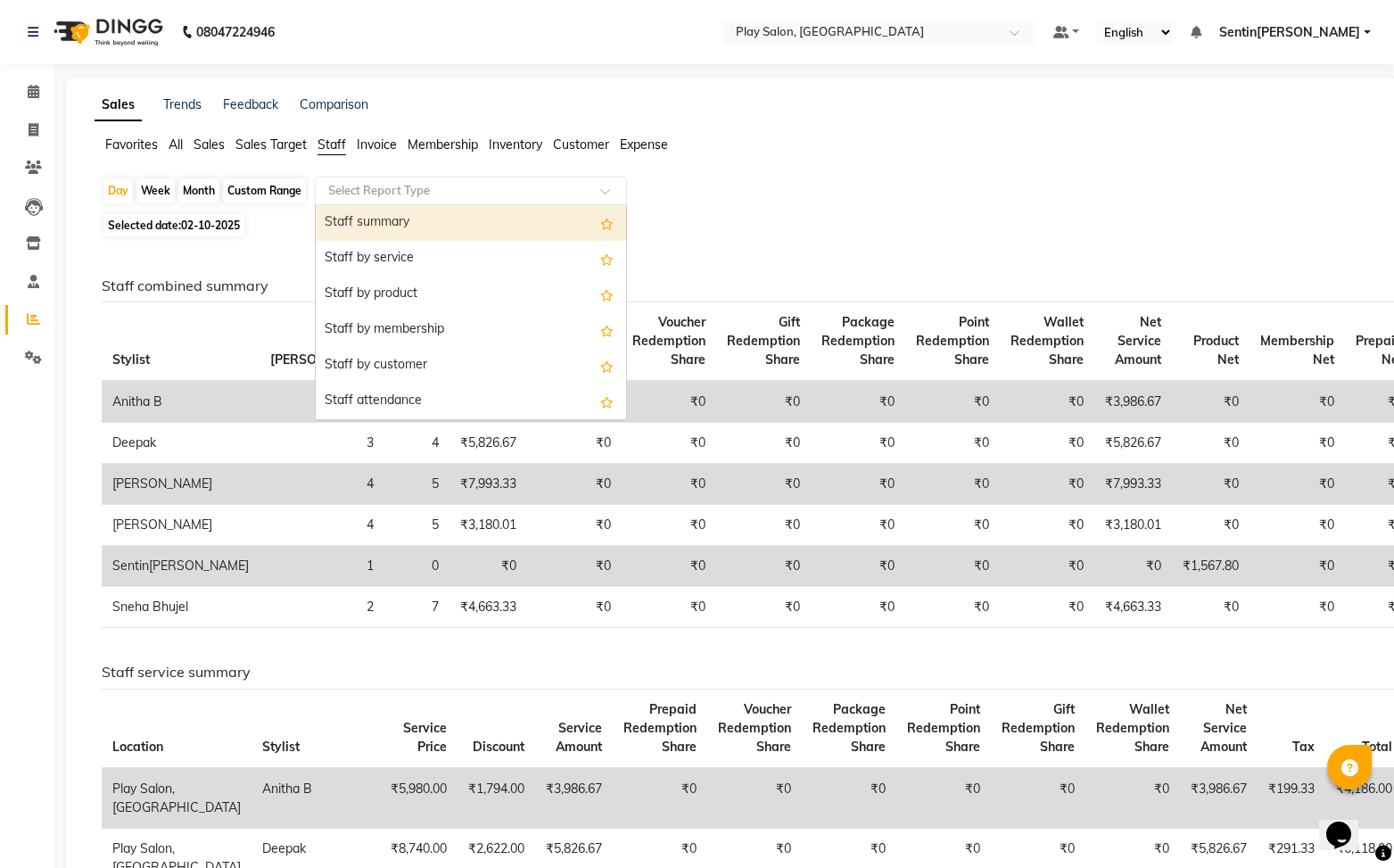
click at [426, 190] on input "text" at bounding box center [453, 191] width 257 height 18
click at [416, 223] on div "Staff summary" at bounding box center [470, 223] width 310 height 35
select select "full_report"
select select "csv"
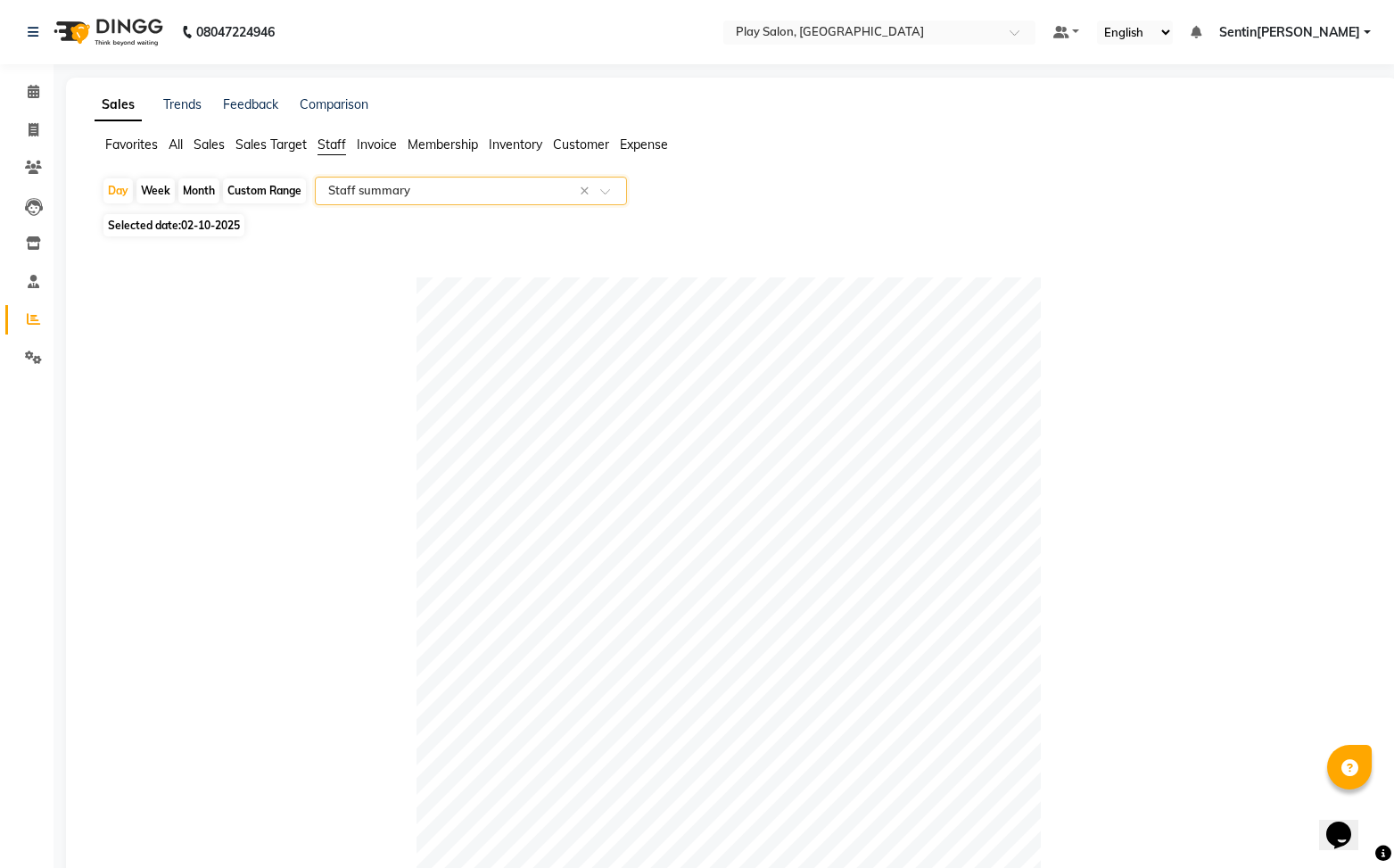
click at [436, 191] on input "text" at bounding box center [453, 191] width 257 height 18
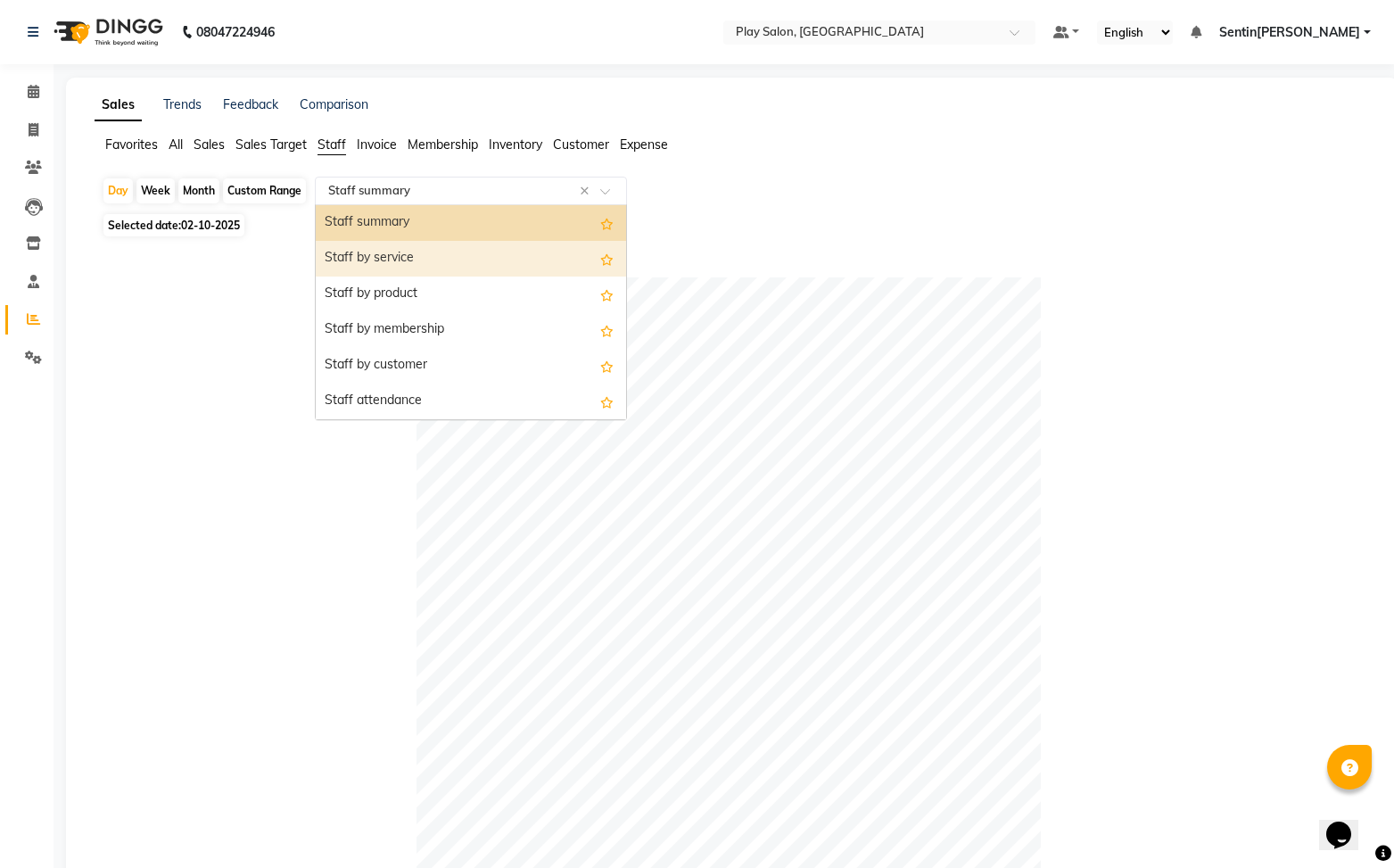
drag, startPoint x: 389, startPoint y: 249, endPoint x: 607, endPoint y: 298, distance: 223.4
click at [390, 249] on div "Staff by service" at bounding box center [470, 258] width 310 height 35
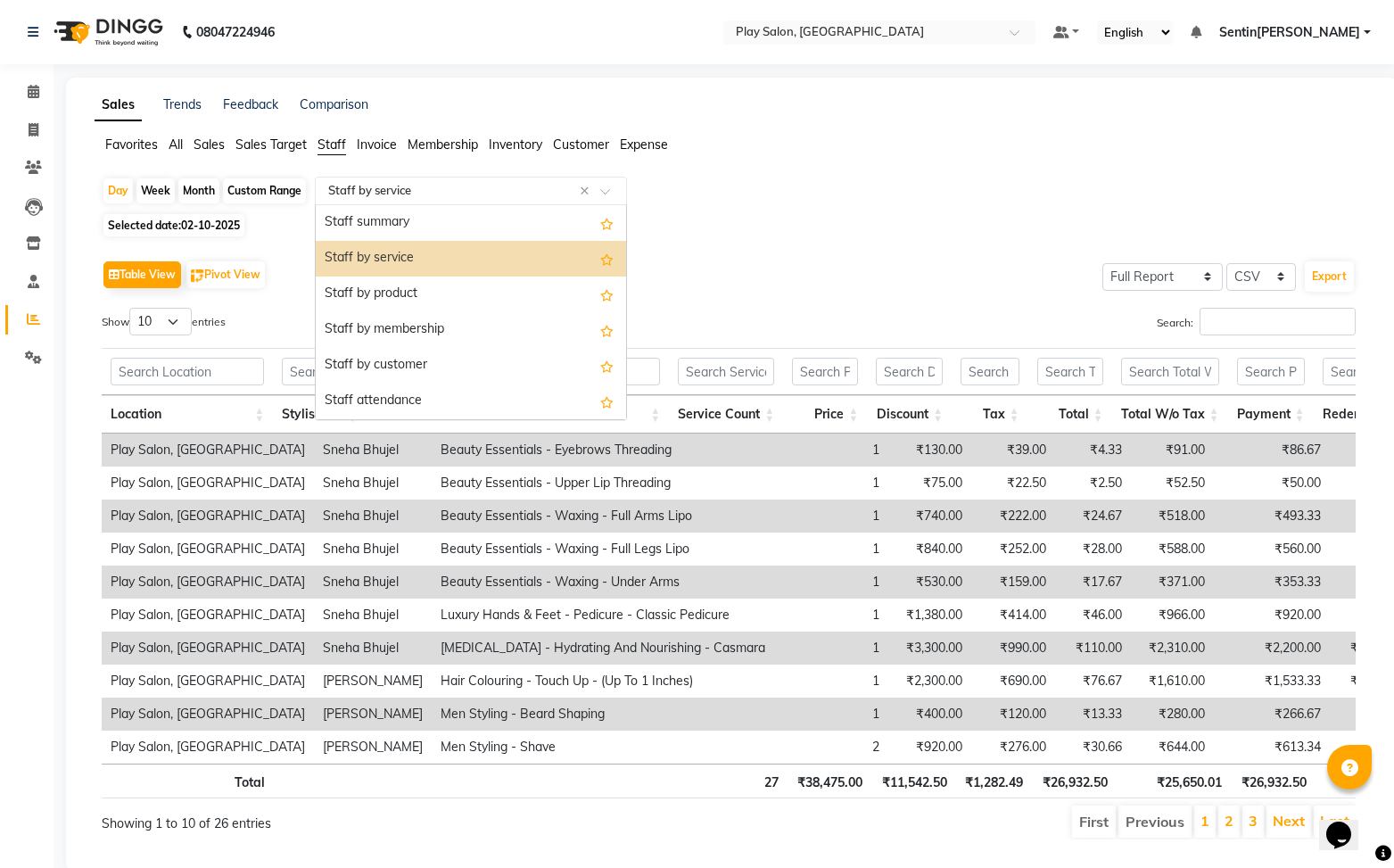
click at [403, 186] on input "text" at bounding box center [453, 191] width 257 height 18
drag, startPoint x: 370, startPoint y: 215, endPoint x: 494, endPoint y: 228, distance: 124.7
click at [376, 215] on div "Staff summary" at bounding box center [470, 223] width 310 height 35
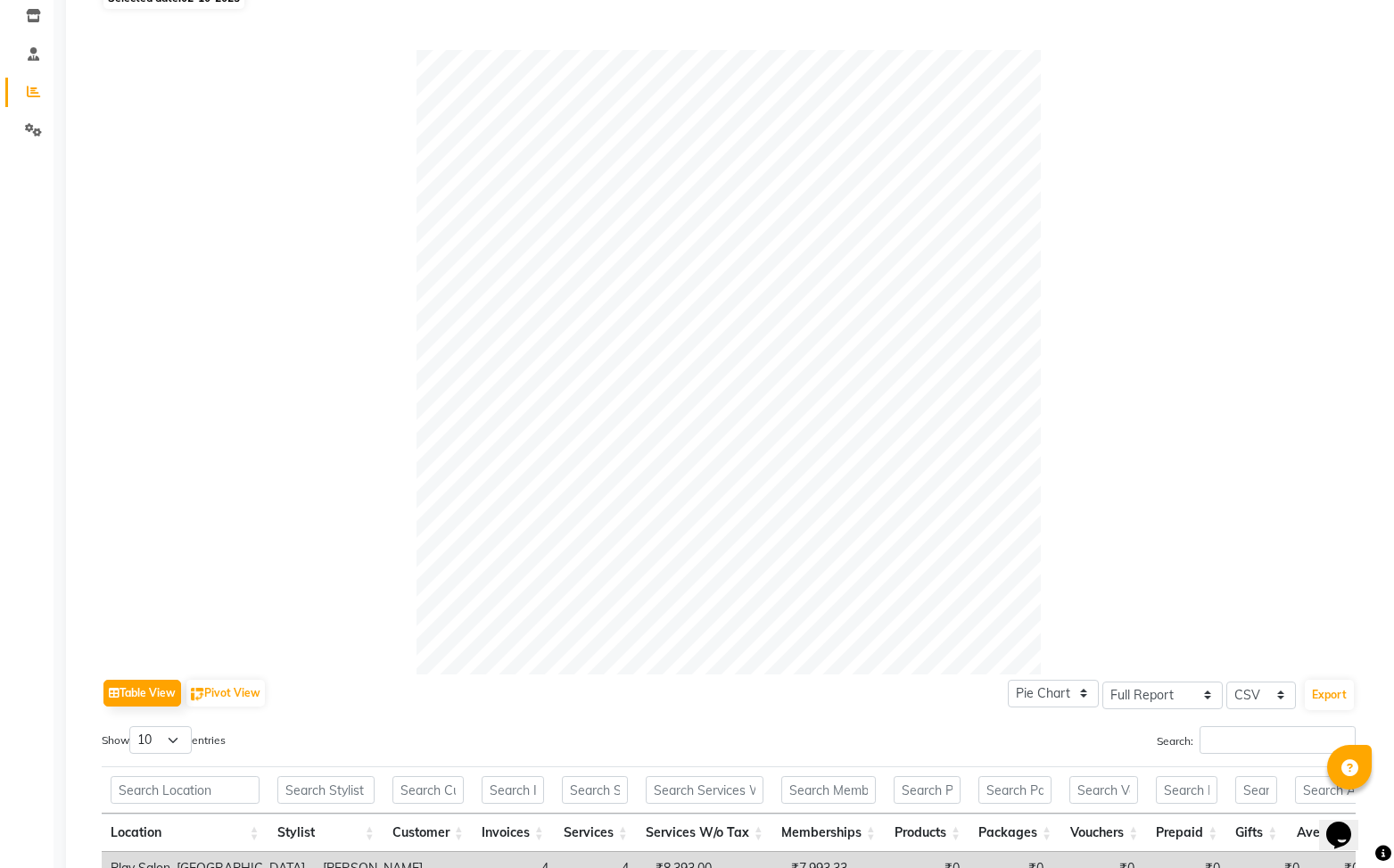
scroll to position [544, 0]
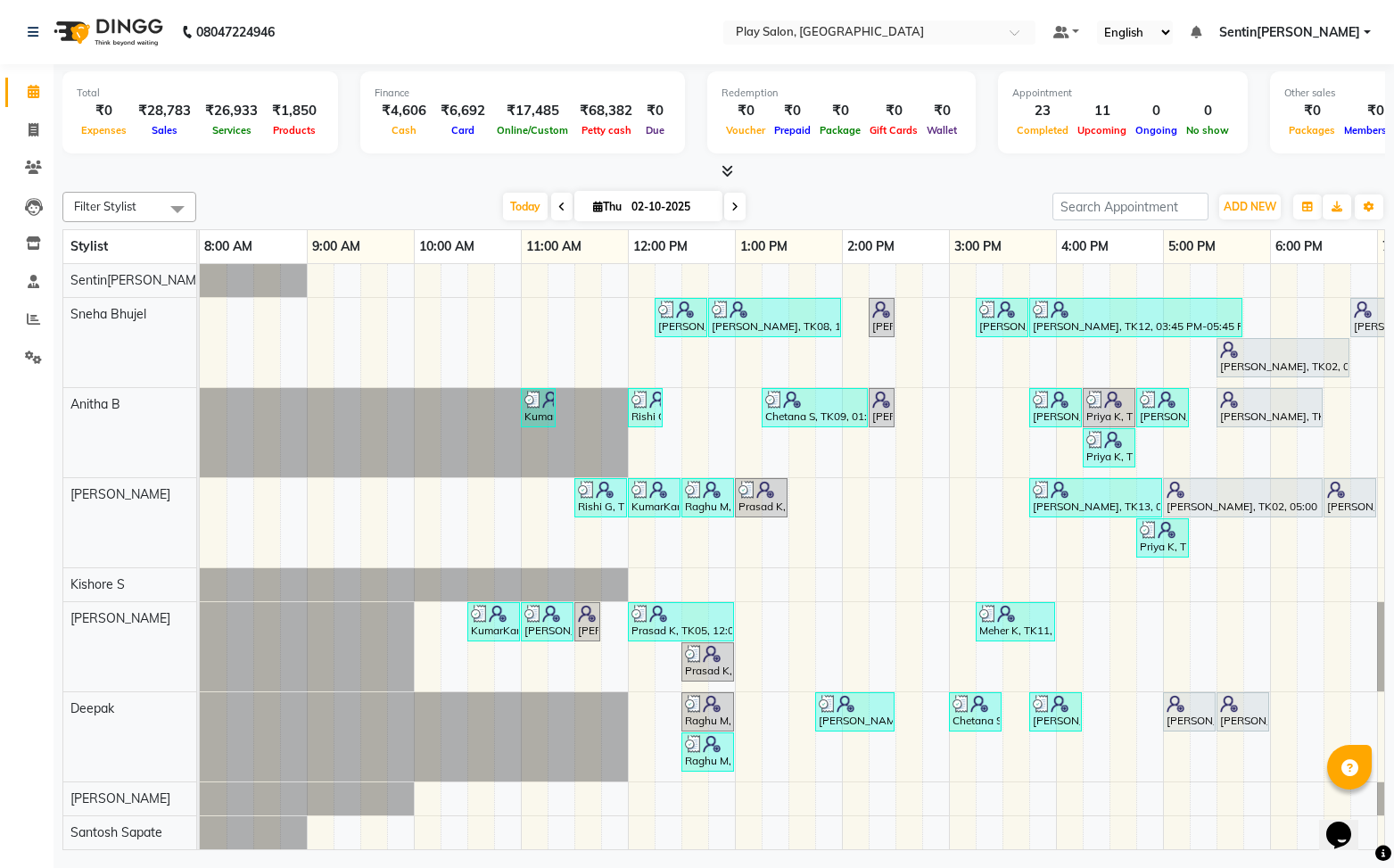
click at [346, 171] on div at bounding box center [724, 172] width 1323 height 19
click at [402, 37] on nav "08047224946 Select Location × Play Salon, Saharkarnagar Default Panel My Panel …" at bounding box center [697, 32] width 1394 height 65
click at [38, 319] on icon at bounding box center [33, 318] width 14 height 14
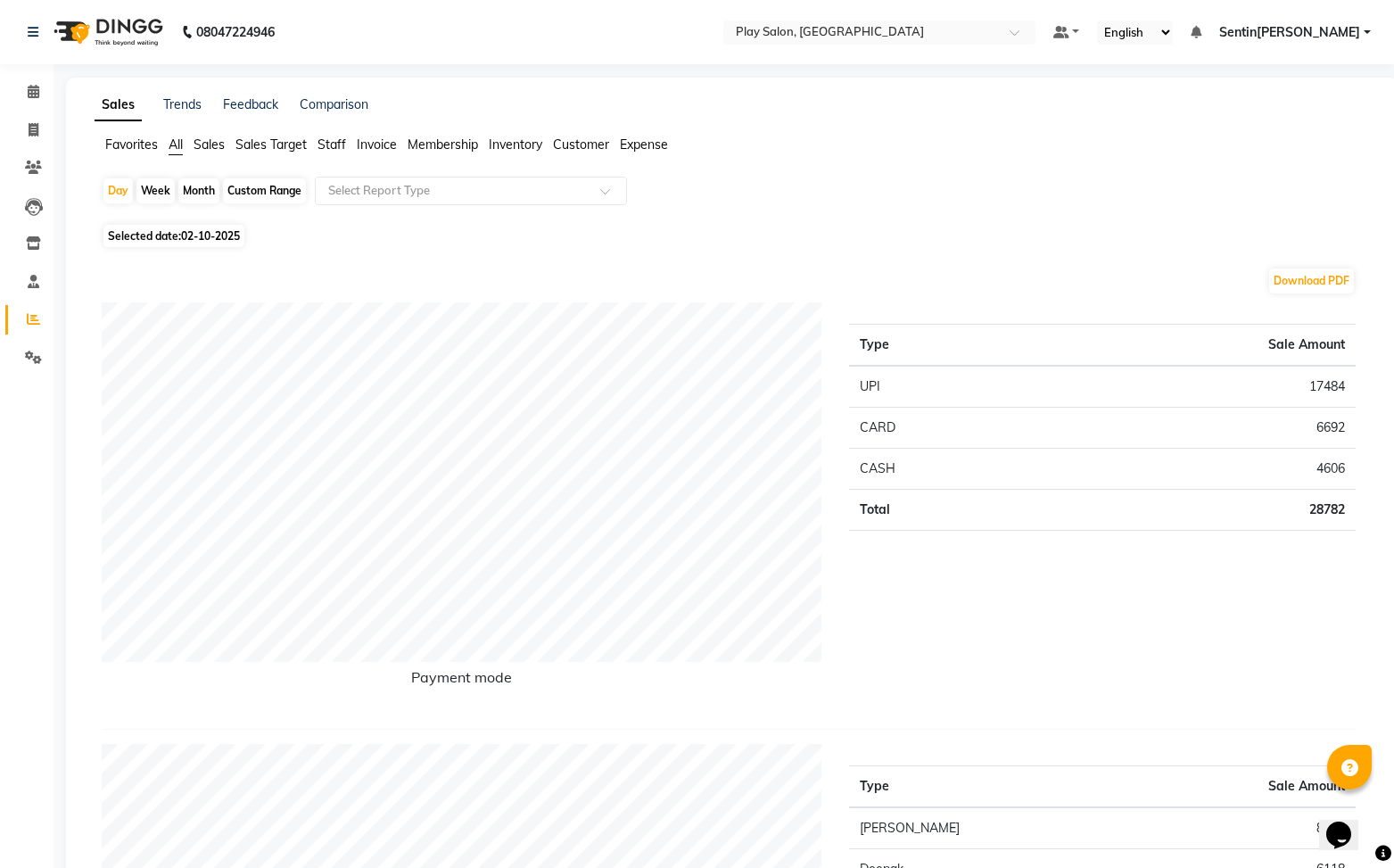
drag, startPoint x: 328, startPoint y: 145, endPoint x: 440, endPoint y: 164, distance: 113.6
click at [328, 145] on span "Staff" at bounding box center [331, 145] width 28 height 16
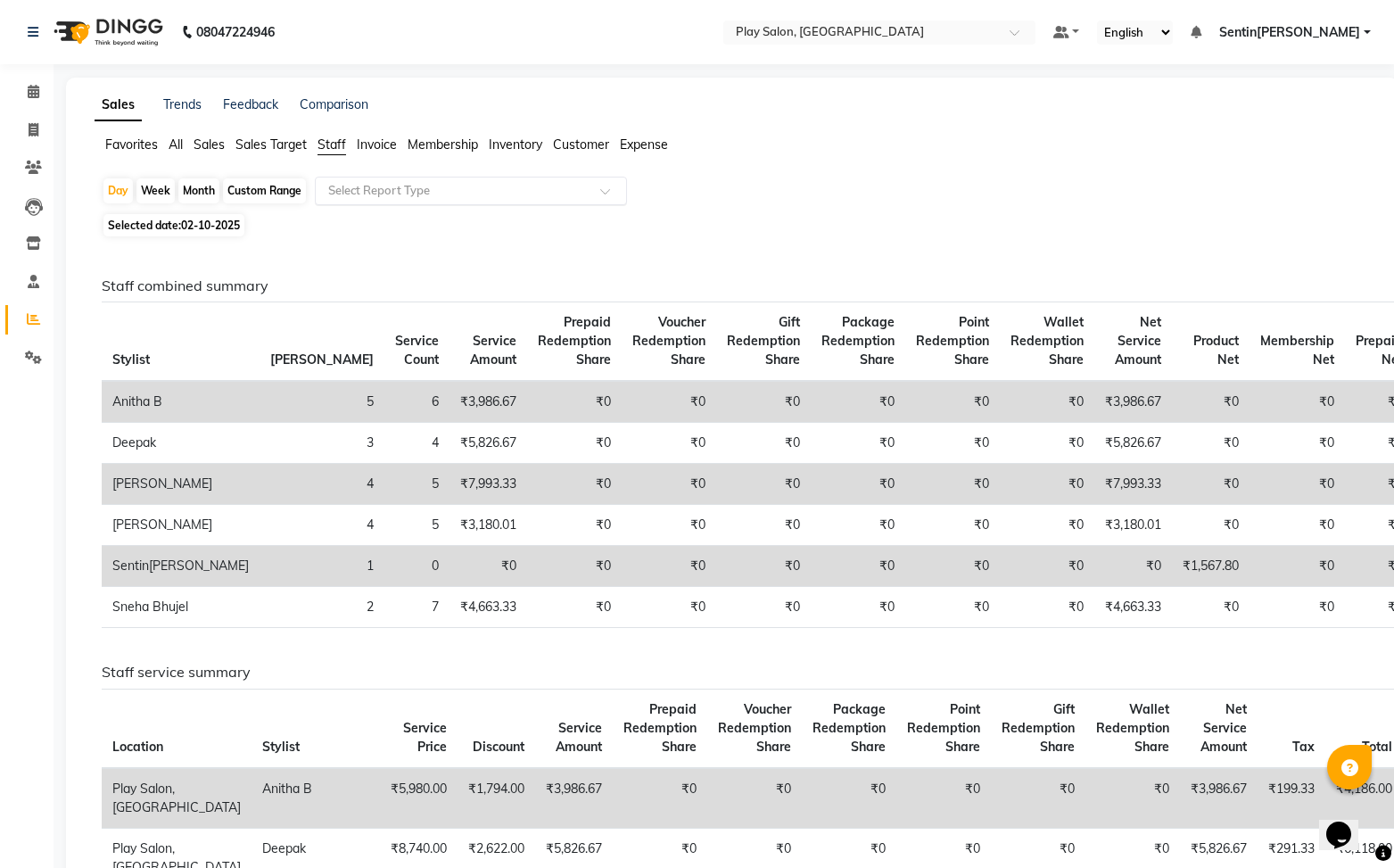
click at [496, 192] on input "text" at bounding box center [453, 191] width 257 height 18
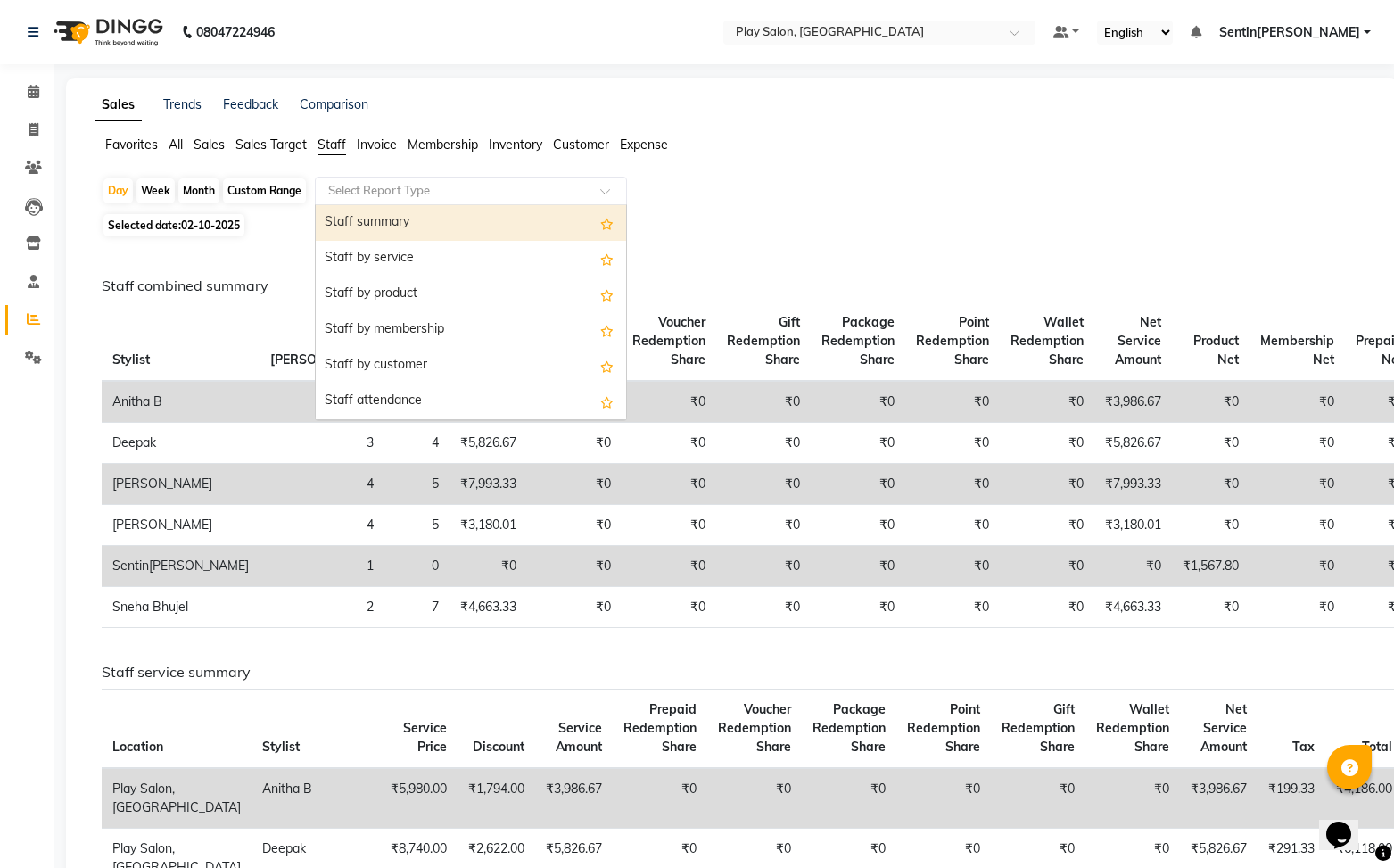
click at [446, 226] on div "Staff summary" at bounding box center [470, 223] width 310 height 35
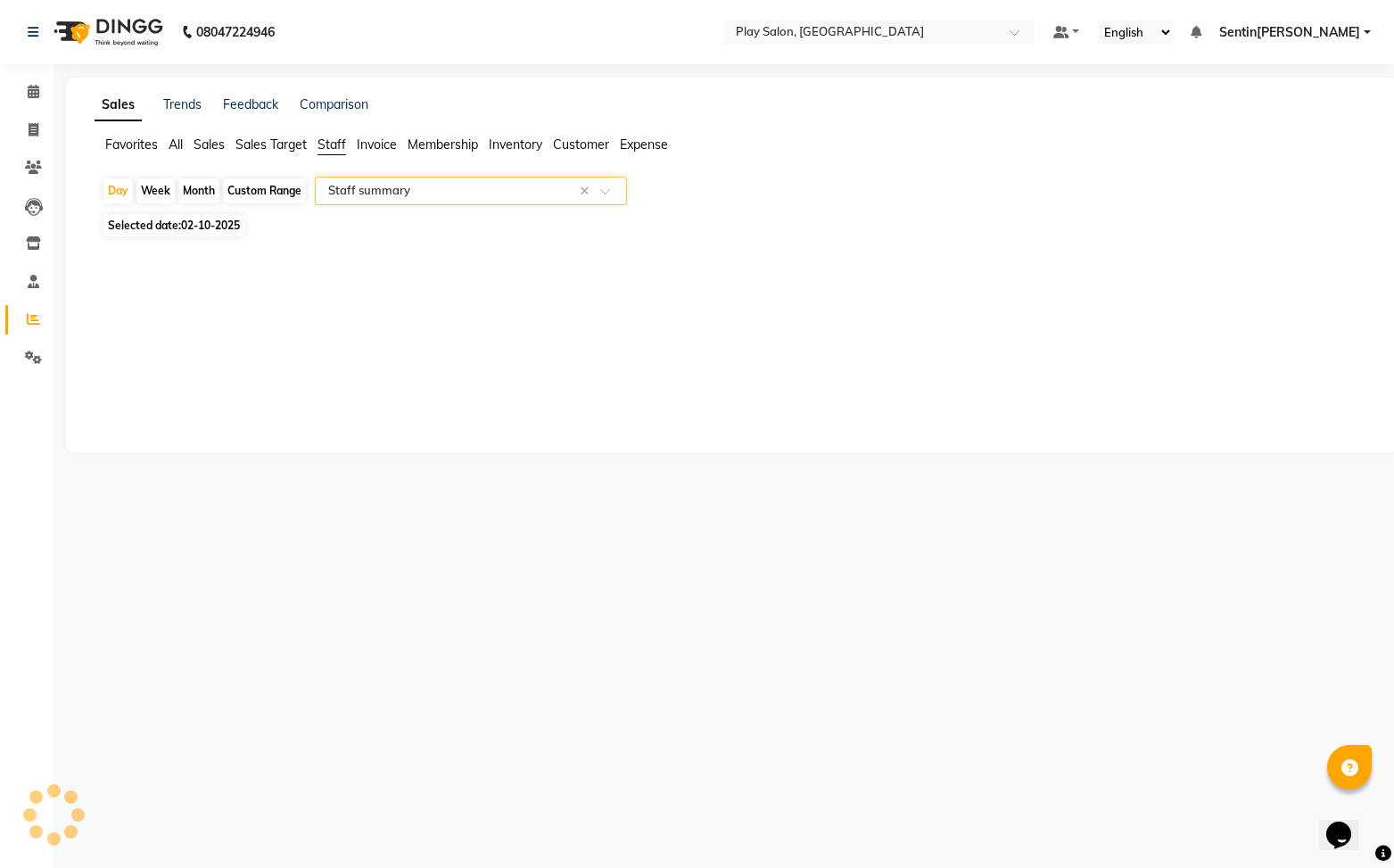
select select "full_report"
select select "csv"
click at [39, 136] on span at bounding box center [34, 130] width 31 height 21
select select "8961"
select select "service"
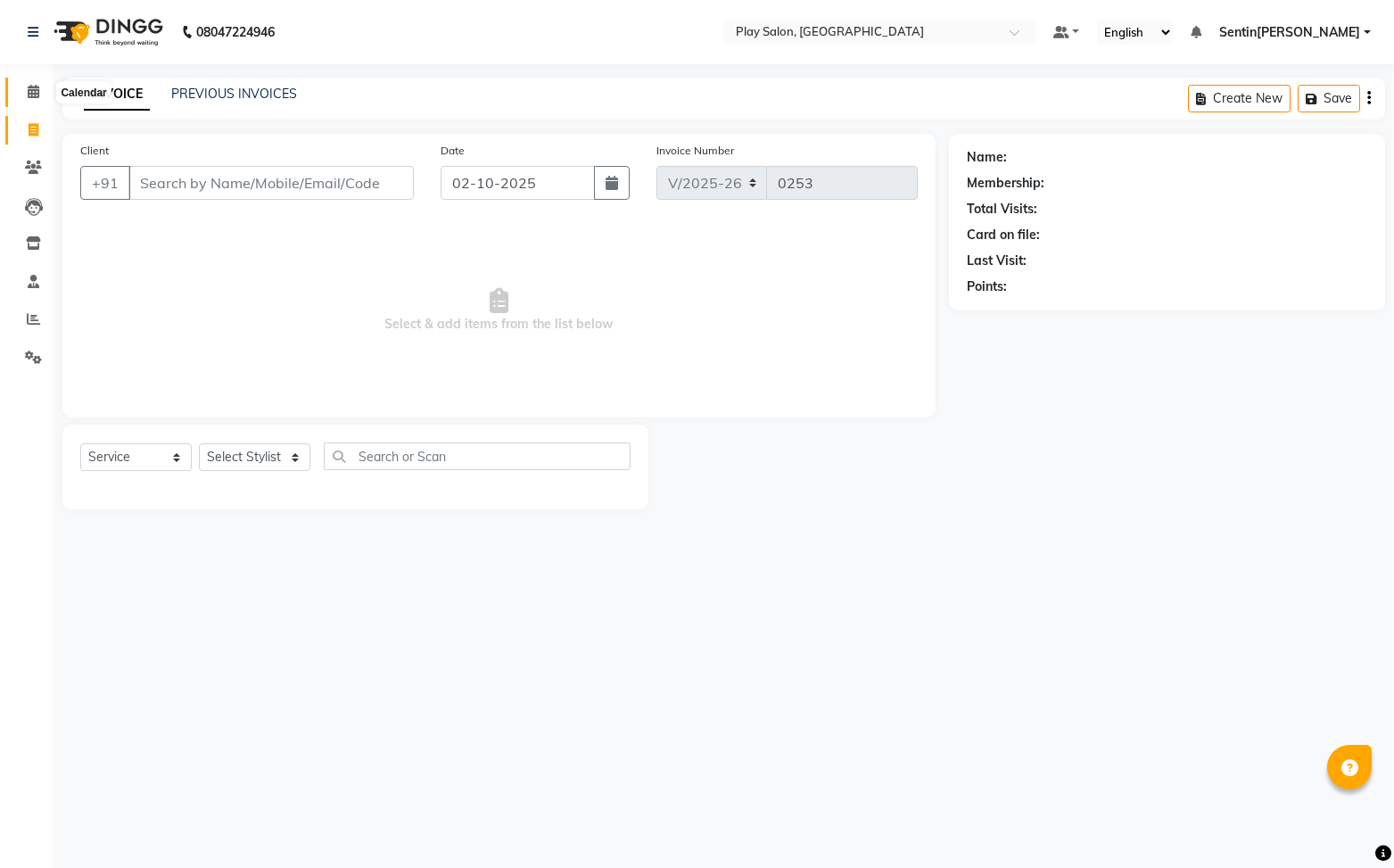
click at [33, 95] on icon at bounding box center [33, 91] width 12 height 14
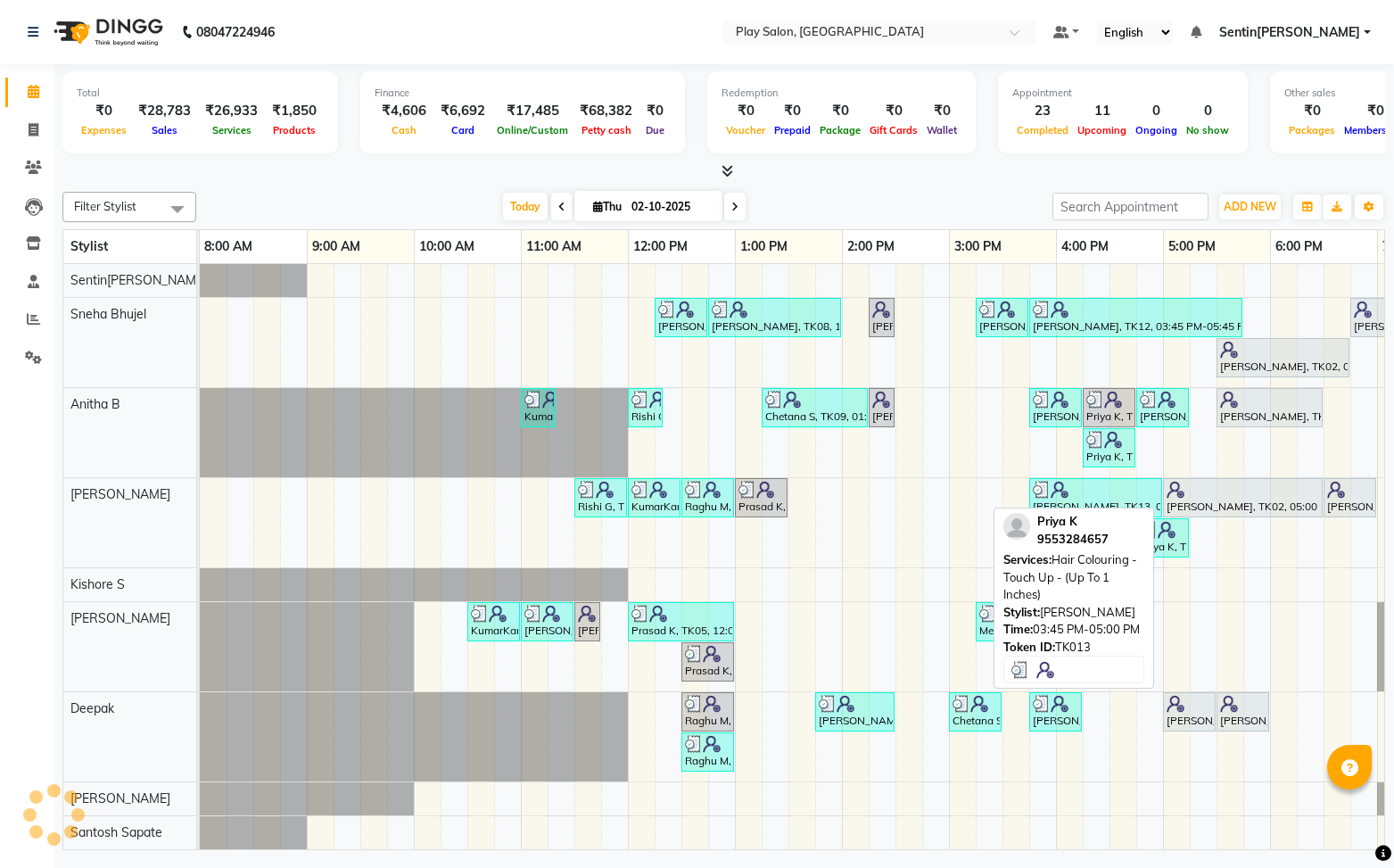
scroll to position [0, 207]
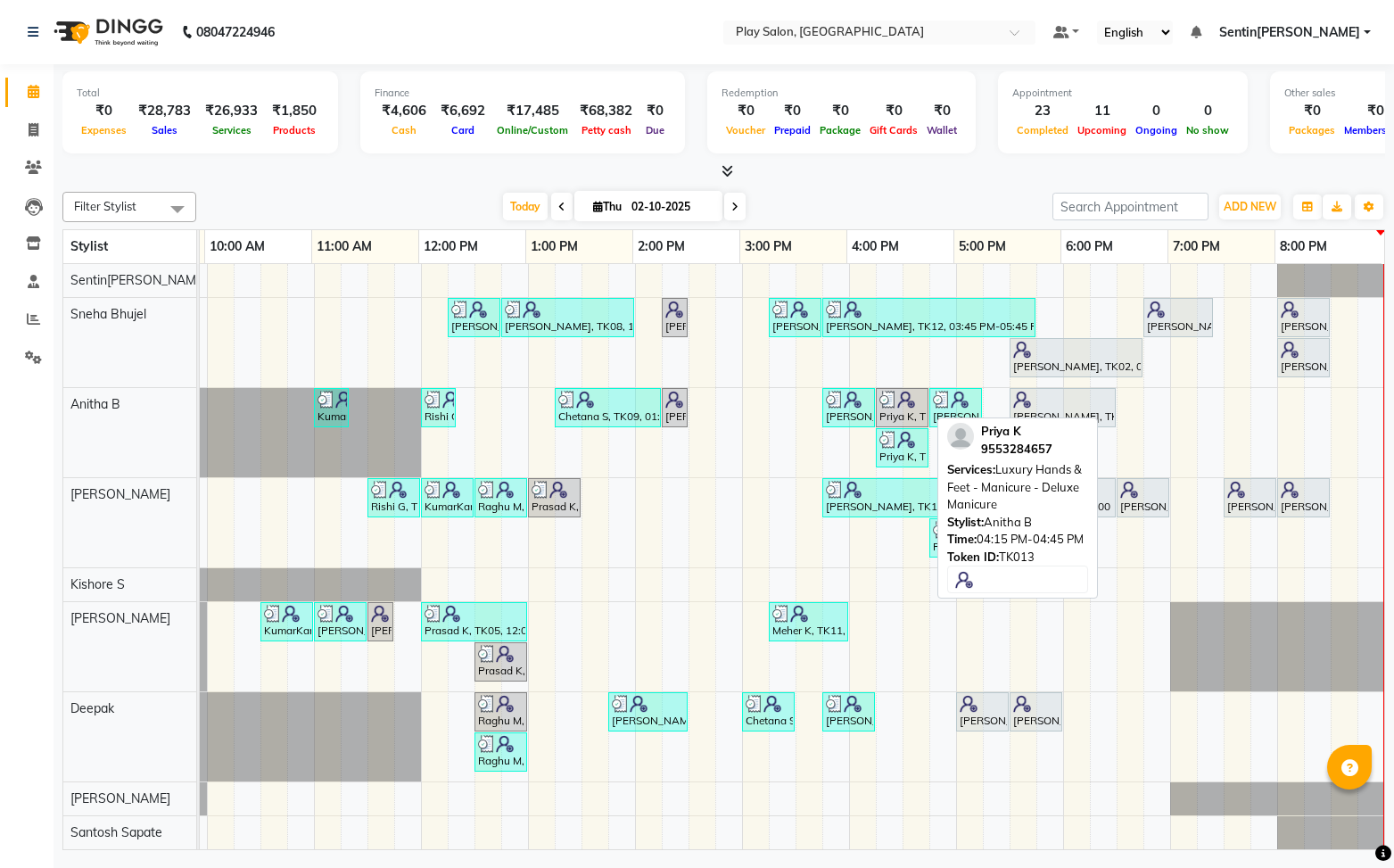
click at [909, 412] on div "Priya K, TK13, 04:15 PM-04:45 PM, Luxury Hands & Feet - Manicure - Deluxe Manic…" at bounding box center [902, 407] width 49 height 34
select select "3"
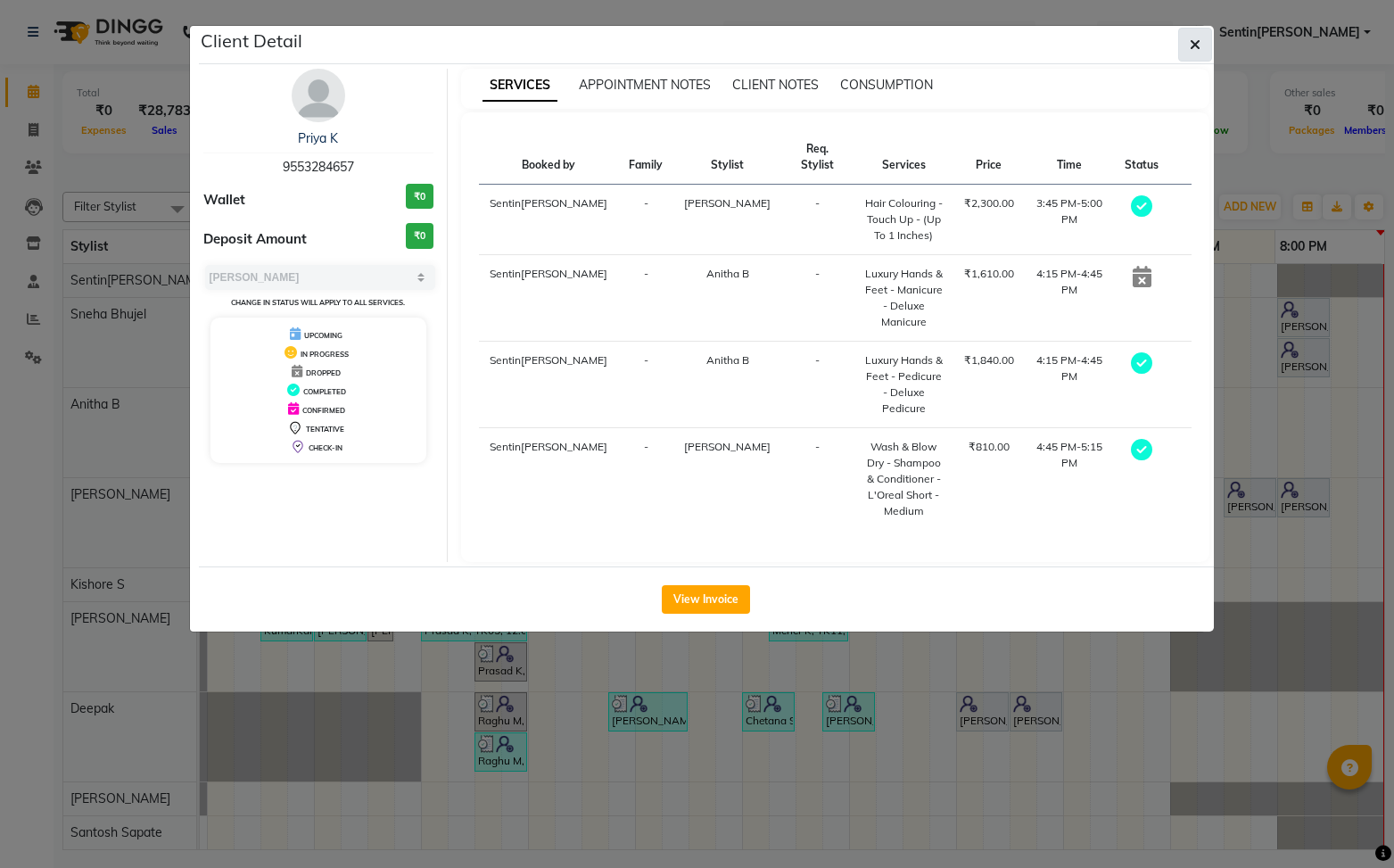
click at [1198, 45] on icon "button" at bounding box center [1196, 45] width 11 height 15
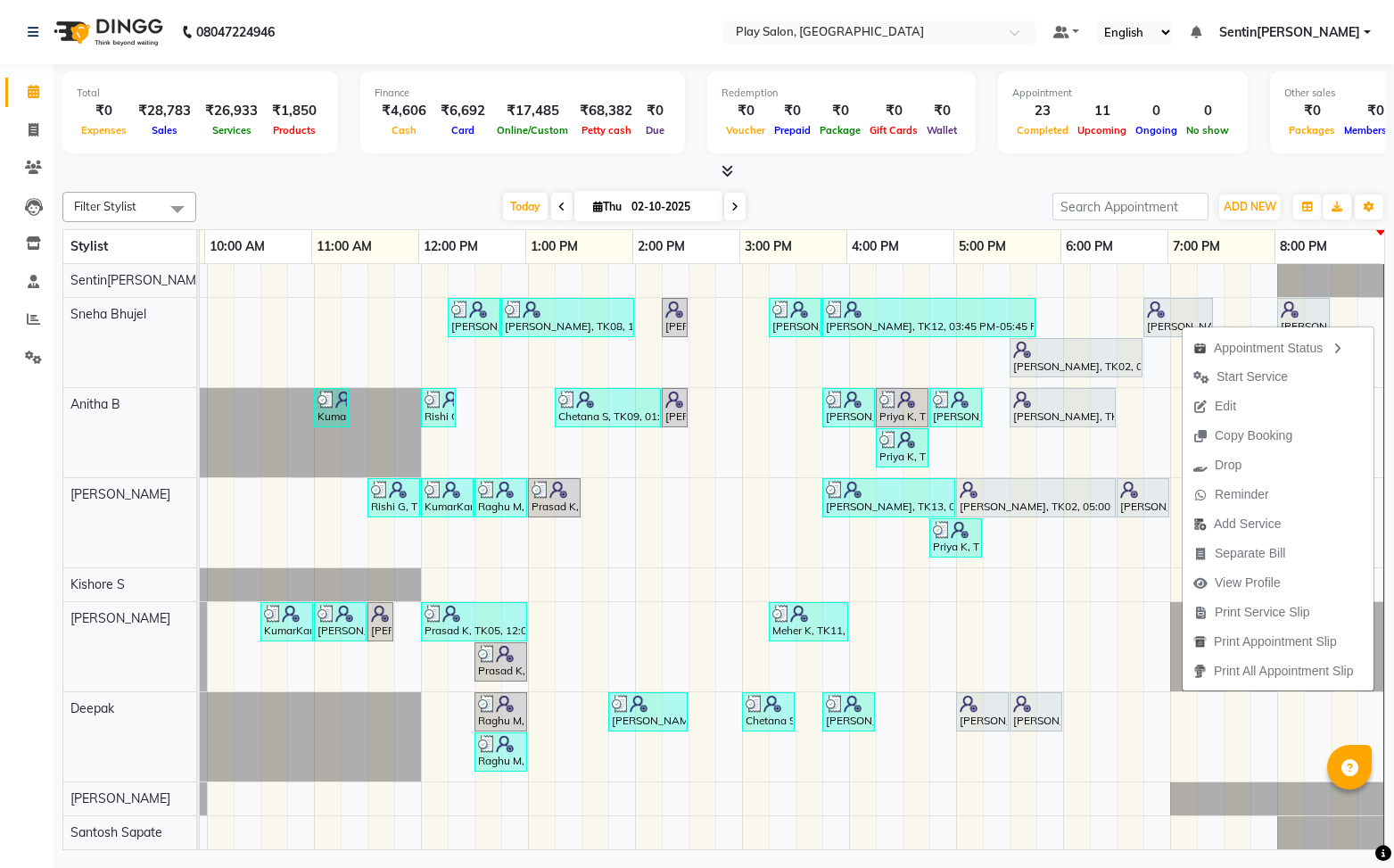
click at [1244, 406] on span "Edit" at bounding box center [1215, 406] width 65 height 29
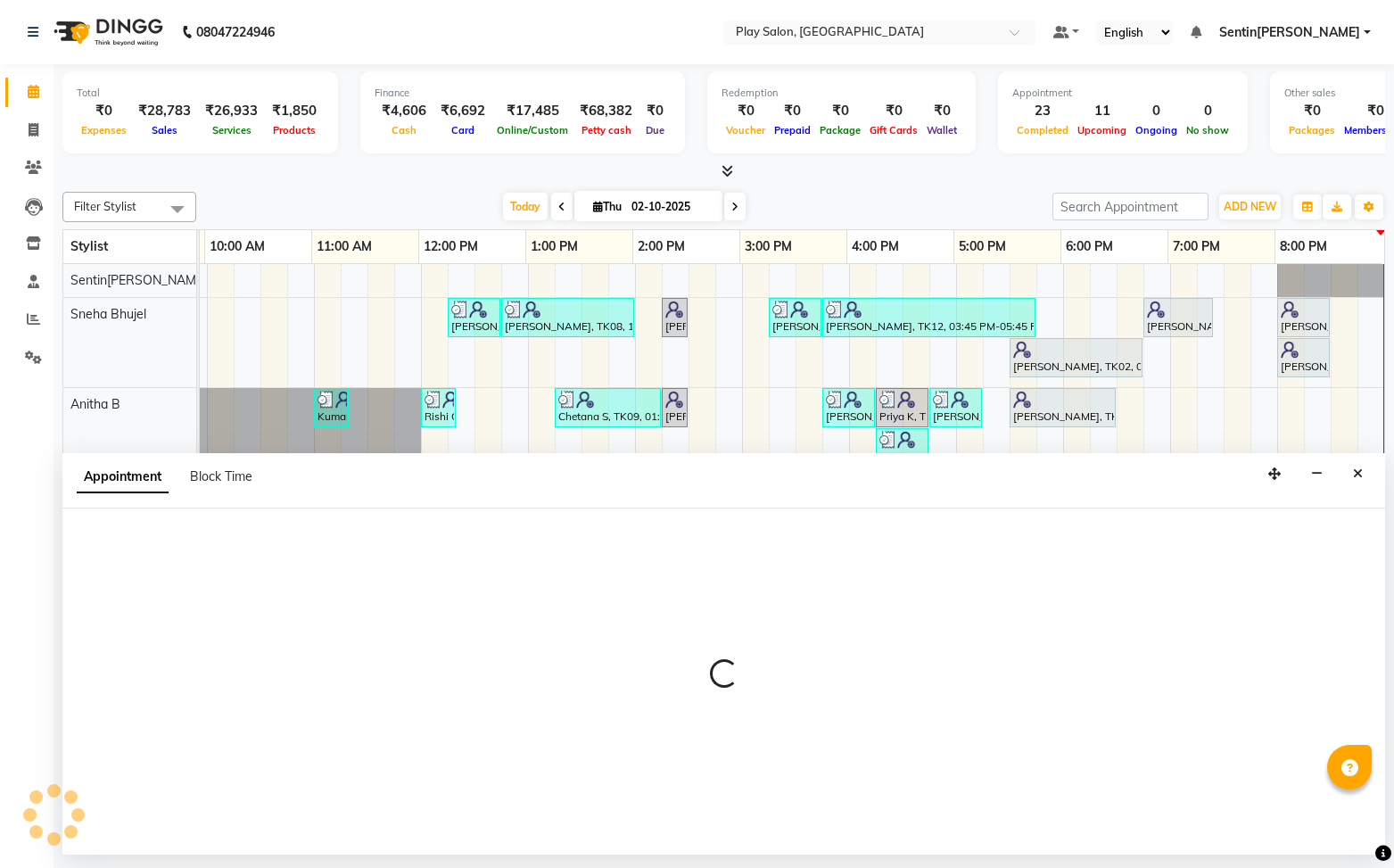
select select "tentative"
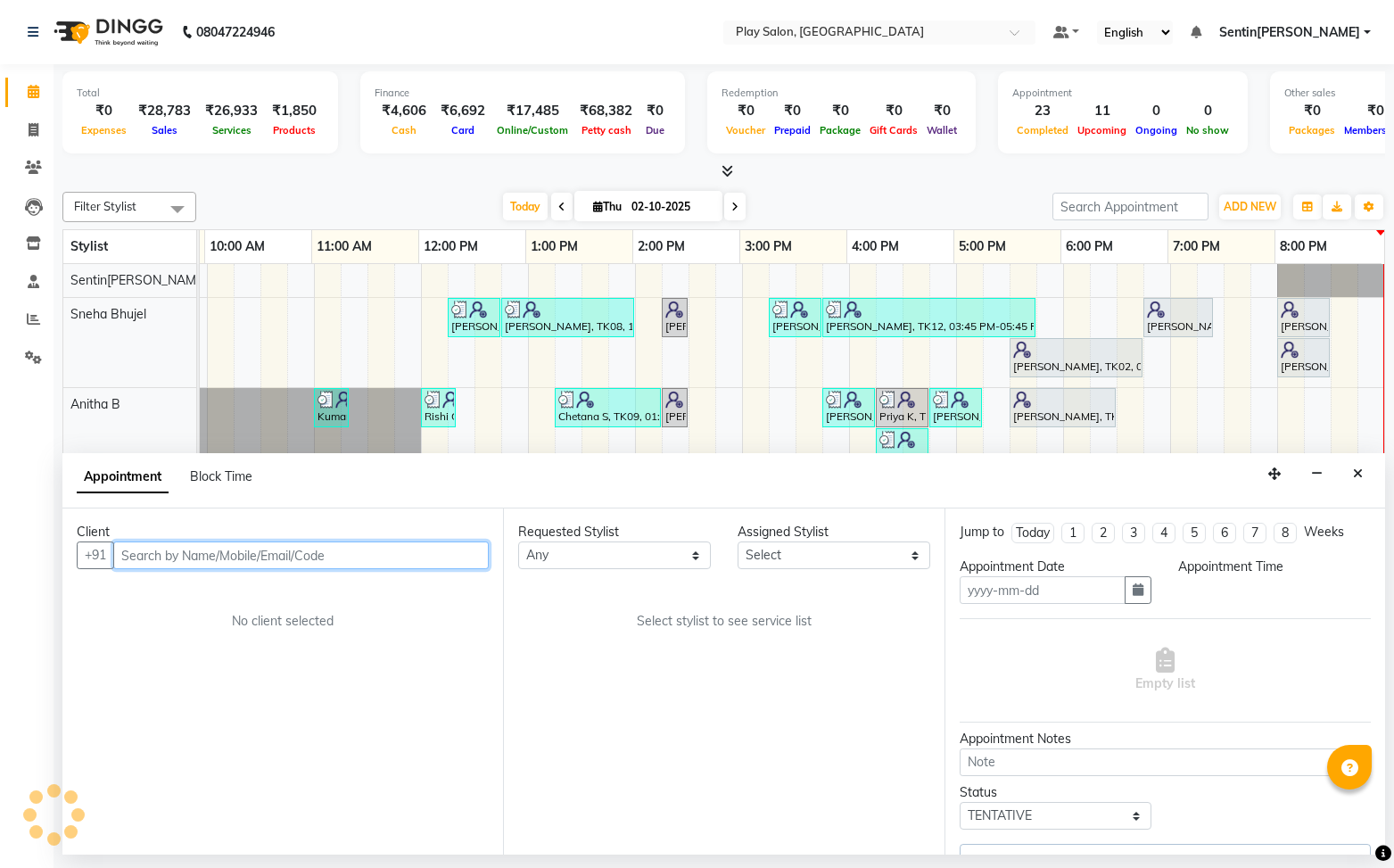
type input "02-10-2025"
select select "91861"
select select "1020"
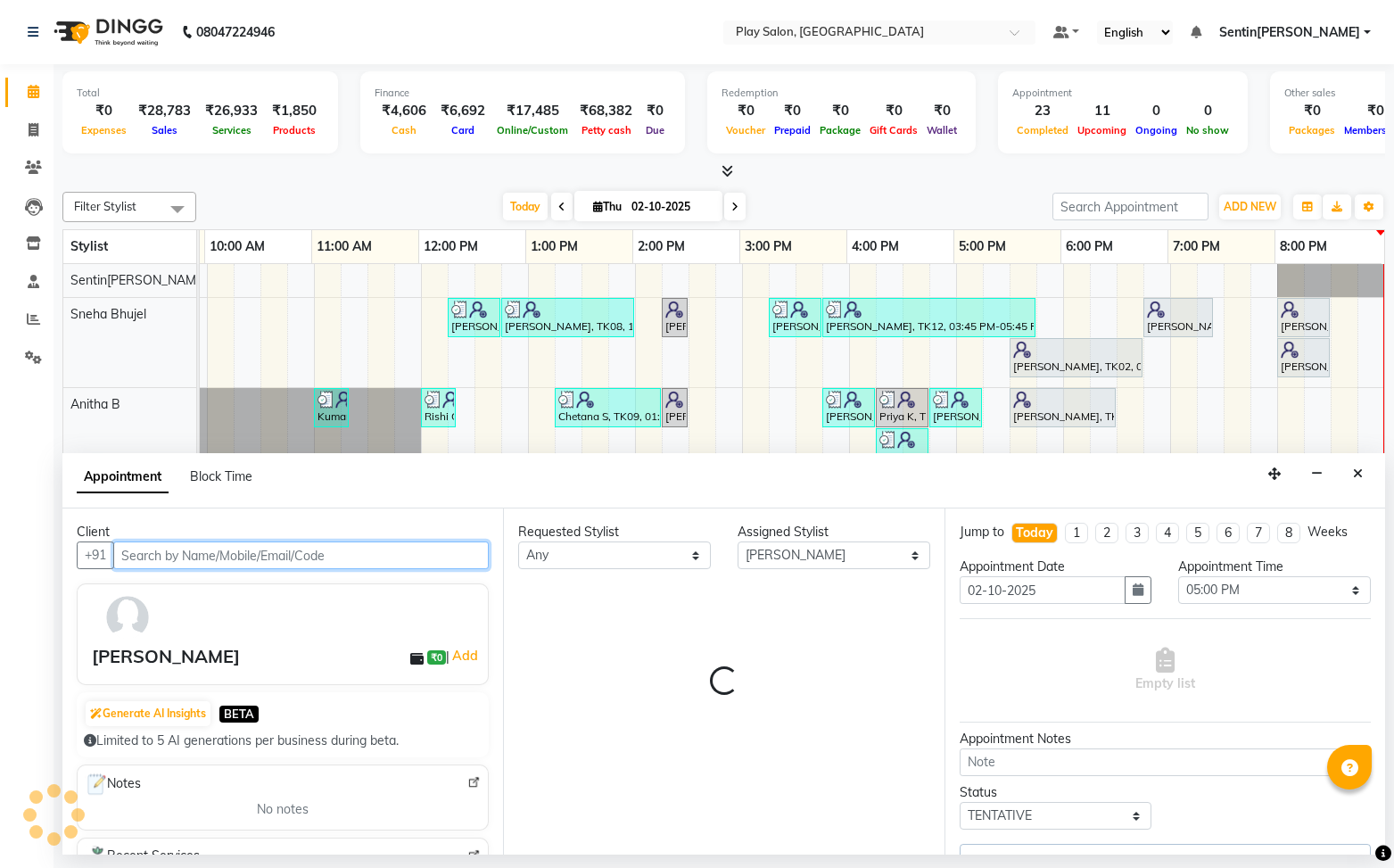
select select "4501"
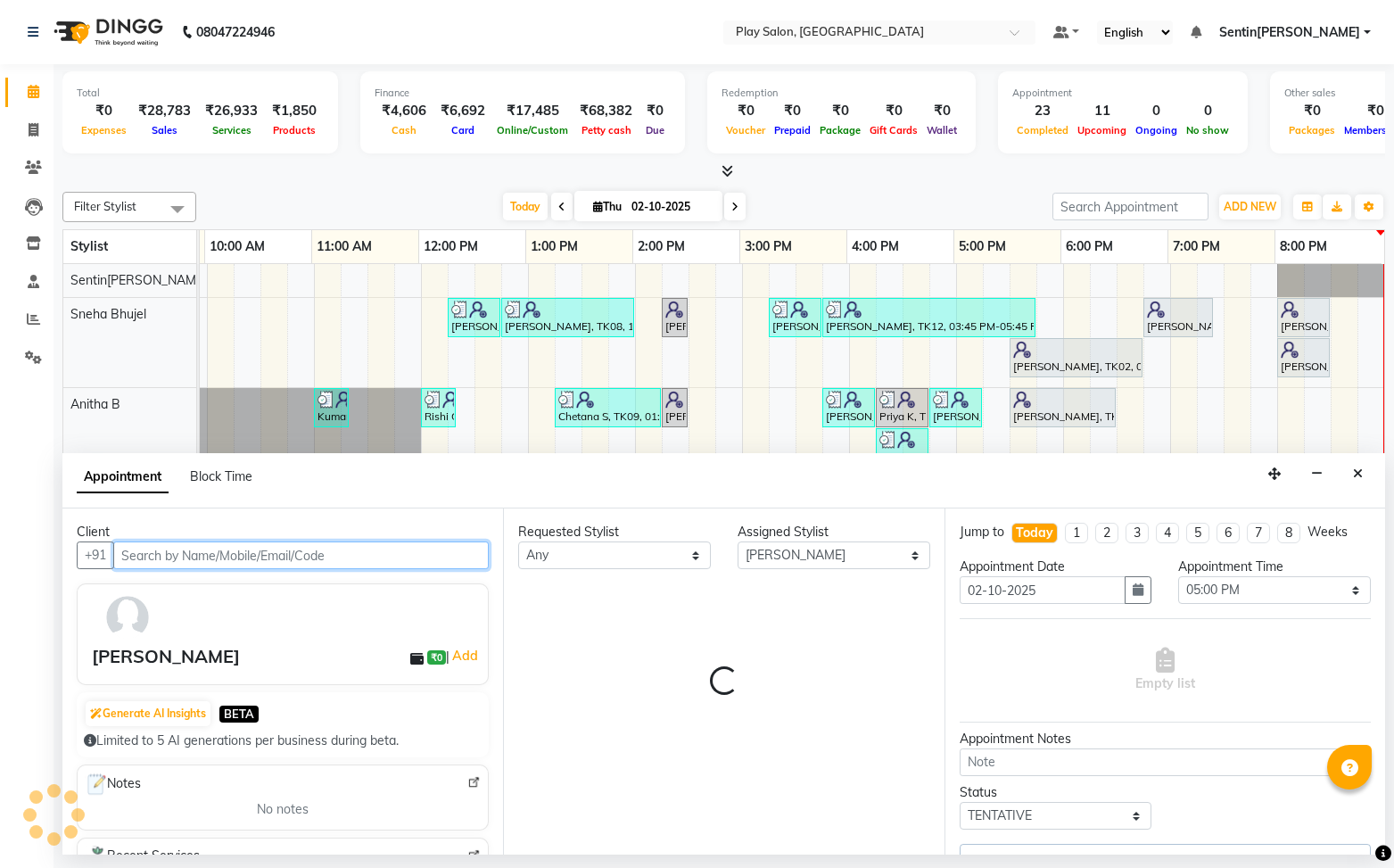
select select "4501"
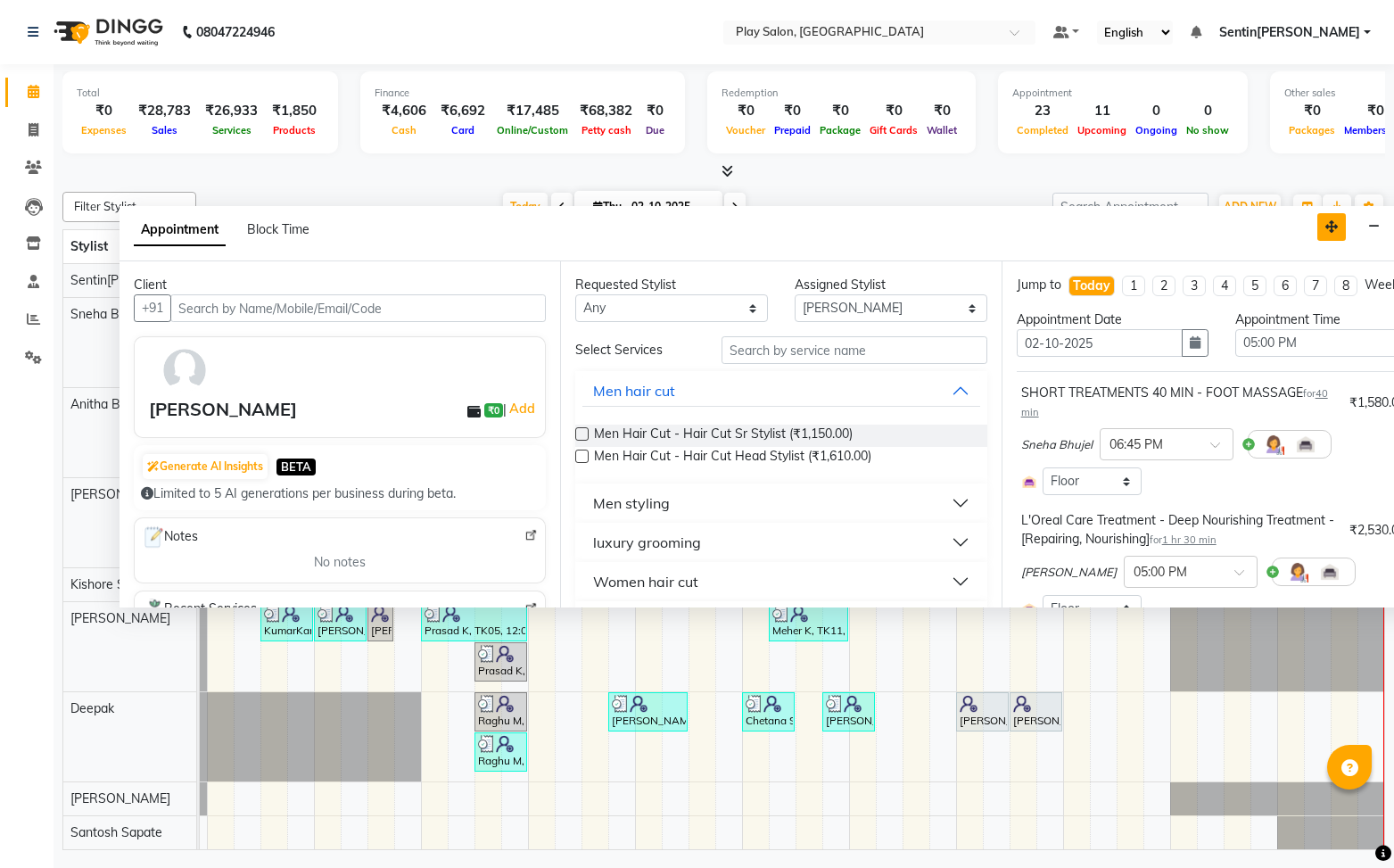
drag, startPoint x: 1278, startPoint y: 479, endPoint x: 1375, endPoint y: 271, distance: 229.5
click at [1335, 232] on icon "button" at bounding box center [1332, 226] width 13 height 13
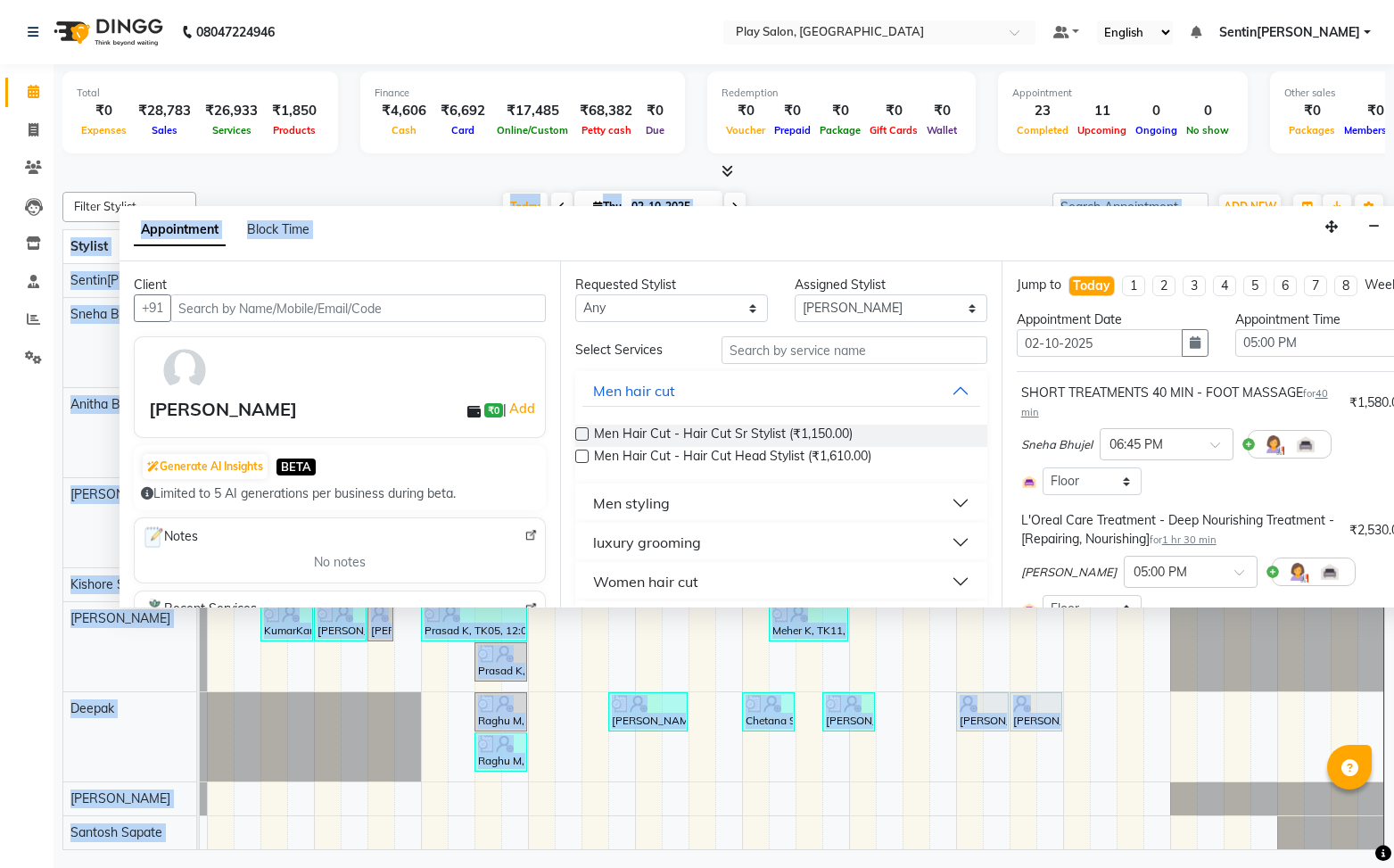
drag, startPoint x: 1001, startPoint y: 212, endPoint x: 1071, endPoint y: 293, distance: 107.1
click at [984, 185] on div "Filter Stylist Select All Anitha B Deepak Kishore S Namrata Tamang Raj Rajesh M…" at bounding box center [724, 517] width 1323 height 665
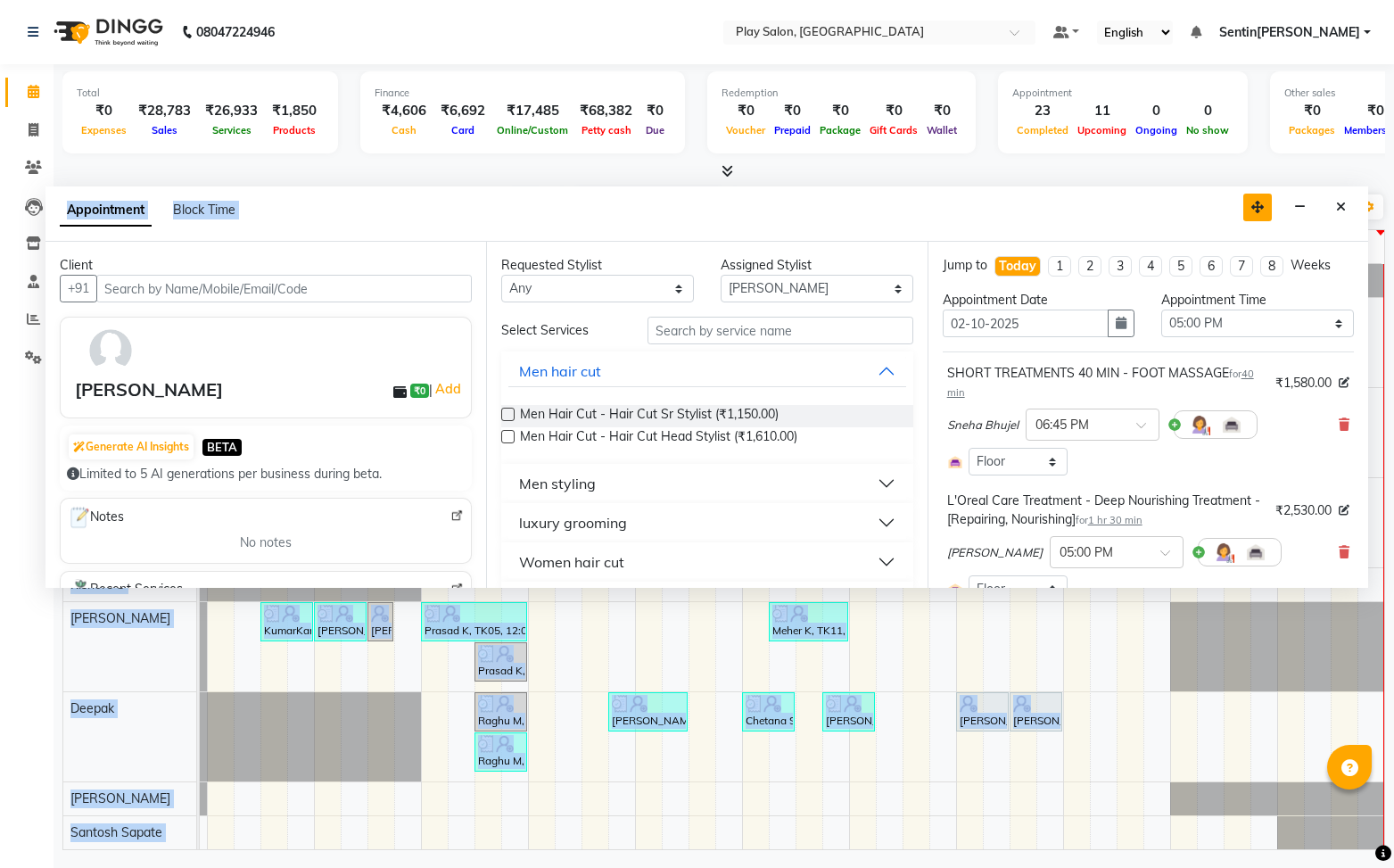
drag, startPoint x: 1332, startPoint y: 230, endPoint x: 1258, endPoint y: 211, distance: 76.4
click at [1258, 211] on icon "button" at bounding box center [1258, 207] width 13 height 13
click at [1335, 205] on button "Close" at bounding box center [1341, 207] width 25 height 27
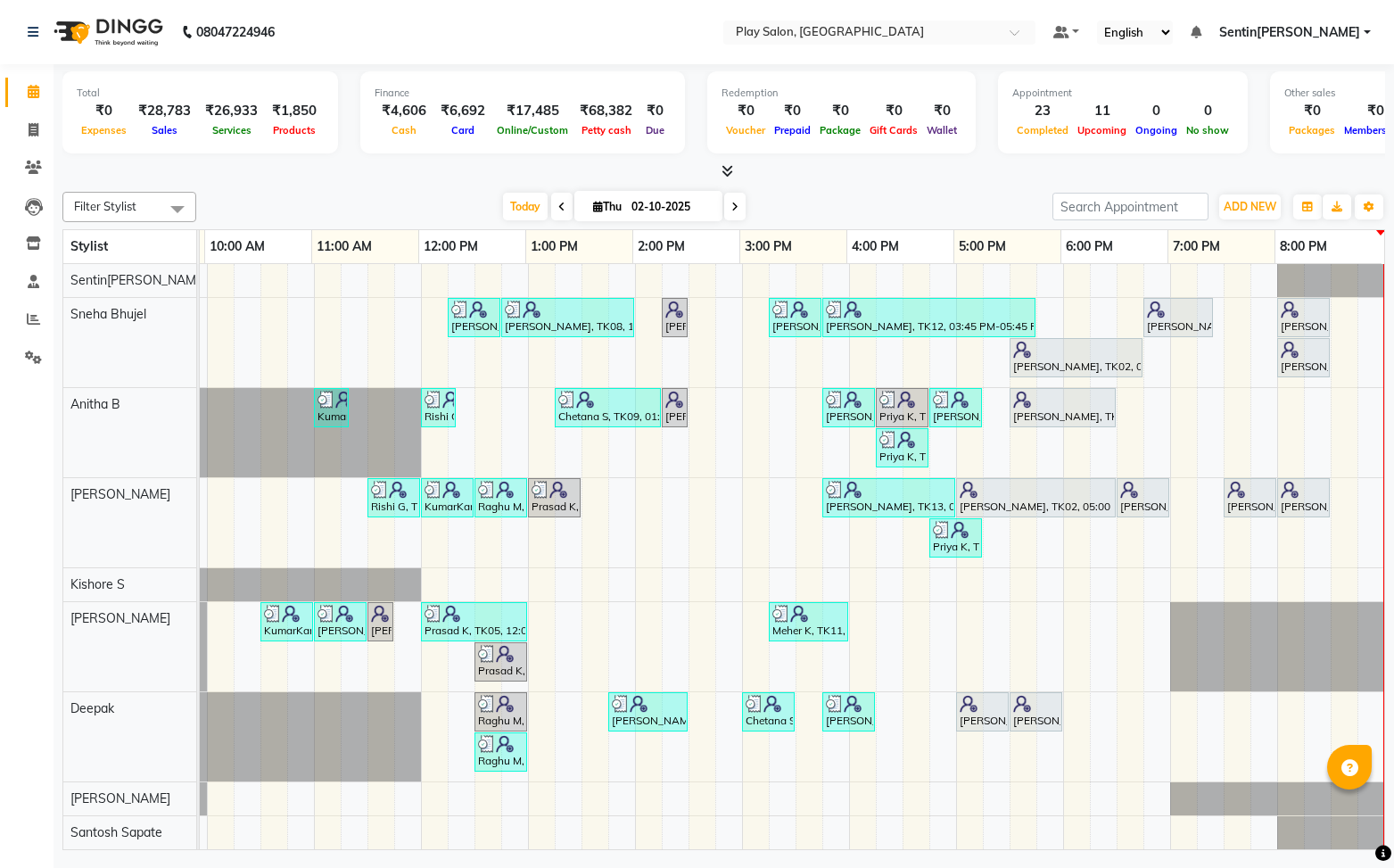
drag, startPoint x: 994, startPoint y: 176, endPoint x: 1110, endPoint y: 269, distance: 148.7
click at [995, 176] on div at bounding box center [724, 172] width 1323 height 19
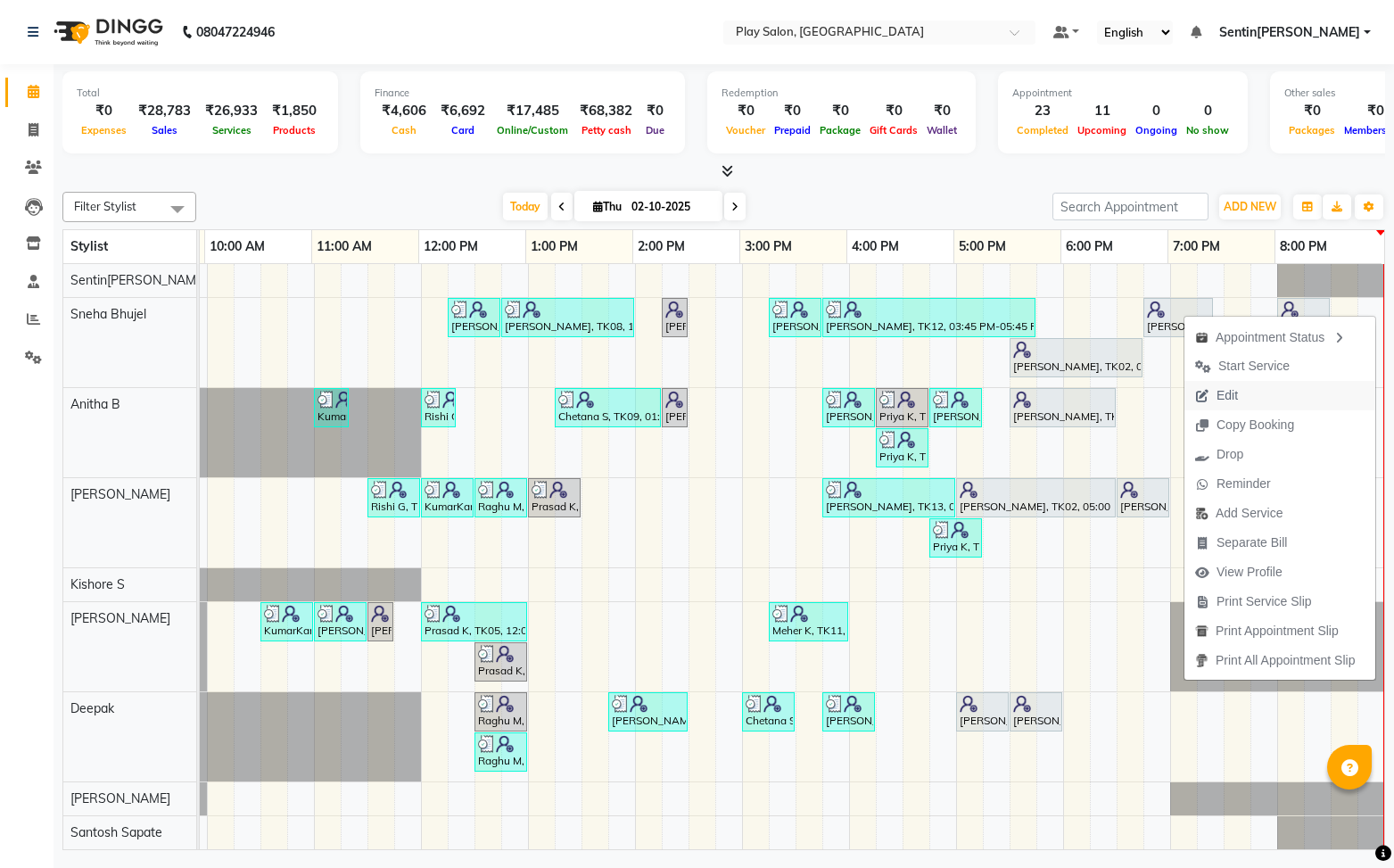
click at [1244, 394] on span "Edit" at bounding box center [1217, 395] width 65 height 29
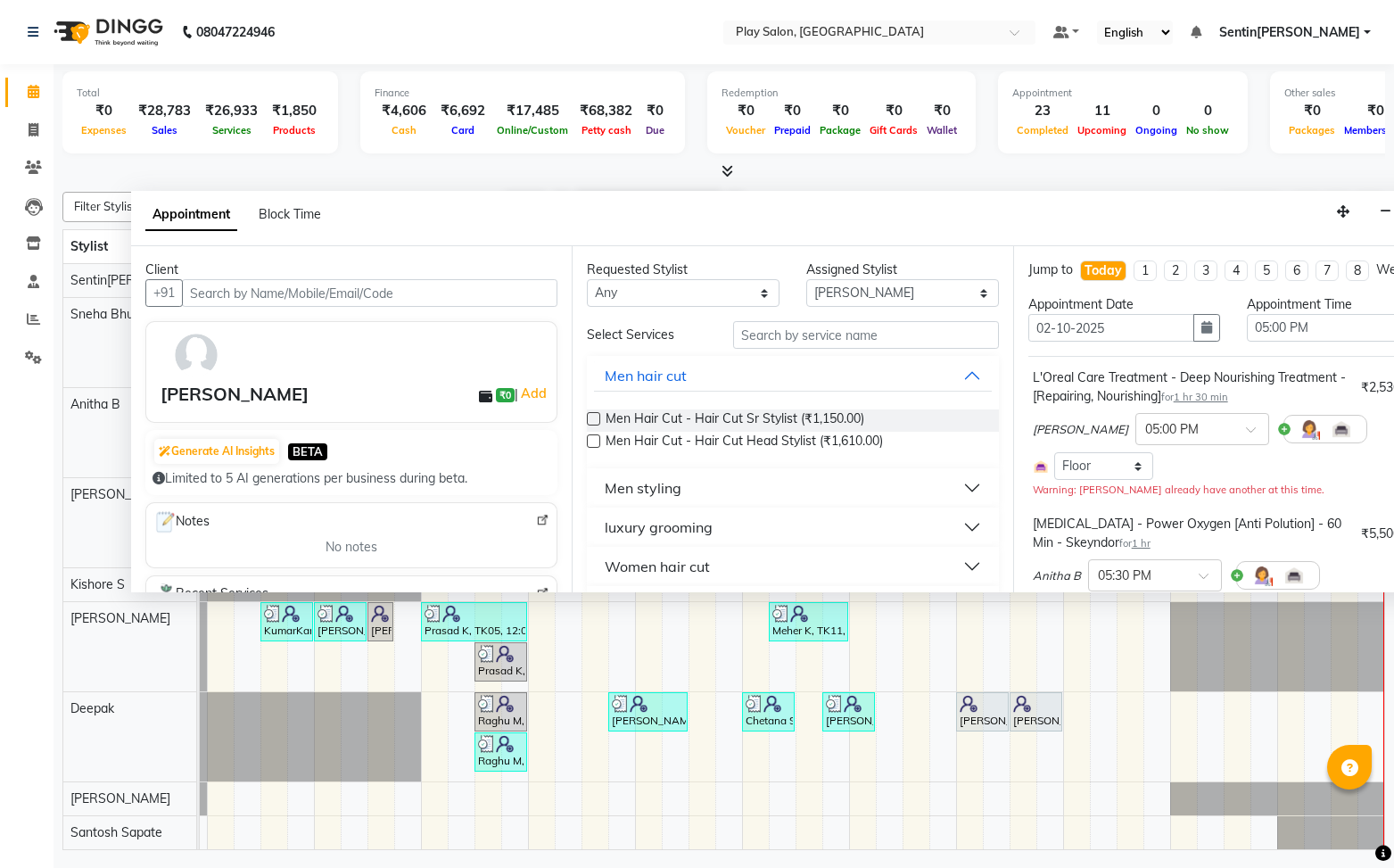
drag, startPoint x: 1294, startPoint y: 420, endPoint x: 1327, endPoint y: 214, distance: 208.6
click at [1344, 213] on icon "button" at bounding box center [1344, 212] width 13 height 13
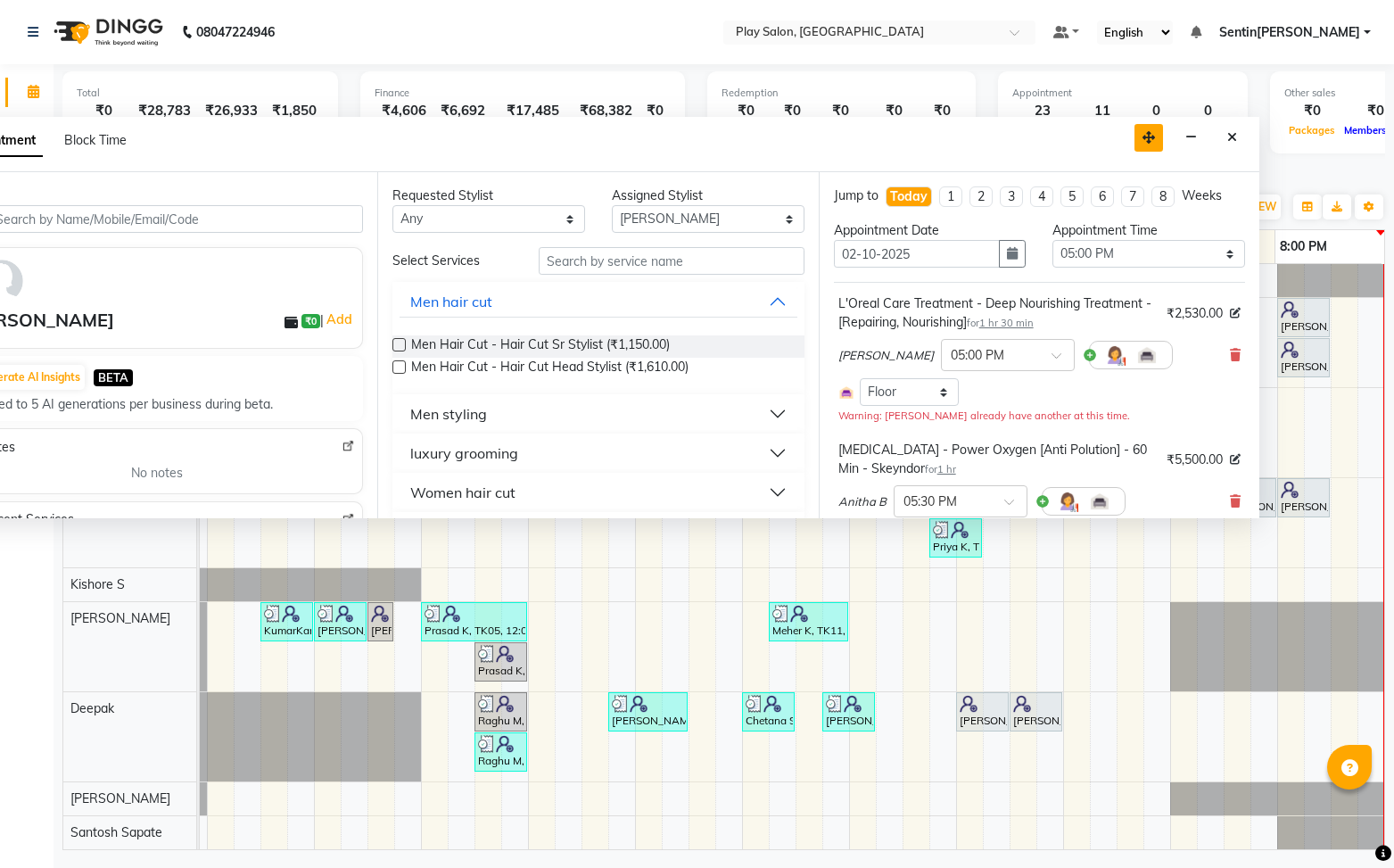
drag, startPoint x: 1347, startPoint y: 213, endPoint x: 1155, endPoint y: 140, distance: 205.4
click at [1155, 140] on icon "button" at bounding box center [1149, 137] width 13 height 13
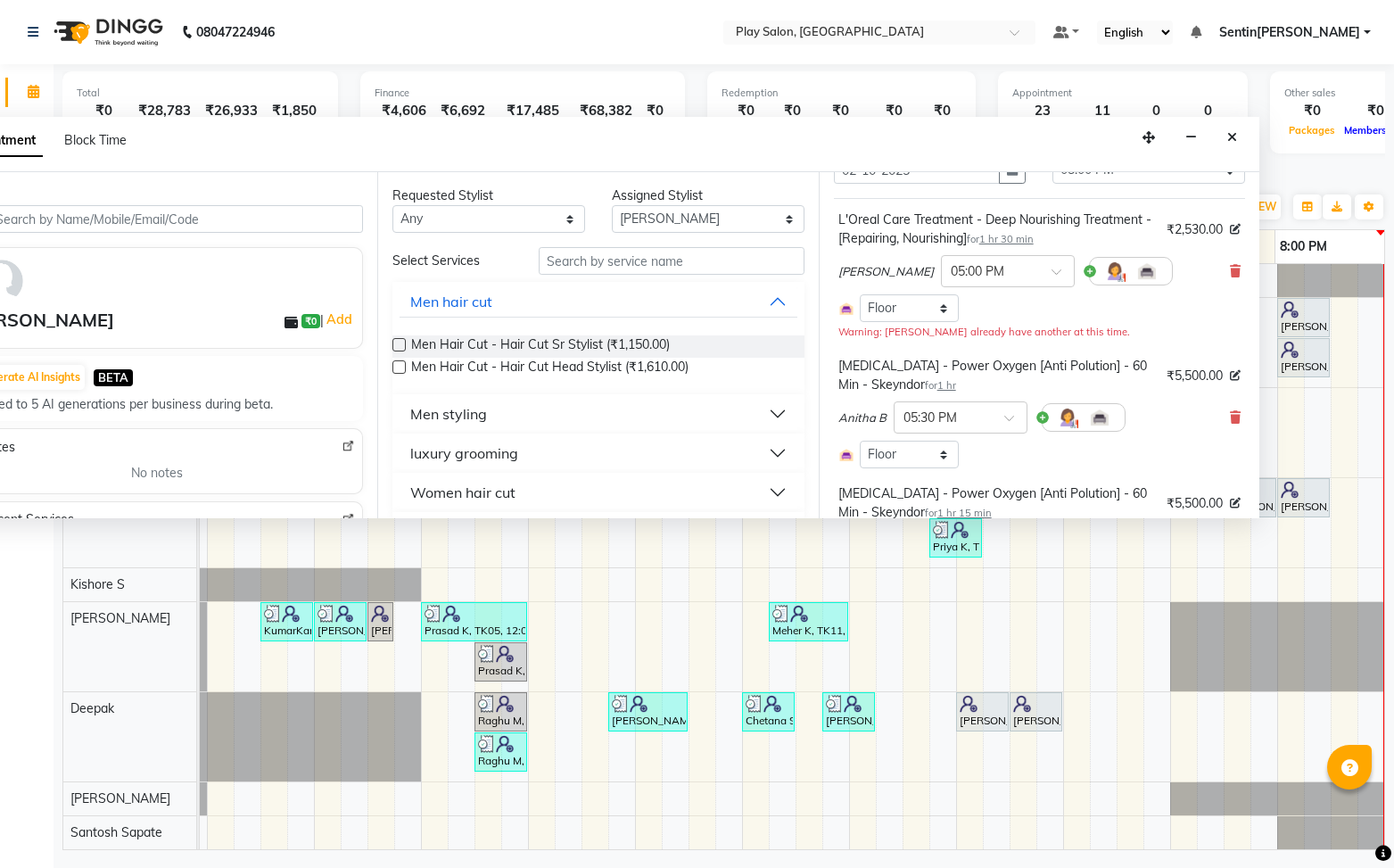
scroll to position [85, 0]
click at [1239, 139] on button "Close" at bounding box center [1232, 137] width 25 height 27
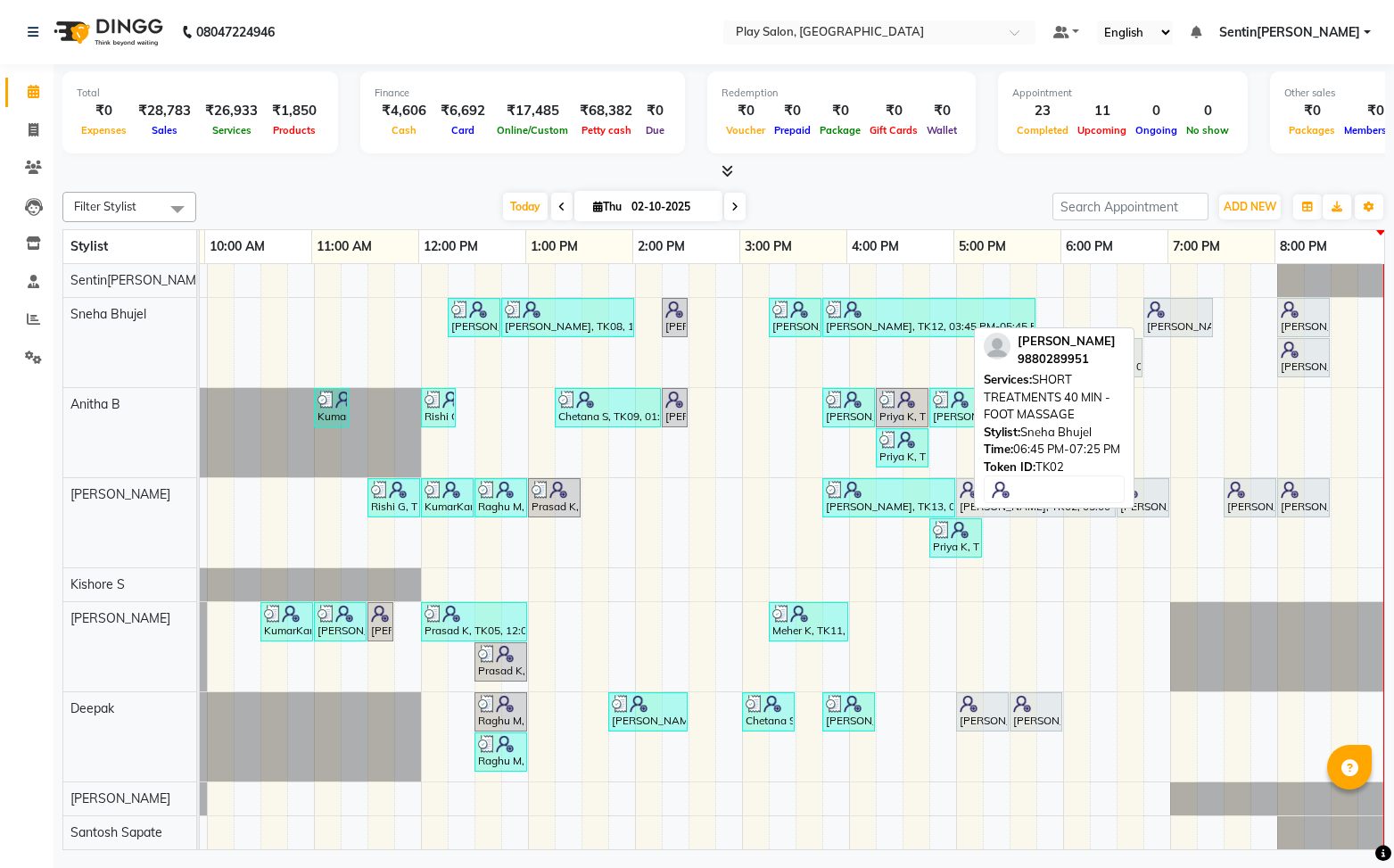
click at [1173, 326] on div "[PERSON_NAME], TK02, 06:45 PM-07:25 PM, SHORT TREATMENTS 40 MIN - FOOT MASSAGE" at bounding box center [1178, 317] width 66 height 34
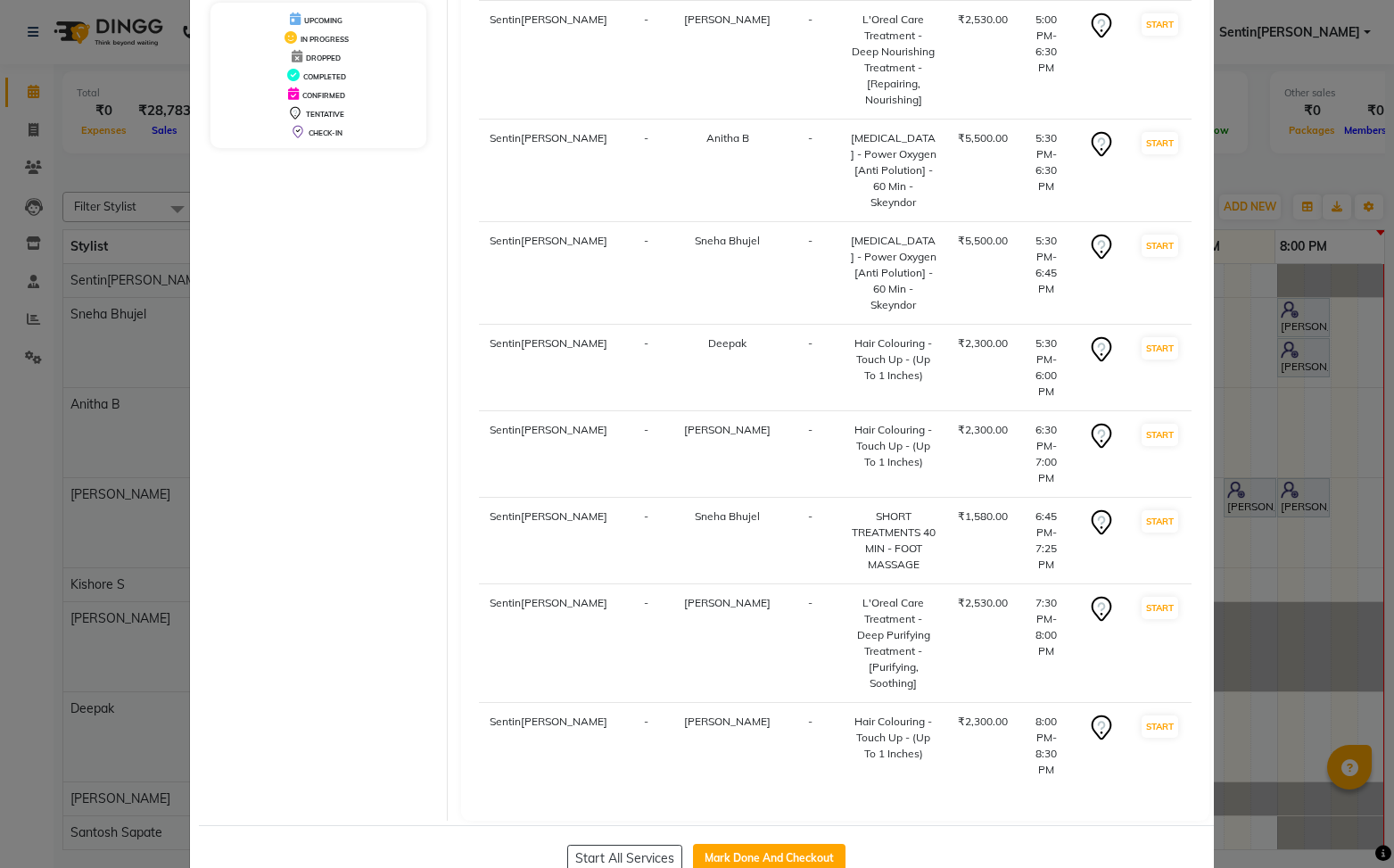
scroll to position [0, 0]
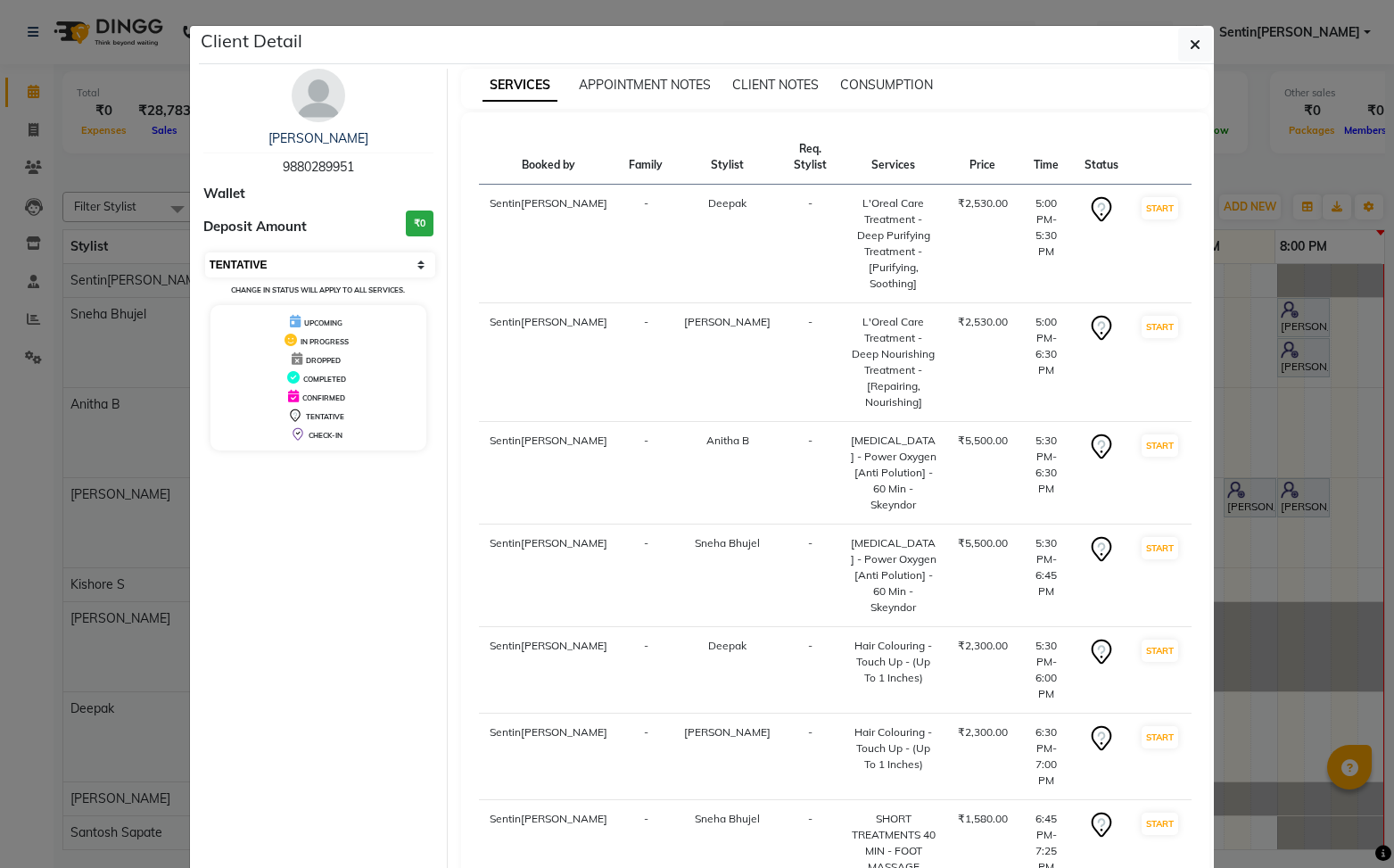
click at [361, 261] on select "Select IN SERVICE CONFIRMED TENTATIVE CHECK IN MARK DONE DROPPED UPCOMING" at bounding box center [321, 264] width 231 height 25
click at [206, 253] on select "Select IN SERVICE CONFIRMED TENTATIVE CHECK IN MARK DONE DROPPED UPCOMING" at bounding box center [321, 264] width 231 height 25
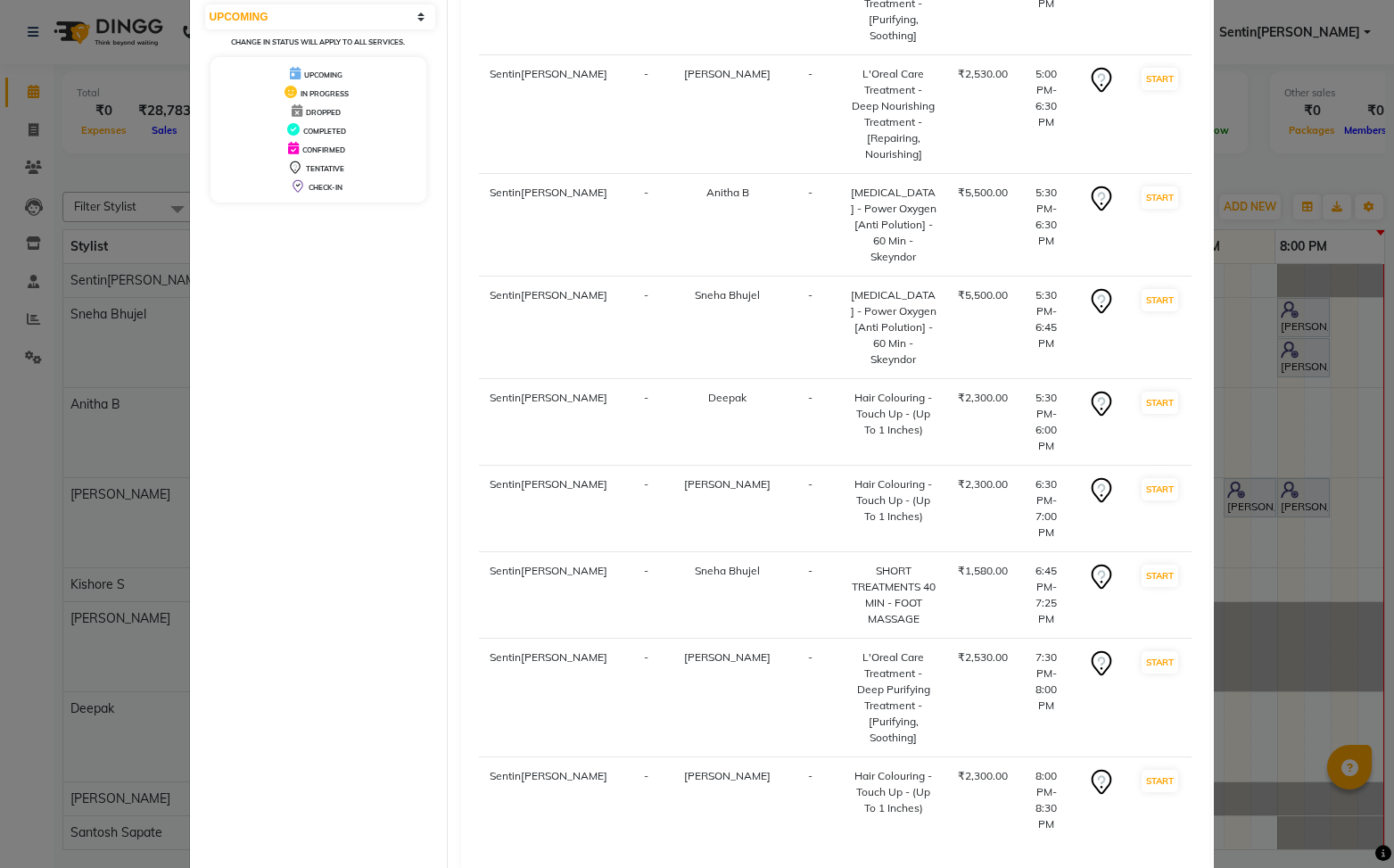
scroll to position [303, 0]
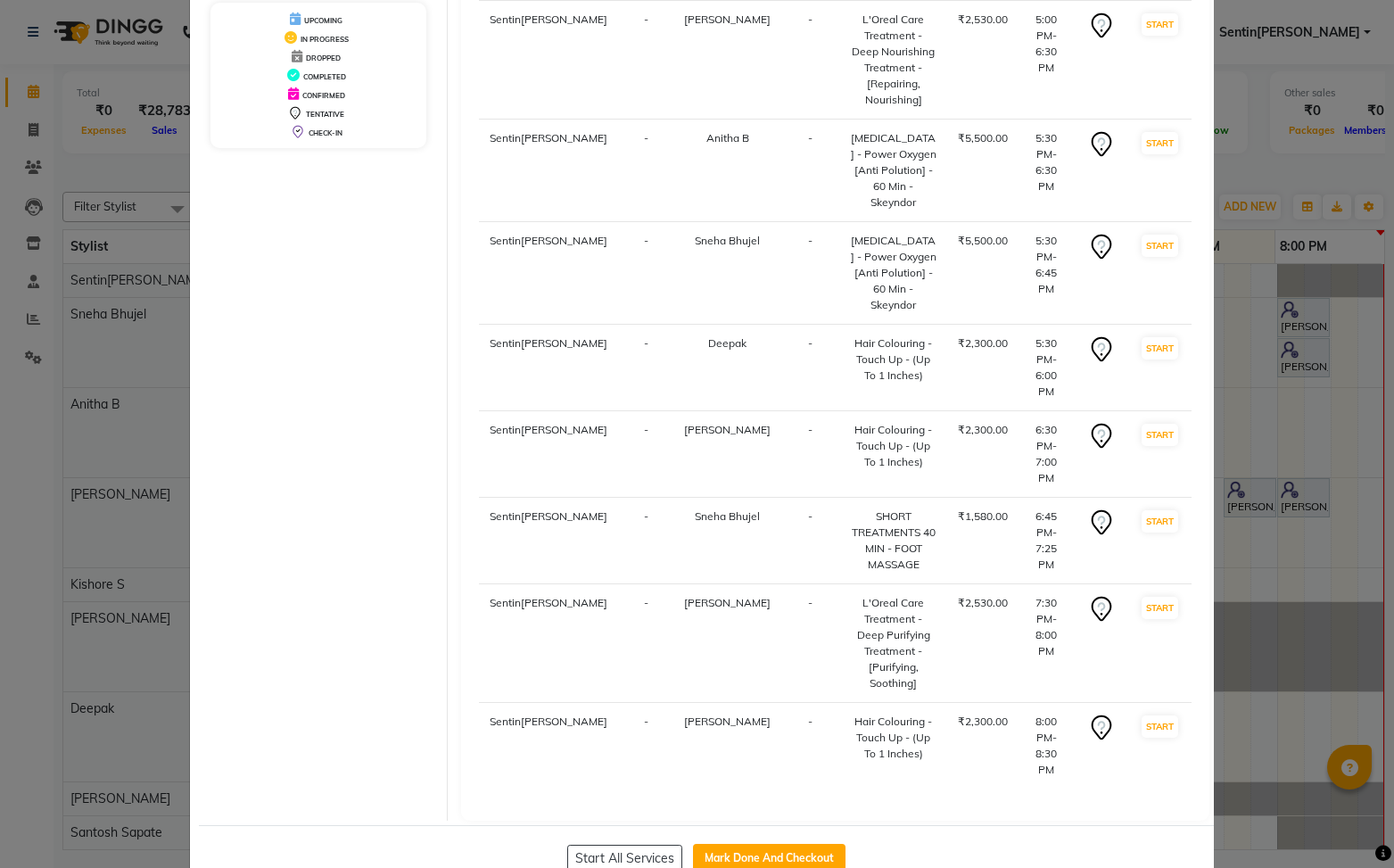
drag, startPoint x: 806, startPoint y: 813, endPoint x: 927, endPoint y: 751, distance: 136.0
click at [807, 843] on button "Mark Done And Checkout" at bounding box center [769, 857] width 153 height 28
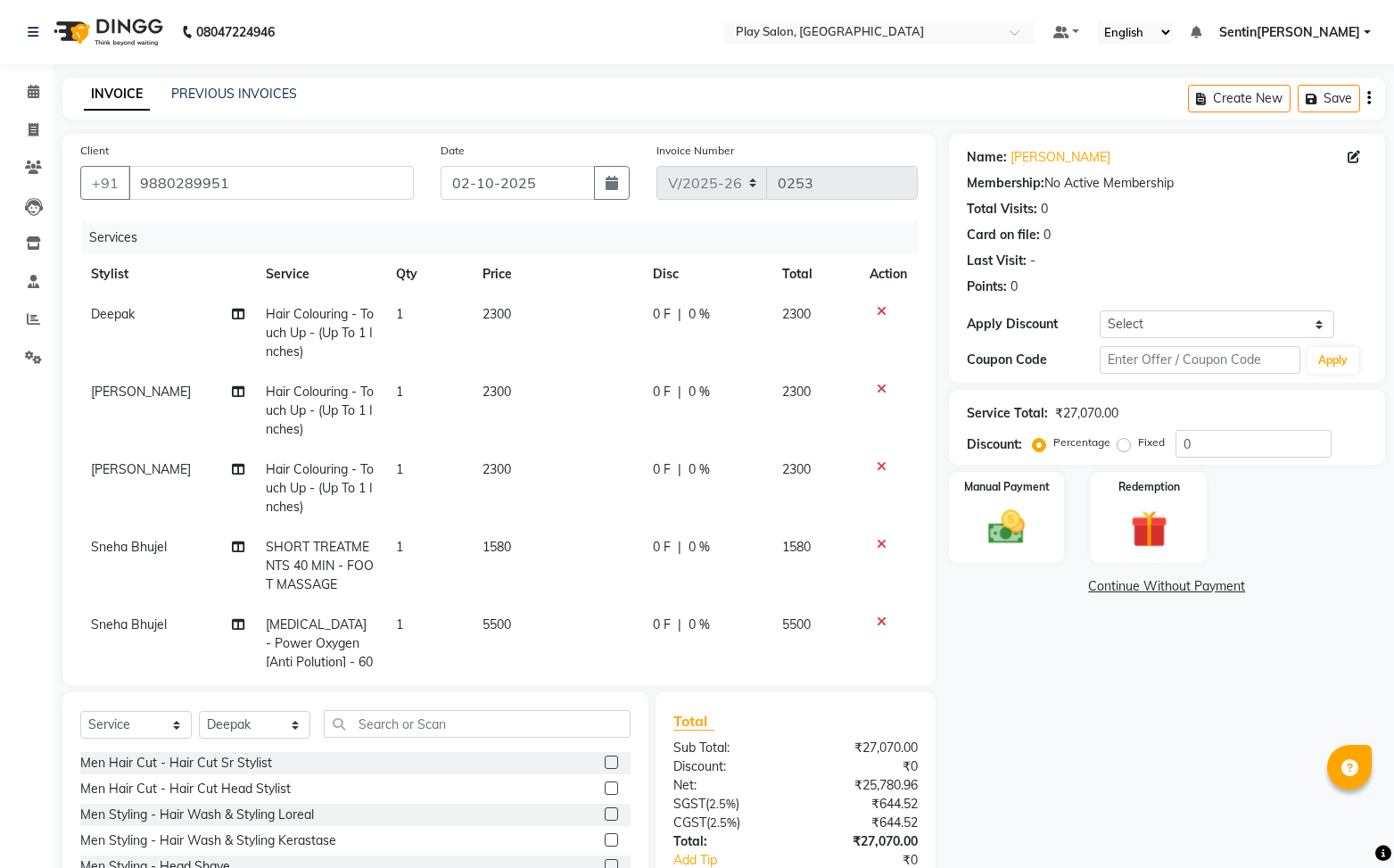
click at [338, 484] on span "Hair Colouring - Touch Up - (Up To 1 Inches)" at bounding box center [319, 487] width 108 height 54
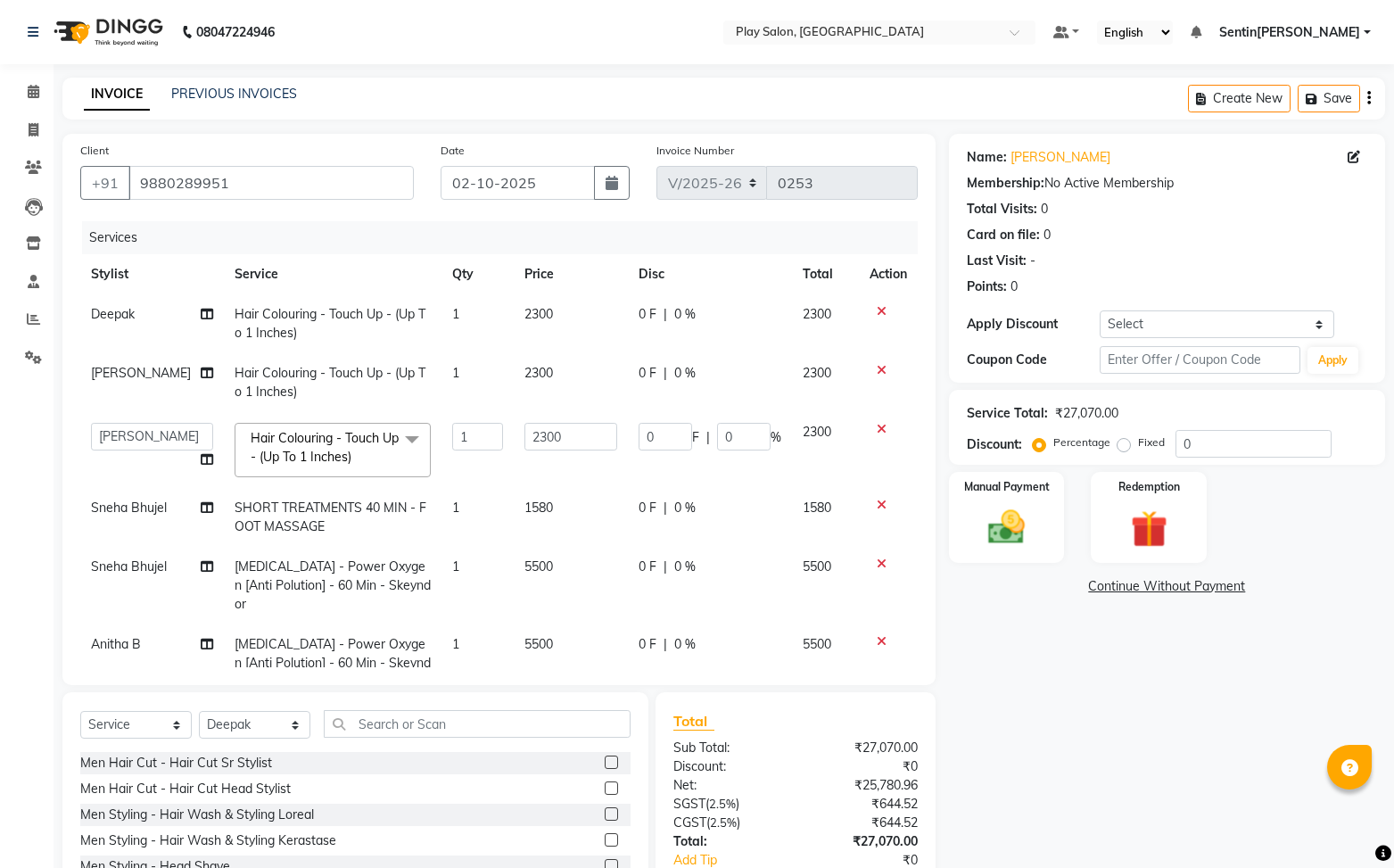
click at [395, 445] on span at bounding box center [412, 439] width 35 height 34
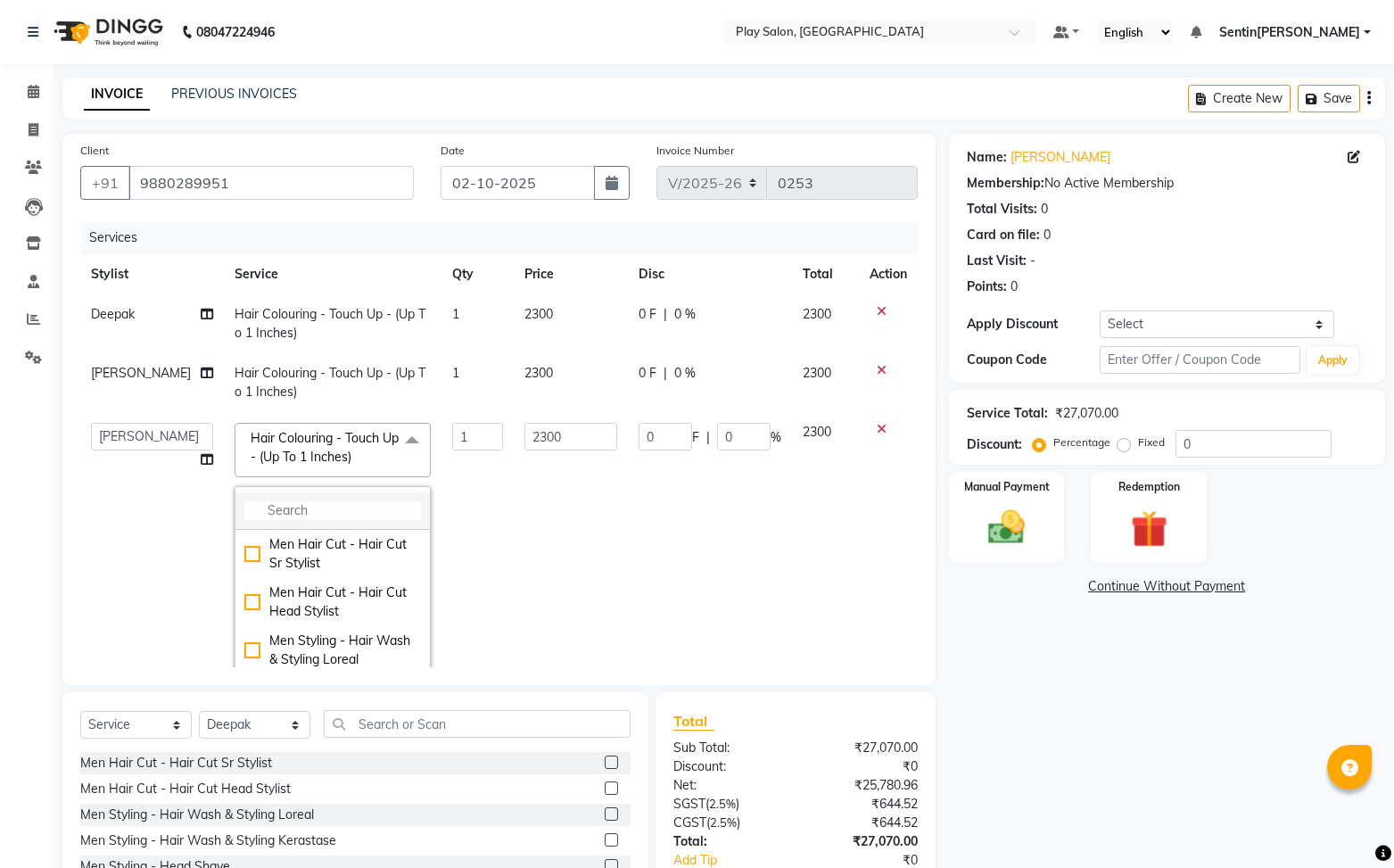
click at [311, 511] on input "multiselect-search" at bounding box center [333, 510] width 176 height 19
click at [884, 429] on icon at bounding box center [881, 429] width 10 height 13
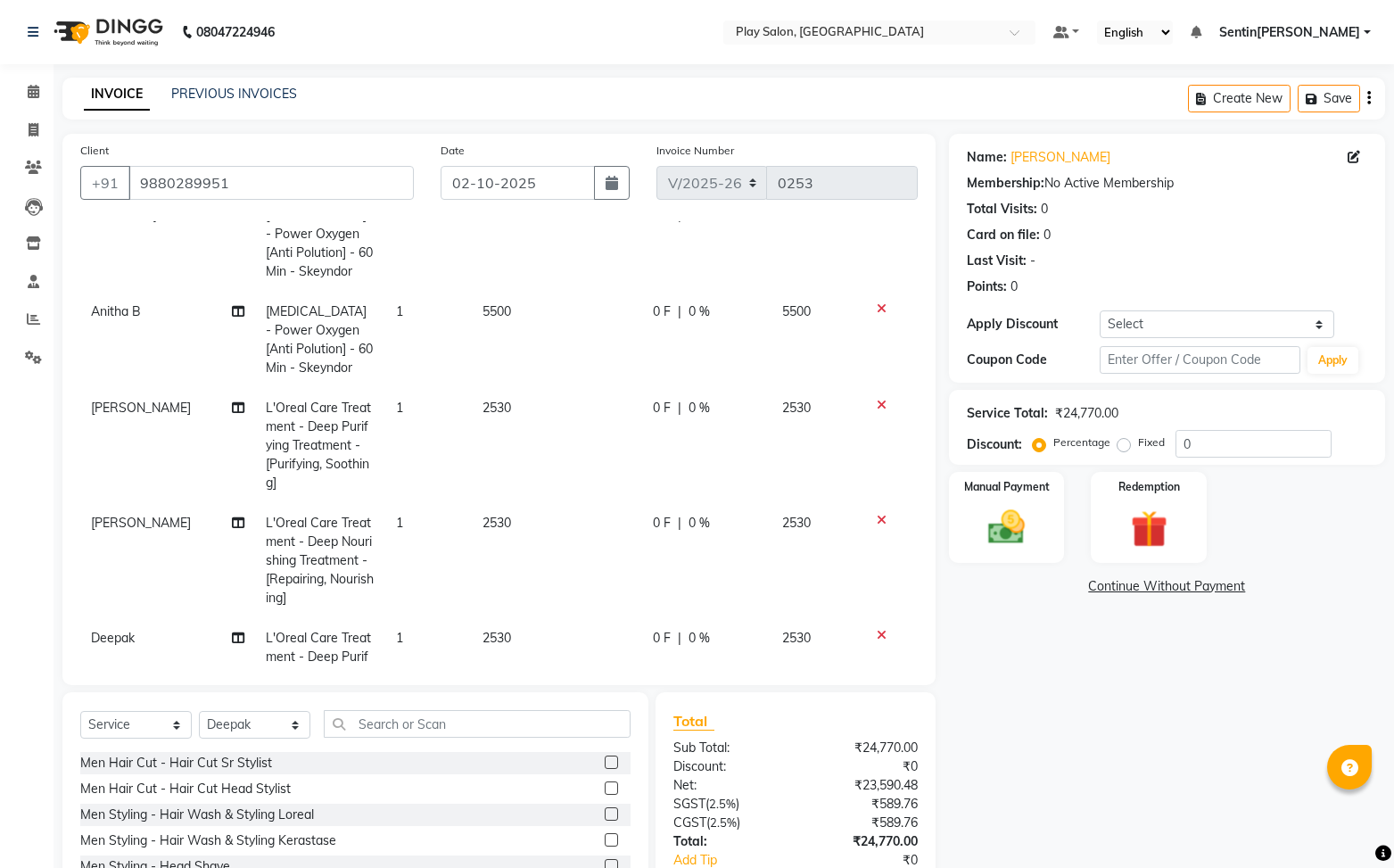
scroll to position [333, 0]
click at [124, 519] on span "[PERSON_NAME]" at bounding box center [141, 522] width 100 height 16
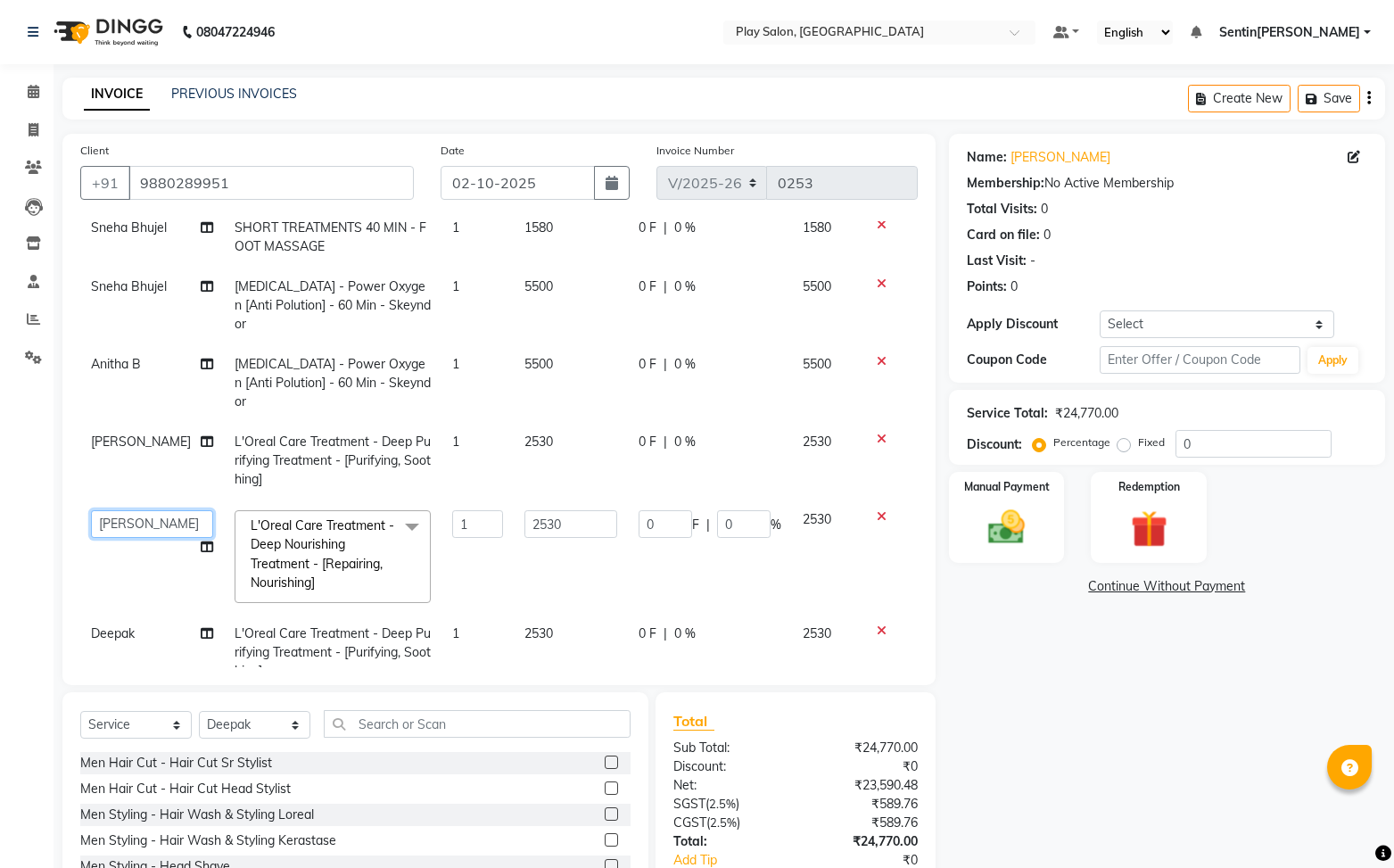
click at [165, 510] on select "Anitha B Deepak Kishore S Leena Sheth Namrata Tamang Pawan Thakur Raj Rajesh M …" at bounding box center [152, 524] width 122 height 27
drag, startPoint x: 507, startPoint y: 541, endPoint x: 434, endPoint y: 544, distance: 73.1
click at [514, 541] on td "2530" at bounding box center [571, 556] width 115 height 115
click at [387, 716] on input "text" at bounding box center [476, 723] width 306 height 27
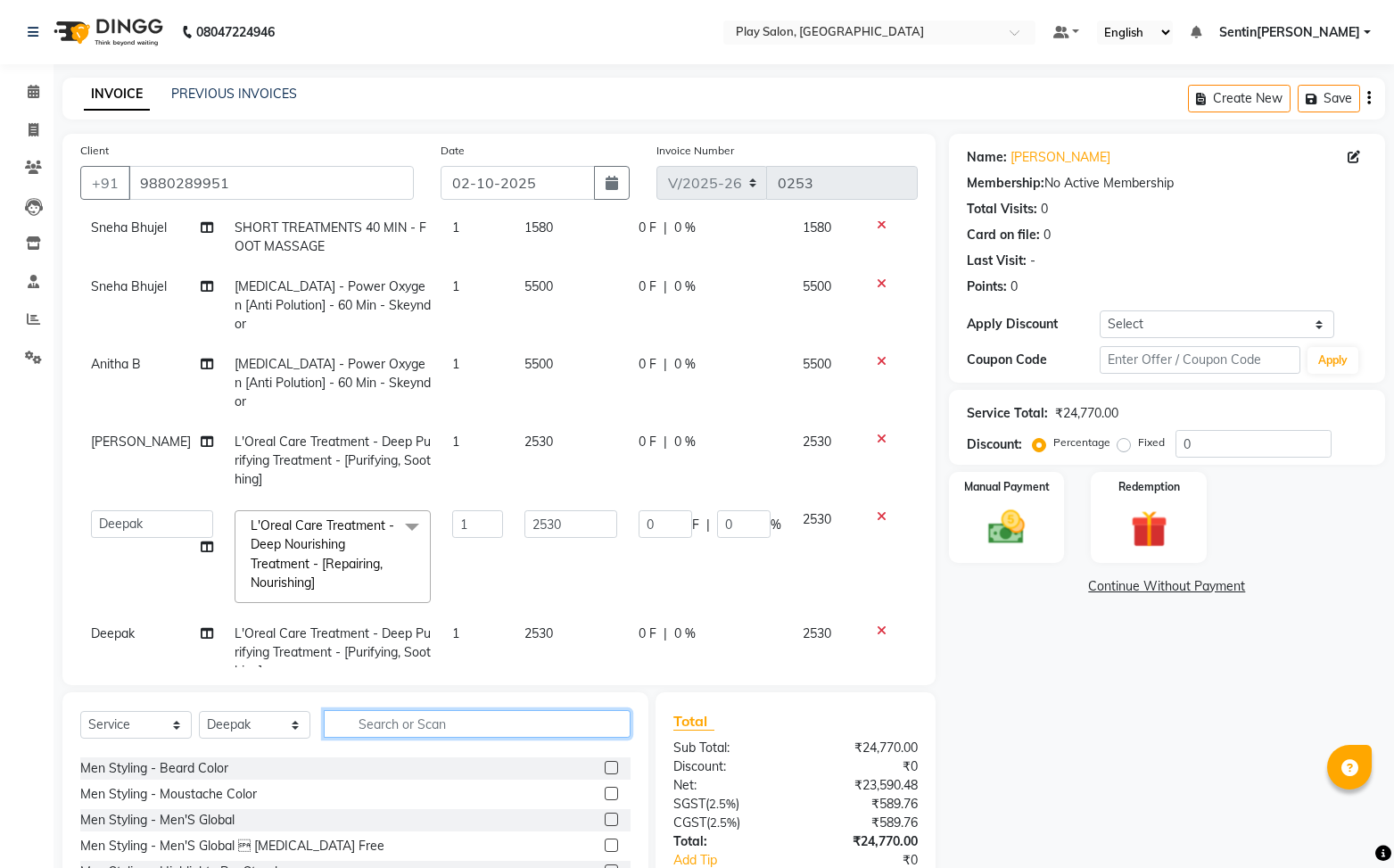
scroll to position [115, 0]
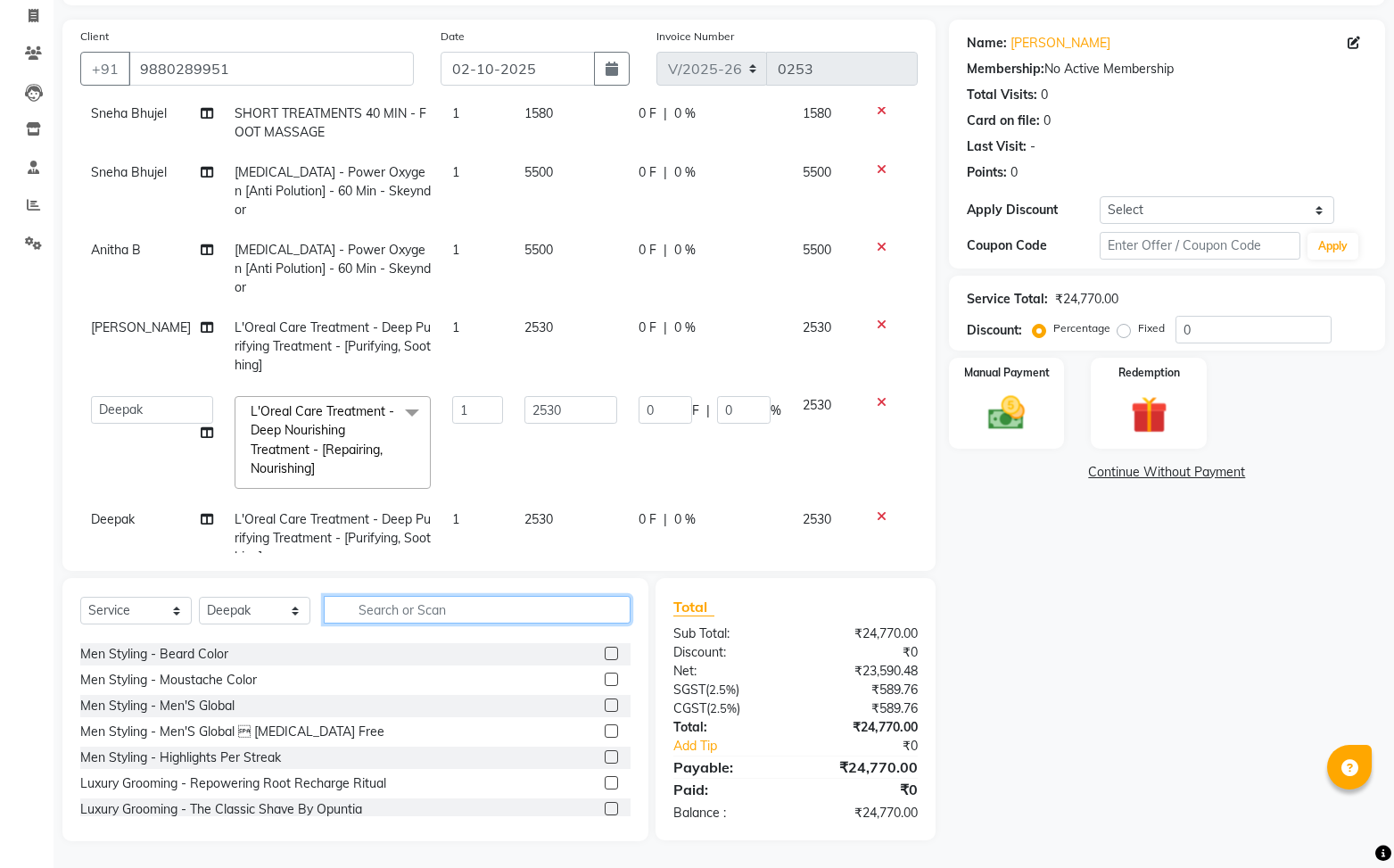
click at [461, 606] on input "text" at bounding box center [476, 609] width 306 height 27
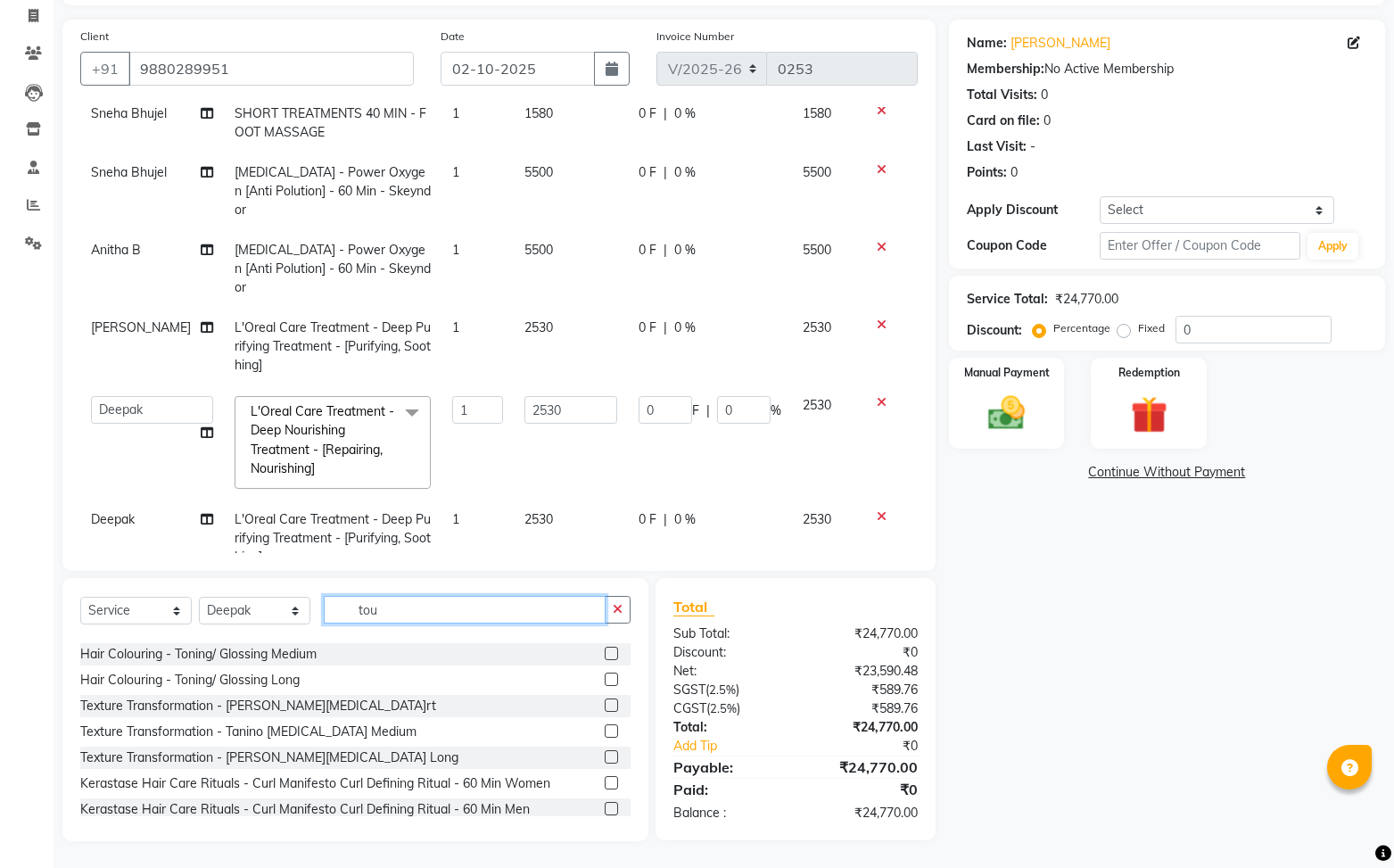
scroll to position [114, 0]
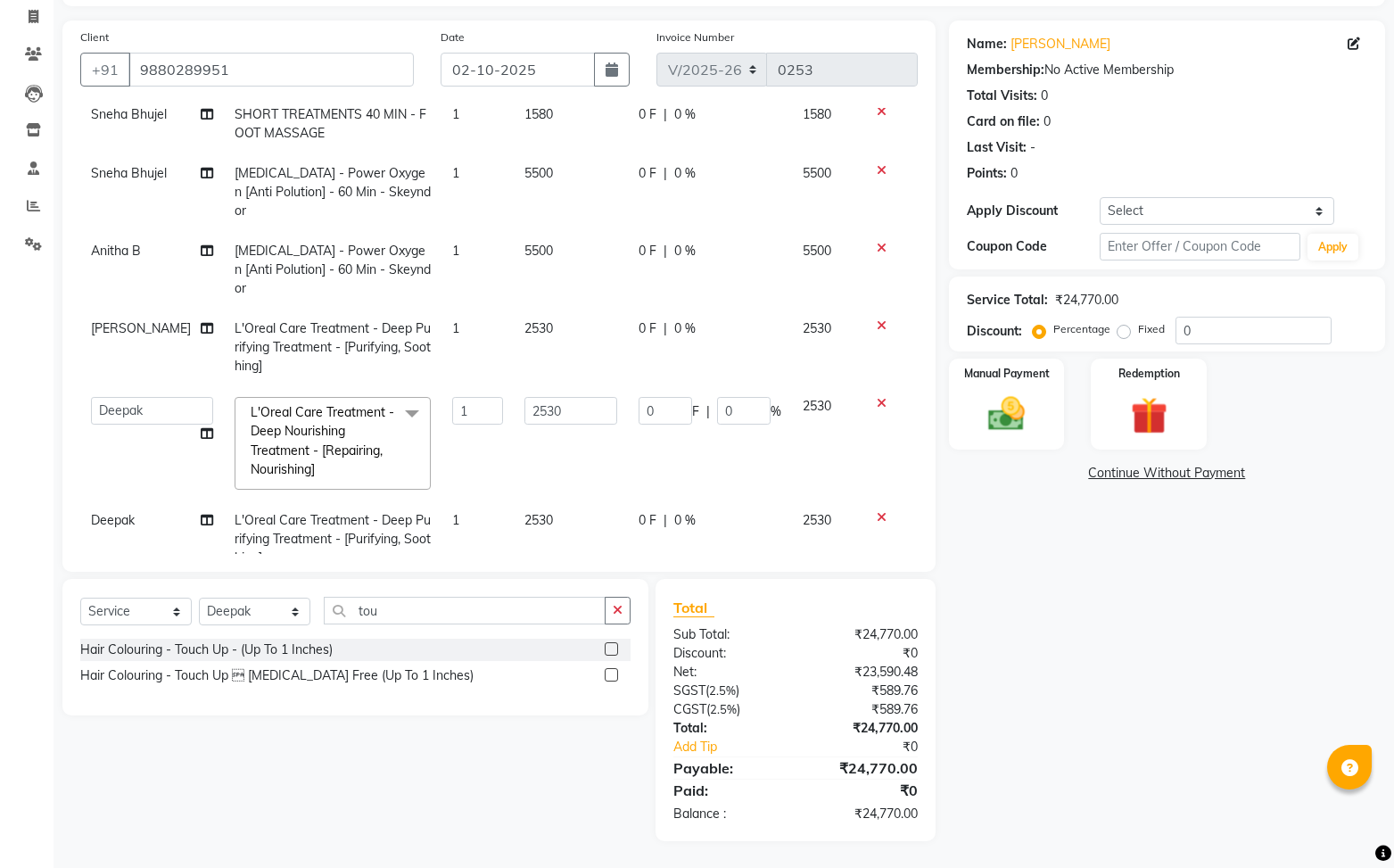
click at [612, 647] on label at bounding box center [611, 648] width 14 height 14
click at [612, 647] on input "checkbox" at bounding box center [610, 649] width 12 height 12
click at [301, 651] on div "Hair Colouring - Touch Up - (Up To 1 Inches)" at bounding box center [206, 649] width 253 height 19
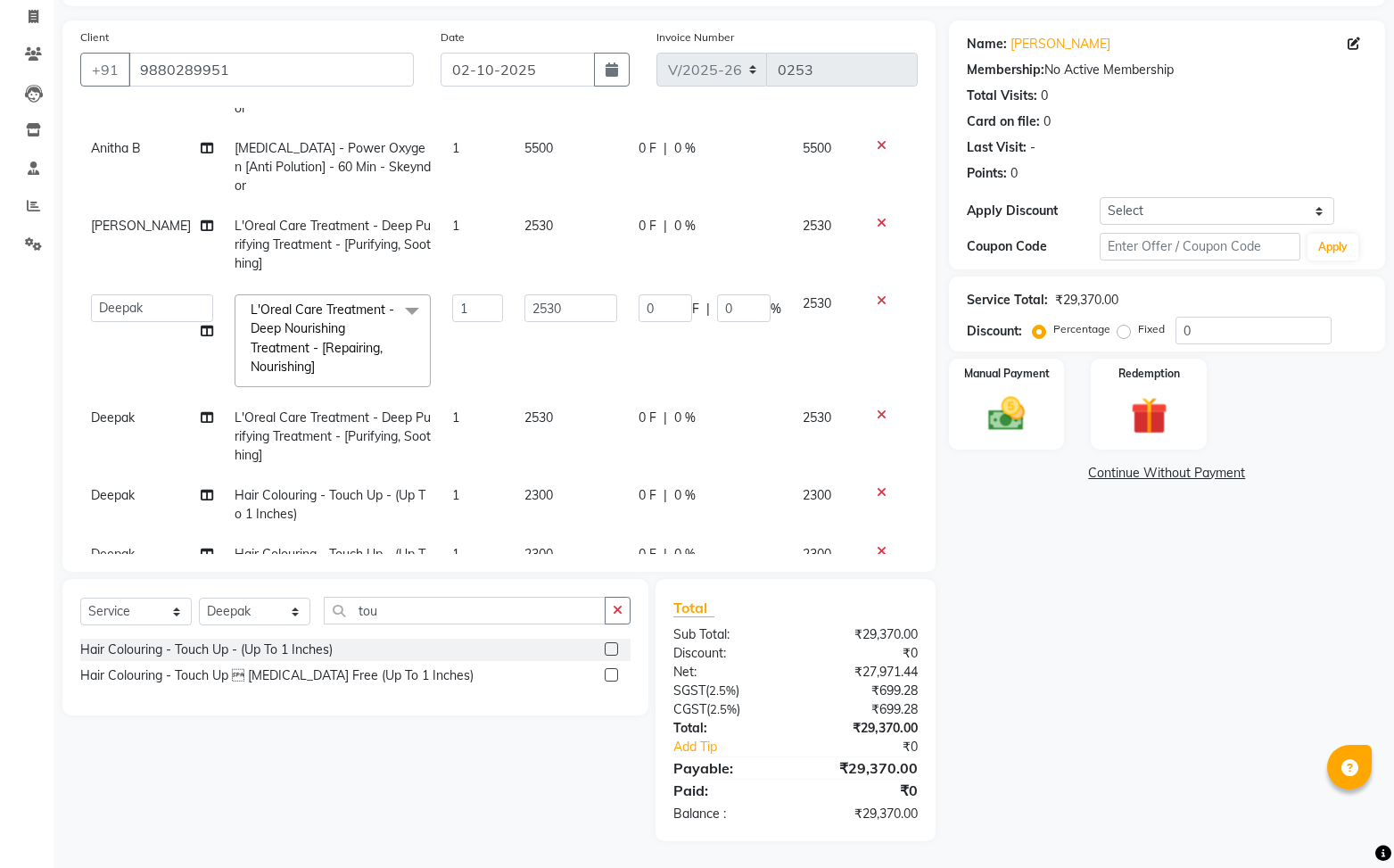
scroll to position [322, 0]
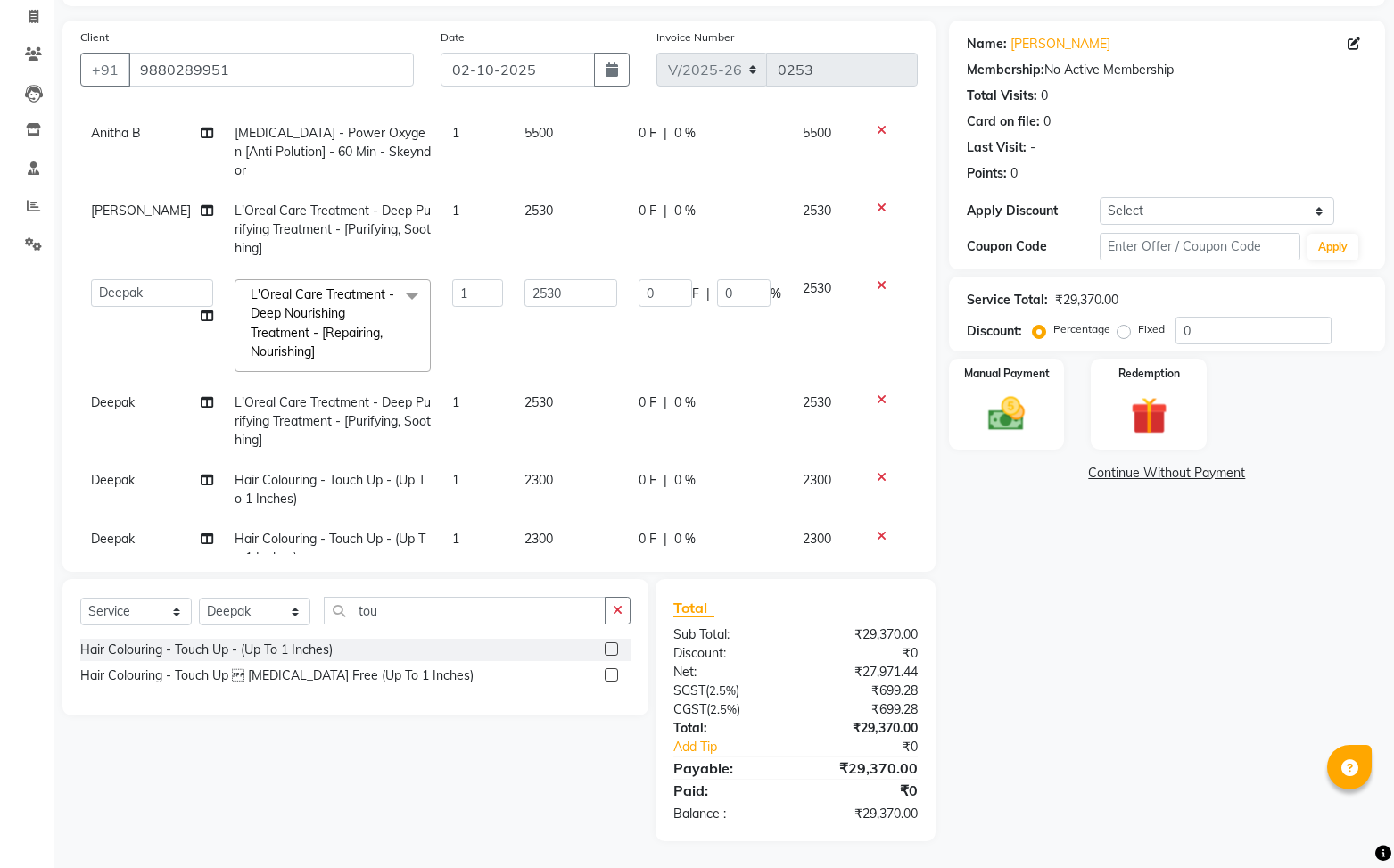
click at [877, 530] on icon at bounding box center [881, 536] width 10 height 13
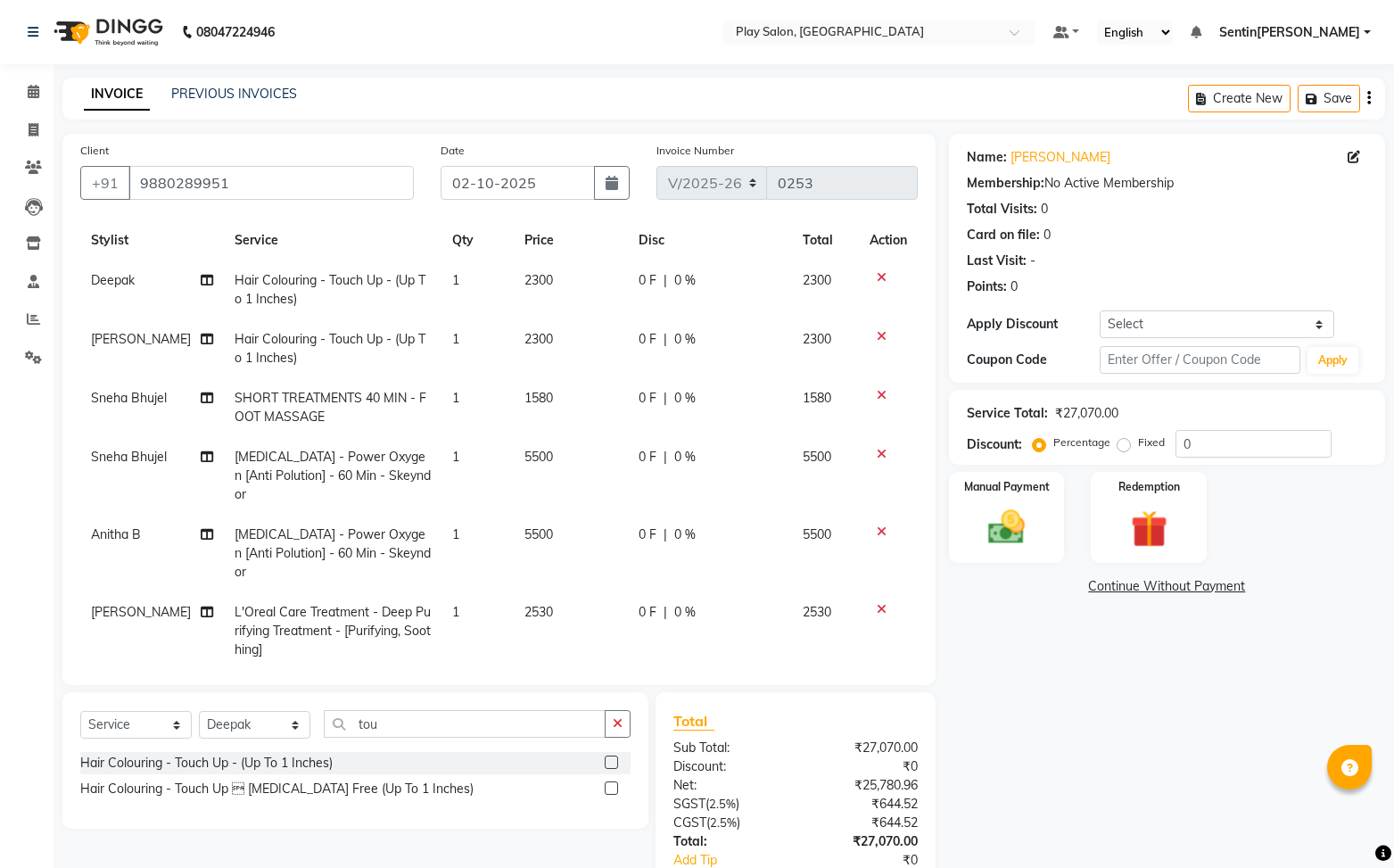
scroll to position [0, 0]
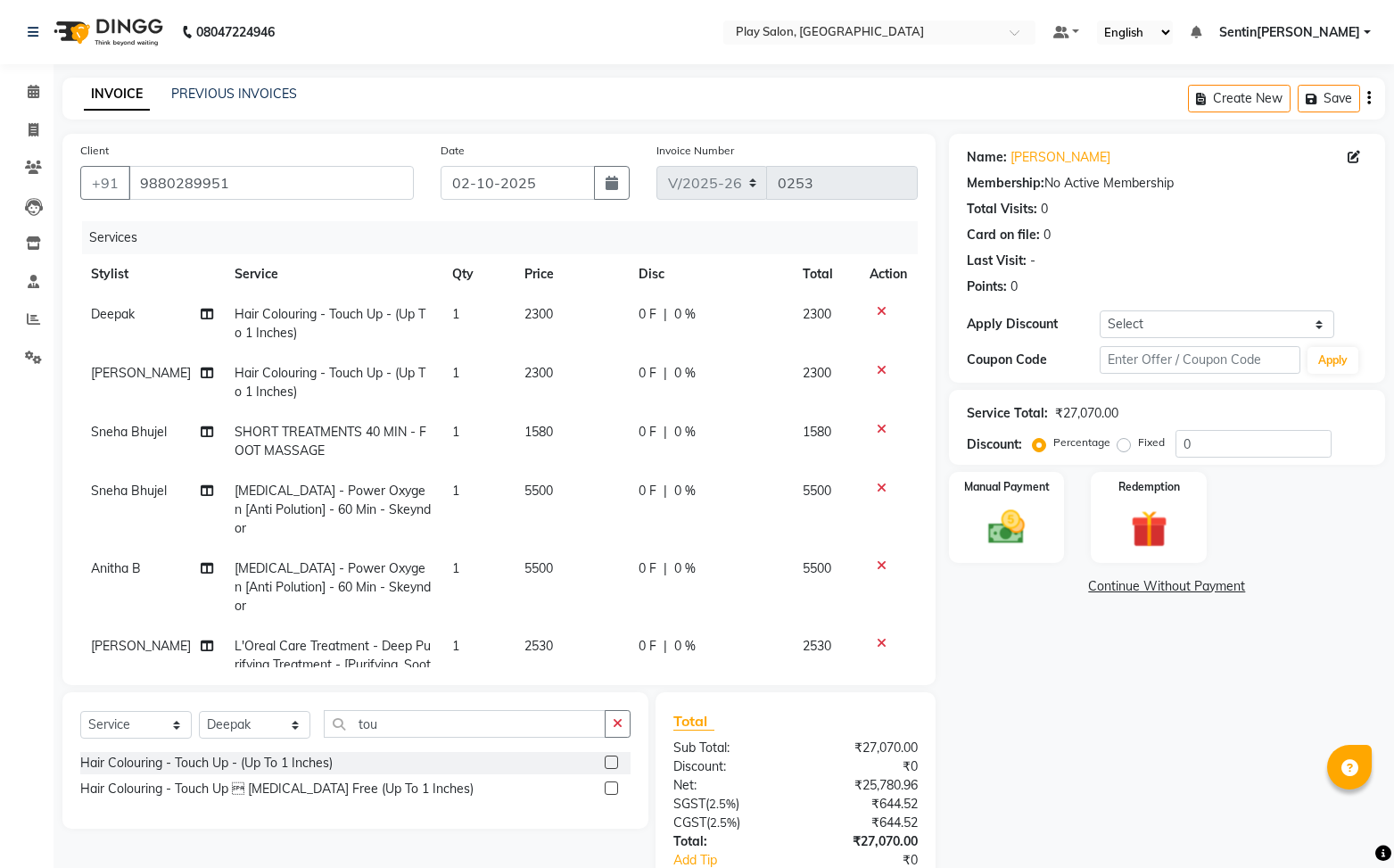
click at [295, 444] on span "SHORT TREATMENTS 40 MIN - FOOT MASSAGE" at bounding box center [330, 441] width 192 height 35
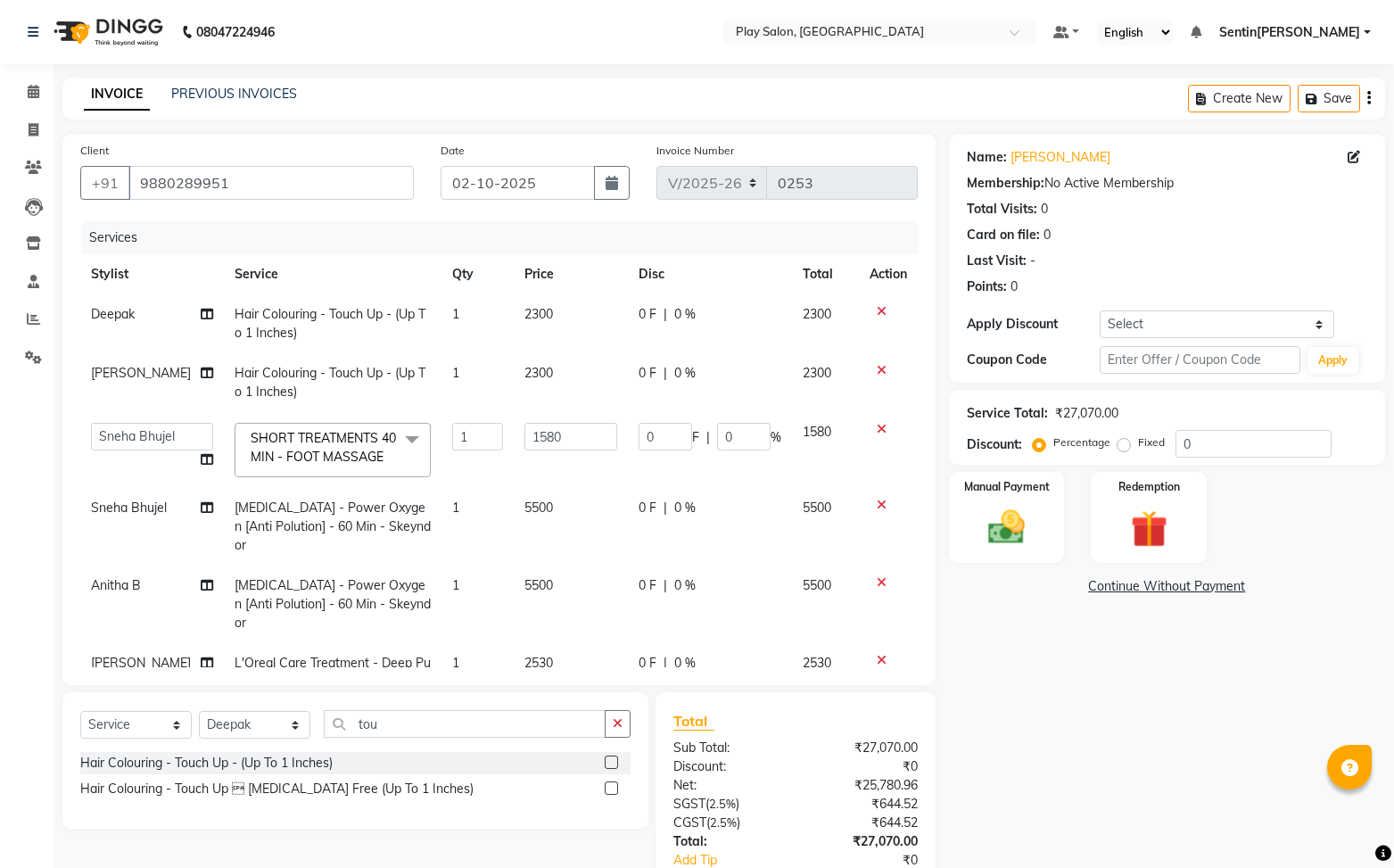
click at [395, 443] on span at bounding box center [412, 439] width 35 height 34
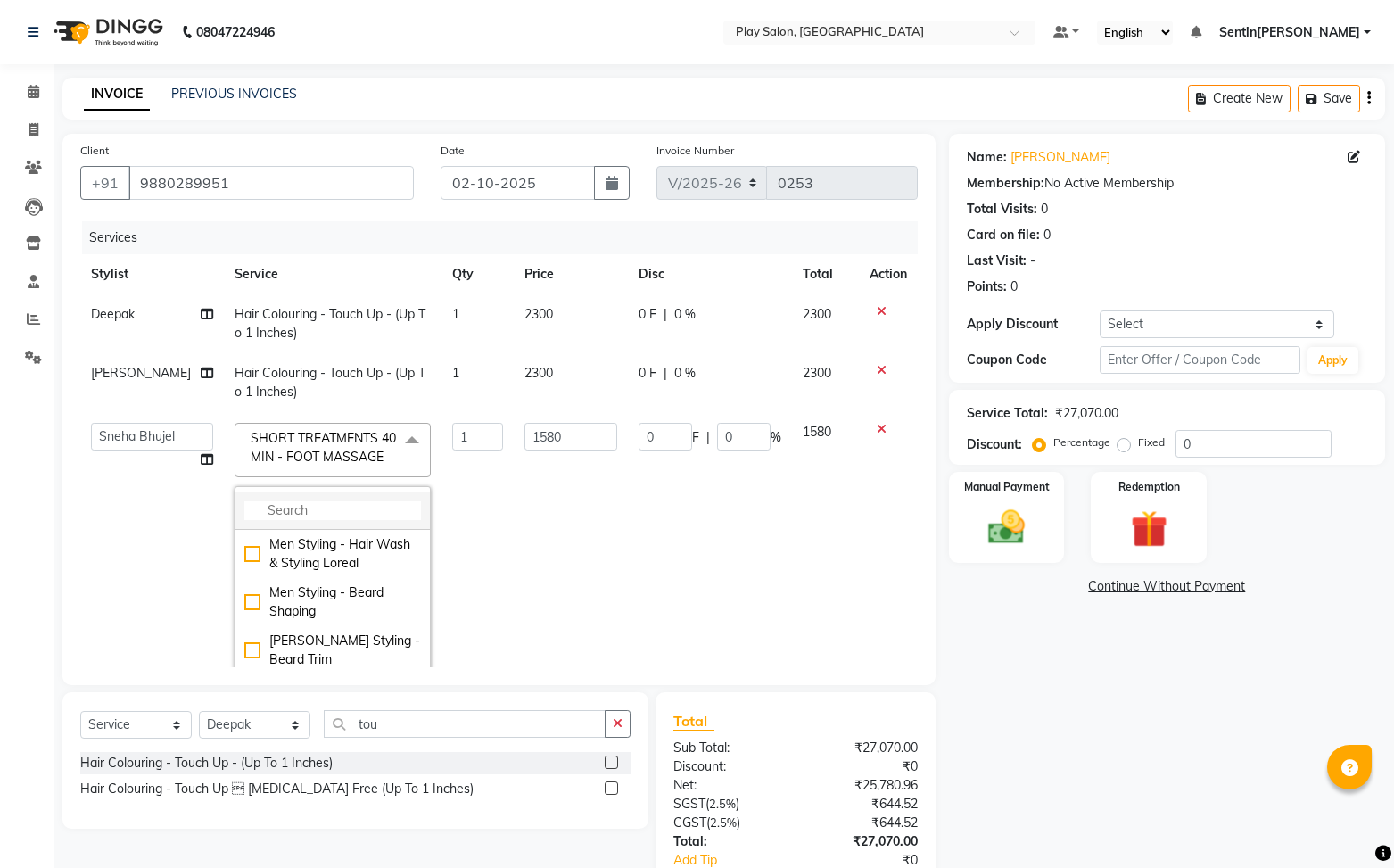
click at [317, 516] on input "multiselect-search" at bounding box center [333, 510] width 176 height 19
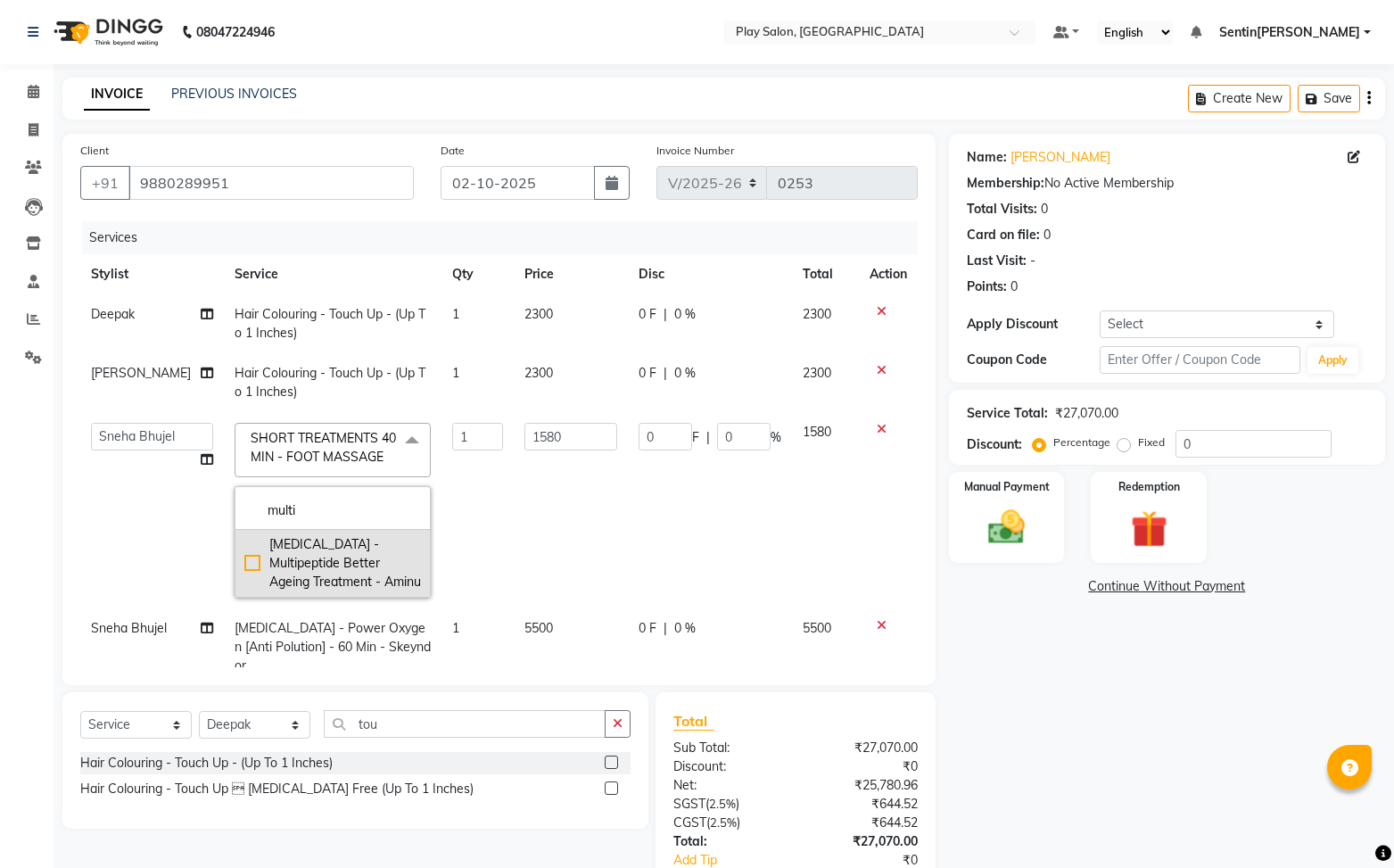
click at [245, 563] on div "[MEDICAL_DATA] - Multipeptide Better Ageing Treatment - Aminu" at bounding box center [333, 564] width 176 height 56
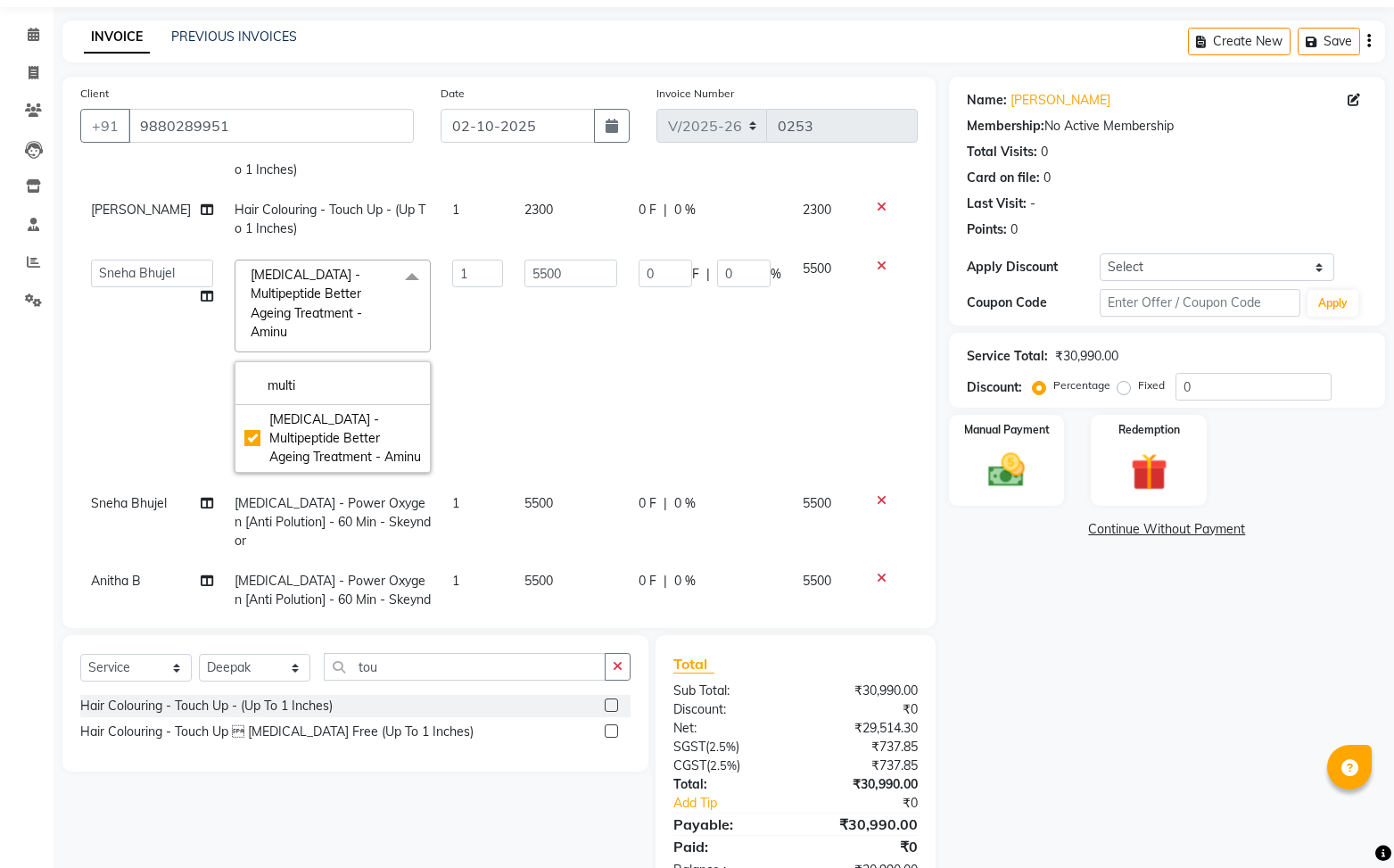
scroll to position [115, 0]
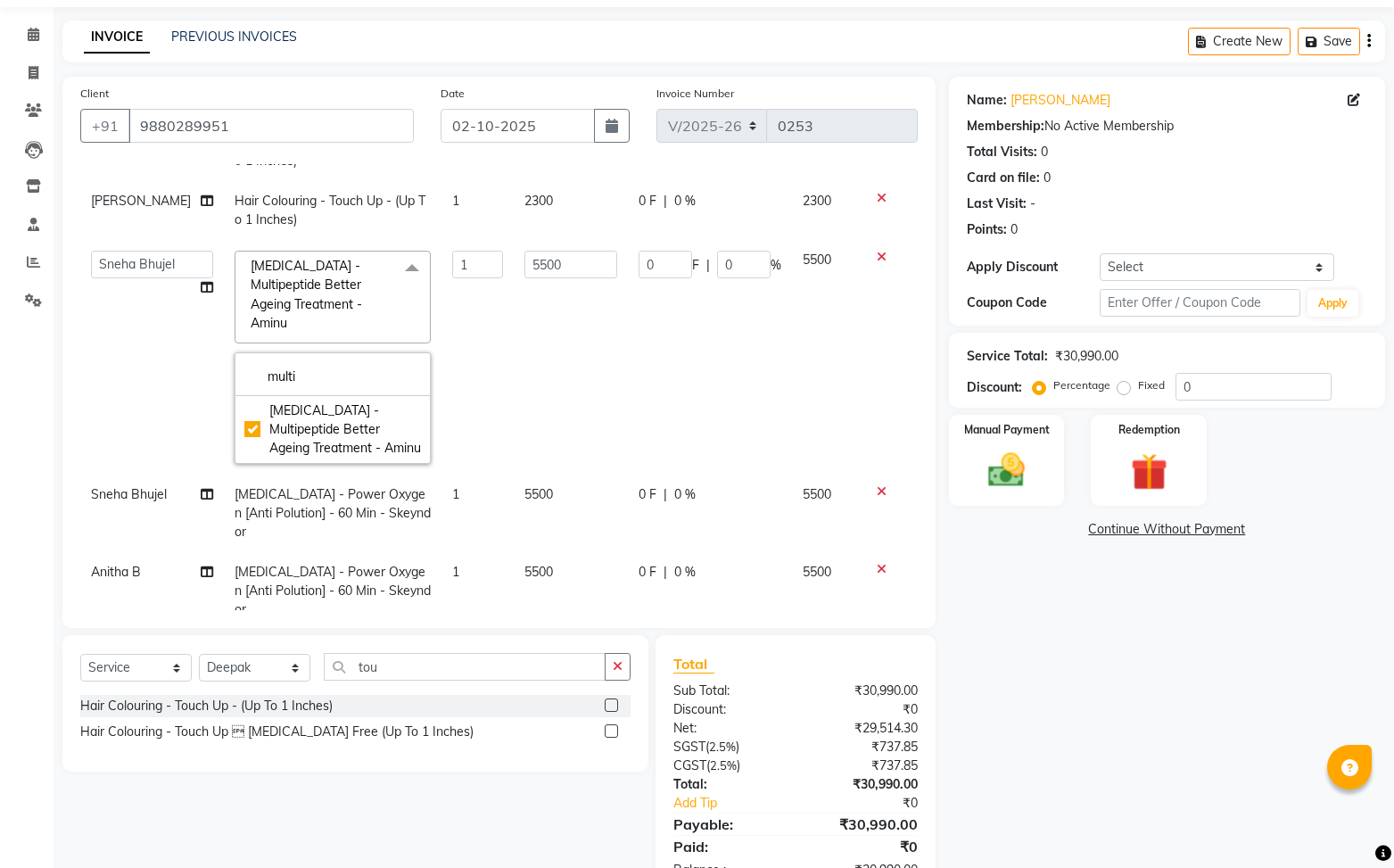
click at [269, 486] on span "[MEDICAL_DATA] - Power Oxygen [Anti Polution] - 60 Min - Skeyndor" at bounding box center [333, 513] width 196 height 54
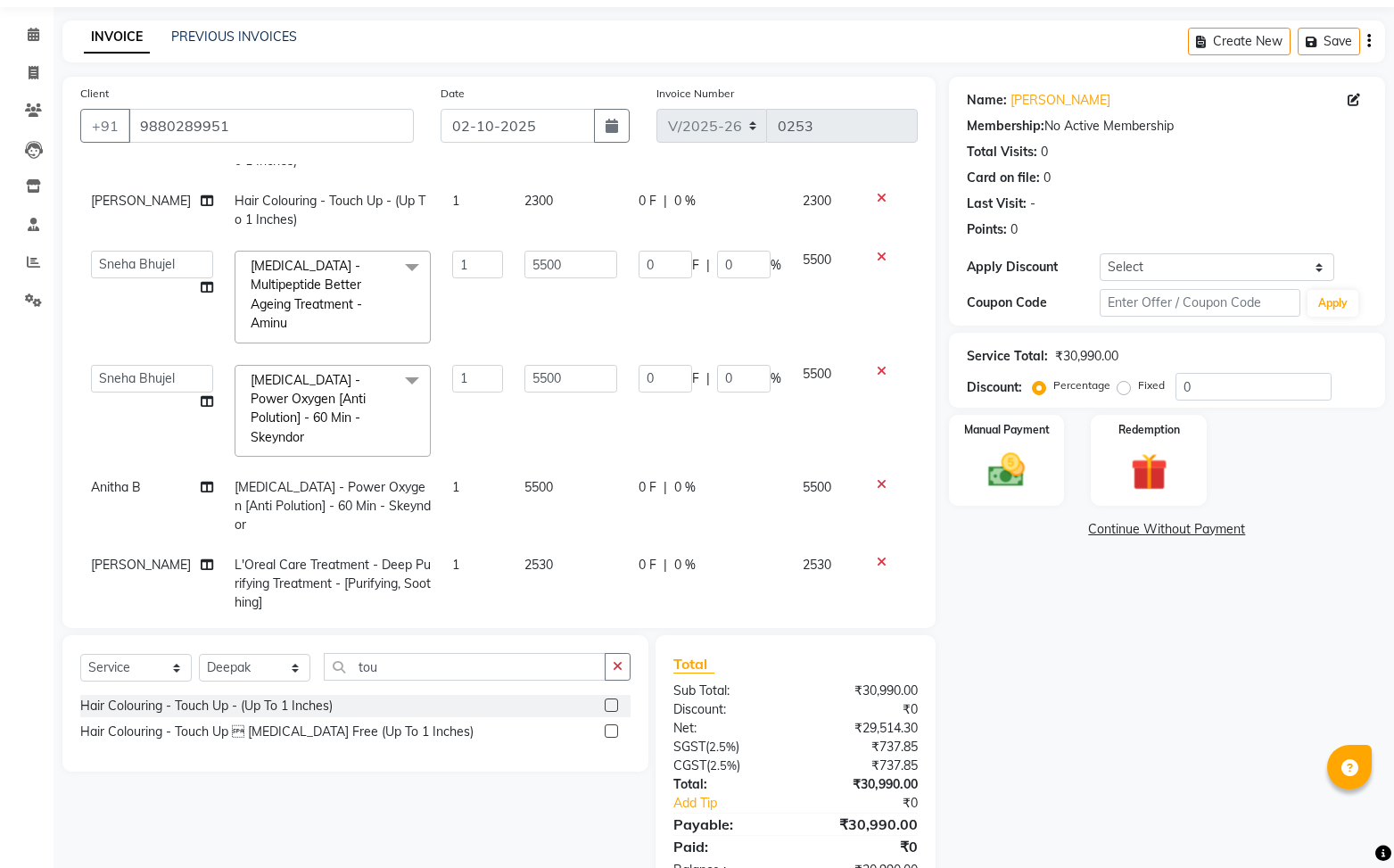
click at [395, 364] on span at bounding box center [412, 381] width 35 height 34
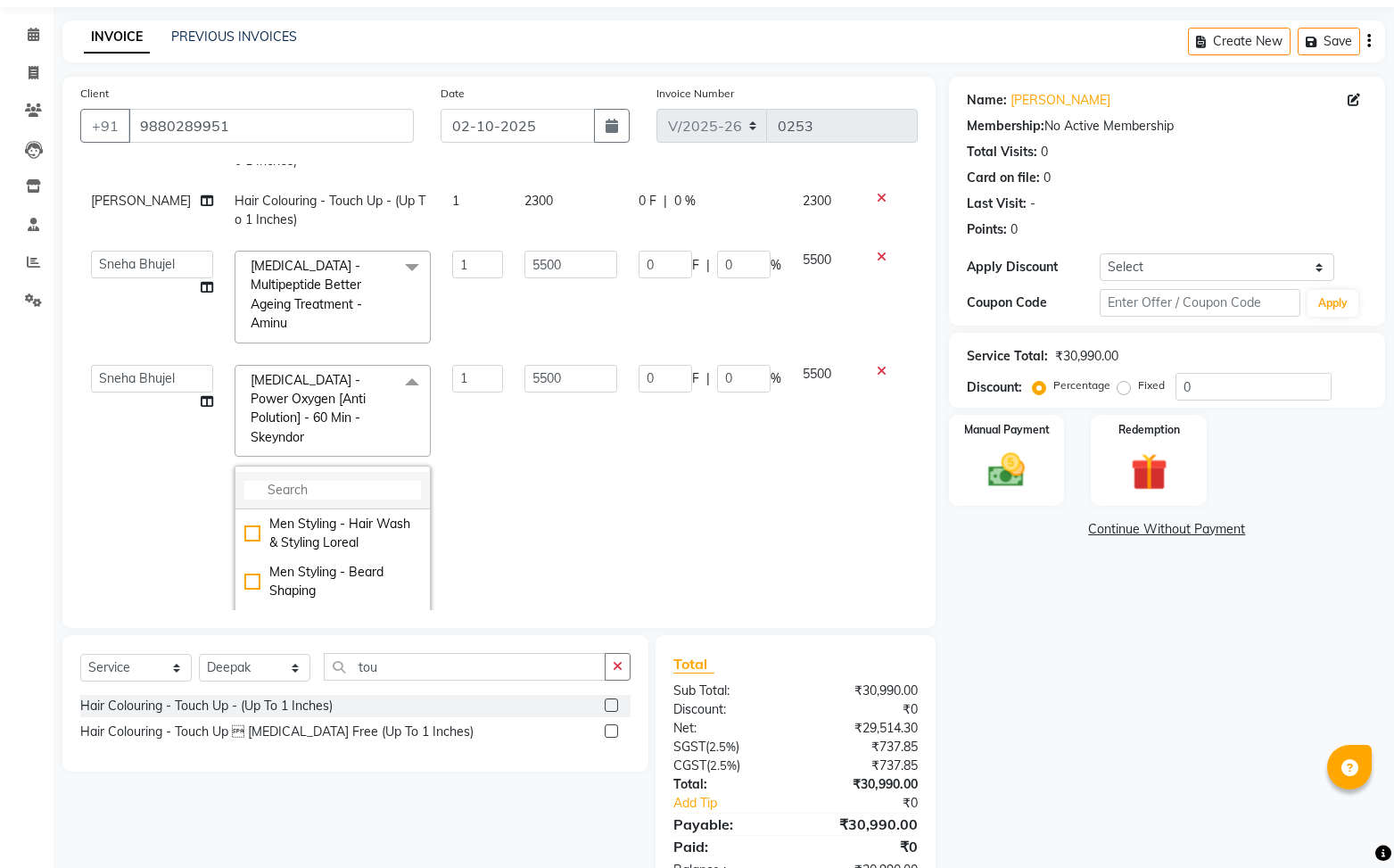
click at [296, 481] on input "multiselect-search" at bounding box center [333, 490] width 176 height 19
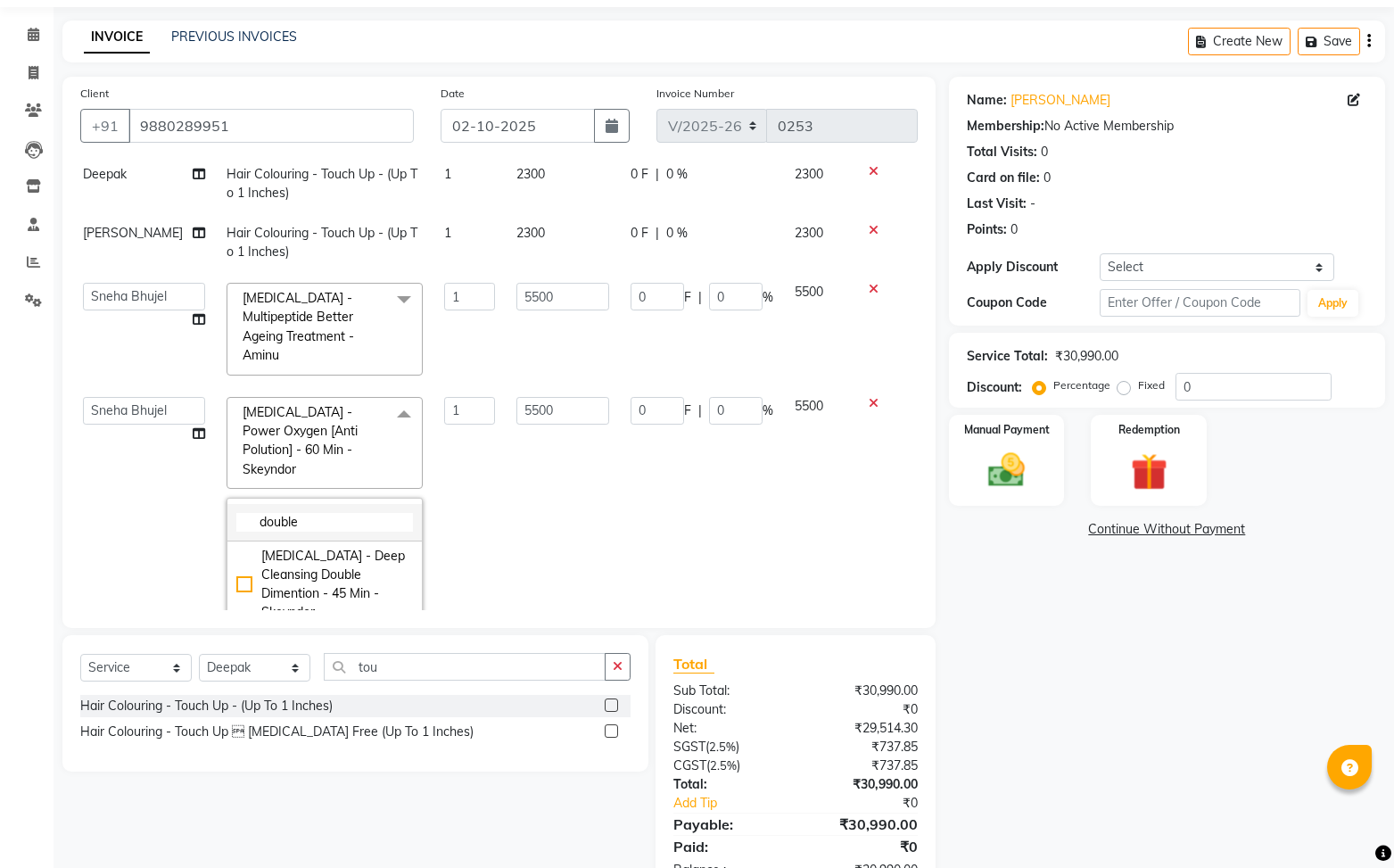
scroll to position [83, 14]
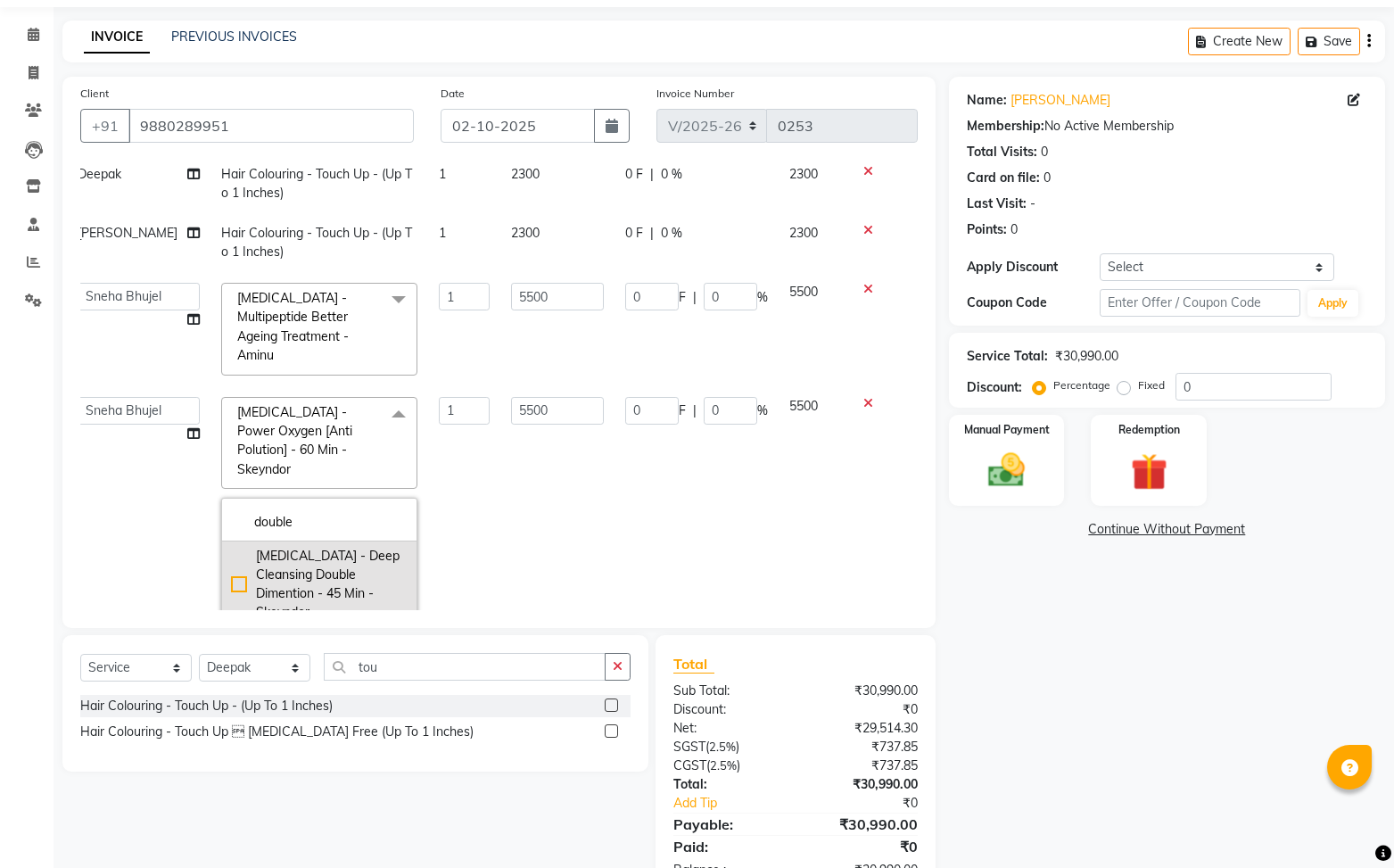
click at [231, 546] on div "[MEDICAL_DATA] - Deep Cleansing Double Dimention - 45 Min - Skeyndor" at bounding box center [319, 584] width 176 height 75
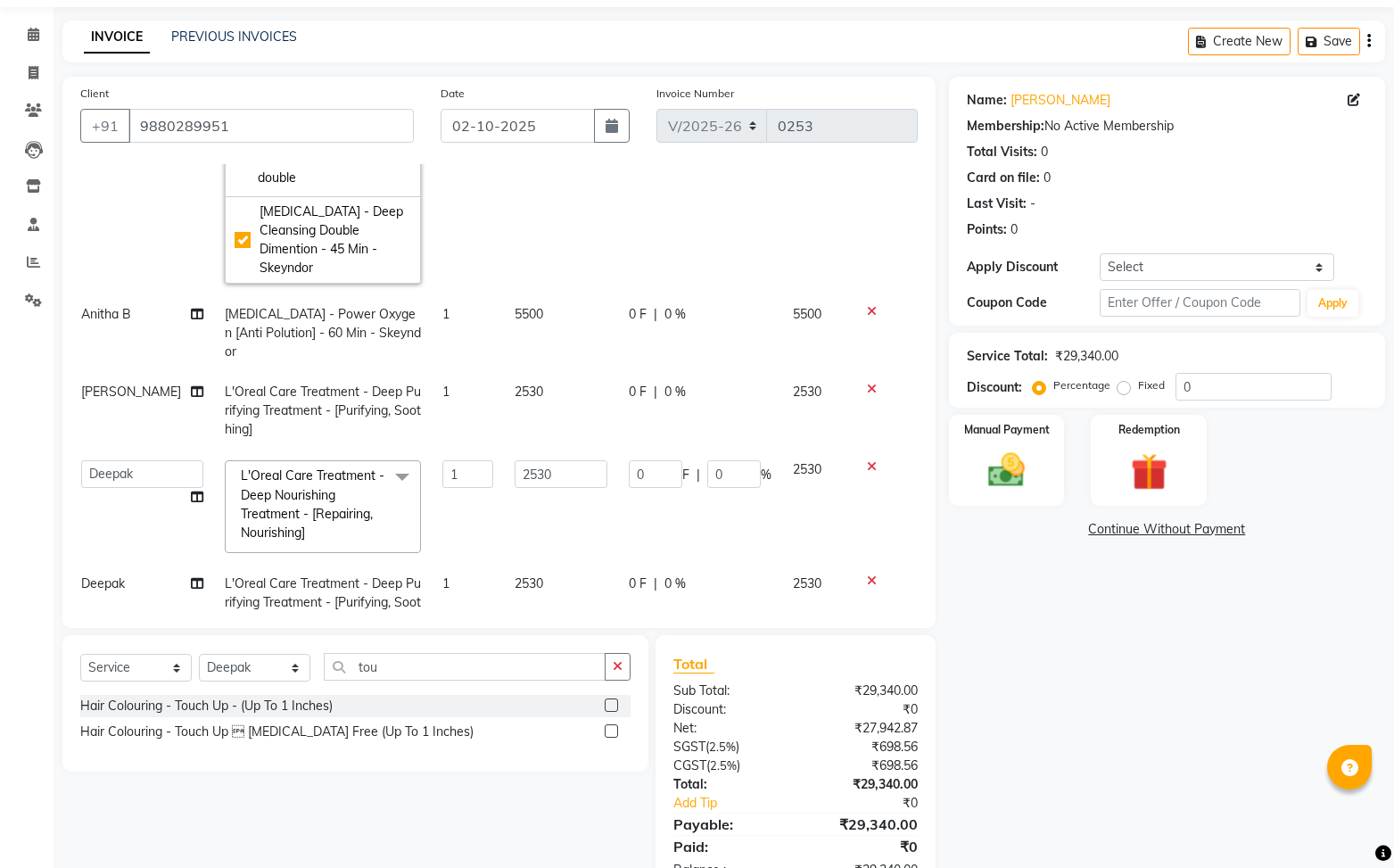
click at [286, 307] on span "[MEDICAL_DATA] - Power Oxygen [Anti Polution] - 60 Min - Skeyndor" at bounding box center [323, 332] width 196 height 54
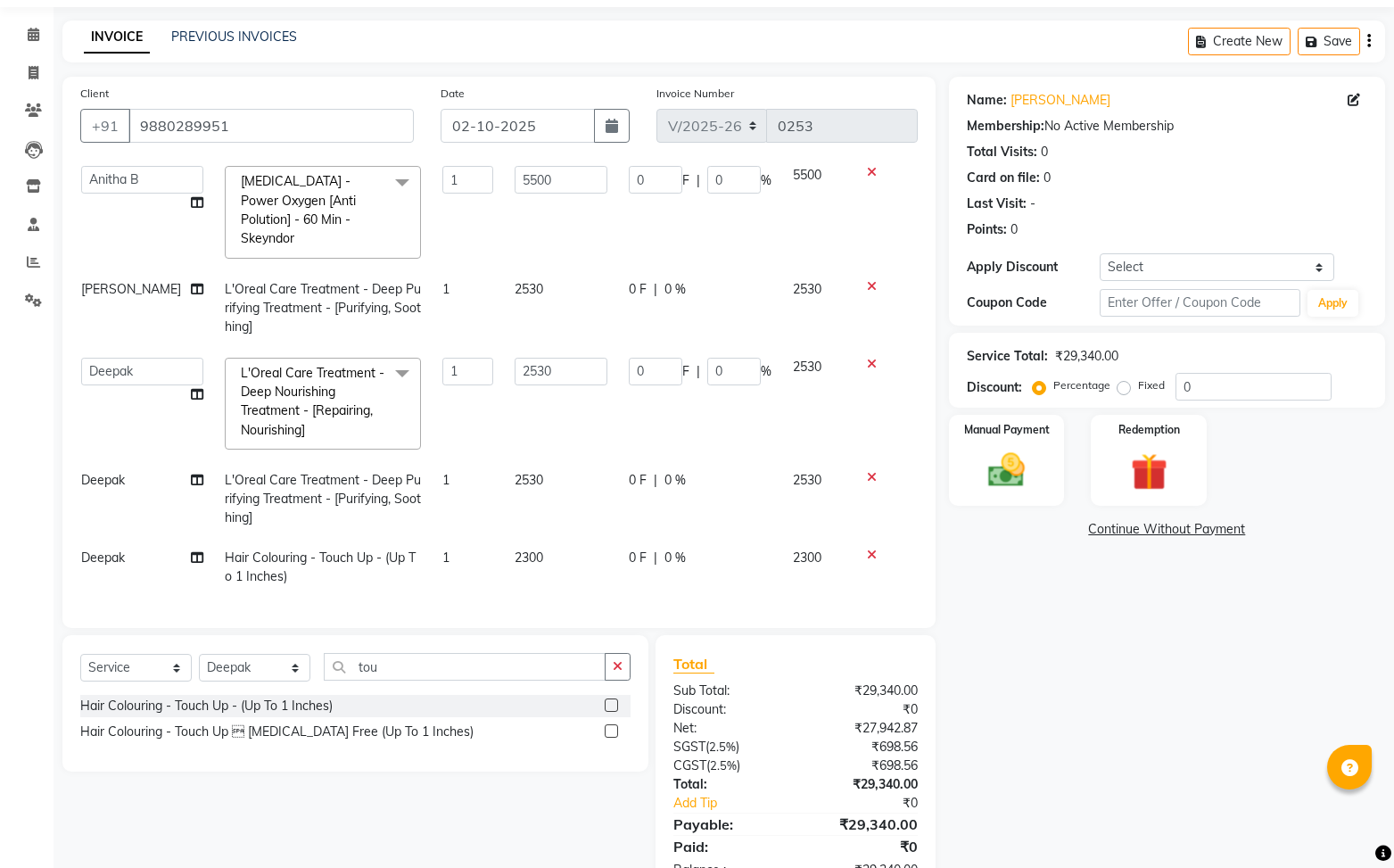
scroll to position [390, 10]
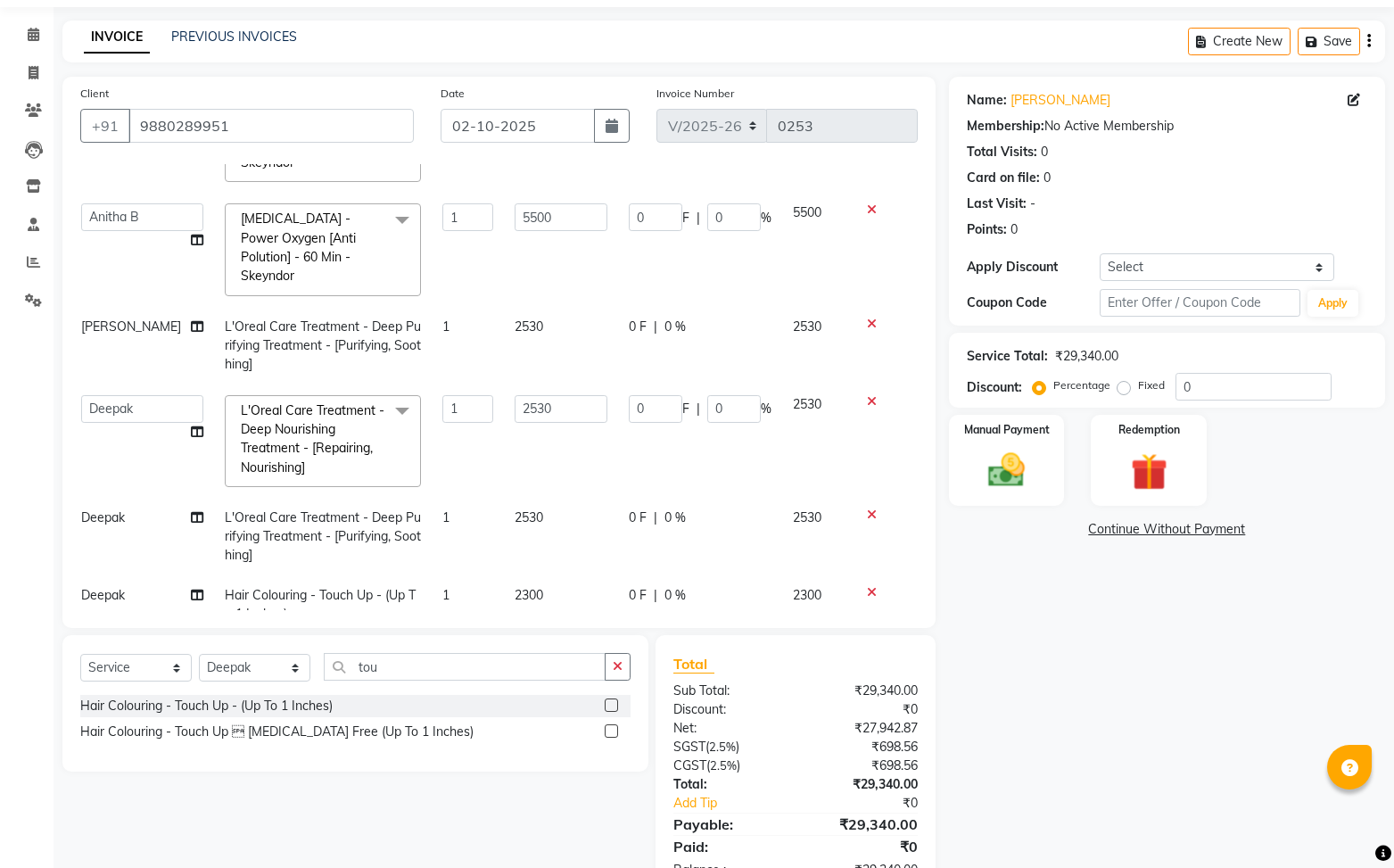
click at [386, 205] on span at bounding box center [402, 220] width 35 height 34
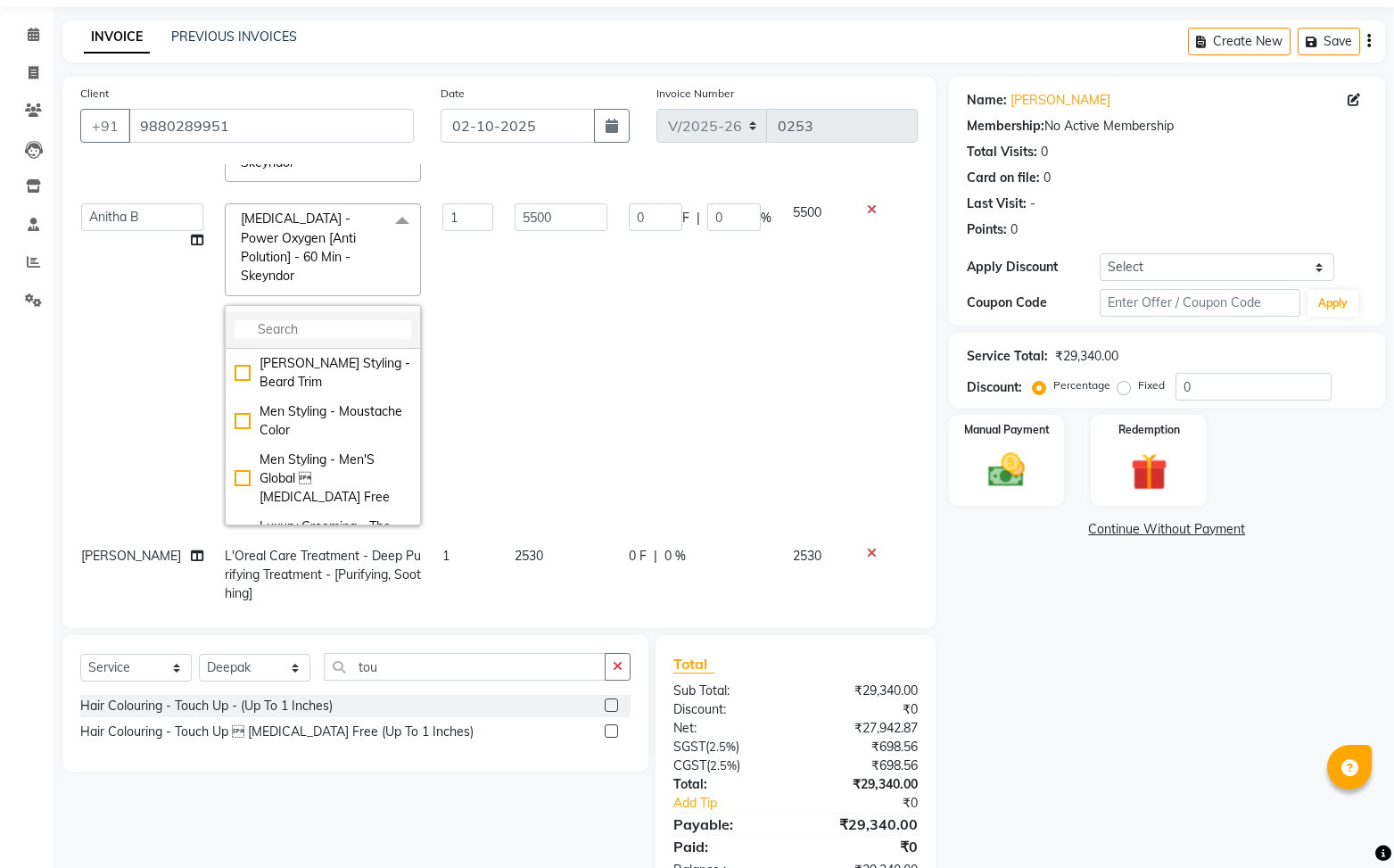
click at [318, 320] on input "multiselect-search" at bounding box center [323, 329] width 176 height 19
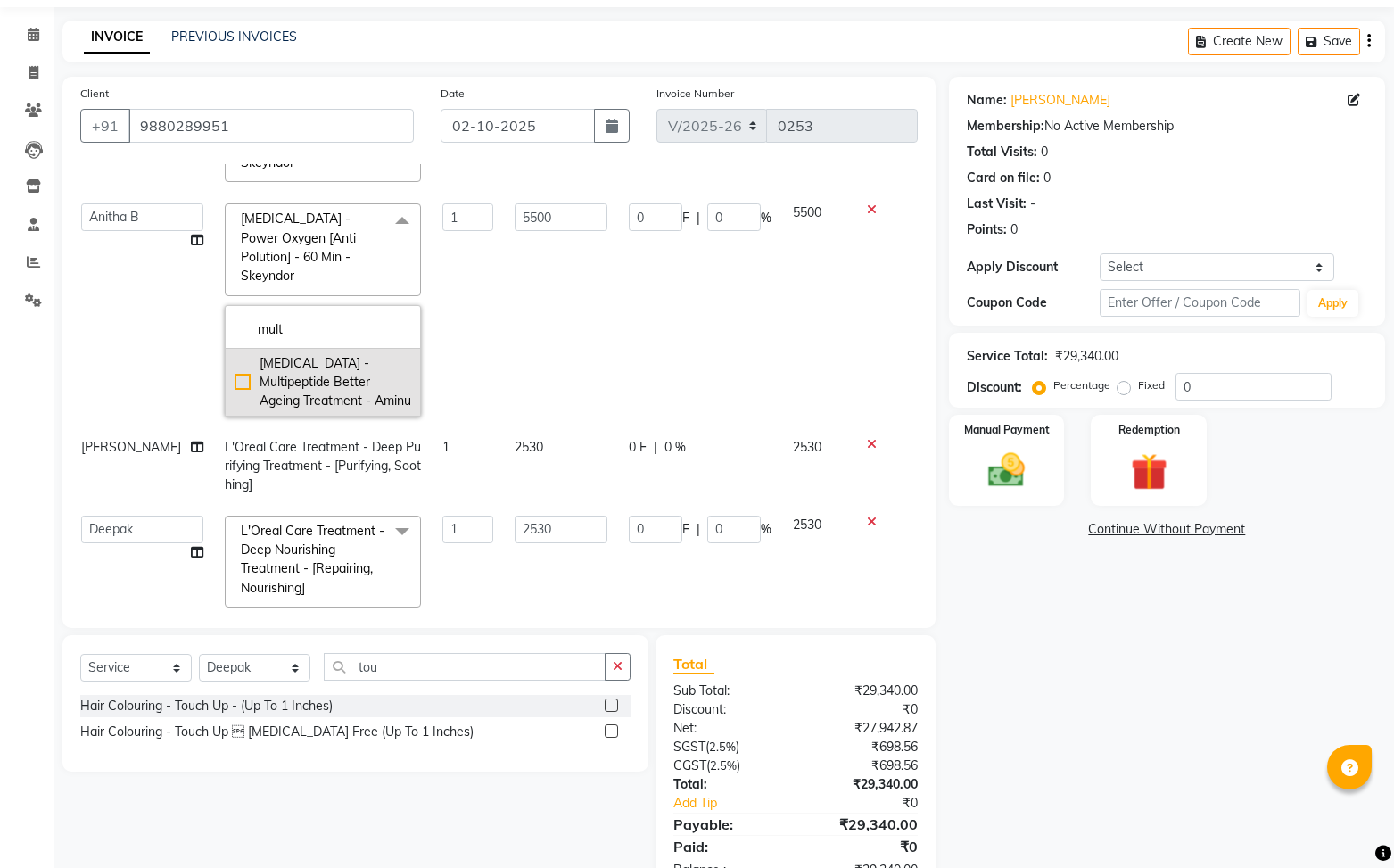
click at [235, 354] on div "[MEDICAL_DATA] - Multipeptide Better Ageing Treatment - Aminu" at bounding box center [323, 382] width 176 height 56
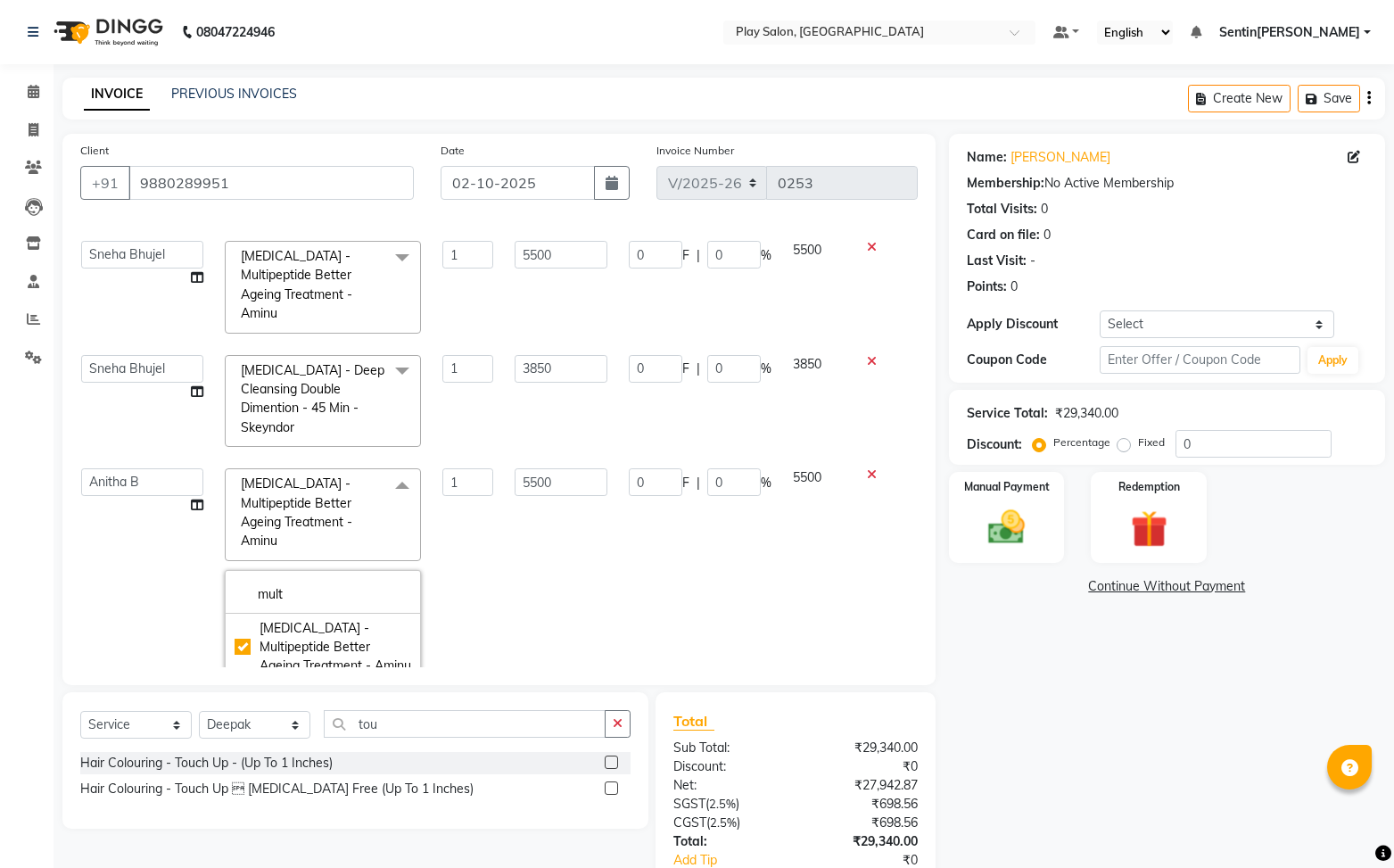
scroll to position [510, 10]
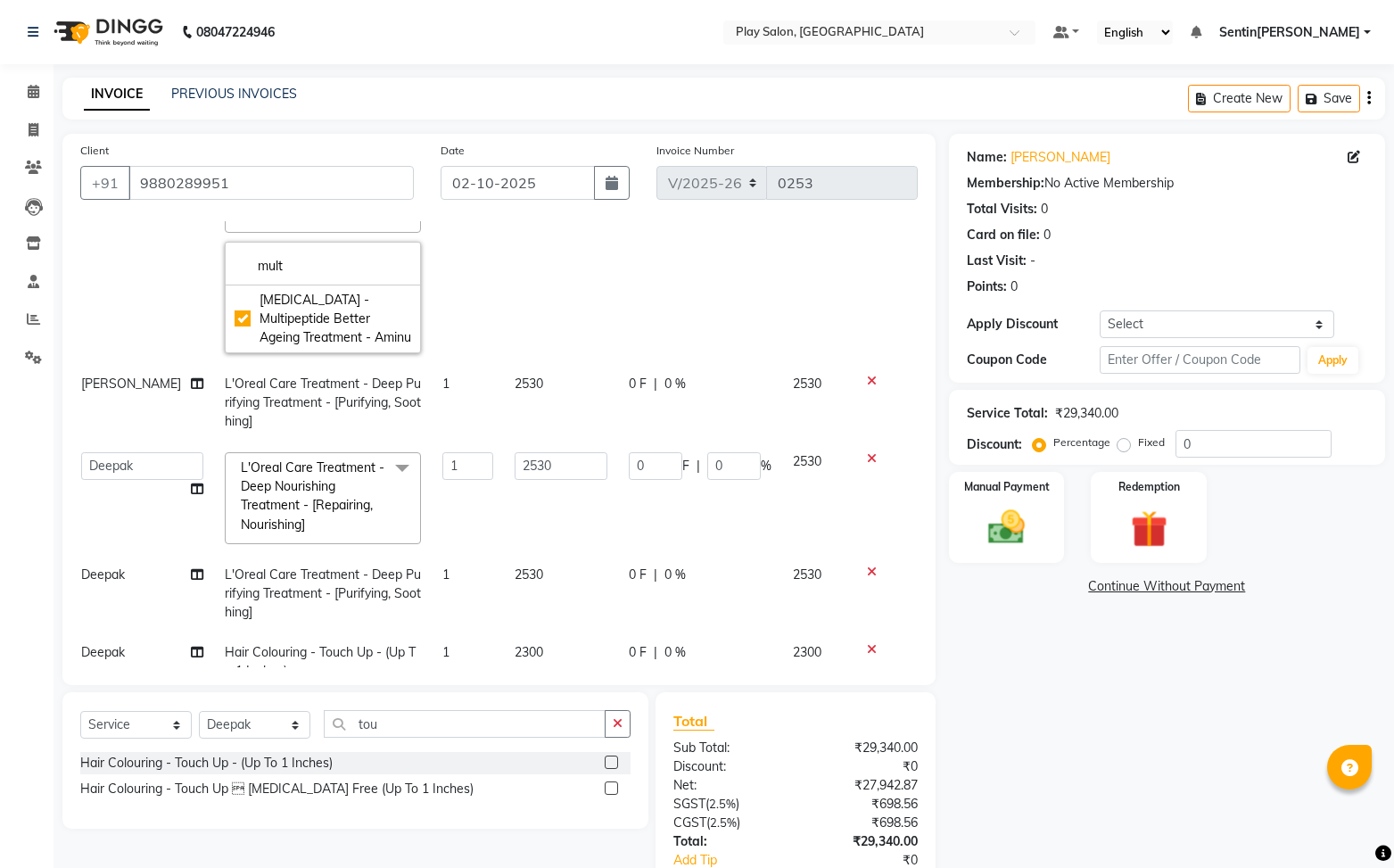
drag, startPoint x: 1136, startPoint y: 682, endPoint x: 1107, endPoint y: 679, distance: 29.2
click at [1136, 682] on div "Name: Harini K Membership: No Active Membership Total Visits: 0 Card on file: 0…" at bounding box center [1174, 544] width 449 height 821
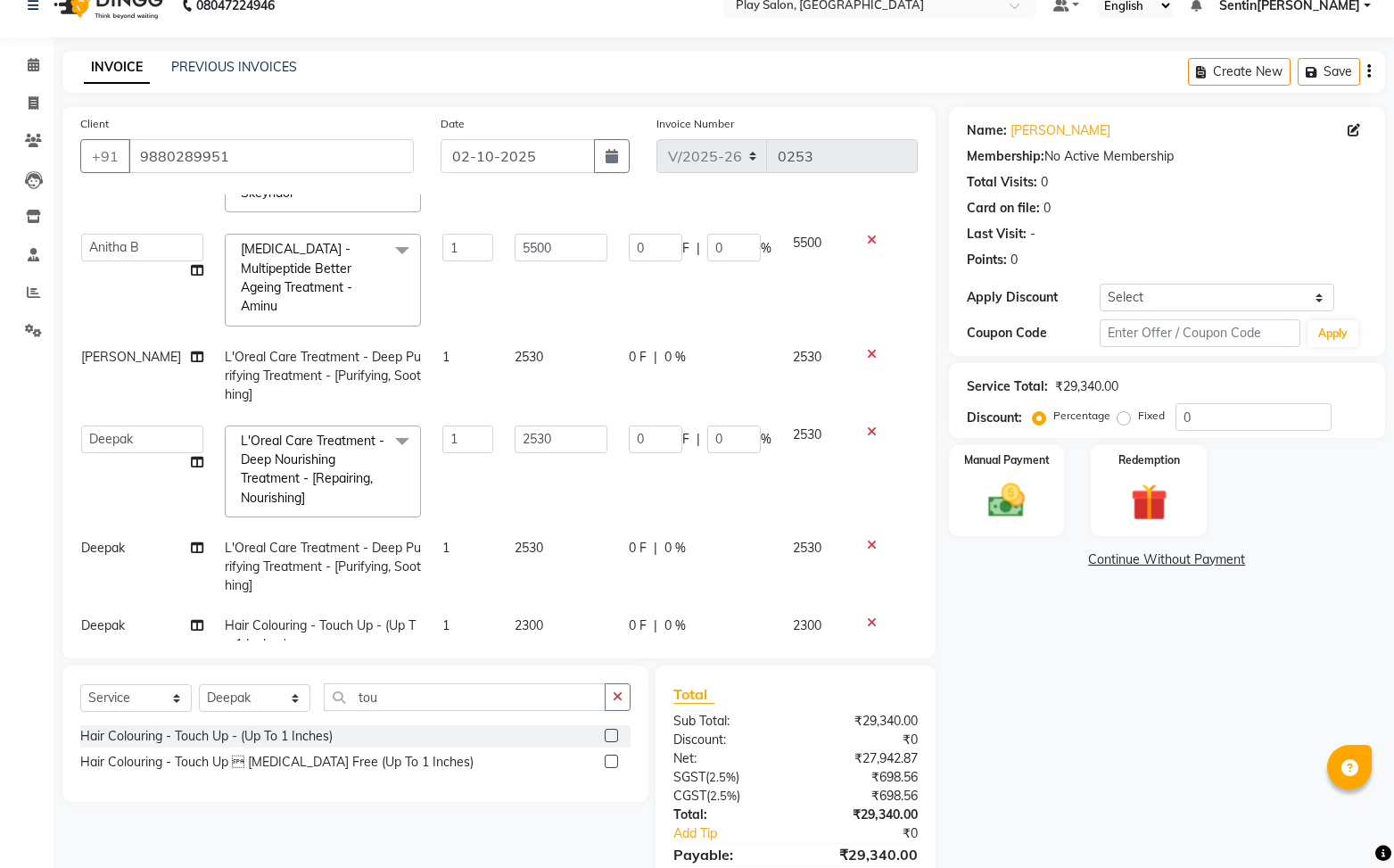
scroll to position [0, 0]
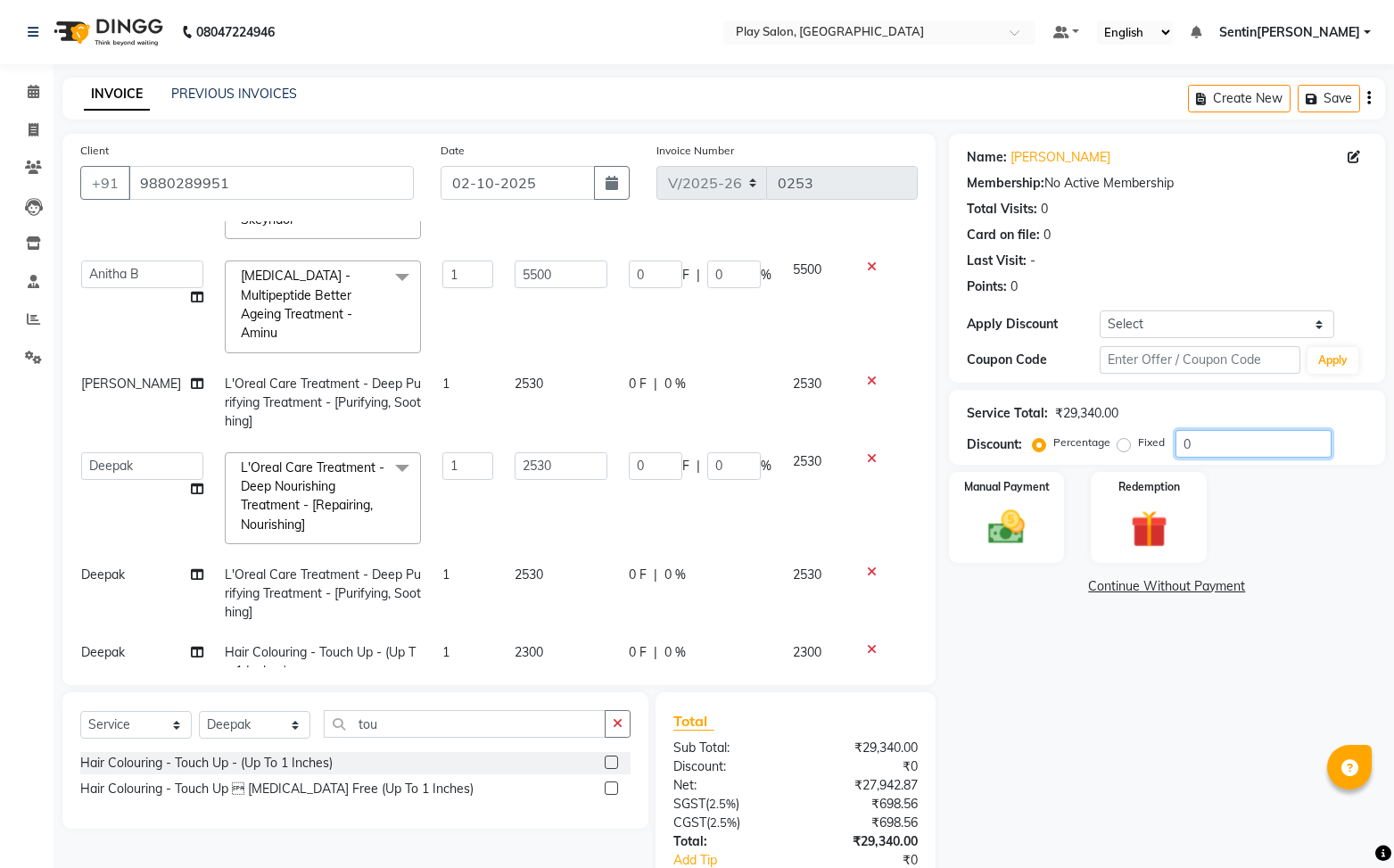
click at [1220, 445] on input "0" at bounding box center [1254, 444] width 156 height 27
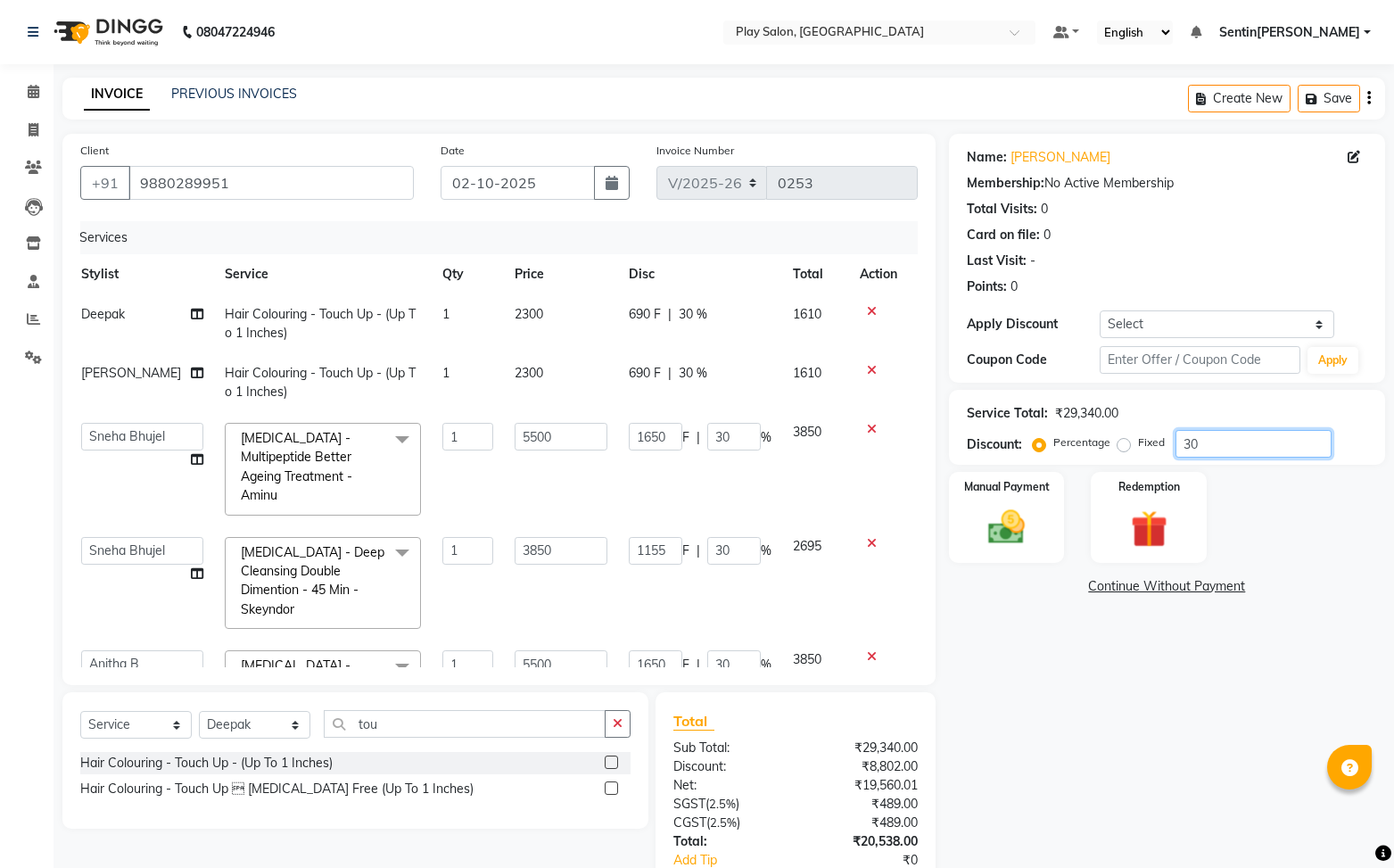
scroll to position [0, 3]
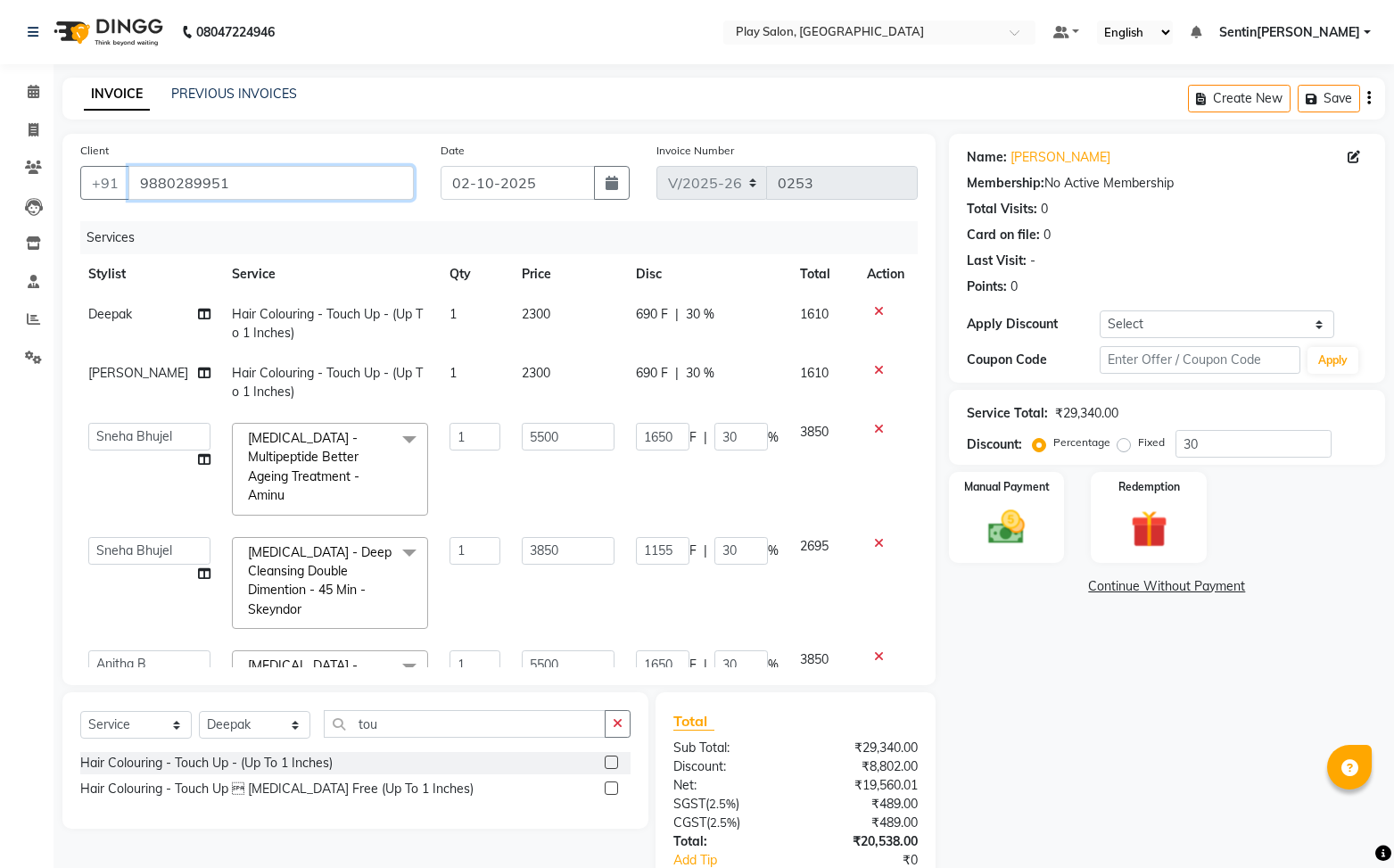
click at [171, 181] on input "9880289951" at bounding box center [271, 182] width 286 height 34
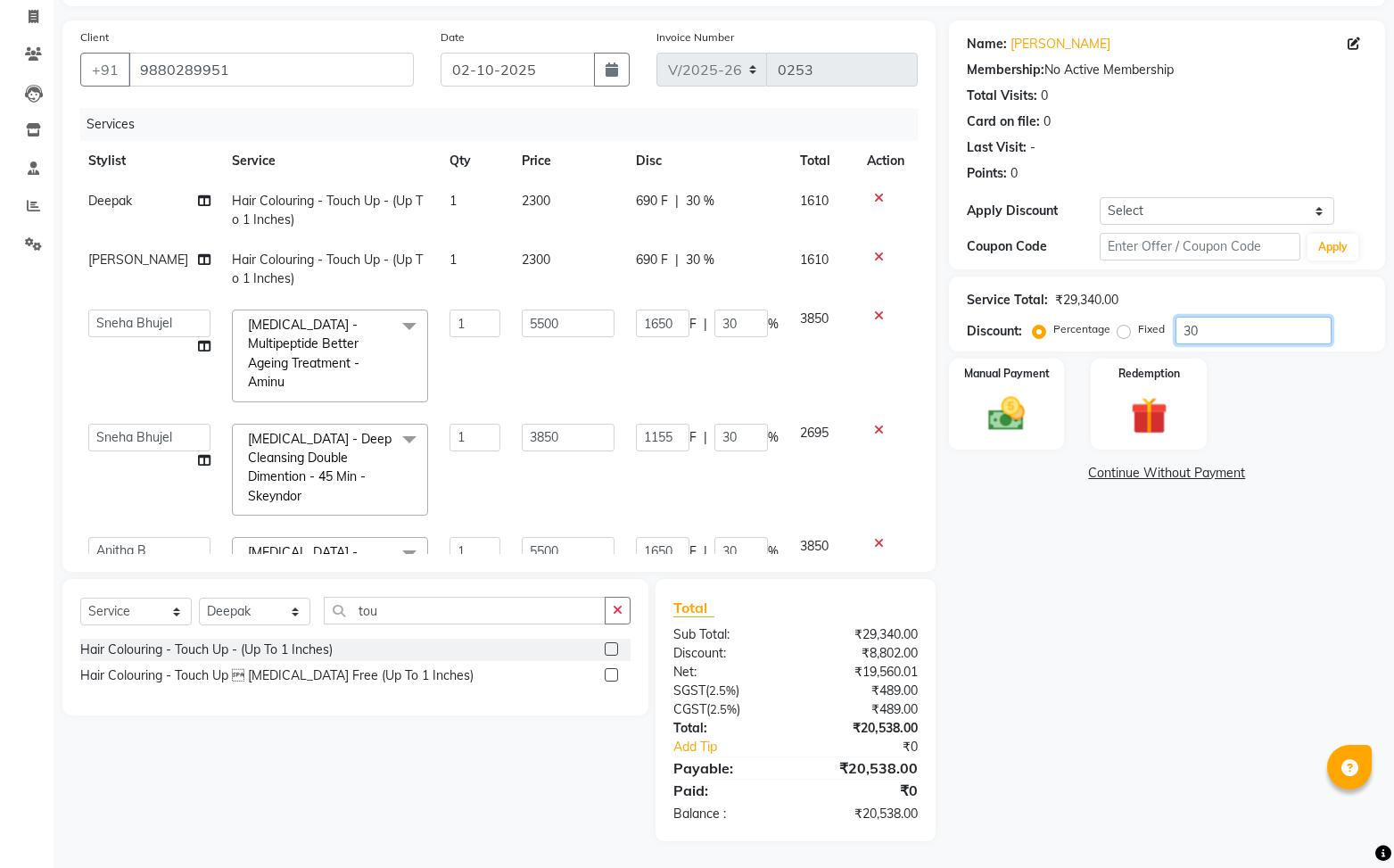
click at [1221, 332] on input "30" at bounding box center [1254, 330] width 156 height 27
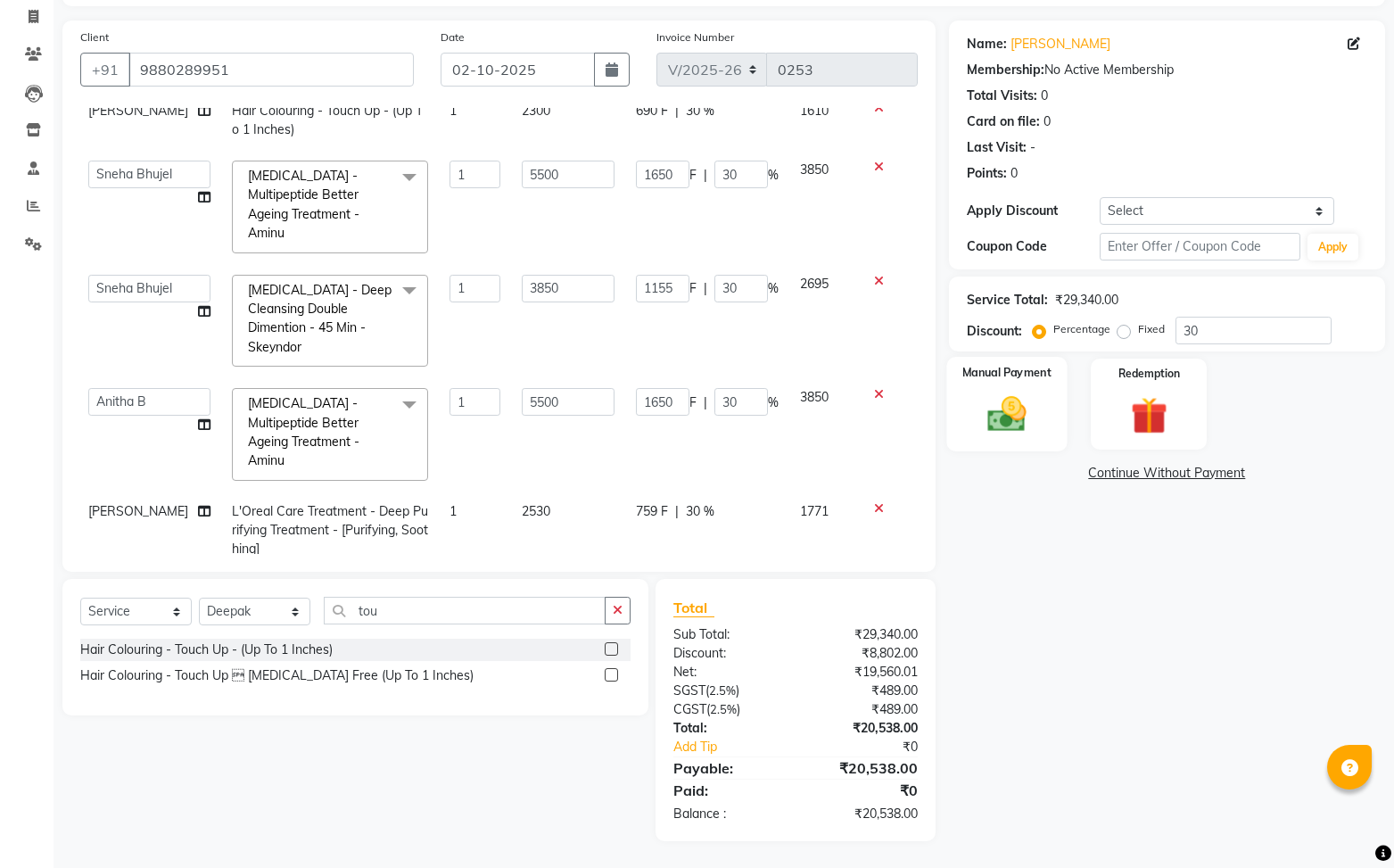
click at [1047, 440] on div "Manual Payment" at bounding box center [1007, 404] width 120 height 95
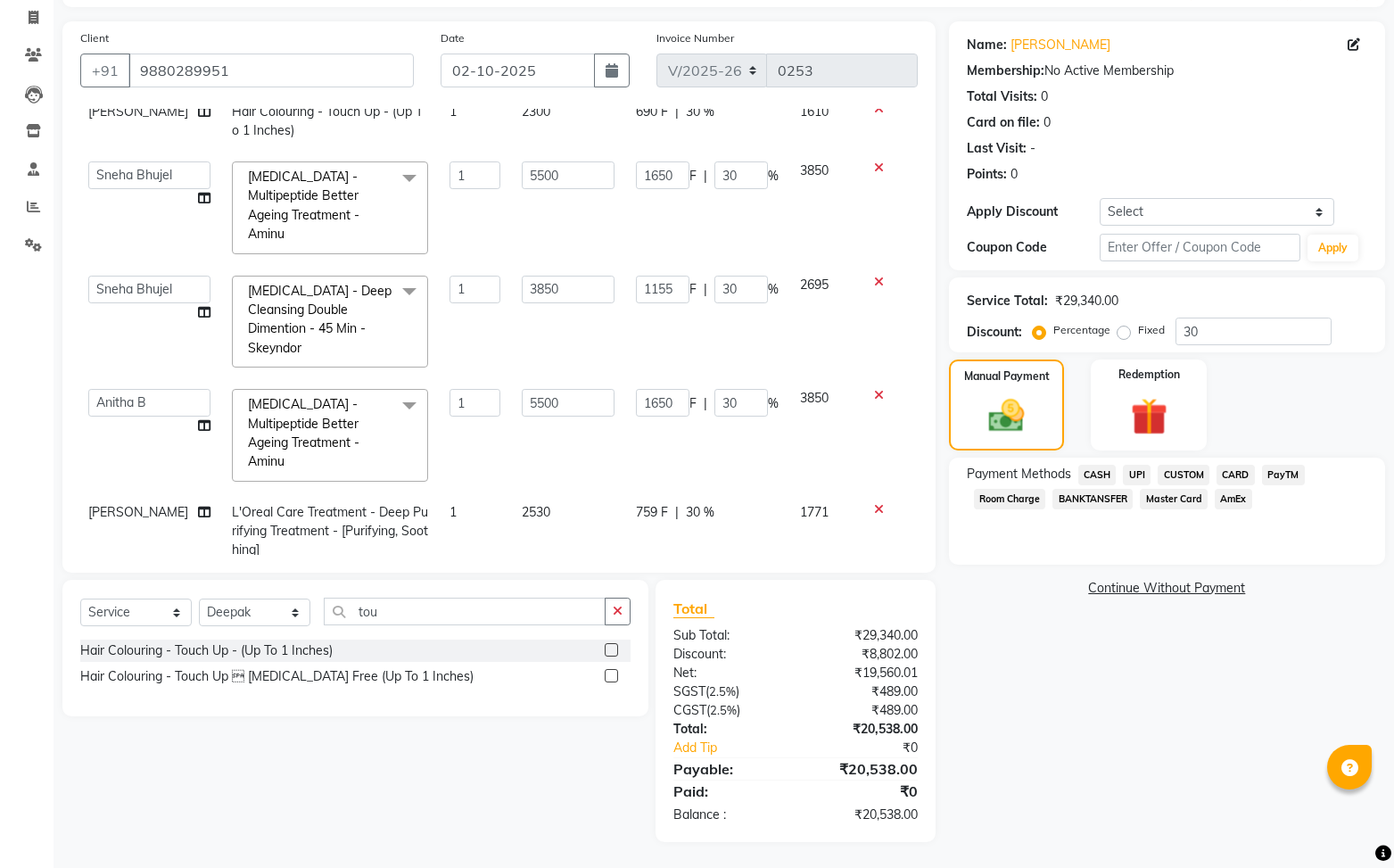
scroll to position [107, 0]
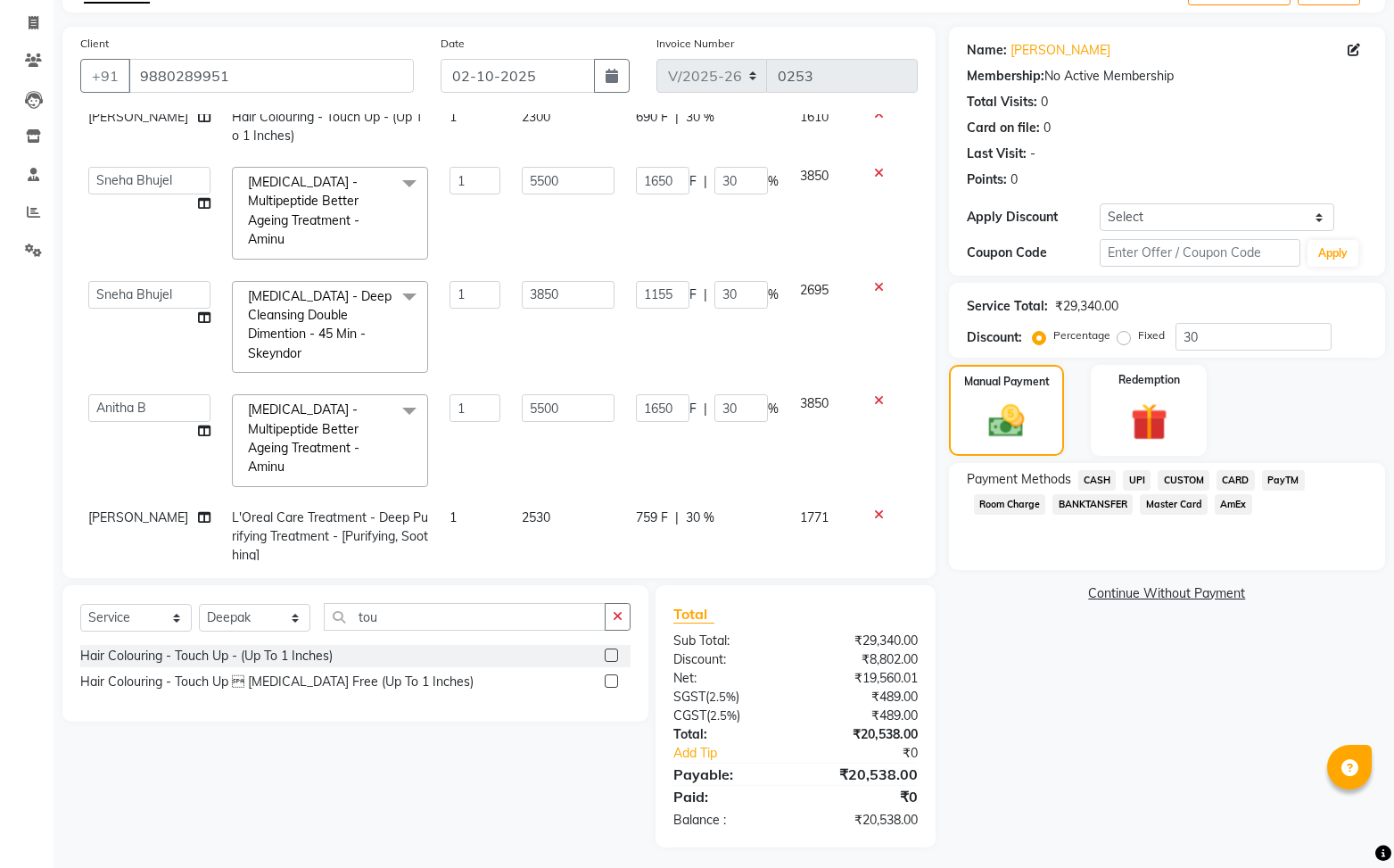
click at [1142, 474] on span "UPI" at bounding box center [1137, 480] width 27 height 21
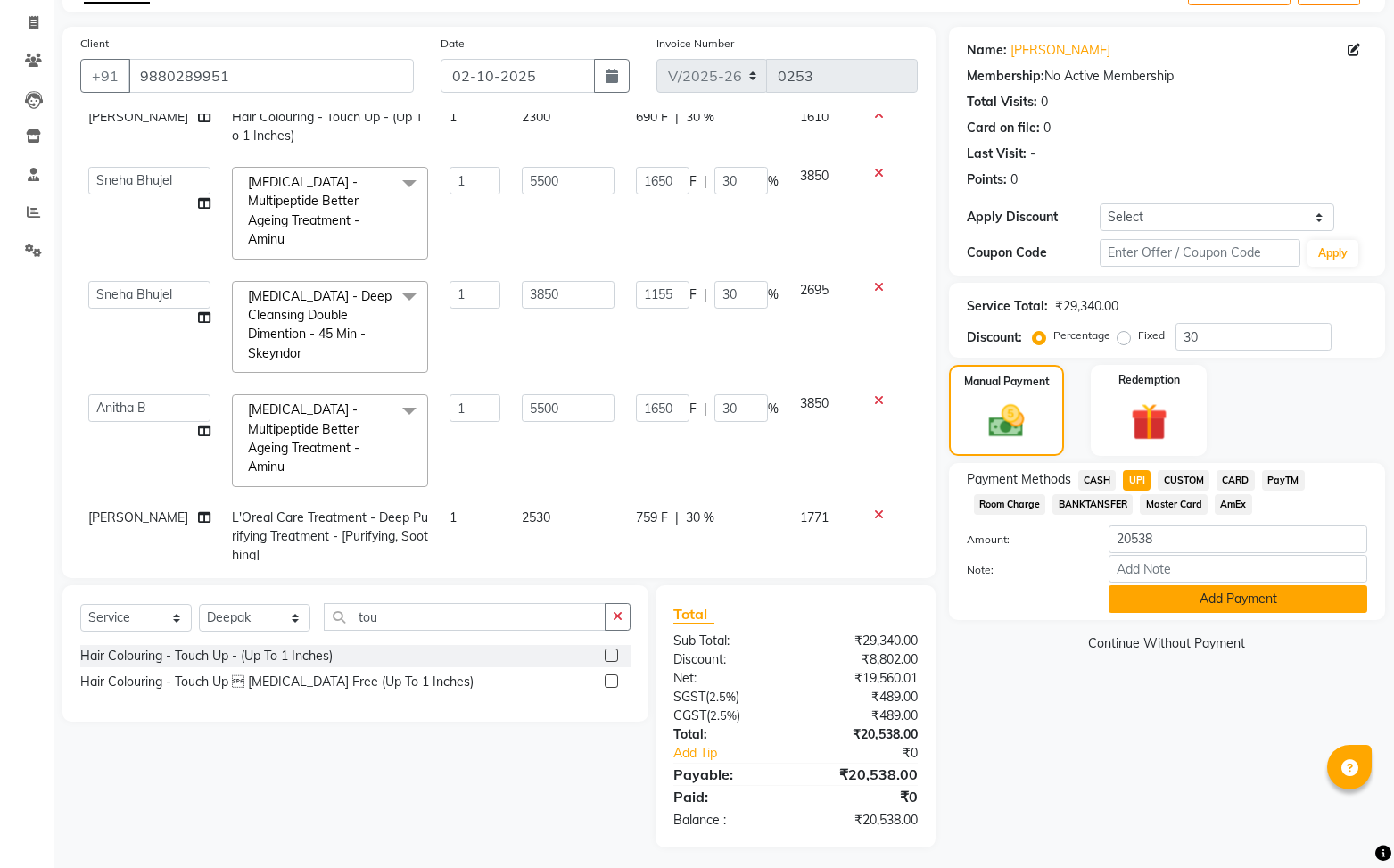
click at [1251, 594] on button "Add Payment" at bounding box center [1238, 599] width 259 height 27
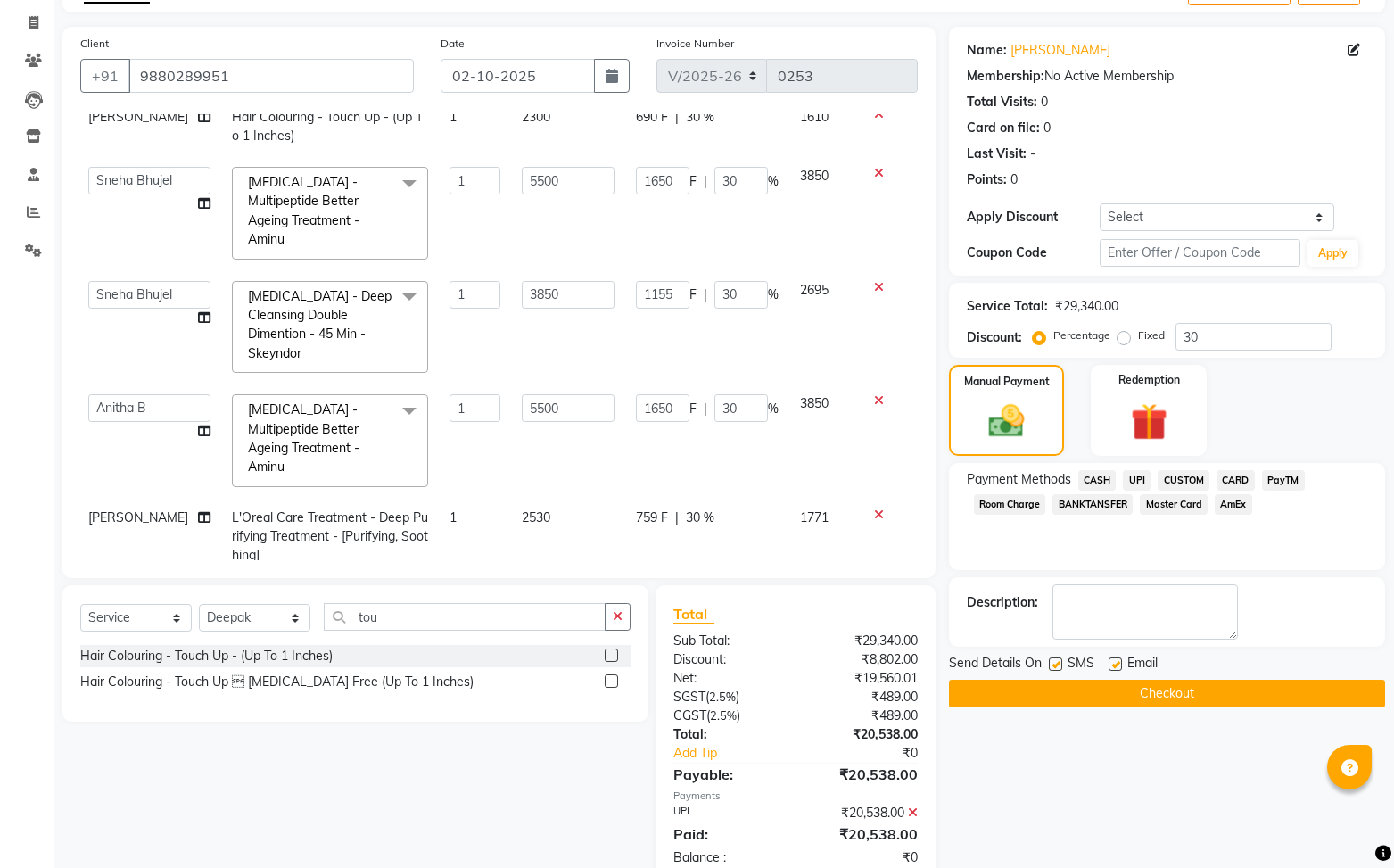
click at [1163, 692] on button "Checkout" at bounding box center [1168, 693] width 436 height 27
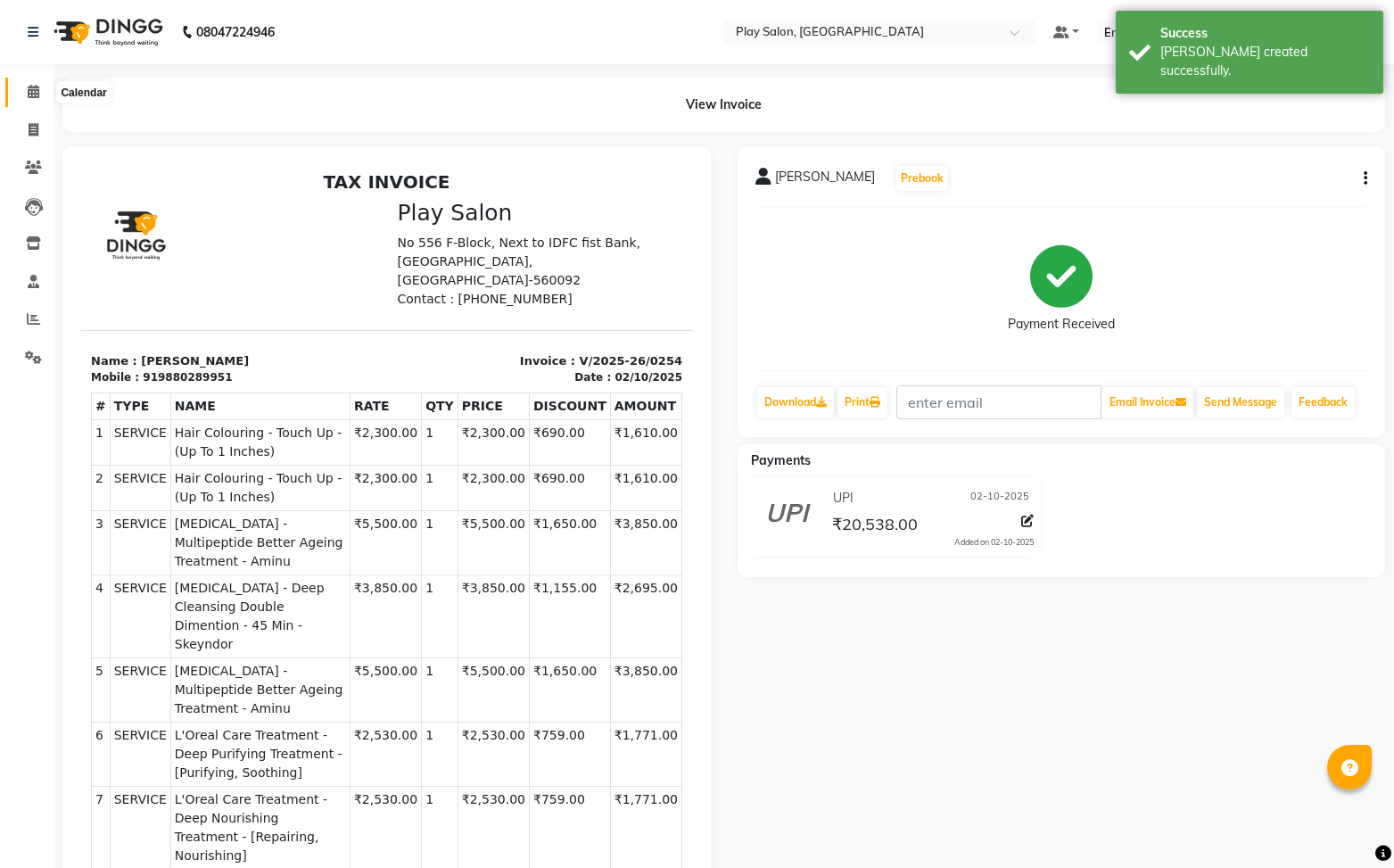
click at [41, 94] on span at bounding box center [34, 92] width 31 height 21
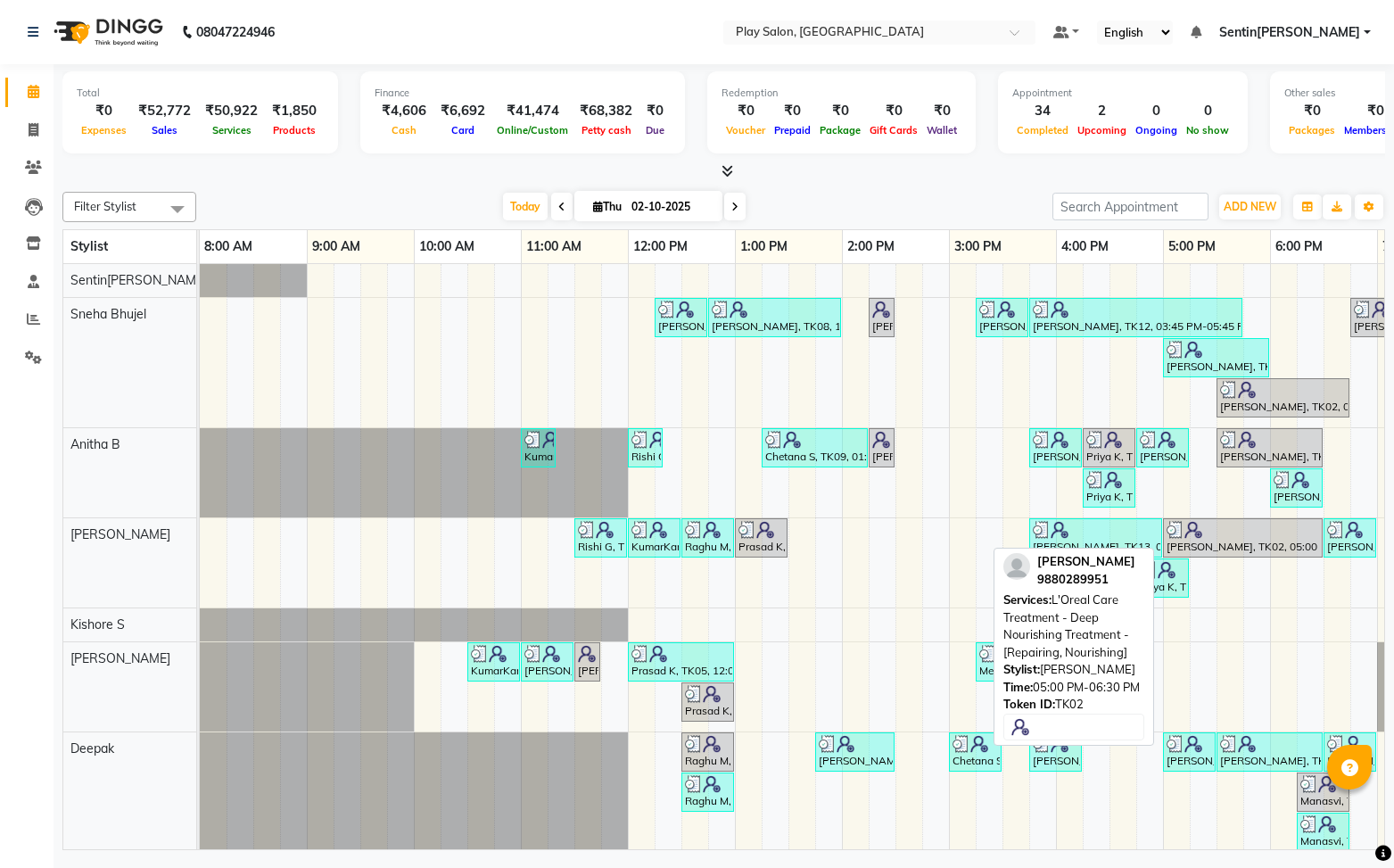
click at [1219, 539] on div "[PERSON_NAME], TK02, 05:00 PM-06:30 PM, L'Oreal Care Treatment - Deep Nourishin…" at bounding box center [1243, 537] width 156 height 34
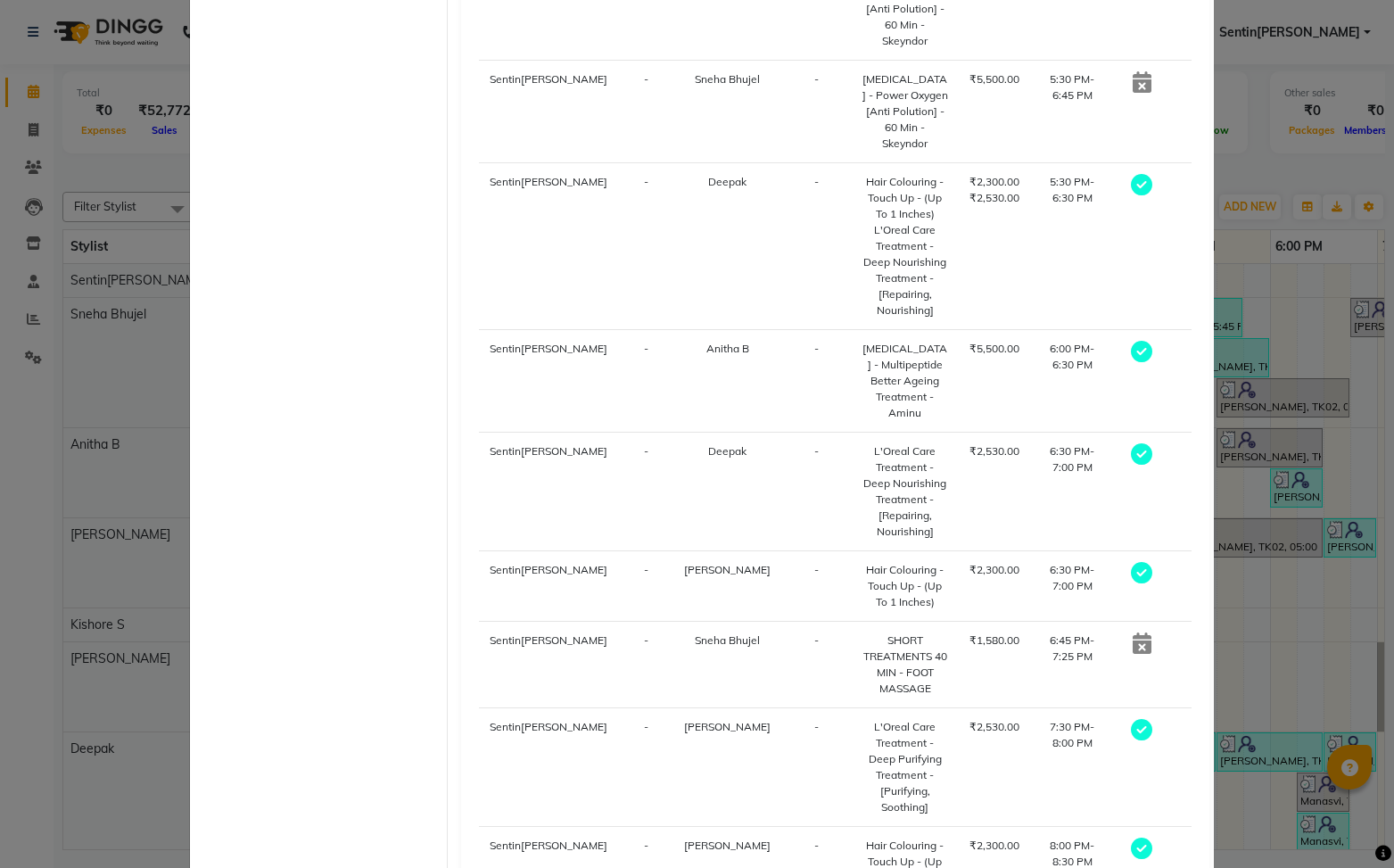
scroll to position [738, 0]
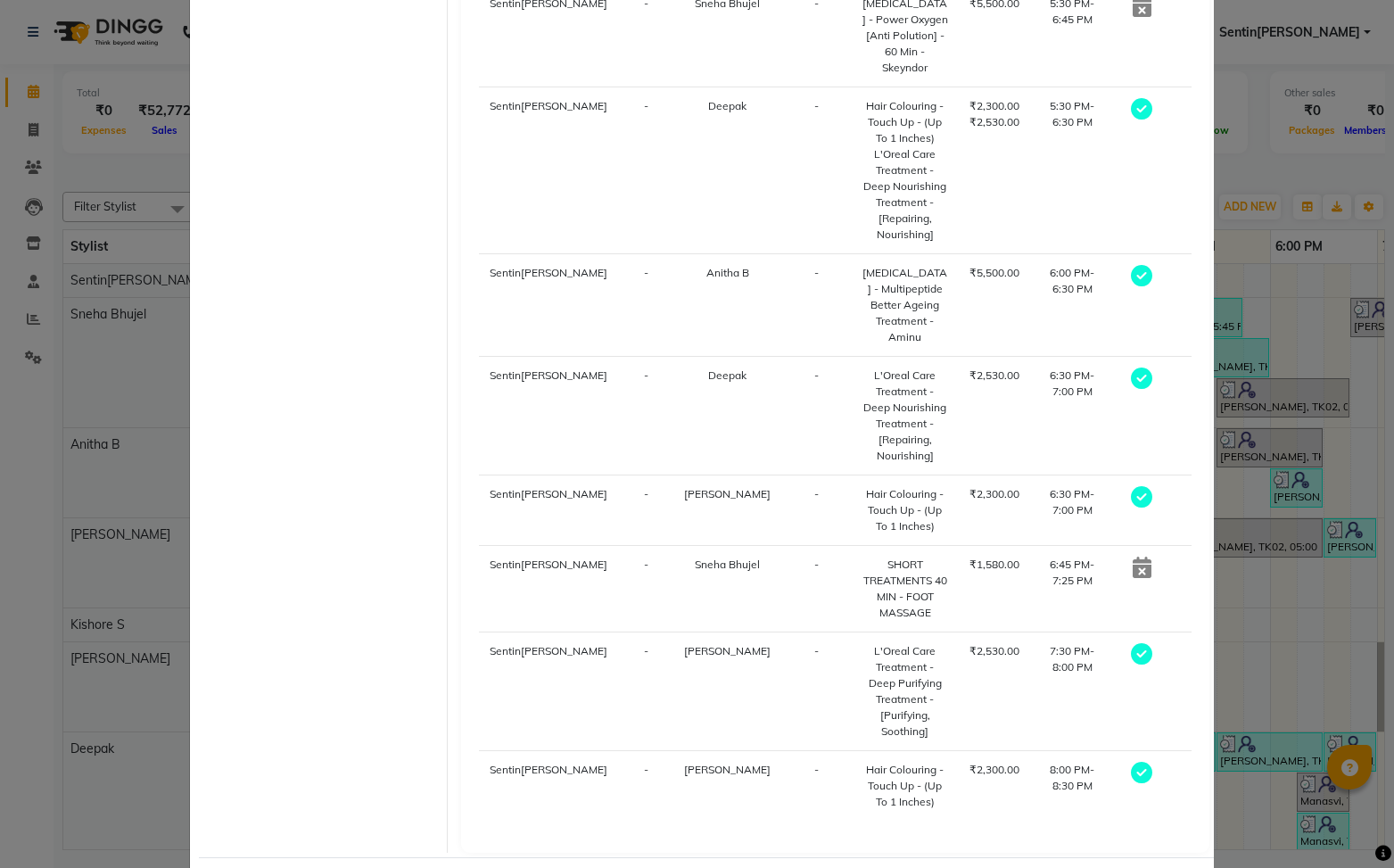
drag, startPoint x: 717, startPoint y: 813, endPoint x: 962, endPoint y: 771, distance: 248.6
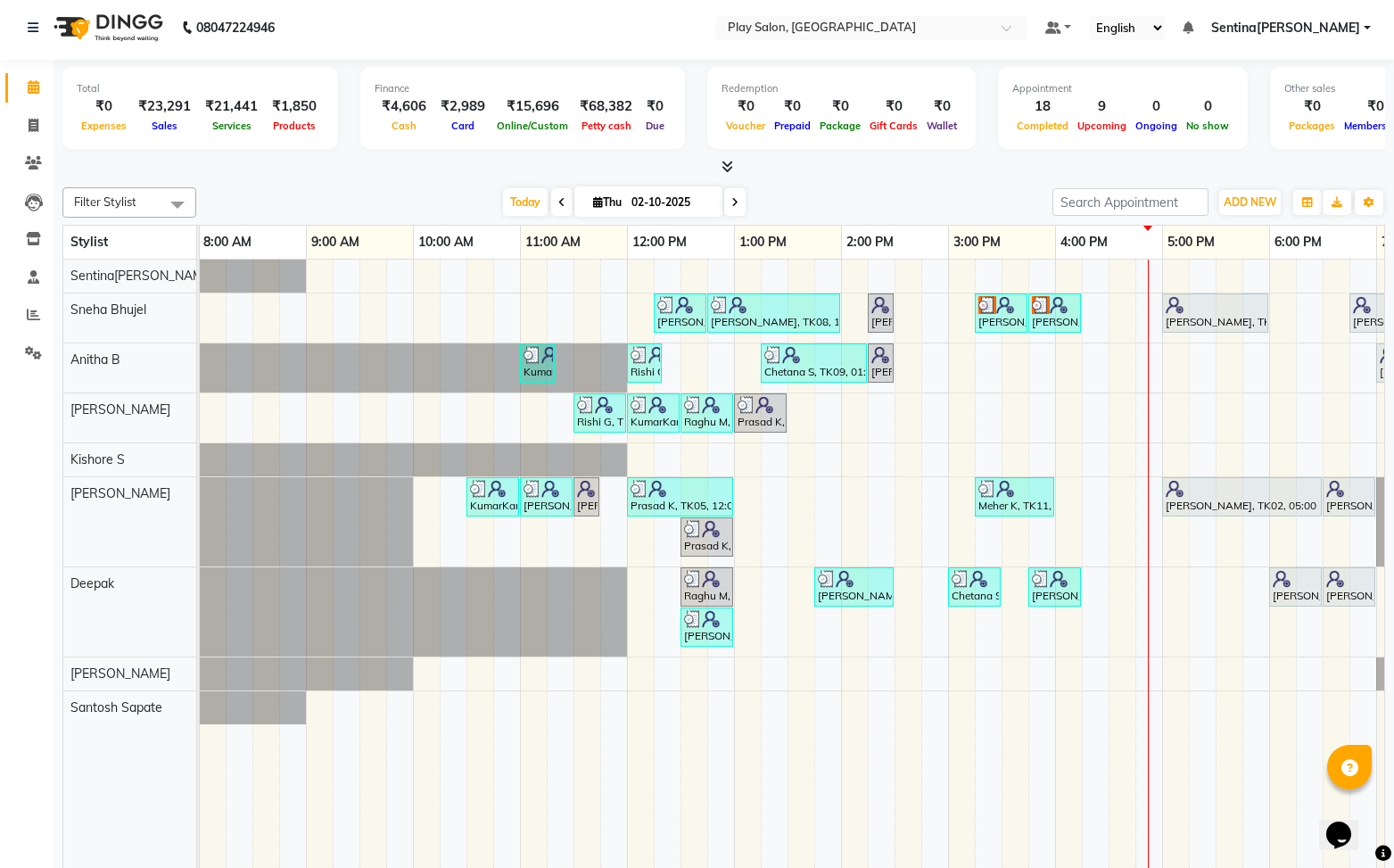
scroll to position [20, 0]
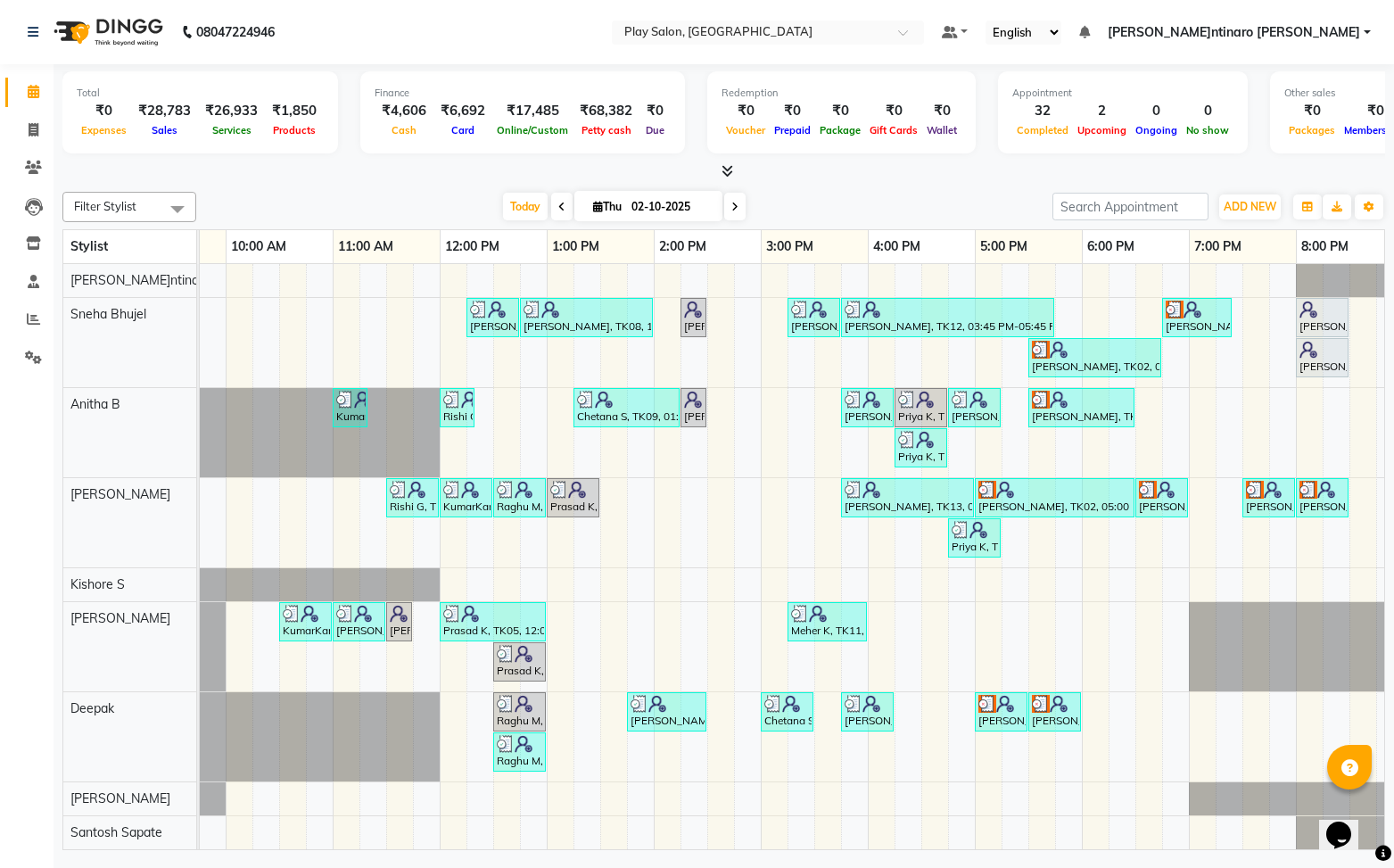
scroll to position [0, 207]
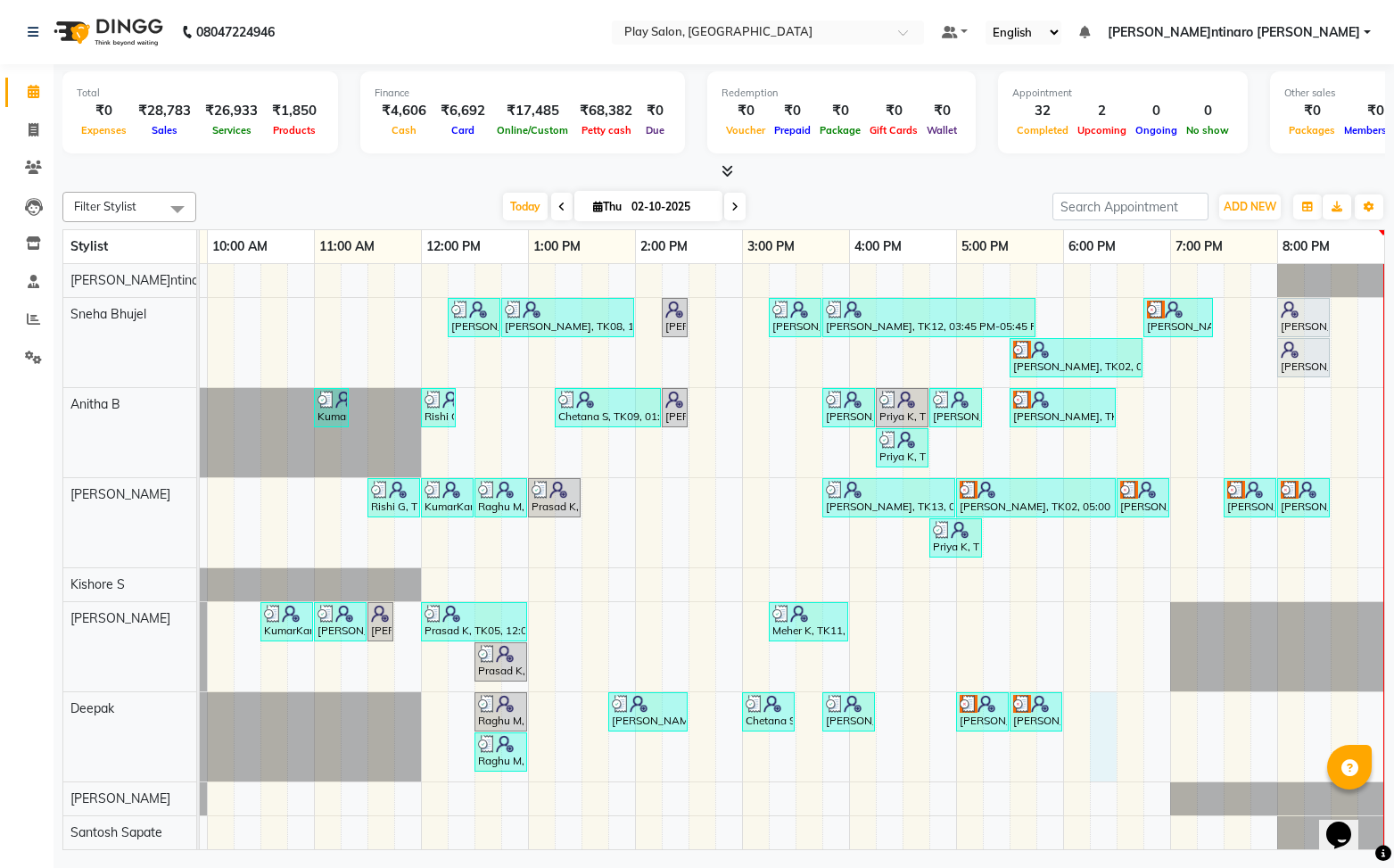
click at [1098, 709] on div "[PERSON_NAME]arwal, TK08, 12:15 PM-12:45 PM, [MEDICAL_DATA] - Hydrating And Nou…" at bounding box center [688, 556] width 1391 height 586
select select "91864"
select select "tentative"
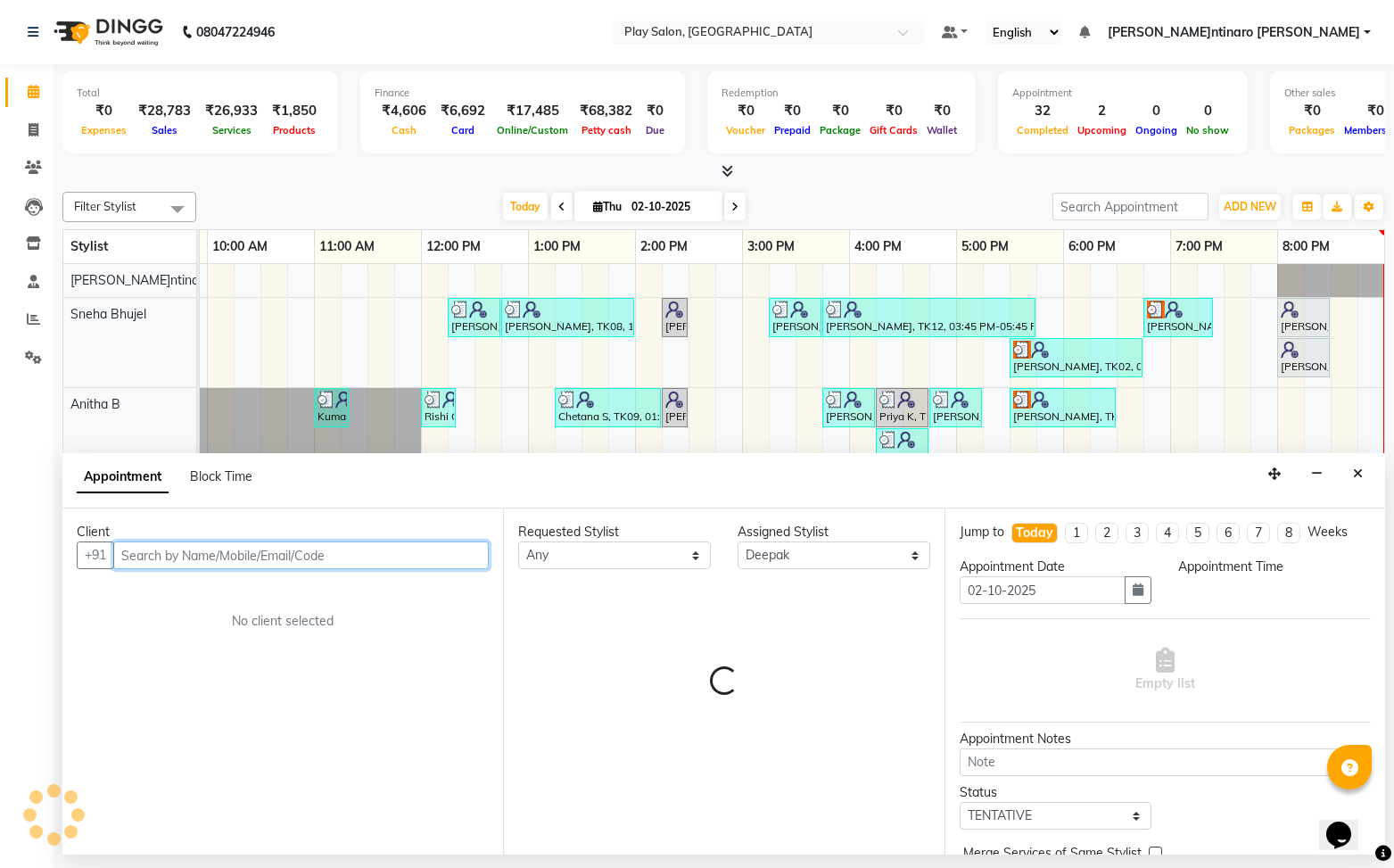
select select "1095"
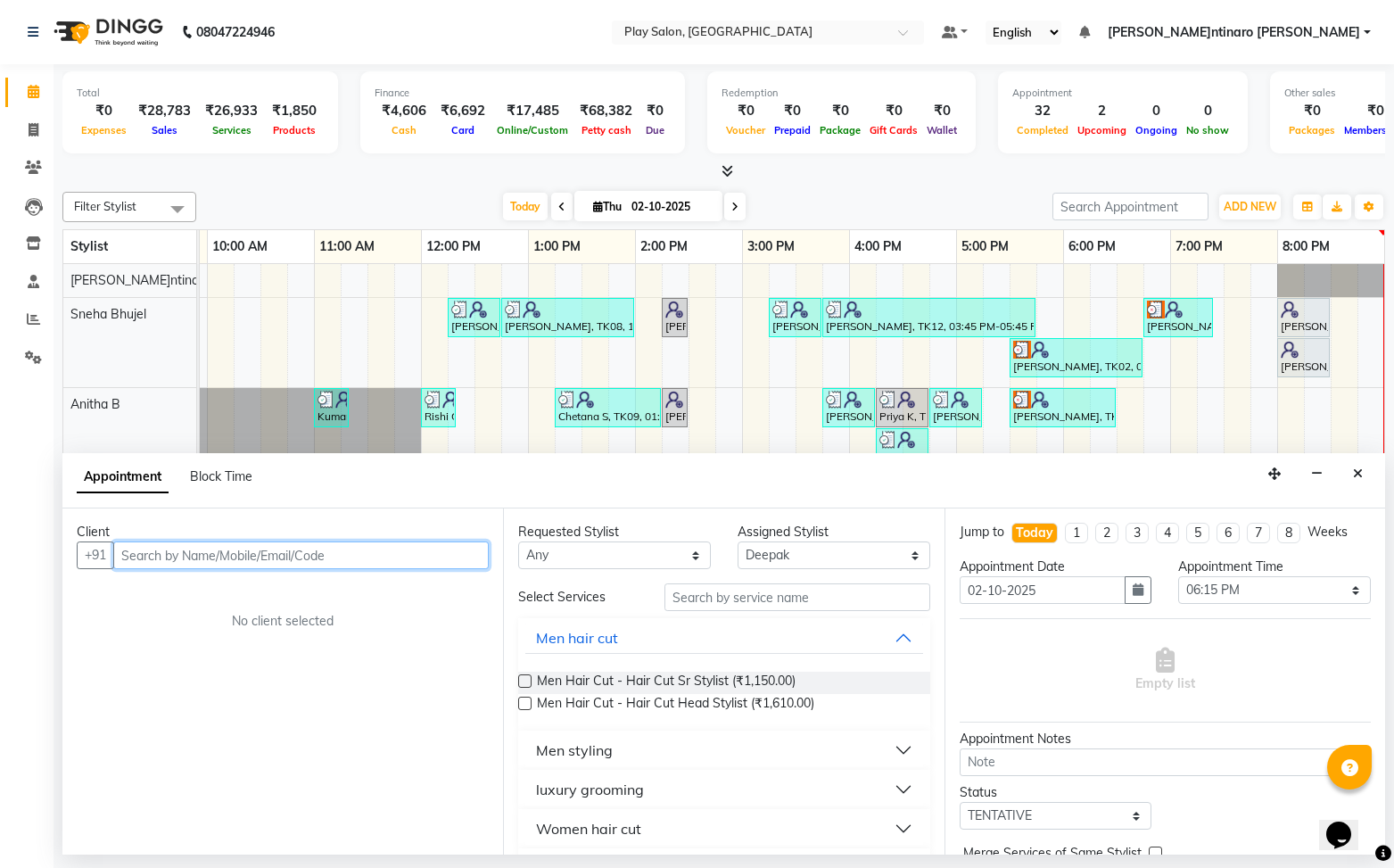
click at [400, 558] on input "text" at bounding box center [301, 554] width 376 height 27
type input "9686500567"
click at [447, 556] on span "Add Client" at bounding box center [452, 554] width 60 height 16
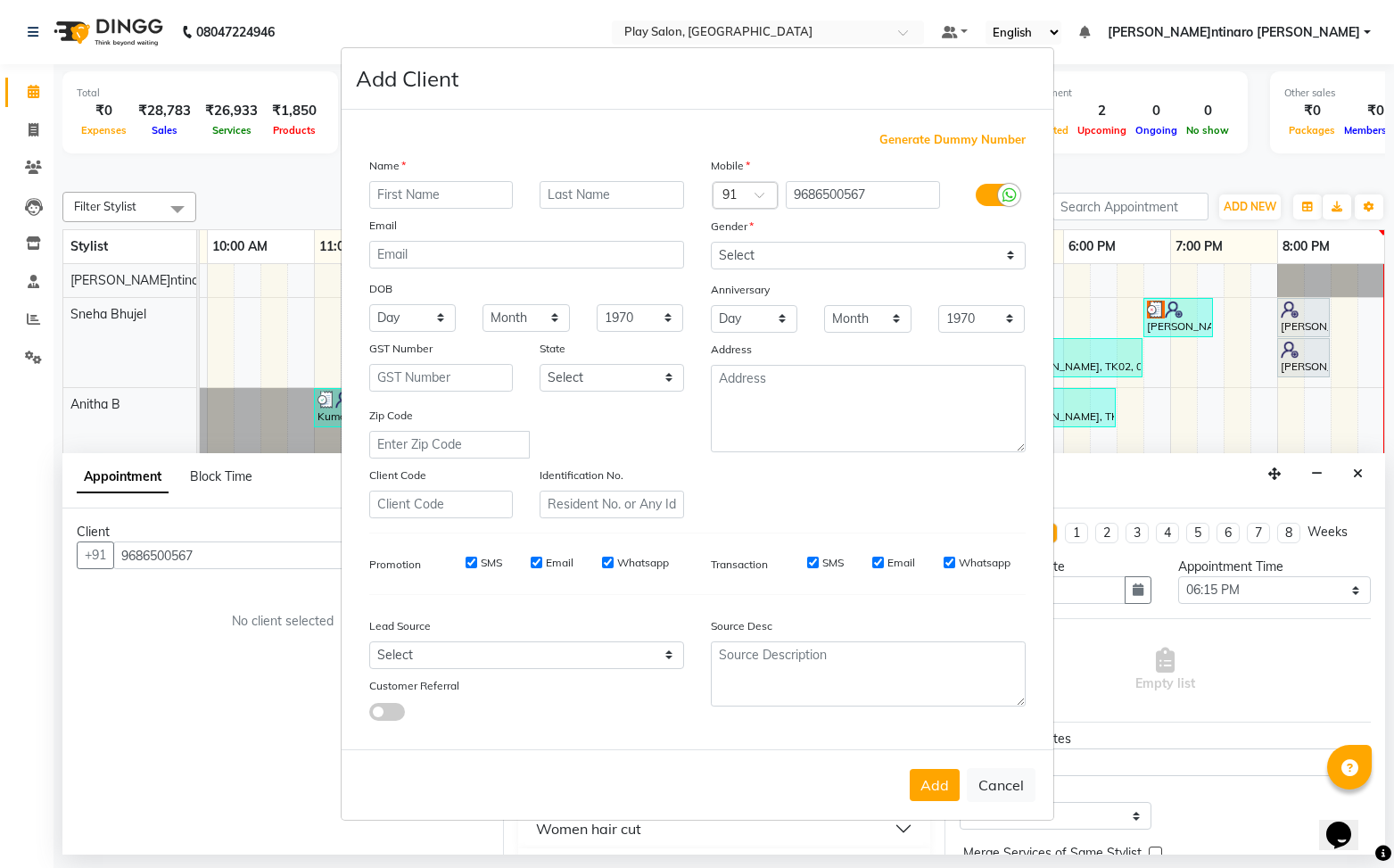
click at [465, 186] on input "text" at bounding box center [441, 195] width 145 height 27
type input "Manasvi"
click at [877, 259] on select "Select [DEMOGRAPHIC_DATA] [DEMOGRAPHIC_DATA] Other Prefer Not To Say" at bounding box center [868, 255] width 315 height 27
select select "[DEMOGRAPHIC_DATA]"
click at [711, 242] on select "Select [DEMOGRAPHIC_DATA] [DEMOGRAPHIC_DATA] Other Prefer Not To Say" at bounding box center [868, 255] width 315 height 27
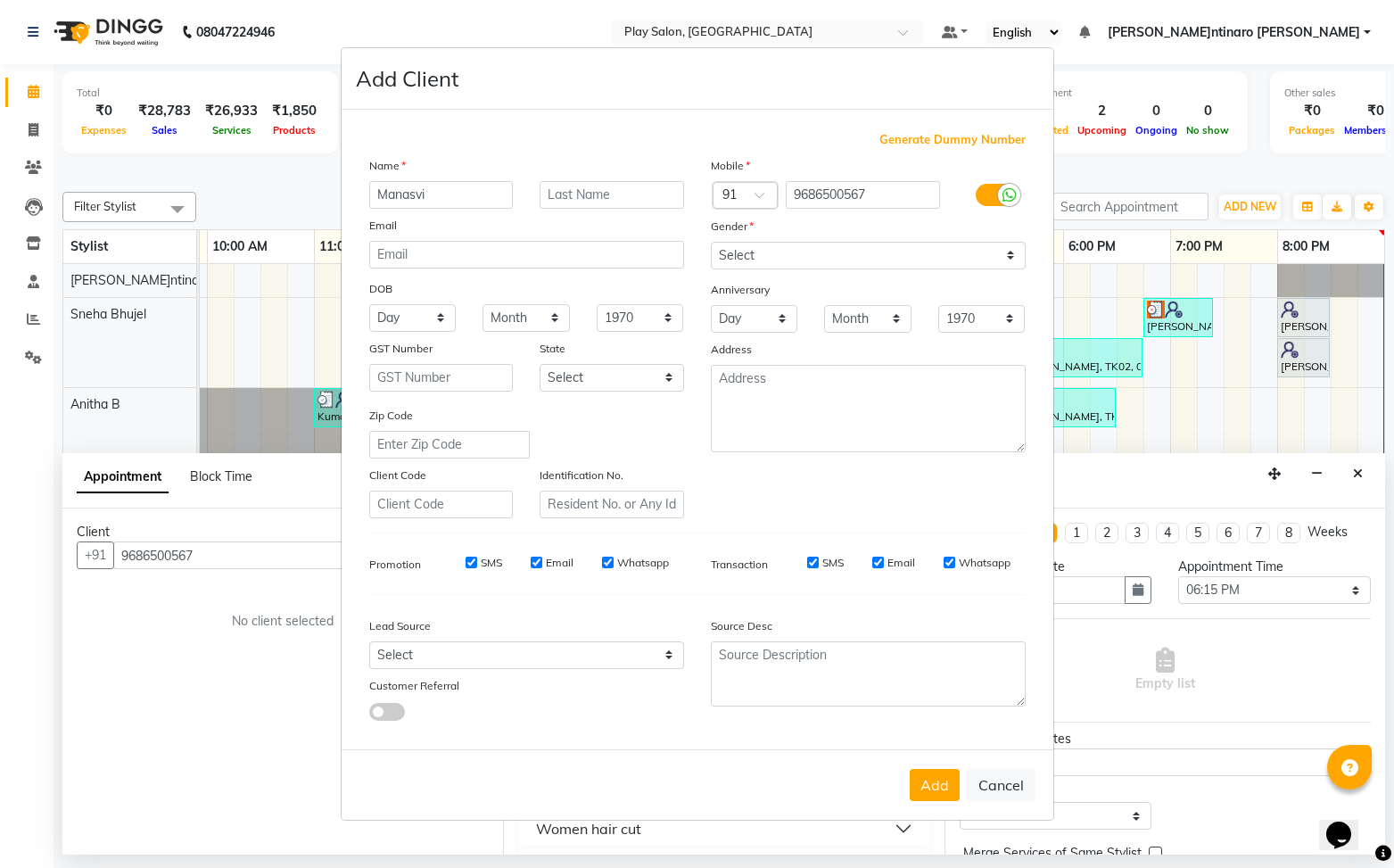
drag, startPoint x: 935, startPoint y: 791, endPoint x: 1018, endPoint y: 762, distance: 87.9
click at [935, 791] on button "Add" at bounding box center [935, 784] width 50 height 32
select select
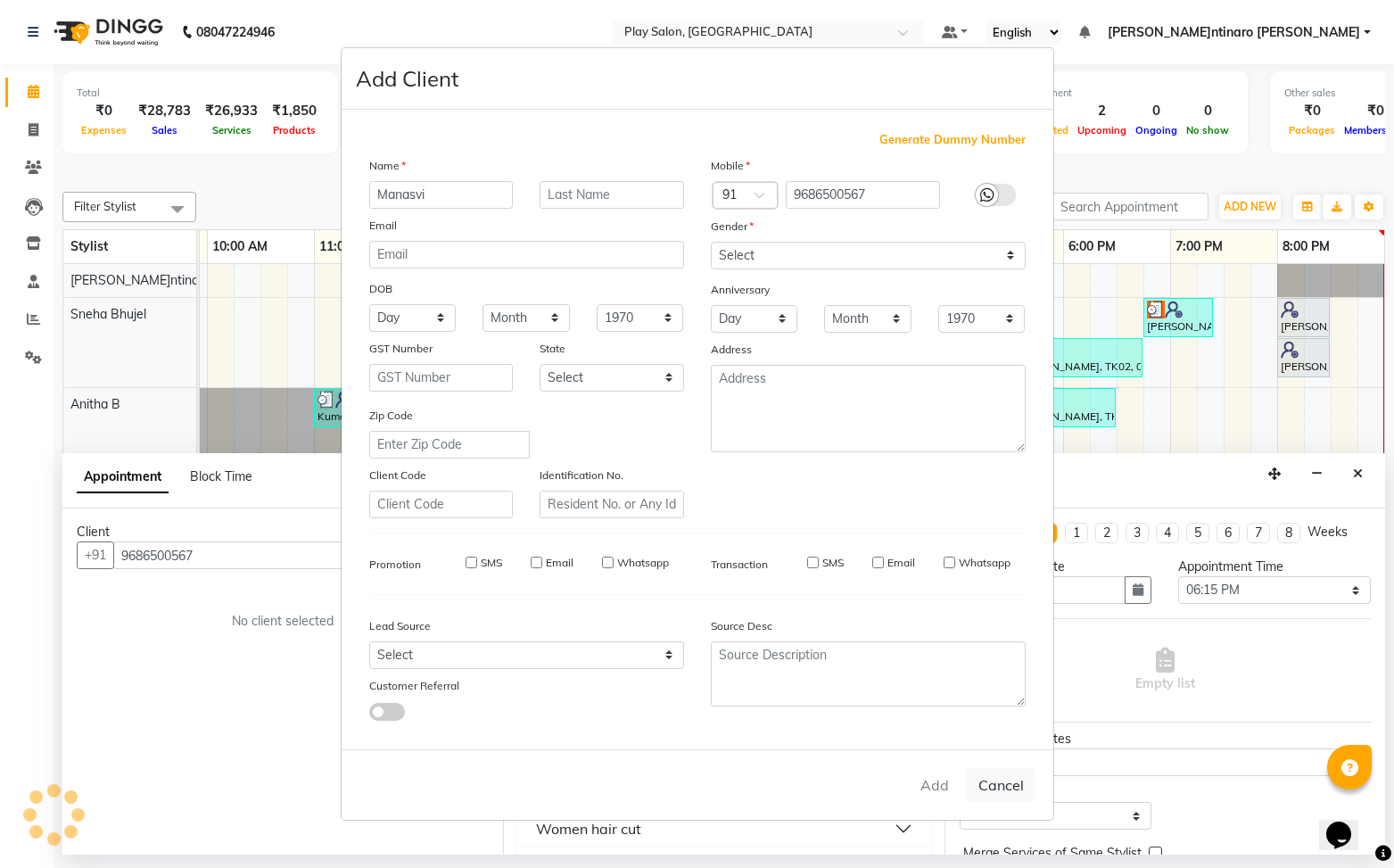
select select
checkbox input "false"
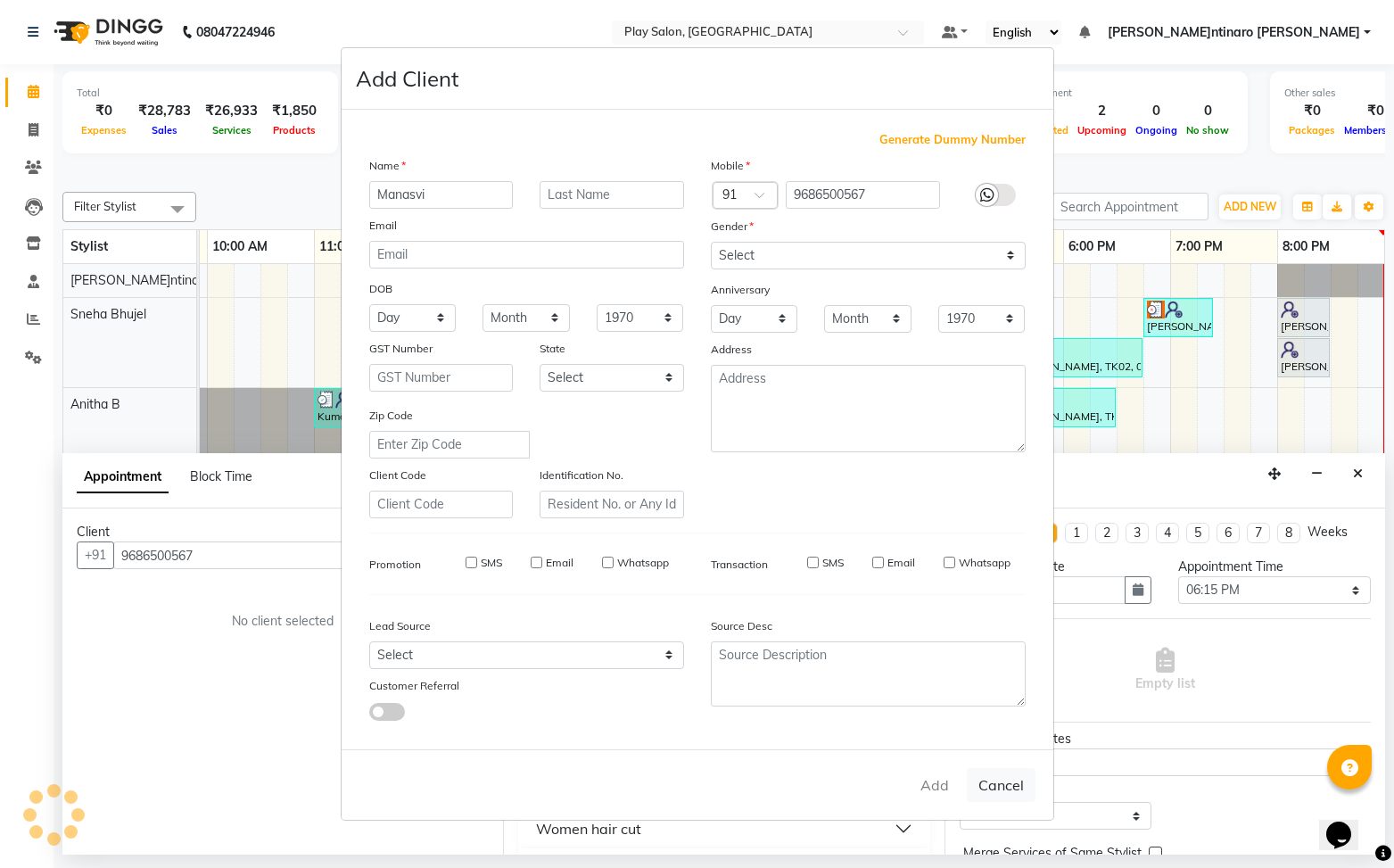
checkbox input "false"
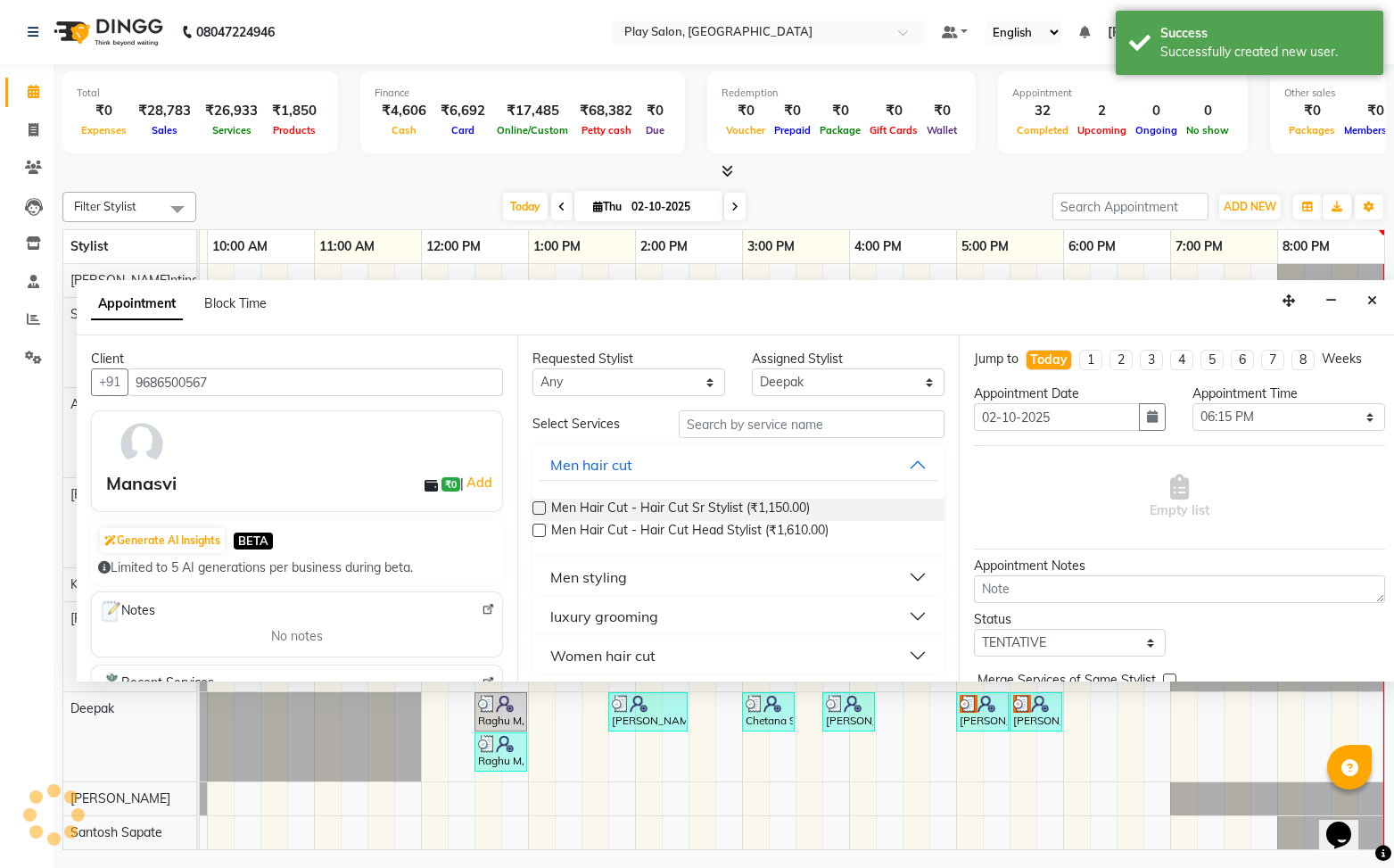
drag, startPoint x: 1276, startPoint y: 475, endPoint x: 1169, endPoint y: 338, distance: 173.8
click at [1289, 303] on icon "button" at bounding box center [1289, 301] width 13 height 13
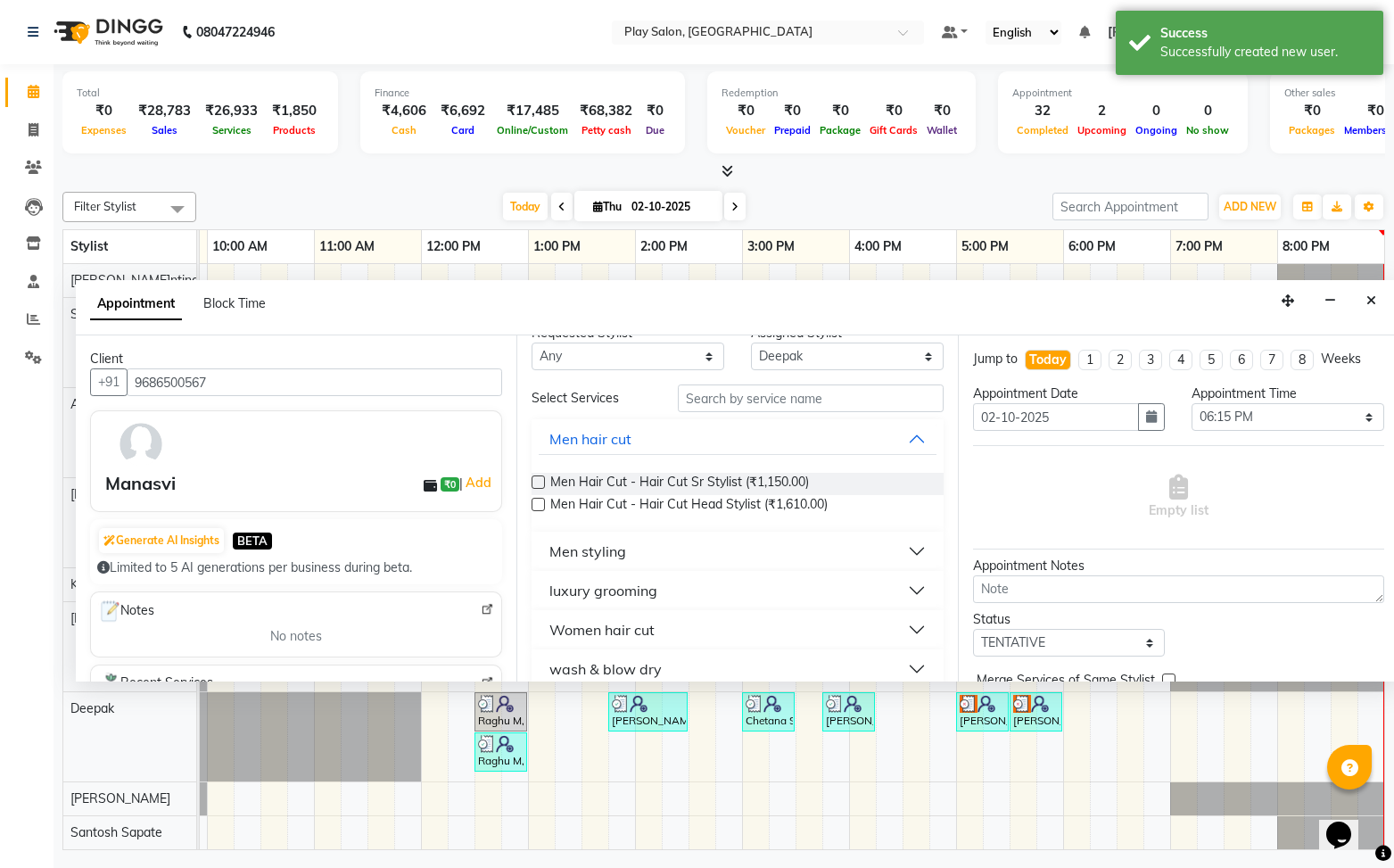
click at [545, 506] on label at bounding box center [538, 504] width 14 height 14
click at [543, 506] on input "checkbox" at bounding box center [537, 505] width 12 height 12
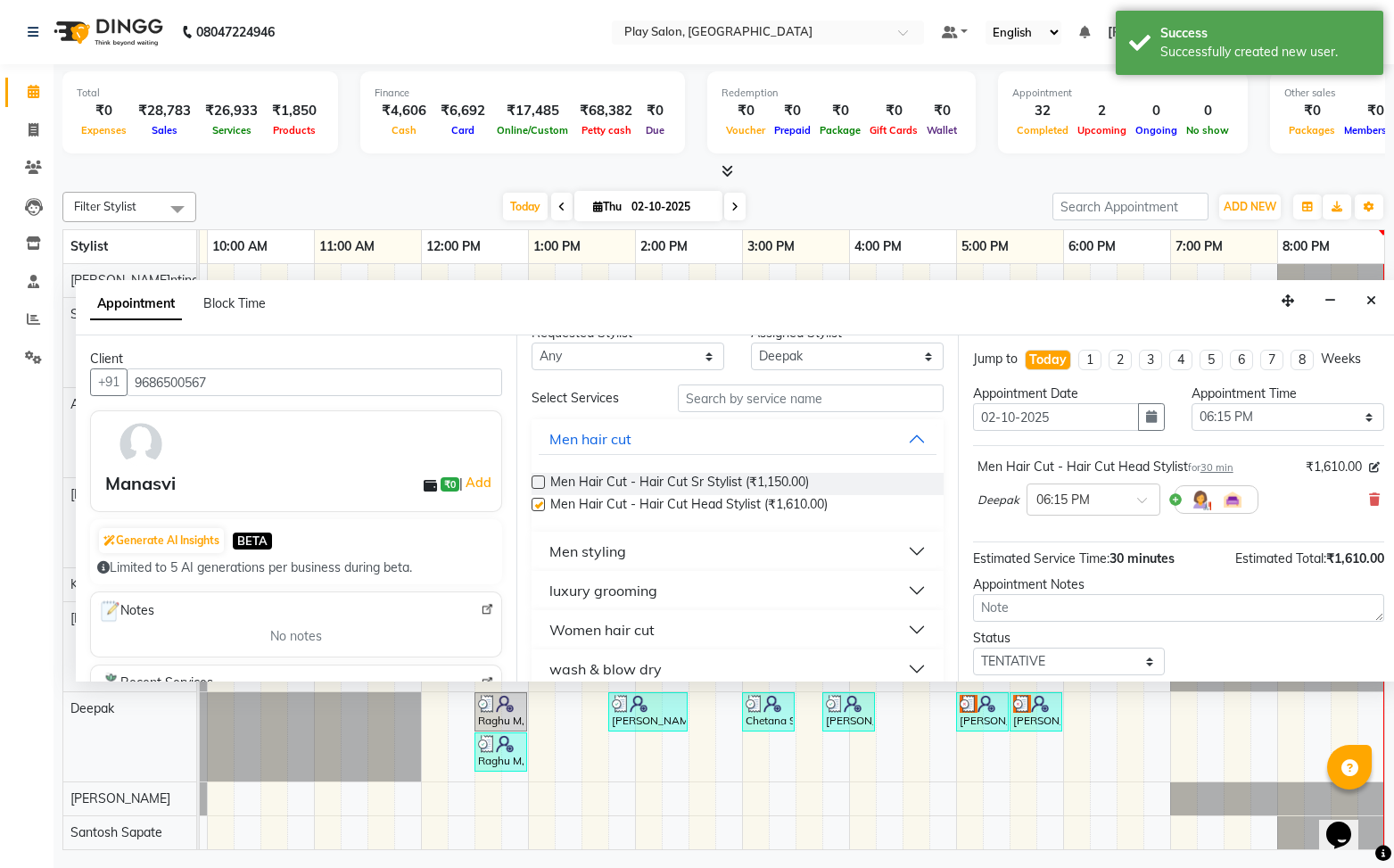
checkbox input "false"
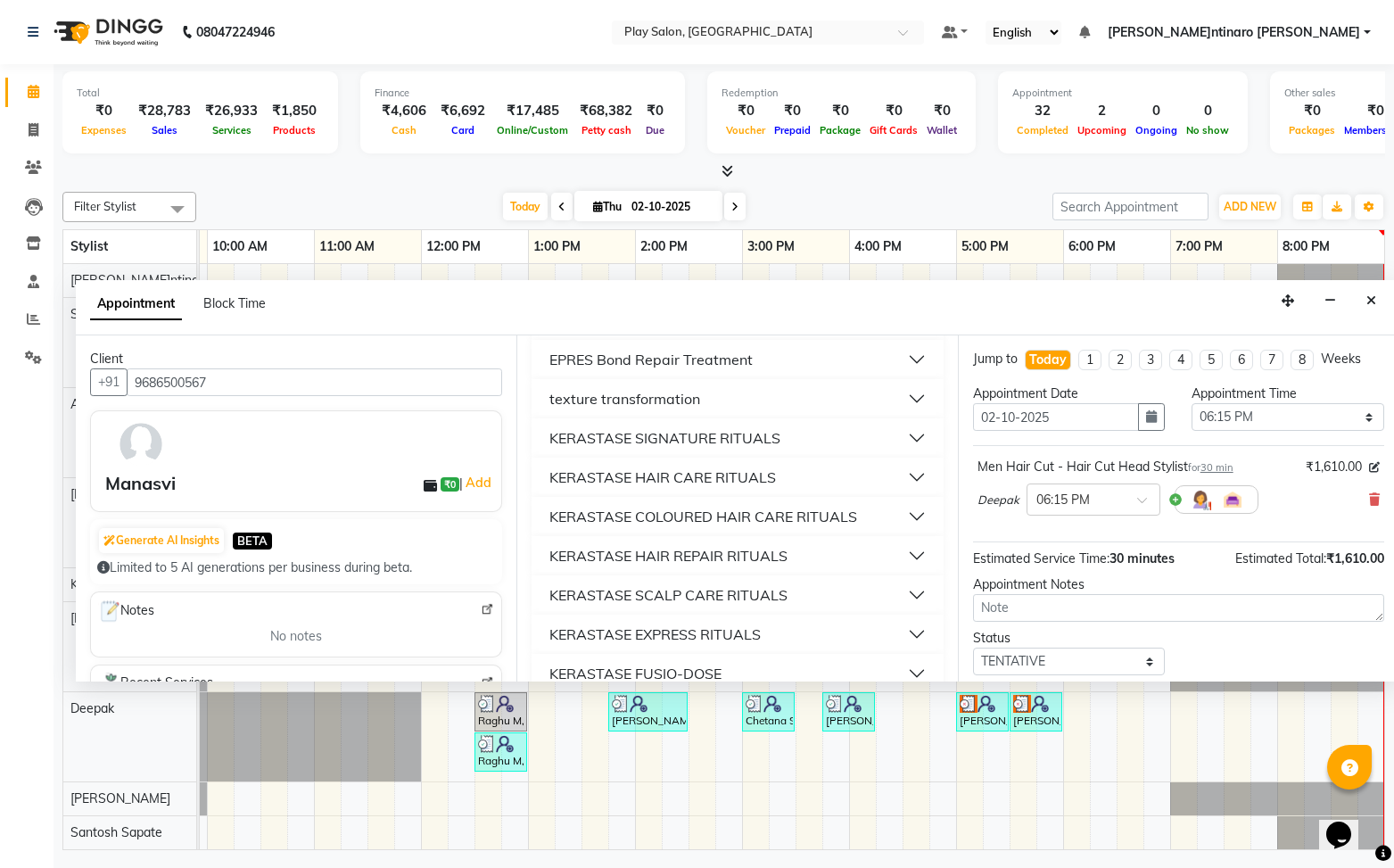
scroll to position [0, 0]
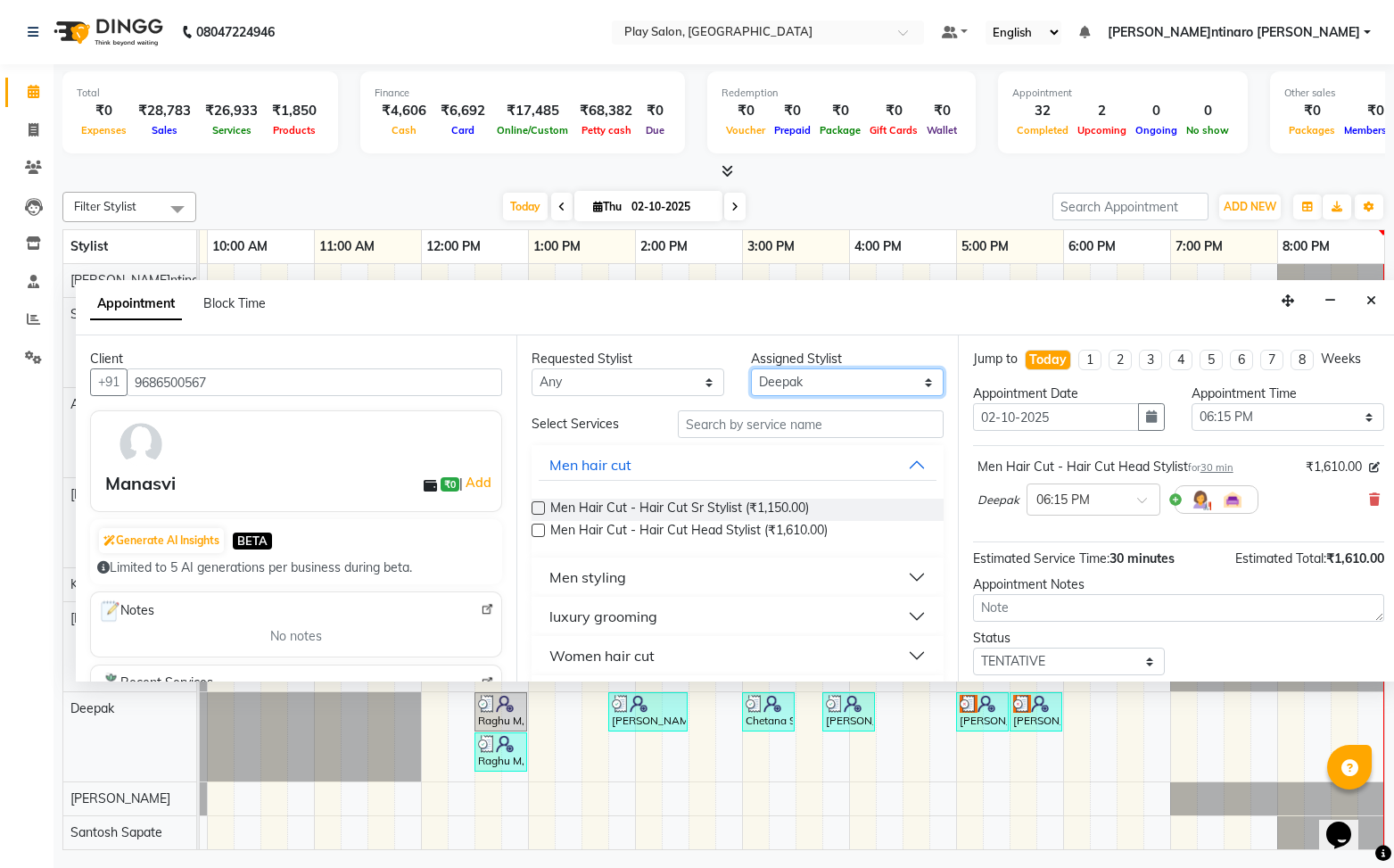
click at [864, 375] on select "Select [PERSON_NAME] B [PERSON_NAME] S [PERSON_NAME] [PERSON_NAME] M [PERSON_NA…" at bounding box center [847, 382] width 193 height 27
select select "92092"
click at [751, 368] on select "Select [PERSON_NAME] B [PERSON_NAME] S [PERSON_NAME] [PERSON_NAME] M [PERSON_NA…" at bounding box center [847, 382] width 193 height 27
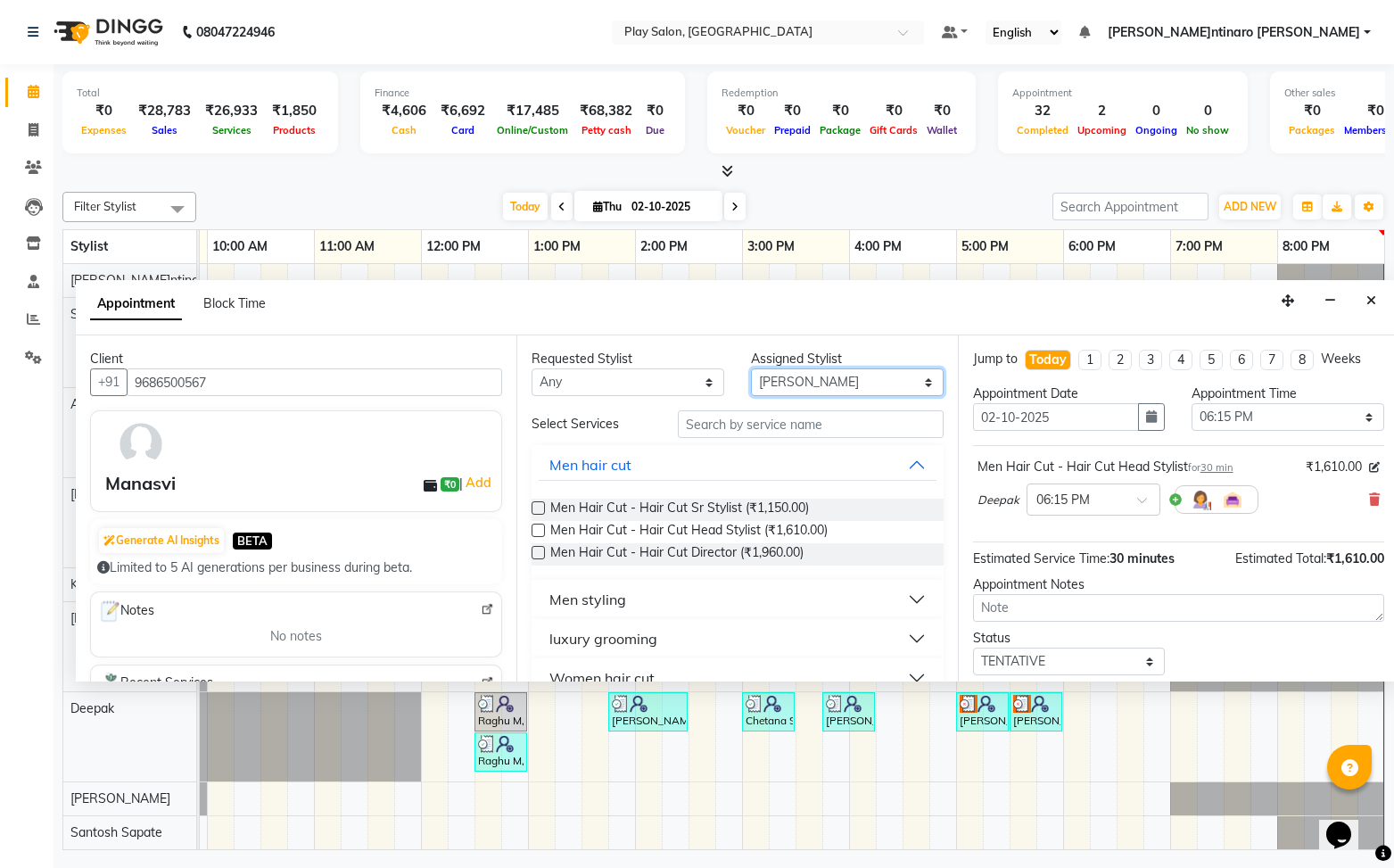
click at [879, 389] on select "Select [PERSON_NAME] B [PERSON_NAME] S [PERSON_NAME] [PERSON_NAME] M [PERSON_NA…" at bounding box center [847, 382] width 193 height 27
click at [751, 368] on select "Select [PERSON_NAME] B [PERSON_NAME] S [PERSON_NAME] [PERSON_NAME] M [PERSON_NA…" at bounding box center [847, 382] width 193 height 27
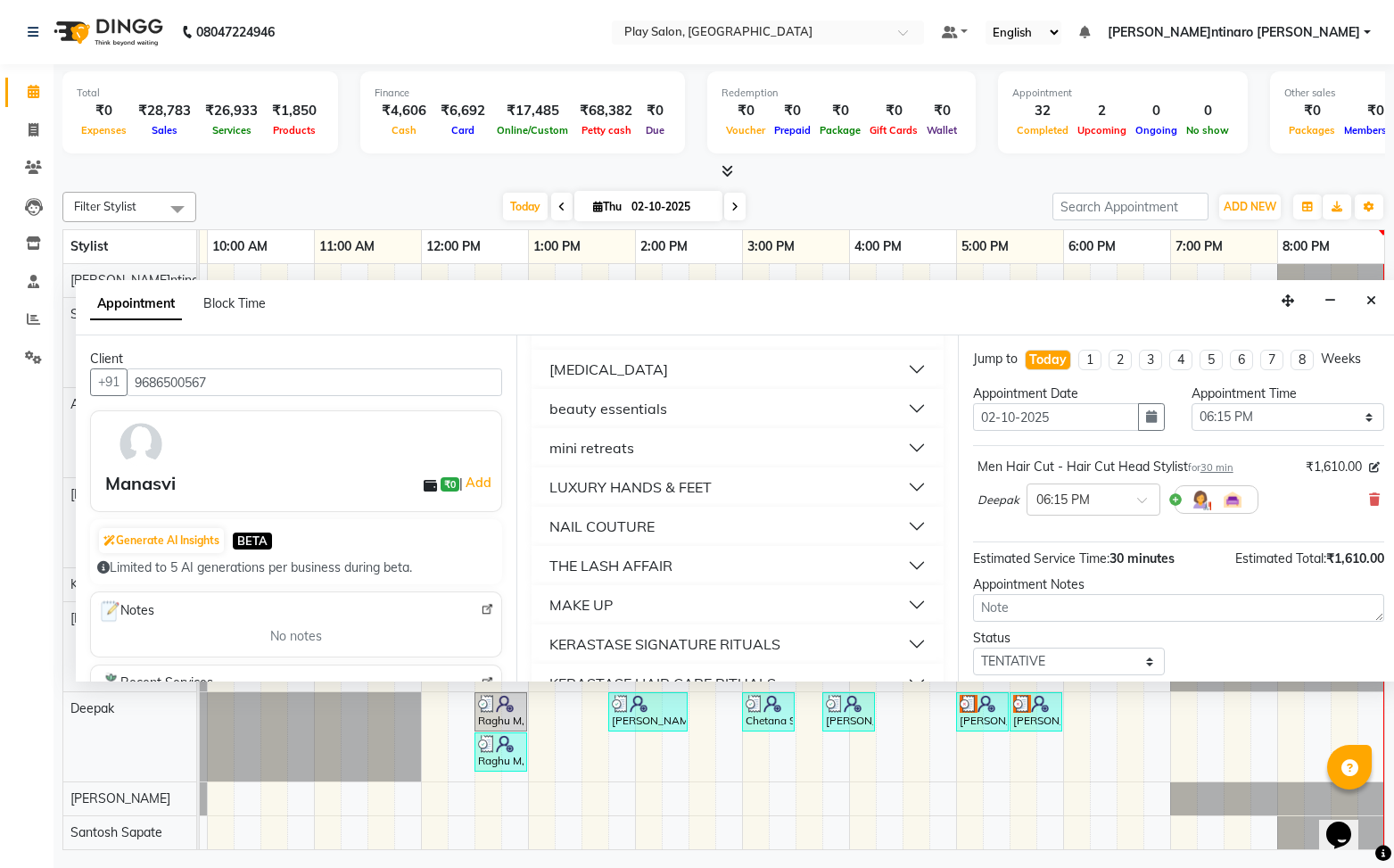
scroll to position [594, 0]
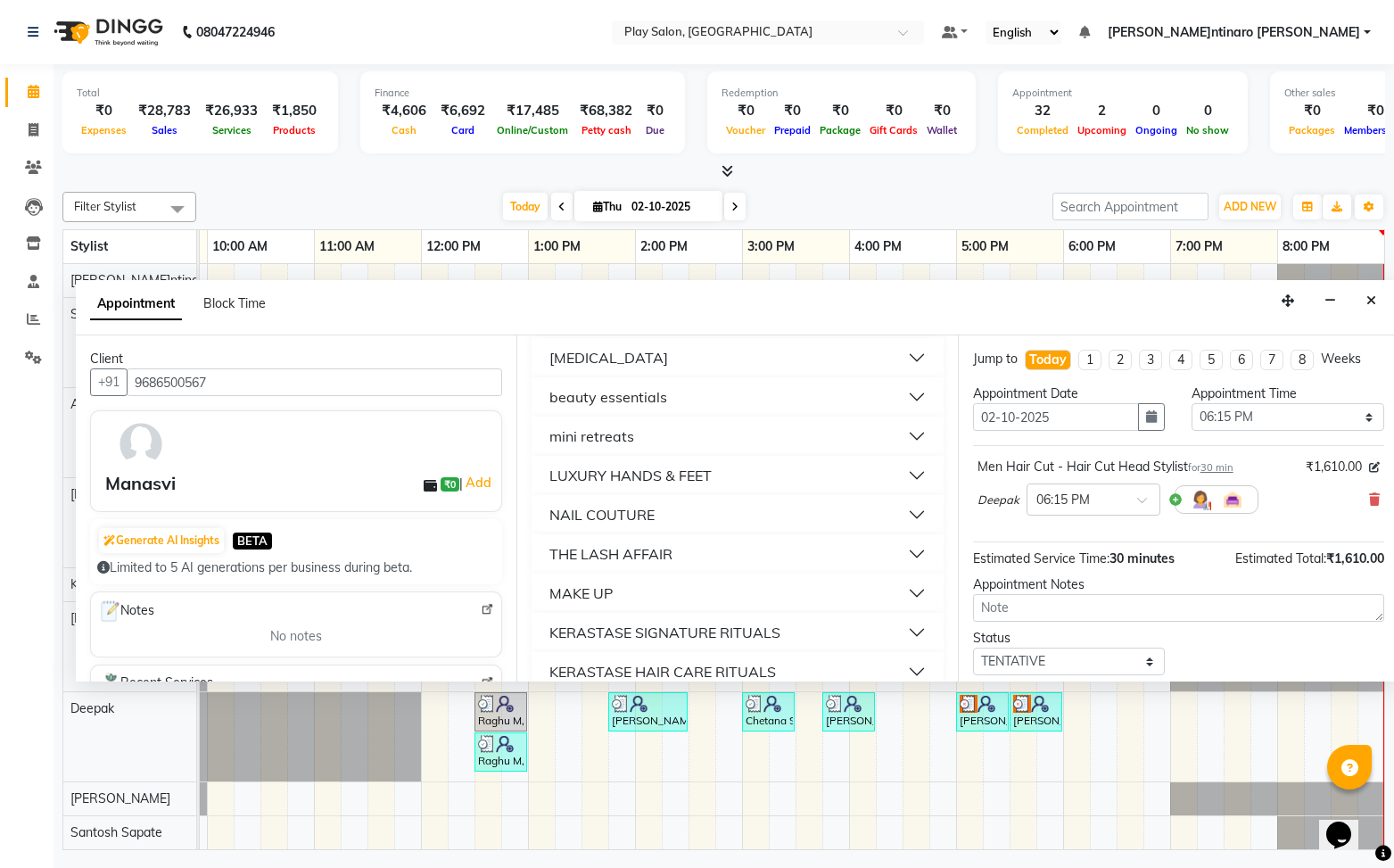
click at [699, 509] on button "NAIL COUTURE" at bounding box center [737, 514] width 397 height 32
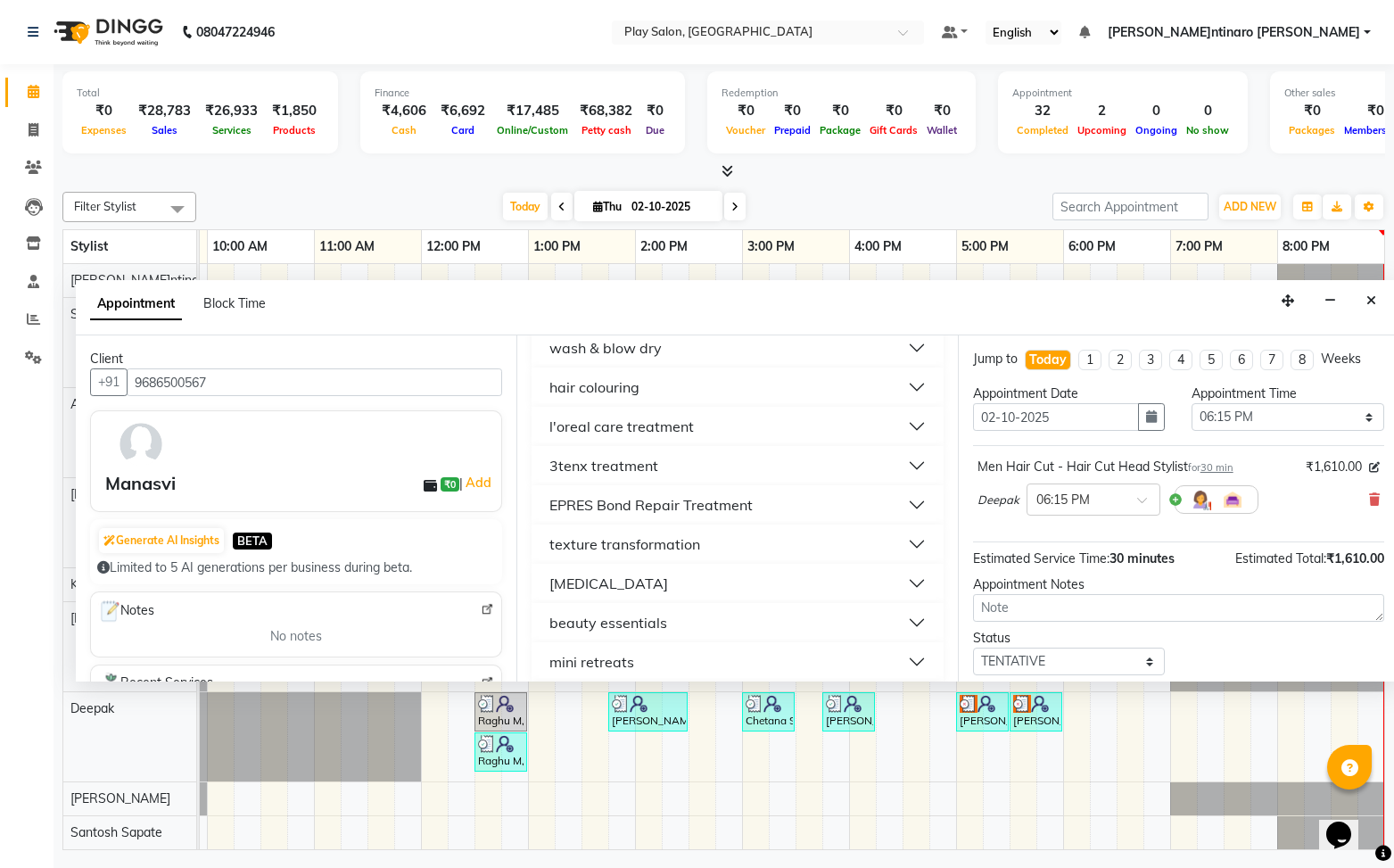
scroll to position [0, 0]
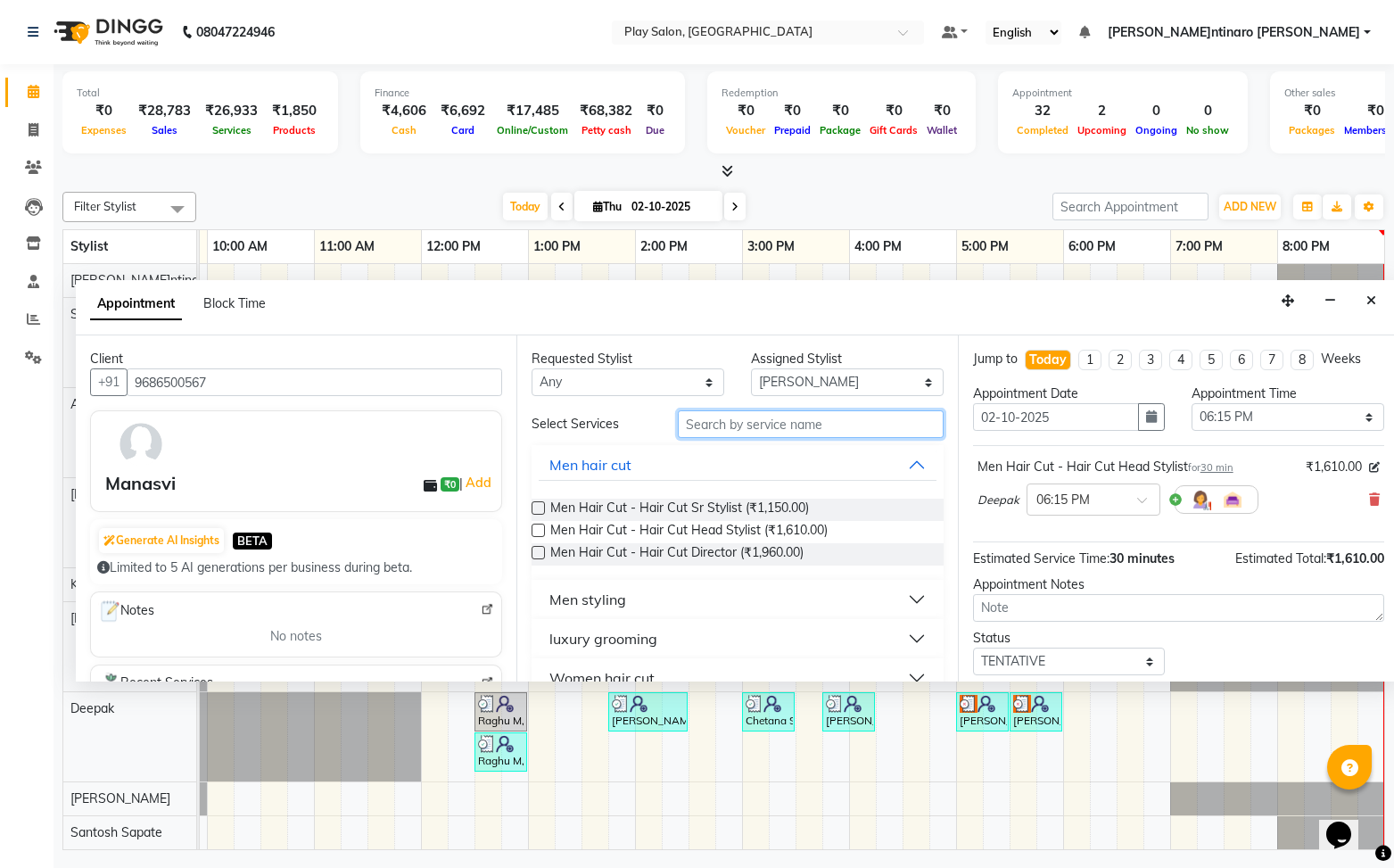
click at [788, 424] on input "text" at bounding box center [811, 424] width 266 height 27
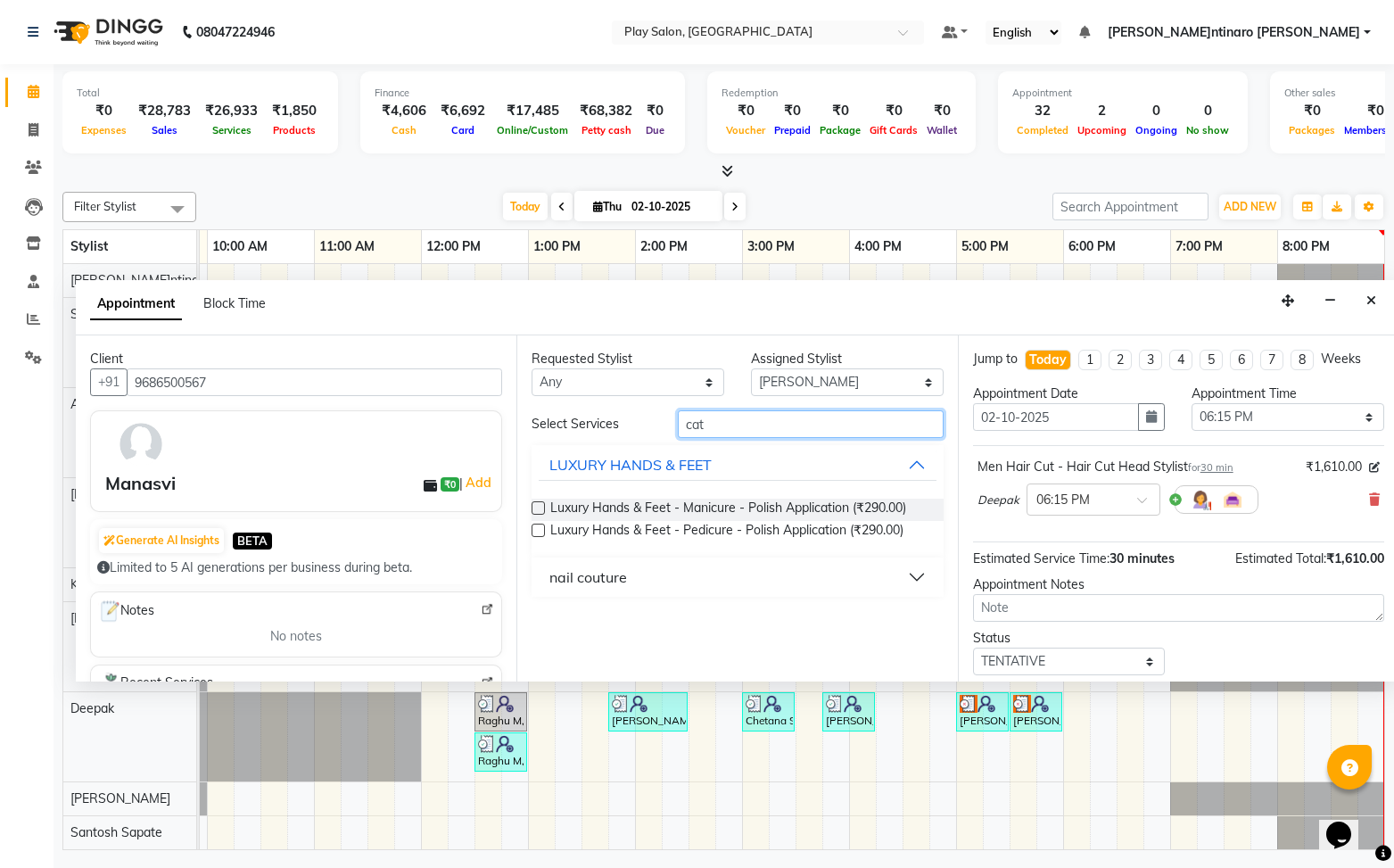
type input "cat"
click at [899, 578] on button "nail couture" at bounding box center [737, 576] width 397 height 32
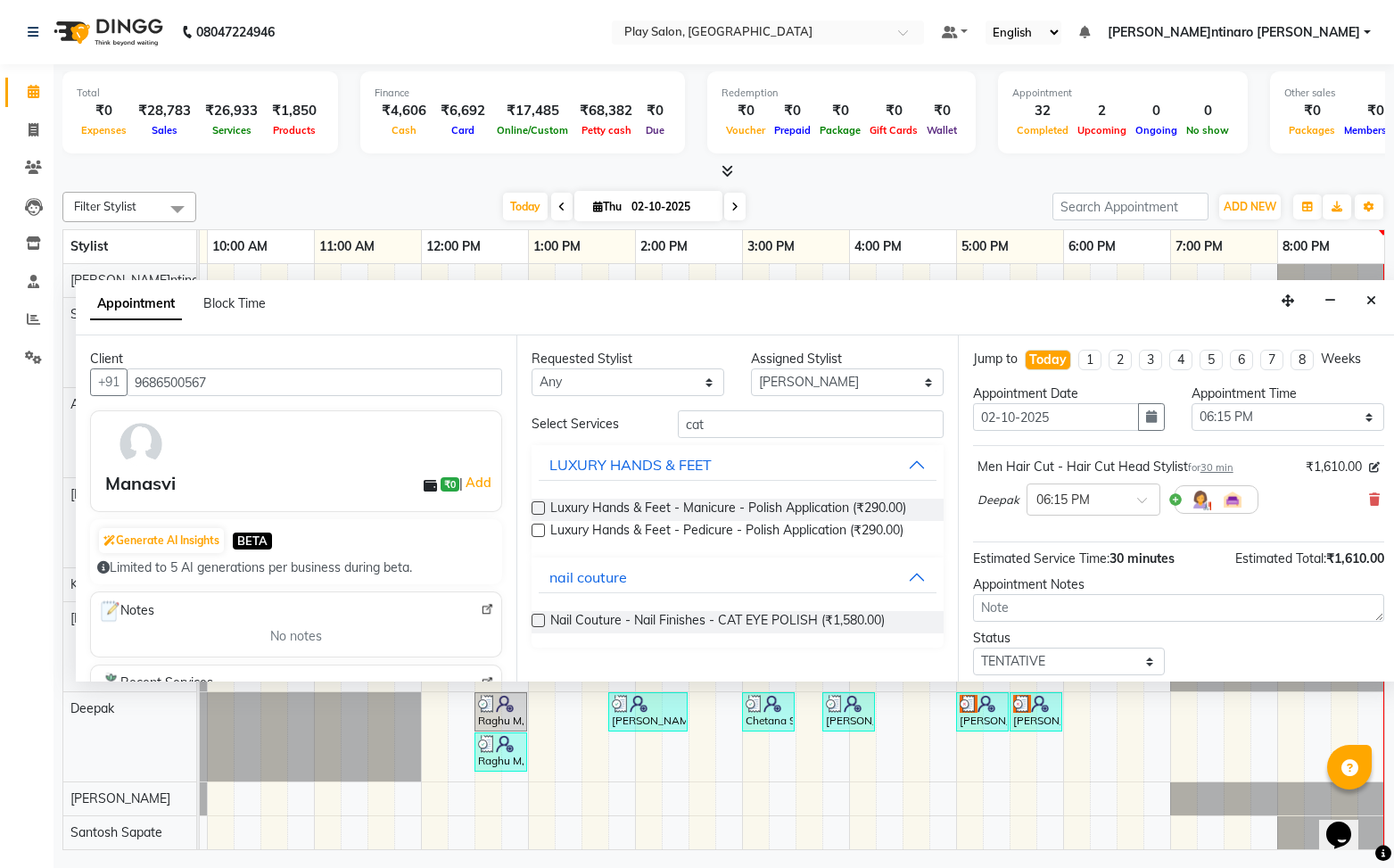
click at [542, 617] on label at bounding box center [538, 620] width 14 height 14
click at [542, 617] on input "checkbox" at bounding box center [537, 622] width 12 height 12
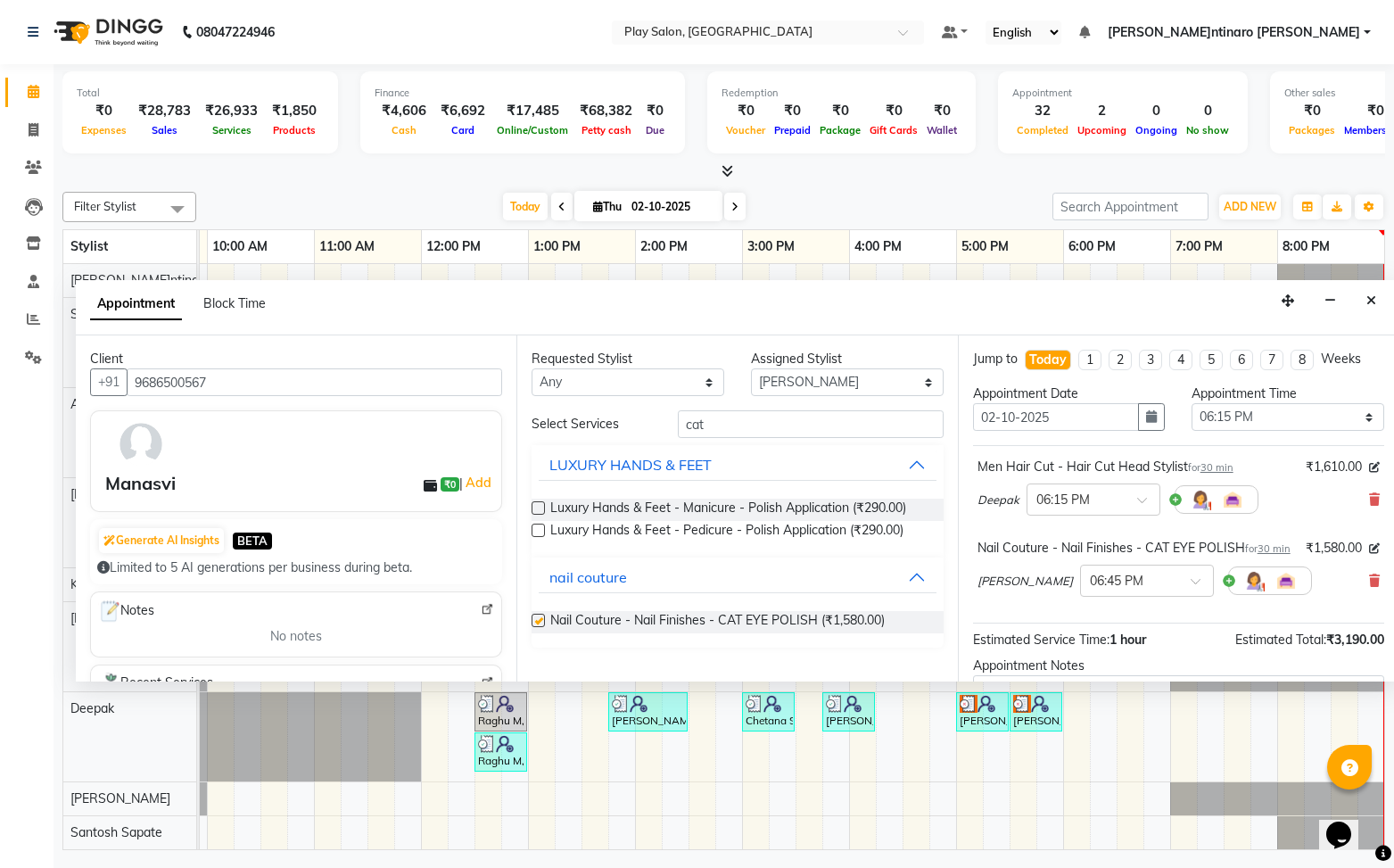
checkbox input "false"
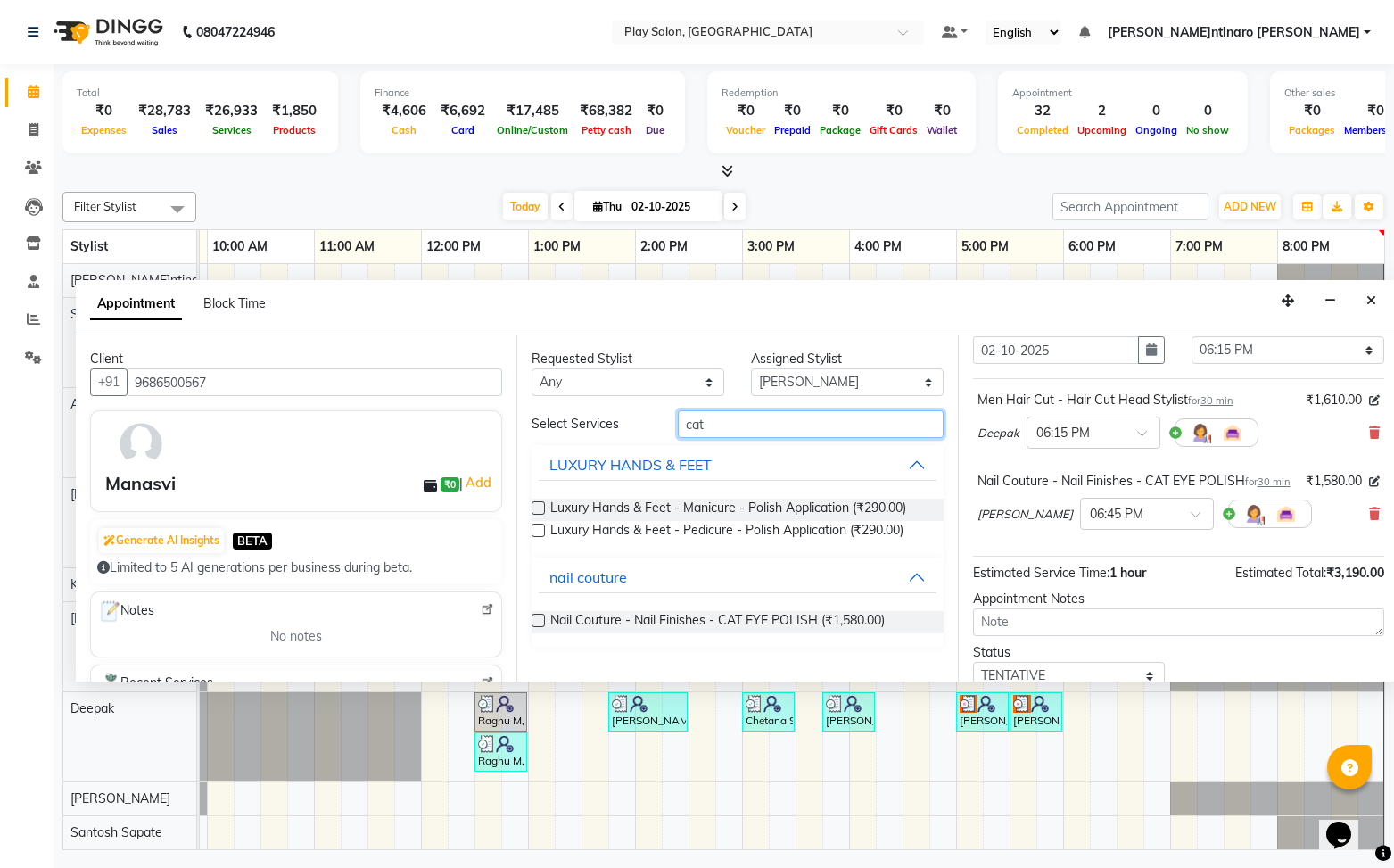
click at [739, 432] on input "cat" at bounding box center [811, 424] width 266 height 27
type input "c"
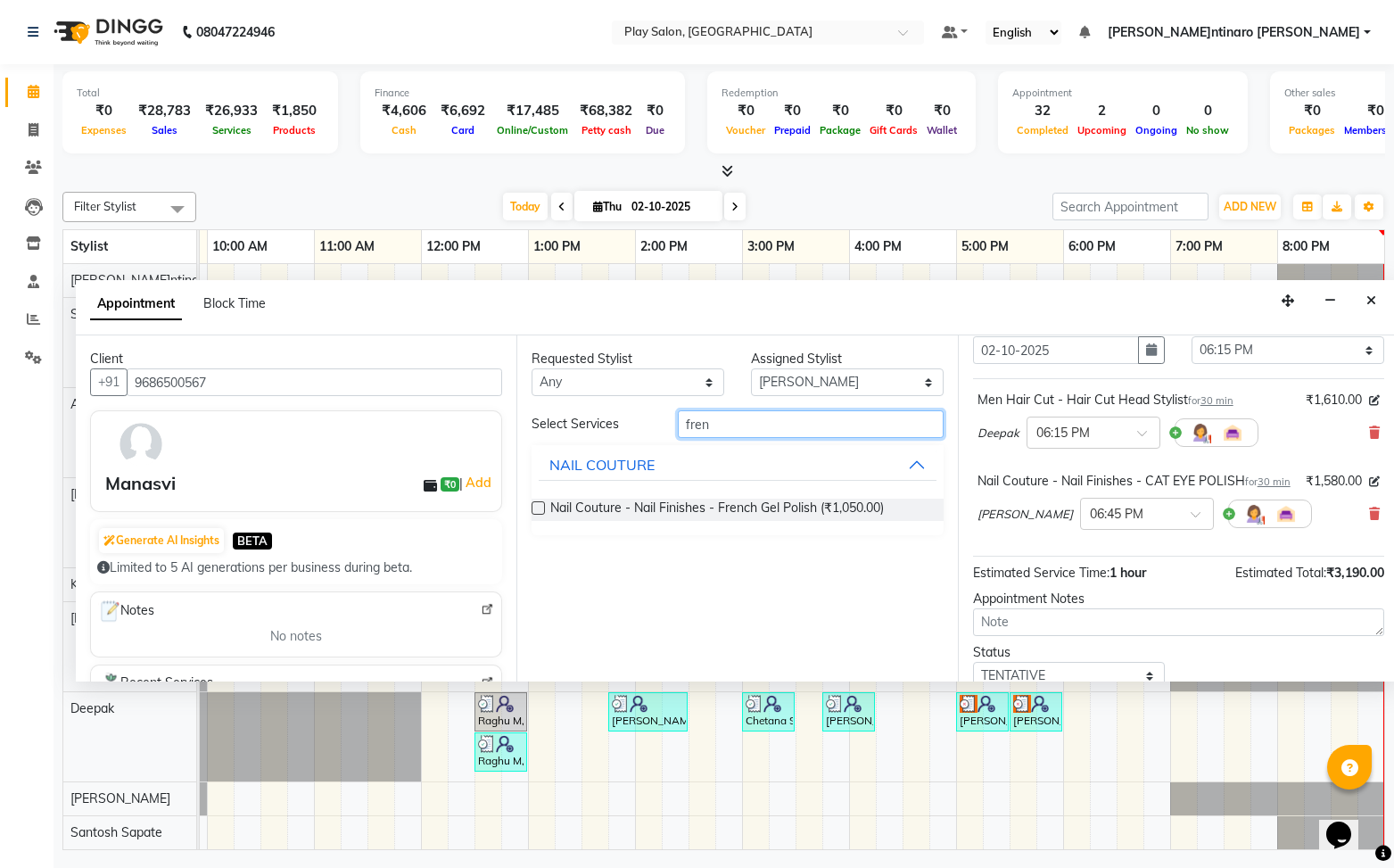
type input "fren"
click at [539, 507] on label at bounding box center [538, 507] width 14 height 14
click at [539, 507] on input "checkbox" at bounding box center [537, 509] width 12 height 12
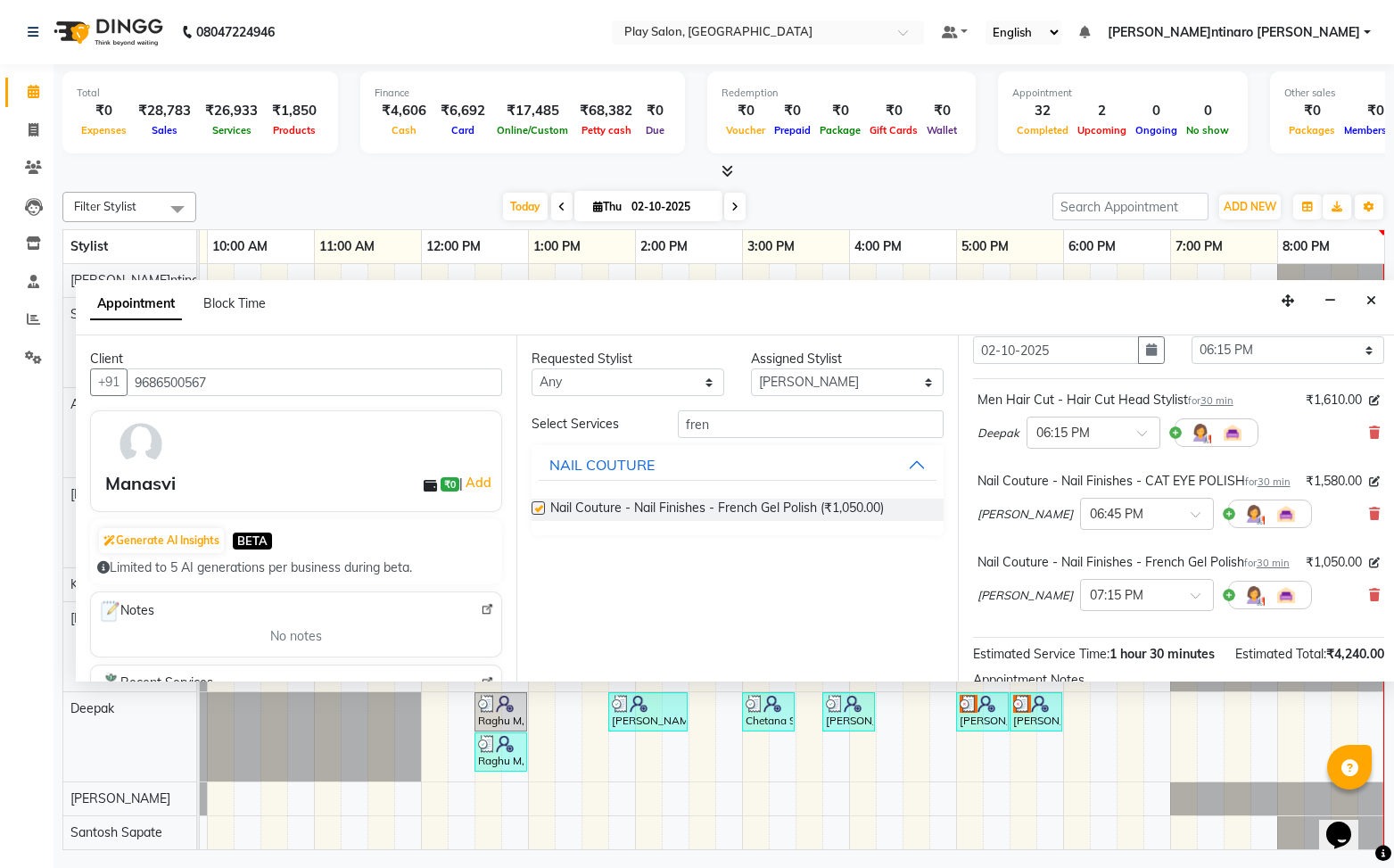
checkbox input "false"
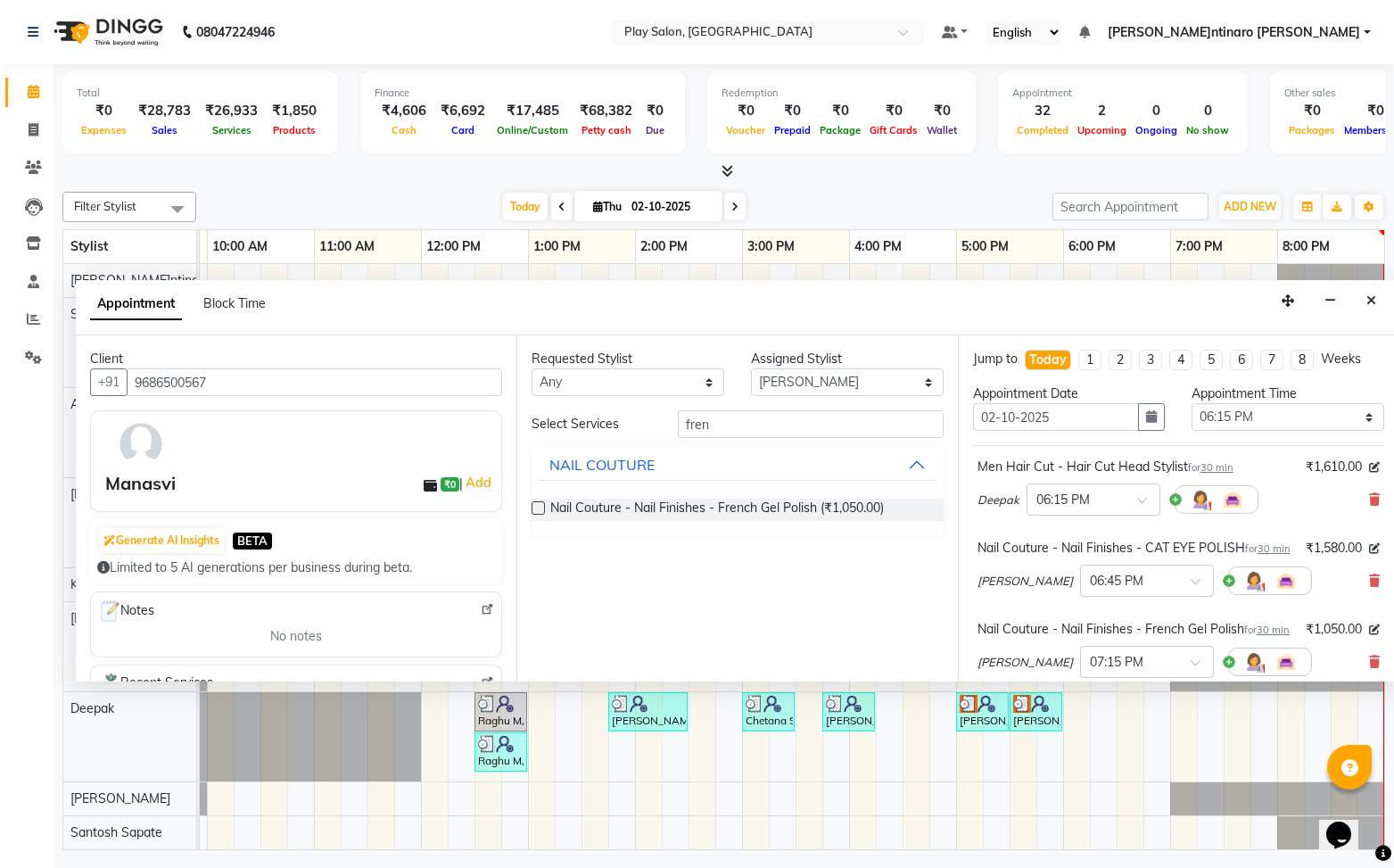
scroll to position [268, 0]
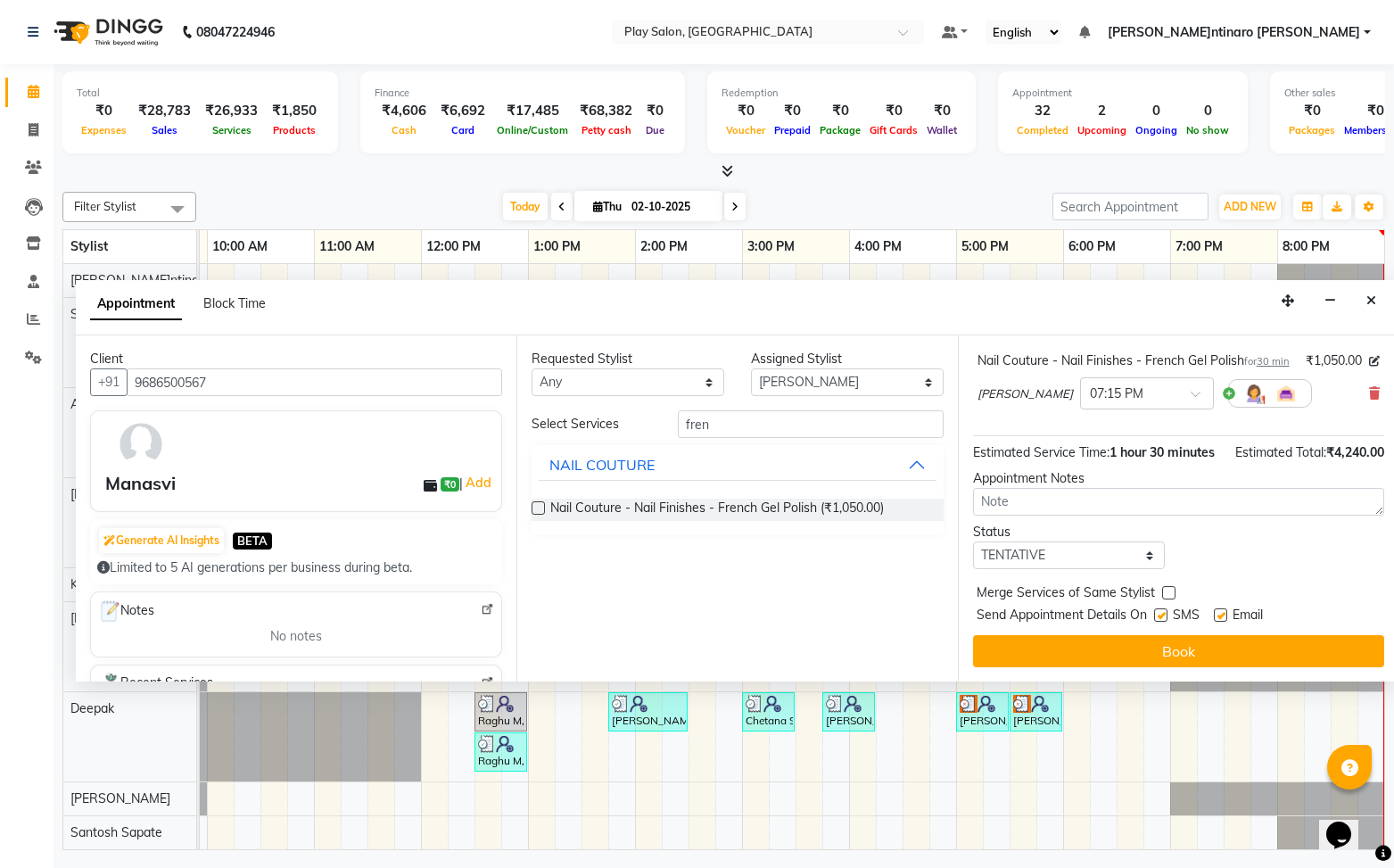
drag, startPoint x: 1189, startPoint y: 653, endPoint x: 1172, endPoint y: 650, distance: 17.3
click at [1188, 652] on button "Book" at bounding box center [1178, 651] width 411 height 32
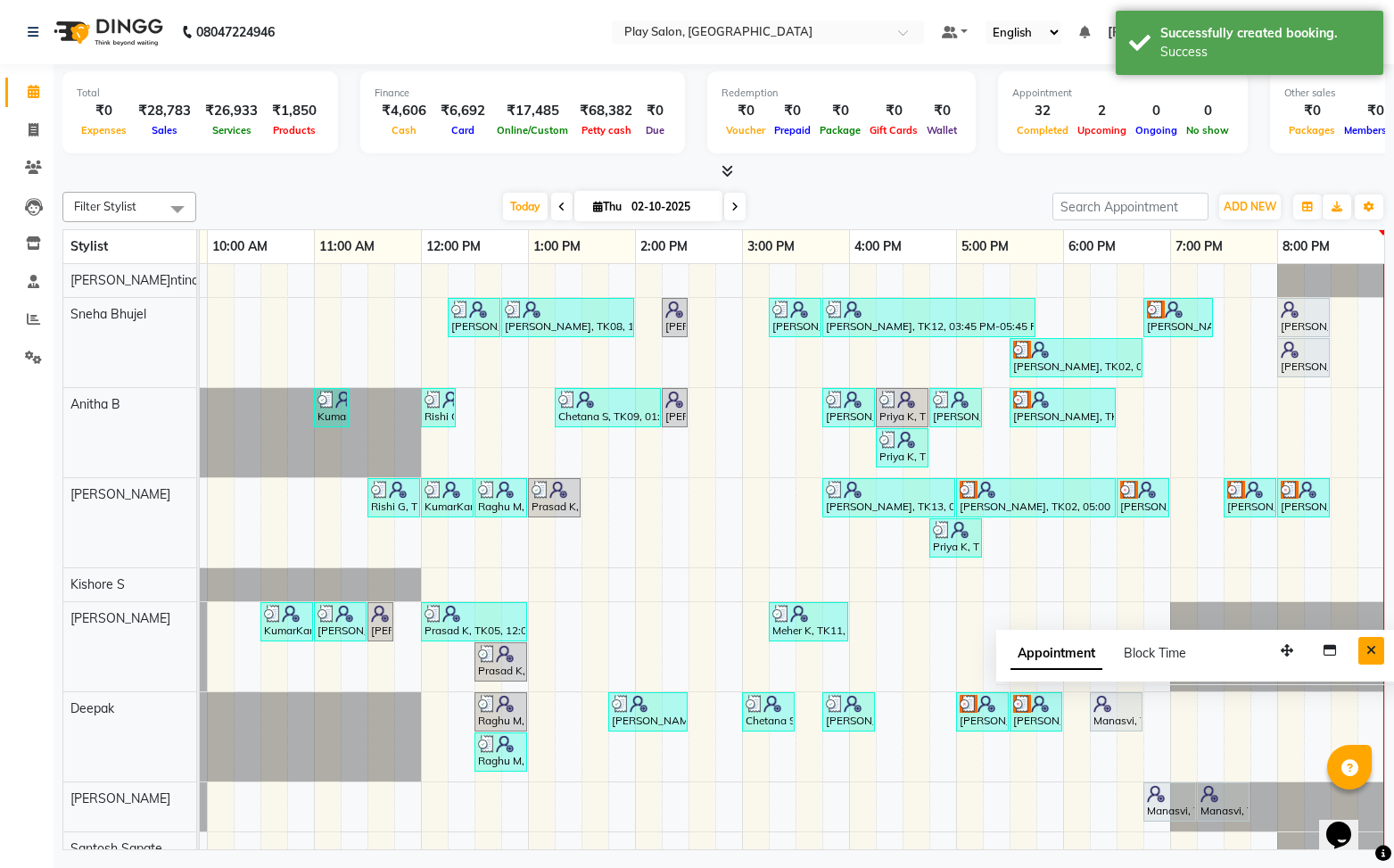
click at [1368, 645] on icon "Close" at bounding box center [1371, 650] width 10 height 13
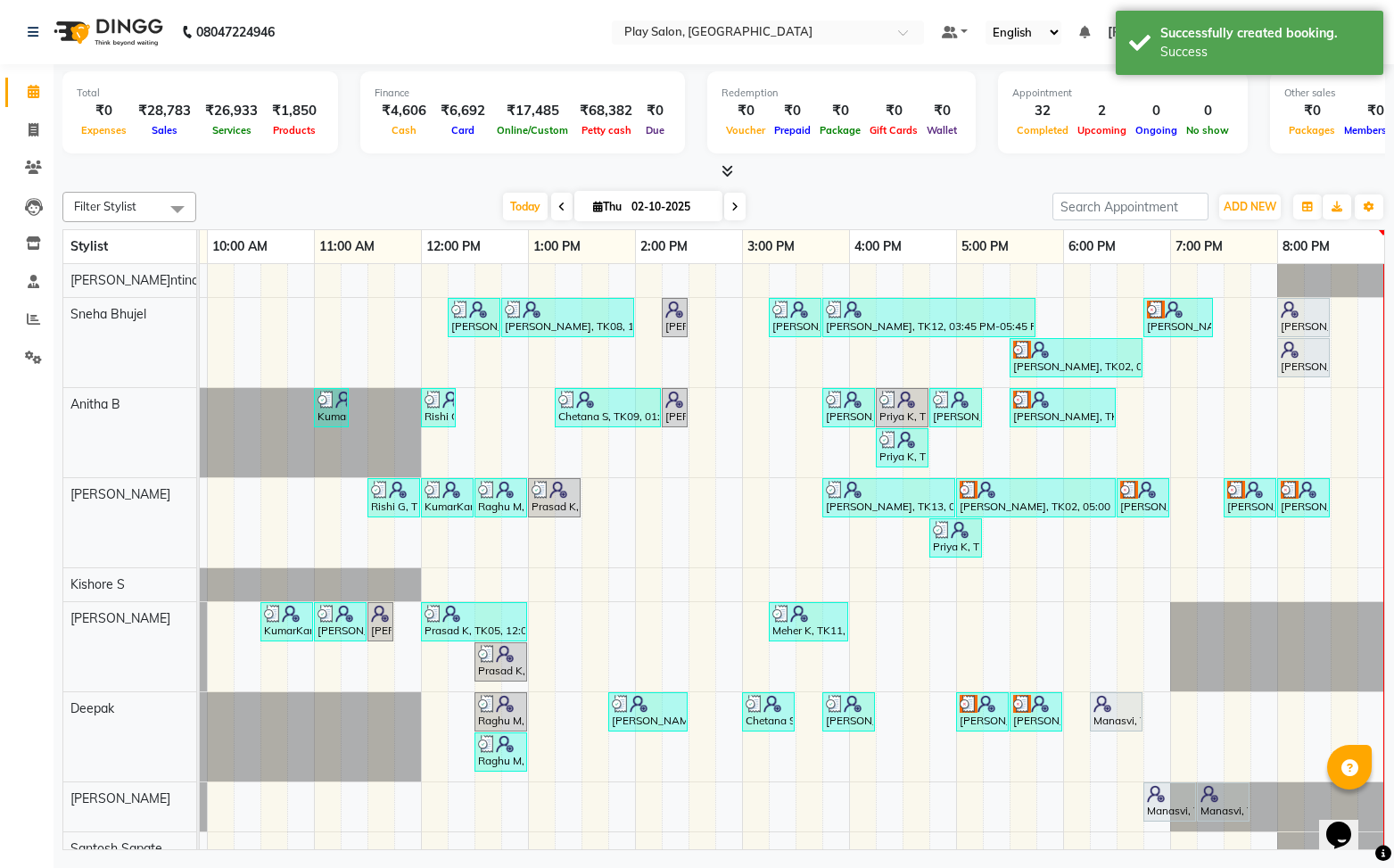
scroll to position [15, 0]
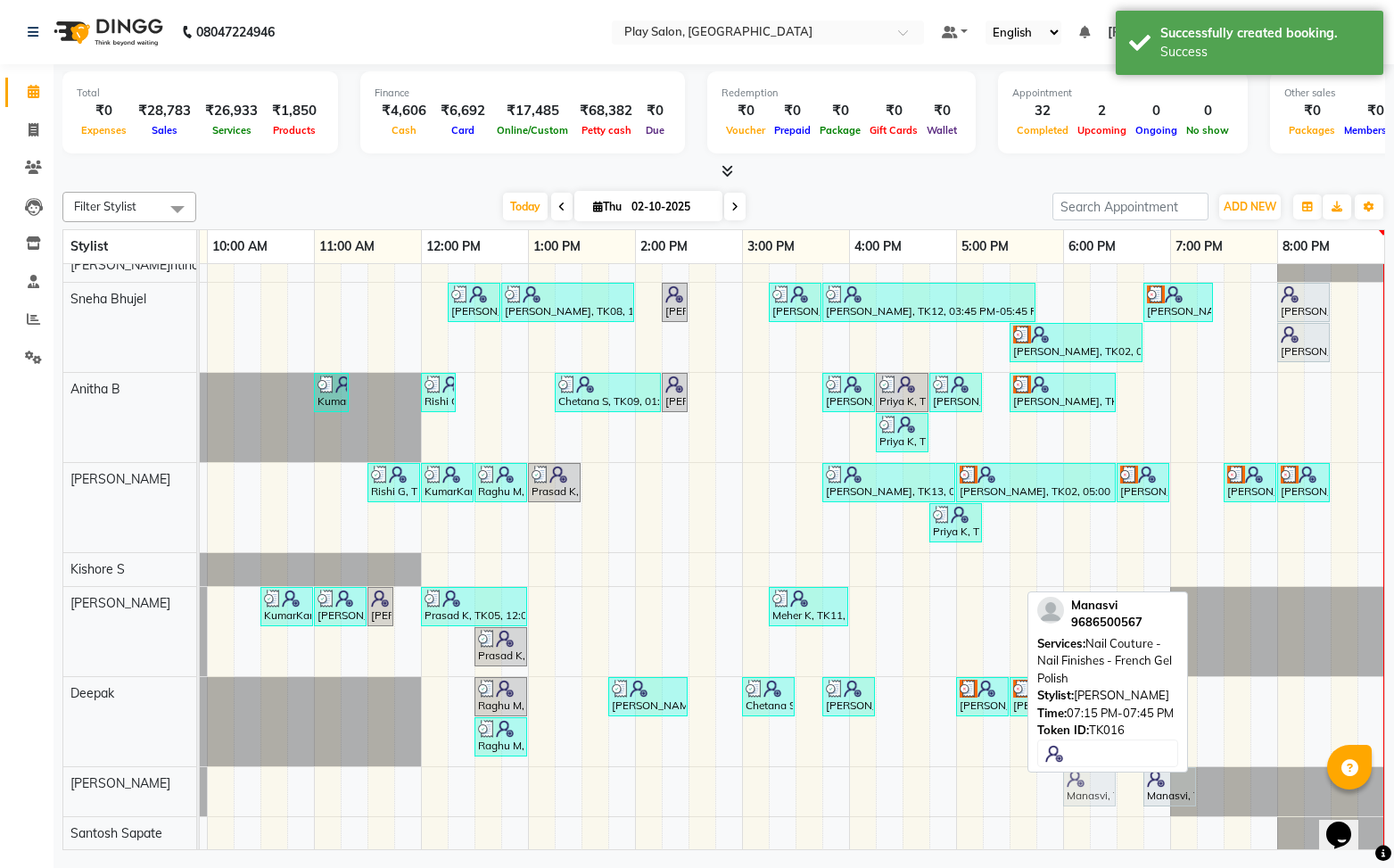
drag, startPoint x: 1221, startPoint y: 786, endPoint x: 1077, endPoint y: 773, distance: 144.6
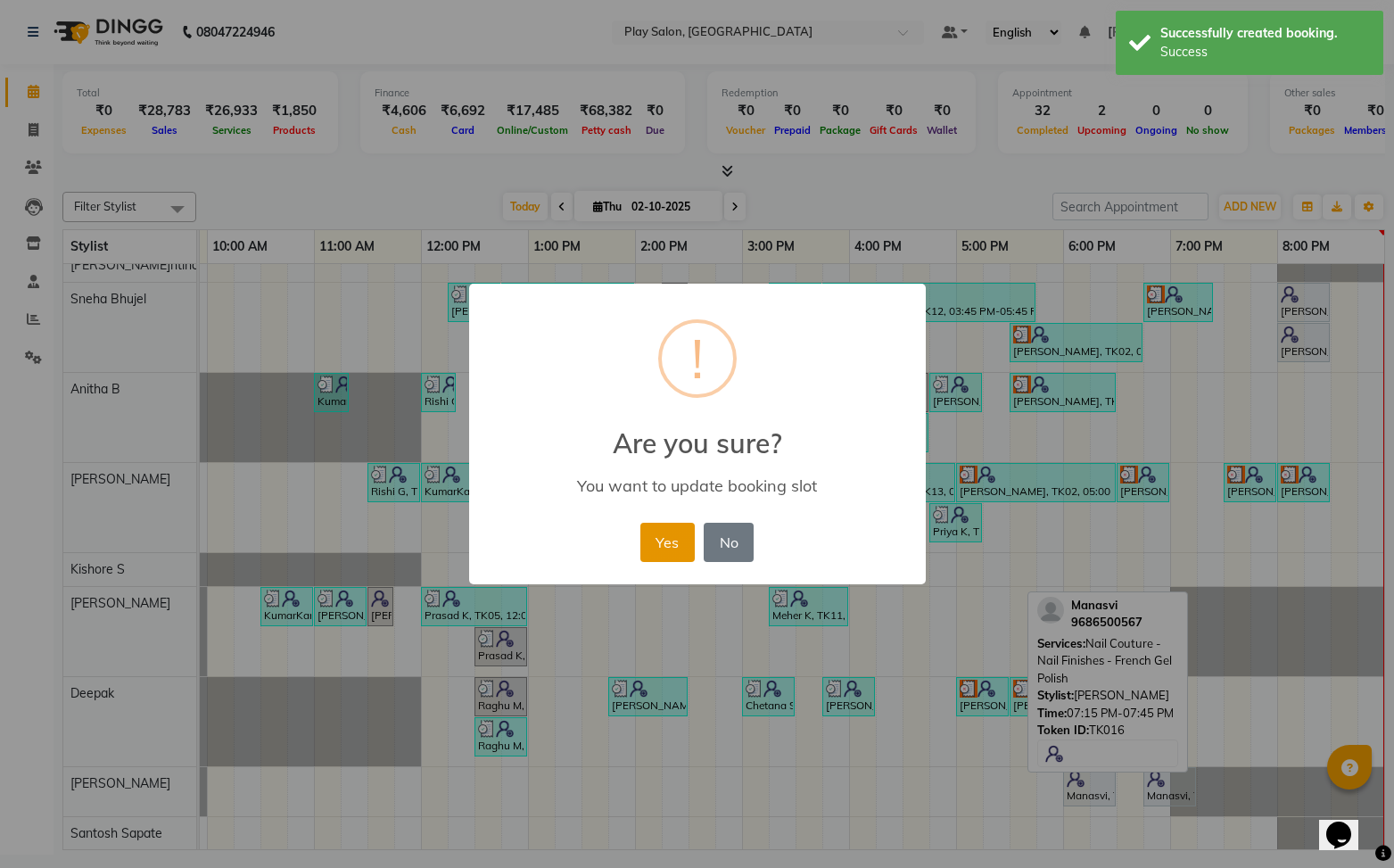
click at [677, 540] on button "Yes" at bounding box center [667, 542] width 55 height 39
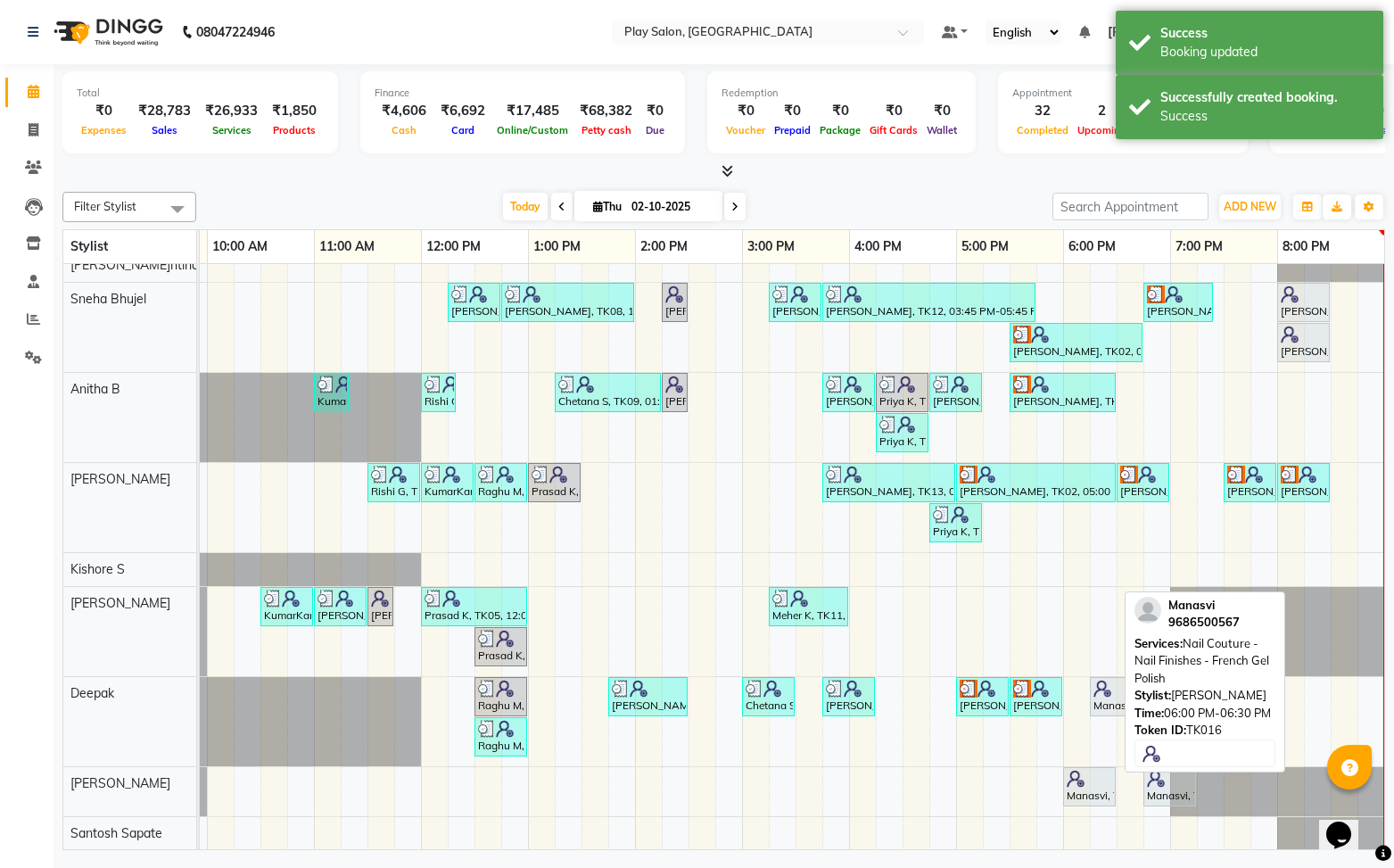
click at [1088, 780] on div at bounding box center [1089, 779] width 45 height 18
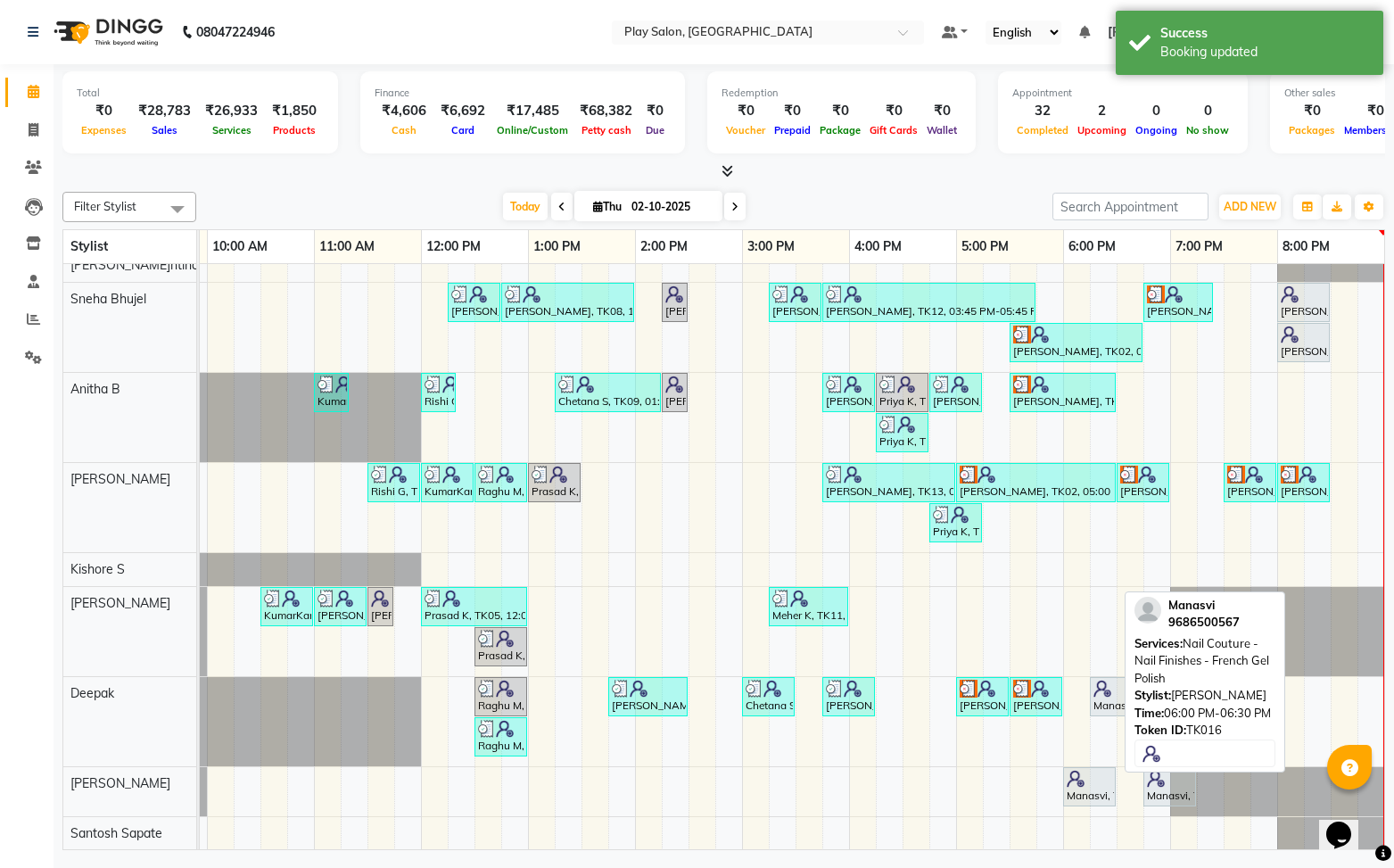
click at [1078, 781] on img at bounding box center [1076, 779] width 18 height 18
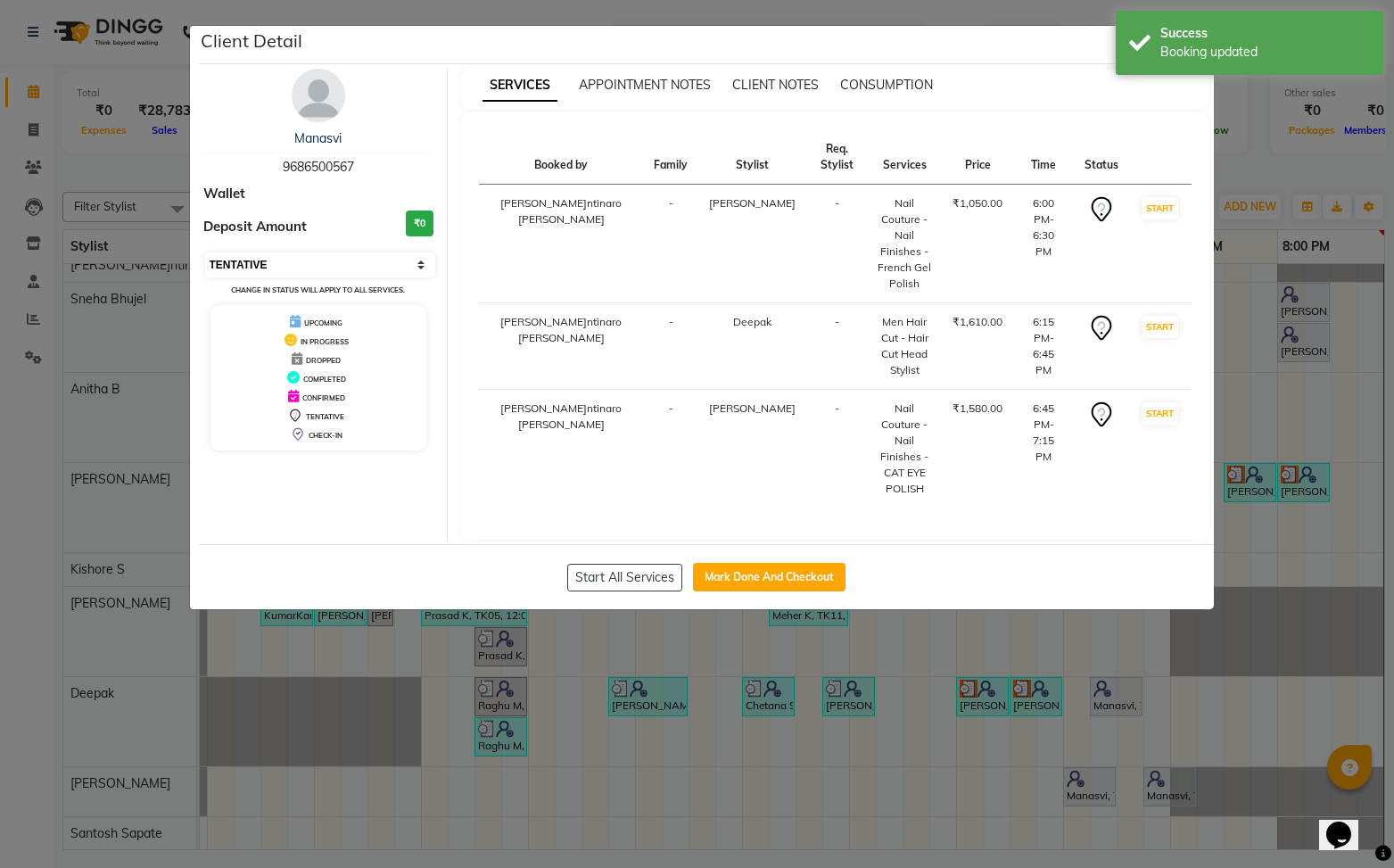
click at [313, 265] on select "Select IN SERVICE CONFIRMED TENTATIVE CHECK IN MARK DONE DROPPED UPCOMING" at bounding box center [321, 264] width 231 height 25
select select "5"
click at [206, 253] on select "Select IN SERVICE CONFIRMED TENTATIVE CHECK IN MARK DONE DROPPED UPCOMING" at bounding box center [321, 264] width 231 height 25
click at [732, 563] on button "Mark Done And Checkout" at bounding box center [769, 576] width 153 height 28
select select "service"
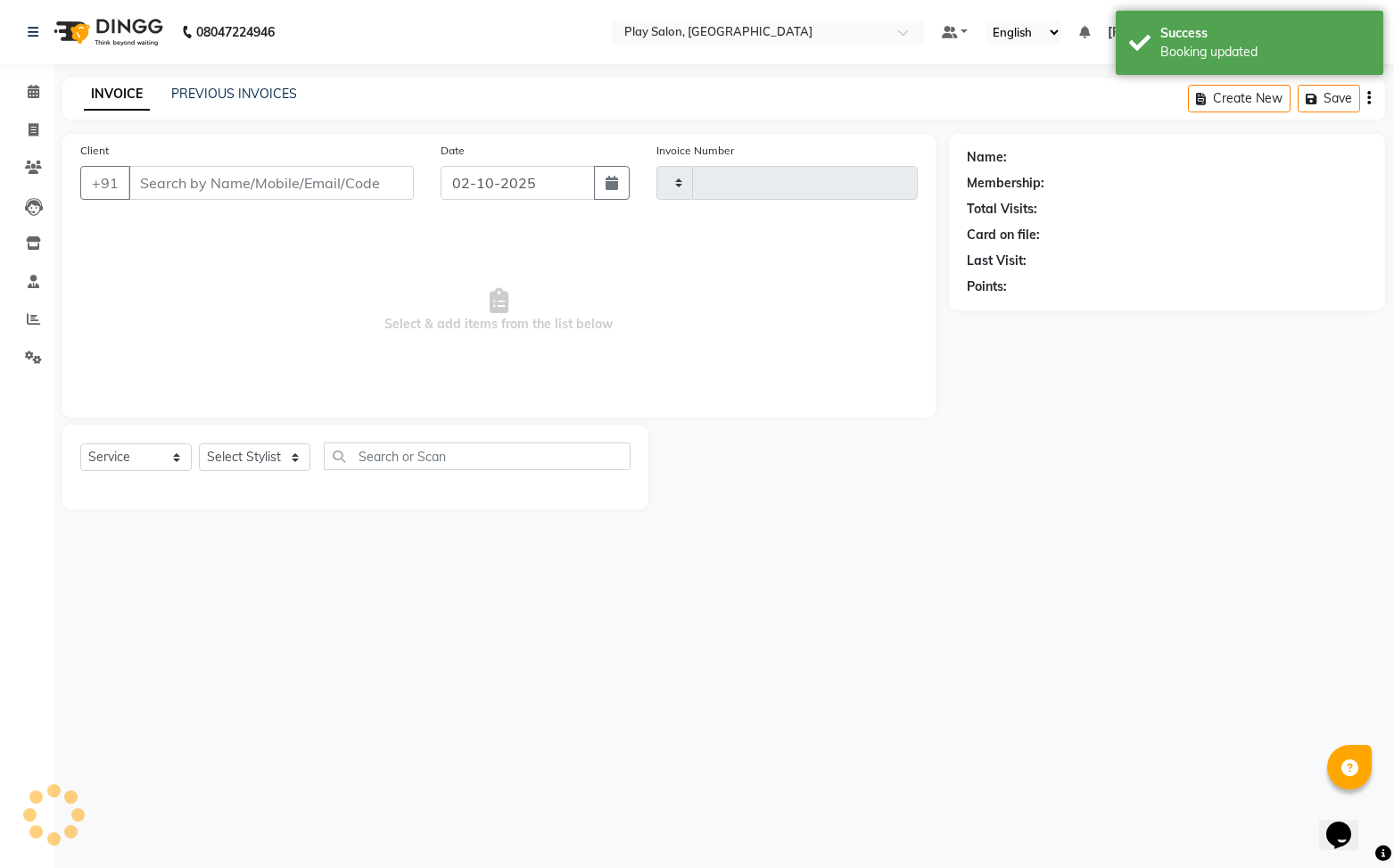
type input "0253"
select select "8961"
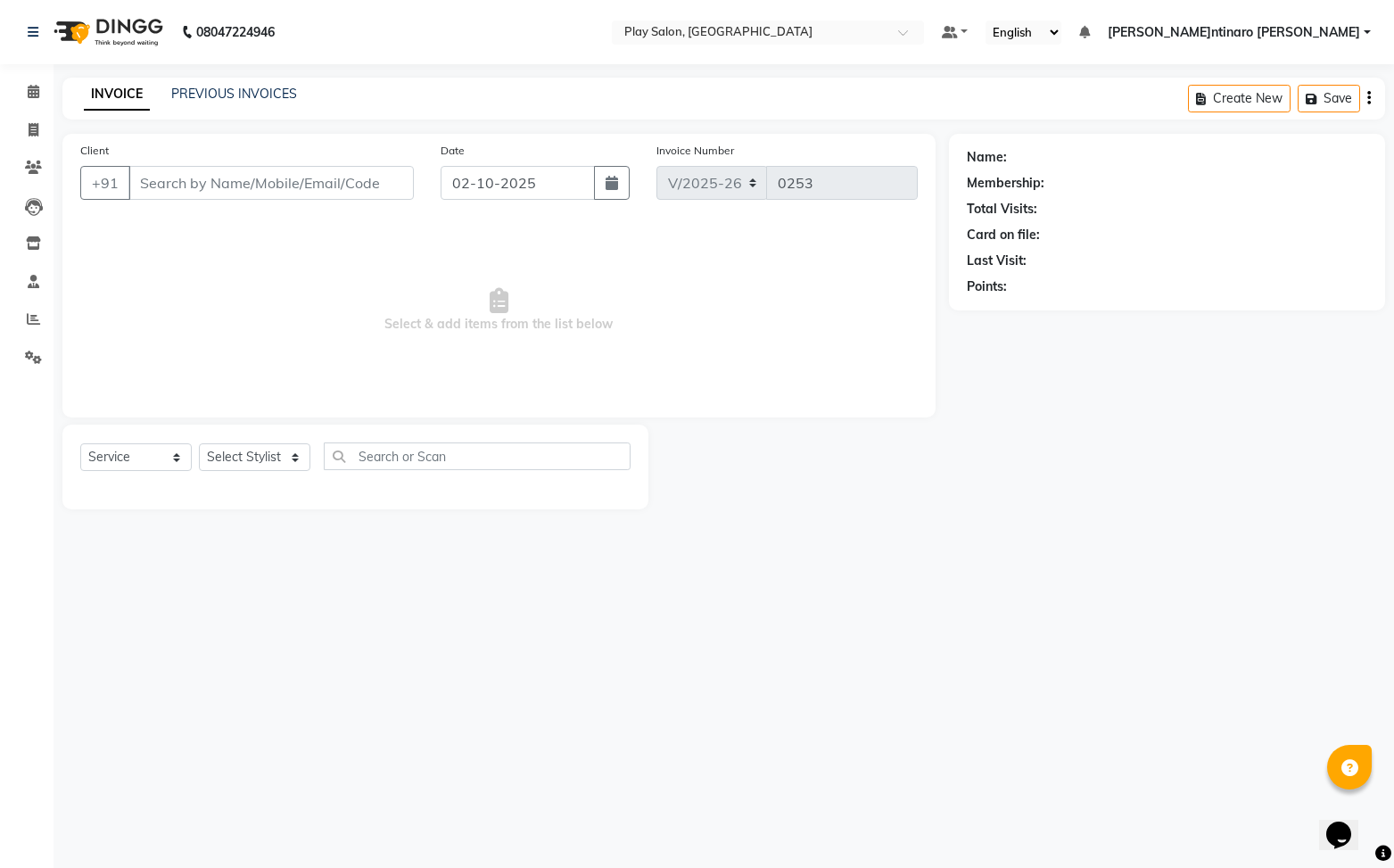
type input "9686500567"
select select "92092"
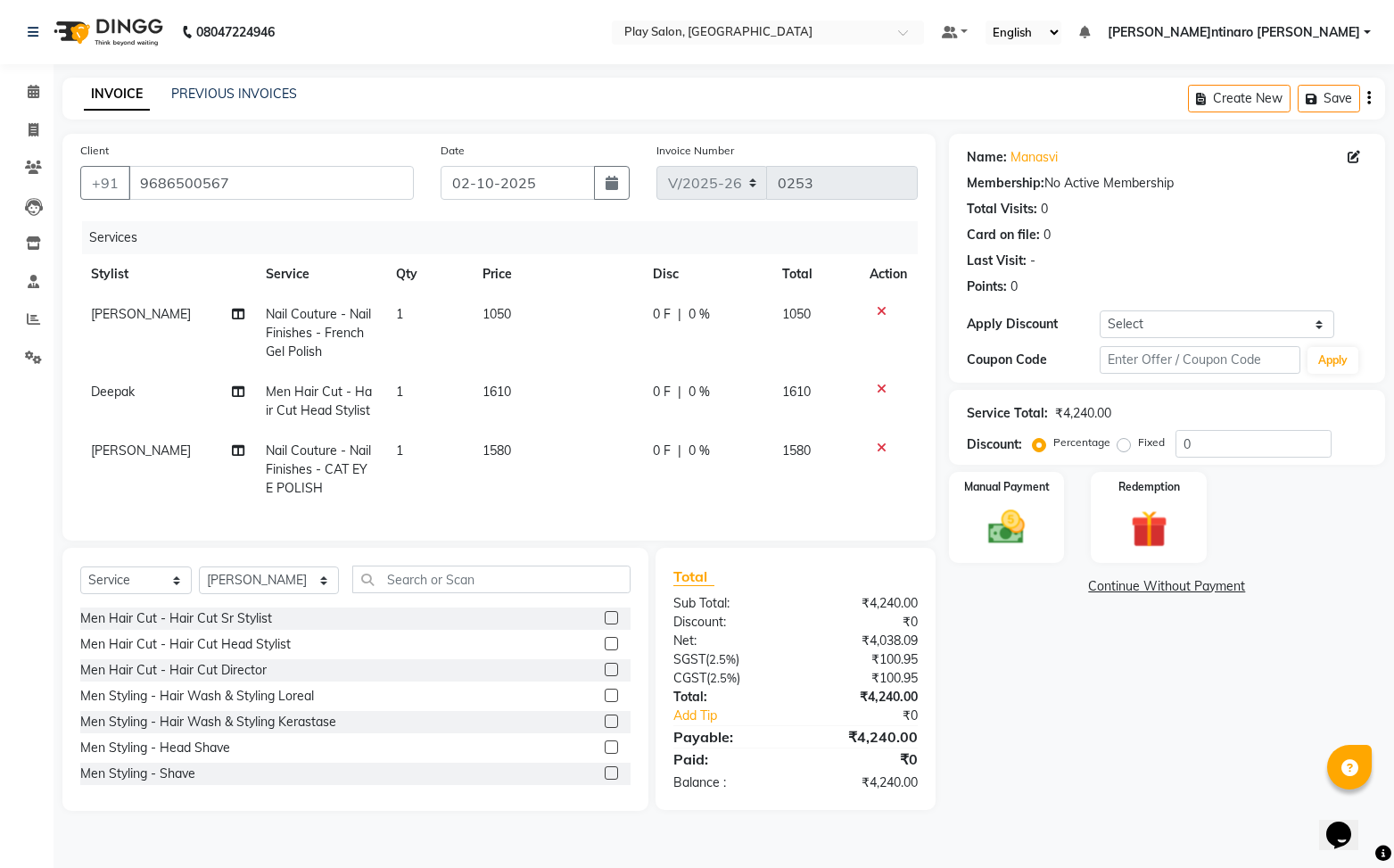
click at [313, 401] on td "Men Hair Cut - Hair Cut Head Stylist" at bounding box center [320, 401] width 129 height 59
select select "91864"
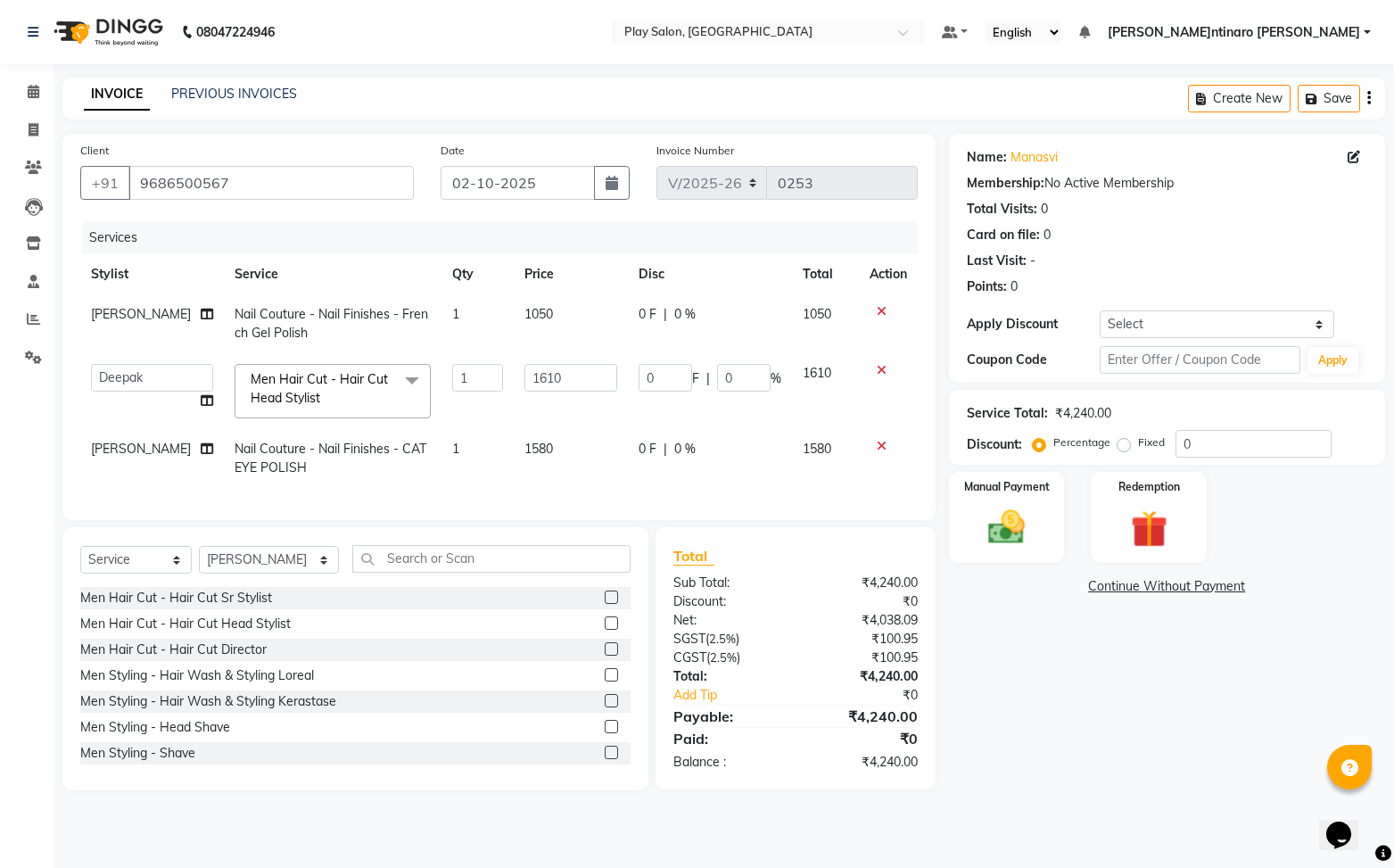
click at [395, 383] on span at bounding box center [412, 380] width 35 height 34
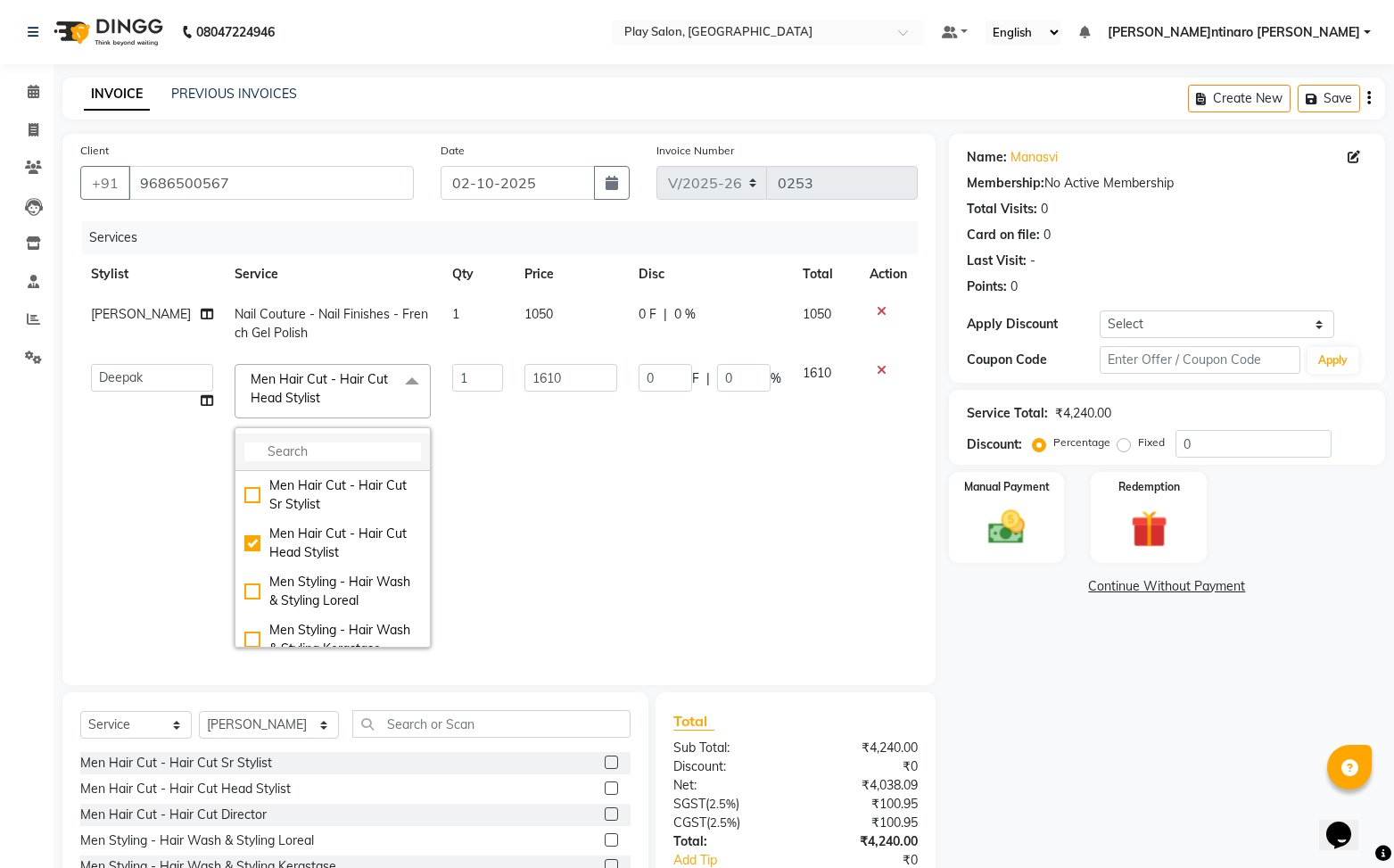
click at [315, 455] on input "multiselect-search" at bounding box center [333, 452] width 176 height 19
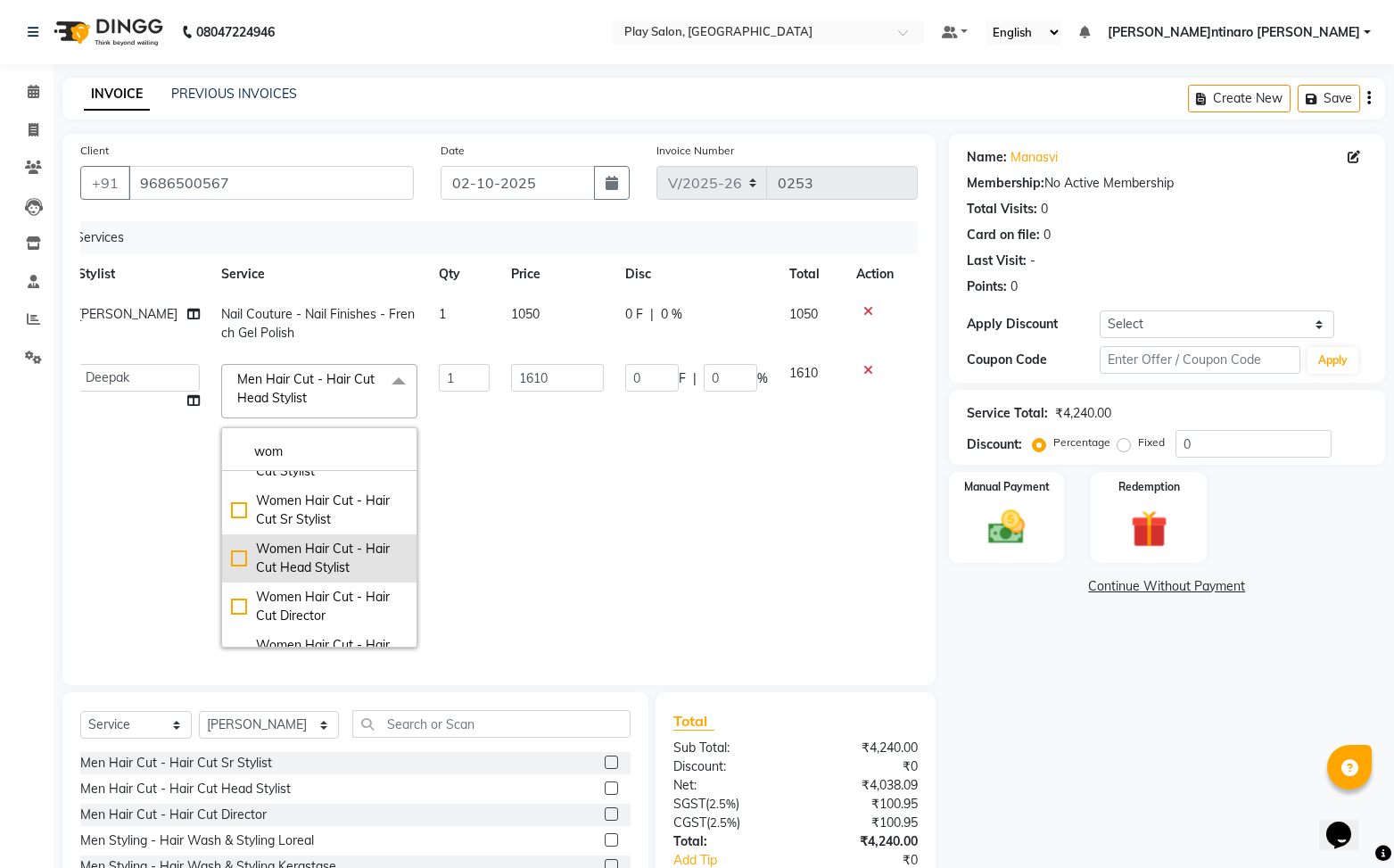
scroll to position [35, 0]
type input "wom"
drag, startPoint x: 224, startPoint y: 558, endPoint x: 236, endPoint y: 554, distance: 12.6
click at [231, 558] on div "Women Hair Cut - Hair Cut Head Stylist" at bounding box center [319, 556] width 176 height 37
checkbox input "true"
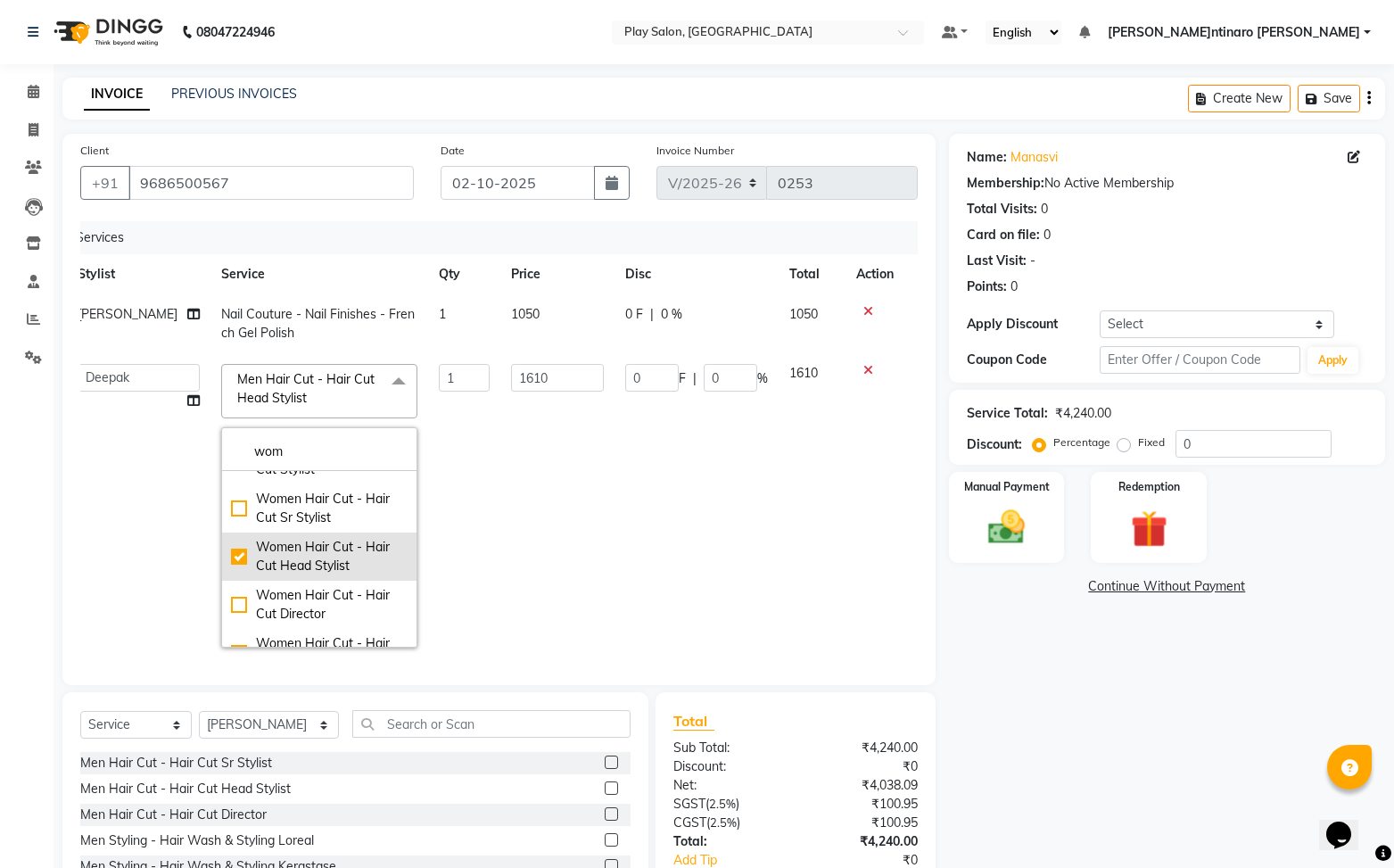
type input "2300"
click at [721, 545] on td "0 F | 0 %" at bounding box center [697, 505] width 165 height 305
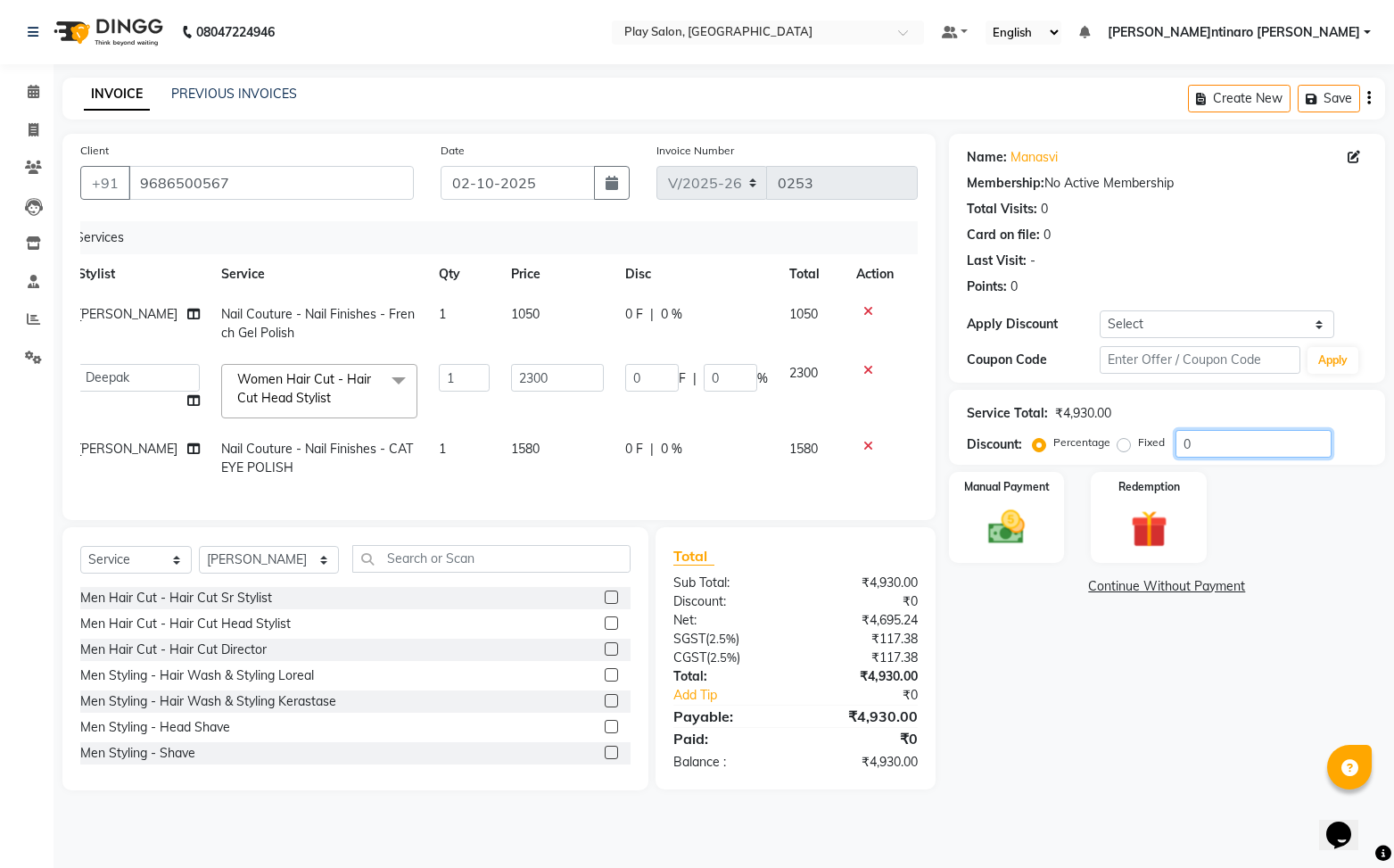
click at [1205, 447] on input "0" at bounding box center [1254, 444] width 156 height 27
type input "3"
type input "69"
type input "3"
type input "30"
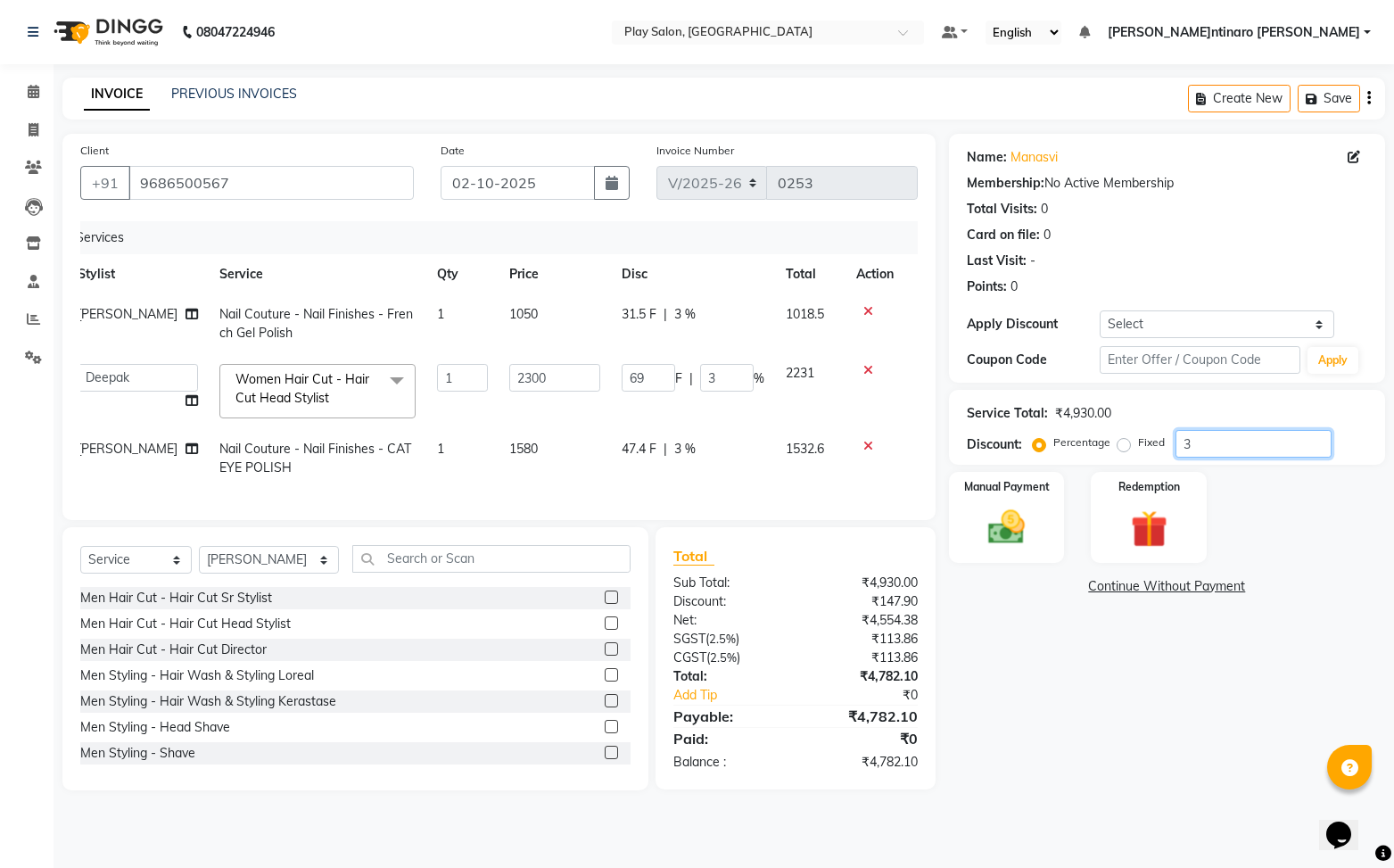
type input "690"
type input "30"
click at [1069, 684] on div "[PERSON_NAME]: Manasvi Membership: No Active Membership Total Visits: 0 Card on…" at bounding box center [1174, 462] width 449 height 656
click at [1039, 552] on div "Manual Payment" at bounding box center [1007, 517] width 120 height 95
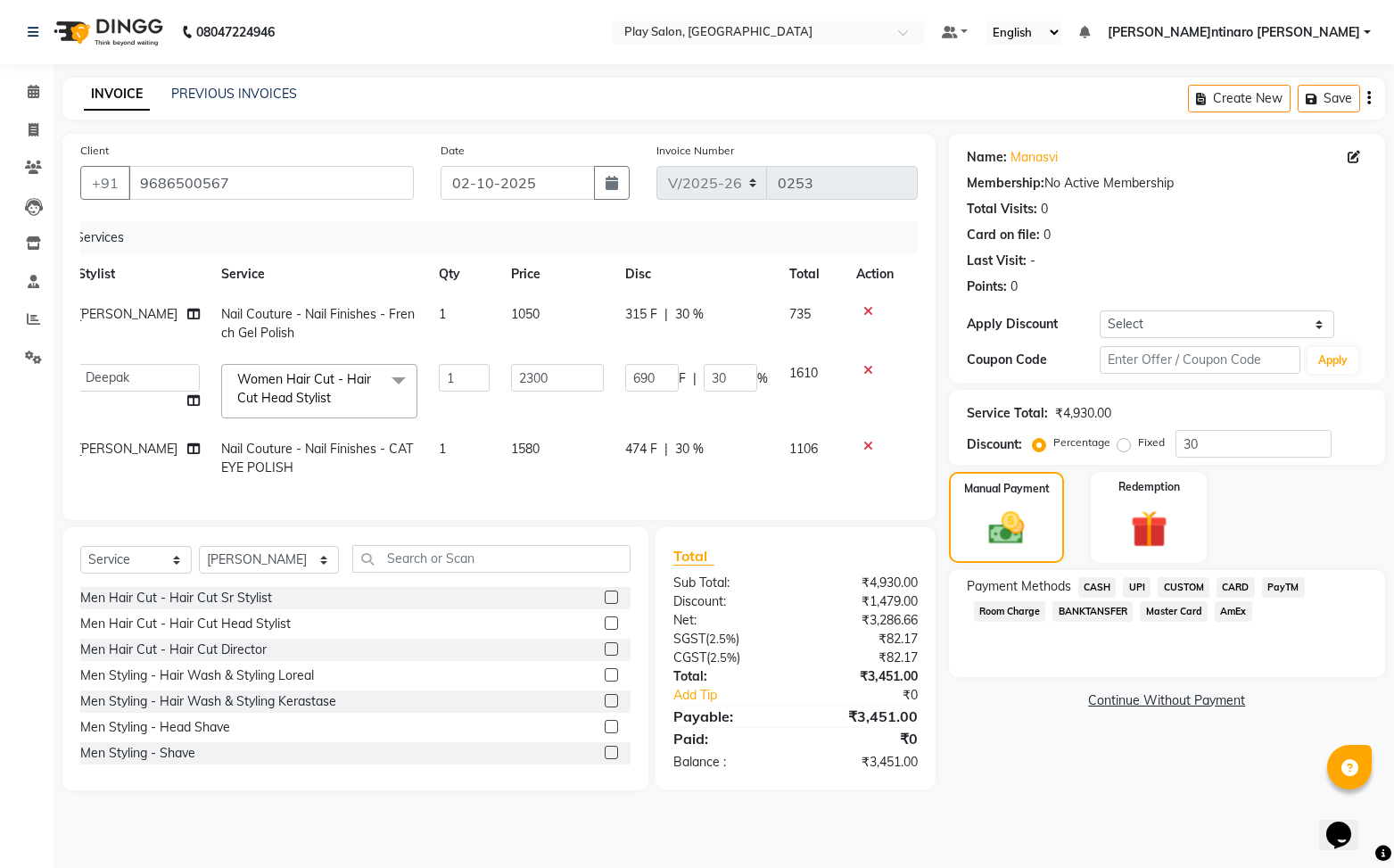
click at [1141, 589] on span "UPI" at bounding box center [1137, 587] width 27 height 21
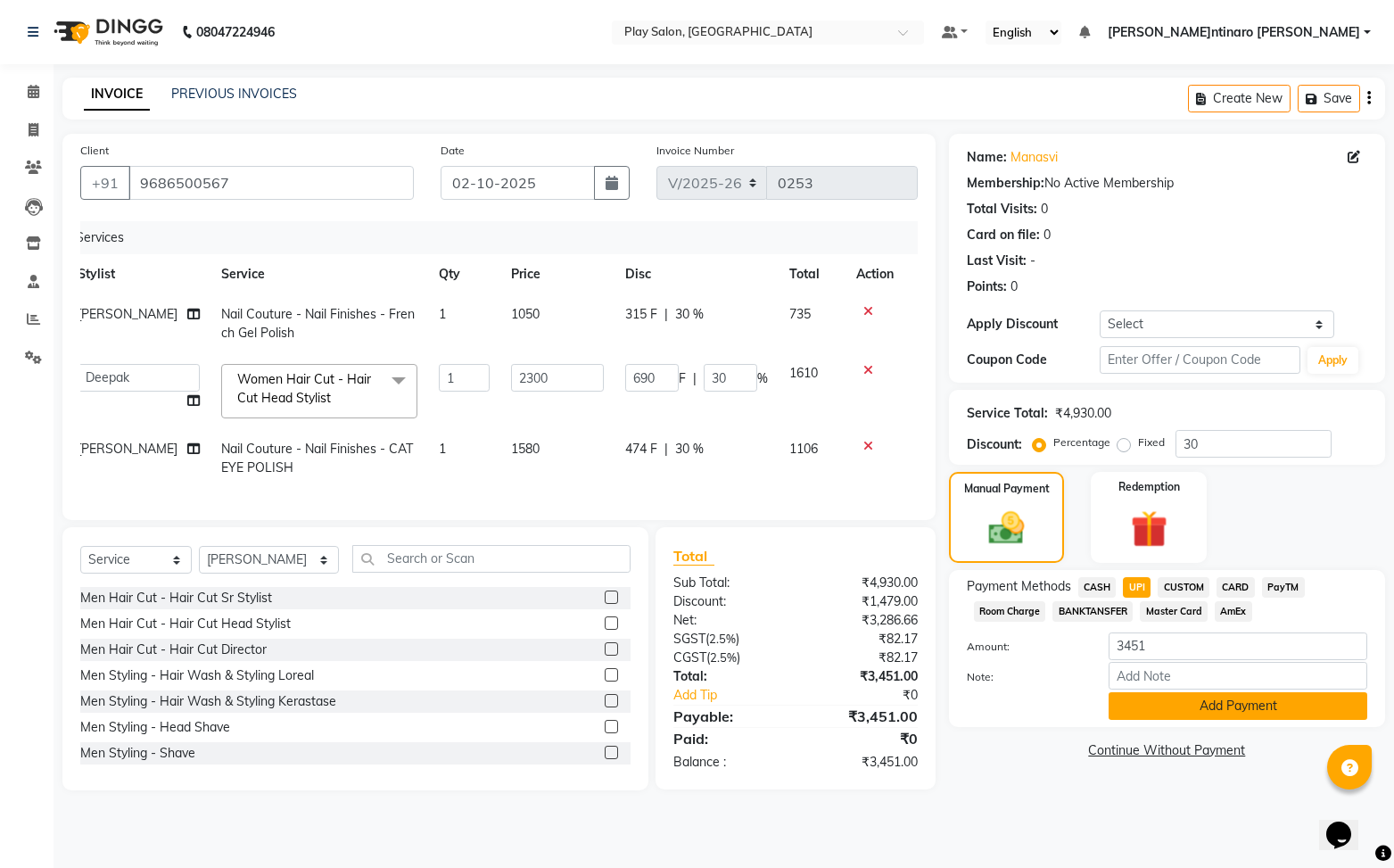
click at [1216, 711] on button "Add Payment" at bounding box center [1238, 705] width 259 height 27
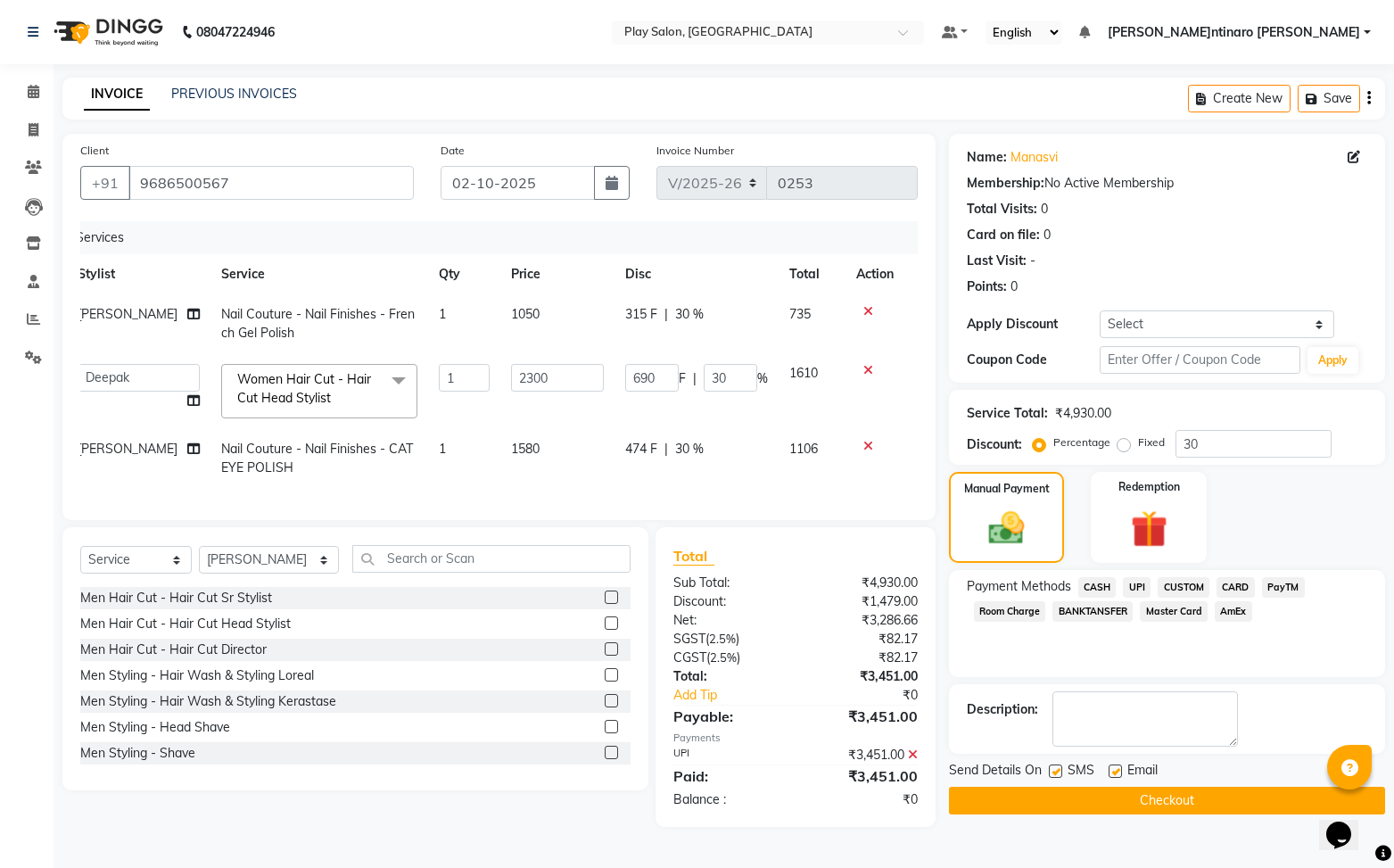
click at [1175, 800] on button "Checkout" at bounding box center [1168, 800] width 436 height 27
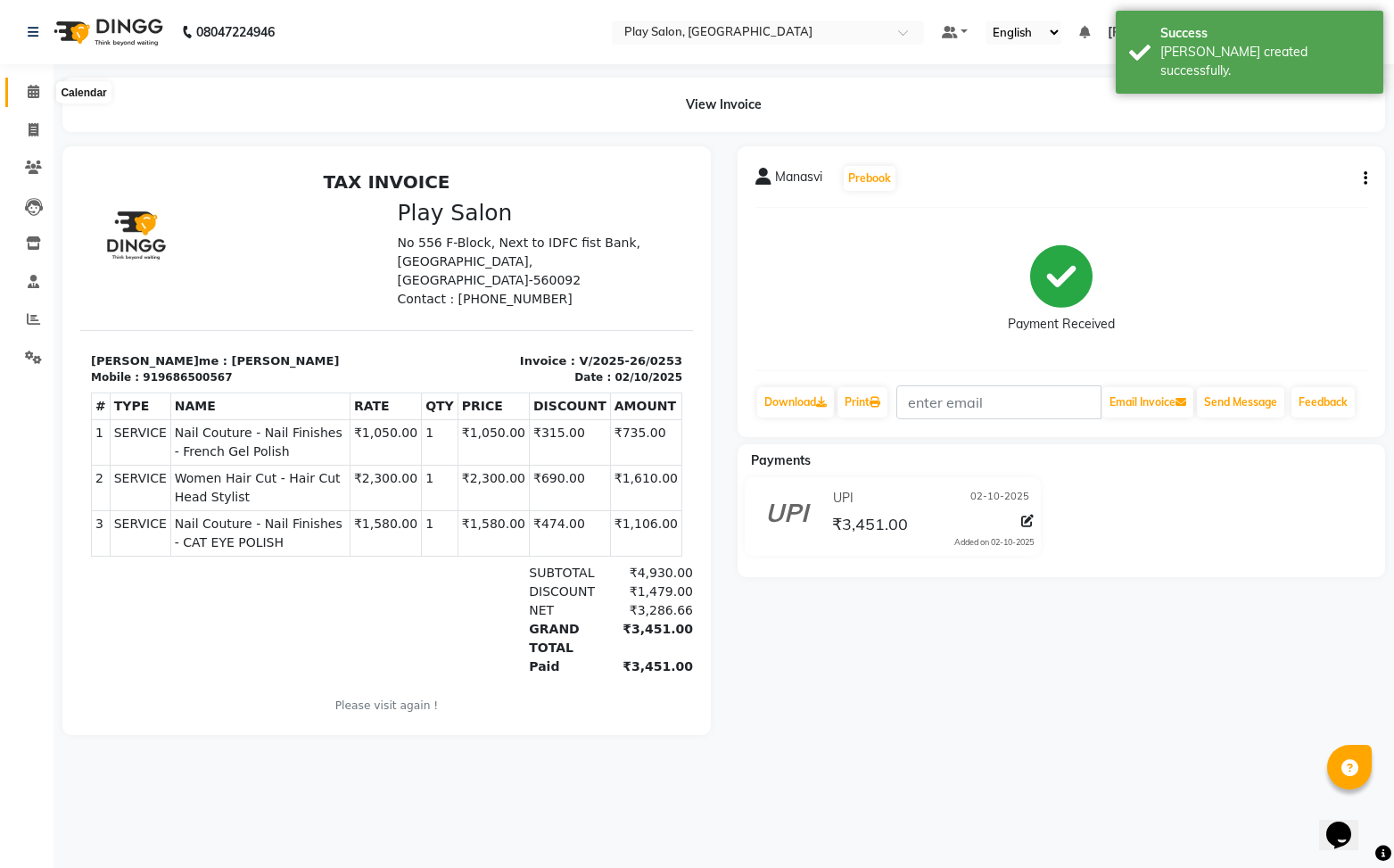
drag, startPoint x: 40, startPoint y: 94, endPoint x: 56, endPoint y: 90, distance: 16.5
click at [39, 94] on span at bounding box center [34, 92] width 31 height 21
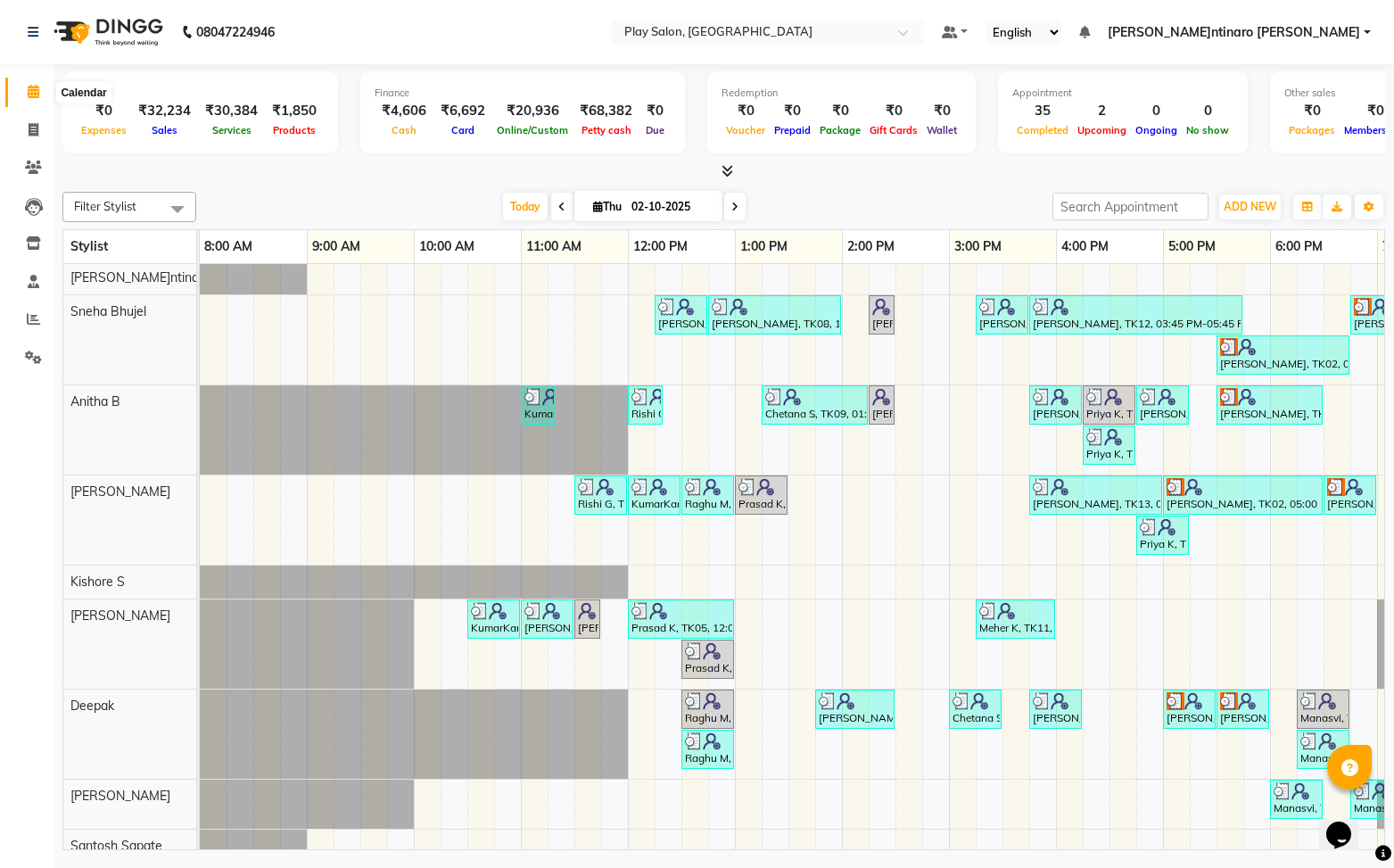
click at [27, 98] on span at bounding box center [34, 92] width 31 height 21
click at [33, 95] on icon at bounding box center [33, 91] width 12 height 14
click at [39, 132] on span at bounding box center [34, 130] width 31 height 21
select select "service"
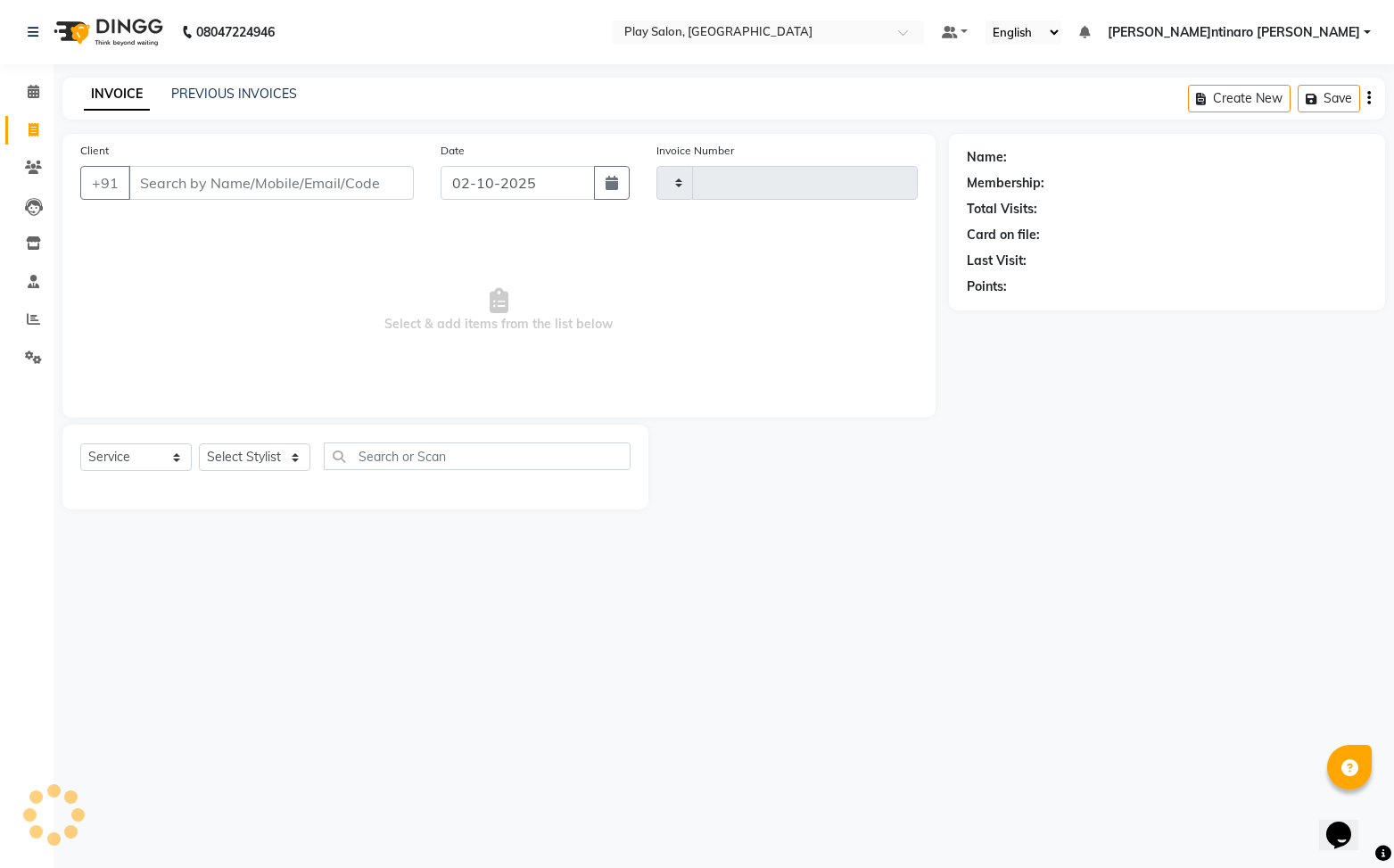
type input "0254"
select select "8961"
click at [260, 186] on input "Client" at bounding box center [271, 182] width 286 height 34
type input "9880289951"
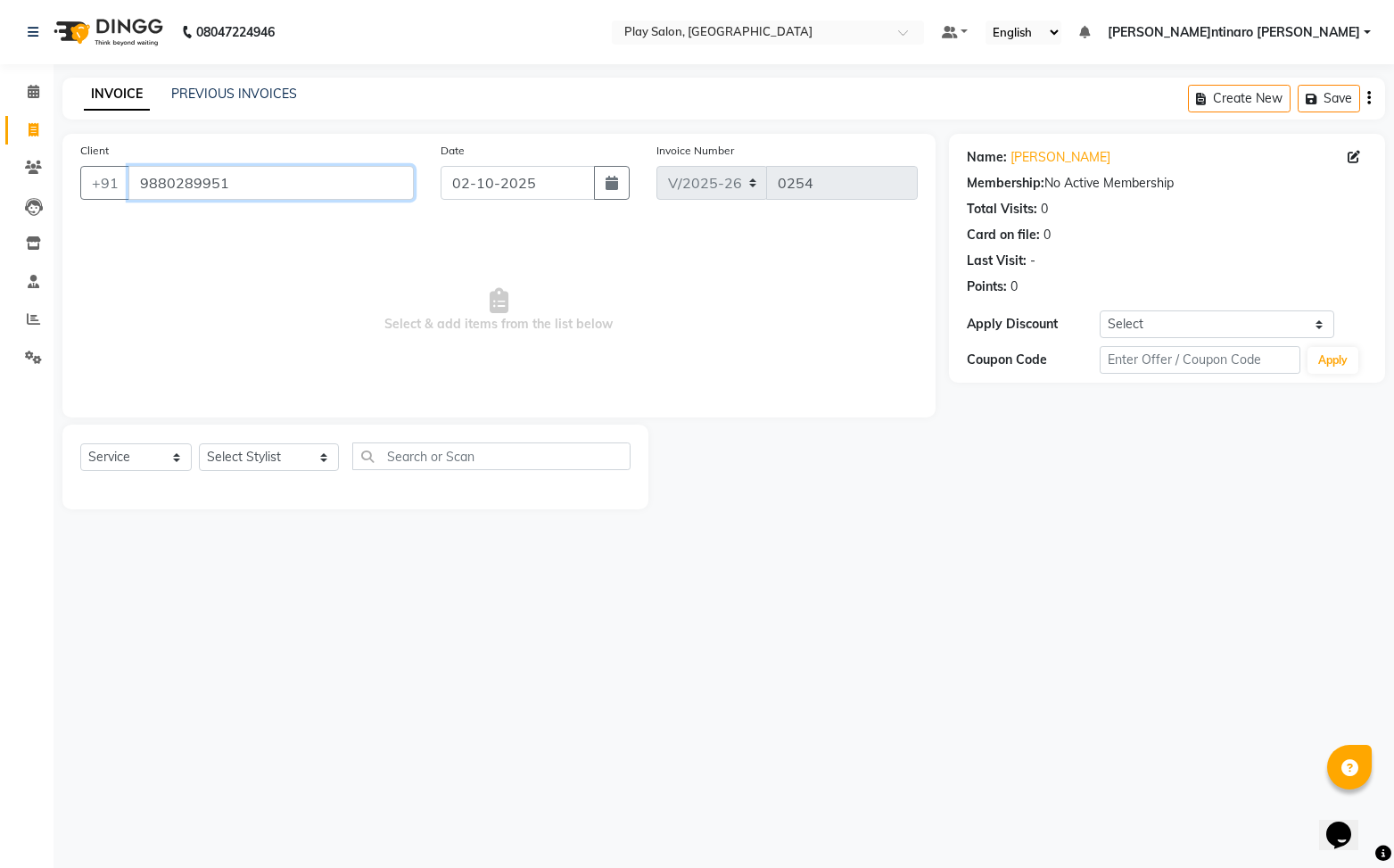
drag, startPoint x: 230, startPoint y: 186, endPoint x: 128, endPoint y: 184, distance: 102.0
click at [128, 184] on input "9880289951" at bounding box center [271, 182] width 286 height 34
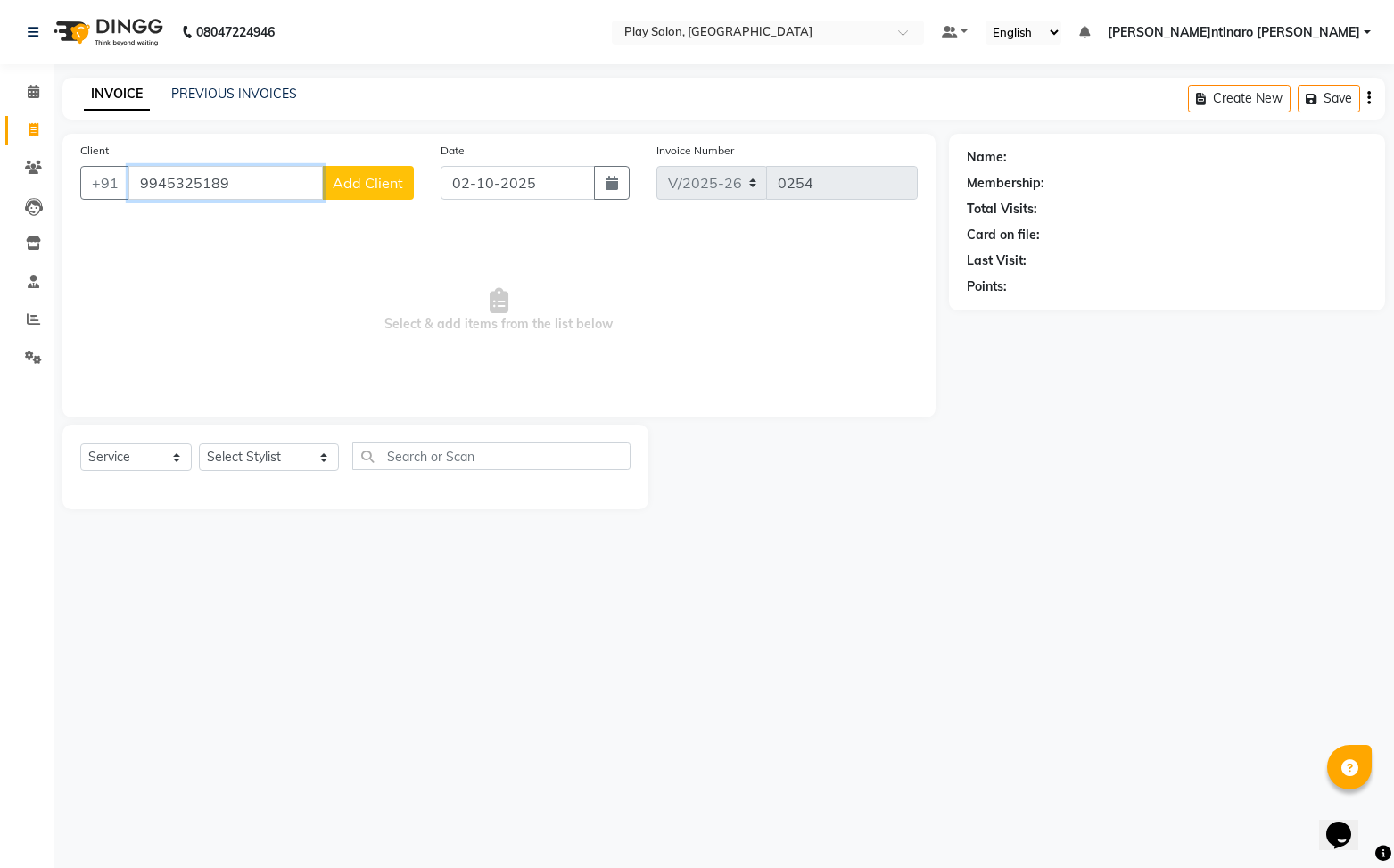
type input "9945325189"
click at [362, 177] on span "Add Client" at bounding box center [368, 183] width 71 height 18
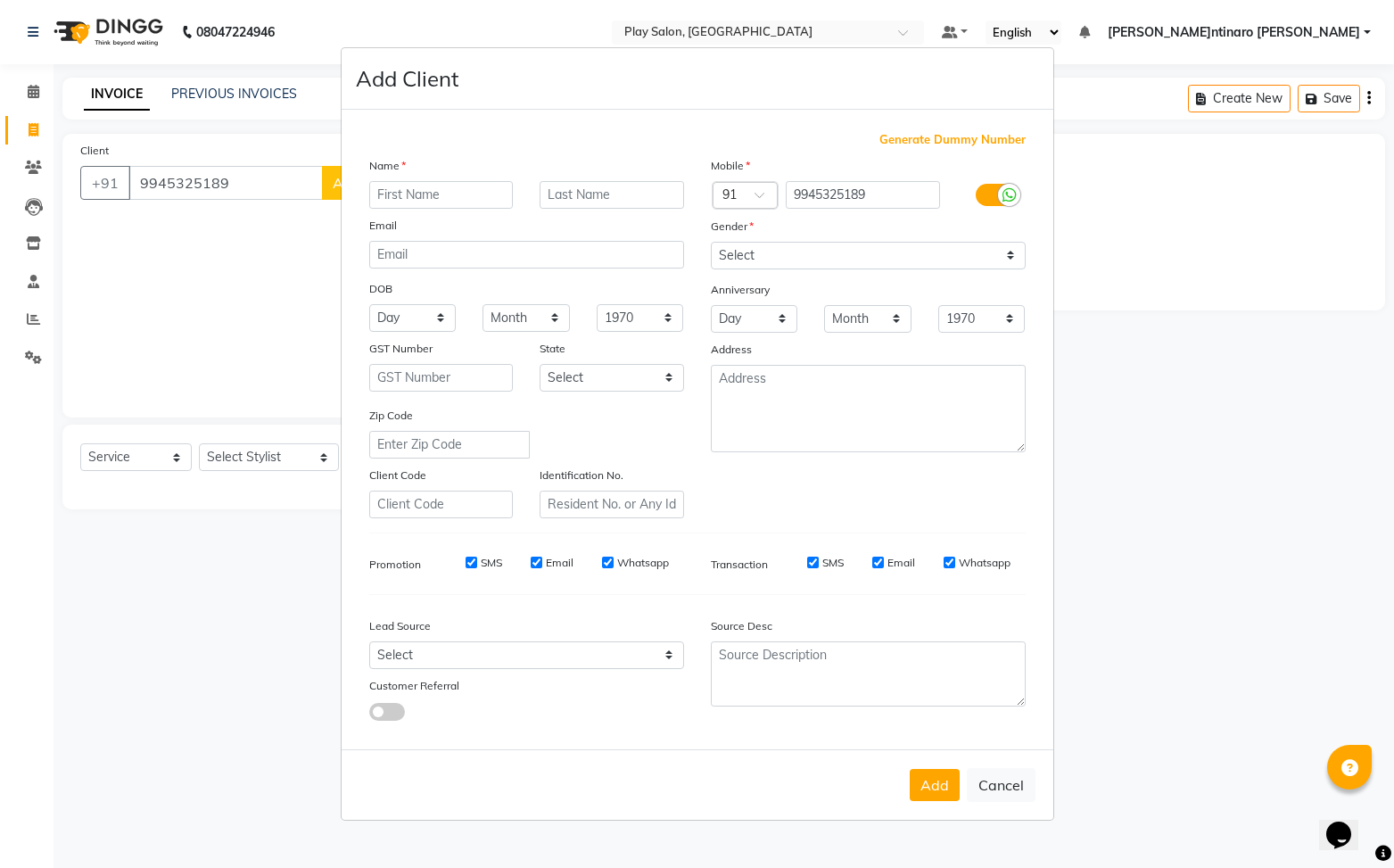
click at [453, 195] on input "text" at bounding box center [441, 195] width 145 height 27
type input "Dr"
drag, startPoint x: 594, startPoint y: 201, endPoint x: 748, endPoint y: 222, distance: 155.4
click at [597, 202] on input "text" at bounding box center [612, 195] width 145 height 27
type input "[PERSON_NAME]"
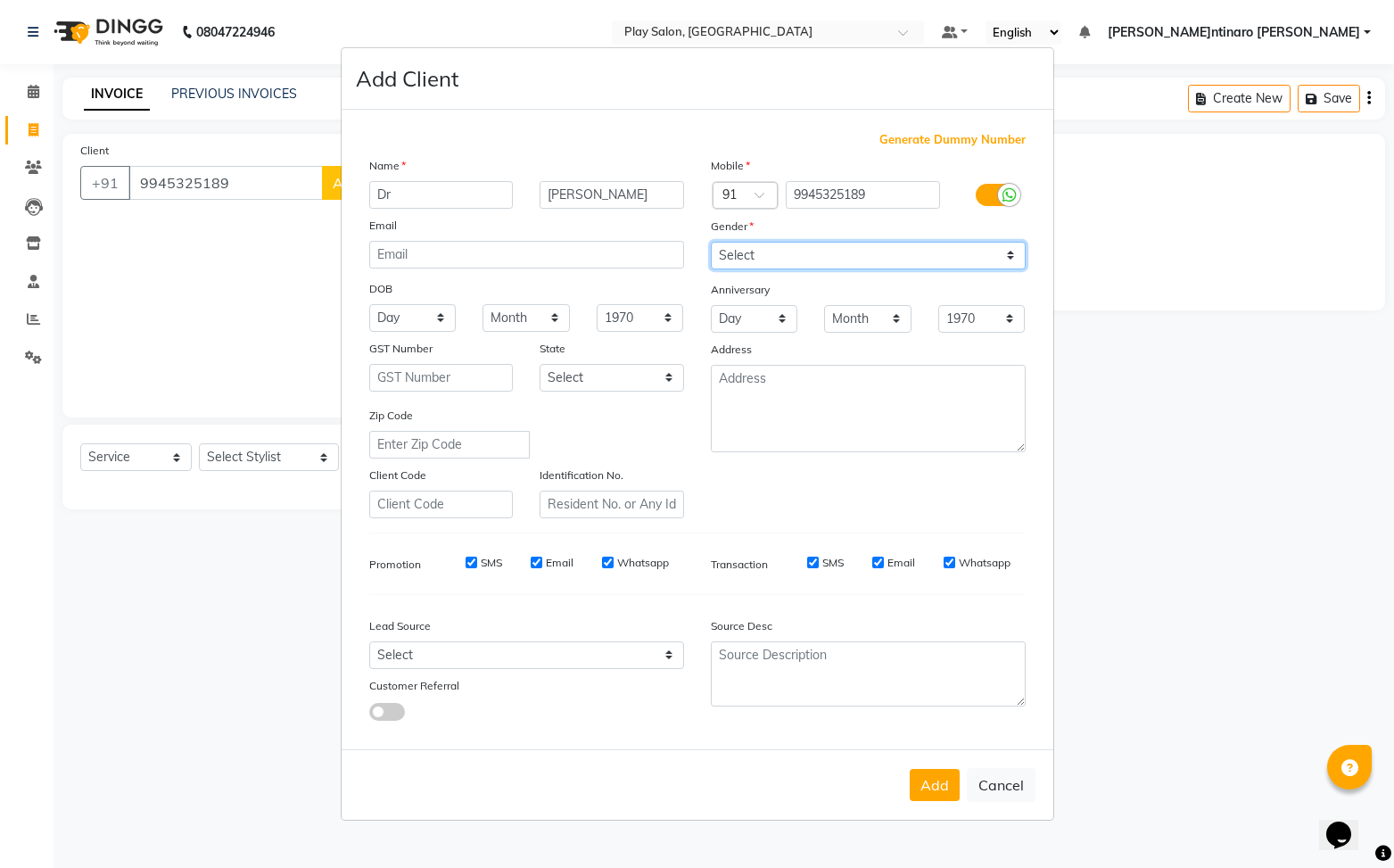
click at [866, 249] on select "Select [DEMOGRAPHIC_DATA] [DEMOGRAPHIC_DATA] Other Prefer Not To Say" at bounding box center [868, 255] width 315 height 27
select select "[DEMOGRAPHIC_DATA]"
click at [711, 242] on select "Select [DEMOGRAPHIC_DATA] [DEMOGRAPHIC_DATA] Other Prefer Not To Say" at bounding box center [868, 255] width 315 height 27
click at [933, 784] on button "Add" at bounding box center [935, 784] width 50 height 32
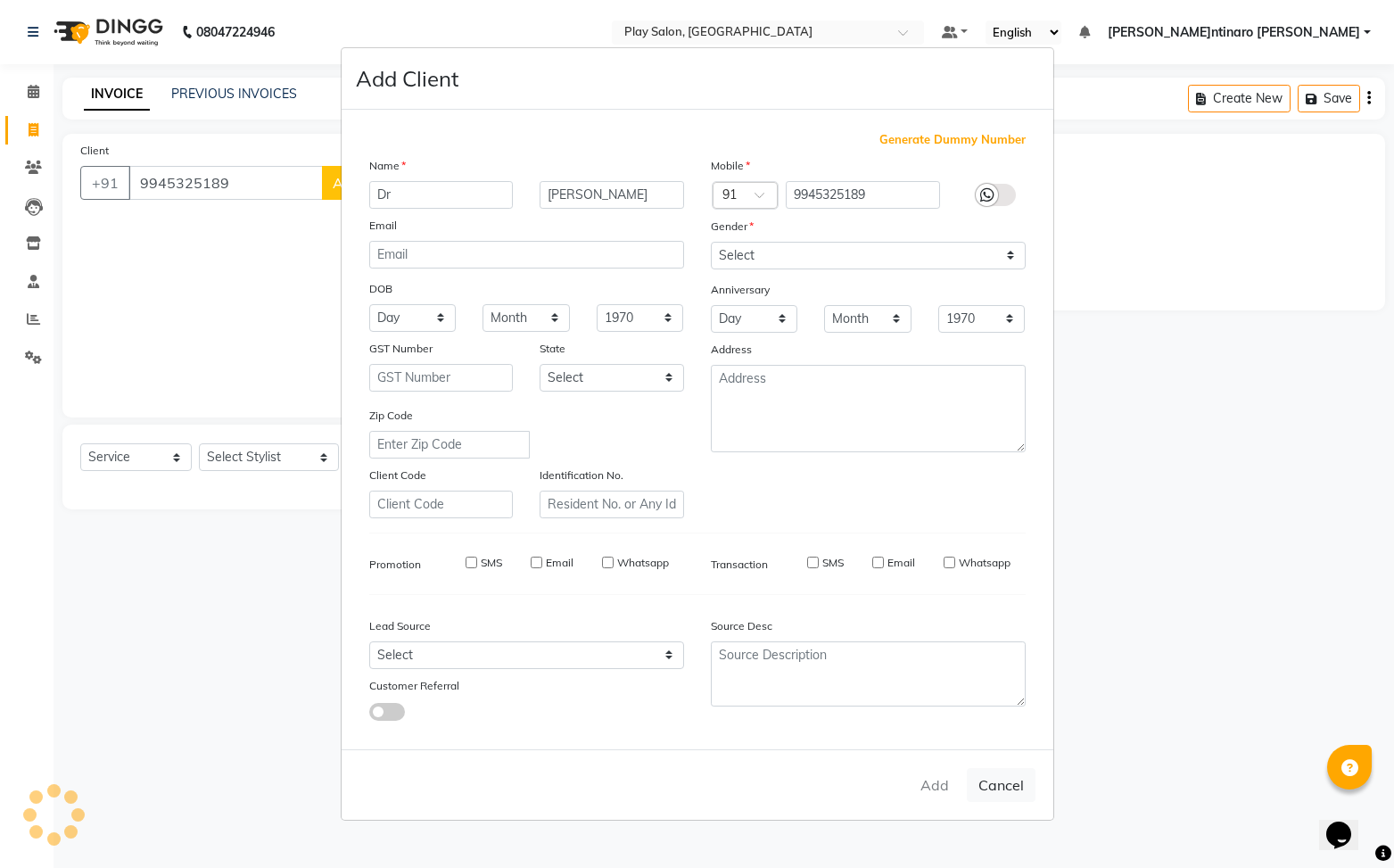
select select
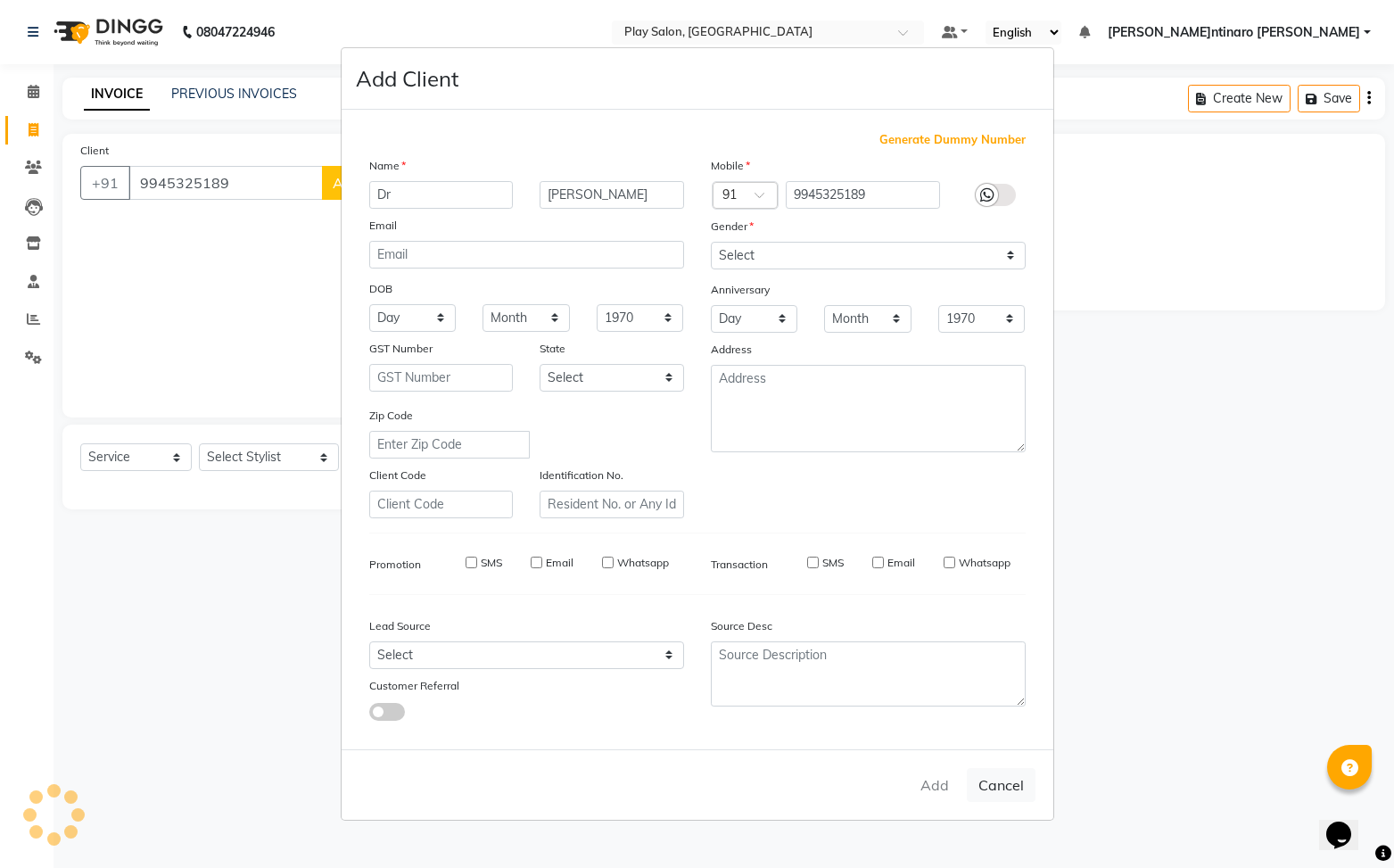
select select
checkbox input "false"
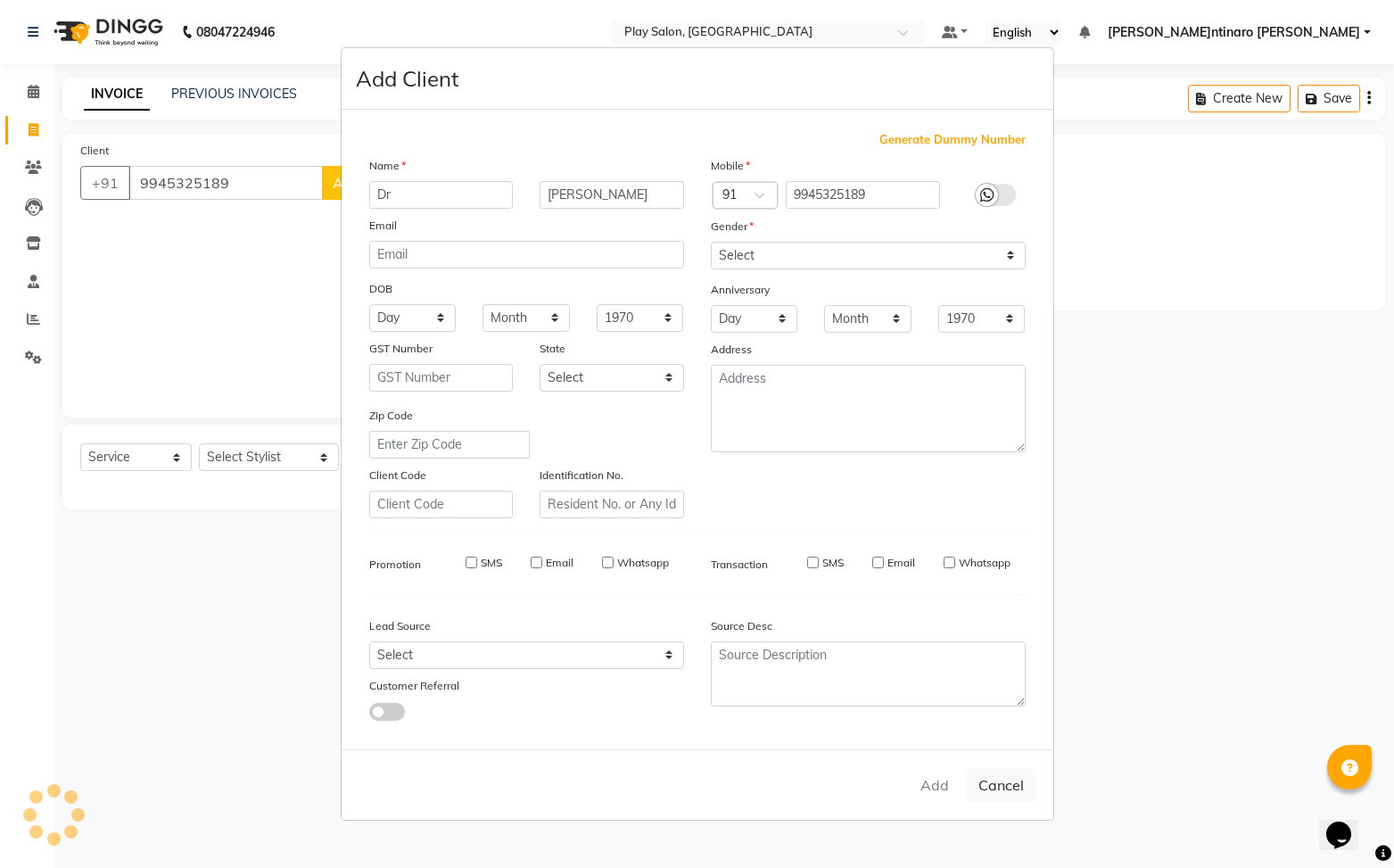
checkbox input "false"
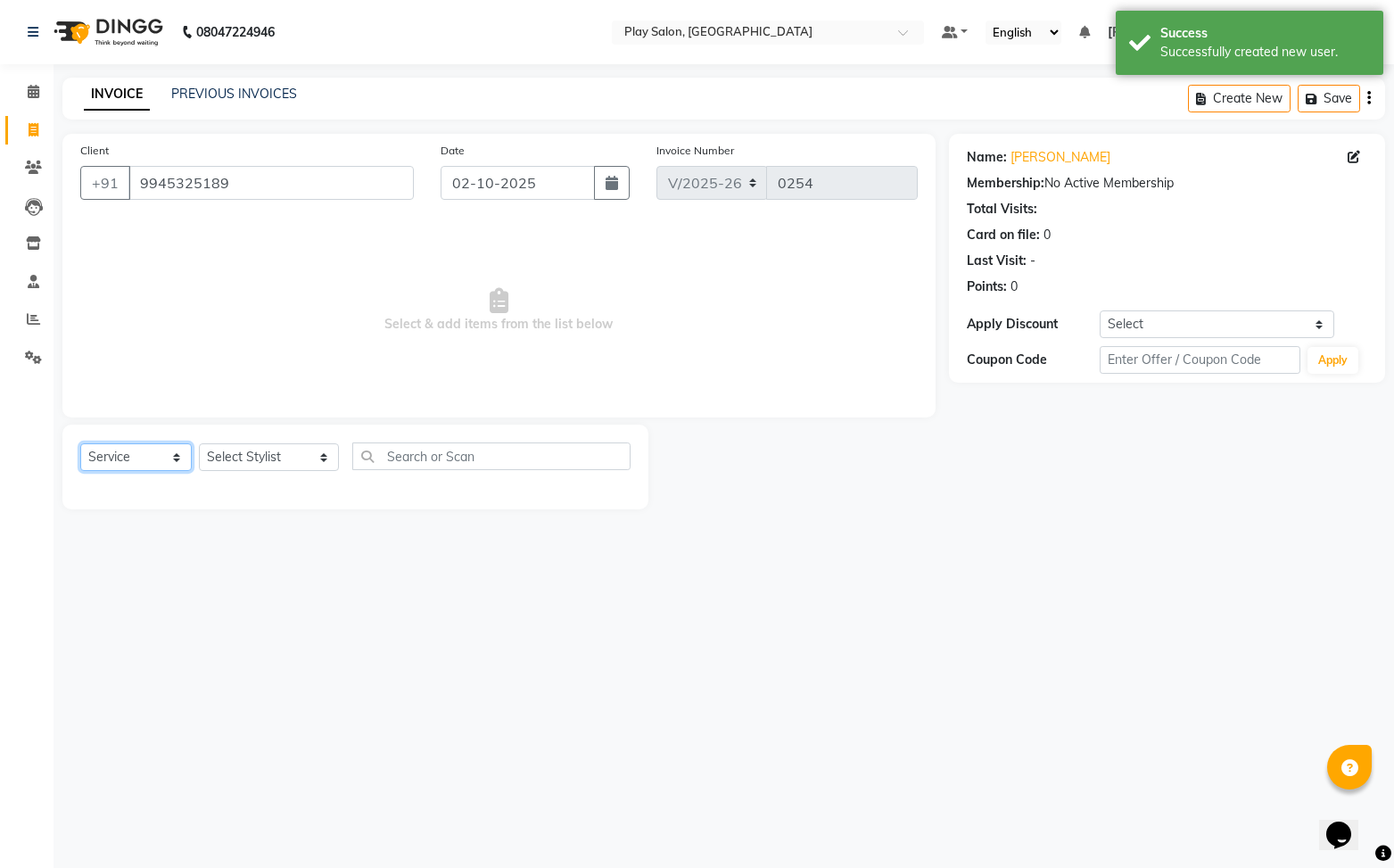
click at [139, 454] on select "Select Service Product Membership Package Voucher Prepaid Gift Card" at bounding box center [135, 457] width 112 height 27
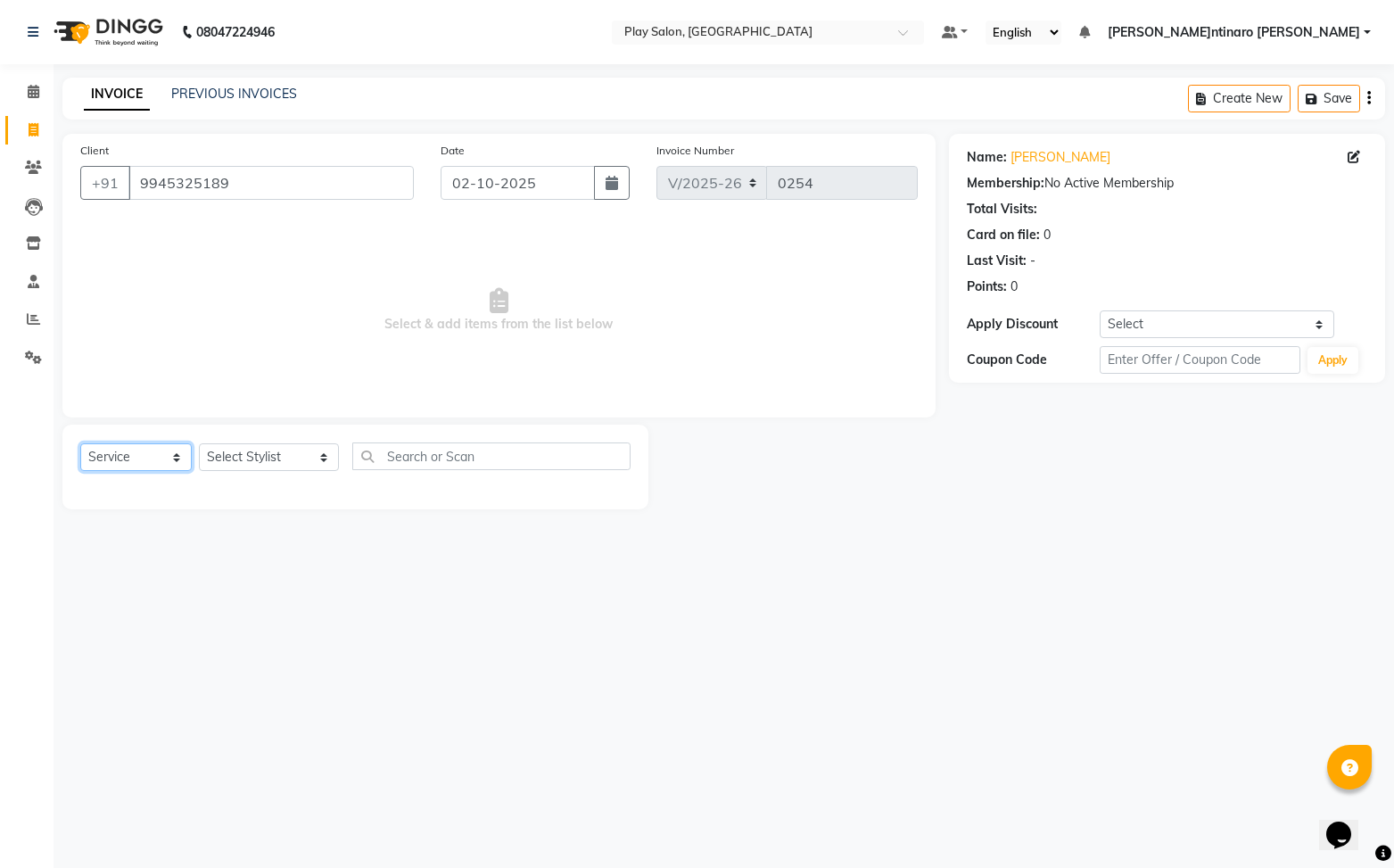
click at [136, 464] on select "Select Service Product Membership Package Voucher Prepaid Gift Card" at bounding box center [135, 457] width 112 height 27
click at [145, 456] on select "Select Service Product Membership Package Voucher Prepaid Gift Card" at bounding box center [135, 457] width 112 height 27
select select "membership"
click at [80, 444] on select "Select Service Product Membership Package Voucher Prepaid Gift Card" at bounding box center [135, 457] width 112 height 27
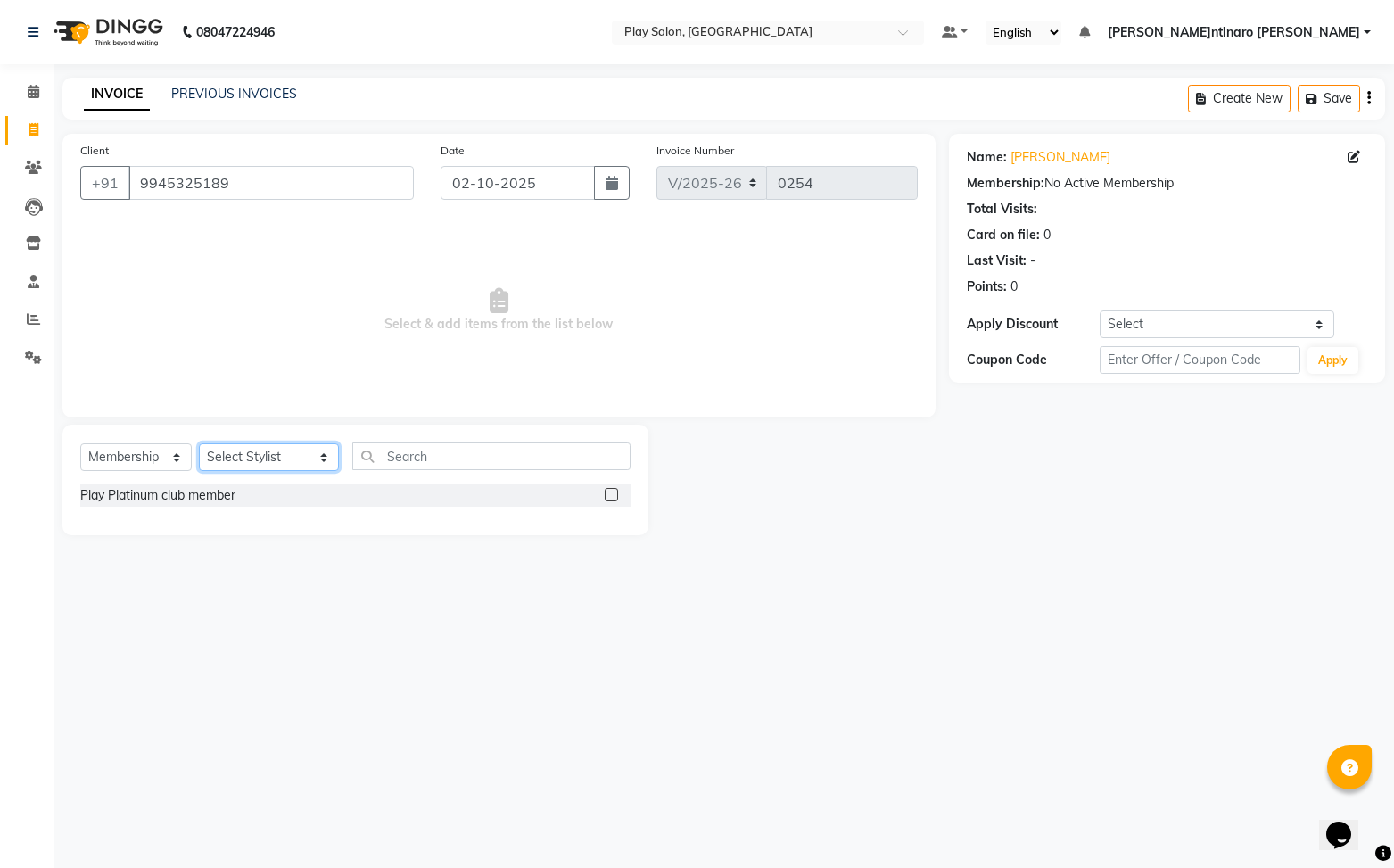
click at [261, 455] on select "Select St[PERSON_NAME]Anitha B [PERSON_NAME] [PERSON_NAME]T[PERSON_NAME]T[PERSO…" at bounding box center [269, 457] width 140 height 27
select select "91738"
click at [199, 444] on select "Select St[PERSON_NAME]Anitha B [PERSON_NAME] [PERSON_NAME]T[PERSON_NAME]T[PERSO…" at bounding box center [269, 457] width 140 height 27
click at [438, 454] on input "text" at bounding box center [492, 456] width 279 height 27
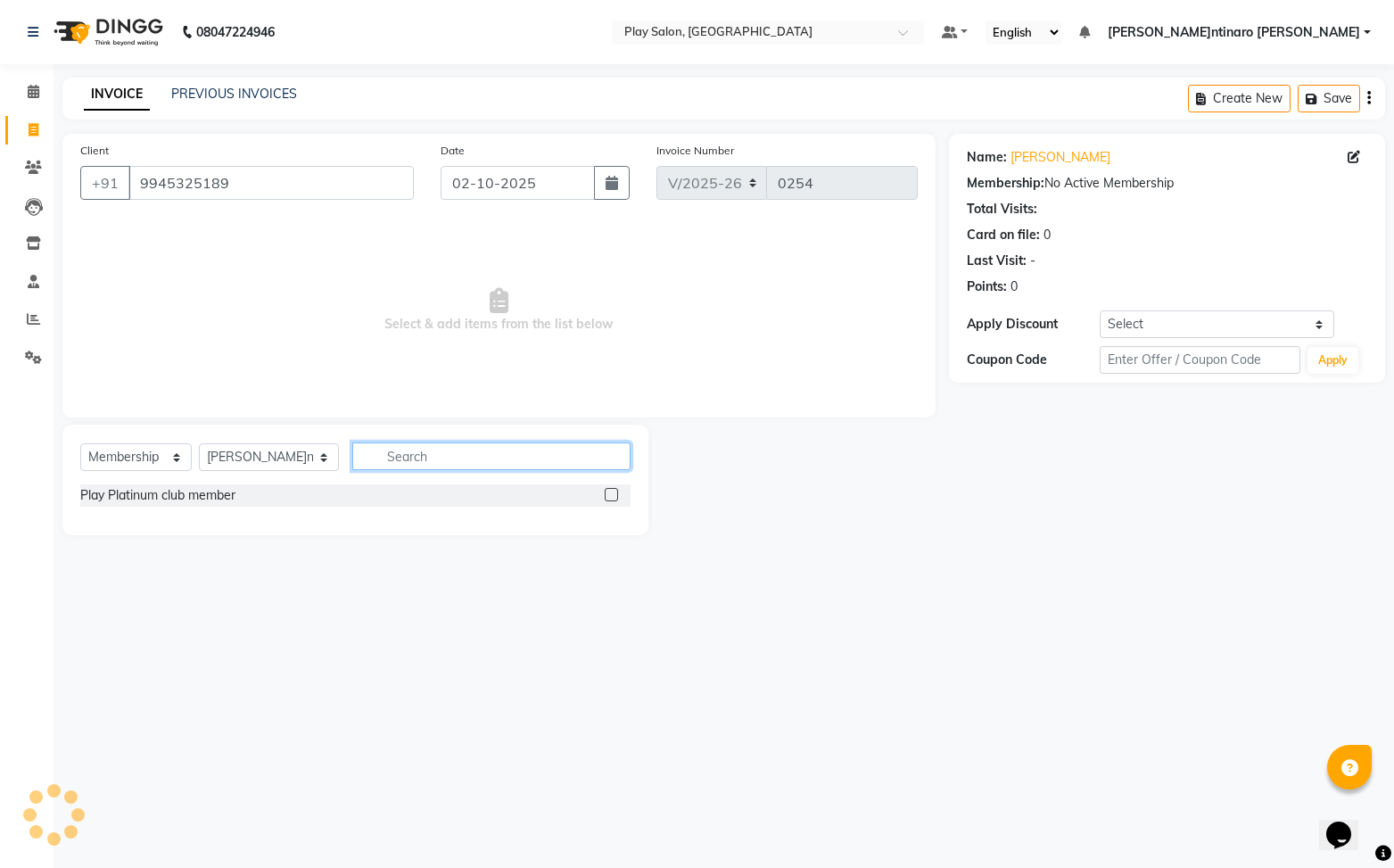
click at [438, 454] on input "text" at bounding box center [492, 456] width 279 height 27
click at [408, 454] on input "text" at bounding box center [492, 456] width 279 height 27
drag, startPoint x: 403, startPoint y: 653, endPoint x: 447, endPoint y: 499, distance: 160.2
click at [403, 653] on div "08047224946 Select Location × Play Salon, Saharkarnagar Default Panel My Panel …" at bounding box center [697, 434] width 1394 height 868
click at [388, 458] on input "text" at bounding box center [492, 456] width 279 height 27
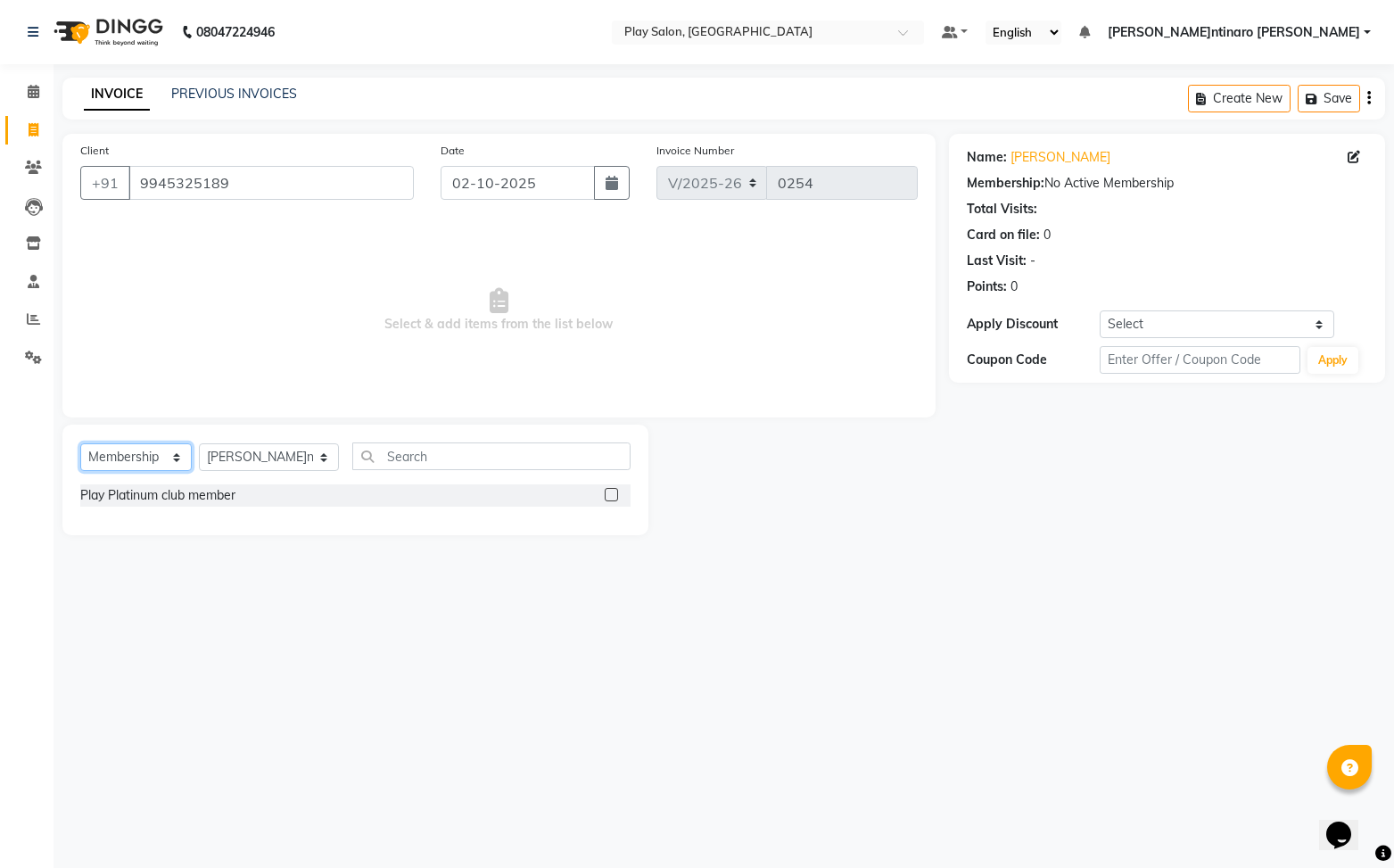
click at [130, 456] on select "Select Service Product Membership Package Voucher Prepaid Gift Card" at bounding box center [135, 457] width 112 height 27
click at [80, 444] on select "Select Service Product Membership Package Voucher Prepaid Gift Card" at bounding box center [135, 457] width 112 height 27
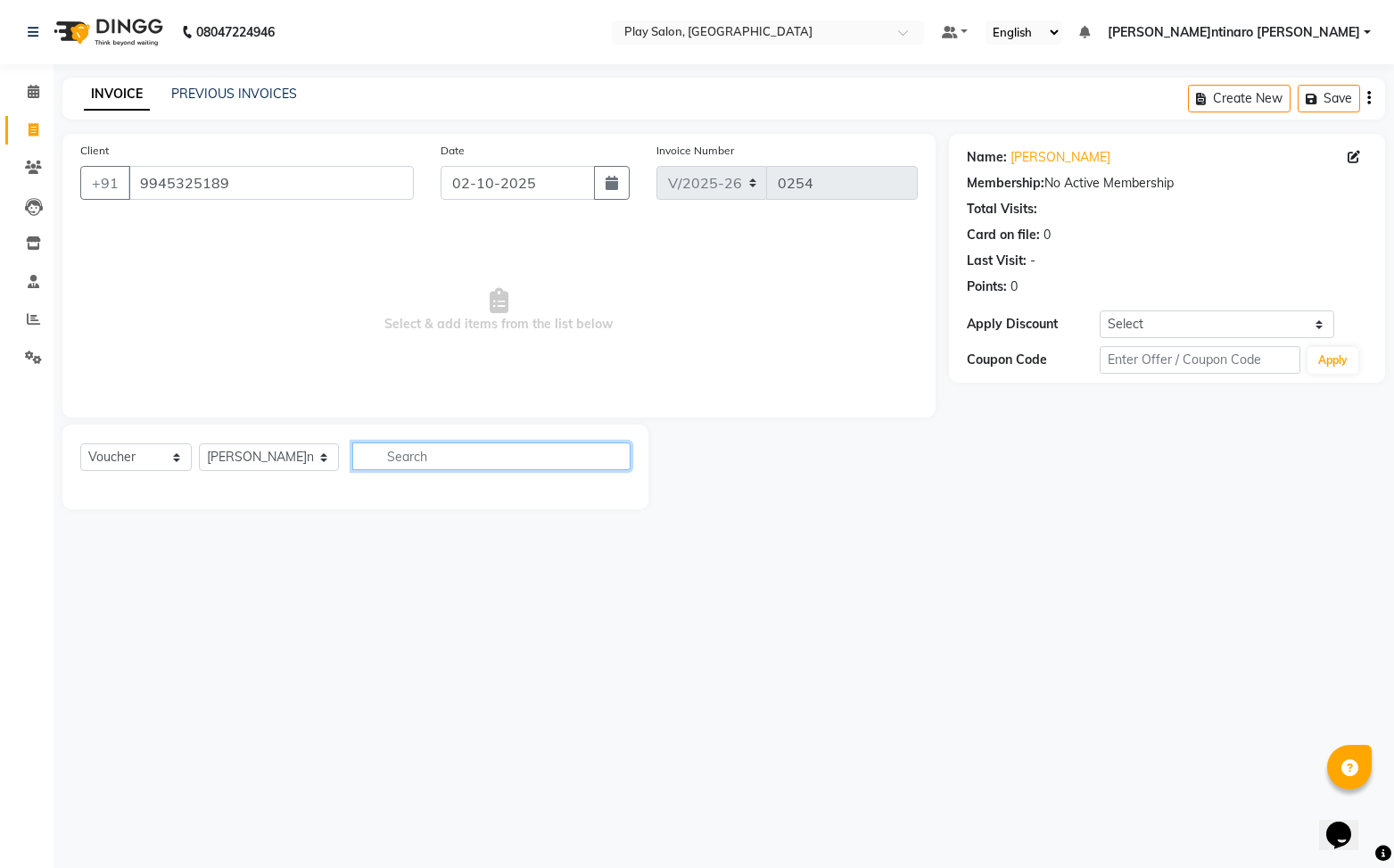
click at [369, 453] on input "text" at bounding box center [492, 456] width 279 height 27
click at [101, 455] on select "Select Service Product Membership Package Voucher Prepaid Gift Card" at bounding box center [135, 457] width 112 height 27
select select "P"
click at [80, 444] on select "Select Service Product Membership Package Voucher Prepaid Gift Card" at bounding box center [135, 457] width 112 height 27
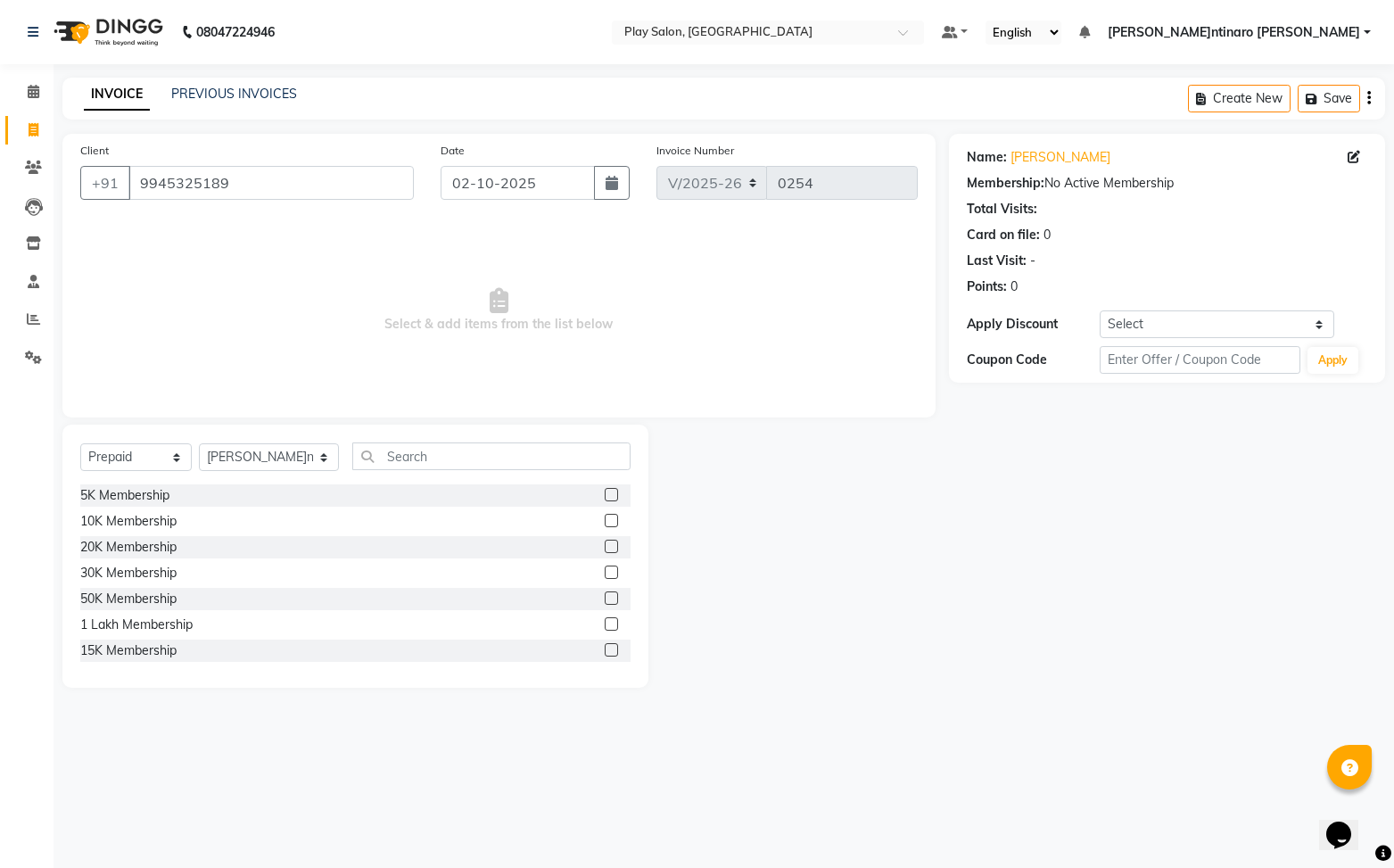
click at [616, 544] on label at bounding box center [611, 546] width 14 height 14
click at [616, 544] on input "checkbox" at bounding box center [610, 546] width 12 height 12
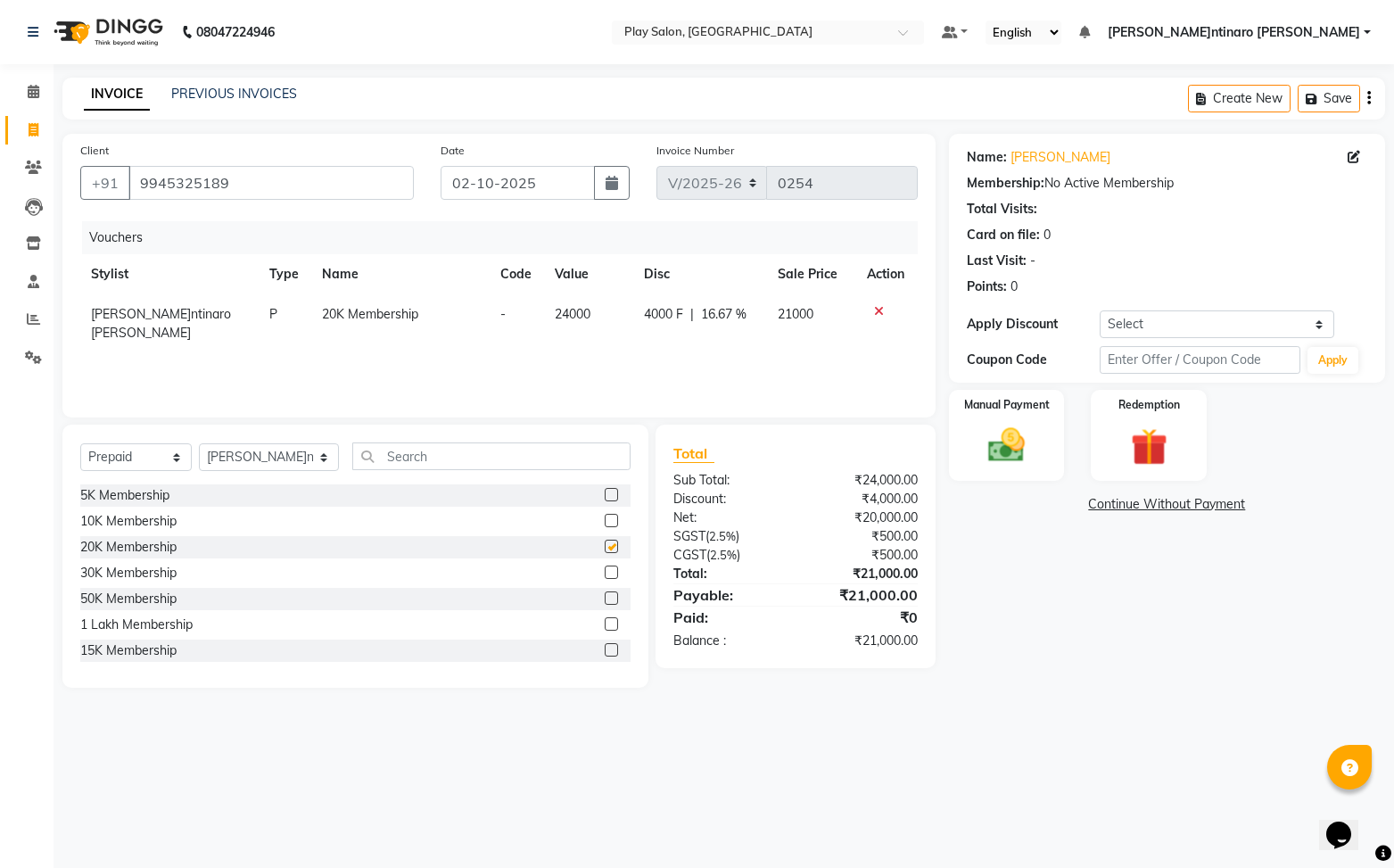
checkbox input "false"
click at [1038, 473] on div "Manual Payment" at bounding box center [1007, 435] width 120 height 95
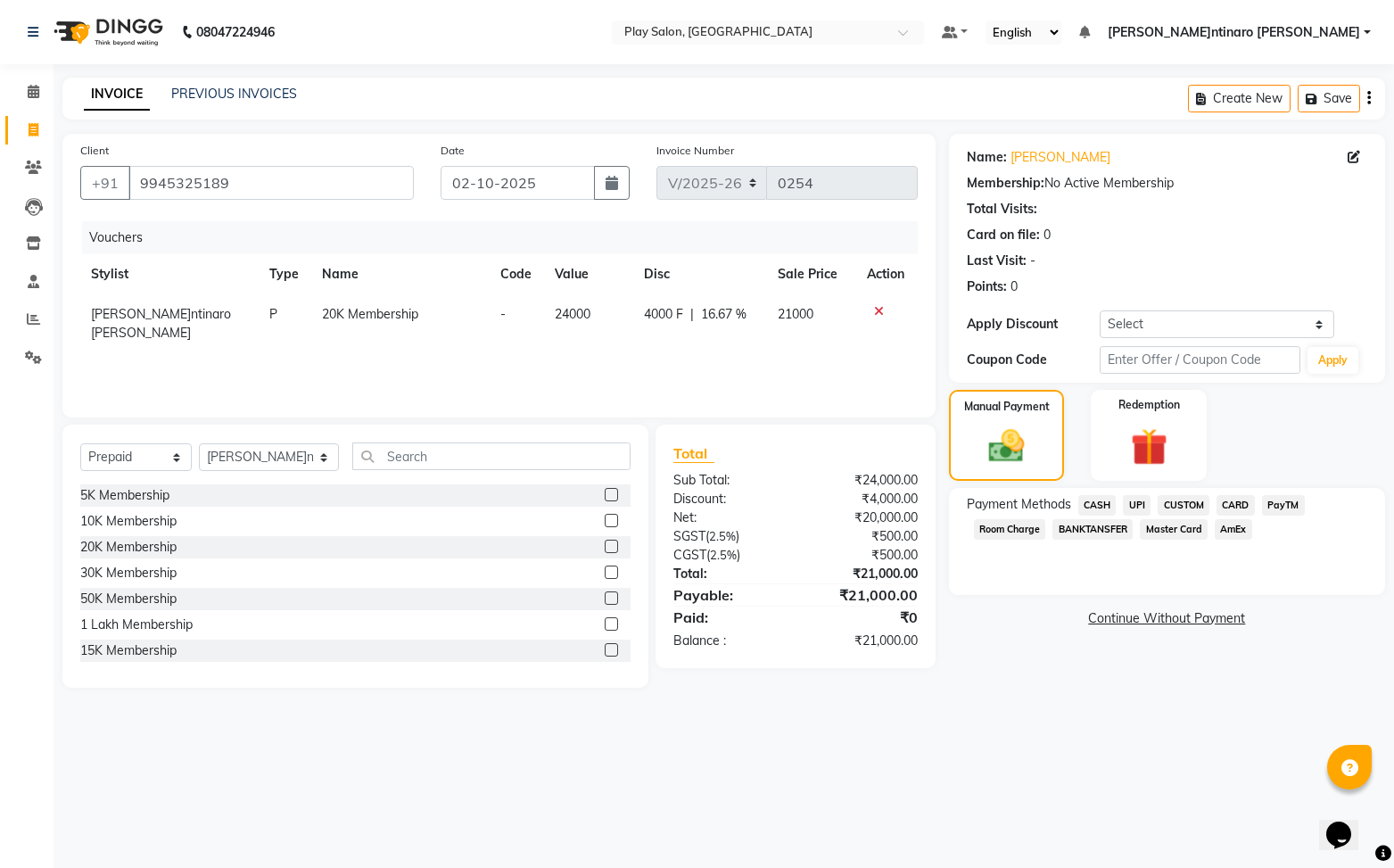
click at [1141, 510] on span "UPI" at bounding box center [1137, 504] width 27 height 21
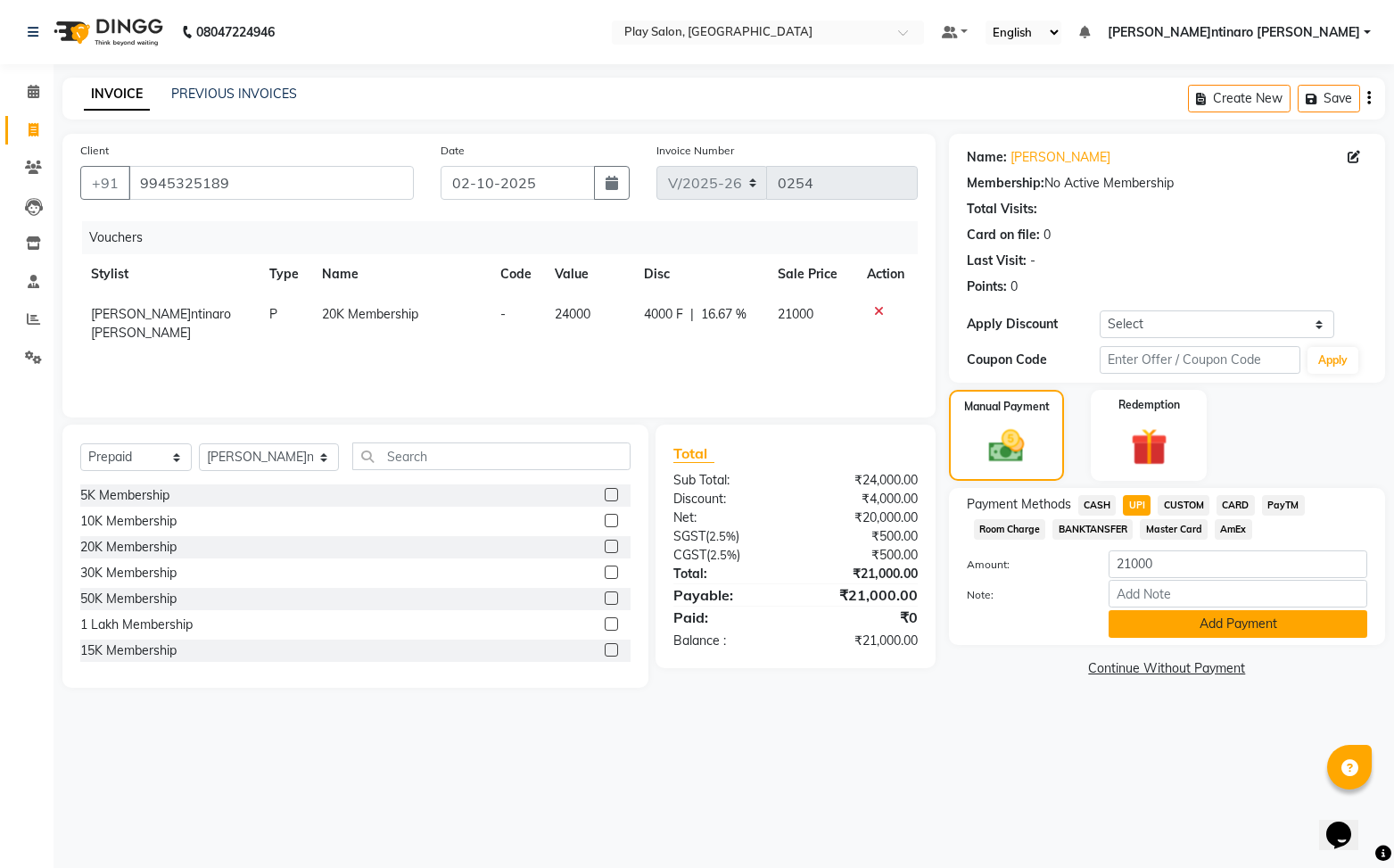
click at [1235, 628] on button "Add Payment" at bounding box center [1238, 624] width 259 height 27
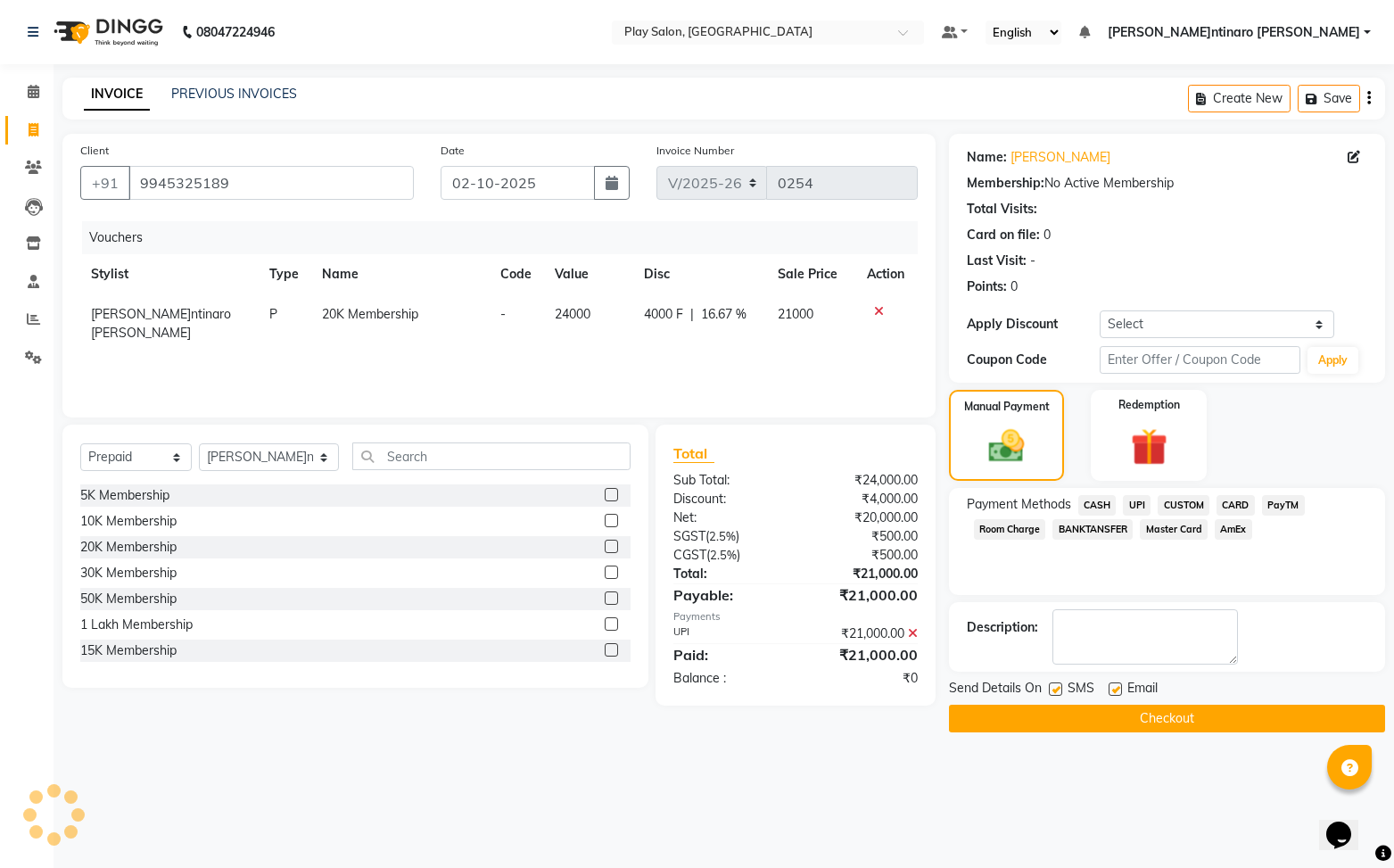
drag, startPoint x: 1168, startPoint y: 717, endPoint x: 1153, endPoint y: 713, distance: 15.5
click at [1168, 717] on button "Checkout" at bounding box center [1168, 718] width 436 height 27
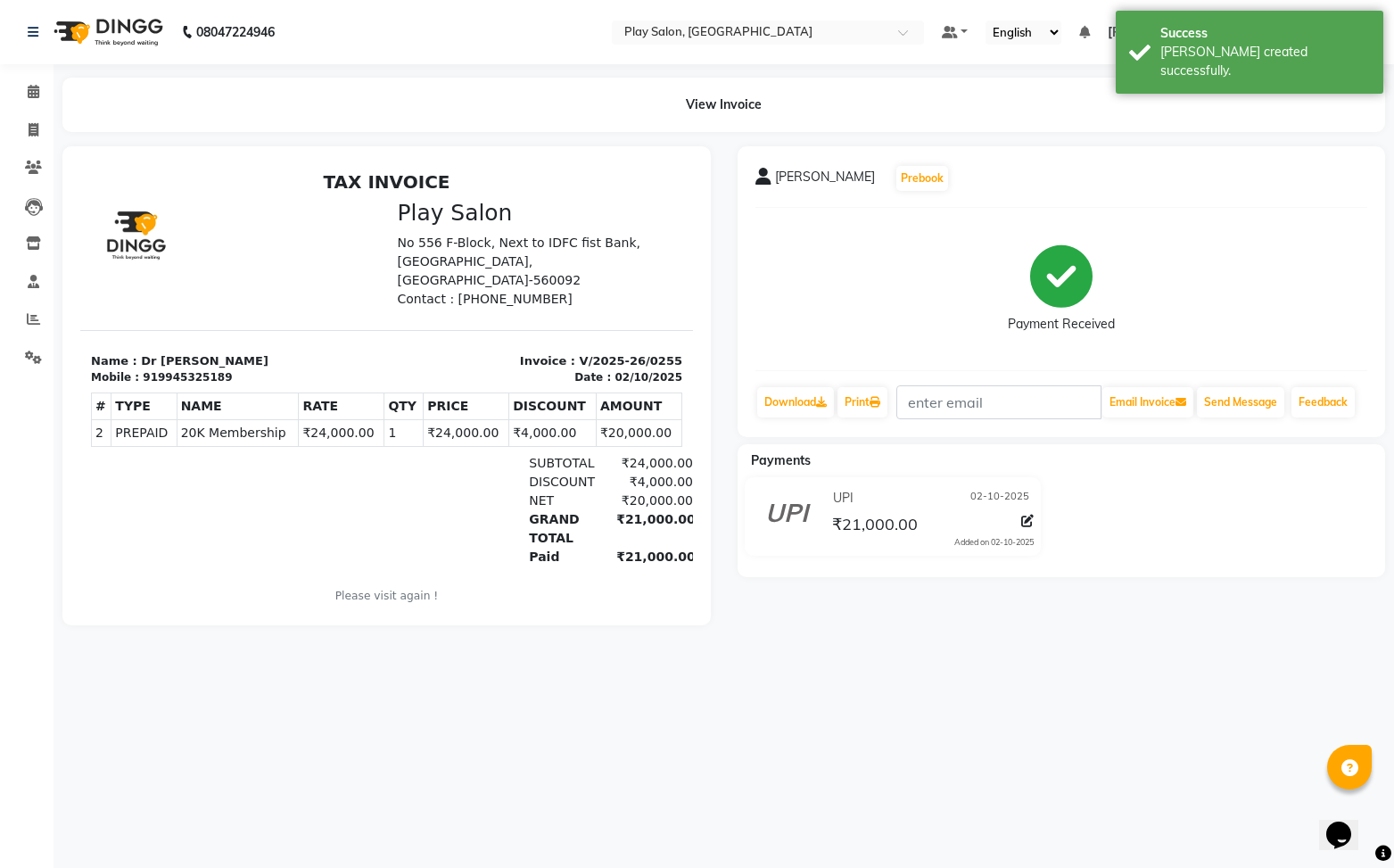
click at [178, 369] on div "919945325189" at bounding box center [187, 377] width 89 height 16
copy div "919945325189"
drag, startPoint x: 30, startPoint y: 126, endPoint x: 15, endPoint y: 123, distance: 15.3
click at [30, 126] on icon at bounding box center [33, 129] width 10 height 14
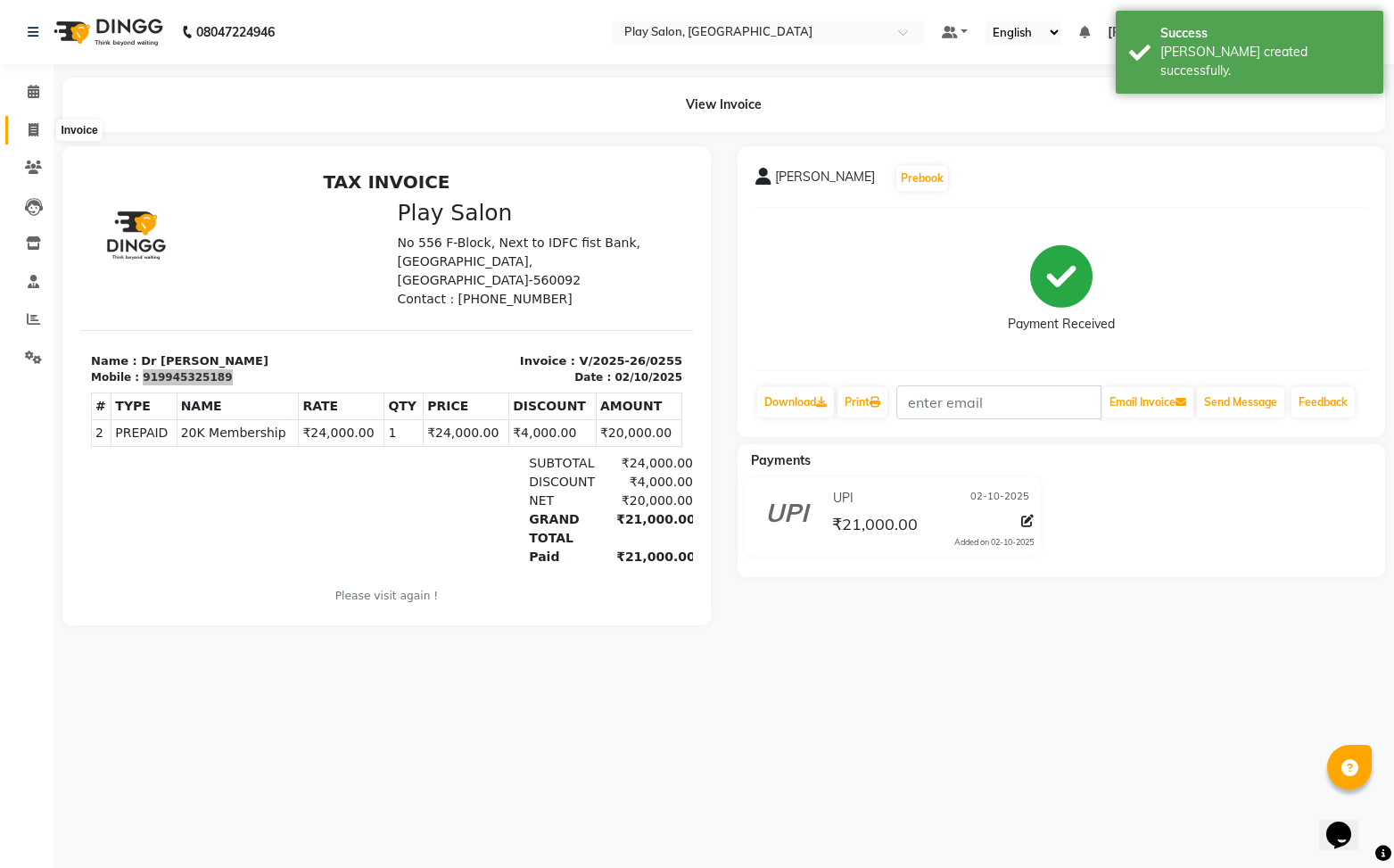
select select "service"
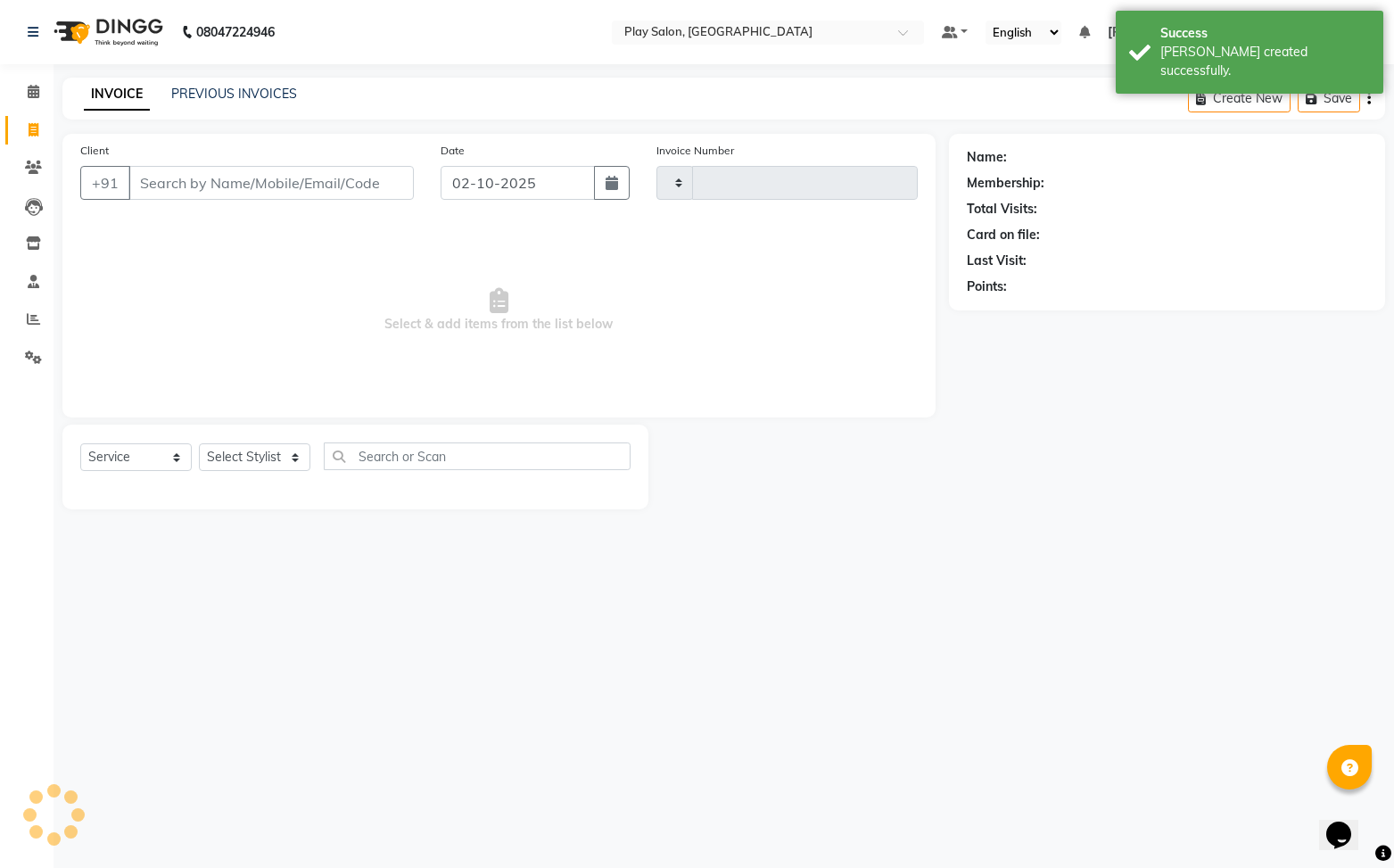
type input "0256"
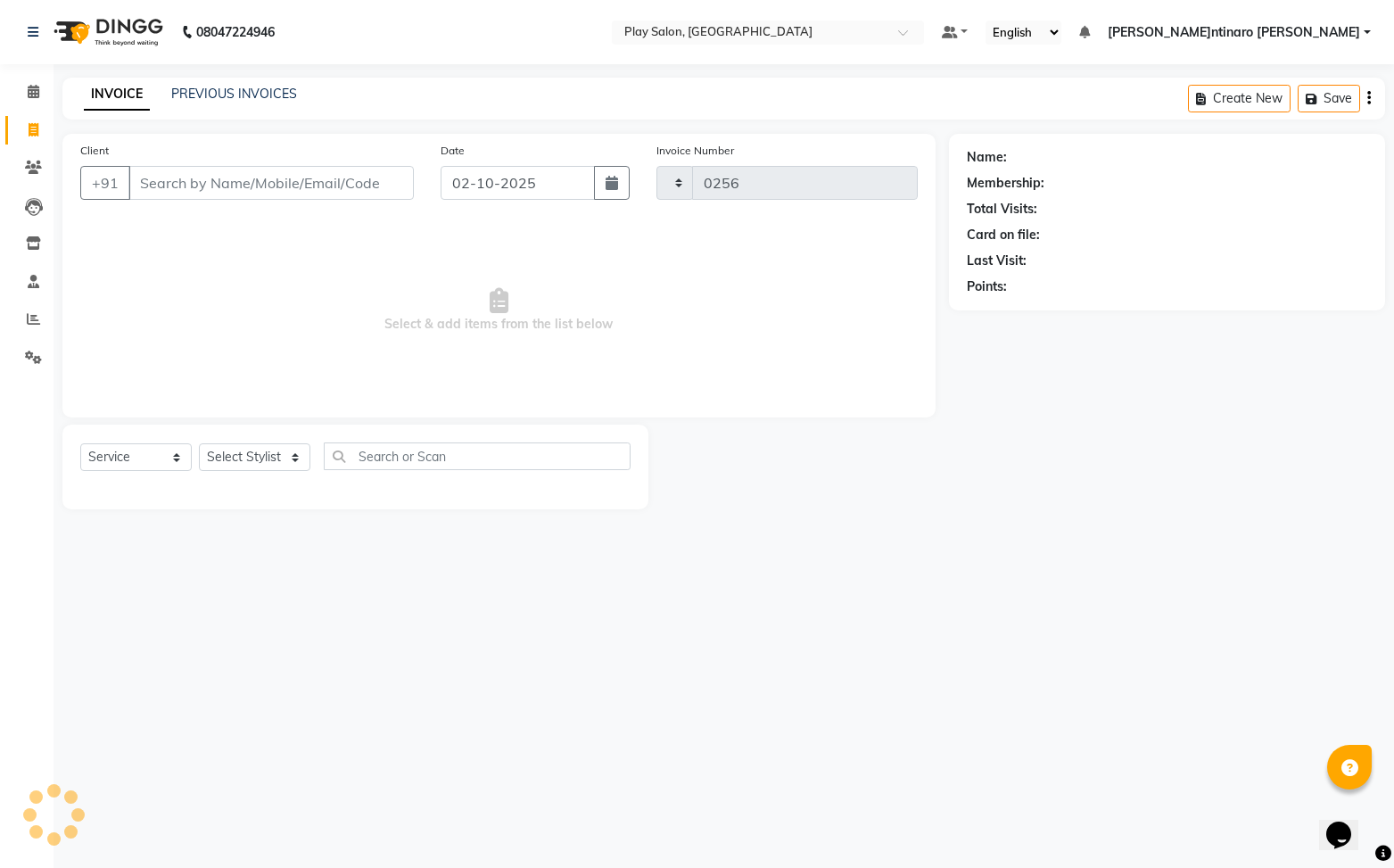
select select "8961"
click at [227, 176] on input "Client" at bounding box center [271, 182] width 286 height 34
type input "919945325189"
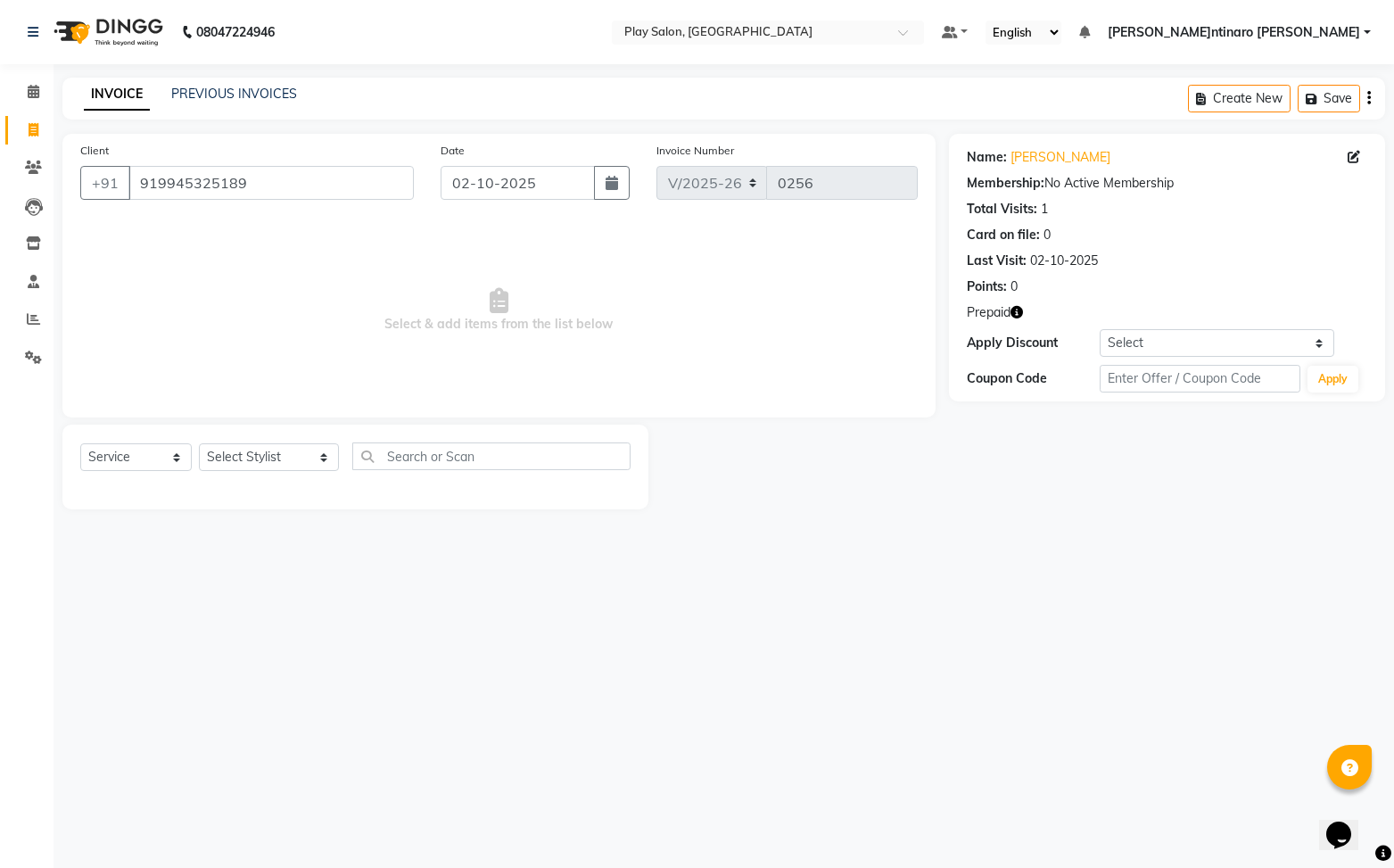
click at [1157, 618] on div "08047224946 Select Location × Play Salon, Saharkarnagar Default Panel My Panel …" at bounding box center [697, 434] width 1394 height 868
click at [32, 87] on icon at bounding box center [33, 91] width 12 height 14
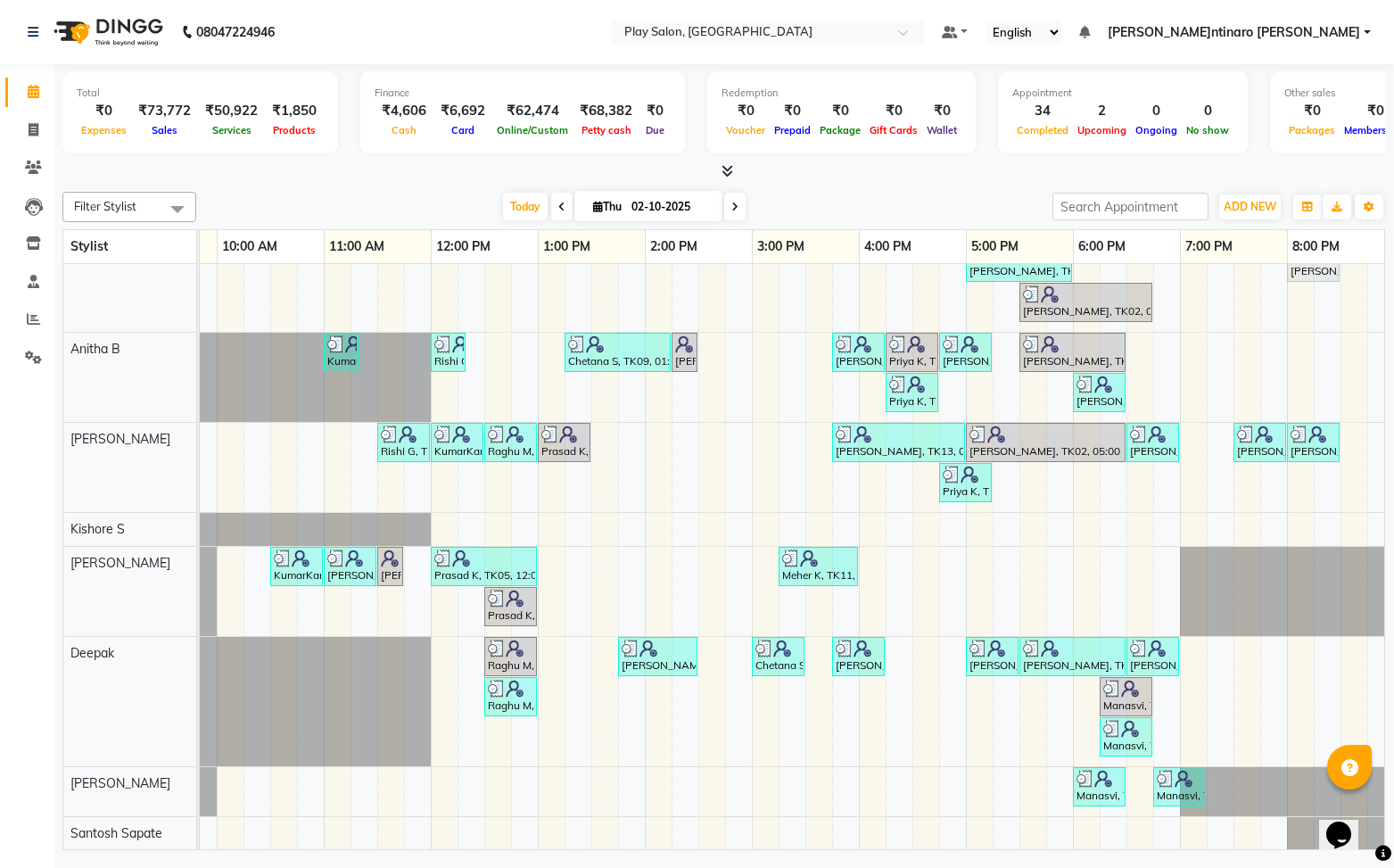
scroll to position [0, 207]
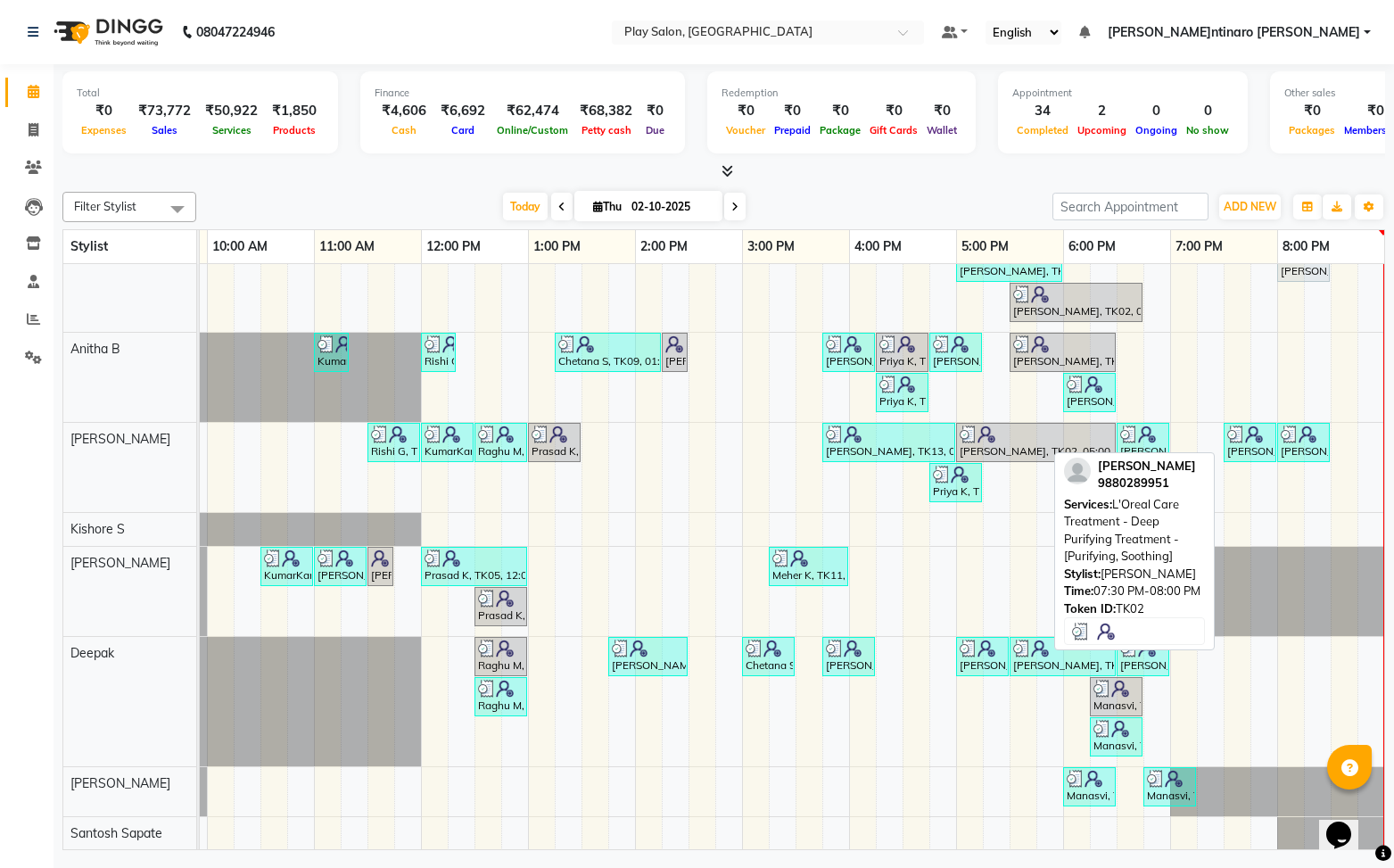
click at [1243, 442] on div "[PERSON_NAME], TK02, 07:30 PM-08:00 PM, L'Oreal Care Treatment - Deep Purifying…" at bounding box center [1250, 442] width 49 height 34
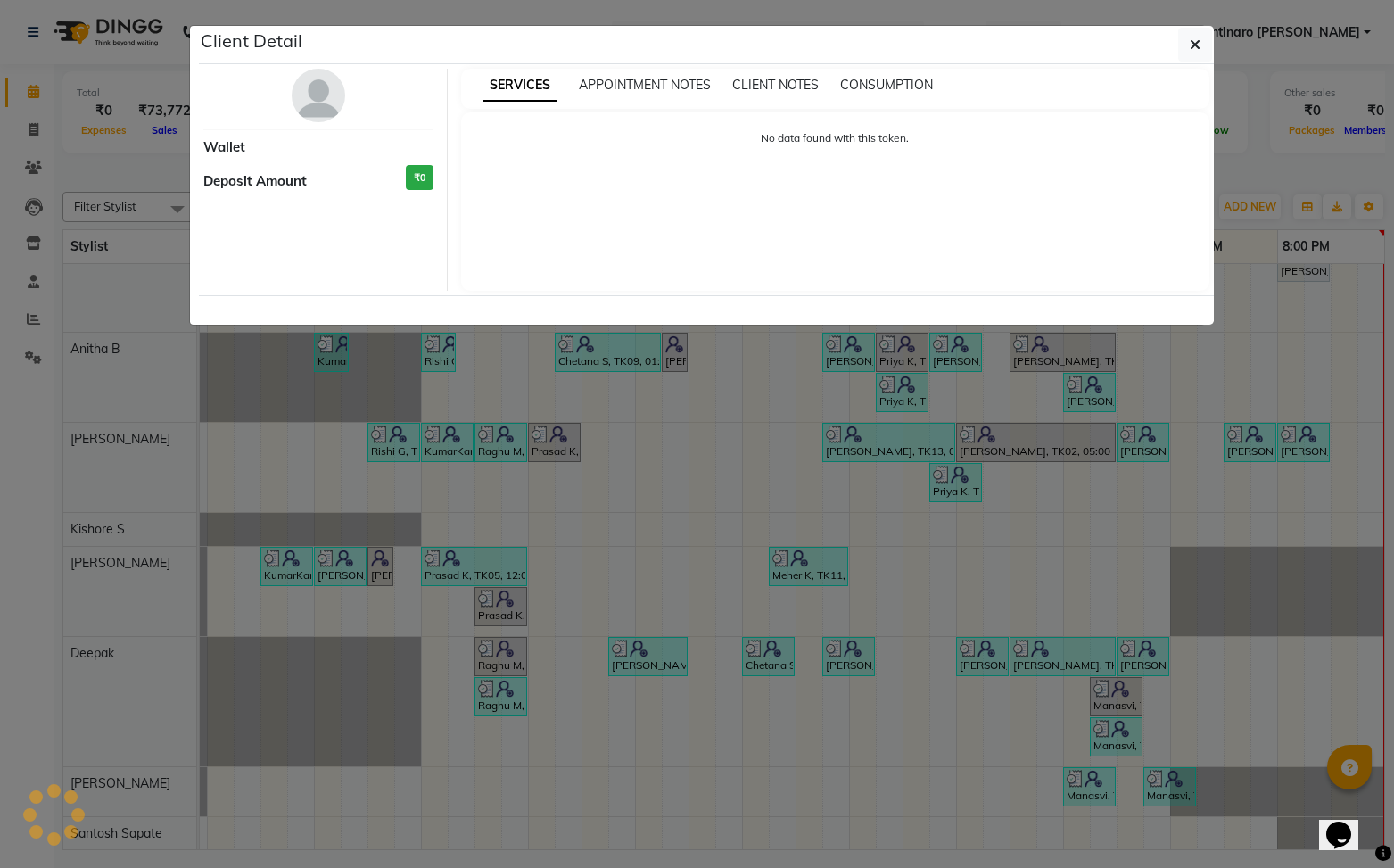
select select "3"
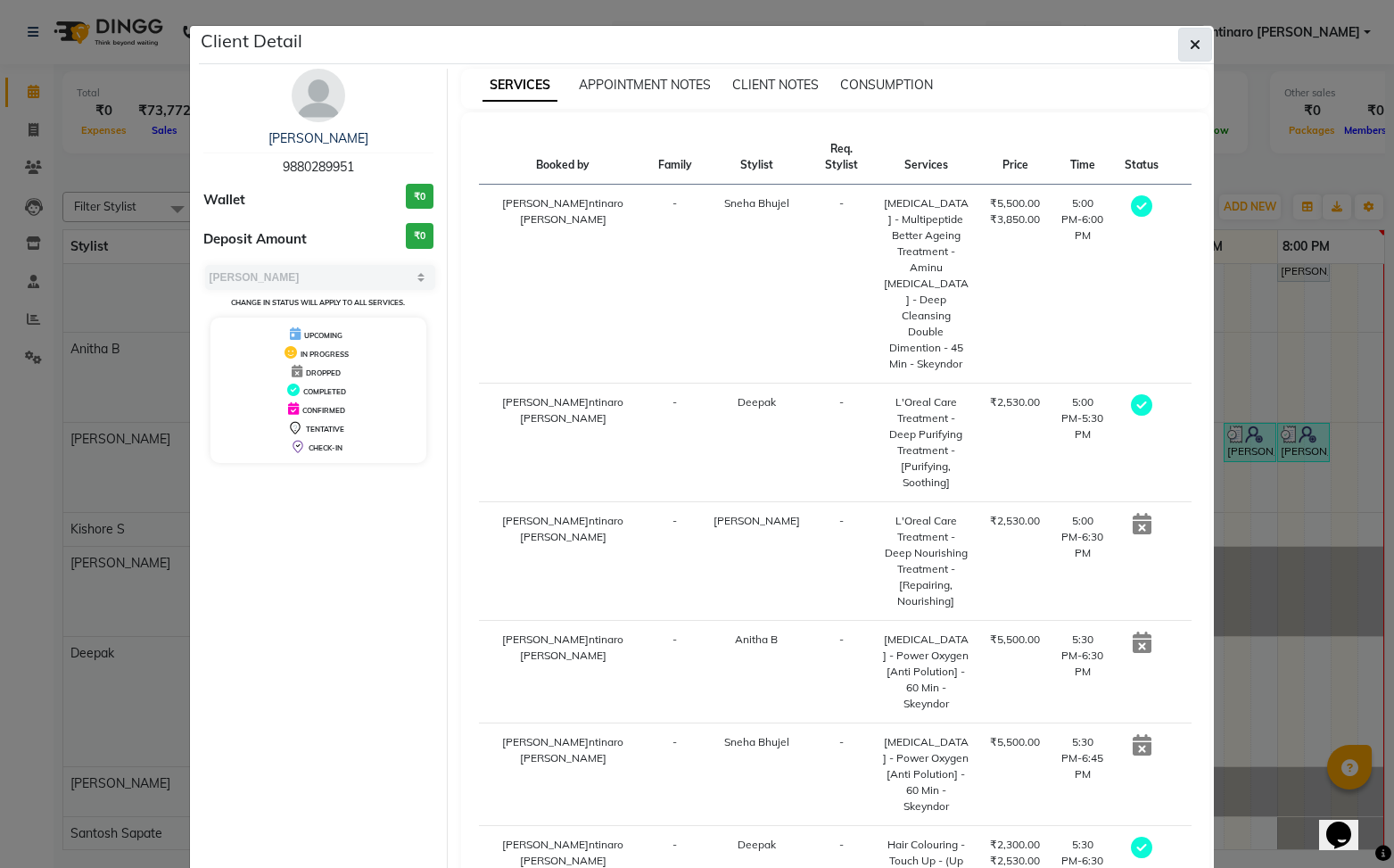
click at [1194, 53] on span "button" at bounding box center [1196, 45] width 11 height 18
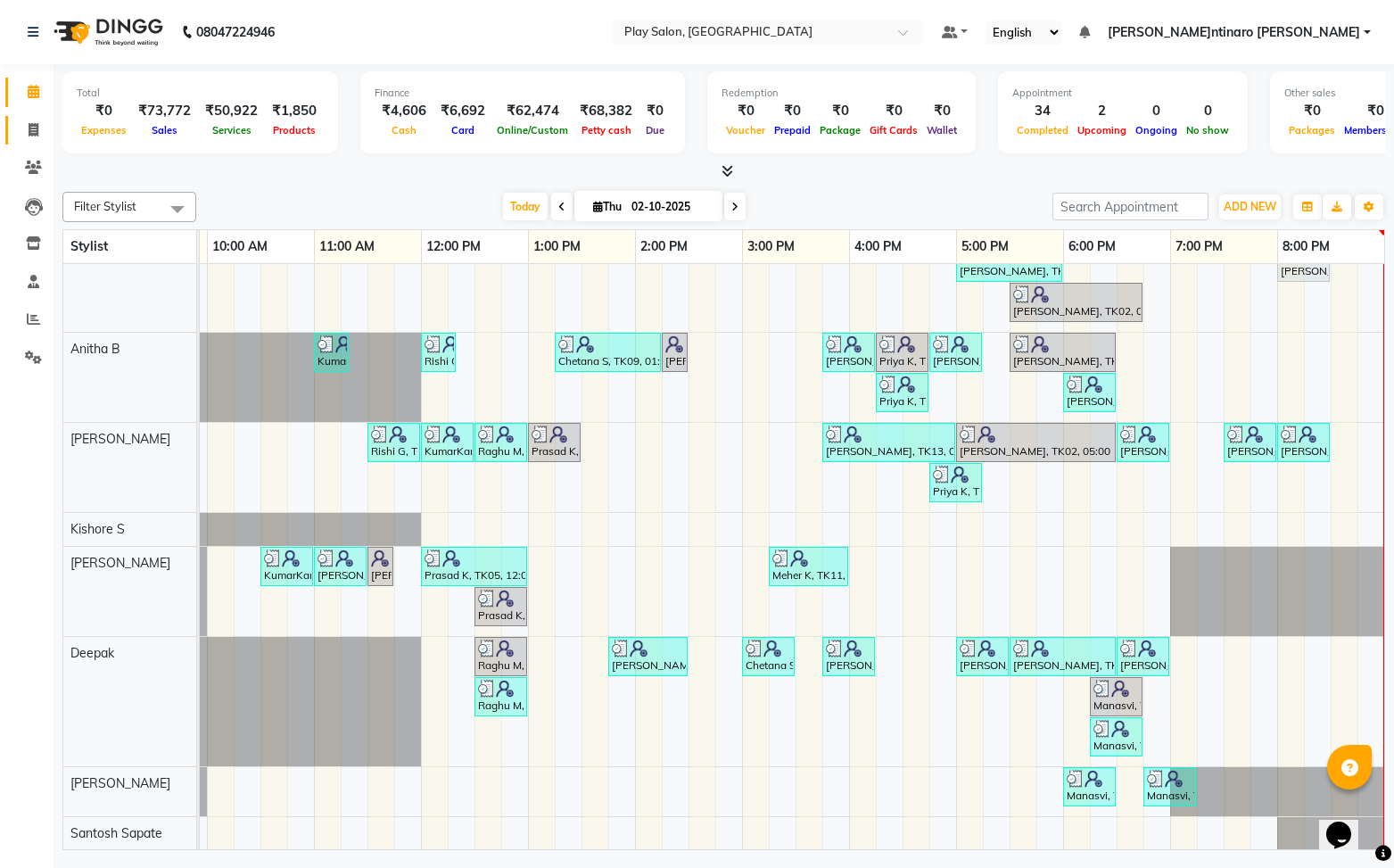
drag, startPoint x: 35, startPoint y: 129, endPoint x: 87, endPoint y: 119, distance: 53.0
click at [25, 120] on span at bounding box center [34, 130] width 31 height 21
select select "8961"
select select "service"
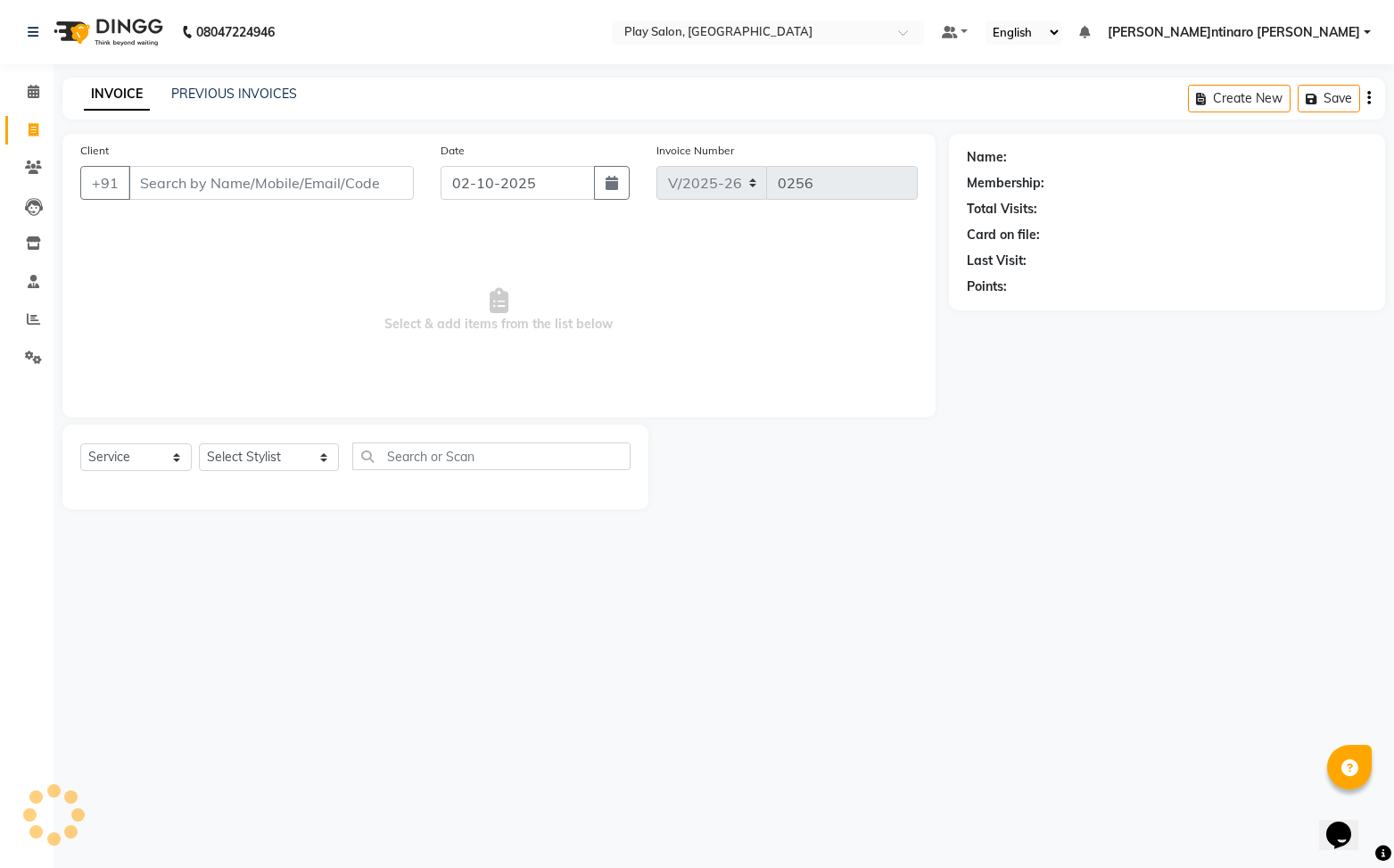
click at [220, 177] on input "Client" at bounding box center [271, 182] width 286 height 34
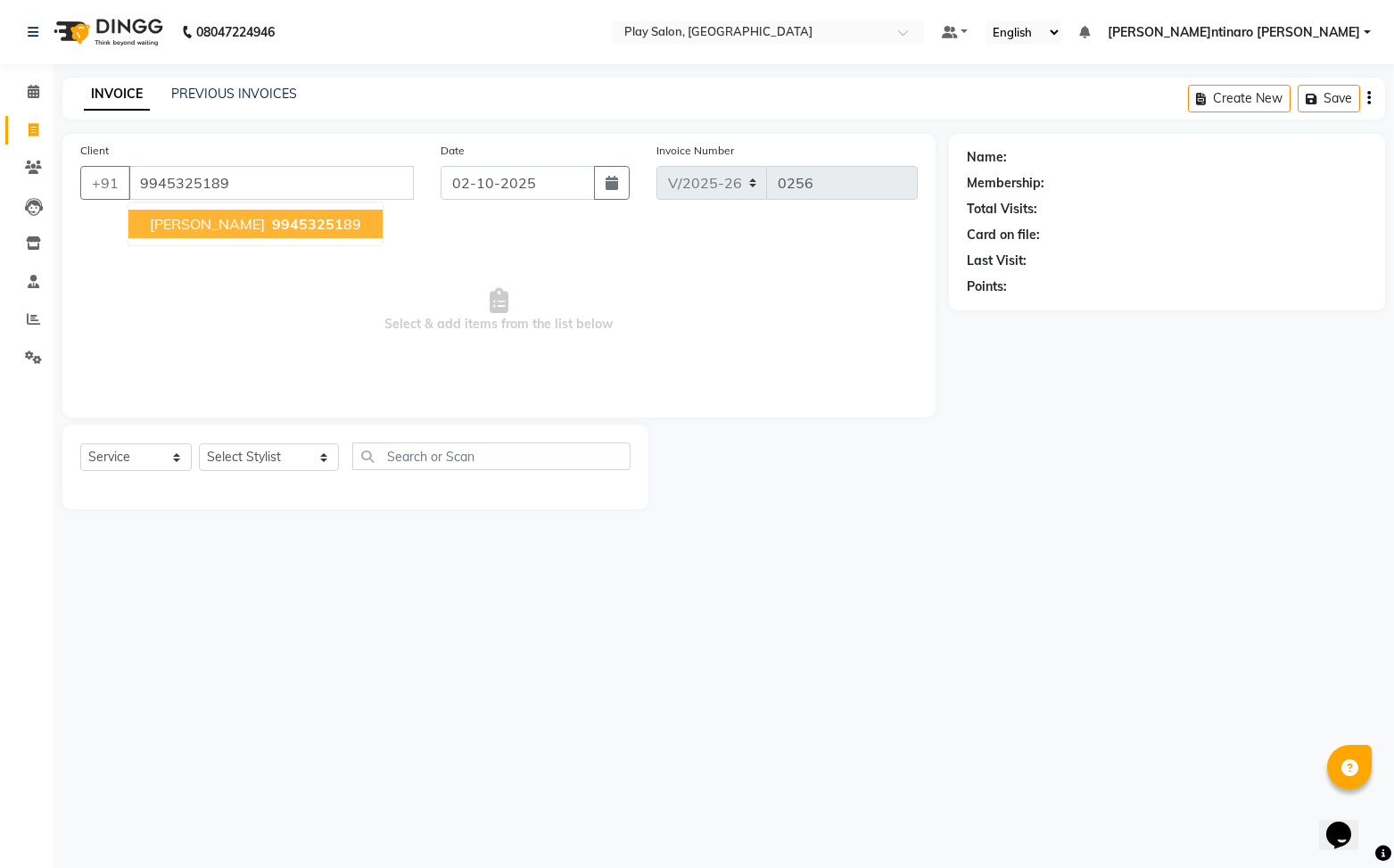
type input "9945325189"
click at [268, 222] on ngb-highlight "99453251 89" at bounding box center [315, 224] width 93 height 18
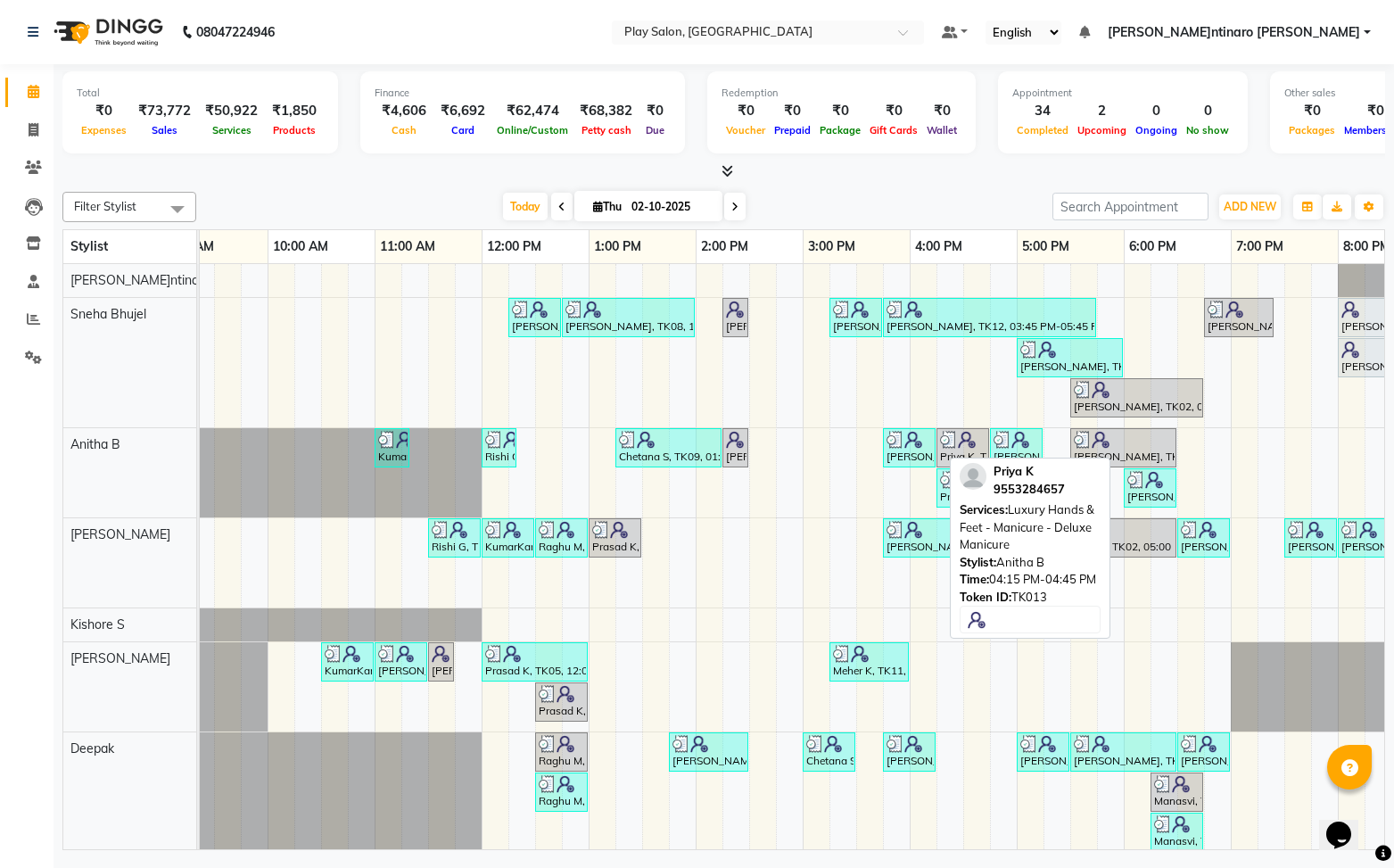
scroll to position [0, 207]
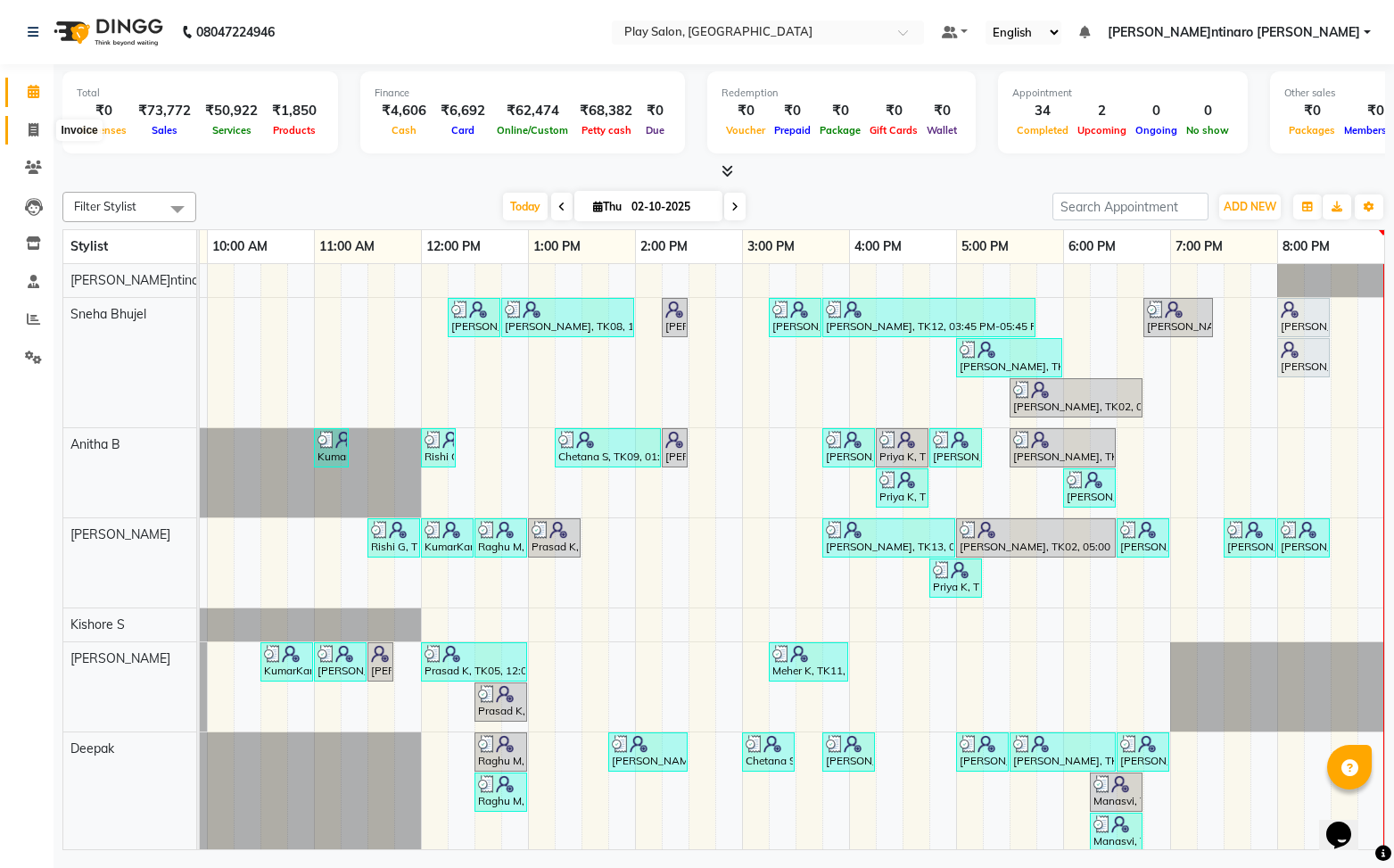
click at [36, 135] on icon at bounding box center [33, 129] width 10 height 14
select select "8961"
select select "service"
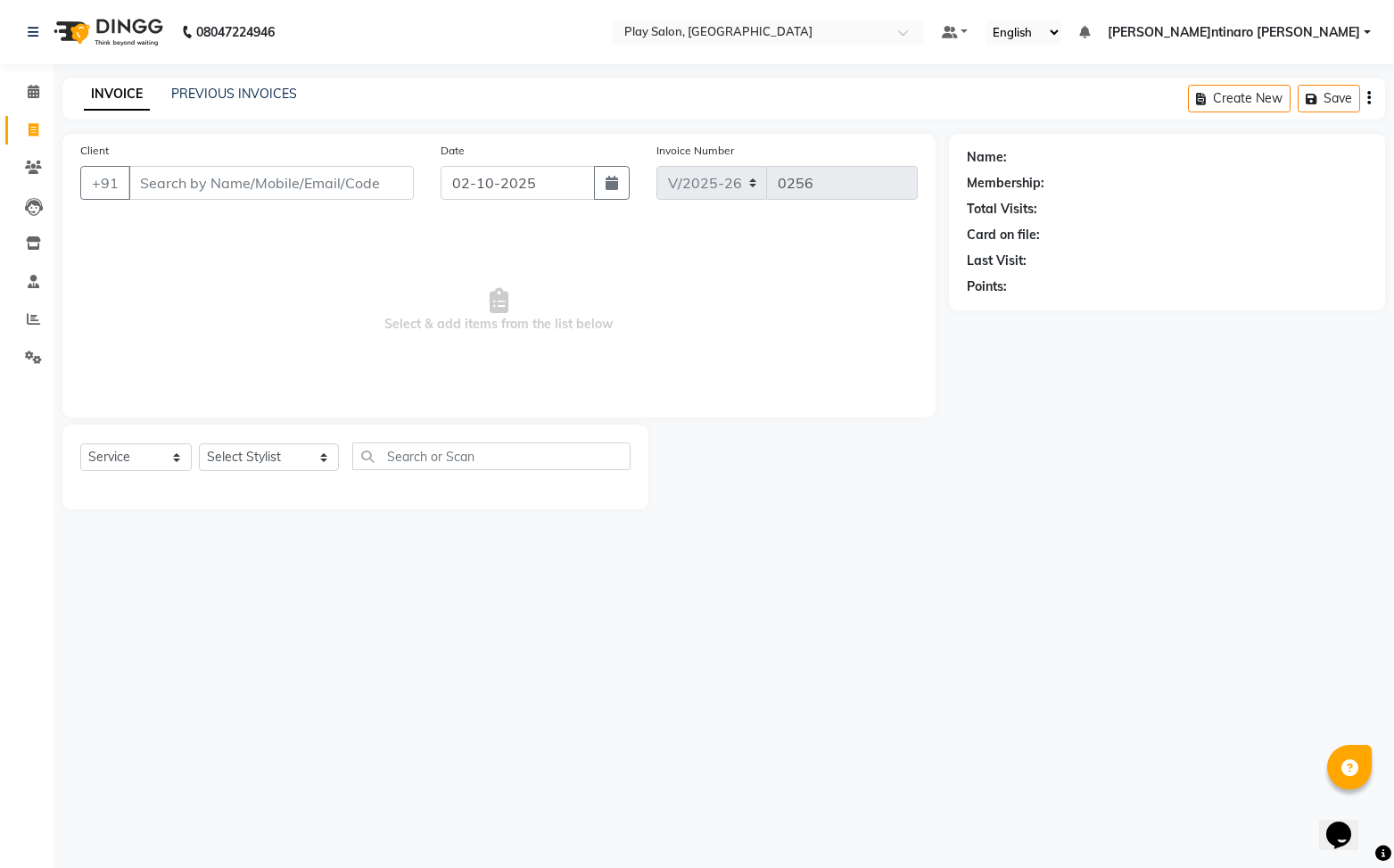
click at [356, 185] on input "Client" at bounding box center [271, 182] width 286 height 34
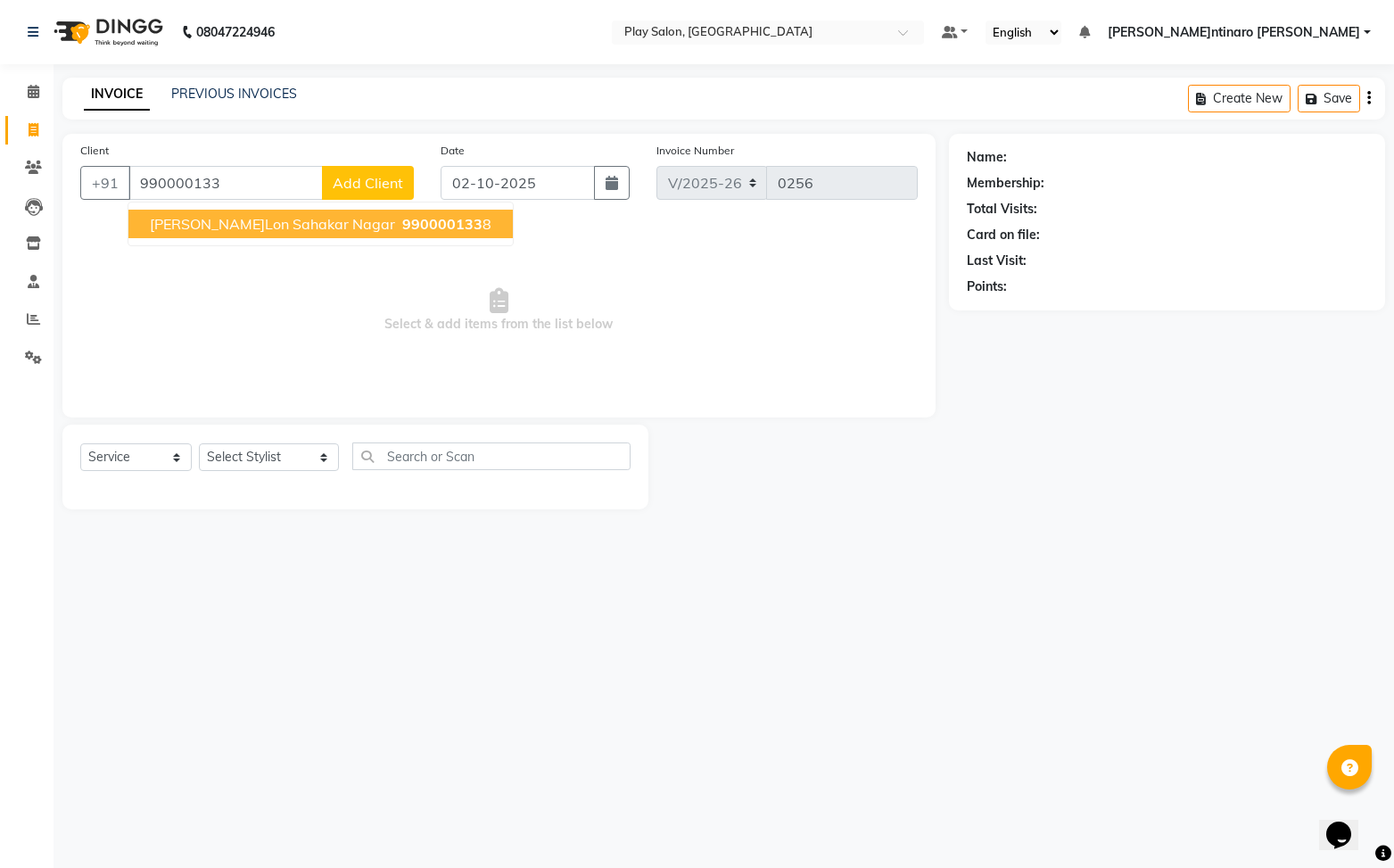
drag, startPoint x: 272, startPoint y: 227, endPoint x: 403, endPoint y: 229, distance: 131.0
click at [277, 226] on span "[PERSON_NAME]lon Sahakar Nagar" at bounding box center [273, 224] width 246 height 18
type input "9900001338"
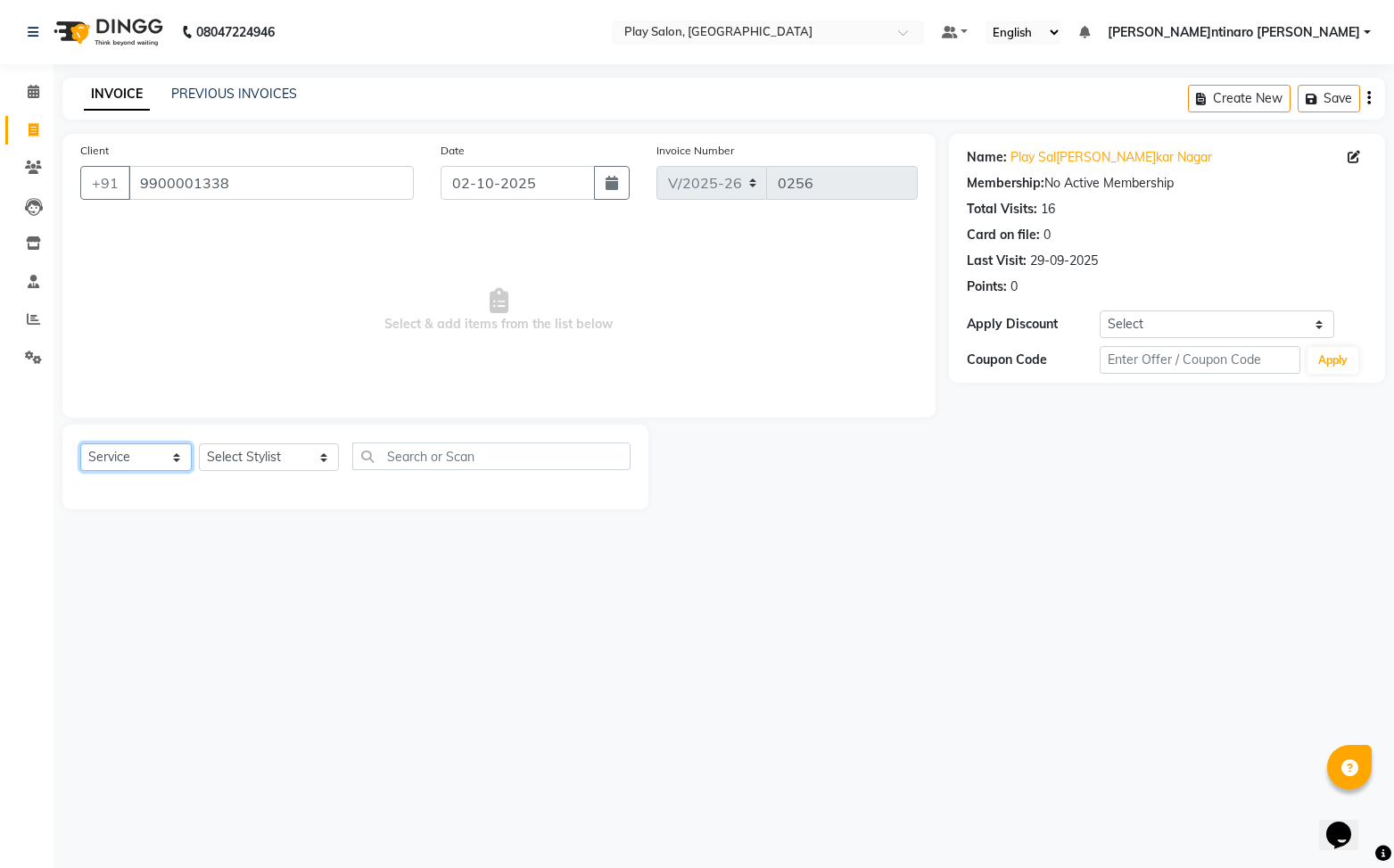
click at [118, 461] on select "Select Service Product Membership Package Voucher Prepaid Gift Card" at bounding box center [135, 457] width 112 height 27
select select "product"
click at [80, 444] on select "Select Service Product Membership Package Voucher Prepaid Gift Card" at bounding box center [135, 457] width 112 height 27
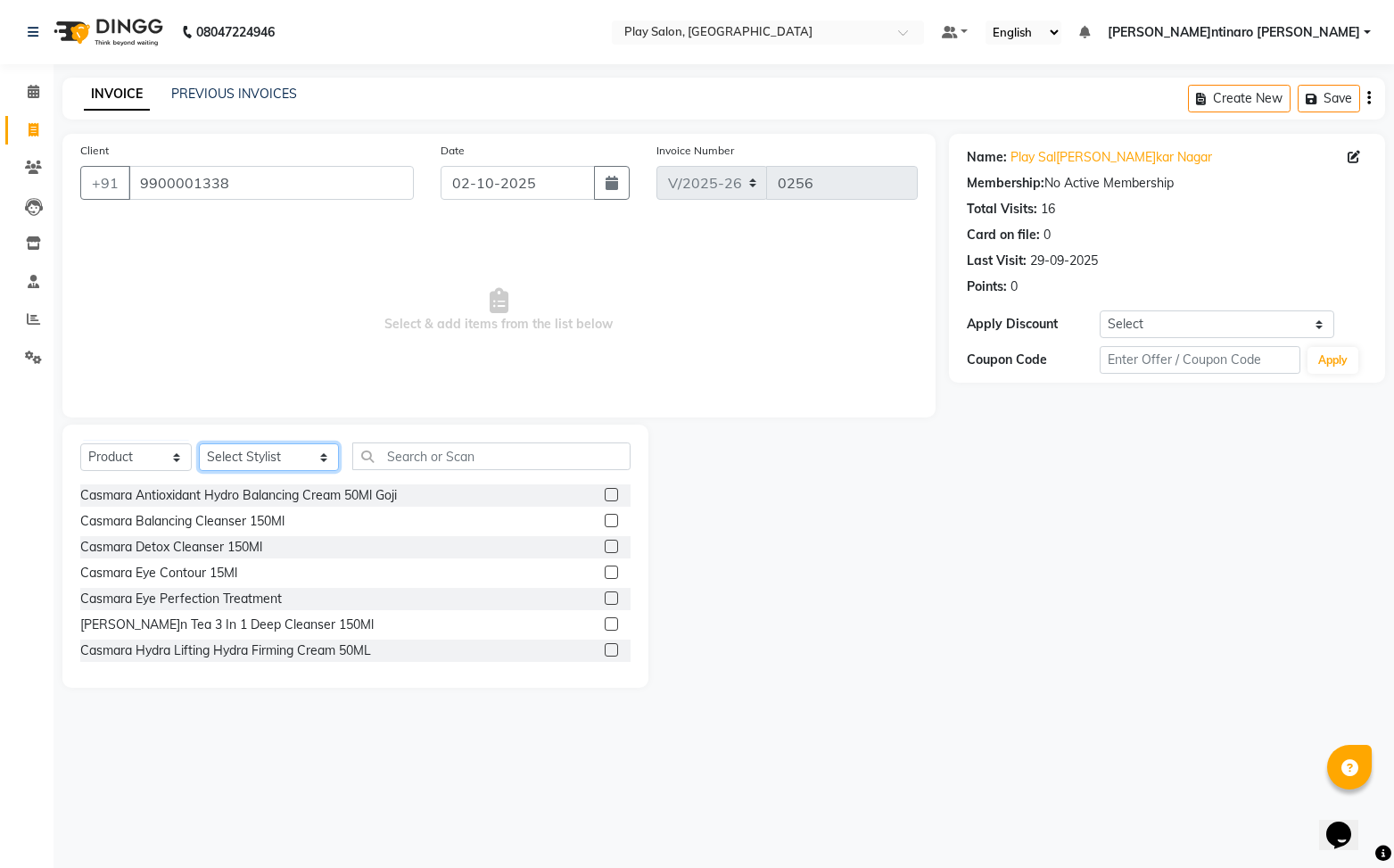
click at [250, 458] on select "Select St[PERSON_NAME]Anitha B [PERSON_NAME] [PERSON_NAME]T[PERSON_NAME]T[PERSO…" at bounding box center [269, 457] width 140 height 27
select select "91859"
click at [199, 444] on select "Select St[PERSON_NAME]Anitha B [PERSON_NAME] [PERSON_NAME]T[PERSON_NAME]T[PERSO…" at bounding box center [269, 457] width 140 height 27
click at [406, 461] on input "text" at bounding box center [492, 456] width 279 height 27
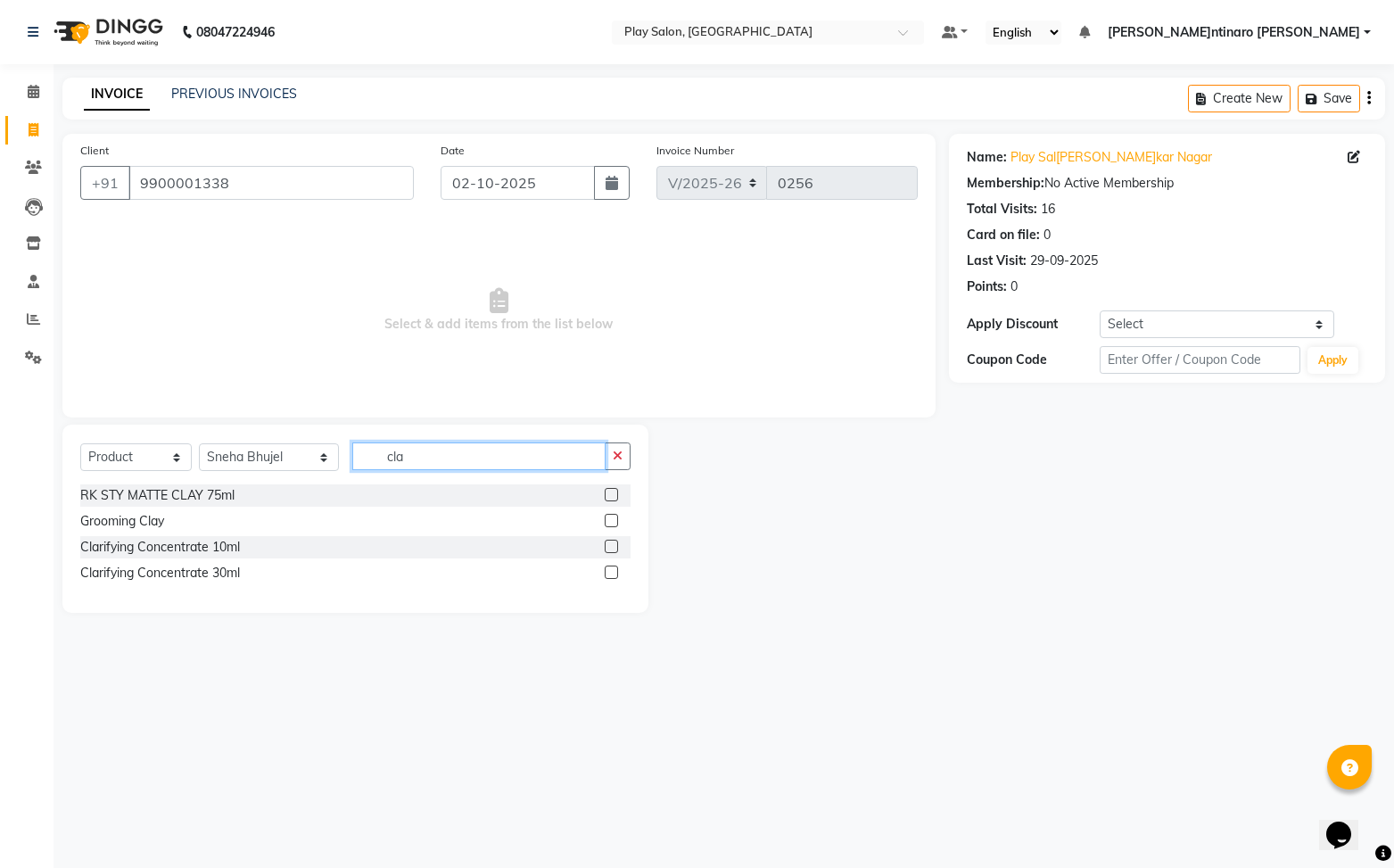
type input "cla"
click at [611, 548] on label at bounding box center [611, 546] width 14 height 14
click at [611, 548] on input "checkbox" at bounding box center [610, 546] width 12 height 12
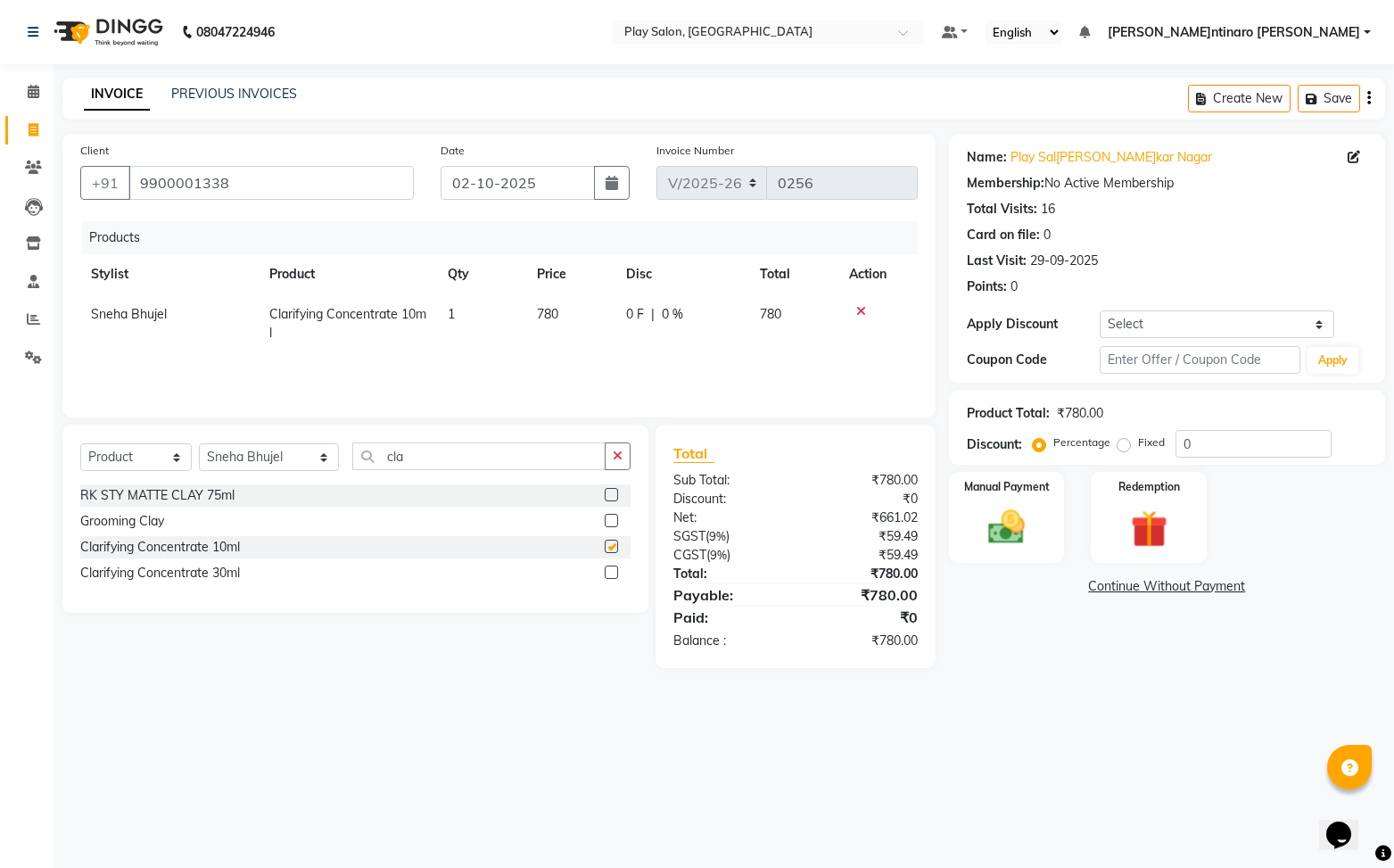
checkbox input "false"
click at [1038, 551] on div "Manual Payment" at bounding box center [1007, 517] width 120 height 95
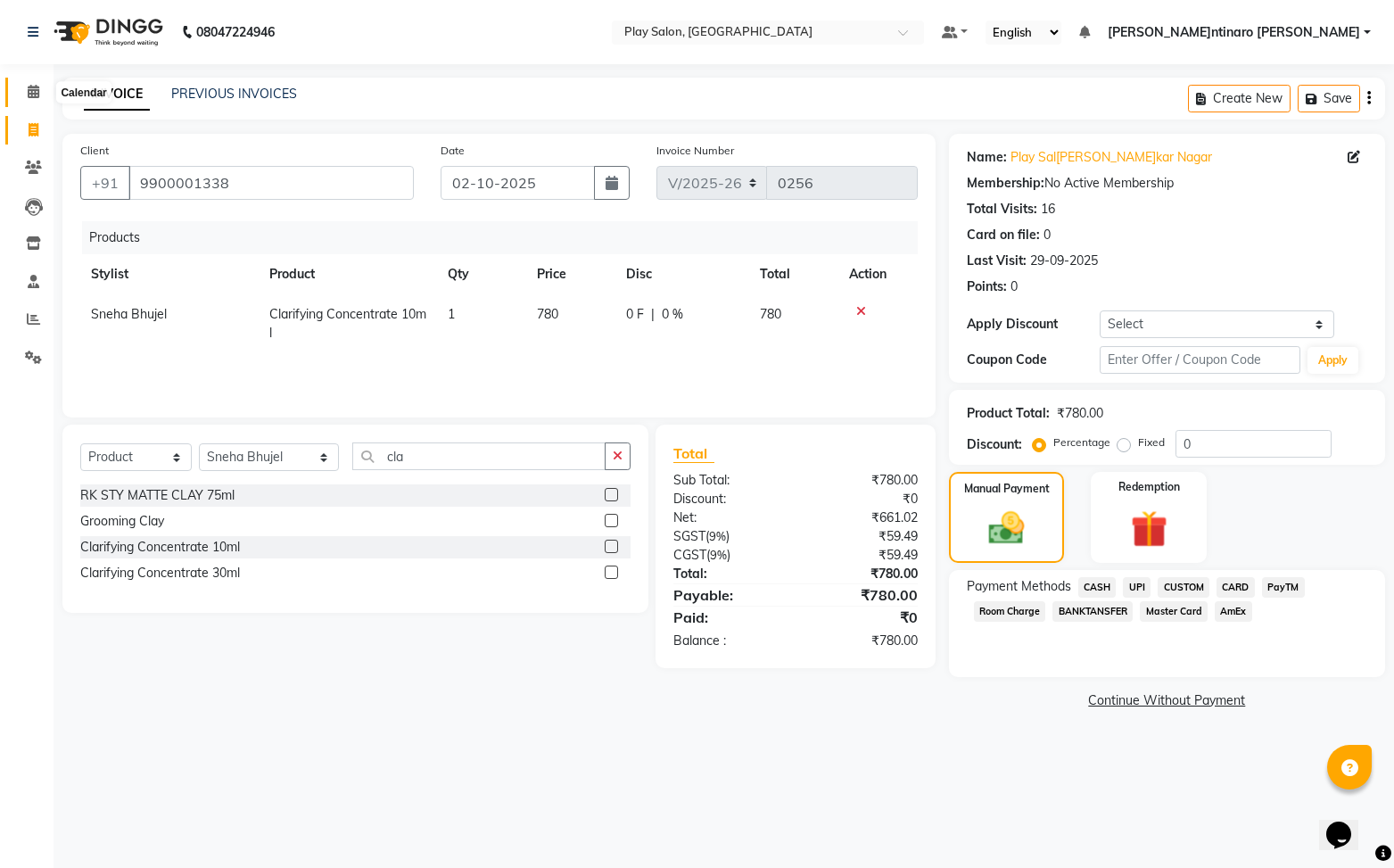
click at [29, 93] on icon at bounding box center [33, 91] width 12 height 14
drag, startPoint x: 1140, startPoint y: 584, endPoint x: 1130, endPoint y: 579, distance: 11.2
click at [1139, 584] on span "UPI" at bounding box center [1137, 587] width 27 height 21
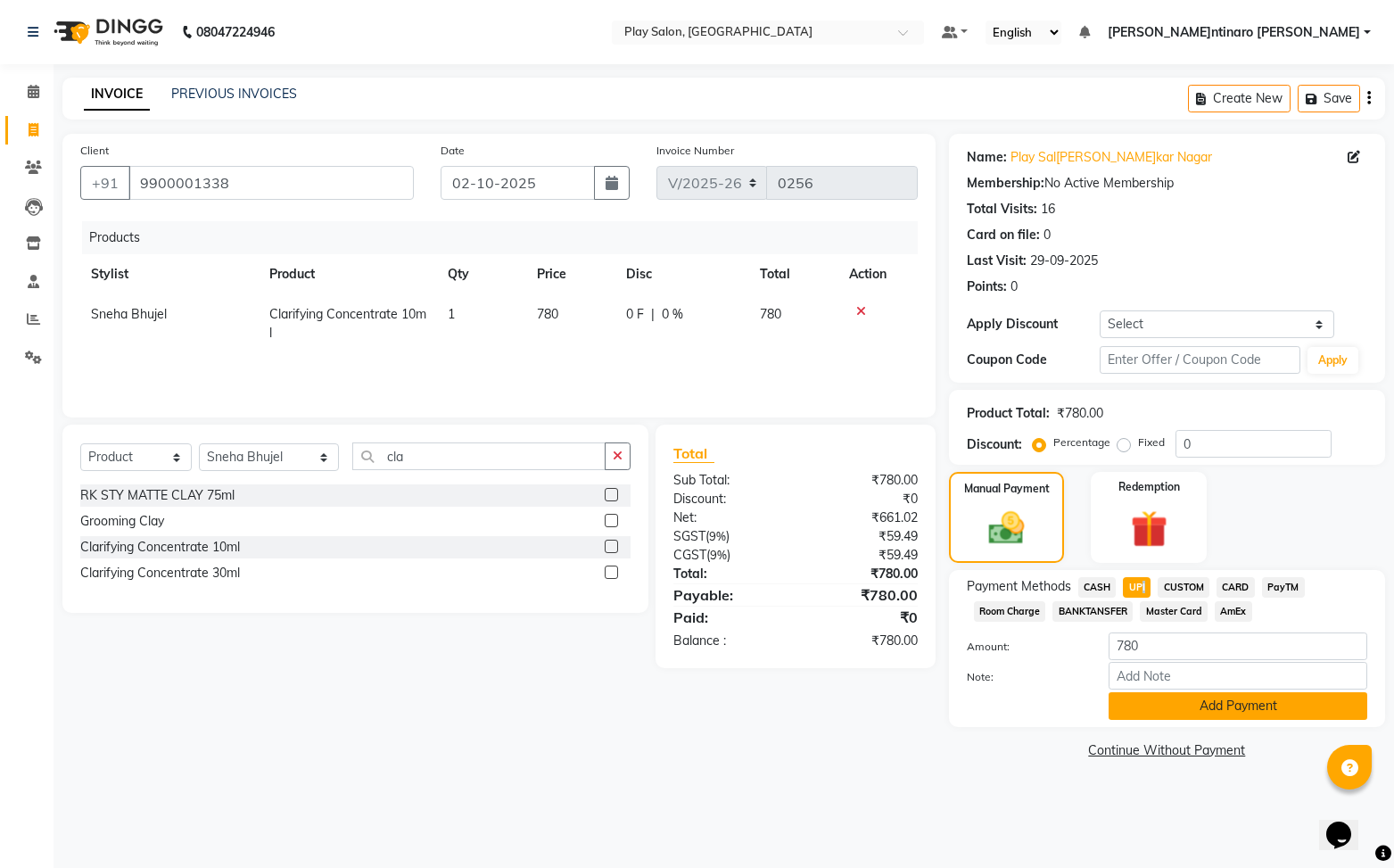
click at [1208, 706] on button "Add Payment" at bounding box center [1238, 705] width 259 height 27
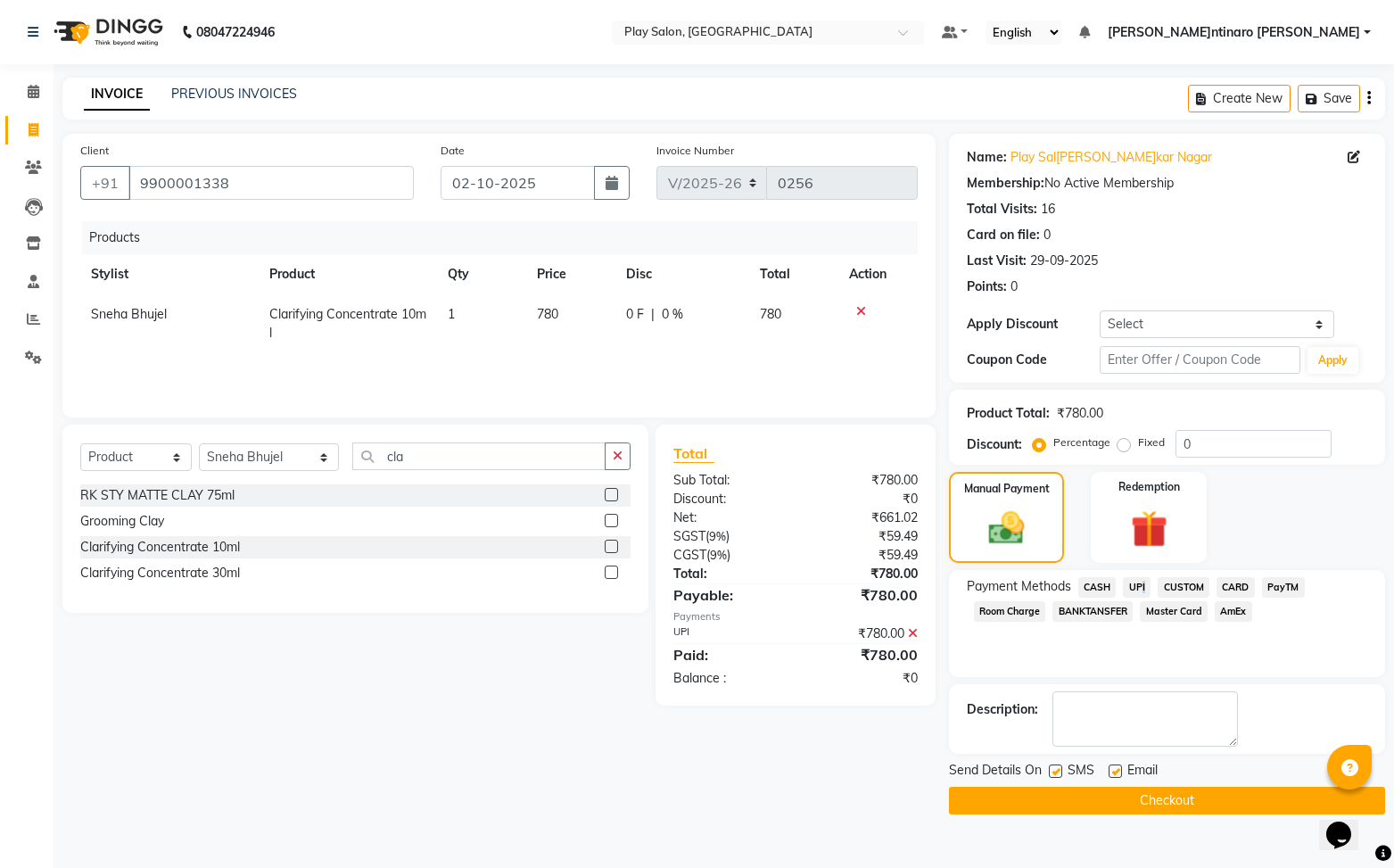
click at [1191, 800] on button "Checkout" at bounding box center [1168, 800] width 436 height 27
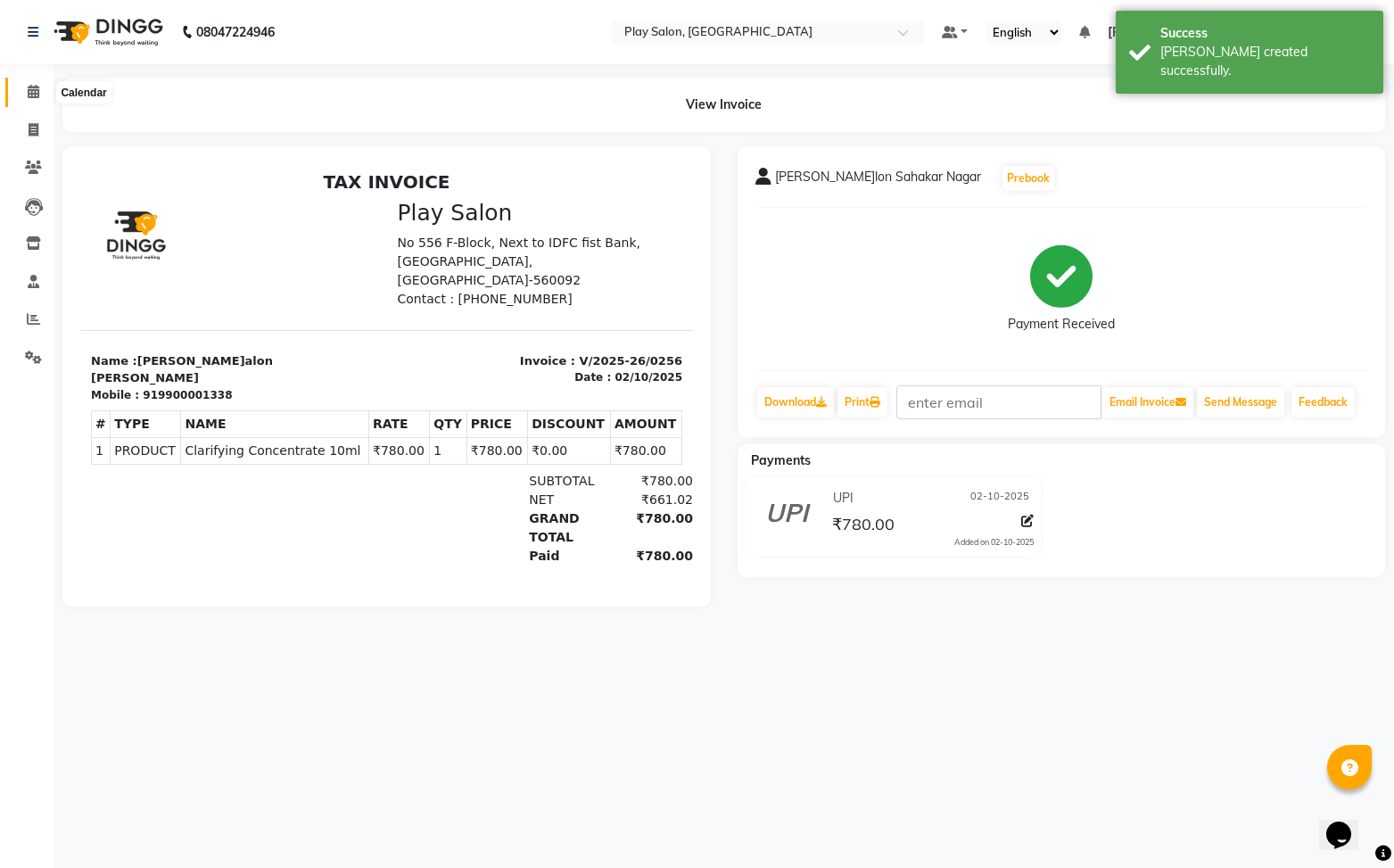
drag, startPoint x: 36, startPoint y: 94, endPoint x: 65, endPoint y: 105, distance: 31.0
click at [35, 94] on icon at bounding box center [33, 91] width 12 height 14
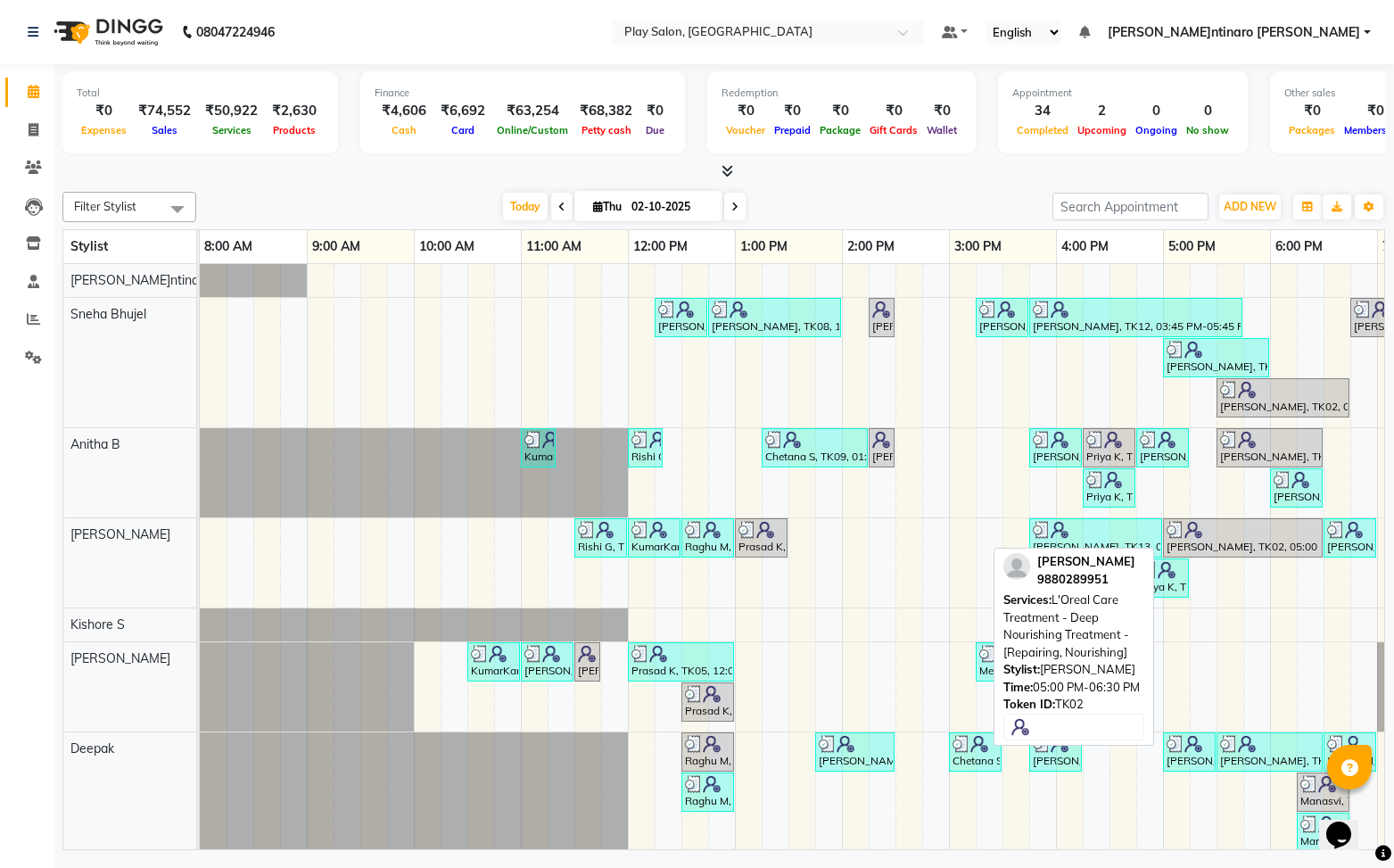
click at [1256, 541] on div "[PERSON_NAME], TK02, 05:00 PM-06:30 PM, L'Oreal Care Treatment - Deep Nourishin…" at bounding box center [1243, 537] width 156 height 34
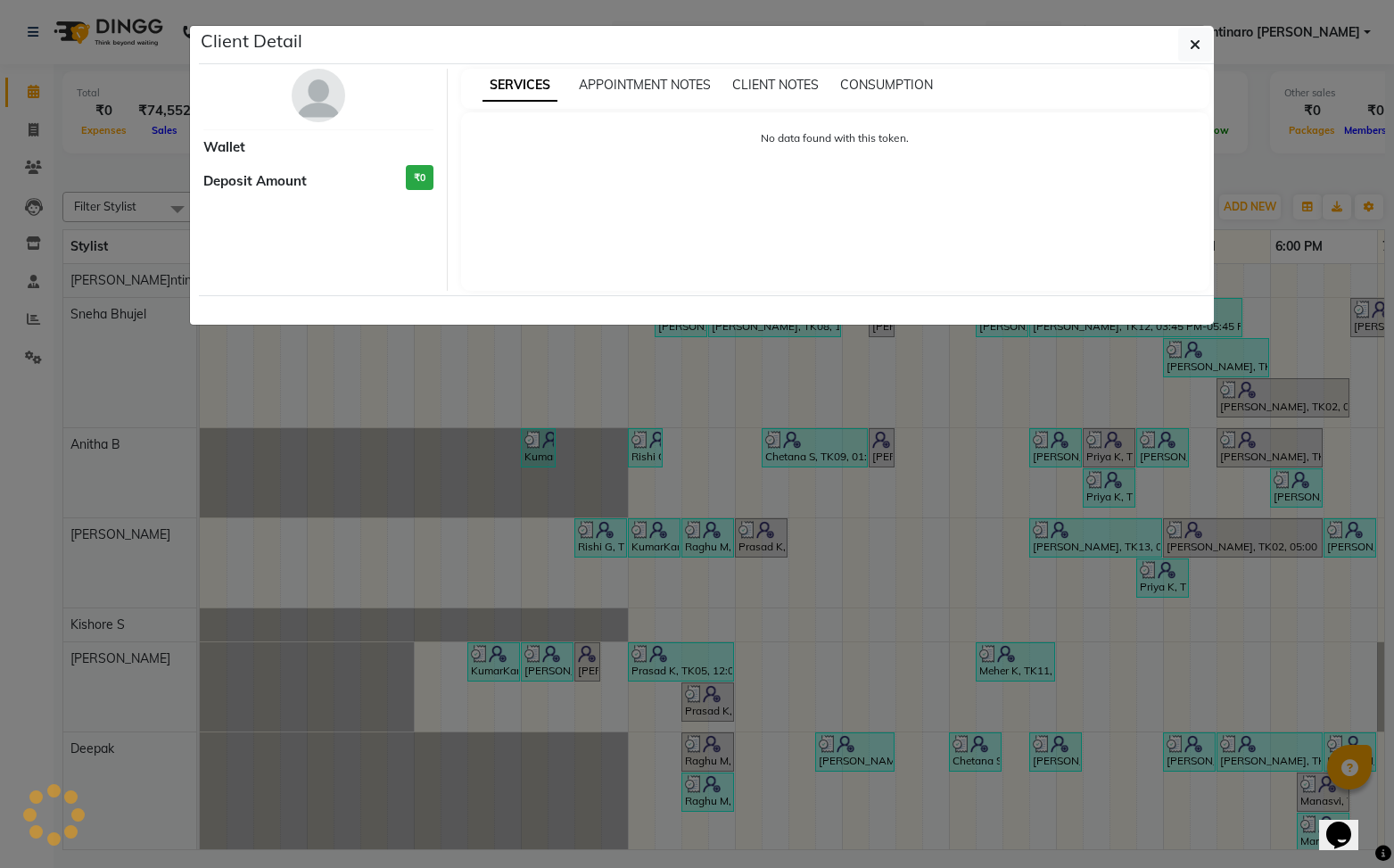
select select "3"
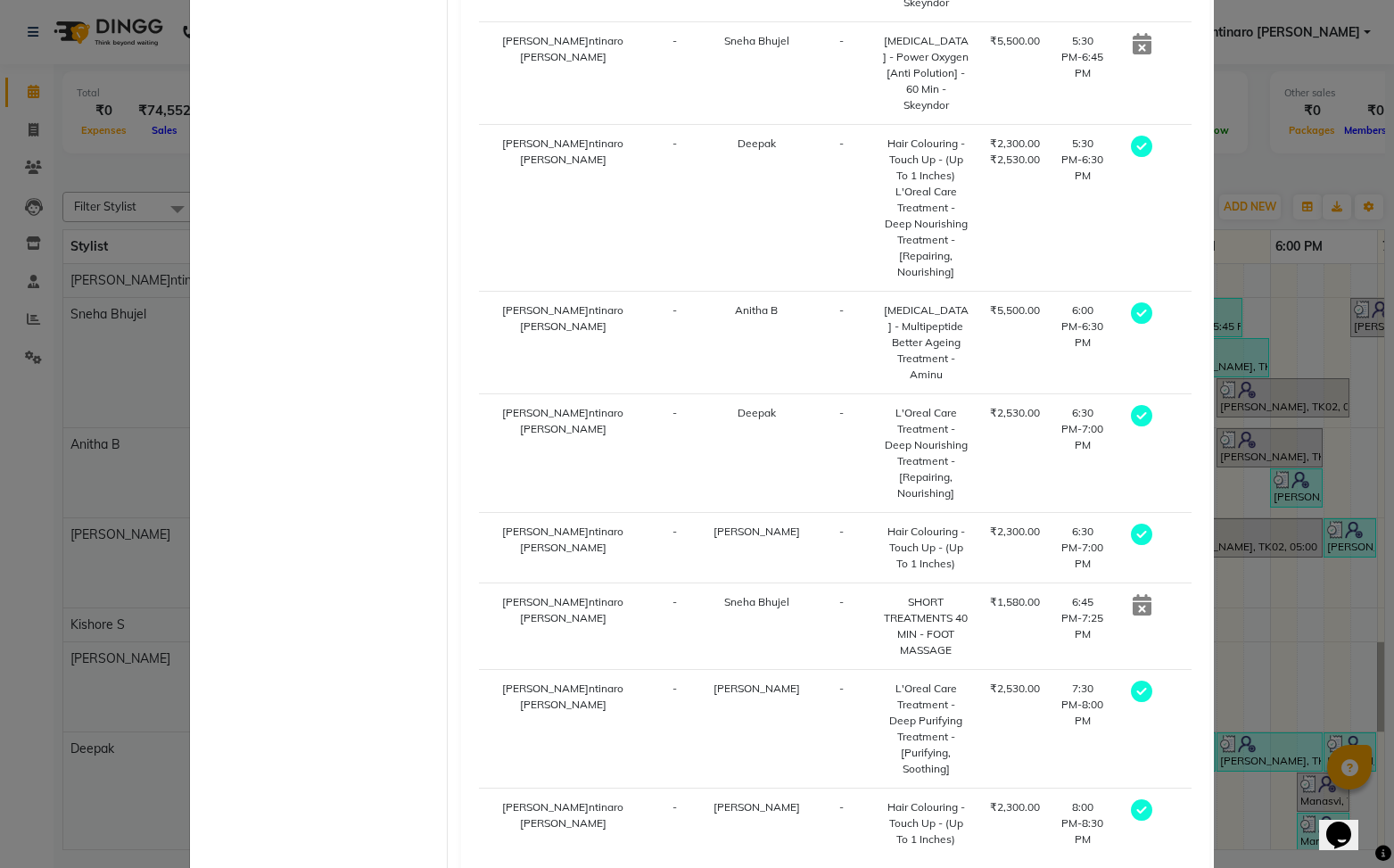
scroll to position [738, 0]
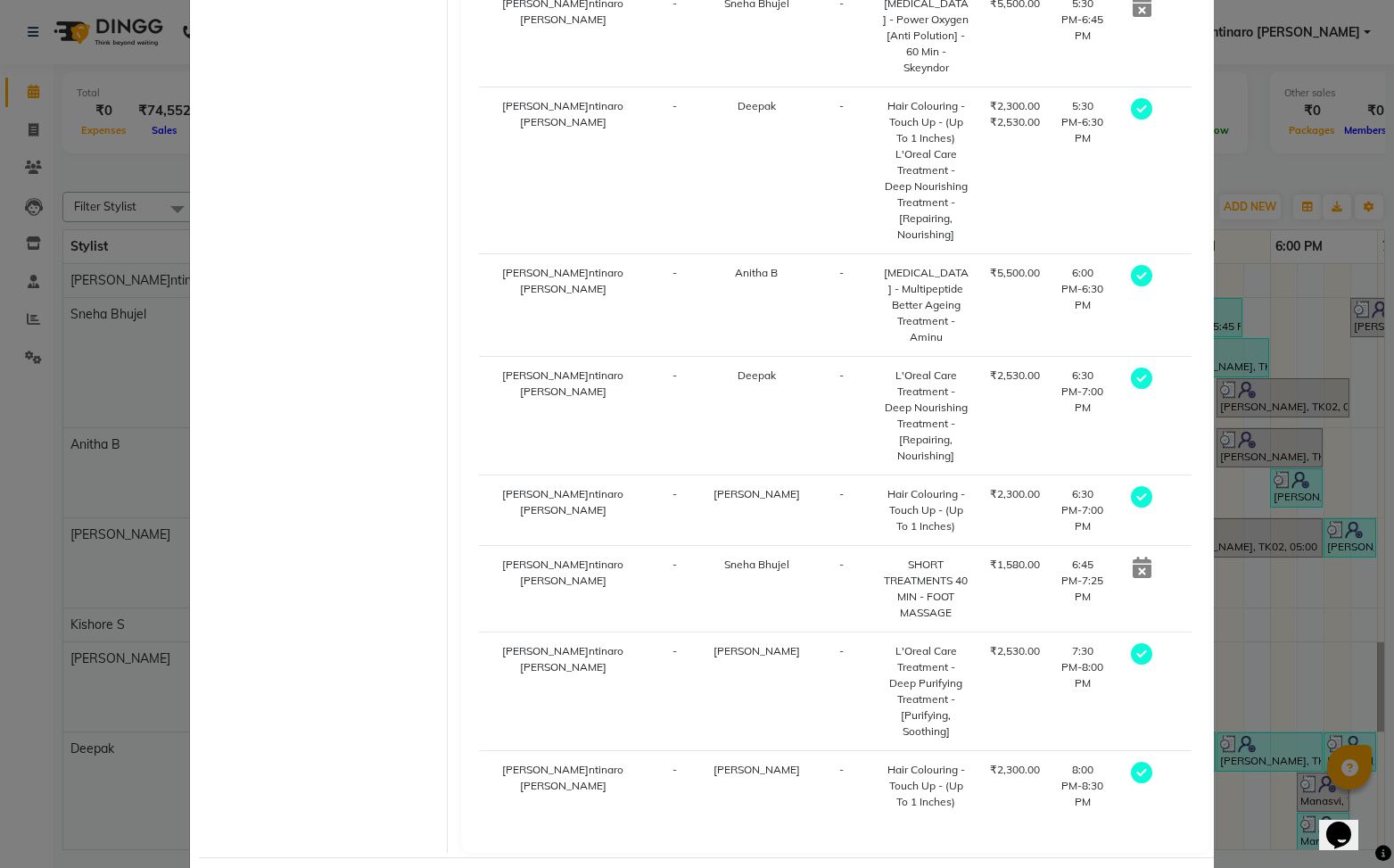
drag, startPoint x: 699, startPoint y: 805, endPoint x: 710, endPoint y: 779, distance: 28.2
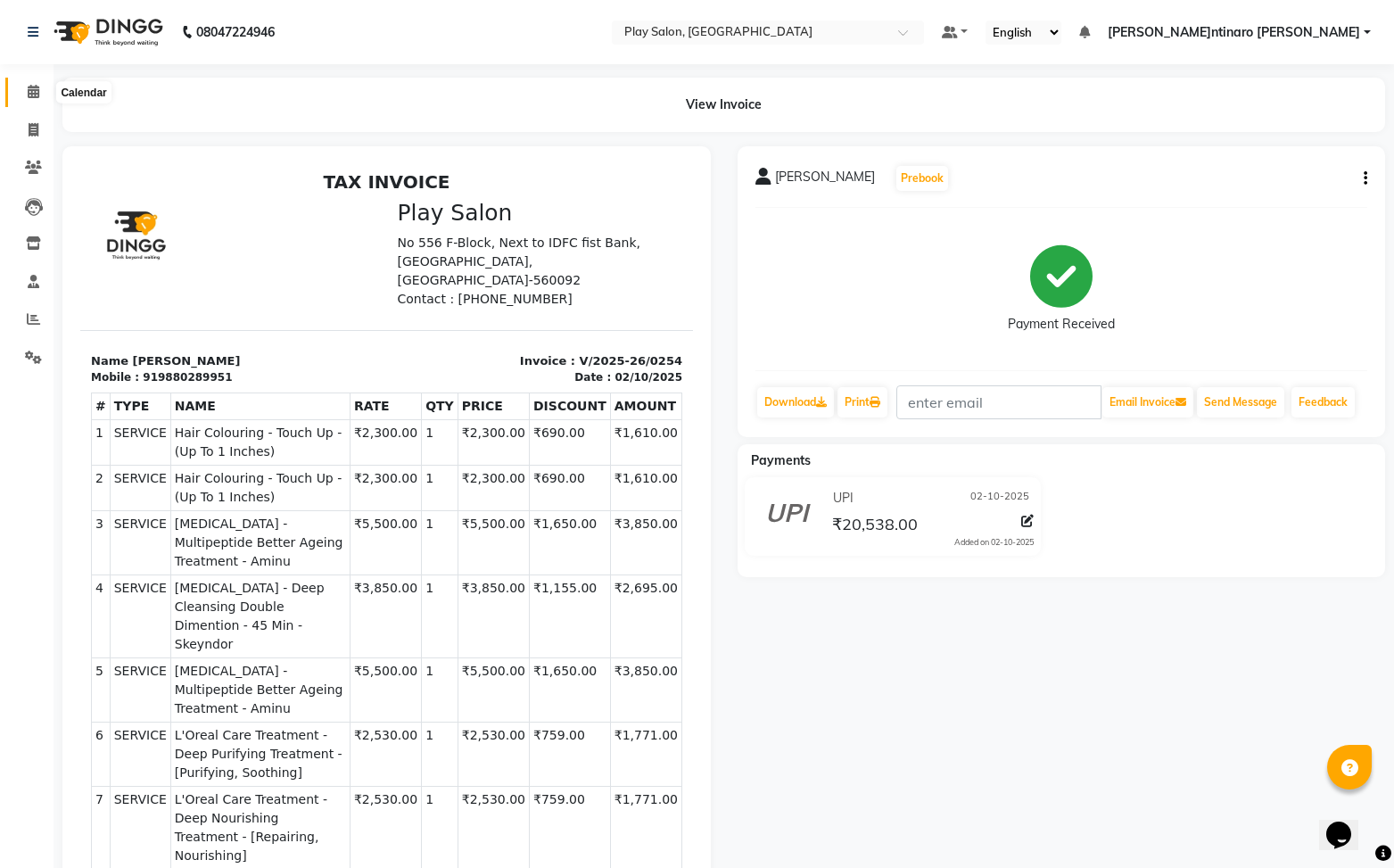
click at [30, 89] on icon at bounding box center [33, 91] width 12 height 14
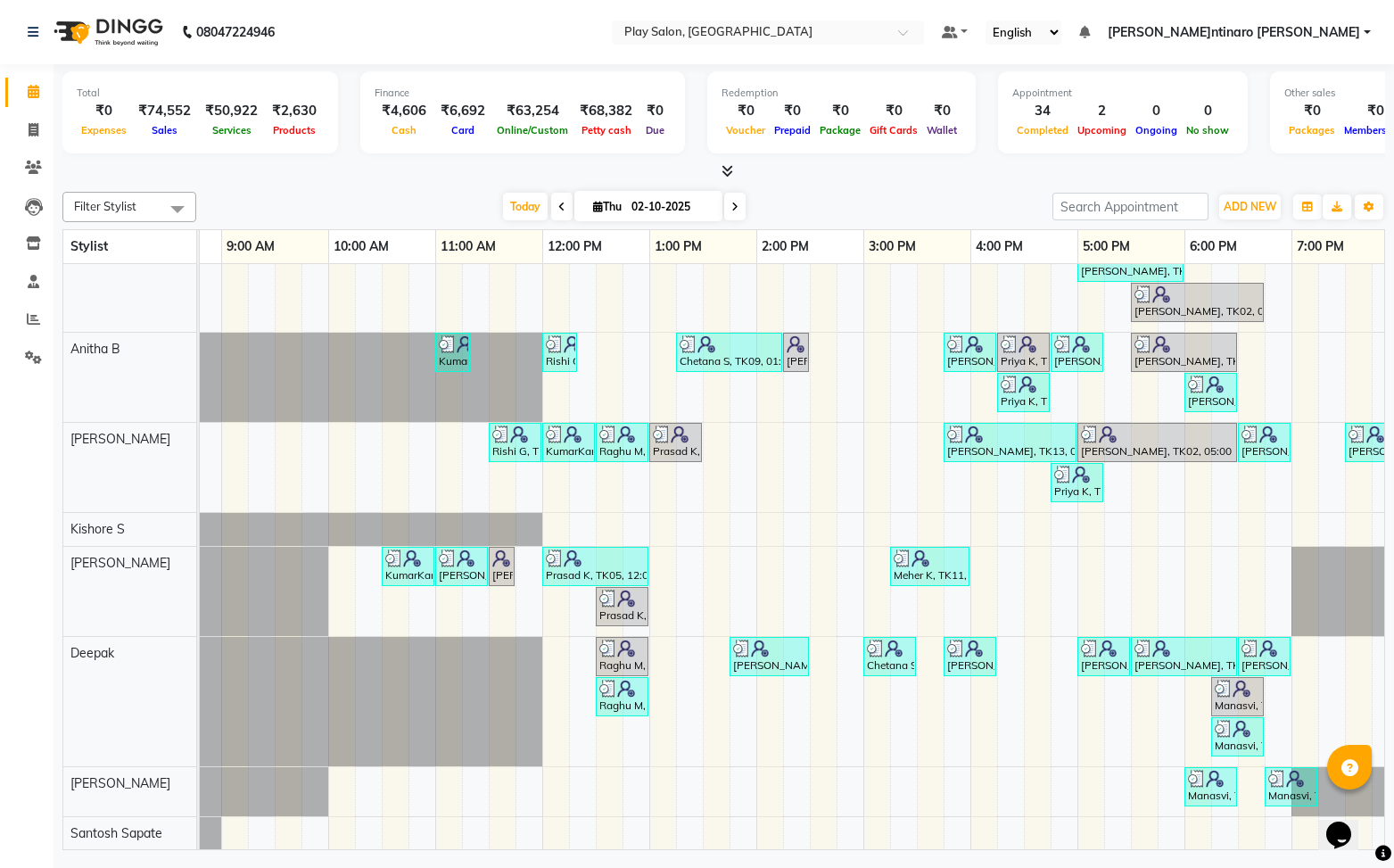
scroll to position [0, 207]
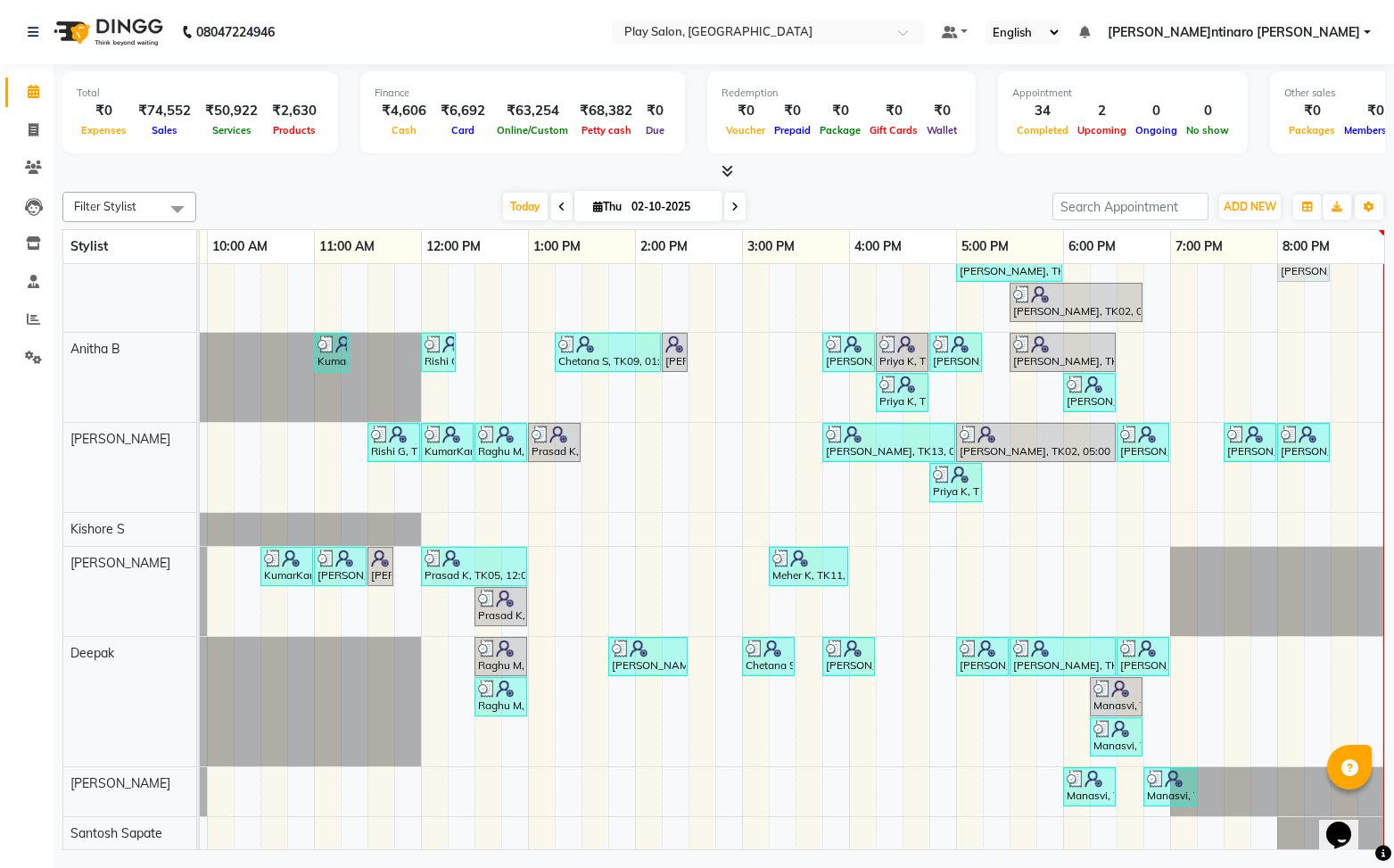
click at [1211, 661] on div "[PERSON_NAME]garwal, TK08, 12:15 PM-12:45 PM, [MEDICAL_DATA] - Hydrating And No…" at bounding box center [688, 509] width 1391 height 682
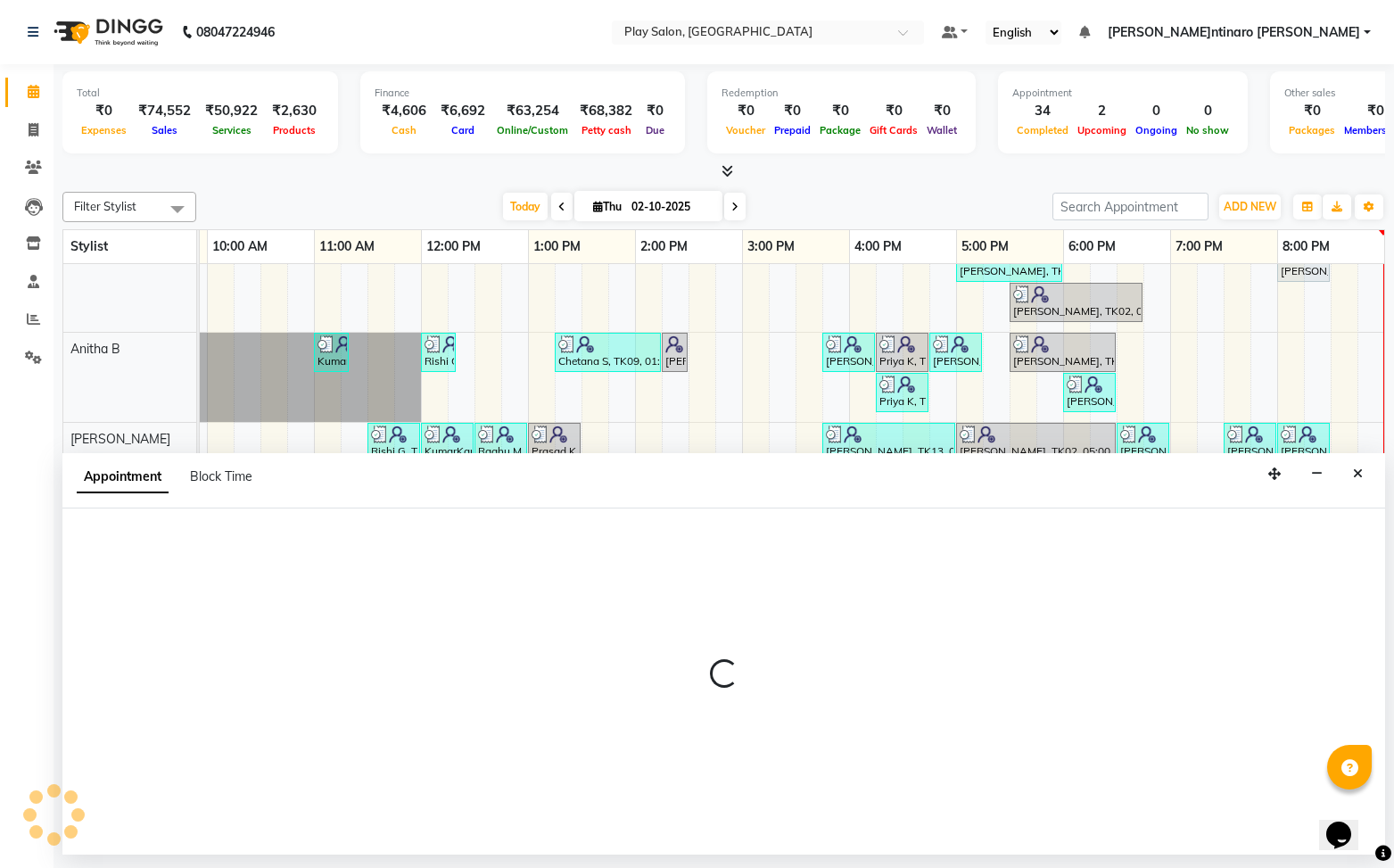
select select "91864"
select select "1155"
select select "tentative"
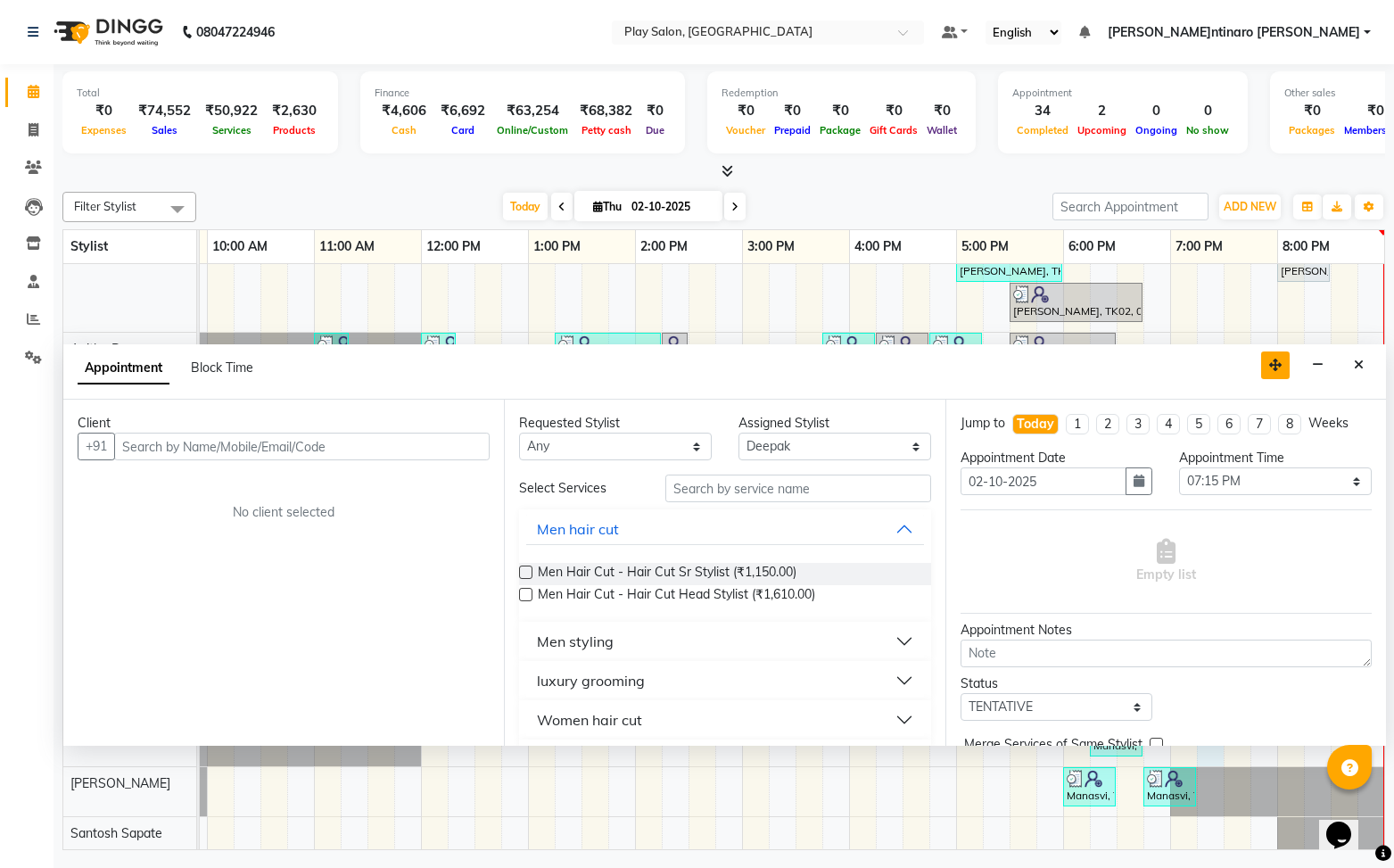
drag, startPoint x: 1278, startPoint y: 478, endPoint x: 1277, endPoint y: 370, distance: 108.0
click at [1277, 369] on icon "button" at bounding box center [1276, 364] width 13 height 13
click at [290, 445] on input "text" at bounding box center [300, 446] width 376 height 27
click at [1355, 367] on icon "Close" at bounding box center [1357, 364] width 10 height 13
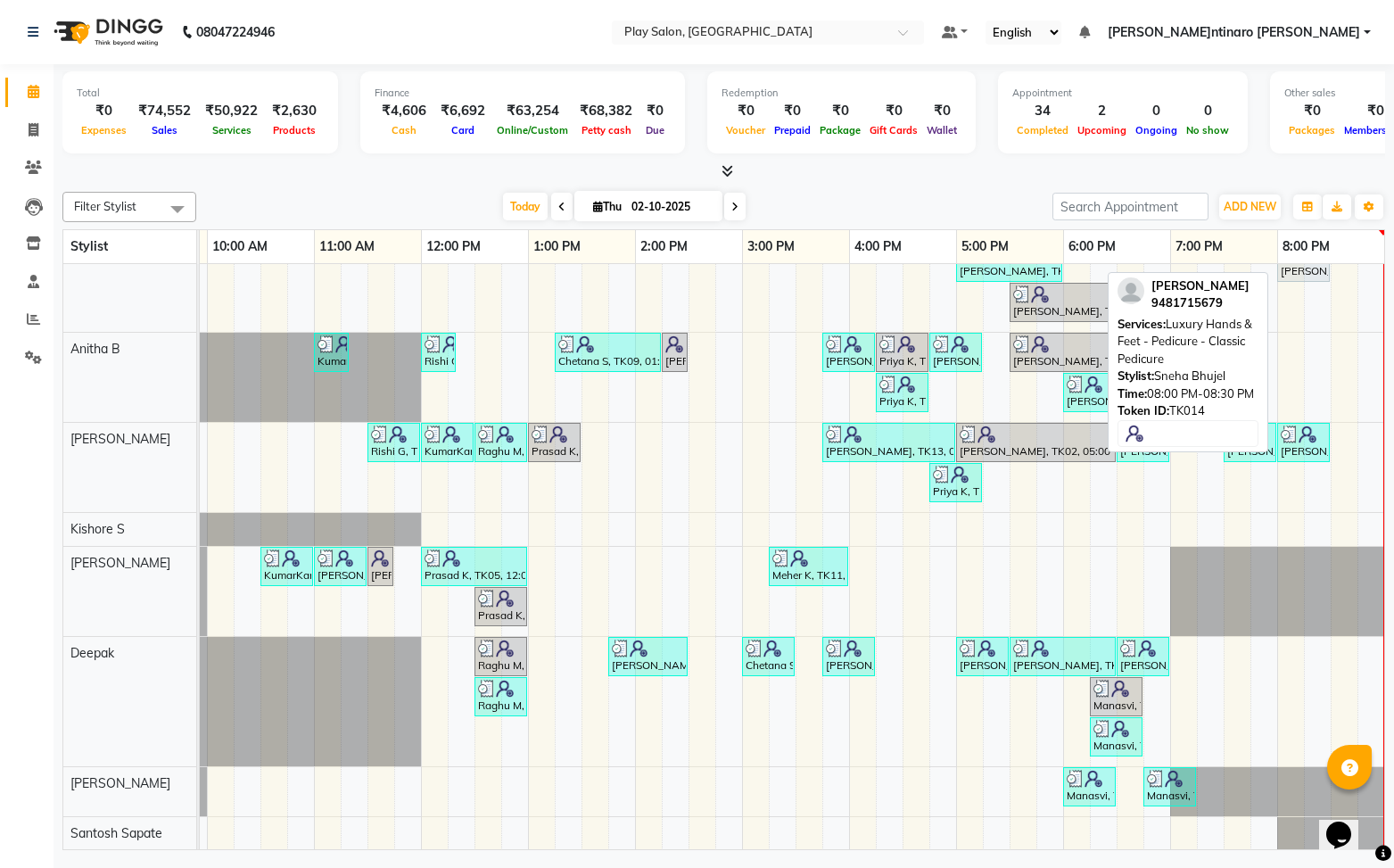
click at [1309, 274] on div "[PERSON_NAME], TK14, 08:00 PM-08:30 PM, Luxury Hands & Feet - Pedicure - Classi…" at bounding box center [1304, 262] width 49 height 34
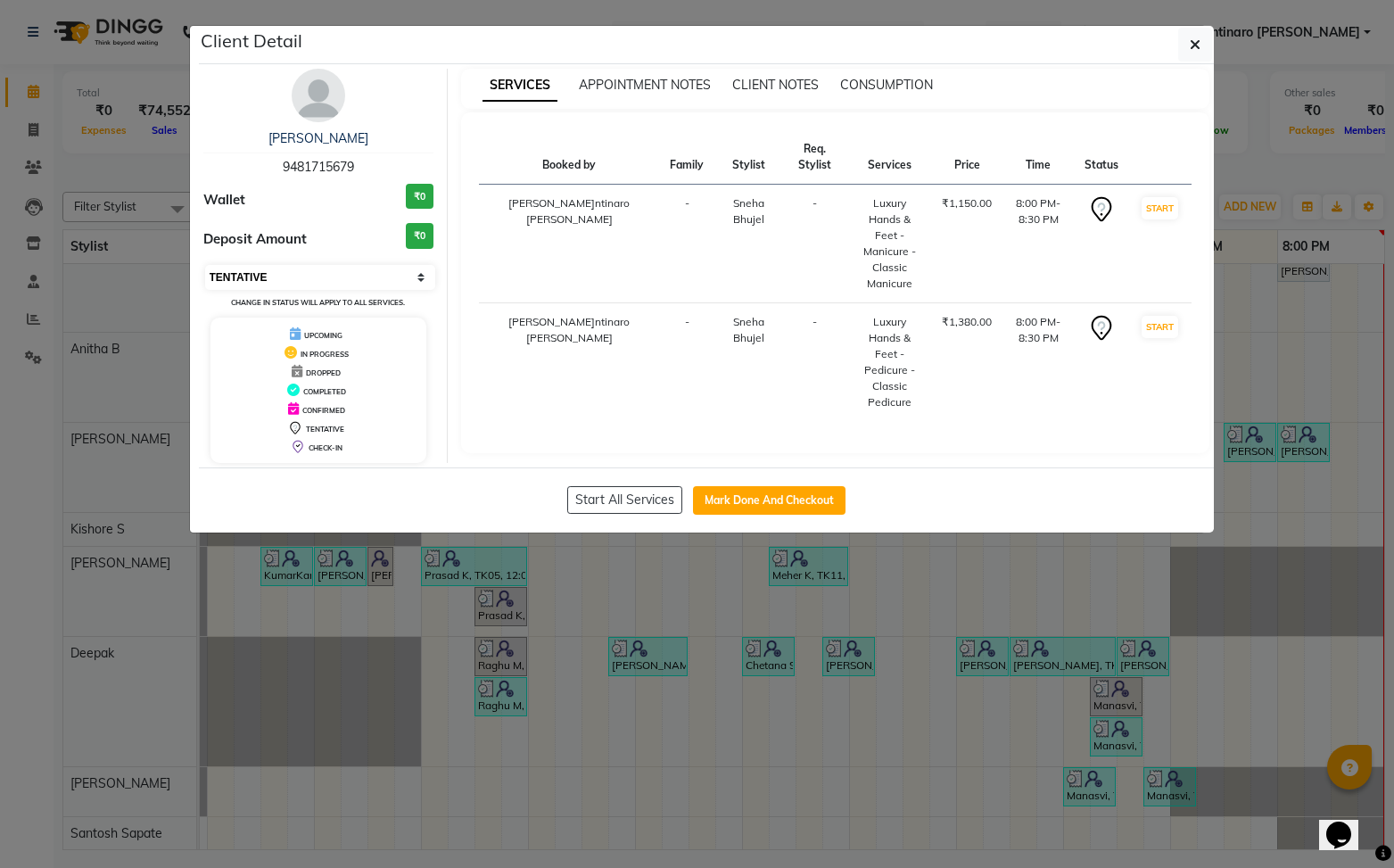
click at [317, 284] on select "Select IN SERVICE CONFIRMED TENTATIVE CHECK IN MARK DONE DROPPED UPCOMING" at bounding box center [321, 276] width 231 height 25
select select "5"
click at [206, 264] on select "Select IN SERVICE CONFIRMED TENTATIVE CHECK IN MARK DONE DROPPED UPCOMING" at bounding box center [321, 276] width 231 height 25
drag, startPoint x: 769, startPoint y: 495, endPoint x: 948, endPoint y: 412, distance: 197.3
click at [769, 490] on button "Mark Done And Checkout" at bounding box center [769, 500] width 153 height 28
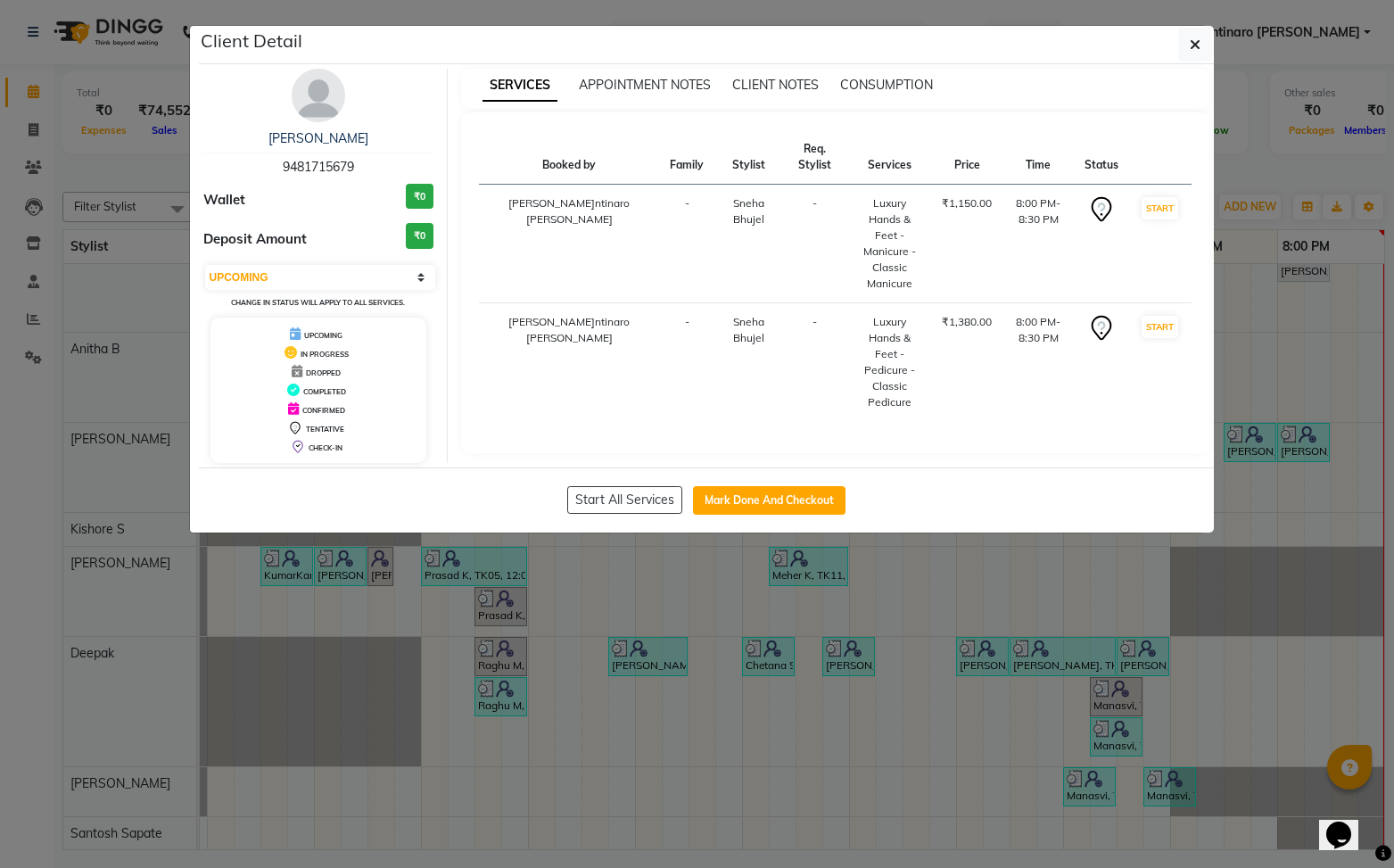
select select "service"
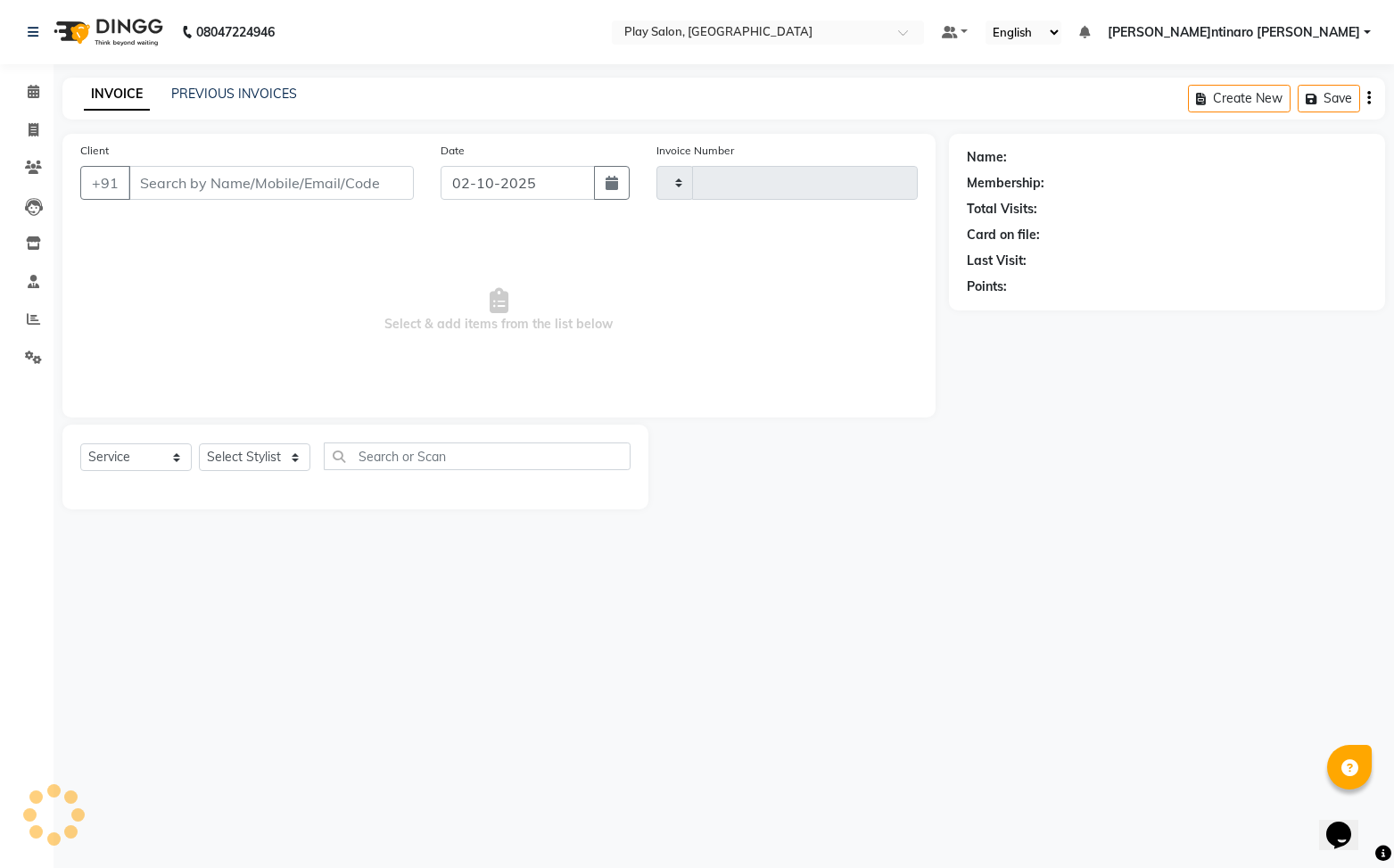
type input "0257"
select select "3"
select select "8961"
type input "9481715679"
select select "91859"
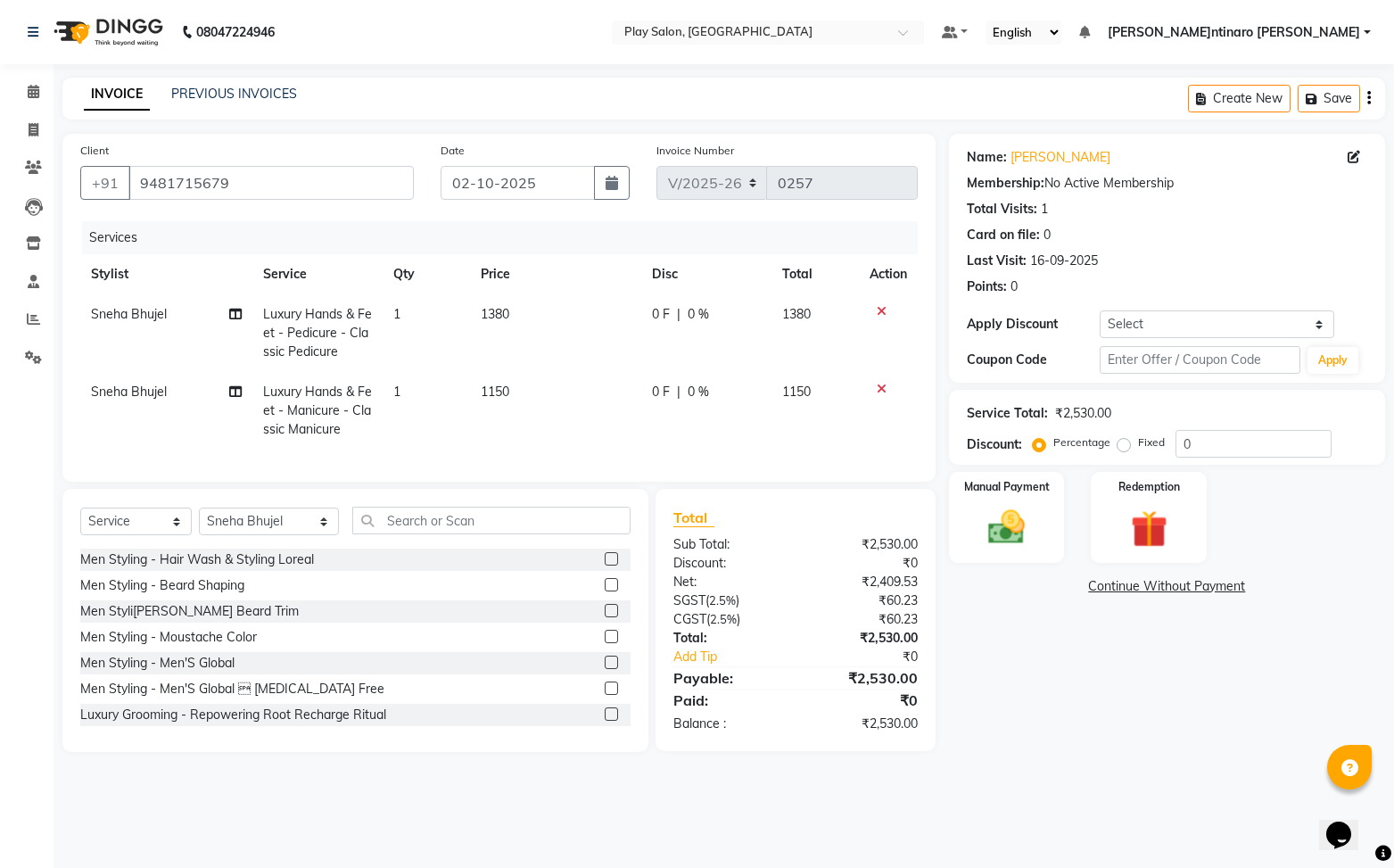
click at [314, 329] on span "Luxury Hands & Feet - Pedicure - Classic Pedicure" at bounding box center [317, 332] width 109 height 54
select select "91859"
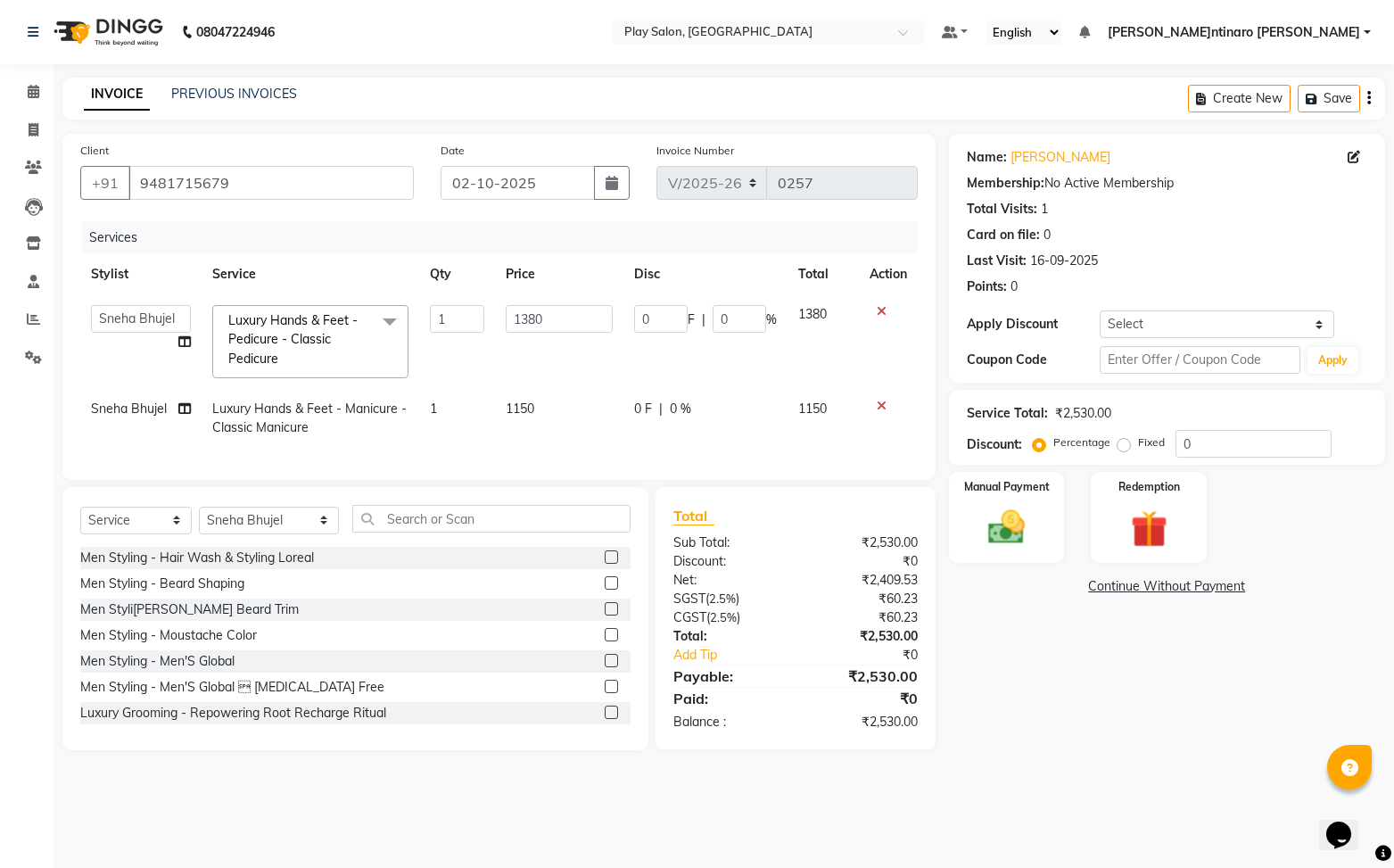
click at [383, 324] on span at bounding box center [389, 322] width 35 height 34
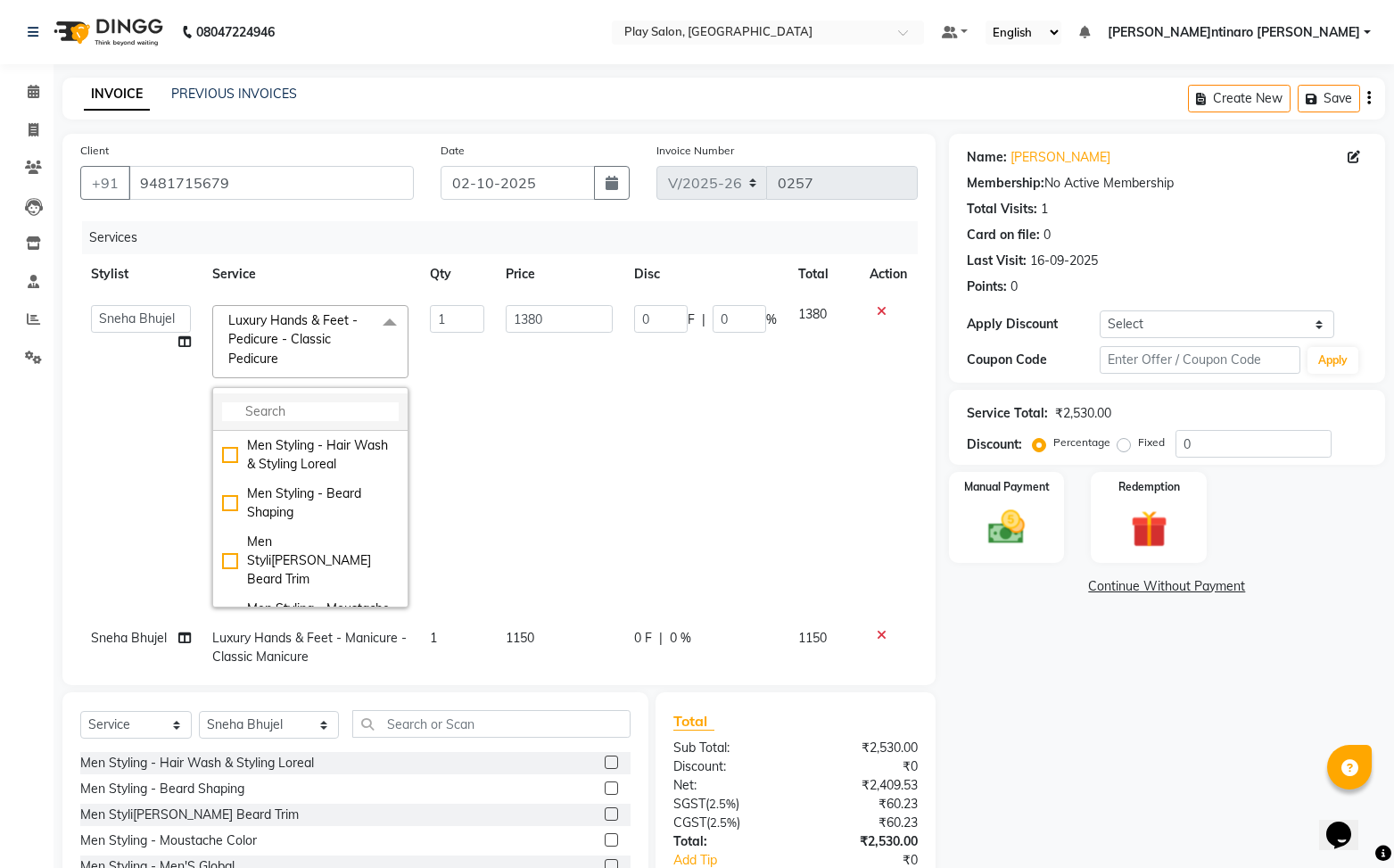
click at [293, 407] on input "multiselect-search" at bounding box center [310, 411] width 176 height 19
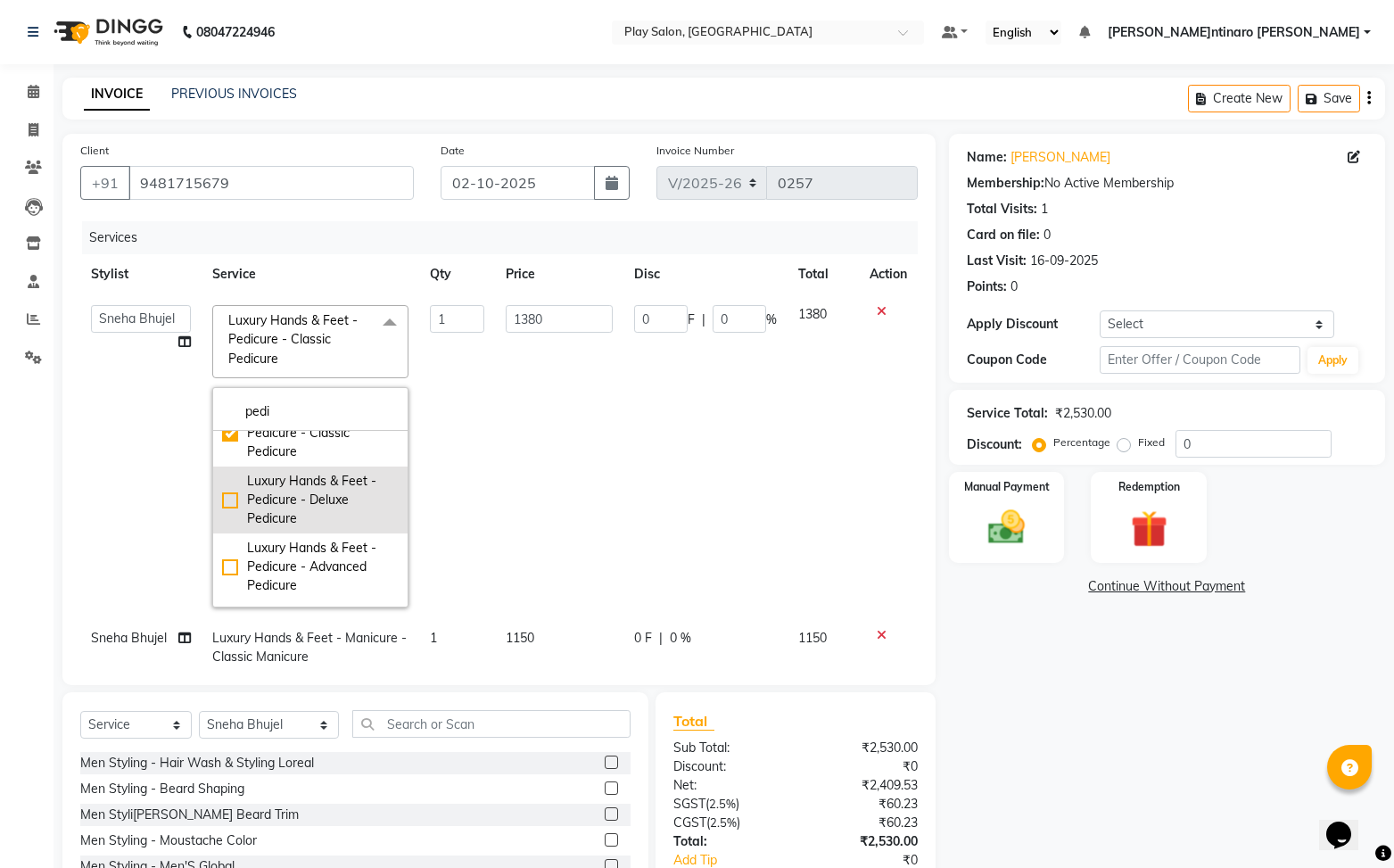
scroll to position [29, 0]
type input "pedi"
click at [230, 502] on div "Luxury Hands & Feet - Pedicure - Deluxe Pedicure" at bounding box center [310, 502] width 176 height 56
checkbox input "false"
checkbox input "true"
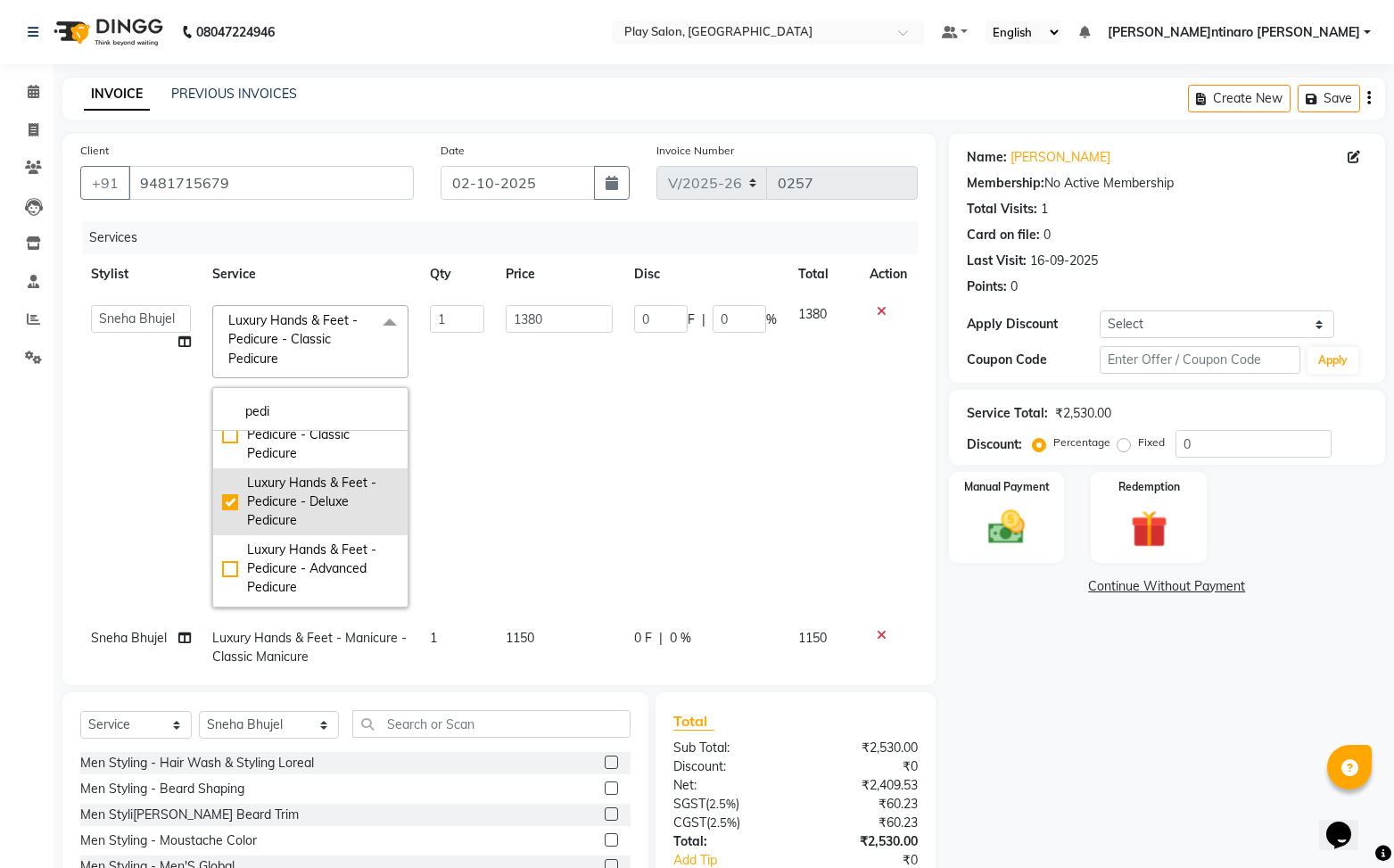
type input "1840"
drag, startPoint x: 676, startPoint y: 497, endPoint x: 655, endPoint y: 488, distance: 22.8
click at [676, 497] on td "0 F | 0 %" at bounding box center [706, 456] width 165 height 324
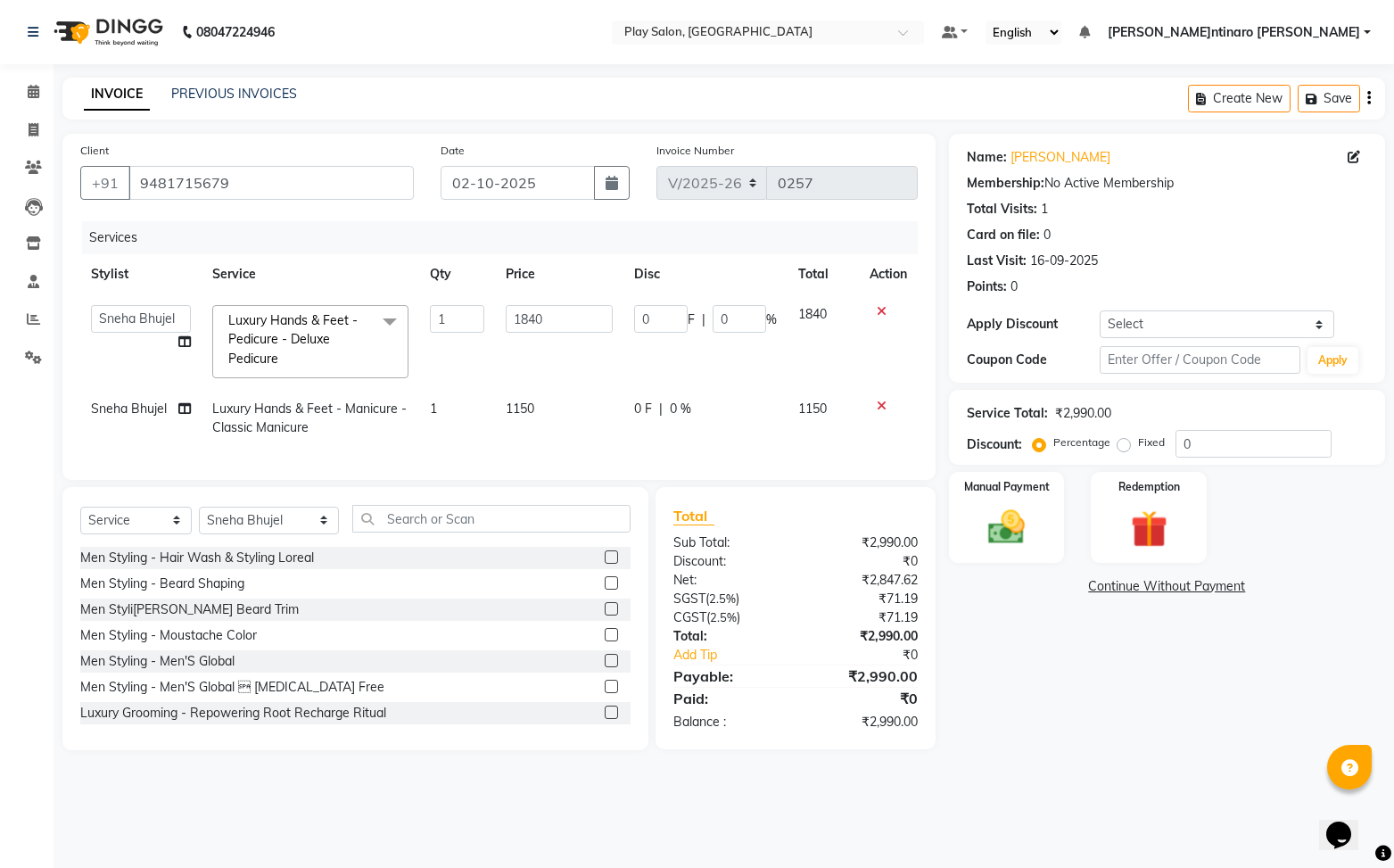
click at [291, 412] on span "Luxury Hands & Feet - Manicure - Classic Manicure" at bounding box center [309, 417] width 195 height 35
select select "91859"
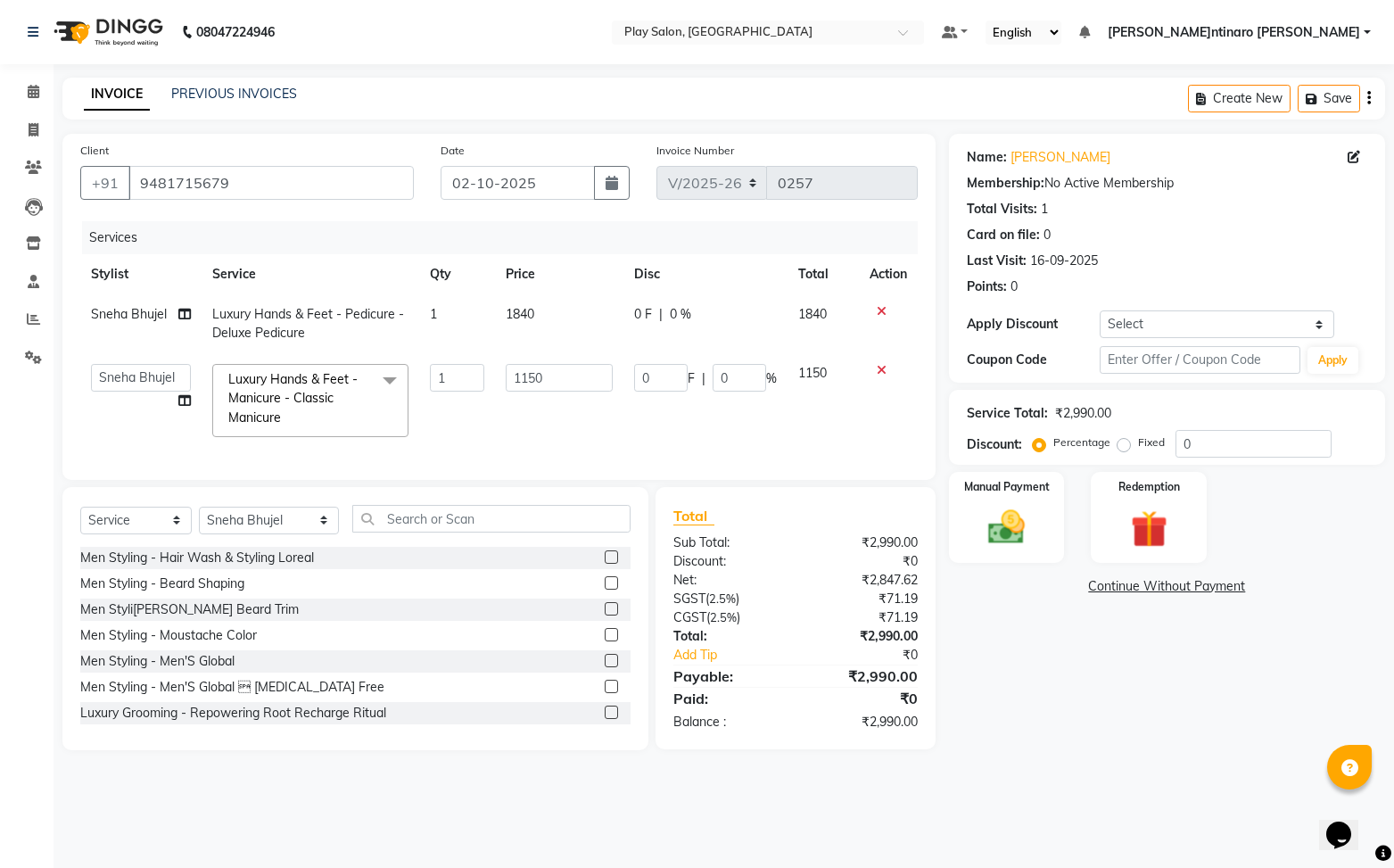
click at [390, 384] on span at bounding box center [389, 380] width 35 height 34
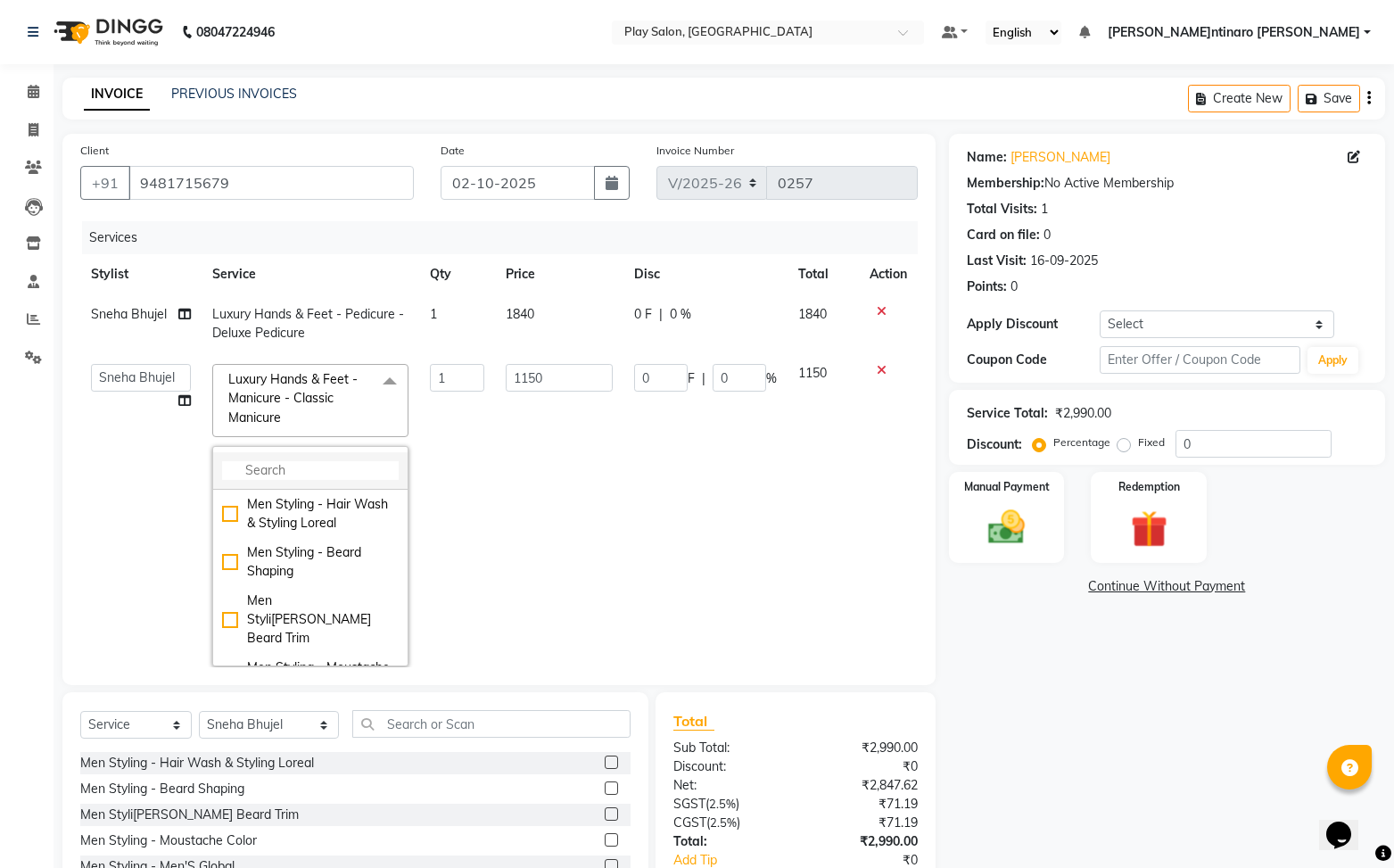
click at [306, 470] on input "multiselect-search" at bounding box center [310, 470] width 176 height 19
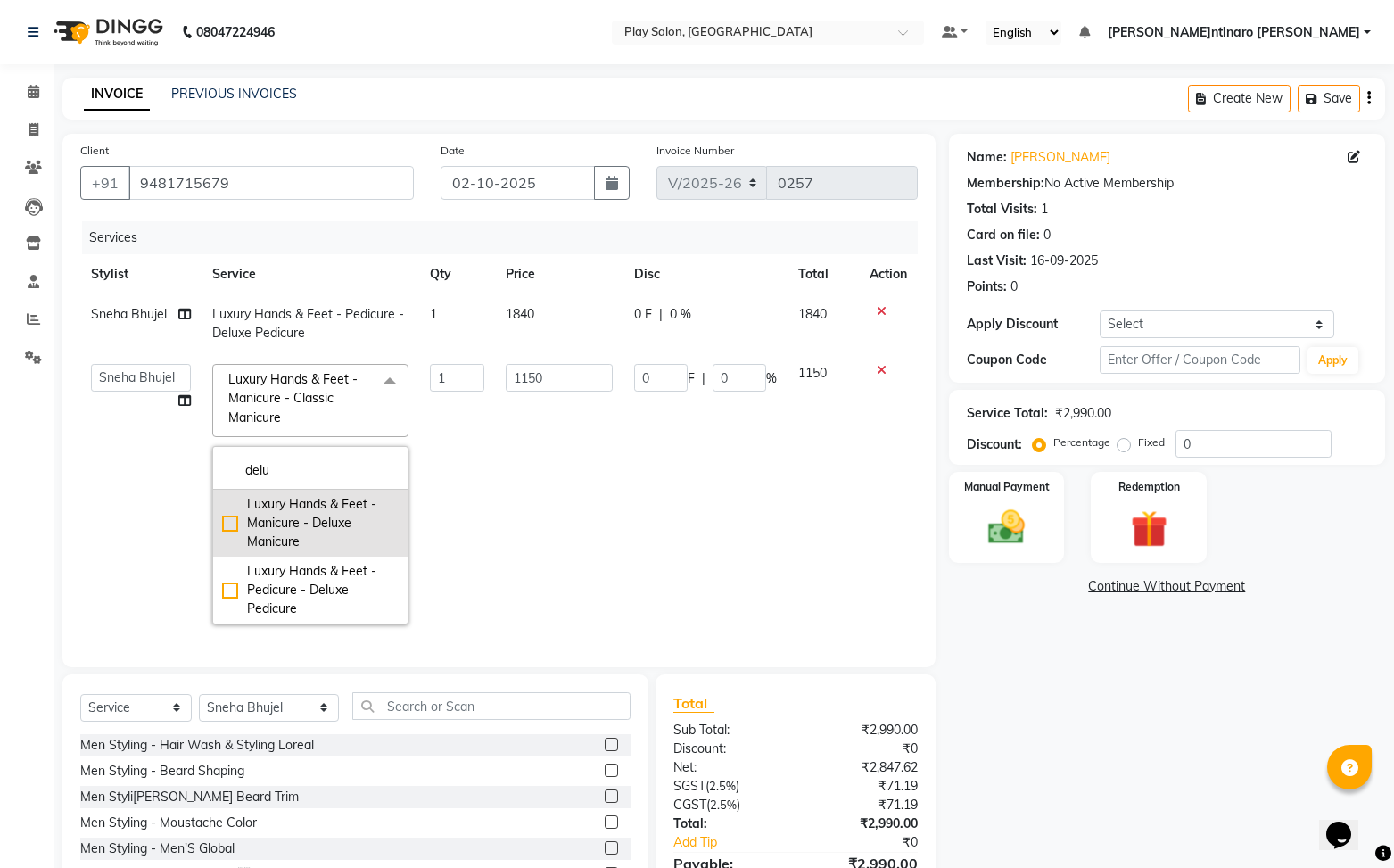
type input "delu"
click at [233, 521] on div "Luxury Hands & Feet - Manicure - Deluxe Manicure" at bounding box center [310, 523] width 176 height 56
type input "1610"
checkbox input "true"
click at [710, 544] on td "0 F | 0 %" at bounding box center [706, 494] width 165 height 282
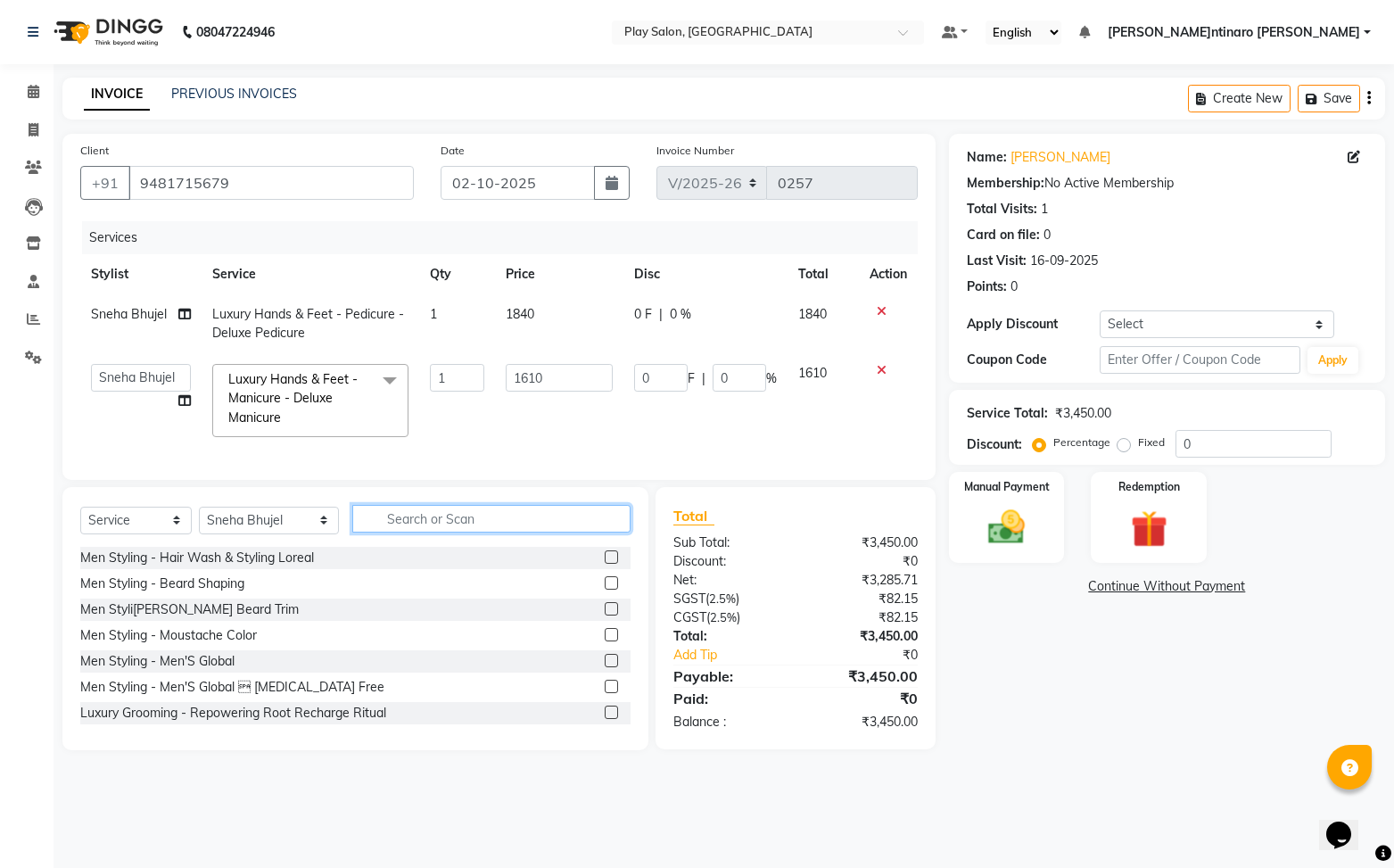
click at [506, 519] on input "text" at bounding box center [492, 518] width 279 height 27
click at [278, 522] on select "Select St[PERSON_NAME]Anitha B [PERSON_NAME] [PERSON_NAME]T[PERSON_NAME]T[PERSO…" at bounding box center [269, 520] width 140 height 27
select select "91860"
click at [199, 506] on select "Select St[PERSON_NAME]Anitha B [PERSON_NAME] [PERSON_NAME]T[PERSON_NAME]T[PERSO…" at bounding box center [269, 520] width 140 height 27
click at [396, 515] on input "text" at bounding box center [492, 518] width 279 height 27
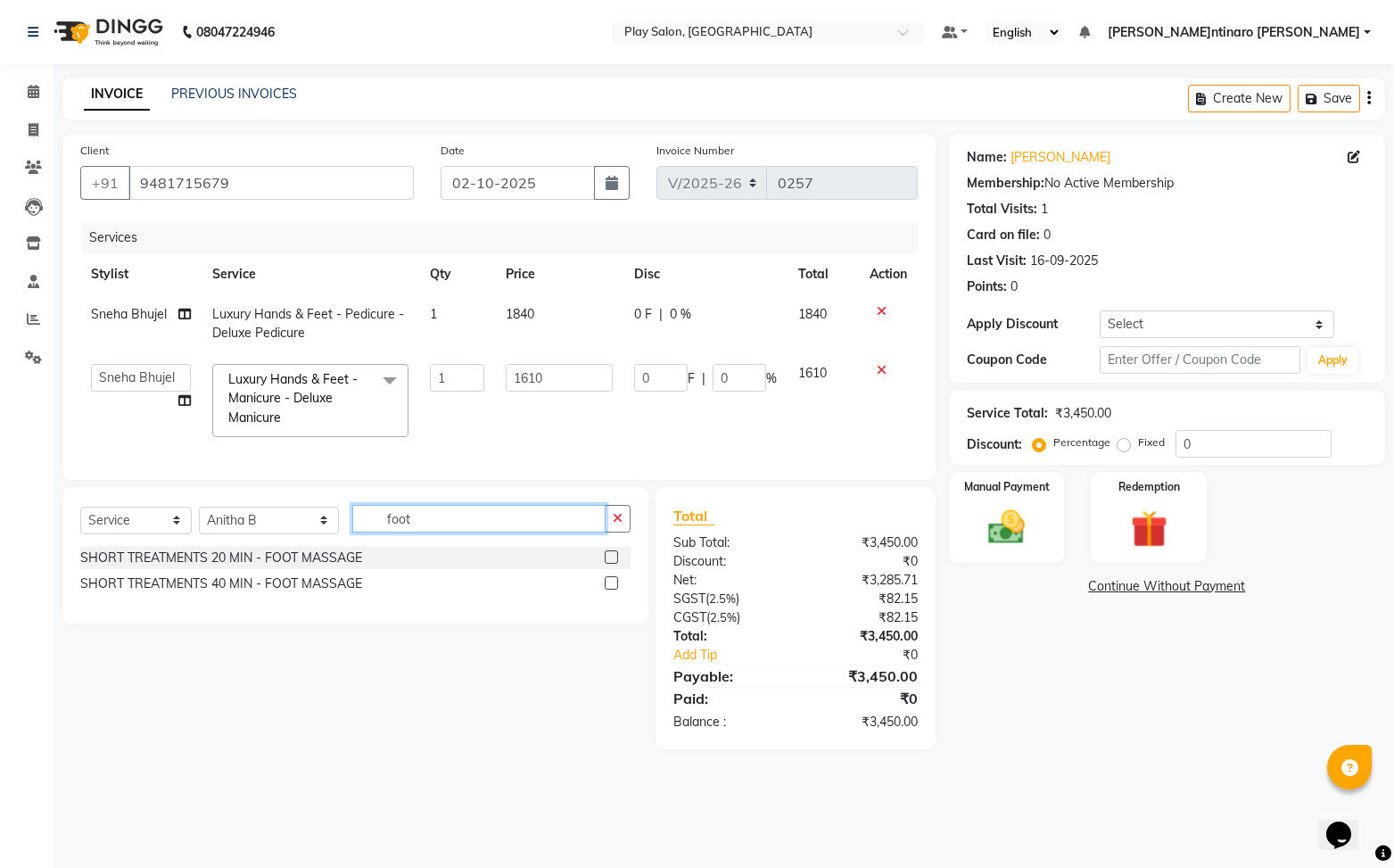
type input "foot"
click at [613, 556] on label at bounding box center [611, 556] width 14 height 14
click at [613, 556] on input "checkbox" at bounding box center [610, 557] width 12 height 12
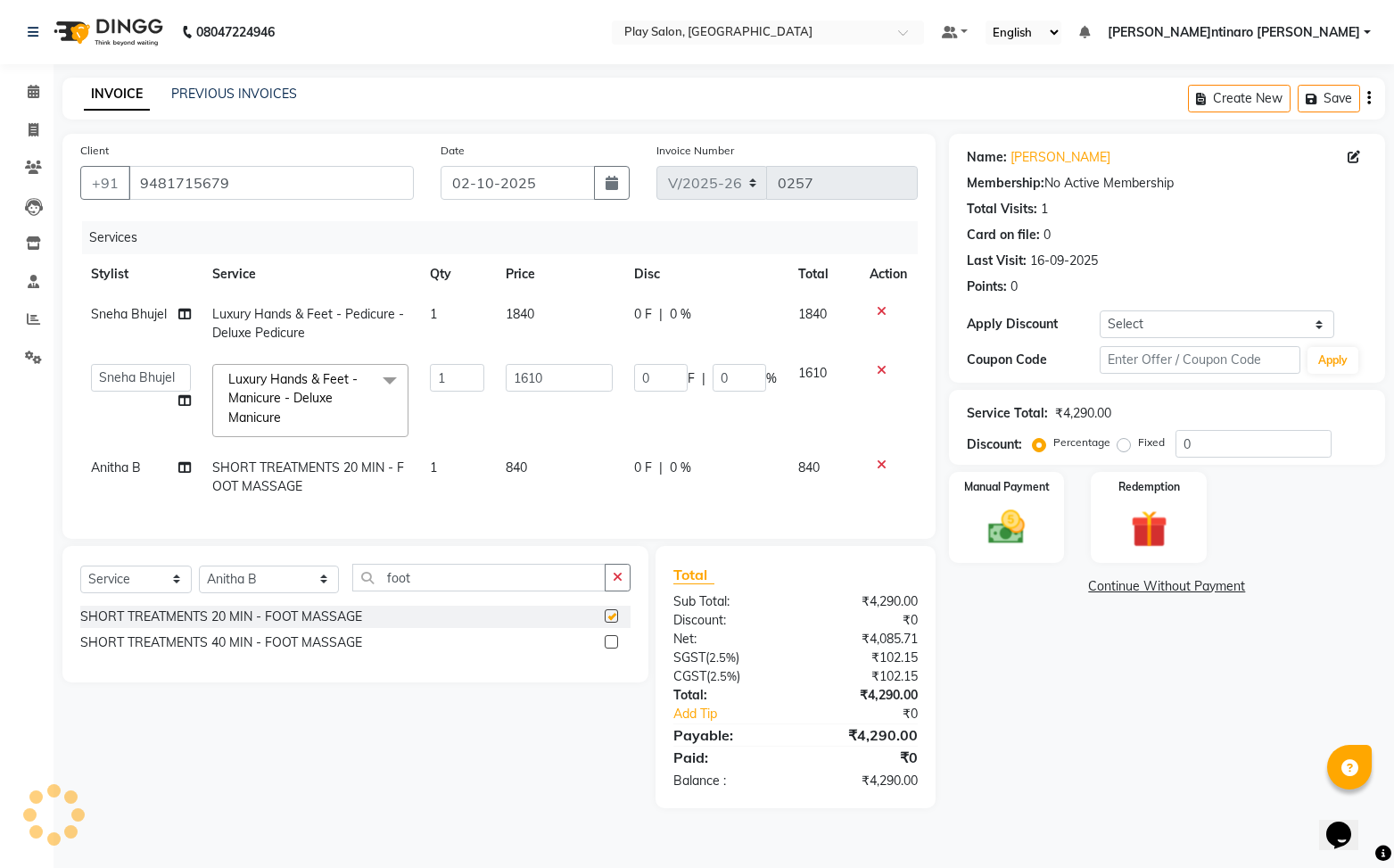
checkbox input "false"
click at [271, 580] on select "Select St[PERSON_NAME]Anitha B [PERSON_NAME] [PERSON_NAME]T[PERSON_NAME]T[PERSO…" at bounding box center [269, 579] width 140 height 27
select select "91864"
click at [199, 565] on select "Select St[PERSON_NAME]Anitha B [PERSON_NAME] [PERSON_NAME]T[PERSON_NAME]T[PERSO…" at bounding box center [269, 579] width 140 height 27
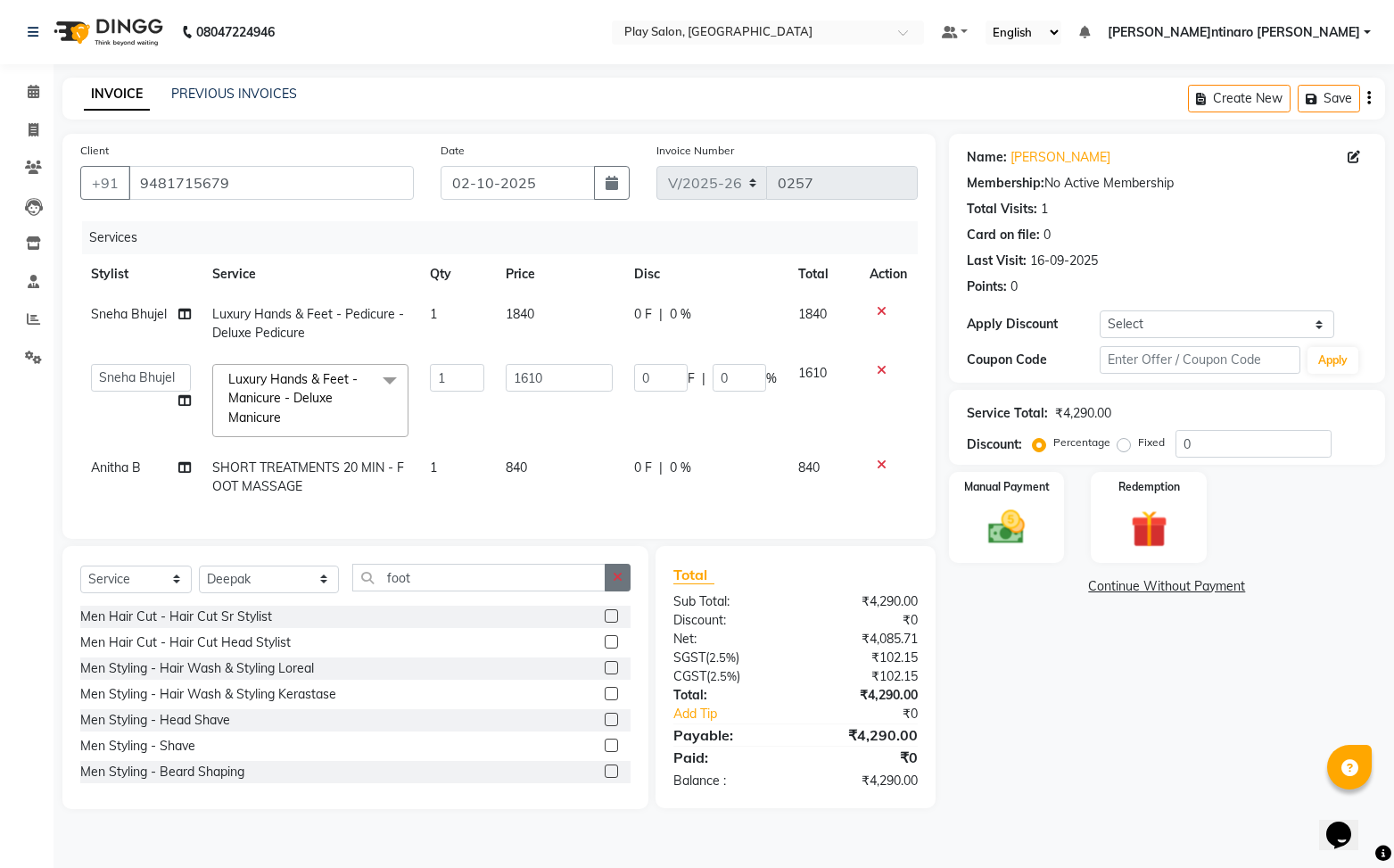
drag, startPoint x: 609, startPoint y: 637, endPoint x: 621, endPoint y: 632, distance: 13.0
click at [608, 636] on label at bounding box center [611, 642] width 14 height 14
click at [608, 636] on input "checkbox" at bounding box center [610, 642] width 12 height 12
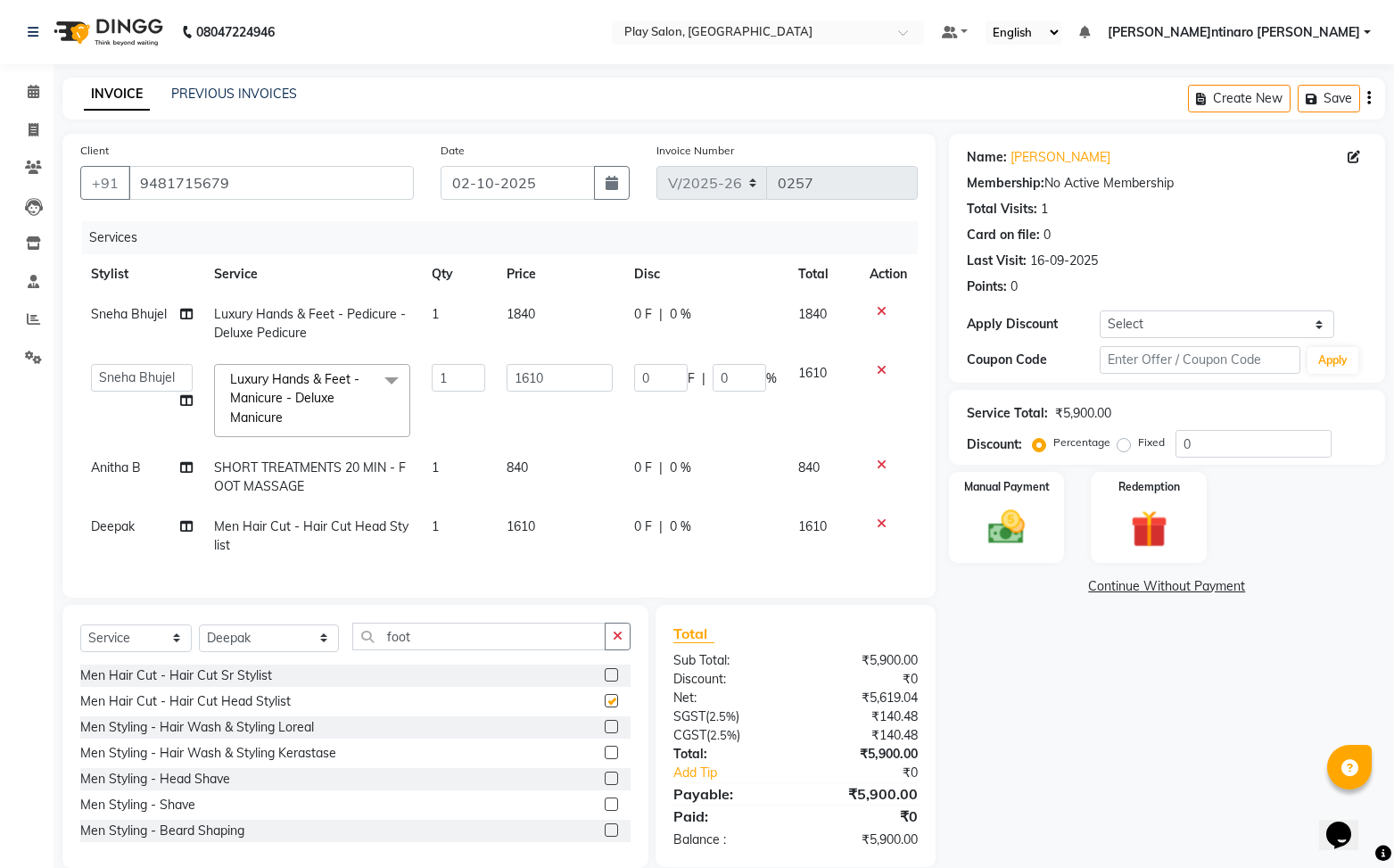
checkbox input "false"
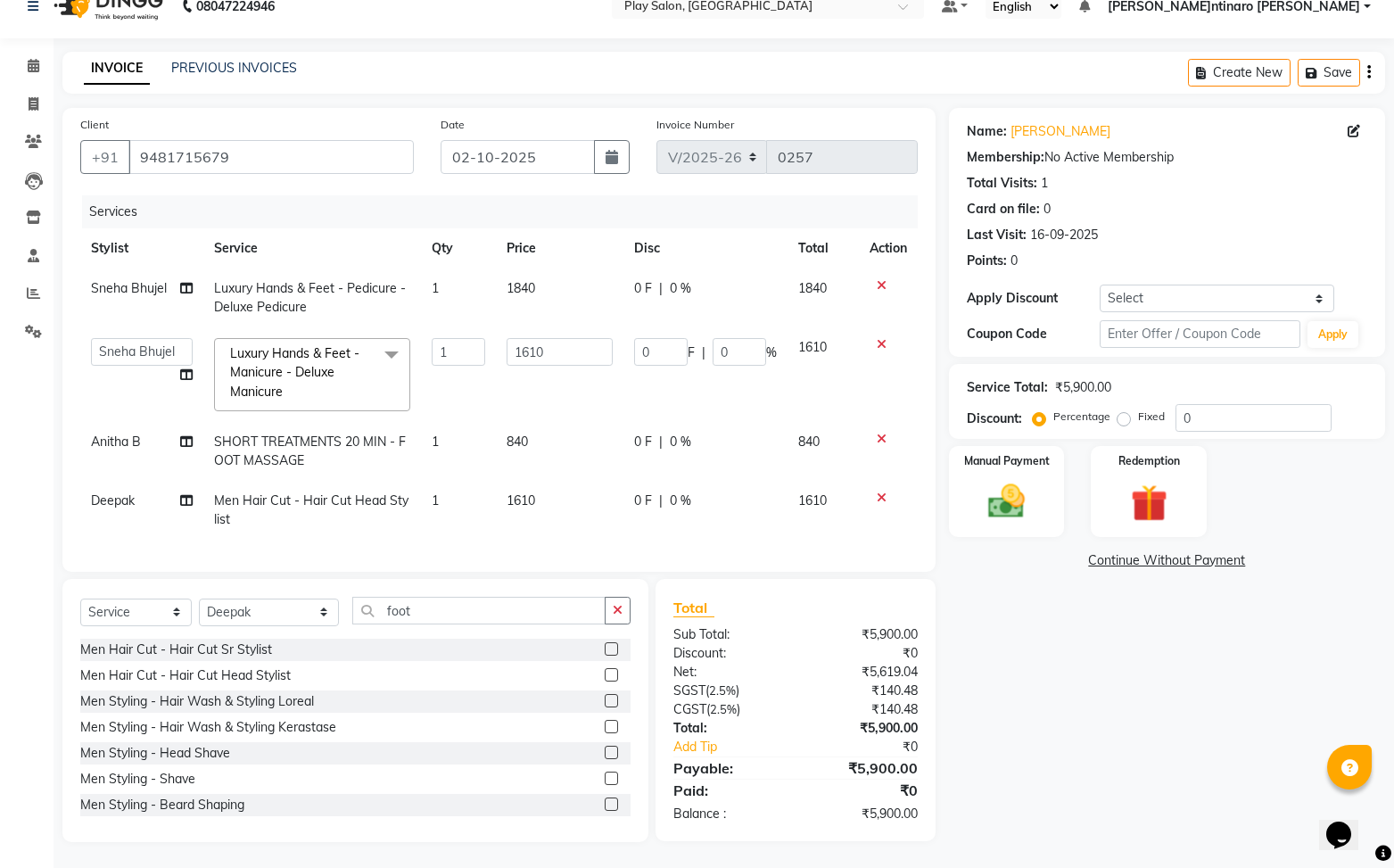
scroll to position [26, 0]
click at [1203, 420] on input "0" at bounding box center [1254, 416] width 156 height 27
type input "3"
type input "48.3"
type input "3"
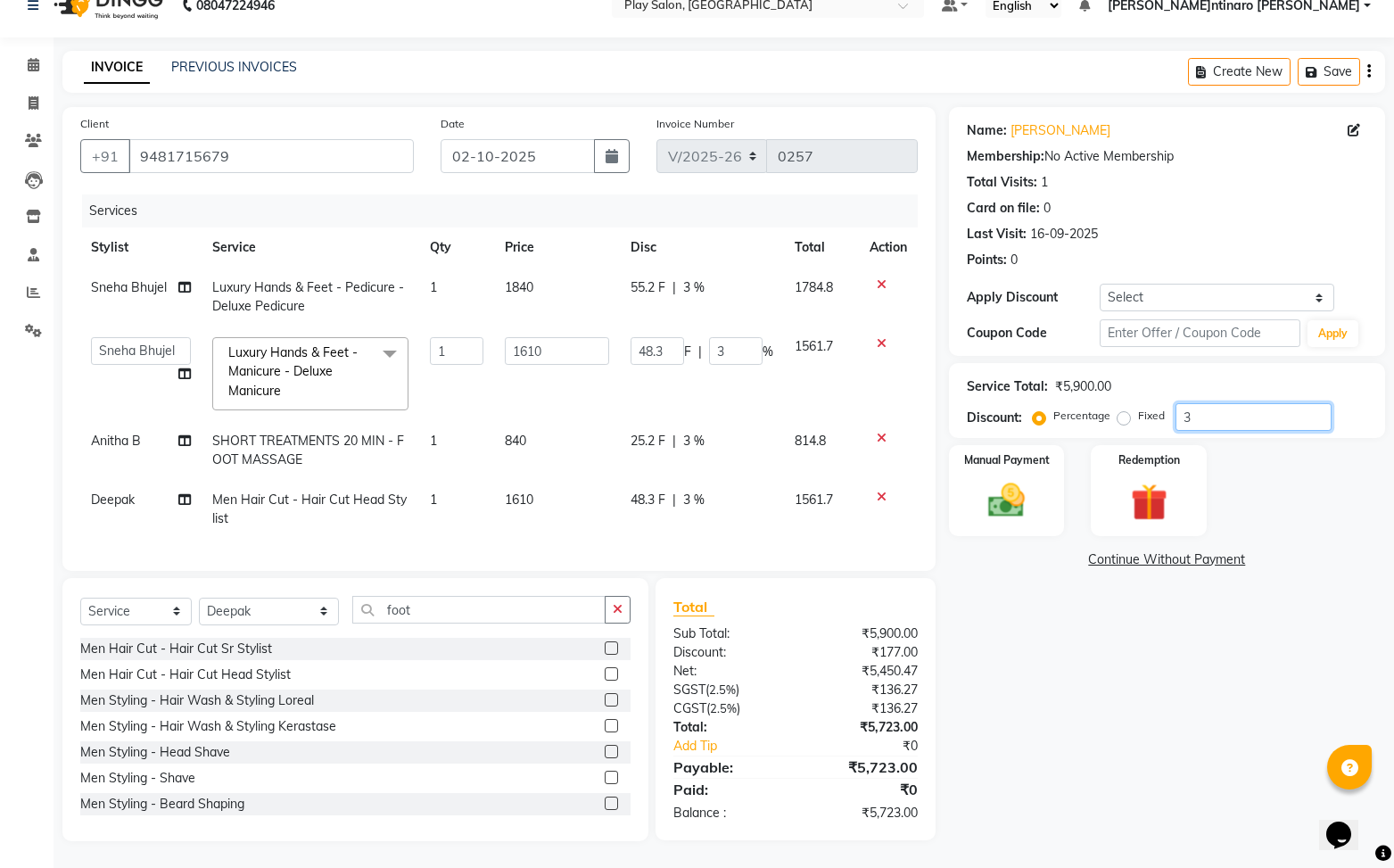
type input "30"
type input "483"
type input "30"
click at [1038, 504] on div "Manual Payment" at bounding box center [1007, 491] width 120 height 95
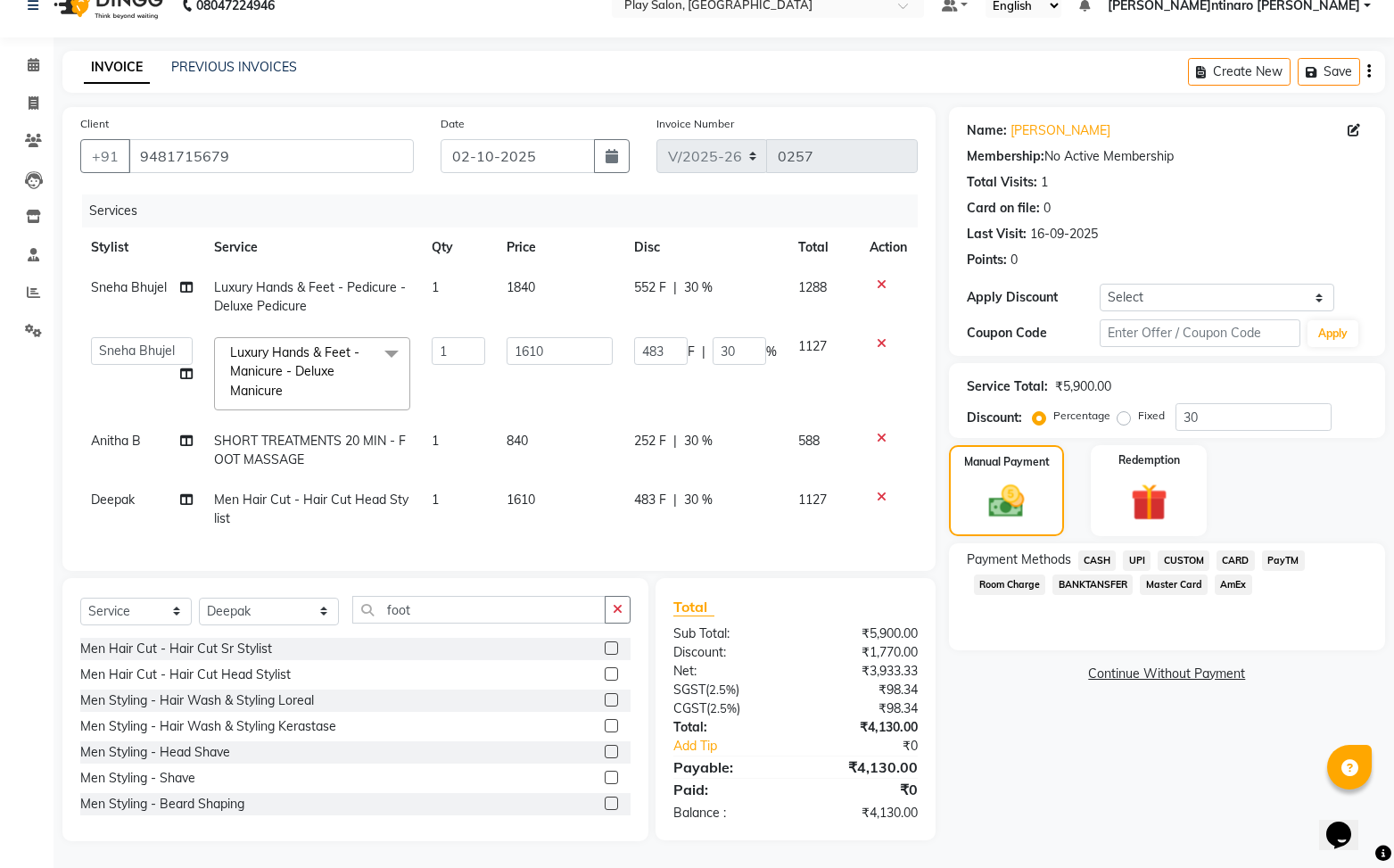
click at [1140, 562] on span "UPI" at bounding box center [1137, 560] width 27 height 21
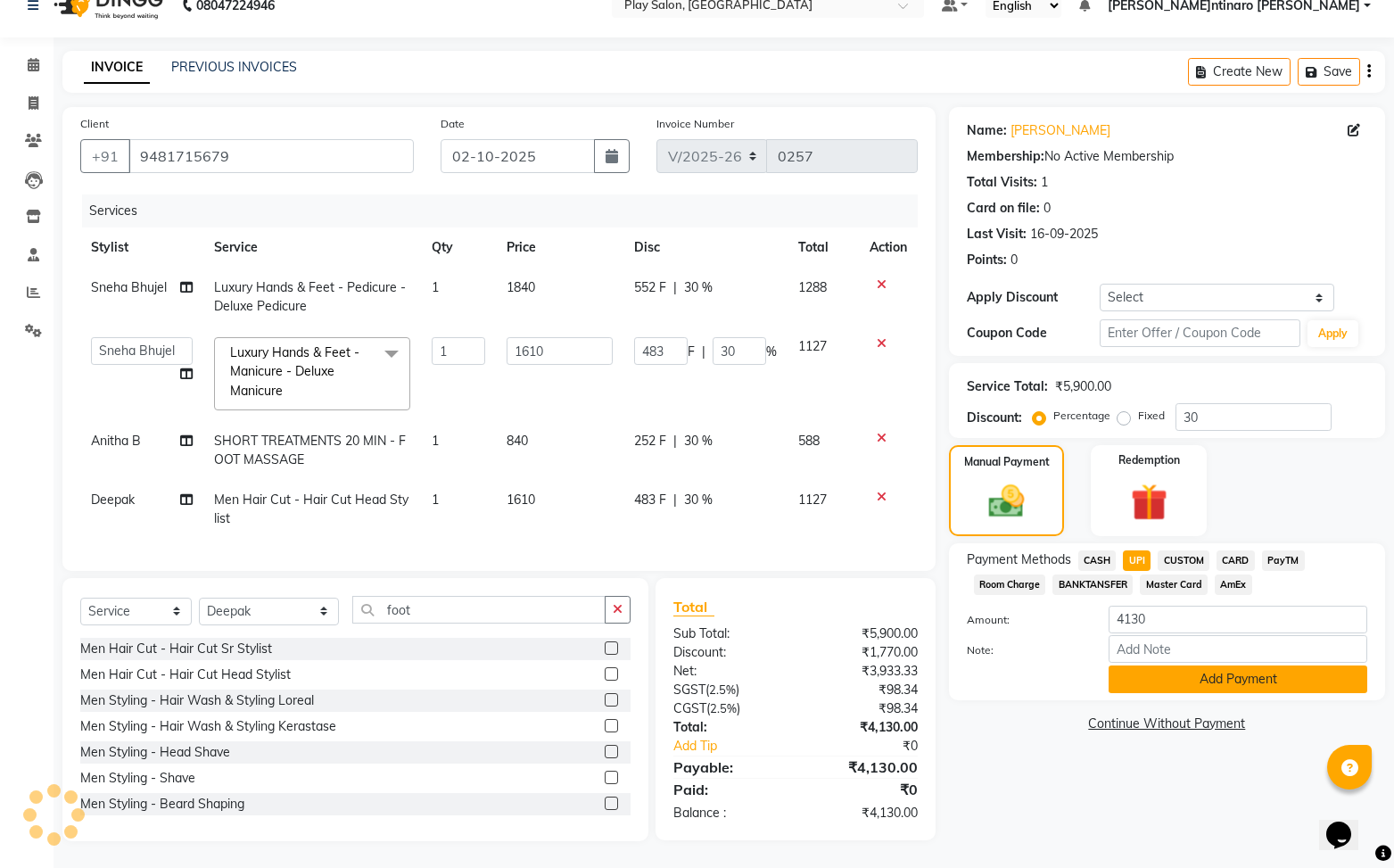
click at [1239, 682] on button "Add Payment" at bounding box center [1238, 679] width 259 height 27
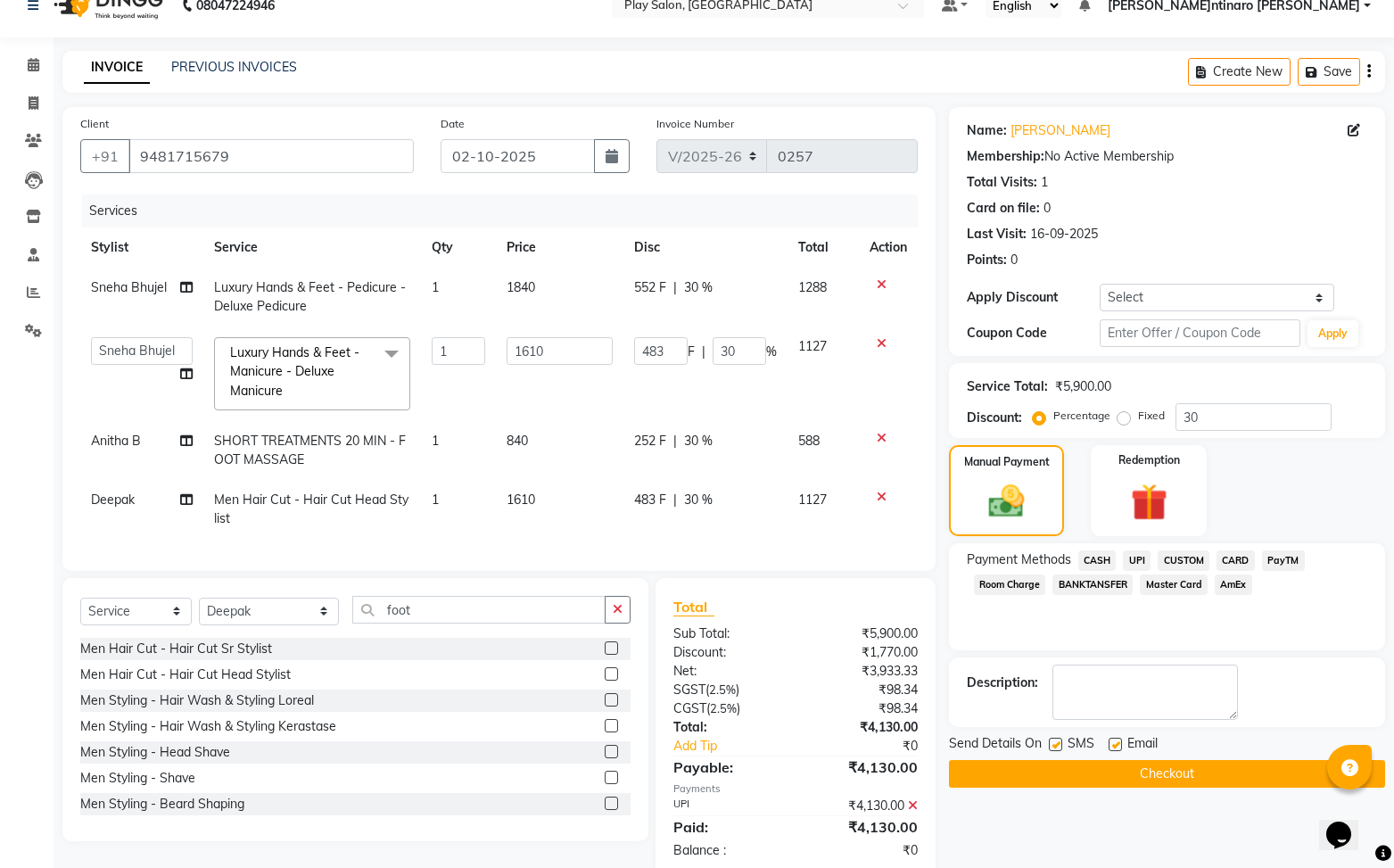
click at [1132, 776] on button "Checkout" at bounding box center [1168, 773] width 436 height 27
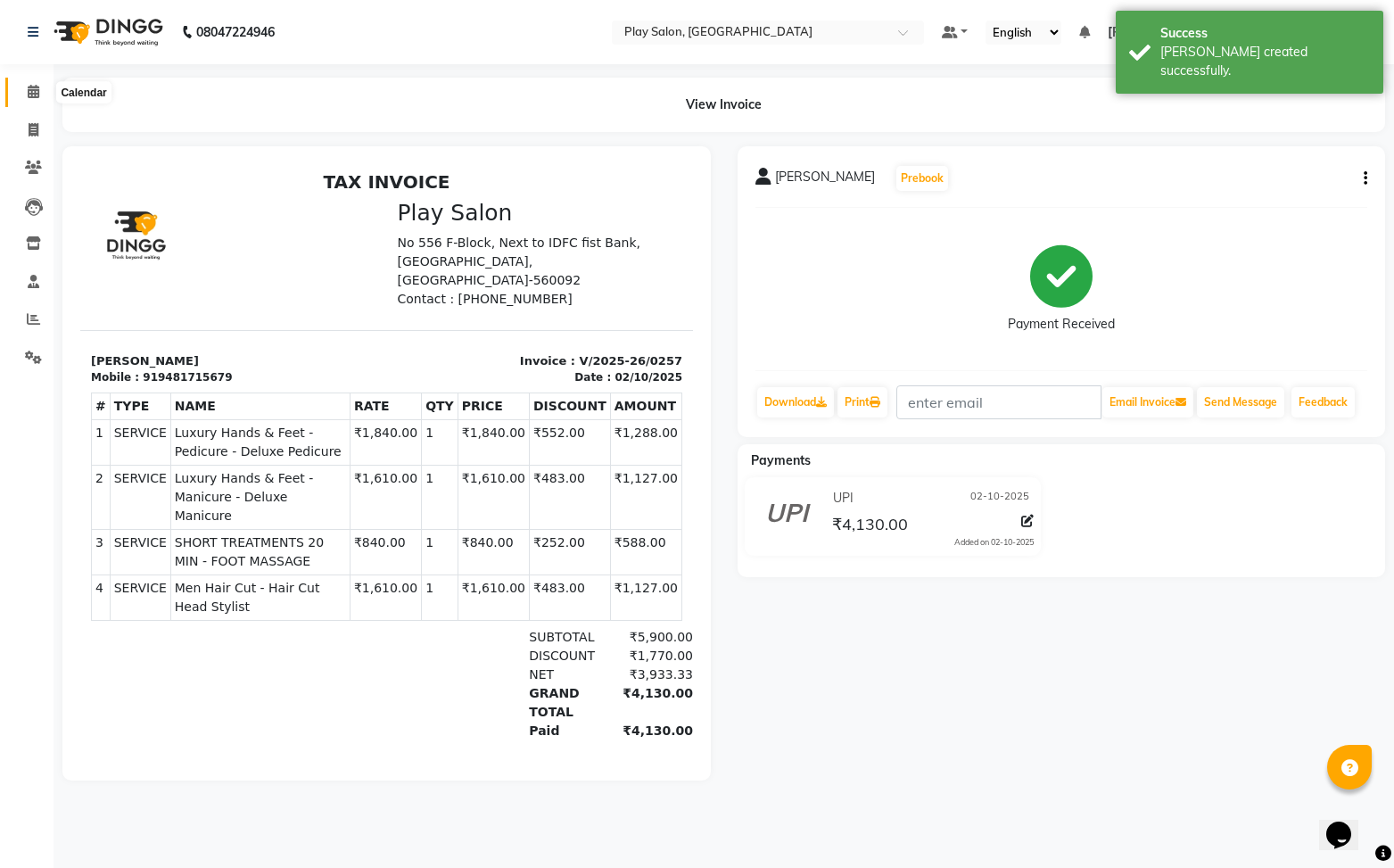
click at [40, 95] on span at bounding box center [34, 92] width 31 height 21
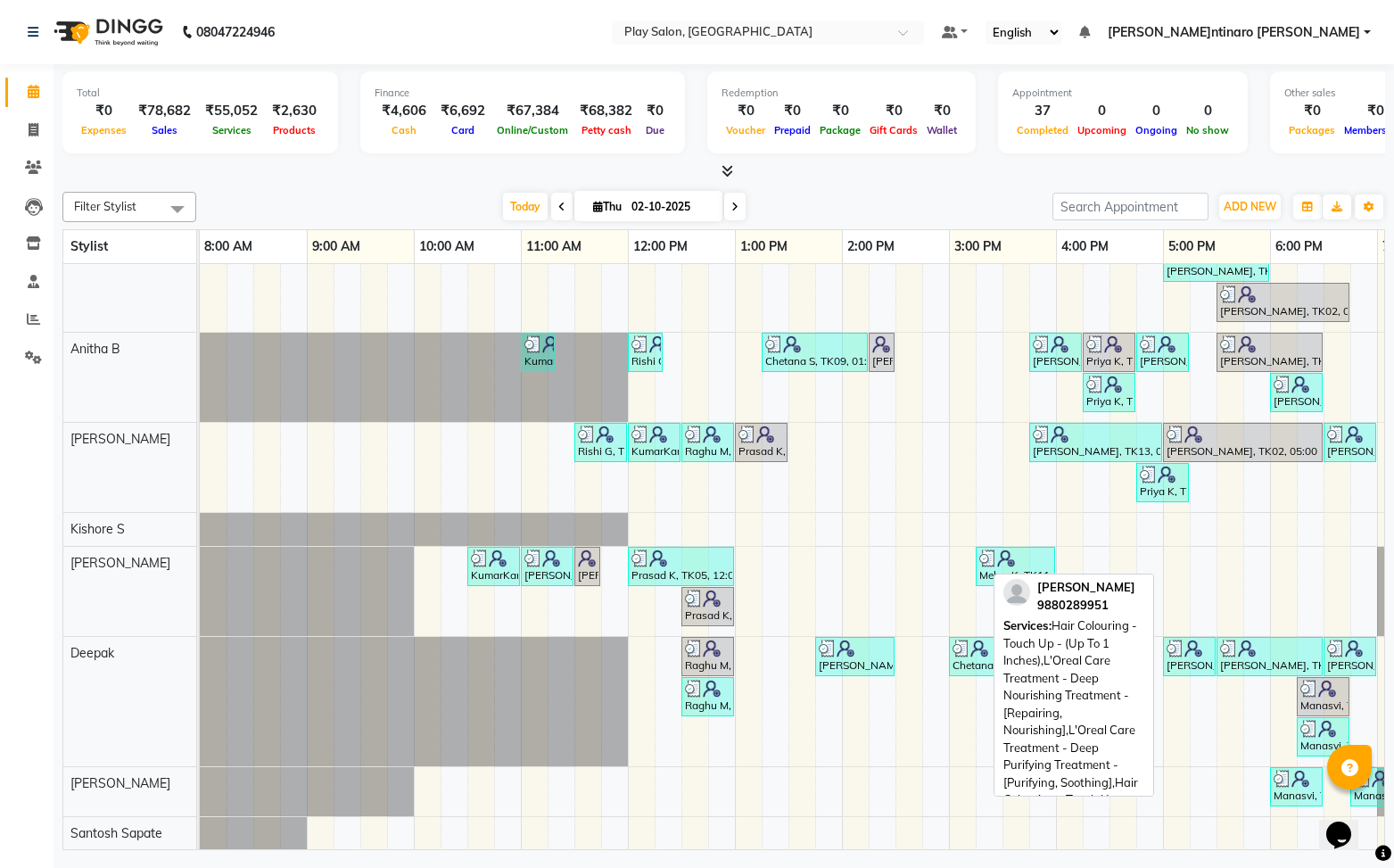
scroll to position [0, 85]
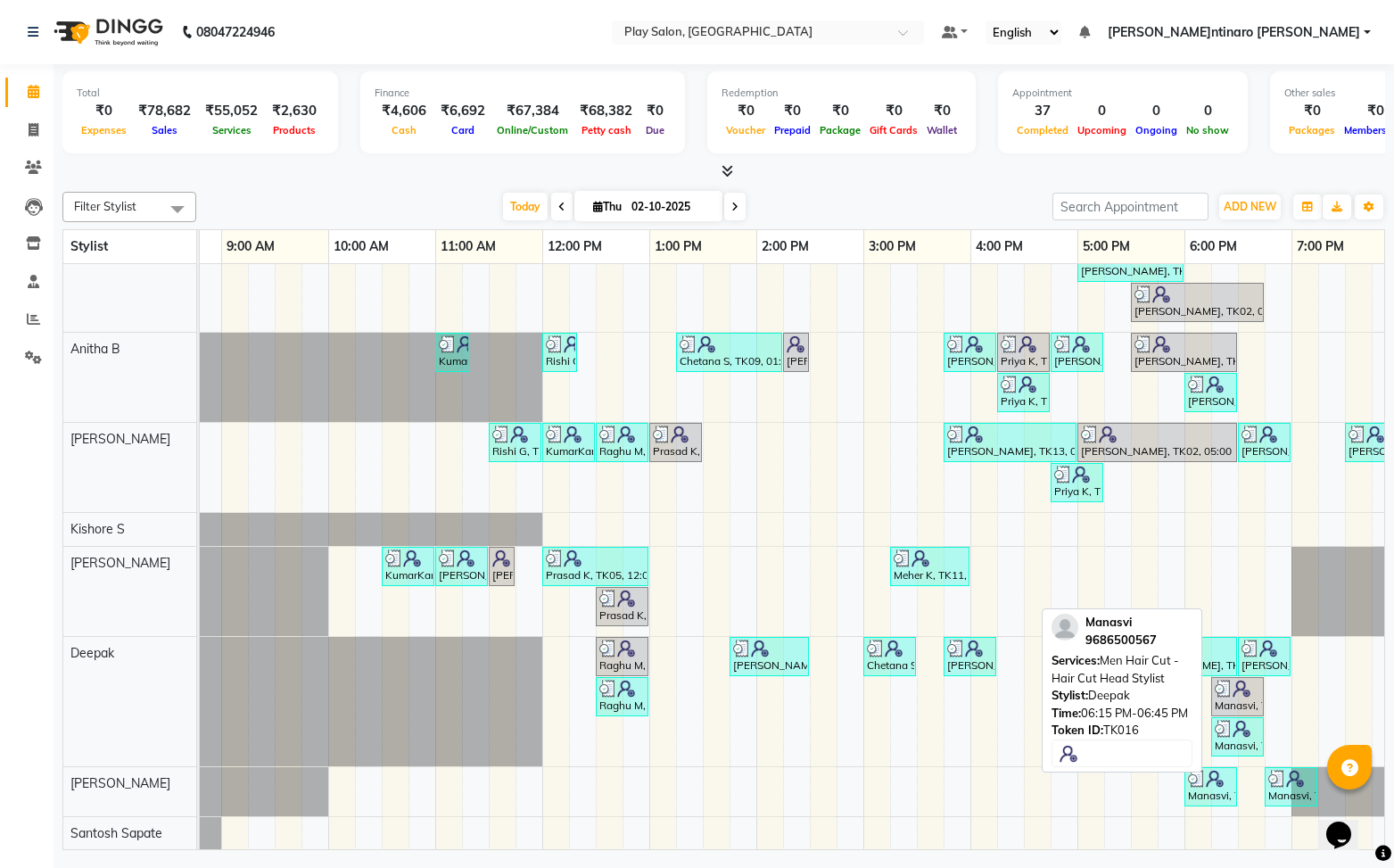
click at [1240, 701] on div "Manasvi, TK16, 06:15 PM-06:45 PM, Men Hair Cut - Hair Cut Head Stylist" at bounding box center [1238, 696] width 49 height 34
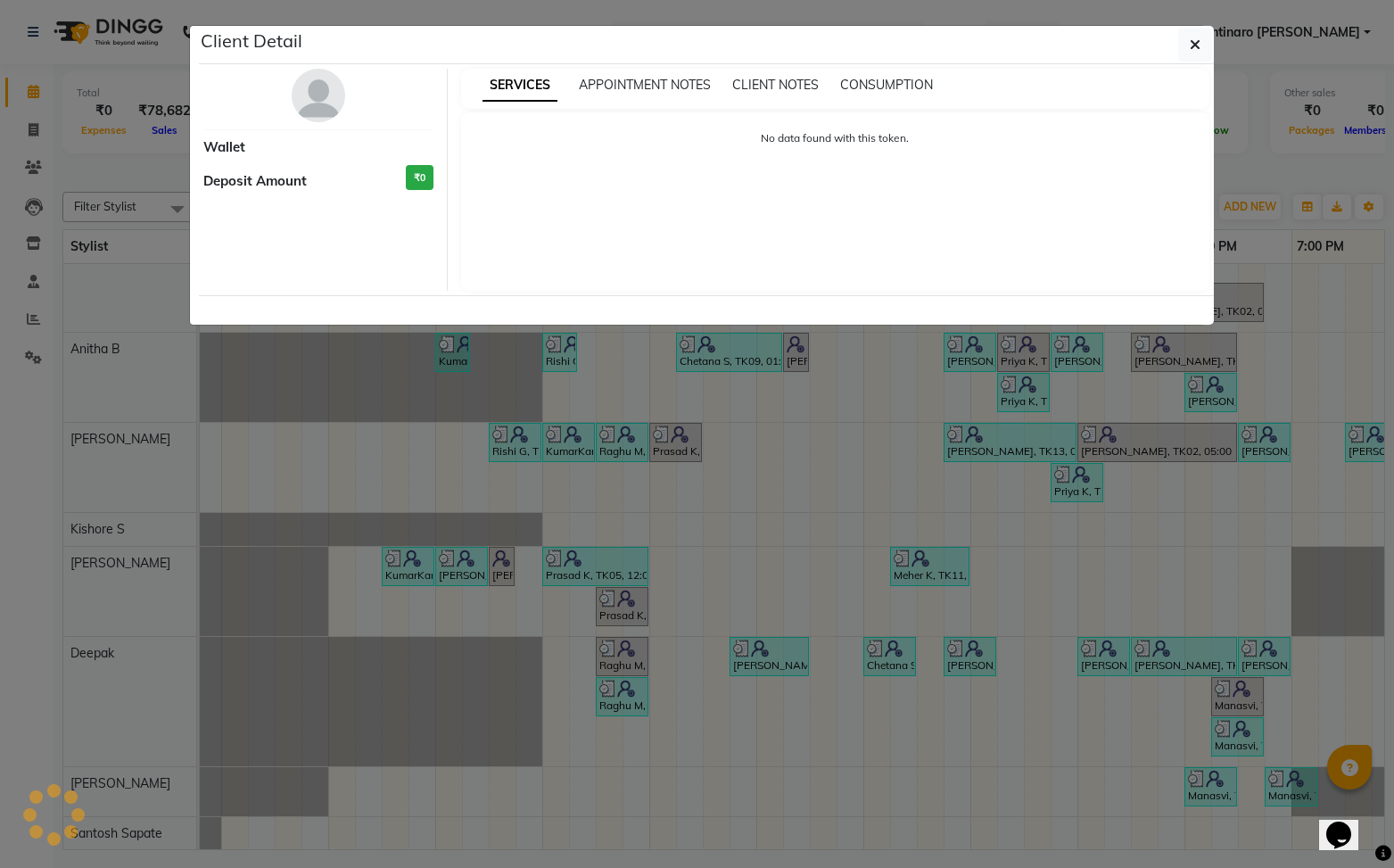
select select "3"
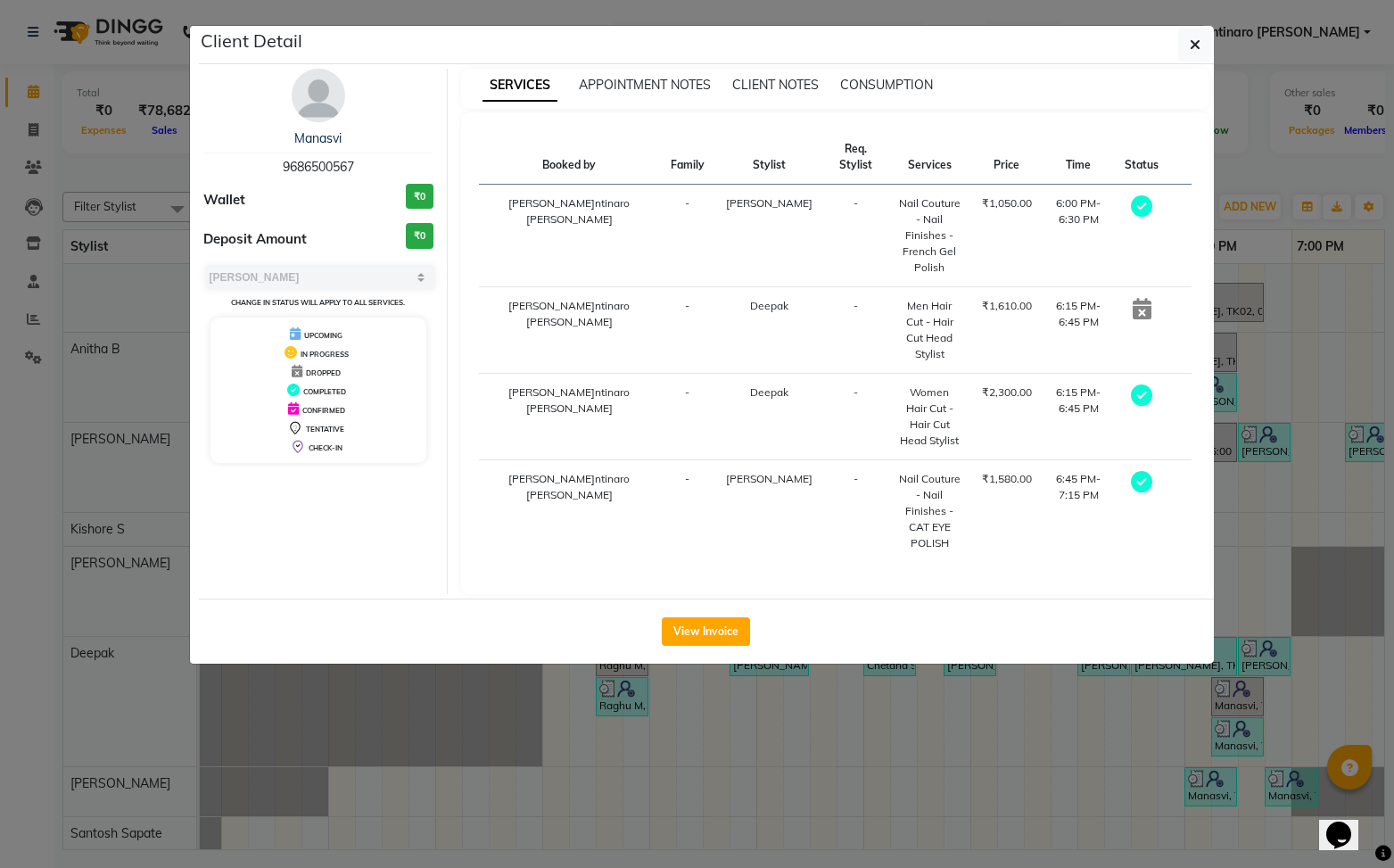
drag, startPoint x: 718, startPoint y: 522, endPoint x: 1201, endPoint y: 579, distance: 486.4
click at [718, 617] on button "View Invoice" at bounding box center [706, 631] width 88 height 28
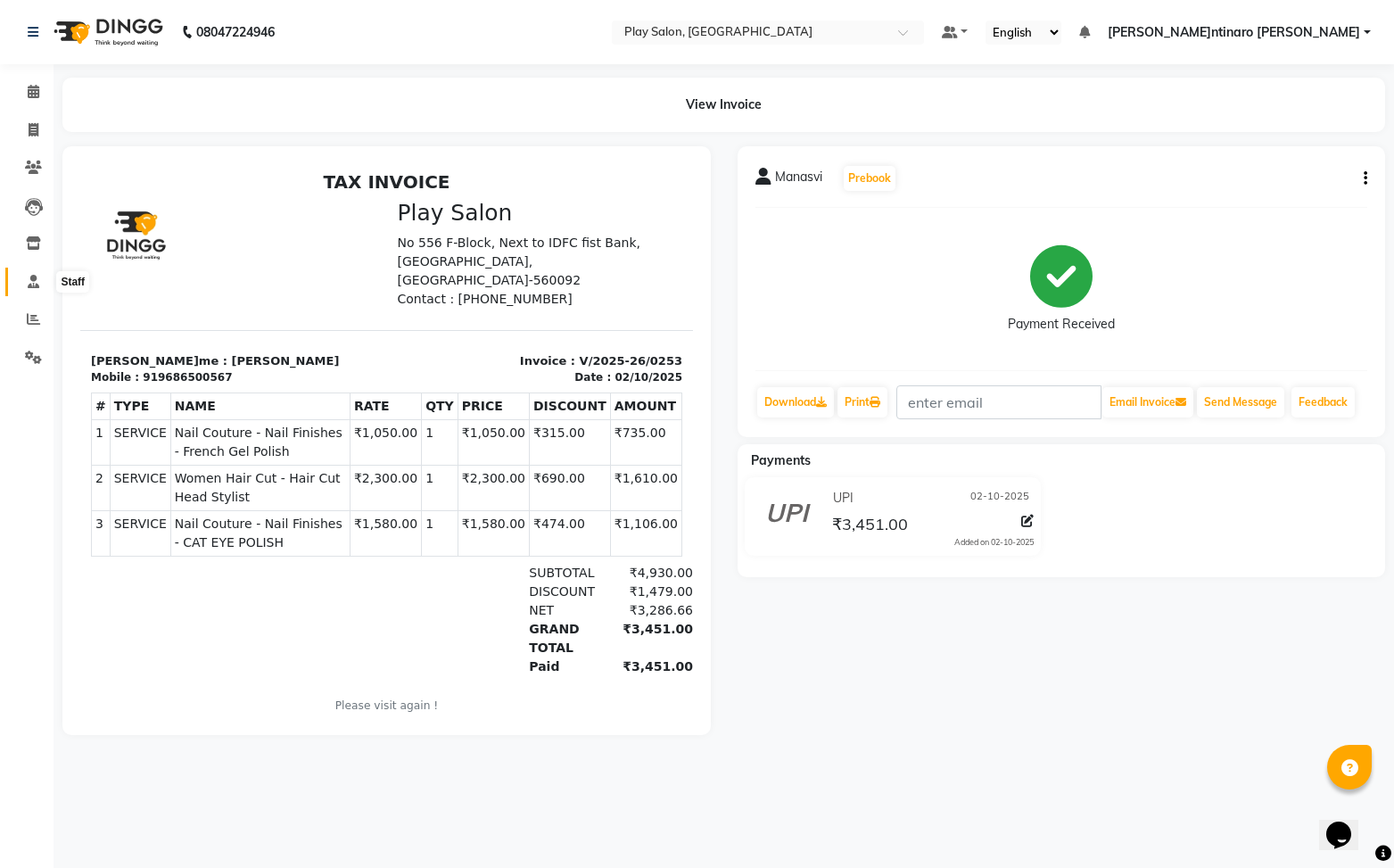
click at [35, 282] on icon at bounding box center [33, 281] width 12 height 14
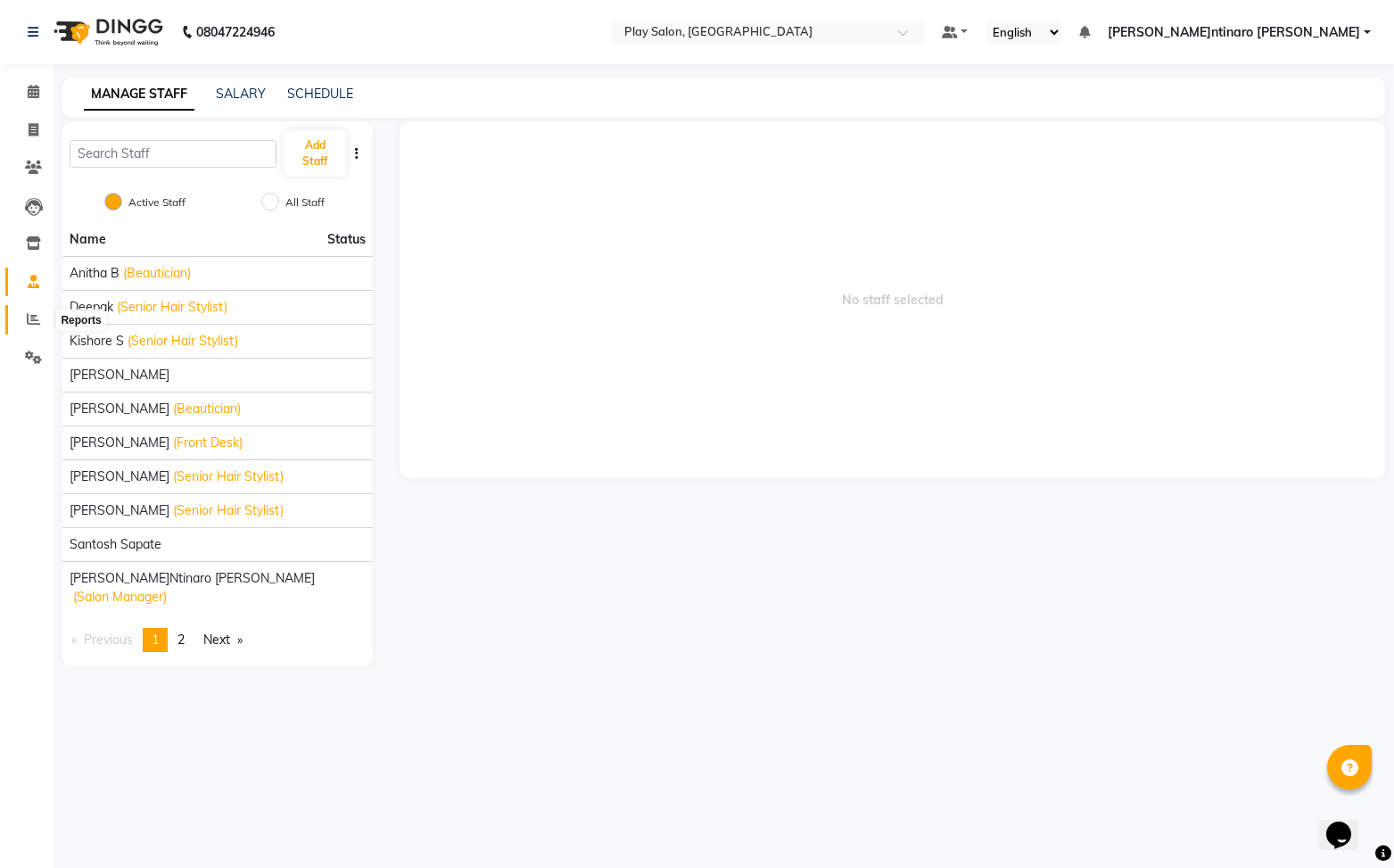
click at [35, 315] on icon at bounding box center [33, 318] width 14 height 14
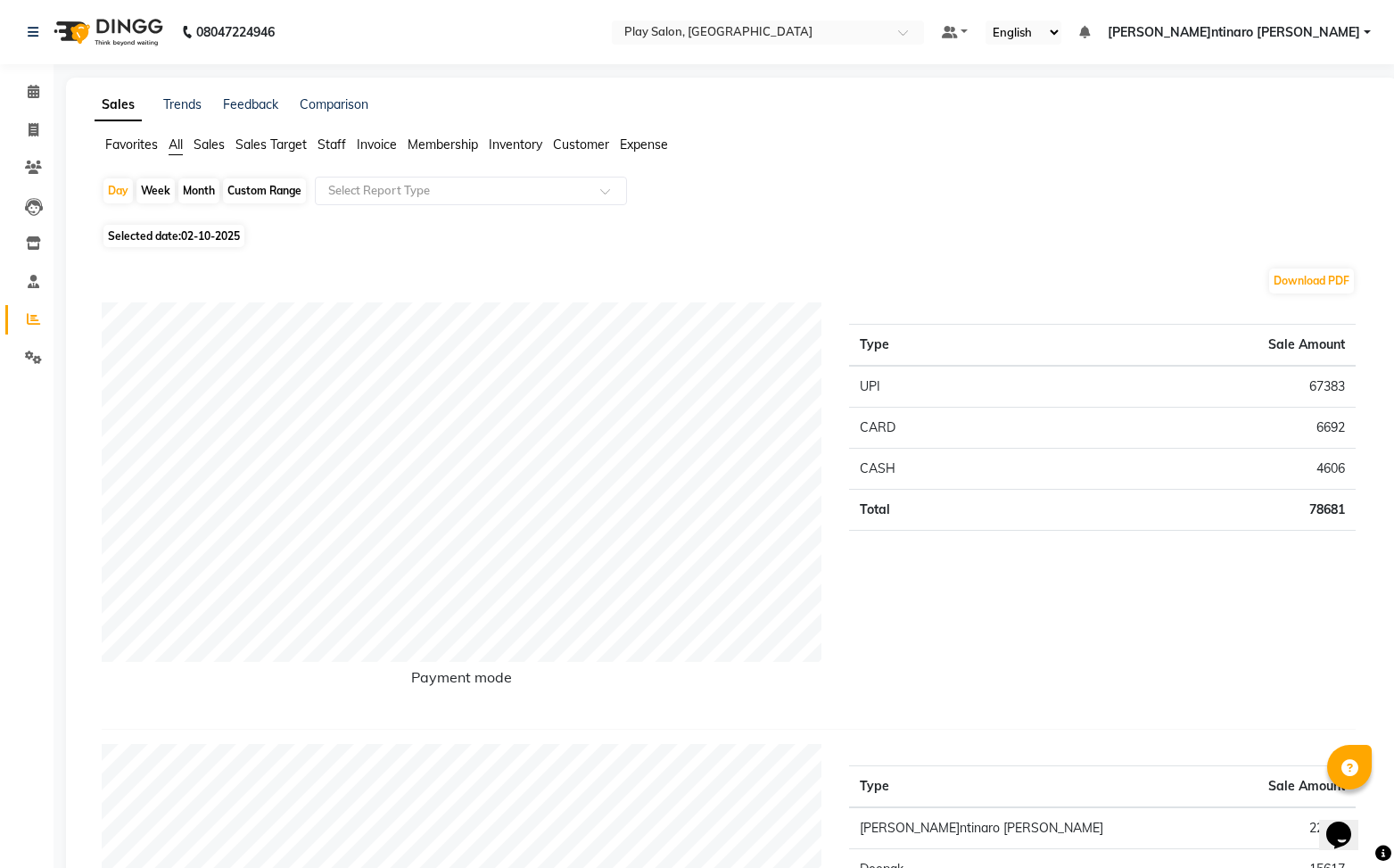
click at [339, 143] on span "Staff" at bounding box center [331, 145] width 28 height 16
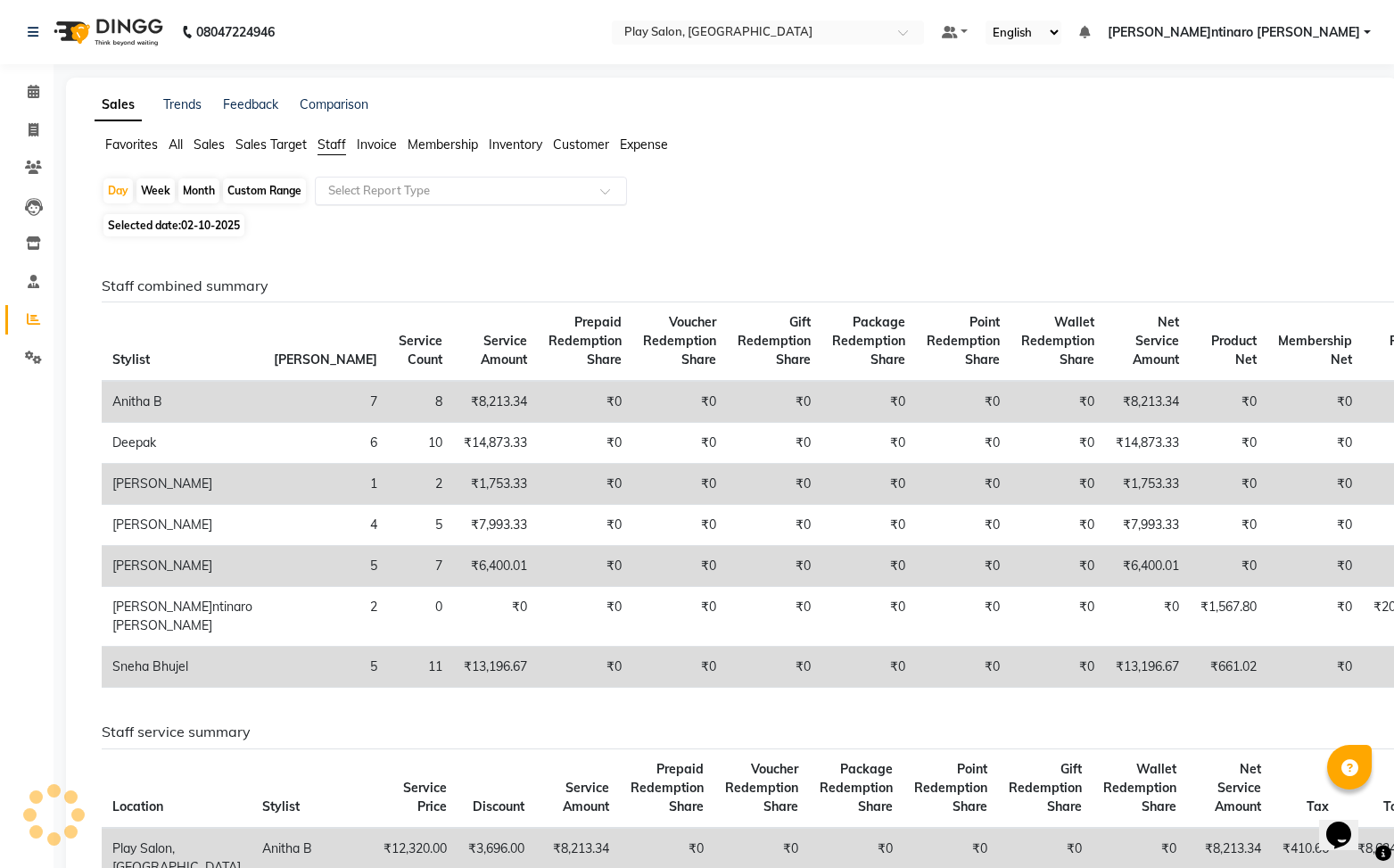
click at [431, 185] on input "text" at bounding box center [453, 191] width 257 height 18
click at [921, 205] on div "Day Week Month Custom Range Select Report Type" at bounding box center [732, 192] width 1261 height 32
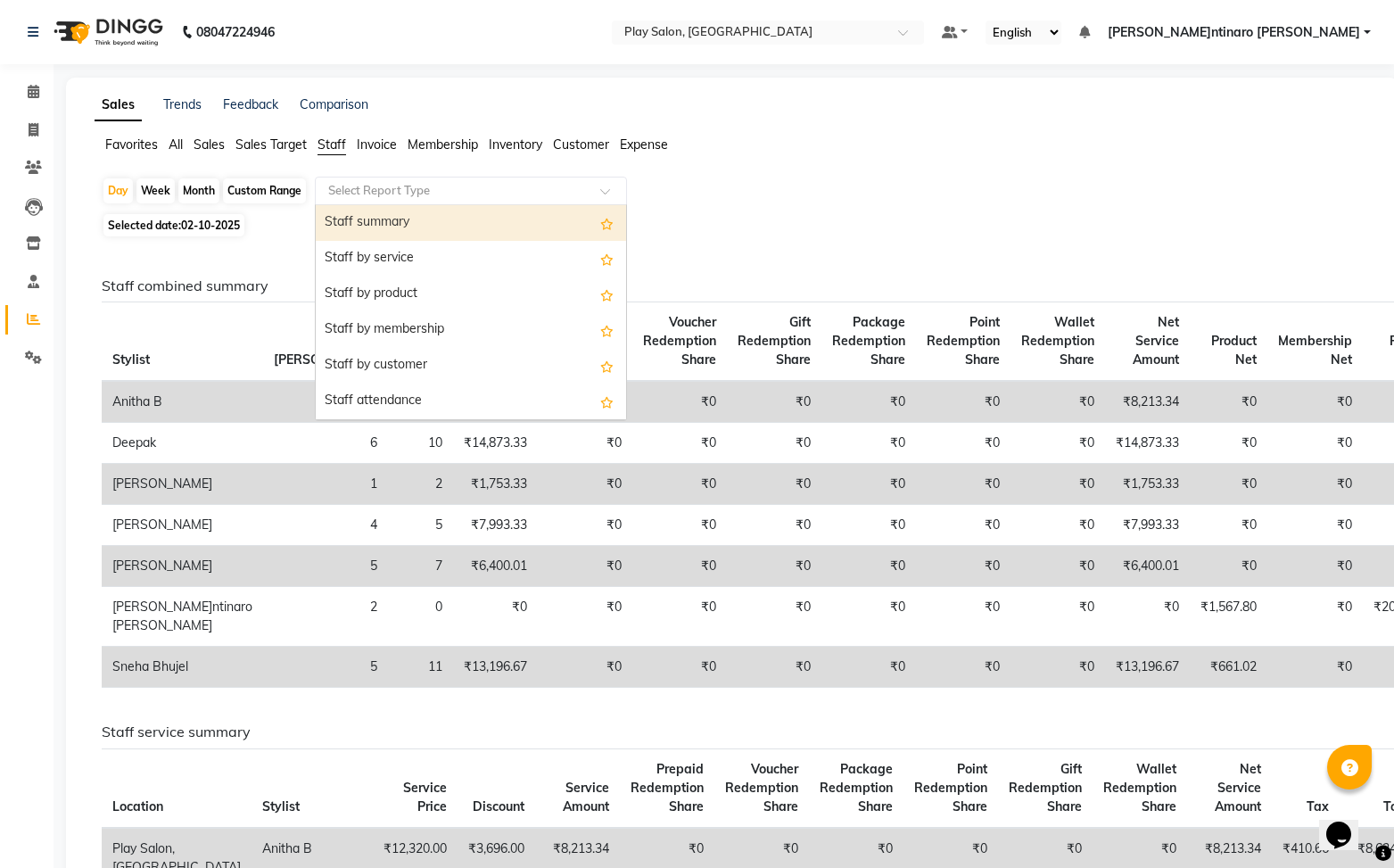
click at [419, 189] on input "text" at bounding box center [453, 191] width 257 height 18
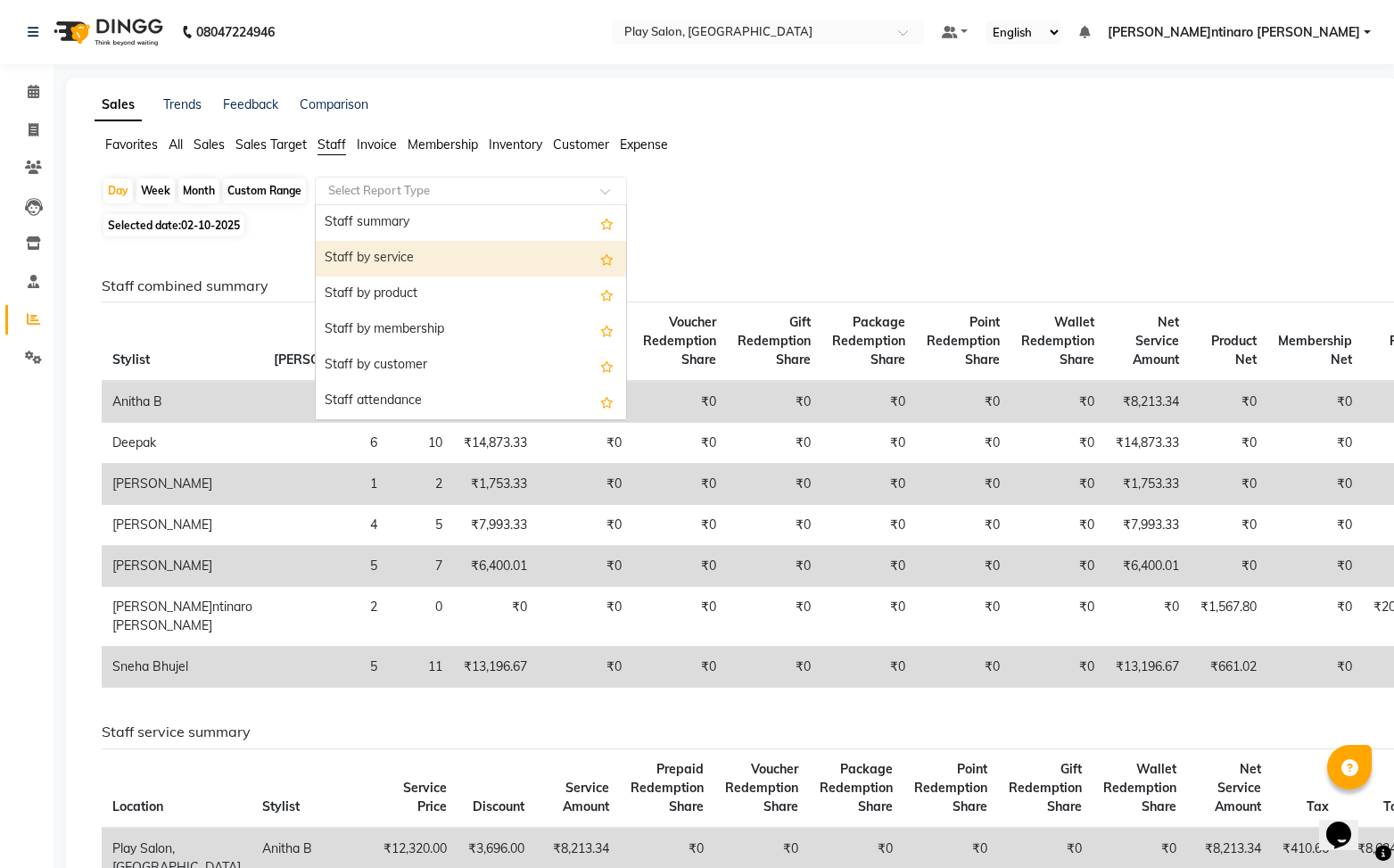
drag, startPoint x: 454, startPoint y: 268, endPoint x: 443, endPoint y: 261, distance: 13.0
click at [452, 267] on div "Staff by service" at bounding box center [470, 258] width 310 height 35
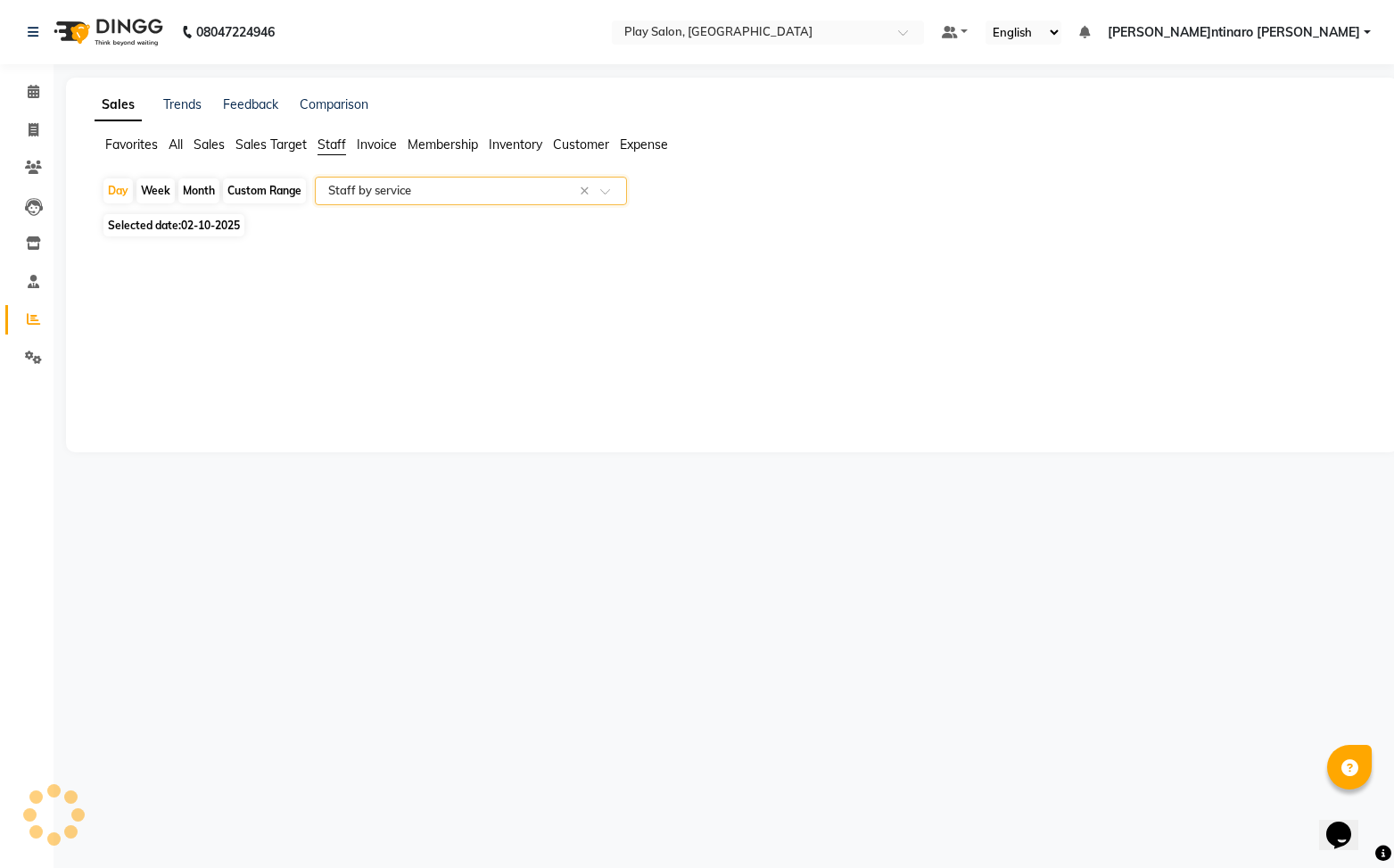
select select "full_report"
select select "csv"
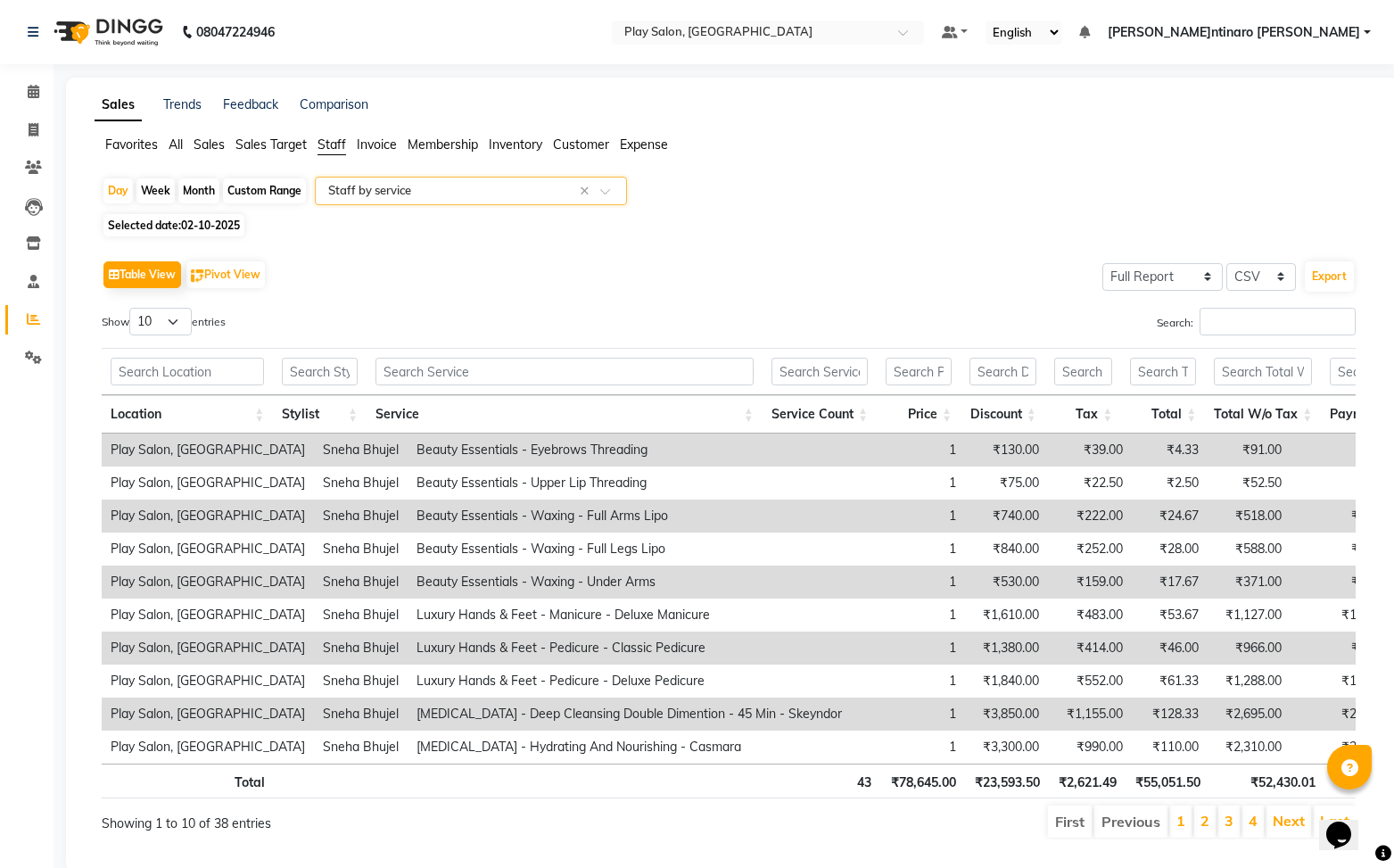
click at [438, 197] on input "text" at bounding box center [453, 191] width 257 height 18
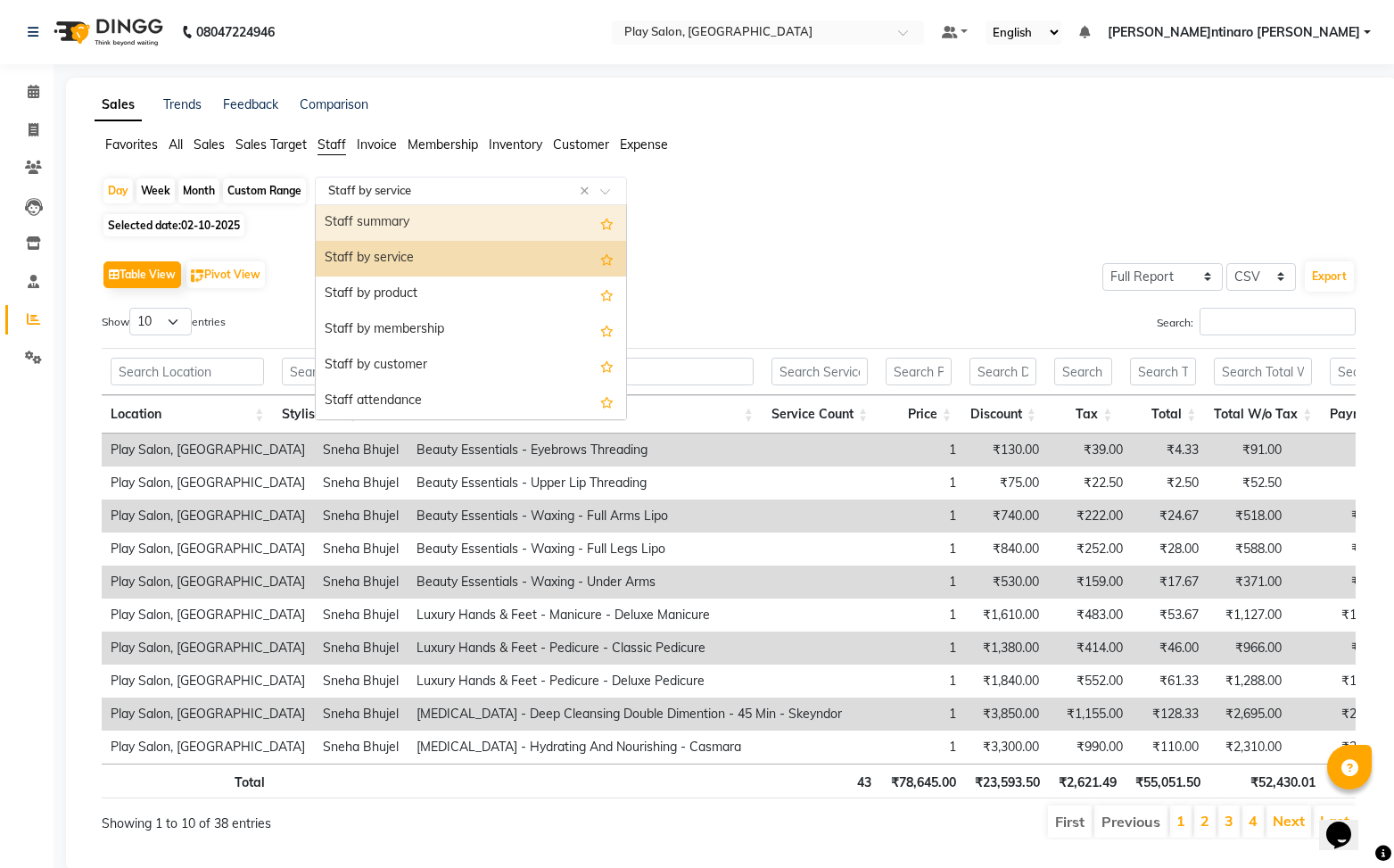
drag, startPoint x: 419, startPoint y: 234, endPoint x: 447, endPoint y: 234, distance: 28.0
click at [423, 234] on div "Staff summary" at bounding box center [470, 223] width 310 height 35
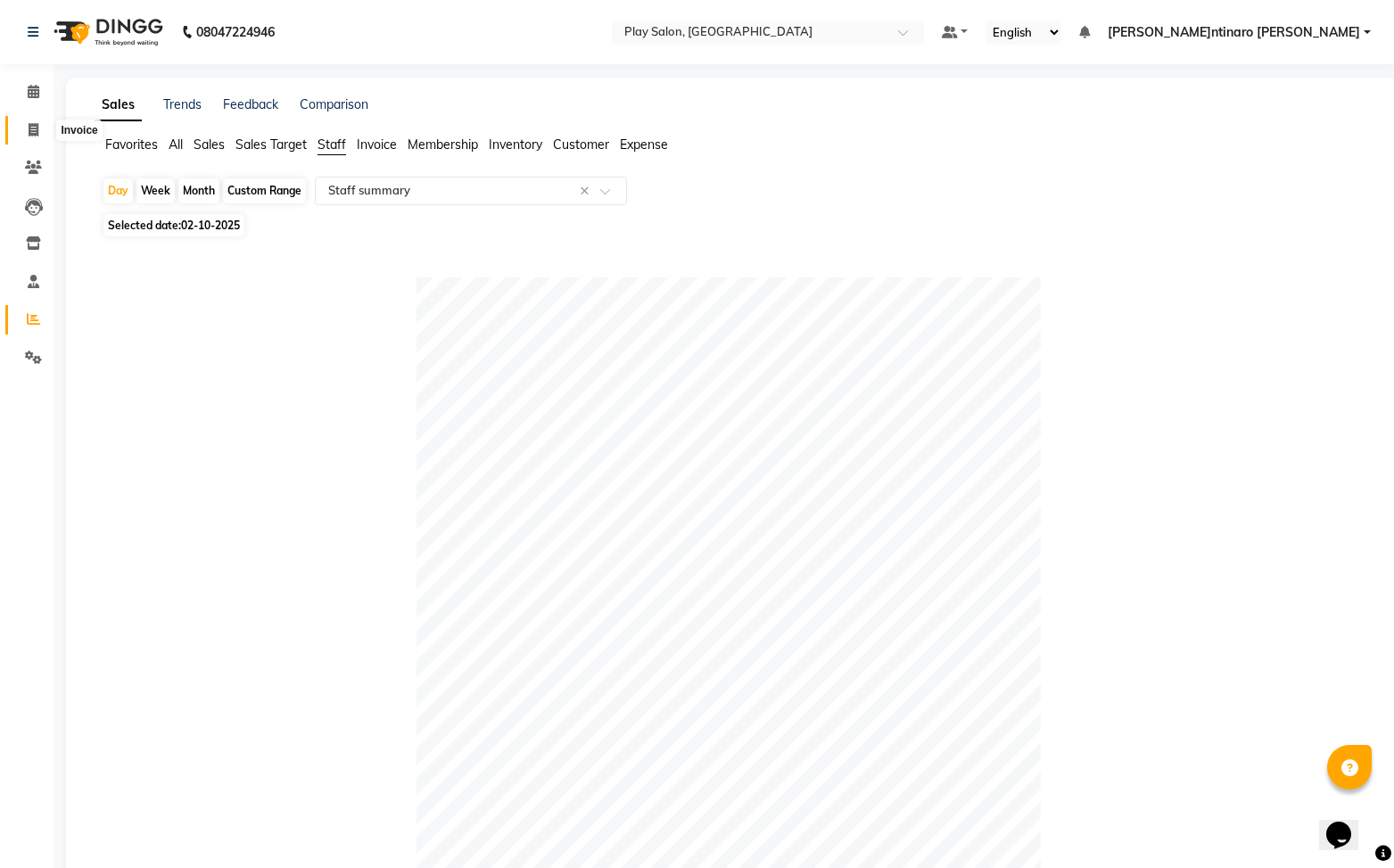
drag, startPoint x: 36, startPoint y: 135, endPoint x: 27, endPoint y: 127, distance: 12.0
click at [36, 135] on icon at bounding box center [33, 129] width 10 height 14
select select "8961"
select select "service"
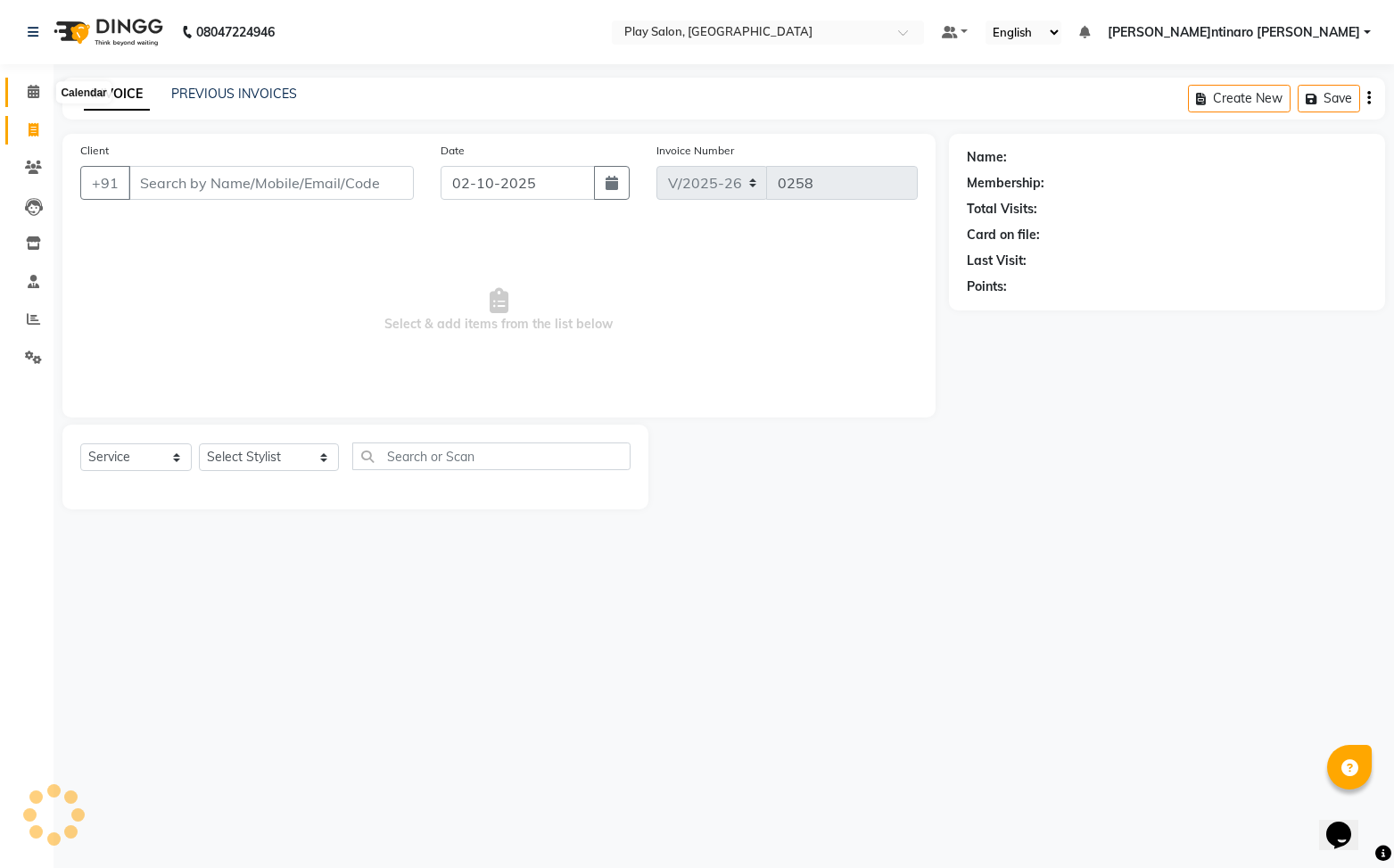
click at [34, 97] on icon at bounding box center [33, 91] width 12 height 14
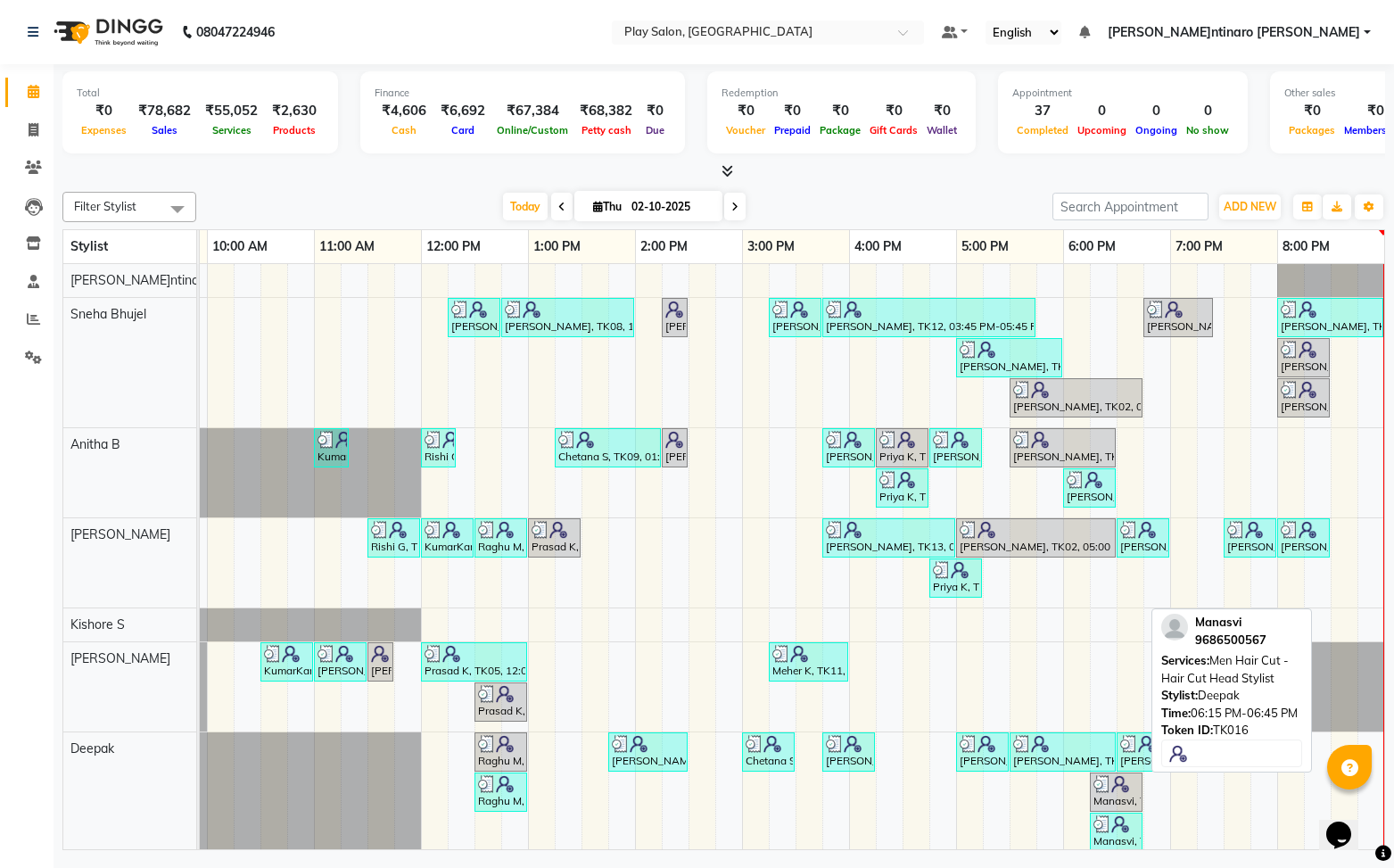
click at [1120, 803] on div "Manasvi, TK16, 06:15 PM-06:45 PM, Men Hair Cut - Hair Cut Head Stylist" at bounding box center [1117, 792] width 49 height 34
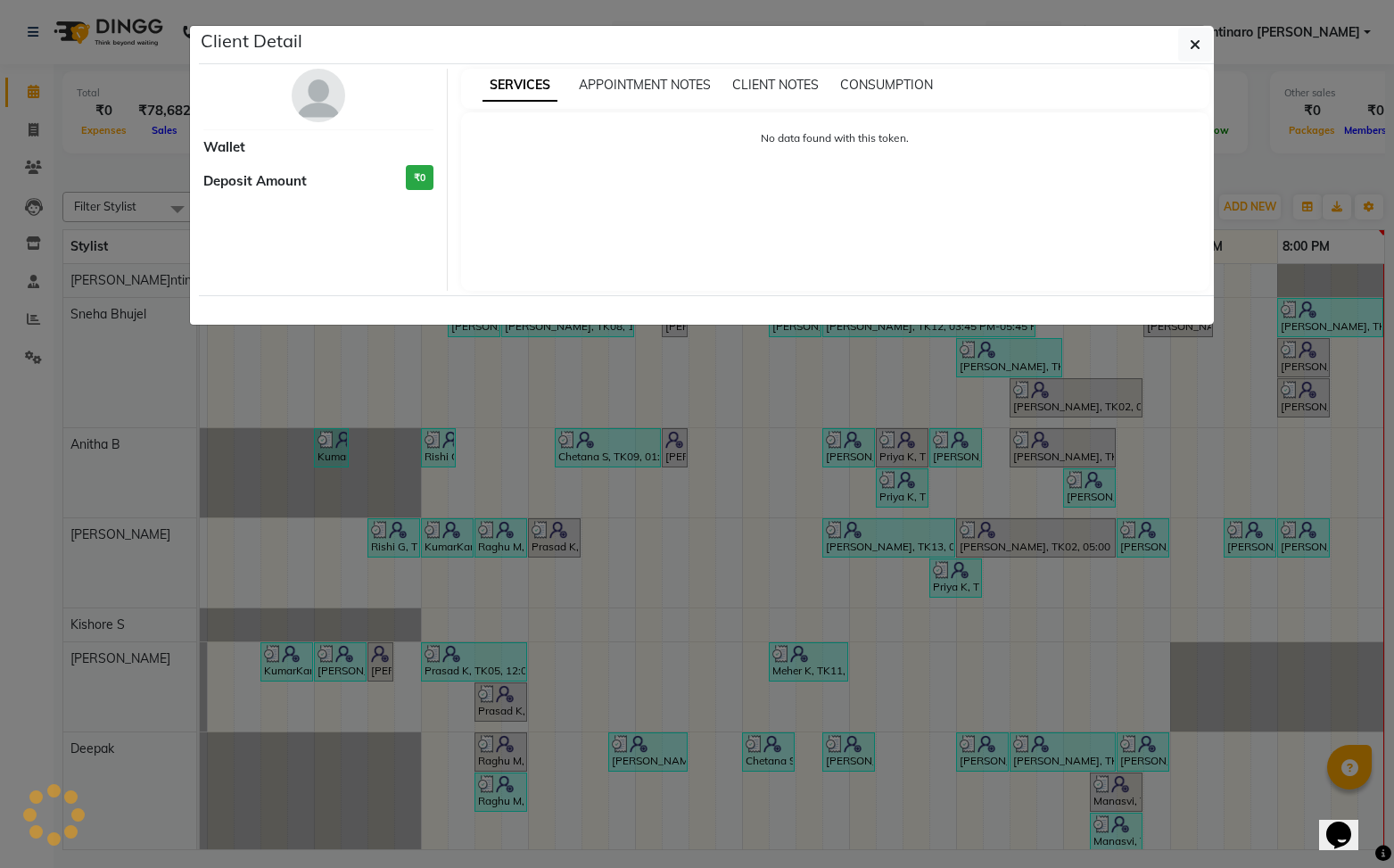
select select "3"
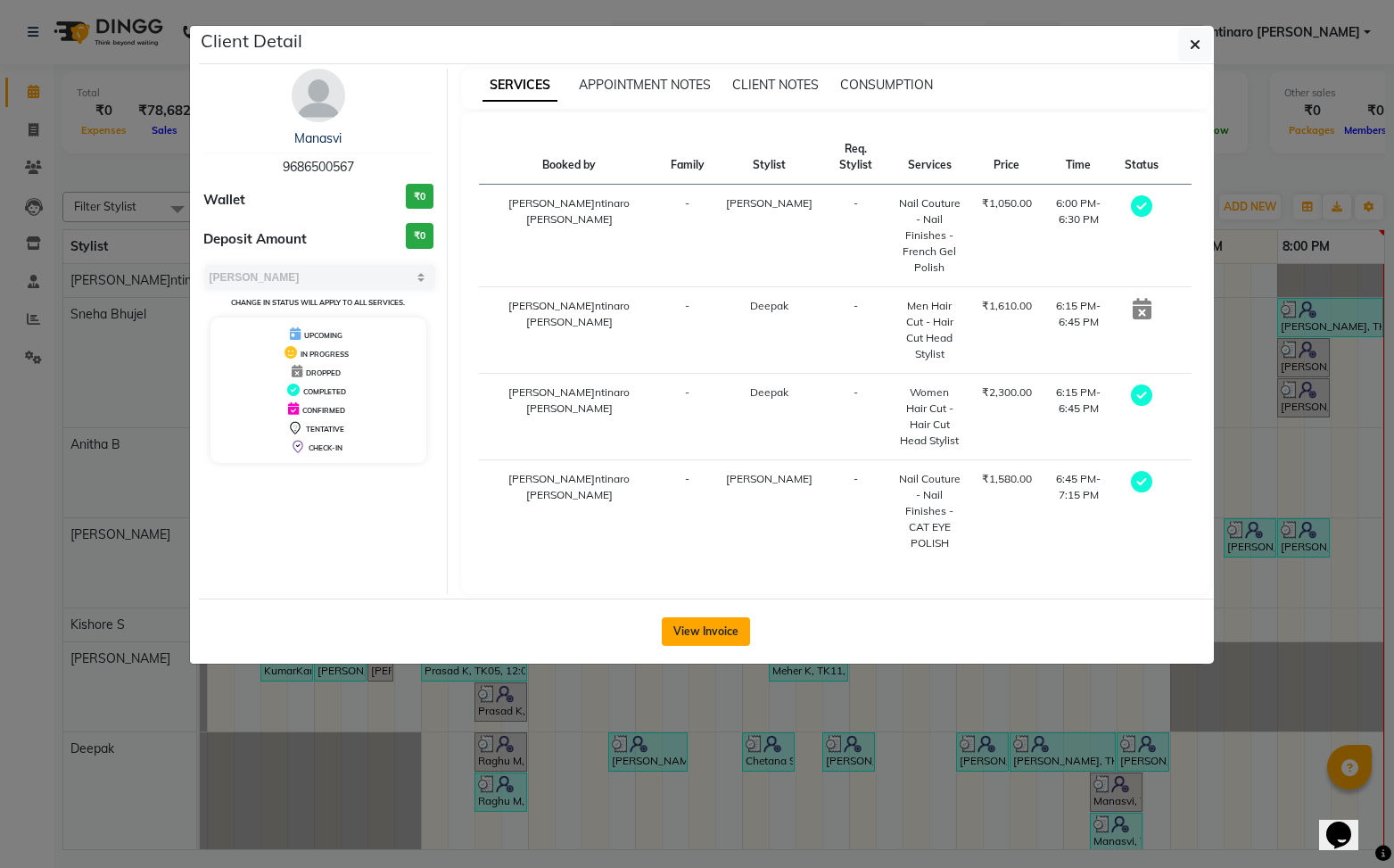
click at [707, 617] on button "View Invoice" at bounding box center [706, 631] width 88 height 28
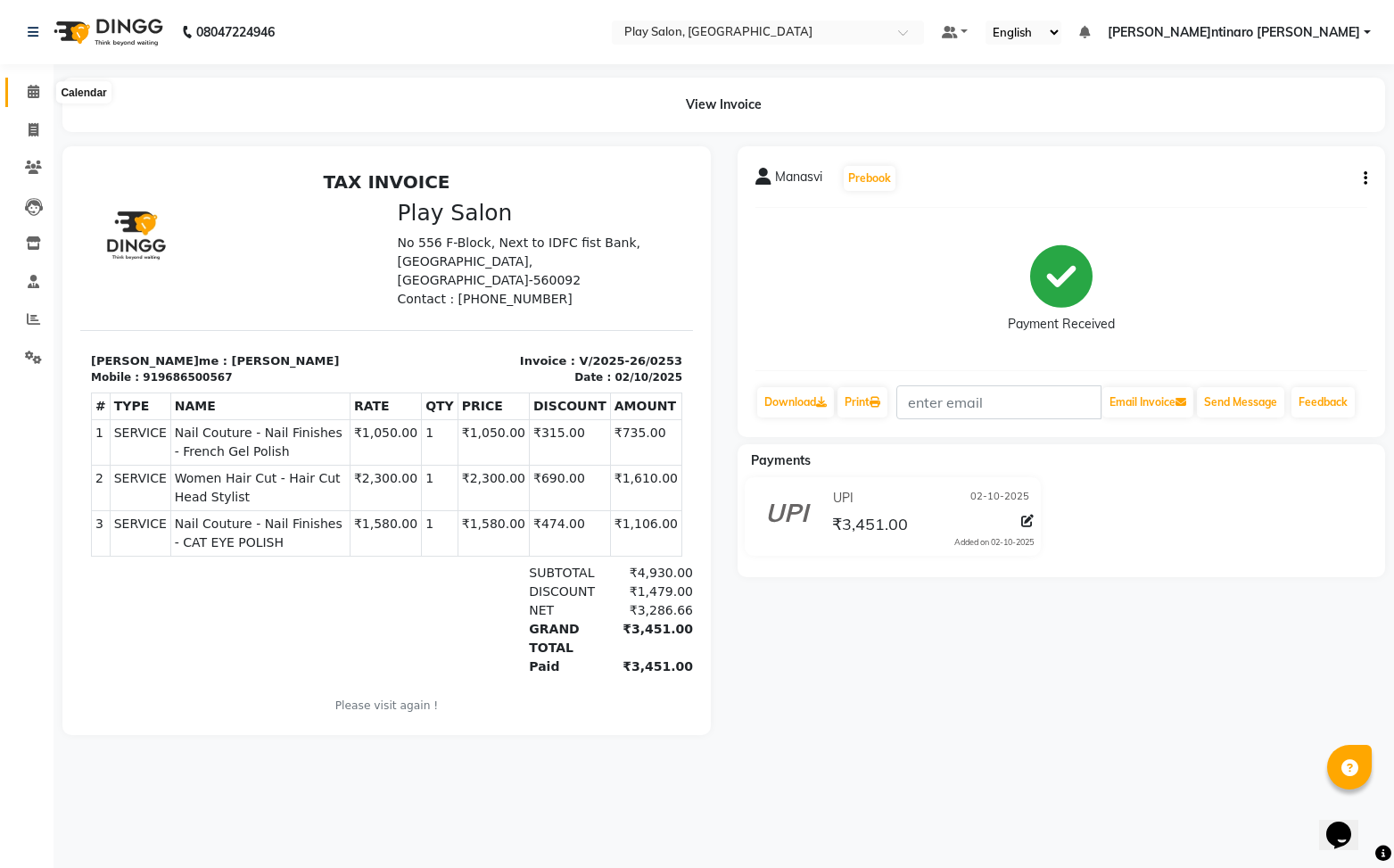
click at [33, 94] on icon at bounding box center [33, 91] width 12 height 14
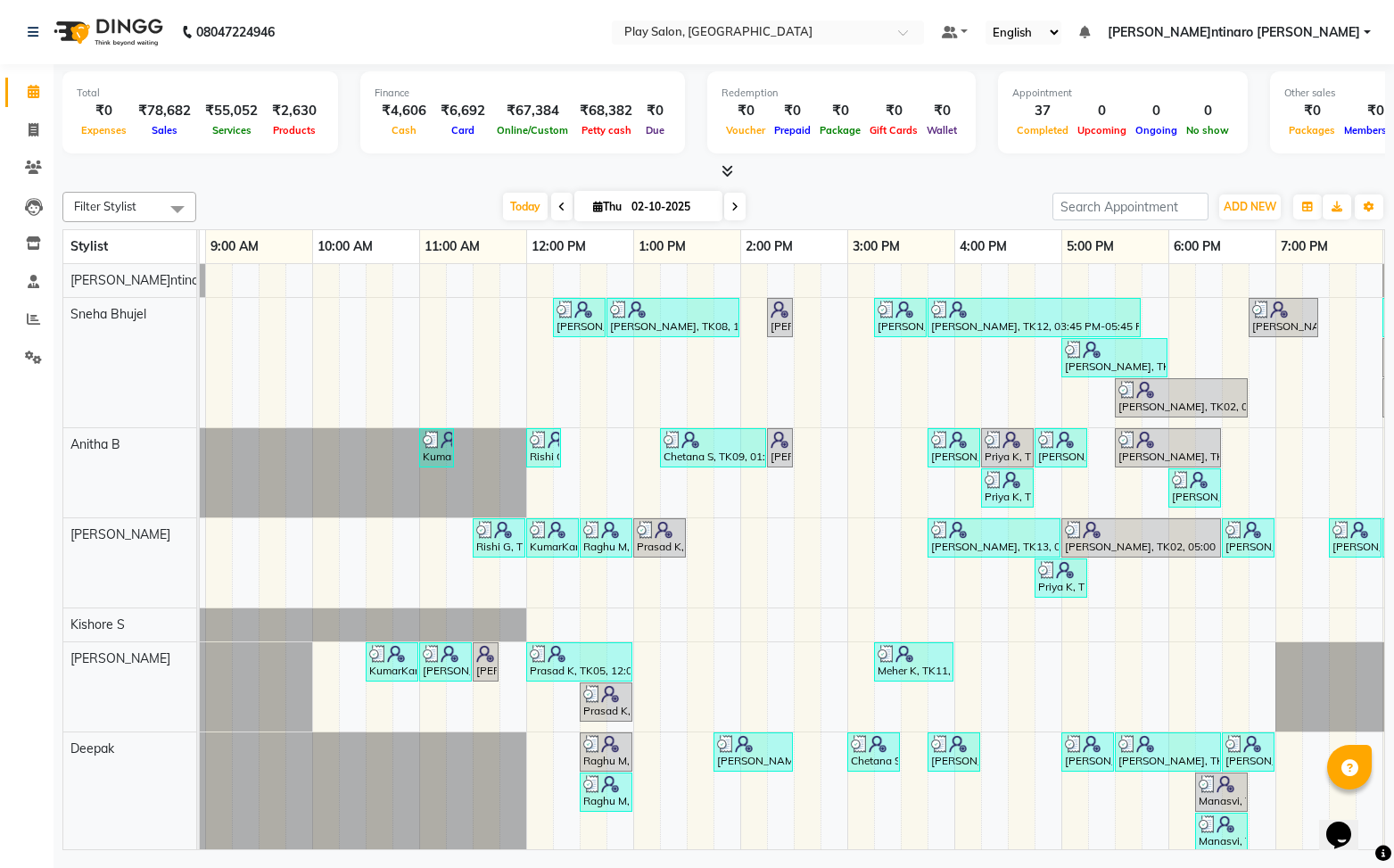
scroll to position [0, 110]
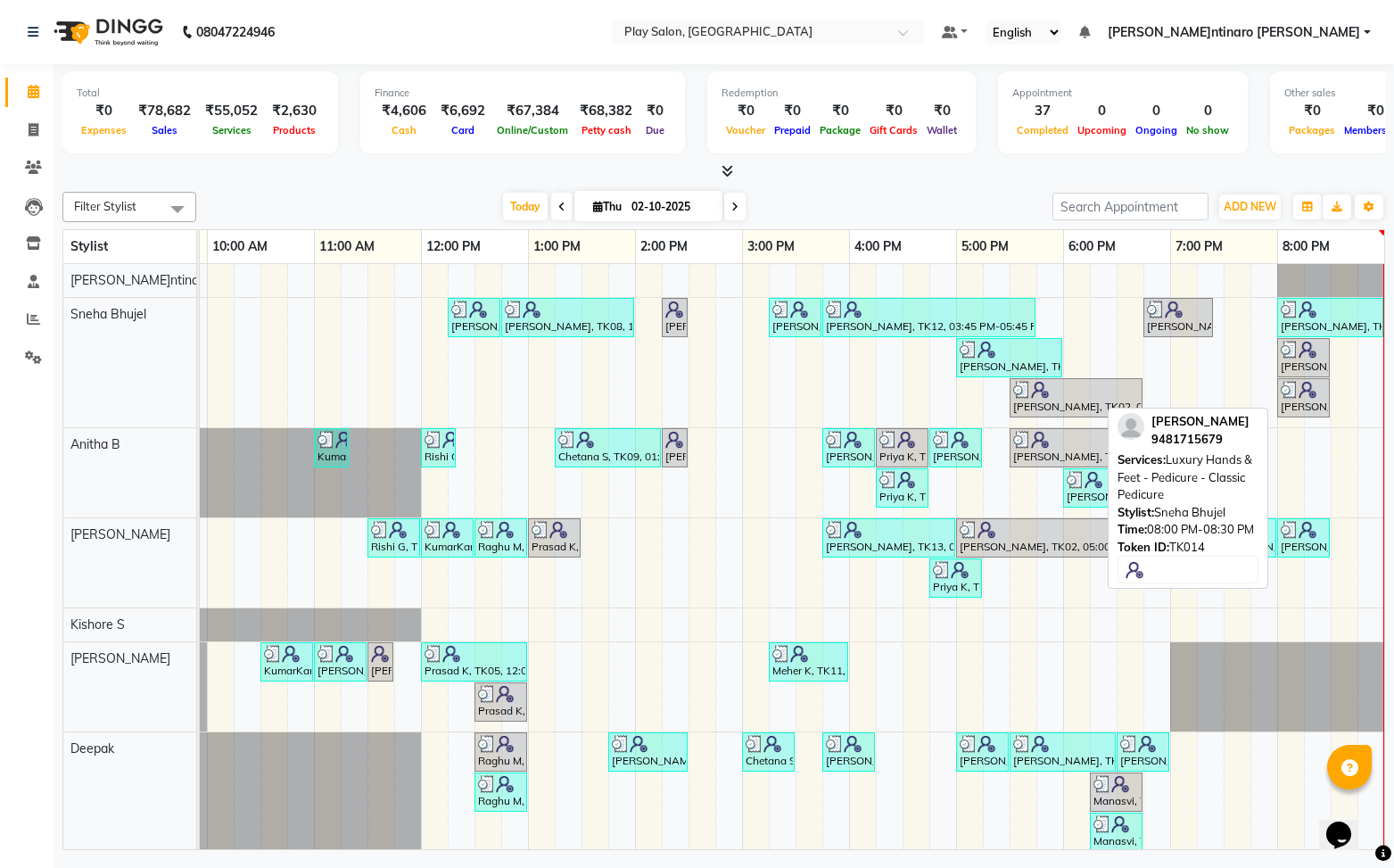
click at [1310, 399] on div "[PERSON_NAME], TK14, 08:00 PM-08:30 PM, Luxury Hands & Feet - Pedicure - Classi…" at bounding box center [1304, 397] width 49 height 34
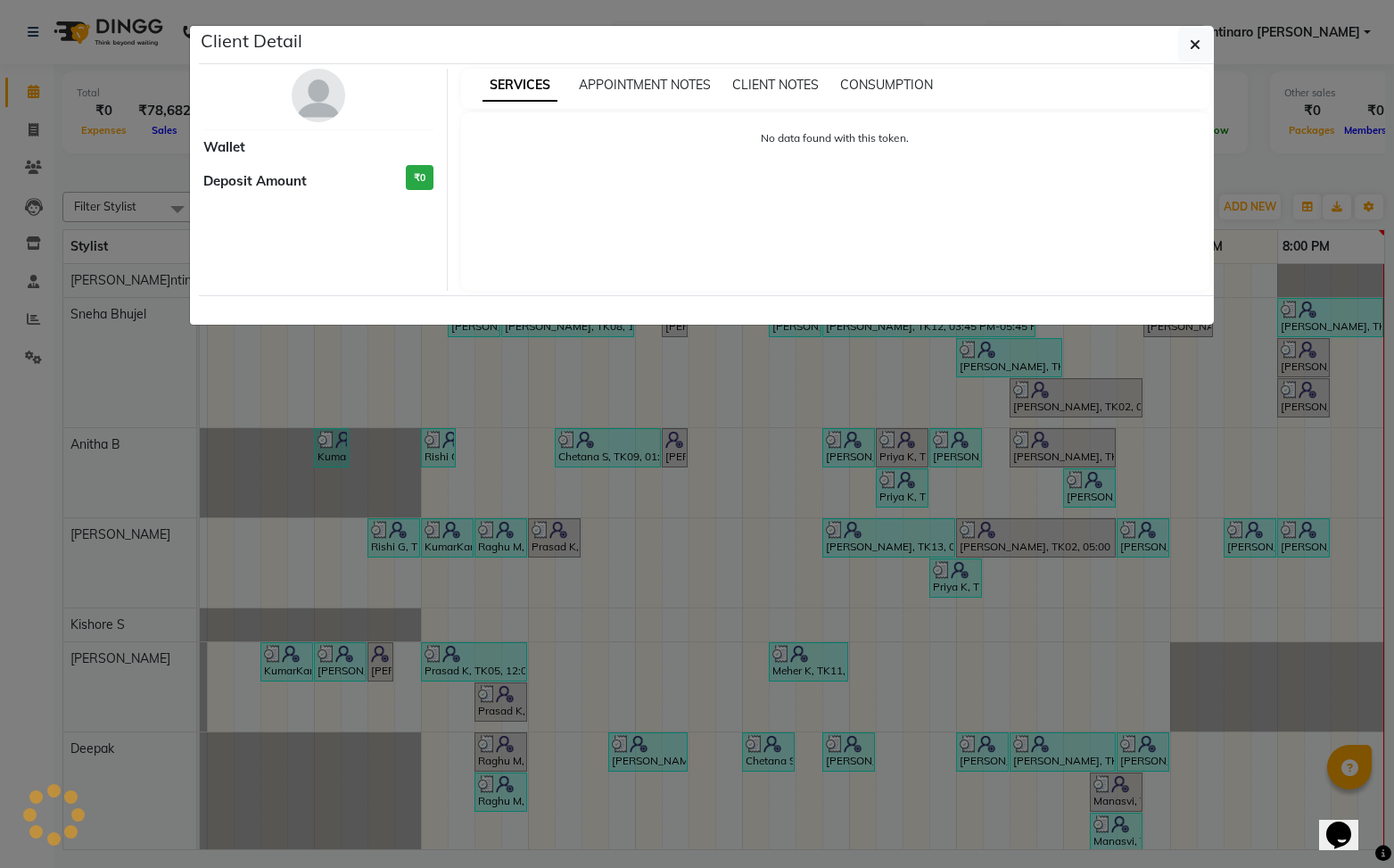
select select "3"
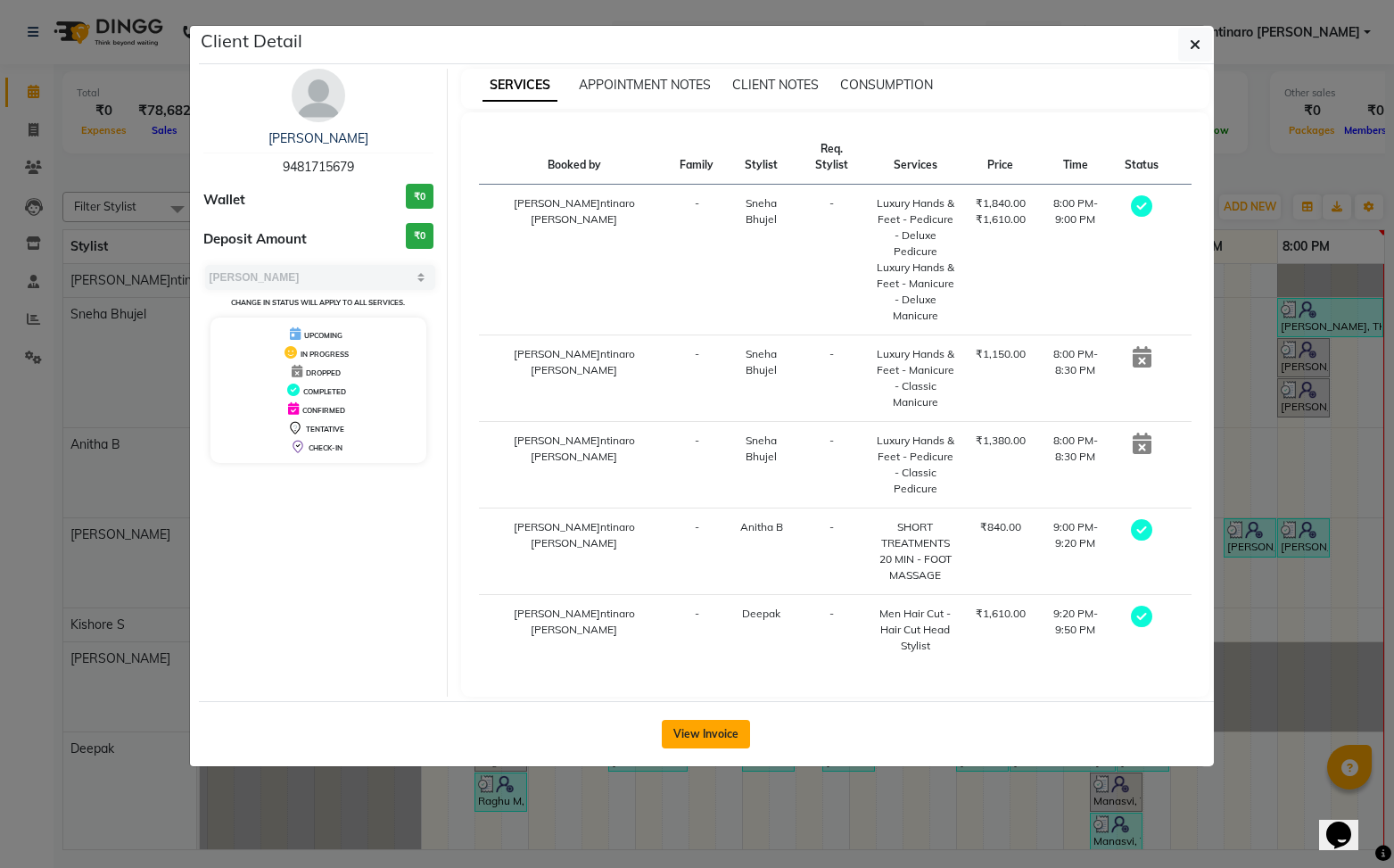
click at [697, 720] on button "View Invoice" at bounding box center [706, 733] width 88 height 28
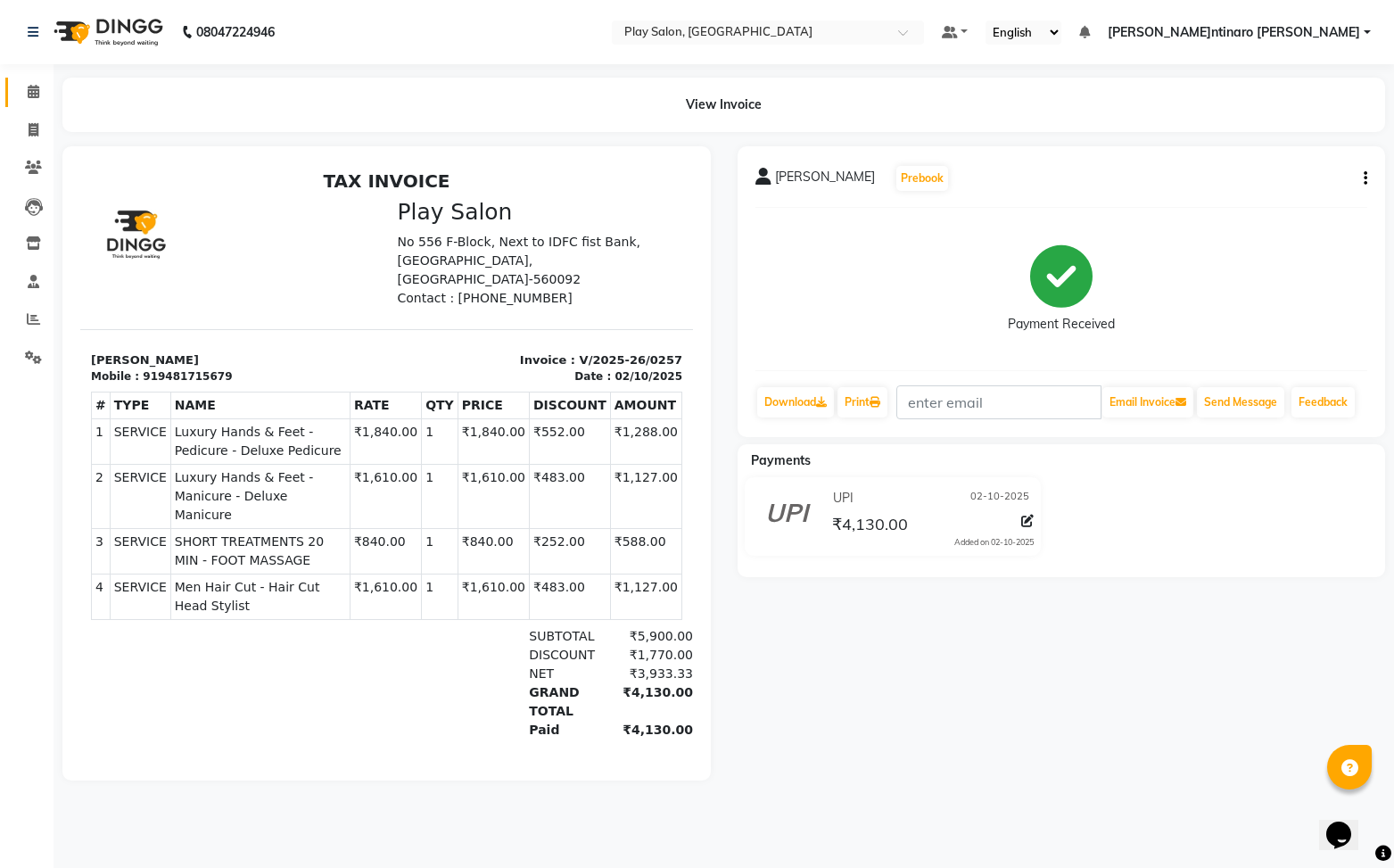
scroll to position [15, 0]
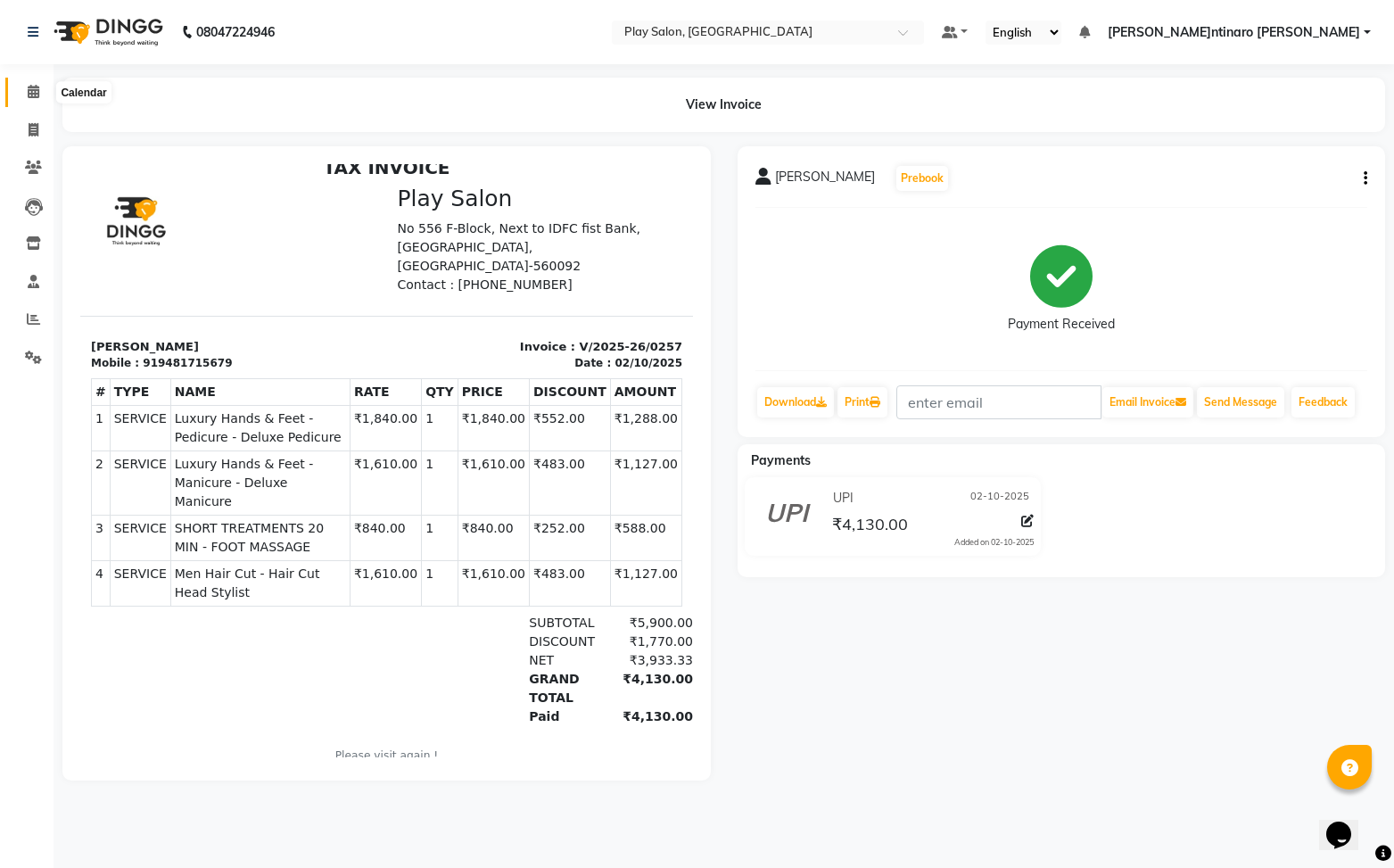
drag, startPoint x: 35, startPoint y: 88, endPoint x: 115, endPoint y: 105, distance: 81.8
click at [35, 88] on icon at bounding box center [33, 91] width 12 height 14
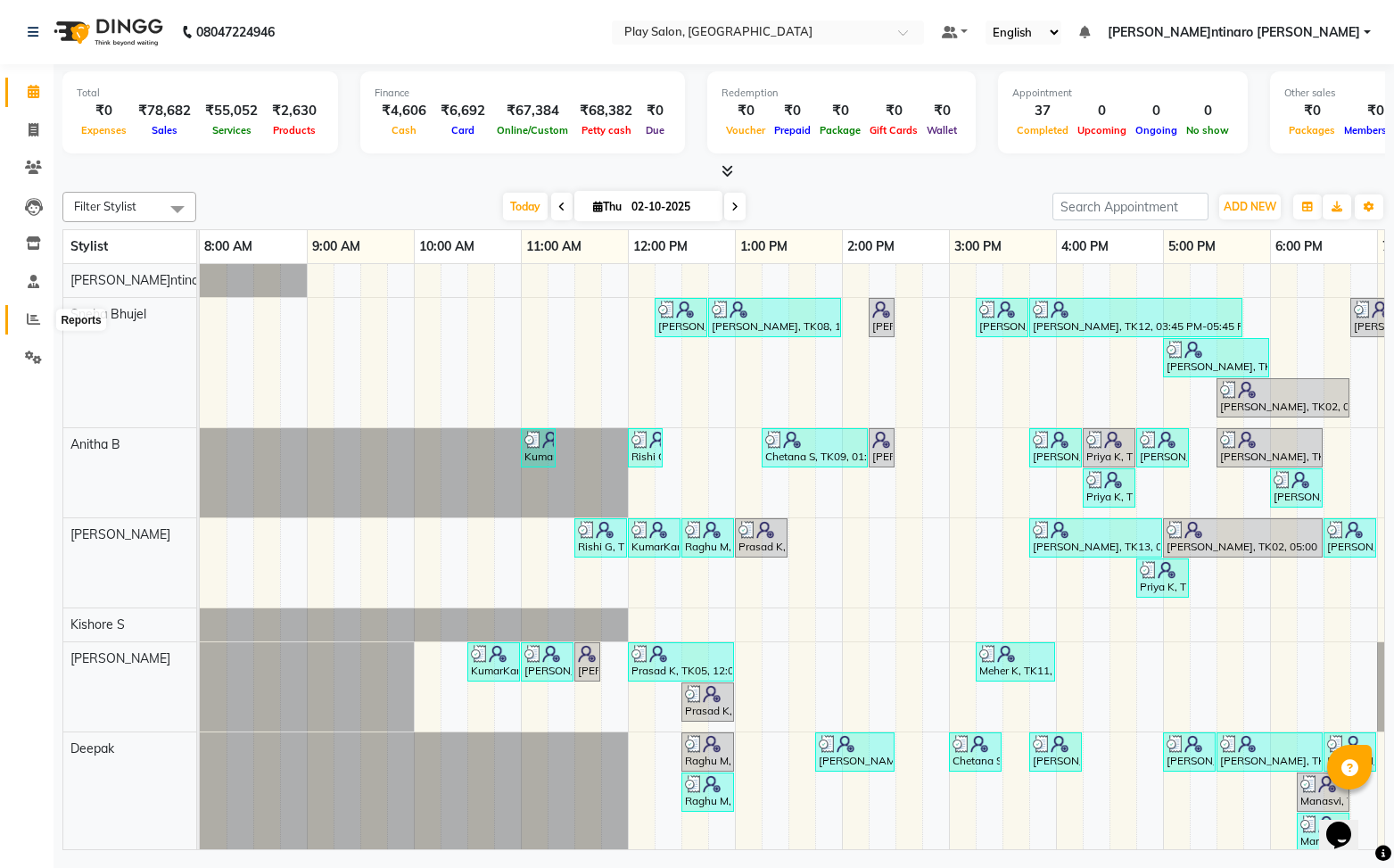
click at [39, 318] on icon at bounding box center [33, 318] width 14 height 14
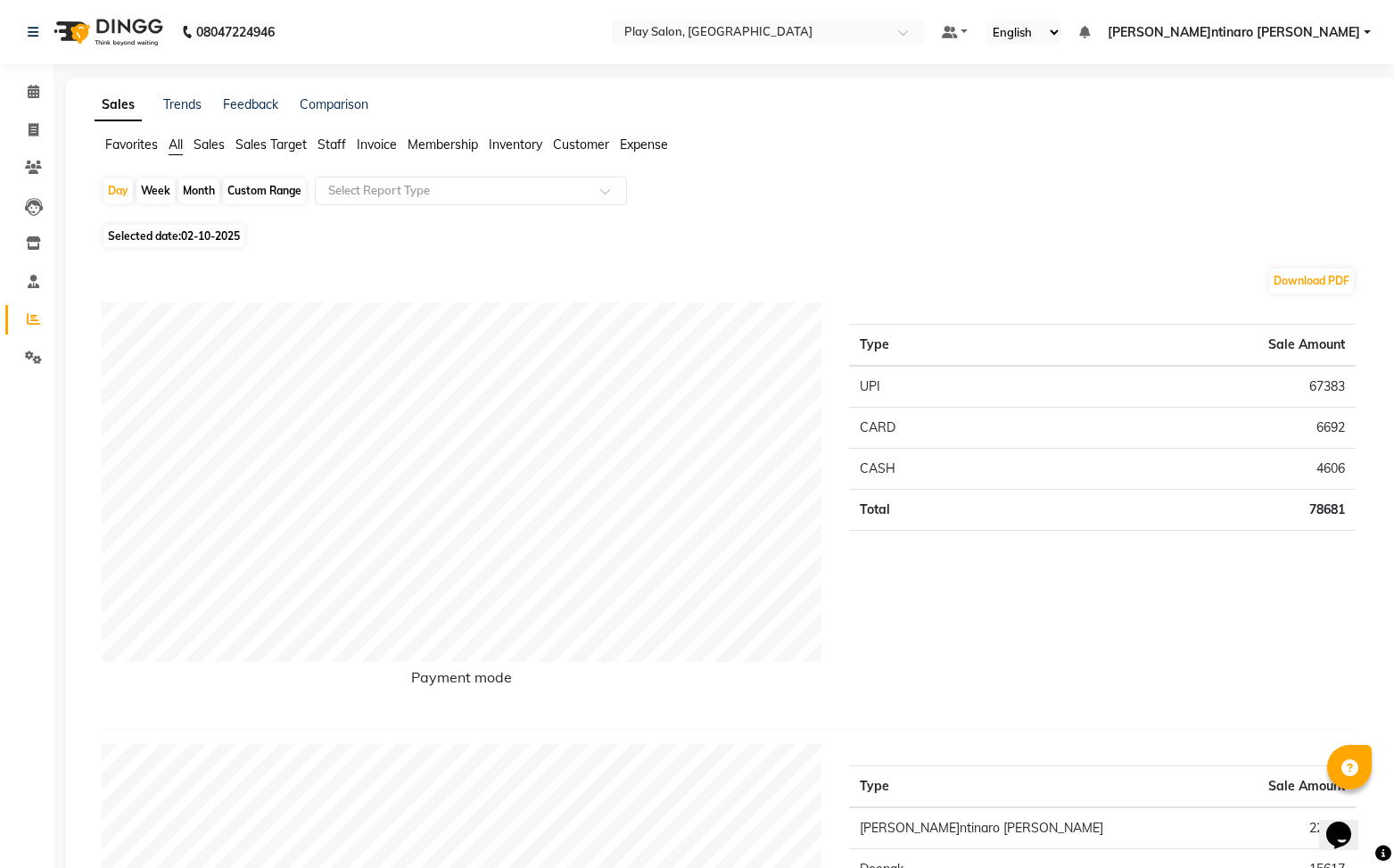
click at [342, 145] on span "Staff" at bounding box center [331, 145] width 28 height 16
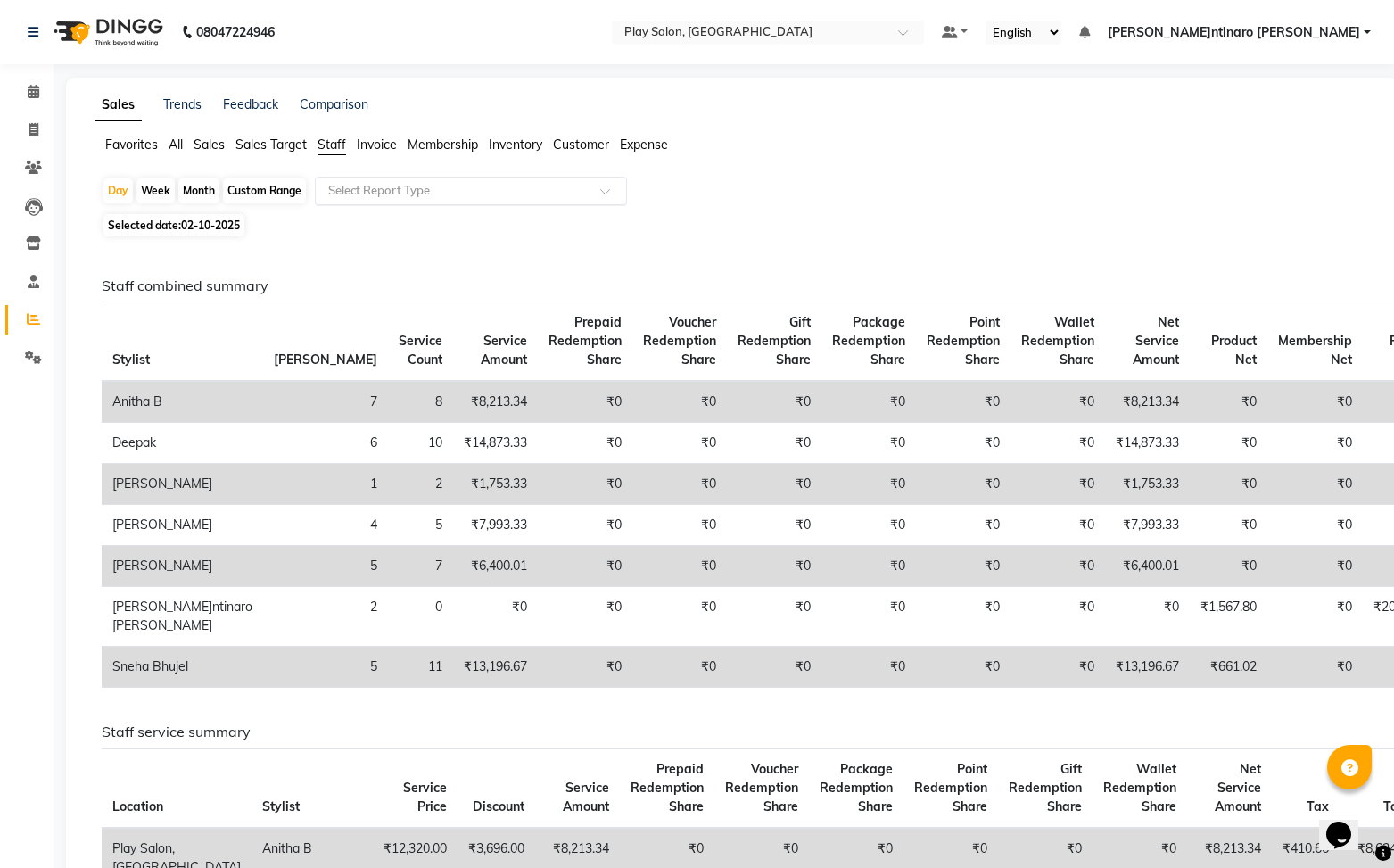
click at [407, 186] on input "text" at bounding box center [453, 191] width 257 height 18
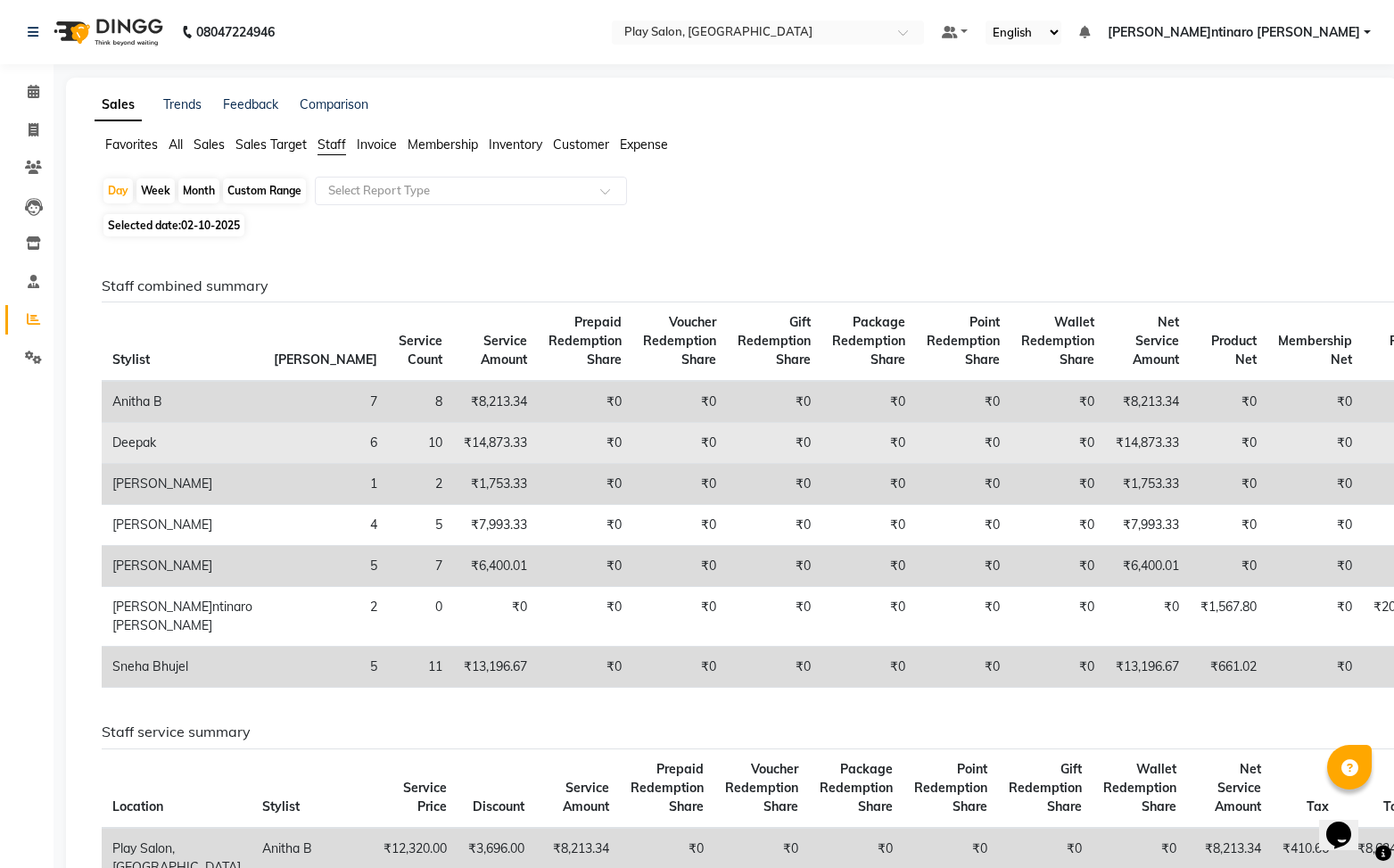
drag, startPoint x: 940, startPoint y: 270, endPoint x: 789, endPoint y: 457, distance: 240.4
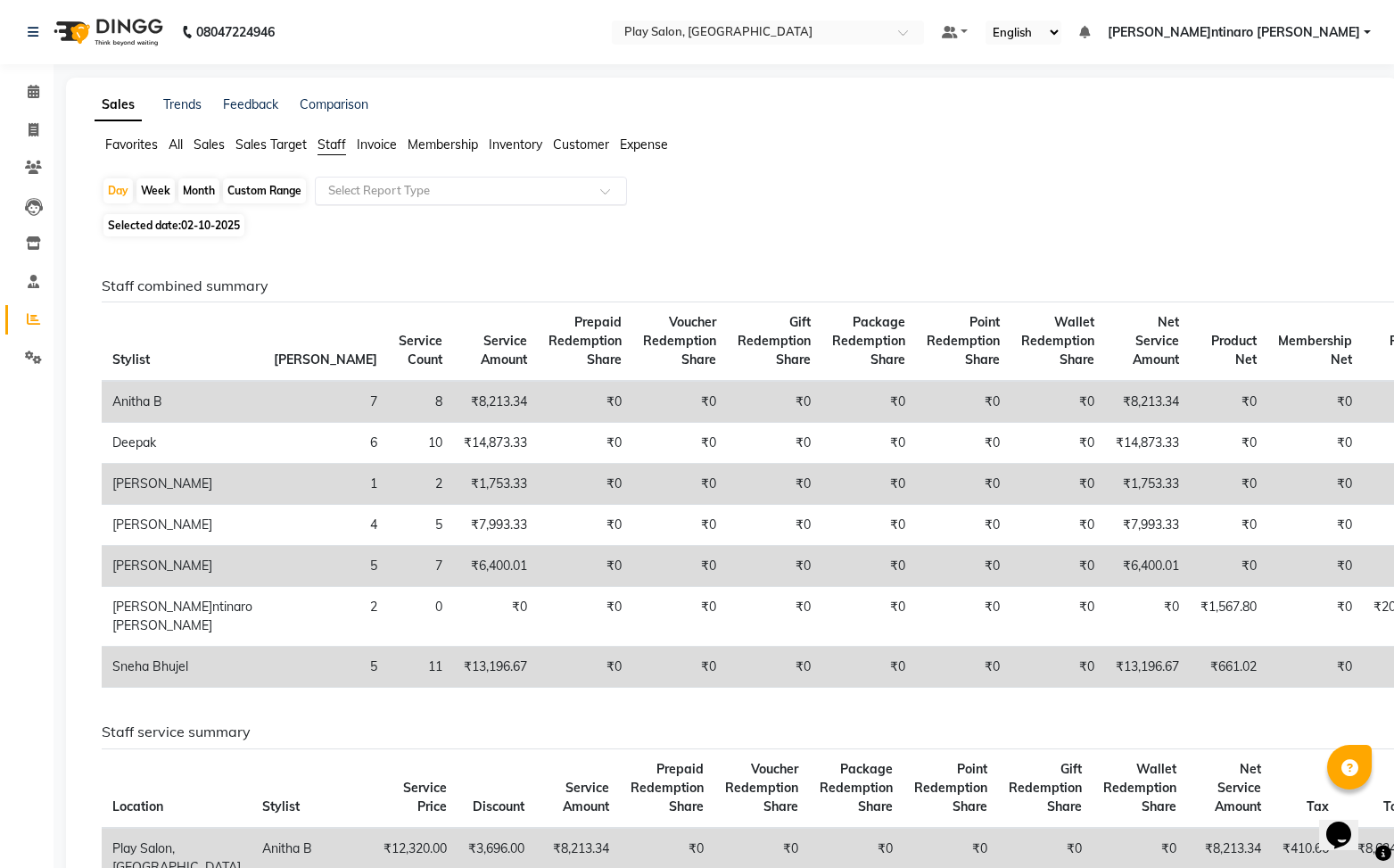
click at [368, 188] on input "text" at bounding box center [453, 191] width 257 height 18
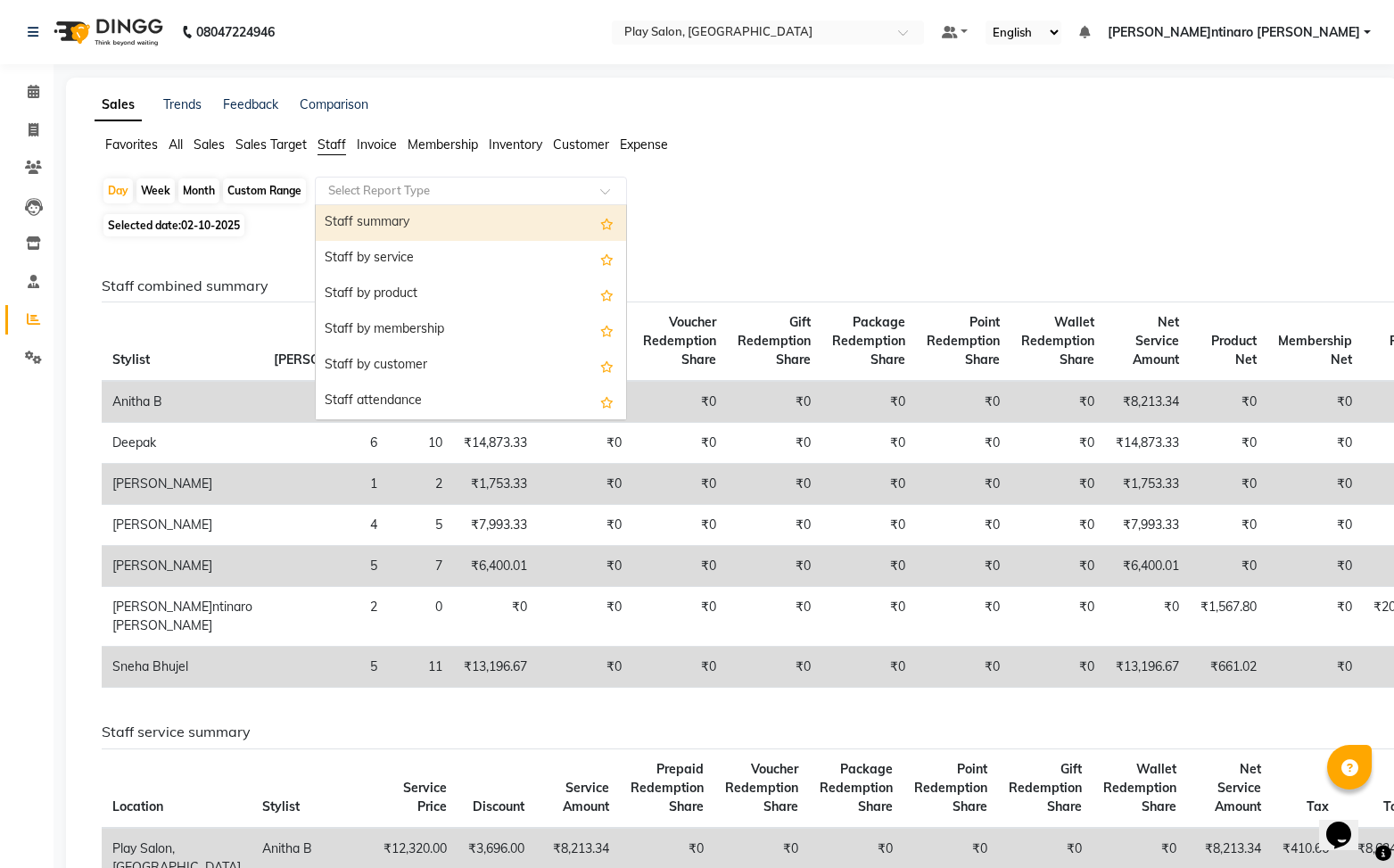
click at [424, 226] on div "Staff summary" at bounding box center [470, 223] width 310 height 35
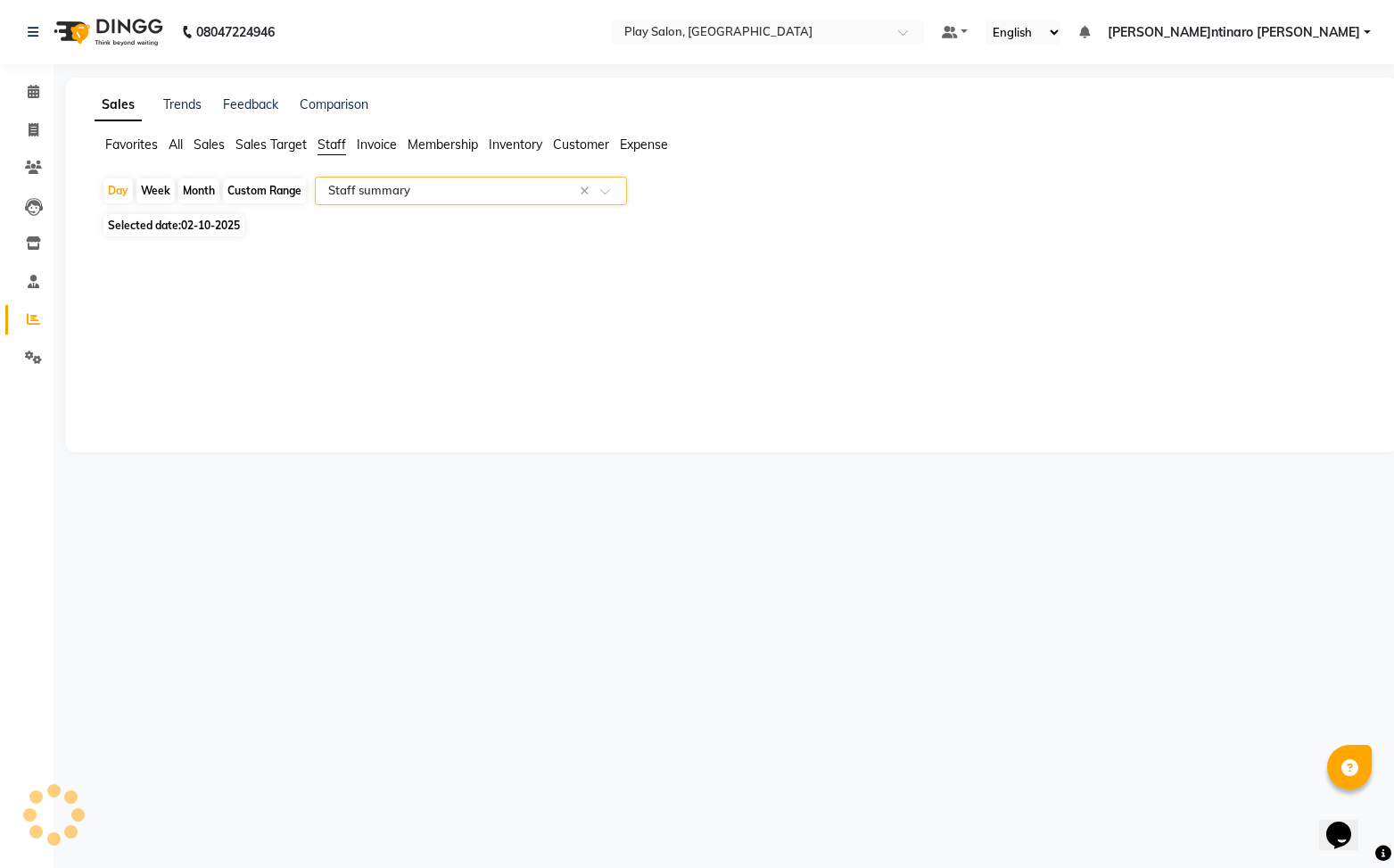
select select "full_report"
select select "csv"
click at [37, 95] on icon at bounding box center [33, 91] width 12 height 14
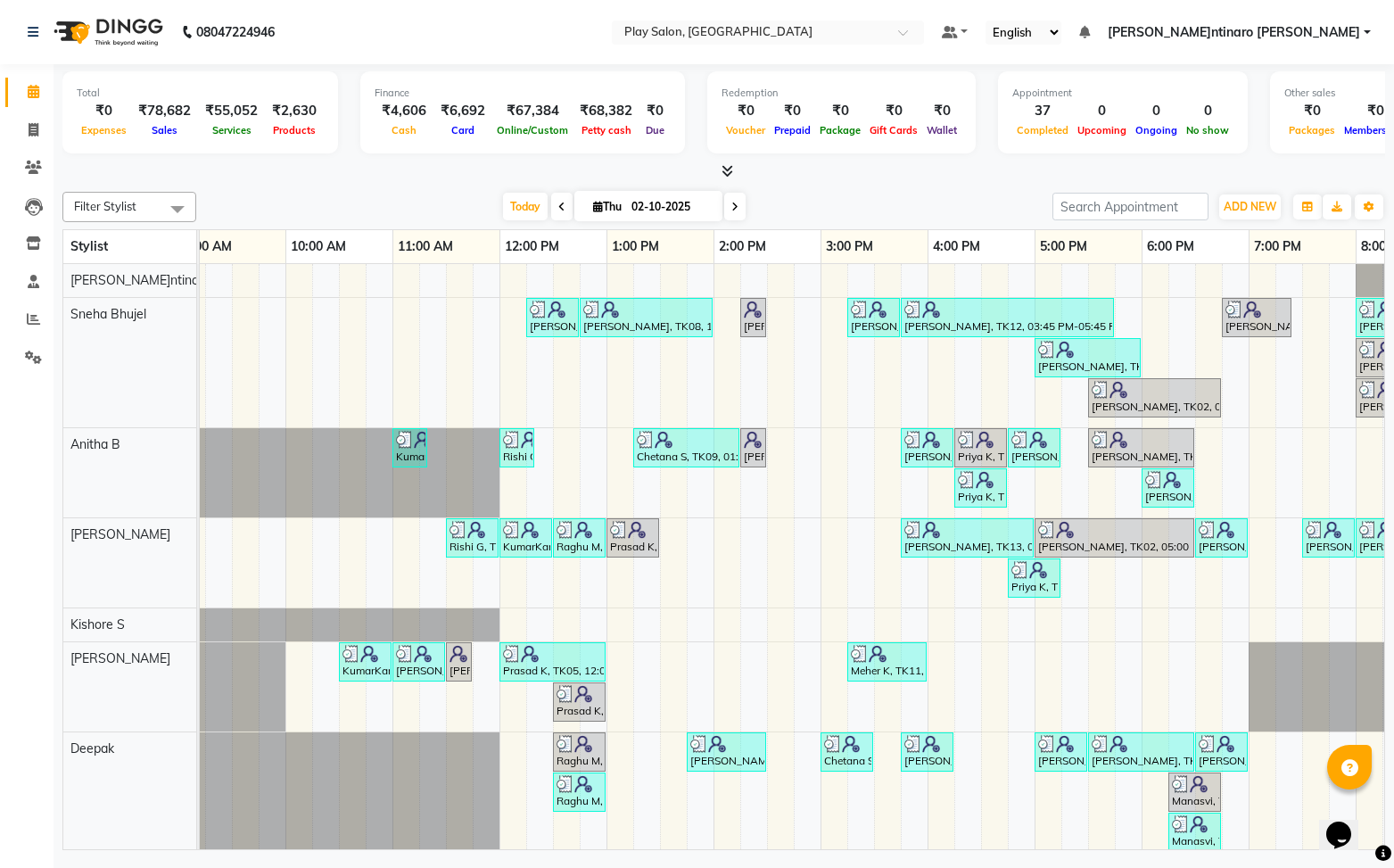
scroll to position [0, 207]
